Goal: Contribute content: Contribute content

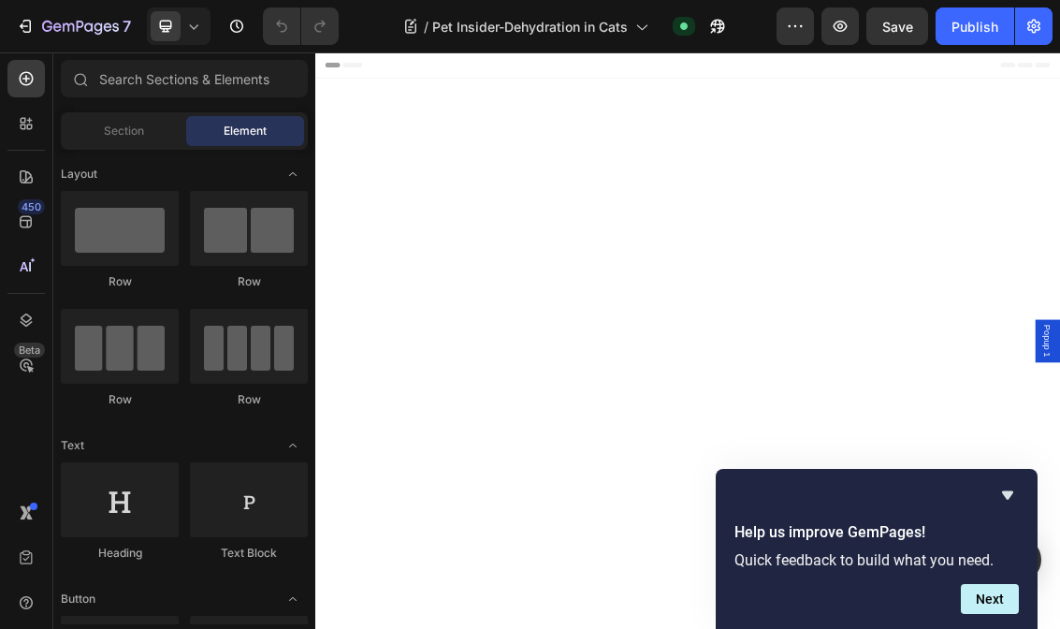
scroll to position [1713, 0]
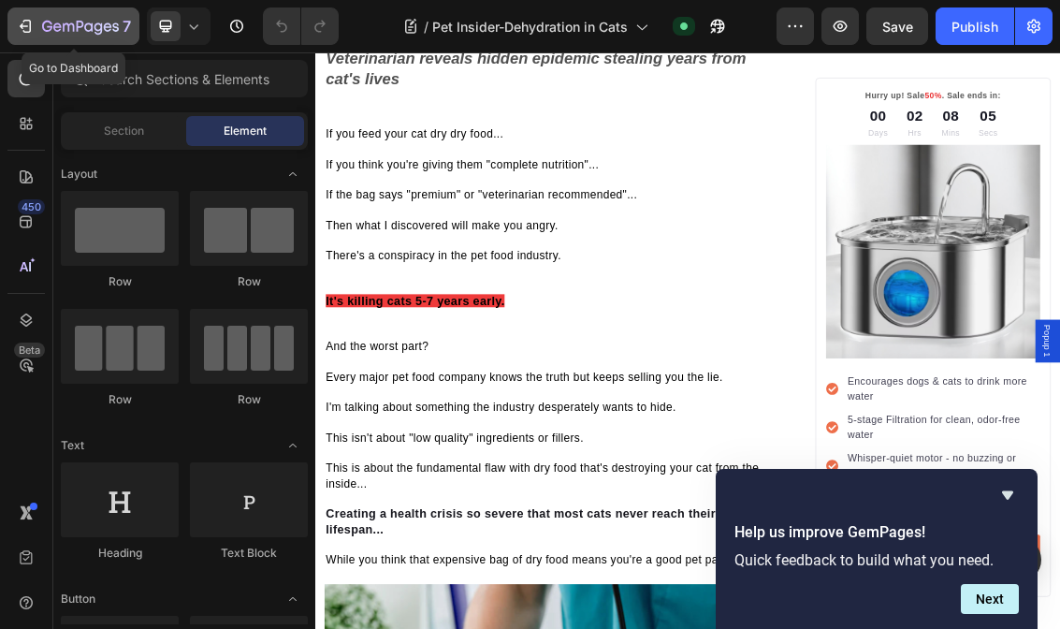
click at [46, 39] on button "7" at bounding box center [73, 25] width 132 height 37
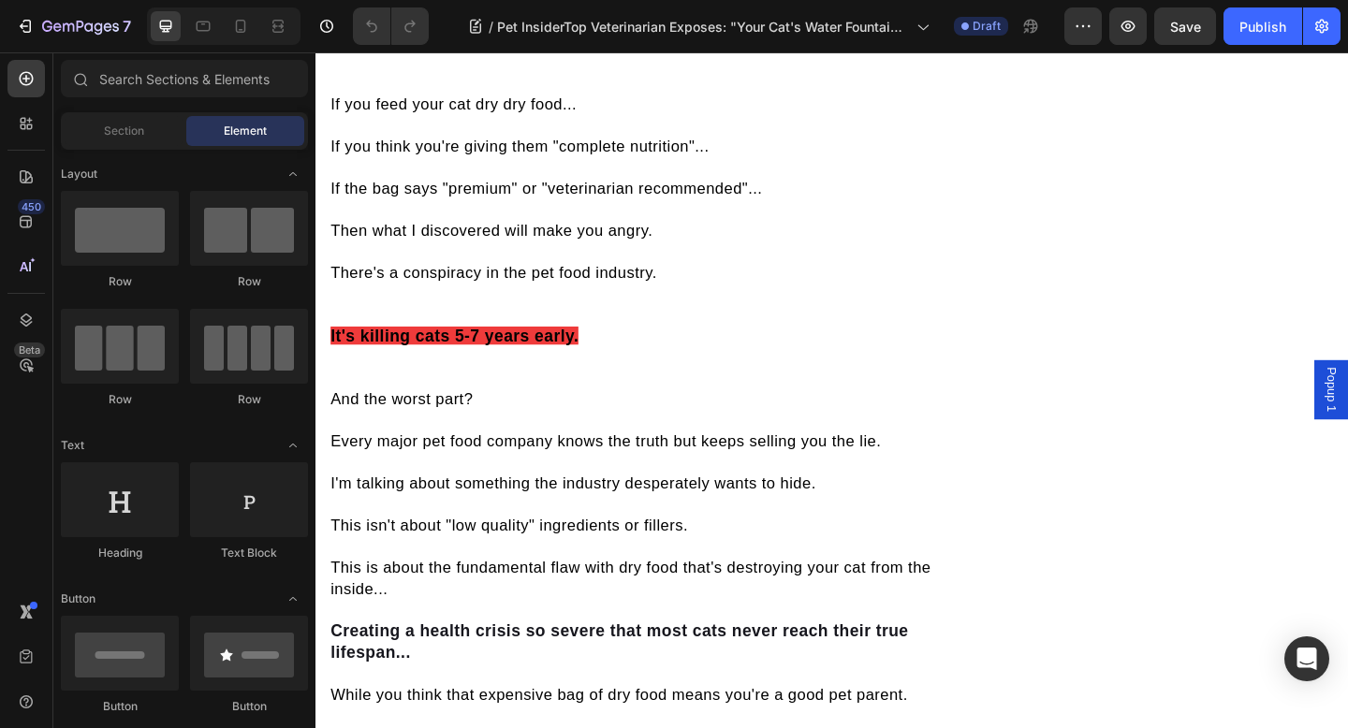
scroll to position [938, 0]
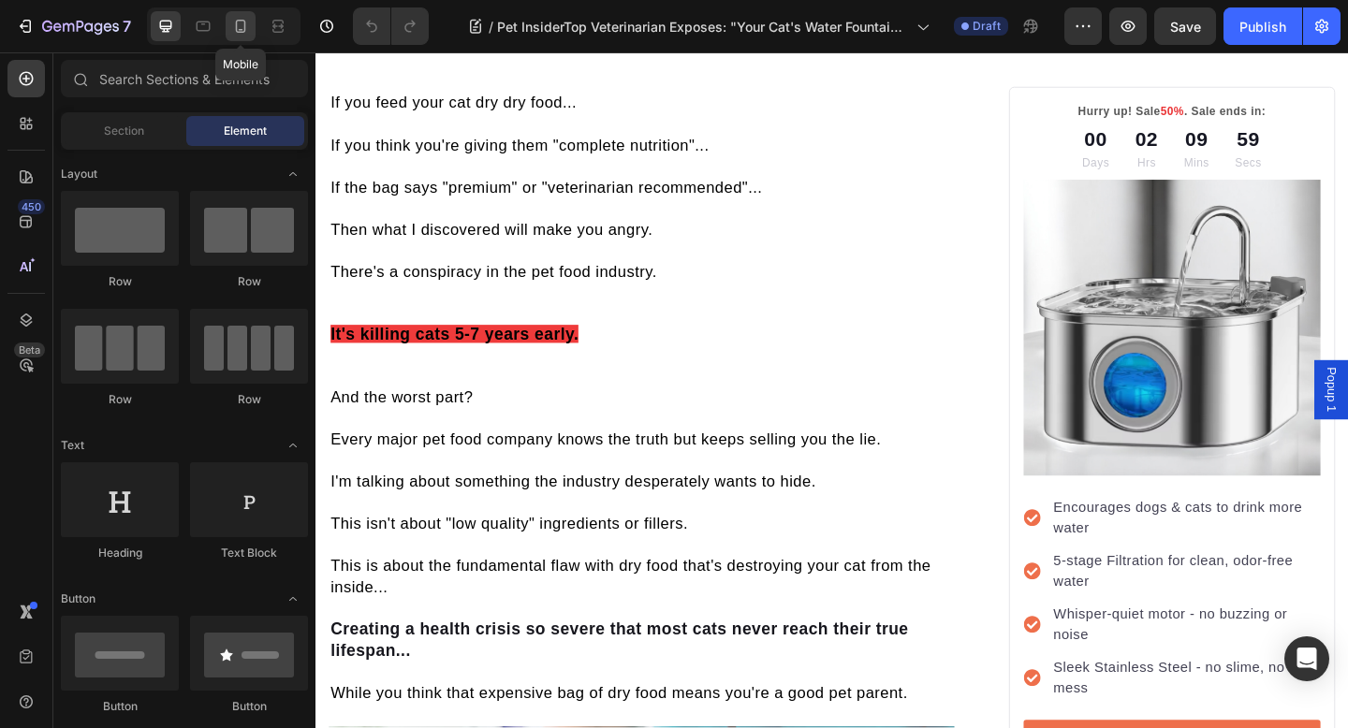
click at [240, 29] on icon at bounding box center [241, 30] width 5 height 2
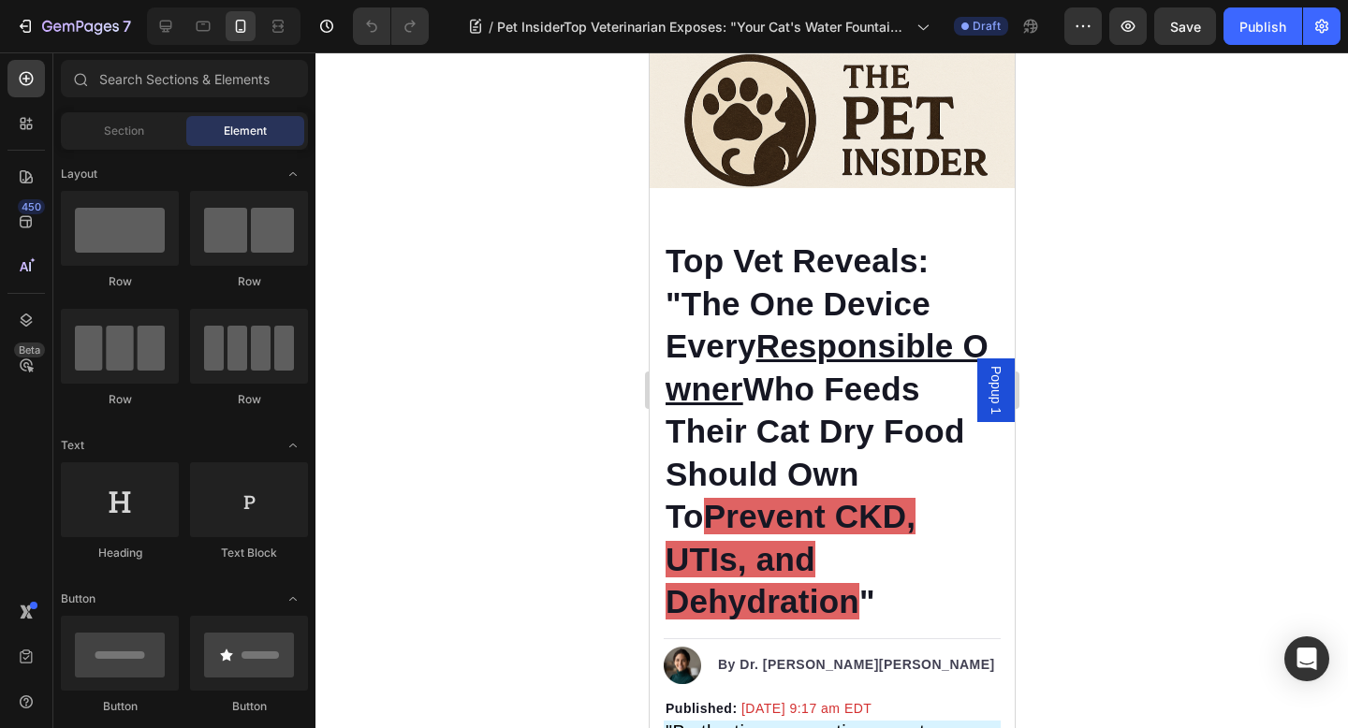
scroll to position [211, 0]
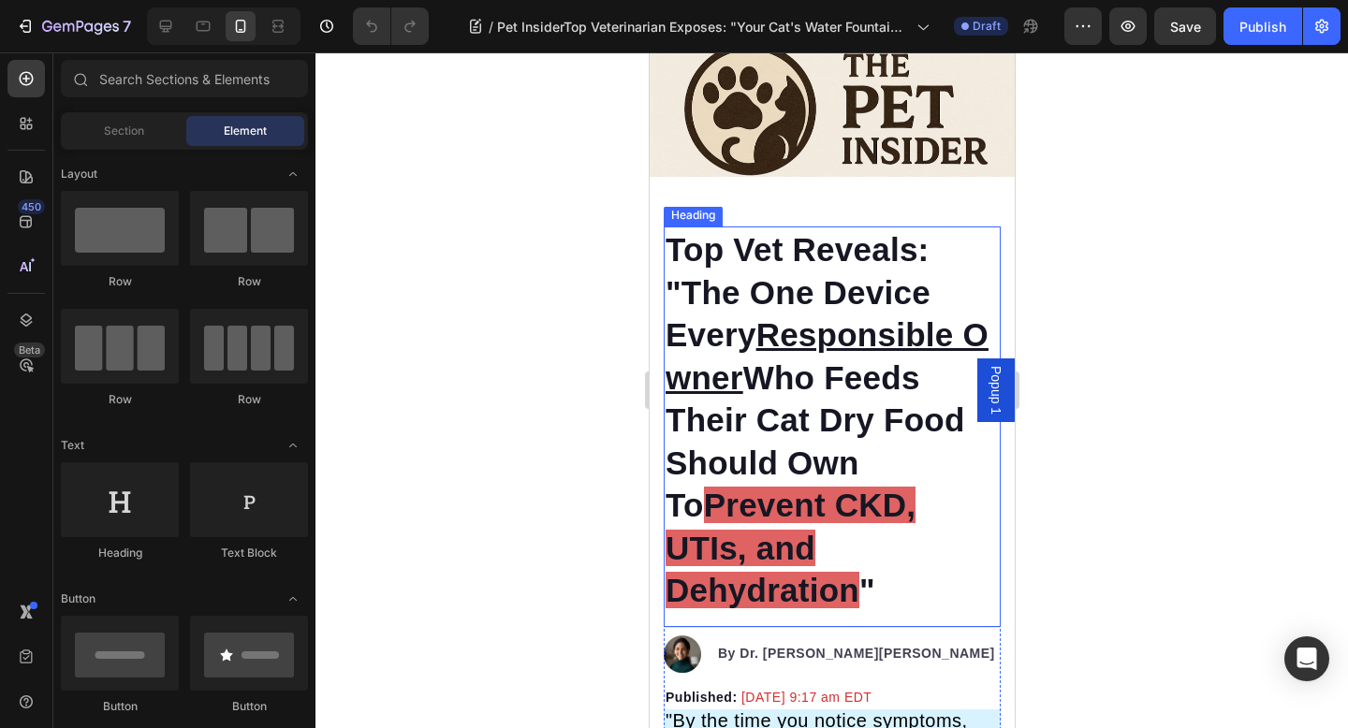
click at [795, 297] on strong "Top Vet Reveals: "The One Device Every Responsible Owner Who Feeds Their Cat Dr…" at bounding box center [825, 377] width 323 height 292
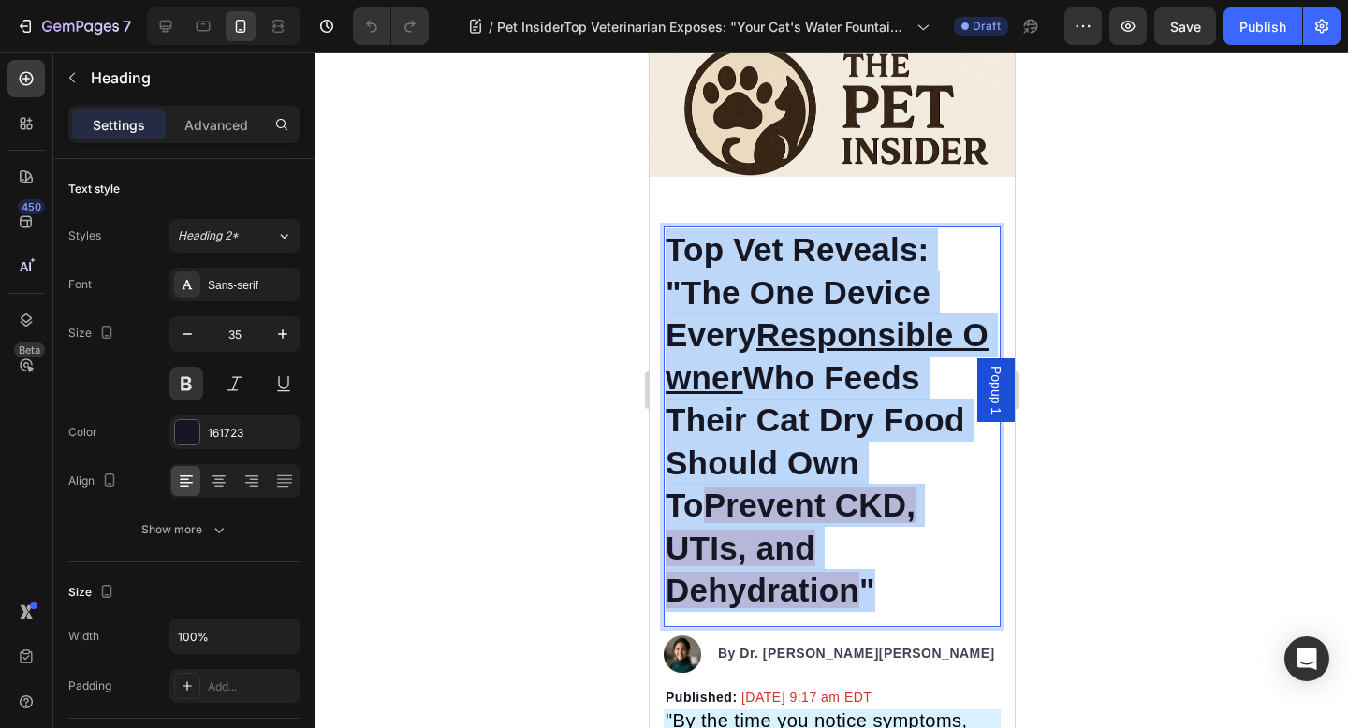
drag, startPoint x: 665, startPoint y: 250, endPoint x: 947, endPoint y: 576, distance: 431.3
click at [947, 576] on p "Top Vet Reveals: "The One Device Every Responsible Owner Who Feeds Their Cat Dr…" at bounding box center [830, 420] width 333 height 384
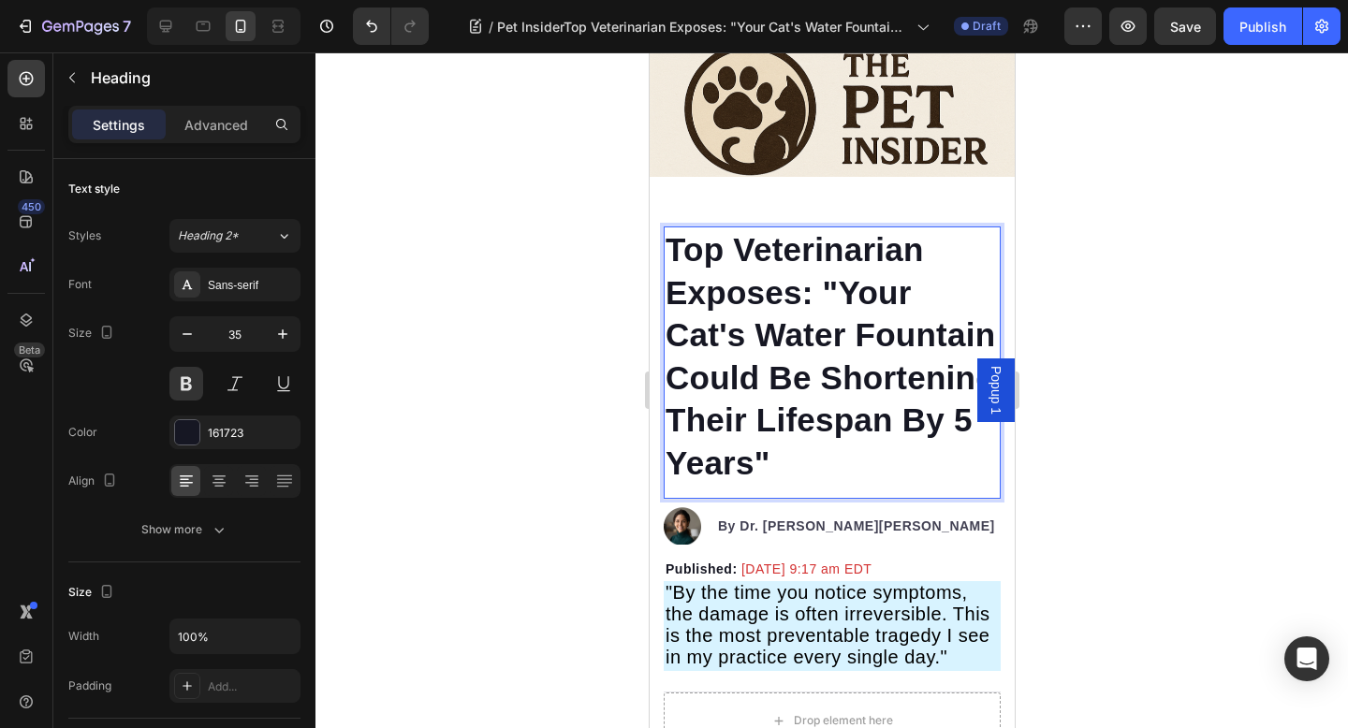
click at [877, 455] on p "Top Veterinarian Exposes: "Your Cat's Water Fountain Could Be Shortening Their …" at bounding box center [830, 355] width 333 height 255
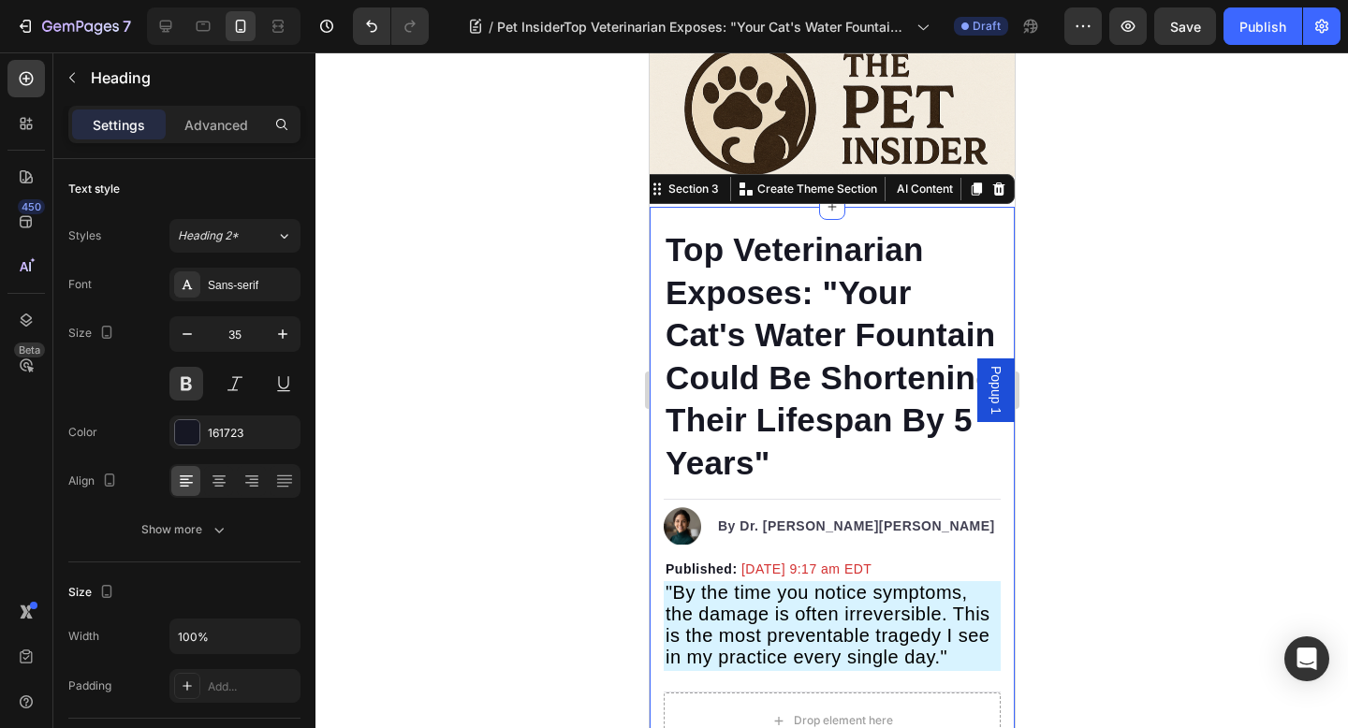
click at [766, 315] on p "⁠⁠⁠⁠⁠⁠⁠ Top Veterinarian Exposes: "Your Cat's Water Fountain Could Be Shortenin…" at bounding box center [830, 355] width 333 height 255
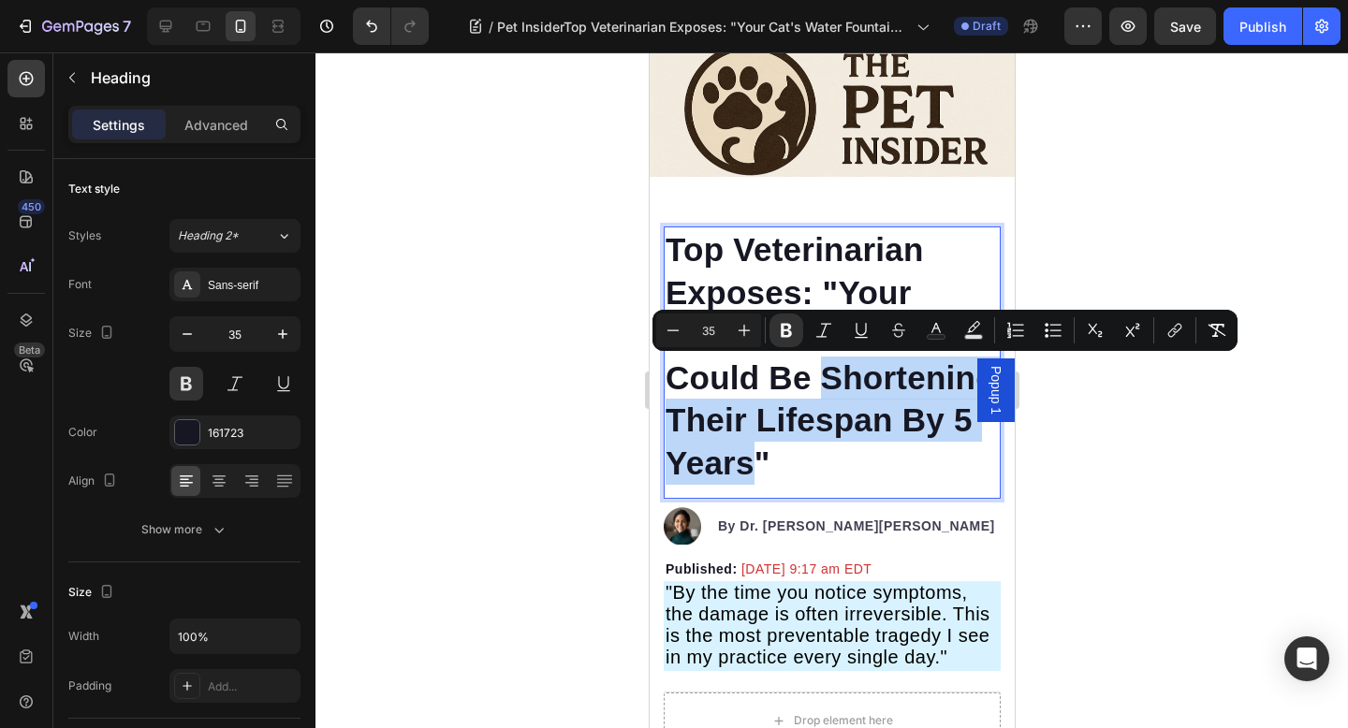
drag, startPoint x: 820, startPoint y: 377, endPoint x: 750, endPoint y: 465, distance: 112.5
click at [749, 466] on strong "Top Veterinarian Exposes: "Your Cat's Water Fountain Could Be Shortening Their …" at bounding box center [829, 356] width 330 height 250
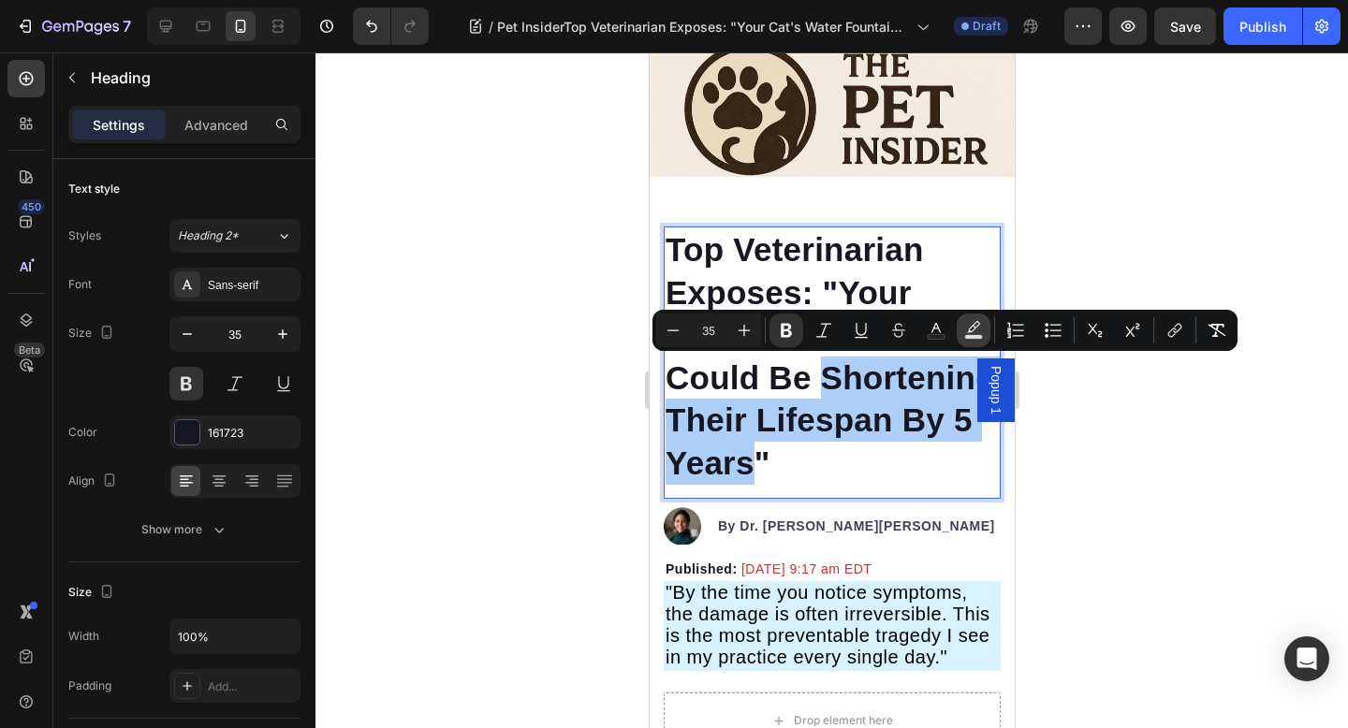
click at [966, 335] on rect "Editor contextual toolbar" at bounding box center [974, 337] width 18 height 5
type input "000000"
type input "77"
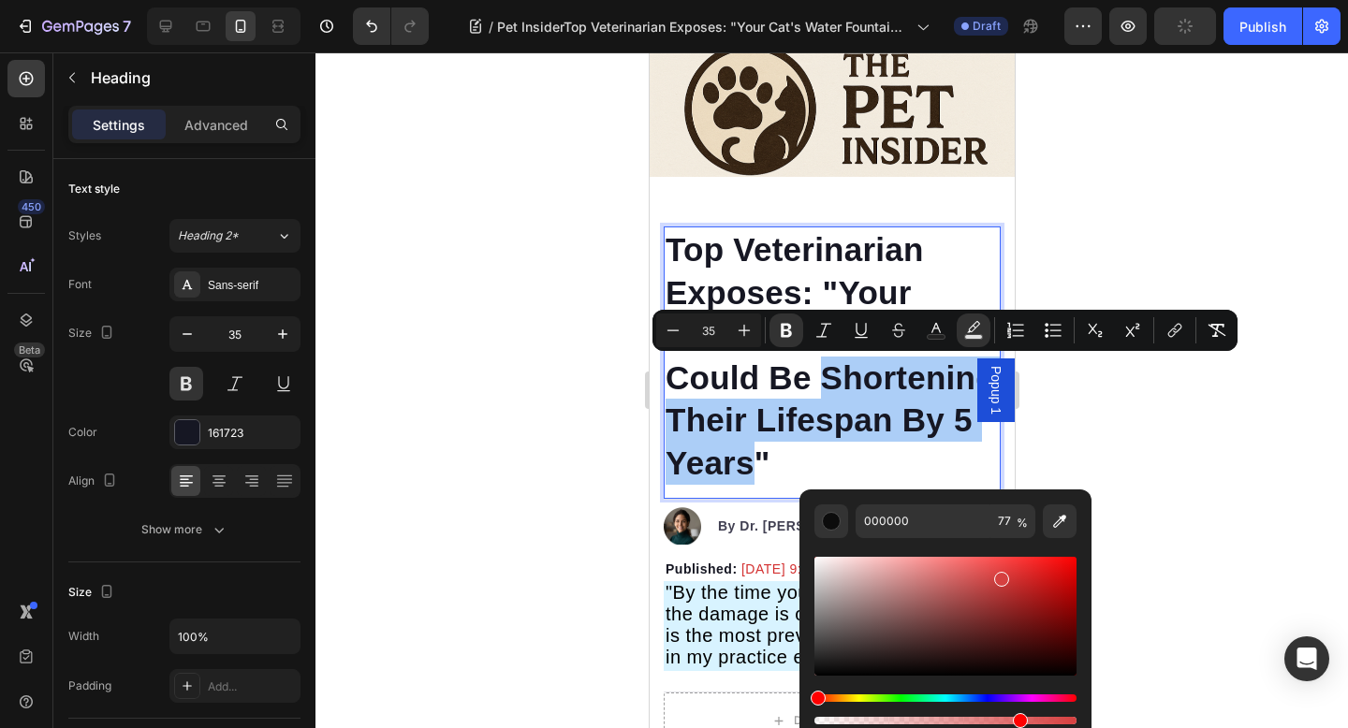
drag, startPoint x: 998, startPoint y: 599, endPoint x: 998, endPoint y: 576, distance: 23.4
click at [998, 576] on div "Editor contextual toolbar" at bounding box center [945, 616] width 262 height 119
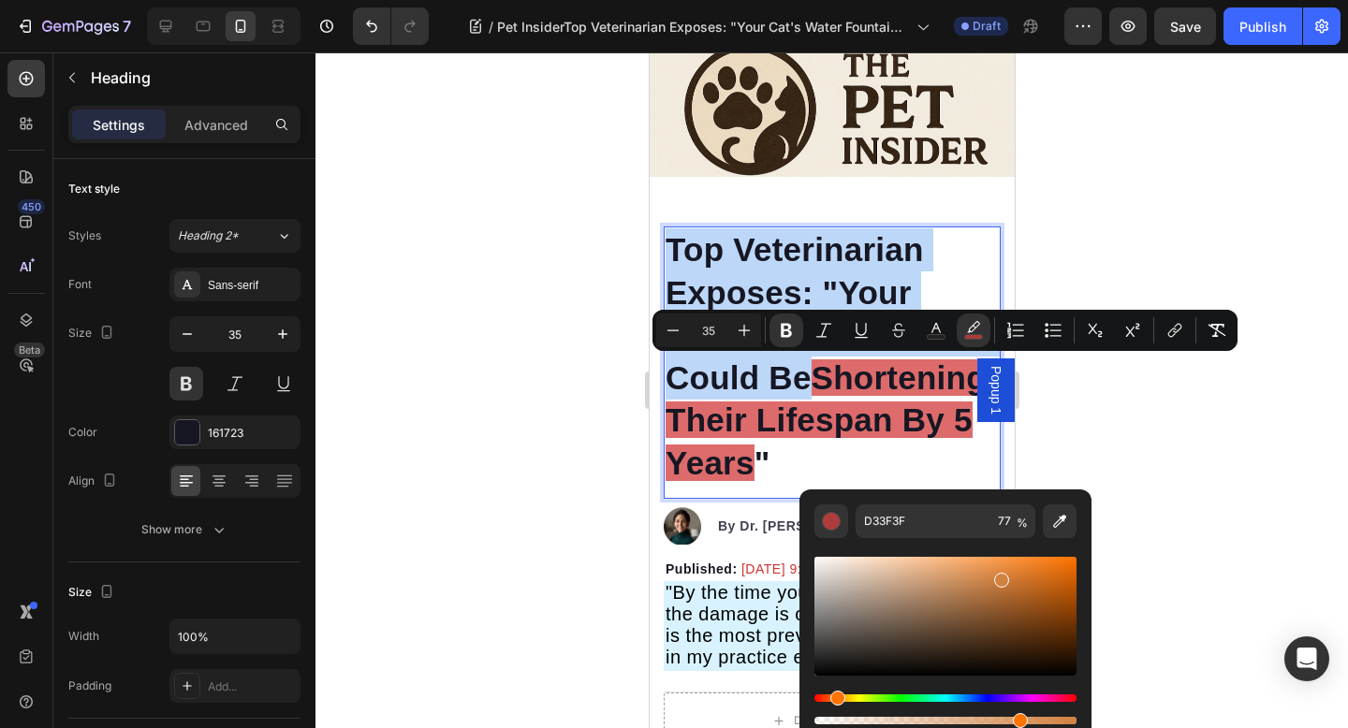
click at [834, 699] on div "Hue" at bounding box center [945, 697] width 262 height 7
type input "D2813F"
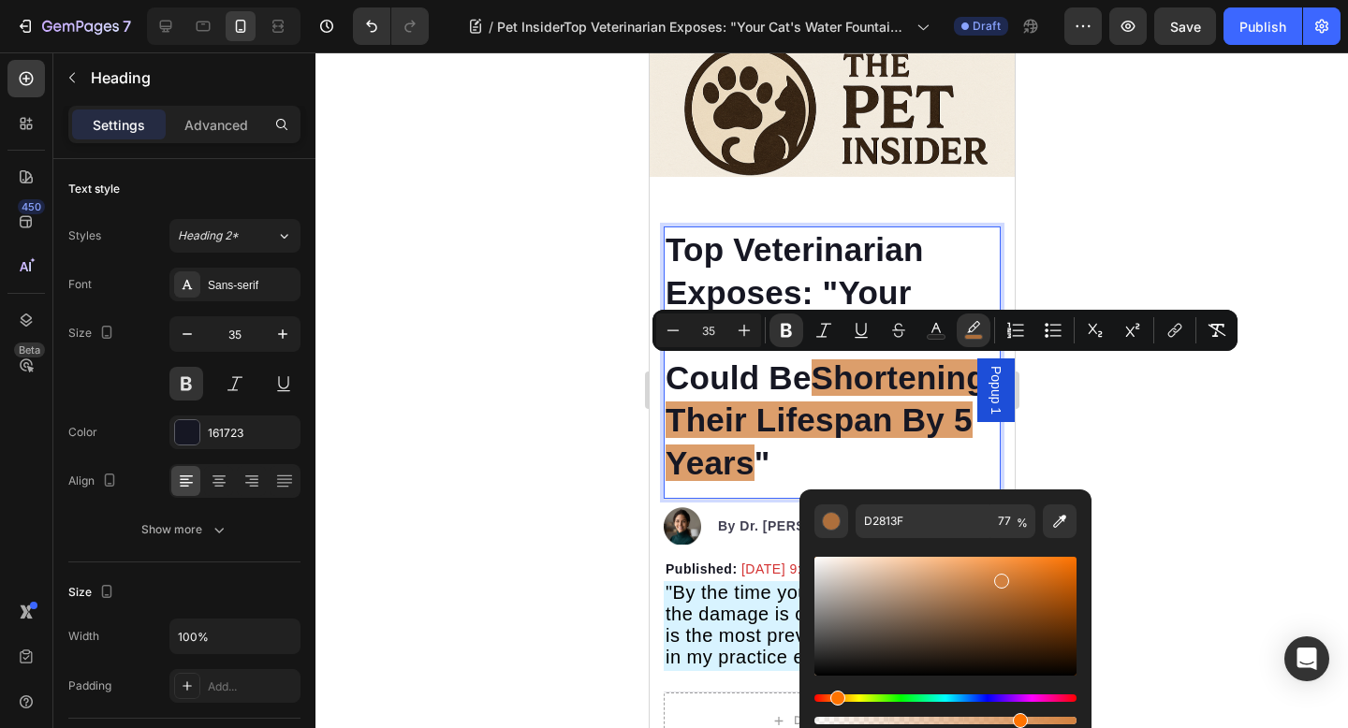
click at [1096, 416] on div at bounding box center [831, 390] width 1032 height 676
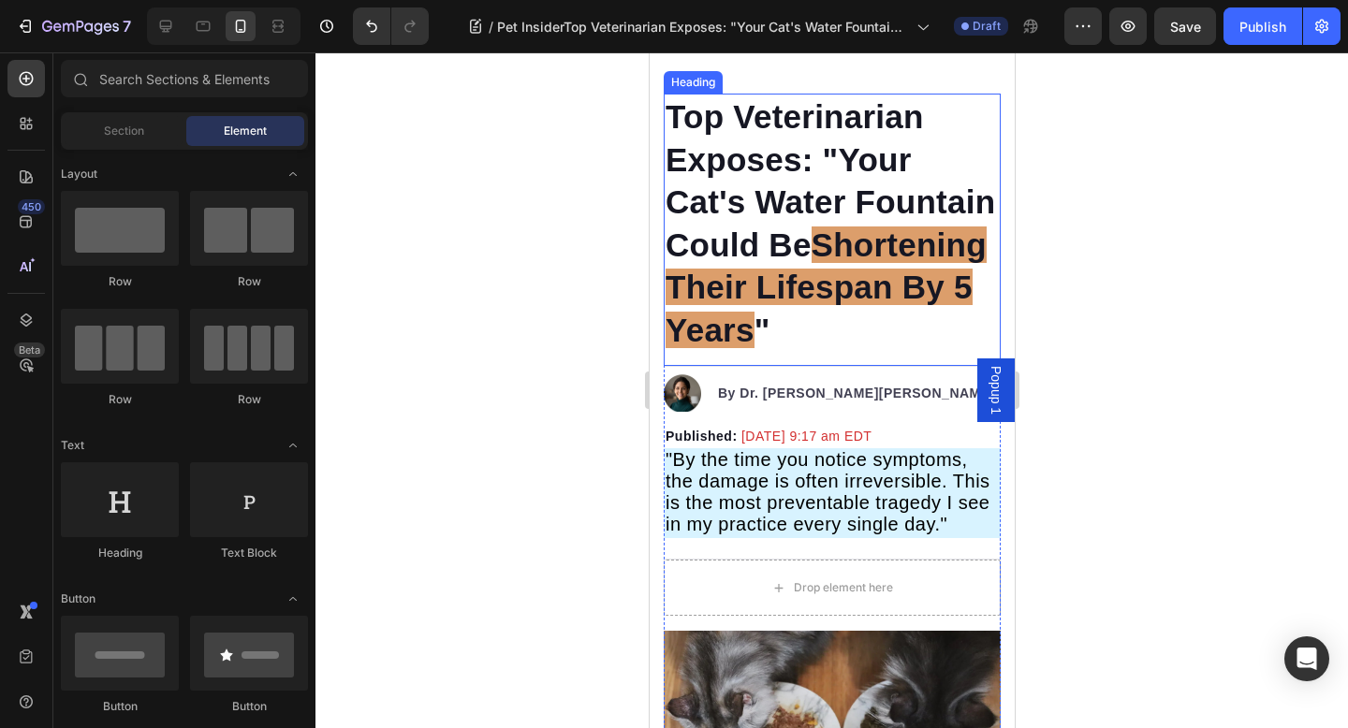
scroll to position [368, 0]
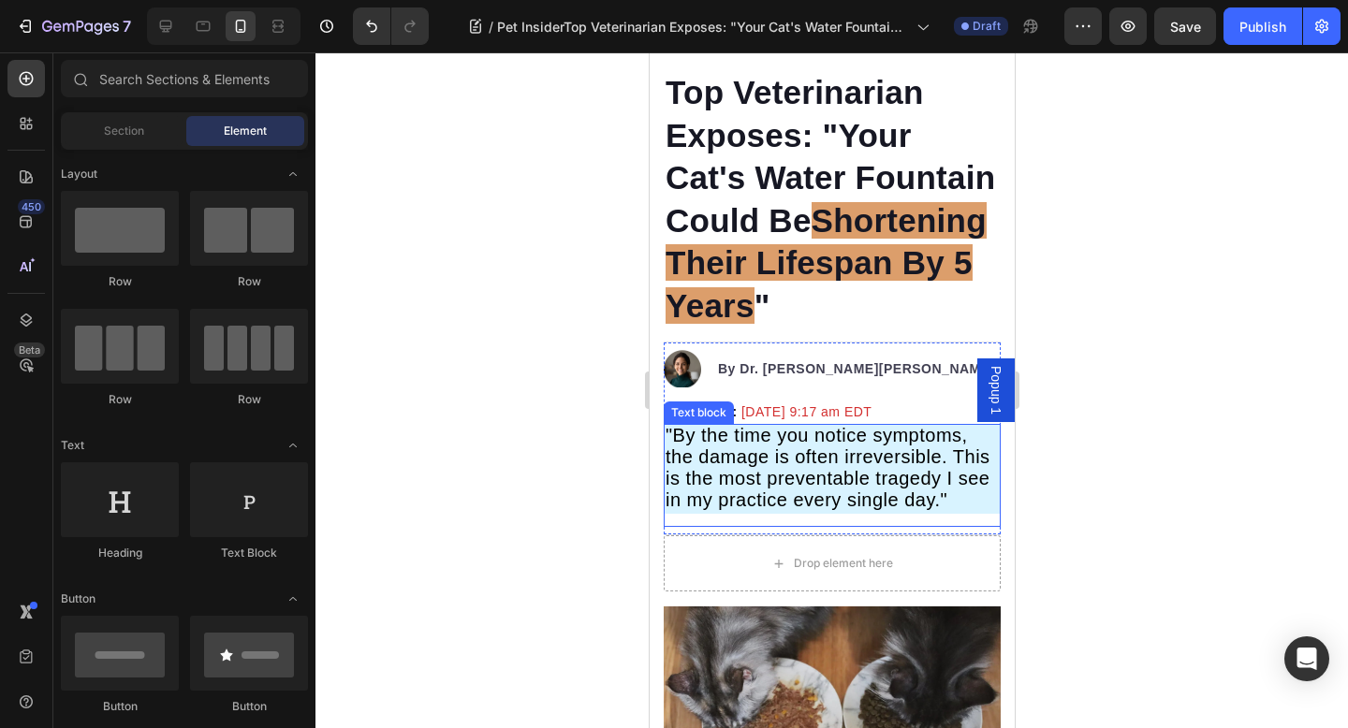
click at [759, 444] on span ""By the time you notice symptoms, the damage is often irreversible. This is the…" at bounding box center [826, 467] width 325 height 85
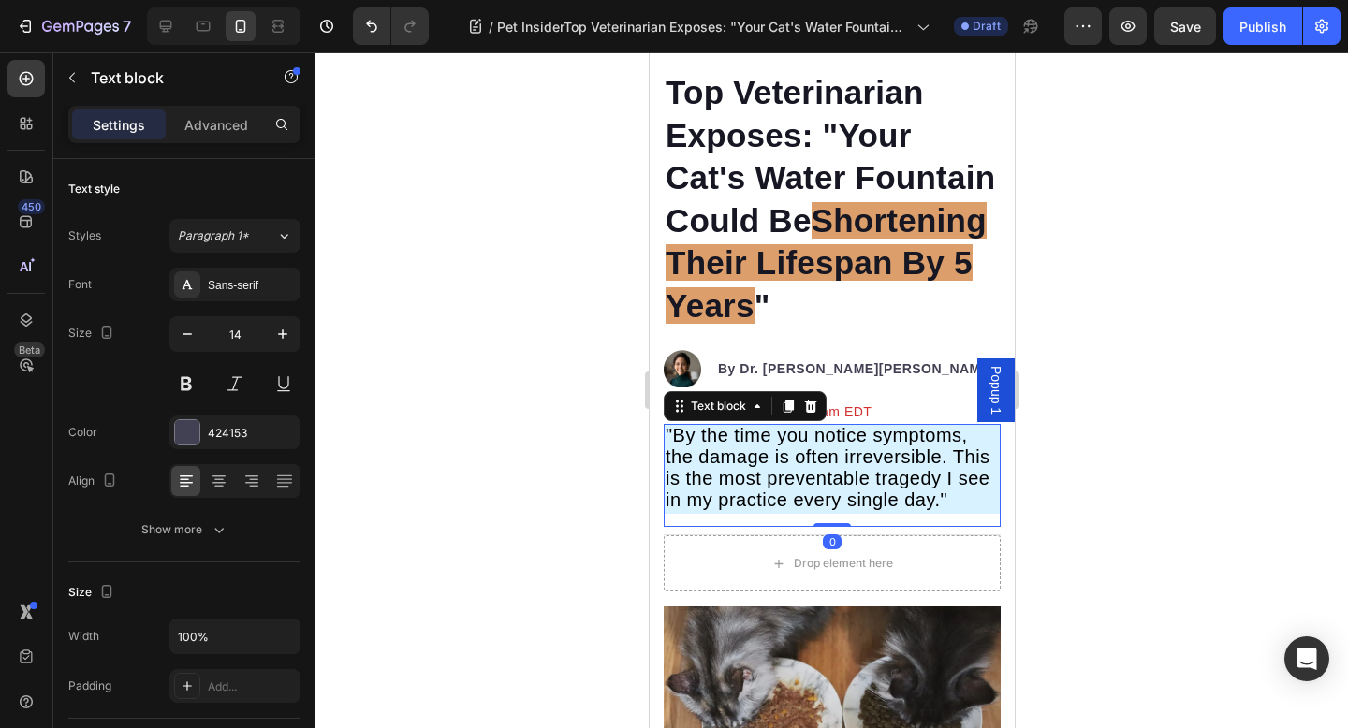
click at [673, 434] on span ""By the time you notice symptoms, the damage is often irreversible. This is the…" at bounding box center [826, 467] width 325 height 85
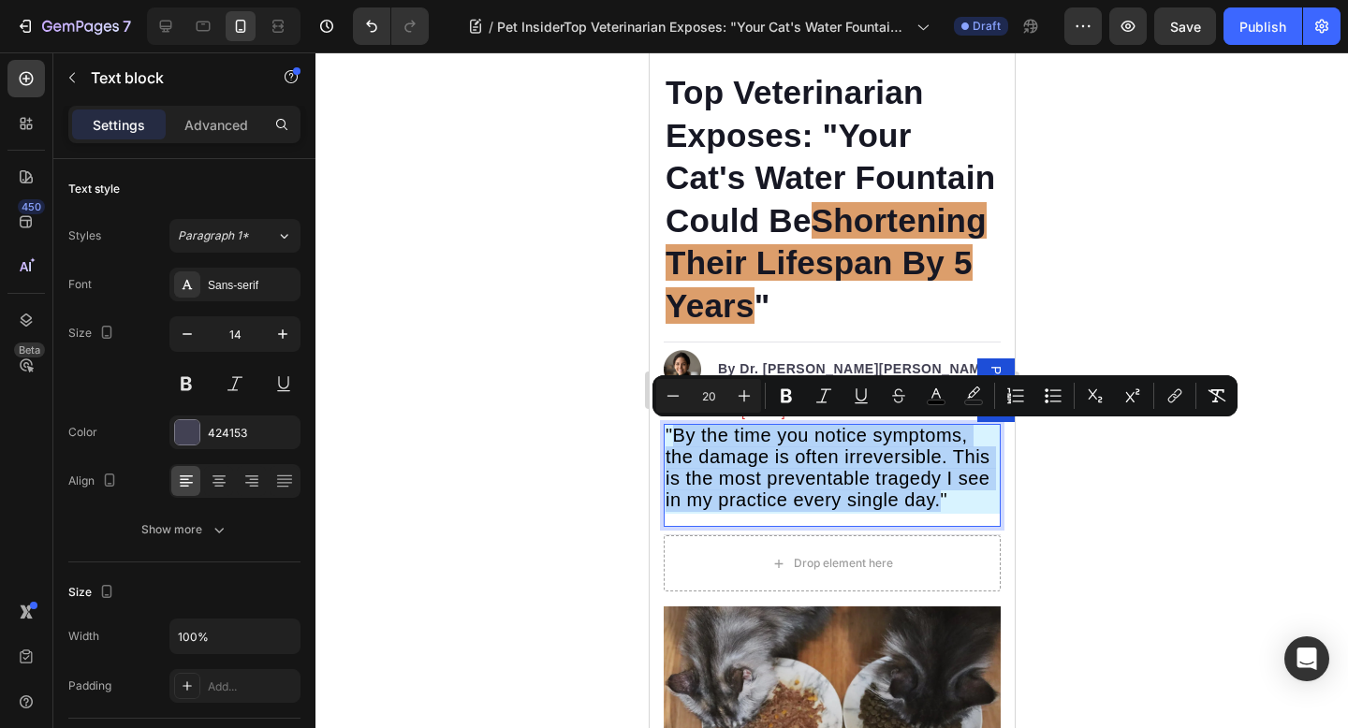
drag, startPoint x: 673, startPoint y: 434, endPoint x: 933, endPoint y: 498, distance: 267.8
click at [934, 498] on span ""By the time you notice symptoms, the damage is often irreversible. This is the…" at bounding box center [826, 467] width 325 height 85
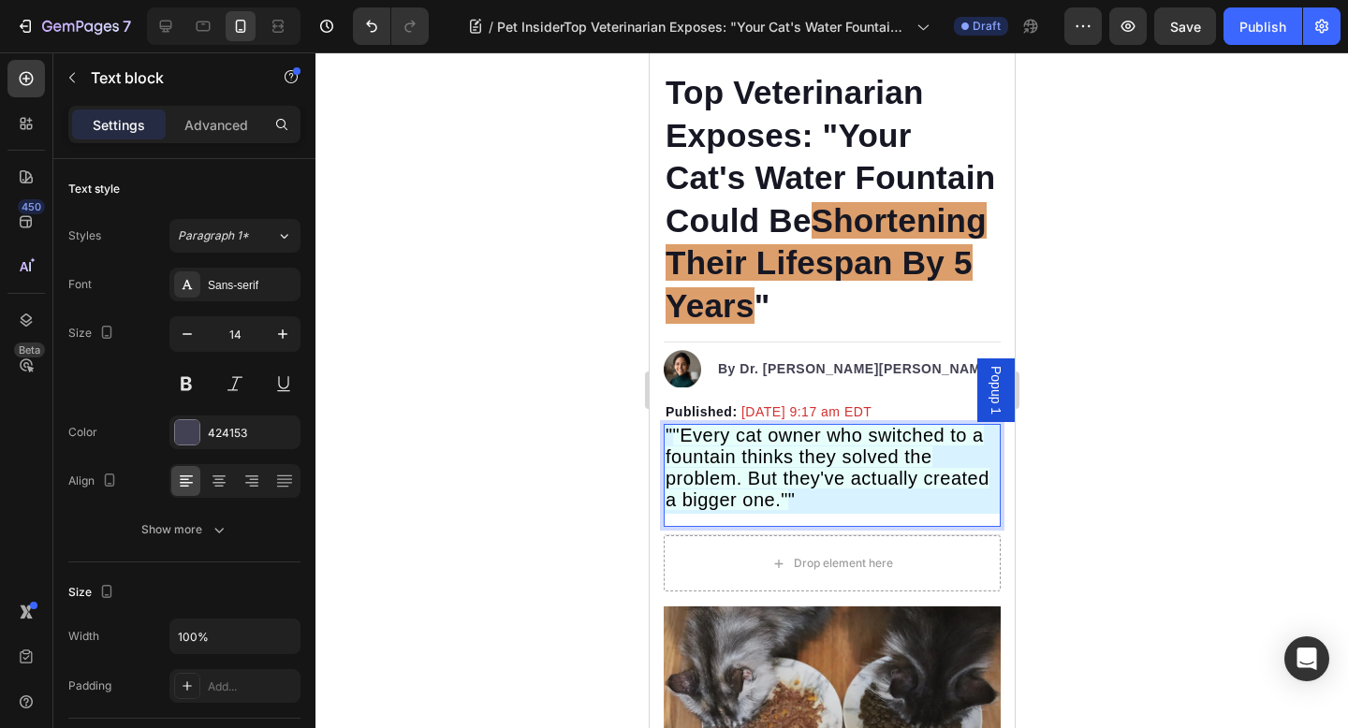
click at [676, 432] on span ""Every cat owner who switched to a fountain thinks they solved the problem. But…" at bounding box center [826, 467] width 324 height 85
click at [786, 493] on span "Every cat owner who switched to a fountain thinks they solved the problem. But …" at bounding box center [826, 467] width 324 height 85
click at [728, 464] on span "Every cat owner who switched to a fountain thinks they solved the problem. But …" at bounding box center [826, 467] width 324 height 85
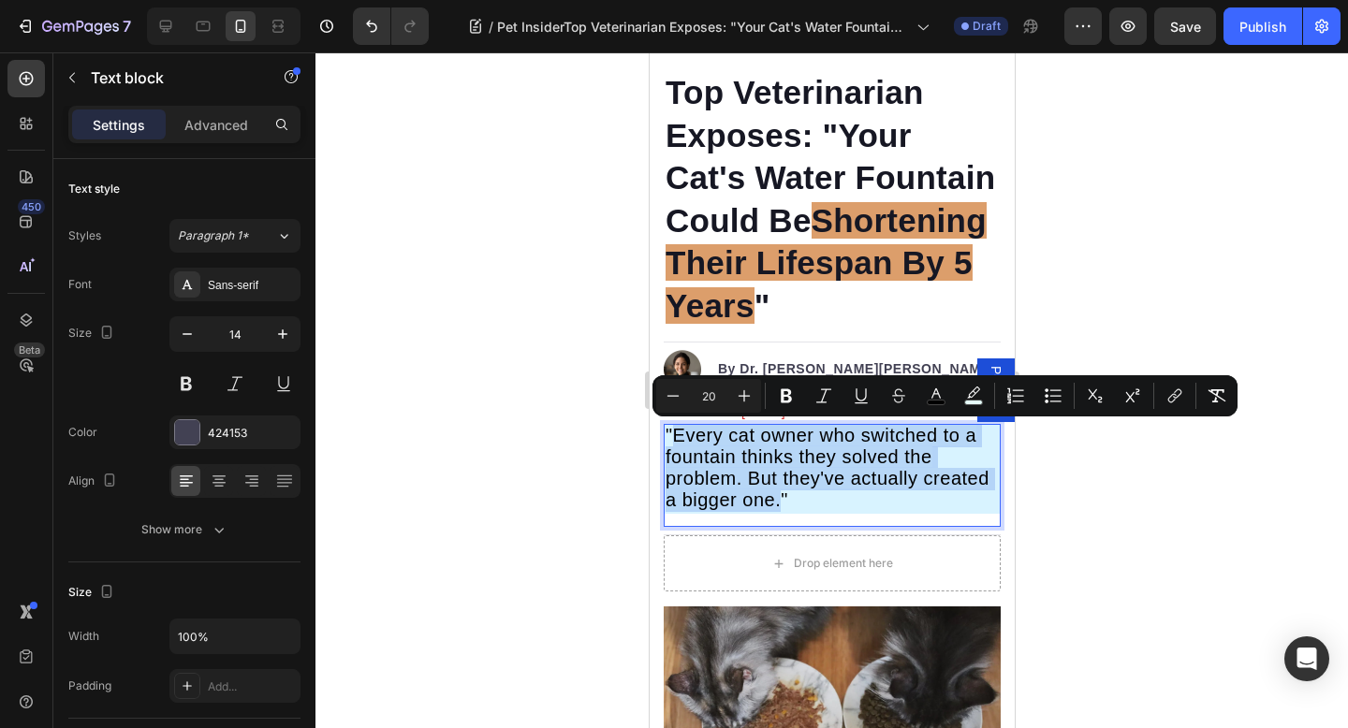
drag, startPoint x: 676, startPoint y: 436, endPoint x: 776, endPoint y: 505, distance: 121.7
click at [778, 507] on span "Every cat owner who switched to a fountain thinks they solved the problem. But …" at bounding box center [826, 467] width 324 height 85
click at [978, 387] on icon "Editor contextual toolbar" at bounding box center [973, 391] width 13 height 11
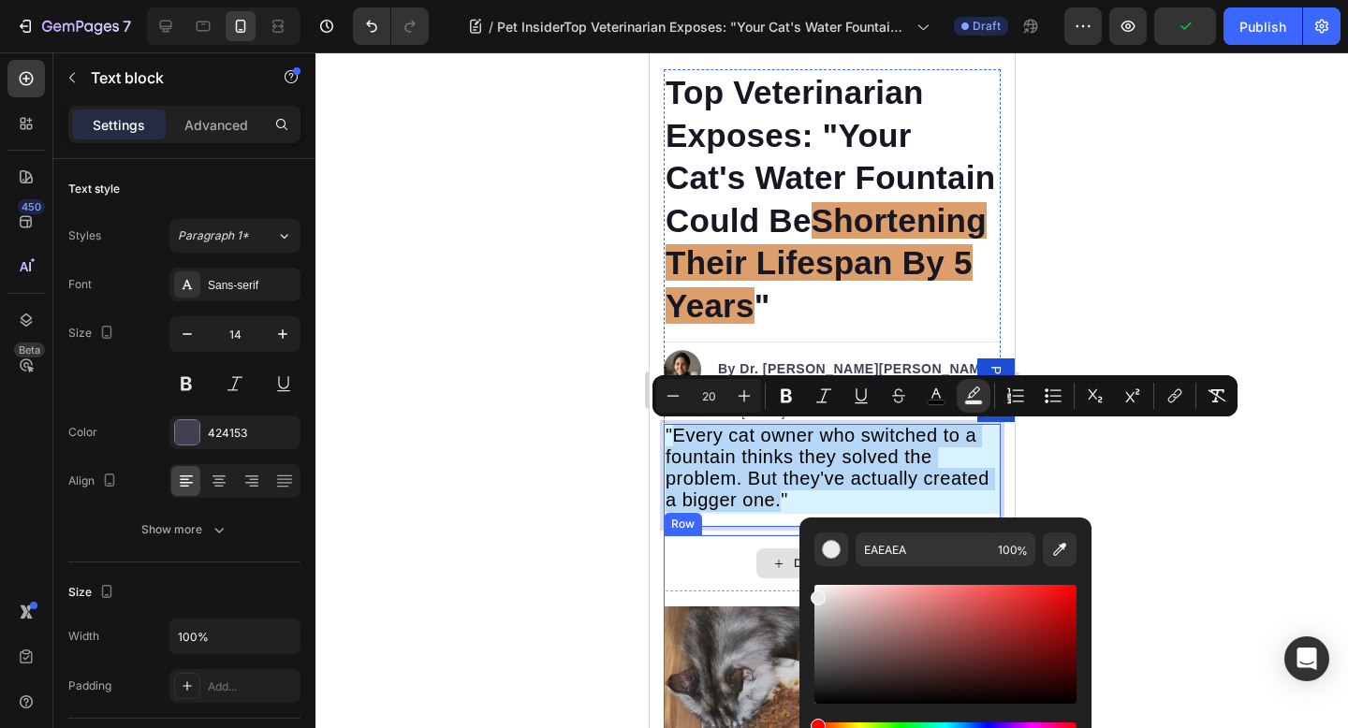
drag, startPoint x: 1493, startPoint y: 649, endPoint x: 784, endPoint y: 587, distance: 711.2
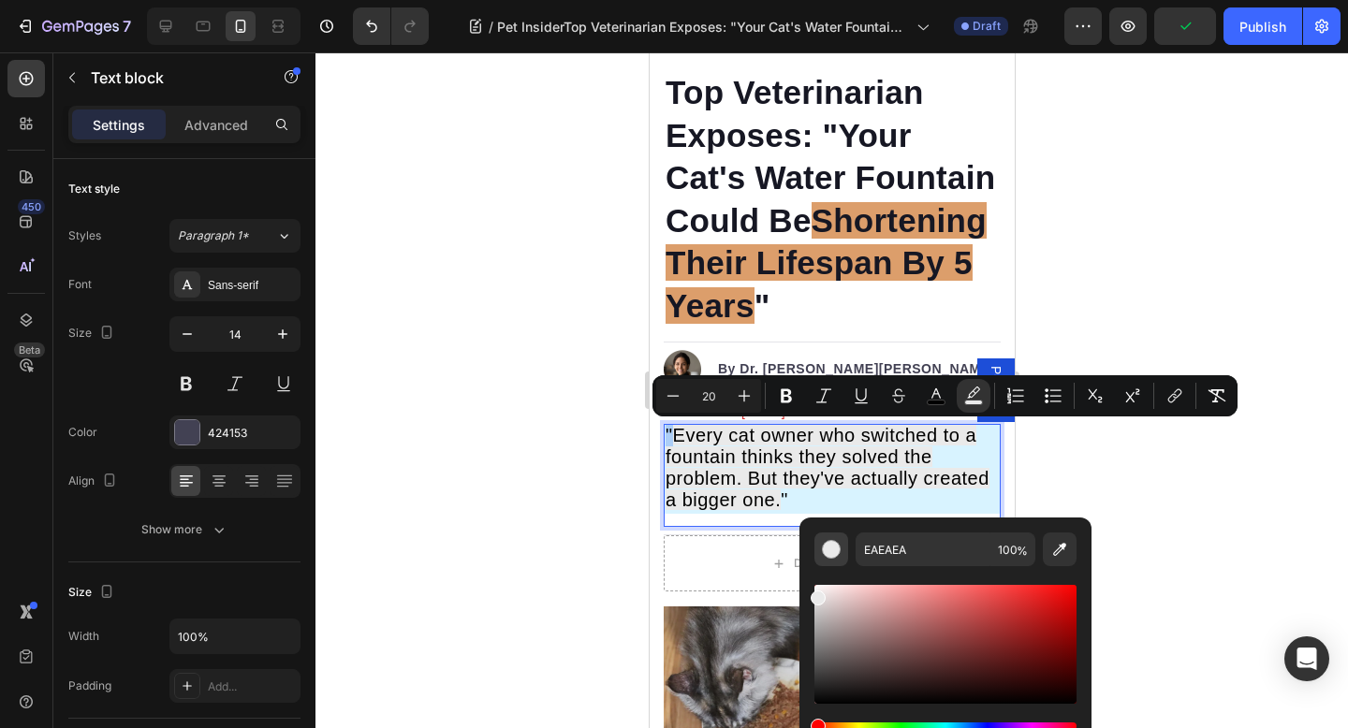
click at [833, 549] on div "Editor contextual toolbar" at bounding box center [831, 549] width 19 height 19
click at [1050, 547] on icon "Editor contextual toolbar" at bounding box center [1059, 549] width 19 height 19
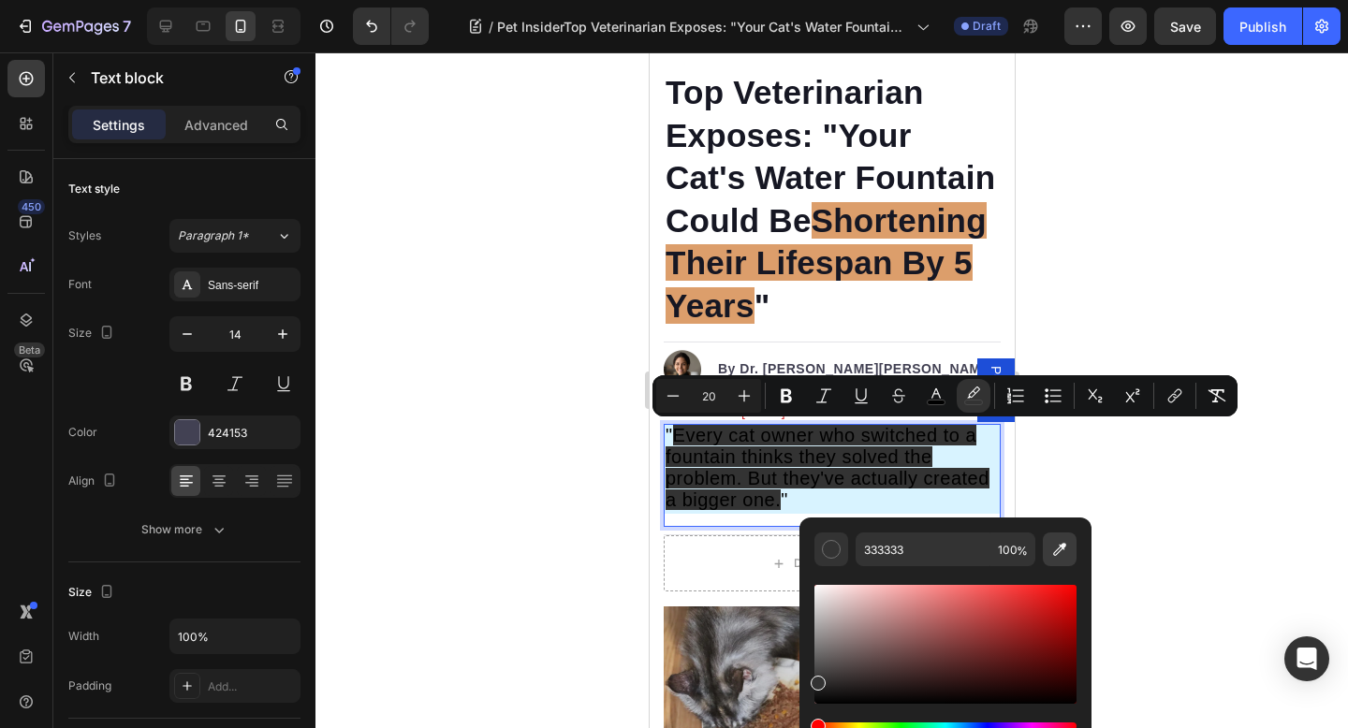
click at [1061, 551] on icon "Editor contextual toolbar" at bounding box center [1059, 549] width 19 height 19
type input "D8F3FF"
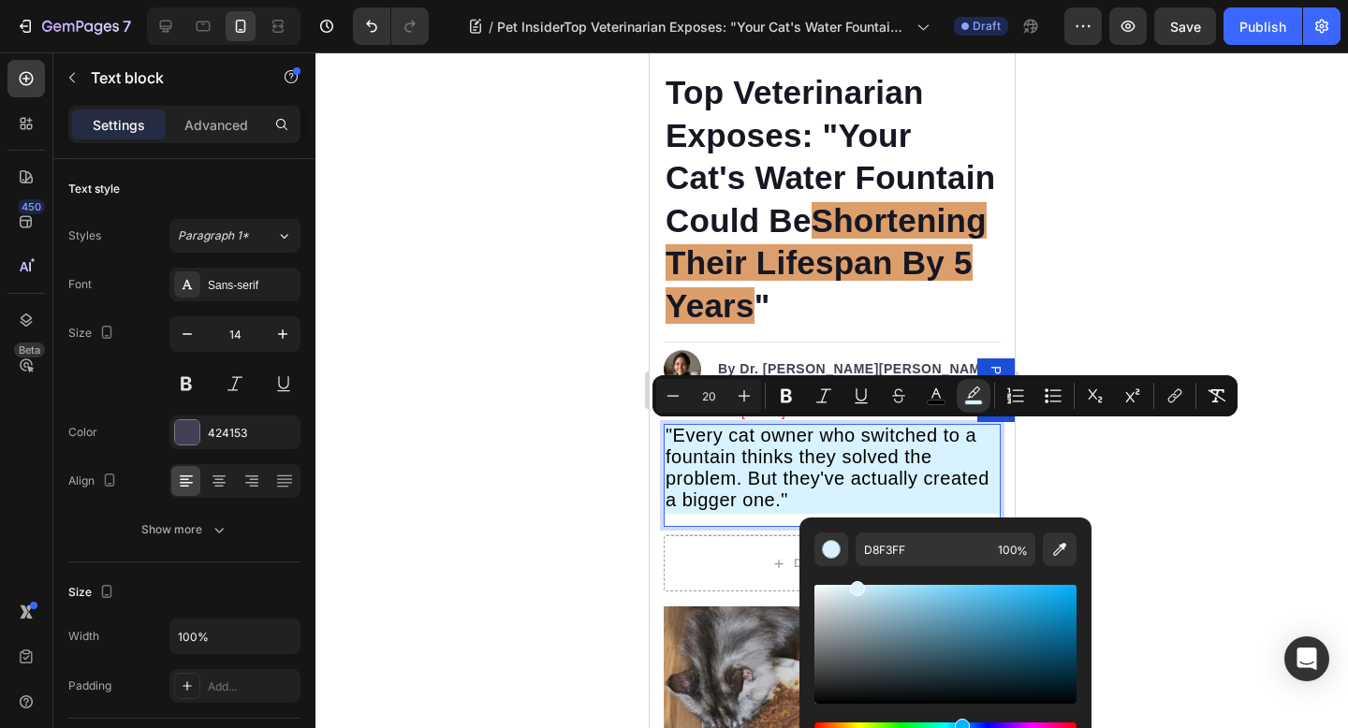
click at [1138, 476] on div at bounding box center [831, 390] width 1032 height 676
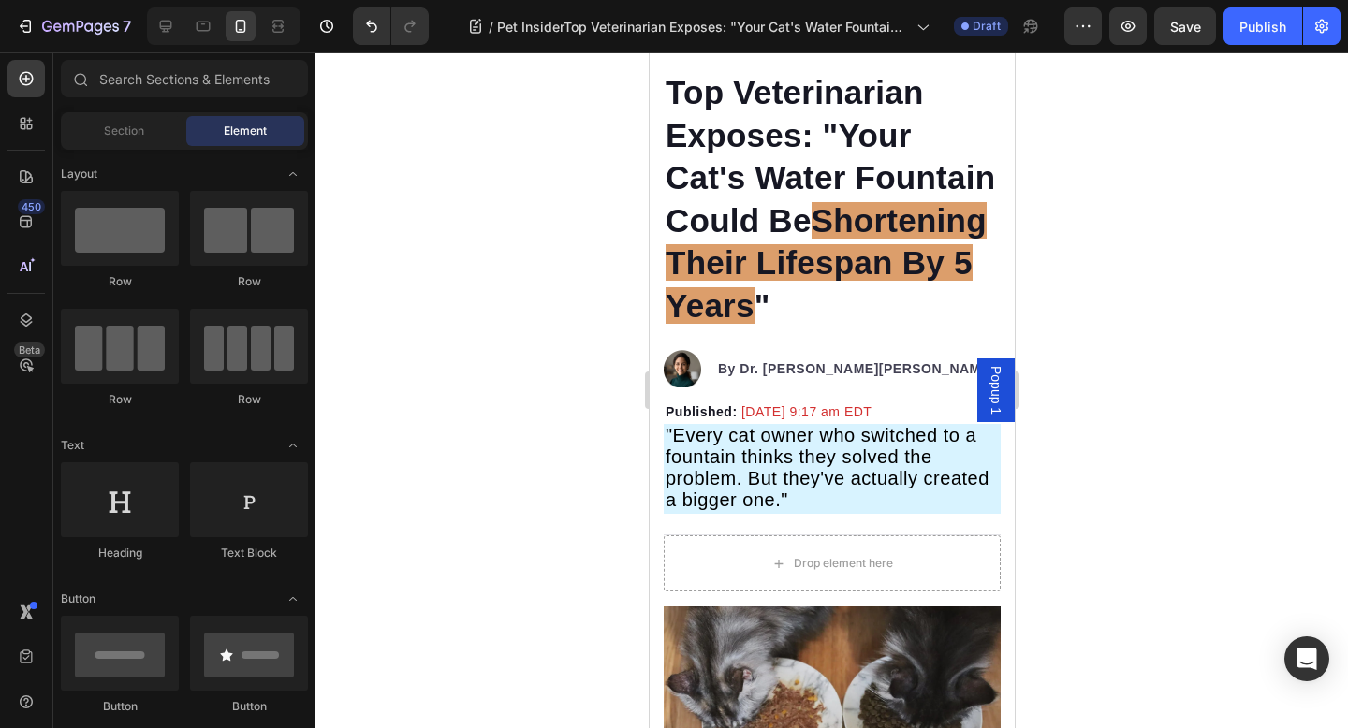
click at [1139, 476] on div at bounding box center [831, 390] width 1032 height 676
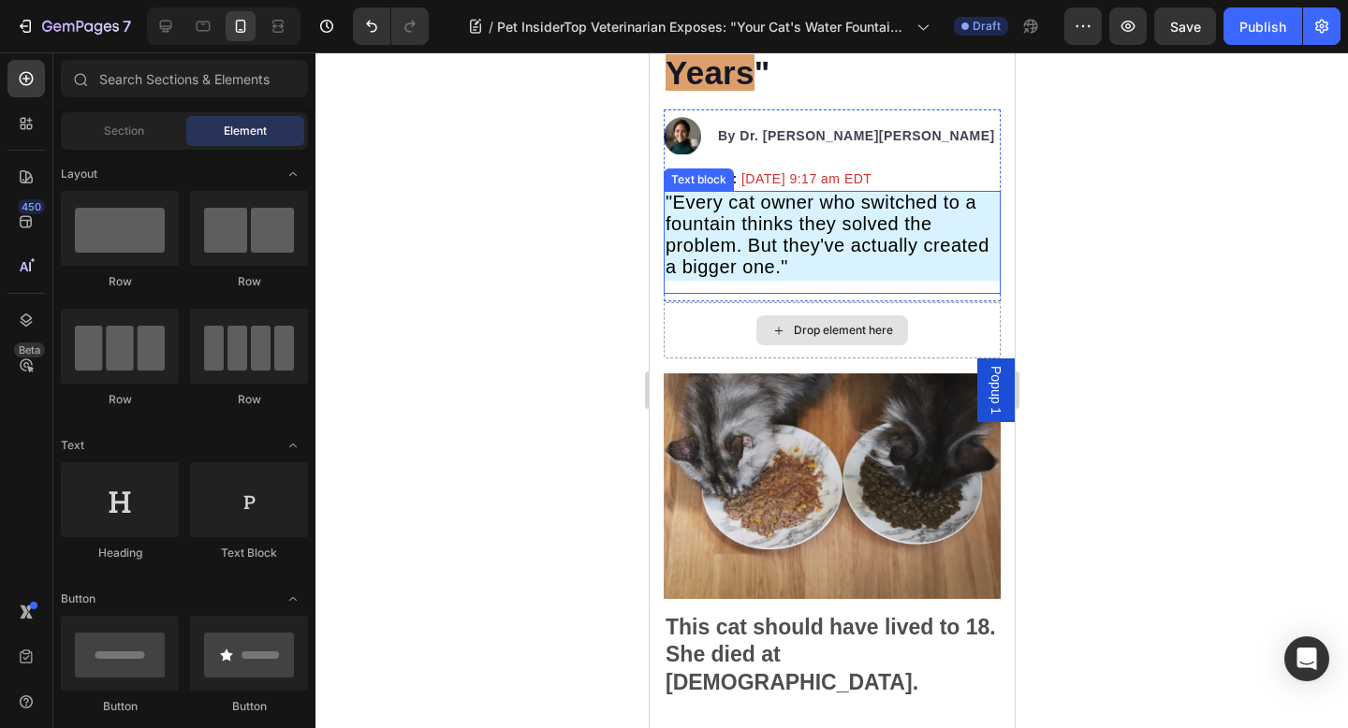
scroll to position [629, 0]
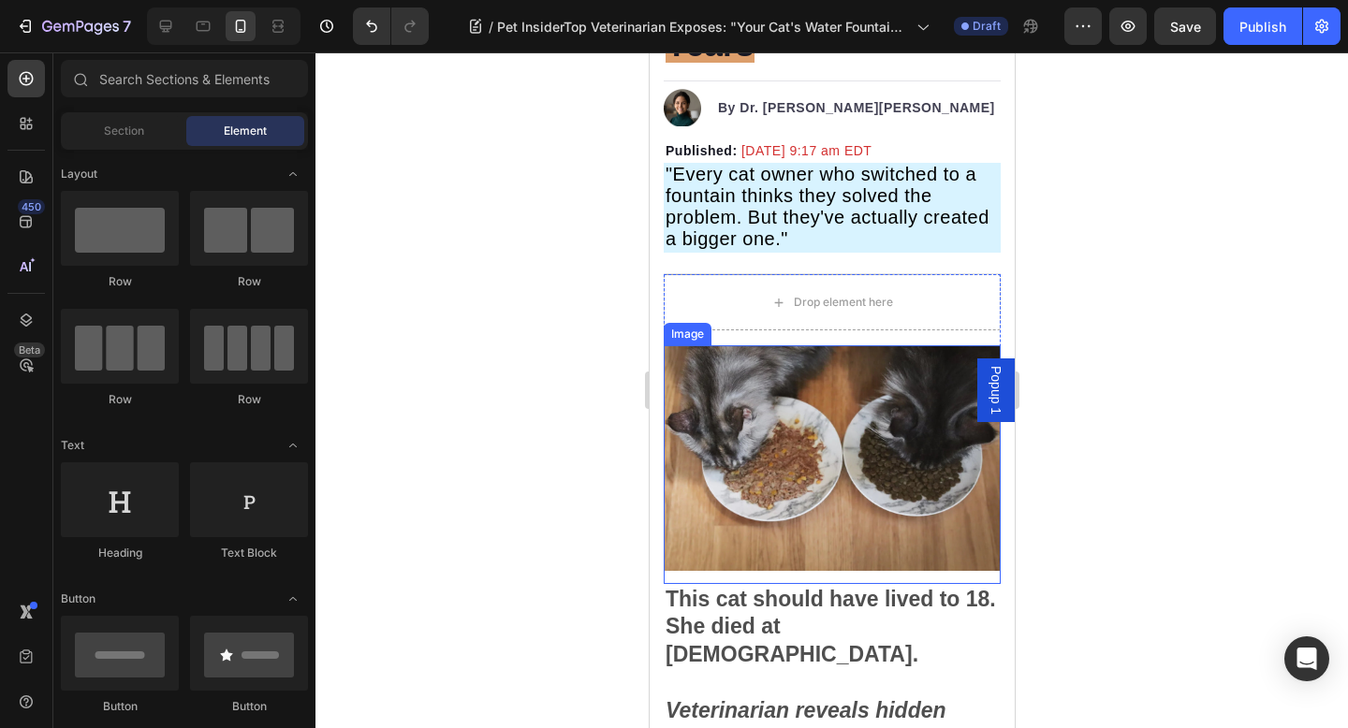
click at [893, 433] on img at bounding box center [831, 457] width 337 height 225
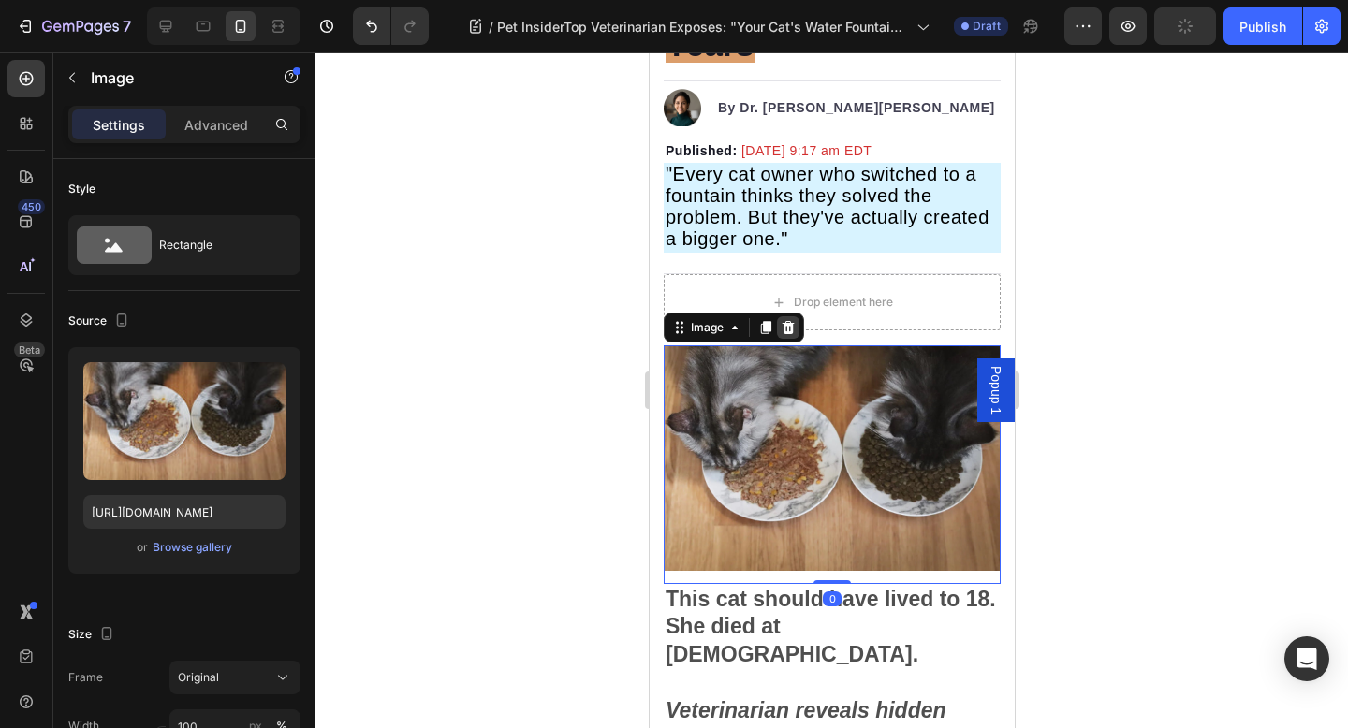
click at [782, 326] on icon at bounding box center [787, 327] width 15 height 15
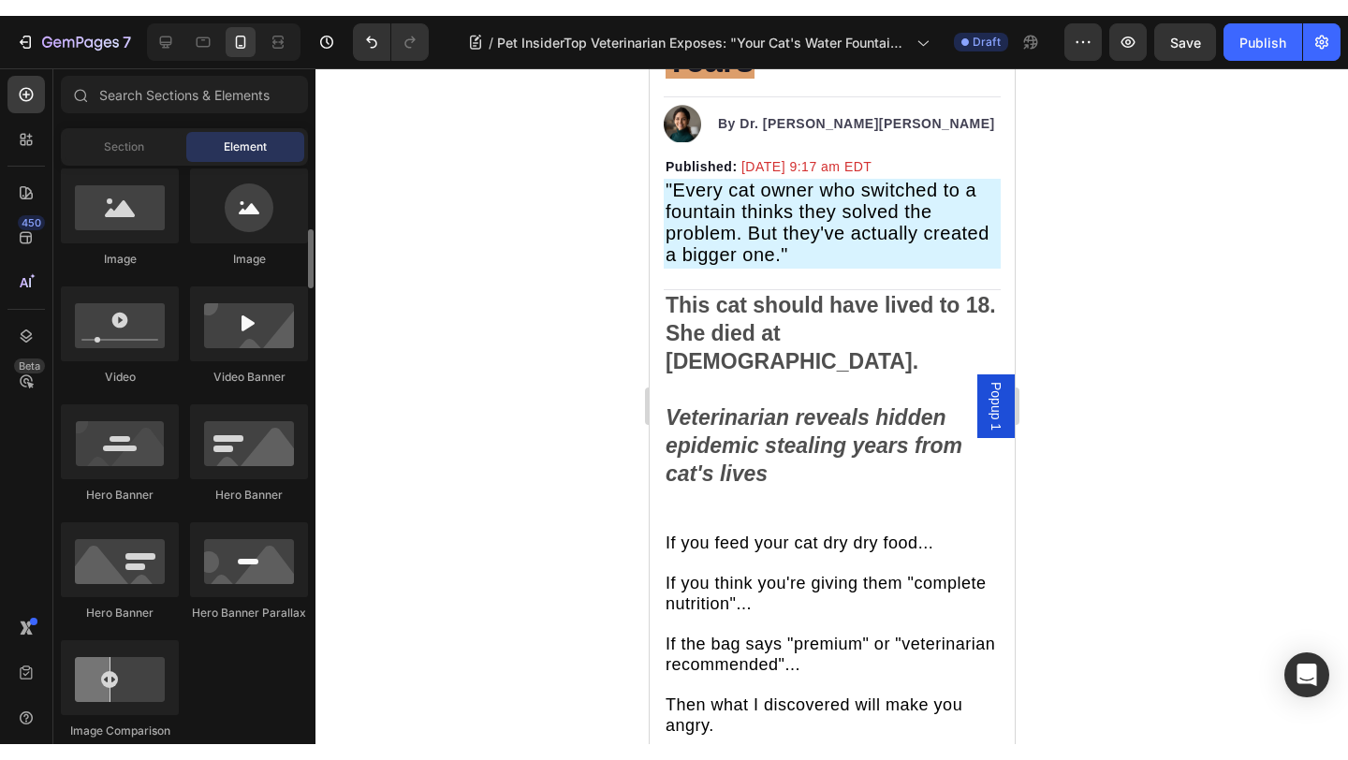
scroll to position [586, 0]
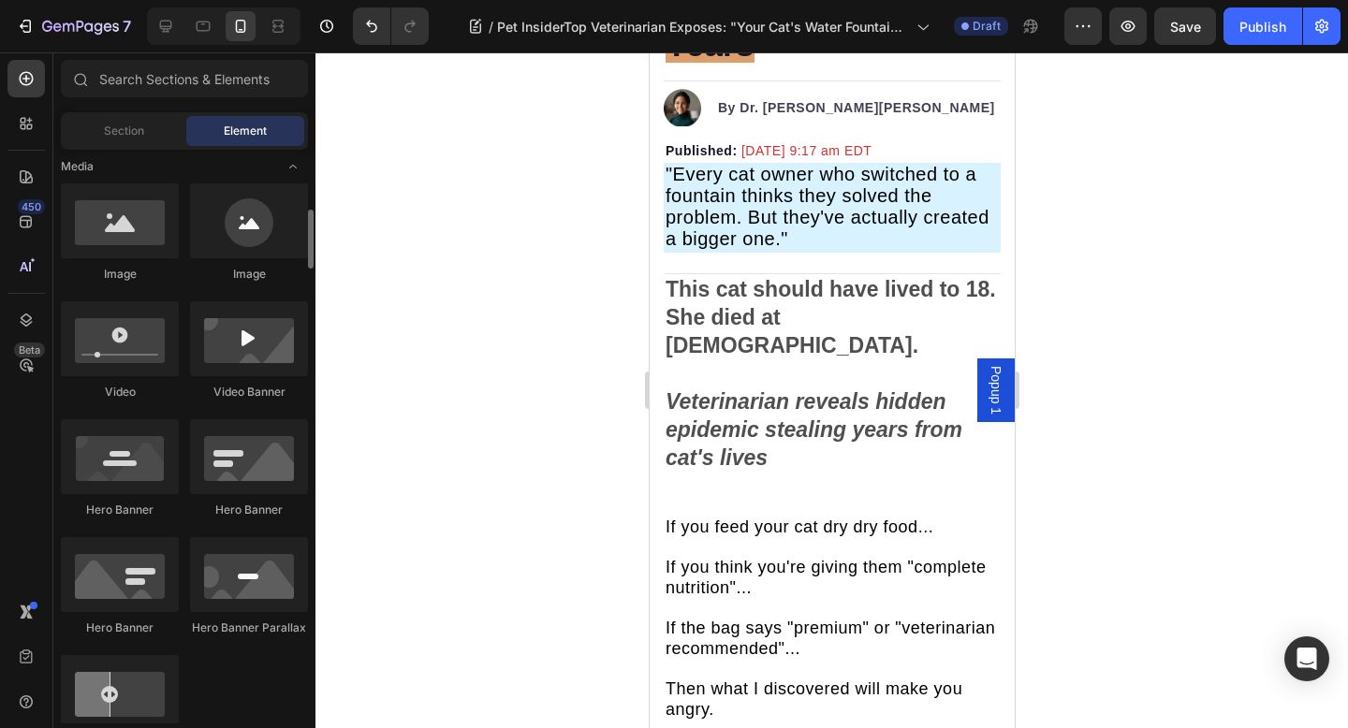
click at [130, 259] on div "Image" at bounding box center [120, 232] width 118 height 99
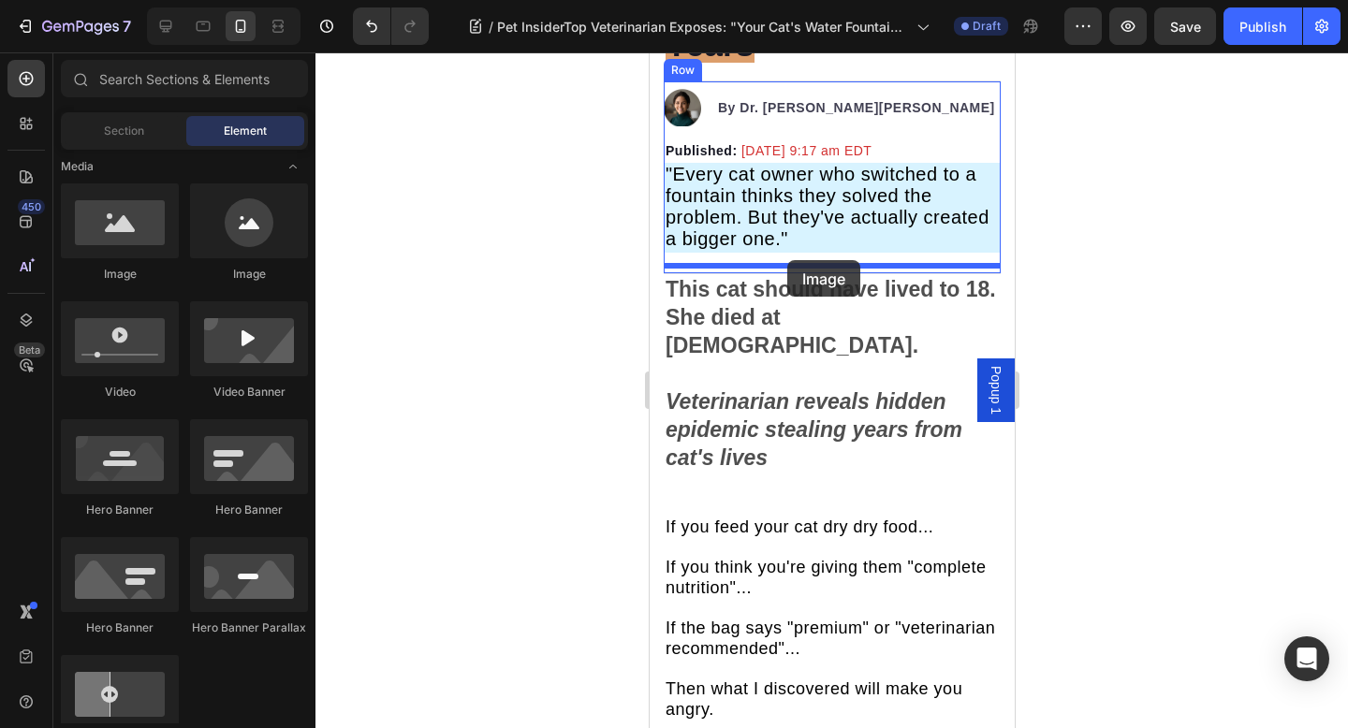
drag, startPoint x: 778, startPoint y: 310, endPoint x: 786, endPoint y: 260, distance: 50.3
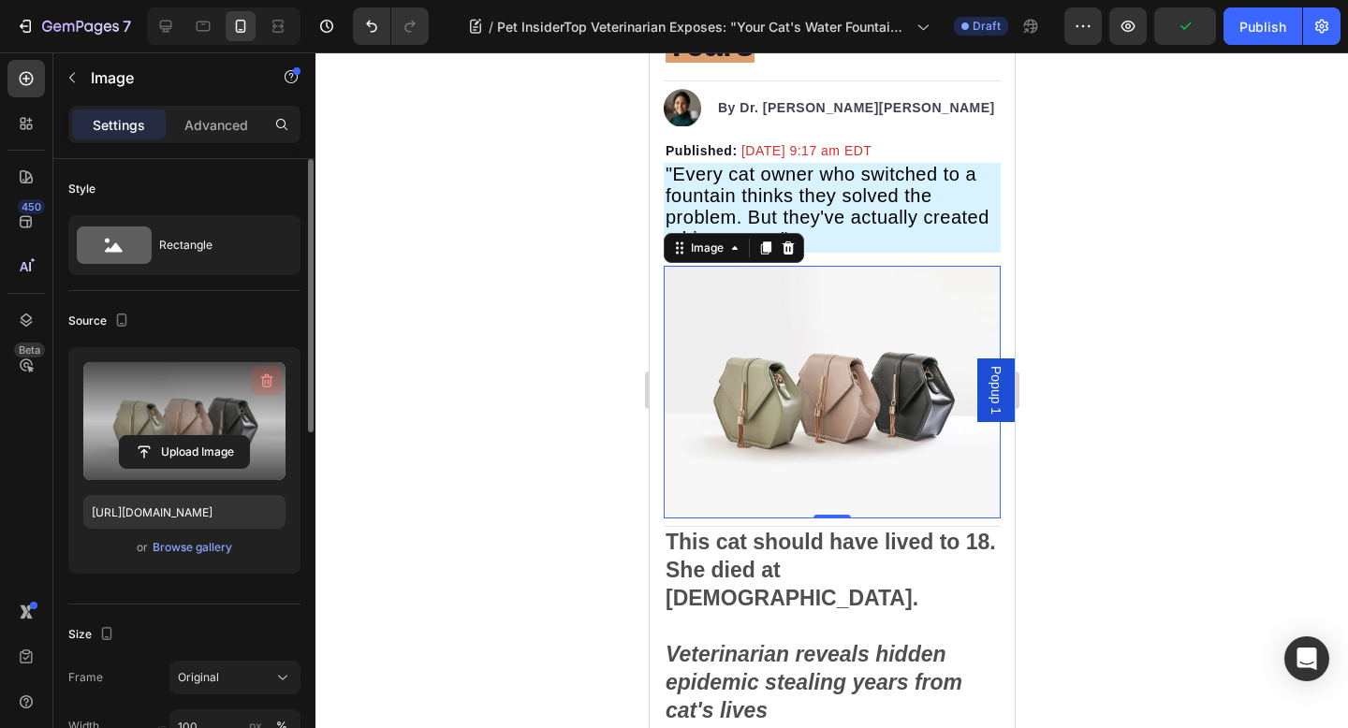
click at [266, 380] on icon "button" at bounding box center [266, 381] width 19 height 19
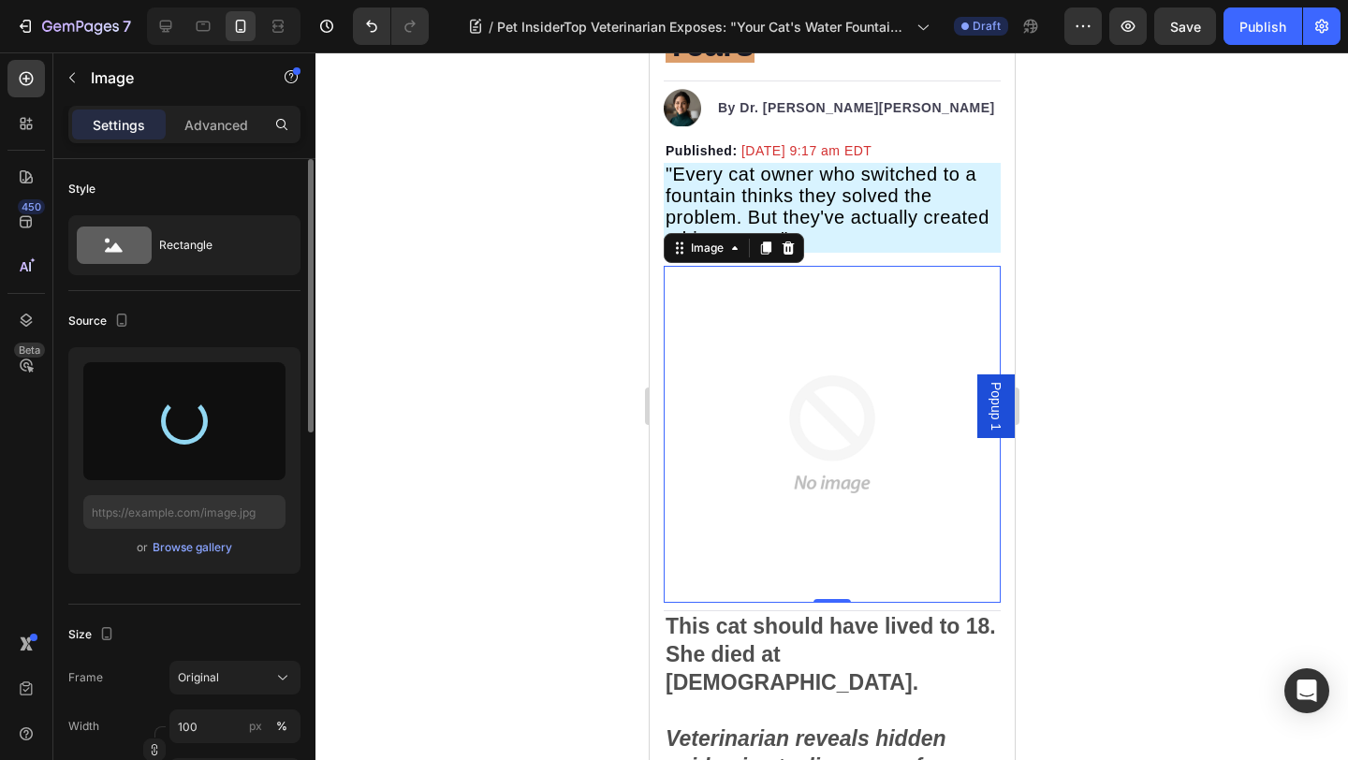
click at [375, 491] on div at bounding box center [831, 405] width 1032 height 707
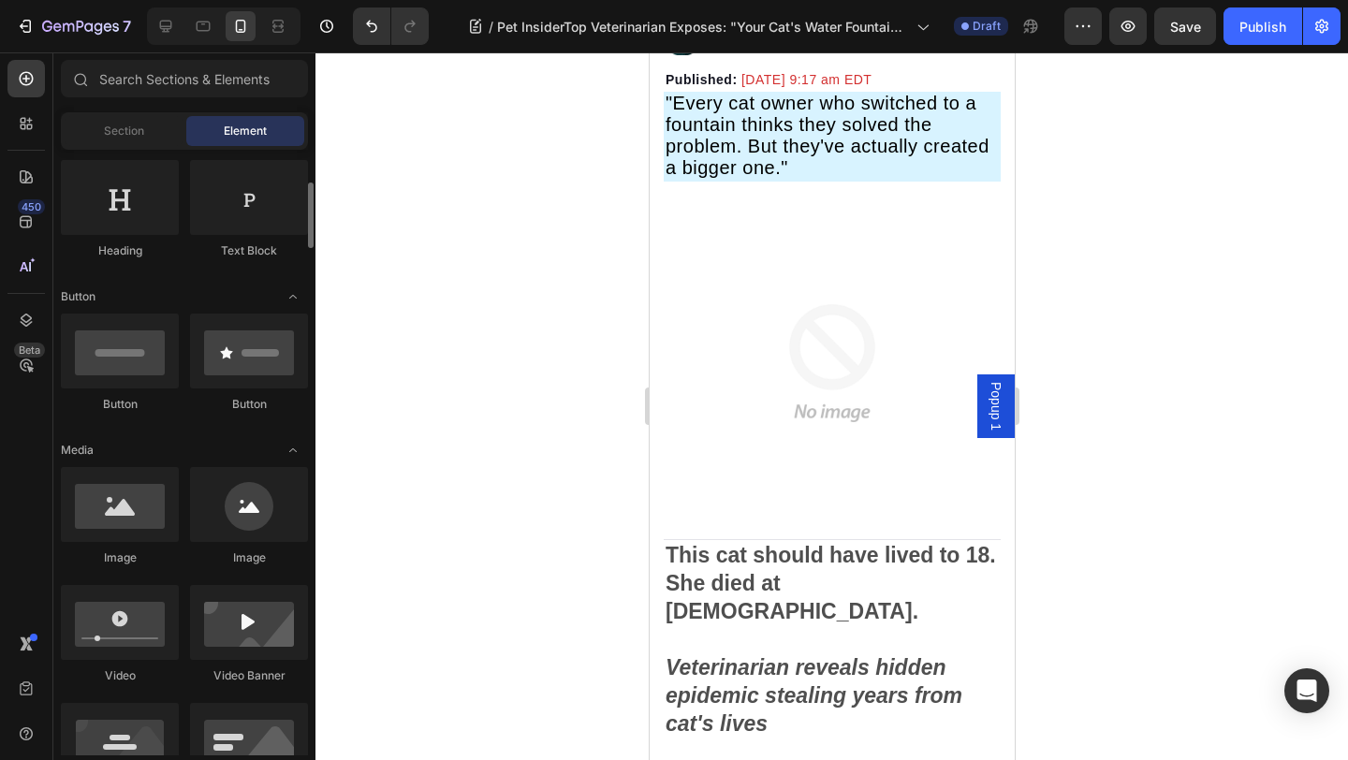
scroll to position [0, 0]
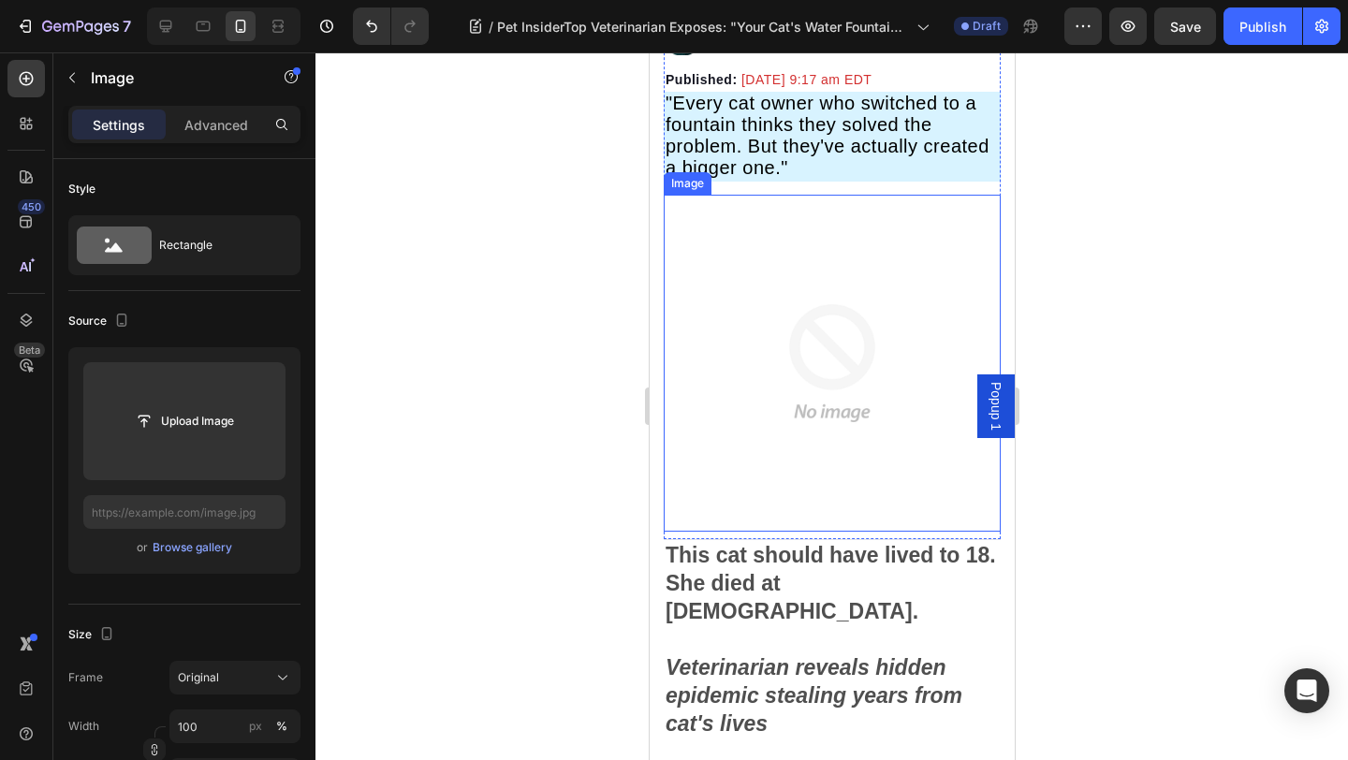
click at [815, 272] on img at bounding box center [831, 363] width 337 height 337
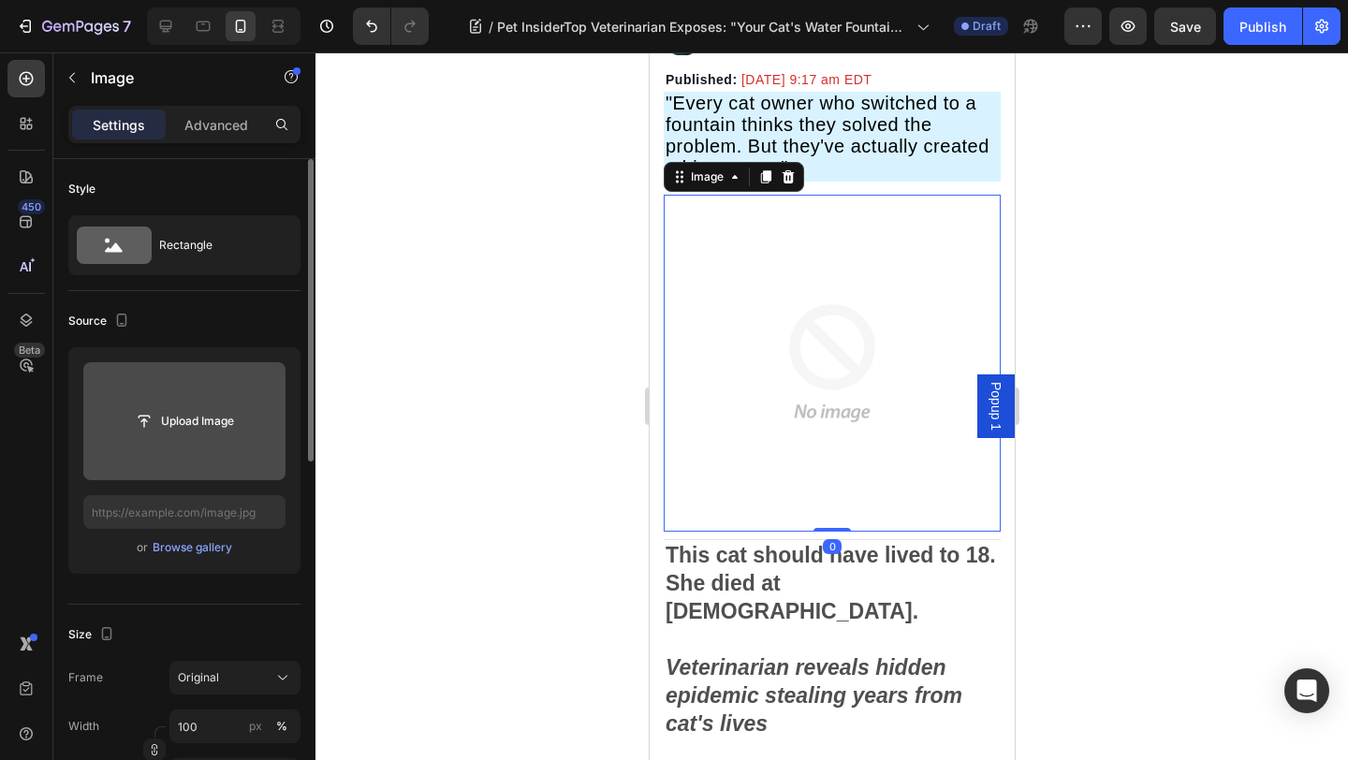
click at [212, 412] on input "file" at bounding box center [184, 421] width 129 height 32
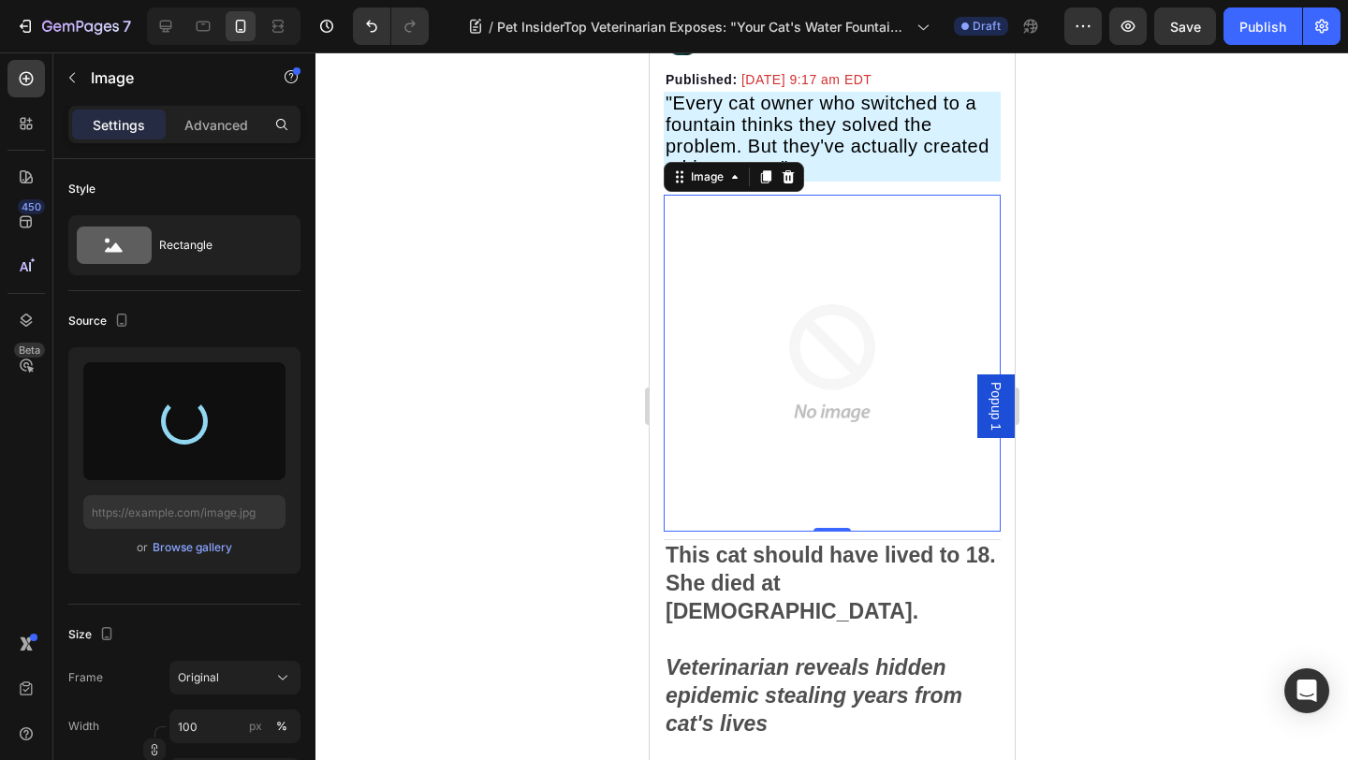
type input "https://cdn.shopify.com/s/files/1/0939/3743/4969/files/gempages_583388466436375…"
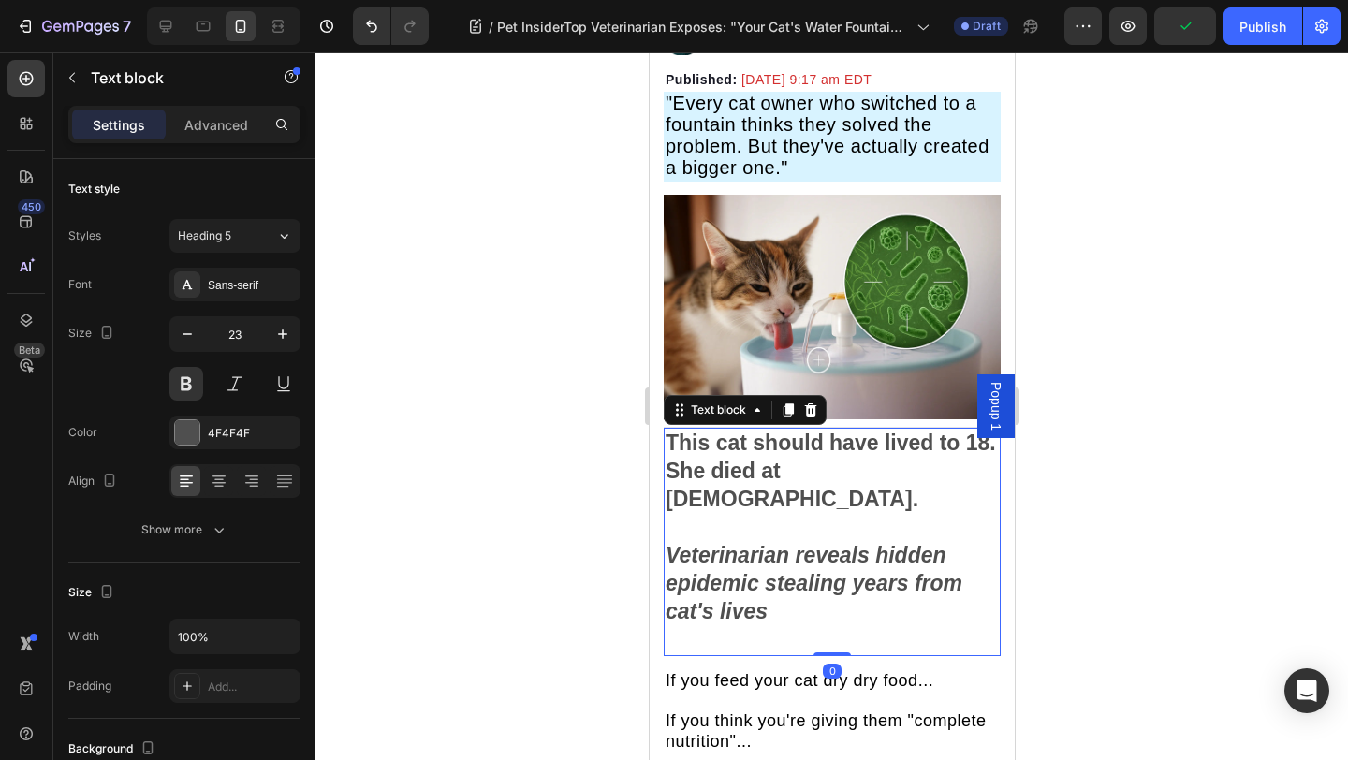
click at [786, 462] on strong "This cat should have lived to 18. She died at [DEMOGRAPHIC_DATA]." at bounding box center [829, 470] width 330 height 80
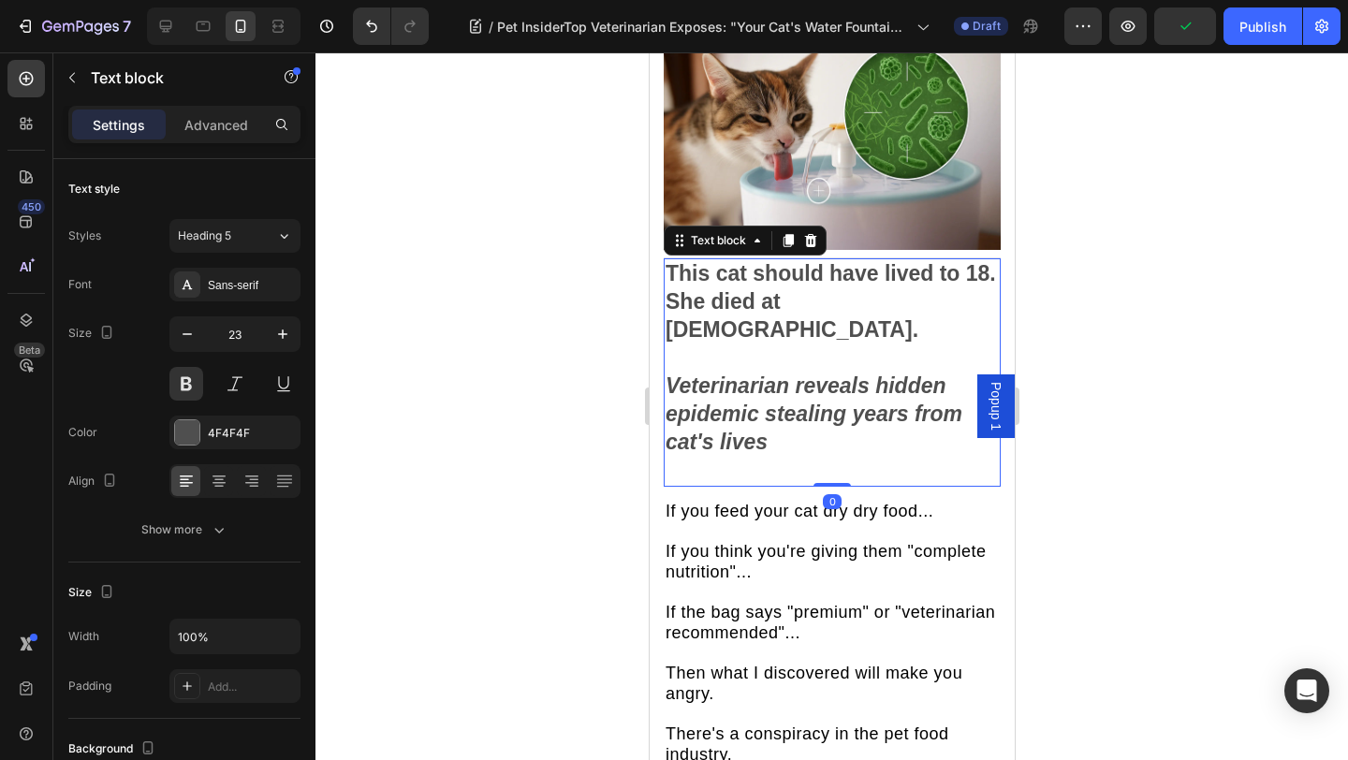
click at [739, 396] on icon "Veterinarian reveals hidden epidemic stealing years from cat's lives" at bounding box center [812, 413] width 297 height 80
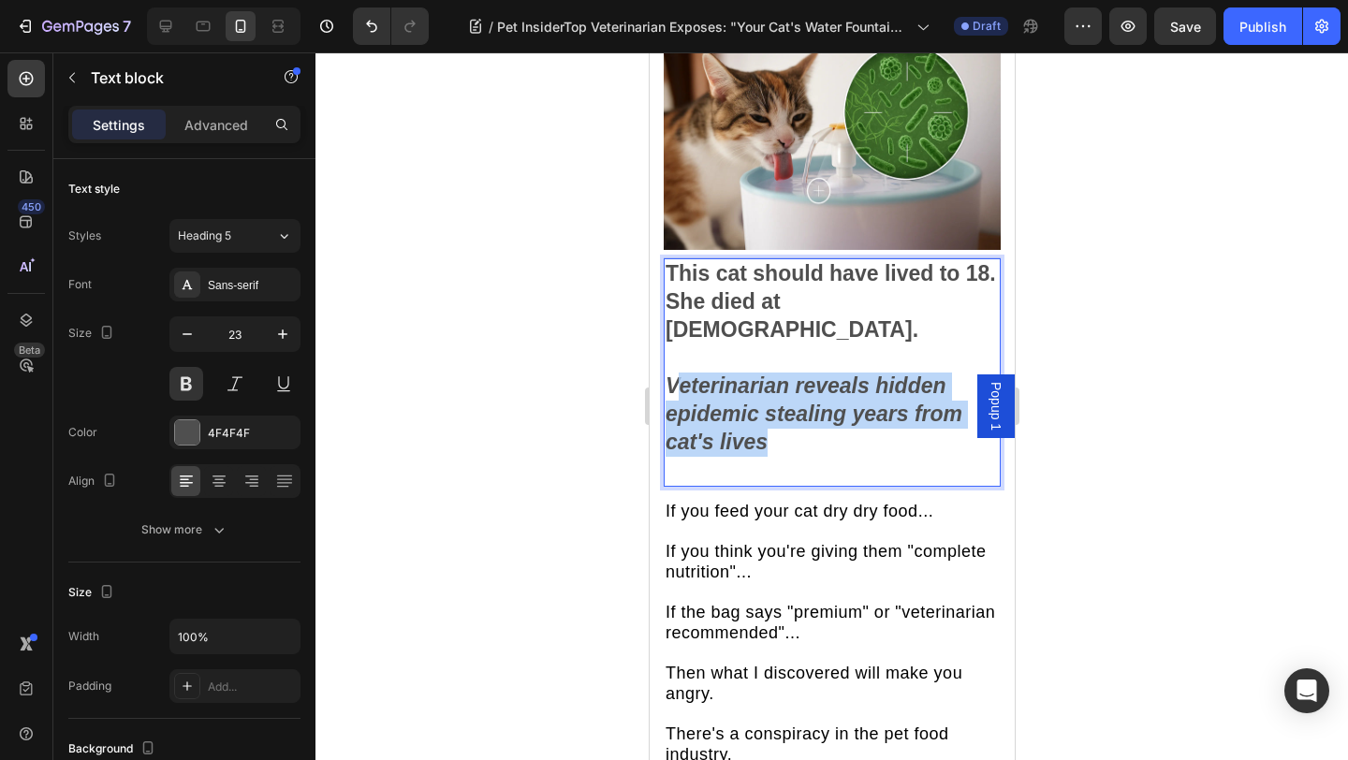
drag, startPoint x: 673, startPoint y: 356, endPoint x: 762, endPoint y: 413, distance: 105.7
click at [762, 414] on icon "Veterinarian reveals hidden epidemic stealing years from cat's lives" at bounding box center [812, 413] width 297 height 80
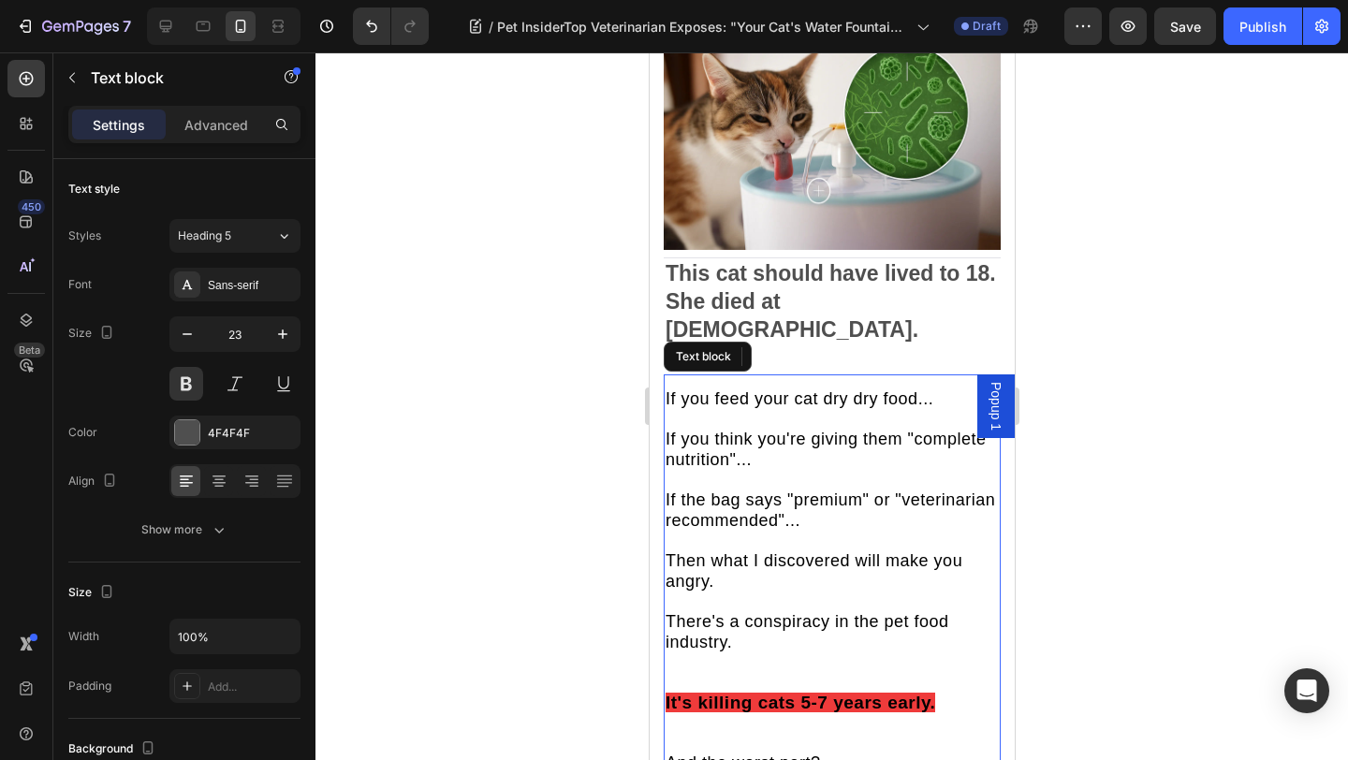
click at [777, 459] on p "If you feed your cat dry dry food... If you think you're giving them "complete …" at bounding box center [830, 531] width 333 height 284
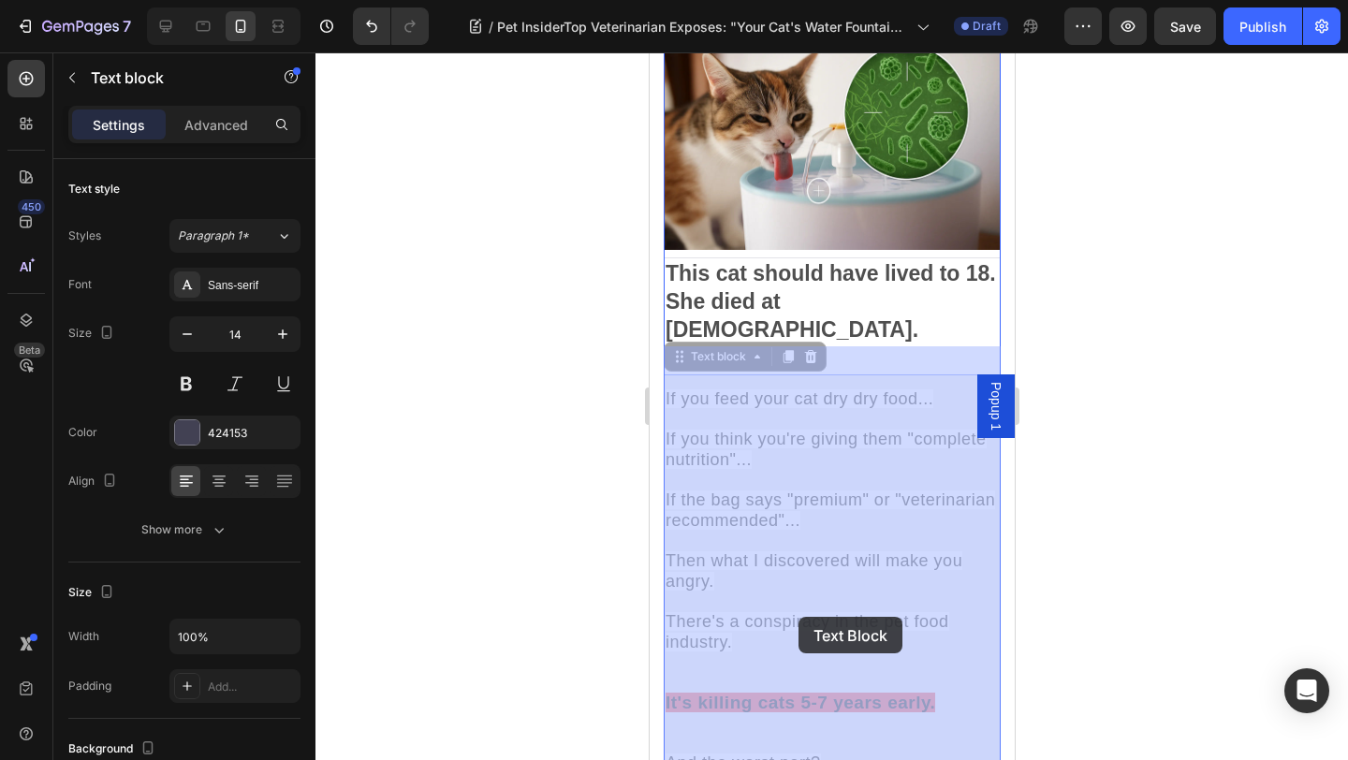
drag, startPoint x: 666, startPoint y: 371, endPoint x: 793, endPoint y: 572, distance: 237.6
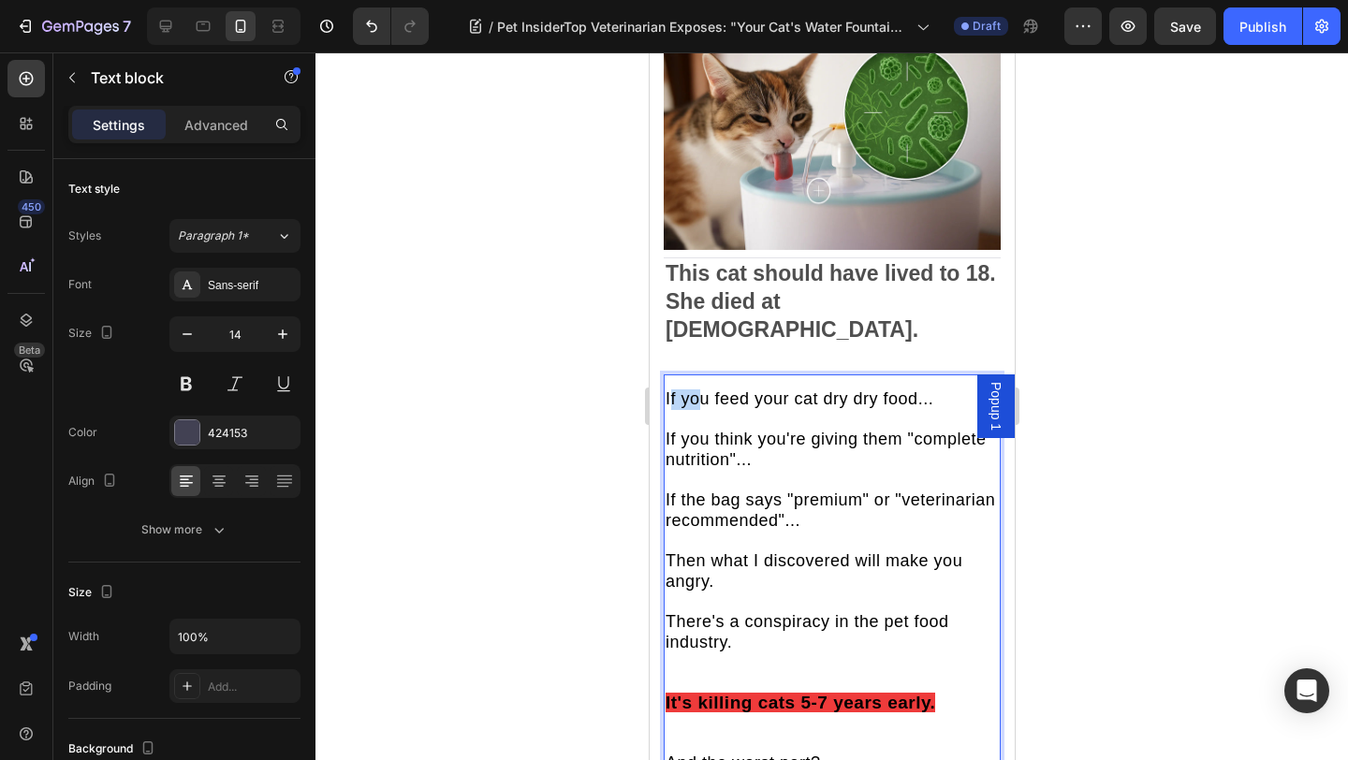
drag, startPoint x: 668, startPoint y: 371, endPoint x: 703, endPoint y: 376, distance: 35.1
click at [702, 389] on span "If you feed your cat dry dry food..." at bounding box center [798, 398] width 268 height 19
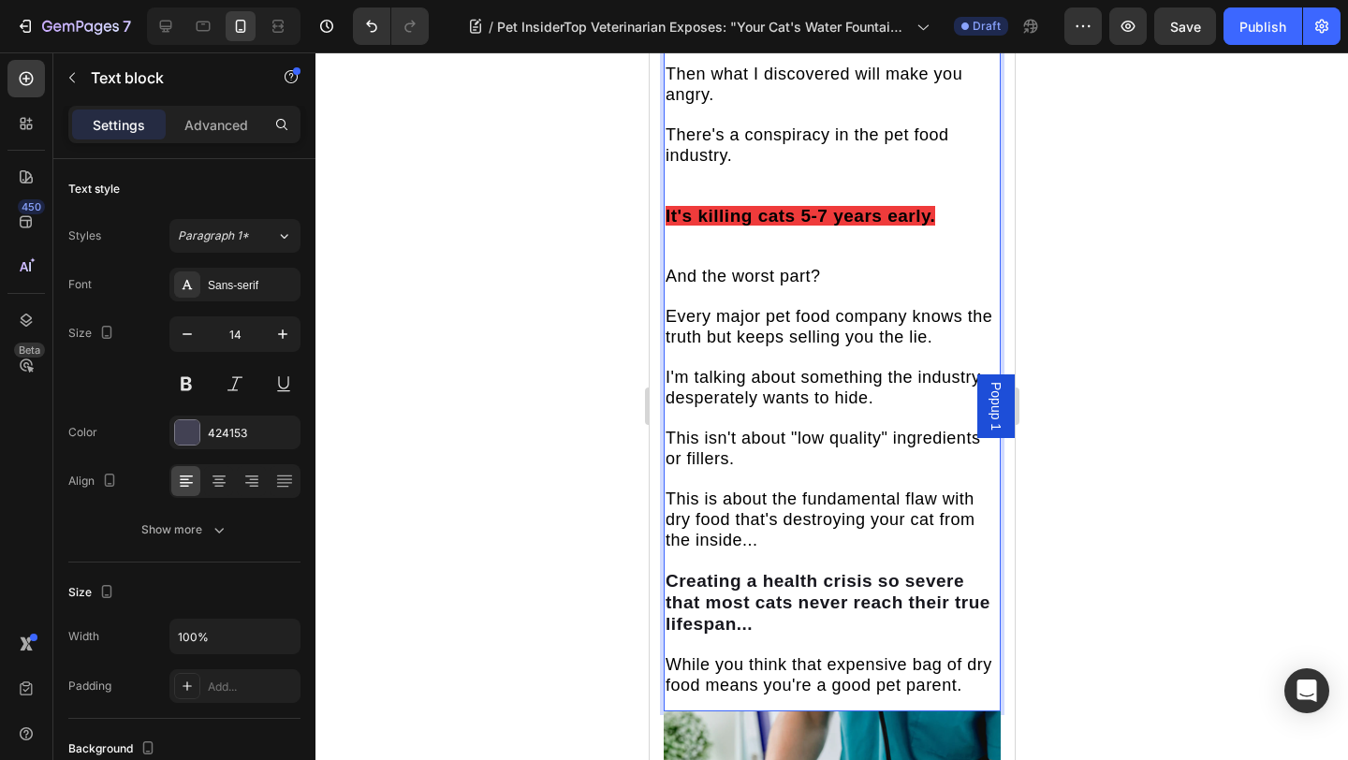
scroll to position [1358, 0]
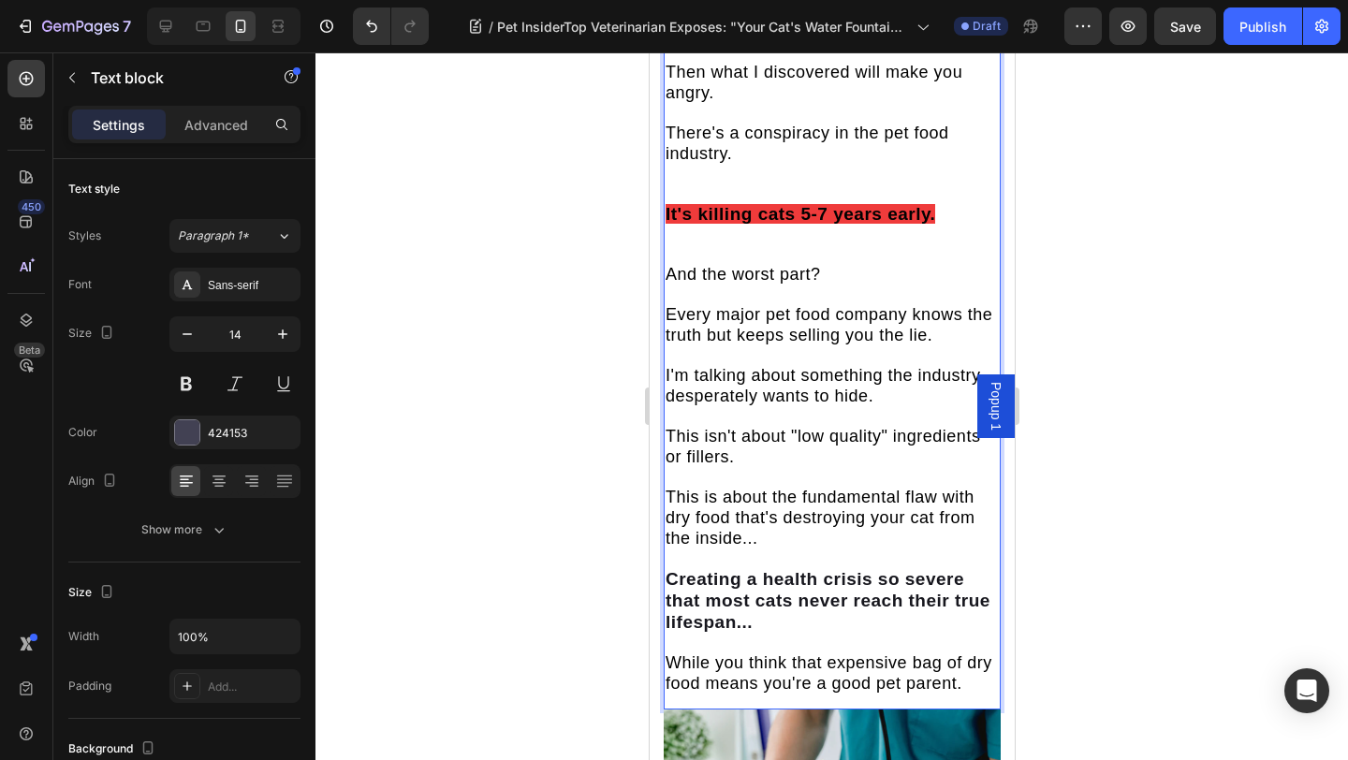
click at [798, 515] on p "And the worst part? Every major pet food company knows the truth but keeps sell…" at bounding box center [830, 407] width 333 height 284
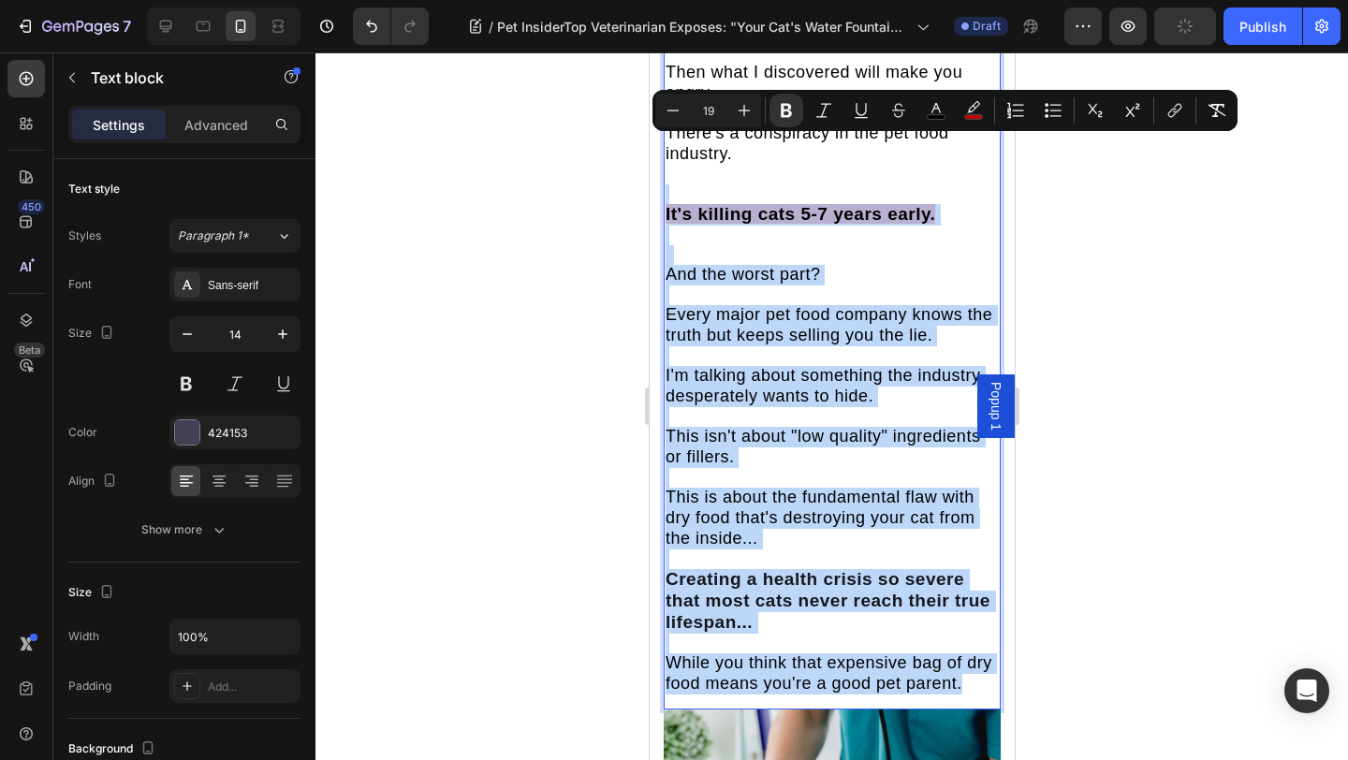
drag, startPoint x: 961, startPoint y: 655, endPoint x: 733, endPoint y: 148, distance: 556.2
click at [733, 148] on div "If you feed your cat dry dry food... If you think you're giving them "complete …" at bounding box center [831, 297] width 337 height 797
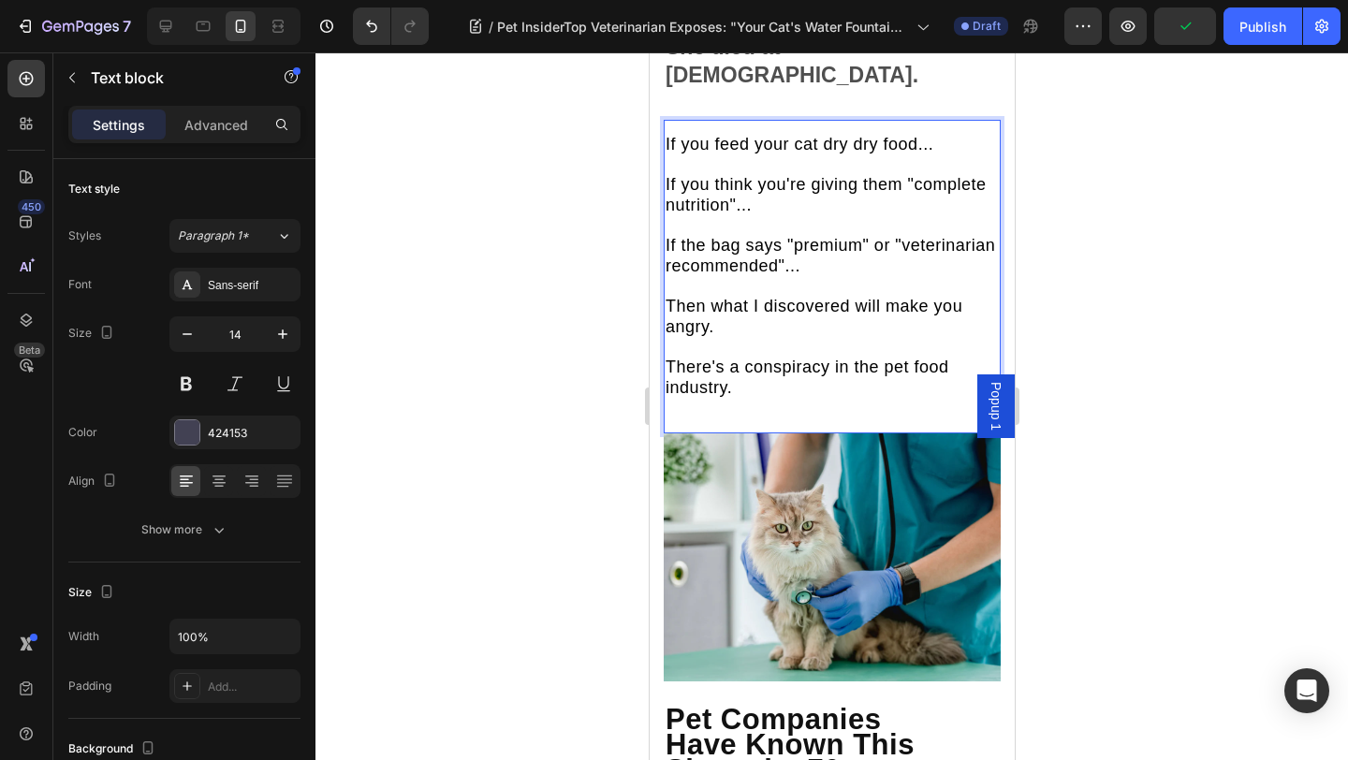
scroll to position [1075, 0]
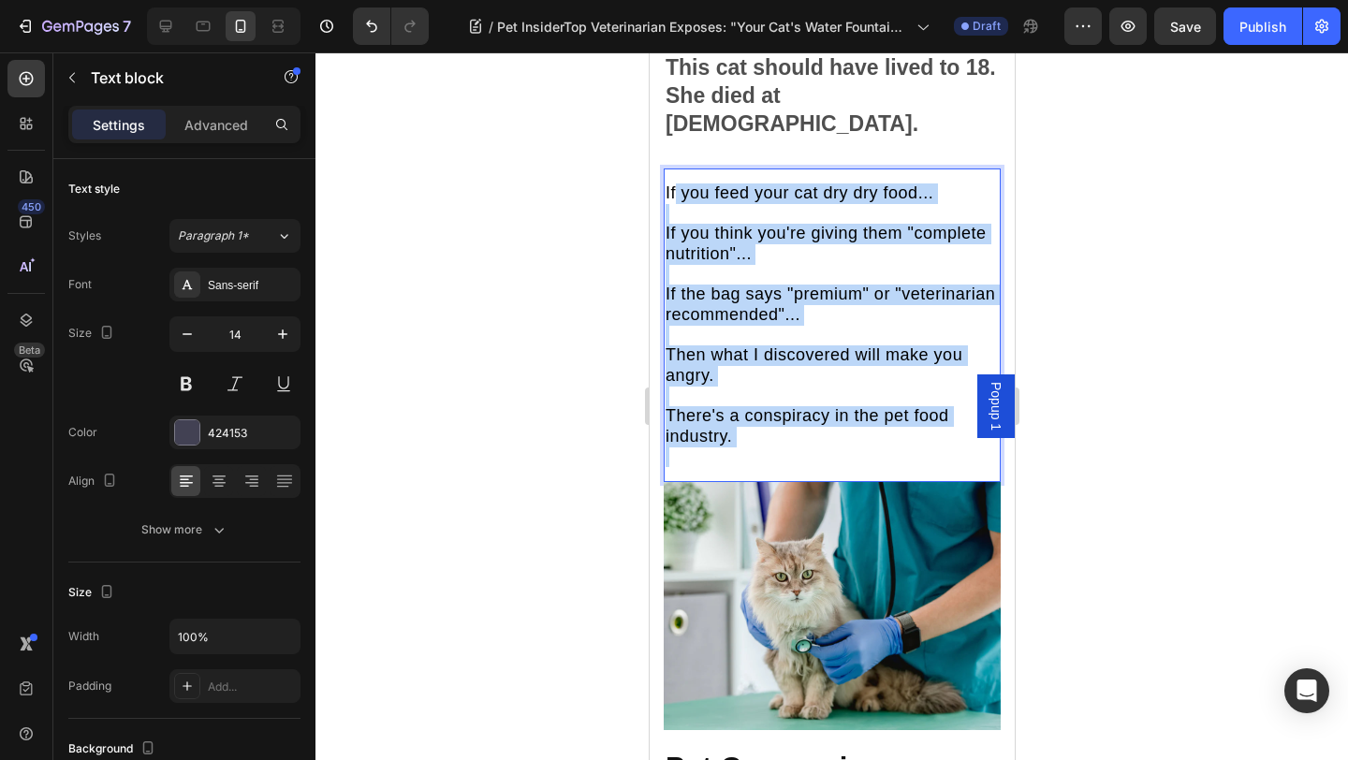
drag, startPoint x: 769, startPoint y: 423, endPoint x: 672, endPoint y: 161, distance: 279.5
click at [672, 183] on p "If you feed your cat dry dry food... If you think you're giving them "complete …" at bounding box center [830, 325] width 333 height 284
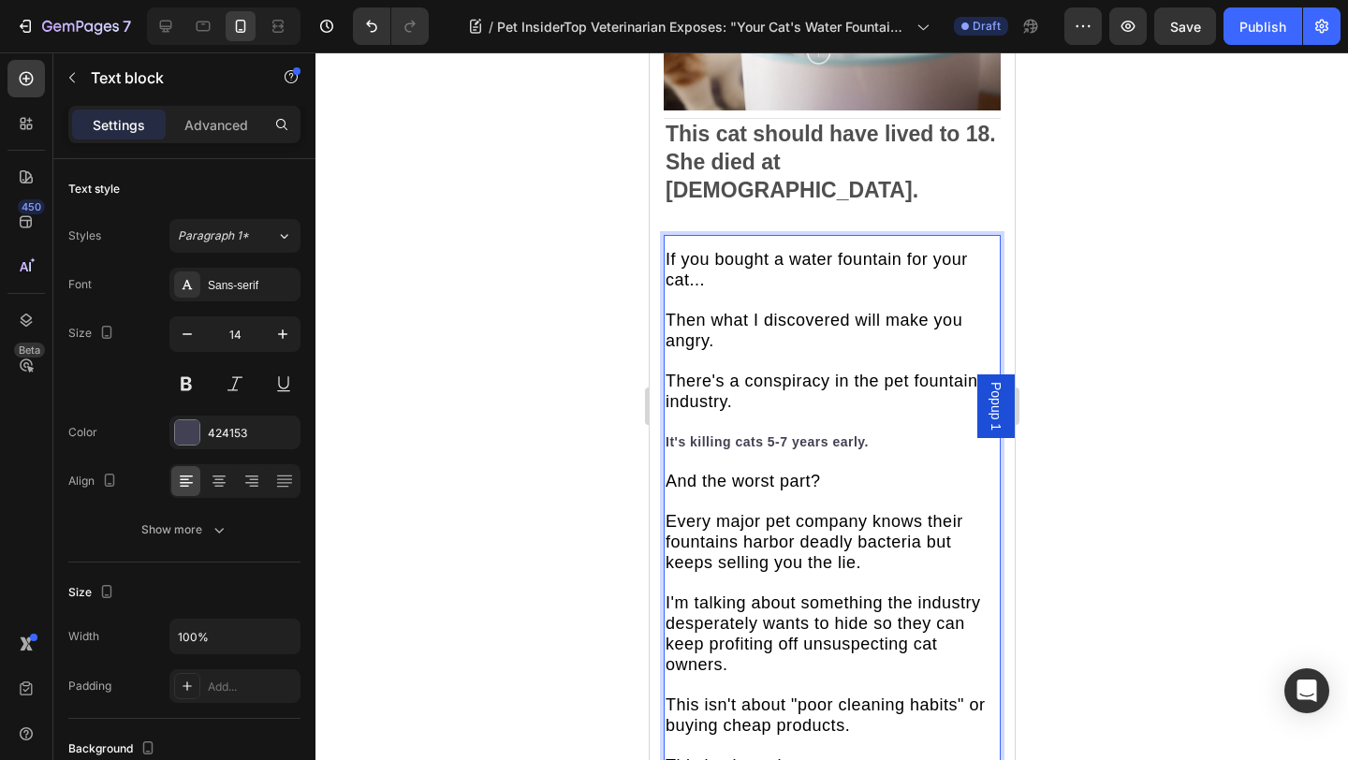
scroll to position [984, 0]
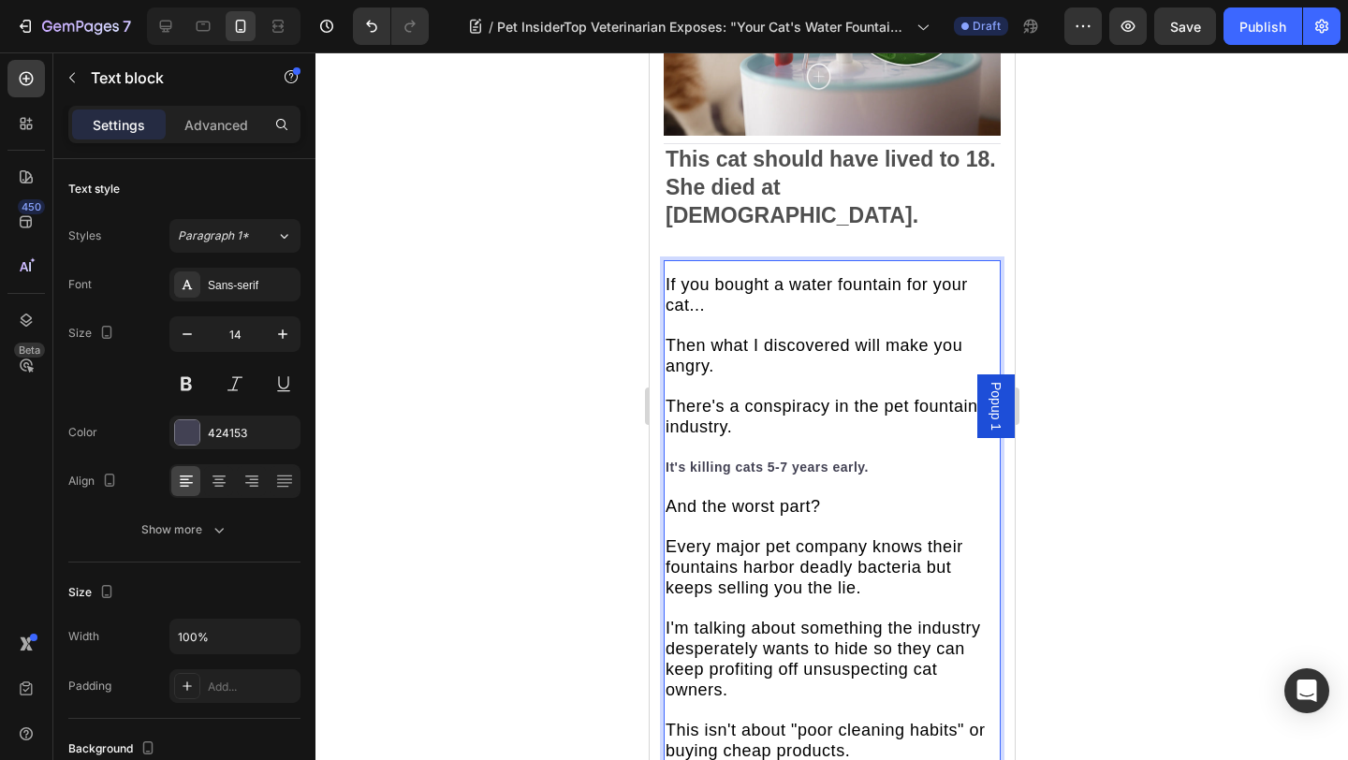
click at [764, 497] on span "And the worst part?" at bounding box center [741, 506] width 155 height 19
click at [724, 459] on strong "It's killing cats 5-7 years early." at bounding box center [765, 466] width 203 height 15
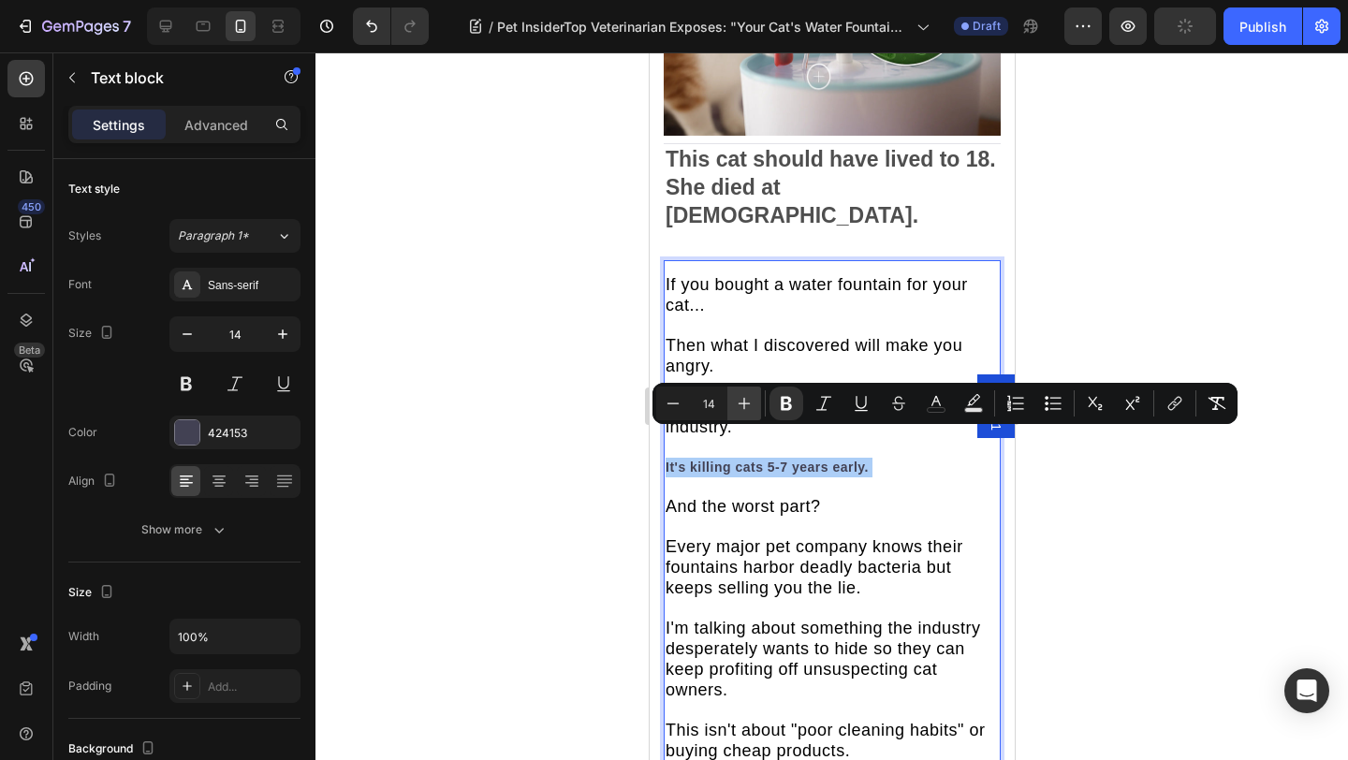
click at [746, 406] on icon "Editor contextual toolbar" at bounding box center [744, 403] width 19 height 19
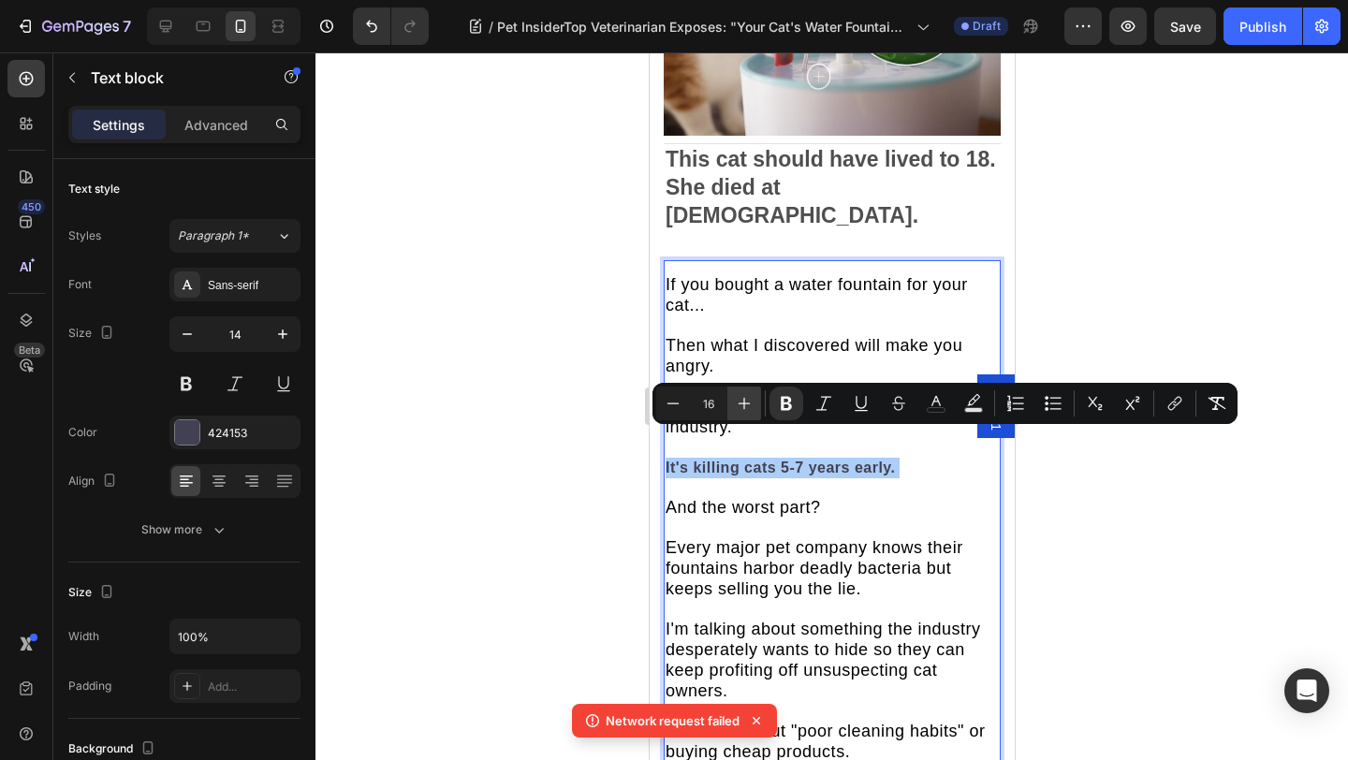
click at [746, 406] on icon "Editor contextual toolbar" at bounding box center [744, 403] width 19 height 19
click at [667, 404] on icon "Editor contextual toolbar" at bounding box center [672, 403] width 19 height 19
type input "16"
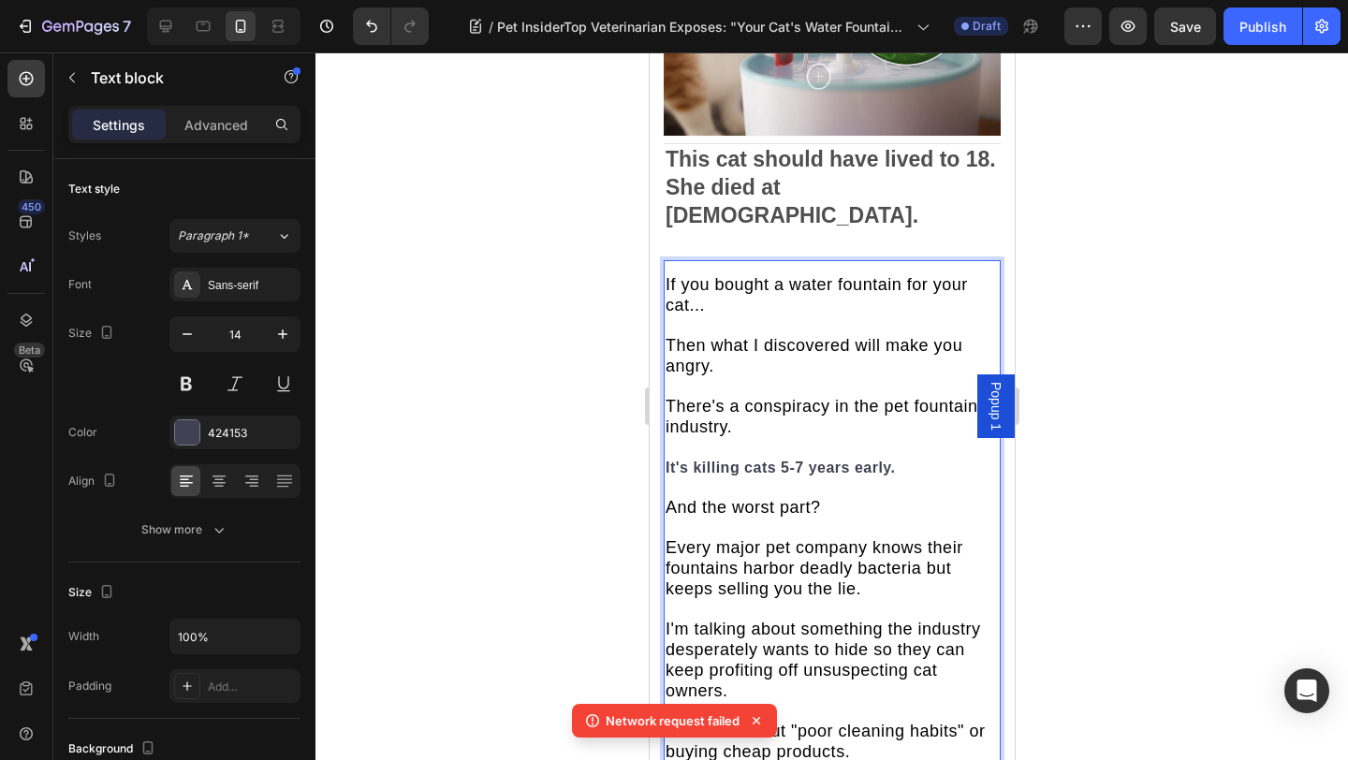
click at [724, 397] on span "There's a conspiracy in the pet fountain industry." at bounding box center [820, 416] width 313 height 39
click at [725, 397] on span "There's a conspiracy in the pet fountain industry." at bounding box center [820, 416] width 313 height 39
click at [760, 367] on p "If you bought a water fountain for your cat... Then what I discovered will make…" at bounding box center [830, 741] width 333 height 933
click at [728, 397] on span "There's a conspiracy in the pet fountain industry." at bounding box center [820, 416] width 313 height 39
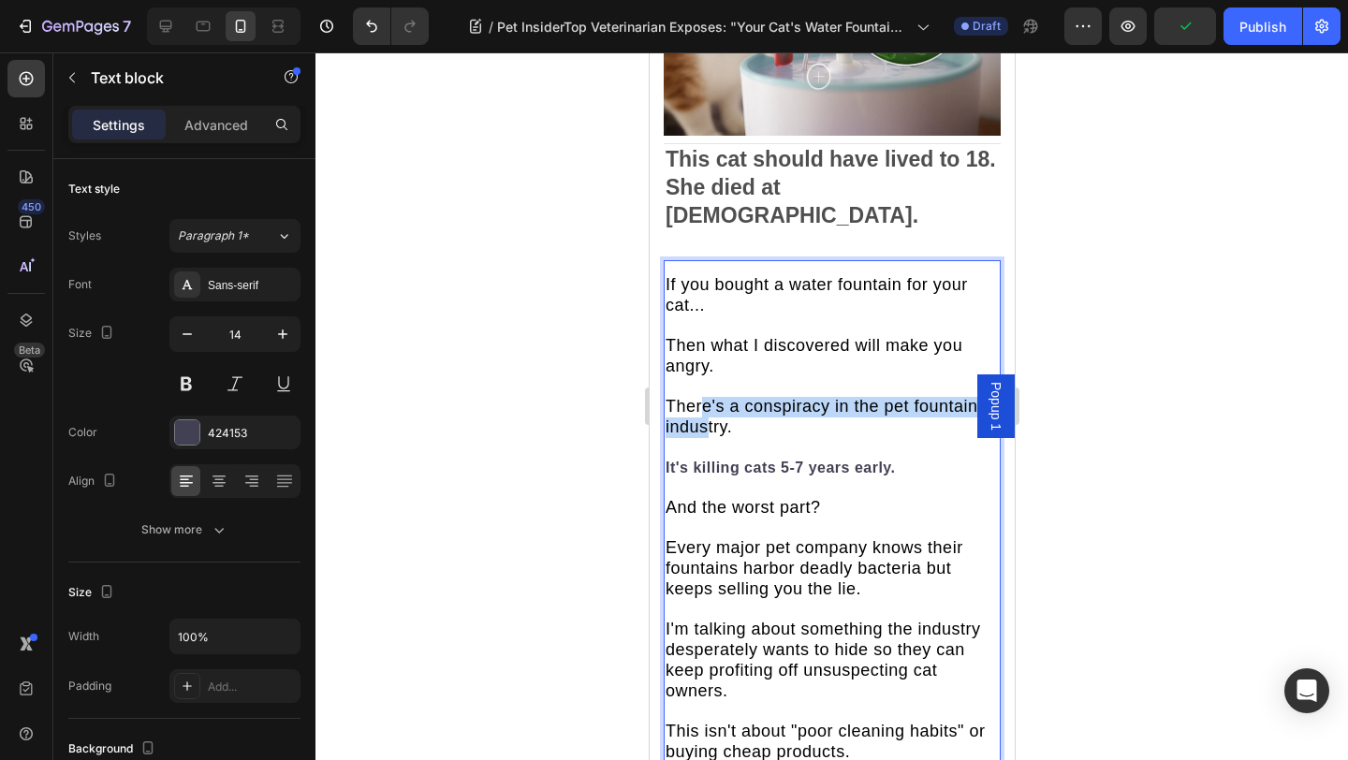
drag, startPoint x: 709, startPoint y: 397, endPoint x: 703, endPoint y: 381, distance: 17.2
click at [703, 397] on span "There's a conspiracy in the pet fountain industry." at bounding box center [820, 416] width 313 height 39
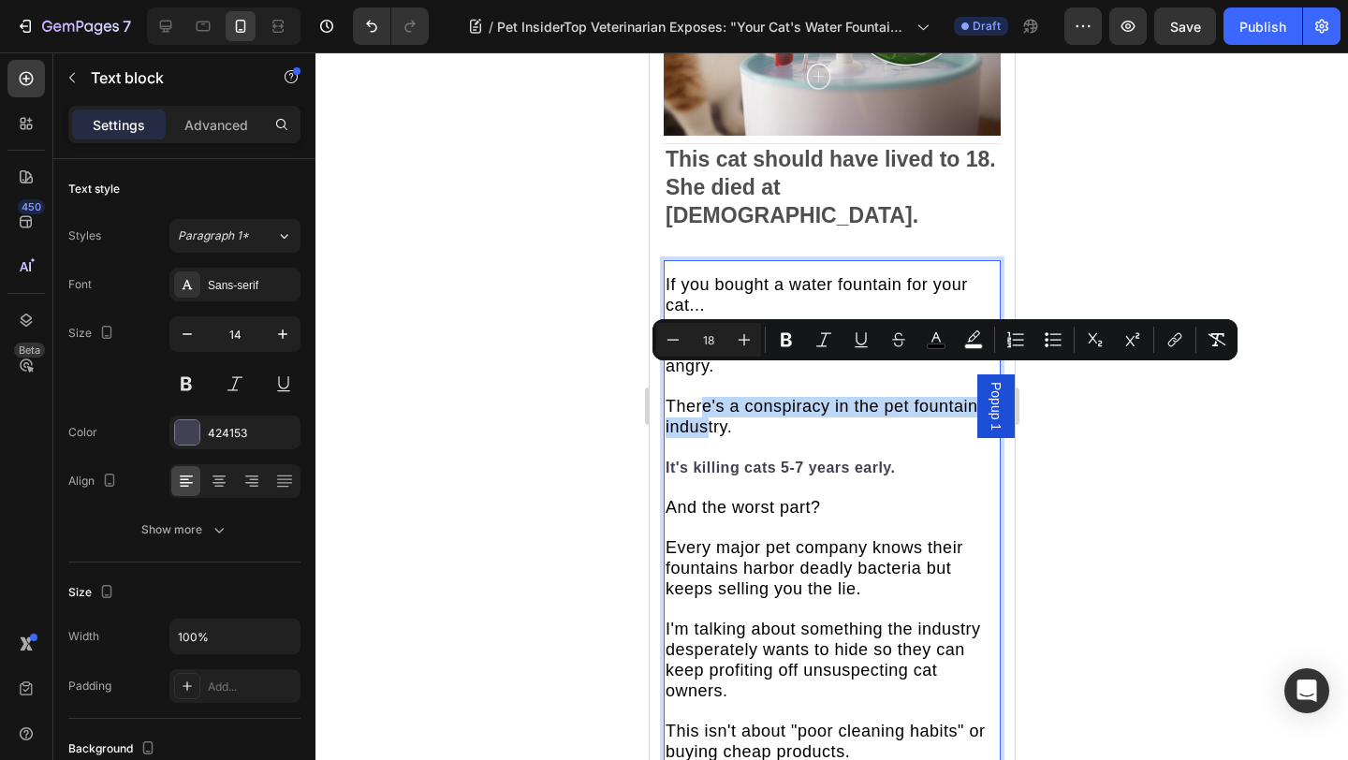
type input "14"
click at [720, 461] on p "If you bought a water fountain for your cat... Then what I discovered will make…" at bounding box center [830, 741] width 333 height 933
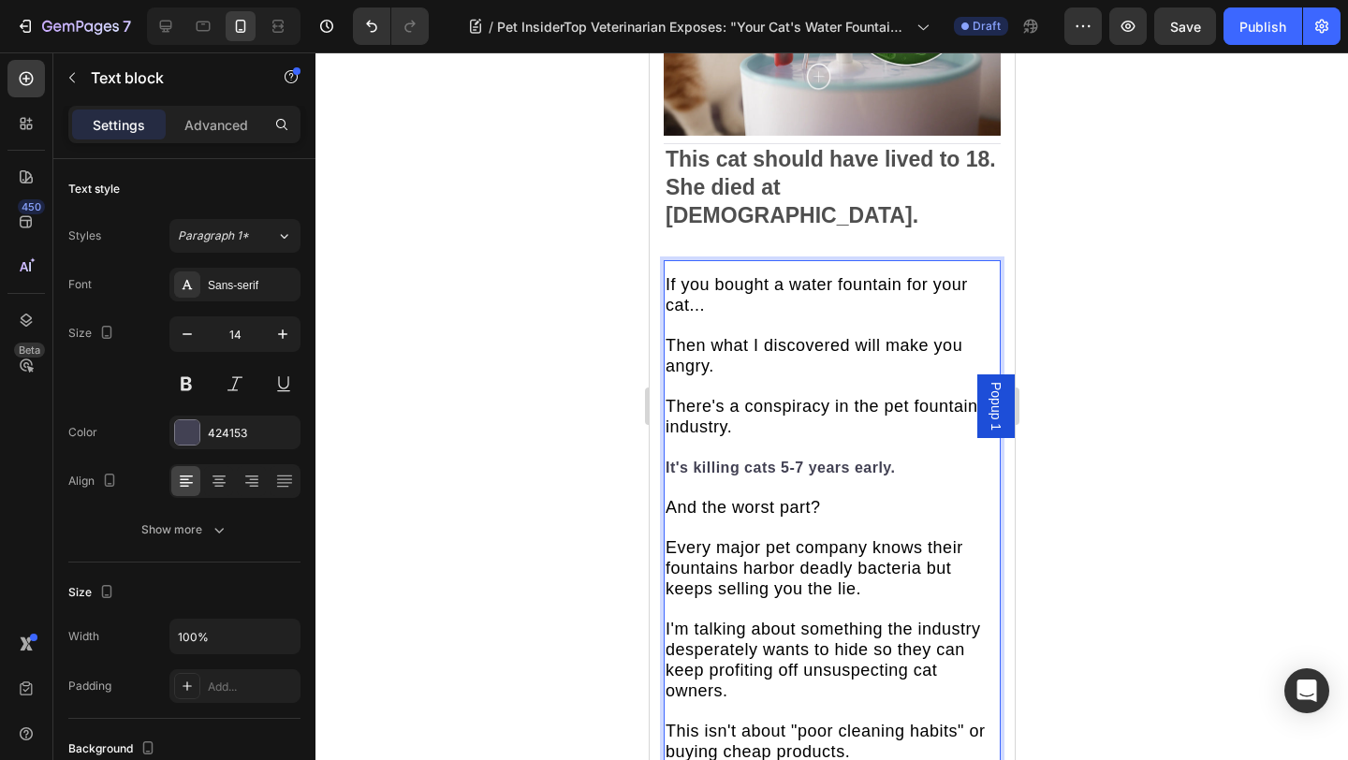
click at [676, 459] on strong "It's killing cats 5-7 years early." at bounding box center [779, 467] width 230 height 16
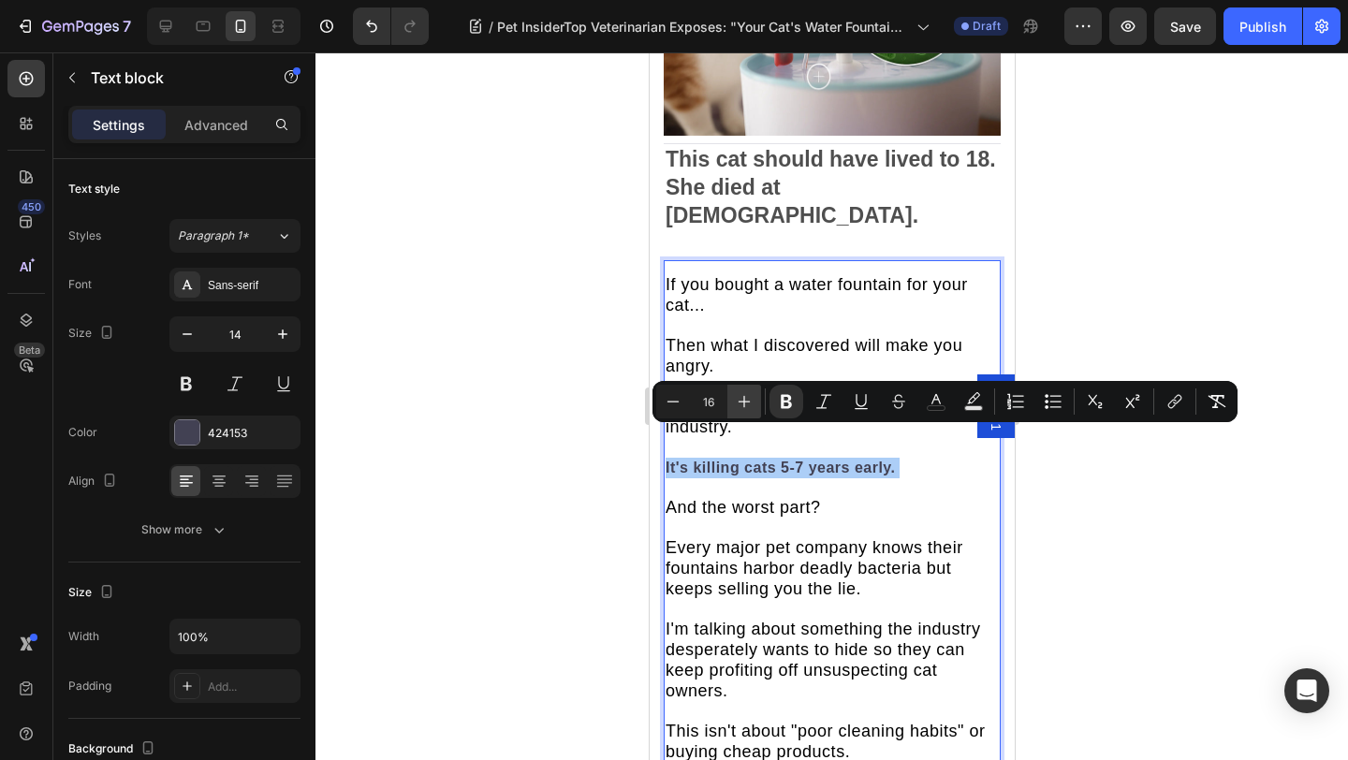
click at [739, 408] on icon "Editor contextual toolbar" at bounding box center [744, 401] width 19 height 19
click at [740, 408] on icon "Editor contextual toolbar" at bounding box center [744, 401] width 19 height 19
type input "18"
click at [927, 412] on button "color" at bounding box center [936, 402] width 34 height 34
type input "424153"
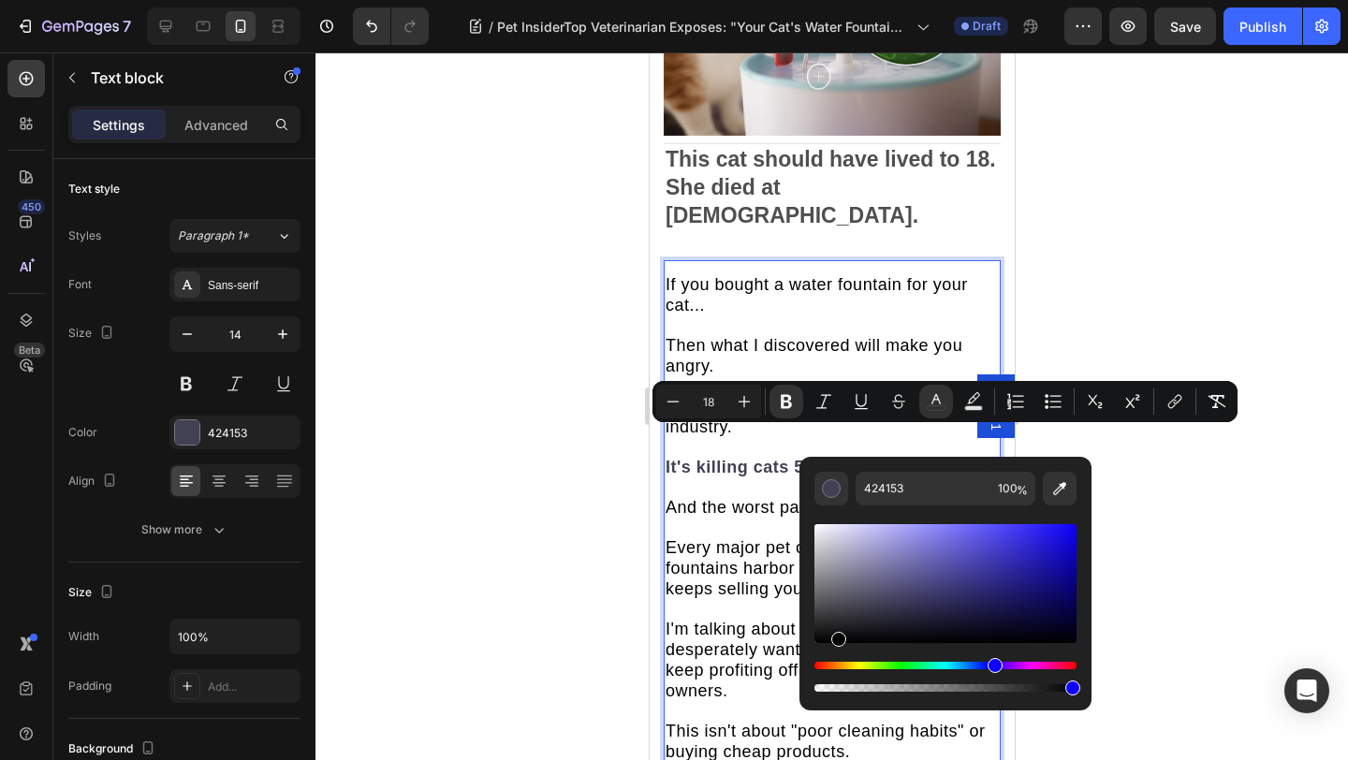
drag, startPoint x: 877, startPoint y: 607, endPoint x: 823, endPoint y: 657, distance: 73.5
click at [824, 657] on div "Editor contextual toolbar" at bounding box center [945, 607] width 262 height 175
type input "000000"
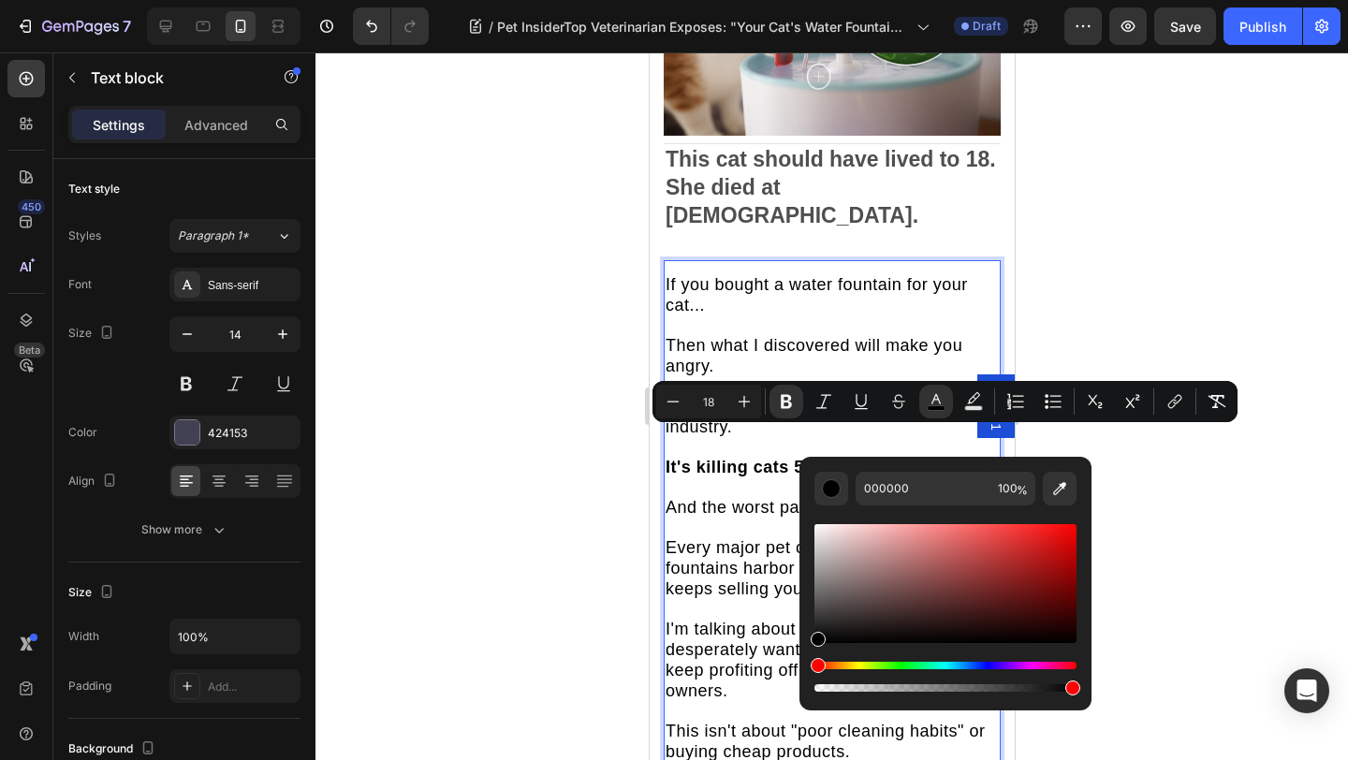
click at [1150, 245] on div at bounding box center [831, 405] width 1032 height 707
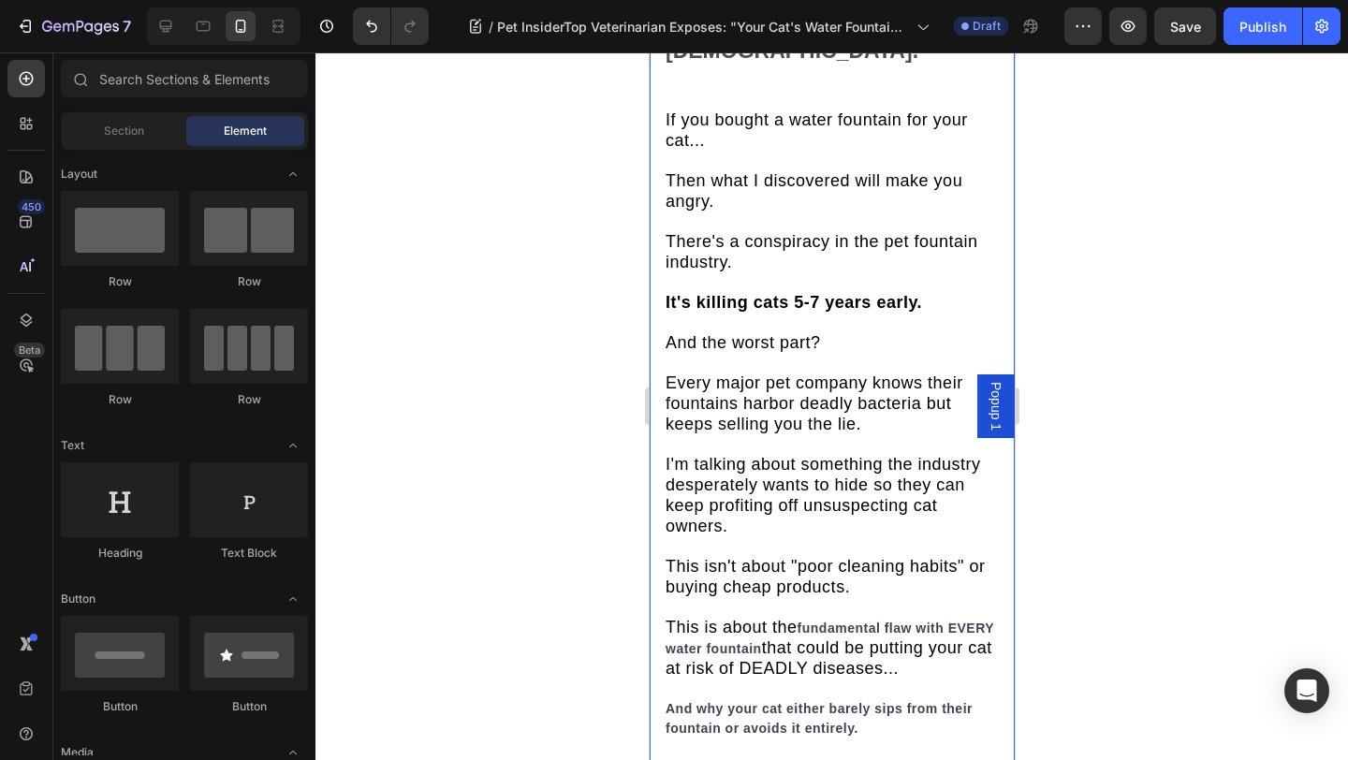
scroll to position [1257, 0]
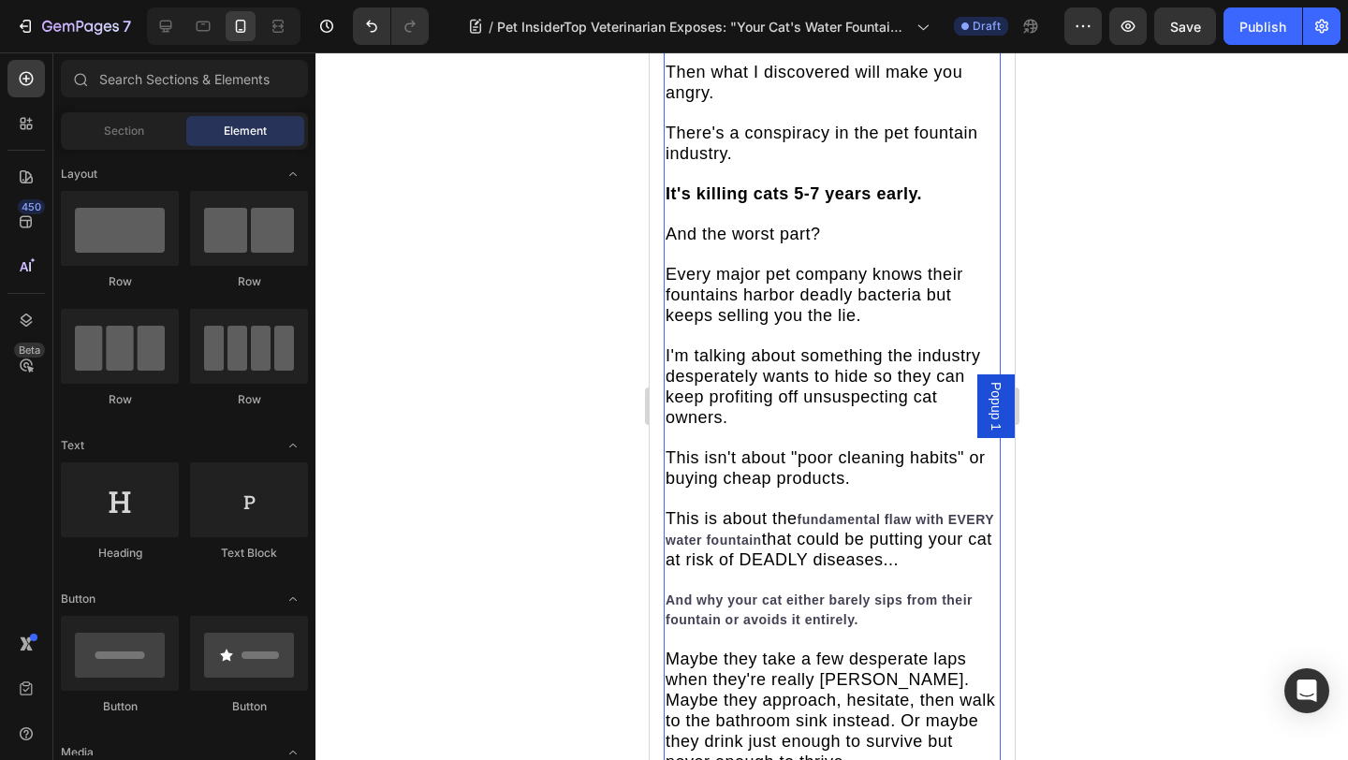
click at [787, 530] on span "that could be putting your cat at risk of DEADLY diseases..." at bounding box center [827, 549] width 327 height 39
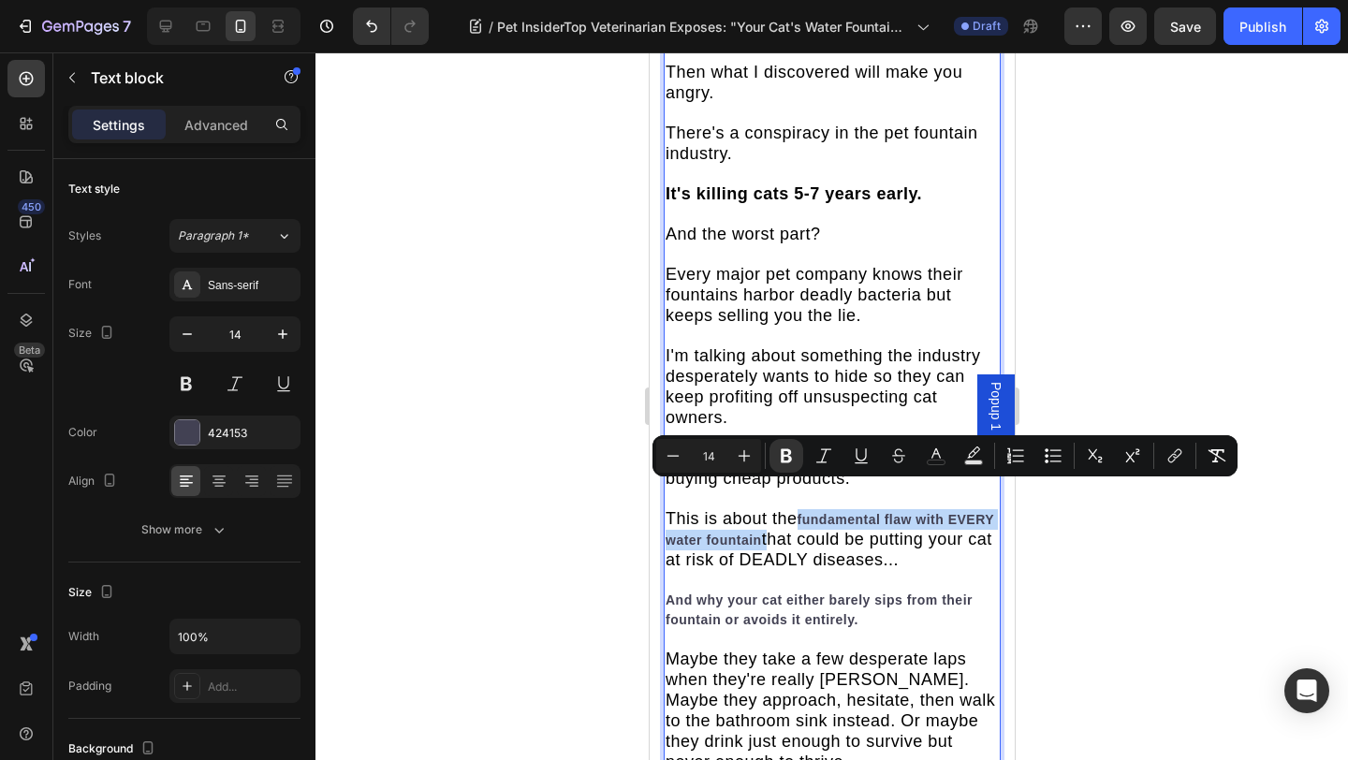
drag, startPoint x: 801, startPoint y: 491, endPoint x: 813, endPoint y: 506, distance: 19.3
click at [741, 460] on icon "Editor contextual toolbar" at bounding box center [744, 455] width 19 height 19
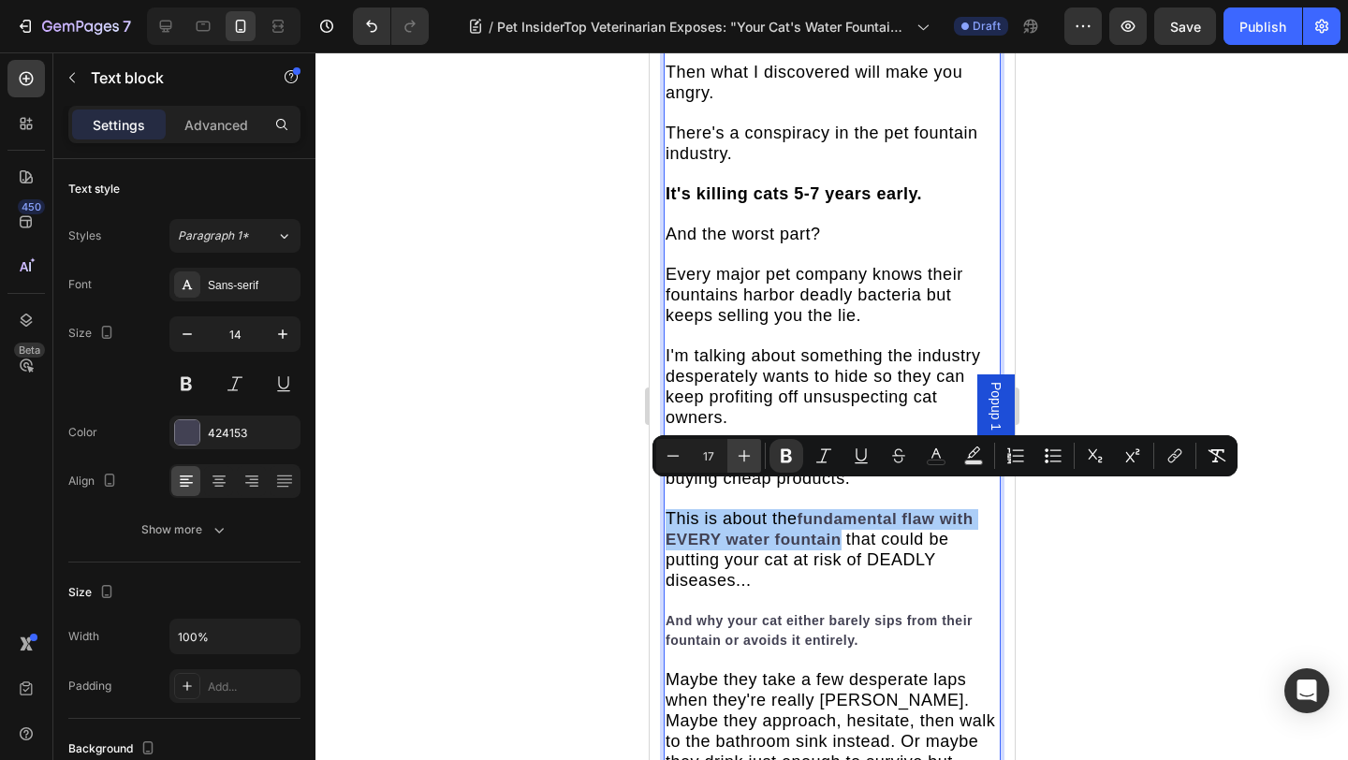
click at [741, 460] on icon "Editor contextual toolbar" at bounding box center [744, 455] width 19 height 19
type input "18"
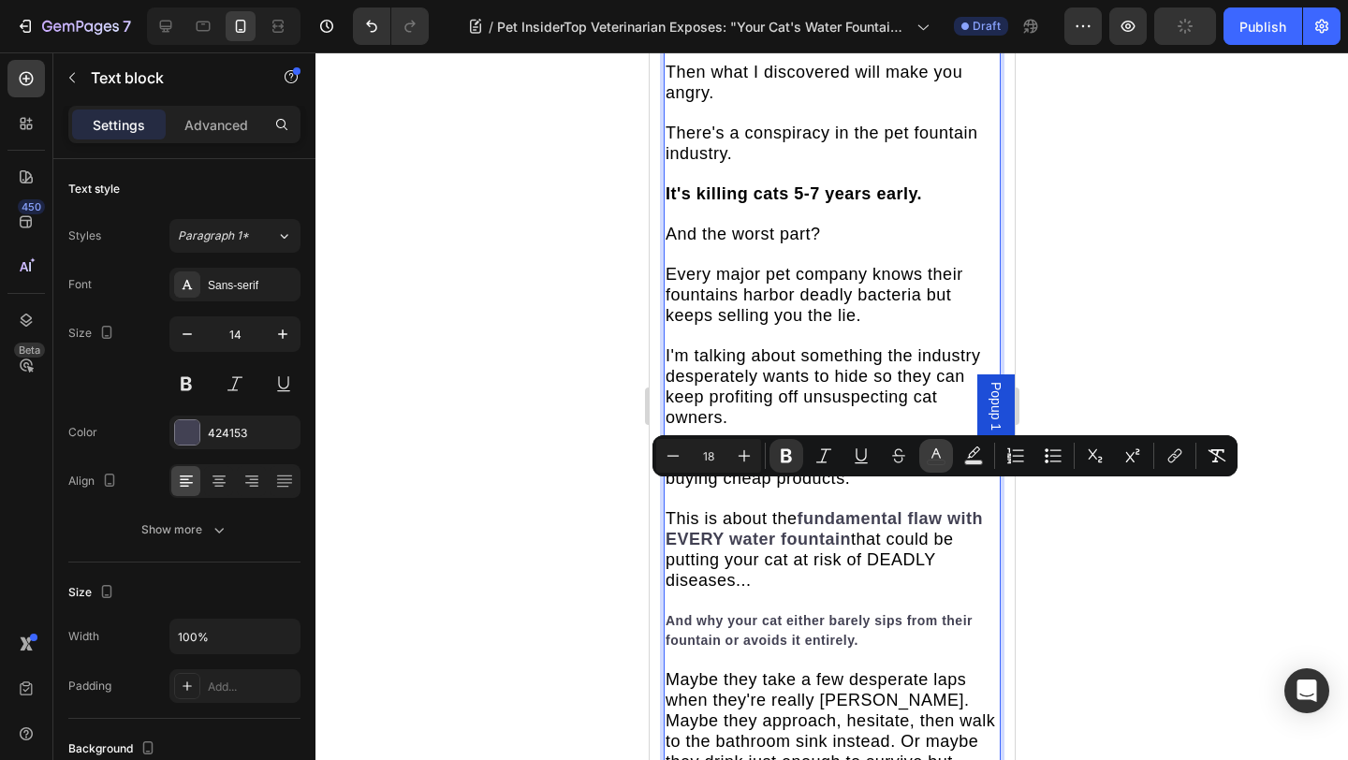
click at [945, 470] on button "color" at bounding box center [936, 456] width 34 height 34
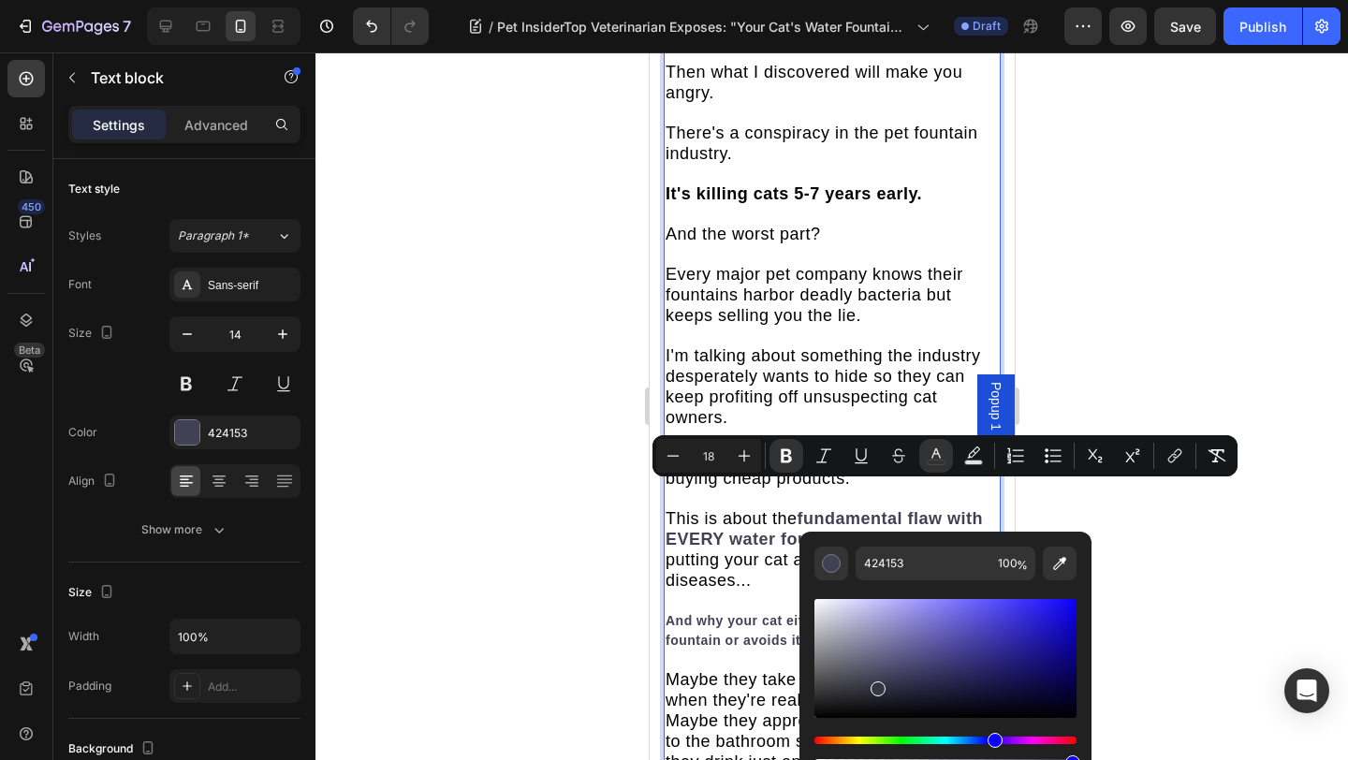
drag, startPoint x: 876, startPoint y: 684, endPoint x: 799, endPoint y: 734, distance: 91.4
click at [799, 727] on div "424153 100 %" at bounding box center [945, 651] width 292 height 239
type input "000000"
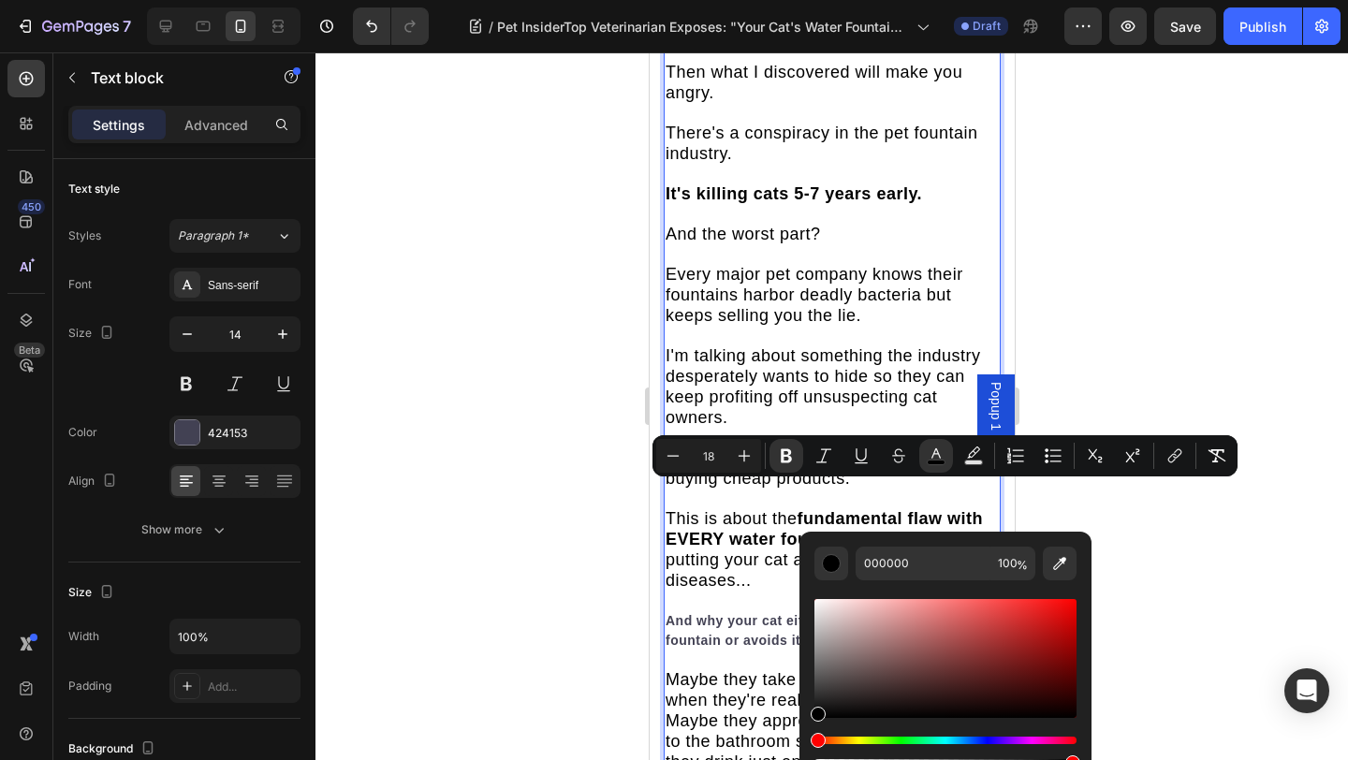
click at [1285, 87] on div at bounding box center [831, 405] width 1032 height 707
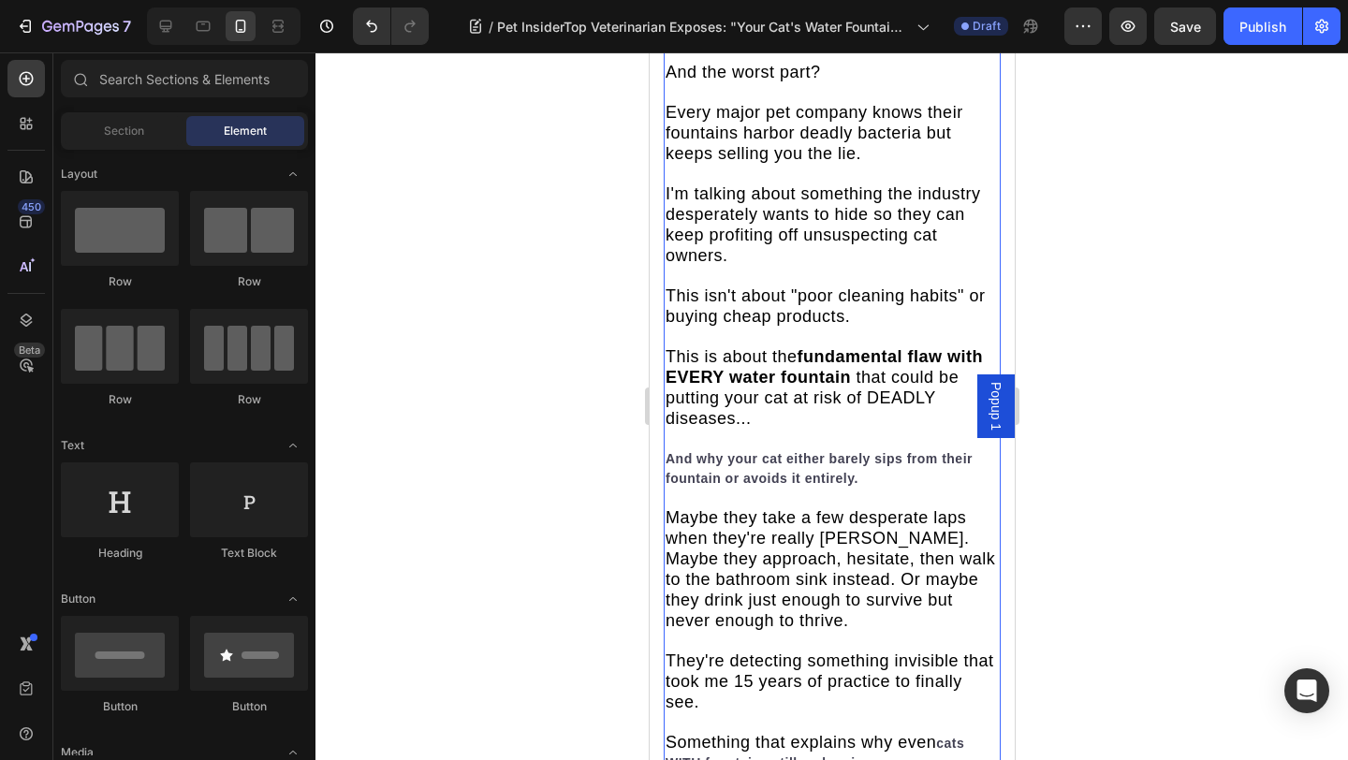
scroll to position [1434, 0]
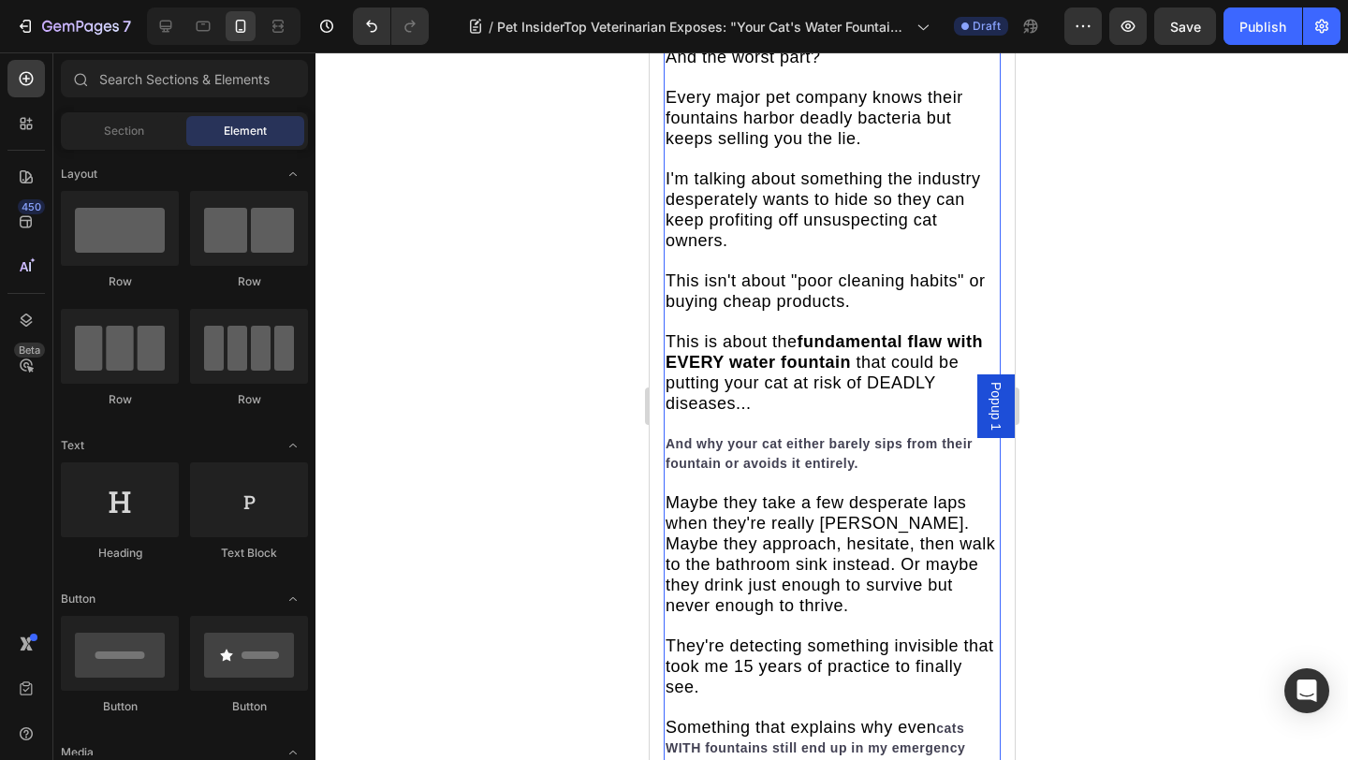
click at [775, 436] on strong "And why your cat either barely sips from their fountain or avoids it entirely." at bounding box center [817, 453] width 307 height 35
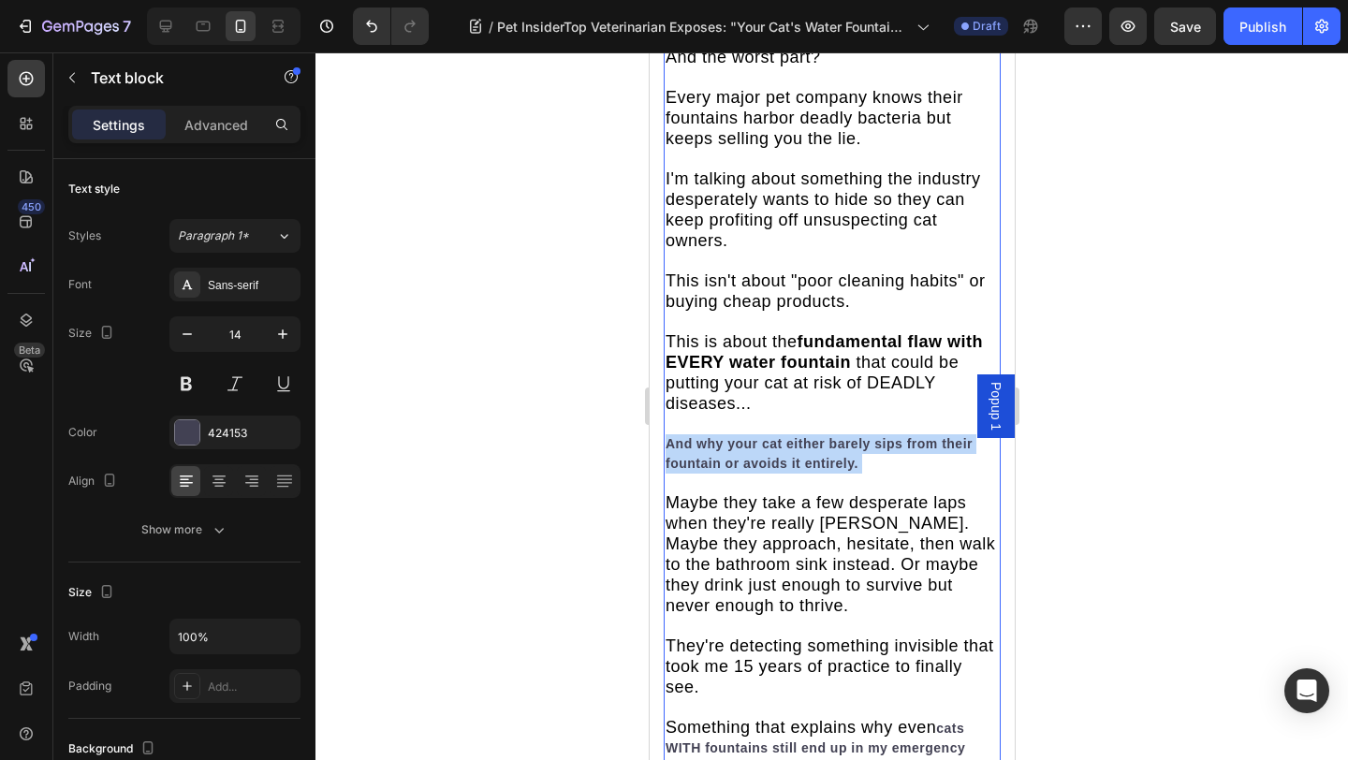
click at [775, 436] on strong "And why your cat either barely sips from their fountain or avoids it entirely." at bounding box center [817, 453] width 307 height 35
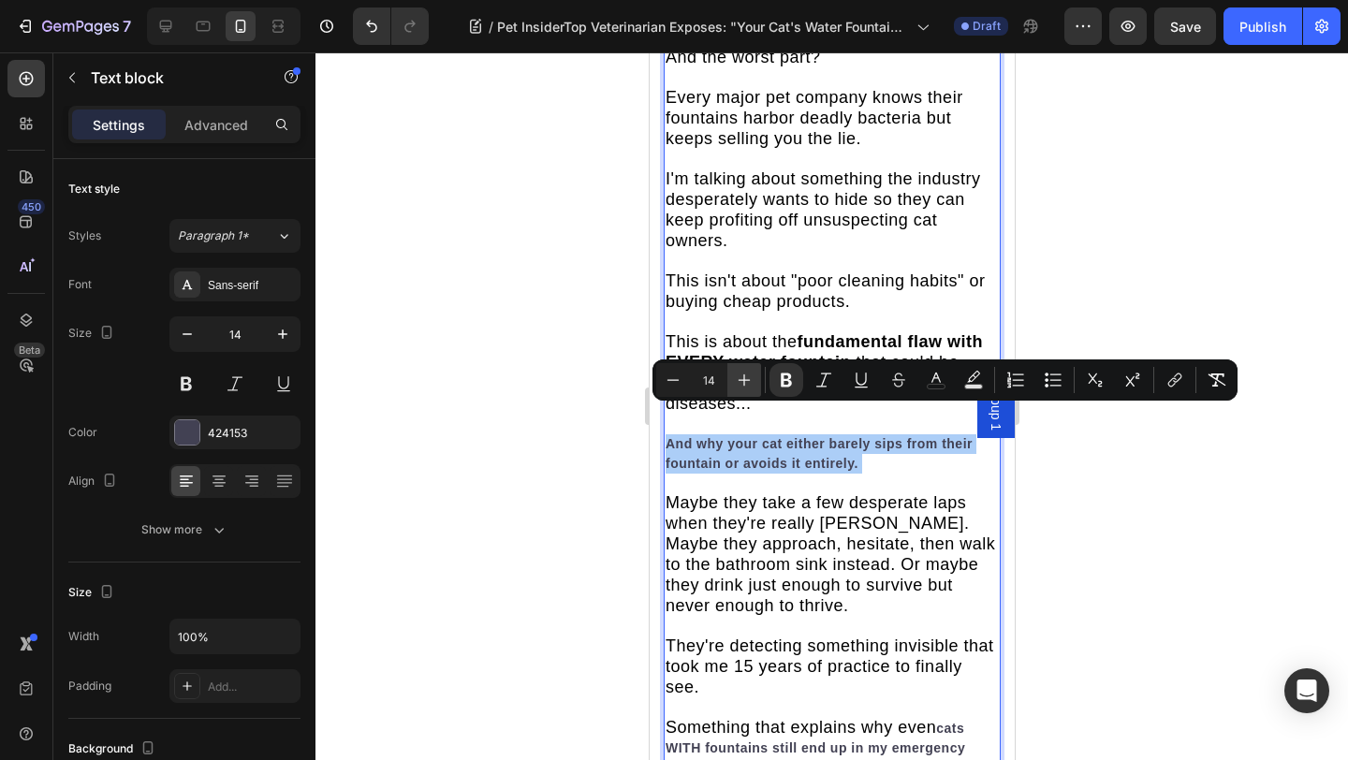
click at [751, 371] on icon "Editor contextual toolbar" at bounding box center [744, 380] width 19 height 19
click at [751, 372] on icon "Editor contextual toolbar" at bounding box center [744, 380] width 19 height 19
type input "18"
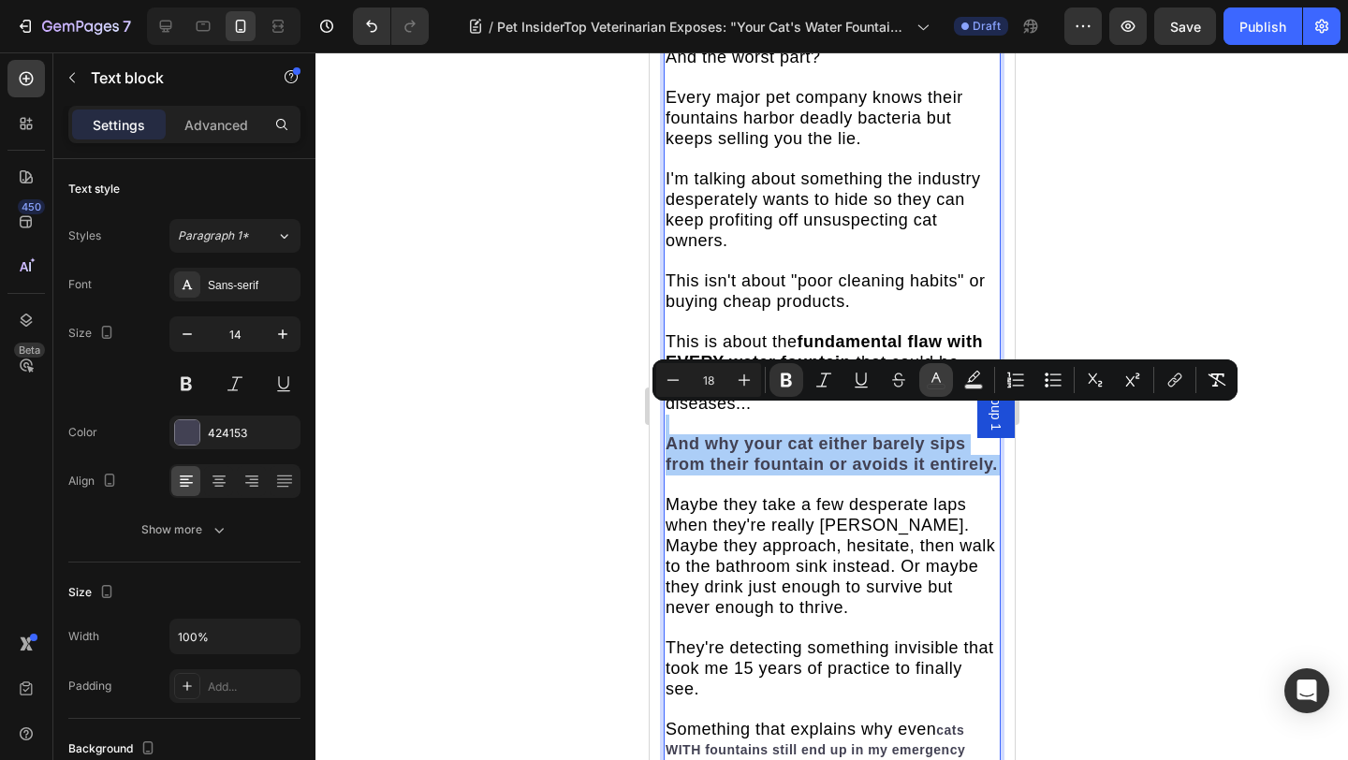
click at [931, 372] on icon "Editor contextual toolbar" at bounding box center [935, 380] width 19 height 19
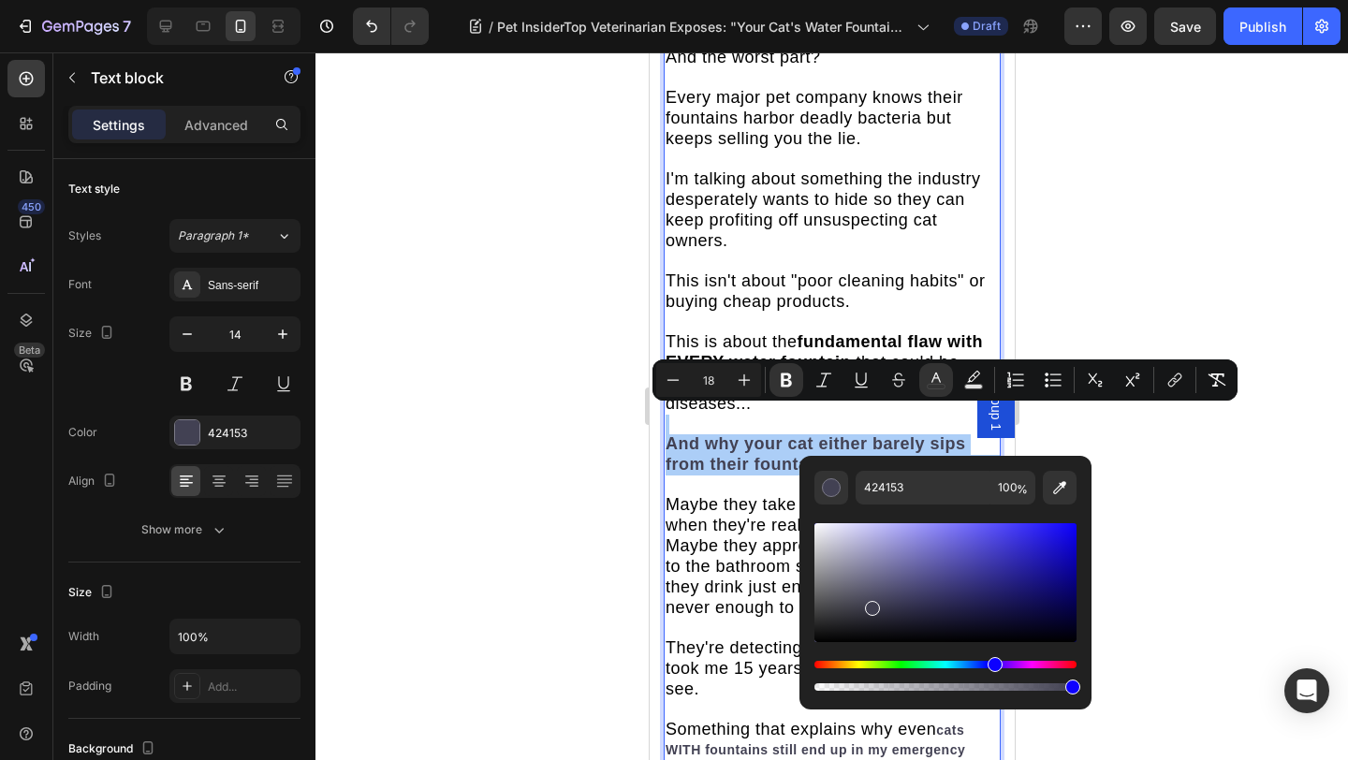
drag, startPoint x: 1522, startPoint y: 657, endPoint x: 775, endPoint y: 653, distance: 746.8
type input "0F0F0F"
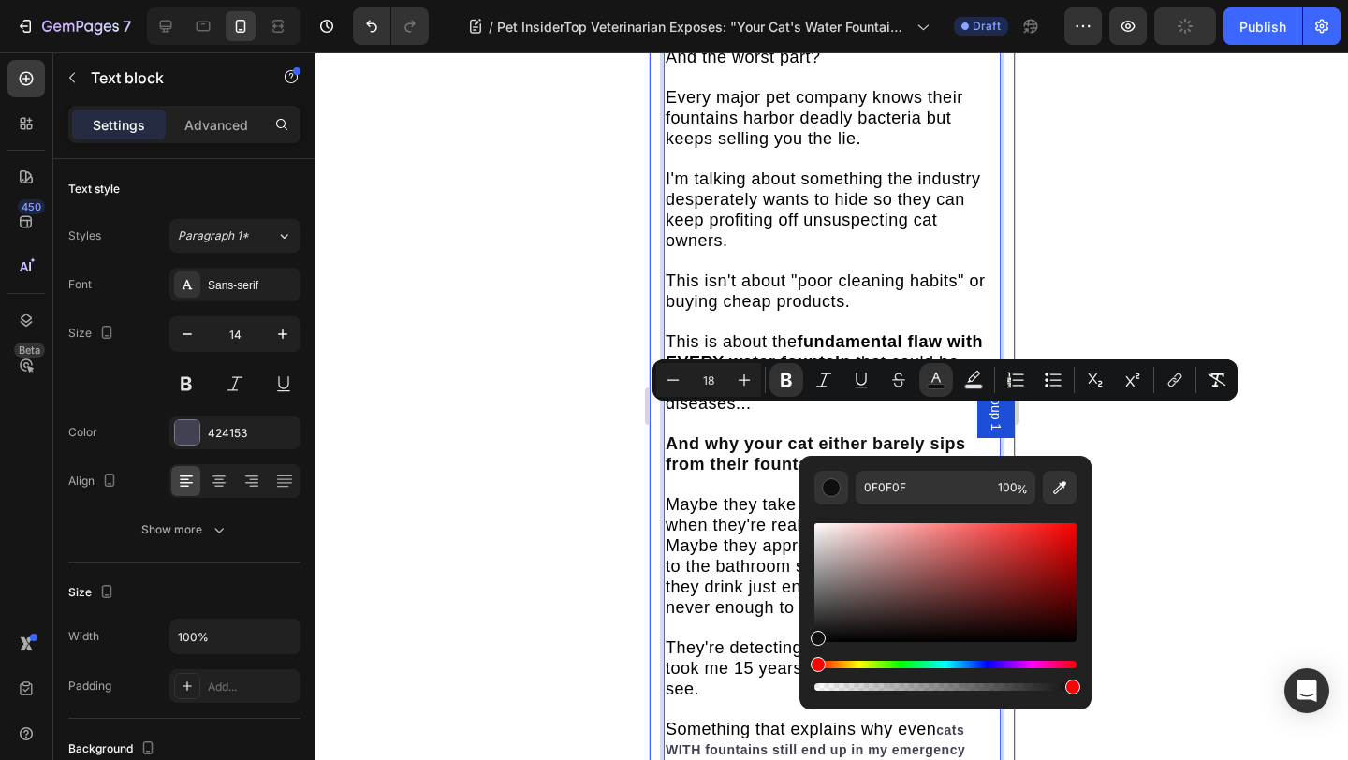
click at [1092, 236] on div at bounding box center [831, 405] width 1032 height 707
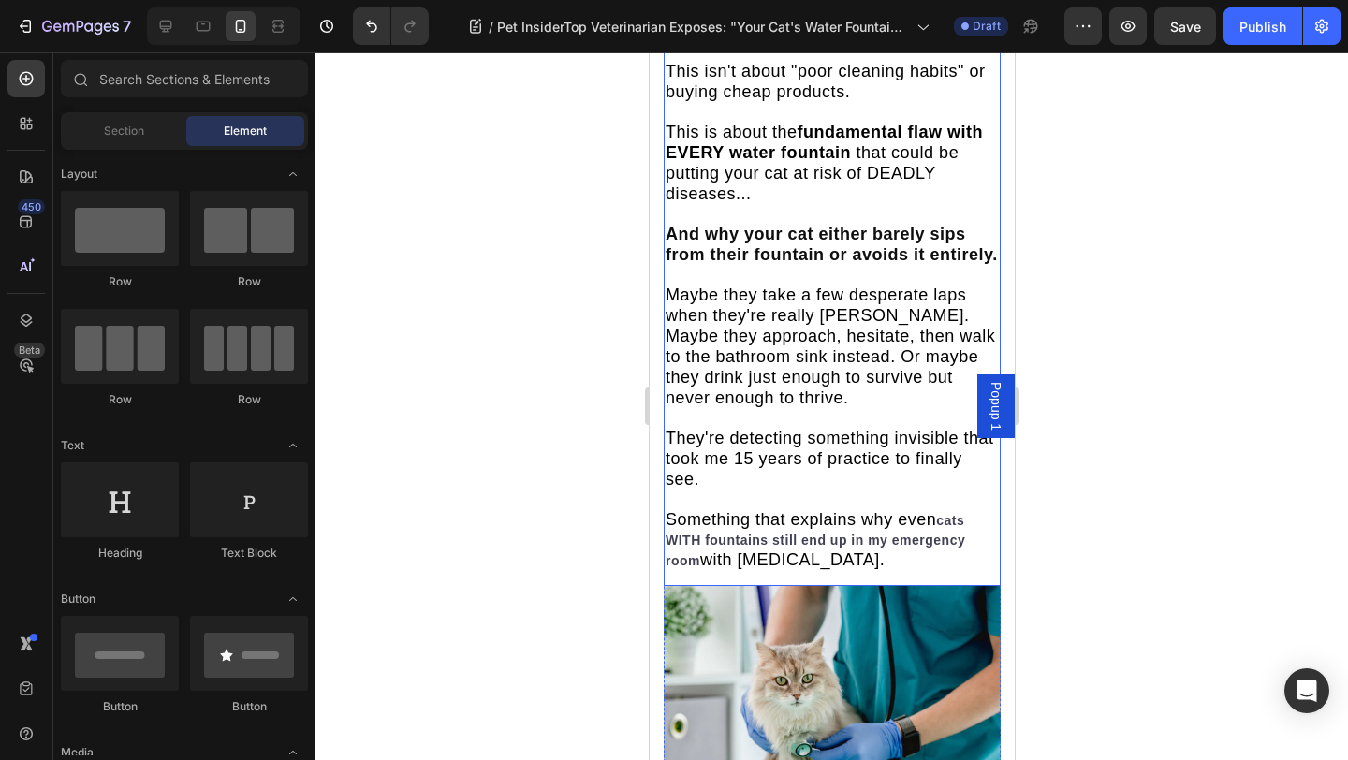
scroll to position [1645, 0]
click at [666, 511] on strong "cats WITH fountains still end up in my emergency room" at bounding box center [813, 538] width 299 height 55
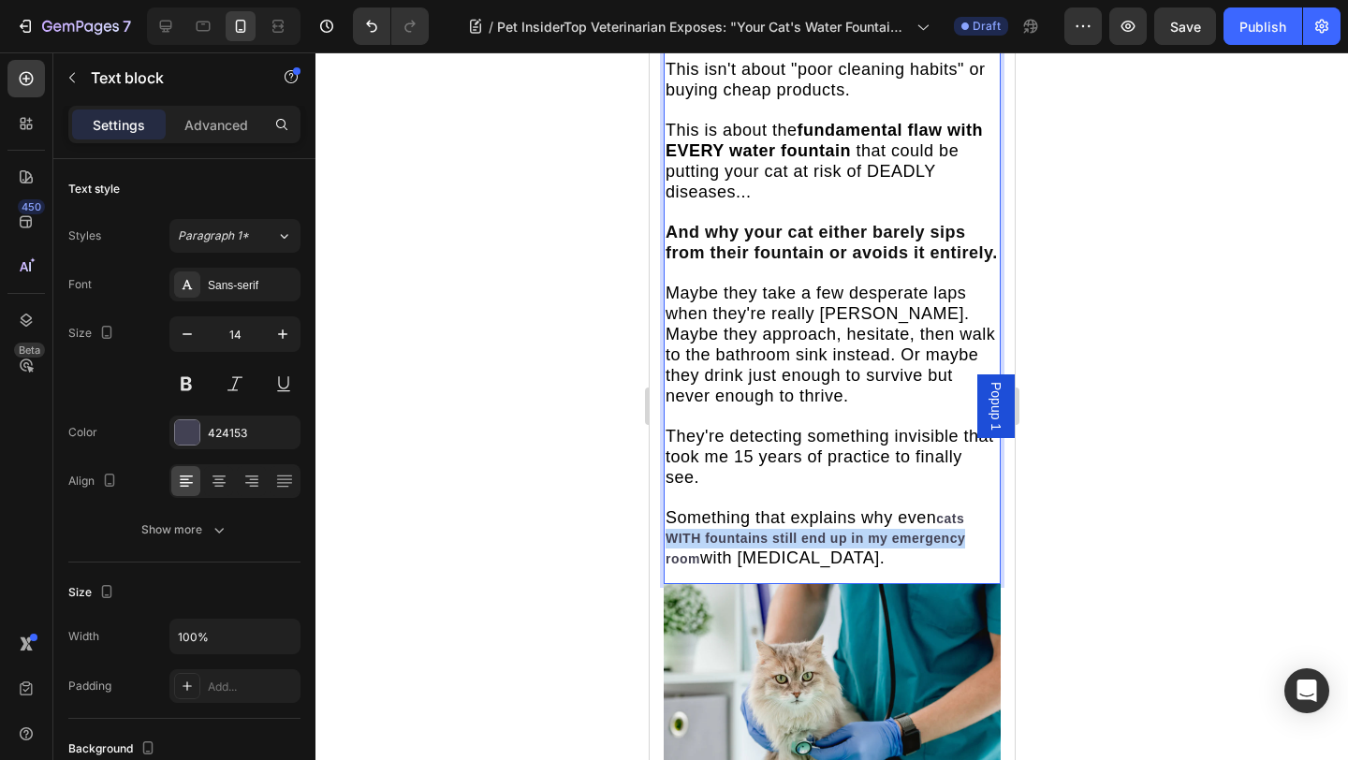
drag, startPoint x: 666, startPoint y: 509, endPoint x: 959, endPoint y: 502, distance: 293.0
click at [944, 511] on strong "cats WITH fountains still end up in my emergency room" at bounding box center [813, 538] width 299 height 55
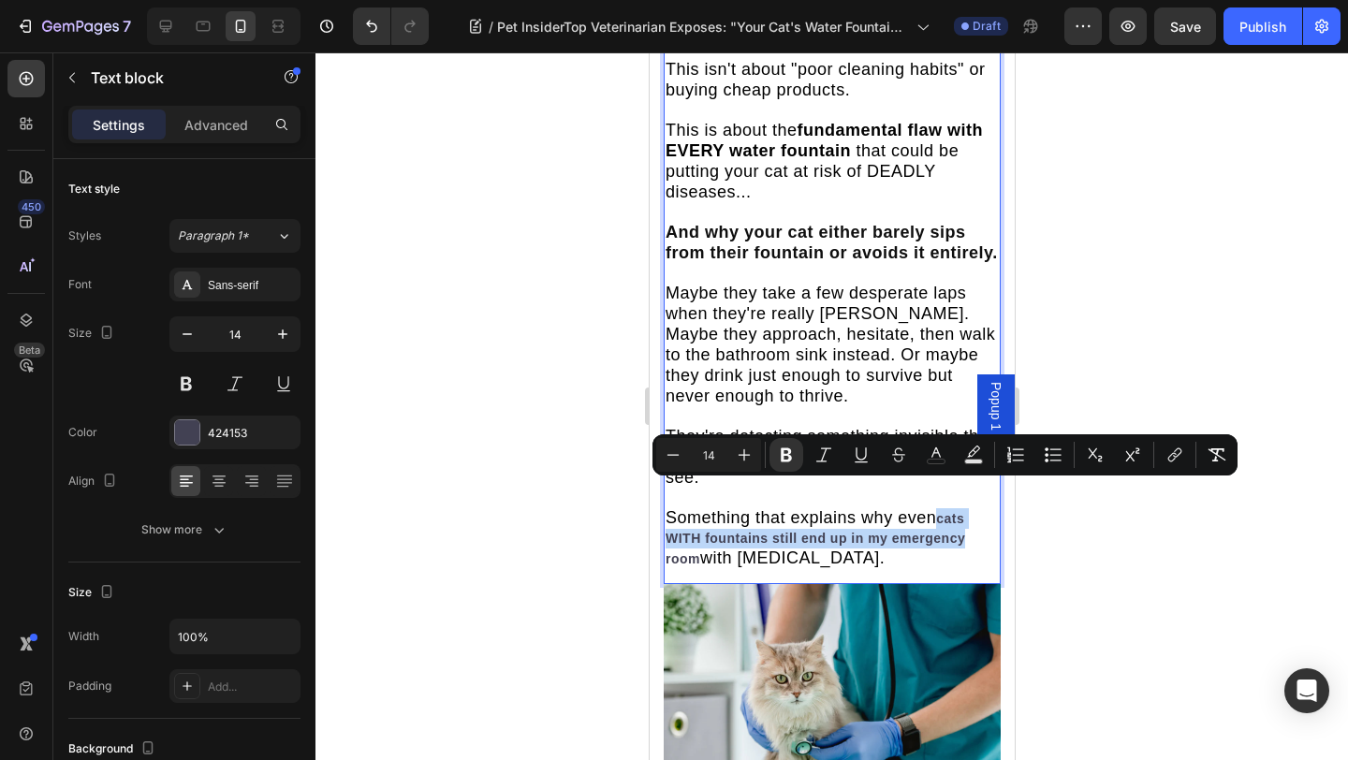
drag, startPoint x: 940, startPoint y: 489, endPoint x: 962, endPoint y: 505, distance: 27.5
click at [962, 511] on strong "cats WITH fountains still end up in my emergency room" at bounding box center [813, 538] width 299 height 55
click at [892, 511] on strong "cats WITH fountains still end up in my emergency room" at bounding box center [813, 538] width 299 height 55
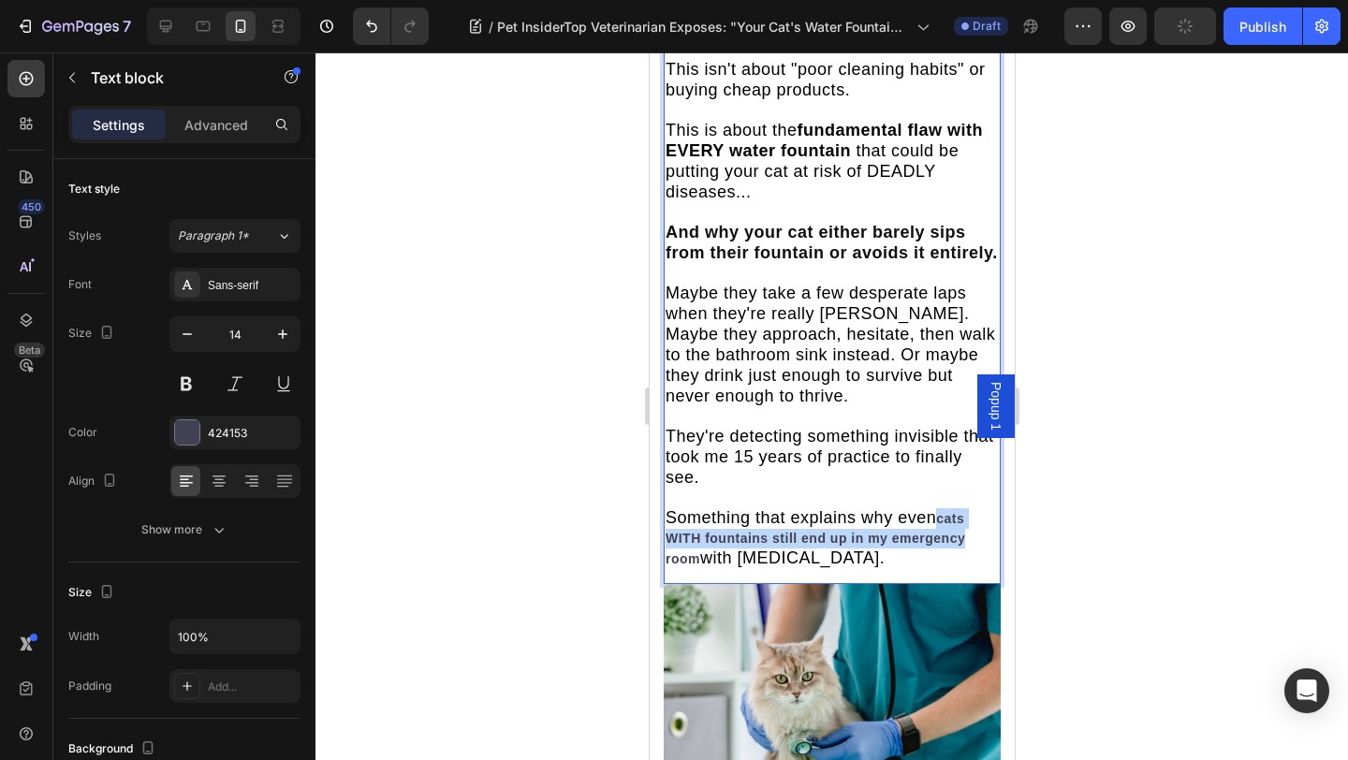
drag, startPoint x: 939, startPoint y: 493, endPoint x: 704, endPoint y: 525, distance: 237.0
click at [704, 525] on p "If you bought a water fountain for your cat... Then what I discovered will make…" at bounding box center [830, 91] width 333 height 955
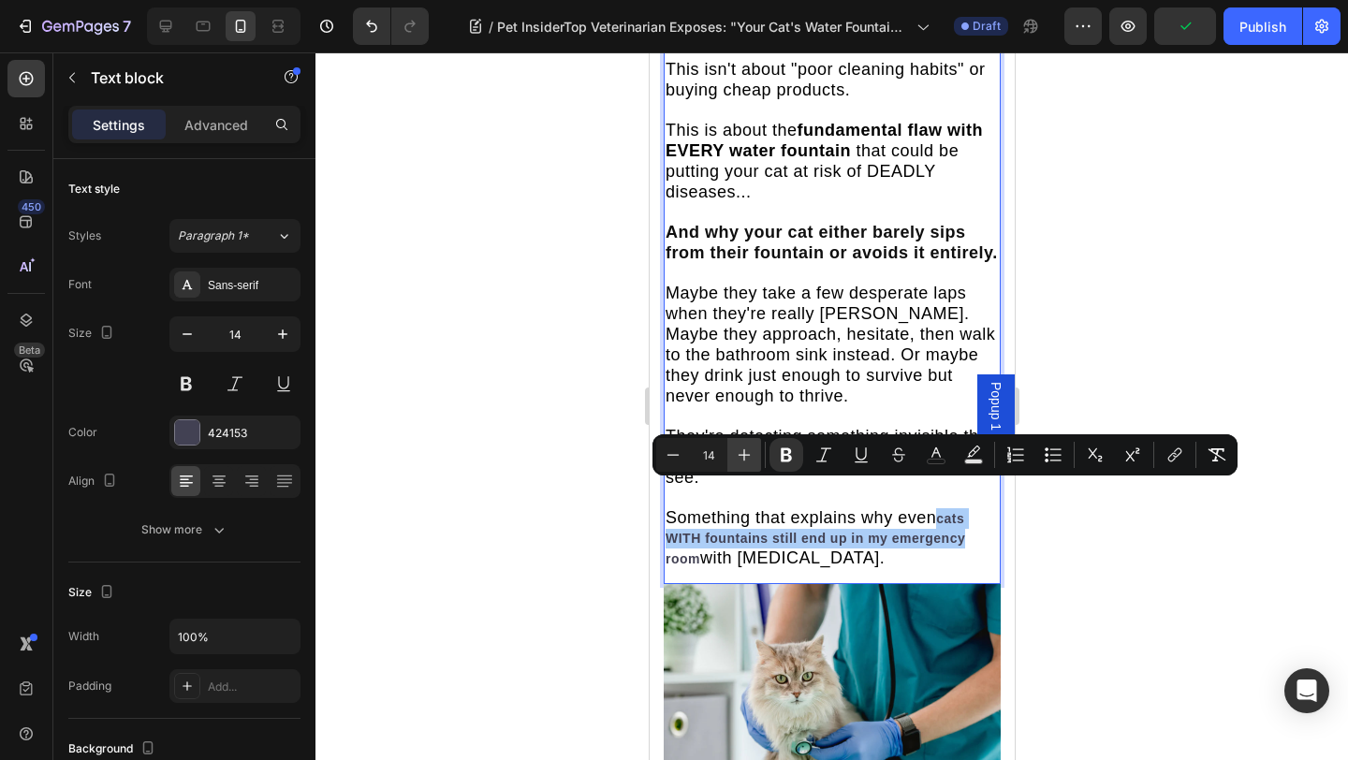
click at [745, 455] on icon "Editor contextual toolbar" at bounding box center [744, 455] width 12 height 12
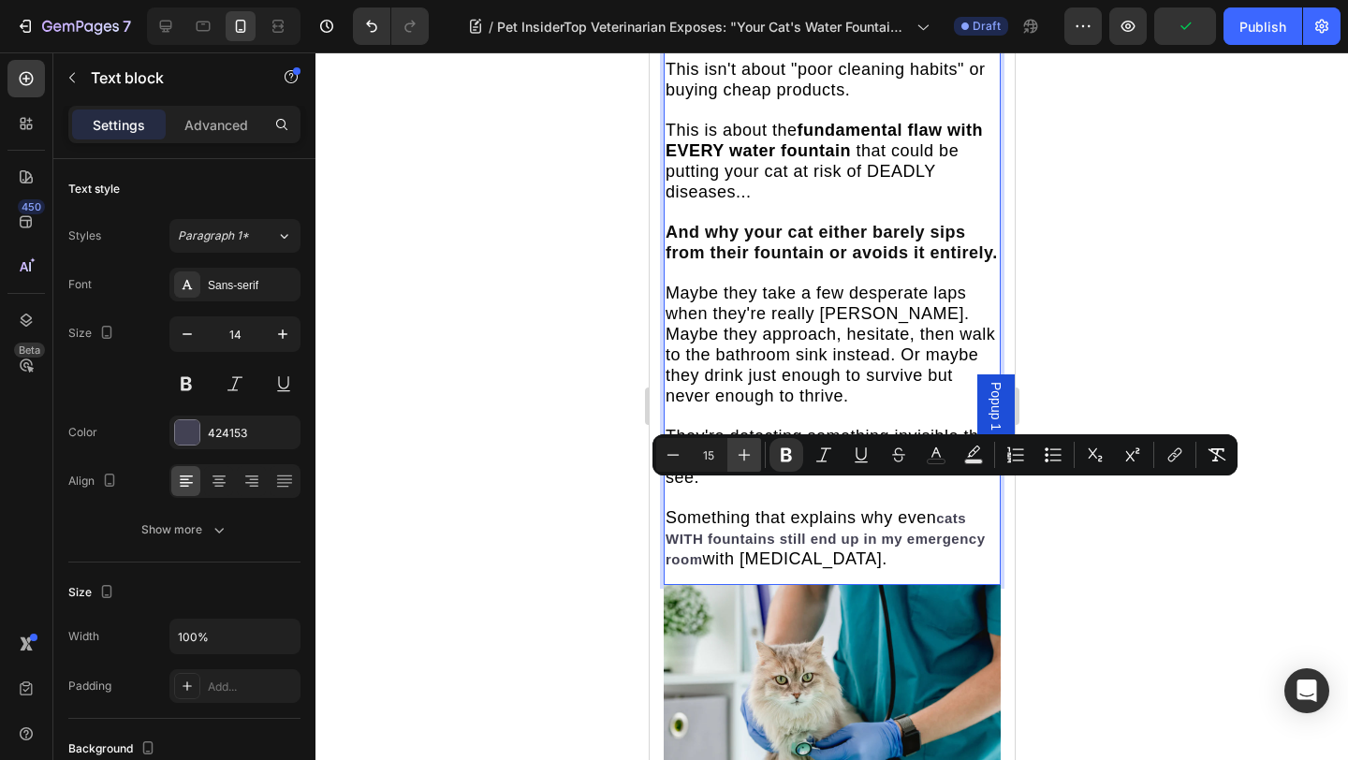
click at [745, 455] on icon "Editor contextual toolbar" at bounding box center [744, 455] width 12 height 12
type input "18"
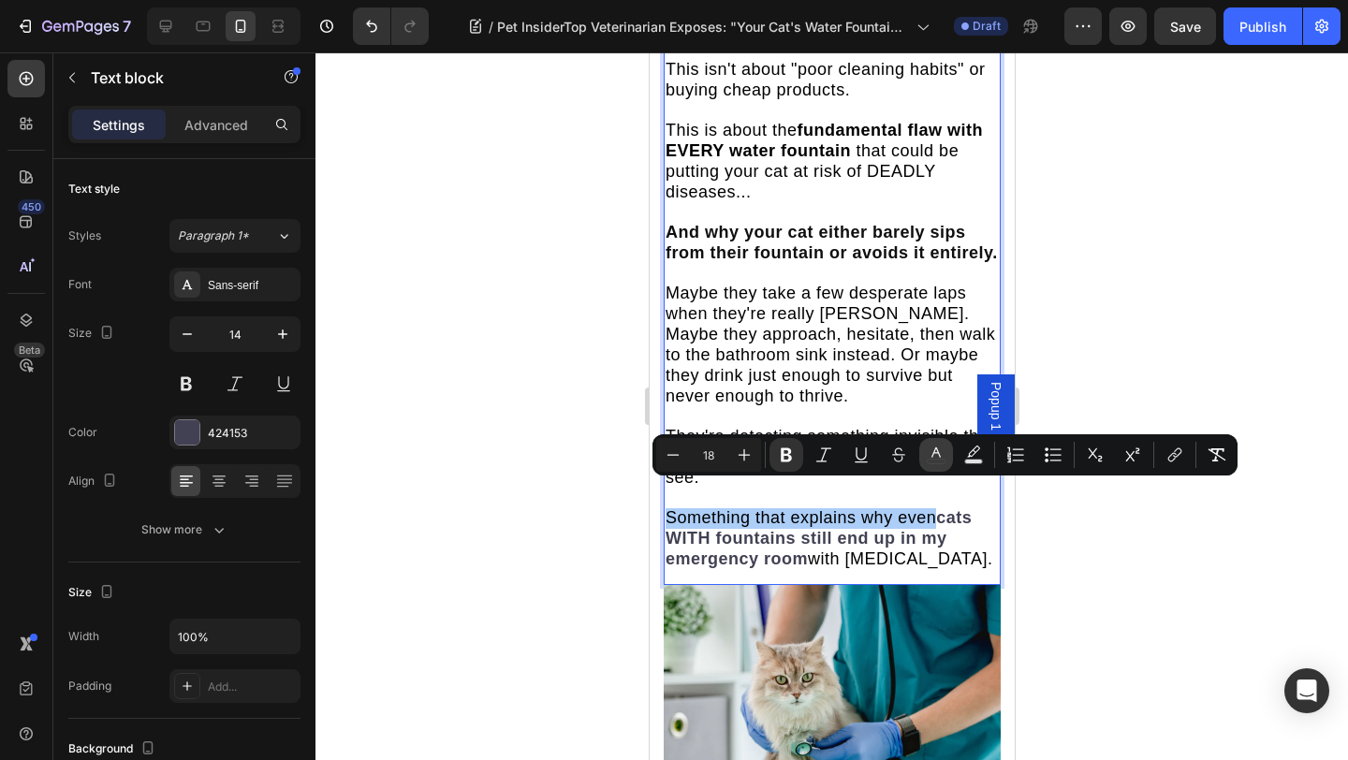
click at [940, 449] on icon "Editor contextual toolbar" at bounding box center [935, 454] width 19 height 19
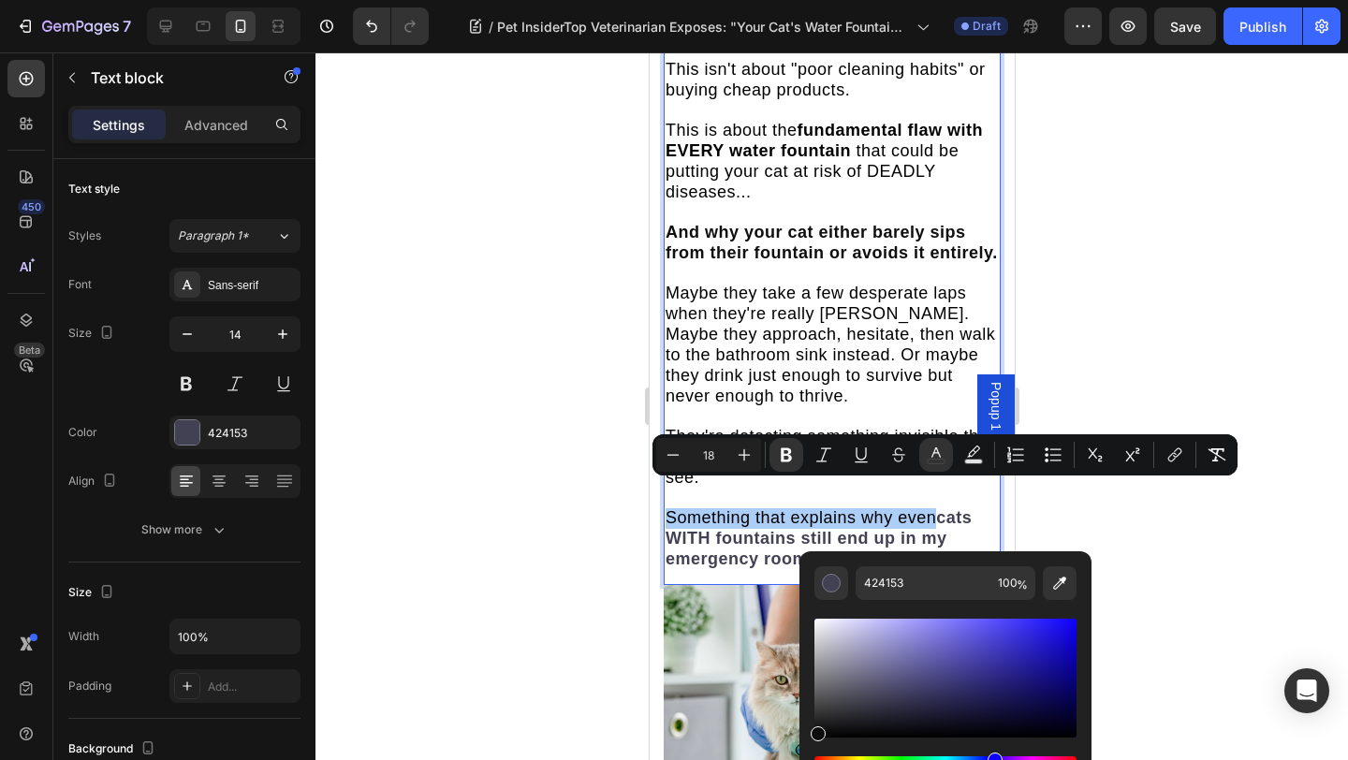
drag, startPoint x: 1524, startPoint y: 757, endPoint x: 768, endPoint y: 746, distance: 755.3
type input "0C0C0C"
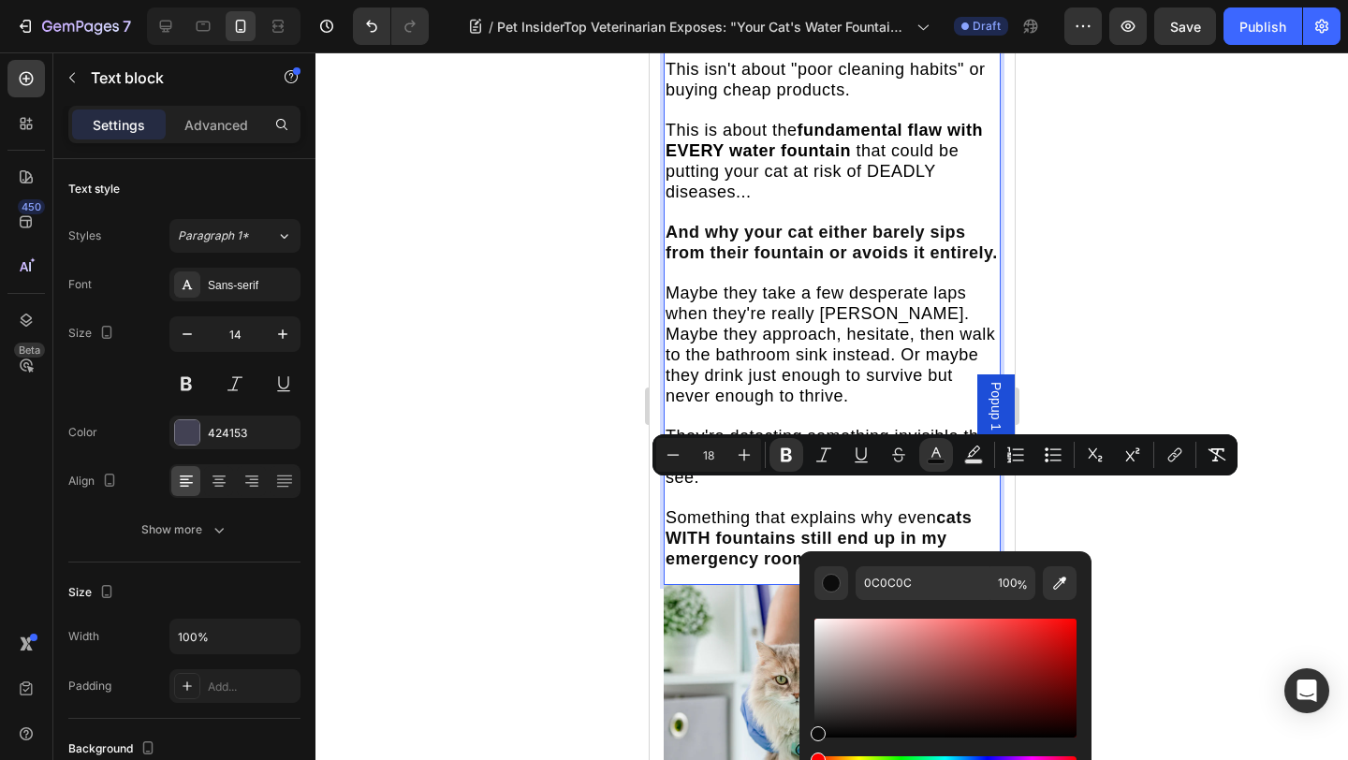
click at [1188, 241] on div at bounding box center [831, 405] width 1032 height 707
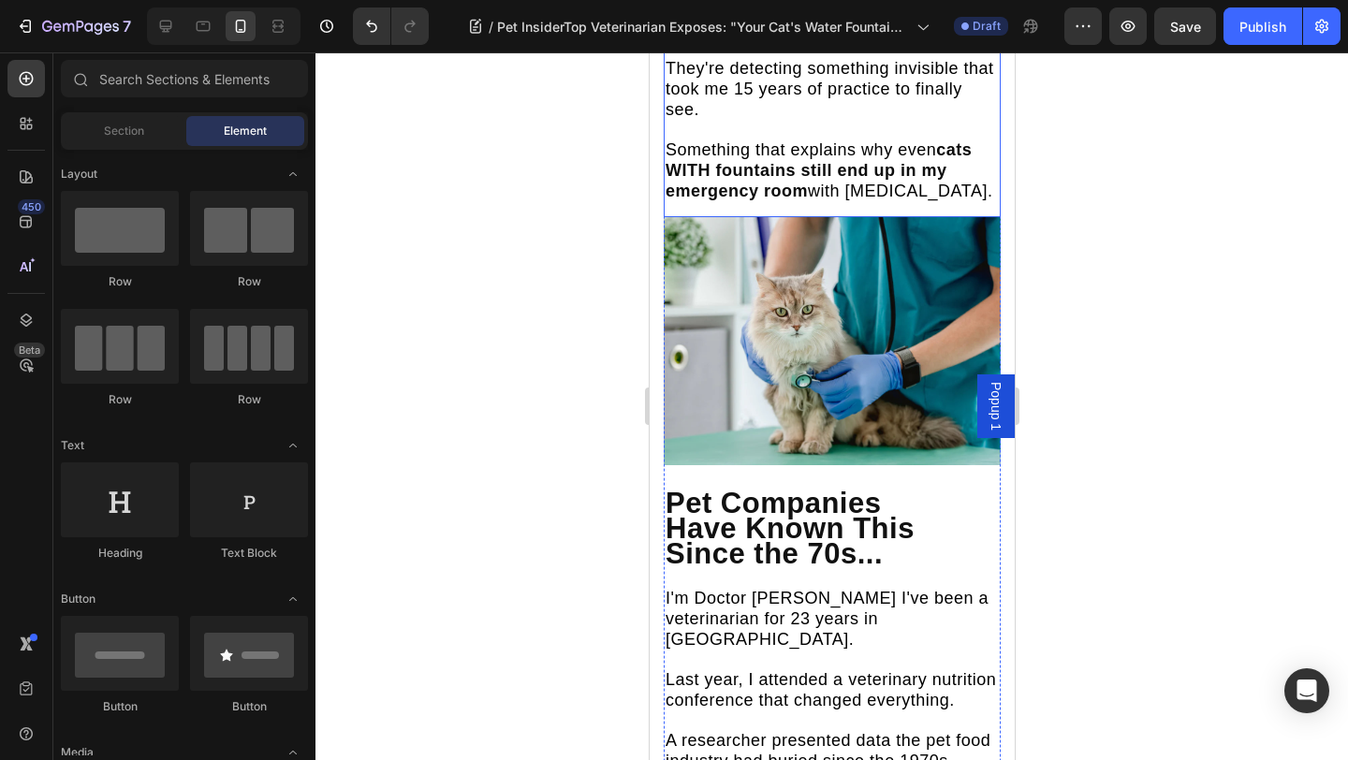
scroll to position [2069, 0]
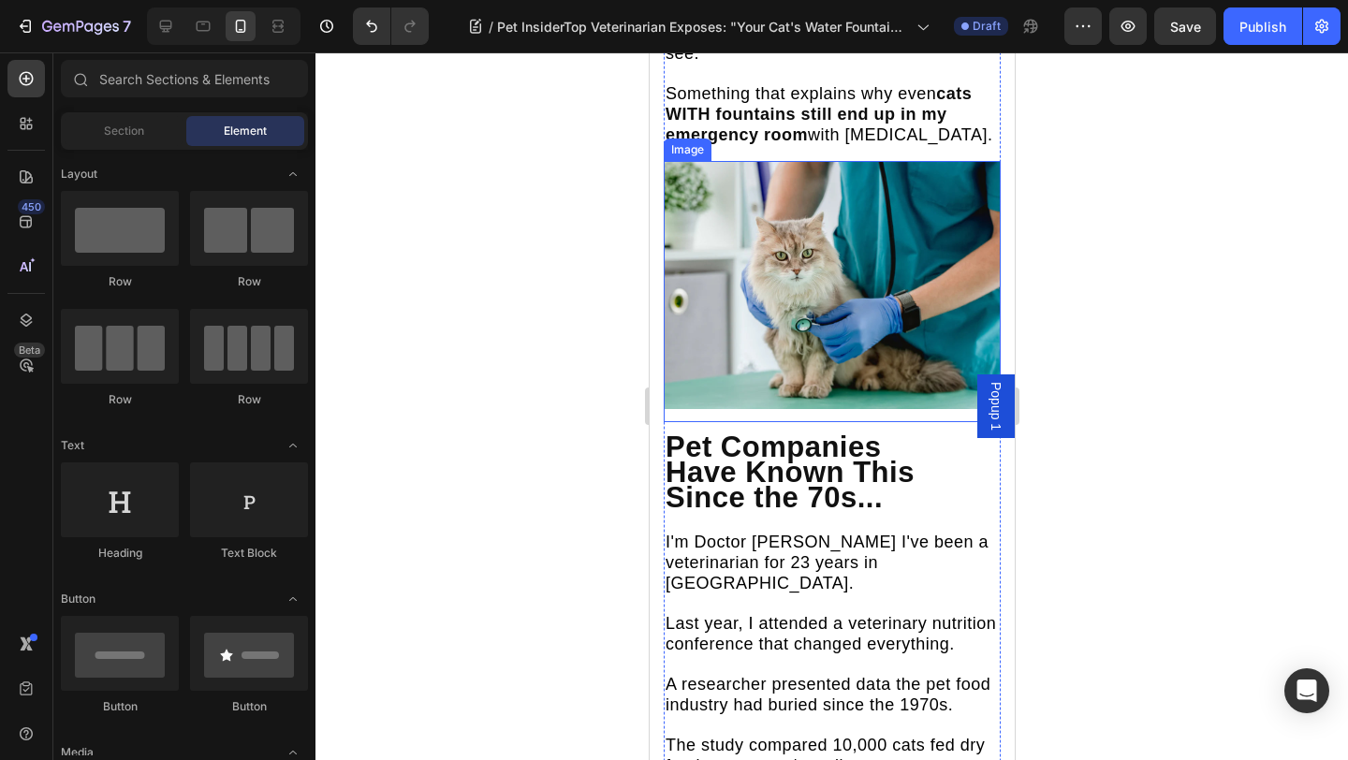
click at [785, 258] on img at bounding box center [831, 285] width 337 height 248
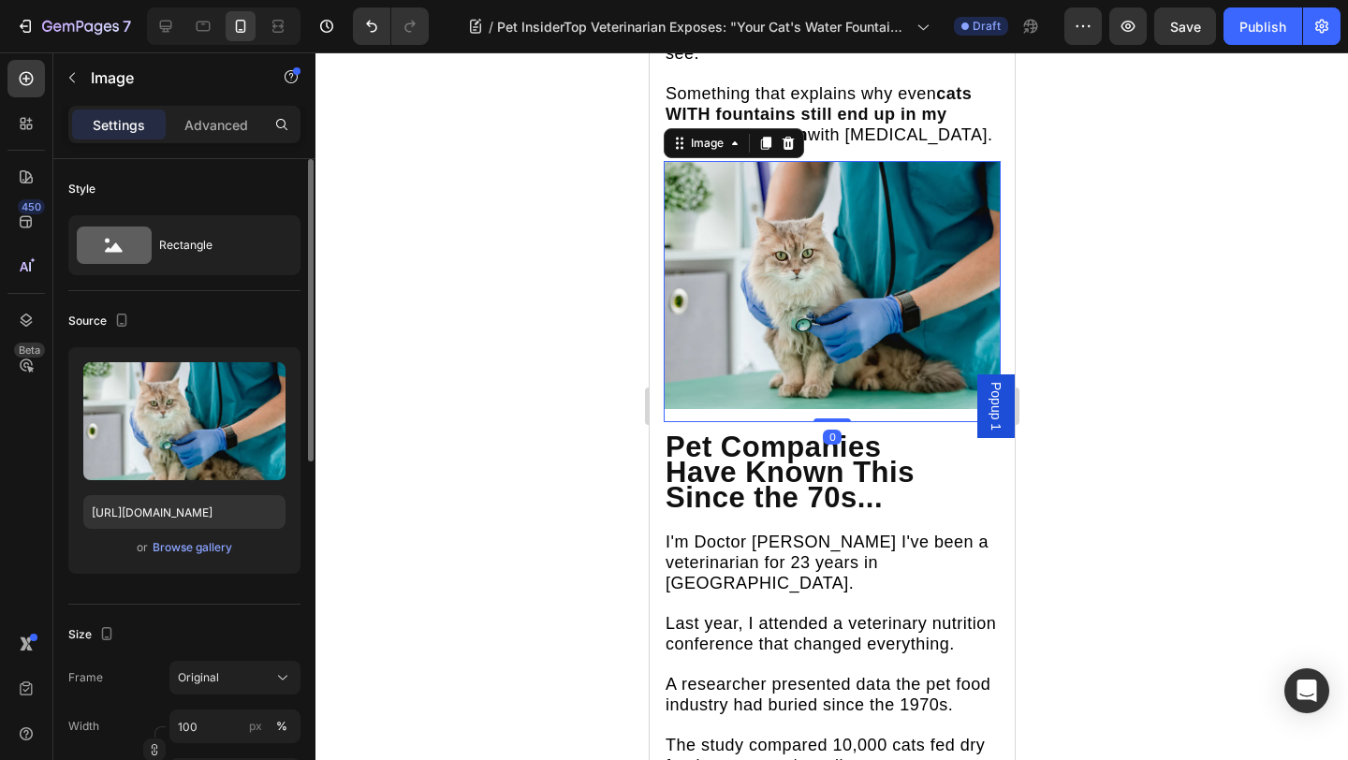
click at [264, 390] on button "button" at bounding box center [267, 381] width 30 height 30
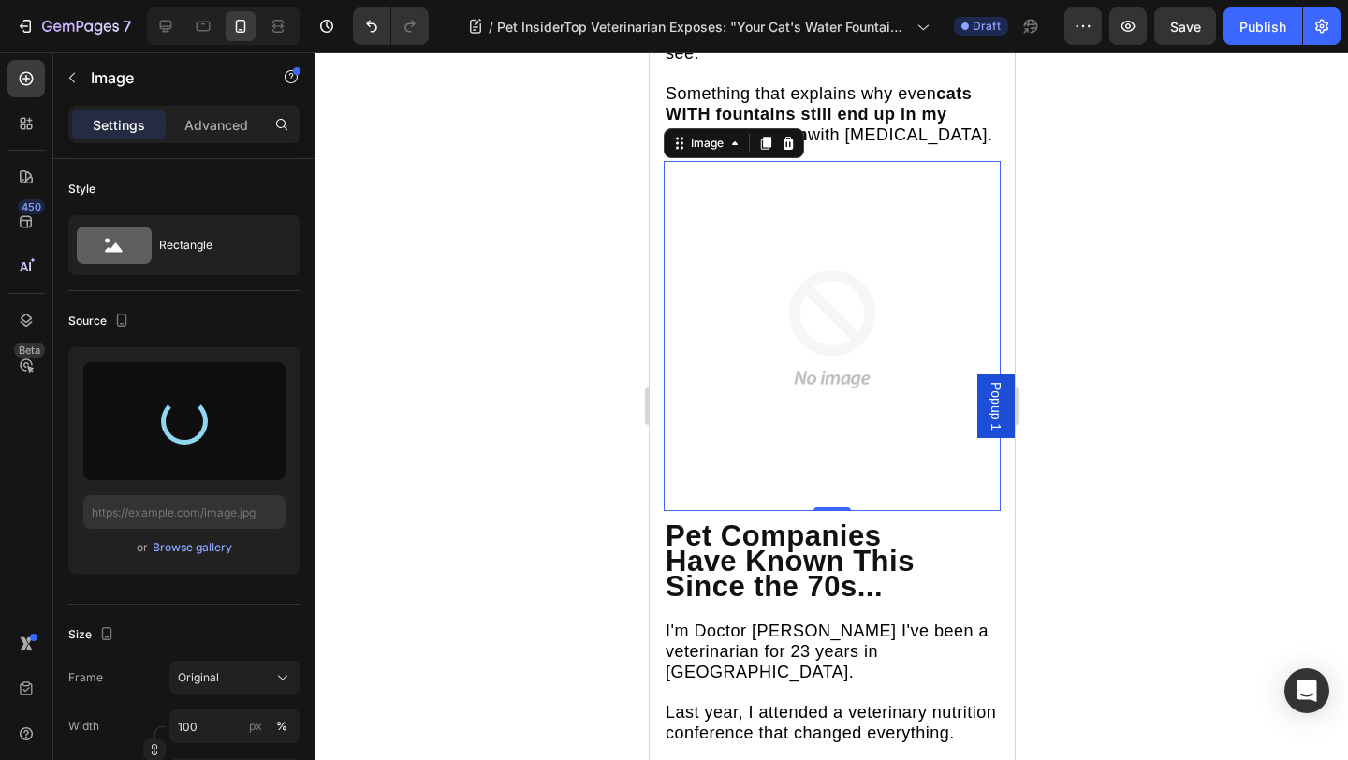
click at [497, 316] on div at bounding box center [831, 405] width 1032 height 707
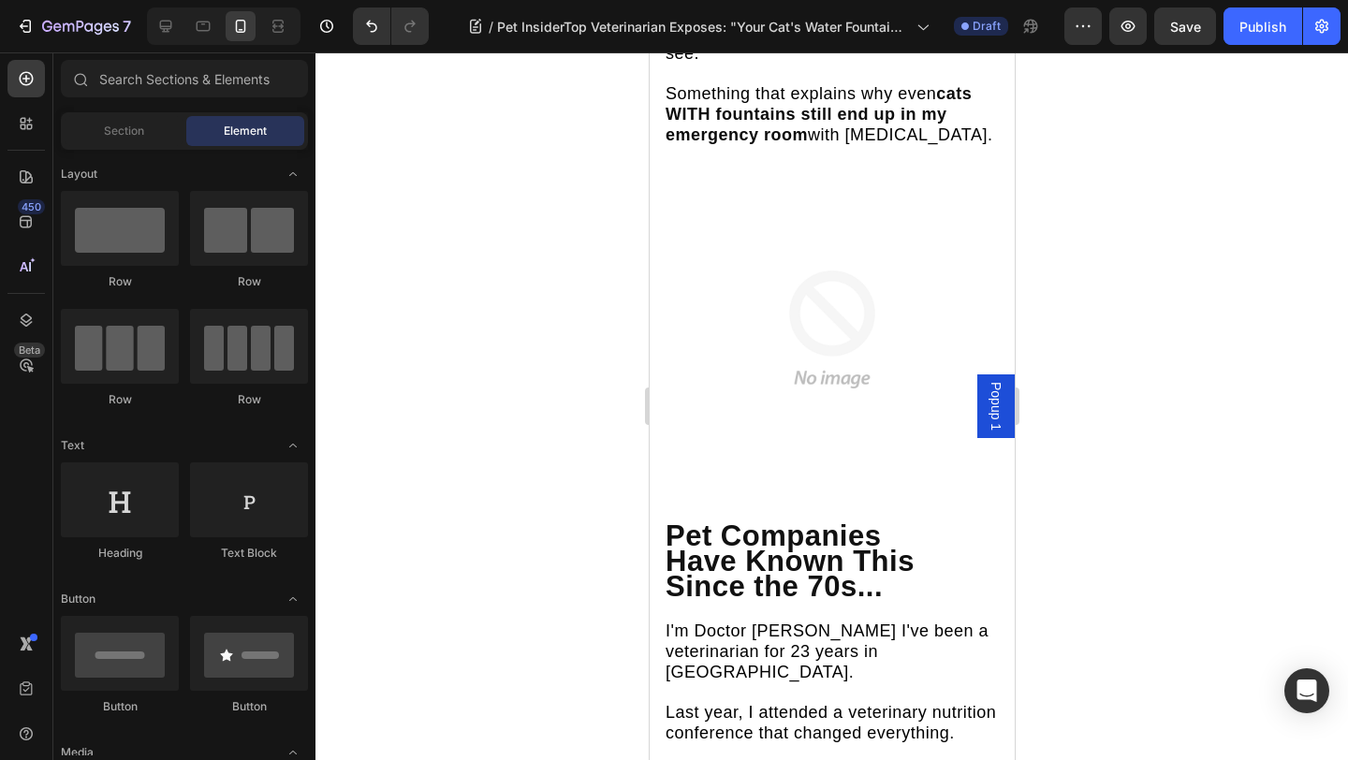
click at [845, 266] on img at bounding box center [831, 329] width 337 height 337
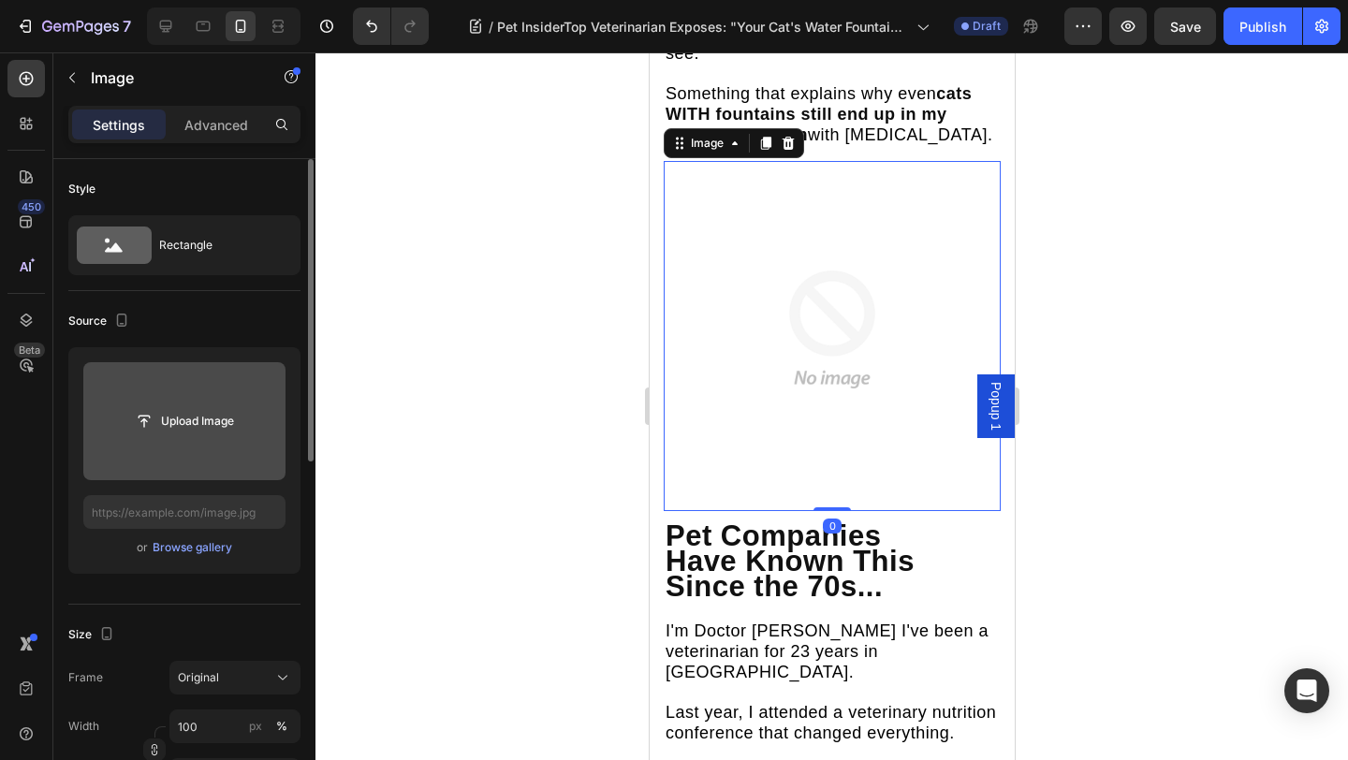
click at [201, 380] on input "file" at bounding box center [184, 421] width 202 height 118
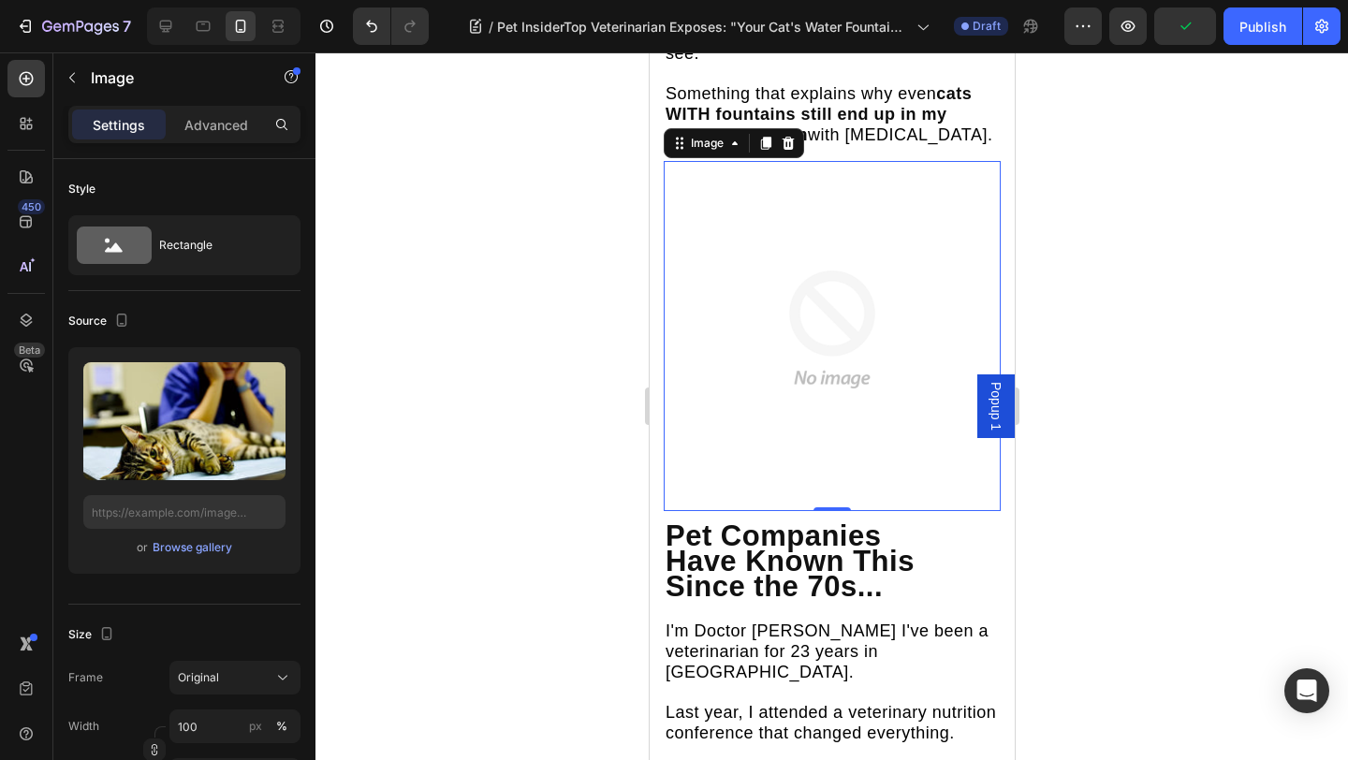
type input "https://cdn.shopify.com/s/files/1/0939/3743/4969/files/gempages_583388466436375…"
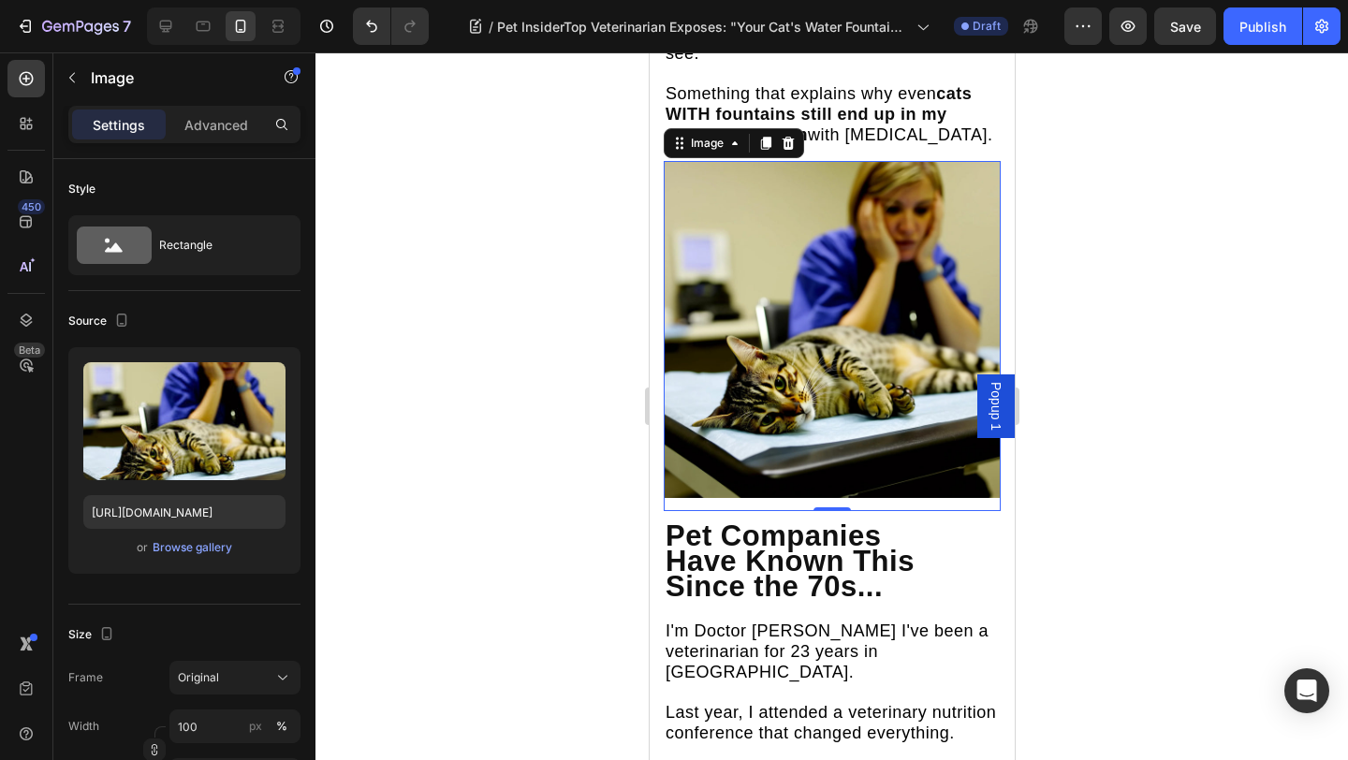
click at [717, 519] on strong "Pet Companies Have Known This Since the 70s..." at bounding box center [788, 560] width 249 height 83
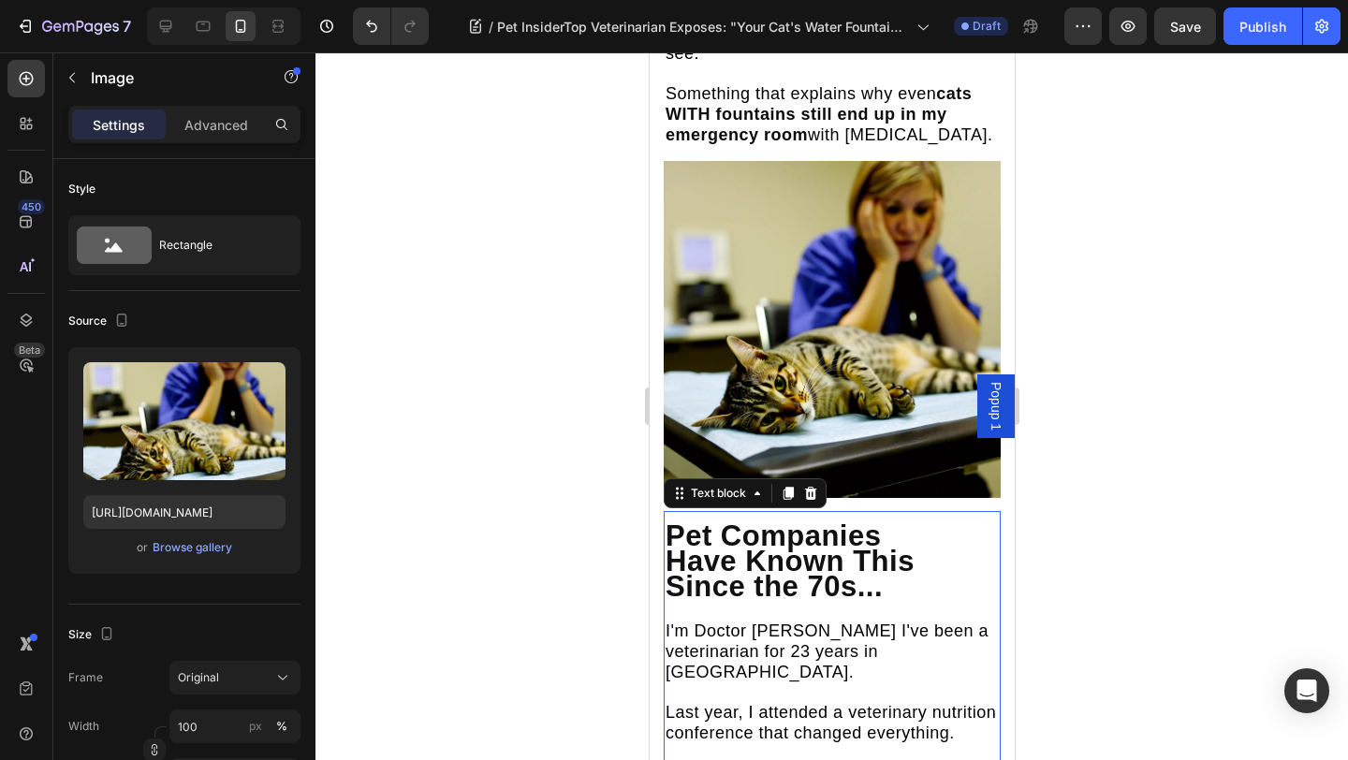
click at [717, 519] on strong "Pet Companies Have Known This Since the 70s..." at bounding box center [788, 560] width 249 height 83
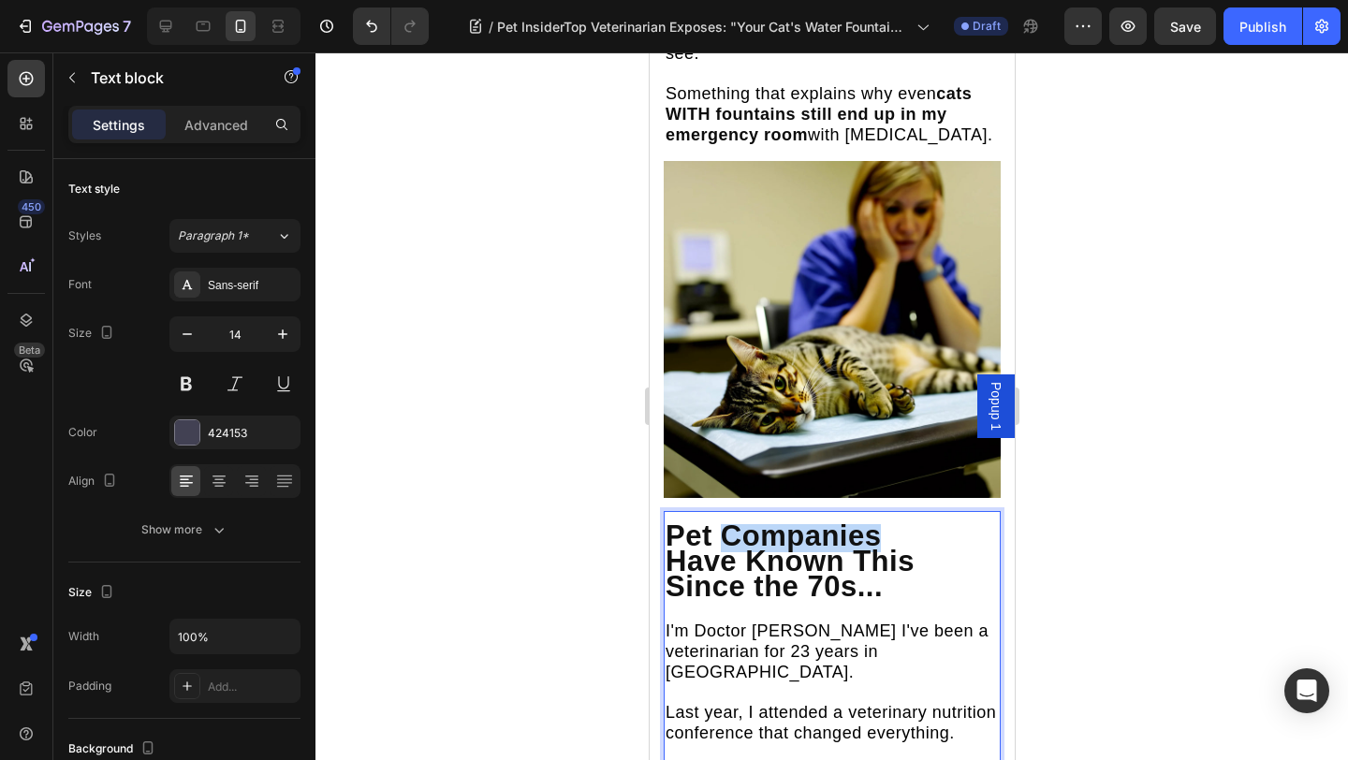
click at [717, 519] on strong "Pet Companies Have Known This Since the 70s..." at bounding box center [788, 560] width 249 height 83
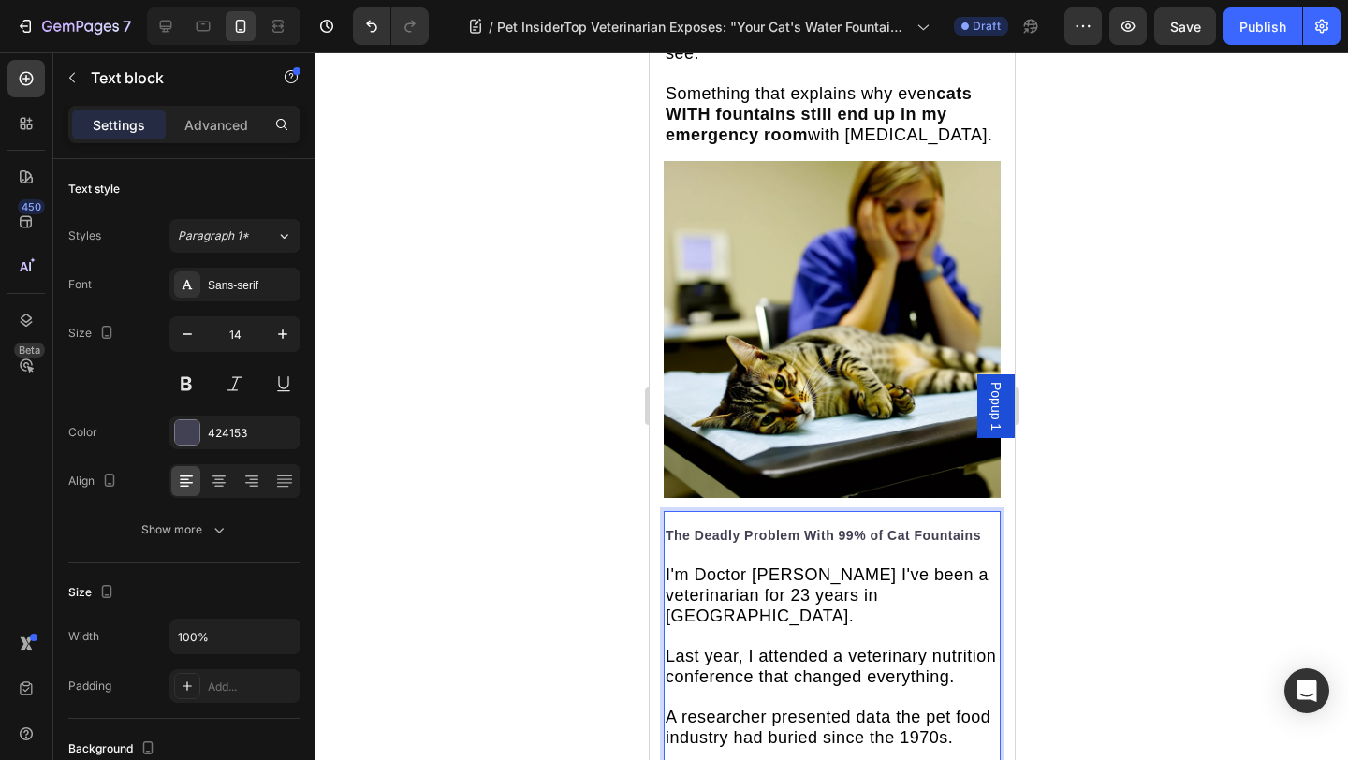
click at [694, 528] on strong "The Deadly Problem With 99% of Cat Fountains" at bounding box center [821, 535] width 315 height 15
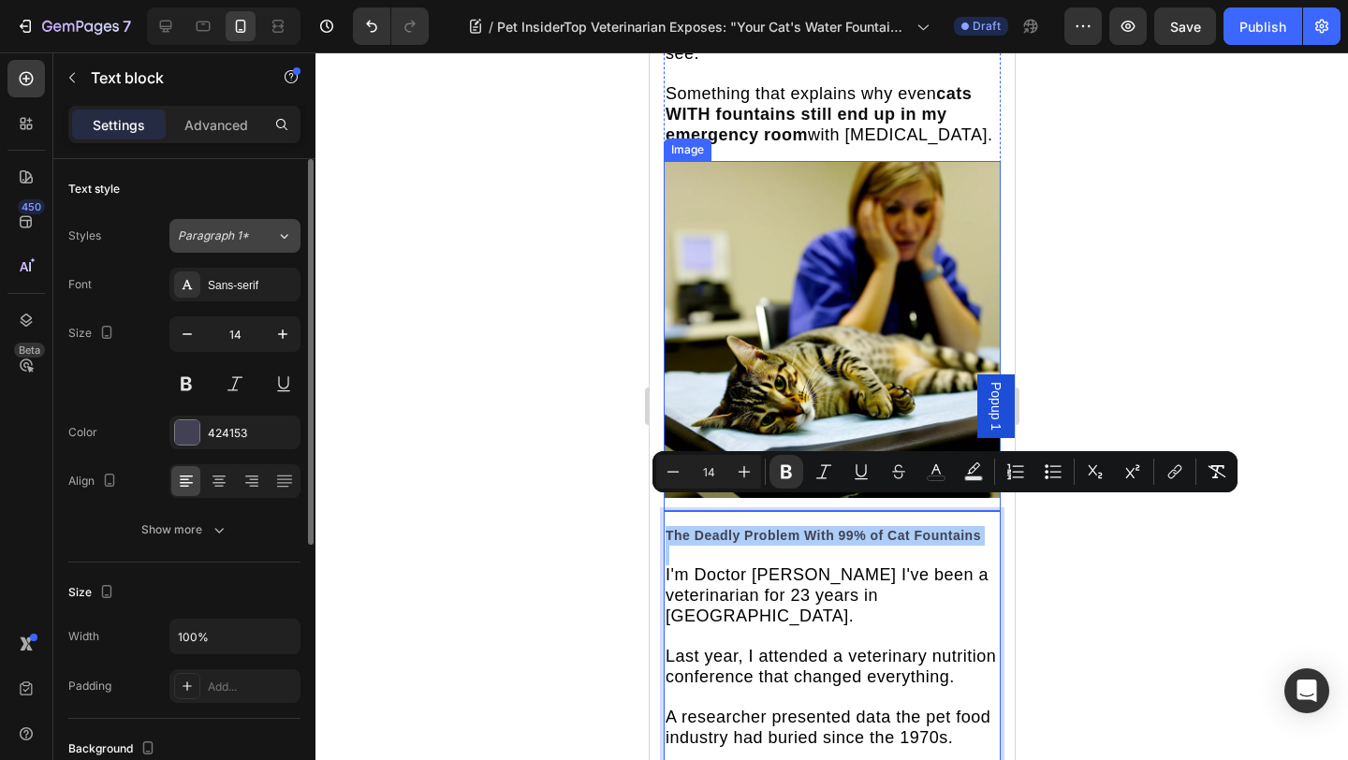
click at [235, 241] on span "Paragraph 1*" at bounding box center [213, 235] width 71 height 17
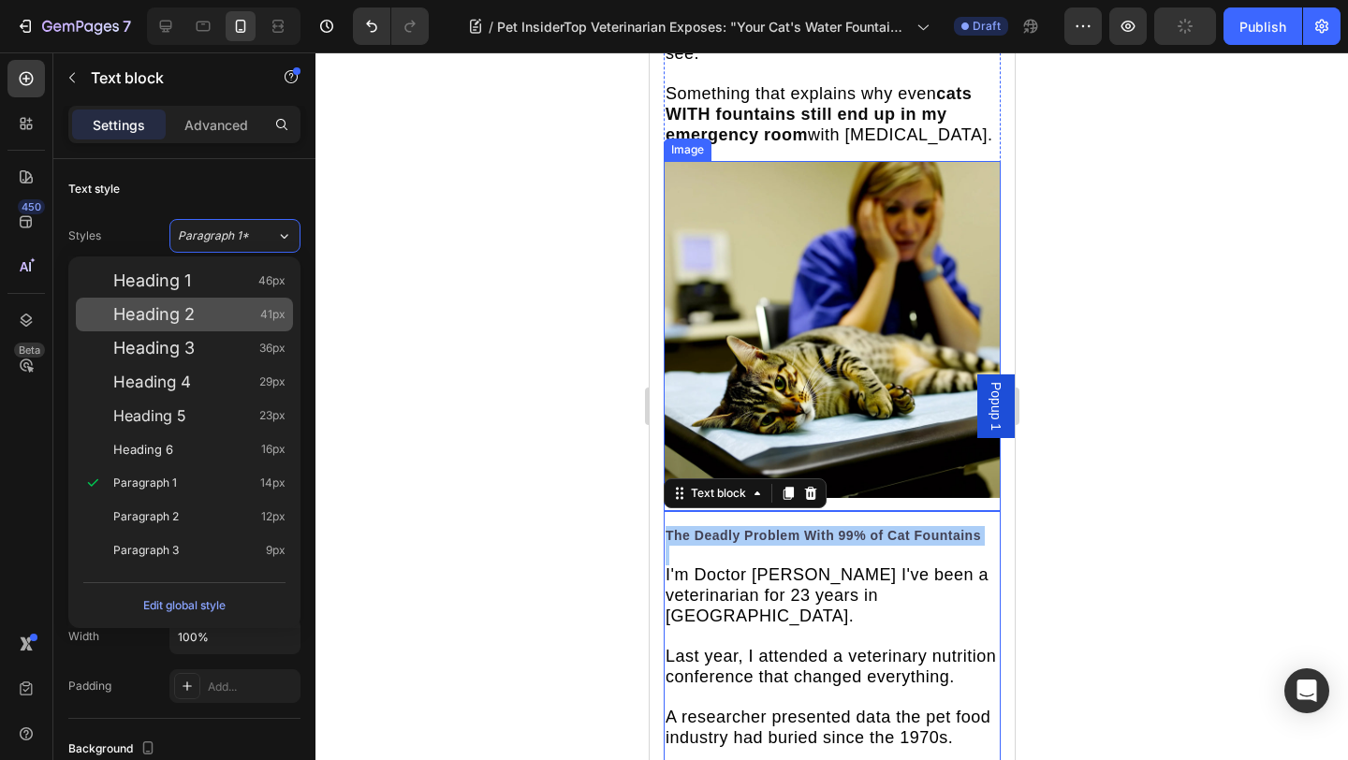
click at [226, 317] on div "Heading 2 41px" at bounding box center [199, 314] width 172 height 19
type input "41"
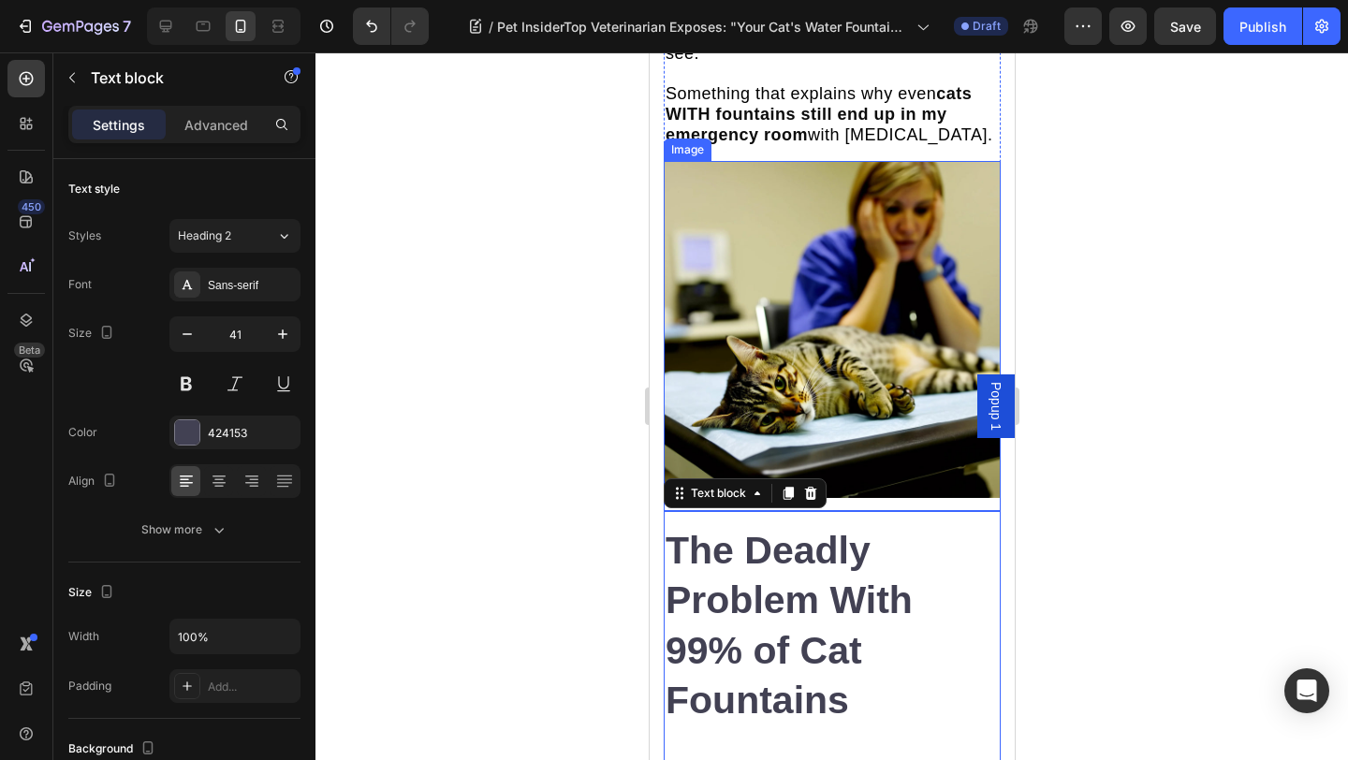
click at [474, 335] on div at bounding box center [831, 405] width 1032 height 707
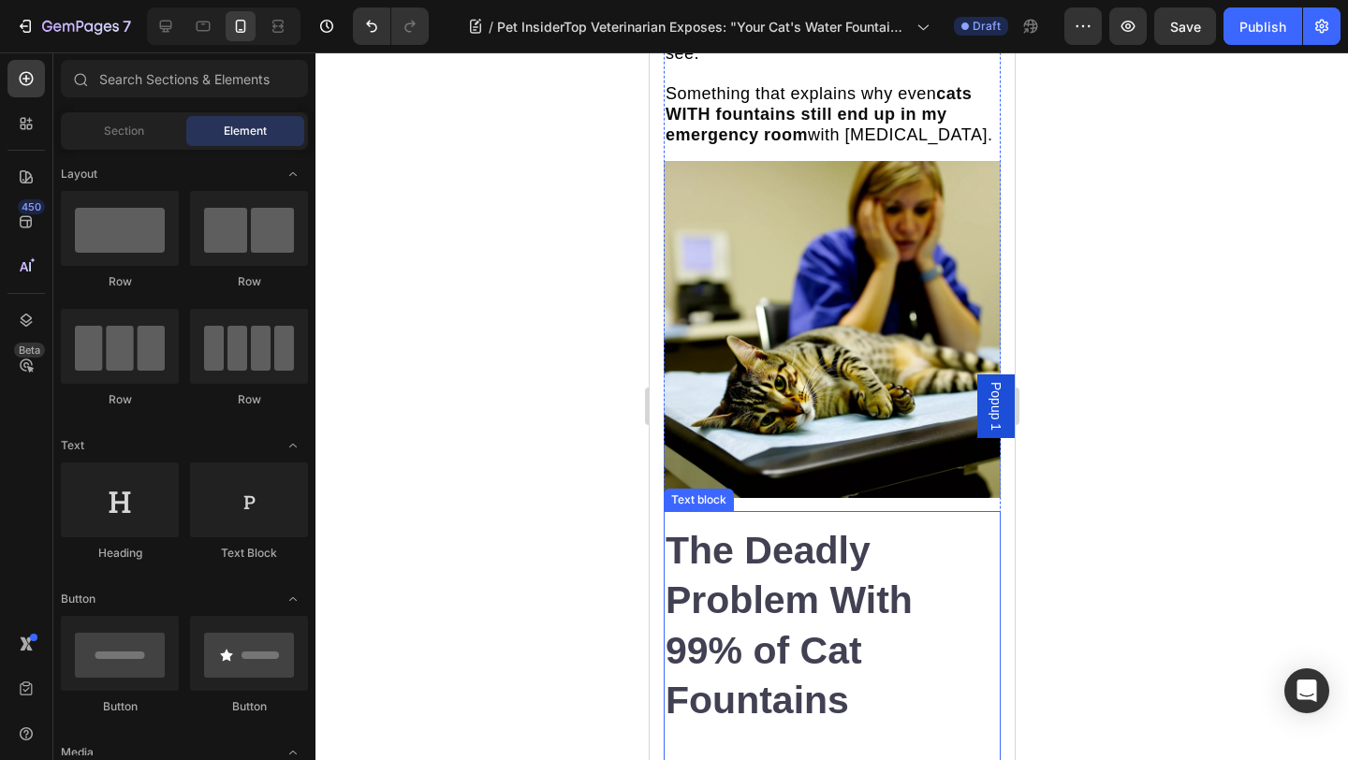
click at [833, 625] on strong "The Deadly Problem With 99% of Cat Fountains" at bounding box center [787, 625] width 247 height 193
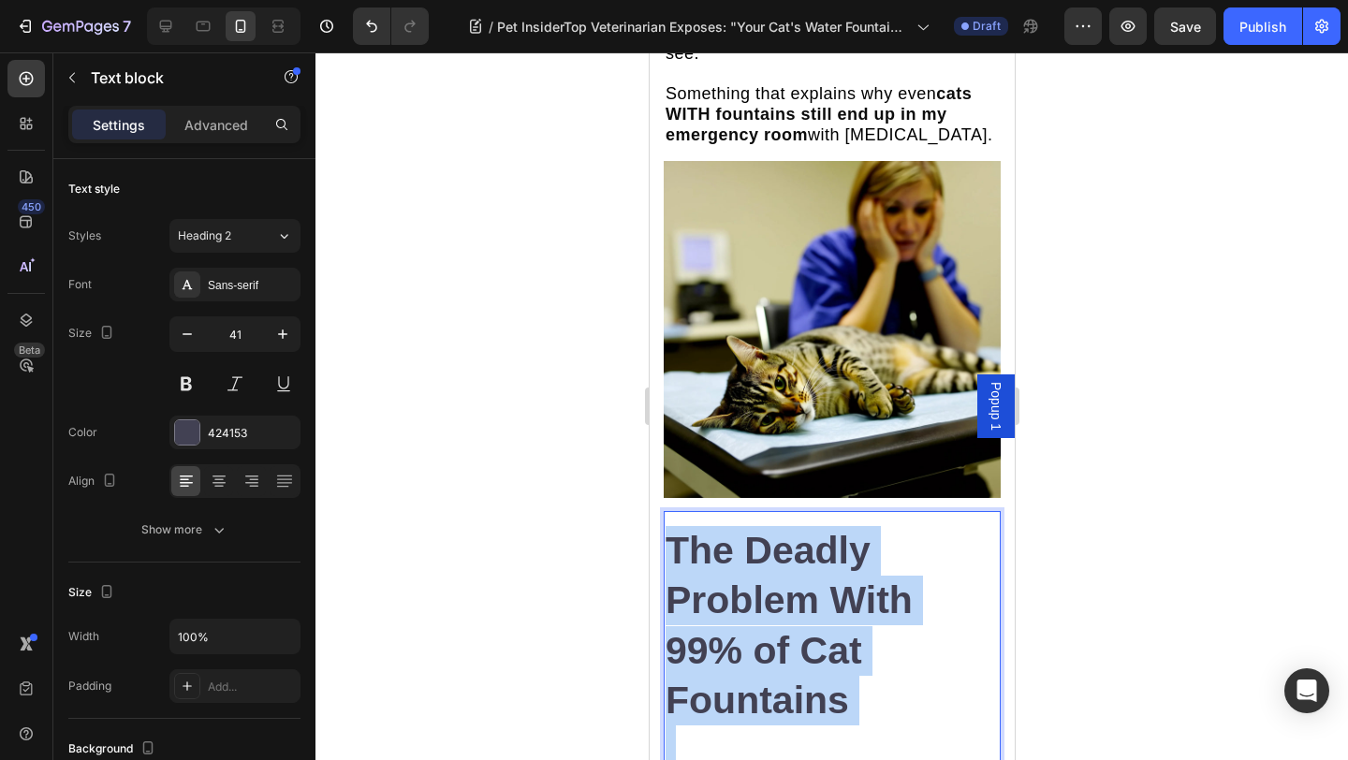
click at [833, 625] on strong "The Deadly Problem With 99% of Cat Fountains" at bounding box center [787, 625] width 247 height 193
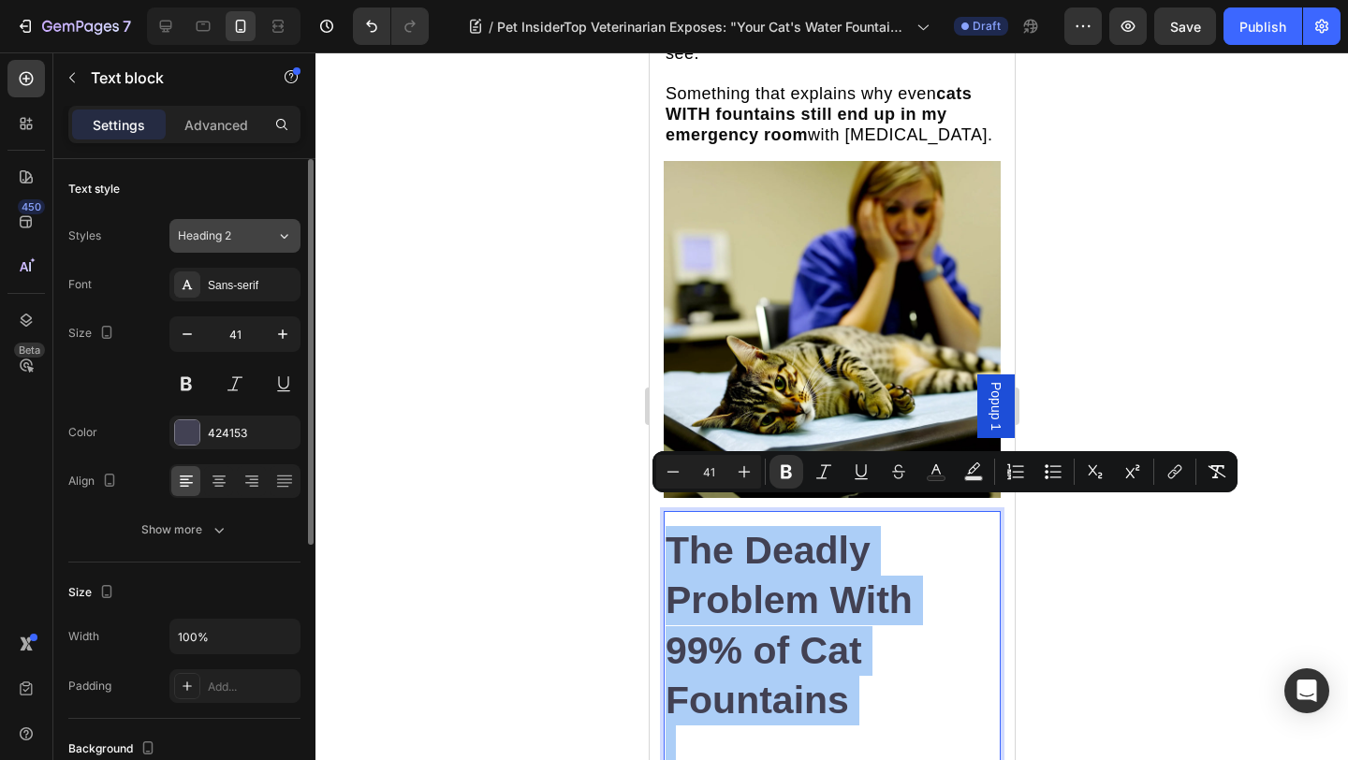
click at [252, 234] on div "Heading 2" at bounding box center [216, 235] width 76 height 17
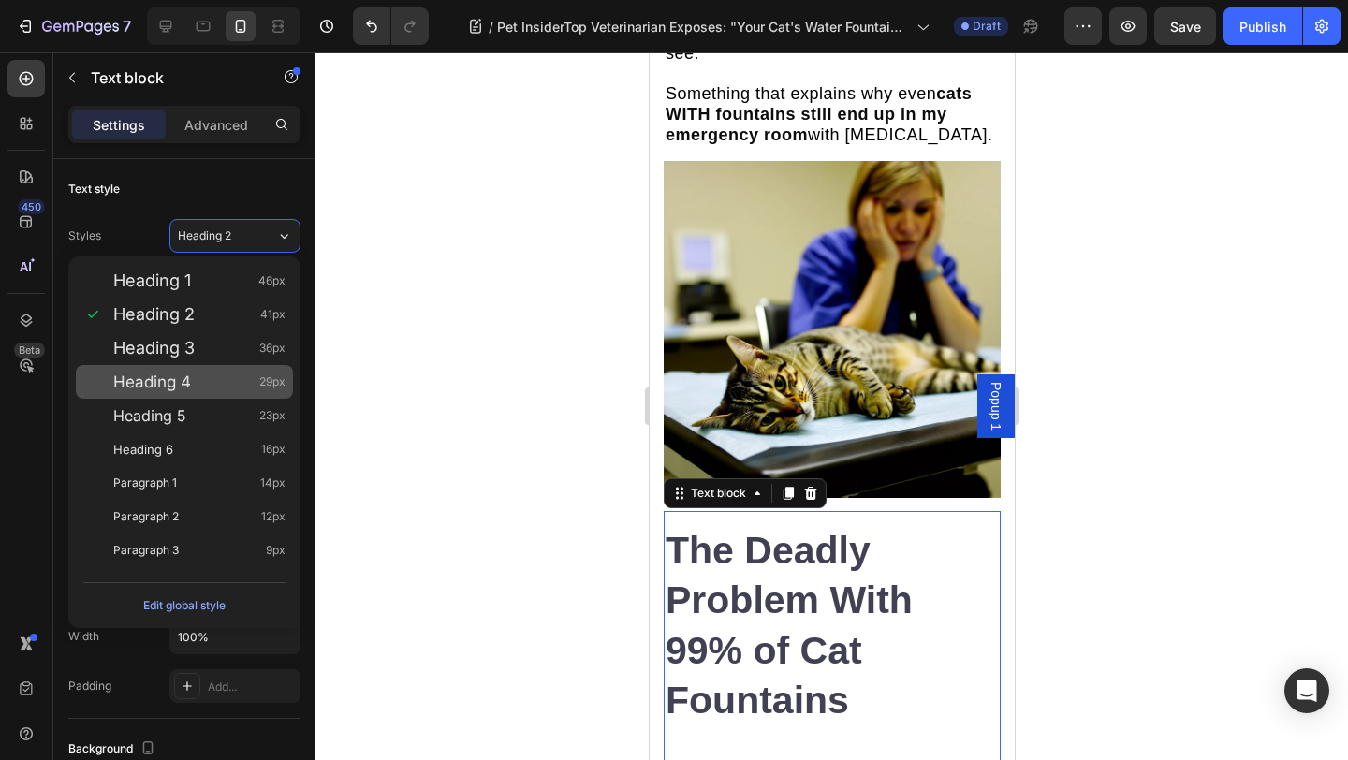
click at [221, 389] on div "Heading 4 29px" at bounding box center [199, 381] width 172 height 19
type input "29"
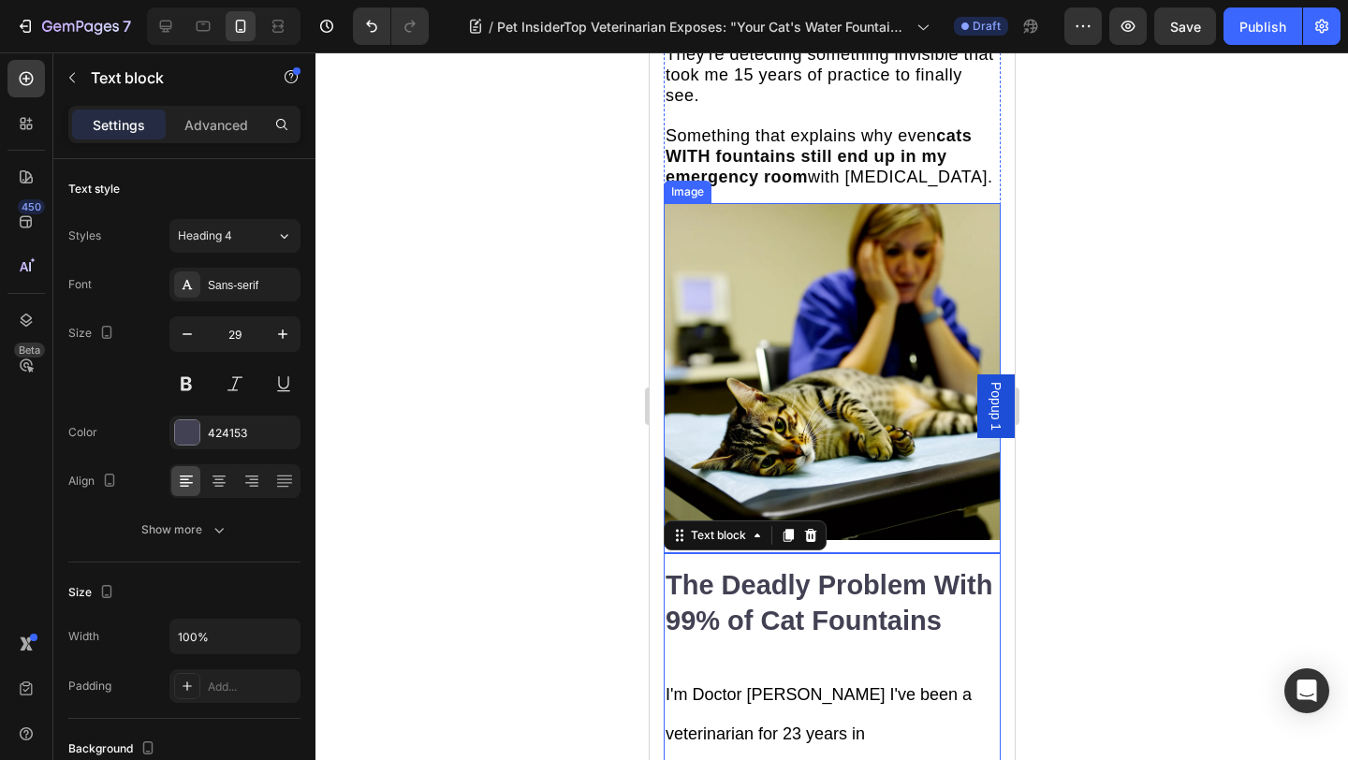
scroll to position [2175, 0]
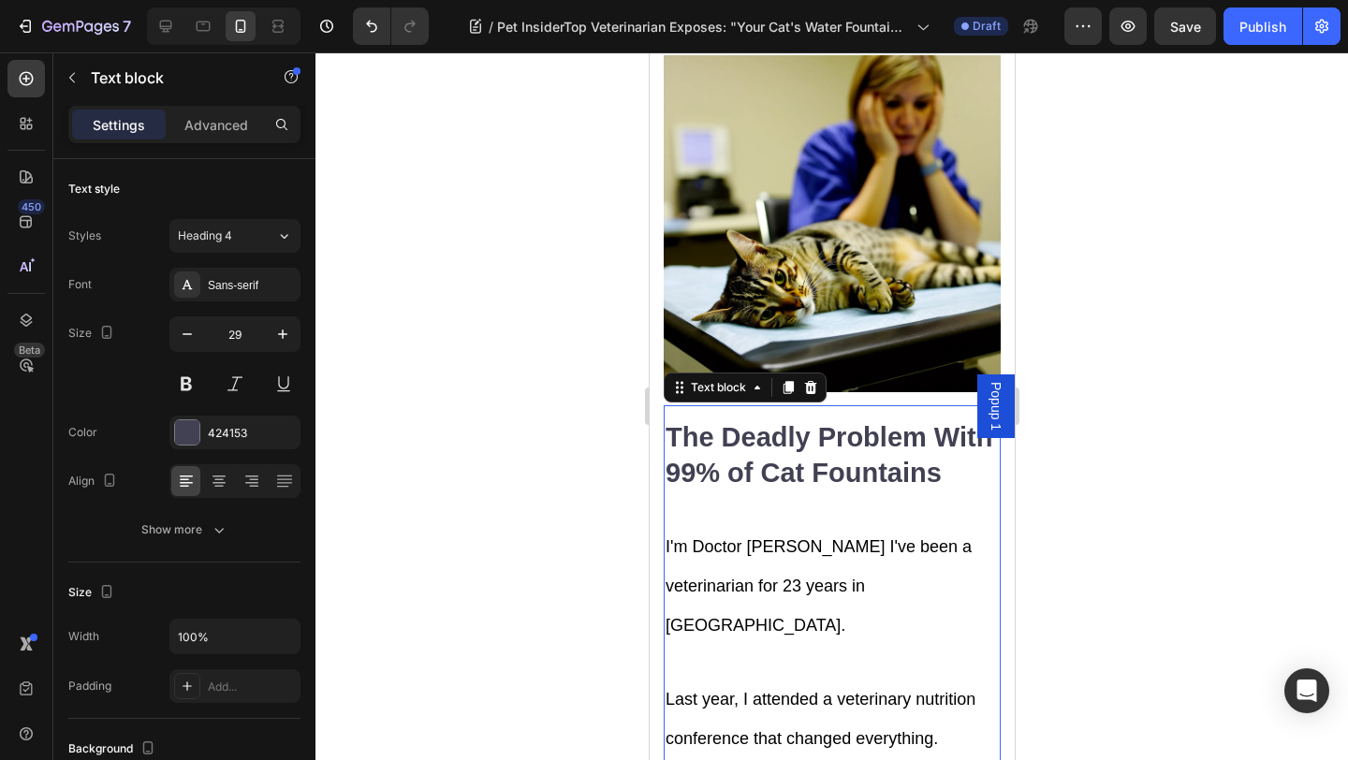
click at [737, 429] on strong "The Deadly Problem With 99% of Cat Fountains" at bounding box center [827, 455] width 327 height 66
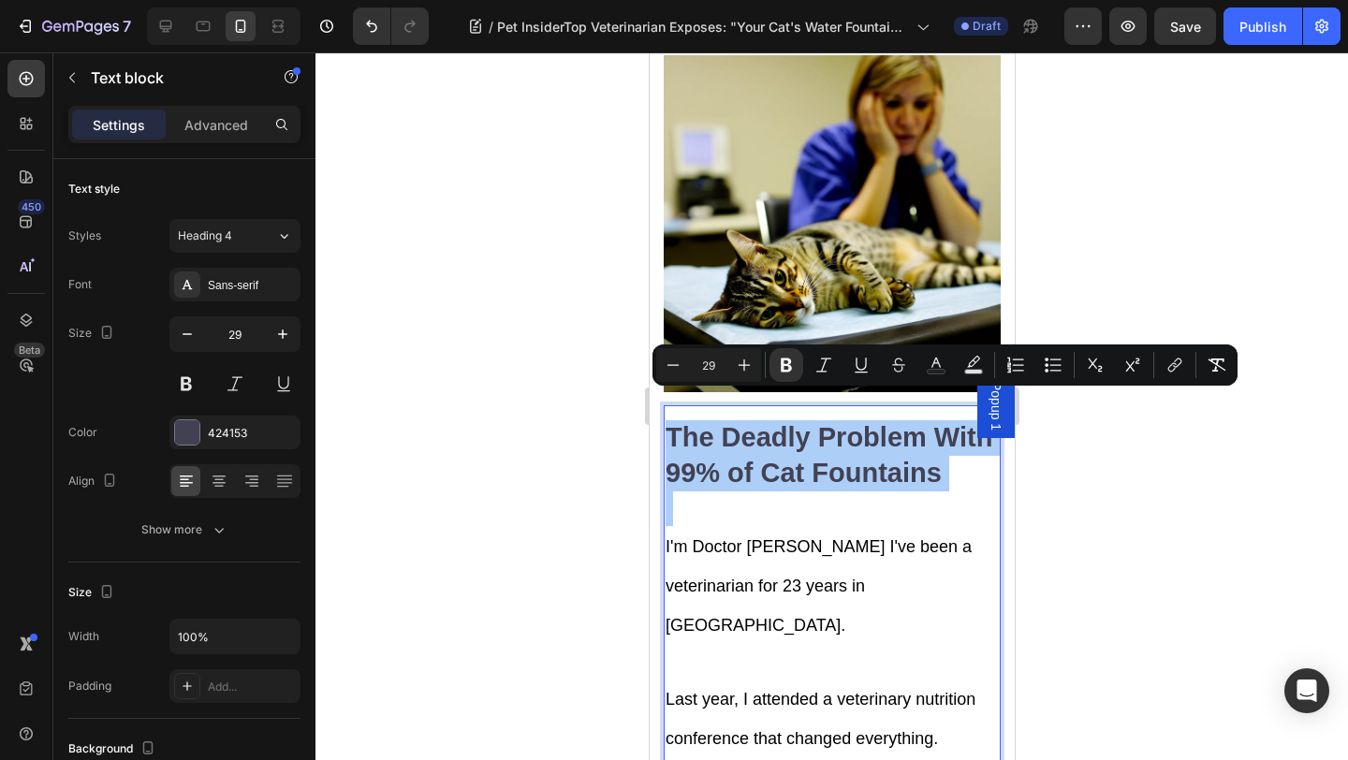
click at [954, 366] on div "Minus 29 Plus Bold Italic Underline Strikethrough Text Color Text Background Co…" at bounding box center [944, 365] width 577 height 34
click at [945, 366] on button "Text Color" at bounding box center [936, 365] width 34 height 34
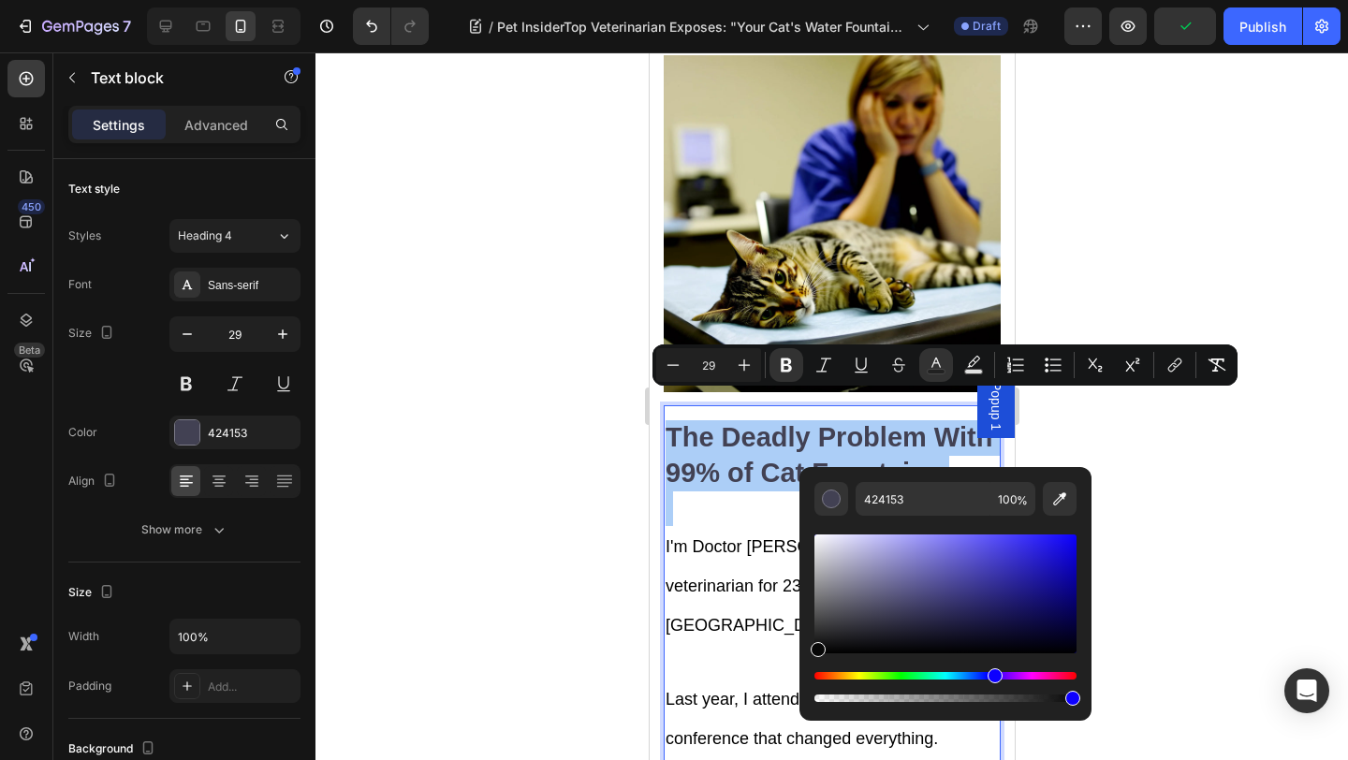
drag, startPoint x: 1461, startPoint y: 702, endPoint x: 724, endPoint y: 726, distance: 736.9
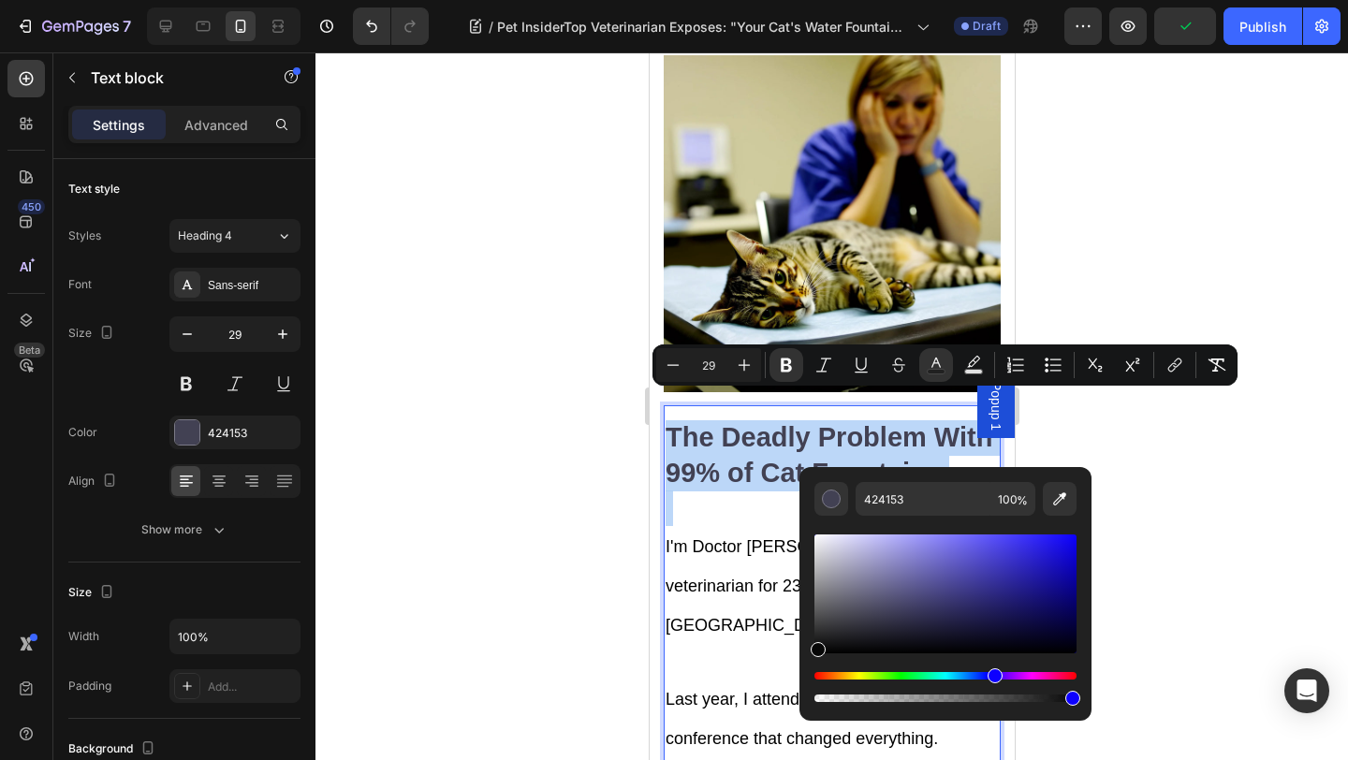
type input "070707"
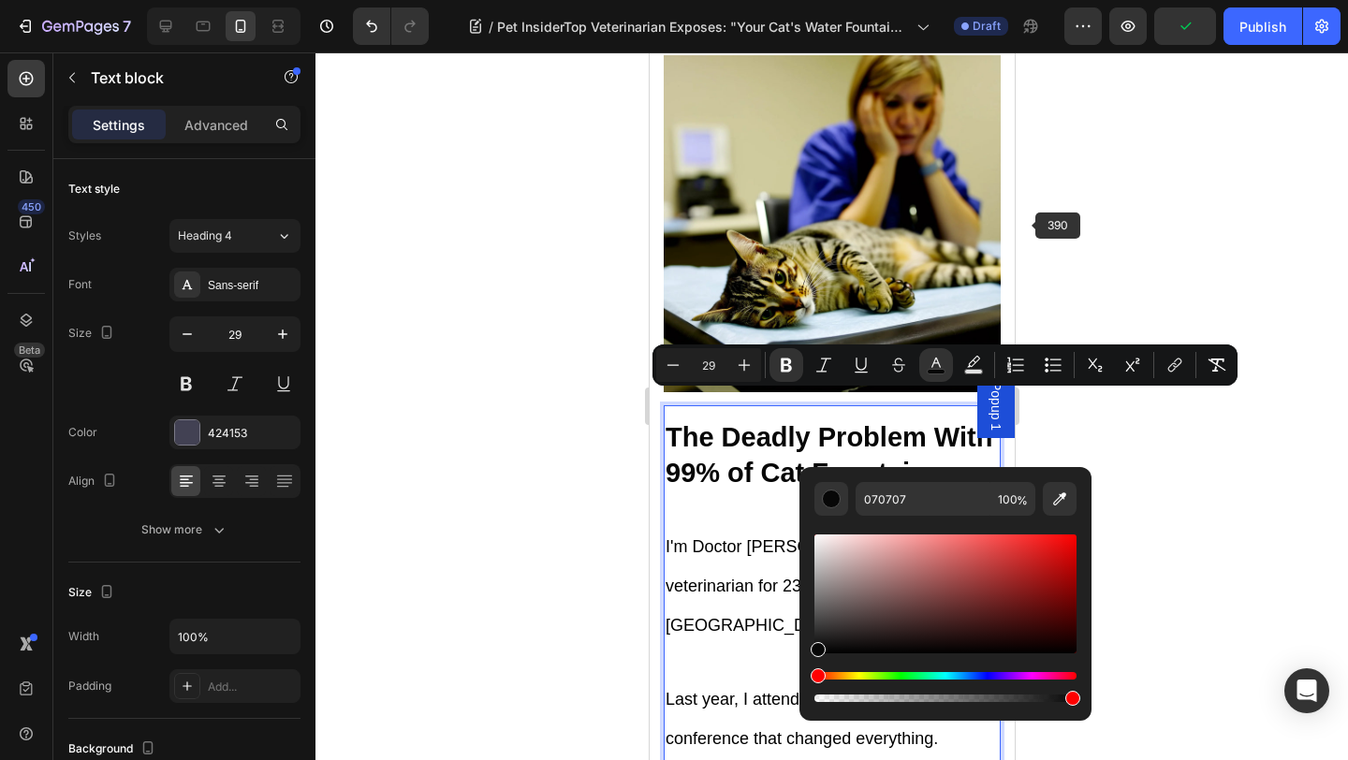
click at [1124, 102] on div at bounding box center [831, 405] width 1032 height 707
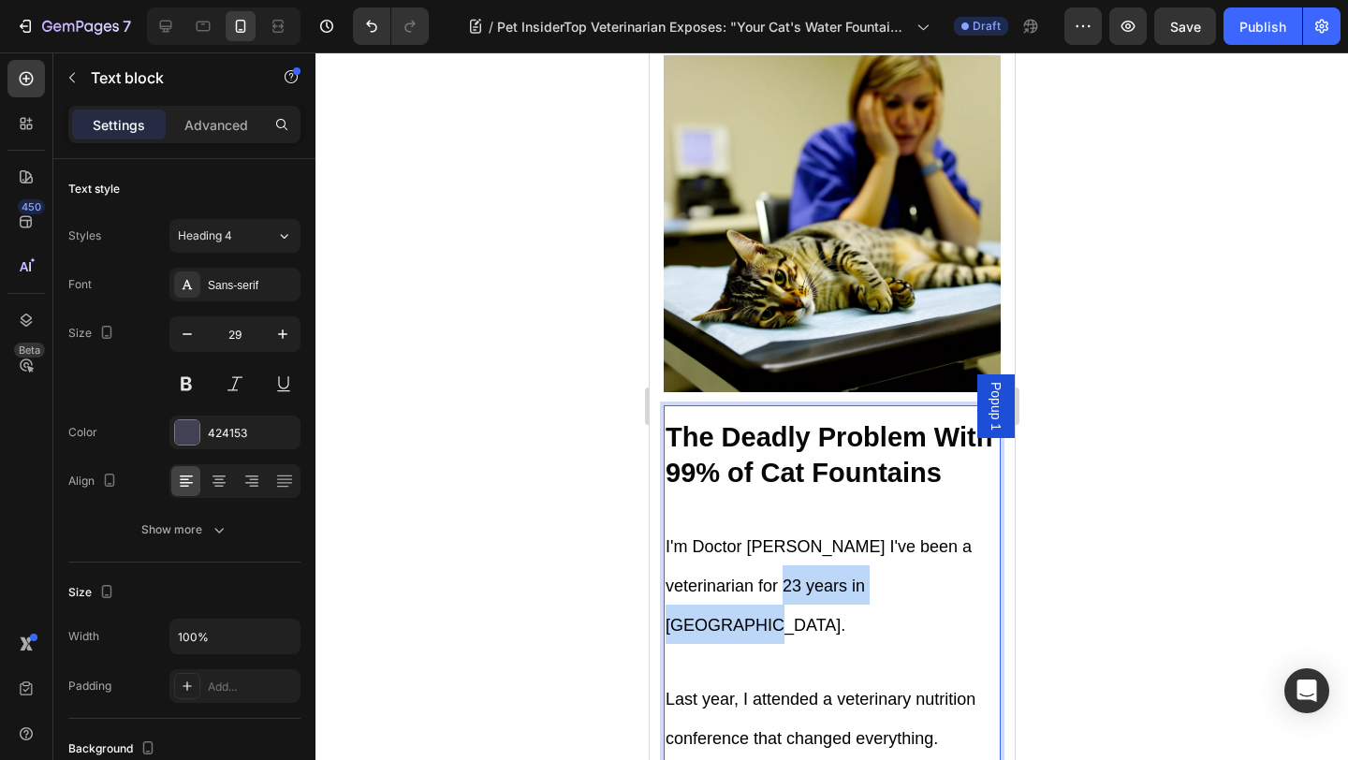
drag, startPoint x: 916, startPoint y: 561, endPoint x: 758, endPoint y: 567, distance: 158.3
click at [758, 567] on span "I'm Doctor Jennifer Mitchell I've been a veterinarian for 23 years in Seattle." at bounding box center [817, 585] width 306 height 96
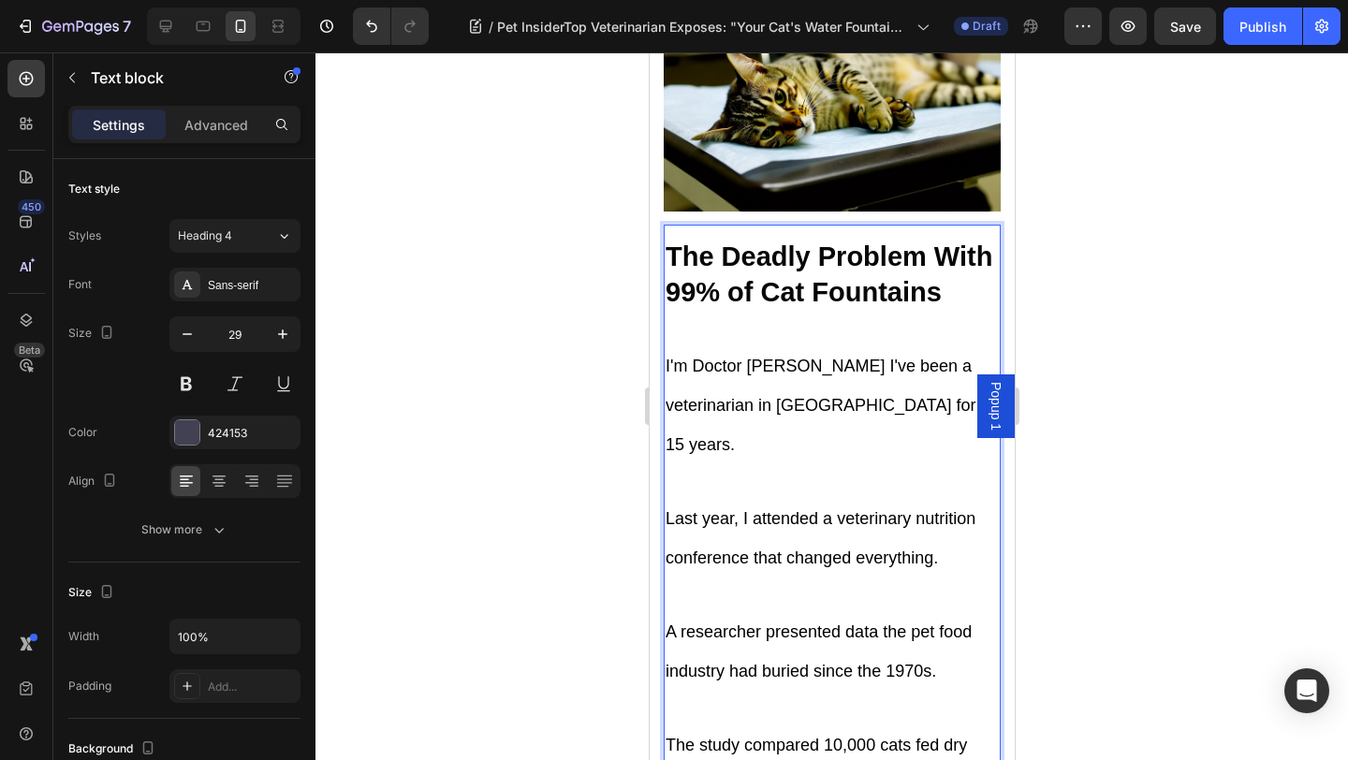
scroll to position [2476, 0]
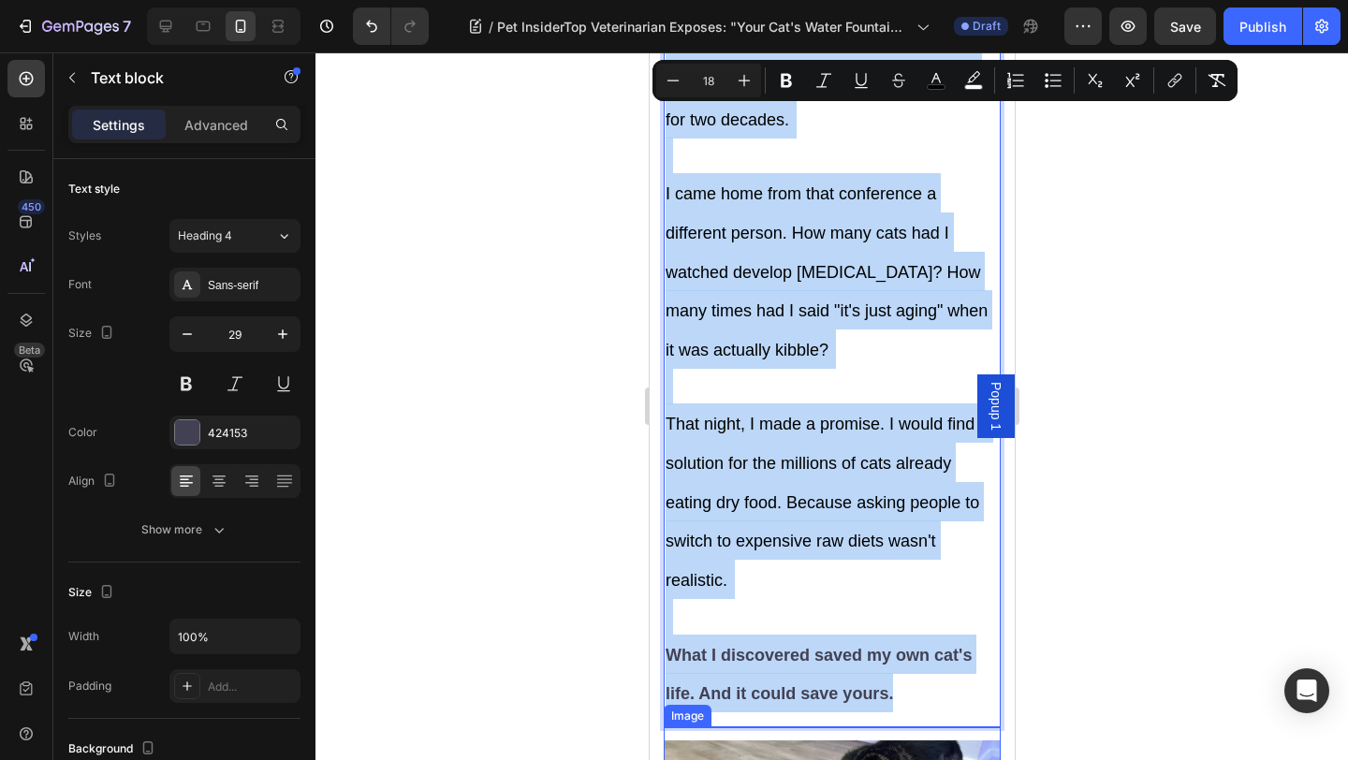
scroll to position [3555, 0]
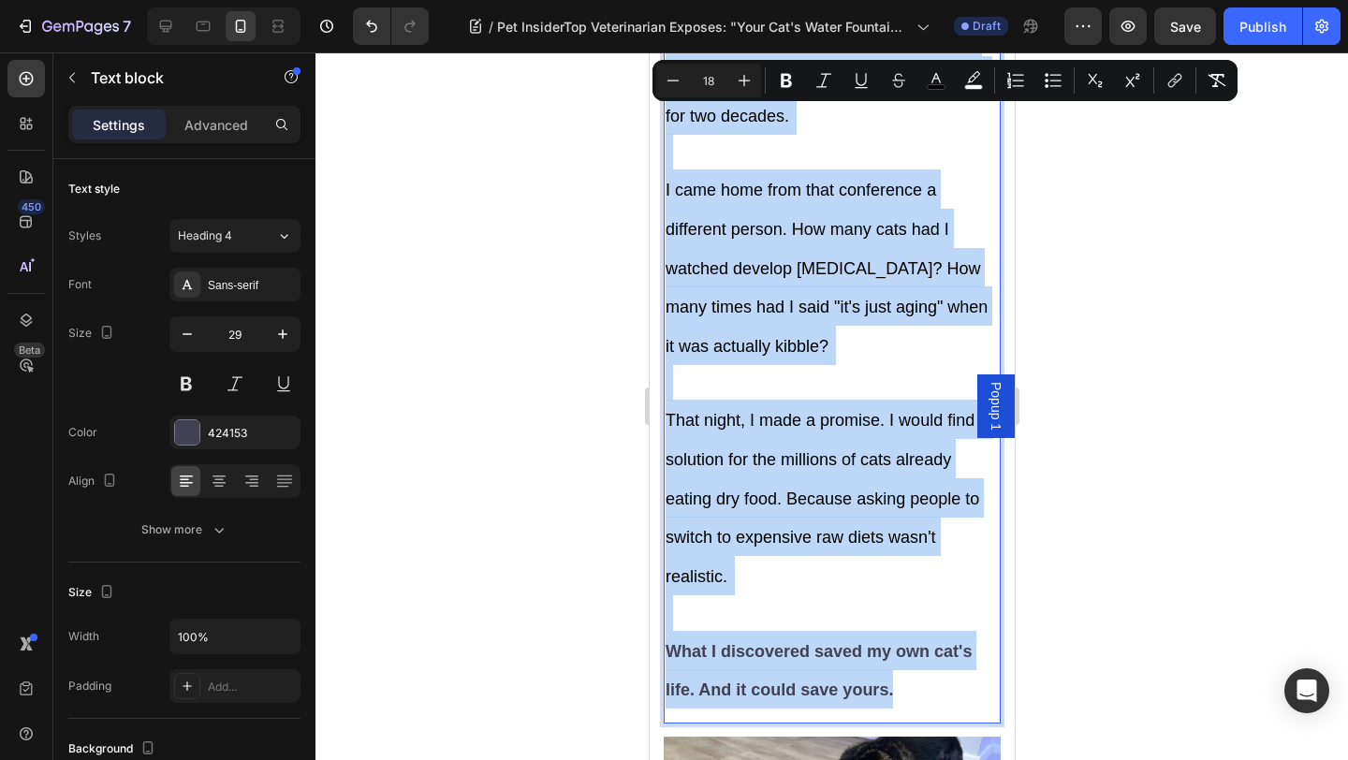
drag, startPoint x: 667, startPoint y: 333, endPoint x: 892, endPoint y: 576, distance: 331.1
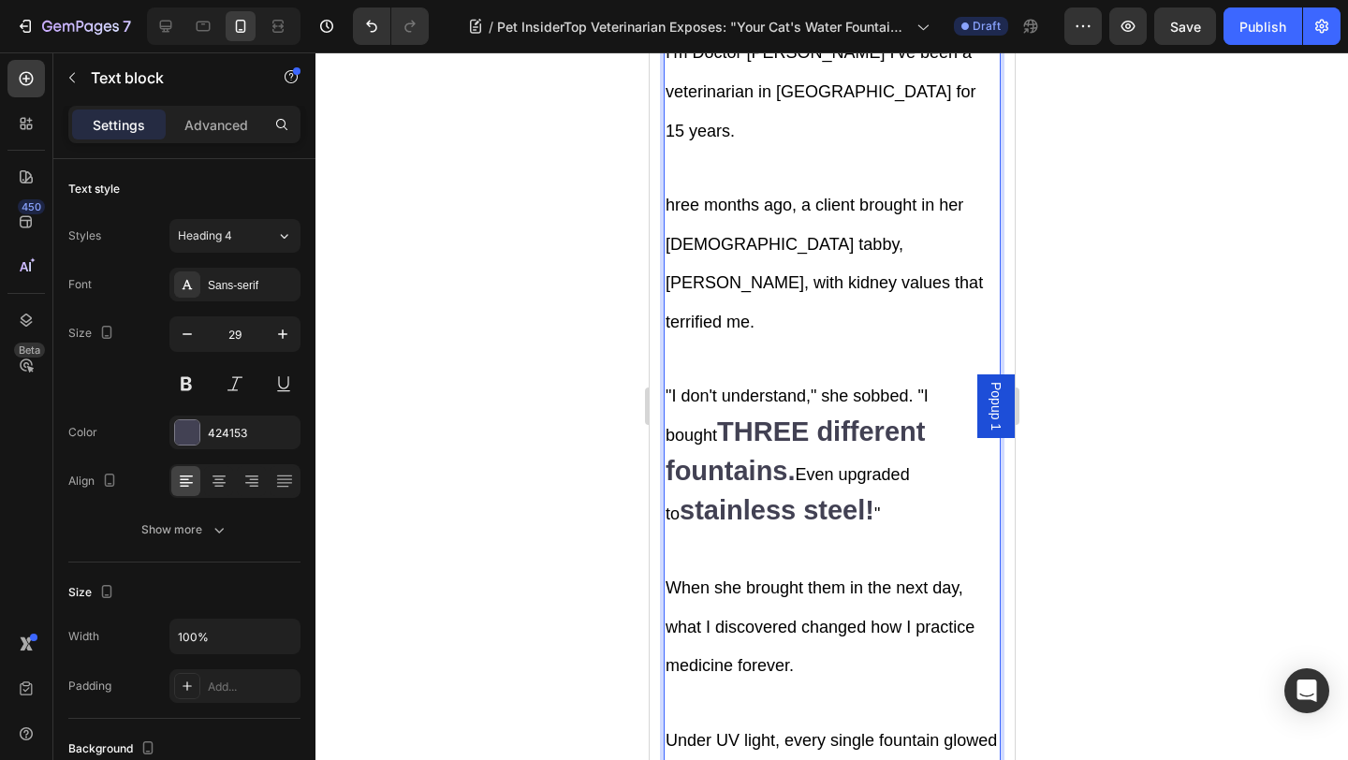
scroll to position [2673, 0]
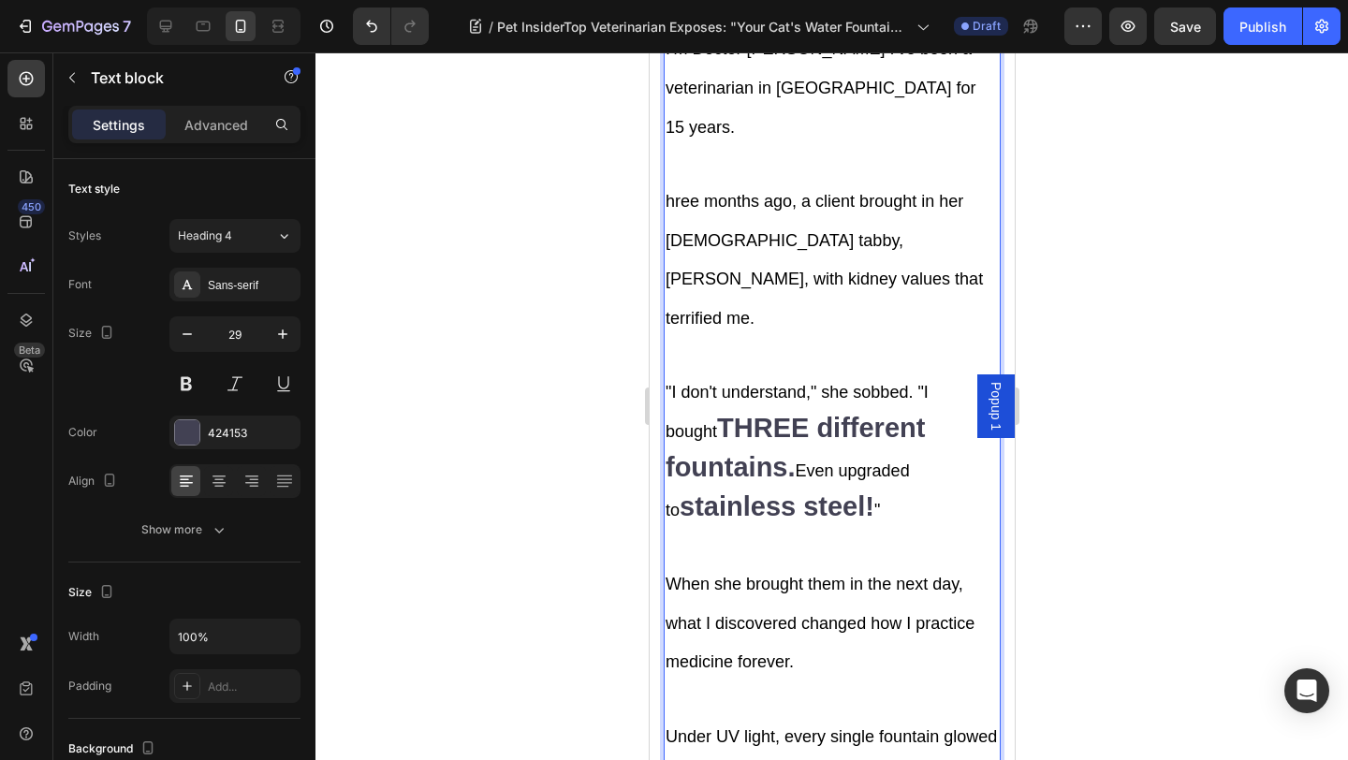
click at [721, 413] on strong "THREE different fountains." at bounding box center [793, 447] width 259 height 69
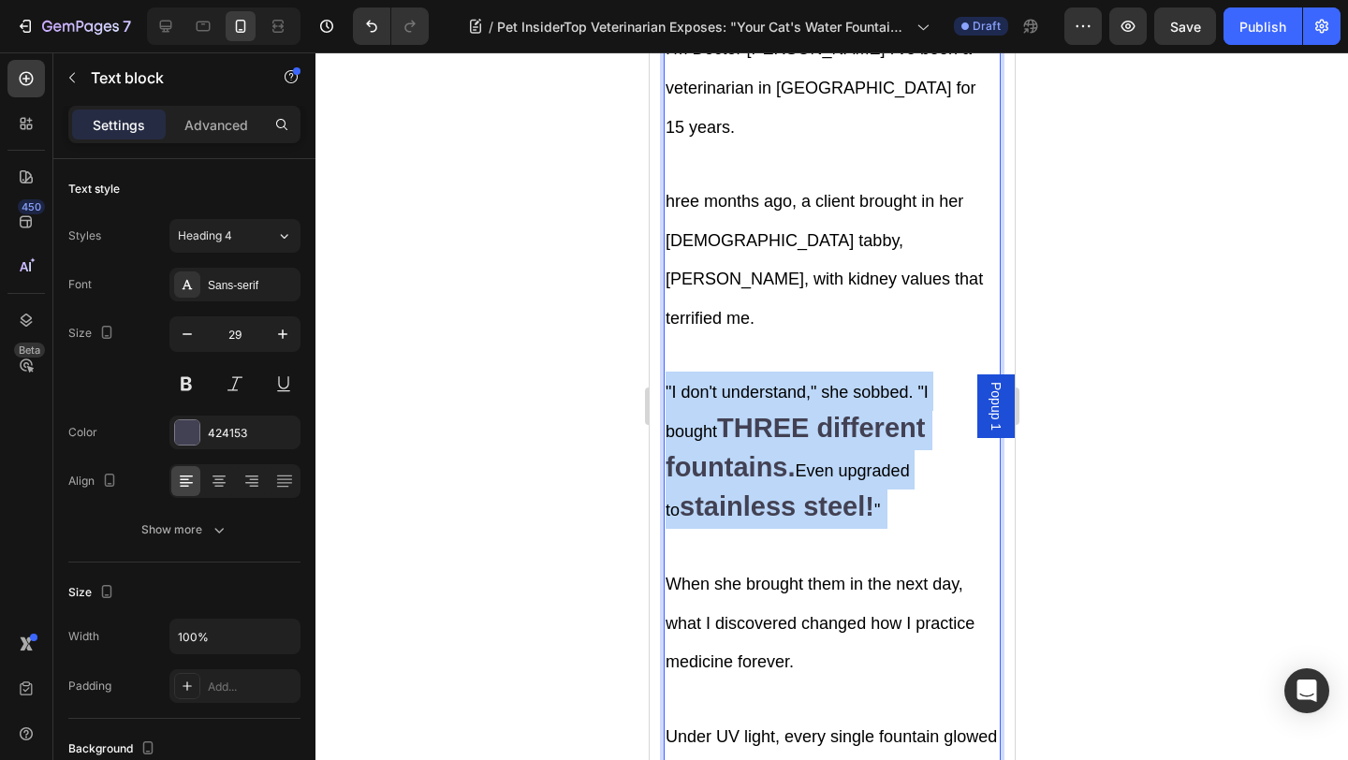
click at [721, 413] on strong "THREE different fountains." at bounding box center [793, 447] width 259 height 69
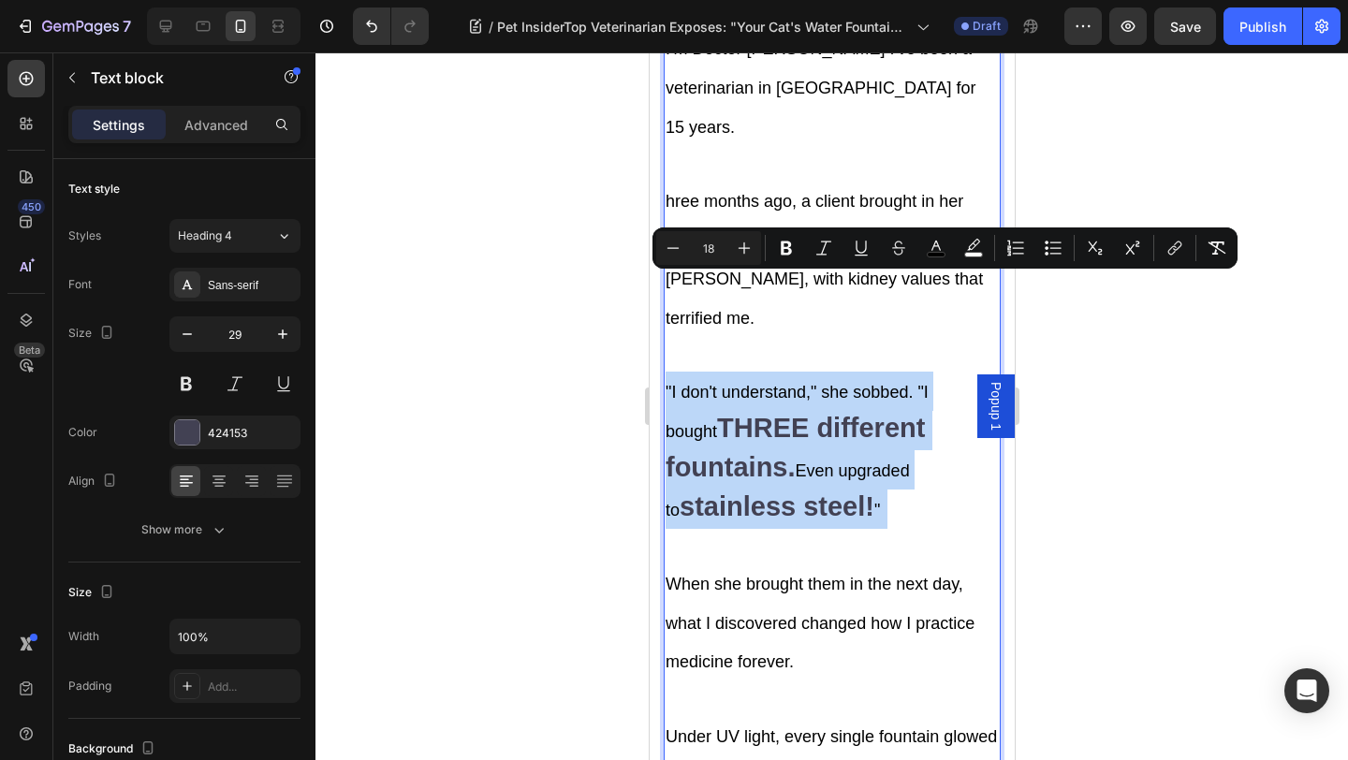
click at [686, 413] on strong "THREE different fountains." at bounding box center [793, 447] width 259 height 69
click at [670, 413] on strong "THREE different fountains." at bounding box center [793, 447] width 259 height 69
type input "29"
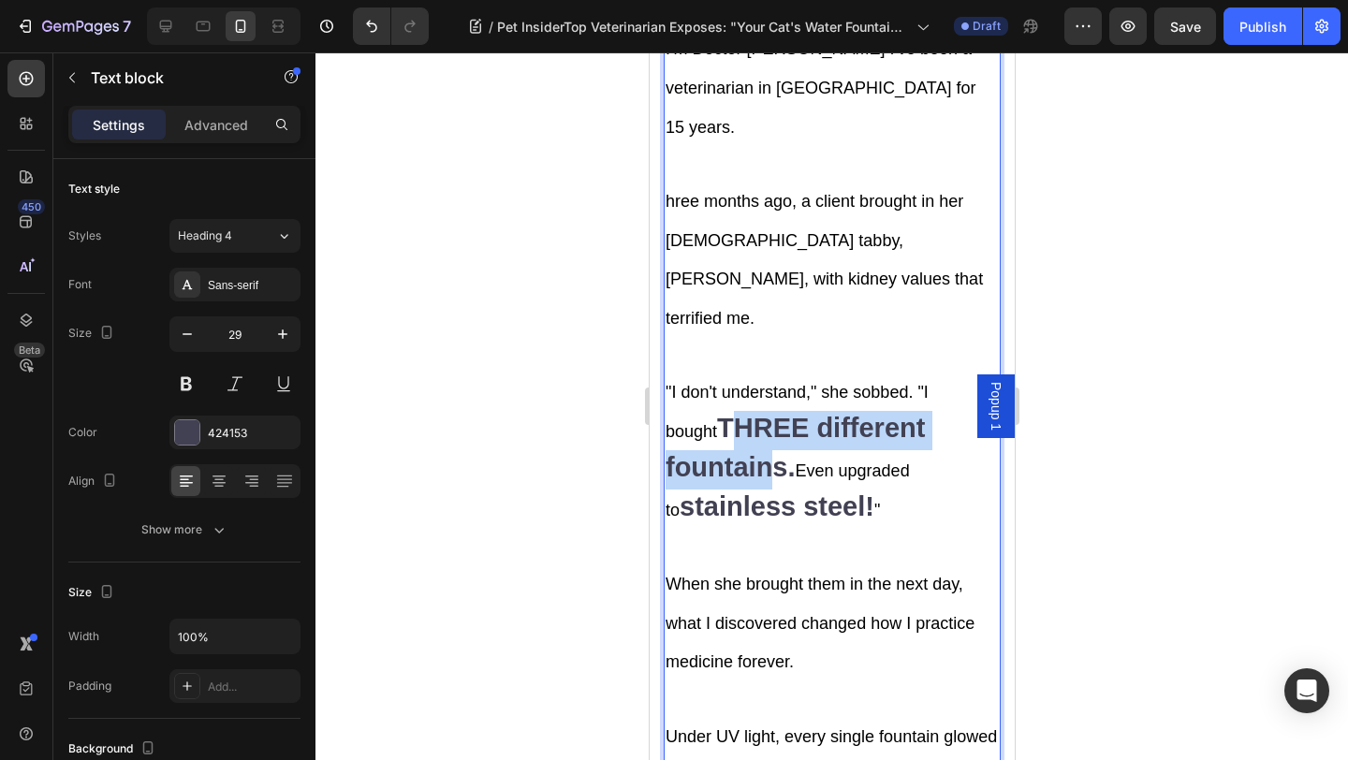
drag, startPoint x: 670, startPoint y: 320, endPoint x: 760, endPoint y: 342, distance: 92.4
click at [760, 413] on strong "THREE different fountains." at bounding box center [793, 447] width 259 height 69
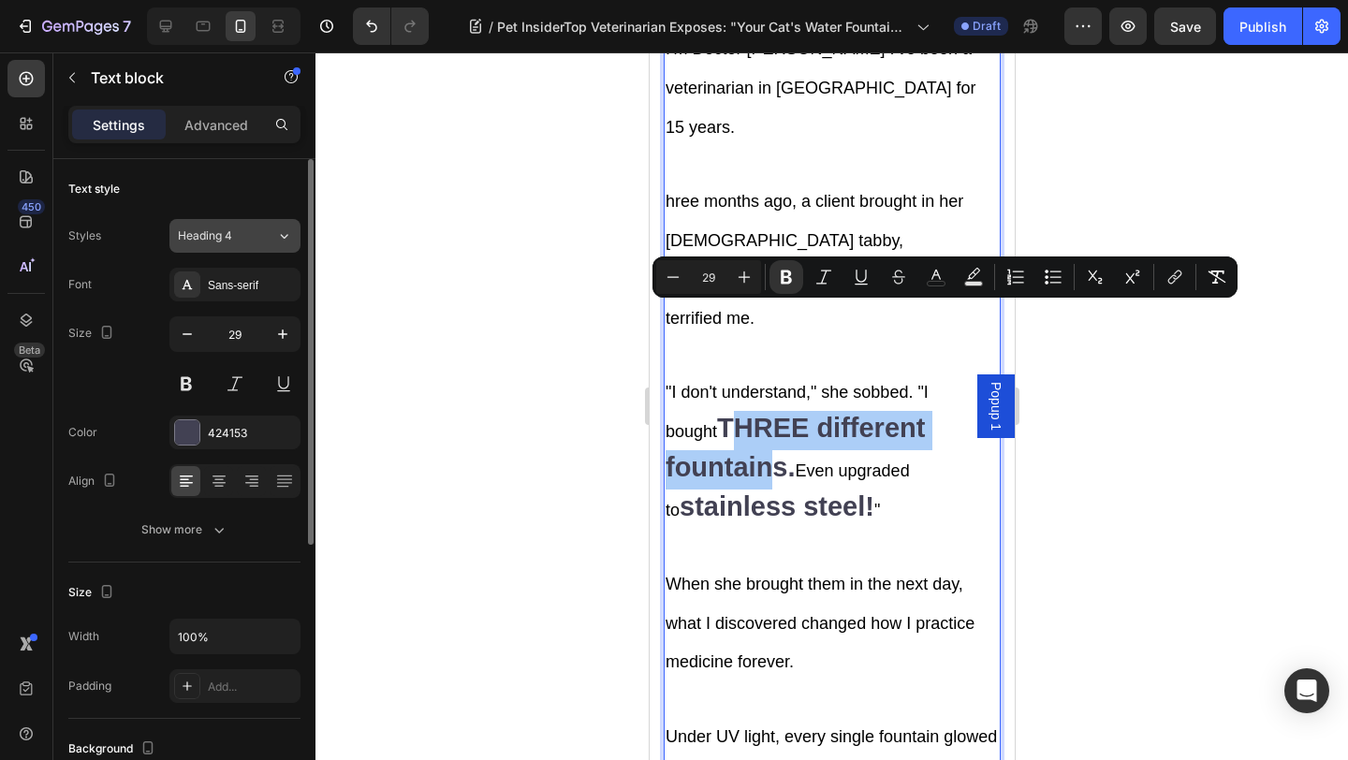
click at [243, 248] on button "Heading 4" at bounding box center [234, 236] width 131 height 34
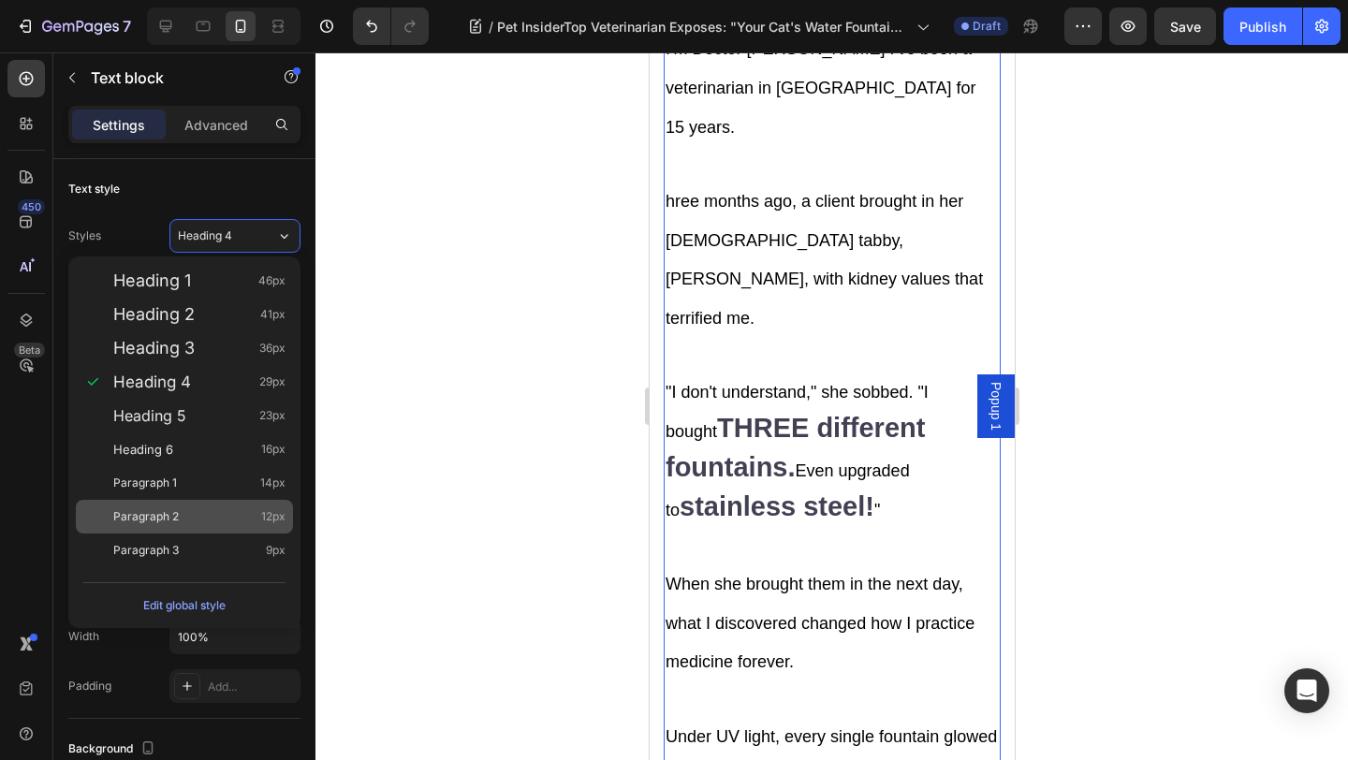
click at [237, 502] on div "Paragraph 2 12px" at bounding box center [184, 517] width 217 height 34
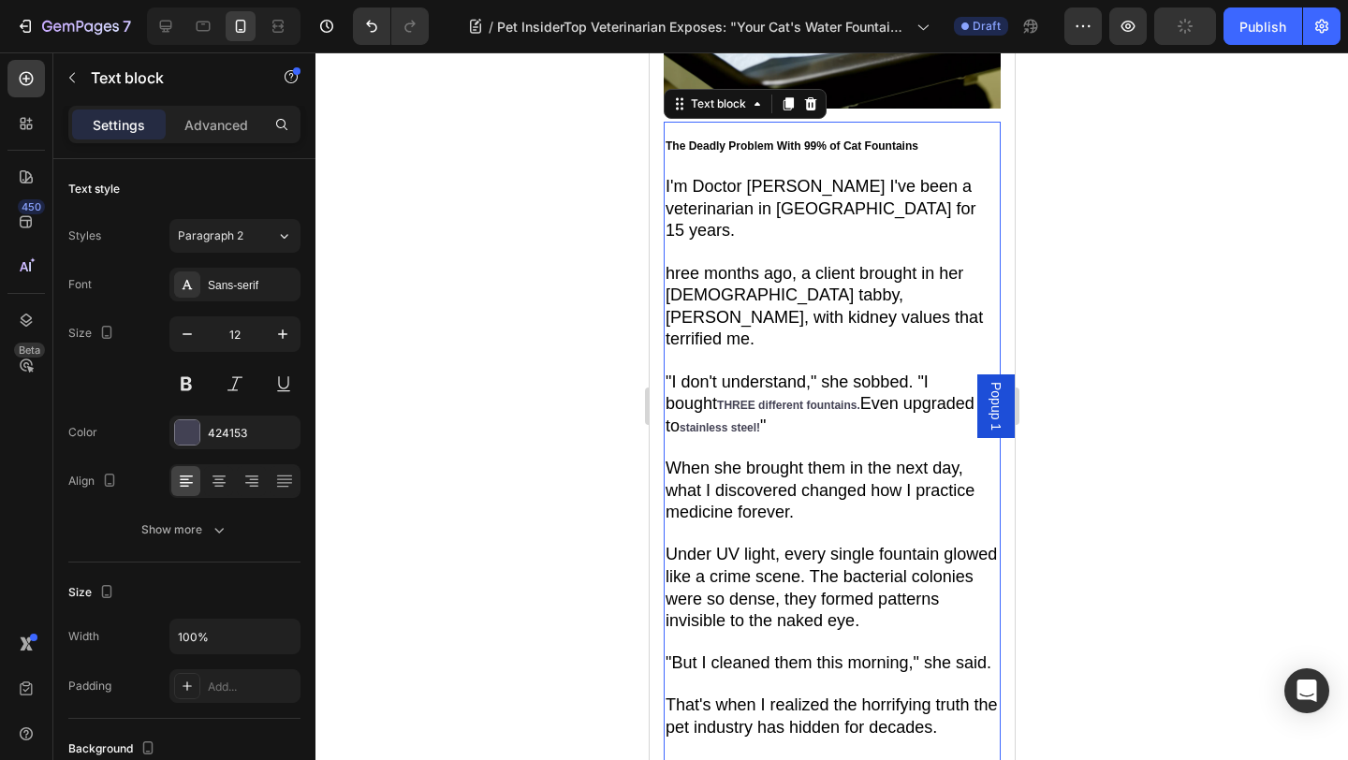
scroll to position [2392, 0]
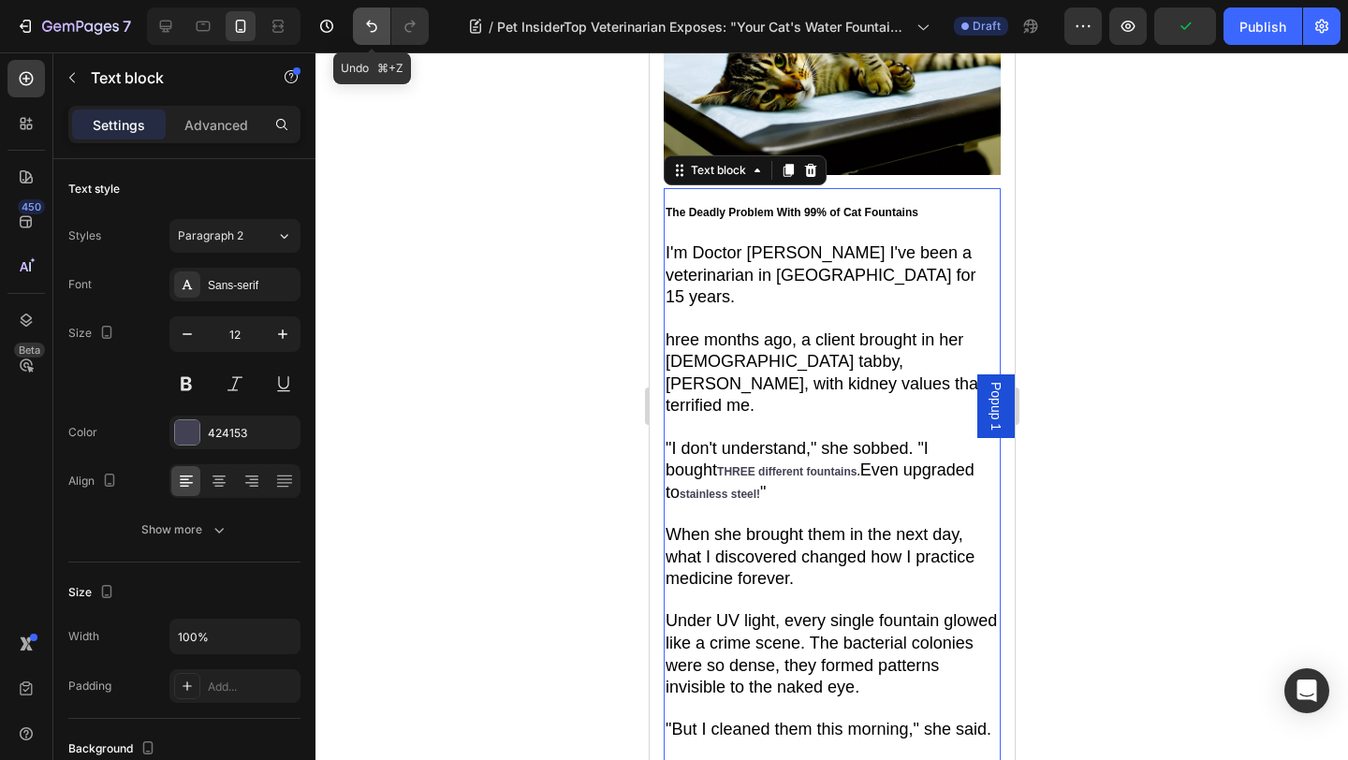
click at [372, 18] on icon "Undo/Redo" at bounding box center [371, 26] width 19 height 19
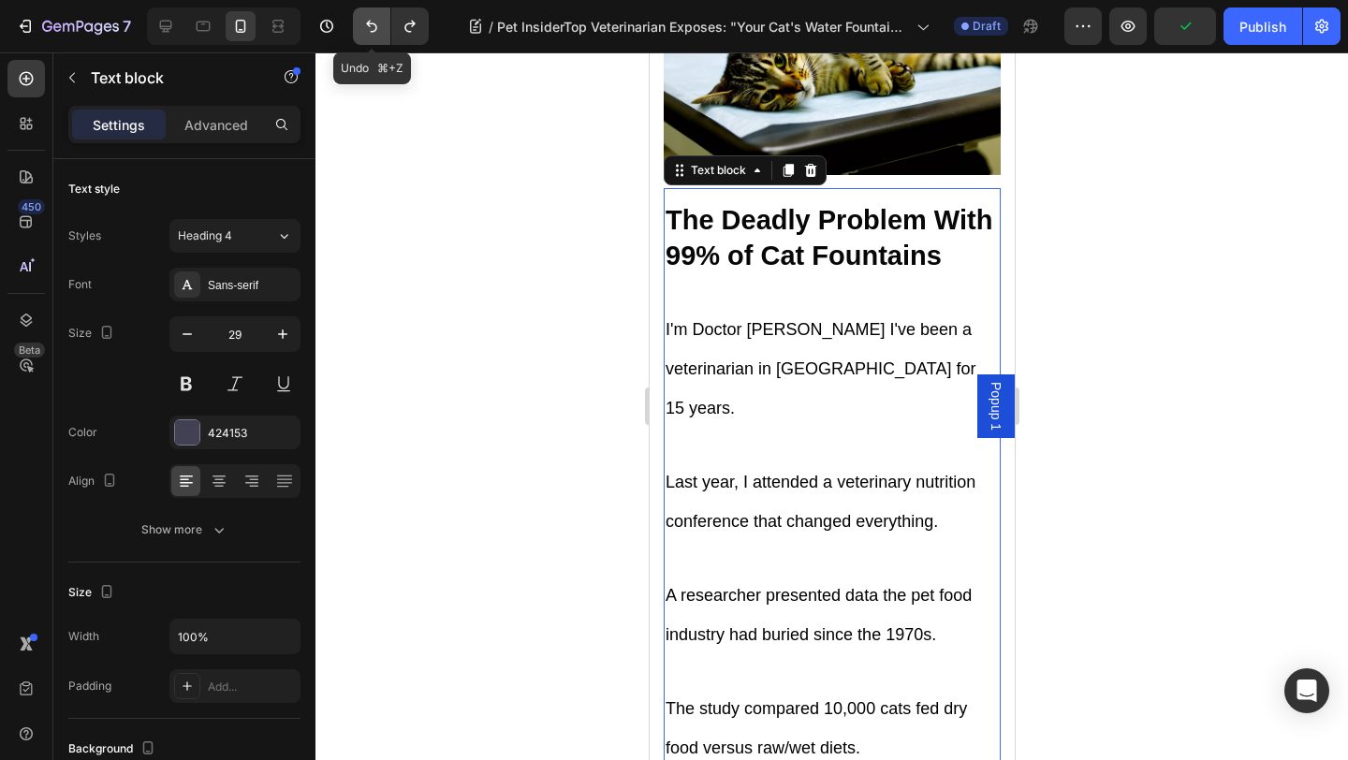
click at [372, 18] on icon "Undo/Redo" at bounding box center [371, 26] width 19 height 19
click at [365, 31] on icon "Undo/Redo" at bounding box center [371, 26] width 19 height 19
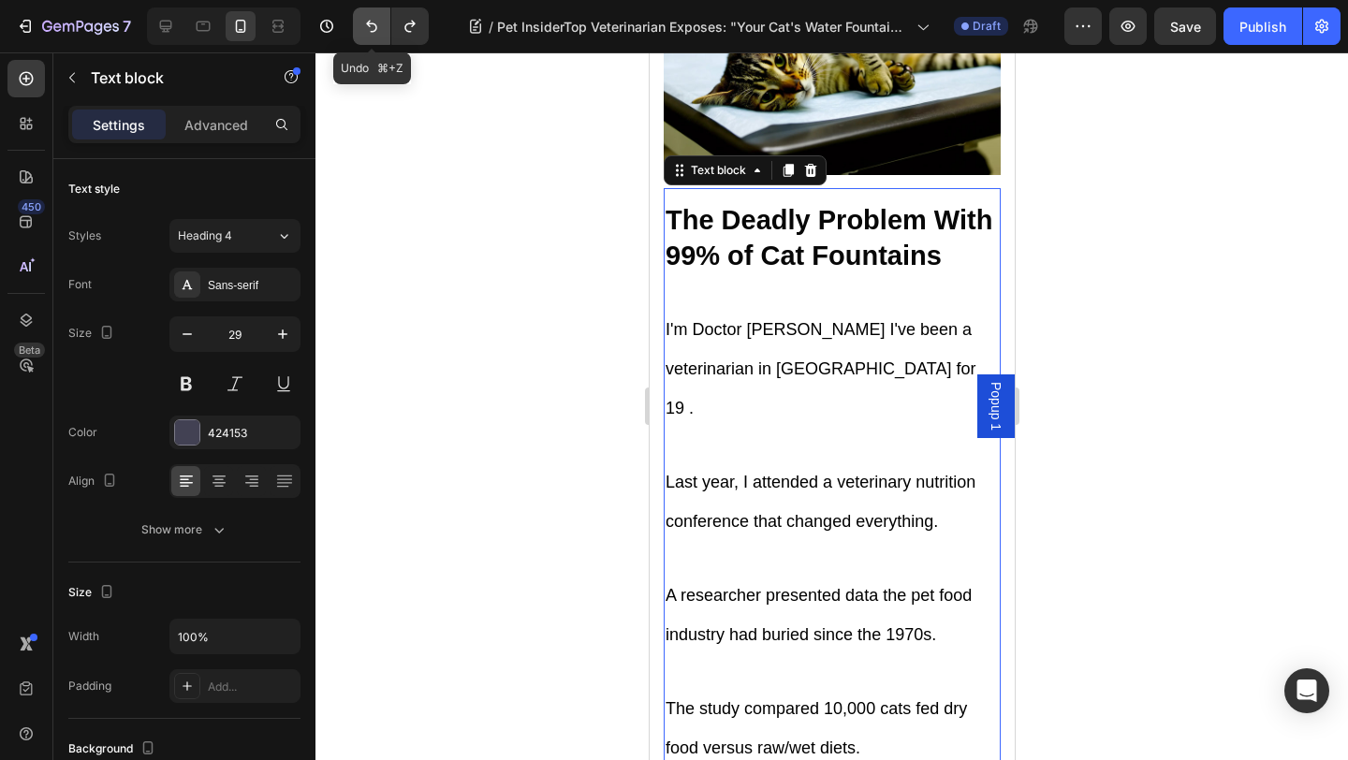
click at [365, 31] on icon "Undo/Redo" at bounding box center [371, 26] width 19 height 19
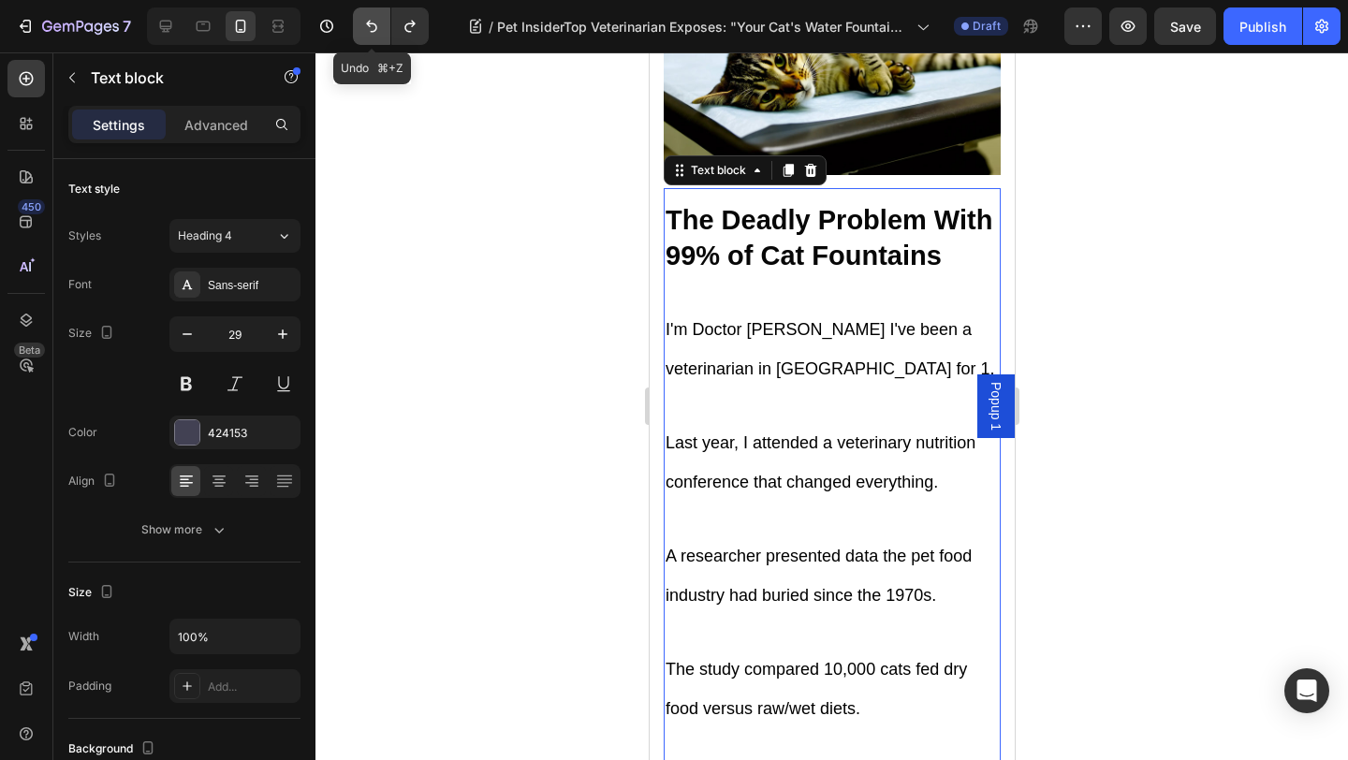
click at [365, 31] on icon "Undo/Redo" at bounding box center [371, 26] width 19 height 19
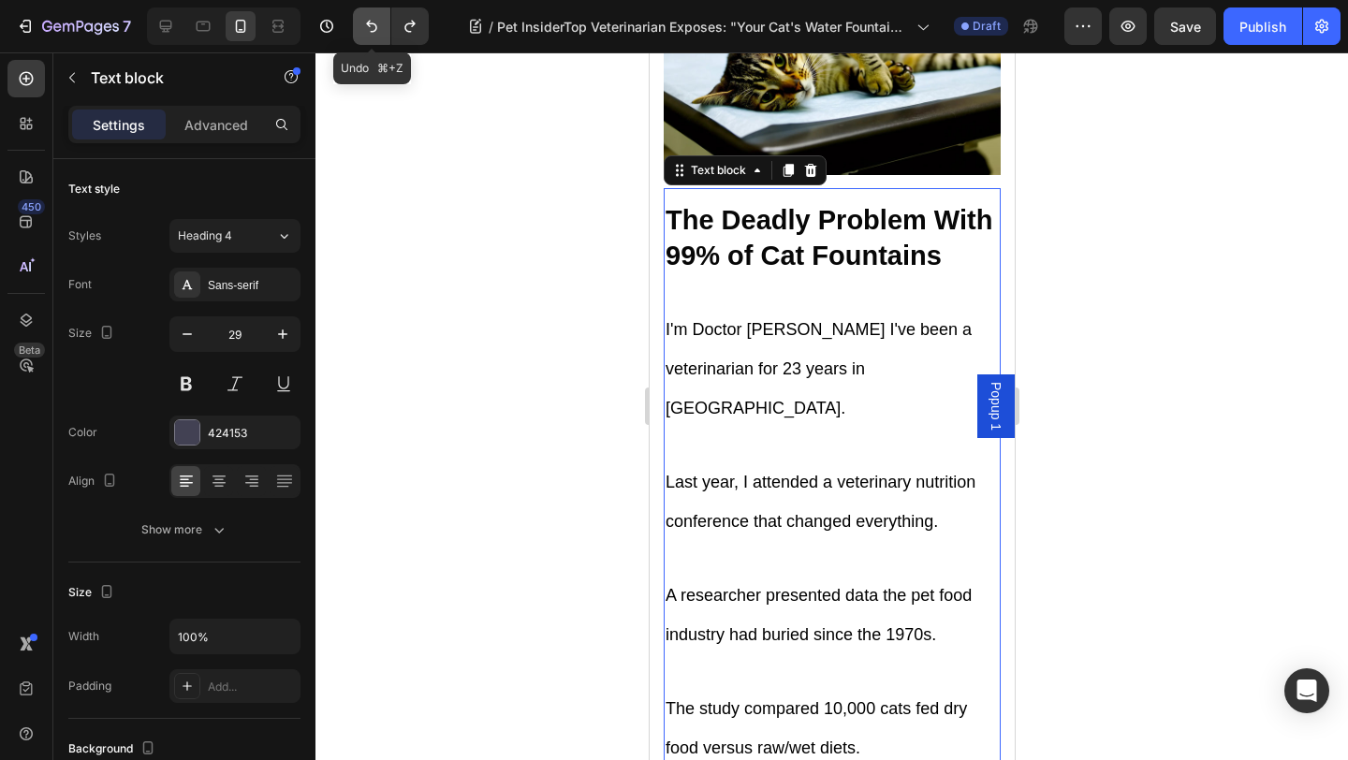
click at [365, 31] on icon "Undo/Redo" at bounding box center [371, 26] width 19 height 19
type input "14"
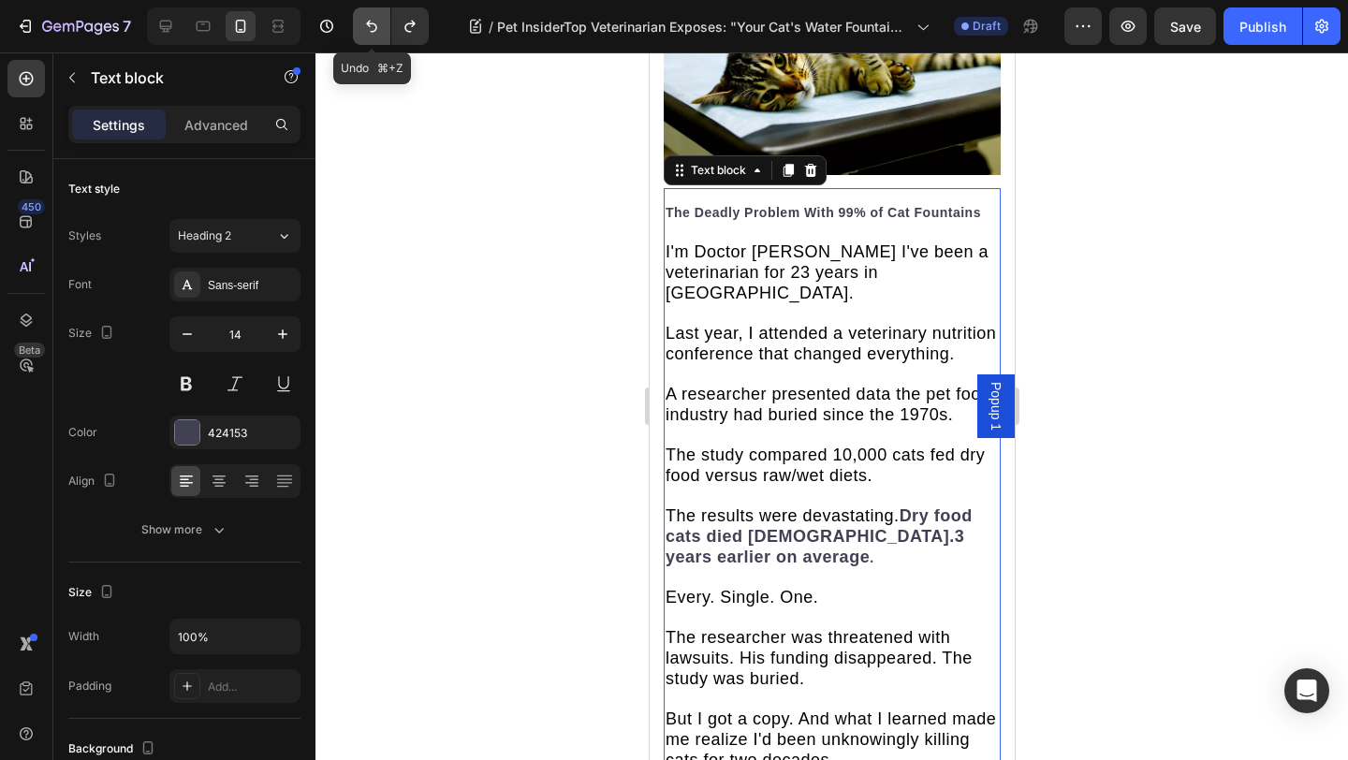
click at [365, 31] on icon "Undo/Redo" at bounding box center [371, 26] width 19 height 19
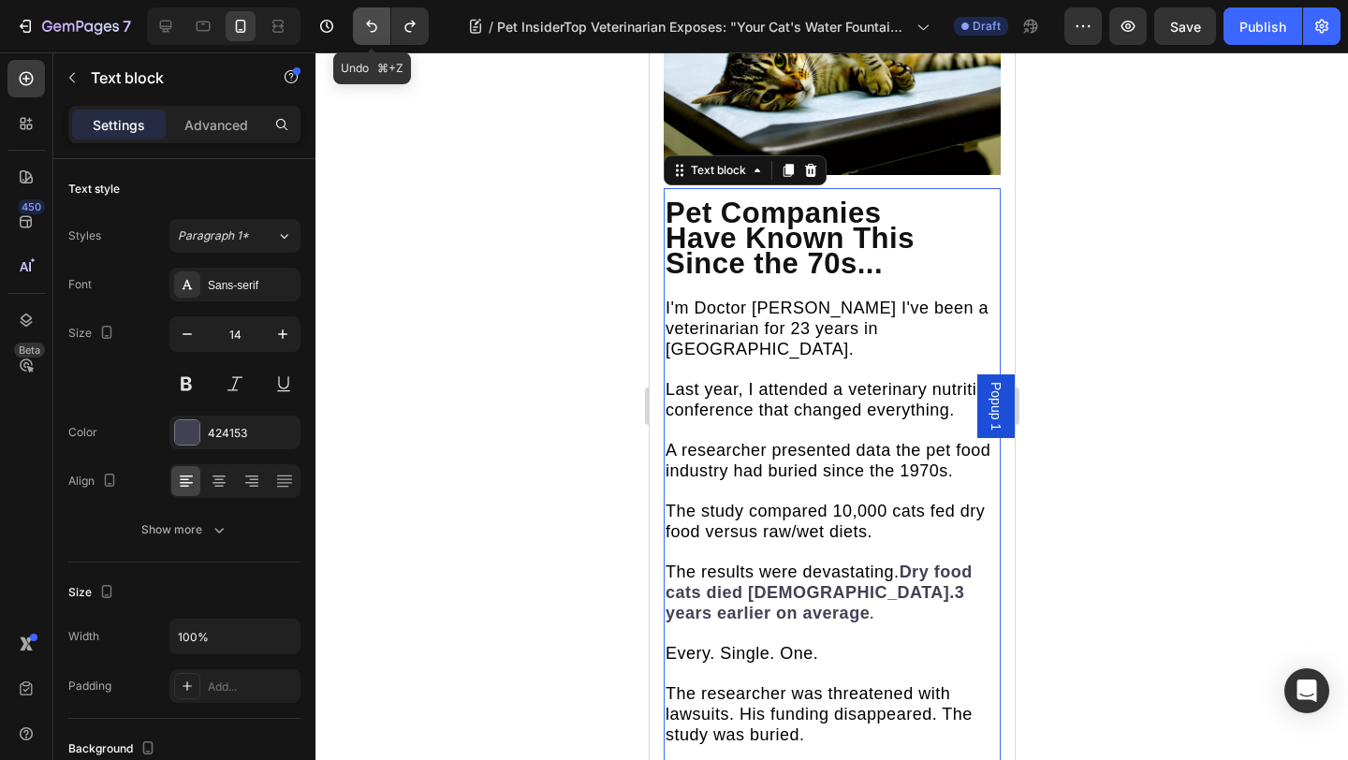
click at [365, 31] on icon "Undo/Redo" at bounding box center [371, 26] width 19 height 19
click at [615, 255] on div at bounding box center [831, 405] width 1032 height 707
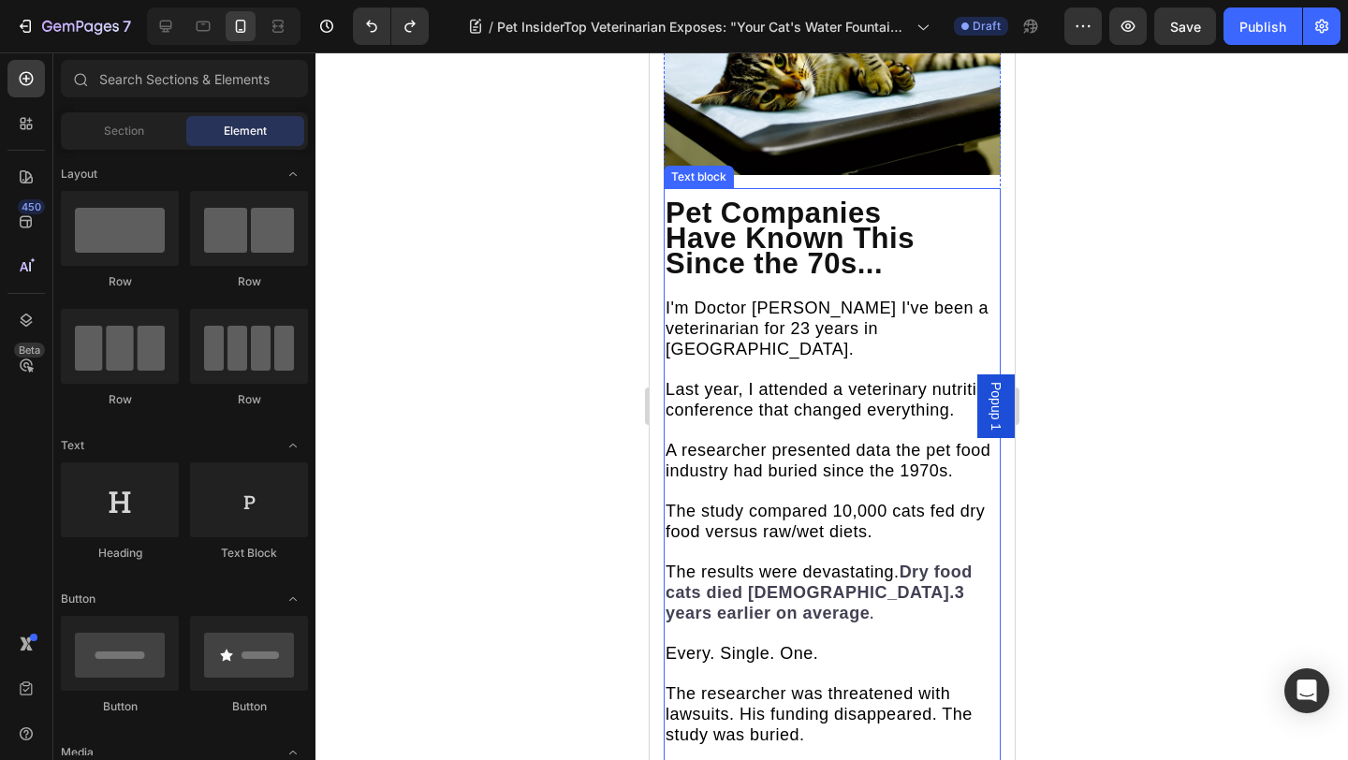
click at [763, 299] on span "I'm Doctor Jennifer Mitchell I've been a veterinarian for 23 years in Seattle." at bounding box center [825, 329] width 323 height 60
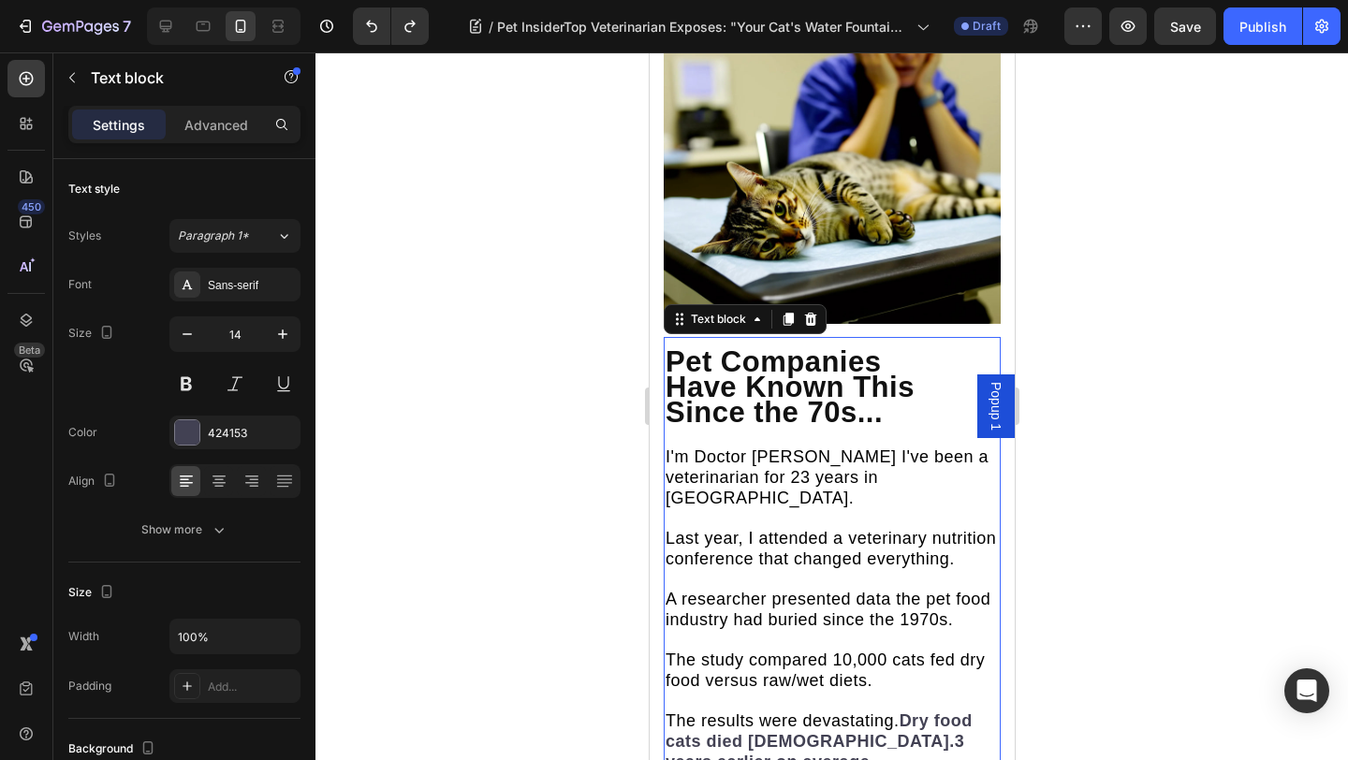
scroll to position [2136, 0]
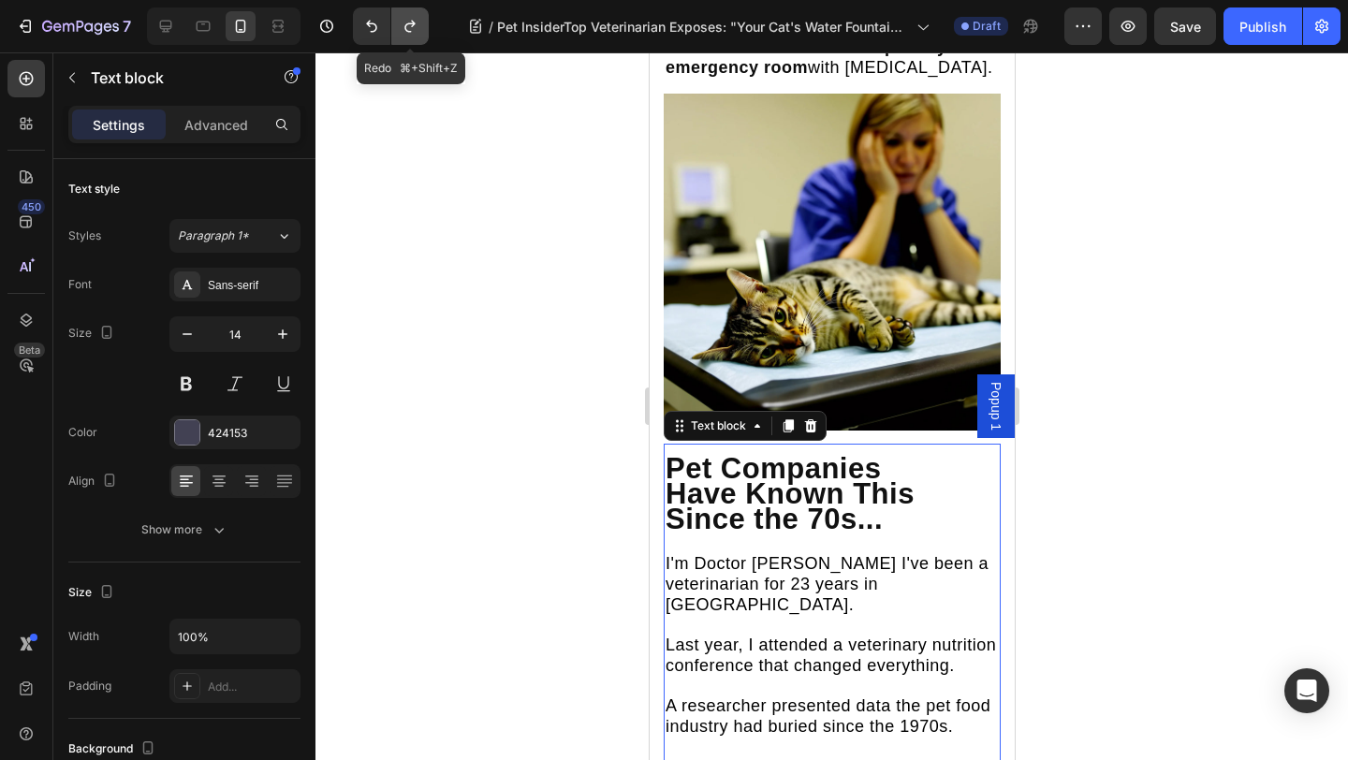
click at [425, 21] on button "Undo/Redo" at bounding box center [409, 25] width 37 height 37
click at [418, 29] on icon "Undo/Redo" at bounding box center [410, 26] width 19 height 19
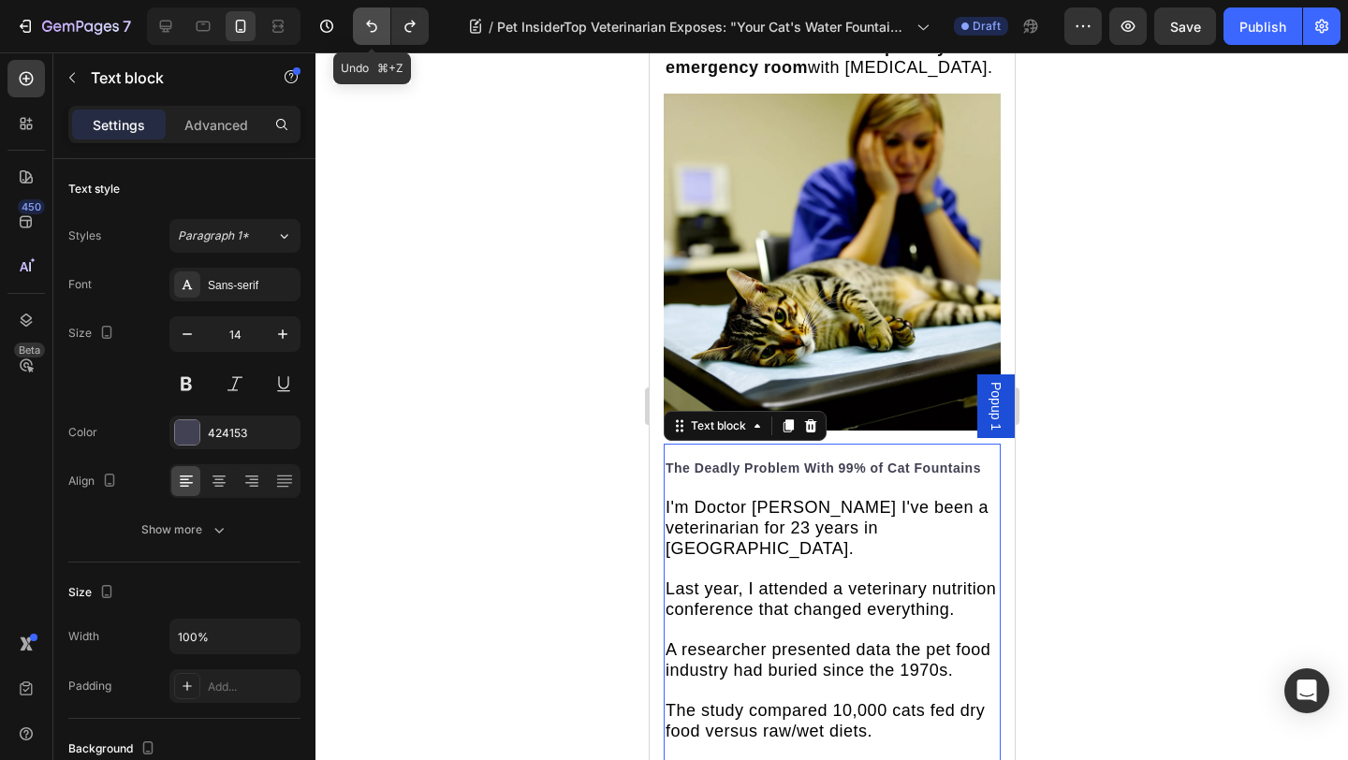
click at [382, 28] on button "Undo/Redo" at bounding box center [371, 25] width 37 height 37
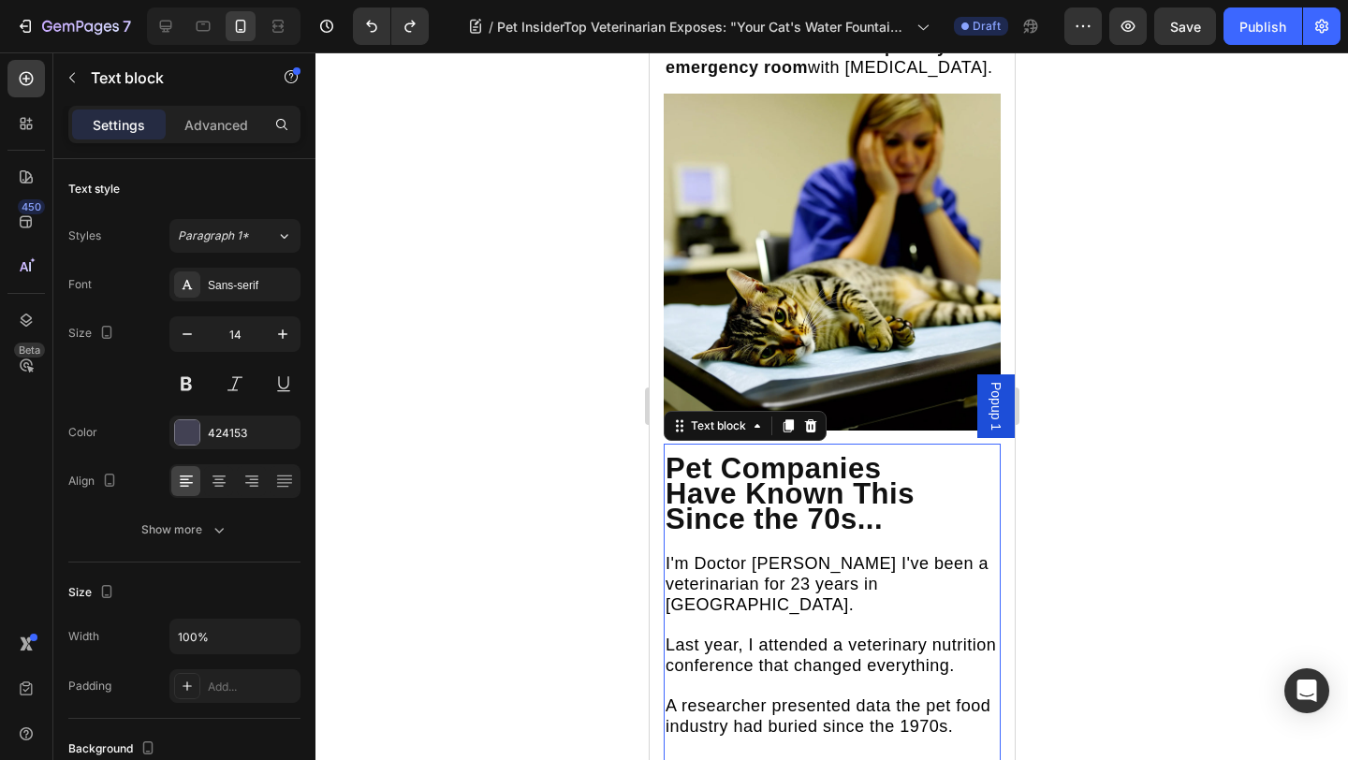
click at [883, 488] on p "Pet Companies Have Known This Since the 70s..." at bounding box center [830, 497] width 333 height 76
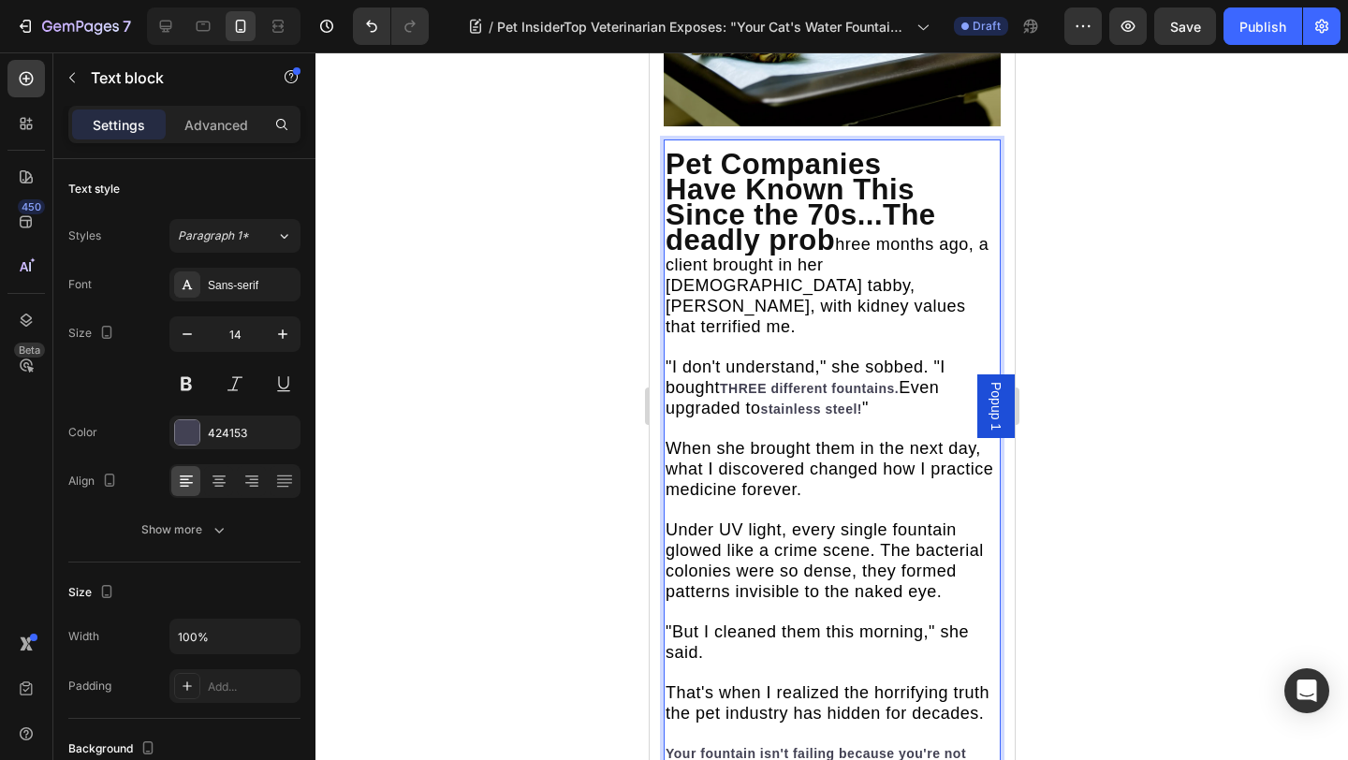
scroll to position [2448, 0]
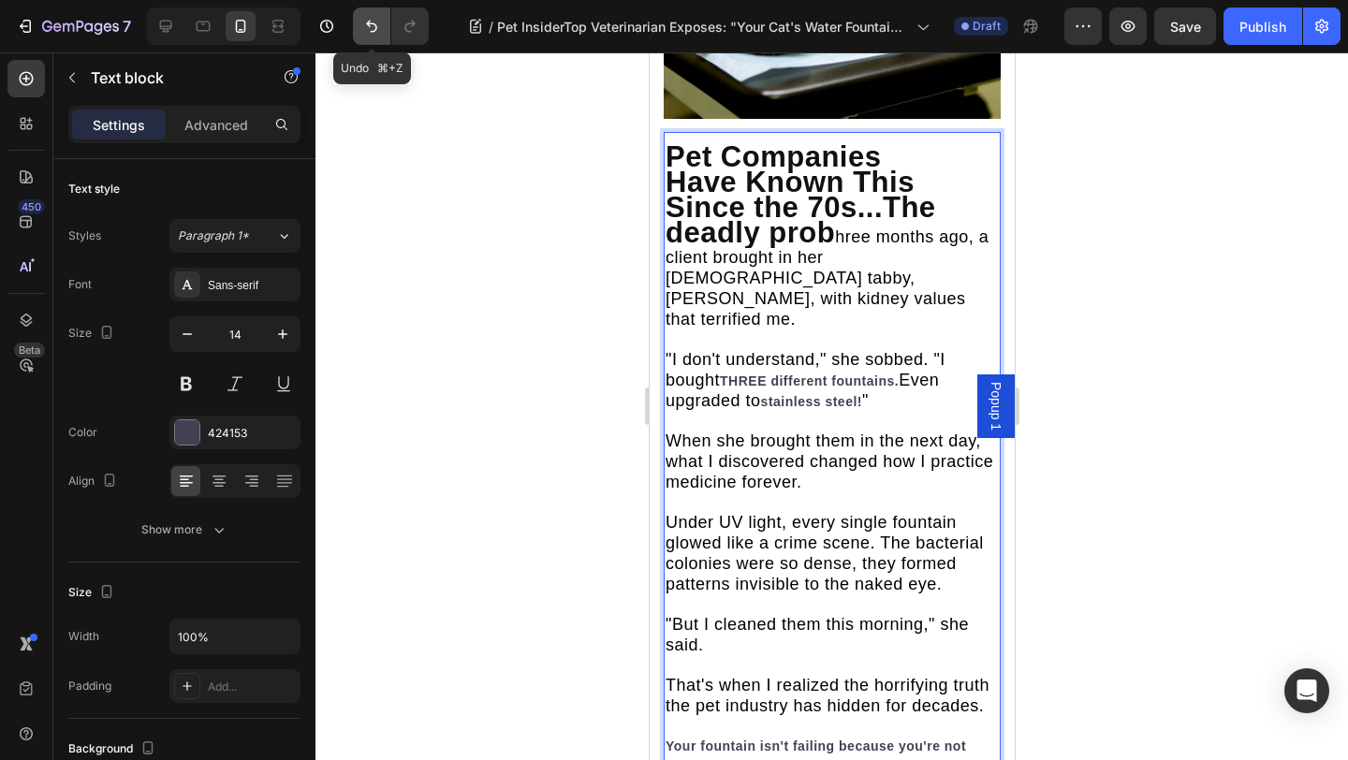
click at [370, 27] on icon "Undo/Redo" at bounding box center [371, 26] width 19 height 19
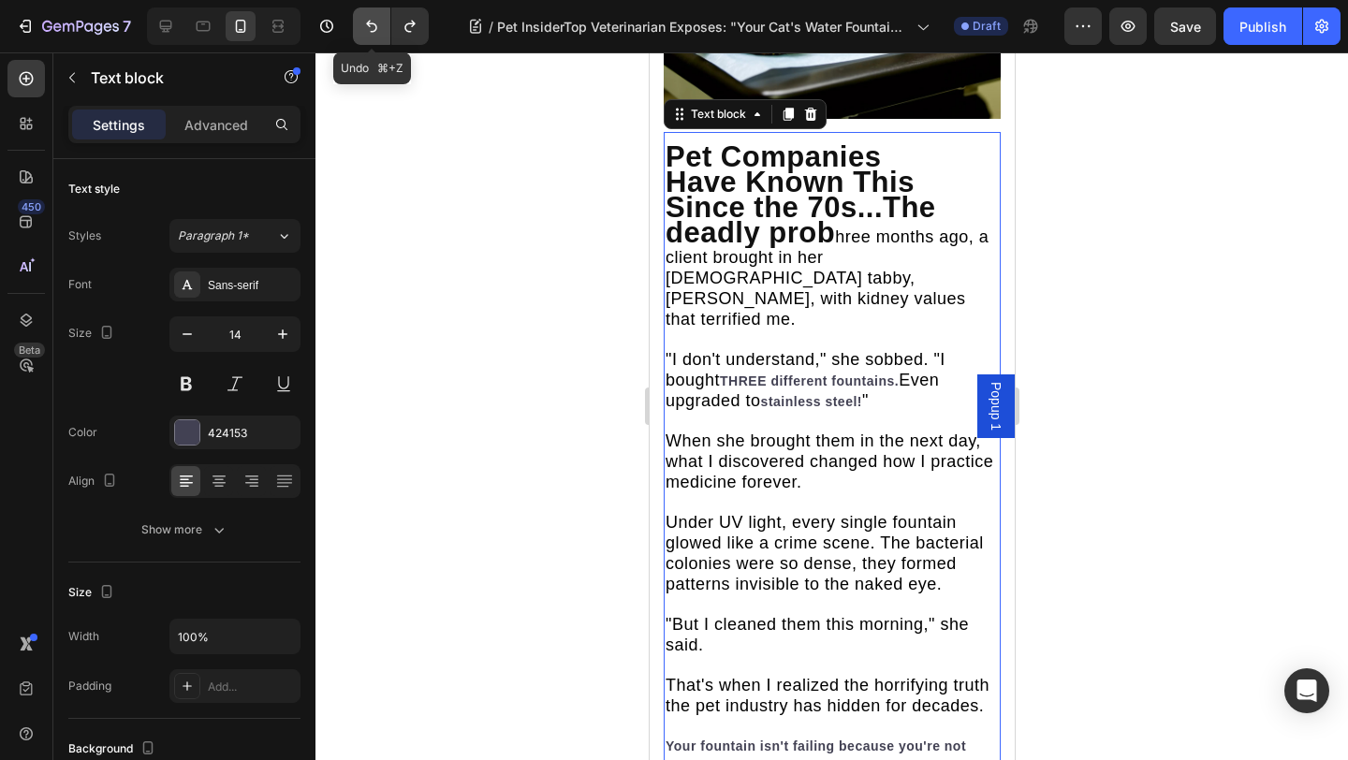
click at [371, 28] on icon "Undo/Redo" at bounding box center [371, 26] width 19 height 19
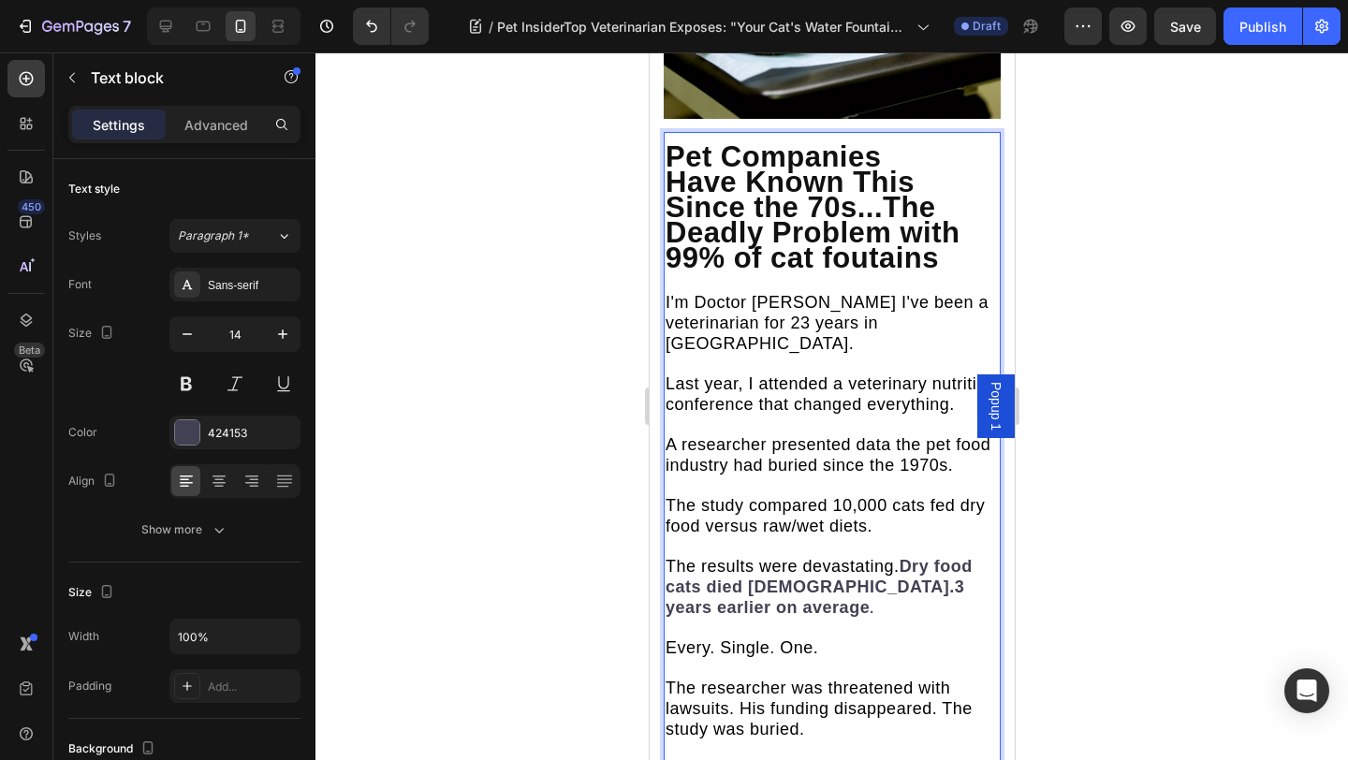
click at [855, 224] on strong "Pet Companies Have Known This Since the 70s...The Deadly Problem with 99% of ca…" at bounding box center [811, 207] width 294 height 134
click at [825, 228] on strong "Pet Companies Have Known This Since the 70s...The Deadly Problem with 99% of ca…" at bounding box center [811, 207] width 294 height 134
click at [829, 232] on strong "Pet Companies Have Known This Since the 70s...The Deadly Problem with 99% of ca…" at bounding box center [811, 207] width 294 height 134
click at [763, 310] on p "I'm Doctor Jennifer Mitchell I've been a veterinarian for 23 years in Seattle. …" at bounding box center [830, 710] width 333 height 835
click at [915, 293] on span "I'm Doctor Jennifer Mitchell I've been a veterinarian for 23 years in Seattle." at bounding box center [825, 323] width 323 height 60
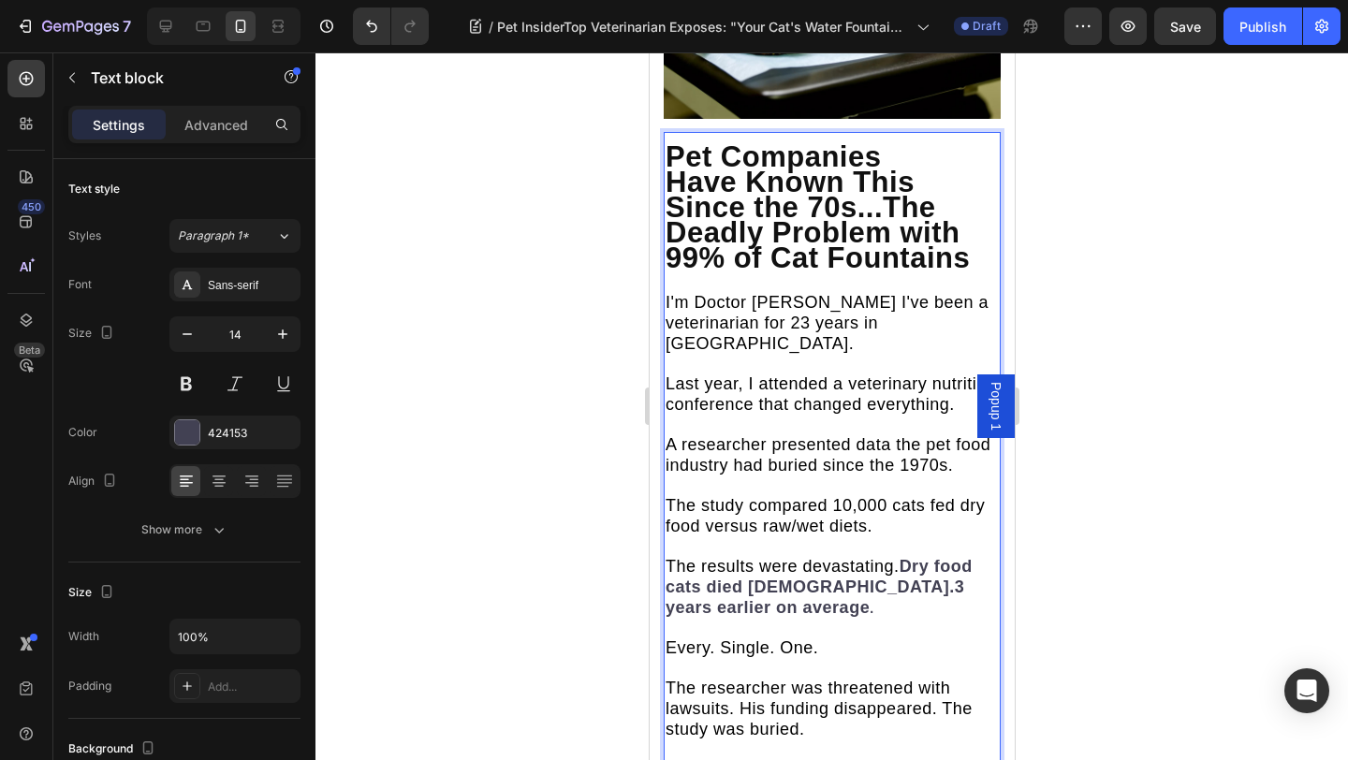
click at [882, 185] on strong "Pet Companies Have Known This Since the 70s...The Deadly Problem with 99% of Ca…" at bounding box center [816, 207] width 304 height 134
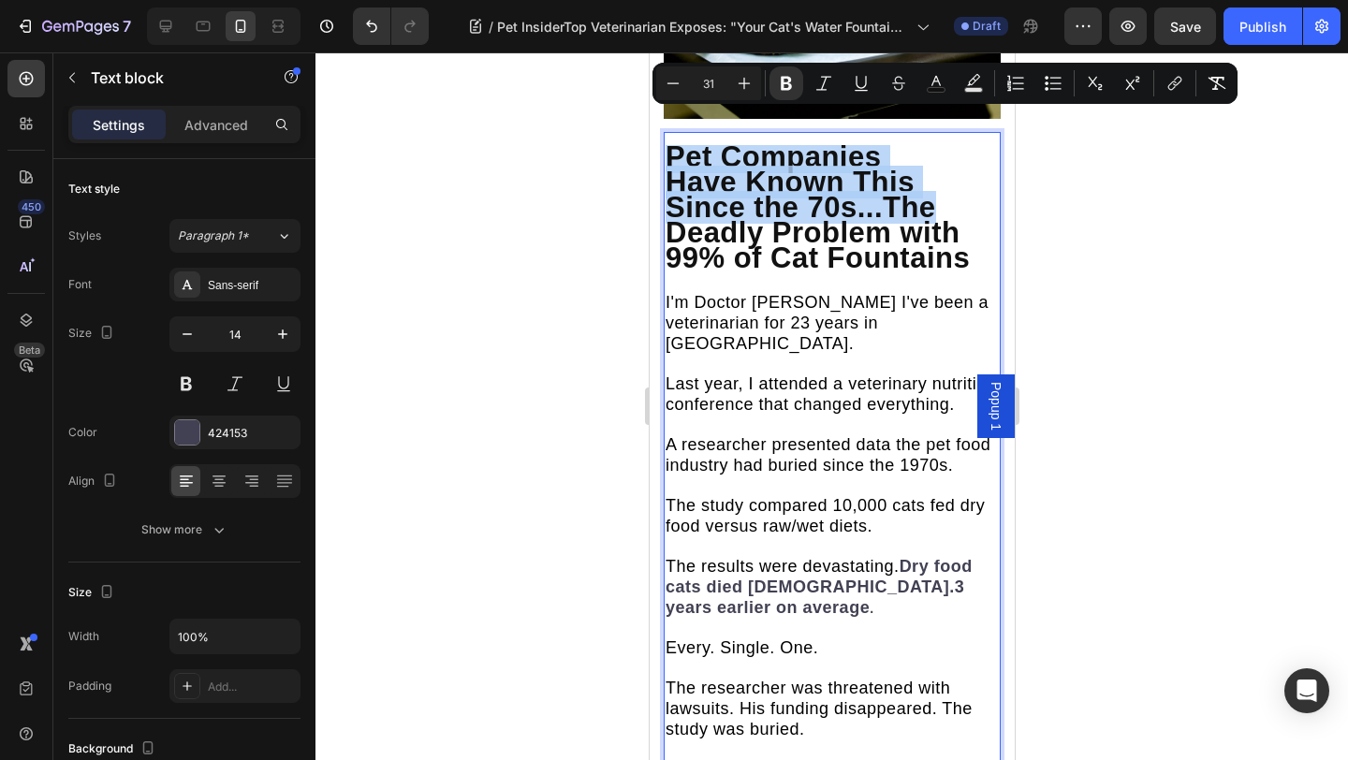
drag, startPoint x: 882, startPoint y: 183, endPoint x: 680, endPoint y: 133, distance: 207.5
click at [680, 140] on strong "Pet Companies Have Known This Since the 70s...The Deadly Problem with 99% of Ca…" at bounding box center [816, 207] width 304 height 134
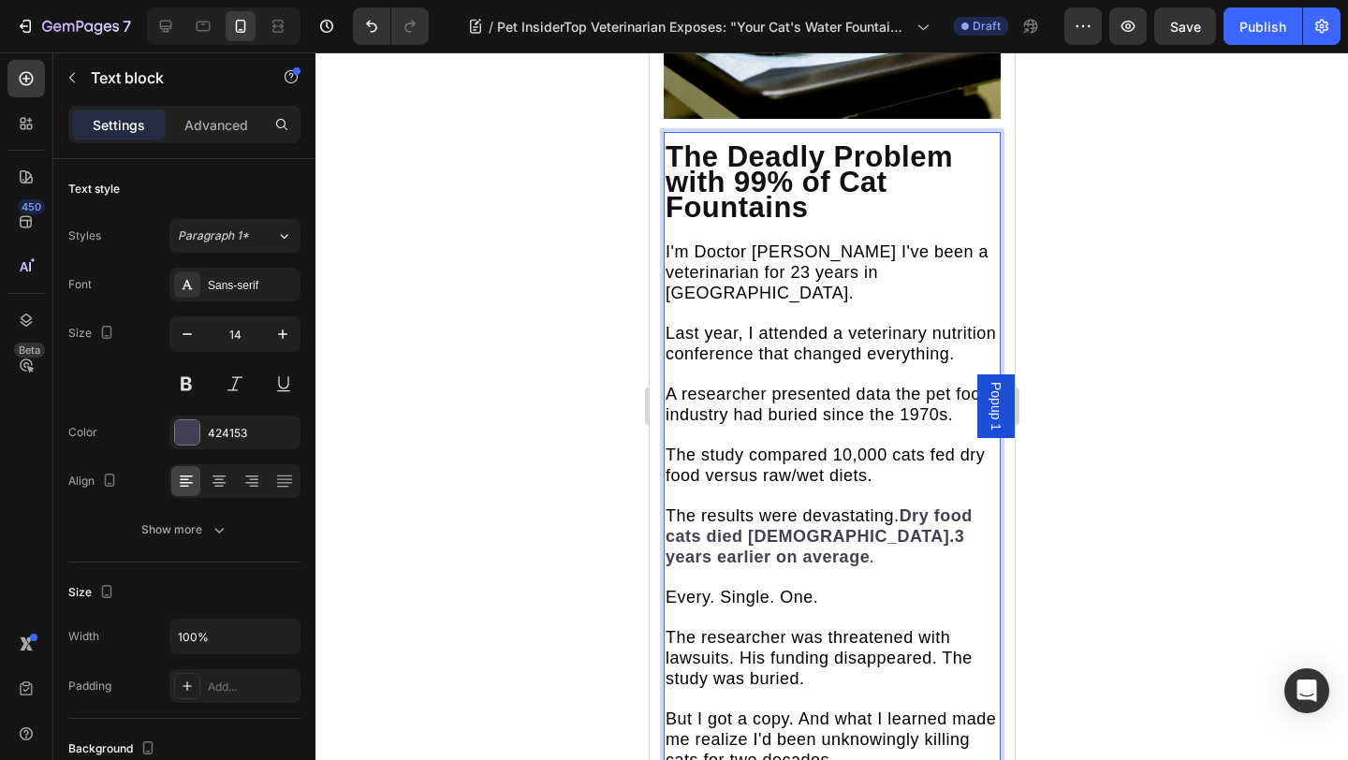
click at [843, 167] on strong "The Deadly Problem with 99% of Cat Fountains" at bounding box center [807, 181] width 287 height 83
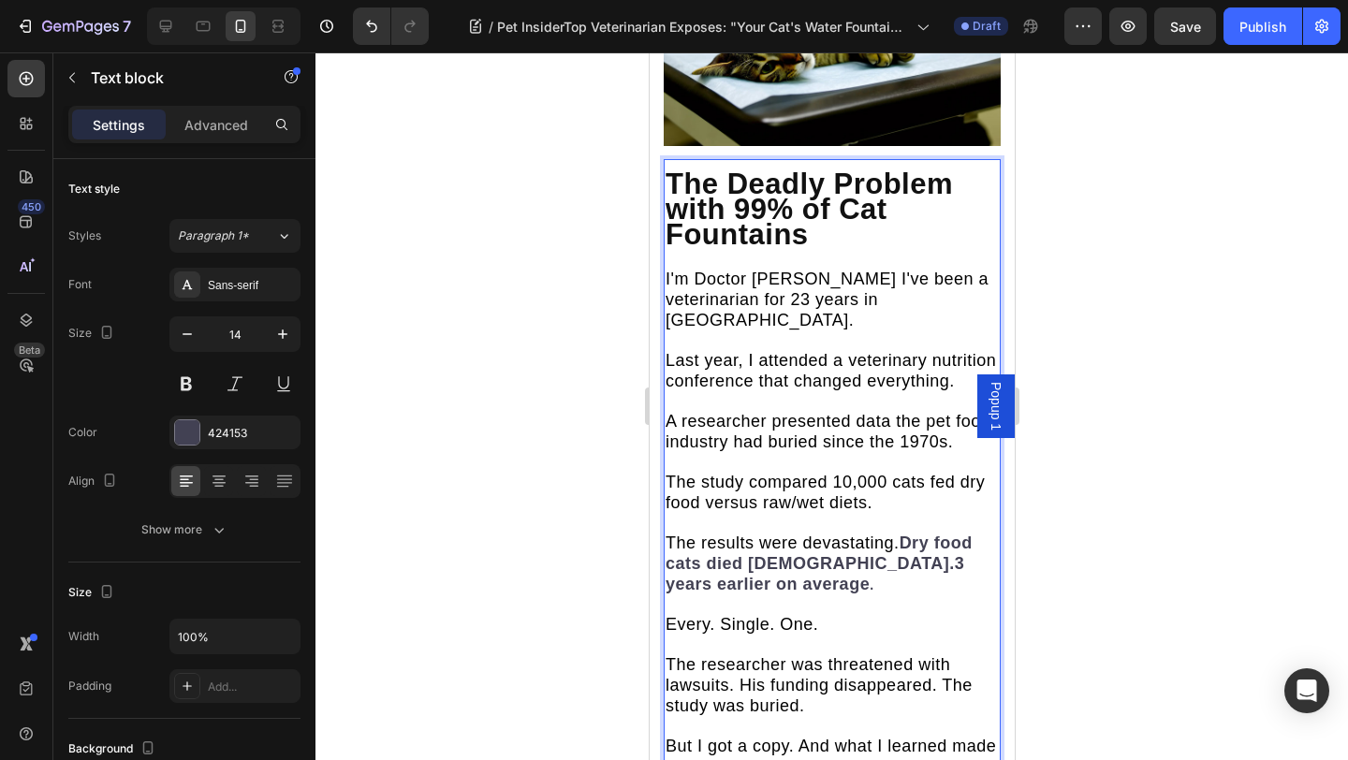
scroll to position [2366, 0]
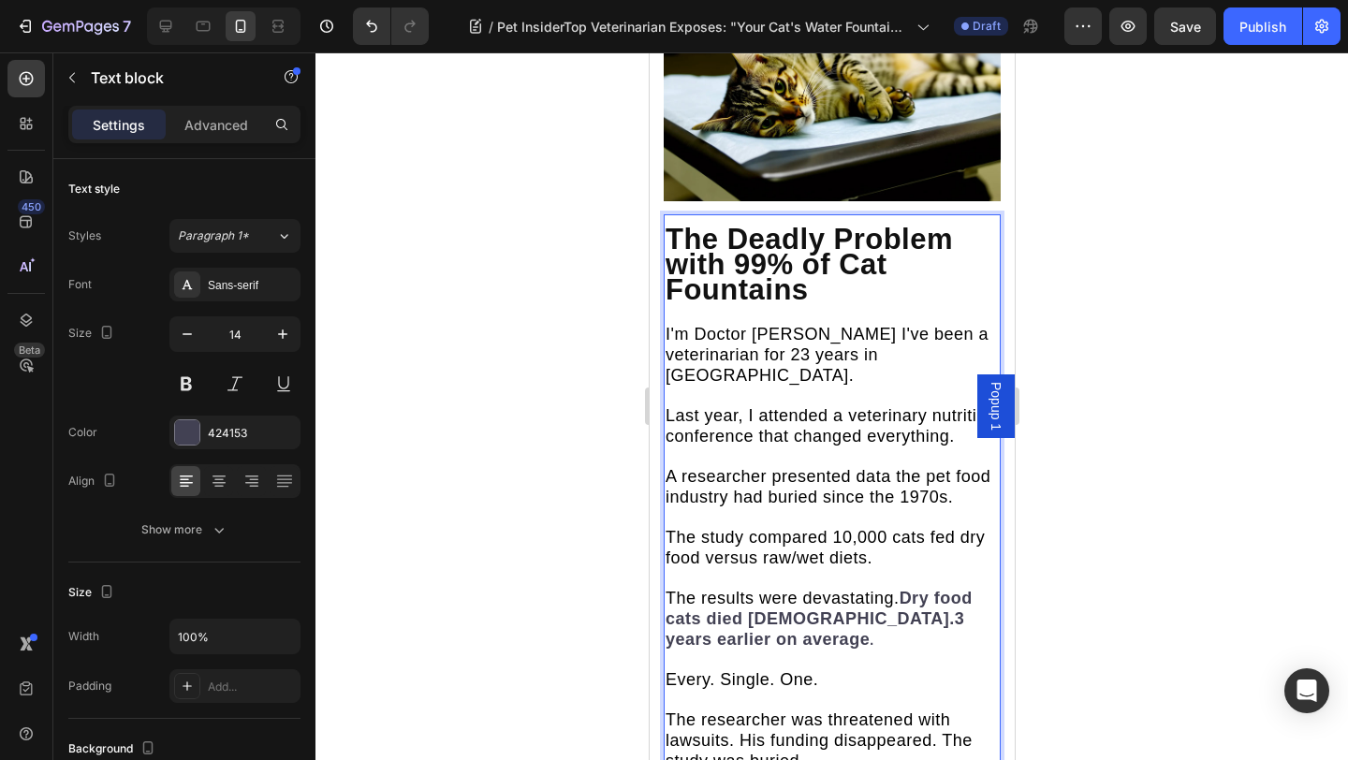
click at [837, 325] on span "I'm Doctor Jennifer Mitchell I've been a veterinarian for 23 years in Seattle." at bounding box center [825, 355] width 323 height 60
click at [799, 326] on span "I'm Doctor Jennifer Mitchell I've been a veterinarian for 23 years in Seattle." at bounding box center [825, 355] width 323 height 60
click at [911, 328] on span "I'm Doctor Jennifer Mitchell I've been a veterinarian for 15 years in Seattle." at bounding box center [825, 355] width 323 height 60
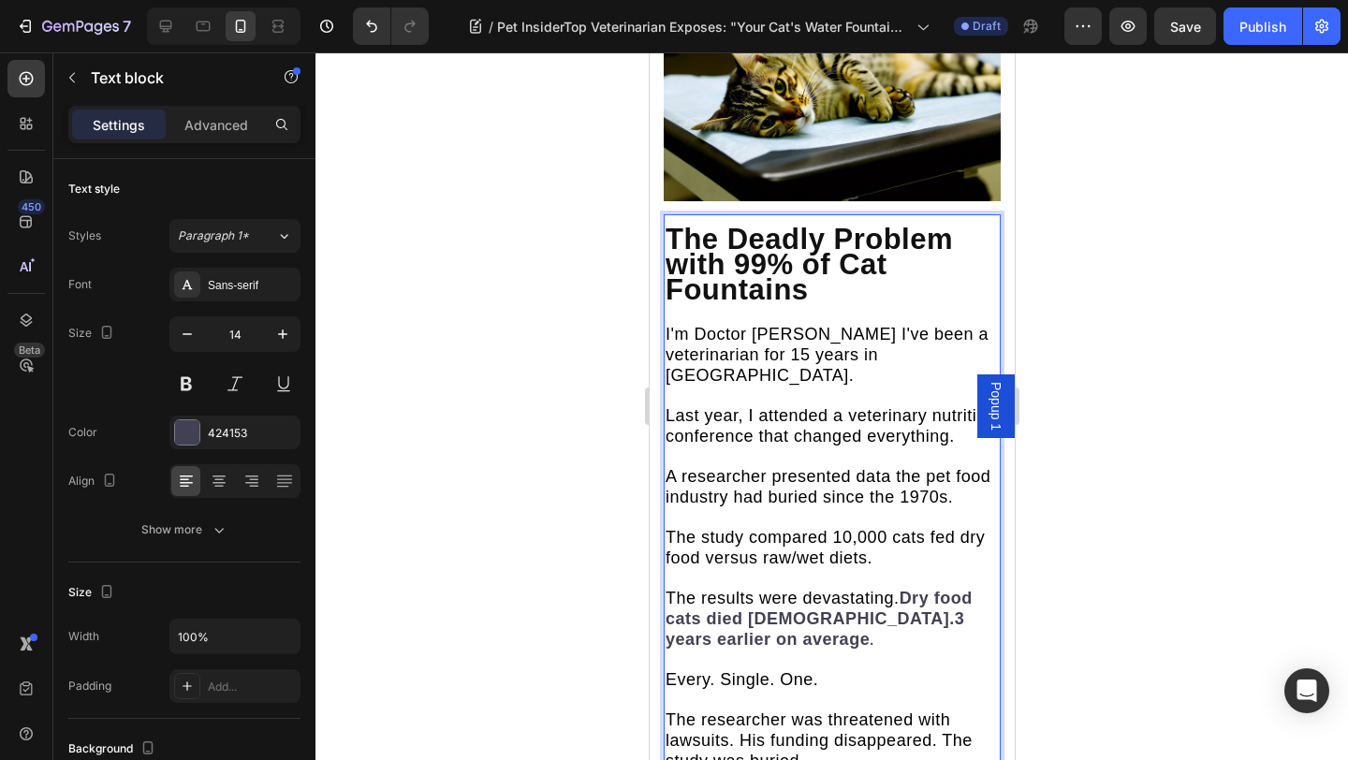
click at [757, 406] on span "Last year, I attended a veterinary nutrition conference that changed everything." at bounding box center [829, 425] width 330 height 39
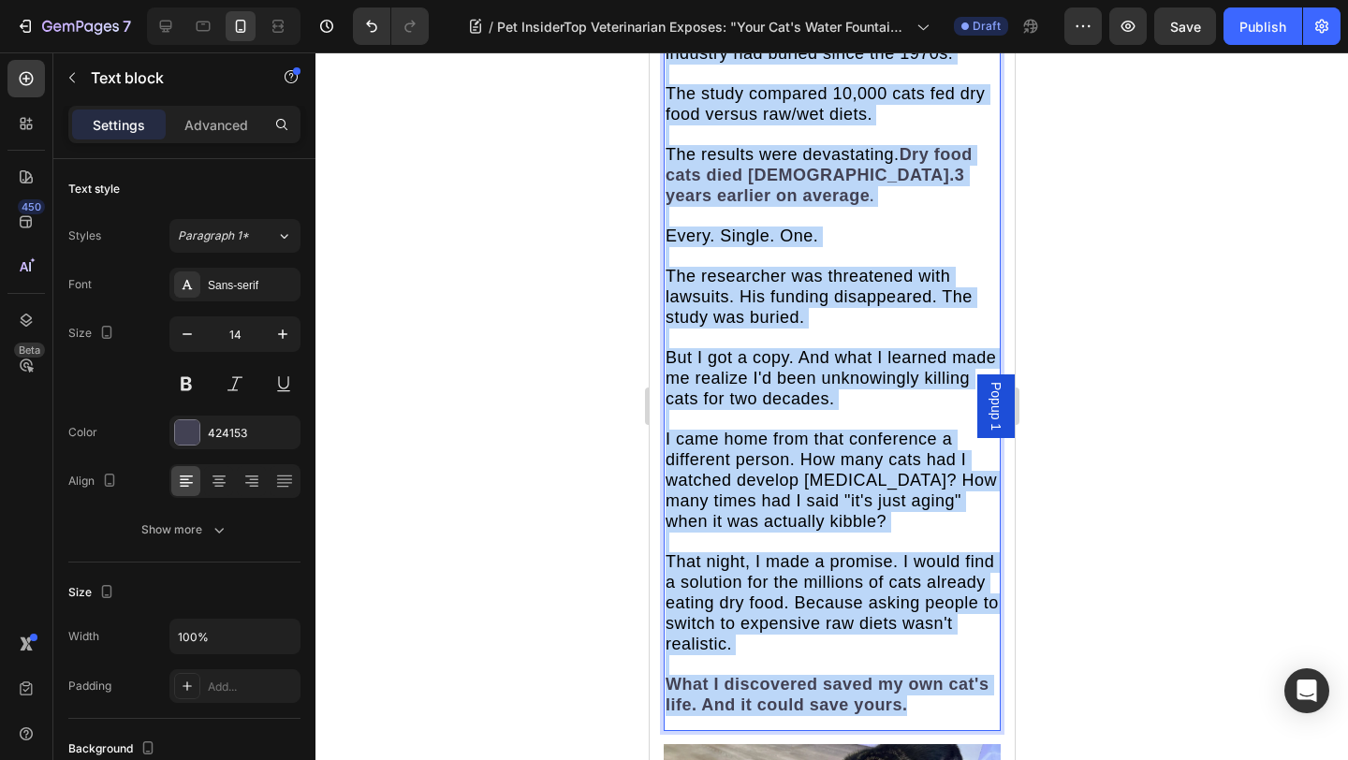
scroll to position [2933, 0]
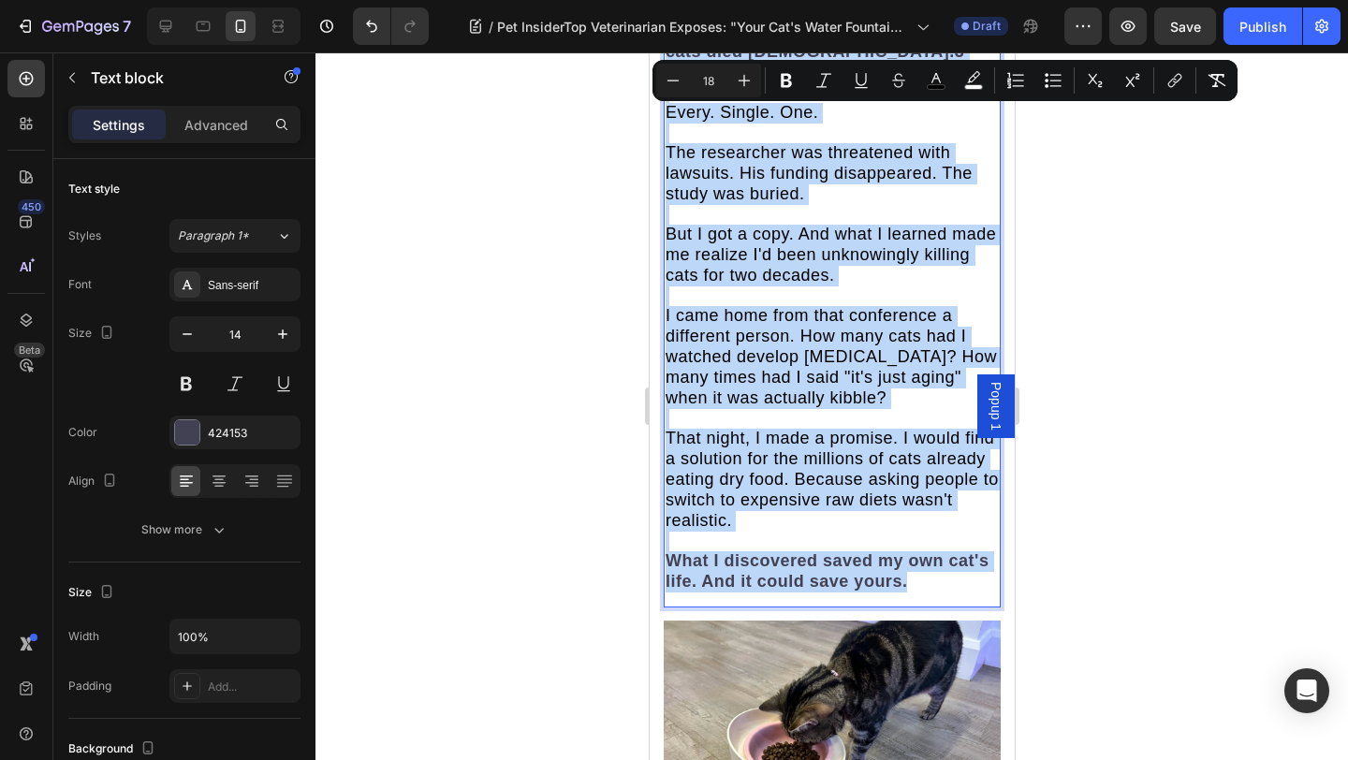
drag, startPoint x: 668, startPoint y: 367, endPoint x: 922, endPoint y: 501, distance: 286.7
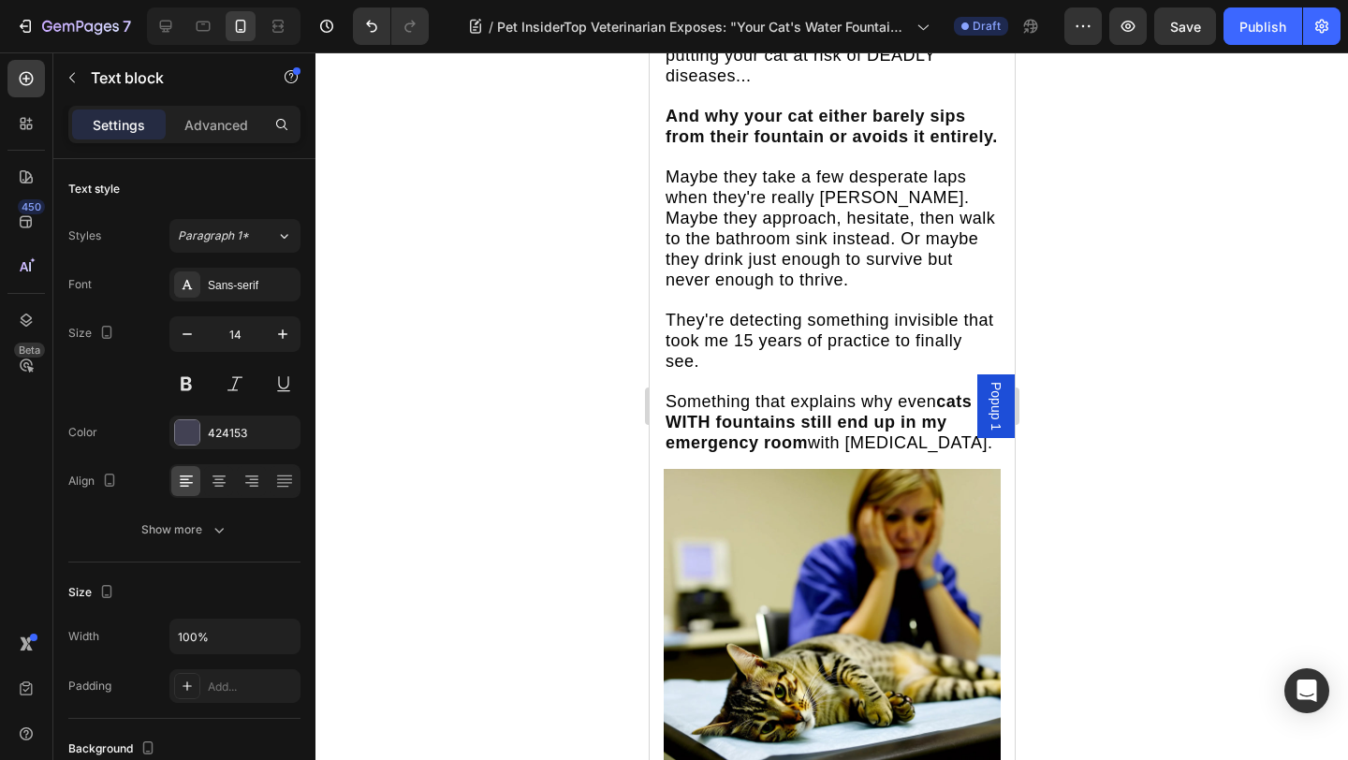
scroll to position [1759, 0]
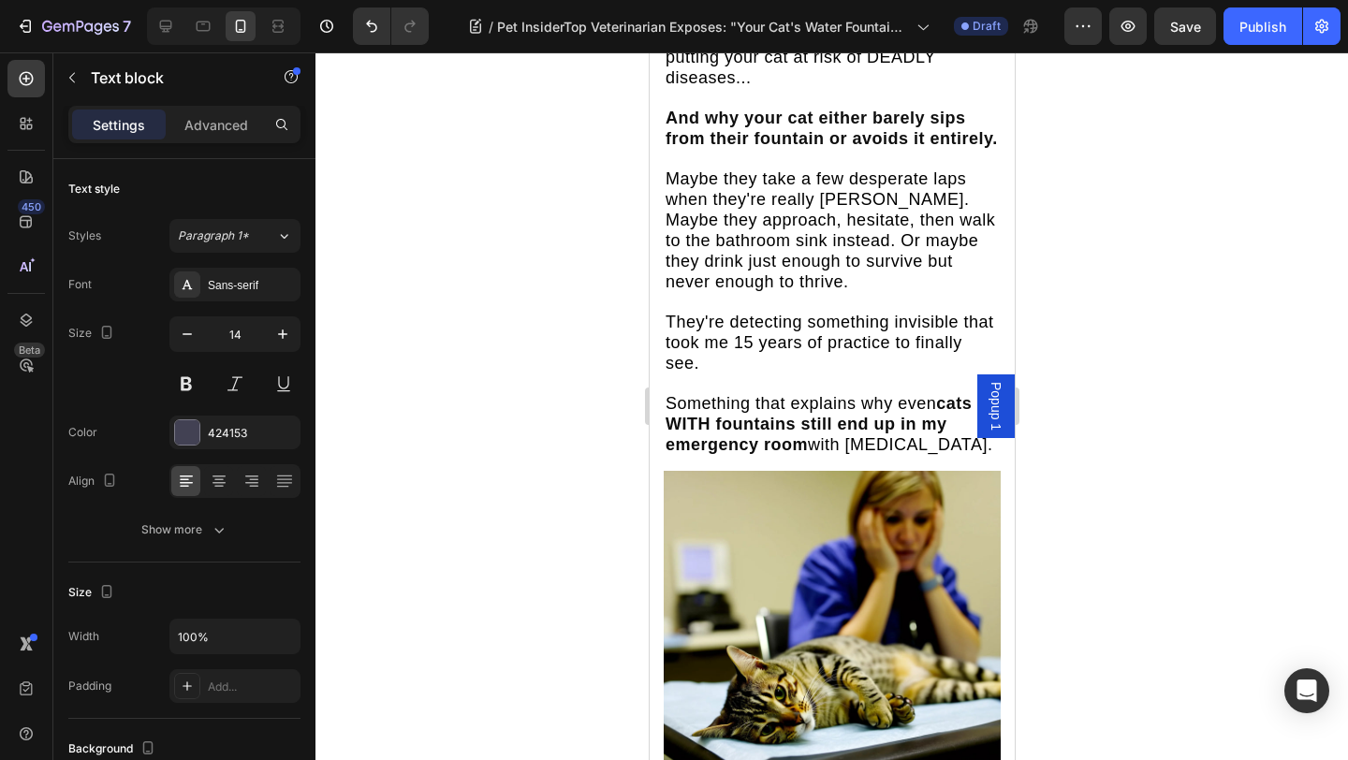
click at [790, 238] on span "Maybe they take a few desperate laps when they're really [PERSON_NAME]. Maybe t…" at bounding box center [828, 230] width 329 height 122
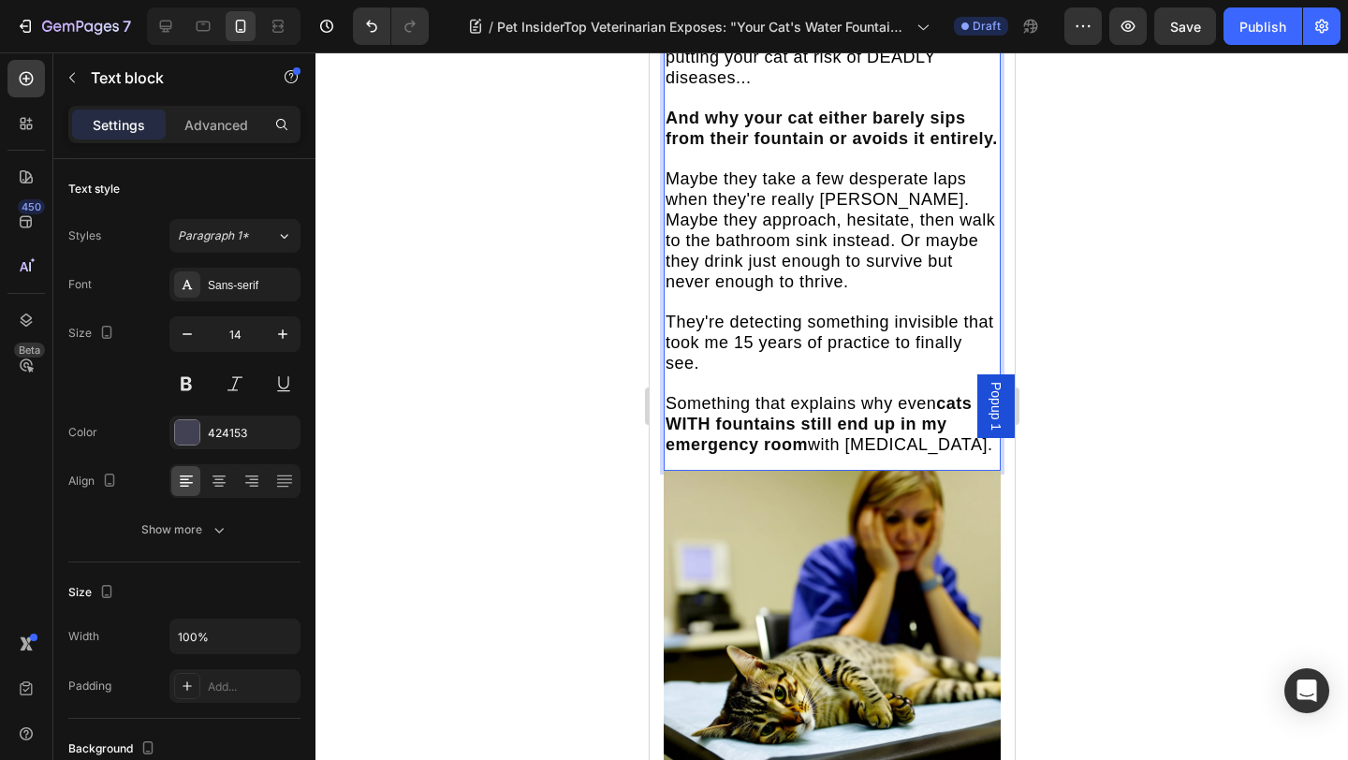
drag, startPoint x: 790, startPoint y: 238, endPoint x: 754, endPoint y: 206, distance: 47.7
click at [766, 231] on span "Maybe they take a few desperate laps when they're really [PERSON_NAME]. Maybe t…" at bounding box center [828, 230] width 329 height 122
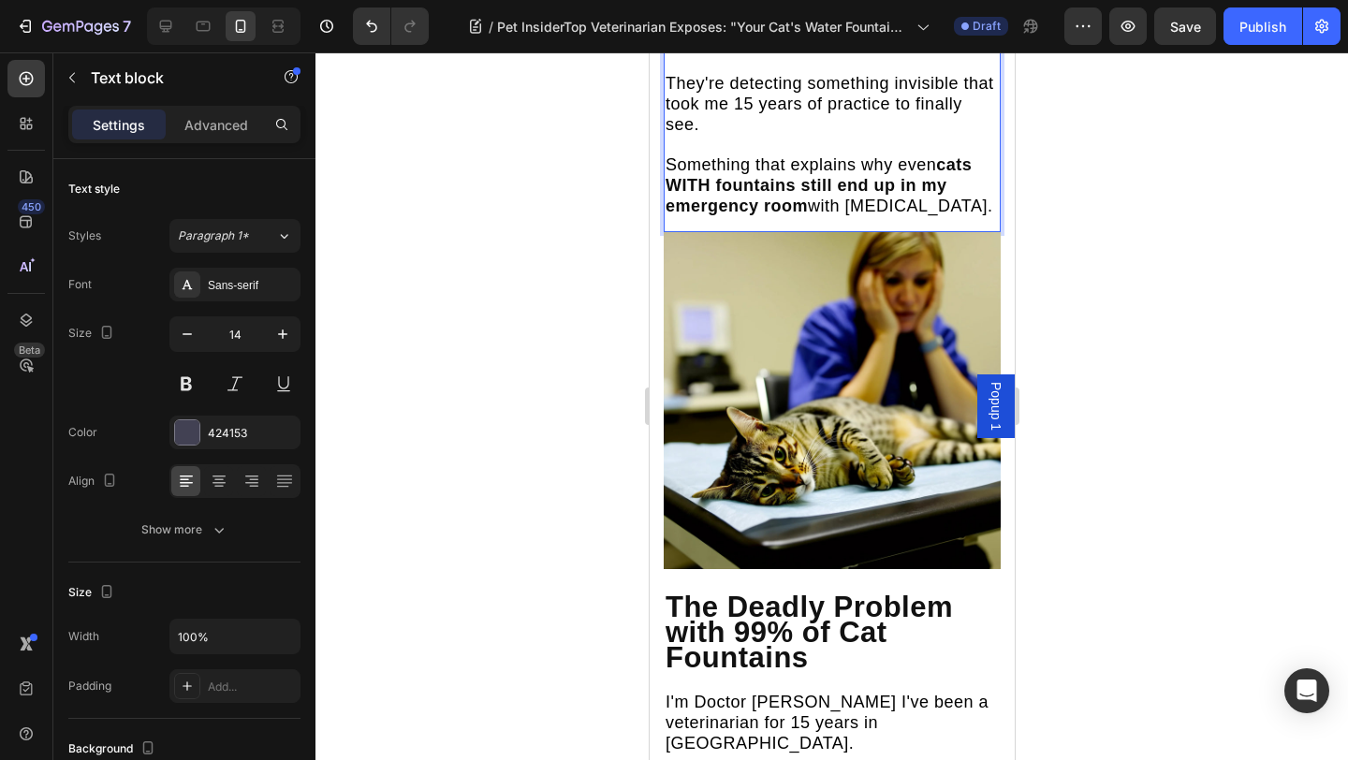
scroll to position [1965, 0]
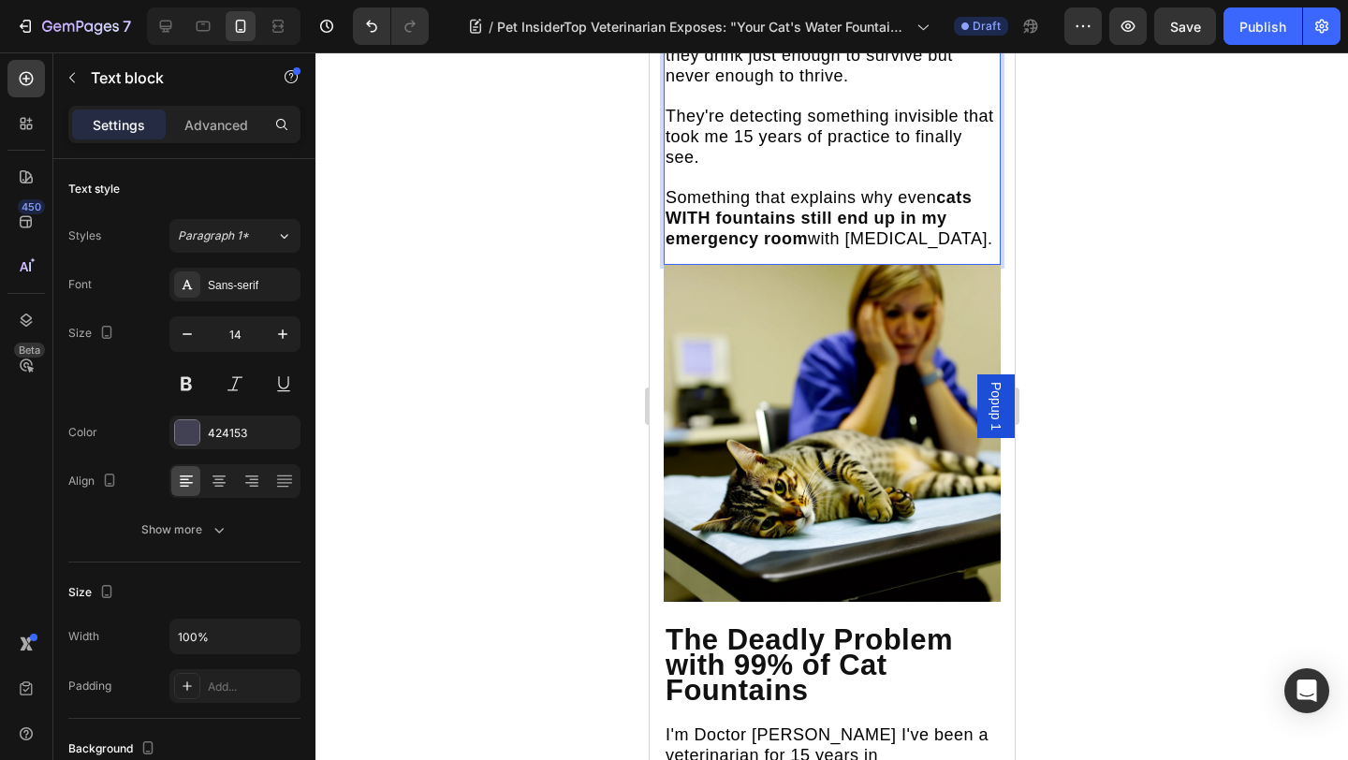
drag, startPoint x: 708, startPoint y: 141, endPoint x: 850, endPoint y: 141, distance: 141.3
drag, startPoint x: 721, startPoint y: 170, endPoint x: 833, endPoint y: 171, distance: 112.3
click at [831, 188] on span "Something that explains why even" at bounding box center [799, 197] width 270 height 19
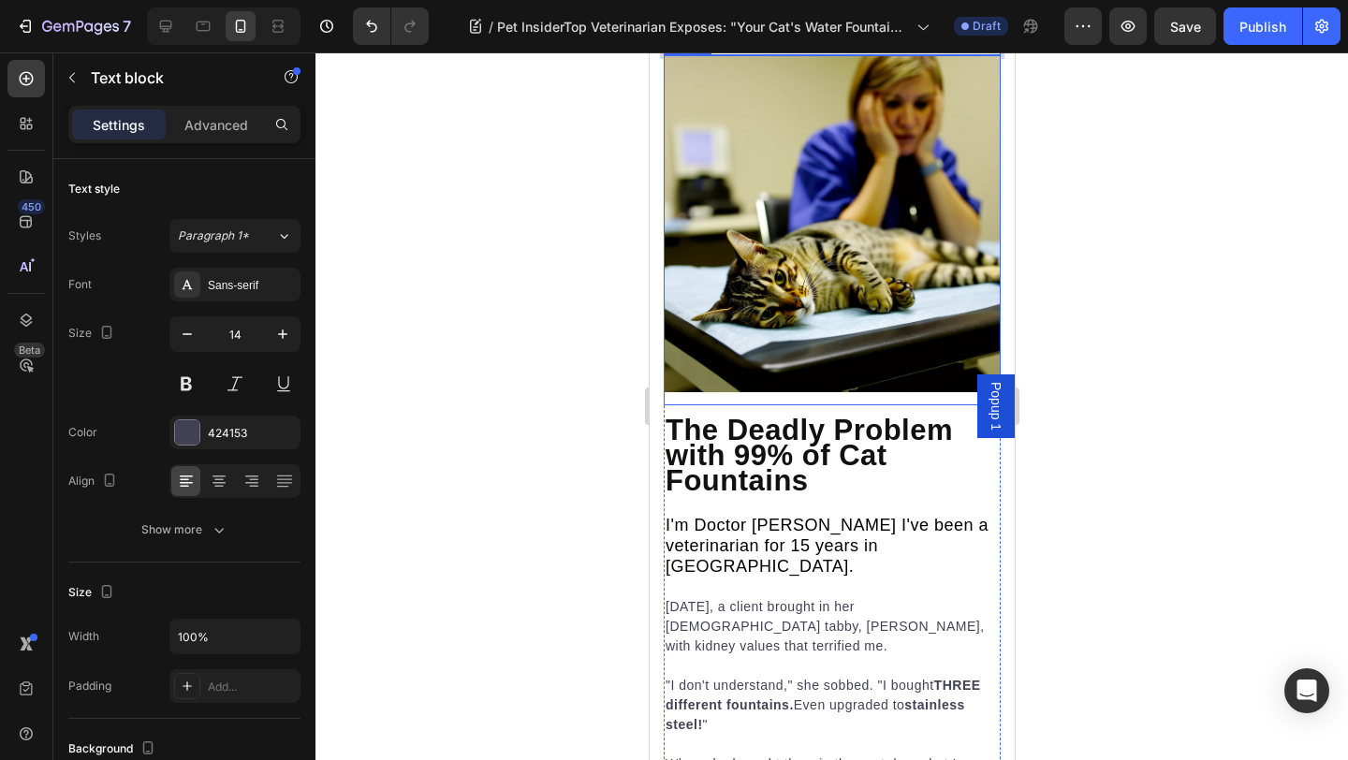
scroll to position [2552, 0]
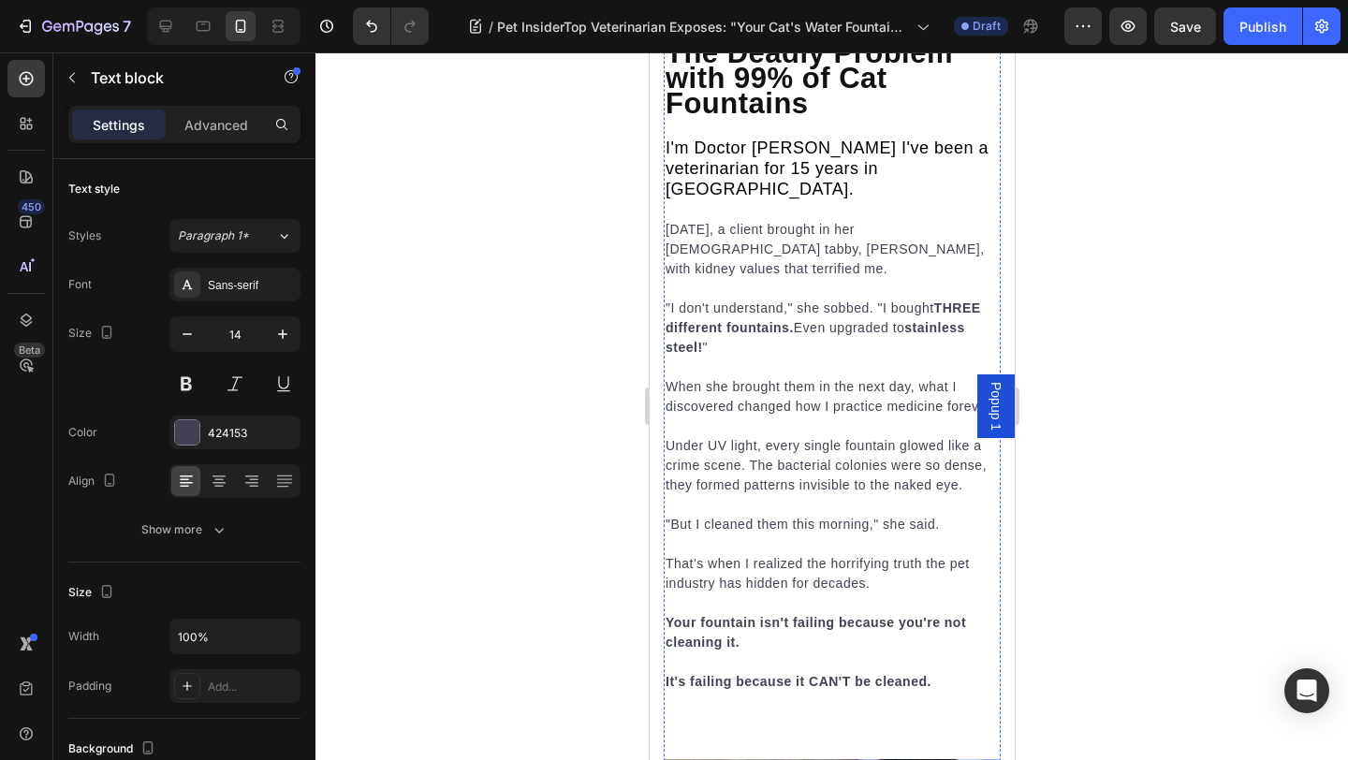
click at [751, 299] on p "I'm Doctor Jennifer Mitchell I've been a veterinarian for 15 years in London. T…" at bounding box center [830, 415] width 333 height 553
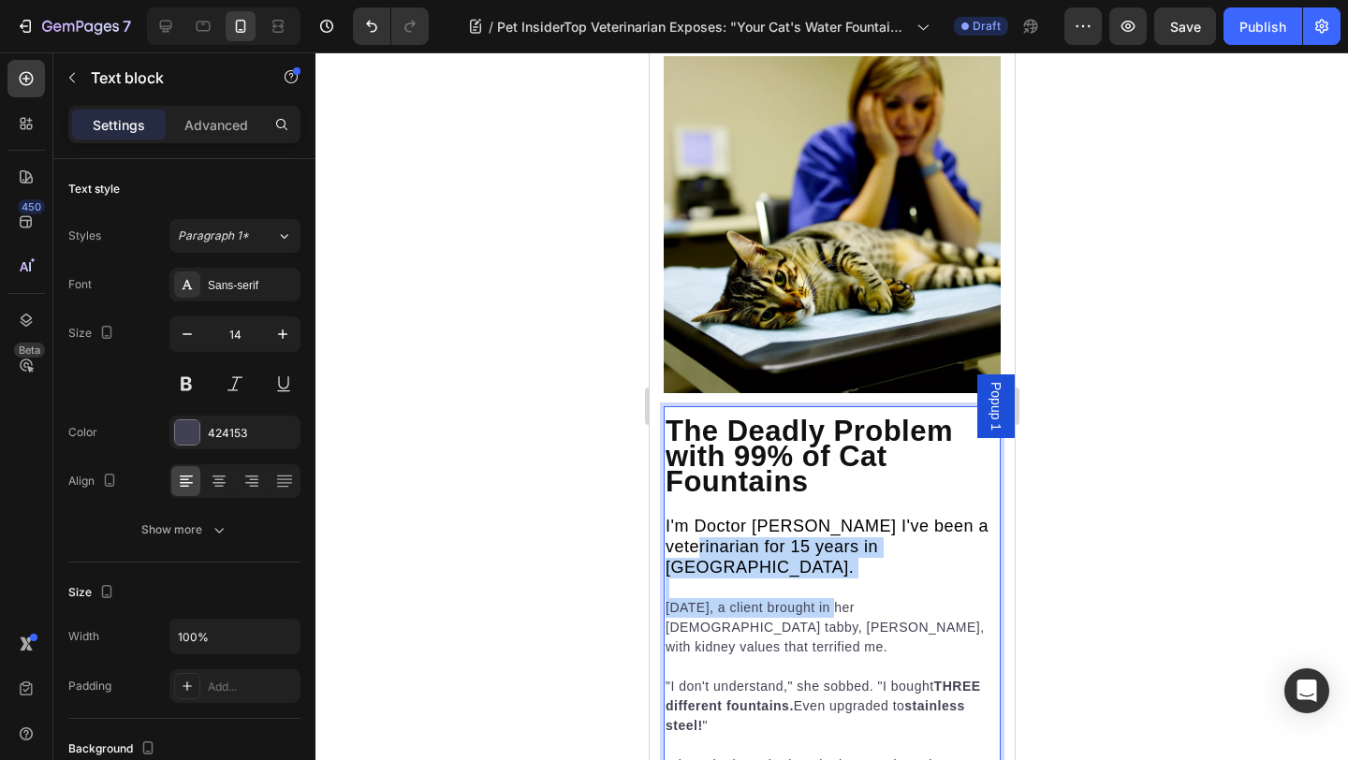
drag, startPoint x: 667, startPoint y: 174, endPoint x: 840, endPoint y: 542, distance: 406.5
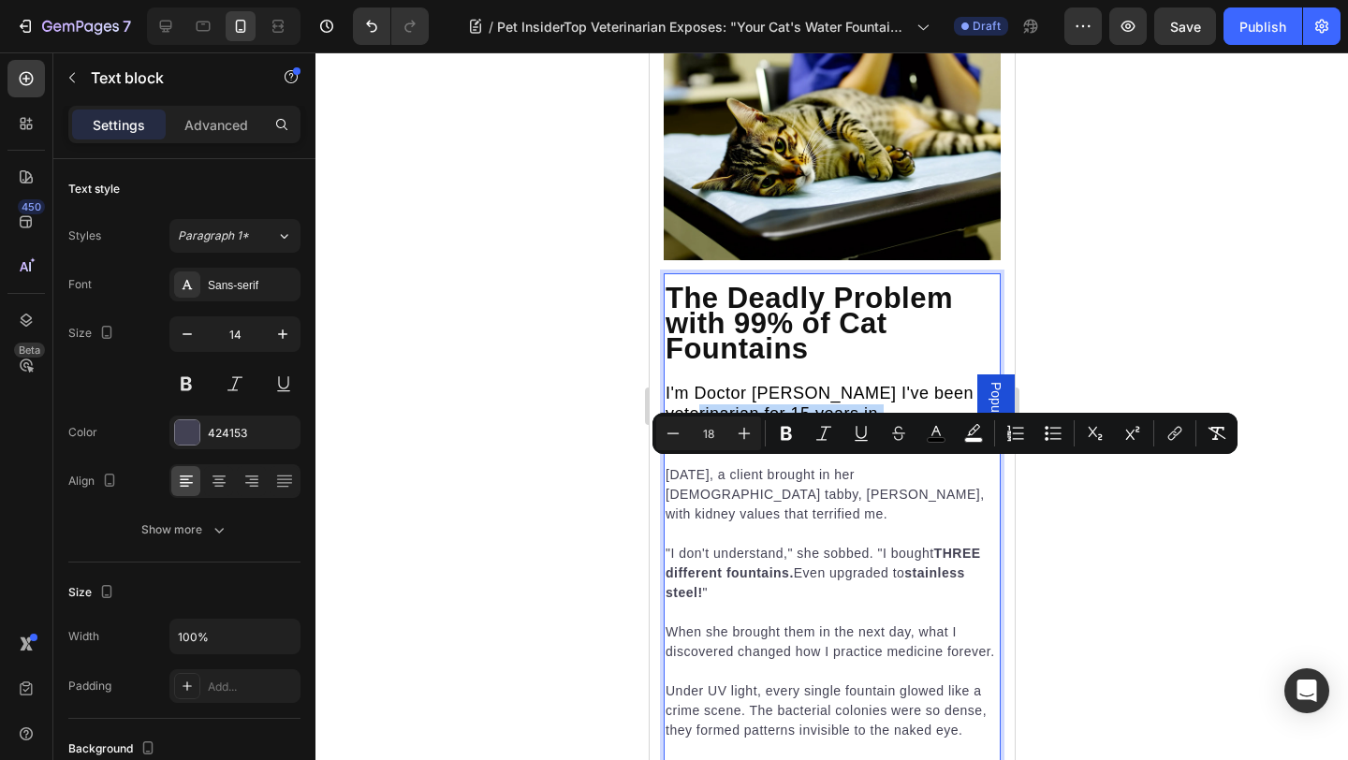
scroll to position [2626, 0]
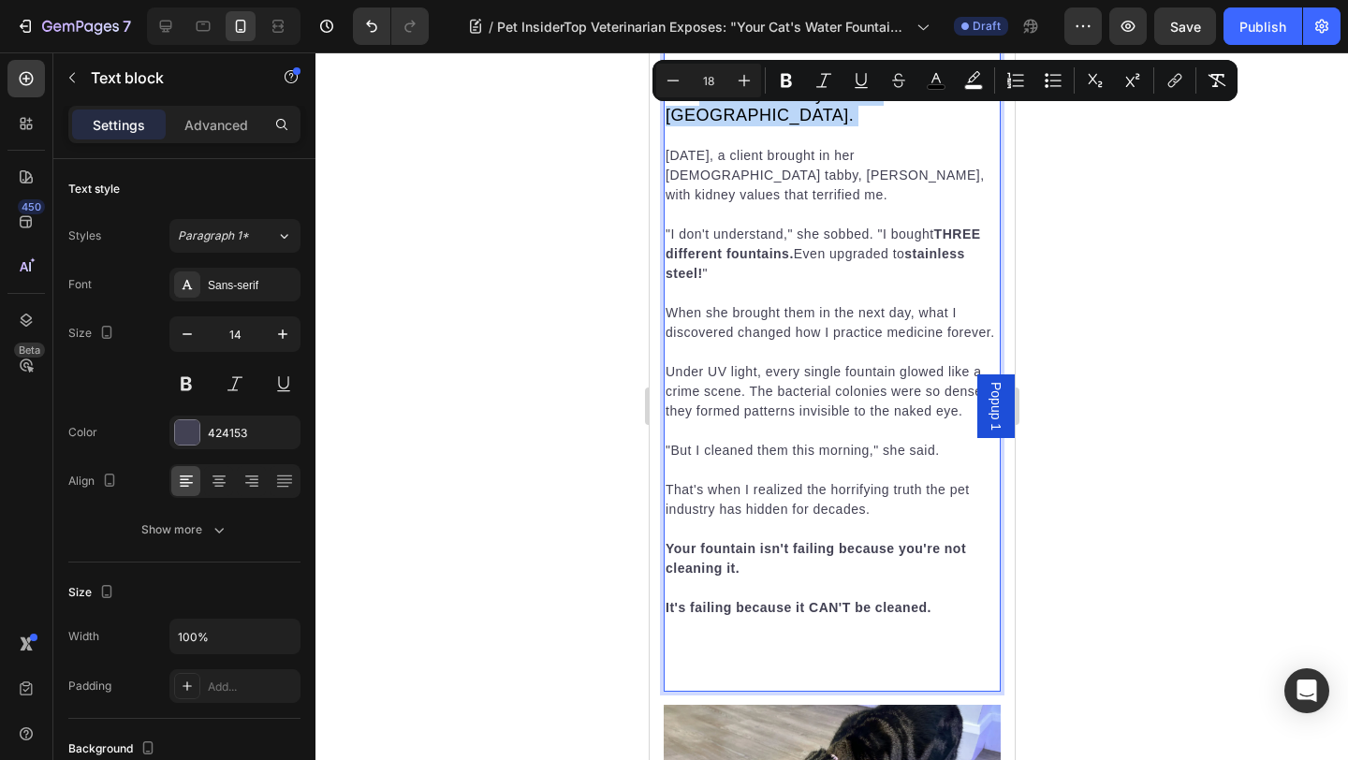
type input "14"
click at [777, 385] on p "I'm Doctor Jennifer Mitchell I've been a veterinarian for 15 years in London. T…" at bounding box center [830, 341] width 333 height 553
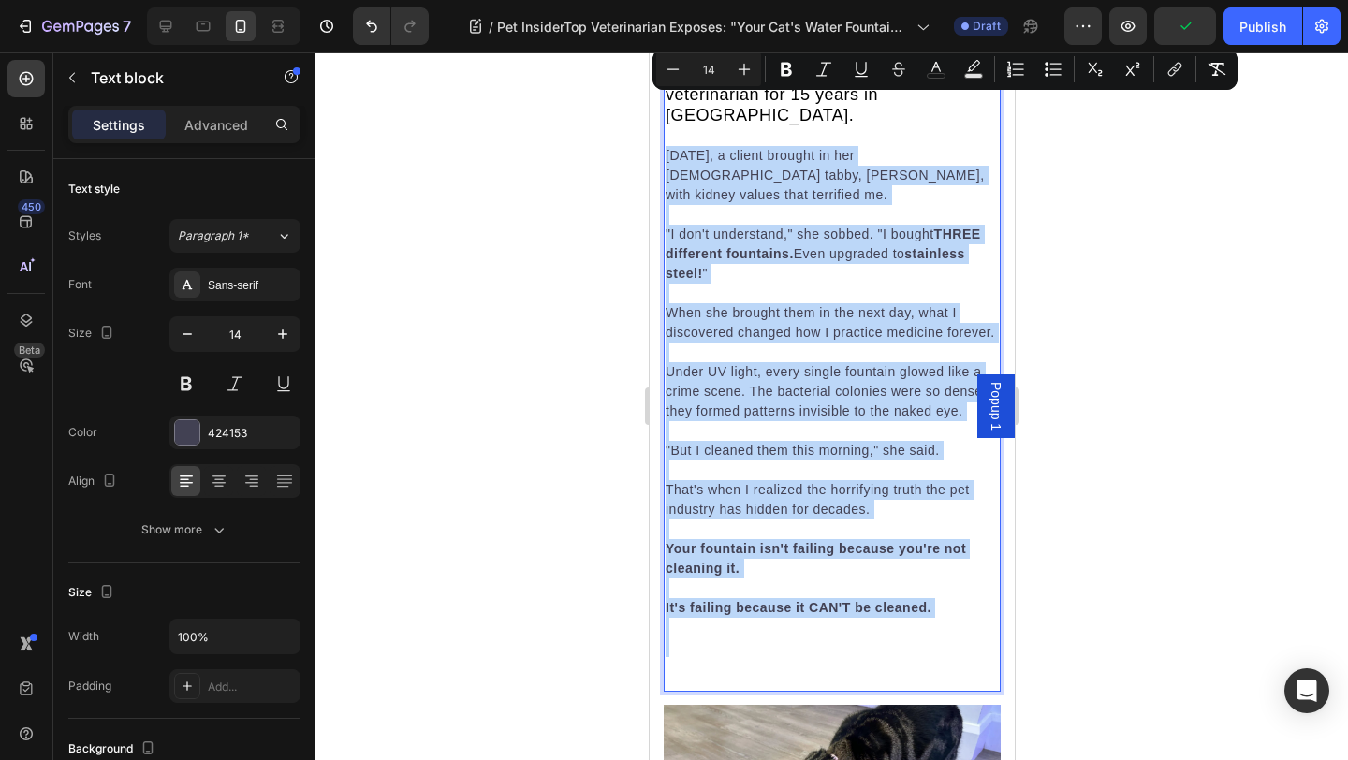
drag, startPoint x: 667, startPoint y: 103, endPoint x: 882, endPoint y: 596, distance: 538.1
click at [882, 596] on div "The Deadly Problem with 99% of Cat Fountains I'm Doctor Jennifer Mitchell I've …" at bounding box center [831, 322] width 337 height 711
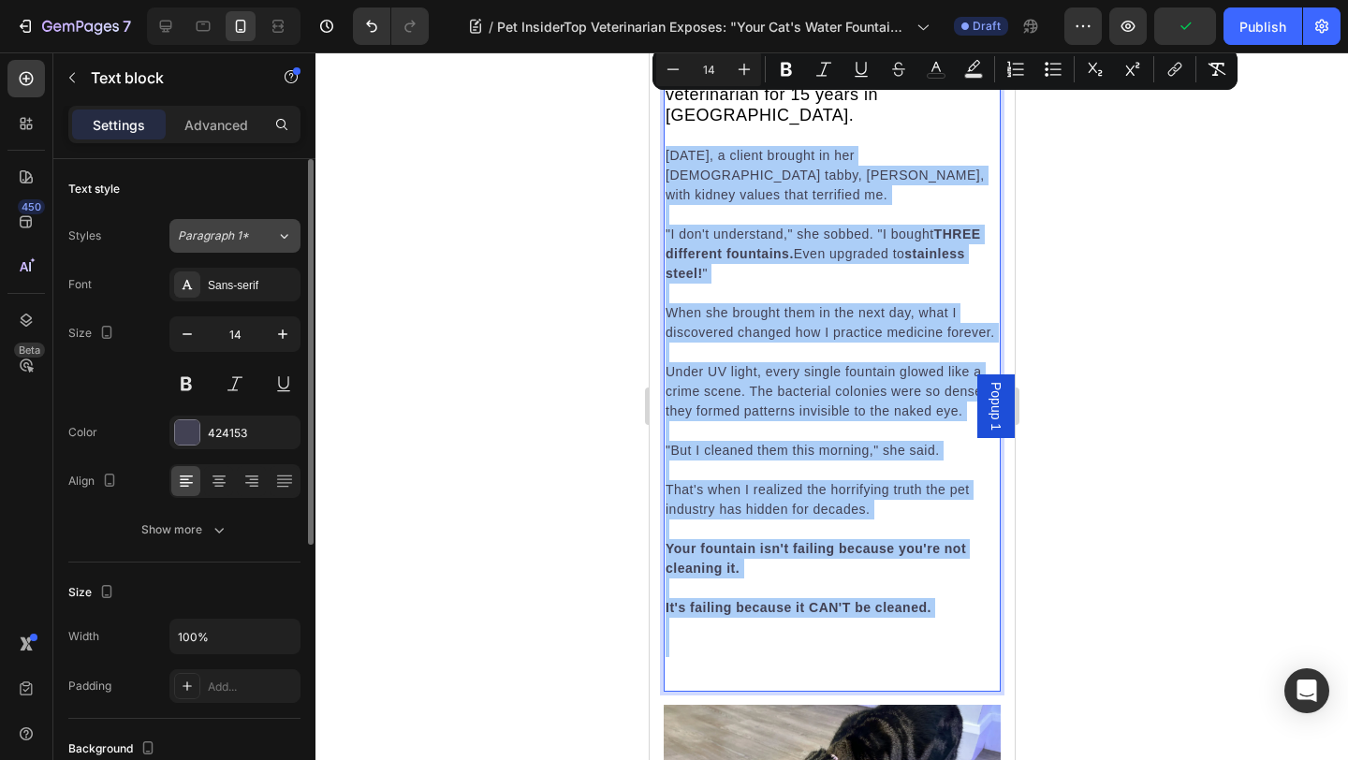
click at [235, 236] on span "Paragraph 1*" at bounding box center [213, 235] width 71 height 17
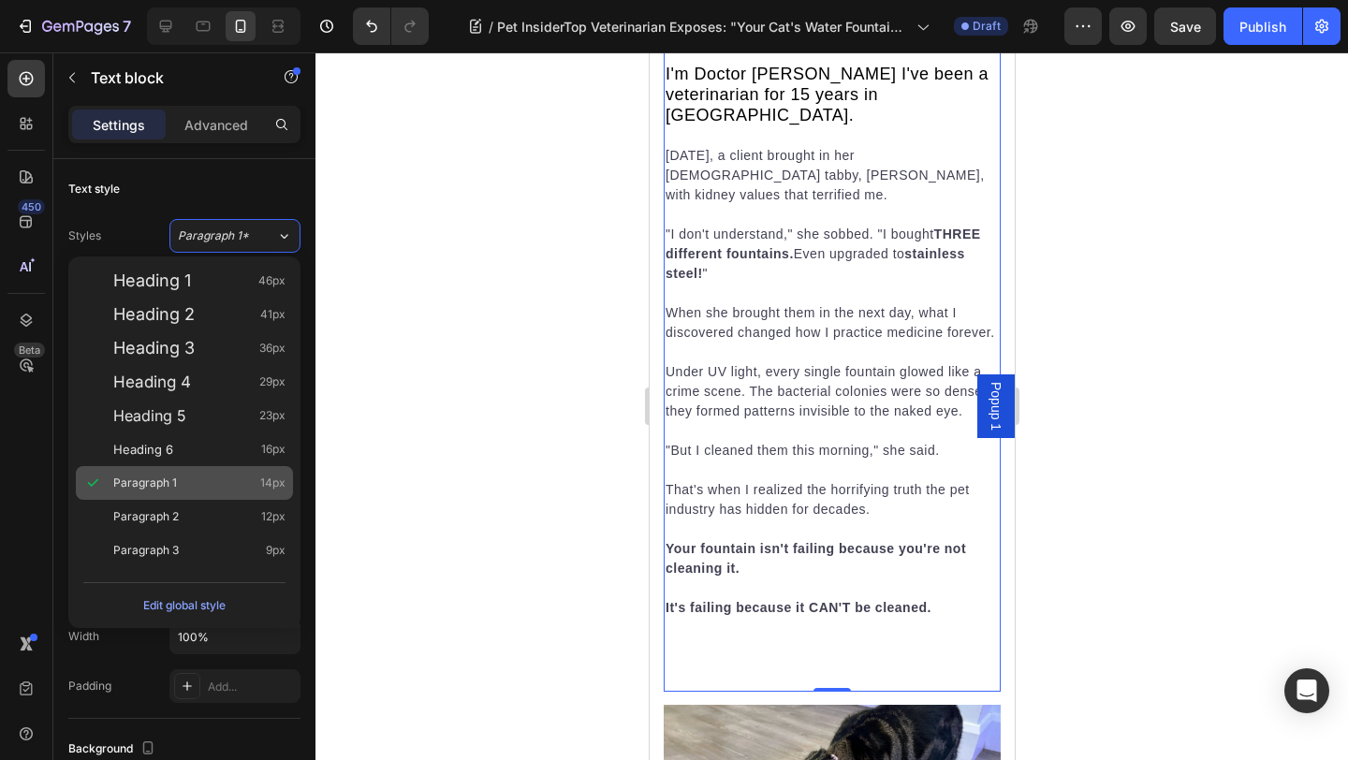
click at [199, 474] on div "Paragraph 1 14px" at bounding box center [199, 483] width 172 height 19
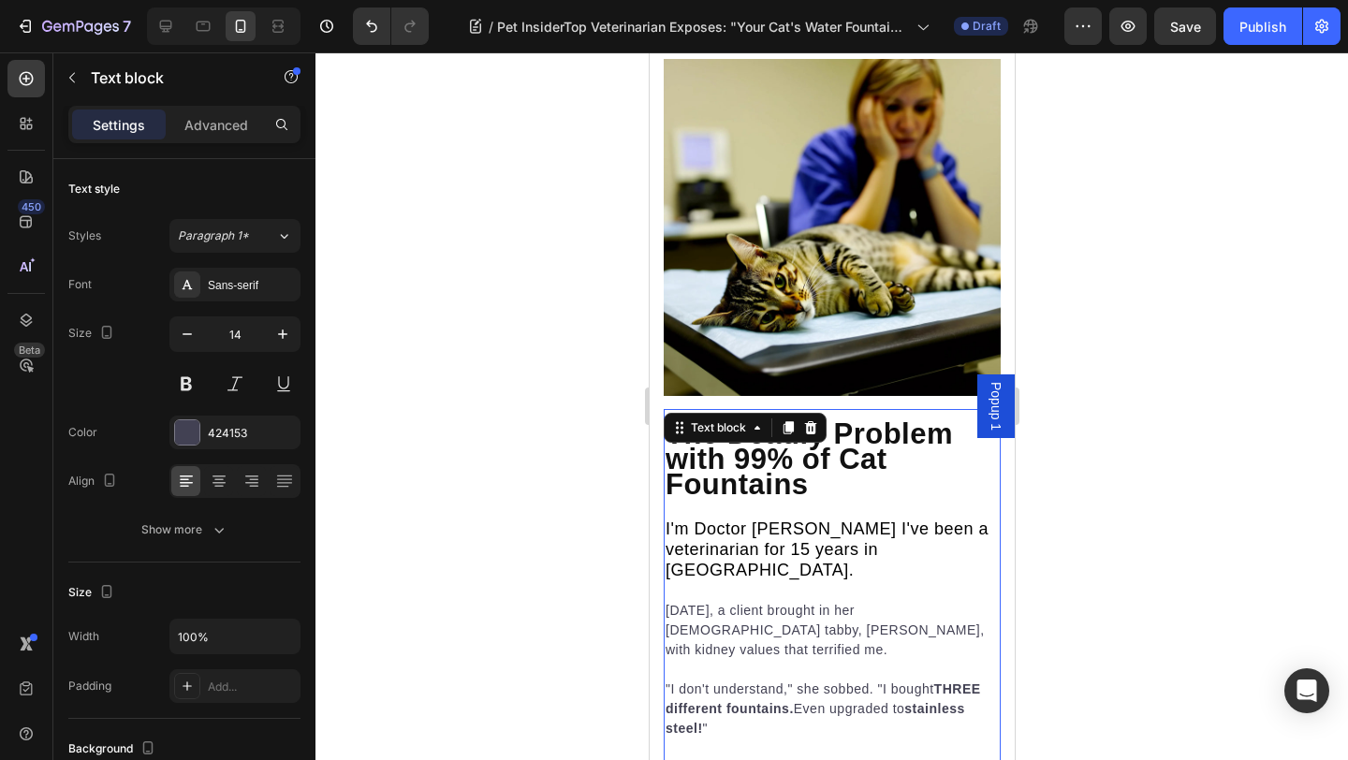
scroll to position [1636, 0]
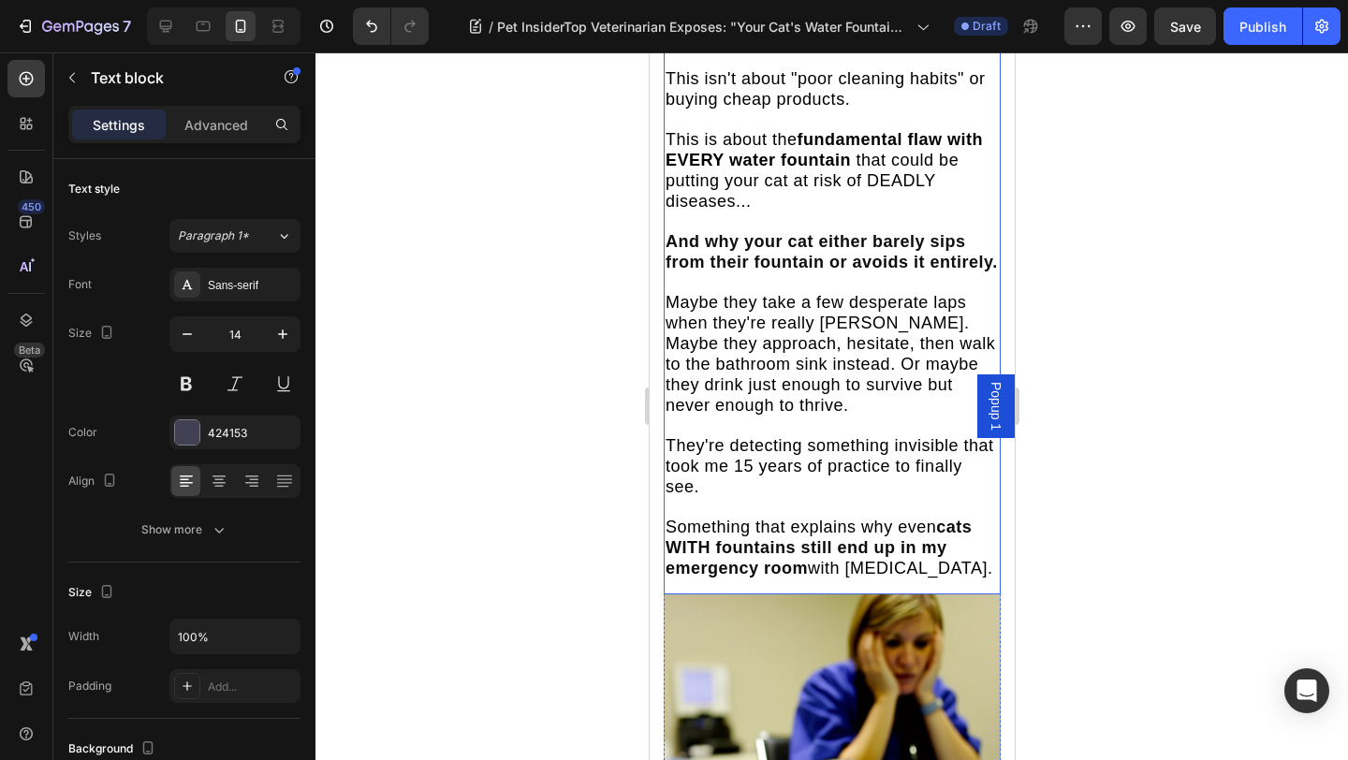
click at [766, 299] on span "Maybe they take a few desperate laps when they're really [PERSON_NAME]. Maybe t…" at bounding box center [828, 354] width 329 height 122
click at [760, 303] on span "Maybe they take a few desperate laps when they're really [PERSON_NAME]. Maybe t…" at bounding box center [828, 354] width 329 height 122
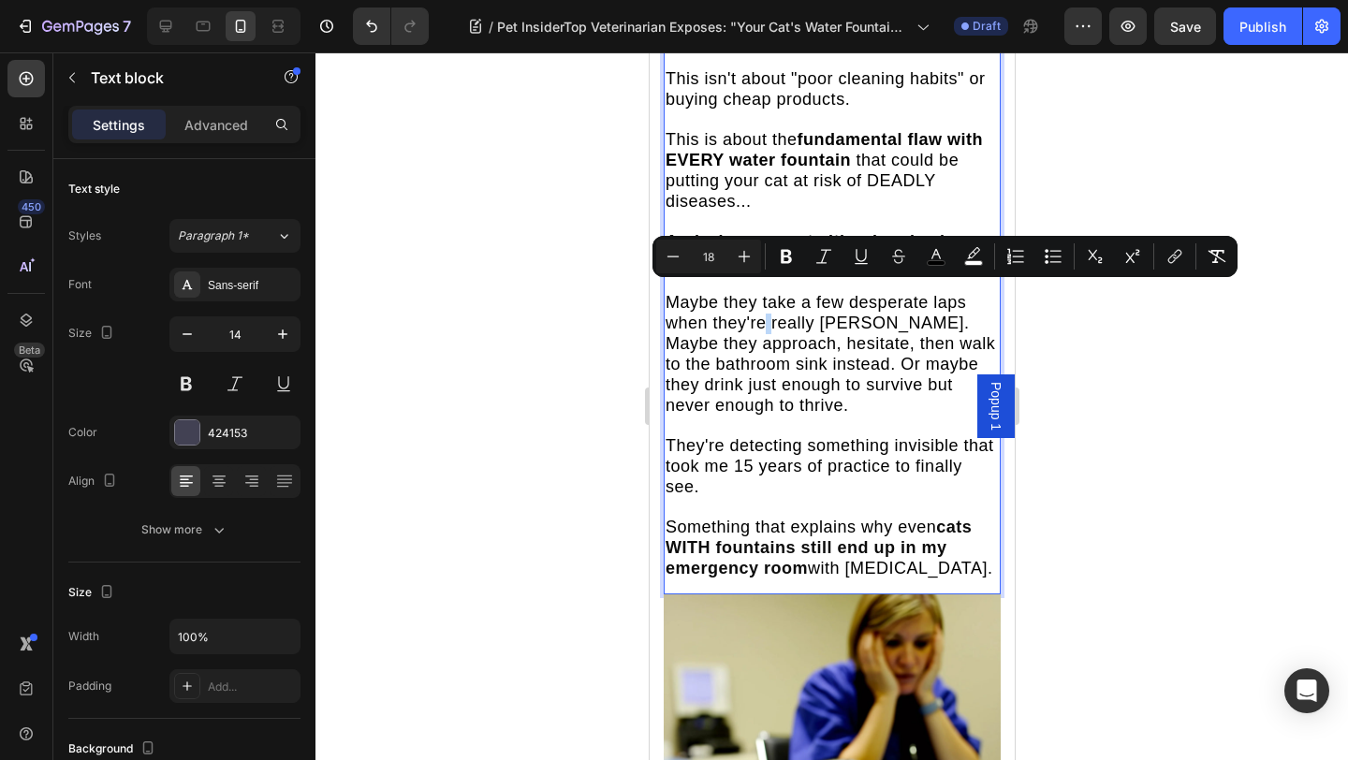
click at [760, 303] on span "Maybe they take a few desperate laps when they're really [PERSON_NAME]. Maybe t…" at bounding box center [828, 354] width 329 height 122
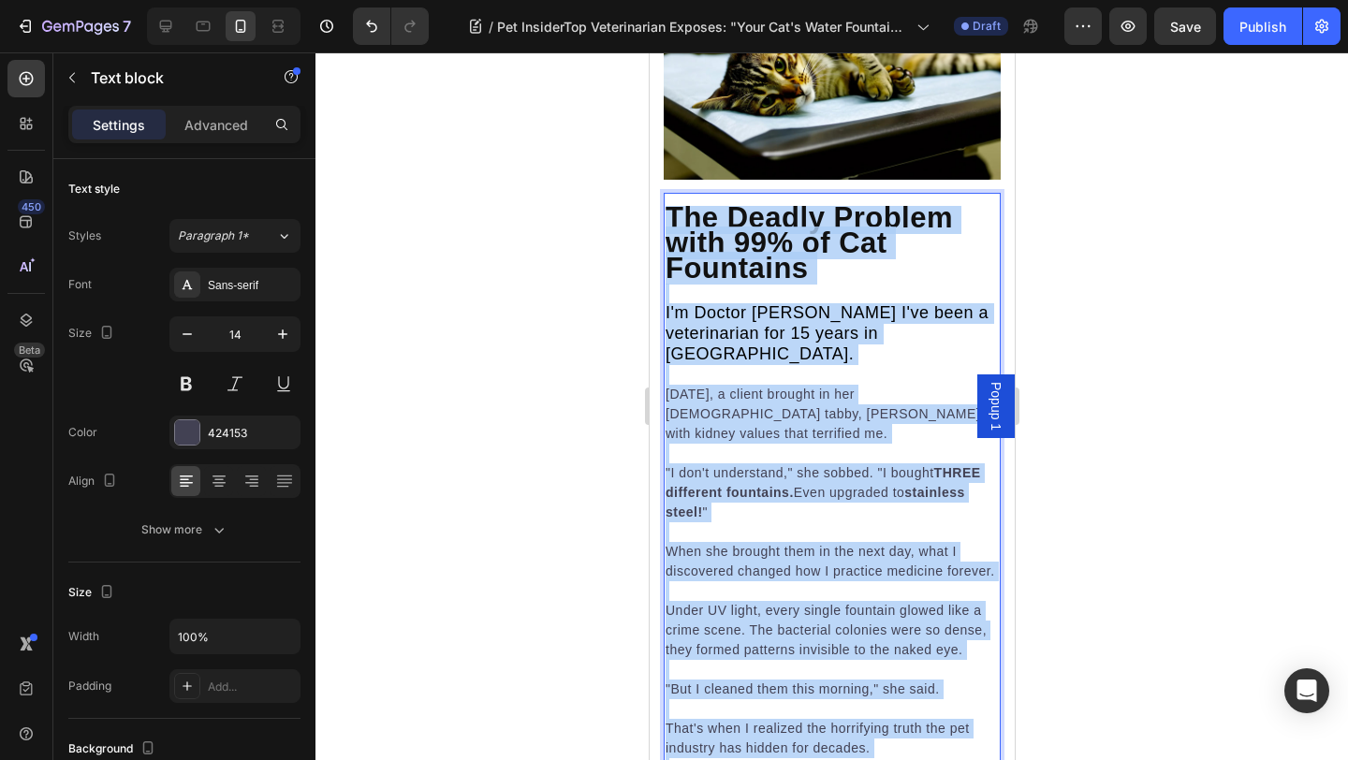
scroll to position [2012, 0]
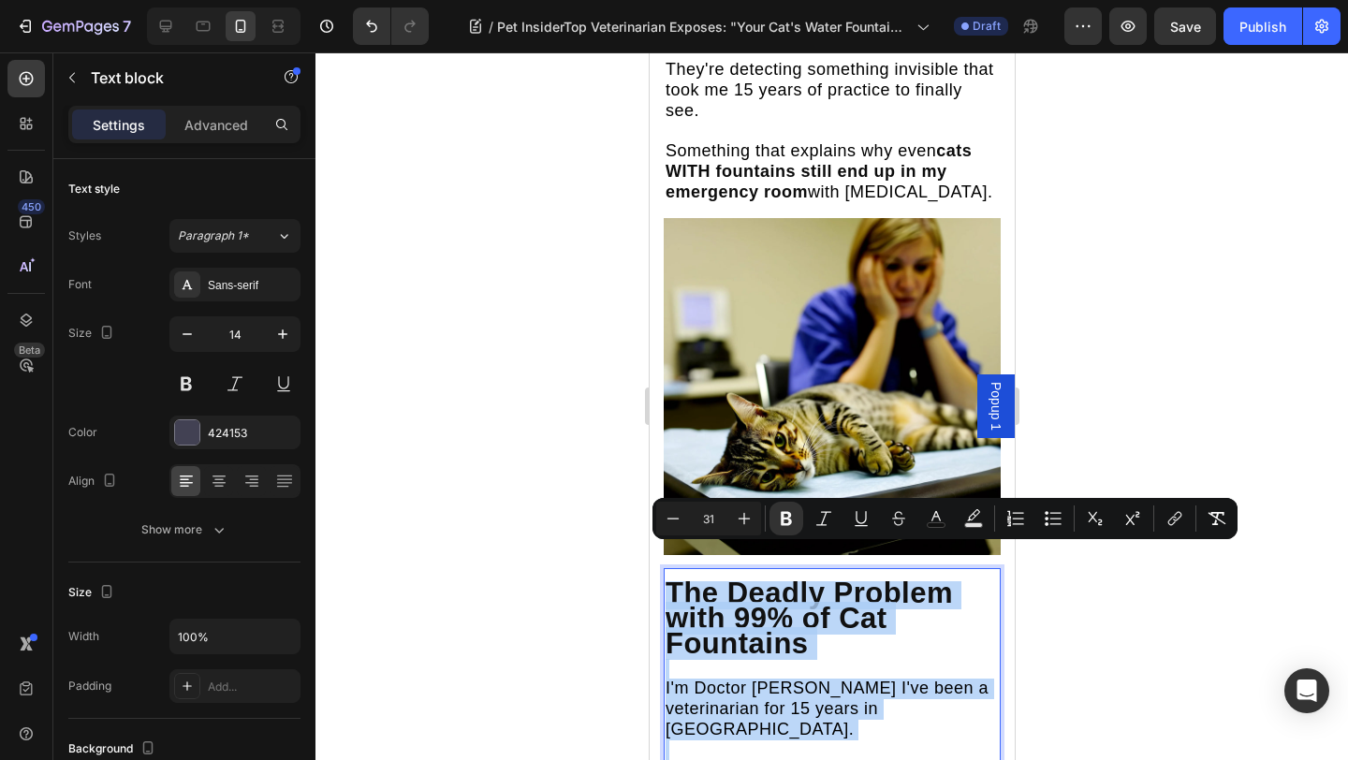
drag, startPoint x: 832, startPoint y: 462, endPoint x: 669, endPoint y: 574, distance: 197.3
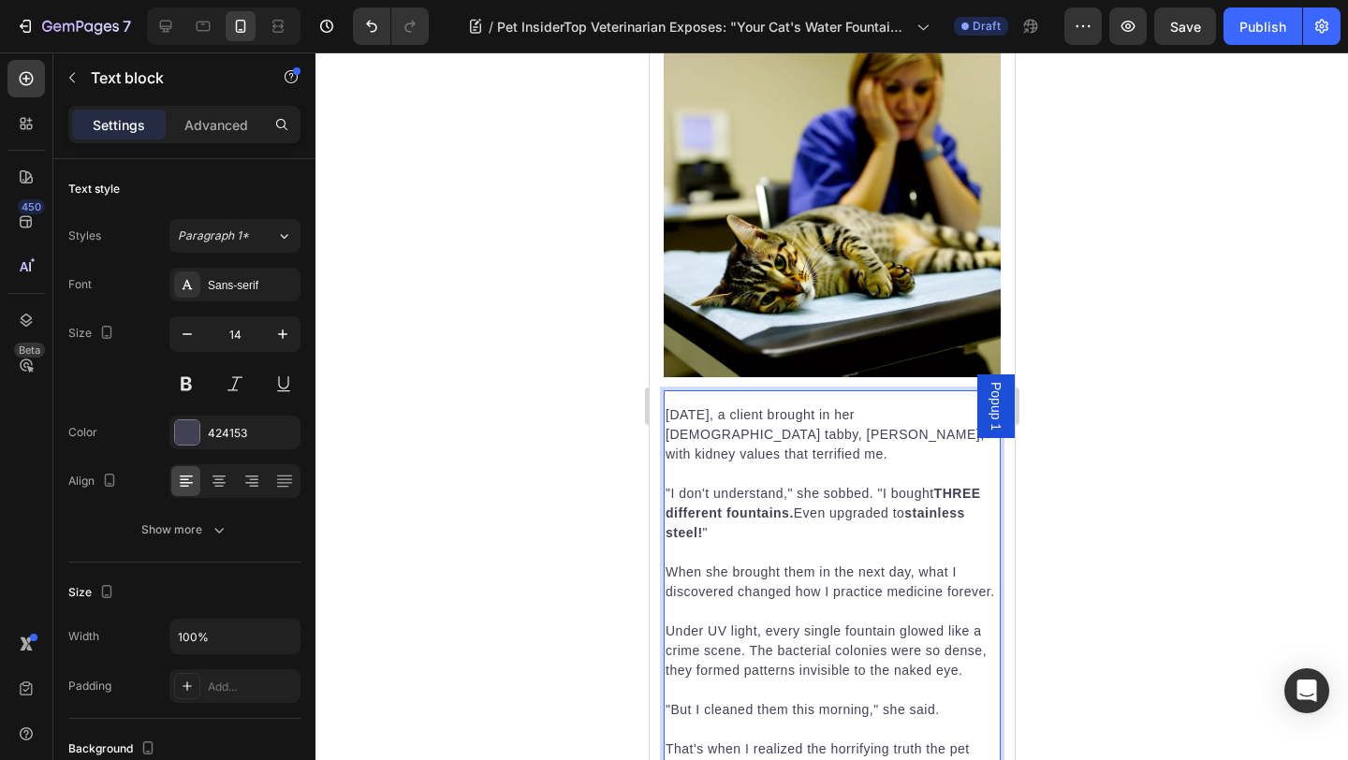
scroll to position [2314, 0]
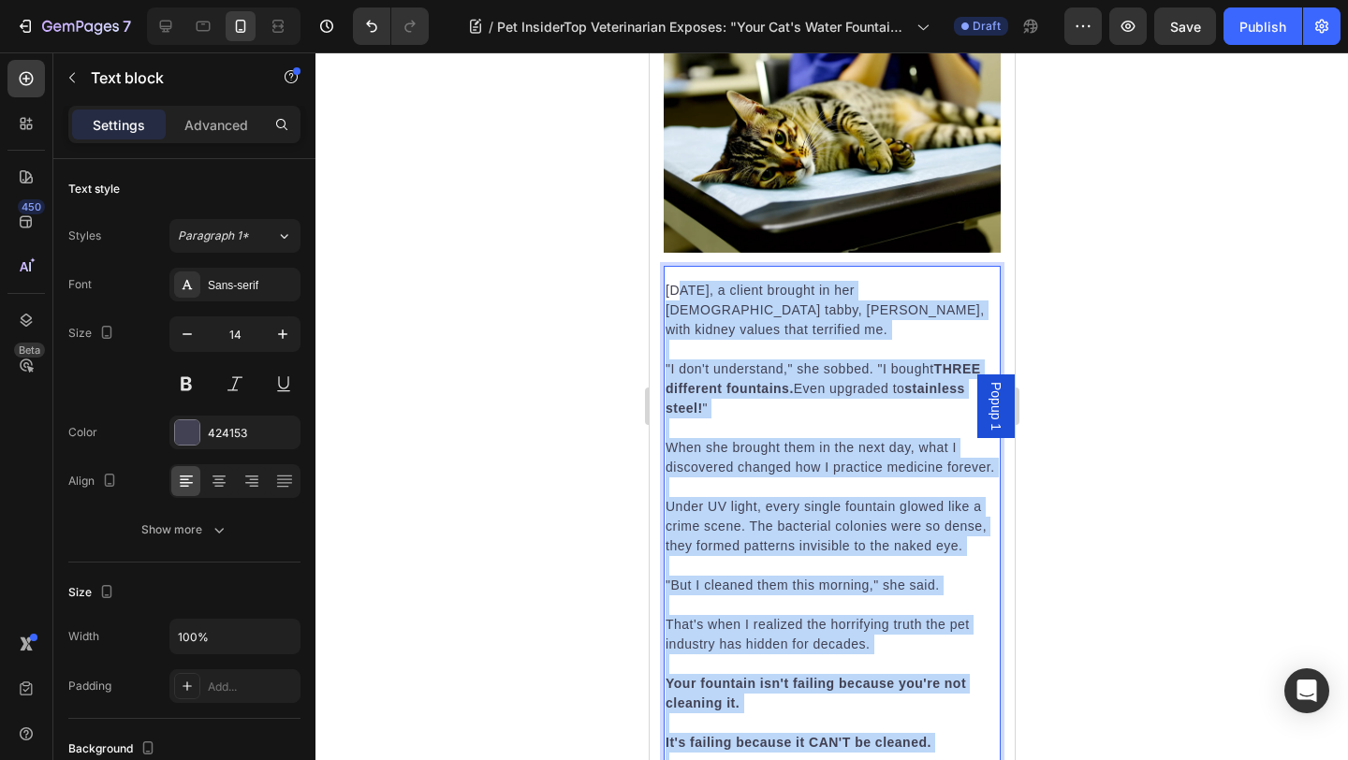
drag, startPoint x: 822, startPoint y: 718, endPoint x: 682, endPoint y: 256, distance: 482.0
click at [682, 279] on div "Three months ago, a client brought in her 10-year-old tabby, Max, with kidney v…" at bounding box center [831, 546] width 337 height 534
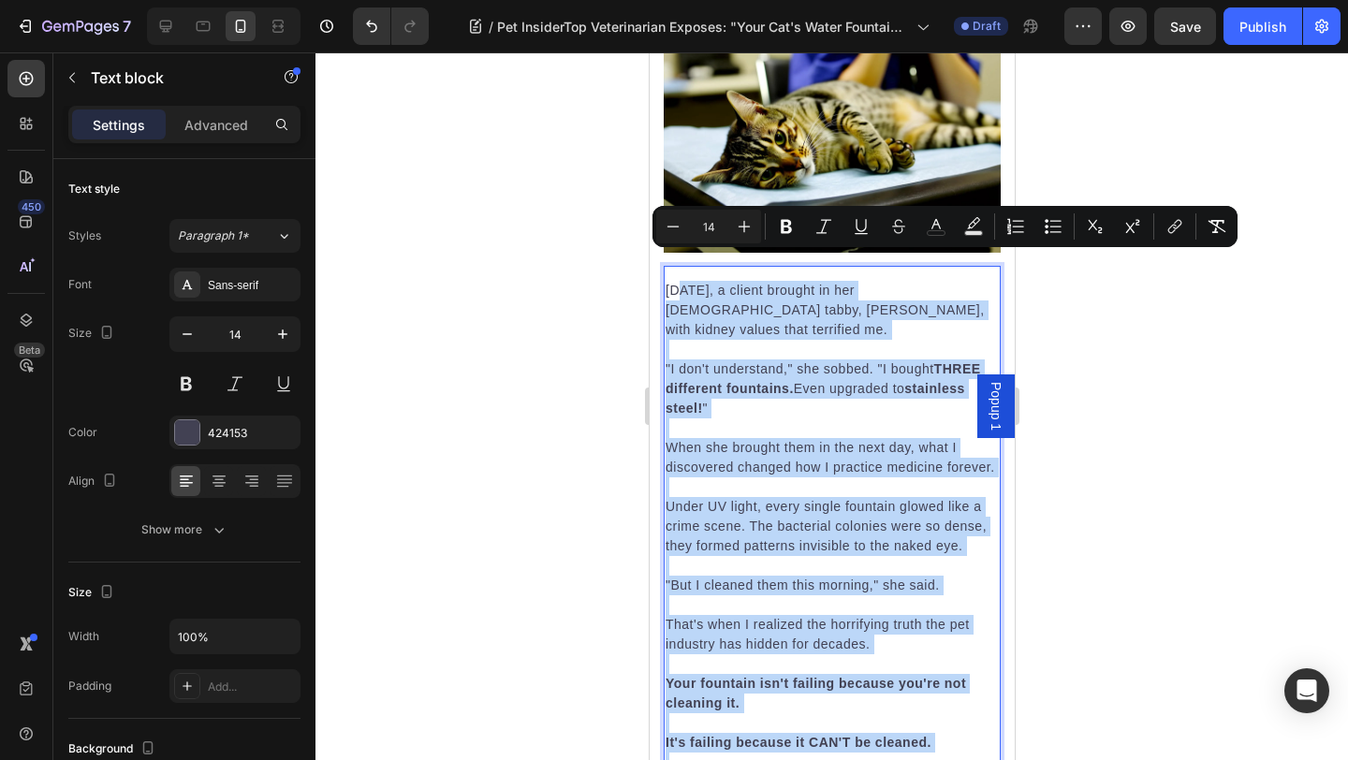
click at [759, 676] on strong "Your fountain isn't failing because you're not cleaning it." at bounding box center [814, 693] width 300 height 35
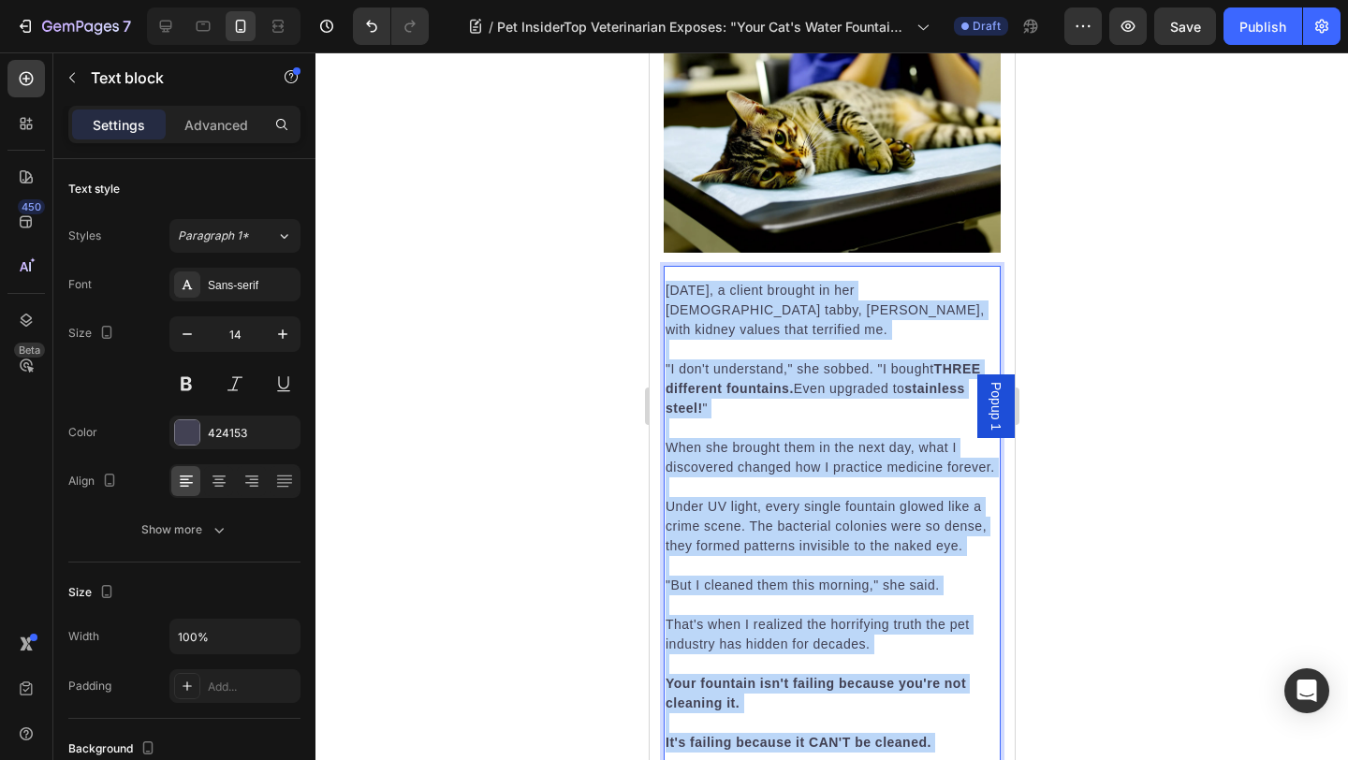
drag, startPoint x: 917, startPoint y: 710, endPoint x: 645, endPoint y: 254, distance: 531.7
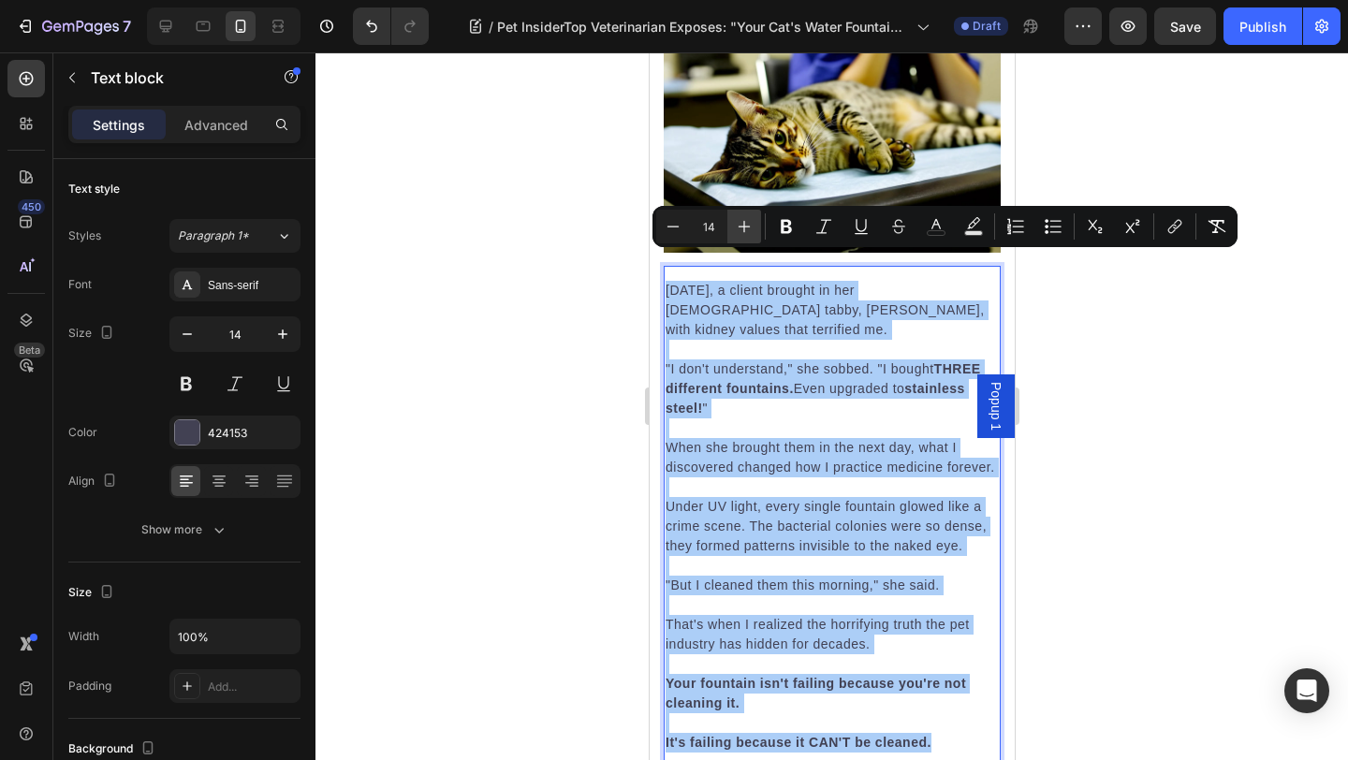
click at [748, 224] on icon "Editor contextual toolbar" at bounding box center [744, 226] width 19 height 19
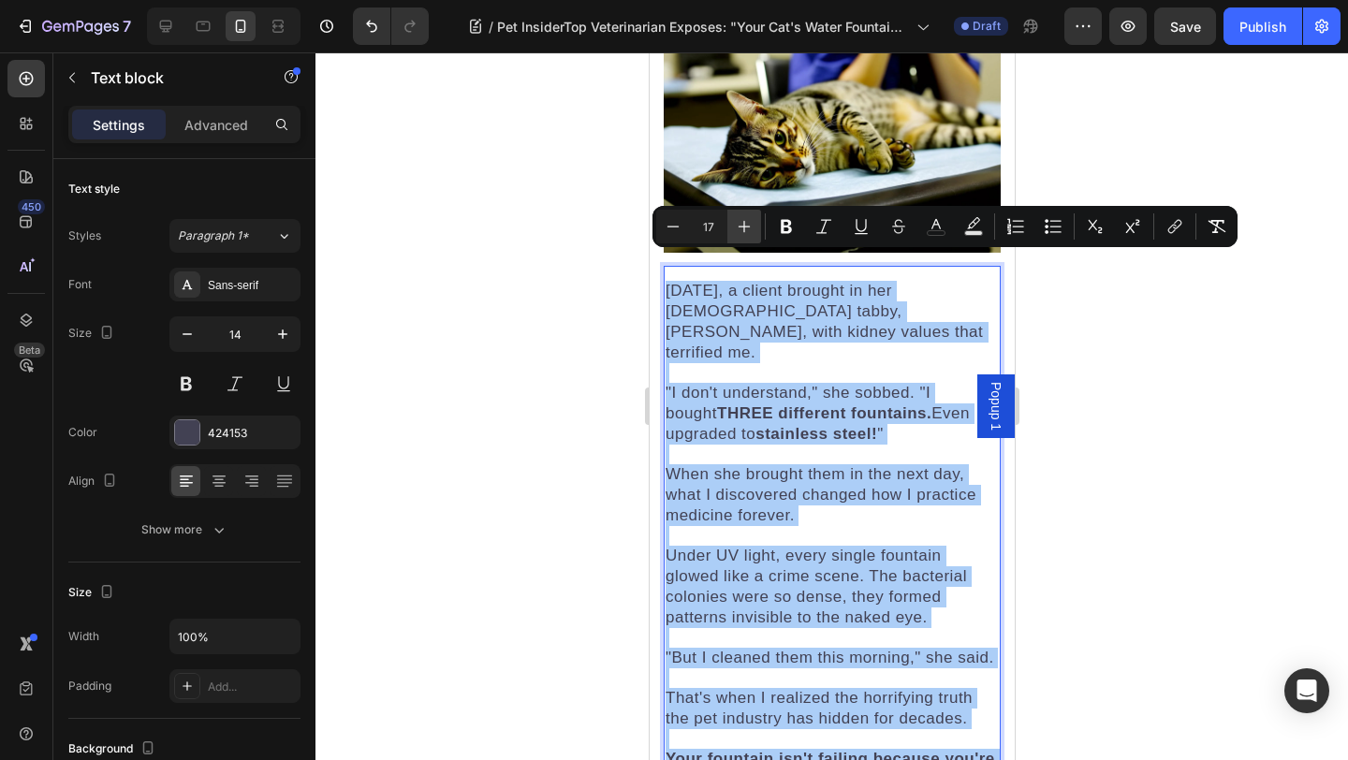
click at [748, 224] on icon "Editor contextual toolbar" at bounding box center [744, 226] width 19 height 19
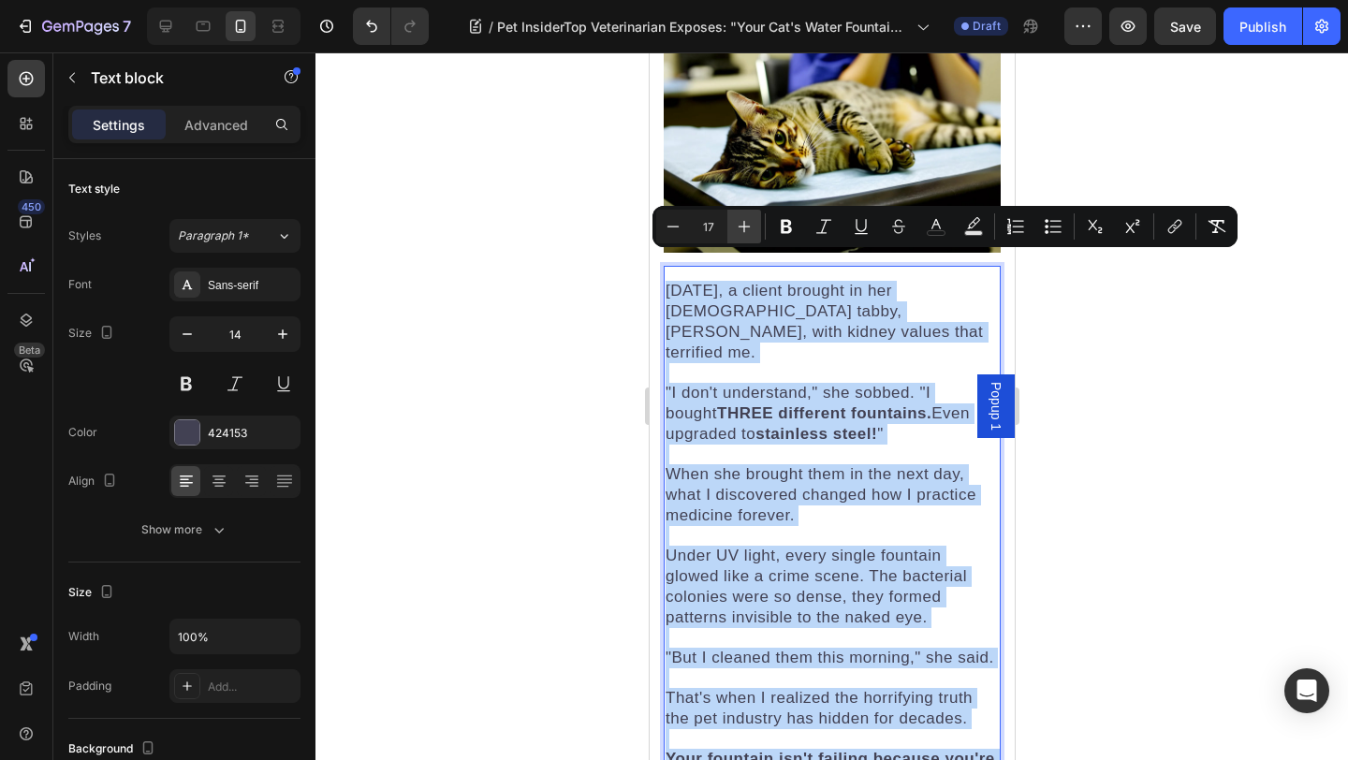
type input "18"
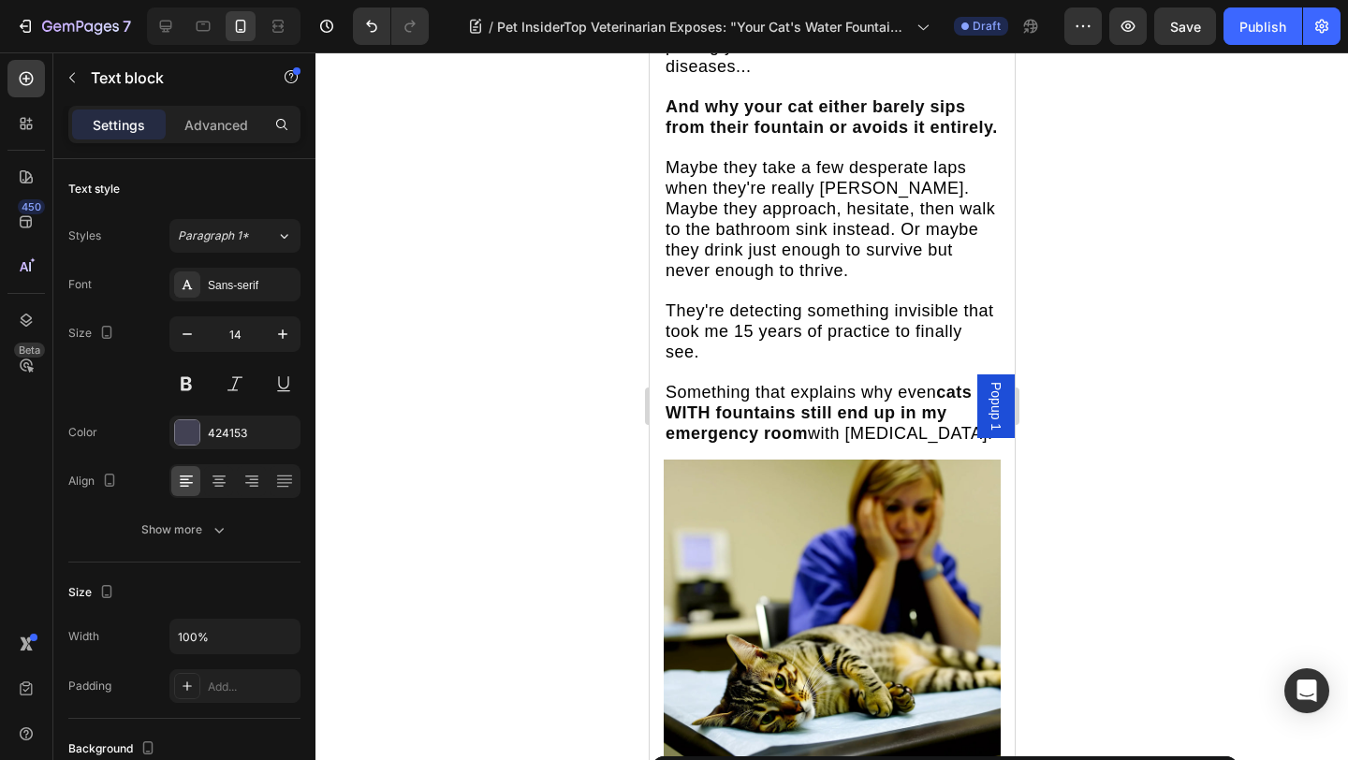
scroll to position [1761, 0]
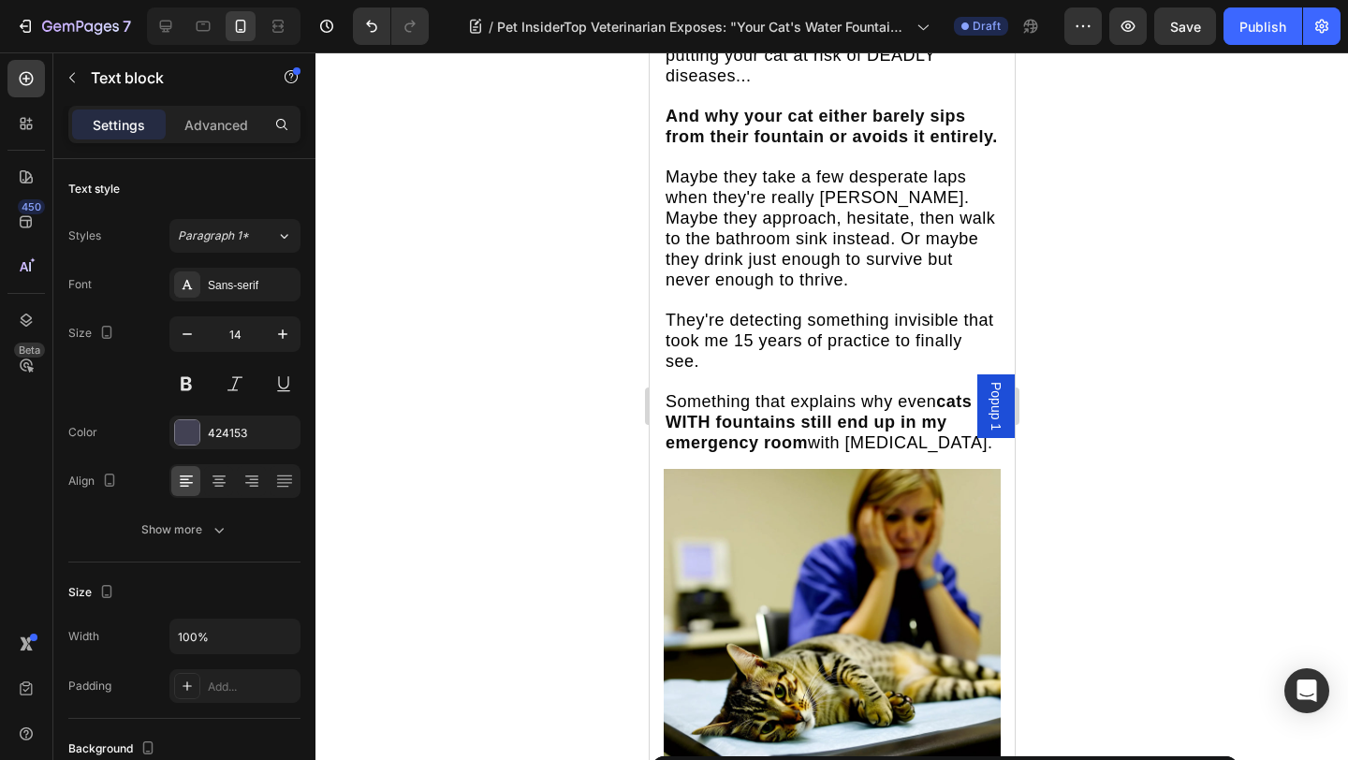
click at [1186, 412] on div at bounding box center [831, 405] width 1032 height 707
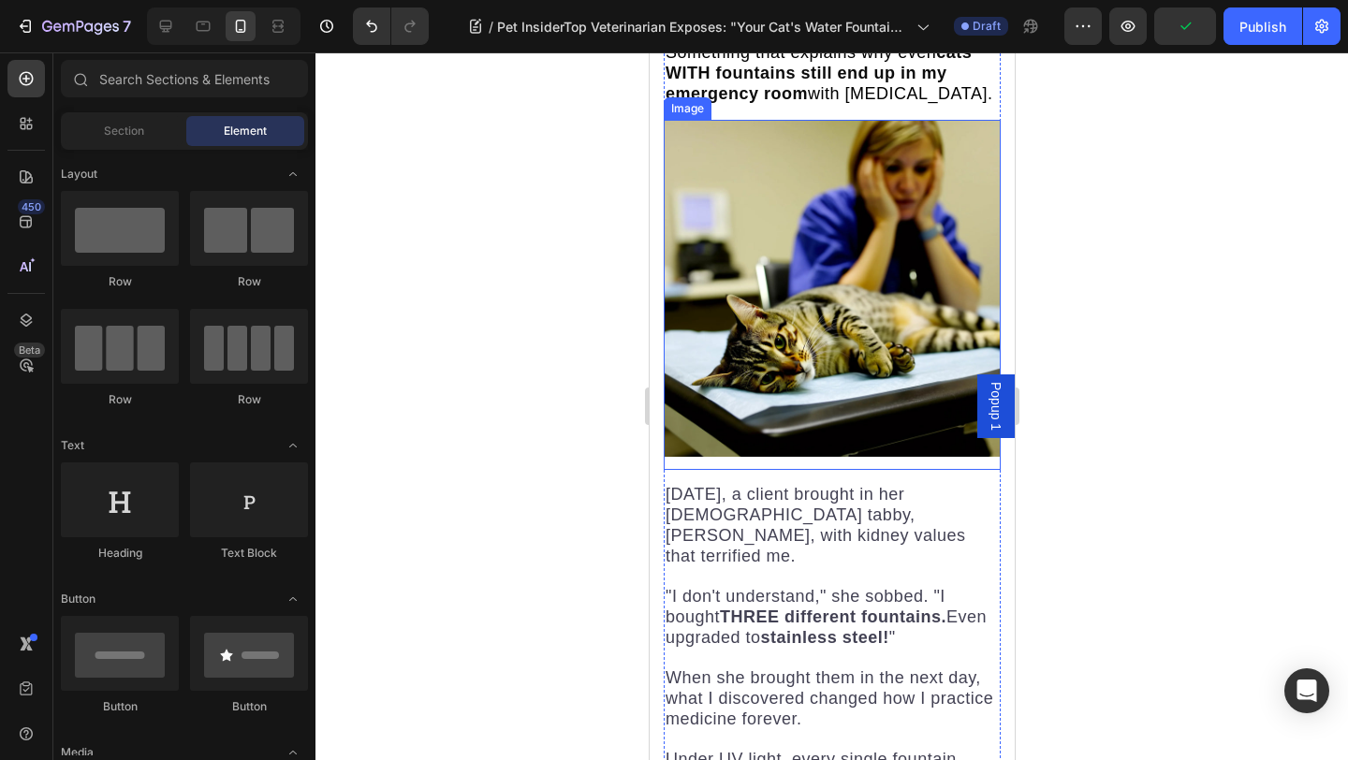
scroll to position [2109, 0]
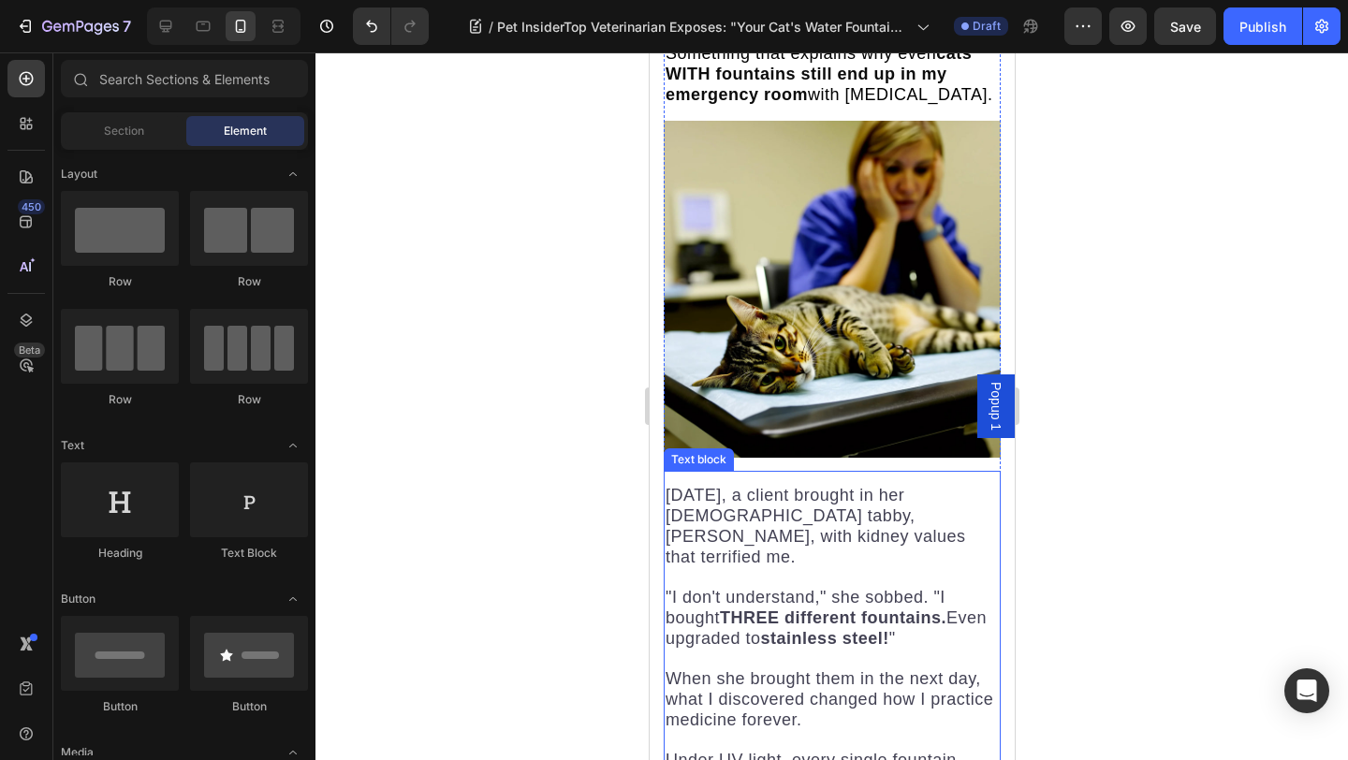
click at [671, 486] on span "[DATE], a client brought in her [DEMOGRAPHIC_DATA] tabby, [PERSON_NAME], with k…" at bounding box center [814, 526] width 300 height 80
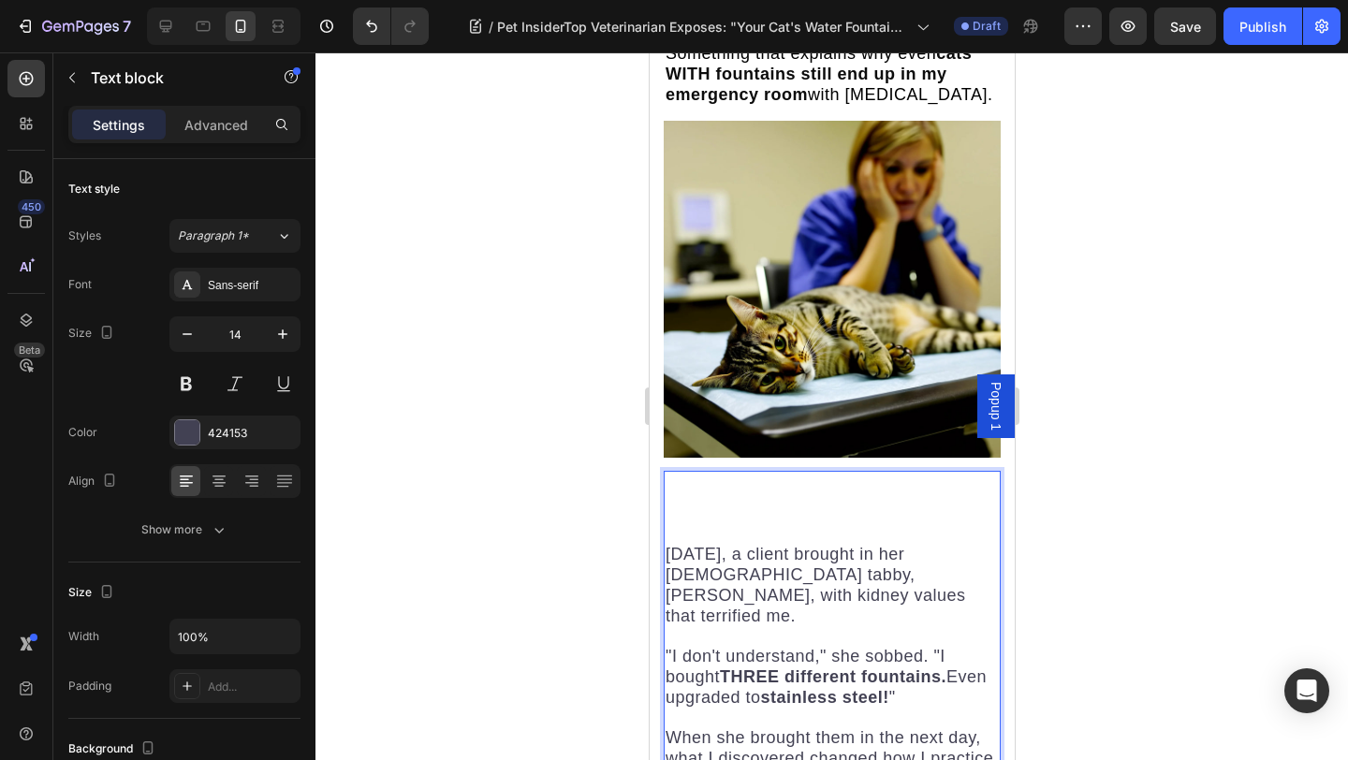
click at [702, 505] on p "Rich Text Editor. Editing area: main" at bounding box center [830, 515] width 333 height 20
click at [739, 486] on p "Rich Text Editor. Editing area: main" at bounding box center [830, 496] width 333 height 20
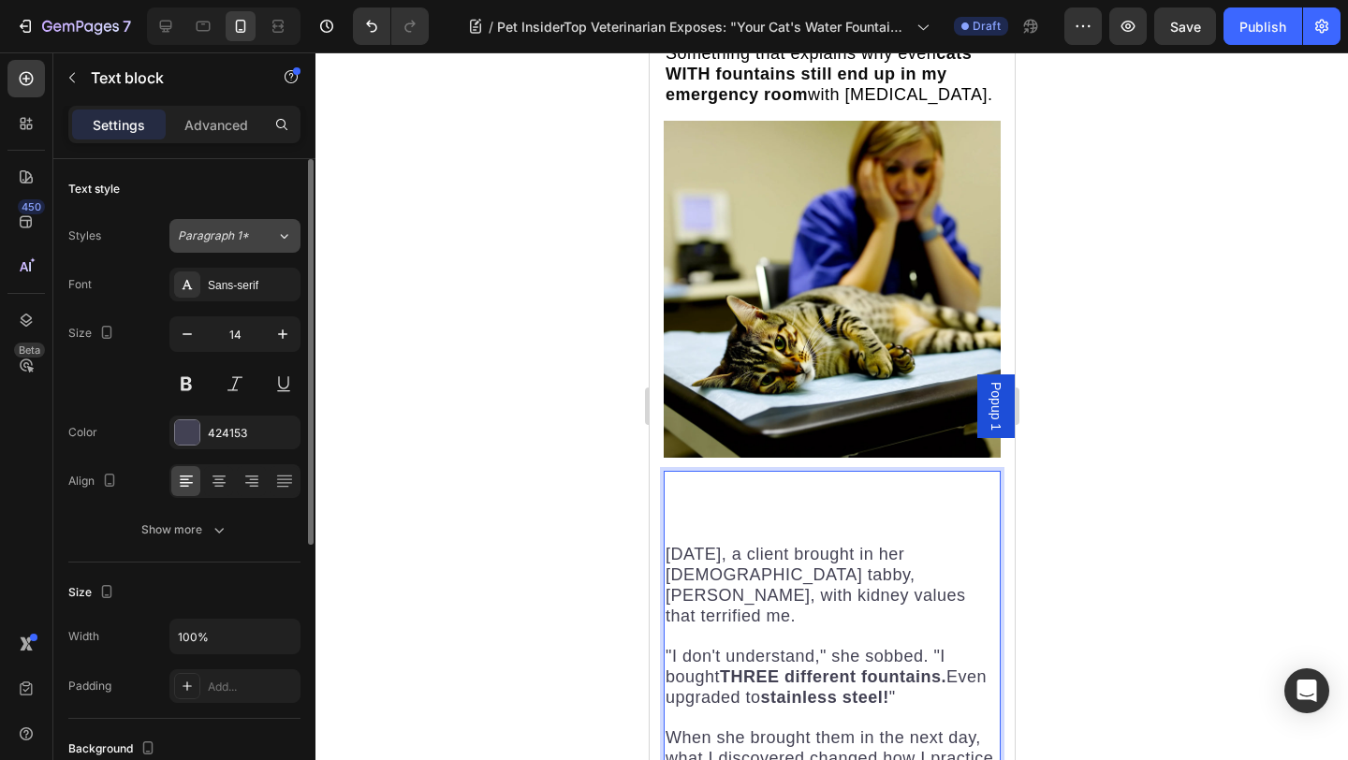
click at [261, 236] on div "Paragraph 1*" at bounding box center [227, 235] width 98 height 17
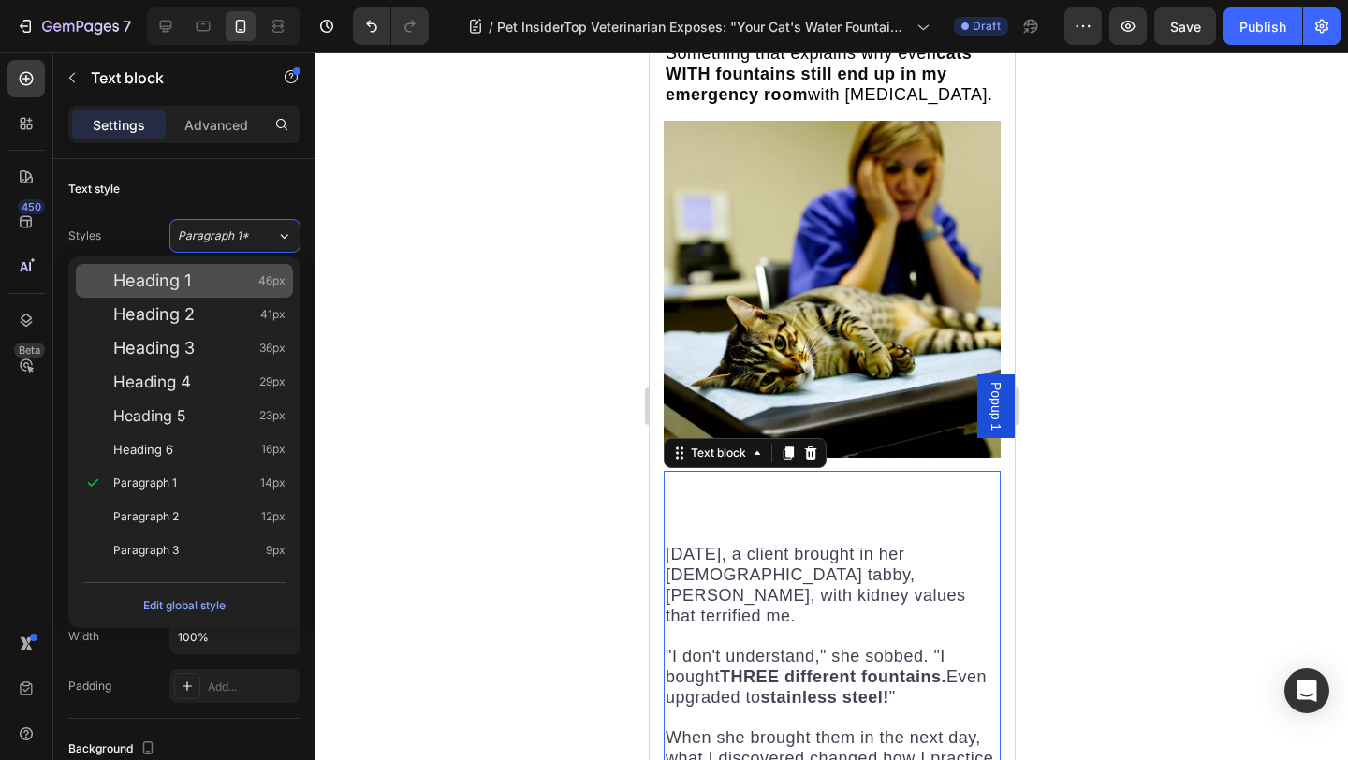
click at [255, 270] on div "Heading 1 46px" at bounding box center [184, 281] width 217 height 34
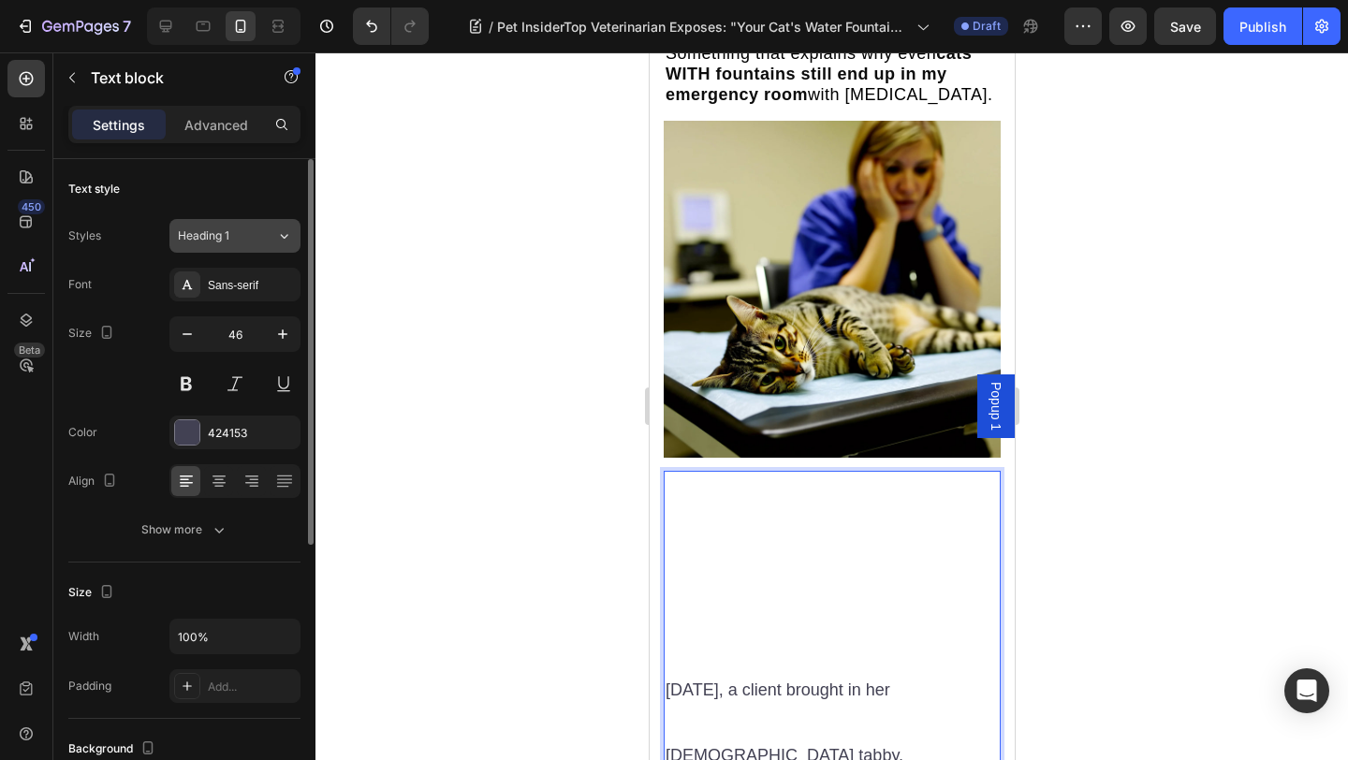
click at [264, 244] on button "Heading 1" at bounding box center [234, 236] width 131 height 34
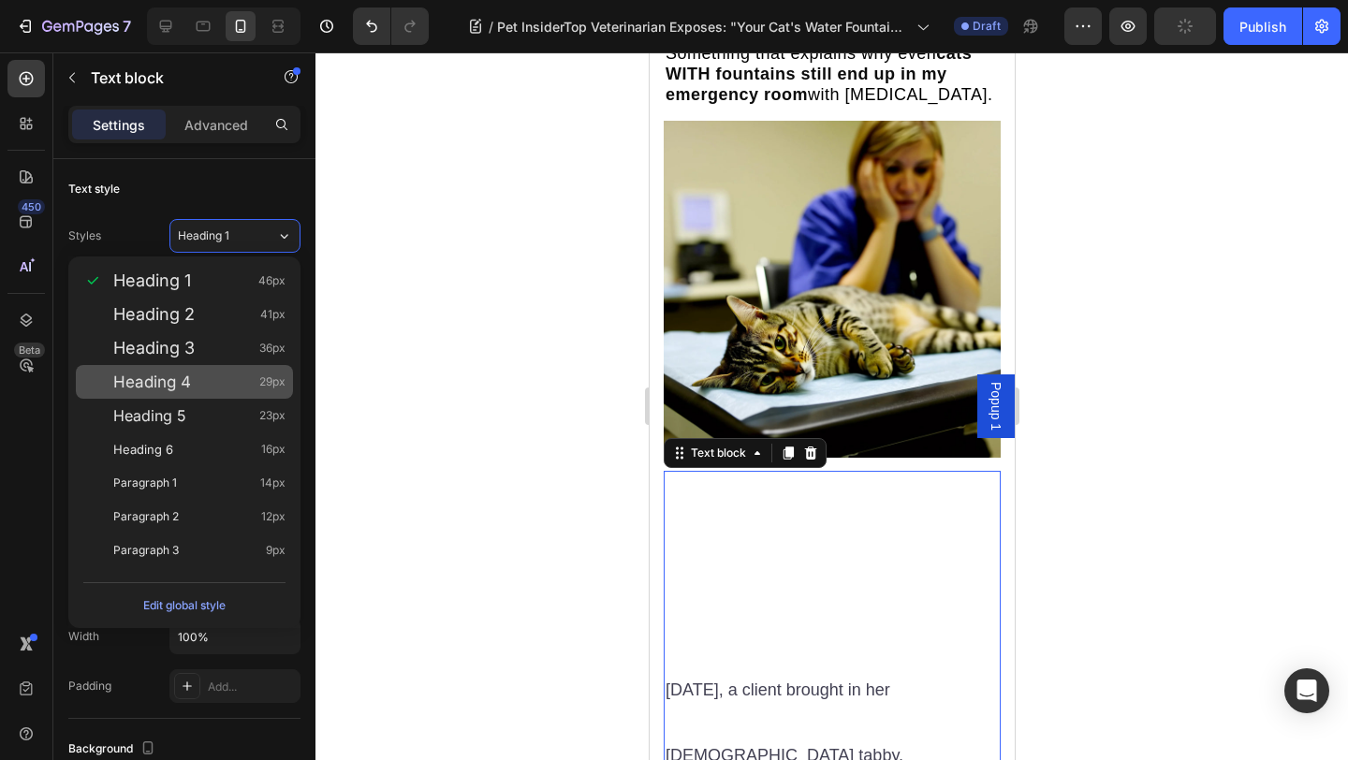
click at [236, 384] on div "Heading 4 29px" at bounding box center [199, 381] width 172 height 19
type input "29"
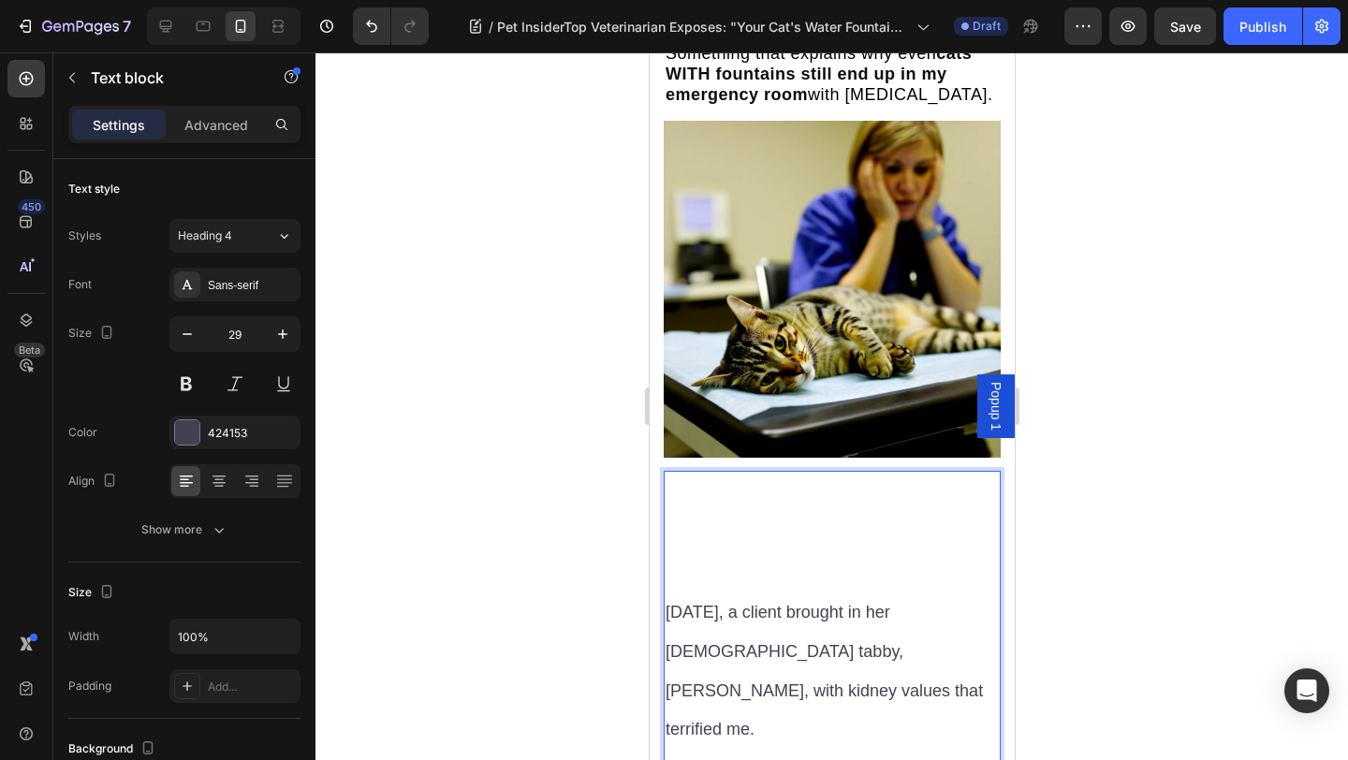
click at [740, 486] on p "Rich Text Editor. Editing area: main" at bounding box center [830, 504] width 333 height 36
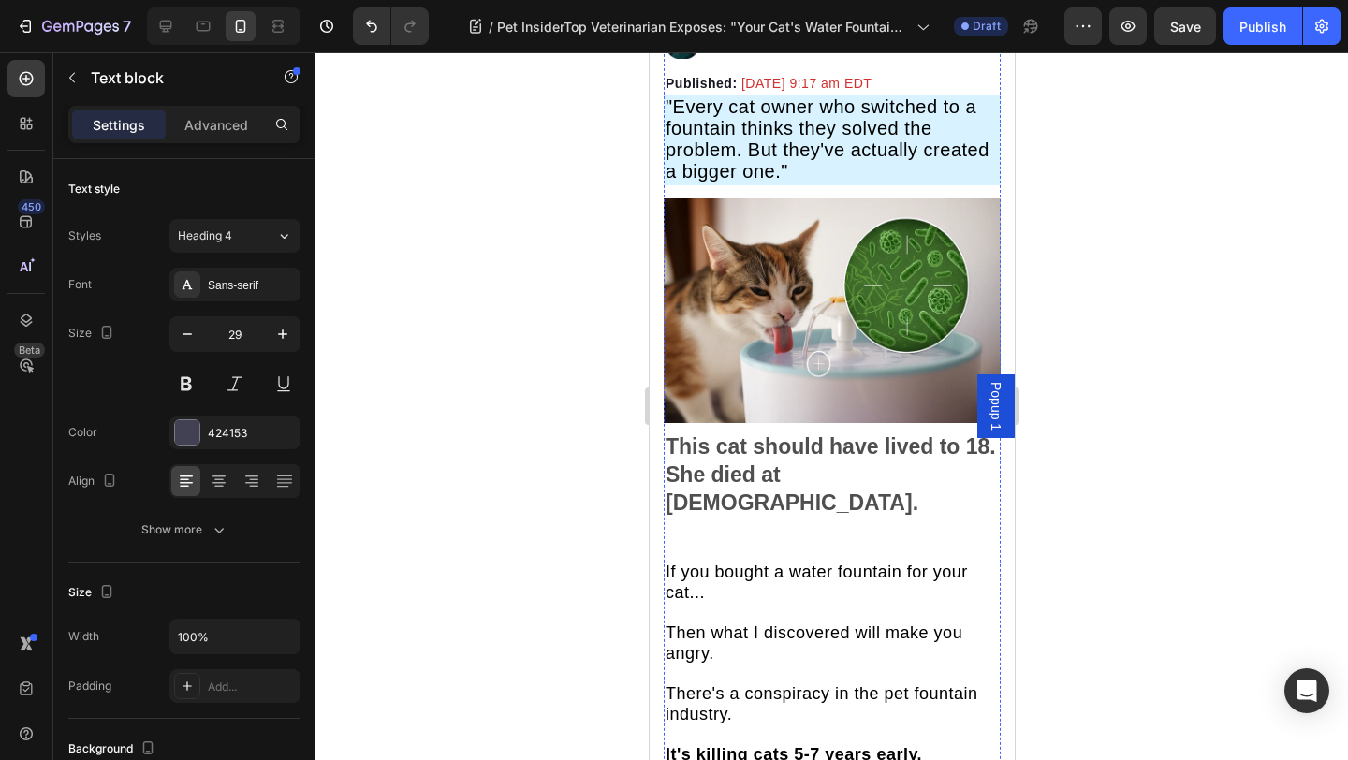
scroll to position [681, 0]
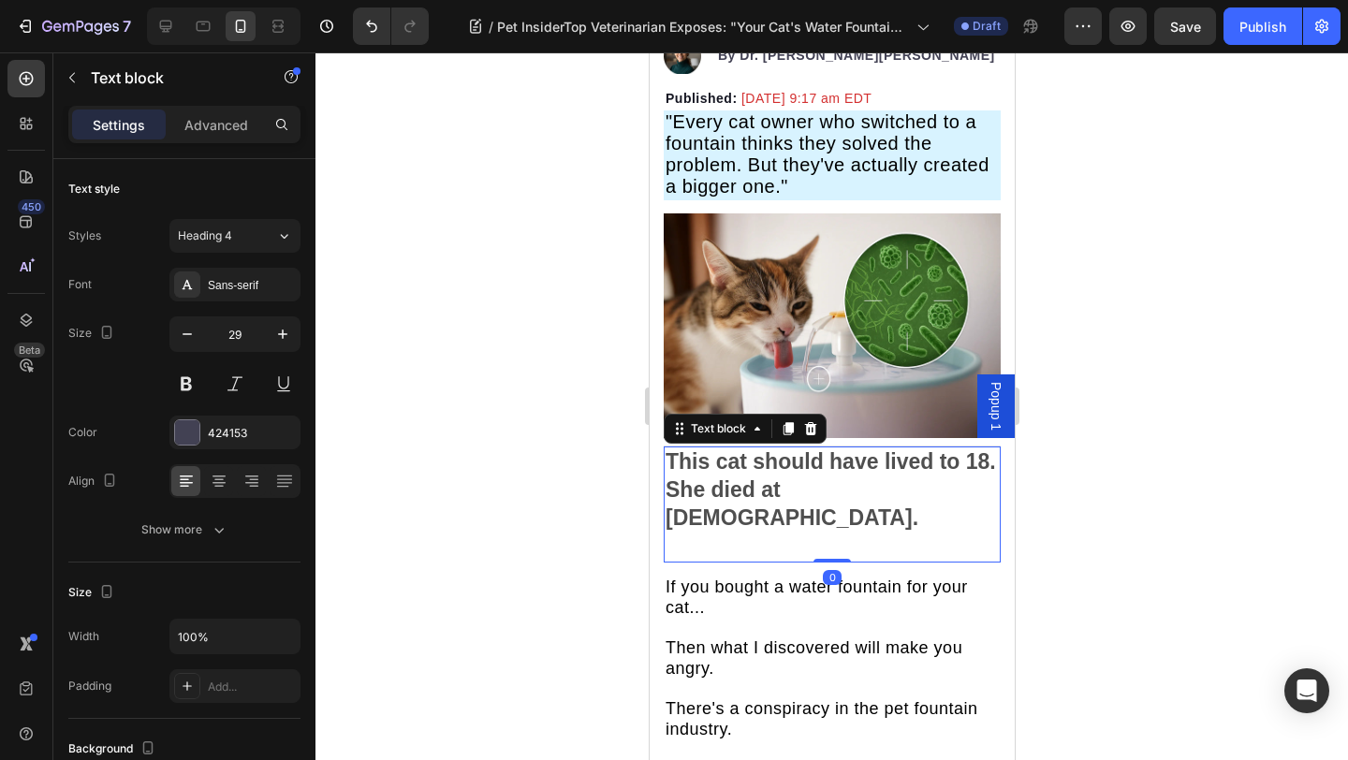
click at [759, 455] on strong "This cat should have lived to 18. She died at [DEMOGRAPHIC_DATA]." at bounding box center [829, 489] width 330 height 80
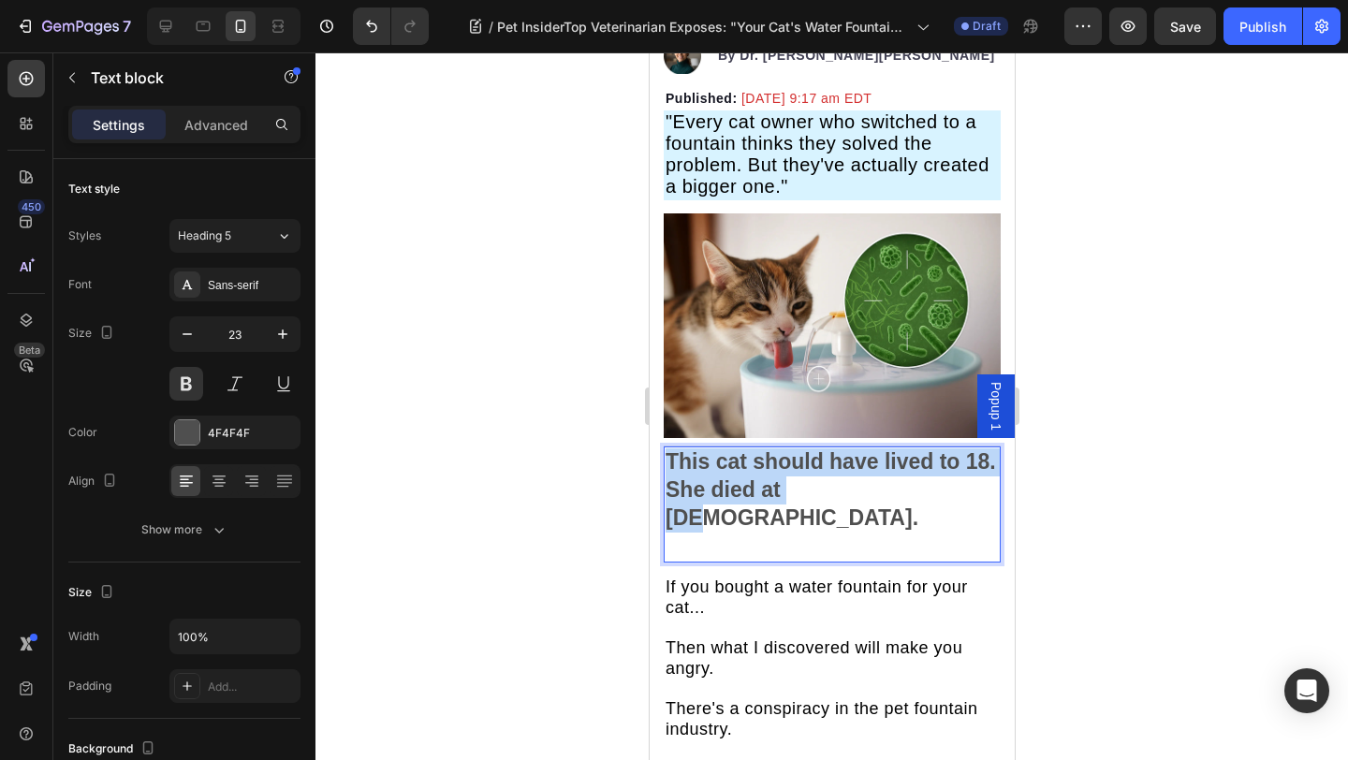
drag, startPoint x: 669, startPoint y: 464, endPoint x: 887, endPoint y: 500, distance: 220.9
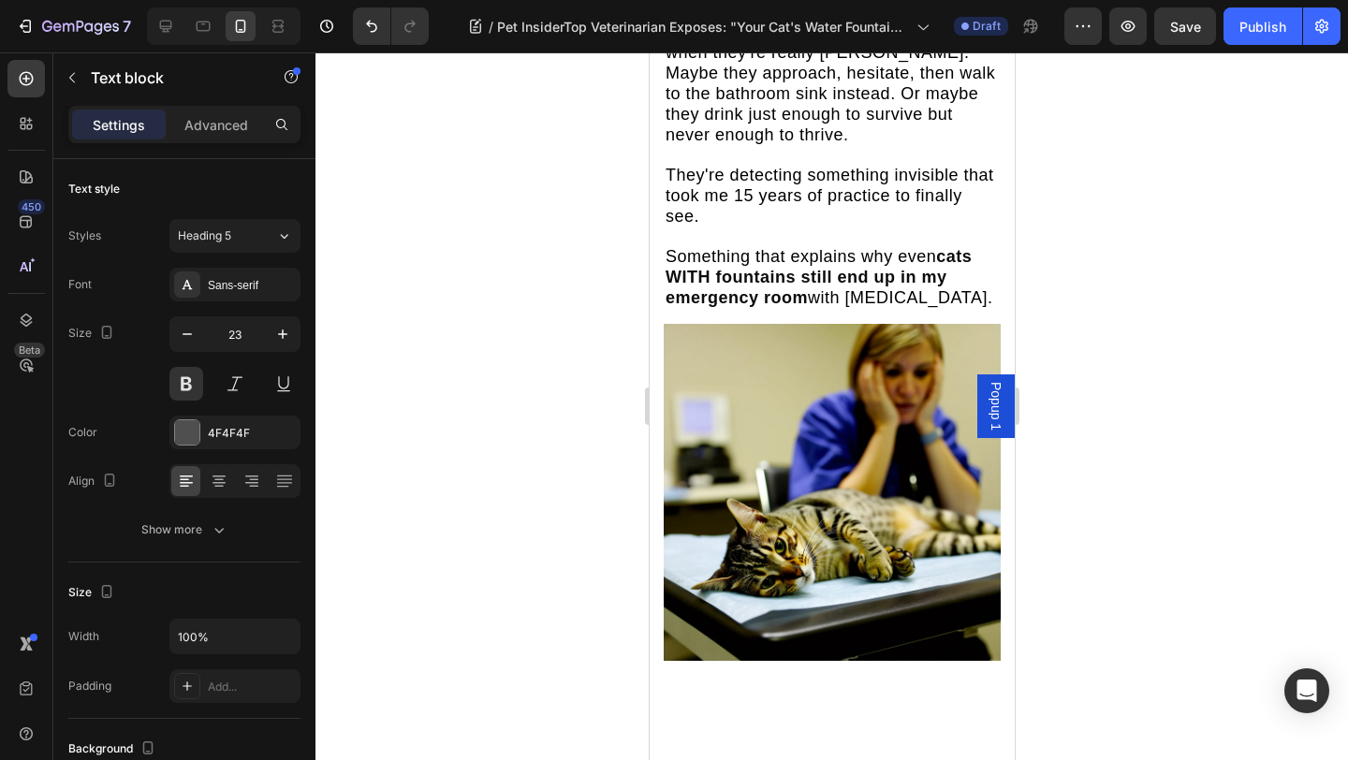
scroll to position [2280, 0]
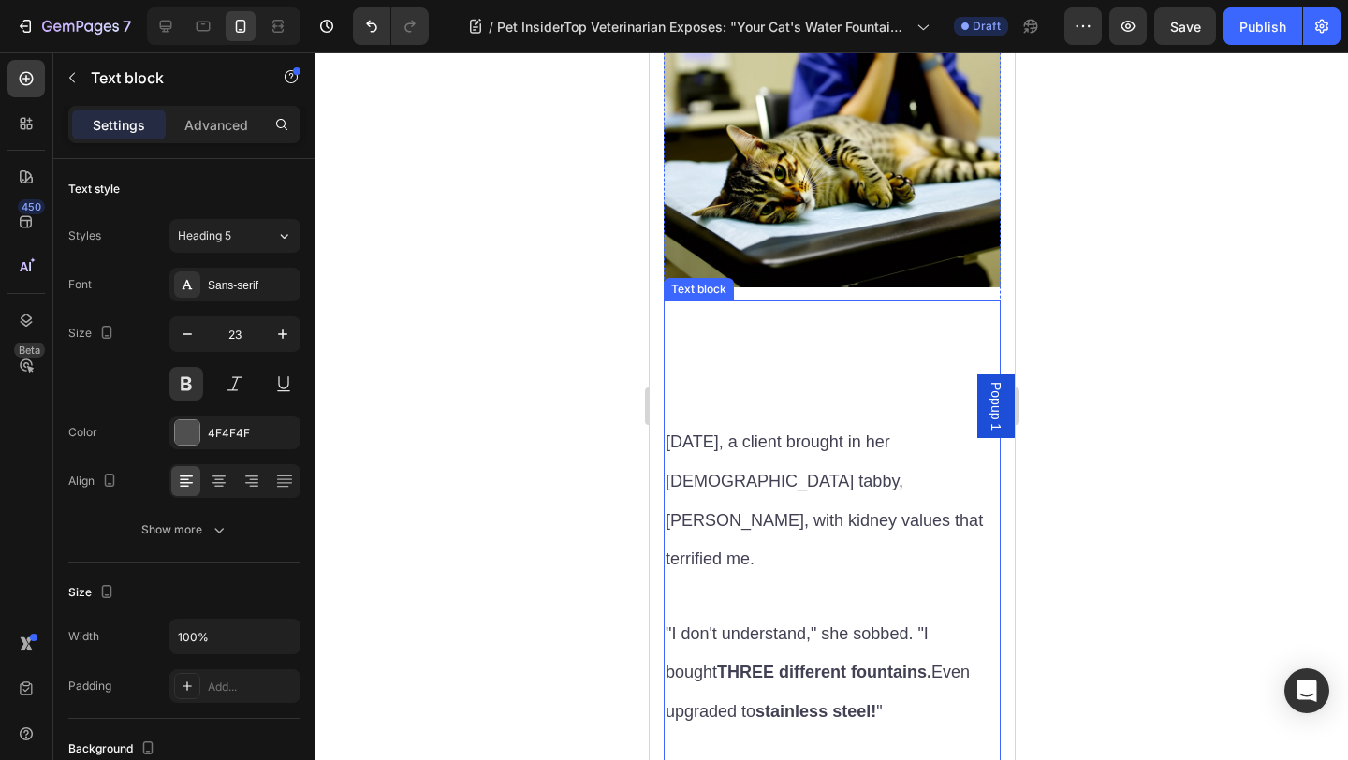
click at [794, 351] on p "Rich Text Editor. Editing area: main" at bounding box center [830, 369] width 333 height 36
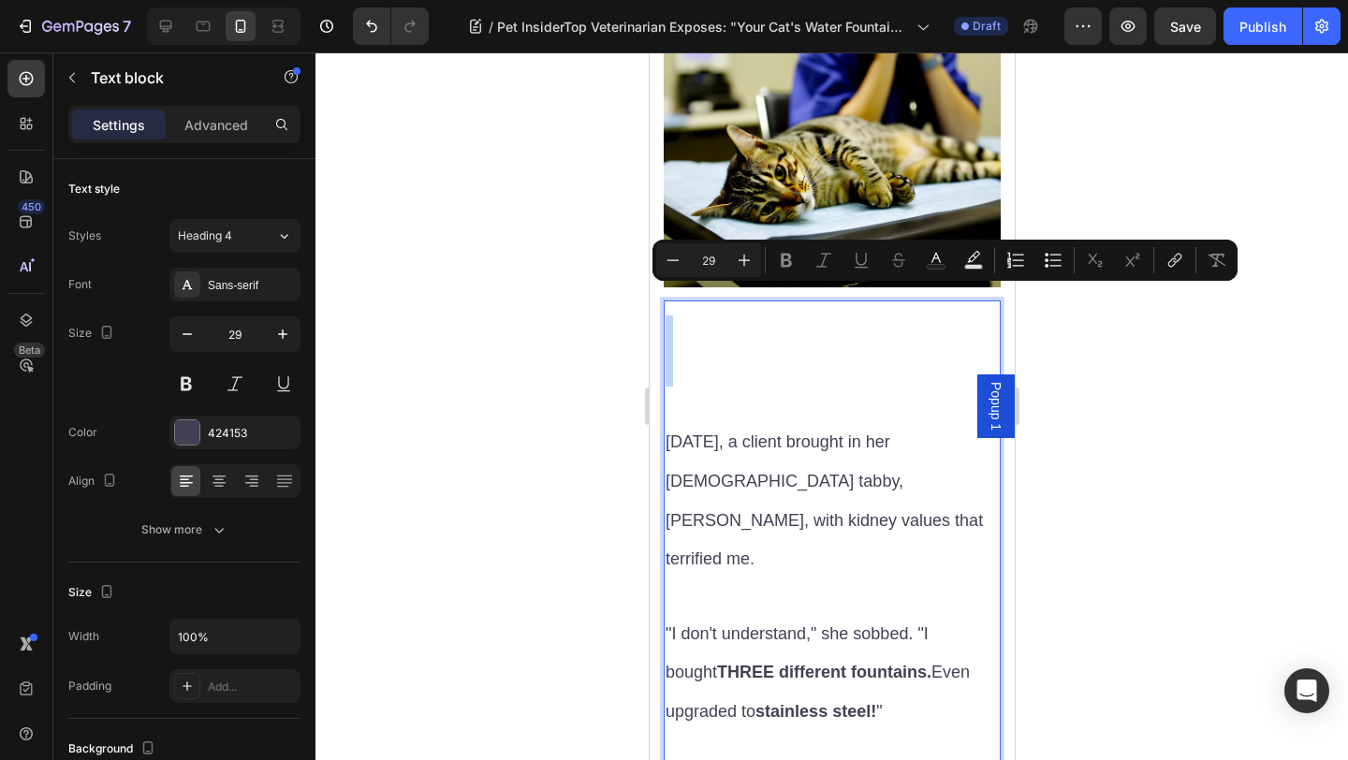
click at [729, 315] on p "Rich Text Editor. Editing area: main" at bounding box center [830, 333] width 333 height 36
click at [680, 315] on p "Rich Text Editor. Editing area: main" at bounding box center [830, 333] width 333 height 36
click at [672, 315] on p "Rich Text Editor. Editing area: main" at bounding box center [830, 333] width 333 height 36
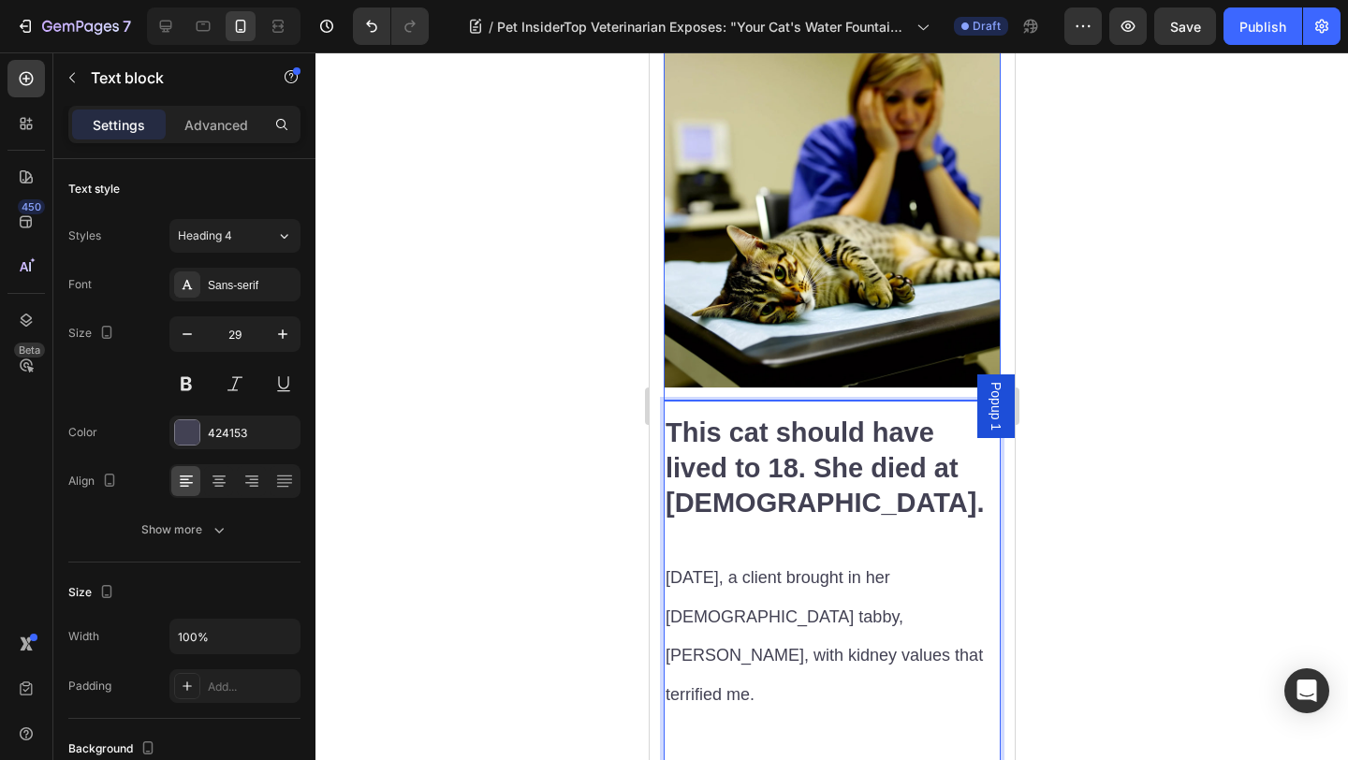
scroll to position [2216, 0]
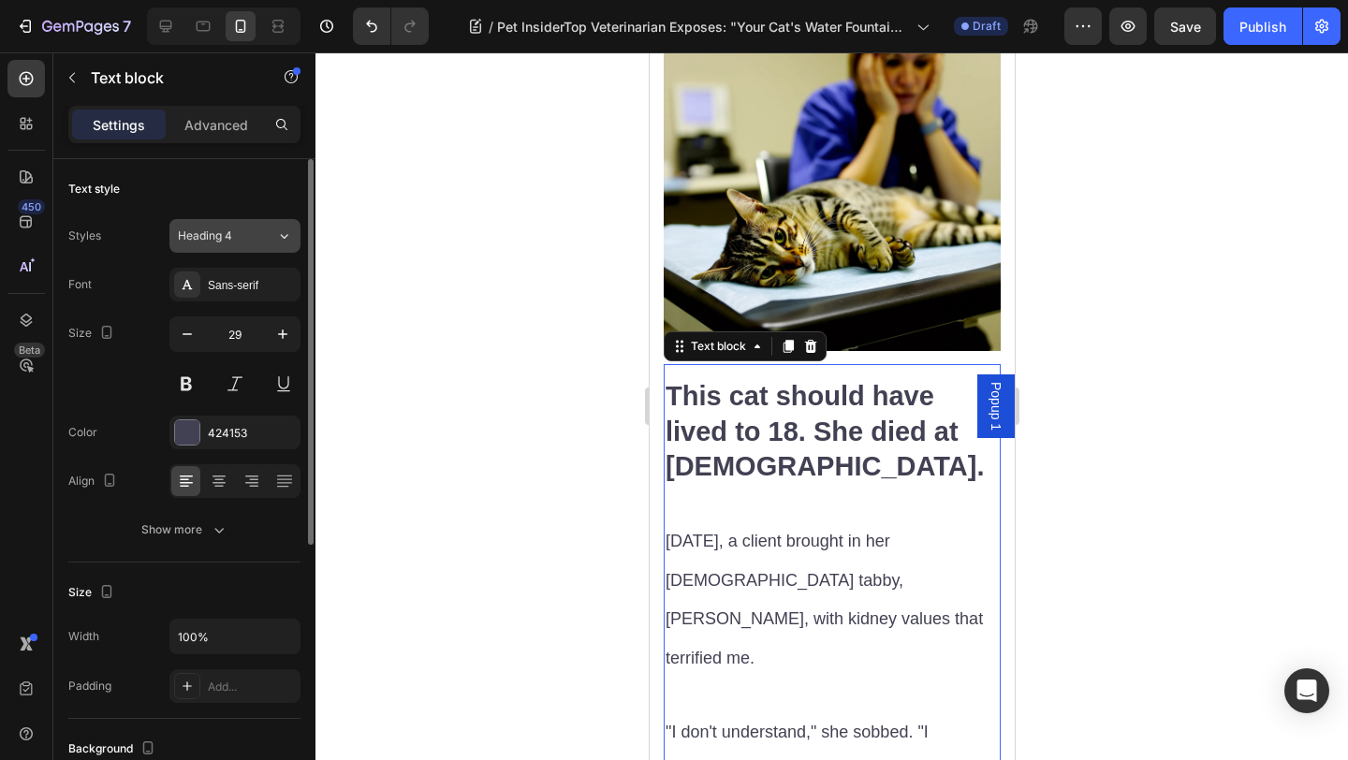
click at [259, 244] on button "Heading 4" at bounding box center [234, 236] width 131 height 34
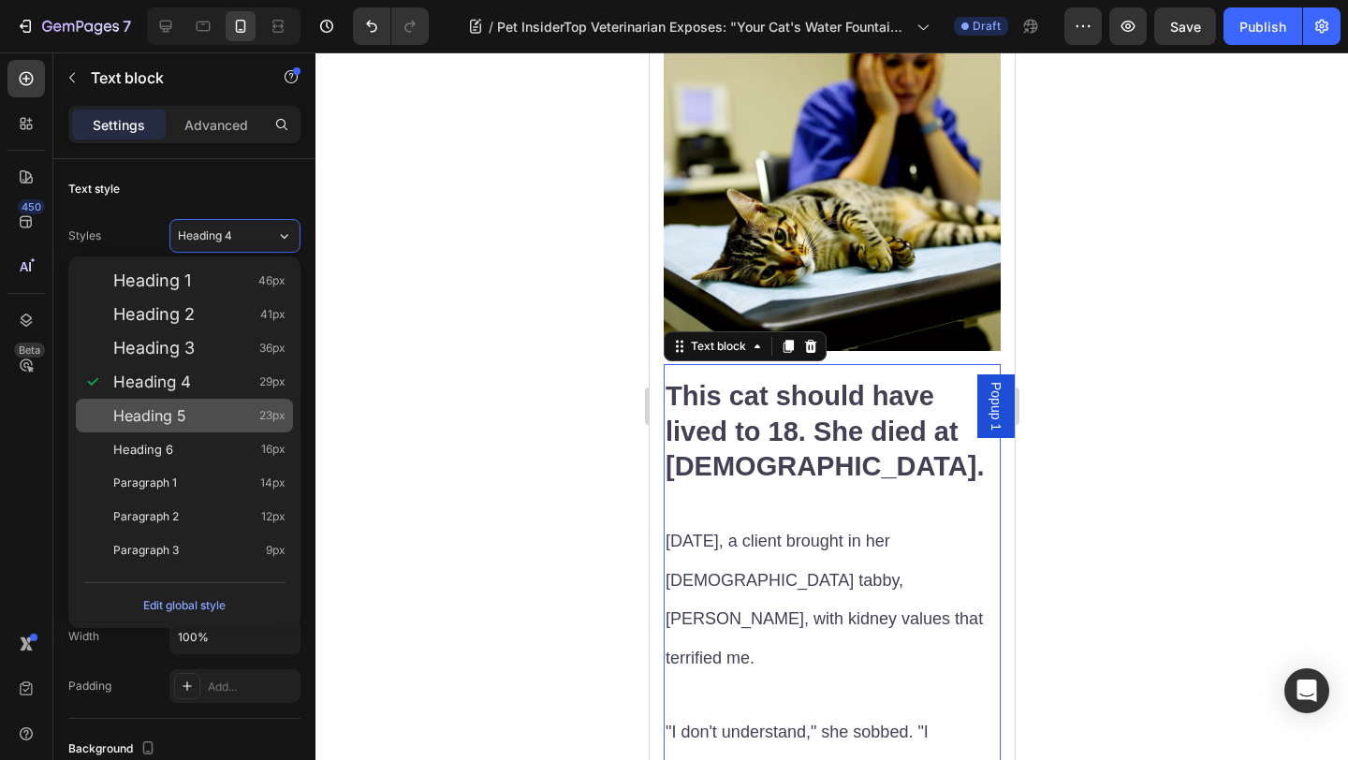
click at [240, 408] on div "Heading 5 23px" at bounding box center [199, 415] width 172 height 19
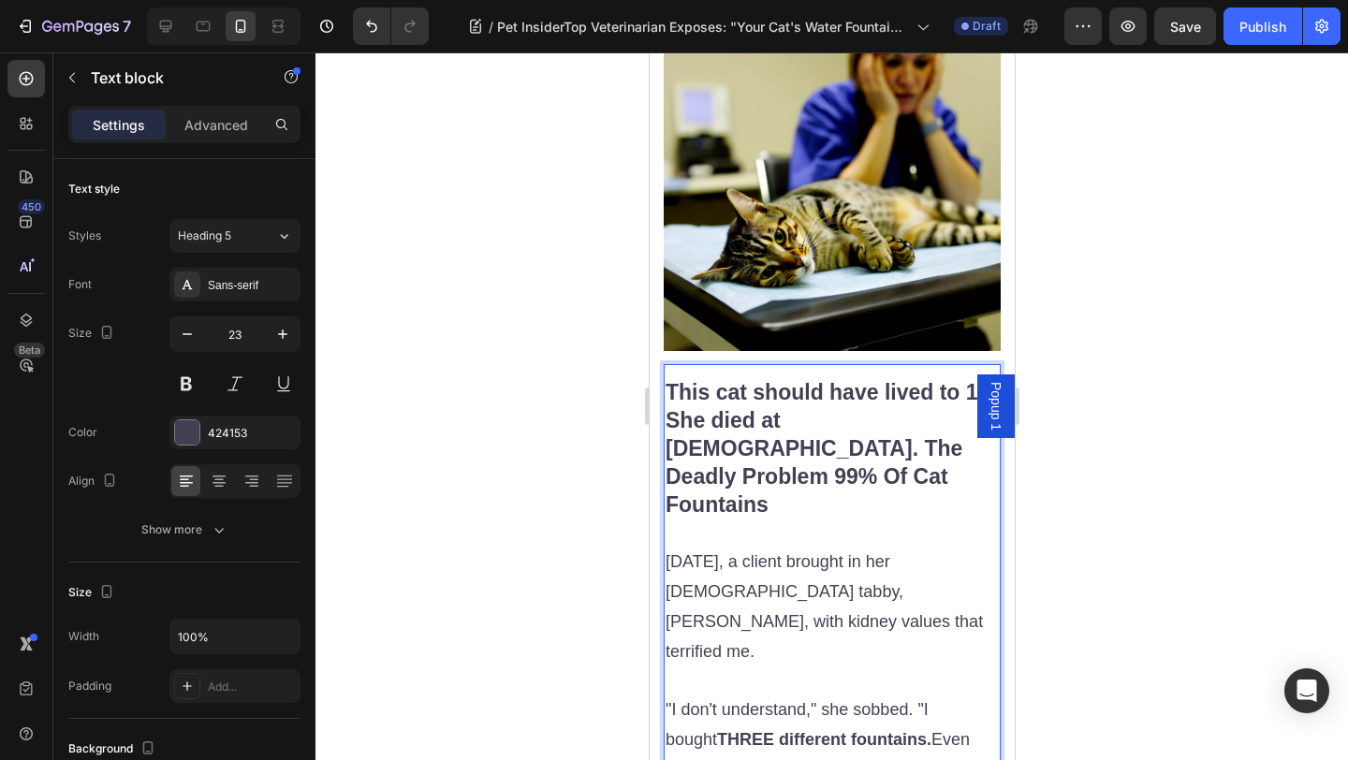
scroll to position [2340, 0]
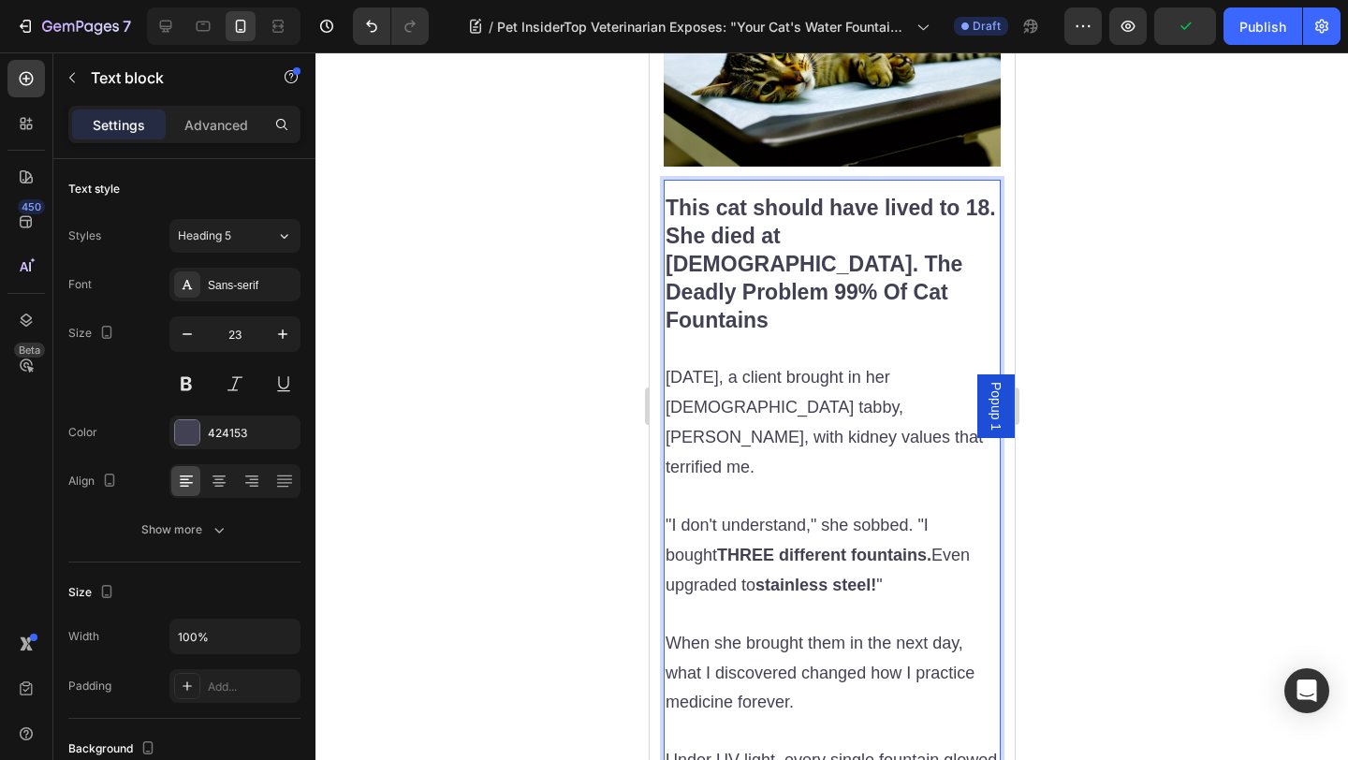
scroll to position [2290, 0]
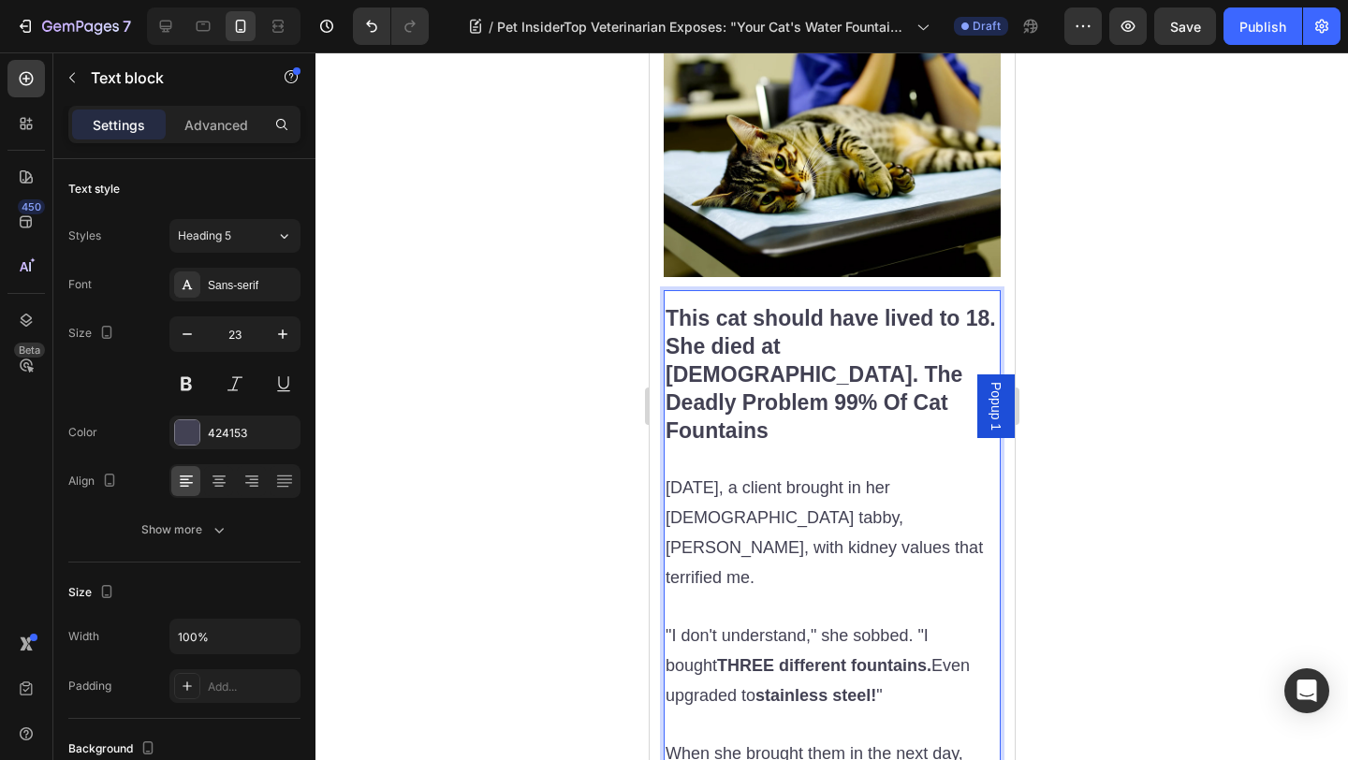
click at [744, 445] on p "Rich Text Editor. Editing area: main" at bounding box center [830, 459] width 333 height 28
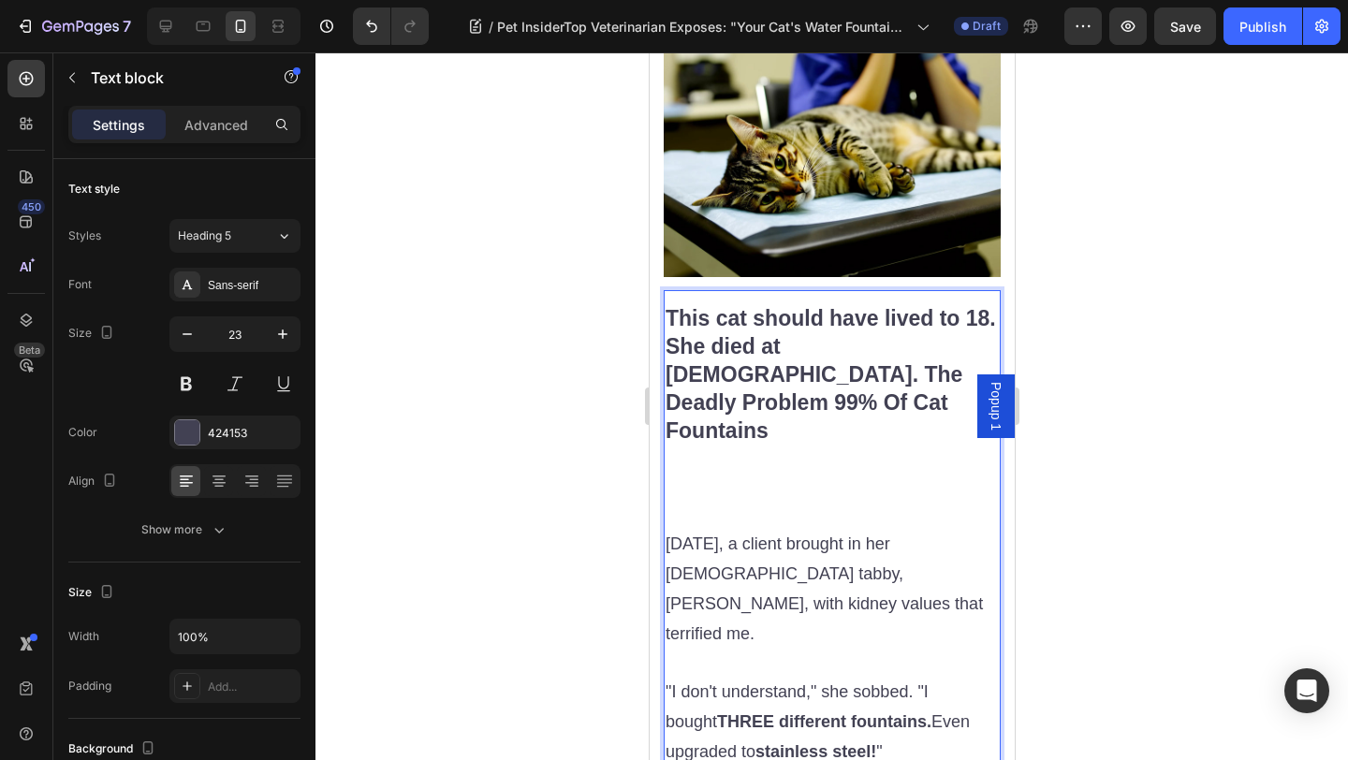
click at [744, 445] on p "Rich Text Editor. Editing area: main" at bounding box center [830, 459] width 333 height 28
click at [710, 445] on p "Rich Text Editor. Editing area: main" at bounding box center [830, 459] width 333 height 28
click at [690, 473] on p "Rich Text Editor. Editing area: main" at bounding box center [830, 487] width 333 height 28
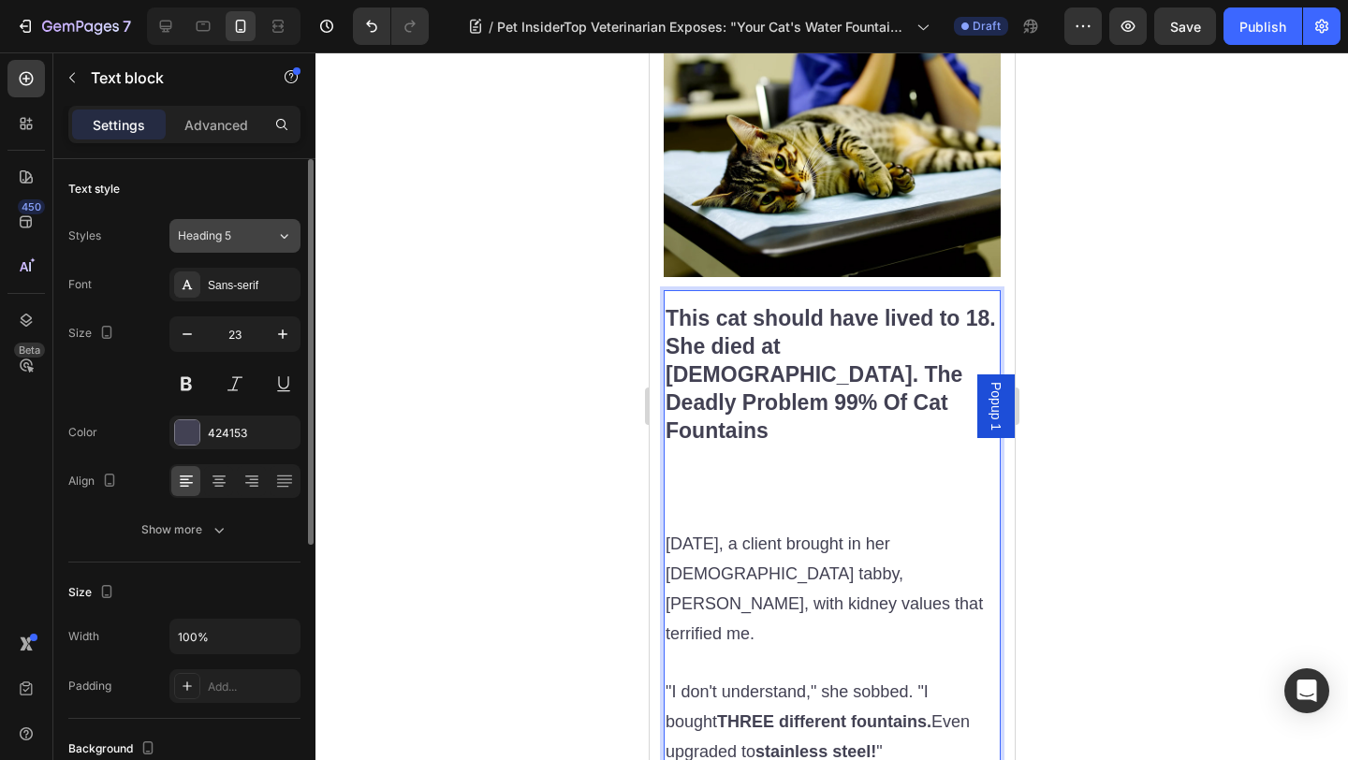
click at [241, 253] on div "Styles Heading 5 Font Sans-serif Size 23 Color 424153 Align Show more" at bounding box center [184, 383] width 232 height 328
click at [255, 239] on div "Heading 5" at bounding box center [227, 235] width 98 height 17
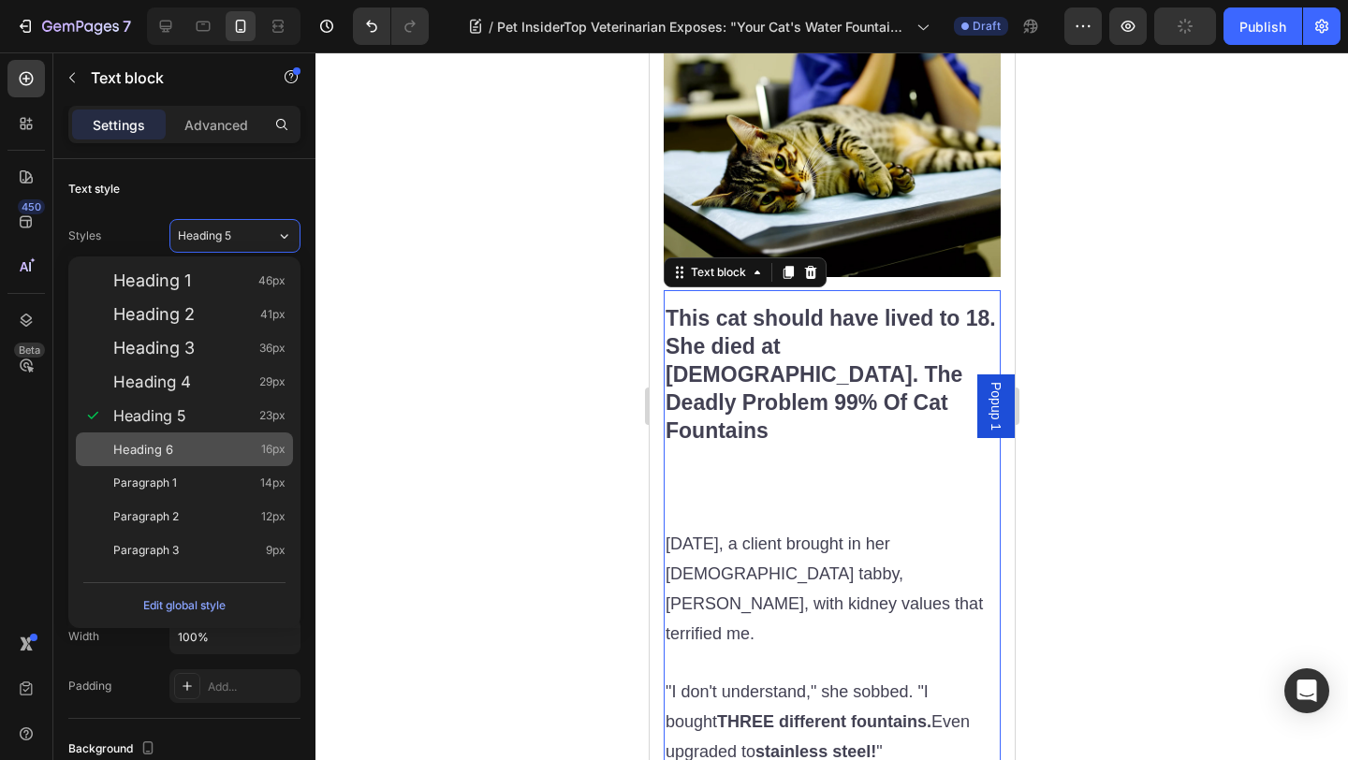
click at [219, 451] on div "Heading 6 16px" at bounding box center [199, 449] width 172 height 19
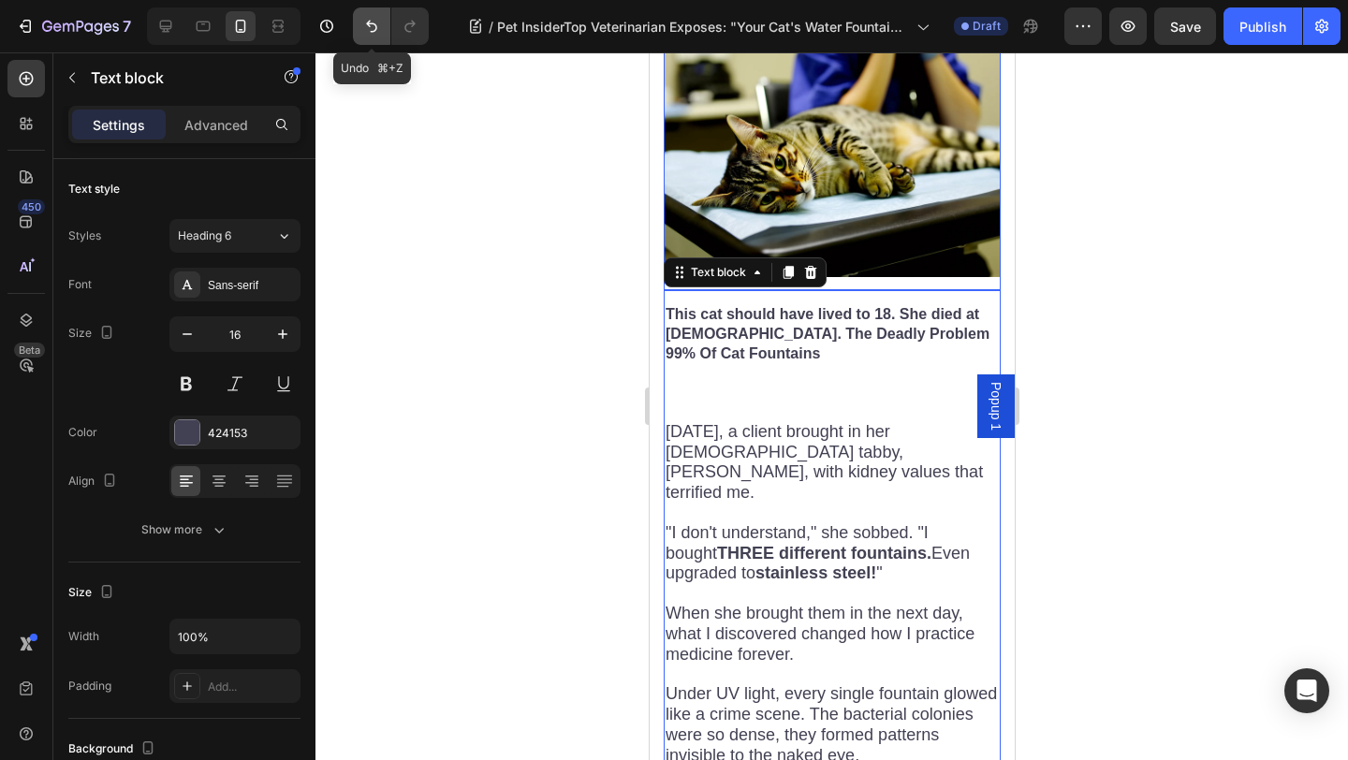
click at [372, 29] on icon "Undo/Redo" at bounding box center [371, 26] width 19 height 19
type input "23"
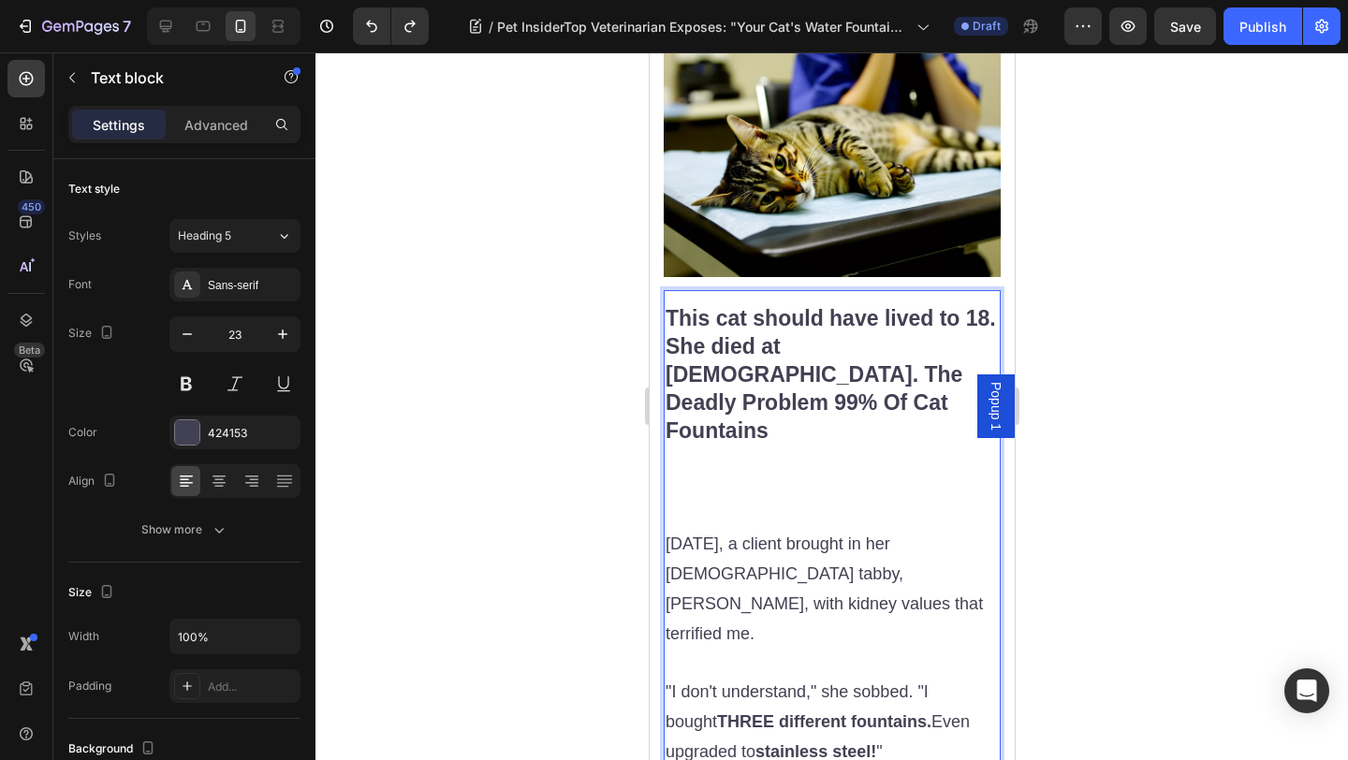
click at [673, 534] on span "[DATE], a client brought in her [DEMOGRAPHIC_DATA] tabby, [PERSON_NAME], with k…" at bounding box center [822, 588] width 317 height 109
click at [670, 534] on span "[DATE], a client brought in her [DEMOGRAPHIC_DATA] tabby, [PERSON_NAME], with k…" at bounding box center [822, 588] width 317 height 109
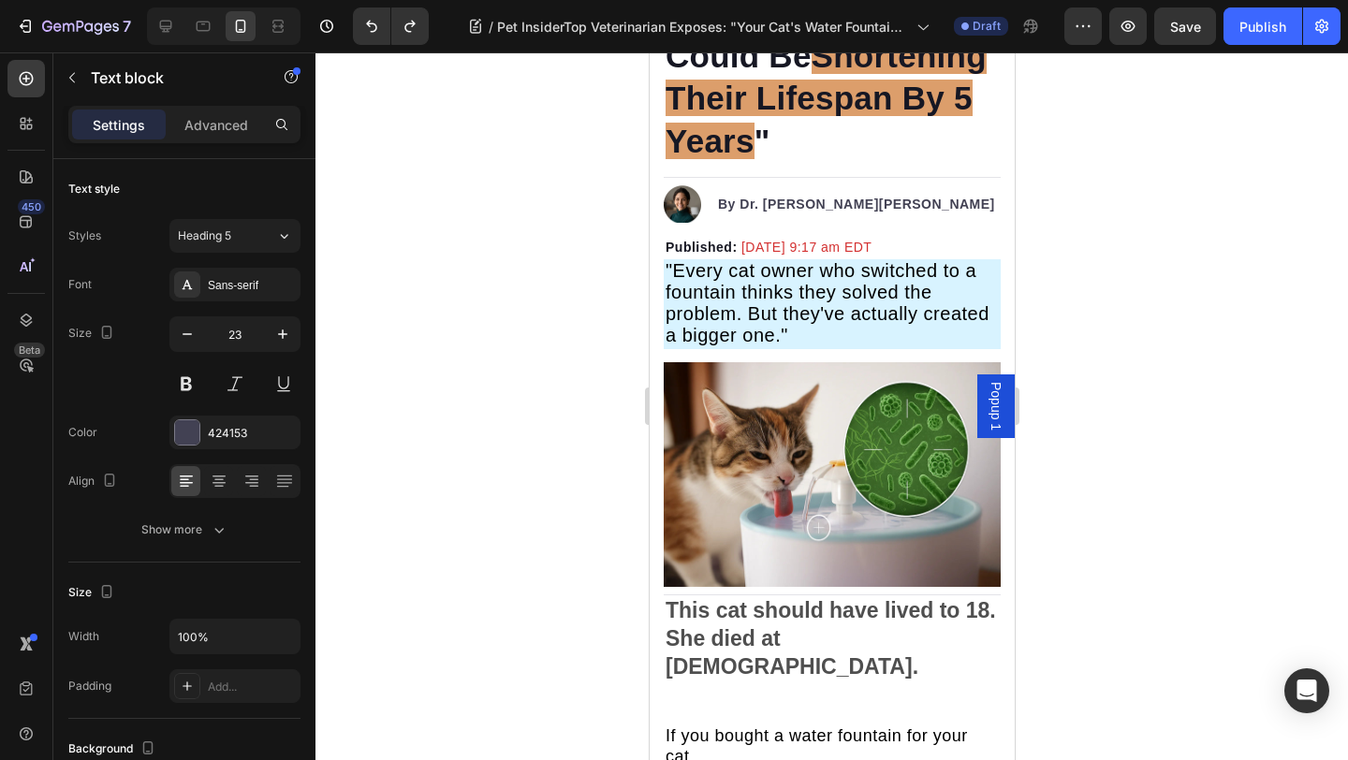
scroll to position [532, 0]
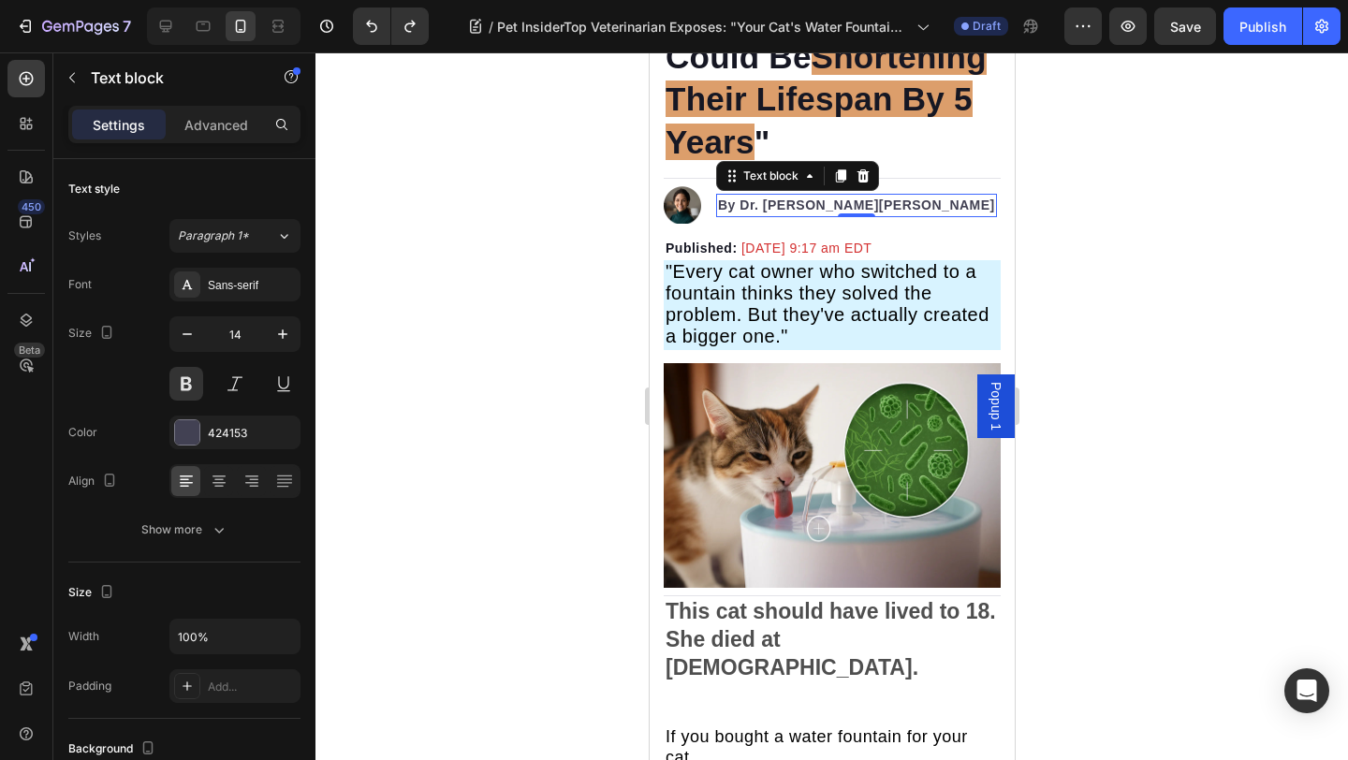
click at [775, 206] on p "By Dr. Jennifer Mitchell" at bounding box center [855, 206] width 277 height 20
click at [774, 206] on p "By Dr. Jennifer Mitchell" at bounding box center [855, 206] width 277 height 20
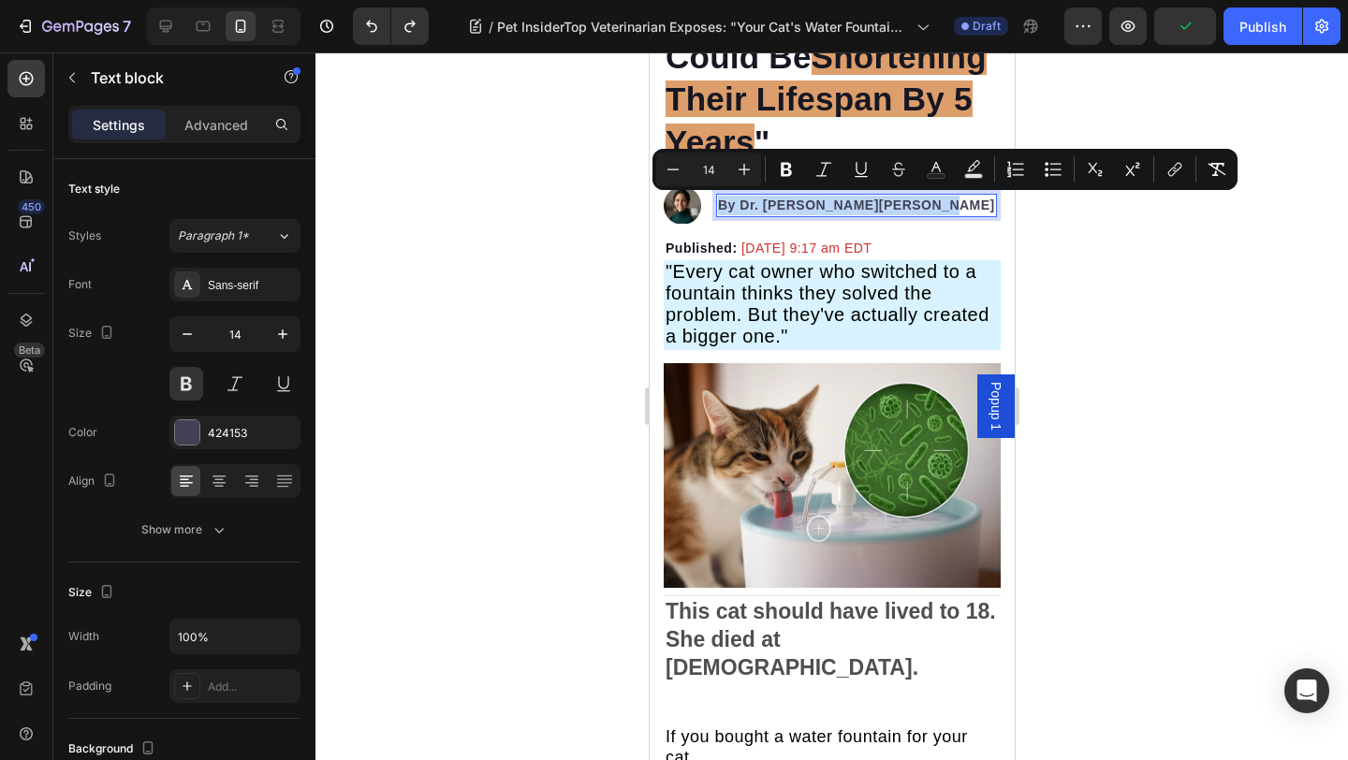
copy p "By Dr. Jennifer Mitchell"
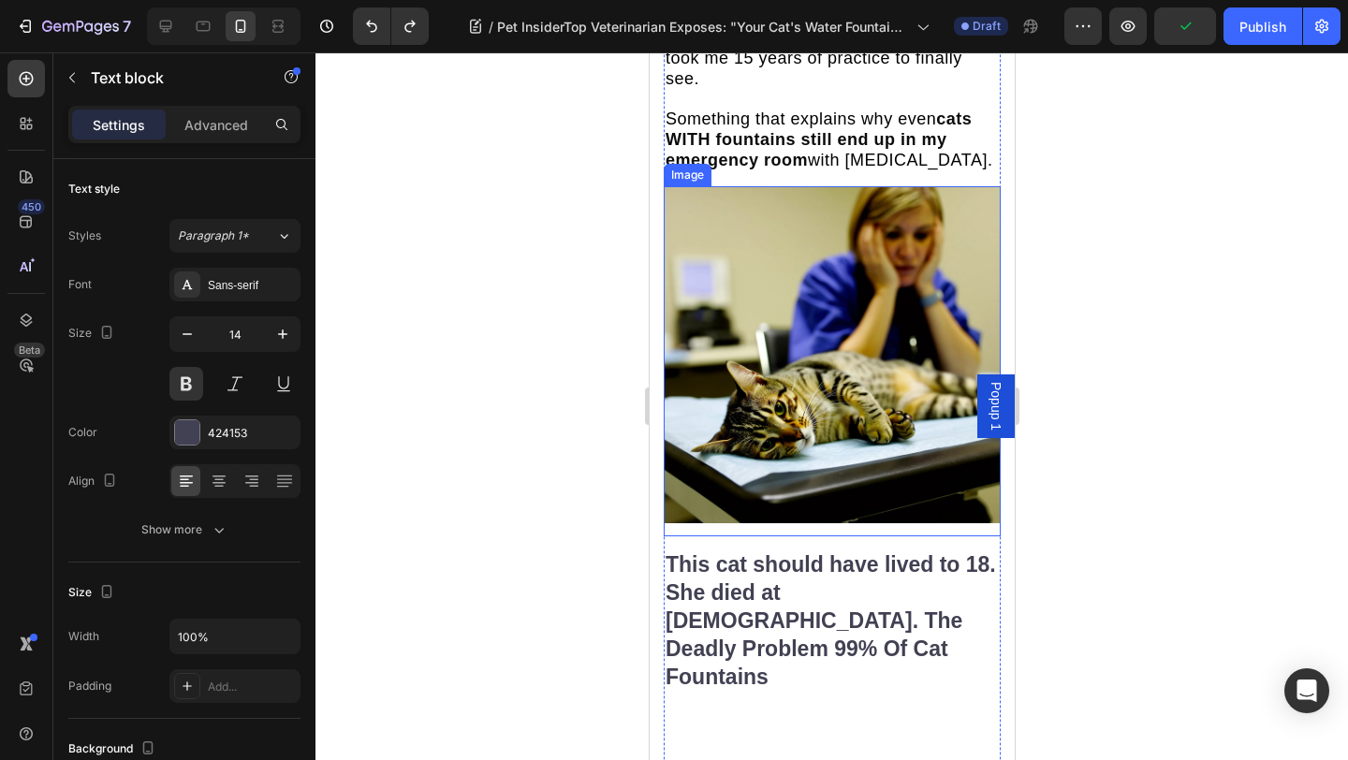
scroll to position [2377, 0]
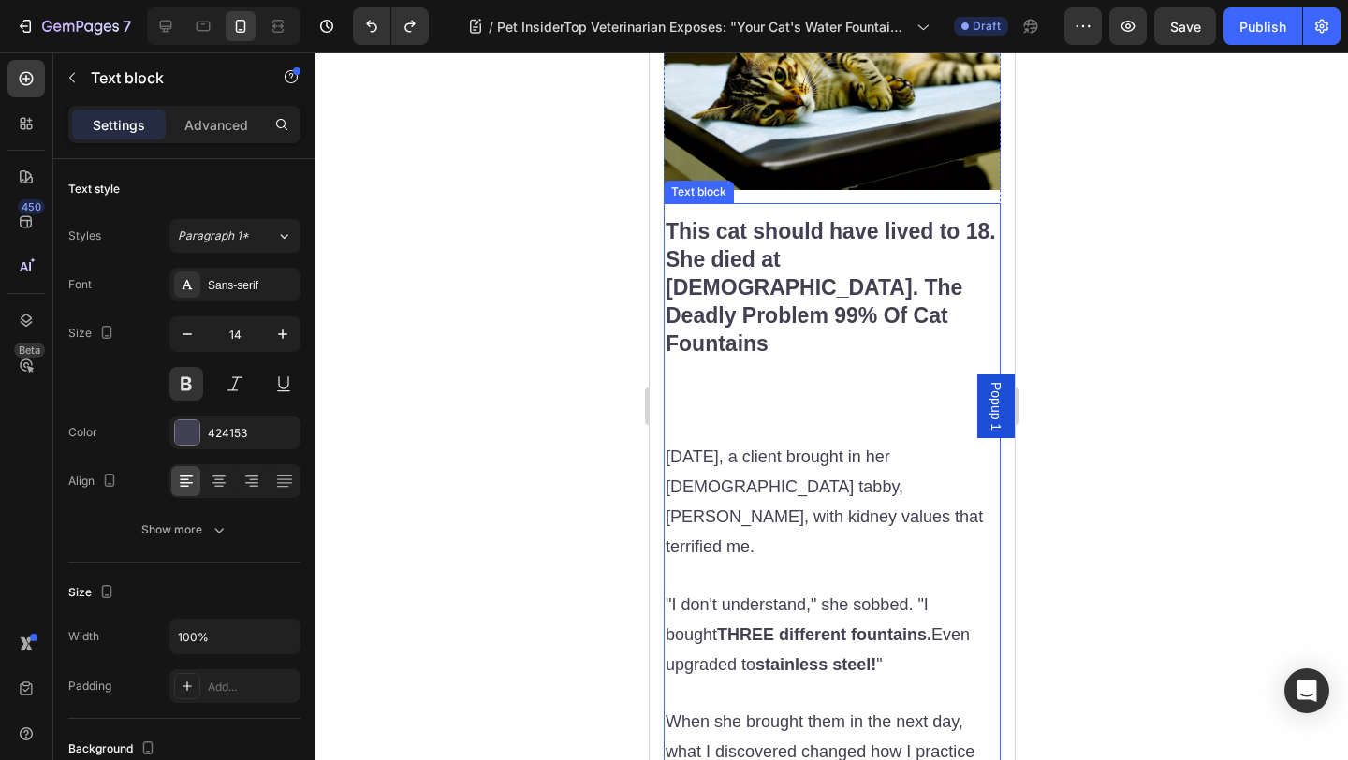
click at [749, 386] on p "Rich Text Editor. Editing area: main" at bounding box center [830, 400] width 333 height 28
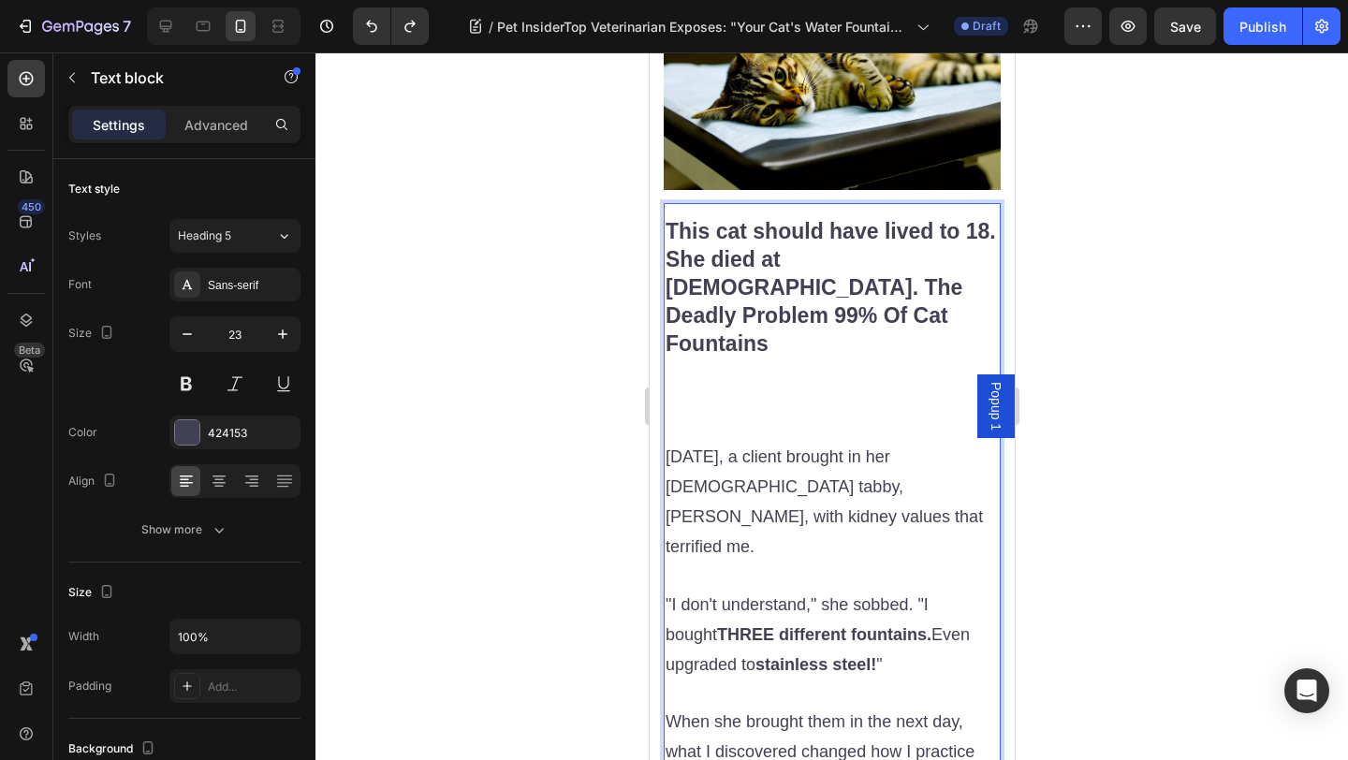
click at [712, 414] on p "Rich Text Editor. Editing area: main" at bounding box center [830, 428] width 333 height 28
click at [708, 386] on p "Rich Text Editor. Editing area: main" at bounding box center [830, 400] width 333 height 28
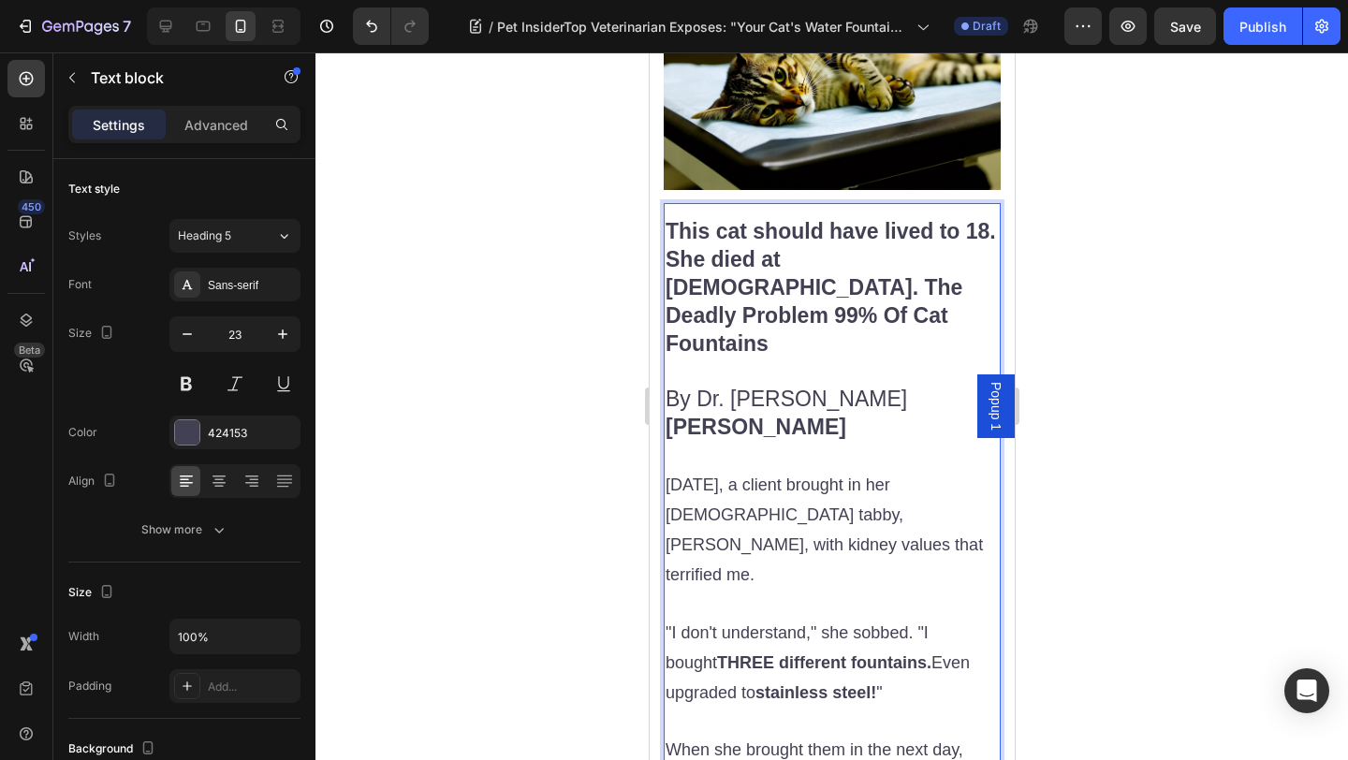
click at [731, 386] on p "By Dr. Jennifer Mitchell" at bounding box center [830, 414] width 333 height 56
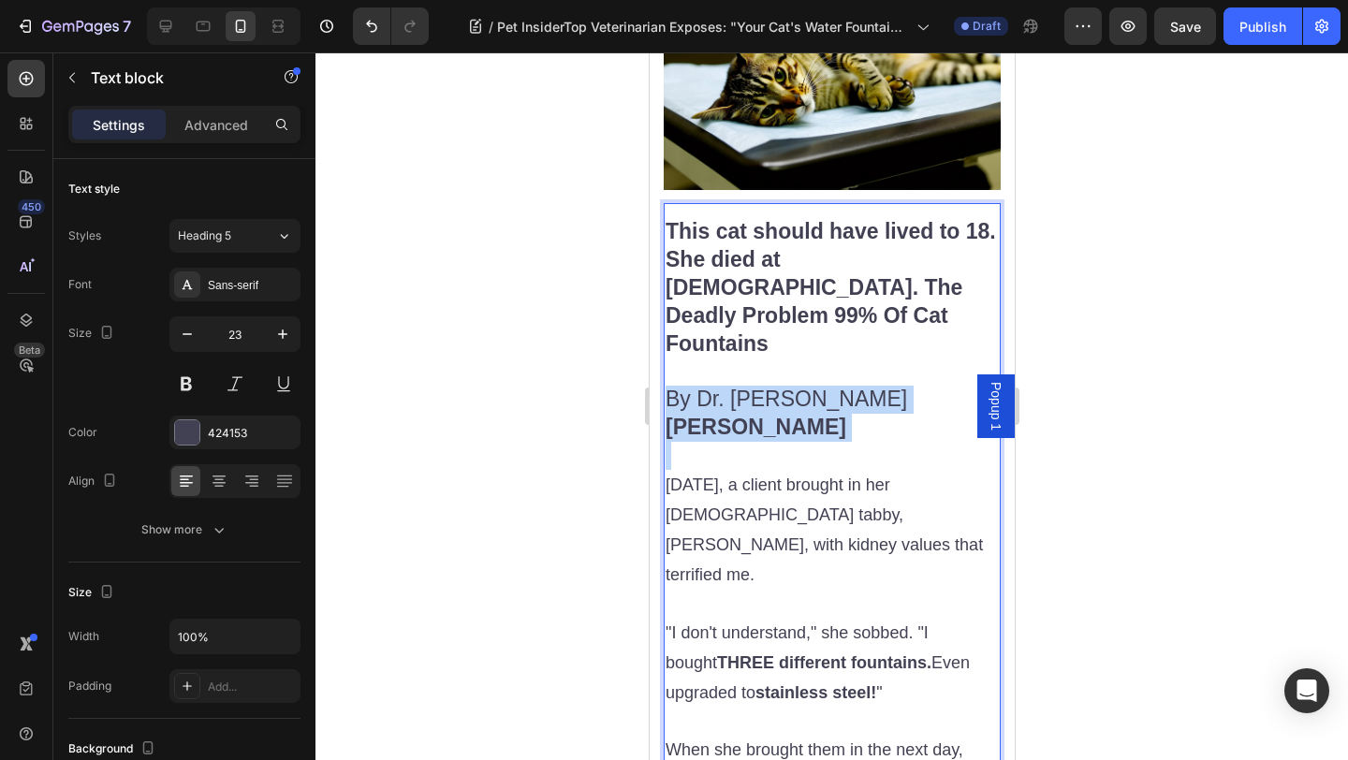
click at [731, 386] on p "By Dr. Jennifer Mitchell" at bounding box center [830, 414] width 333 height 56
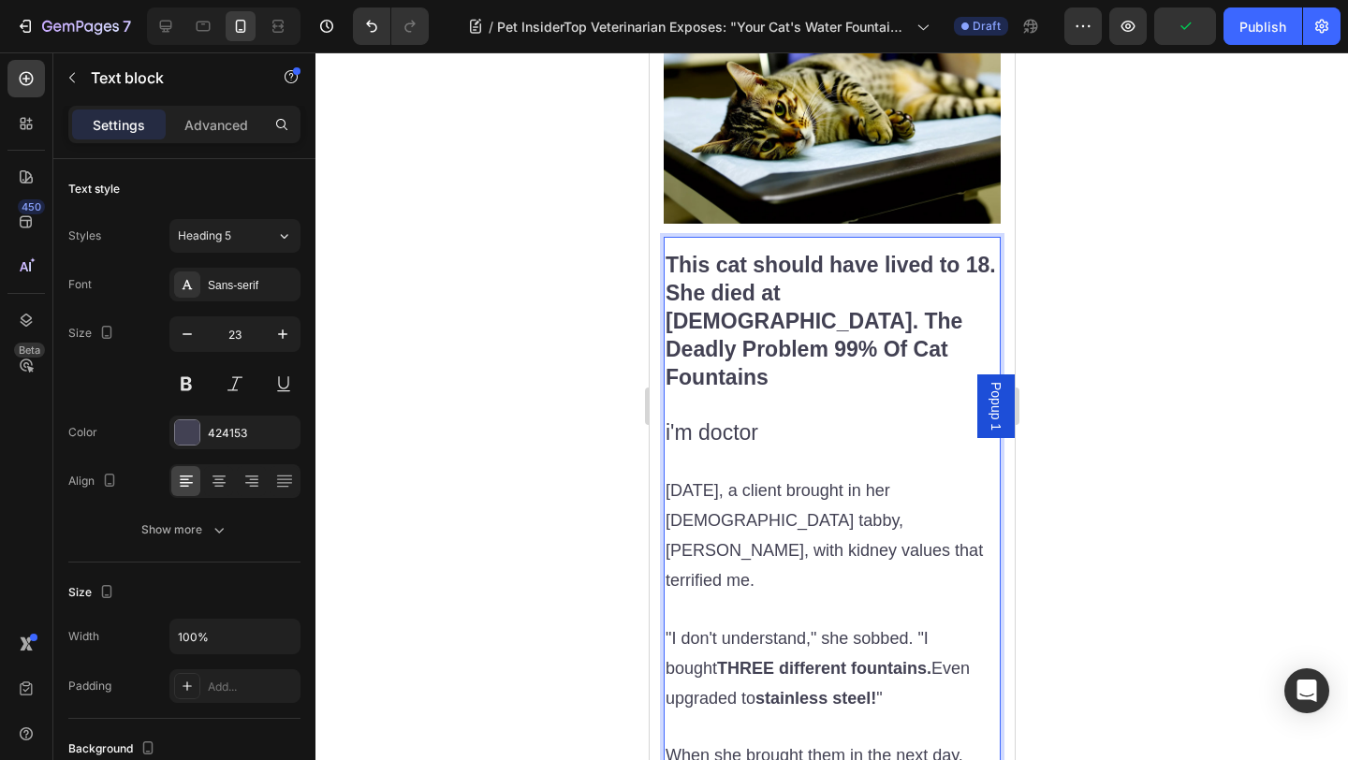
scroll to position [2334, 0]
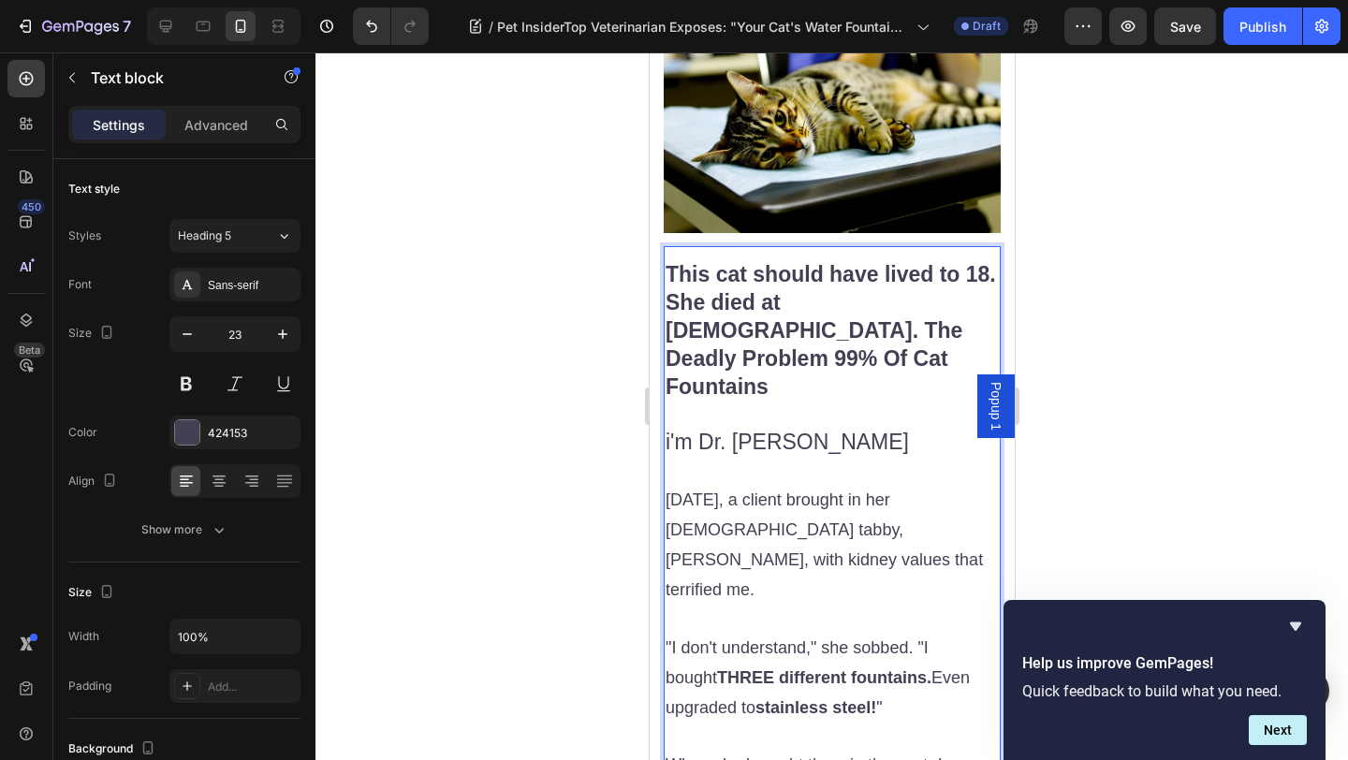
click at [715, 429] on p "i'm Dr. Jennifer Mitchell" at bounding box center [830, 443] width 333 height 28
click at [665, 429] on p "i'm Dr. Jennifer Mitchell" at bounding box center [830, 443] width 333 height 28
click at [669, 429] on p "i'm Dr. Jennifer Mitchell" at bounding box center [830, 443] width 333 height 28
click at [669, 429] on p "M'm Dr. Jennifer Mitchell" at bounding box center [830, 443] width 333 height 28
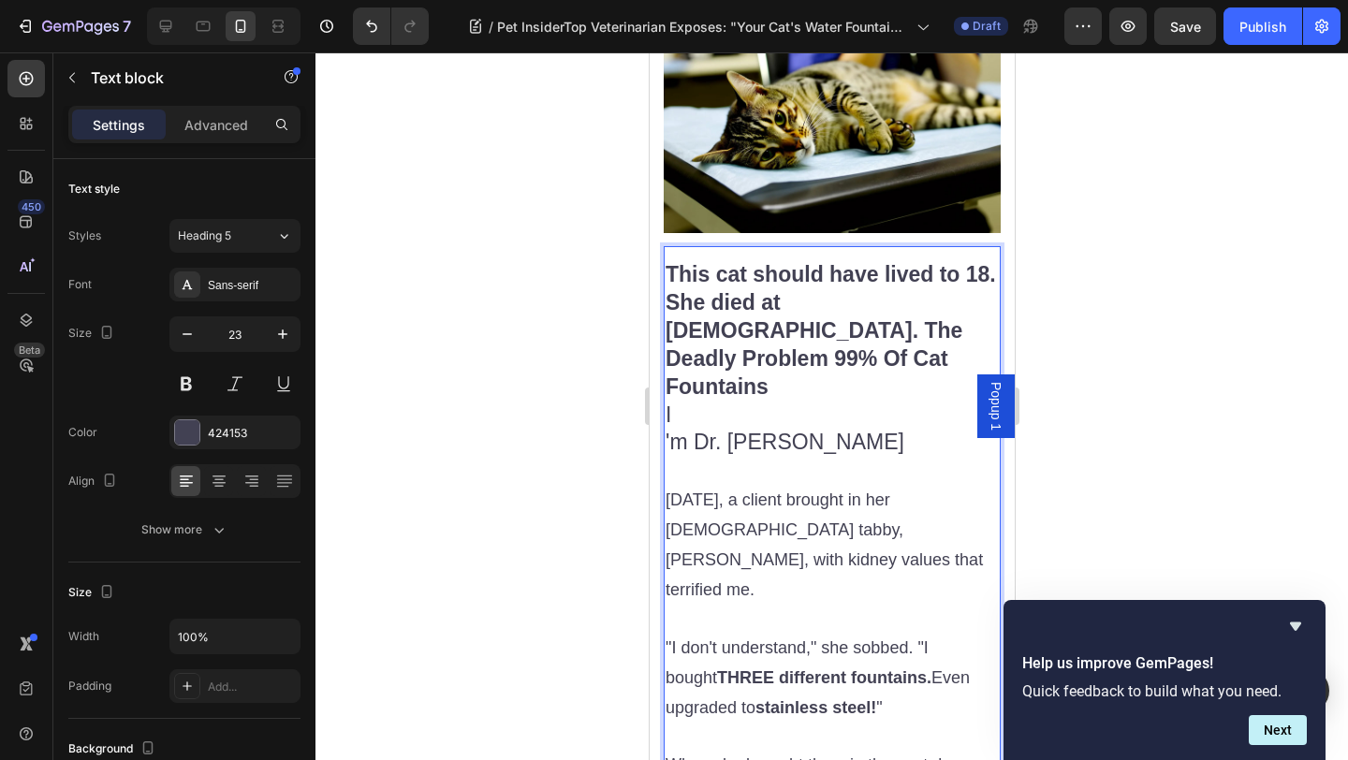
click at [744, 401] on p "I" at bounding box center [830, 415] width 333 height 28
click at [771, 401] on p "Rich Text Editor. Editing area: main" at bounding box center [830, 415] width 333 height 28
click at [771, 429] on p "I'm Dr. Jennifer Mitchell" at bounding box center [830, 443] width 333 height 28
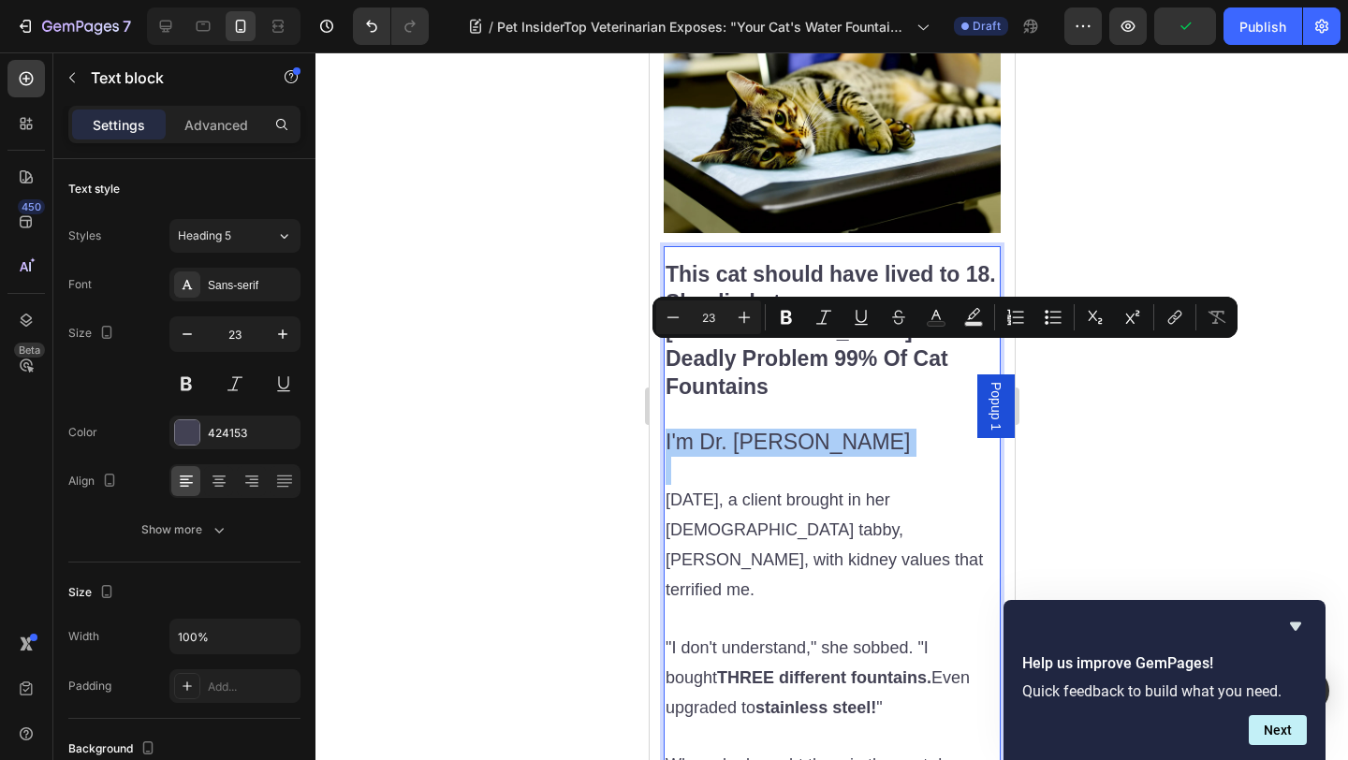
click at [690, 327] on input "23" at bounding box center [708, 317] width 37 height 22
click at [670, 326] on icon "Editor contextual toolbar" at bounding box center [672, 317] width 19 height 19
click at [669, 326] on icon "Editor contextual toolbar" at bounding box center [672, 317] width 19 height 19
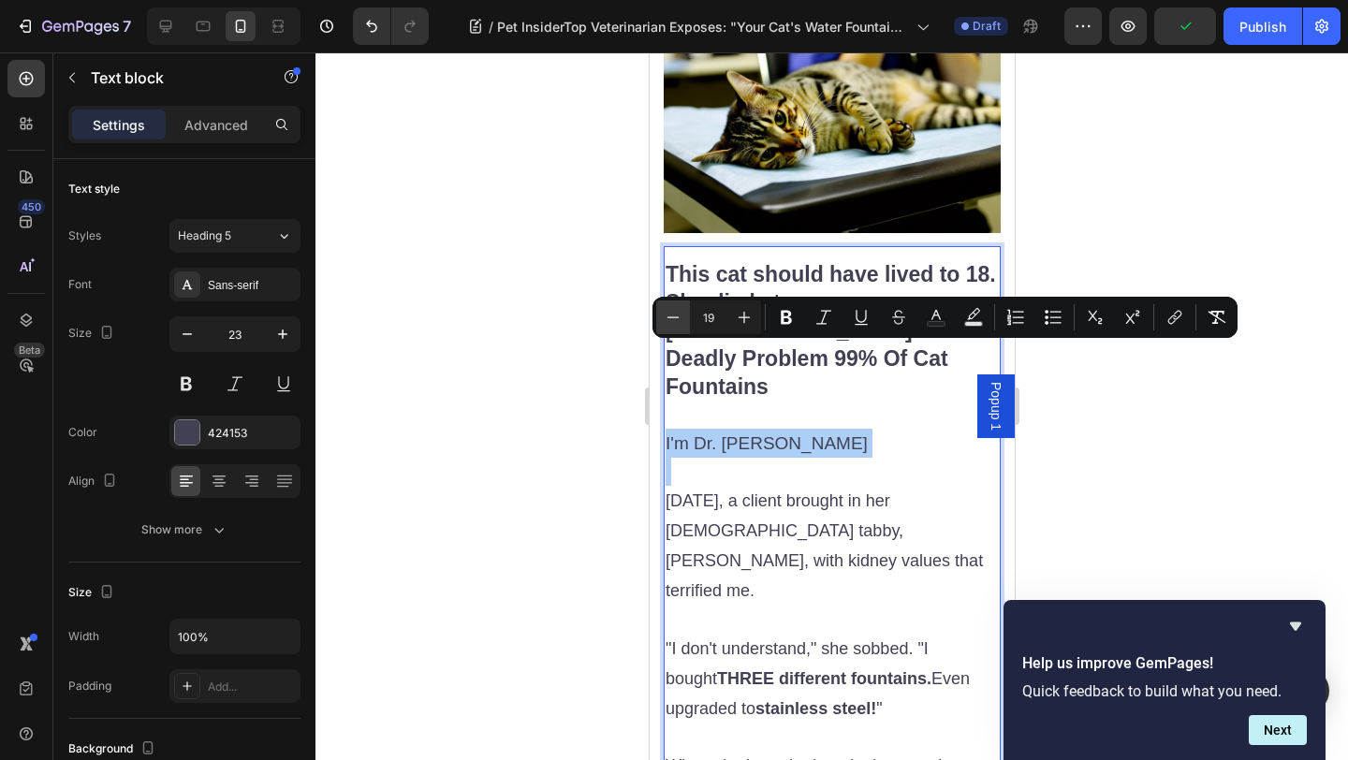
click at [669, 326] on icon "Editor contextual toolbar" at bounding box center [672, 317] width 19 height 19
type input "18"
click at [795, 459] on p "Rich Text Editor. Editing area: main" at bounding box center [830, 473] width 333 height 28
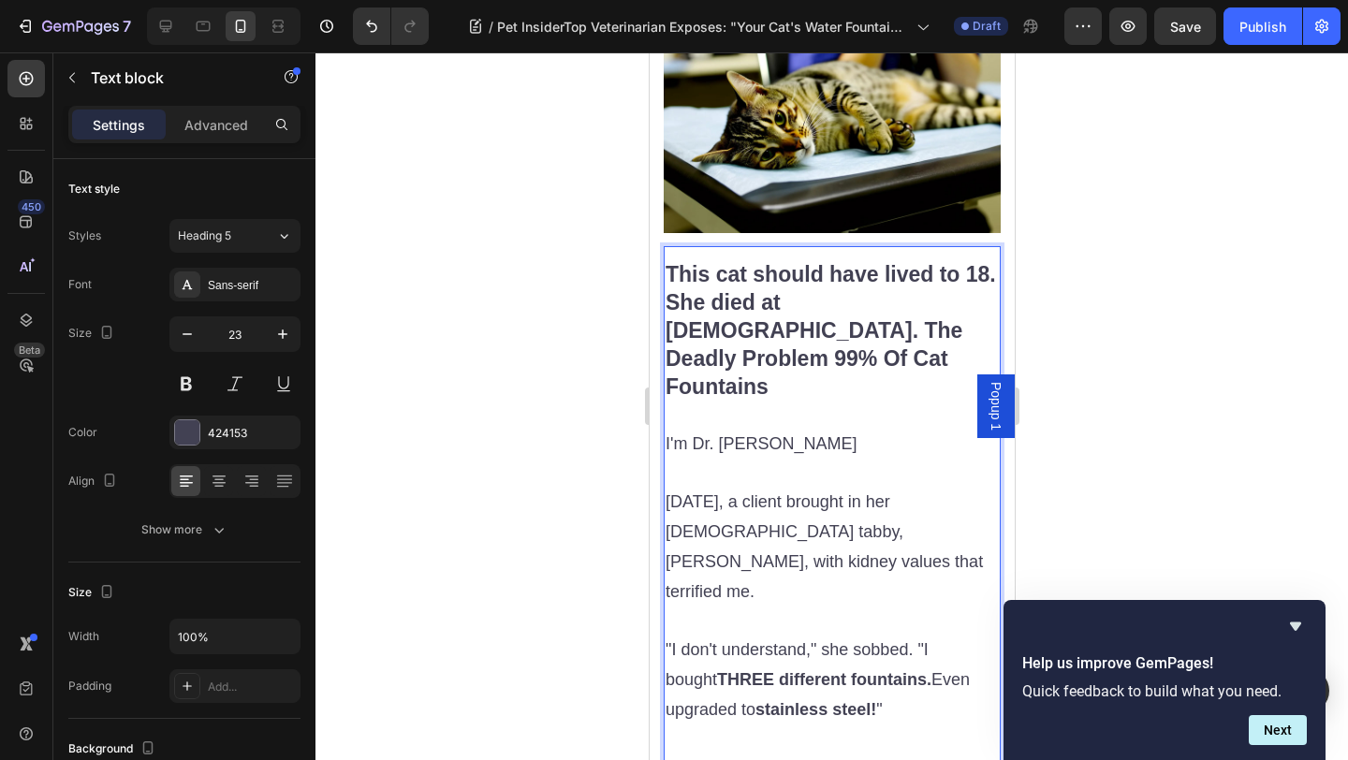
click at [859, 429] on p "I'm Dr. Jennifer Mitchell" at bounding box center [830, 444] width 333 height 30
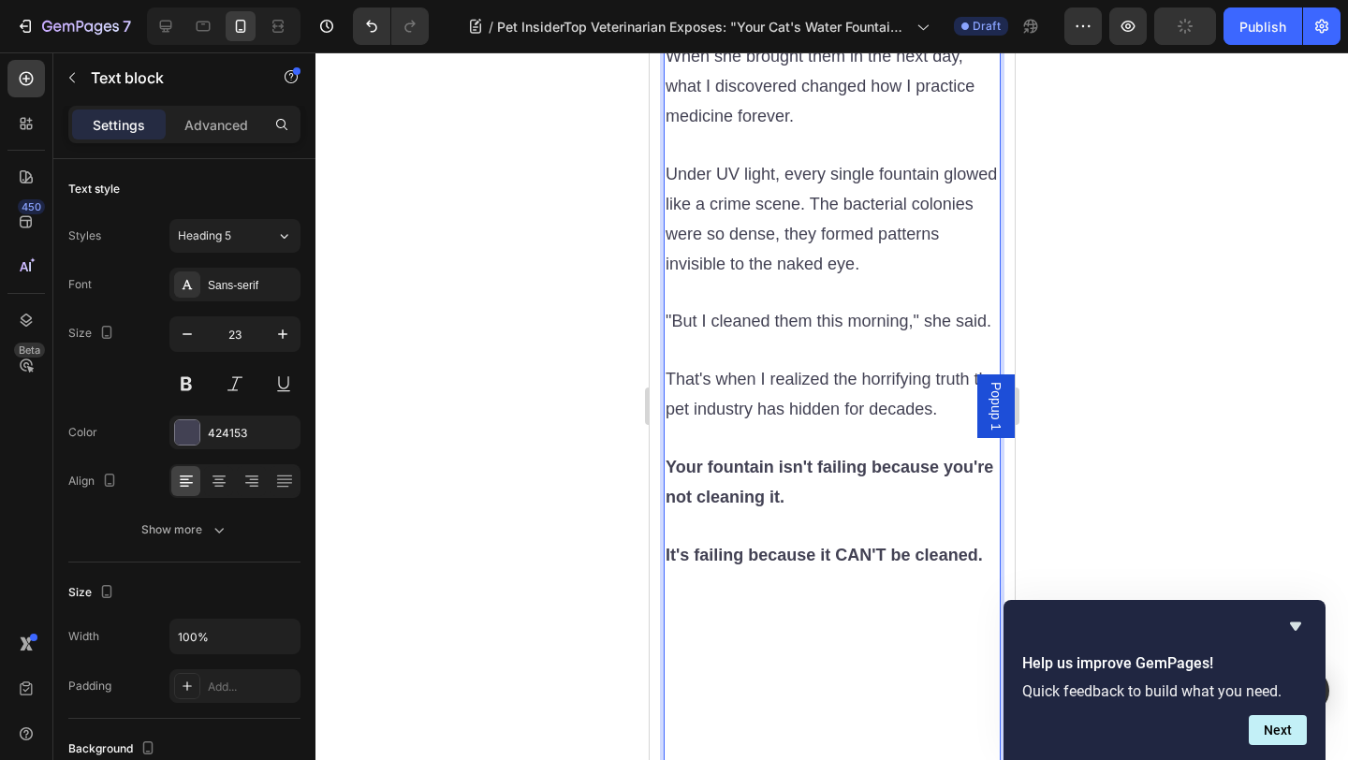
scroll to position [3106, 0]
click at [813, 653] on p "Rich Text Editor. Editing area: main" at bounding box center [830, 708] width 333 height 280
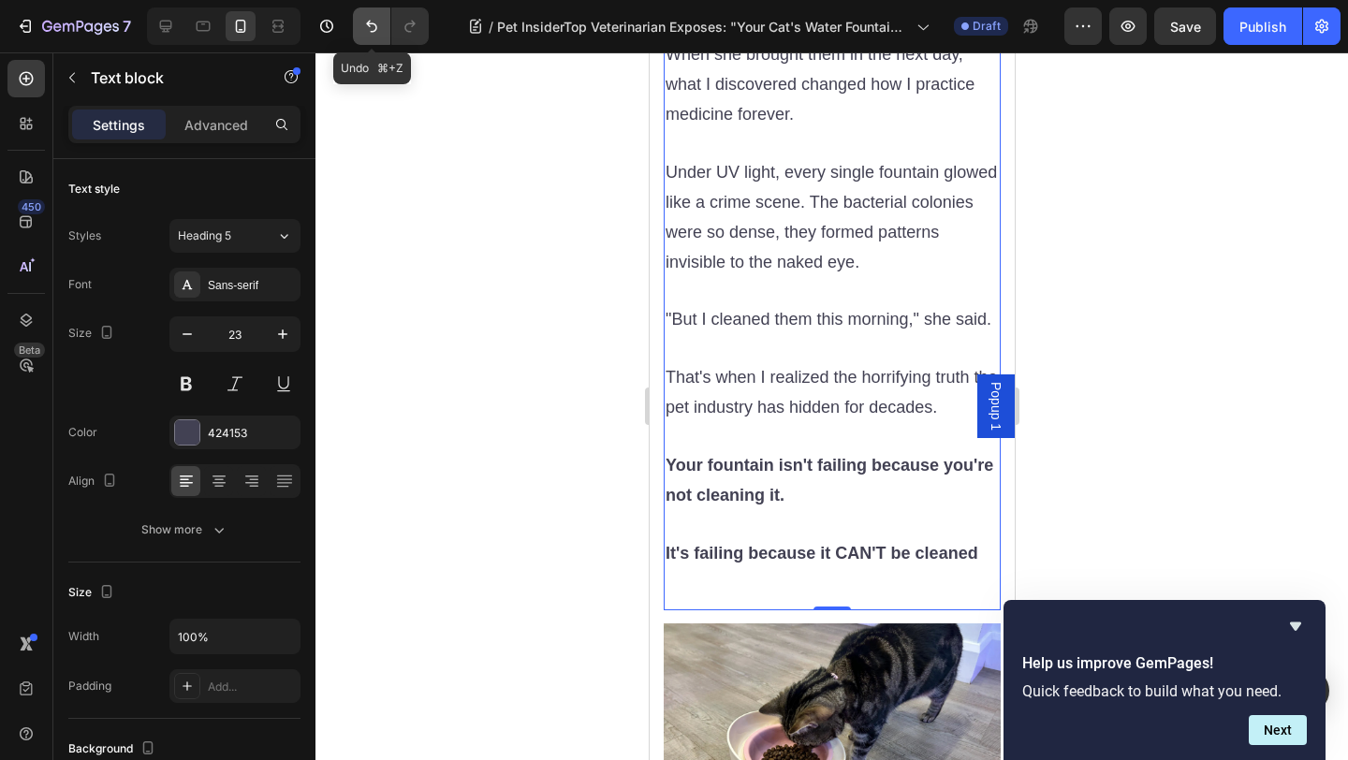
click at [384, 24] on button "Undo/Redo" at bounding box center [371, 25] width 37 height 37
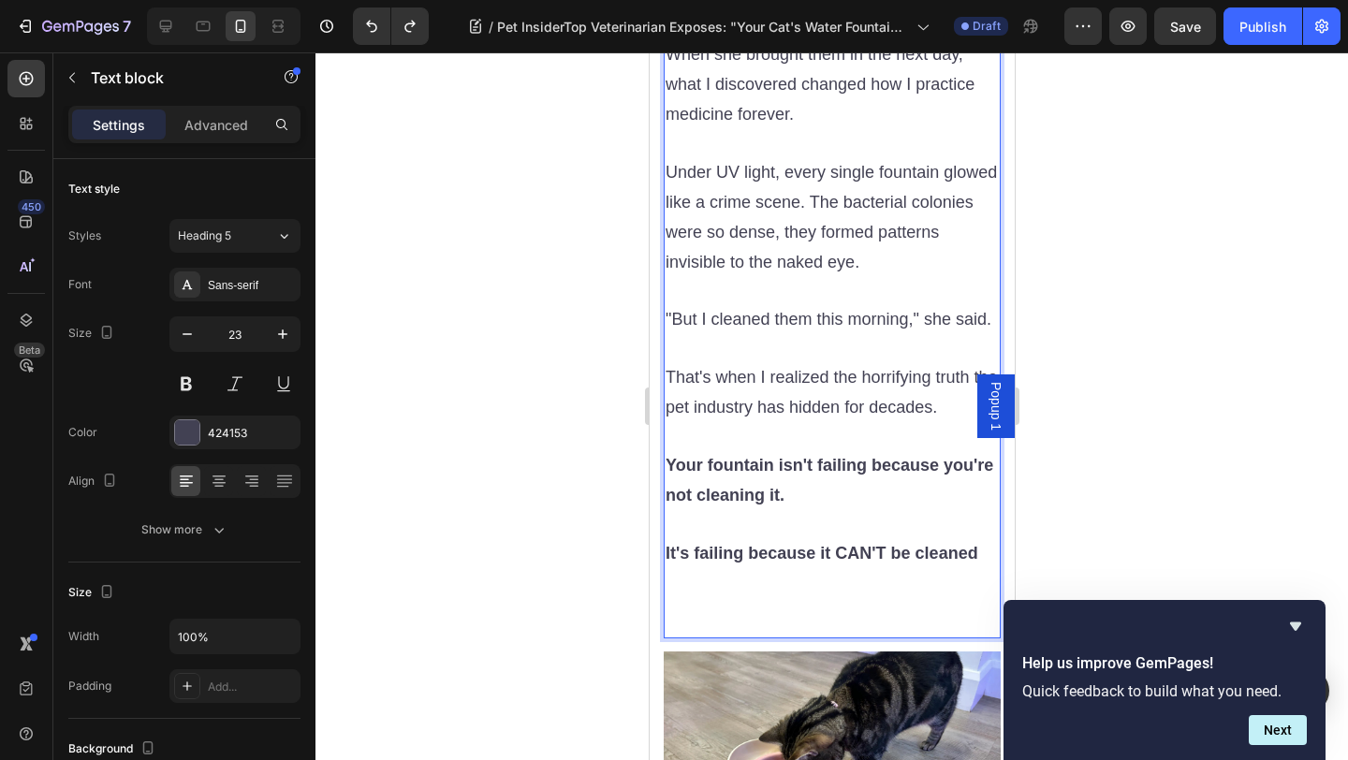
click at [860, 651] on img at bounding box center [831, 746] width 337 height 190
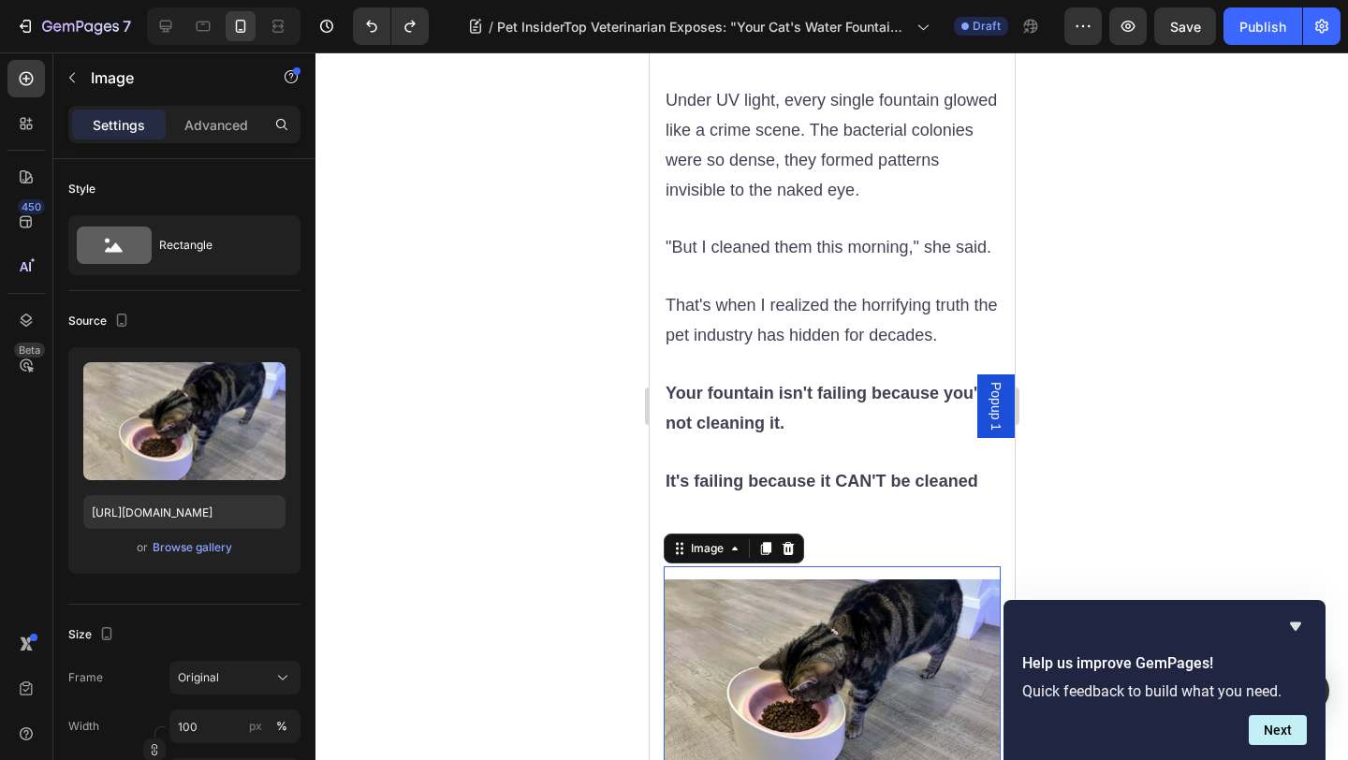
scroll to position [3303, 0]
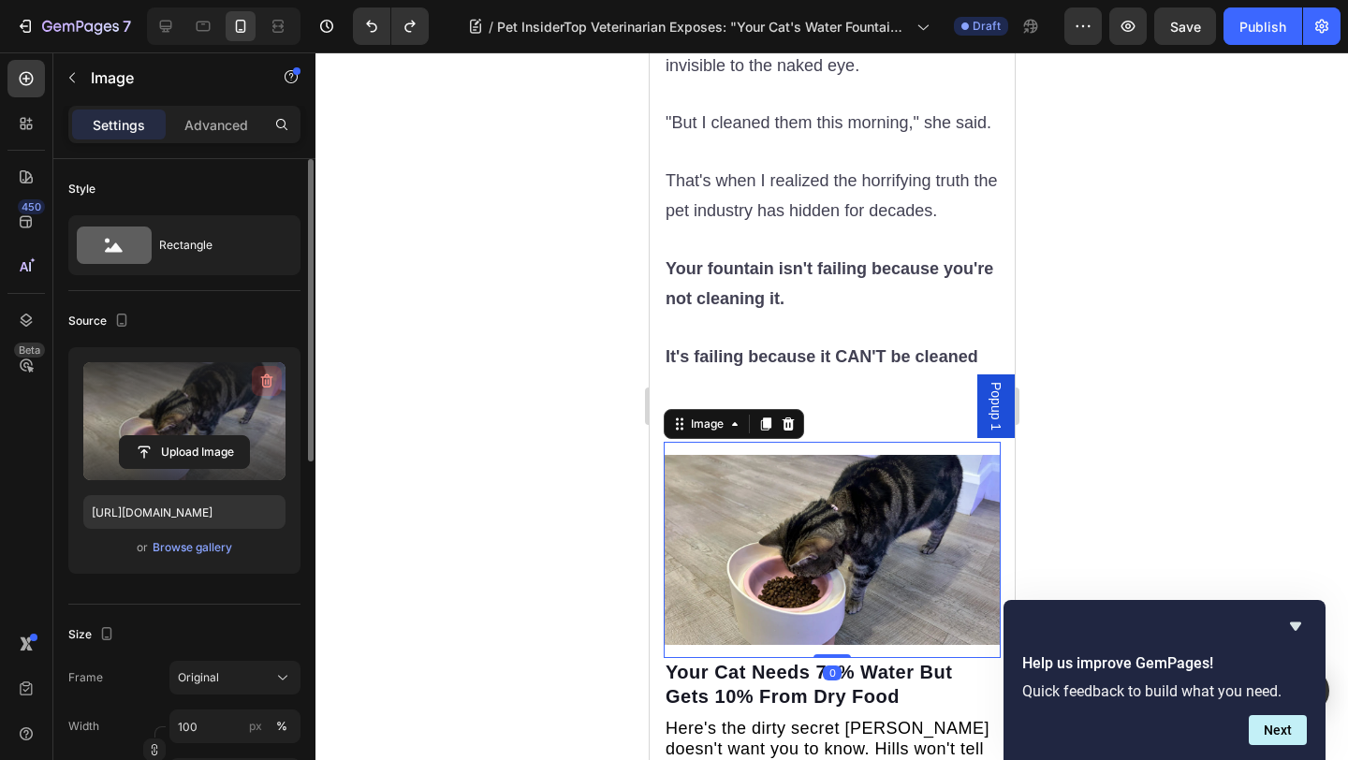
click at [259, 381] on icon "button" at bounding box center [266, 381] width 19 height 19
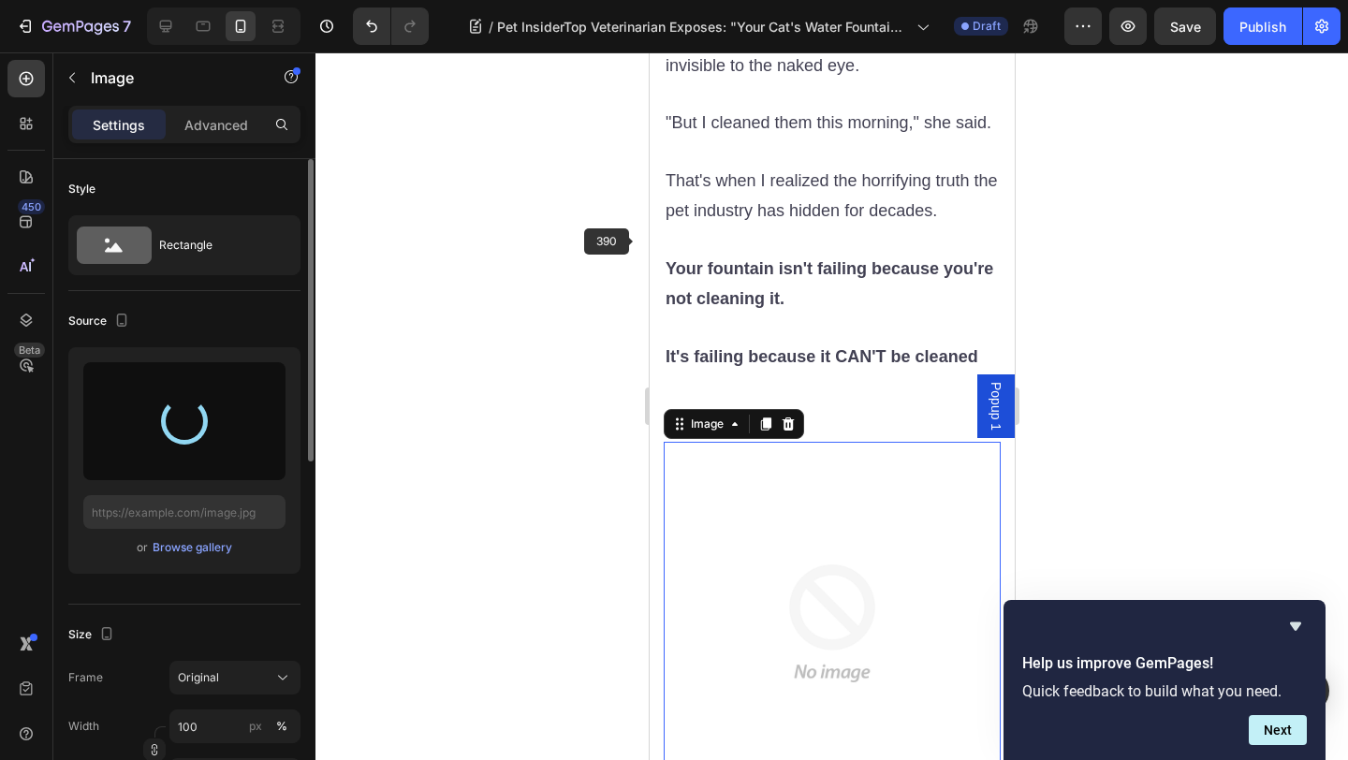
type input "https://cdn.shopify.com/s/files/1/0939/3743/4969/files/gempages_583388466436375…"
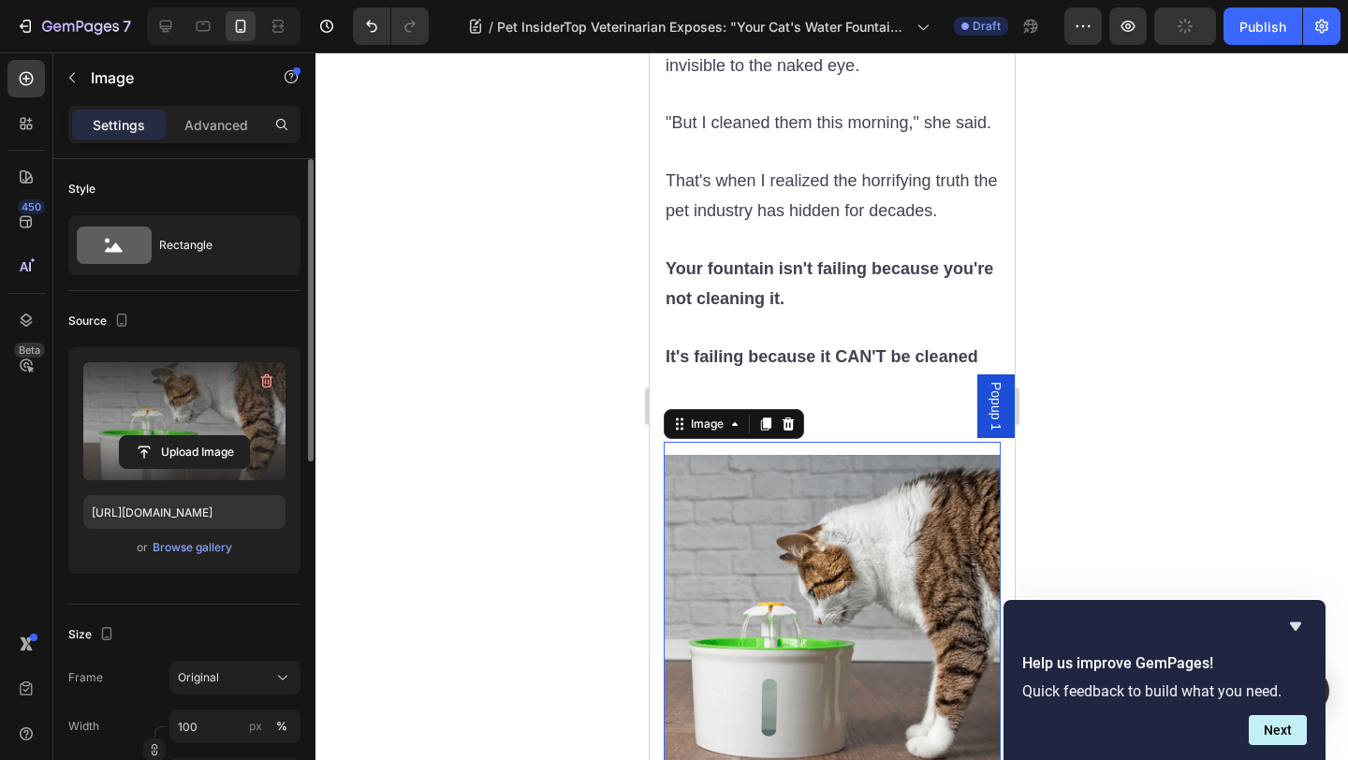
scroll to position [3455, 0]
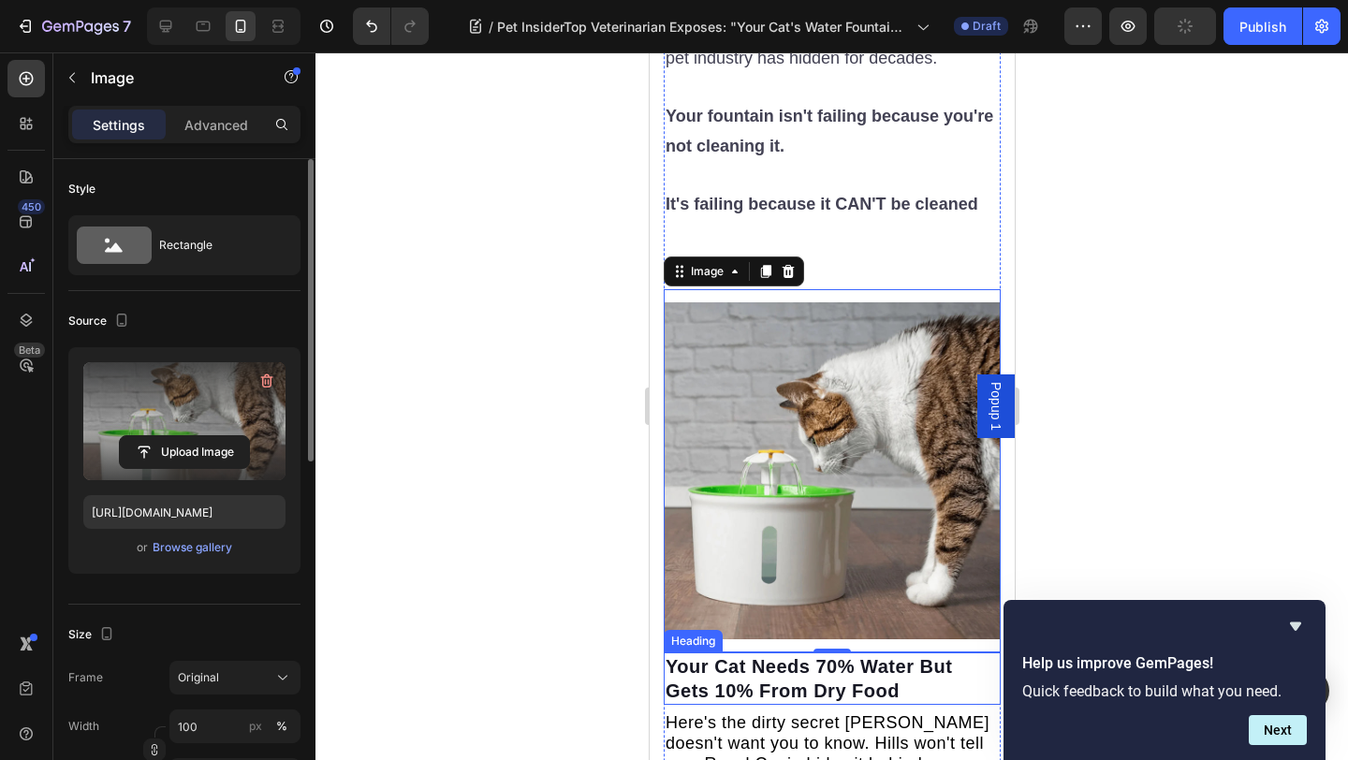
click at [778, 656] on strong "Your Cat Needs 70% Water But Gets 10% From Dry Food" at bounding box center [807, 678] width 286 height 45
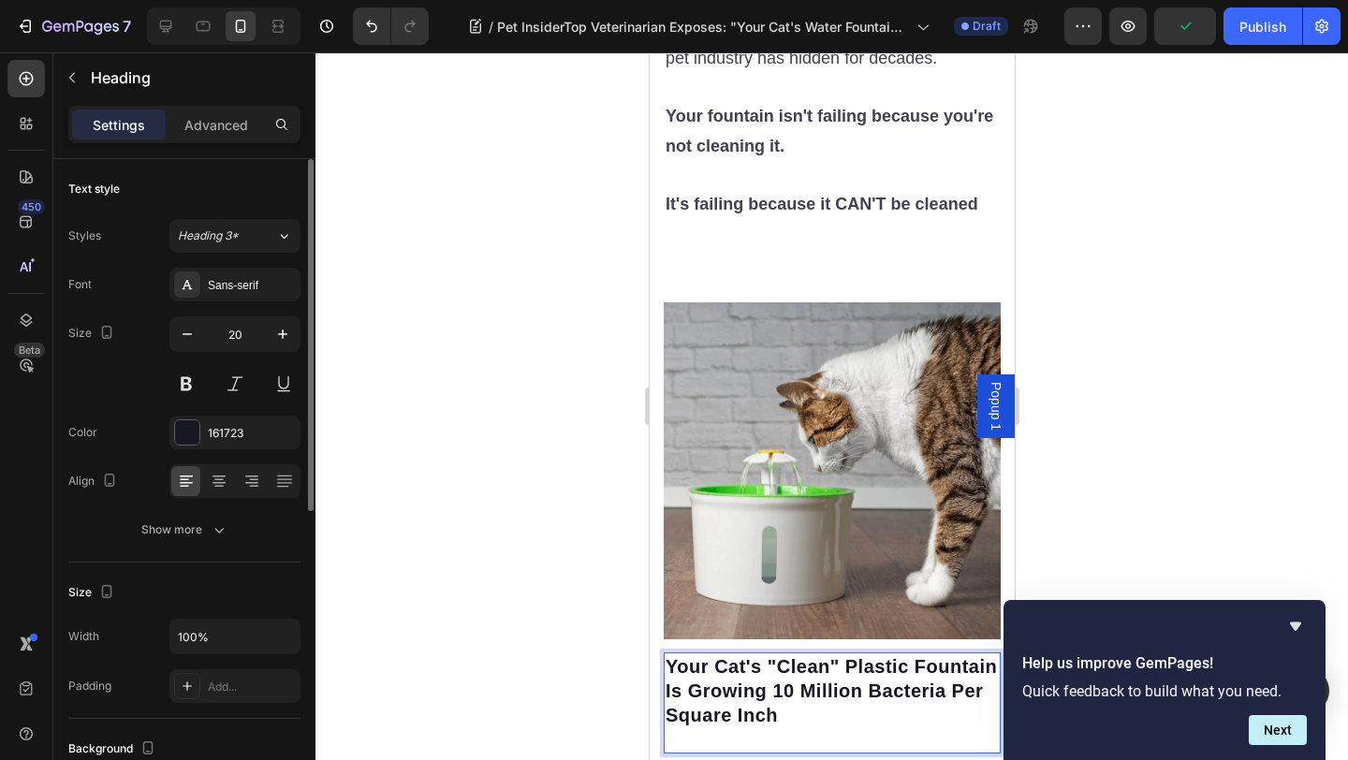
click at [868, 654] on p "Your Cat's "Clean" Plastic Fountain Is Growing 10 Million Bacteria Per Square I…" at bounding box center [830, 690] width 333 height 73
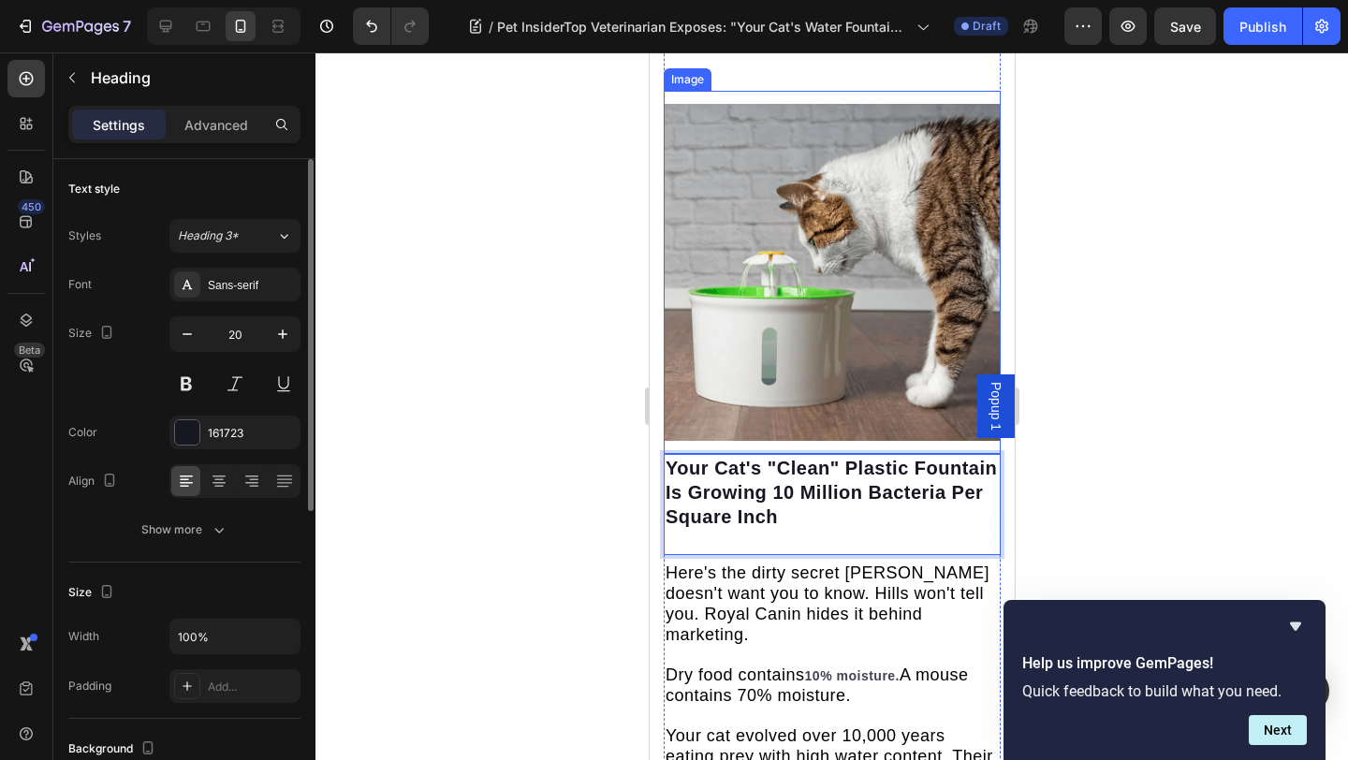
scroll to position [3695, 0]
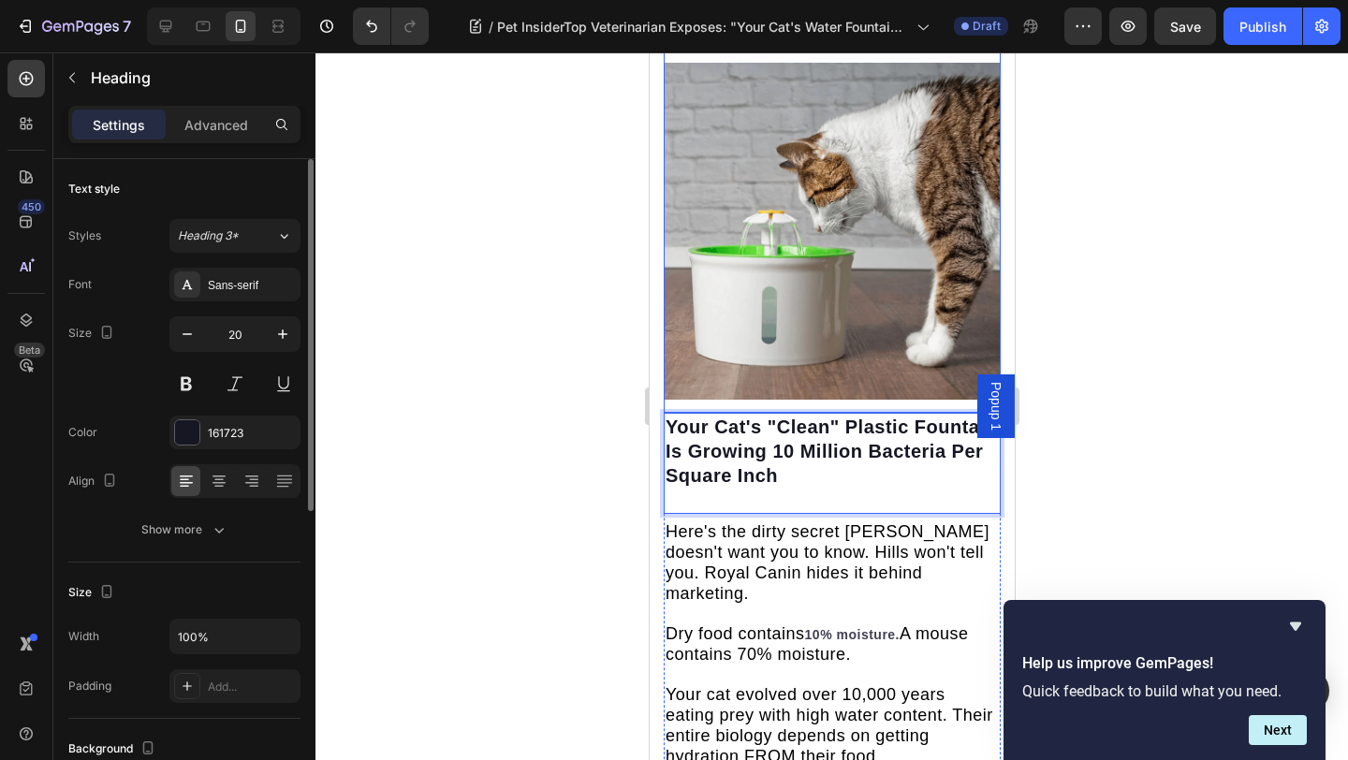
click at [810, 522] on span "Here's the dirty secret Purina doesn't want you to know. Hills won't tell you. …" at bounding box center [826, 562] width 324 height 80
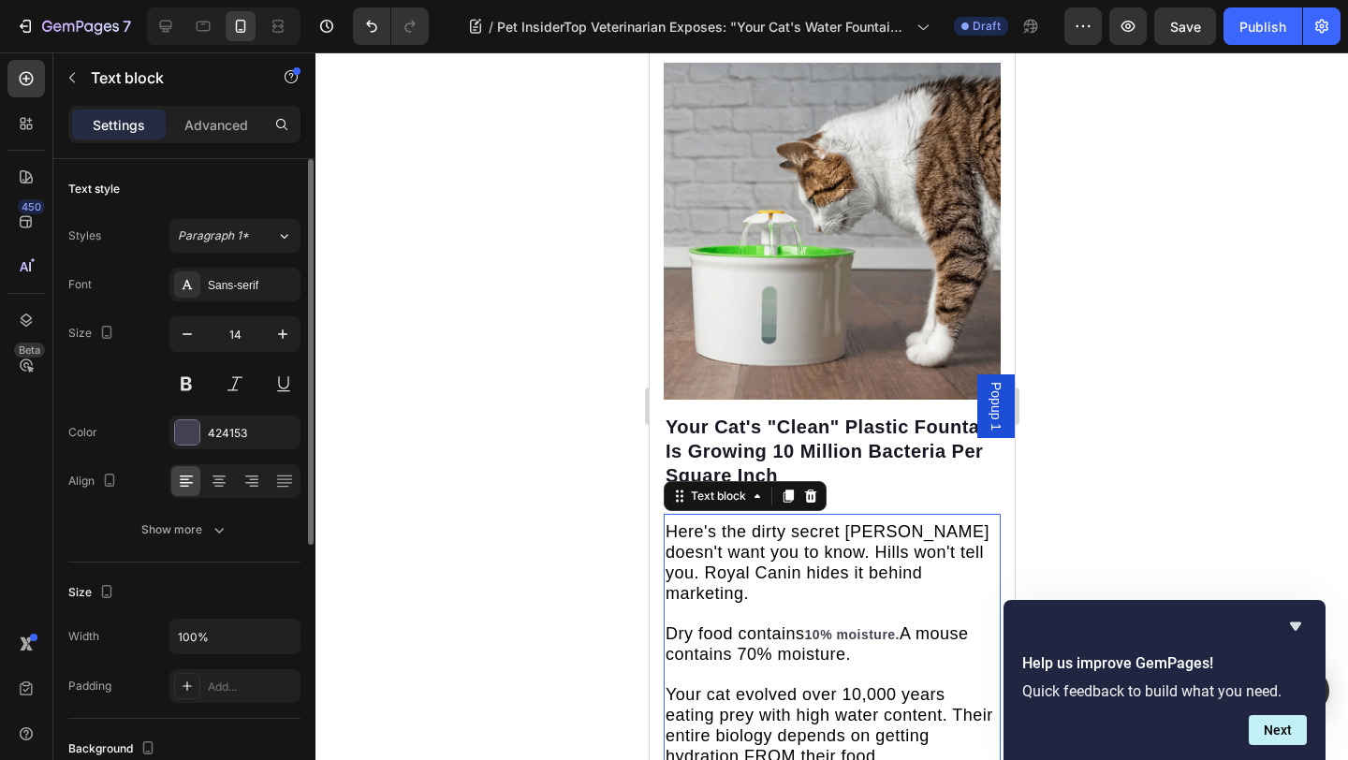
click at [694, 522] on span "Here's the dirty secret Purina doesn't want you to know. Hills won't tell you. …" at bounding box center [826, 562] width 324 height 80
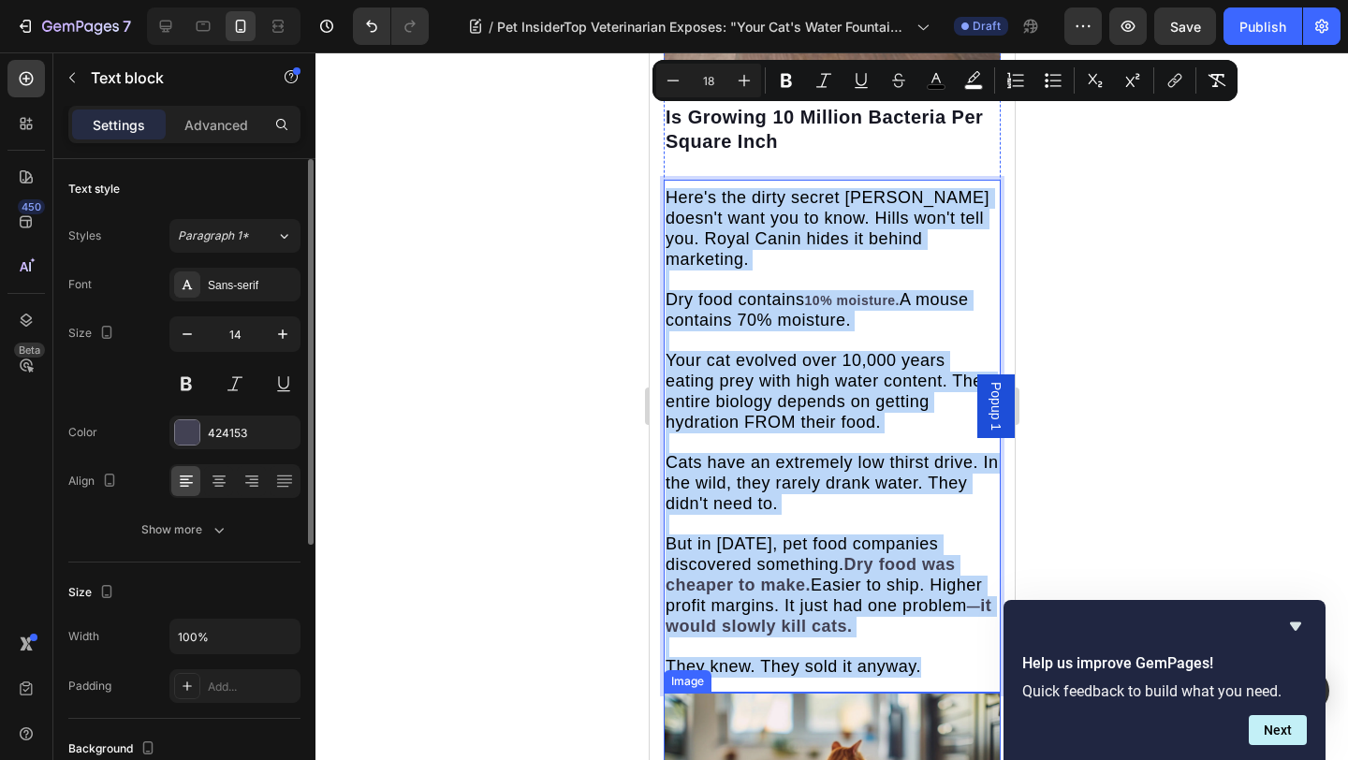
scroll to position [4058, 0]
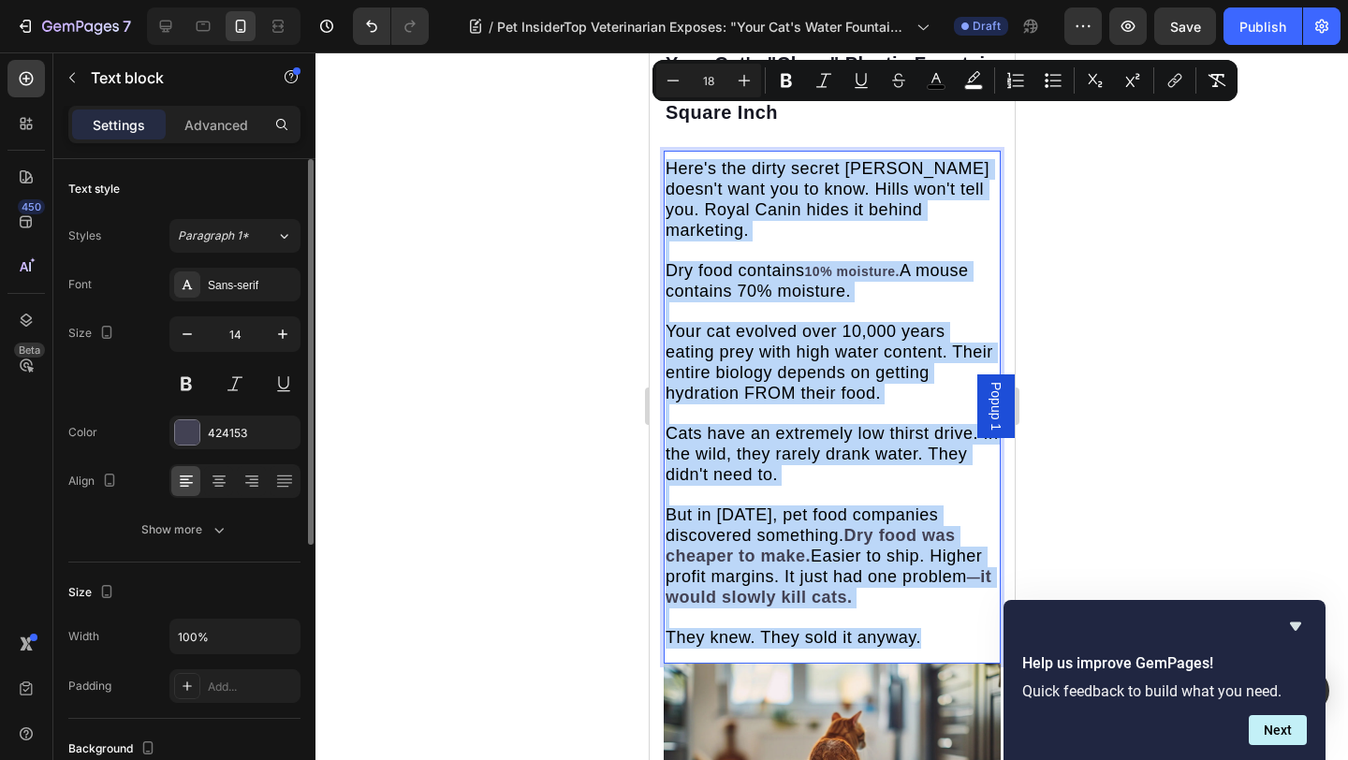
drag, startPoint x: 667, startPoint y: 379, endPoint x: 943, endPoint y: 465, distance: 289.2
click at [944, 466] on p "Here's the dirty secret Purina doesn't want you to know. Hills won't tell you. …" at bounding box center [830, 403] width 333 height 489
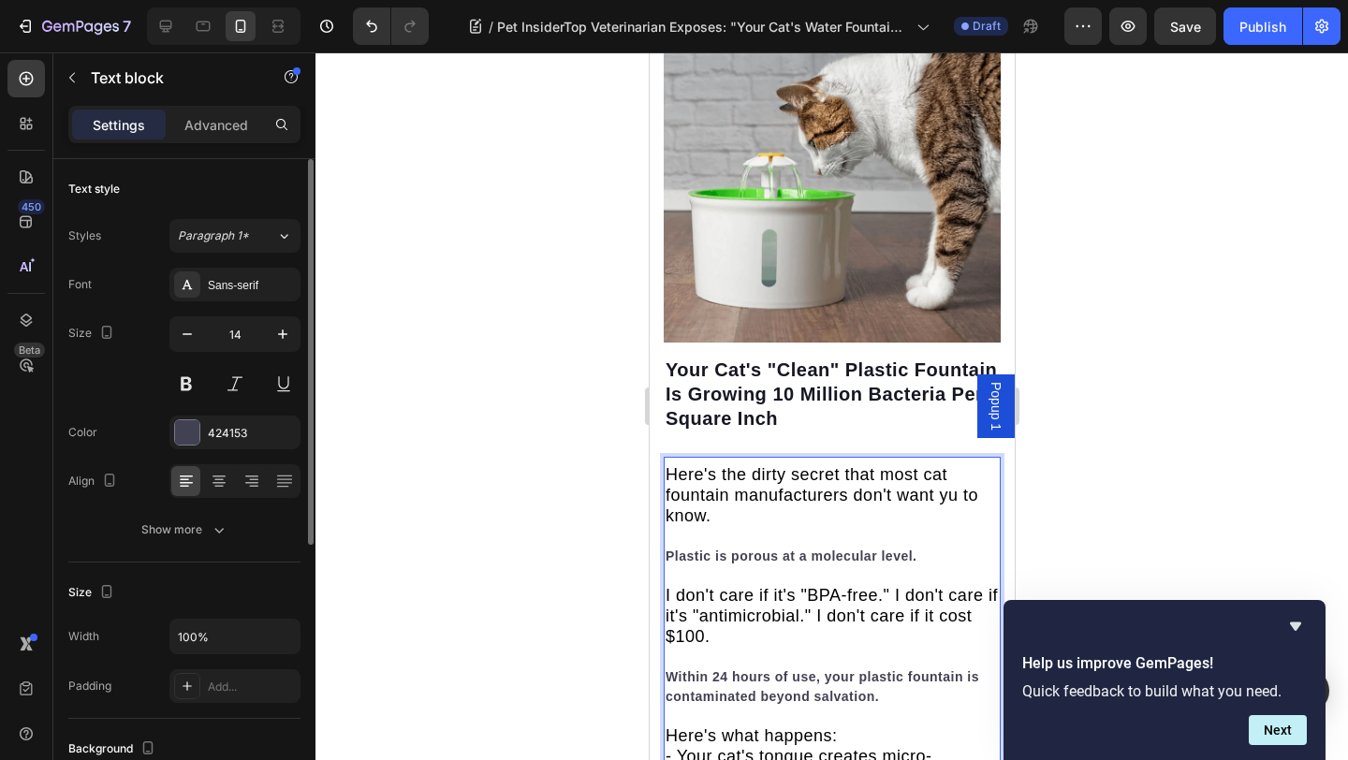
scroll to position [3936, 0]
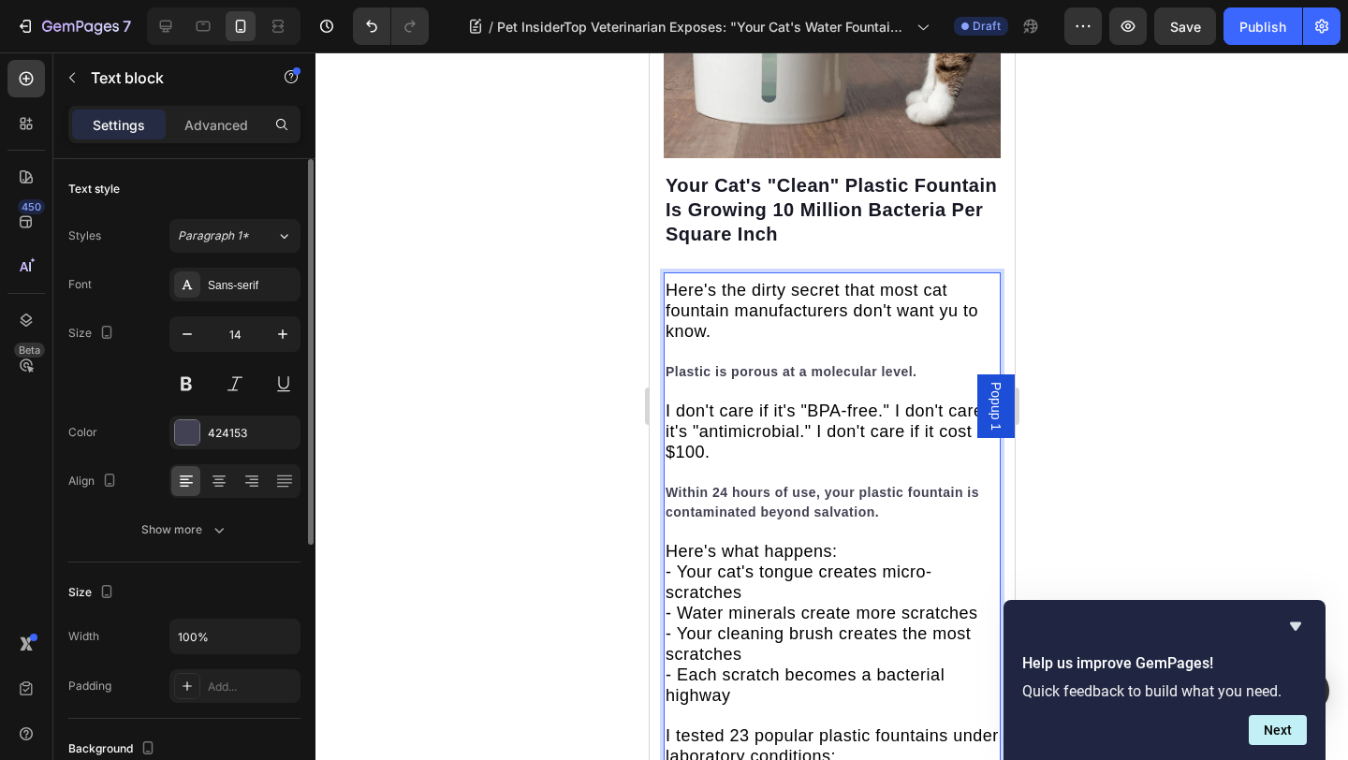
click at [820, 364] on strong "Plastic is porous at a molecular level." at bounding box center [790, 371] width 252 height 15
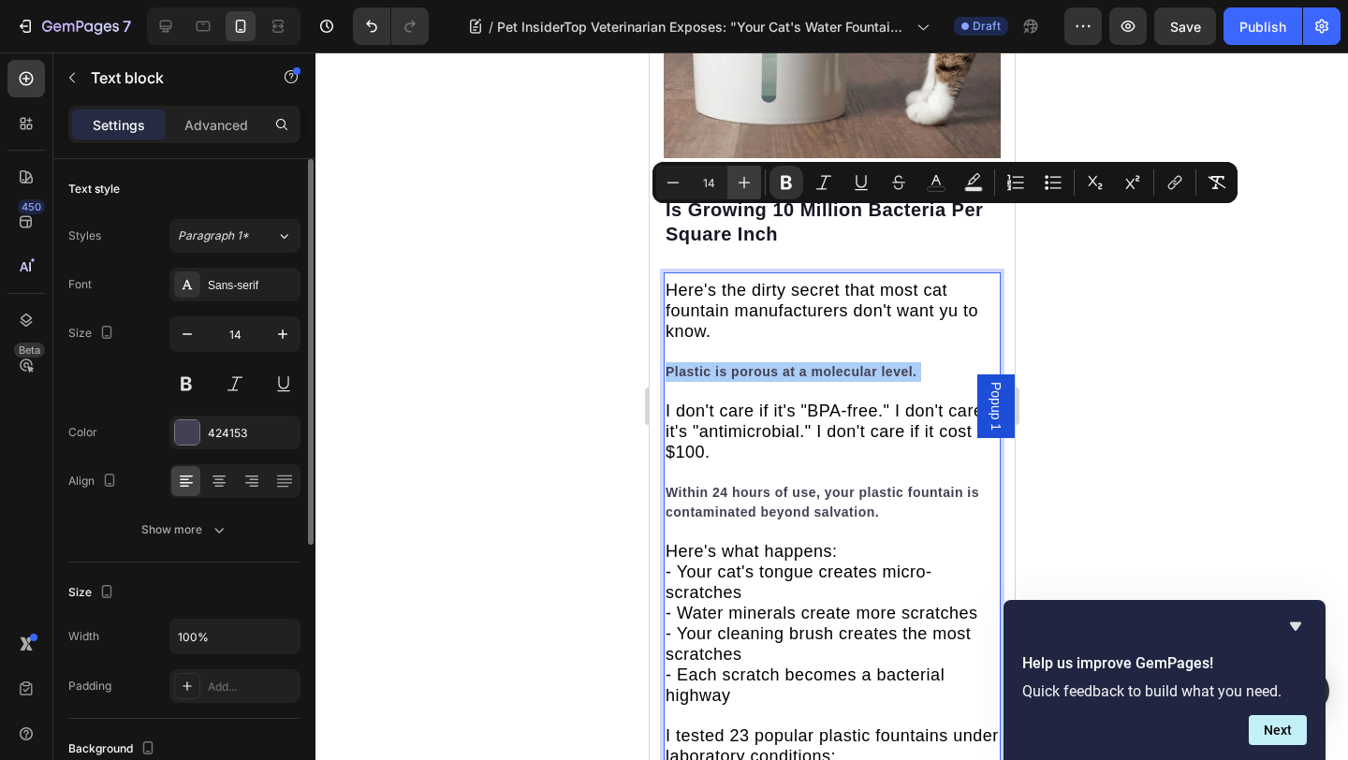
click at [757, 186] on button "Plus" at bounding box center [744, 183] width 34 height 34
click at [756, 186] on button "Plus" at bounding box center [744, 183] width 34 height 34
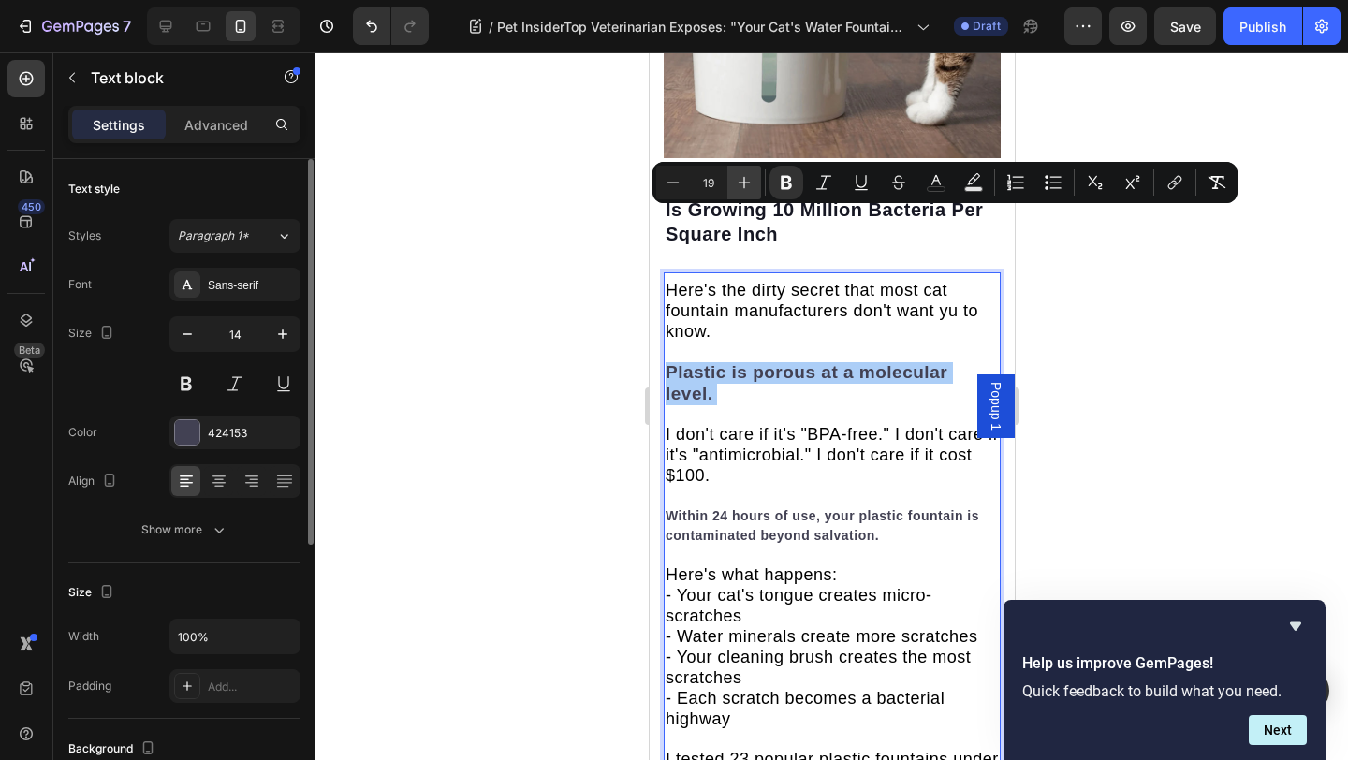
click at [754, 186] on button "Plus" at bounding box center [744, 183] width 34 height 34
click at [664, 186] on icon "Editor contextual toolbar" at bounding box center [672, 182] width 19 height 19
click at [664, 185] on icon "Editor contextual toolbar" at bounding box center [672, 182] width 19 height 19
type input "18"
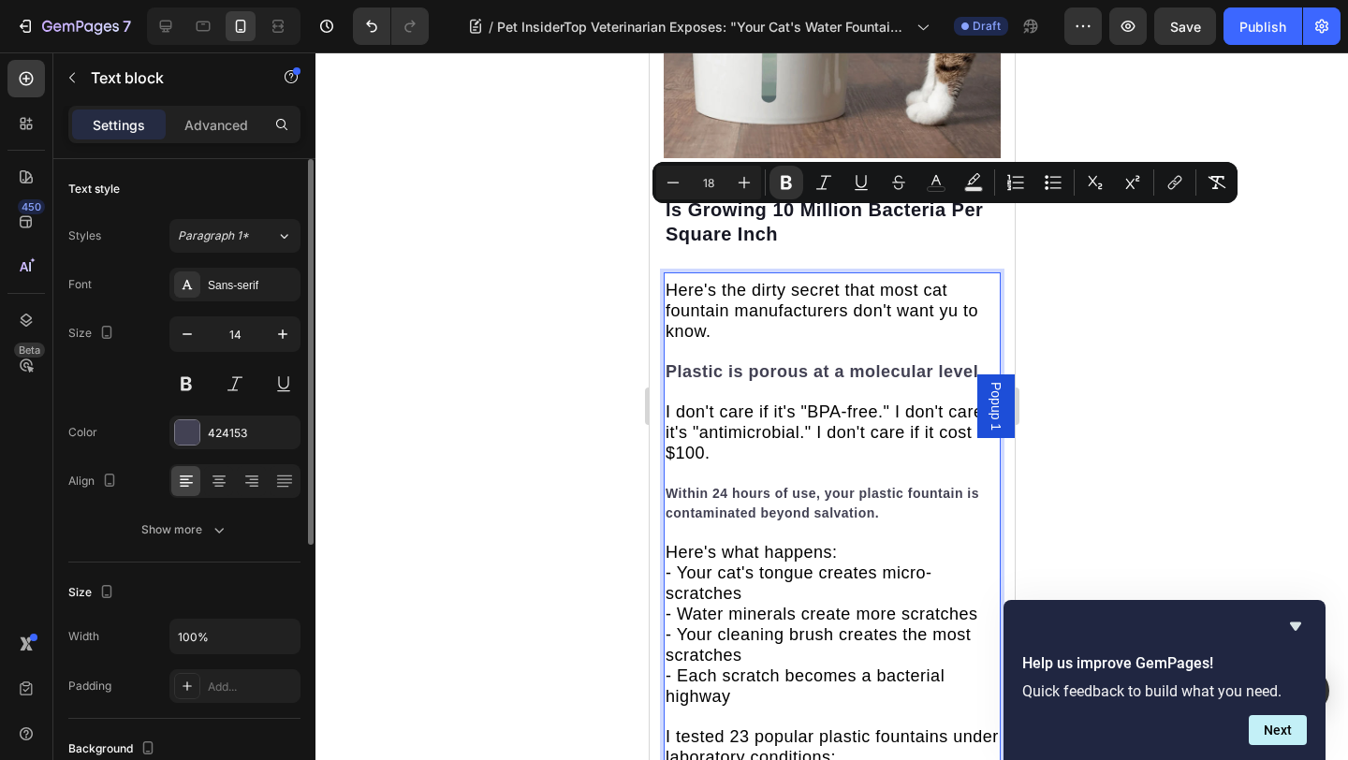
click at [723, 296] on p "Here's the dirty secret that most cat fountain manufacturers don't want yu to k…" at bounding box center [830, 617] width 333 height 672
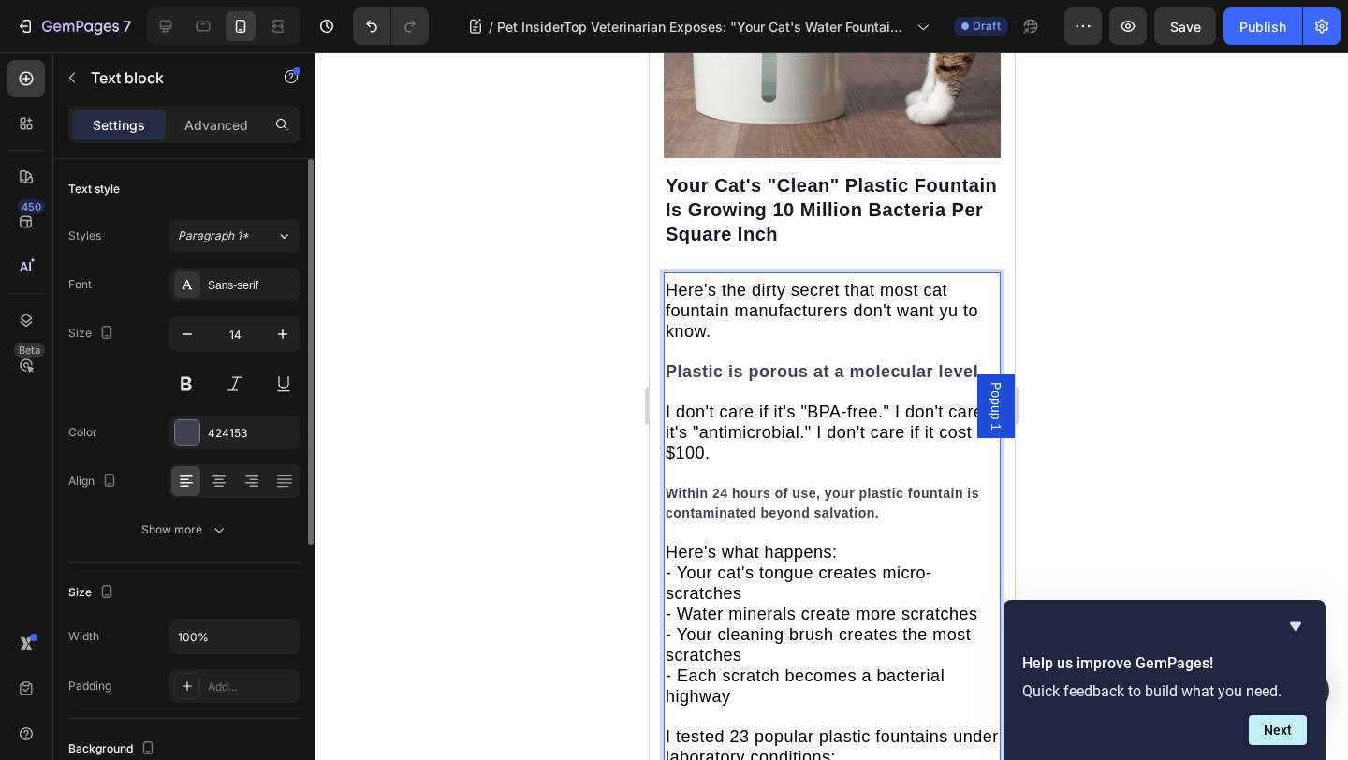
click at [728, 402] on span "I don't care if it's "BPA-free." I don't care if it's "antimicrobial." I don't …" at bounding box center [830, 432] width 332 height 60
click at [729, 402] on span "I don't care if it's "BPA-free." I don't care if it's "antimicrobial." I don't …" at bounding box center [830, 432] width 332 height 60
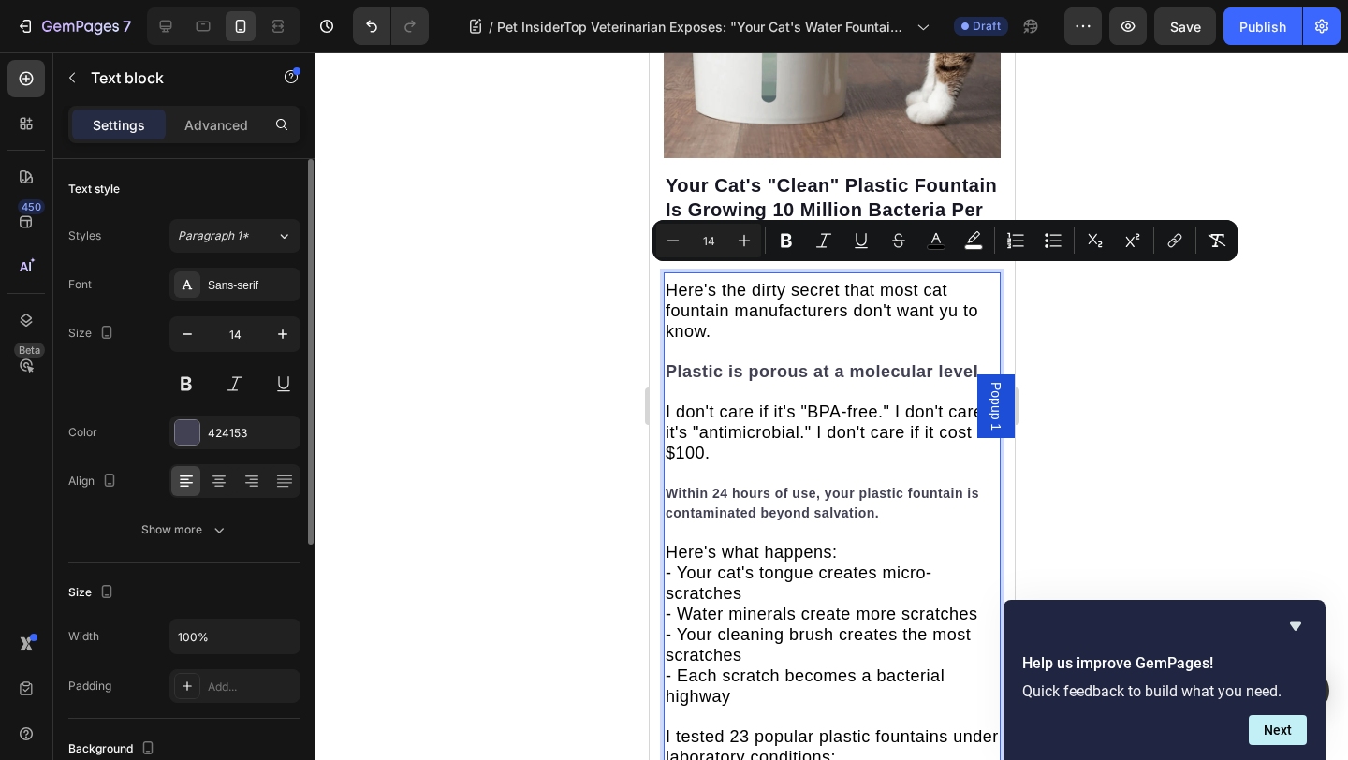
click at [732, 317] on p "Here's the dirty secret that most cat fountain manufacturers don't want yu to k…" at bounding box center [830, 617] width 333 height 672
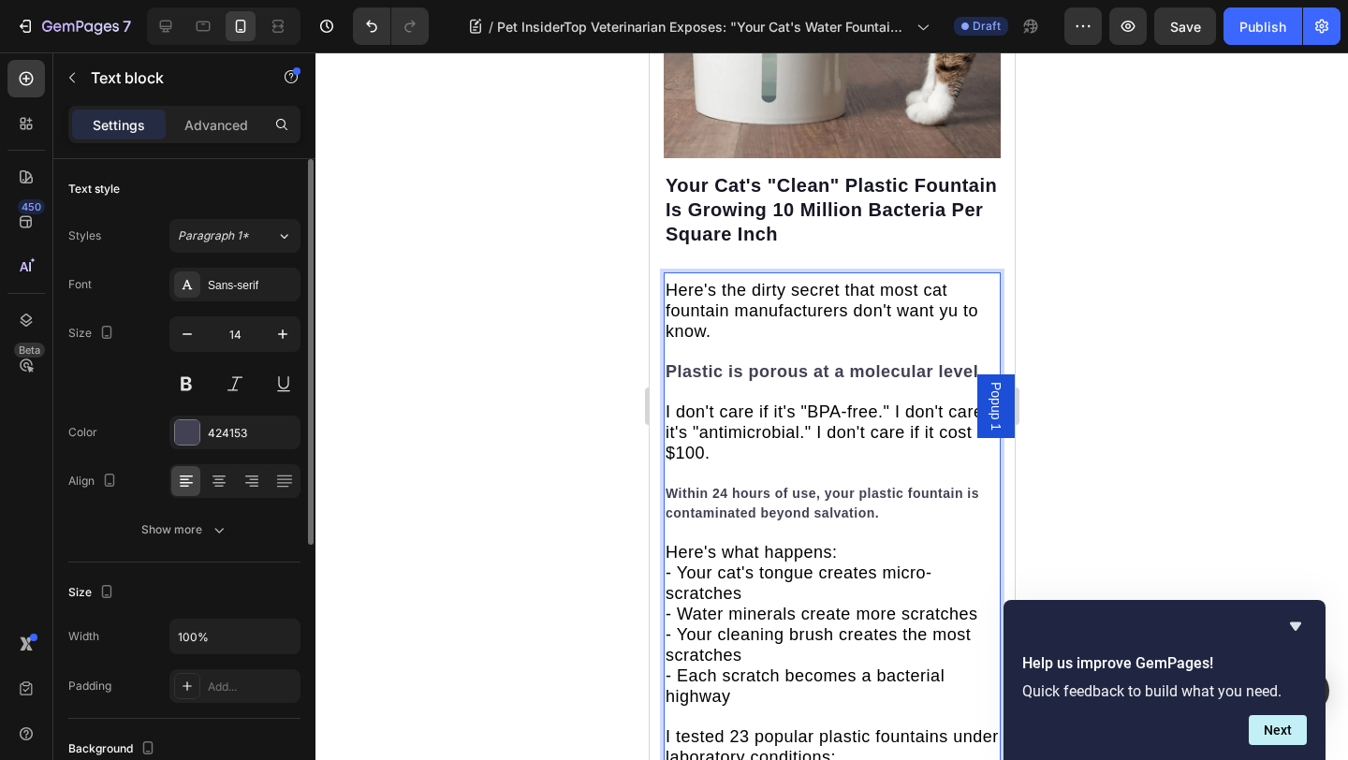
click at [689, 486] on strong "Within 24 hours of use, your plastic fountain is contaminated beyond salvation." at bounding box center [820, 503] width 313 height 35
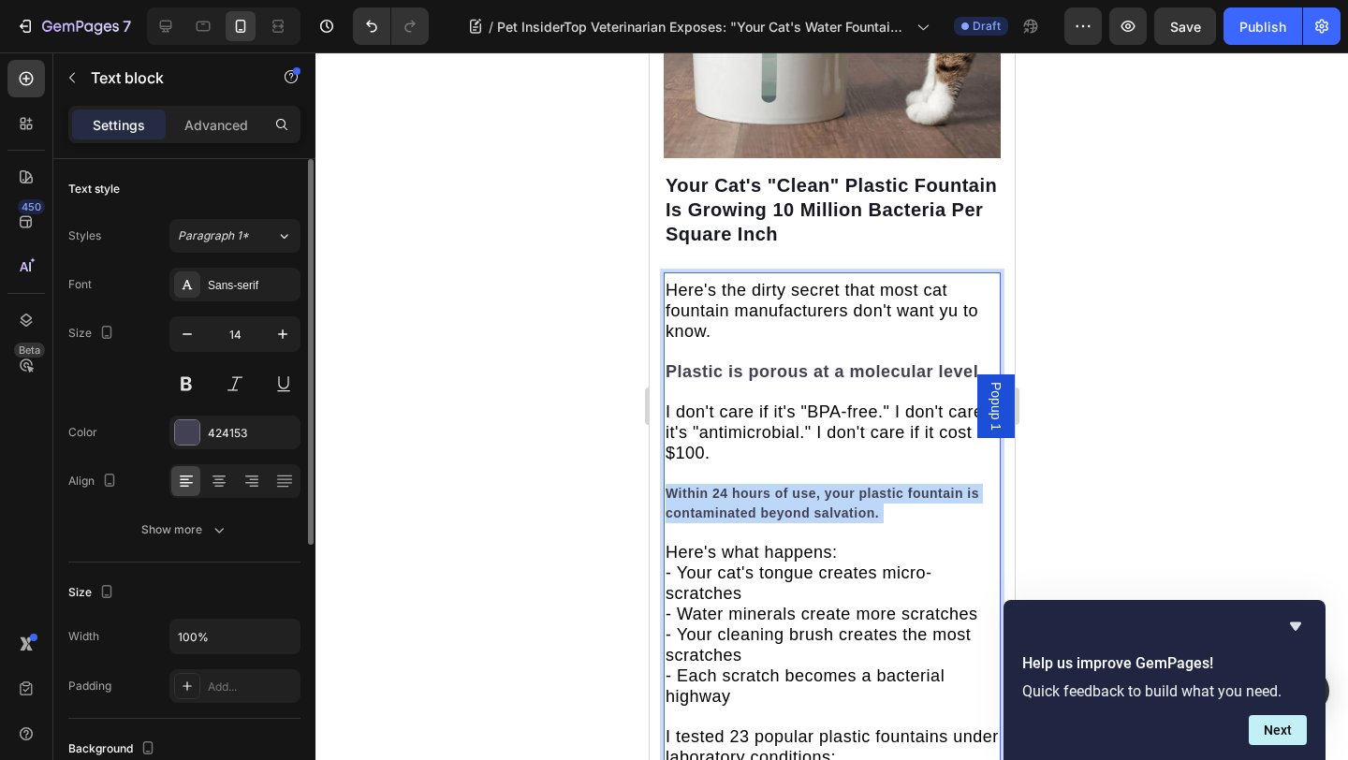
click at [689, 486] on strong "Within 24 hours of use, your plastic fountain is contaminated beyond salvation." at bounding box center [820, 503] width 313 height 35
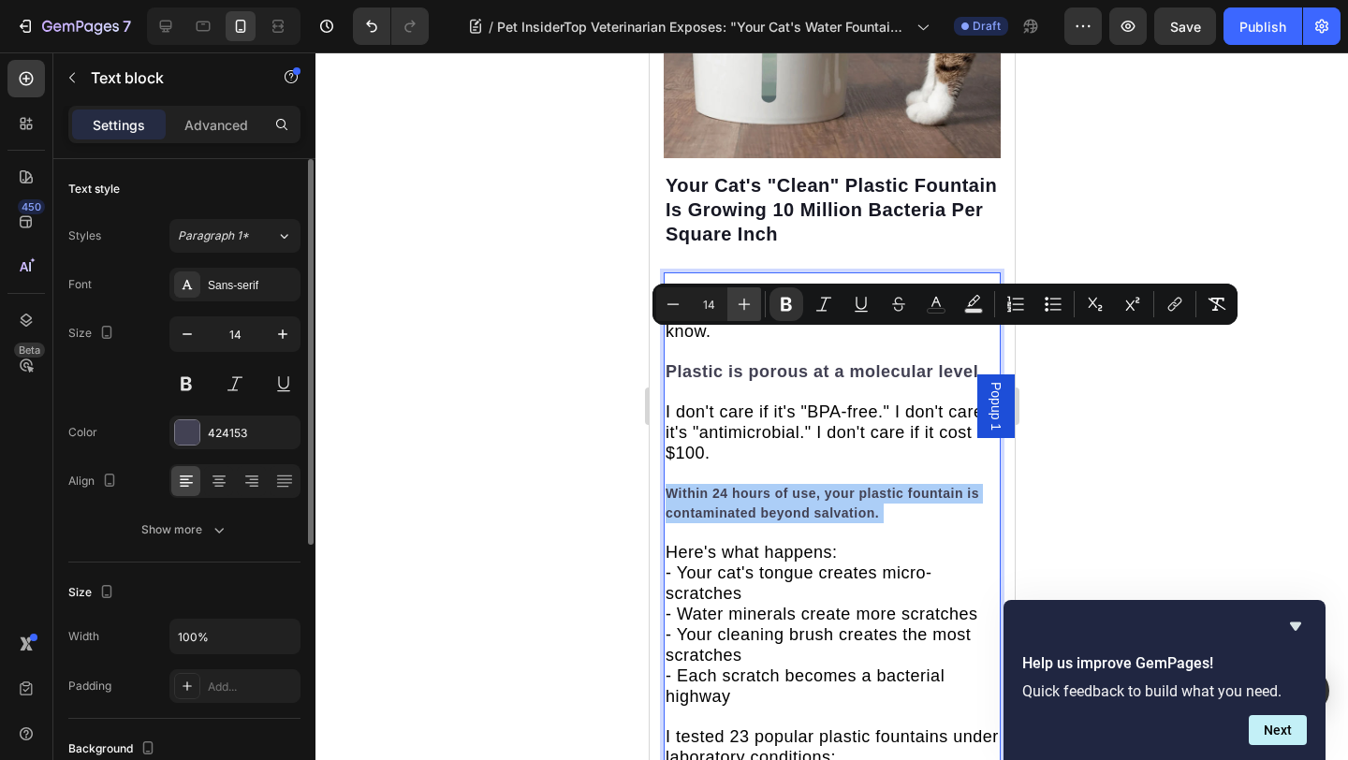
click at [740, 307] on icon "Editor contextual toolbar" at bounding box center [744, 304] width 19 height 19
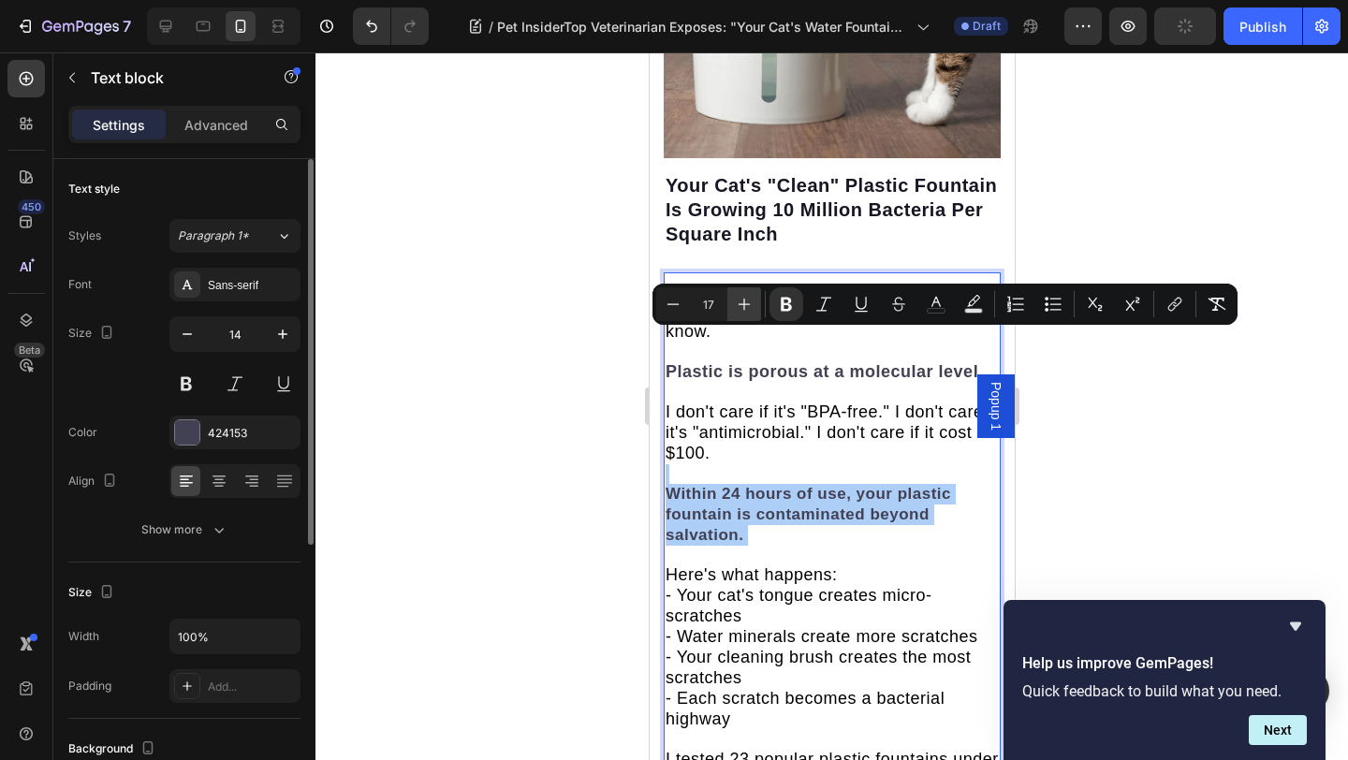
click at [740, 307] on icon "Editor contextual toolbar" at bounding box center [744, 304] width 19 height 19
type input "18"
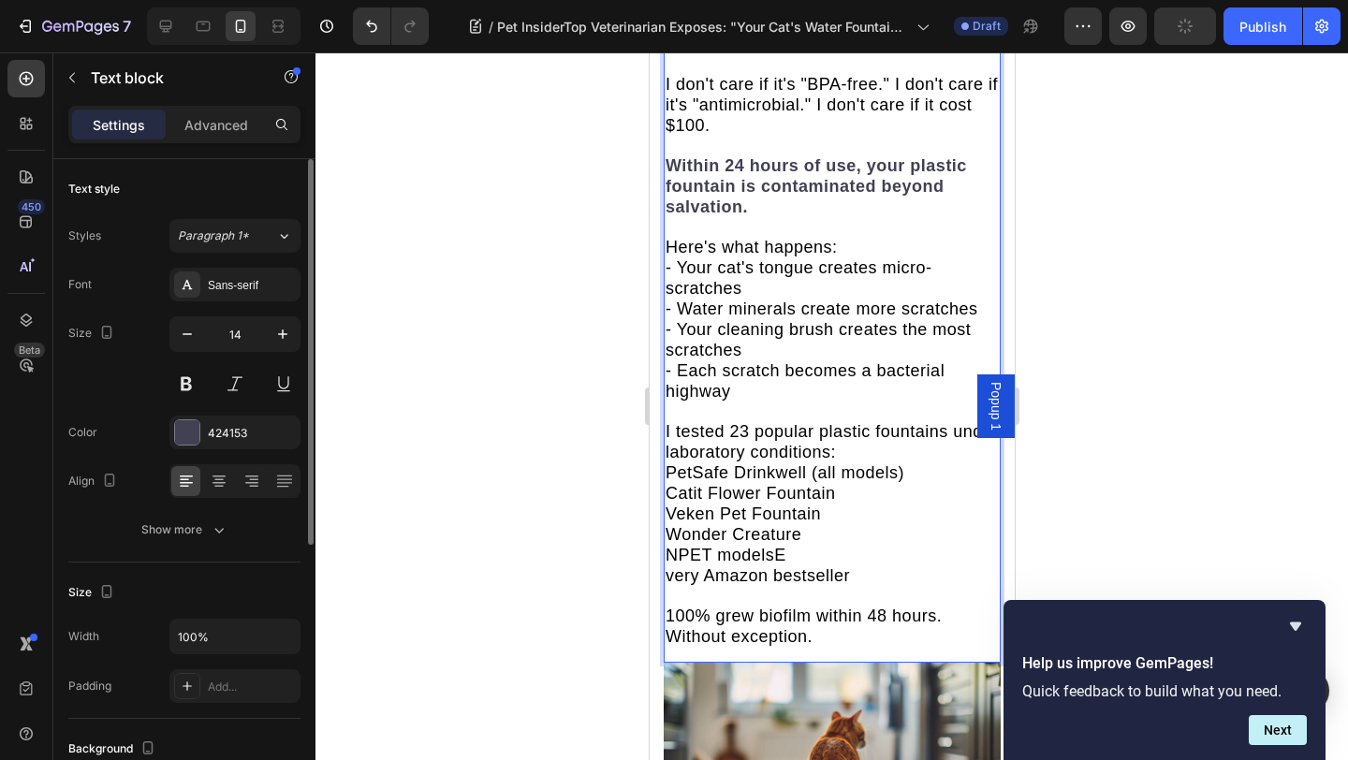
scroll to position [4304, 0]
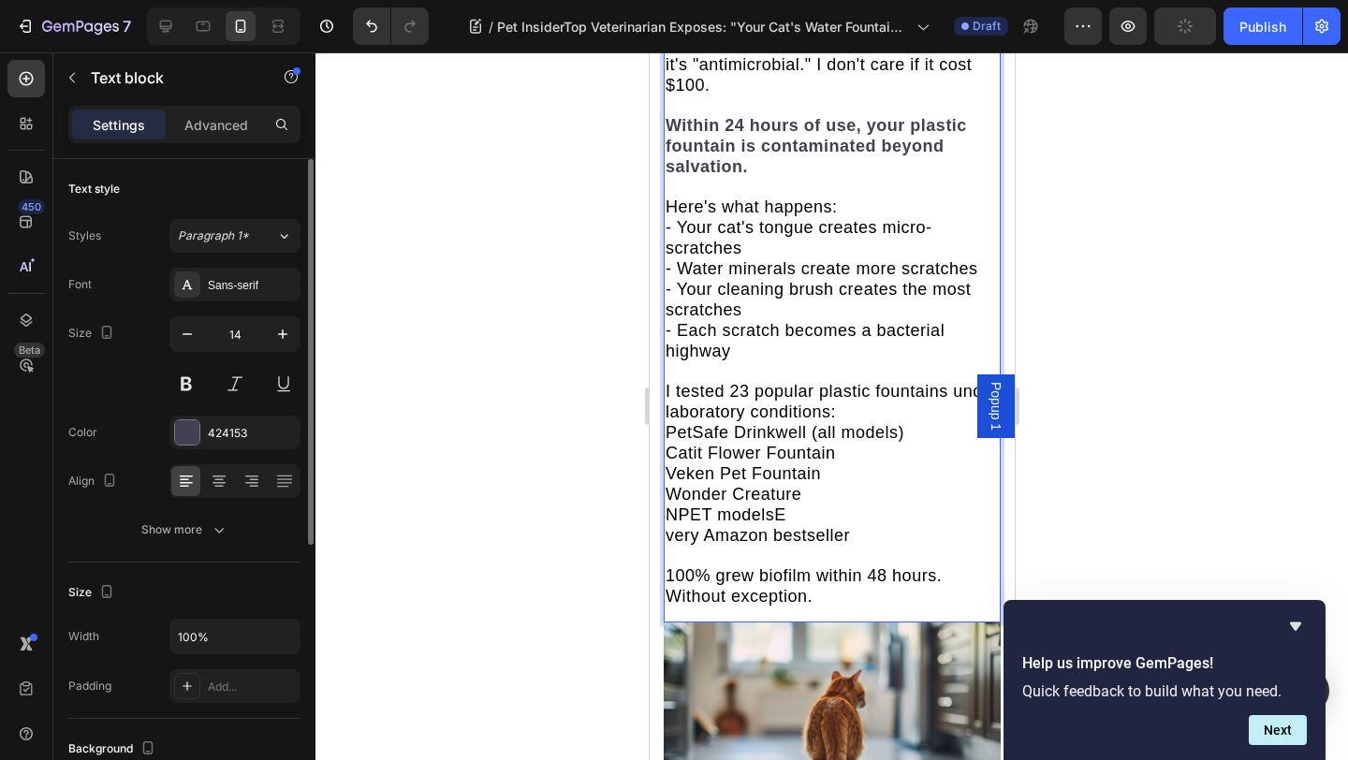
click at [805, 566] on span "100% grew biofilm within 48 hours. Without exception." at bounding box center [802, 585] width 276 height 39
click at [868, 372] on p "Here's the dirty secret that most cat fountain manufacturers don't want yu to k…" at bounding box center [830, 260] width 333 height 694
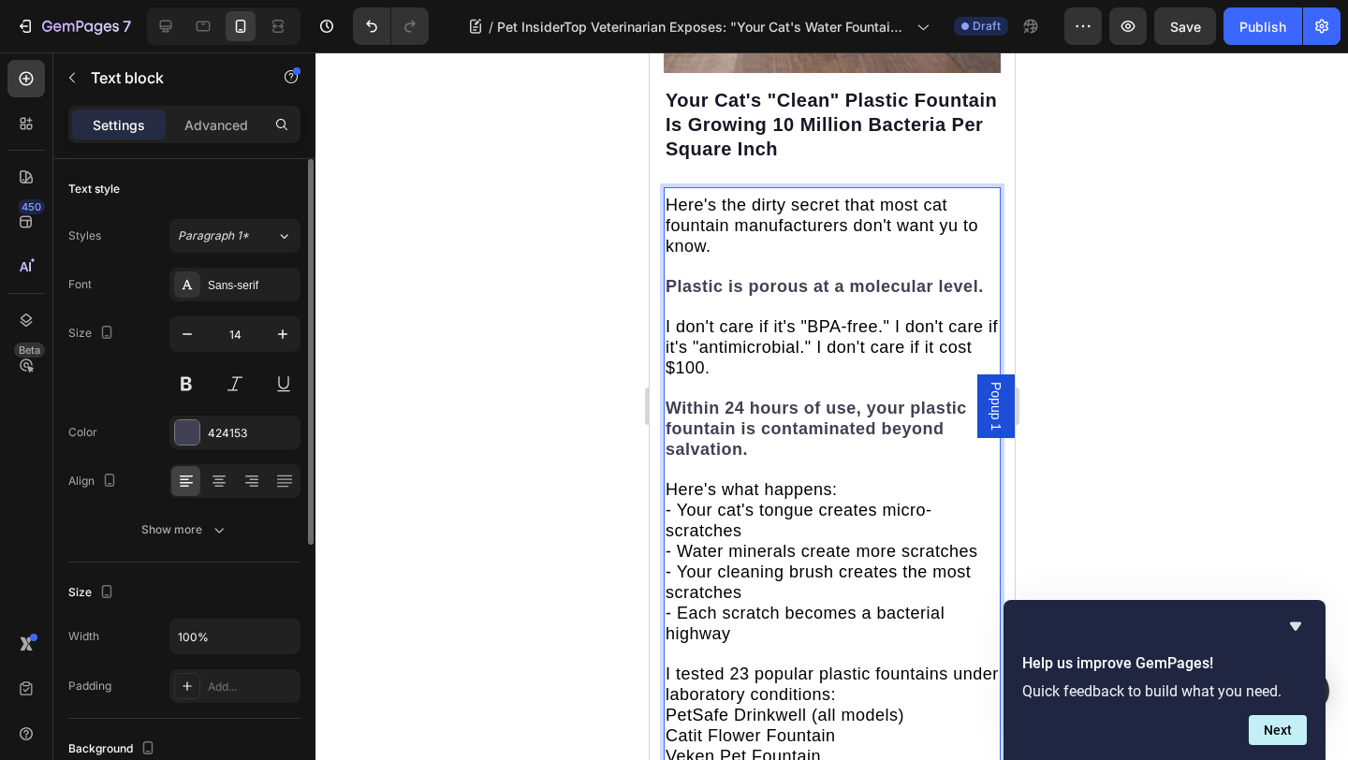
scroll to position [4113, 0]
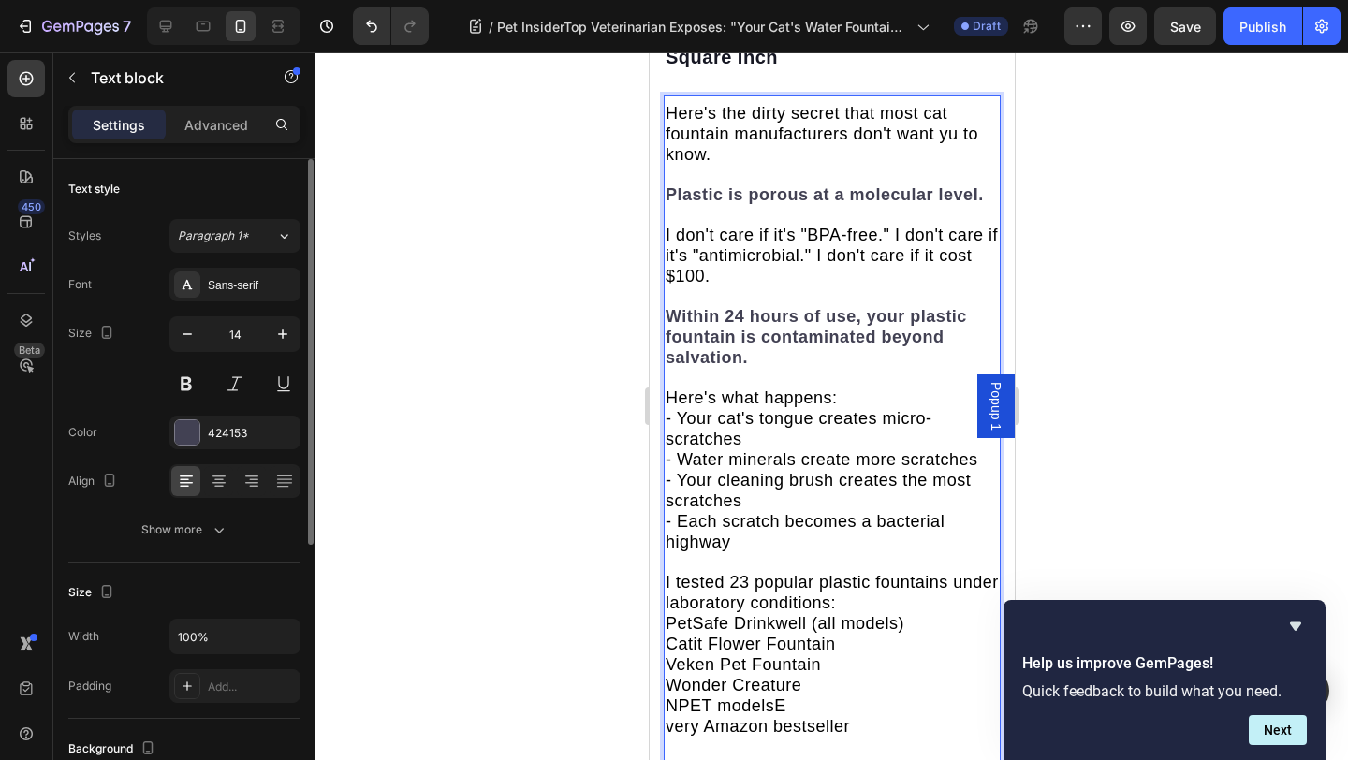
click at [803, 614] on span "PetSafe Drinkwell (all models)" at bounding box center [783, 623] width 239 height 19
click at [705, 655] on span "Veken Pet Fountain" at bounding box center [741, 664] width 155 height 19
click at [709, 655] on span "Veken Pet Fountain" at bounding box center [741, 664] width 155 height 19
click at [690, 655] on span "Veken Pet Fountain" at bounding box center [741, 664] width 155 height 19
click at [689, 655] on span "Veken Pet Fountain" at bounding box center [741, 664] width 155 height 19
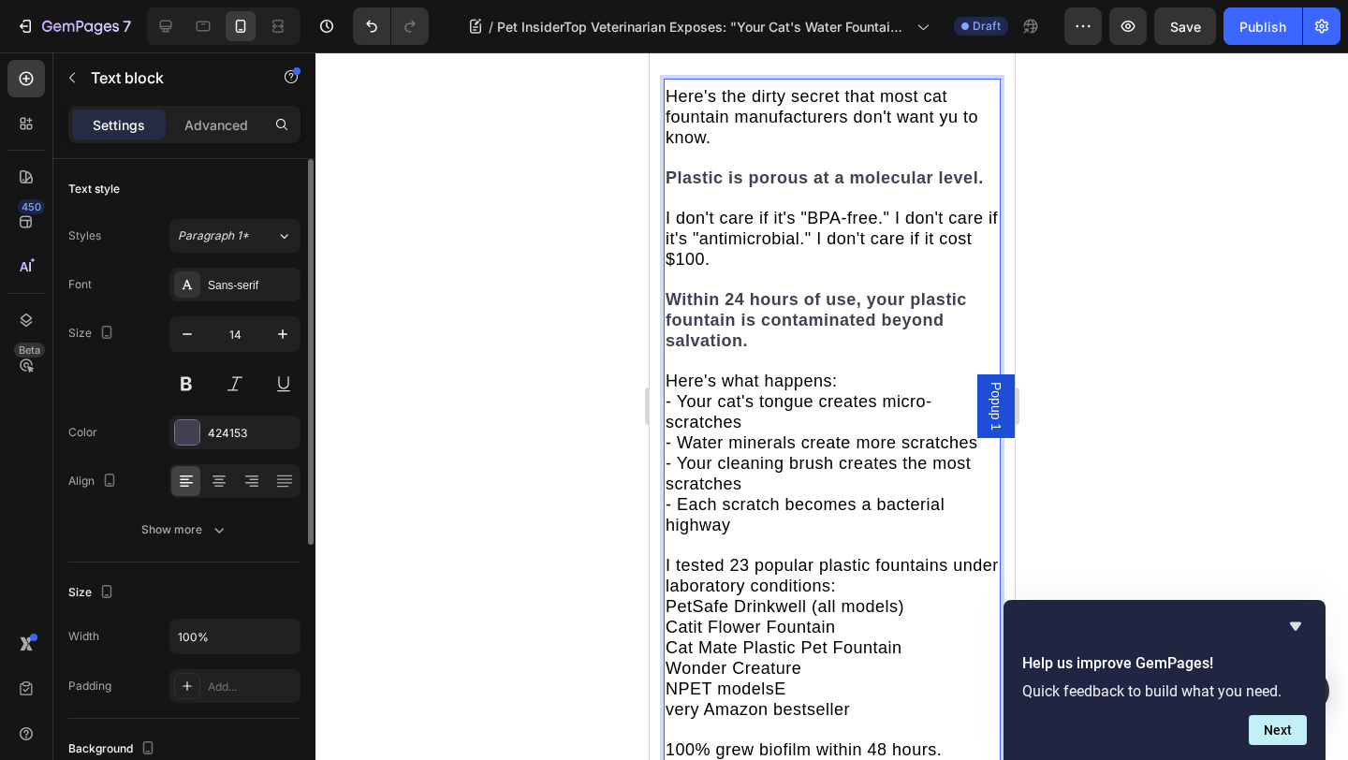
scroll to position [4133, 0]
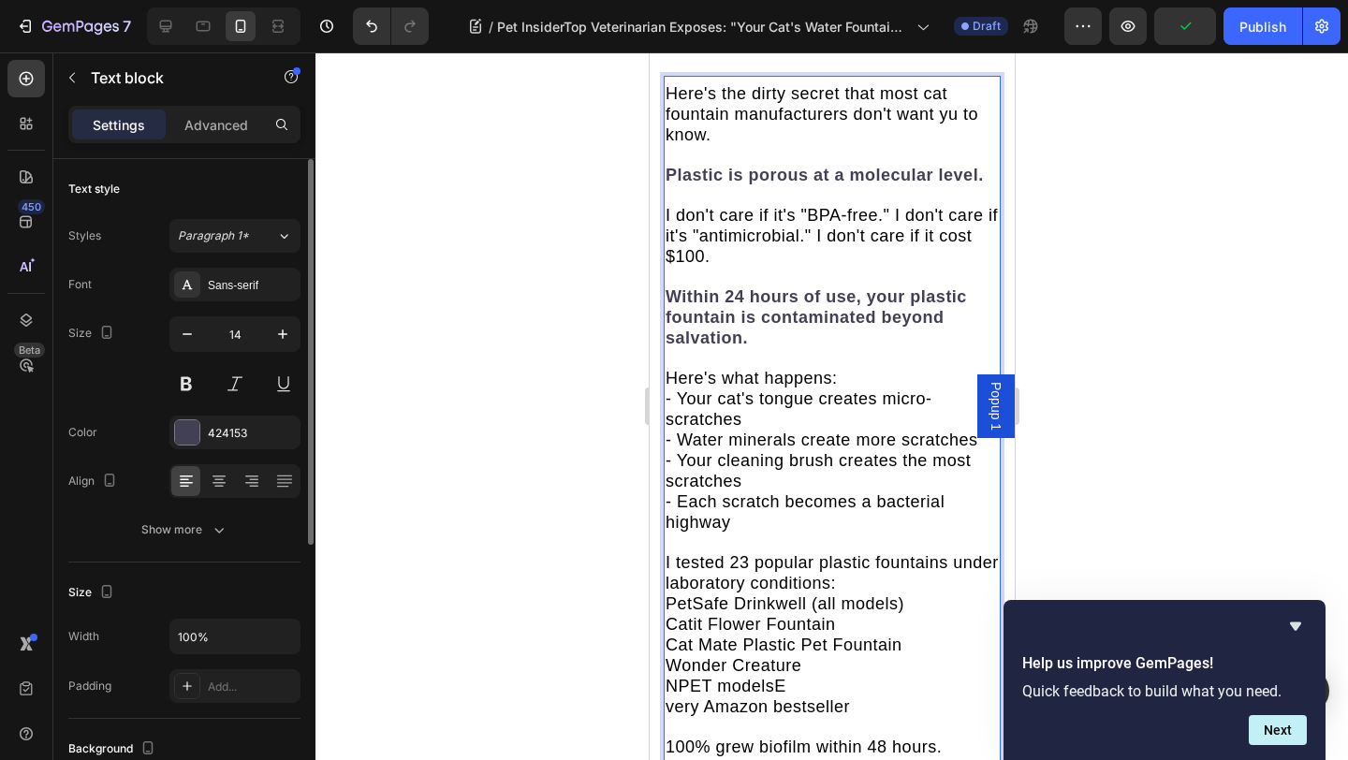
click at [795, 656] on span "Wonder Creature" at bounding box center [732, 665] width 136 height 19
drag, startPoint x: 800, startPoint y: 510, endPoint x: 671, endPoint y: 510, distance: 129.1
click at [671, 510] on p "Here's the dirty secret that most cat fountain manufacturers don't want yu to k…" at bounding box center [830, 431] width 333 height 694
click at [700, 615] on span "Catit Flower Fountain" at bounding box center [749, 624] width 170 height 19
click at [902, 635] on span "Cat Mate Plastic Pet Fountain Drinkwell 360 Plastic Fountain" at bounding box center [821, 654] width 314 height 39
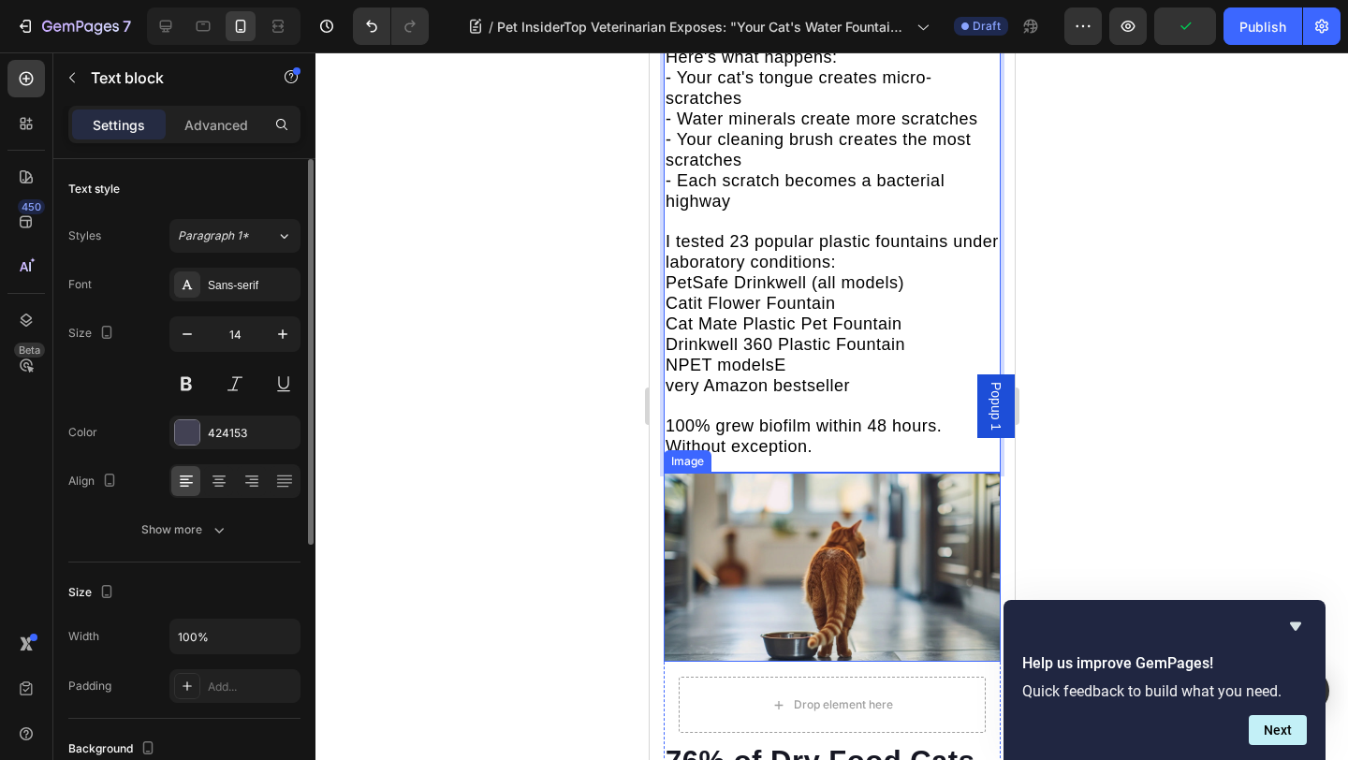
scroll to position [4476, 0]
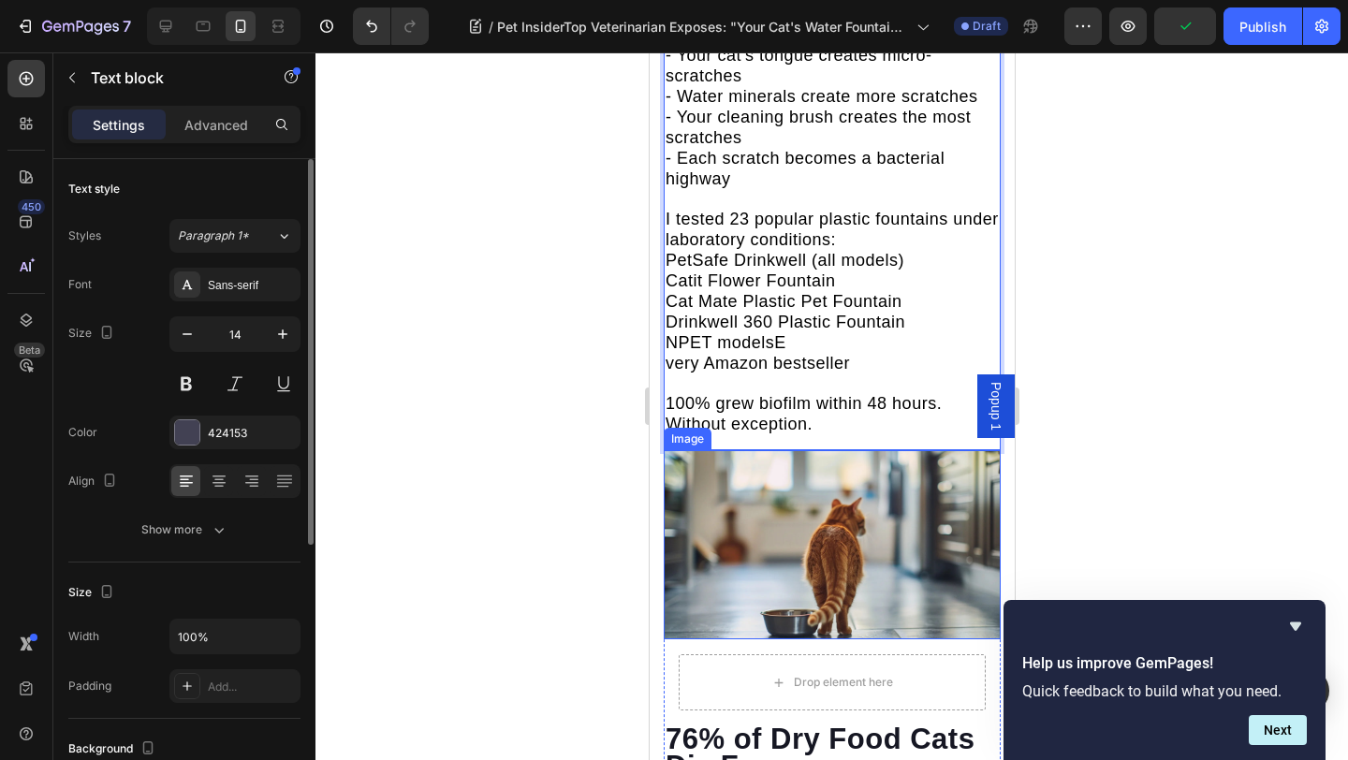
click at [804, 450] on img at bounding box center [831, 544] width 337 height 189
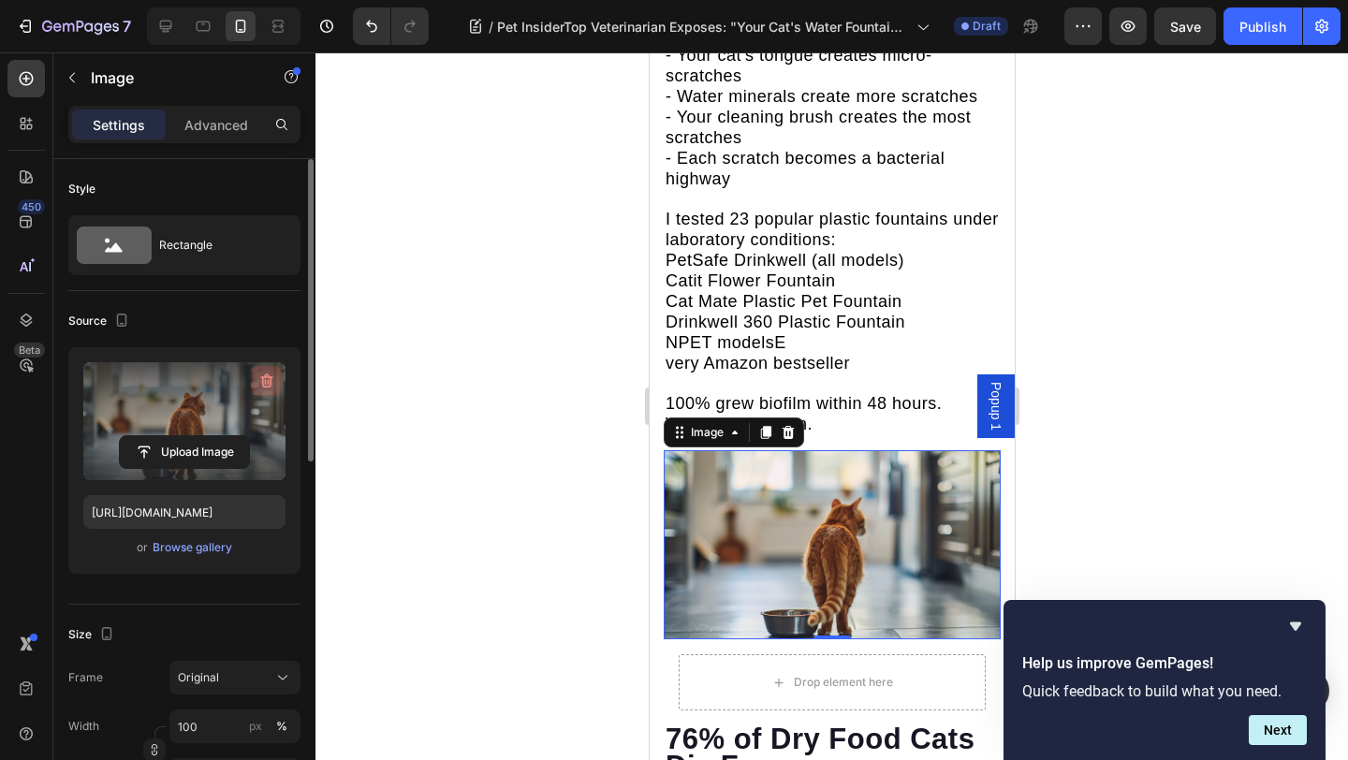
click at [273, 378] on icon "button" at bounding box center [266, 381] width 19 height 19
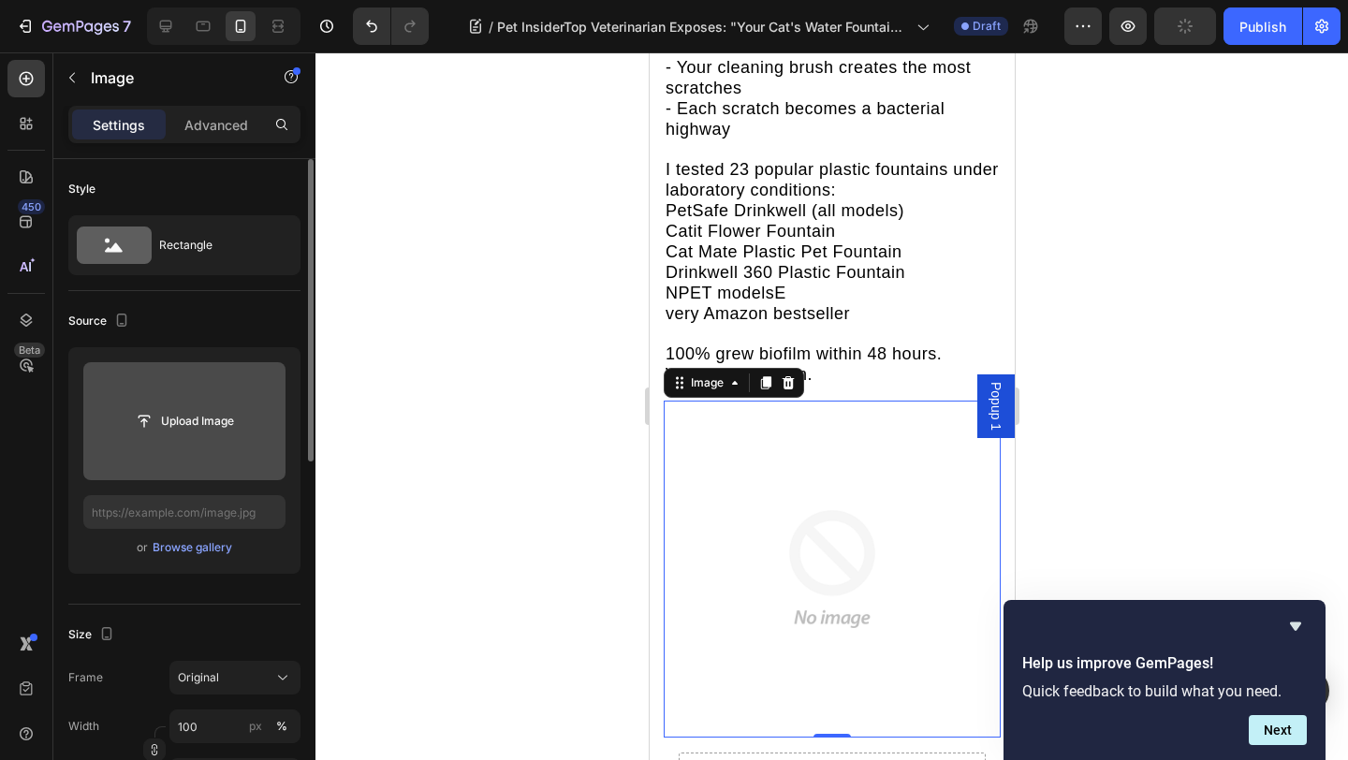
scroll to position [4573, 0]
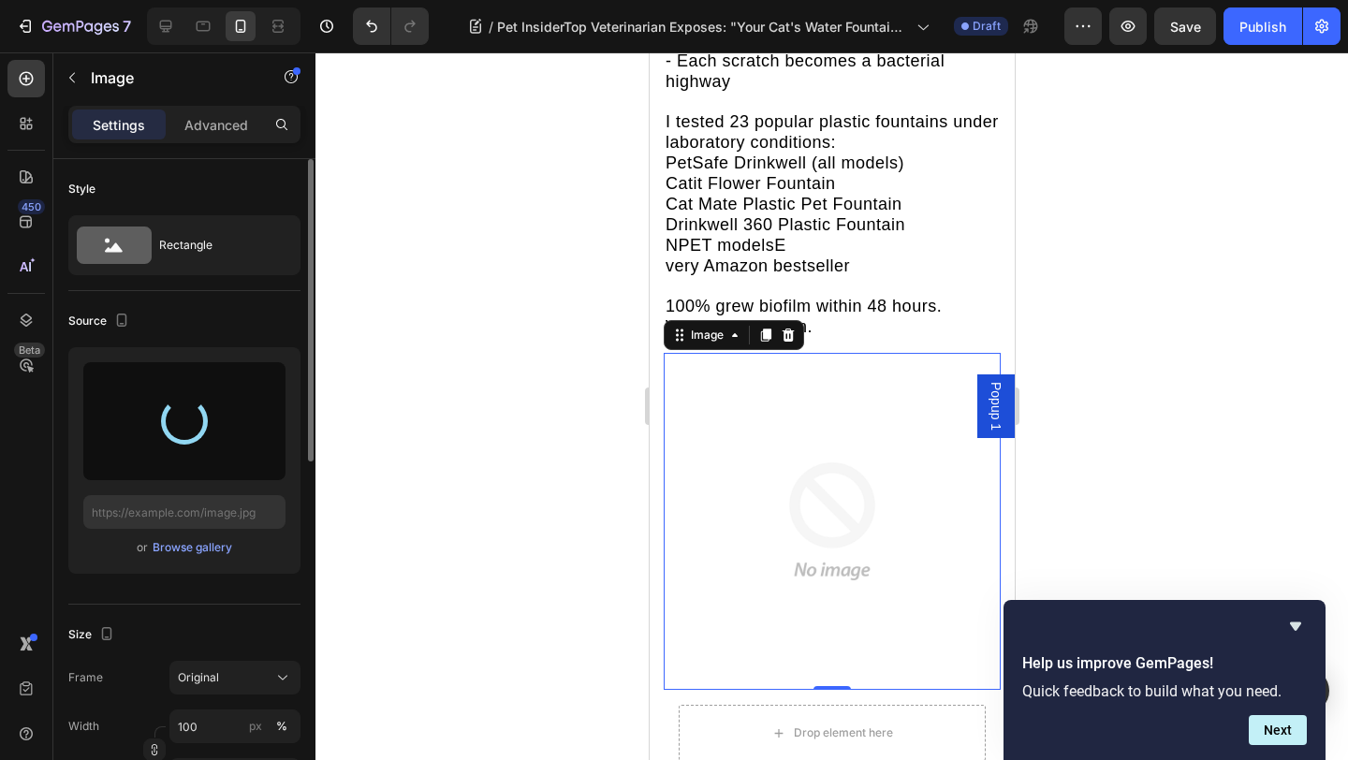
type input "https://cdn.shopify.com/s/files/1/0939/3743/4969/files/gempages_583388466436375…"
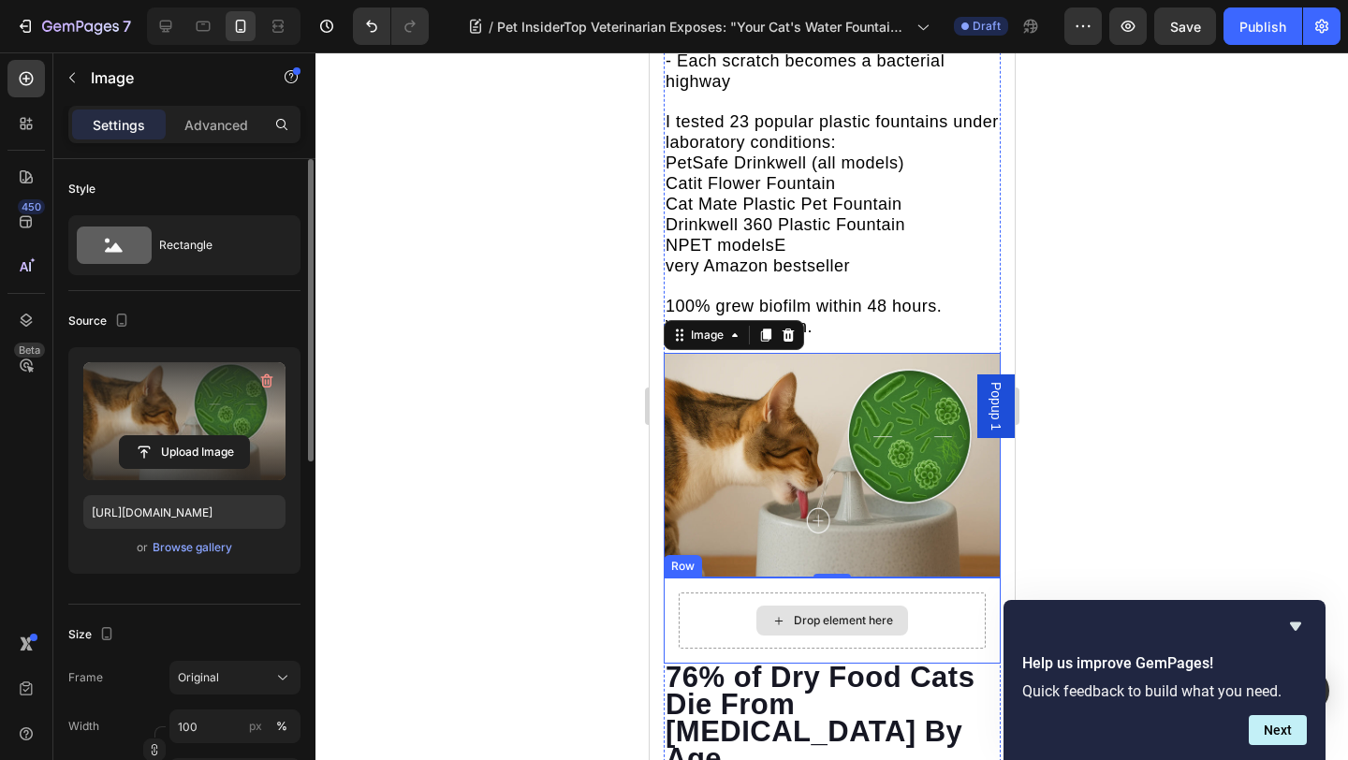
click at [722, 661] on strong "76% of Dry Food Cats Die From Kidney Disease By Age 12" at bounding box center [829, 745] width 331 height 168
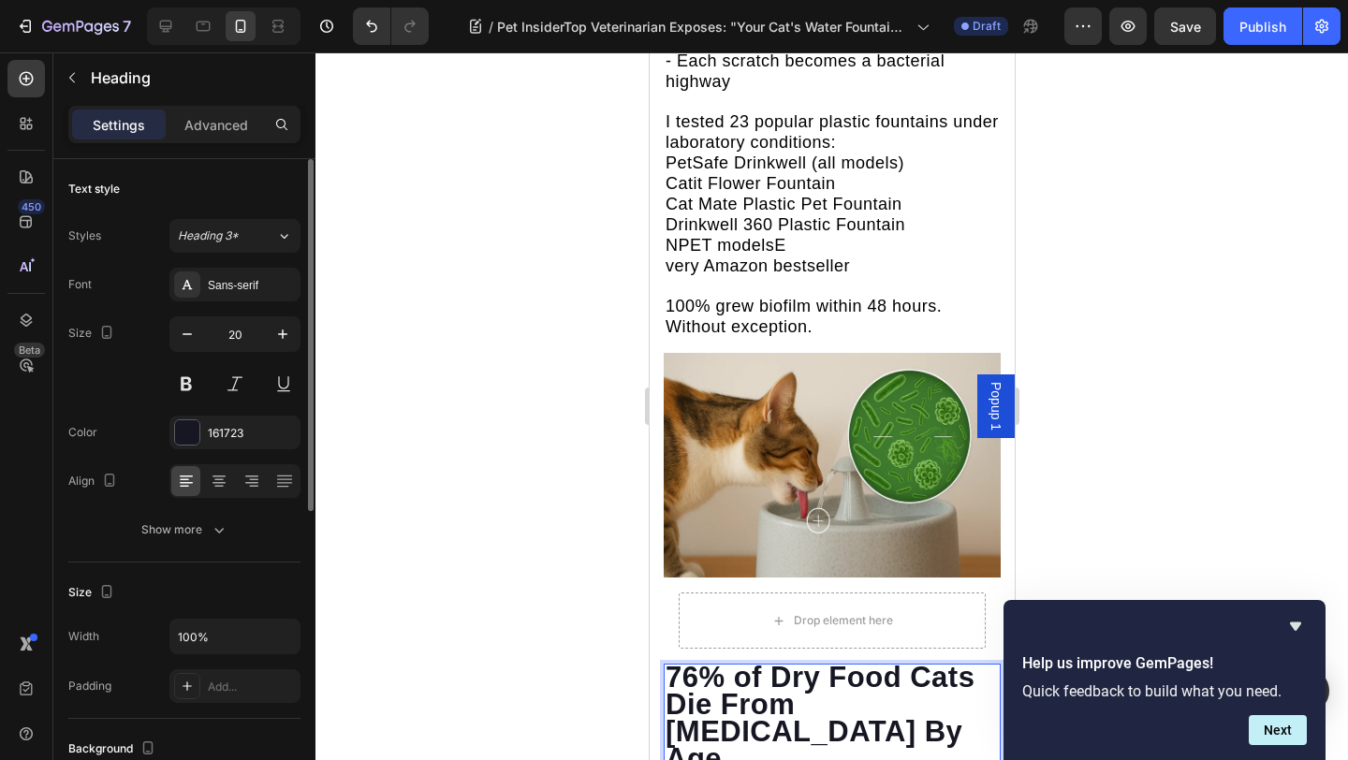
click at [722, 661] on strong "76% of Dry Food Cats Die From Kidney Disease By Age 12" at bounding box center [829, 745] width 331 height 168
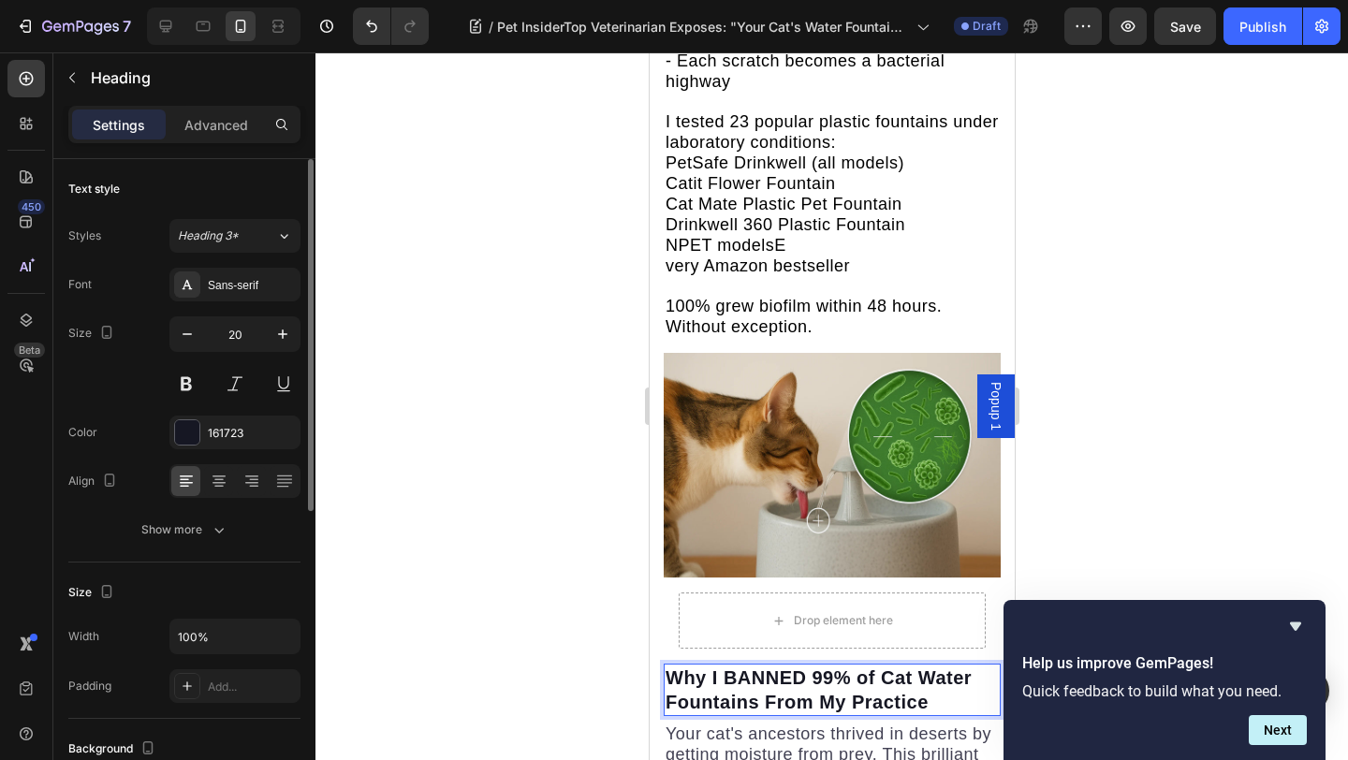
click at [817, 667] on strong "Why I BANNED 99% of Cat Water Fountains From My Practice" at bounding box center [817, 689] width 306 height 45
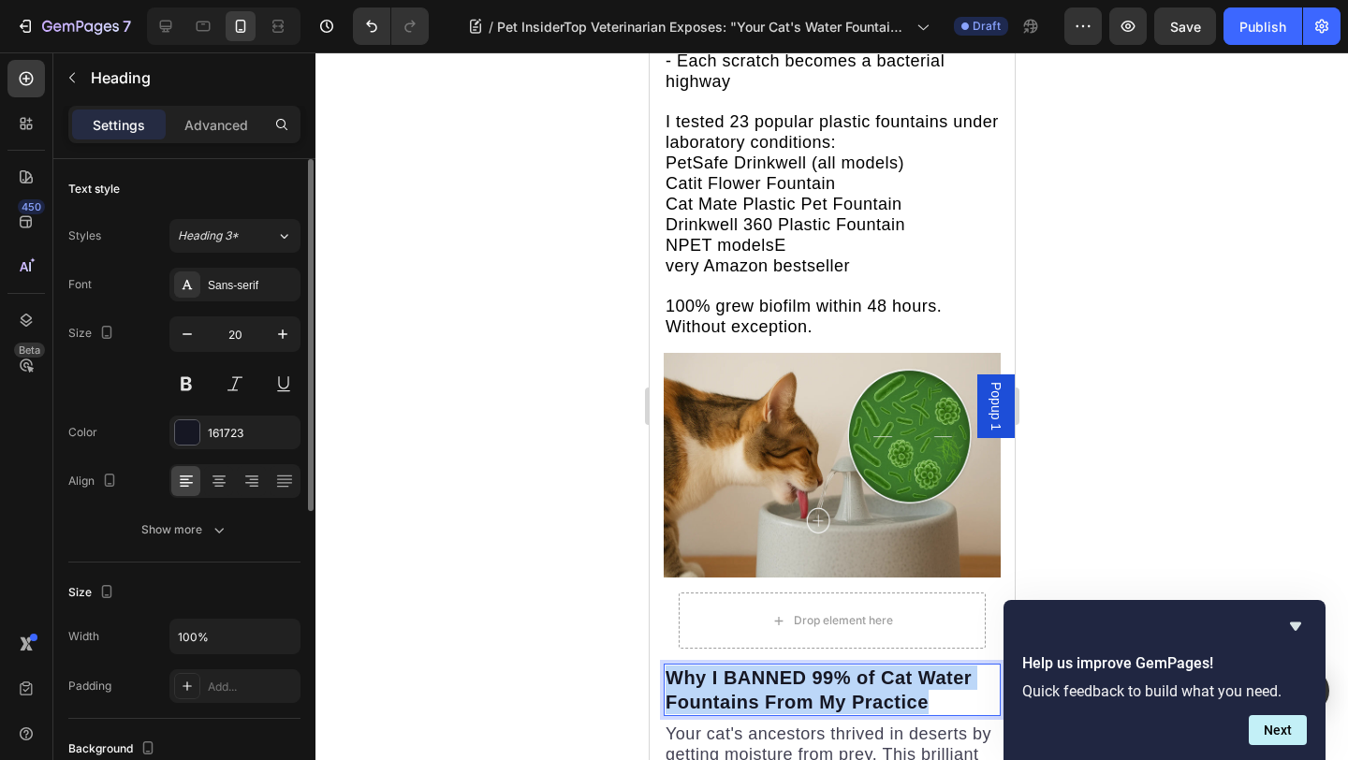
click at [817, 667] on strong "Why I BANNED 99% of Cat Water Fountains From My Practice" at bounding box center [817, 689] width 306 height 45
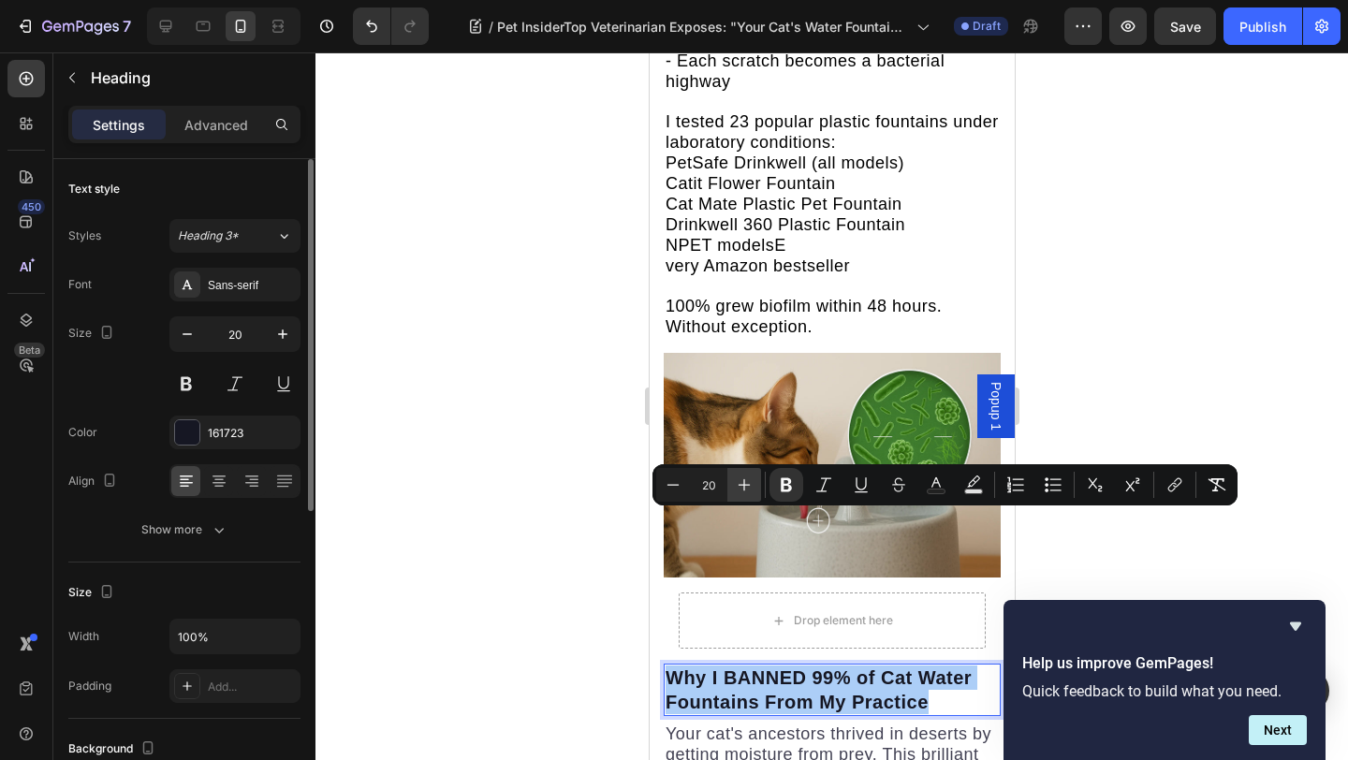
click at [745, 490] on icon "Editor contextual toolbar" at bounding box center [744, 484] width 19 height 19
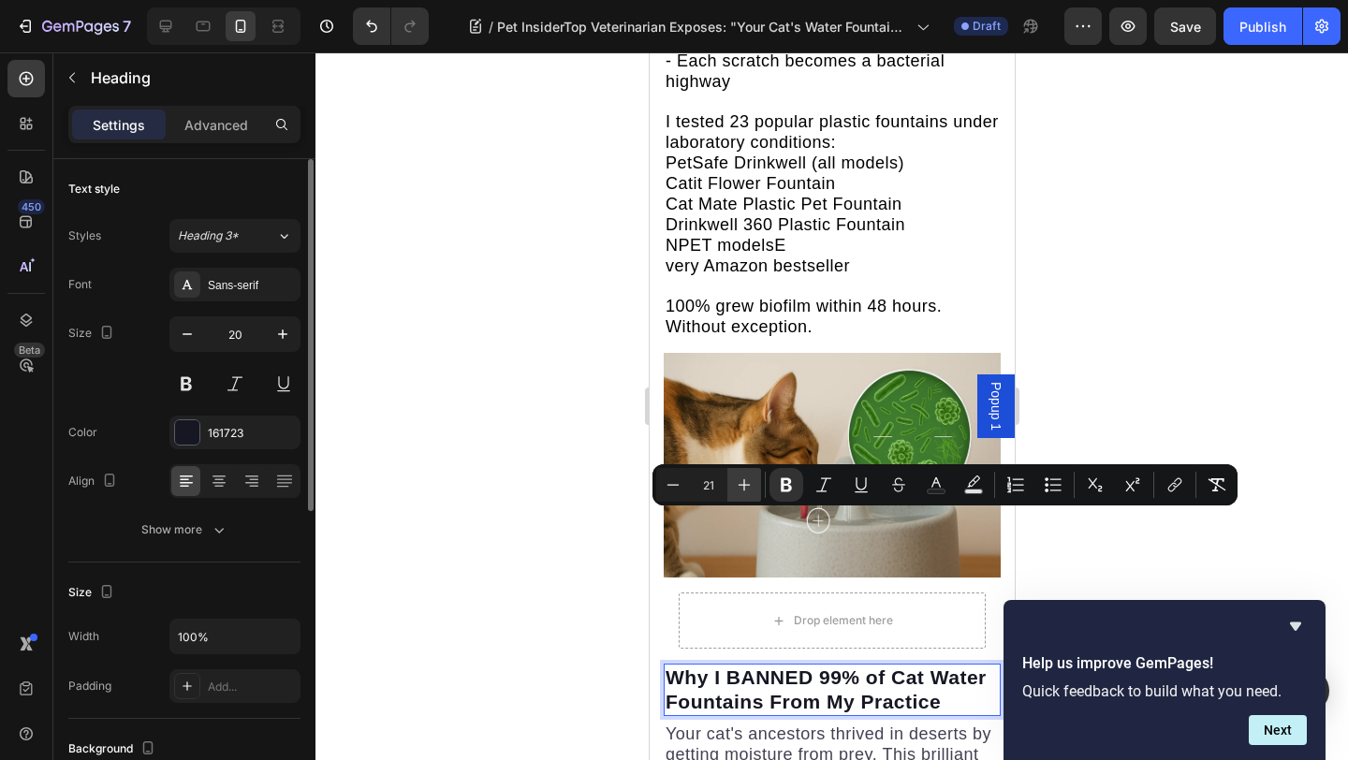
click at [744, 490] on icon "Editor contextual toolbar" at bounding box center [744, 484] width 19 height 19
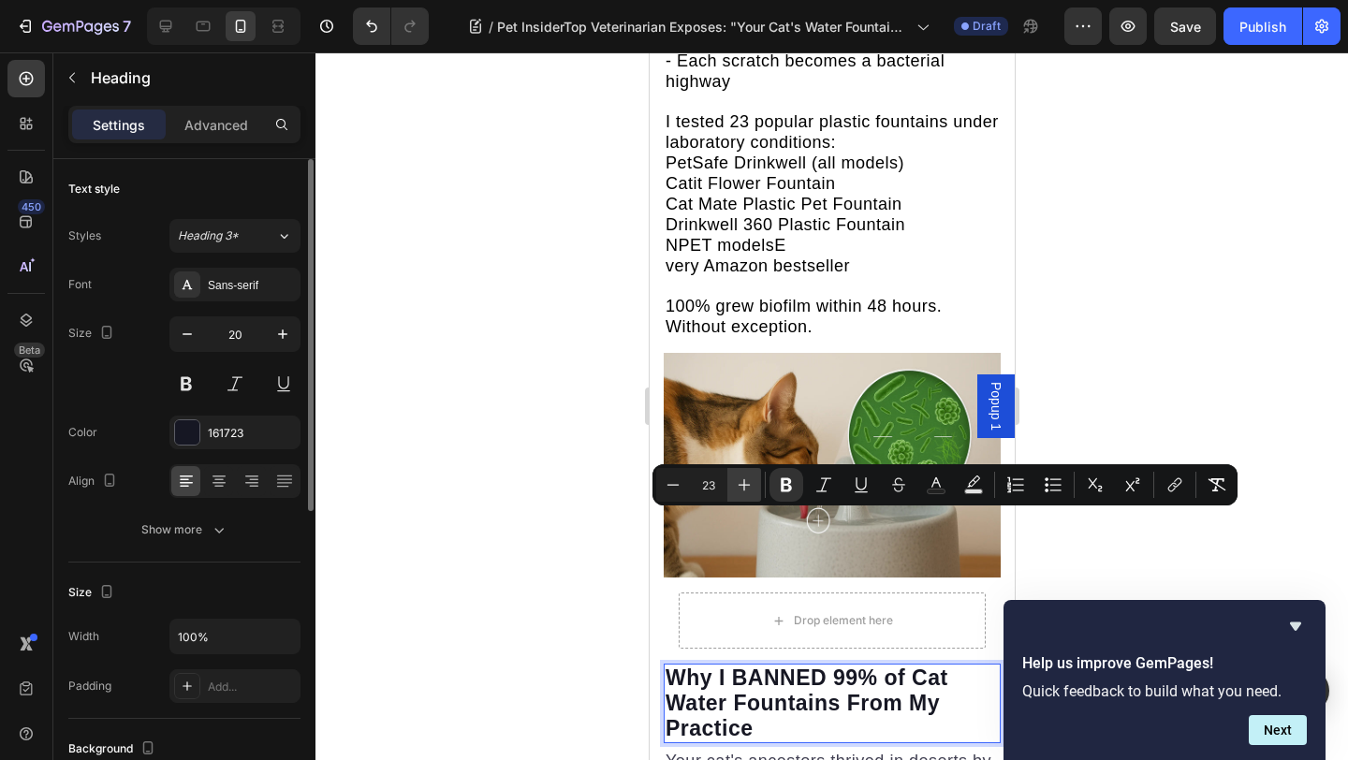
click at [744, 490] on icon "Editor contextual toolbar" at bounding box center [744, 484] width 19 height 19
type input "24"
click at [1145, 431] on div at bounding box center [831, 405] width 1032 height 707
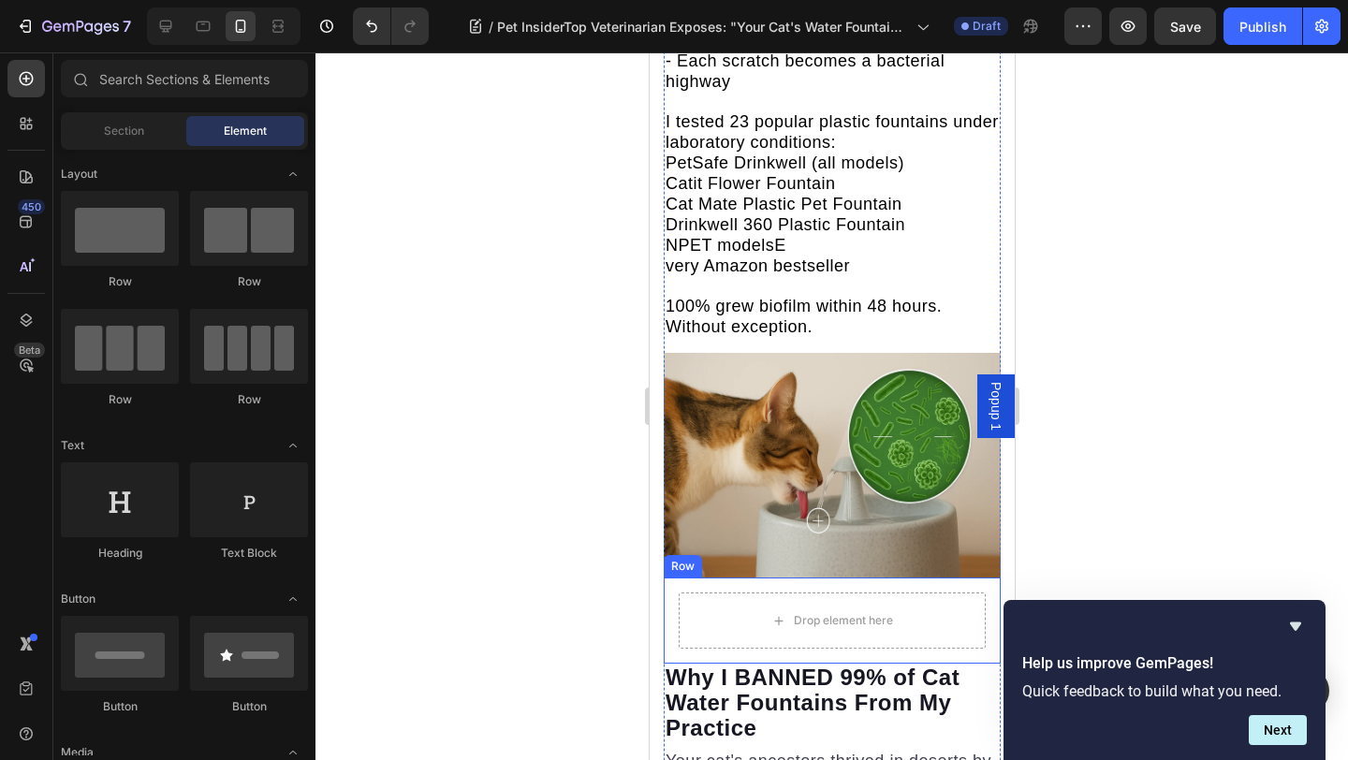
click at [986, 577] on div "Drop element here Row" at bounding box center [831, 620] width 337 height 86
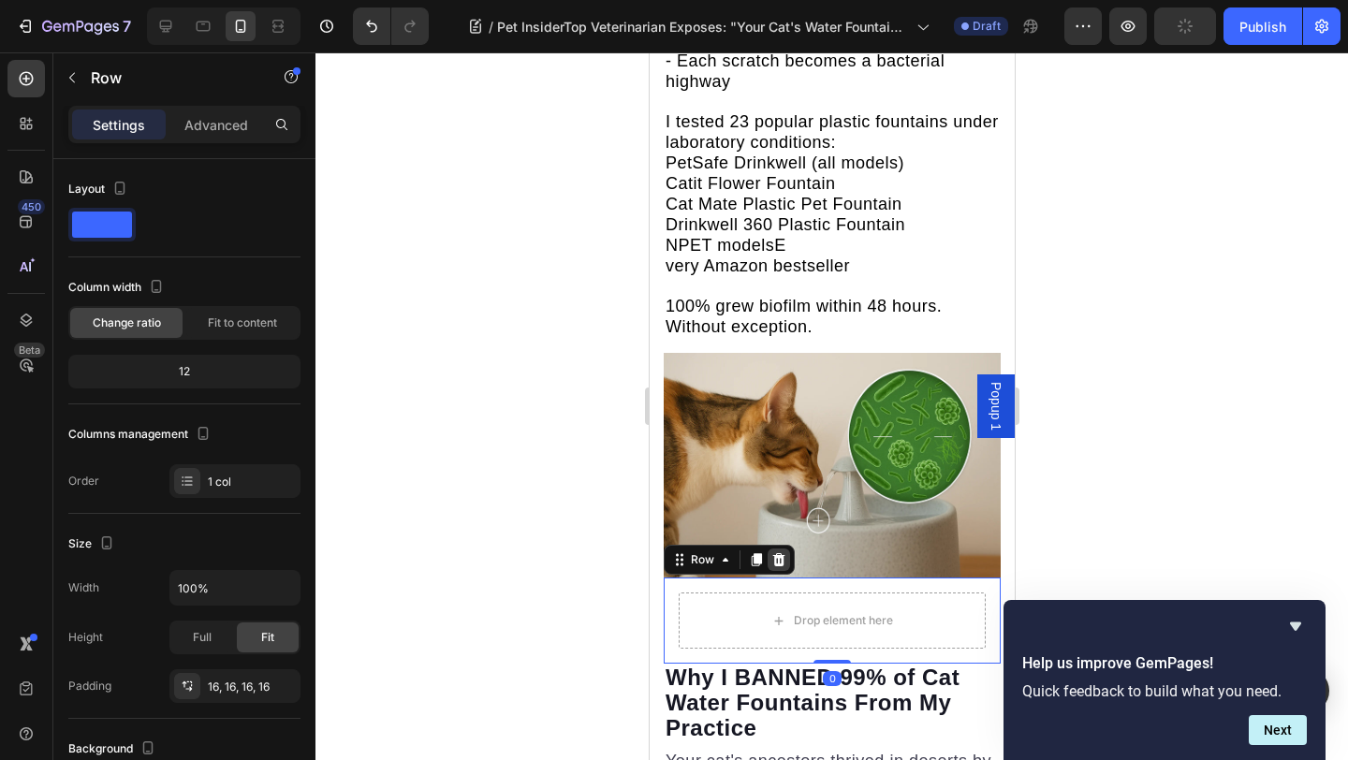
click at [777, 553] on icon at bounding box center [778, 559] width 12 height 13
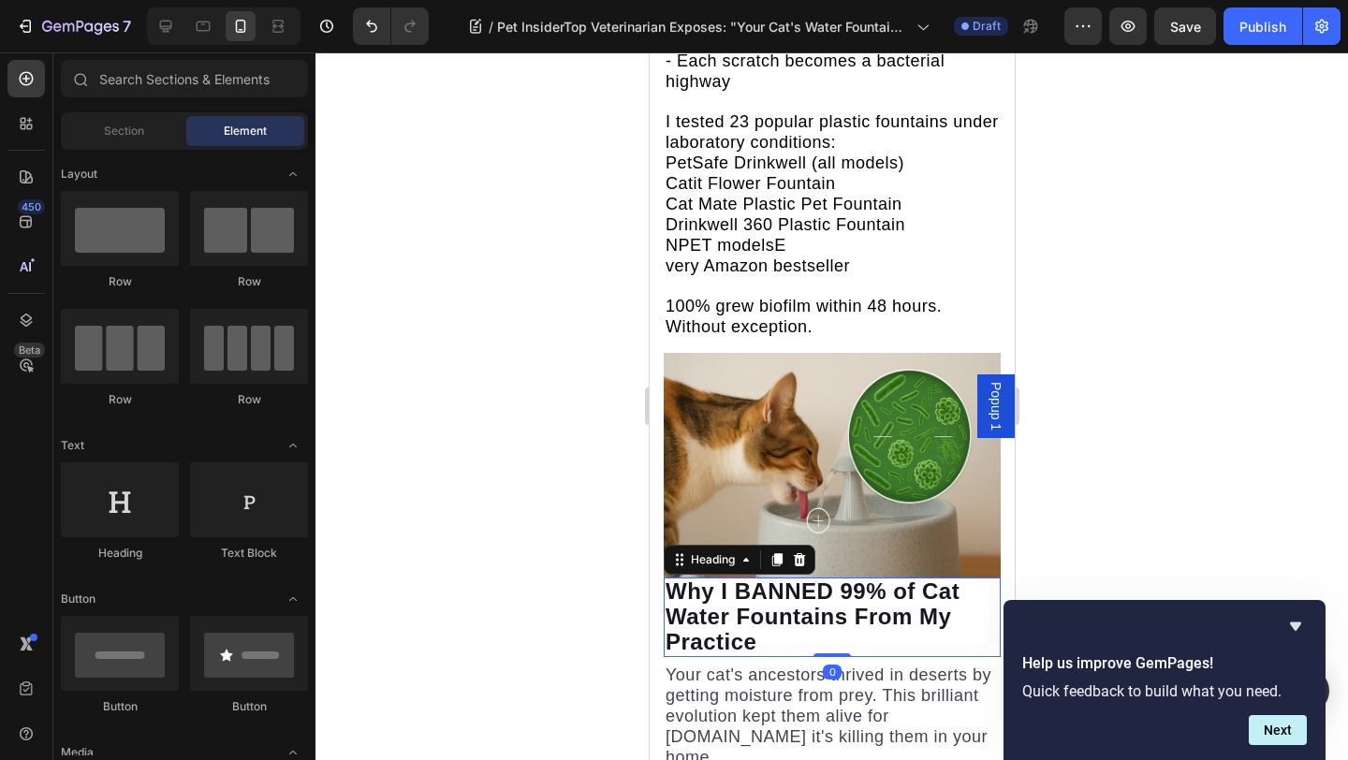
click at [668, 578] on strong "Why I BANNED 99% of Cat Water Fountains From My Practice" at bounding box center [811, 616] width 294 height 76
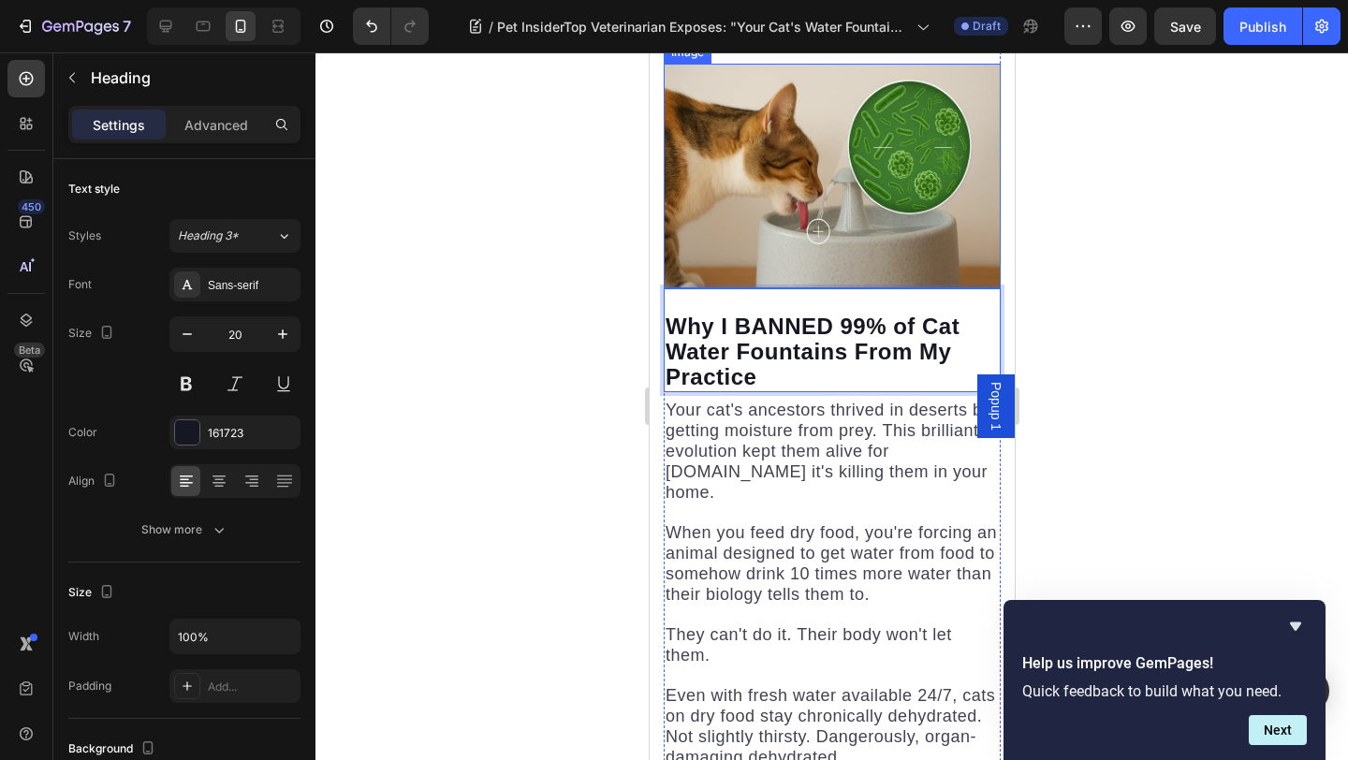
scroll to position [4891, 0]
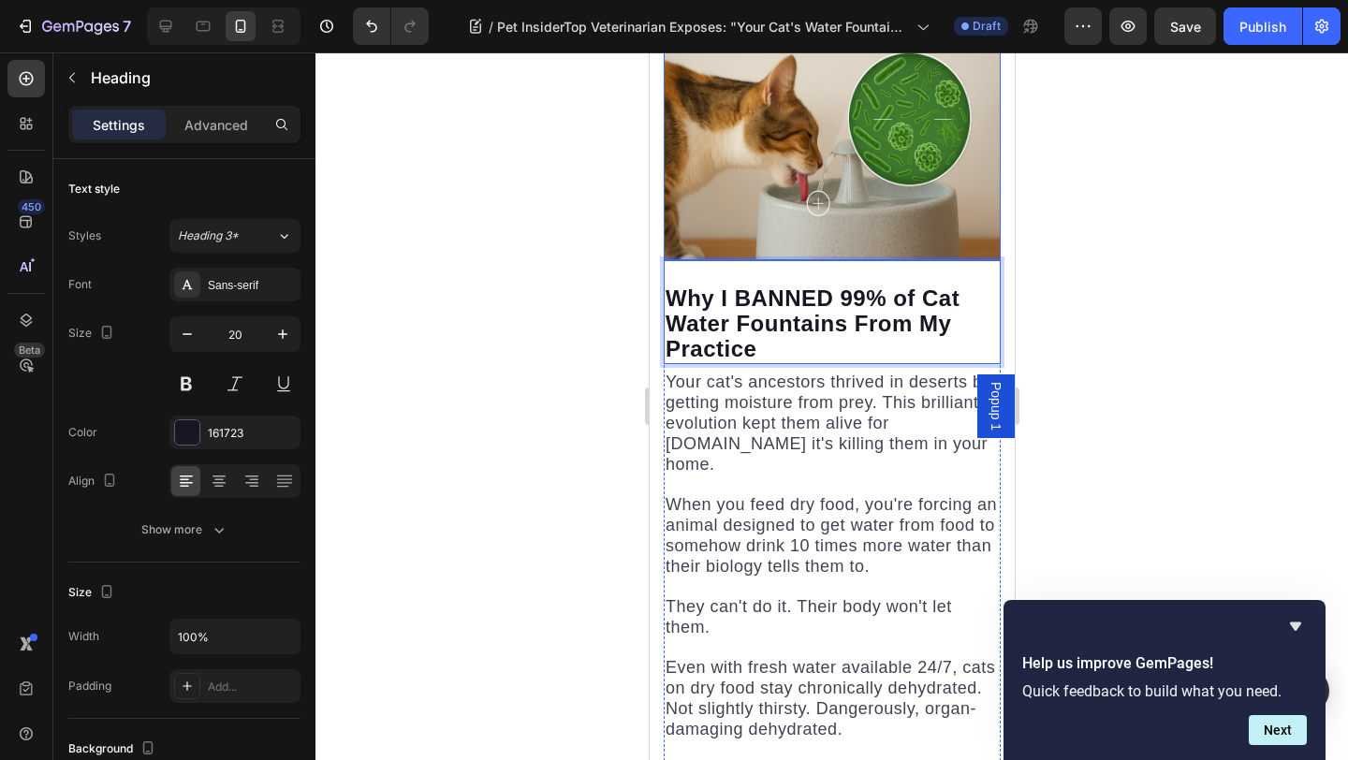
click at [782, 372] on p "Your cat's ancestors thrived in deserts by getting moisture from prey. This bri…" at bounding box center [830, 718] width 333 height 693
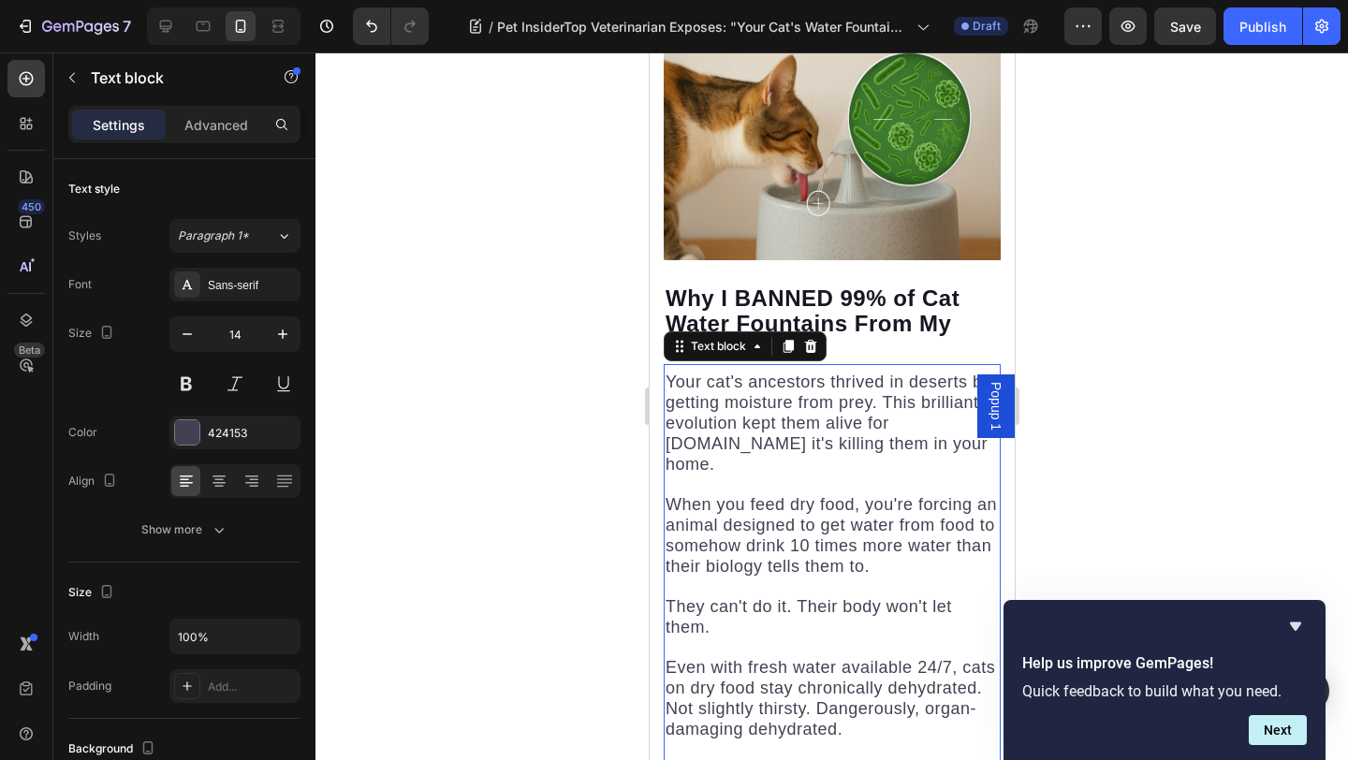
click at [669, 372] on span "Your cat's ancestors thrived in deserts by getting moisture from prey. This bri…" at bounding box center [827, 422] width 326 height 101
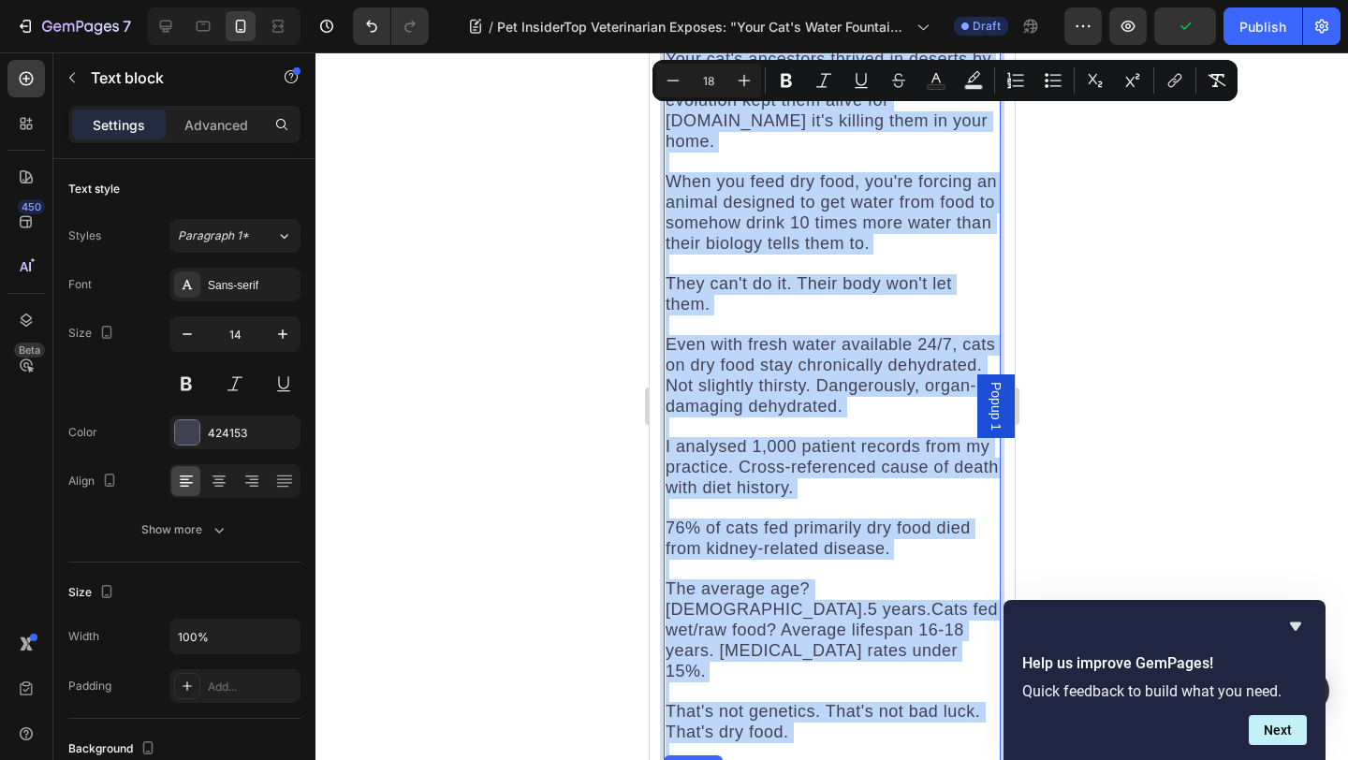
scroll to position [5227, 0]
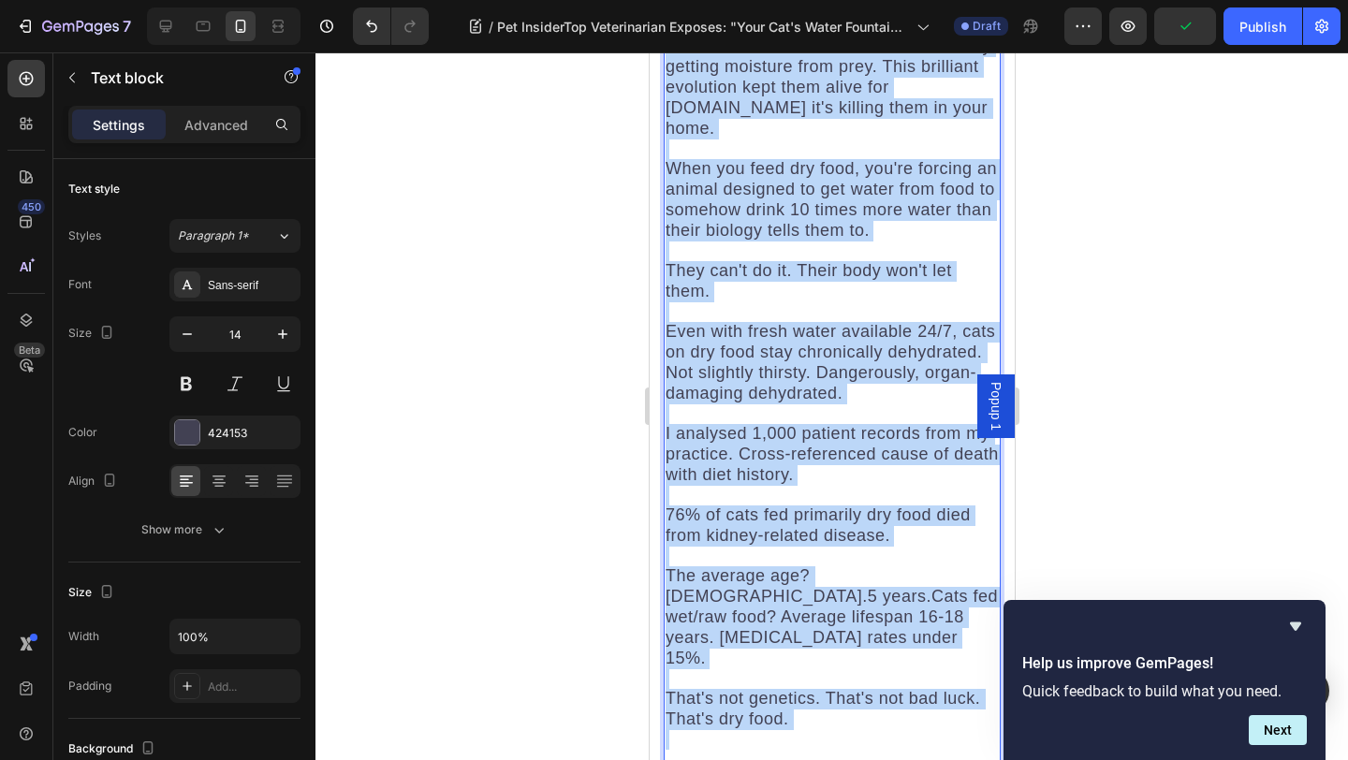
drag, startPoint x: 668, startPoint y: 226, endPoint x: 815, endPoint y: 518, distance: 327.7
click at [815, 518] on p "Your cat's ancestors thrived in deserts by getting moisture from prey. This bri…" at bounding box center [830, 382] width 333 height 693
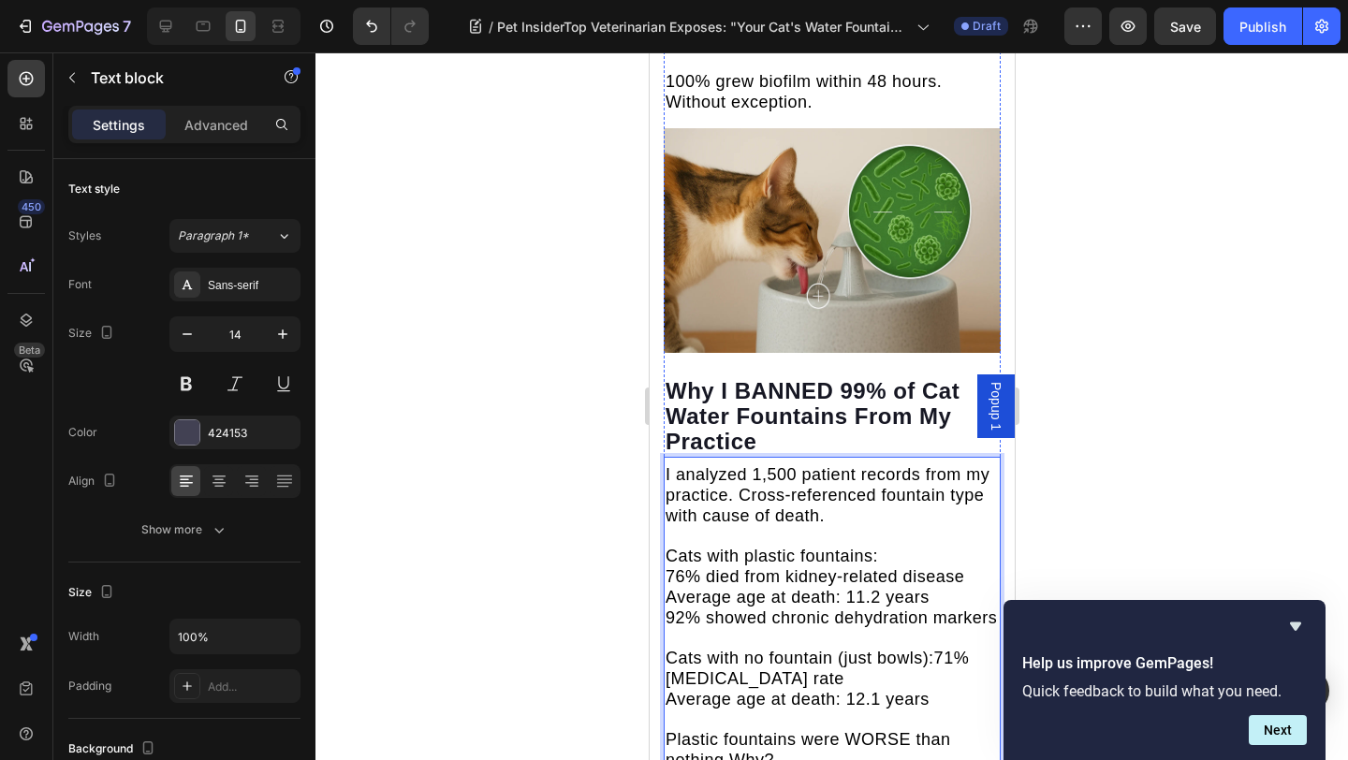
scroll to position [4815, 0]
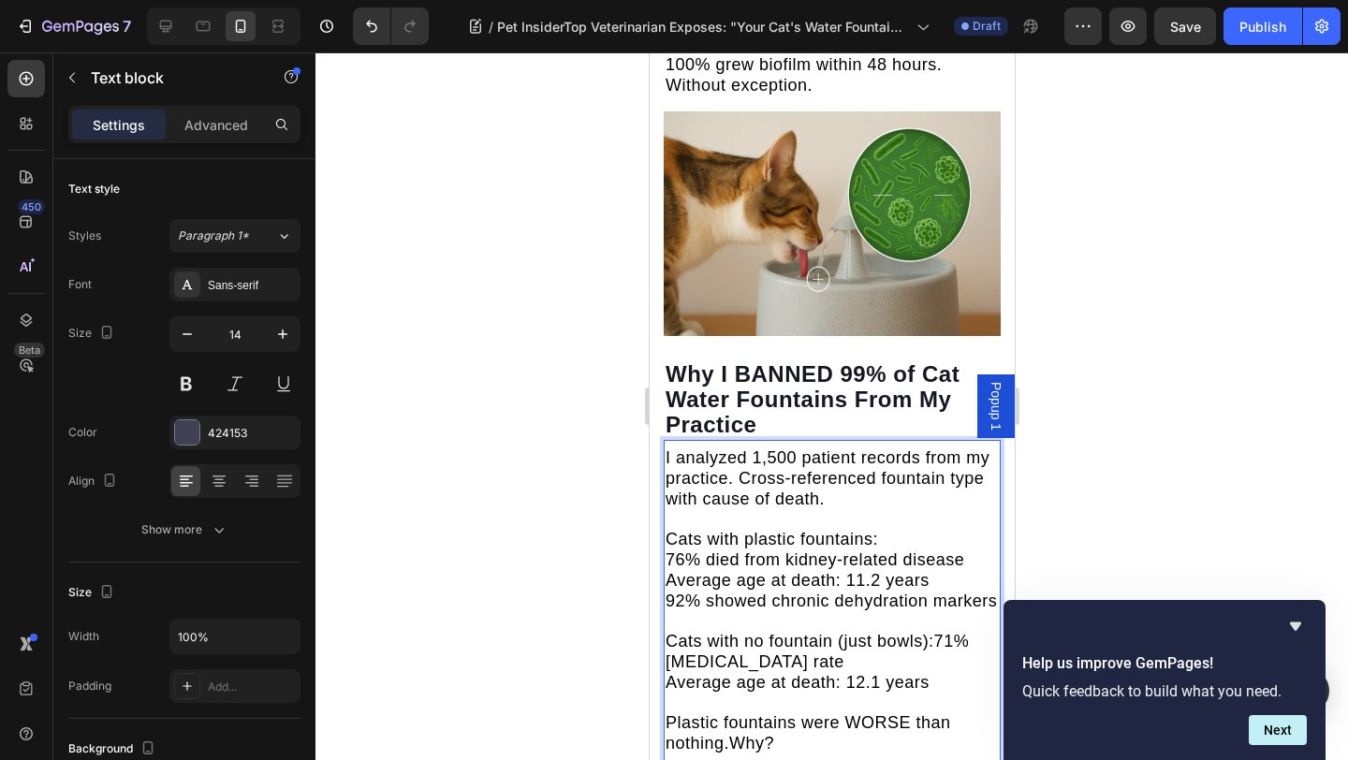
click at [714, 448] on span "I analyzed 1,500 patient records from my practice. Cross-referenced fountain ty…" at bounding box center [826, 478] width 324 height 60
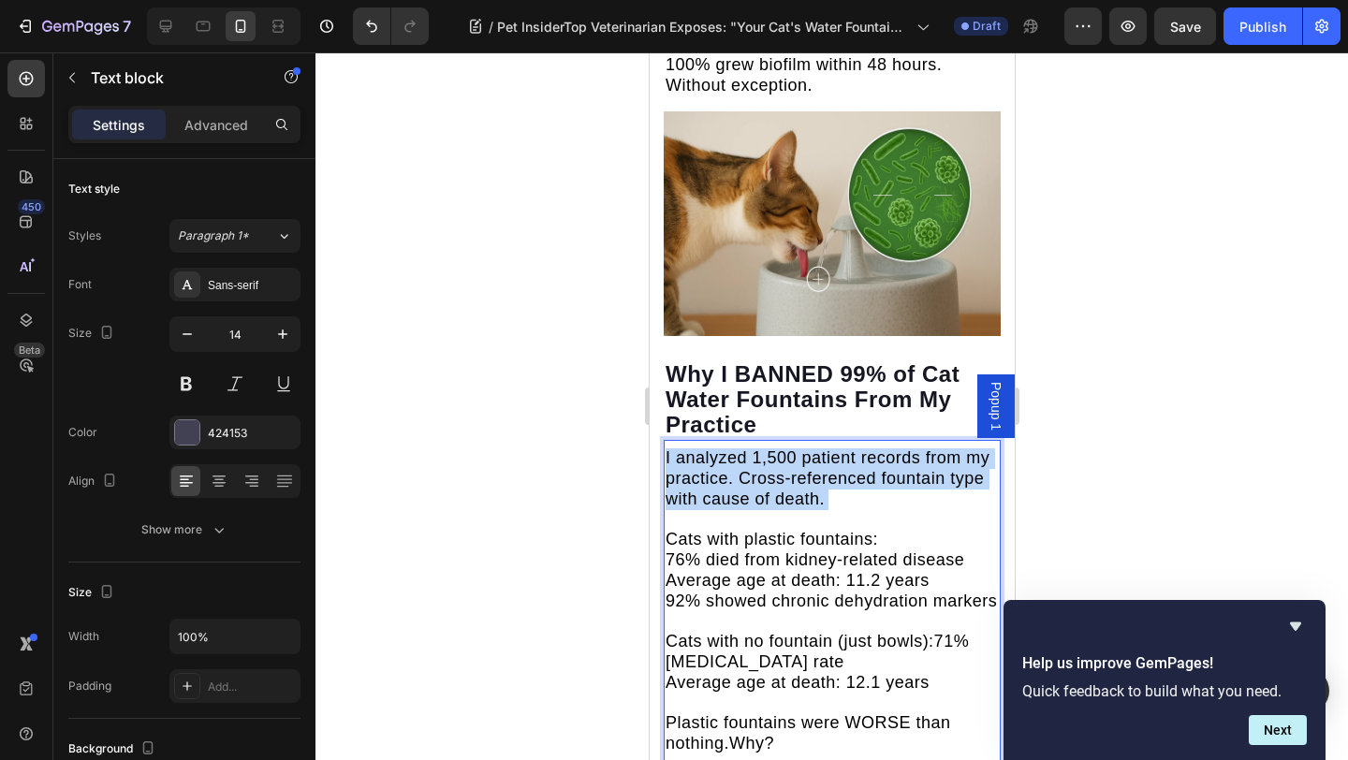
click at [714, 448] on span "I analyzed 1,500 patient records from my practice. Cross-referenced fountain ty…" at bounding box center [826, 478] width 324 height 60
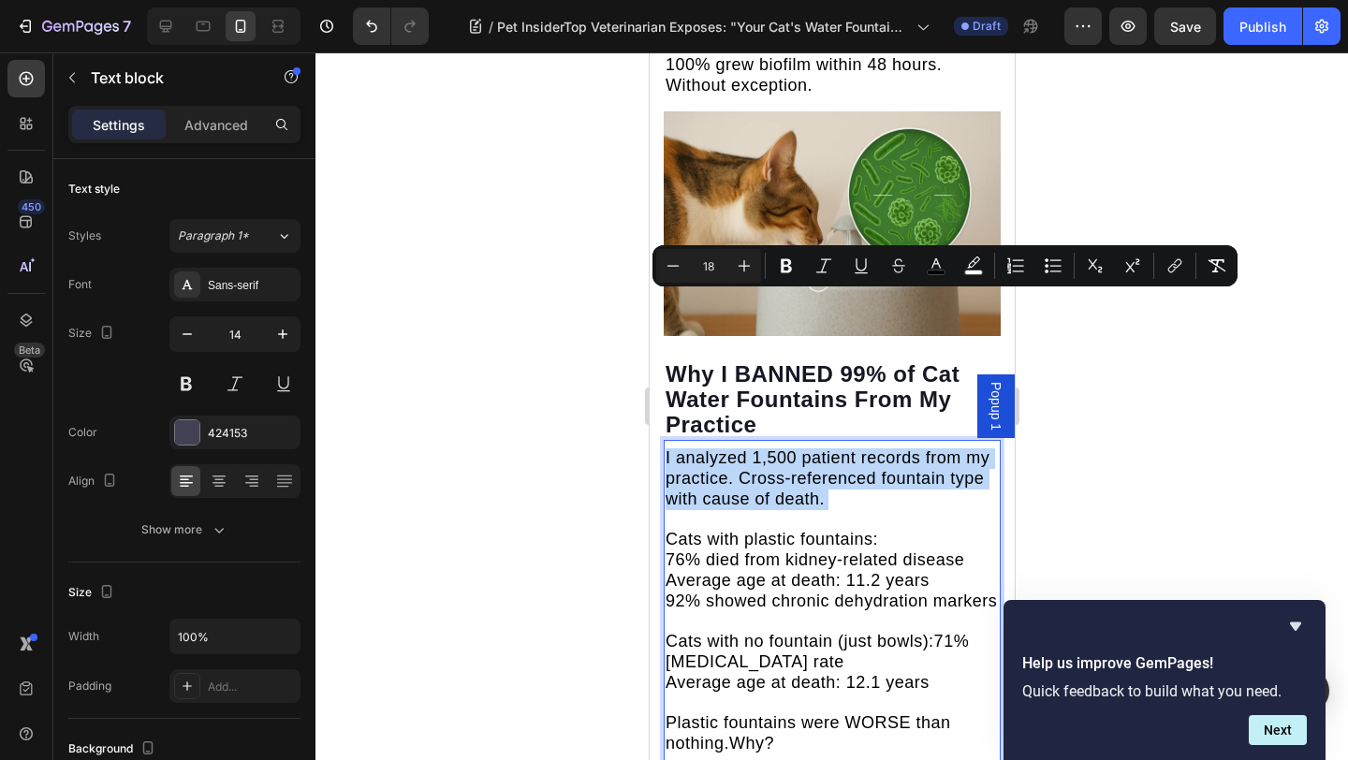
click at [717, 440] on div "I analyzed 1,500 patient records from my practice. Cross-referenced fountain ty…" at bounding box center [831, 676] width 337 height 472
click at [717, 448] on span "I analyzed 1,500 patient records from my practice. Cross-referenced fountain ty…" at bounding box center [826, 478] width 324 height 60
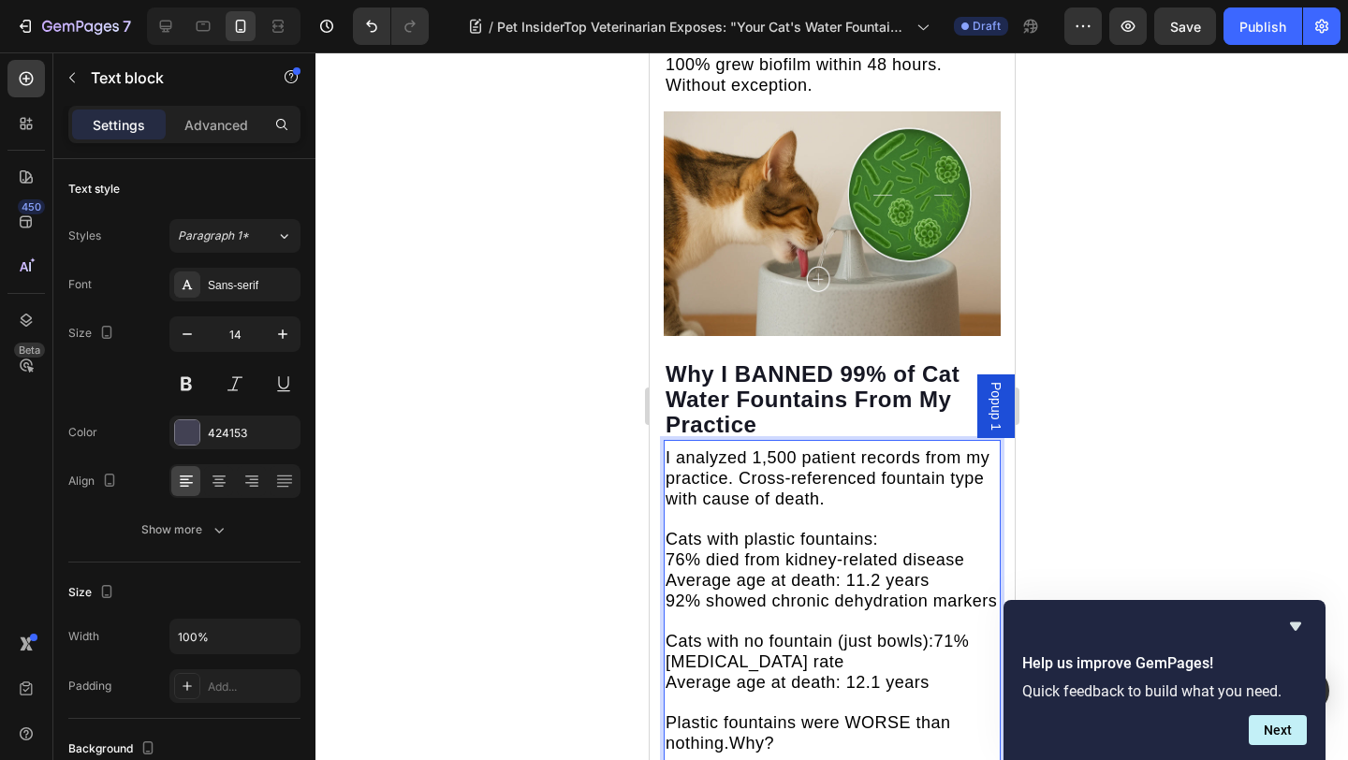
click at [721, 448] on span "I analyzed 1,500 patient records from my practice. Cross-referenced fountain ty…" at bounding box center [826, 478] width 324 height 60
click at [722, 448] on span "I analyzed 1,500 patient records from my practice. Cross-referenced fountain ty…" at bounding box center [826, 478] width 324 height 60
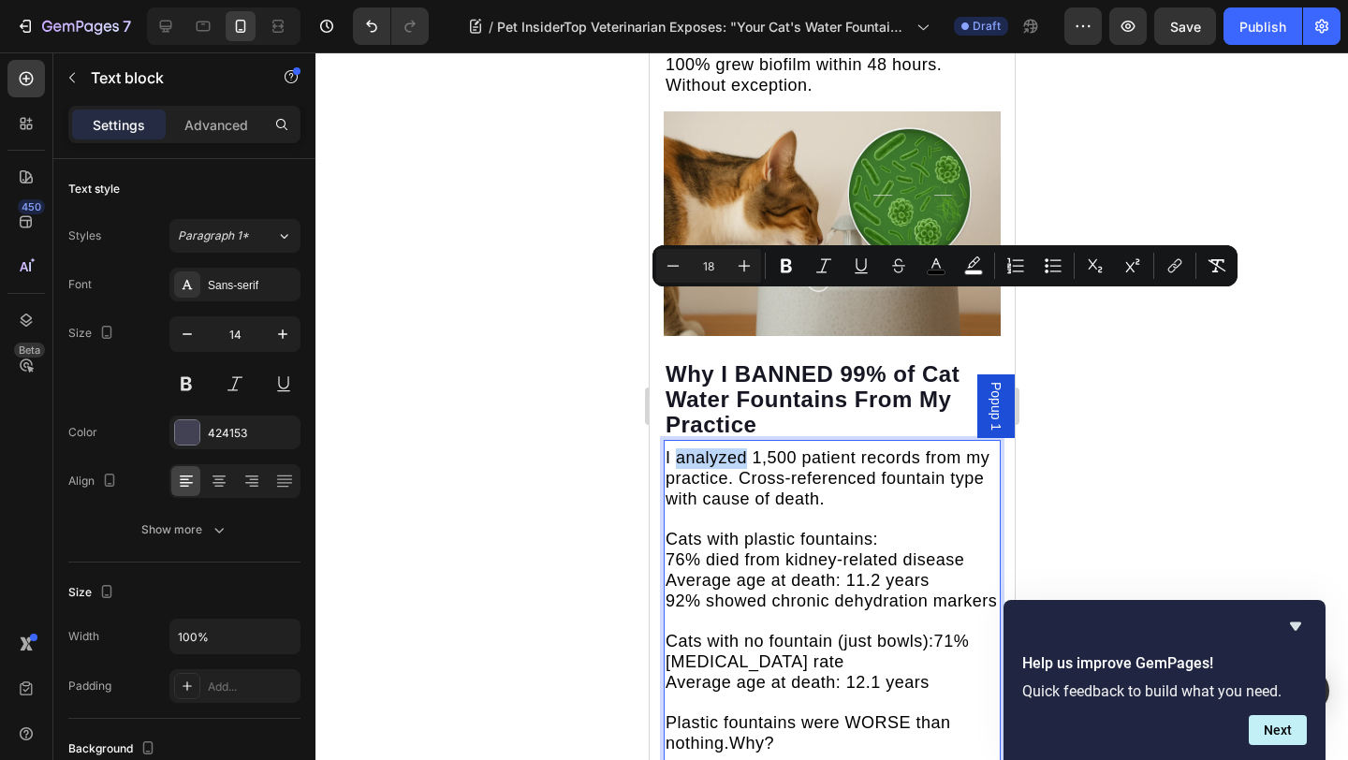
click at [722, 448] on span "I analyzed 1,500 patient records from my practice. Cross-referenced fountain ty…" at bounding box center [826, 478] width 324 height 60
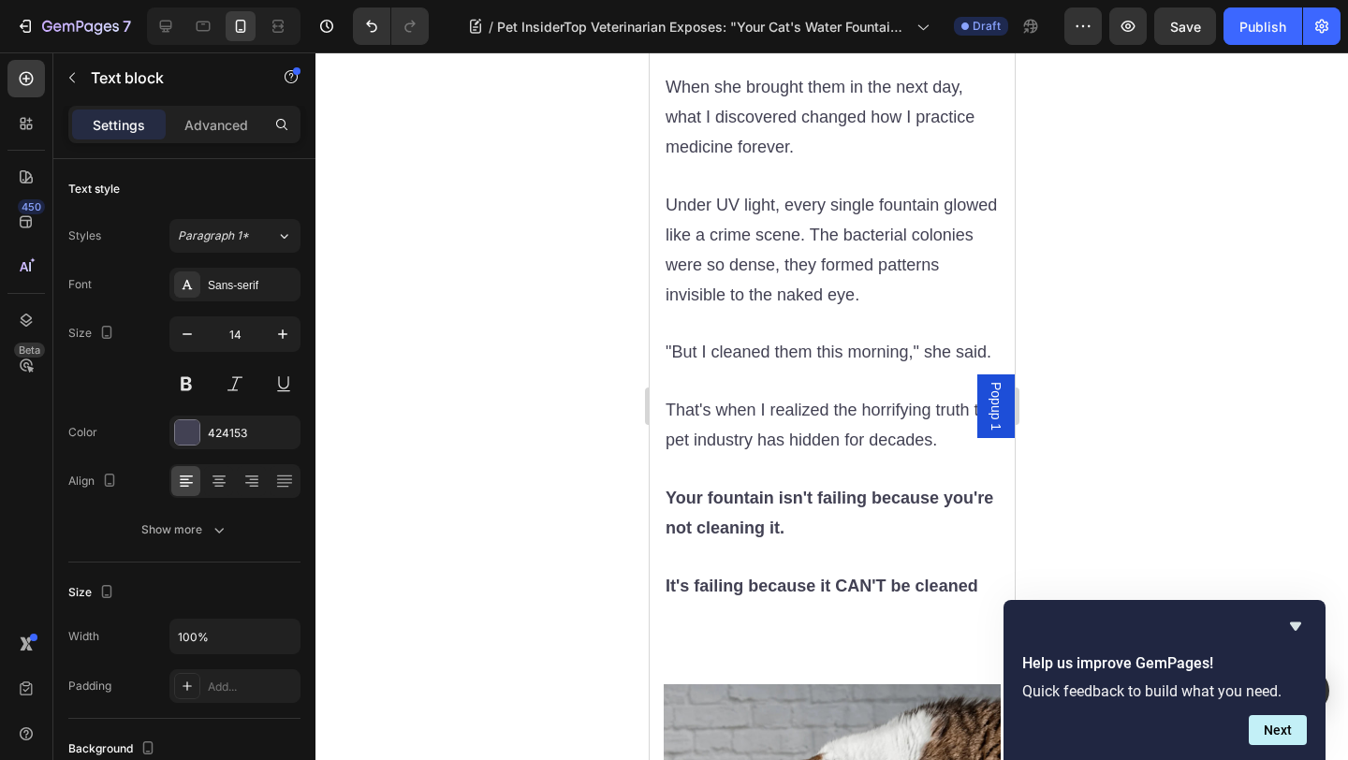
scroll to position [3081, 0]
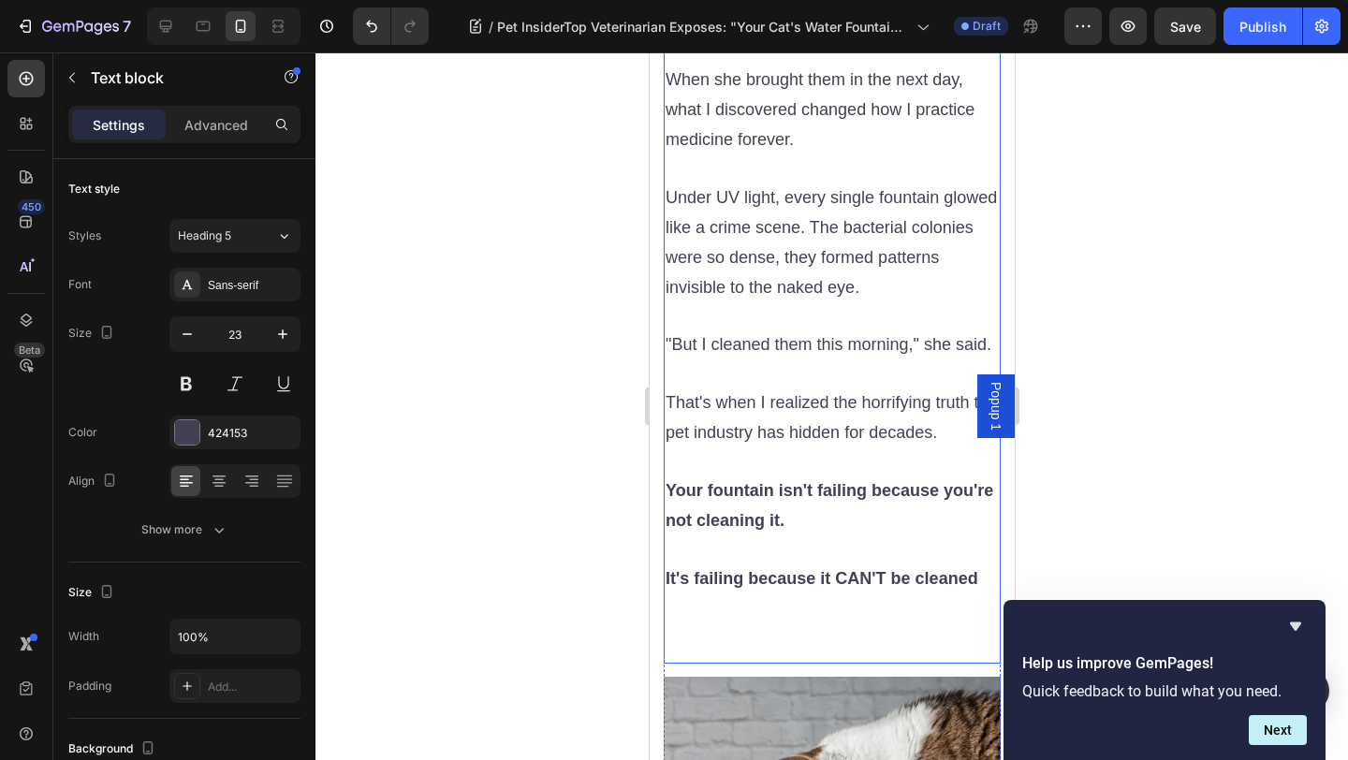
click at [808, 465] on p "Three months ago, a client brought in her 10-year-old tabby, Max, with kidney v…" at bounding box center [830, 224] width 333 height 849
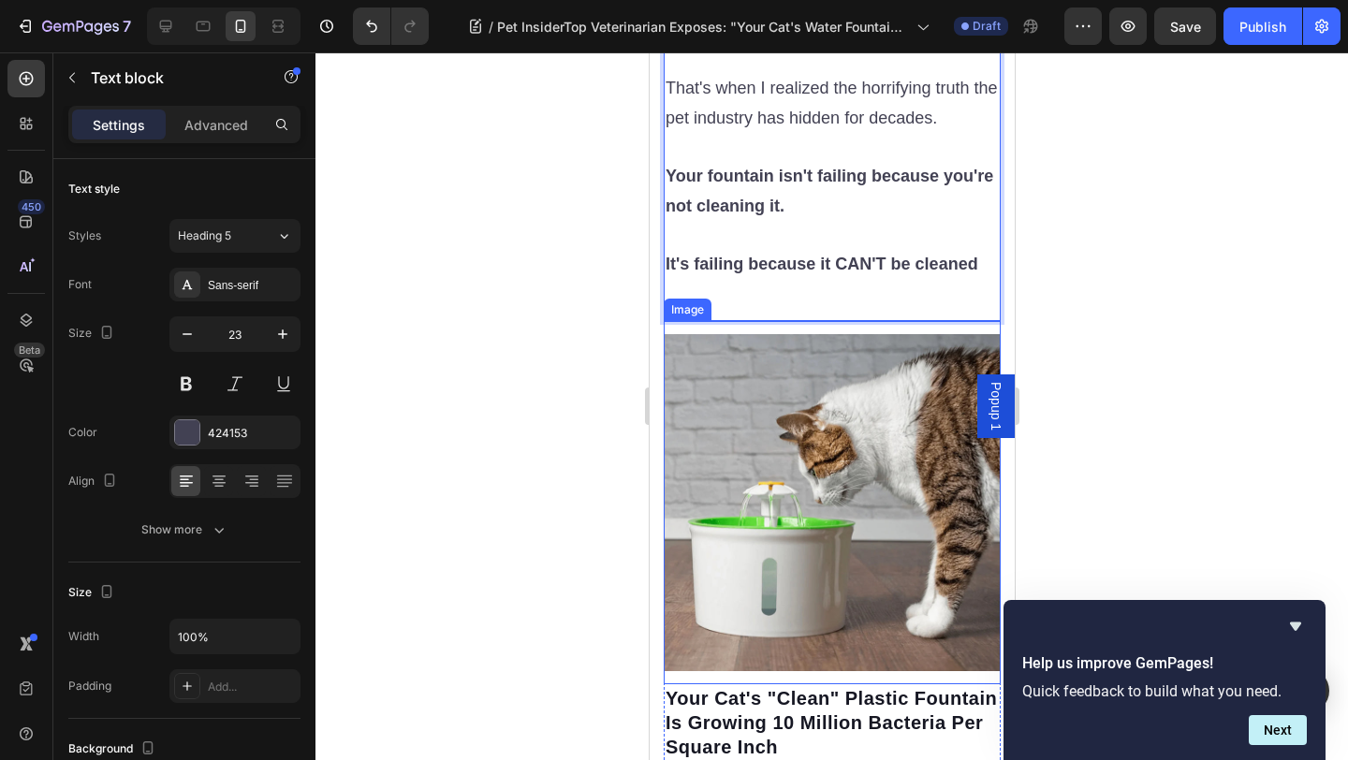
scroll to position [3235, 0]
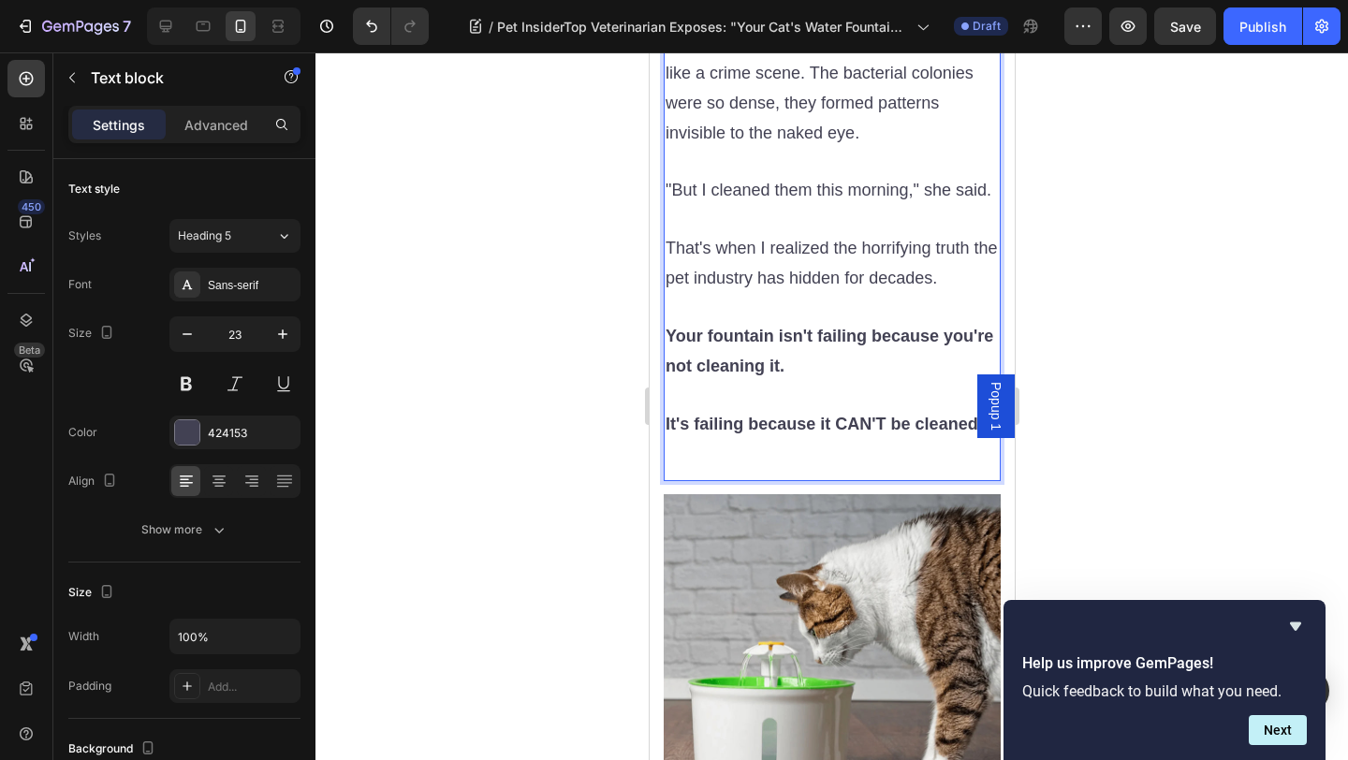
click at [797, 308] on p "Three months ago, a client brought in her 10-year-old tabby, Max, with kidney v…" at bounding box center [830, 55] width 333 height 821
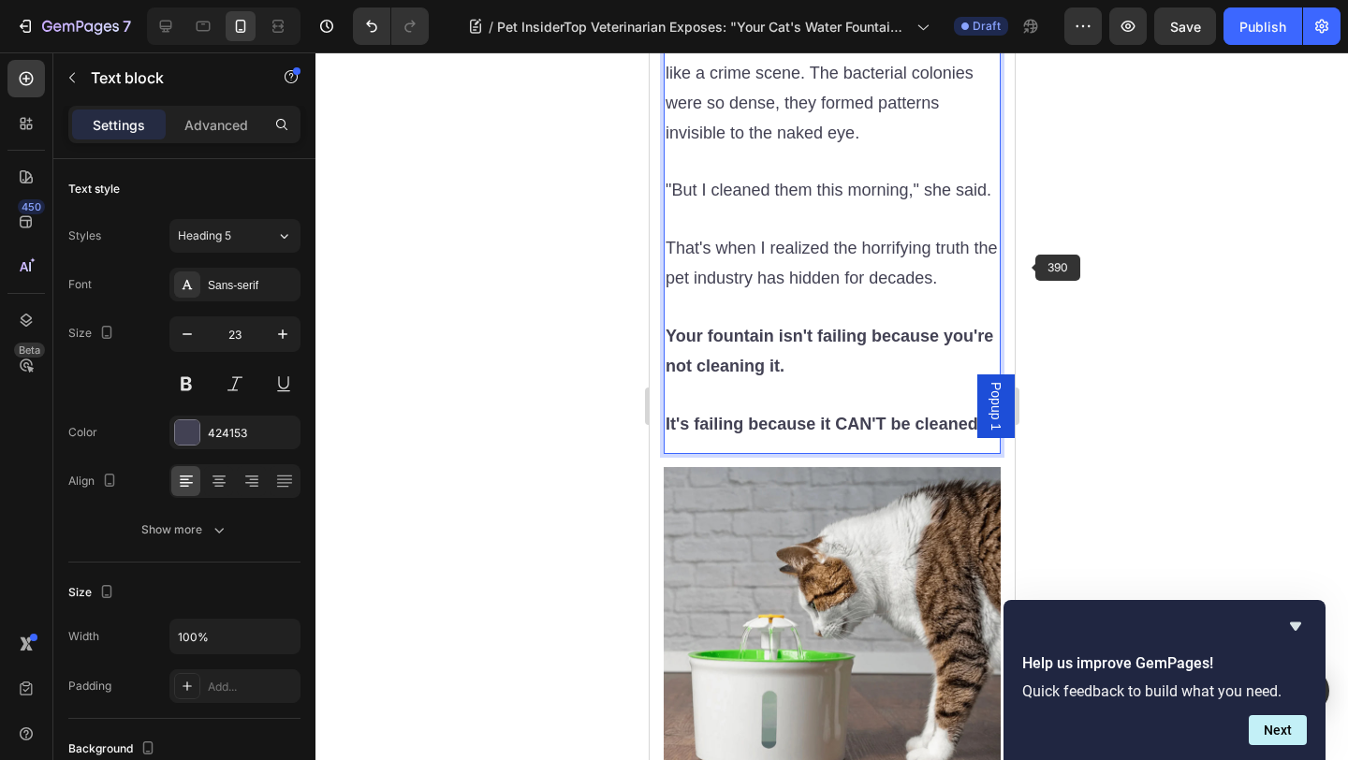
click at [1094, 267] on div at bounding box center [831, 405] width 1032 height 707
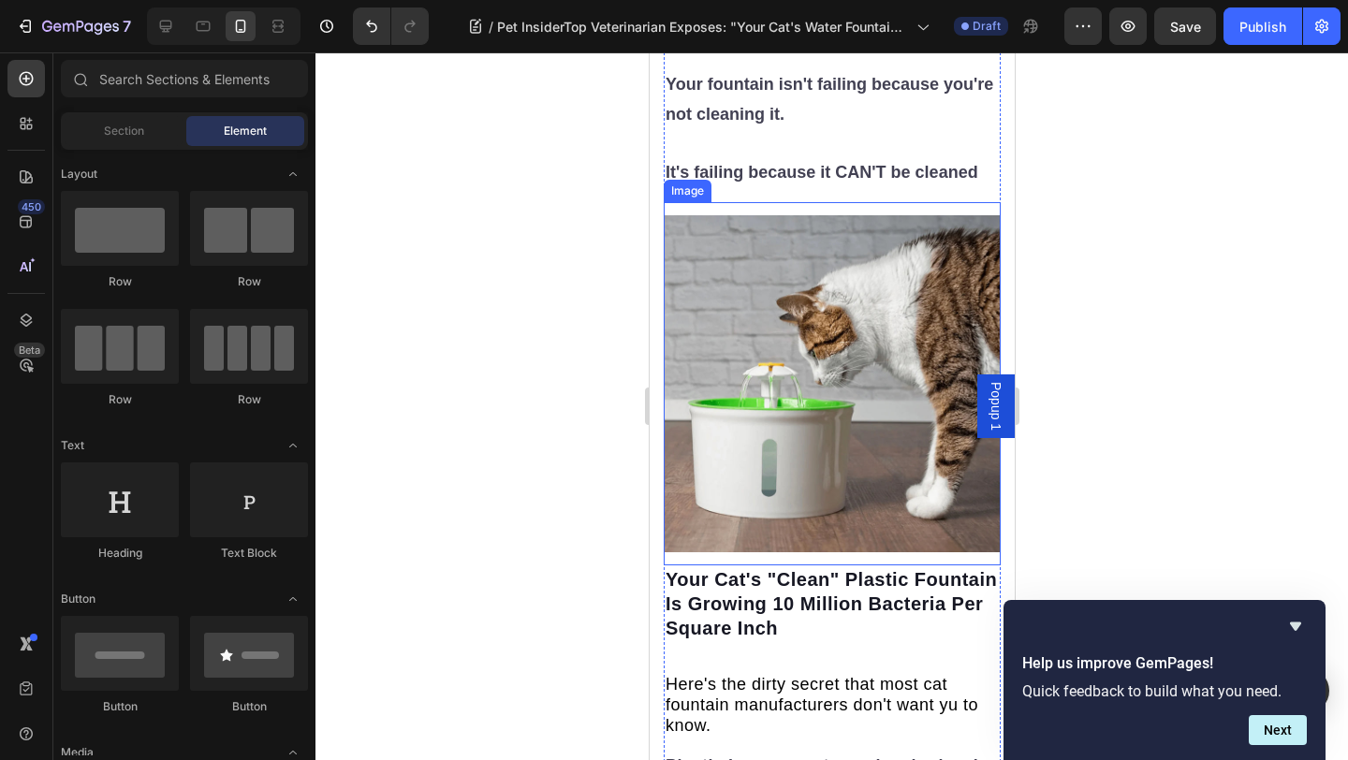
scroll to position [3498, 0]
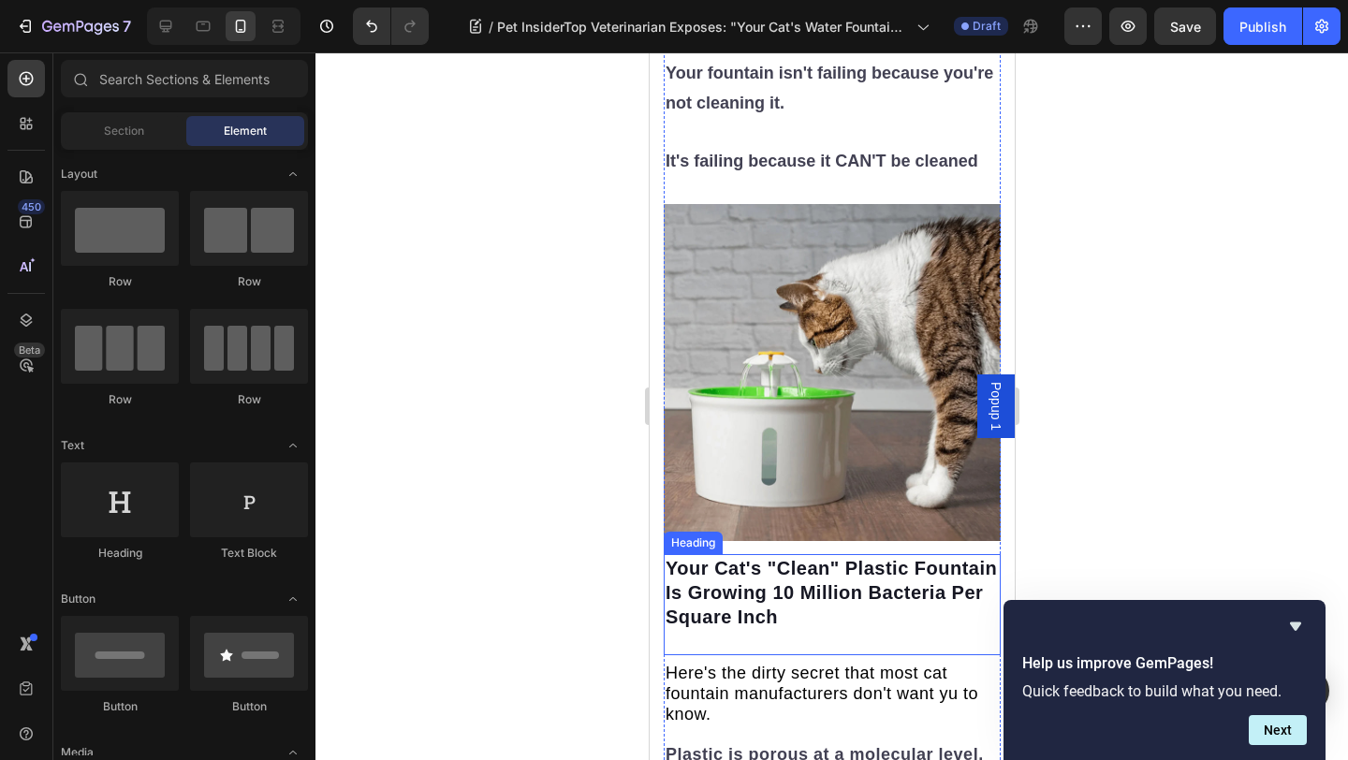
click at [795, 558] on strong "Your Cat's "Clean" Plastic Fountain Is Growing 10 Million Bacteria Per Square I…" at bounding box center [829, 592] width 331 height 69
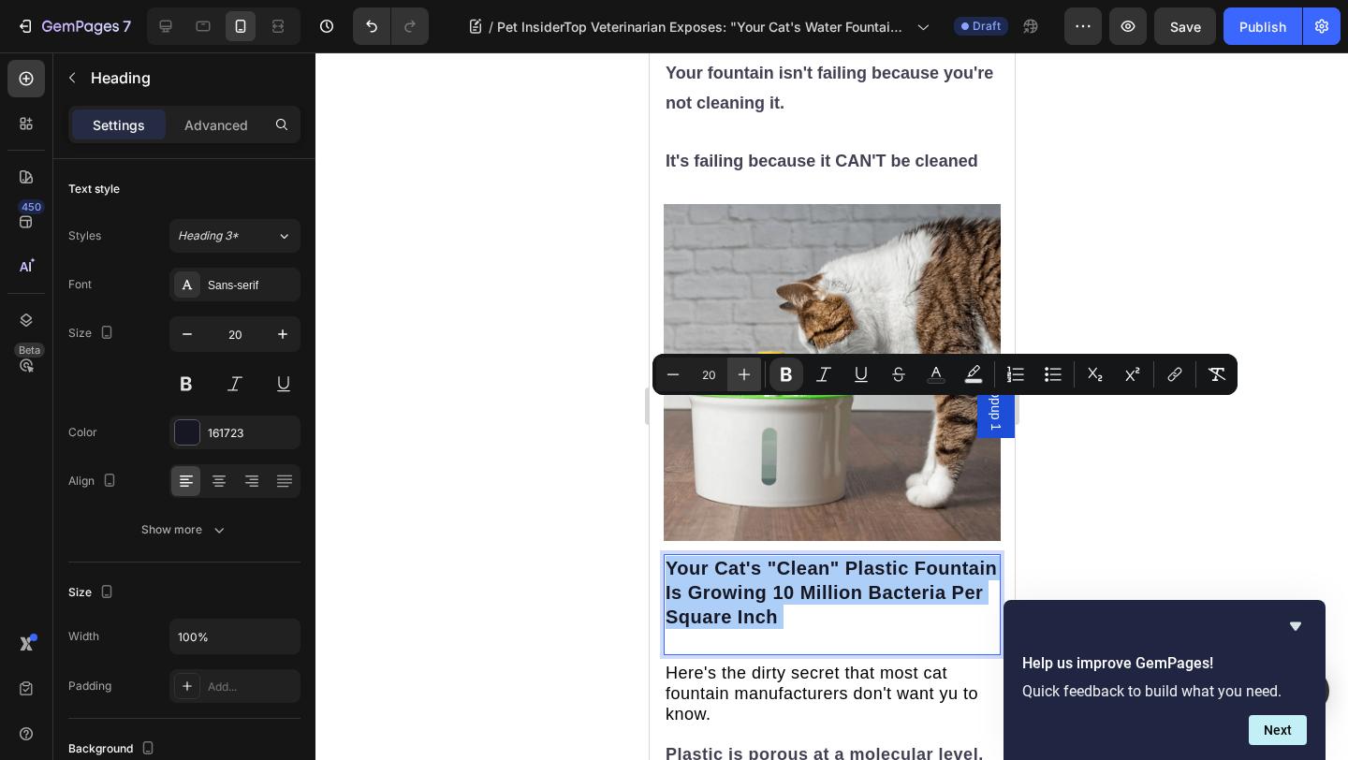
click at [740, 379] on icon "Editor contextual toolbar" at bounding box center [744, 374] width 19 height 19
click at [740, 378] on icon "Editor contextual toolbar" at bounding box center [744, 374] width 19 height 19
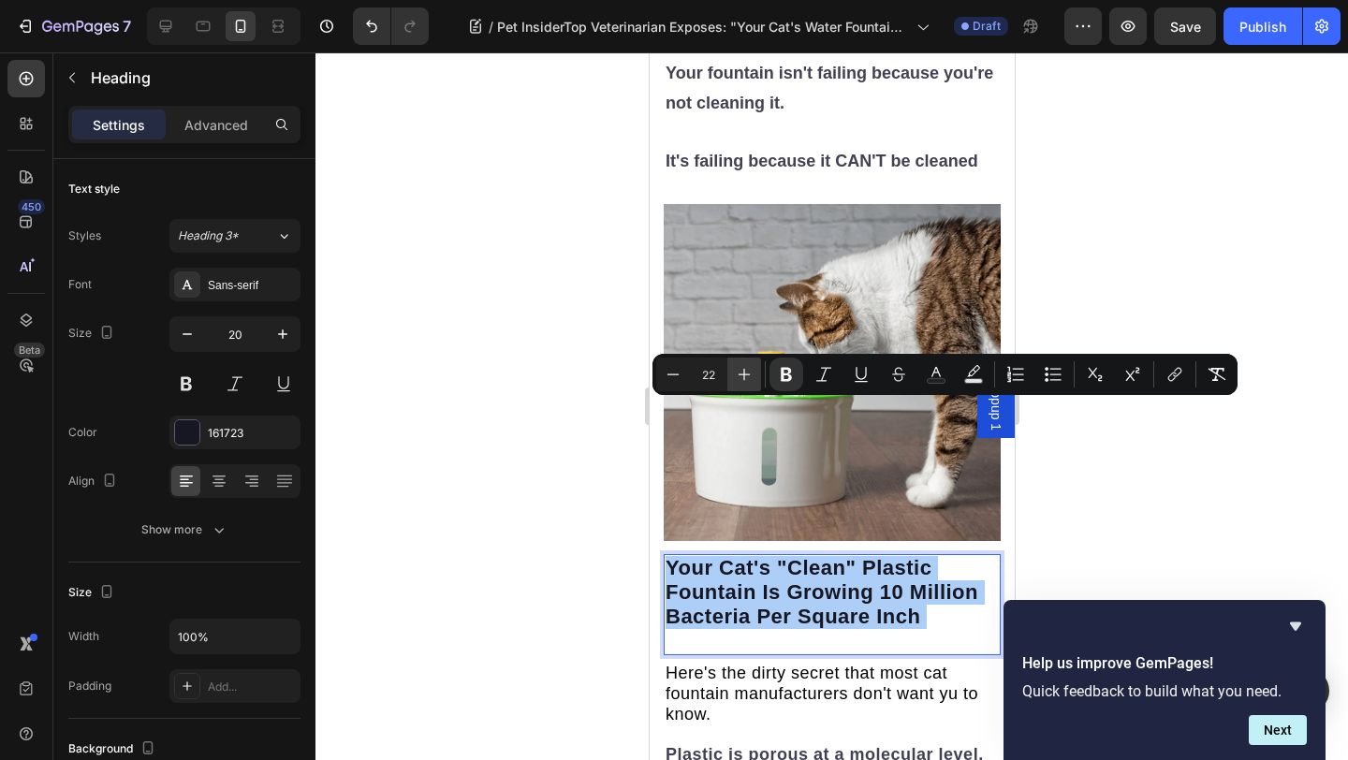
click at [740, 378] on icon "Editor contextual toolbar" at bounding box center [744, 374] width 19 height 19
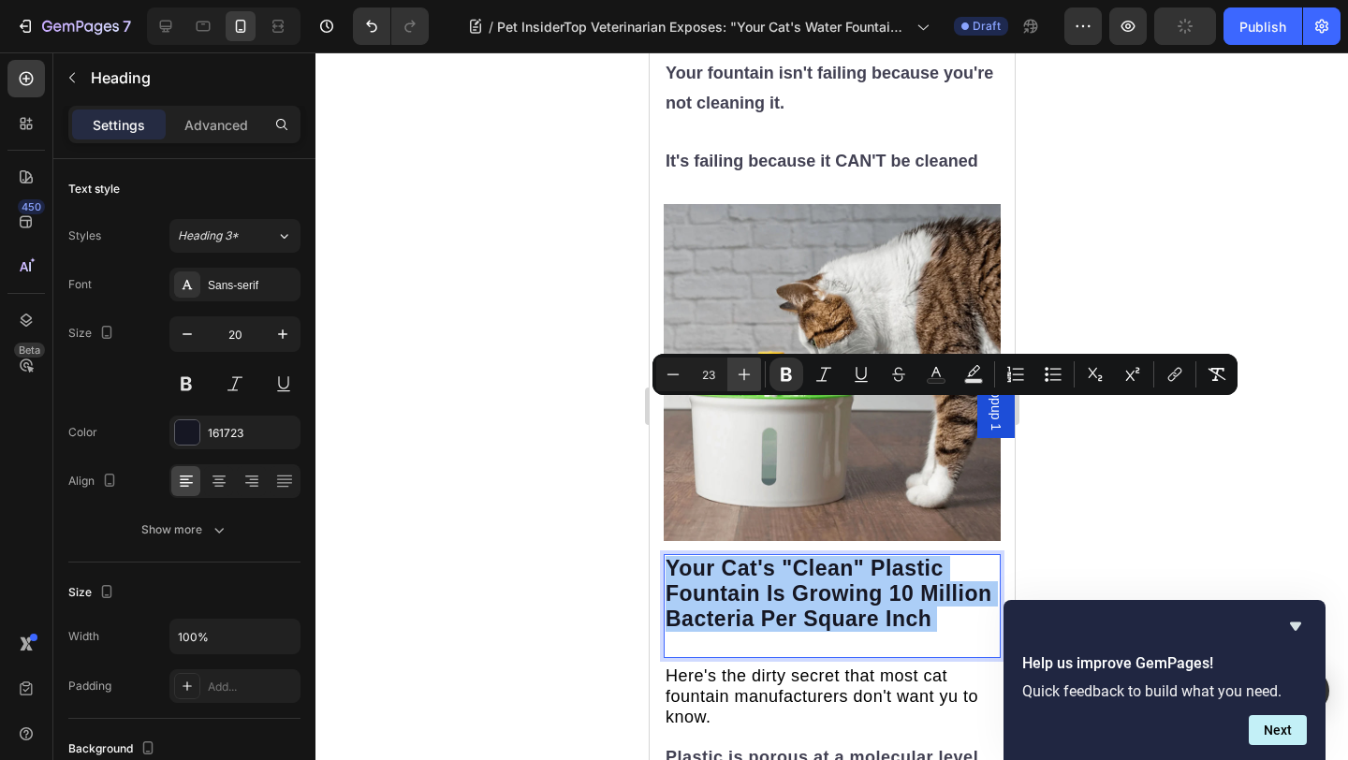
click at [740, 378] on icon "Editor contextual toolbar" at bounding box center [744, 374] width 19 height 19
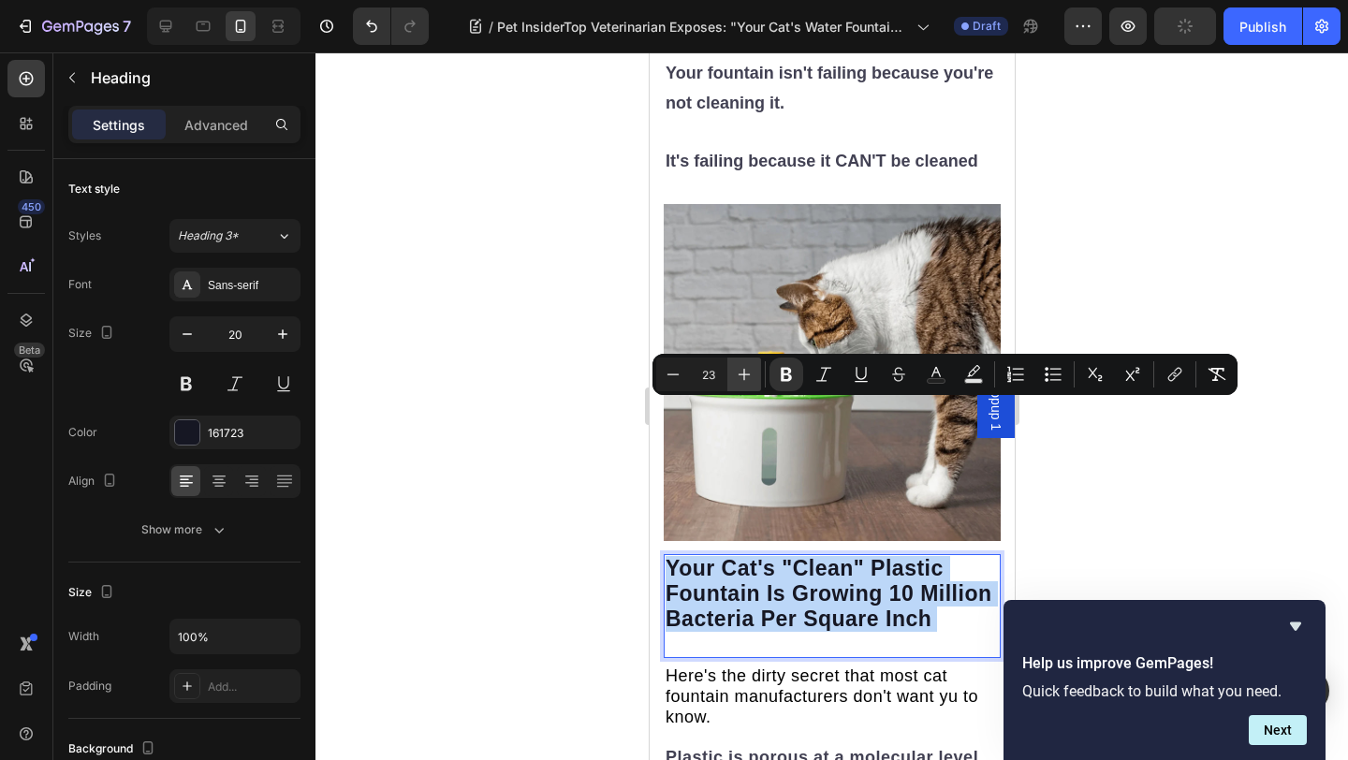
type input "24"
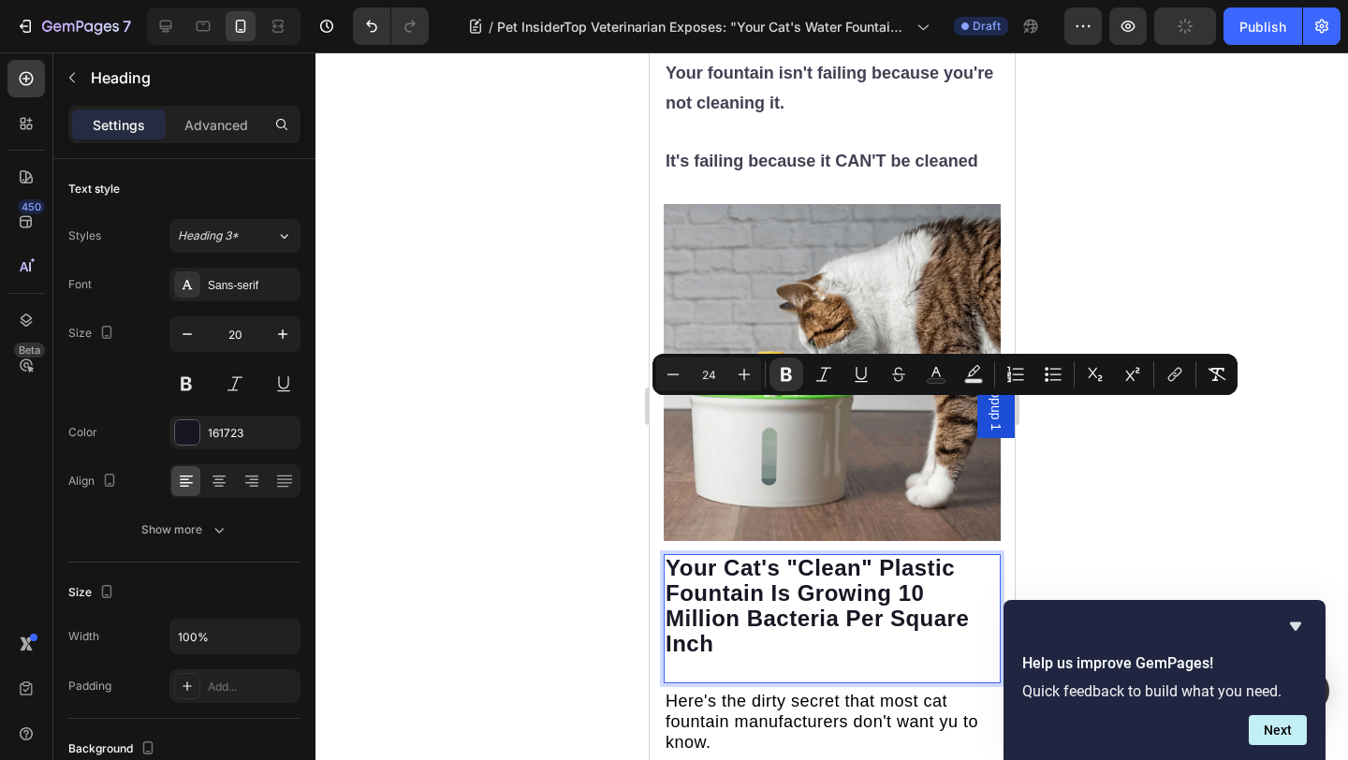
click at [1231, 269] on div at bounding box center [831, 405] width 1032 height 707
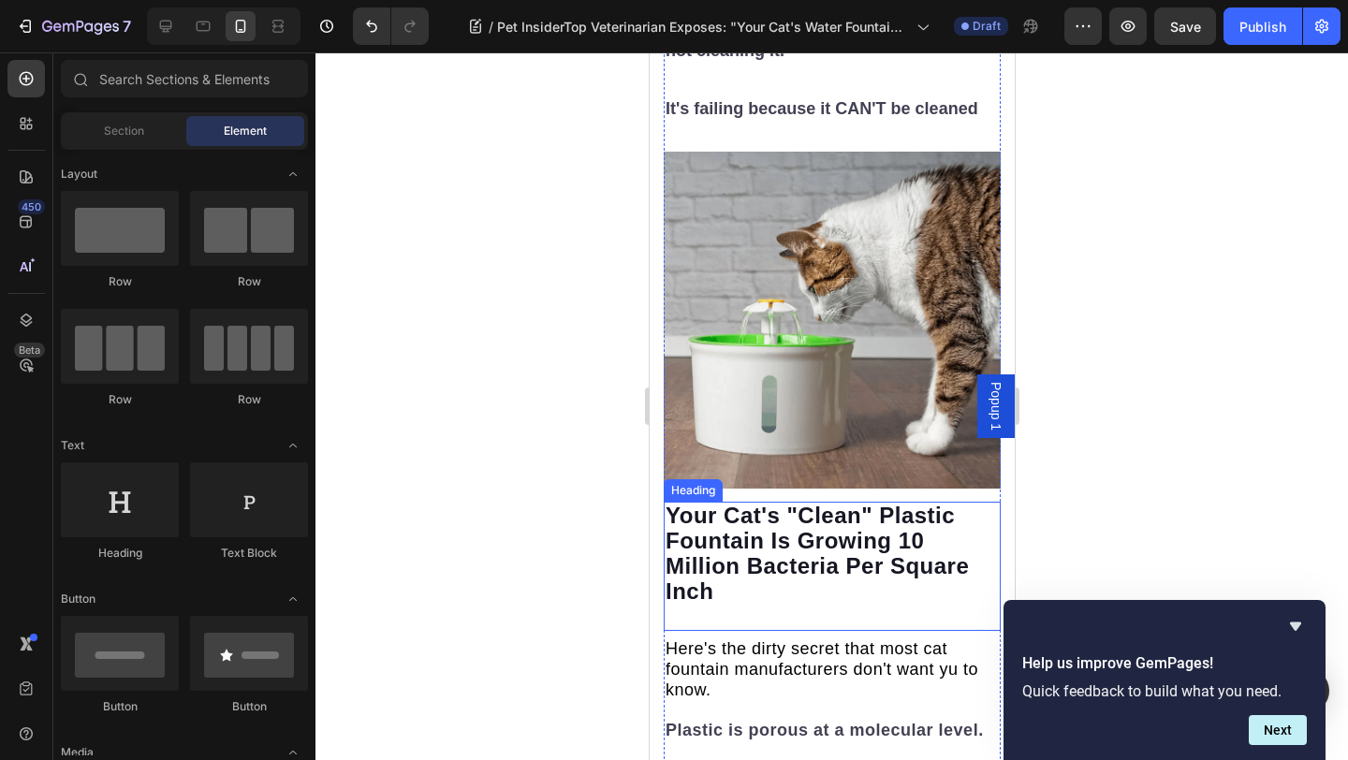
scroll to position [3552, 0]
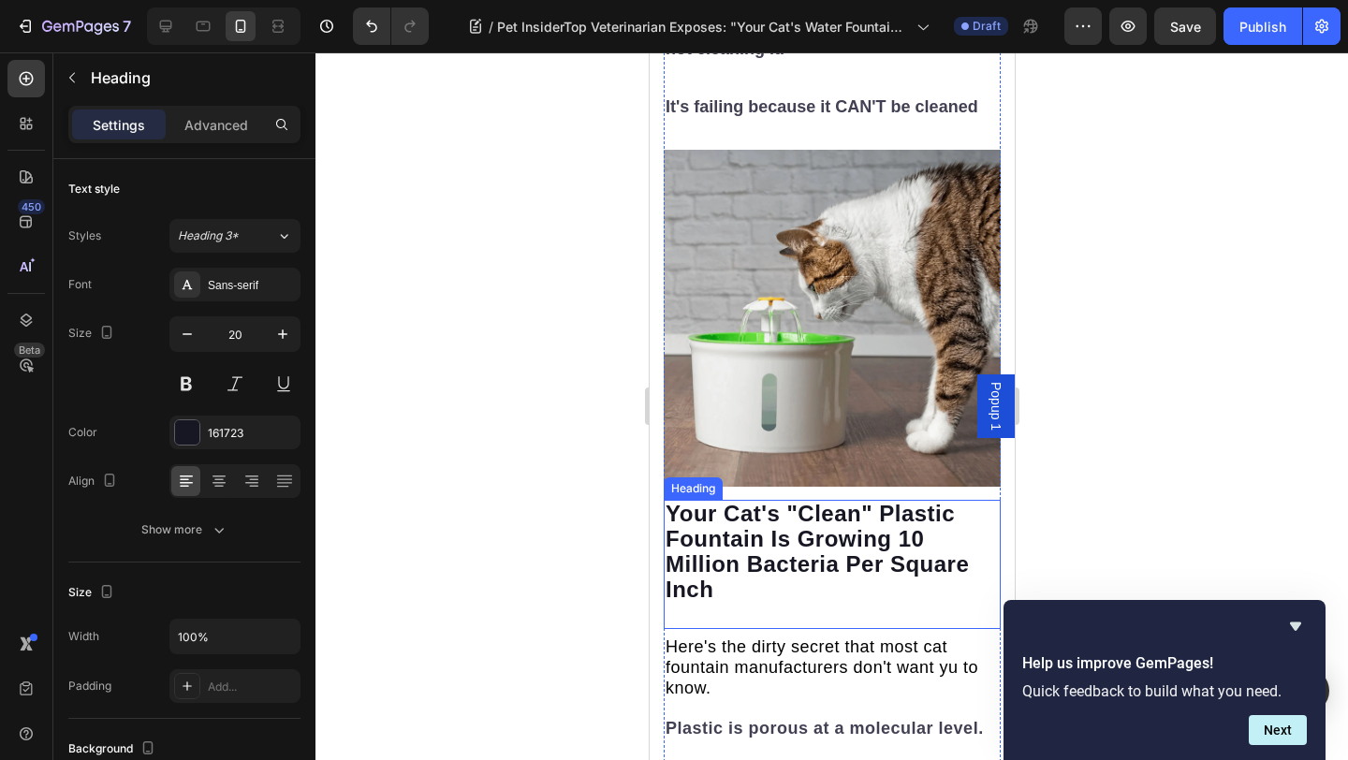
click at [821, 502] on p "⁠⁠⁠⁠⁠⁠⁠ Your Cat's "Clean" Plastic Fountain Is Growing 10 Million Bacteria Per …" at bounding box center [830, 564] width 333 height 125
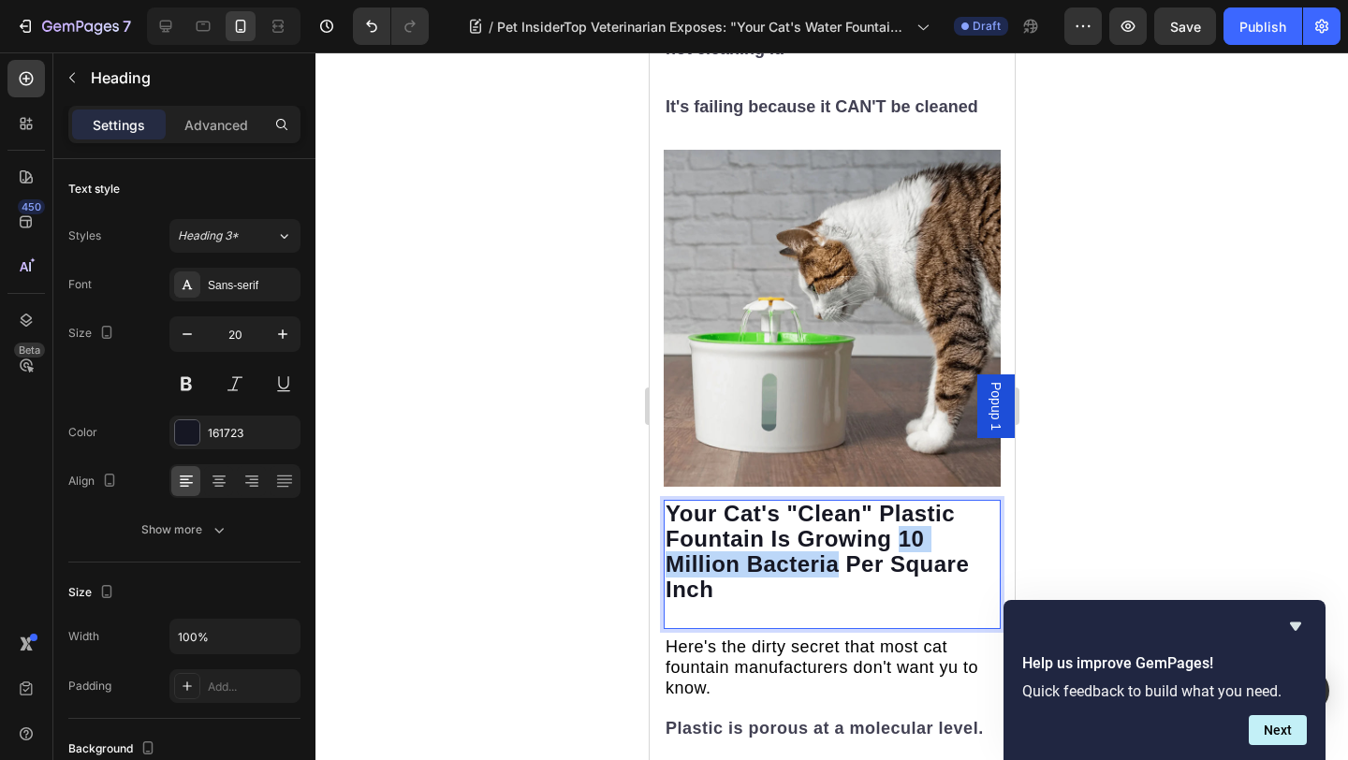
drag, startPoint x: 897, startPoint y: 380, endPoint x: 841, endPoint y: 416, distance: 65.7
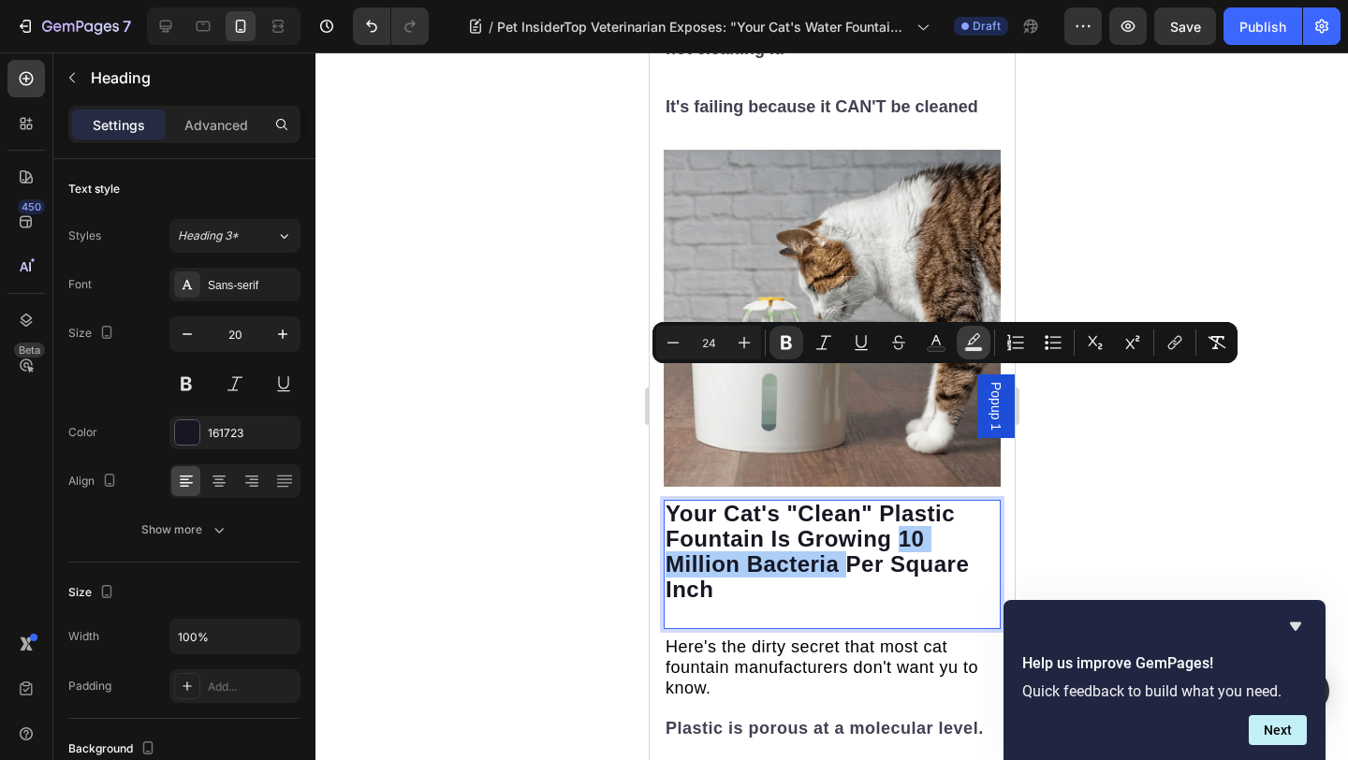
click at [987, 346] on button "Text Background Color" at bounding box center [973, 343] width 34 height 34
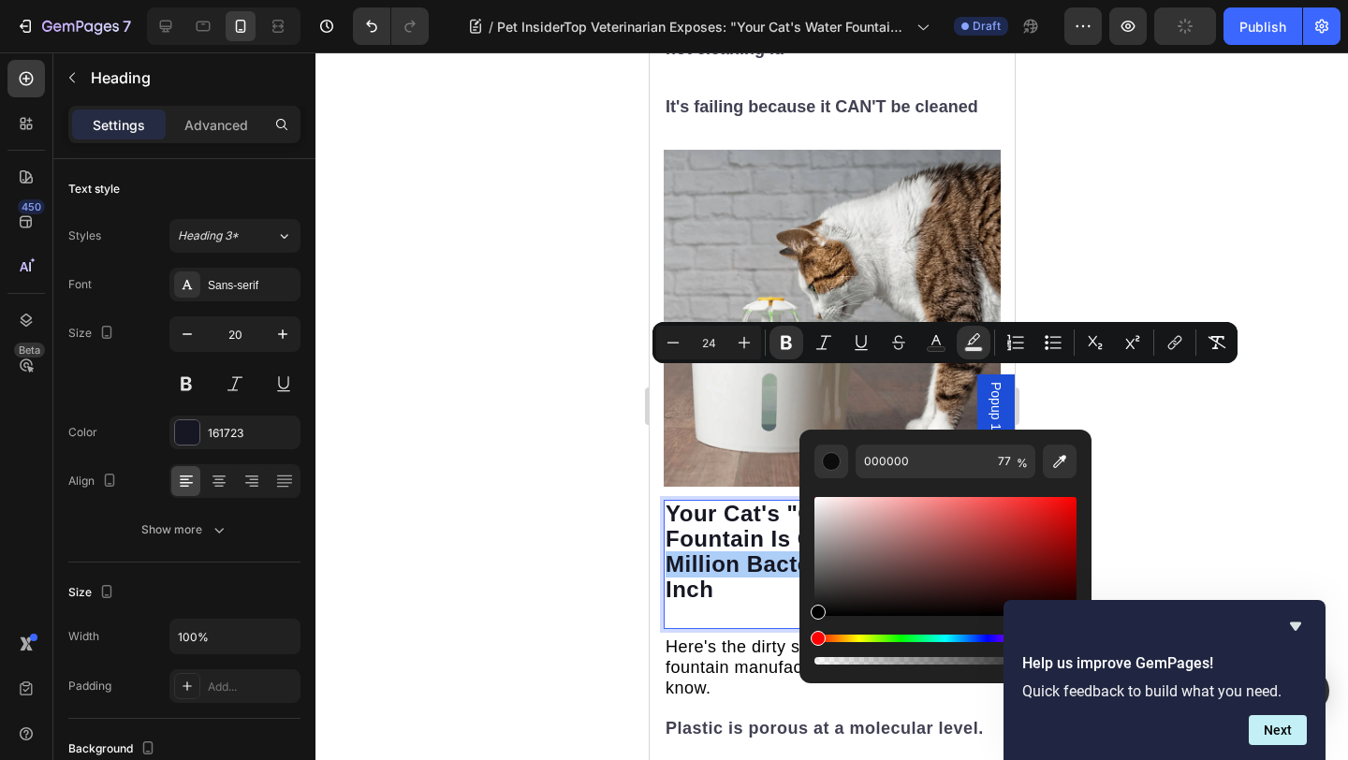
click at [897, 637] on div "Hue" at bounding box center [945, 637] width 262 height 7
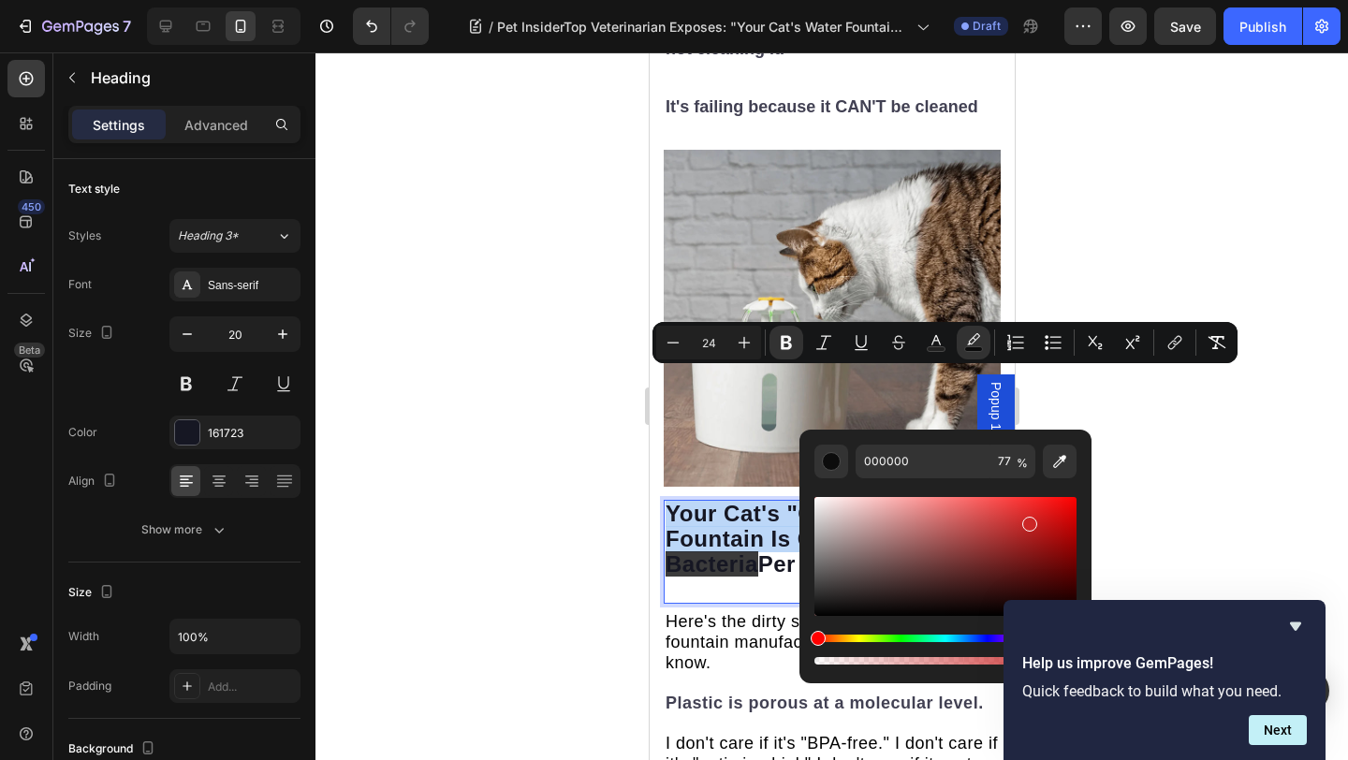
drag, startPoint x: 888, startPoint y: 583, endPoint x: 1025, endPoint y: 519, distance: 150.7
click at [1028, 519] on div "Editor contextual toolbar" at bounding box center [945, 556] width 262 height 119
click at [902, 642] on div "Editor contextual toolbar" at bounding box center [945, 649] width 262 height 30
click at [900, 639] on div "Hue" at bounding box center [945, 637] width 262 height 7
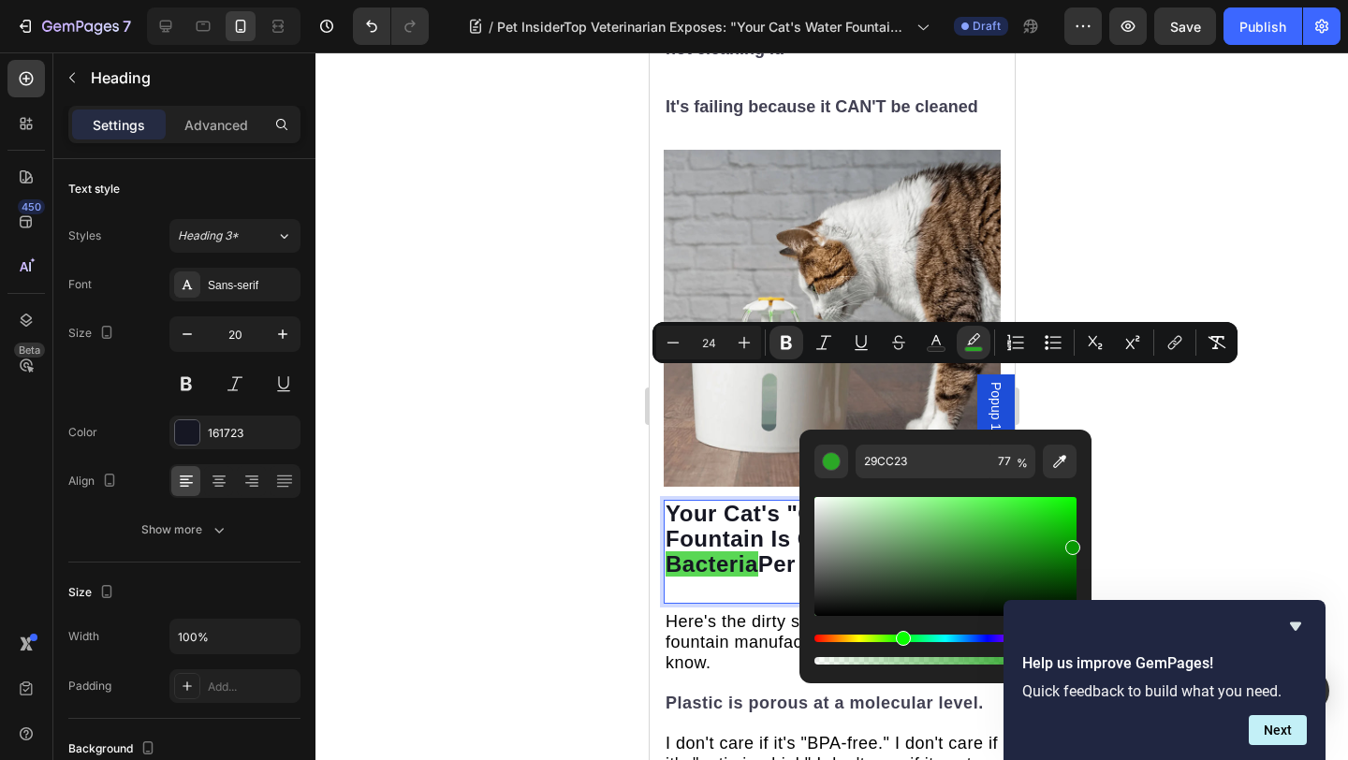
drag, startPoint x: 1035, startPoint y: 529, endPoint x: 1071, endPoint y: 542, distance: 37.9
click at [1072, 544] on div "Editor contextual toolbar" at bounding box center [1072, 547] width 15 height 15
type input "089903"
click at [1156, 480] on div at bounding box center [831, 405] width 1032 height 707
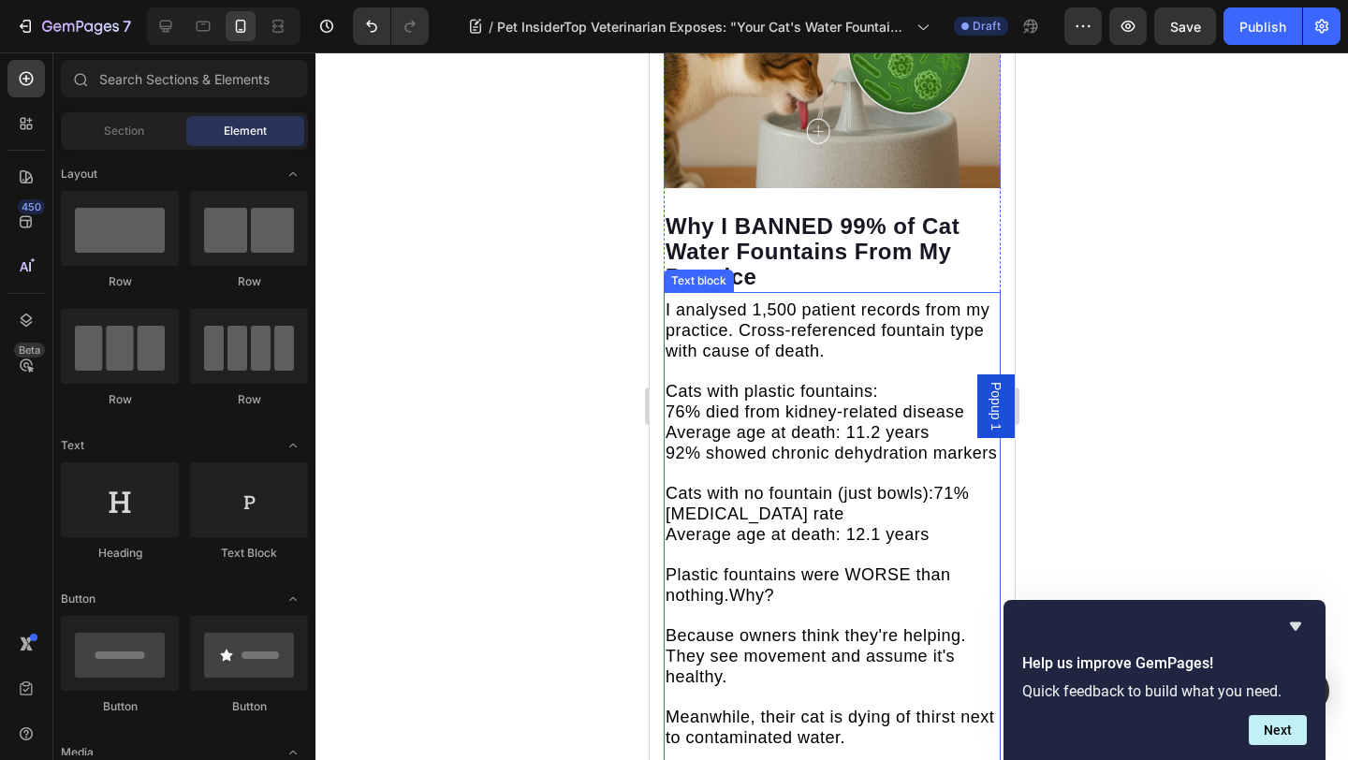
scroll to position [4914, 0]
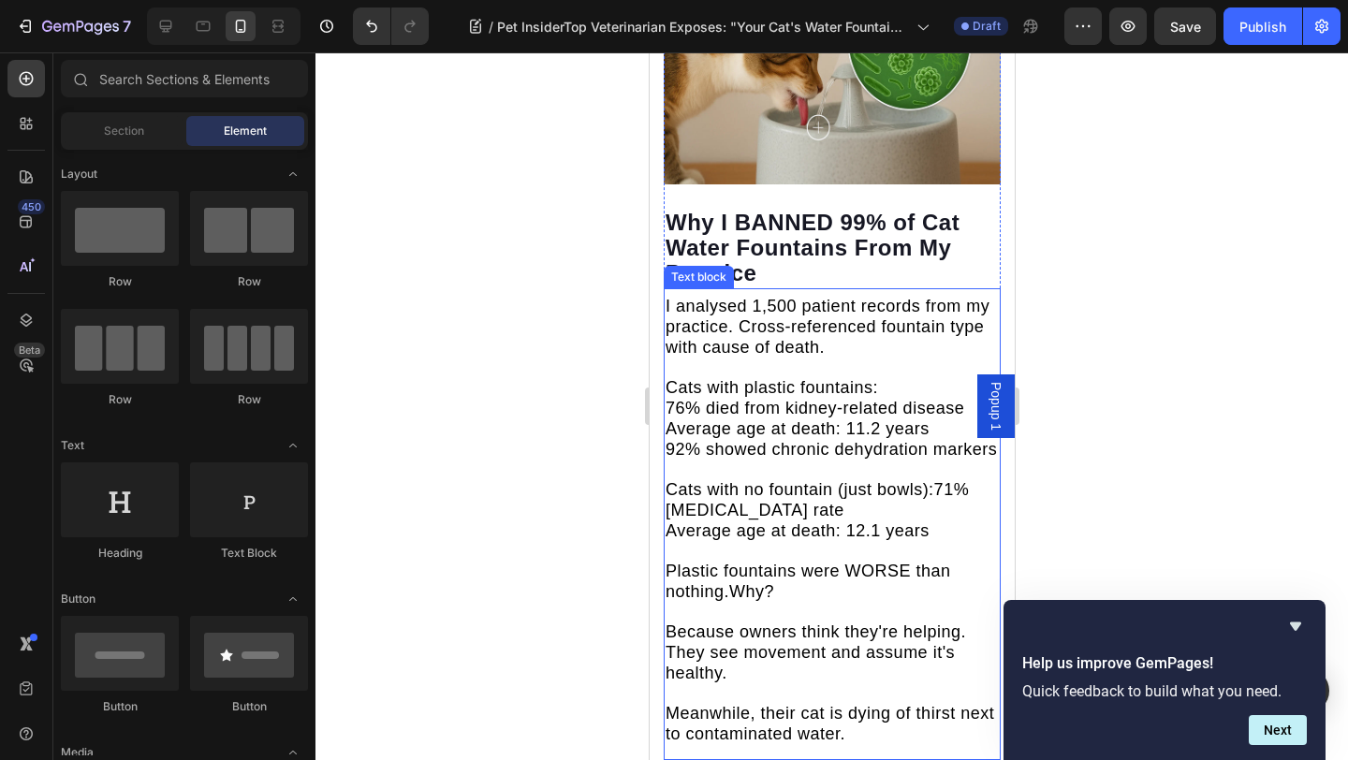
click at [736, 561] on span "Plastic fountains were WORSE than nothing.Why?" at bounding box center [806, 580] width 285 height 39
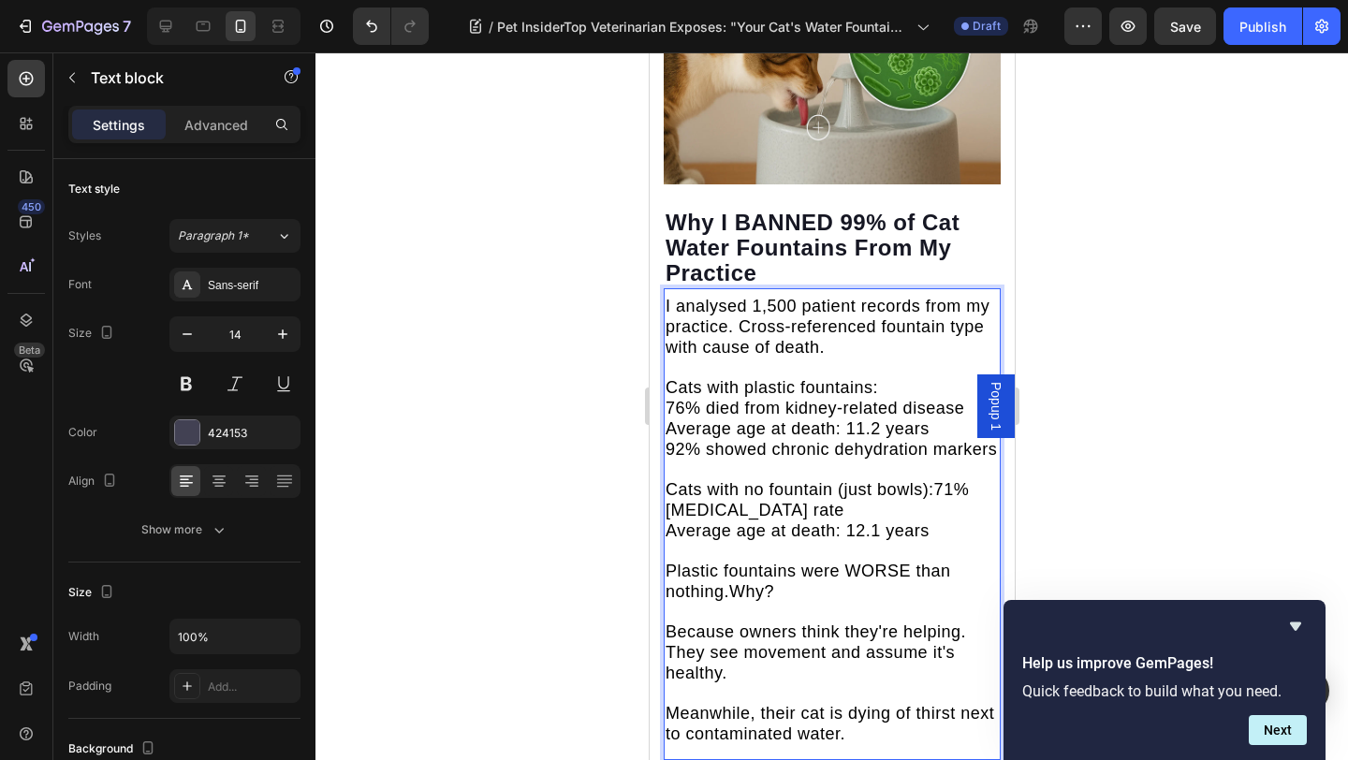
click at [728, 561] on span "Plastic fountains were WORSE than nothing.Why?" at bounding box center [806, 580] width 285 height 39
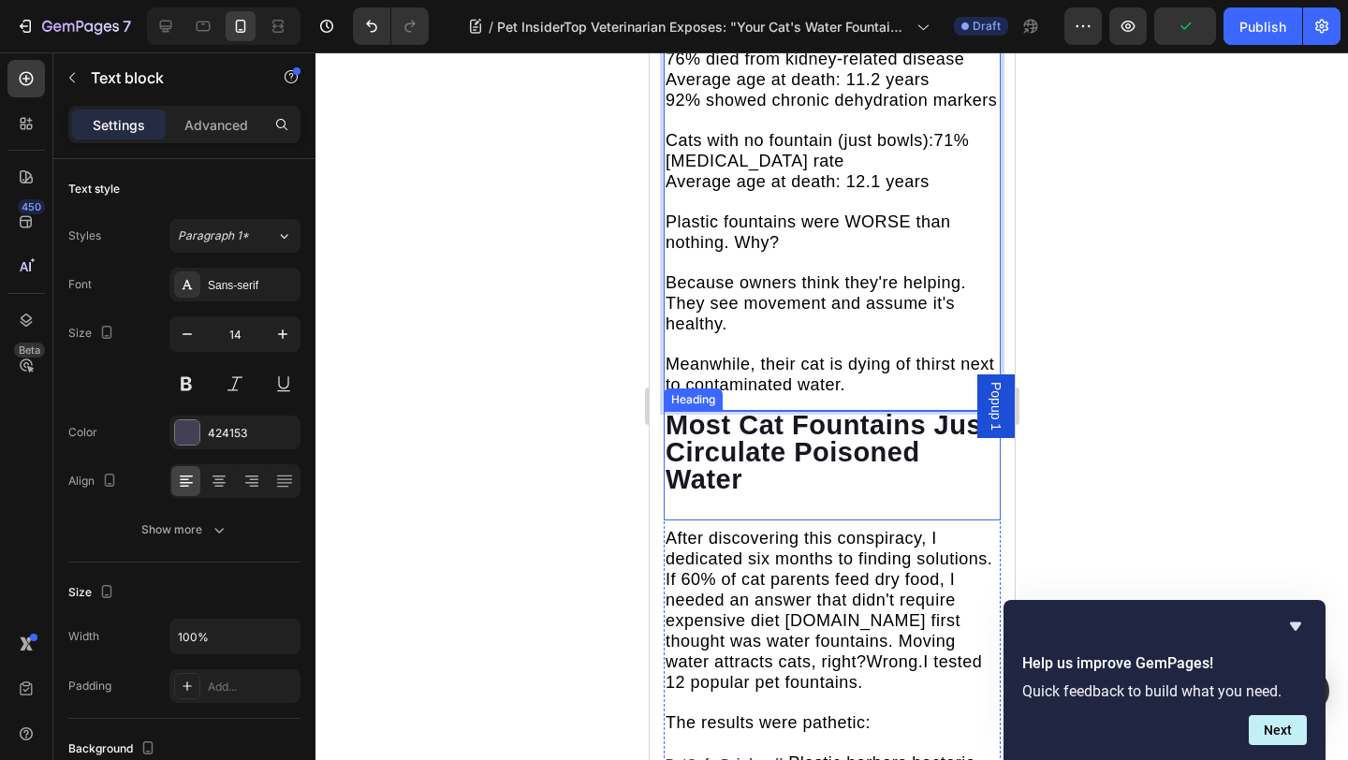
scroll to position [5269, 0]
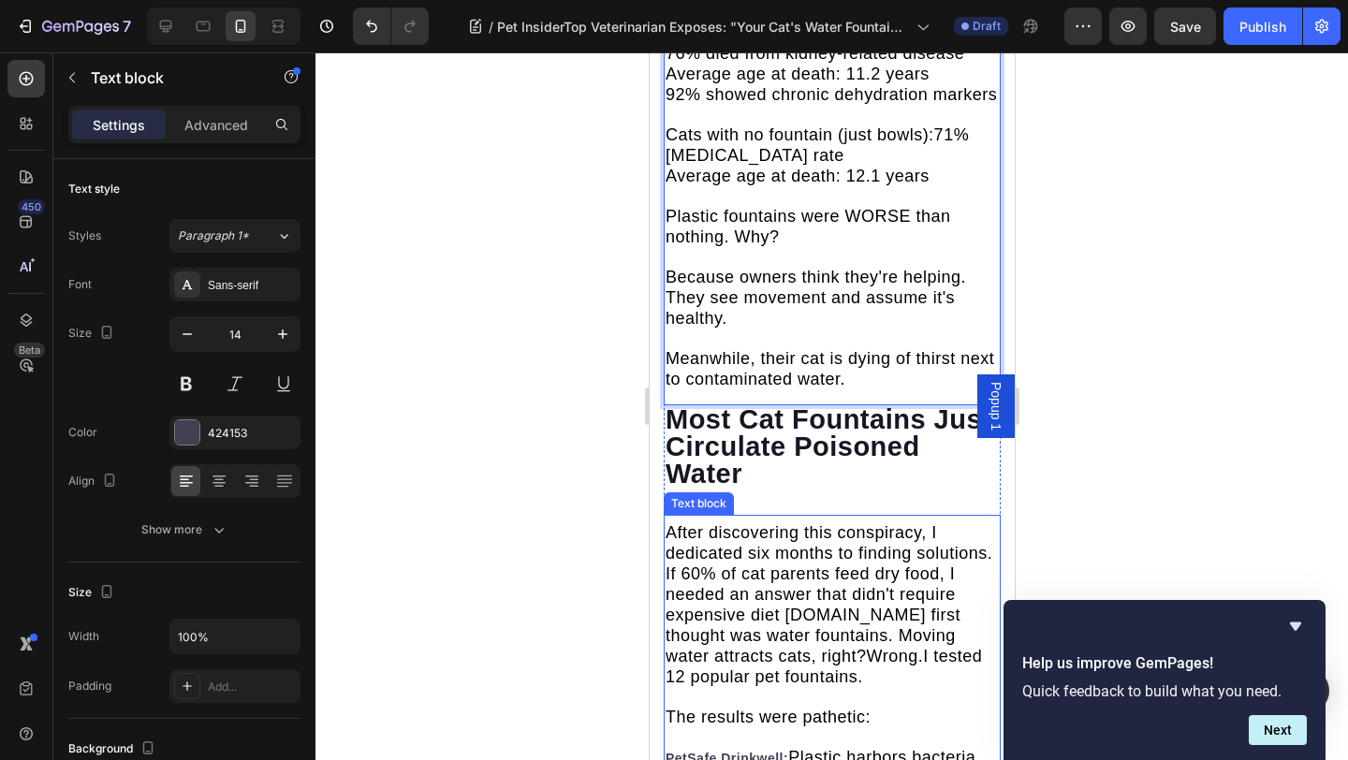
click at [747, 523] on span "After discovering this conspiracy, I dedicated six months to finding solutions.…" at bounding box center [827, 604] width 327 height 163
click at [757, 136] on p "I analysed 1,500 patient records from my practice. Cross-referenced fountain ty…" at bounding box center [830, 166] width 333 height 448
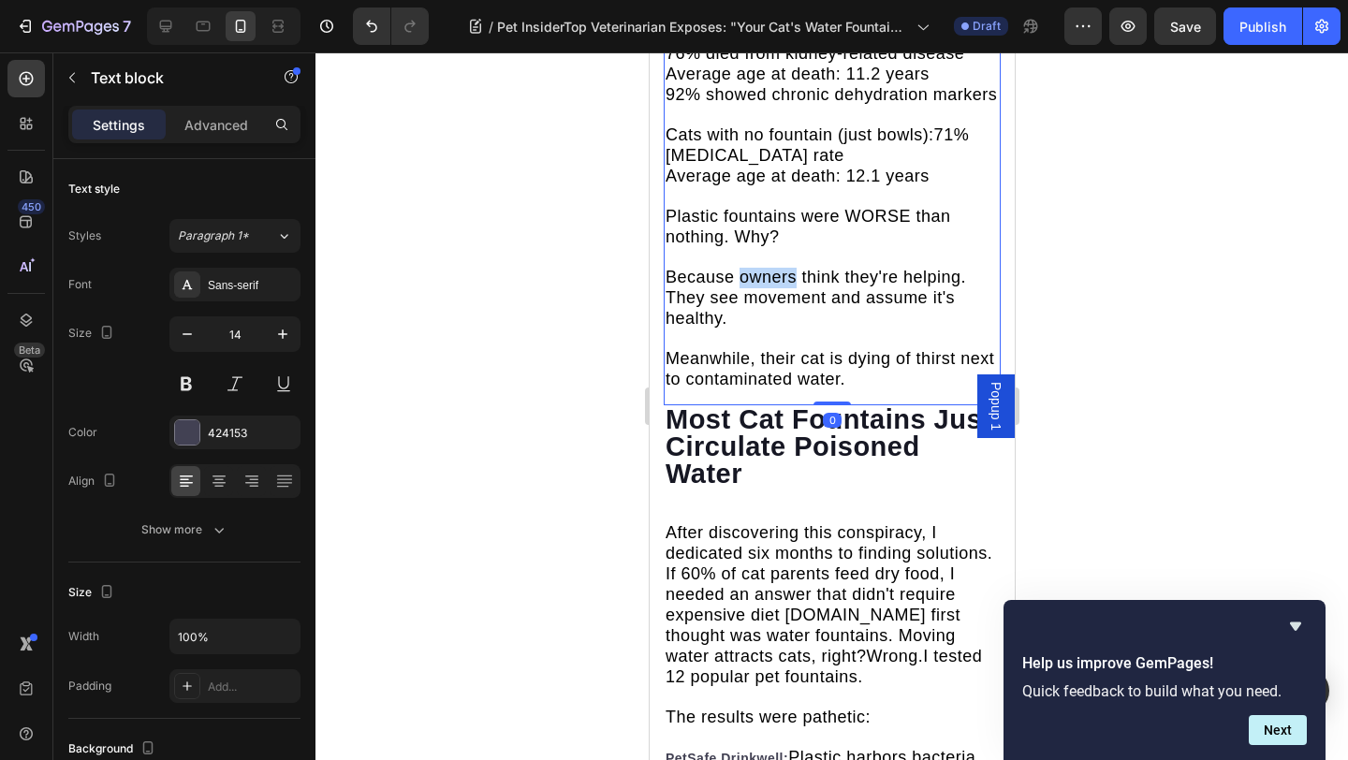
click at [753, 268] on span "Because owners think they're helping. They see movement and assume it's healthy." at bounding box center [814, 298] width 300 height 60
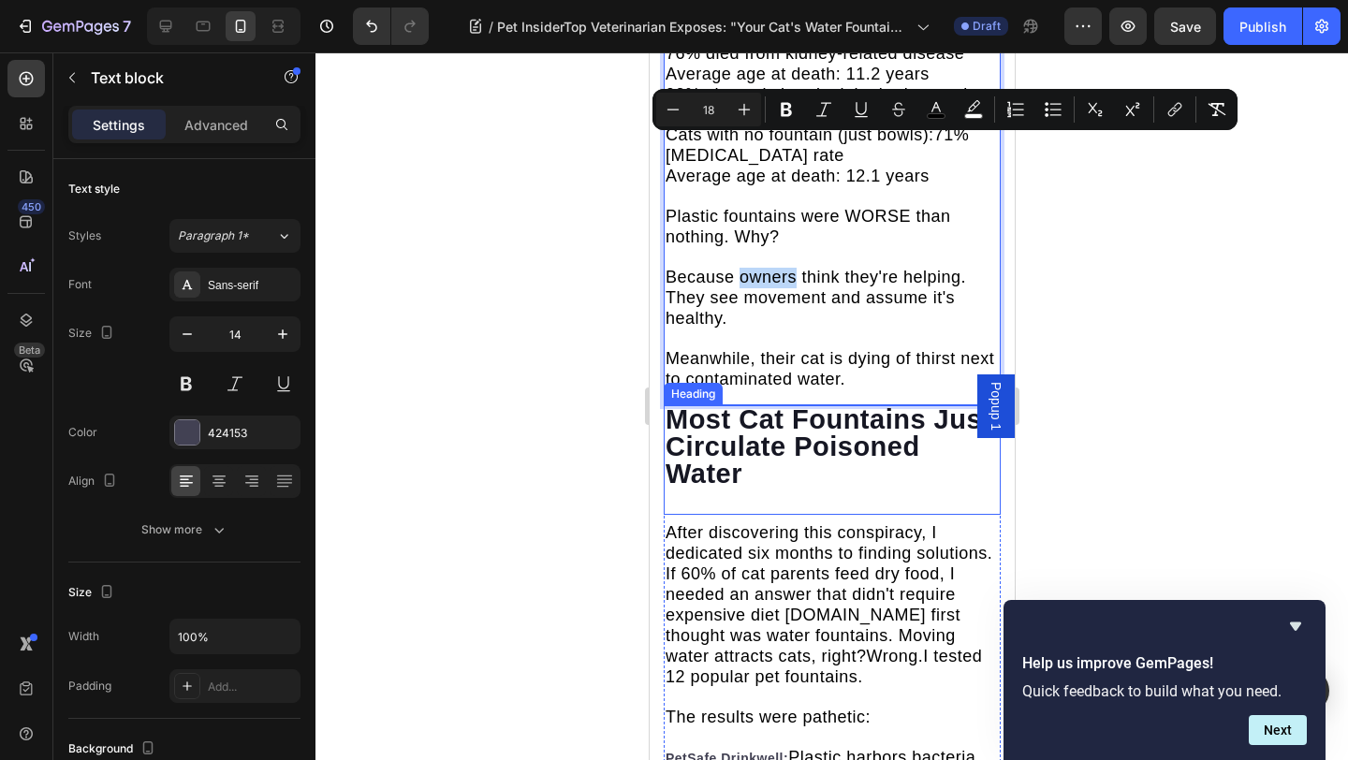
click at [779, 523] on span "After discovering this conspiracy, I dedicated six months to finding solutions.…" at bounding box center [827, 604] width 327 height 163
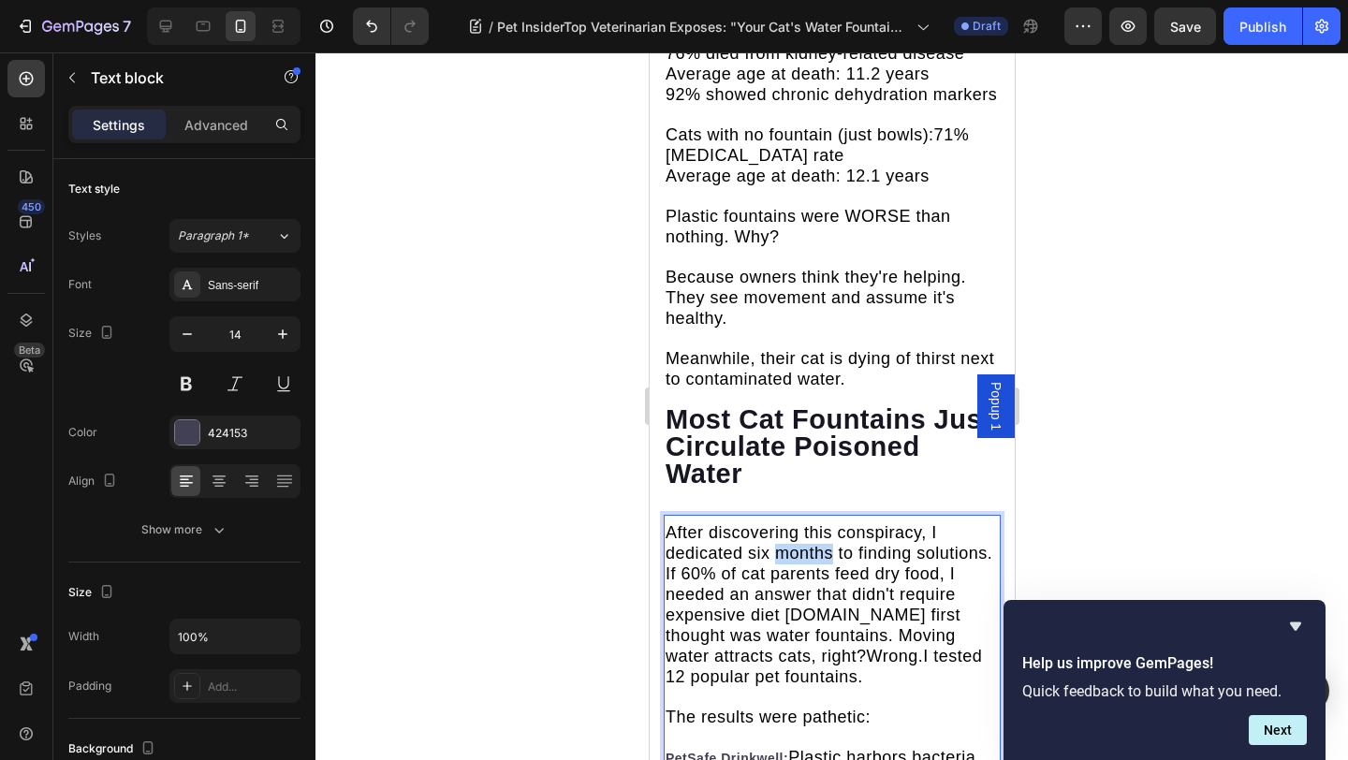
click at [779, 523] on span "After discovering this conspiracy, I dedicated six months to finding solutions.…" at bounding box center [827, 604] width 327 height 163
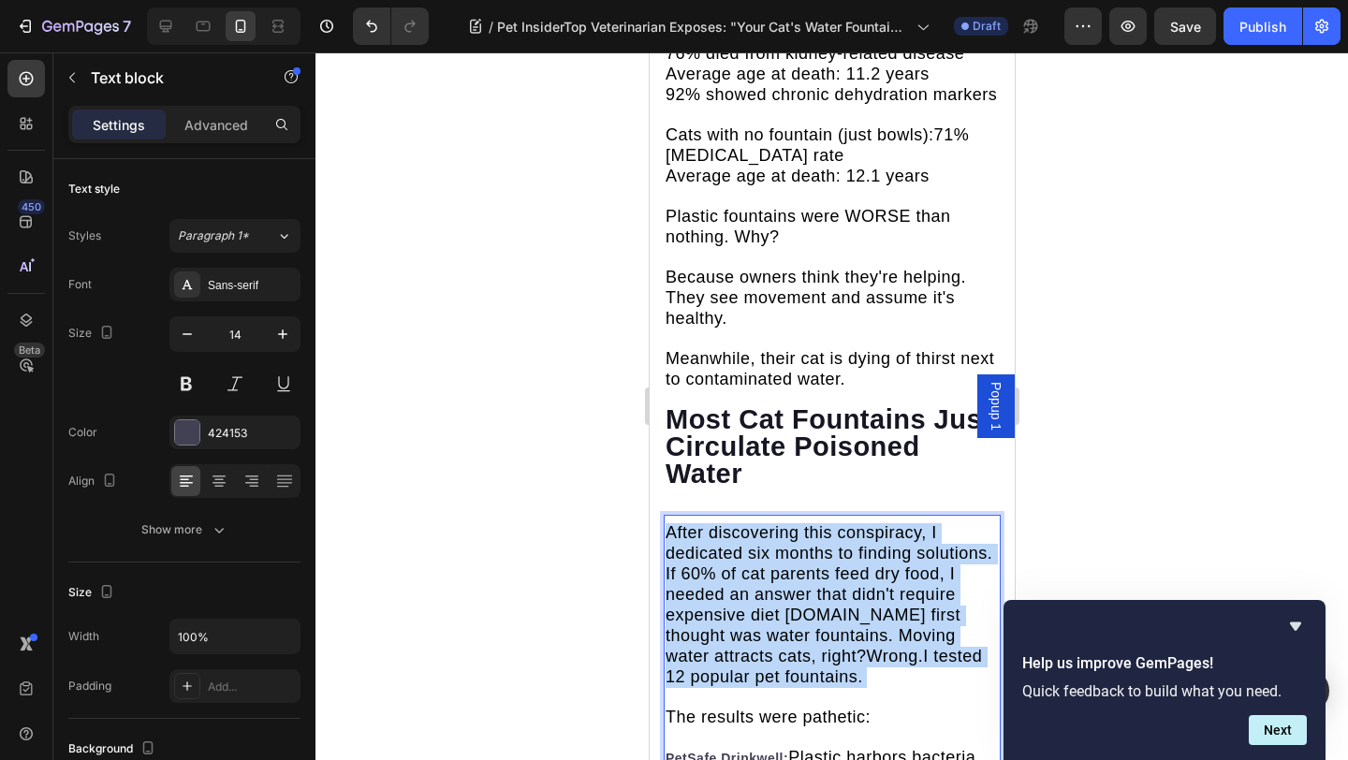
click at [779, 523] on span "After discovering this conspiracy, I dedicated six months to finding solutions.…" at bounding box center [827, 604] width 327 height 163
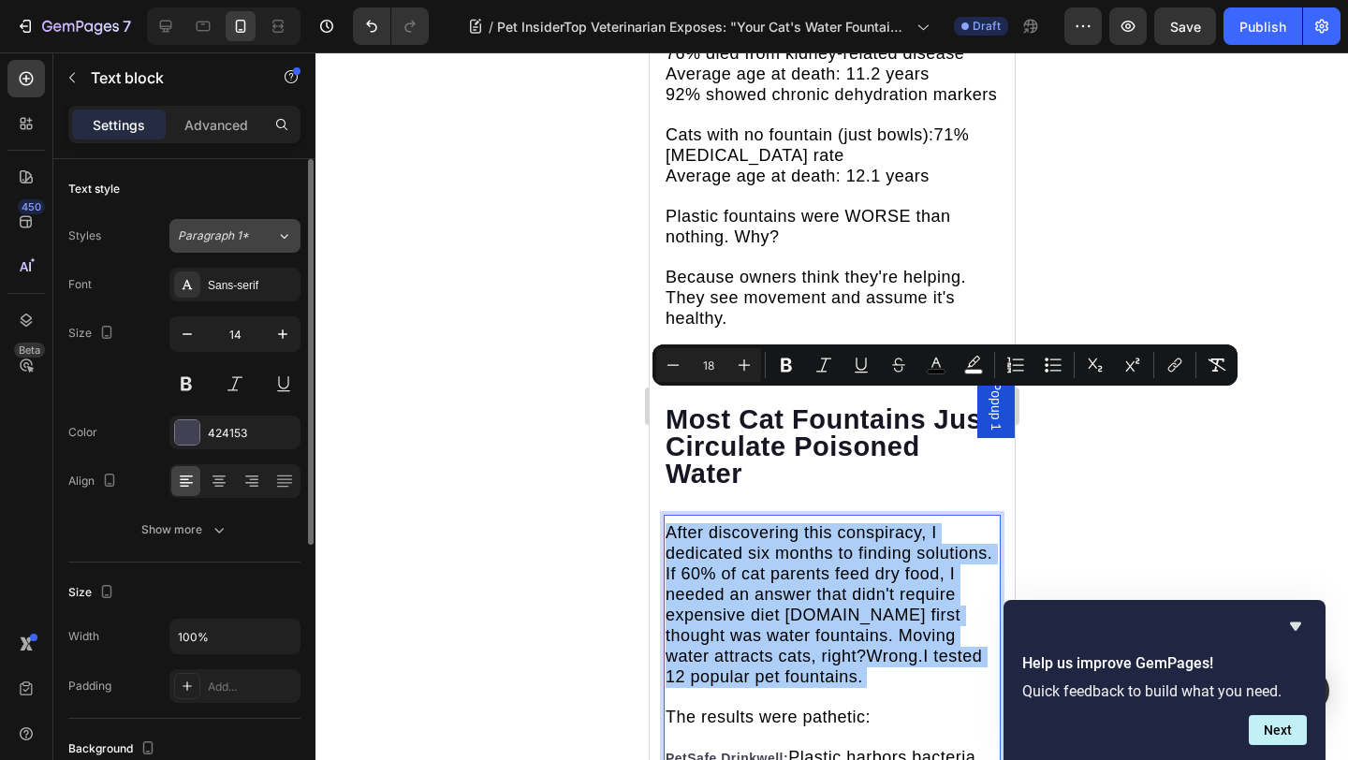
click at [219, 226] on button "Paragraph 1*" at bounding box center [234, 236] width 131 height 34
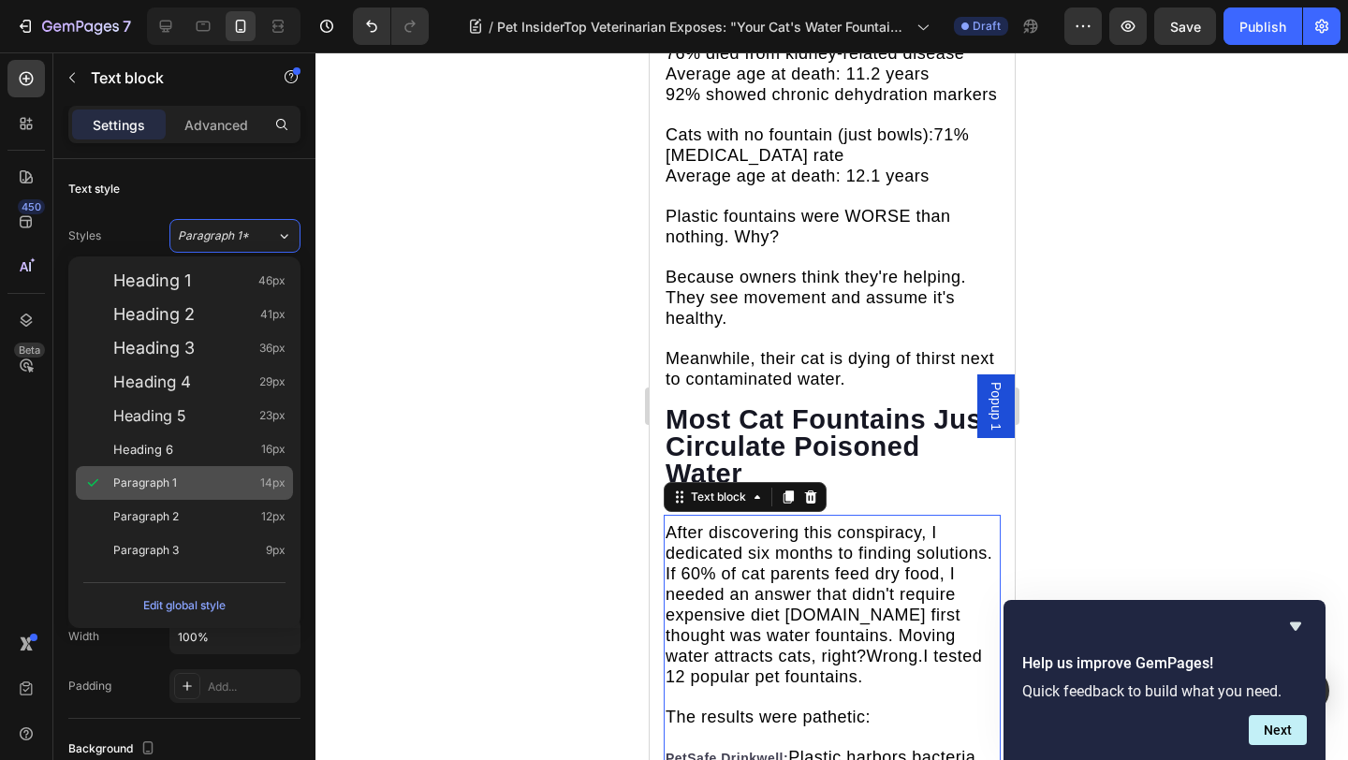
click at [193, 476] on div "Paragraph 1 14px" at bounding box center [199, 483] width 172 height 19
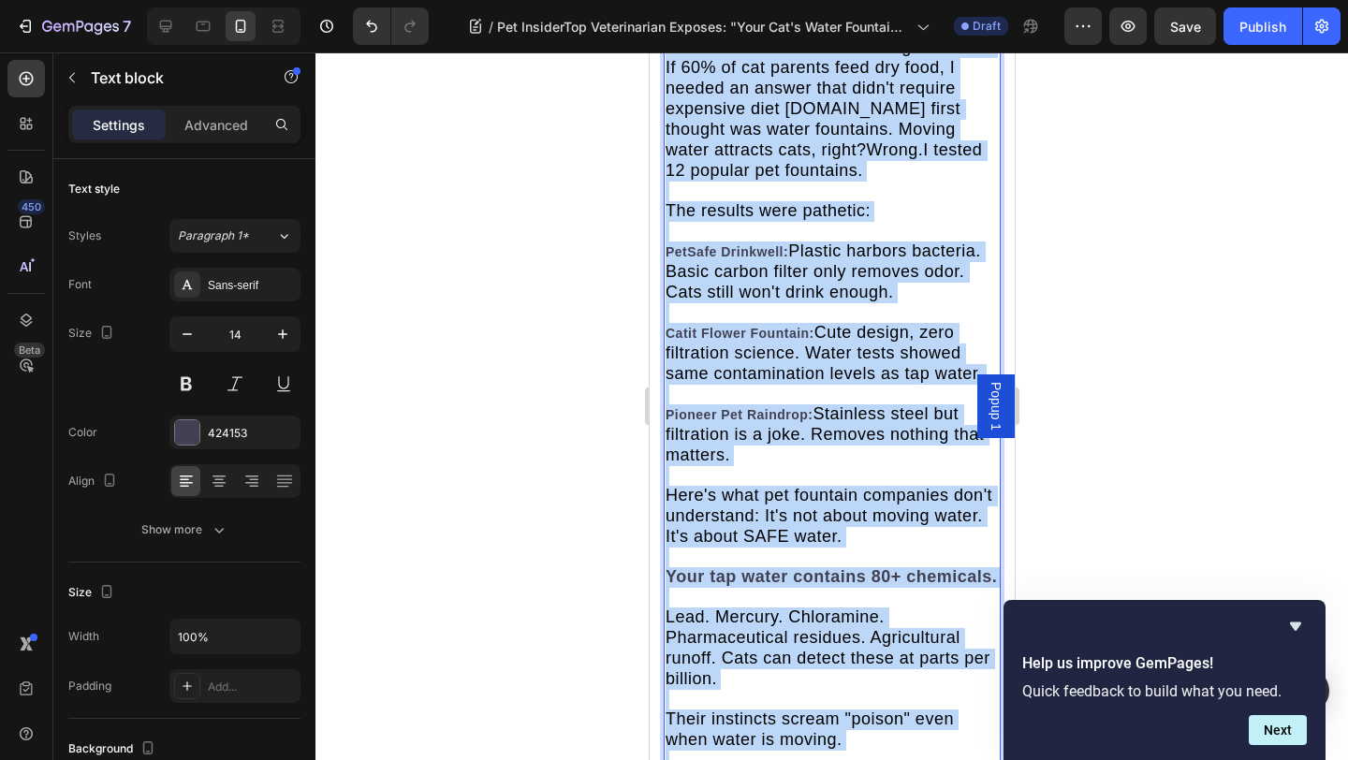
scroll to position [5812, 0]
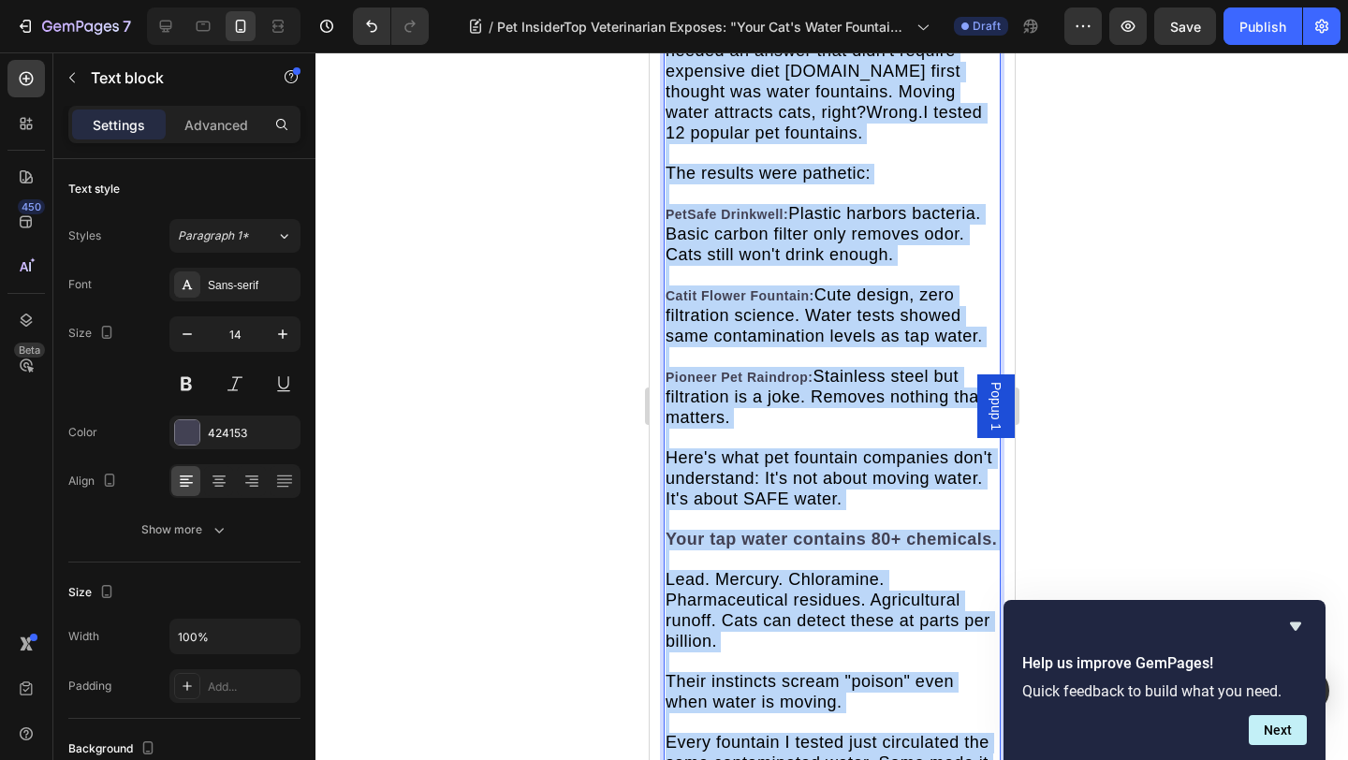
drag, startPoint x: 669, startPoint y: 405, endPoint x: 827, endPoint y: 663, distance: 302.1
click at [831, 668] on p "After discovering this conspiracy, I dedicated six months to finding solutions.…" at bounding box center [830, 406] width 333 height 855
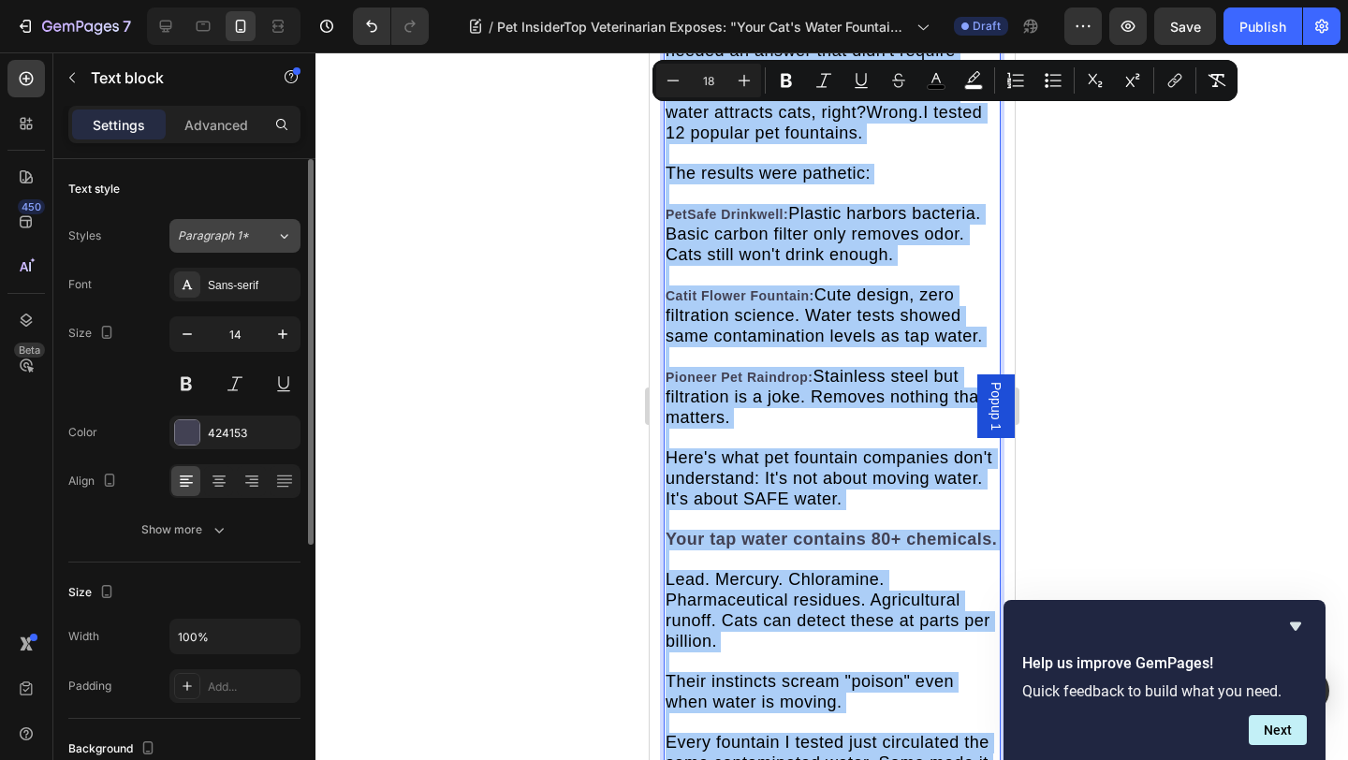
click at [270, 246] on button "Paragraph 1*" at bounding box center [234, 236] width 131 height 34
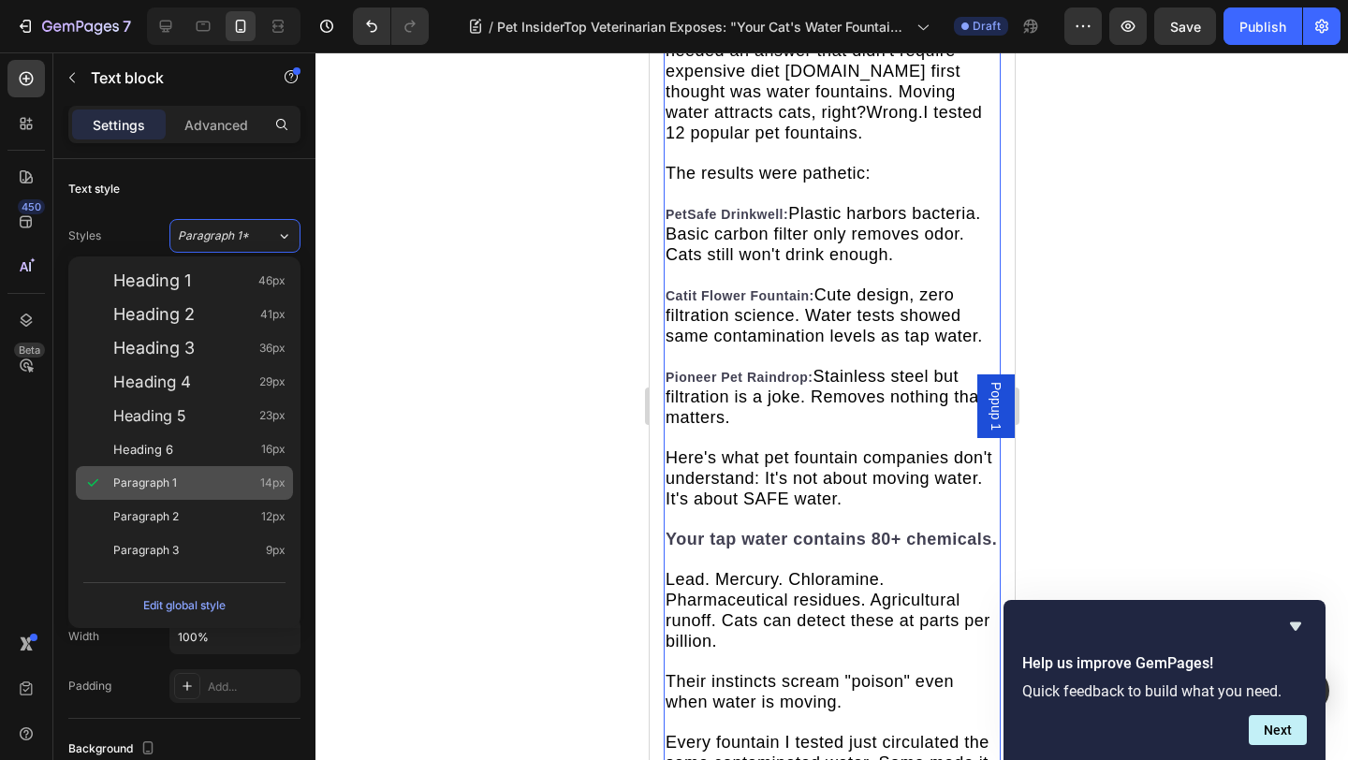
click at [211, 475] on div "Paragraph 1 14px" at bounding box center [199, 483] width 172 height 19
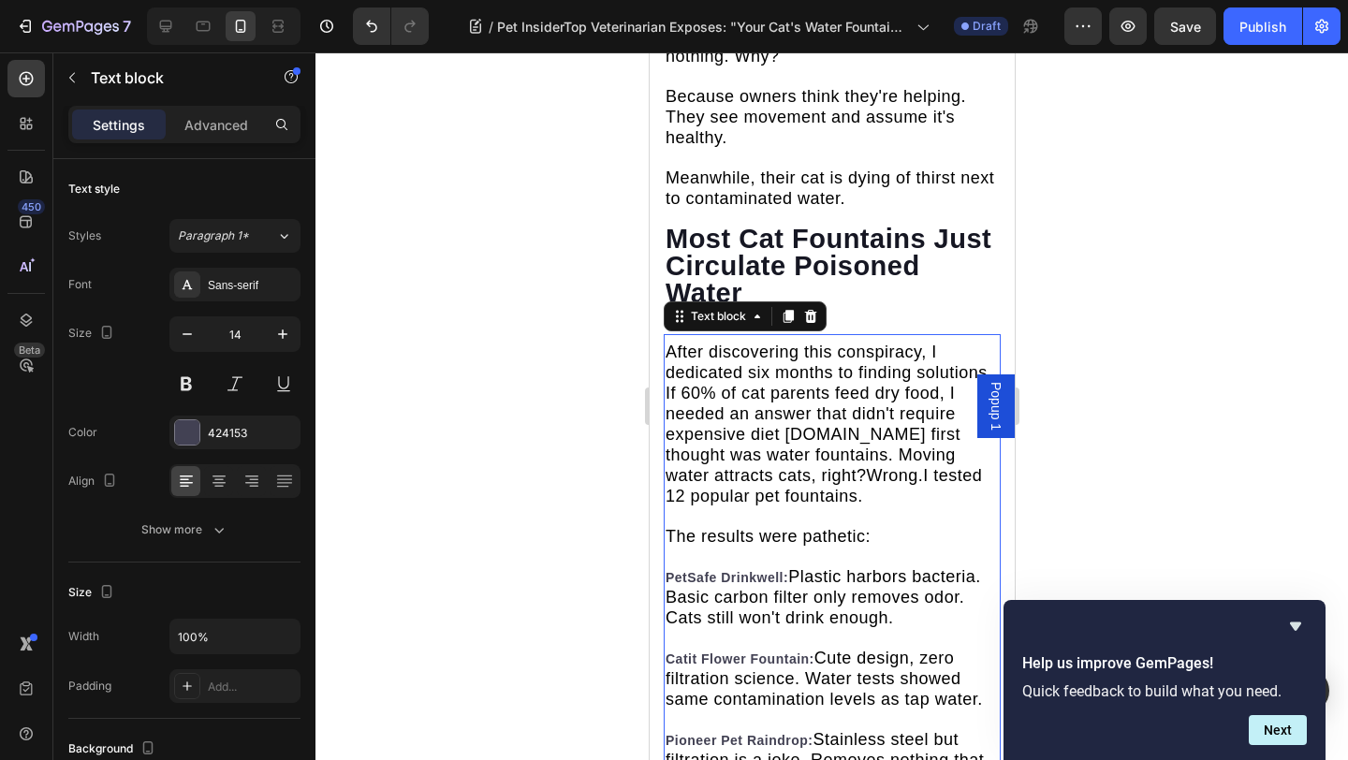
scroll to position [5434, 0]
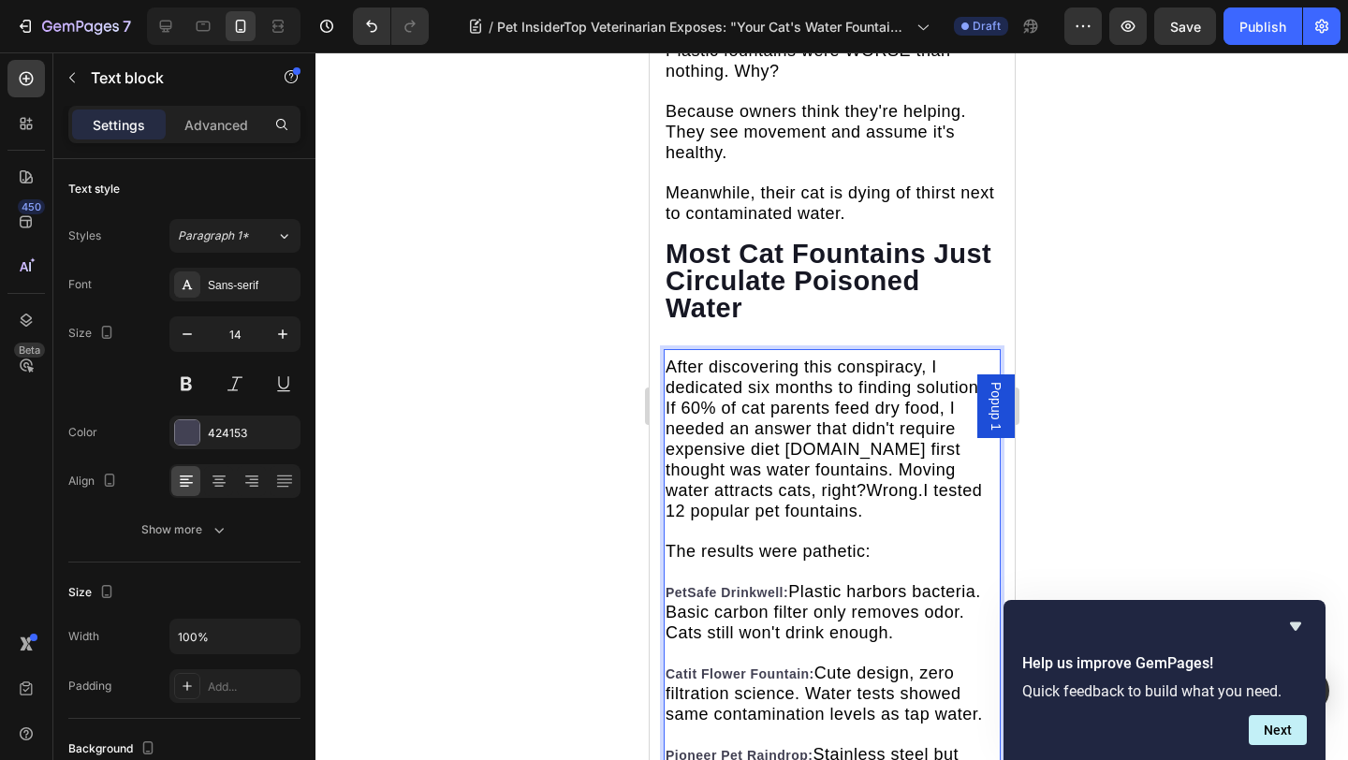
click at [852, 357] on span "After discovering this conspiracy, I dedicated six months to finding solutions.…" at bounding box center [827, 438] width 327 height 163
click at [859, 357] on span "After discovering this conspiracy, I dedicated six months to finding solutions.…" at bounding box center [827, 438] width 327 height 163
click at [875, 360] on span "After discovering this conspiracy, I dedicated six months to finding solutions.…" at bounding box center [827, 438] width 327 height 163
click at [855, 357] on span "After discovering this conspiracy, I dedicated six months to finding solutions.…" at bounding box center [827, 438] width 327 height 163
click at [984, 460] on span "My first thought was water fountains. Moving water attracts cats, right?Wrong. …" at bounding box center [829, 490] width 330 height 60
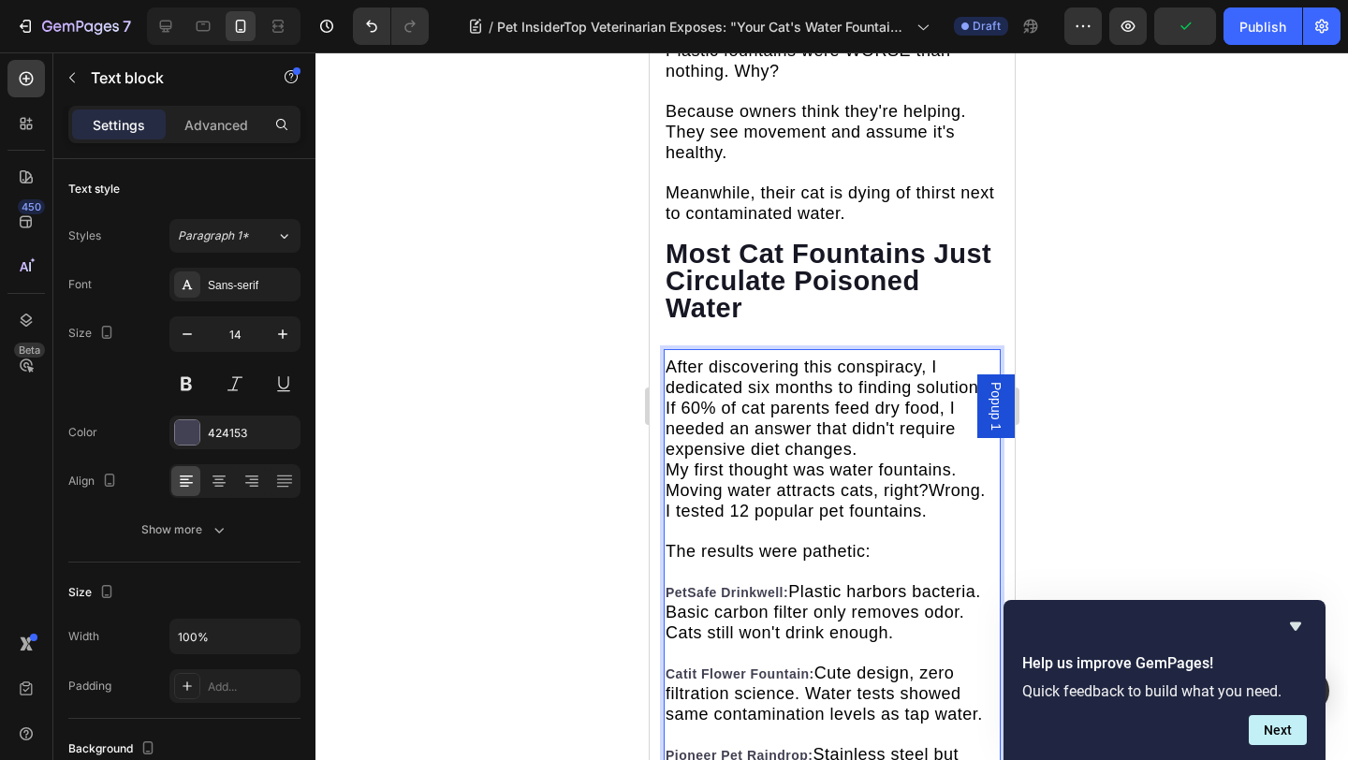
click at [927, 460] on span "My first thought was water fountains. Moving water attracts cats, right?Wrong." at bounding box center [824, 479] width 320 height 39
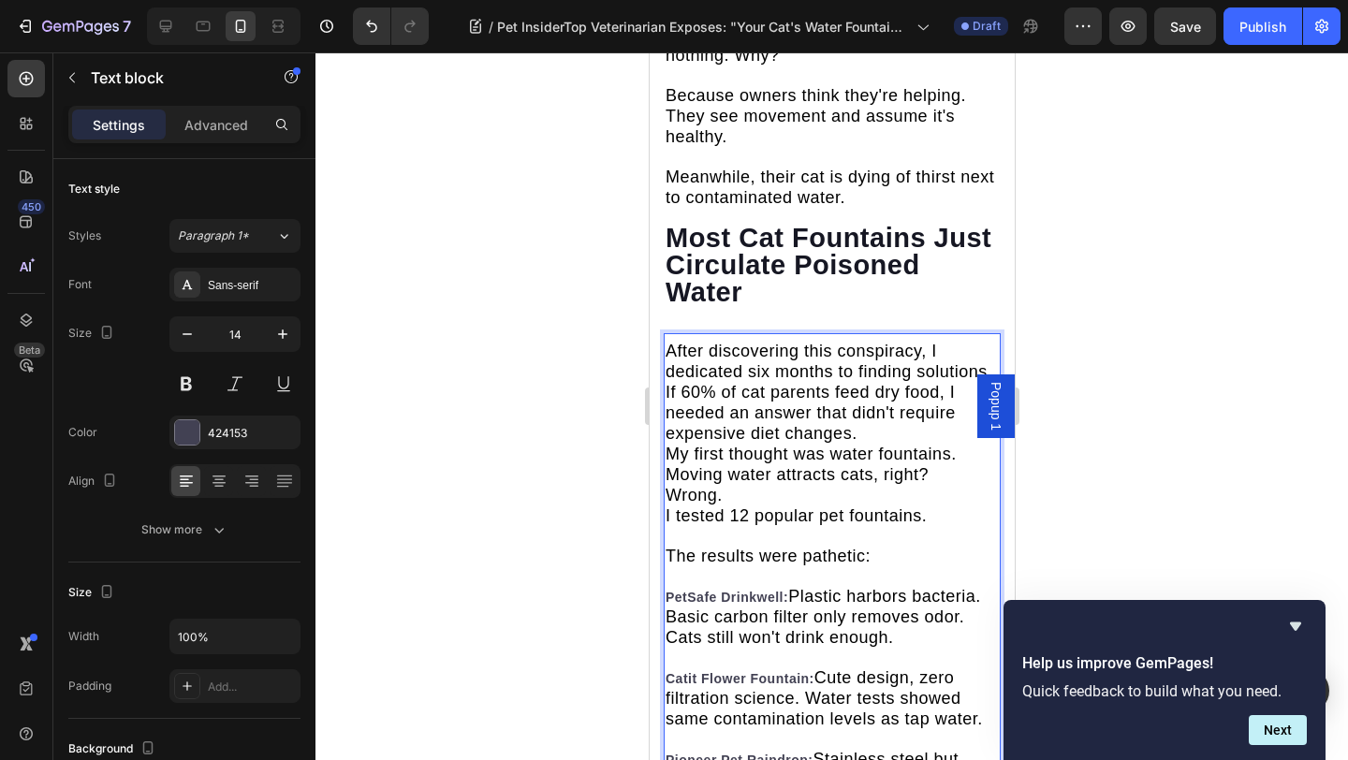
scroll to position [5454, 0]
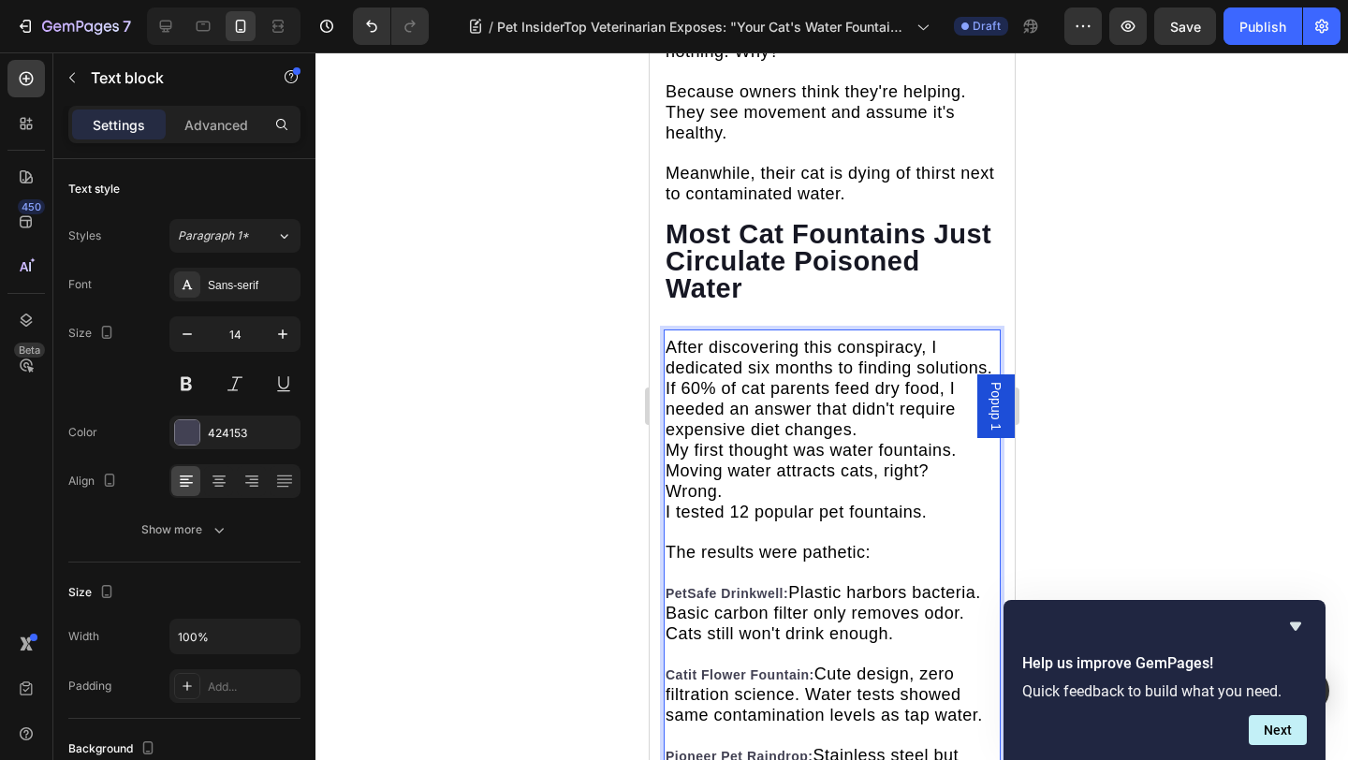
click at [668, 503] on span "I tested 12 popular pet fountains." at bounding box center [794, 512] width 261 height 19
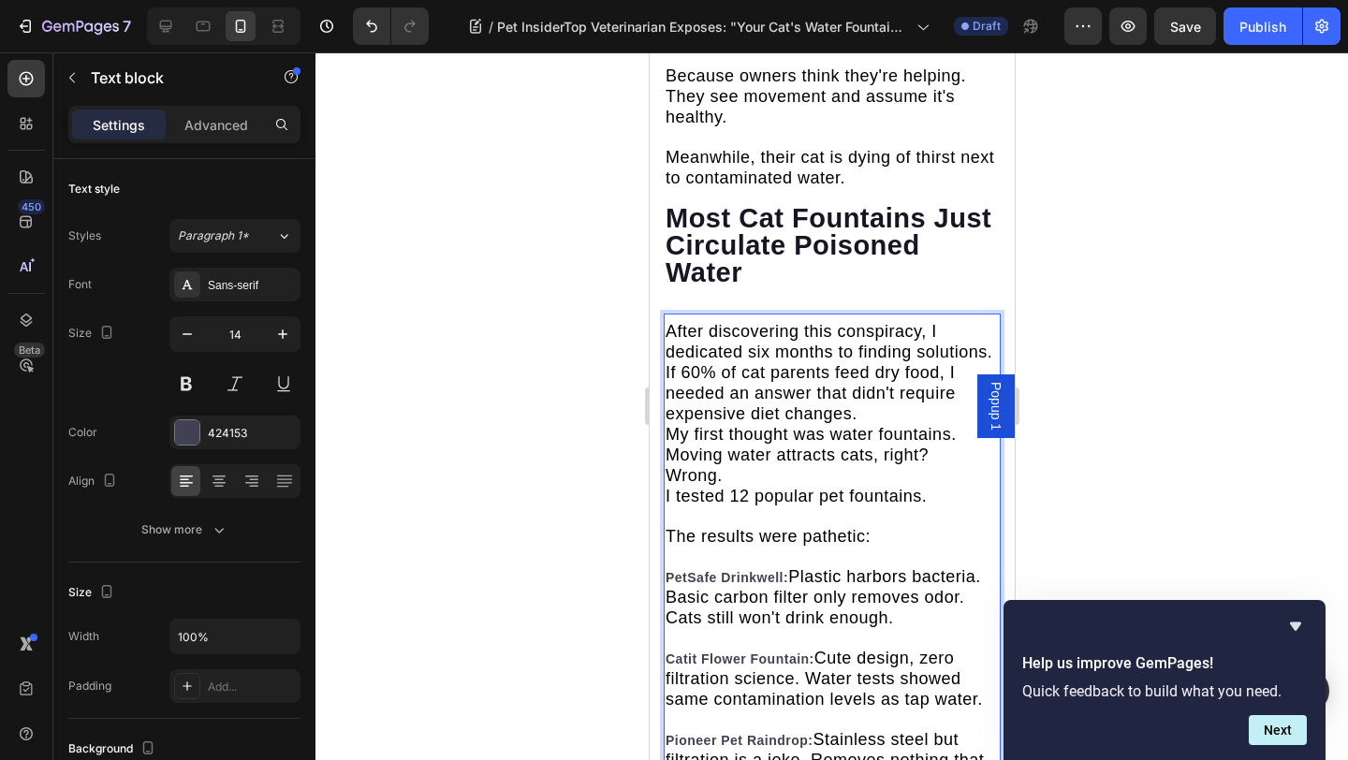
click at [741, 570] on strong "PetSafe Drinkwell:" at bounding box center [725, 577] width 123 height 15
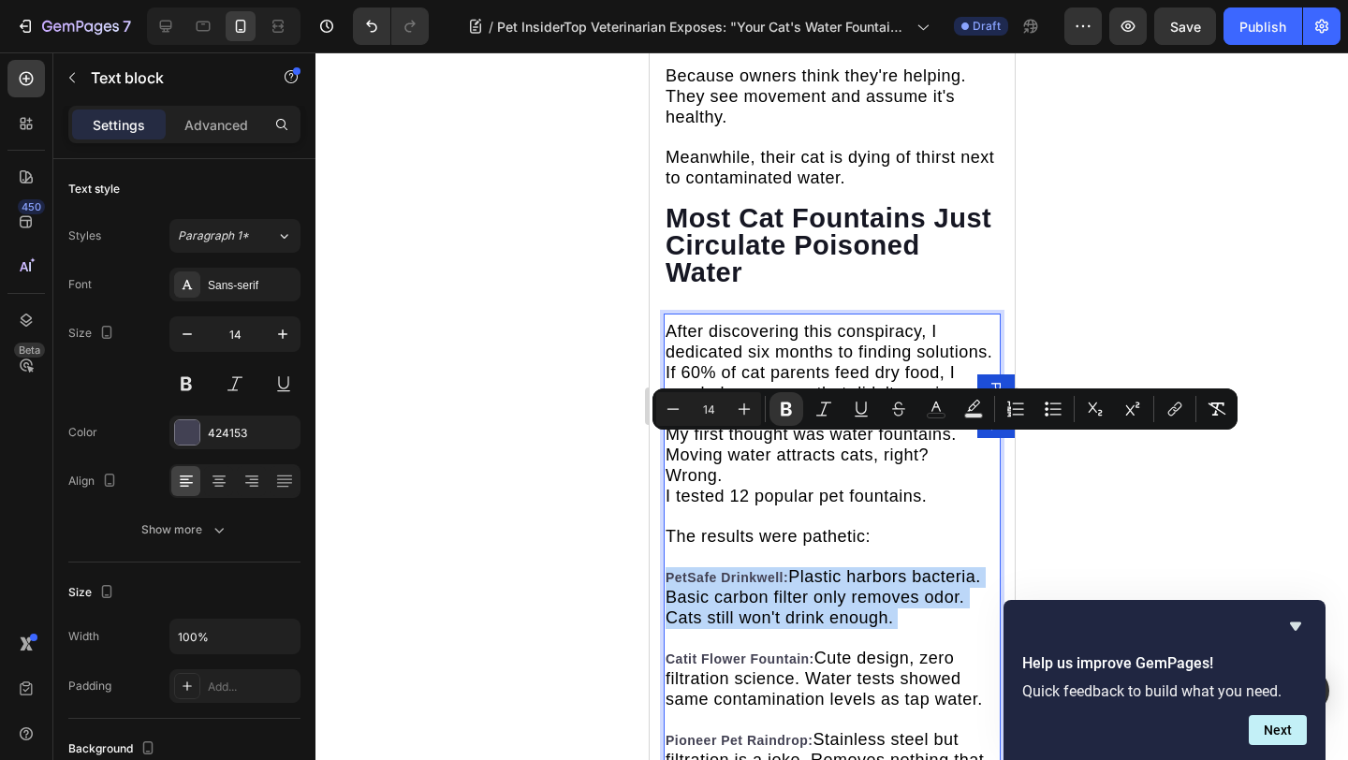
click at [741, 570] on strong "PetSafe Drinkwell:" at bounding box center [725, 577] width 123 height 15
click at [781, 570] on strong "PetSafe Drinkwell:" at bounding box center [725, 577] width 123 height 15
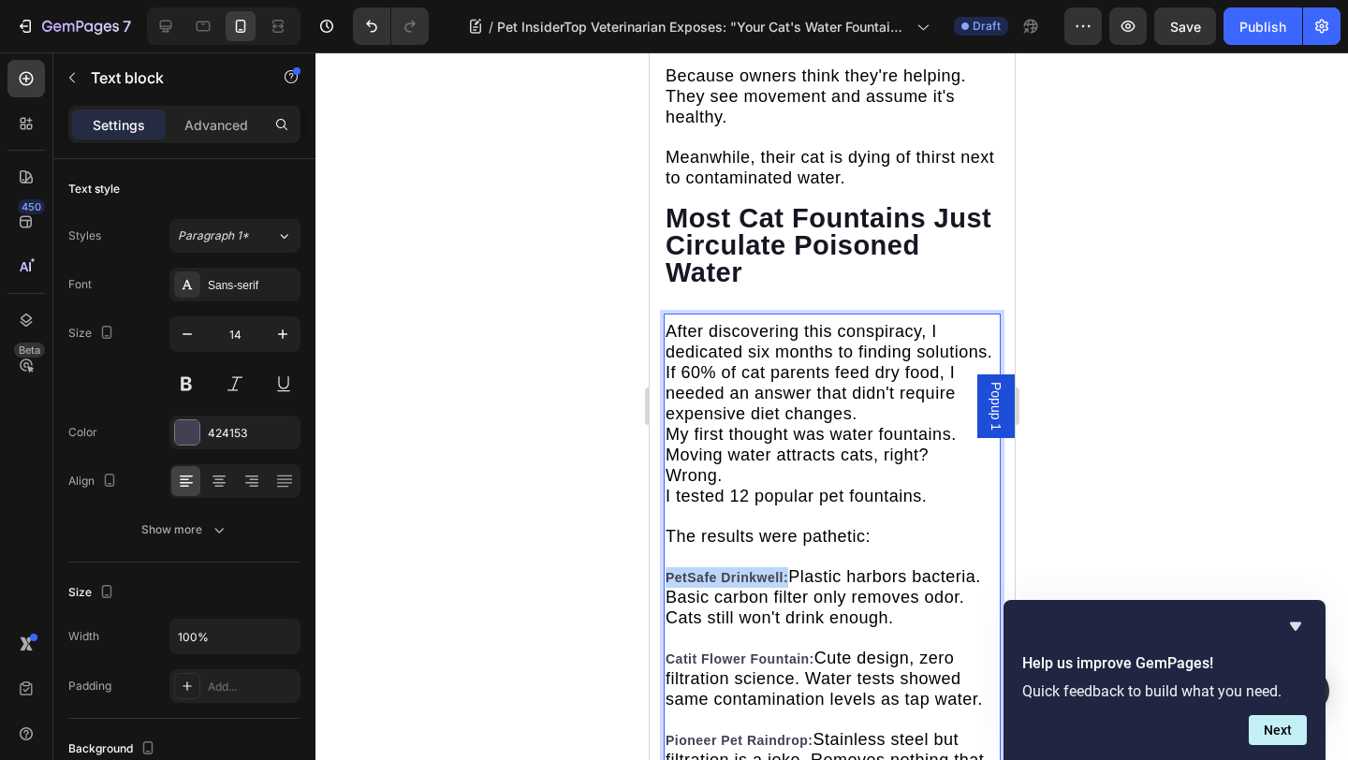
drag, startPoint x: 785, startPoint y: 451, endPoint x: 667, endPoint y: 453, distance: 117.9
click at [667, 570] on strong "PetSafe Drinkwell:" at bounding box center [725, 577] width 123 height 15
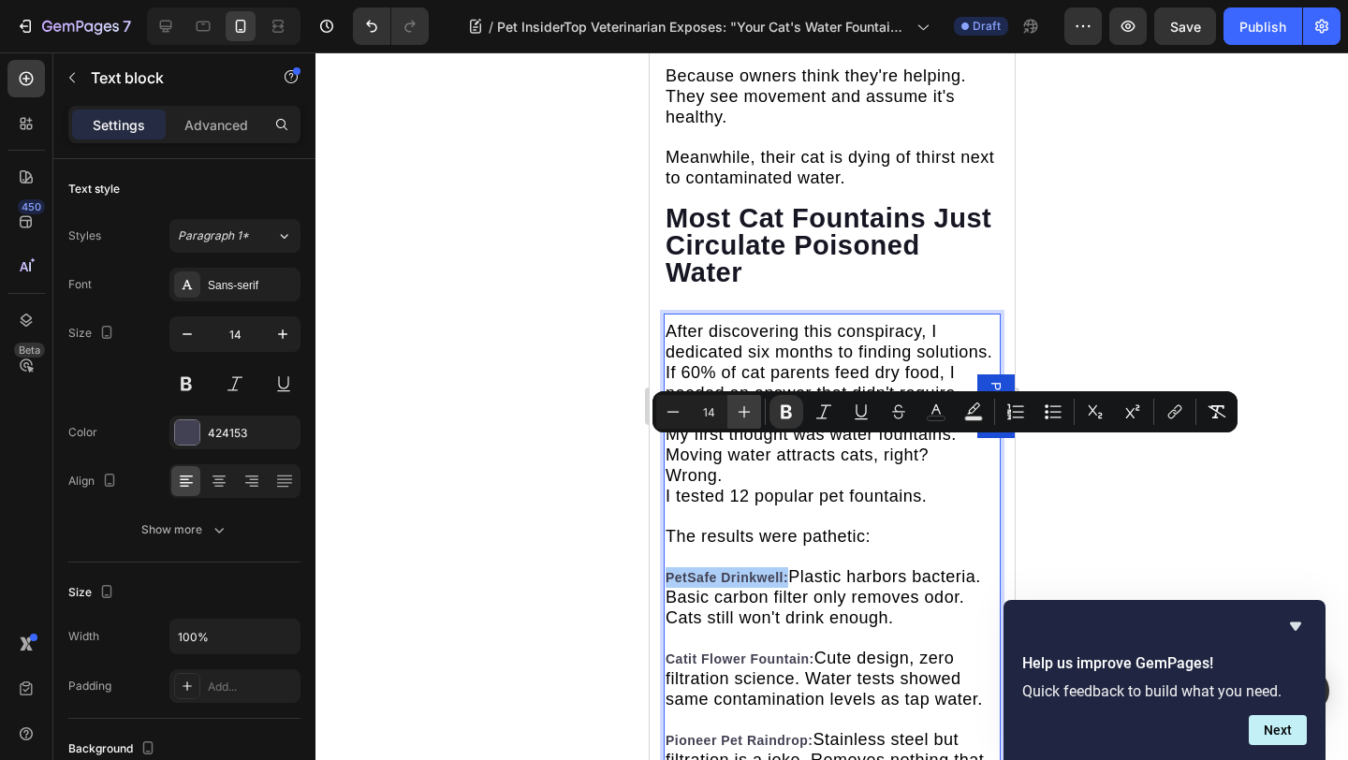
click at [740, 408] on icon "Editor contextual toolbar" at bounding box center [744, 411] width 19 height 19
click at [741, 408] on icon "Editor contextual toolbar" at bounding box center [744, 411] width 19 height 19
type input "18"
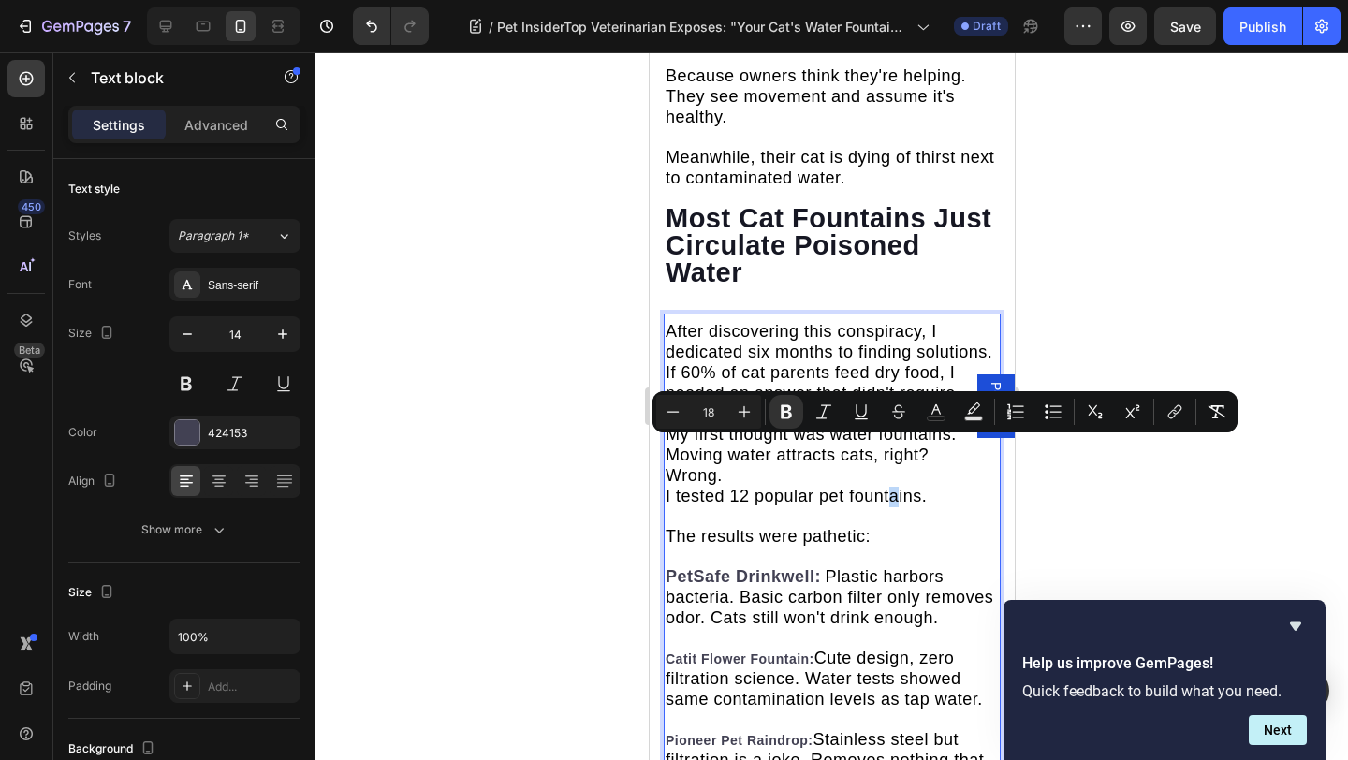
click at [893, 487] on span "I tested 12 popular pet fountains." at bounding box center [794, 496] width 261 height 19
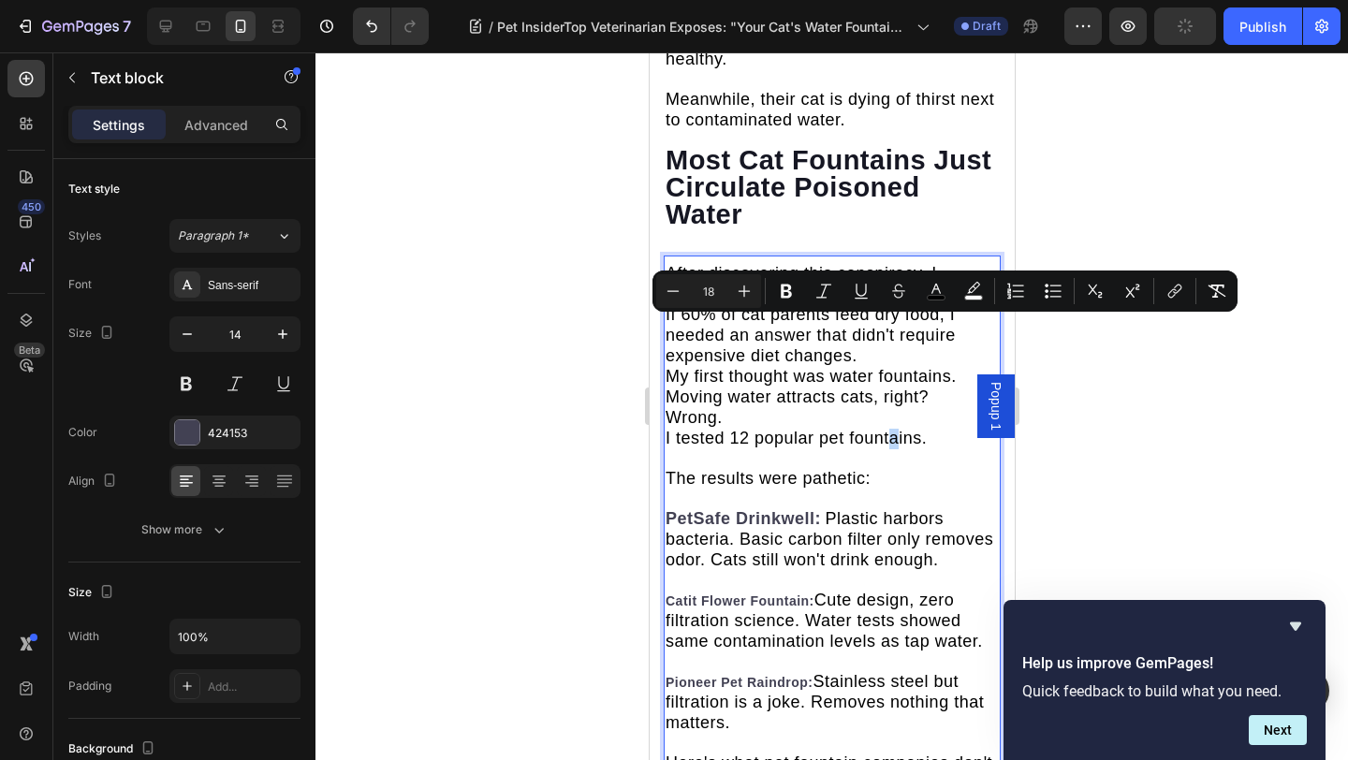
scroll to position [5564, 0]
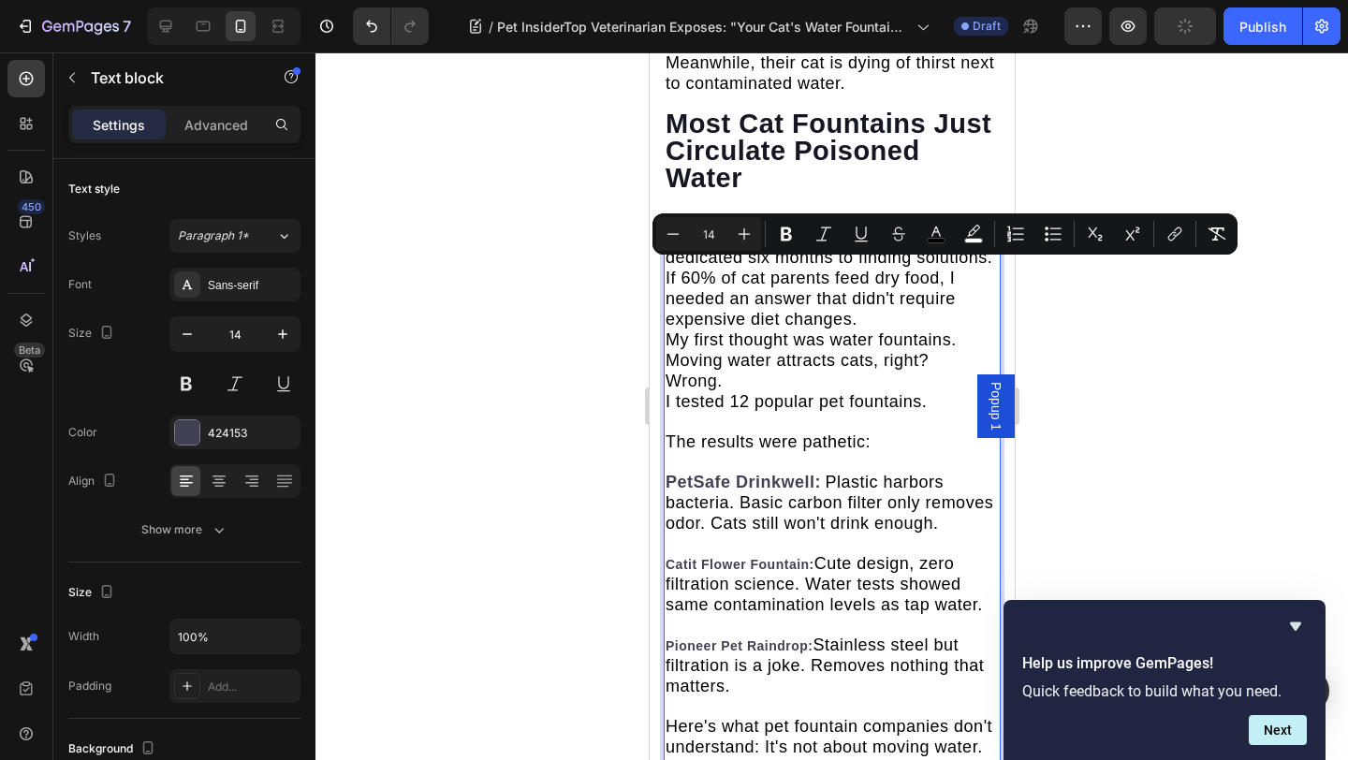
click at [776, 557] on strong "Catit Flower Fountain:" at bounding box center [738, 564] width 149 height 15
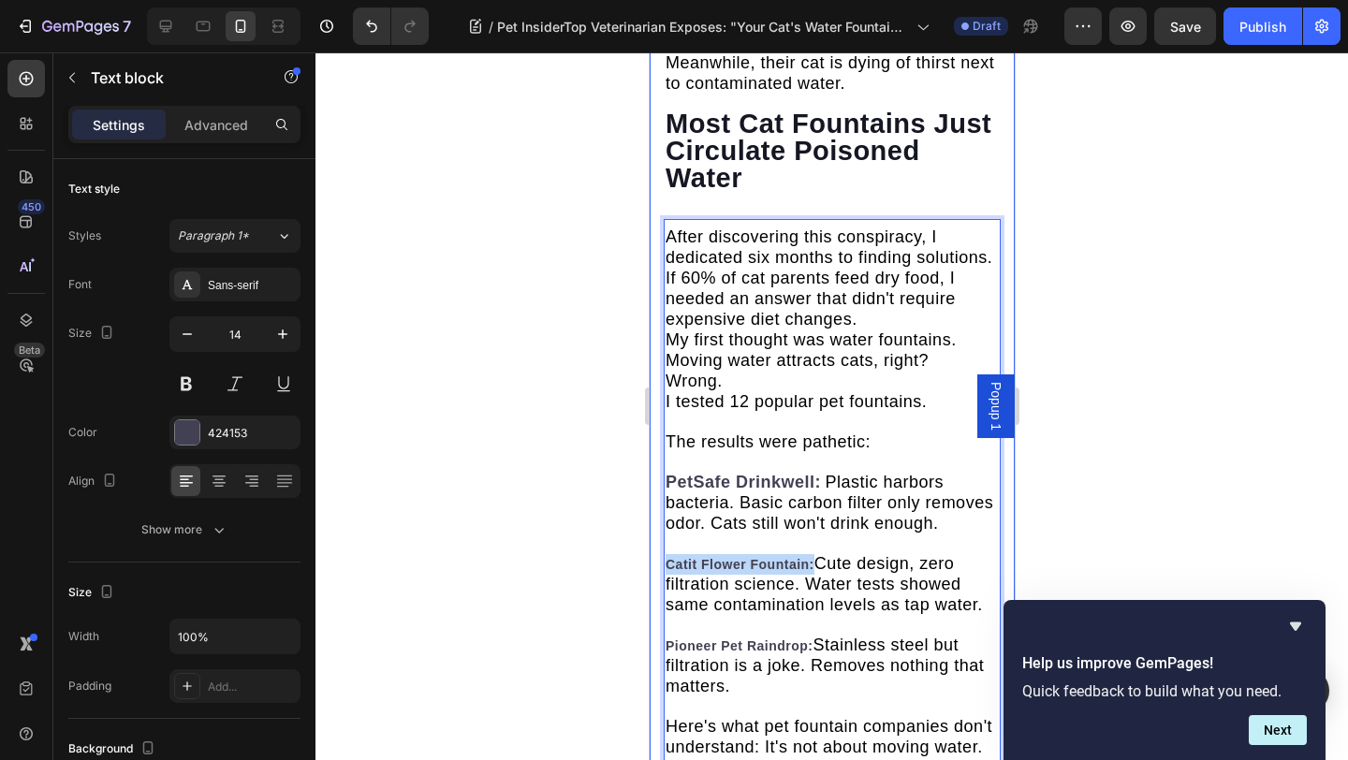
drag, startPoint x: 813, startPoint y: 436, endPoint x: 662, endPoint y: 436, distance: 151.6
click at [663, 436] on div "After discovering this conspiracy, I dedicated six months to finding solutions.…" at bounding box center [831, 666] width 337 height 880
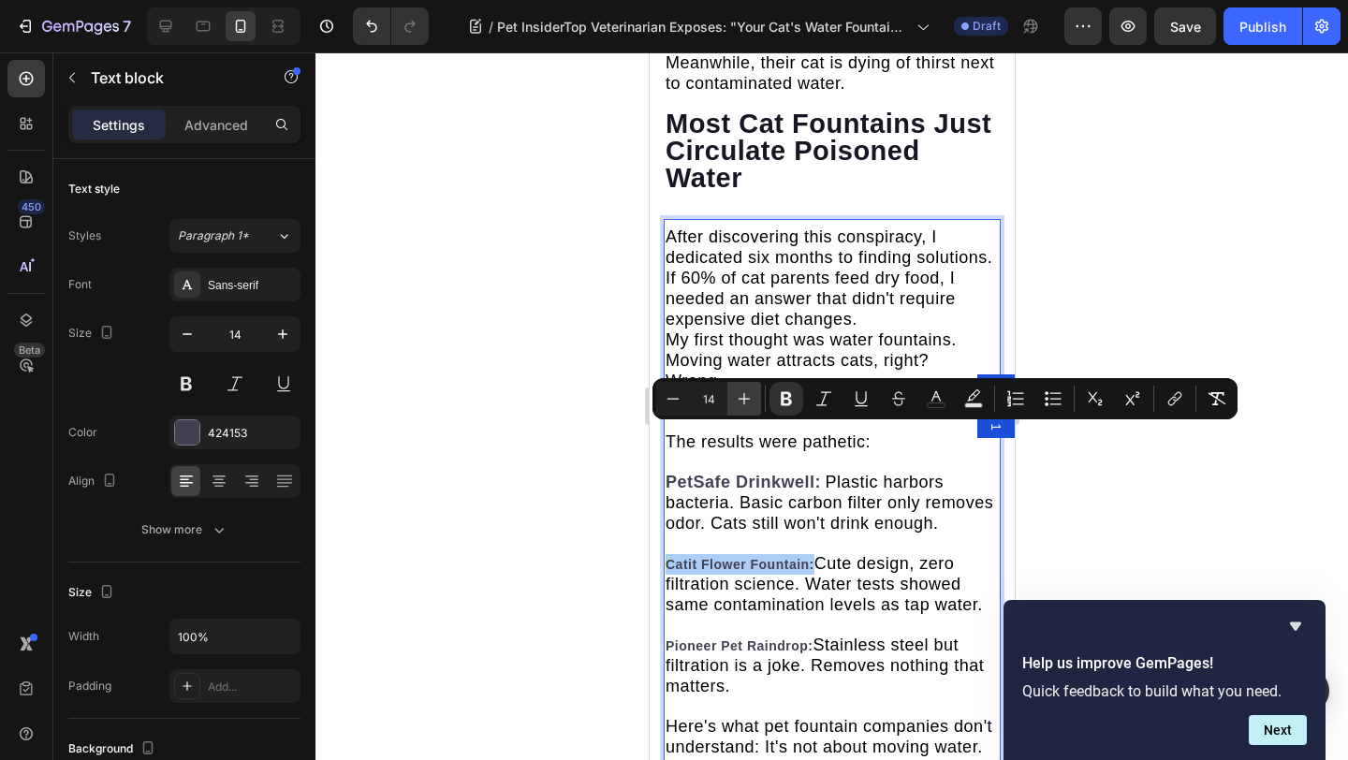
click at [744, 386] on button "Plus" at bounding box center [744, 399] width 34 height 34
click at [744, 387] on button "Plus" at bounding box center [744, 399] width 34 height 34
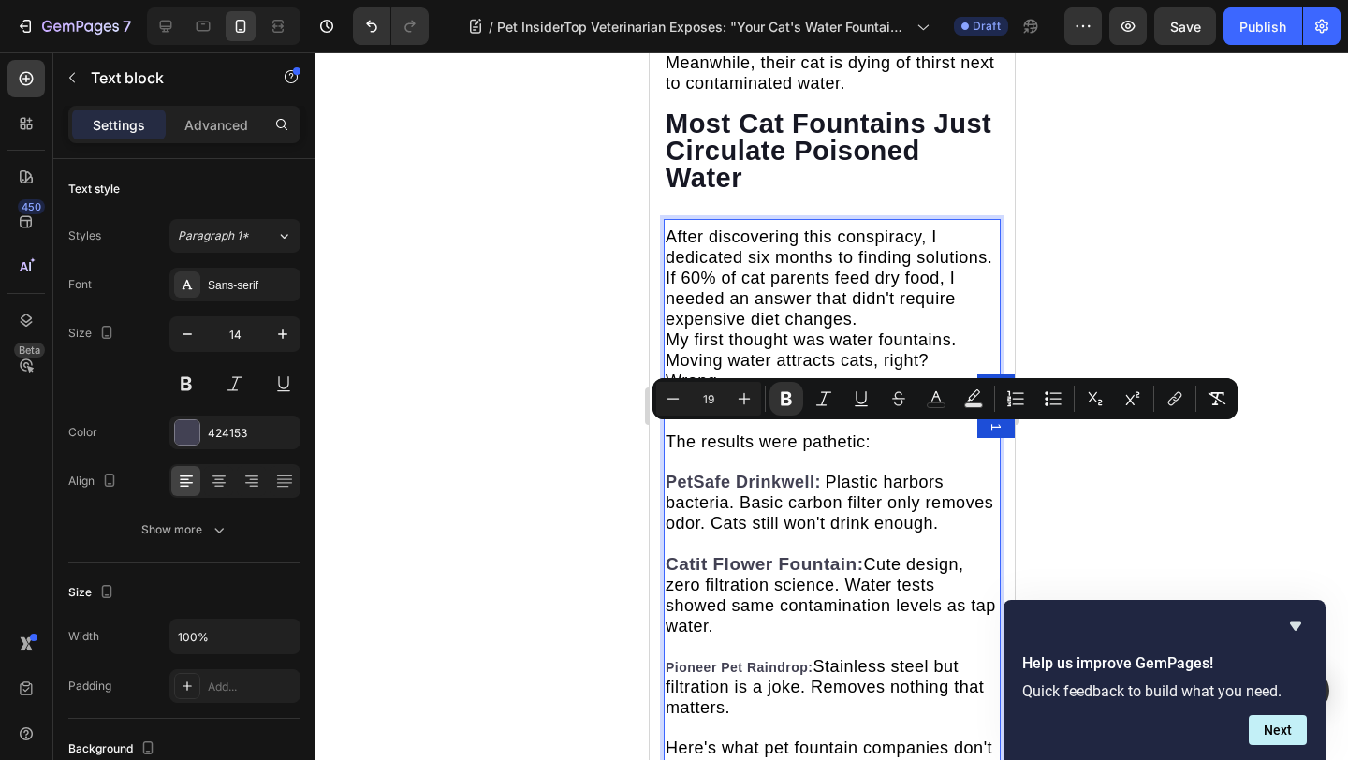
click at [671, 392] on icon "Editor contextual toolbar" at bounding box center [672, 398] width 19 height 19
type input "18"
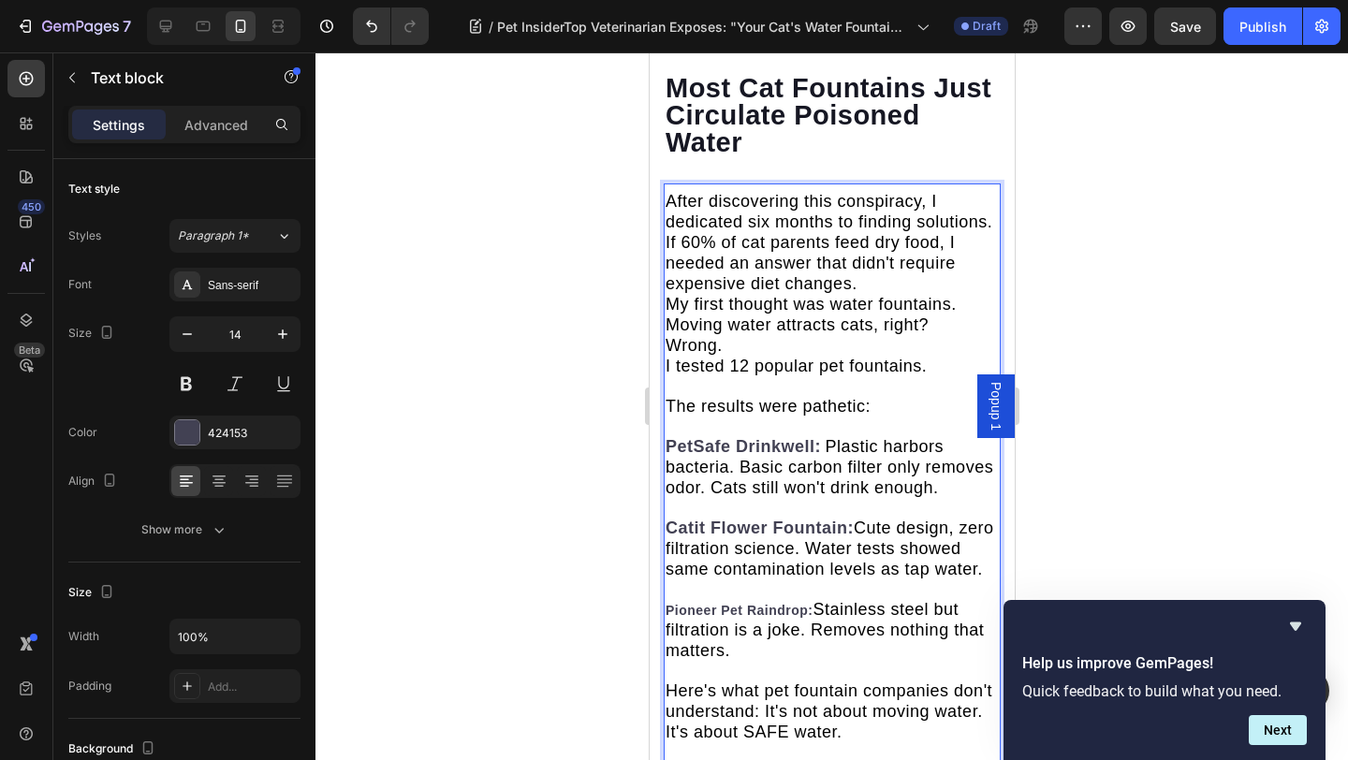
scroll to position [5636, 0]
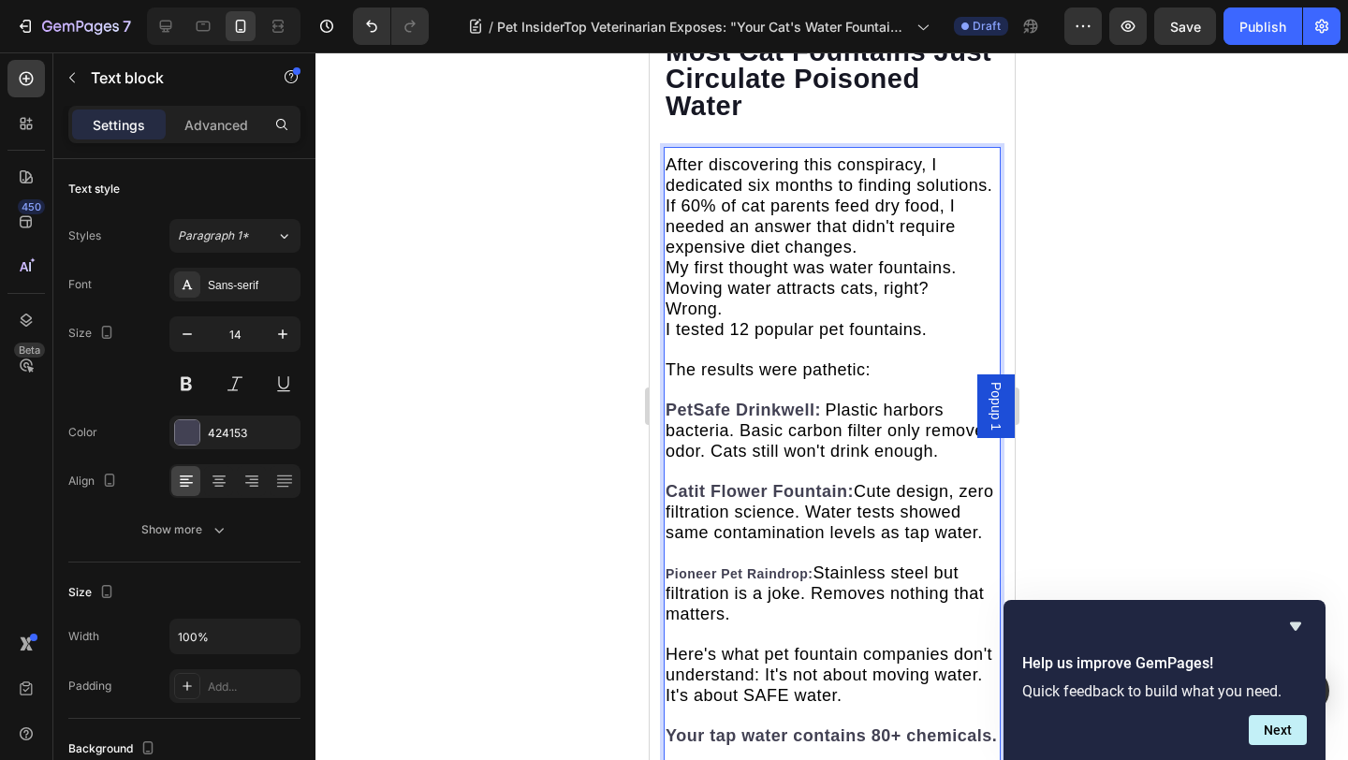
click at [808, 566] on strong "Pioneer Pet Raindrop:" at bounding box center [738, 573] width 148 height 15
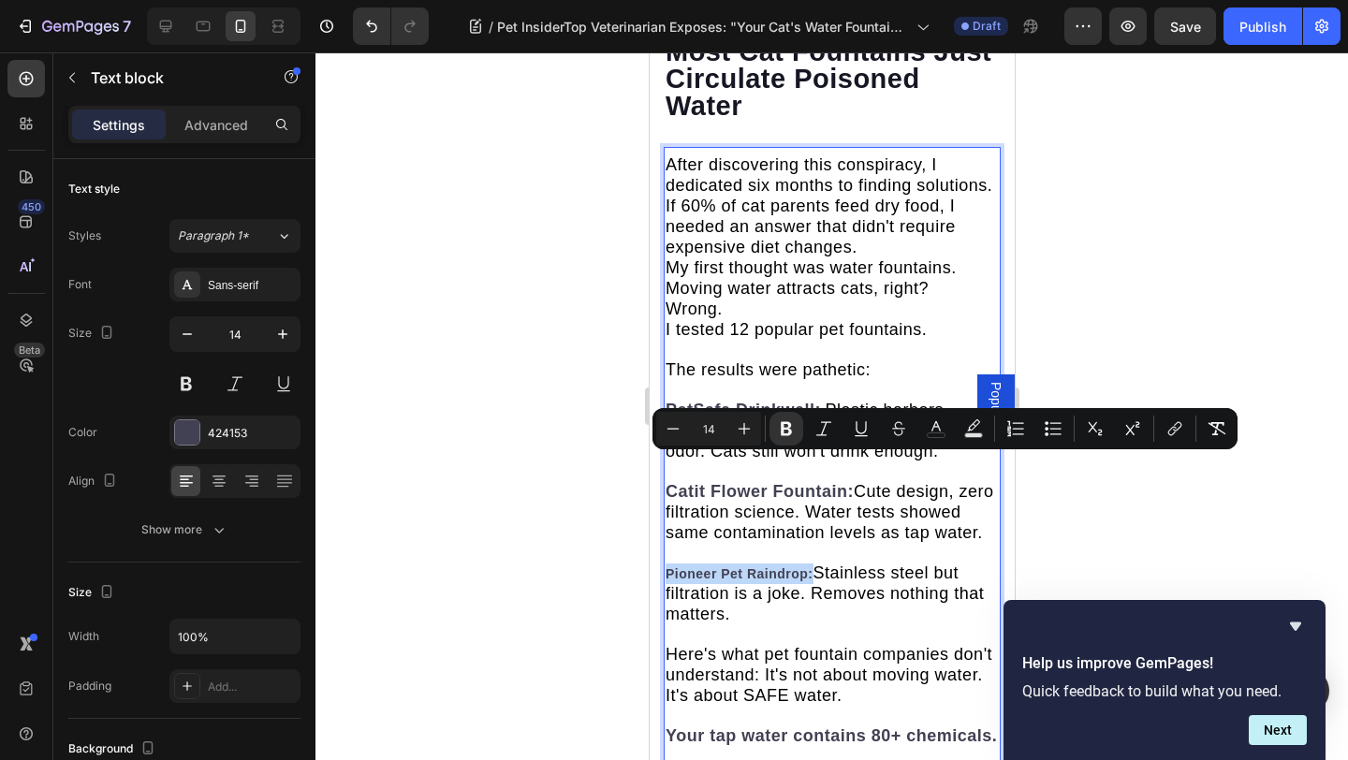
drag, startPoint x: 811, startPoint y: 467, endPoint x: 668, endPoint y: 463, distance: 143.2
click at [668, 566] on strong "Pioneer Pet Raindrop:" at bounding box center [738, 573] width 148 height 15
click at [737, 433] on icon "Editor contextual toolbar" at bounding box center [744, 428] width 19 height 19
click at [737, 432] on icon "Editor contextual toolbar" at bounding box center [744, 428] width 19 height 19
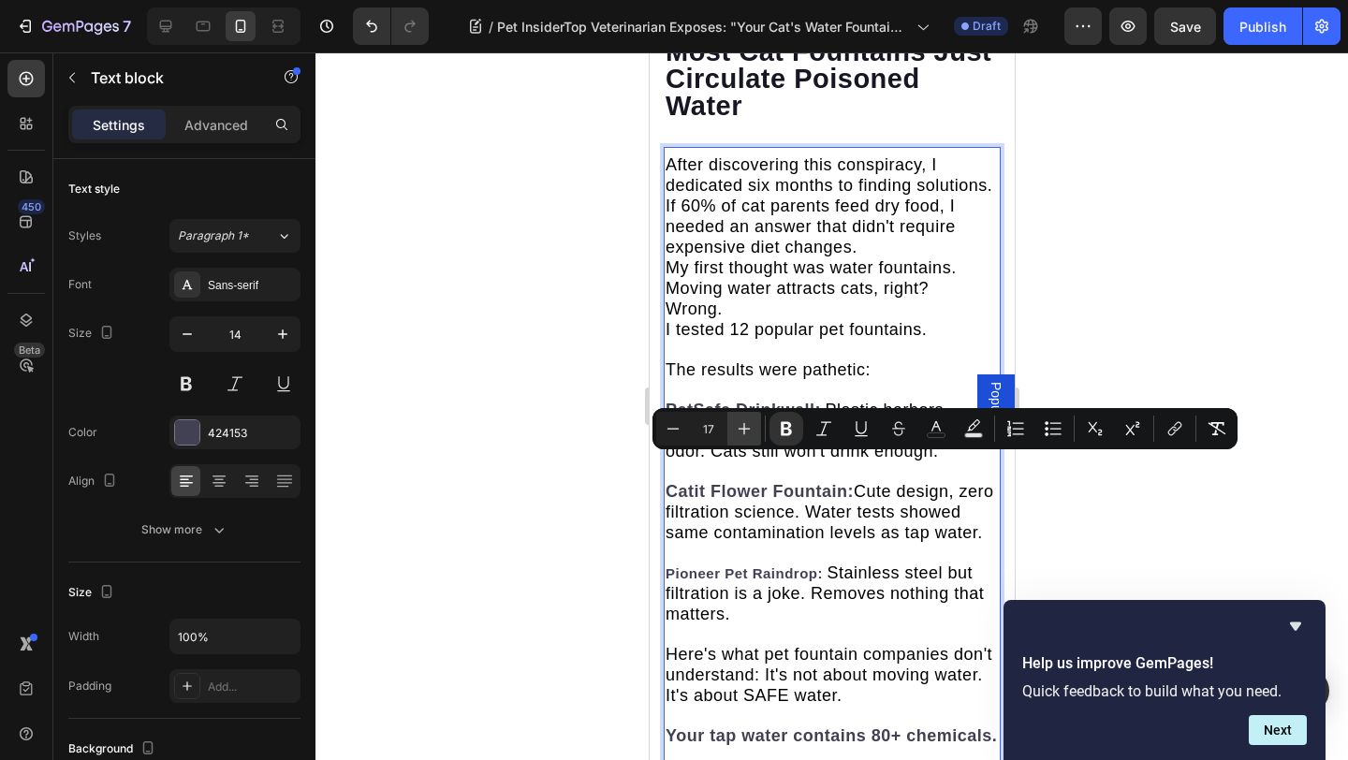
click at [737, 432] on icon "Editor contextual toolbar" at bounding box center [744, 428] width 19 height 19
click at [664, 427] on icon "Editor contextual toolbar" at bounding box center [672, 428] width 19 height 19
type input "18"
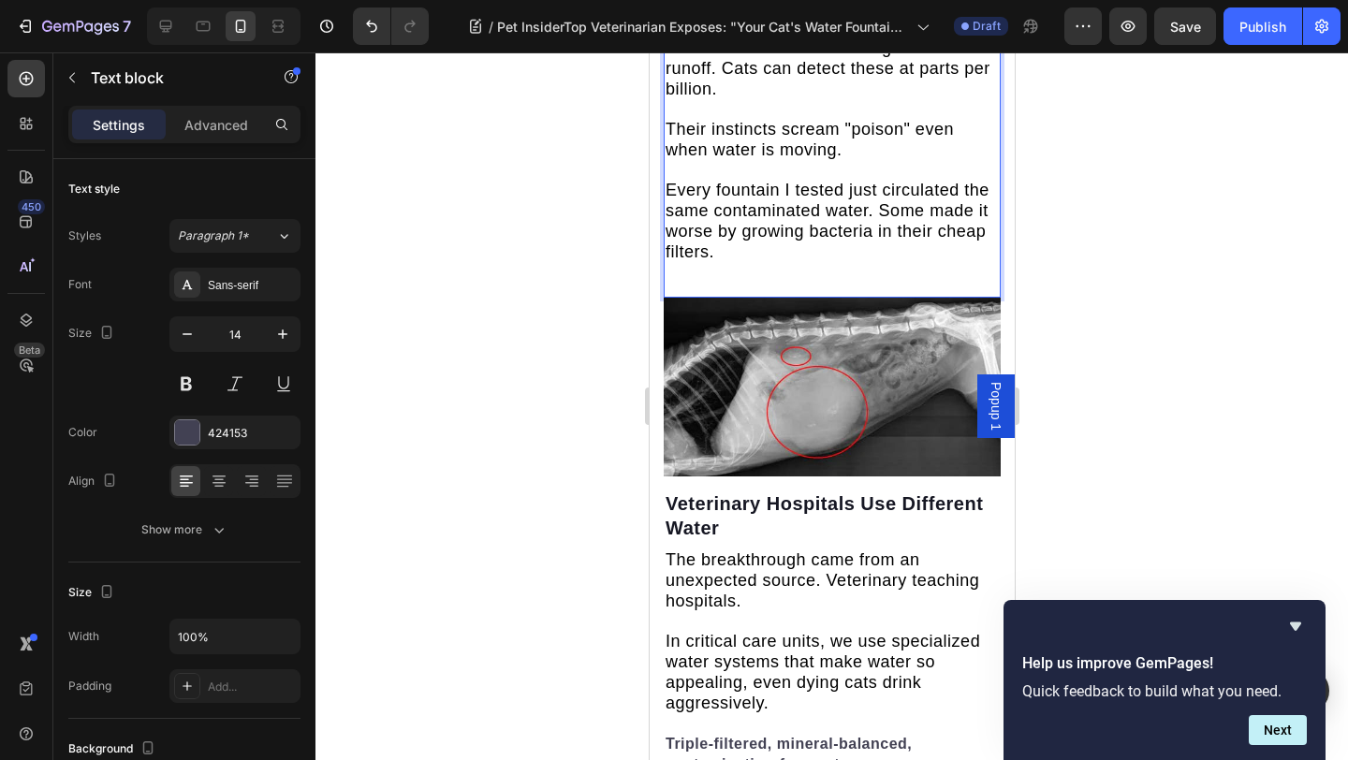
scroll to position [6413, 0]
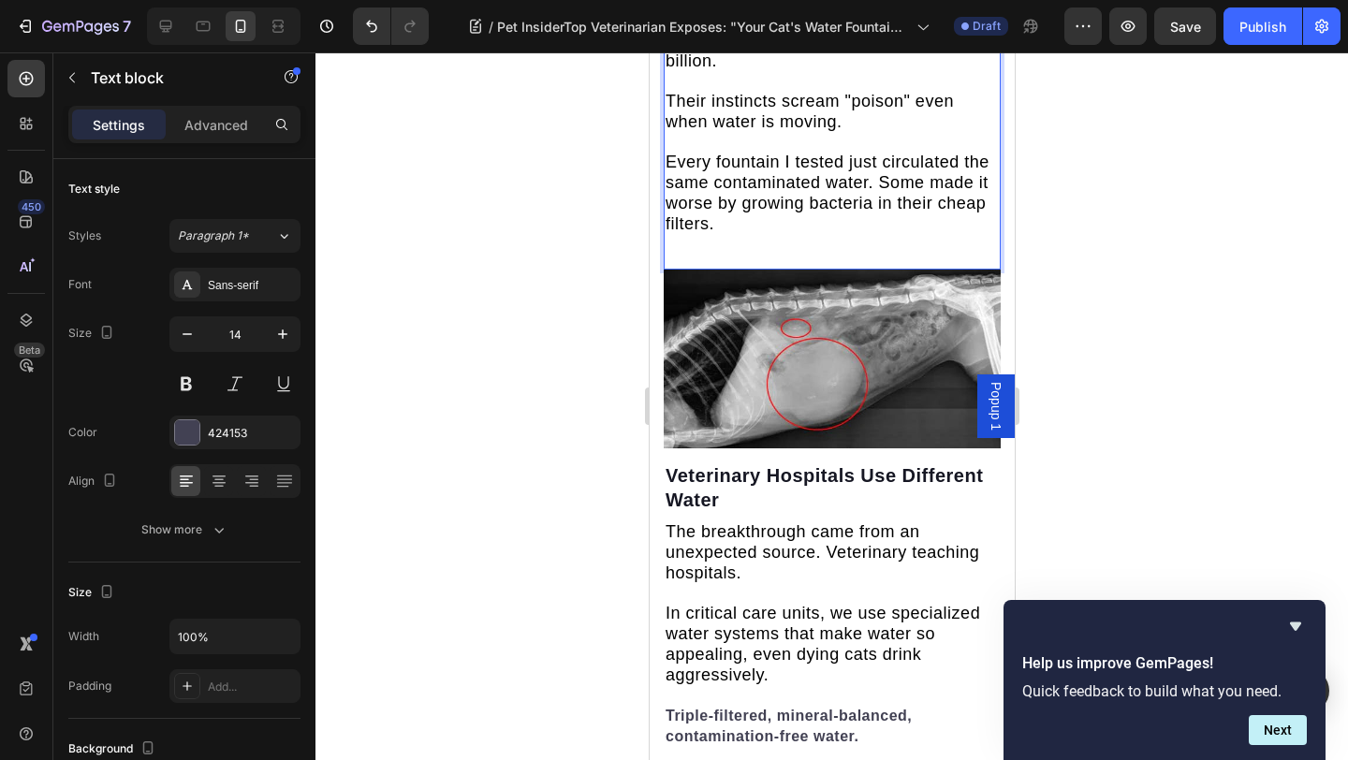
click at [761, 270] on img at bounding box center [831, 359] width 337 height 179
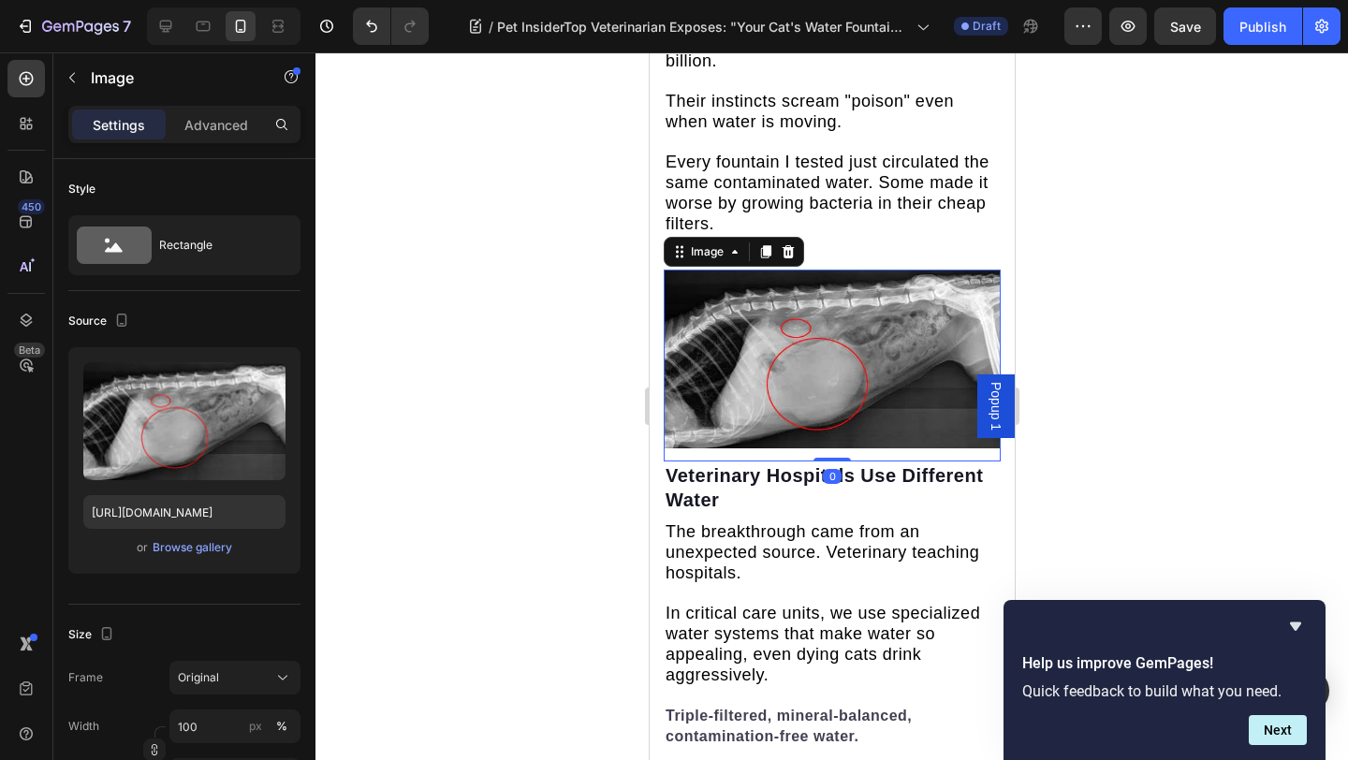
drag, startPoint x: 262, startPoint y: 386, endPoint x: 528, endPoint y: 263, distance: 293.1
click at [263, 386] on icon "button" at bounding box center [266, 381] width 19 height 19
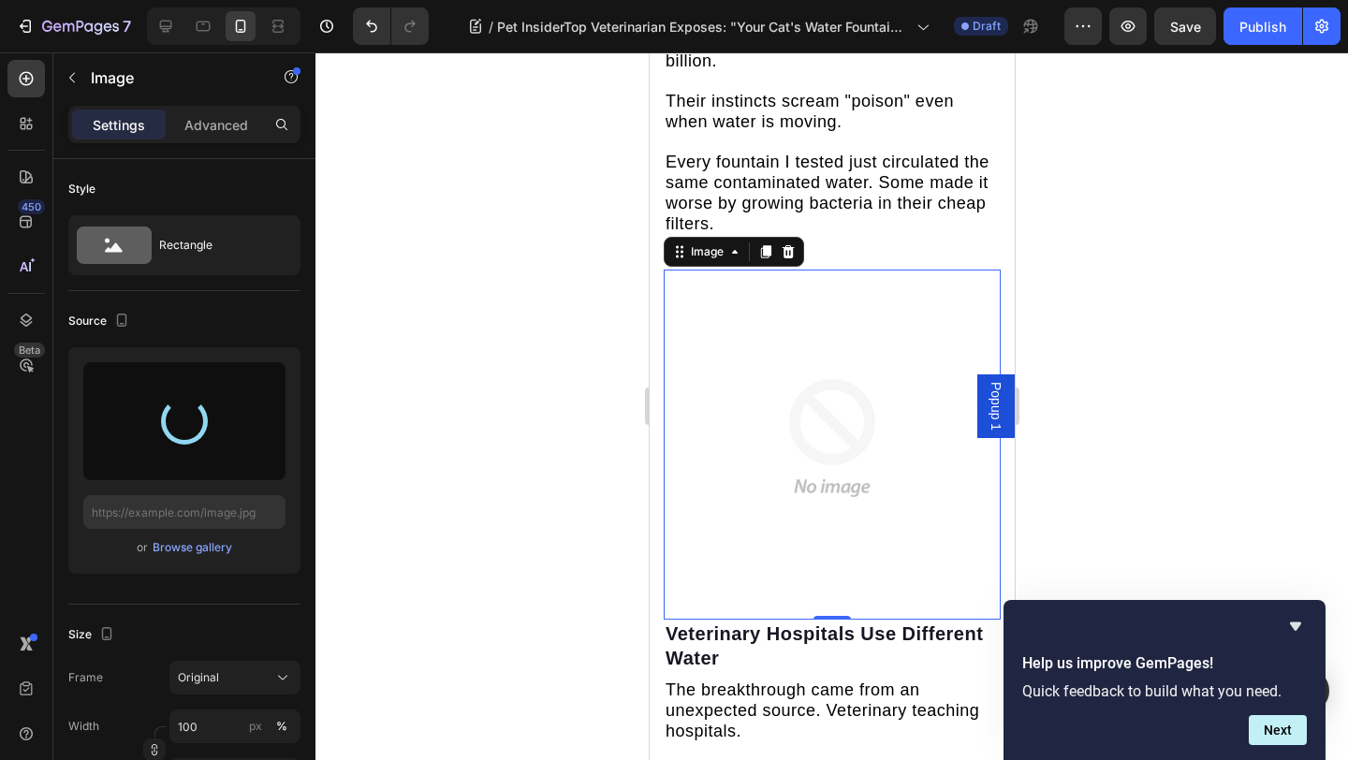
scroll to position [6578, 0]
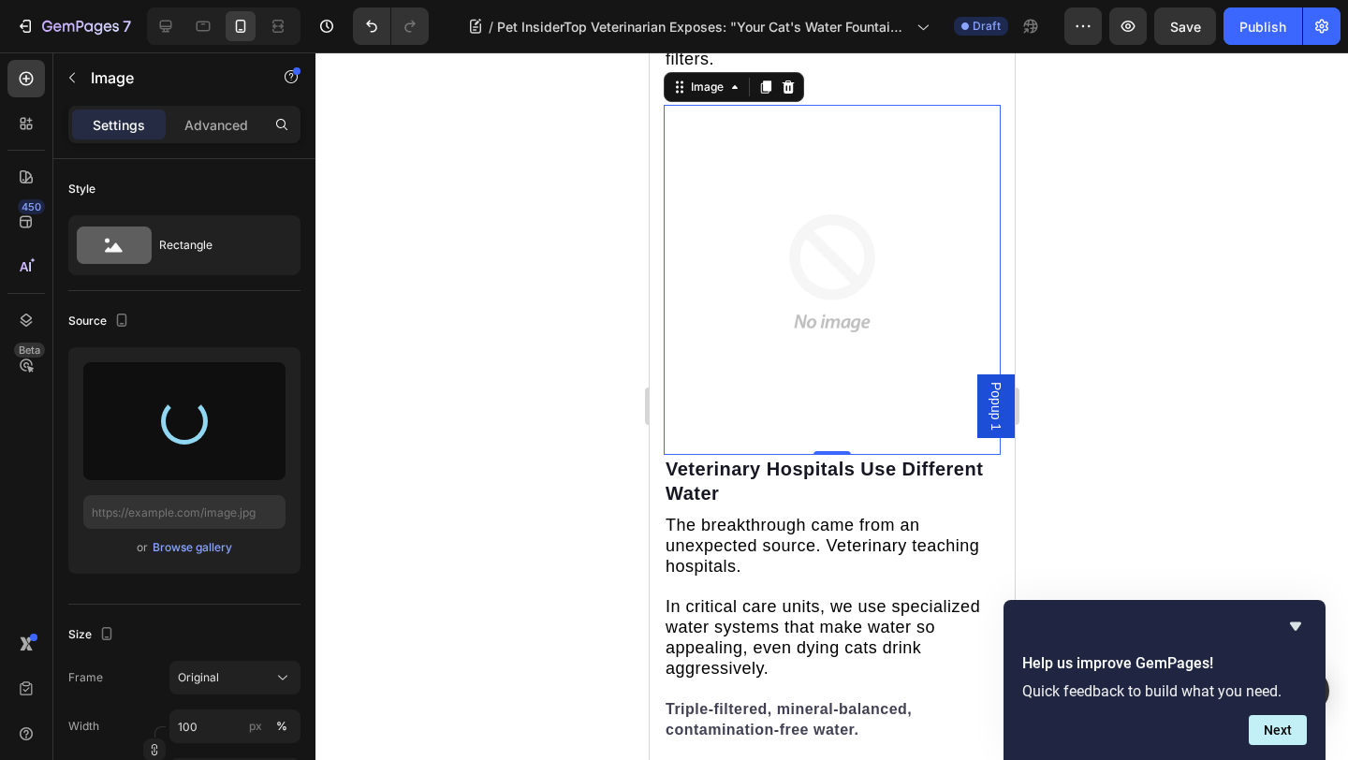
click at [770, 455] on h2 "Veterinary Hospitals Use Different Water" at bounding box center [831, 481] width 337 height 52
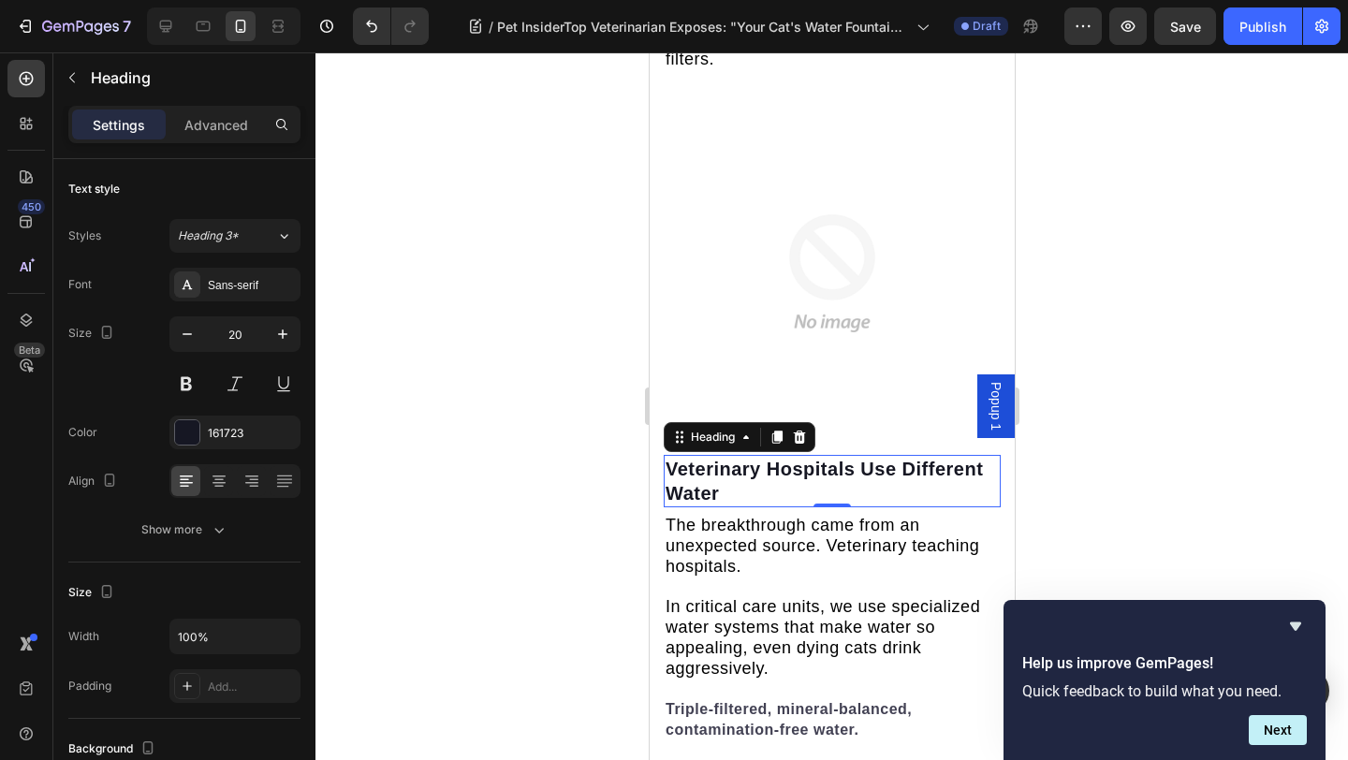
click at [813, 455] on h2 "Veterinary Hospitals Use Different Water" at bounding box center [831, 481] width 337 height 52
click at [813, 457] on p "Veterinary Hospitals Use Different Water" at bounding box center [830, 481] width 333 height 49
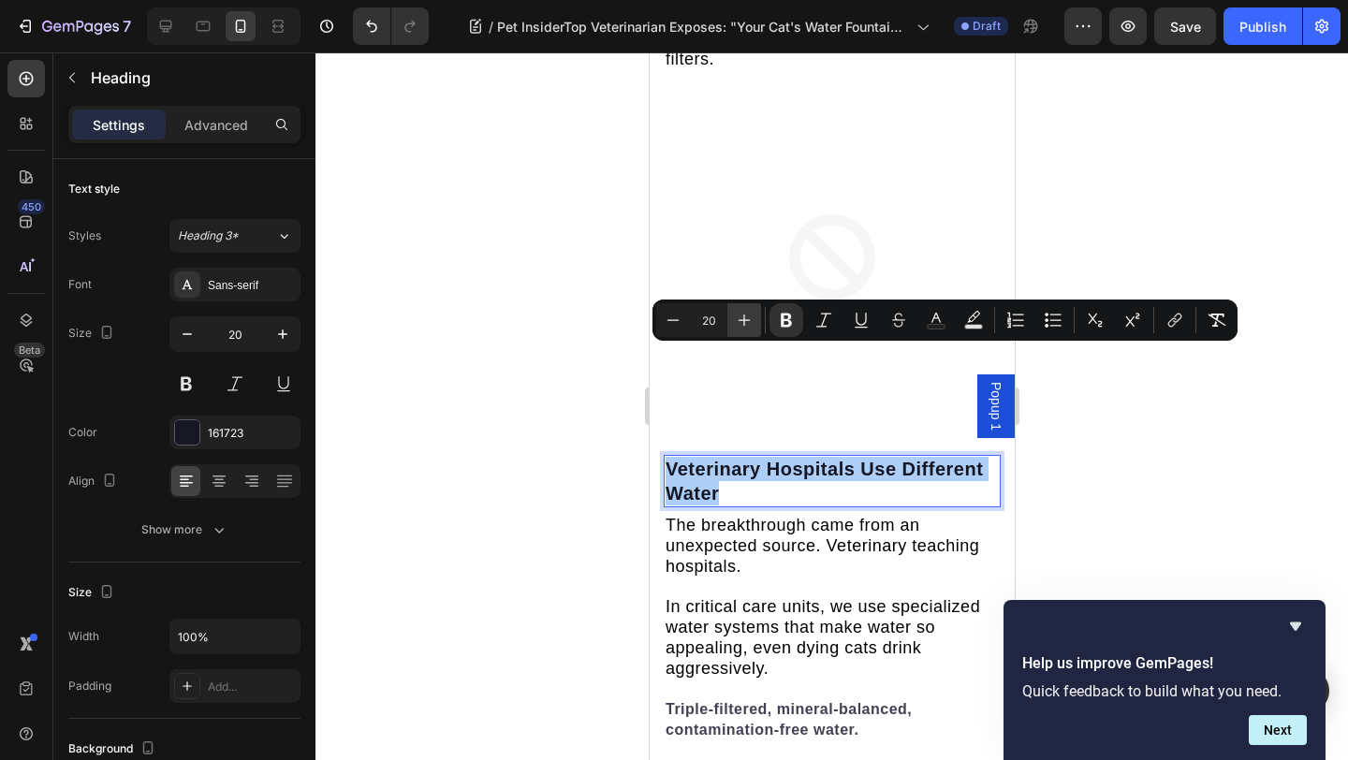
click at [752, 336] on button "Plus" at bounding box center [744, 320] width 34 height 34
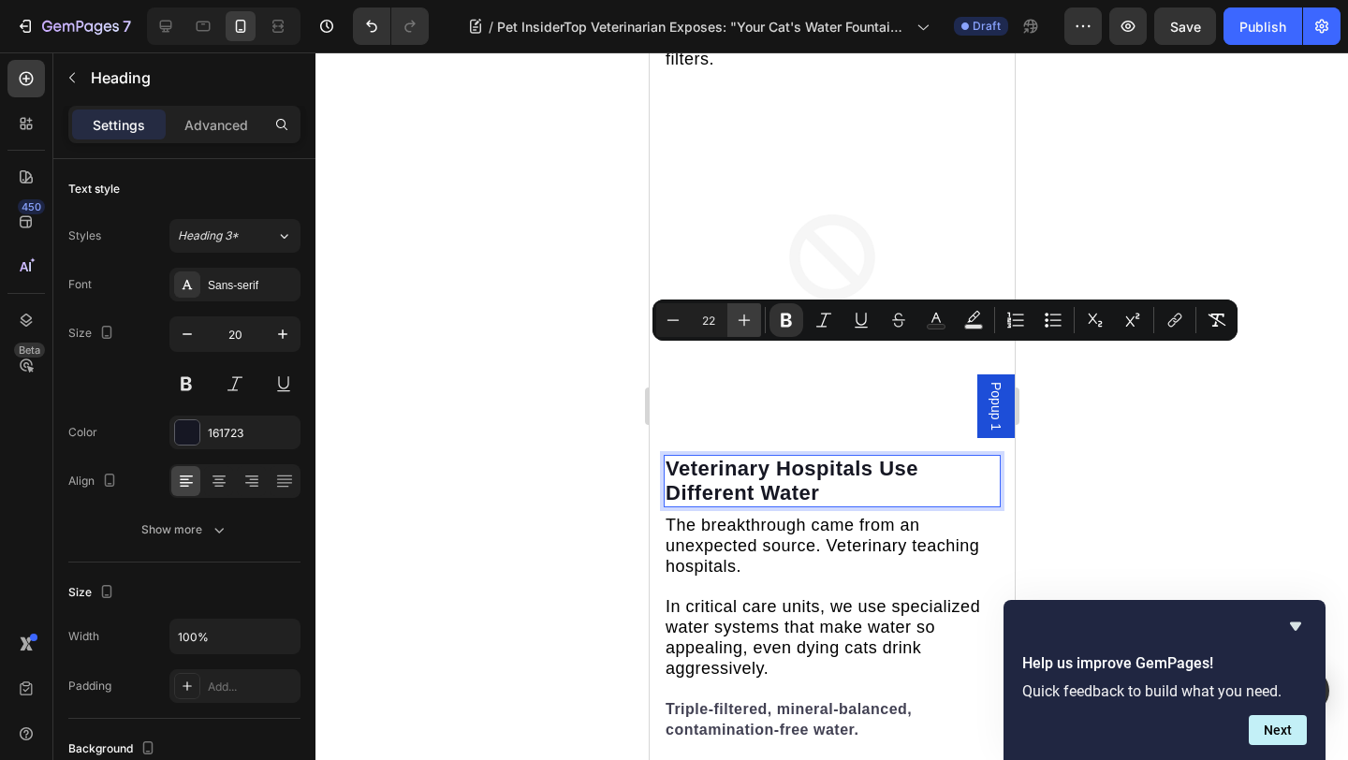
click at [751, 336] on button "Plus" at bounding box center [744, 320] width 34 height 34
type input "24"
drag, startPoint x: 1163, startPoint y: 247, endPoint x: 357, endPoint y: 241, distance: 805.8
click at [1163, 247] on div at bounding box center [831, 405] width 1032 height 707
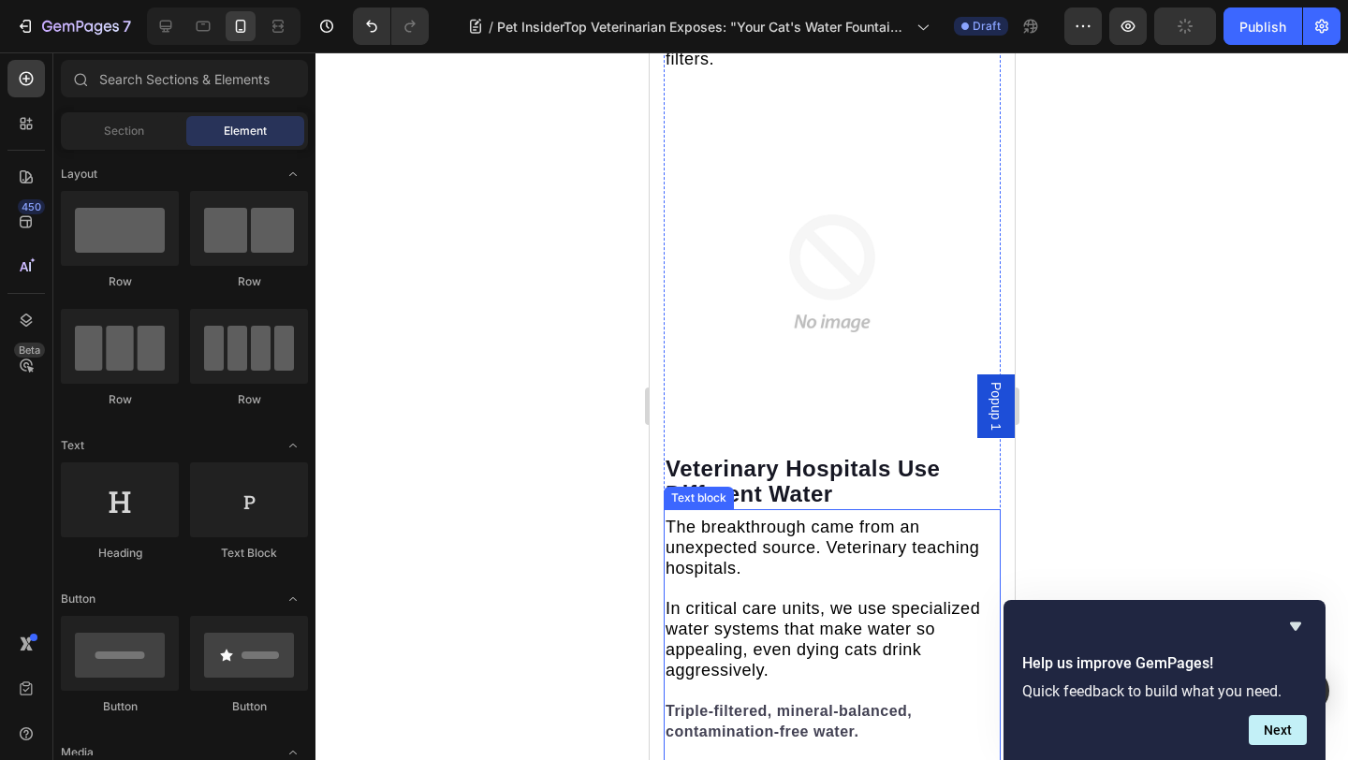
scroll to position [6678, 0]
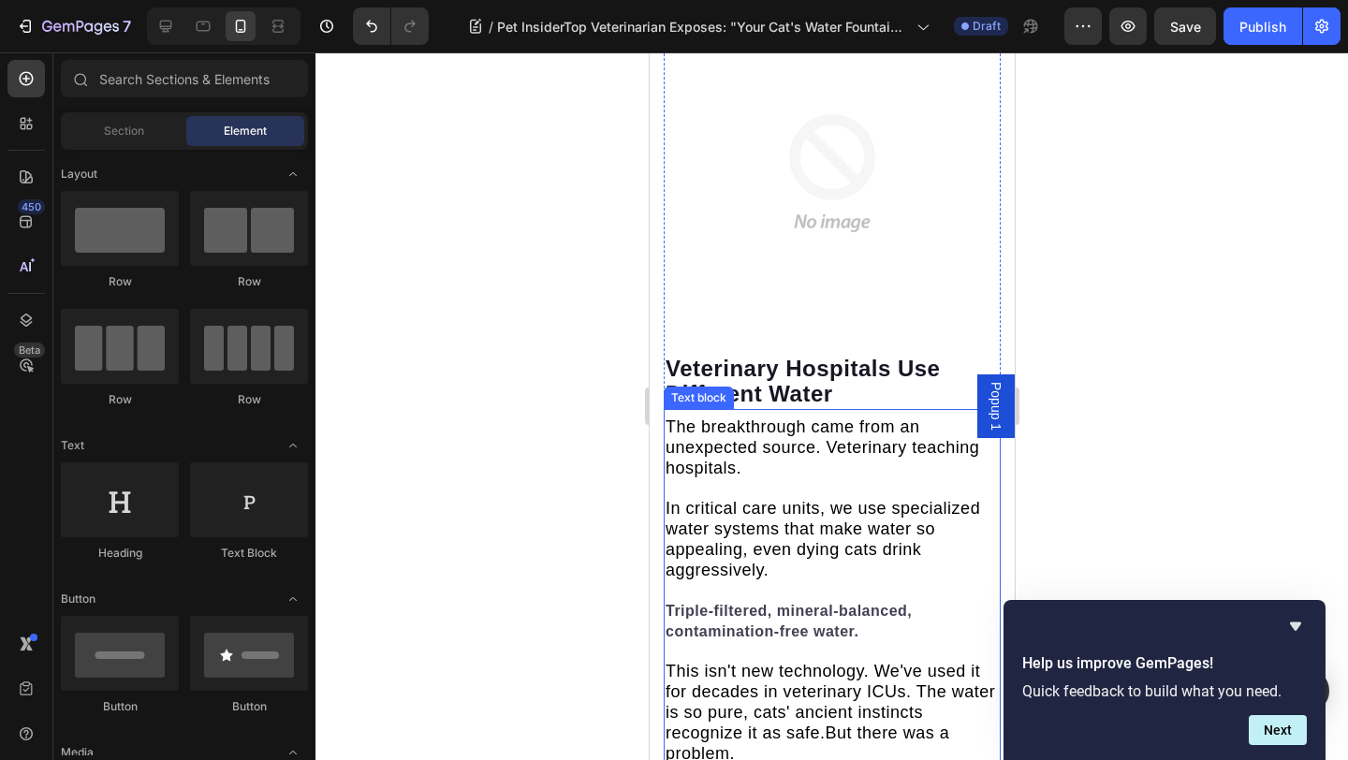
click at [846, 499] on span "In critical care units, we use specialized water systems that make water so app…" at bounding box center [821, 539] width 314 height 80
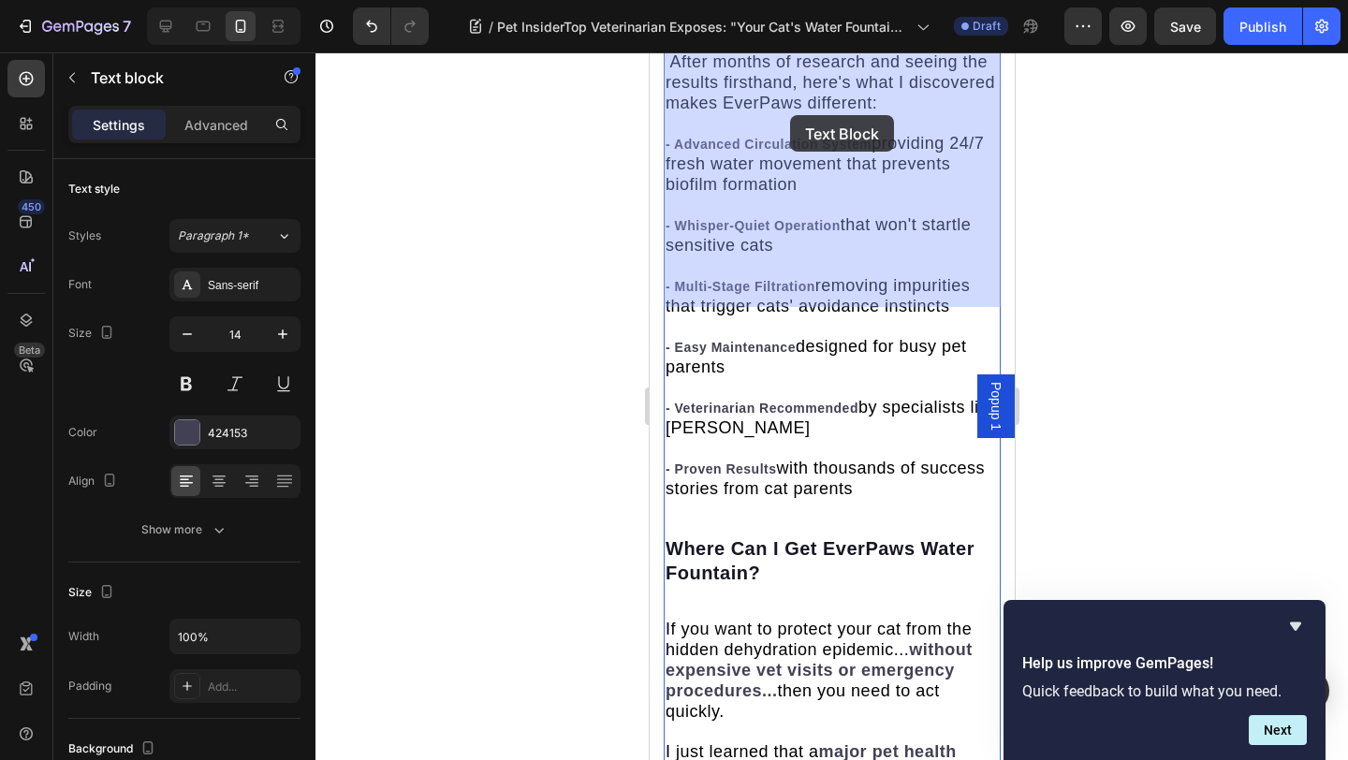
scroll to position [7217, 0]
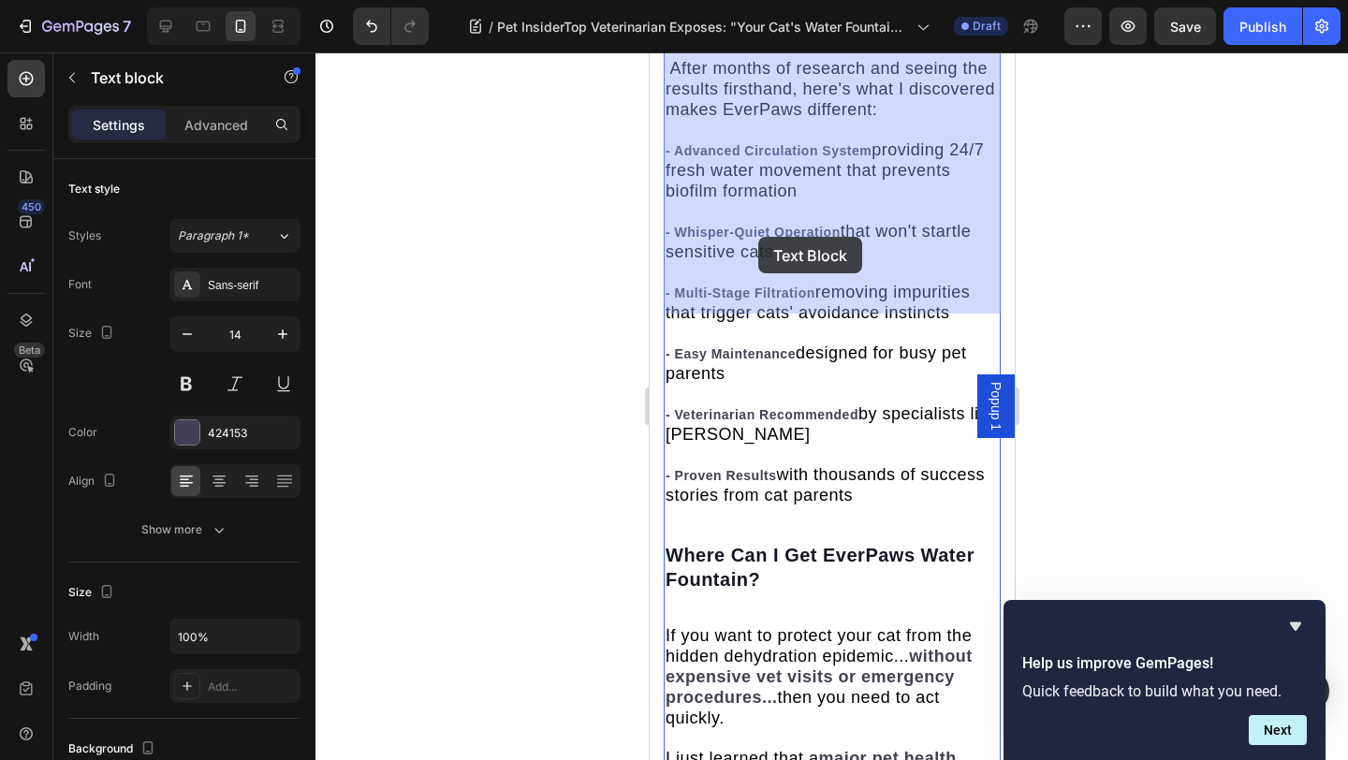
drag, startPoint x: 669, startPoint y: 317, endPoint x: 757, endPoint y: 237, distance: 119.2
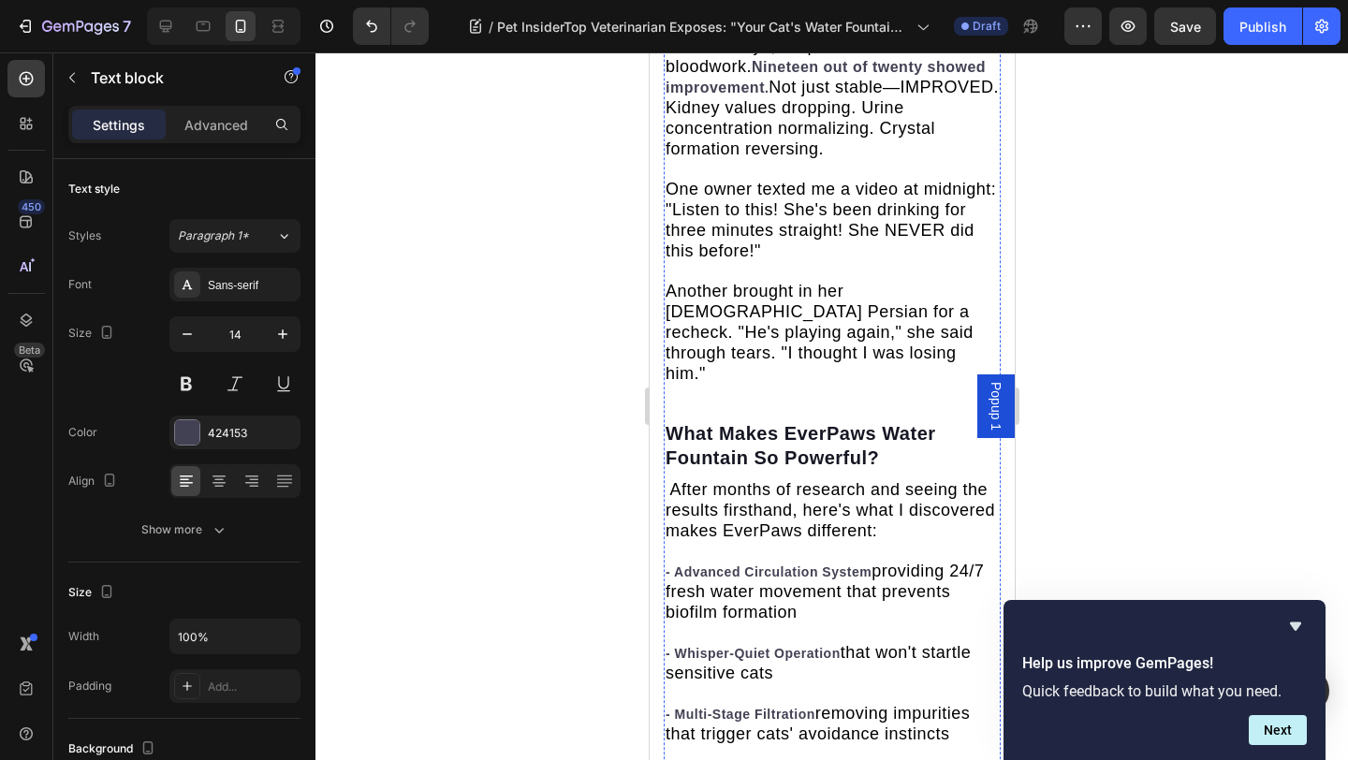
scroll to position [6920, 0]
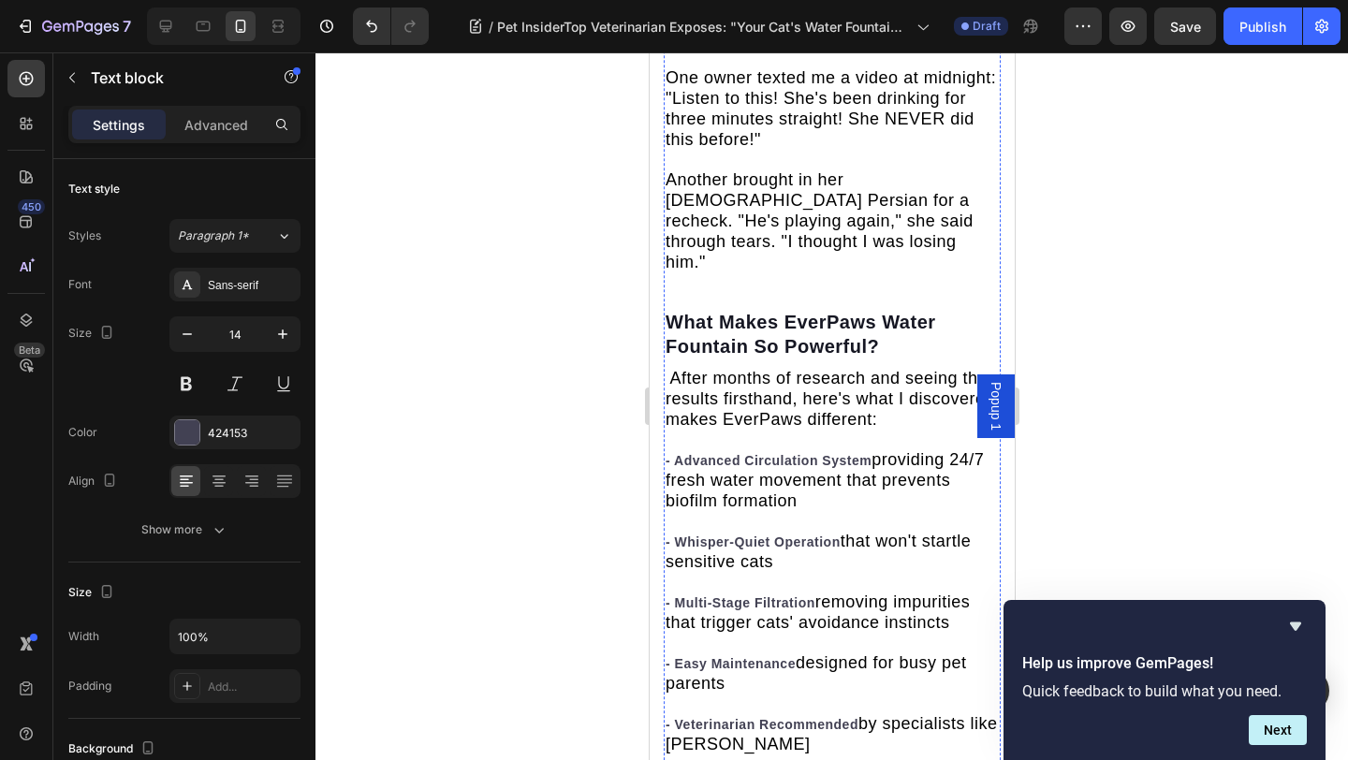
drag, startPoint x: 671, startPoint y: 265, endPoint x: 797, endPoint y: 751, distance: 501.9
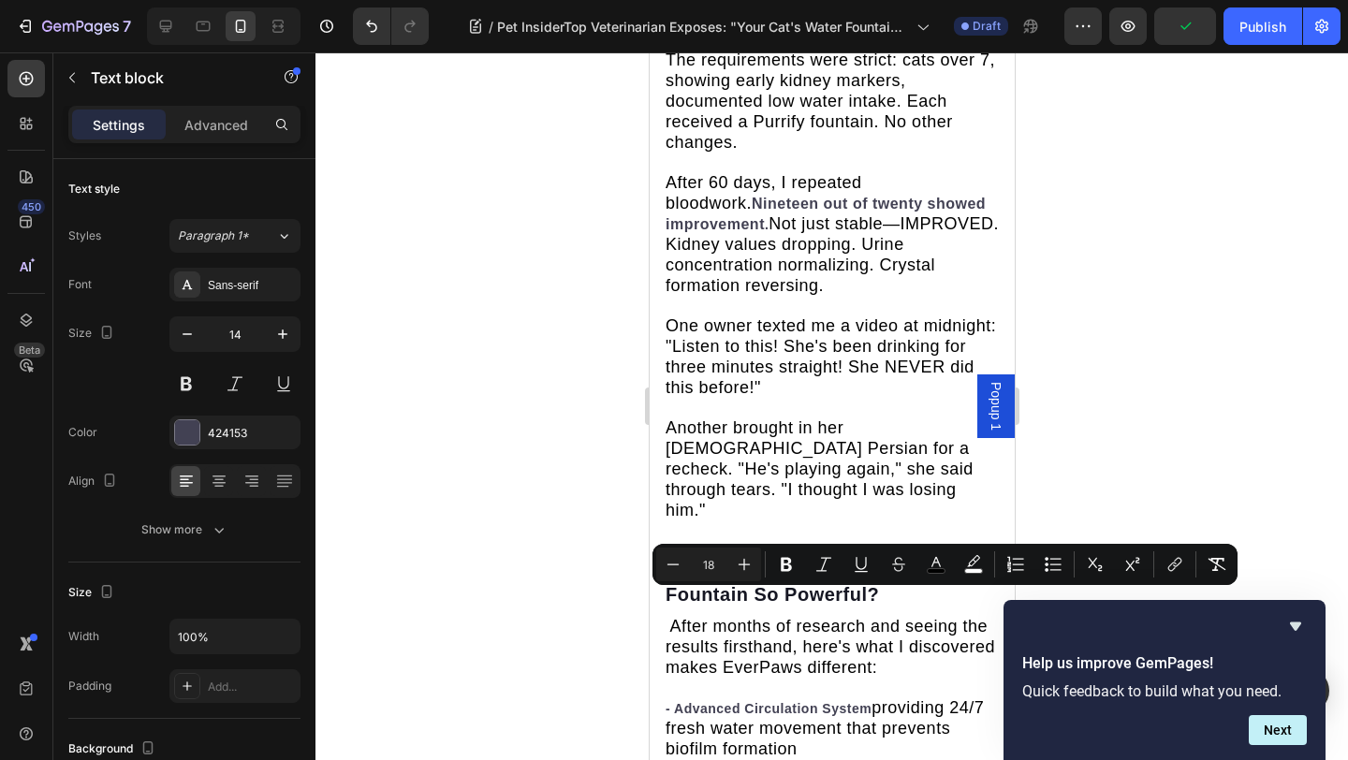
scroll to position [6394, 0]
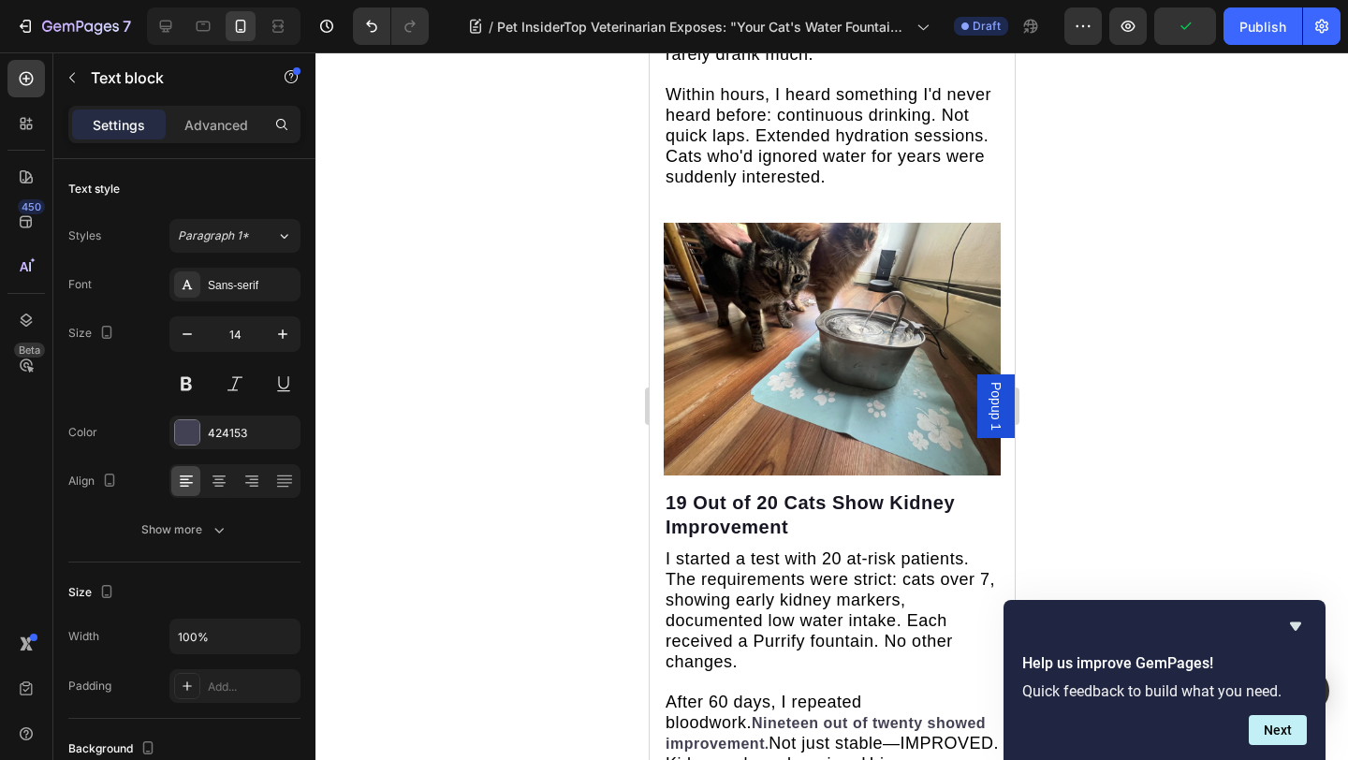
drag, startPoint x: 764, startPoint y: 545, endPoint x: 667, endPoint y: 596, distance: 109.3
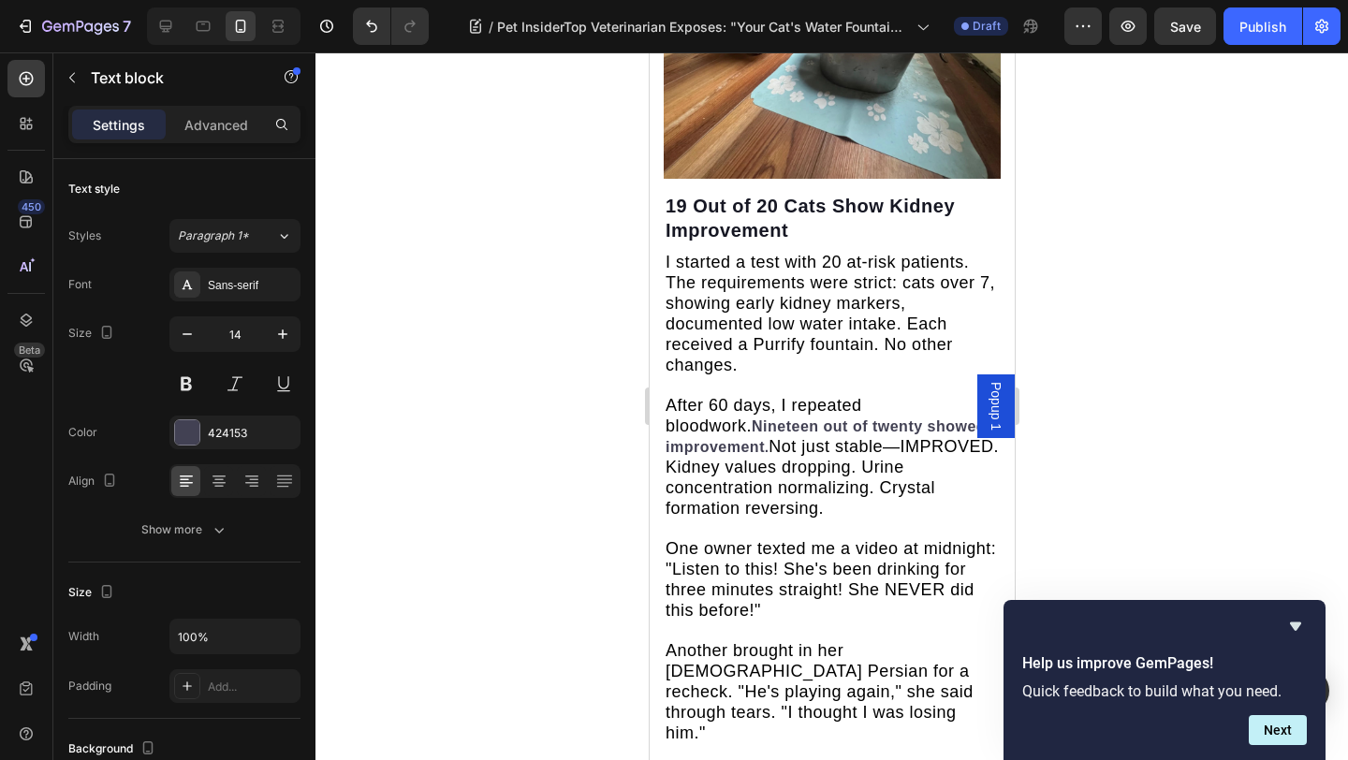
scroll to position [6729, 0]
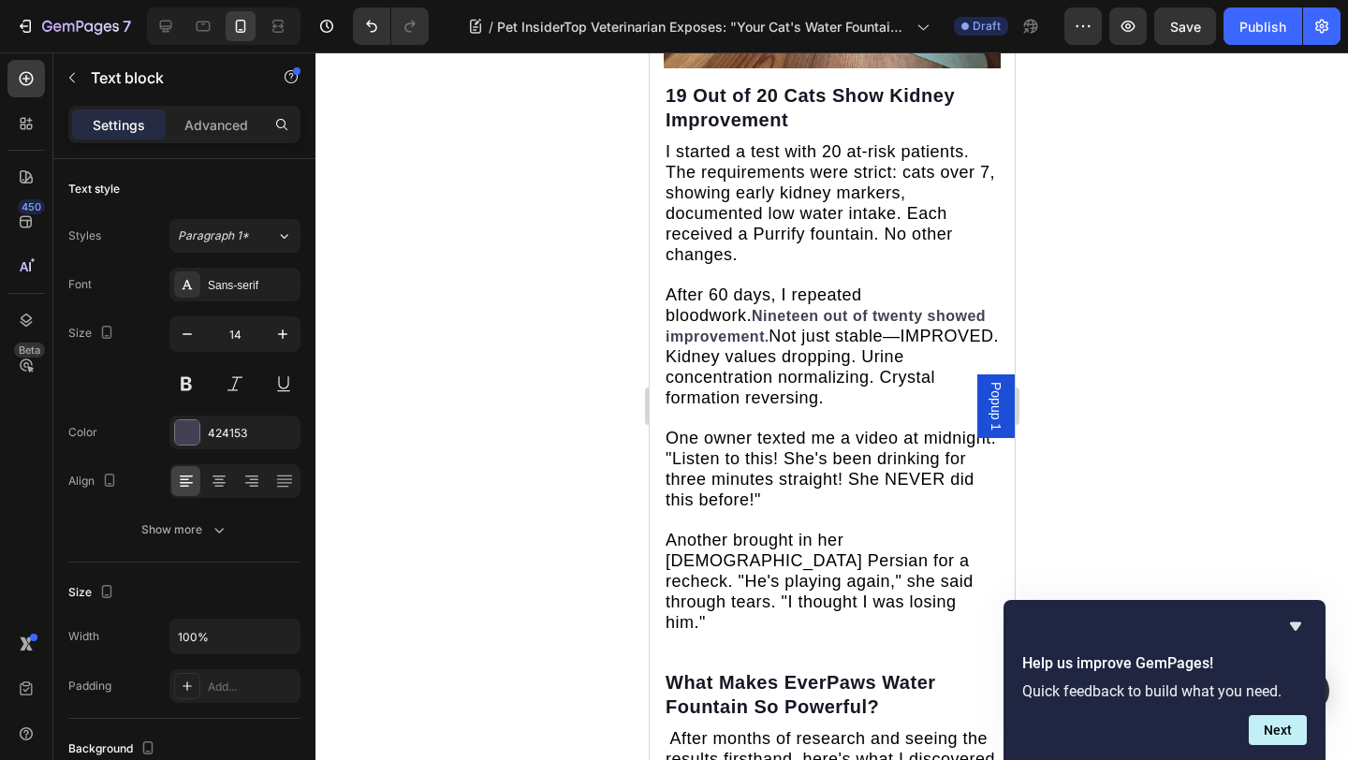
scroll to position [6817, 0]
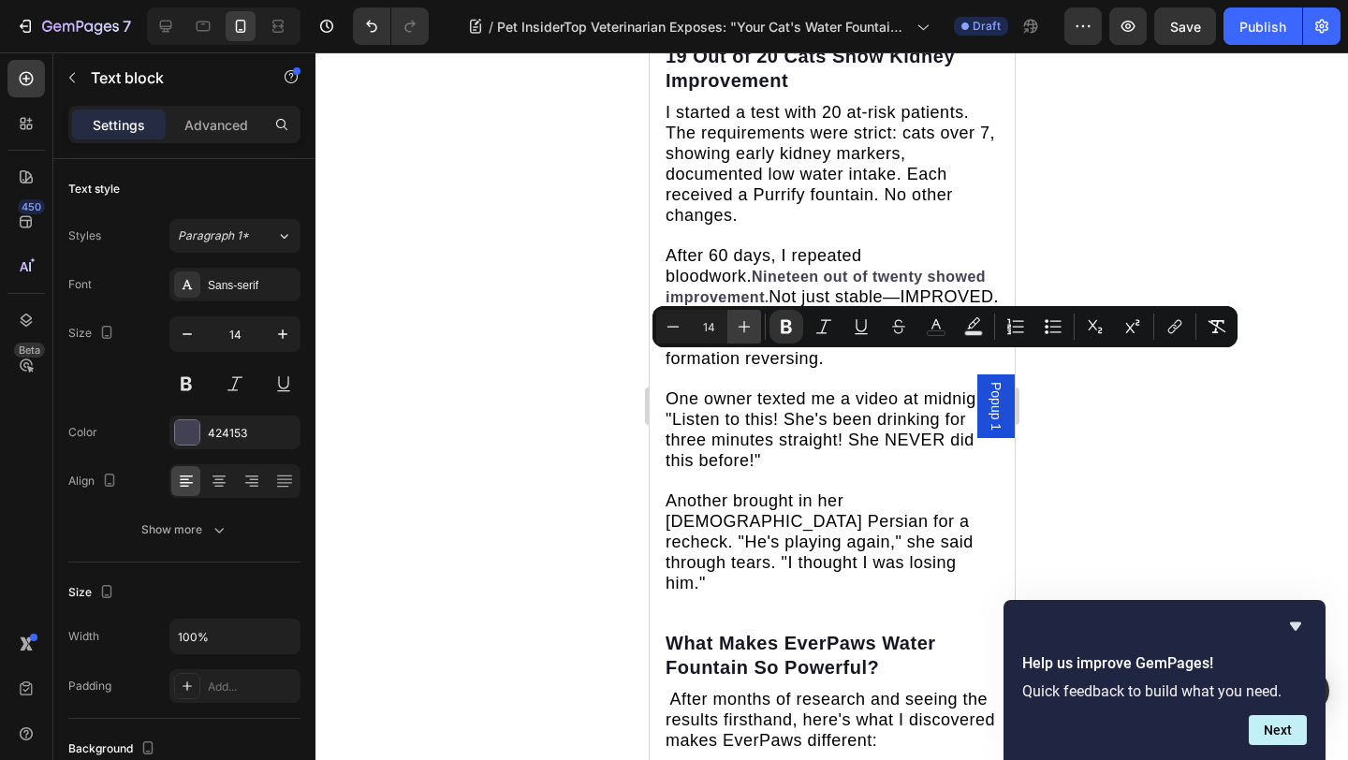
click at [741, 339] on button "Plus" at bounding box center [744, 327] width 34 height 34
click at [742, 338] on button "Plus" at bounding box center [744, 327] width 34 height 34
type input "18"
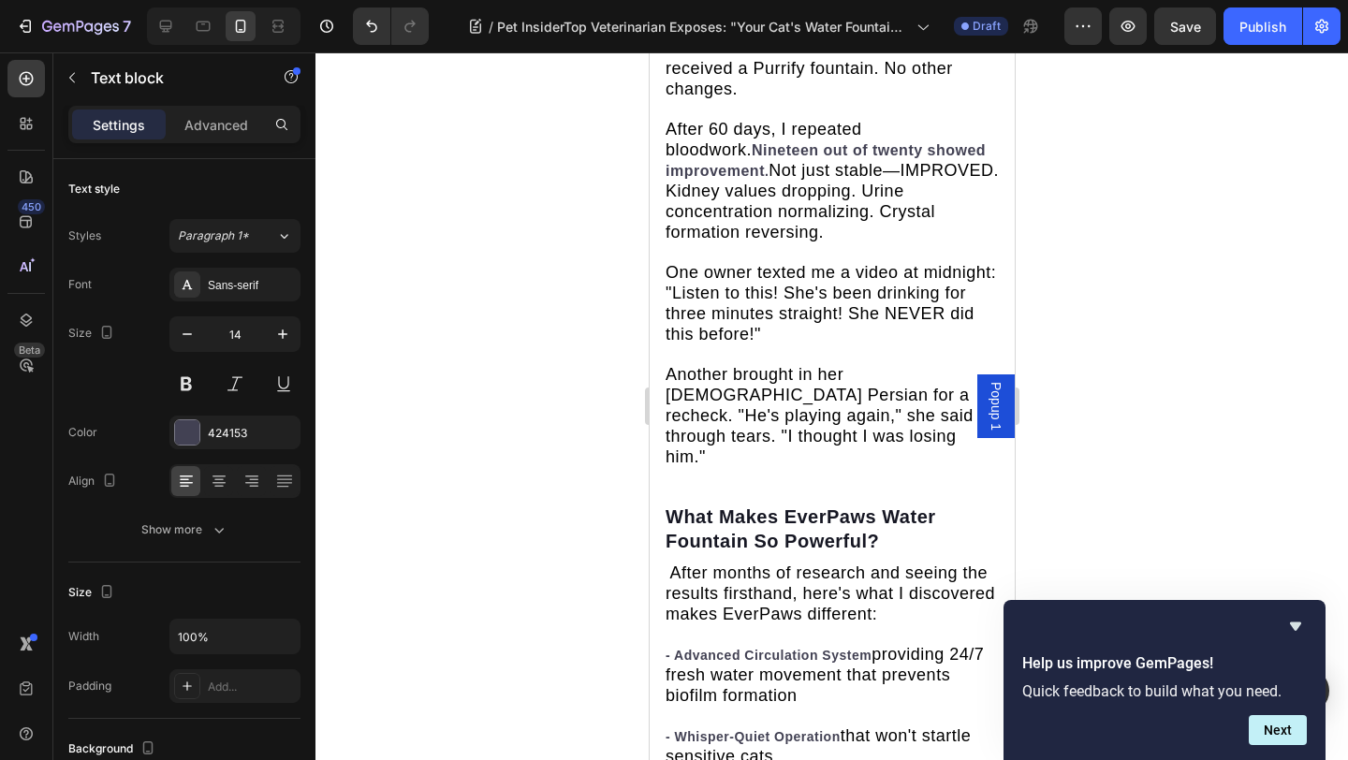
scroll to position [6943, 0]
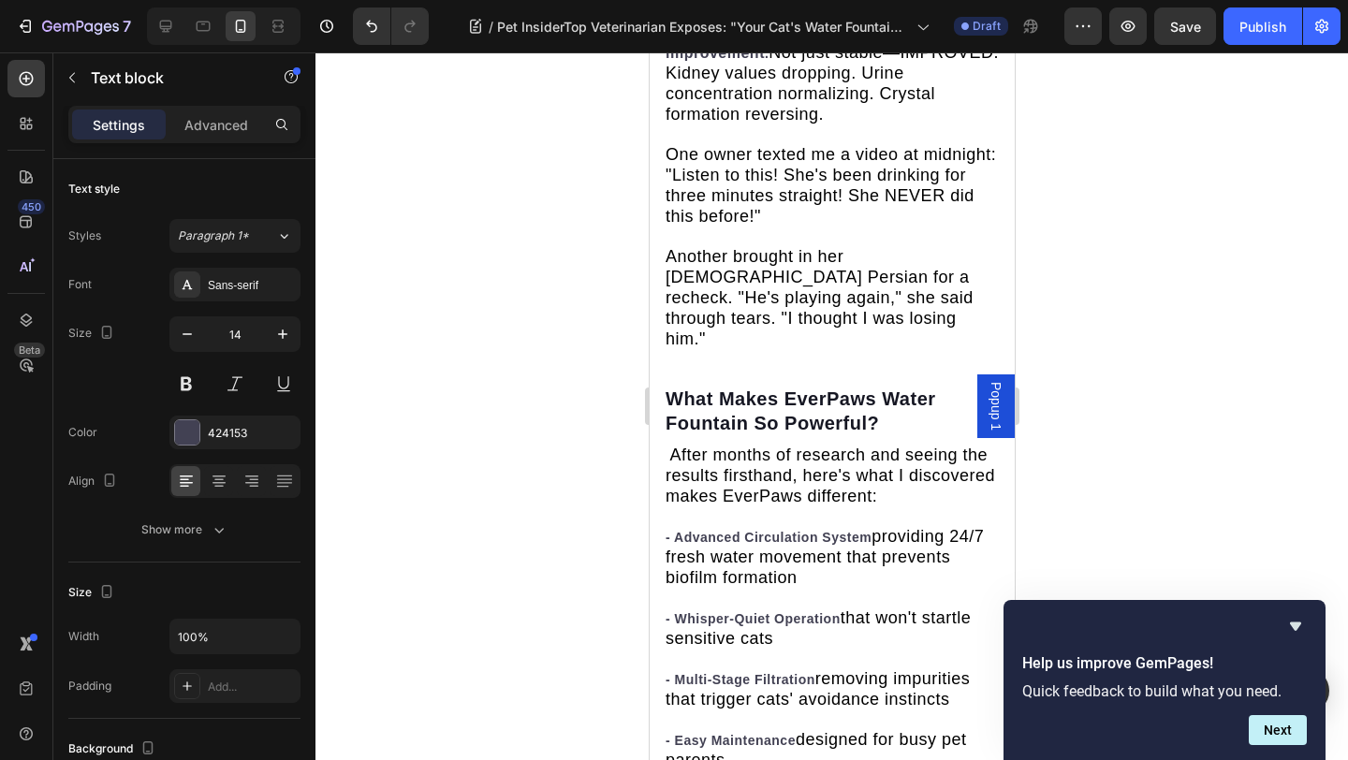
scroll to position [7070, 0]
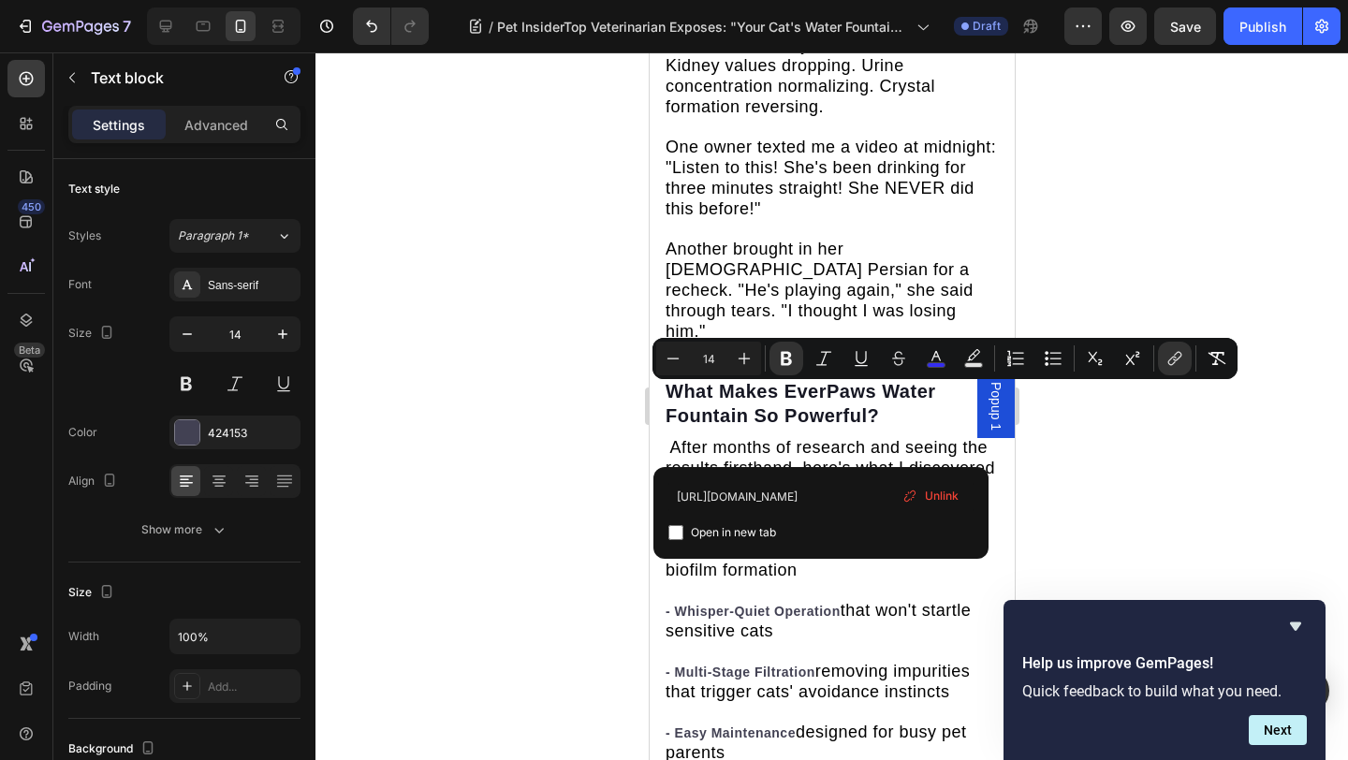
drag, startPoint x: 733, startPoint y: 389, endPoint x: 666, endPoint y: 391, distance: 66.5
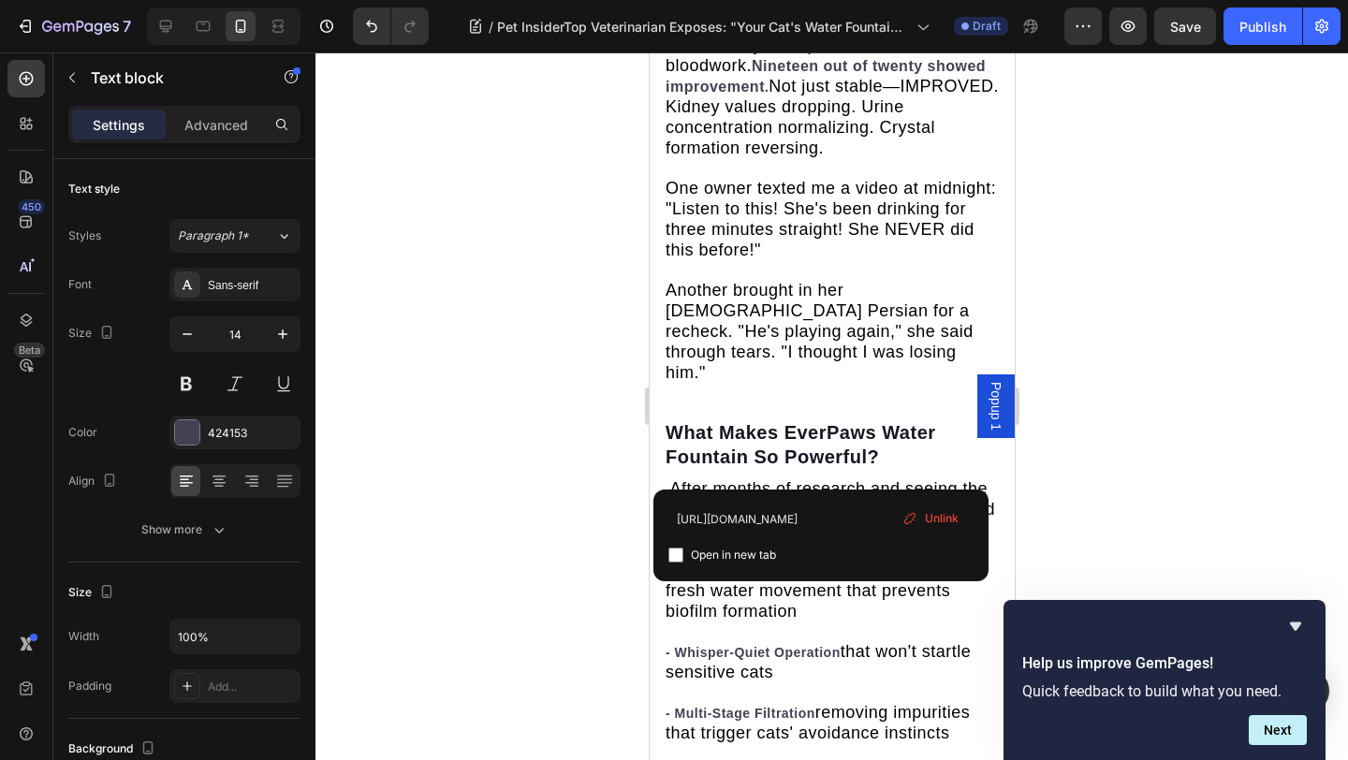
drag, startPoint x: 777, startPoint y: 416, endPoint x: 743, endPoint y: 394, distance: 40.5
drag, startPoint x: 747, startPoint y: 414, endPoint x: 747, endPoint y: 395, distance: 18.7
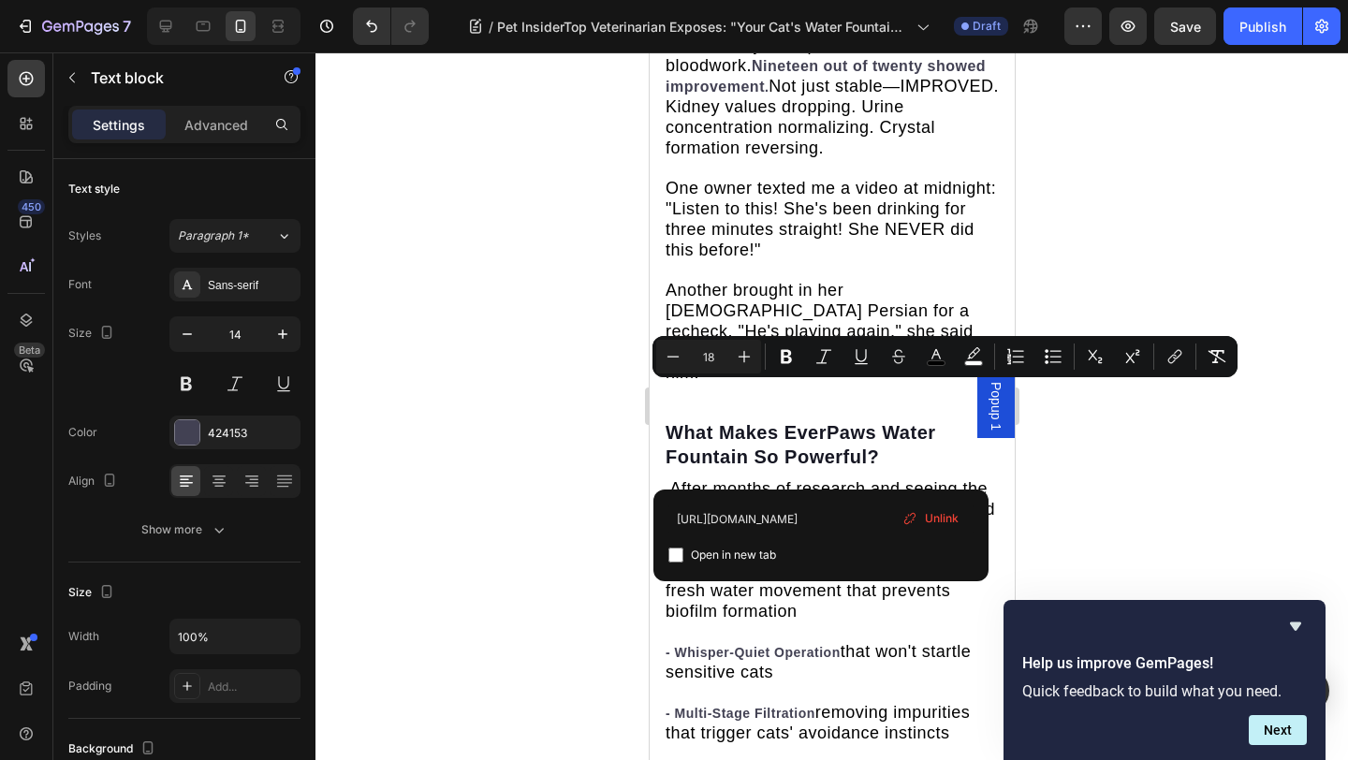
click at [941, 517] on span "Unlink" at bounding box center [942, 518] width 34 height 17
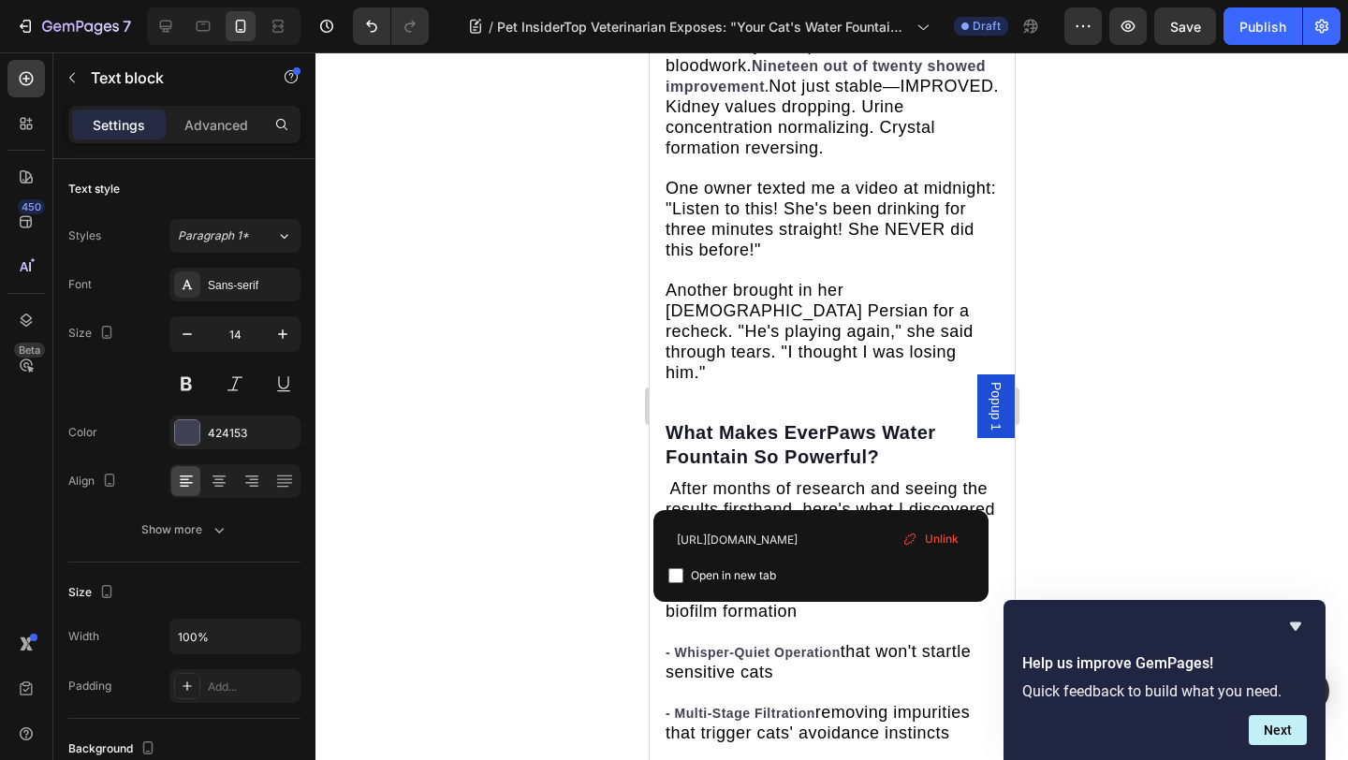
drag, startPoint x: 806, startPoint y: 437, endPoint x: 743, endPoint y: 395, distance: 75.5
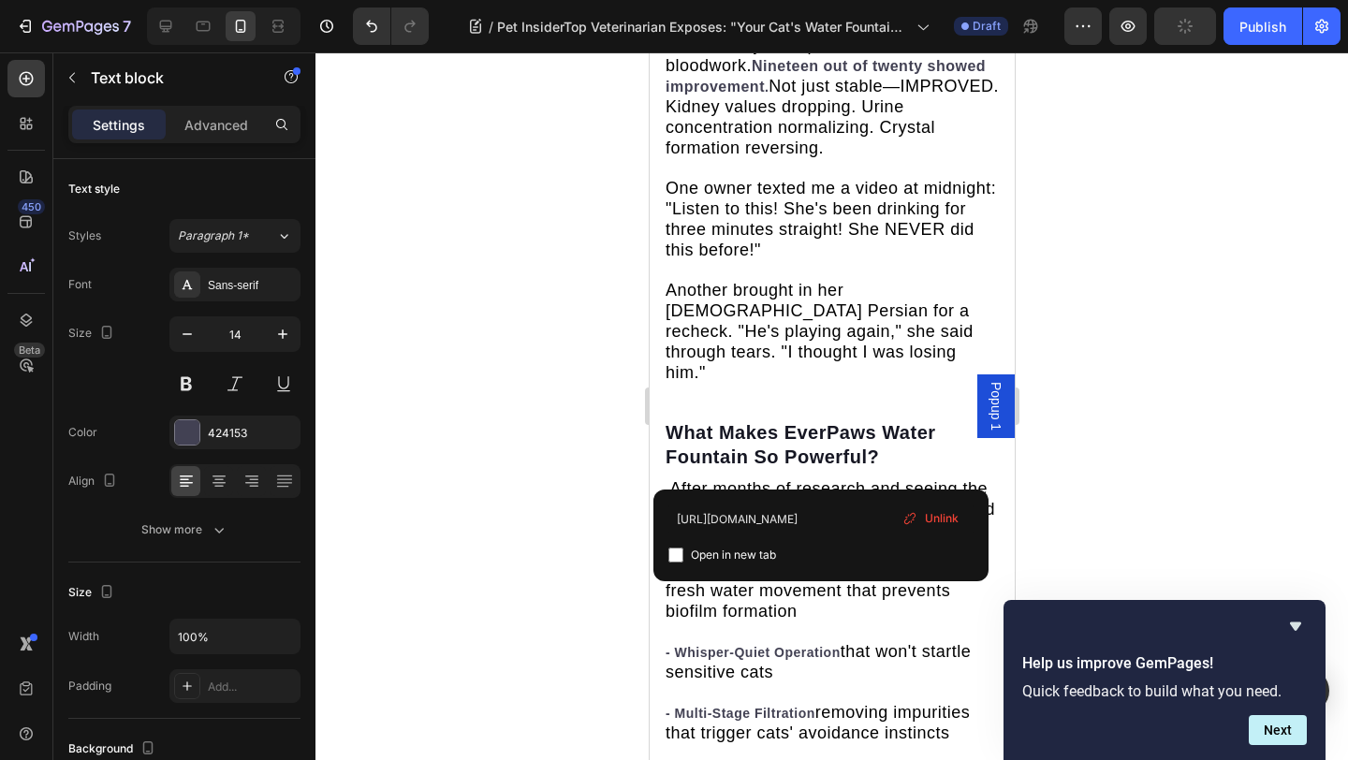
drag, startPoint x: 765, startPoint y: 423, endPoint x: 740, endPoint y: 401, distance: 33.1
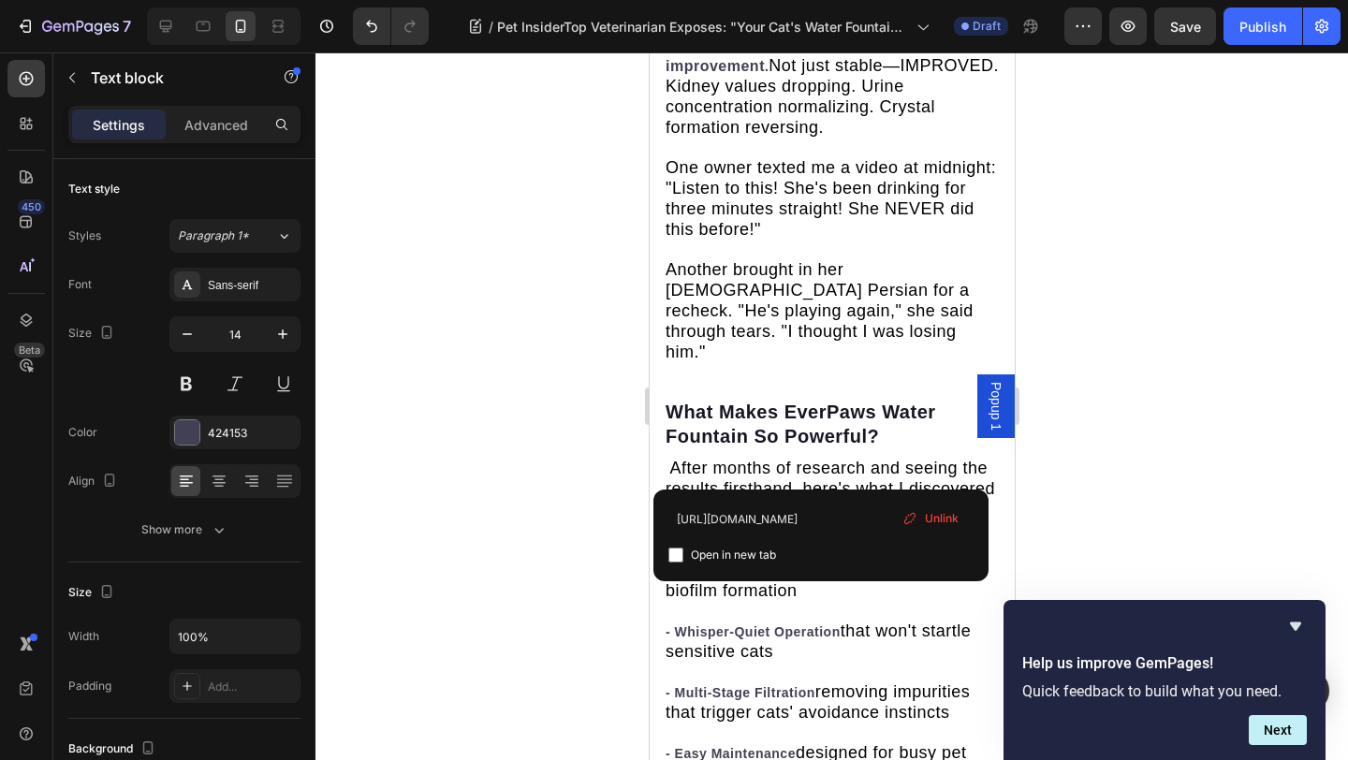
click at [925, 517] on span "Unlink" at bounding box center [942, 518] width 34 height 17
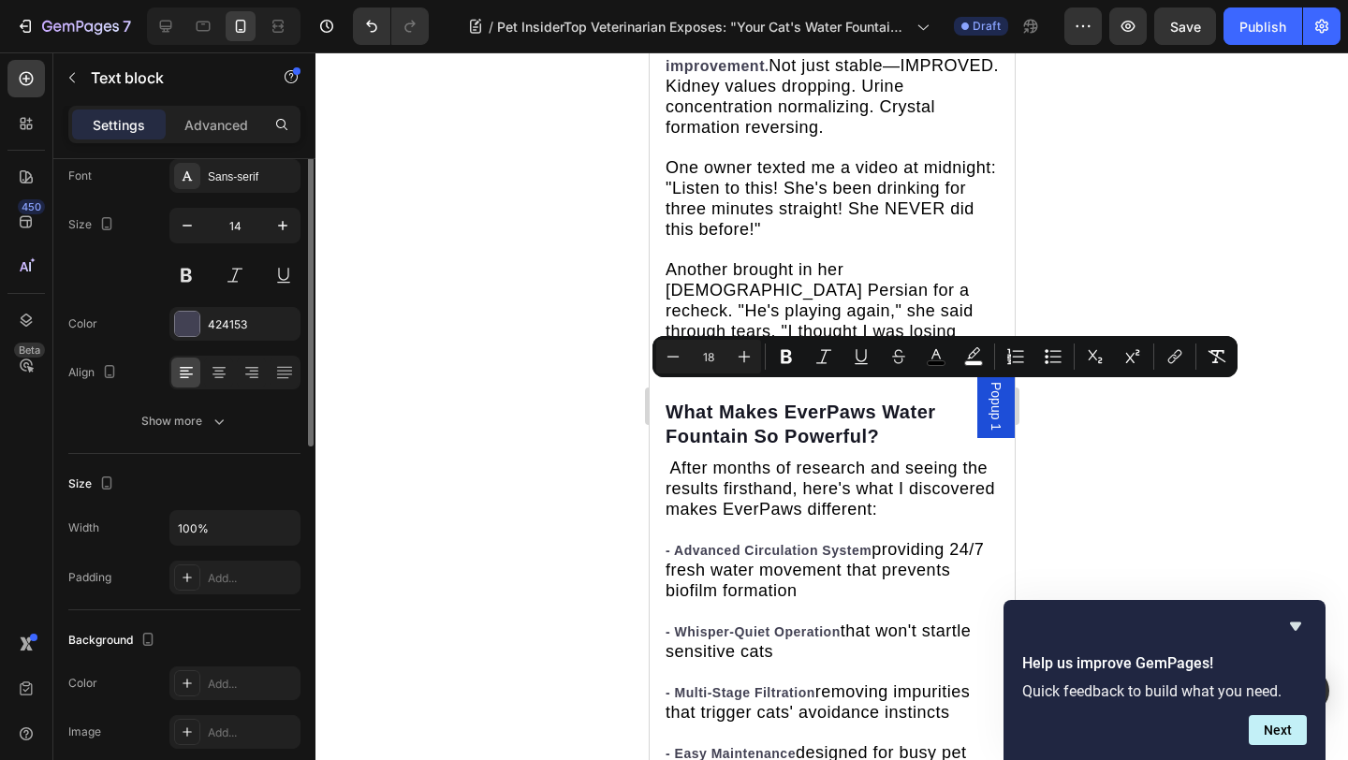
scroll to position [0, 0]
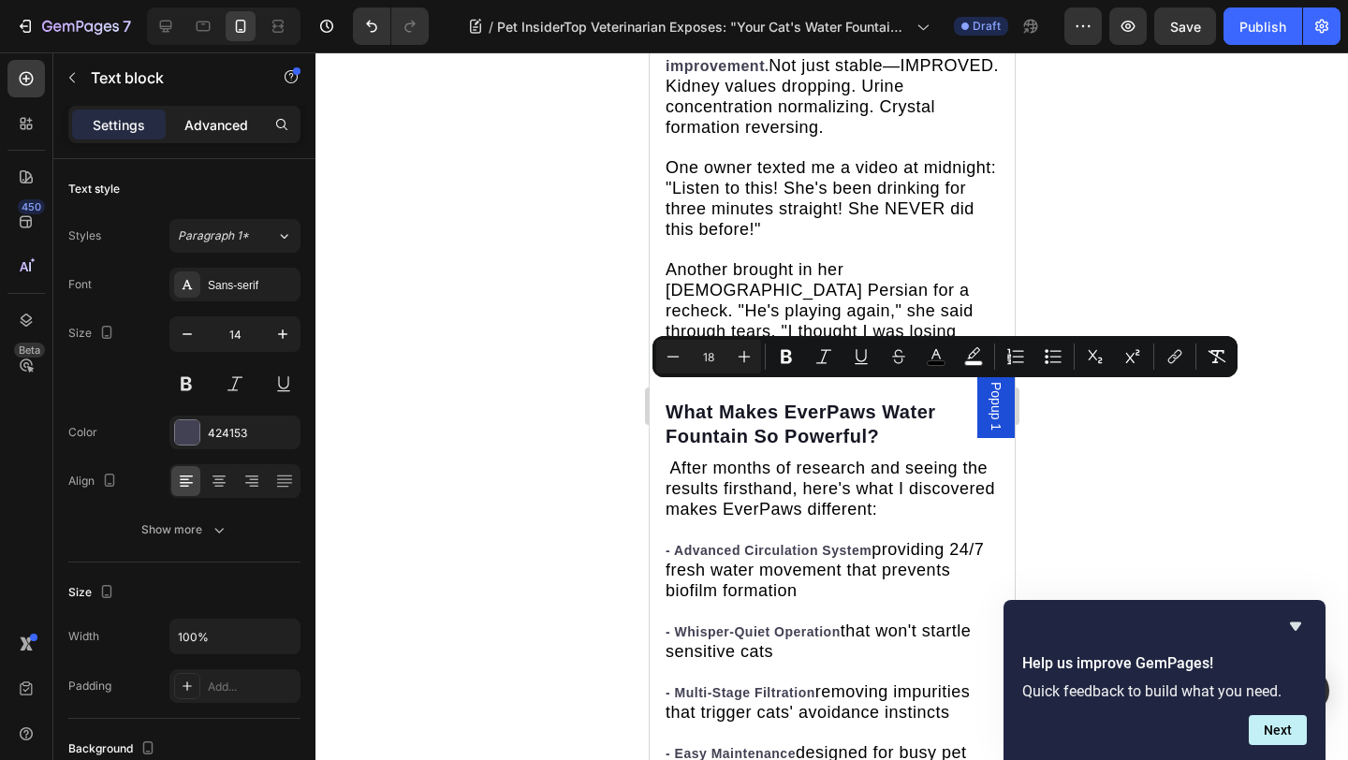
click at [233, 124] on p "Advanced" at bounding box center [216, 125] width 64 height 20
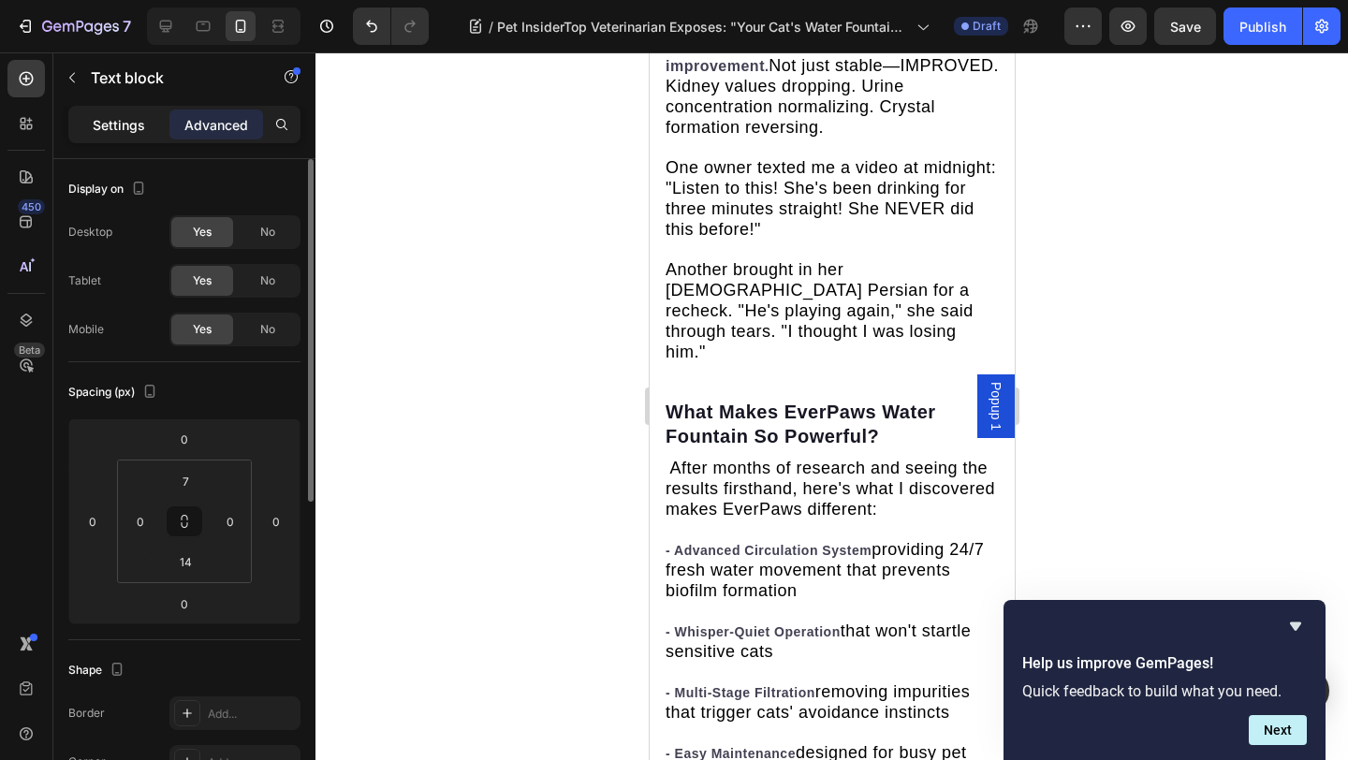
click at [124, 126] on p "Settings" at bounding box center [119, 125] width 52 height 20
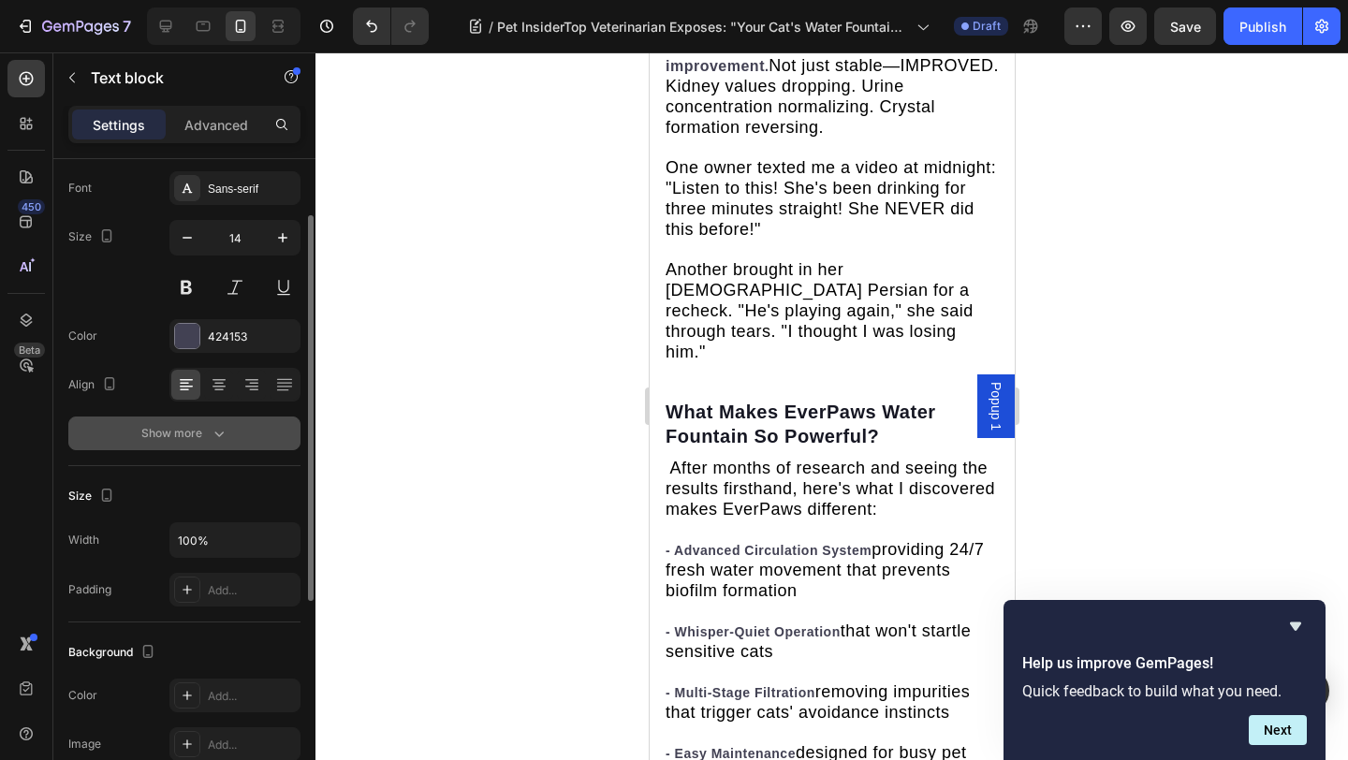
click at [193, 444] on button "Show more" at bounding box center [184, 433] width 232 height 34
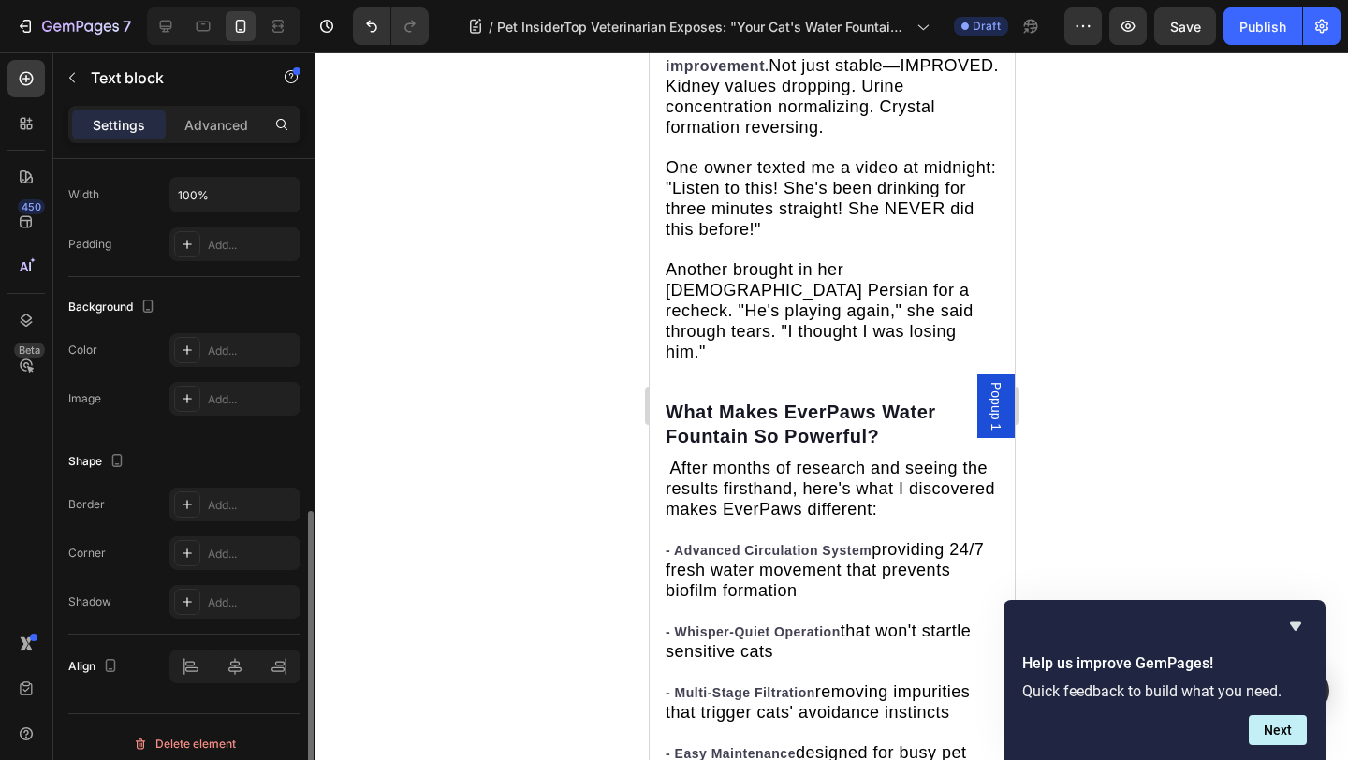
scroll to position [702, 0]
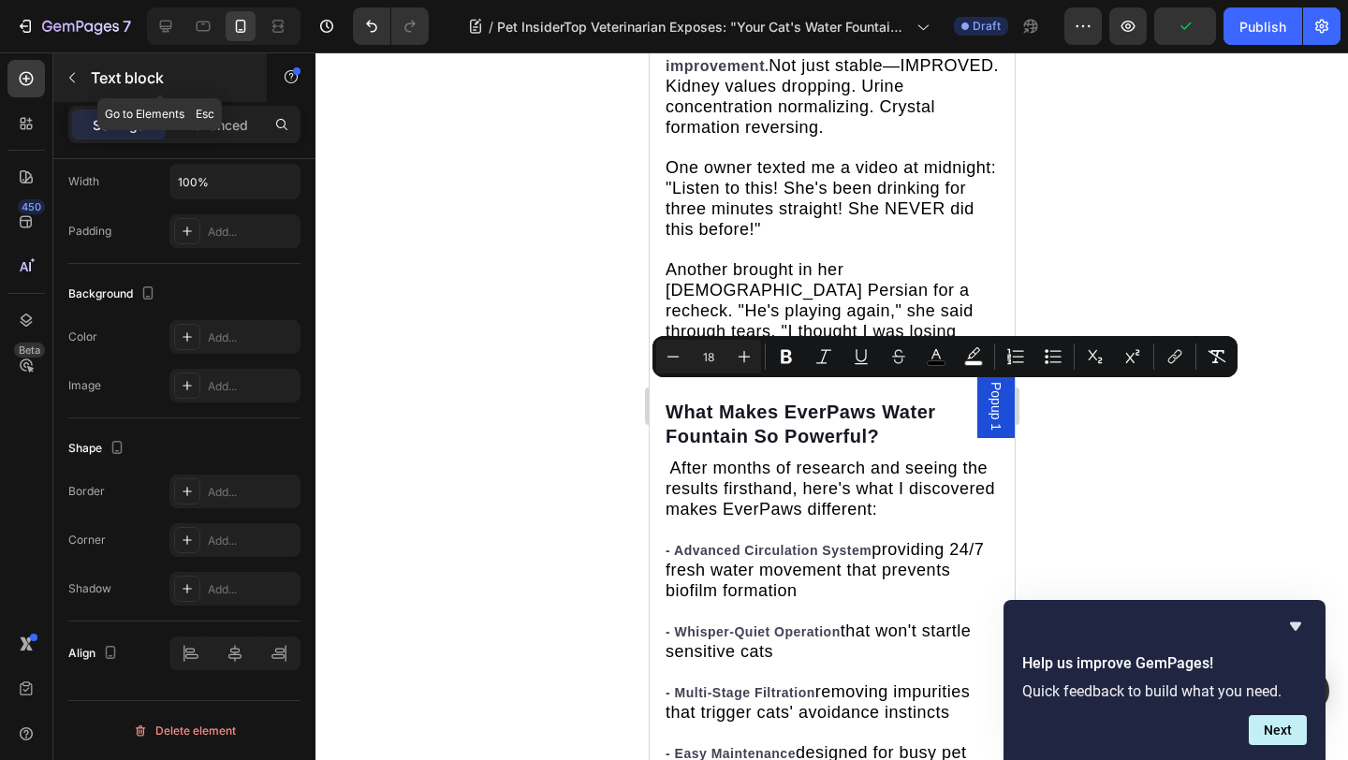
click at [57, 73] on button "button" at bounding box center [72, 78] width 30 height 30
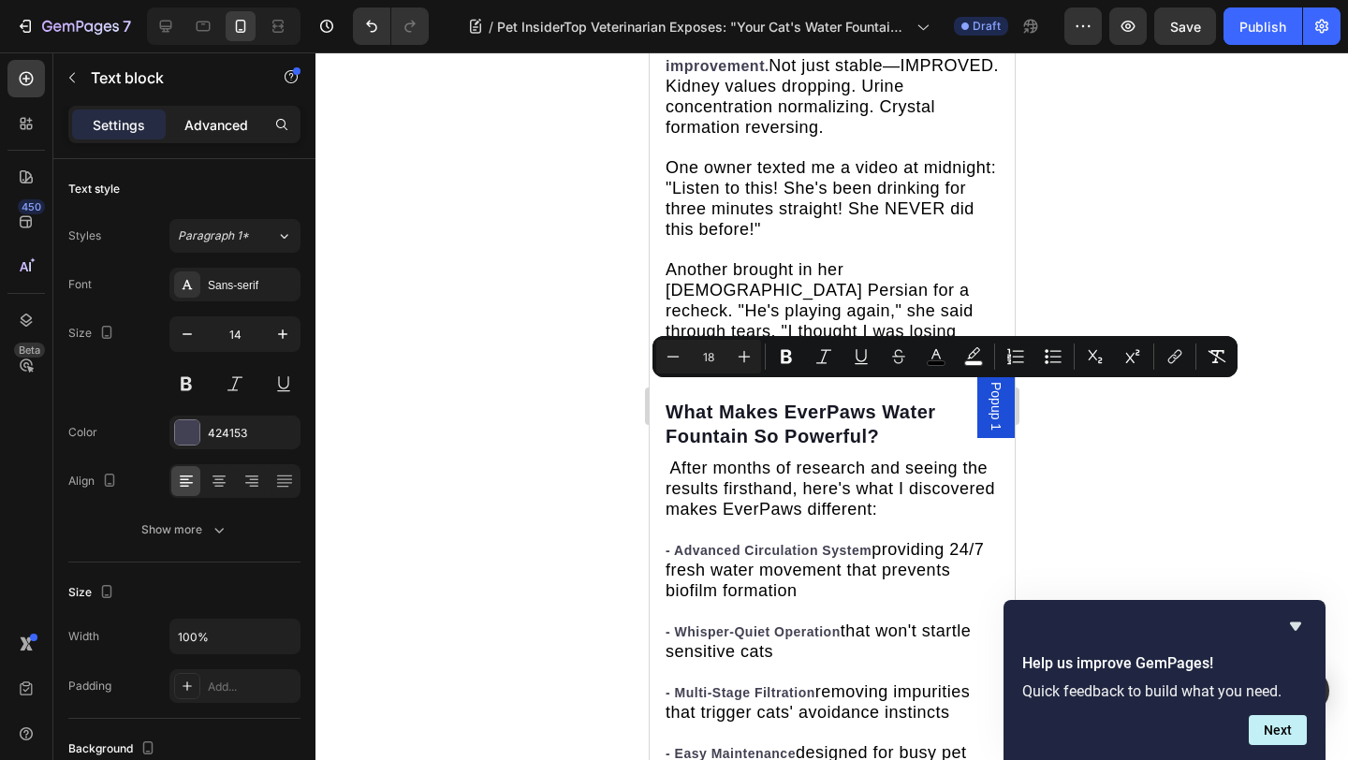
click at [241, 132] on p "Advanced" at bounding box center [216, 125] width 64 height 20
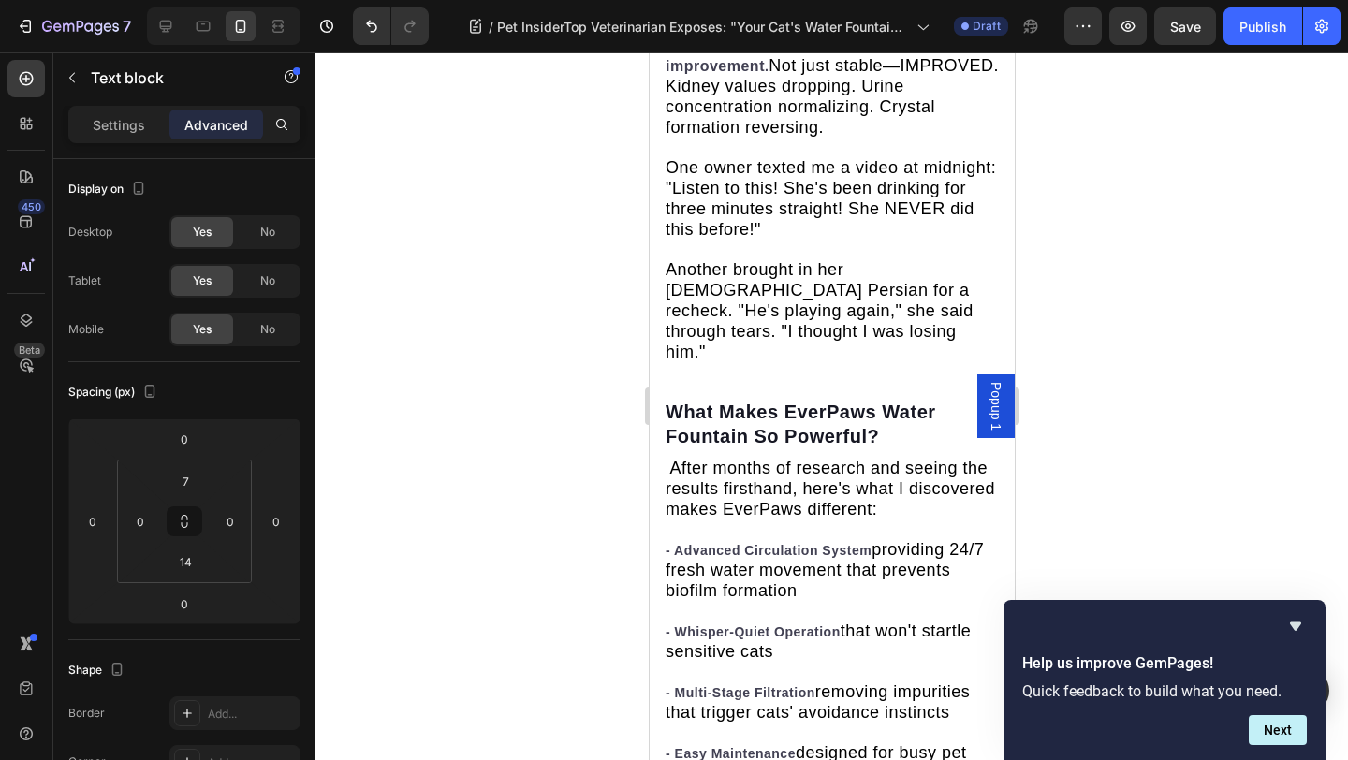
click at [264, 130] on div "Settings Advanced" at bounding box center [184, 124] width 225 height 30
click at [283, 130] on icon at bounding box center [281, 124] width 15 height 15
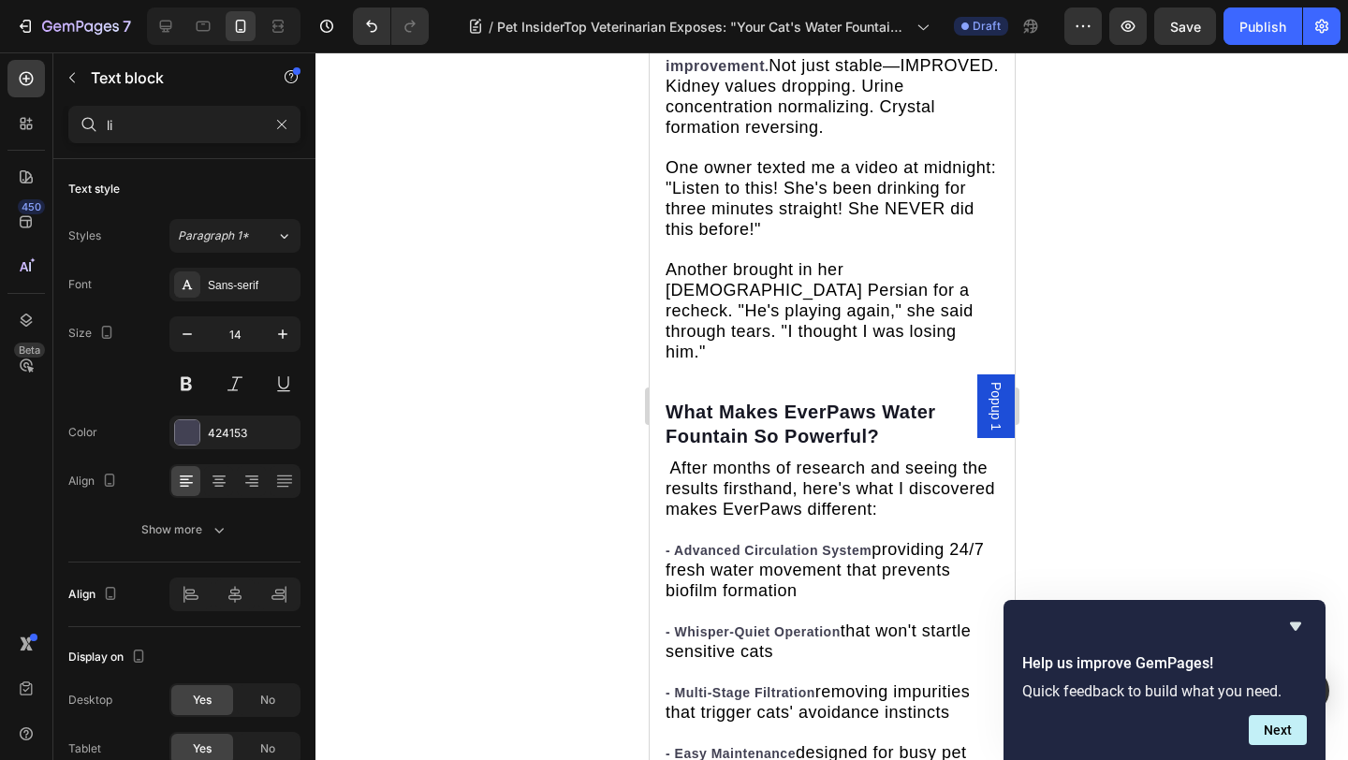
type input "l"
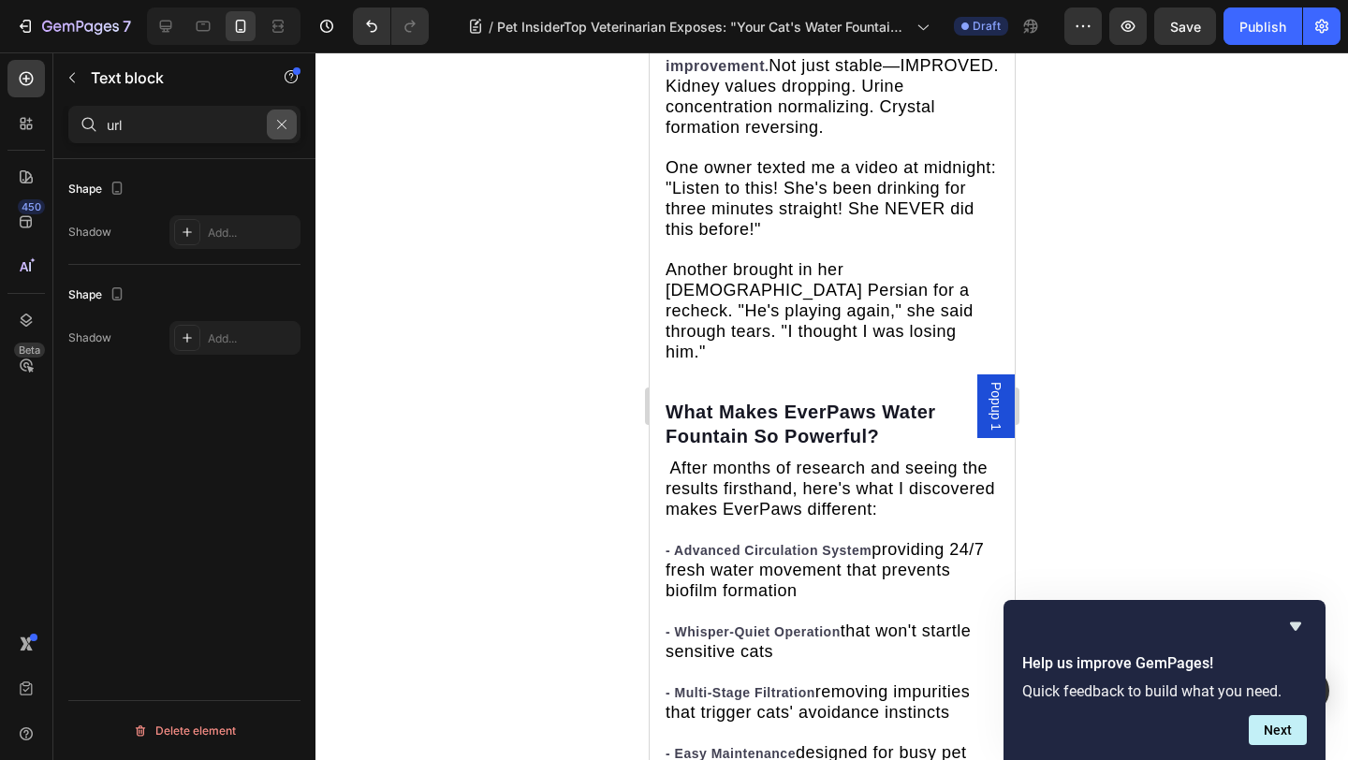
type input "url"
click at [277, 124] on icon "button" at bounding box center [281, 124] width 13 height 13
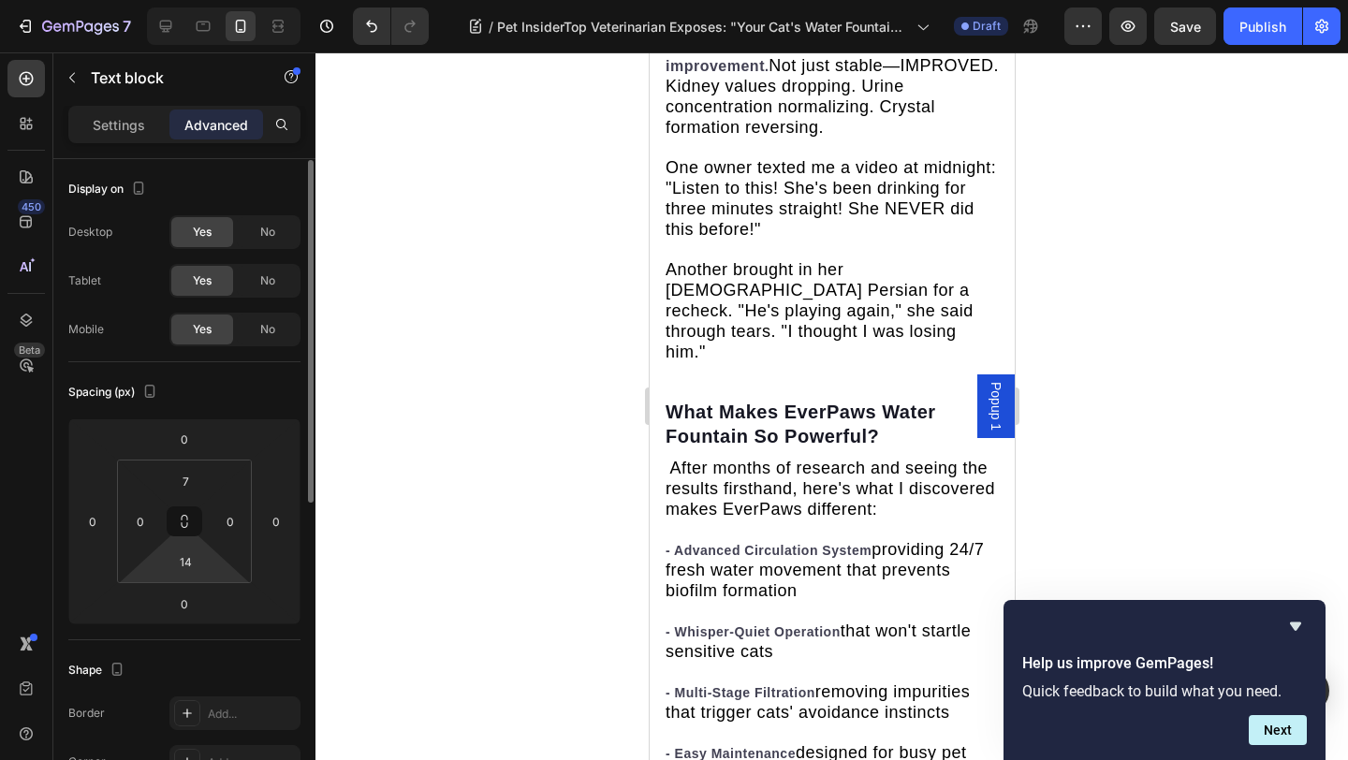
scroll to position [30, 0]
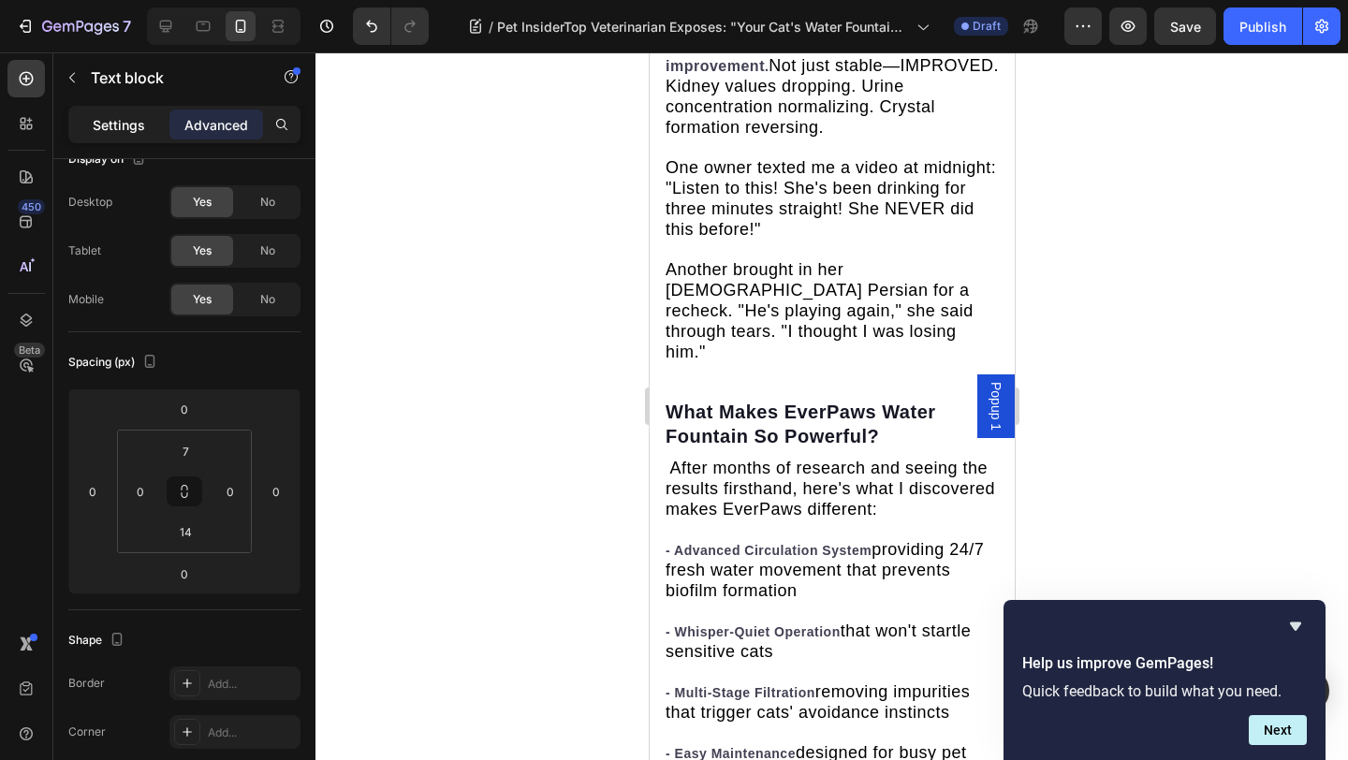
click at [124, 119] on p "Settings" at bounding box center [119, 125] width 52 height 20
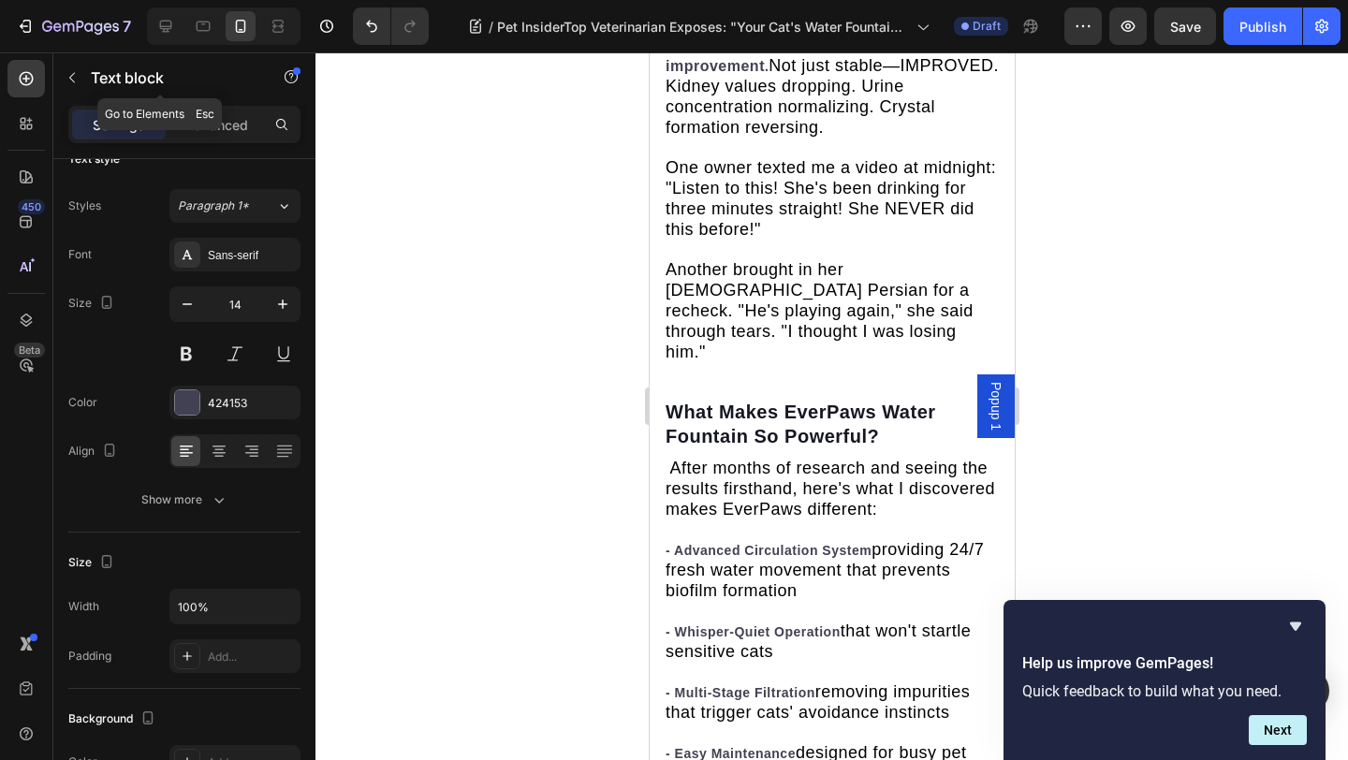
click at [87, 80] on div "Text block" at bounding box center [159, 77] width 213 height 49
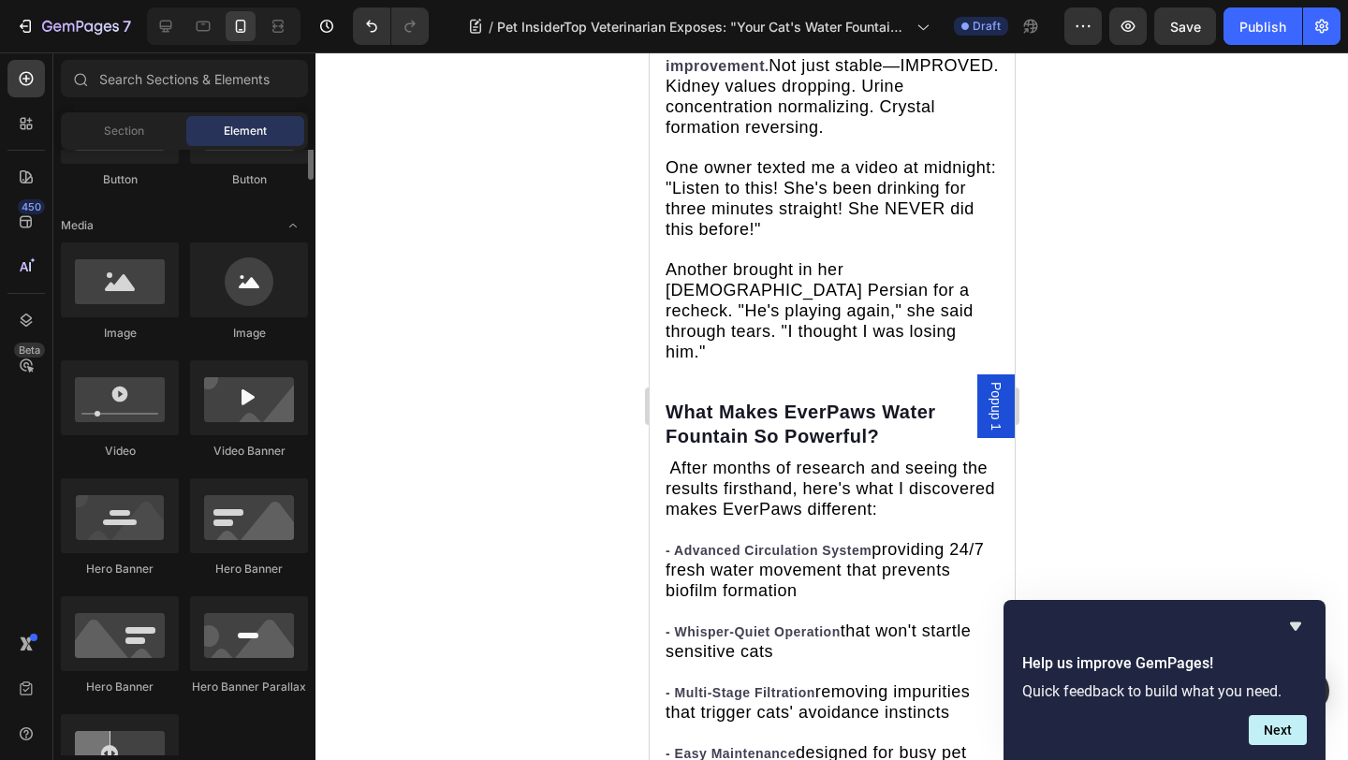
scroll to position [622, 0]
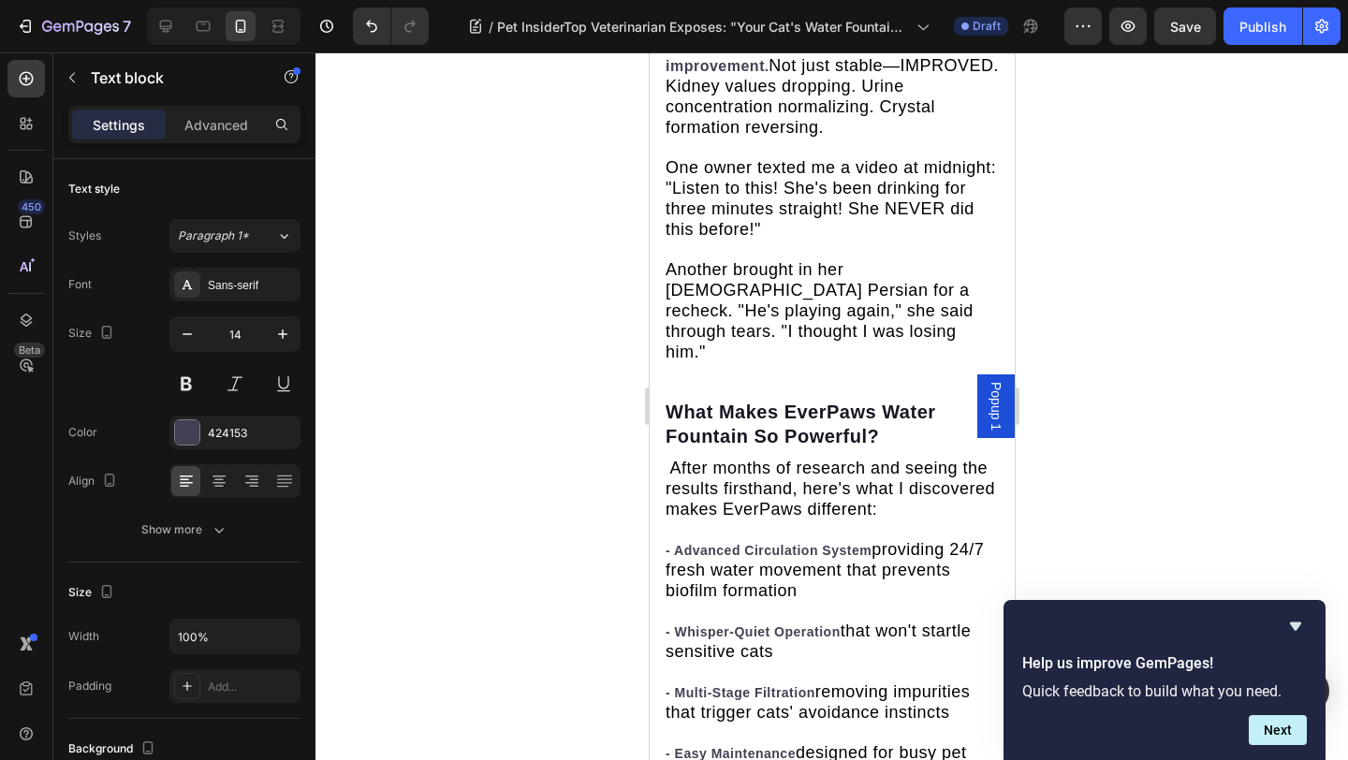
drag, startPoint x: 755, startPoint y: 394, endPoint x: 678, endPoint y: 394, distance: 76.7
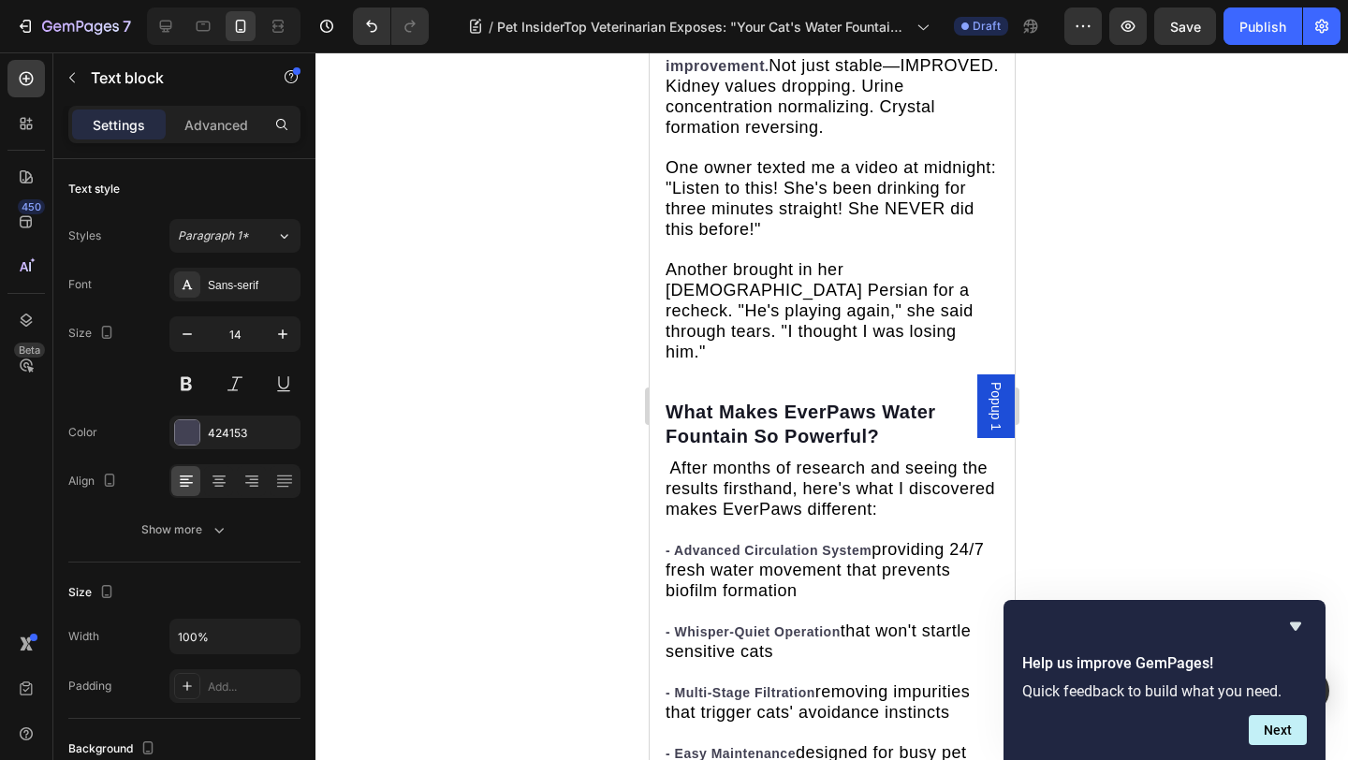
drag, startPoint x: 740, startPoint y: 387, endPoint x: 665, endPoint y: 387, distance: 74.9
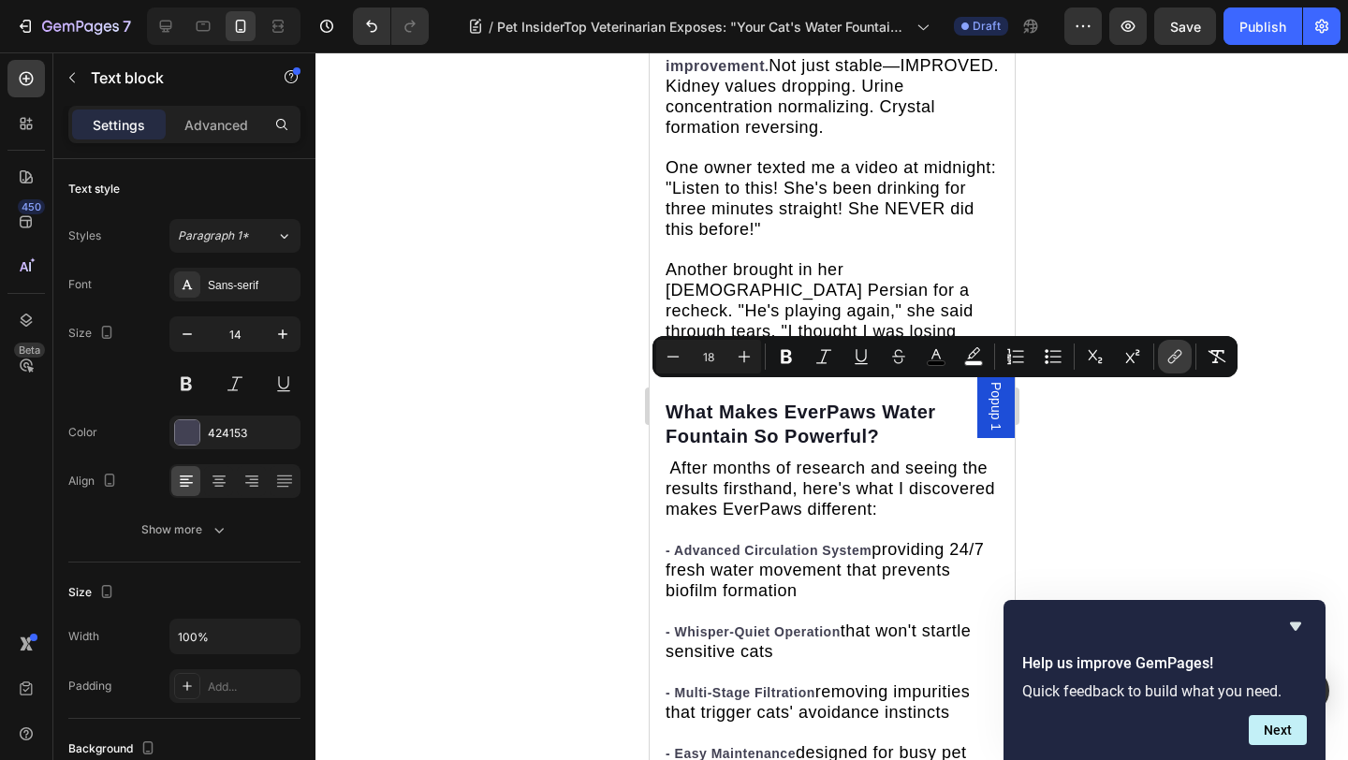
click at [1158, 355] on button "link" at bounding box center [1175, 357] width 34 height 34
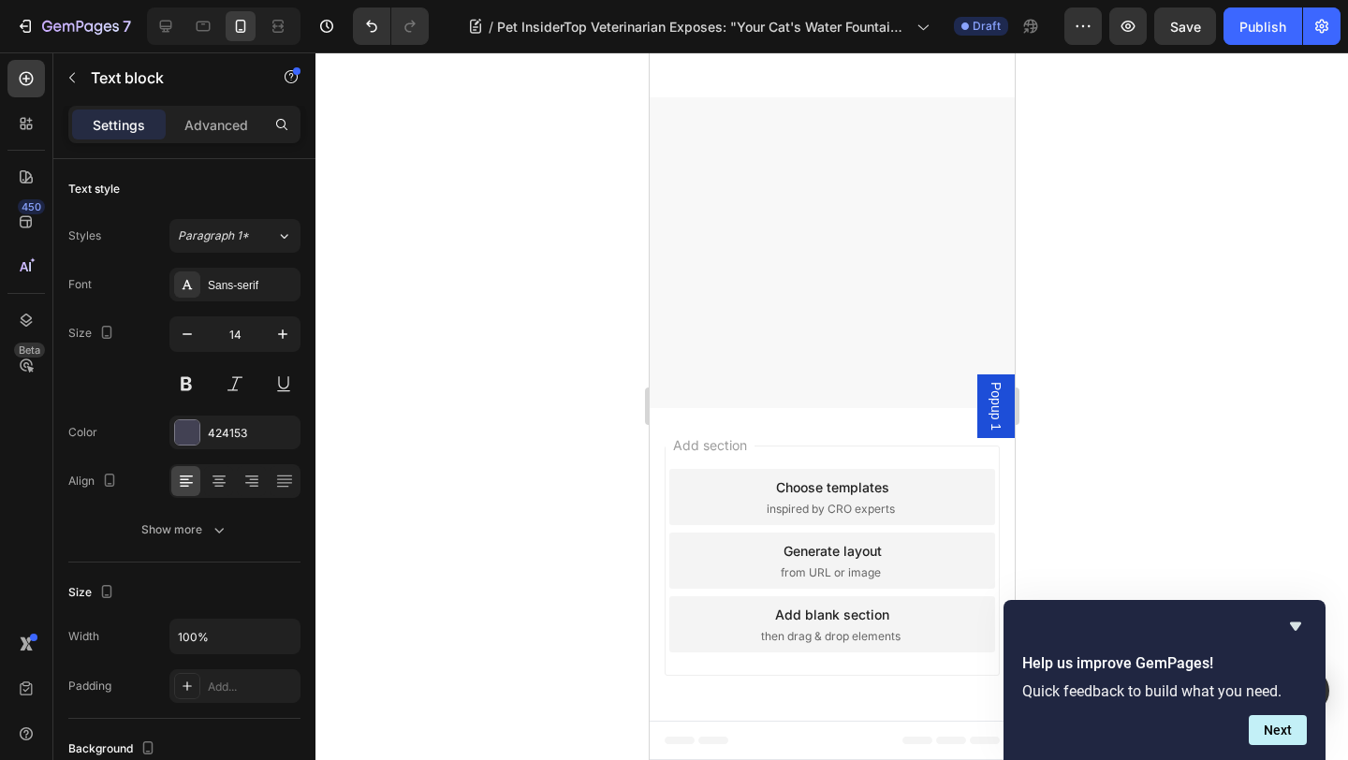
scroll to position [11943, 0]
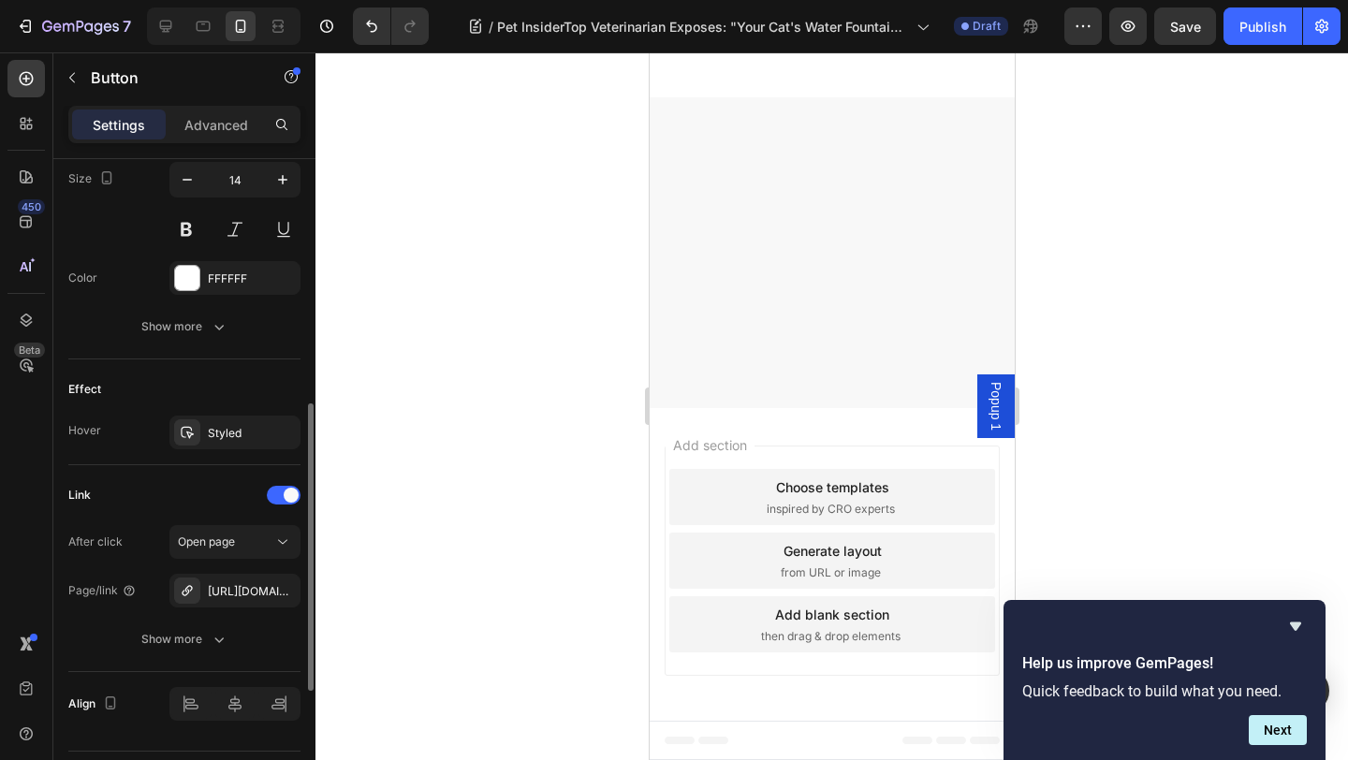
scroll to position [834, 0]
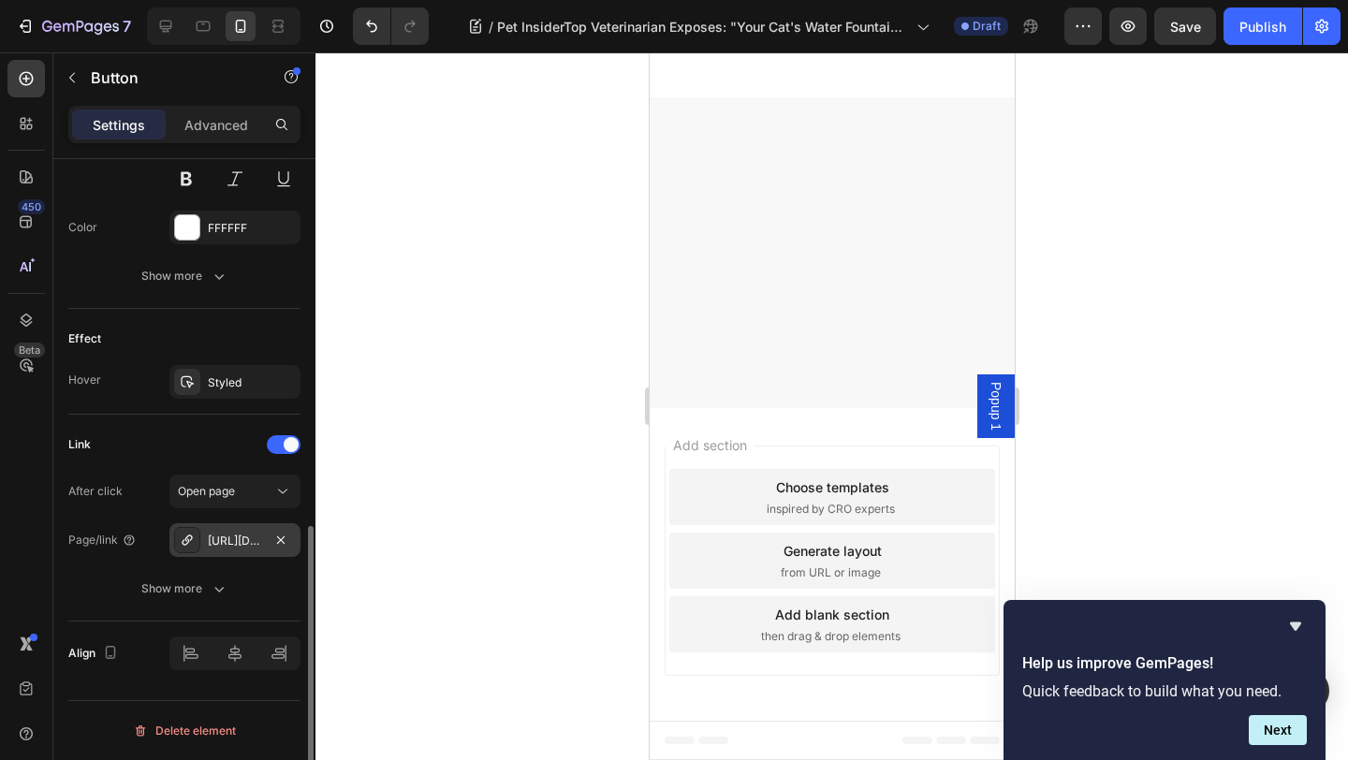
click at [241, 547] on div "https://everpaws.store/everpaws-premium-pet-water-fountain" at bounding box center [235, 540] width 54 height 17
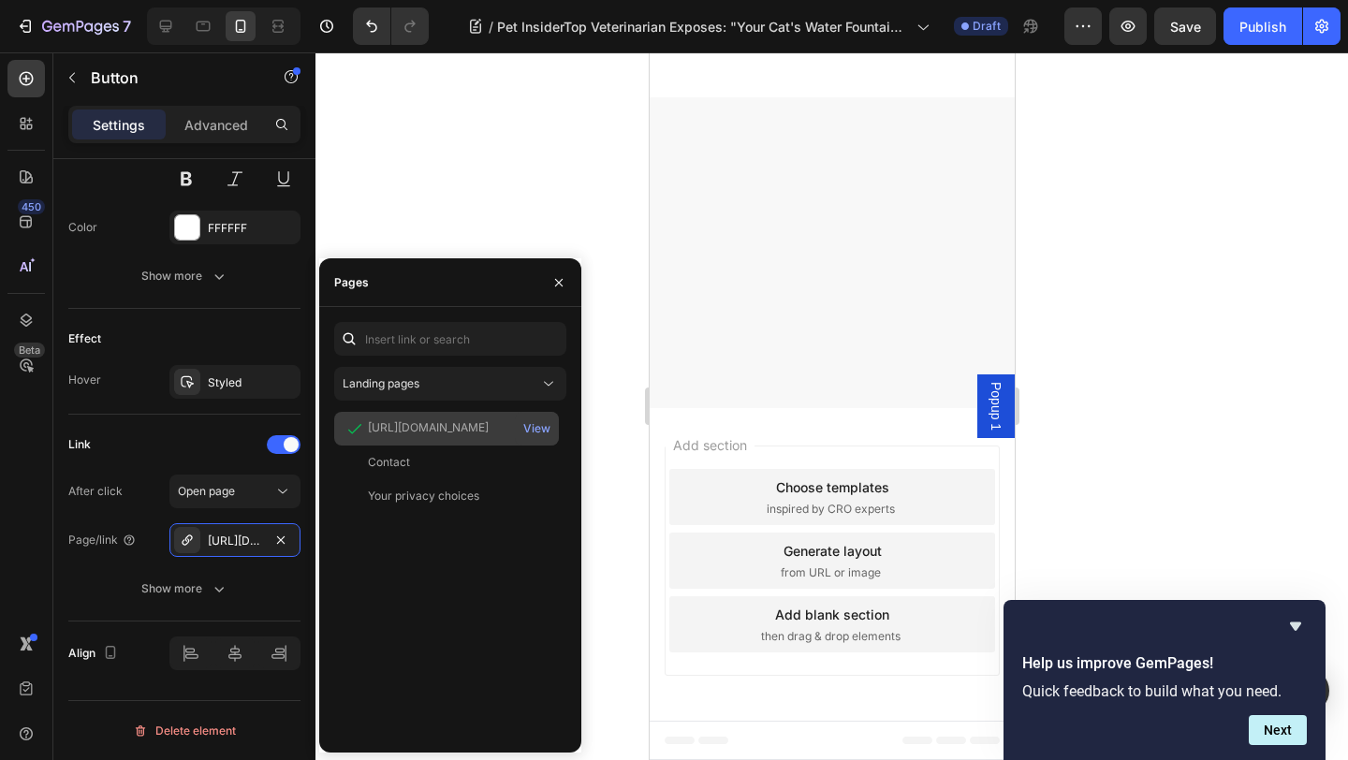
click at [438, 420] on div "https://everpaws.store/products/everpaws-premium-pet-water-fountain" at bounding box center [428, 427] width 121 height 17
click at [466, 425] on div "https://everpaws.store/products/everpaws-premium-pet-water-fountain" at bounding box center [428, 427] width 121 height 17
click at [466, 426] on div "https://everpaws.store/products/everpaws-premium-pet-water-fountain" at bounding box center [428, 427] width 121 height 17
copy div "https://everpaws.store/products/everpaws-premium-pet-water-fountain"
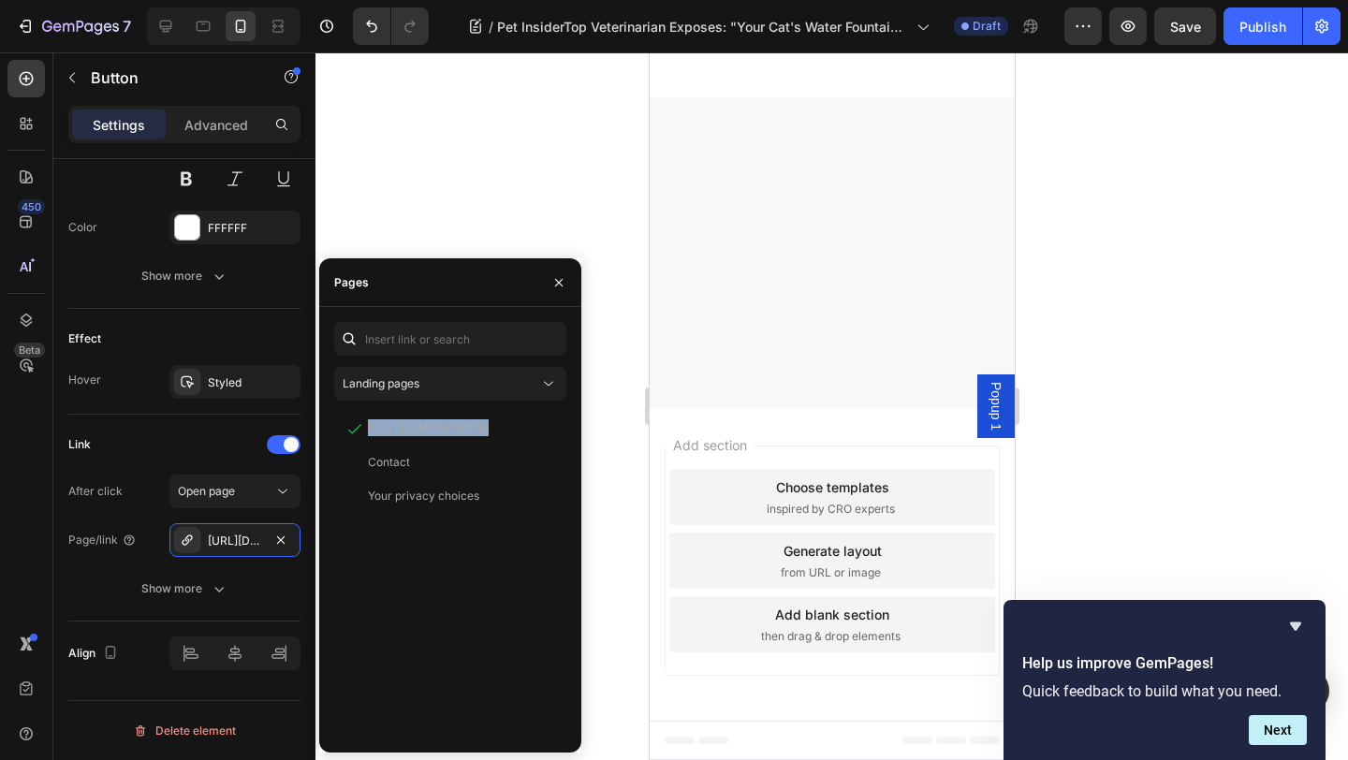
scroll to position [9188, 0]
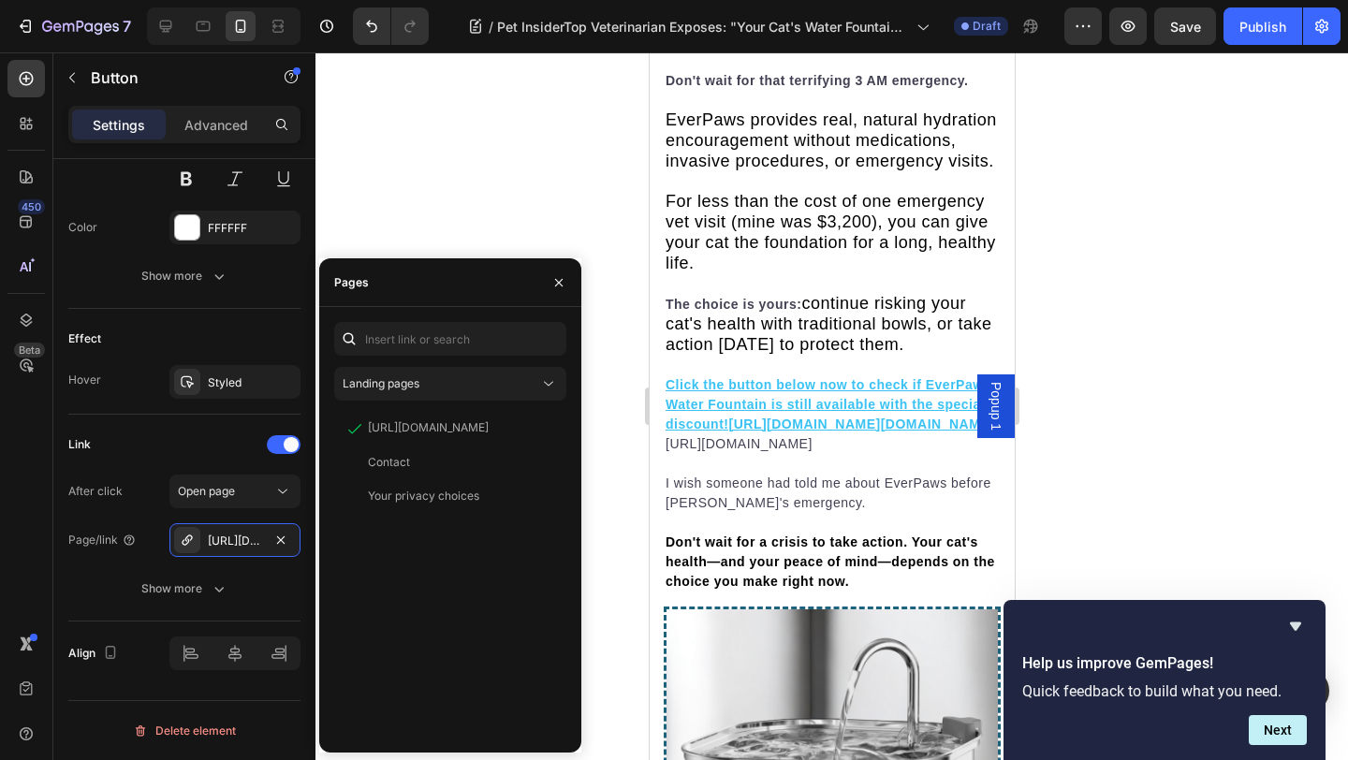
drag, startPoint x: 1192, startPoint y: 318, endPoint x: 1085, endPoint y: 323, distance: 107.7
click at [1192, 318] on div at bounding box center [831, 405] width 1032 height 707
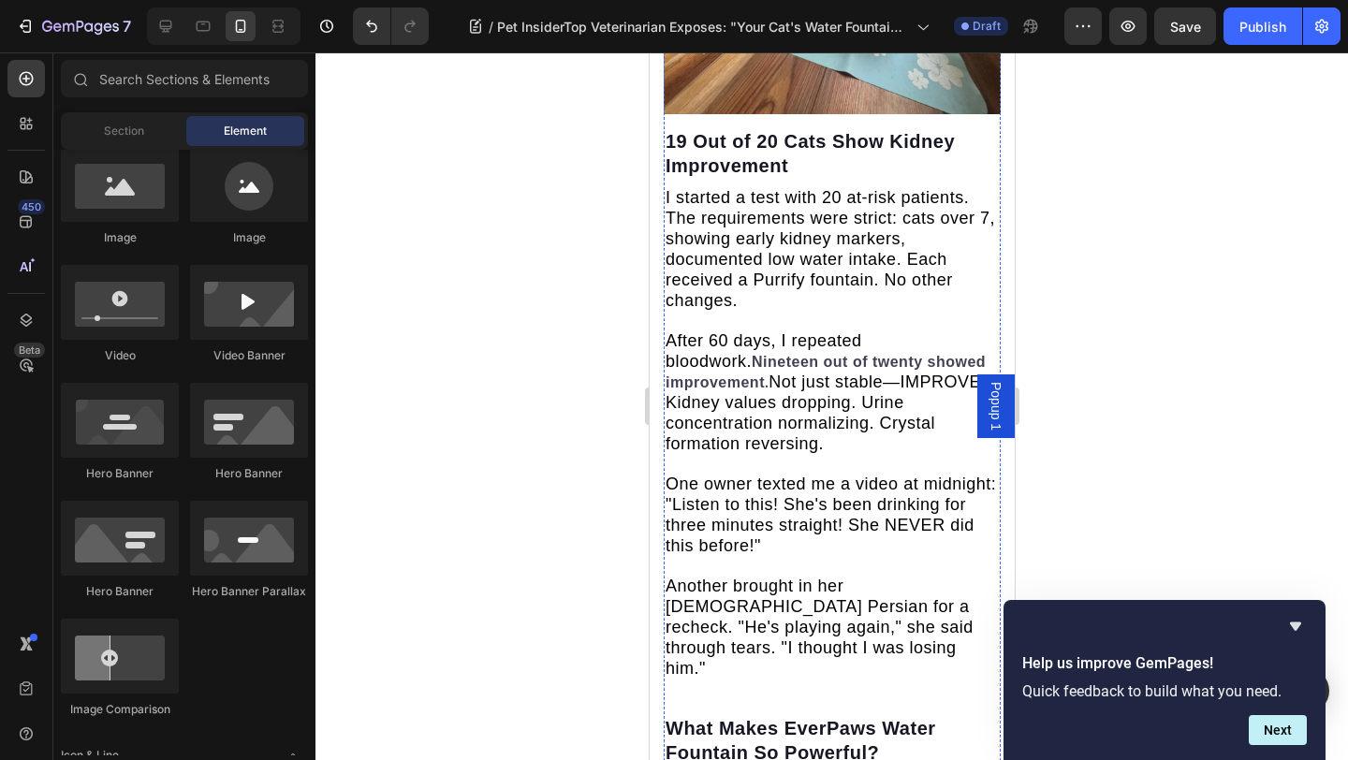
scroll to position [6763, 0]
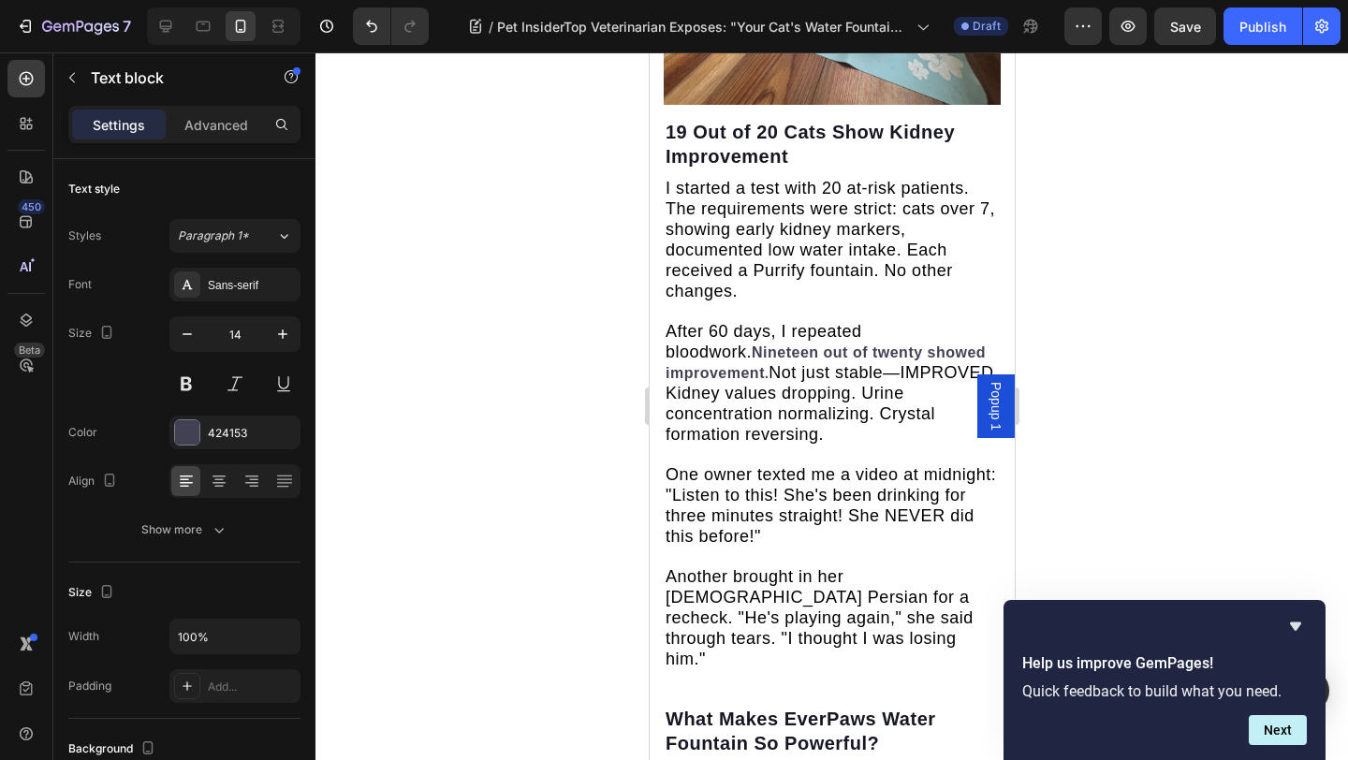
drag, startPoint x: 751, startPoint y: 702, endPoint x: 678, endPoint y: 702, distance: 73.0
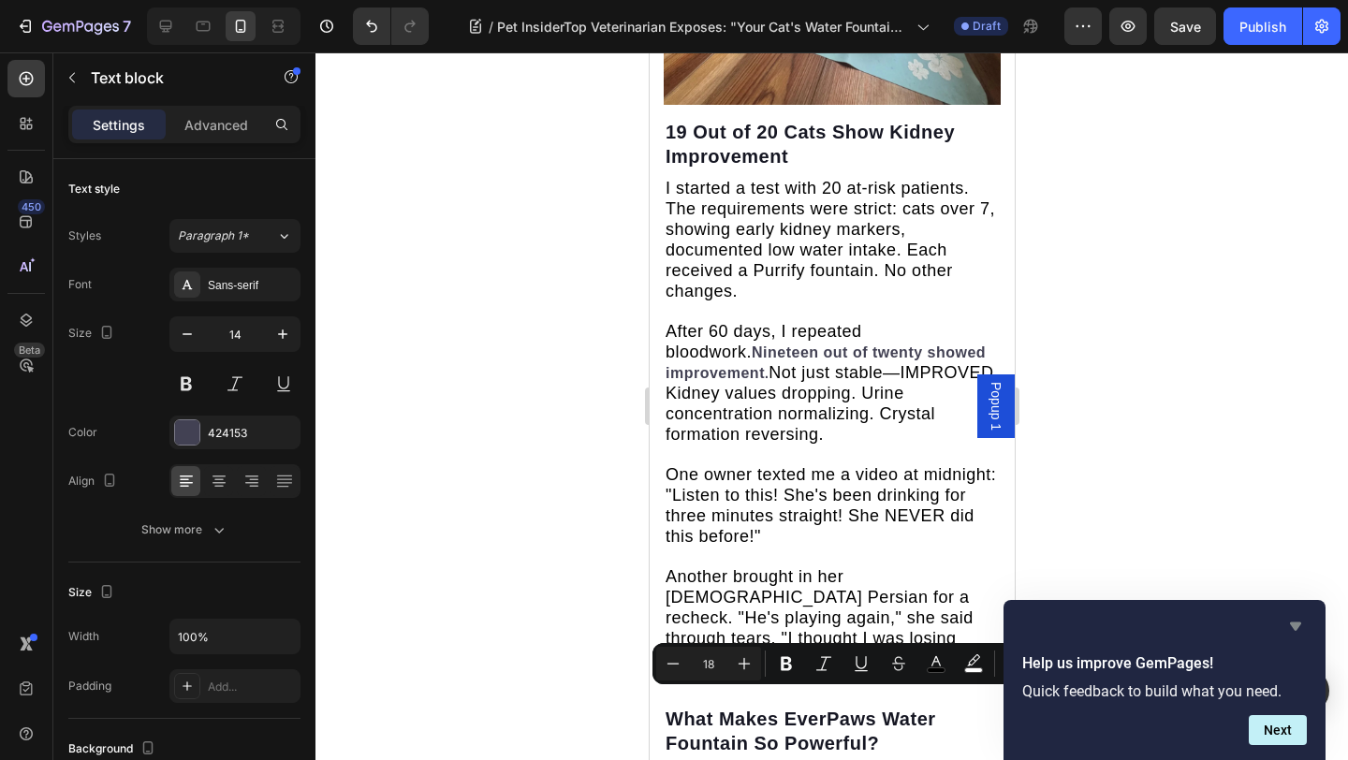
click at [1302, 621] on icon "Hide survey" at bounding box center [1295, 626] width 22 height 22
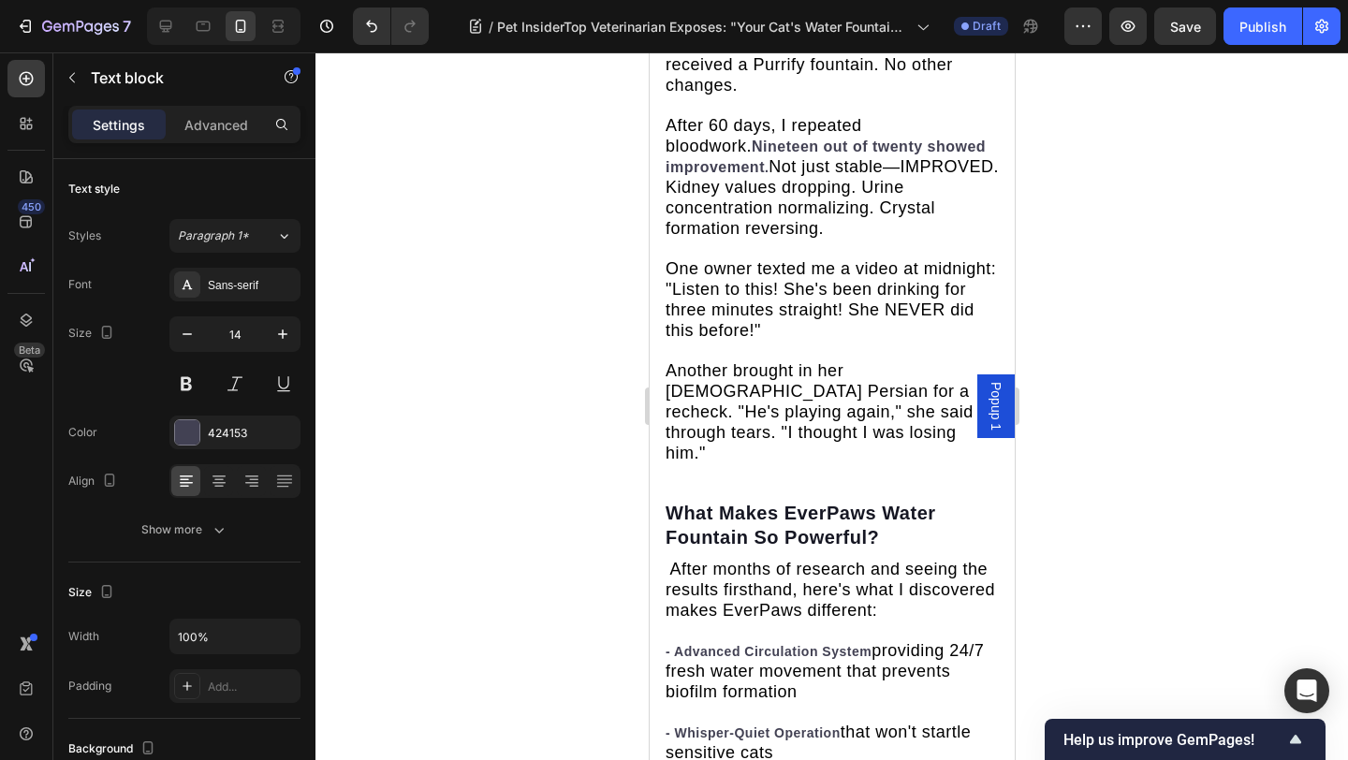
scroll to position [7054, 0]
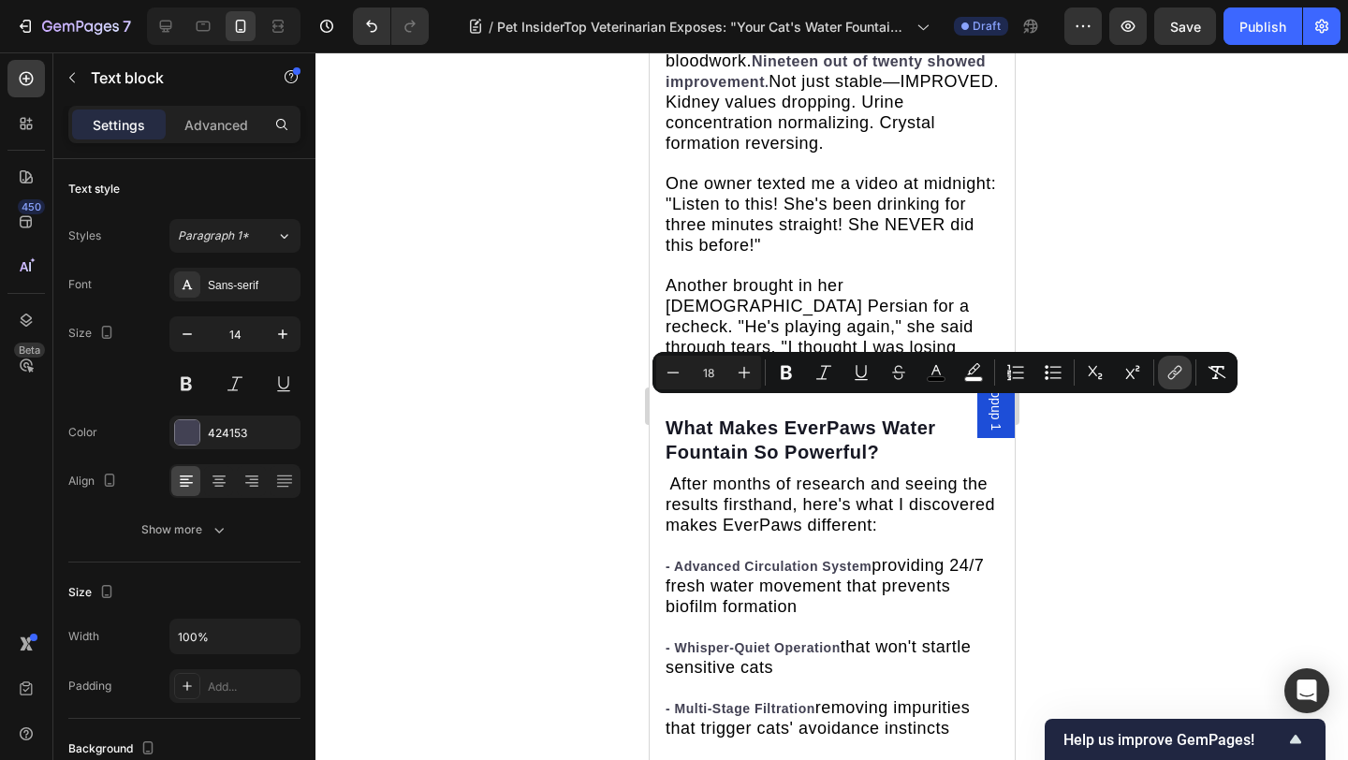
click at [1176, 373] on icon "Editor contextual toolbar" at bounding box center [1177, 370] width 8 height 9
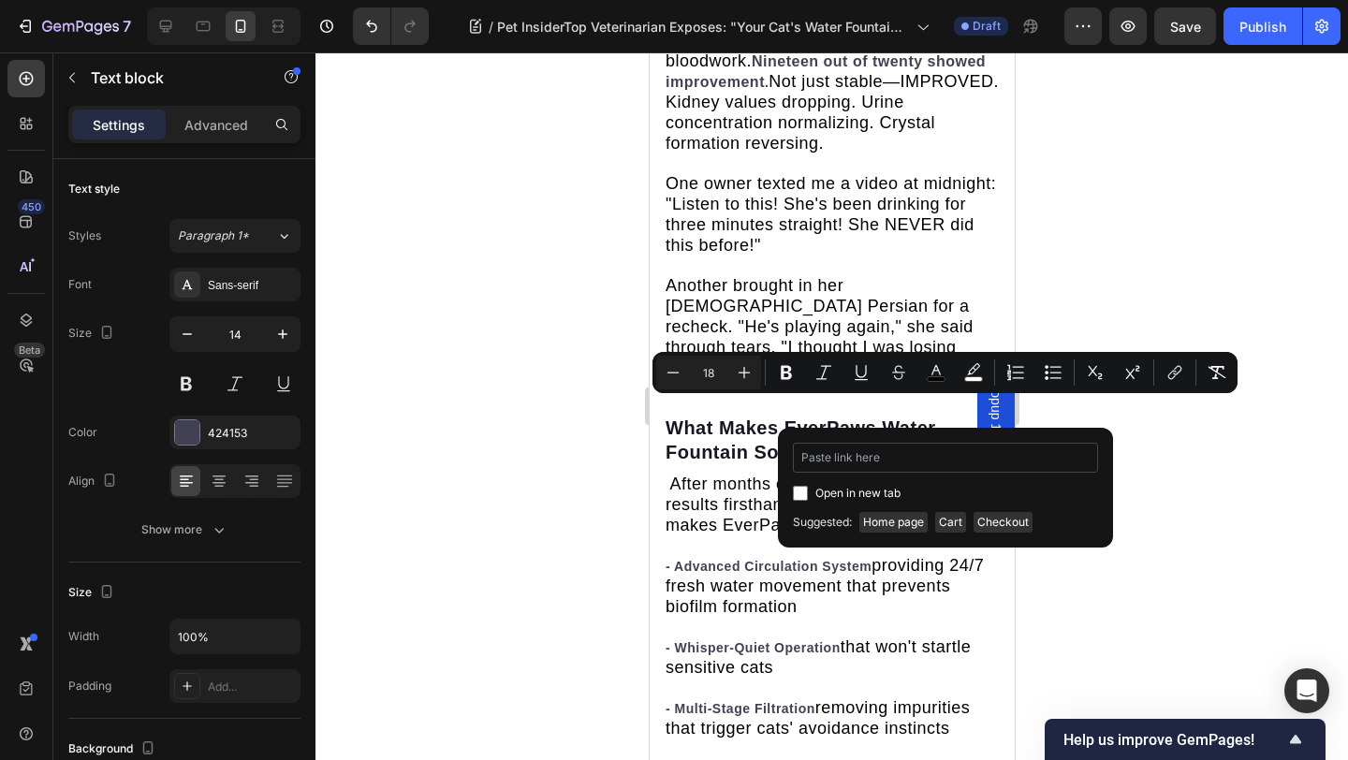
type input "https://everpaws.store/products/everpaws-premium-pet-water-fountain"
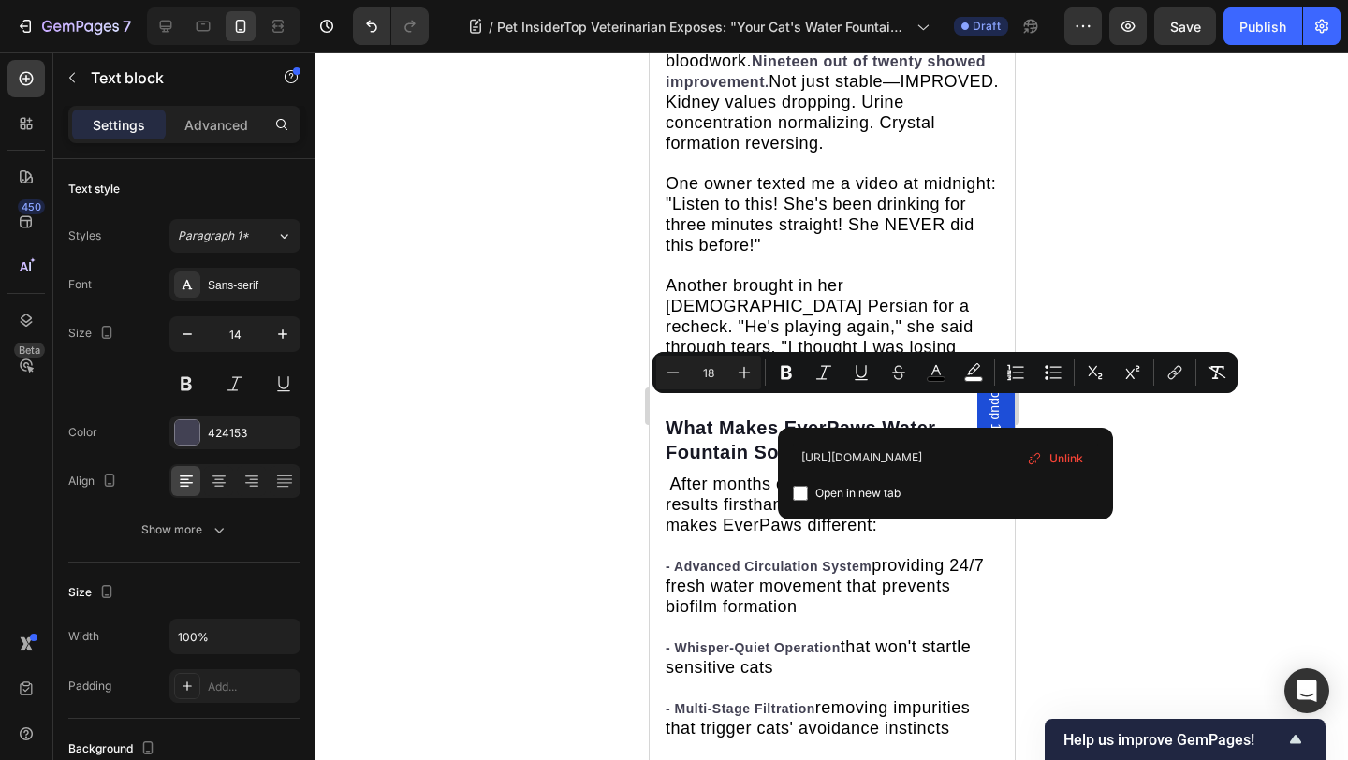
click at [1169, 449] on div at bounding box center [831, 405] width 1032 height 707
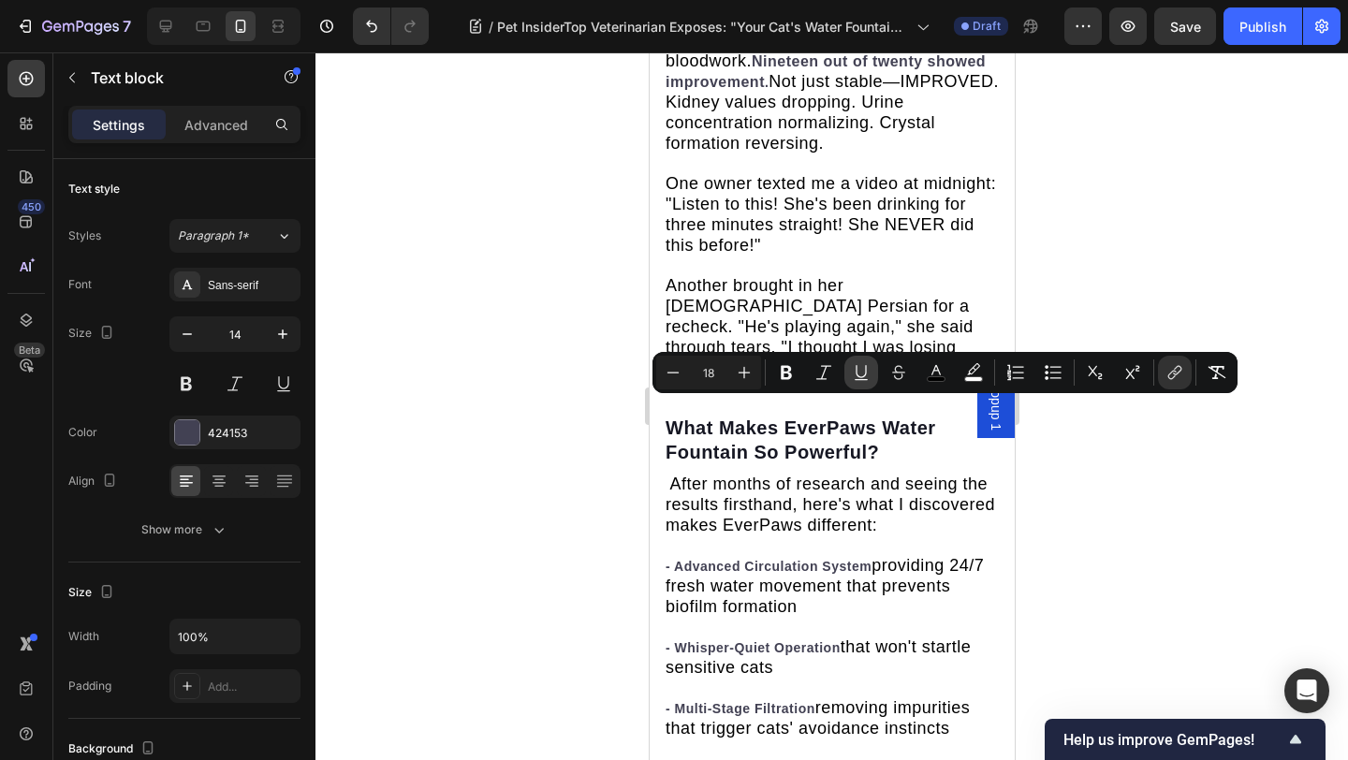
click at [860, 369] on icon "Editor contextual toolbar" at bounding box center [861, 372] width 19 height 19
click at [965, 370] on icon "Editor contextual toolbar" at bounding box center [973, 372] width 19 height 19
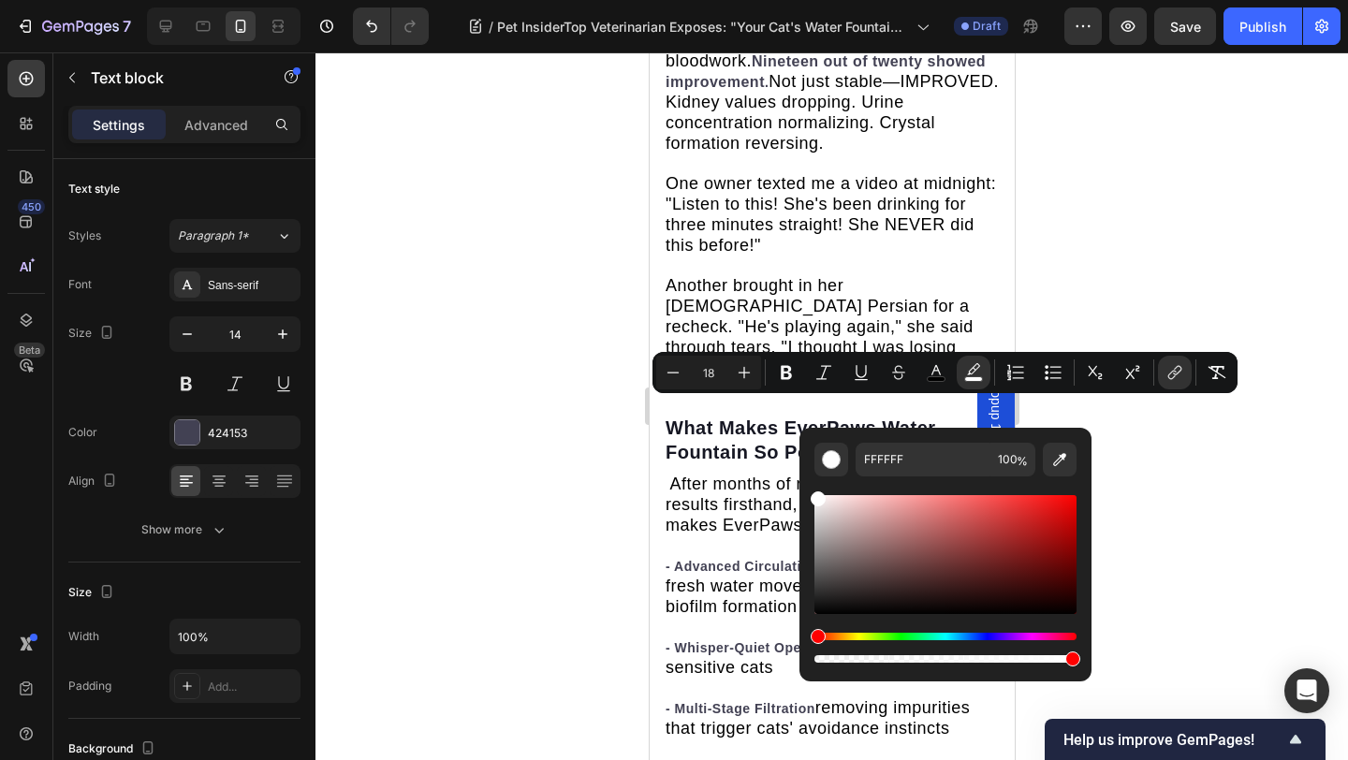
click at [995, 639] on div "Editor contextual toolbar" at bounding box center [945, 648] width 262 height 30
click at [987, 637] on div "Hue" at bounding box center [945, 636] width 262 height 7
drag, startPoint x: 987, startPoint y: 534, endPoint x: 1182, endPoint y: 464, distance: 206.9
click at [1182, 0] on body "7 Version history / Pet InsiderTop Veterinarian Exposes: "Your Cat's Water Foun…" at bounding box center [674, 0] width 1348 height 0
drag, startPoint x: 1513, startPoint y: 588, endPoint x: 762, endPoint y: 450, distance: 764.0
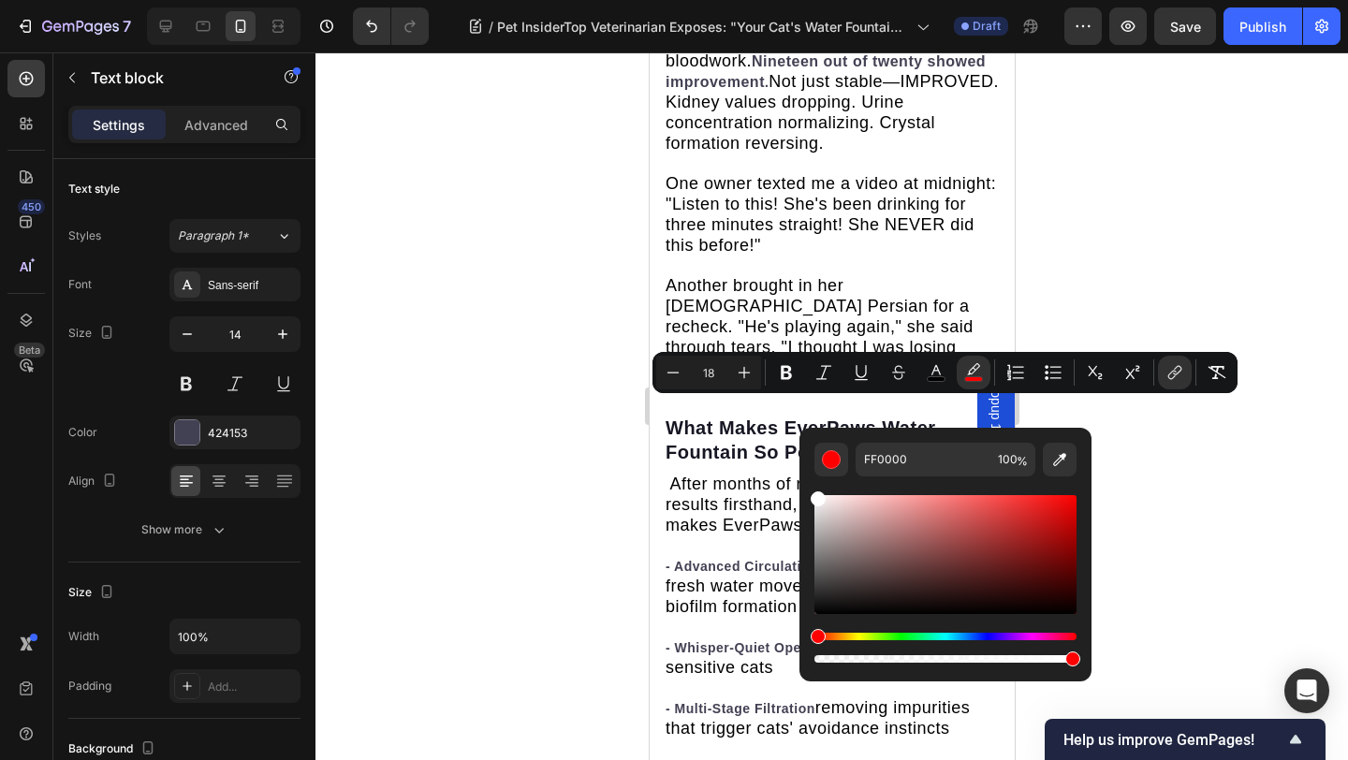
type input "FFFFFF"
click at [794, 369] on icon "Editor contextual toolbar" at bounding box center [786, 372] width 19 height 19
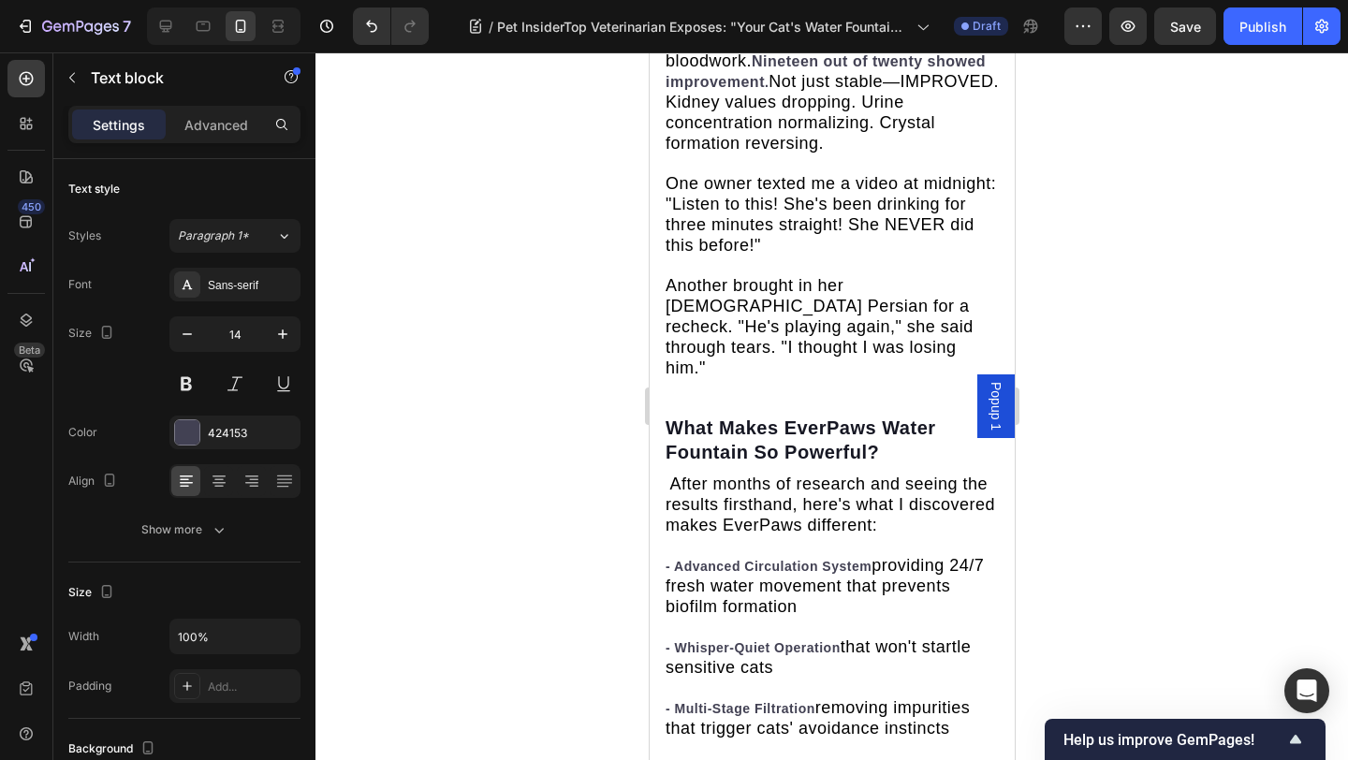
drag, startPoint x: 751, startPoint y: 412, endPoint x: 675, endPoint y: 412, distance: 75.8
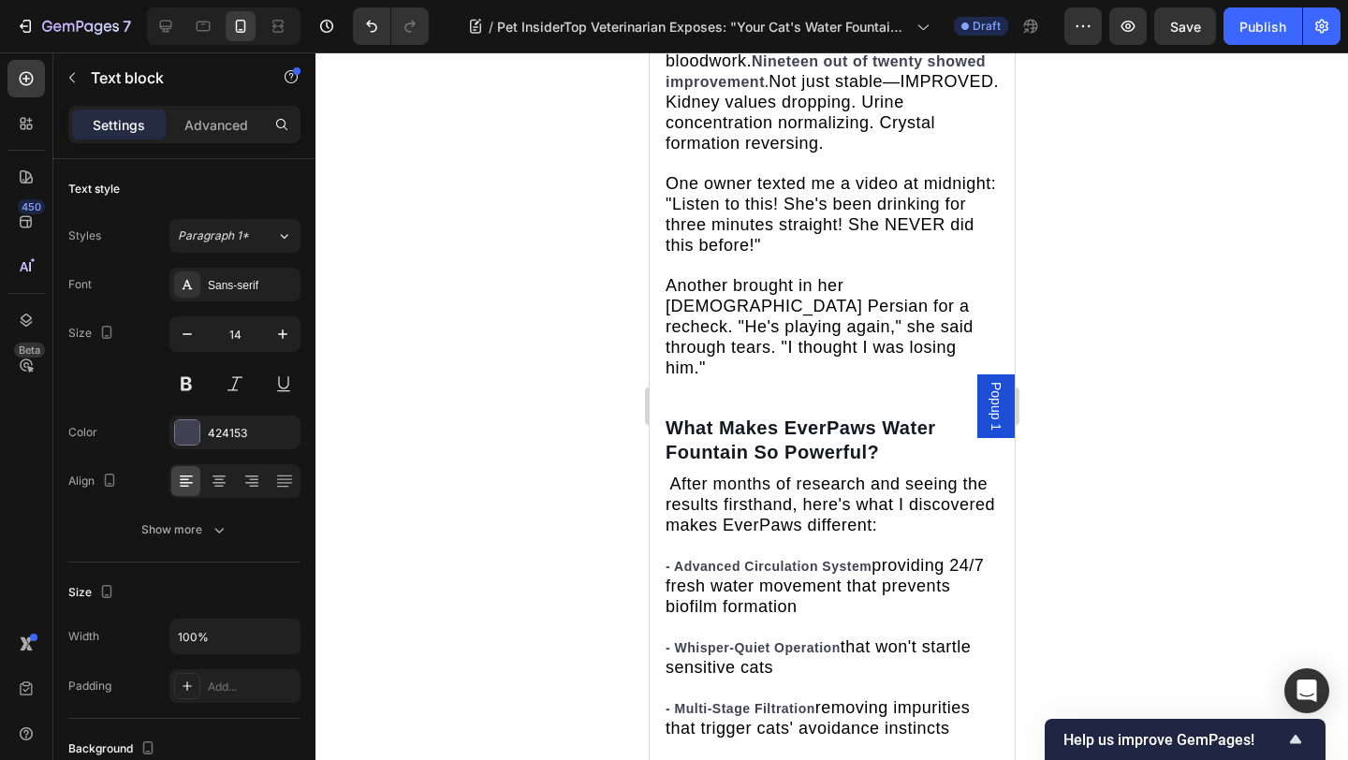
drag, startPoint x: 755, startPoint y: 405, endPoint x: 664, endPoint y: 405, distance: 90.8
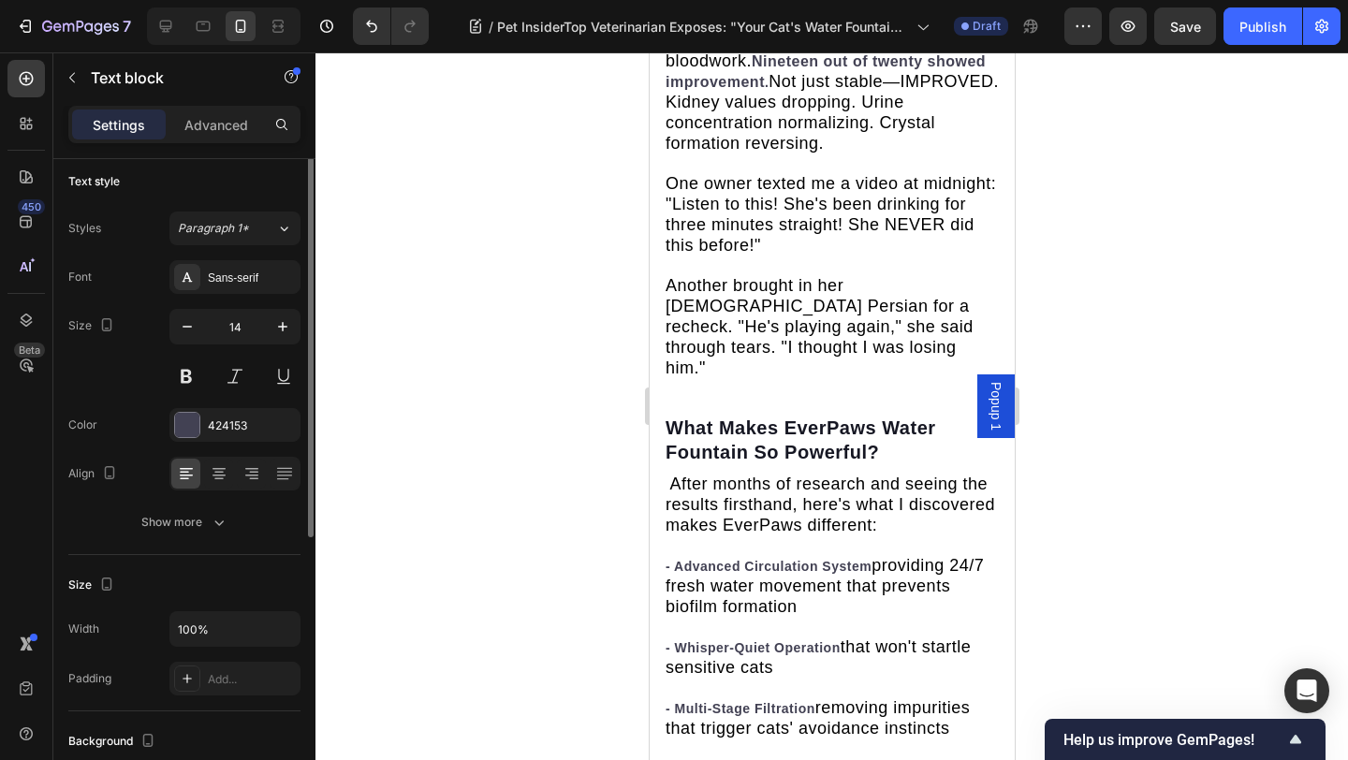
scroll to position [0, 0]
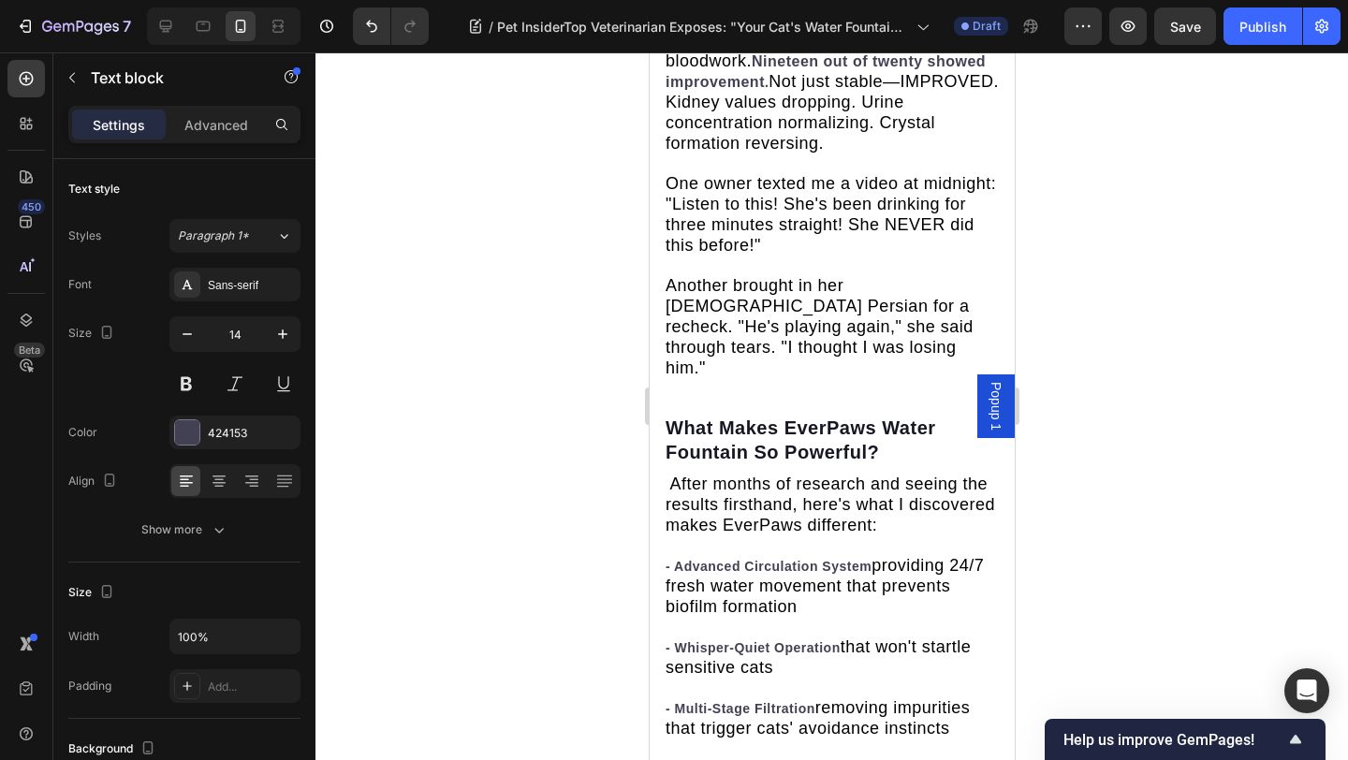
drag, startPoint x: 938, startPoint y: 394, endPoint x: 881, endPoint y: 394, distance: 57.1
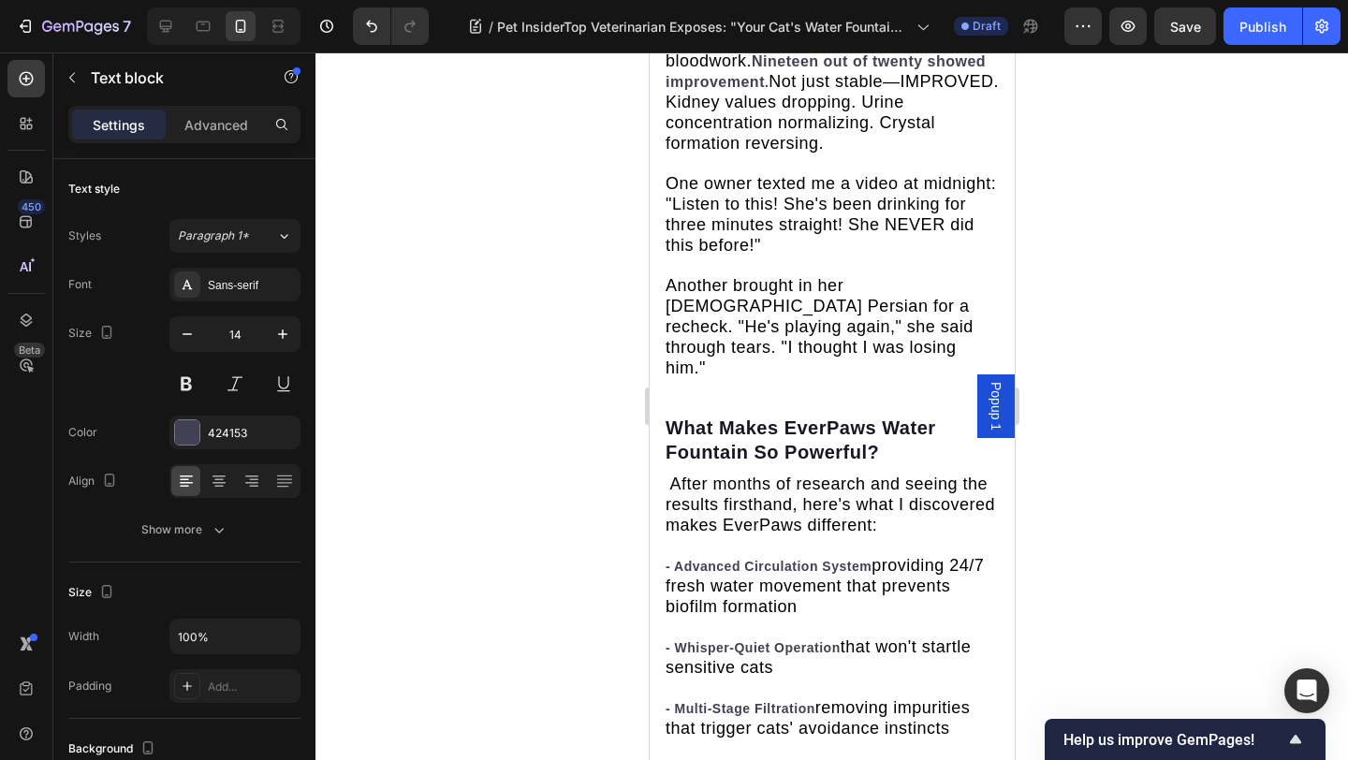
click at [1125, 284] on div at bounding box center [831, 405] width 1032 height 707
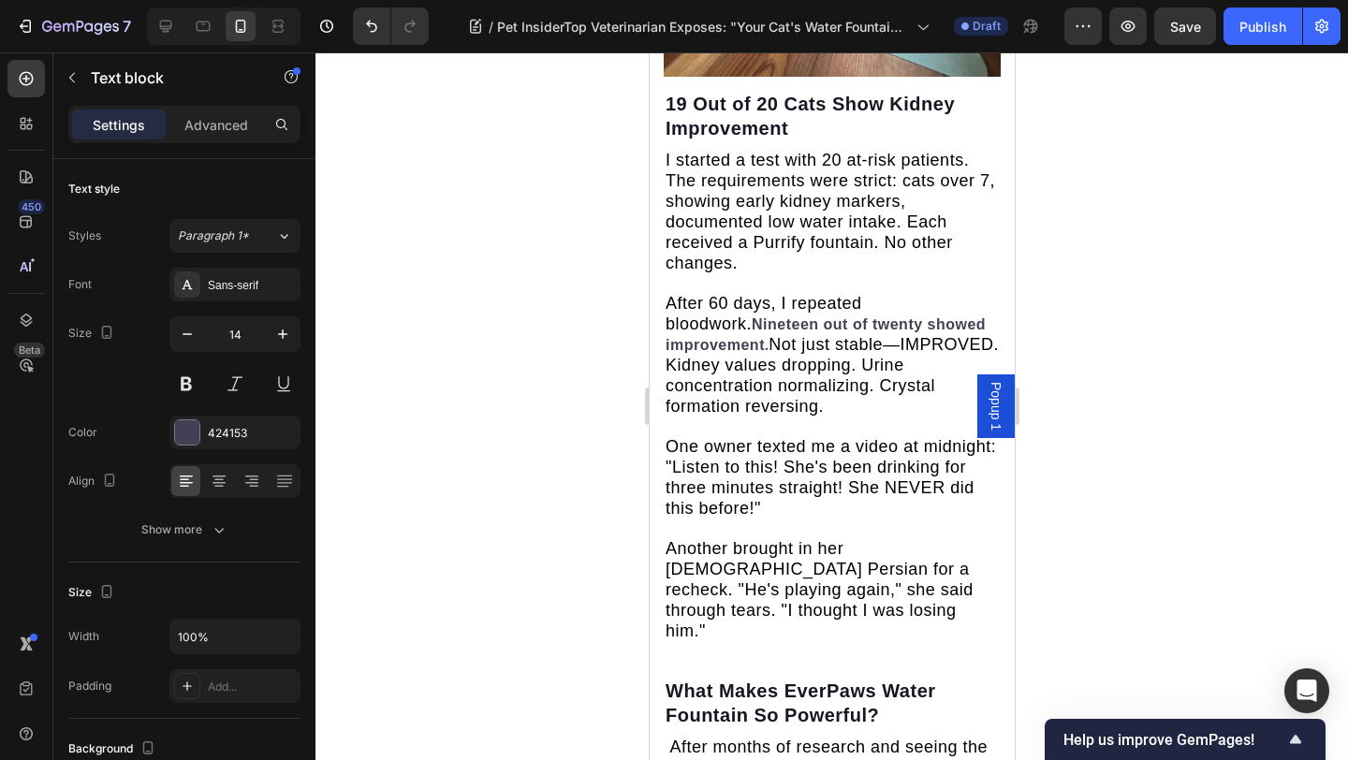
drag, startPoint x: 696, startPoint y: 396, endPoint x: 793, endPoint y: 395, distance: 96.4
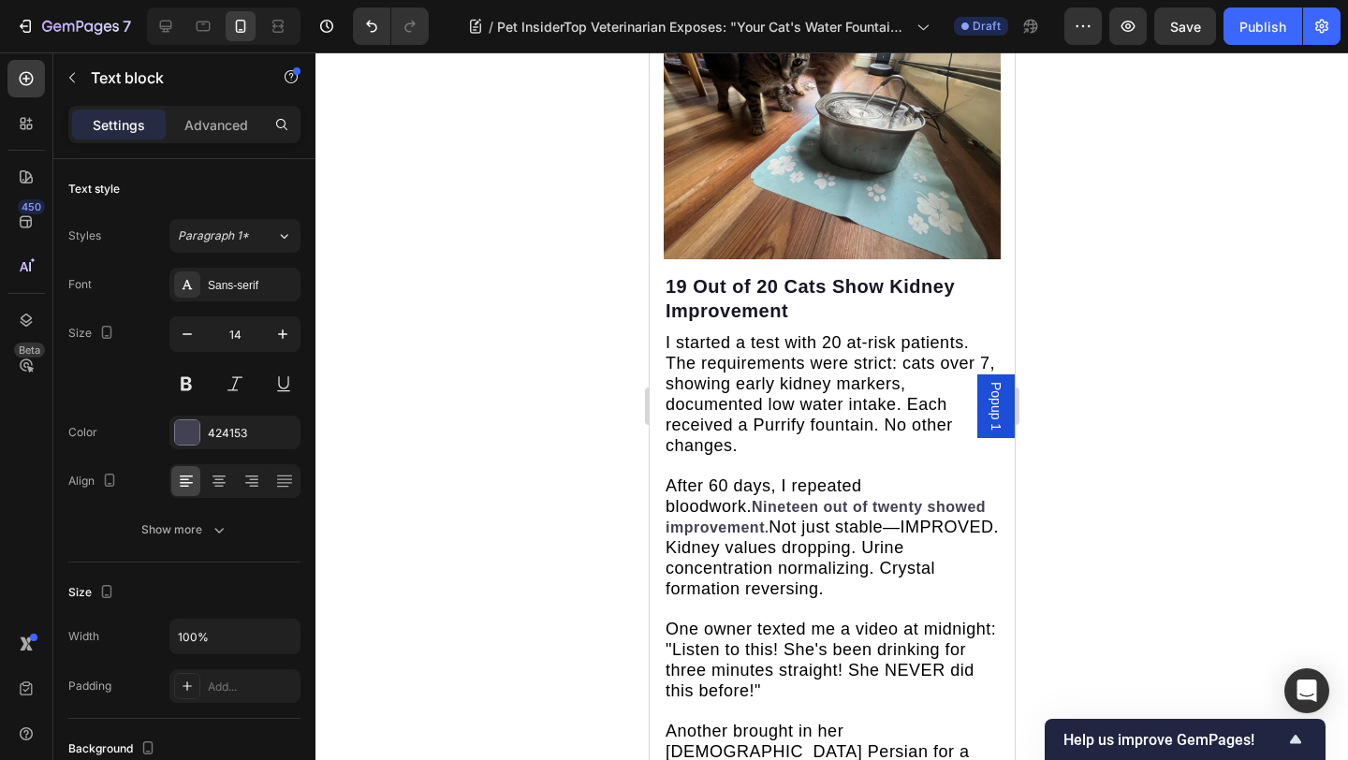
scroll to position [6590, 0]
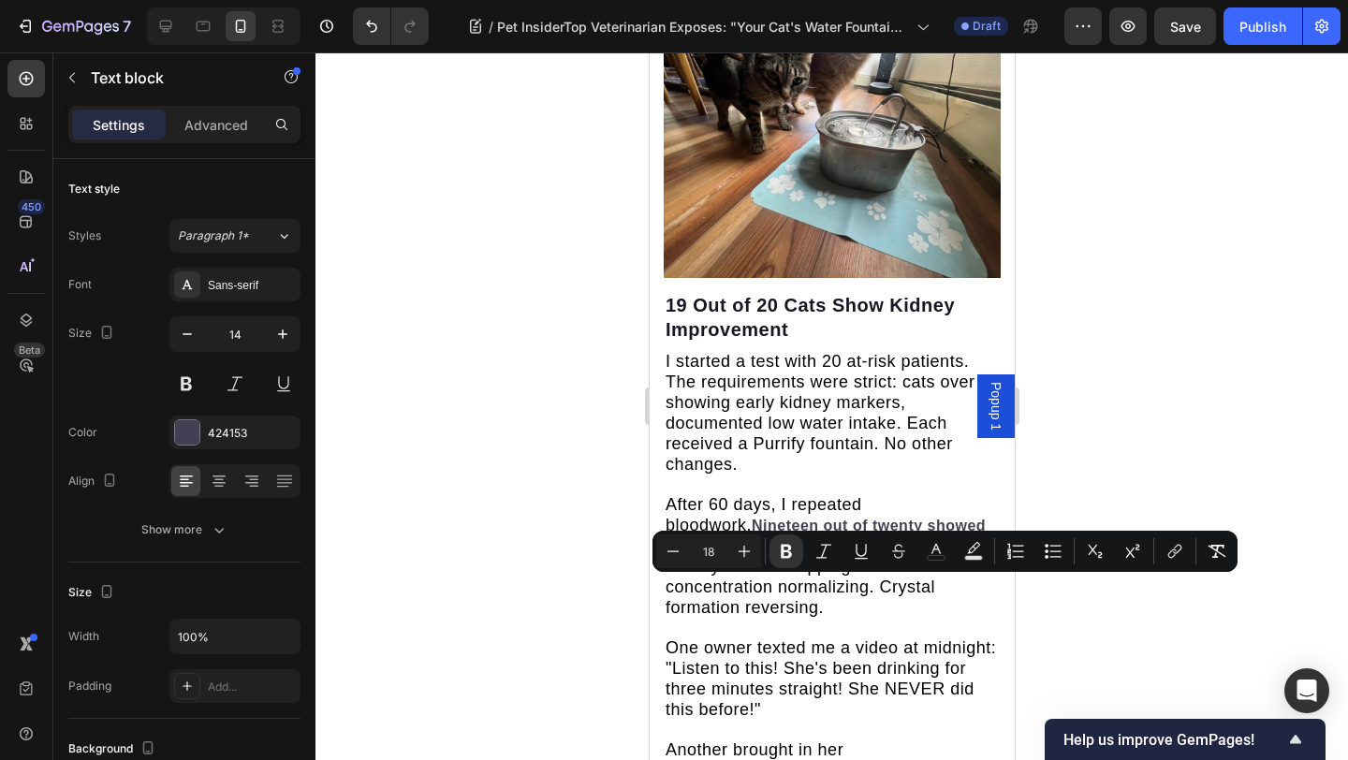
click at [1189, 402] on div at bounding box center [831, 405] width 1032 height 707
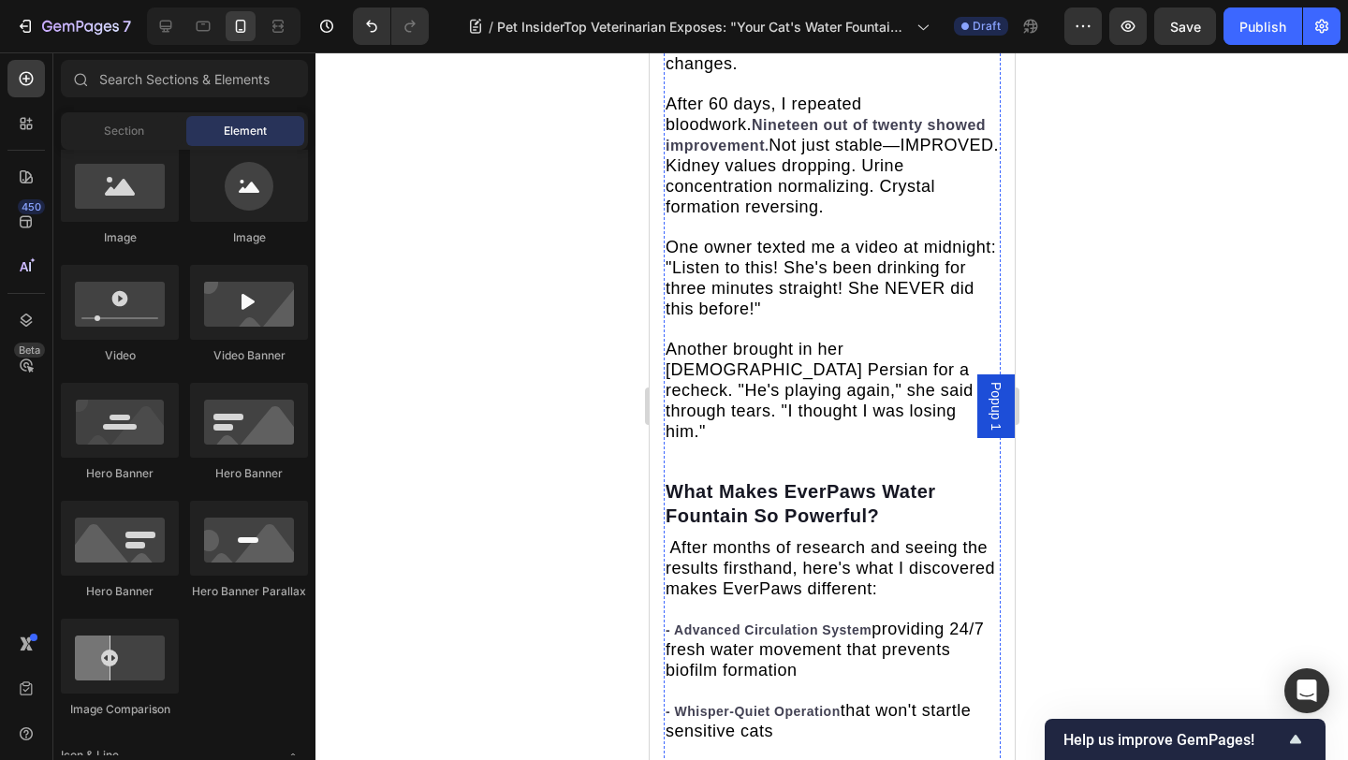
scroll to position [7145, 0]
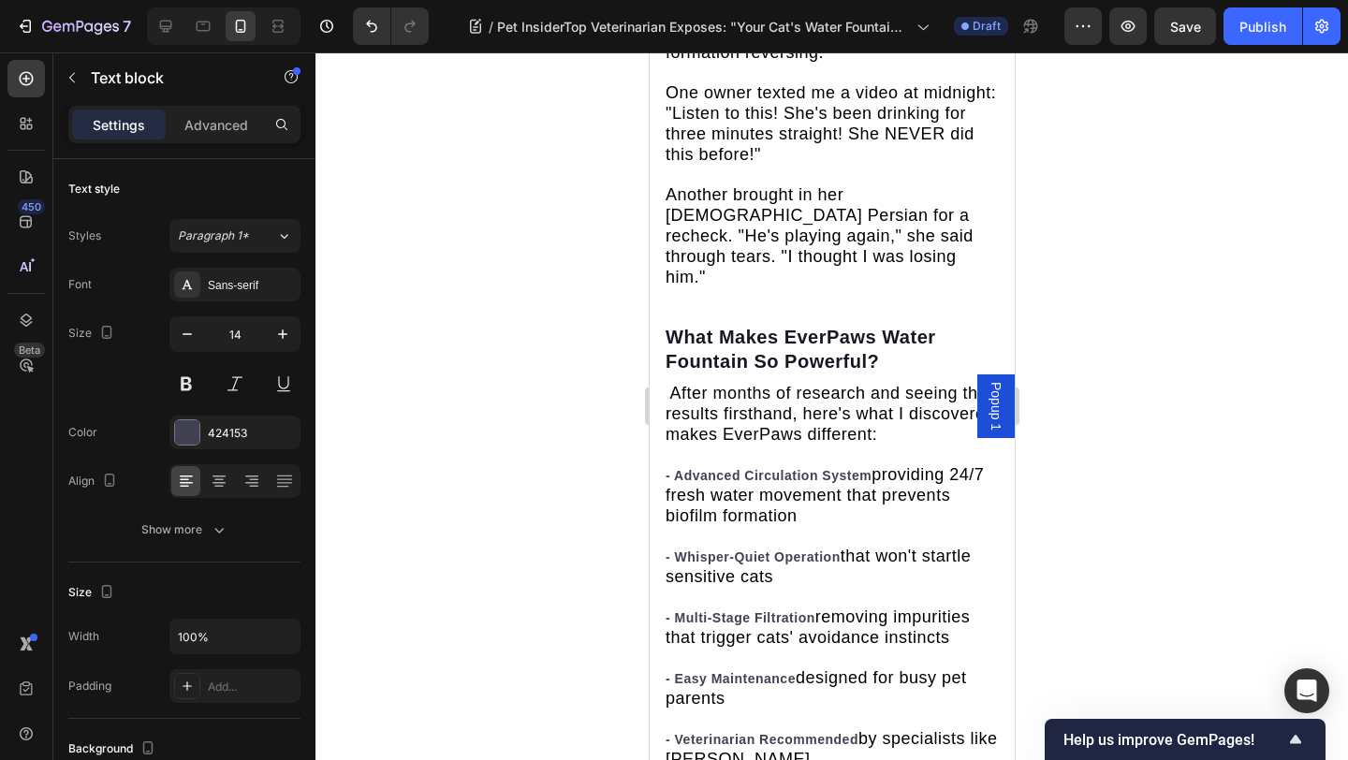
drag, startPoint x: 752, startPoint y: 313, endPoint x: 653, endPoint y: 313, distance: 99.2
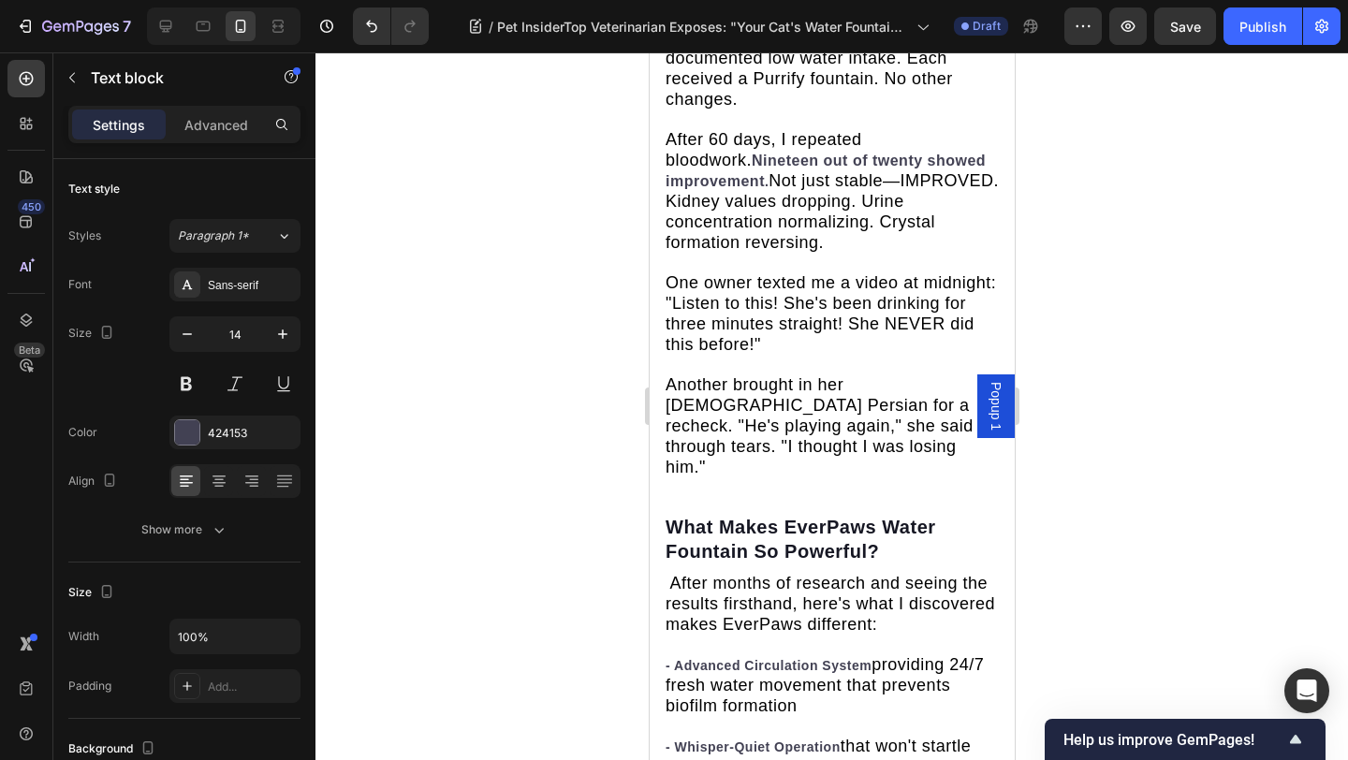
drag, startPoint x: 766, startPoint y: 303, endPoint x: 768, endPoint y: 331, distance: 28.1
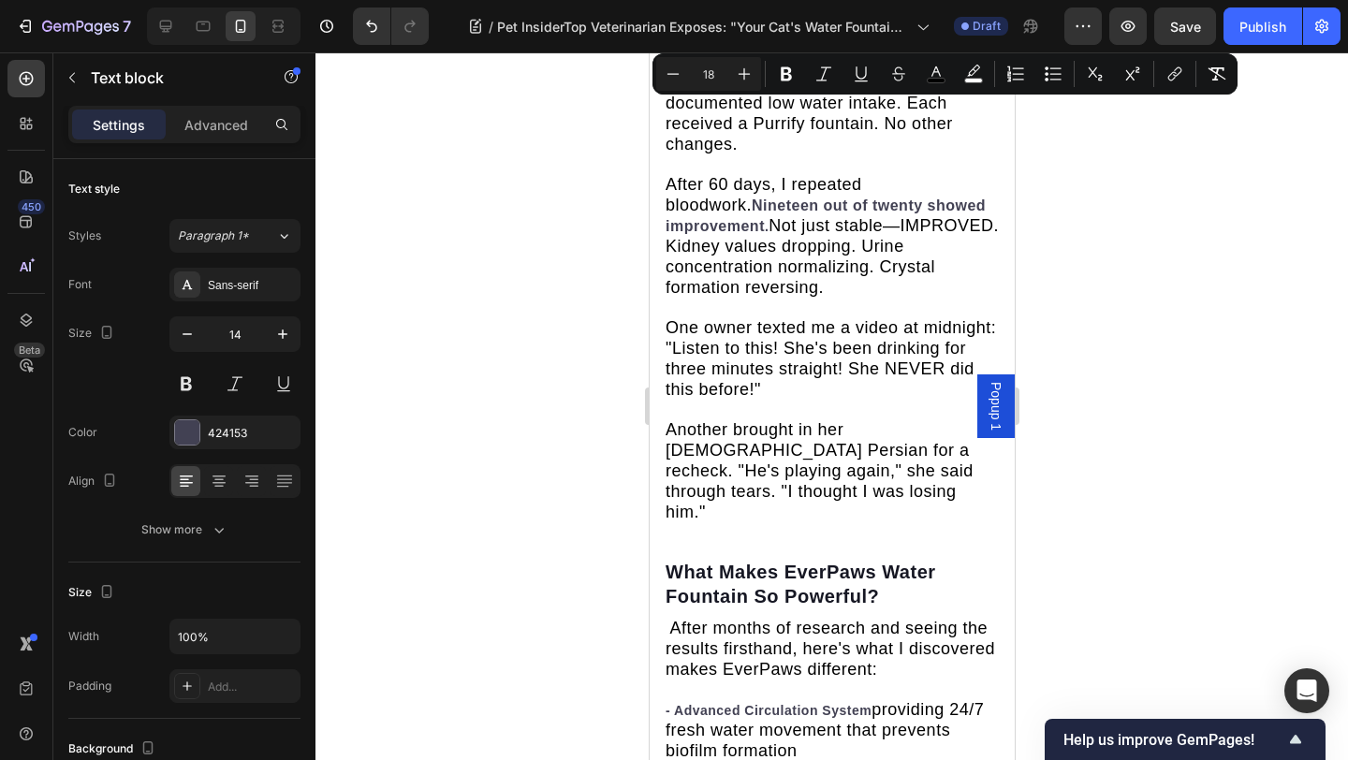
scroll to position [7025, 0]
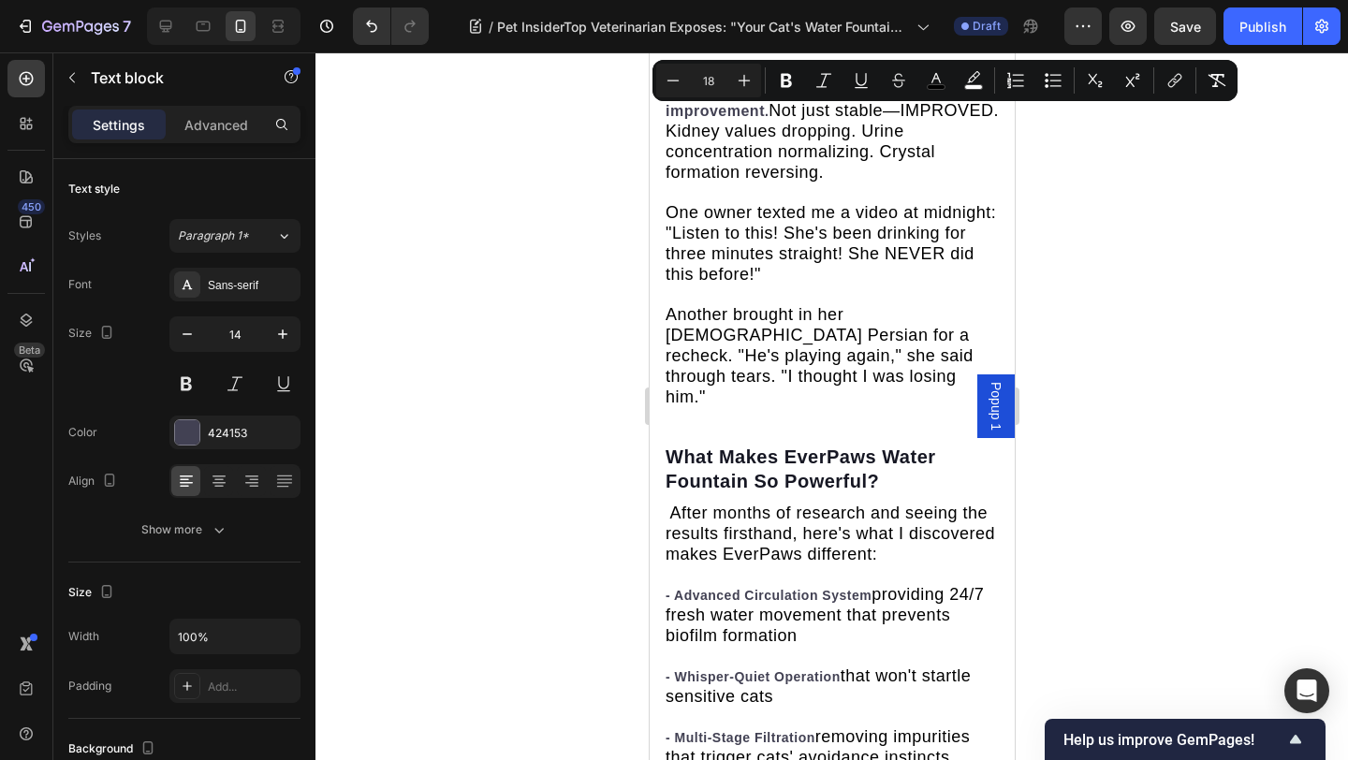
click at [570, 433] on div at bounding box center [831, 405] width 1032 height 707
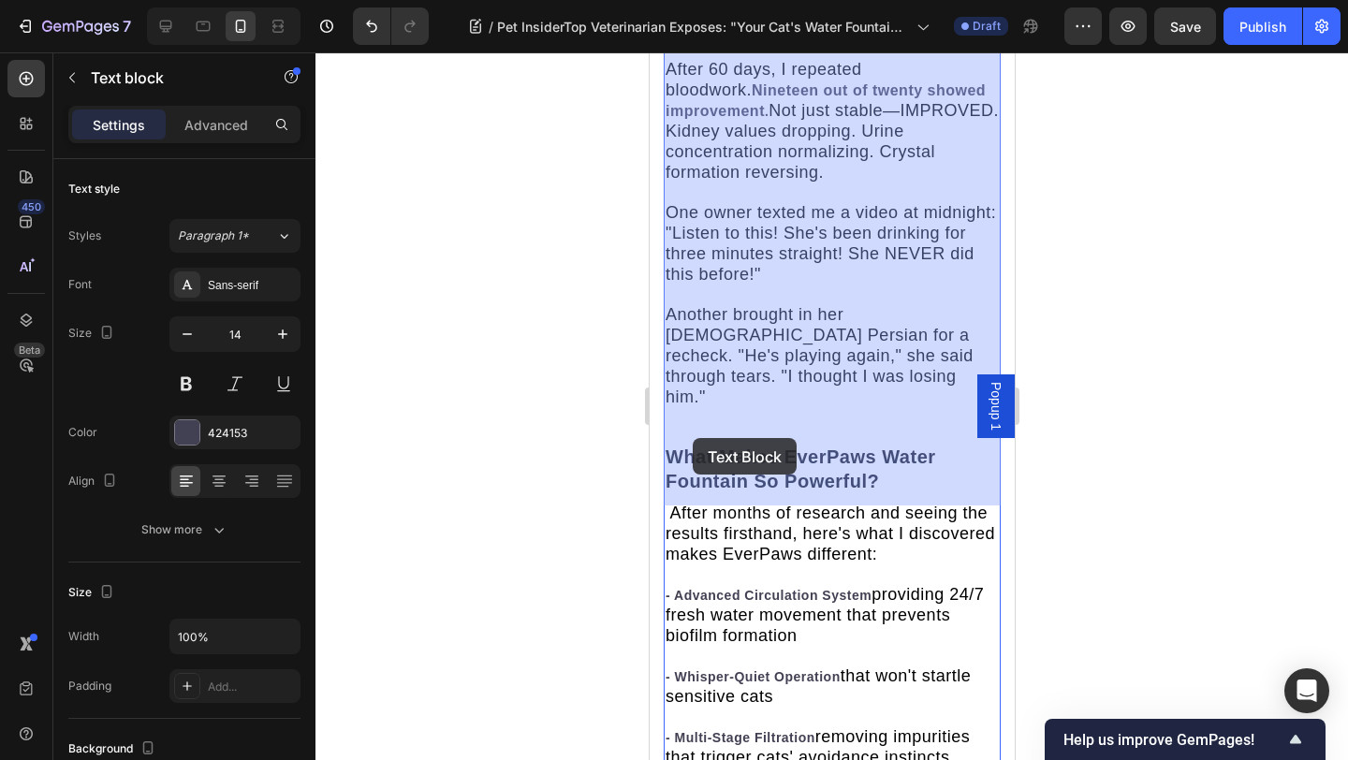
drag, startPoint x: 717, startPoint y: 435, endPoint x: 770, endPoint y: 445, distance: 54.2
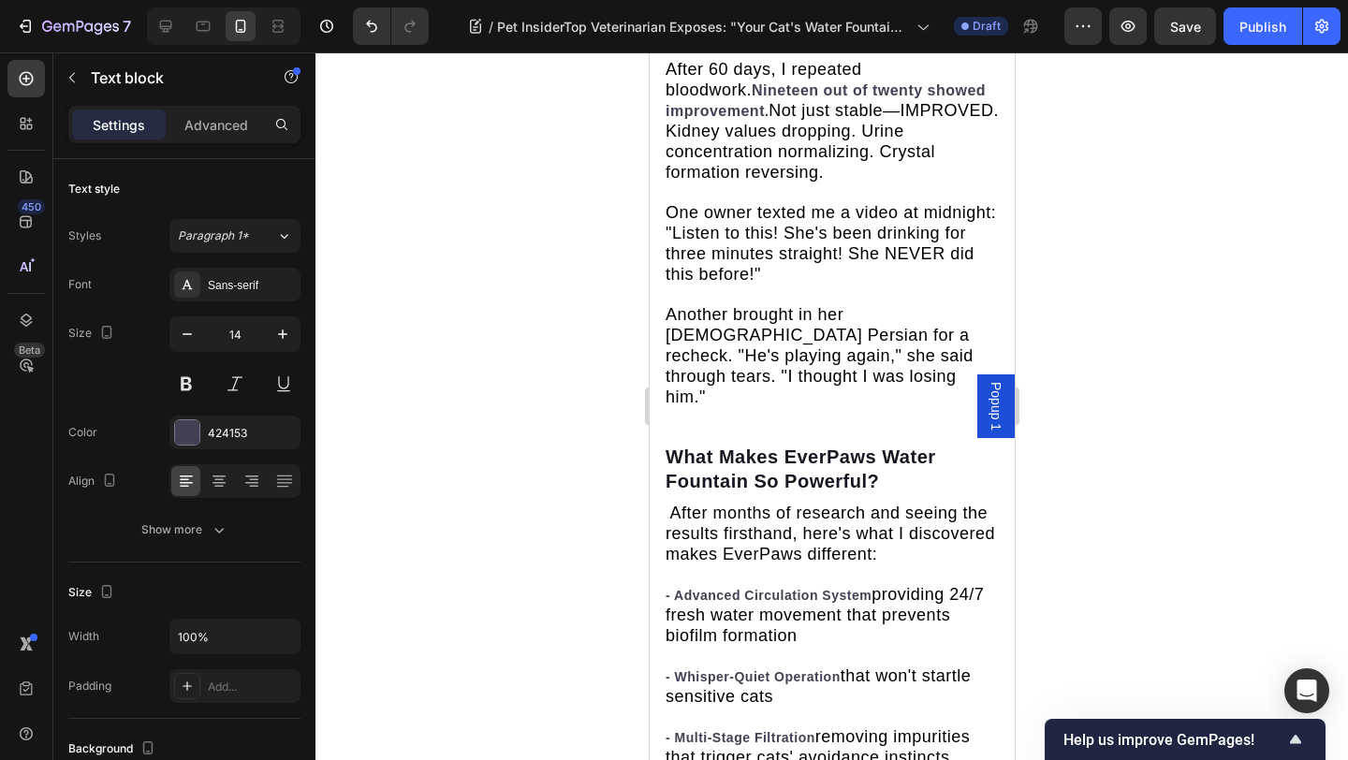
drag, startPoint x: 796, startPoint y: 451, endPoint x: 666, endPoint y: 447, distance: 130.1
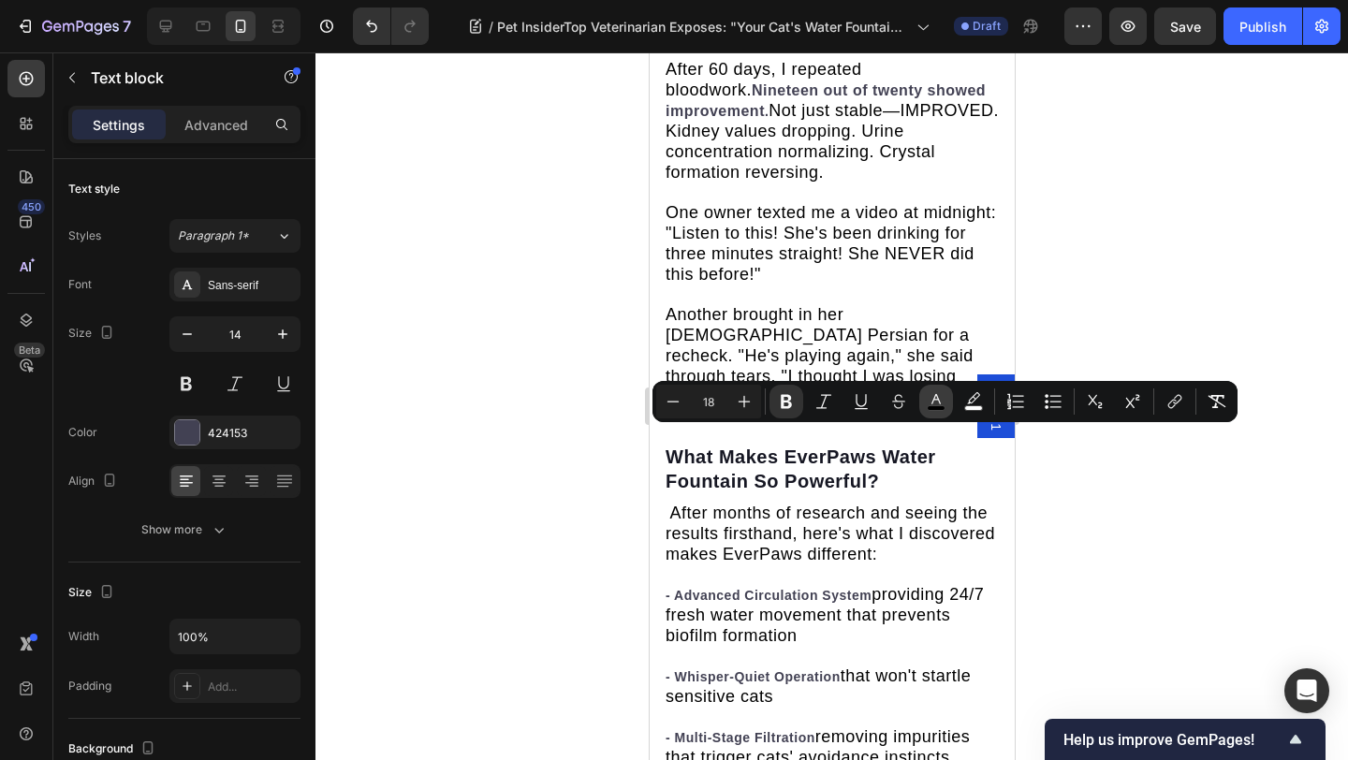
click at [936, 400] on icon "Editor contextual toolbar" at bounding box center [935, 401] width 19 height 19
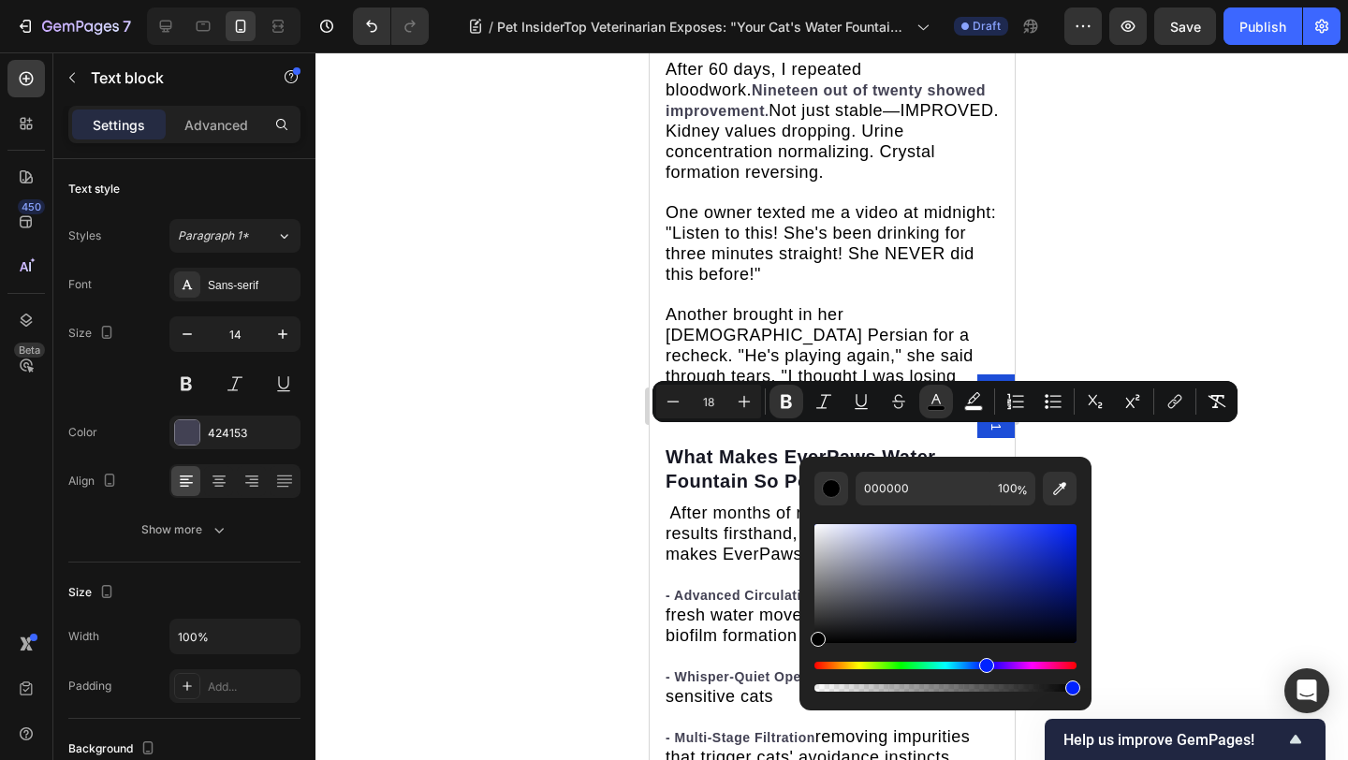
click at [984, 666] on div "Hue" at bounding box center [945, 665] width 262 height 7
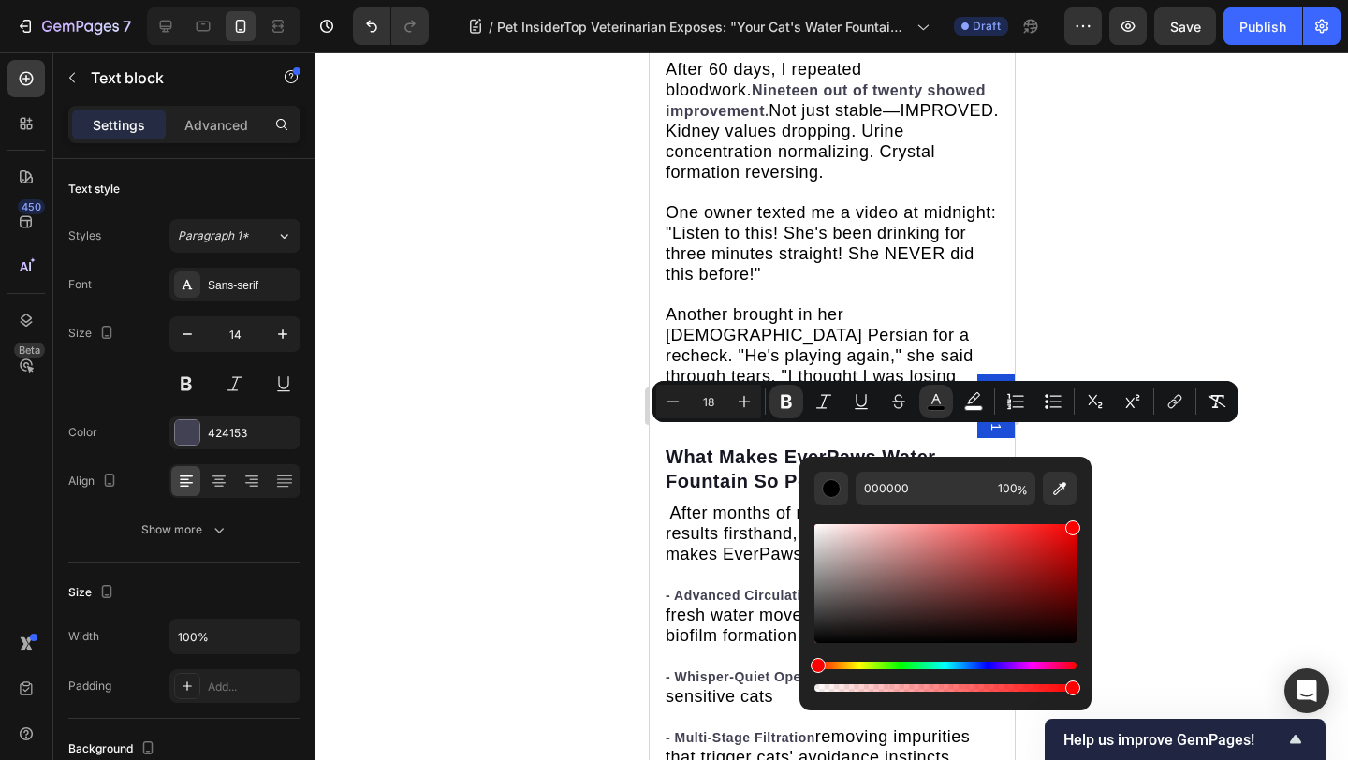
drag, startPoint x: 993, startPoint y: 580, endPoint x: 1168, endPoint y: 515, distance: 186.9
click at [1168, 0] on body "7 Version history / Pet InsiderTop Veterinarian Exposes: "Your Cat's Water Foun…" at bounding box center [674, 0] width 1348 height 0
click at [992, 662] on div "Hue" at bounding box center [945, 665] width 262 height 7
type input "1000FF"
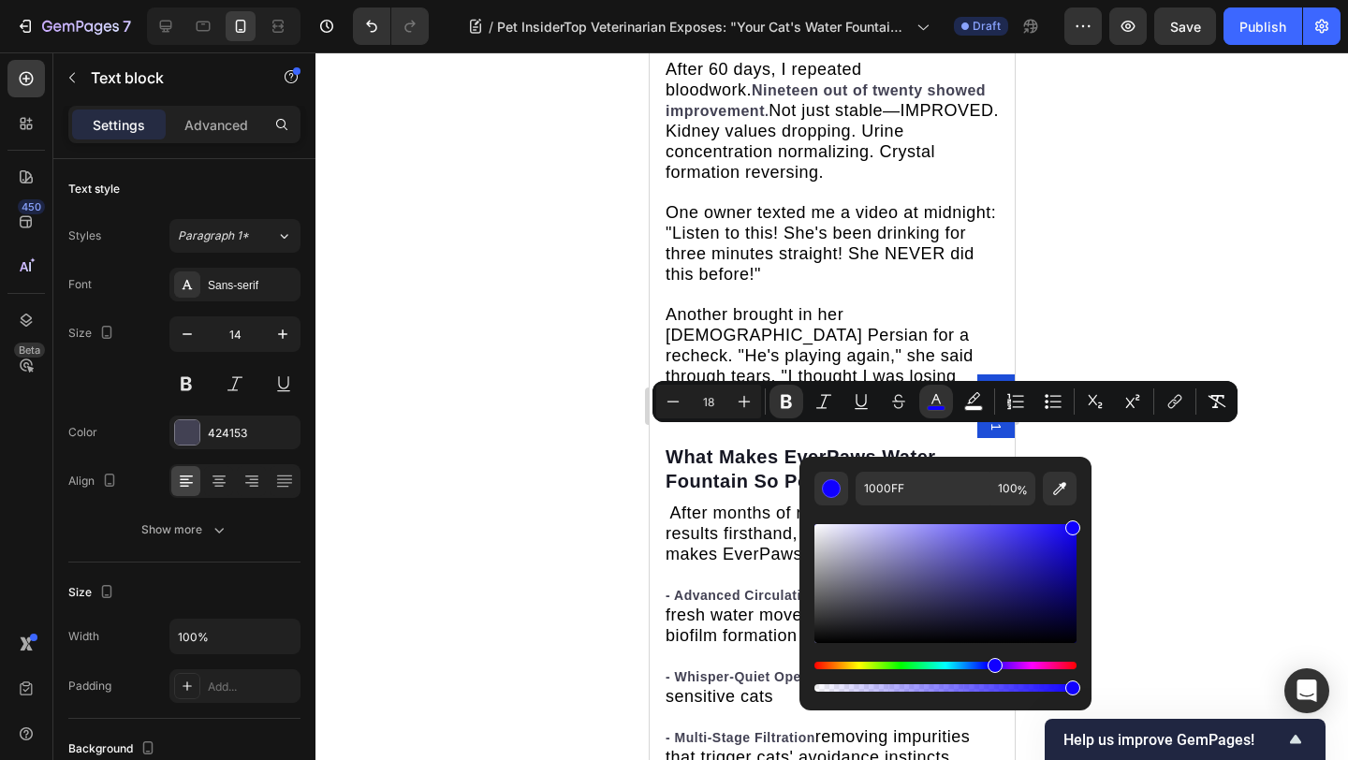
click at [1230, 259] on div at bounding box center [831, 405] width 1032 height 707
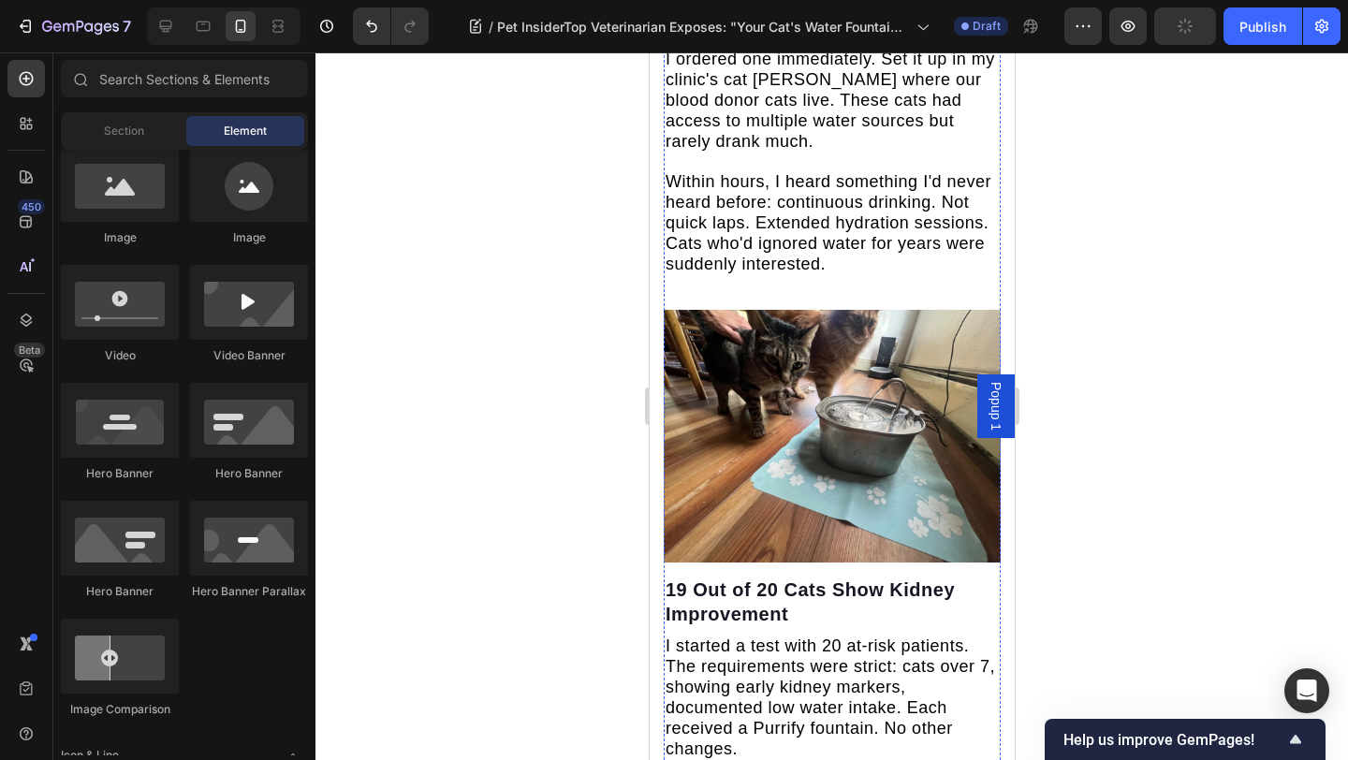
scroll to position [6288, 0]
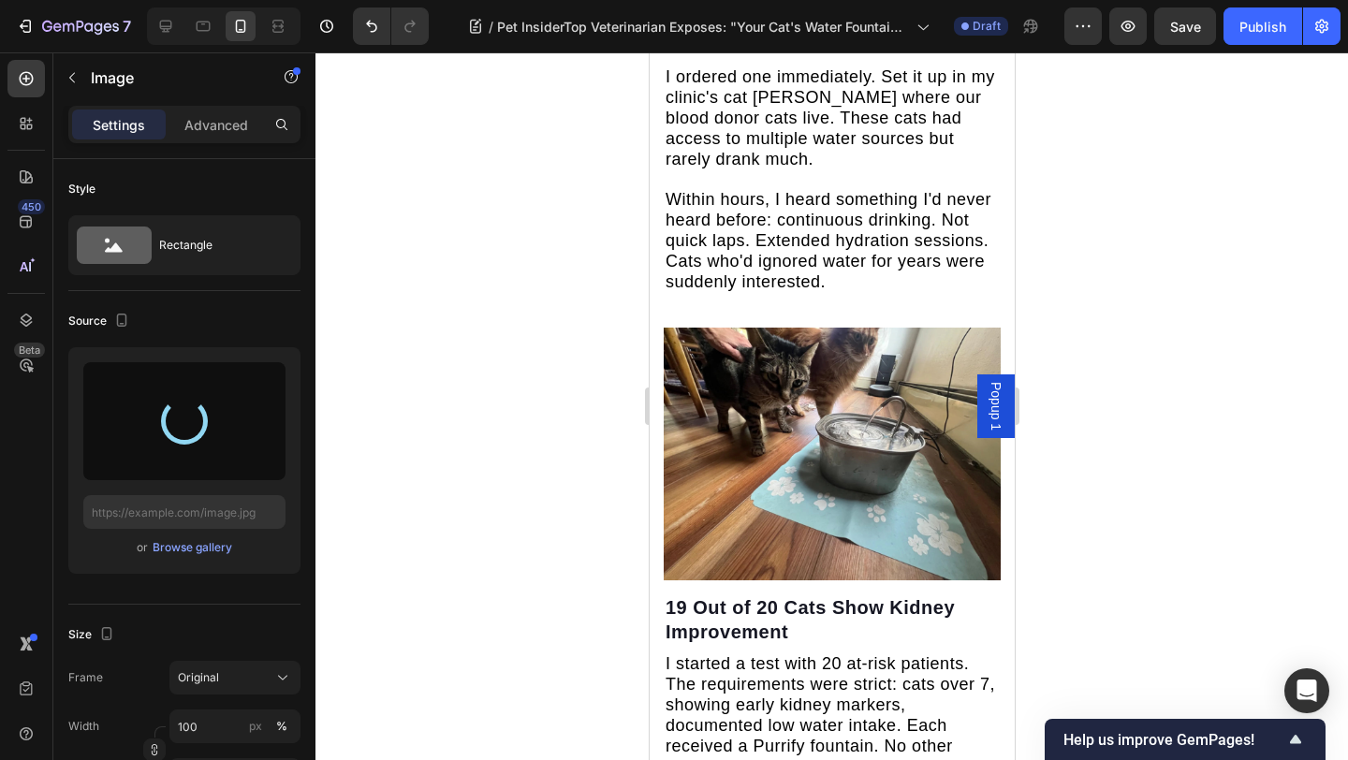
type input "https://cdn.shopify.com/s/files/1/0939/3743/4969/files/gempages_583388466436375…"
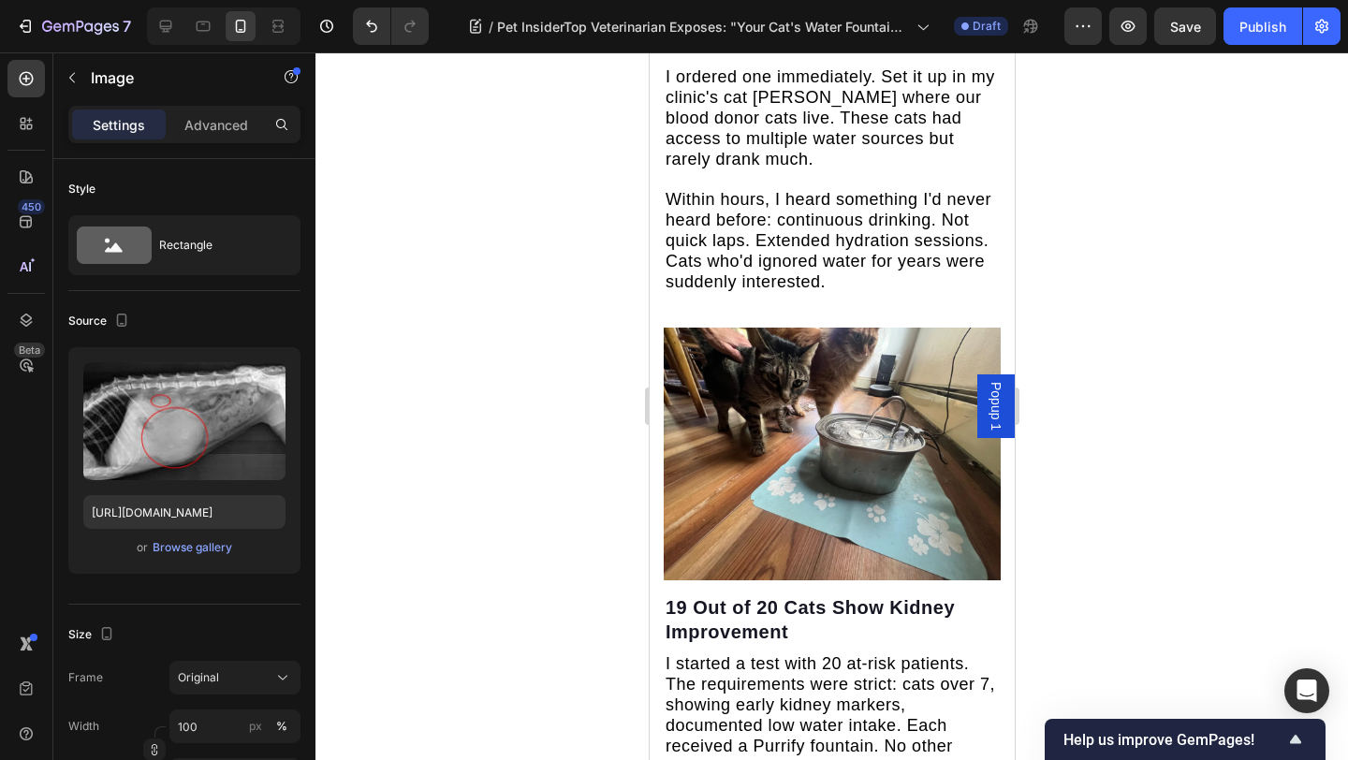
click at [1145, 269] on div at bounding box center [831, 405] width 1032 height 707
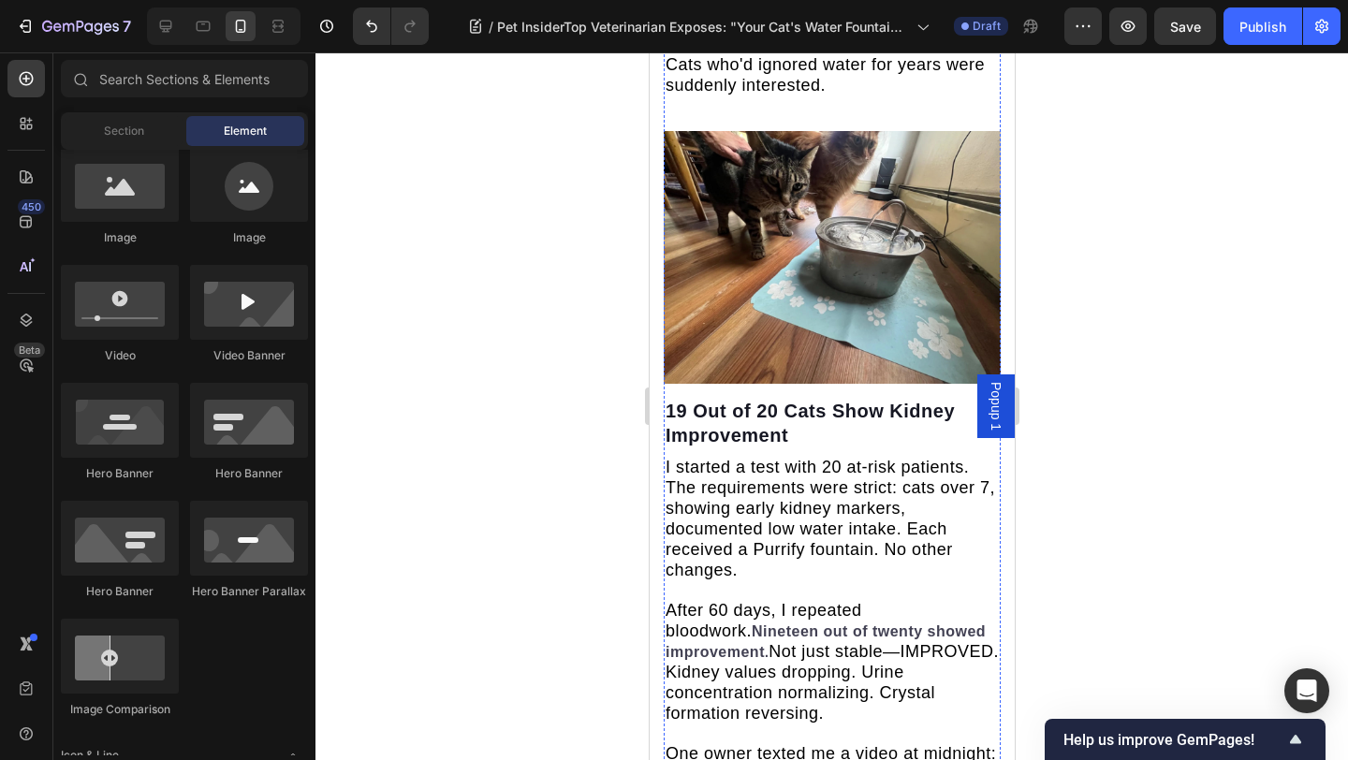
scroll to position [6493, 0]
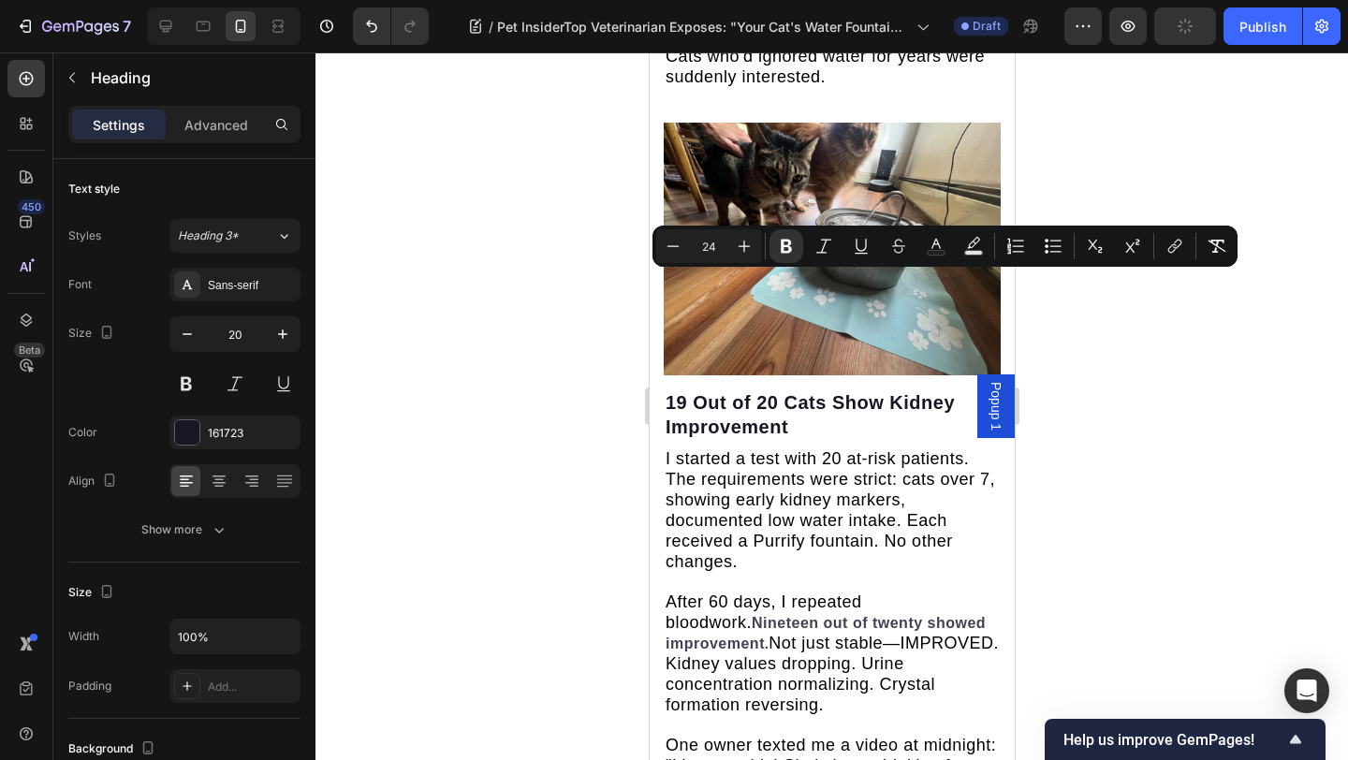
click at [1183, 305] on div at bounding box center [831, 405] width 1032 height 707
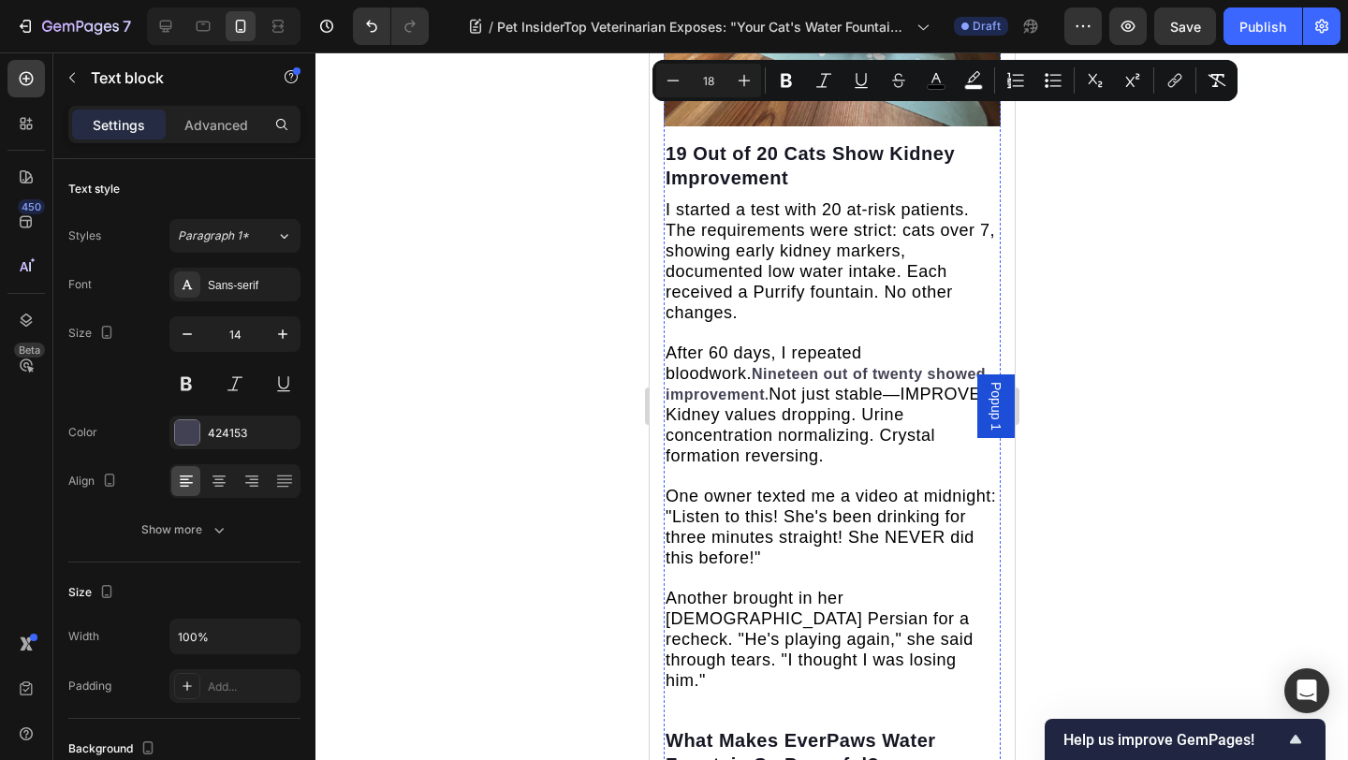
scroll to position [6801, 0]
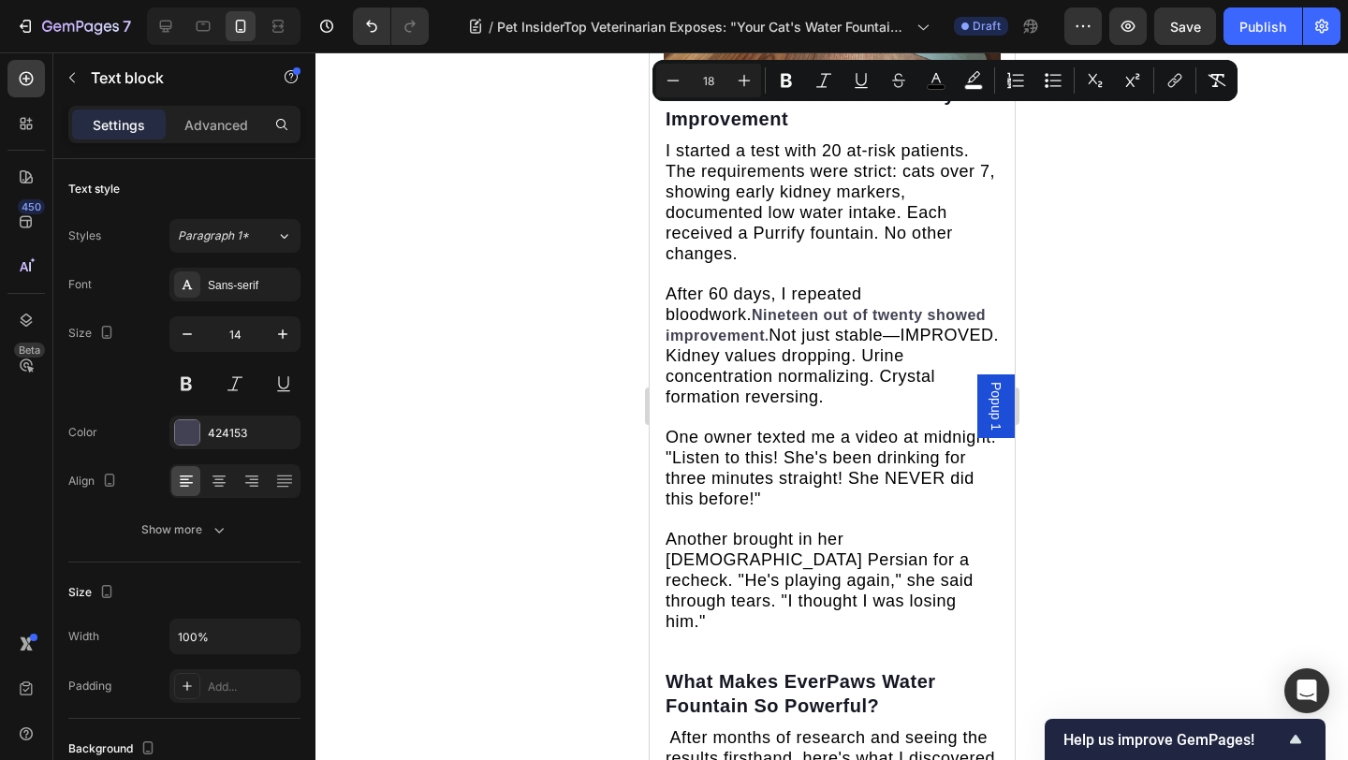
drag, startPoint x: 666, startPoint y: 349, endPoint x: 816, endPoint y: 523, distance: 229.6
click at [1213, 356] on div at bounding box center [831, 405] width 1032 height 707
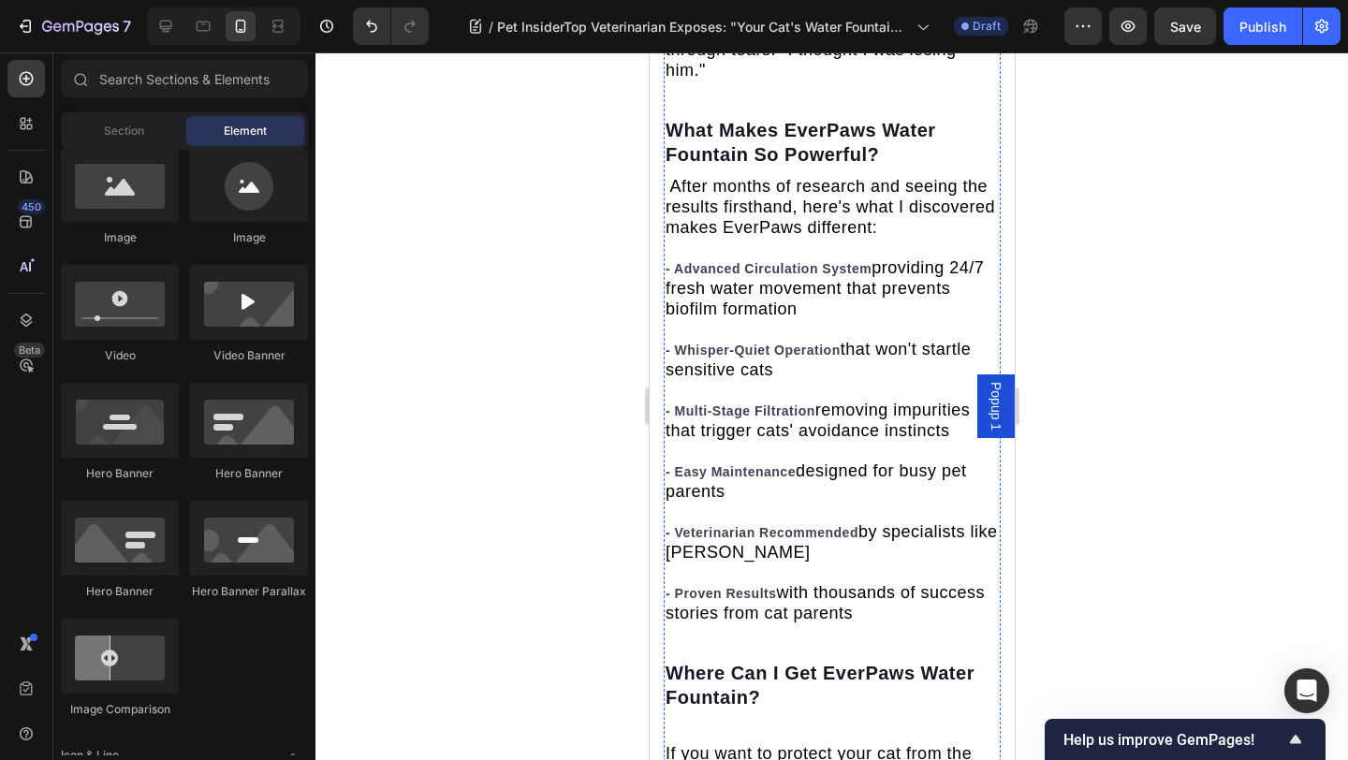
scroll to position [7360, 0]
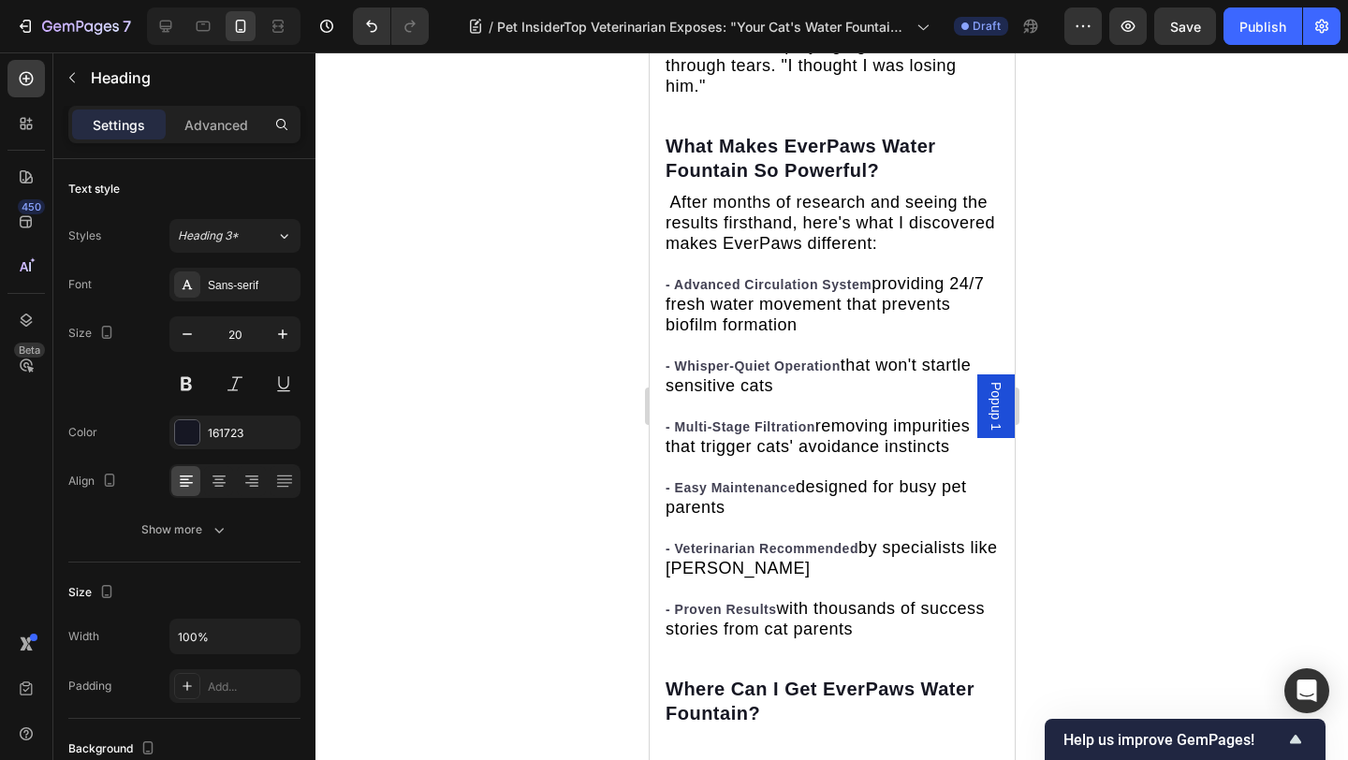
drag, startPoint x: 767, startPoint y: 416, endPoint x: 676, endPoint y: 372, distance: 101.3
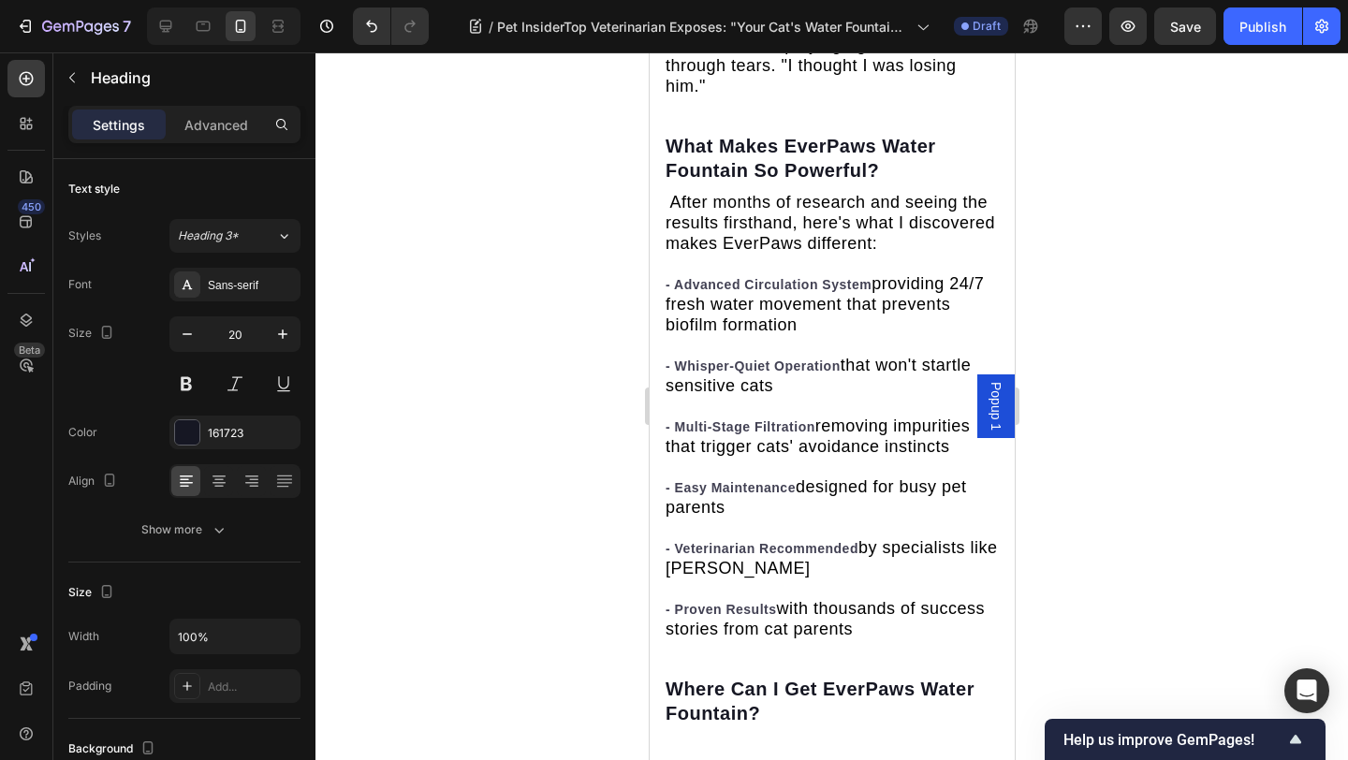
drag, startPoint x: 751, startPoint y: 419, endPoint x: 663, endPoint y: 377, distance: 97.5
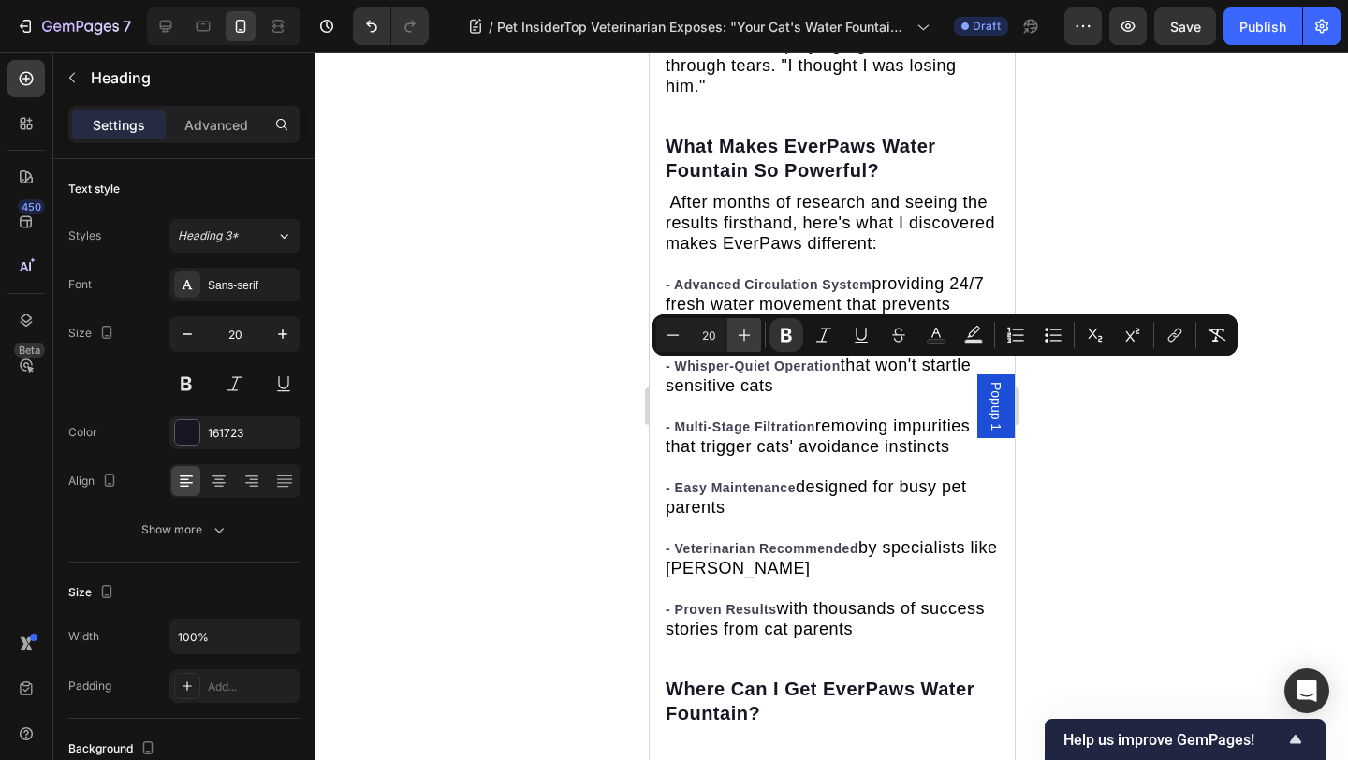
click at [743, 343] on icon "Editor contextual toolbar" at bounding box center [744, 335] width 19 height 19
click at [743, 342] on icon "Editor contextual toolbar" at bounding box center [744, 335] width 19 height 19
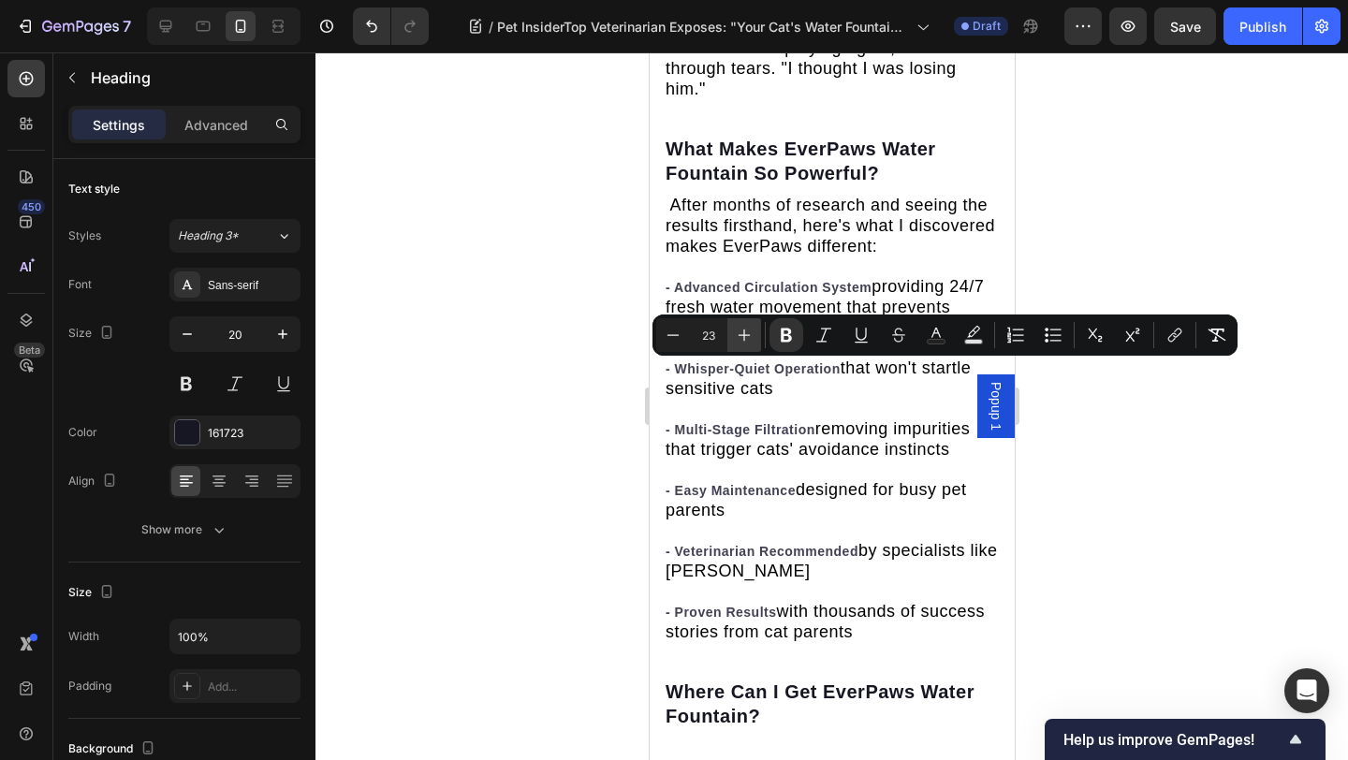
click at [743, 342] on icon "Editor contextual toolbar" at bounding box center [744, 335] width 19 height 19
type input "24"
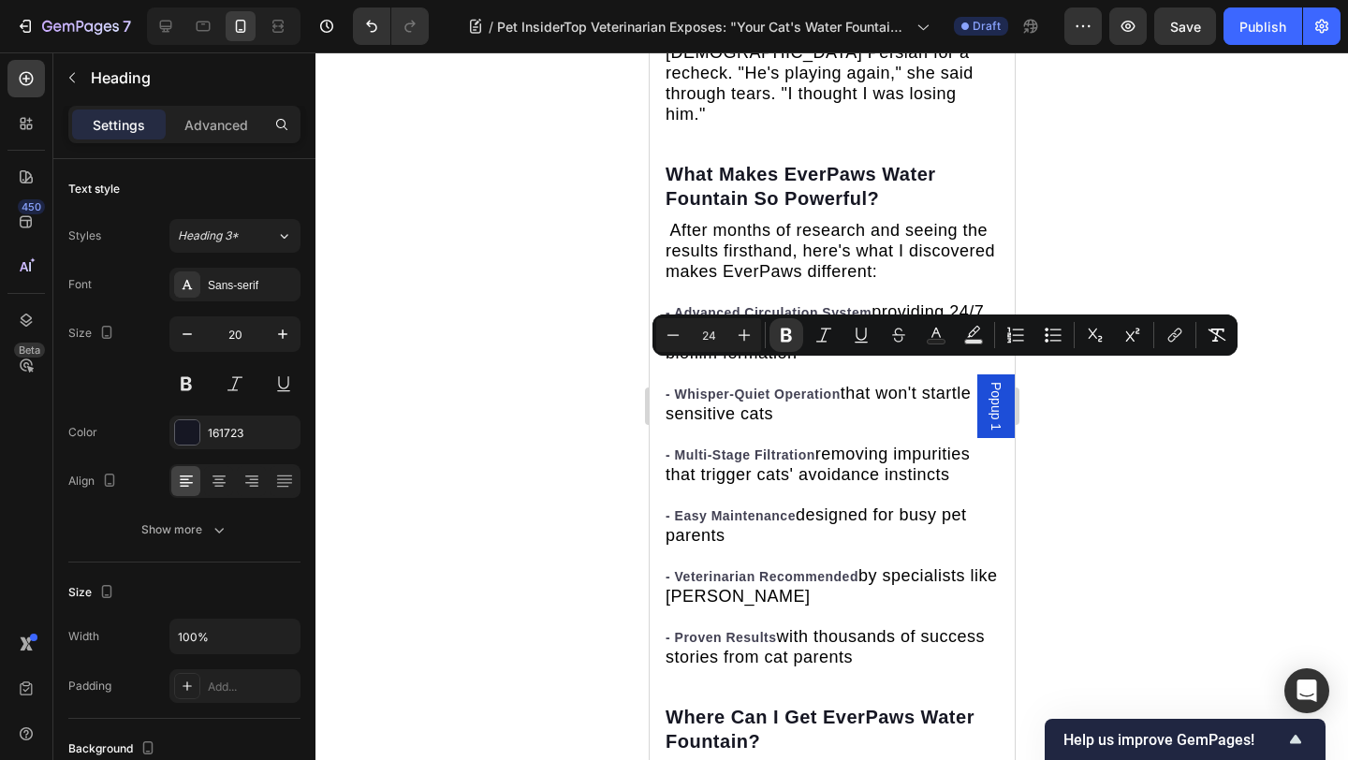
click at [575, 365] on div at bounding box center [831, 405] width 1032 height 707
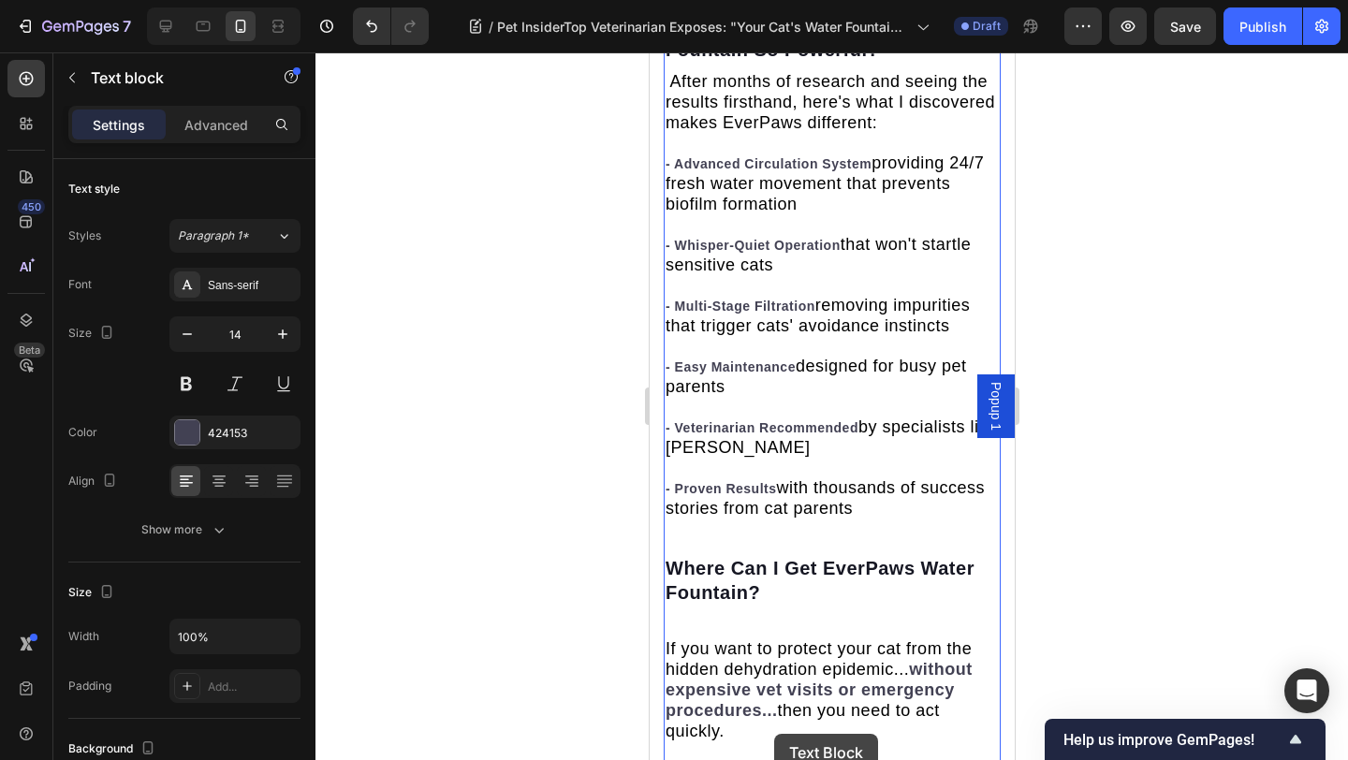
scroll to position [7658, 0]
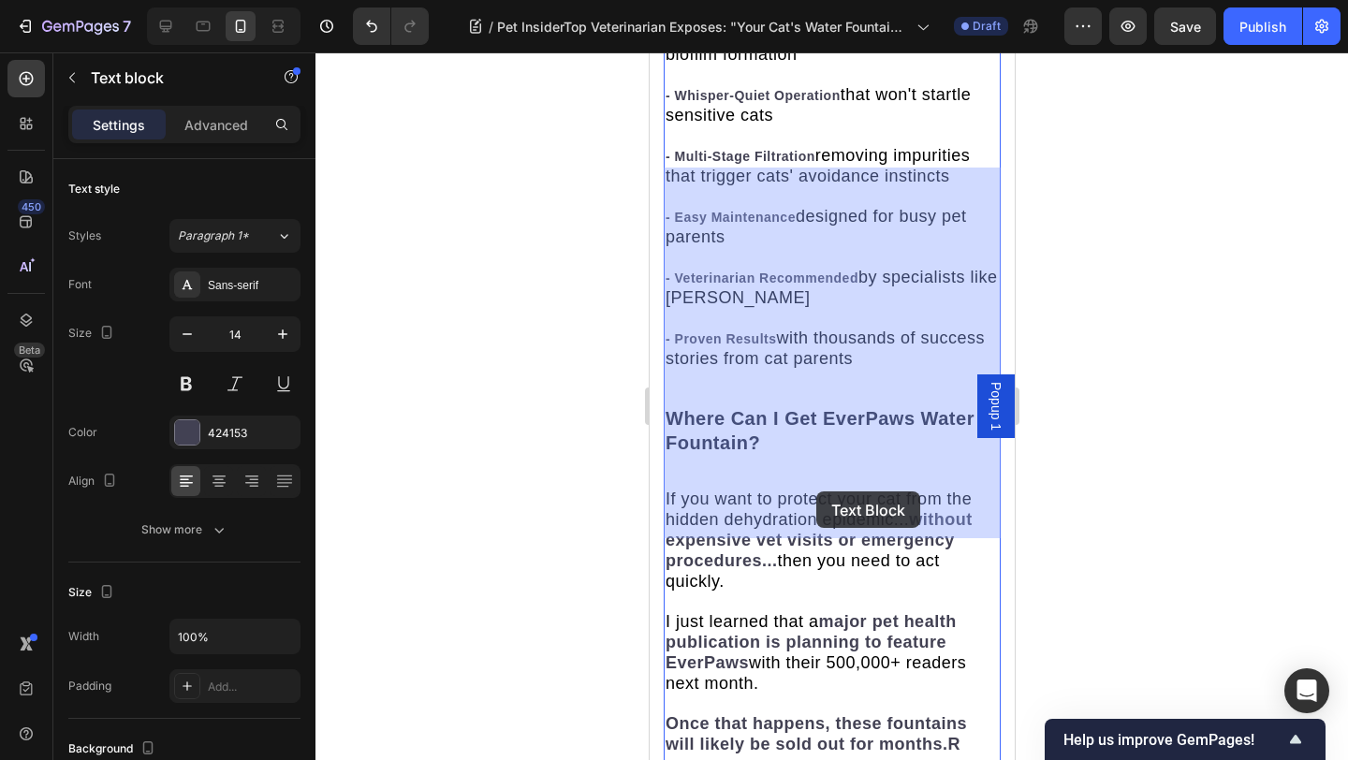
drag, startPoint x: 666, startPoint y: 483, endPoint x: 839, endPoint y: 482, distance: 173.1
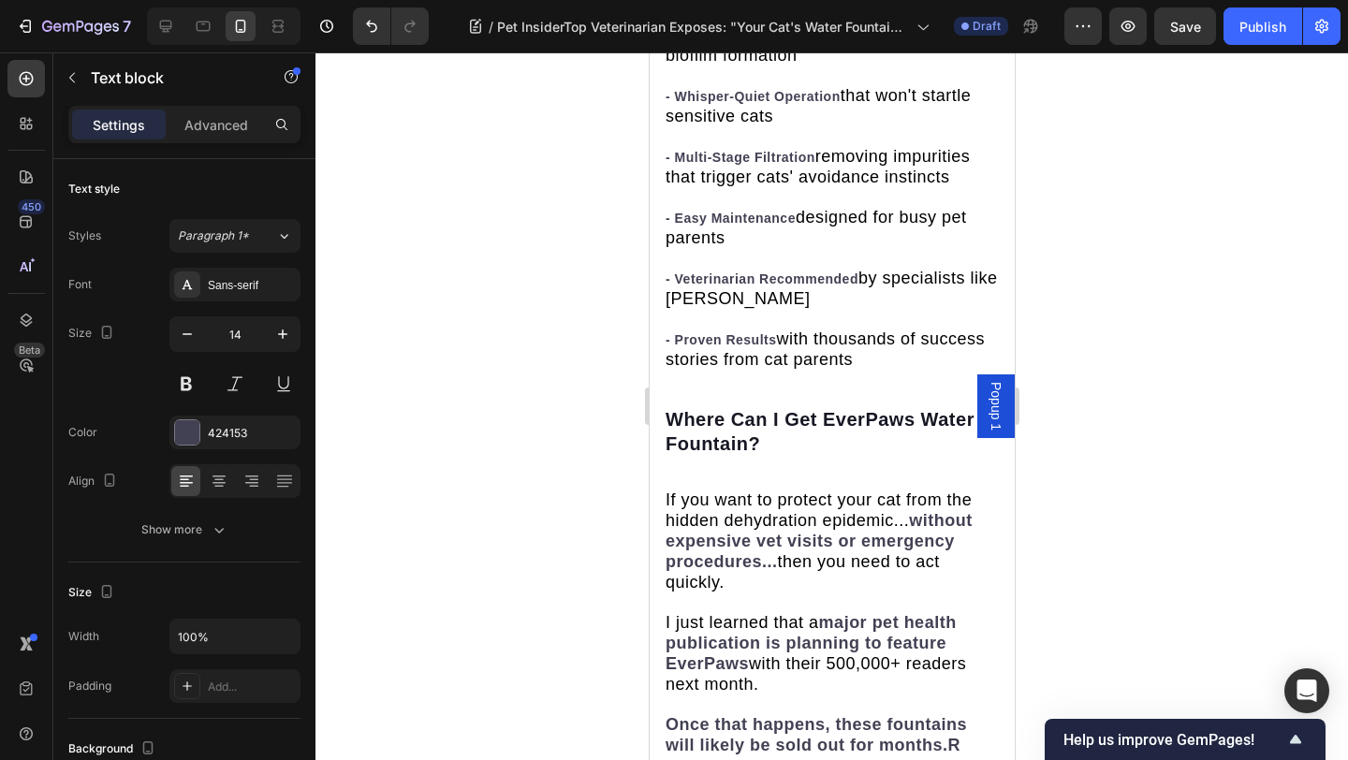
drag, startPoint x: 835, startPoint y: 490, endPoint x: 664, endPoint y: 187, distance: 347.8
drag, startPoint x: 963, startPoint y: 227, endPoint x: 963, endPoint y: 248, distance: 20.6
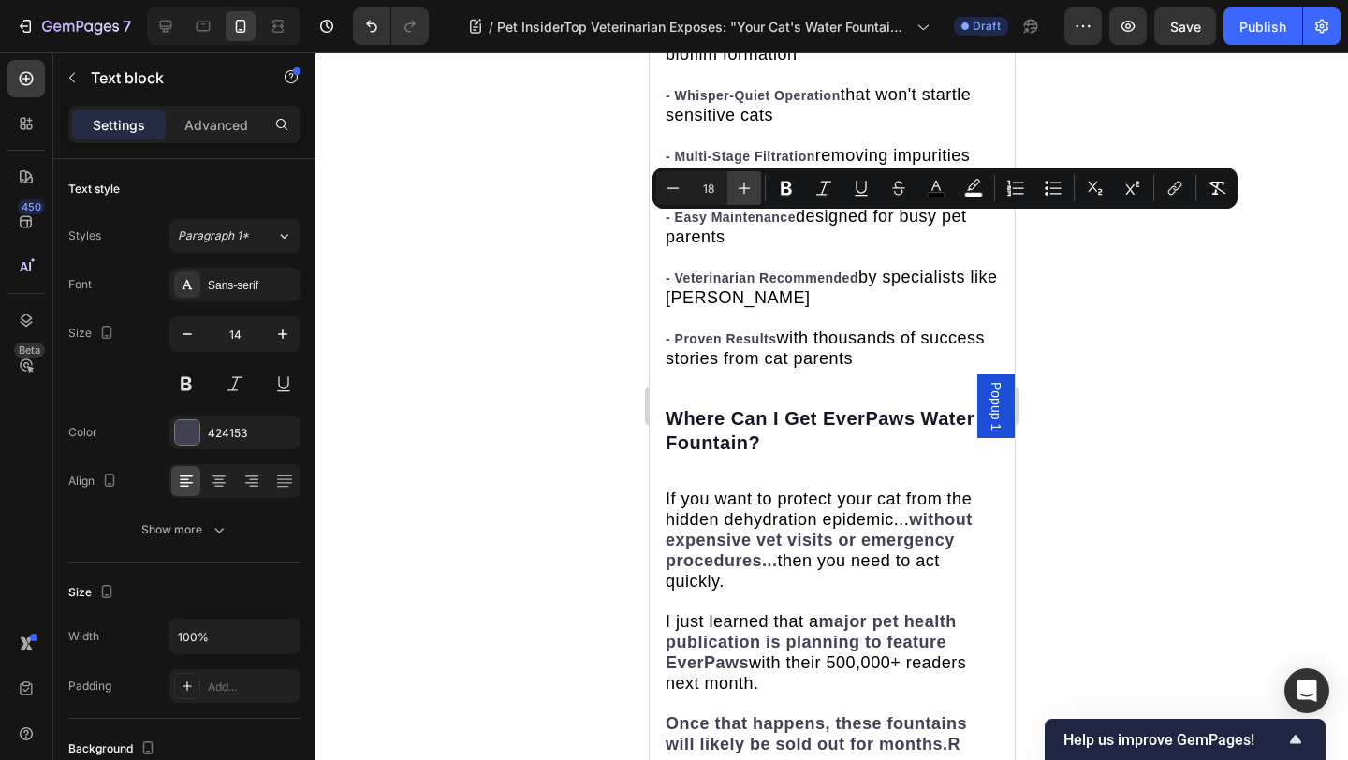
click at [746, 186] on icon "Editor contextual toolbar" at bounding box center [744, 188] width 19 height 19
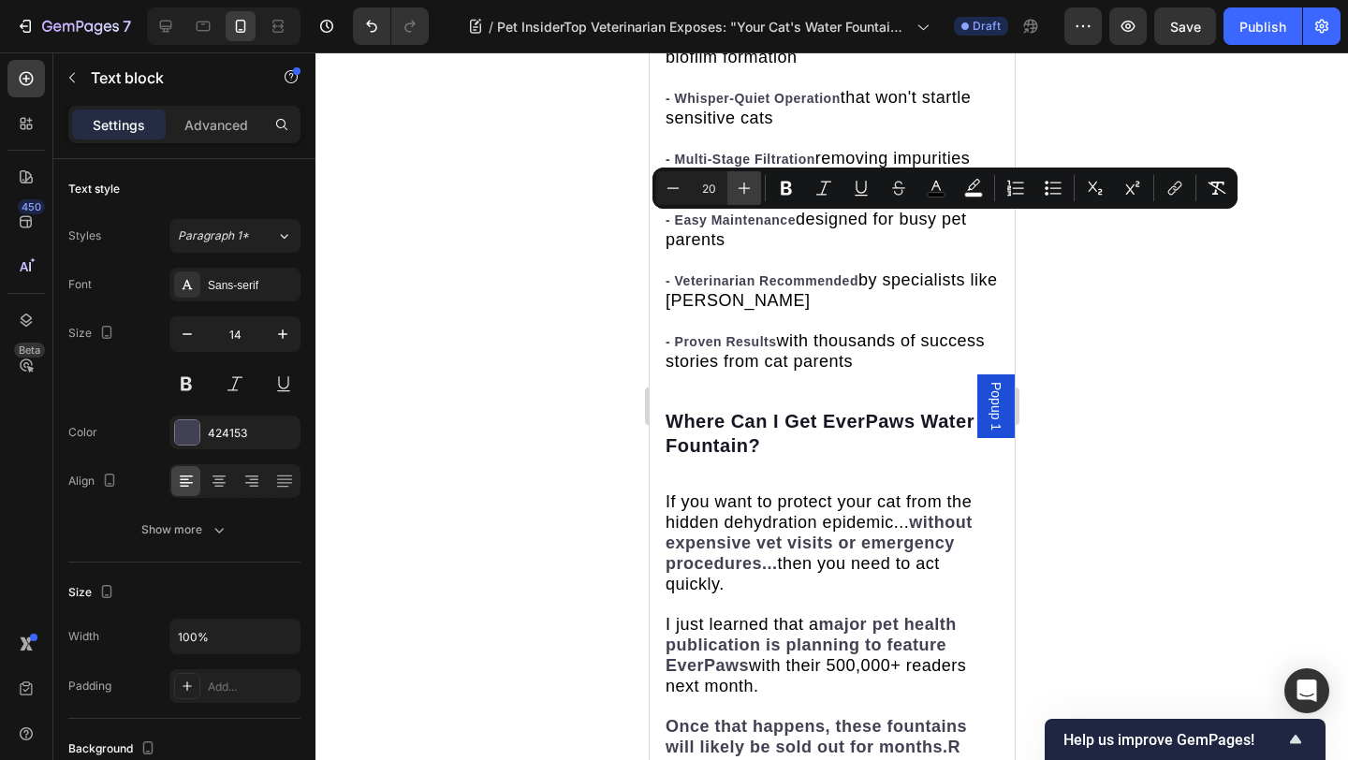
click at [746, 186] on icon "Editor contextual toolbar" at bounding box center [744, 188] width 19 height 19
click at [685, 182] on button "Minus" at bounding box center [673, 188] width 34 height 34
type input "18"
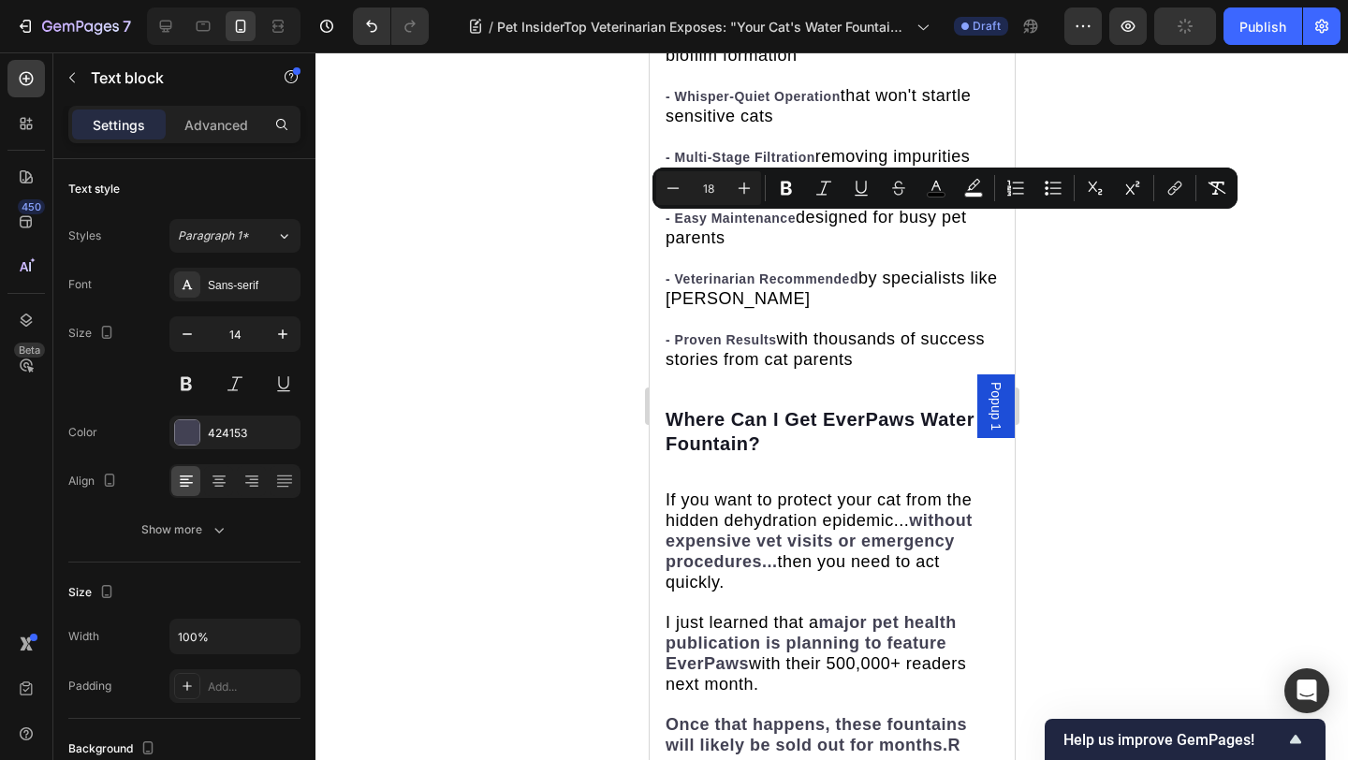
click at [1155, 139] on div at bounding box center [831, 405] width 1032 height 707
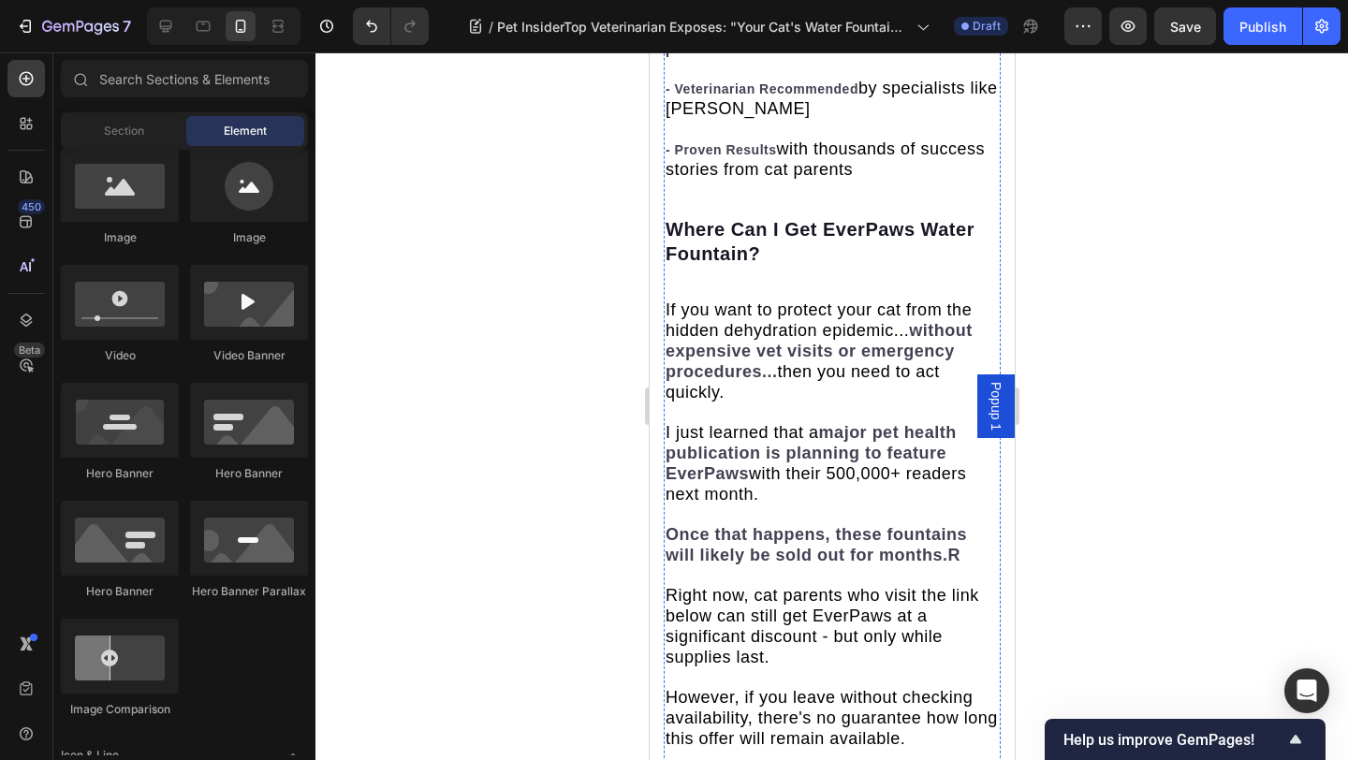
scroll to position [7884, 0]
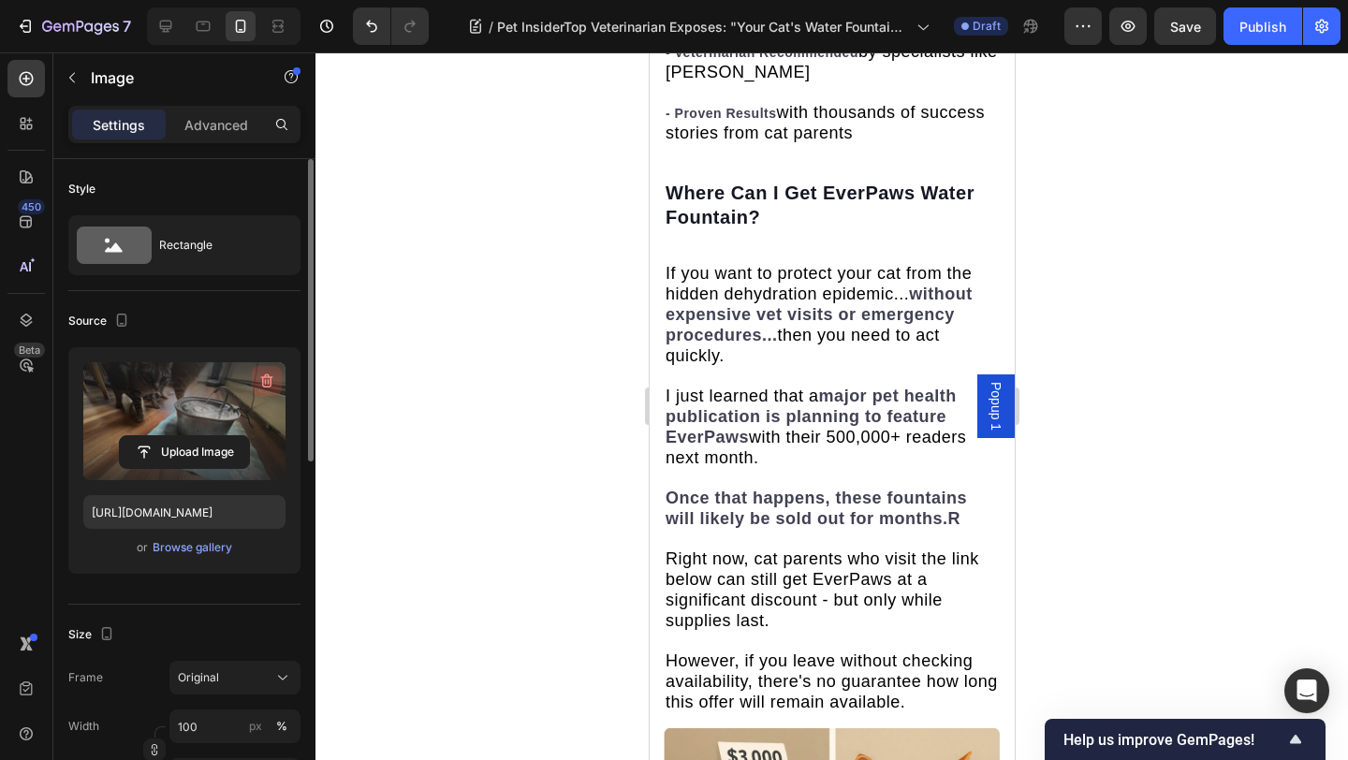
click at [270, 389] on icon "button" at bounding box center [266, 381] width 19 height 19
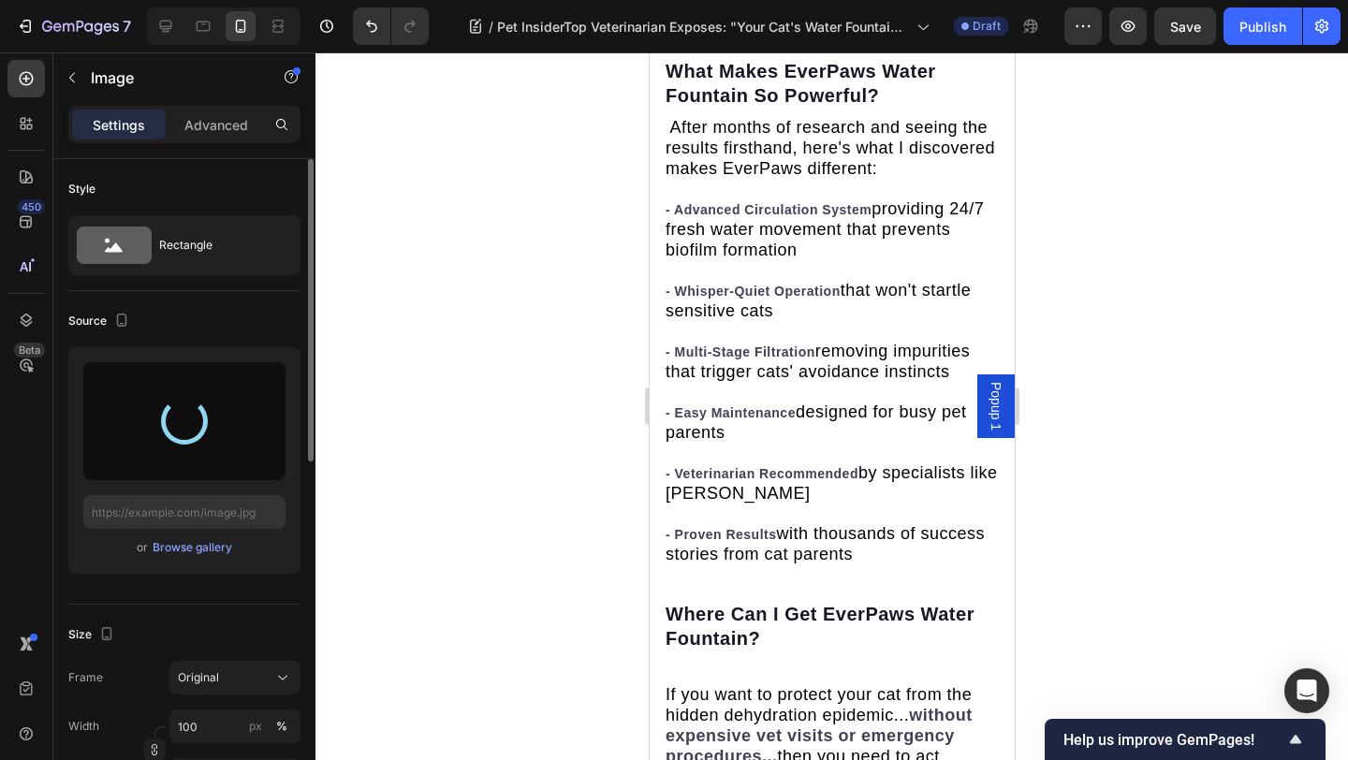
type input "https://cdn.shopify.com/s/files/1/0939/3743/4969/files/gempages_583388466436375…"
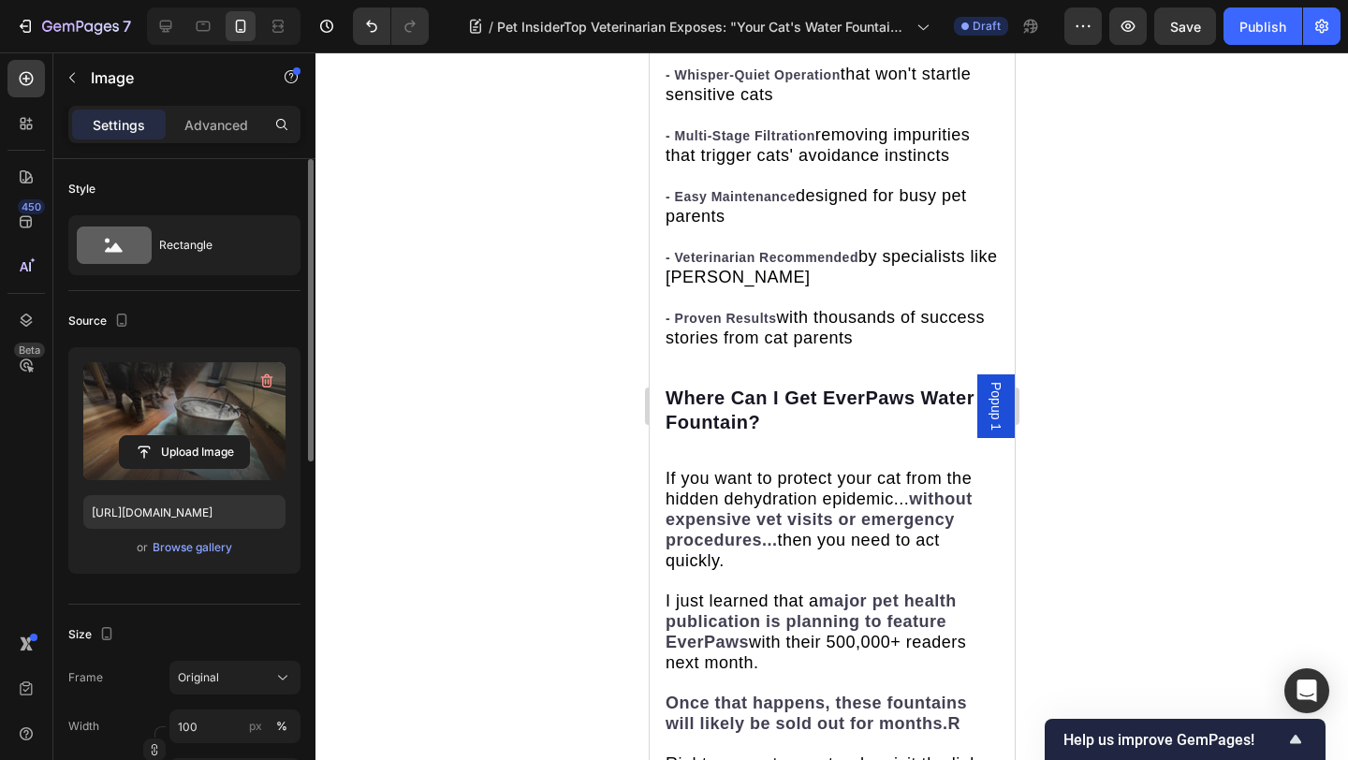
scroll to position [8214, 0]
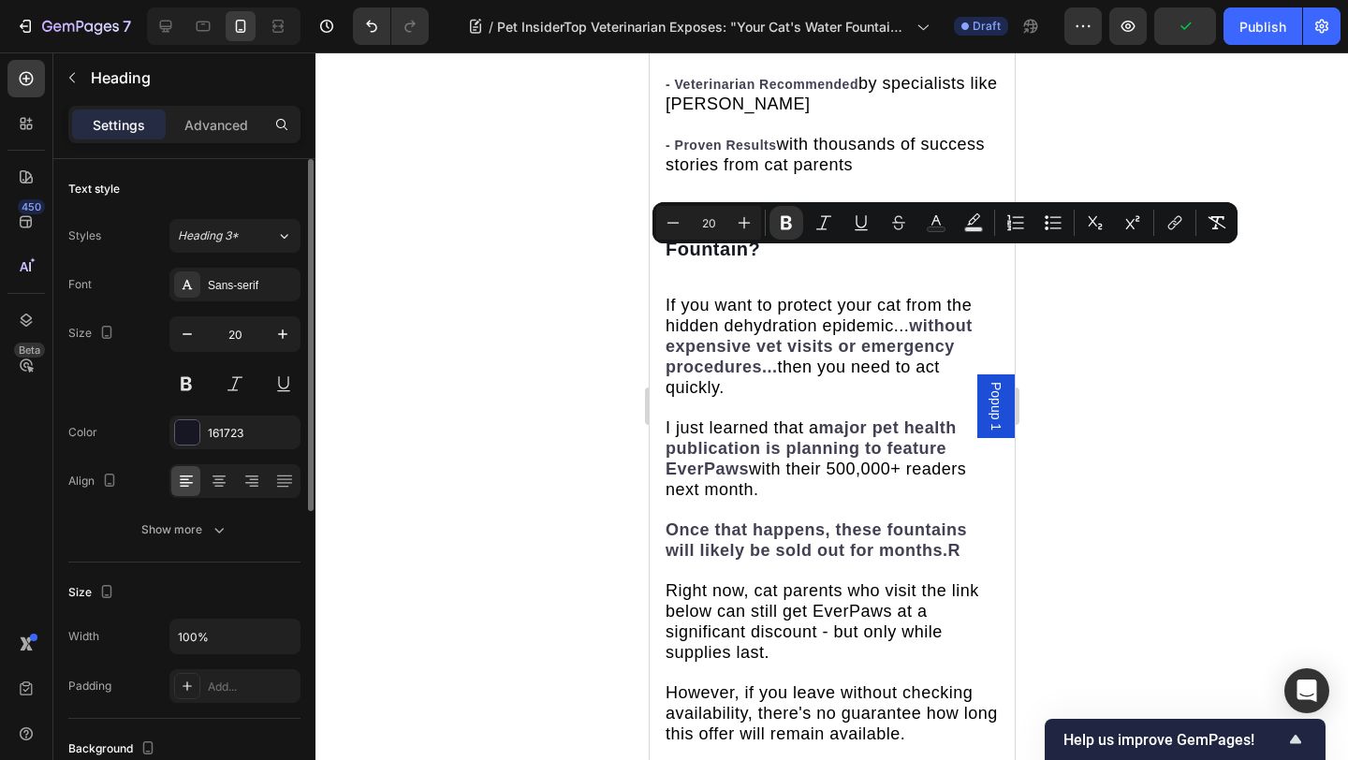
click at [747, 230] on icon "Editor contextual toolbar" at bounding box center [744, 222] width 19 height 19
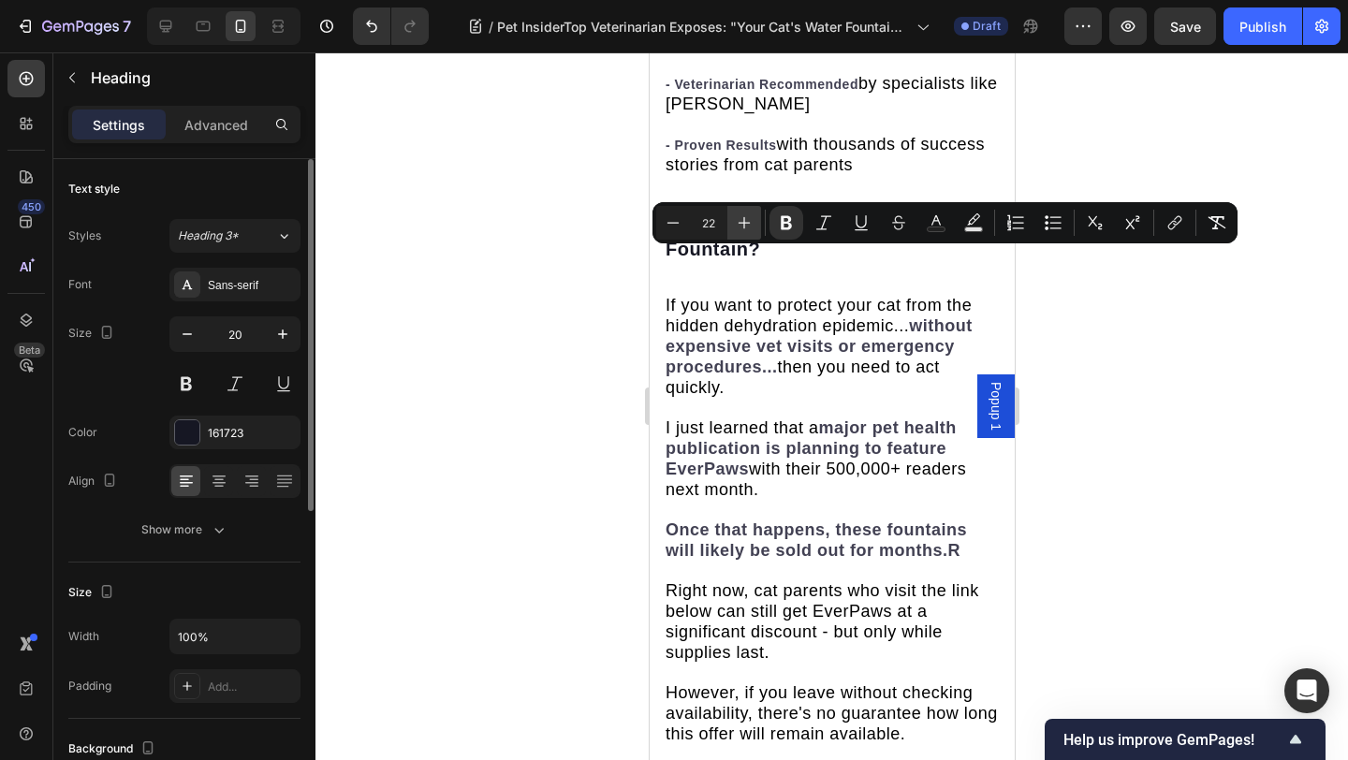
click at [747, 230] on icon "Editor contextual toolbar" at bounding box center [744, 222] width 19 height 19
type input "24"
click at [1188, 182] on div at bounding box center [831, 405] width 1032 height 707
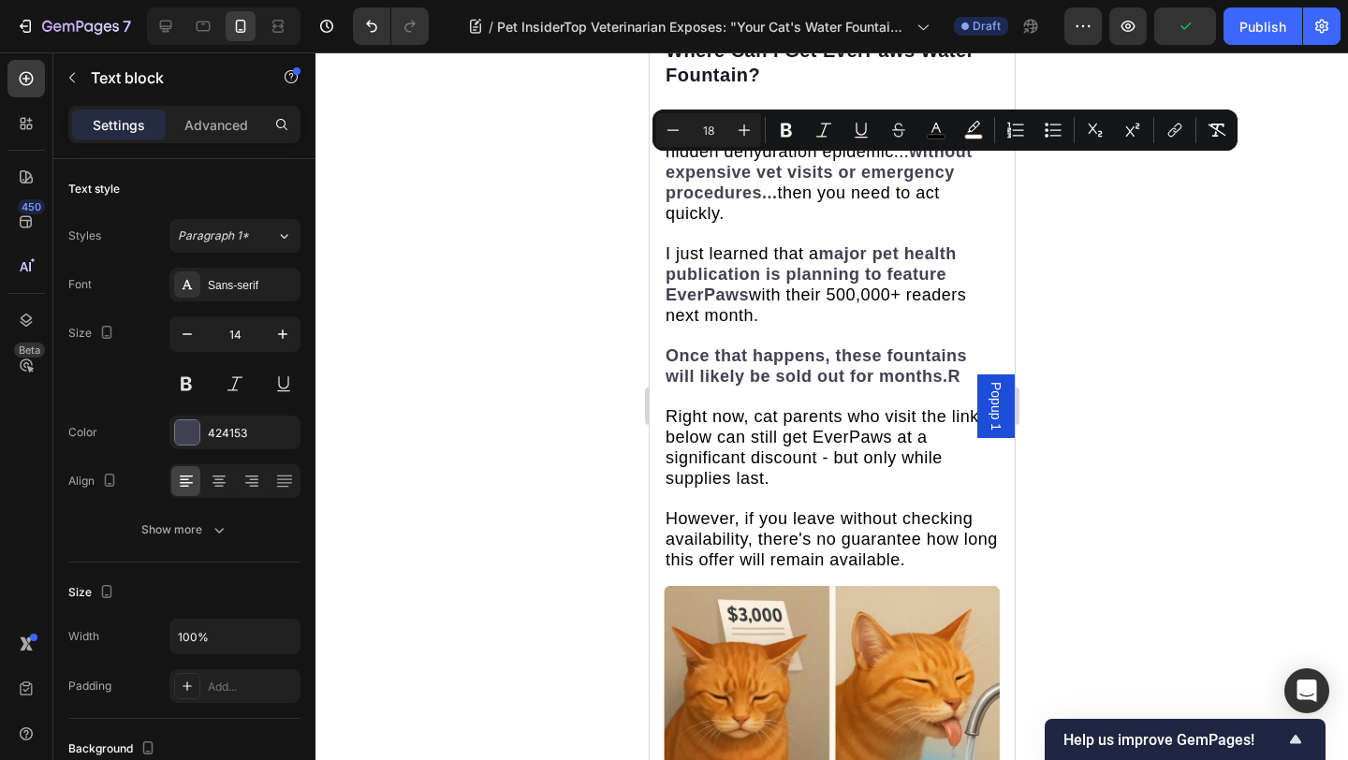
drag, startPoint x: 865, startPoint y: 615, endPoint x: 665, endPoint y: 164, distance: 493.1
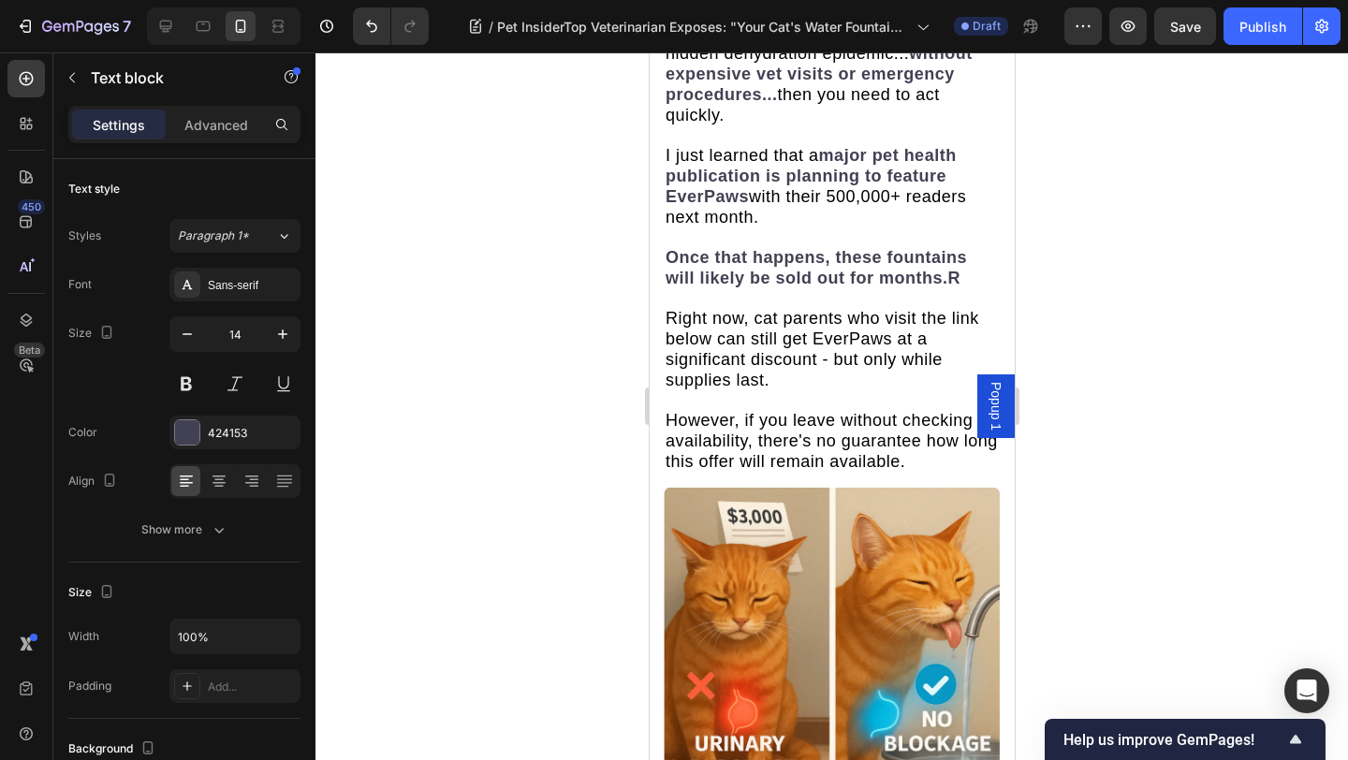
drag, startPoint x: 665, startPoint y: 169, endPoint x: 893, endPoint y: 558, distance: 450.0
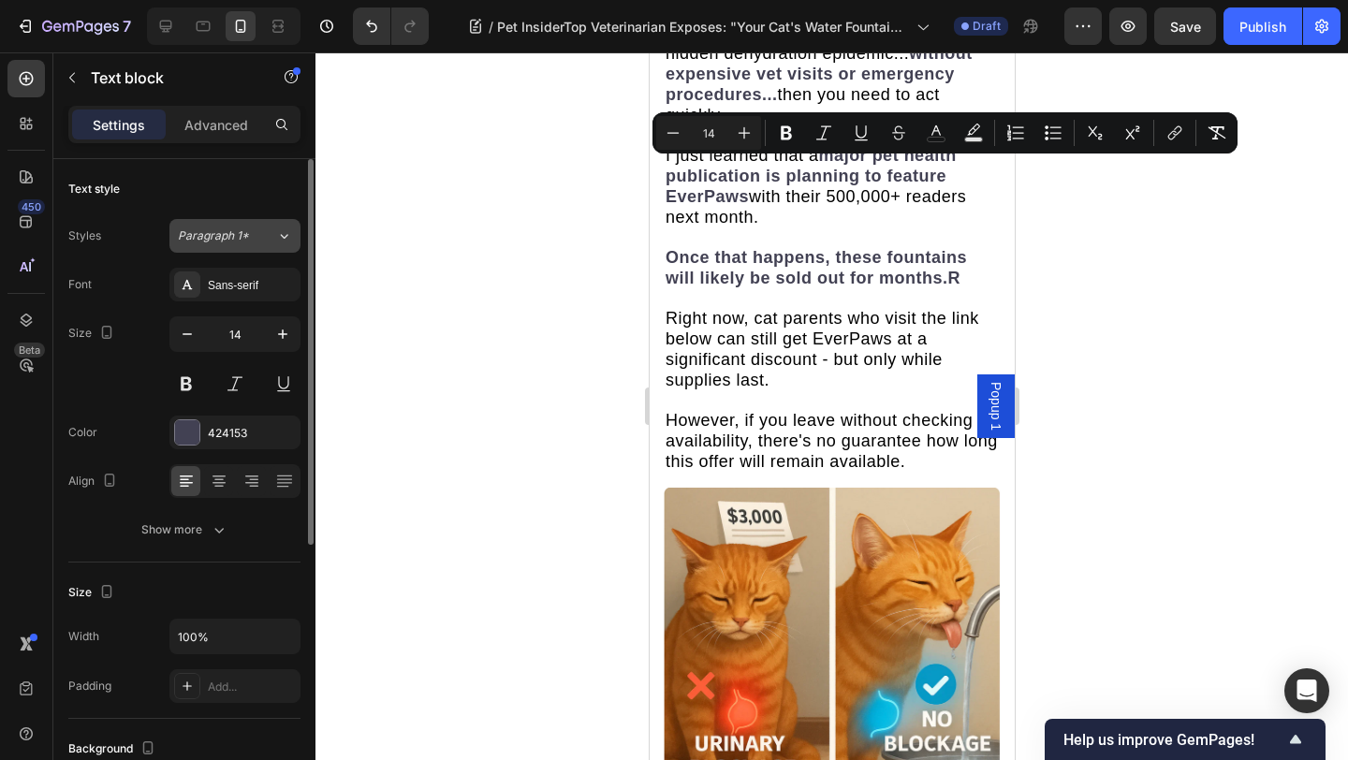
click at [238, 241] on span "Paragraph 1*" at bounding box center [213, 235] width 71 height 17
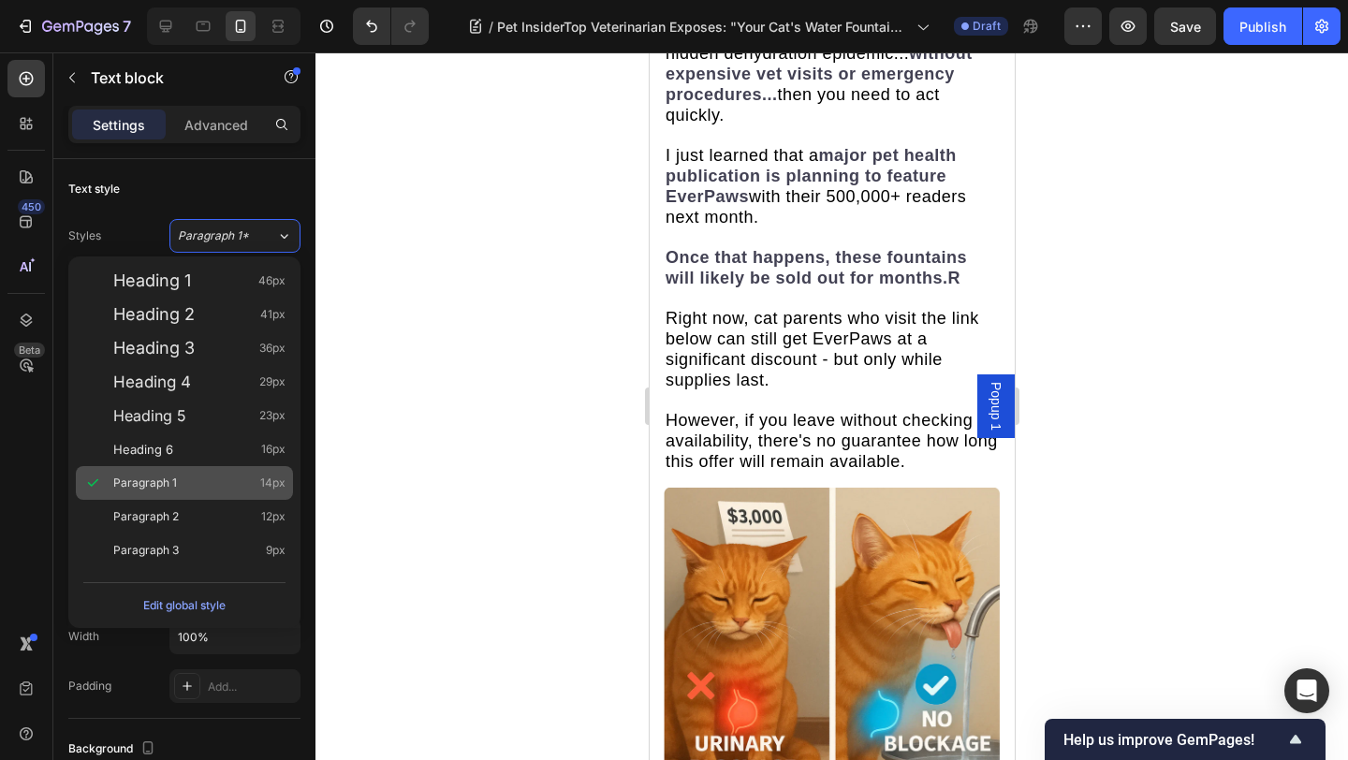
click at [212, 487] on div "Paragraph 1 14px" at bounding box center [199, 483] width 172 height 19
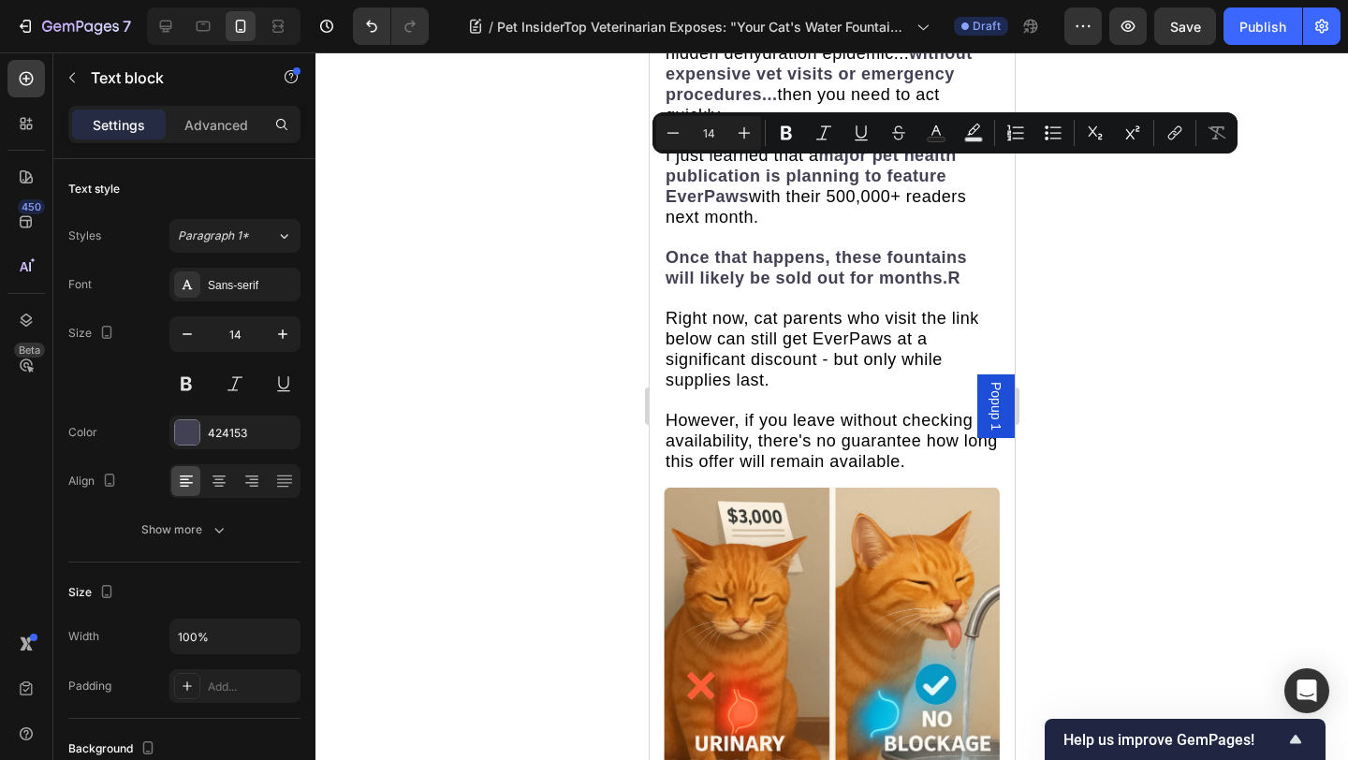
drag, startPoint x: 664, startPoint y: 168, endPoint x: 881, endPoint y: 576, distance: 461.7
click at [743, 145] on button "Plus" at bounding box center [744, 133] width 34 height 34
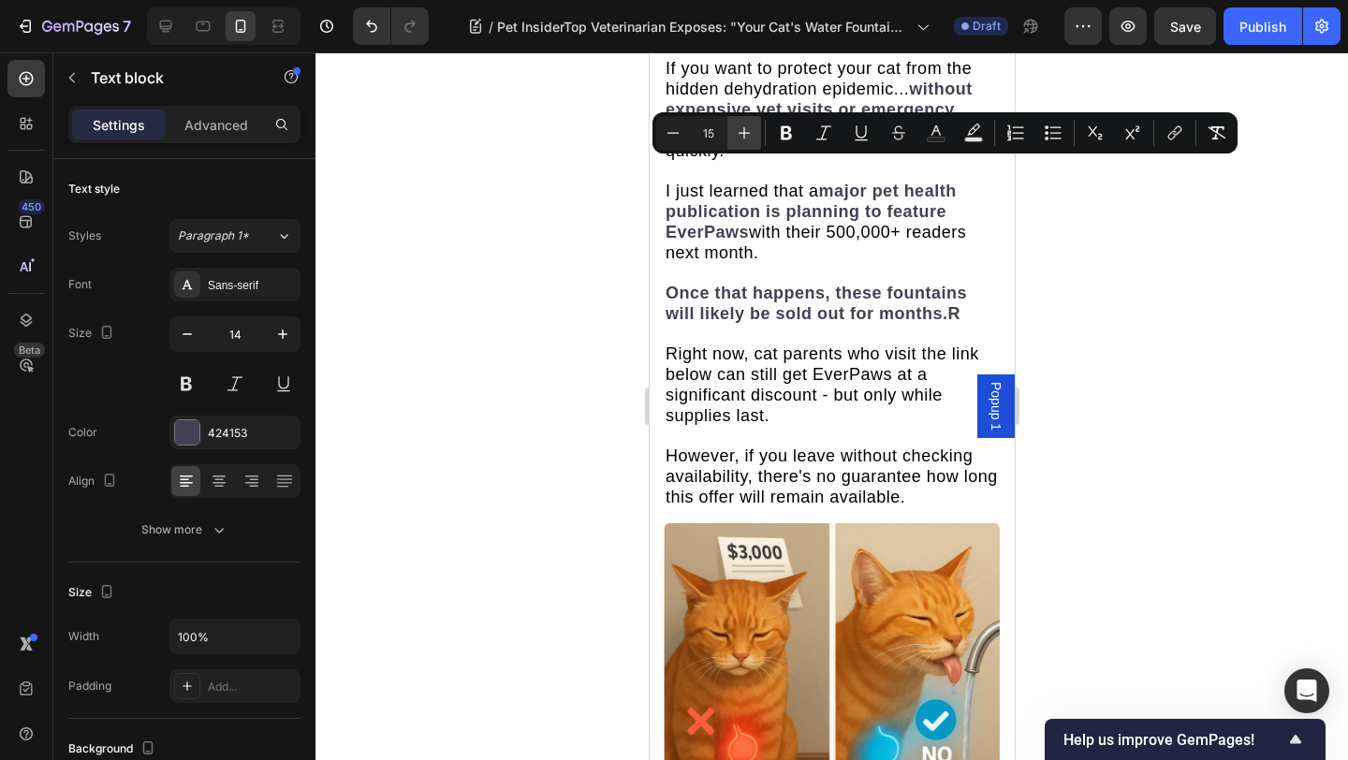
click at [743, 144] on button "Plus" at bounding box center [744, 133] width 34 height 34
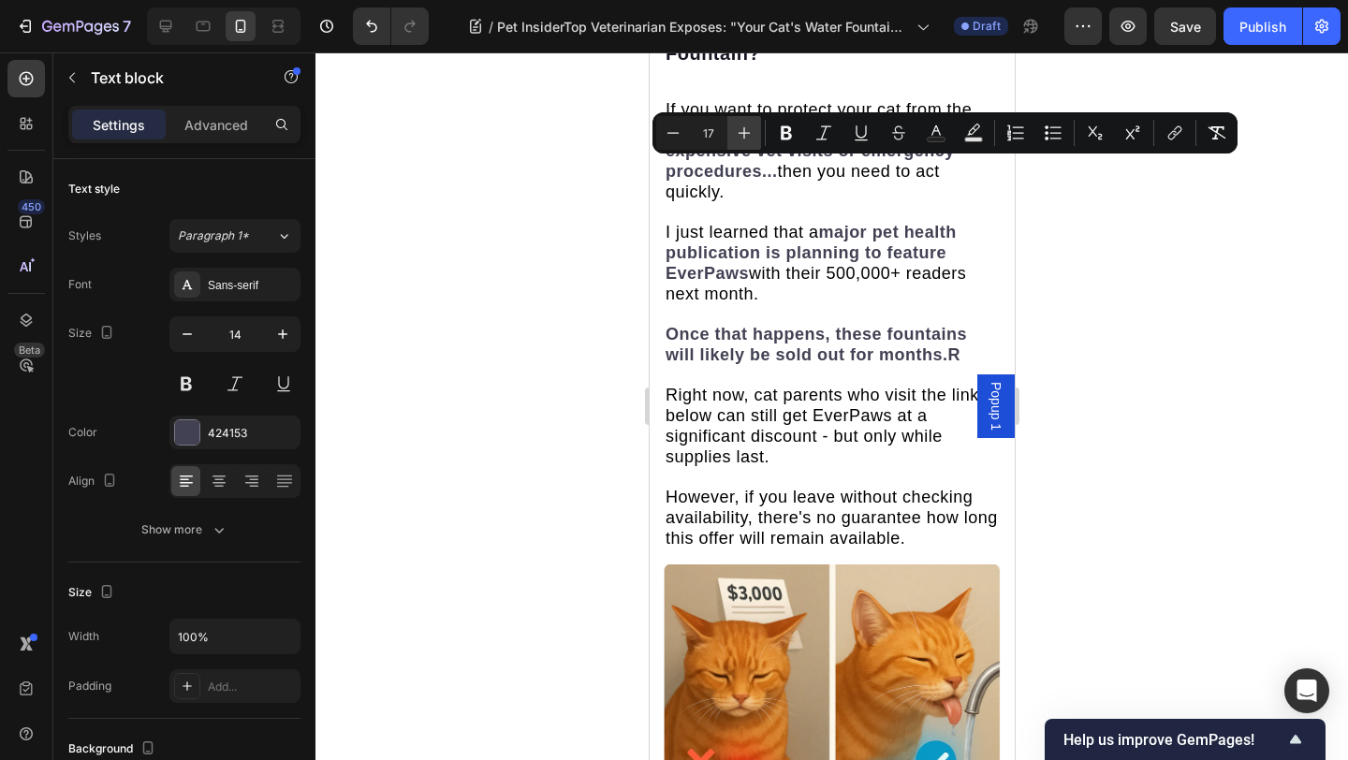
click at [743, 144] on button "Plus" at bounding box center [744, 133] width 34 height 34
type input "18"
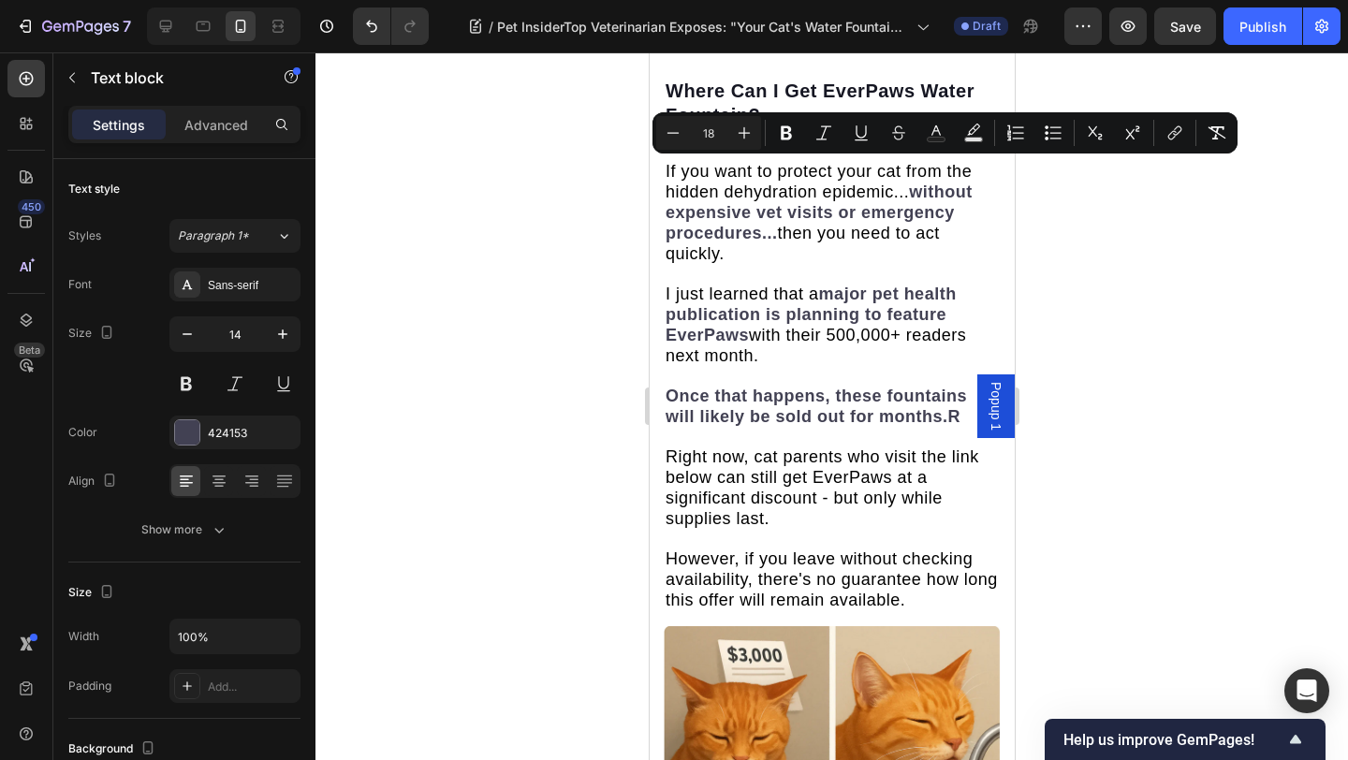
click at [1243, 321] on div at bounding box center [831, 405] width 1032 height 707
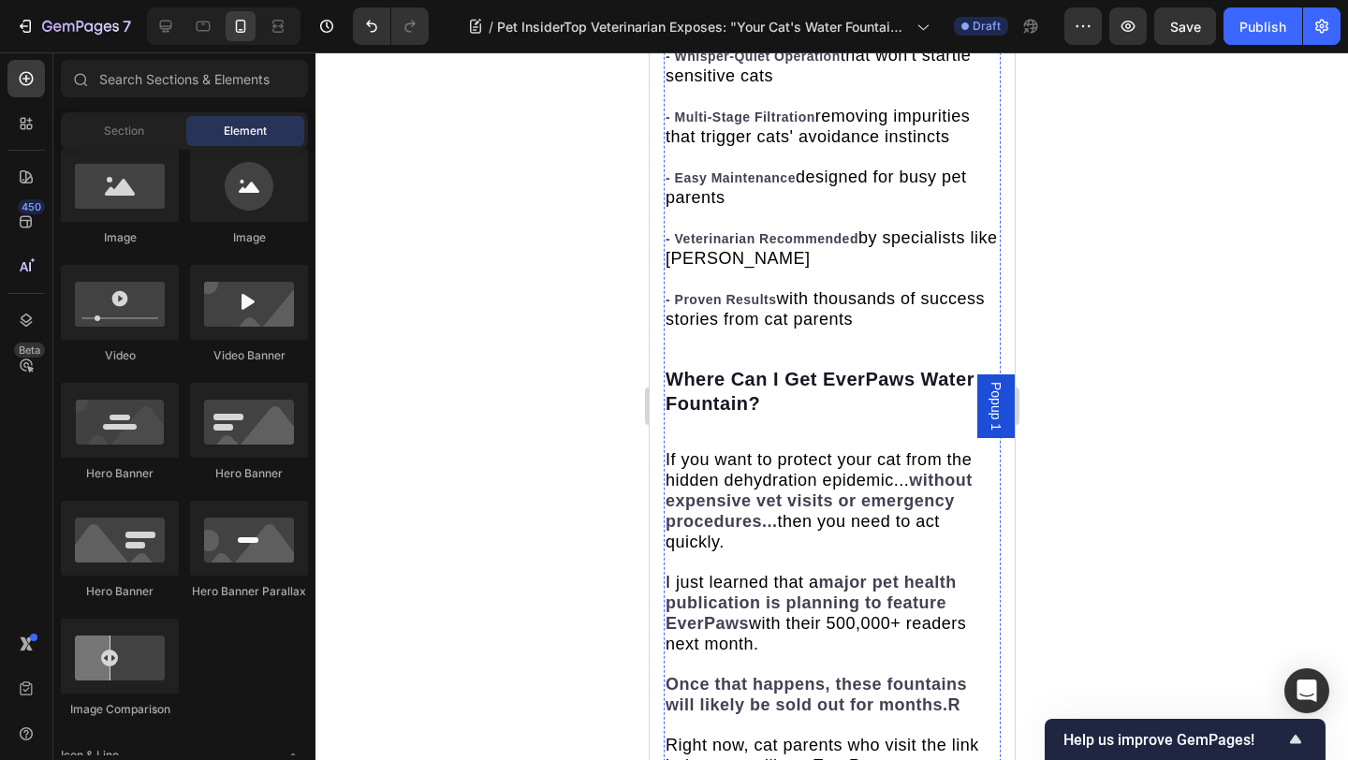
scroll to position [8254, 0]
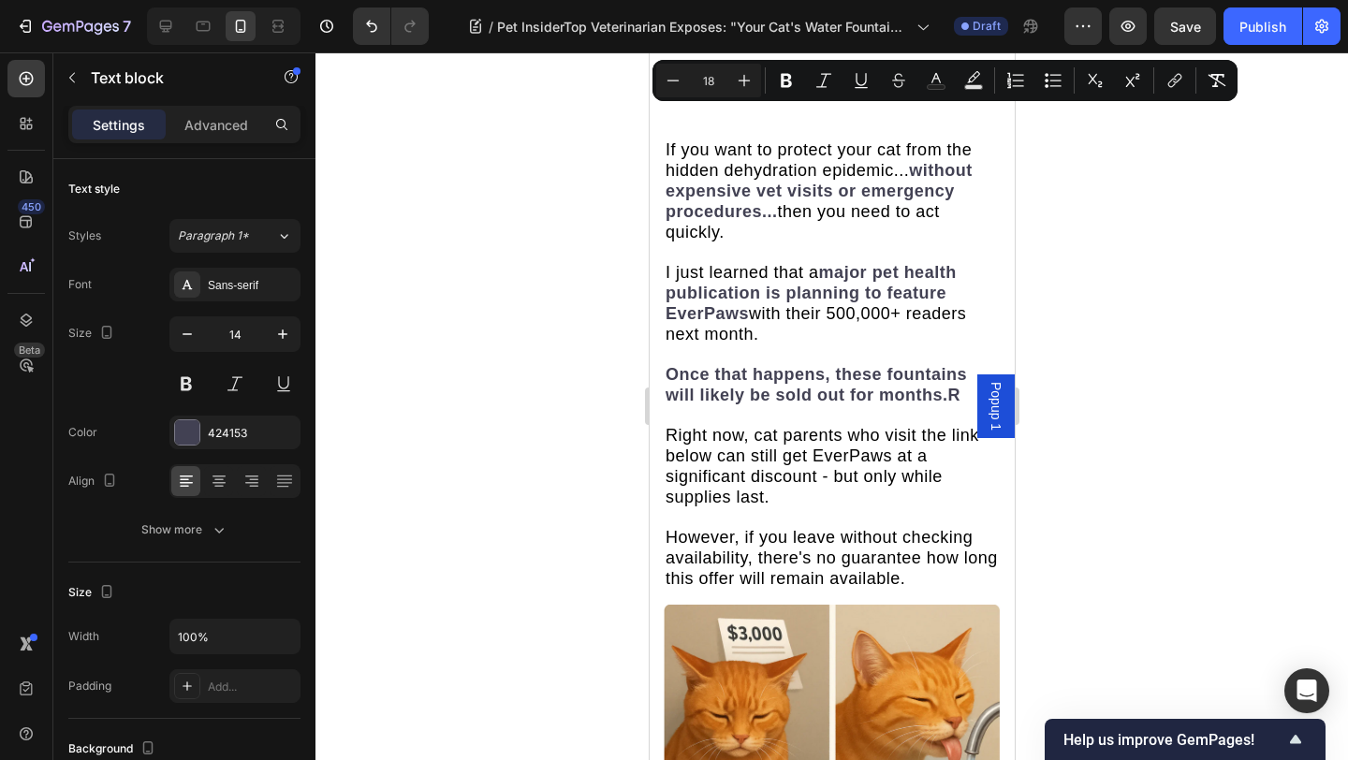
scroll to position [8464, 0]
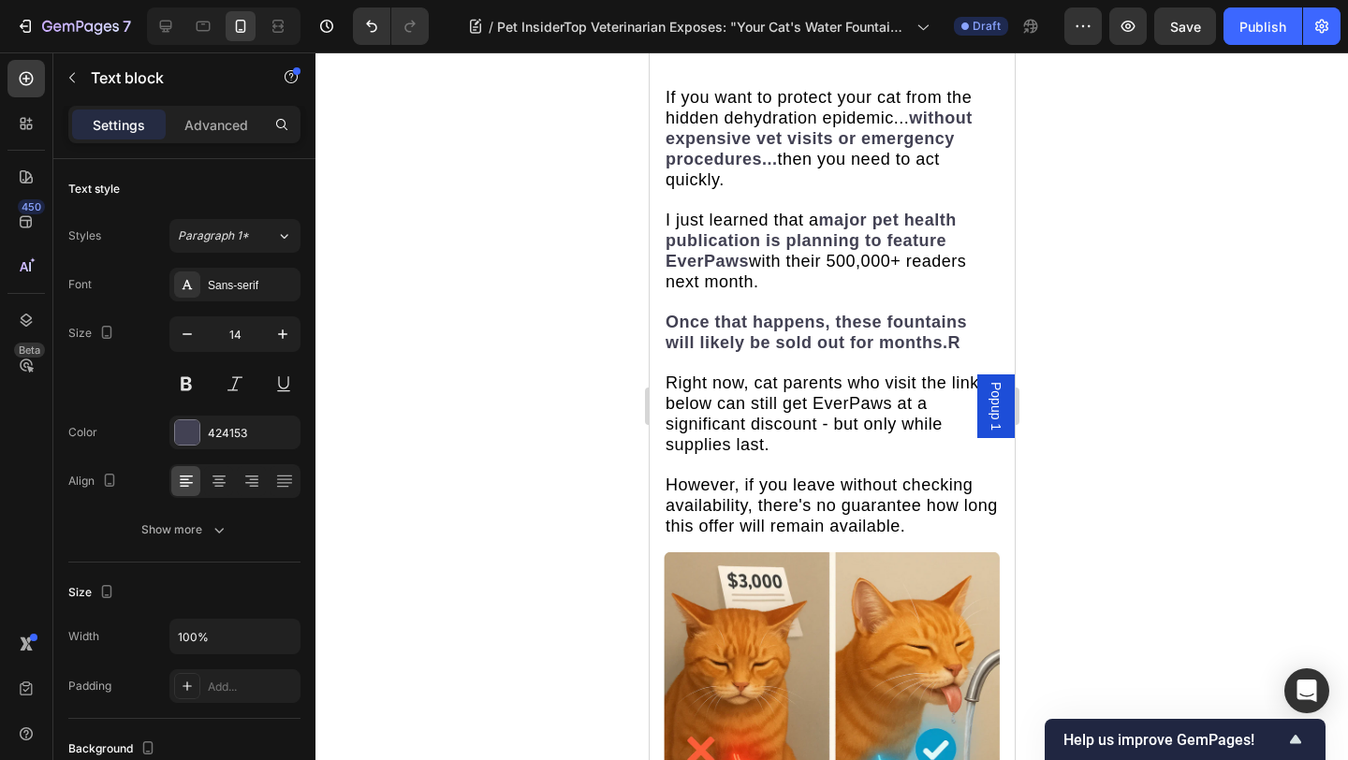
drag, startPoint x: 664, startPoint y: 308, endPoint x: 899, endPoint y: 532, distance: 324.3
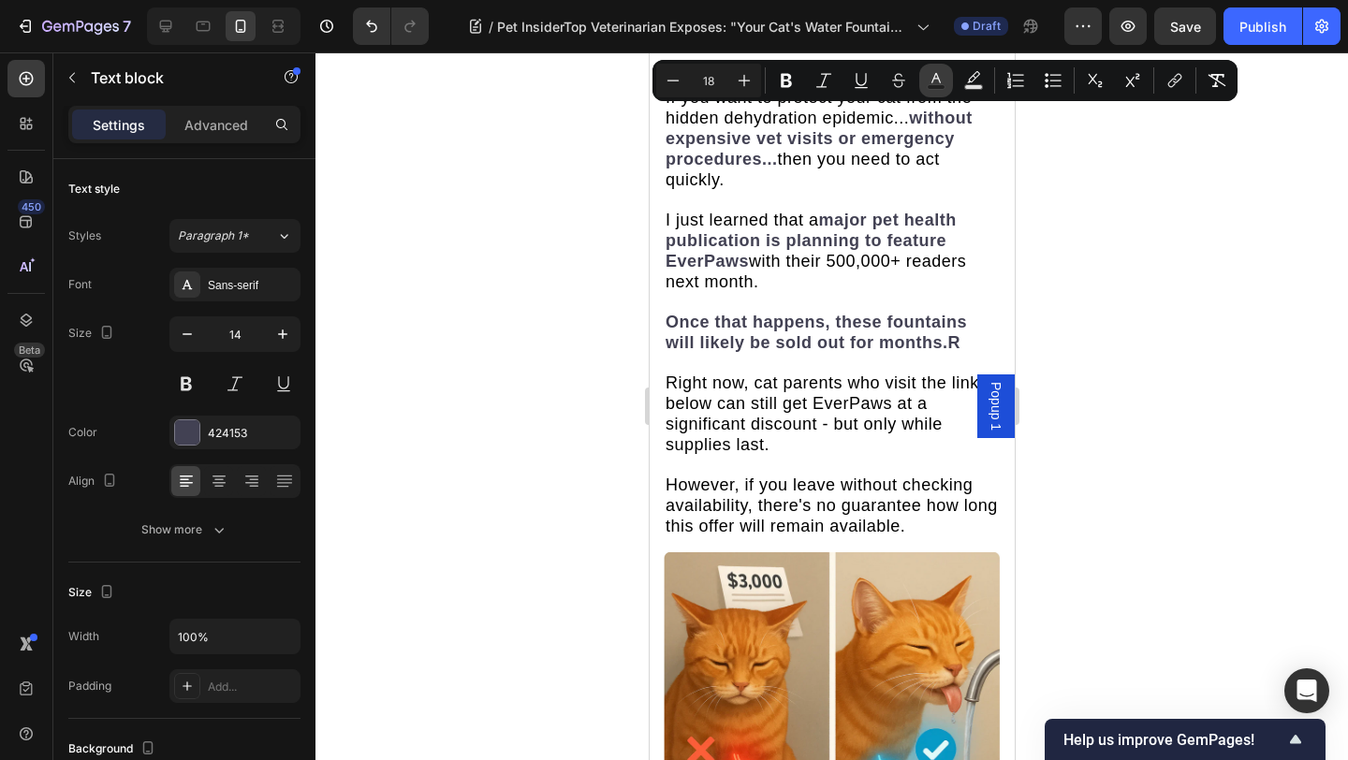
click at [950, 73] on button "Text Color" at bounding box center [936, 81] width 34 height 34
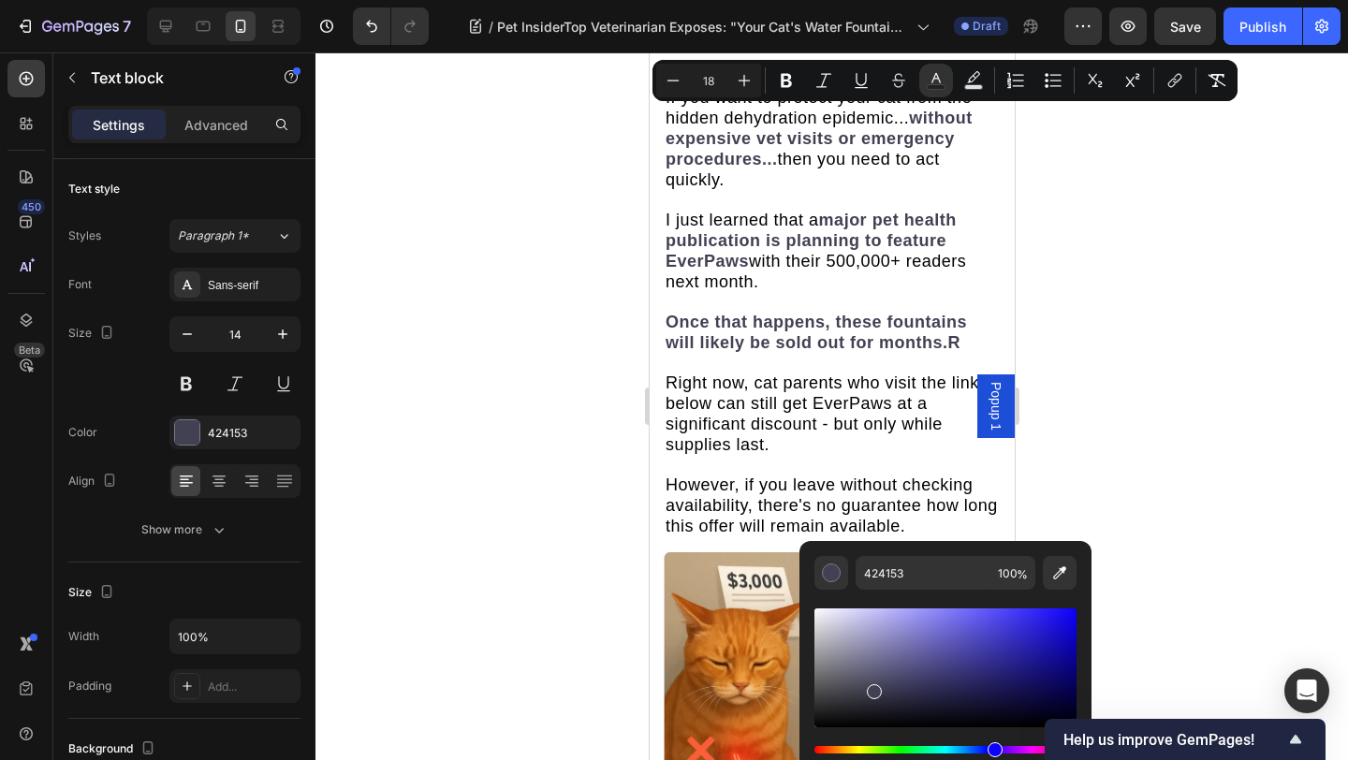
click at [874, 702] on div "Editor contextual toolbar" at bounding box center [945, 667] width 262 height 119
type input "292935"
click at [1232, 297] on div at bounding box center [831, 405] width 1032 height 707
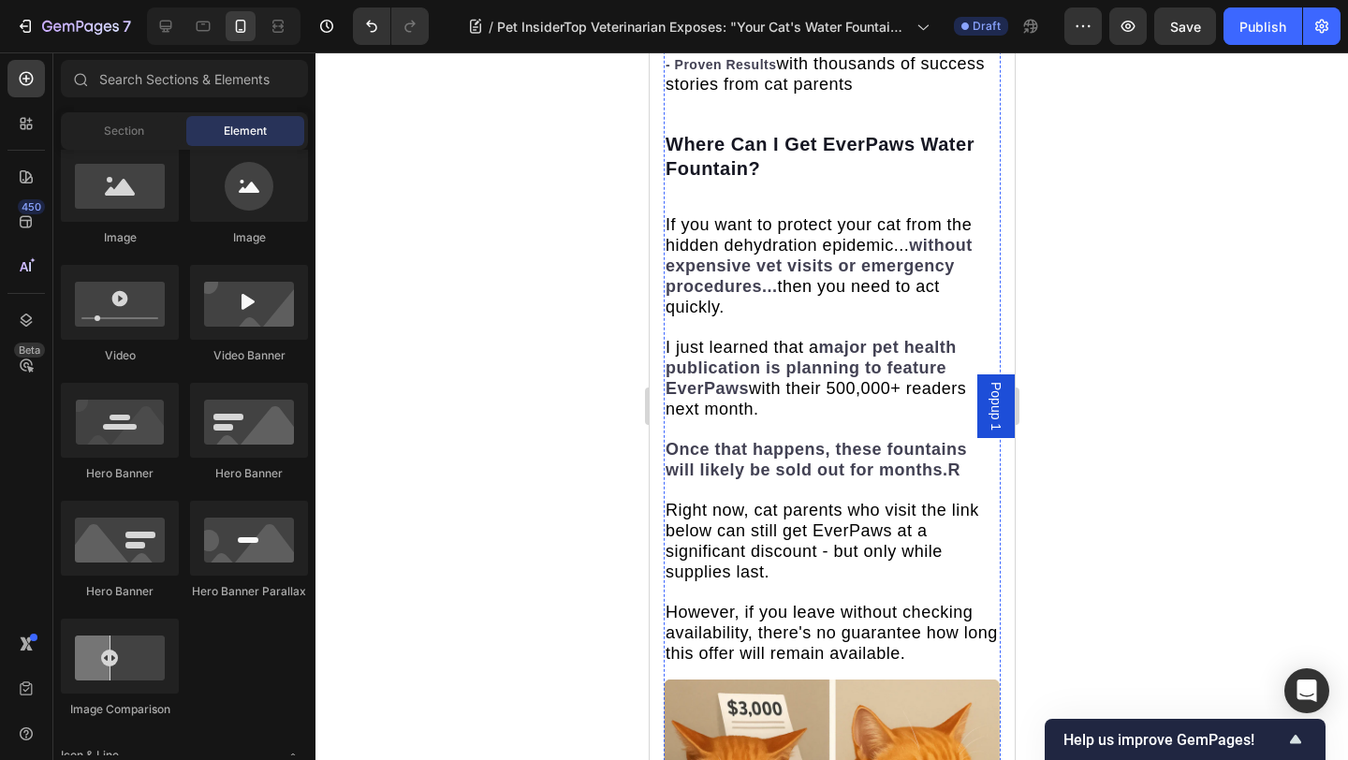
scroll to position [8352, 0]
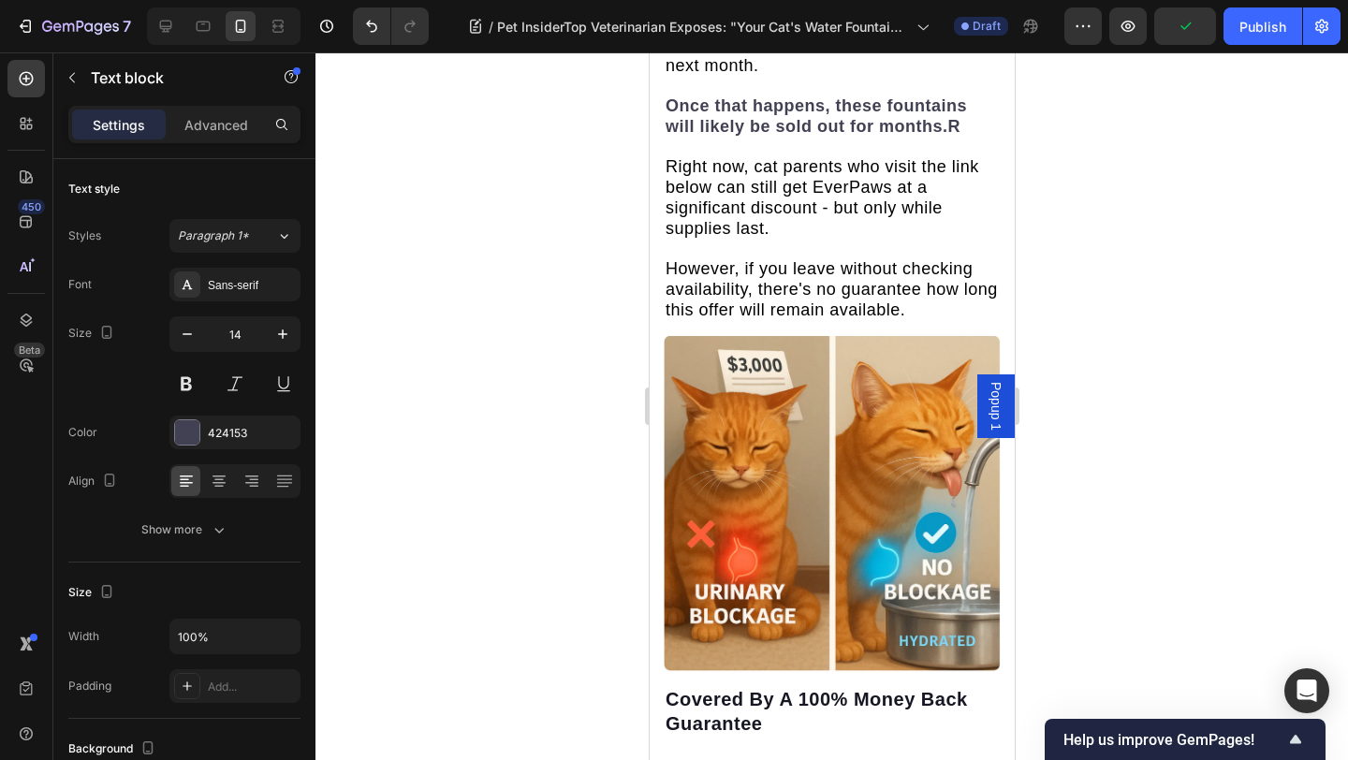
scroll to position [8751, 0]
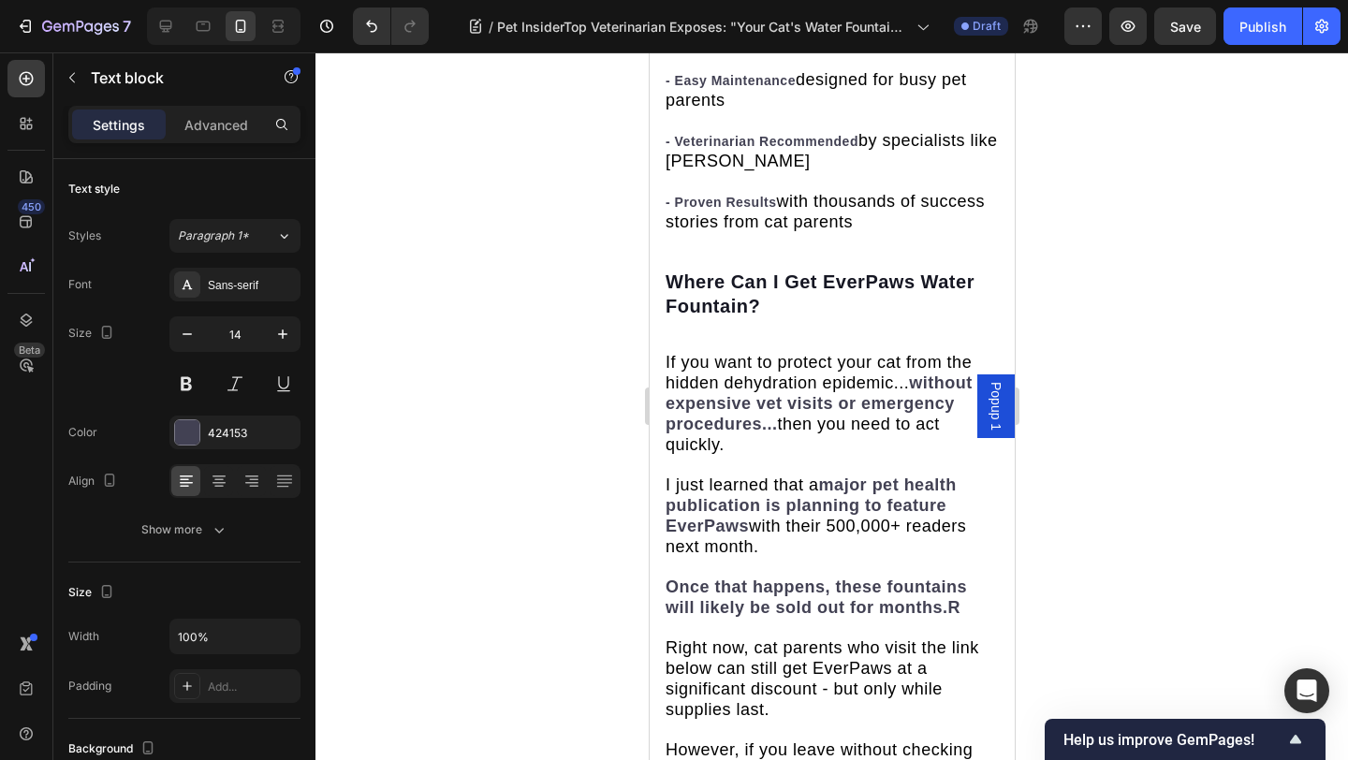
scroll to position [8160, 0]
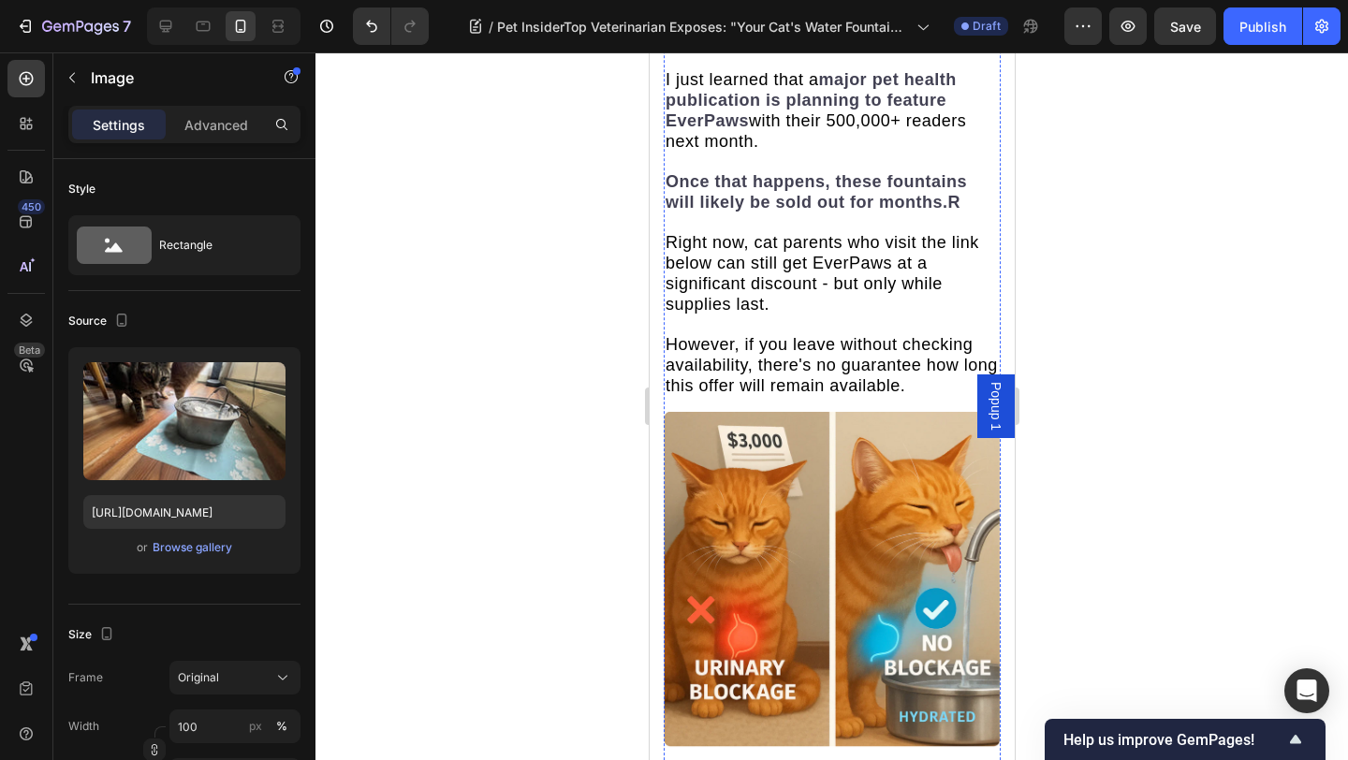
scroll to position [8685, 0]
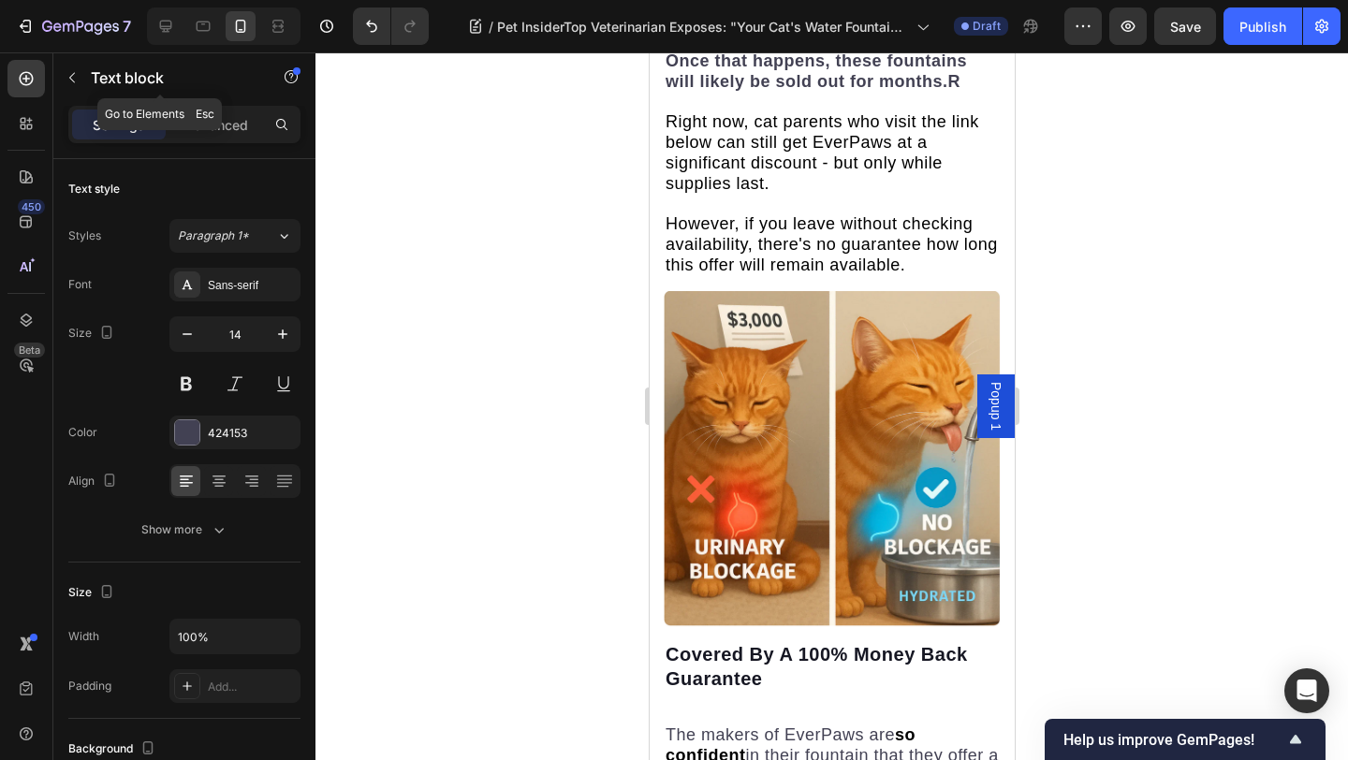
click at [79, 76] on icon "button" at bounding box center [72, 77] width 15 height 15
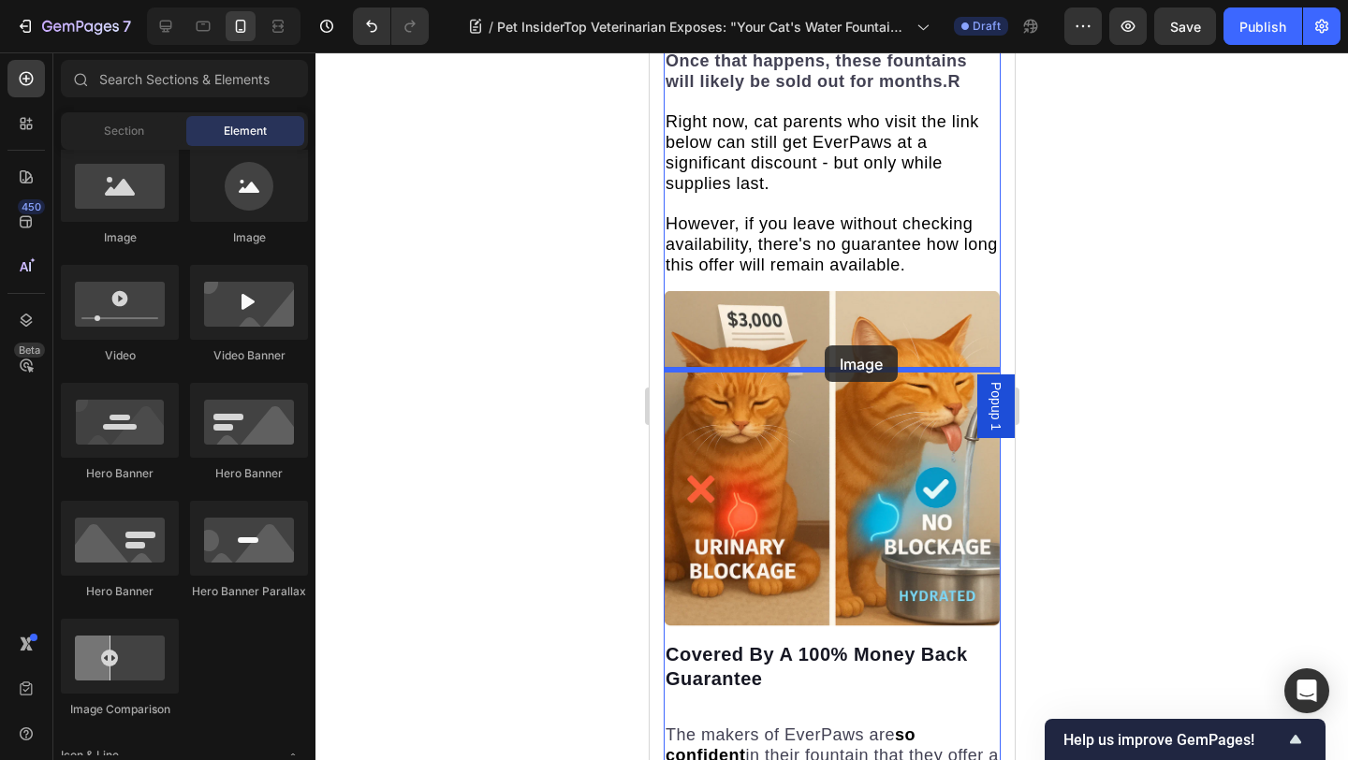
drag, startPoint x: 878, startPoint y: 261, endPoint x: 819, endPoint y: 336, distance: 95.3
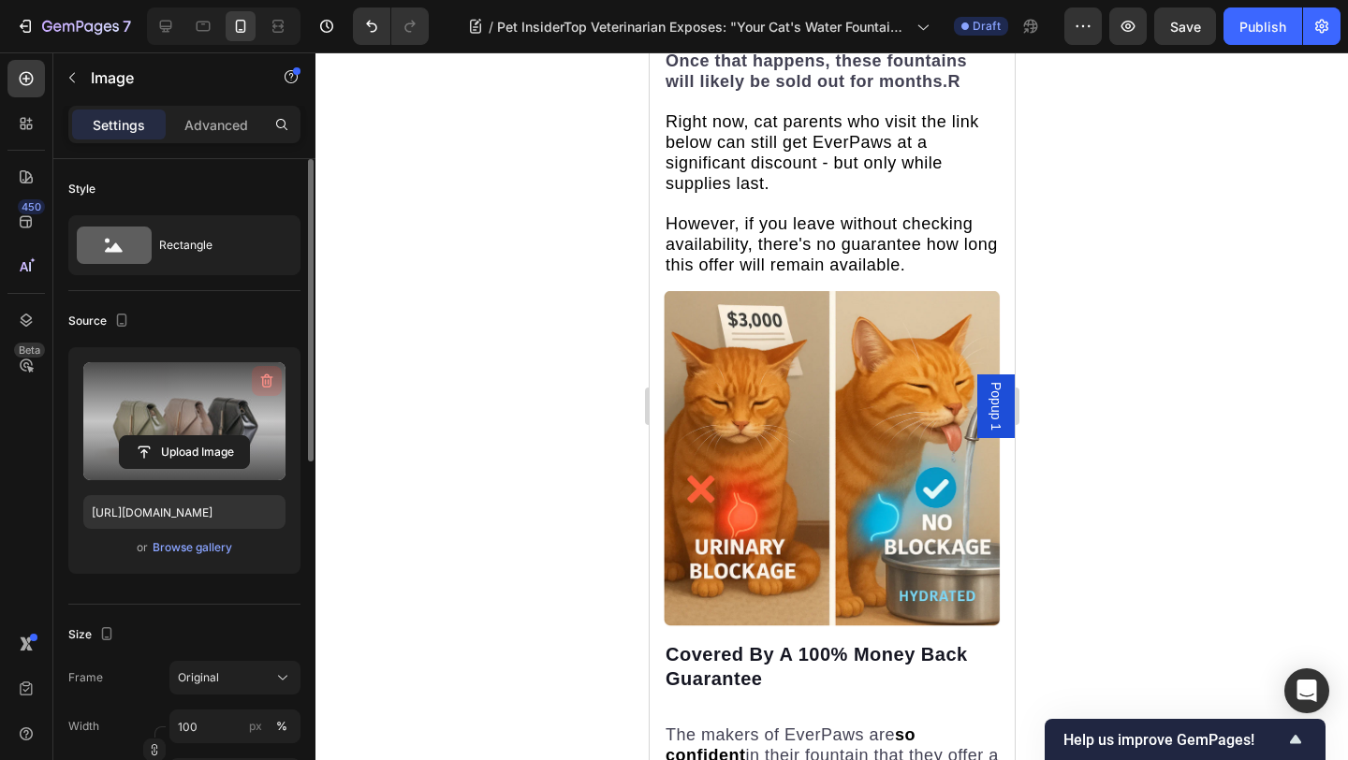
click at [260, 381] on icon "button" at bounding box center [266, 381] width 19 height 19
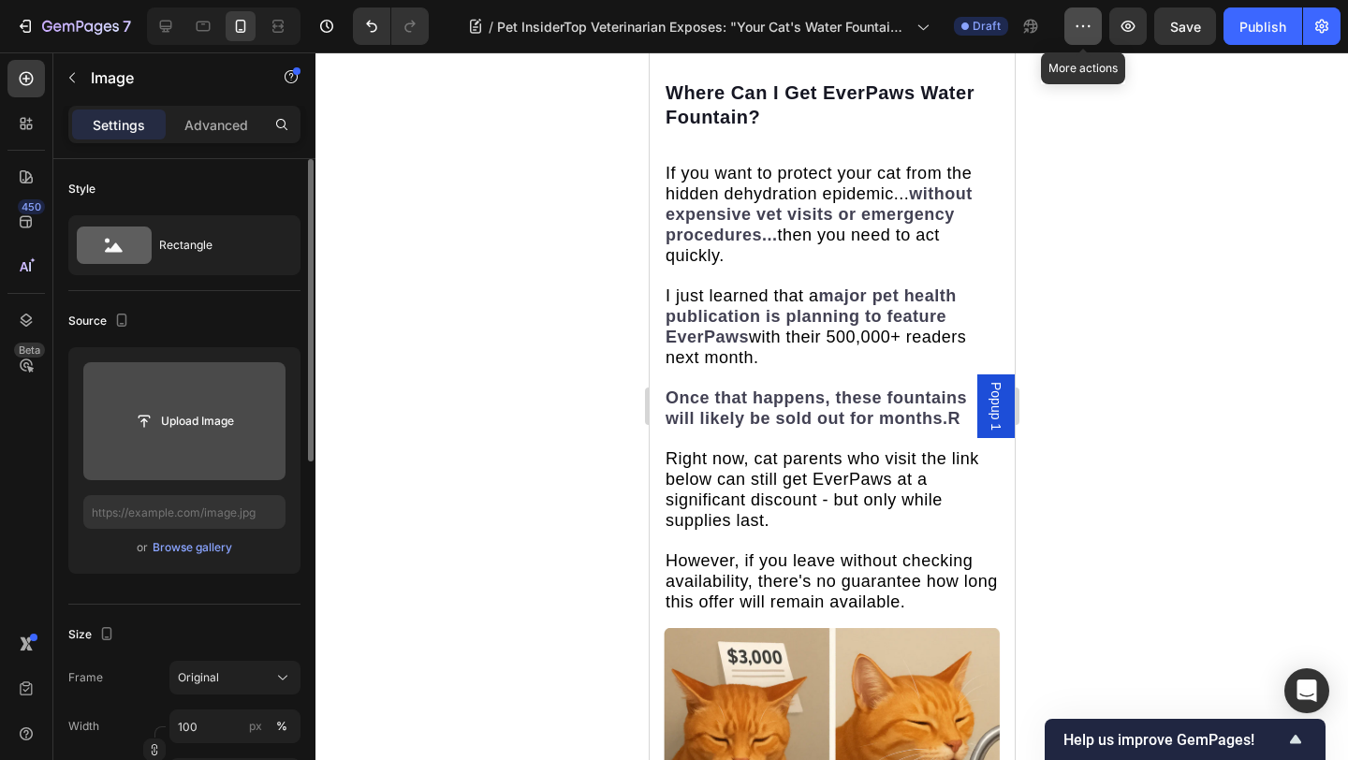
click at [1078, 26] on icon "button" at bounding box center [1077, 26] width 3 height 2
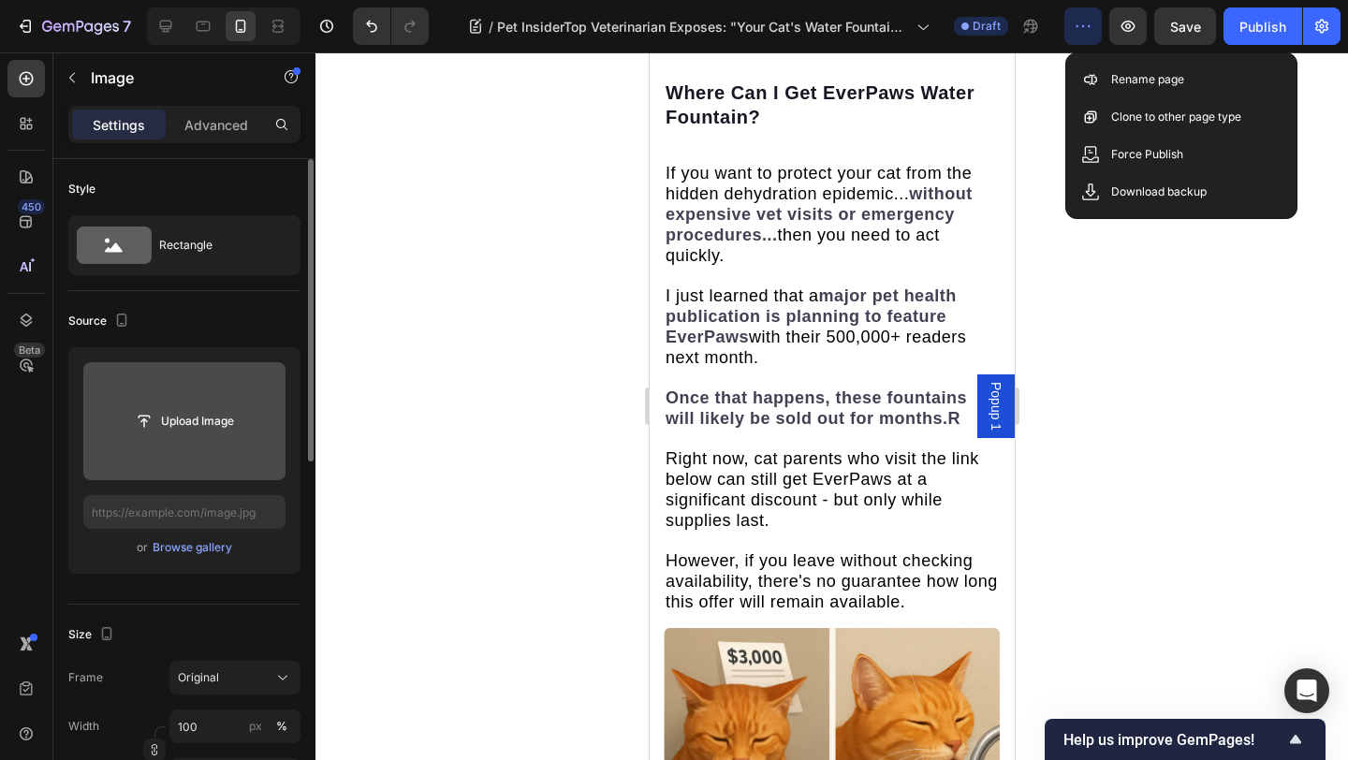
click at [1101, 355] on div at bounding box center [831, 405] width 1032 height 707
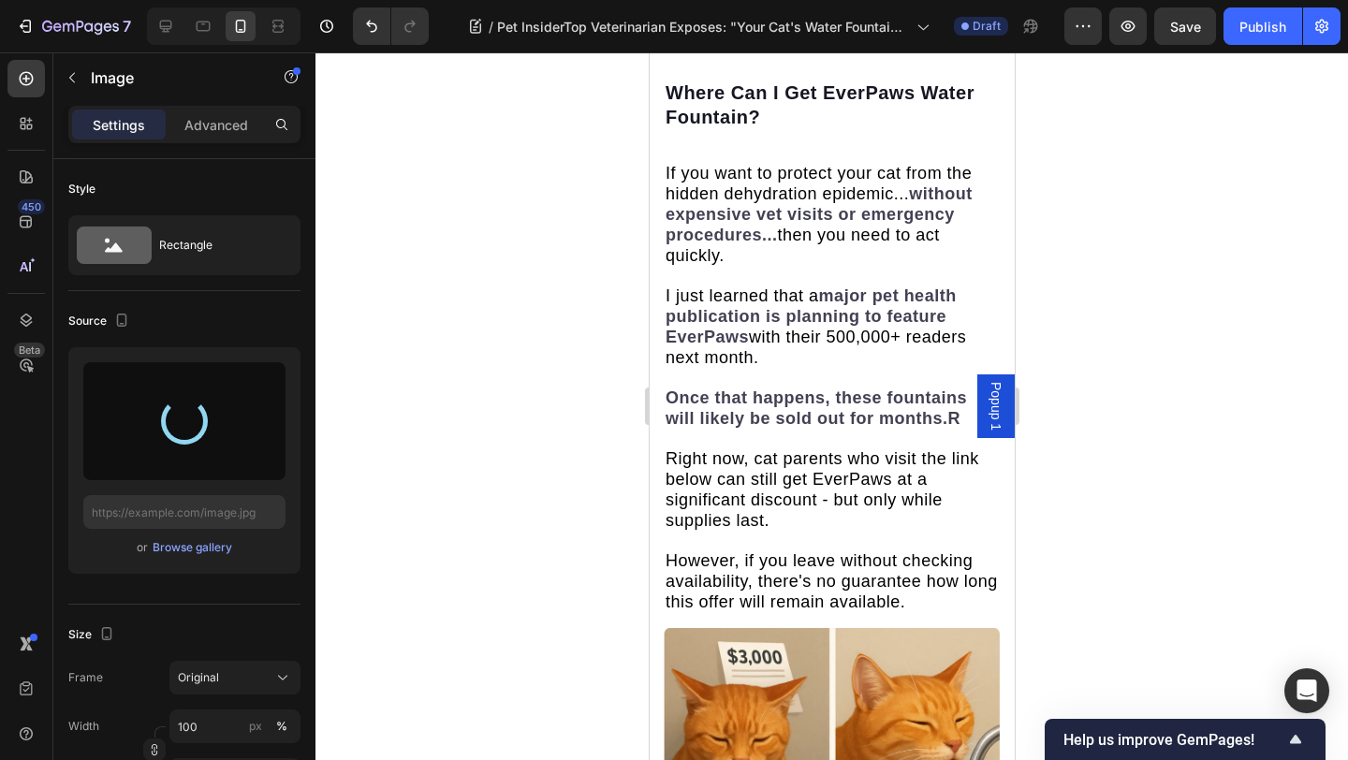
click at [421, 392] on div at bounding box center [831, 405] width 1032 height 707
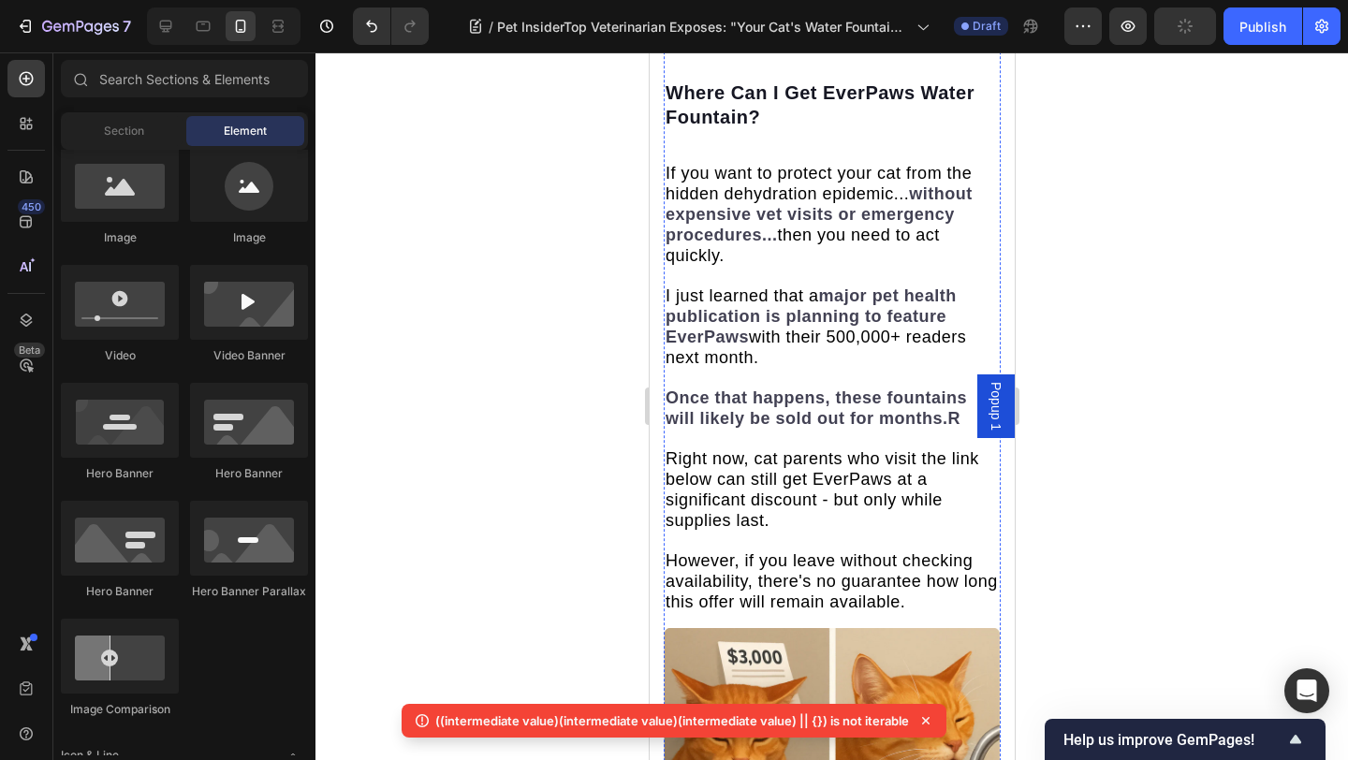
scroll to position [8730, 0]
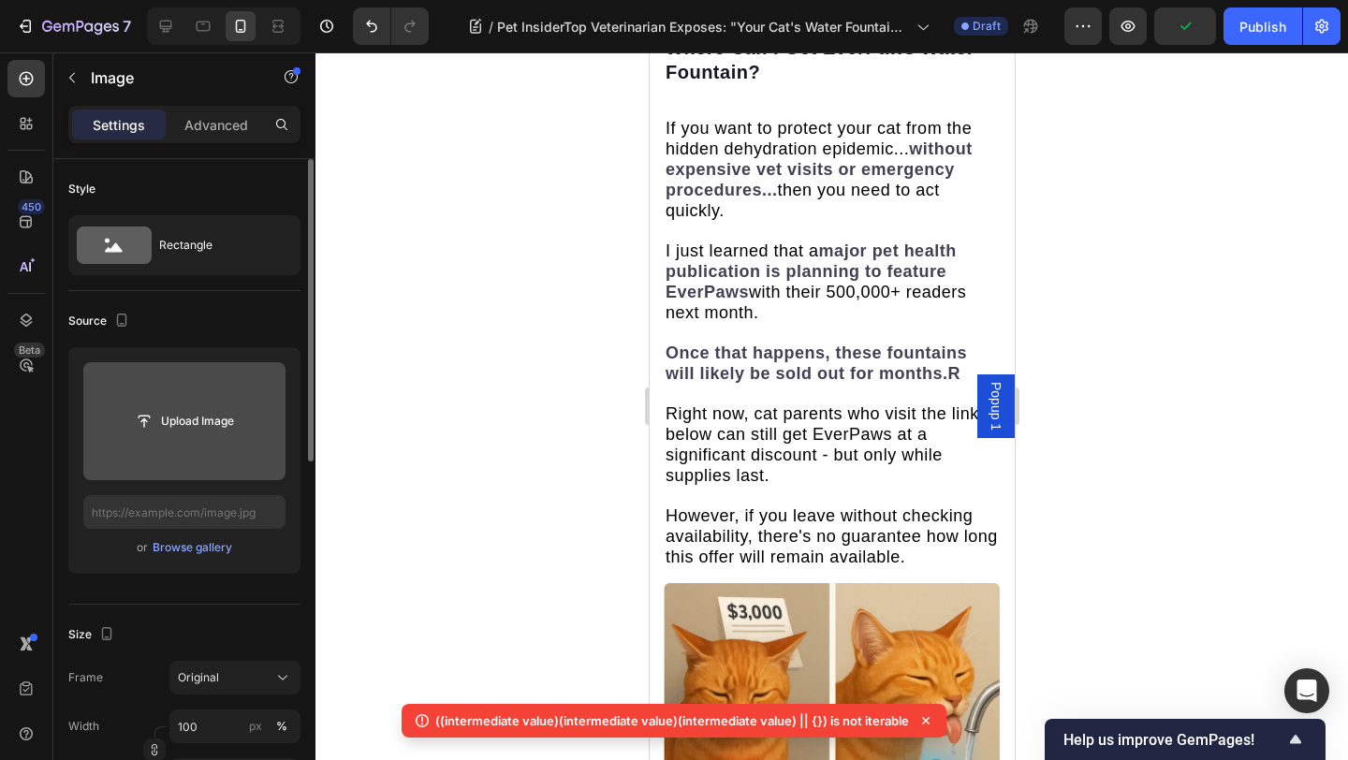
click at [195, 362] on input "file" at bounding box center [184, 421] width 202 height 118
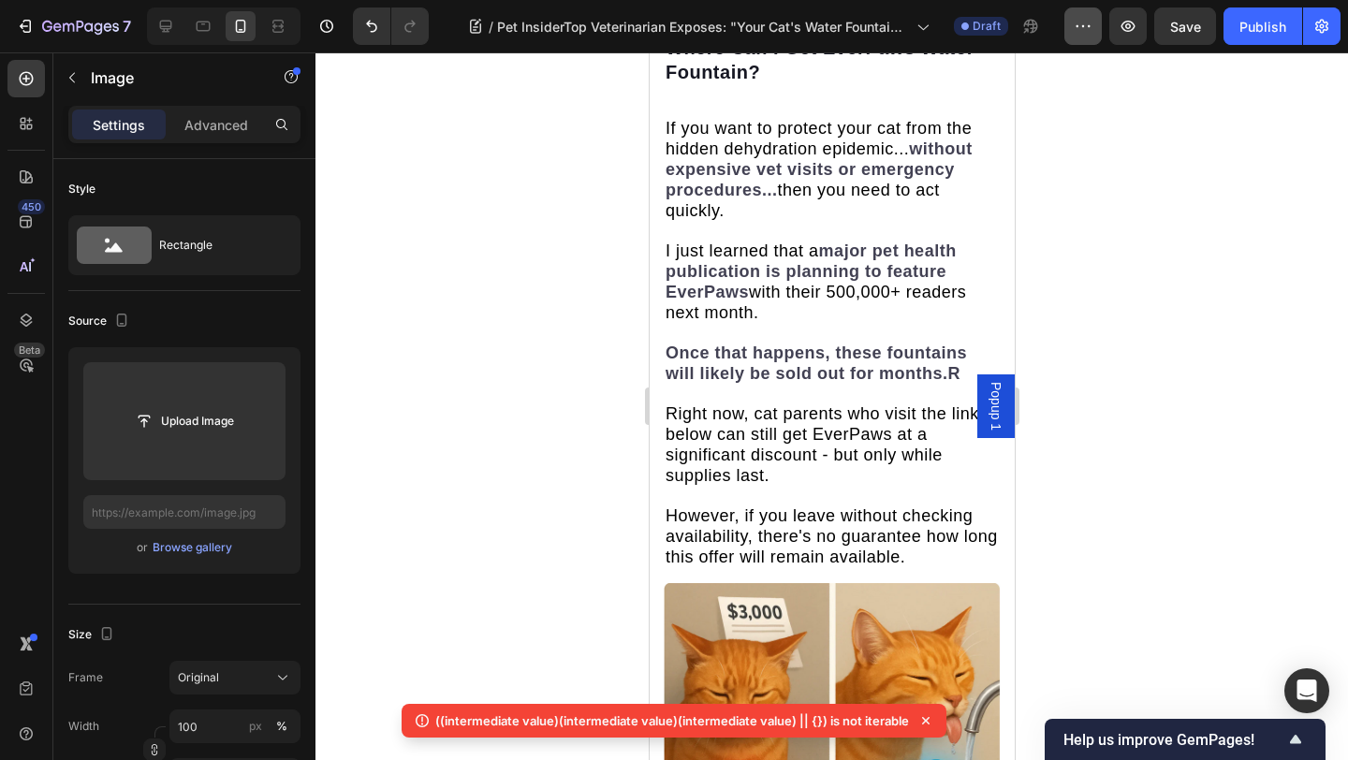
click at [1069, 24] on button "button" at bounding box center [1082, 25] width 37 height 37
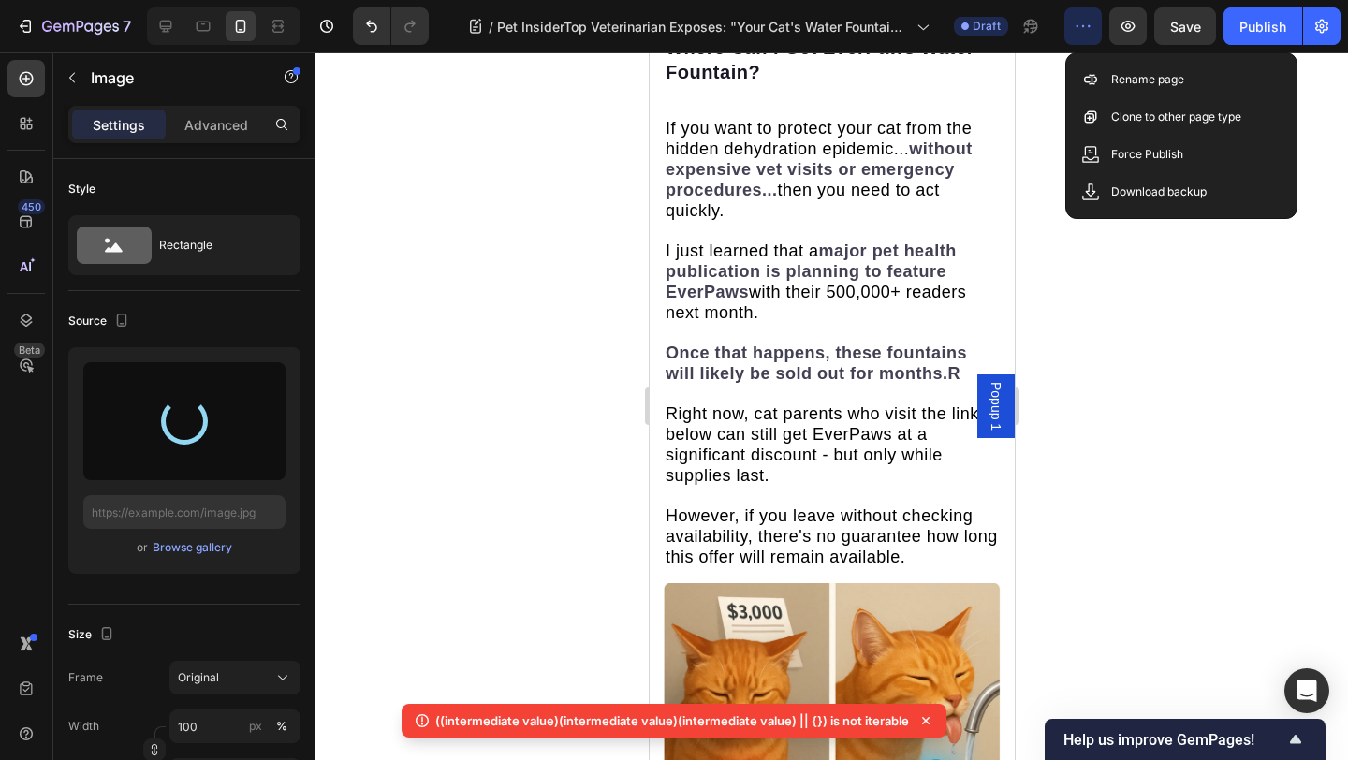
type input "https://cdn.shopify.com/s/files/1/0939/3743/4969/files/gempages_583388466436375…"
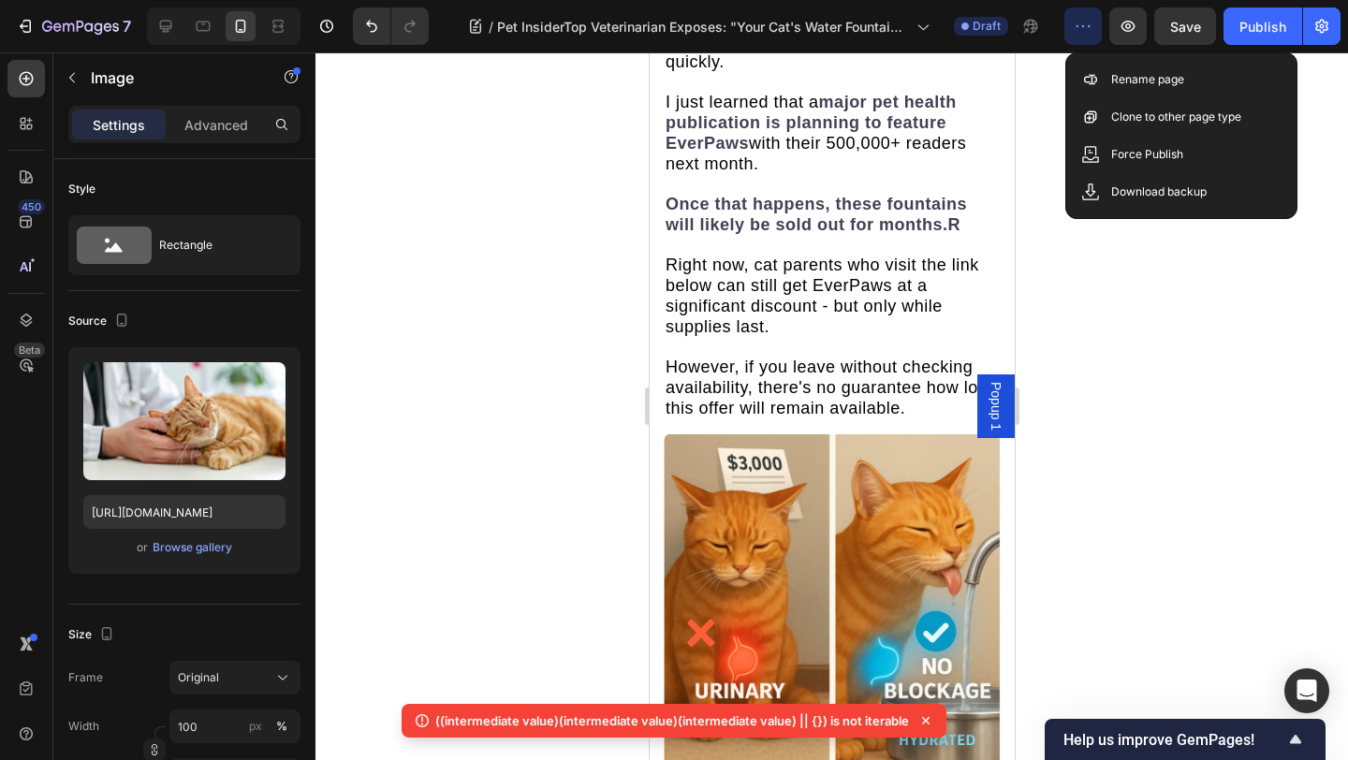
click at [434, 366] on div at bounding box center [831, 405] width 1032 height 707
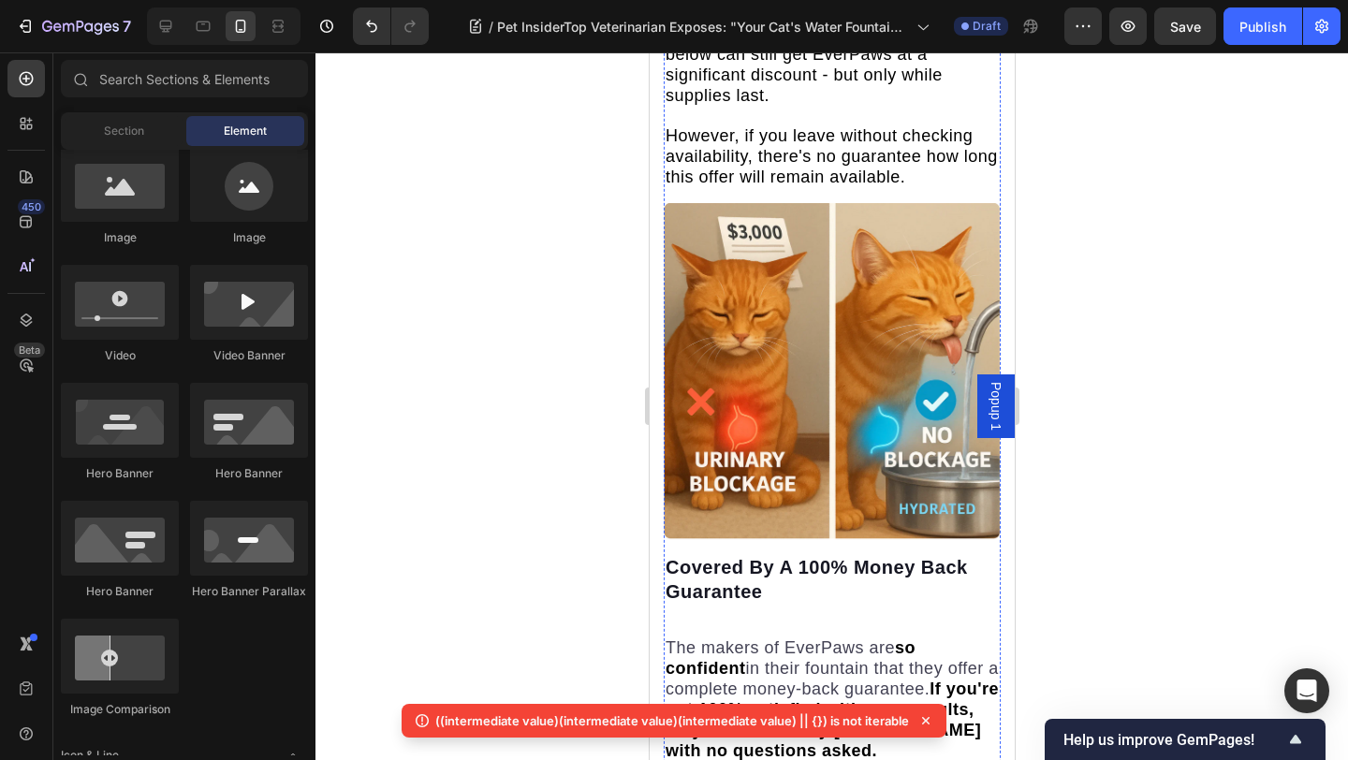
scroll to position [9064, 0]
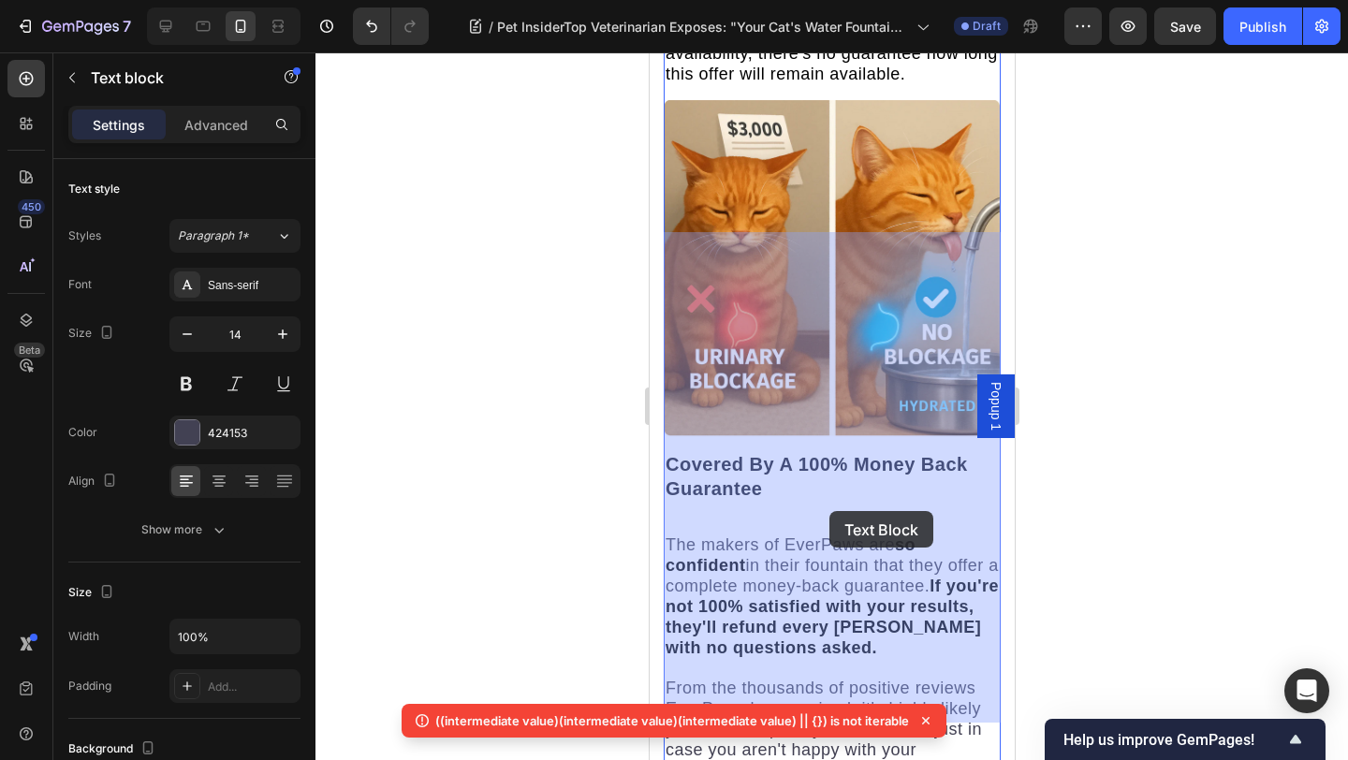
drag, startPoint x: 669, startPoint y: 243, endPoint x: 828, endPoint y: 510, distance: 310.6
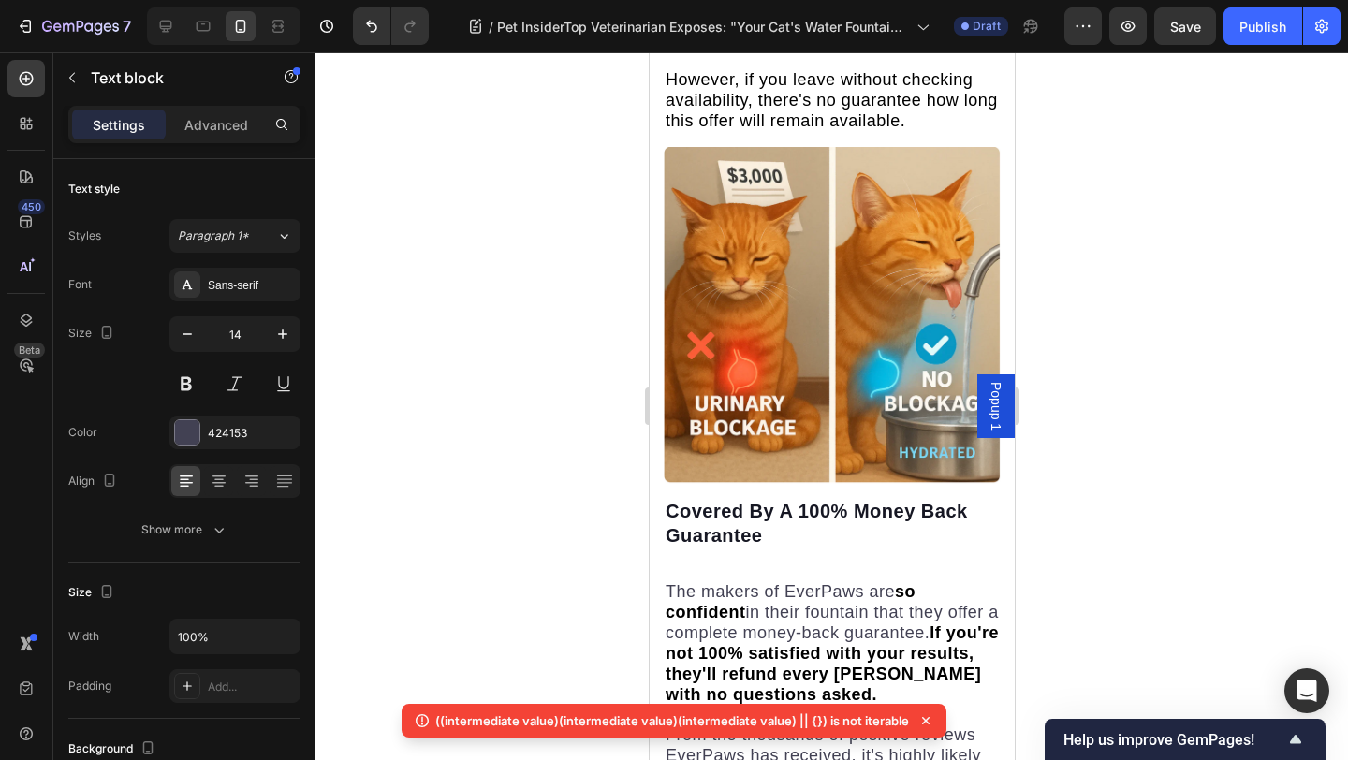
scroll to position [8842, 0]
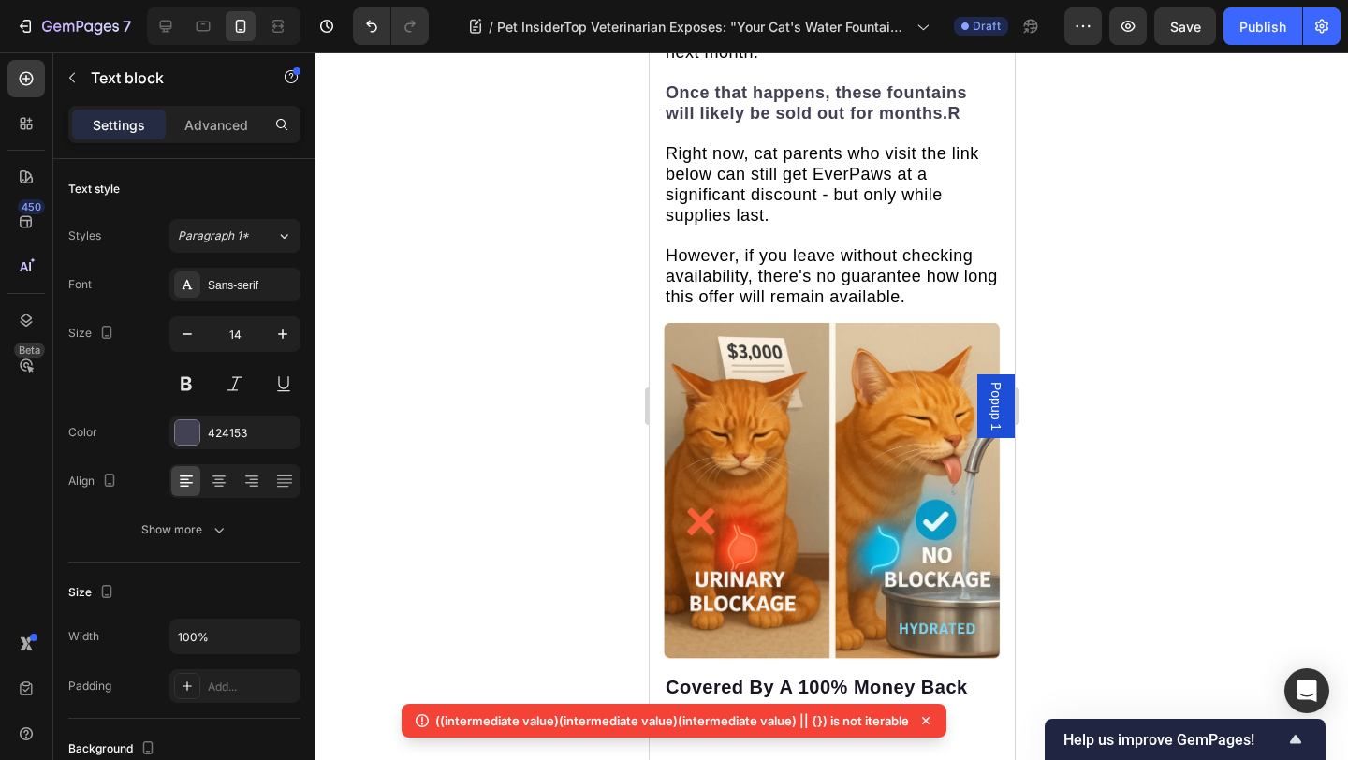
drag, startPoint x: 870, startPoint y: 476, endPoint x: 670, endPoint y: 478, distance: 200.3
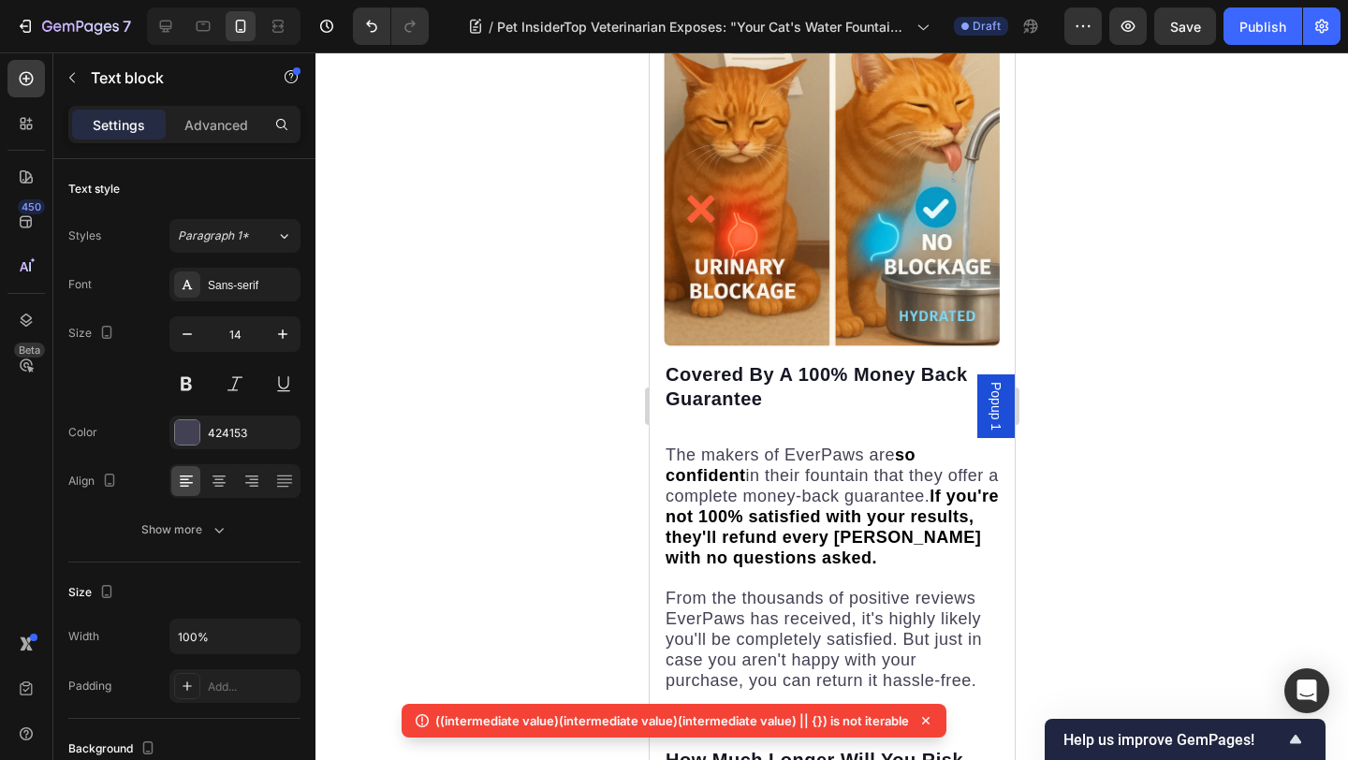
scroll to position [9157, 0]
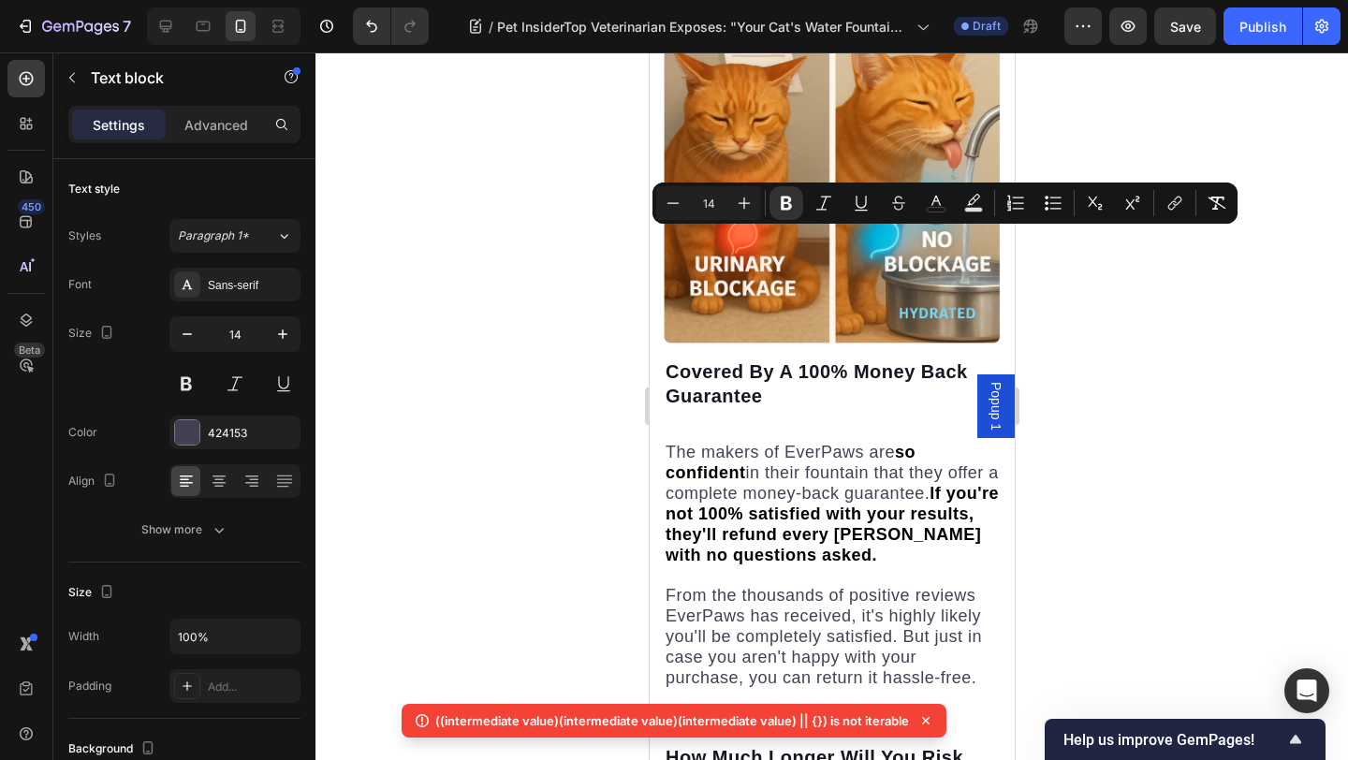
drag, startPoint x: 868, startPoint y: 239, endPoint x: 676, endPoint y: 238, distance: 191.8
click at [733, 197] on button "Plus" at bounding box center [744, 203] width 34 height 34
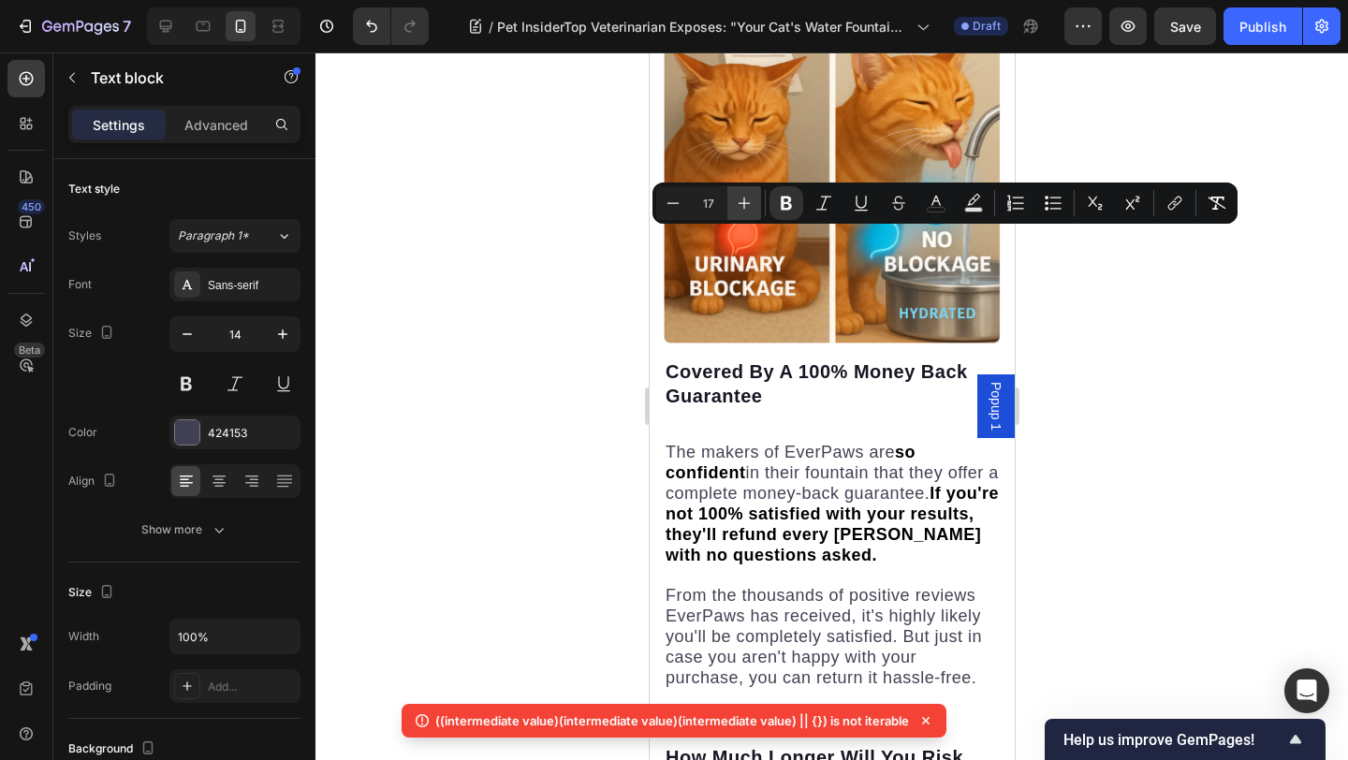
click at [733, 197] on button "Plus" at bounding box center [744, 203] width 34 height 34
type input "18"
click at [492, 374] on div at bounding box center [831, 405] width 1032 height 707
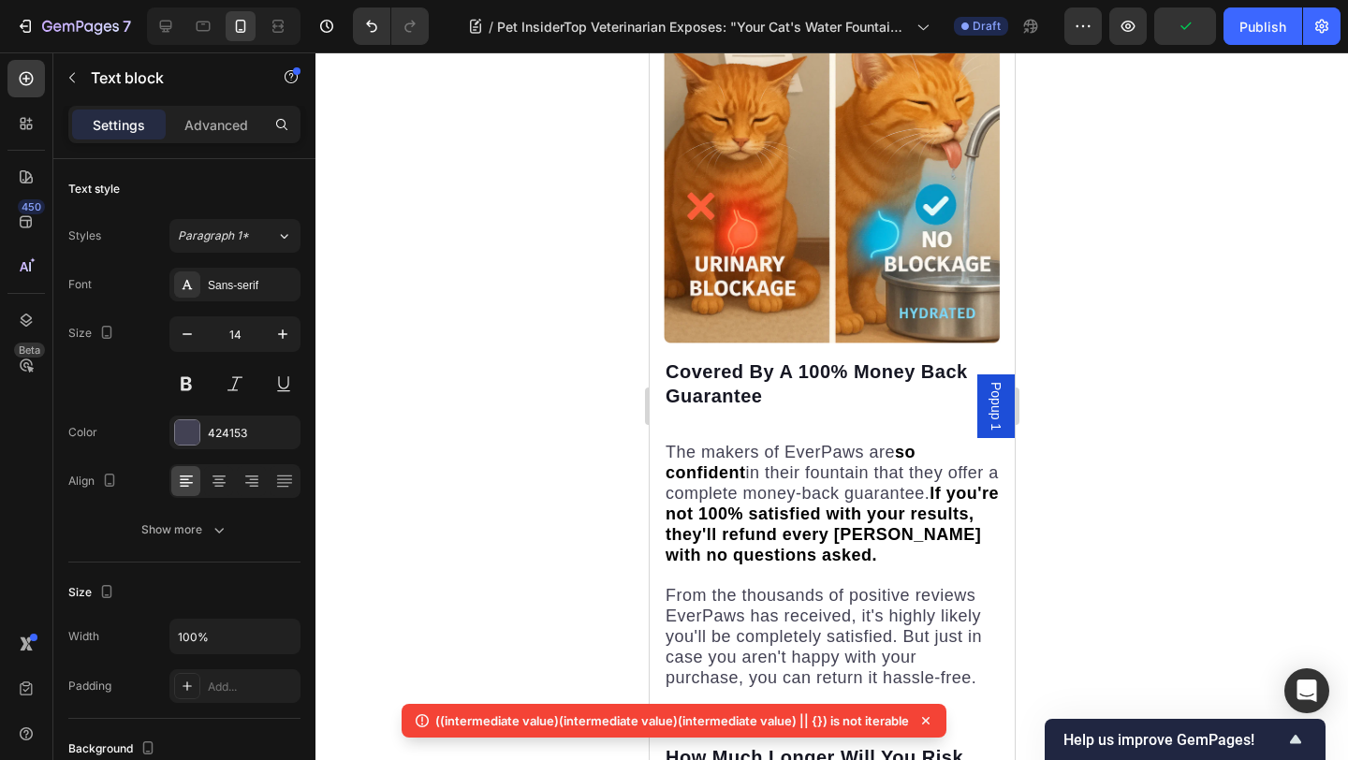
drag, startPoint x: 681, startPoint y: 320, endPoint x: 838, endPoint y: 324, distance: 157.3
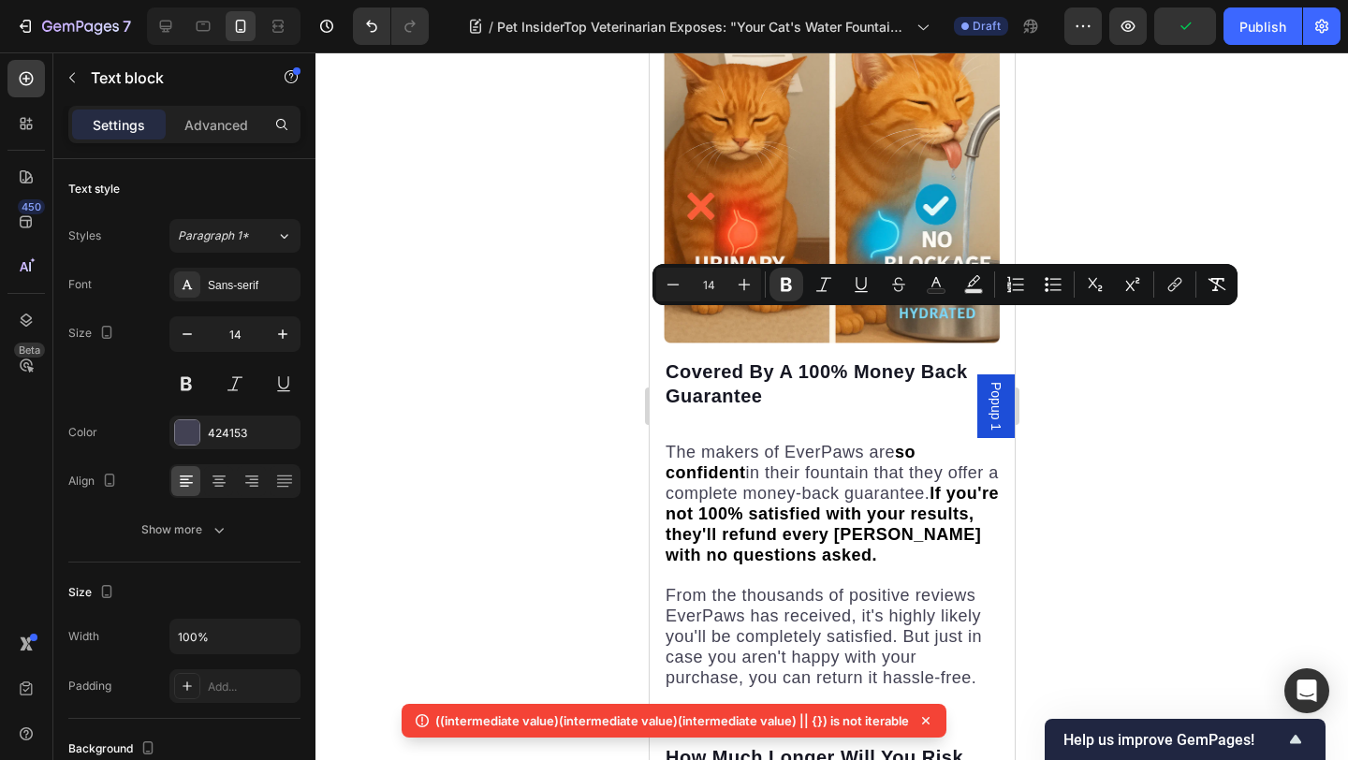
drag, startPoint x: 678, startPoint y: 321, endPoint x: 838, endPoint y: 321, distance: 159.1
click at [743, 285] on icon "Editor contextual toolbar" at bounding box center [744, 285] width 12 height 12
click at [743, 284] on icon "Editor contextual toolbar" at bounding box center [744, 284] width 19 height 19
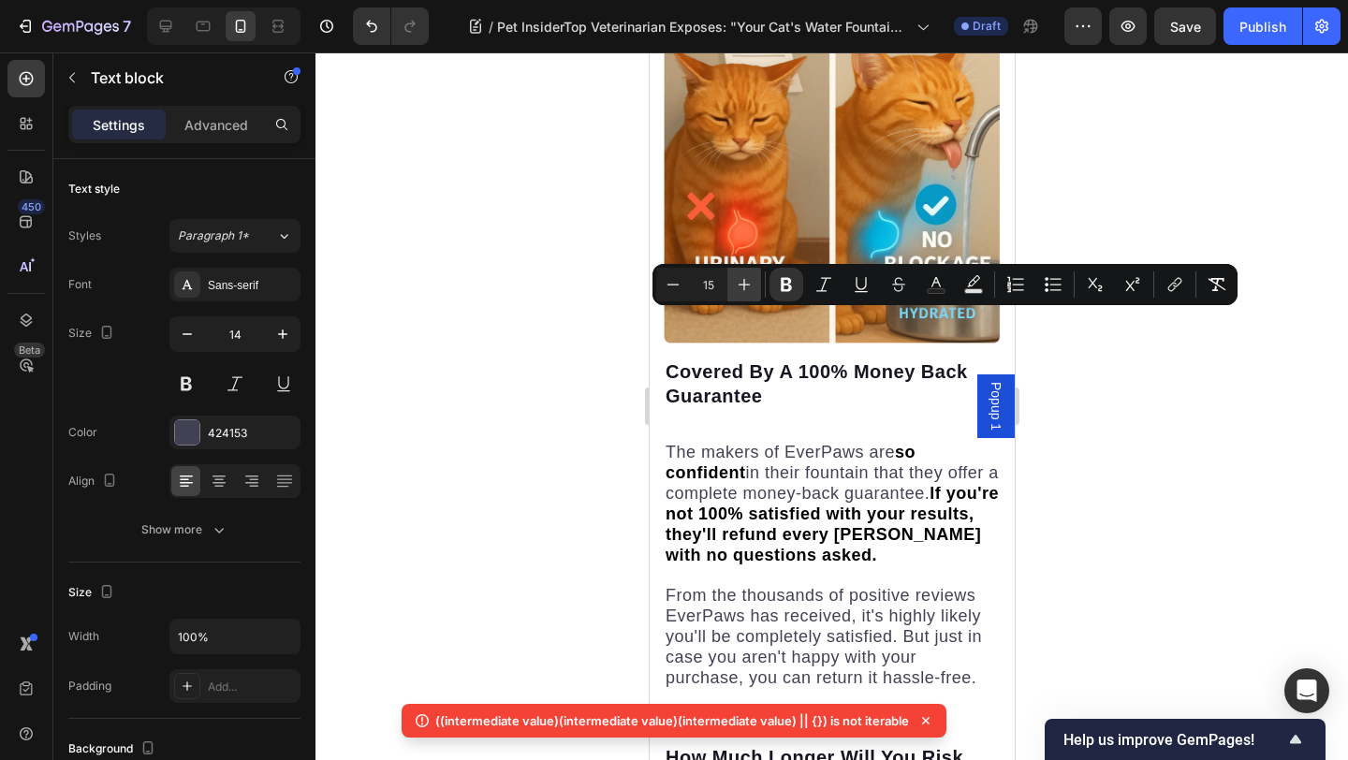
type input "16"
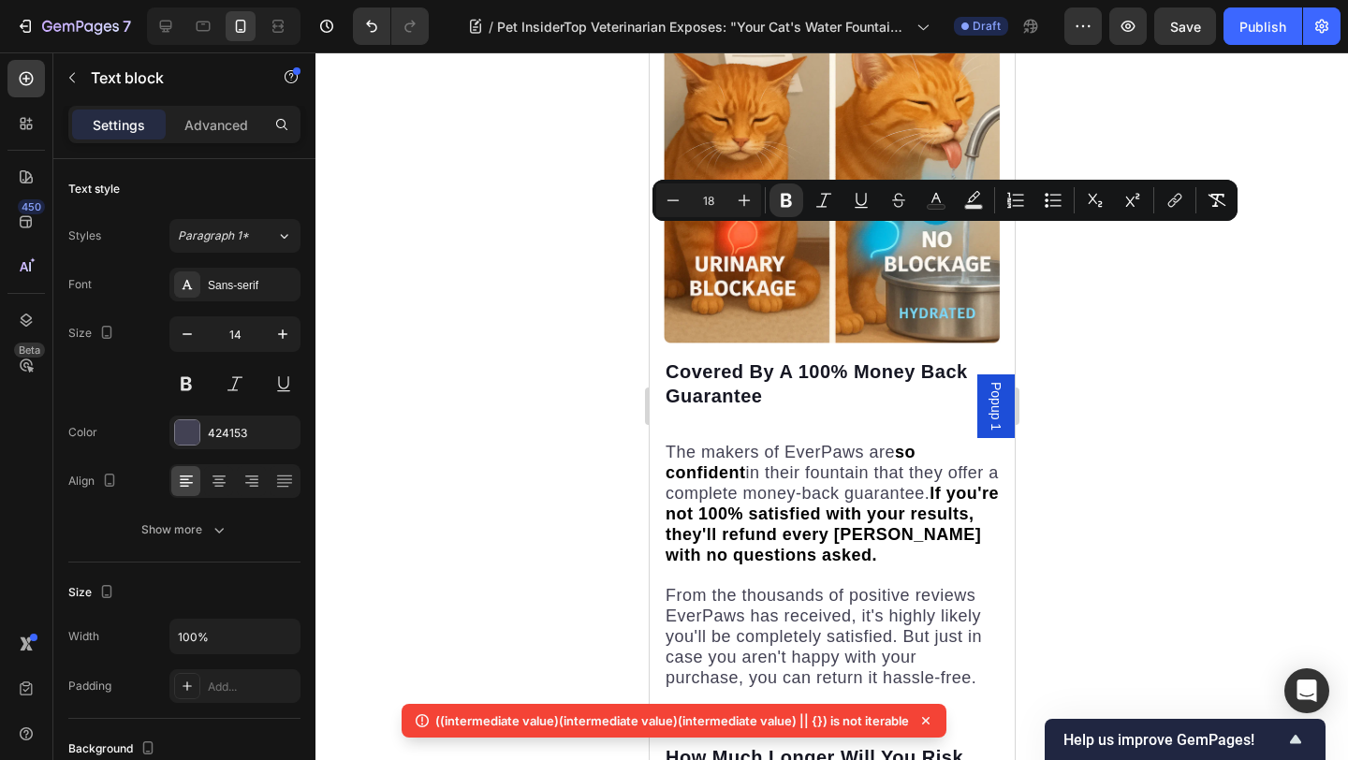
drag, startPoint x: 675, startPoint y: 237, endPoint x: 878, endPoint y: 237, distance: 203.1
click at [673, 197] on icon "Editor contextual toolbar" at bounding box center [672, 200] width 19 height 19
type input "16"
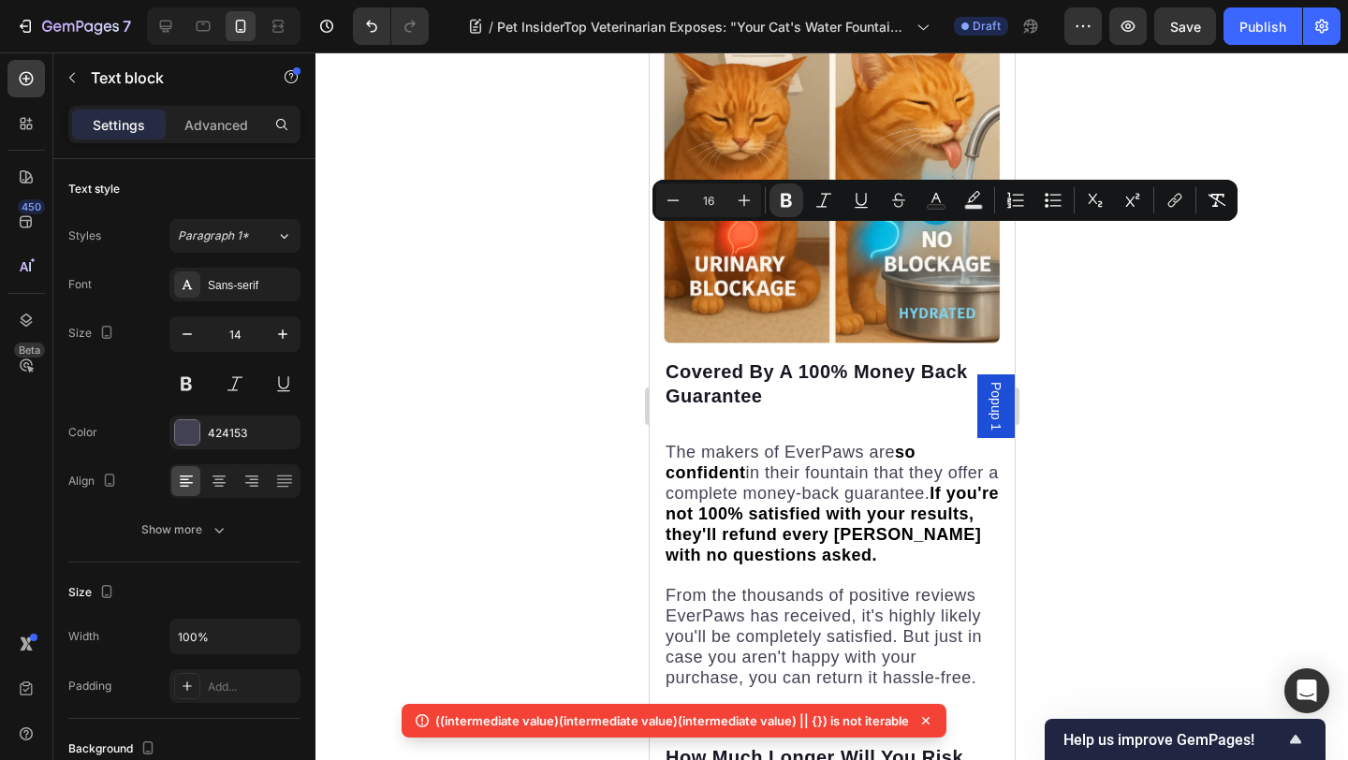
click at [596, 270] on div at bounding box center [831, 405] width 1032 height 707
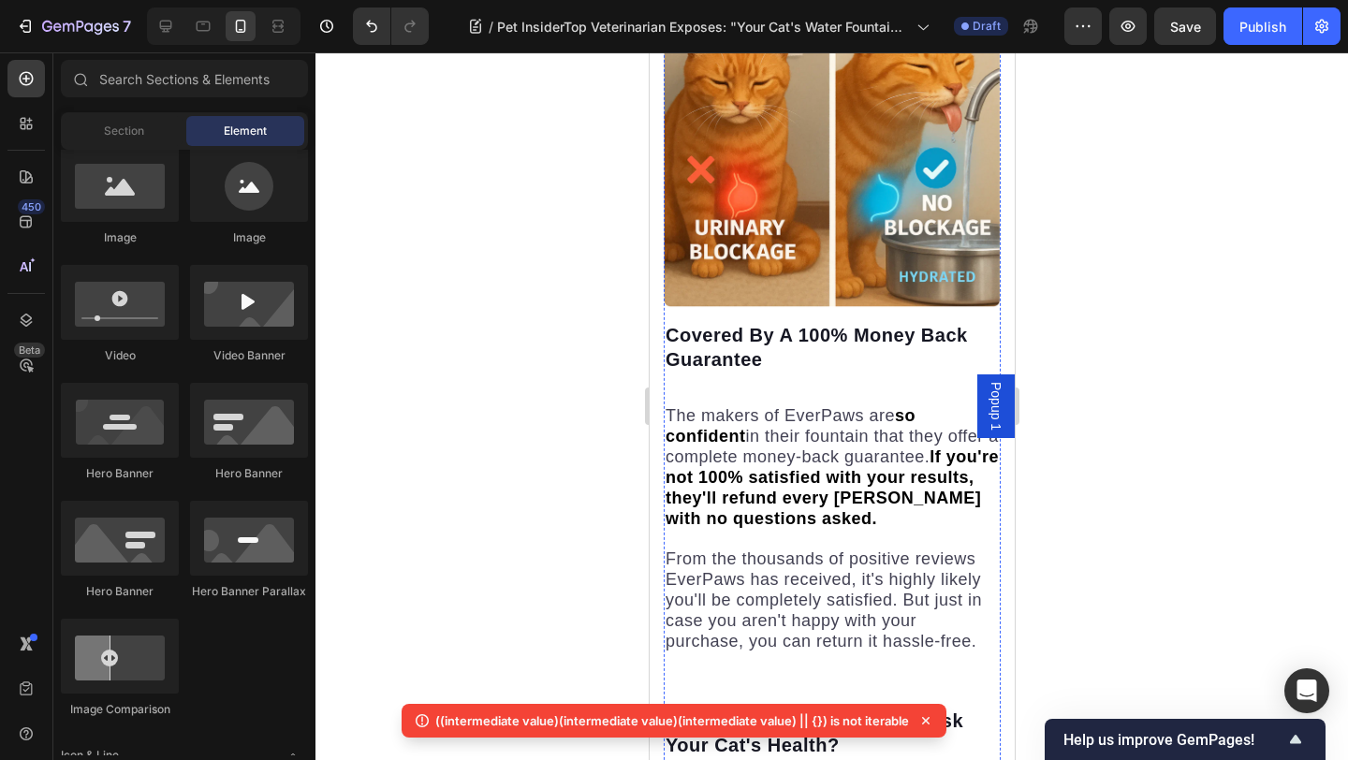
scroll to position [9222, 0]
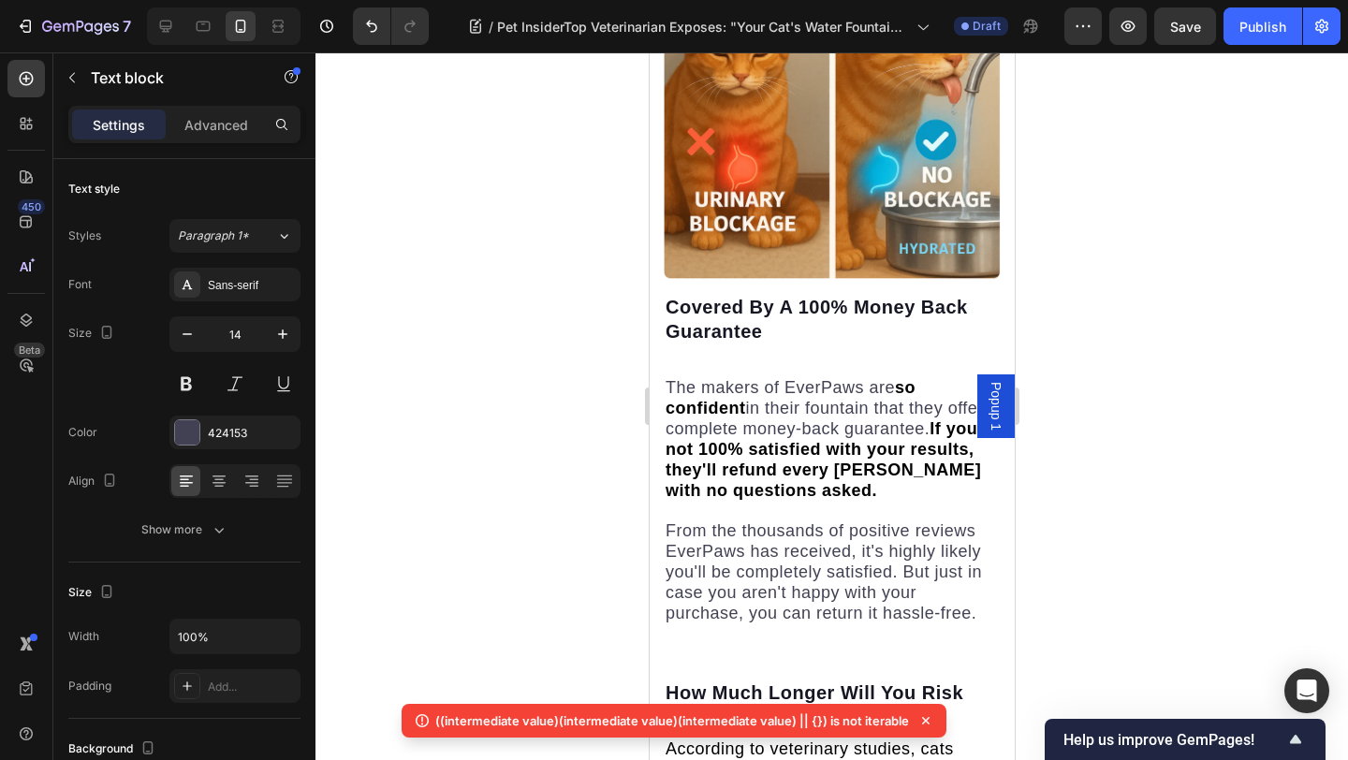
drag, startPoint x: 676, startPoint y: 318, endPoint x: 808, endPoint y: 321, distance: 132.0
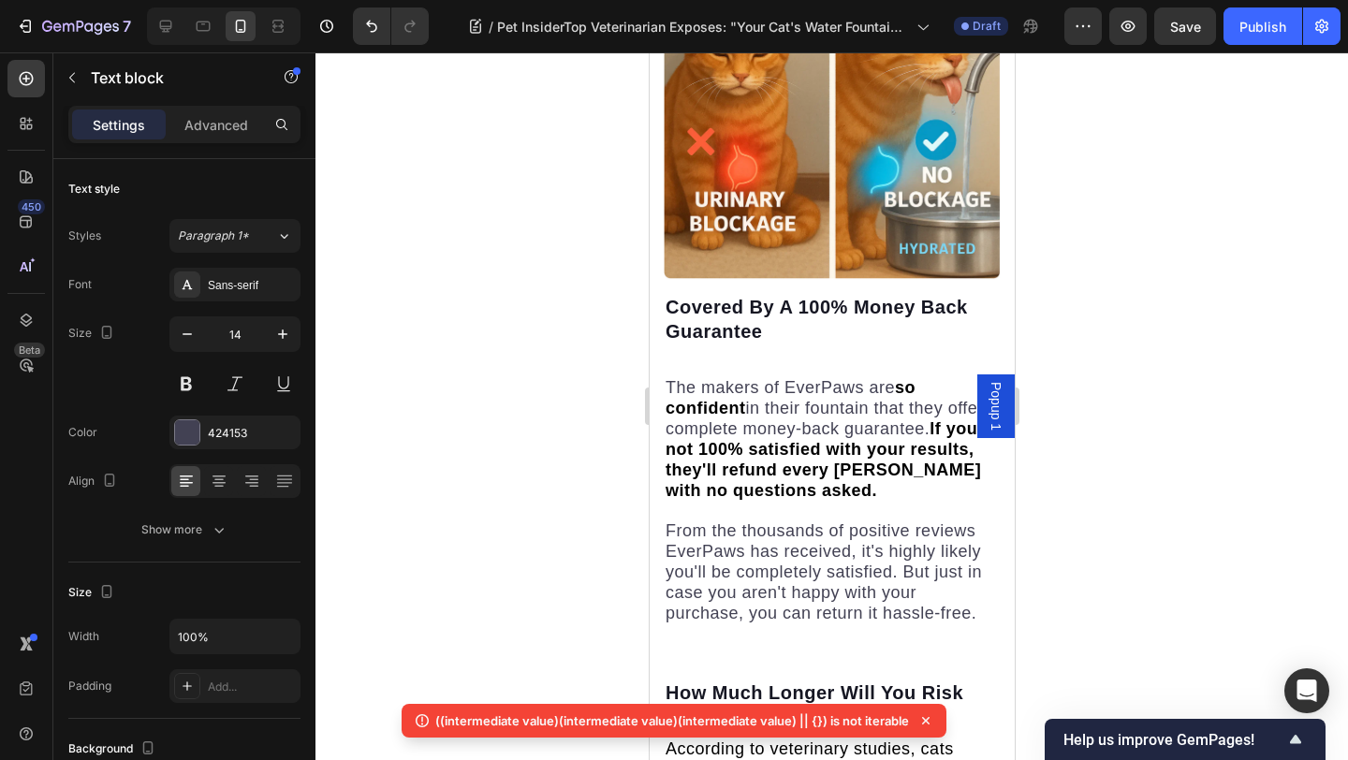
drag, startPoint x: 676, startPoint y: 319, endPoint x: 813, endPoint y: 319, distance: 137.6
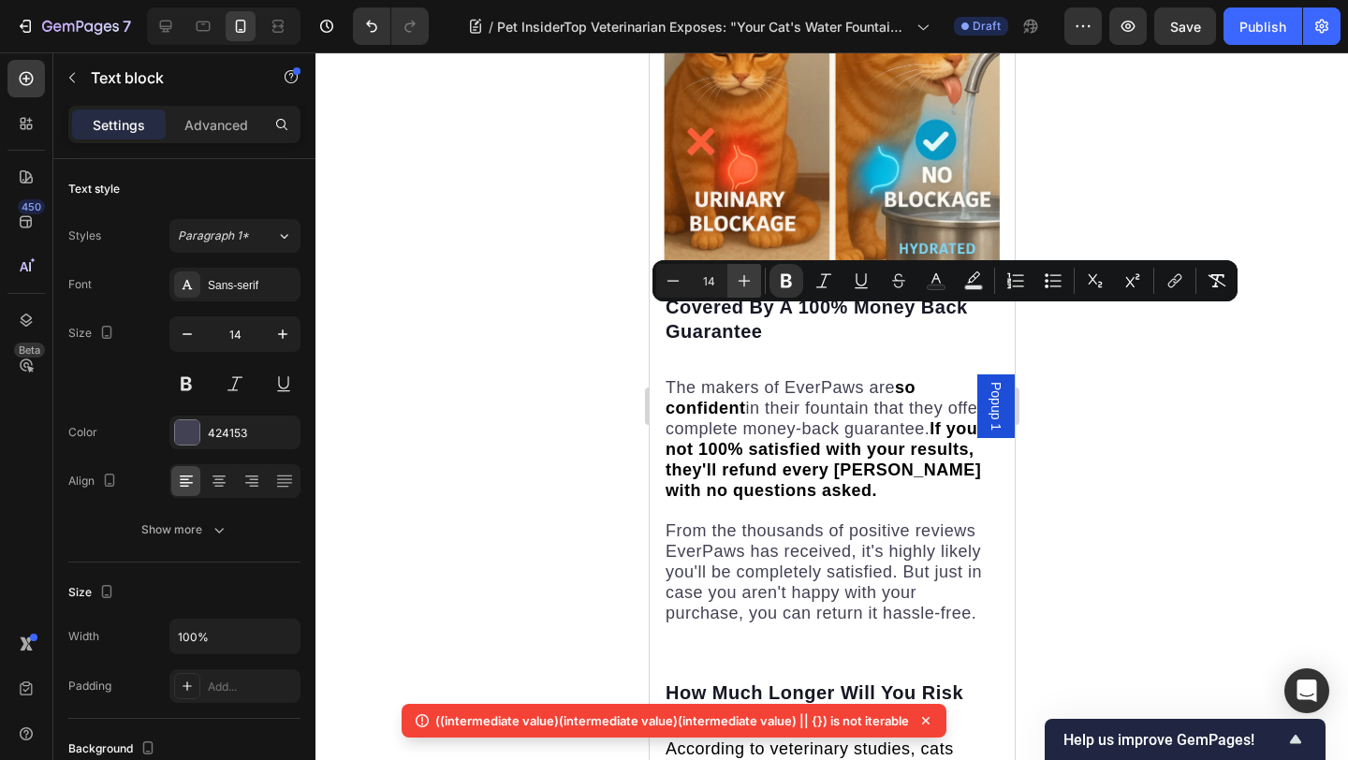
click at [751, 279] on icon "Editor contextual toolbar" at bounding box center [744, 280] width 19 height 19
click at [750, 279] on icon "Editor contextual toolbar" at bounding box center [744, 280] width 19 height 19
type input "18"
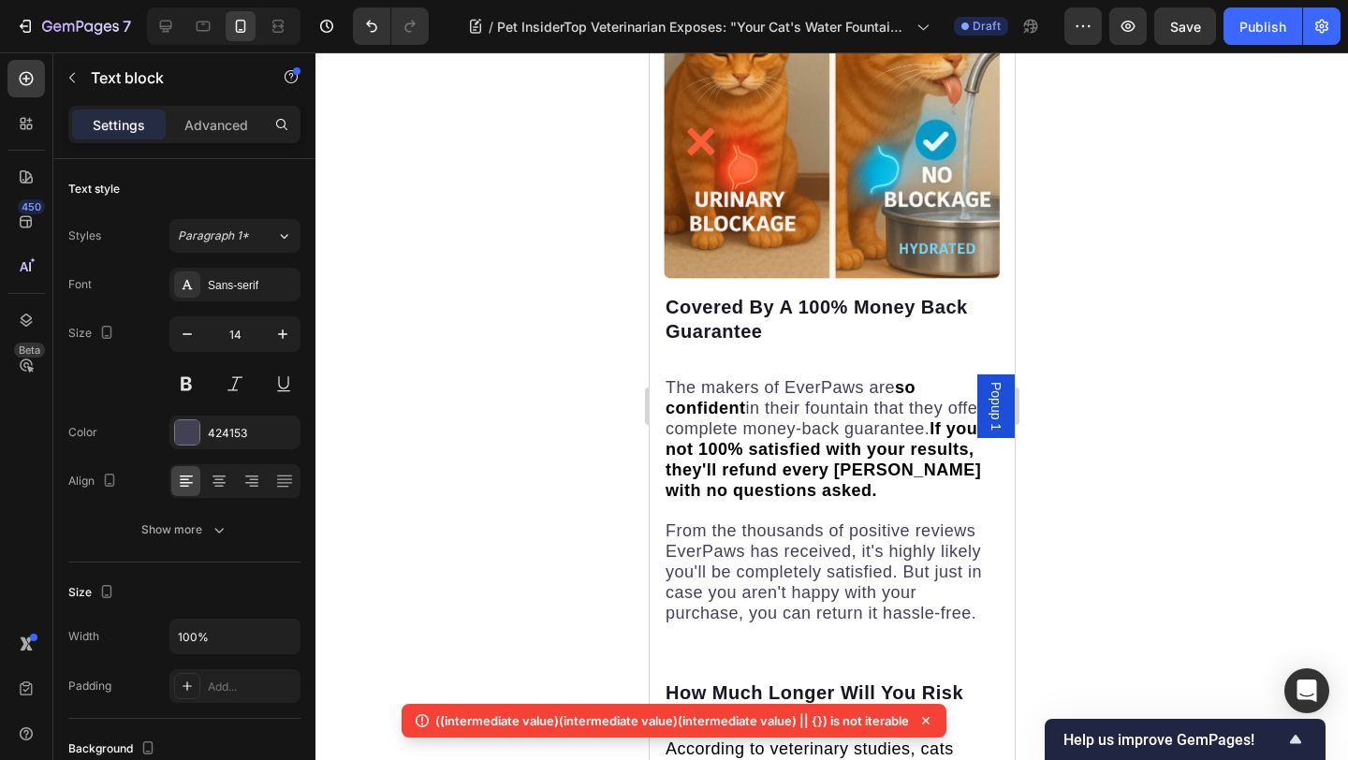
drag, startPoint x: 678, startPoint y: 379, endPoint x: 757, endPoint y: 379, distance: 78.6
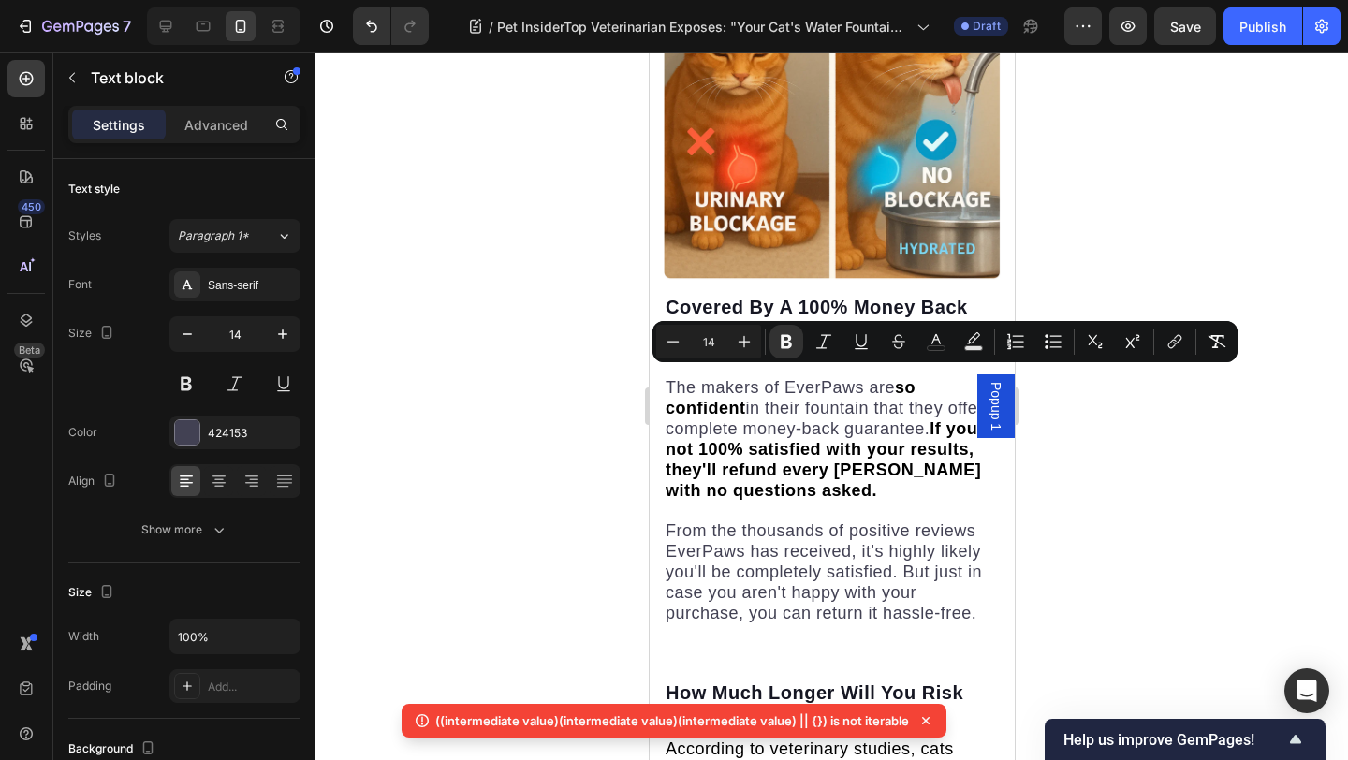
drag, startPoint x: 674, startPoint y: 378, endPoint x: 793, endPoint y: 378, distance: 118.8
click at [749, 343] on icon "Editor contextual toolbar" at bounding box center [744, 341] width 19 height 19
type input "16"
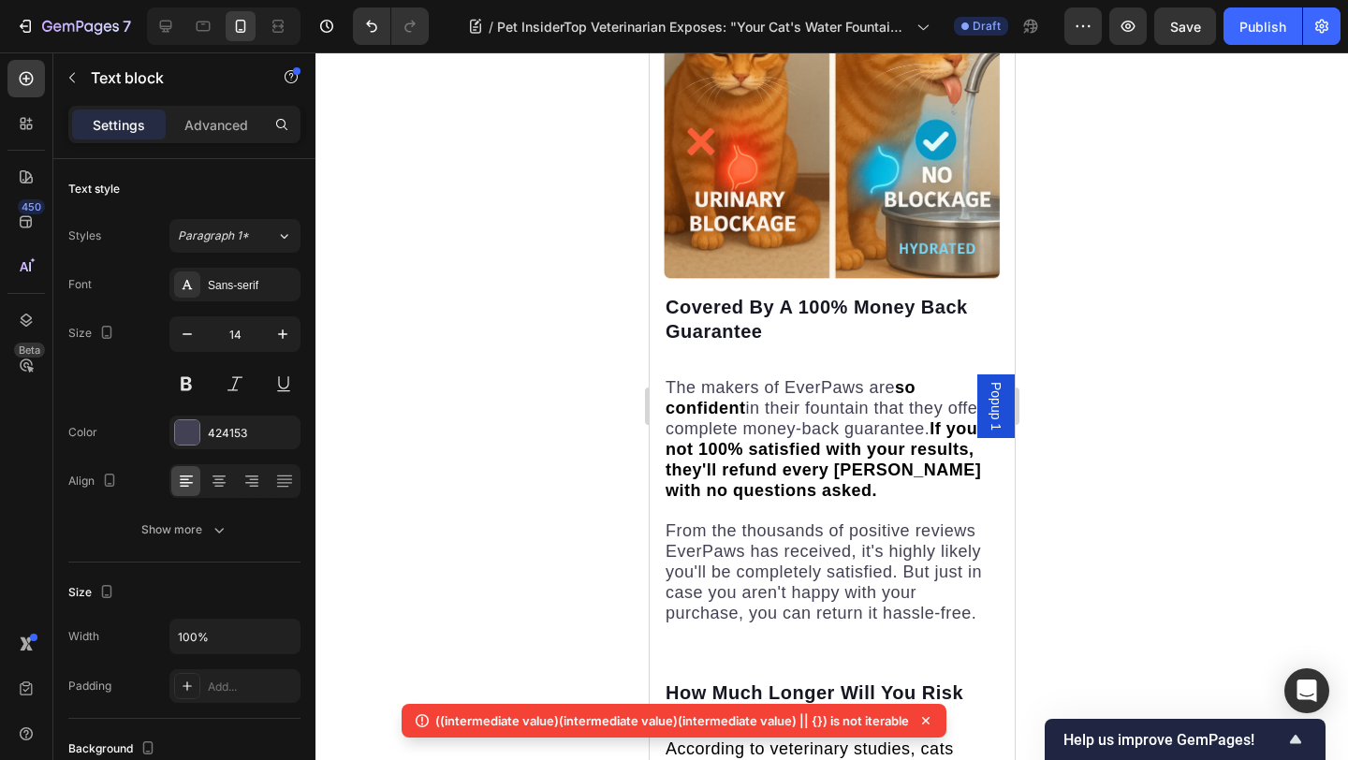
drag, startPoint x: 677, startPoint y: 441, endPoint x: 855, endPoint y: 438, distance: 178.8
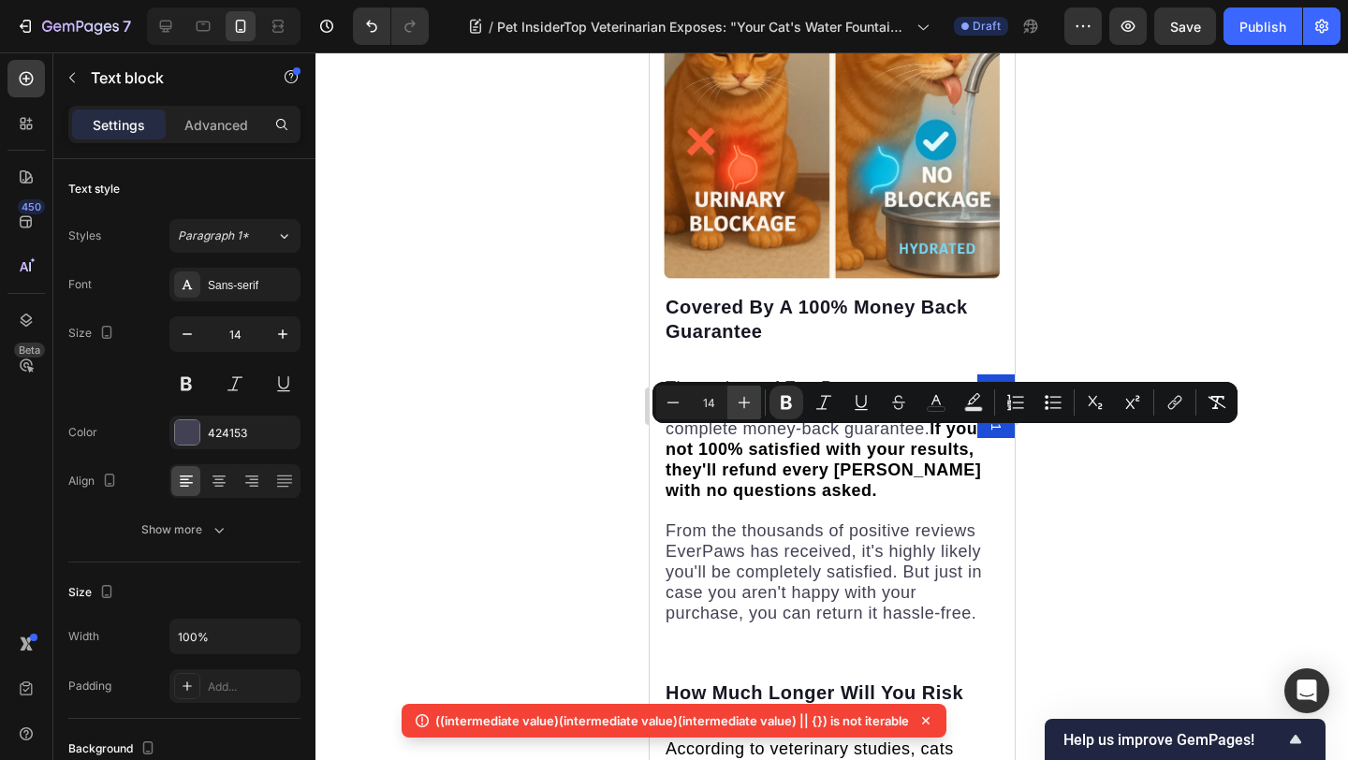
click at [748, 401] on icon "Editor contextual toolbar" at bounding box center [744, 403] width 12 height 12
click at [747, 401] on icon "Editor contextual toolbar" at bounding box center [744, 403] width 12 height 12
type input "16"
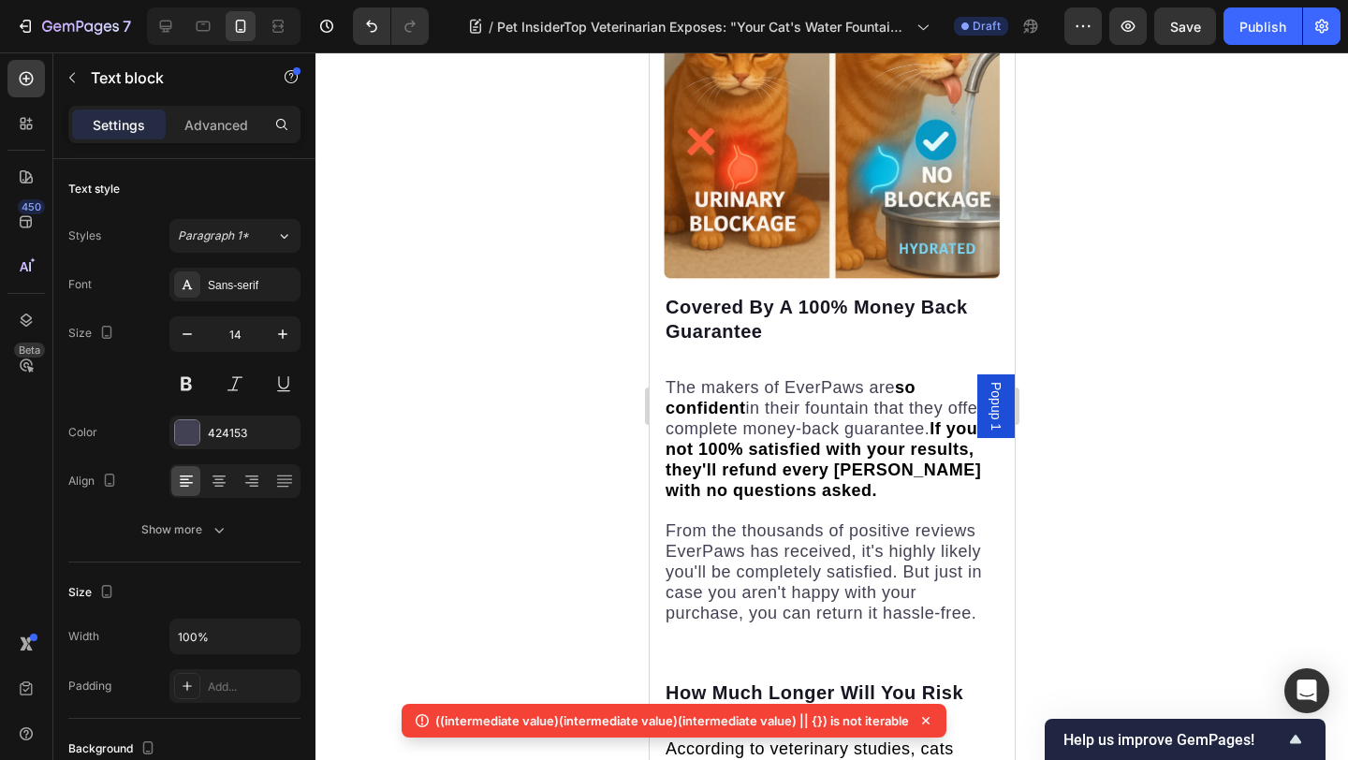
drag, startPoint x: 677, startPoint y: 500, endPoint x: 771, endPoint y: 500, distance: 94.5
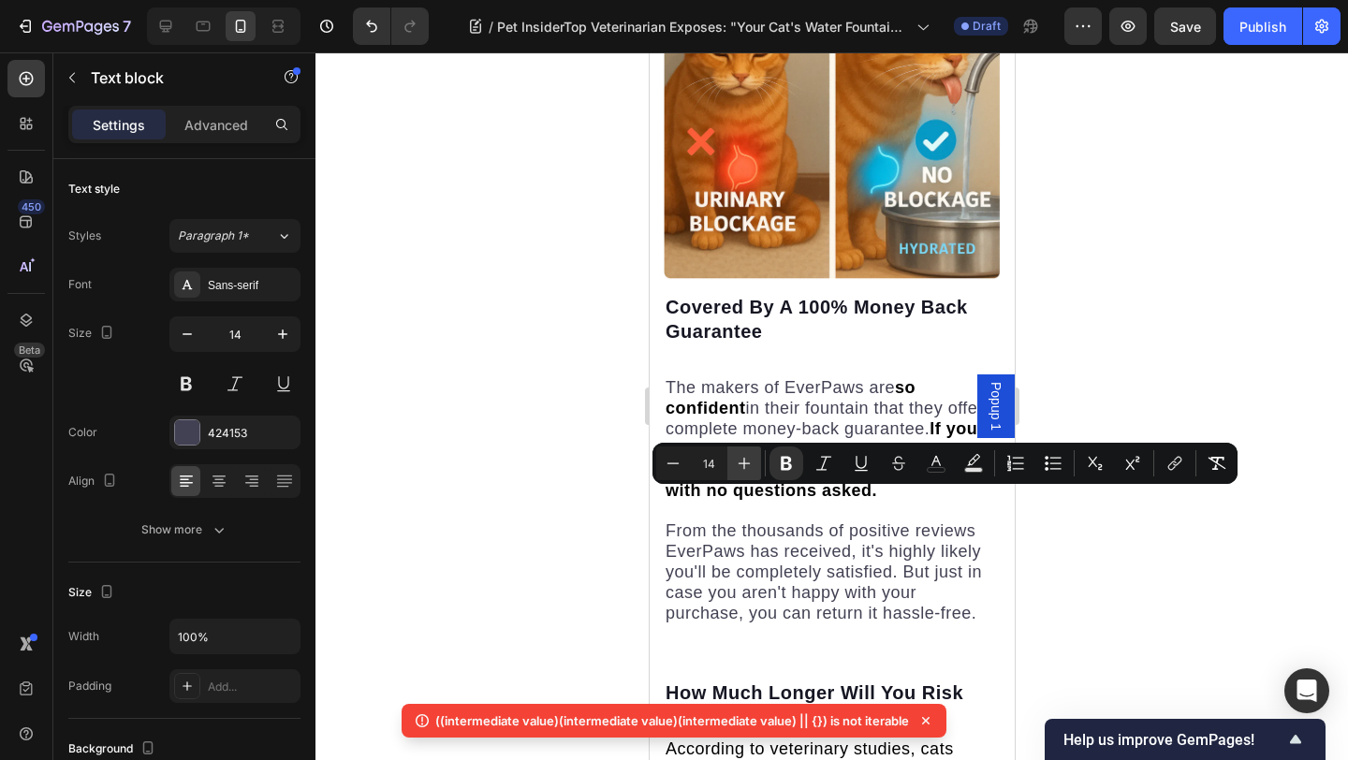
click at [733, 470] on button "Plus" at bounding box center [744, 463] width 34 height 34
click at [733, 469] on button "Plus" at bounding box center [744, 463] width 34 height 34
type input "16"
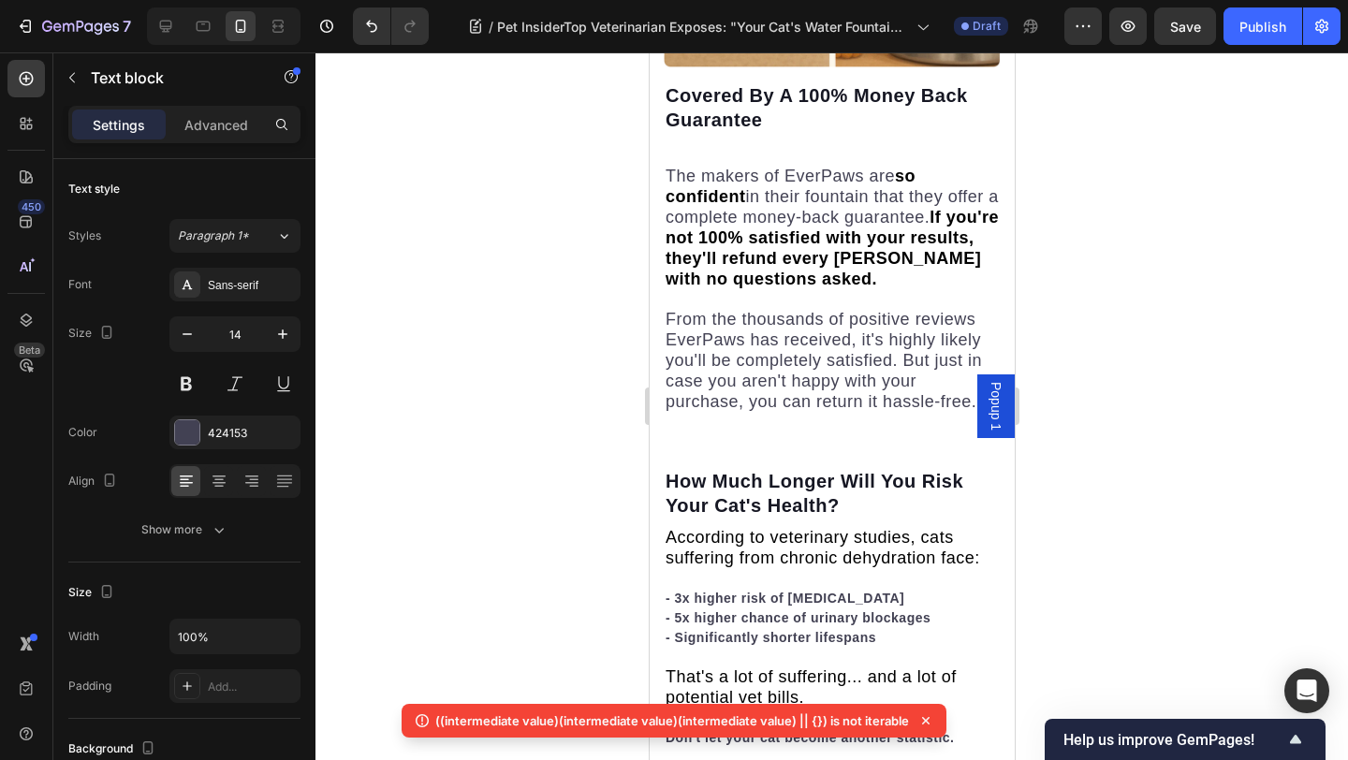
scroll to position [9446, 0]
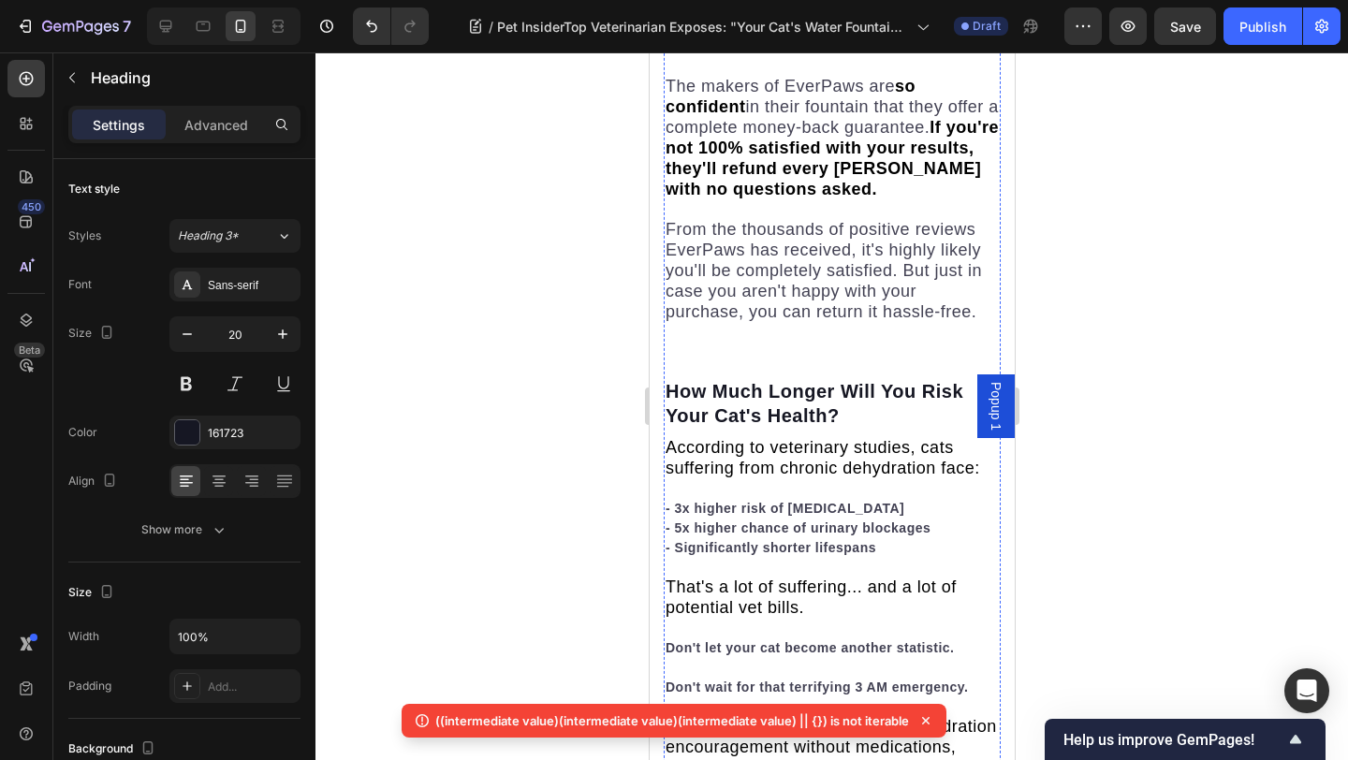
scroll to position [9552, 0]
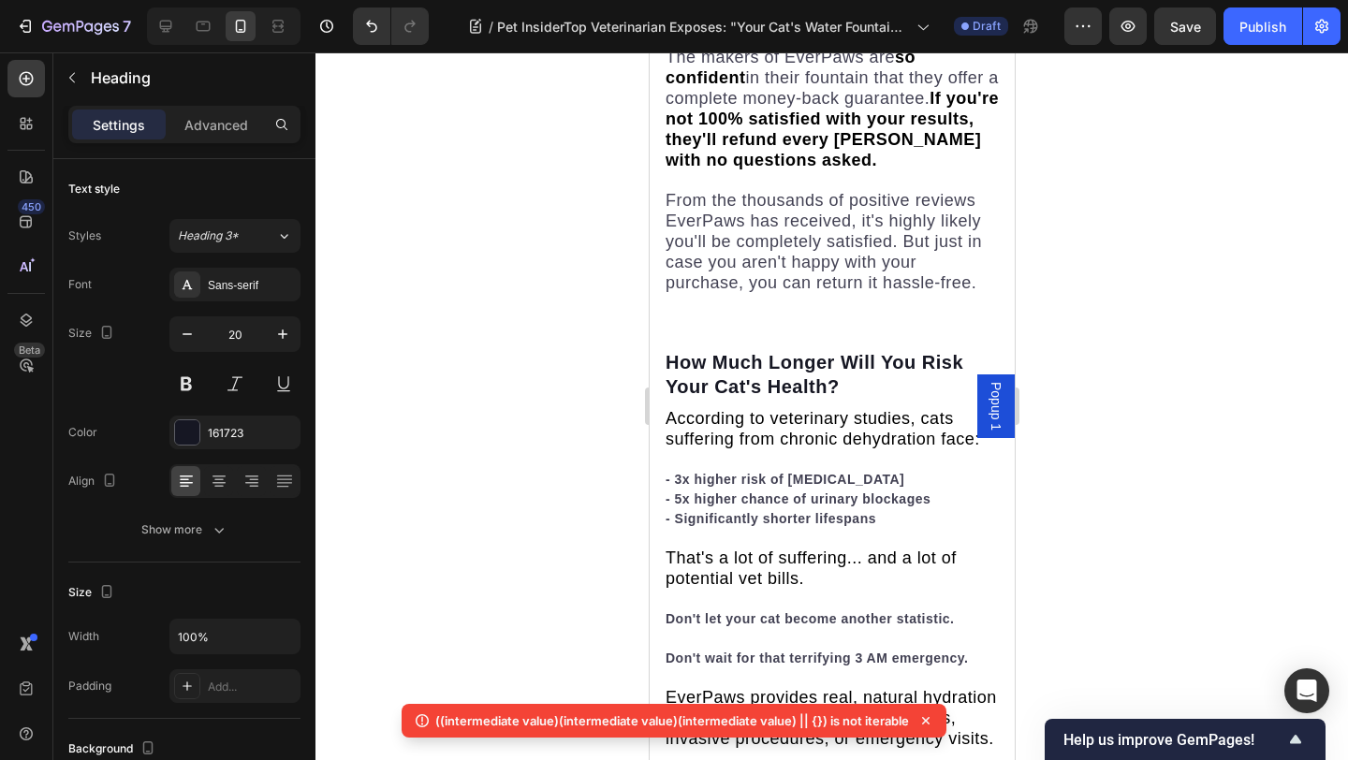
click at [69, 81] on icon "button" at bounding box center [72, 77] width 15 height 15
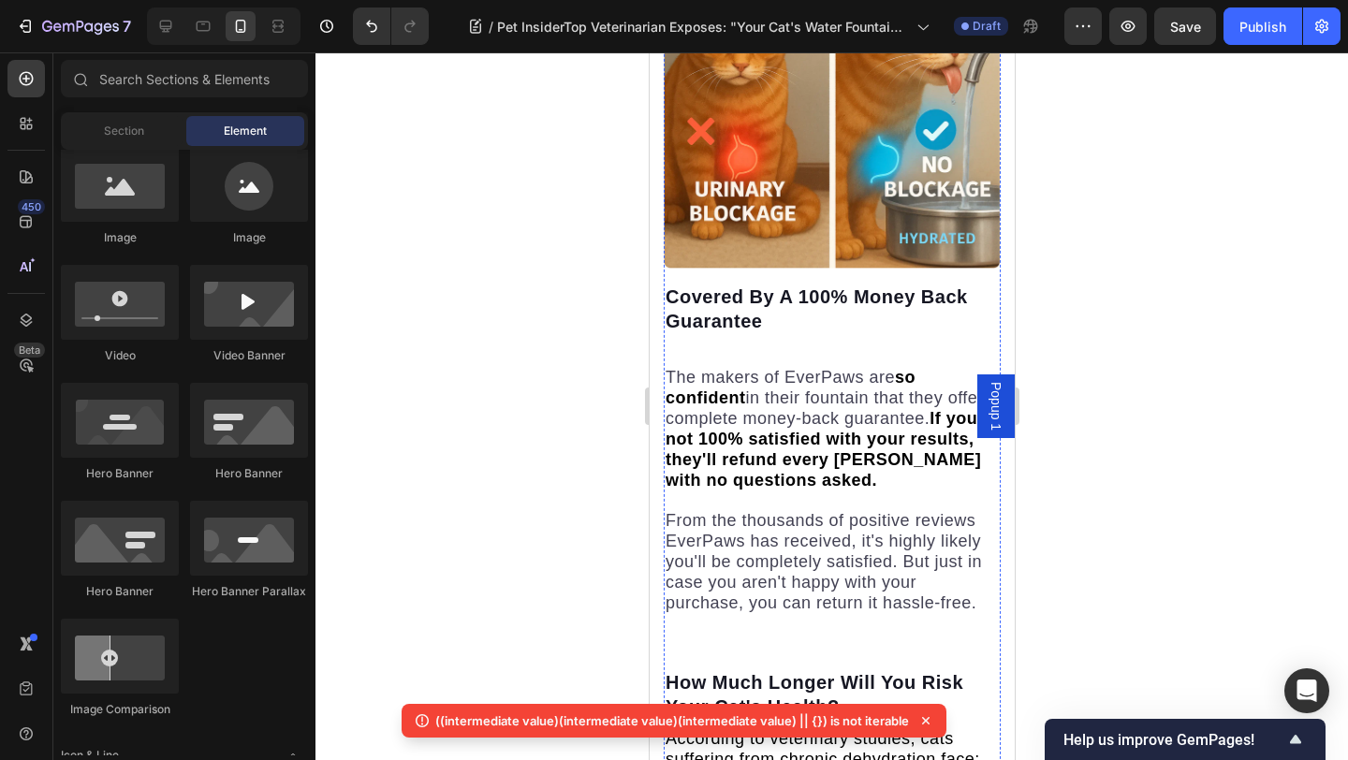
scroll to position [9233, 0]
drag, startPoint x: 780, startPoint y: 250, endPoint x: 870, endPoint y: 512, distance: 277.0
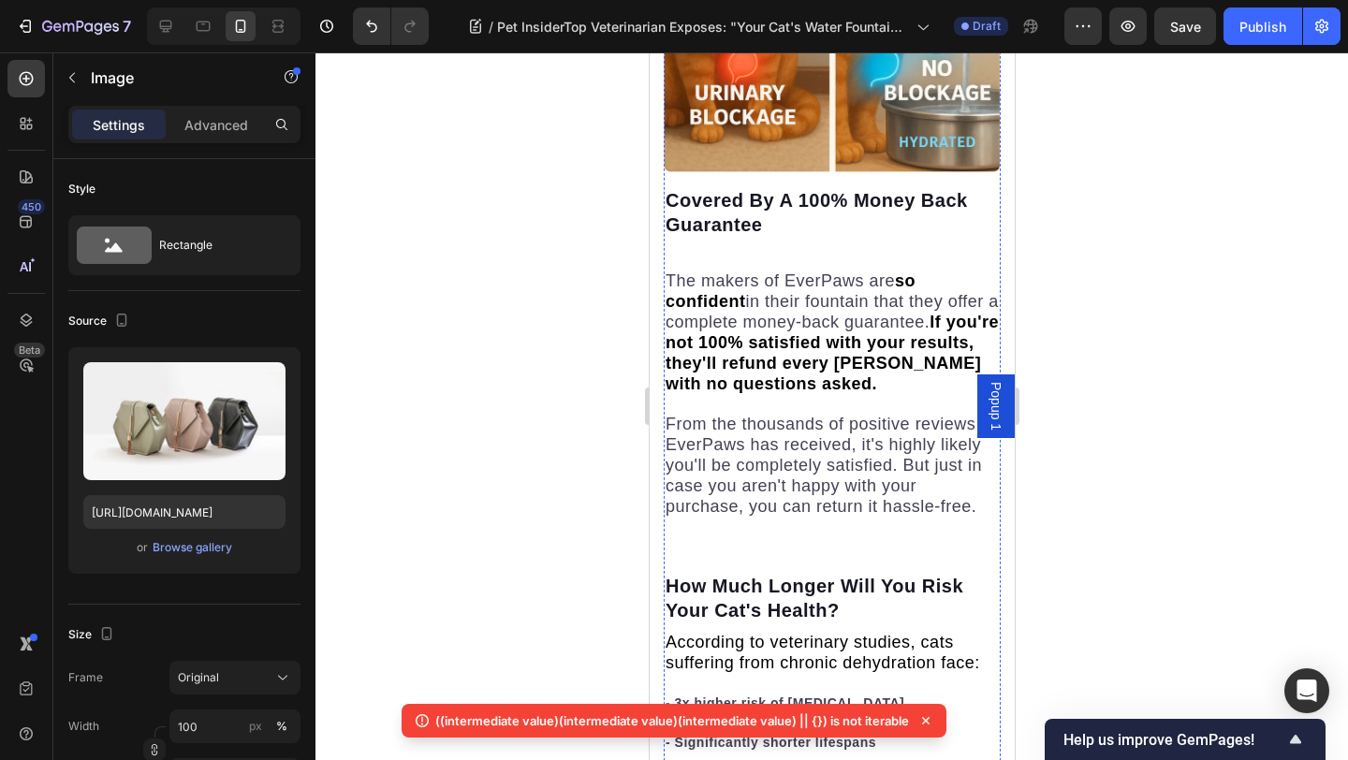
scroll to position [9440, 0]
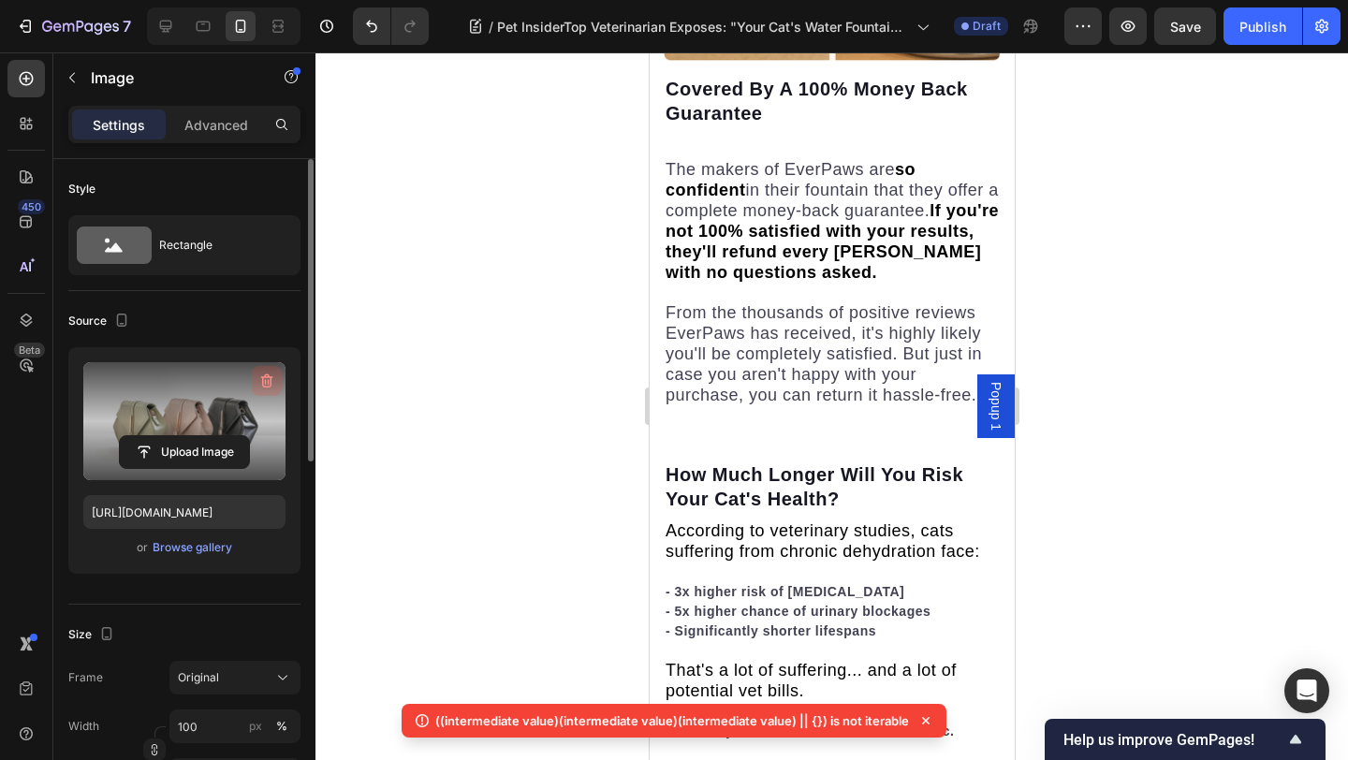
click at [264, 382] on icon "button" at bounding box center [266, 381] width 19 height 19
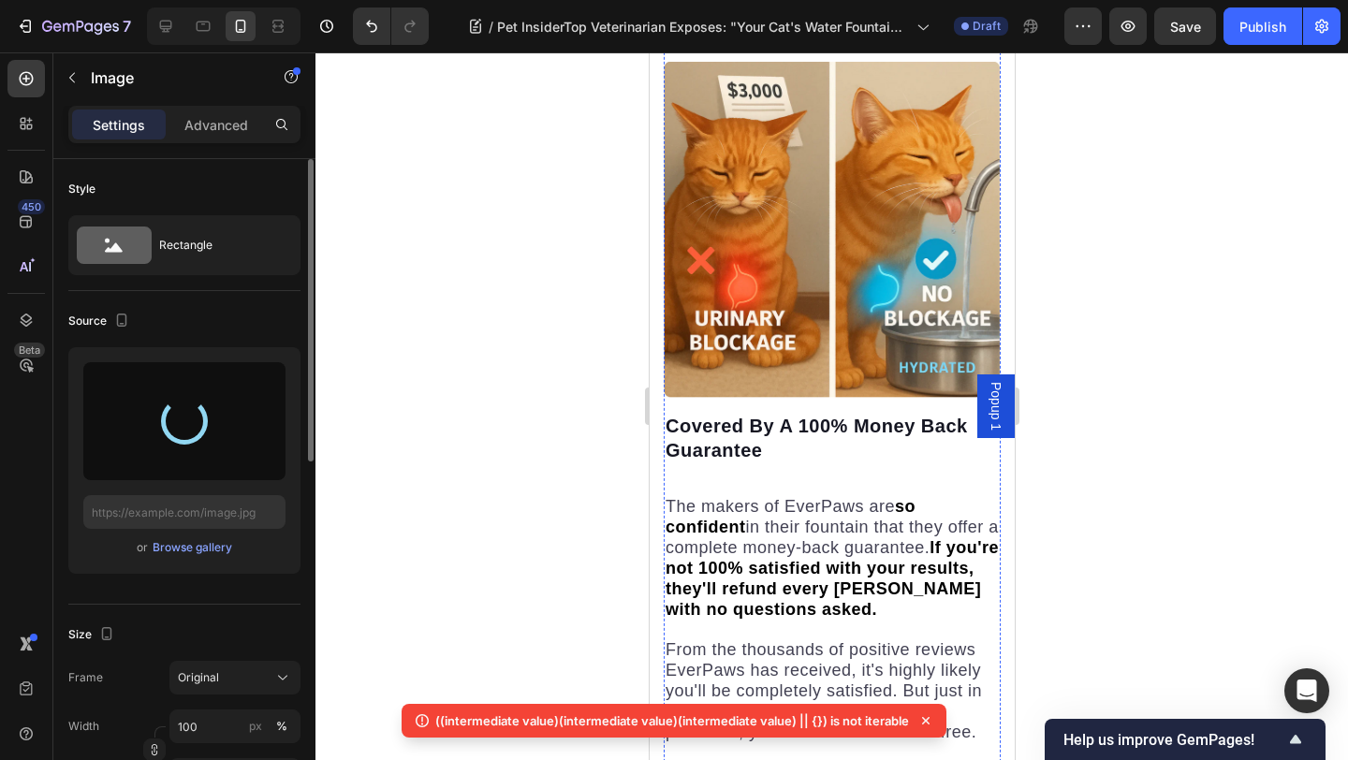
click at [507, 308] on div at bounding box center [831, 405] width 1032 height 707
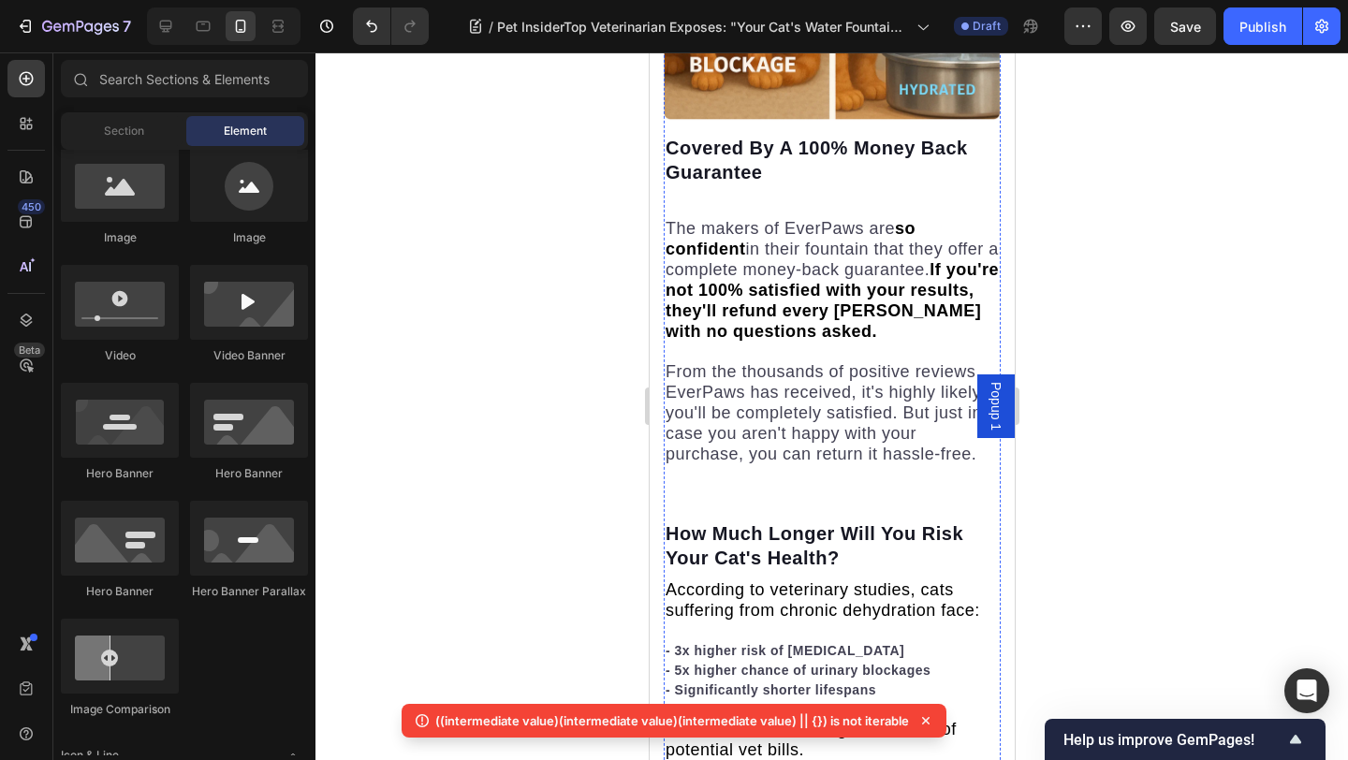
scroll to position [9758, 0]
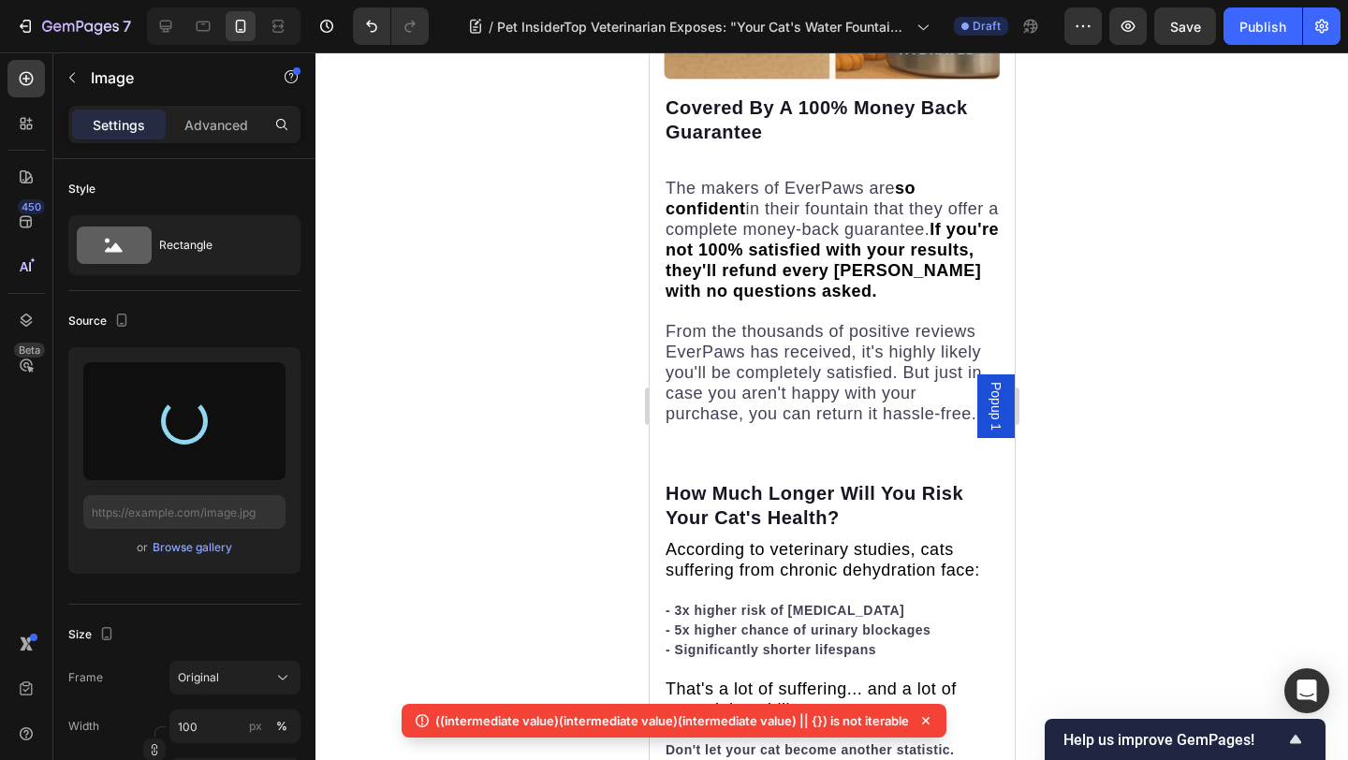
type input "https://cdn.shopify.com/s/files/1/0939/3743/4969/files/gempages_583388466436375…"
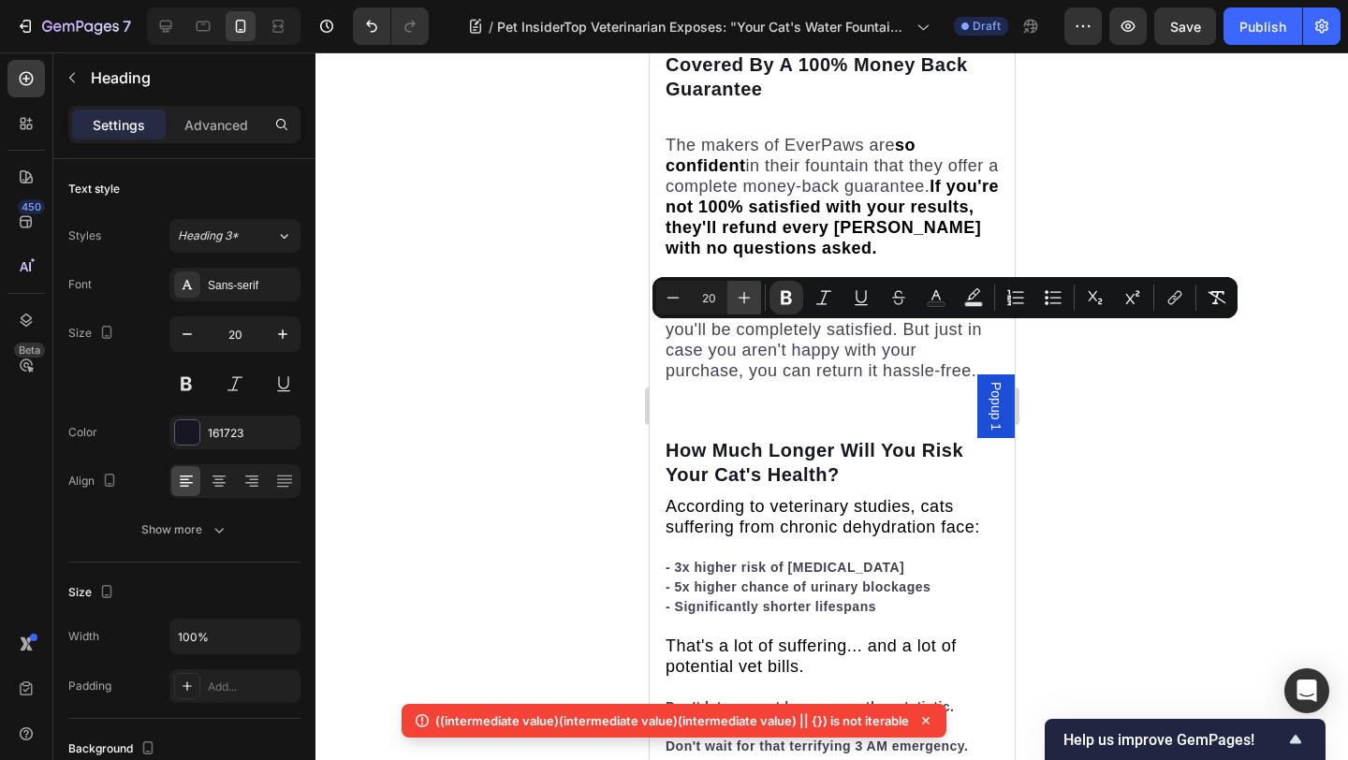
click at [742, 303] on icon "Editor contextual toolbar" at bounding box center [744, 297] width 19 height 19
click at [742, 302] on icon "Editor contextual toolbar" at bounding box center [744, 297] width 19 height 19
type input "24"
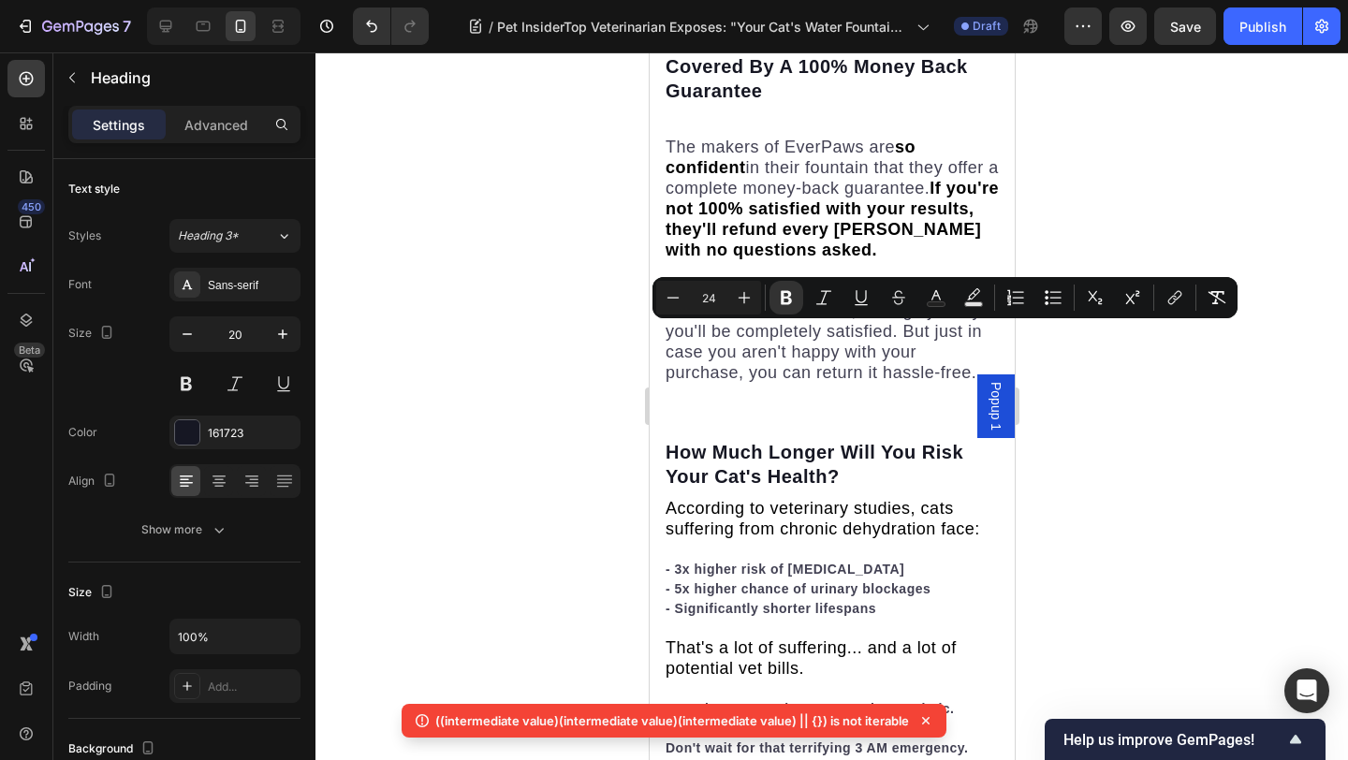
drag, startPoint x: 1243, startPoint y: 201, endPoint x: 336, endPoint y: 189, distance: 906.9
click at [1243, 201] on div at bounding box center [831, 405] width 1032 height 707
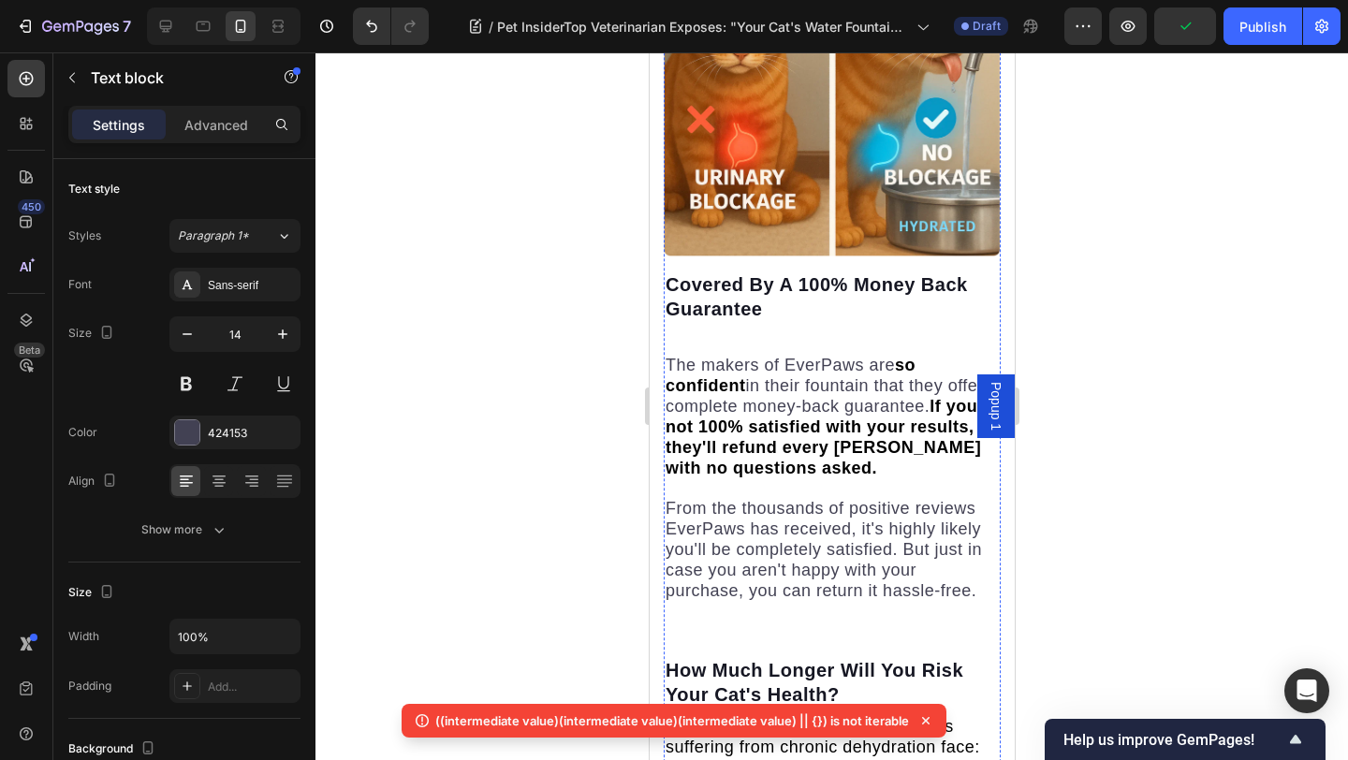
scroll to position [9543, 0]
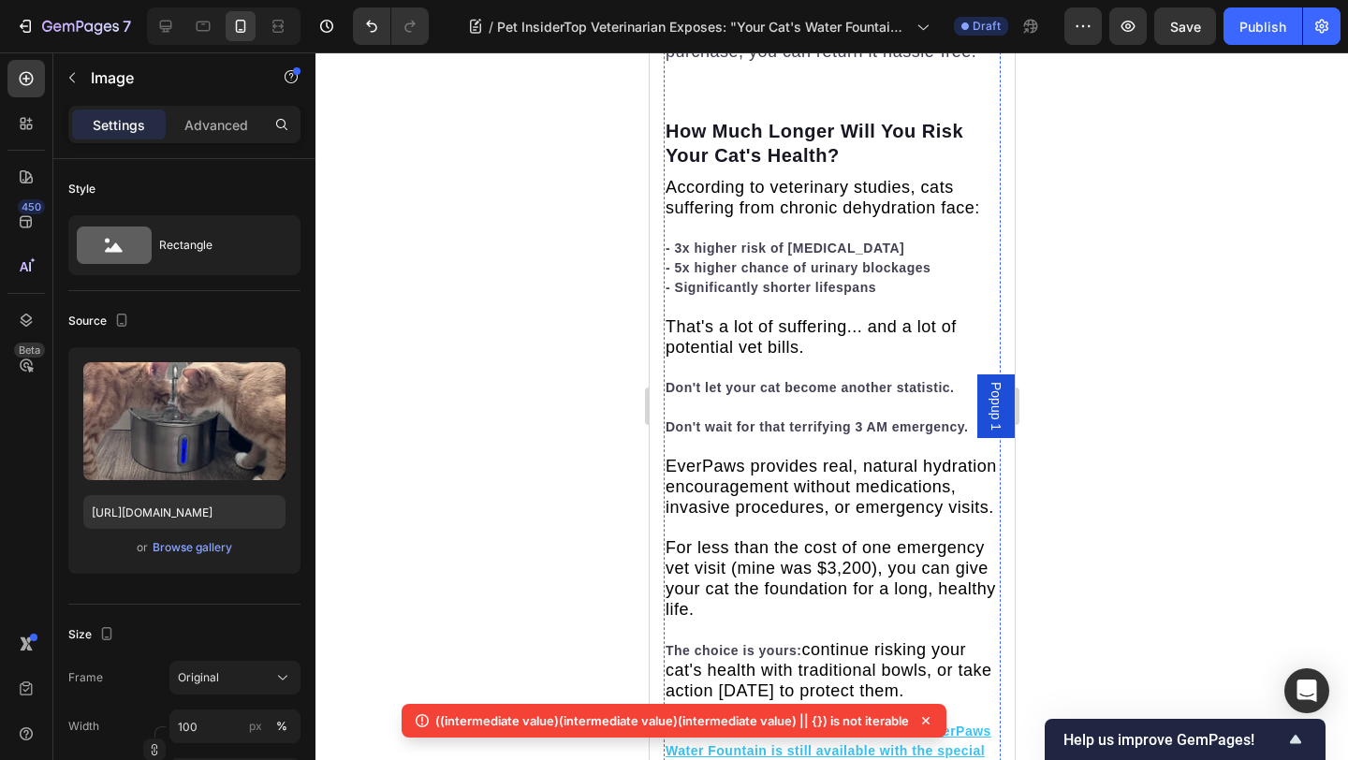
scroll to position [10169, 0]
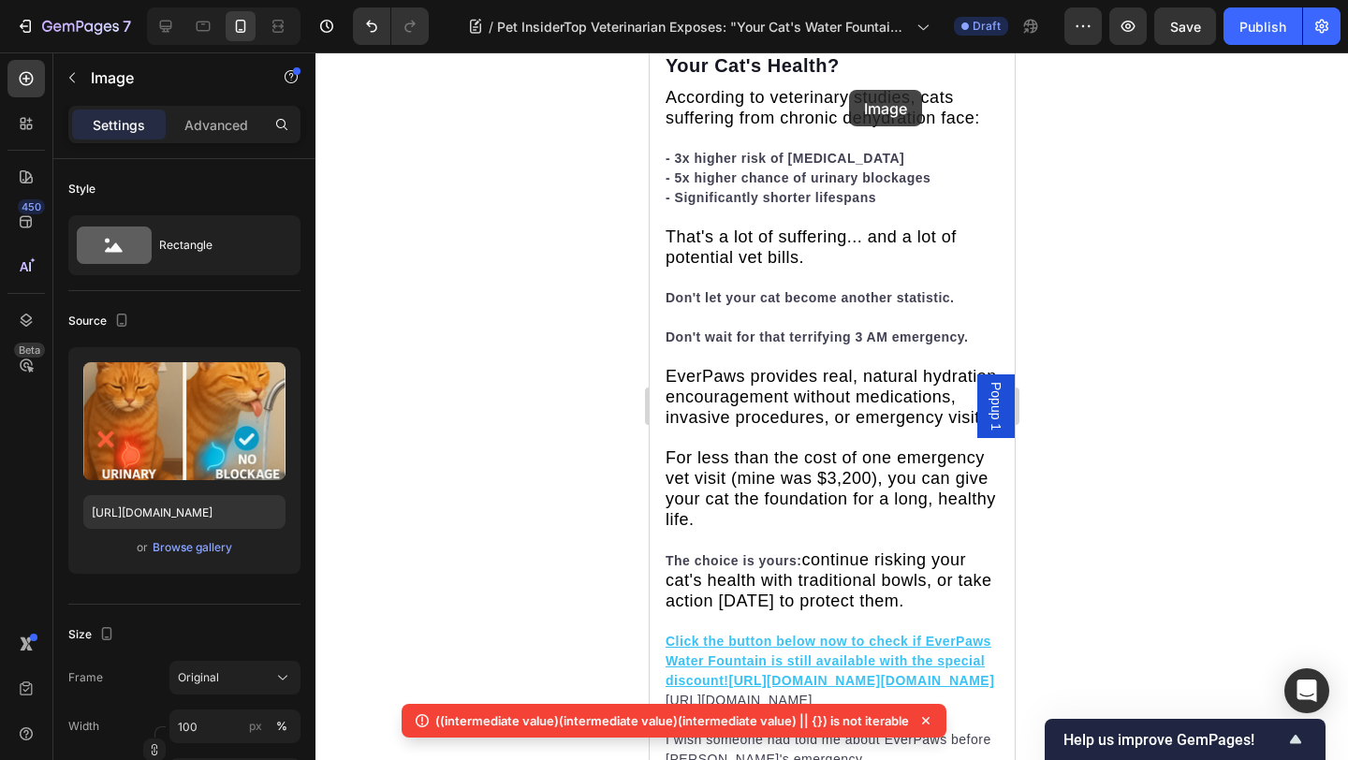
drag, startPoint x: 848, startPoint y: 533, endPoint x: 824, endPoint y: 267, distance: 267.7
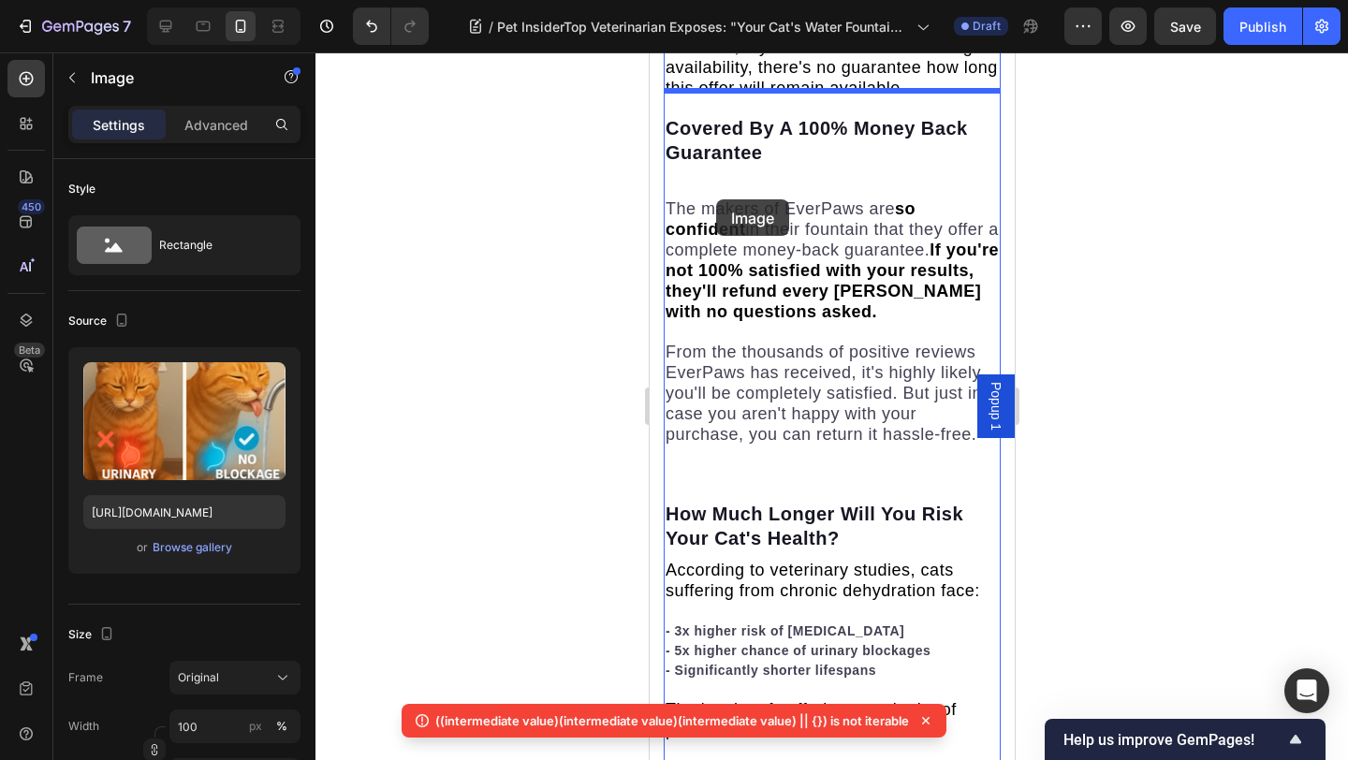
drag, startPoint x: 684, startPoint y: 449, endPoint x: 715, endPoint y: 206, distance: 245.3
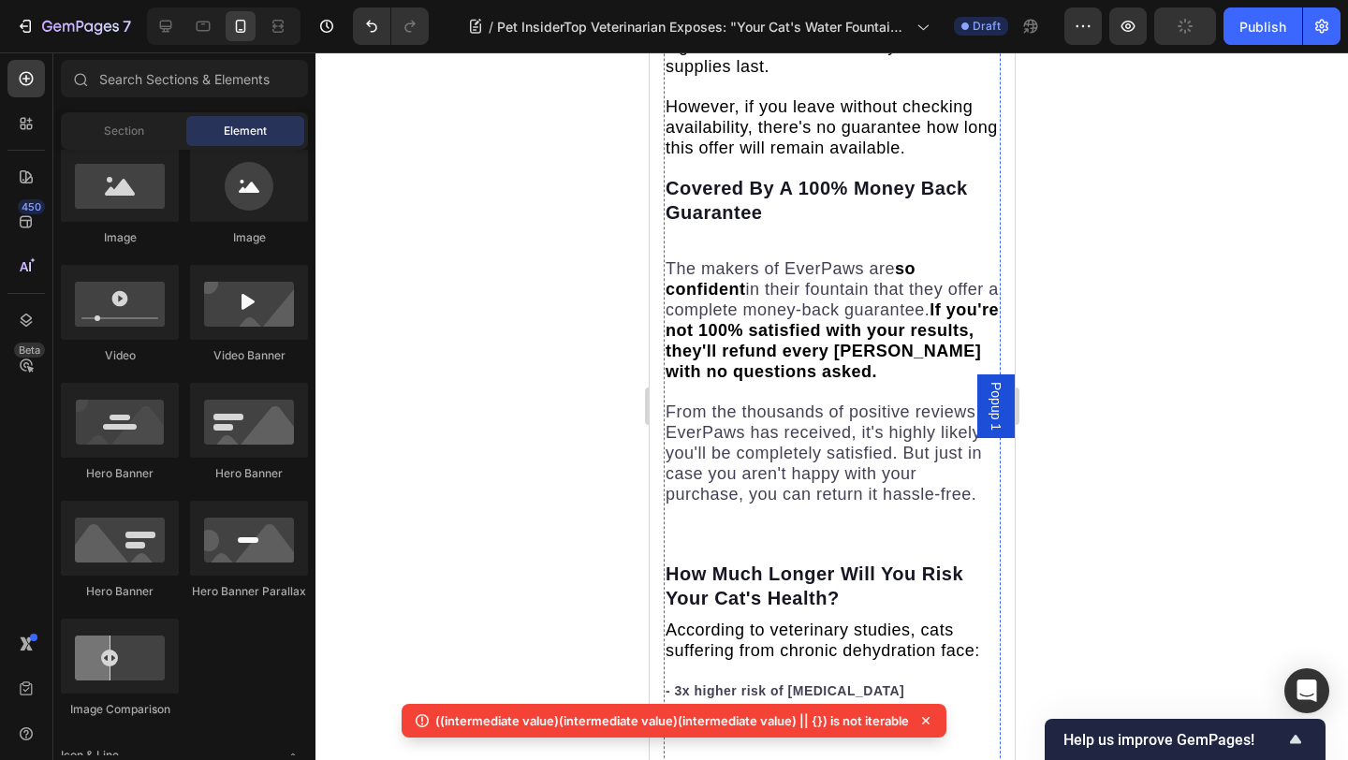
scroll to position [9528, 0]
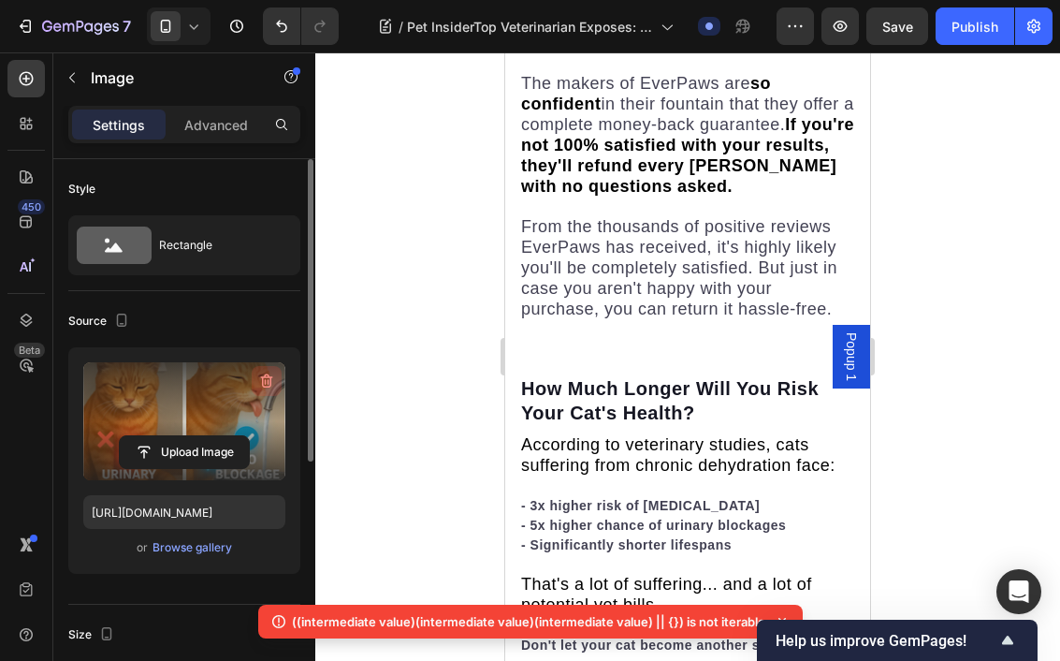
click at [267, 375] on icon "button" at bounding box center [266, 381] width 19 height 19
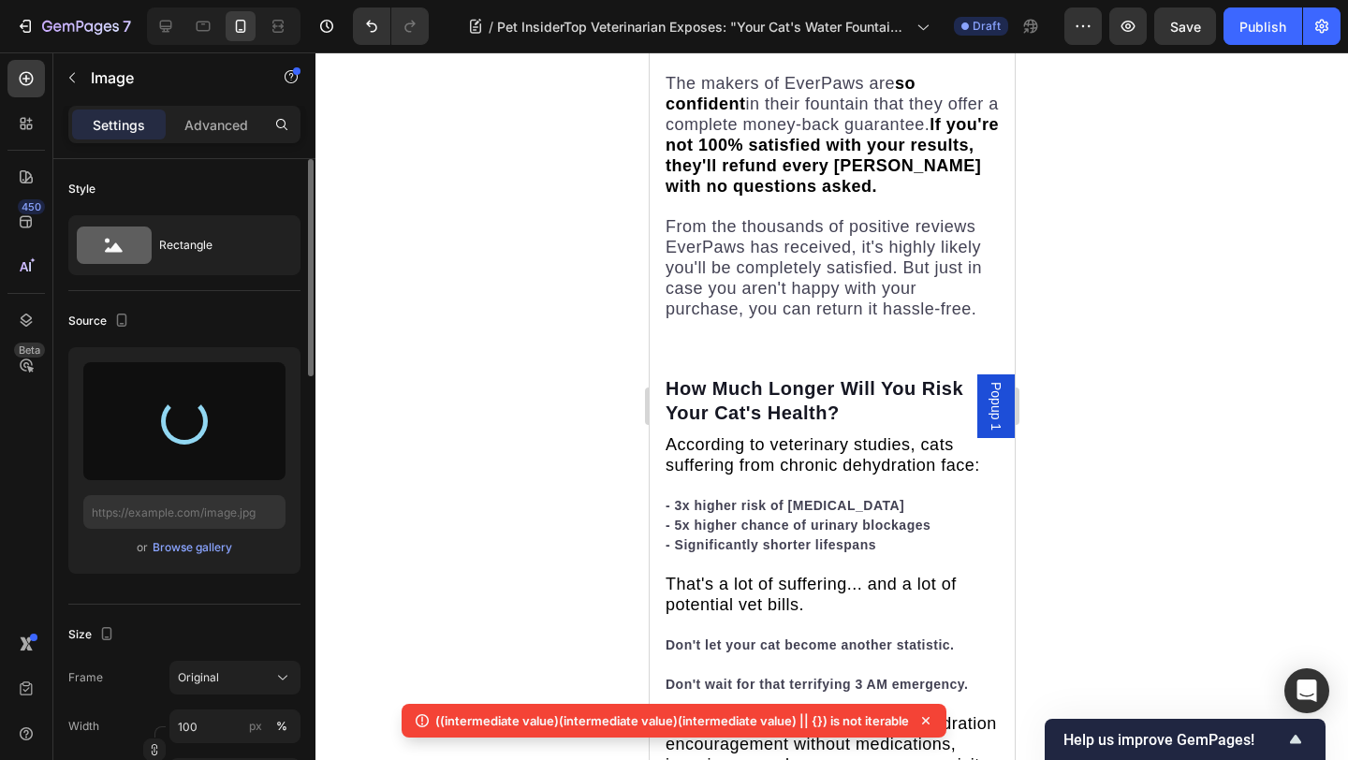
type input "https://cdn.shopify.com/s/files/1/0939/3743/4969/files/gempages_583388466436375…"
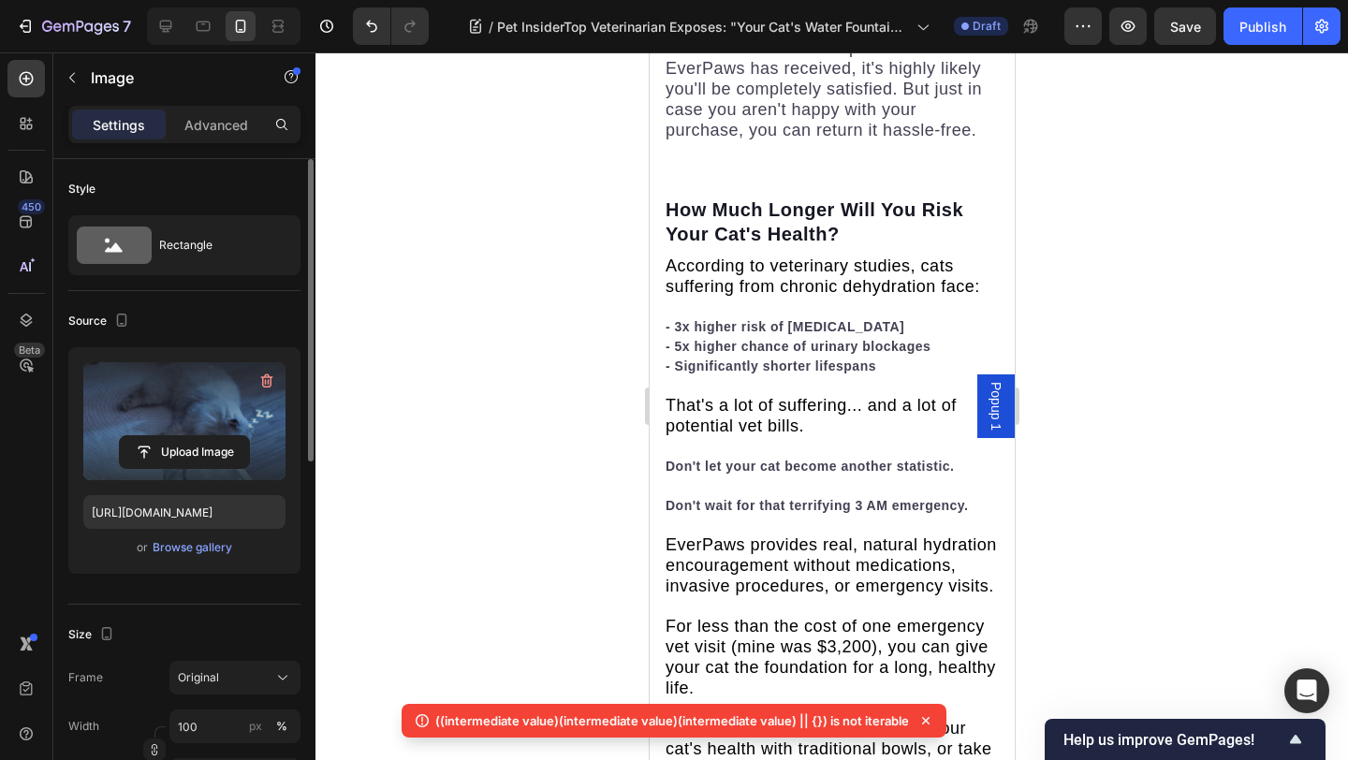
scroll to position [9828, 0]
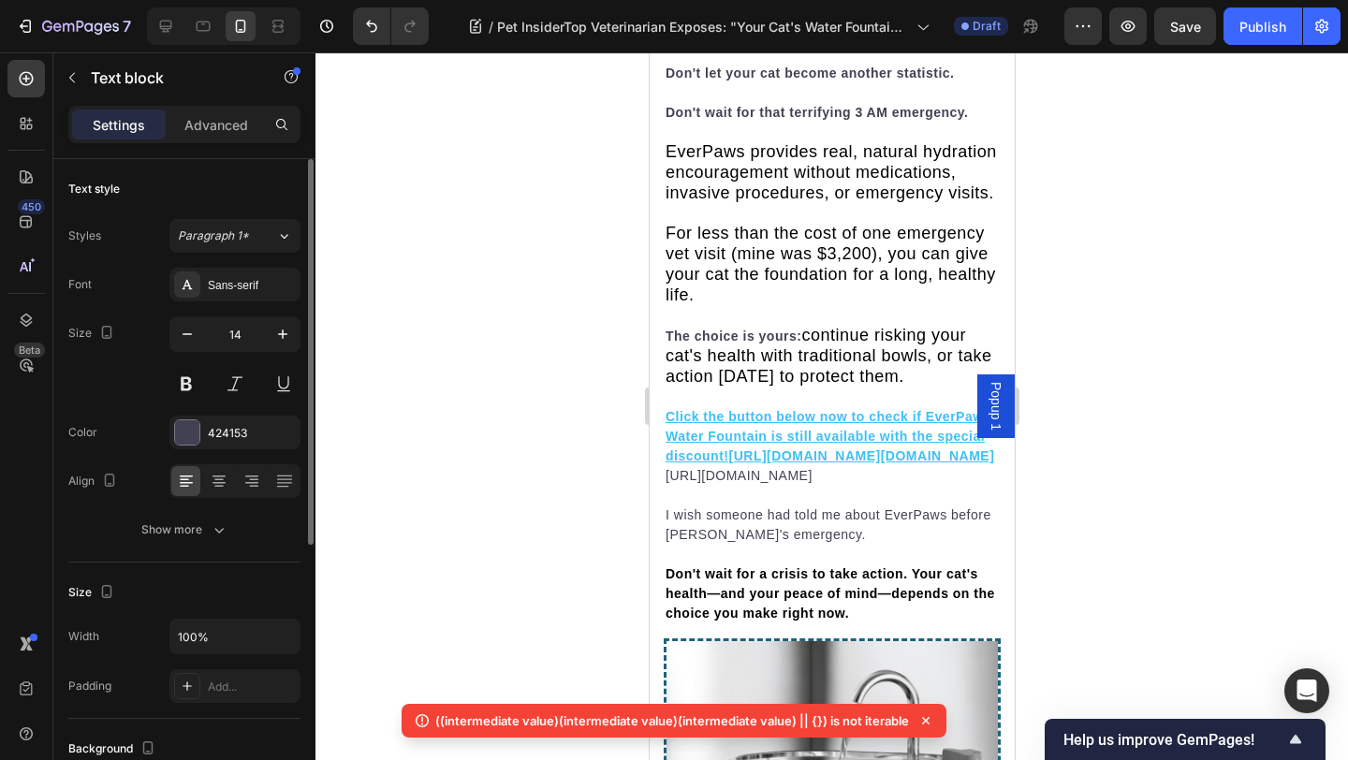
scroll to position [10212, 0]
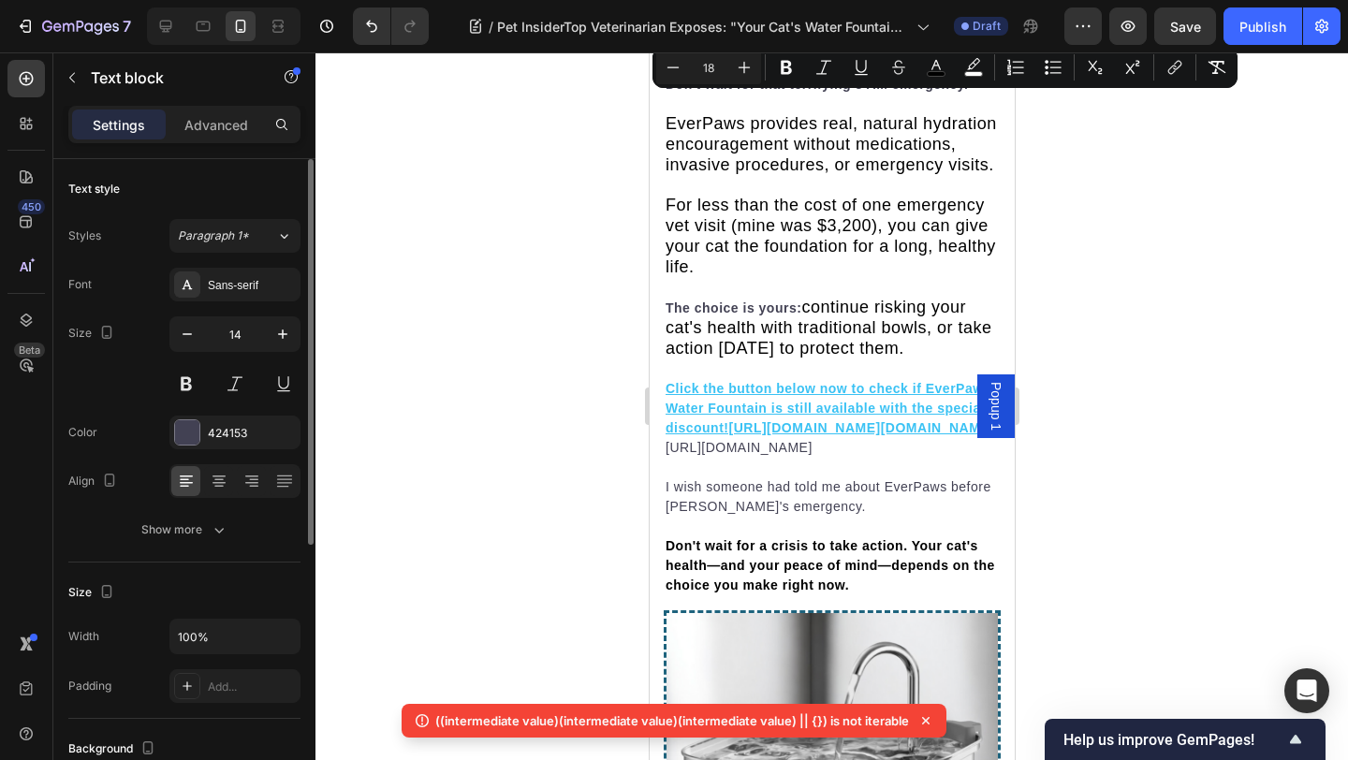
drag, startPoint x: 908, startPoint y: 534, endPoint x: 664, endPoint y: 109, distance: 490.4
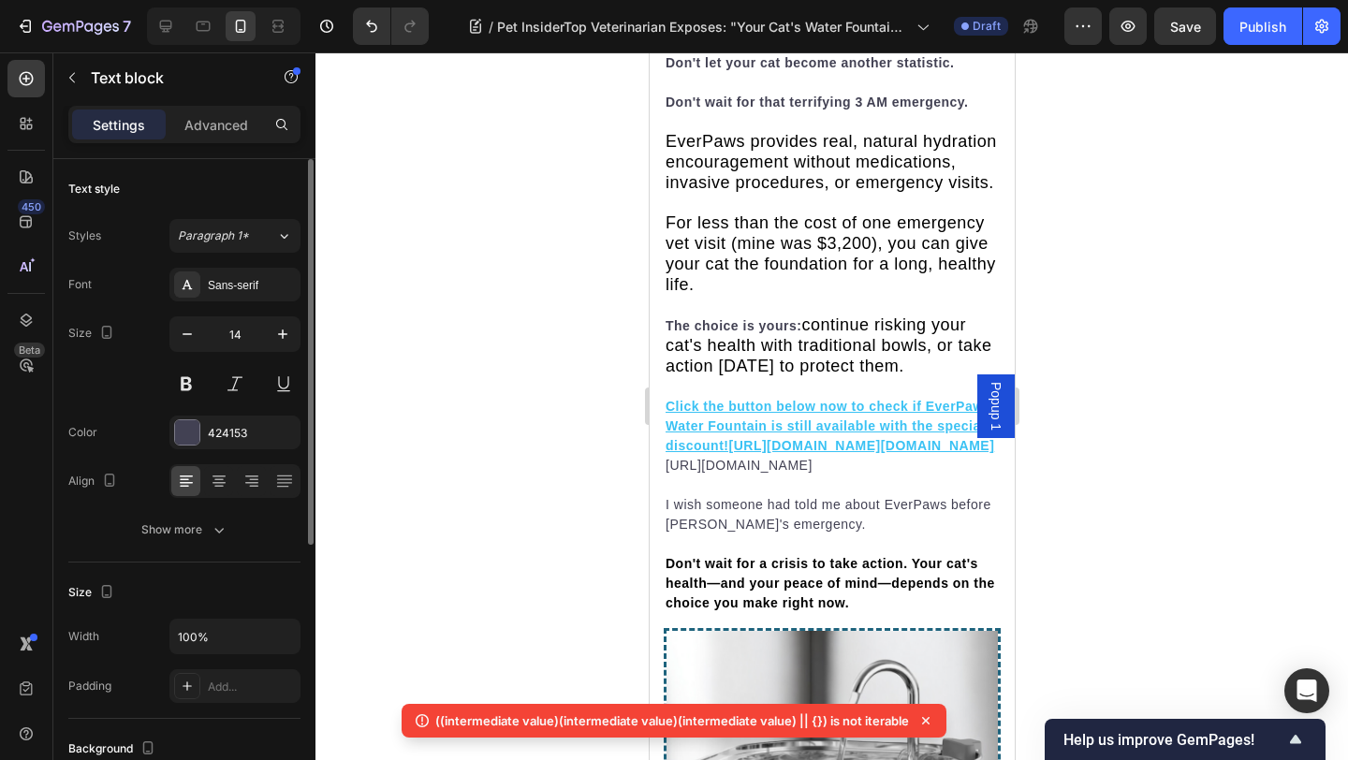
scroll to position [10115, 0]
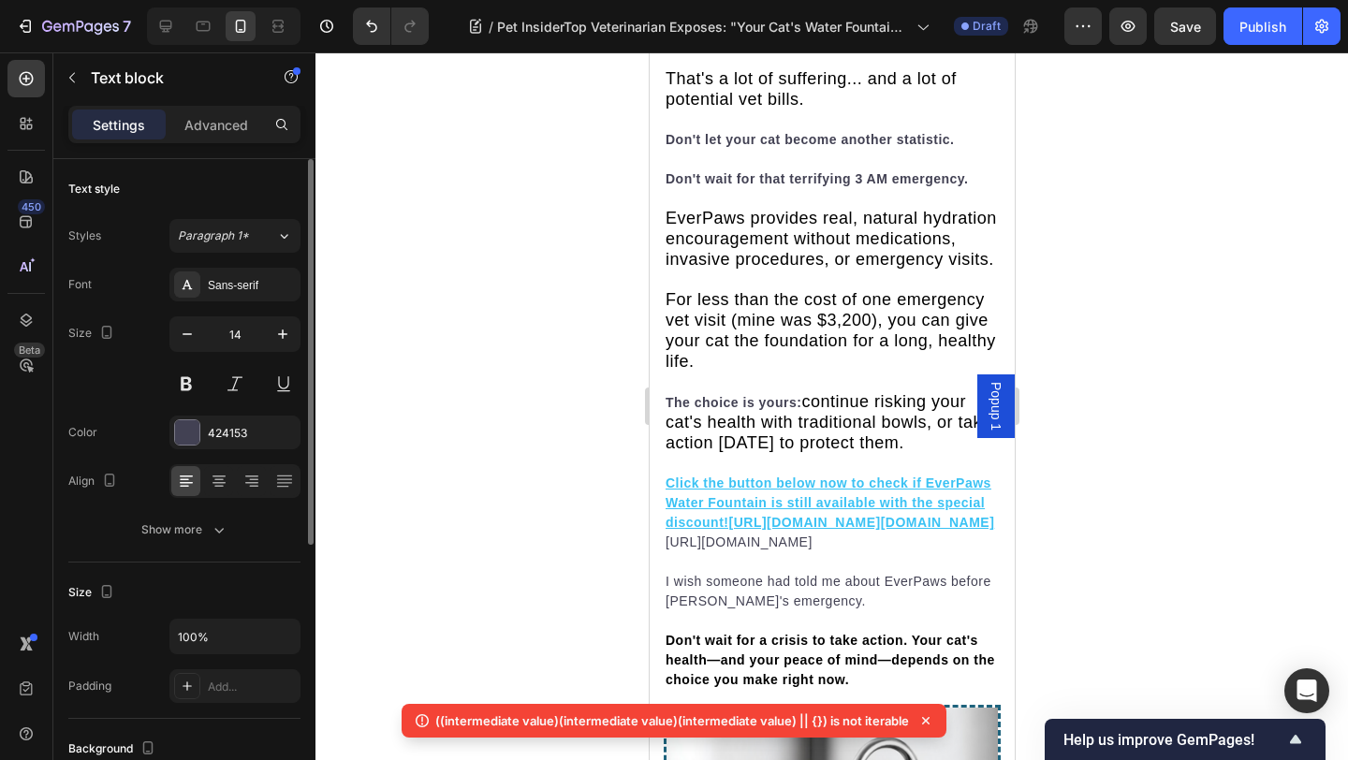
scroll to position [10000, 0]
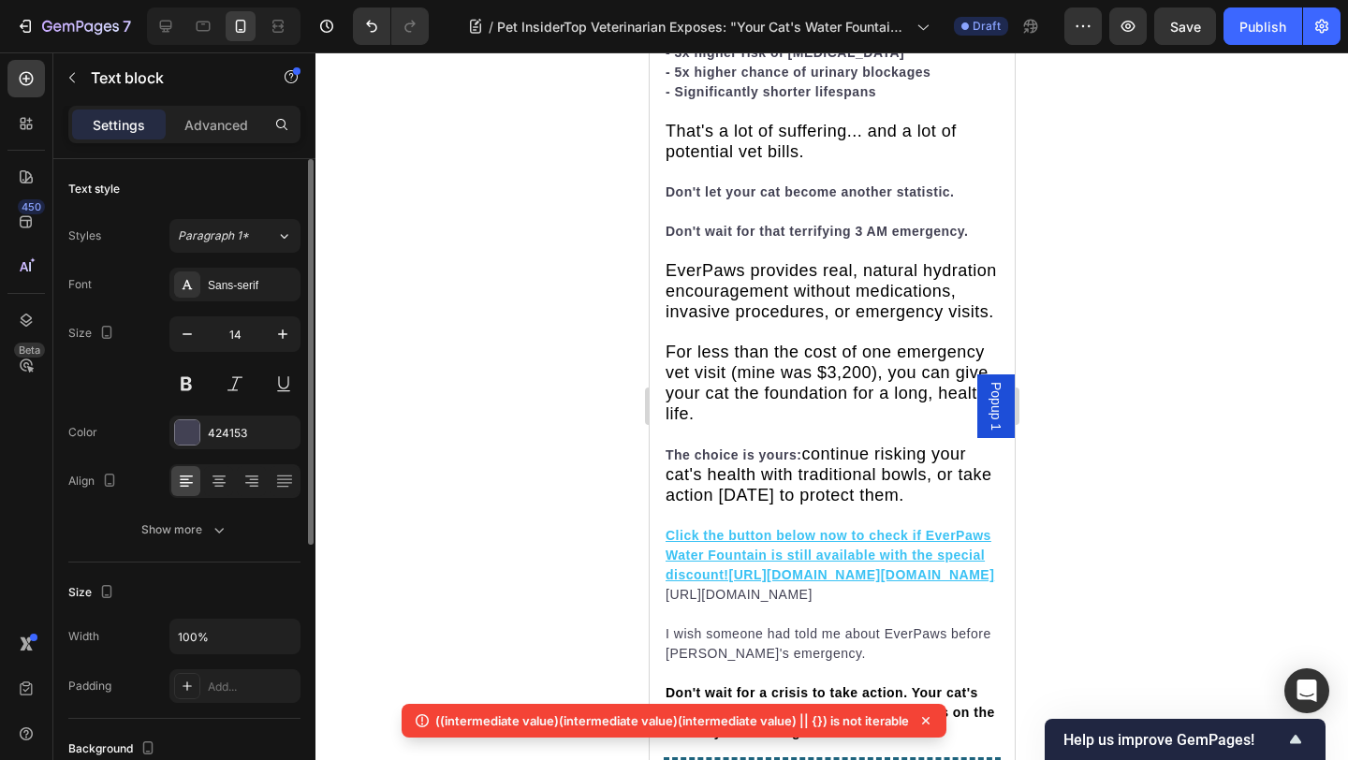
click at [1134, 282] on div at bounding box center [831, 405] width 1032 height 707
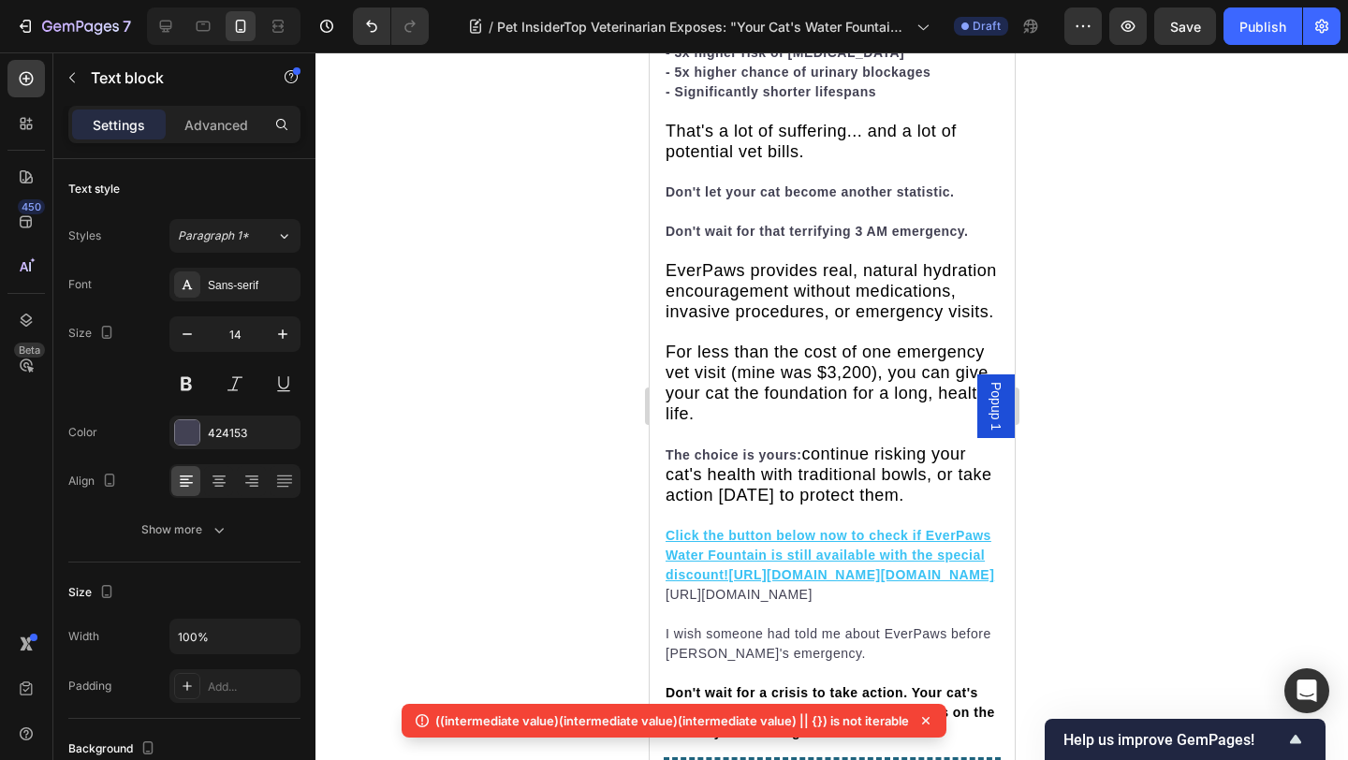
drag, startPoint x: 907, startPoint y: 337, endPoint x: 993, endPoint y: 350, distance: 87.1
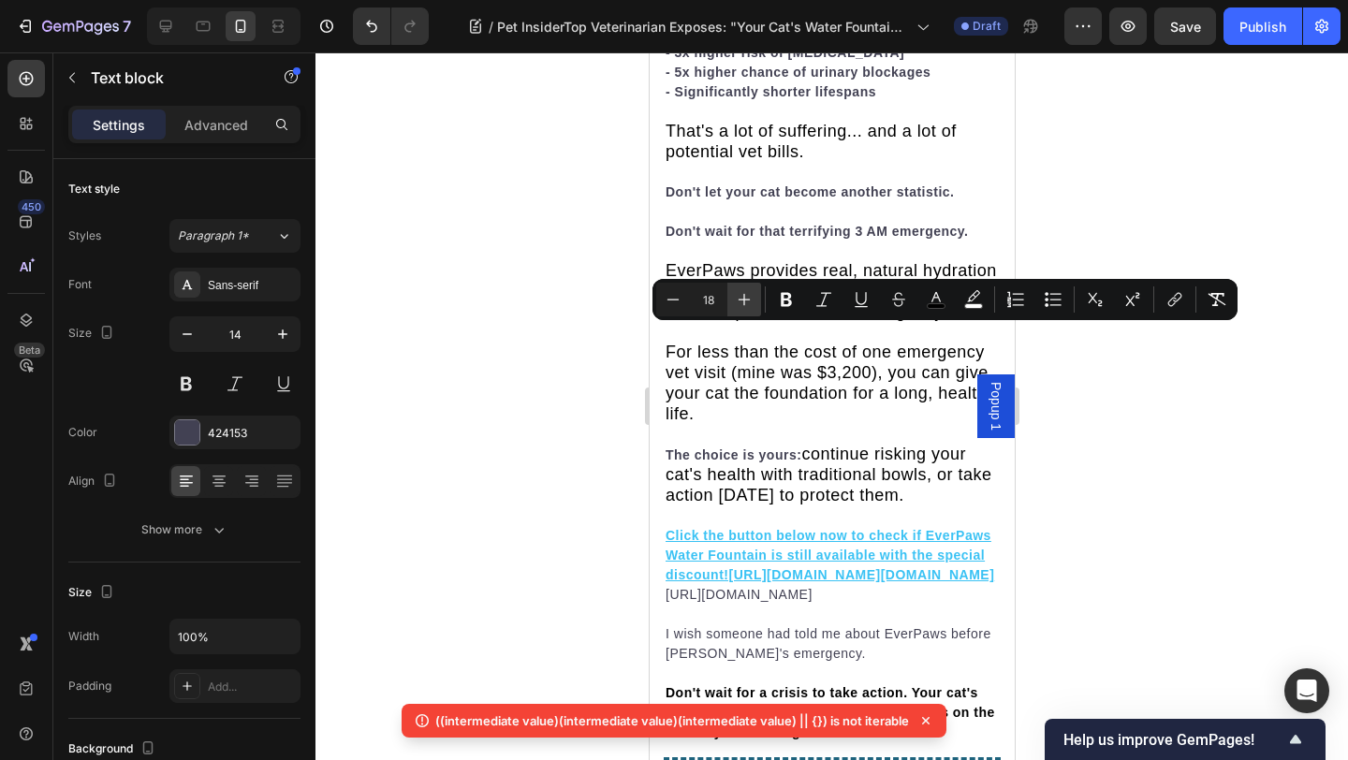
click at [735, 299] on icon "Editor contextual toolbar" at bounding box center [744, 299] width 19 height 19
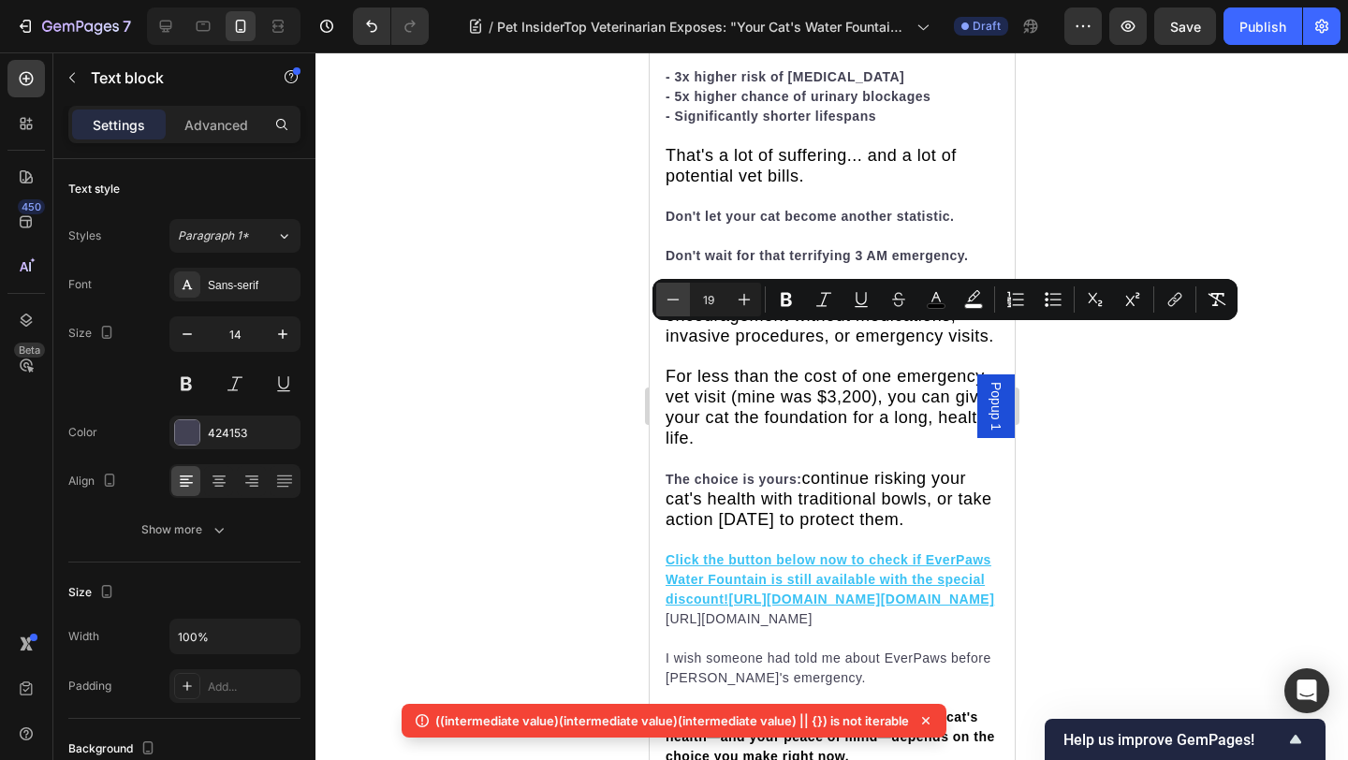
click at [672, 297] on icon "Editor contextual toolbar" at bounding box center [672, 299] width 19 height 19
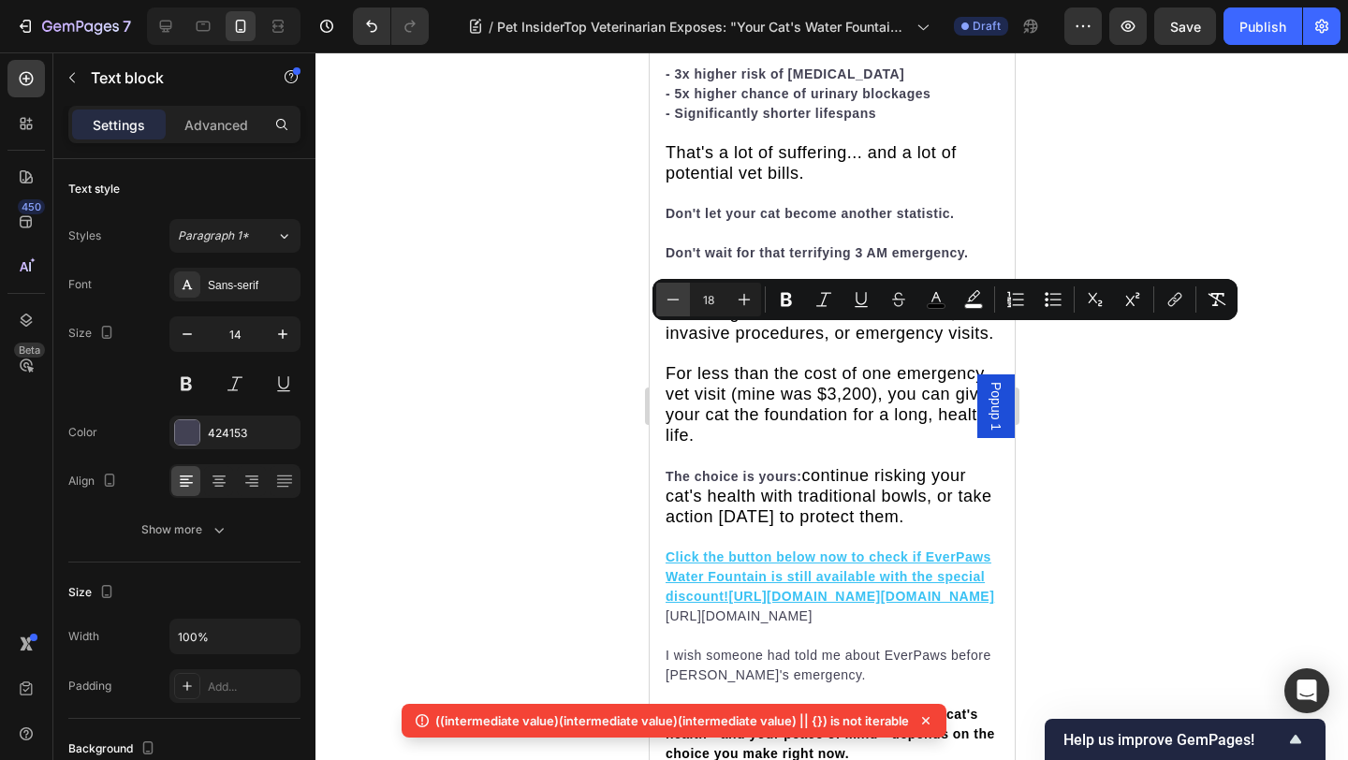
click at [672, 297] on icon "Editor contextual toolbar" at bounding box center [672, 299] width 19 height 19
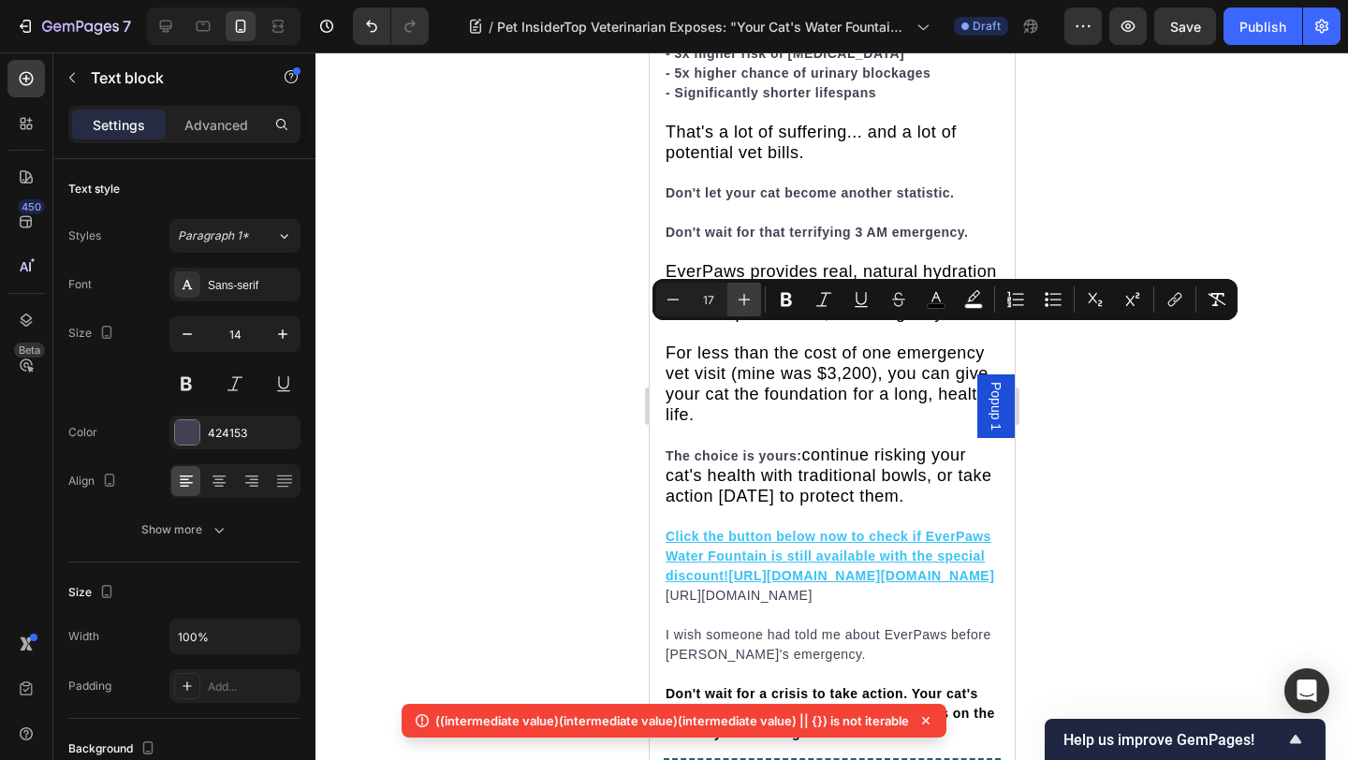
click at [752, 298] on icon "Editor contextual toolbar" at bounding box center [744, 299] width 19 height 19
type input "18"
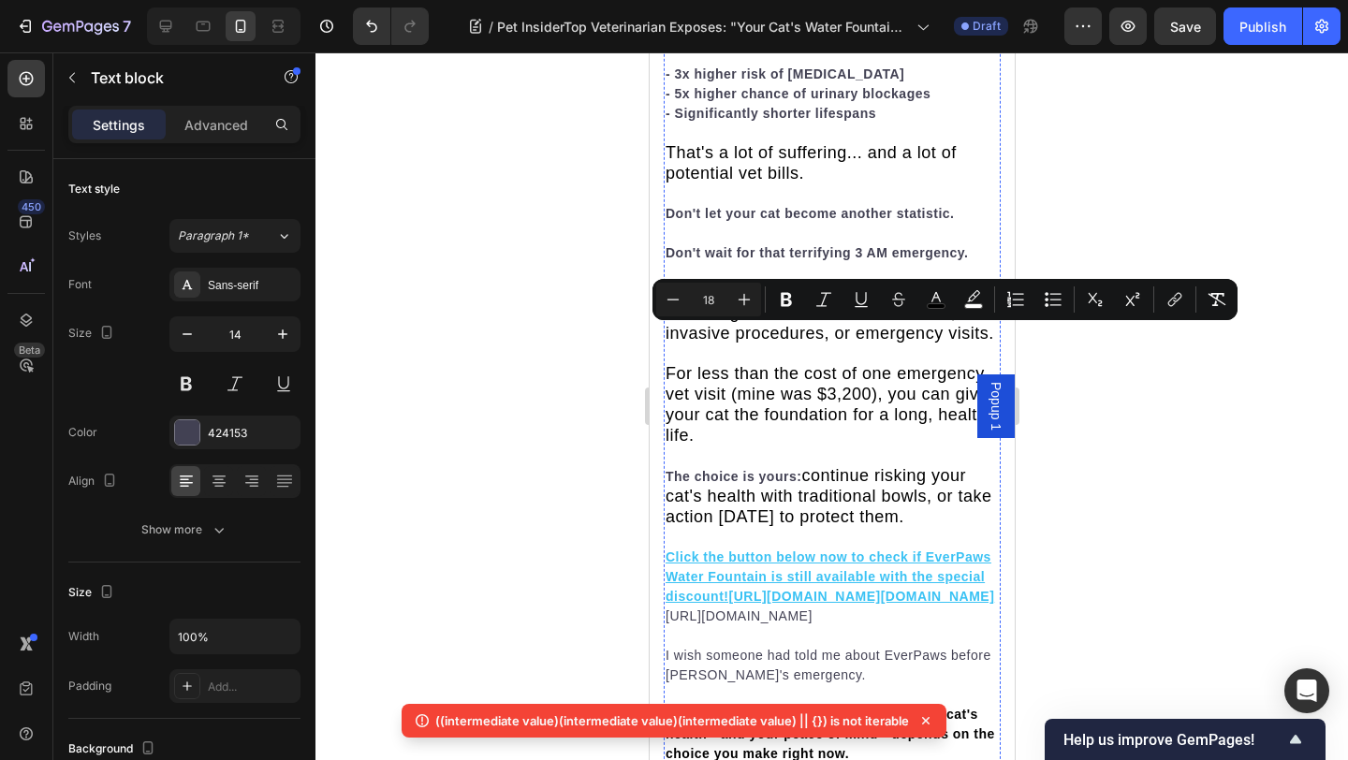
click at [1029, 226] on div at bounding box center [831, 405] width 1032 height 707
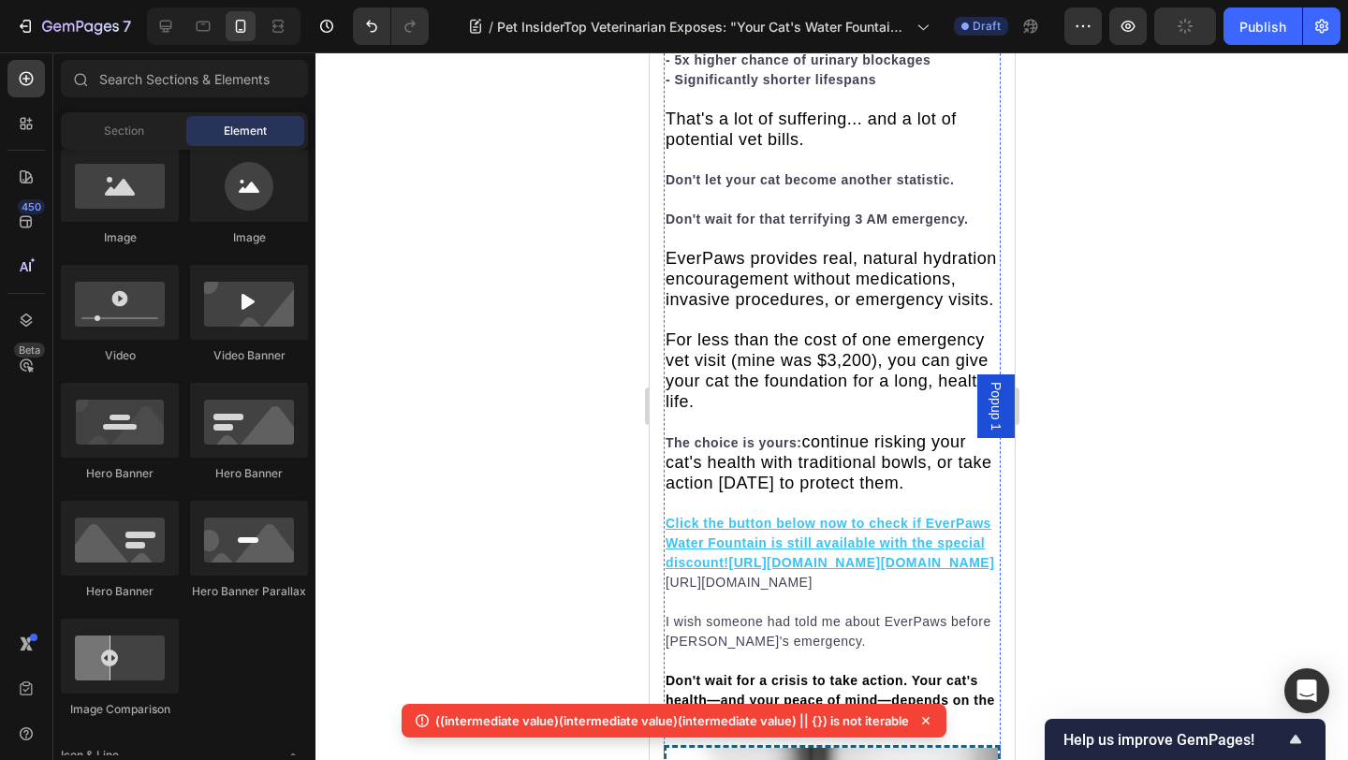
scroll to position [10045, 0]
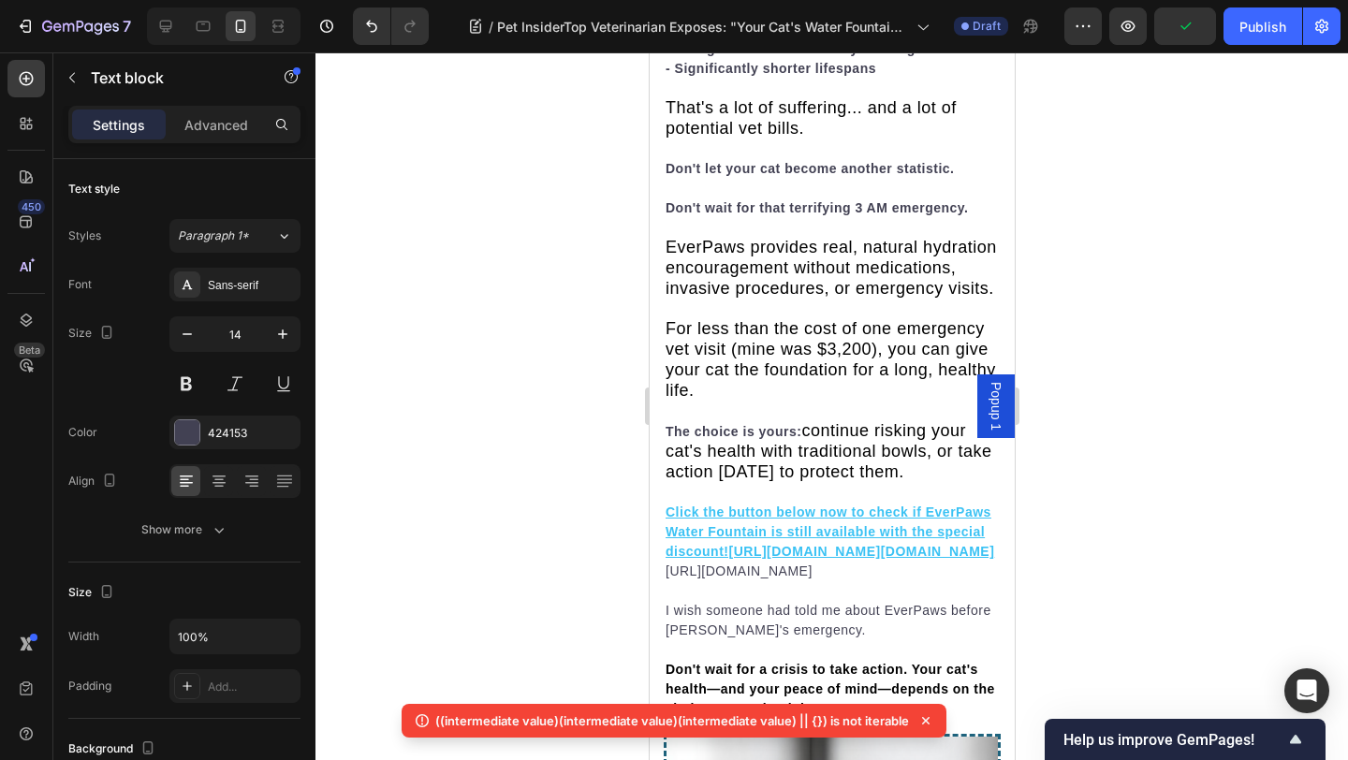
drag, startPoint x: 819, startPoint y: 395, endPoint x: 891, endPoint y: 416, distance: 74.9
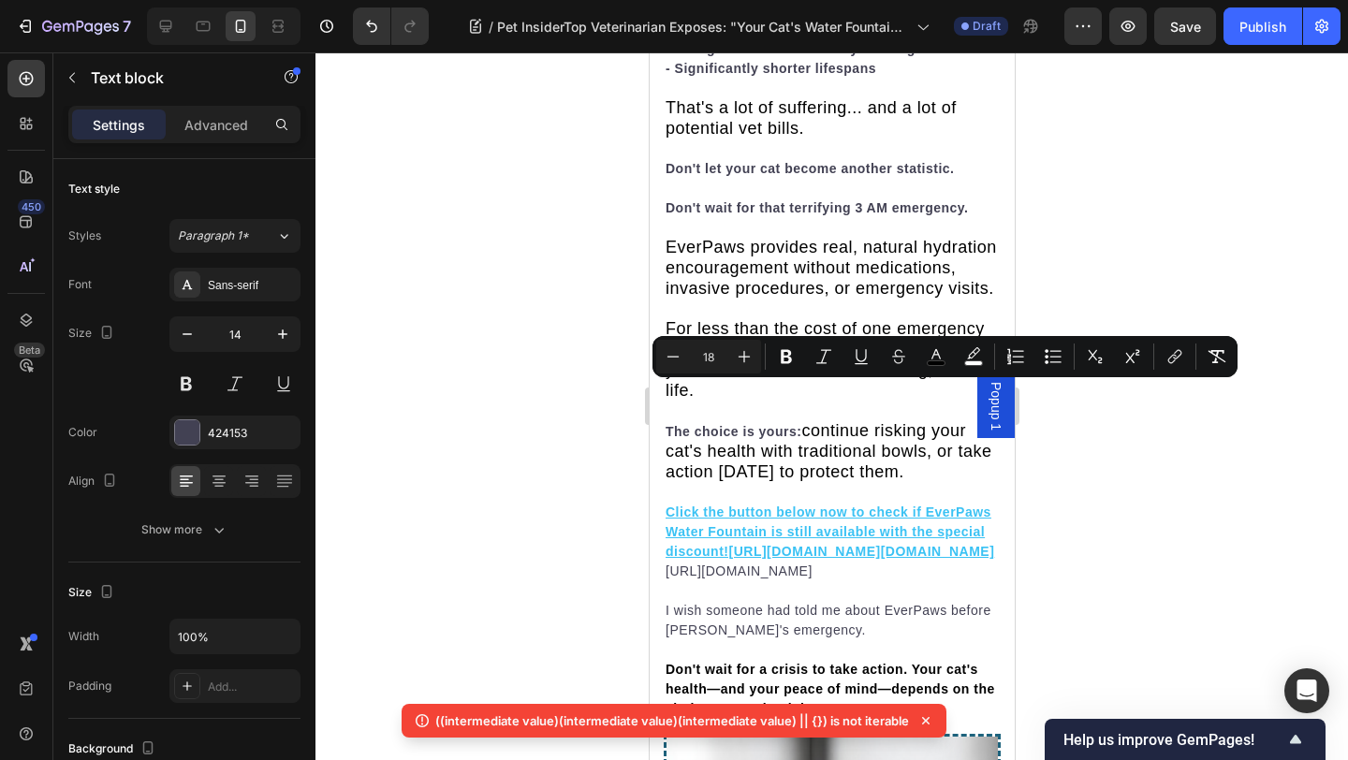
type input "14"
drag, startPoint x: 817, startPoint y: 393, endPoint x: 937, endPoint y: 414, distance: 121.5
click at [740, 357] on icon "Editor contextual toolbar" at bounding box center [744, 356] width 19 height 19
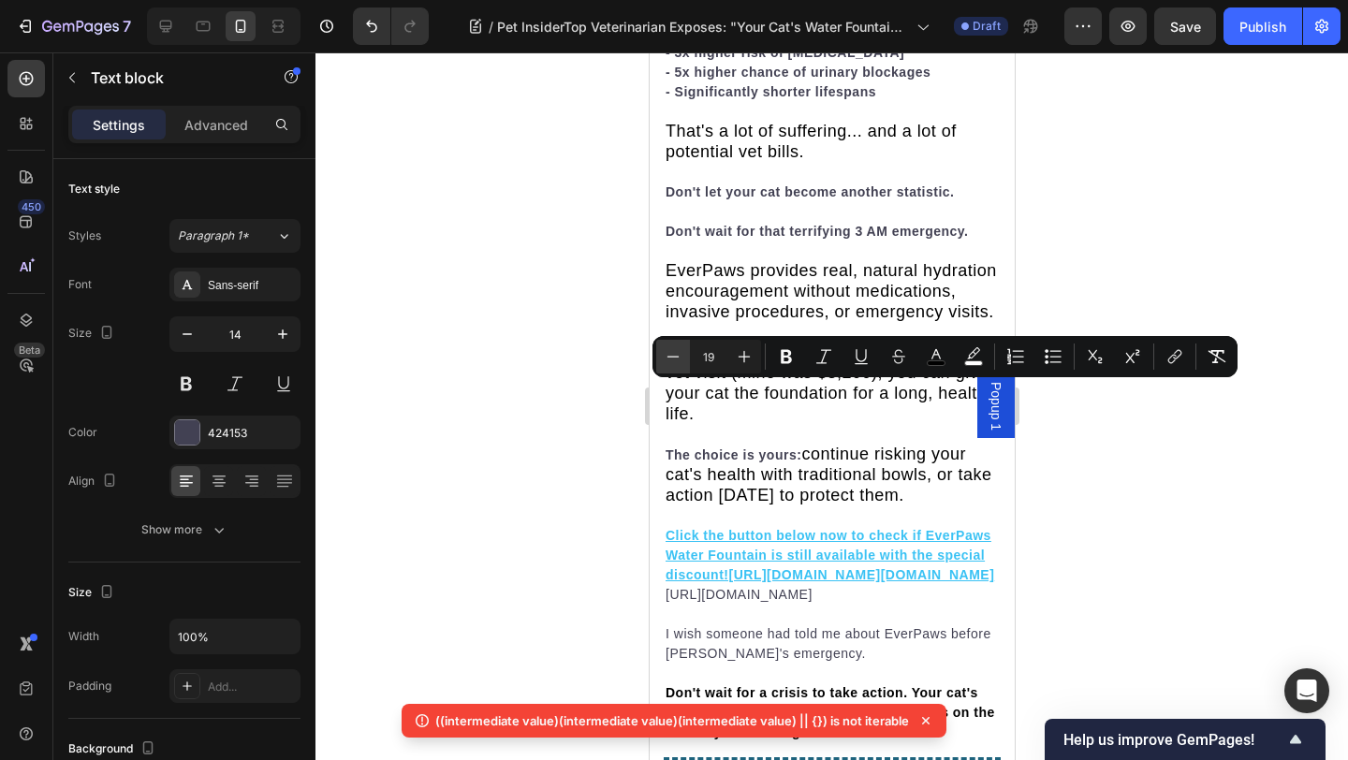
click at [682, 357] on button "Minus" at bounding box center [673, 357] width 34 height 34
type input "18"
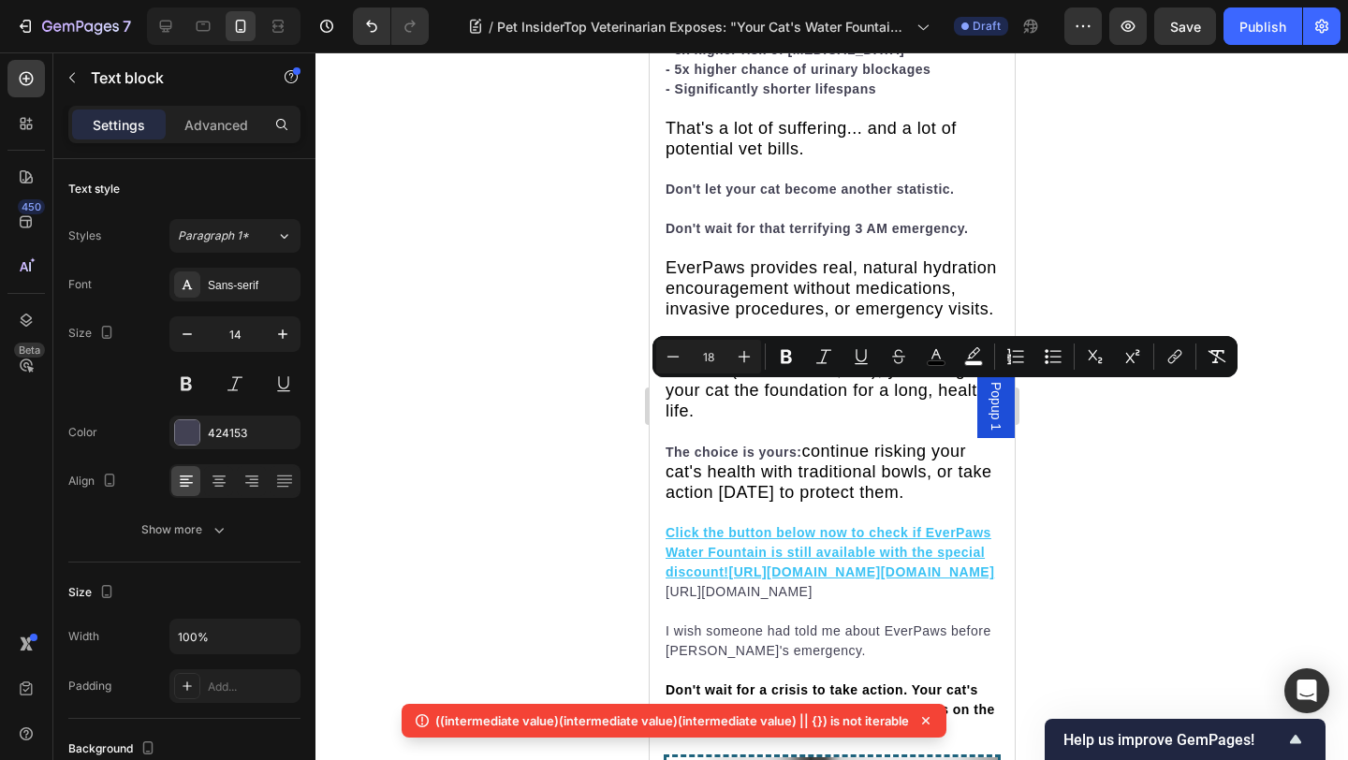
click at [1283, 337] on div at bounding box center [831, 405] width 1032 height 707
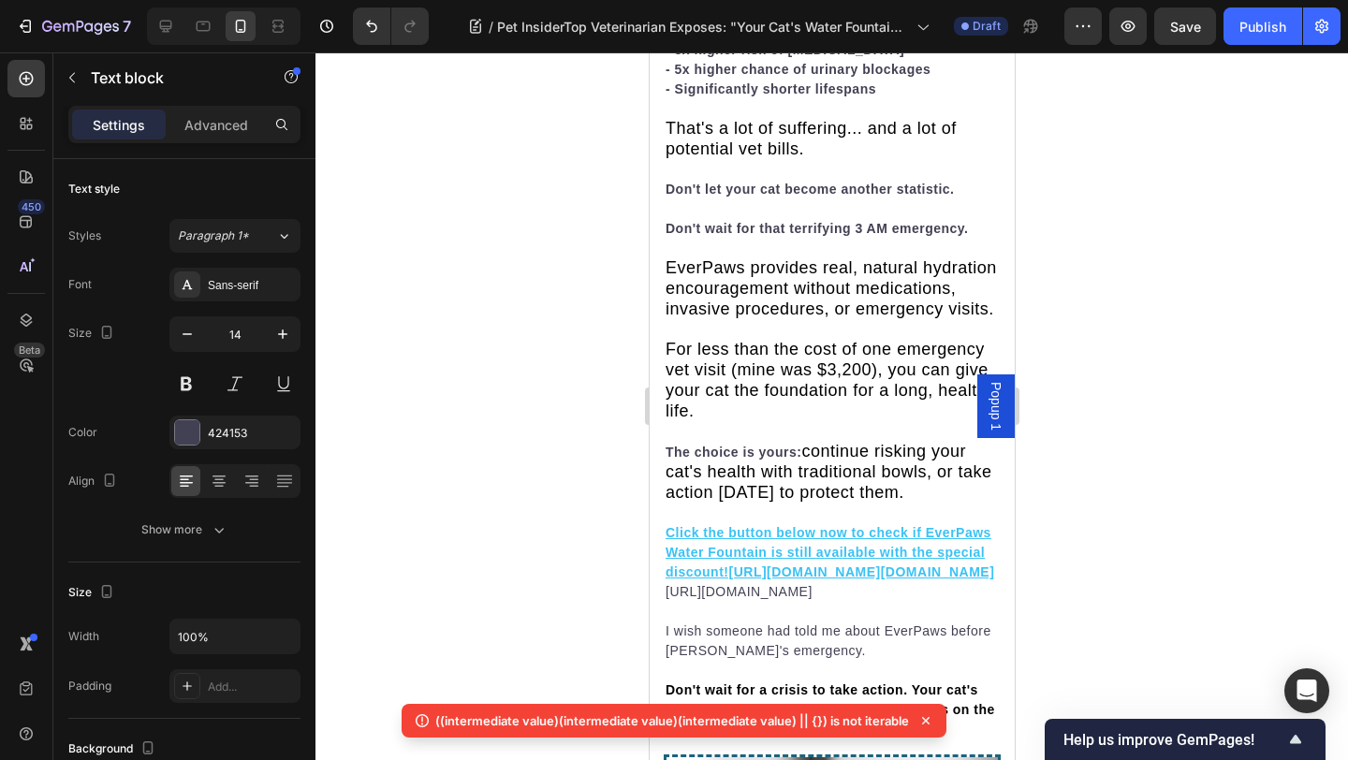
click at [1191, 327] on div at bounding box center [831, 405] width 1032 height 707
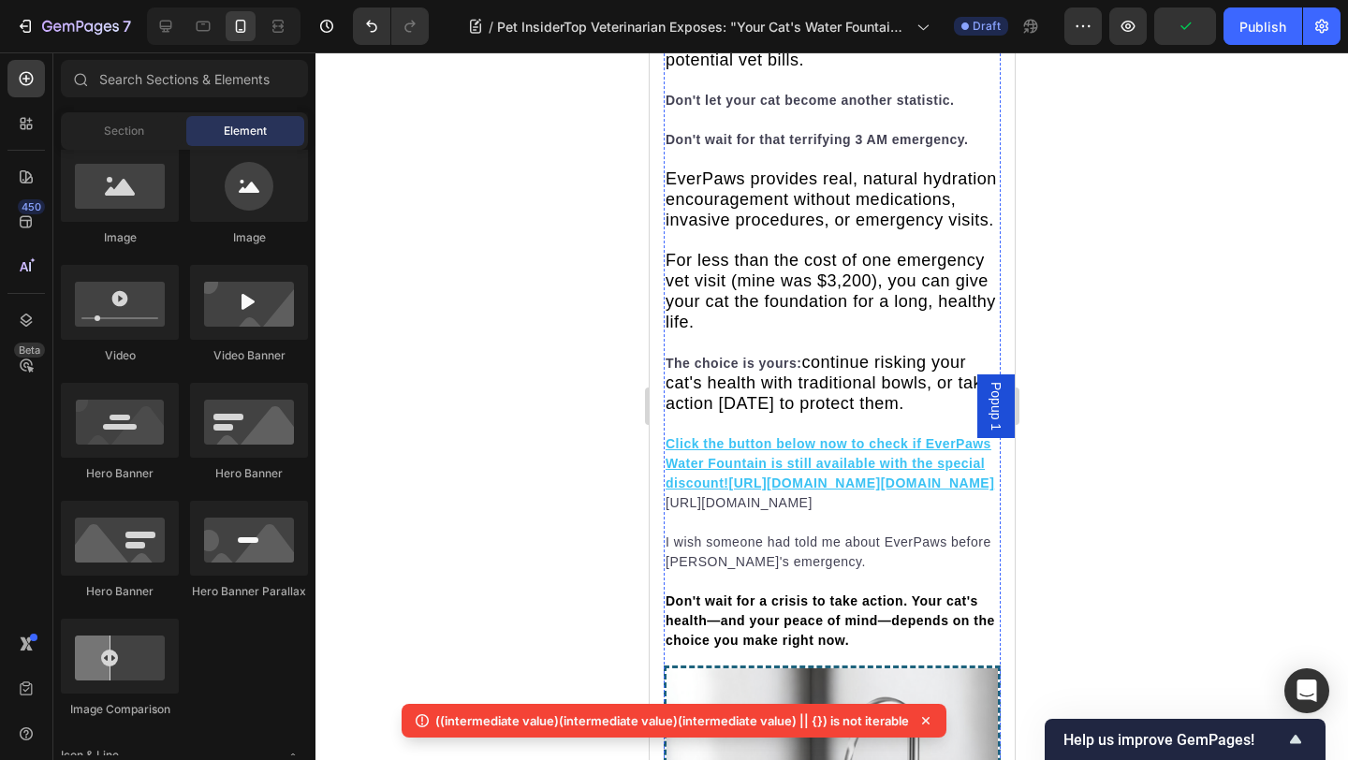
scroll to position [10156, 0]
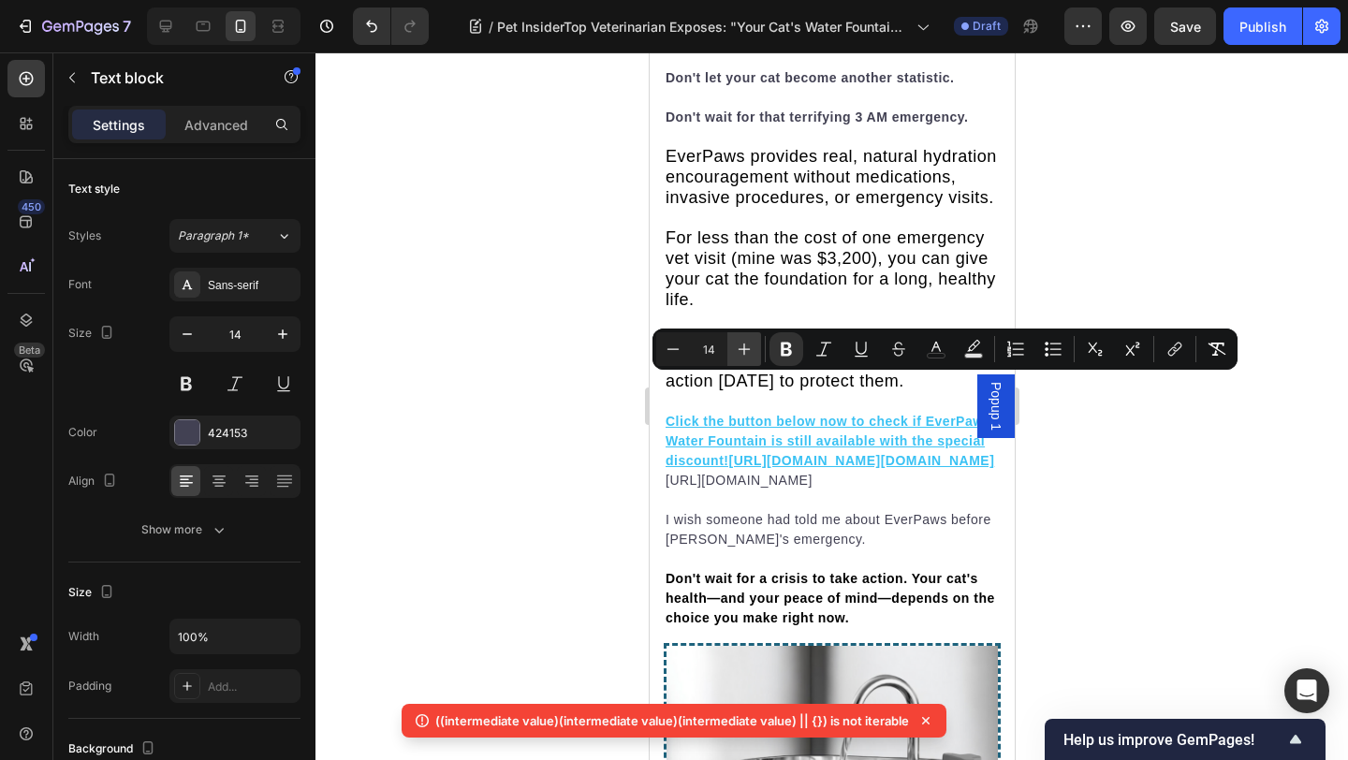
click at [740, 356] on icon "Editor contextual toolbar" at bounding box center [744, 349] width 19 height 19
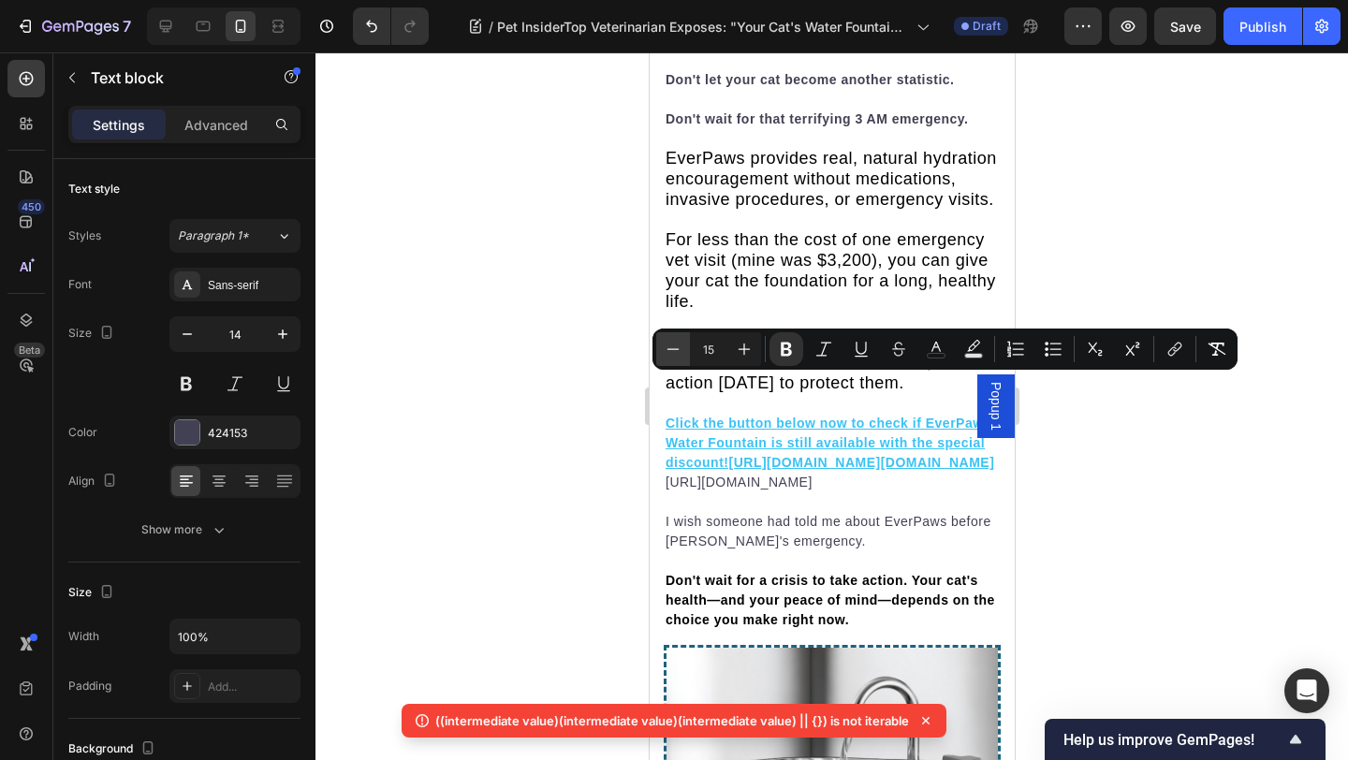
click at [663, 356] on button "Minus" at bounding box center [673, 349] width 34 height 34
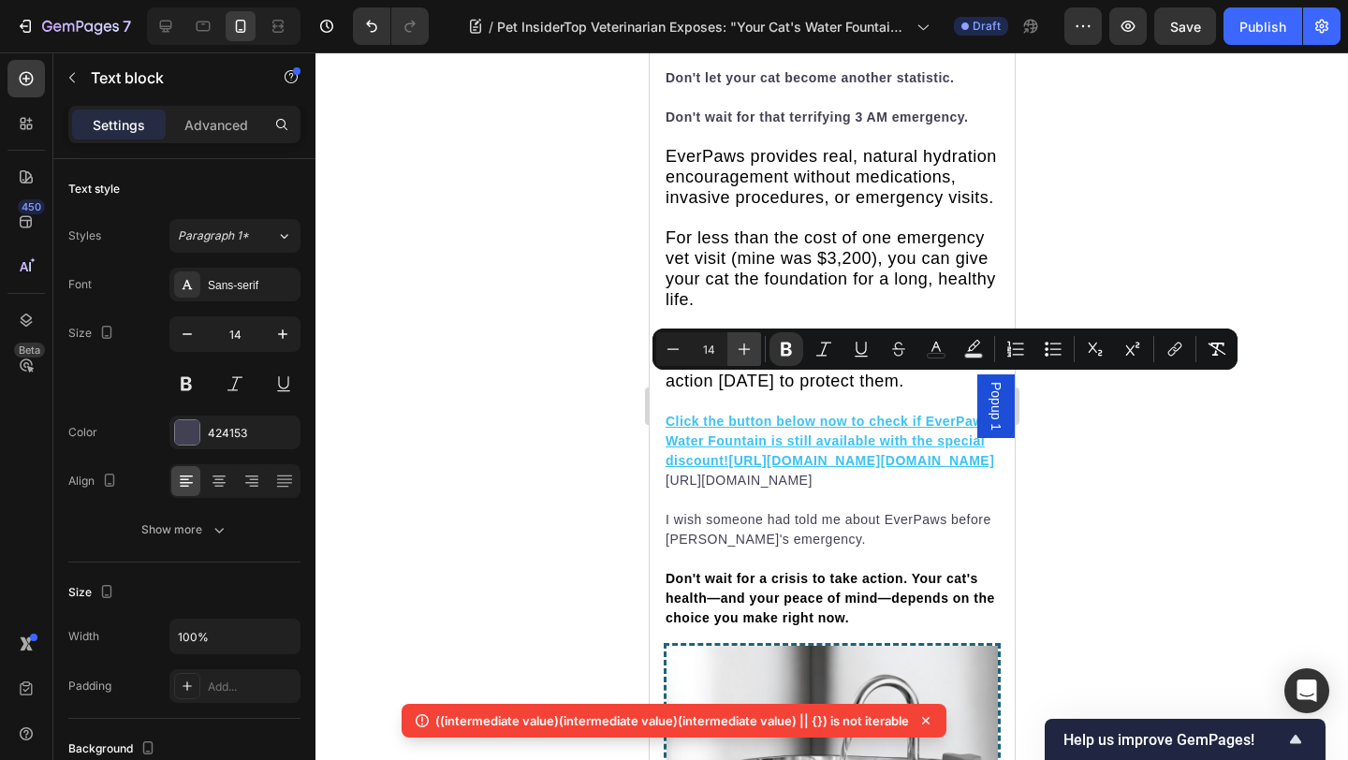
click at [747, 355] on icon "Editor contextual toolbar" at bounding box center [744, 349] width 19 height 19
click at [748, 355] on icon "Editor contextual toolbar" at bounding box center [744, 349] width 19 height 19
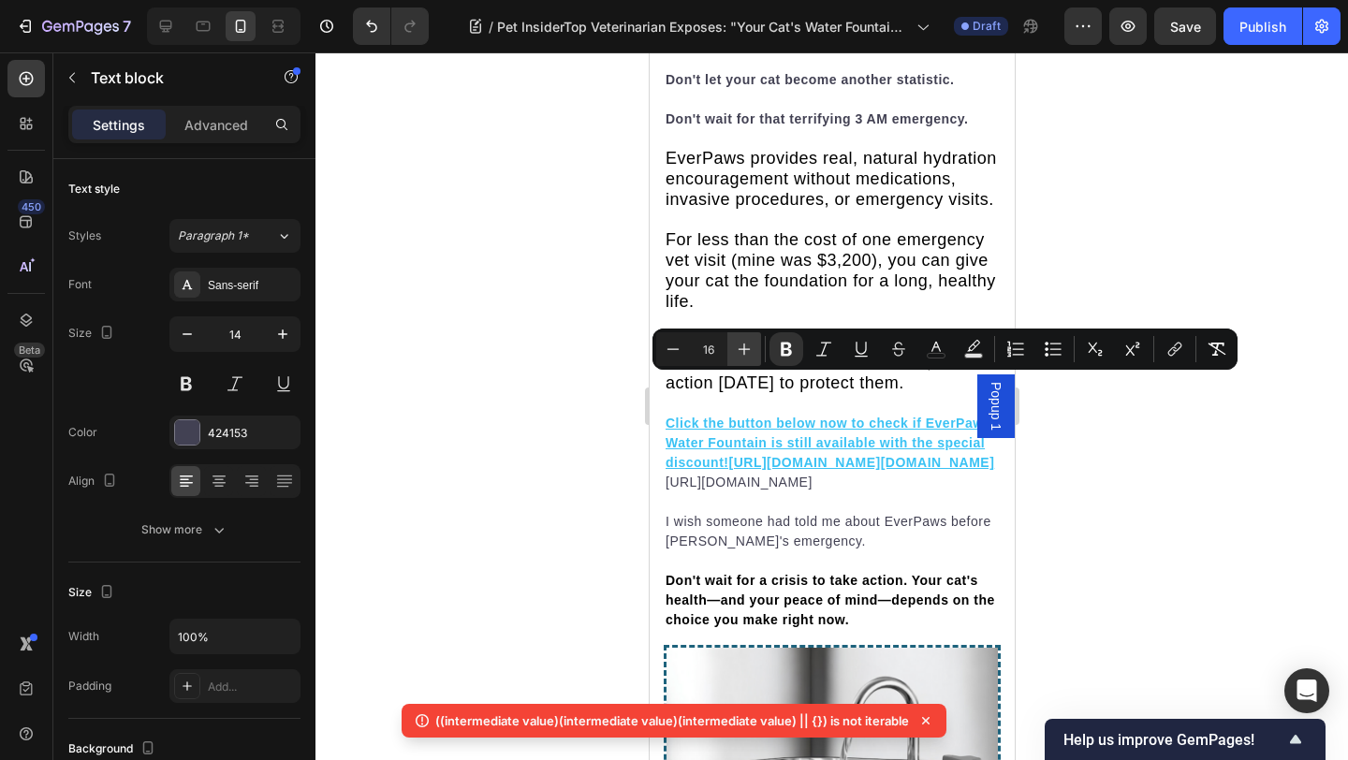
click at [748, 355] on icon "Editor contextual toolbar" at bounding box center [744, 349] width 19 height 19
click at [745, 354] on icon "Editor contextual toolbar" at bounding box center [744, 349] width 19 height 19
type input "18"
click at [1199, 262] on div at bounding box center [831, 405] width 1032 height 707
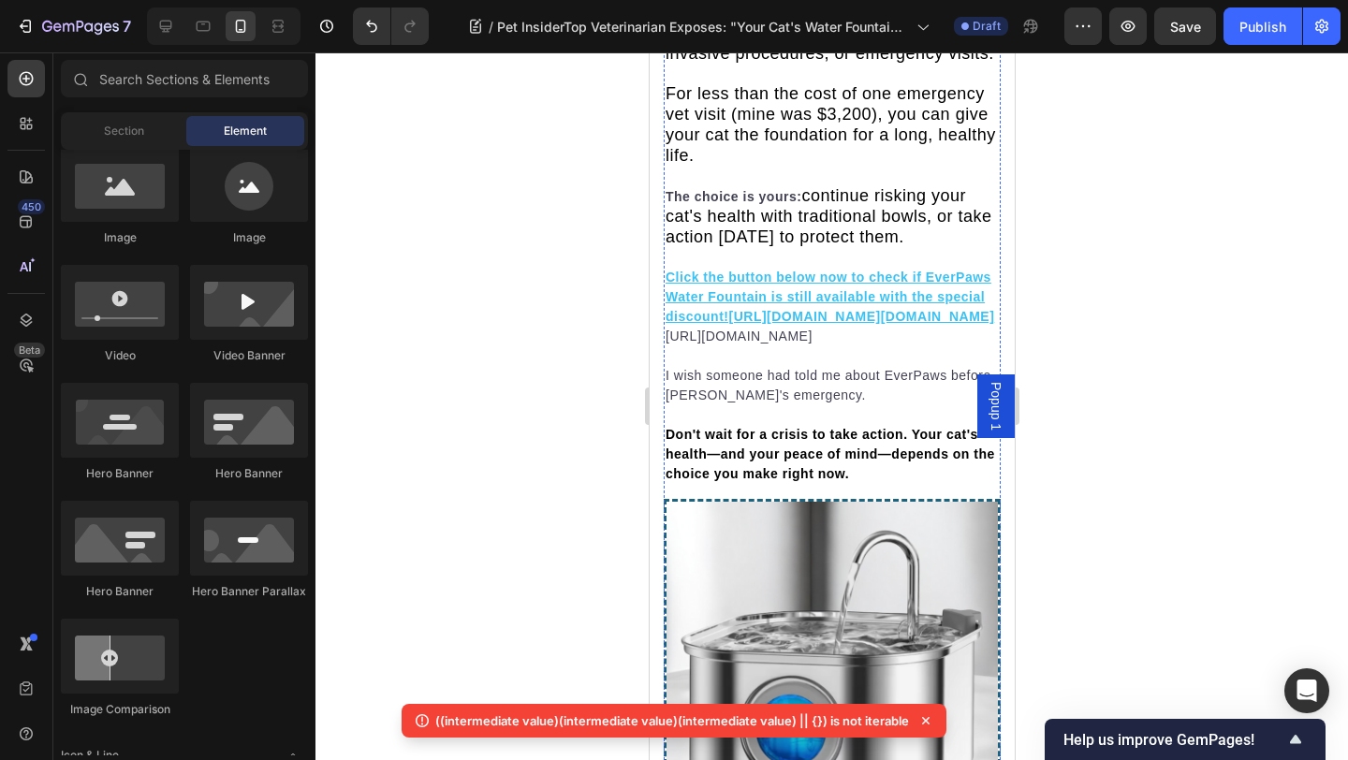
scroll to position [10304, 0]
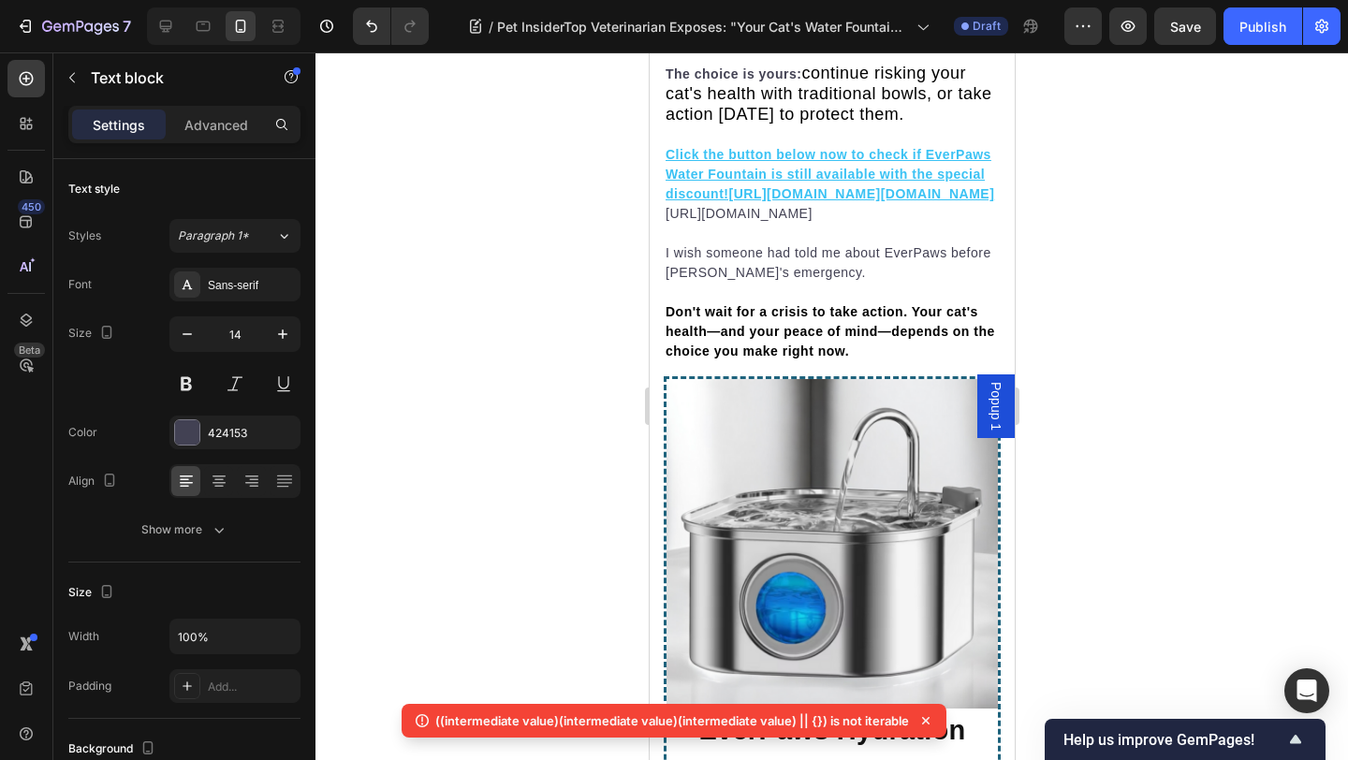
scroll to position [10450, 0]
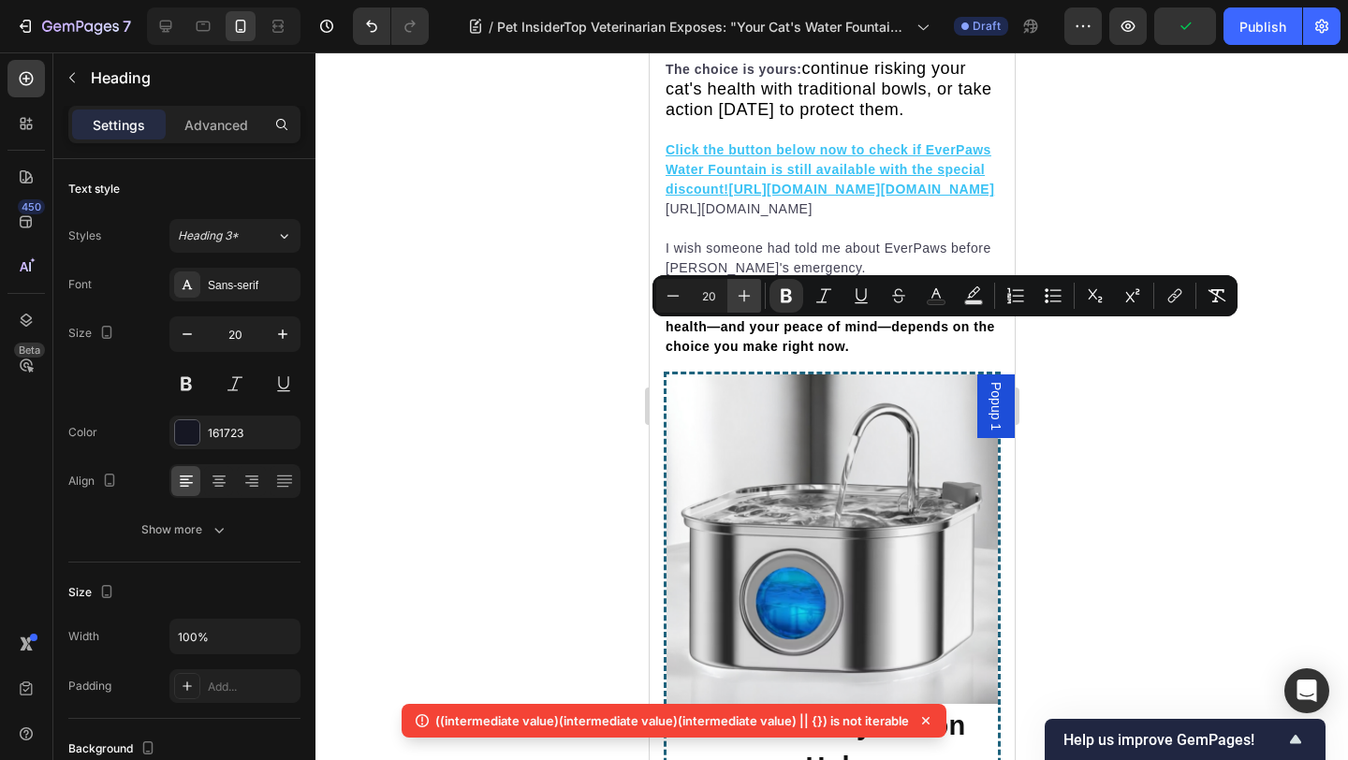
click at [742, 299] on icon "Editor contextual toolbar" at bounding box center [744, 295] width 19 height 19
click at [741, 298] on icon "Editor contextual toolbar" at bounding box center [744, 295] width 19 height 19
type input "24"
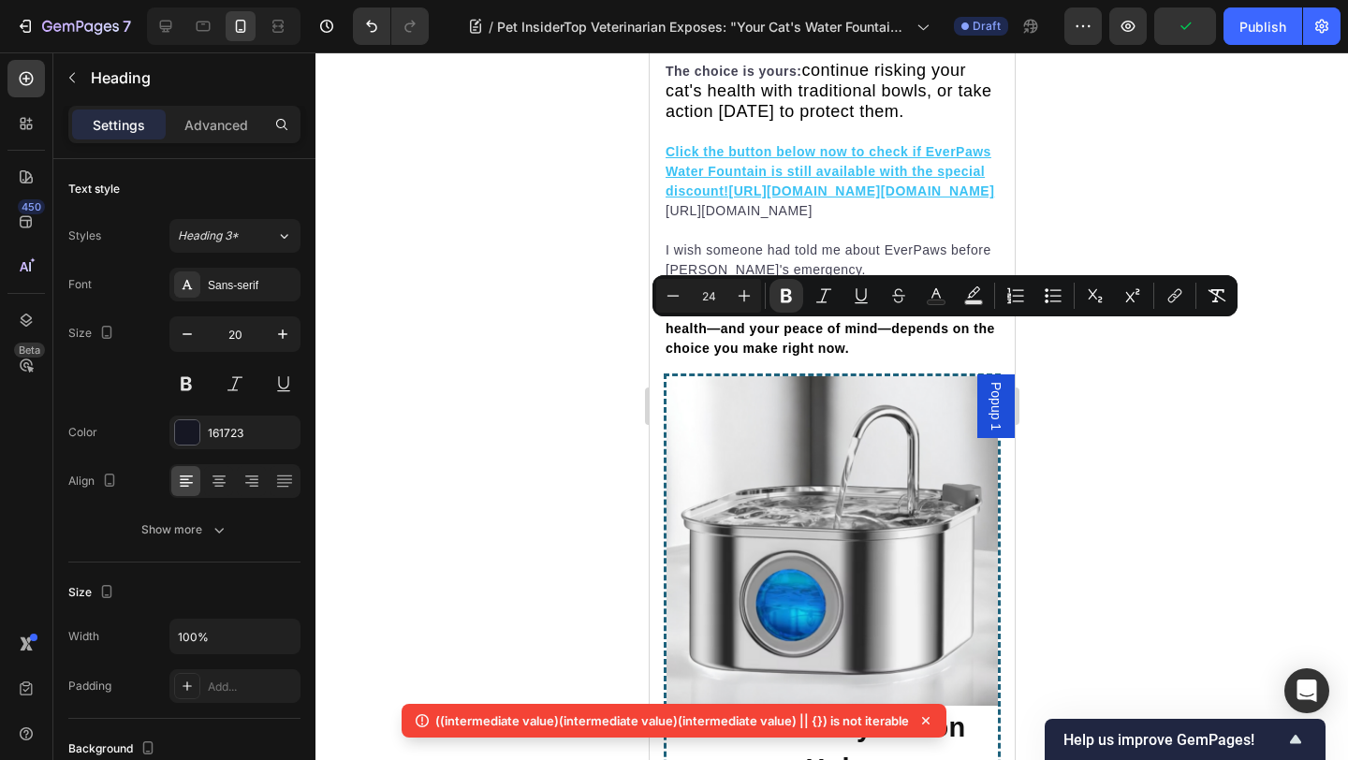
click at [1176, 211] on div at bounding box center [831, 405] width 1032 height 707
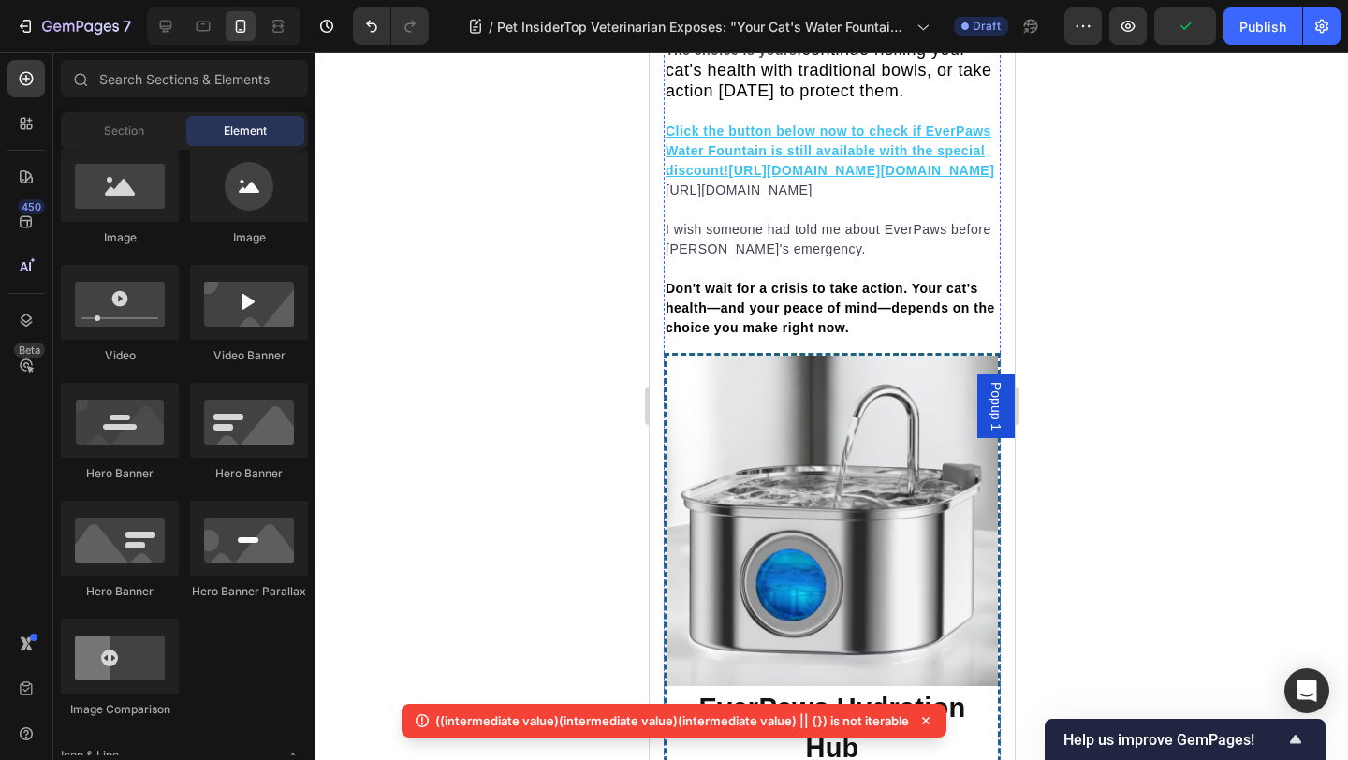
scroll to position [10813, 0]
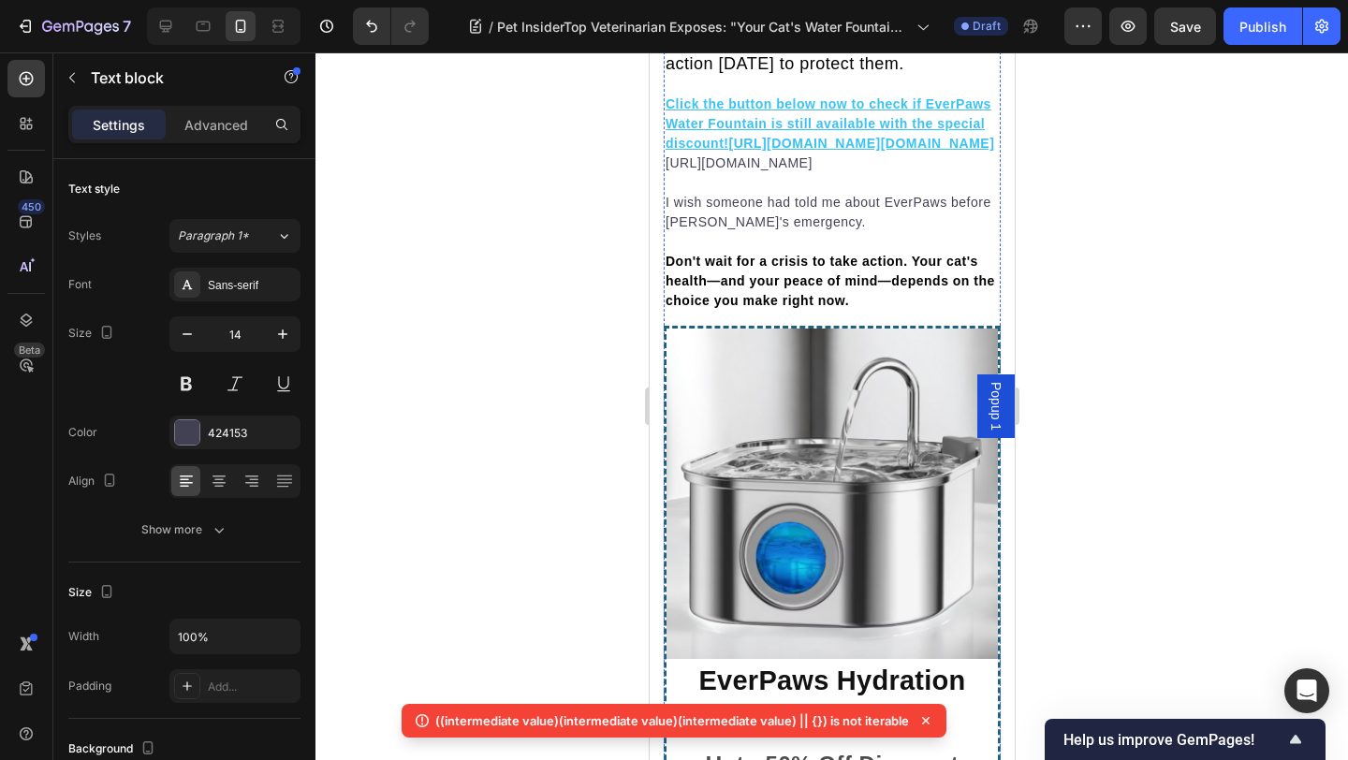
scroll to position [10899, 0]
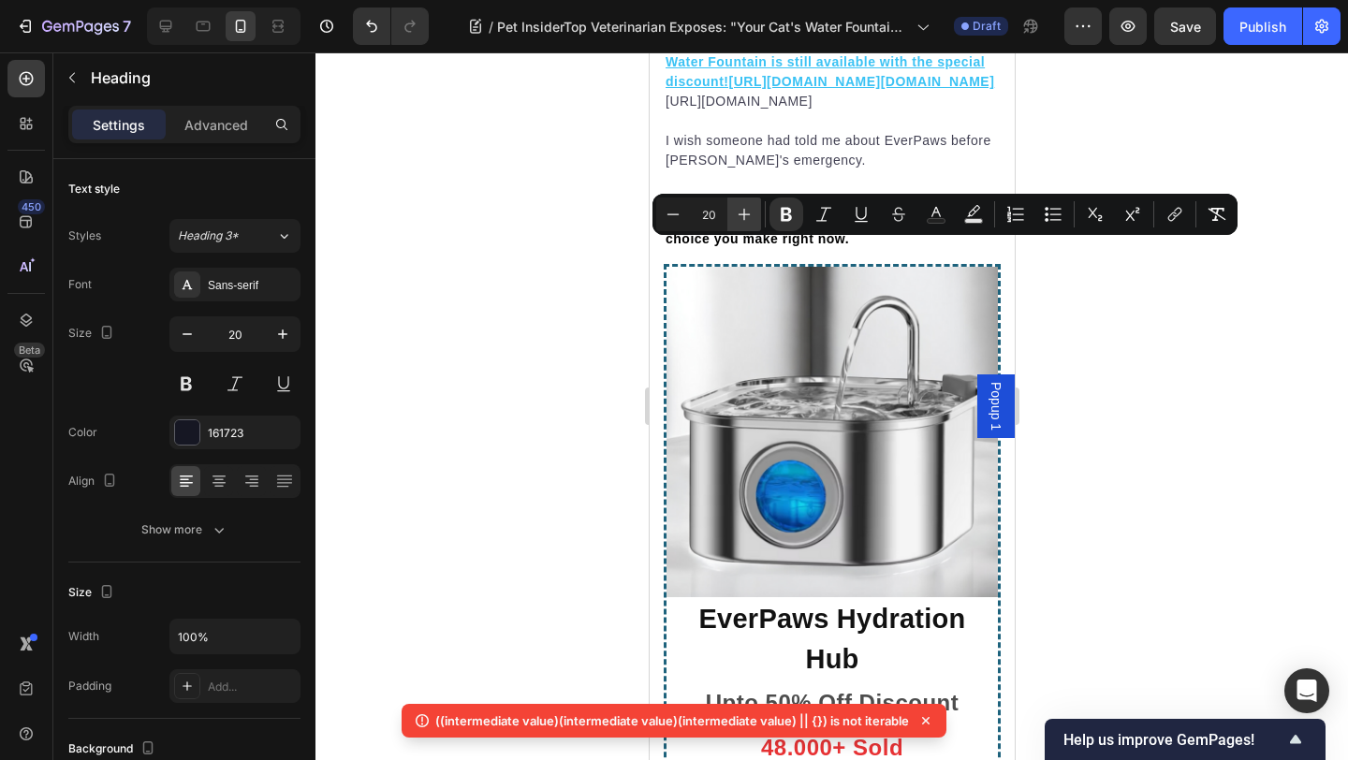
click at [737, 220] on icon "Editor contextual toolbar" at bounding box center [744, 214] width 19 height 19
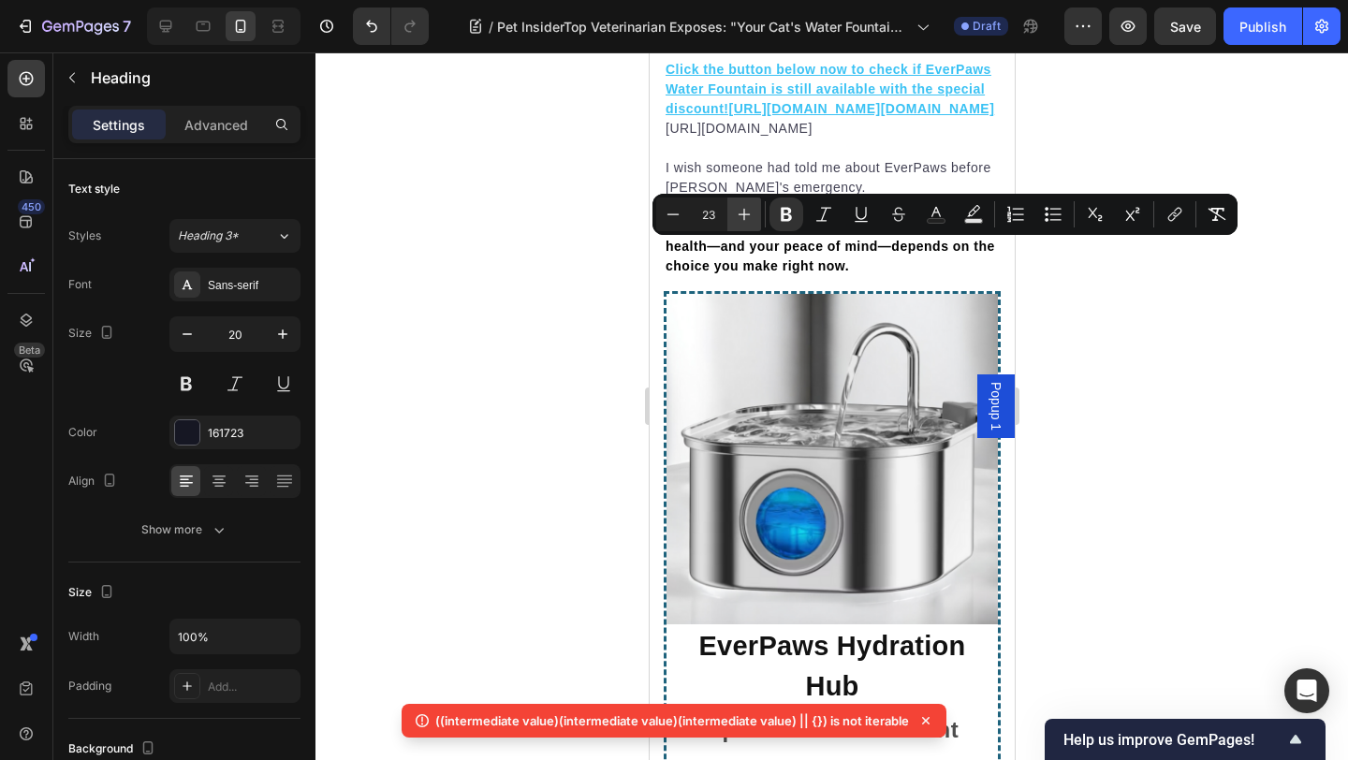
click at [737, 220] on icon "Editor contextual toolbar" at bounding box center [744, 214] width 19 height 19
type input "24"
click at [1126, 159] on div at bounding box center [831, 405] width 1032 height 707
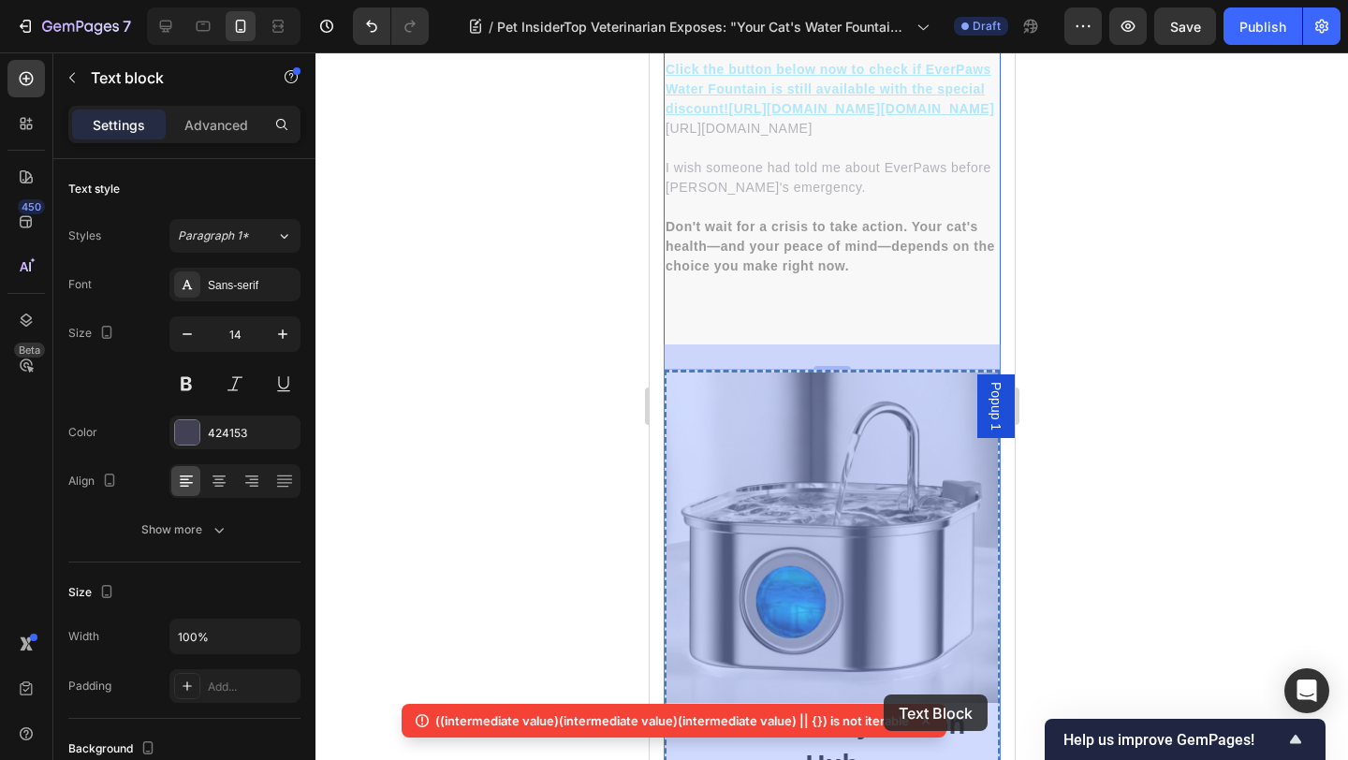
scroll to position [10941, 0]
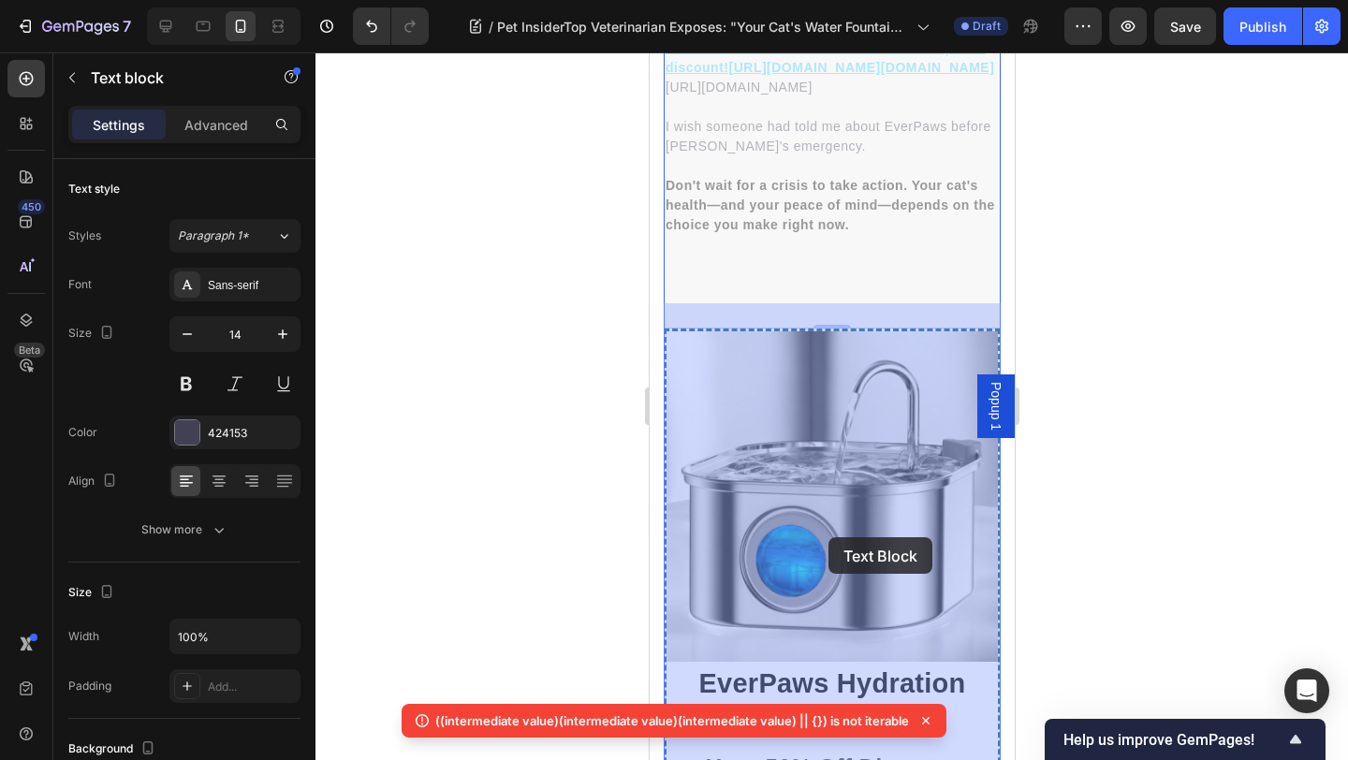
drag, startPoint x: 693, startPoint y: 359, endPoint x: 825, endPoint y: 536, distance: 221.2
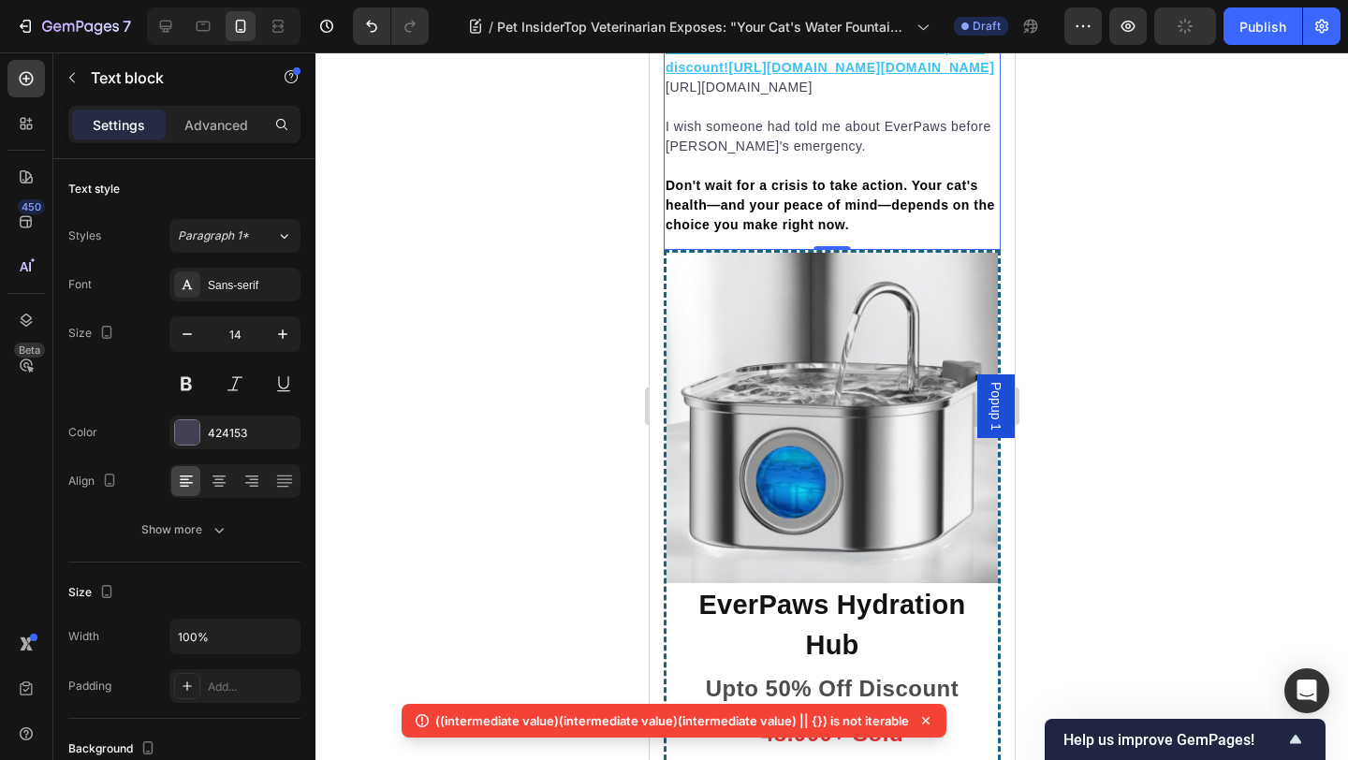
click at [1128, 483] on div at bounding box center [831, 405] width 1032 height 707
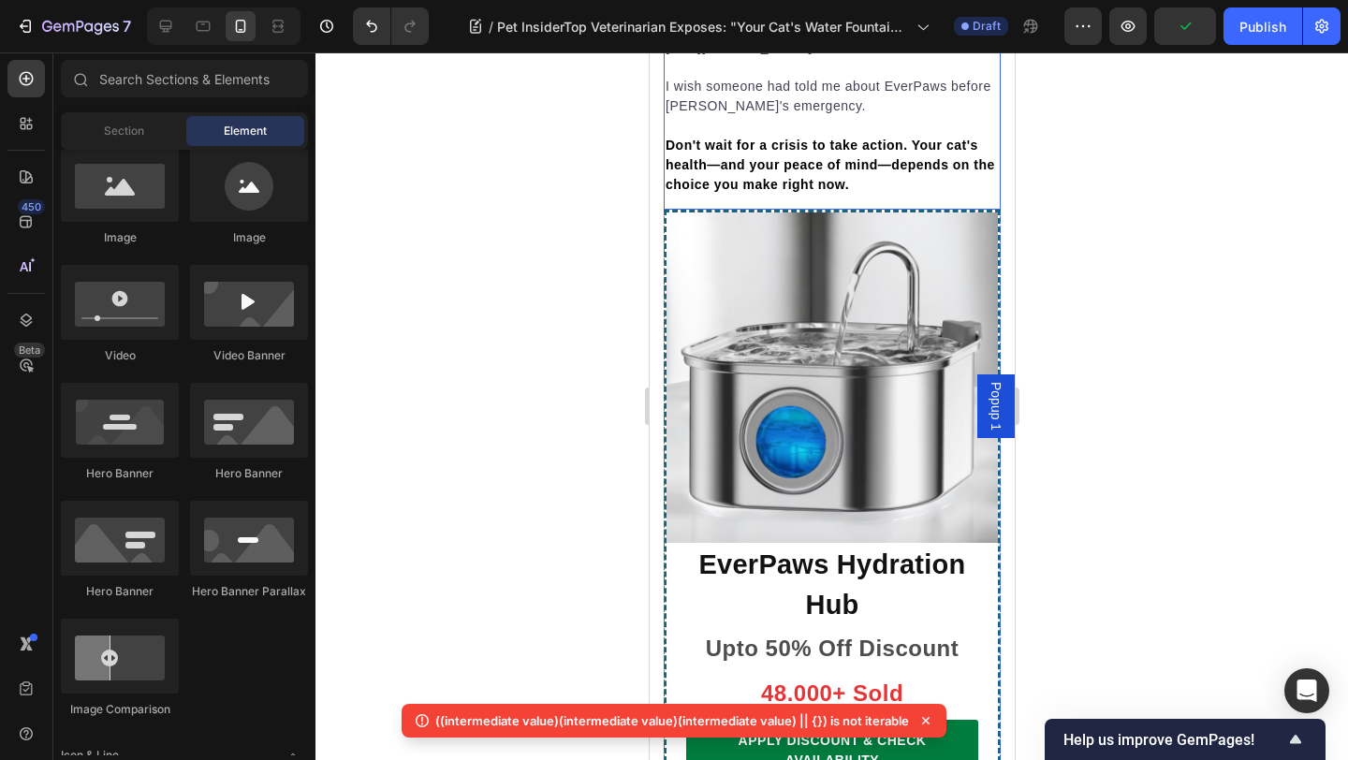
scroll to position [10996, 0]
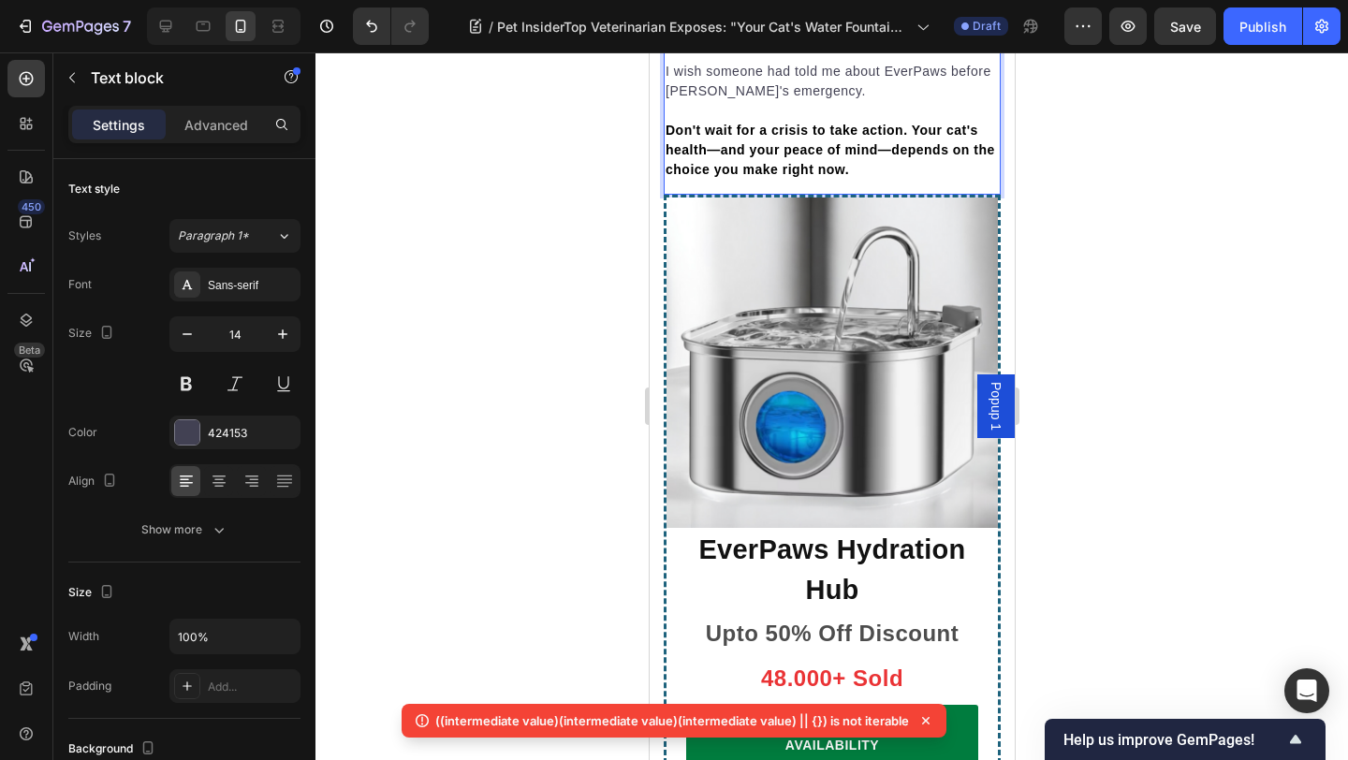
drag, startPoint x: 665, startPoint y: 327, endPoint x: 898, endPoint y: 368, distance: 236.6
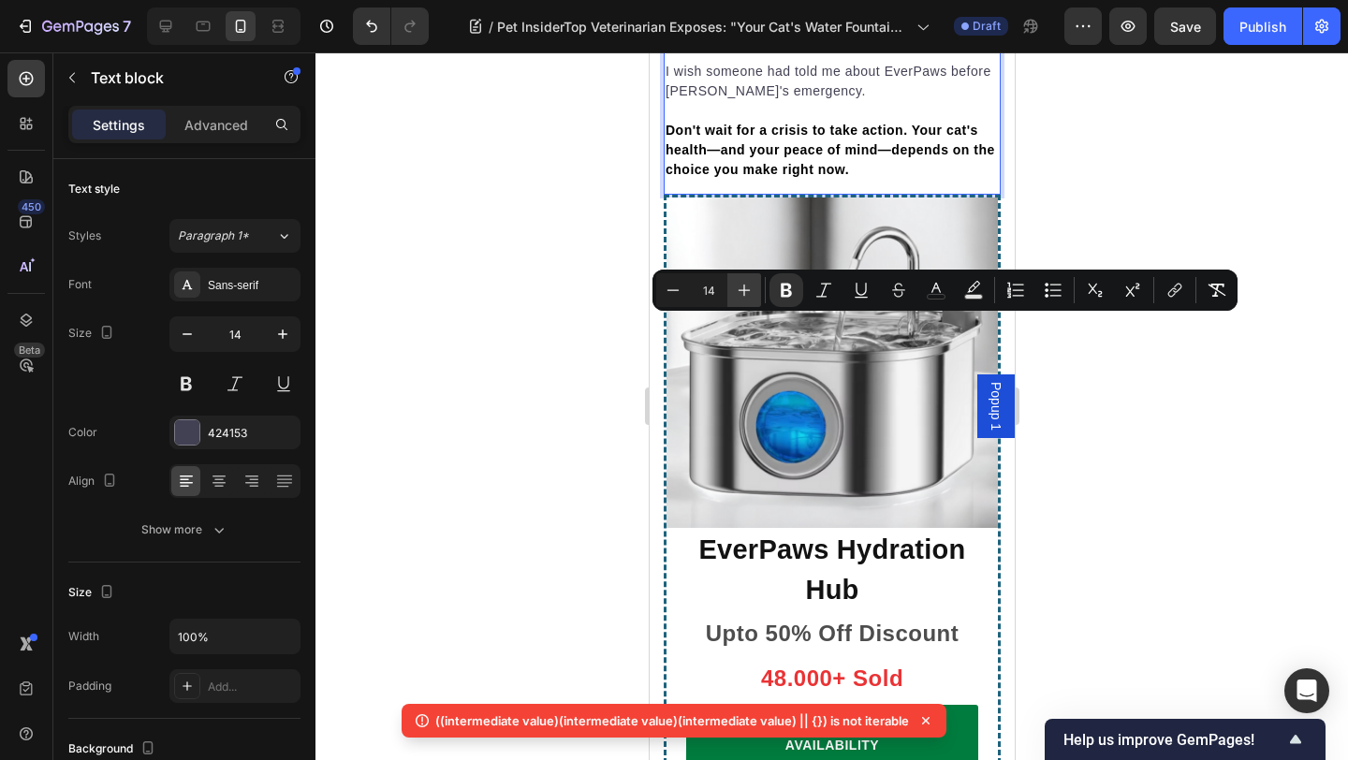
click at [741, 284] on icon "Editor contextual toolbar" at bounding box center [744, 290] width 19 height 19
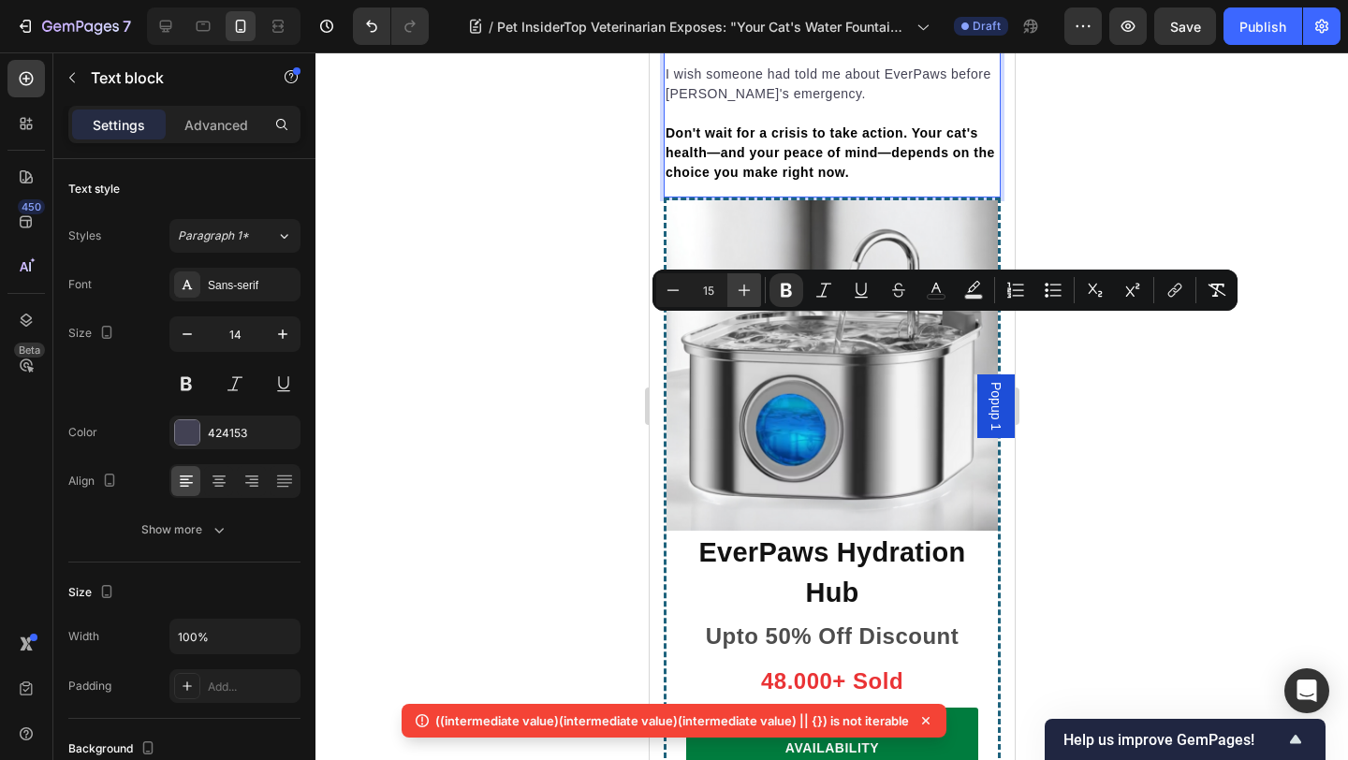
click at [741, 284] on icon "Editor contextual toolbar" at bounding box center [744, 290] width 19 height 19
type input "18"
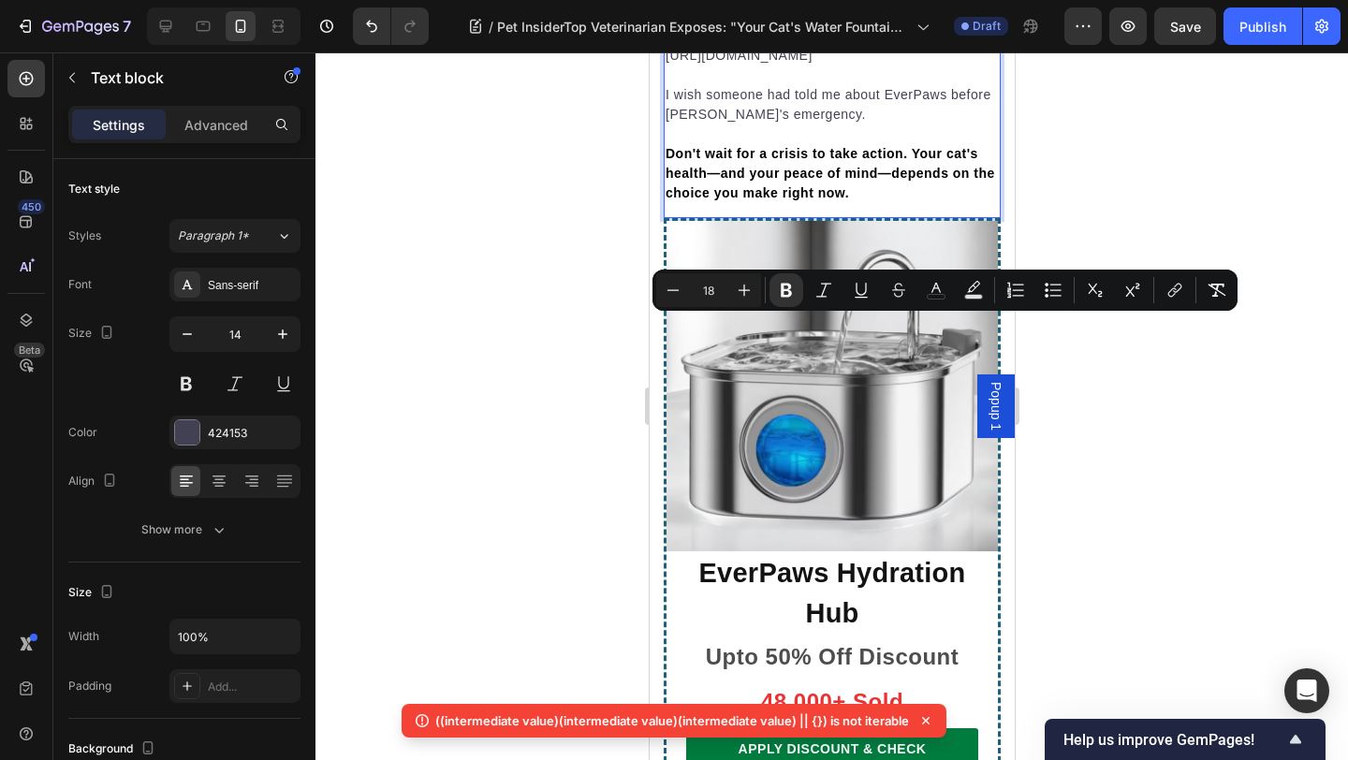
click at [1109, 216] on div at bounding box center [831, 405] width 1032 height 707
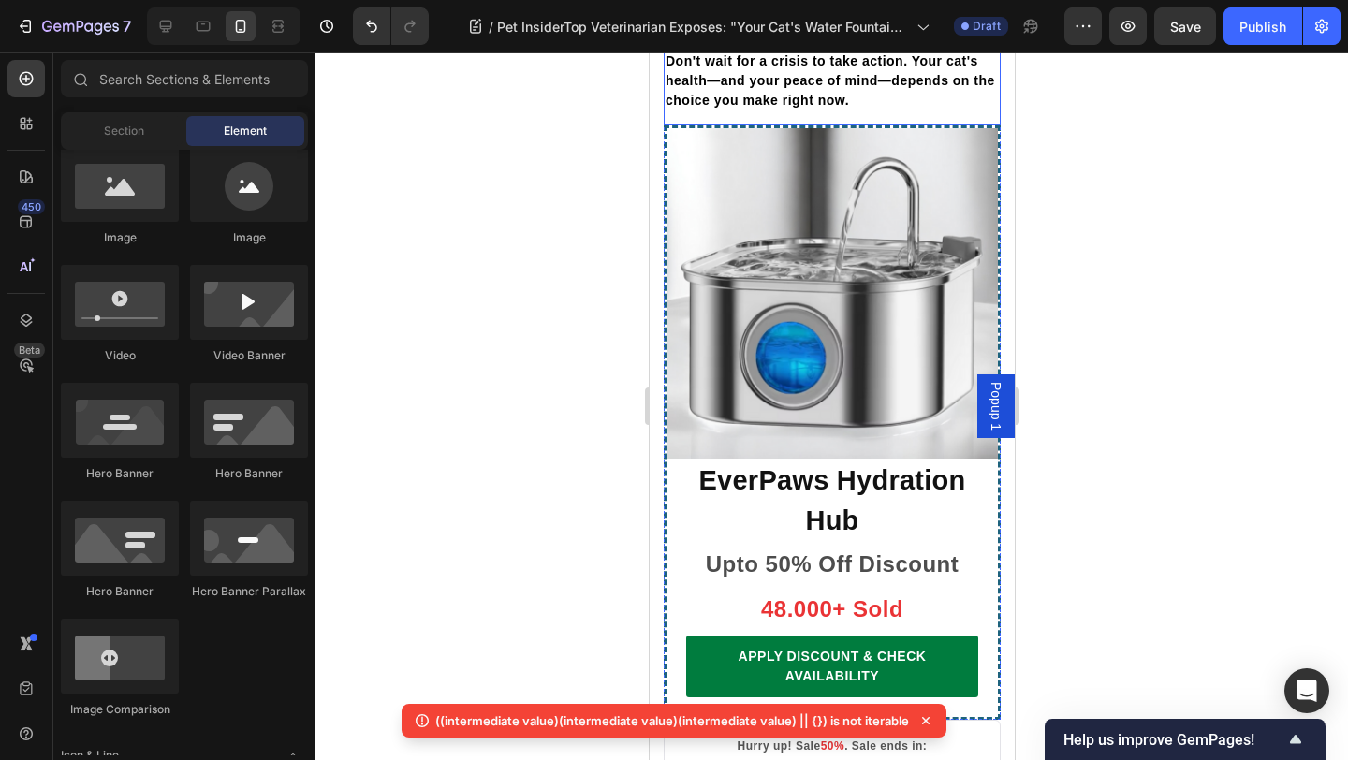
scroll to position [11090, 0]
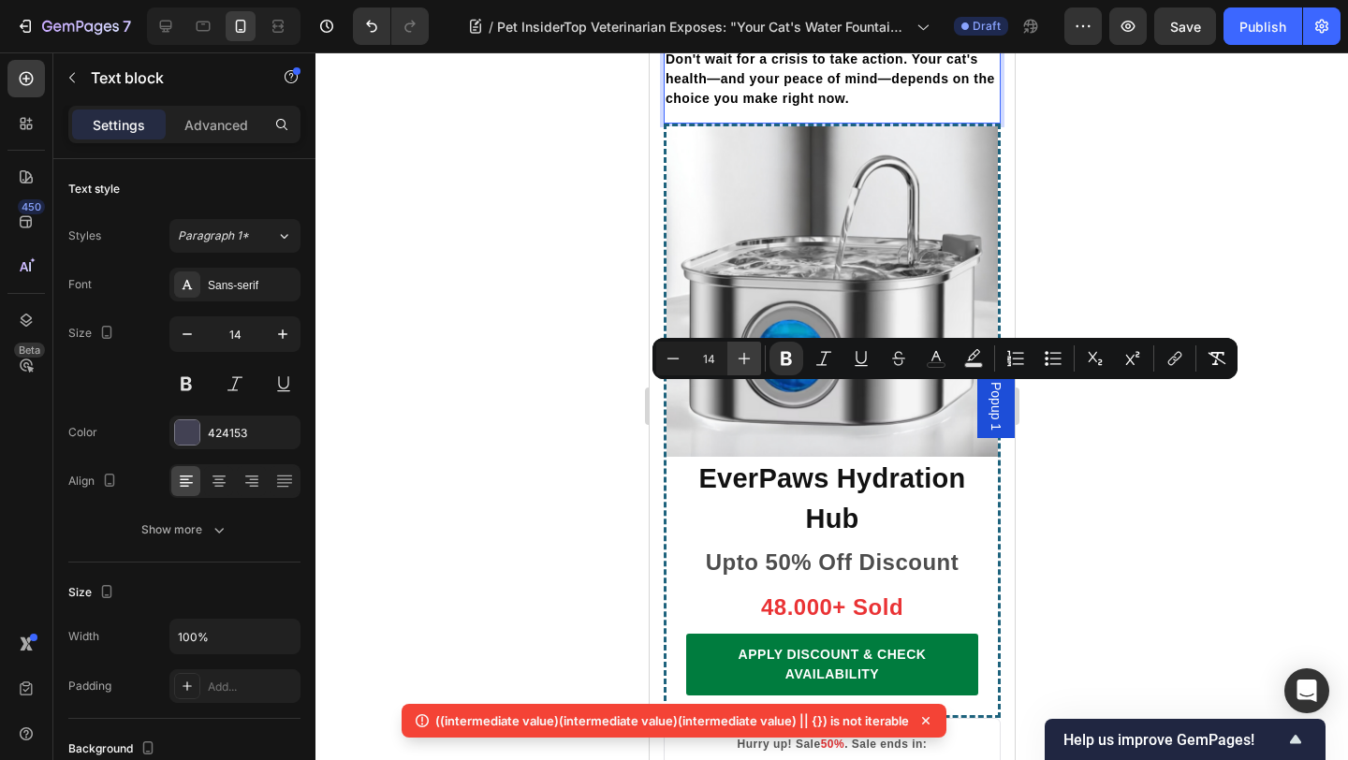
click at [736, 364] on icon "Editor contextual toolbar" at bounding box center [744, 358] width 19 height 19
click at [737, 364] on icon "Editor contextual toolbar" at bounding box center [744, 358] width 19 height 19
type input "18"
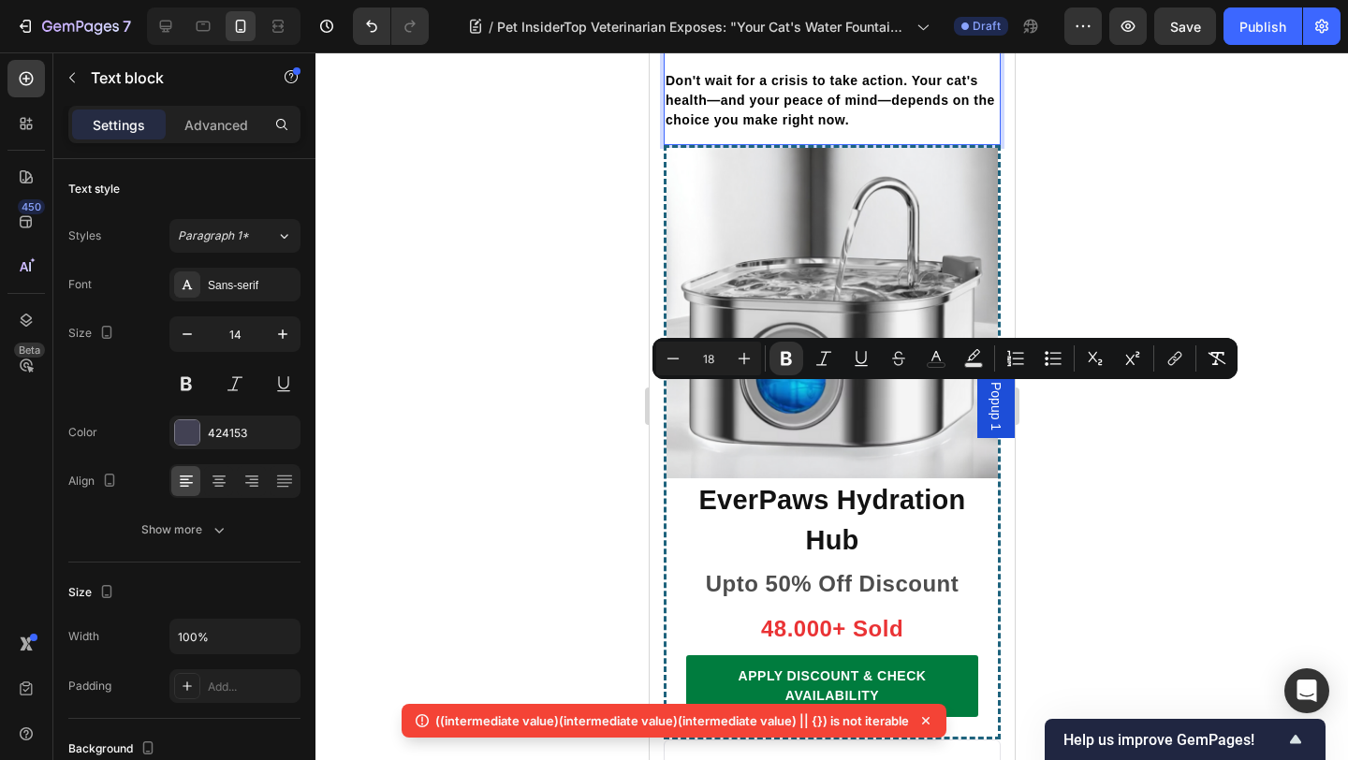
click at [1220, 246] on div at bounding box center [831, 405] width 1032 height 707
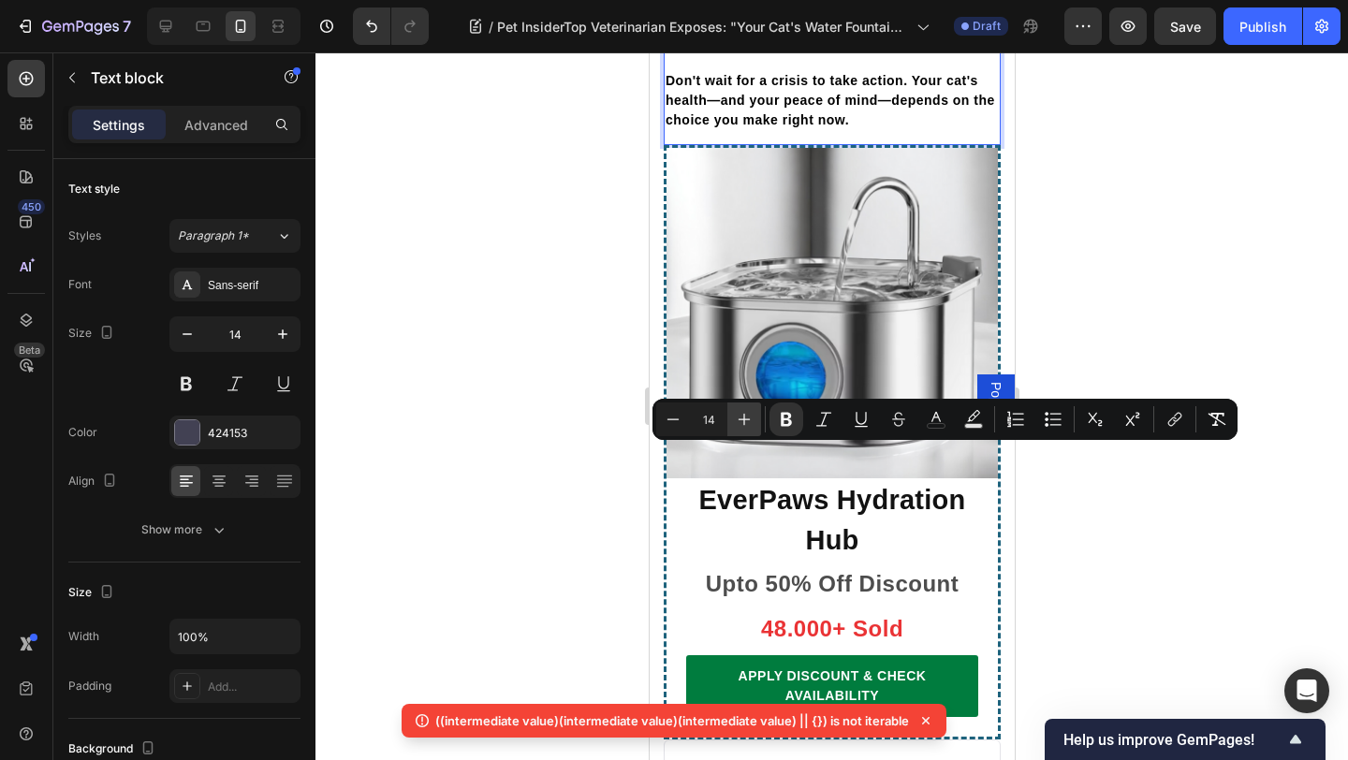
click at [736, 416] on icon "Editor contextual toolbar" at bounding box center [744, 419] width 19 height 19
type input "17"
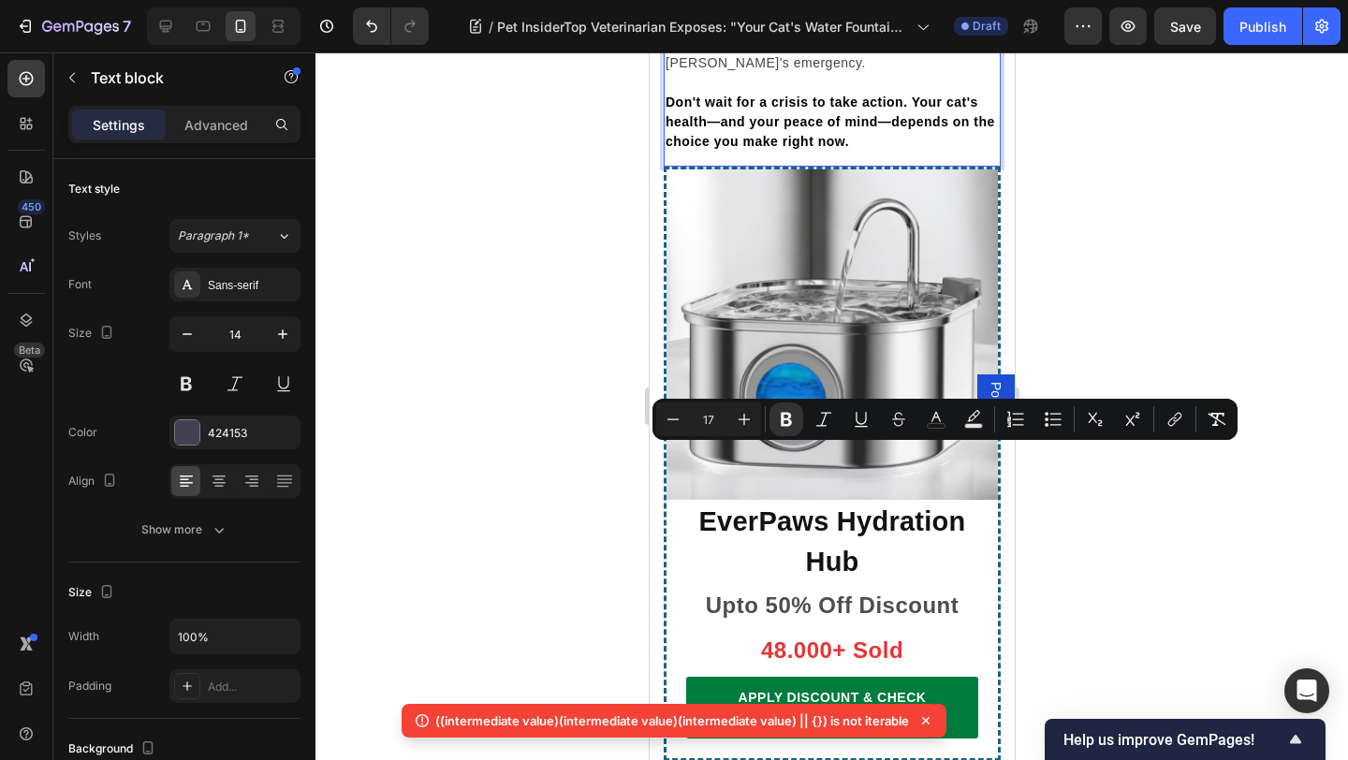
click at [750, 415] on icon "Editor contextual toolbar" at bounding box center [744, 419] width 19 height 19
click at [1161, 287] on div at bounding box center [831, 405] width 1032 height 707
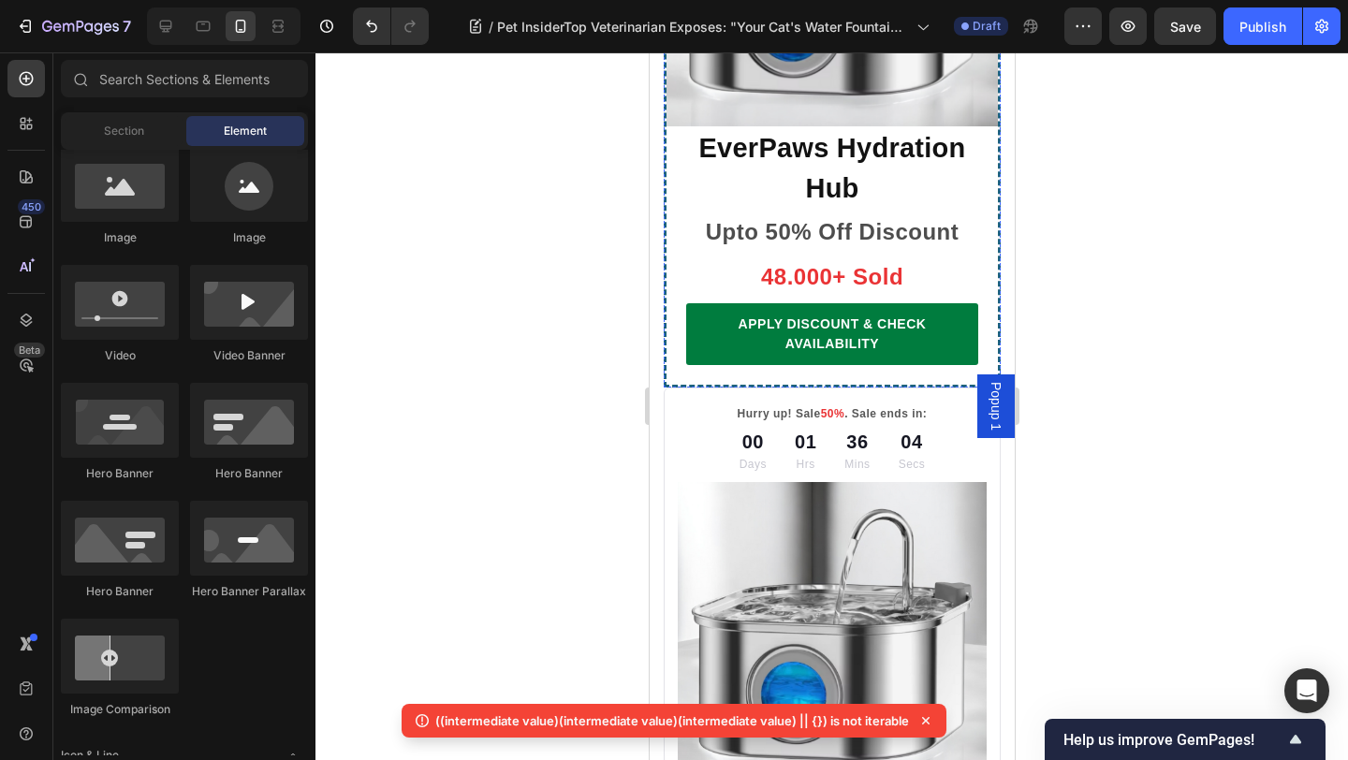
scroll to position [11465, 0]
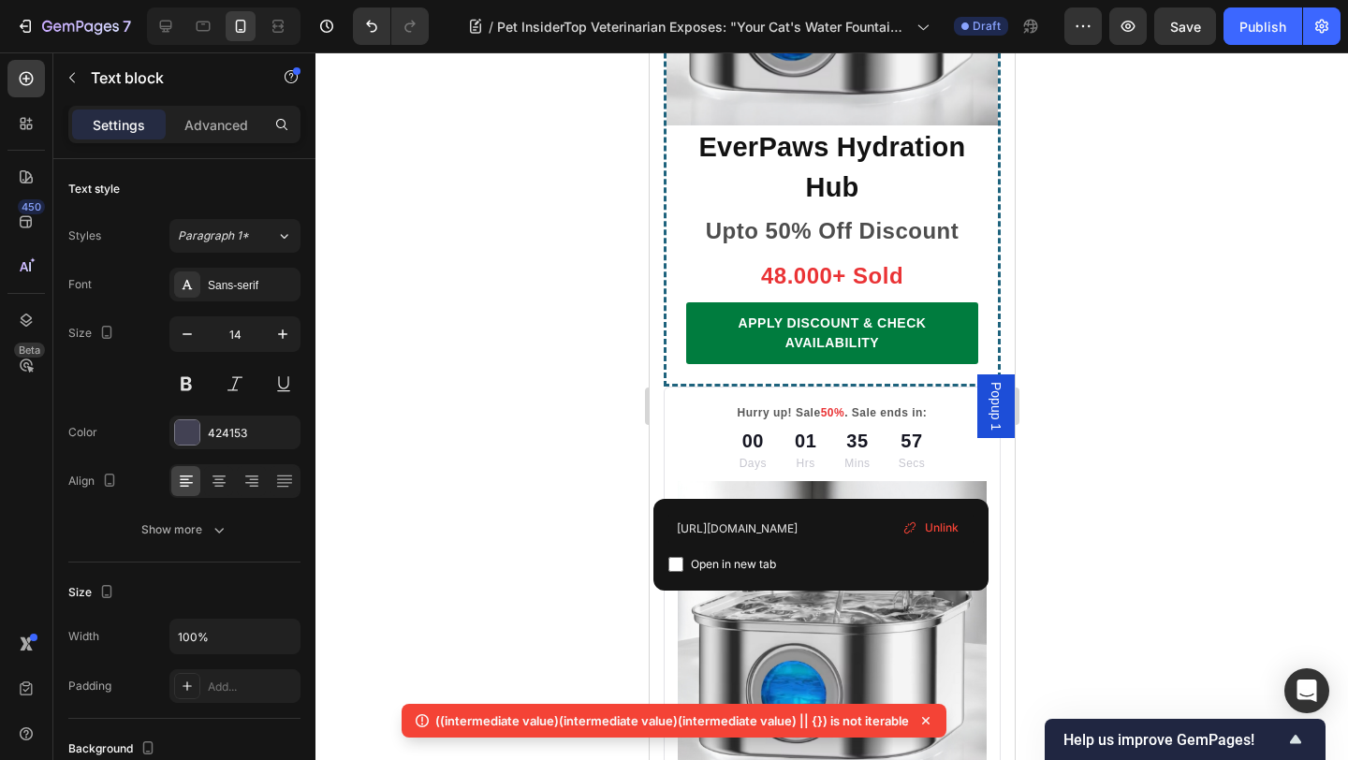
click at [752, 561] on span "Open in new tab" at bounding box center [733, 564] width 85 height 22
click at [751, 561] on span "Open in new tab" at bounding box center [733, 564] width 85 height 22
checkbox input "false"
click at [780, 527] on input "https://everpaws.store/products/everpaws-premium-pet-water-fountain" at bounding box center [820, 529] width 305 height 30
click at [781, 526] on input "https://everpaws.store/products/everpaws-premium-pet-water-fountain" at bounding box center [820, 529] width 305 height 30
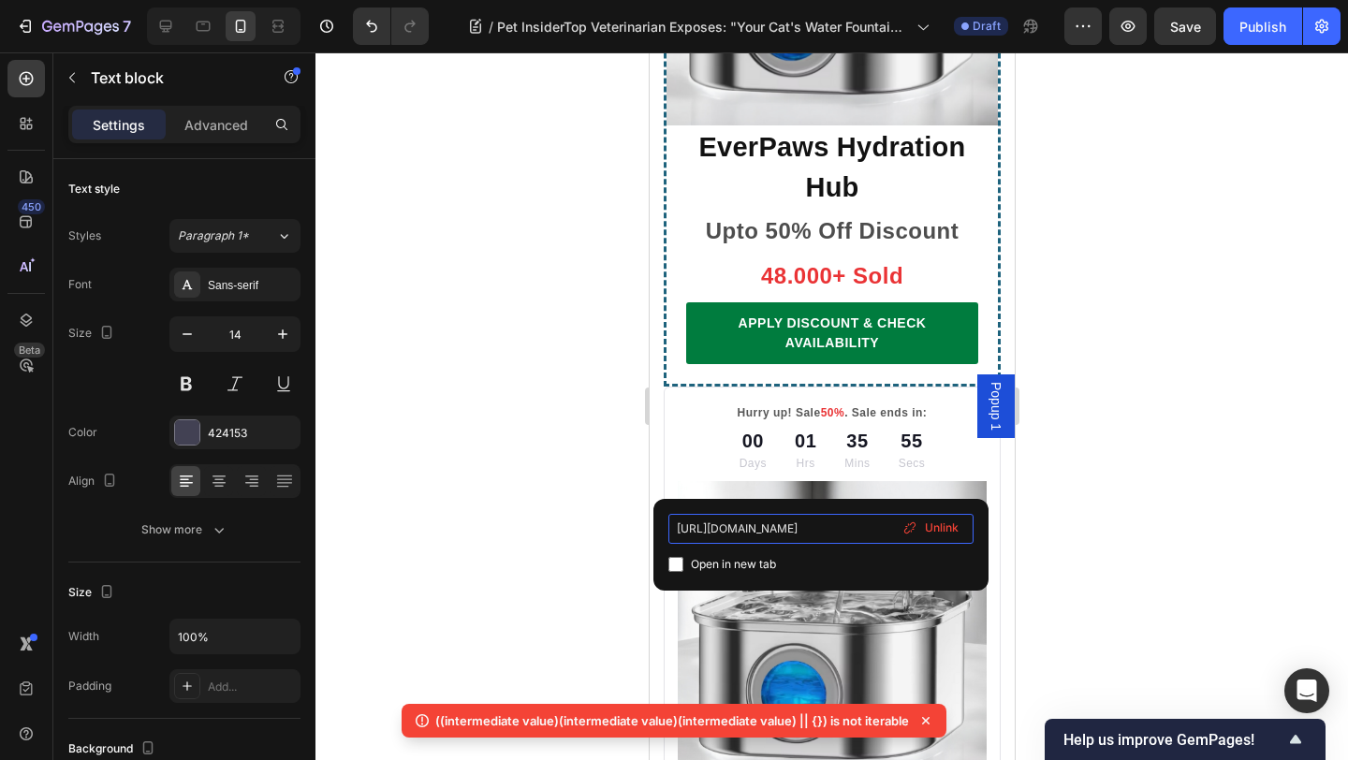
click at [781, 526] on input "https://everpaws.store/products/everpaws-premium-pet-water-fountain" at bounding box center [820, 529] width 305 height 30
click at [1126, 343] on div at bounding box center [831, 405] width 1032 height 707
click at [478, 475] on div at bounding box center [831, 405] width 1032 height 707
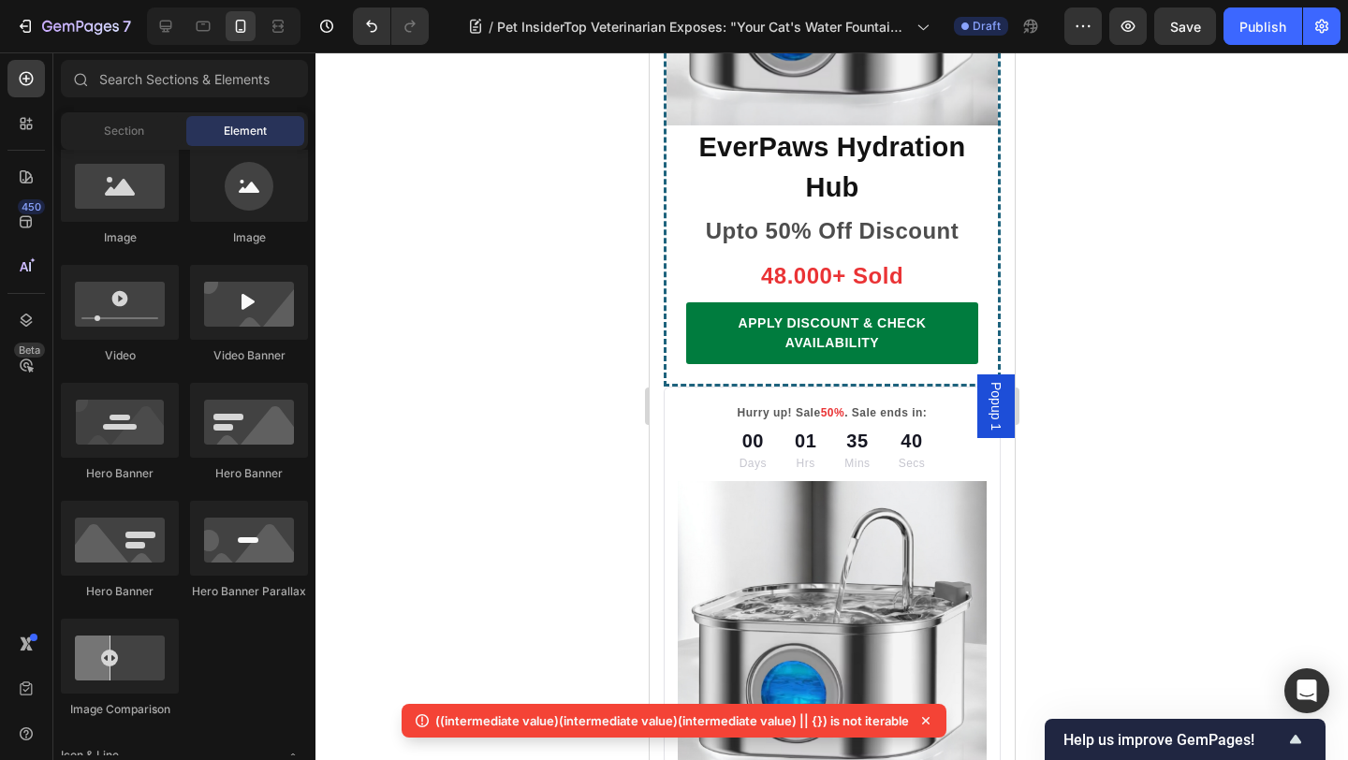
click at [1159, 330] on div at bounding box center [831, 405] width 1032 height 707
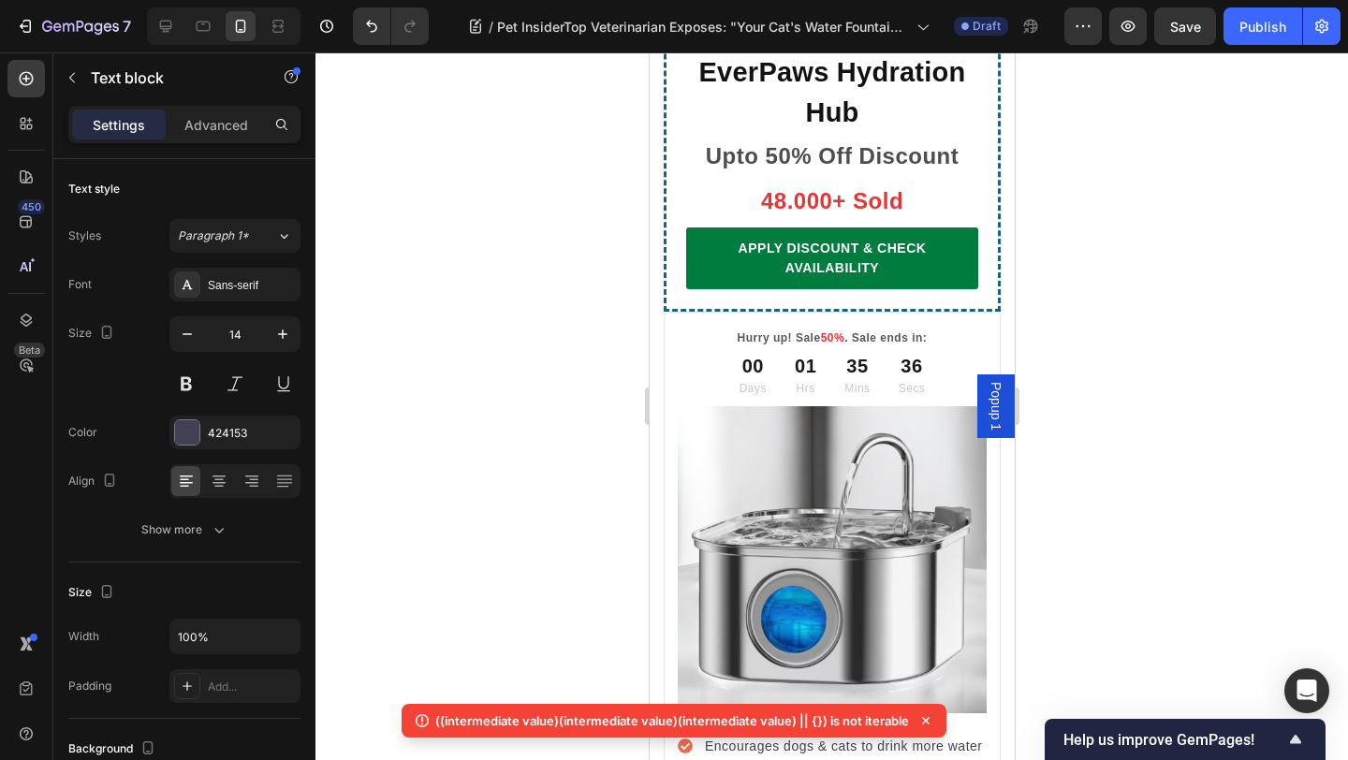
drag, startPoint x: 791, startPoint y: 472, endPoint x: 669, endPoint y: 453, distance: 123.1
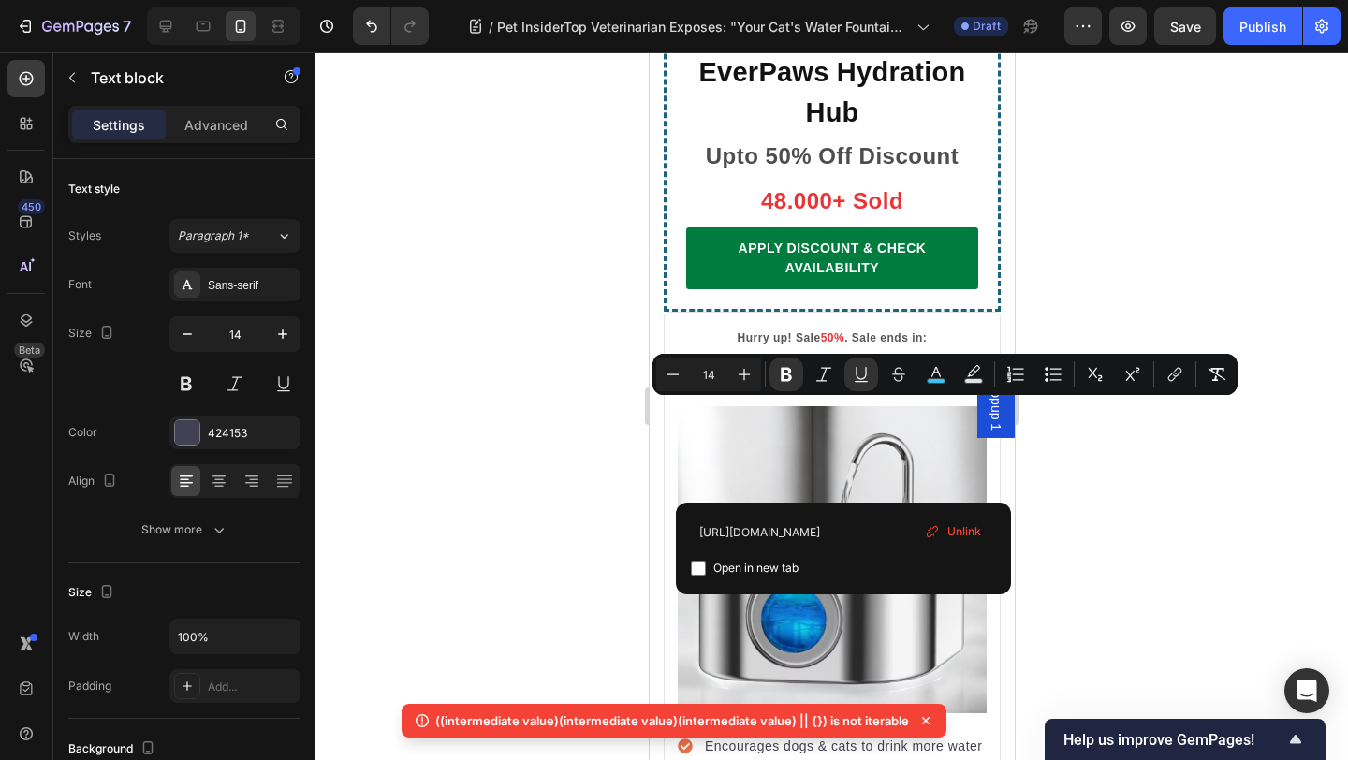
drag, startPoint x: 885, startPoint y: 431, endPoint x: 722, endPoint y: 413, distance: 164.8
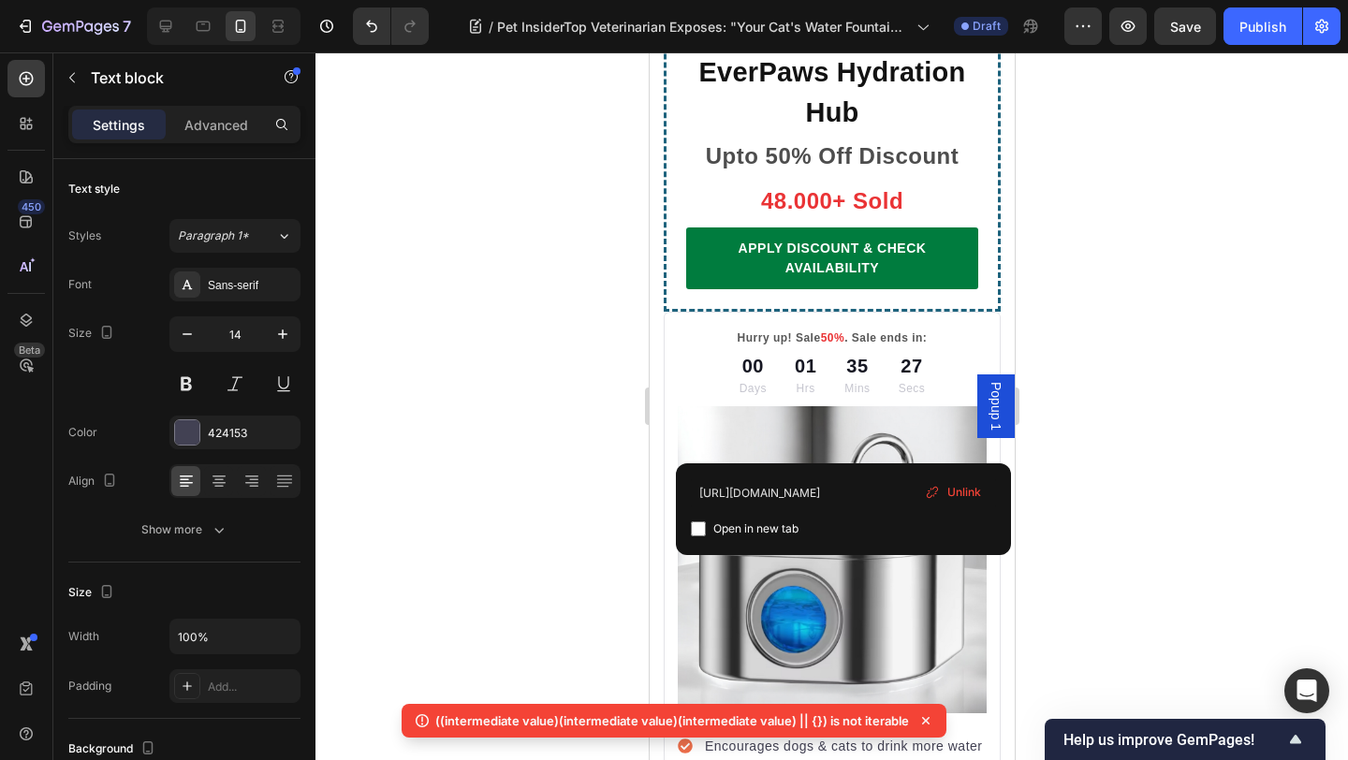
click at [1181, 341] on div at bounding box center [831, 405] width 1032 height 707
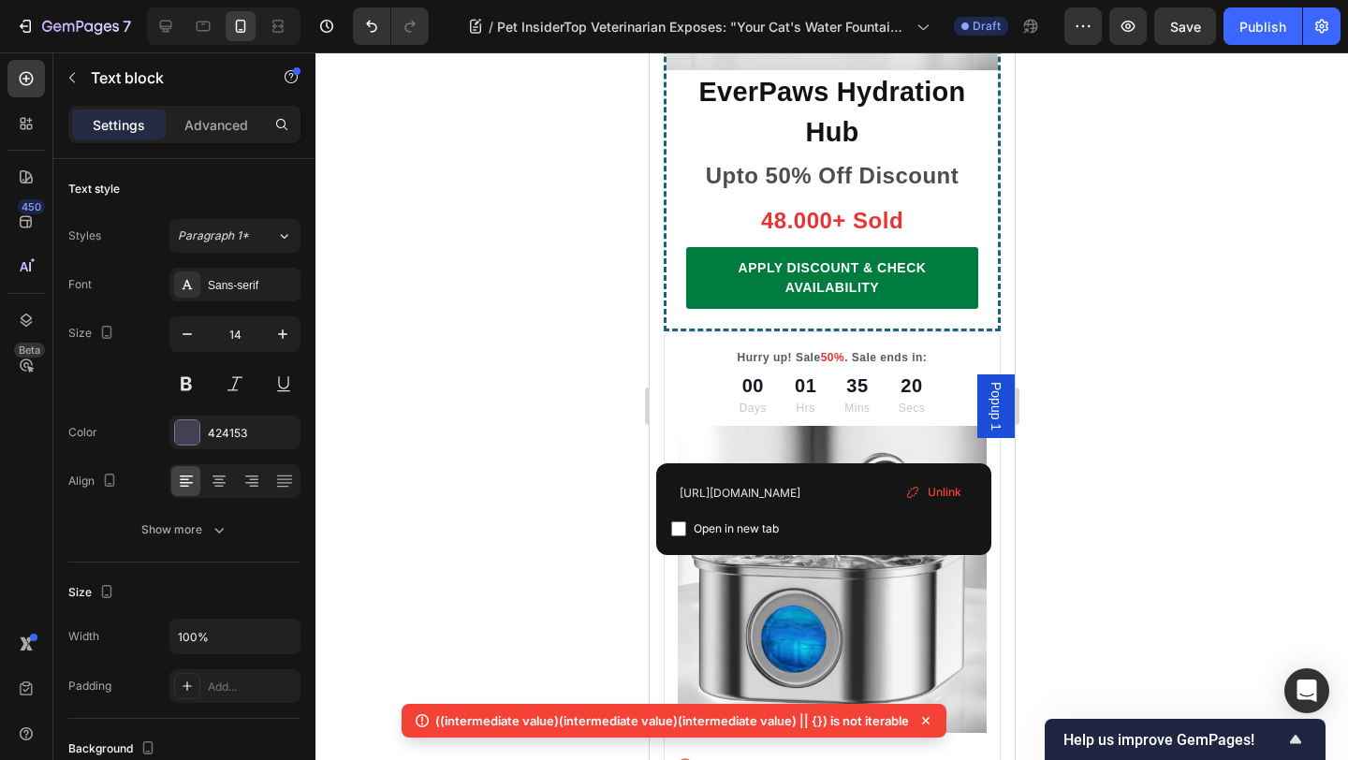
click at [1174, 355] on div at bounding box center [831, 405] width 1032 height 707
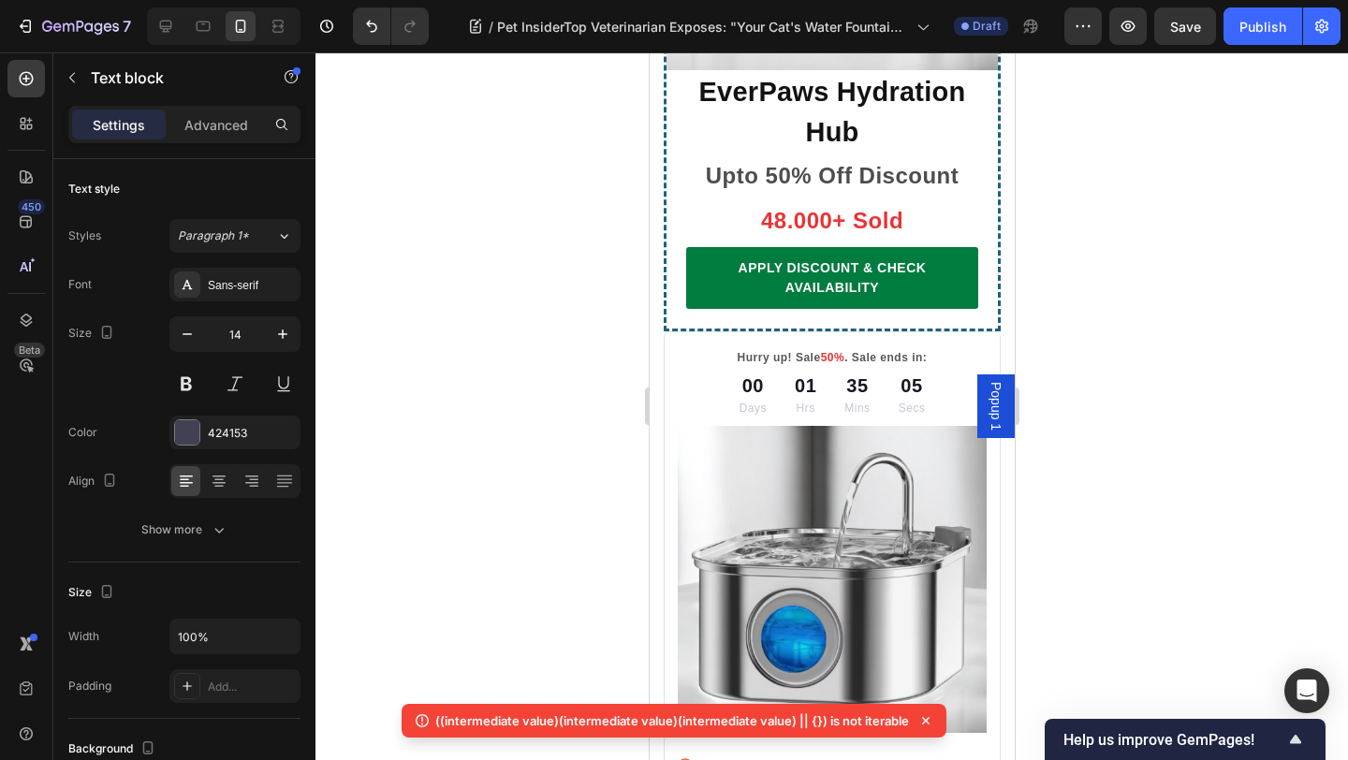
drag, startPoint x: 876, startPoint y: 477, endPoint x: 761, endPoint y: 409, distance: 133.9
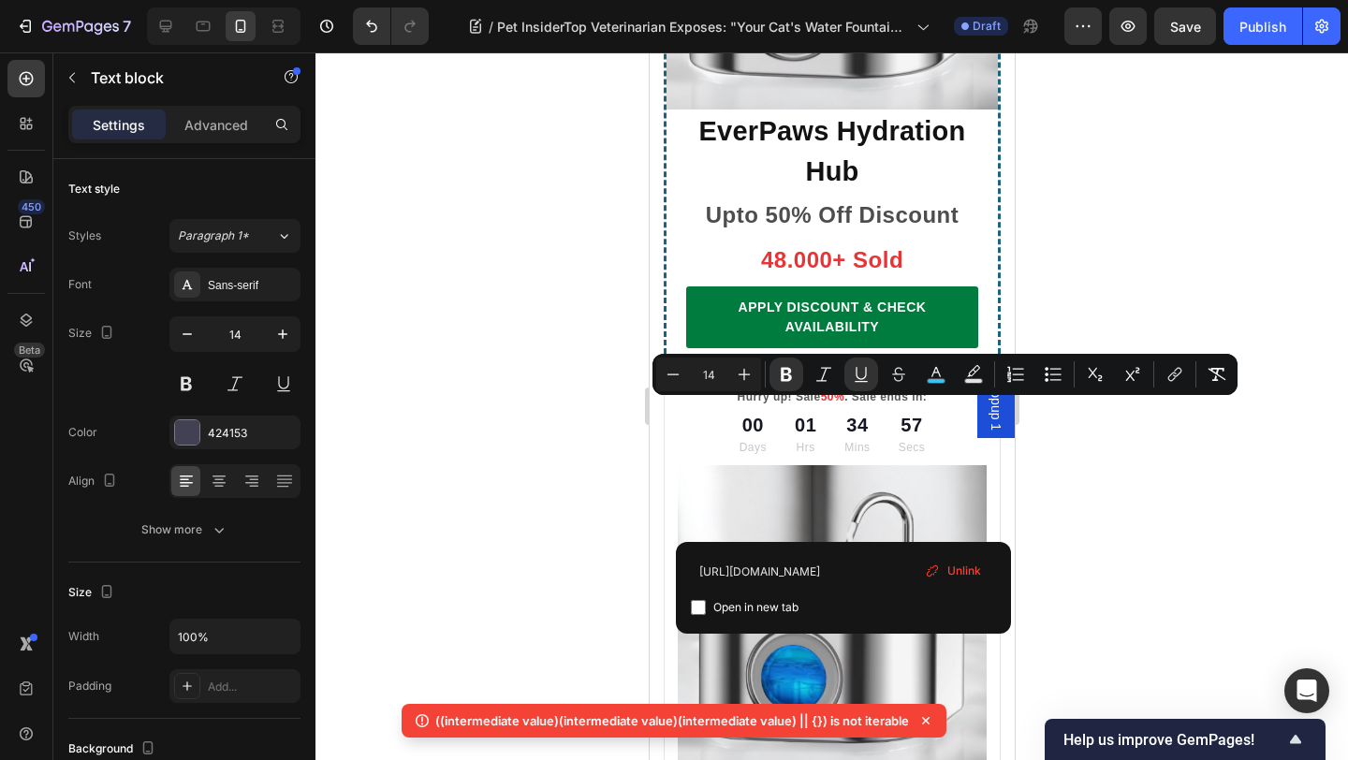
drag, startPoint x: 899, startPoint y: 474, endPoint x: 662, endPoint y: 404, distance: 247.8
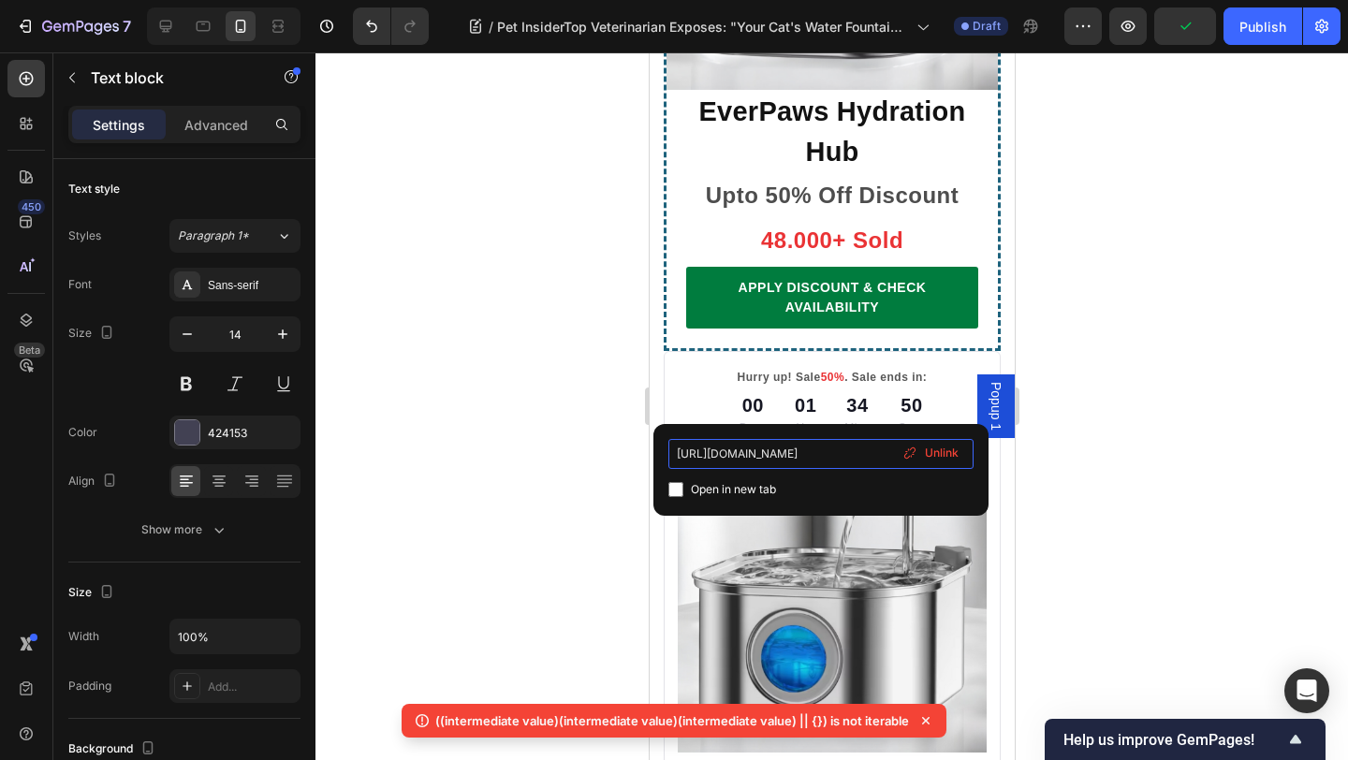
click at [801, 457] on input "https://everpaws.store/products/everpaws-premium-pet-water-fountain" at bounding box center [820, 454] width 305 height 30
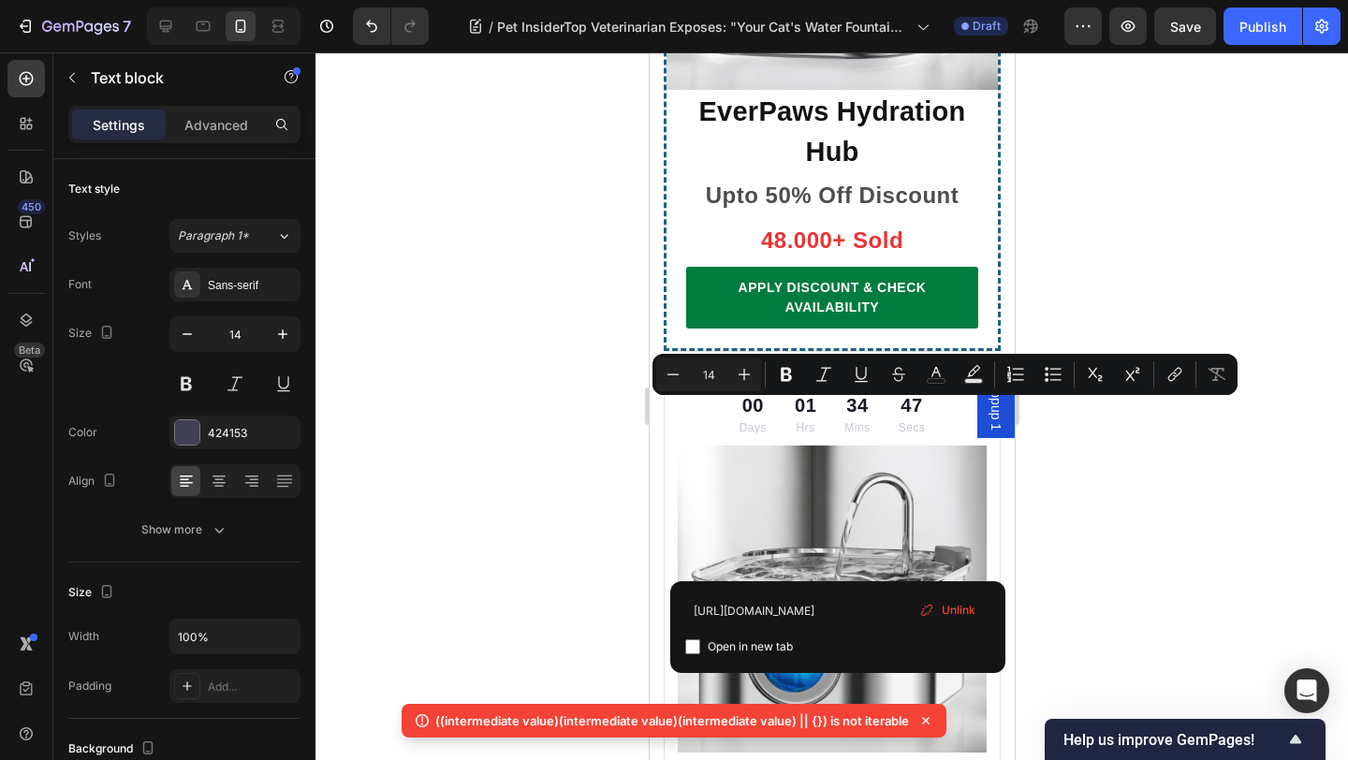
drag, startPoint x: 849, startPoint y: 518, endPoint x: 668, endPoint y: 414, distance: 208.4
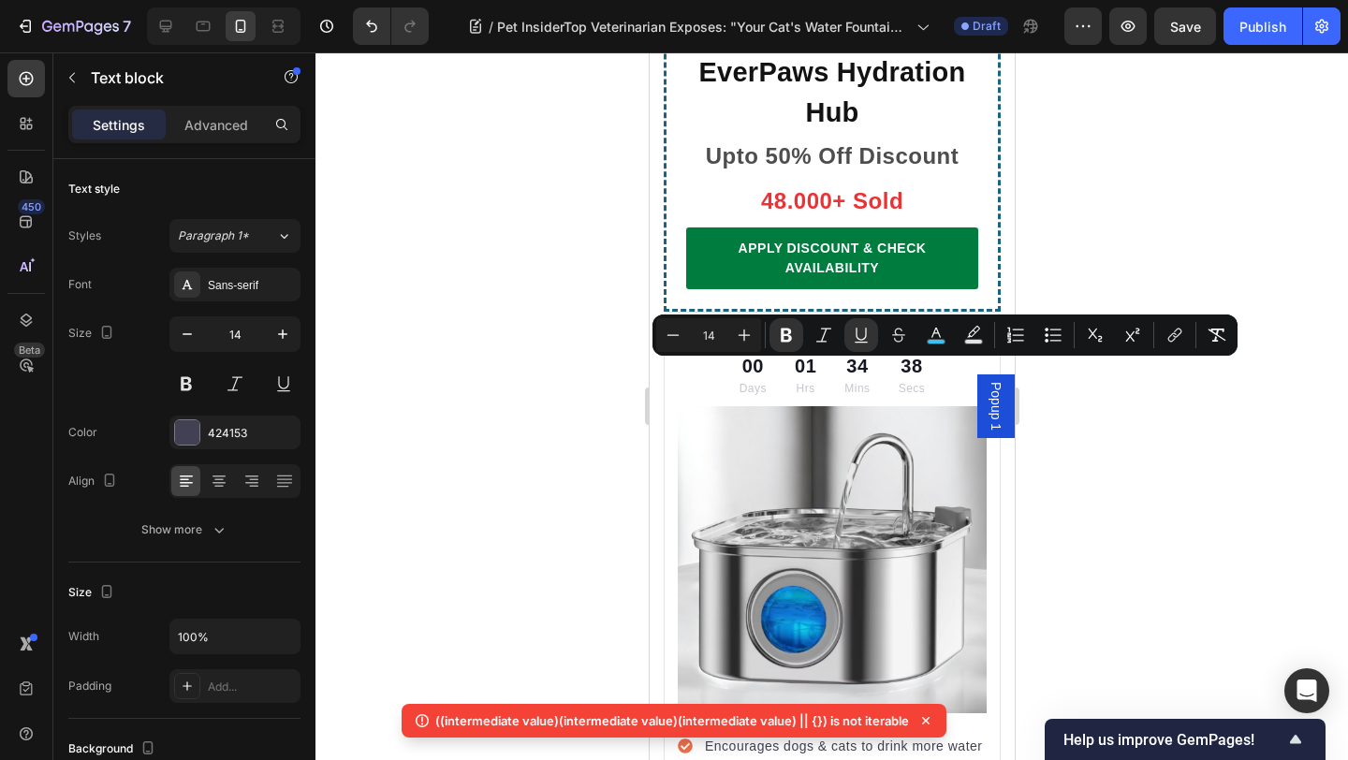
drag, startPoint x: 862, startPoint y: 394, endPoint x: 723, endPoint y: 378, distance: 139.4
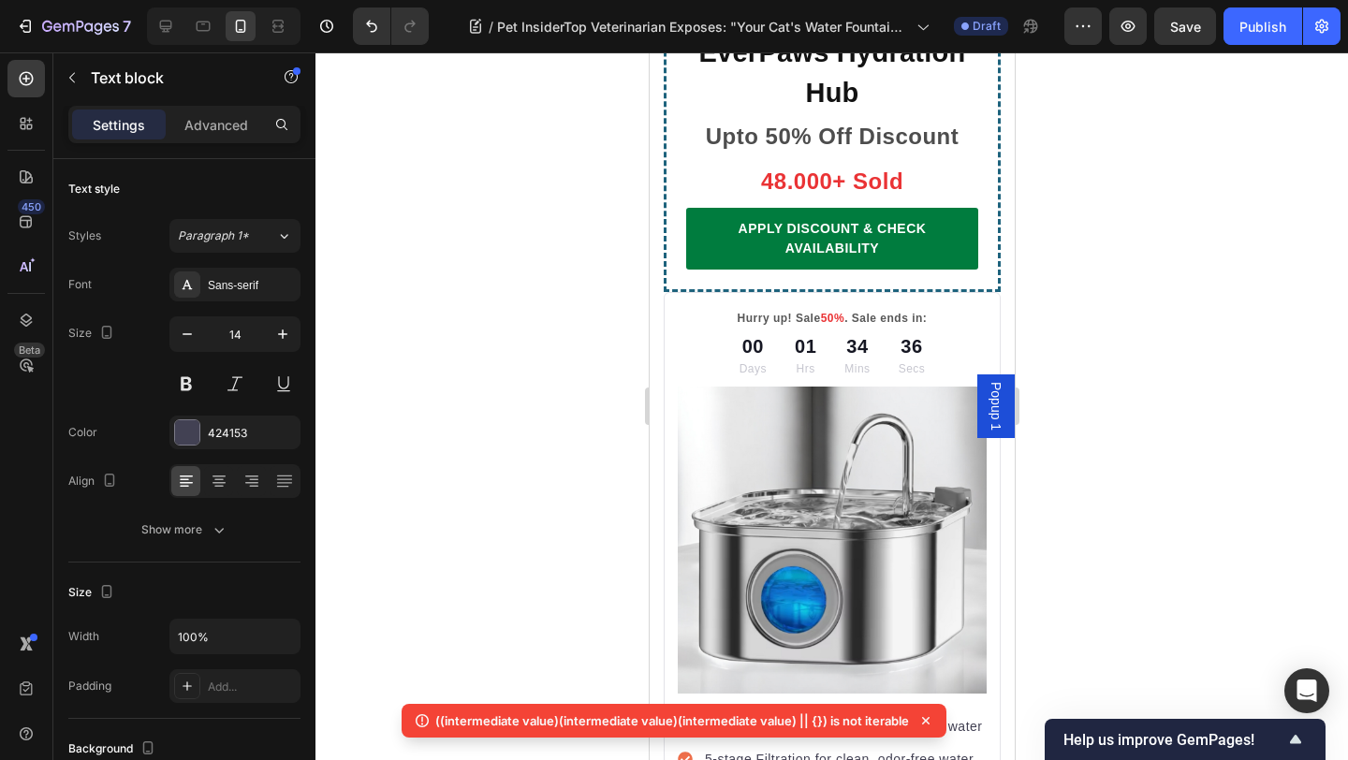
click at [1174, 399] on div at bounding box center [831, 405] width 1032 height 707
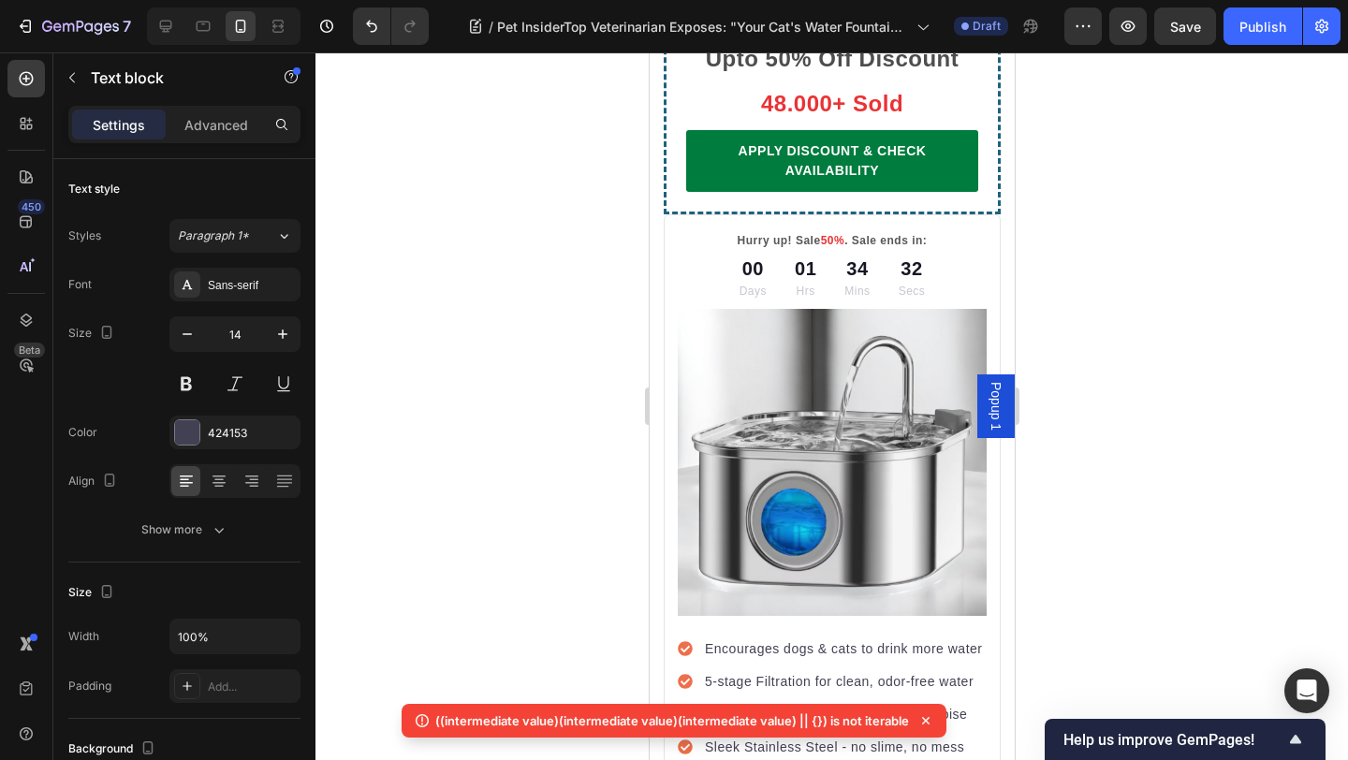
scroll to position [11626, 0]
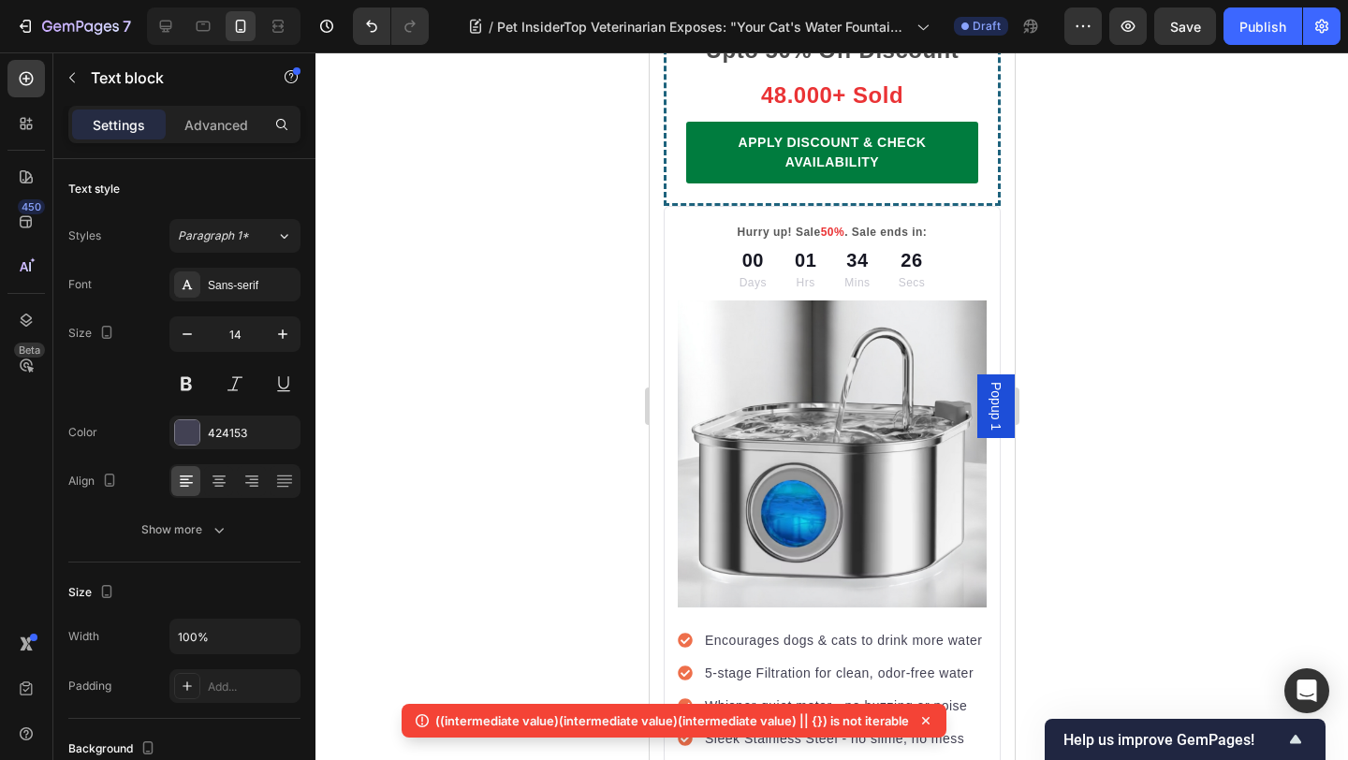
click at [1190, 399] on div at bounding box center [831, 405] width 1032 height 707
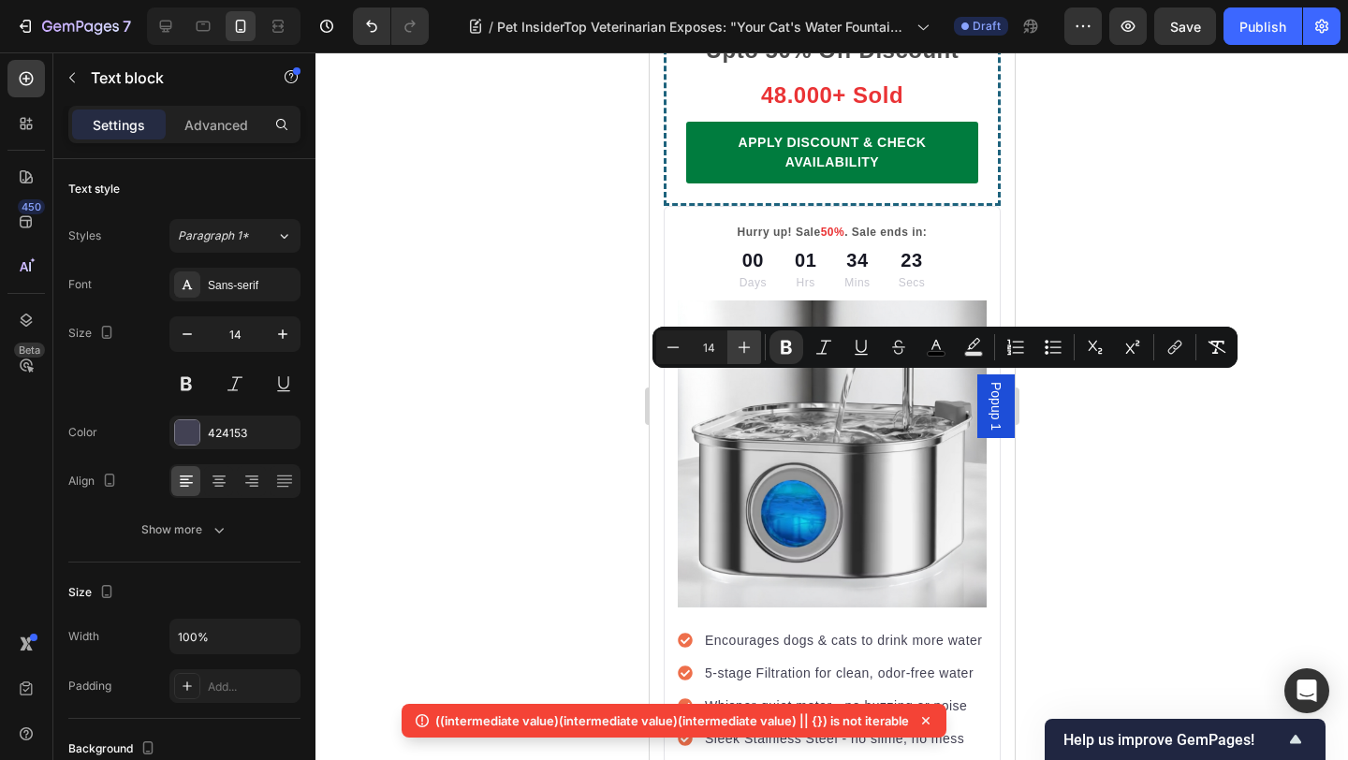
click at [752, 345] on icon "Editor contextual toolbar" at bounding box center [744, 347] width 19 height 19
type input "15"
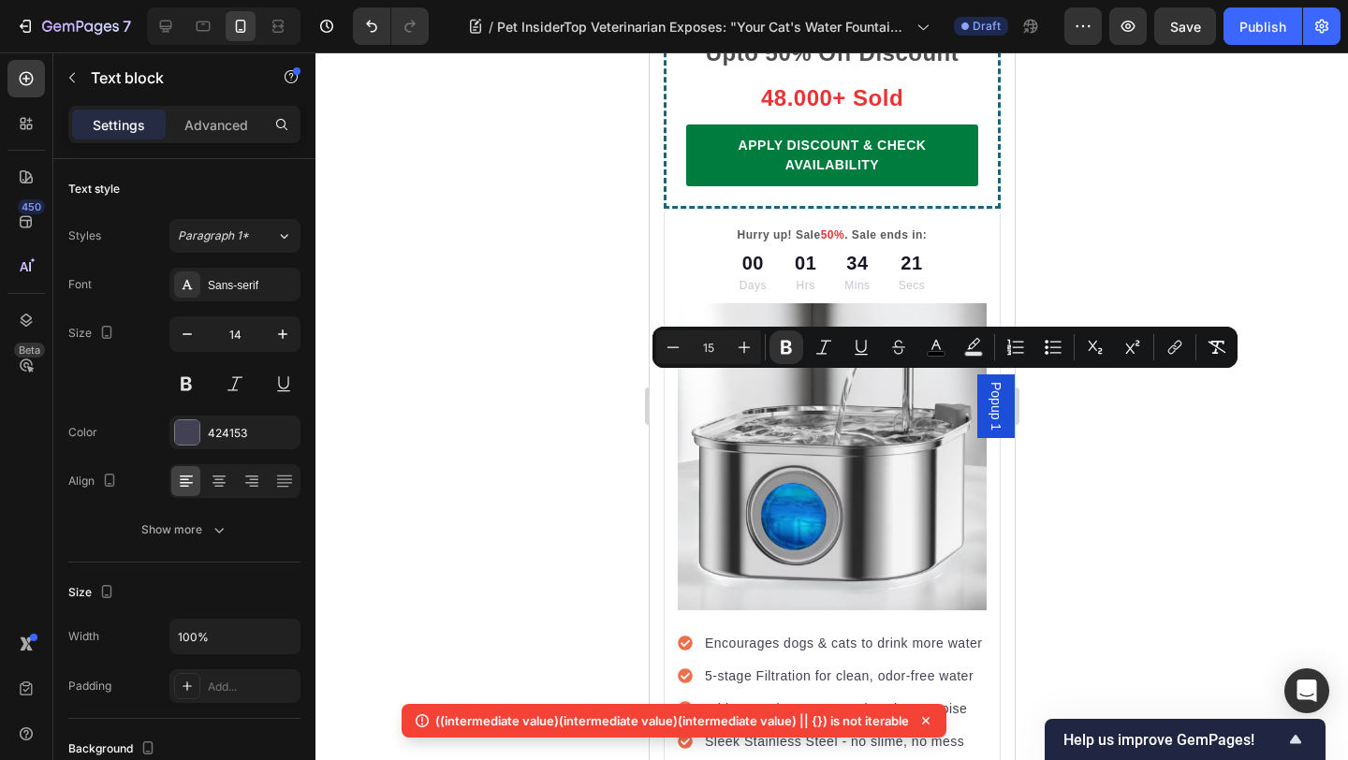
click at [1147, 227] on div at bounding box center [831, 405] width 1032 height 707
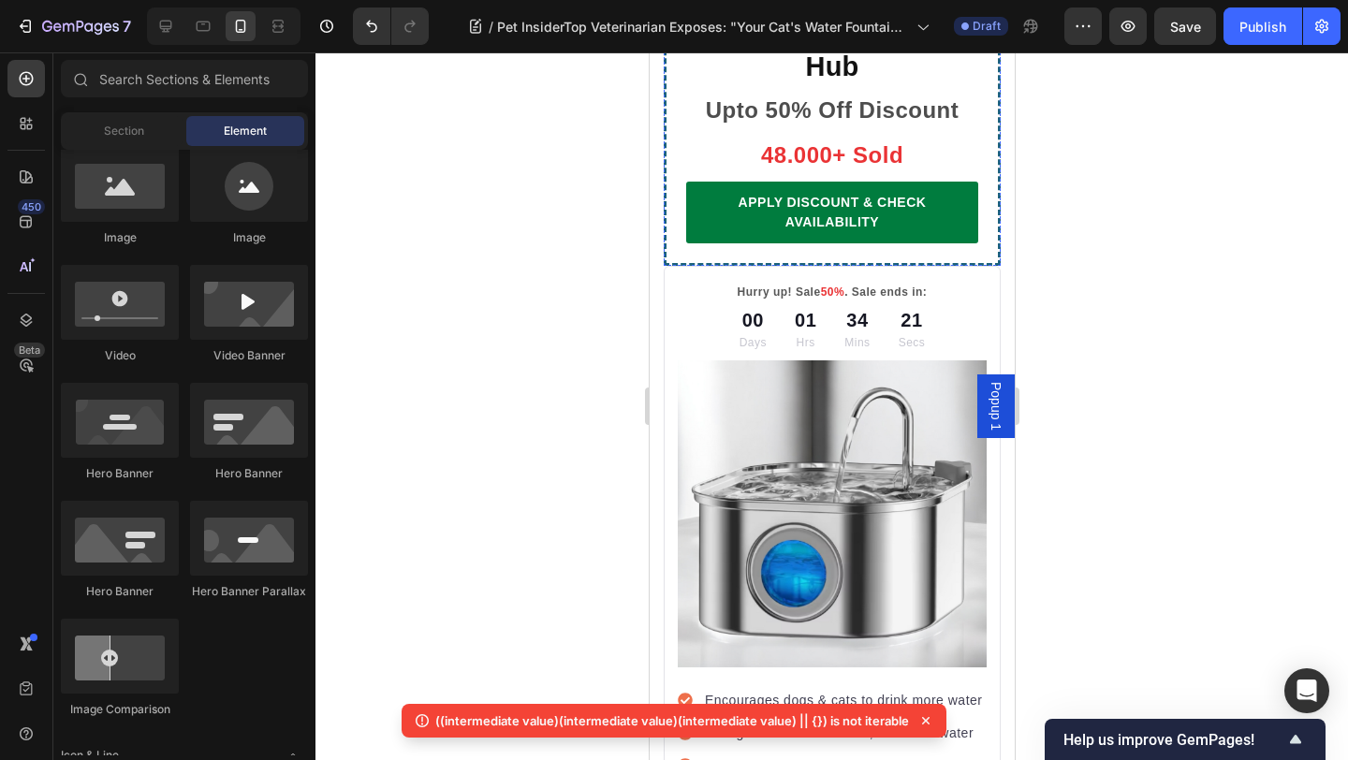
scroll to position [11541, 0]
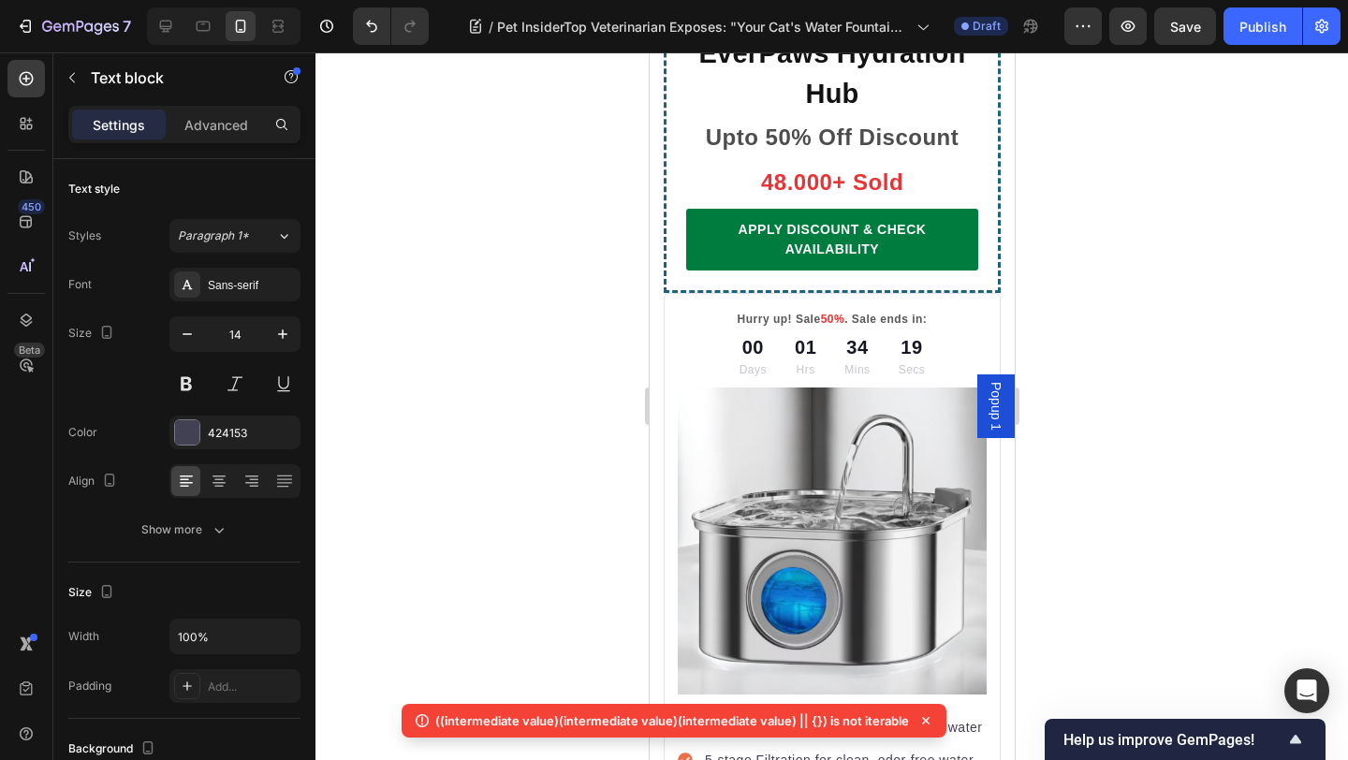
drag, startPoint x: 800, startPoint y: 251, endPoint x: 666, endPoint y: 252, distance: 133.8
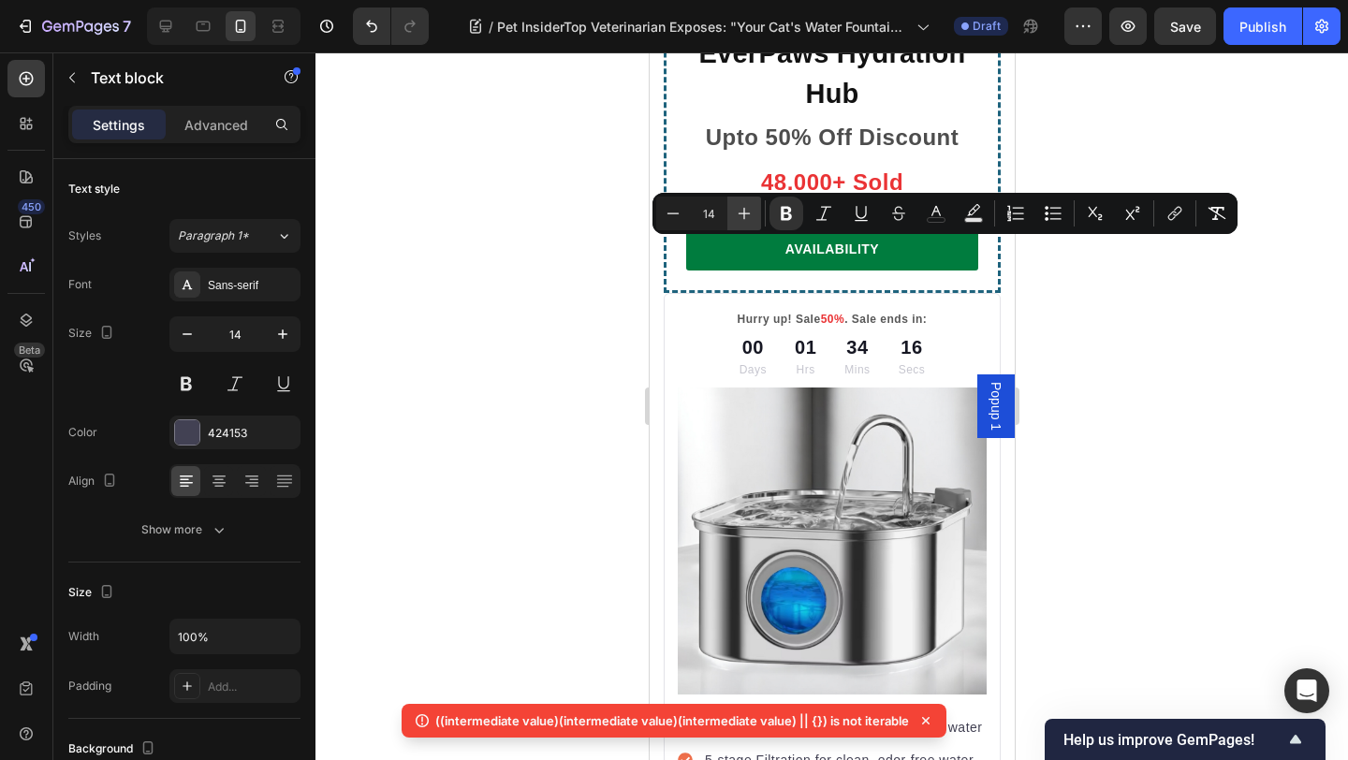
click at [740, 215] on icon "Editor contextual toolbar" at bounding box center [744, 213] width 19 height 19
click at [741, 215] on icon "Editor contextual toolbar" at bounding box center [744, 213] width 19 height 19
type input "18"
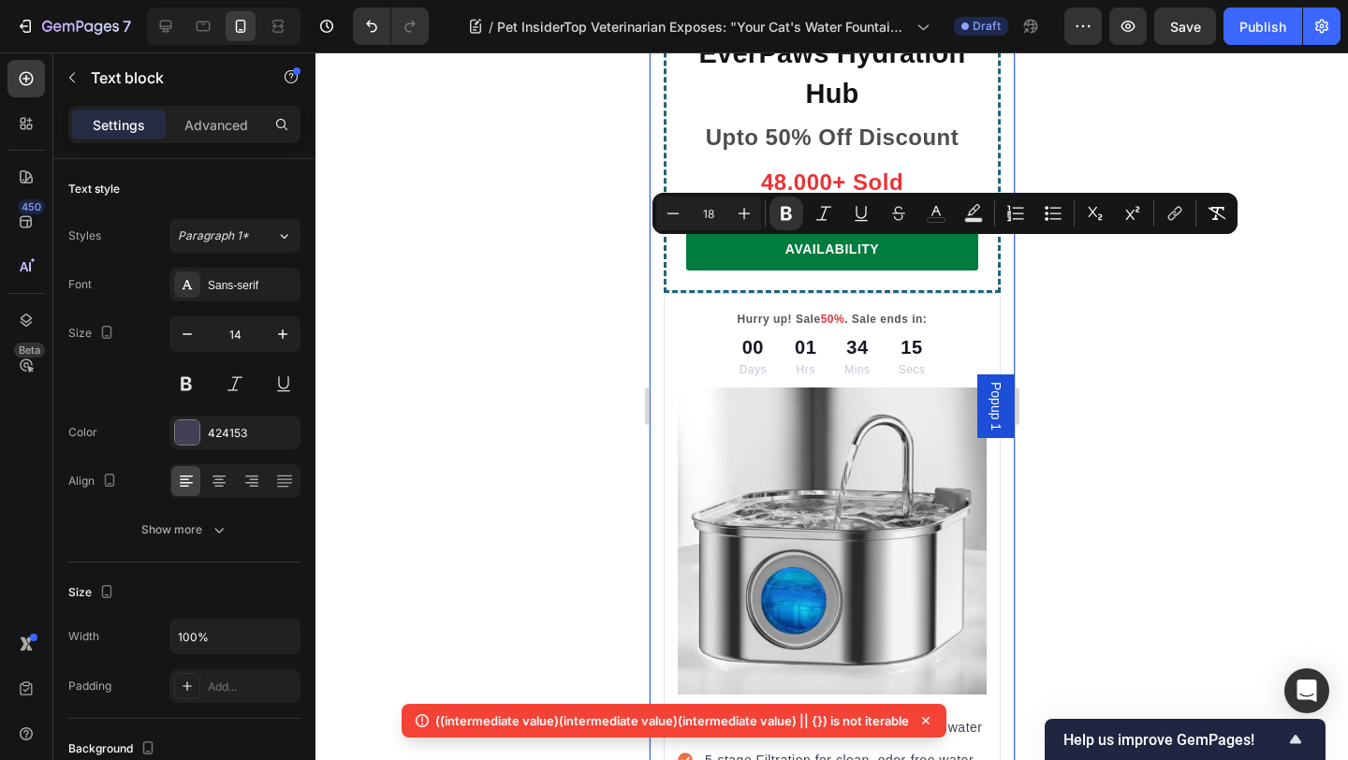
click at [1107, 162] on div at bounding box center [831, 405] width 1032 height 707
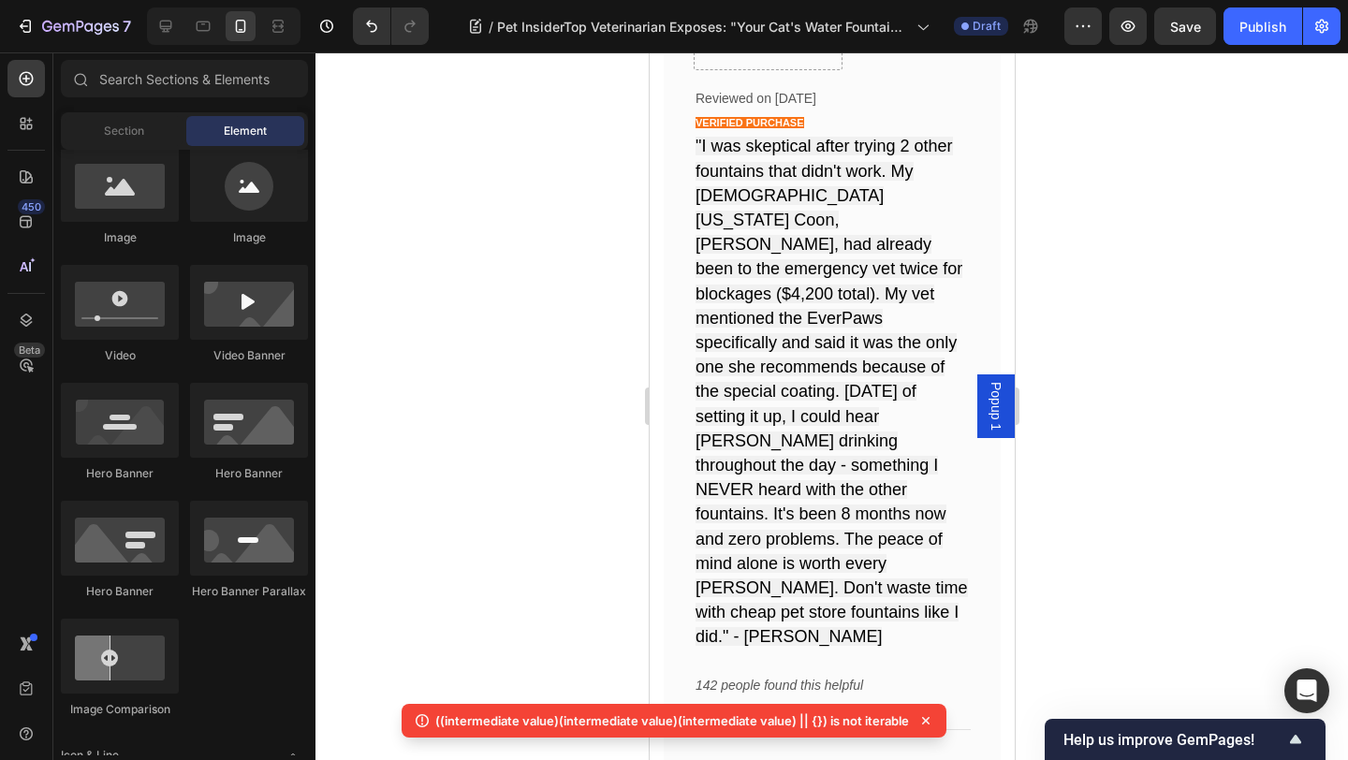
scroll to position [12734, 0]
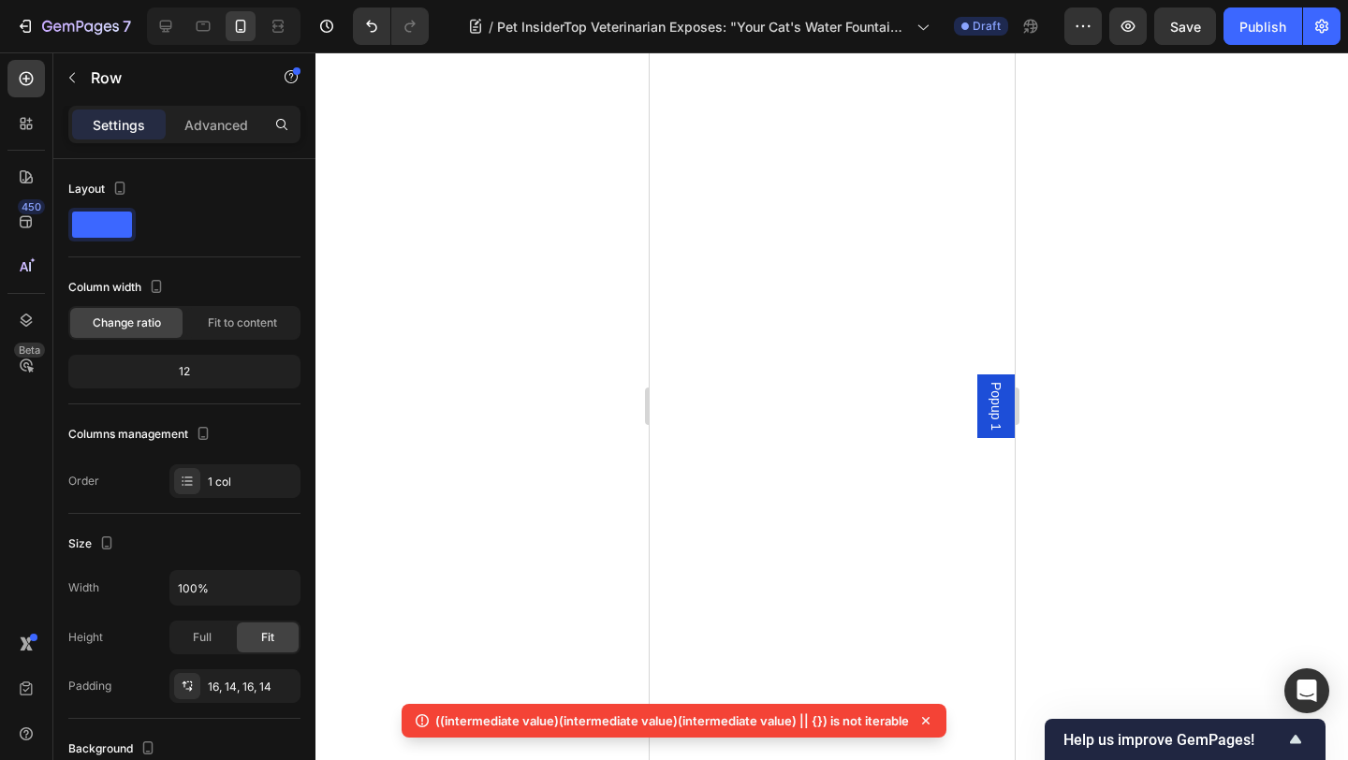
scroll to position [12427, 0]
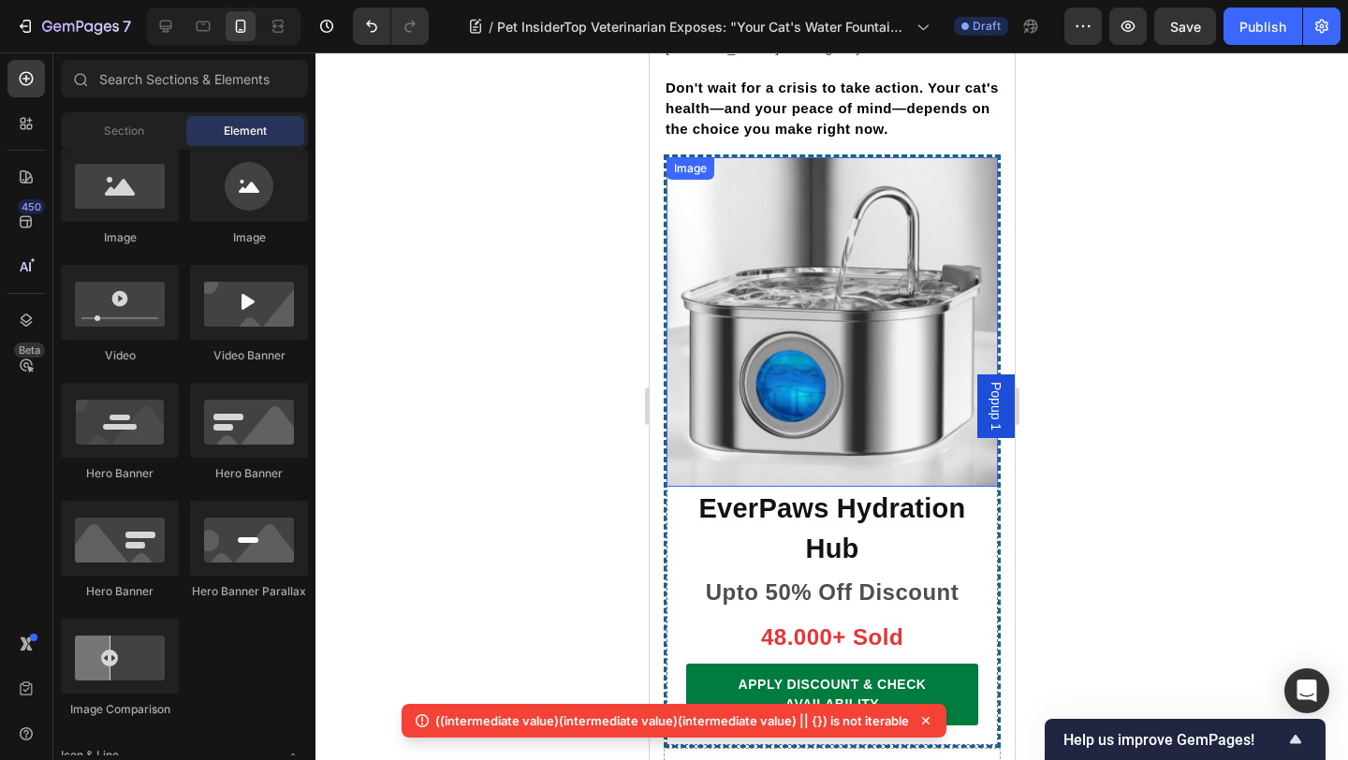
scroll to position [11945, 0]
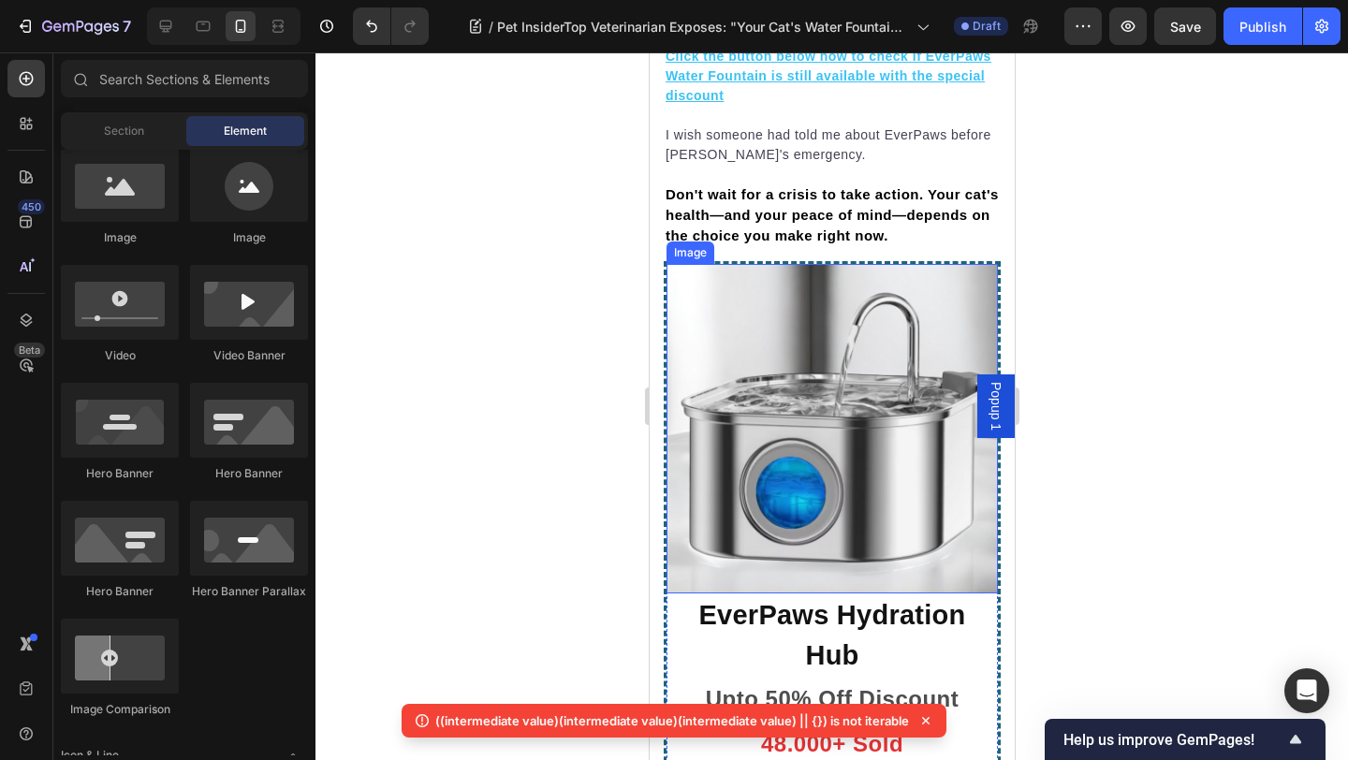
click at [821, 264] on img at bounding box center [830, 428] width 331 height 329
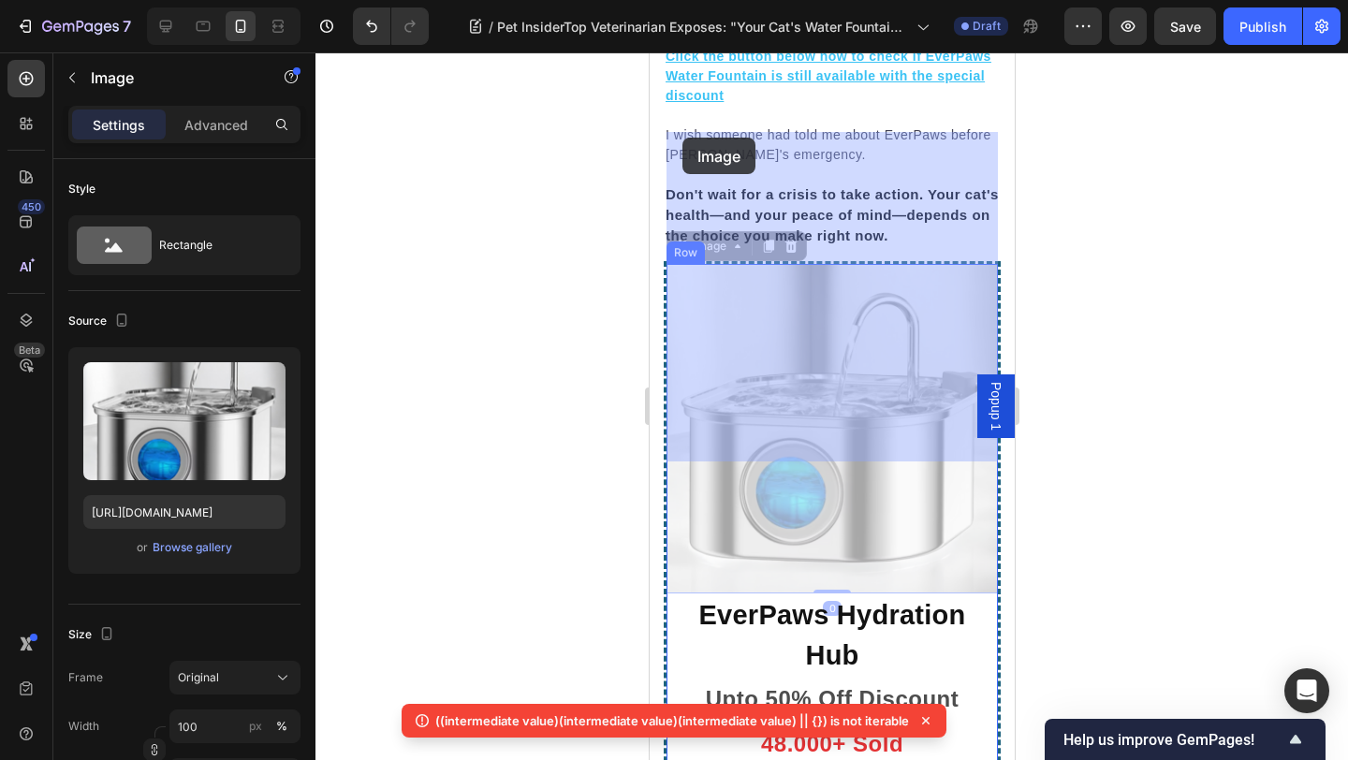
drag, startPoint x: 681, startPoint y: 112, endPoint x: 681, endPoint y: 137, distance: 24.3
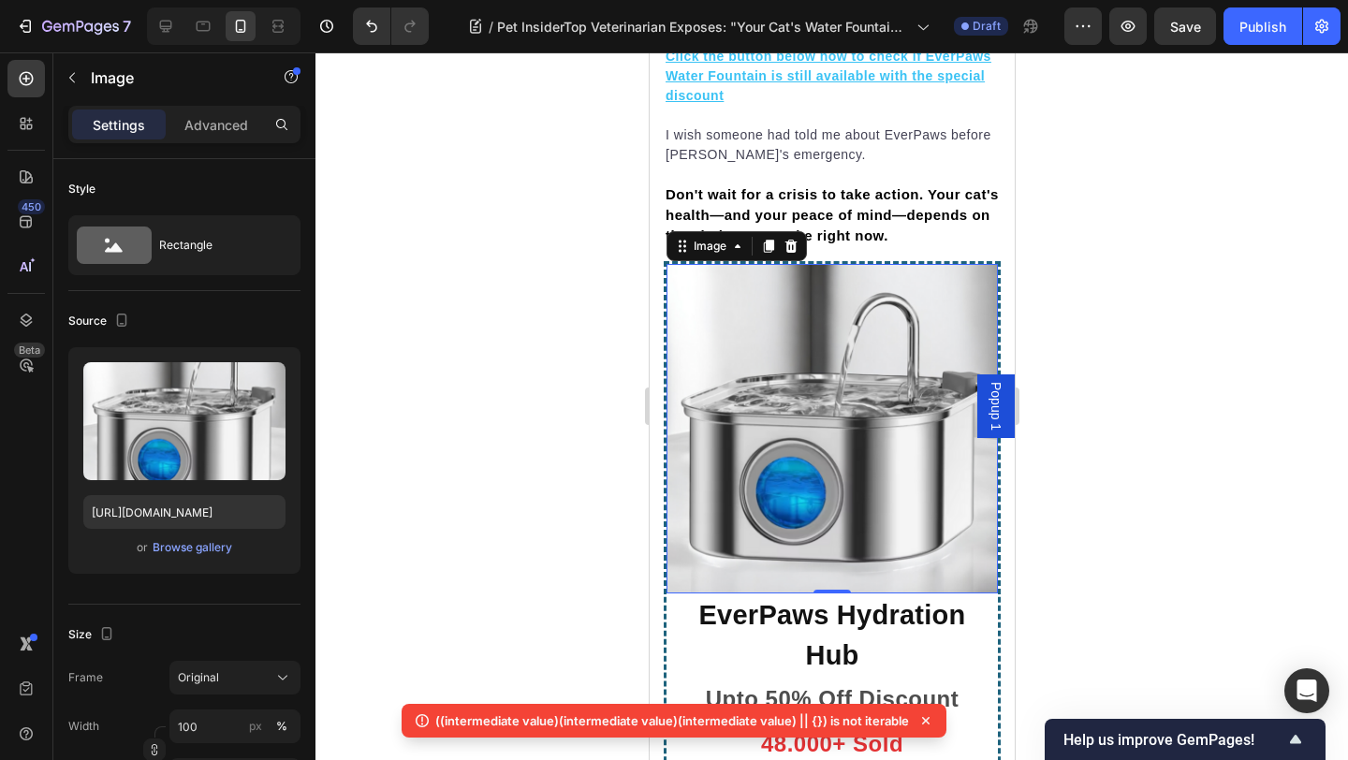
click at [718, 593] on h3 "EverPaws Hydration Hub" at bounding box center [831, 635] width 292 height 85
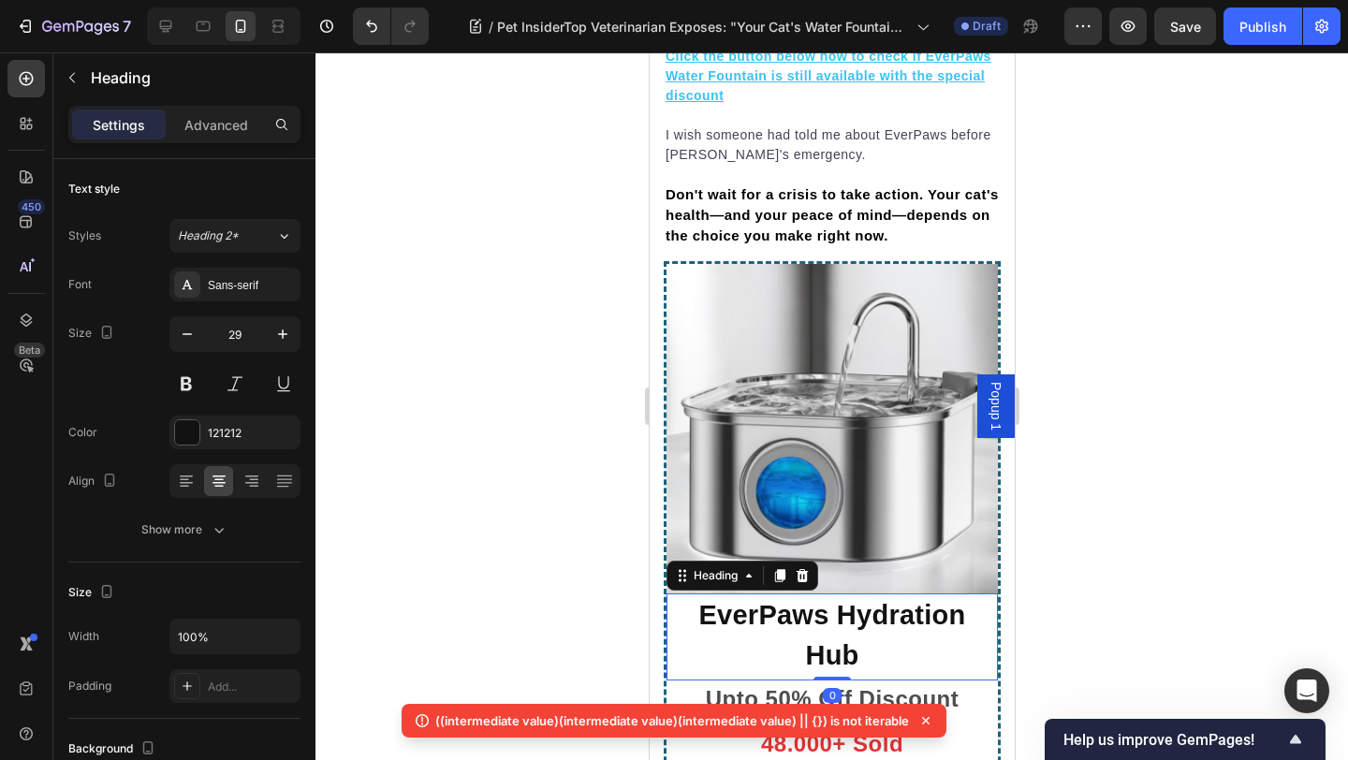
click at [695, 593] on h3 "EverPaws Hydration Hub" at bounding box center [831, 635] width 292 height 85
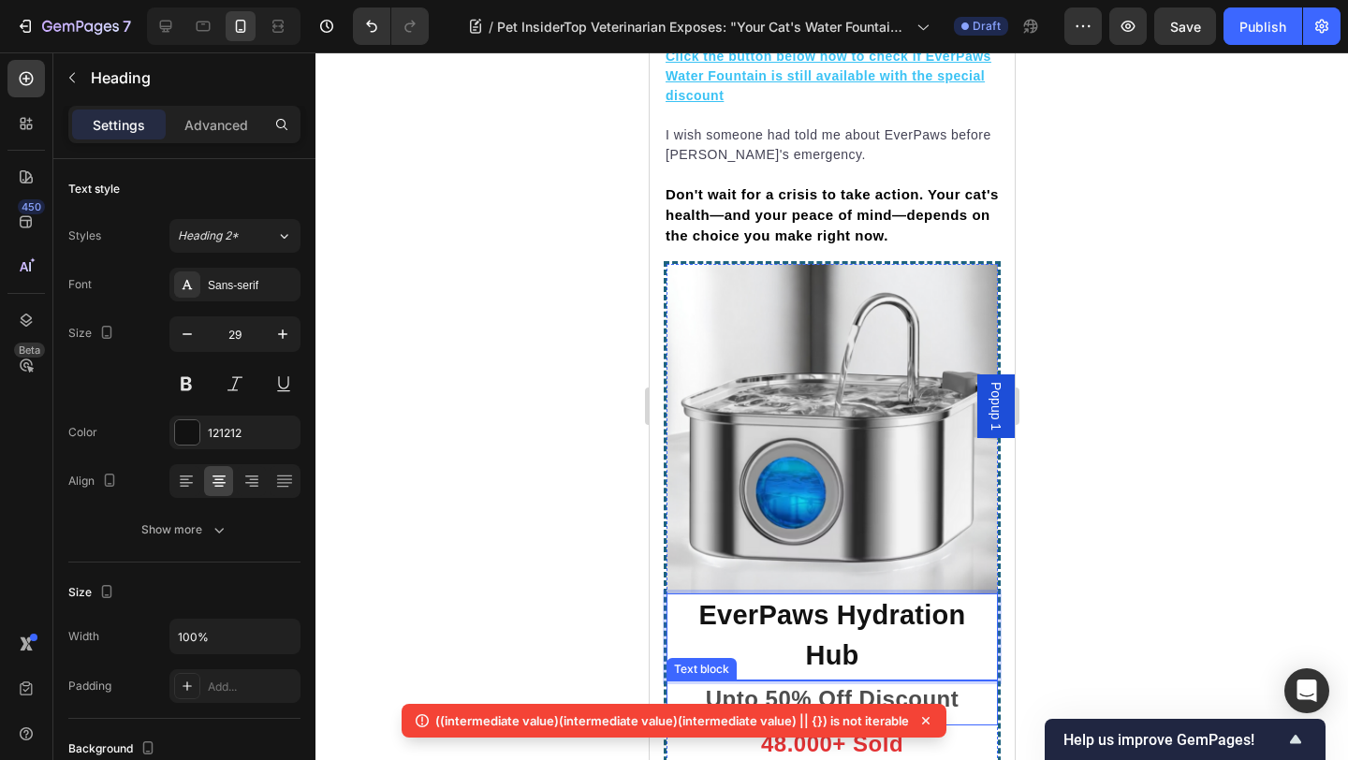
click at [685, 725] on div "48.000+ Sold Text block" at bounding box center [830, 747] width 331 height 45
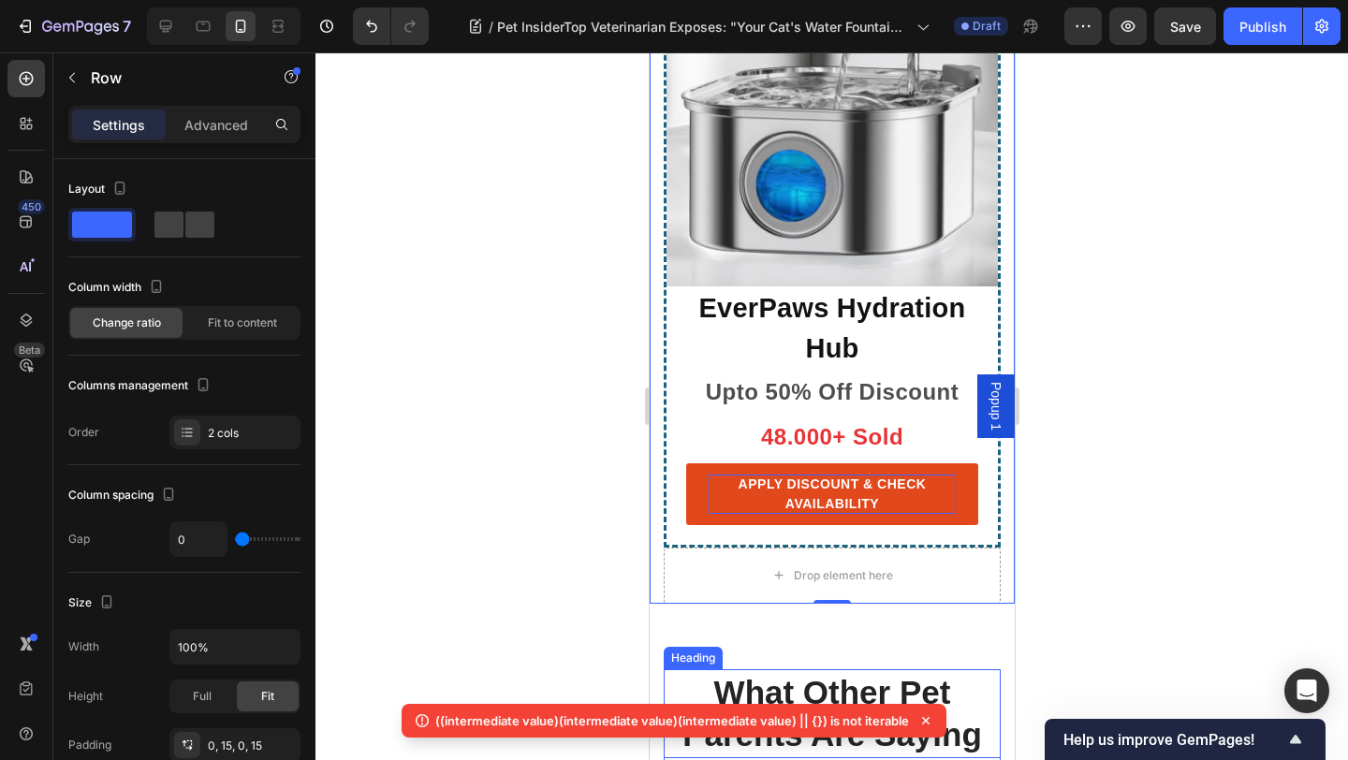
scroll to position [12195, 0]
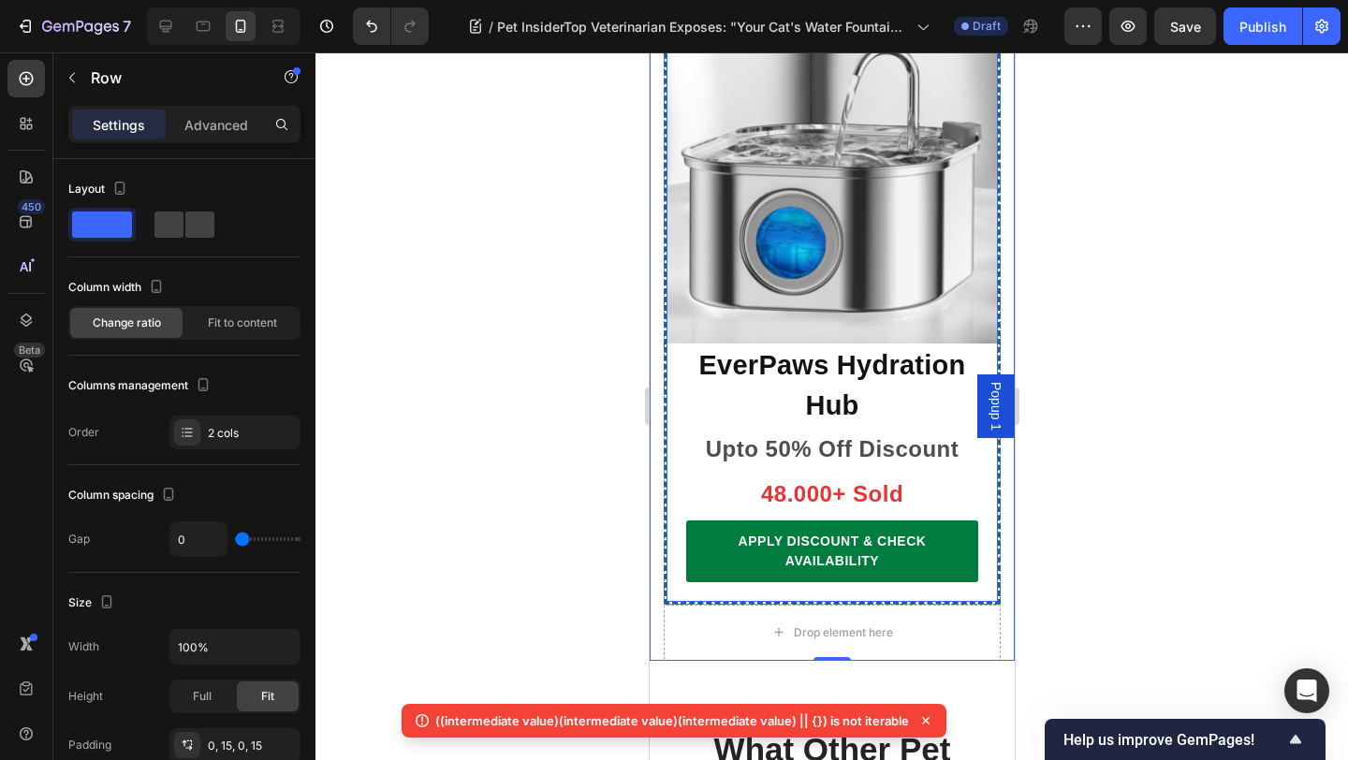
click at [881, 520] on div "APPLY DISCOUNT & CHECK AVAILABILITY Button" at bounding box center [830, 560] width 331 height 81
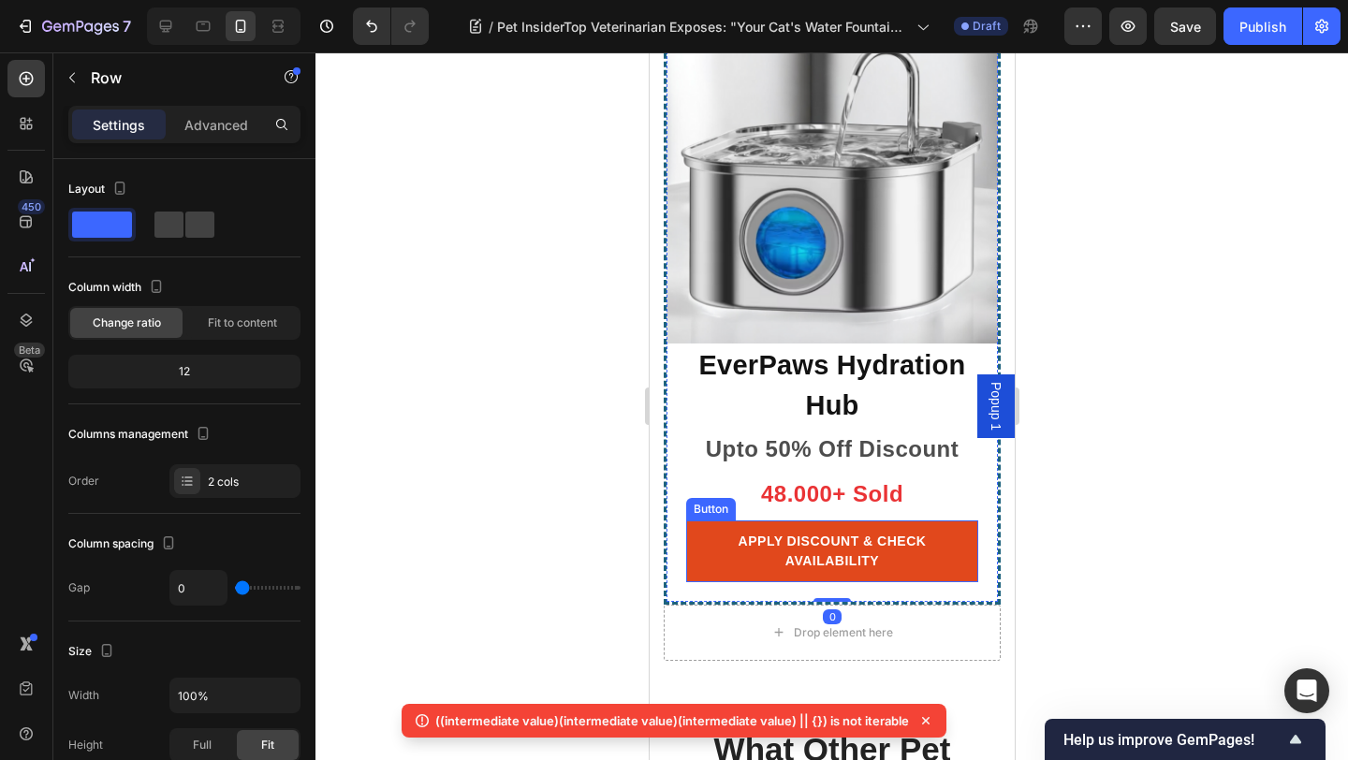
click at [885, 520] on link "APPLY DISCOUNT & CHECK AVAILABILITY" at bounding box center [831, 551] width 292 height 62
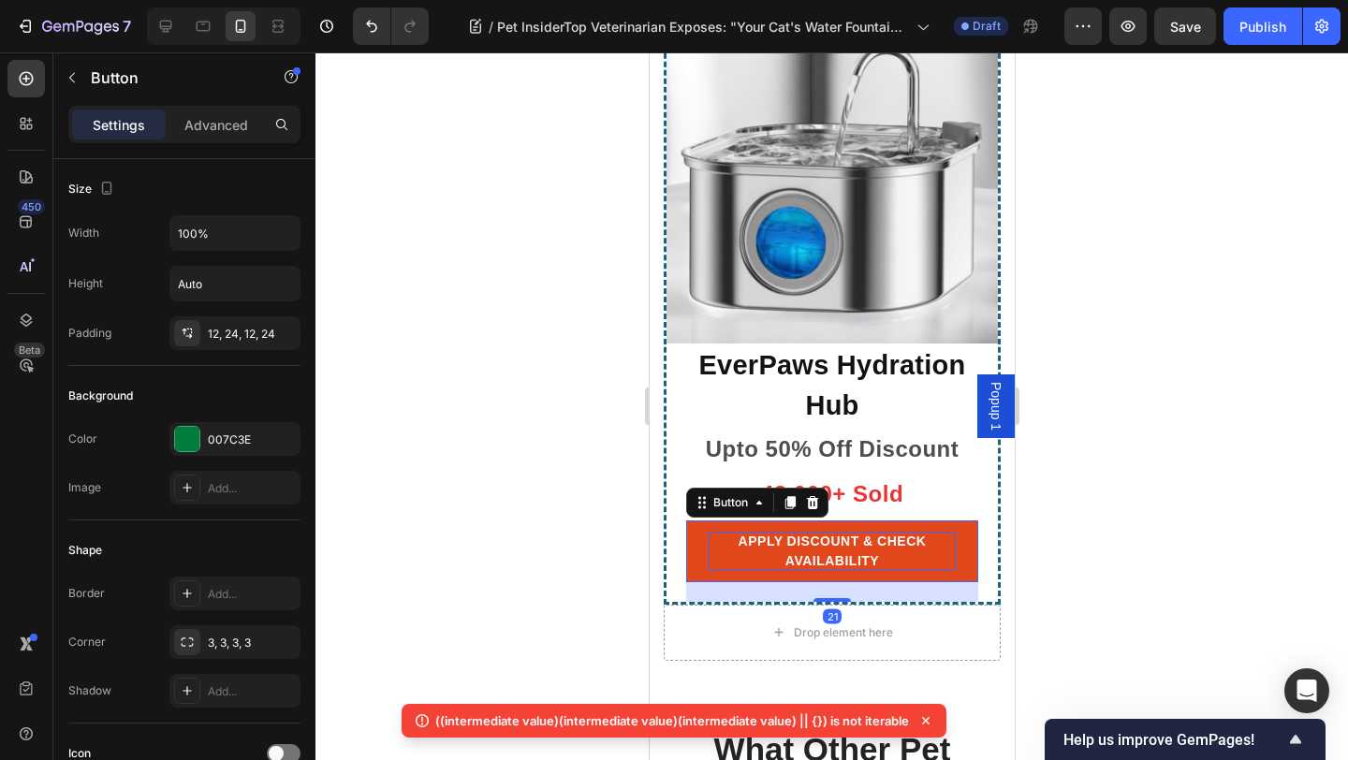
click at [776, 532] on p "APPLY DISCOUNT & CHECK AVAILABILITY" at bounding box center [830, 551] width 247 height 39
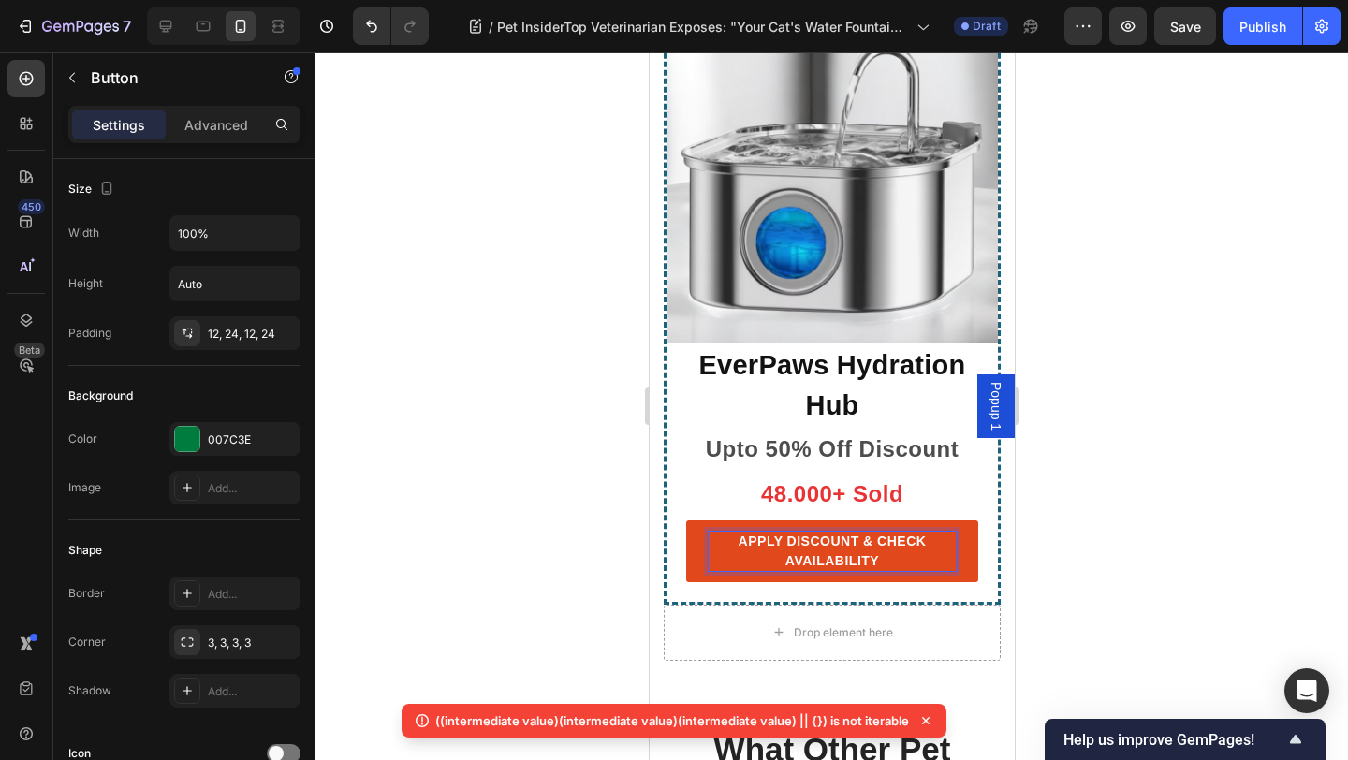
click at [707, 532] on p "APPLY DISCOUNT & CHECK AVAILABILITY" at bounding box center [830, 551] width 247 height 39
click at [703, 520] on link "APPLY DISCOUNT & CHECK AVAILABILITY" at bounding box center [831, 551] width 292 height 62
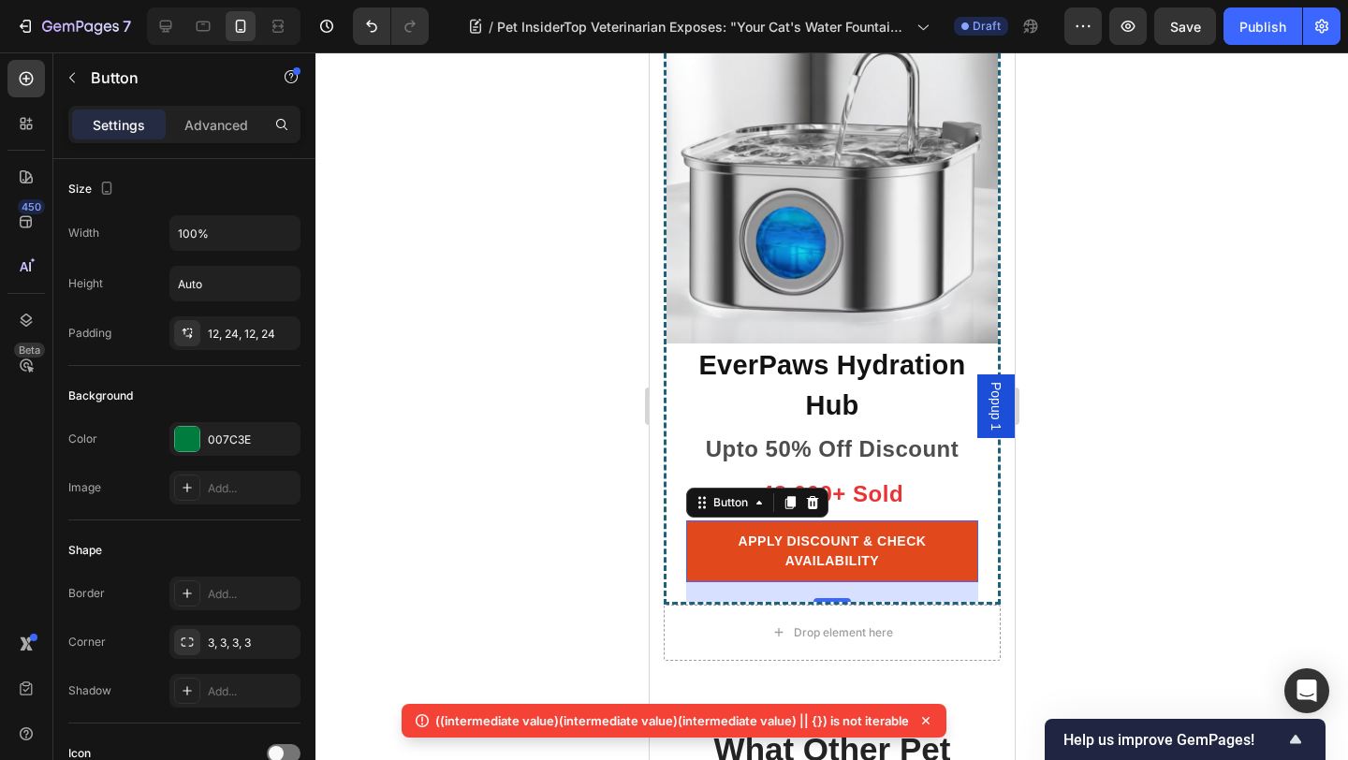
click at [695, 520] on link "APPLY DISCOUNT & CHECK AVAILABILITY" at bounding box center [831, 551] width 292 height 62
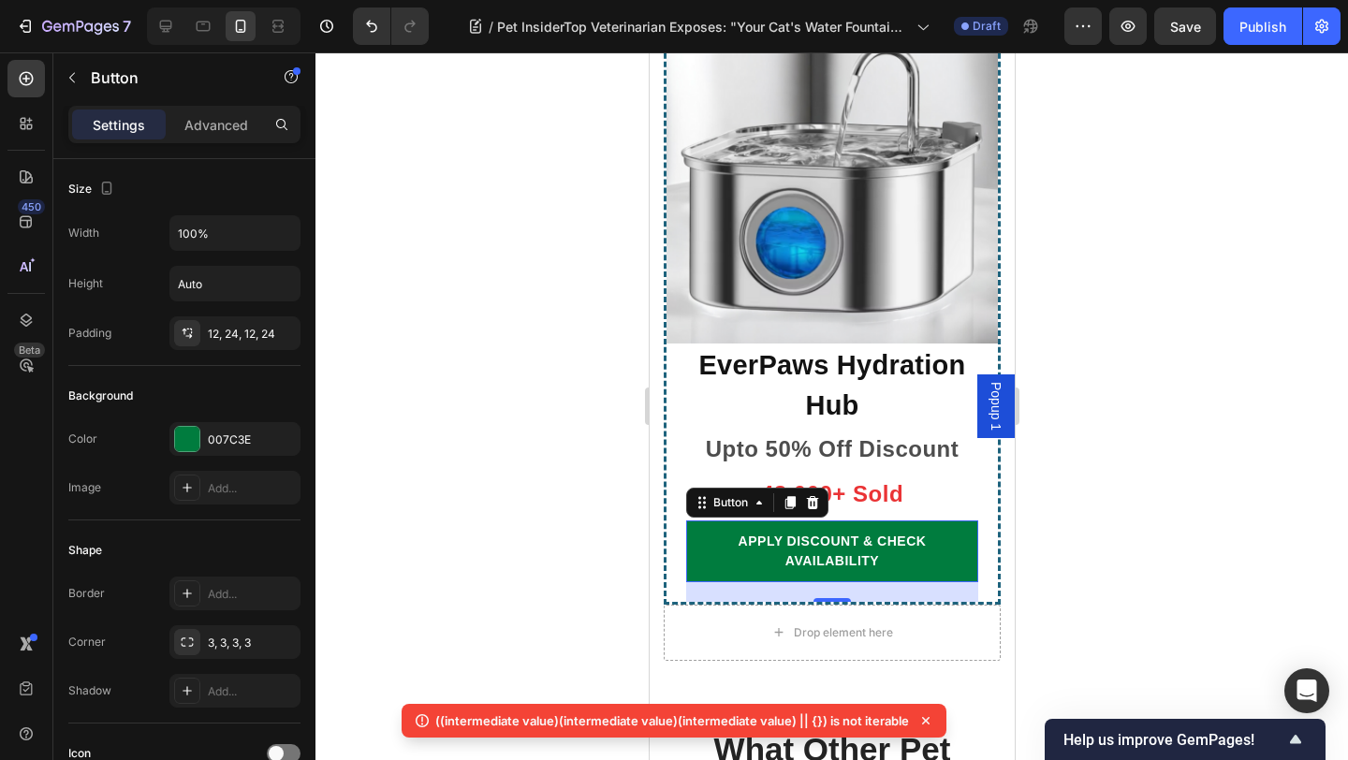
click at [492, 353] on div at bounding box center [831, 405] width 1032 height 707
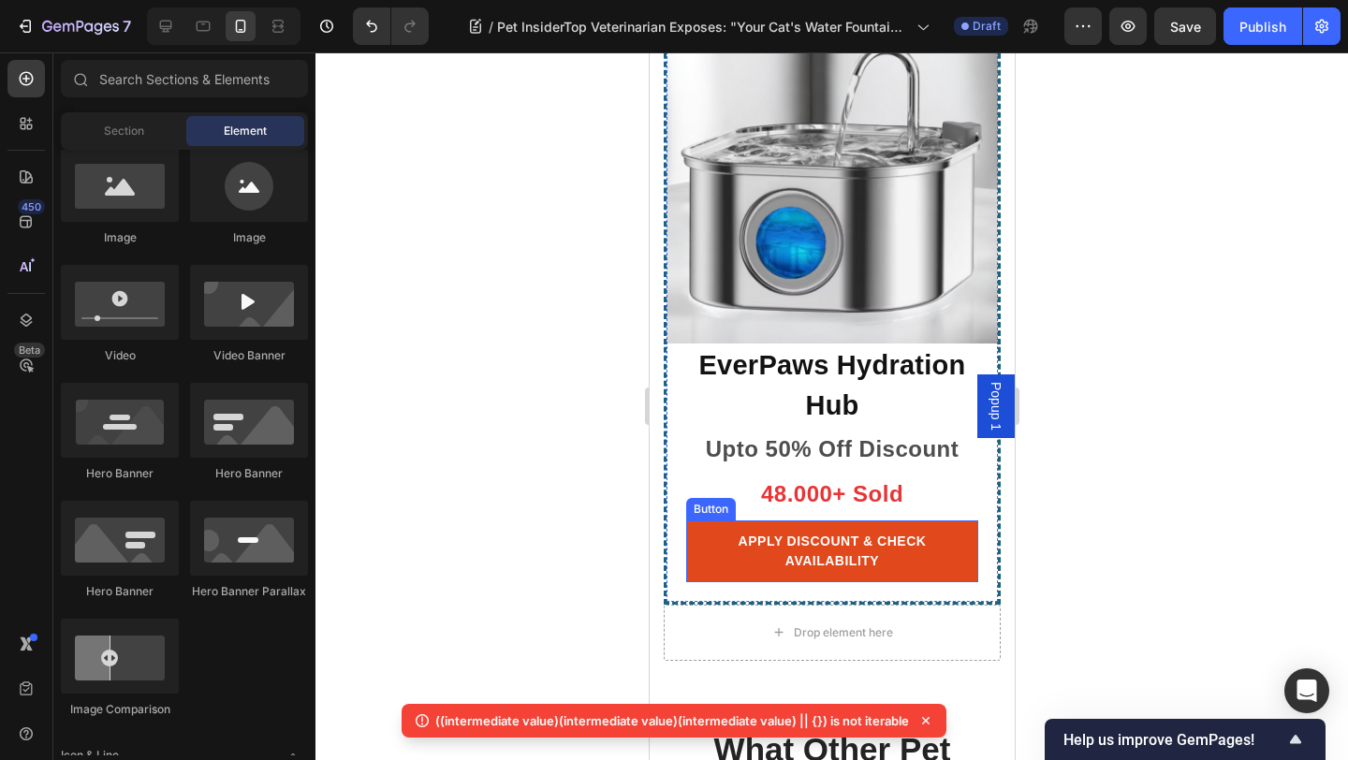
click at [701, 520] on link "APPLY DISCOUNT & CHECK AVAILABILITY" at bounding box center [831, 551] width 292 height 62
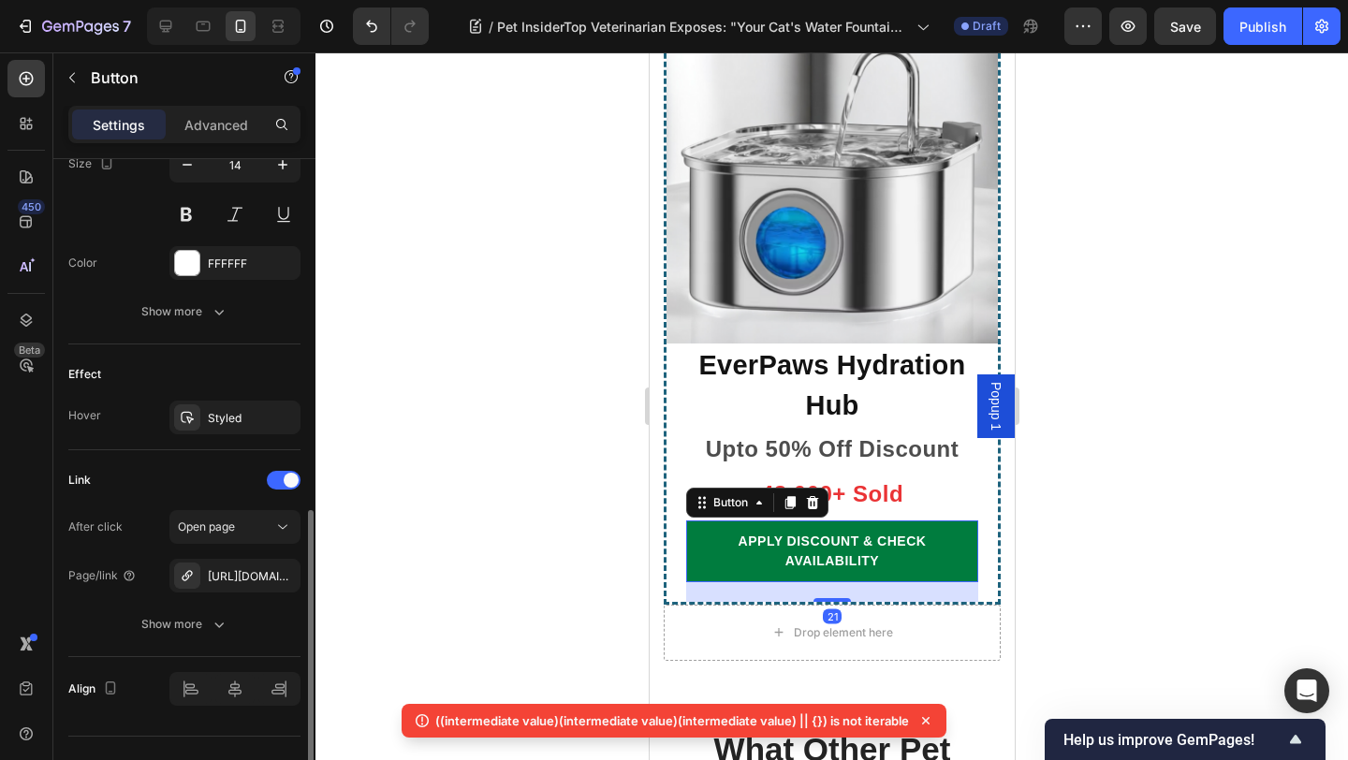
scroll to position [834, 0]
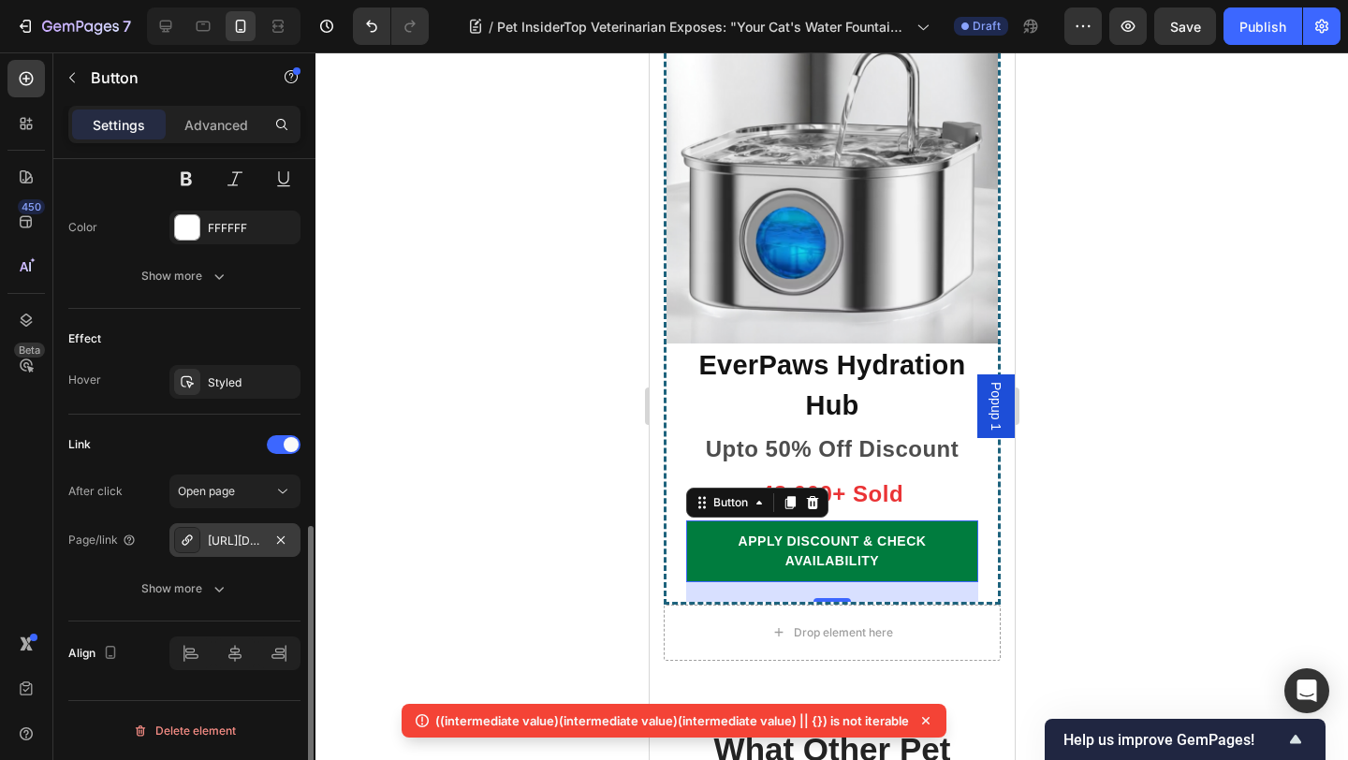
click at [246, 539] on div "https://everpaws.store/everpaws-premium-pet-water-fountain" at bounding box center [235, 540] width 54 height 17
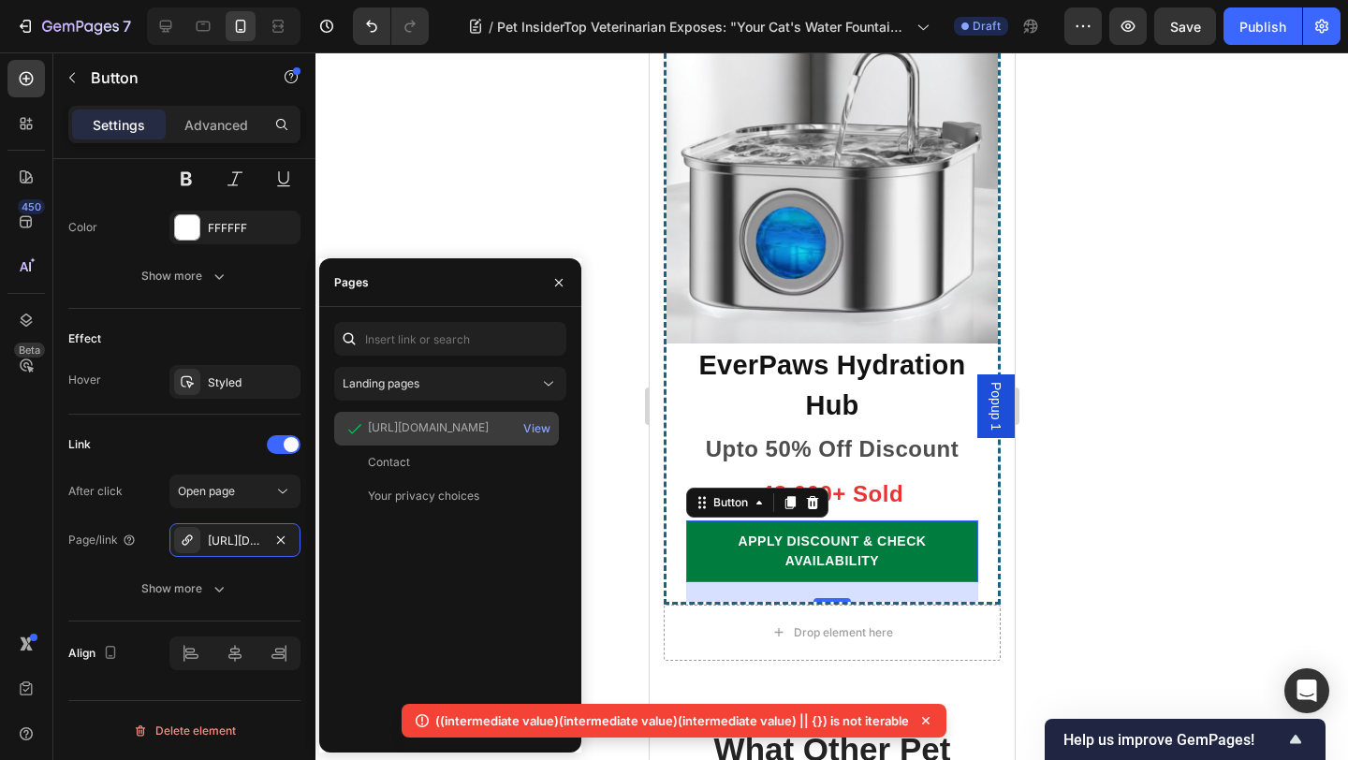
click at [439, 425] on div "https://everpaws.store/products/everpaws-premium-pet-water-fountain" at bounding box center [428, 427] width 121 height 17
click at [534, 424] on div "View" at bounding box center [536, 428] width 27 height 17
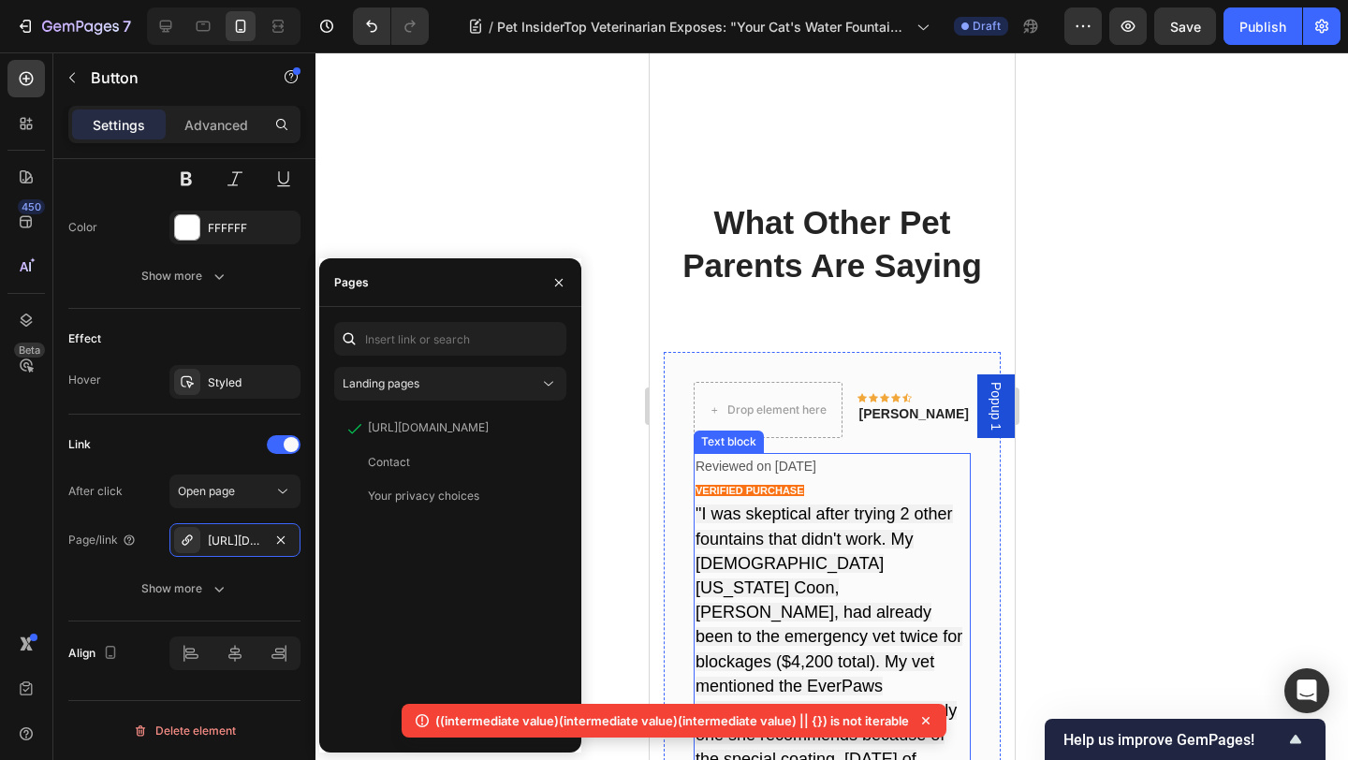
scroll to position [12889, 0]
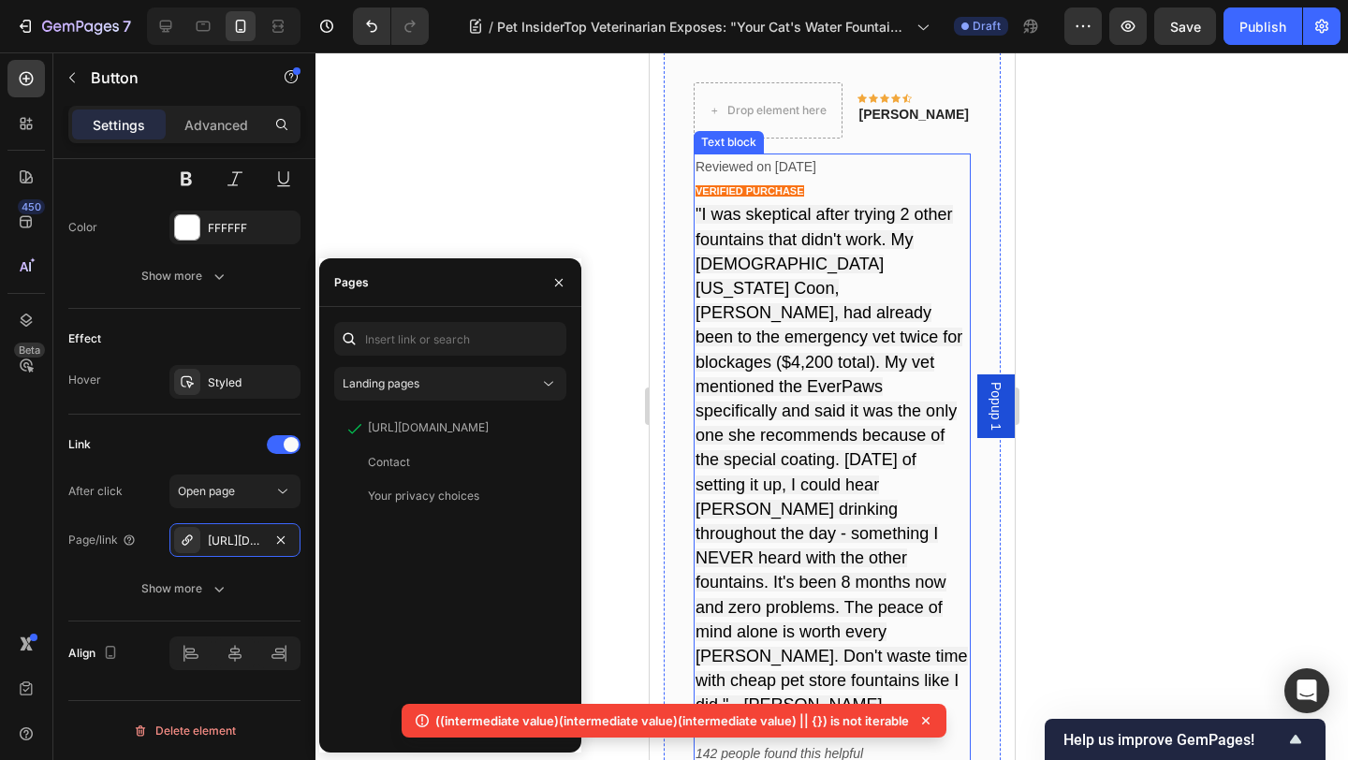
click at [839, 367] on span ""I was skeptical after trying 2 other fountains that didn't work. My 8-year-old…" at bounding box center [830, 459] width 272 height 509
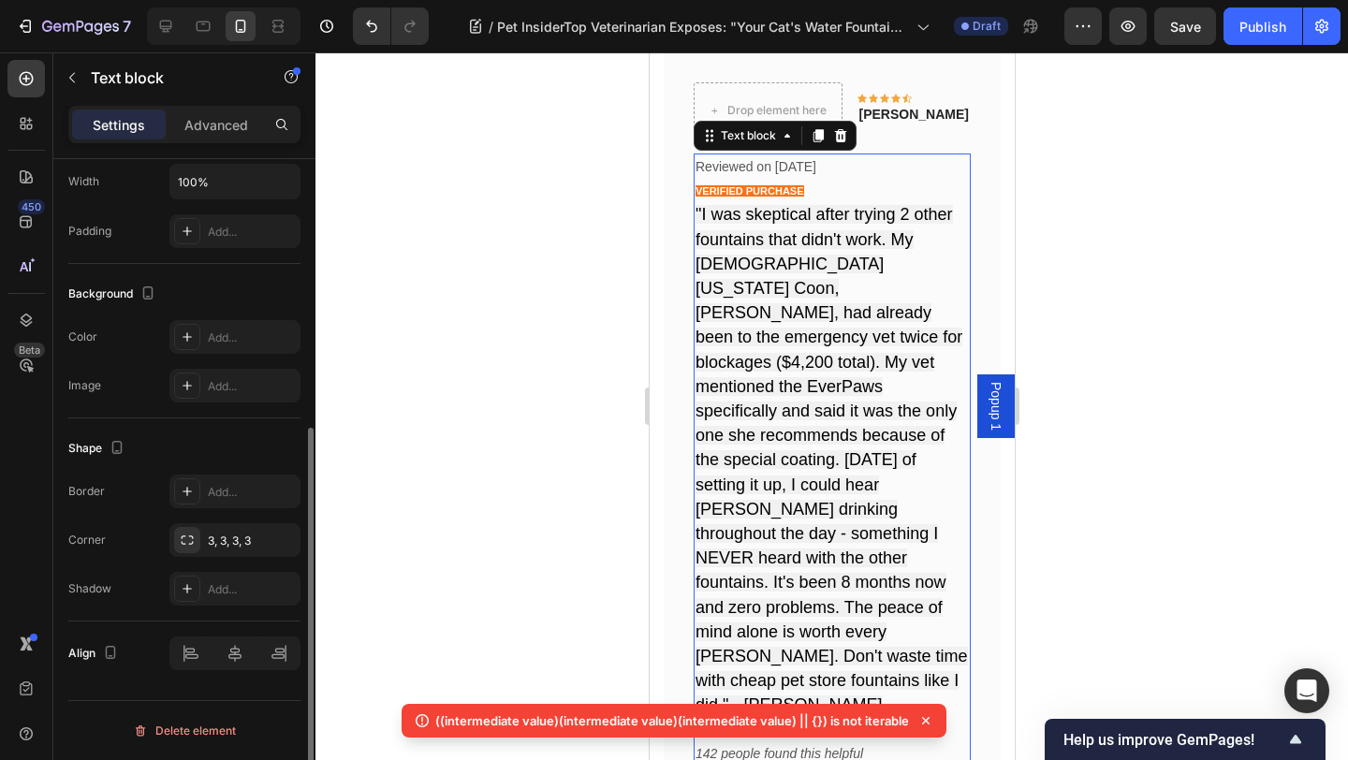
scroll to position [0, 0]
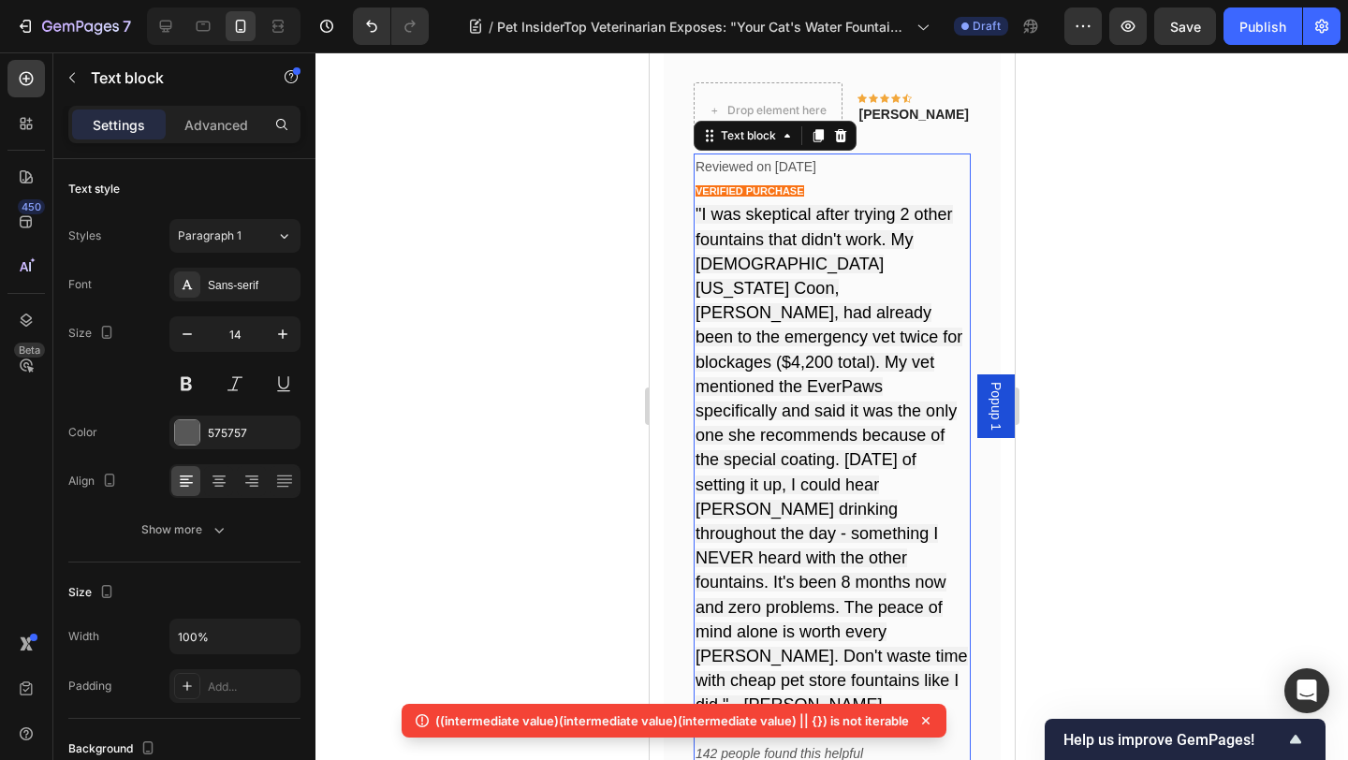
click at [857, 322] on p ""I was skeptical after trying 2 other fountains that didn't work. My 8-year-old…" at bounding box center [830, 460] width 273 height 515
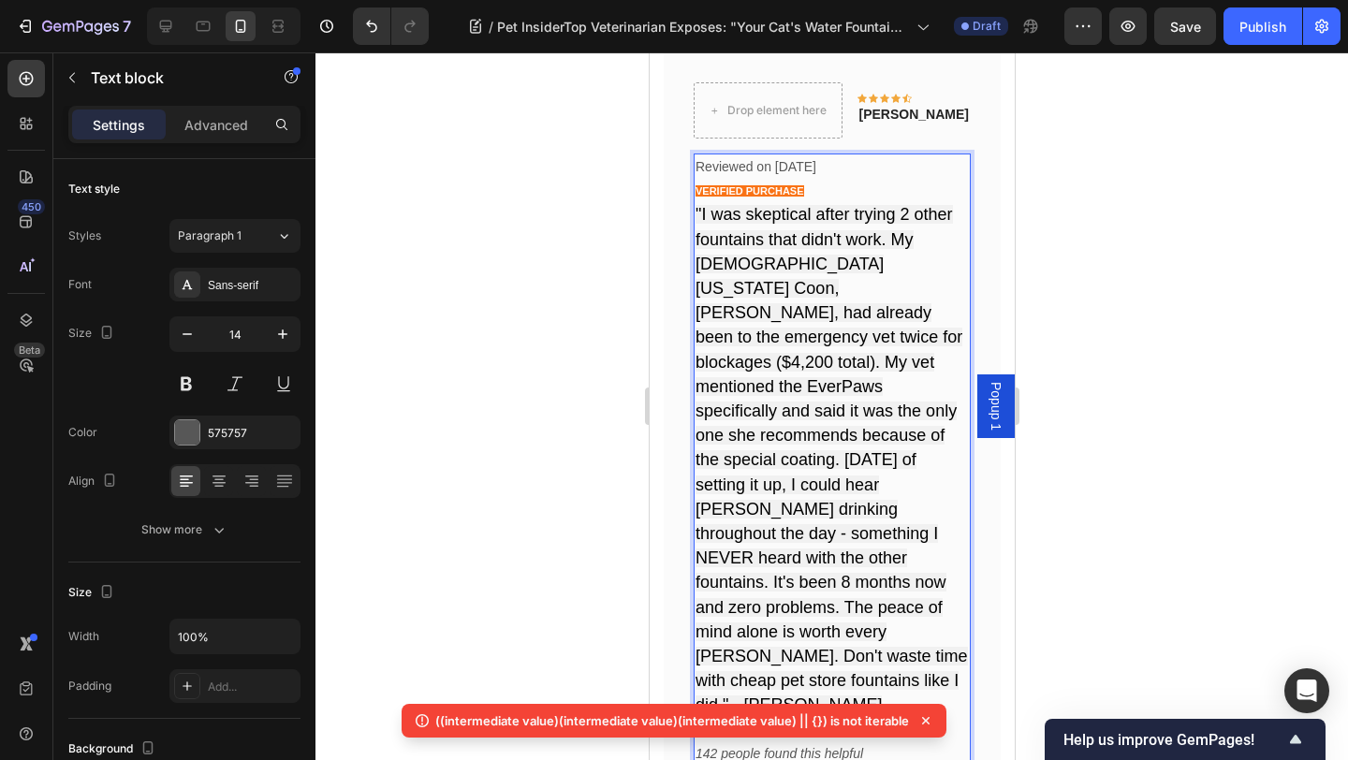
click at [863, 315] on span ""I was skeptical after trying 2 other fountains that didn't work. My 8-year-old…" at bounding box center [830, 459] width 272 height 509
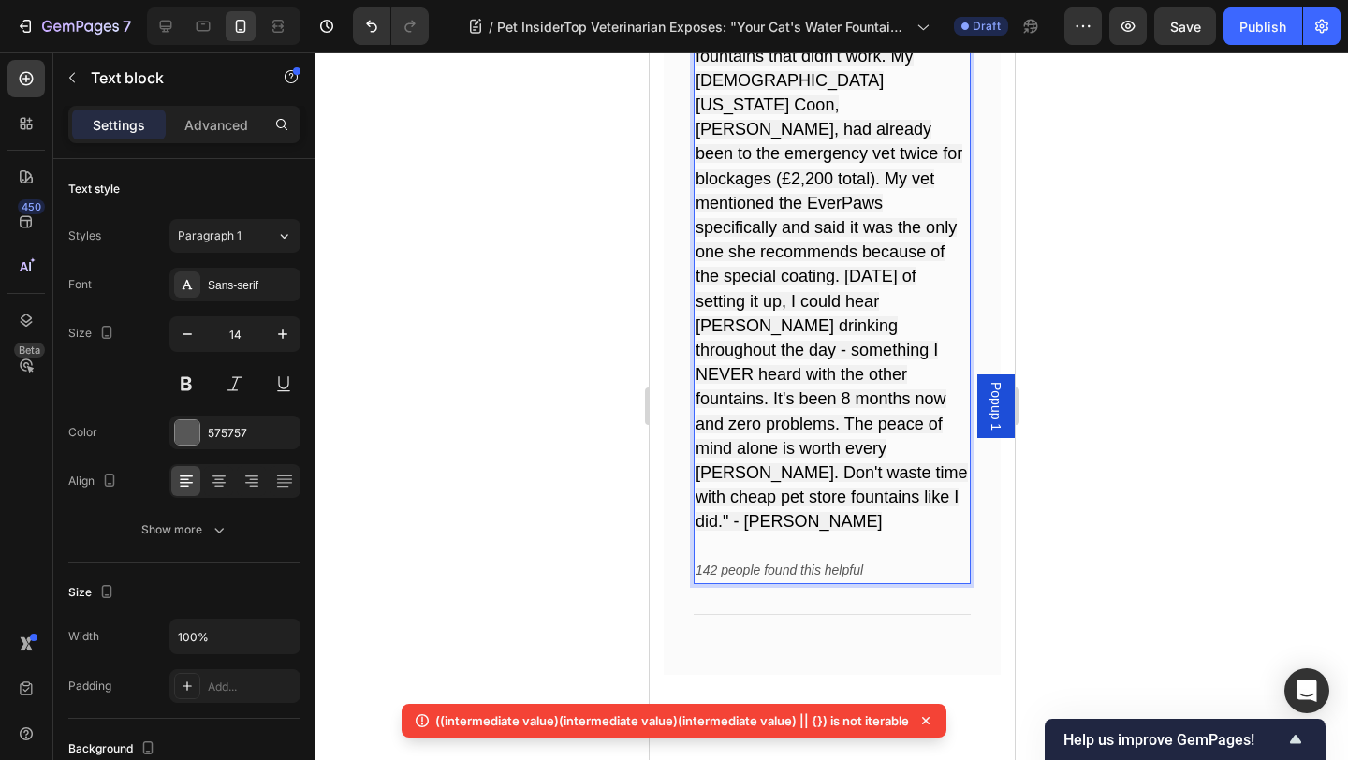
scroll to position [13047, 0]
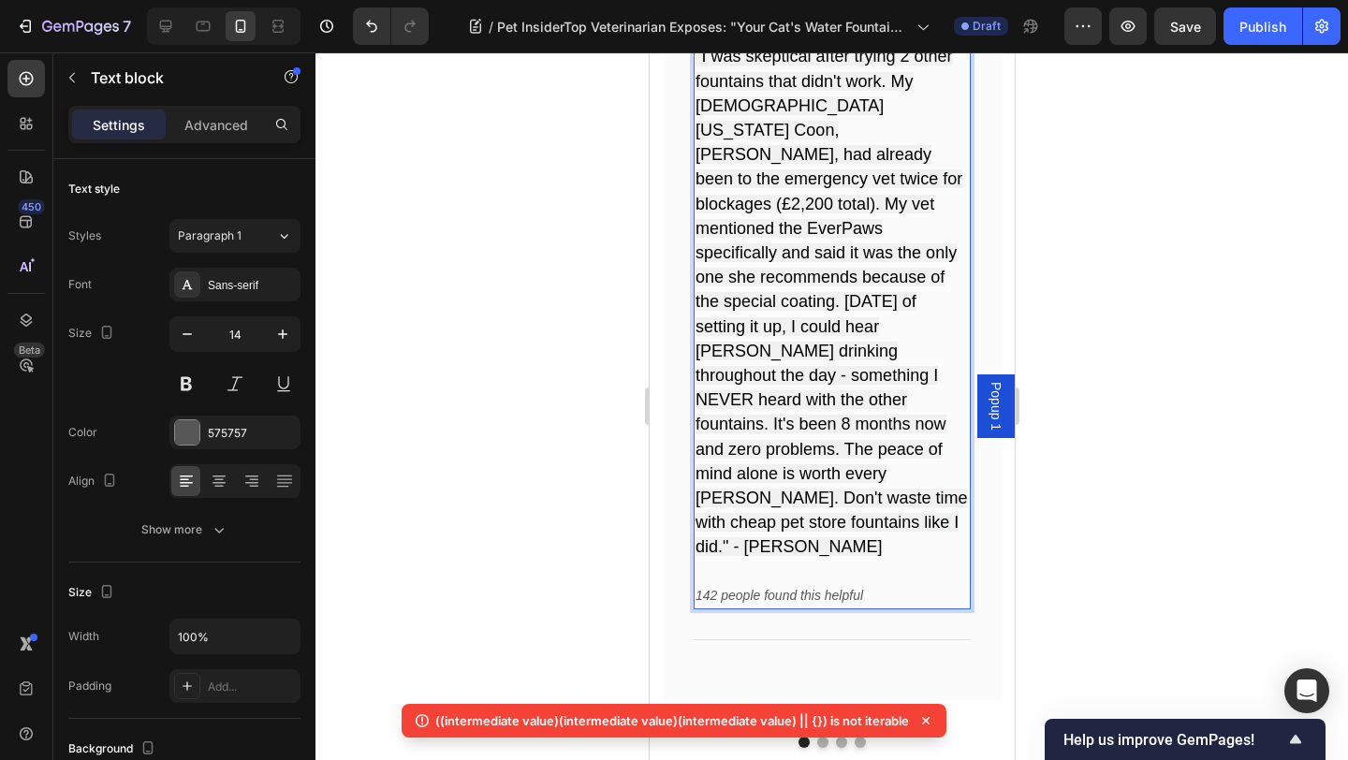
click at [917, 447] on span ""I was skeptical after trying 2 other fountains that didn't work. My [DEMOGRAPH…" at bounding box center [830, 301] width 272 height 509
click at [916, 447] on span ""I was skeptical after trying 2 other fountains that didn't work. My [DEMOGRAPH…" at bounding box center [830, 301] width 272 height 509
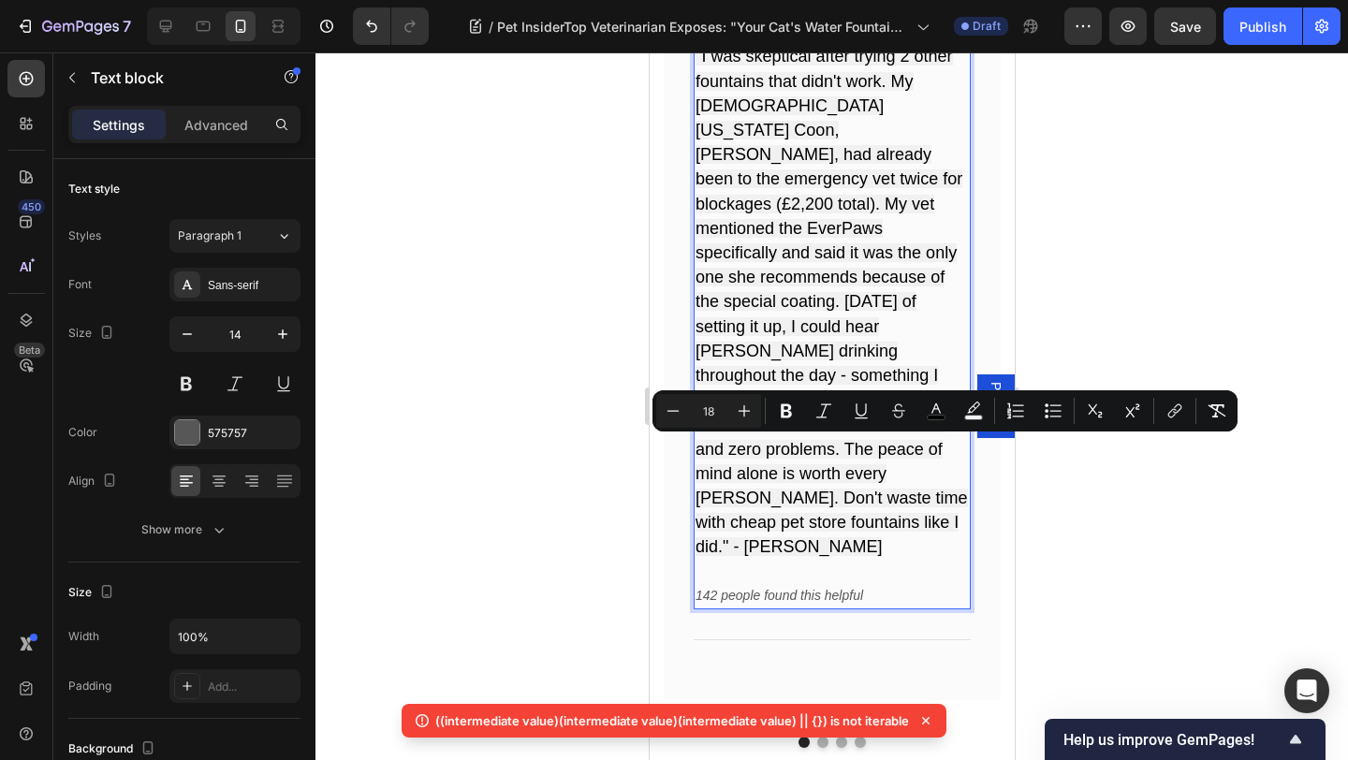
click at [875, 312] on p ""I was skeptical after trying 2 other fountains that didn't work. My [DEMOGRAPH…" at bounding box center [830, 302] width 273 height 515
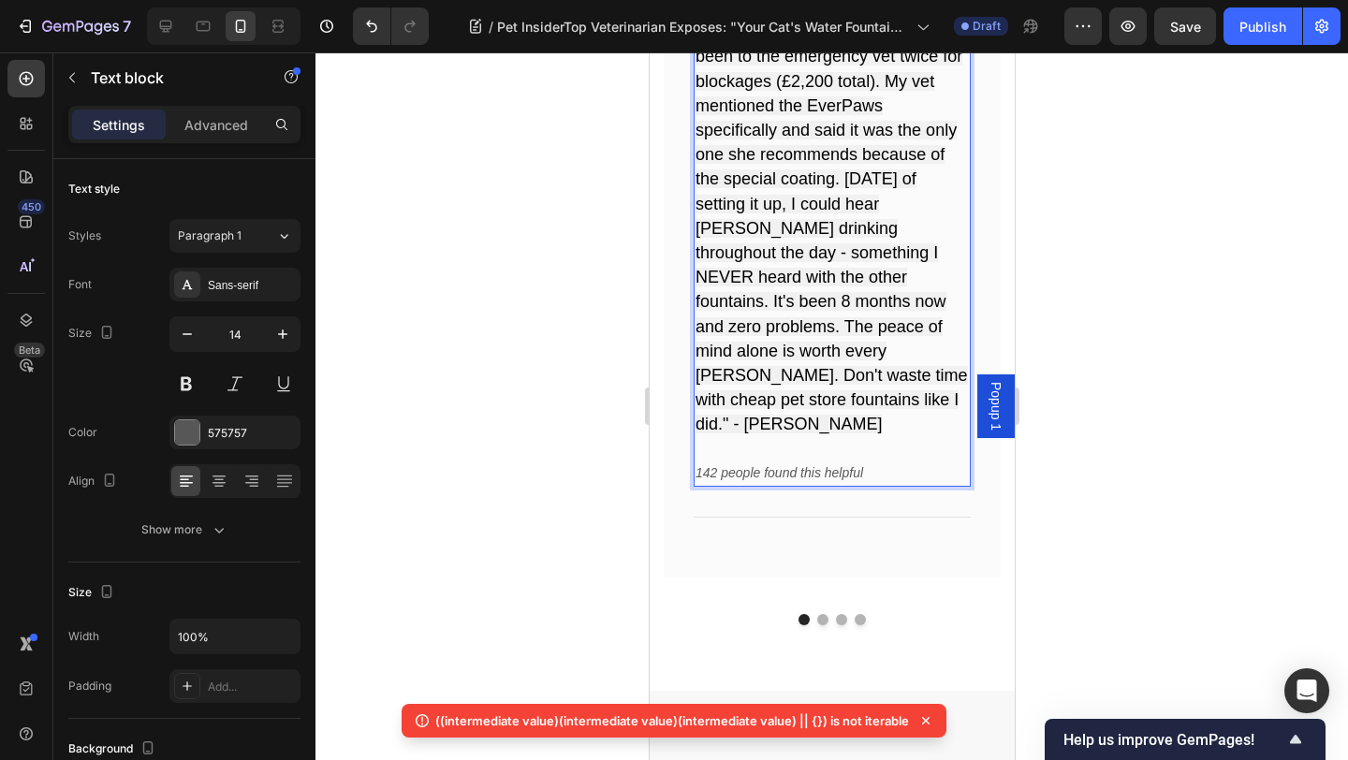
scroll to position [13231, 0]
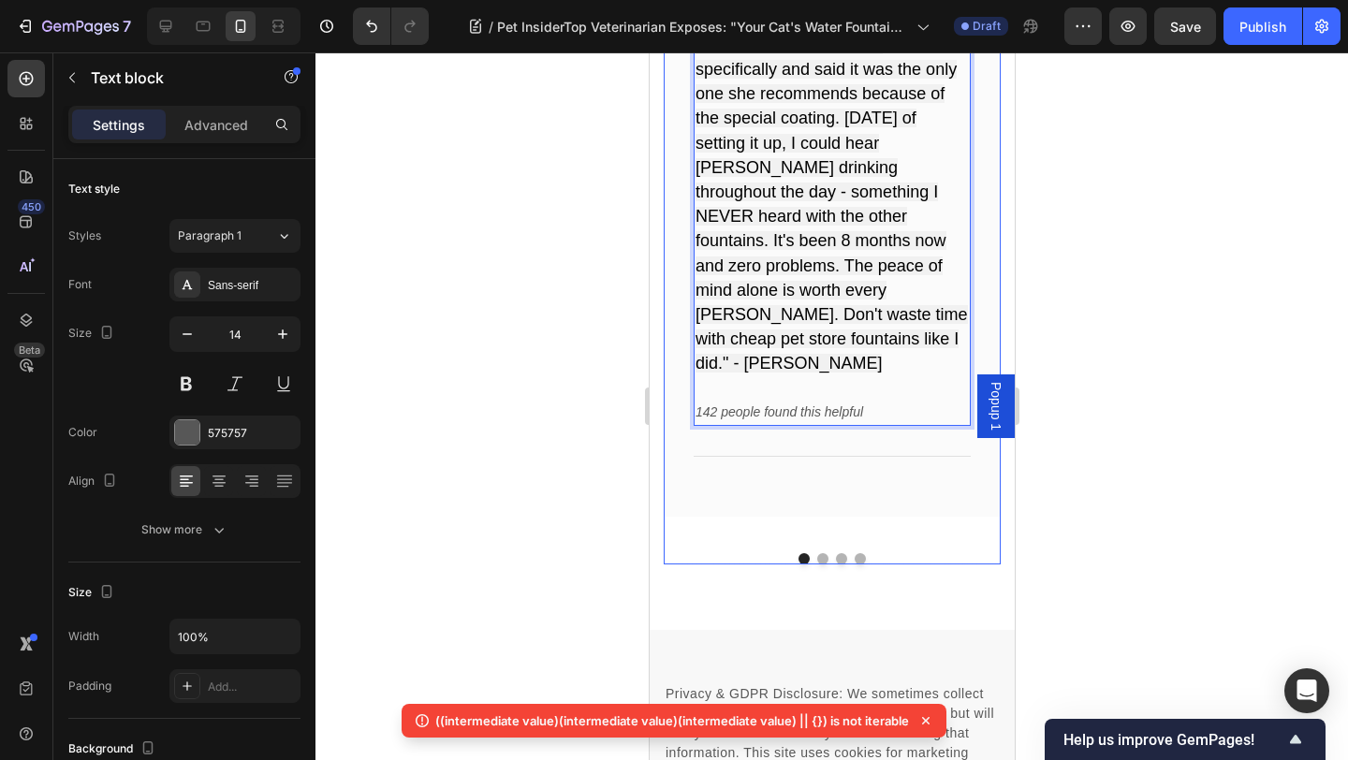
click at [823, 553] on button "Dot" at bounding box center [821, 558] width 11 height 11
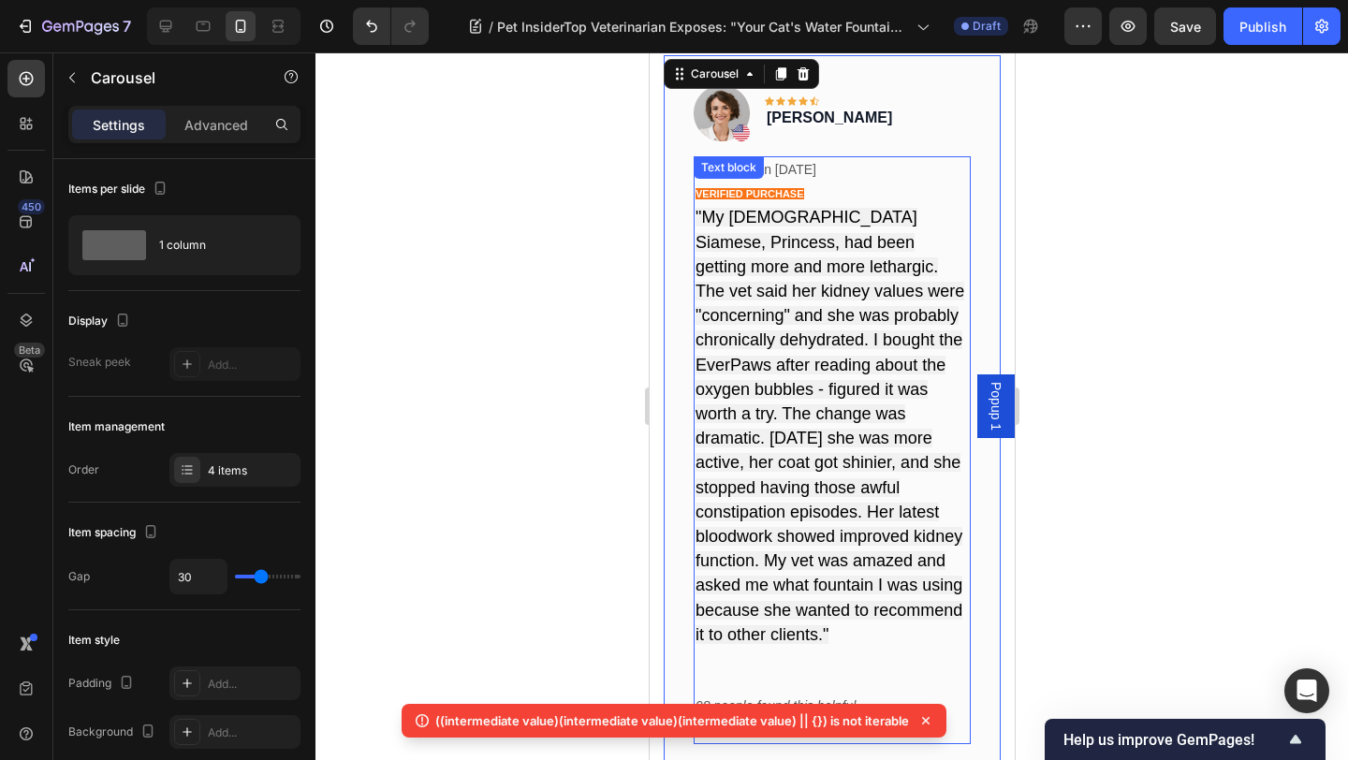
scroll to position [12874, 0]
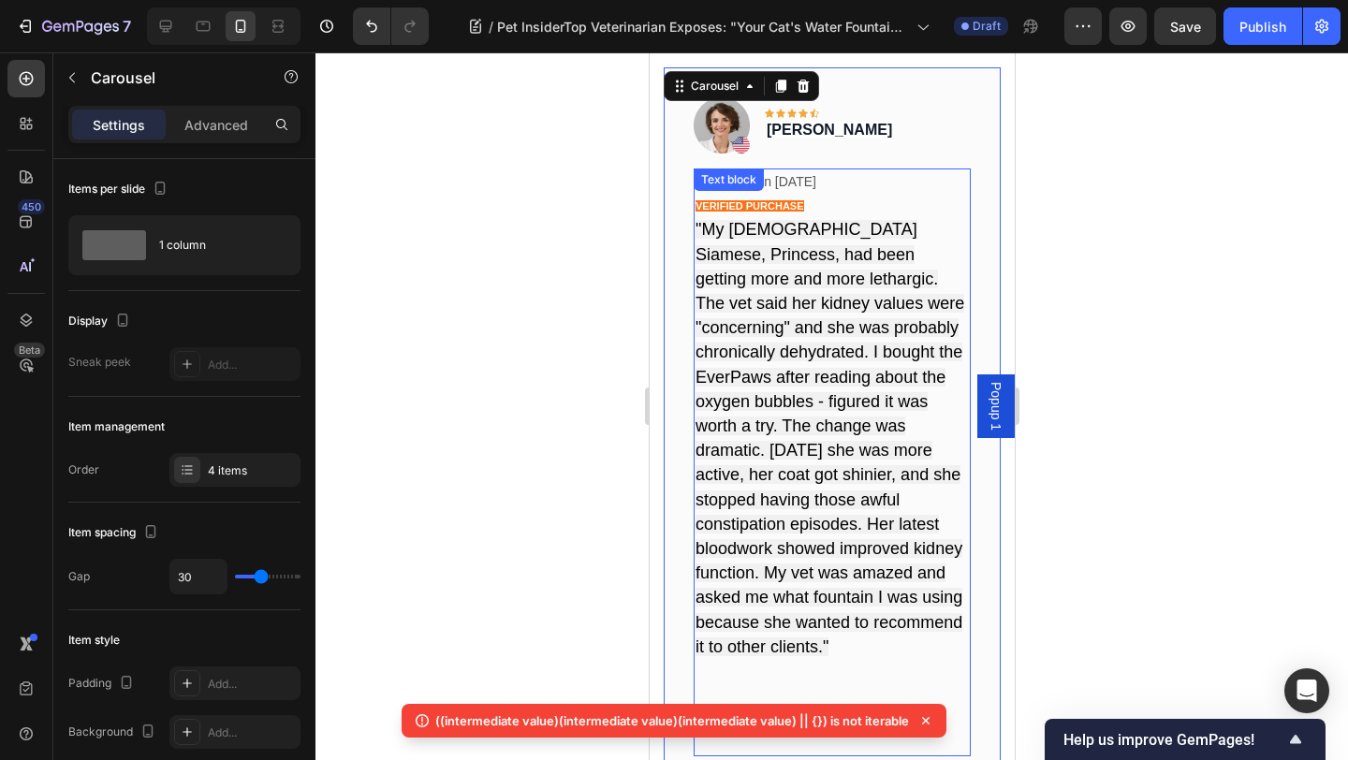
click at [741, 143] on img at bounding box center [721, 125] width 56 height 56
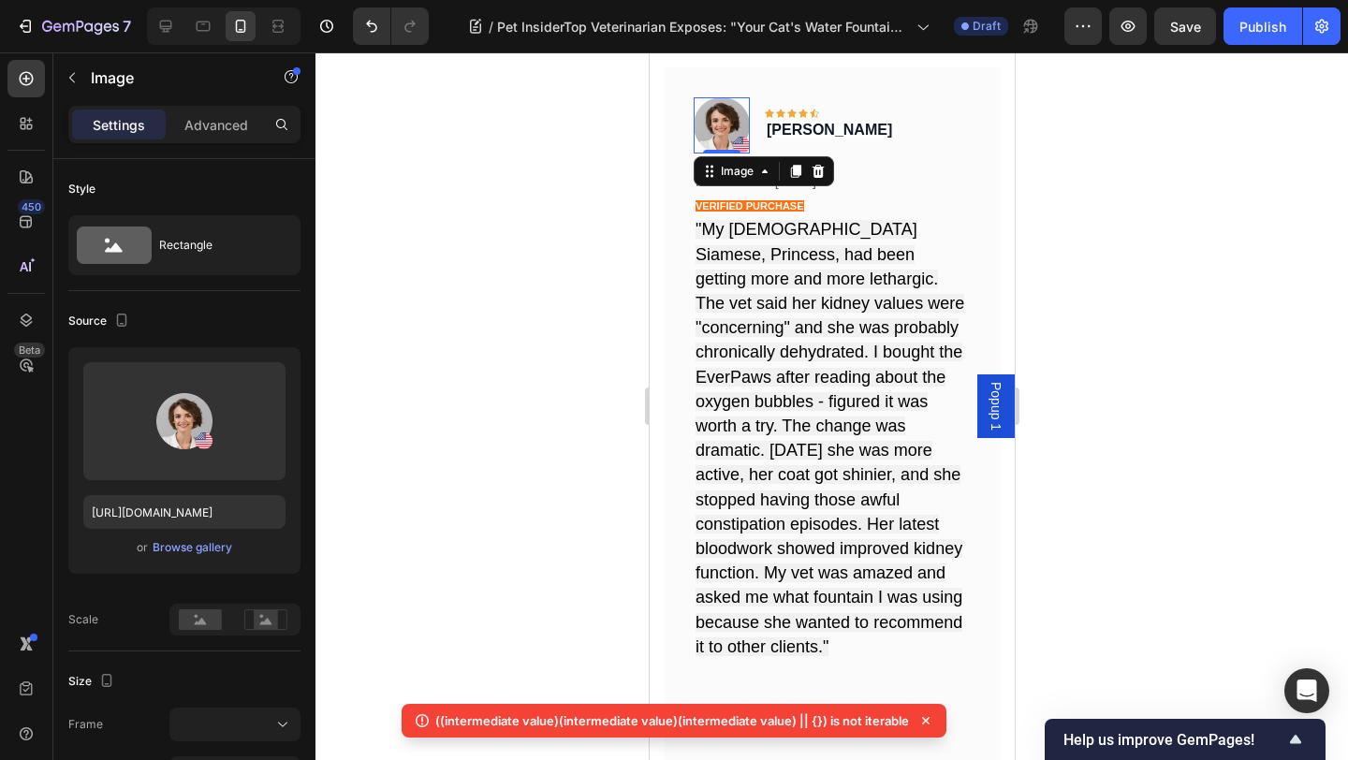
click at [824, 177] on icon at bounding box center [816, 171] width 15 height 15
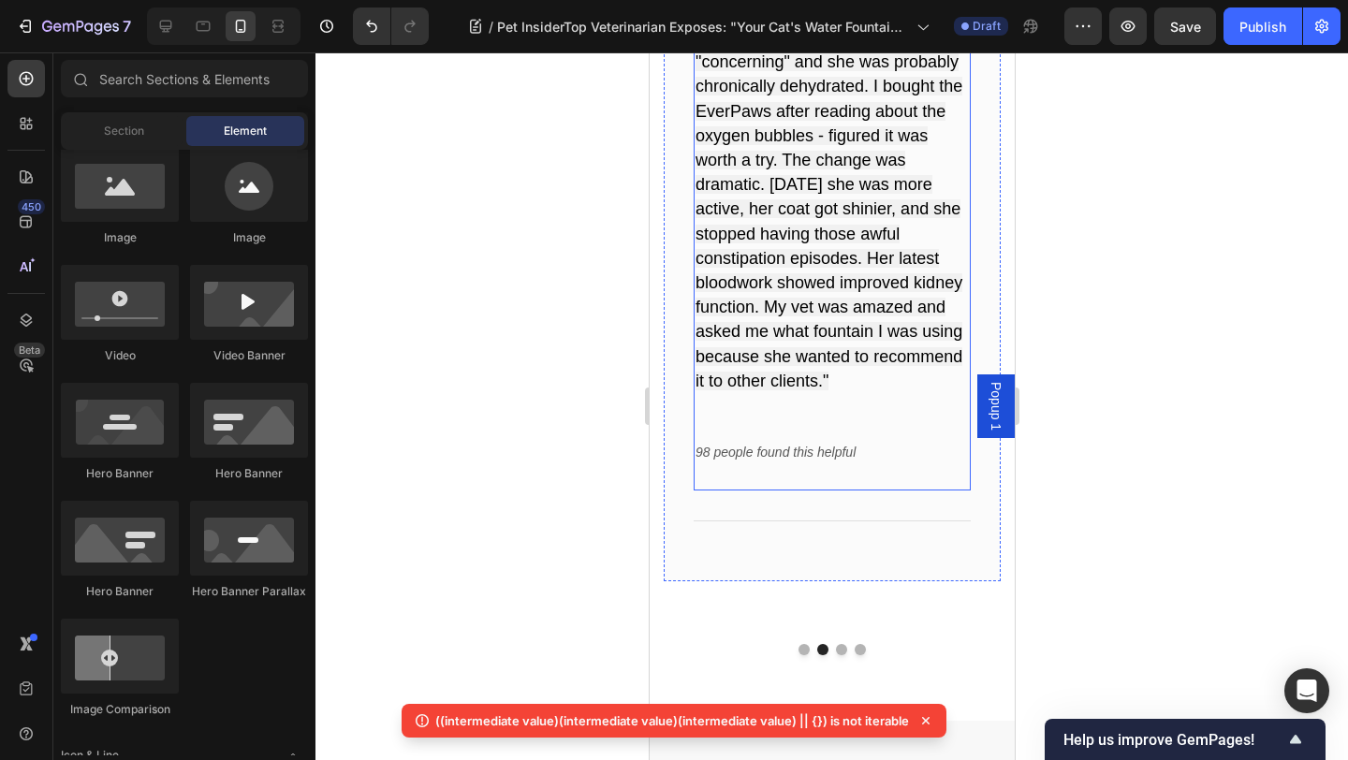
scroll to position [13197, 0]
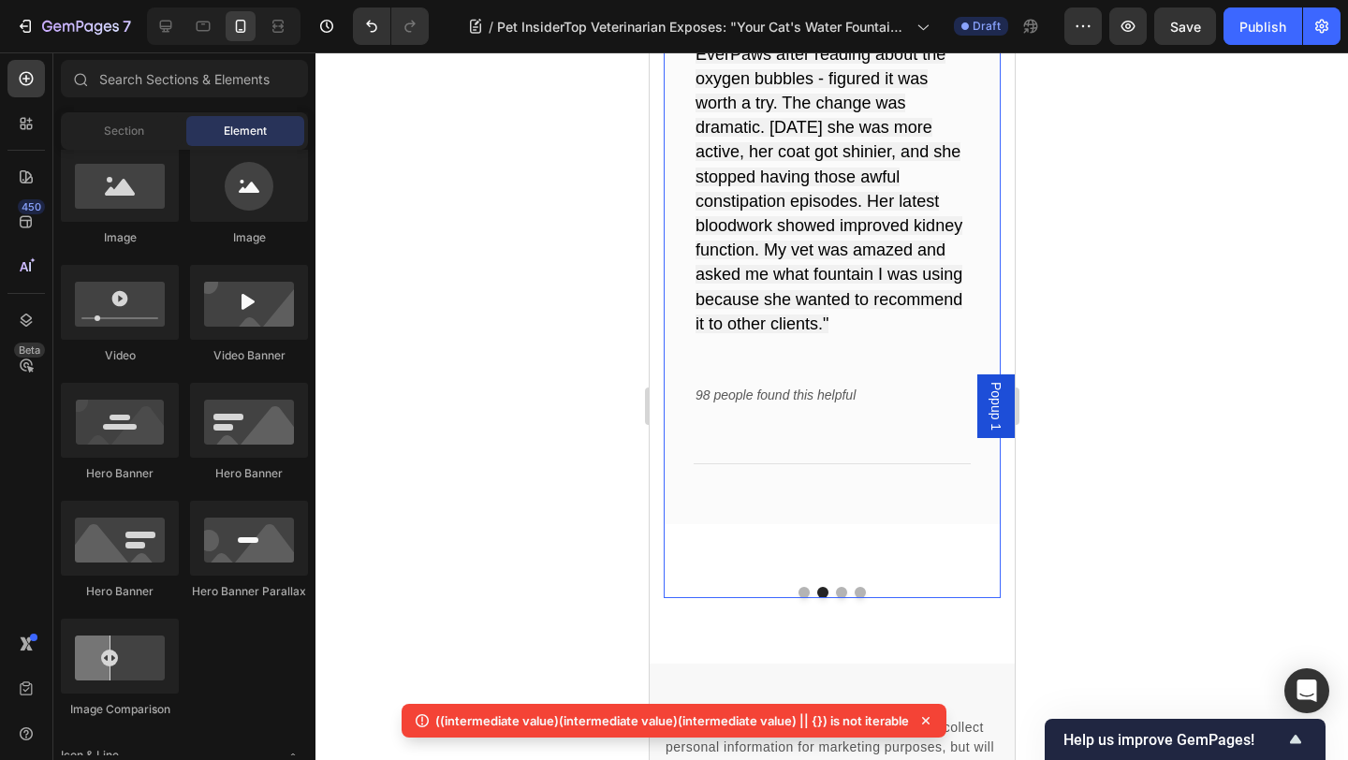
click at [805, 587] on button "Dot" at bounding box center [802, 592] width 11 height 11
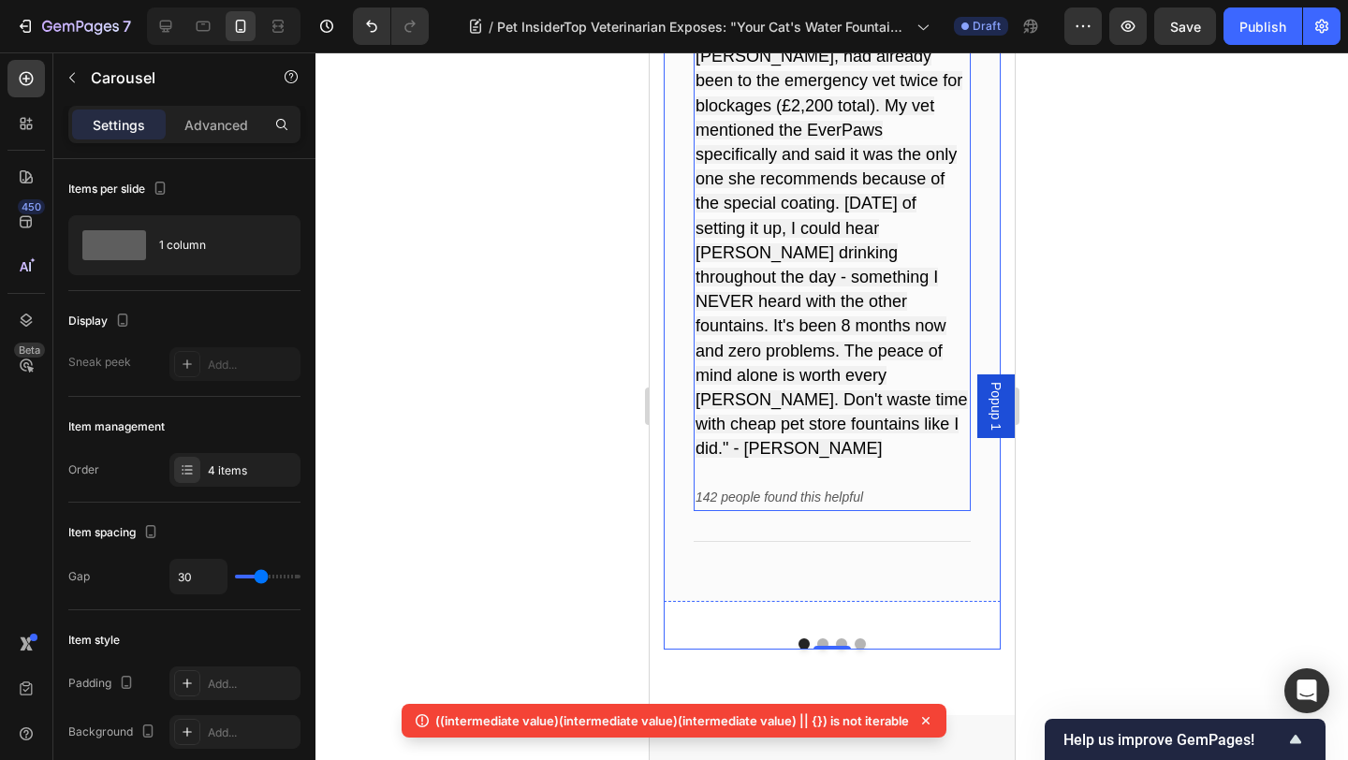
scroll to position [13159, 0]
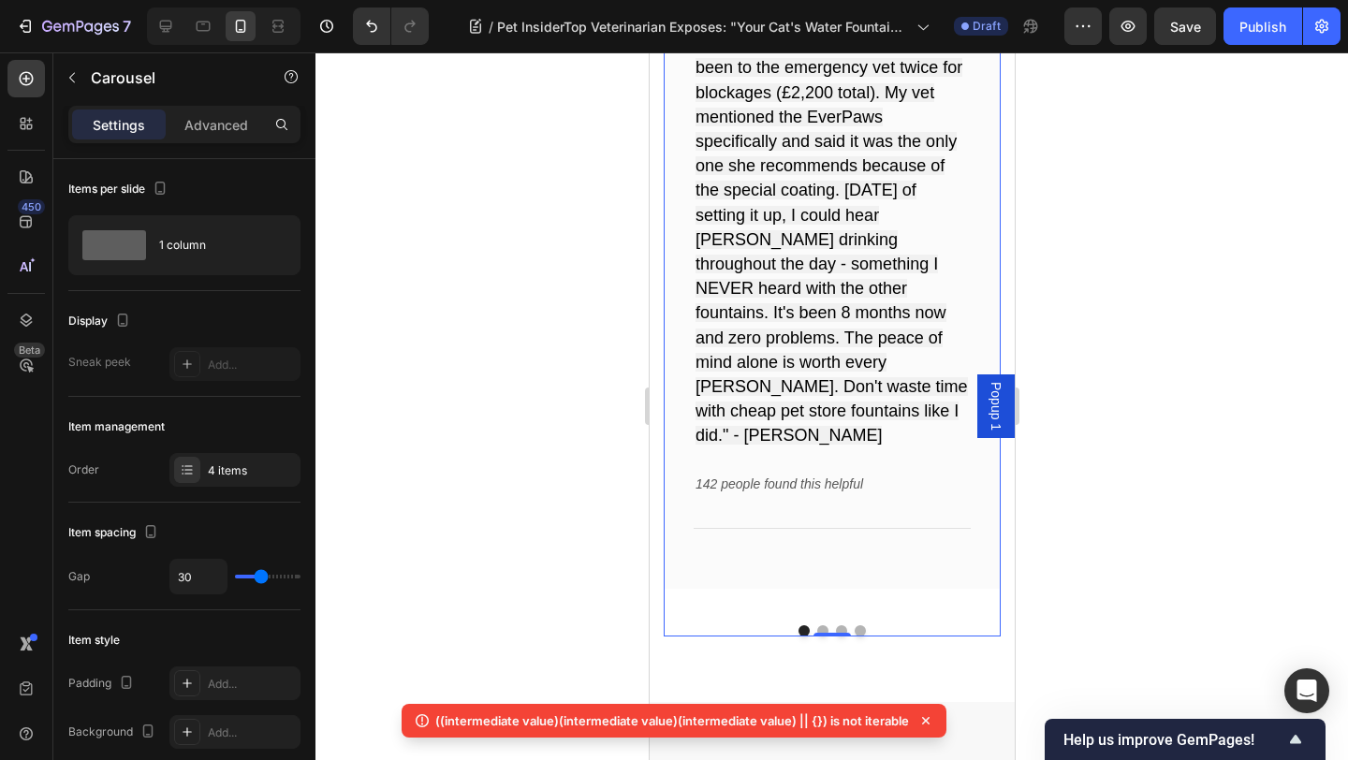
click at [822, 625] on button "Dot" at bounding box center [821, 630] width 11 height 11
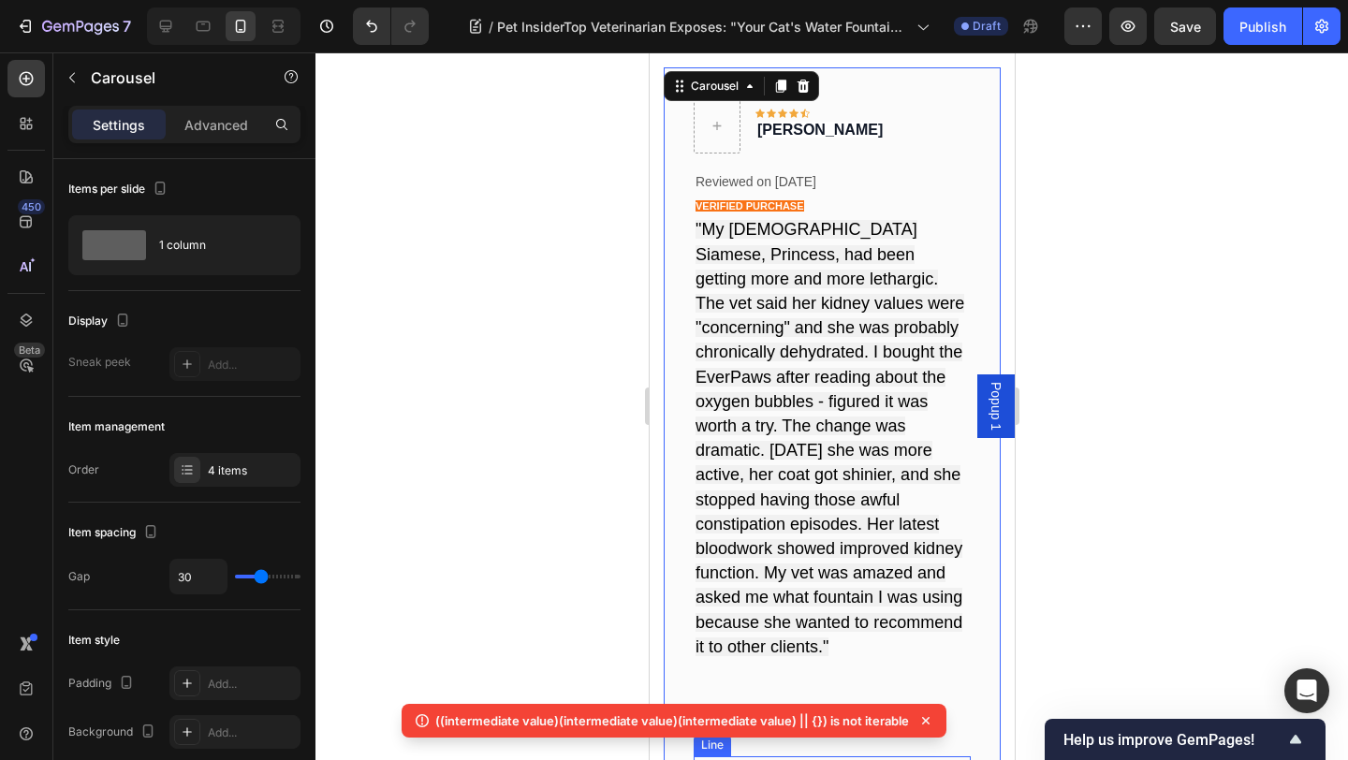
scroll to position [12865, 0]
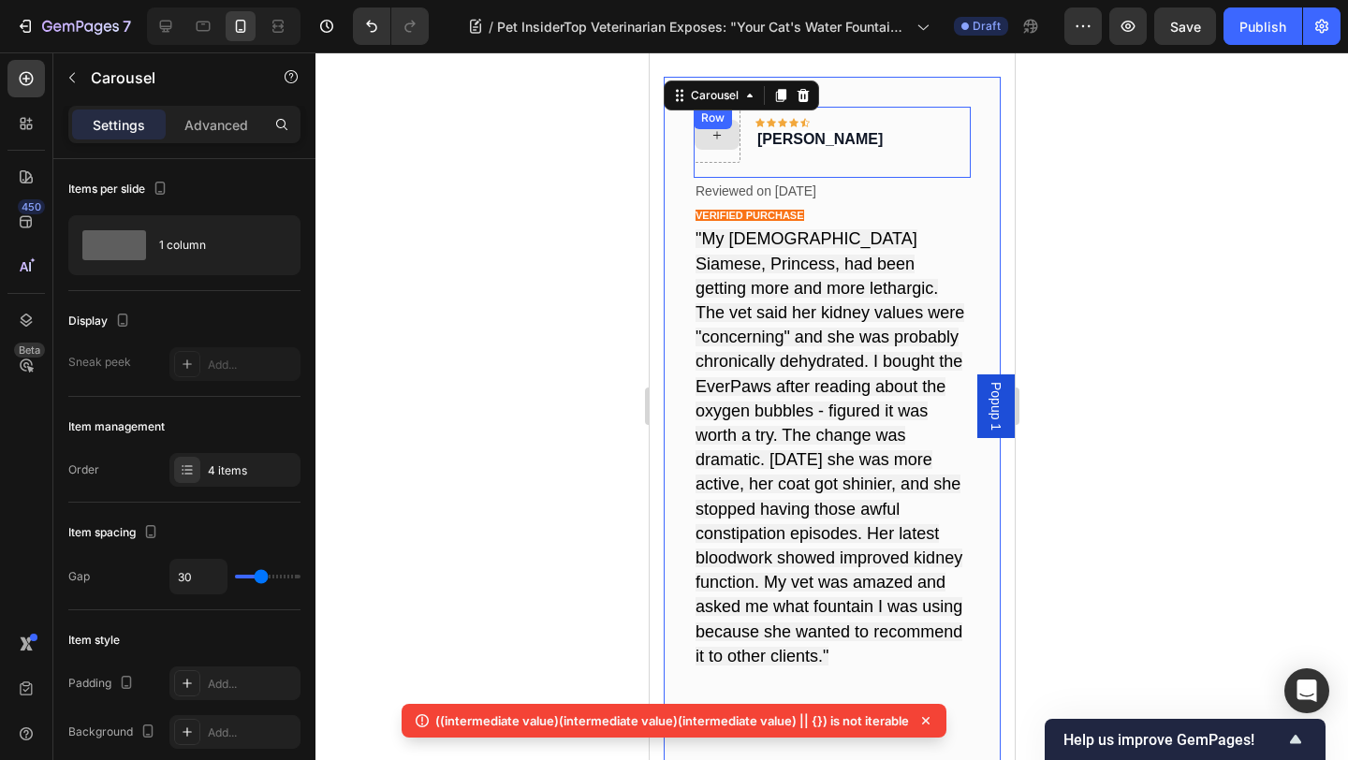
click at [731, 160] on div at bounding box center [716, 135] width 47 height 56
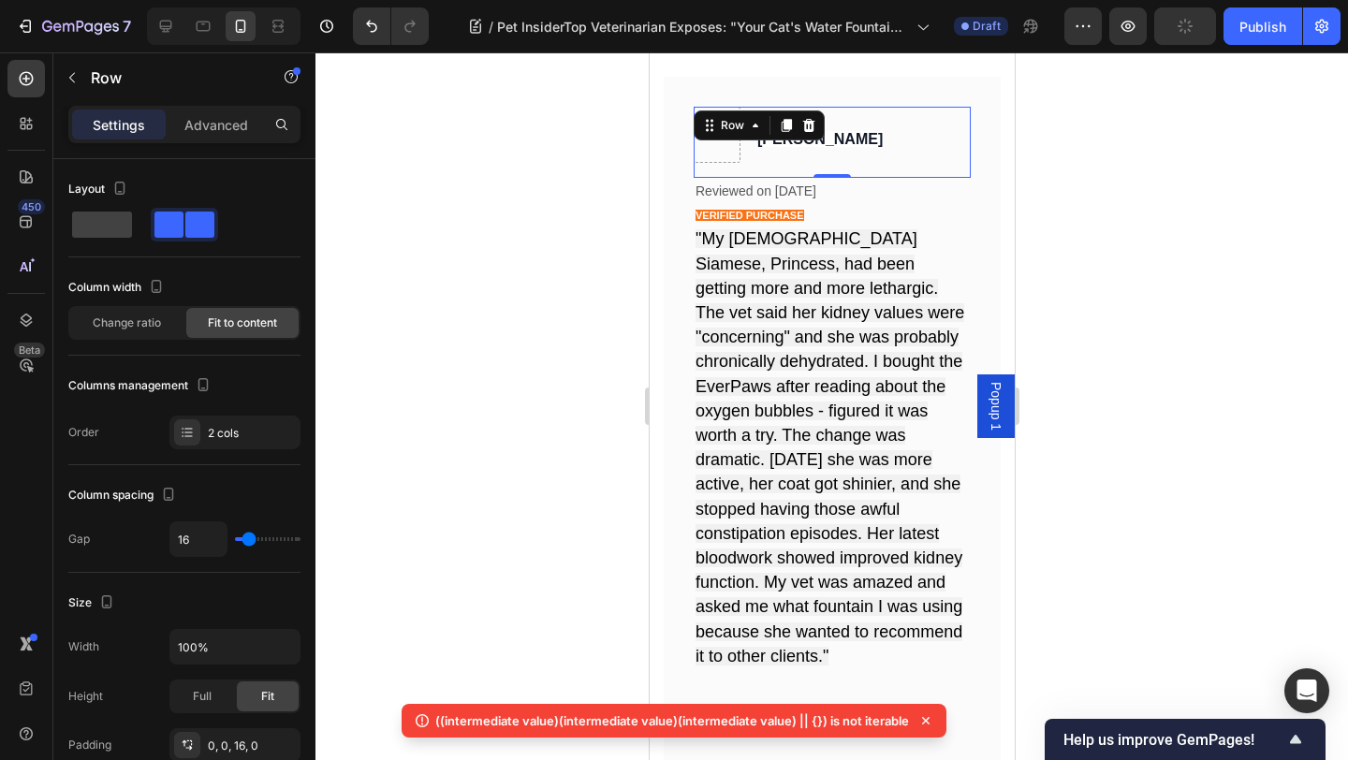
click at [734, 159] on div at bounding box center [716, 135] width 47 height 56
click at [727, 153] on div at bounding box center [716, 135] width 47 height 56
click at [808, 128] on icon at bounding box center [808, 125] width 12 height 13
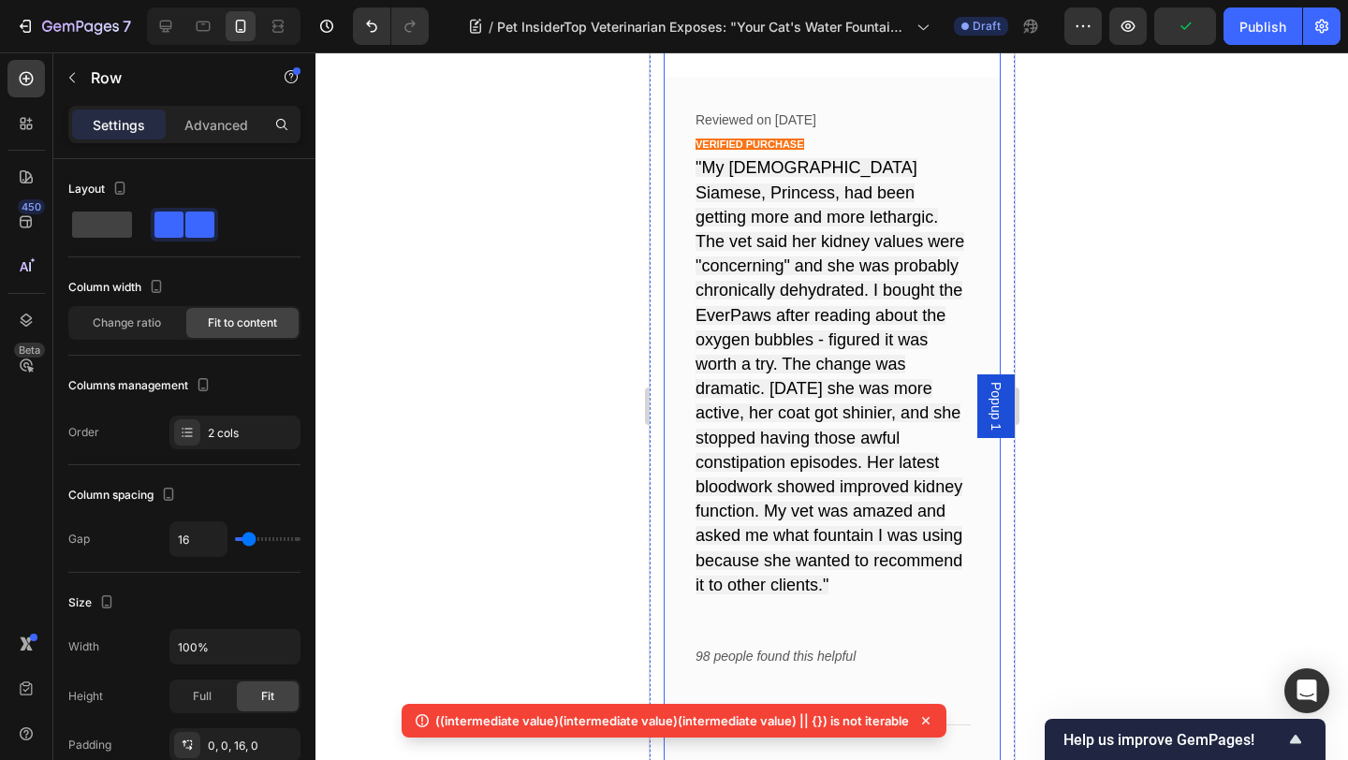
scroll to position [12794, 0]
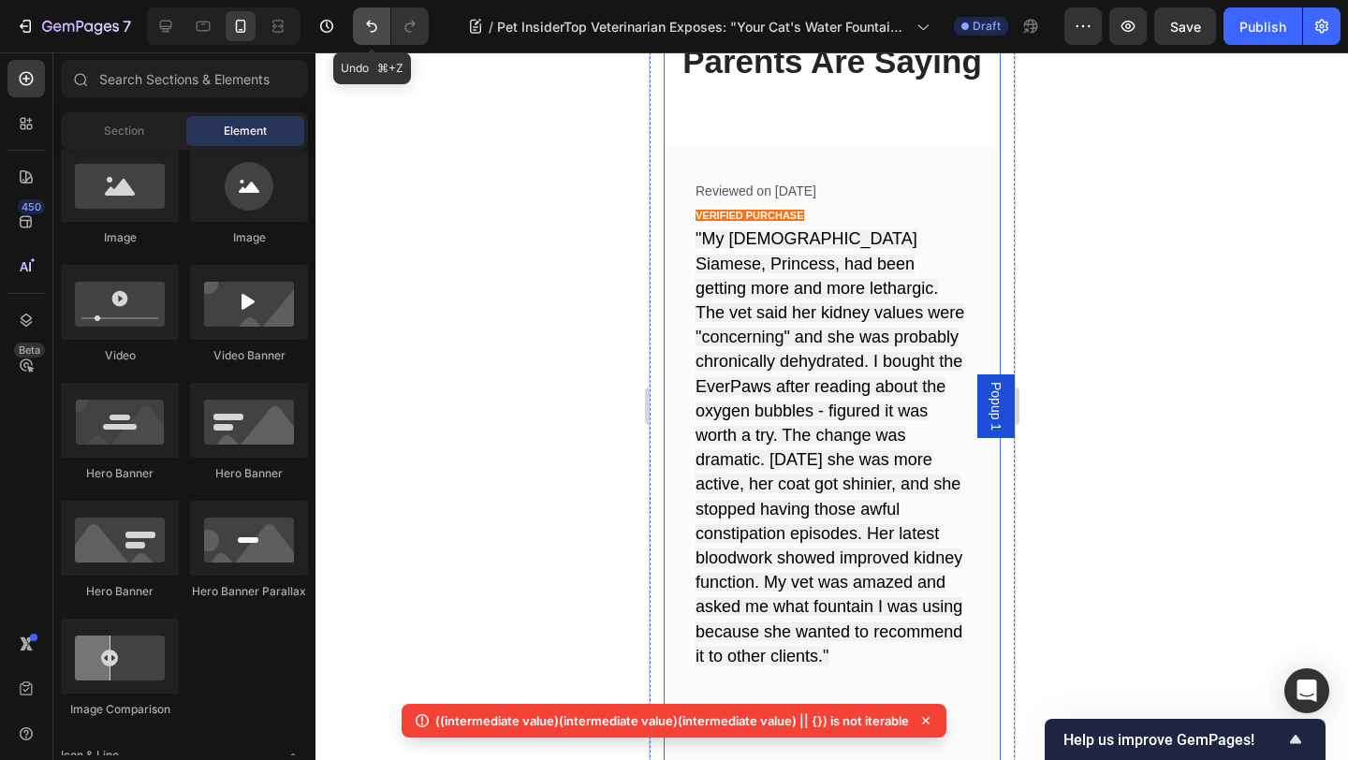
click at [371, 22] on icon "Undo/Redo" at bounding box center [371, 27] width 11 height 12
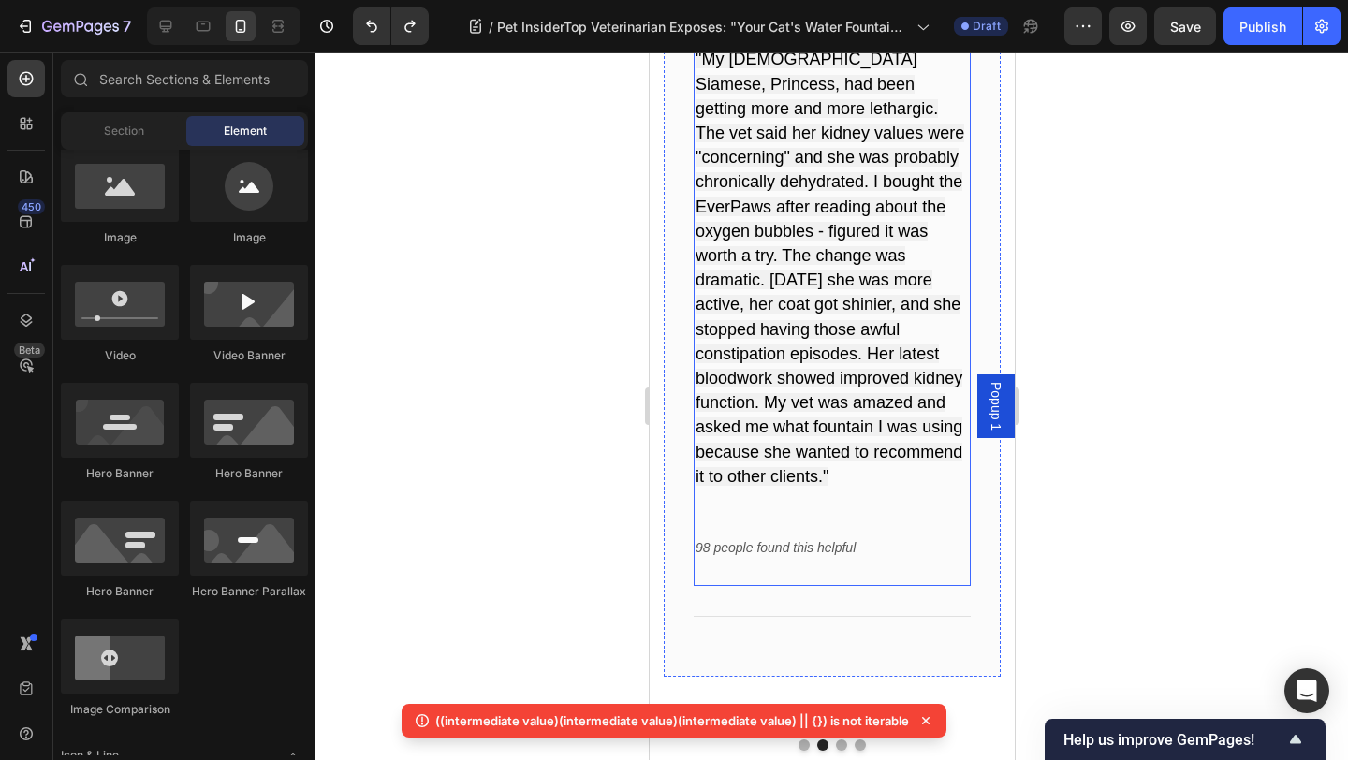
scroll to position [13148, 0]
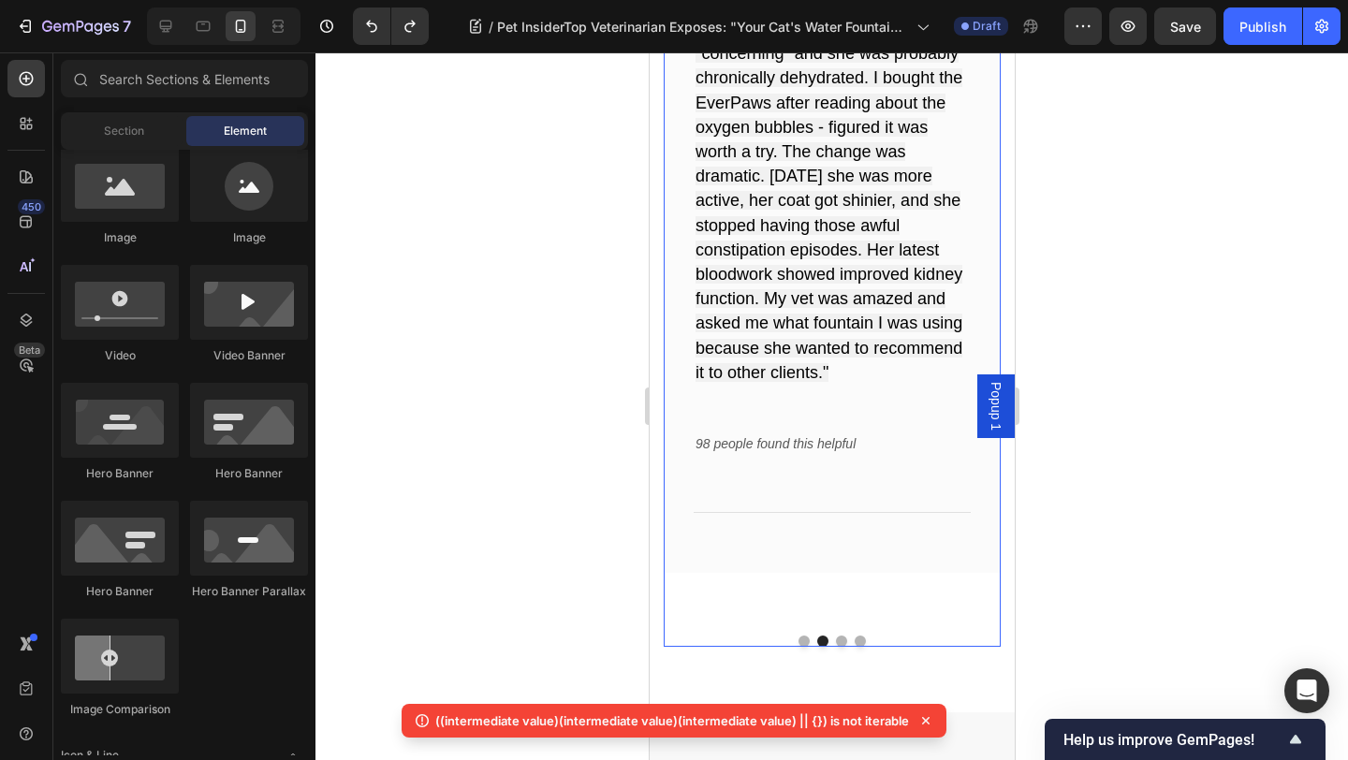
click at [803, 635] on button "Dot" at bounding box center [802, 640] width 11 height 11
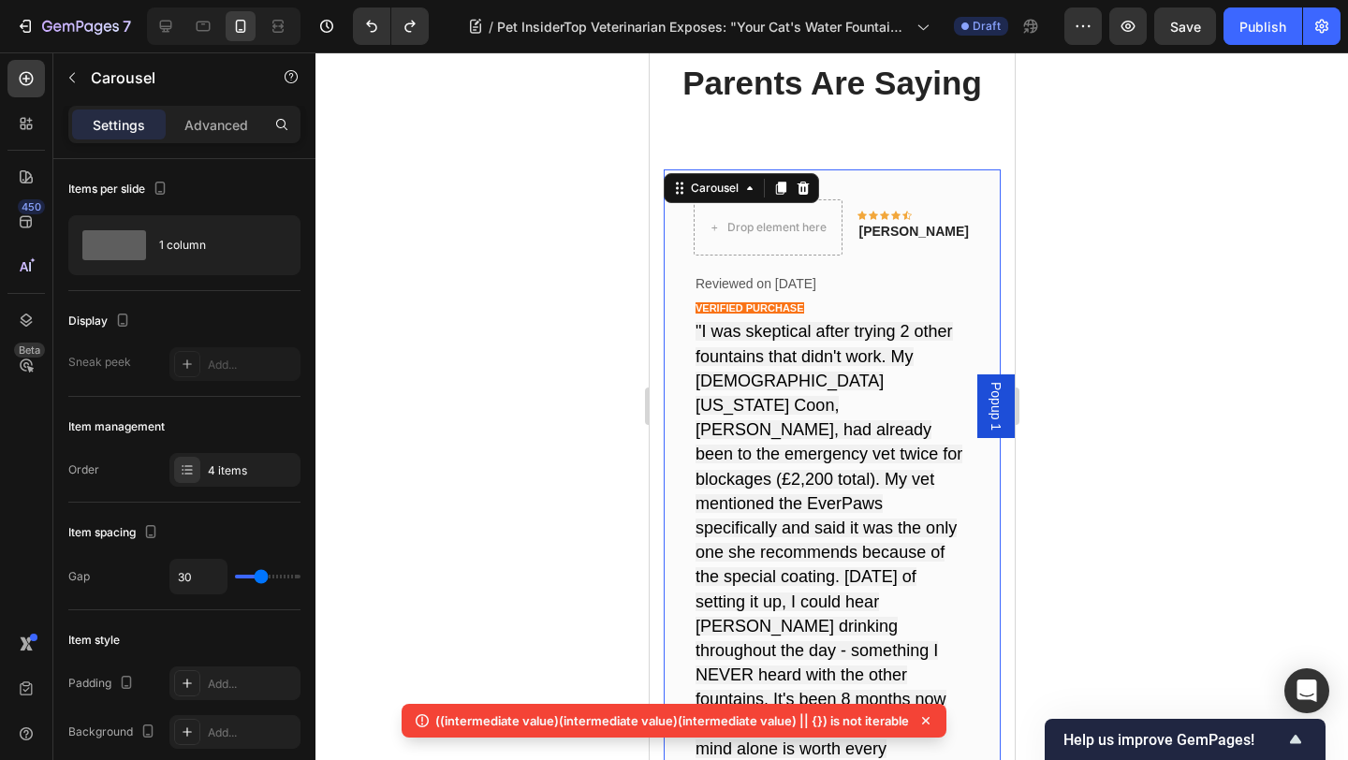
scroll to position [12767, 0]
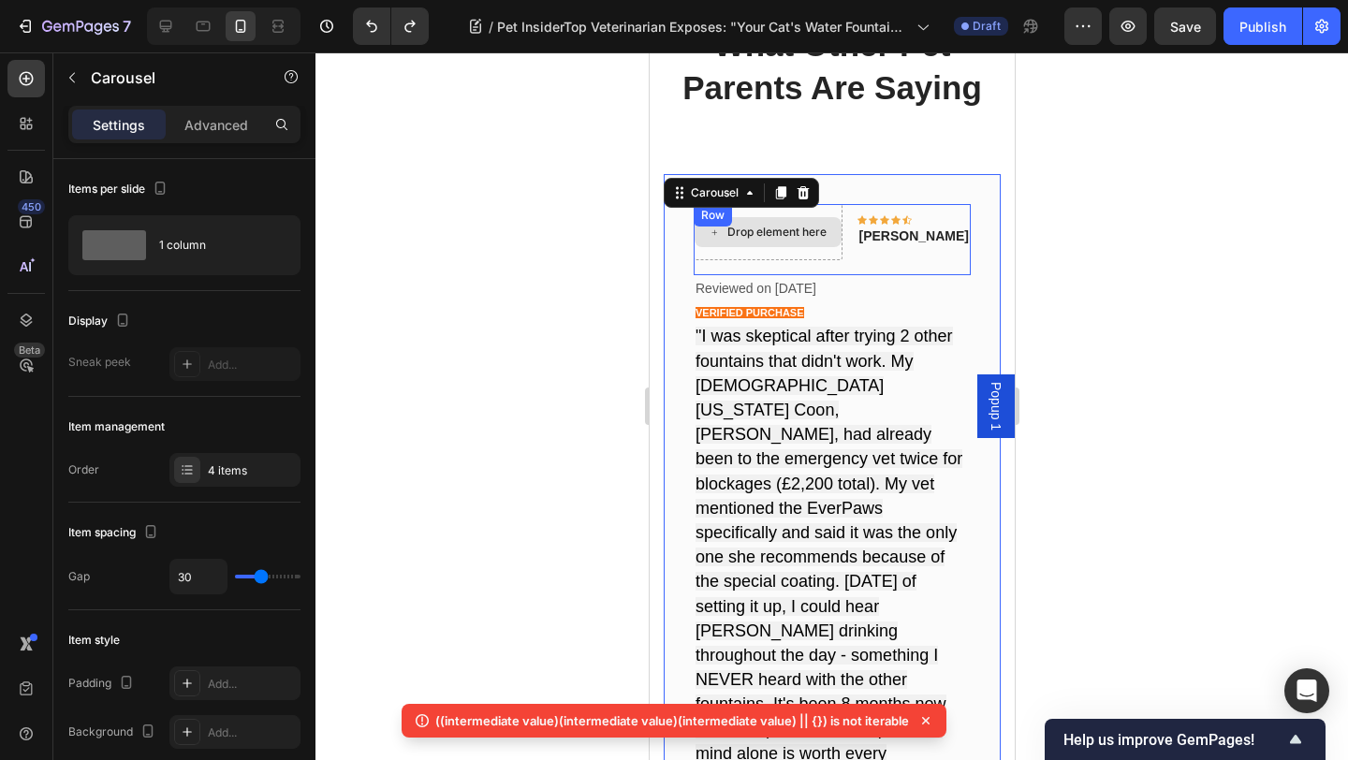
click at [846, 255] on div "Drop element here Icon Icon Icon Icon Icon Row Linda Peterson Text block Row" at bounding box center [831, 239] width 277 height 71
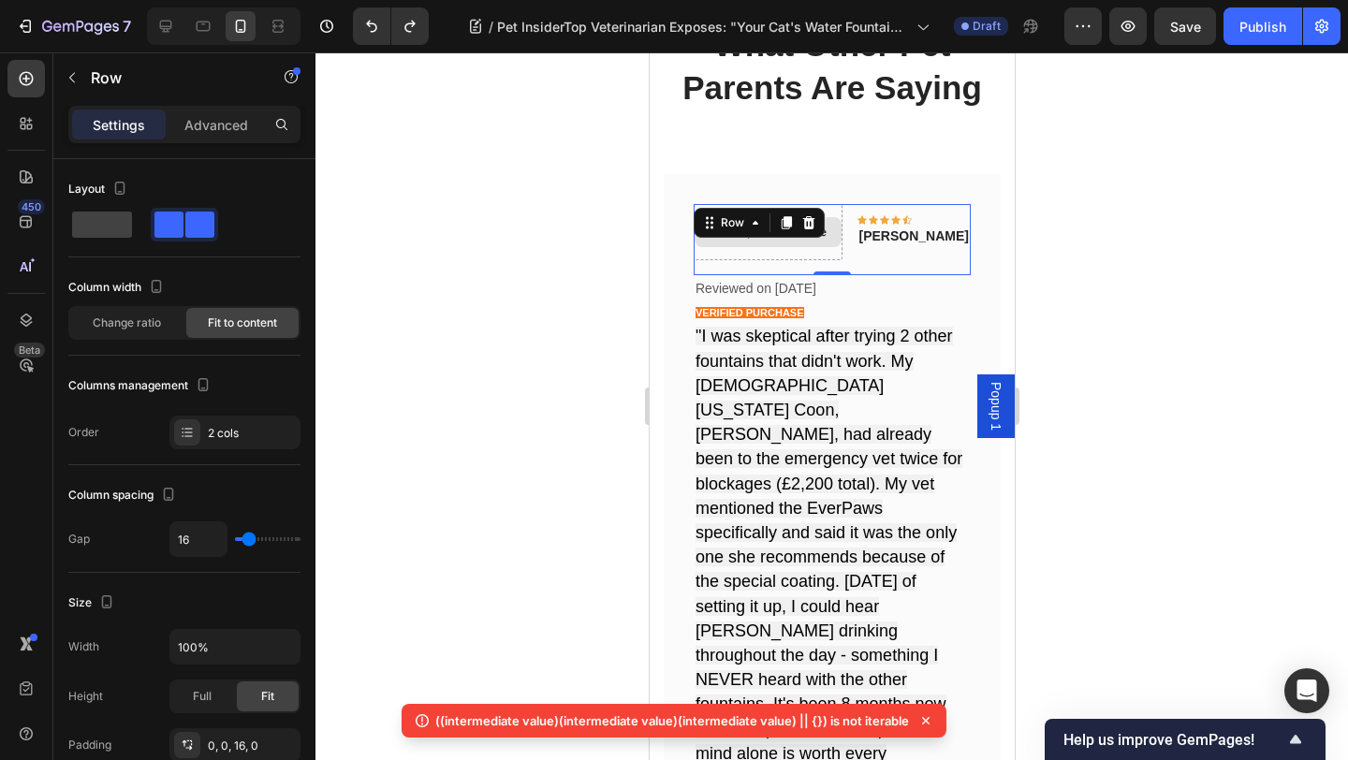
click at [829, 253] on div "Drop element here" at bounding box center [767, 232] width 149 height 56
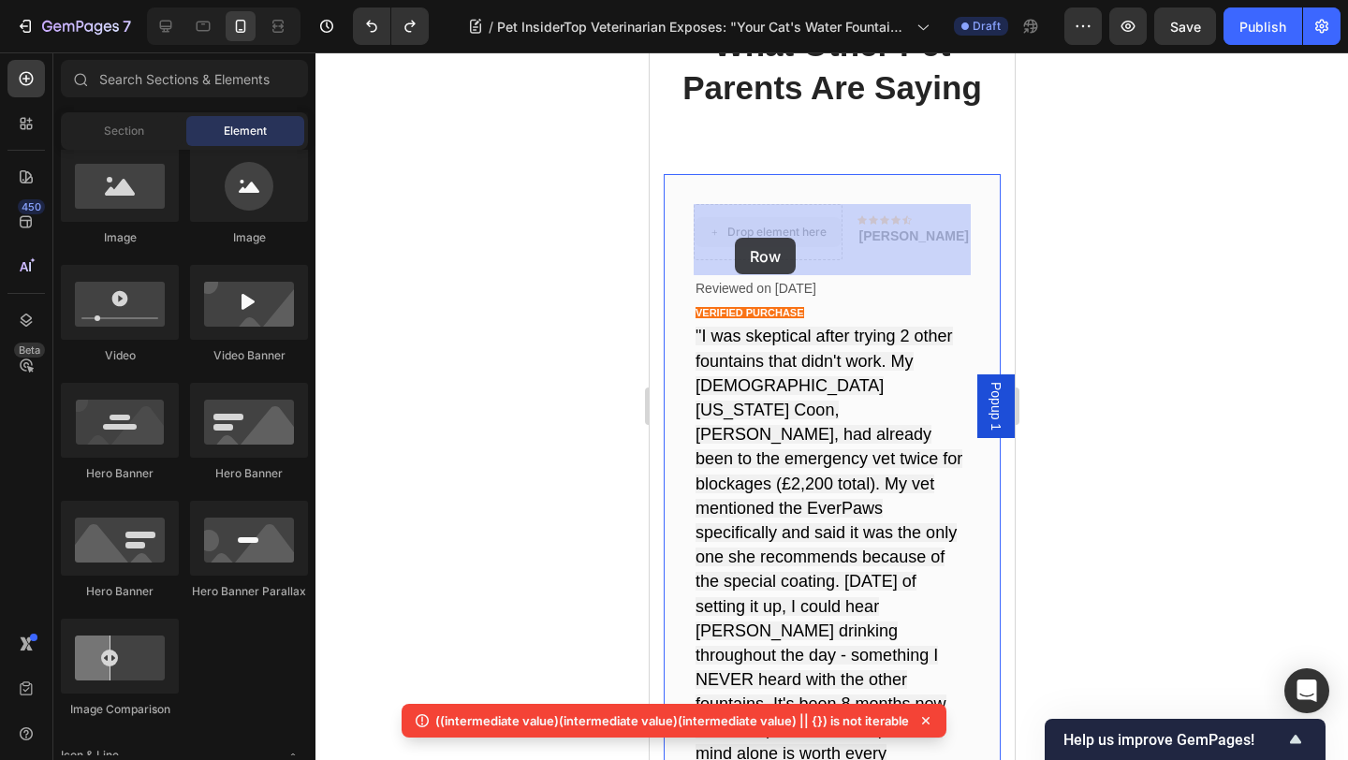
drag, startPoint x: 795, startPoint y: 246, endPoint x: 746, endPoint y: 237, distance: 50.5
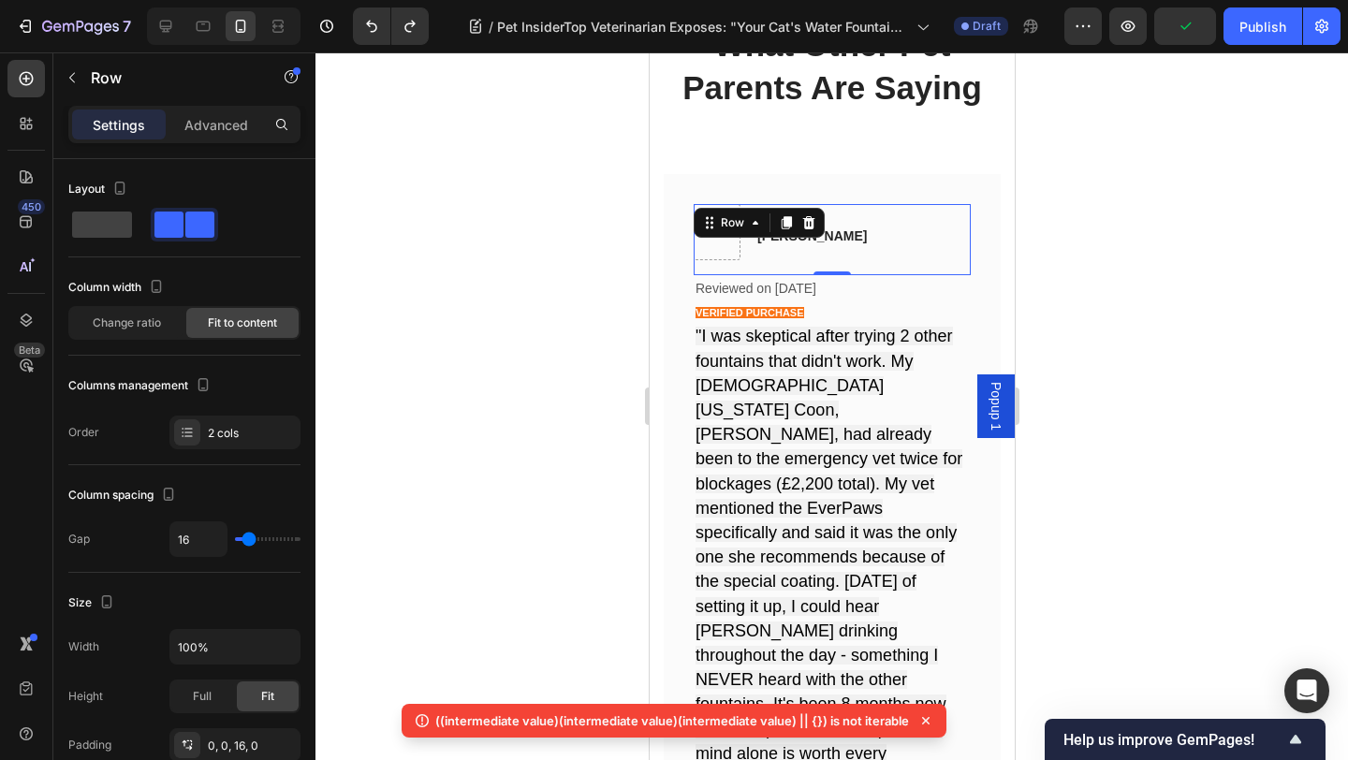
click at [544, 196] on div at bounding box center [831, 405] width 1032 height 707
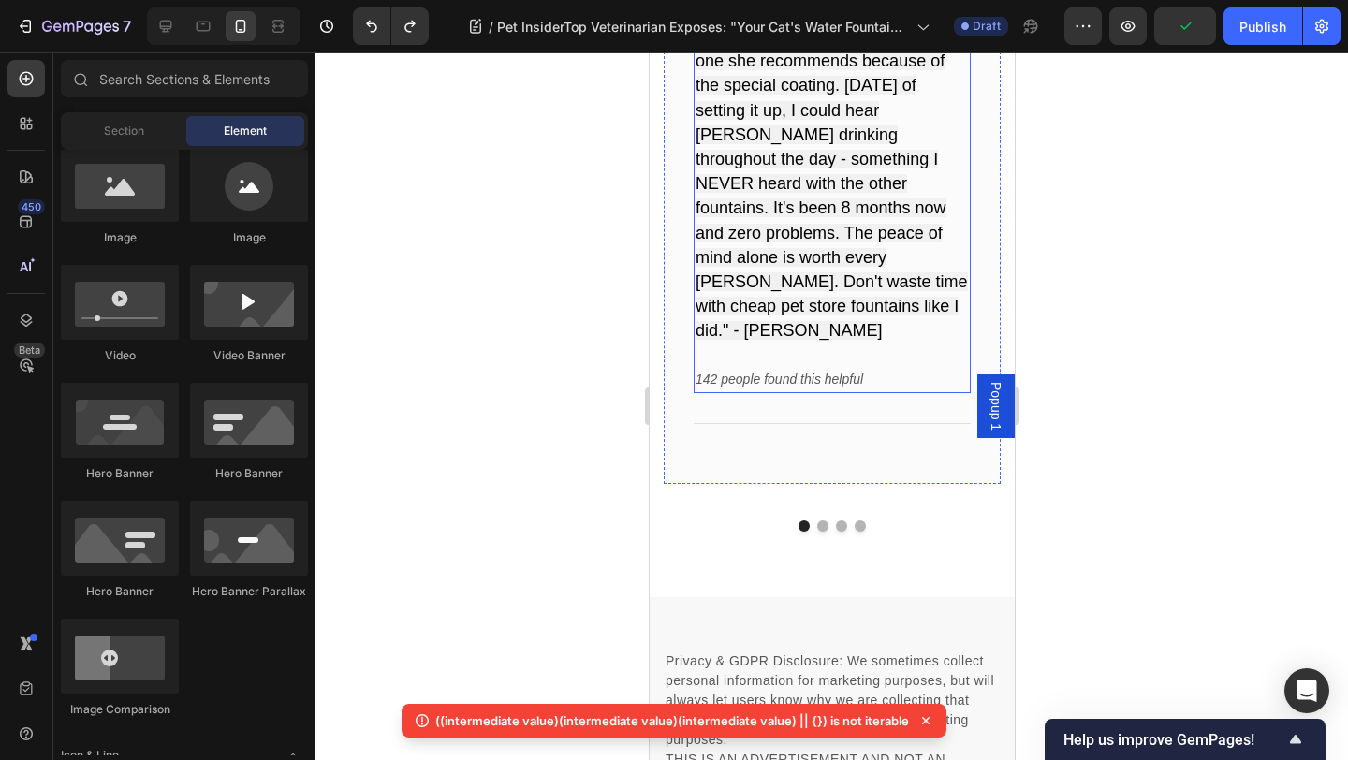
scroll to position [13312, 0]
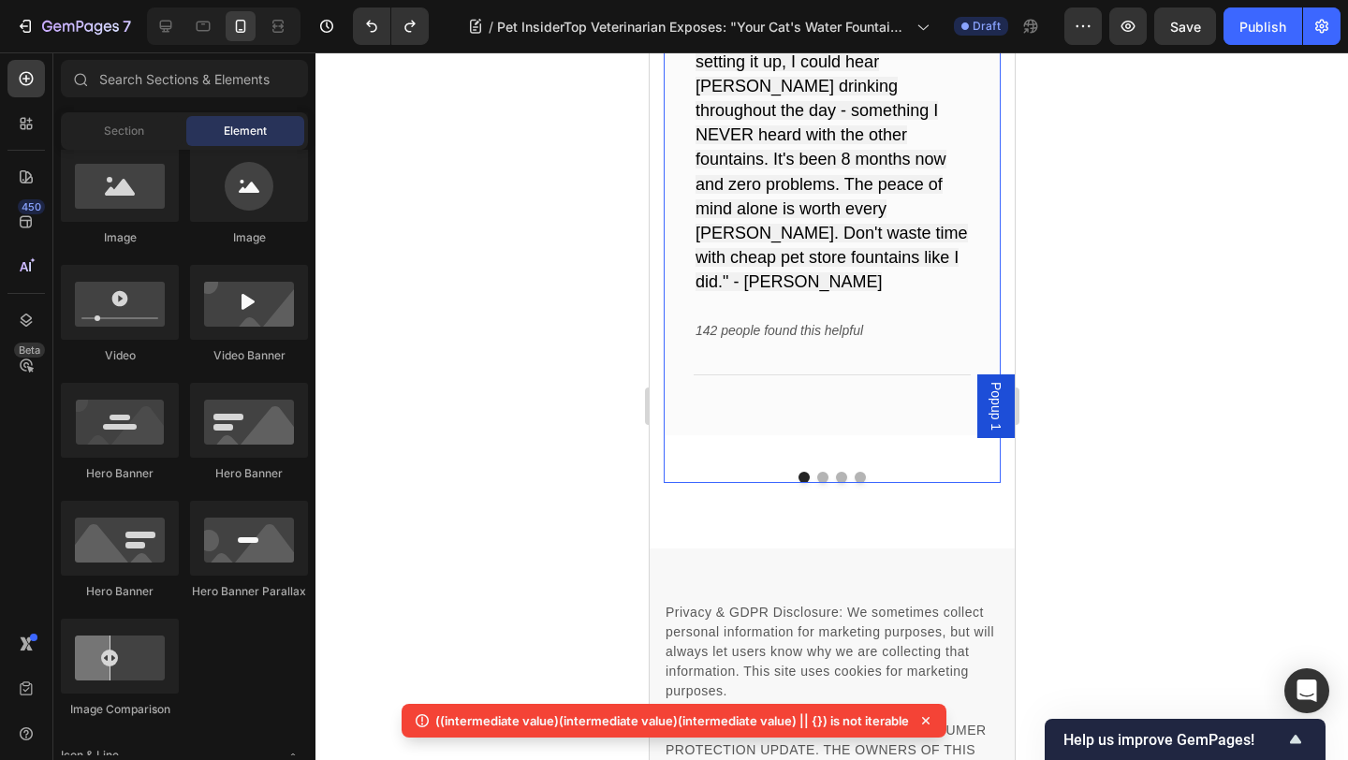
click at [818, 472] on button "Dot" at bounding box center [821, 477] width 11 height 11
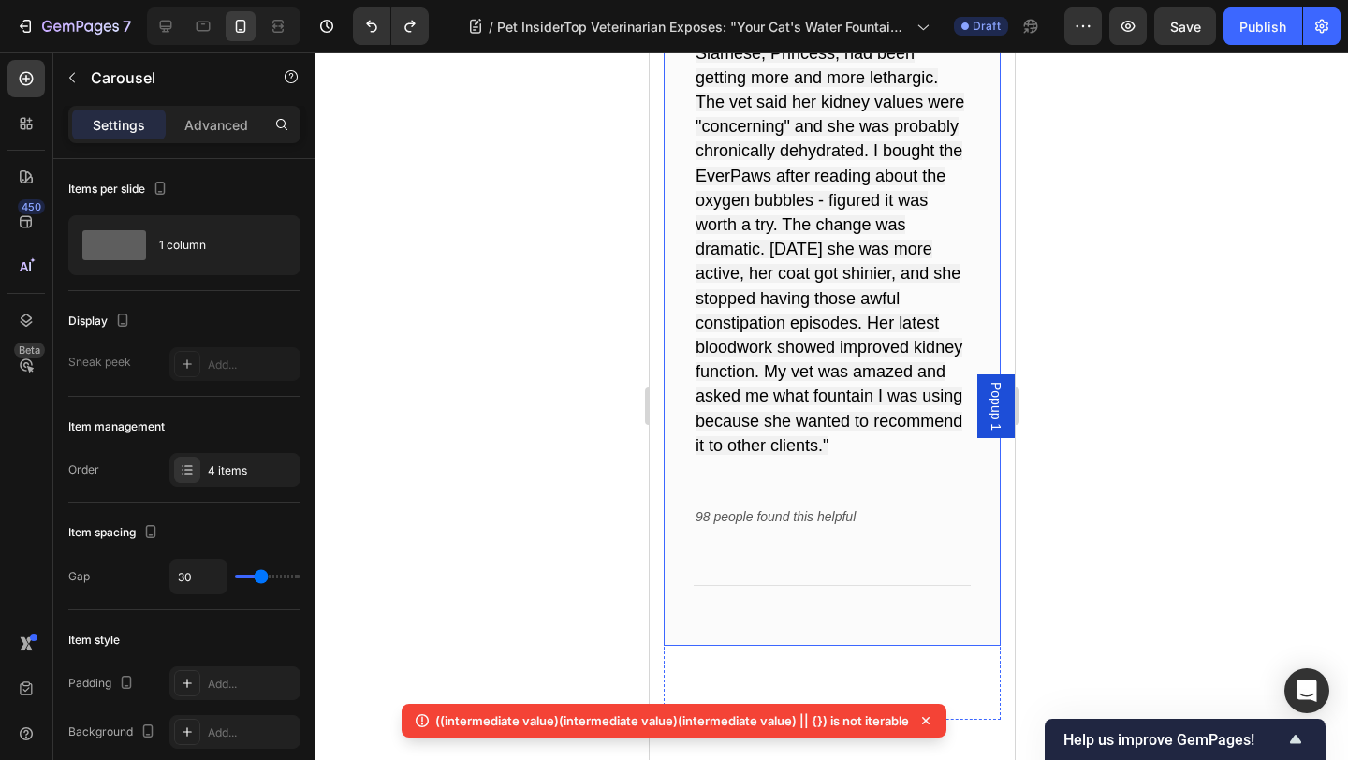
scroll to position [13149, 0]
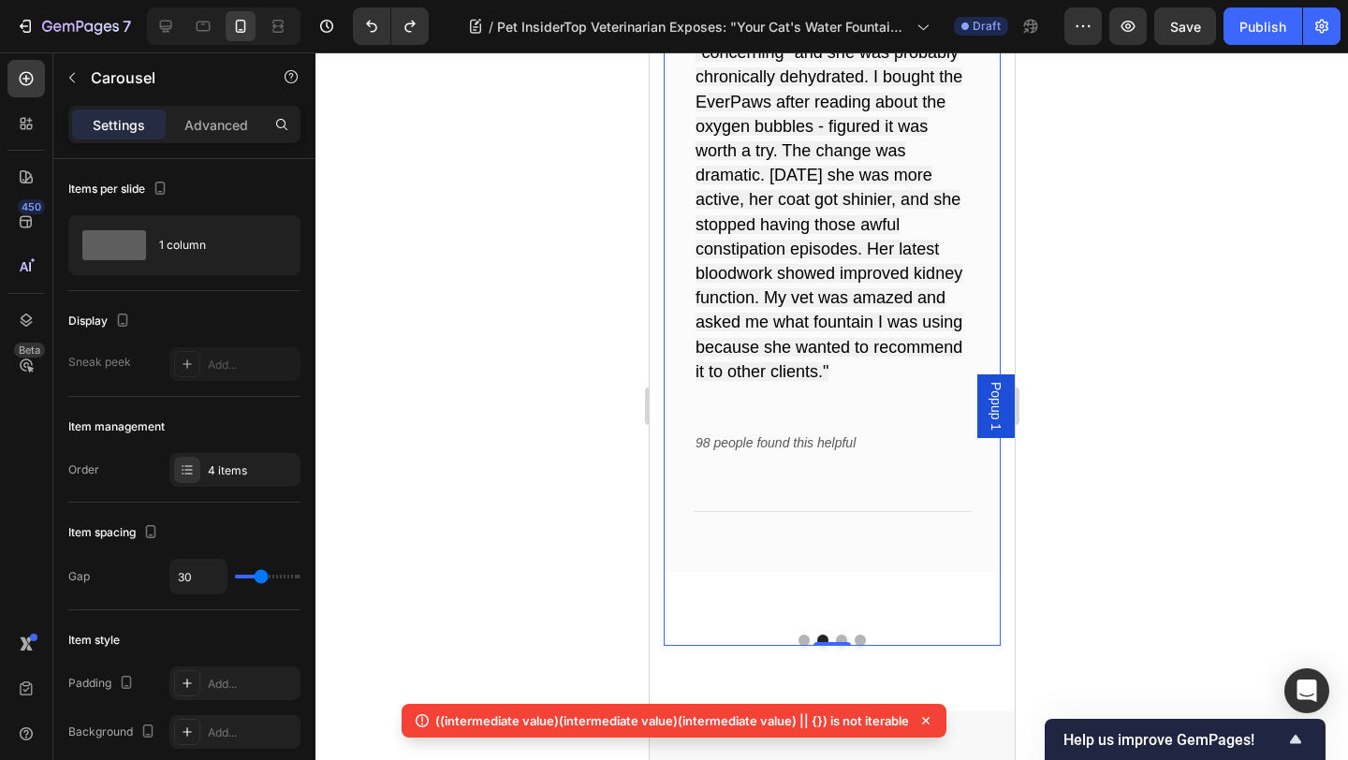
click at [843, 634] on button "Dot" at bounding box center [840, 639] width 11 height 11
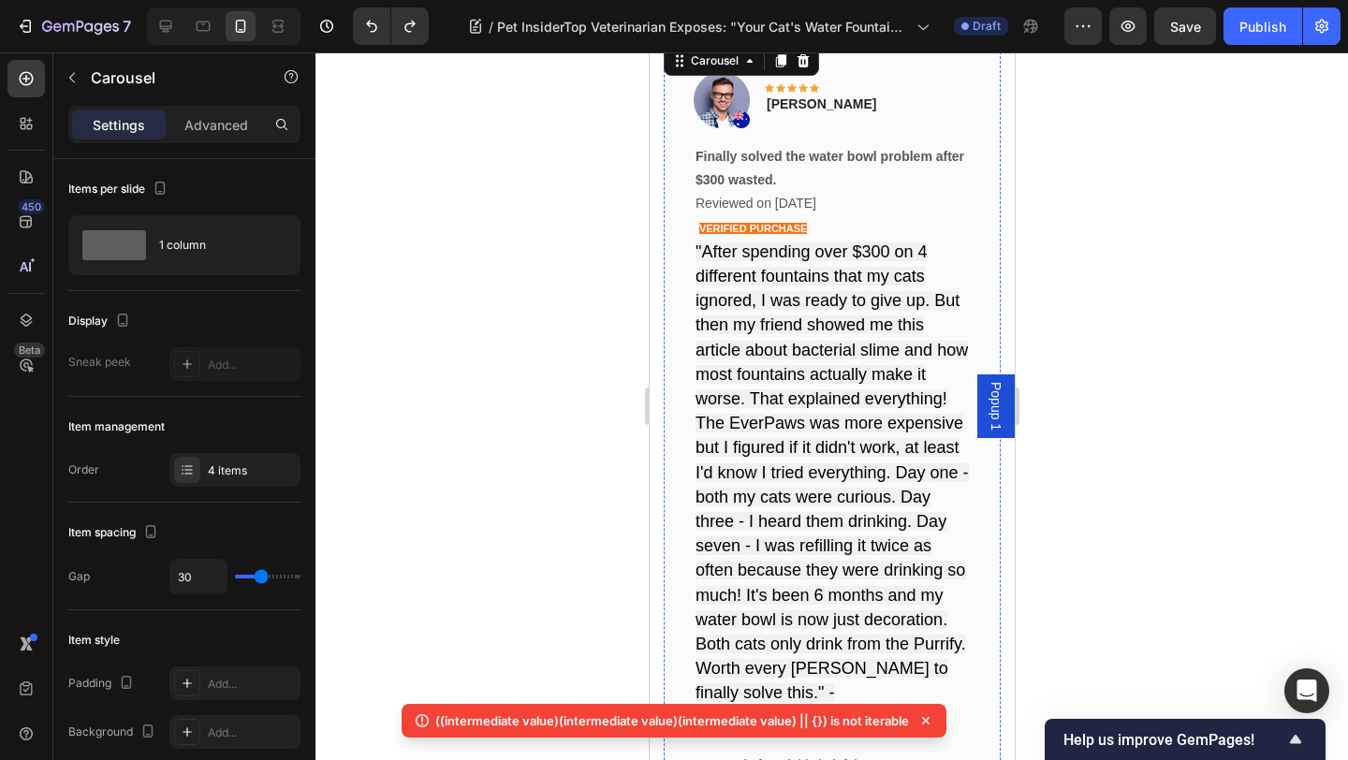
scroll to position [12893, 0]
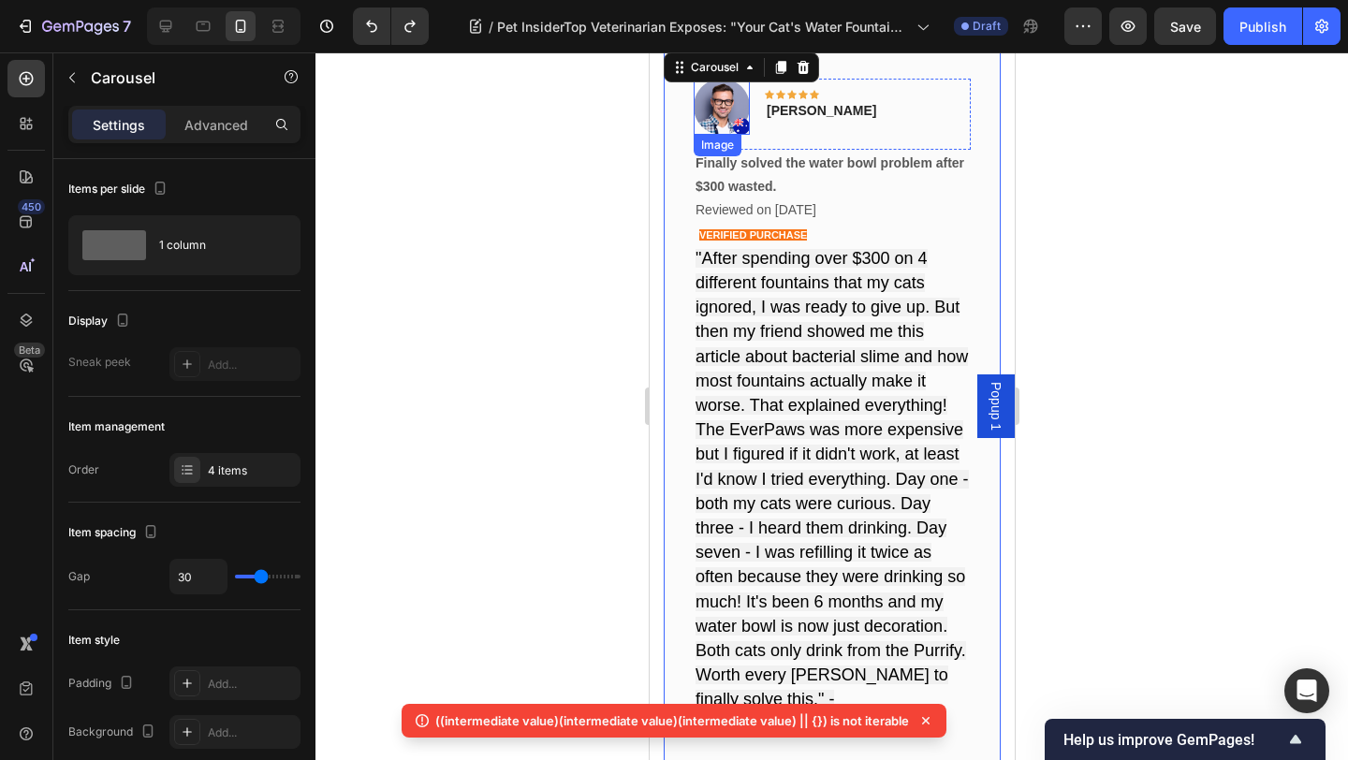
click at [726, 121] on img at bounding box center [721, 107] width 56 height 56
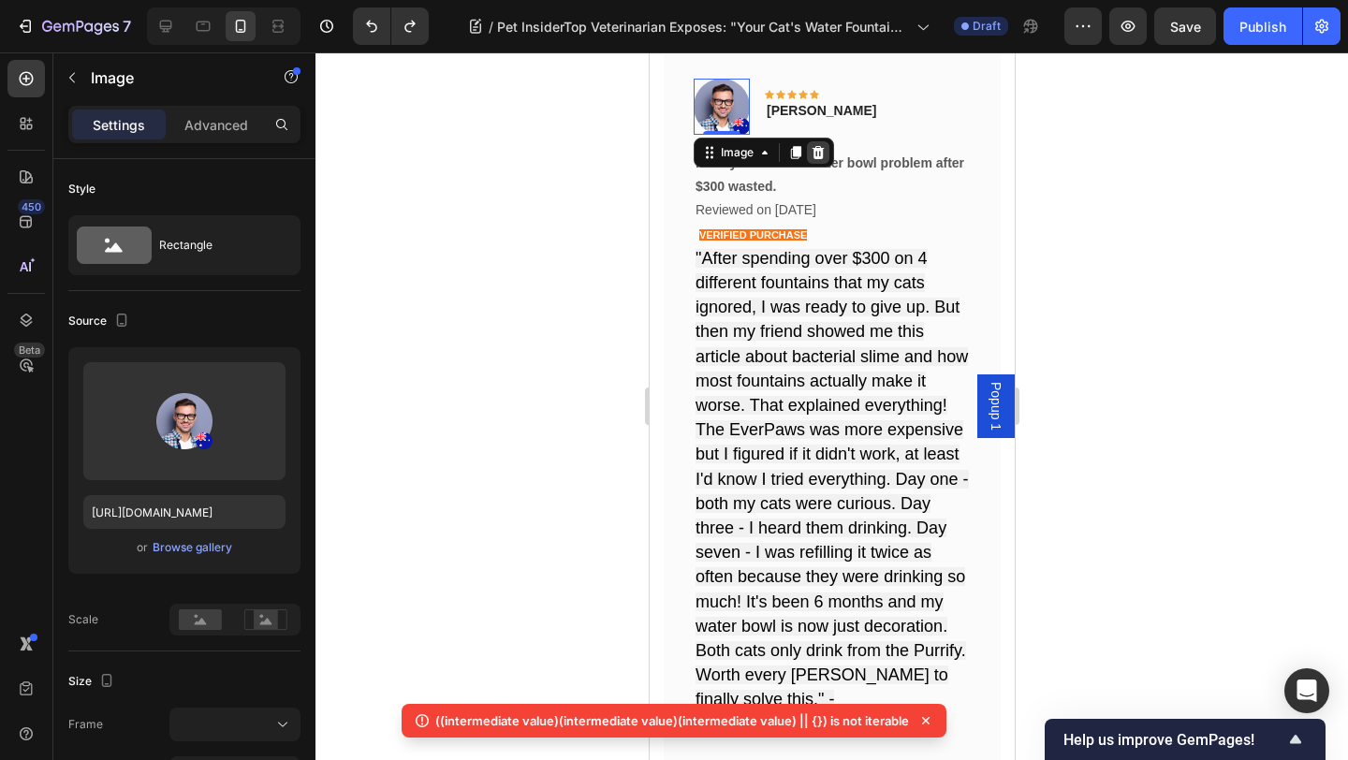
click at [821, 153] on icon at bounding box center [817, 152] width 12 height 13
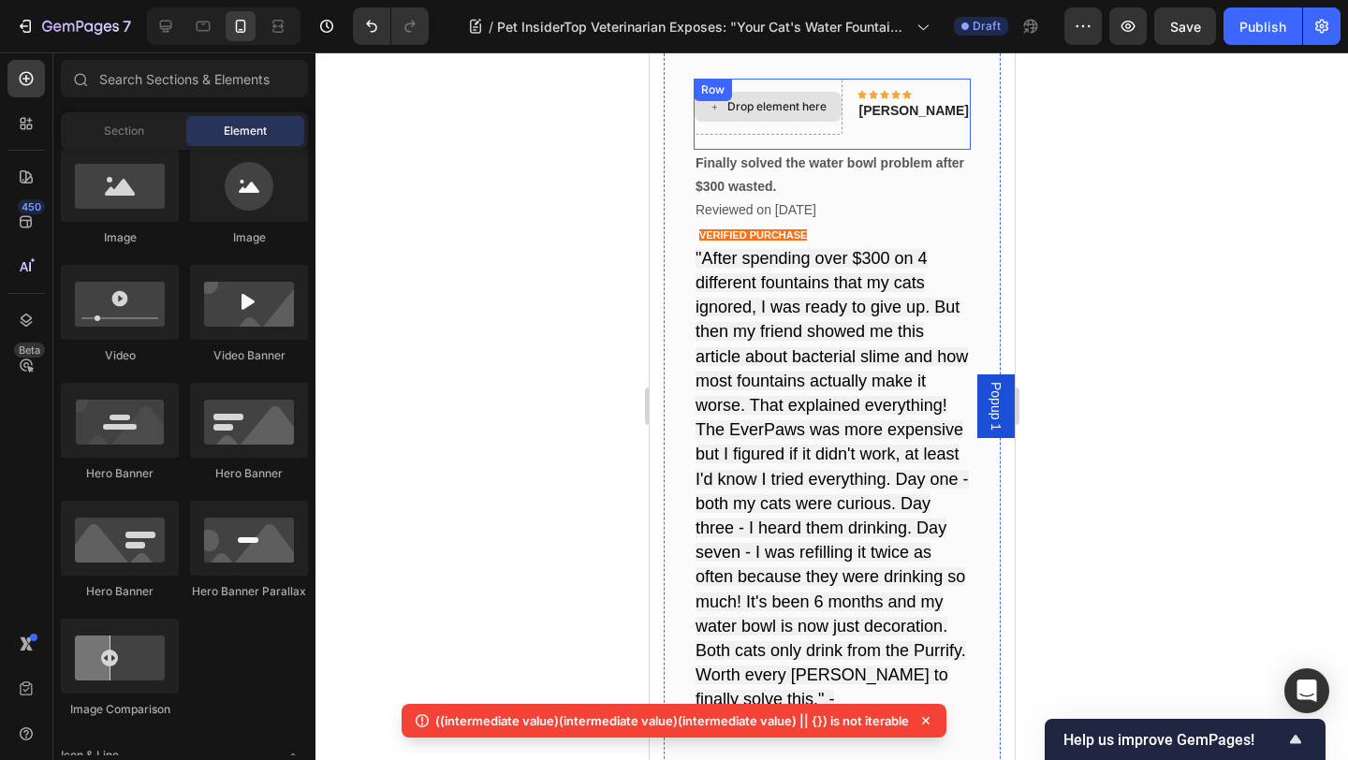
click at [811, 109] on div "Drop element here" at bounding box center [775, 106] width 99 height 15
click at [814, 123] on div "Drop element here" at bounding box center [767, 107] width 149 height 56
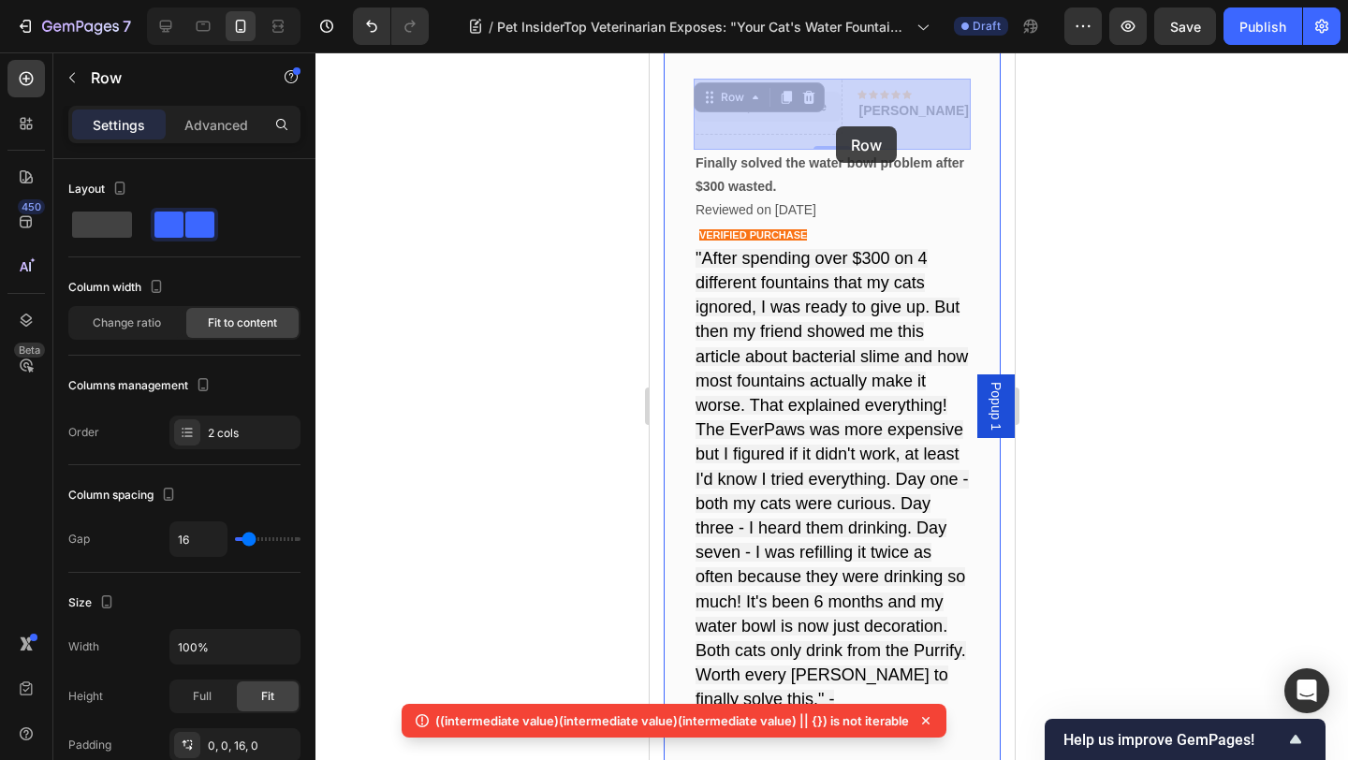
drag, startPoint x: 819, startPoint y: 126, endPoint x: 830, endPoint y: 125, distance: 11.3
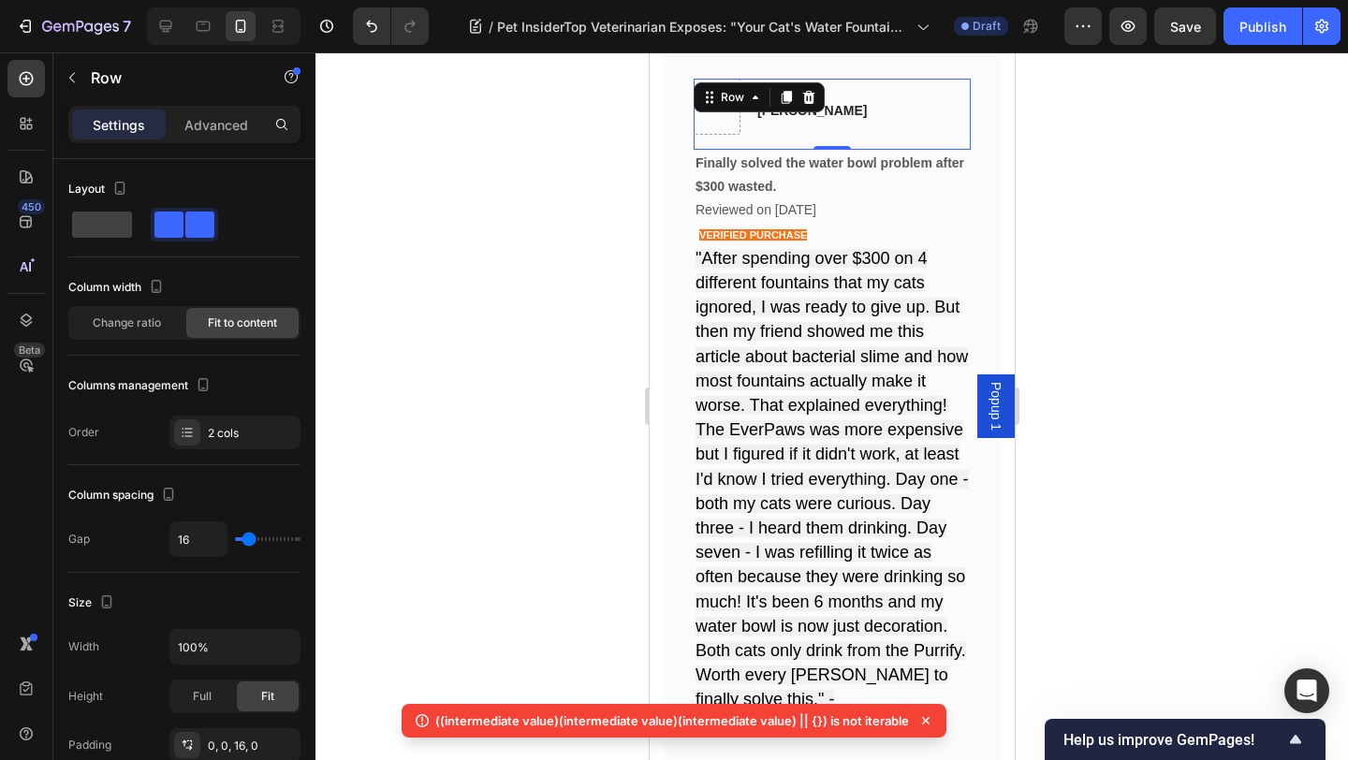
click at [806, 128] on div "Icon Icon Icon Icon Icon Row Timothy Joseph Text block" at bounding box center [810, 107] width 113 height 56
click at [629, 207] on div at bounding box center [831, 405] width 1032 height 707
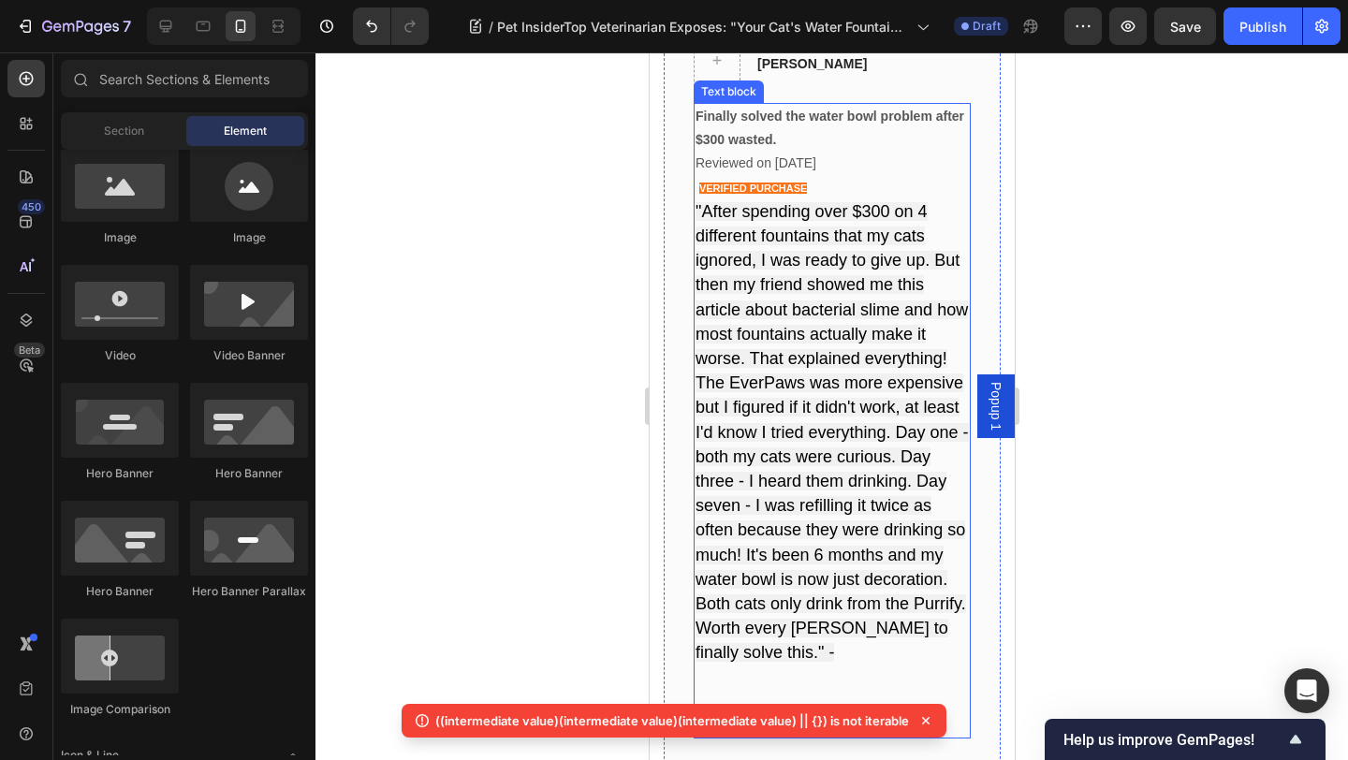
scroll to position [12941, 0]
click at [720, 141] on strong "Finally solved the water bowl problem after $300 wasted." at bounding box center [828, 126] width 269 height 38
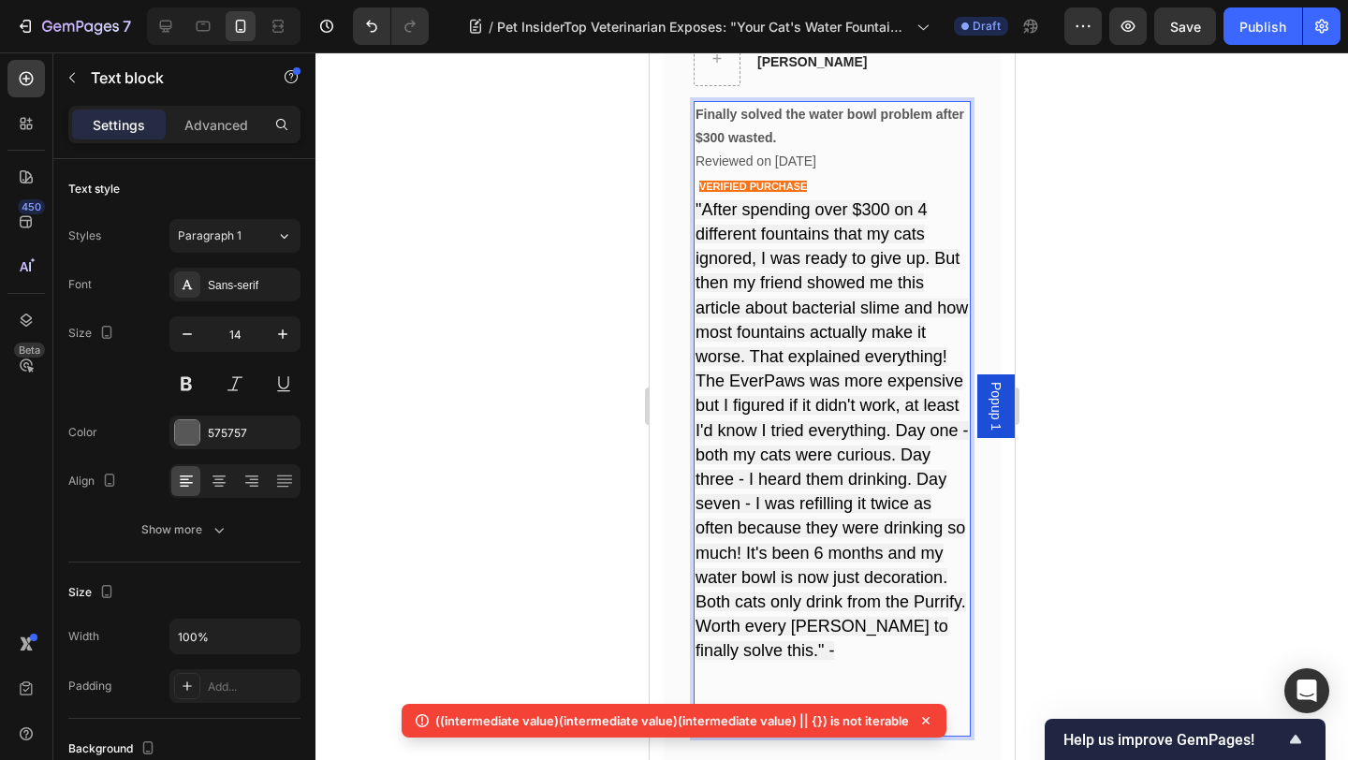
click at [705, 141] on strong "Finally solved the water bowl problem after $300 wasted." at bounding box center [828, 126] width 269 height 38
click at [863, 216] on span ""After spending over $300 on 4 different fountains that my cats ignored, I was …" at bounding box center [830, 430] width 273 height 460
click at [722, 137] on strong "Finally solved the water bowl problem after £300 wasted." at bounding box center [828, 126] width 269 height 38
click at [831, 293] on p ""After spending over £300 on 4 different fountains that my cats ignored, I was …" at bounding box center [830, 431] width 273 height 466
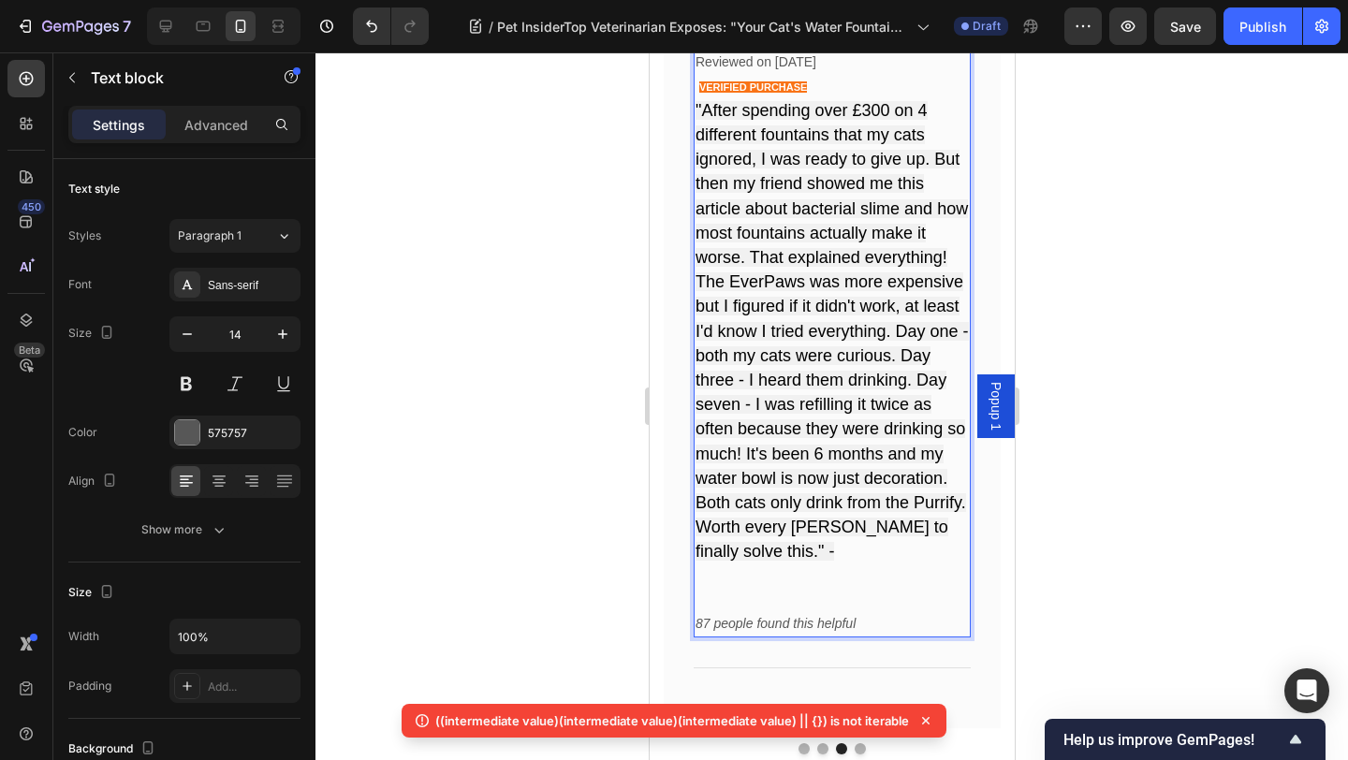
scroll to position [13090, 0]
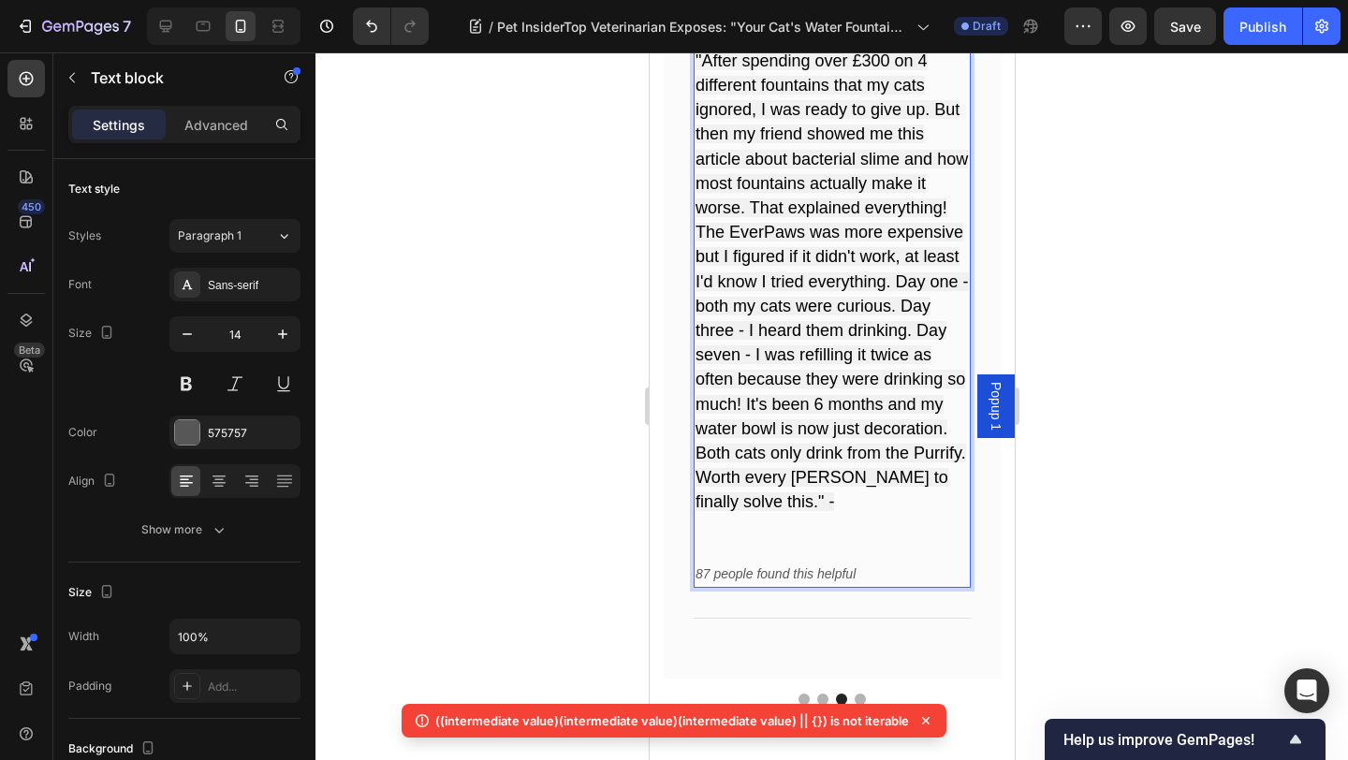
click at [763, 508] on p ""After spending over £300 on 4 different fountains that my cats ignored, I was …" at bounding box center [830, 283] width 273 height 466
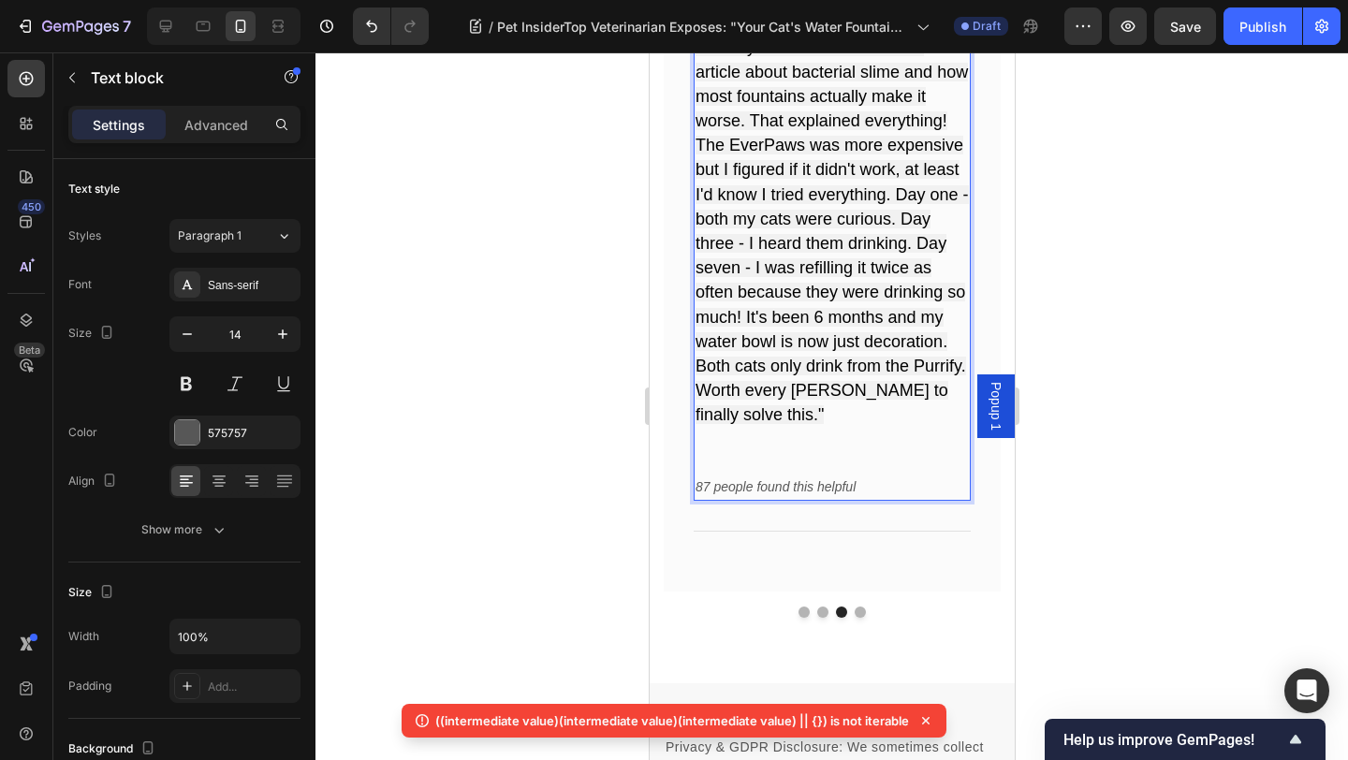
scroll to position [13255, 0]
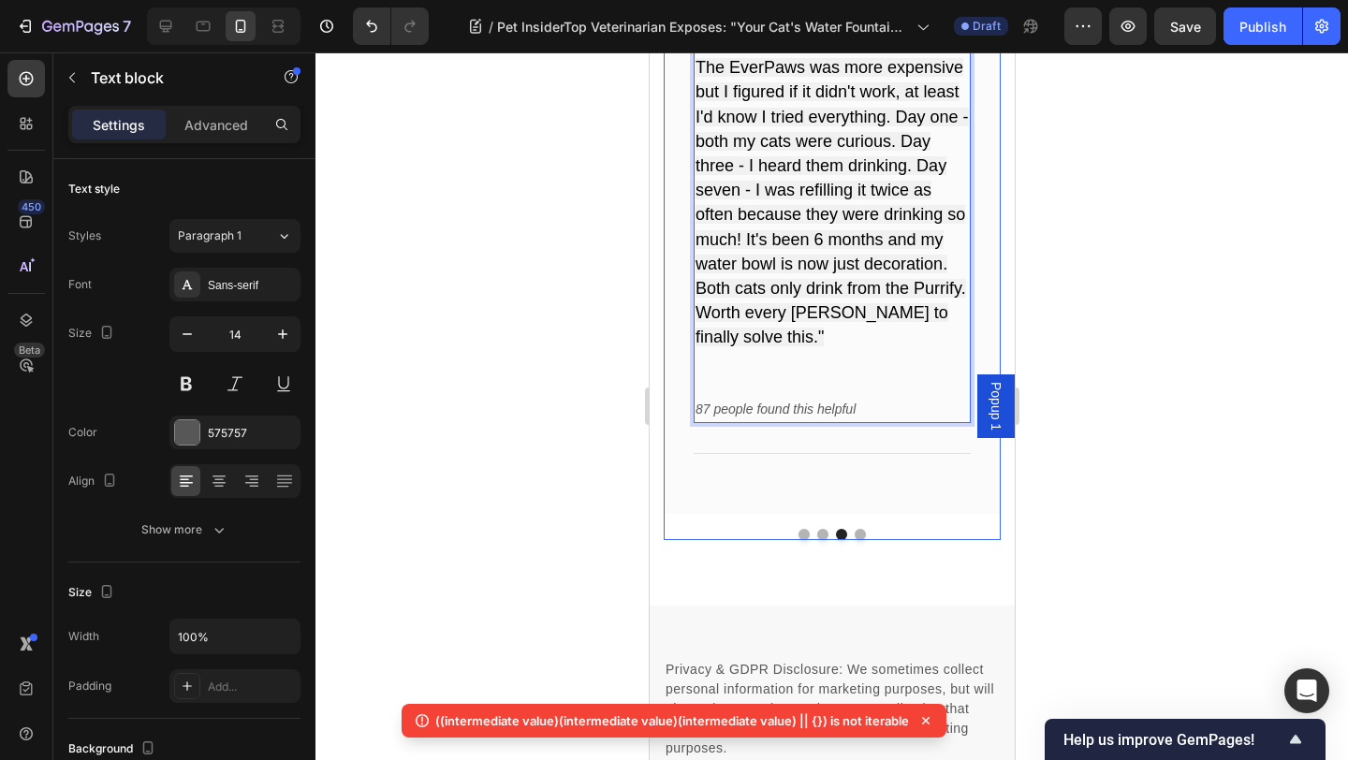
click at [858, 532] on button "Dot" at bounding box center [858, 534] width 11 height 11
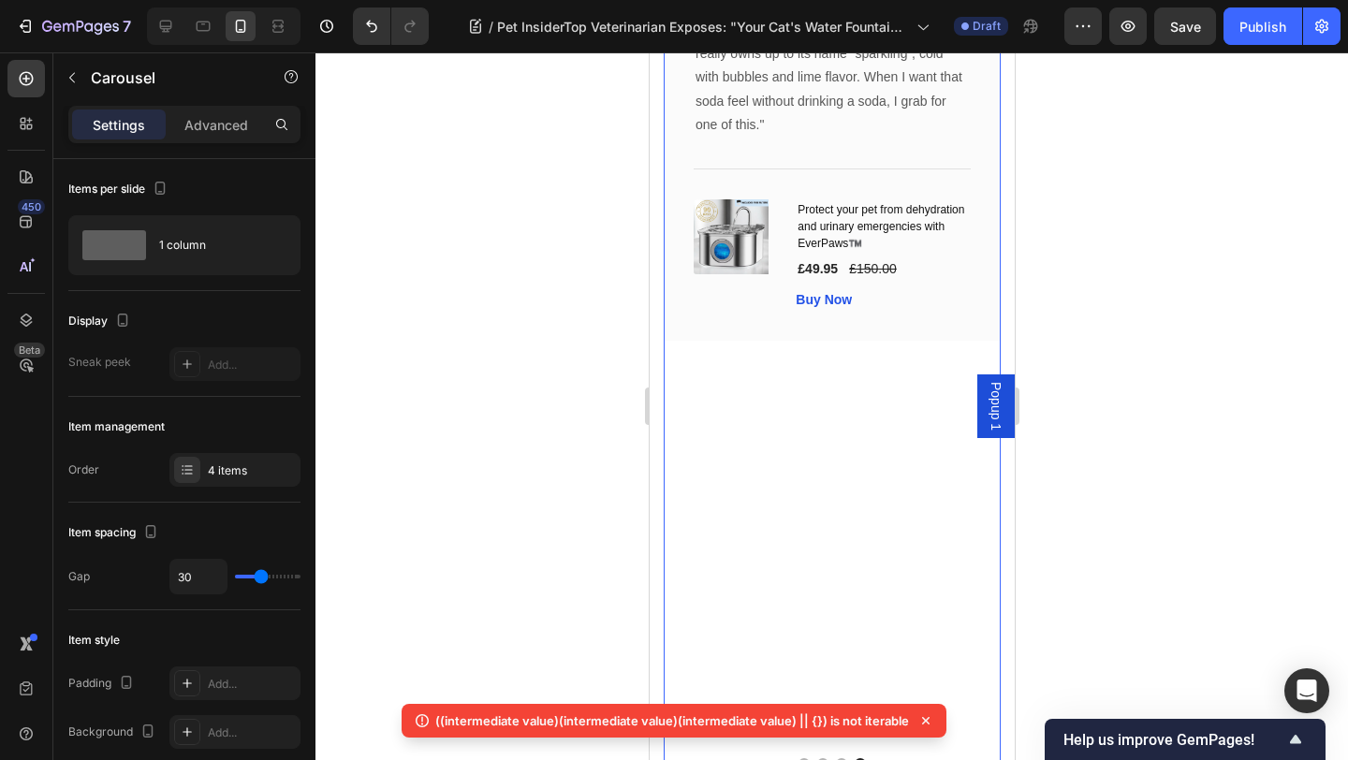
scroll to position [13003, 0]
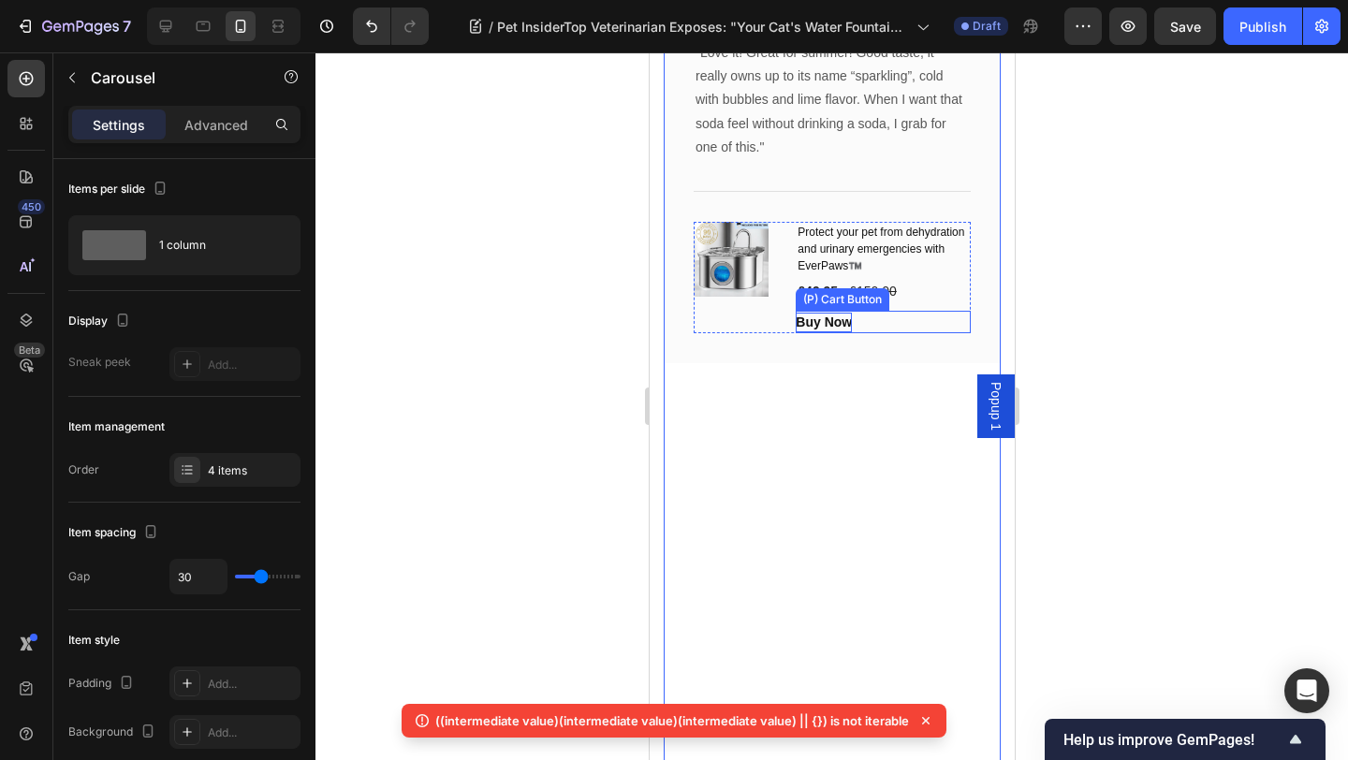
click at [826, 323] on div "Buy Now" at bounding box center [823, 323] width 56 height 20
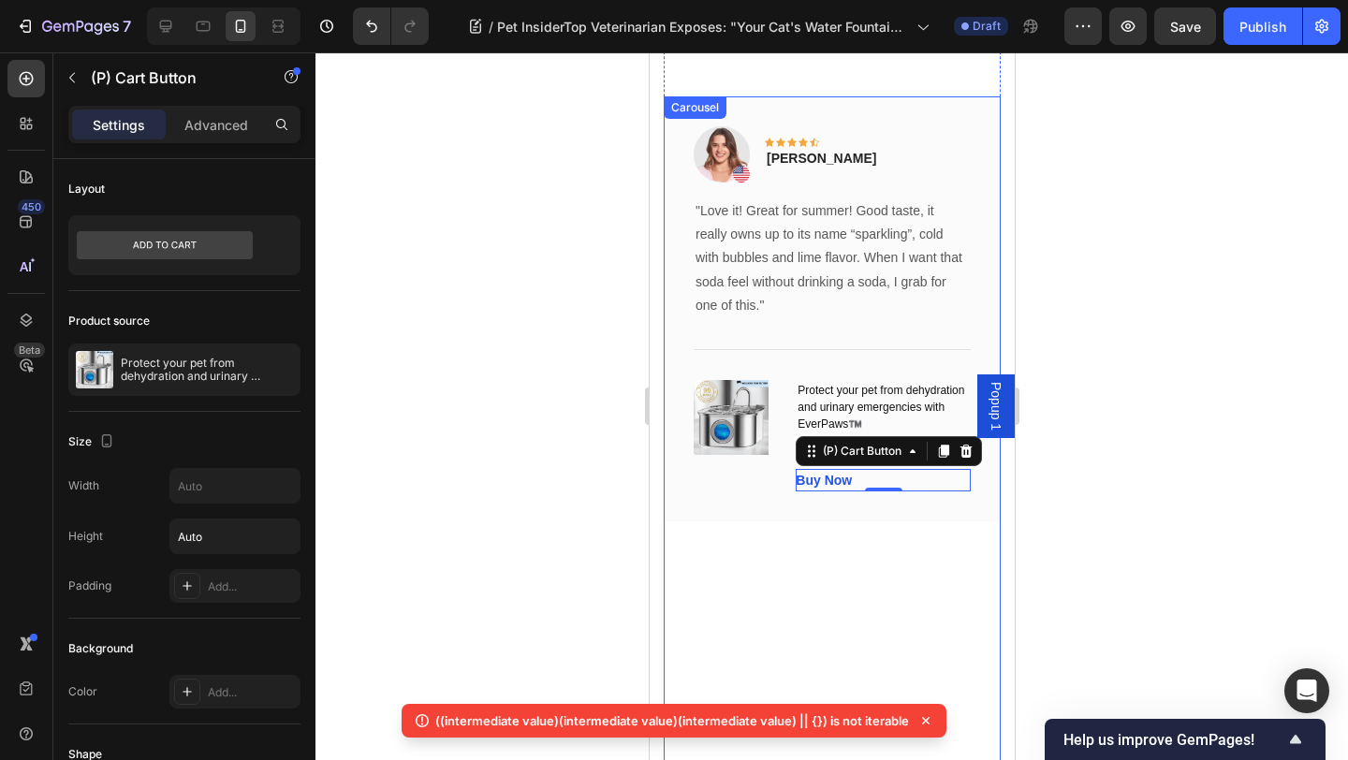
scroll to position [12830, 0]
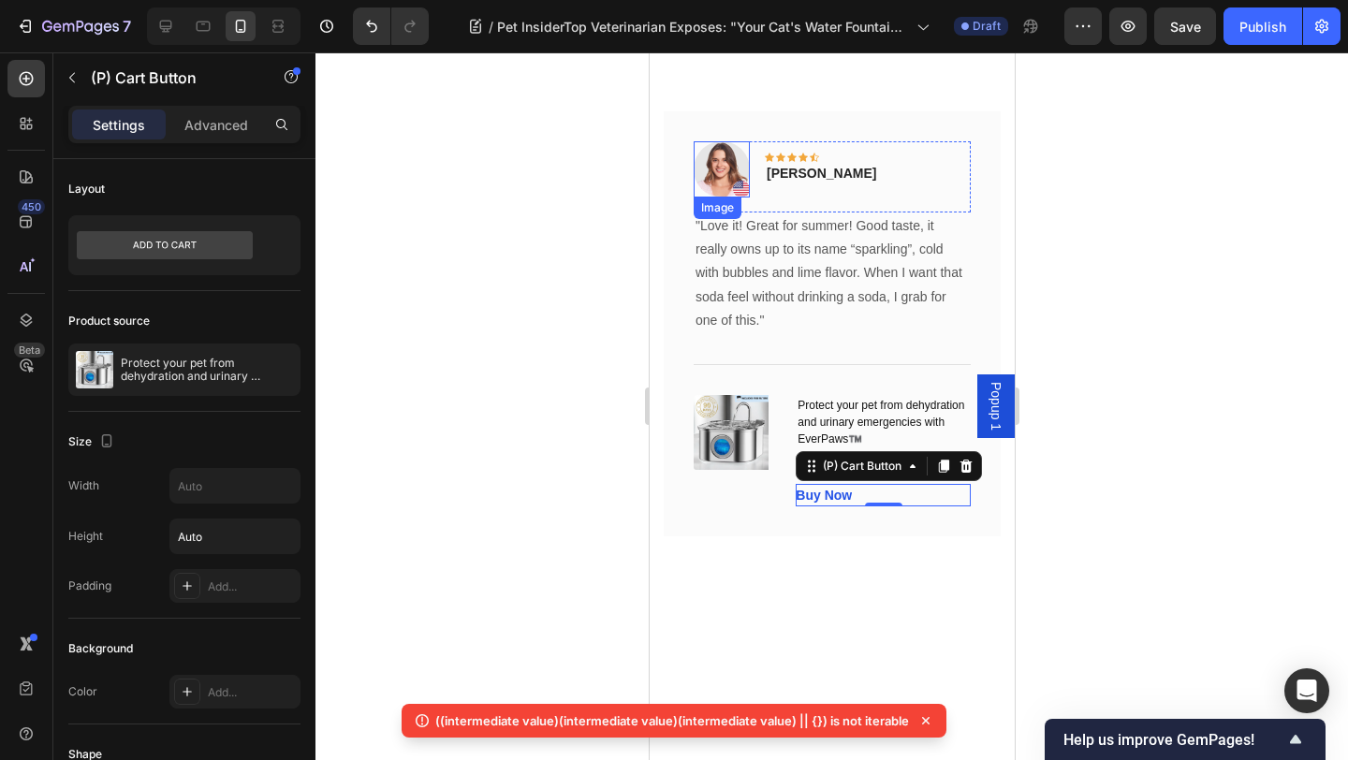
click at [740, 183] on img at bounding box center [721, 169] width 56 height 56
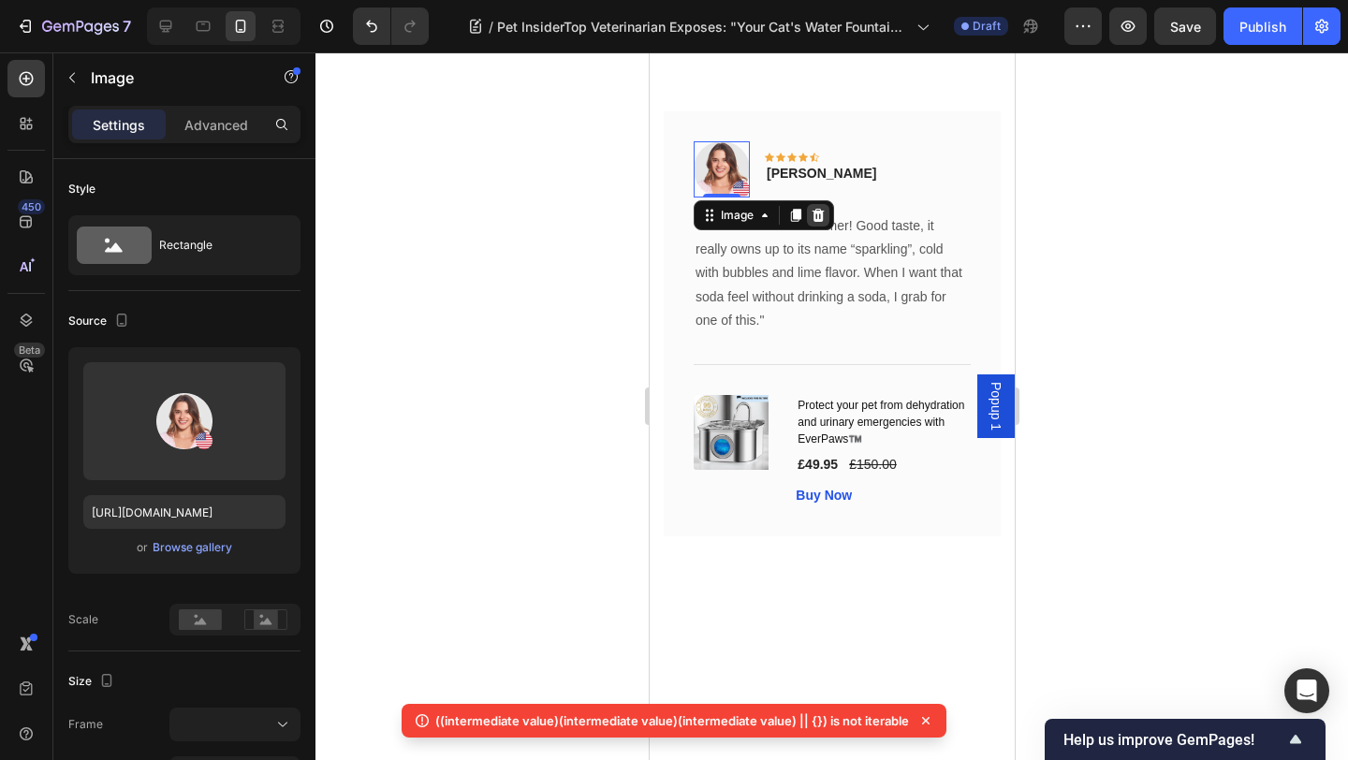
click at [822, 219] on icon at bounding box center [817, 215] width 12 height 13
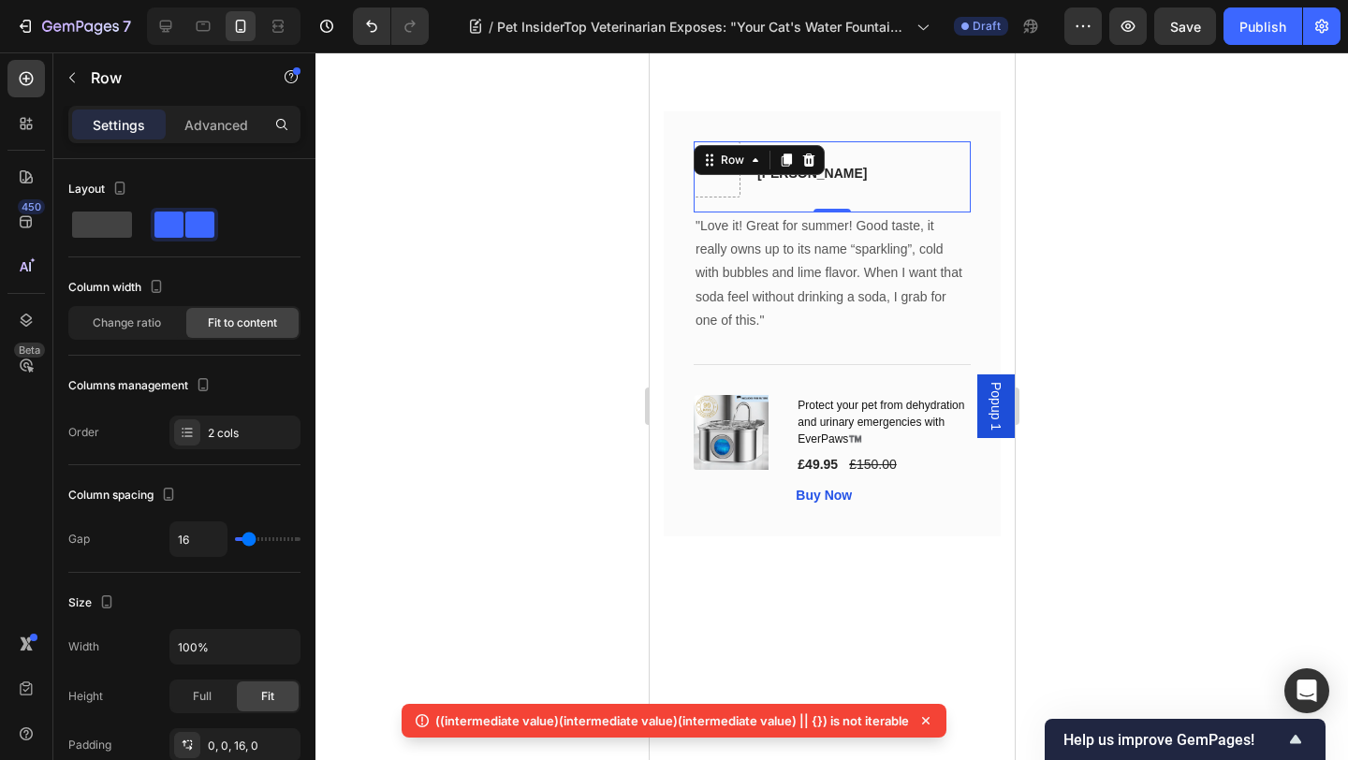
click at [1136, 177] on div at bounding box center [831, 405] width 1032 height 707
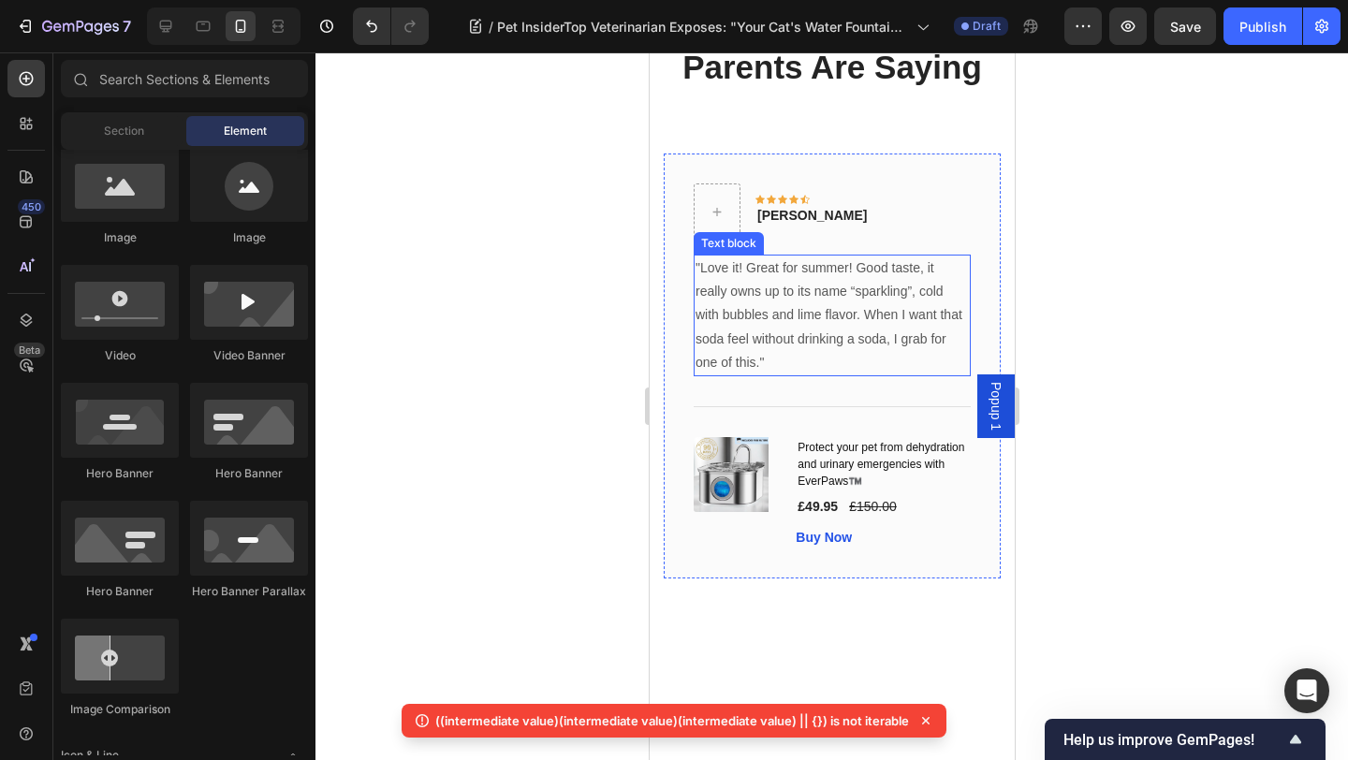
scroll to position [12783, 0]
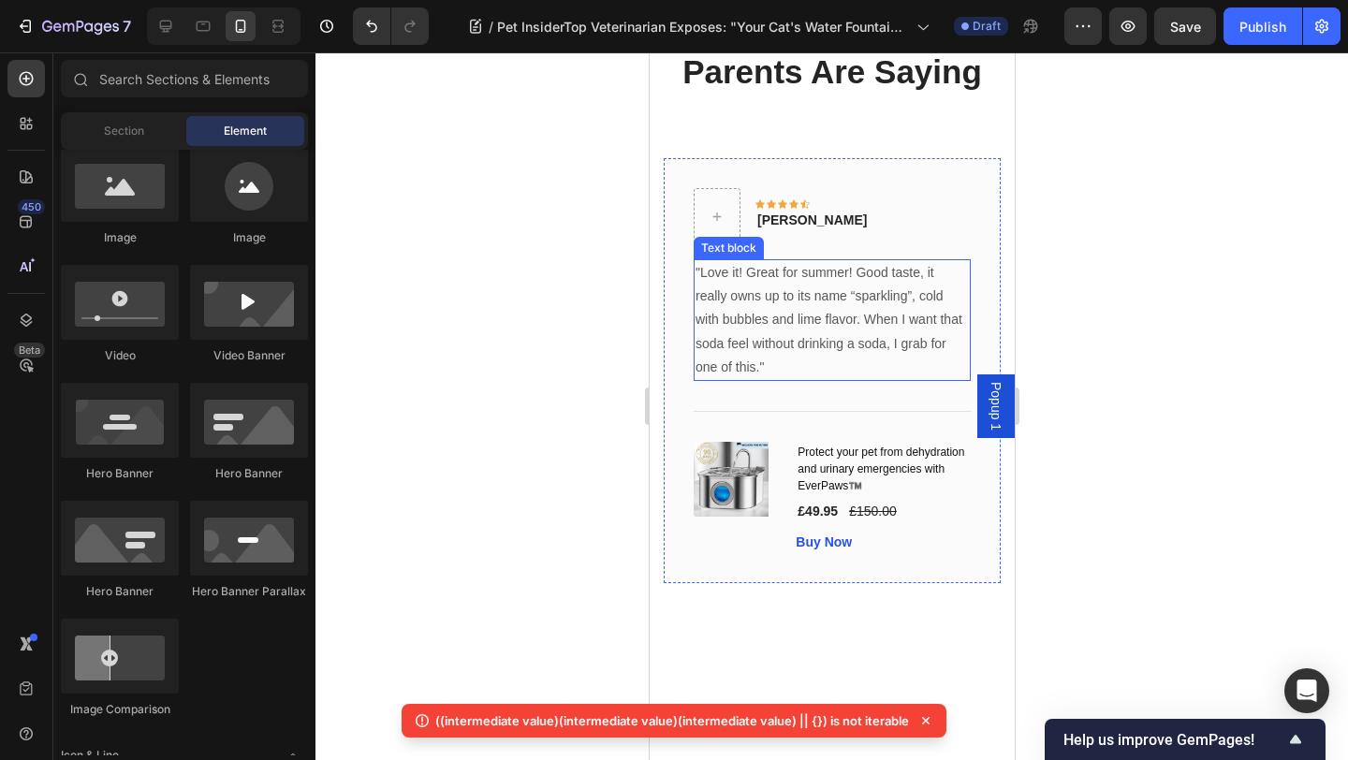
click at [902, 313] on p ""Love it! Great for summer! Good taste, it really owns up to its name “sparklin…" at bounding box center [830, 320] width 273 height 118
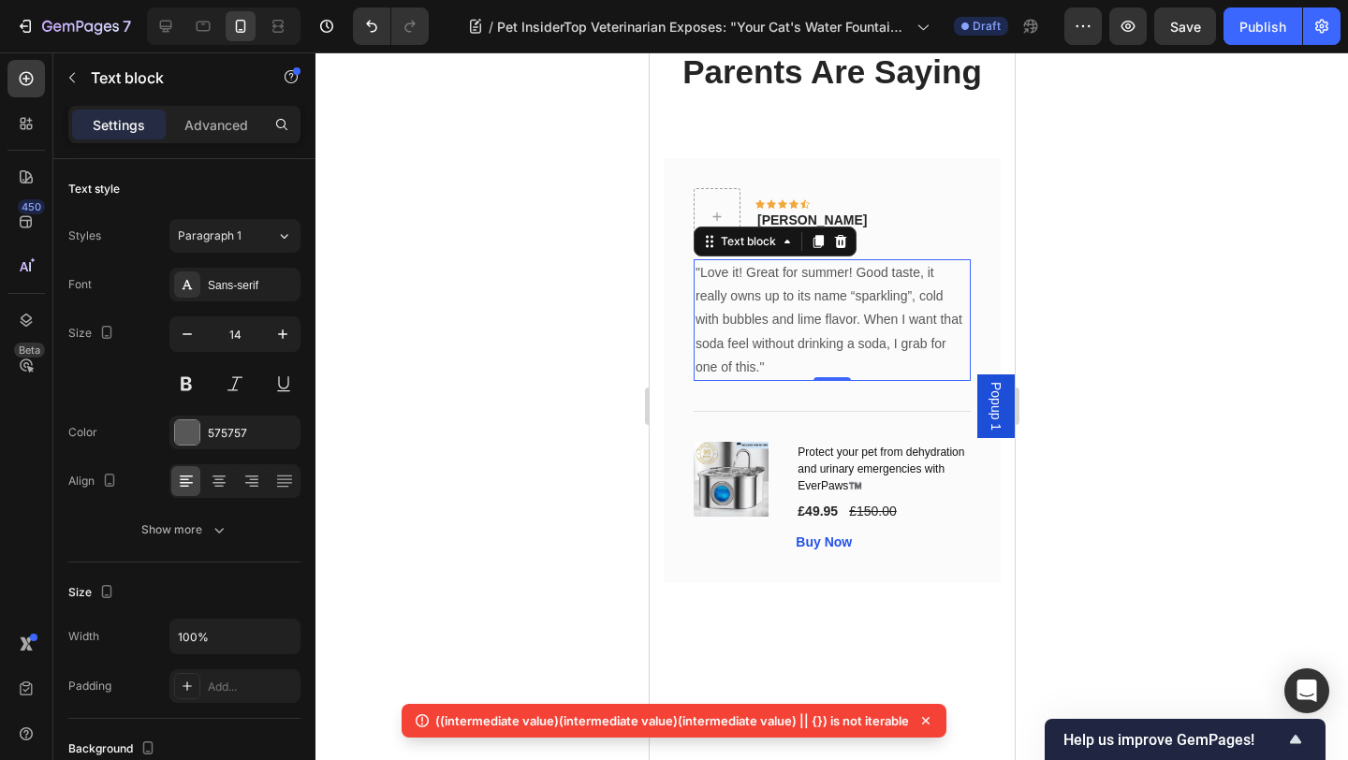
click at [847, 253] on div "Text block" at bounding box center [774, 241] width 163 height 30
click at [840, 244] on icon at bounding box center [840, 241] width 12 height 13
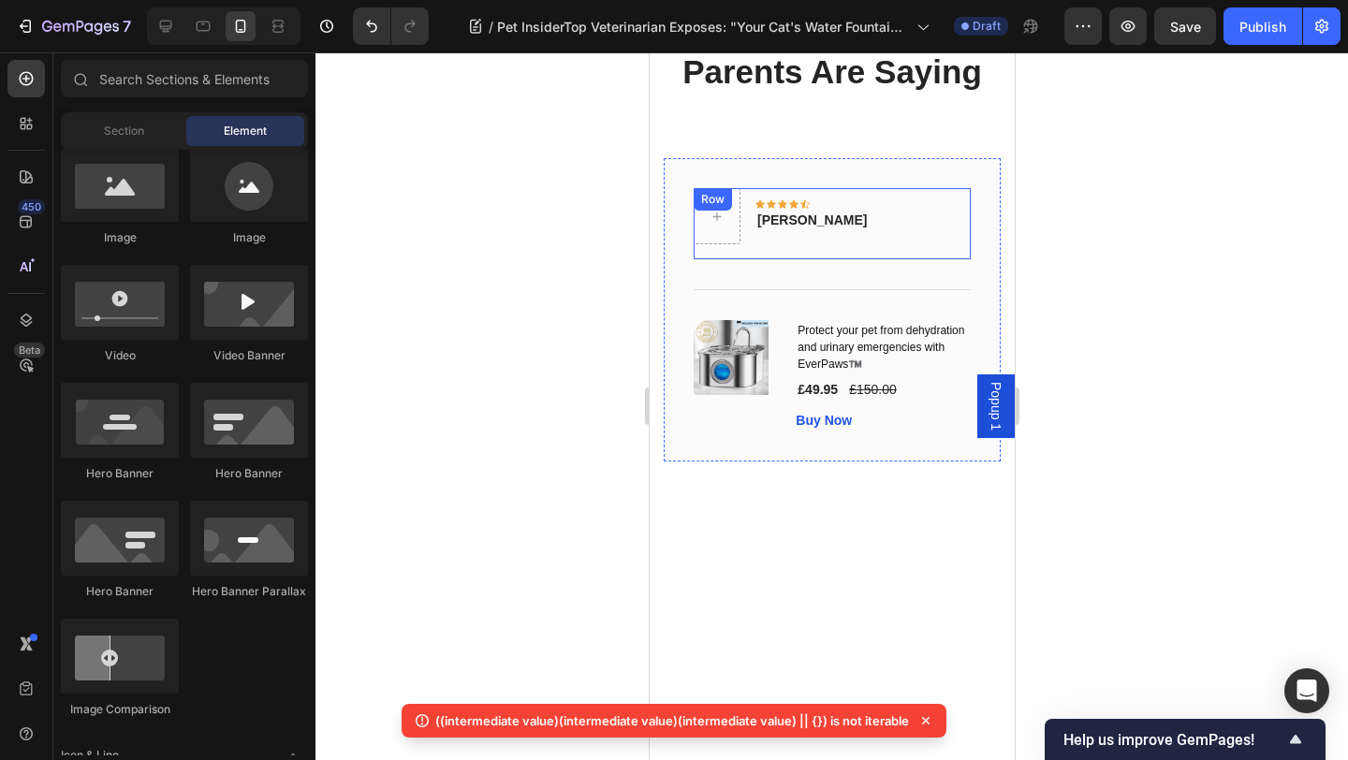
click at [884, 219] on div "Icon Icon Icon Icon Icon Row Rita Carroll Text block Row" at bounding box center [831, 223] width 277 height 71
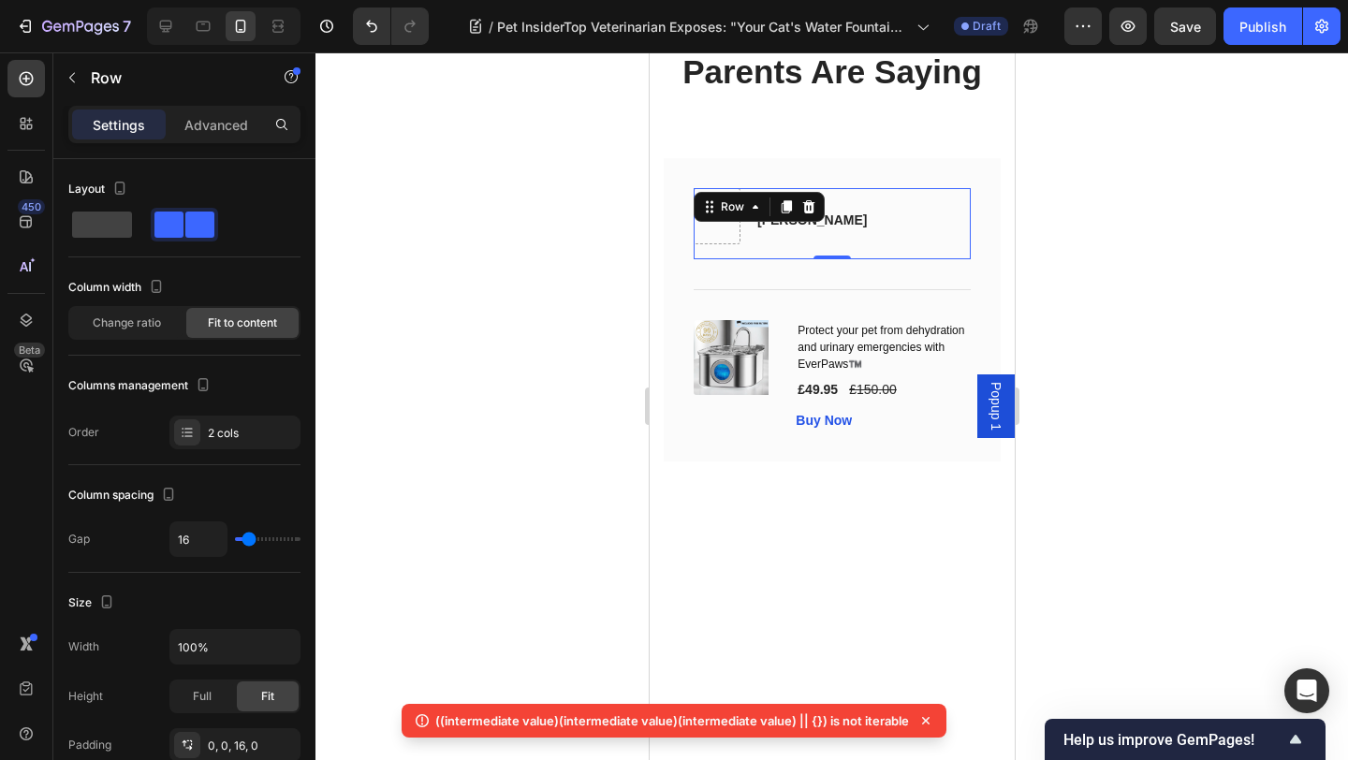
click at [842, 214] on div "Icon Icon Icon Icon Icon Row Rita Carroll Text block Row 0" at bounding box center [831, 223] width 277 height 71
click at [828, 222] on div "Rita Carroll" at bounding box center [810, 220] width 113 height 23
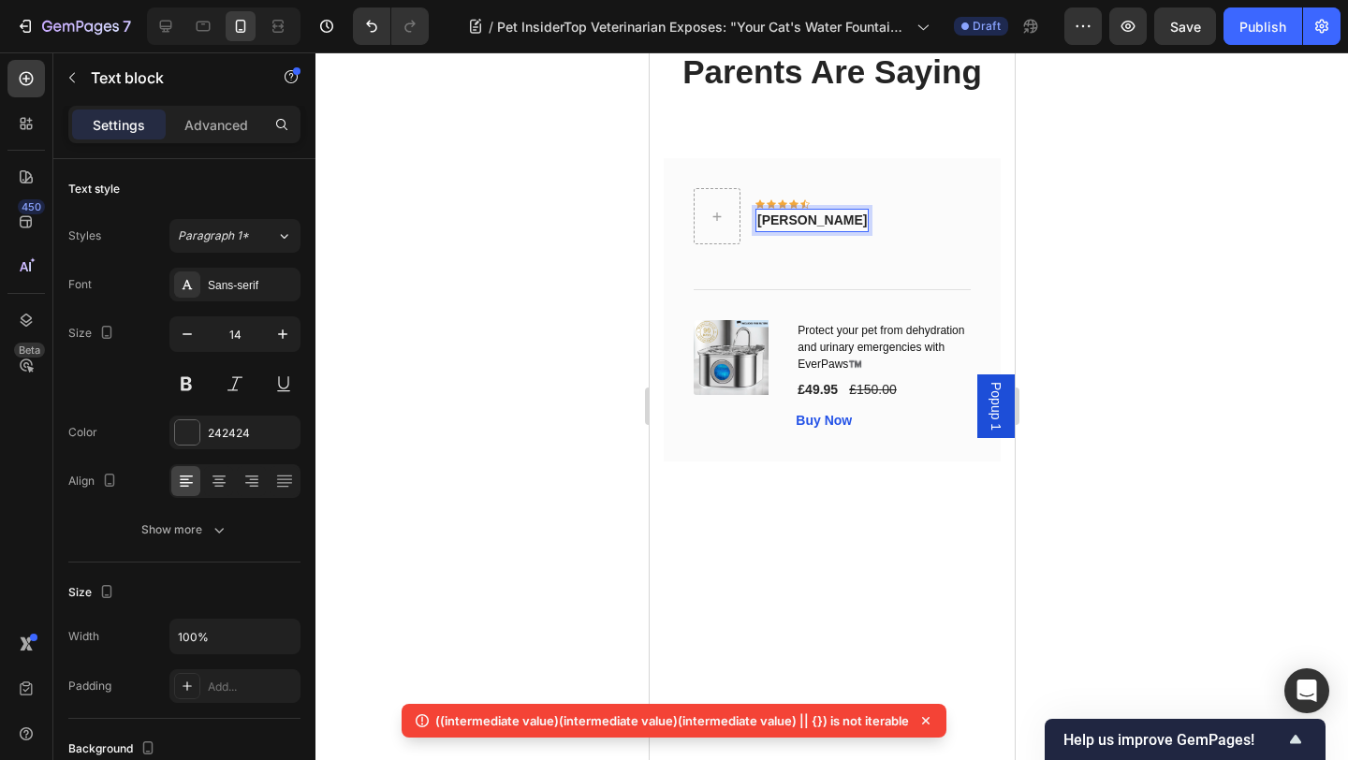
click at [823, 222] on p "Rita Carroll" at bounding box center [810, 221] width 109 height 20
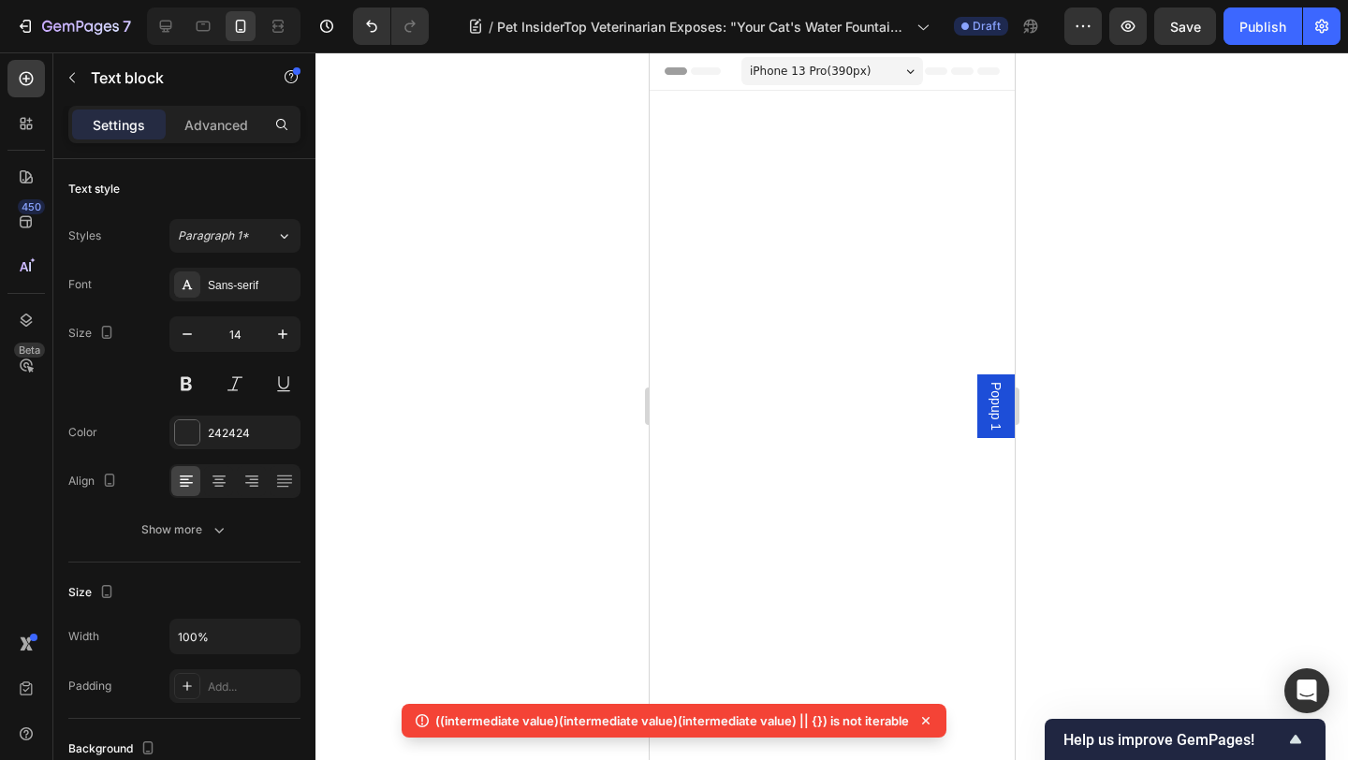
scroll to position [12783, 0]
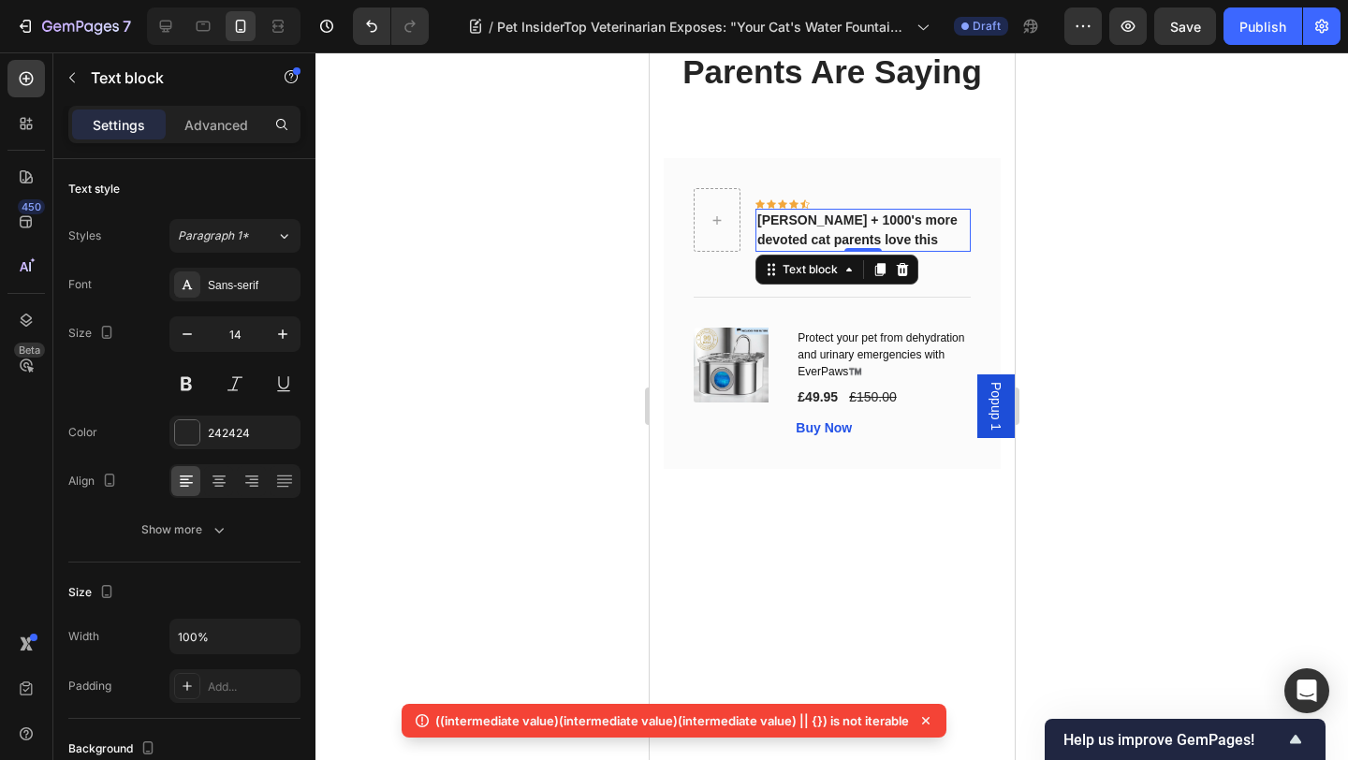
click at [1039, 329] on div at bounding box center [831, 405] width 1032 height 707
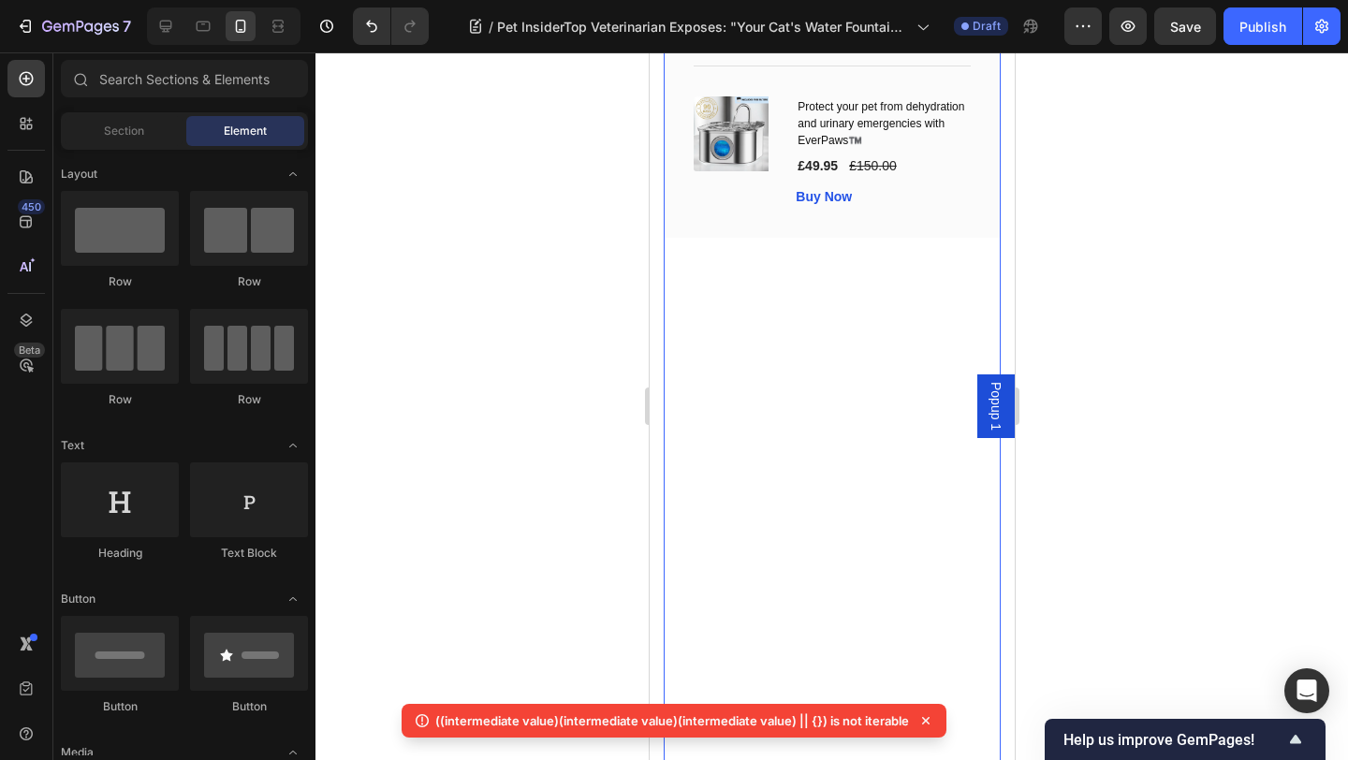
click at [881, 442] on div "Icon Icon Icon Icon Icon Row [PERSON_NAME] + 1000's more devoted cat parents lo…" at bounding box center [831, 340] width 337 height 827
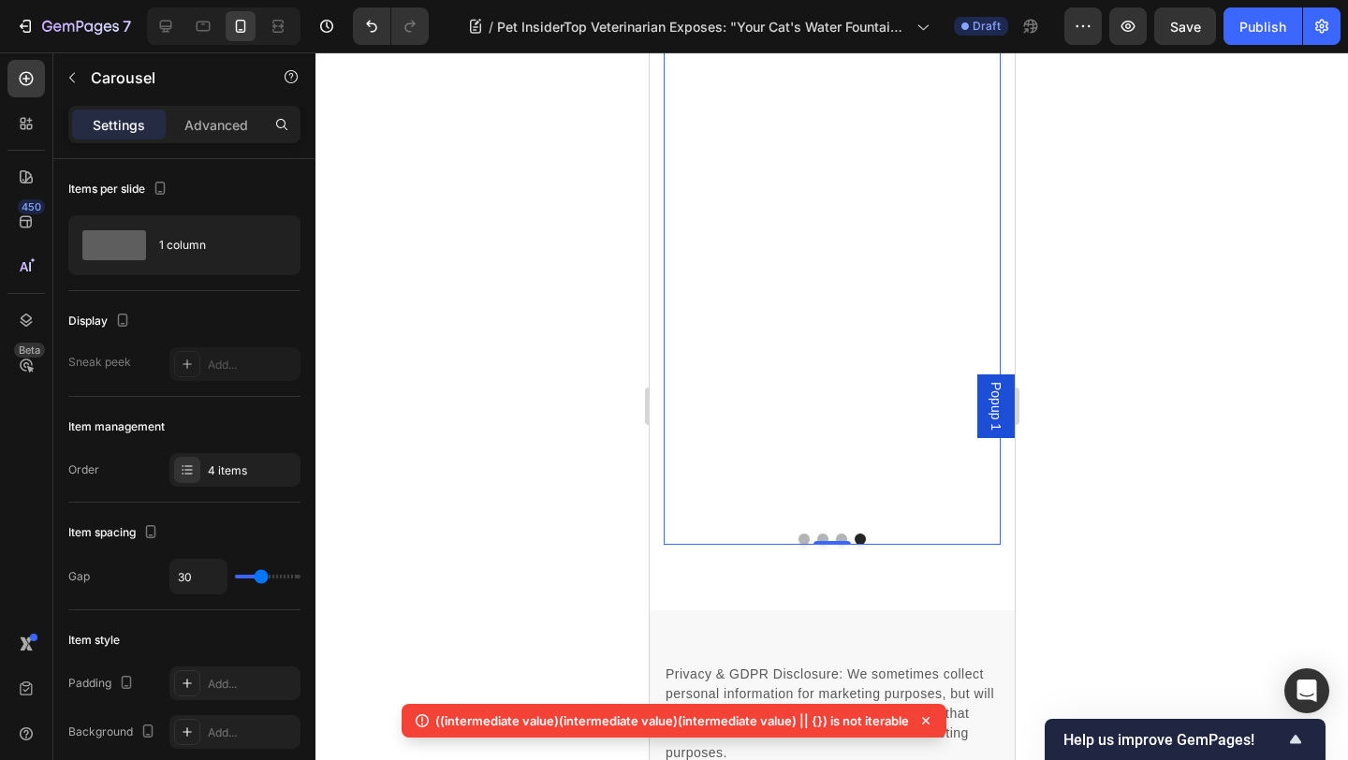
scroll to position [13276, 0]
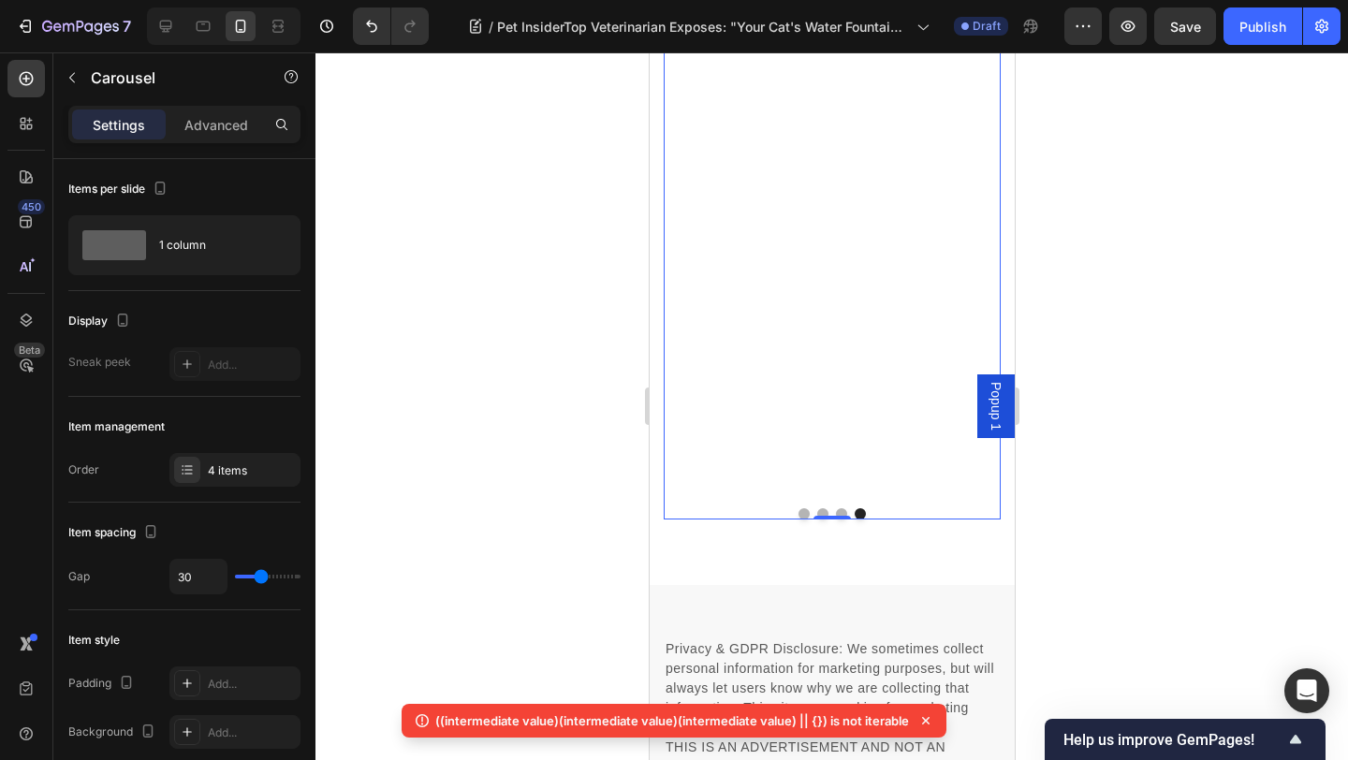
click at [875, 434] on div "Icon Icon Icon Icon Icon Row Rita Carroll + 1000's more devoted cat parents lov…" at bounding box center [831, 79] width 337 height 827
click at [1153, 346] on div at bounding box center [831, 405] width 1032 height 707
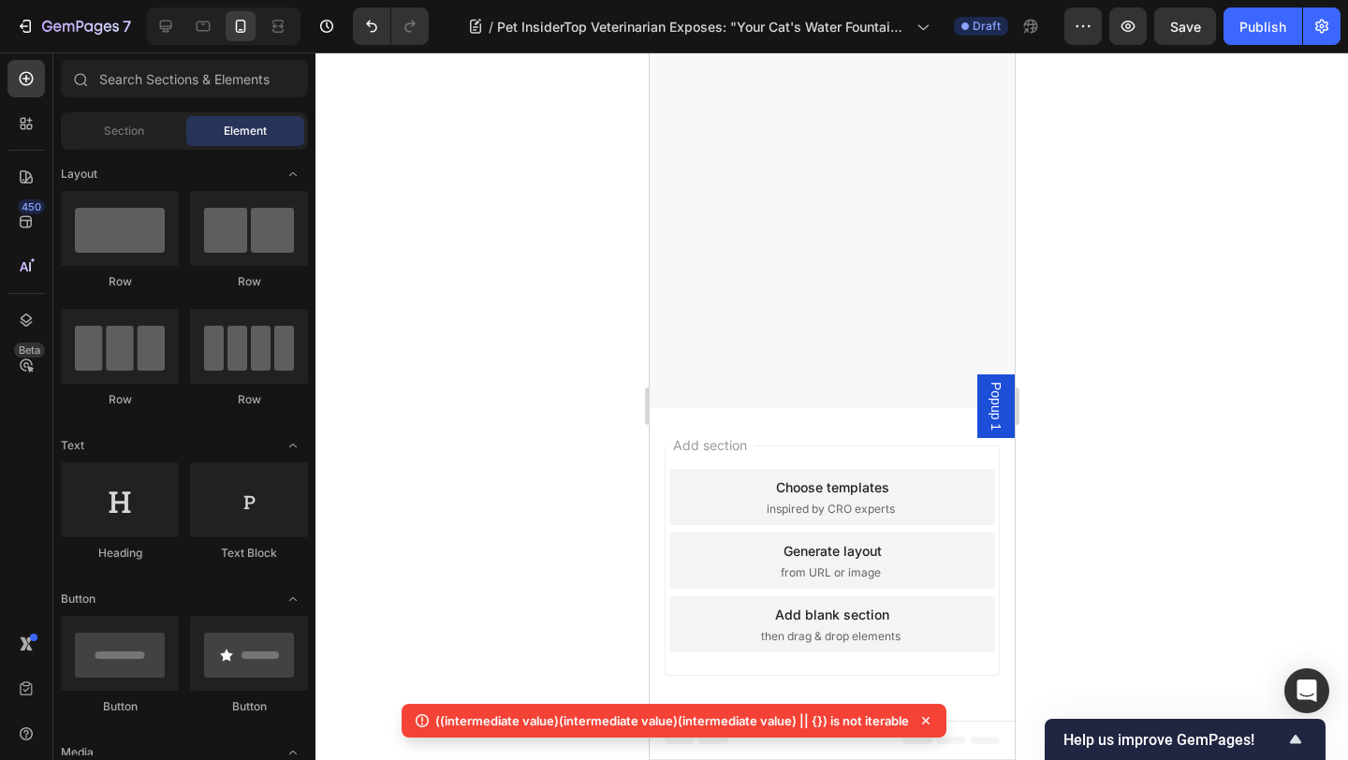
scroll to position [12560, 0]
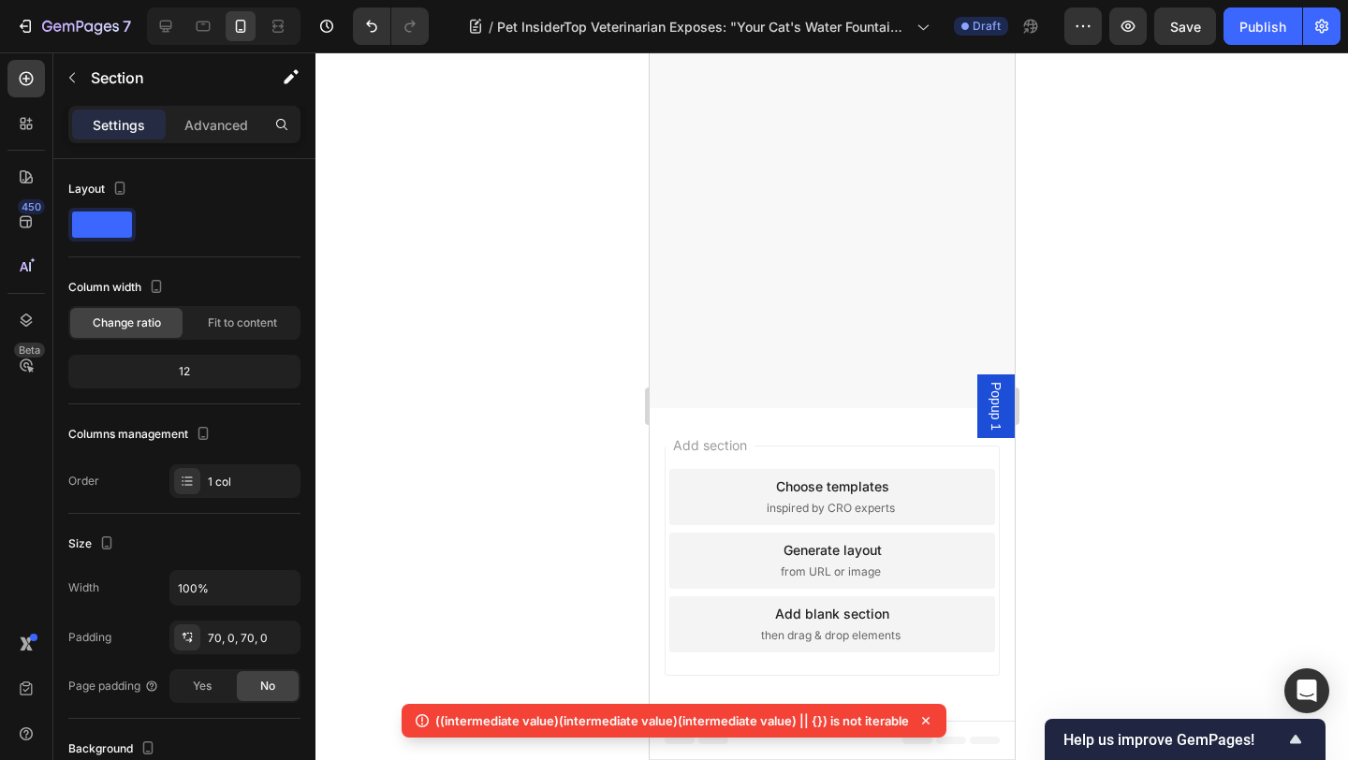
scroll to position [12437, 0]
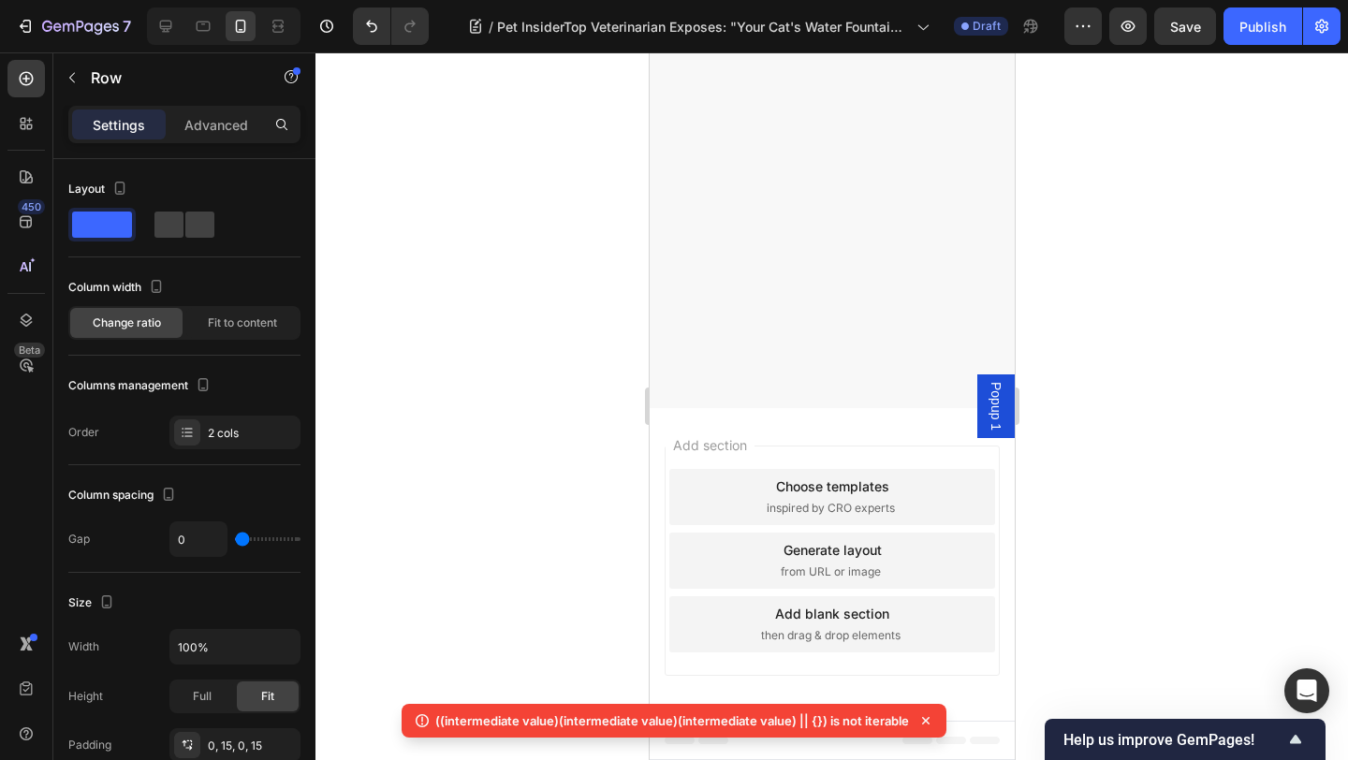
drag, startPoint x: 975, startPoint y: 262, endPoint x: 1030, endPoint y: 294, distance: 63.7
click at [1118, 290] on div at bounding box center [831, 405] width 1032 height 707
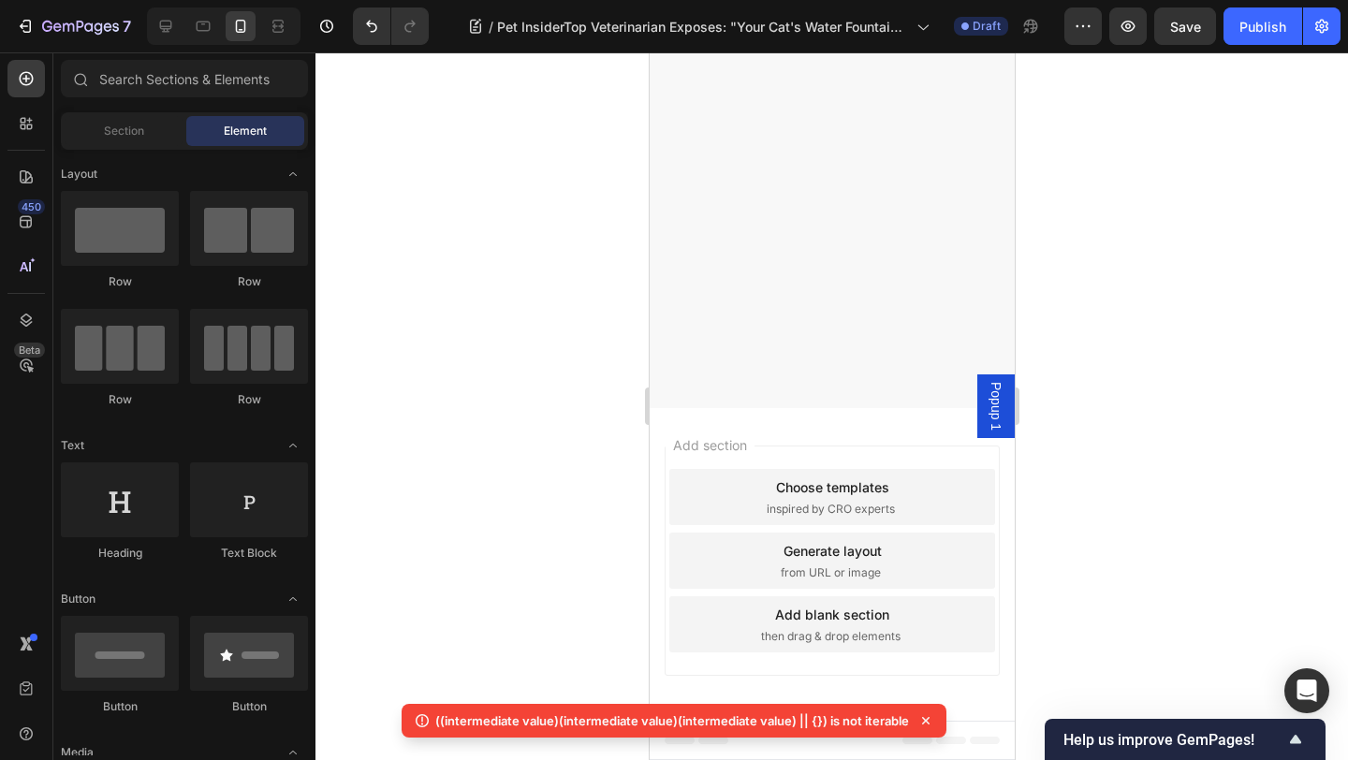
scroll to position [11654, 0]
click at [1234, 33] on button "Publish" at bounding box center [1262, 25] width 79 height 37
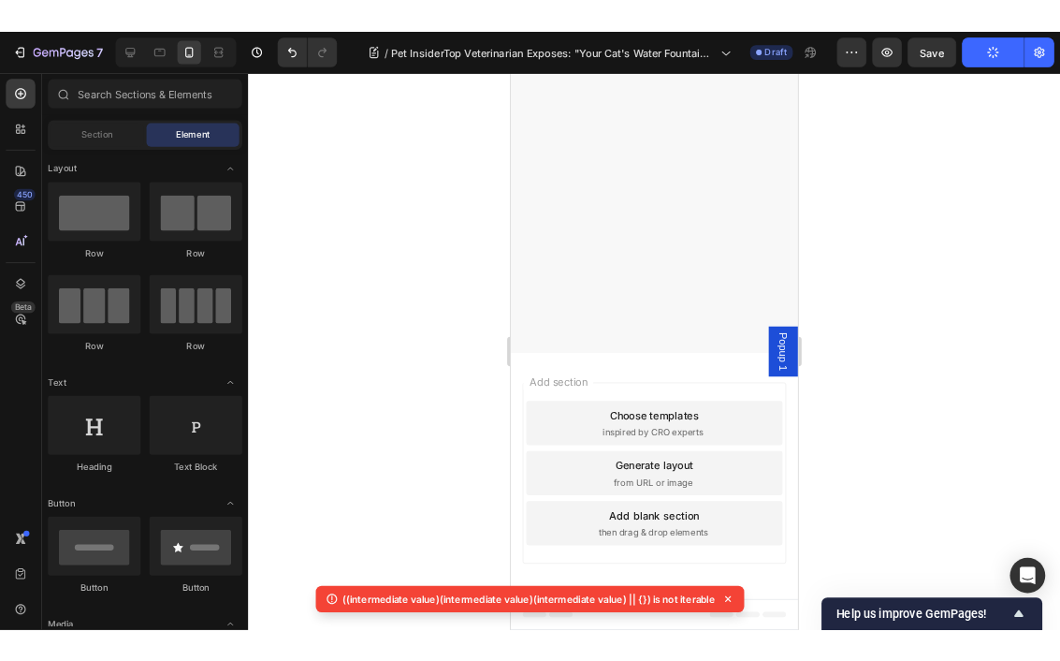
scroll to position [12056, 0]
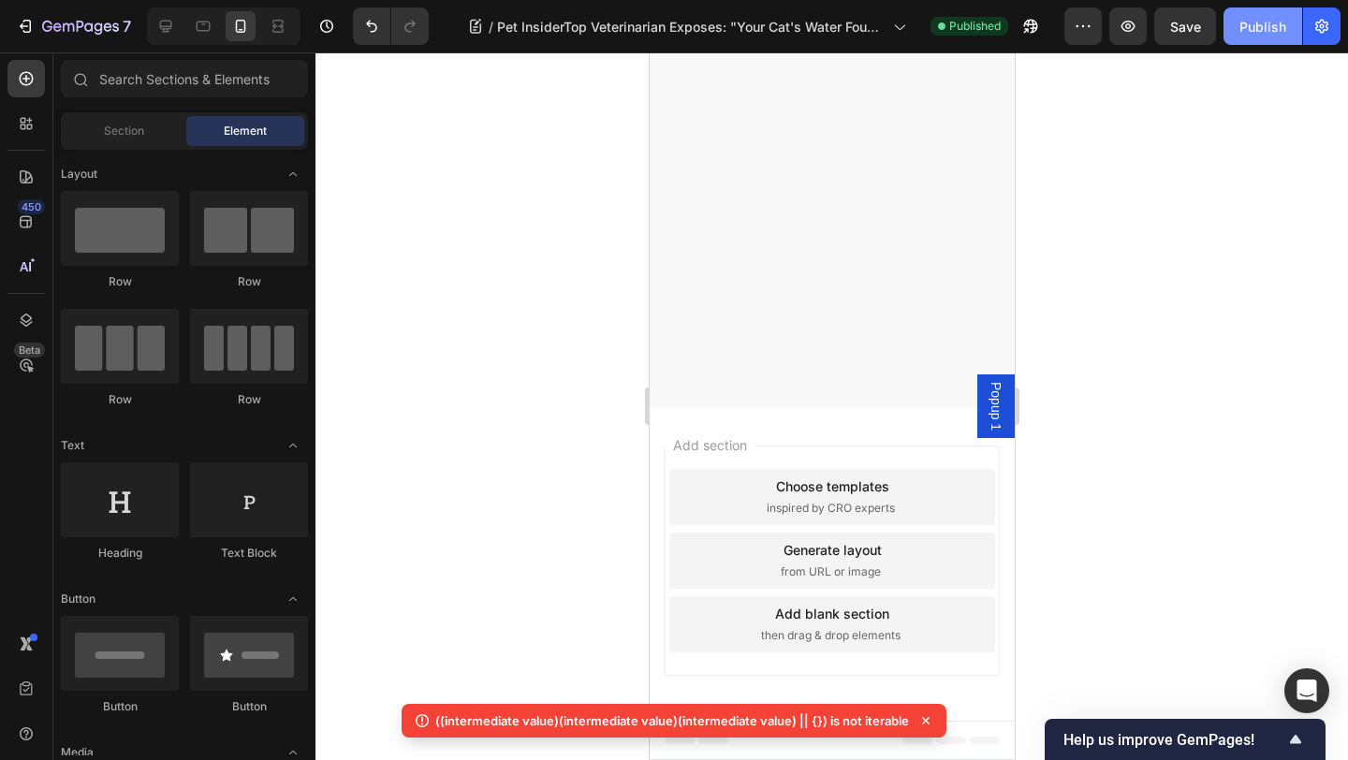
click at [1251, 28] on div "Publish" at bounding box center [1262, 27] width 47 height 20
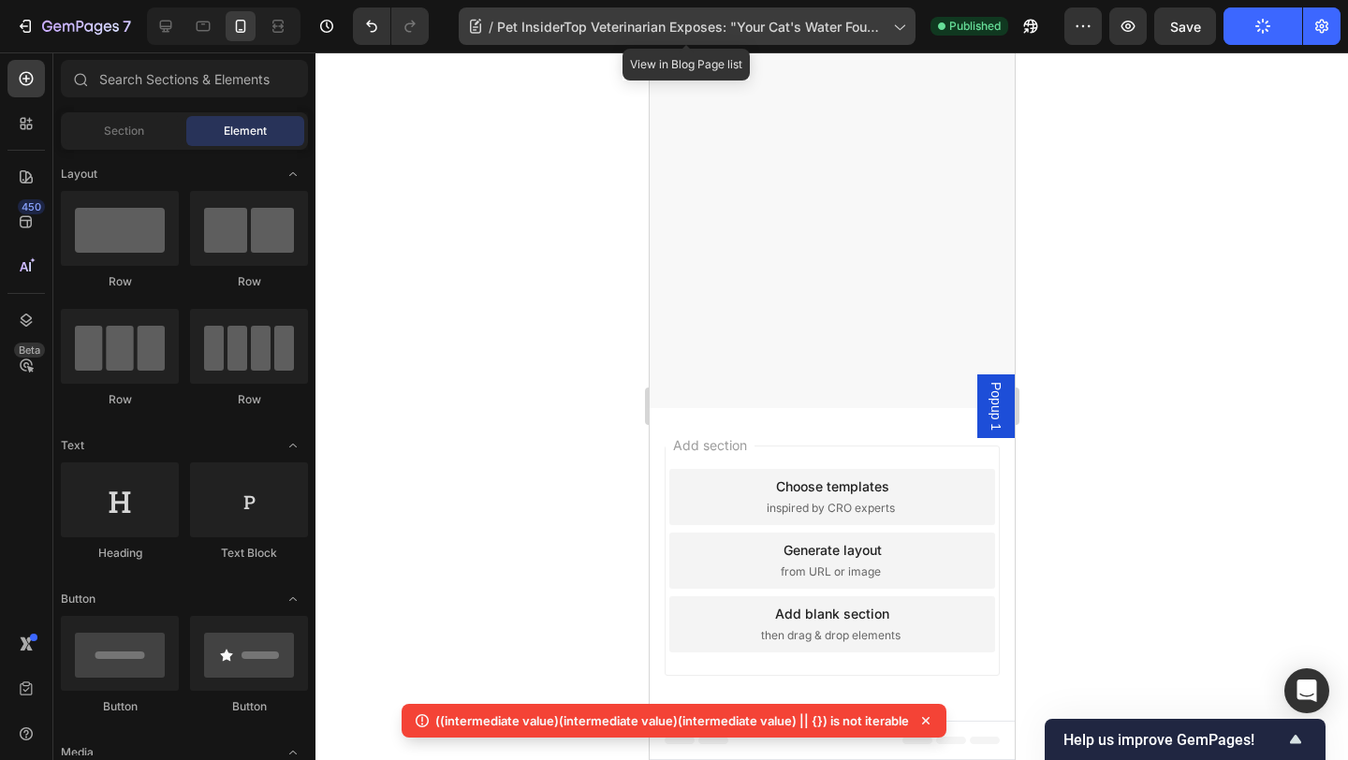
click at [755, 42] on div "/ Pet InsiderTop Veterinarian Exposes: "Your Cat's Water Fountain Could Be Shor…" at bounding box center [687, 25] width 457 height 37
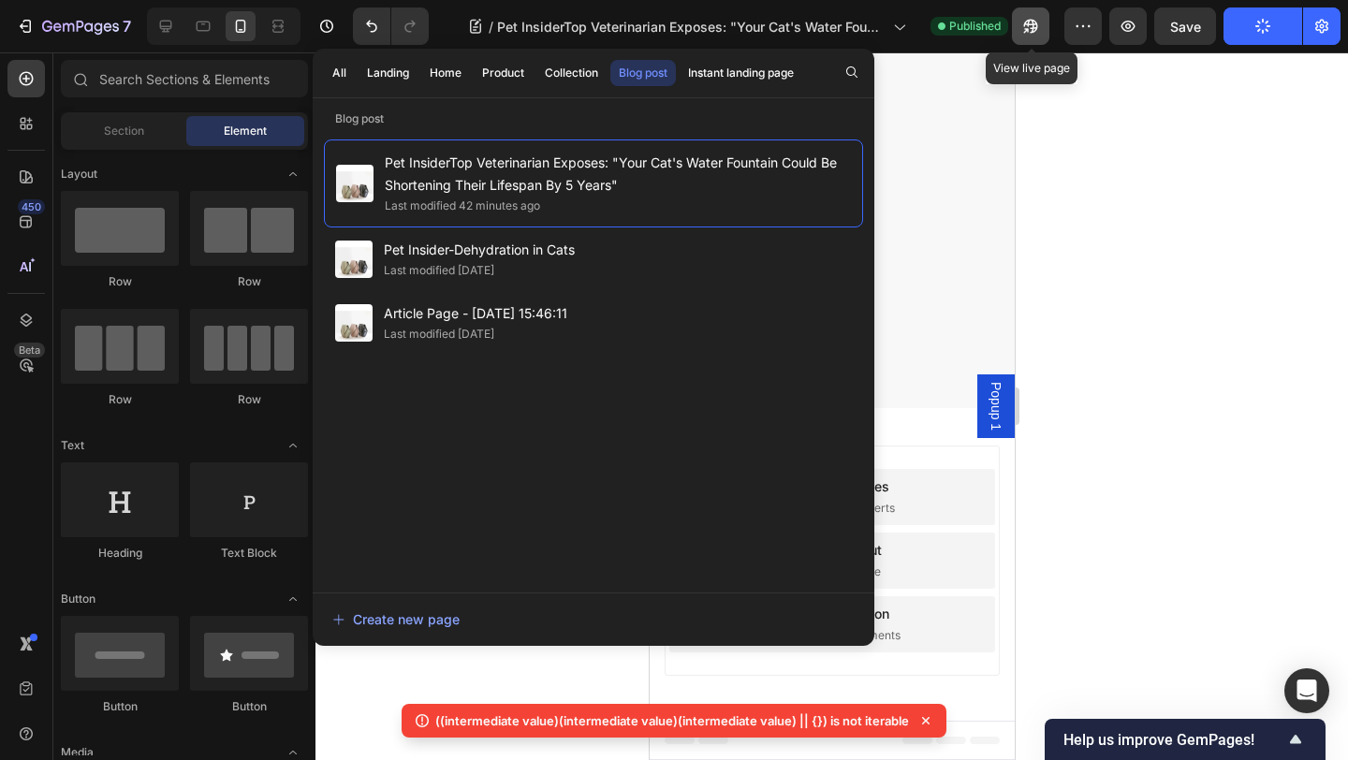
click at [1028, 39] on button "button" at bounding box center [1030, 25] width 37 height 37
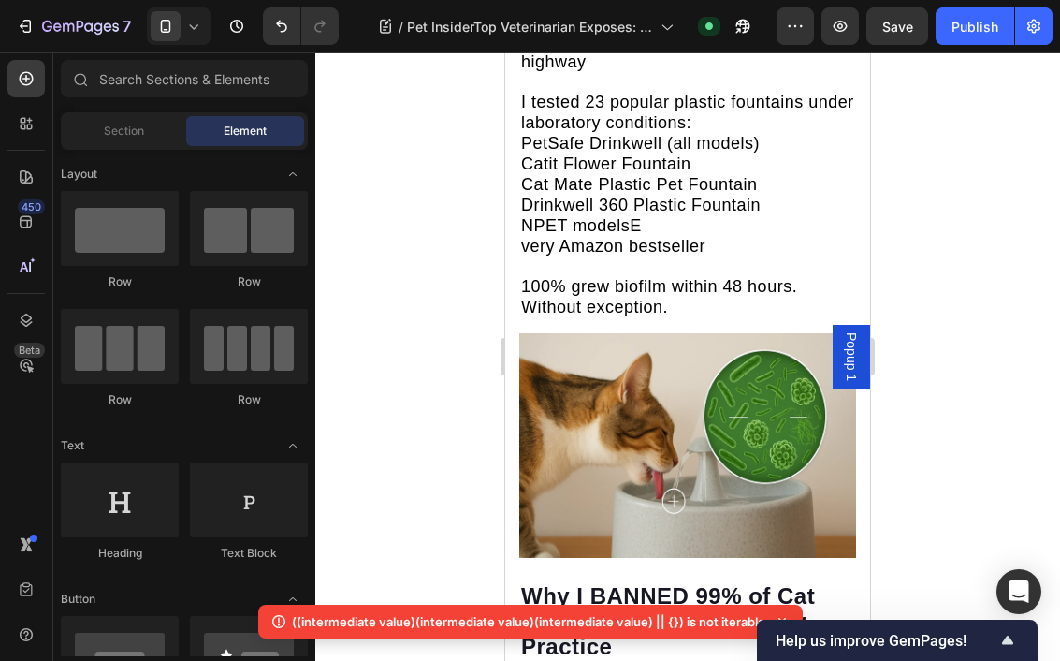
scroll to position [3672, 0]
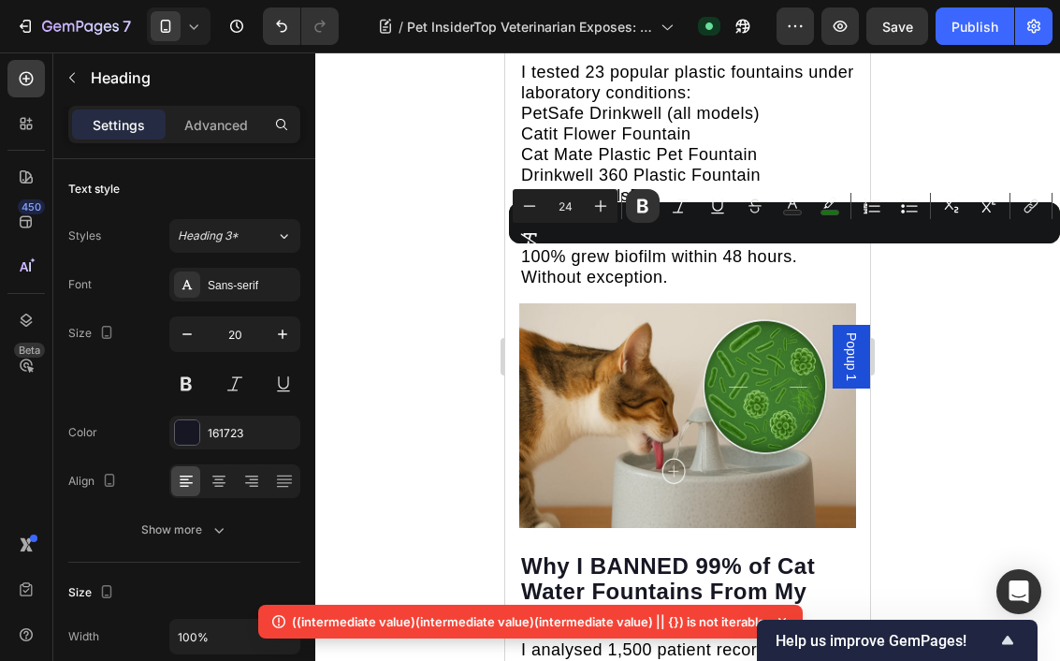
drag, startPoint x: 754, startPoint y: 267, endPoint x: 701, endPoint y: 293, distance: 59.4
click at [824, 204] on icon "Editor contextual toolbar" at bounding box center [830, 206] width 19 height 19
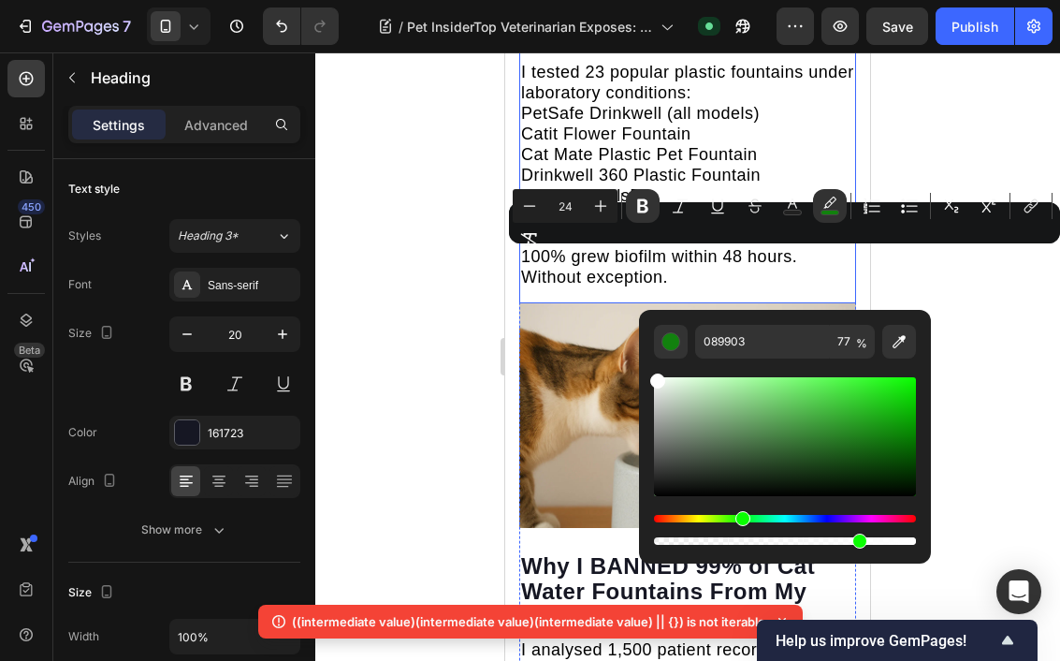
drag, startPoint x: 1181, startPoint y: 470, endPoint x: 632, endPoint y: 361, distance: 559.9
click at [430, 316] on div at bounding box center [687, 356] width 745 height 608
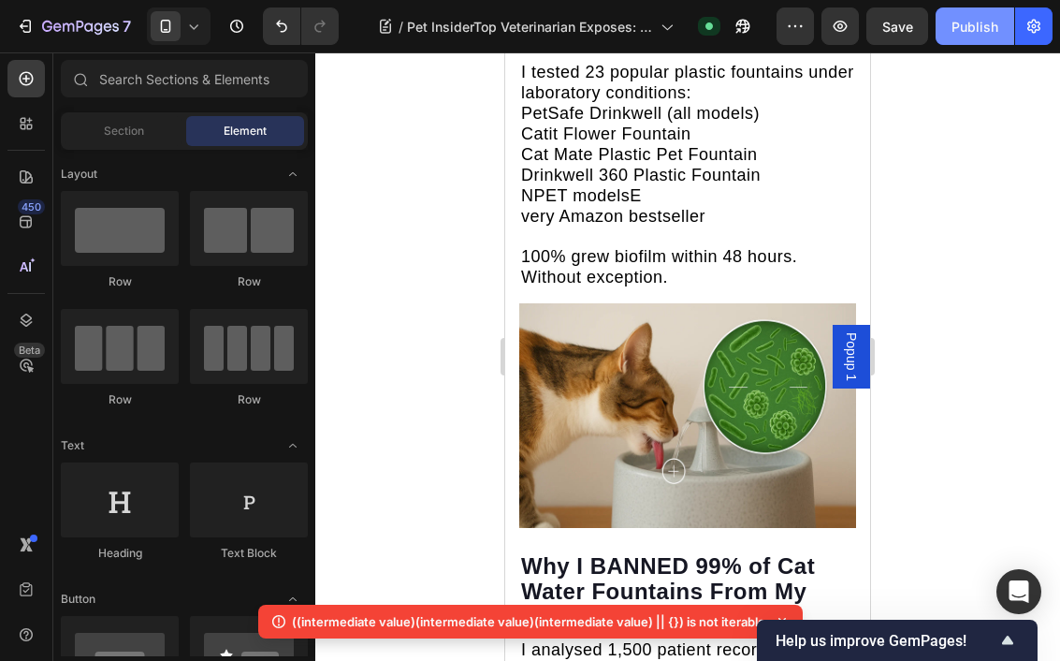
click at [963, 22] on div "Publish" at bounding box center [975, 27] width 47 height 20
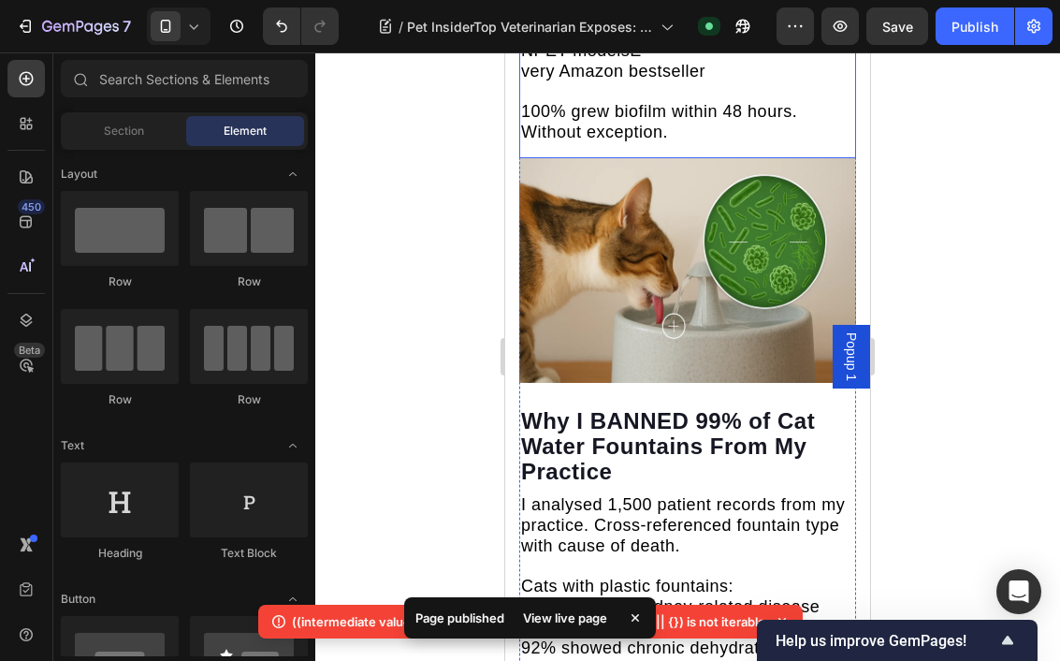
scroll to position [3834, 0]
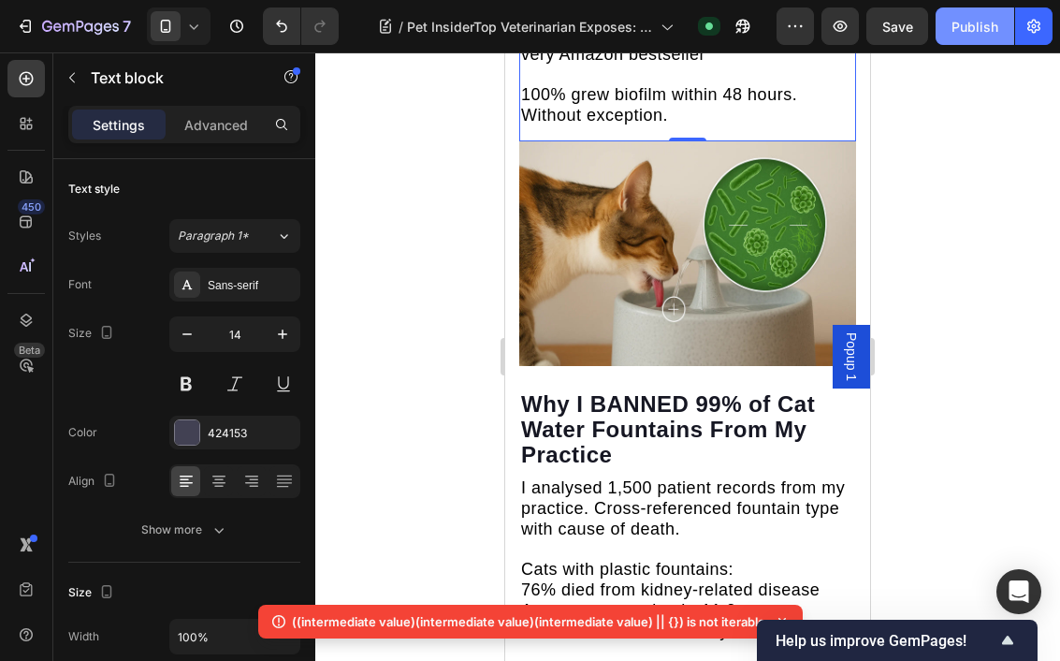
click at [995, 23] on div "Publish" at bounding box center [975, 27] width 47 height 20
click at [967, 43] on button "Publish" at bounding box center [975, 25] width 79 height 37
click at [924, 40] on button "Save" at bounding box center [898, 25] width 62 height 37
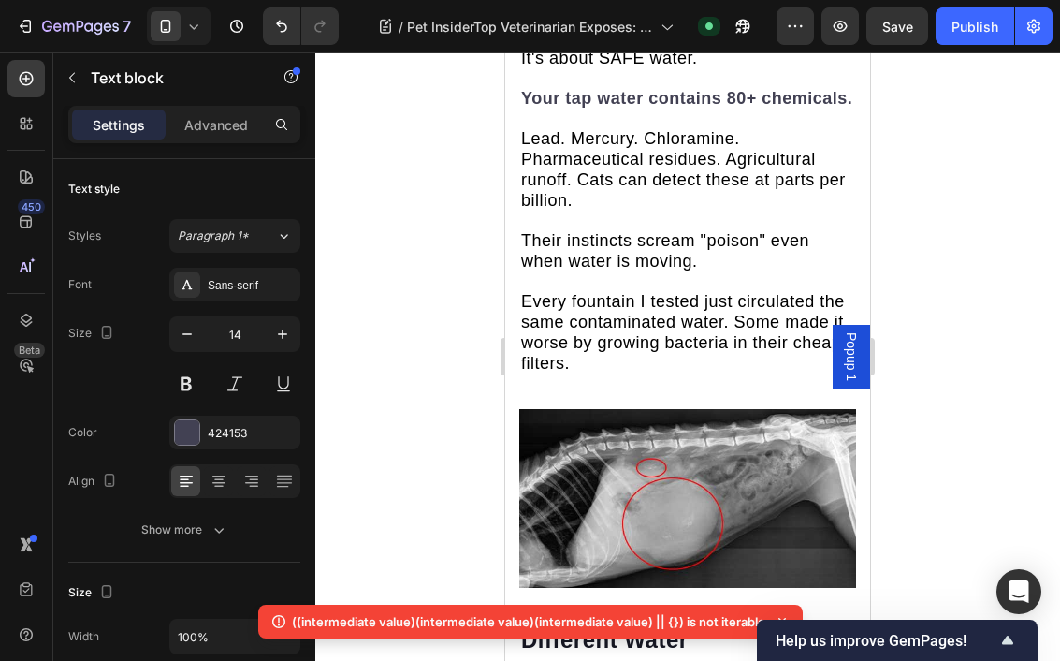
scroll to position [5440, 0]
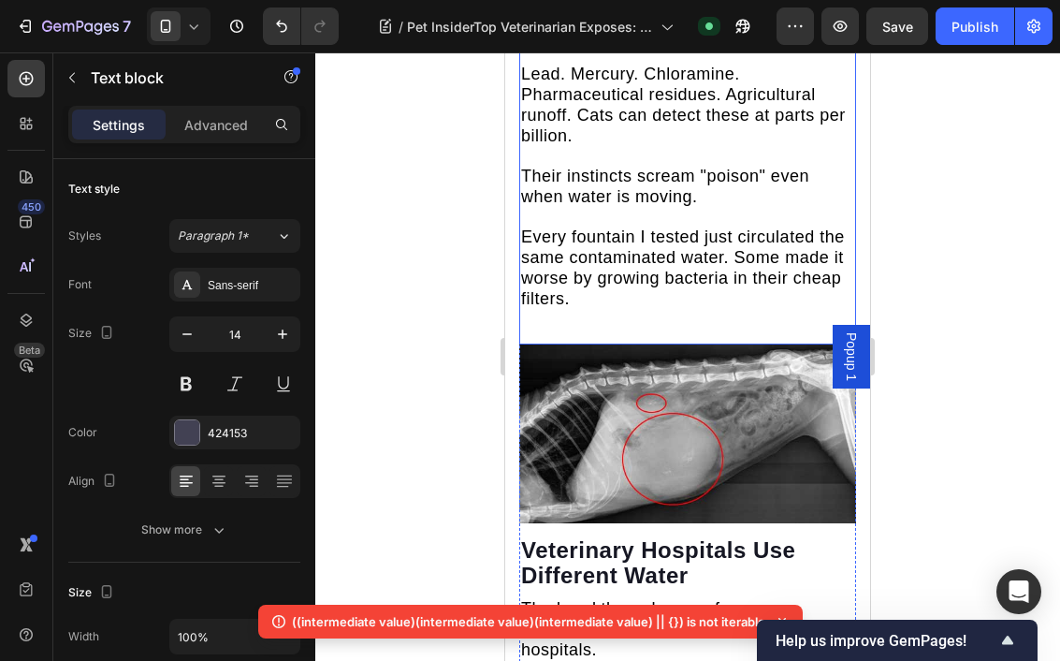
click at [948, 44] on button "Publish" at bounding box center [975, 25] width 79 height 37
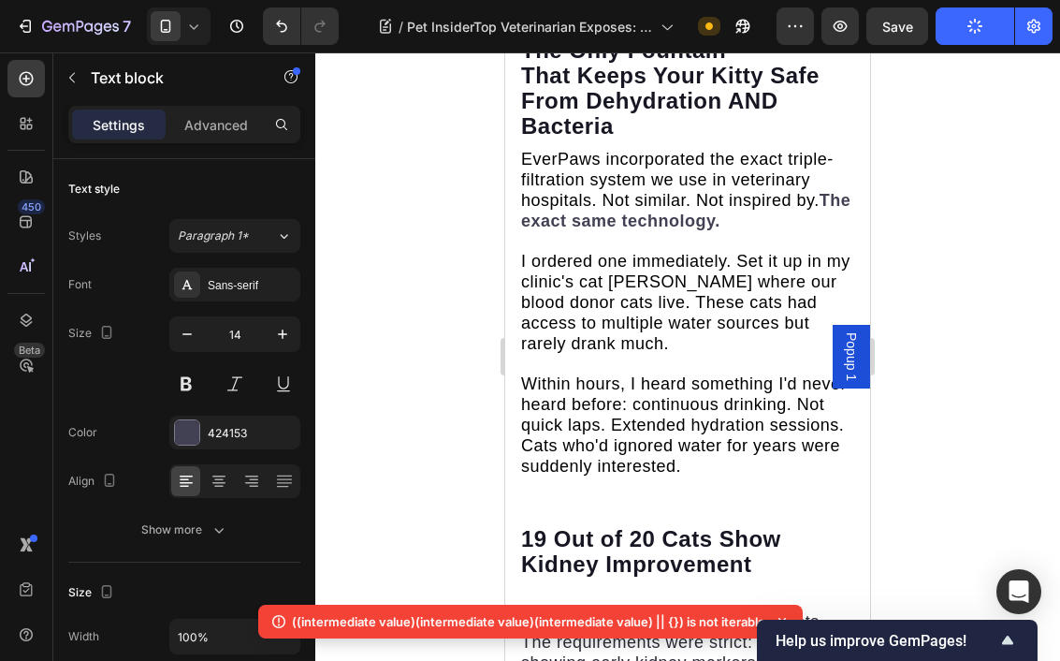
scroll to position [6536, 0]
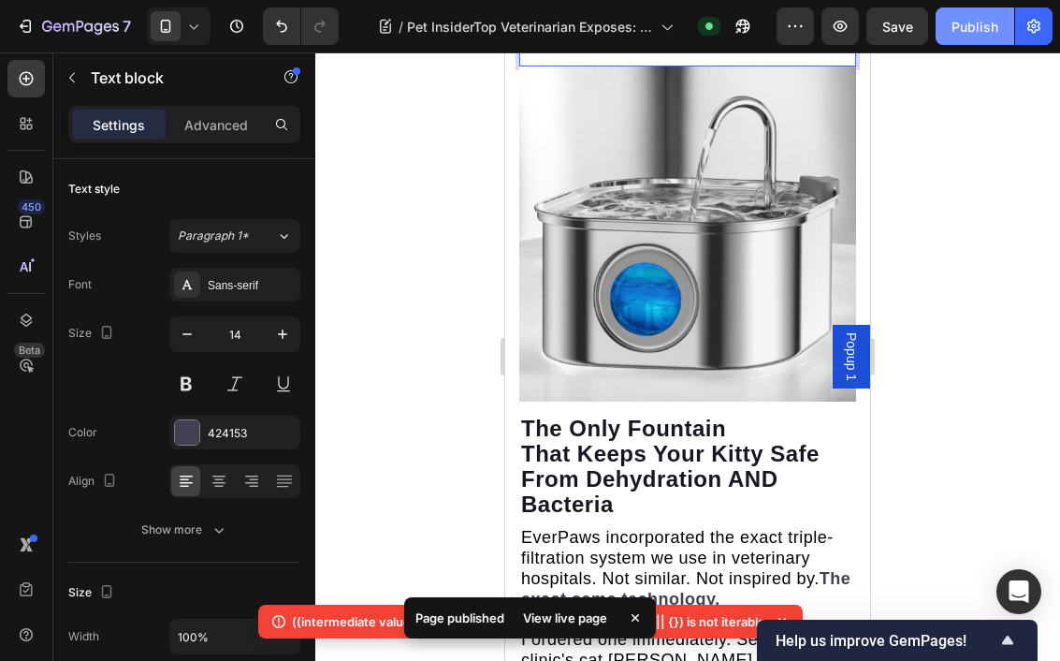
click at [975, 40] on button "Publish" at bounding box center [975, 25] width 79 height 37
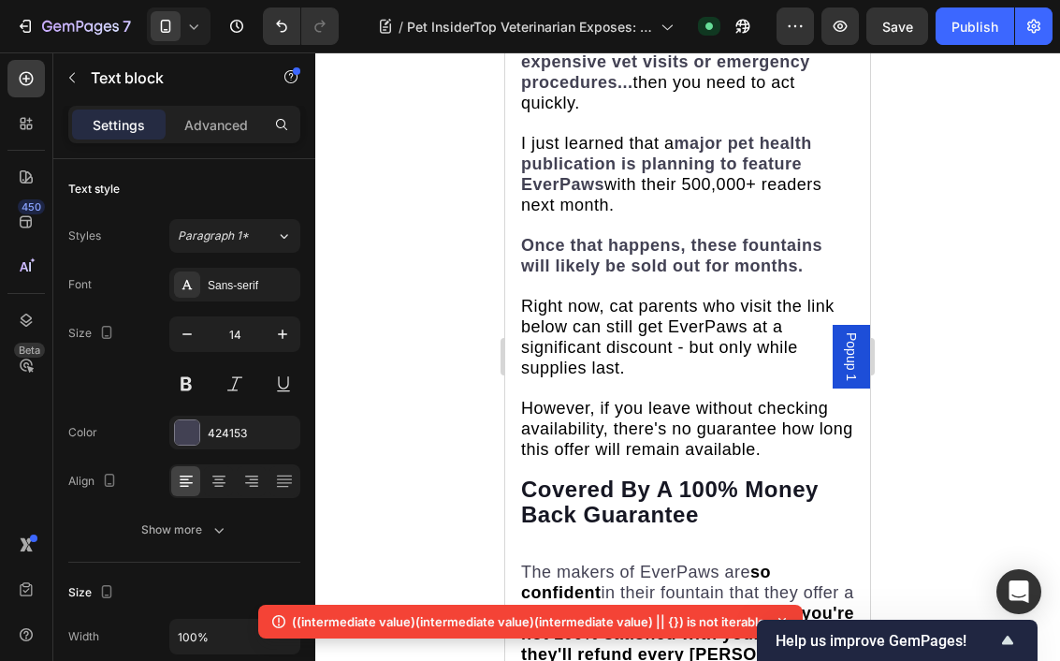
scroll to position [8944, 0]
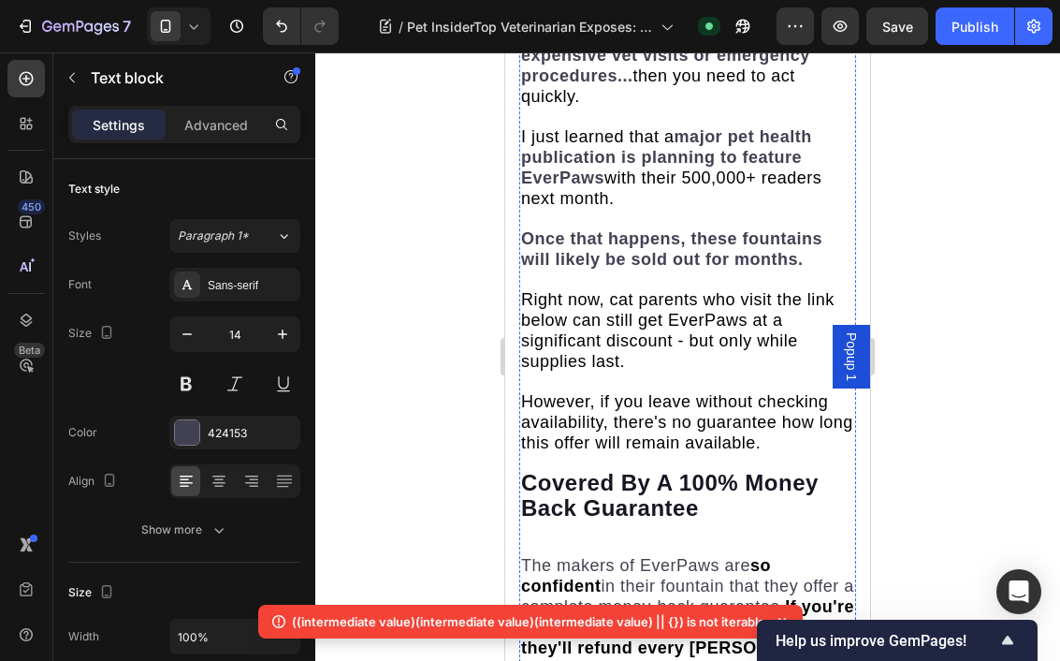
click at [999, 19] on button "Publish" at bounding box center [975, 25] width 79 height 37
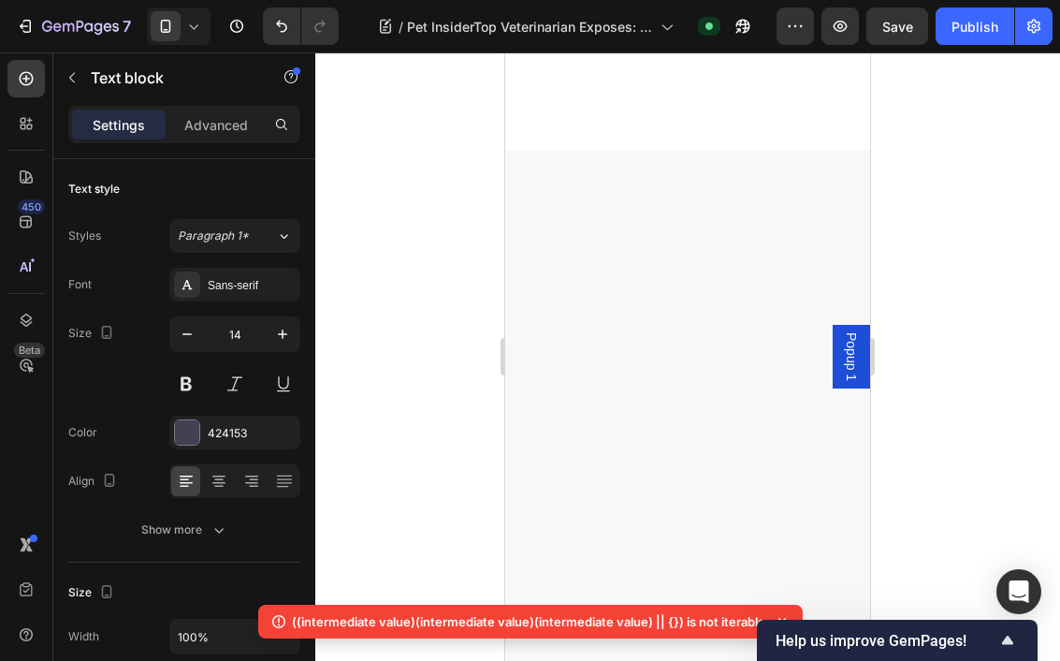
scroll to position [12040, 0]
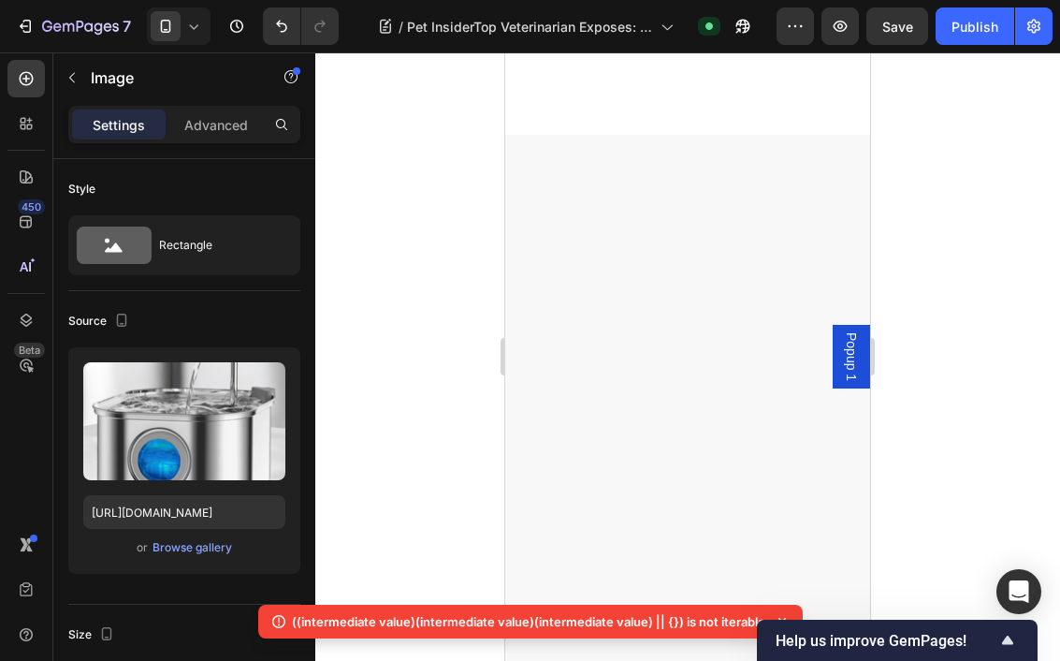
scroll to position [12010, 0]
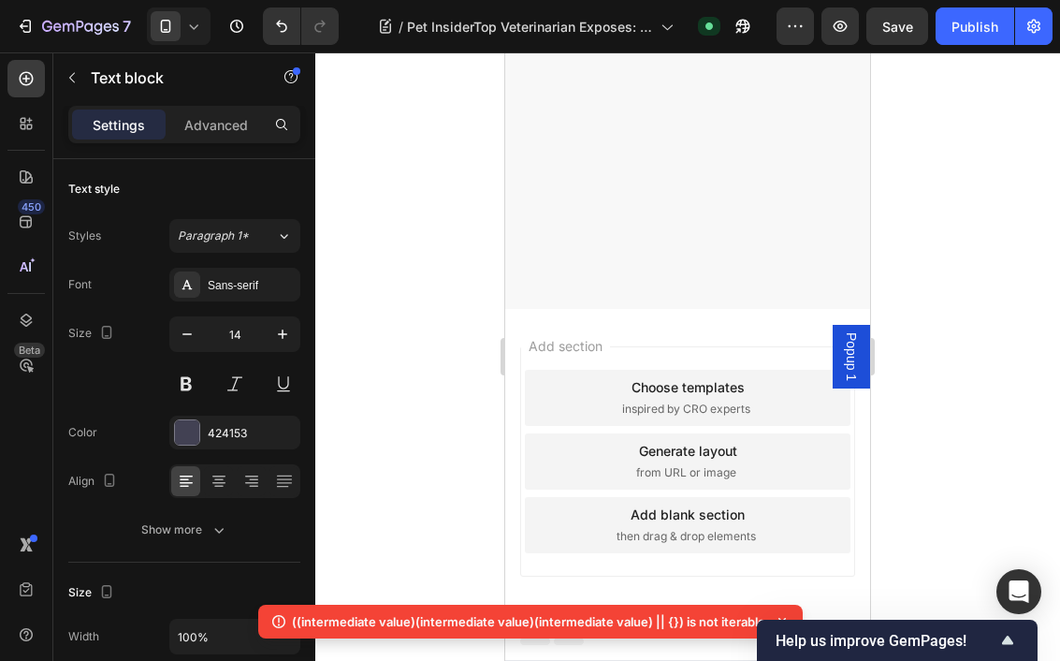
scroll to position [12640, 0]
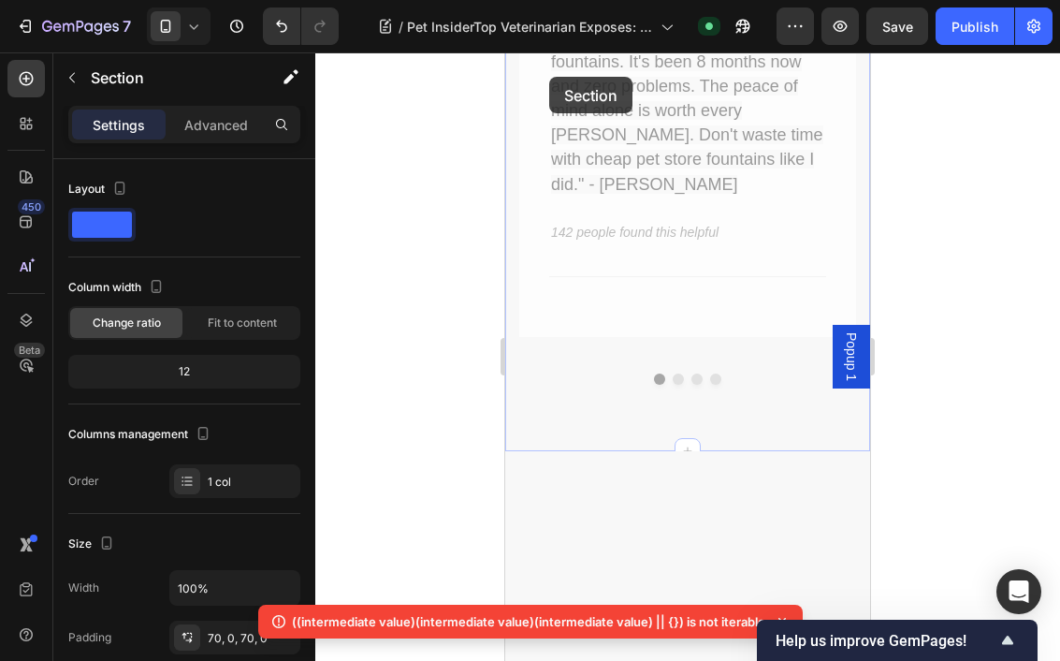
scroll to position [11672, 0]
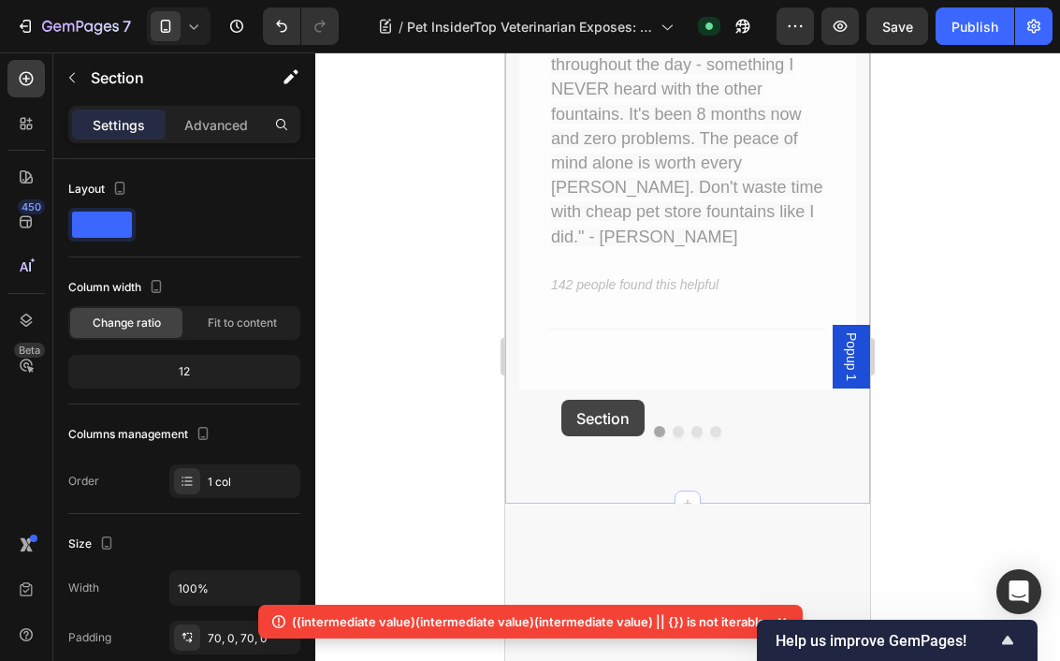
drag, startPoint x: 517, startPoint y: 120, endPoint x: 560, endPoint y: 401, distance: 284.0
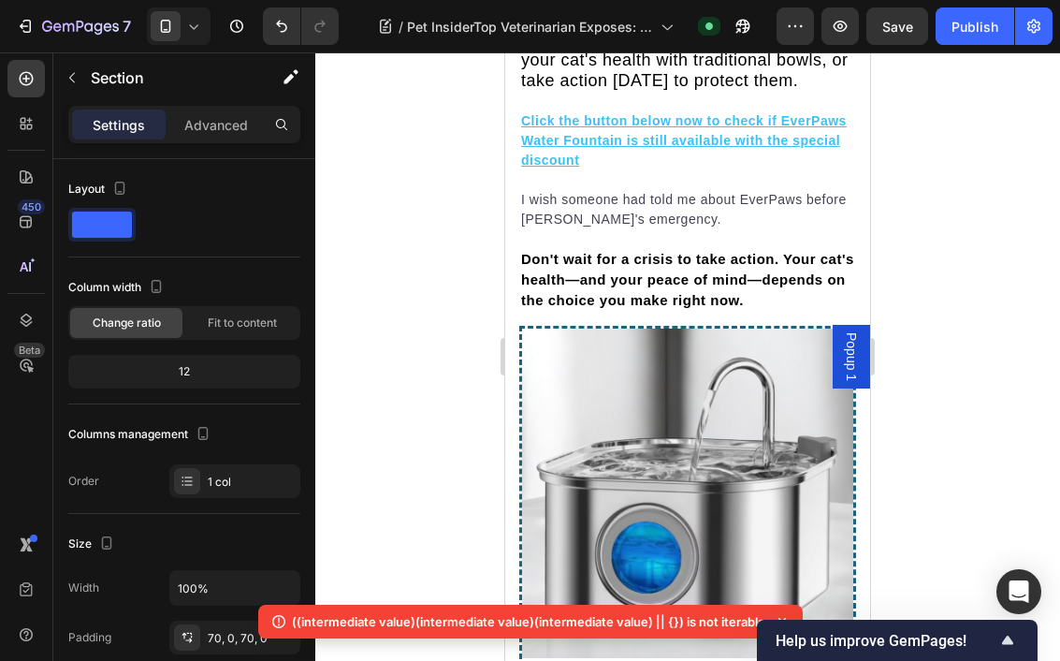
scroll to position [11901, 0]
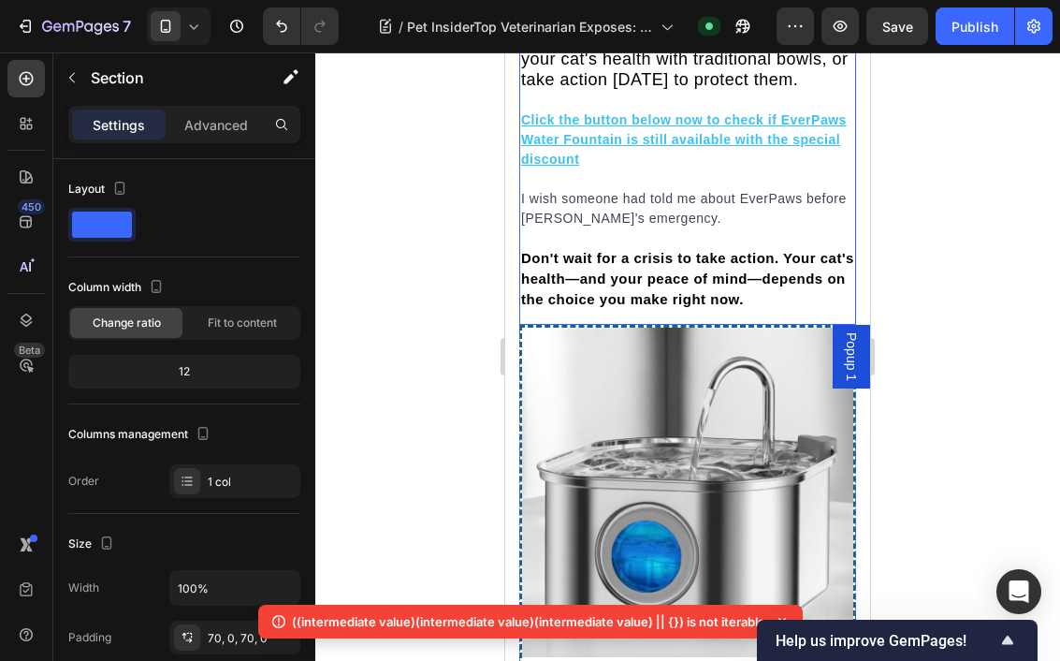
click at [770, 248] on p "Don't wait for a crisis to take action. Your cat's health—and your peace of min…" at bounding box center [687, 279] width 333 height 62
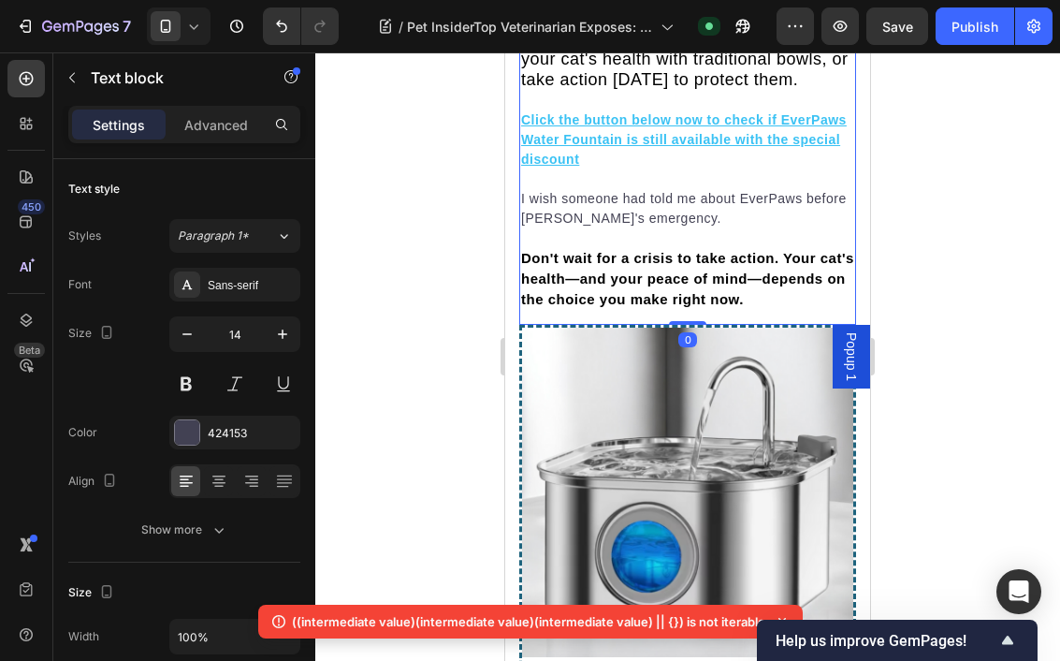
click at [768, 248] on p "Don't wait for a crisis to take action. Your cat's health—and your peace of min…" at bounding box center [687, 279] width 333 height 62
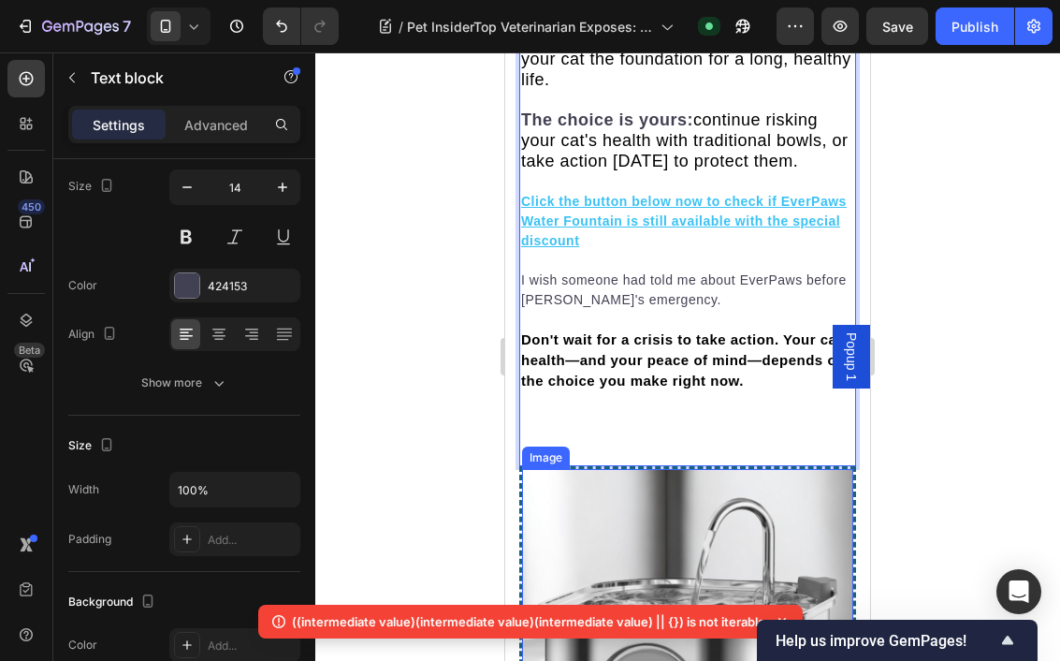
scroll to position [11811, 0]
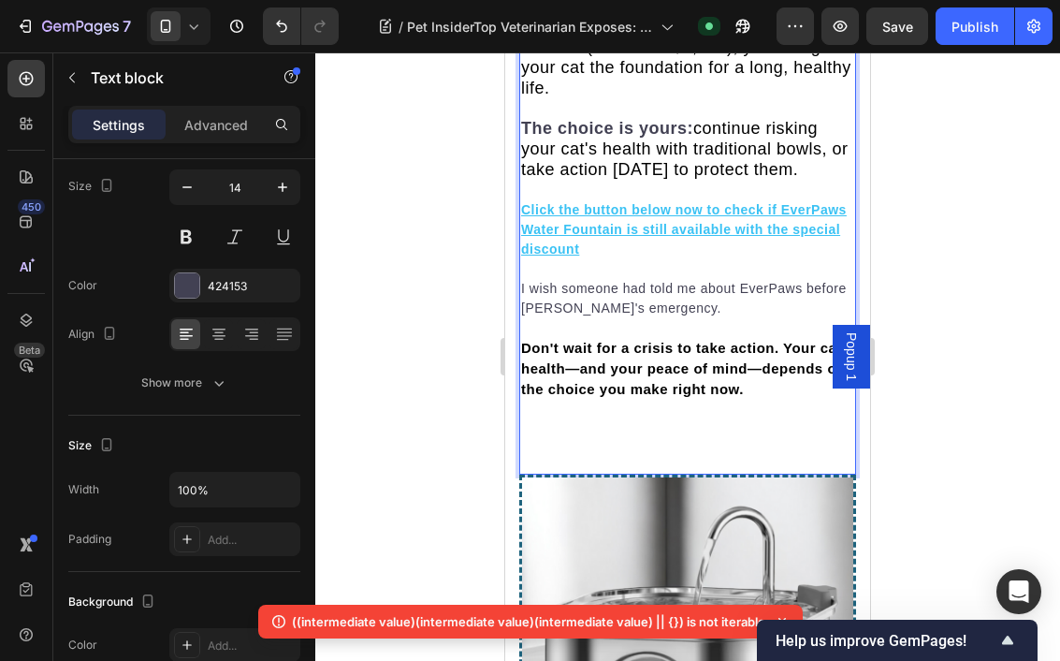
click at [577, 419] on p "Rich Text Editor. Editing area: main" at bounding box center [687, 429] width 333 height 20
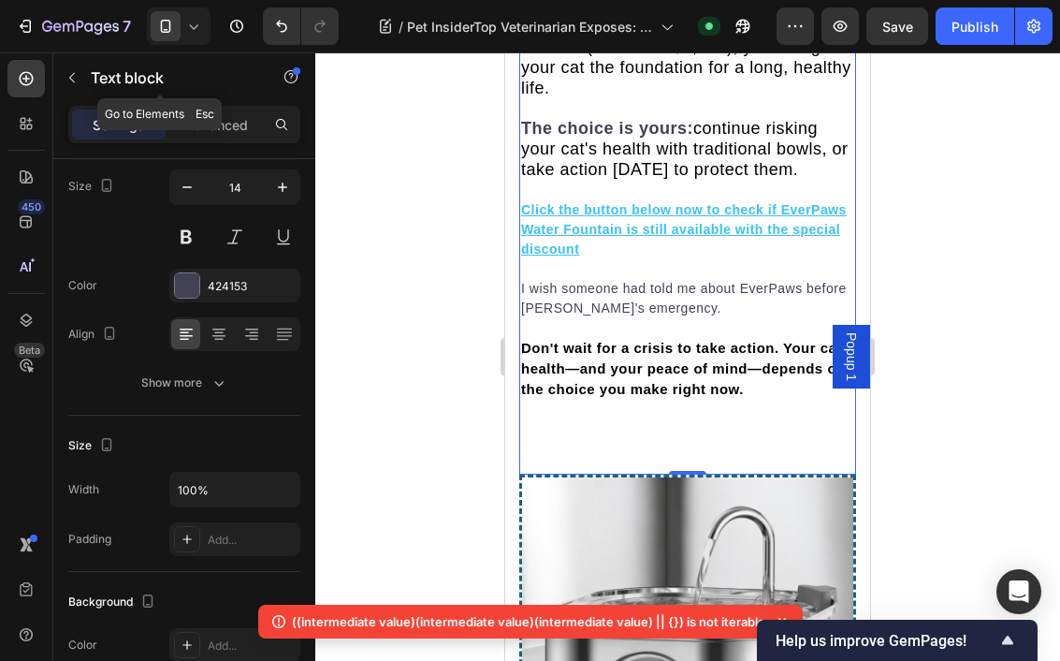
click at [77, 82] on icon "button" at bounding box center [72, 77] width 15 height 15
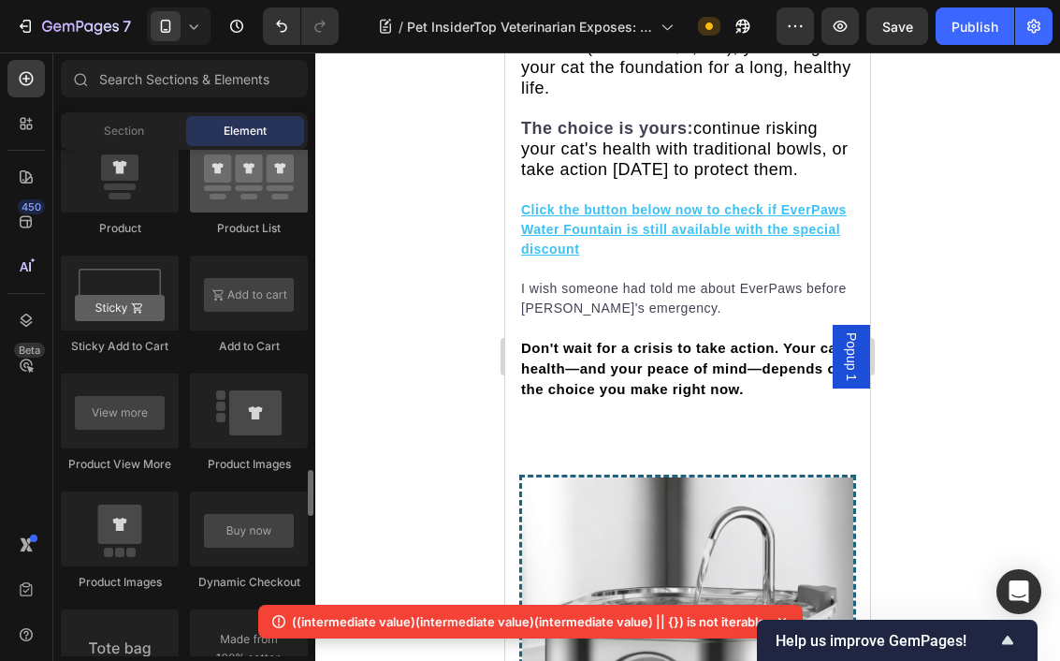
scroll to position [2488, 0]
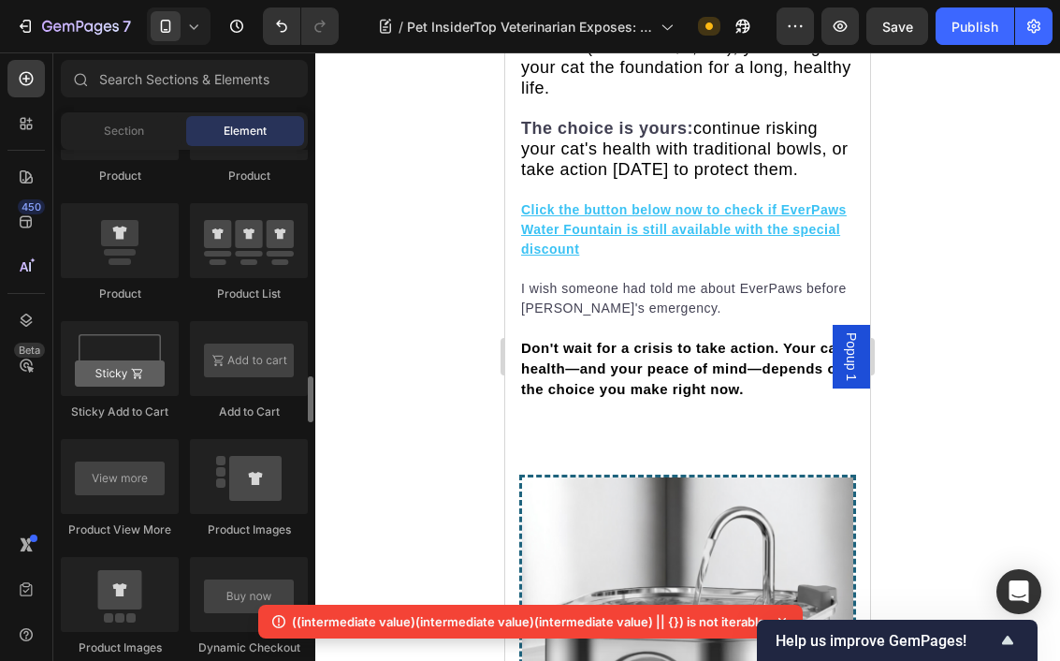
click at [597, 400] on p "Rich Text Editor. Editing area: main" at bounding box center [687, 410] width 333 height 20
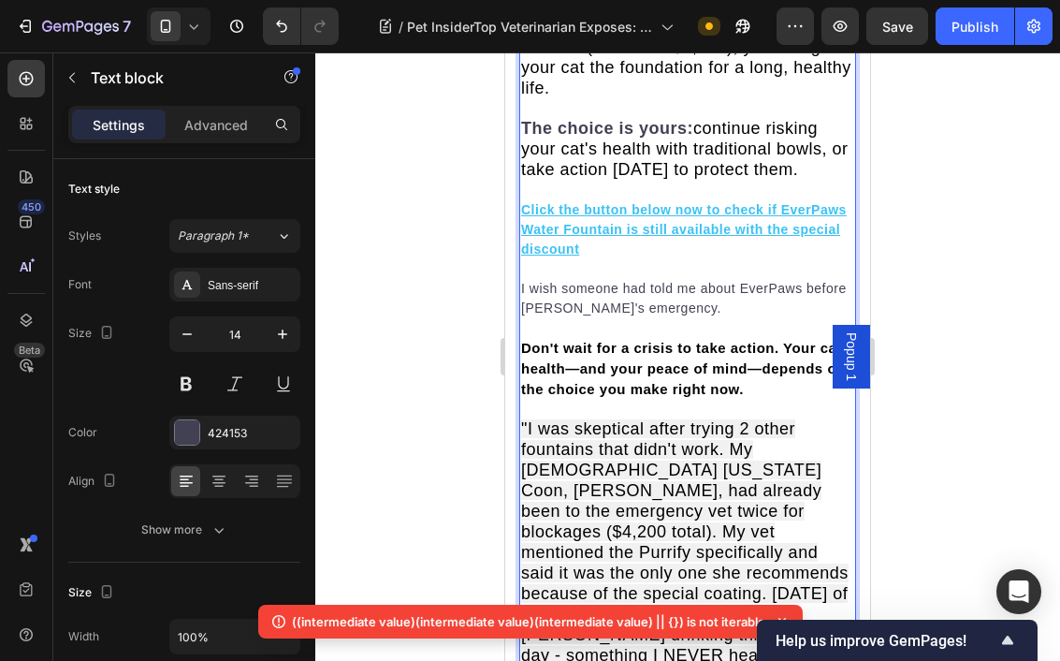
click at [616, 419] on span ""I was skeptical after trying 2 other fountains that didn't work. My [DEMOGRAPH…" at bounding box center [687, 593] width 333 height 348
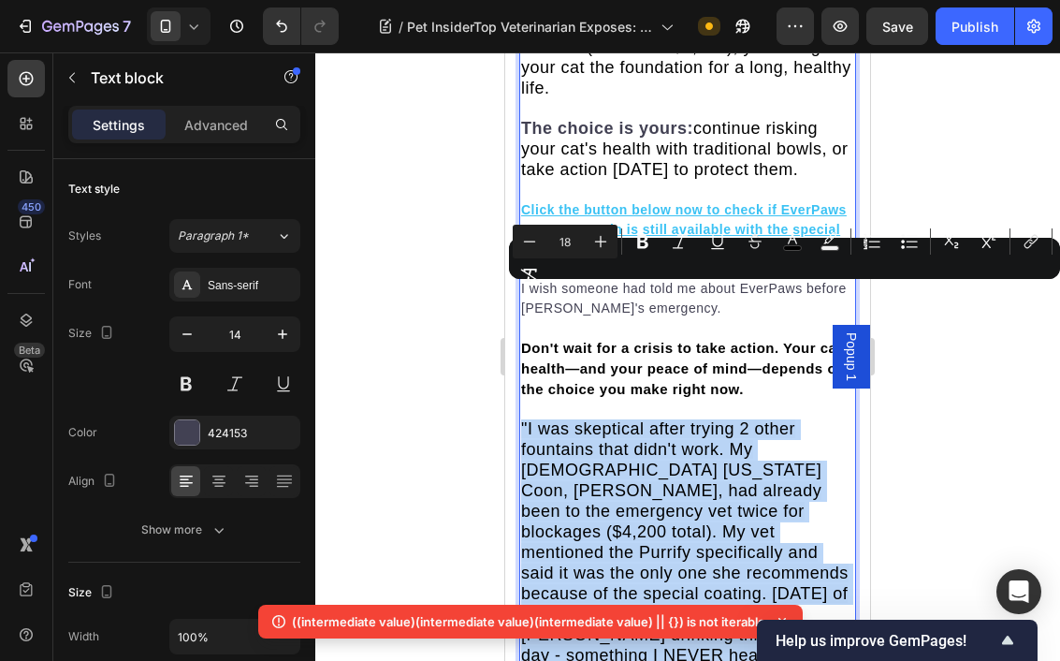
drag, startPoint x: 522, startPoint y: 297, endPoint x: 678, endPoint y: 644, distance: 380.4
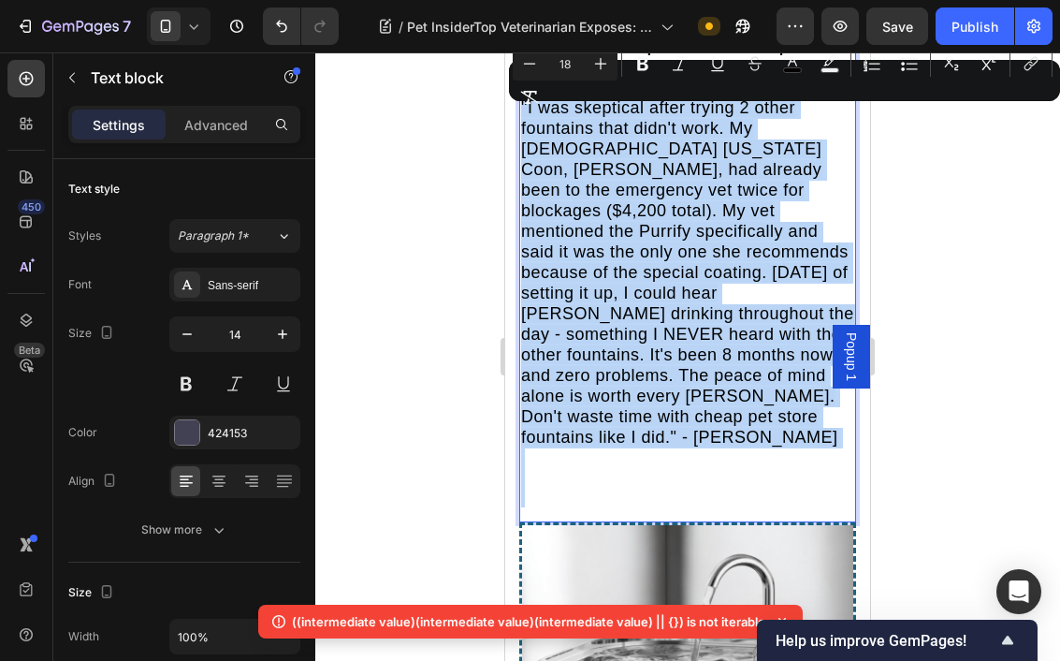
click at [762, 448] on p "Rich Text Editor. Editing area: main" at bounding box center [687, 467] width 333 height 39
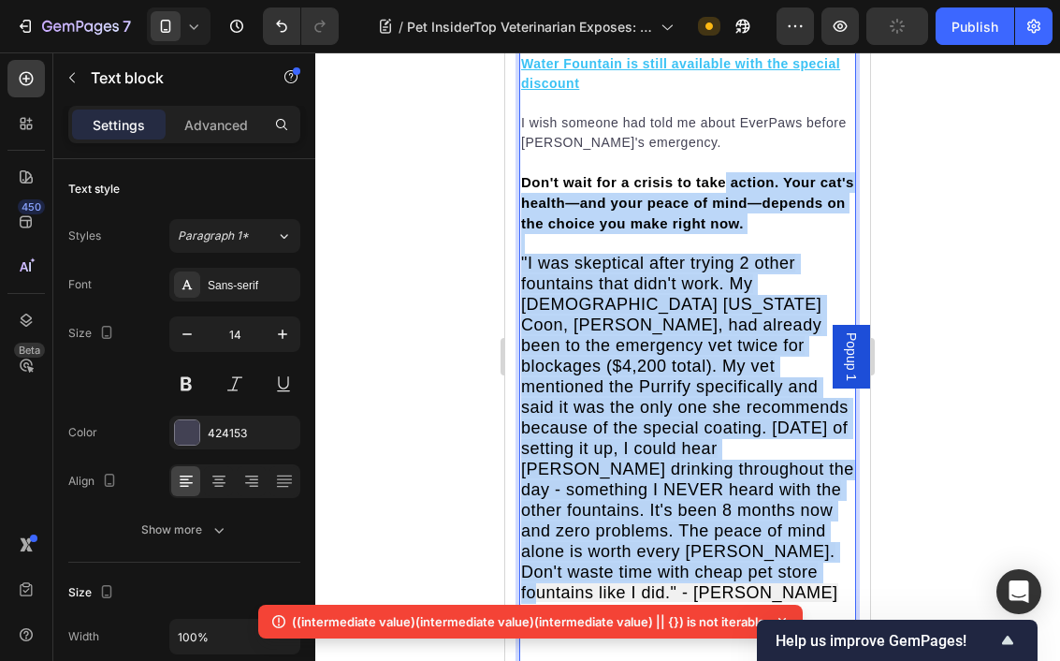
scroll to position [11933, 0]
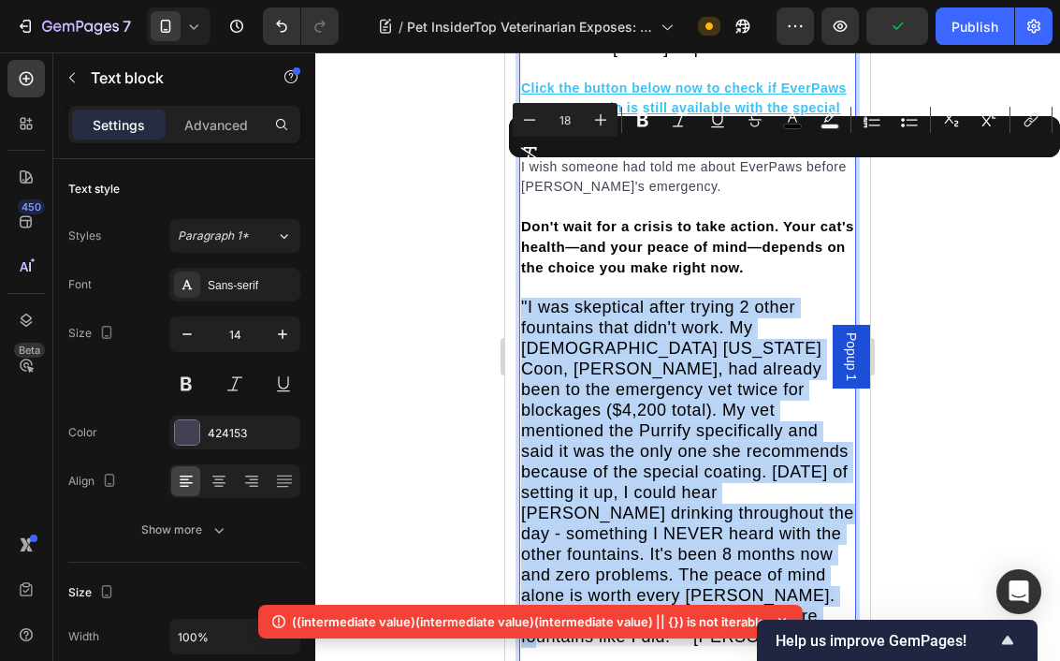
drag, startPoint x: 802, startPoint y: 255, endPoint x: 519, endPoint y: 166, distance: 296.6
click at [519, 166] on div "According to veterinary studies, cats suffering from chronic dehydration face: …" at bounding box center [687, 88] width 337 height 1242
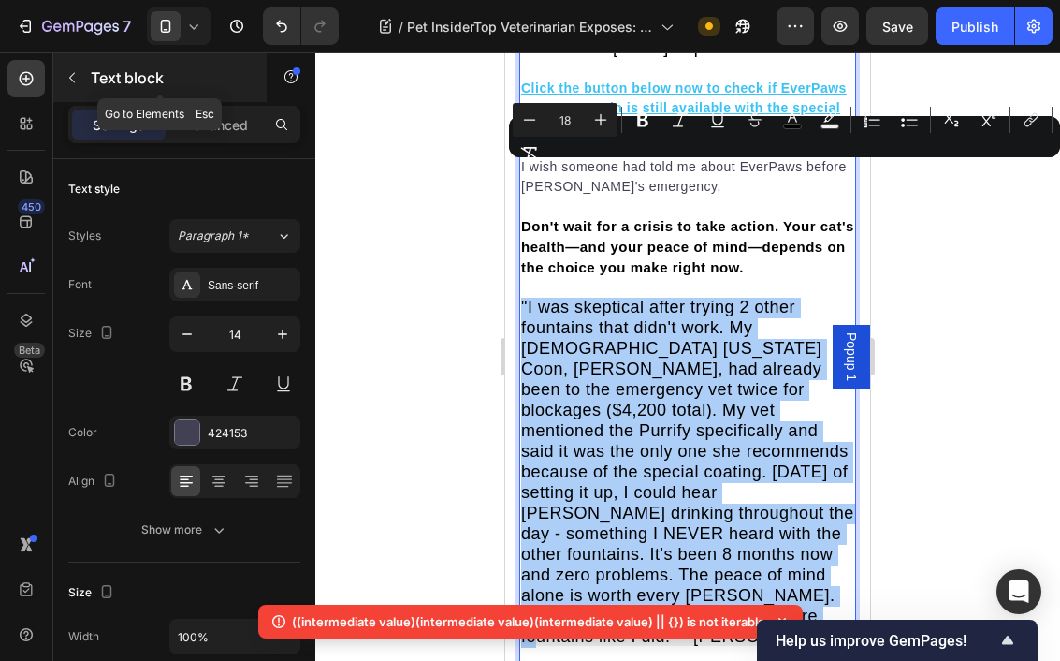
click at [82, 75] on button "button" at bounding box center [72, 78] width 30 height 30
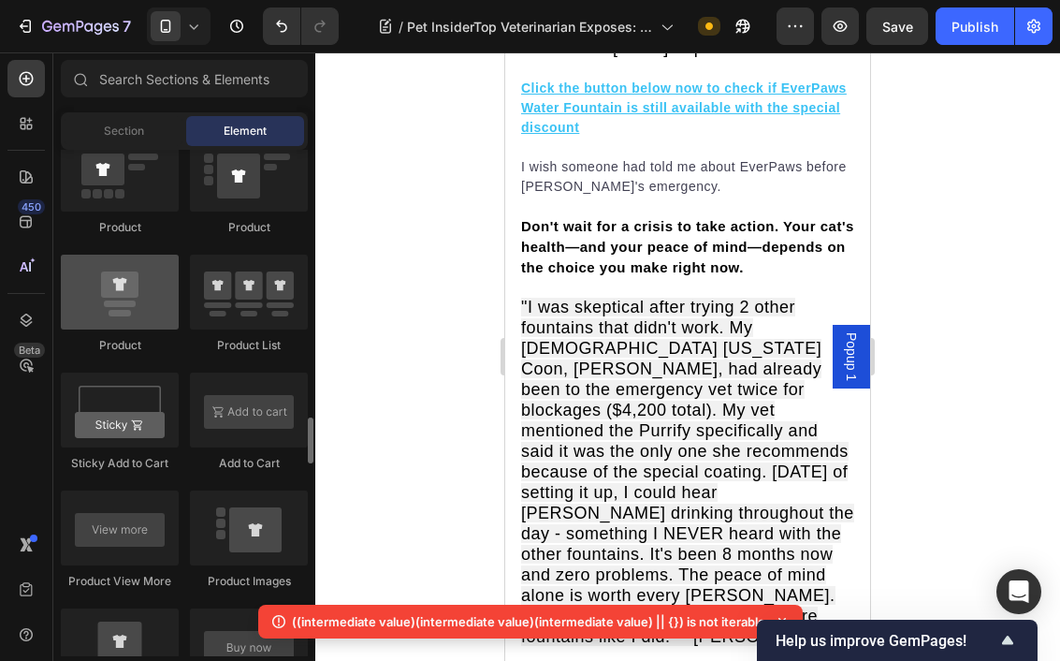
scroll to position [2515, 0]
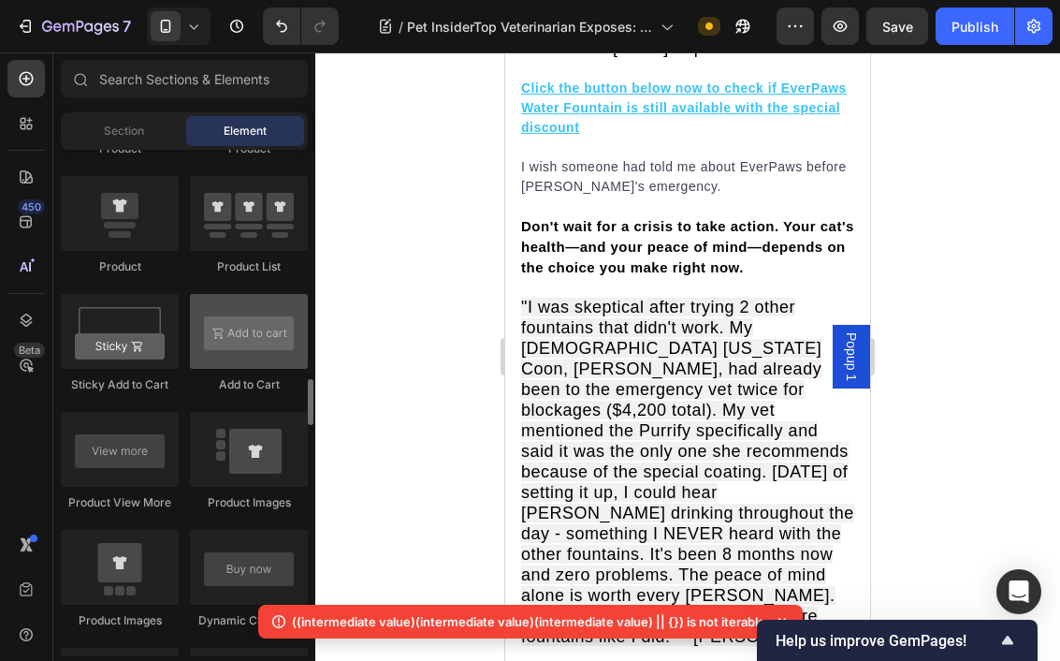
click at [207, 317] on div at bounding box center [249, 331] width 118 height 75
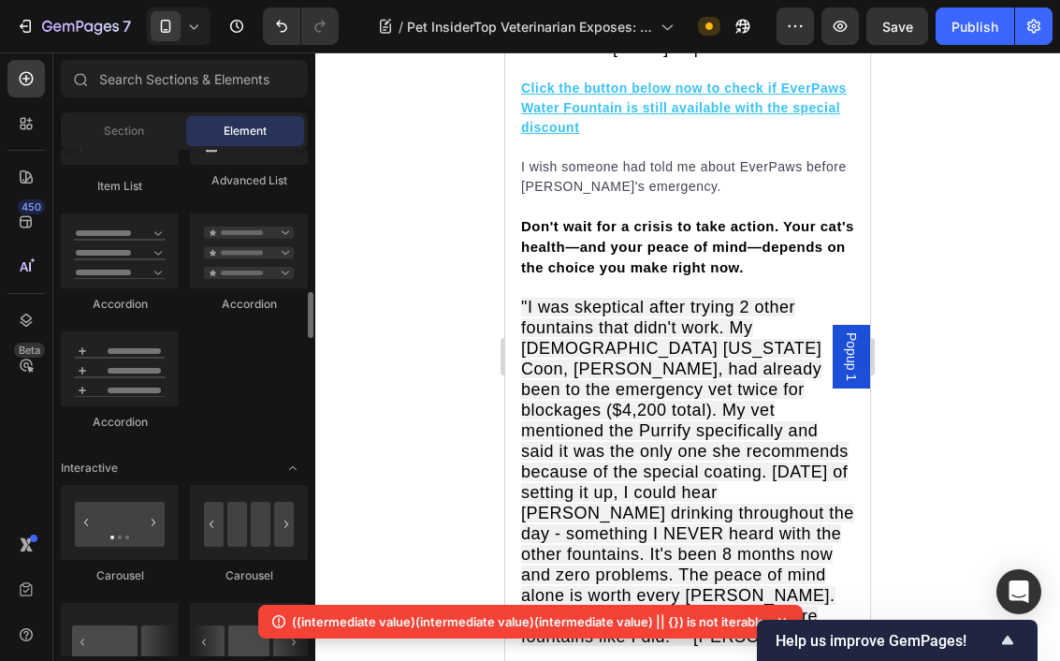
scroll to position [1572, 0]
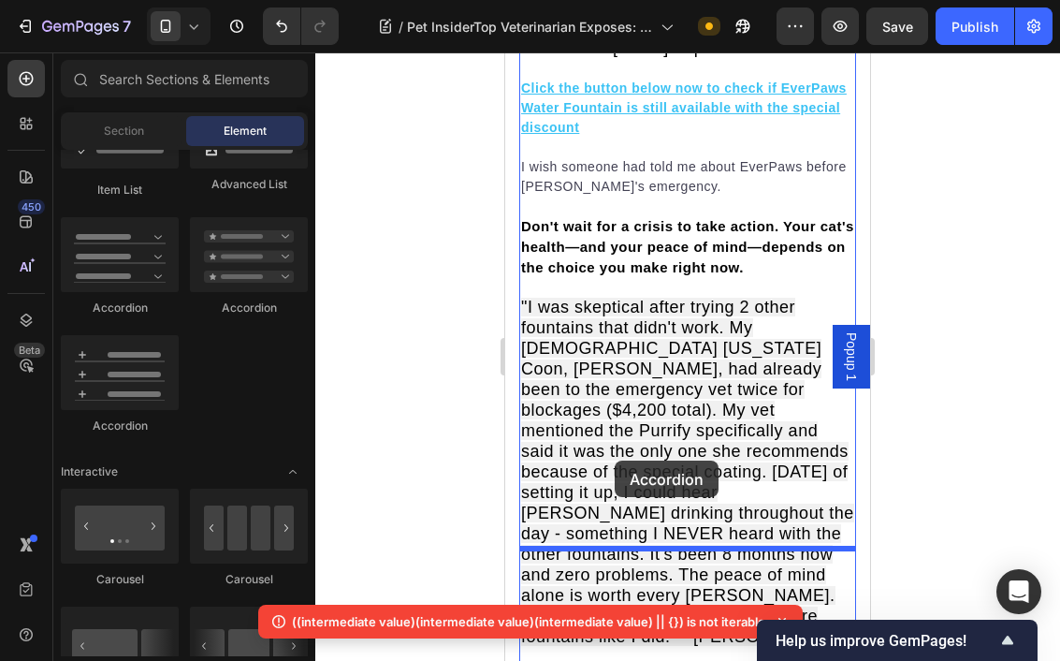
drag, startPoint x: 621, startPoint y: 406, endPoint x: 616, endPoint y: 460, distance: 54.6
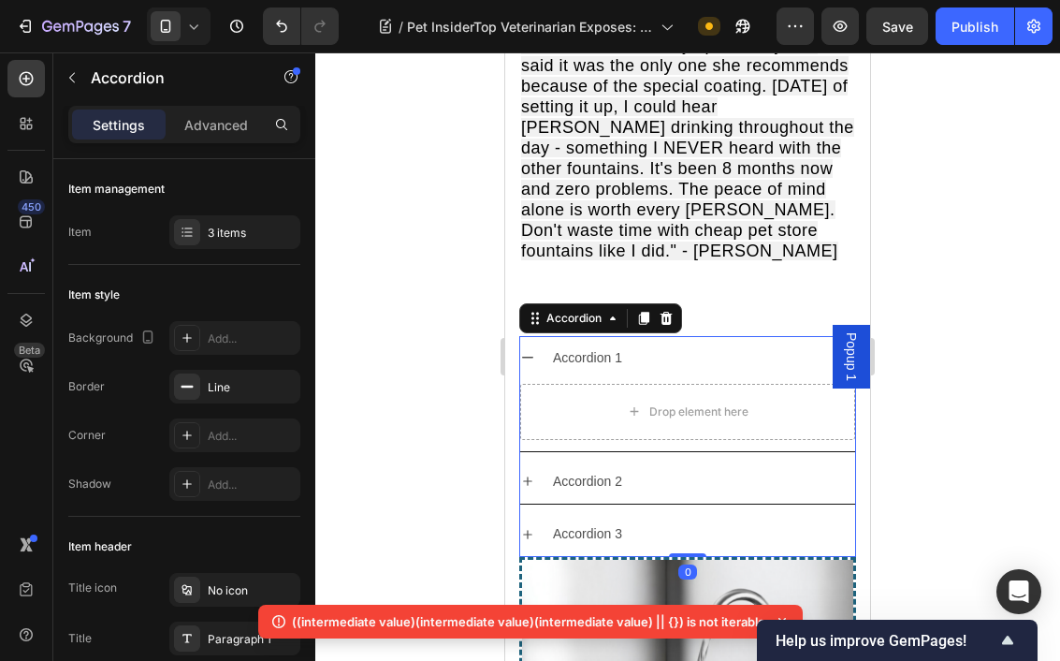
scroll to position [12321, 0]
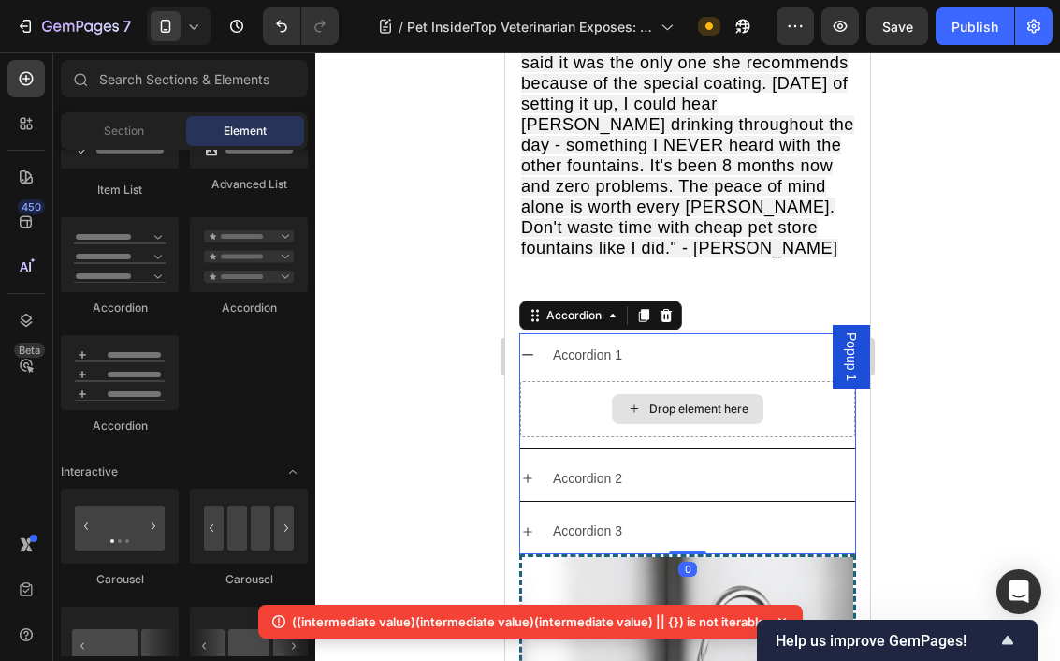
click at [656, 401] on div "Drop element here" at bounding box center [698, 408] width 99 height 15
click at [539, 381] on div "Drop element here" at bounding box center [687, 409] width 335 height 56
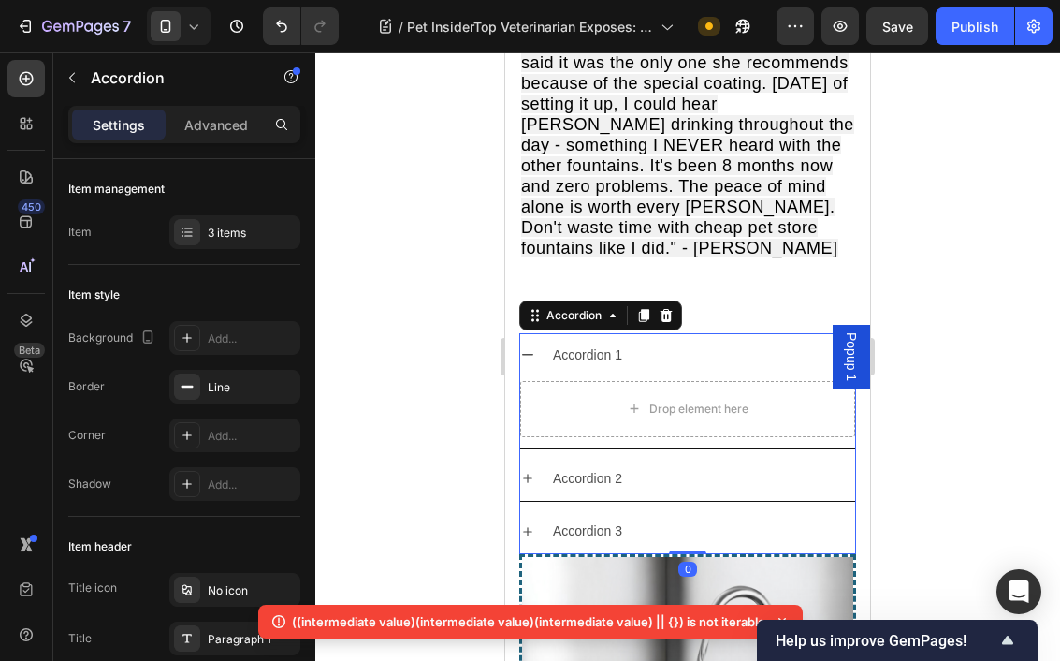
click at [634, 341] on div "Accordion 1" at bounding box center [702, 355] width 305 height 29
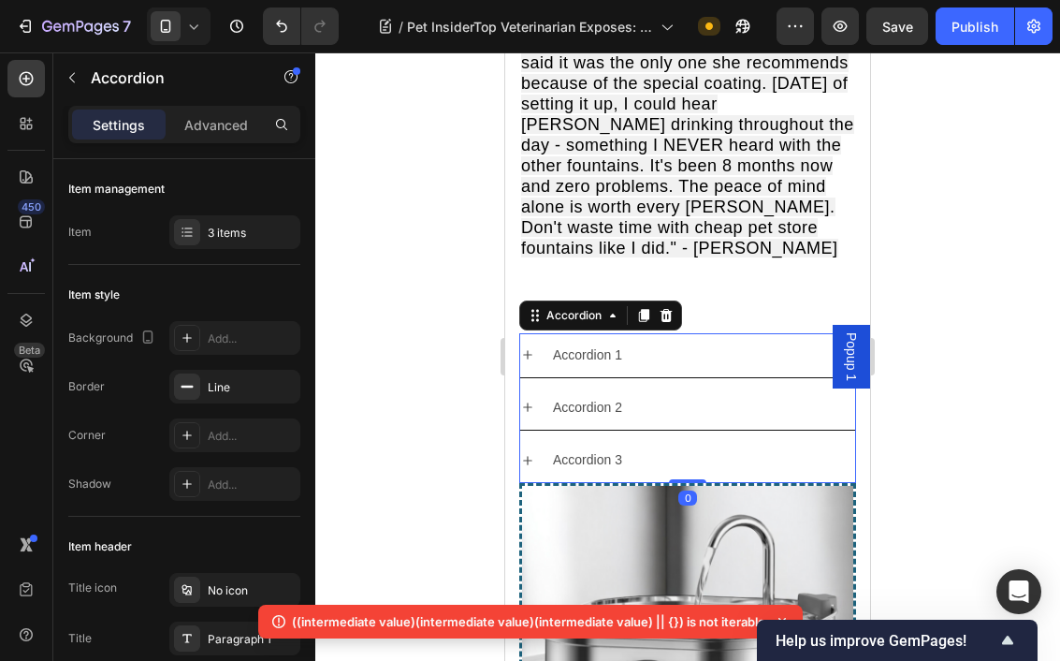
click at [634, 341] on div "Accordion 1" at bounding box center [702, 355] width 305 height 29
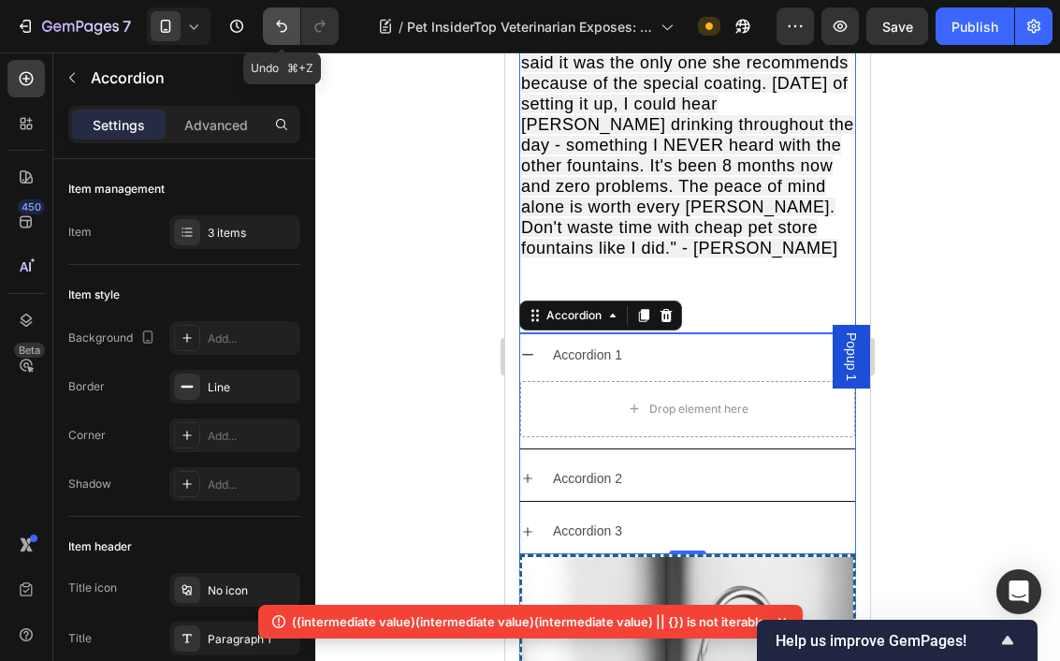
click at [292, 29] on button "Undo/Redo" at bounding box center [281, 25] width 37 height 37
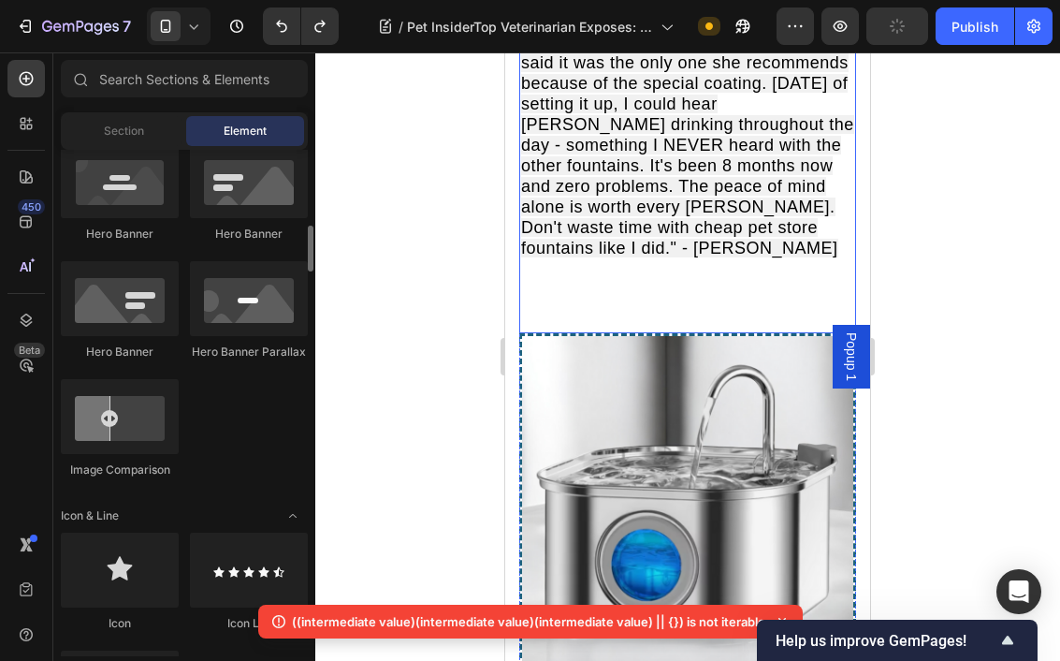
scroll to position [853, 0]
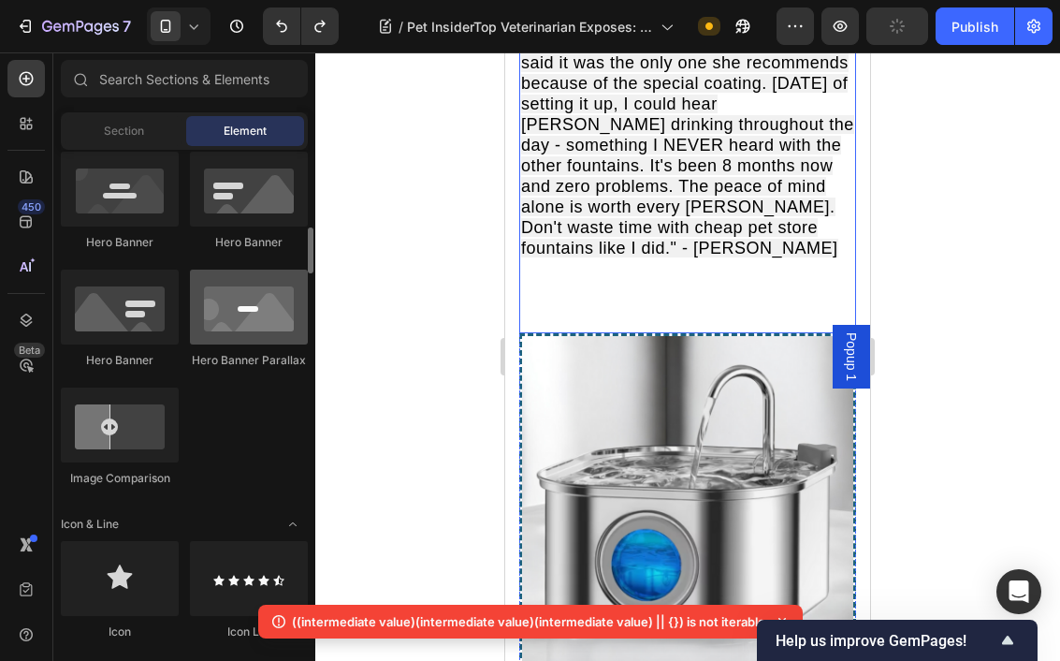
click at [232, 323] on div at bounding box center [249, 307] width 118 height 75
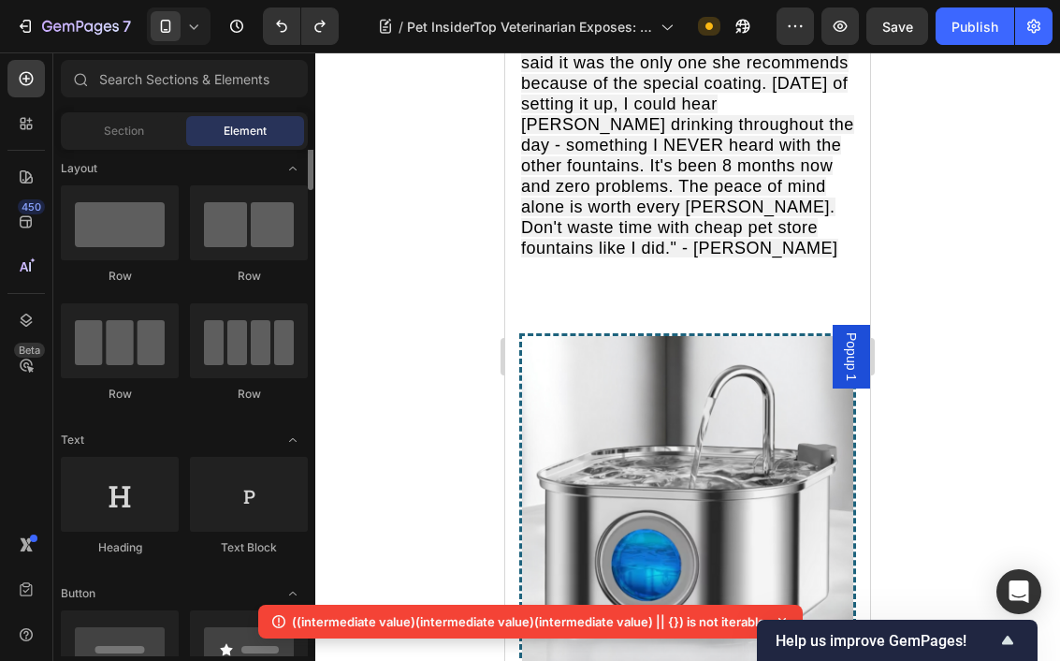
scroll to position [0, 0]
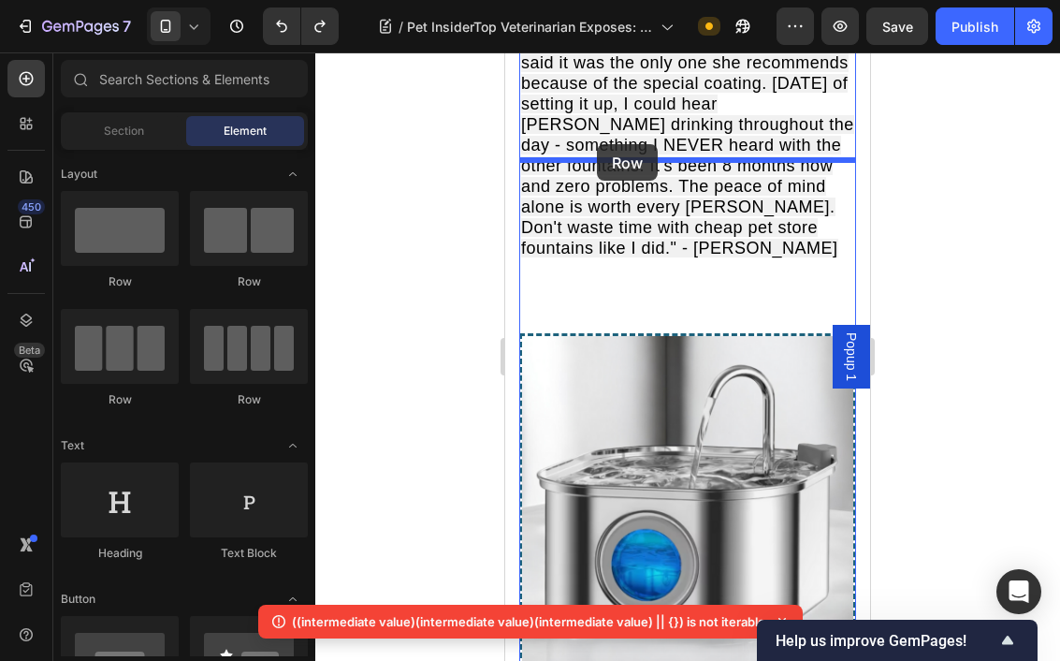
drag, startPoint x: 637, startPoint y: 298, endPoint x: 601, endPoint y: 137, distance: 165.0
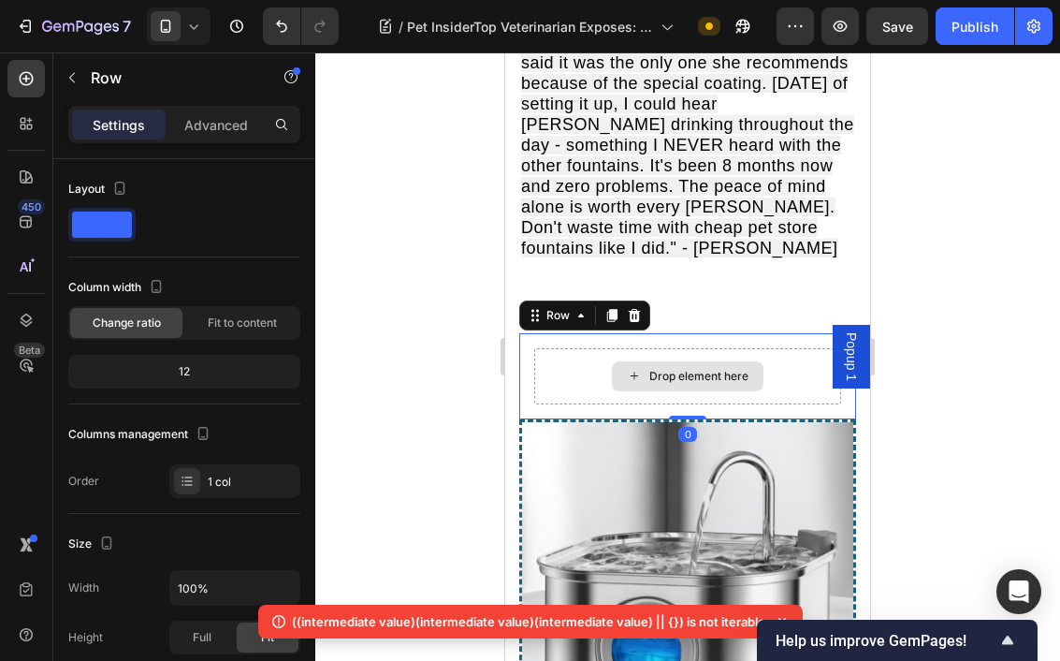
click at [669, 348] on div "Drop element here" at bounding box center [687, 376] width 307 height 56
click at [602, 348] on div "Drop element here" at bounding box center [687, 376] width 307 height 56
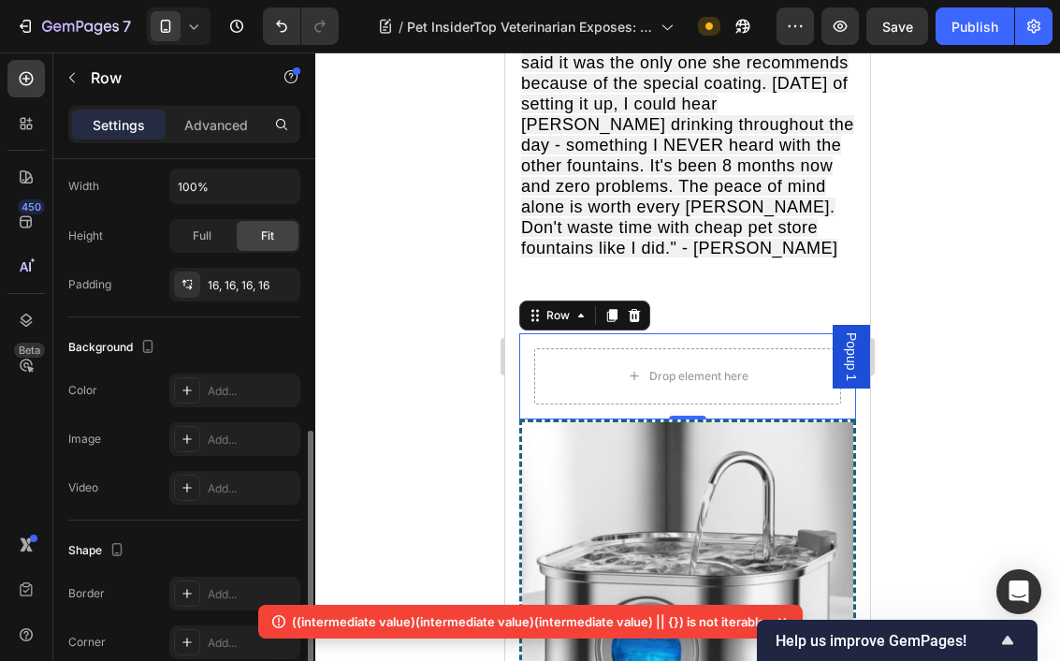
scroll to position [538, 0]
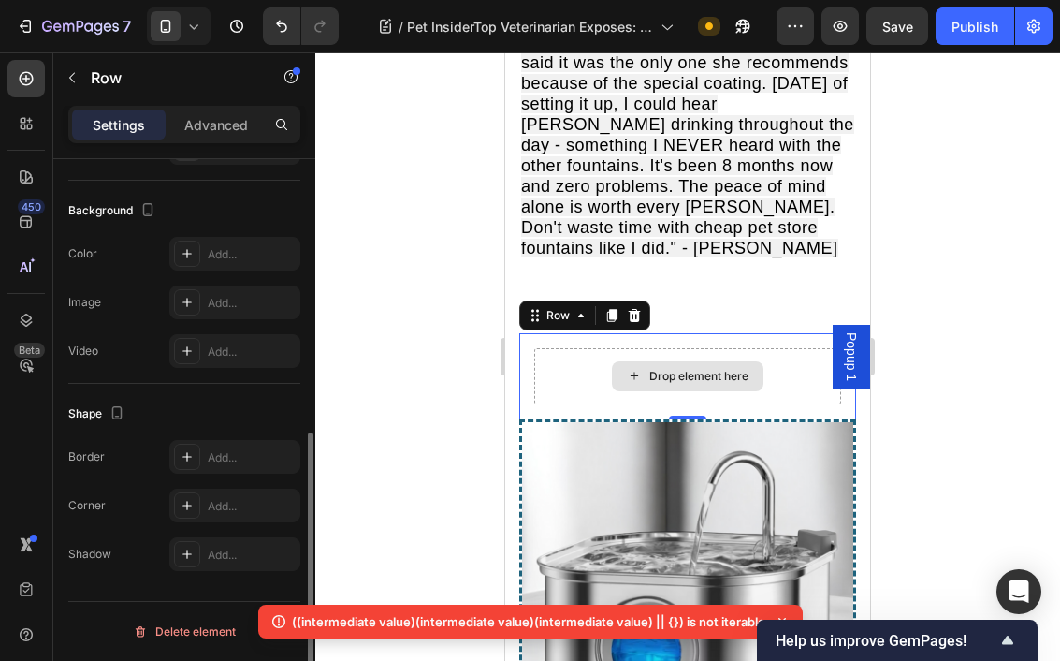
click at [664, 361] on div "Drop element here" at bounding box center [688, 376] width 152 height 30
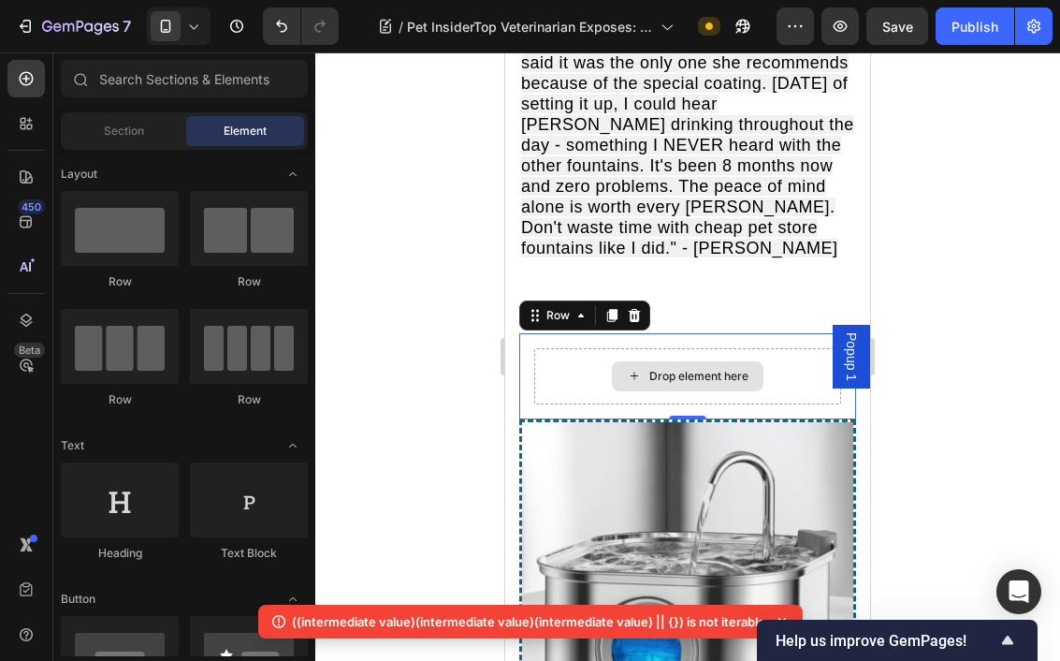
click at [664, 361] on div "Drop element here" at bounding box center [688, 376] width 152 height 30
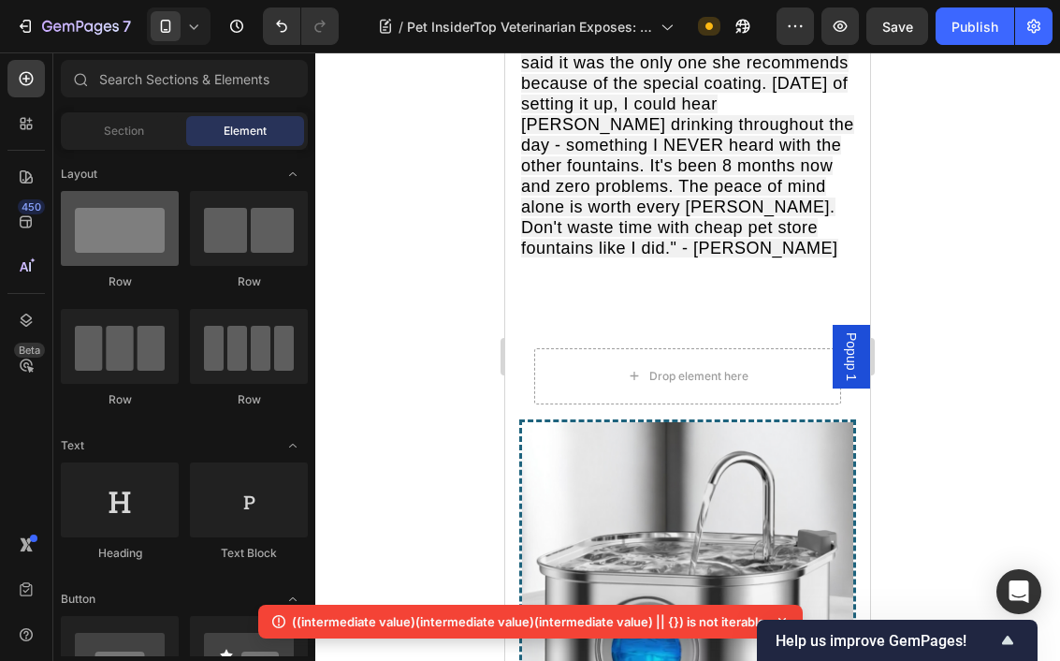
click at [145, 234] on div at bounding box center [120, 228] width 118 height 75
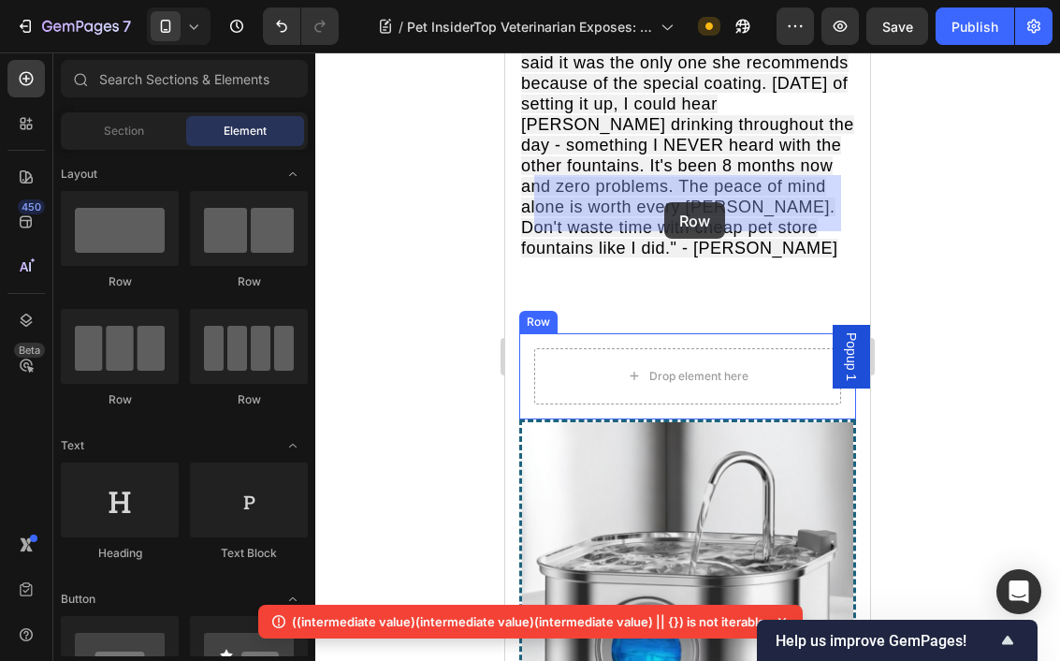
drag, startPoint x: 650, startPoint y: 285, endPoint x: 670, endPoint y: 200, distance: 87.4
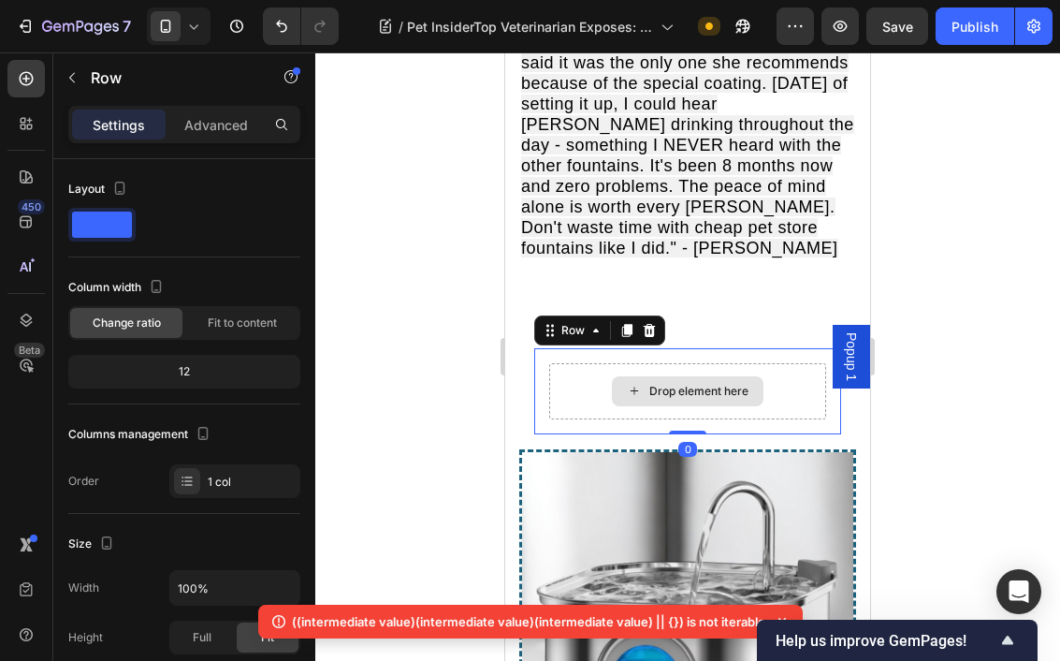
click at [767, 363] on div "Drop element here" at bounding box center [687, 391] width 277 height 56
click at [725, 384] on div "Drop element here" at bounding box center [698, 391] width 99 height 15
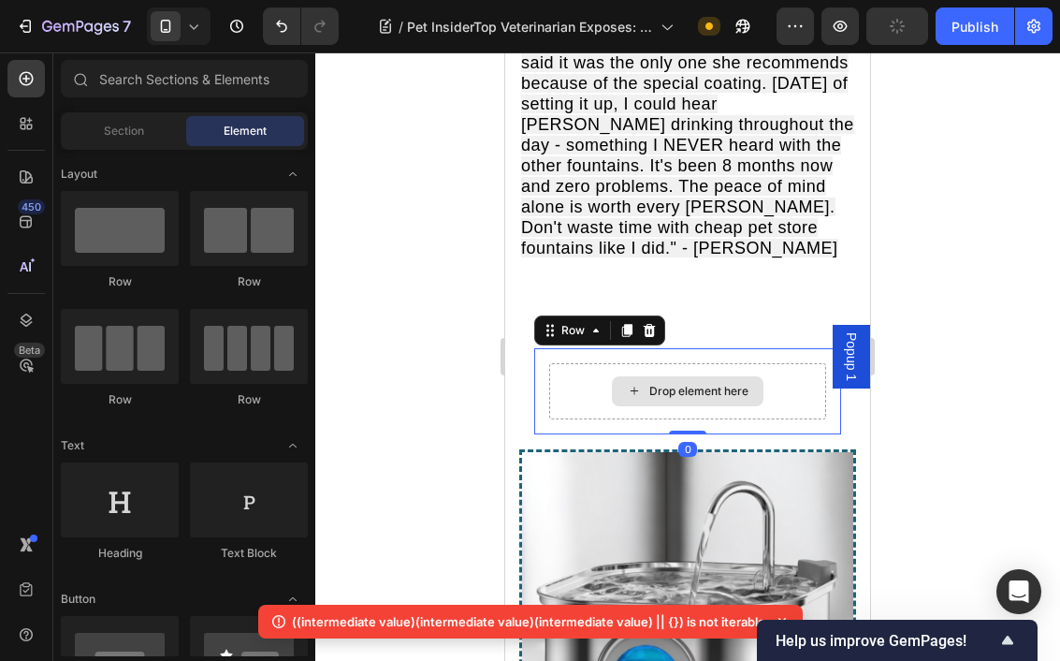
click at [723, 384] on div "Drop element here" at bounding box center [698, 391] width 99 height 15
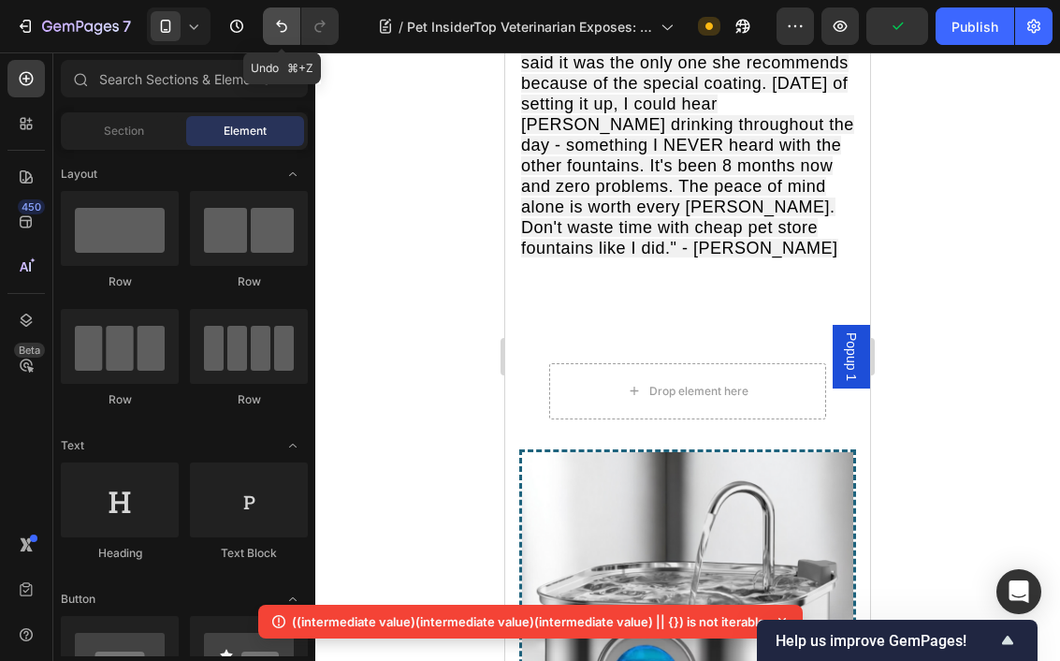
click at [284, 23] on icon "Undo/Redo" at bounding box center [281, 26] width 19 height 19
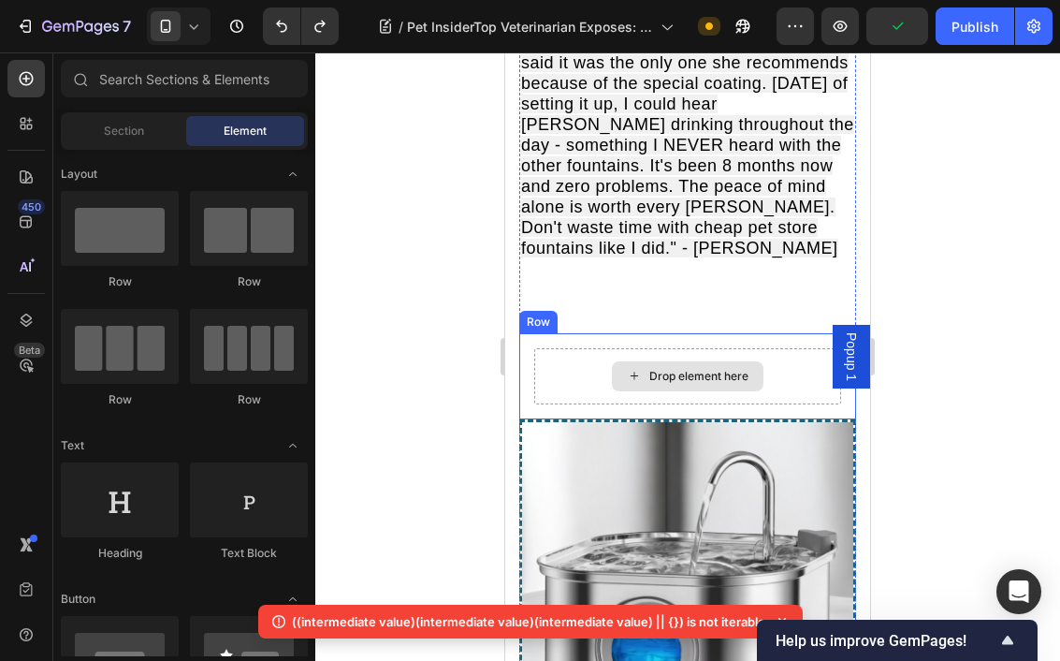
click at [602, 348] on div "Drop element here" at bounding box center [687, 376] width 307 height 56
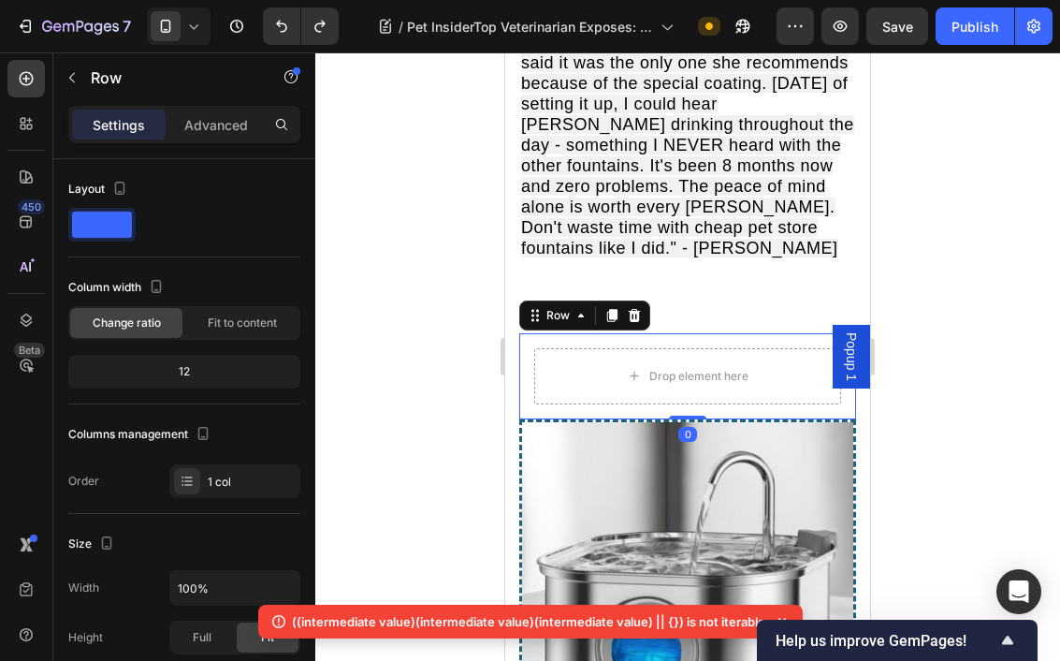
click at [583, 333] on div "Drop element here Row 0" at bounding box center [687, 376] width 337 height 86
click at [585, 348] on div "Drop element here" at bounding box center [687, 376] width 307 height 56
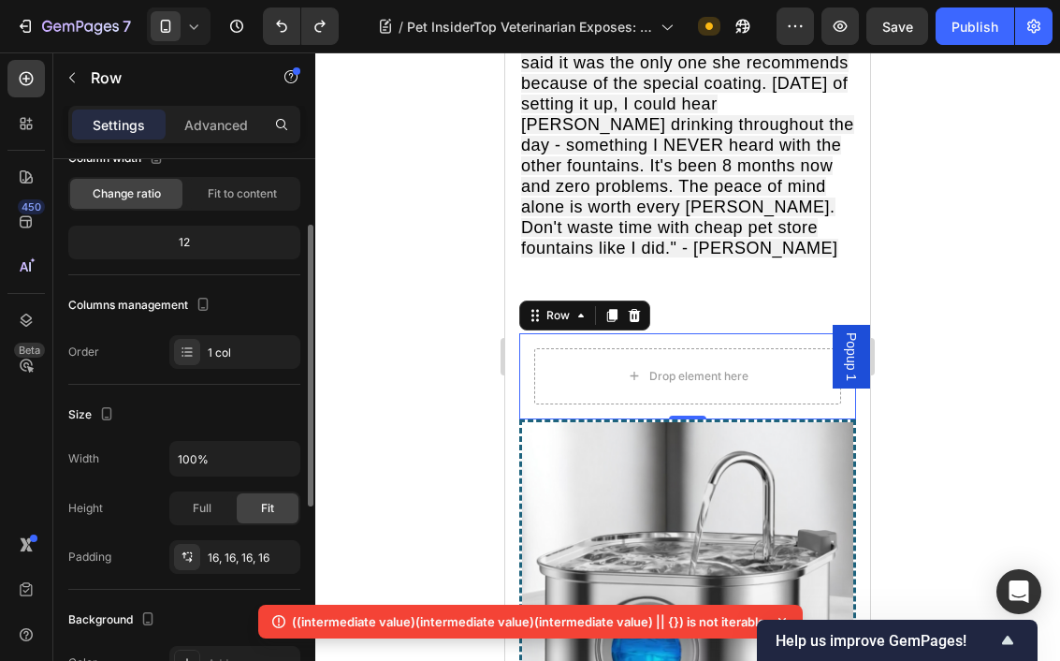
scroll to position [154, 0]
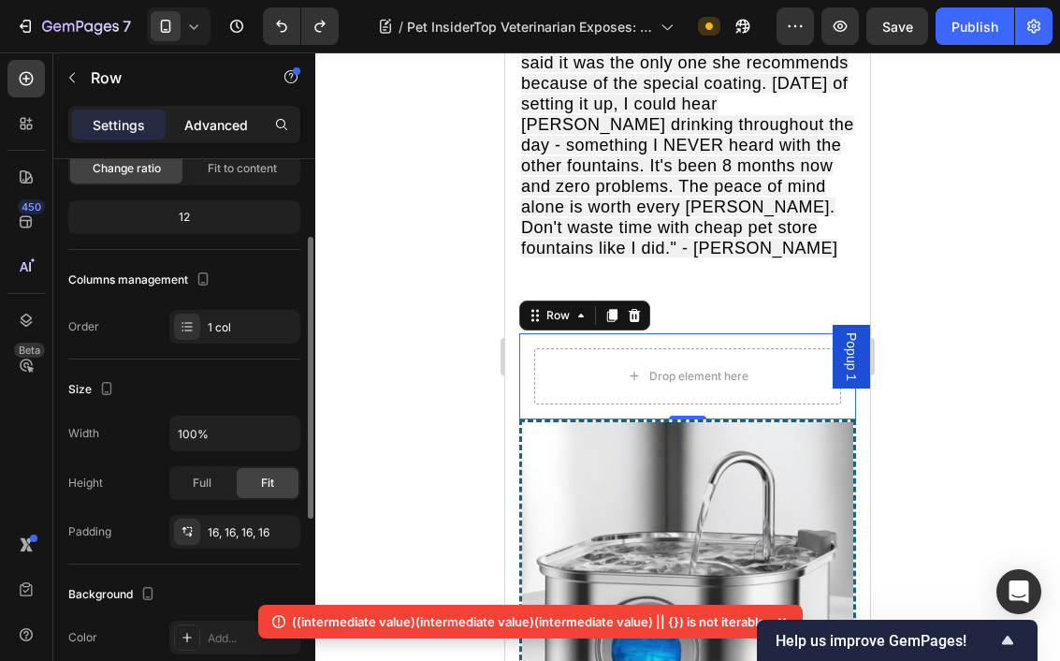
click at [225, 138] on div "Advanced" at bounding box center [216, 124] width 94 height 30
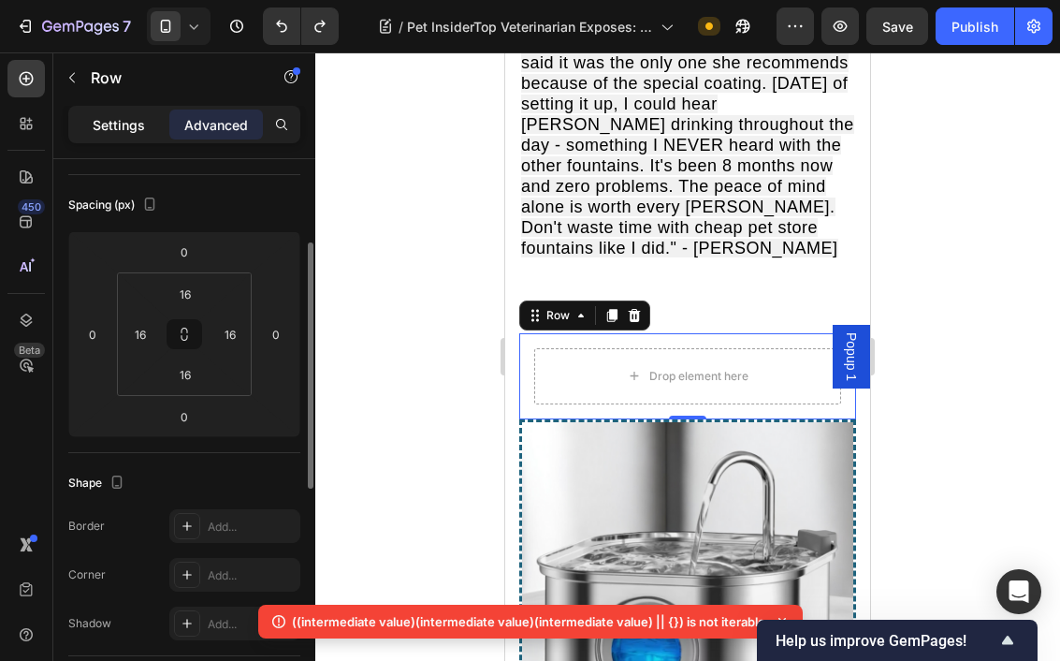
click at [127, 115] on p "Settings" at bounding box center [119, 125] width 52 height 20
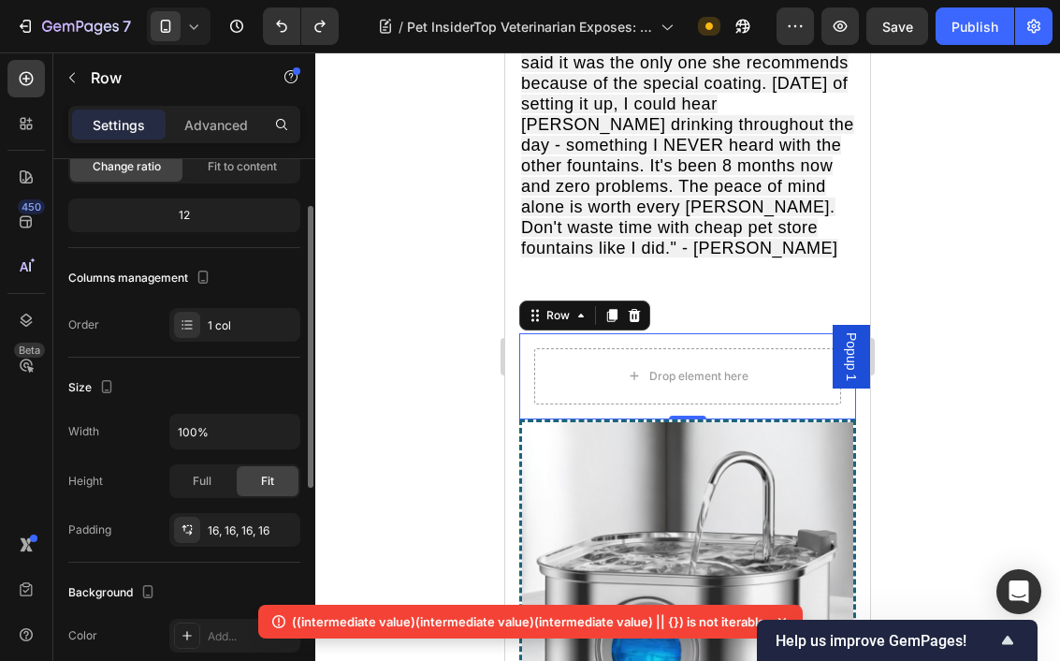
scroll to position [69, 0]
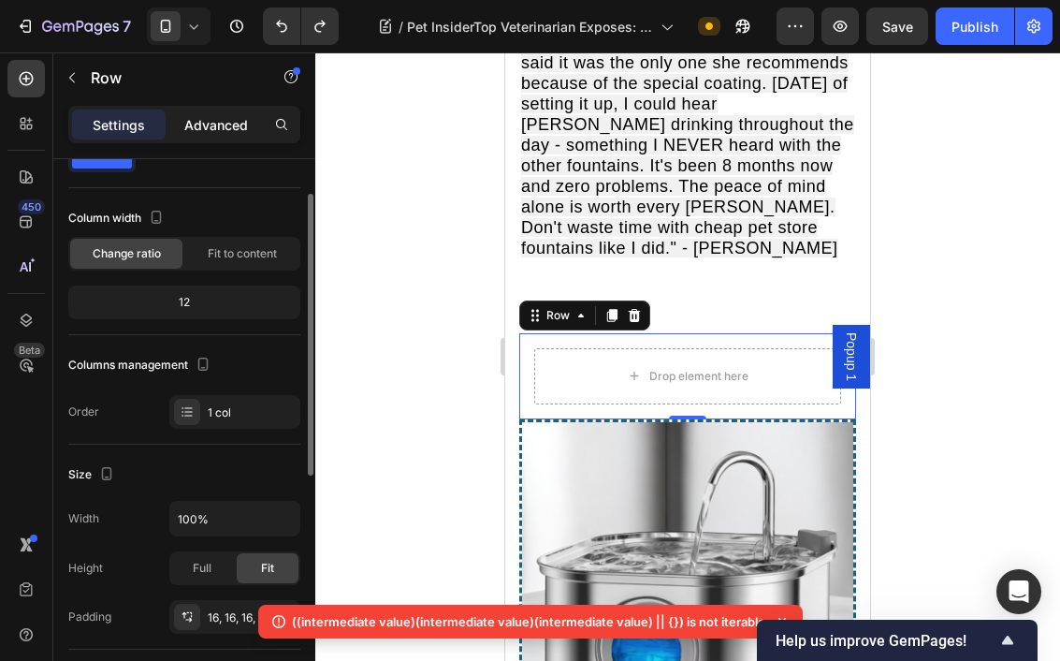
click at [222, 138] on div "Advanced" at bounding box center [216, 124] width 94 height 30
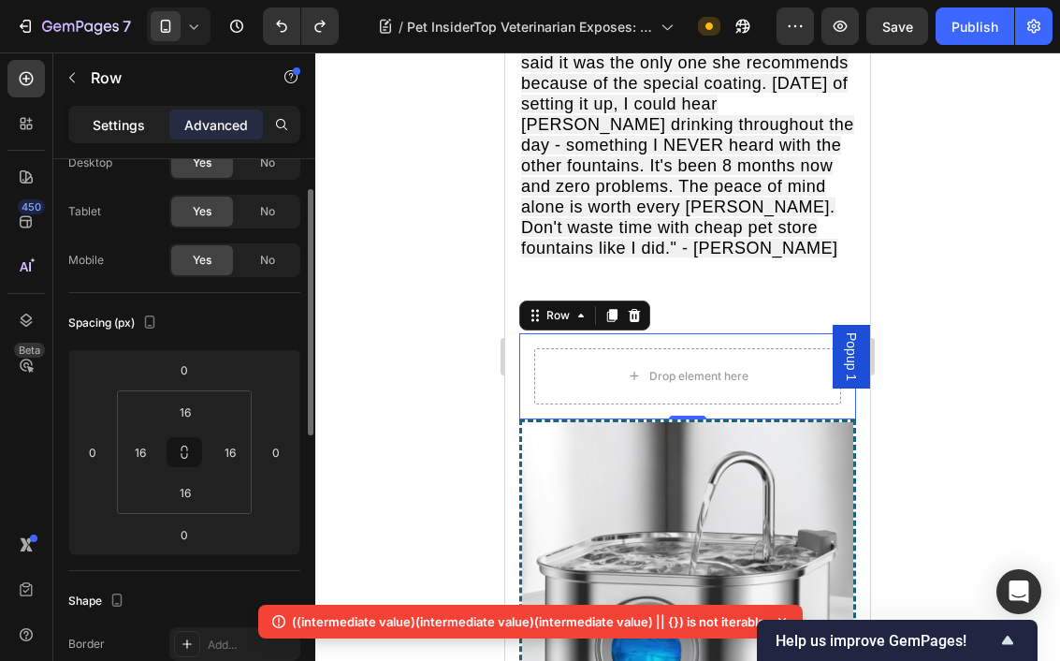
click at [129, 130] on p "Settings" at bounding box center [119, 125] width 52 height 20
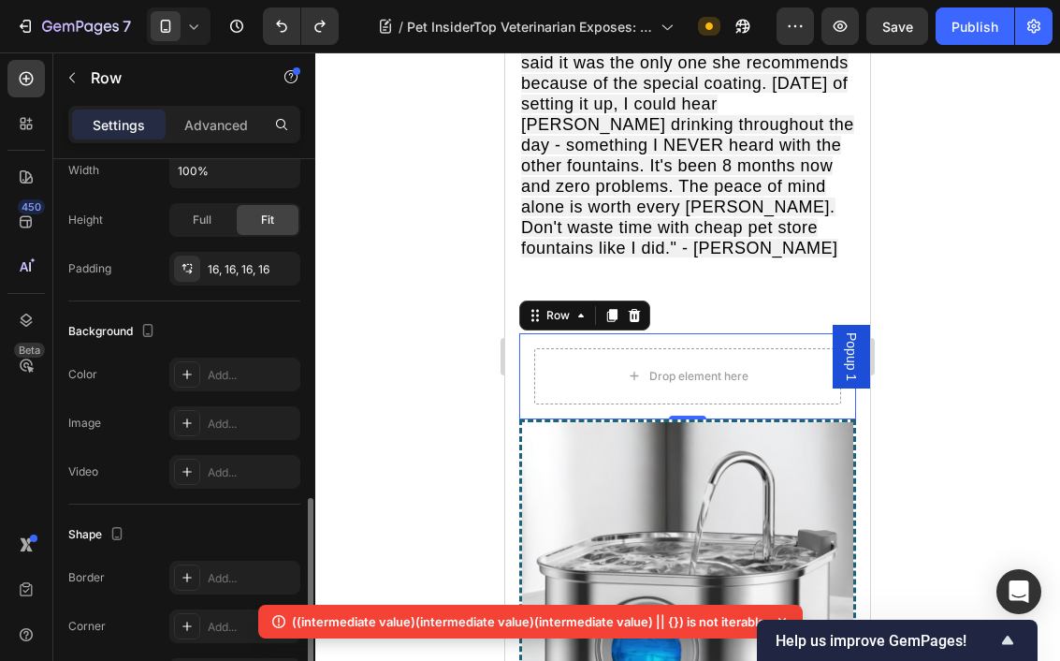
scroll to position [538, 0]
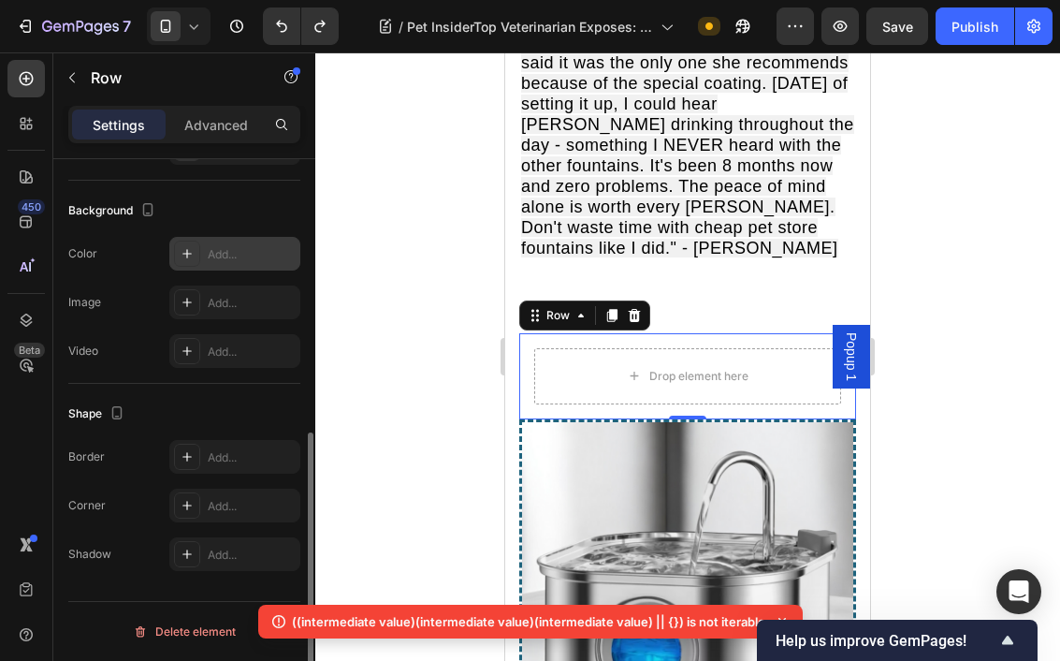
click at [232, 261] on div "Add..." at bounding box center [252, 254] width 88 height 17
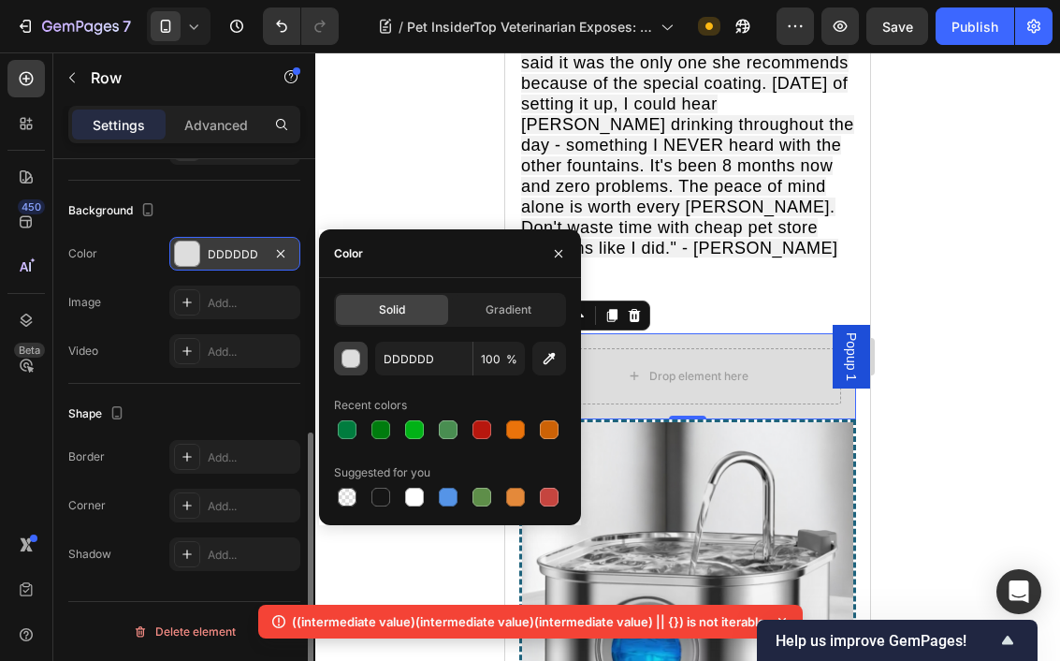
click at [357, 363] on div "button" at bounding box center [352, 359] width 19 height 19
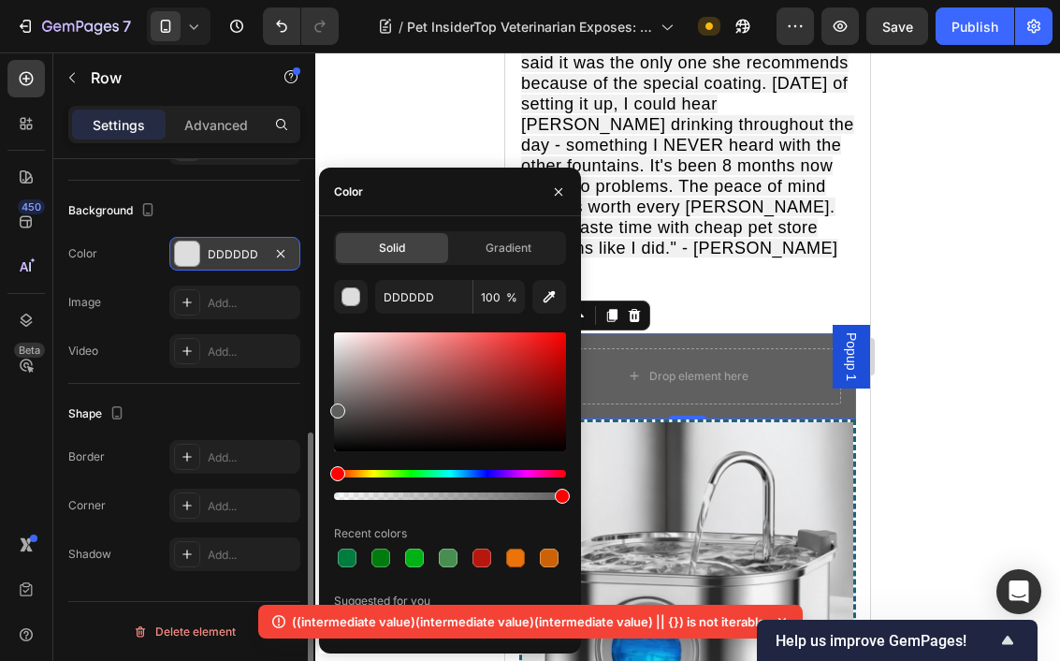
drag, startPoint x: 366, startPoint y: 388, endPoint x: 329, endPoint y: 404, distance: 39.8
click at [329, 404] on div "Solid Gradient DDDDDD 100 % Recent colors Suggested for you" at bounding box center [450, 434] width 262 height 407
type input "636363"
click at [381, 148] on div at bounding box center [687, 356] width 745 height 608
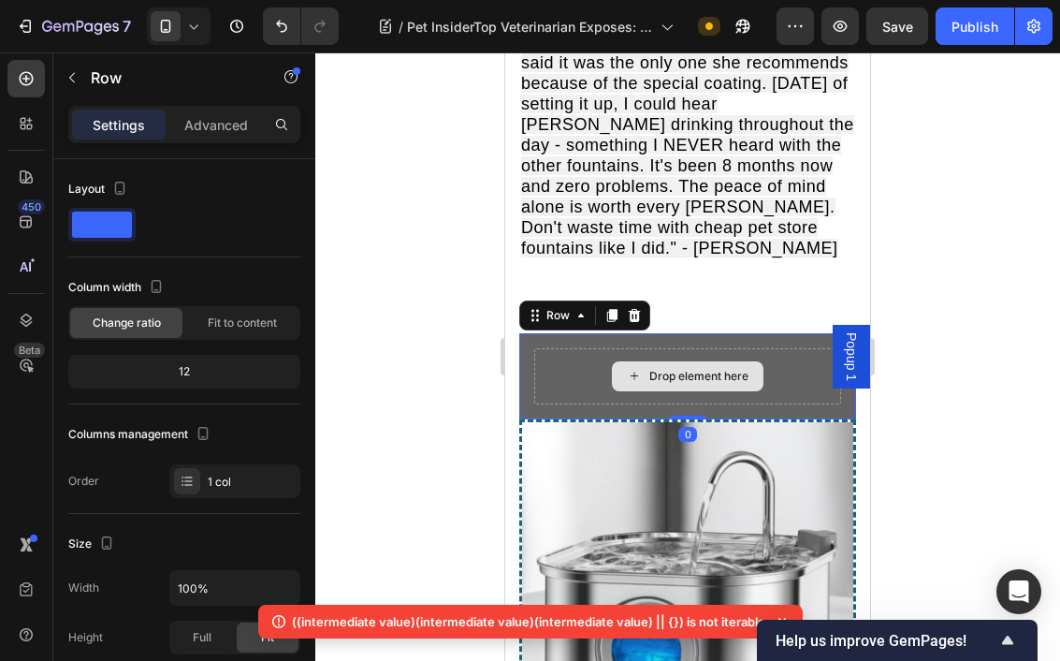
click at [624, 348] on div "Drop element here" at bounding box center [687, 376] width 307 height 56
click at [562, 348] on div "Drop element here" at bounding box center [687, 376] width 307 height 56
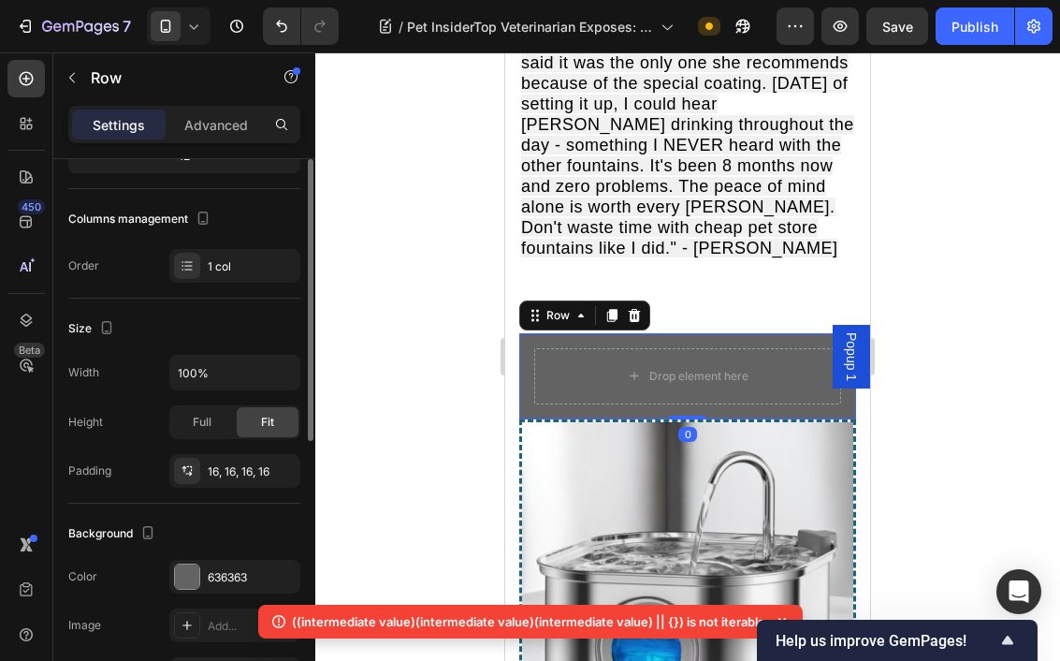
scroll to position [267, 0]
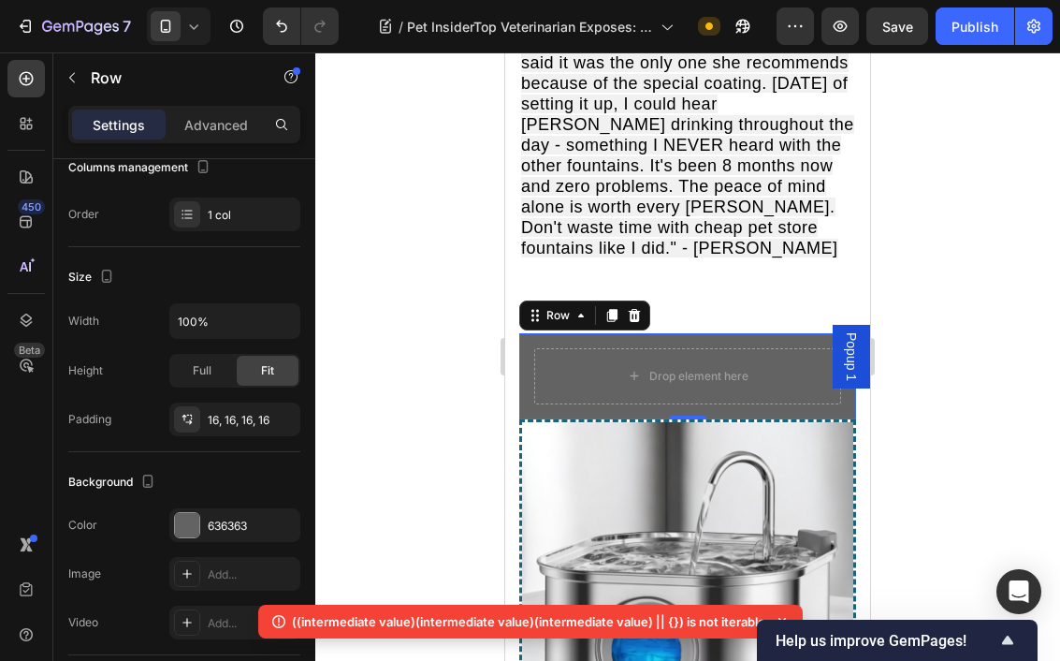
click at [633, 304] on div at bounding box center [634, 315] width 22 height 22
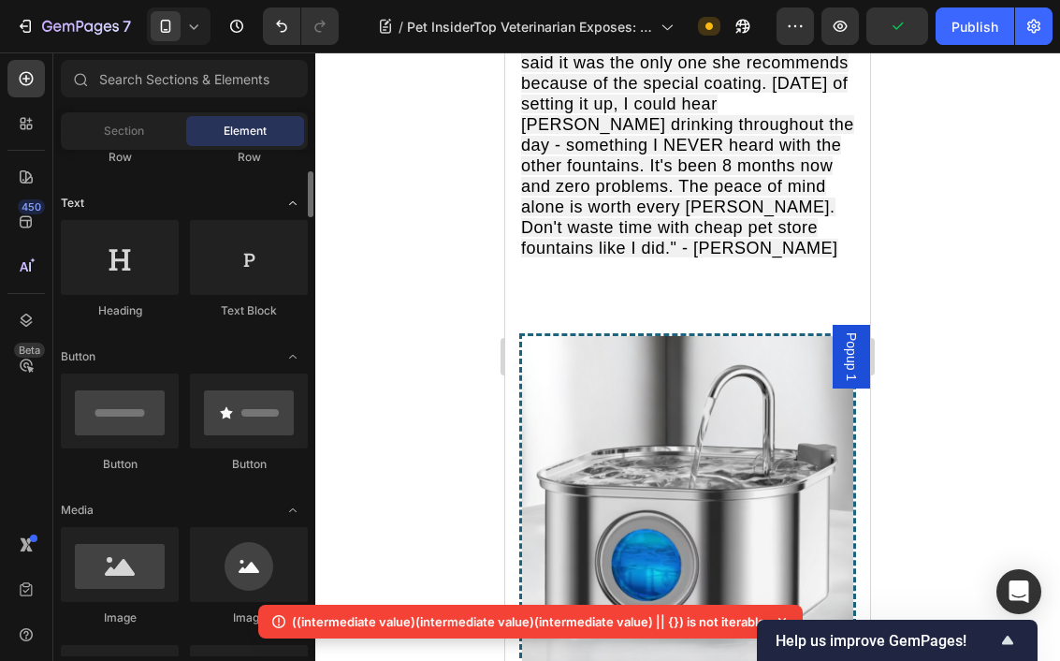
scroll to position [284, 0]
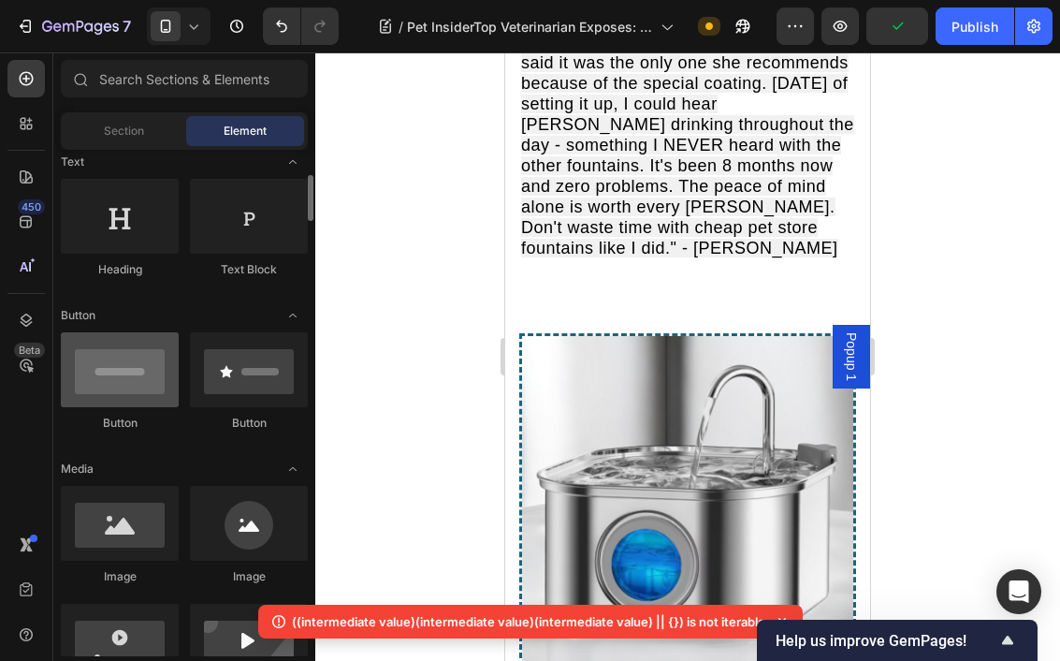
click at [129, 401] on div at bounding box center [120, 369] width 118 height 75
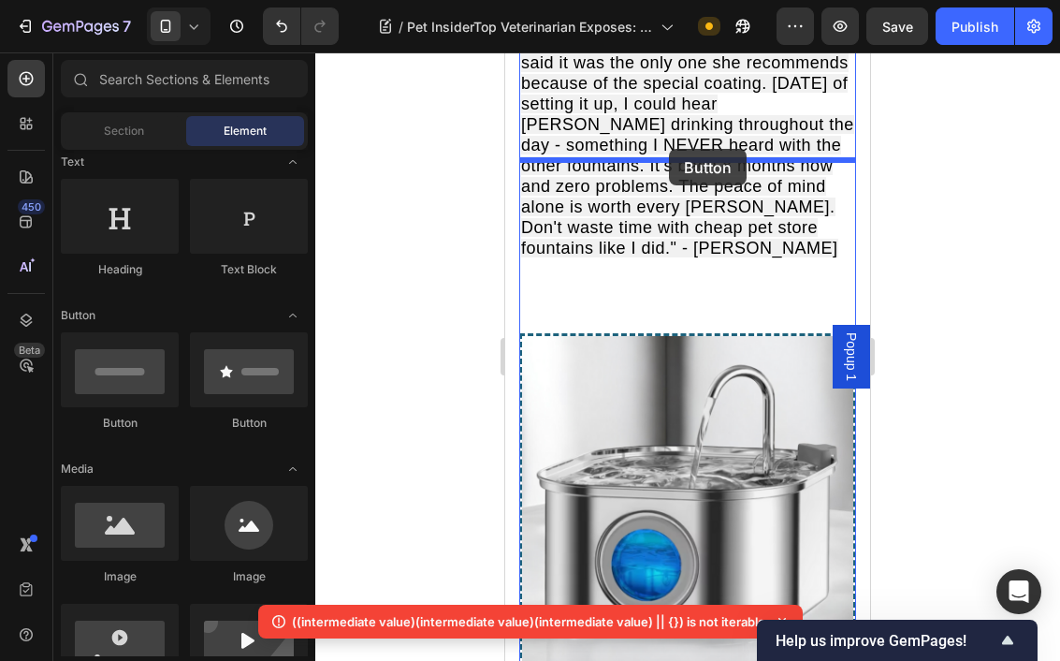
drag, startPoint x: 634, startPoint y: 453, endPoint x: 669, endPoint y: 149, distance: 306.1
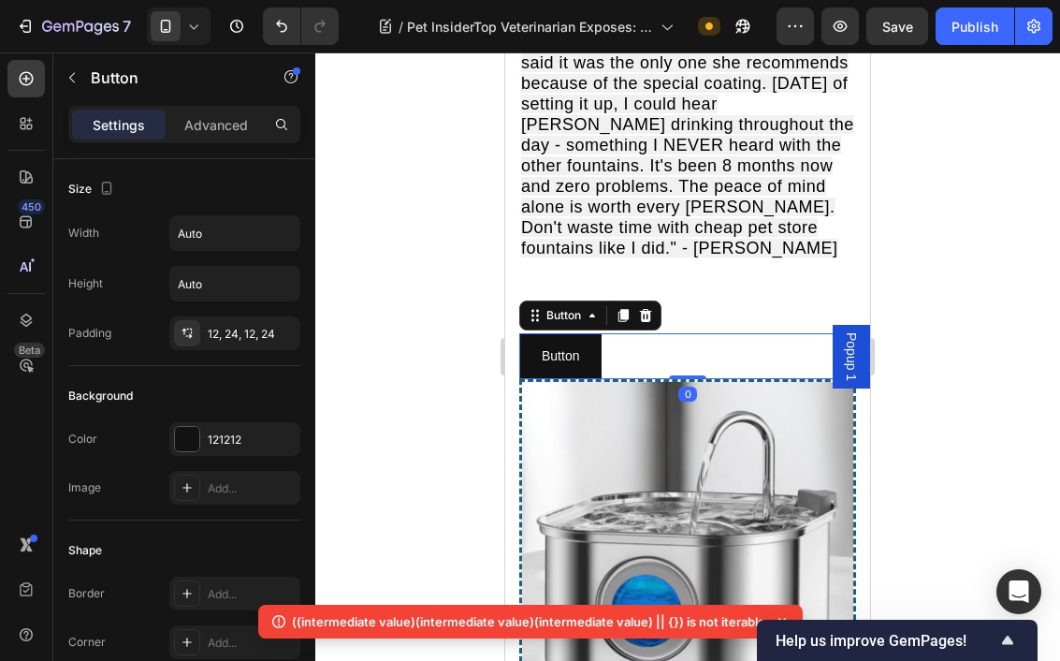
click at [664, 333] on div "Button Button 0" at bounding box center [687, 356] width 337 height 46
click at [650, 304] on div at bounding box center [645, 315] width 22 height 22
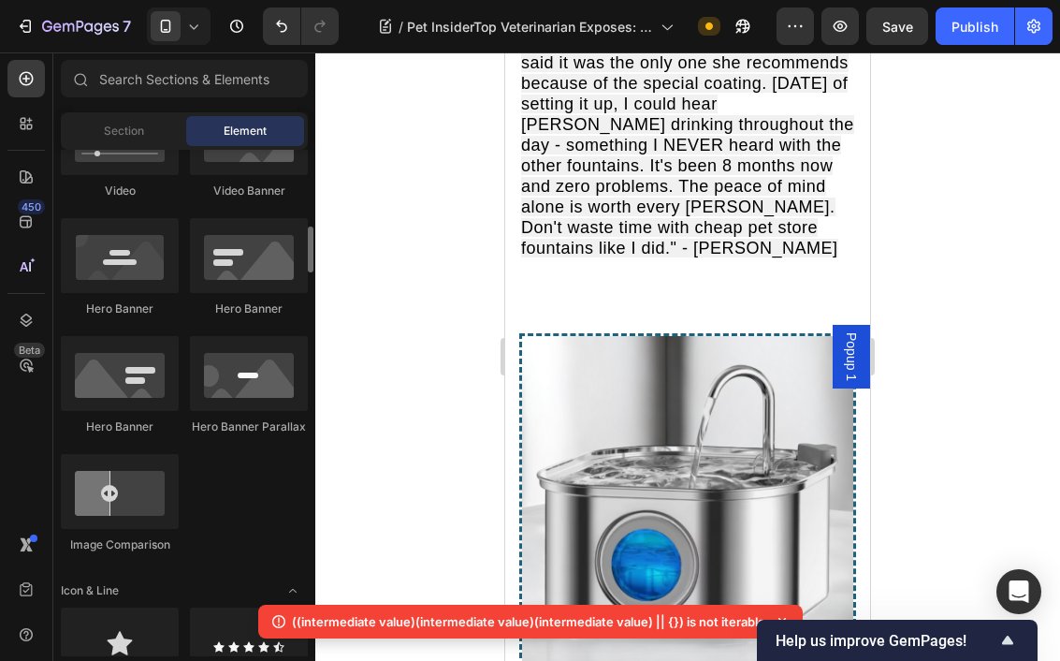
scroll to position [803, 0]
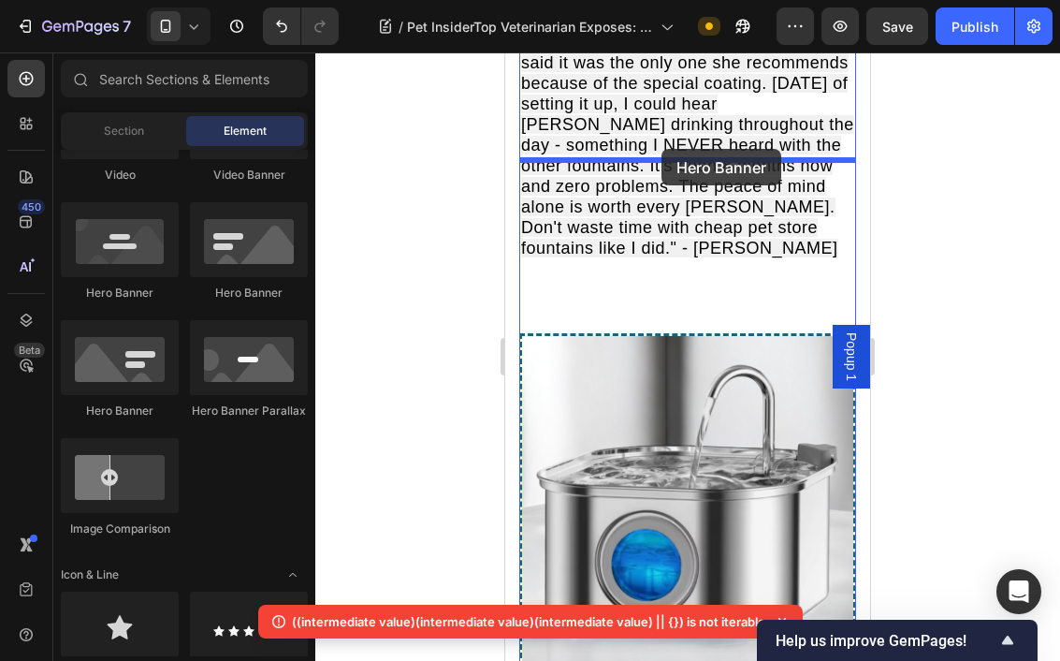
drag, startPoint x: 634, startPoint y: 426, endPoint x: 663, endPoint y: 141, distance: 286.0
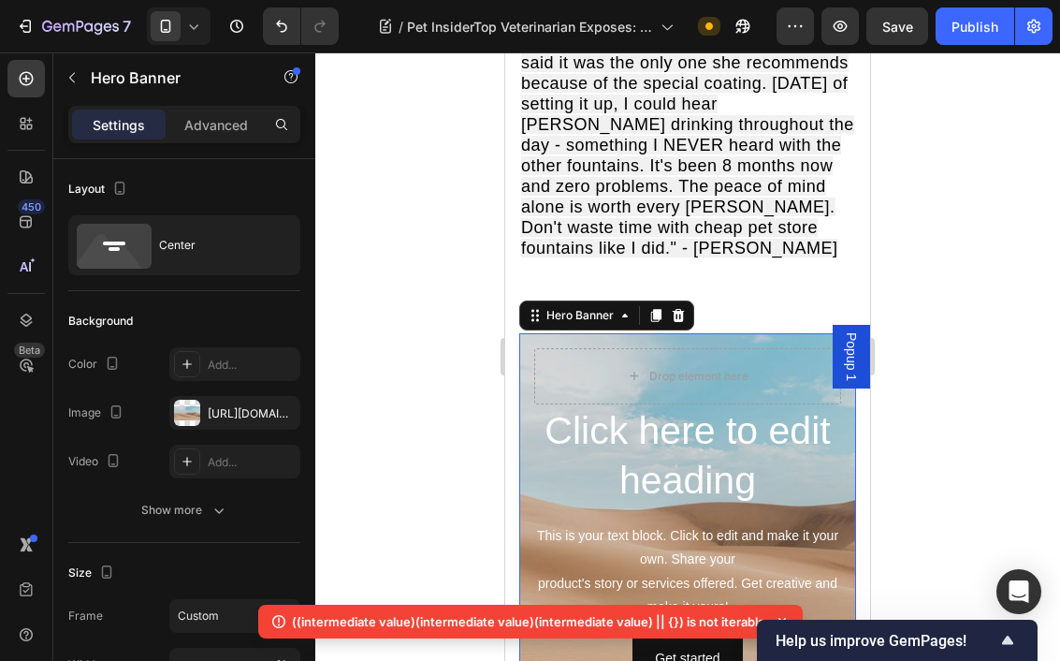
click at [679, 308] on icon at bounding box center [678, 315] width 15 height 15
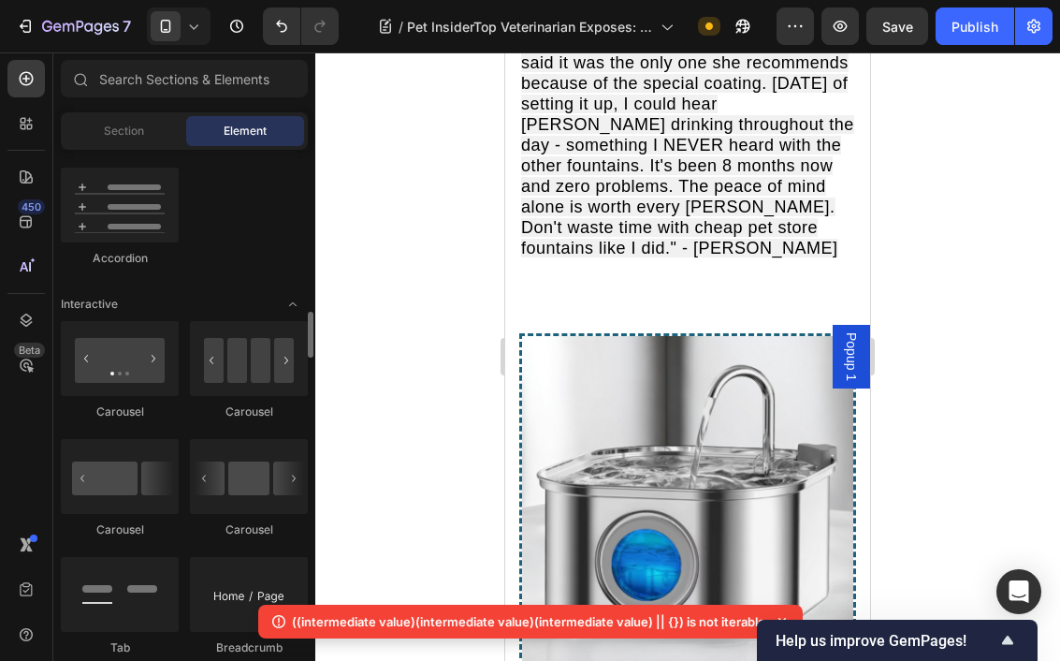
scroll to position [1742, 0]
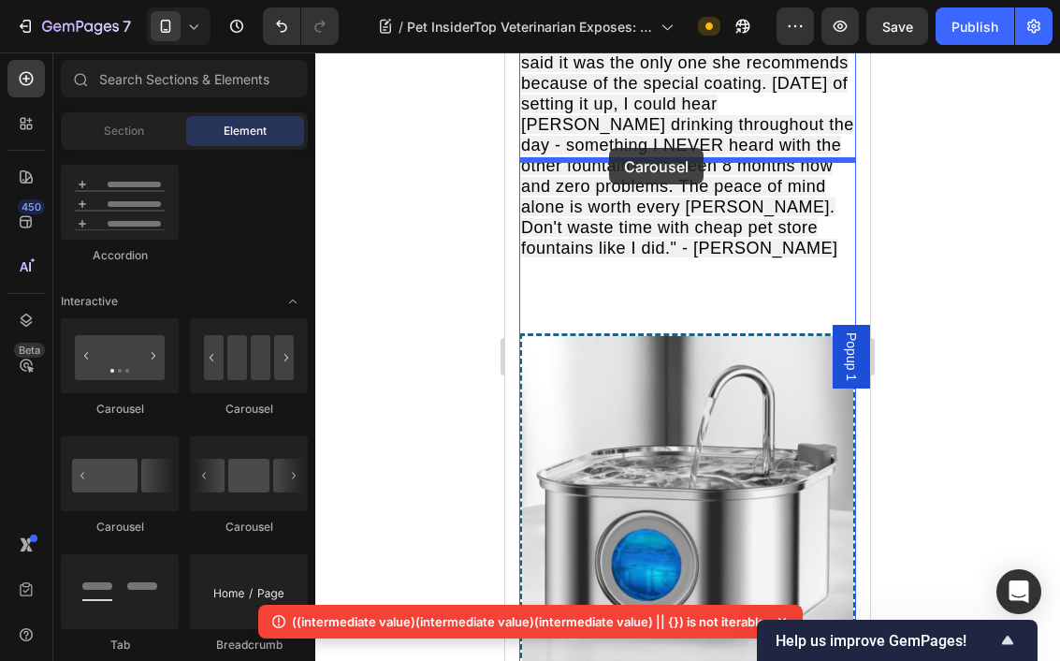
drag, startPoint x: 634, startPoint y: 515, endPoint x: 615, endPoint y: 146, distance: 369.2
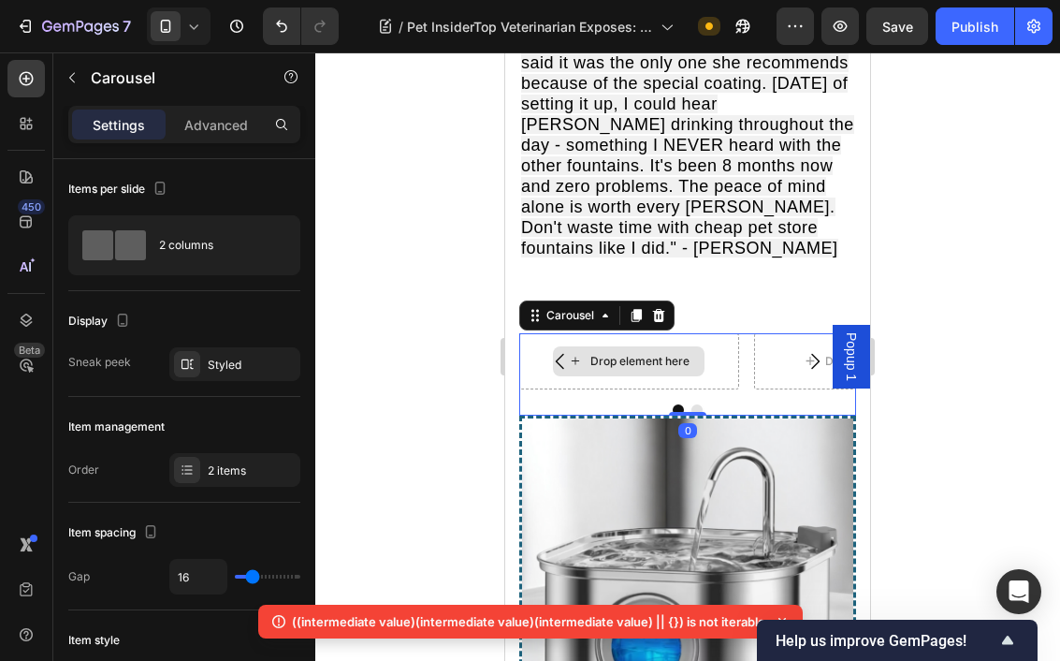
click at [657, 354] on div "Drop element here" at bounding box center [640, 361] width 99 height 15
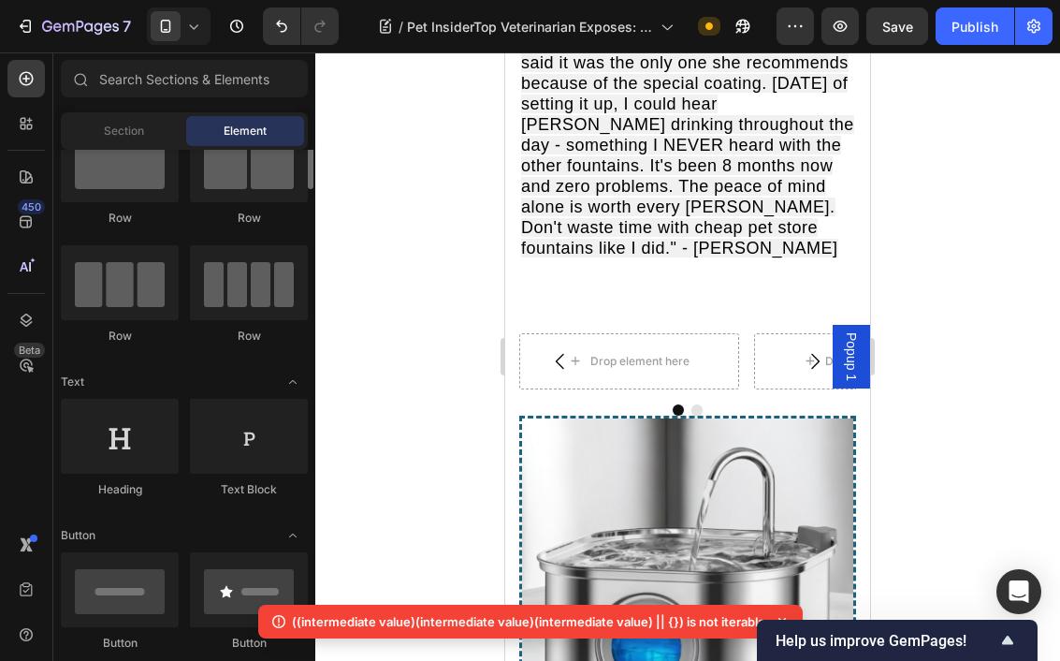
scroll to position [86, 0]
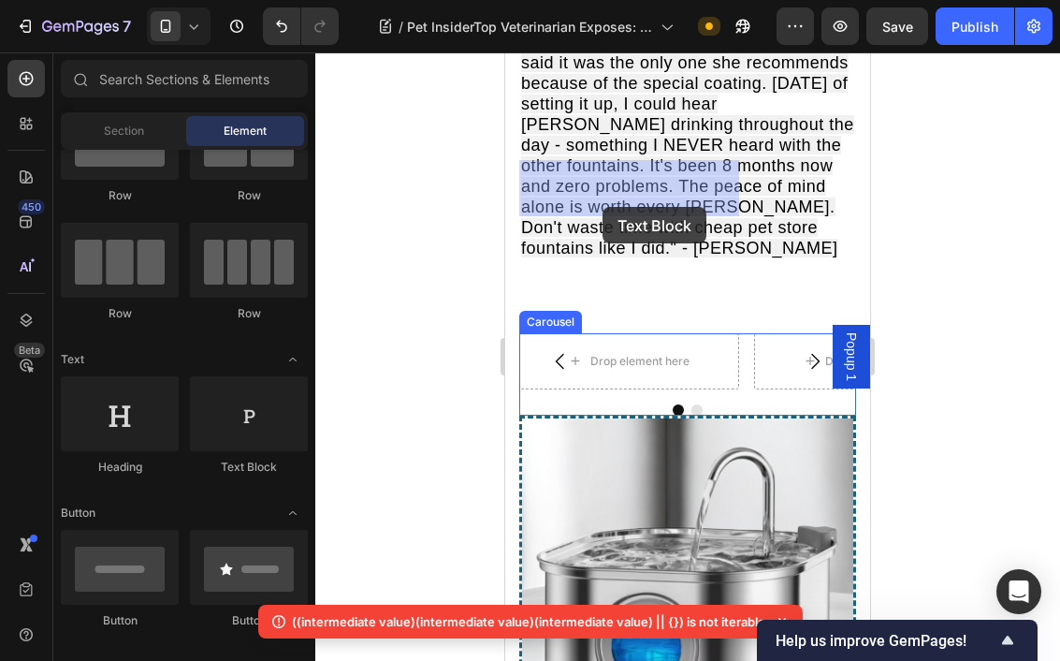
drag, startPoint x: 741, startPoint y: 460, endPoint x: 608, endPoint y: 193, distance: 298.8
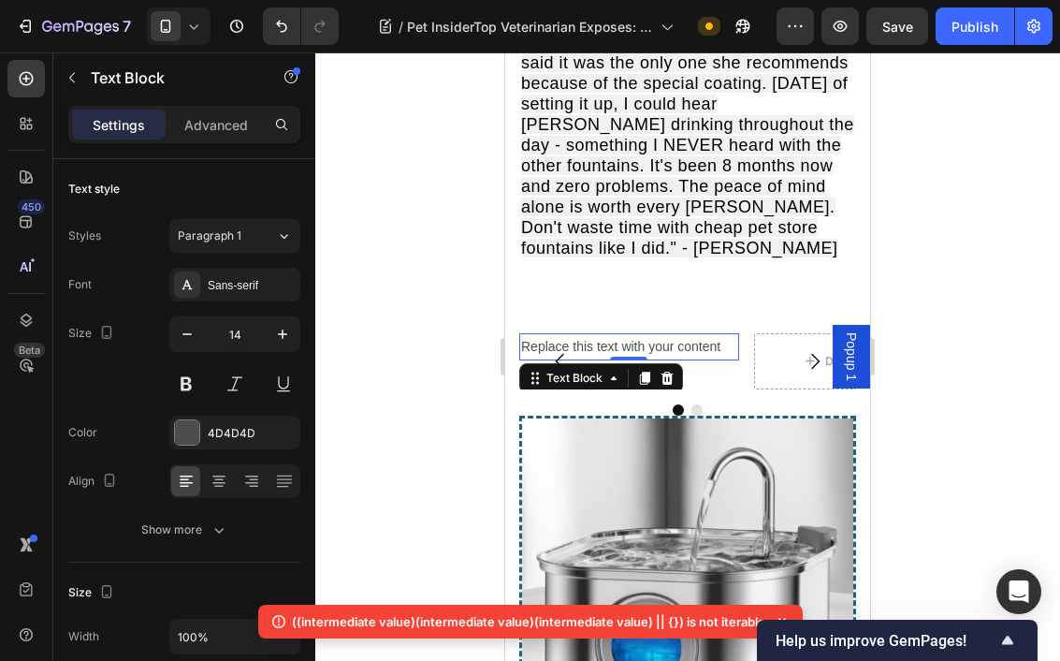
click at [665, 333] on div "Replace this text with your content" at bounding box center [629, 346] width 220 height 27
click at [665, 335] on p "Replace this text with your content" at bounding box center [629, 346] width 216 height 23
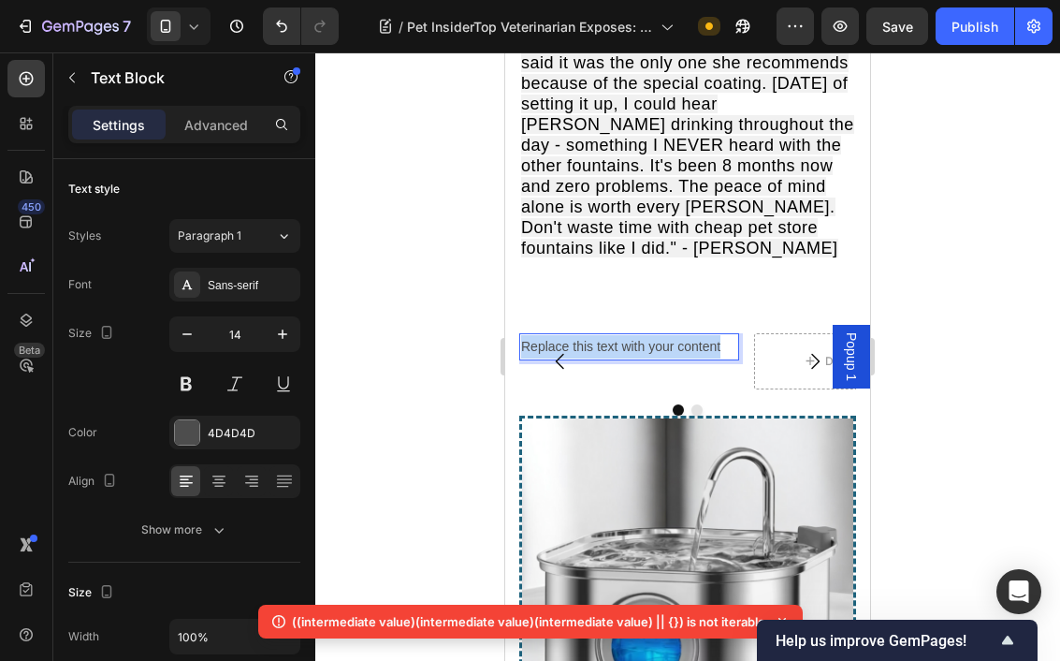
click at [665, 335] on p "Replace this text with your content" at bounding box center [629, 346] width 216 height 23
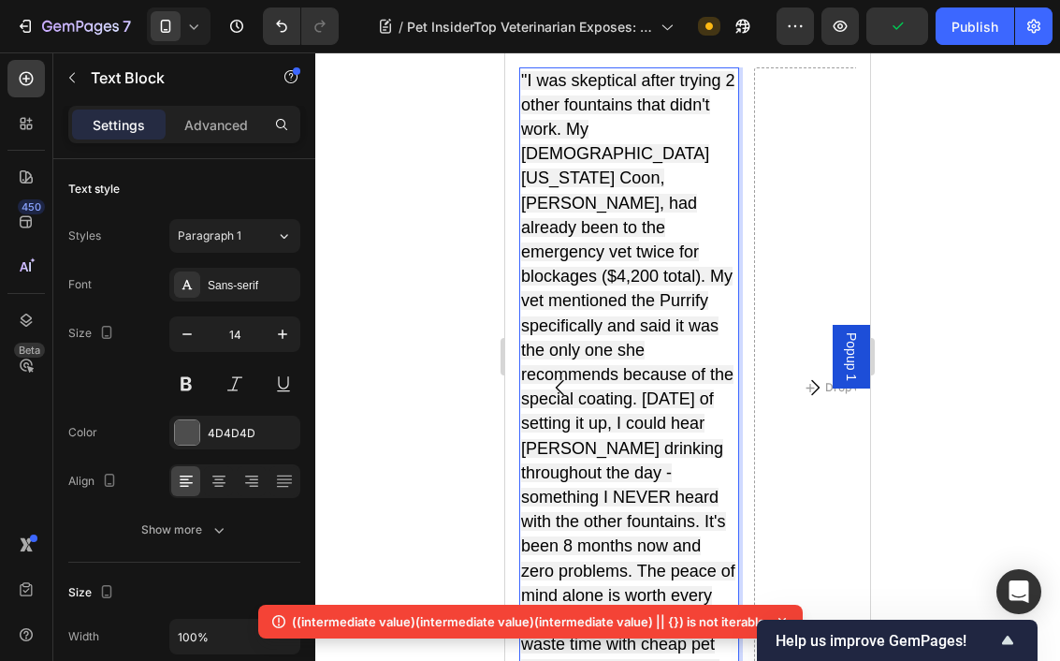
scroll to position [12582, 0]
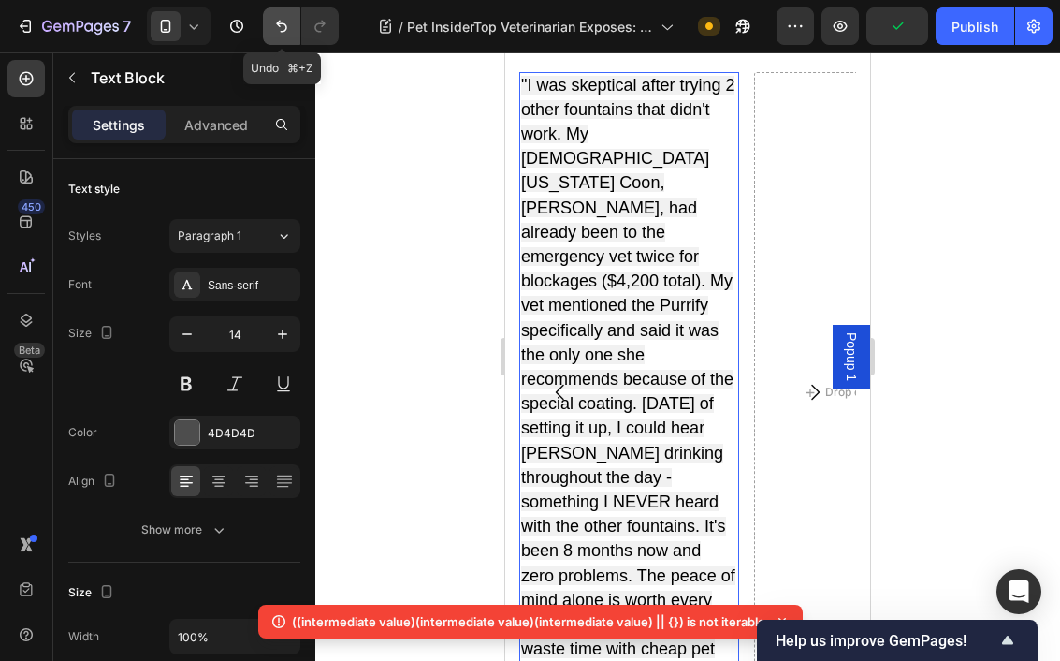
click at [287, 21] on icon "Undo/Redo" at bounding box center [281, 26] width 19 height 19
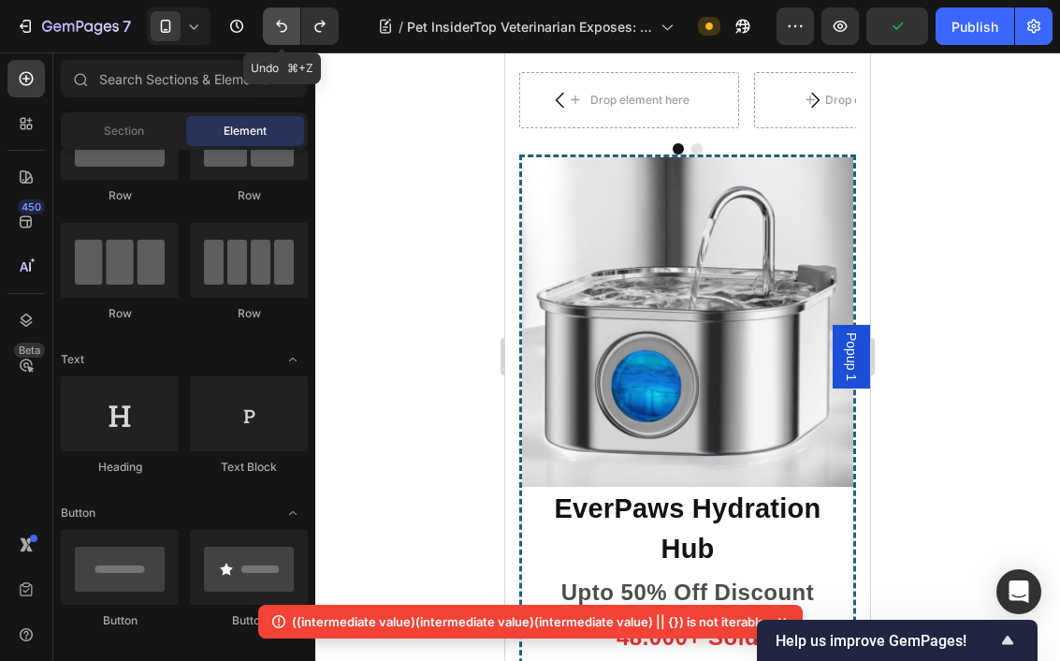
click at [287, 21] on icon "Undo/Redo" at bounding box center [281, 26] width 19 height 19
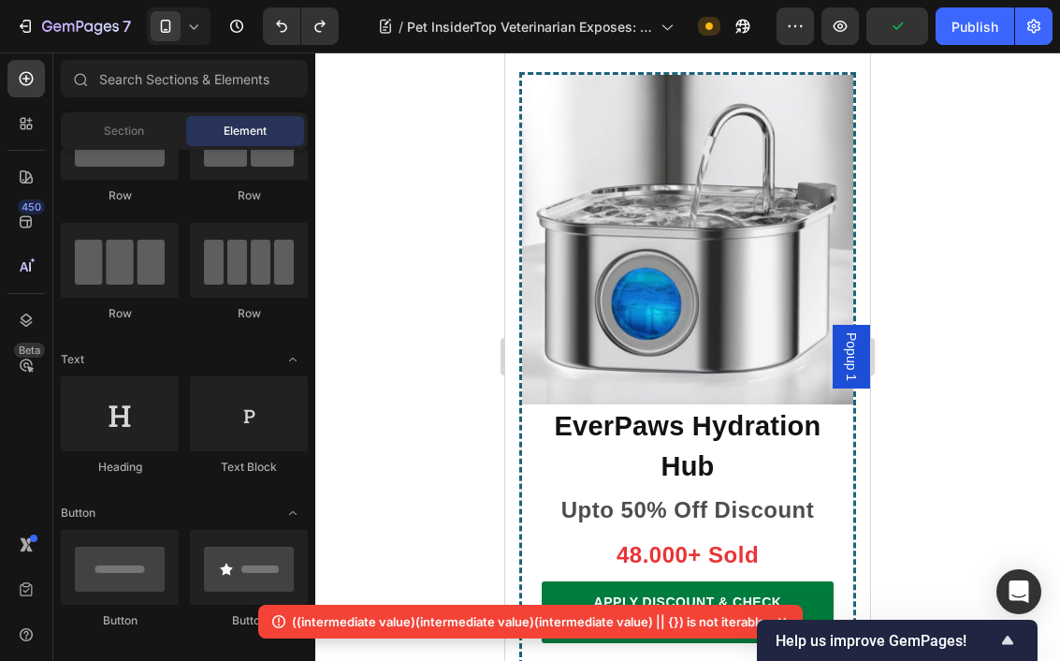
scroll to position [12339, 0]
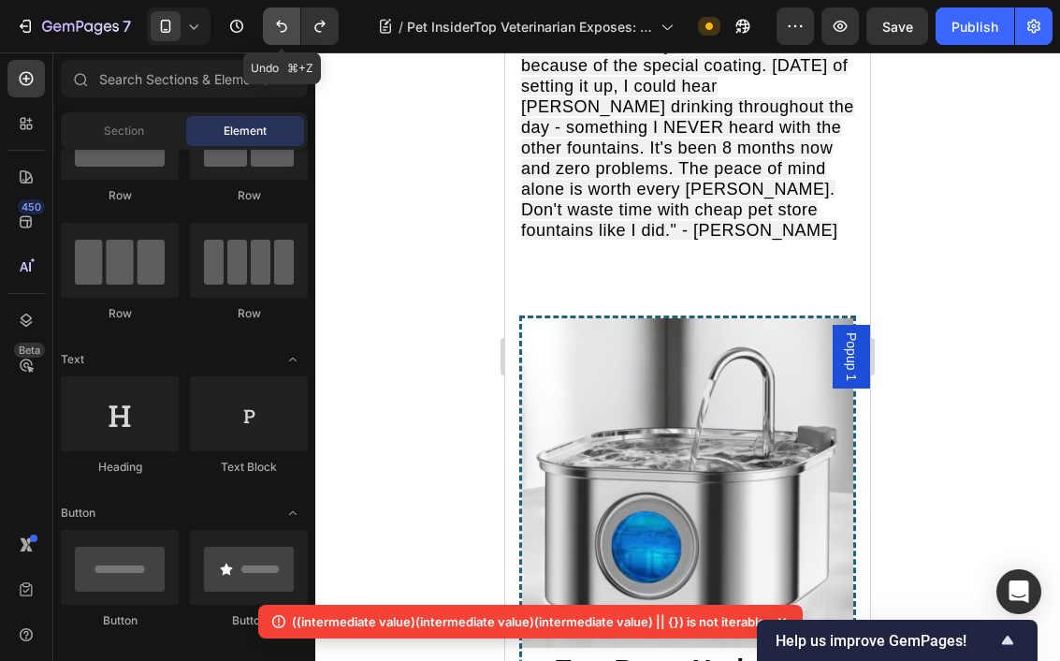
click at [289, 37] on button "Undo/Redo" at bounding box center [281, 25] width 37 height 37
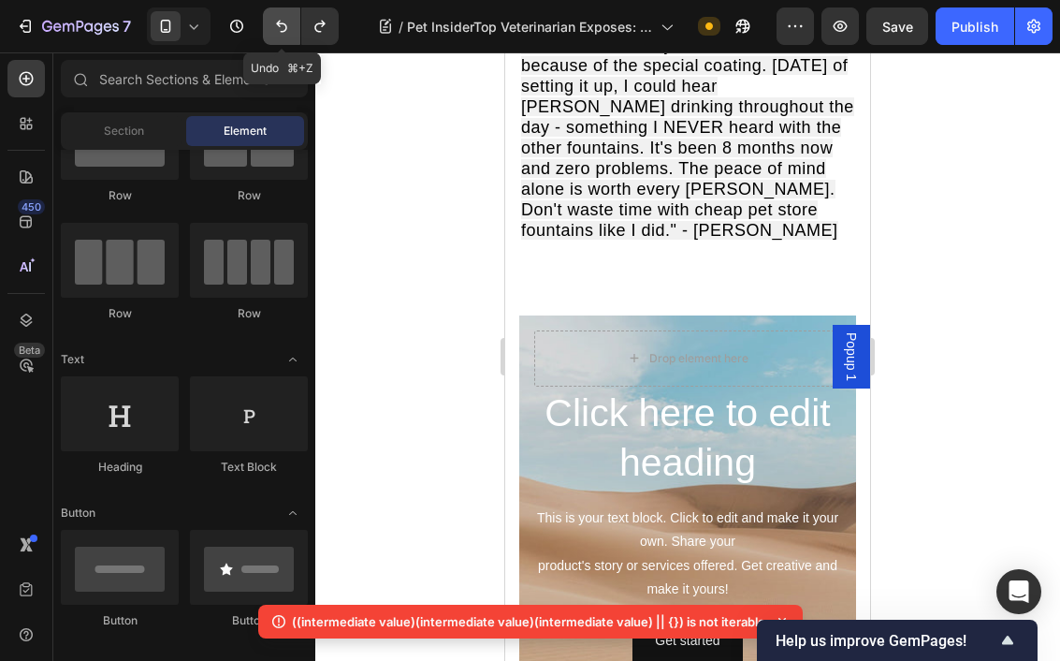
click at [289, 37] on button "Undo/Redo" at bounding box center [281, 25] width 37 height 37
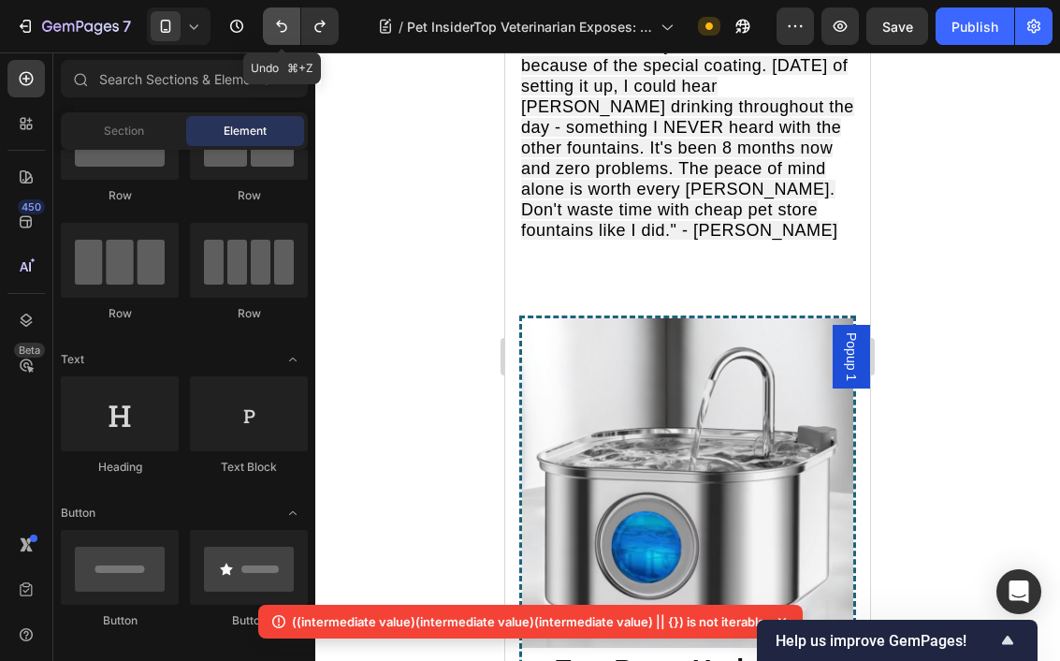
click at [289, 37] on button "Undo/Redo" at bounding box center [281, 25] width 37 height 37
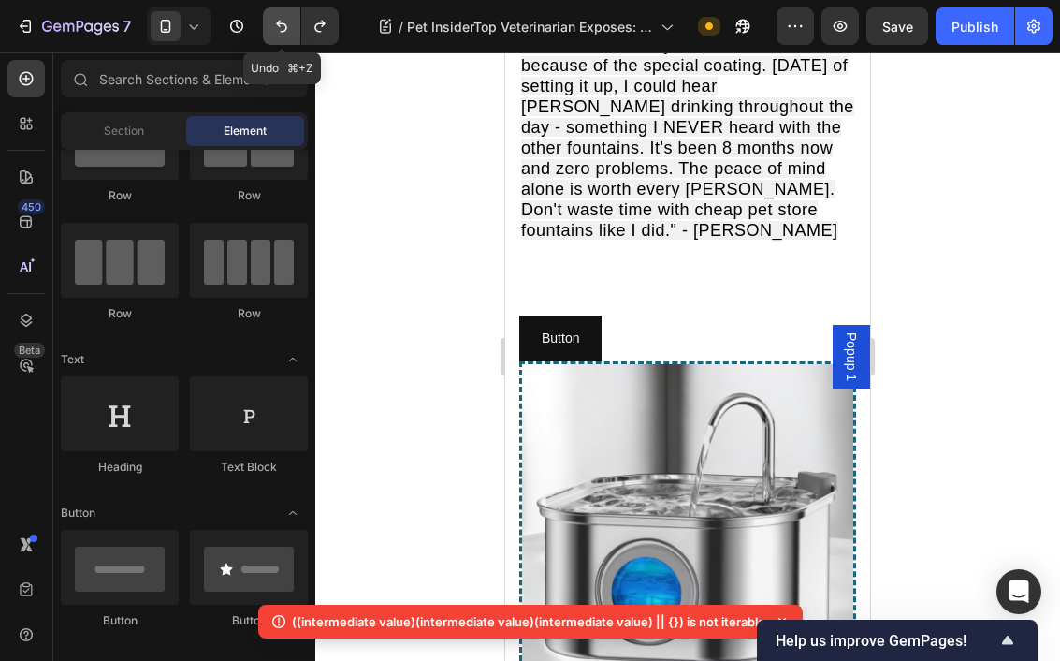
click at [277, 24] on icon "Undo/Redo" at bounding box center [281, 26] width 19 height 19
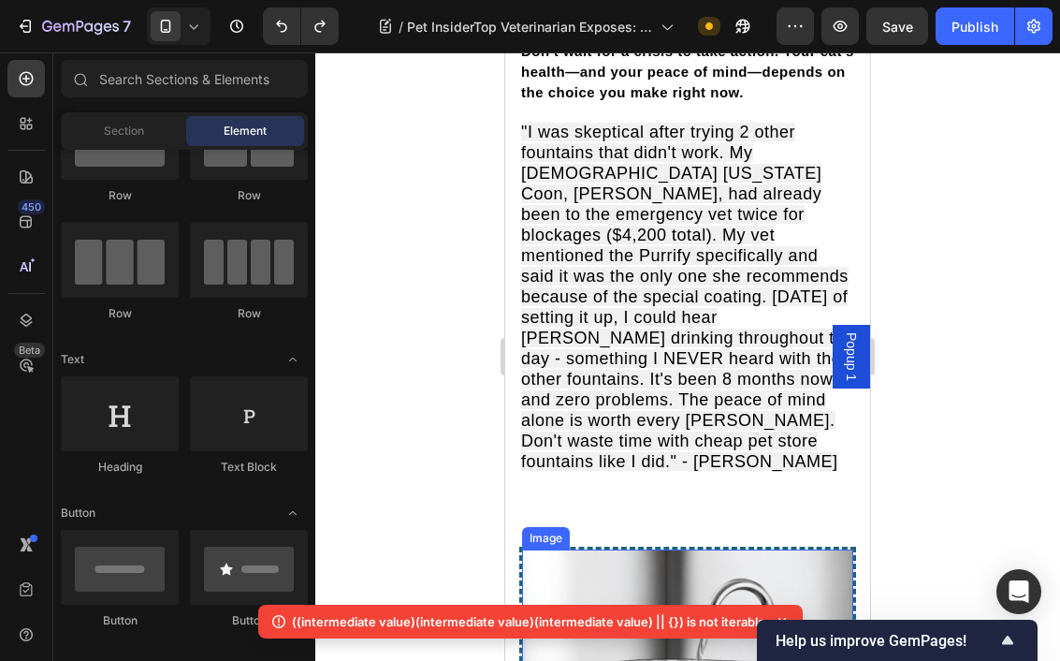
scroll to position [12103, 0]
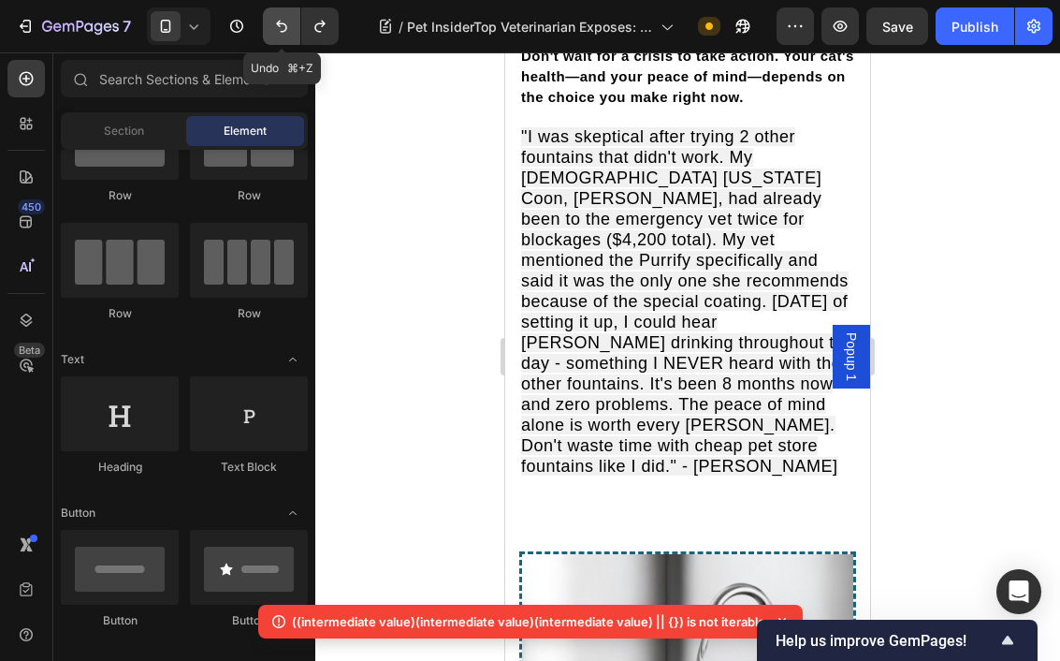
click at [273, 37] on button "Undo/Redo" at bounding box center [281, 25] width 37 height 37
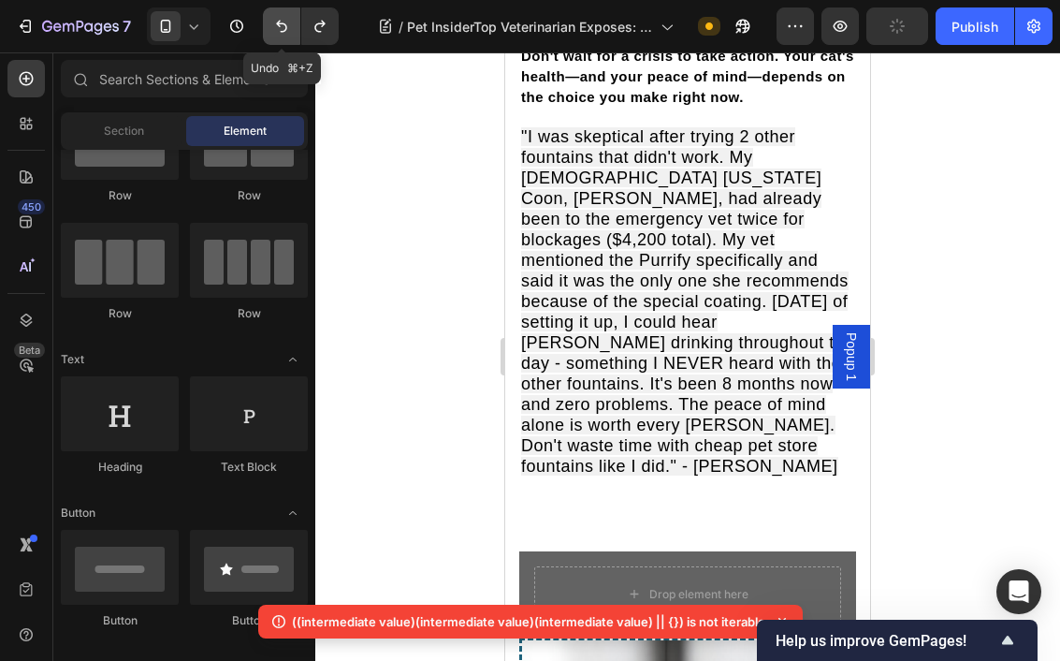
click at [281, 36] on button "Undo/Redo" at bounding box center [281, 25] width 37 height 37
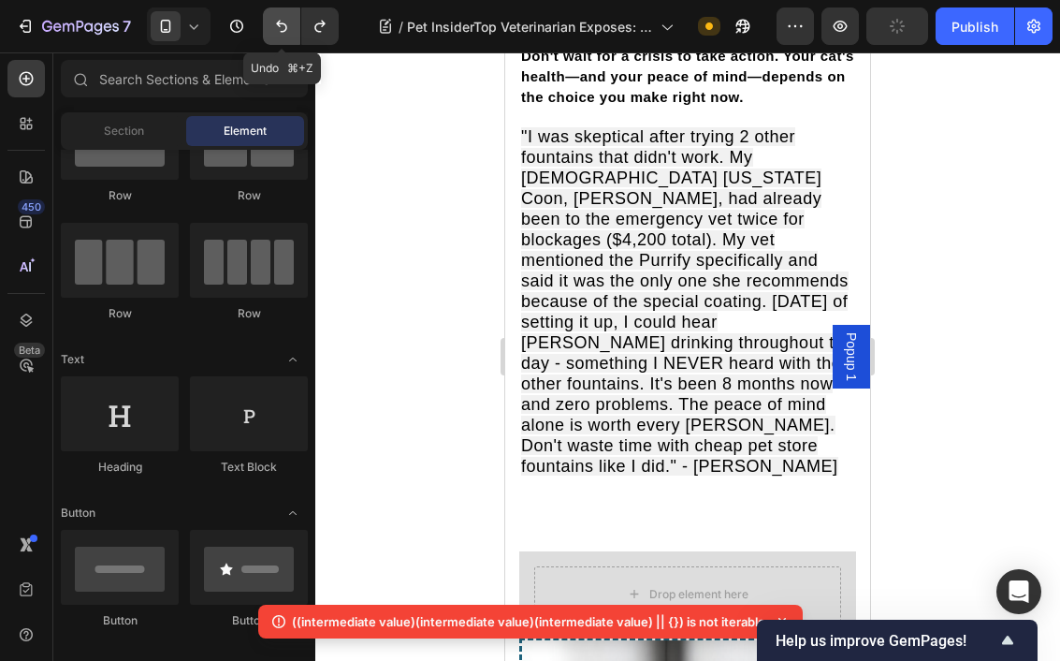
click at [281, 36] on button "Undo/Redo" at bounding box center [281, 25] width 37 height 37
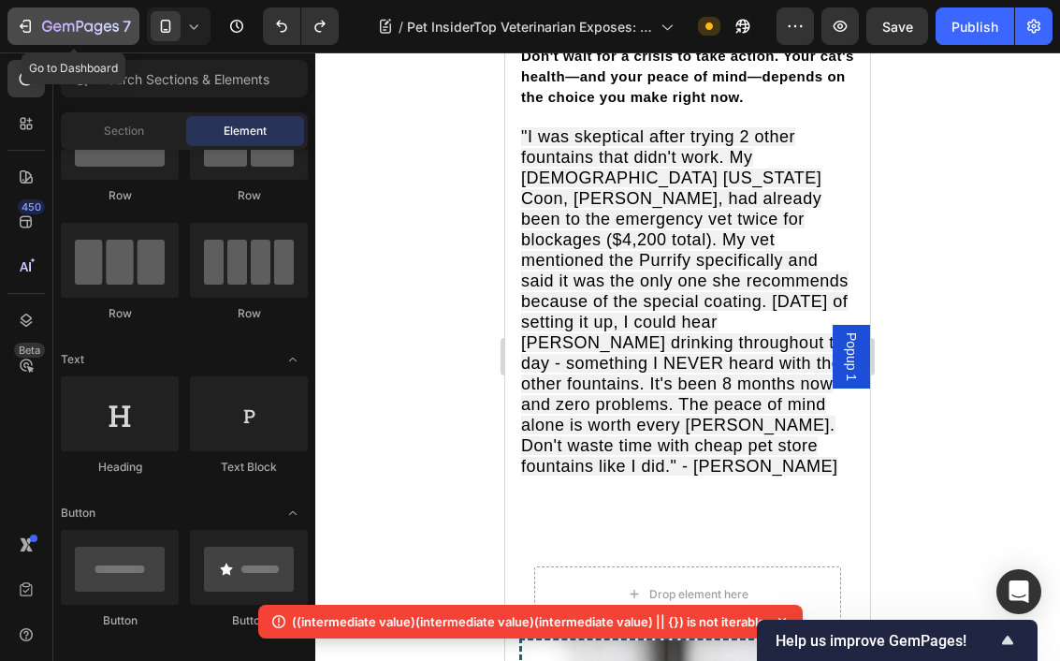
click at [69, 31] on icon "button" at bounding box center [80, 28] width 77 height 16
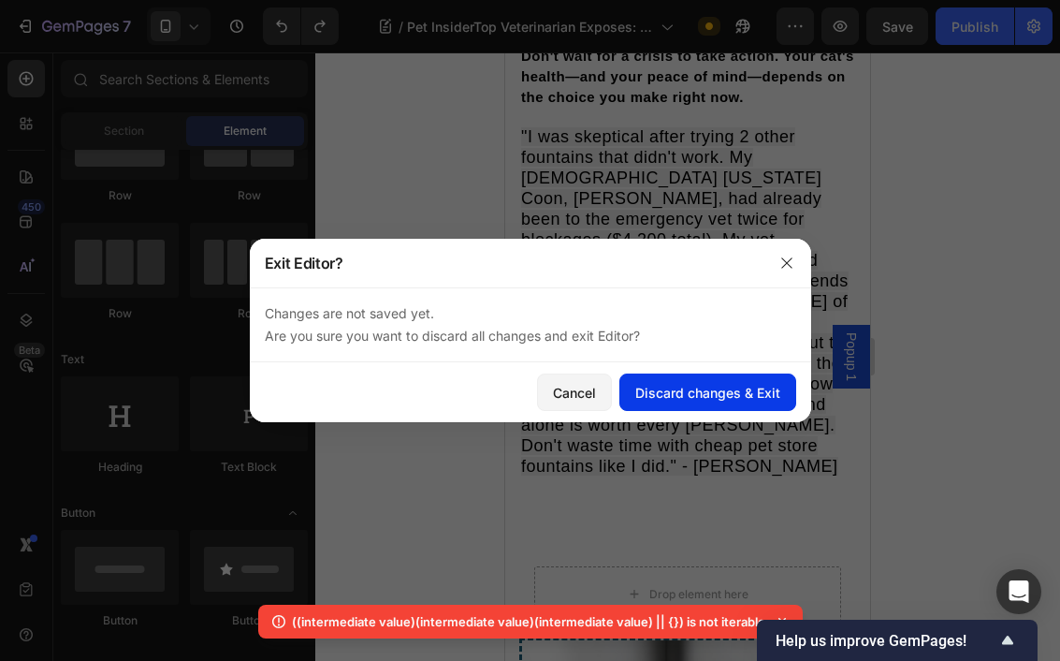
click at [640, 401] on div "Discard changes & Exit" at bounding box center [707, 393] width 145 height 20
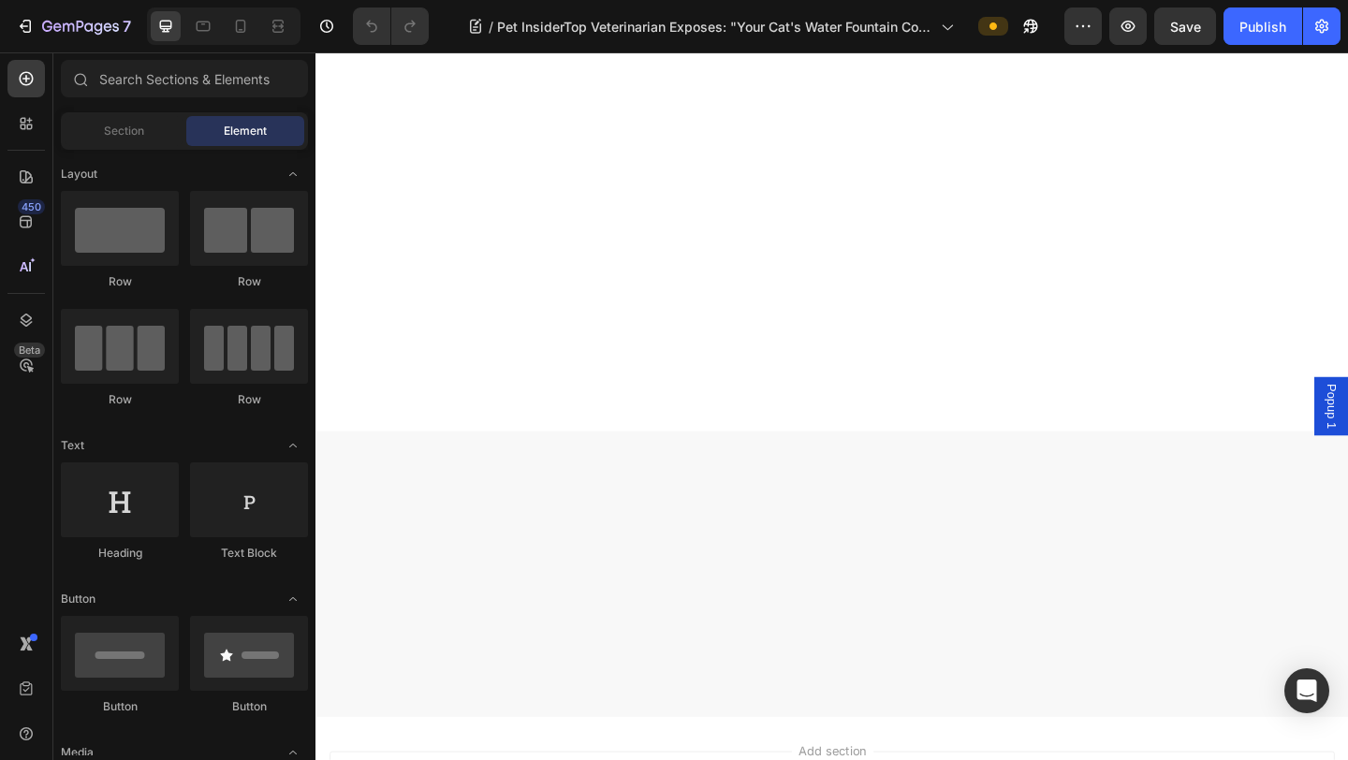
scroll to position [10248, 0]
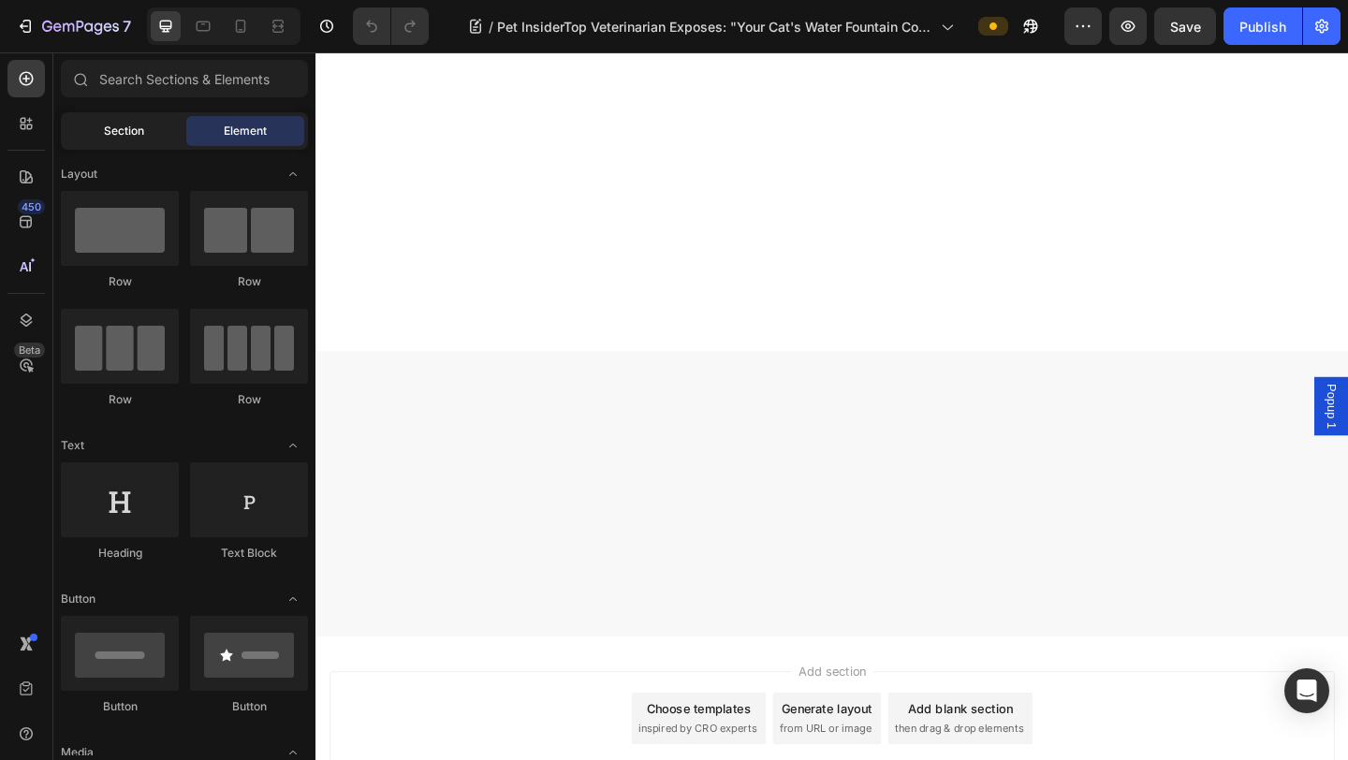
click at [153, 142] on div "Section" at bounding box center [124, 131] width 118 height 30
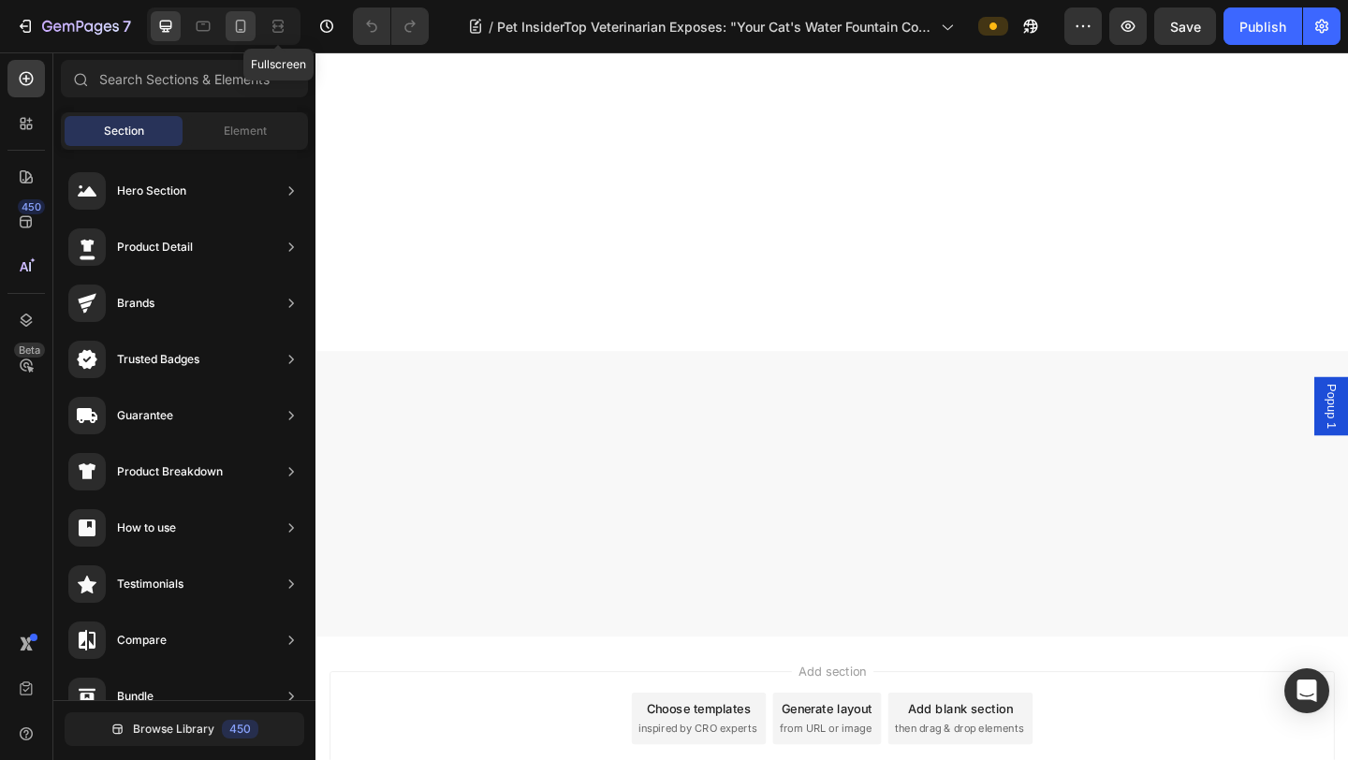
click at [251, 23] on div at bounding box center [241, 26] width 30 height 30
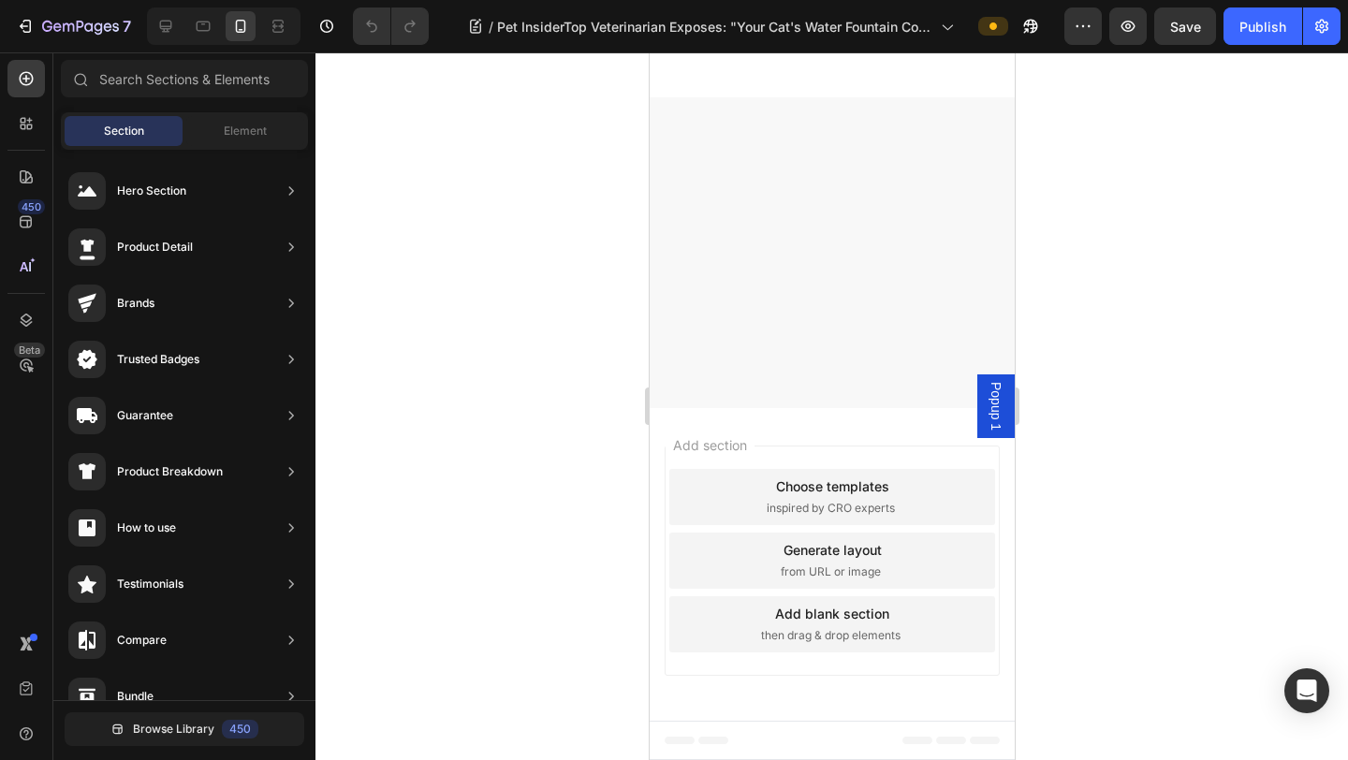
scroll to position [12577, 0]
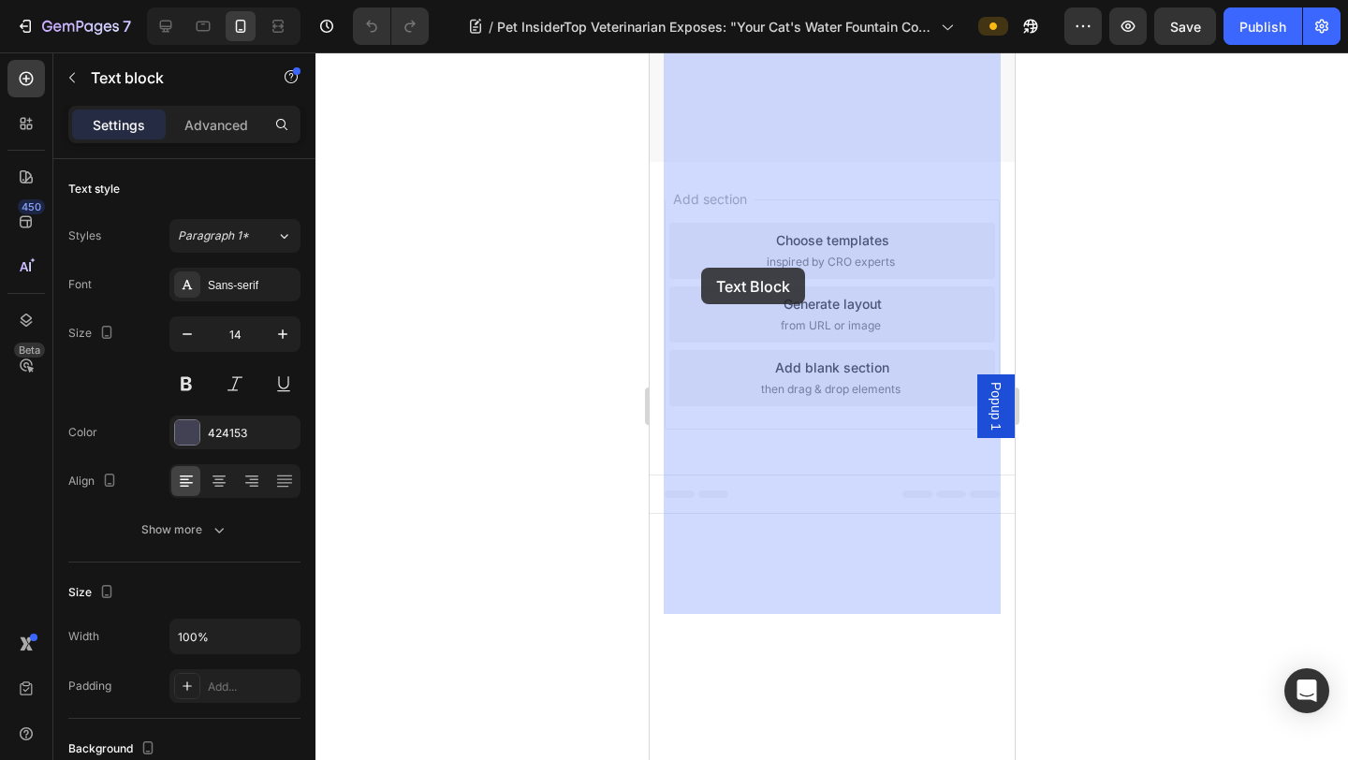
drag, startPoint x: 946, startPoint y: 536, endPoint x: 702, endPoint y: 269, distance: 362.3
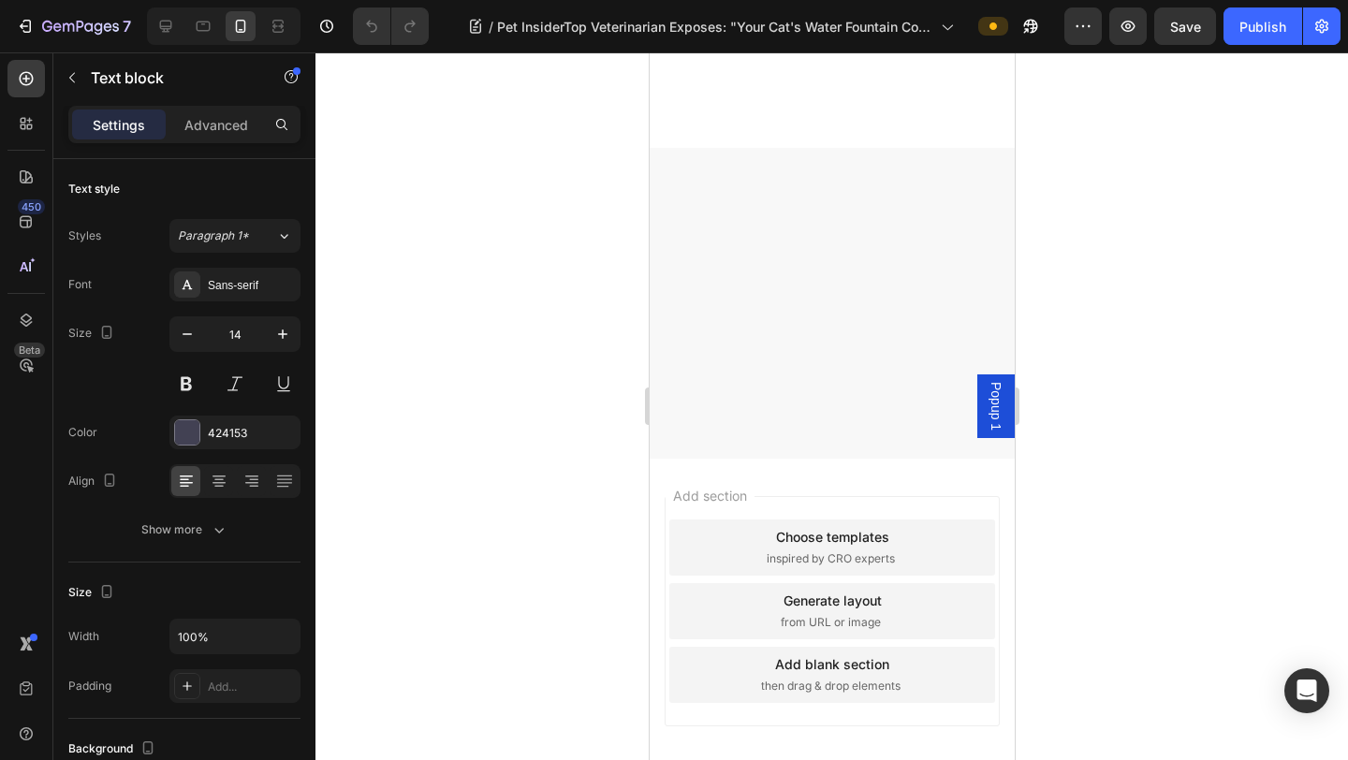
scroll to position [12400, 0]
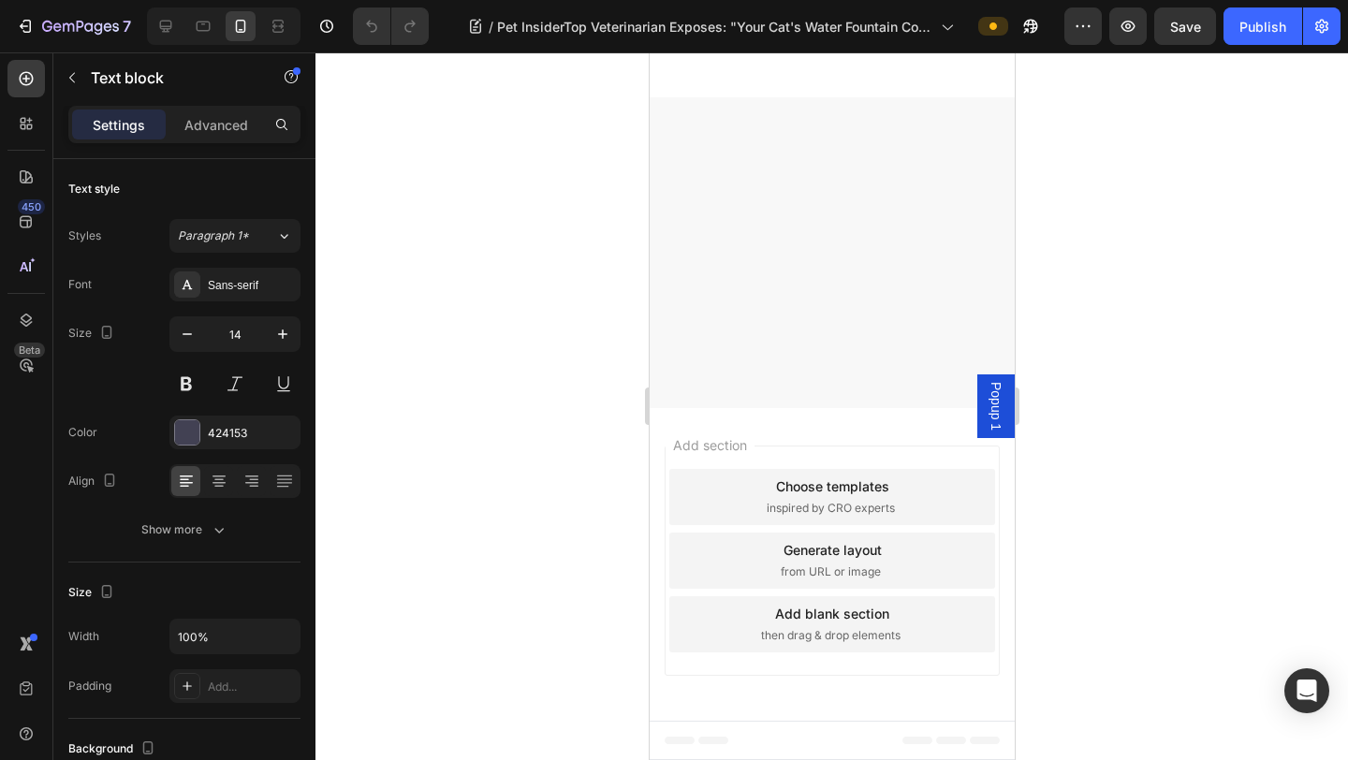
drag, startPoint x: 667, startPoint y: 420, endPoint x: 681, endPoint y: 423, distance: 14.3
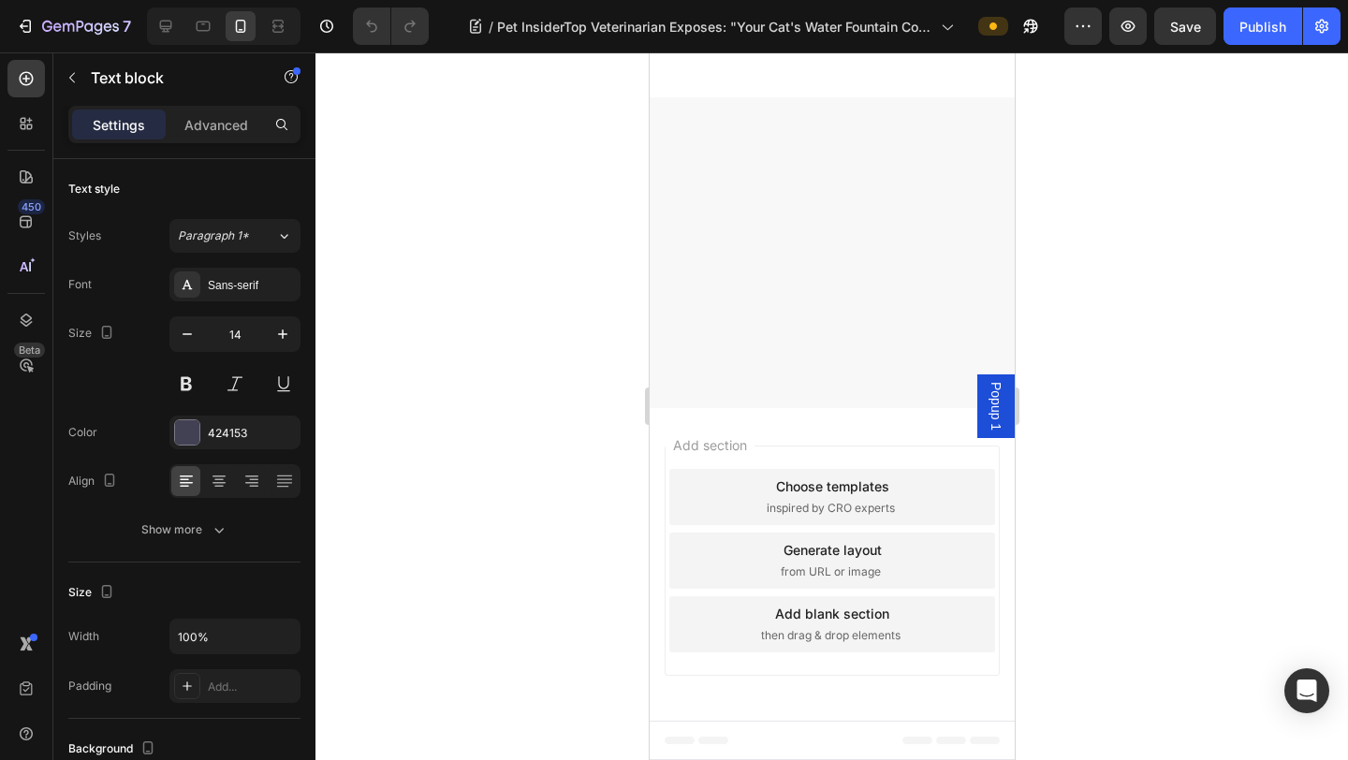
drag, startPoint x: 665, startPoint y: 420, endPoint x: 926, endPoint y: 703, distance: 384.8
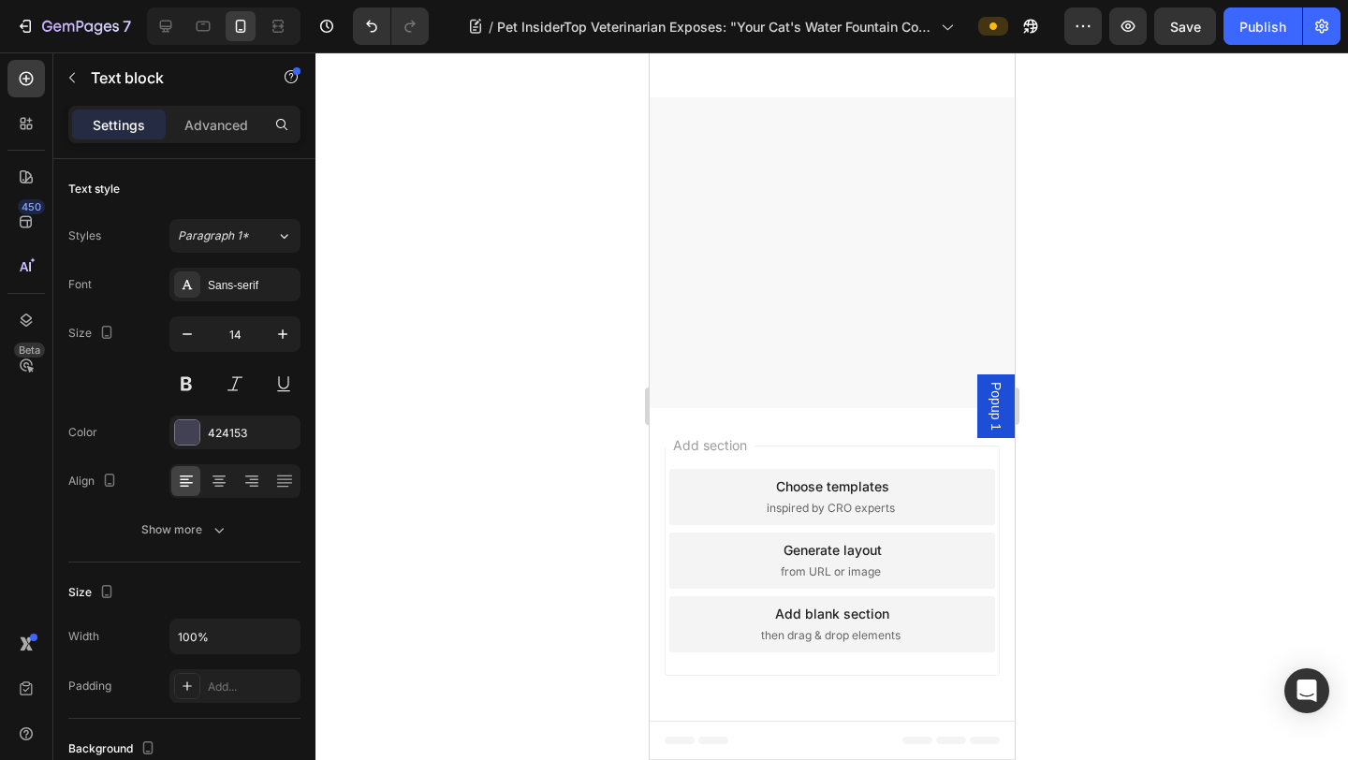
scroll to position [13065, 0]
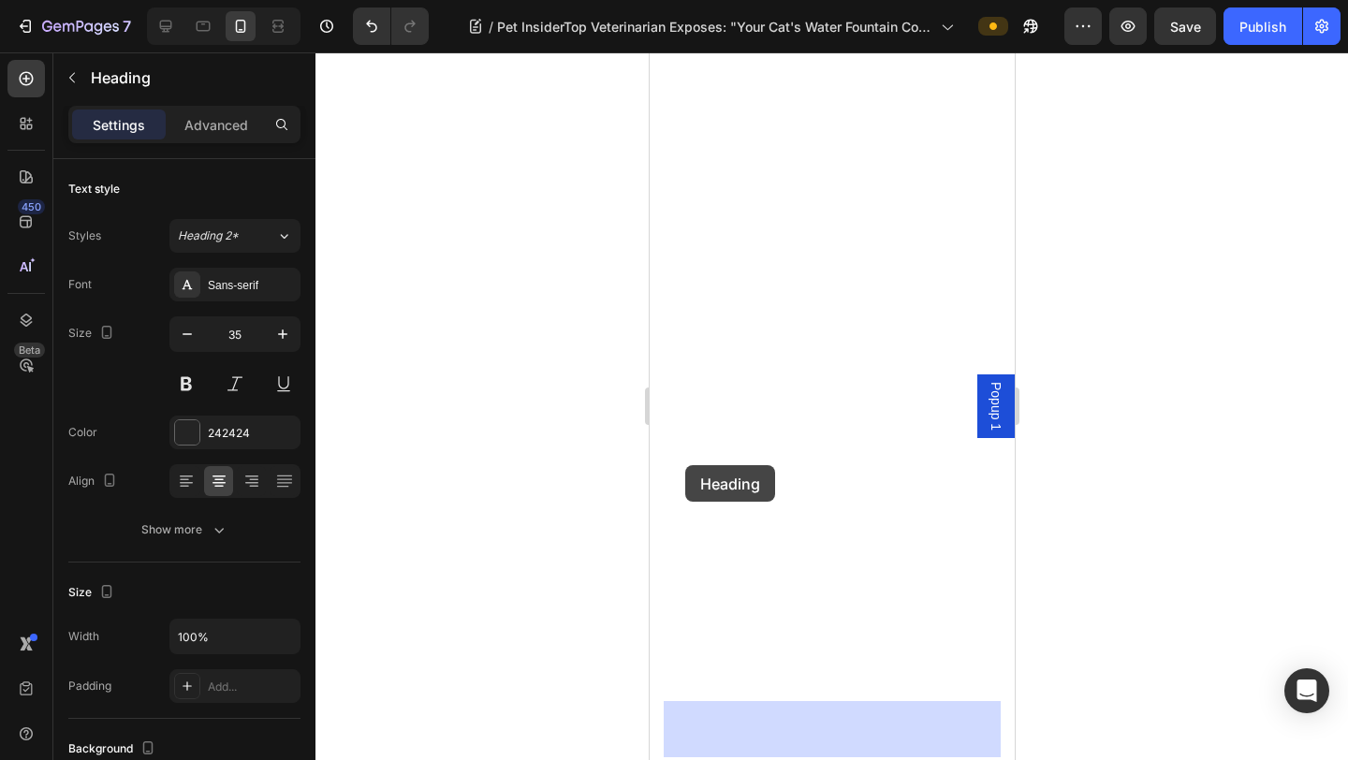
drag, startPoint x: 680, startPoint y: 537, endPoint x: 684, endPoint y: 467, distance: 70.3
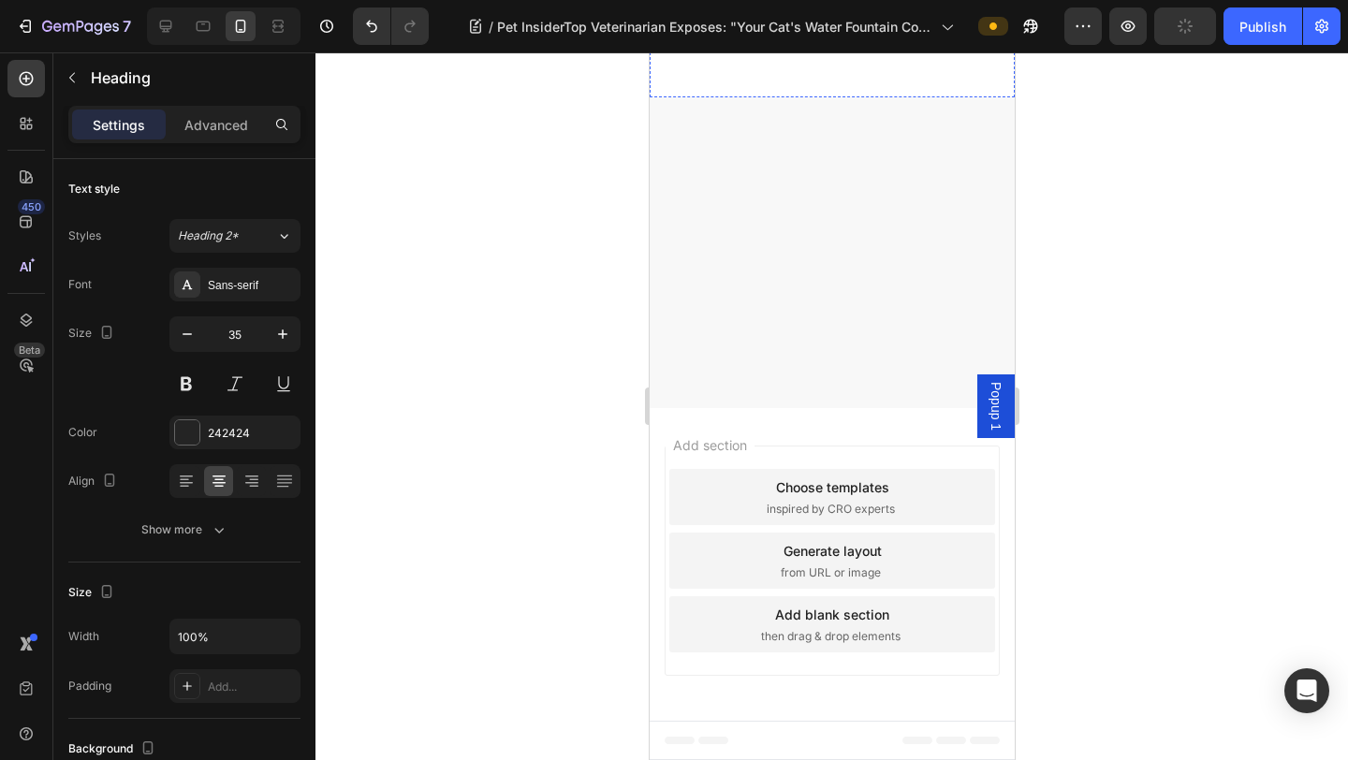
scroll to position [13146, 0]
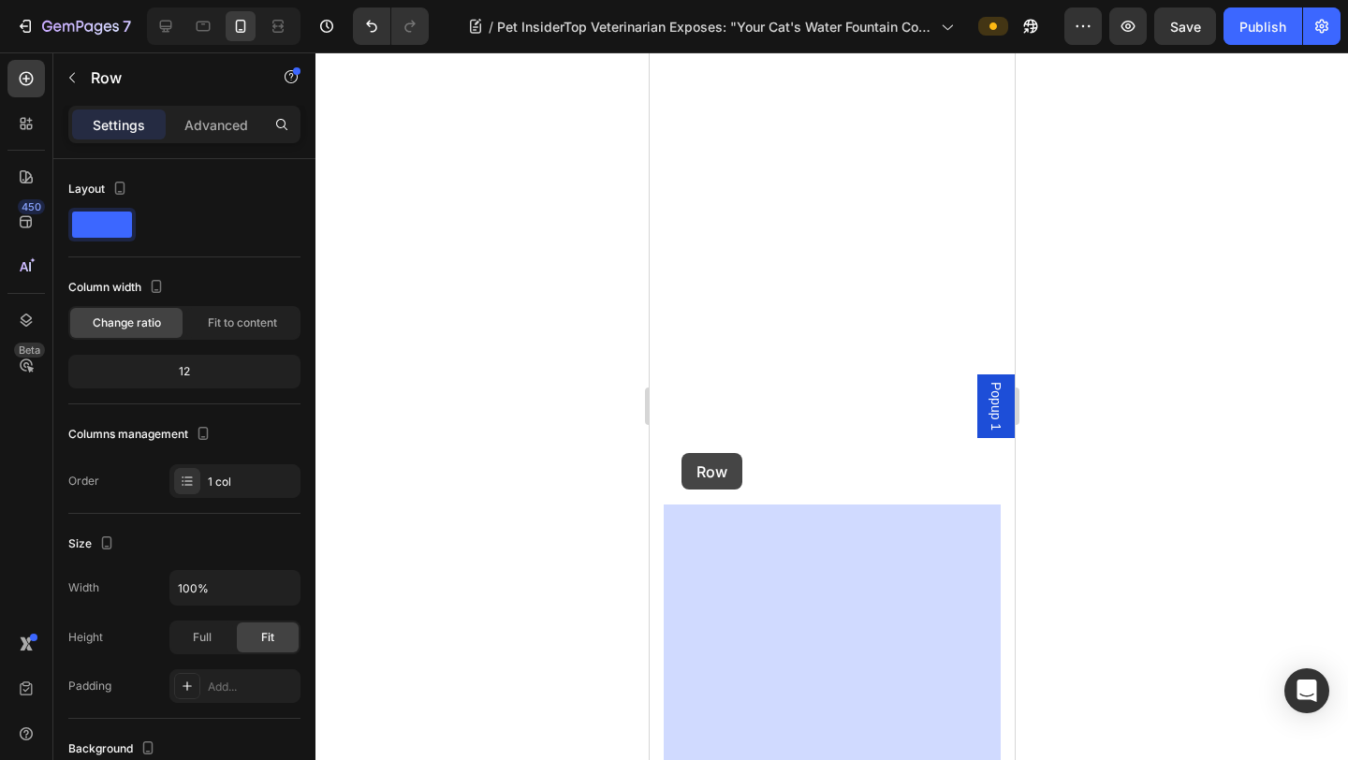
drag, startPoint x: 680, startPoint y: 489, endPoint x: 680, endPoint y: 450, distance: 39.3
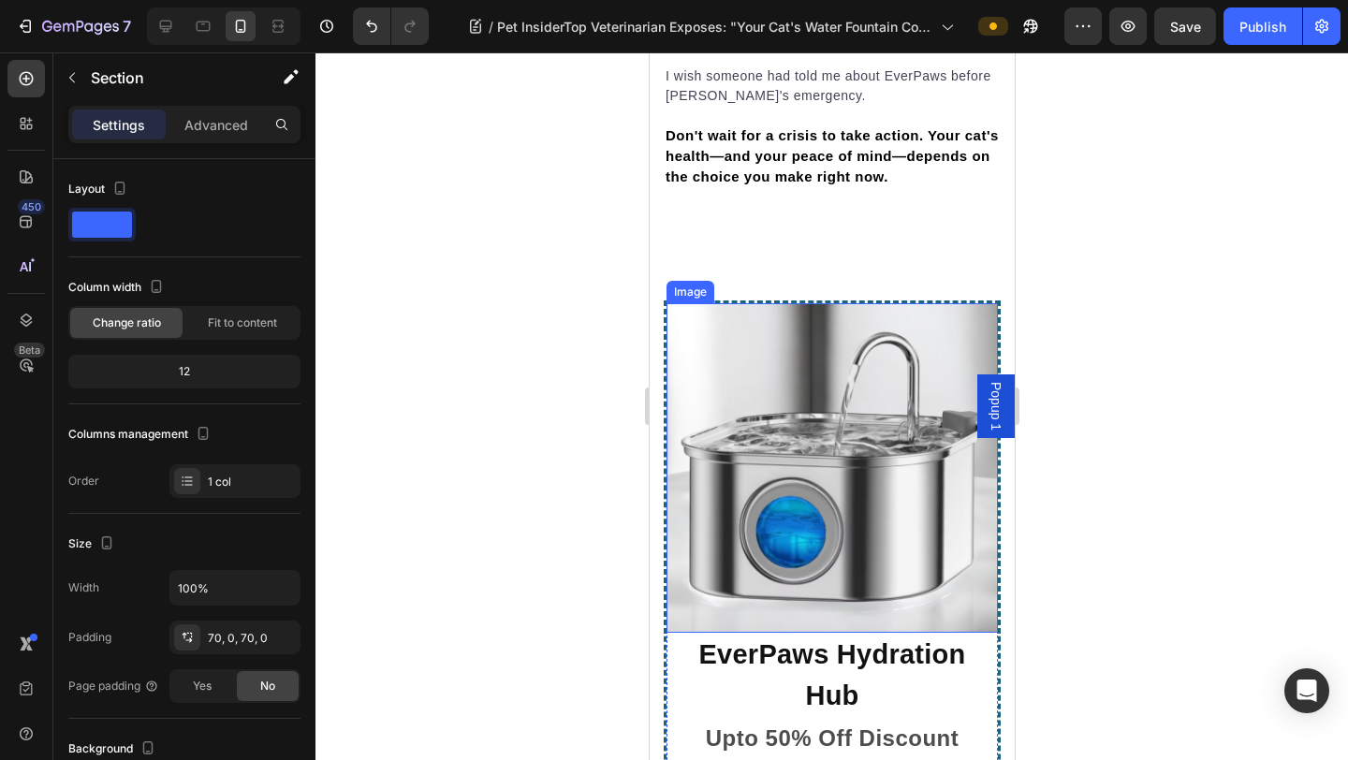
scroll to position [12730, 0]
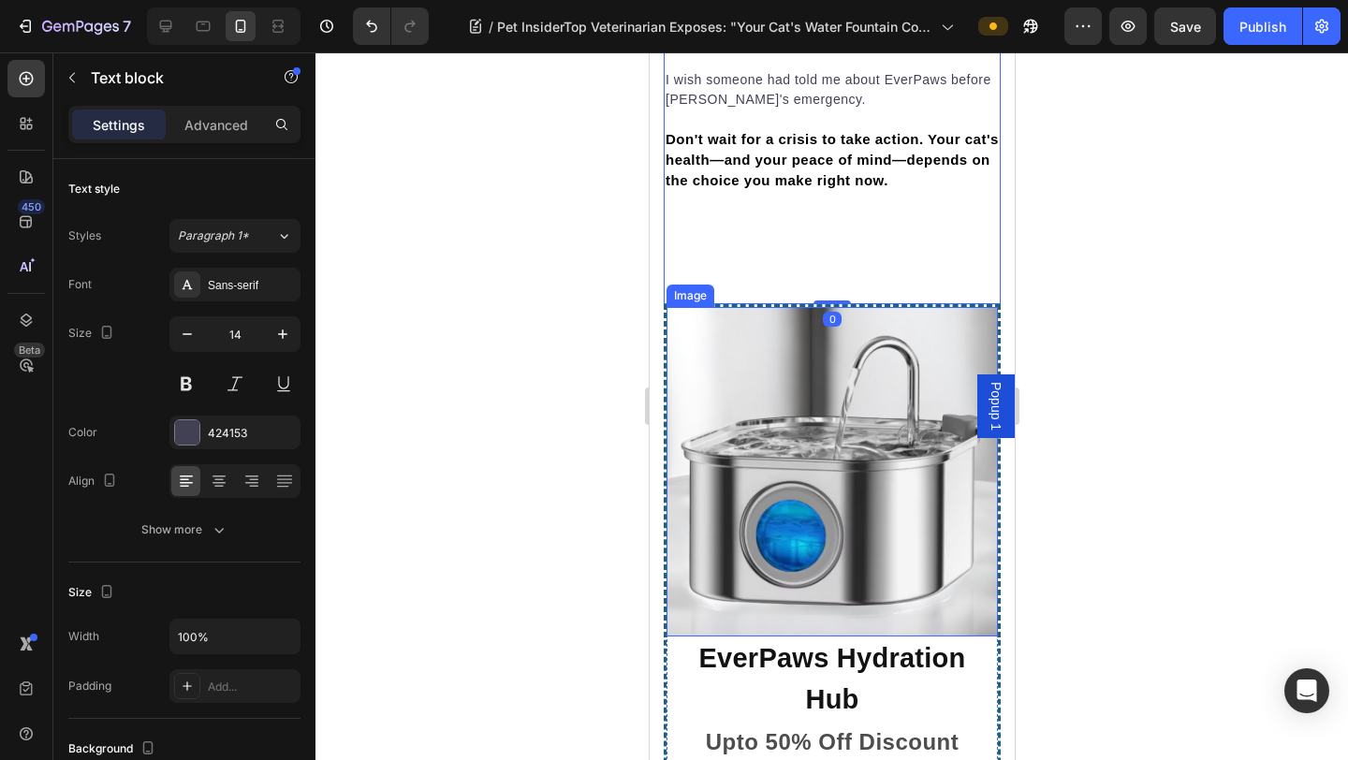
click at [810, 307] on img at bounding box center [830, 471] width 331 height 329
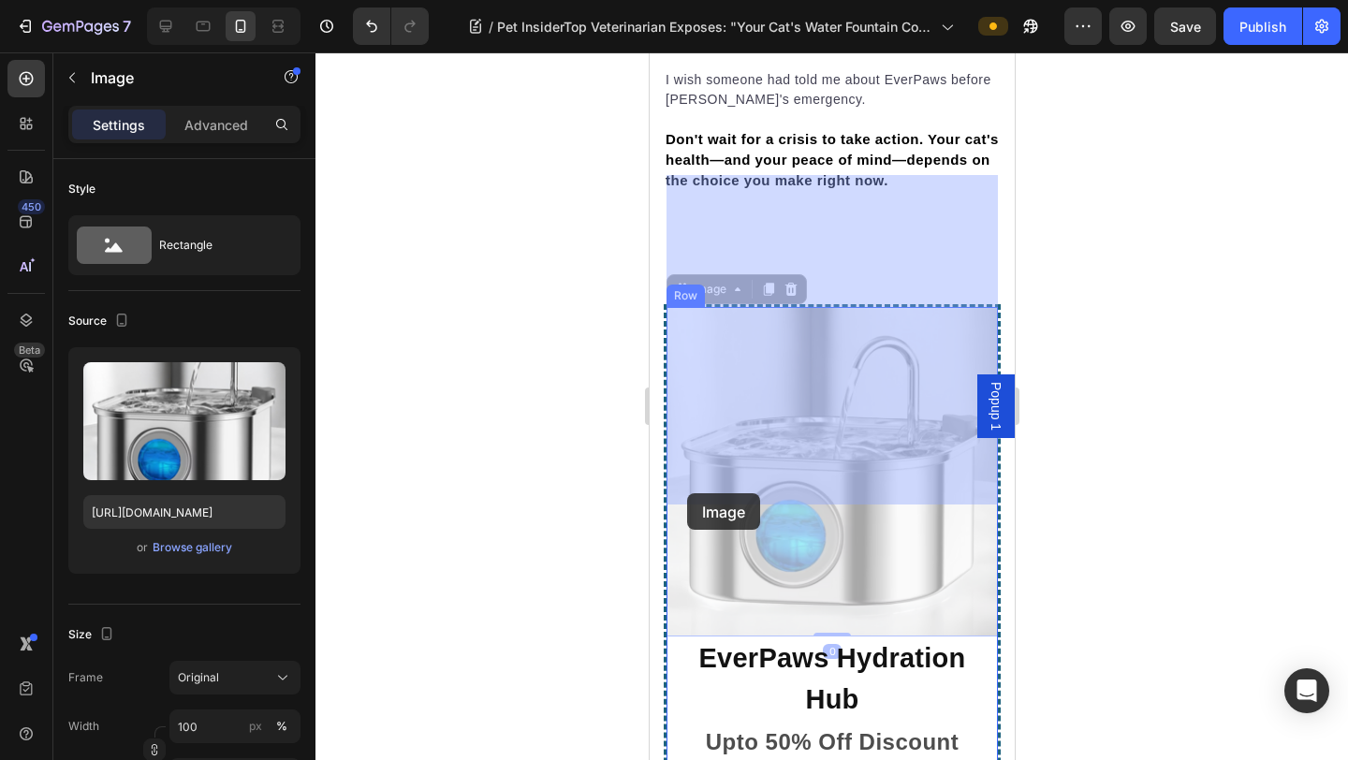
drag, startPoint x: 680, startPoint y: 161, endPoint x: 687, endPoint y: 492, distance: 331.3
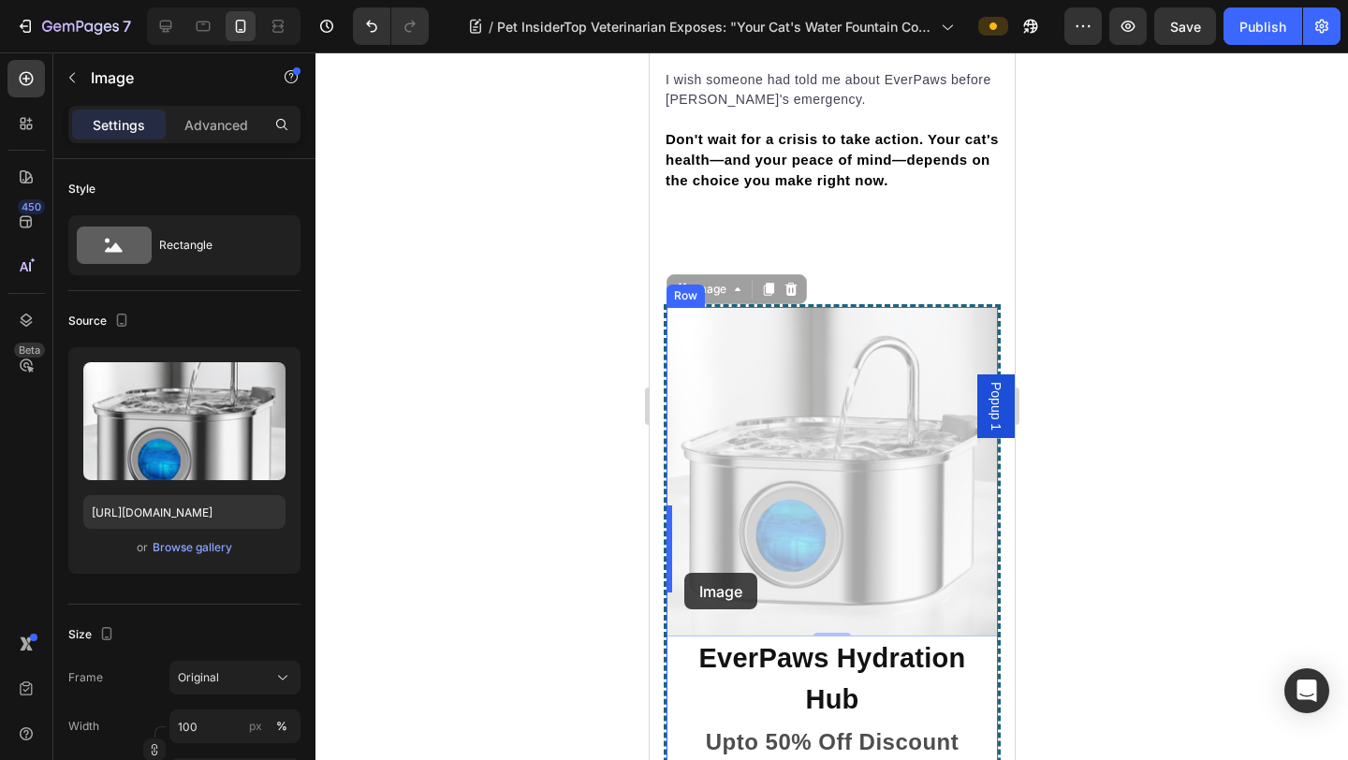
drag, startPoint x: 683, startPoint y: 160, endPoint x: 683, endPoint y: 572, distance: 411.8
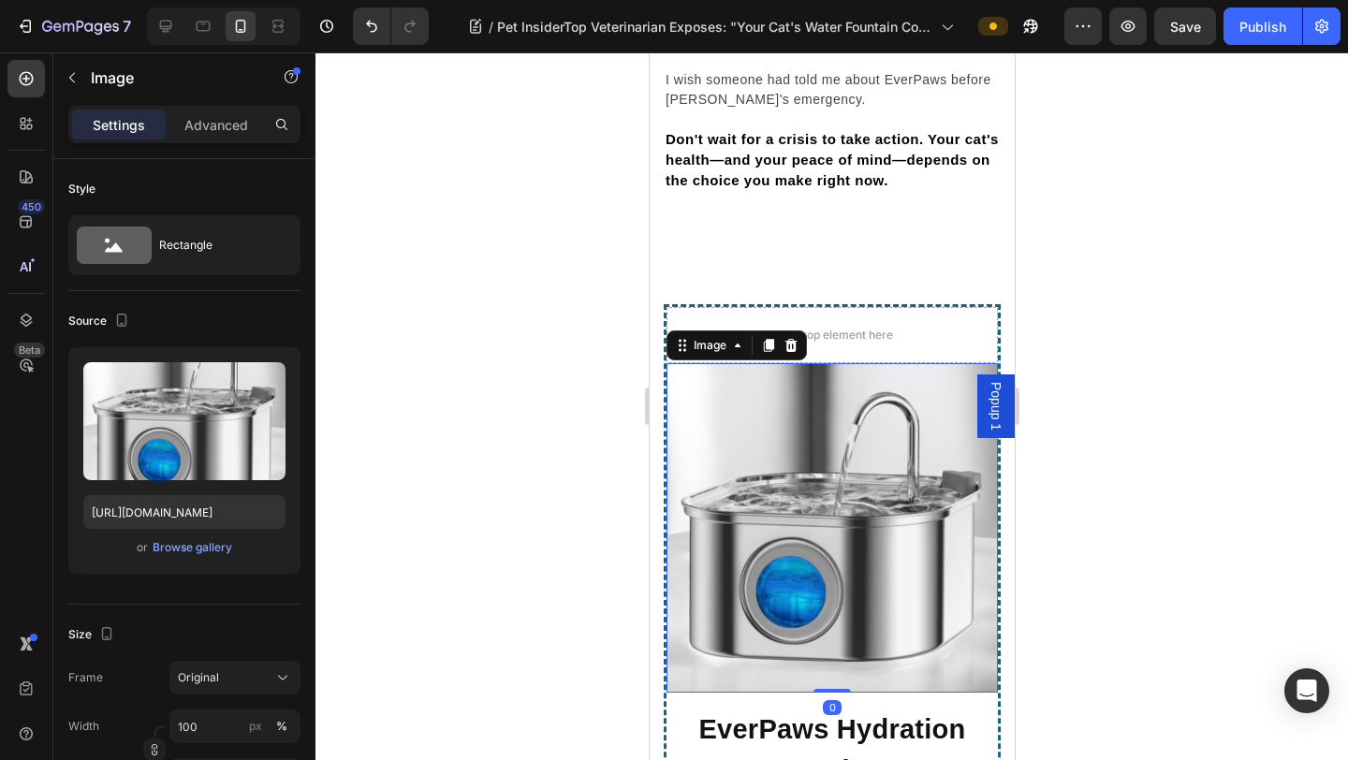
drag, startPoint x: 687, startPoint y: 214, endPoint x: 687, endPoint y: 178, distance: 36.5
click at [687, 304] on div "Image 0 EverPaws Hydration Hub Heading Row Upto 50% Off Discount Text block 48.…" at bounding box center [831, 636] width 337 height 664
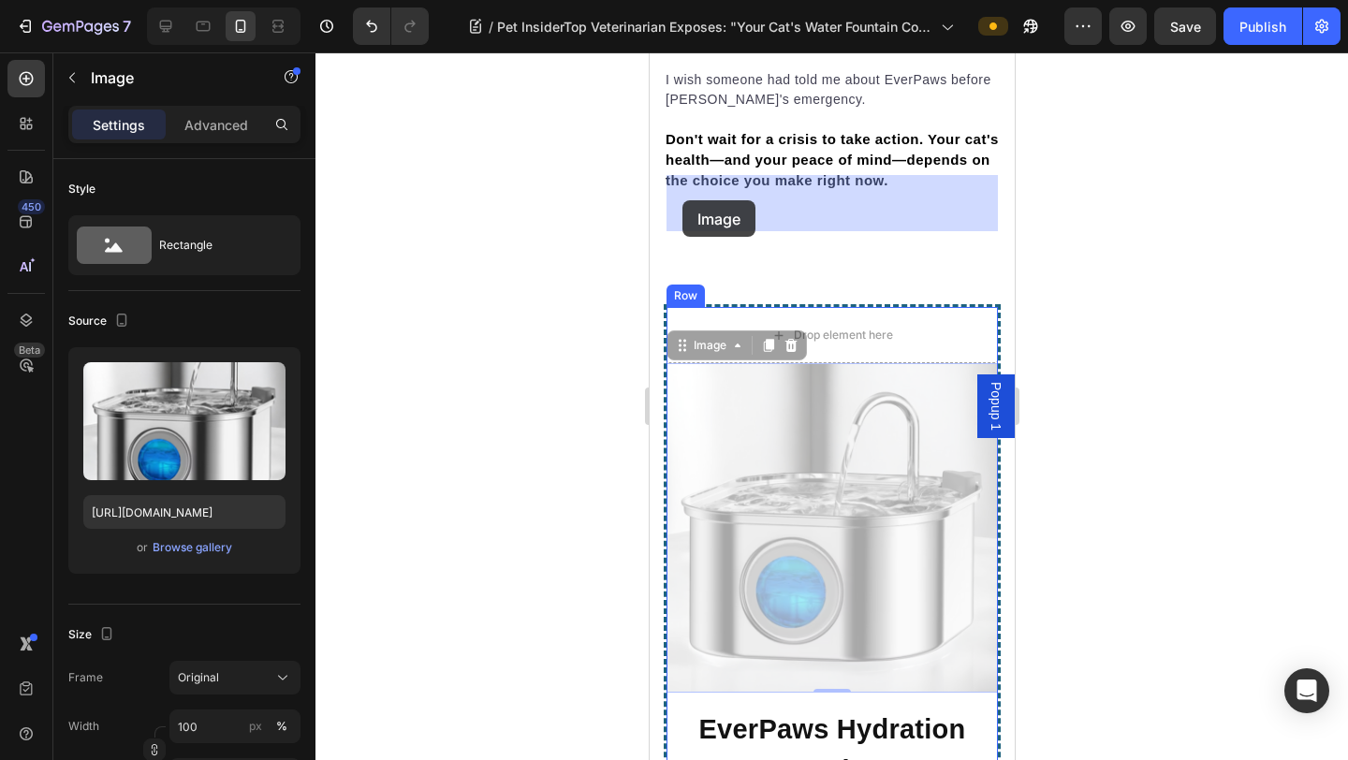
drag, startPoint x: 681, startPoint y: 219, endPoint x: 682, endPoint y: 182, distance: 36.5
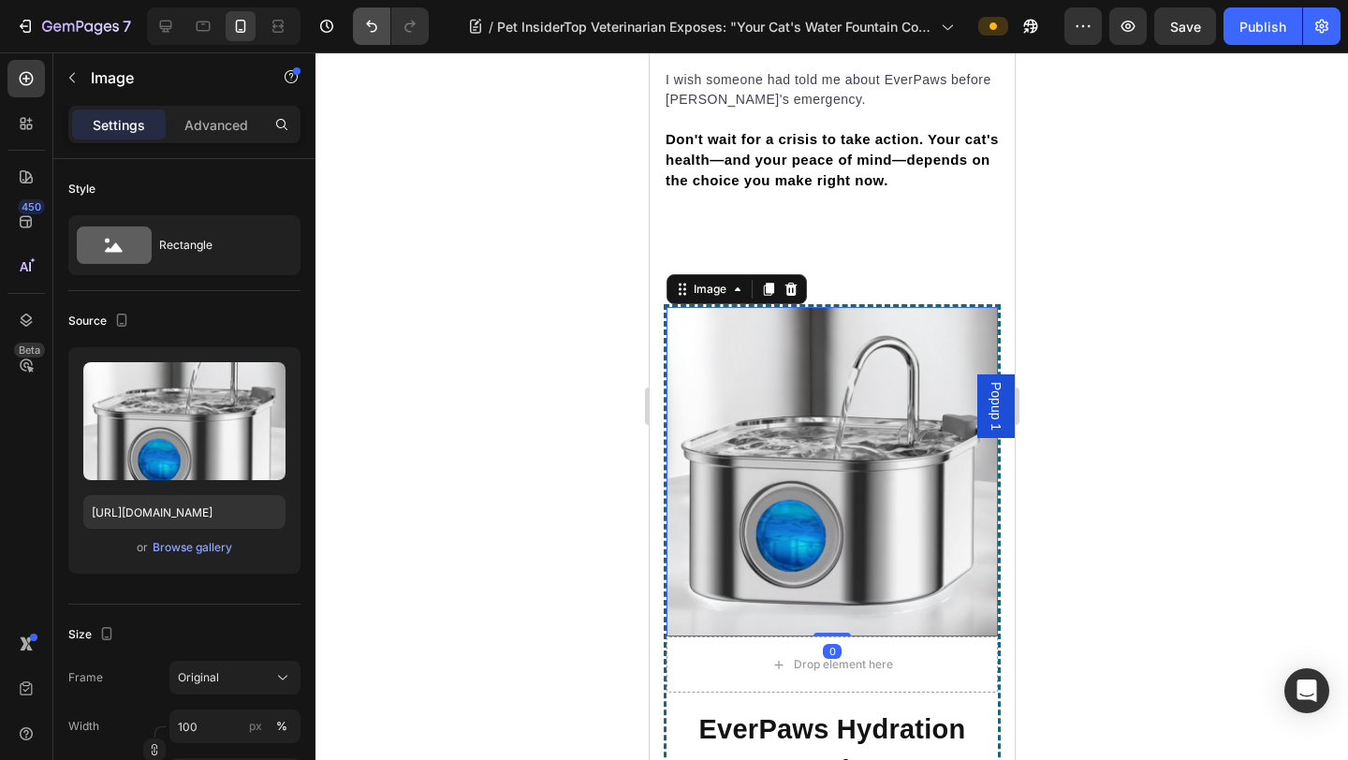
click at [365, 35] on icon "Undo/Redo" at bounding box center [371, 26] width 19 height 19
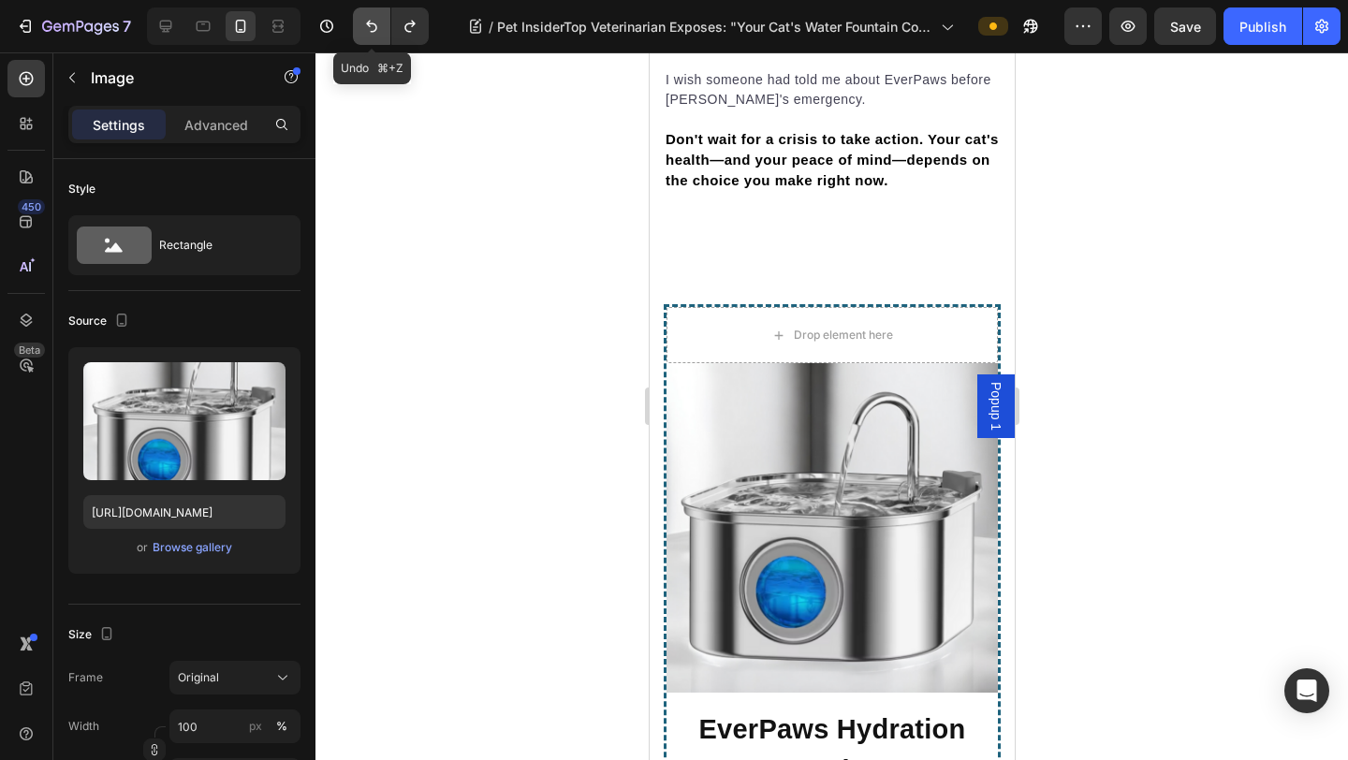
click at [365, 35] on icon "Undo/Redo" at bounding box center [371, 26] width 19 height 19
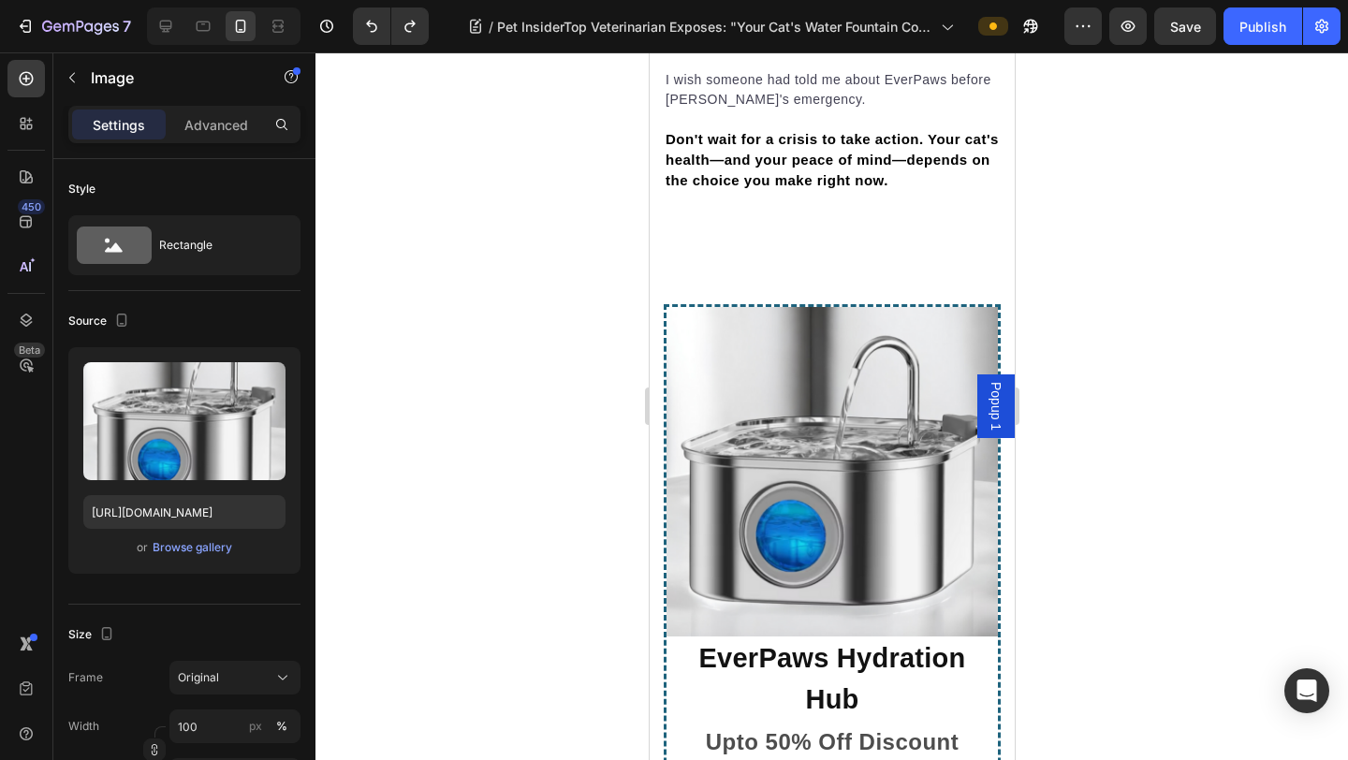
click at [1059, 361] on div at bounding box center [831, 405] width 1032 height 707
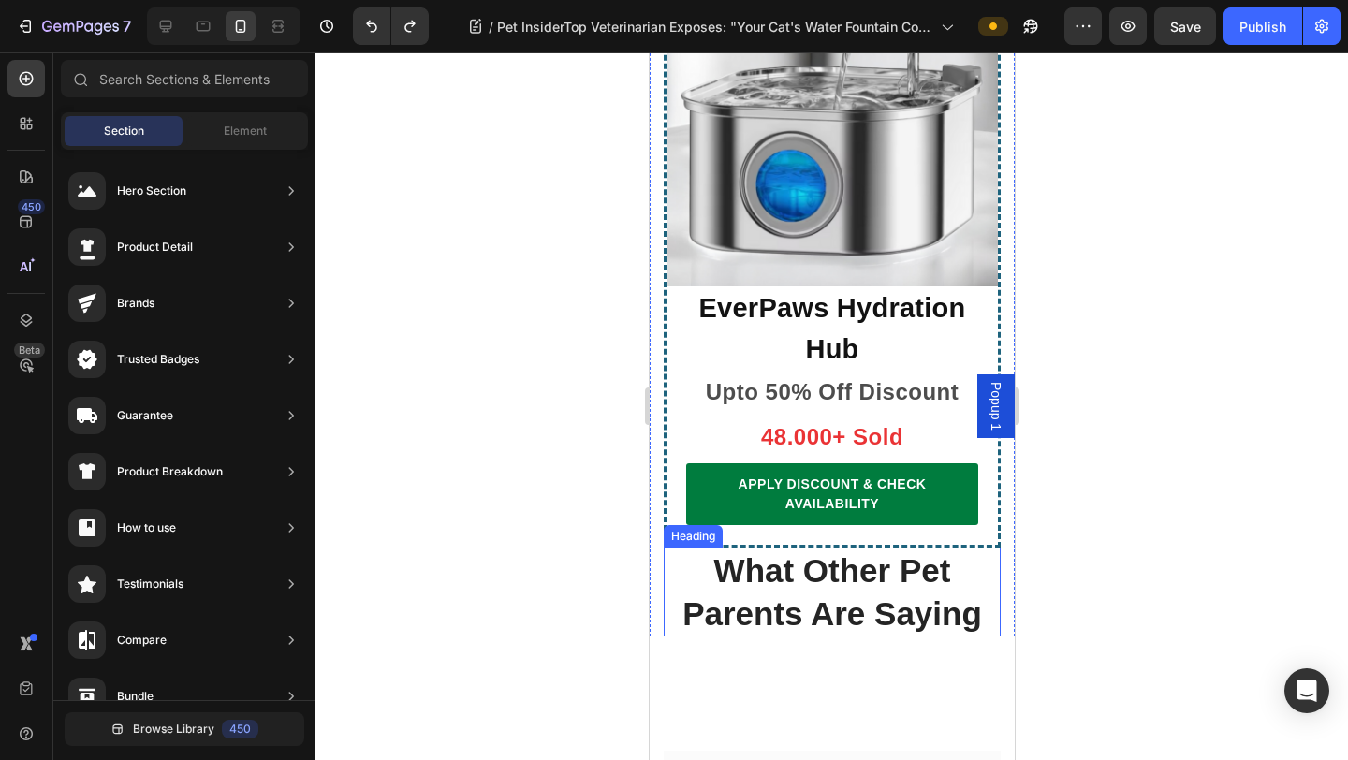
scroll to position [13087, 0]
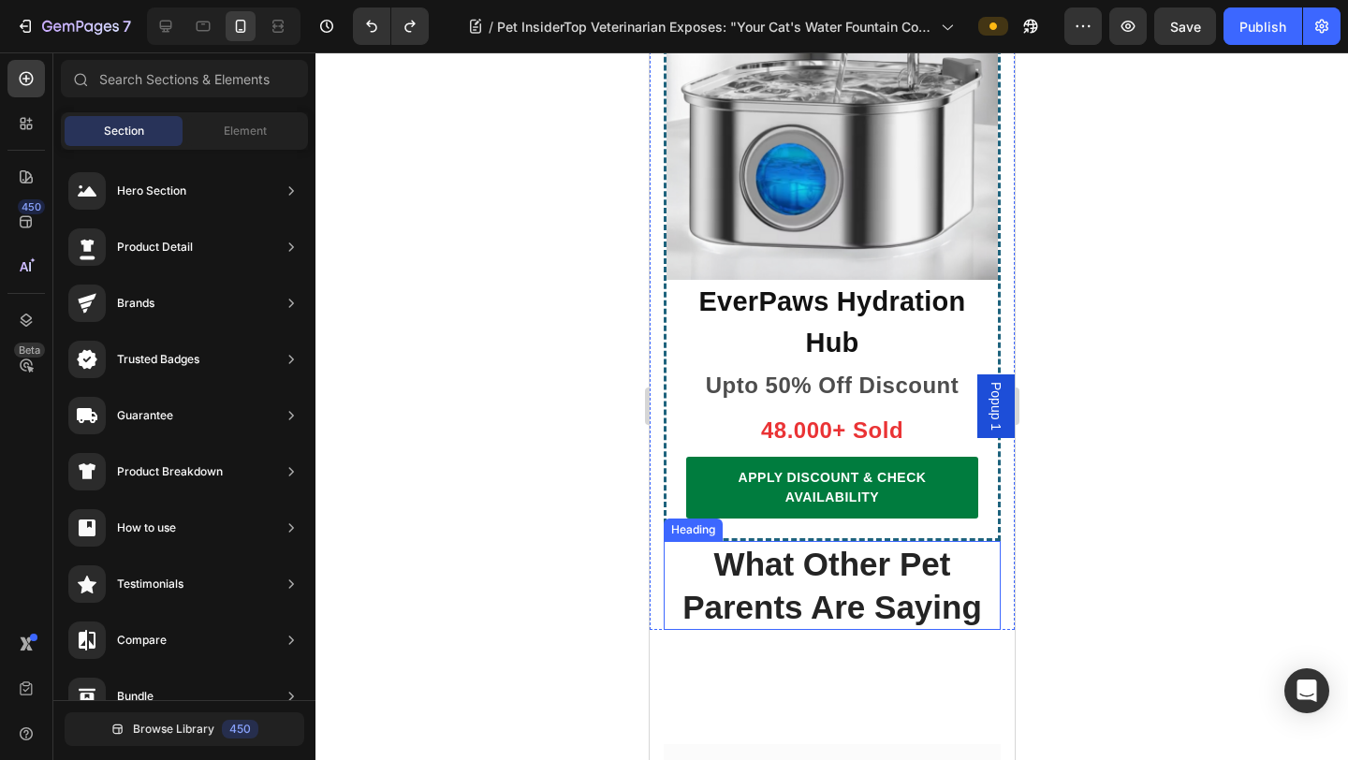
click at [806, 541] on h2 "What Other Pet Parents Are Saying" at bounding box center [831, 585] width 337 height 89
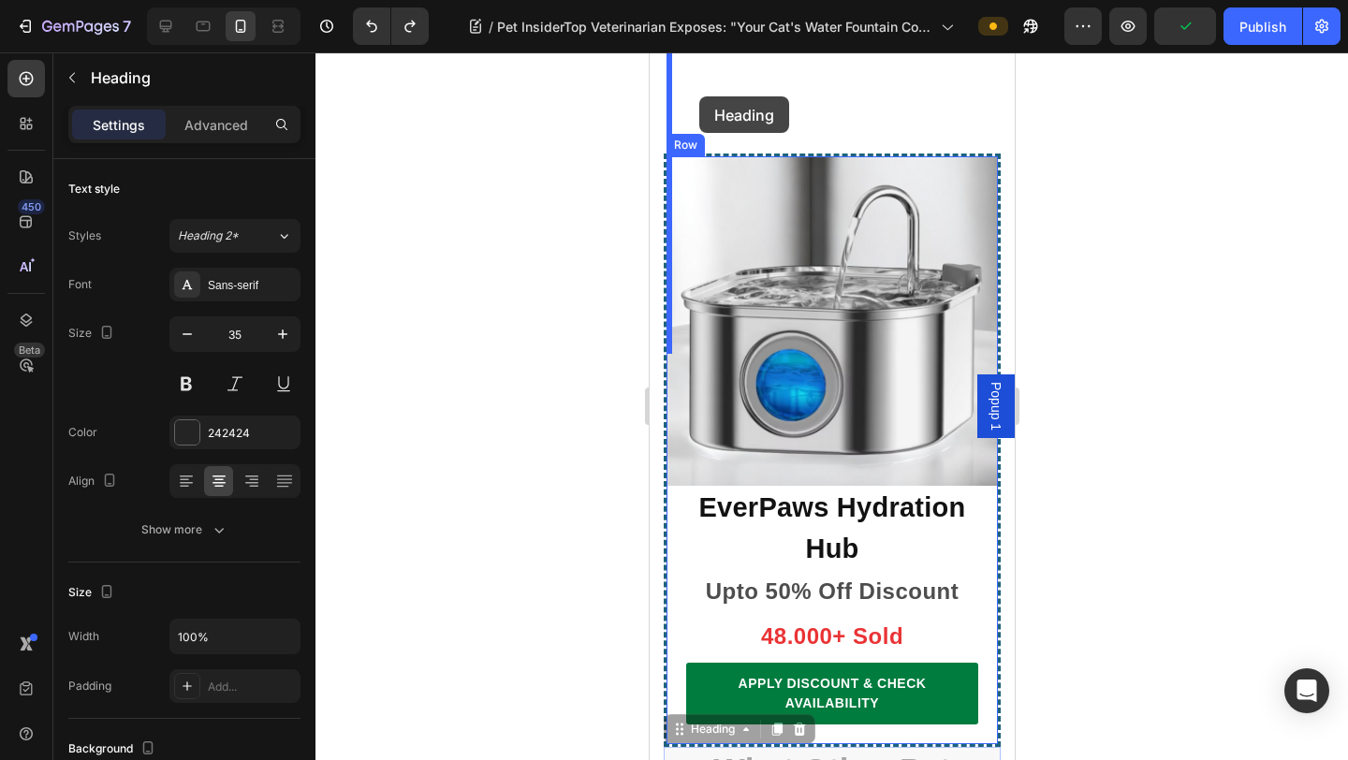
scroll to position [12695, 0]
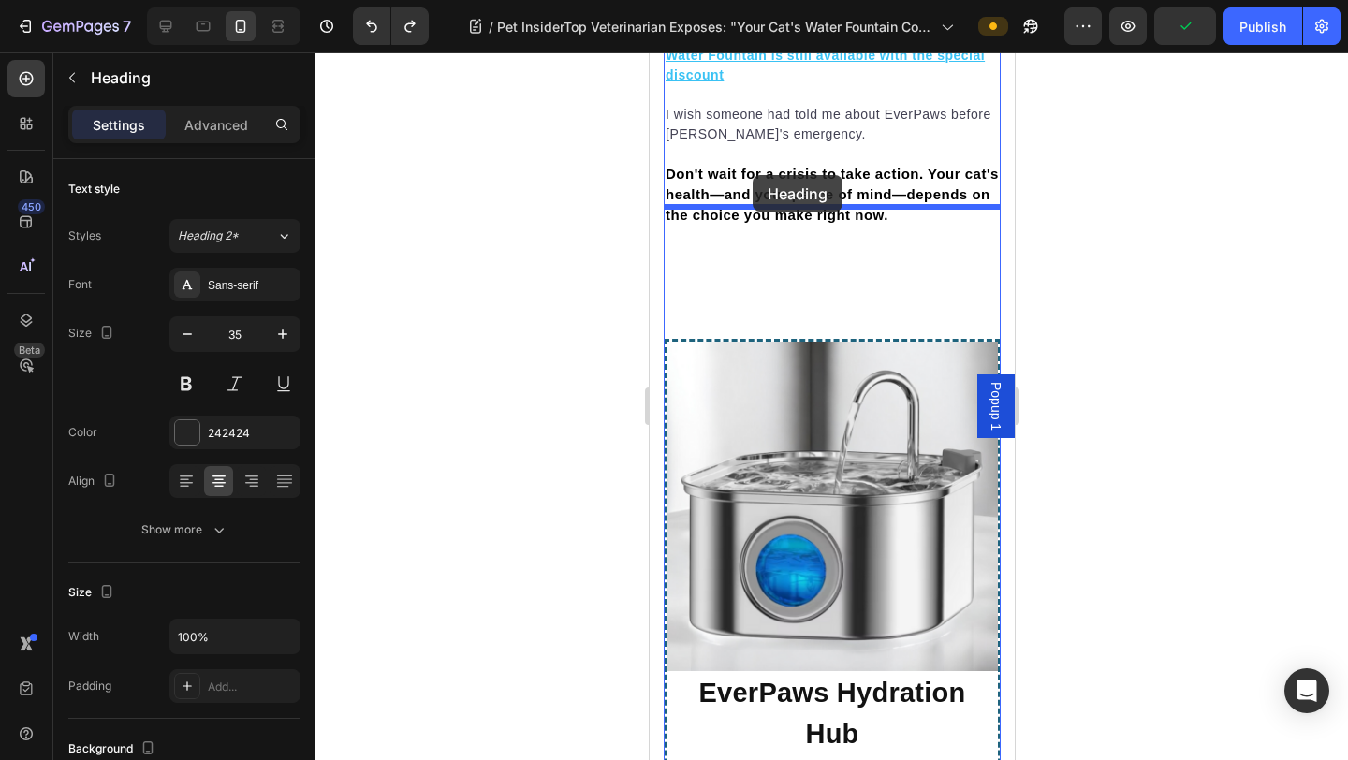
drag, startPoint x: 677, startPoint y: 397, endPoint x: 751, endPoint y: 175, distance: 233.8
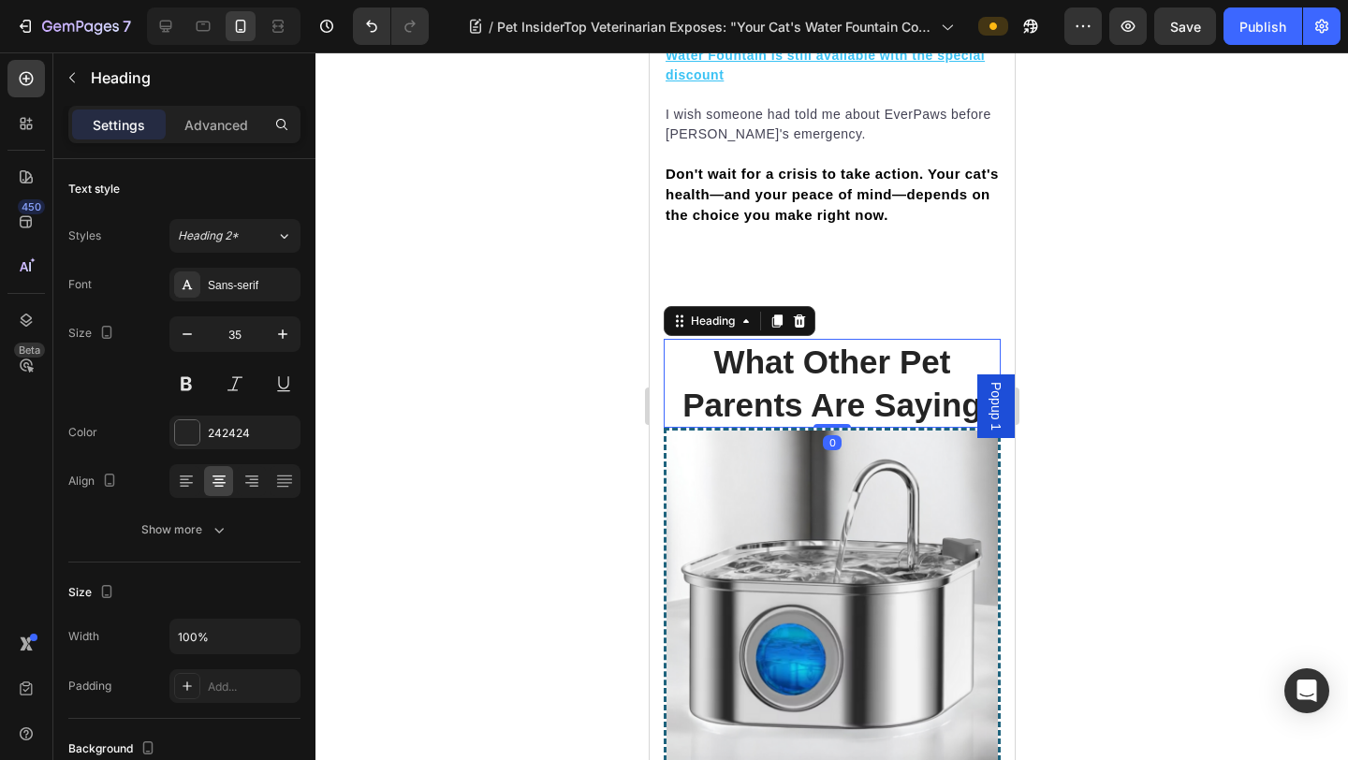
click at [1059, 261] on div at bounding box center [831, 405] width 1032 height 707
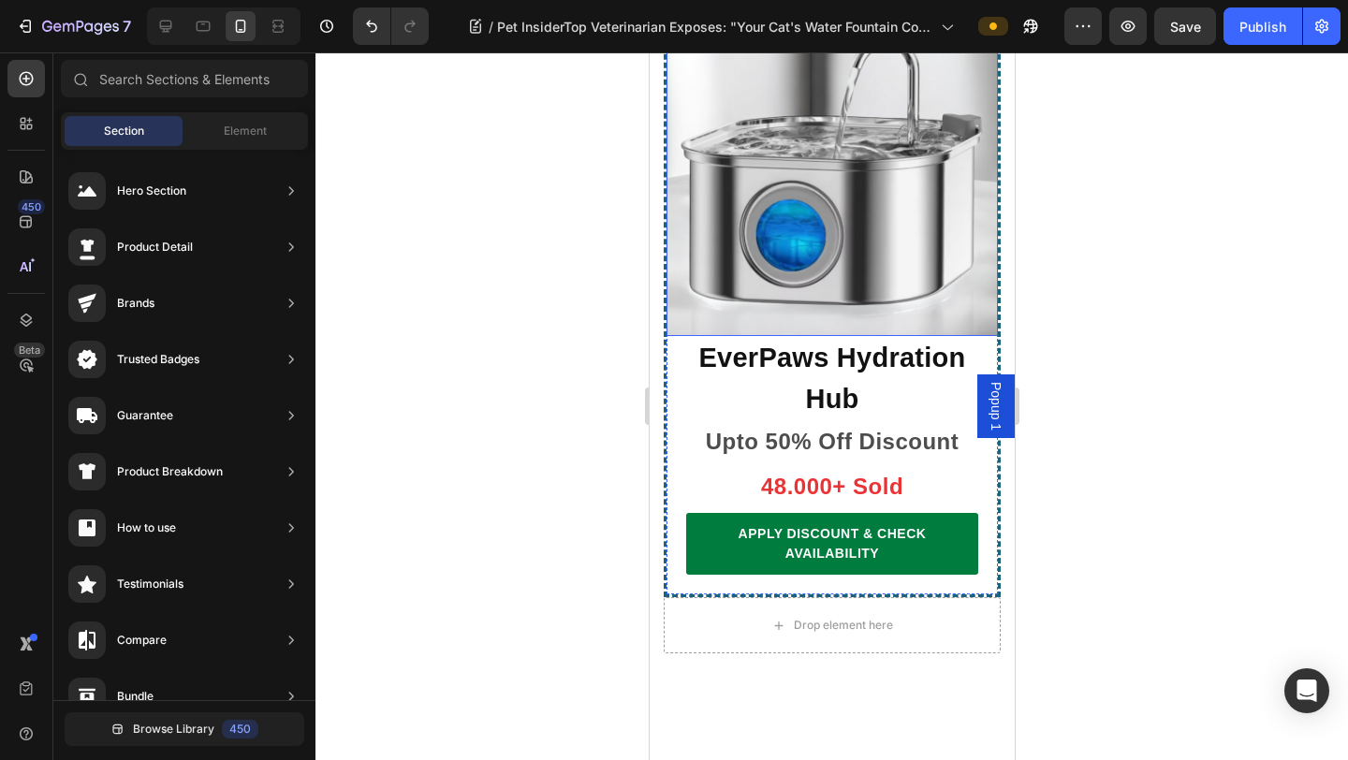
scroll to position [13273, 0]
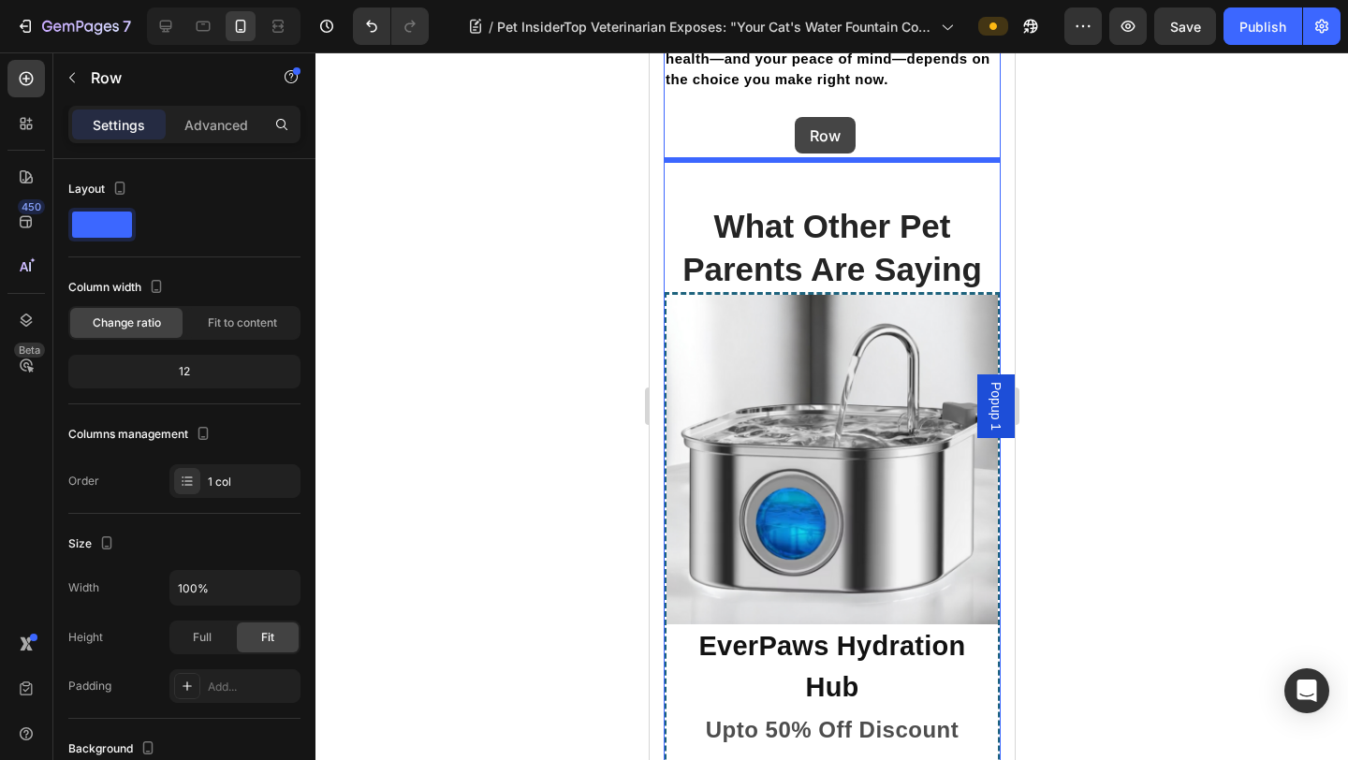
scroll to position [12820, 0]
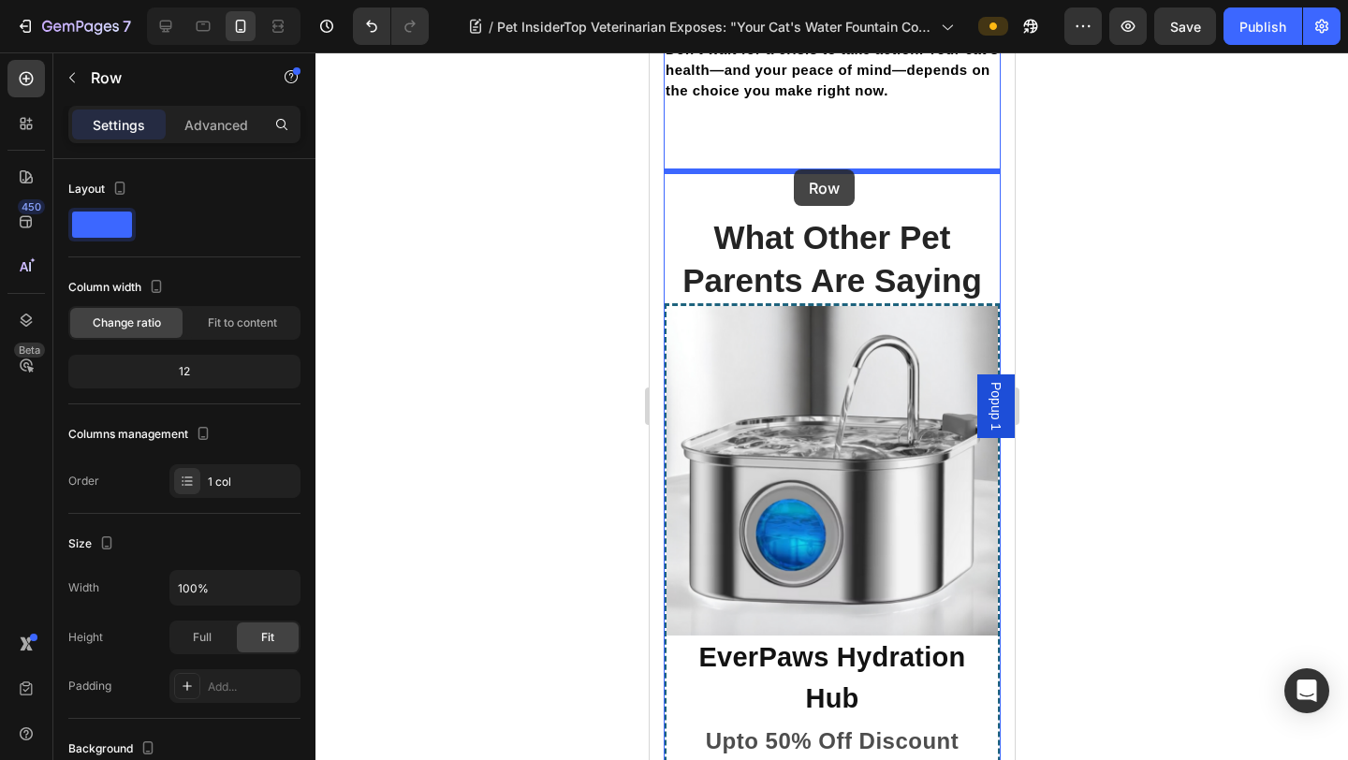
drag, startPoint x: 679, startPoint y: 418, endPoint x: 793, endPoint y: 164, distance: 278.6
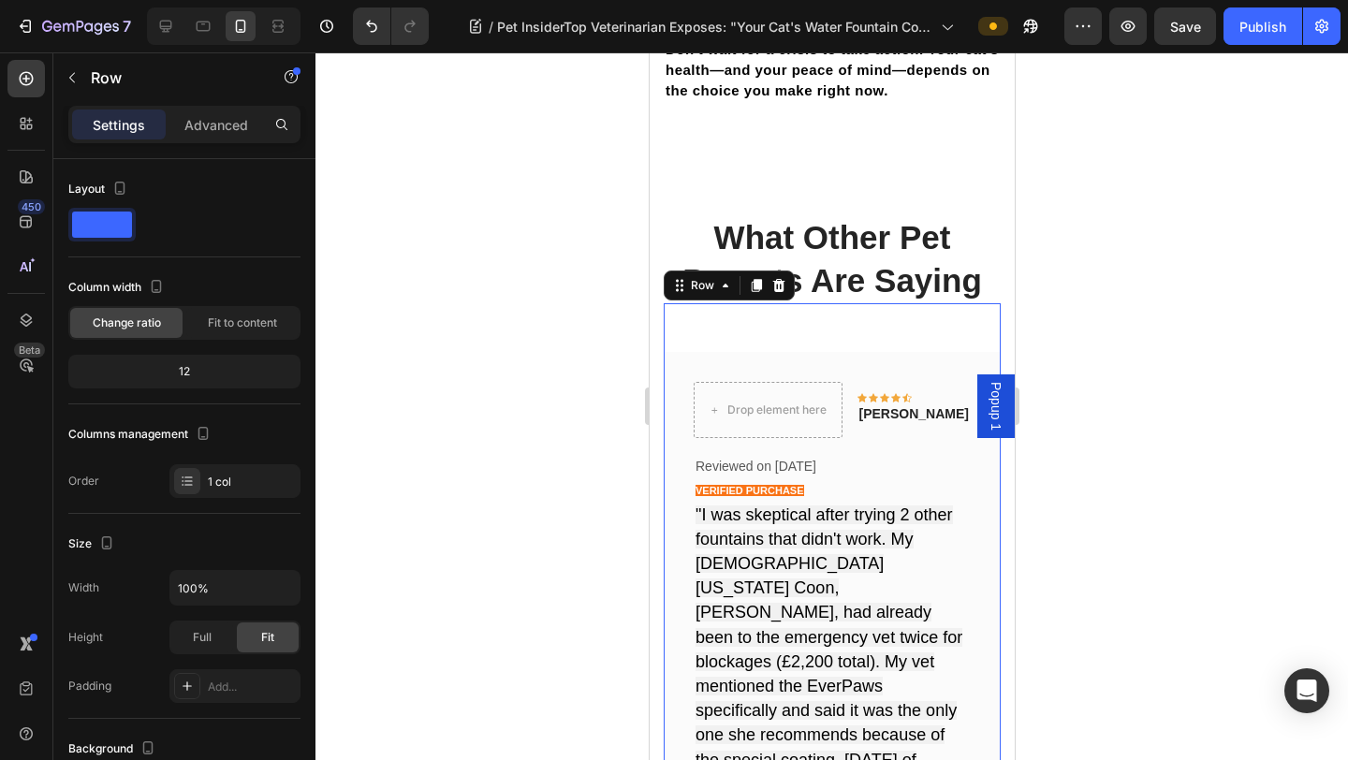
click at [831, 303] on div "Text block Drop element here Icon Icon Icon Icon Icon Row [PERSON_NAME] Text bl…" at bounding box center [831, 754] width 337 height 902
click at [700, 352] on div "Drop element here Icon Icon Icon Icon Icon Row [PERSON_NAME] Text block Row Rev…" at bounding box center [831, 755] width 337 height 806
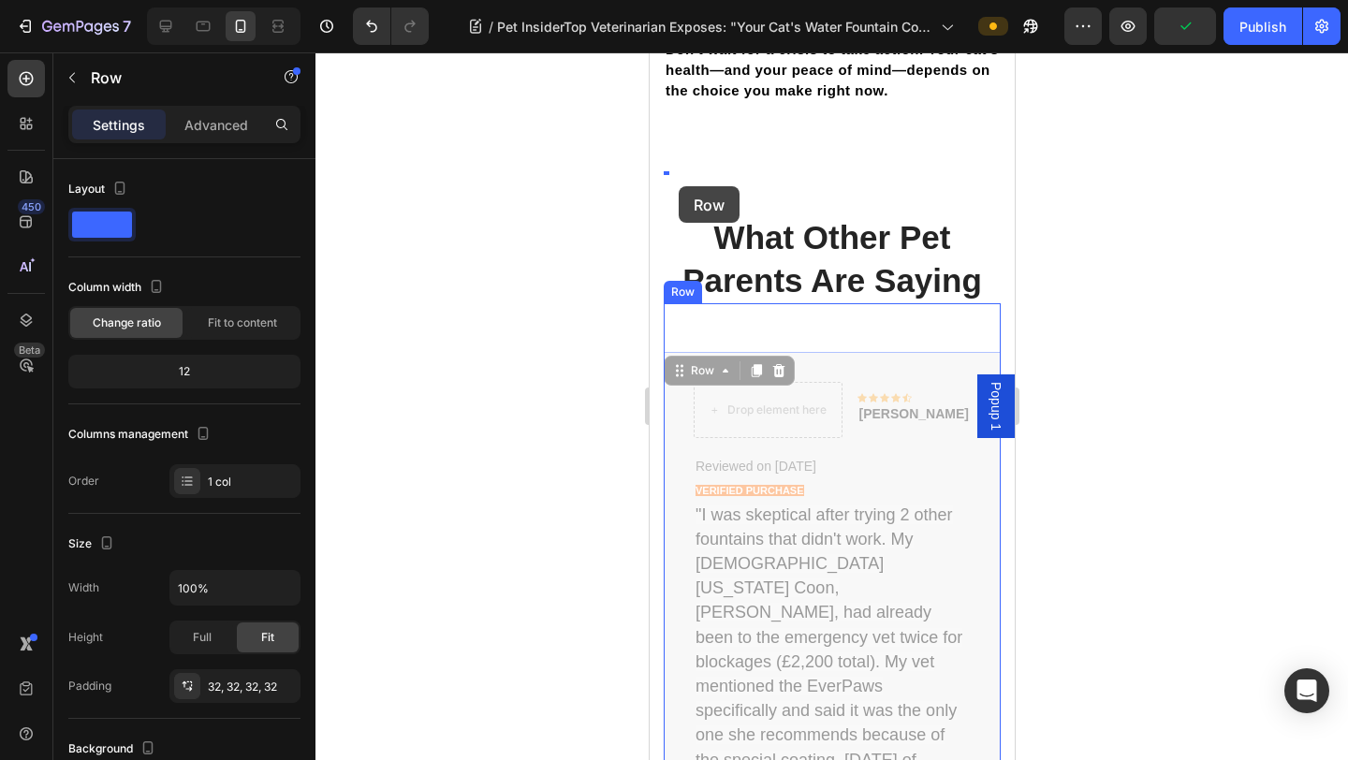
drag, startPoint x: 679, startPoint y: 240, endPoint x: 678, endPoint y: 186, distance: 53.4
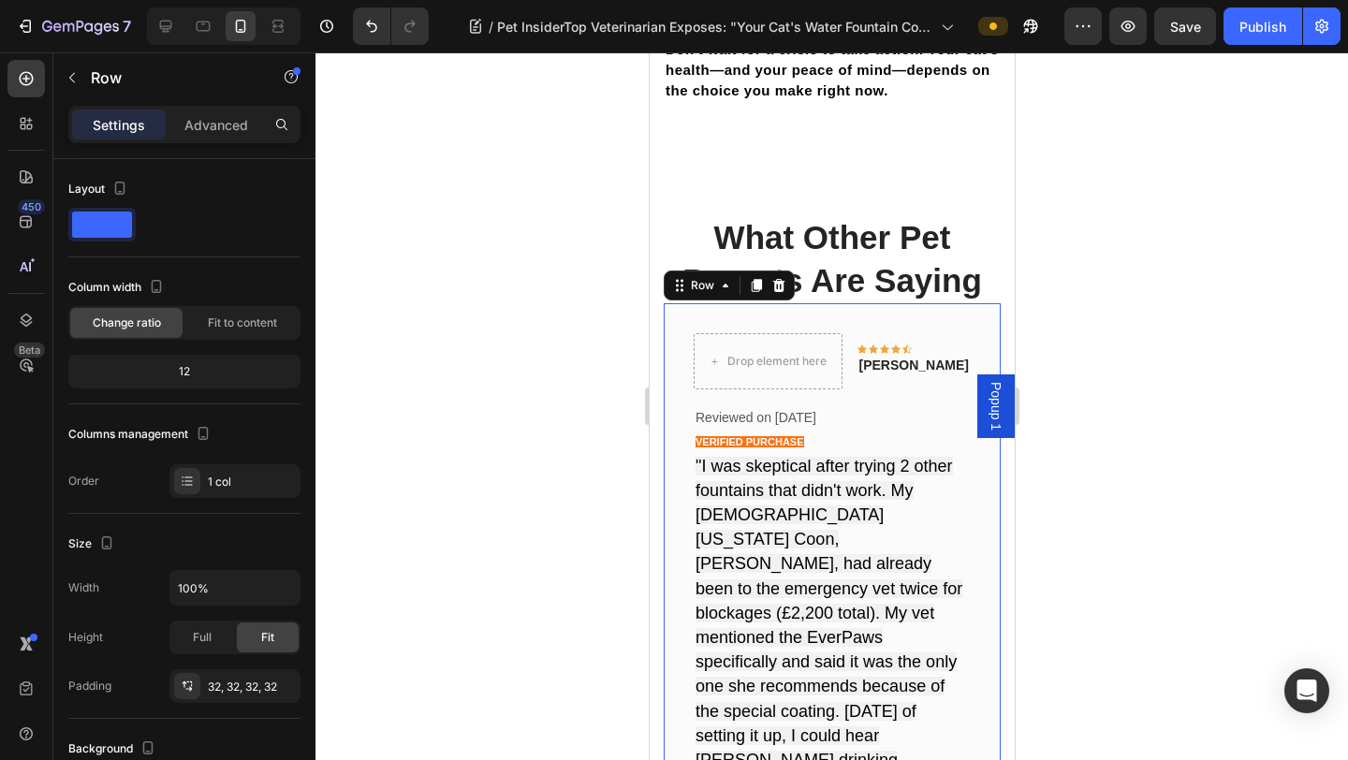
click at [548, 309] on div at bounding box center [831, 405] width 1032 height 707
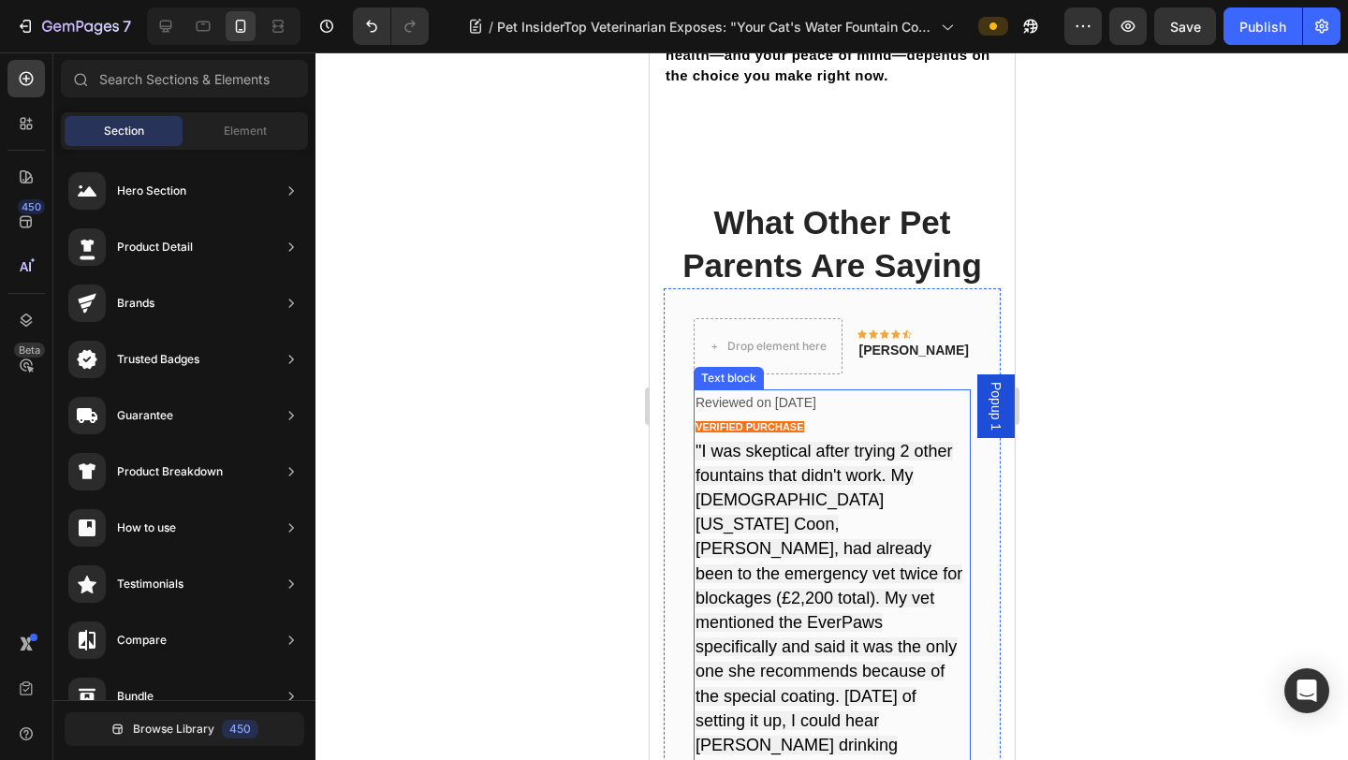
scroll to position [12837, 0]
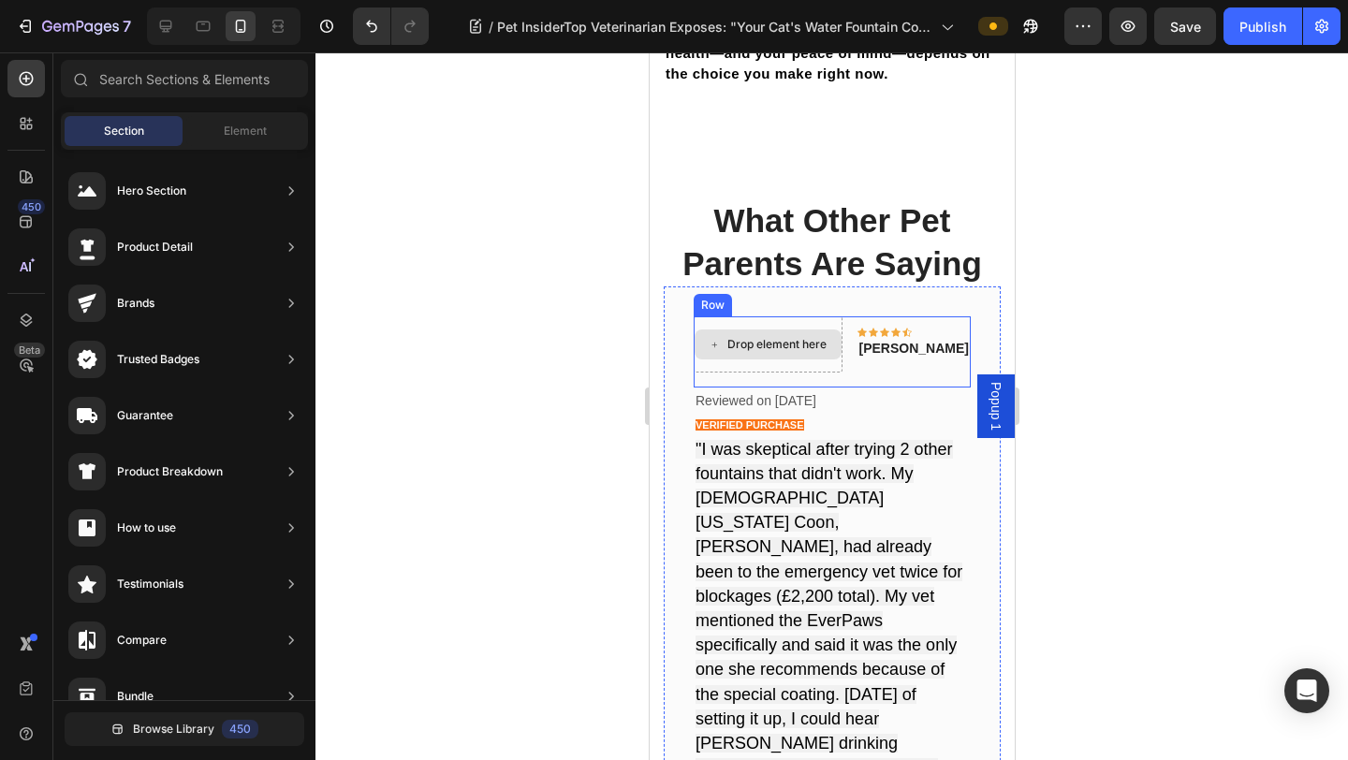
click at [814, 316] on div "Drop element here" at bounding box center [767, 344] width 149 height 56
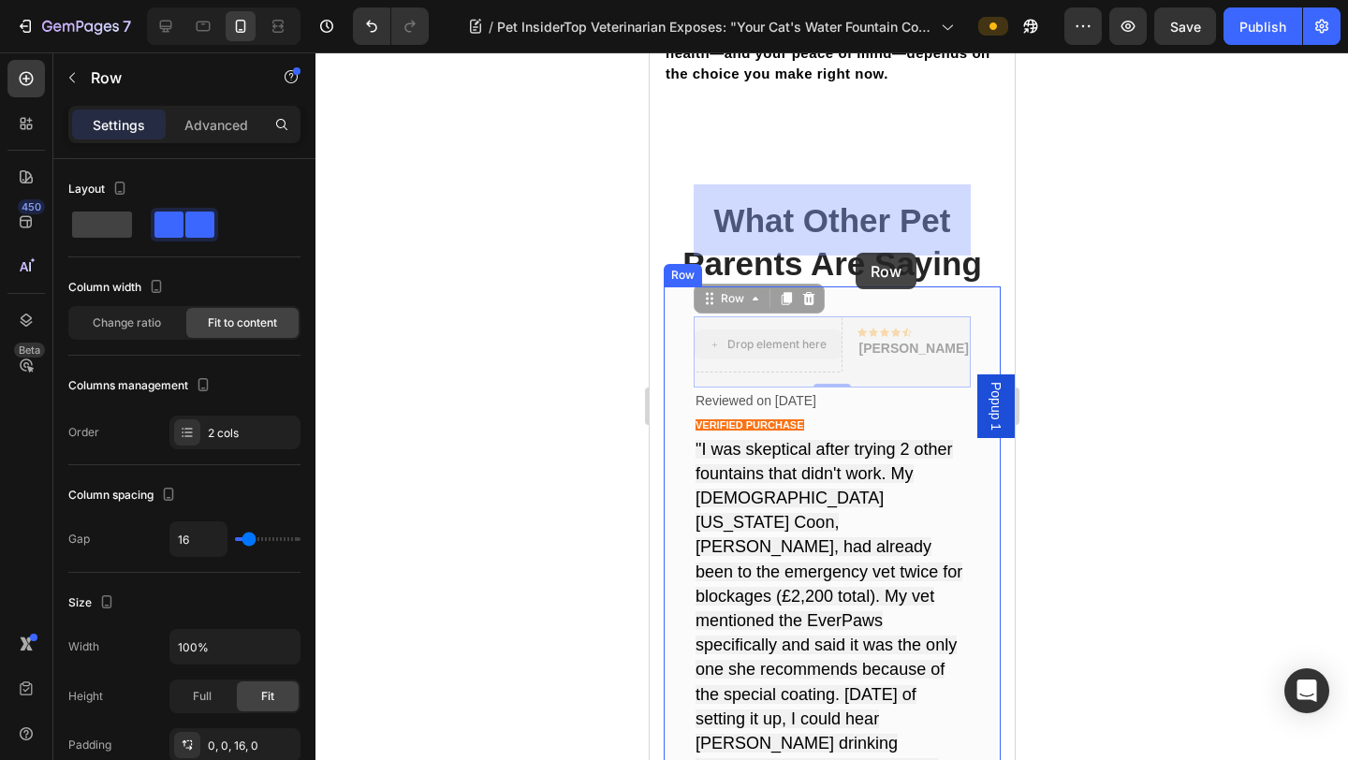
drag, startPoint x: 795, startPoint y: 231, endPoint x: 854, endPoint y: 253, distance: 62.8
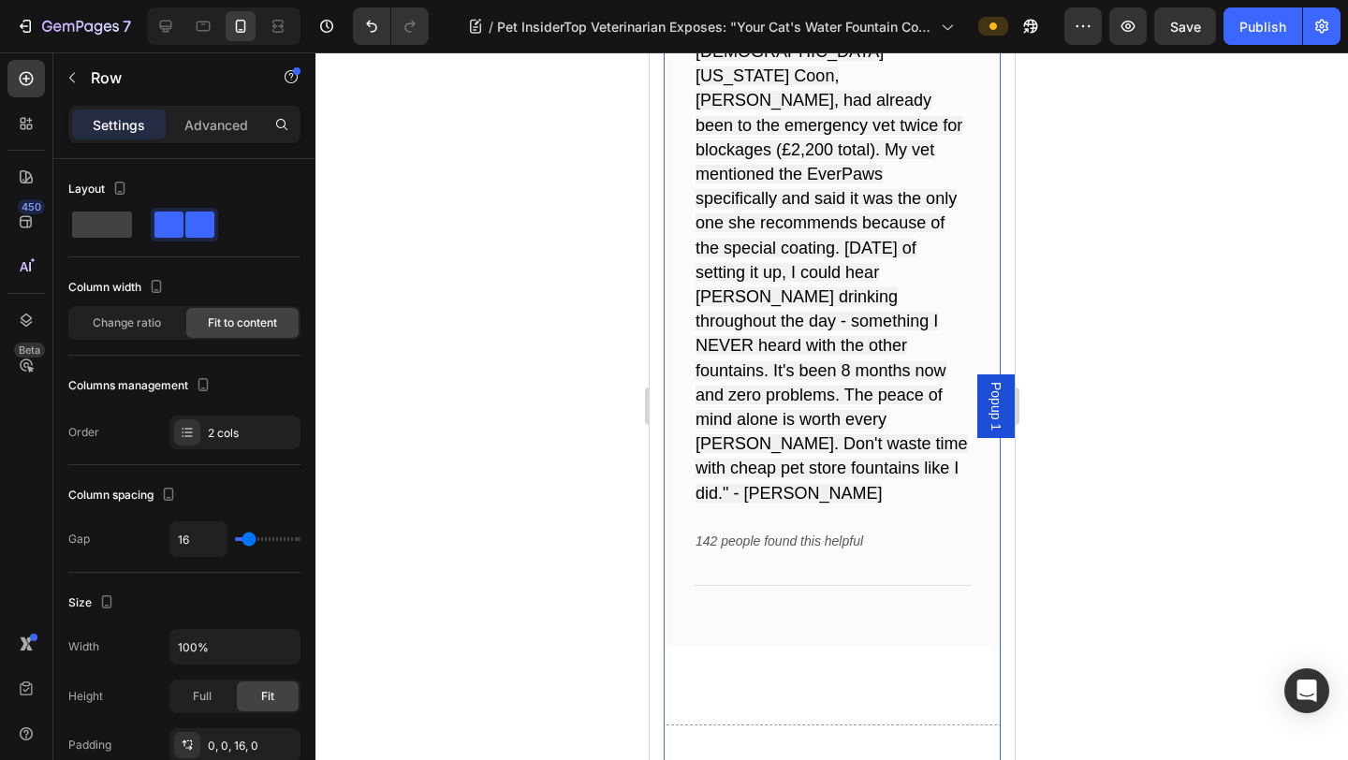
click at [822, 485] on div "Icon Icon Icon Icon Icon Row [PERSON_NAME] Text block Row Reviewed on [DATE] VE…" at bounding box center [831, 709] width 337 height 1738
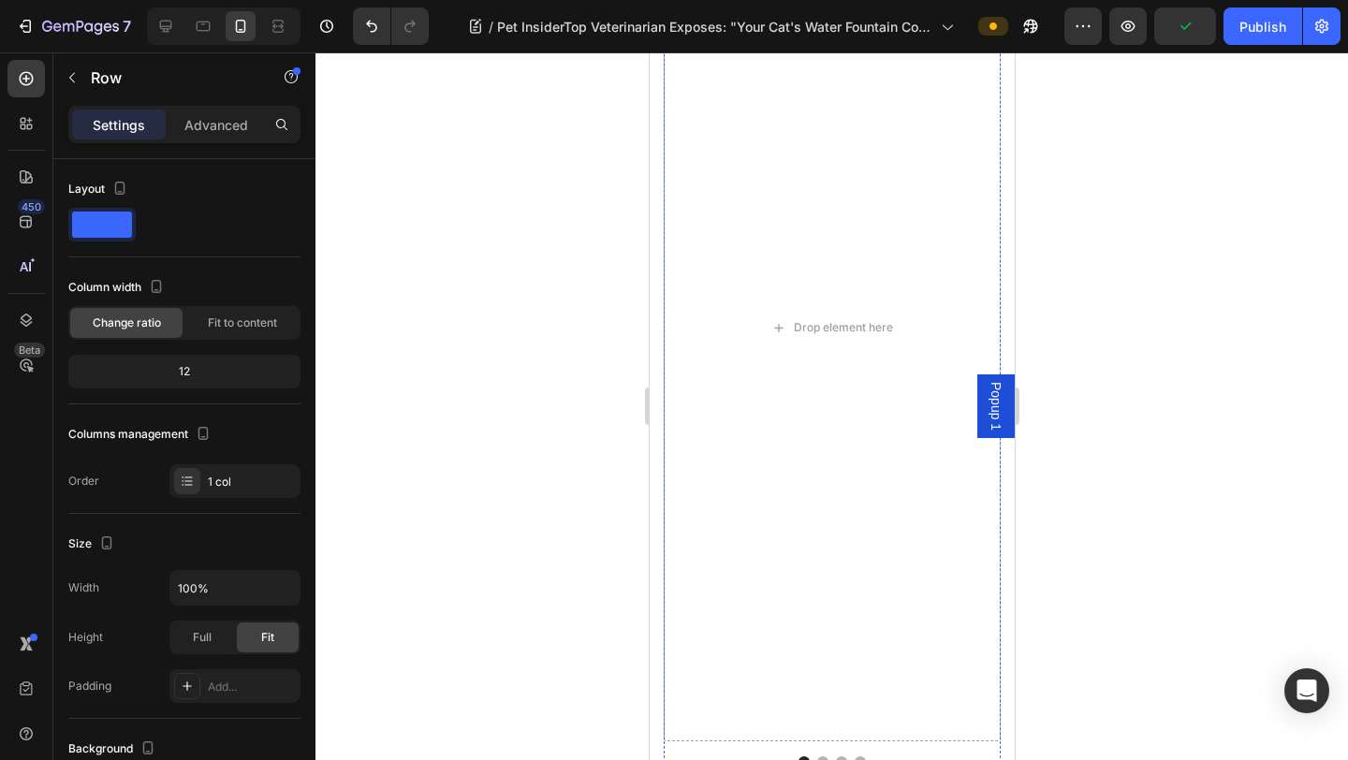
click at [822, 454] on div "Drop element here" at bounding box center [831, 327] width 337 height 827
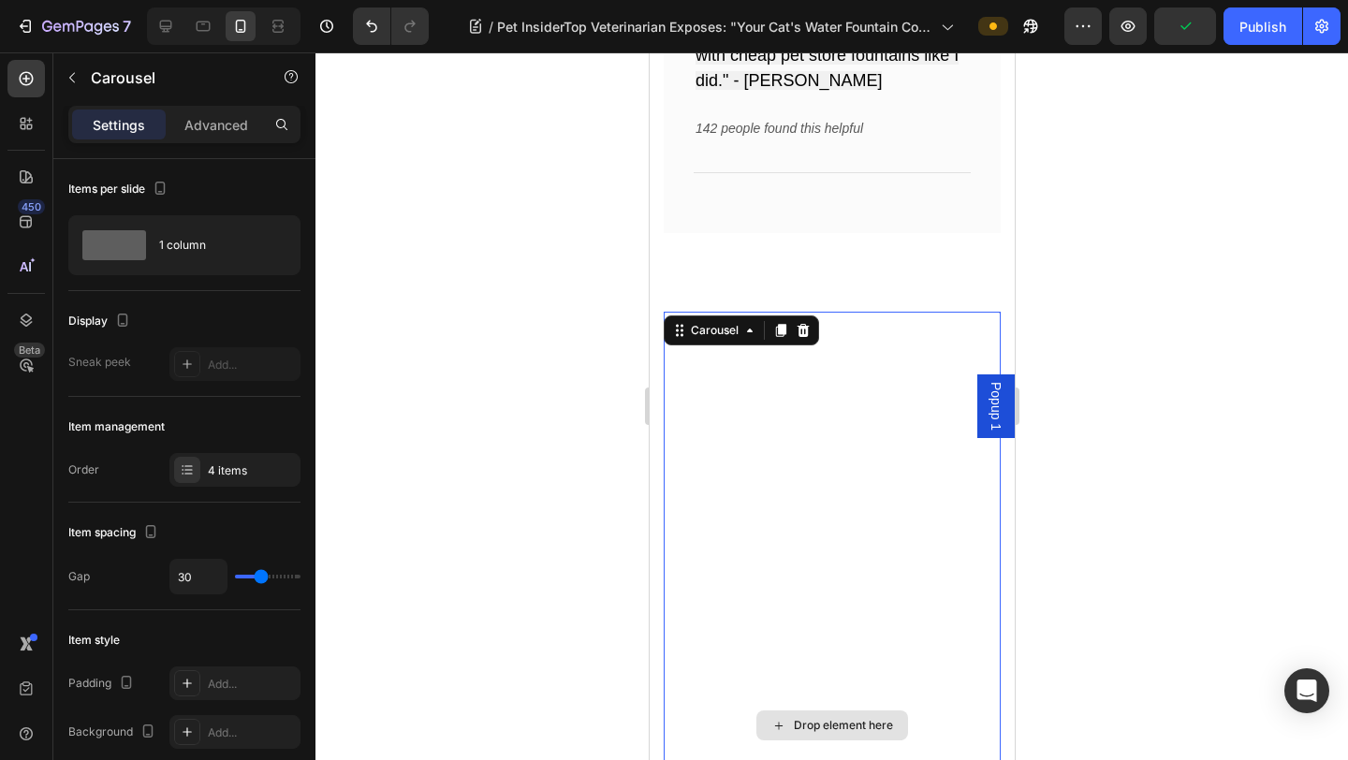
scroll to position [13634, 0]
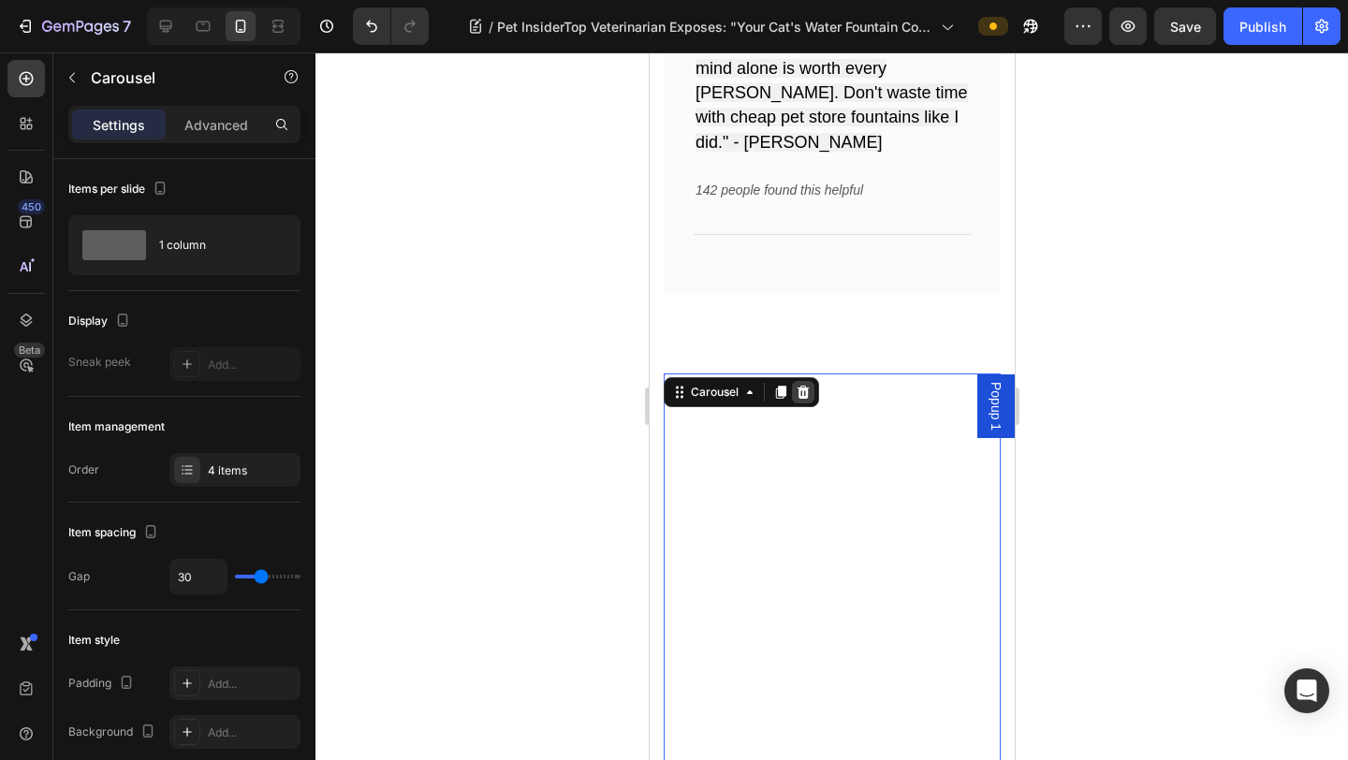
click at [804, 386] on icon at bounding box center [802, 392] width 12 height 13
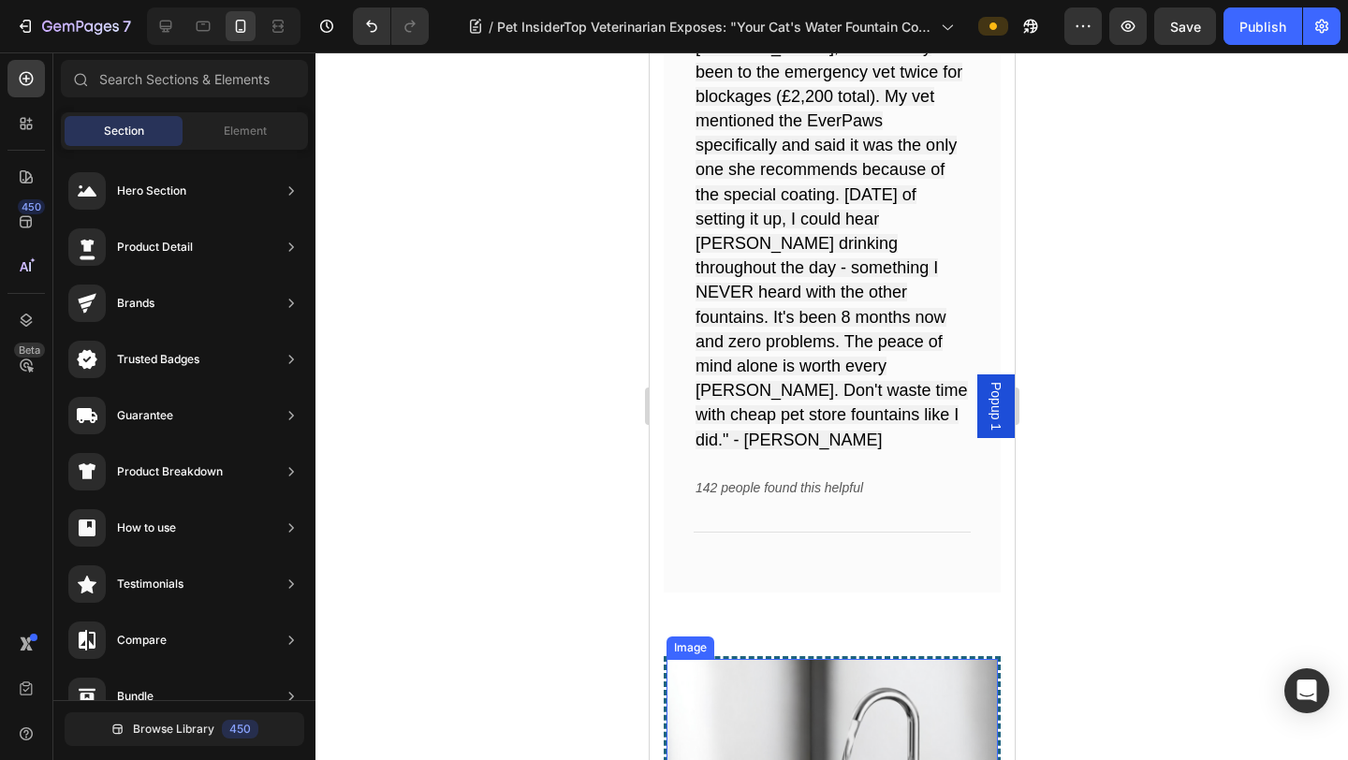
scroll to position [13322, 0]
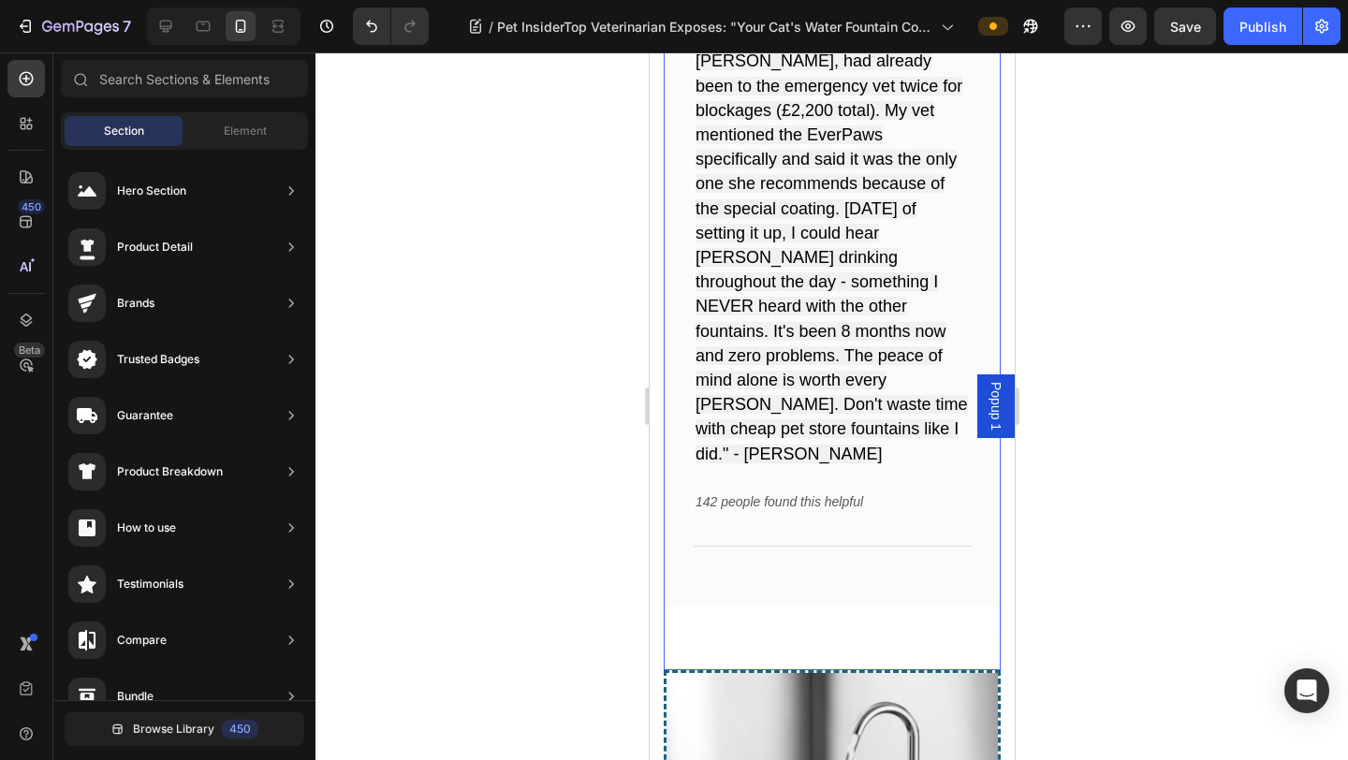
click at [831, 387] on div "Icon Icon Icon Icon Icon Row [PERSON_NAME] Text block Row Reviewed on [DATE] VE…" at bounding box center [831, 235] width 337 height 869
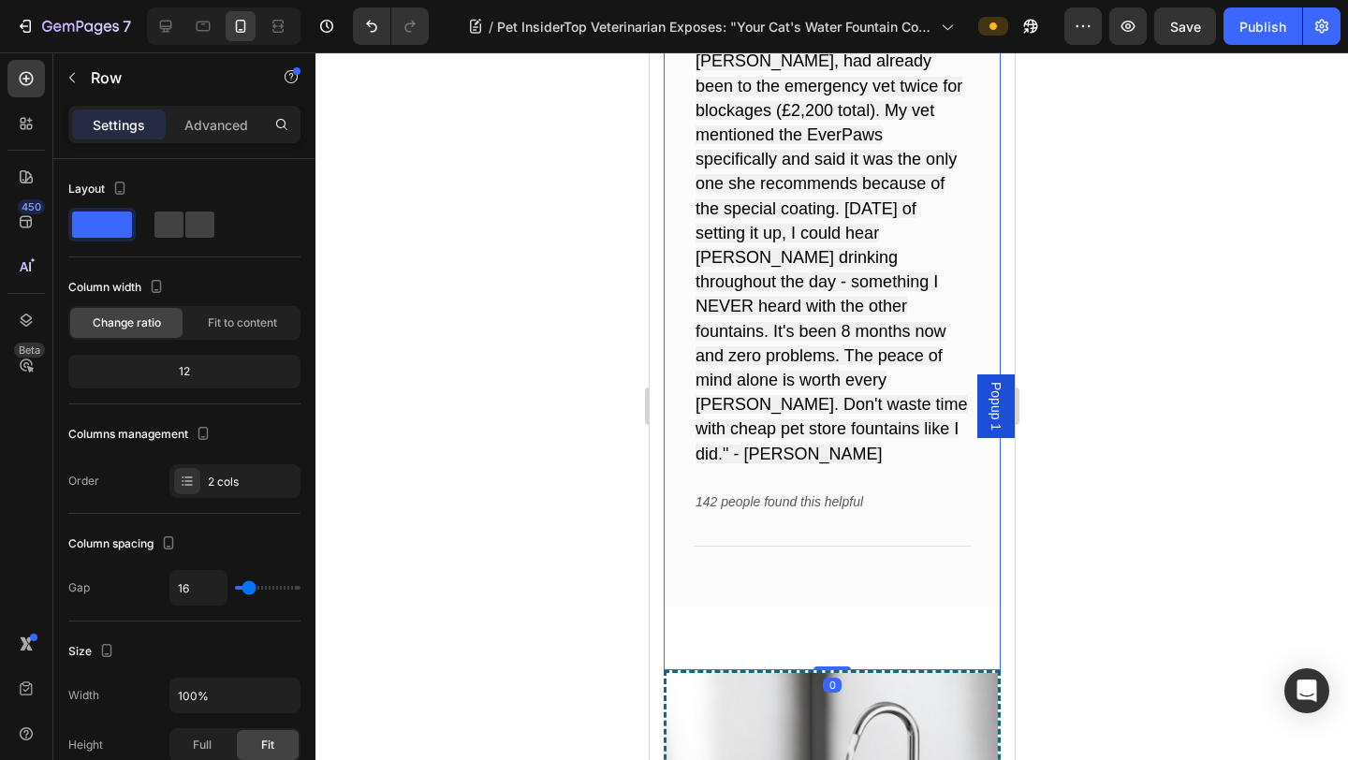
drag, startPoint x: 828, startPoint y: 438, endPoint x: 832, endPoint y: 372, distance: 66.5
click at [832, 372] on div "Icon Icon Icon Icon Icon Row [PERSON_NAME] Text block Row Reviewed on [DATE] VE…" at bounding box center [831, 235] width 337 height 869
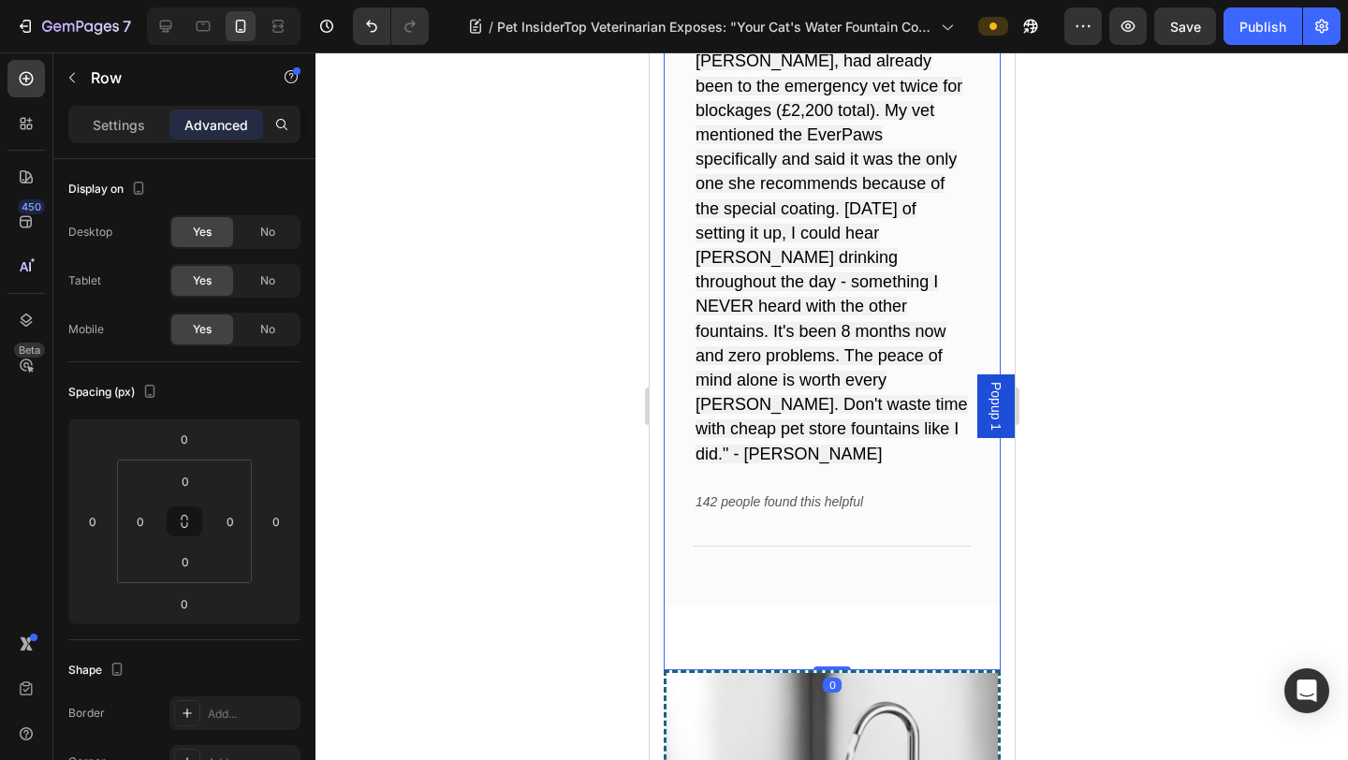
drag, startPoint x: 832, startPoint y: 437, endPoint x: 832, endPoint y: 376, distance: 60.8
click at [832, 376] on div "Icon Icon Icon Icon Icon Row [PERSON_NAME] Text block Row Reviewed on [DATE] VE…" at bounding box center [831, 235] width 337 height 869
click at [815, 389] on div "Icon Icon Icon Icon Icon Row [PERSON_NAME] Text block Row Reviewed on [DATE] VE…" at bounding box center [831, 235] width 337 height 869
click at [1059, 345] on div at bounding box center [831, 405] width 1032 height 707
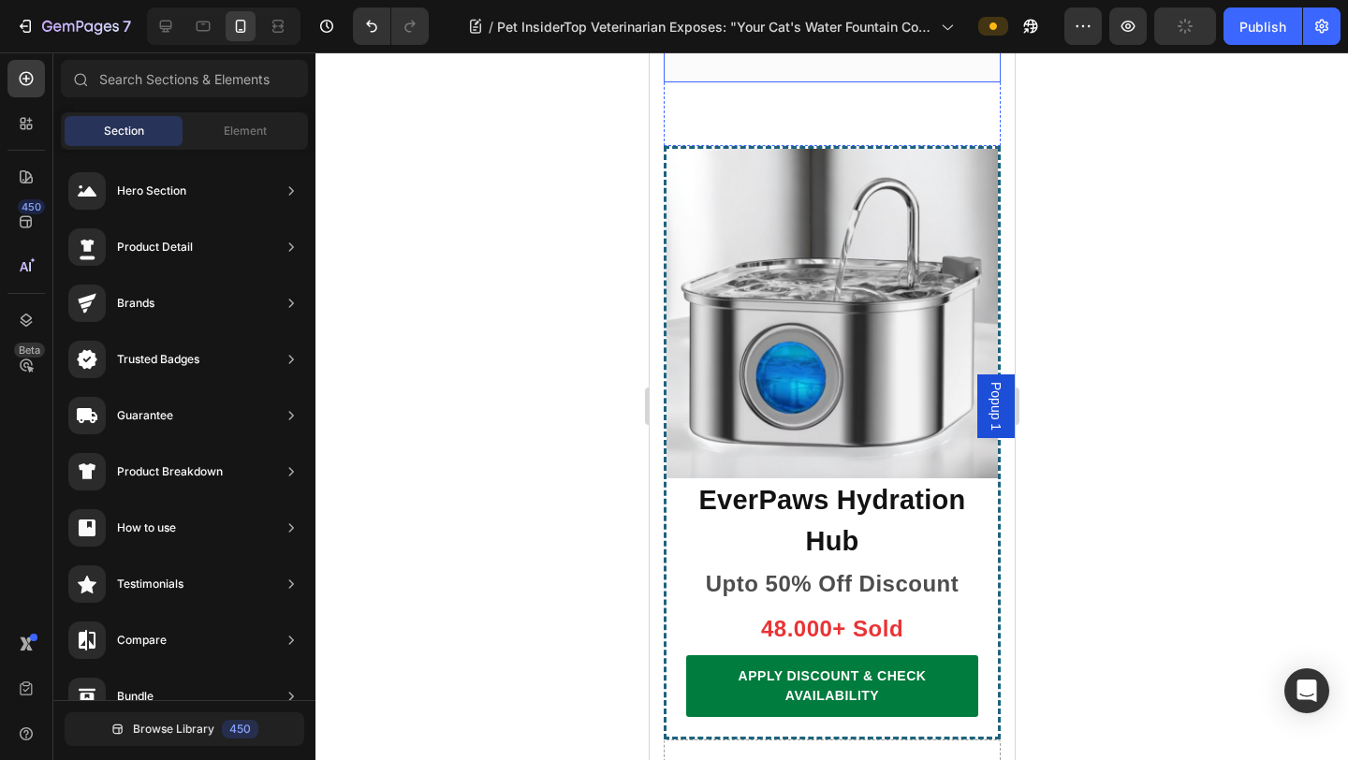
scroll to position [13864, 0]
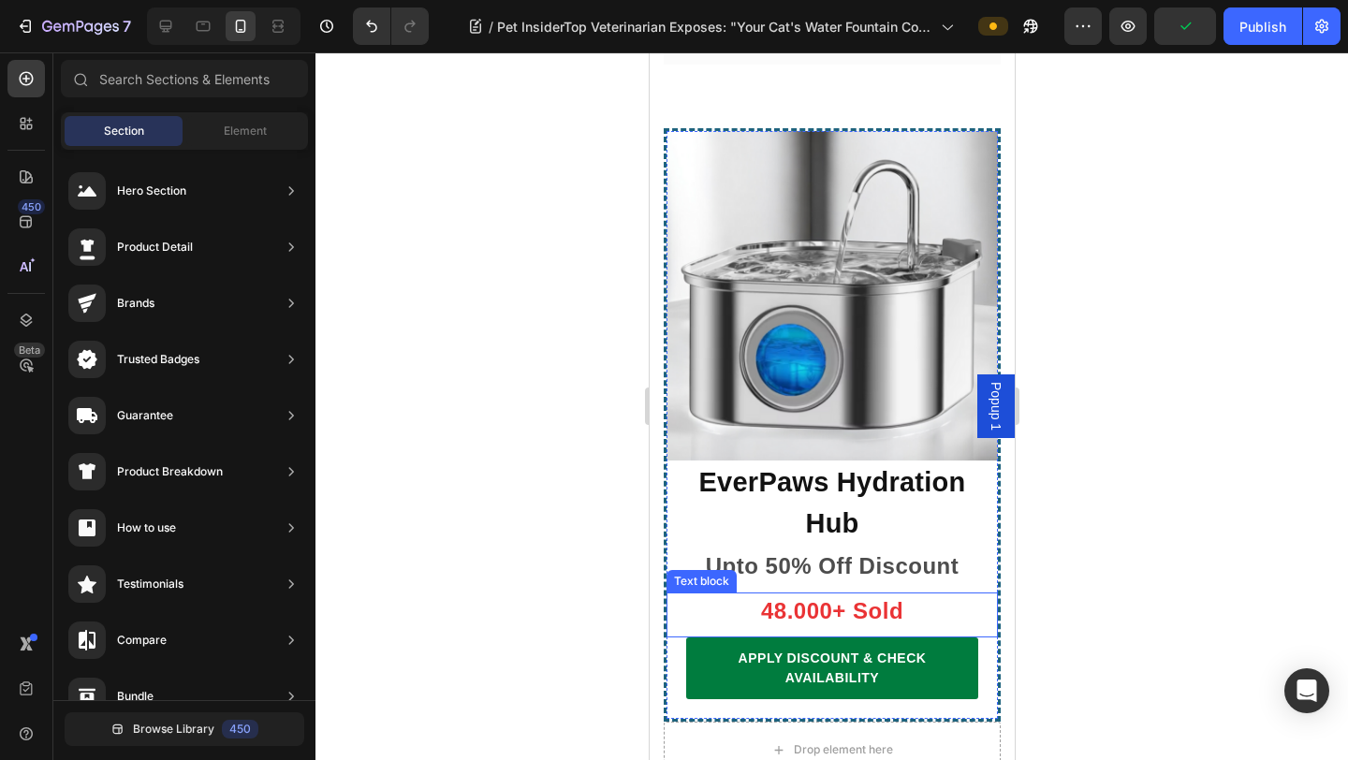
click at [814, 594] on p "48.000+ Sold" at bounding box center [831, 611] width 288 height 34
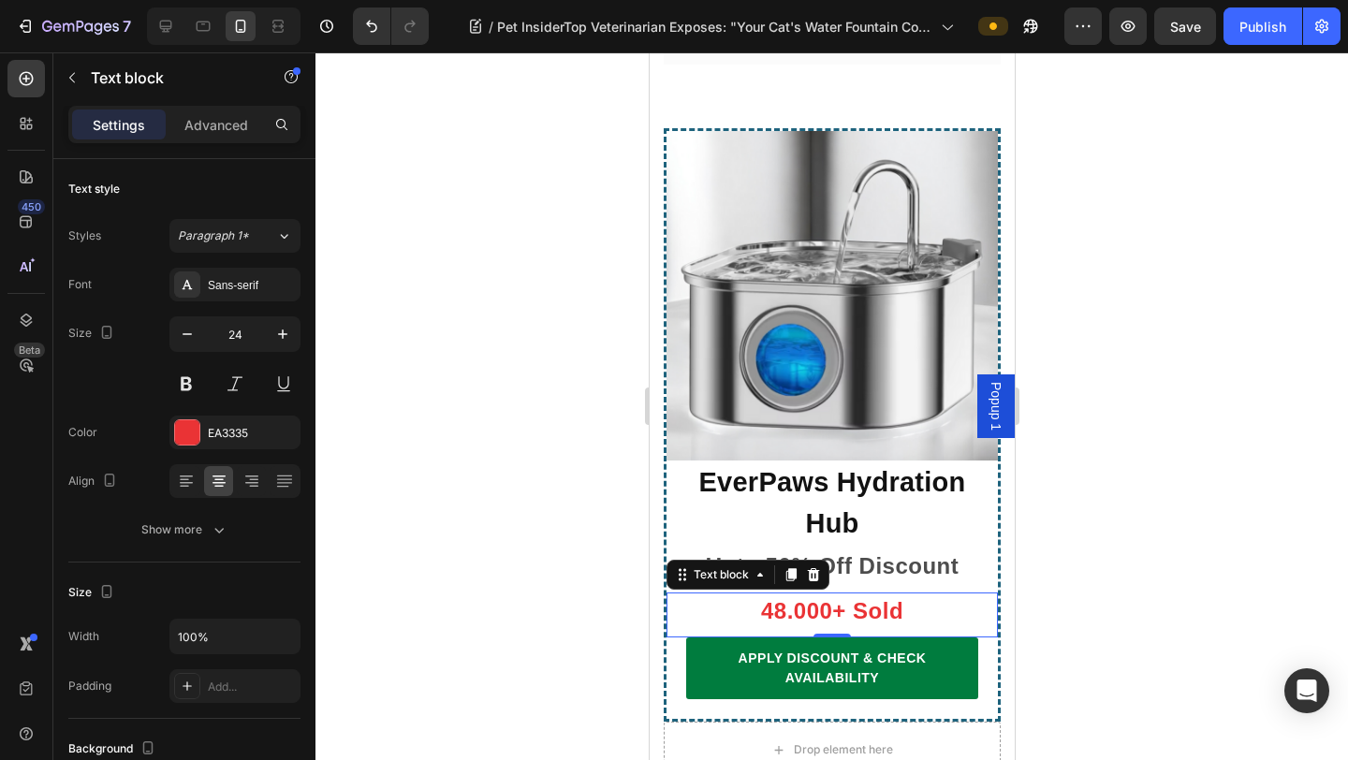
click at [795, 594] on p "48.000+ Sold" at bounding box center [831, 611] width 288 height 34
click at [777, 594] on p "48.000+ Sold" at bounding box center [831, 611] width 288 height 34
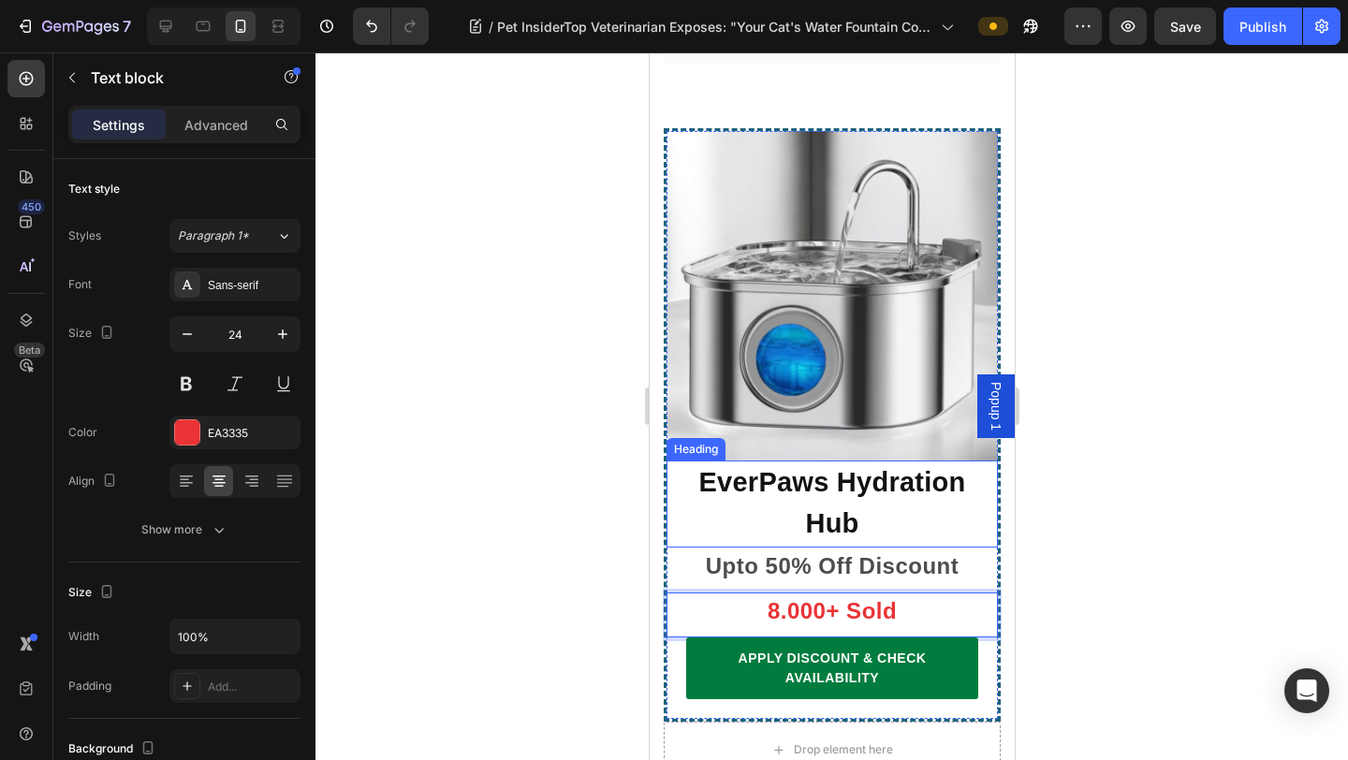
click at [1059, 265] on div at bounding box center [831, 405] width 1032 height 707
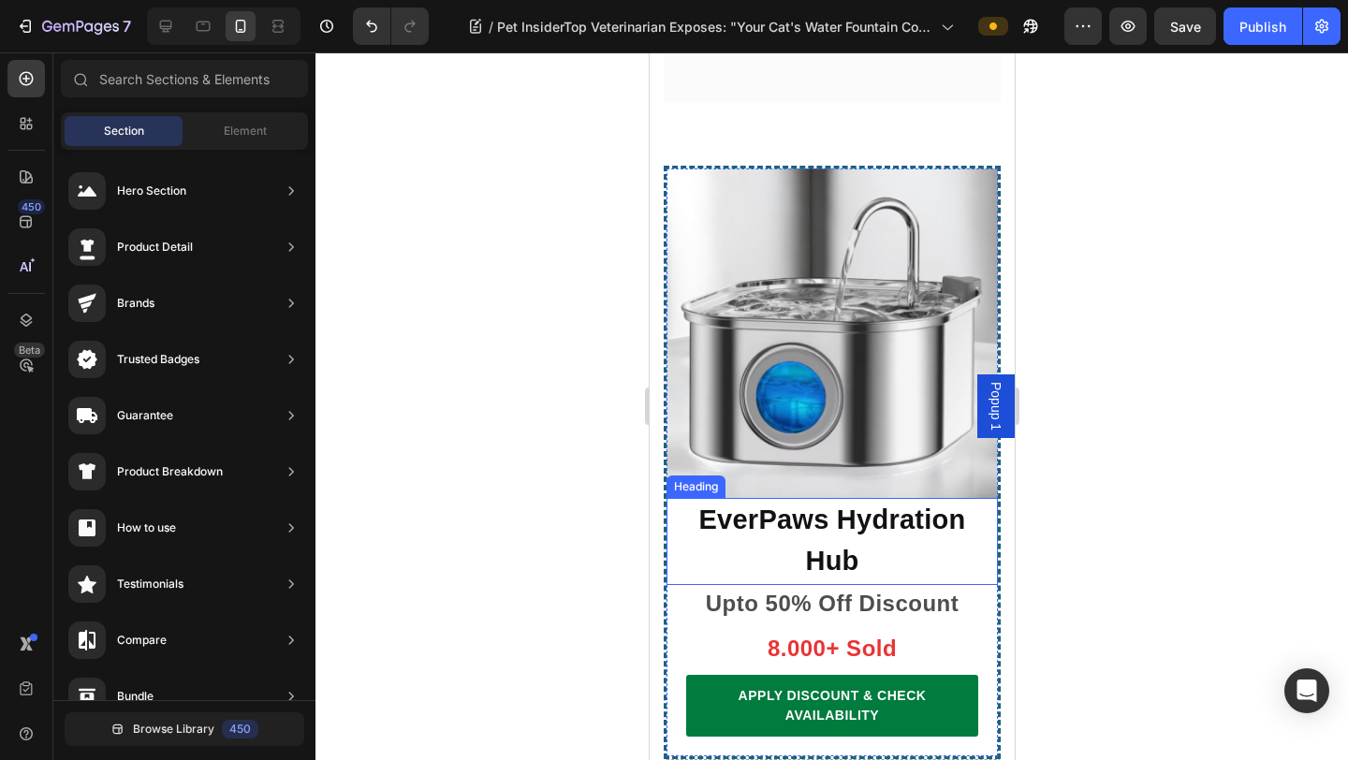
scroll to position [13823, 0]
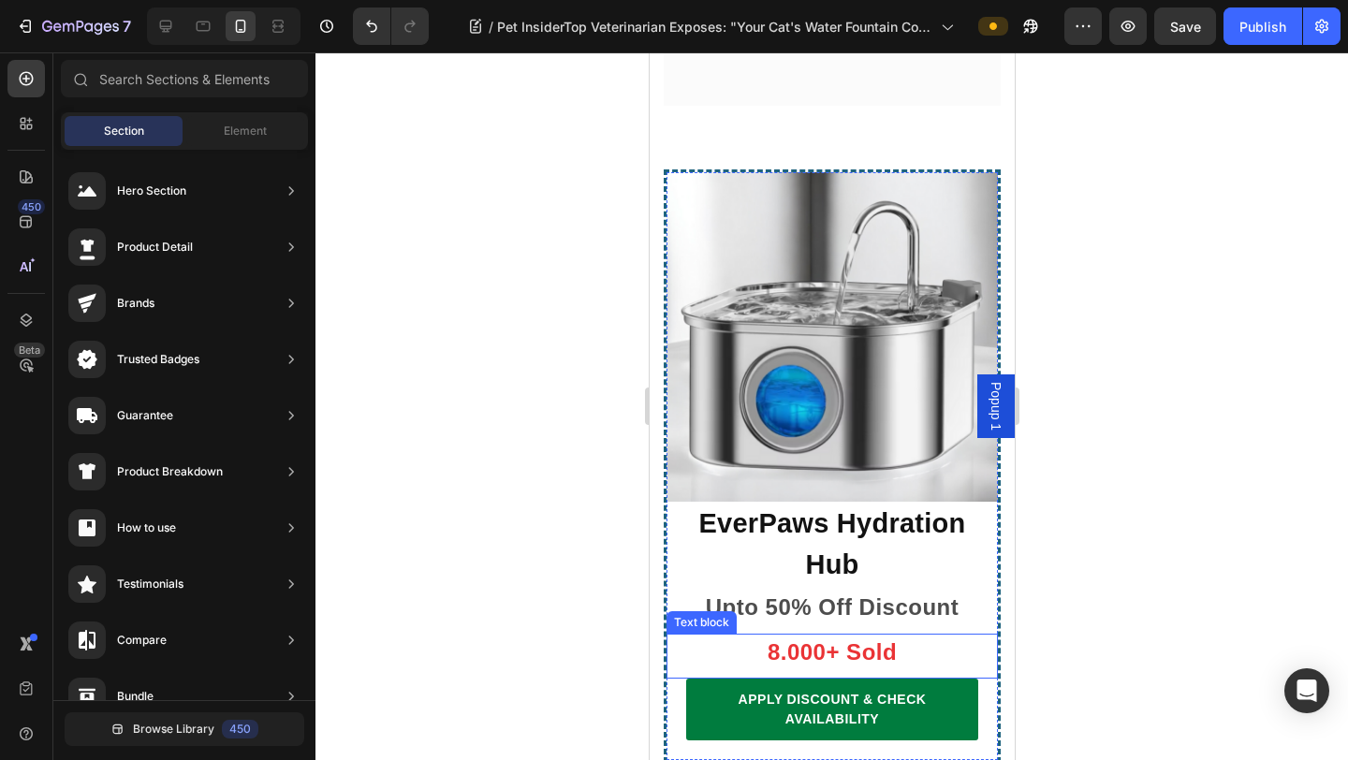
click at [765, 635] on p "8.000+ Sold" at bounding box center [831, 652] width 288 height 34
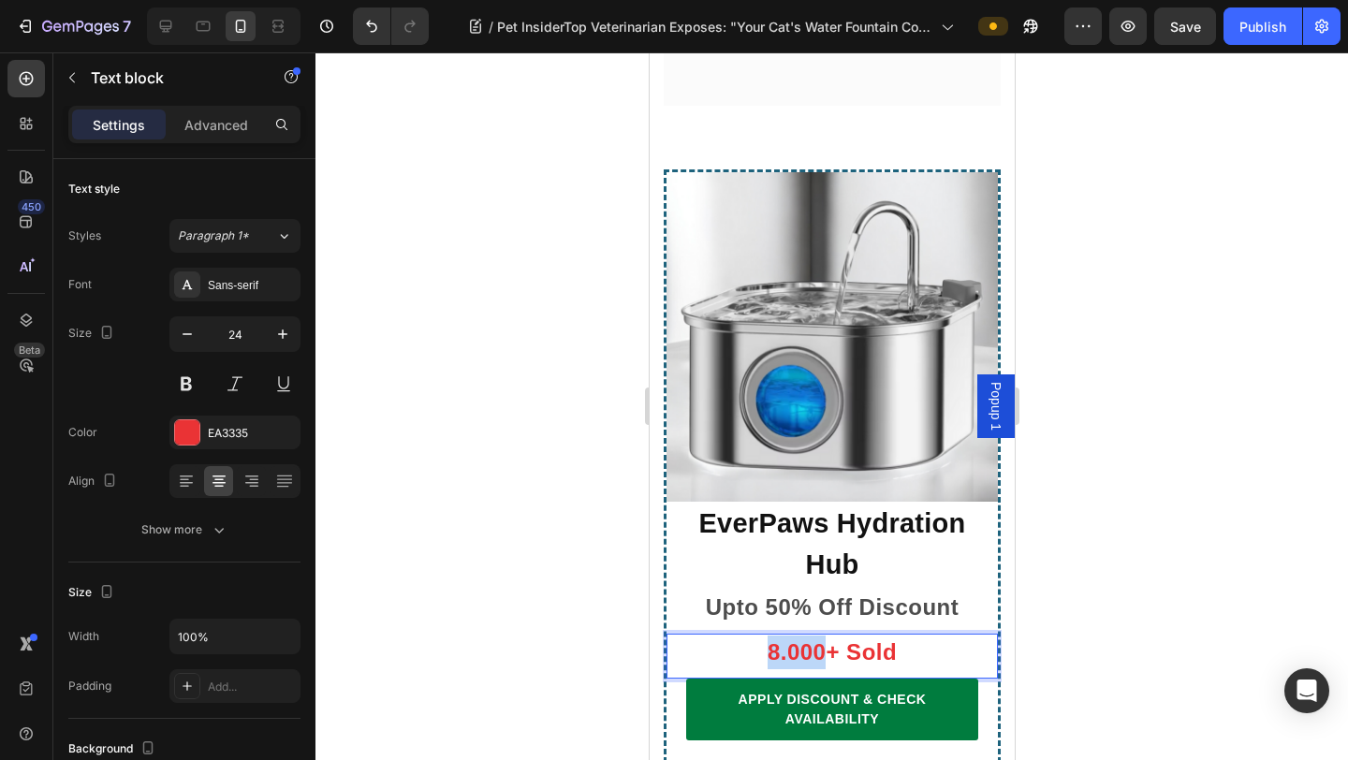
click at [777, 635] on p "8.000+ Sold" at bounding box center [831, 652] width 288 height 34
click at [1059, 331] on div at bounding box center [831, 405] width 1032 height 707
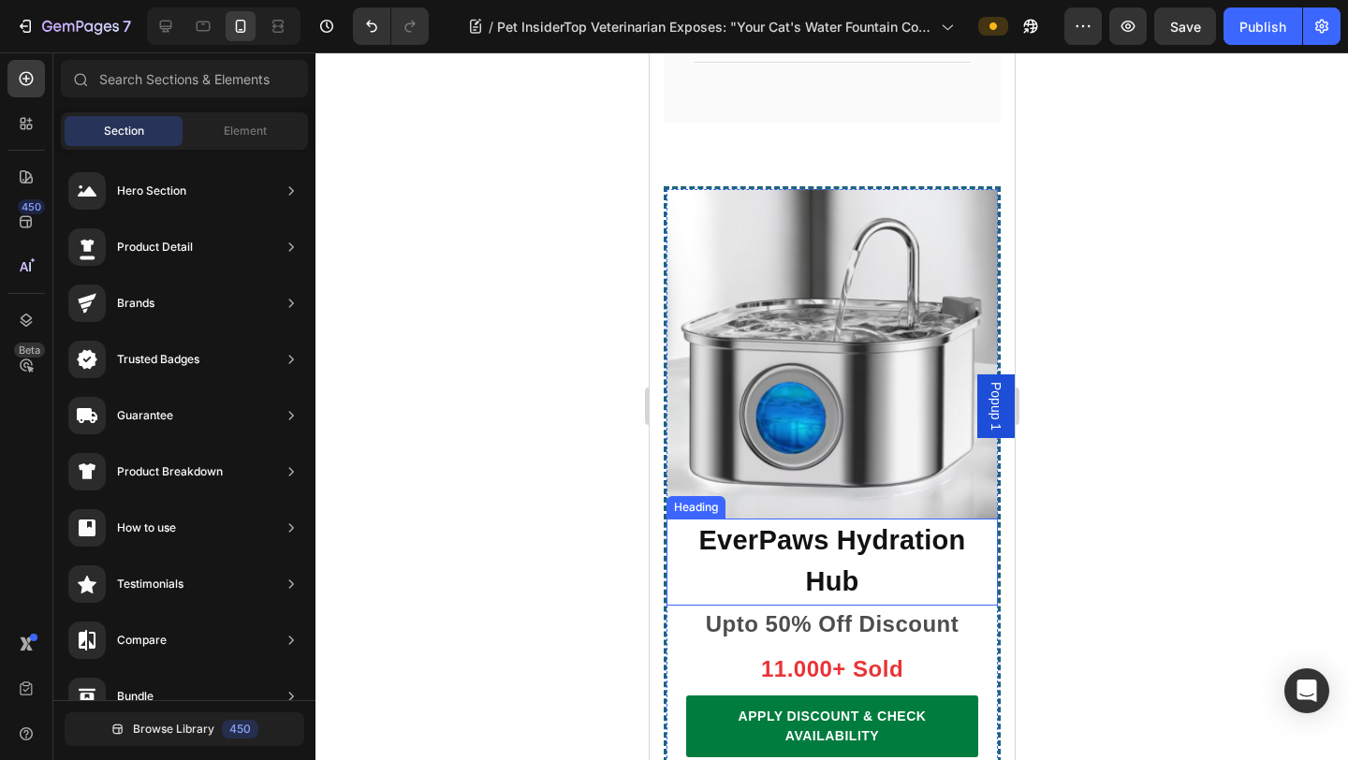
scroll to position [13981, 0]
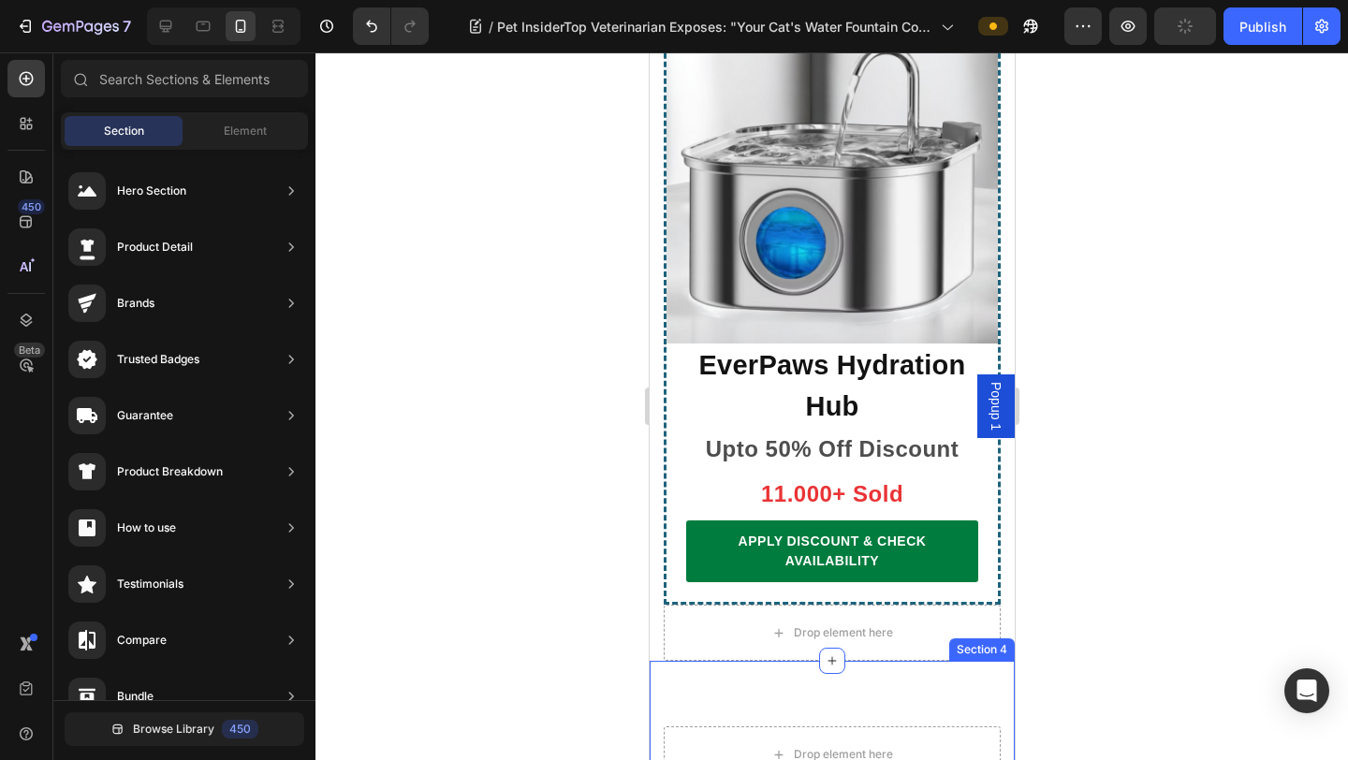
click at [897, 660] on div "Drop element here Section 4" at bounding box center [831, 754] width 365 height 187
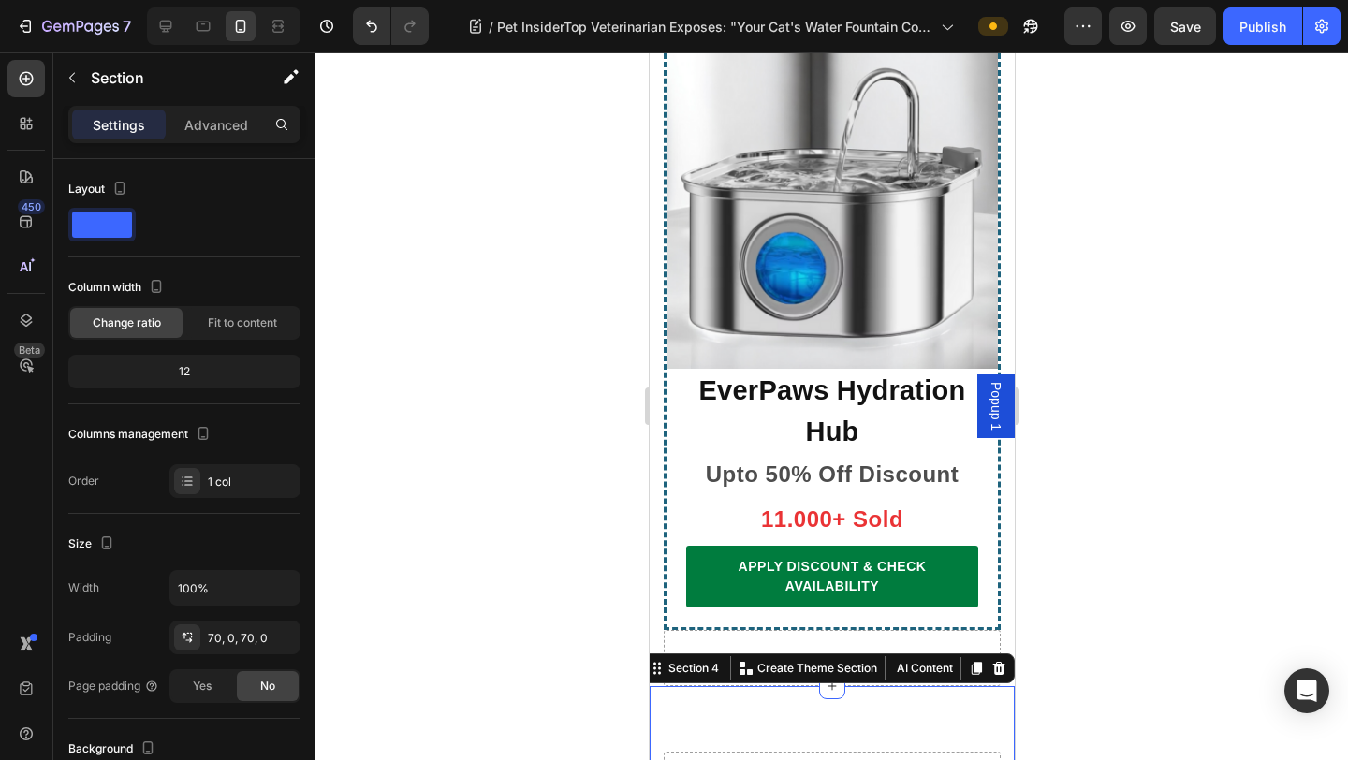
scroll to position [13923, 0]
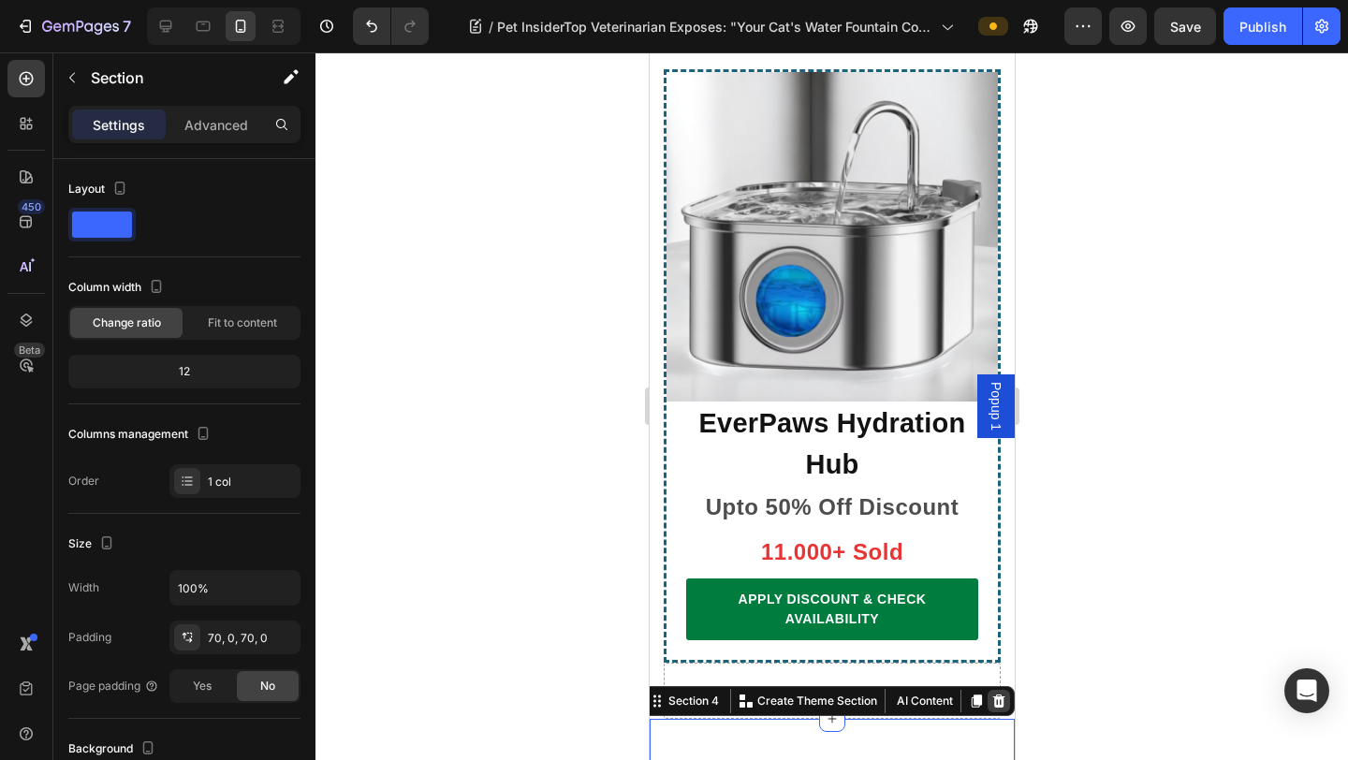
click at [998, 660] on icon at bounding box center [998, 700] width 12 height 13
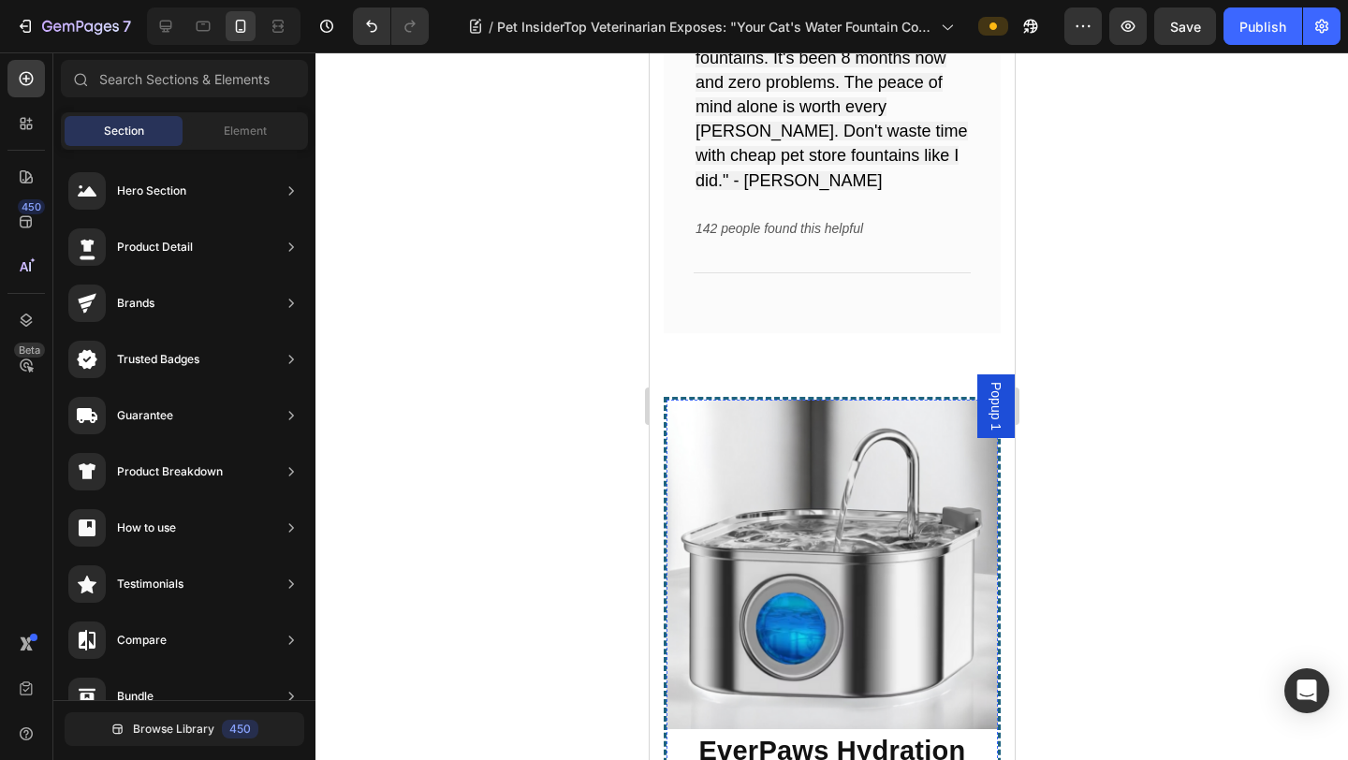
scroll to position [13597, 0]
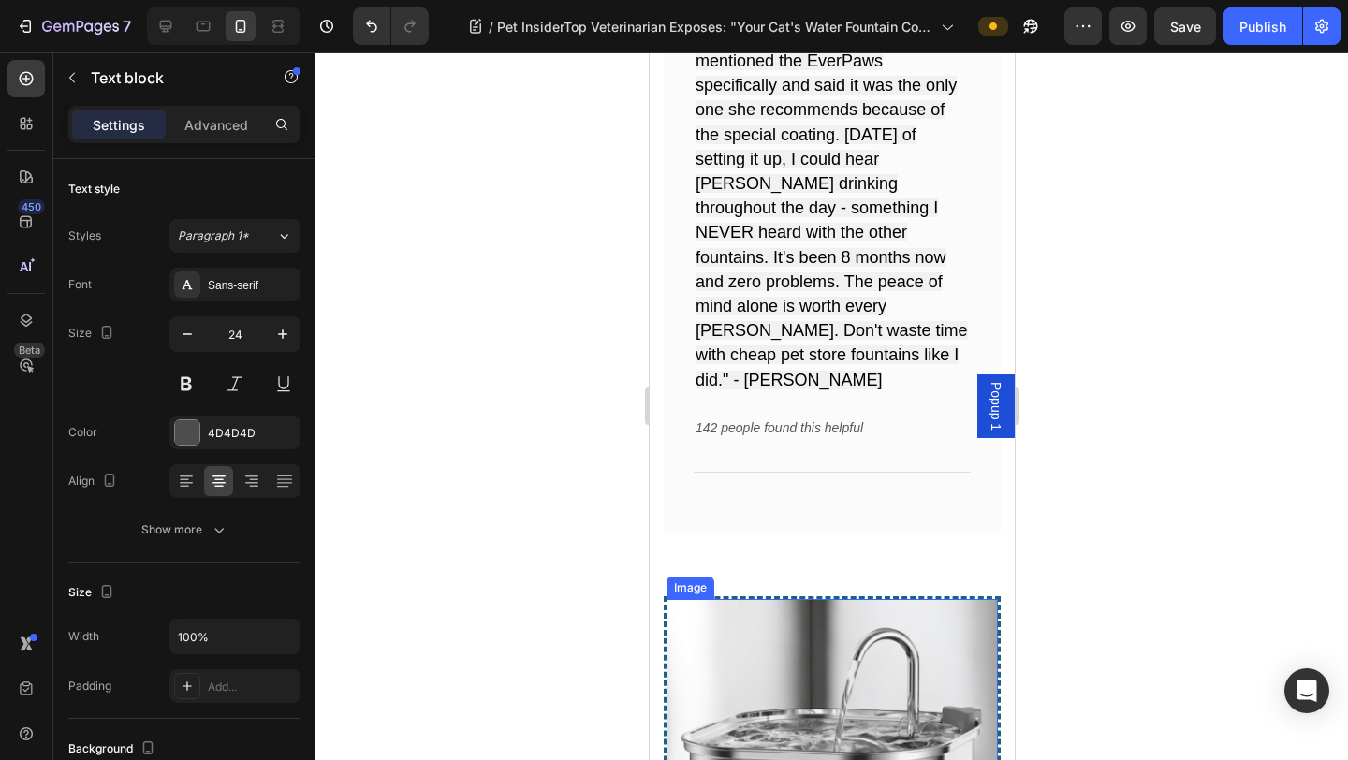
scroll to position [13294, 0]
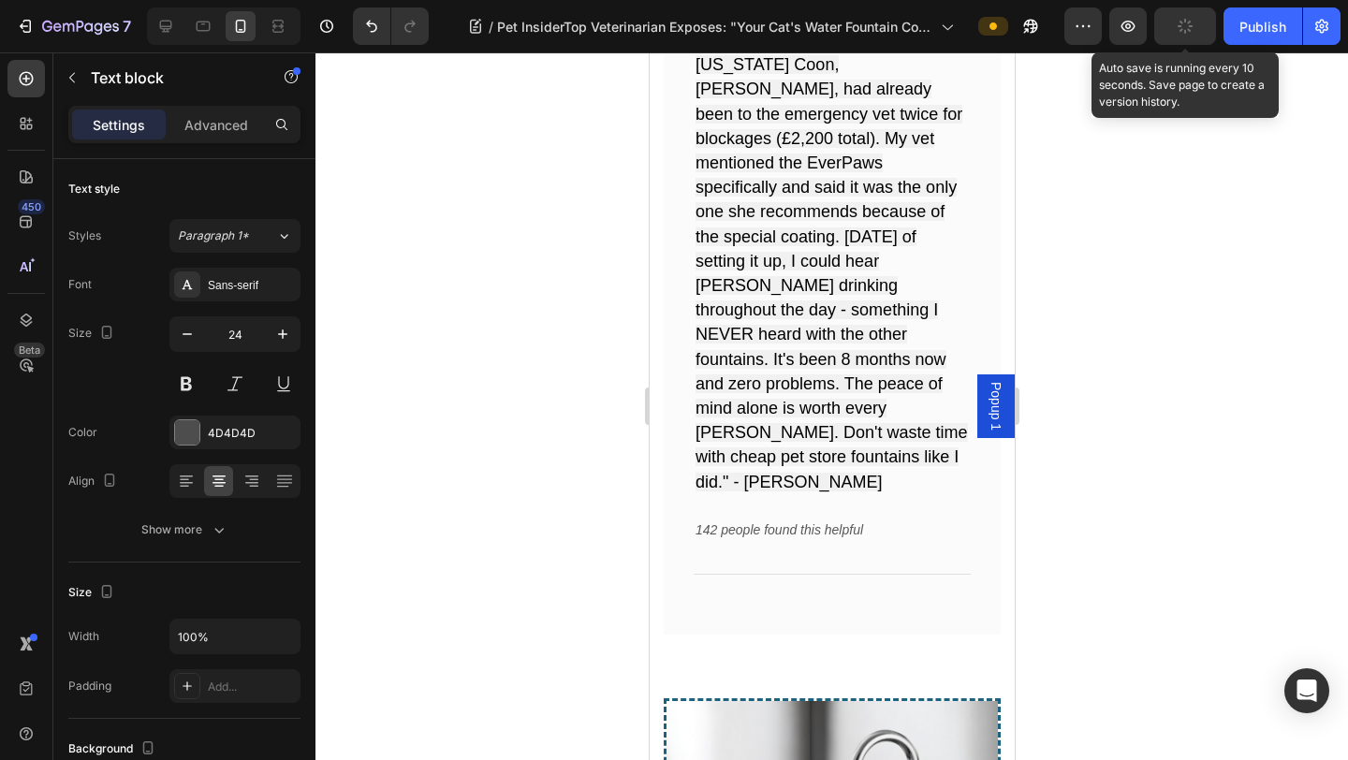
click at [1059, 30] on button "button" at bounding box center [1185, 25] width 62 height 37
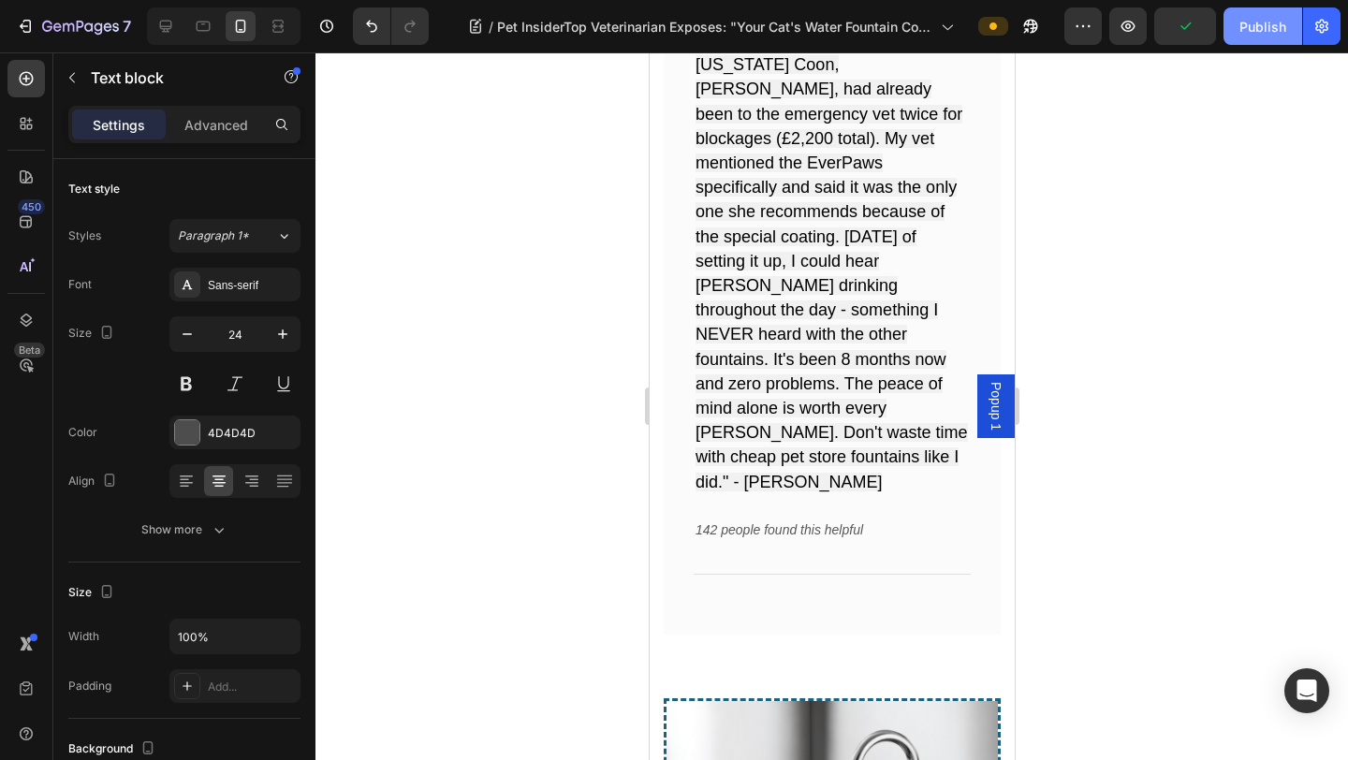
click at [1059, 31] on button "Publish" at bounding box center [1262, 25] width 79 height 37
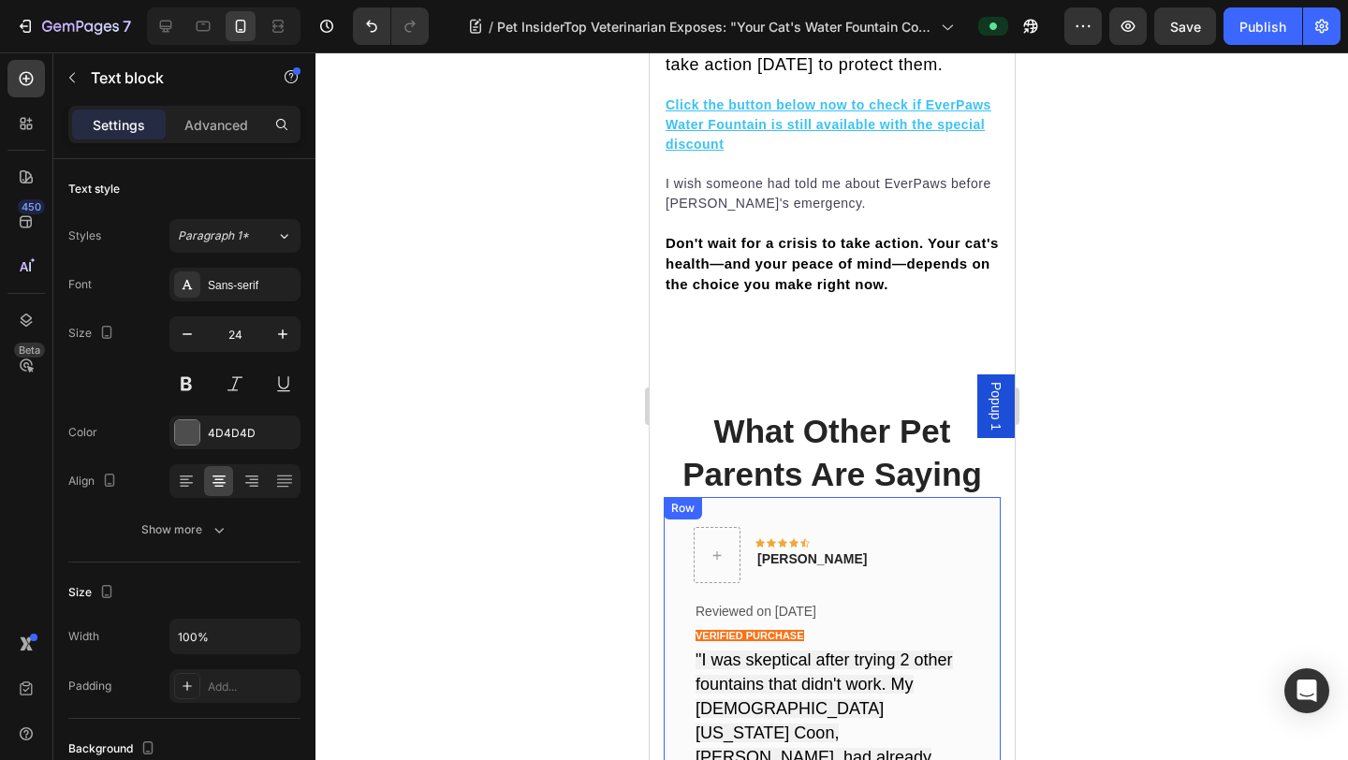
scroll to position [12536, 0]
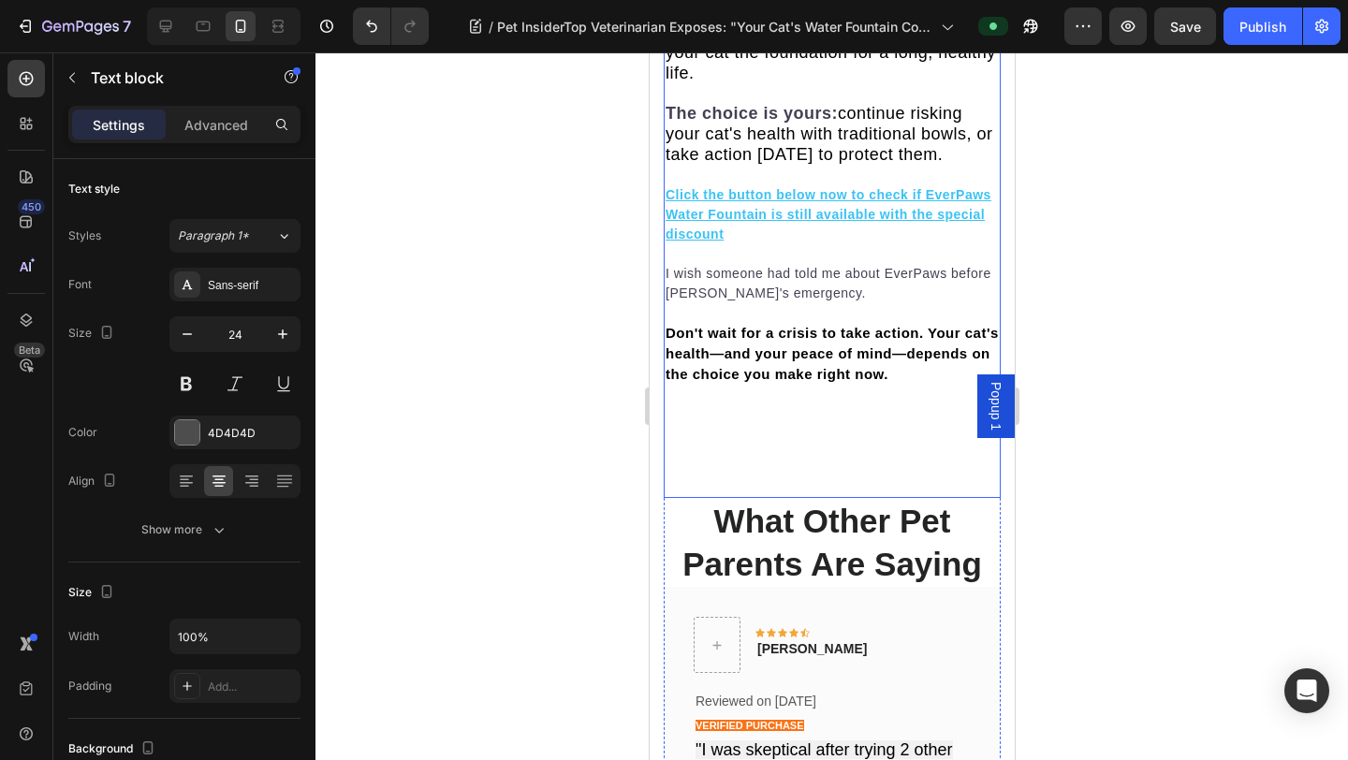
click at [806, 424] on p at bounding box center [830, 443] width 333 height 39
click at [900, 404] on p at bounding box center [830, 414] width 333 height 20
click at [773, 463] on p "Rich Text Editor. Editing area: main" at bounding box center [830, 473] width 333 height 20
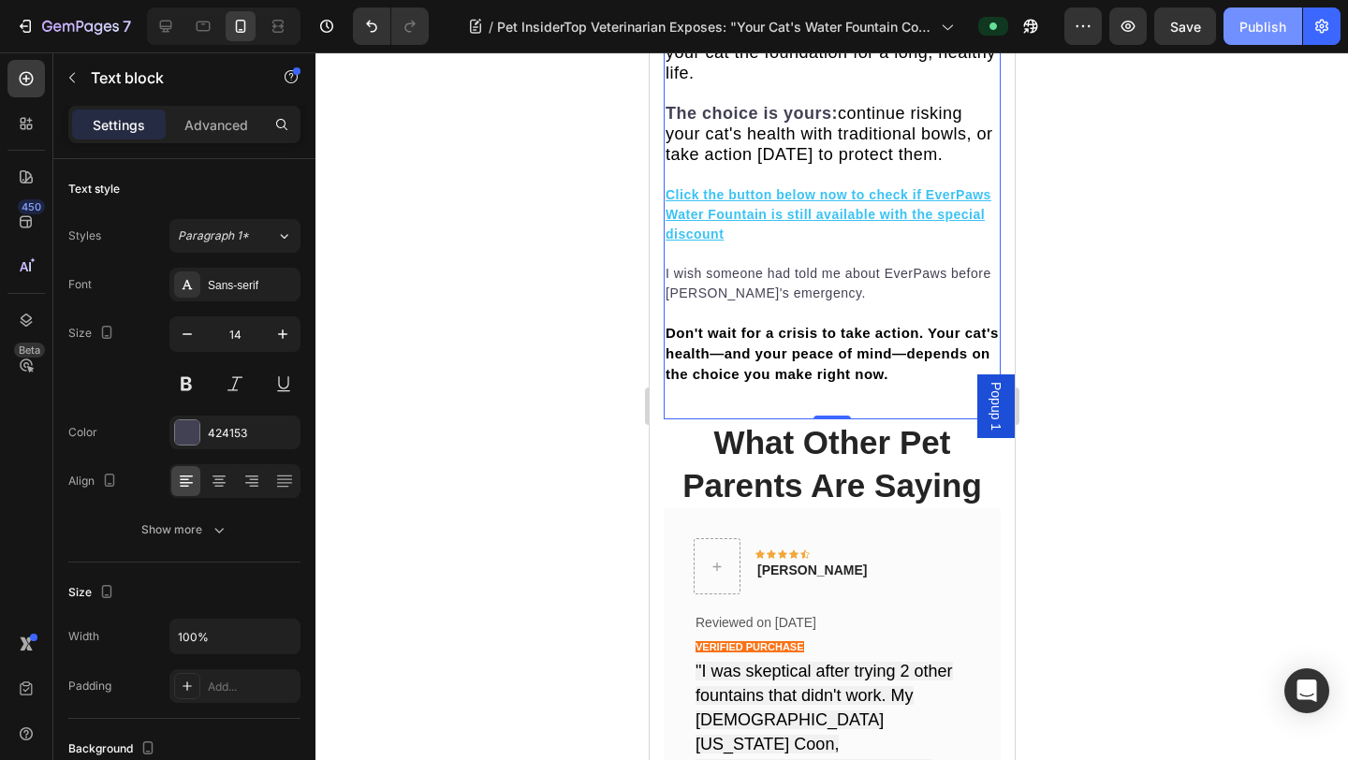
click at [1059, 33] on button "Publish" at bounding box center [1262, 25] width 79 height 37
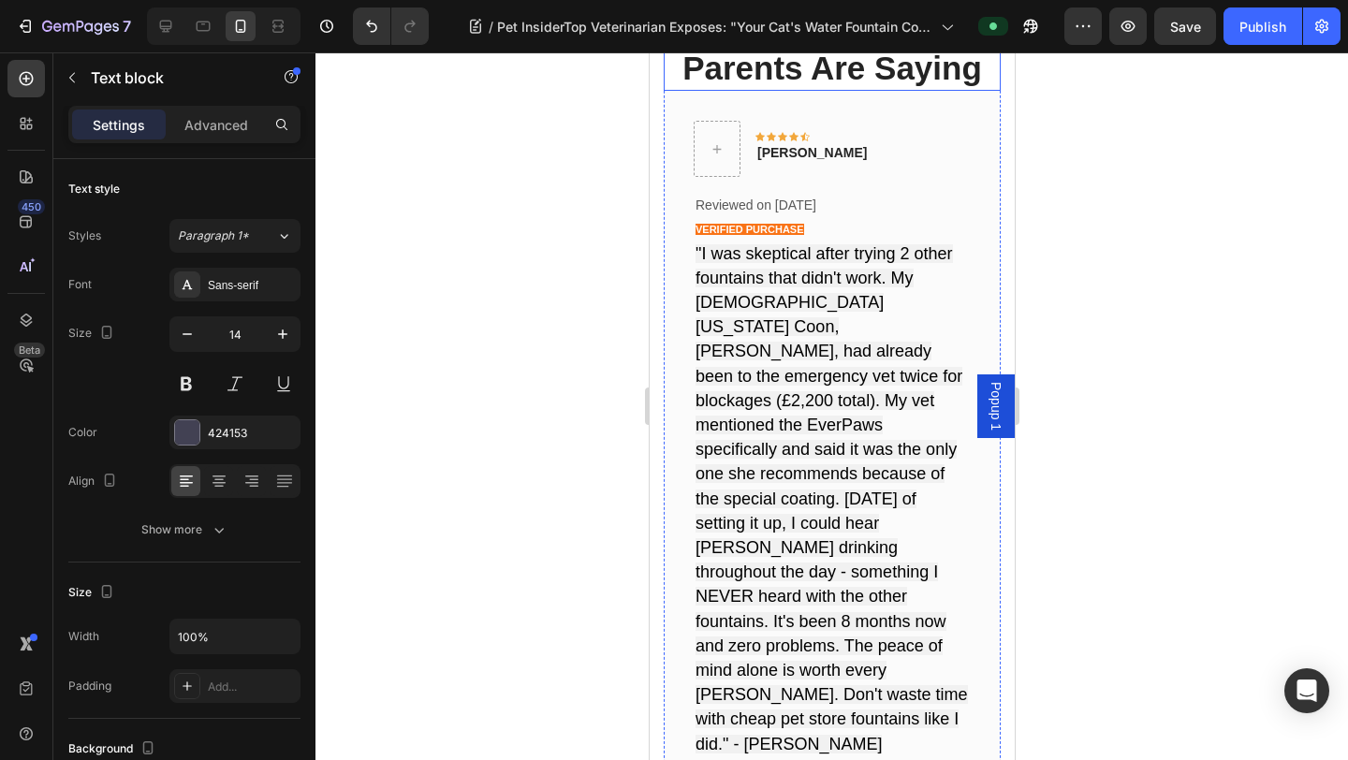
scroll to position [12956, 0]
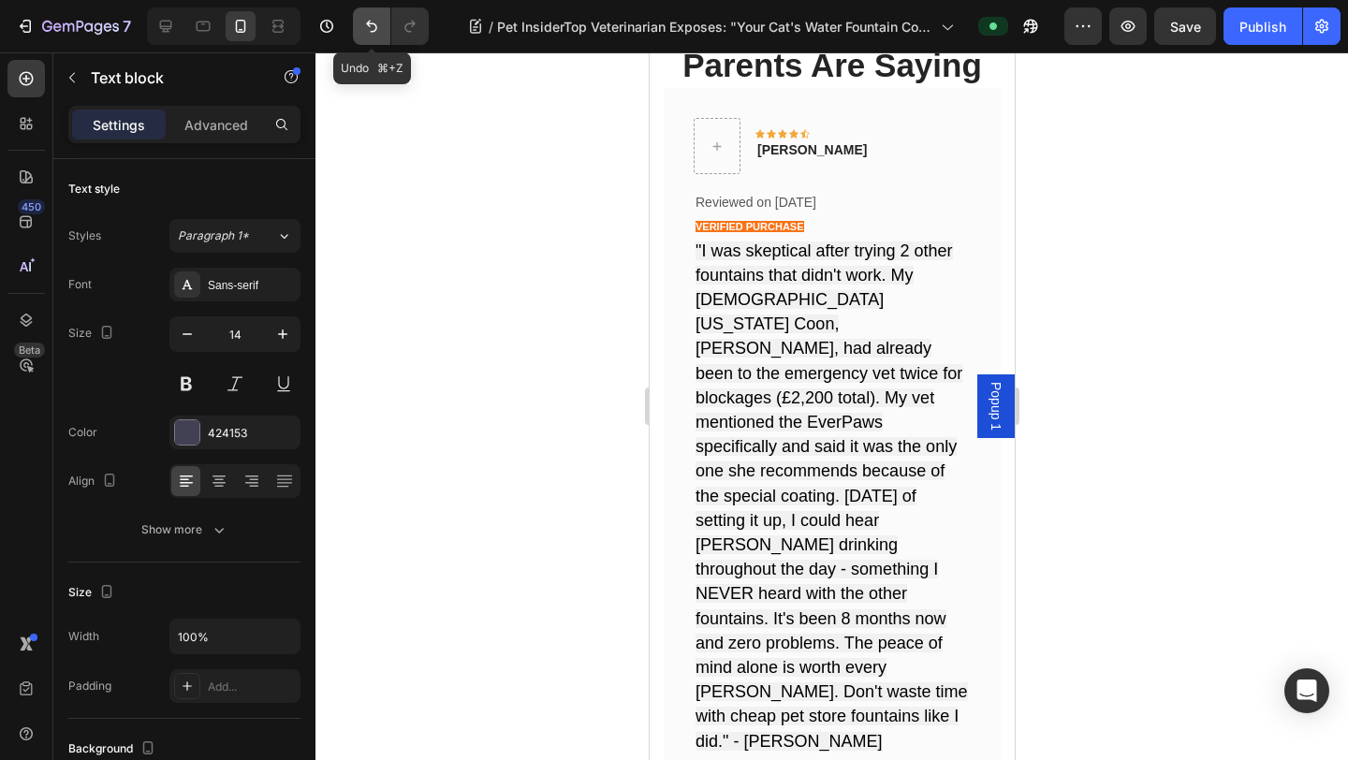
click at [363, 32] on icon "Undo/Redo" at bounding box center [371, 26] width 19 height 19
click at [364, 32] on icon "Undo/Redo" at bounding box center [371, 26] width 19 height 19
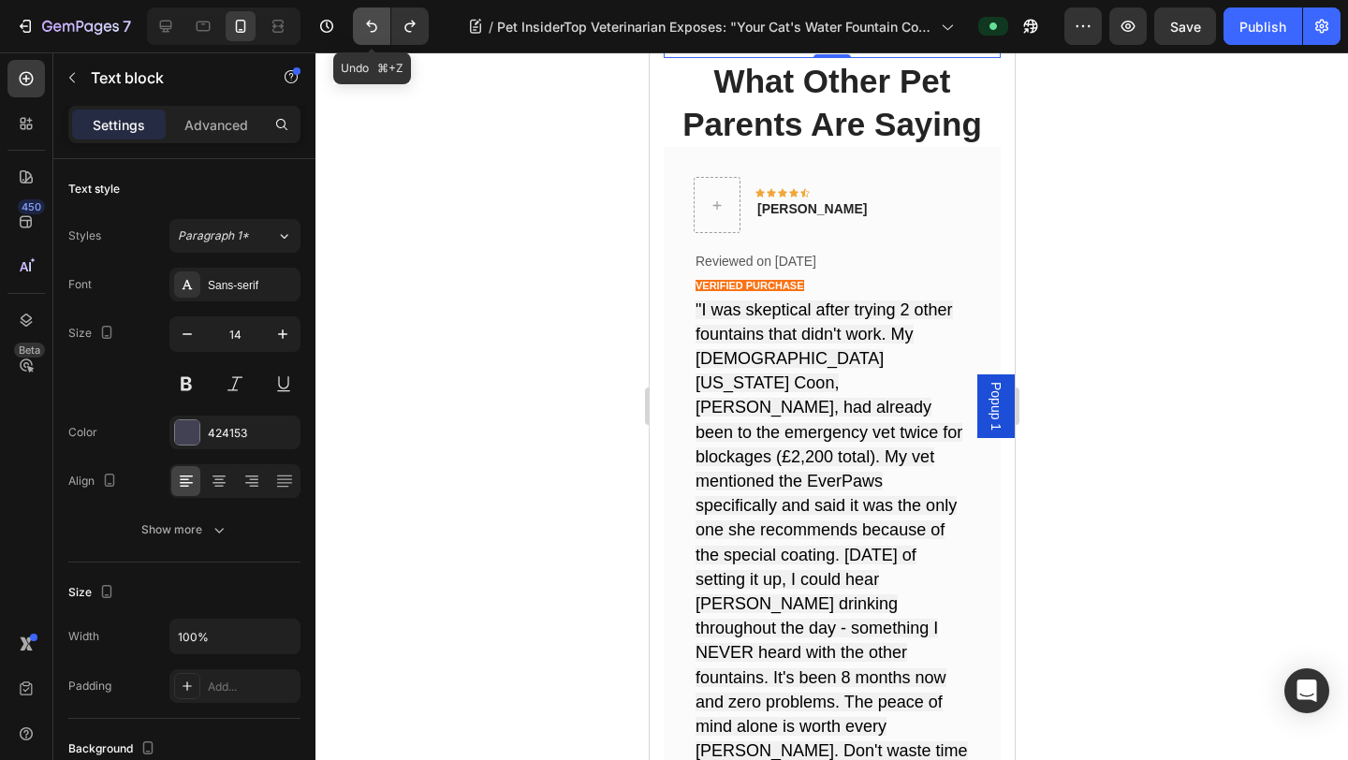
scroll to position [13035, 0]
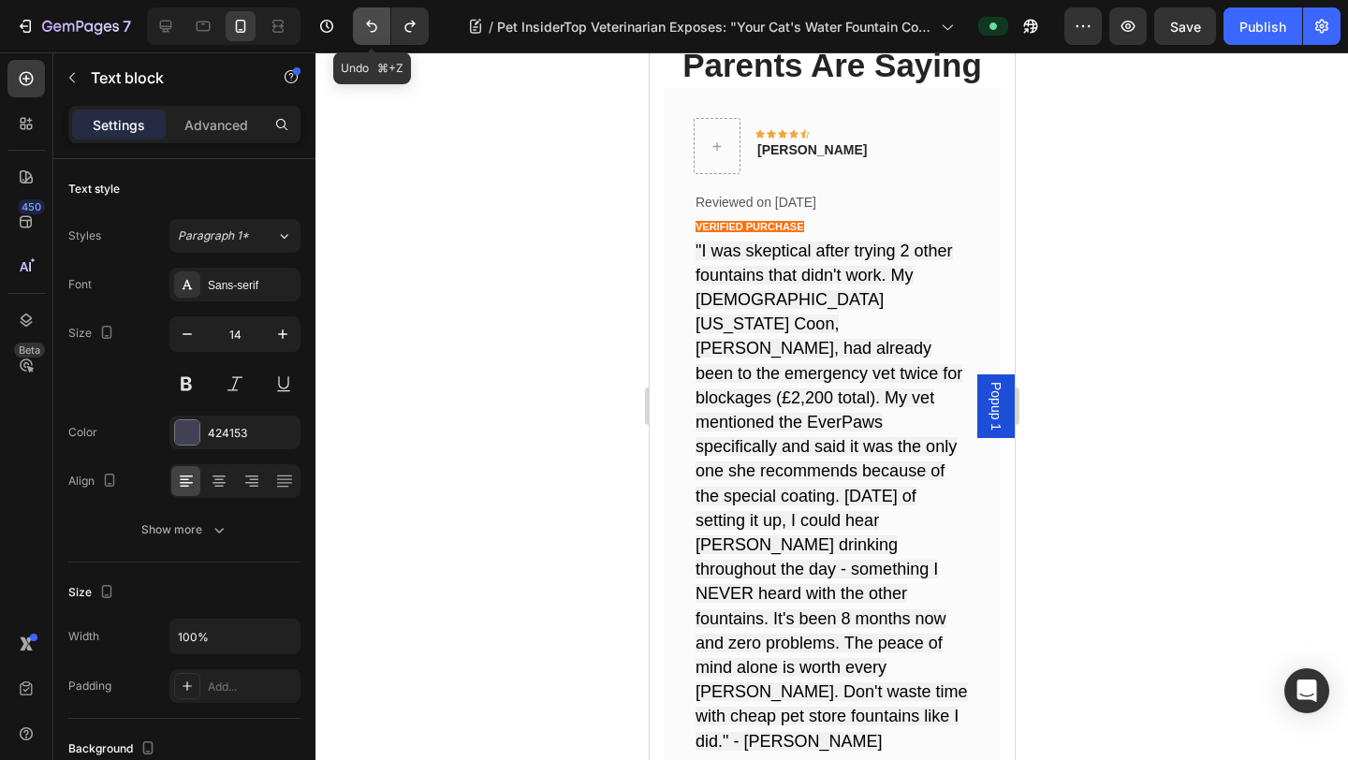
click at [364, 32] on icon "Undo/Redo" at bounding box center [371, 26] width 19 height 19
click at [367, 32] on icon "Undo/Redo" at bounding box center [371, 26] width 19 height 19
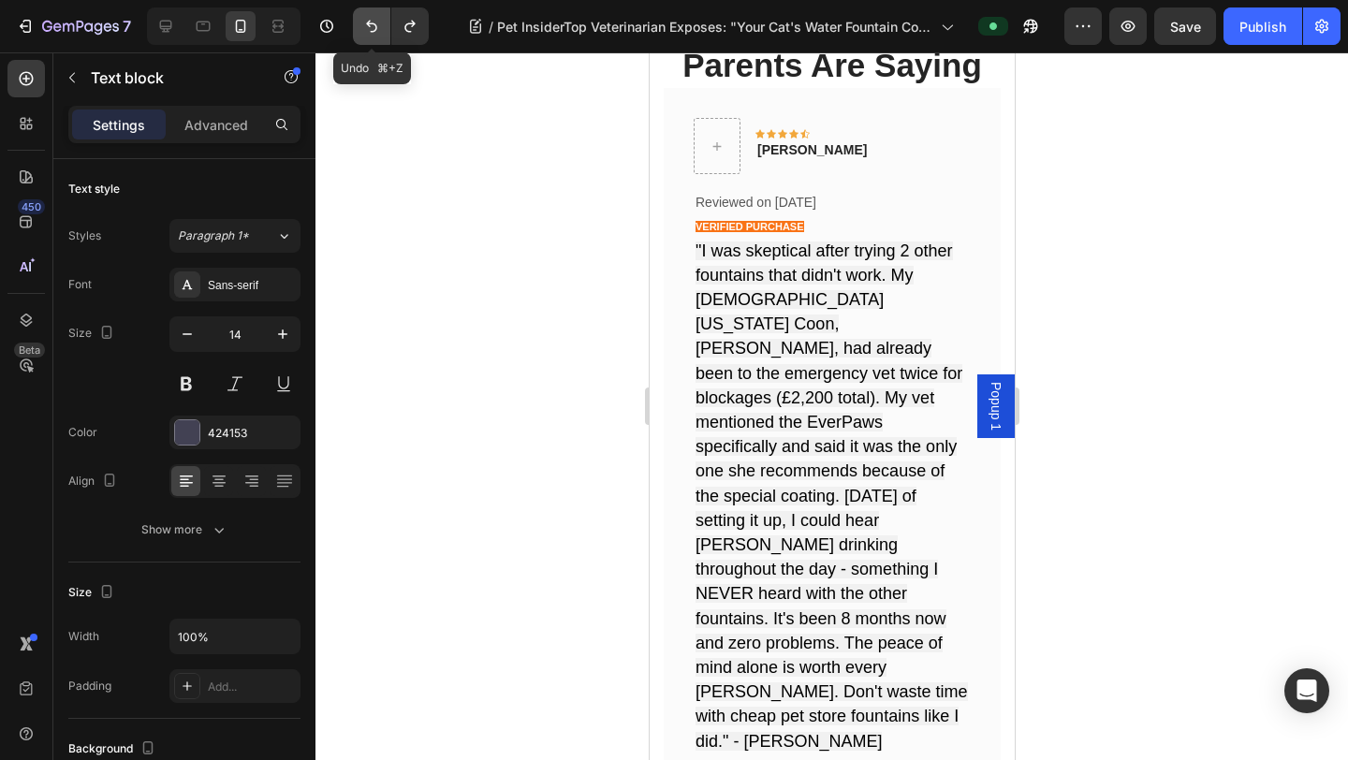
click at [367, 32] on icon "Undo/Redo" at bounding box center [371, 26] width 19 height 19
click at [474, 300] on div at bounding box center [831, 405] width 1032 height 707
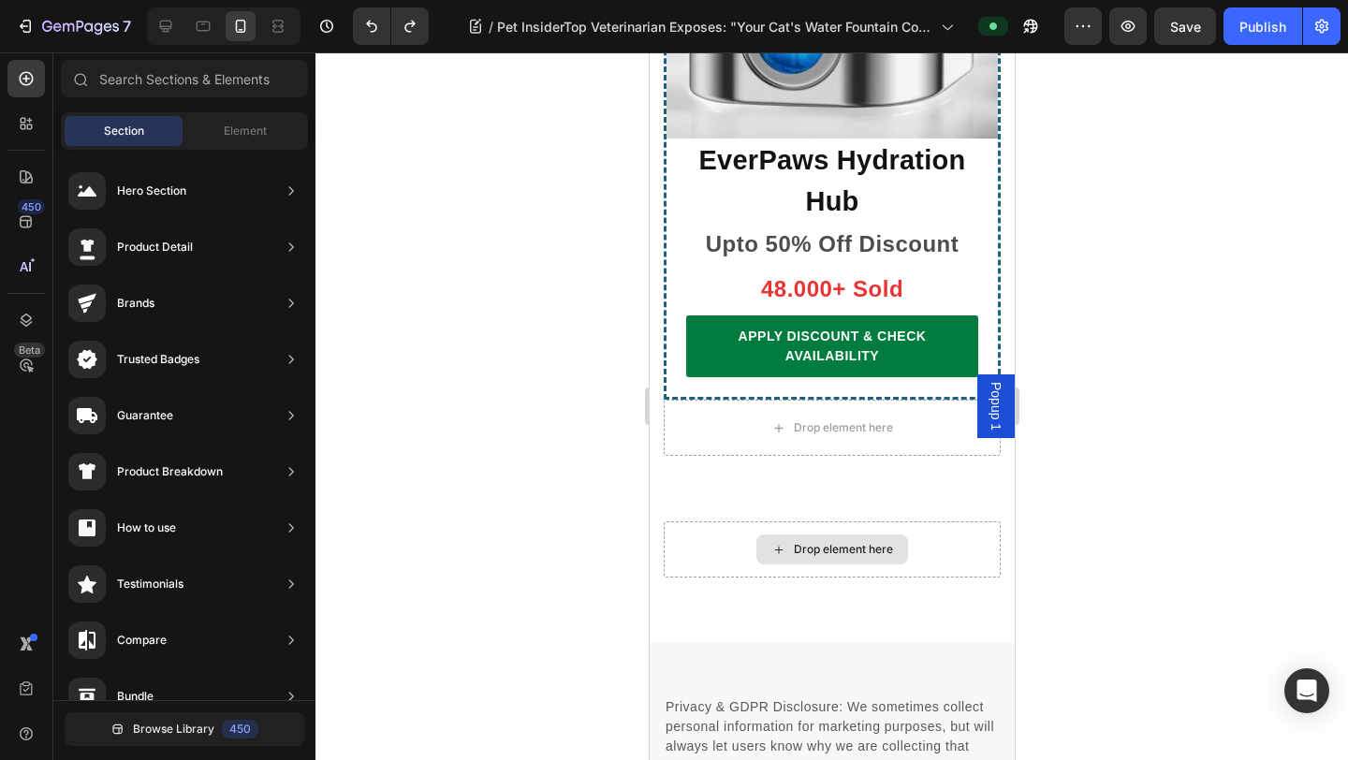
scroll to position [14137, 0]
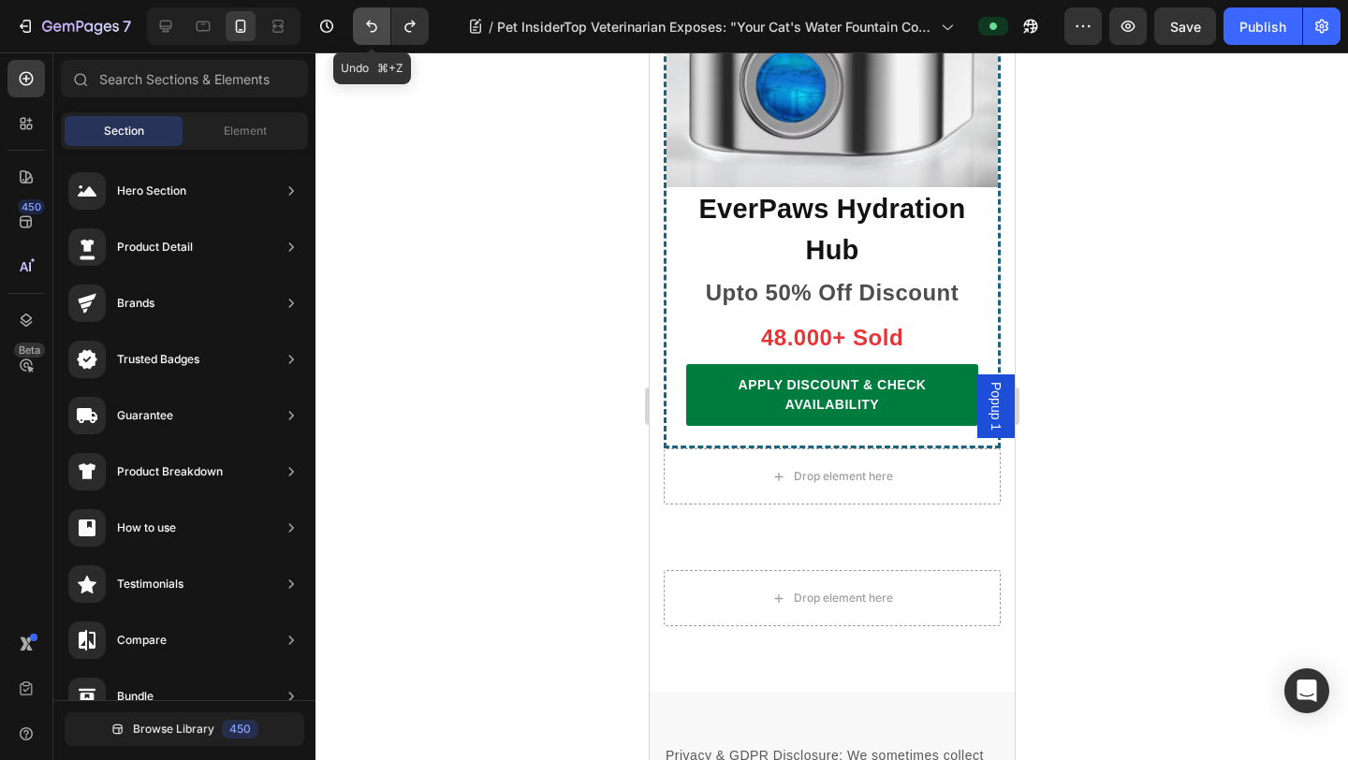
click at [357, 35] on button "Undo/Redo" at bounding box center [371, 25] width 37 height 37
click at [360, 33] on button "Undo/Redo" at bounding box center [371, 25] width 37 height 37
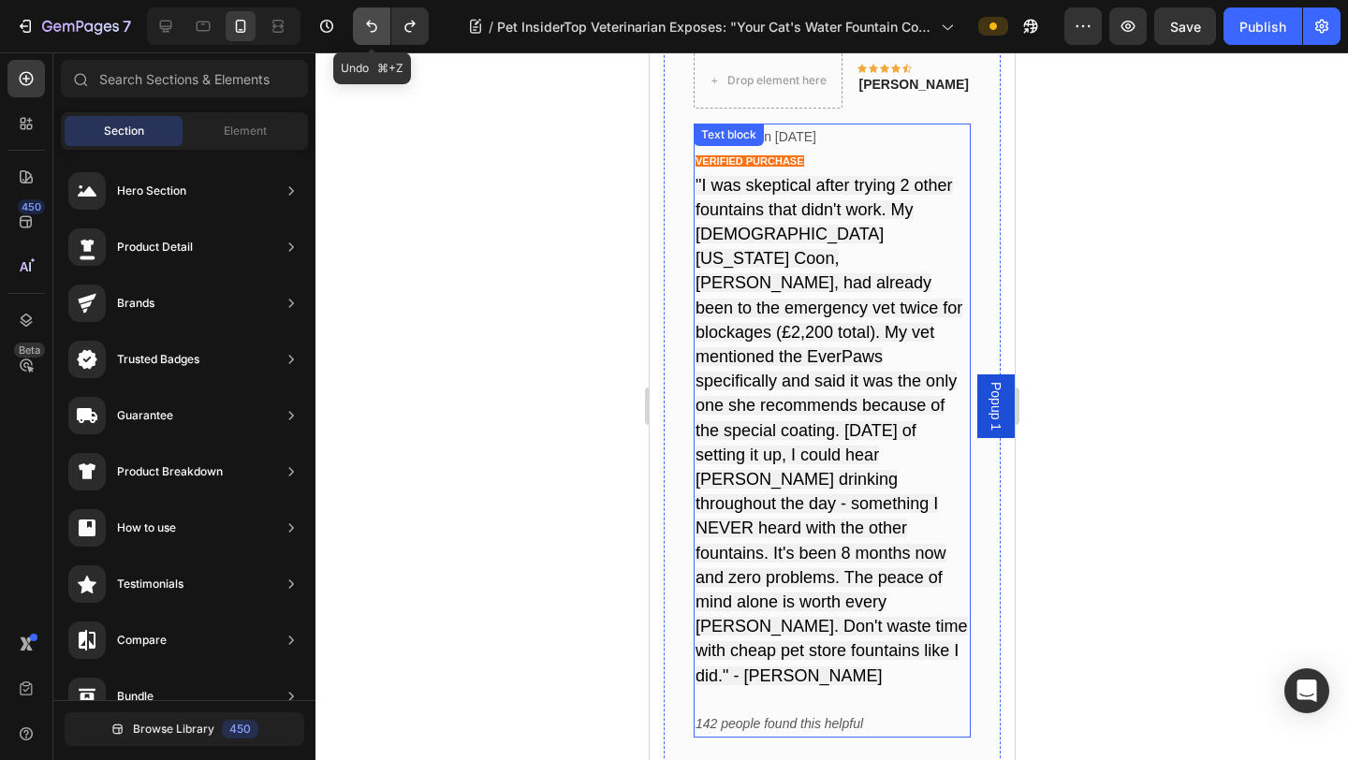
click at [365, 36] on button "Undo/Redo" at bounding box center [371, 25] width 37 height 37
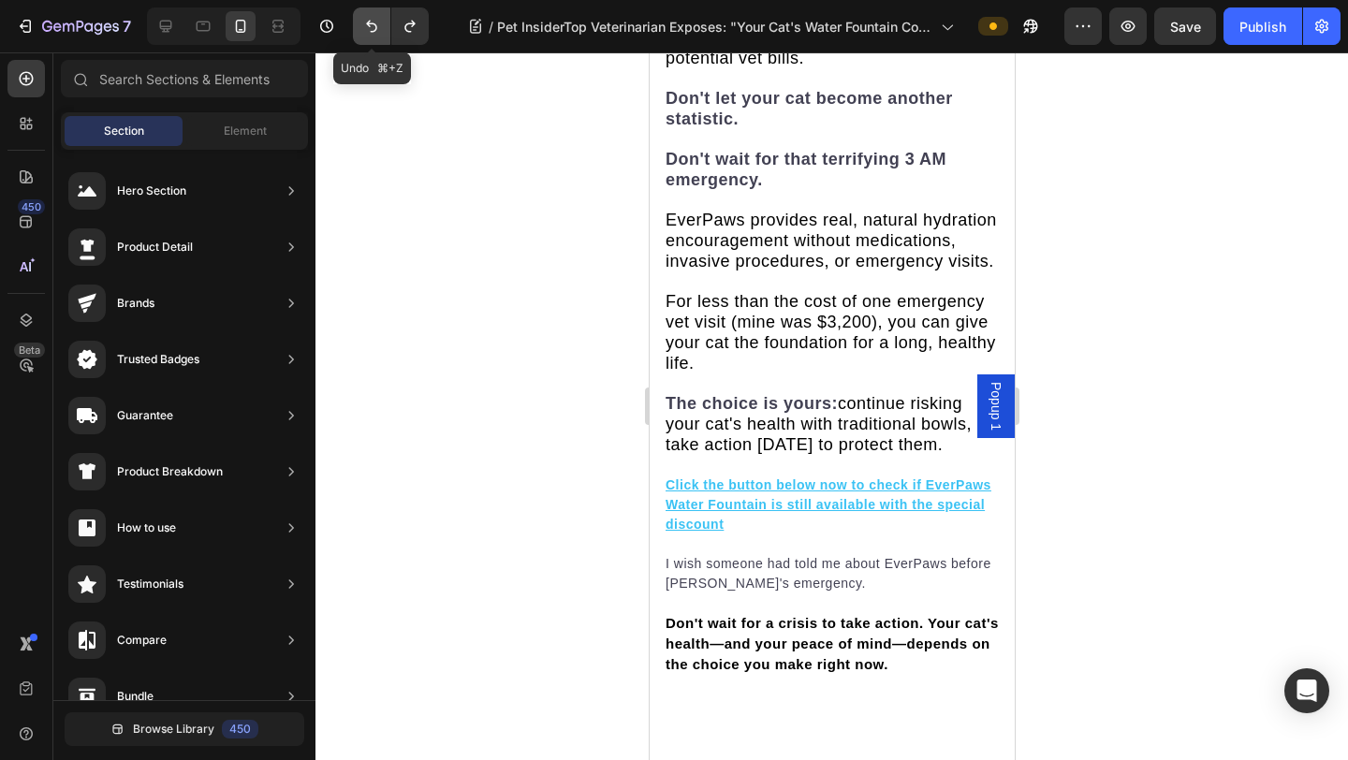
click at [366, 36] on button "Undo/Redo" at bounding box center [371, 25] width 37 height 37
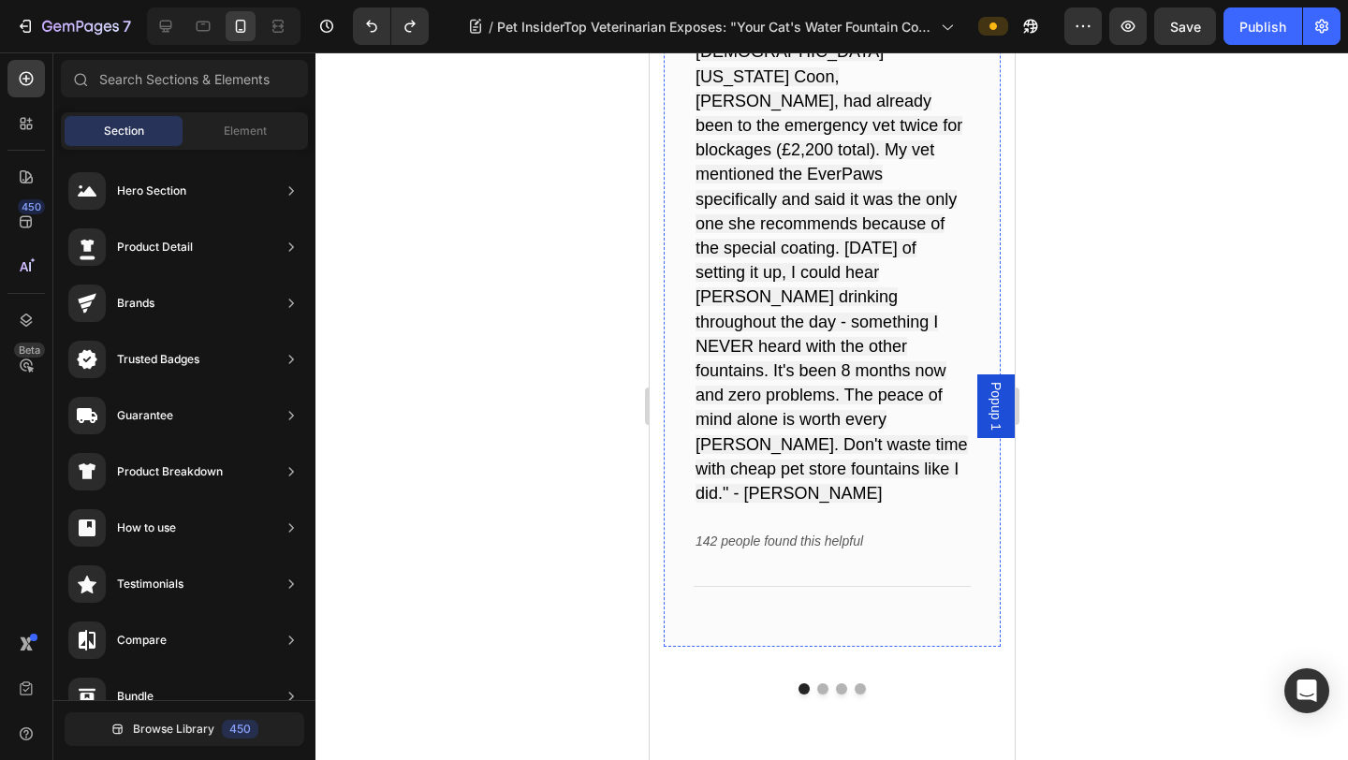
scroll to position [13946, 0]
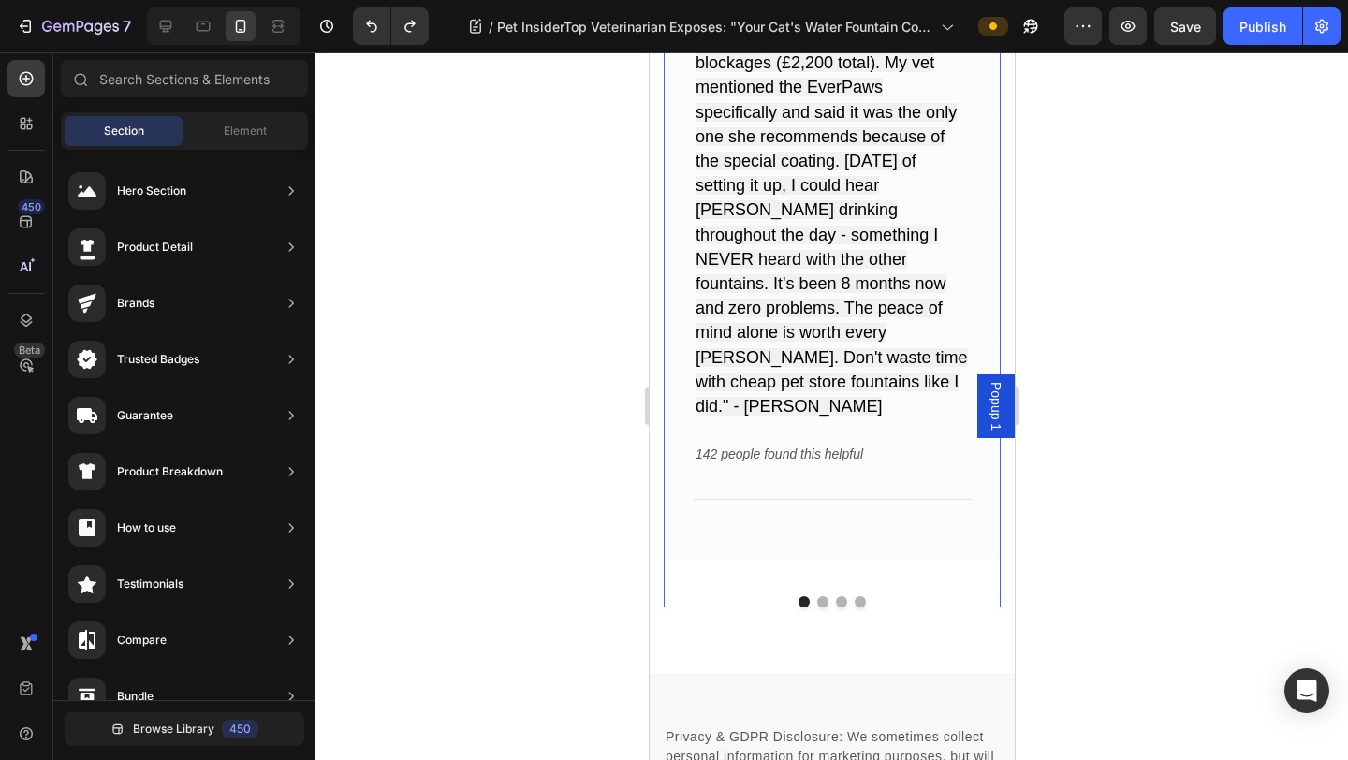
click at [823, 596] on button "Dot" at bounding box center [821, 601] width 11 height 11
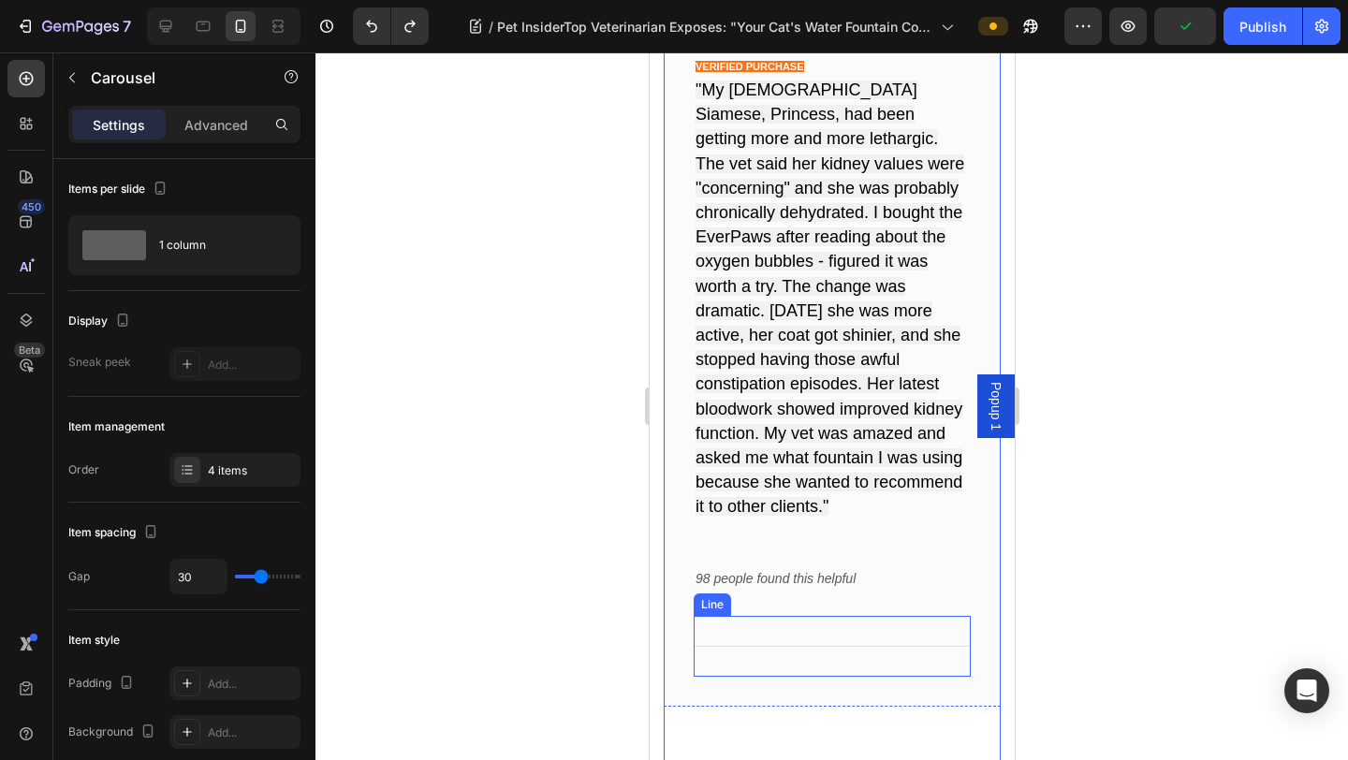
scroll to position [13931, 0]
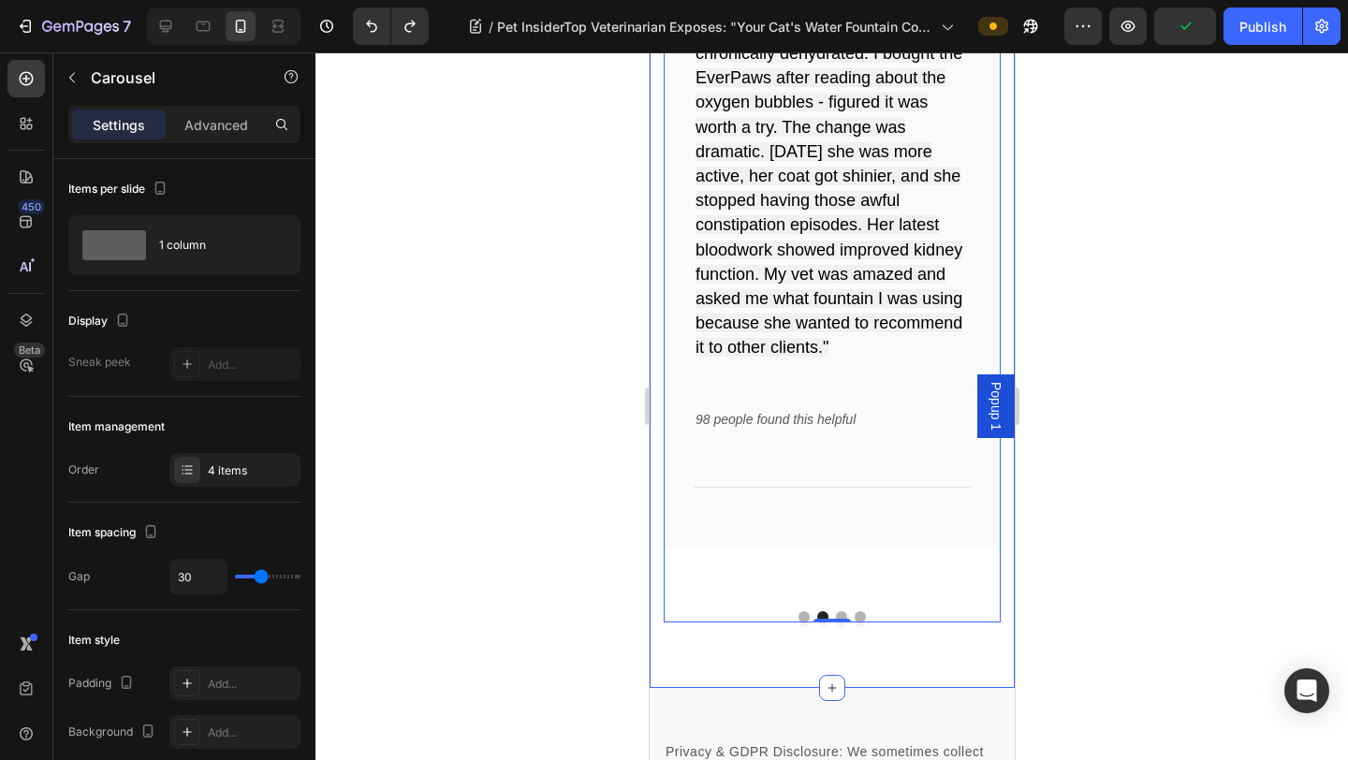
click at [882, 604] on div "Drop element here Icon Icon Icon Icon Icon Row Linda Peterson Text block Row Re…" at bounding box center [831, 195] width 337 height 853
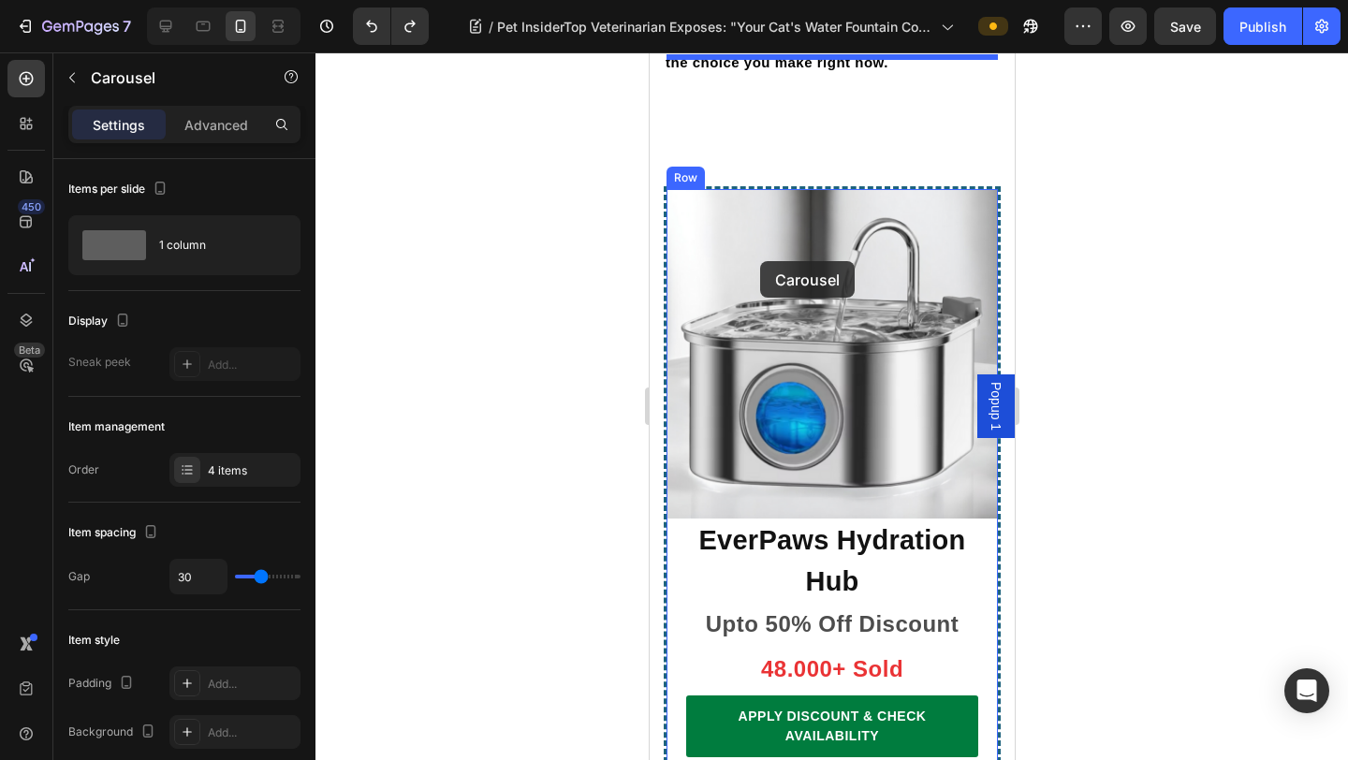
scroll to position [12773, 0]
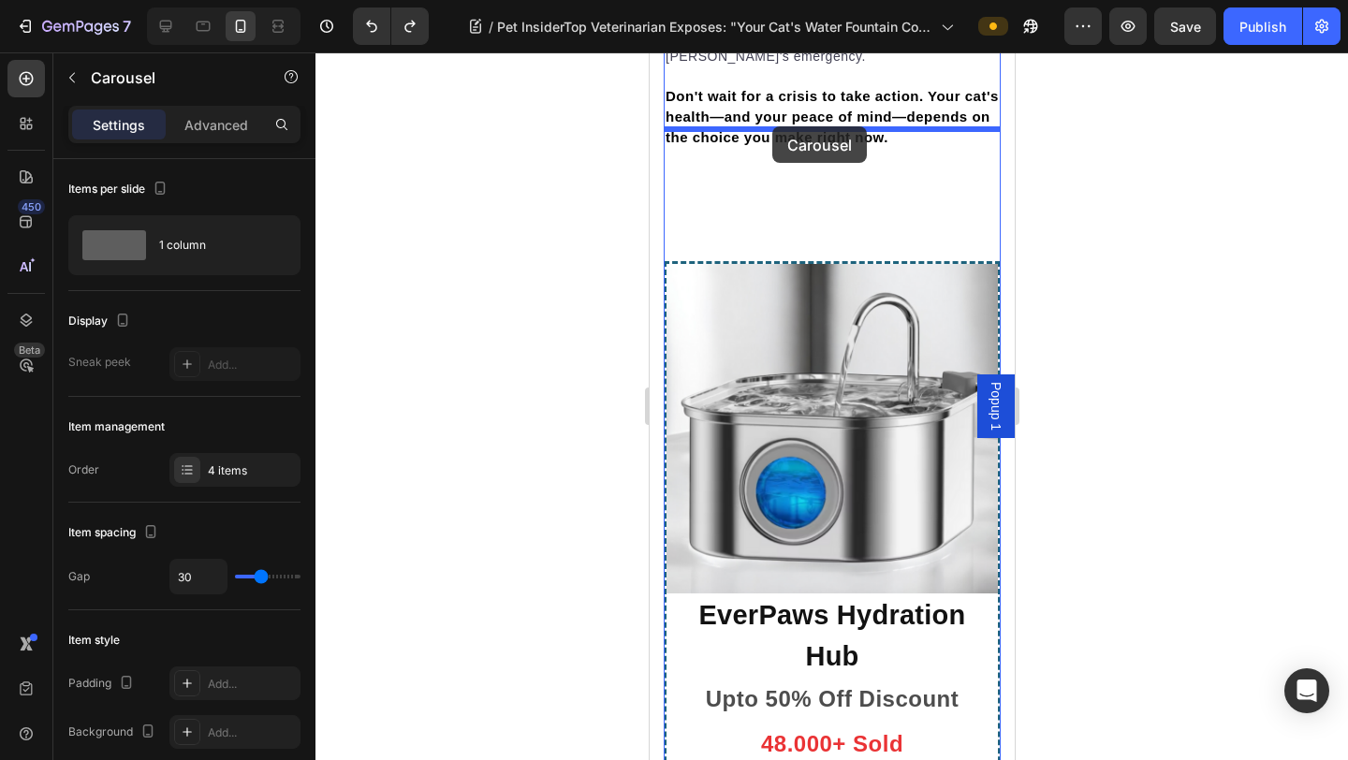
drag, startPoint x: 682, startPoint y: 361, endPoint x: 769, endPoint y: 124, distance: 252.3
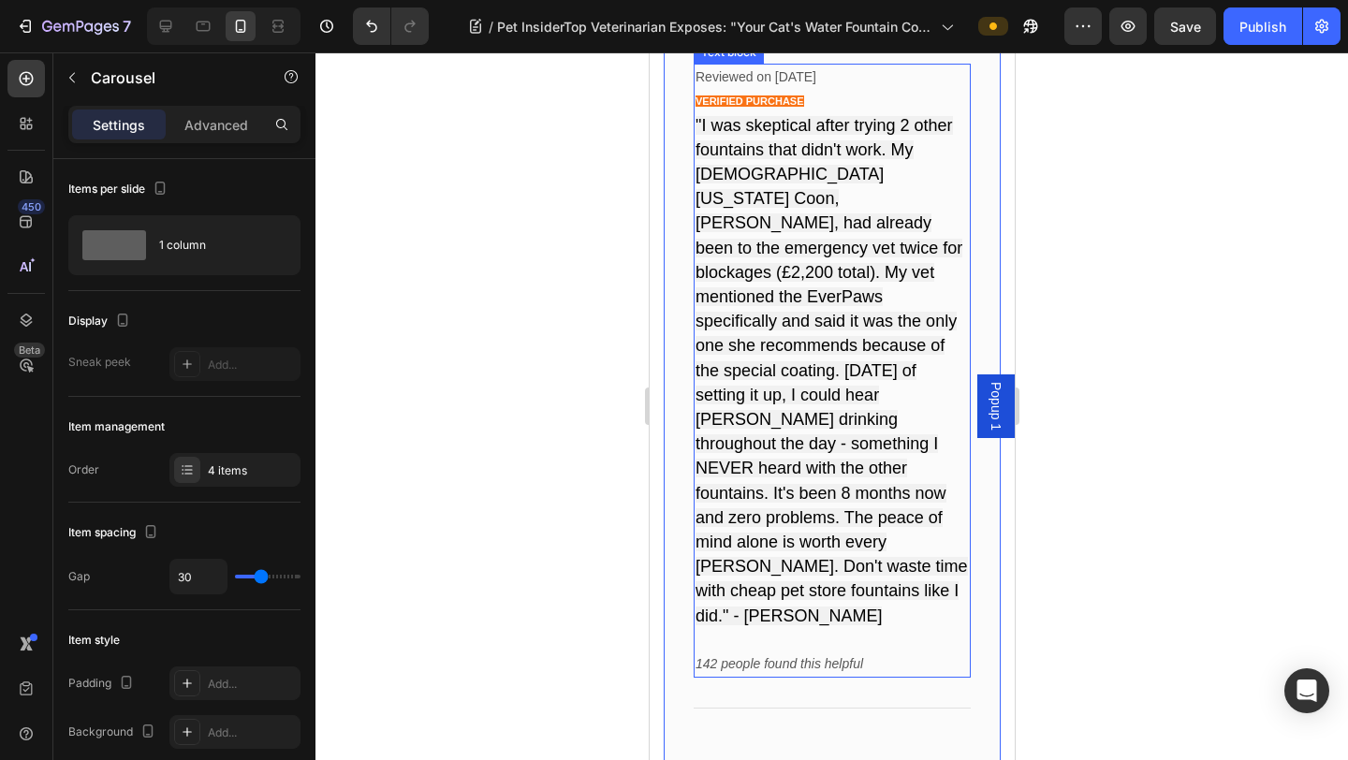
scroll to position [13091, 0]
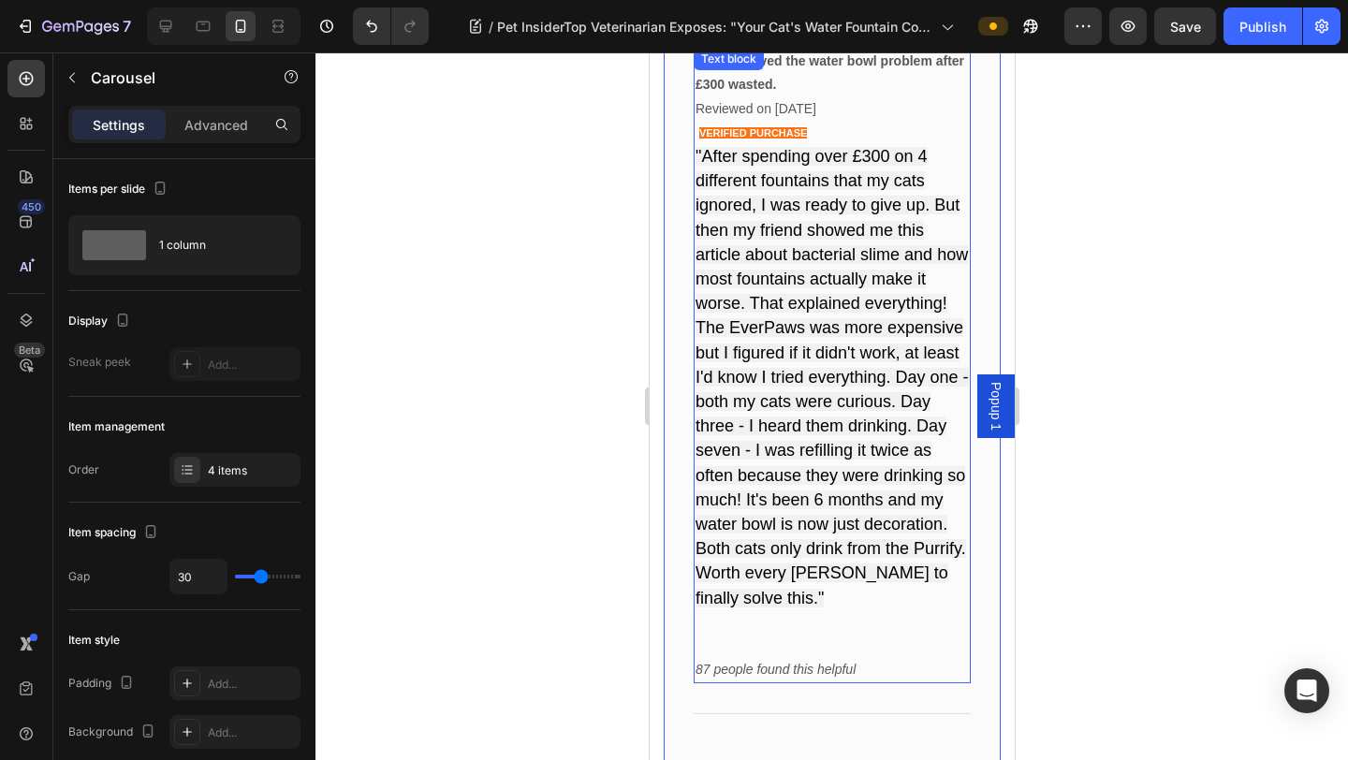
scroll to position [13121, 0]
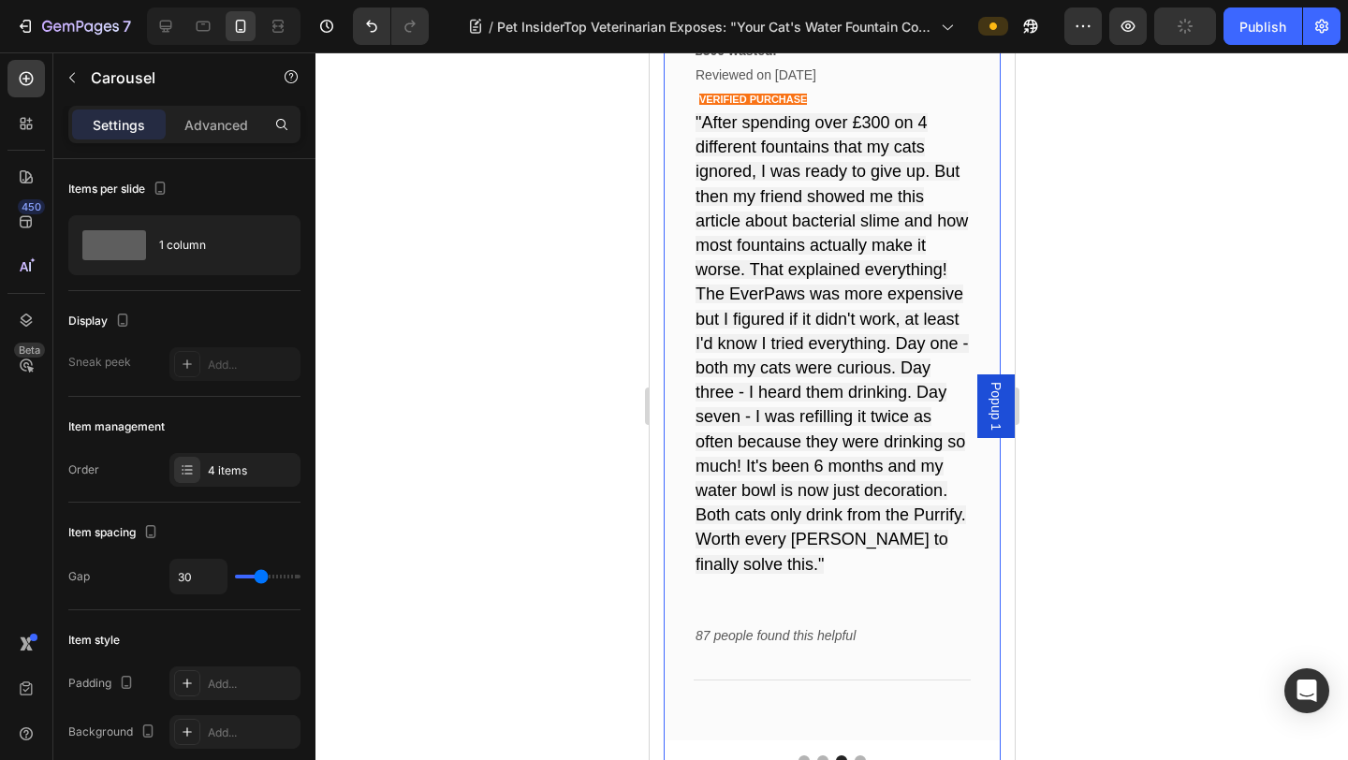
click at [1059, 510] on div at bounding box center [831, 405] width 1032 height 707
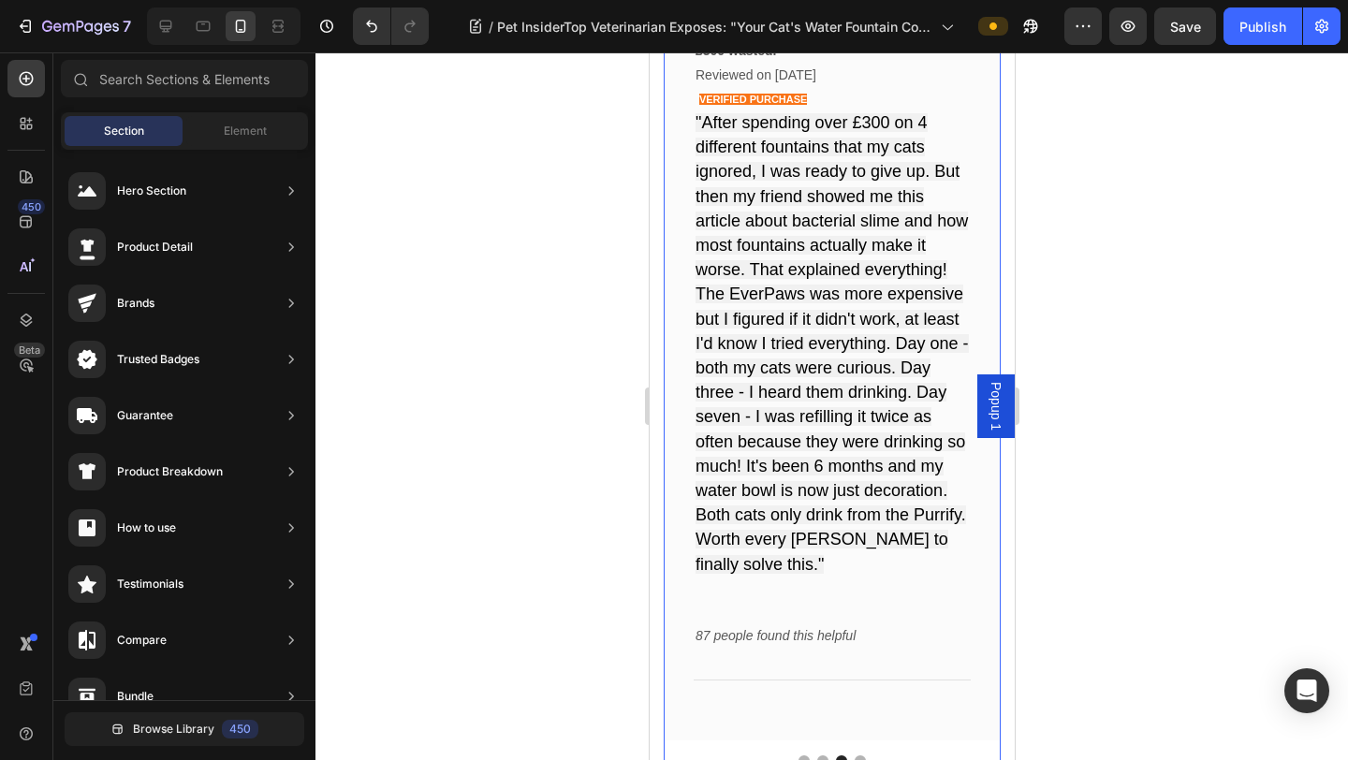
click at [856, 660] on button "Dot" at bounding box center [858, 760] width 11 height 11
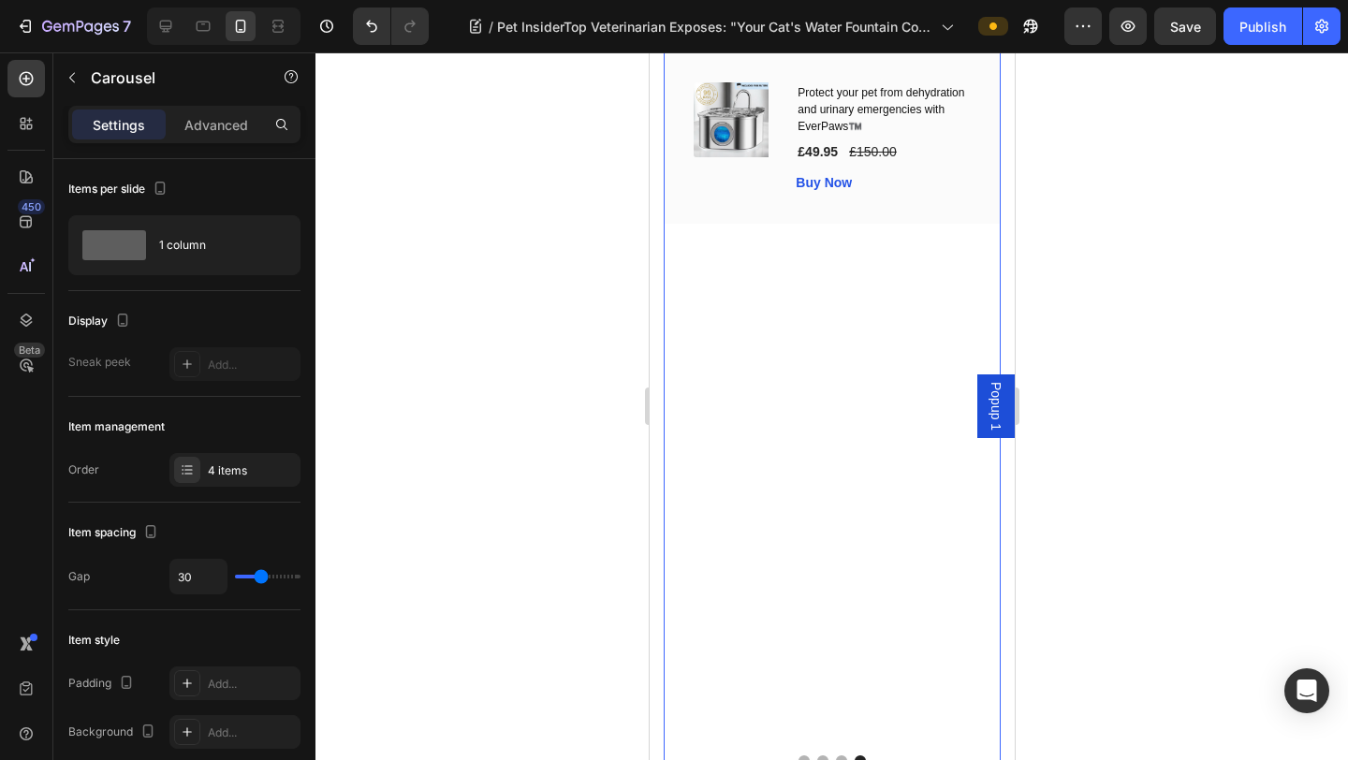
click at [803, 660] on button "Dot" at bounding box center [802, 760] width 11 height 11
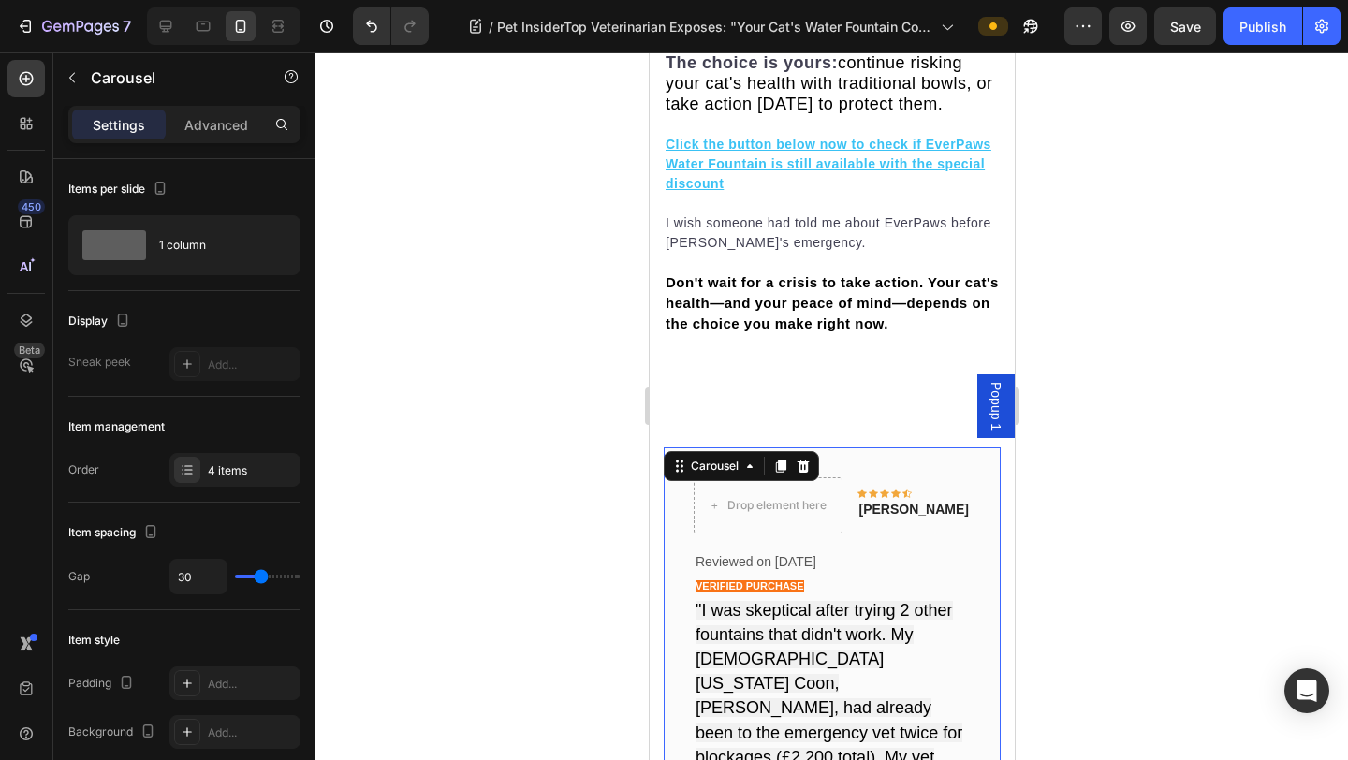
scroll to position [12585, 0]
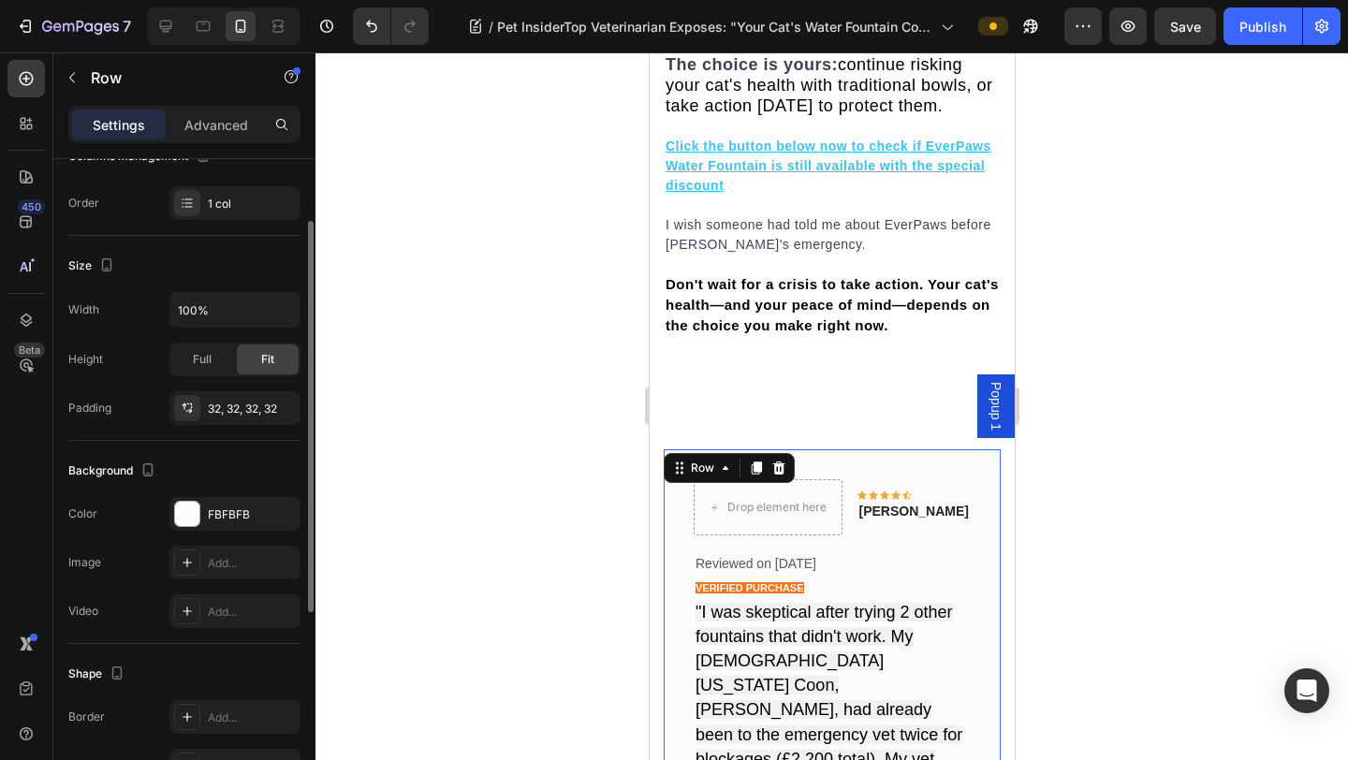
scroll to position [0, 0]
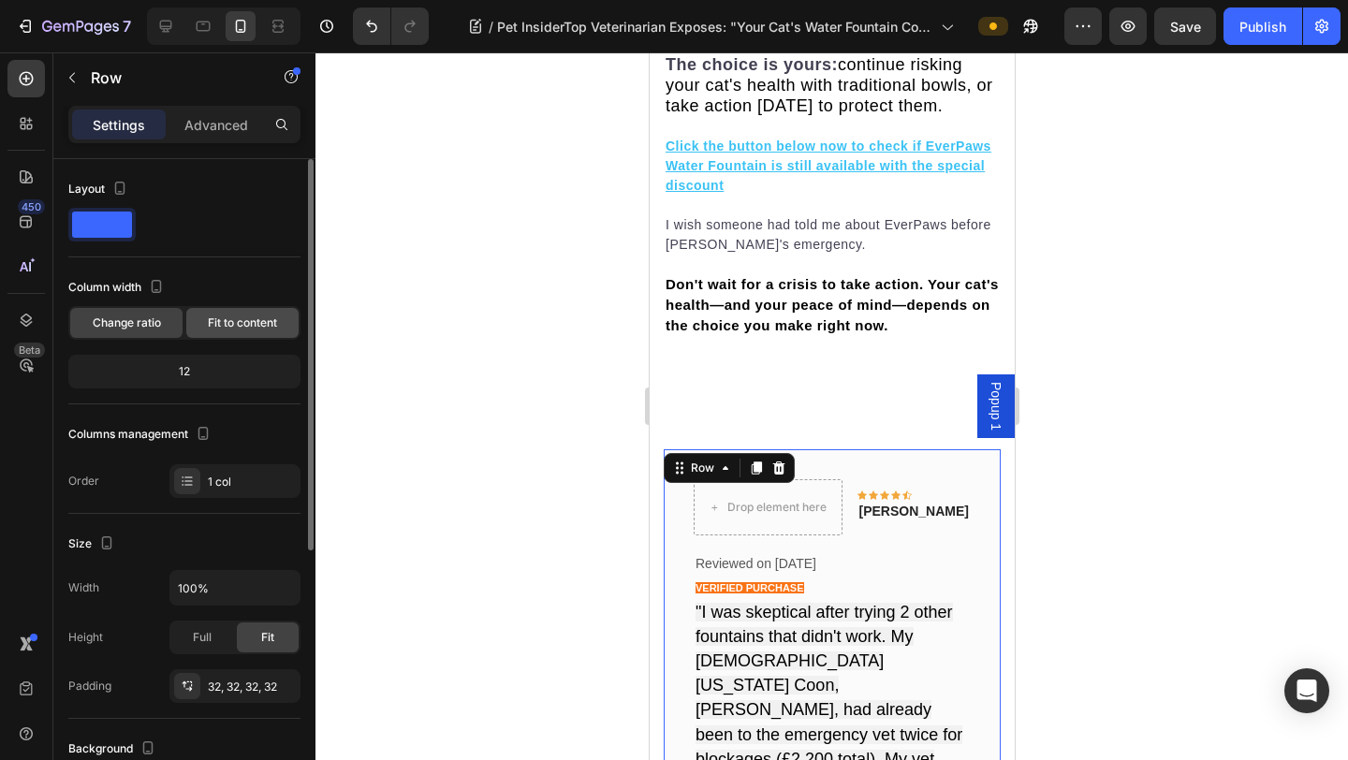
click at [210, 322] on span "Fit to content" at bounding box center [242, 322] width 69 height 17
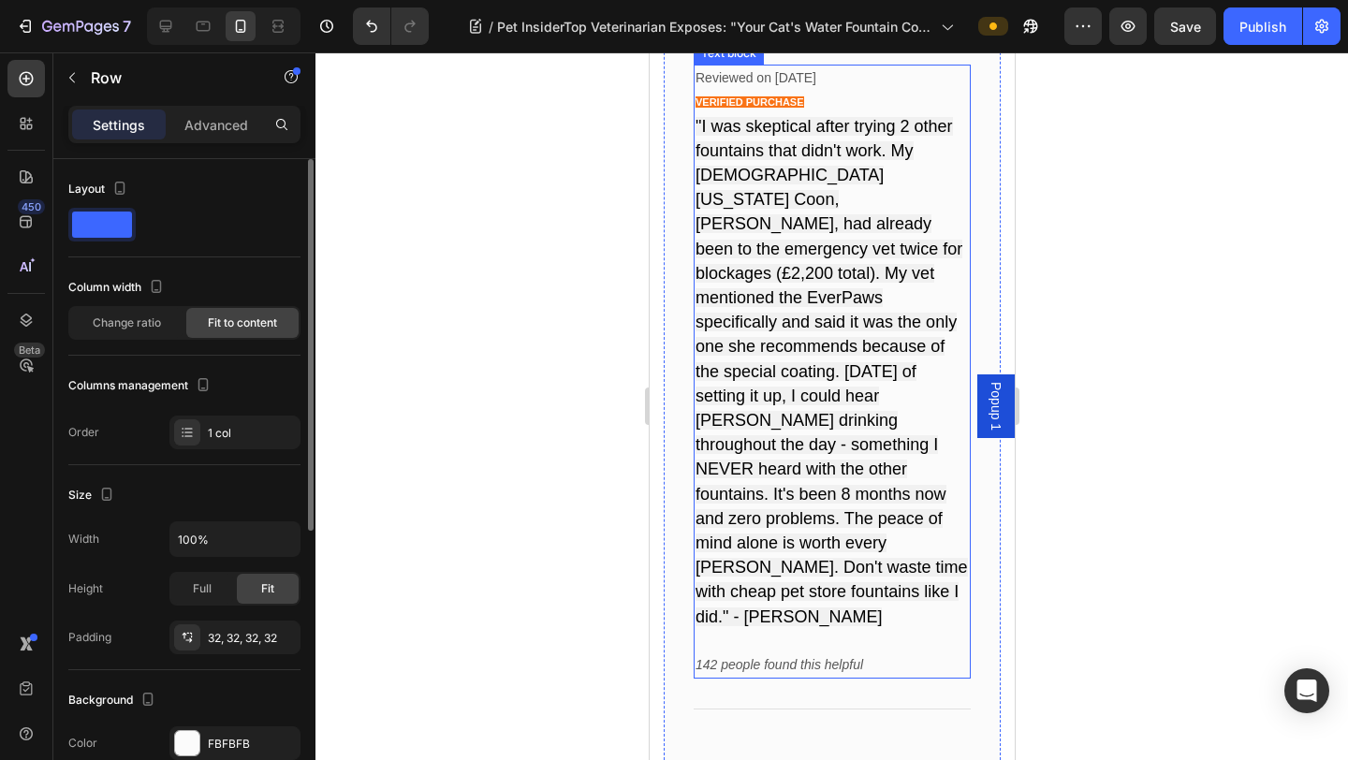
scroll to position [13063, 0]
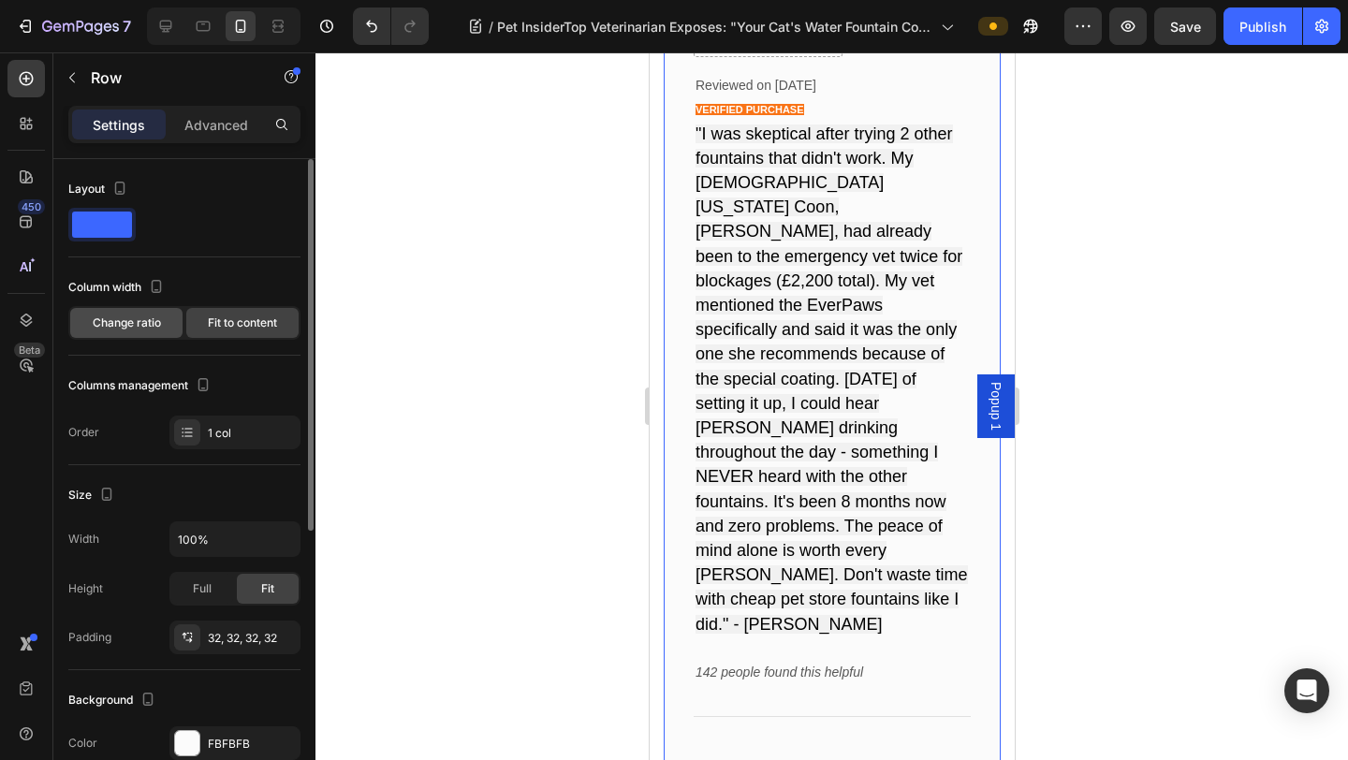
click at [159, 326] on span "Change ratio" at bounding box center [127, 322] width 68 height 17
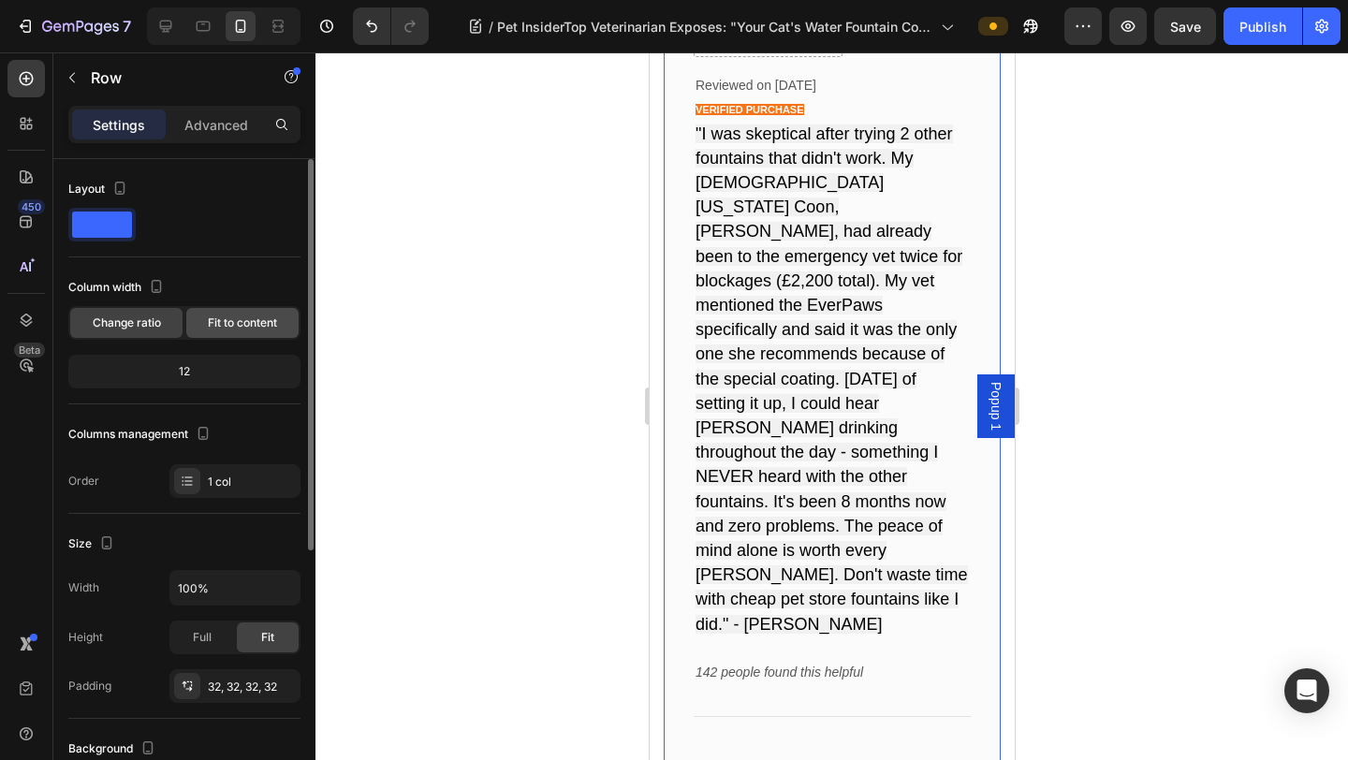
click at [263, 327] on span "Fit to content" at bounding box center [242, 322] width 69 height 17
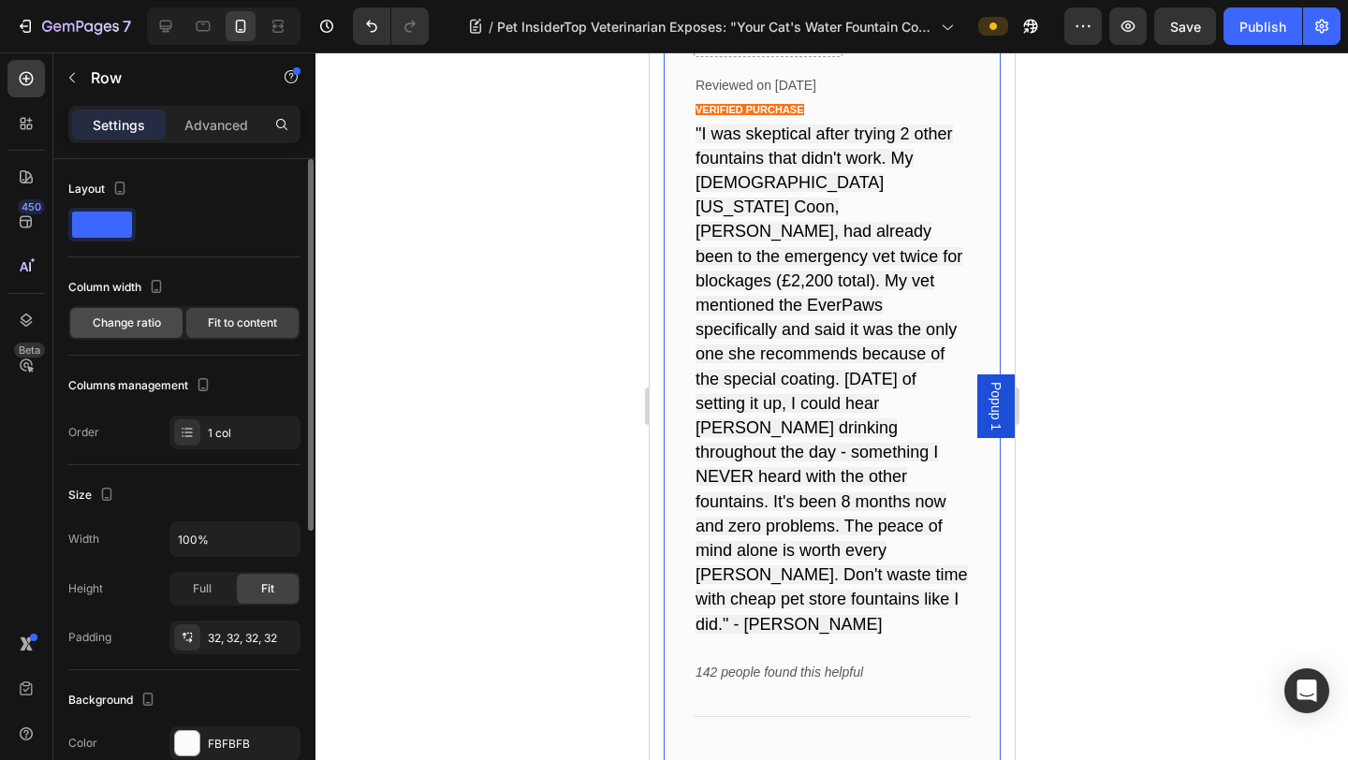
click at [159, 334] on div "Change ratio" at bounding box center [126, 323] width 112 height 30
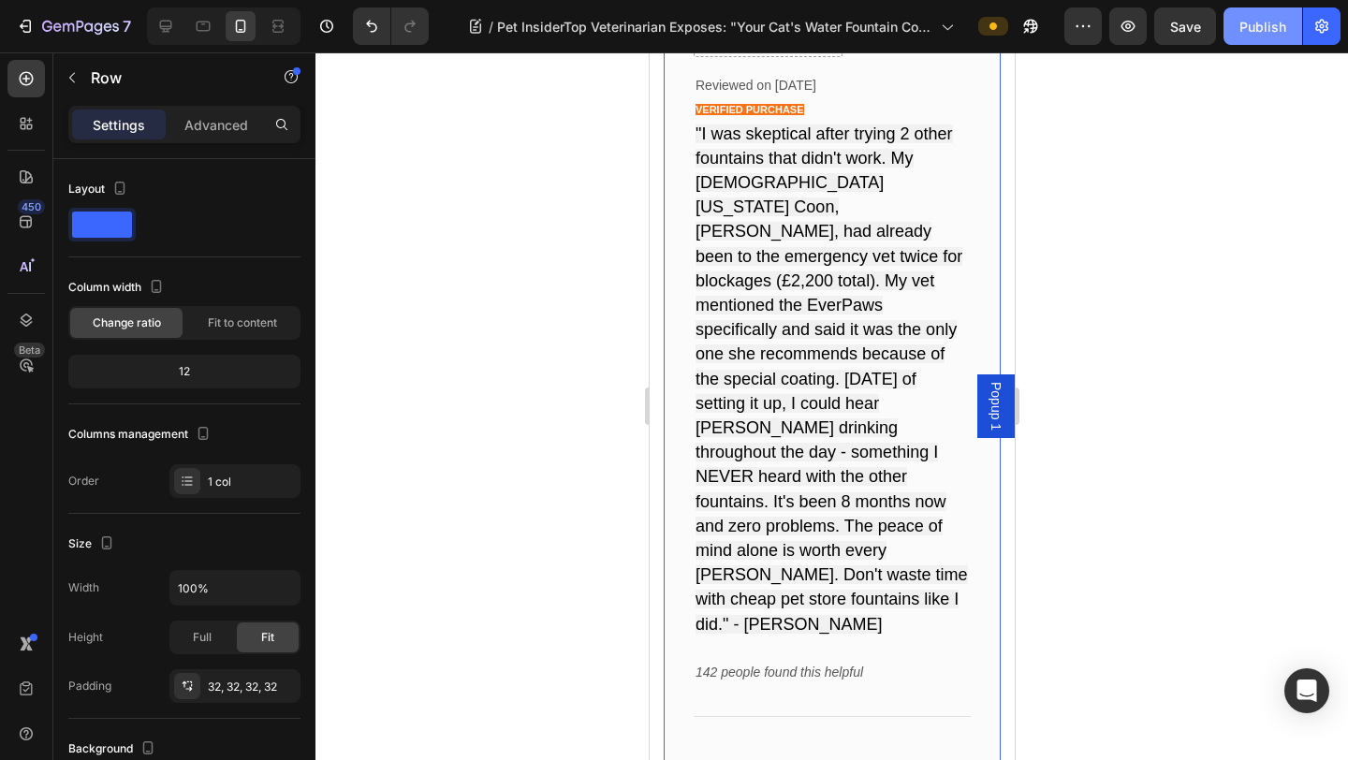
drag, startPoint x: 1253, startPoint y: 37, endPoint x: 336, endPoint y: 282, distance: 949.1
click at [1059, 37] on button "Publish" at bounding box center [1262, 25] width 79 height 37
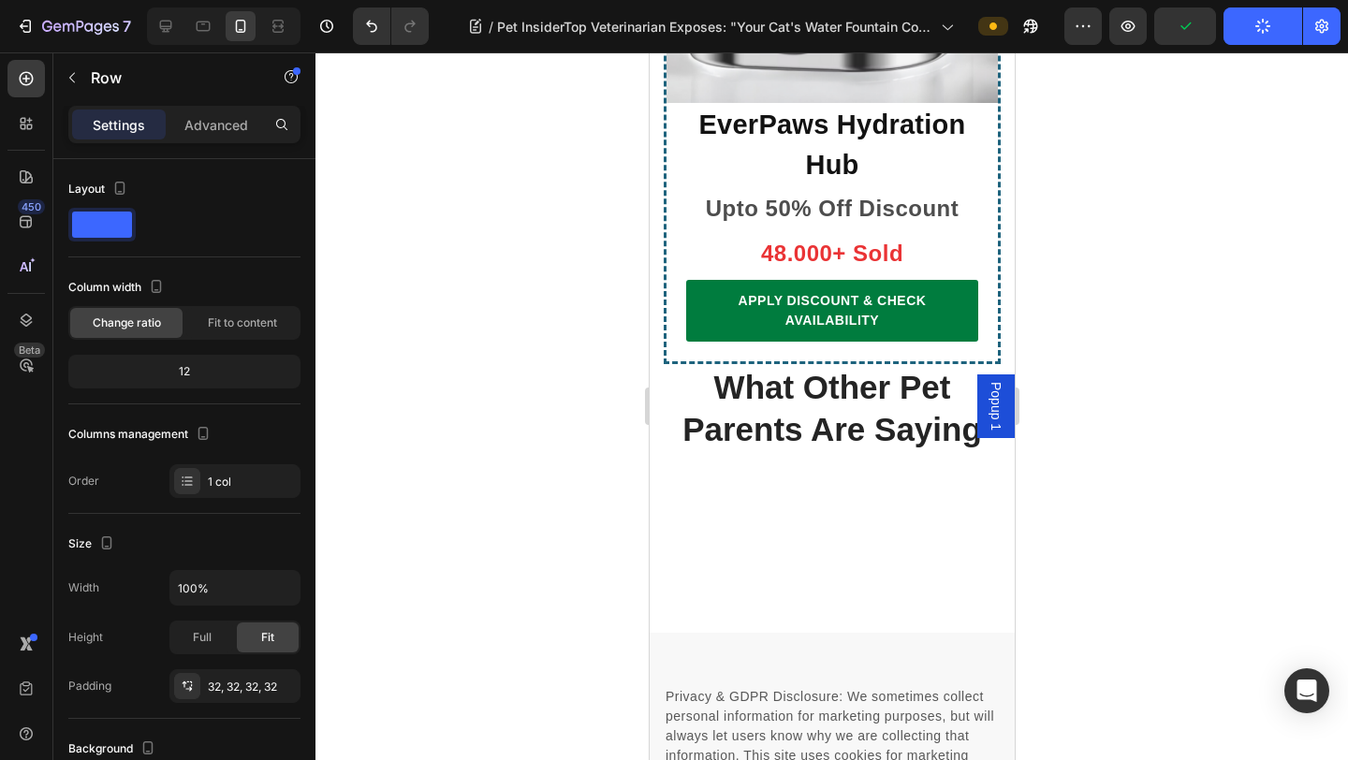
scroll to position [14025, 0]
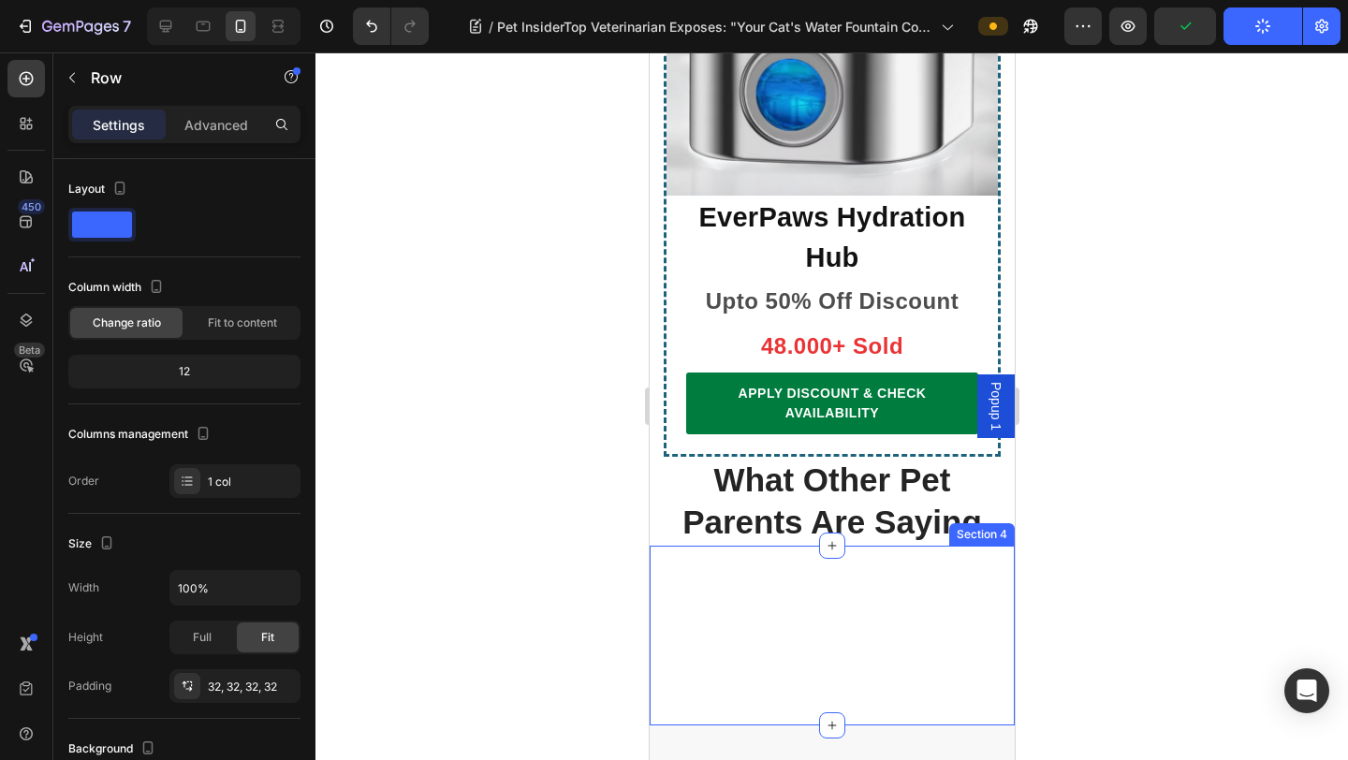
click at [858, 546] on div "Text block Row Section 4" at bounding box center [831, 636] width 365 height 180
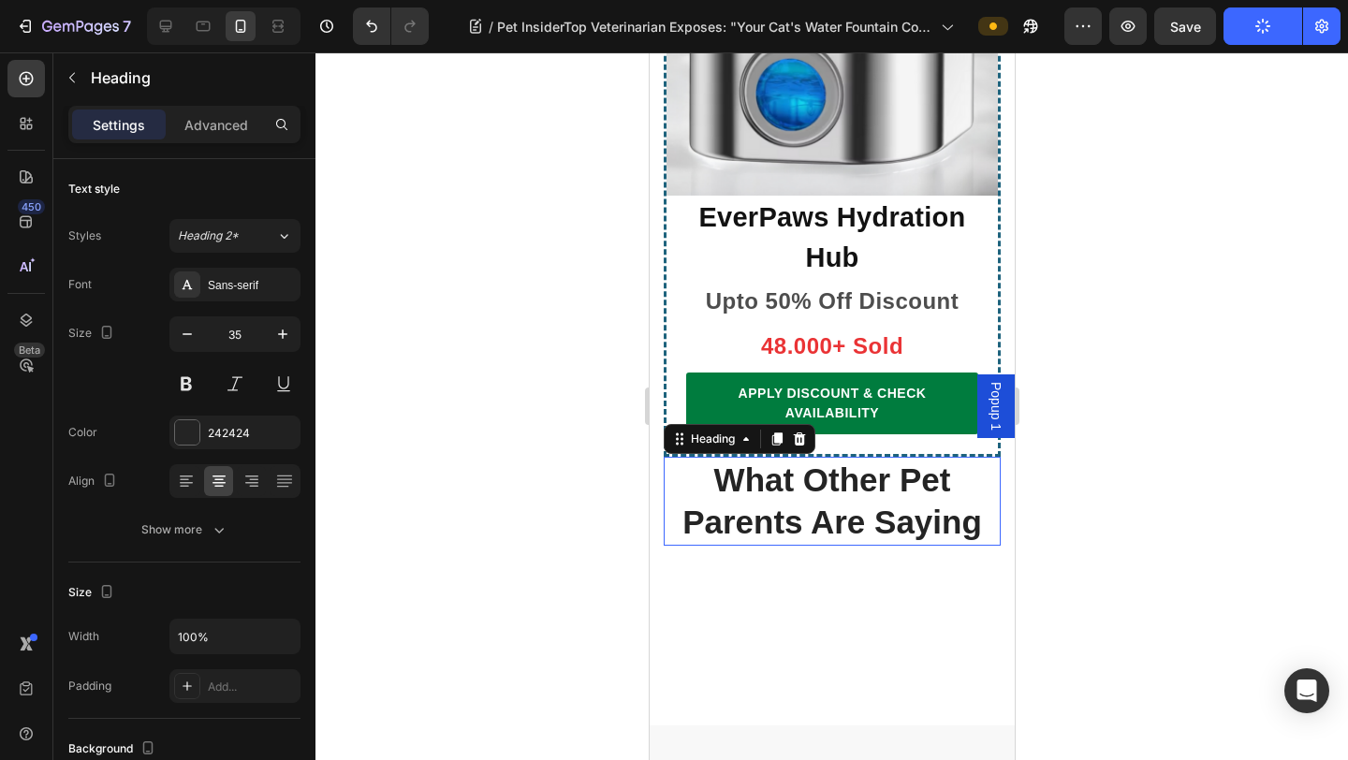
click at [860, 457] on h2 "What Other Pet Parents Are Saying" at bounding box center [831, 501] width 337 height 89
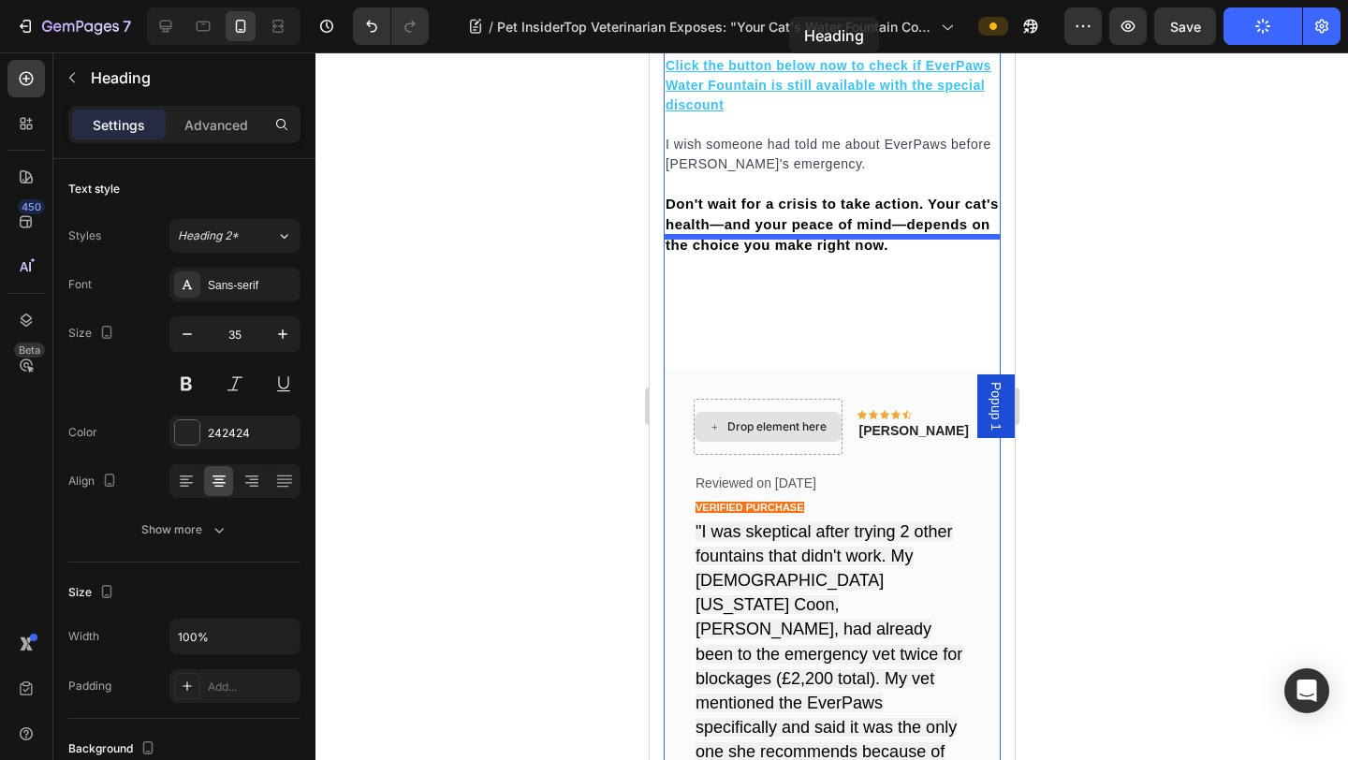
scroll to position [12542, 0]
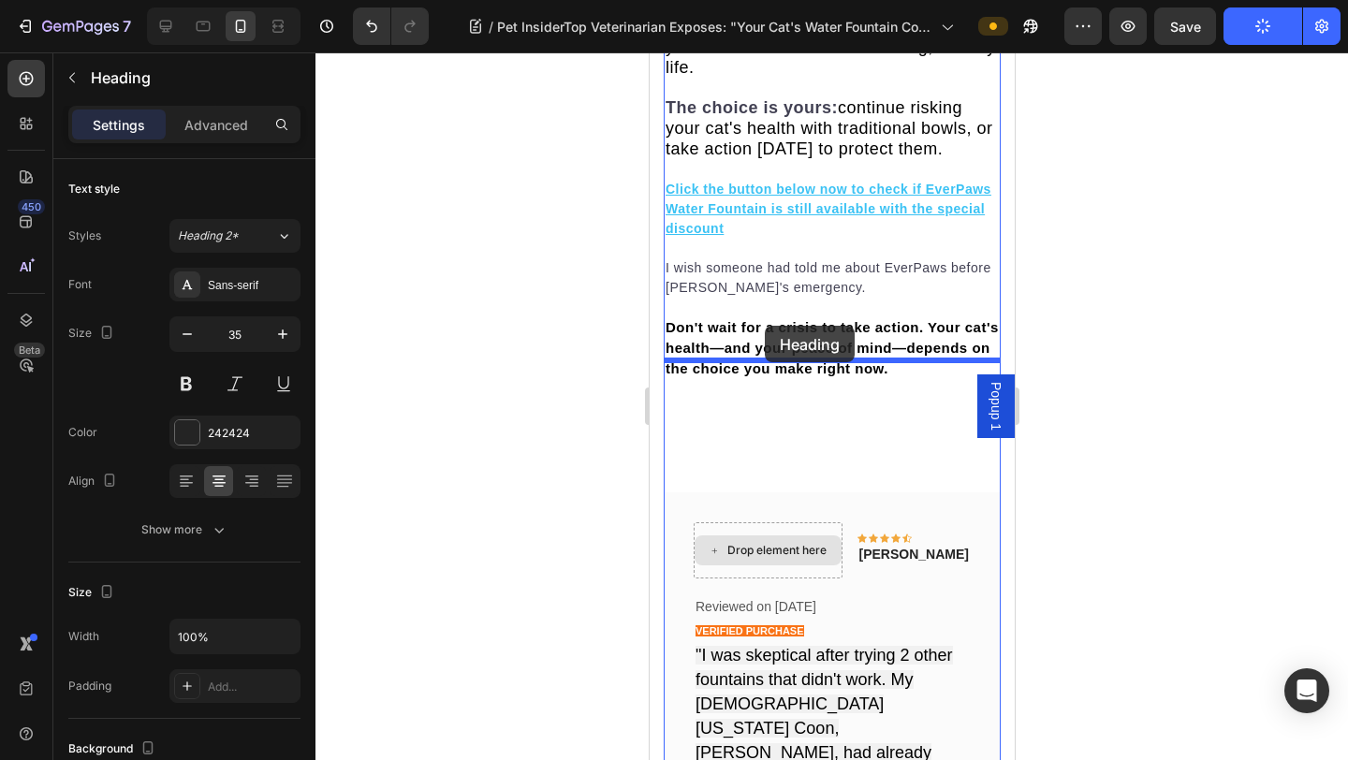
drag, startPoint x: 678, startPoint y: 310, endPoint x: 764, endPoint y: 324, distance: 86.3
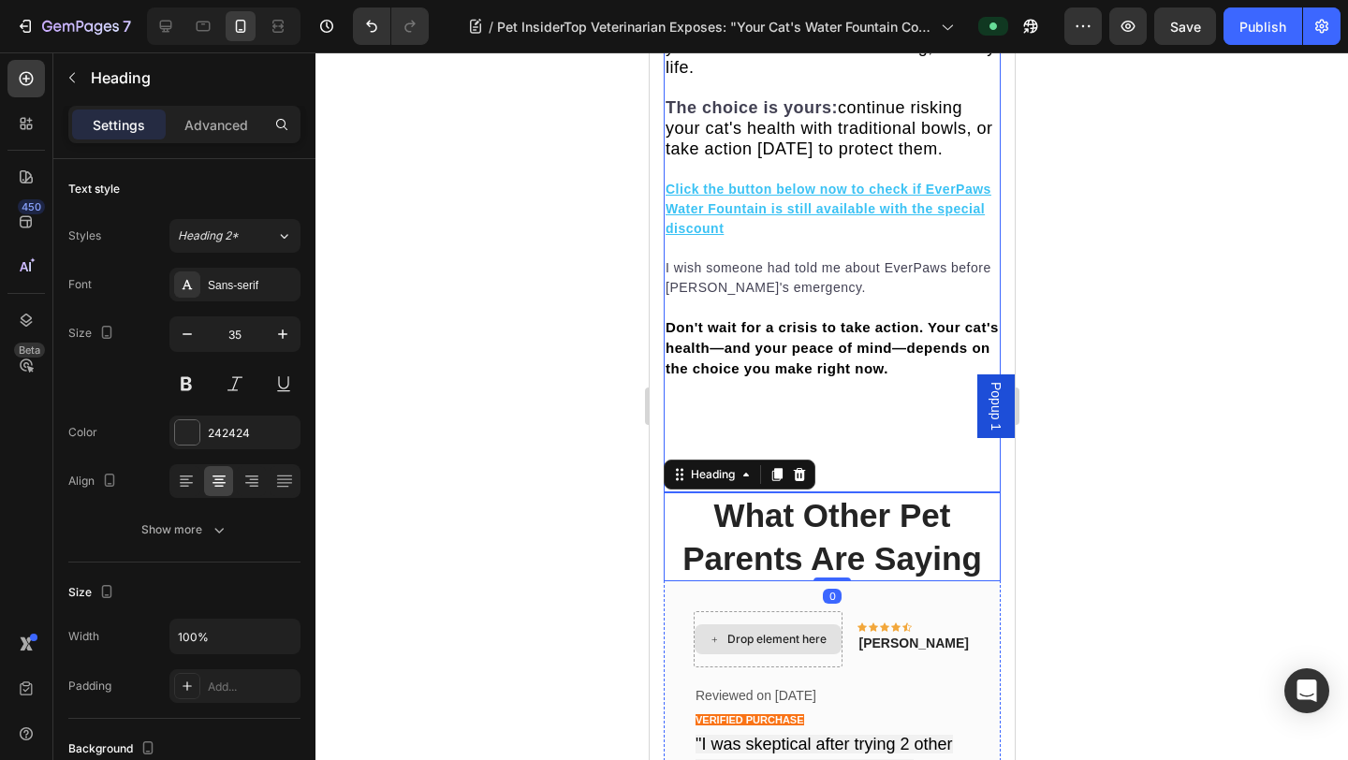
click at [874, 418] on p at bounding box center [830, 437] width 333 height 39
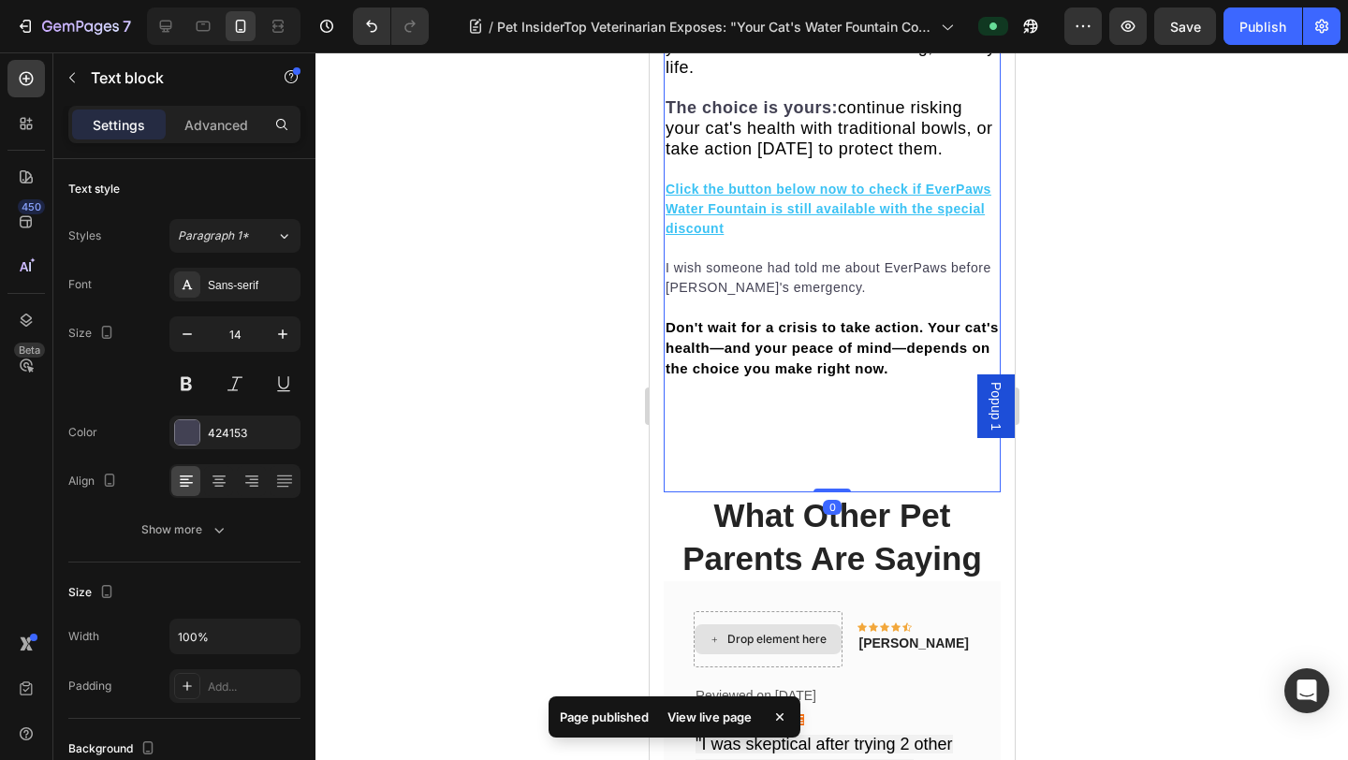
click at [838, 418] on p at bounding box center [830, 437] width 333 height 39
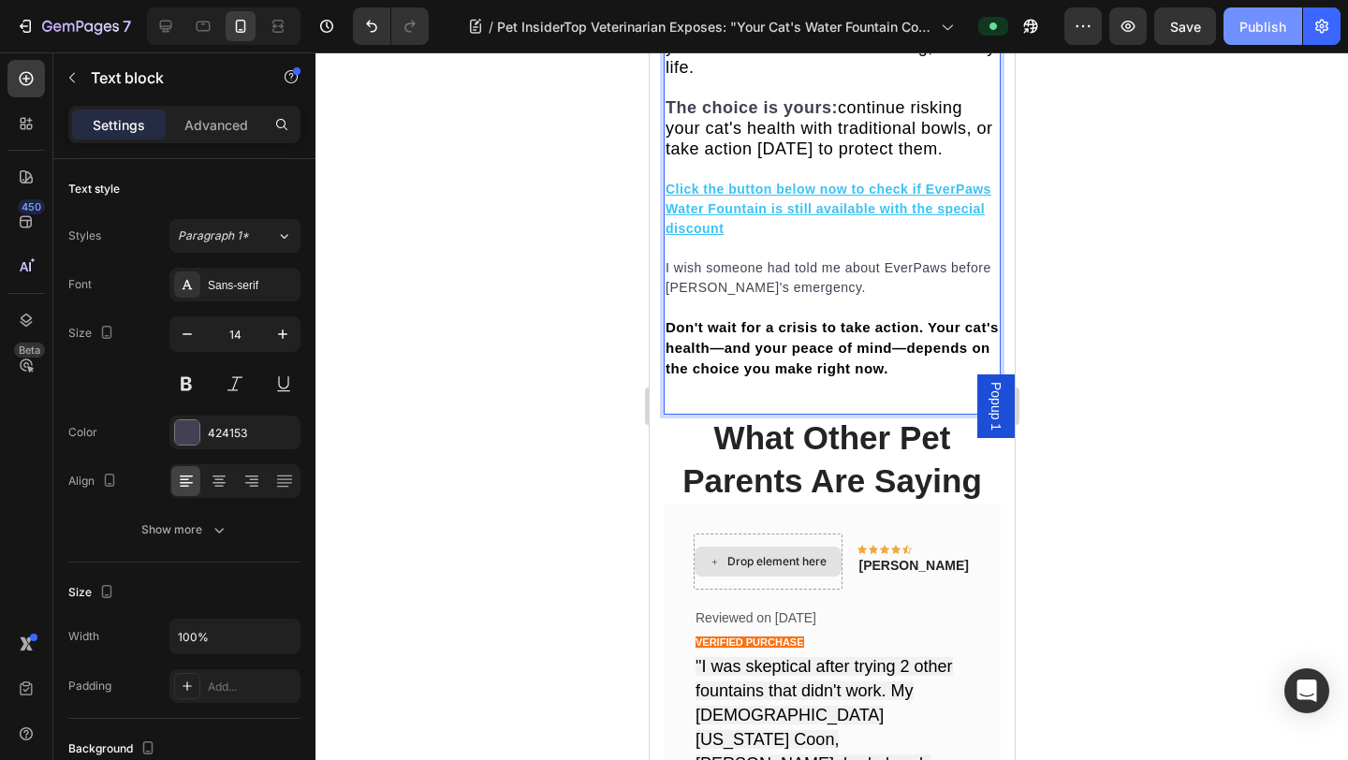
click at [1059, 39] on button "Publish" at bounding box center [1262, 25] width 79 height 37
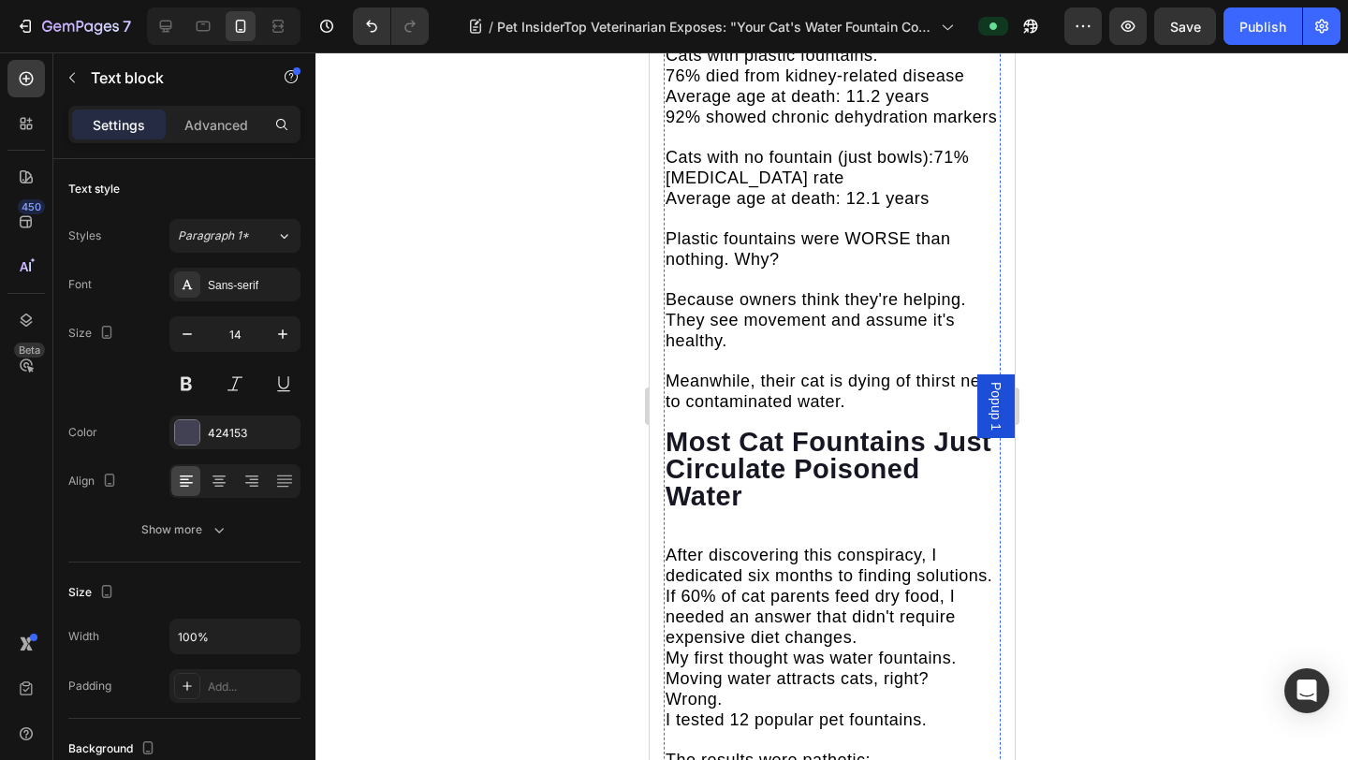
scroll to position [5901, 0]
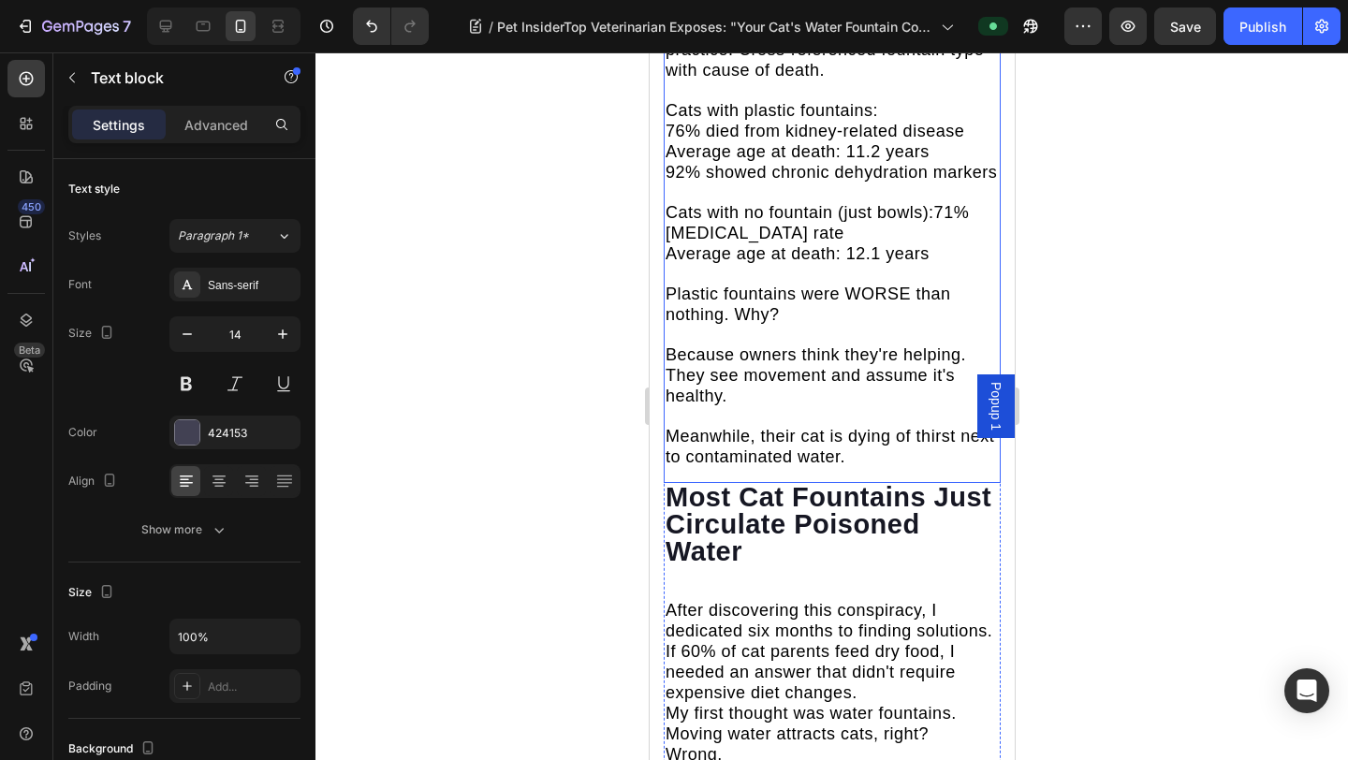
click at [780, 340] on div "I analysed 1,500 patient records from my practice. Cross-referenced fountain ty…" at bounding box center [831, 247] width 337 height 472
click at [847, 324] on p "I analysed 1,500 patient records from my practice. Cross-referenced fountain ty…" at bounding box center [830, 244] width 333 height 448
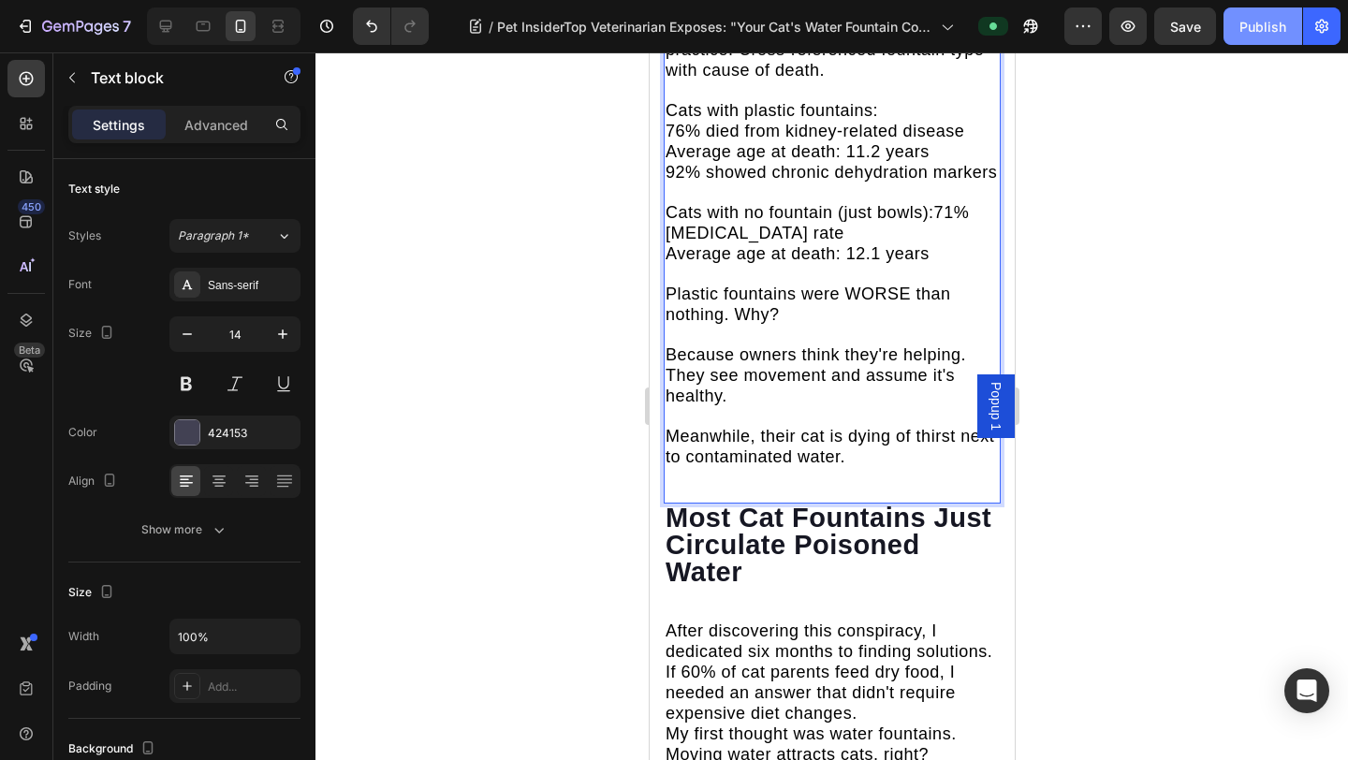
click at [1059, 22] on div "Publish" at bounding box center [1262, 27] width 47 height 20
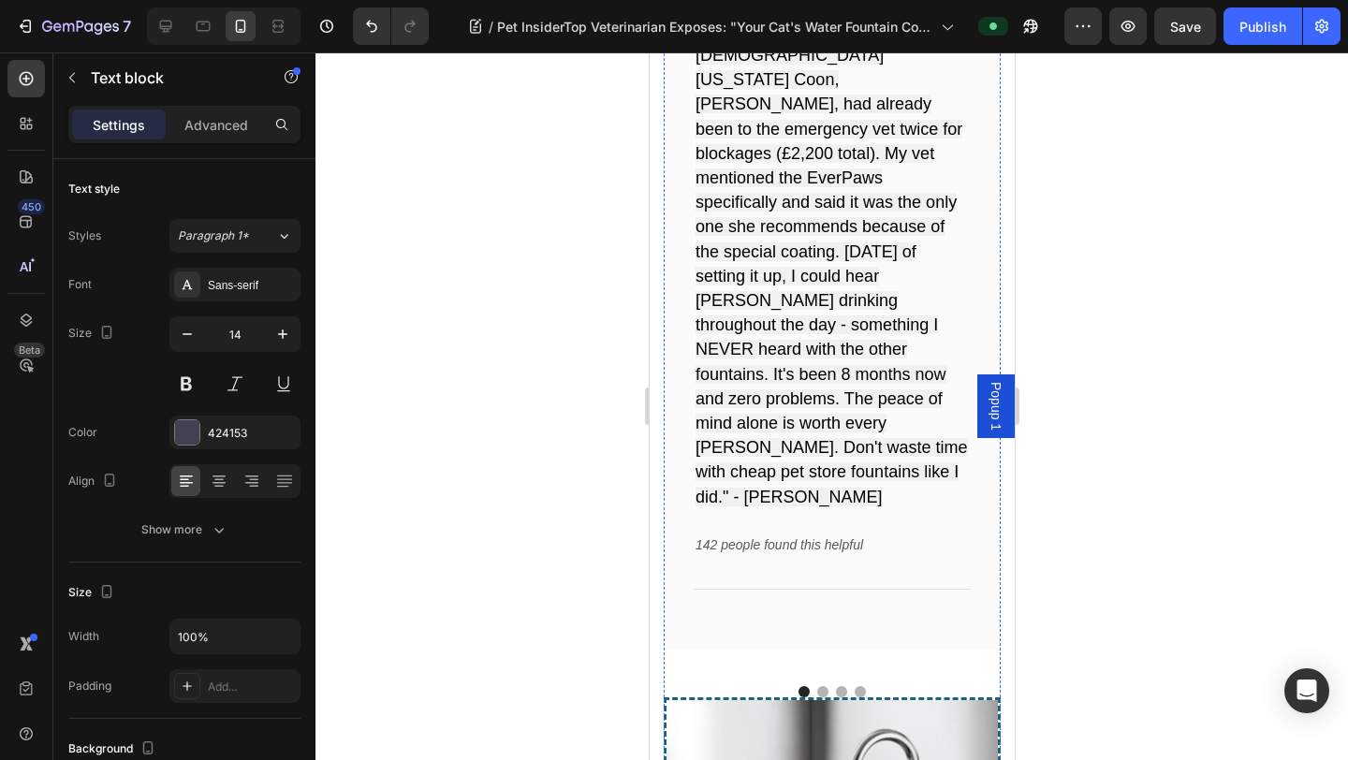
scroll to position [13199, 0]
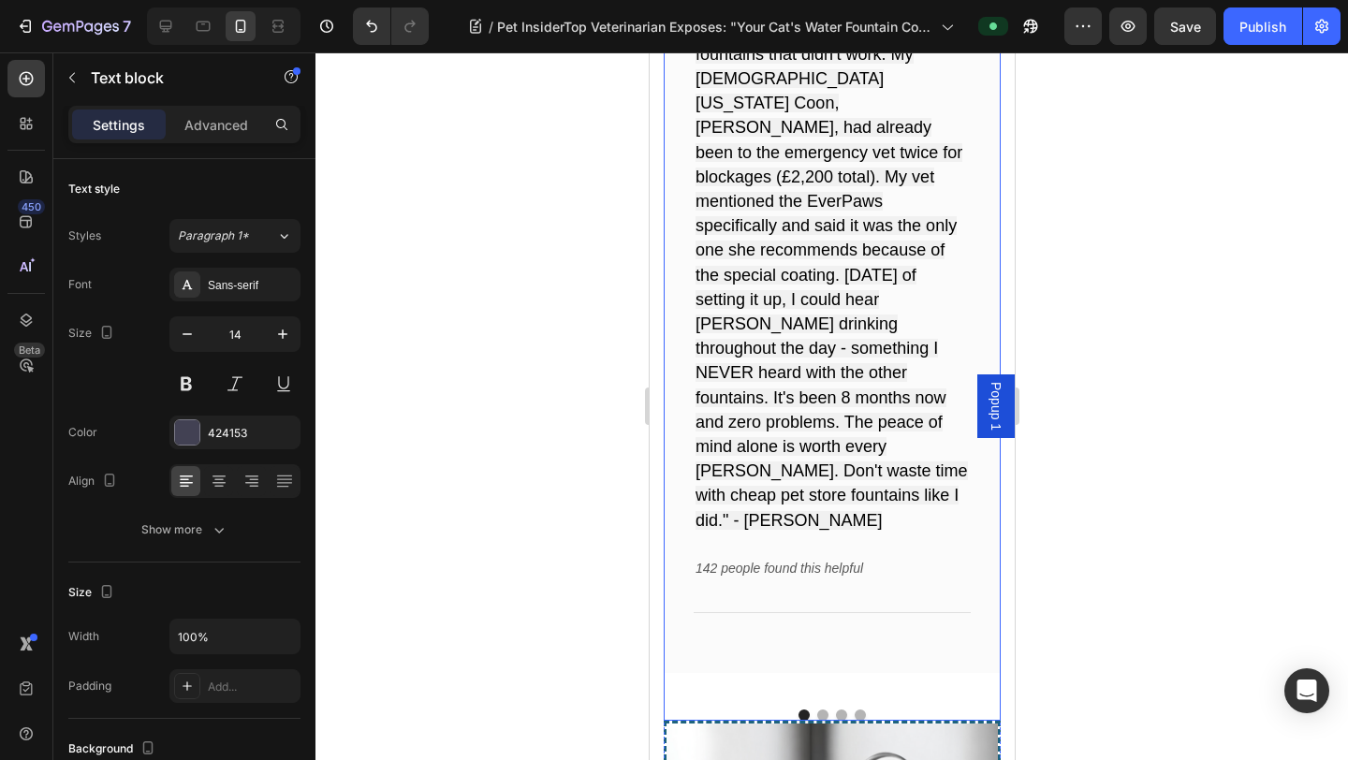
click at [860, 660] on button "Dot" at bounding box center [858, 714] width 11 height 11
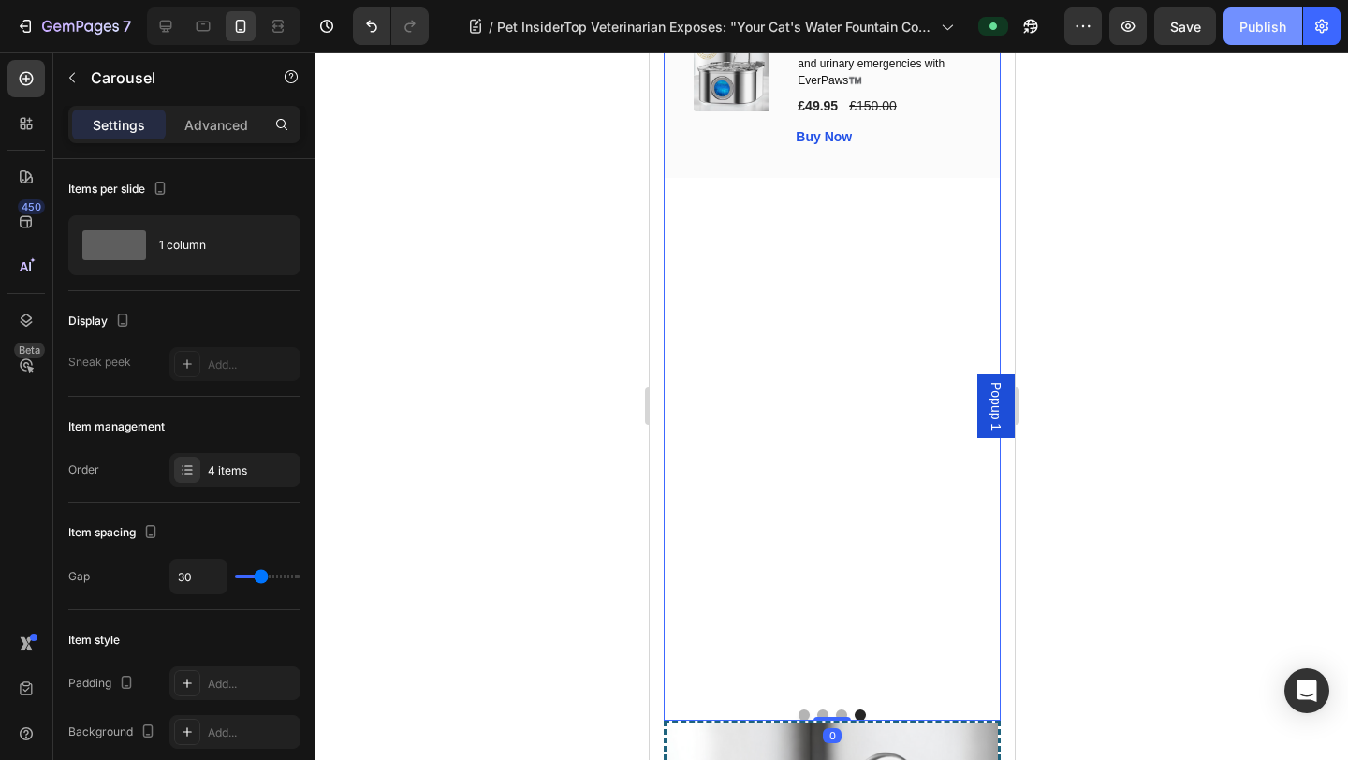
click at [1059, 29] on div "Publish" at bounding box center [1262, 27] width 47 height 20
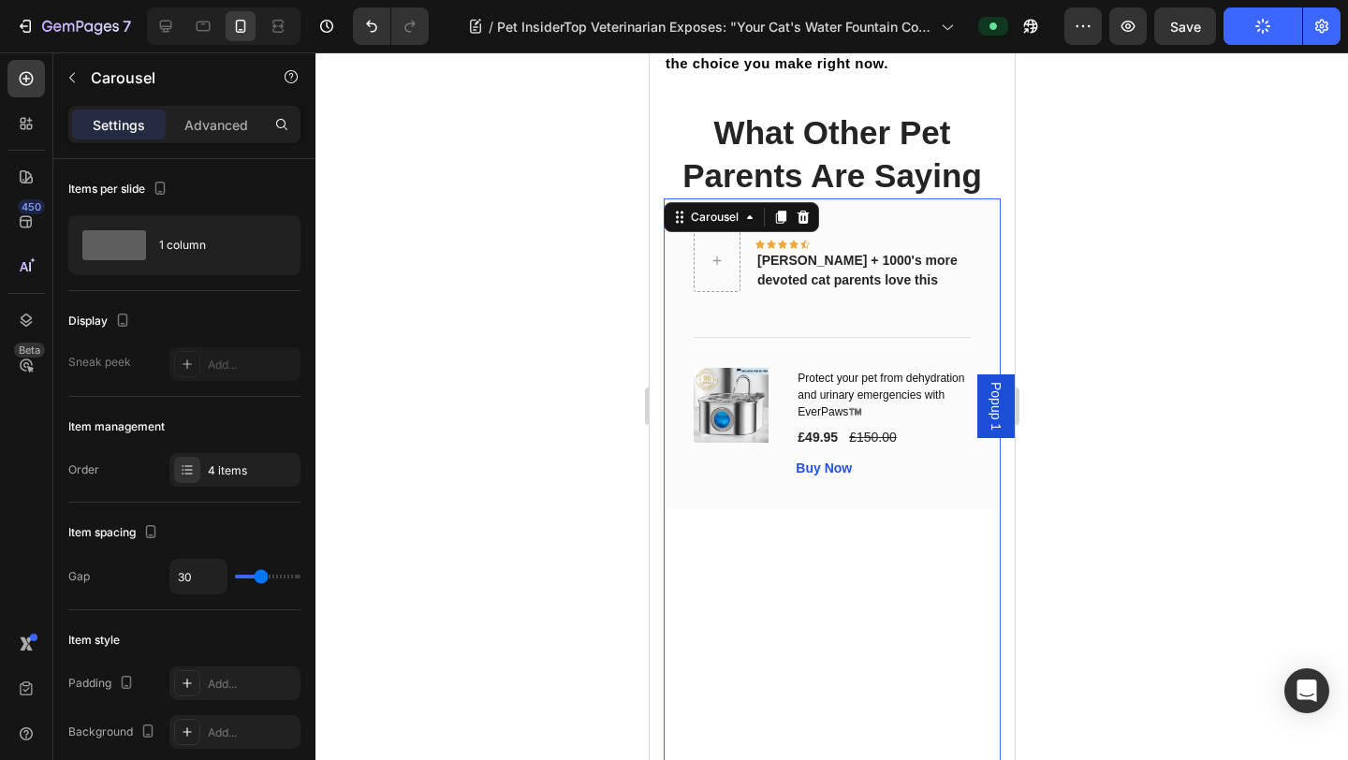
scroll to position [12865, 0]
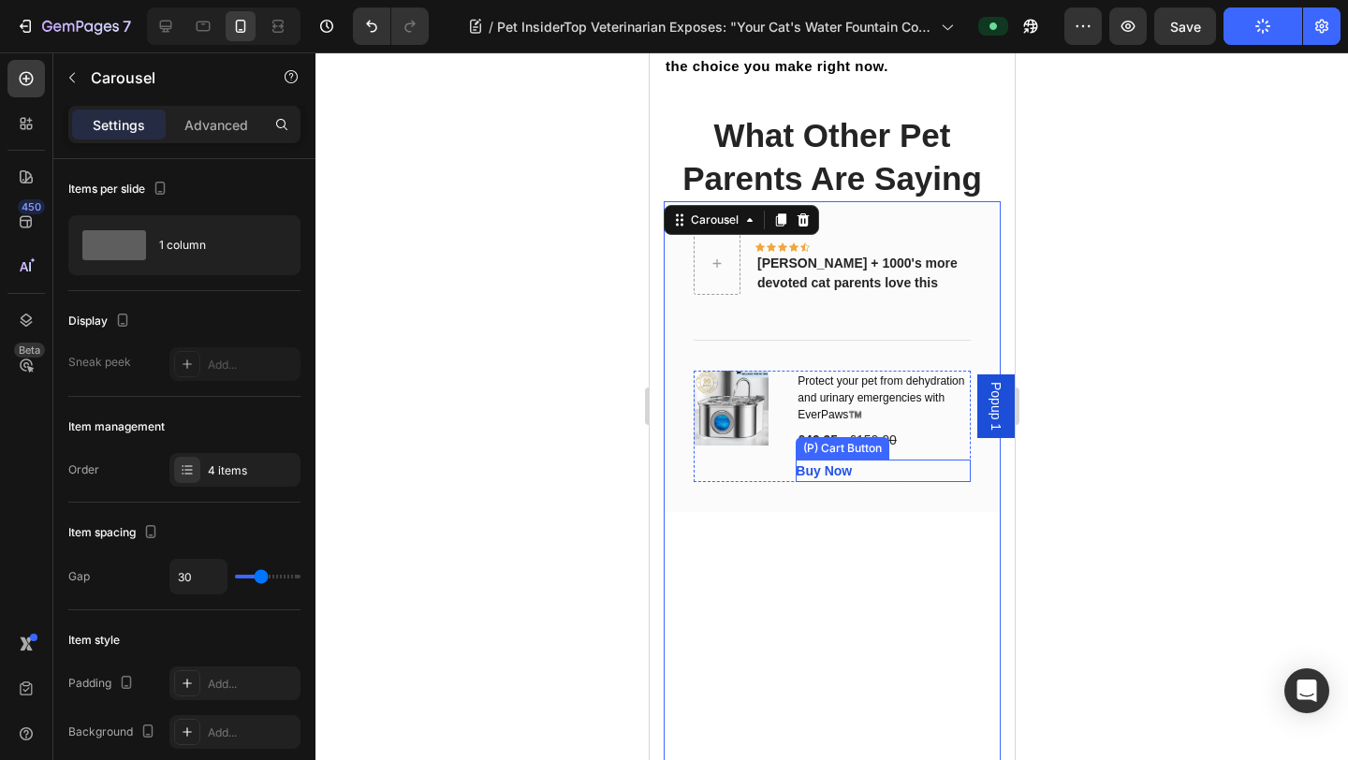
click at [861, 459] on div "Buy Now (P) Cart Button" at bounding box center [882, 470] width 175 height 22
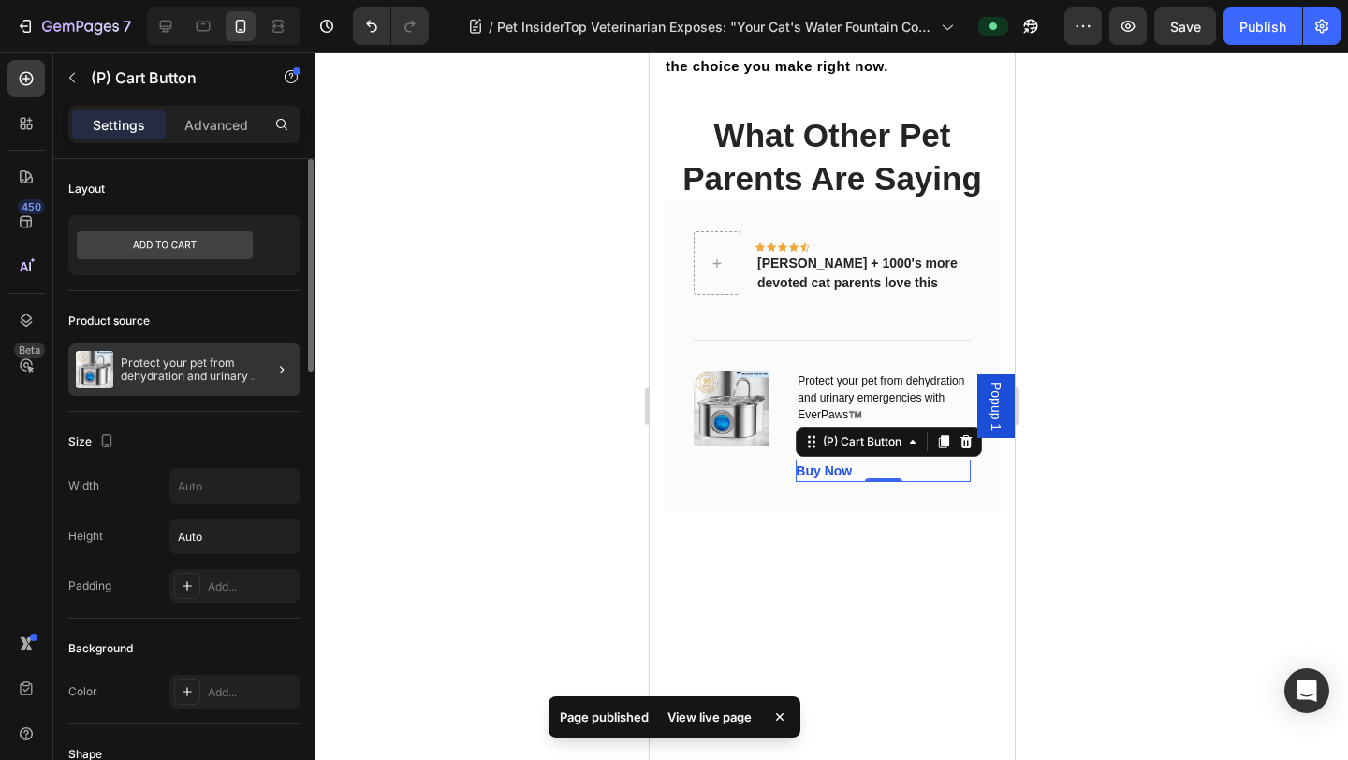
click at [262, 360] on div at bounding box center [274, 369] width 52 height 52
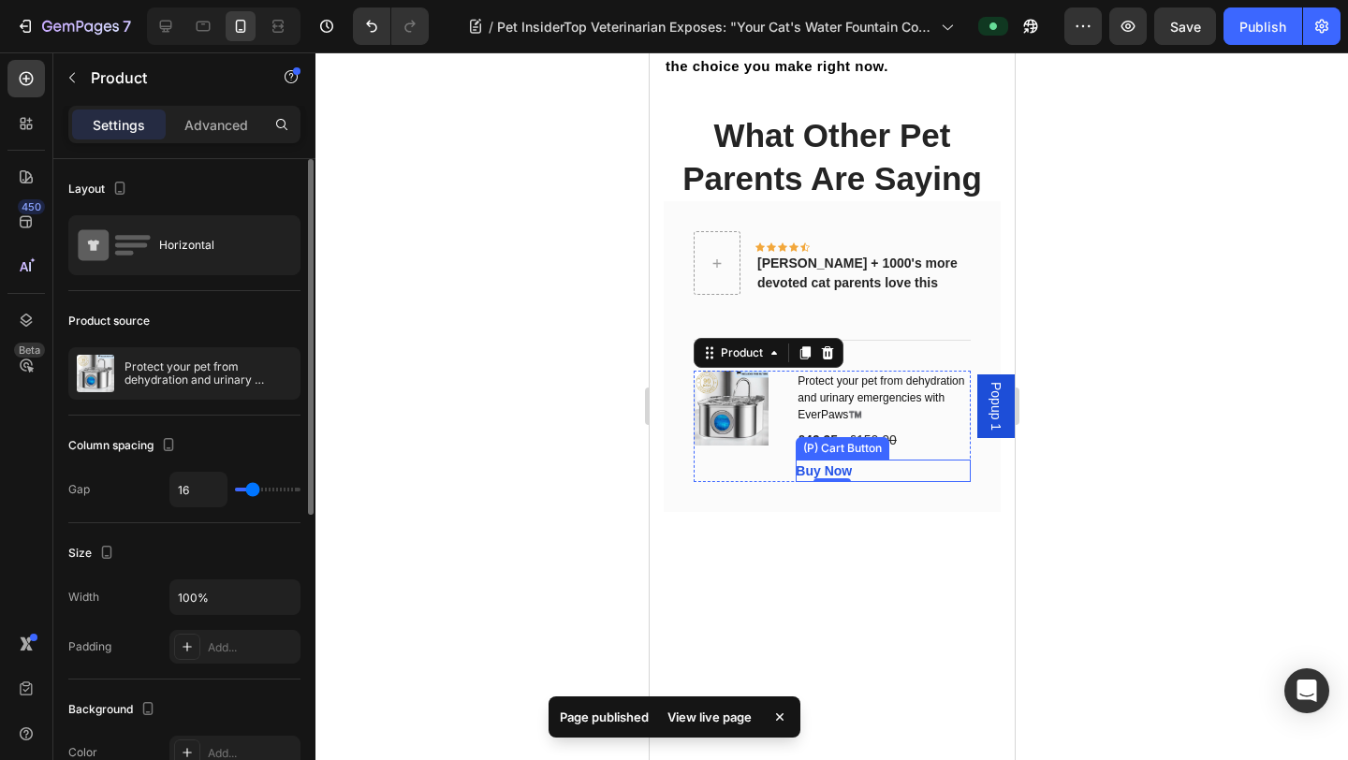
click at [856, 459] on div "Buy Now (P) Cart Button" at bounding box center [882, 470] width 175 height 22
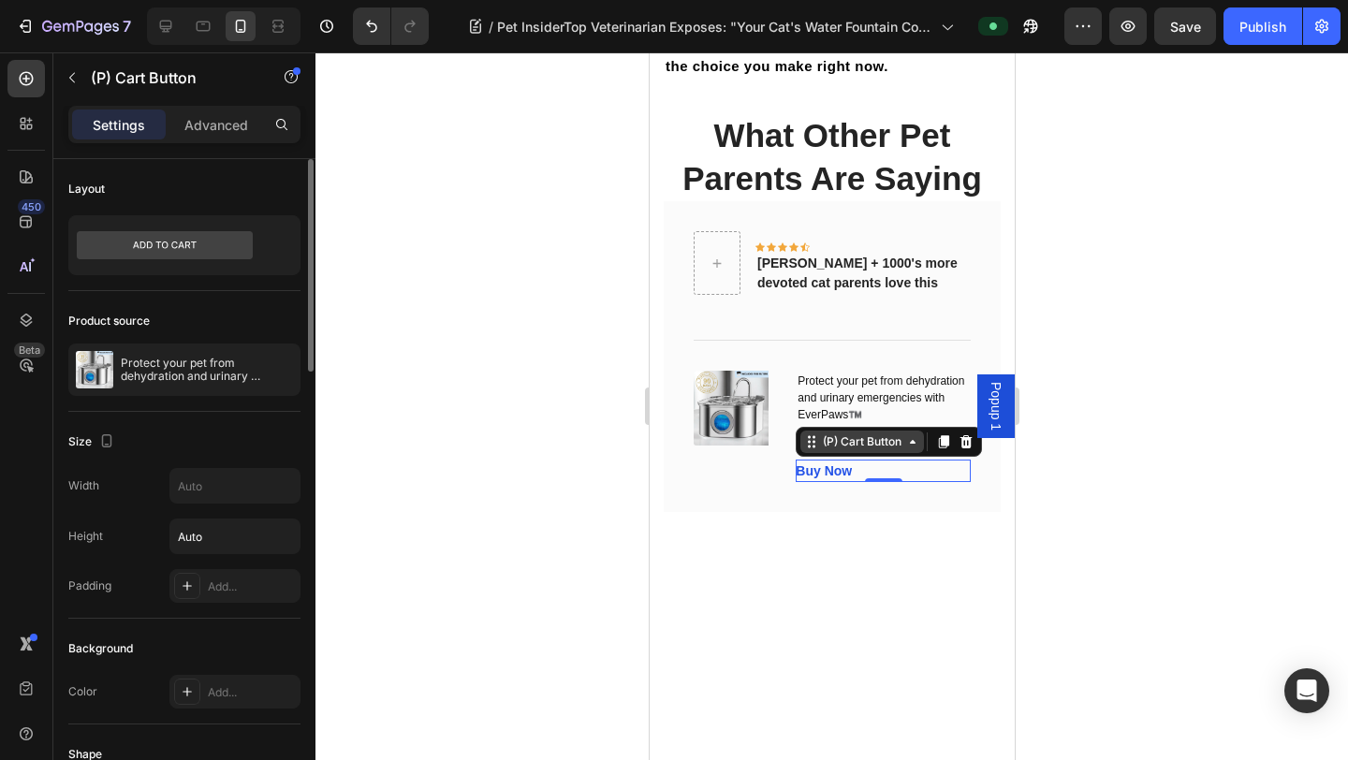
click at [879, 433] on div "(P) Cart Button" at bounding box center [861, 441] width 86 height 17
click at [880, 433] on div "(P) Cart Button" at bounding box center [861, 441] width 86 height 17
click at [966, 435] on icon at bounding box center [965, 441] width 12 height 13
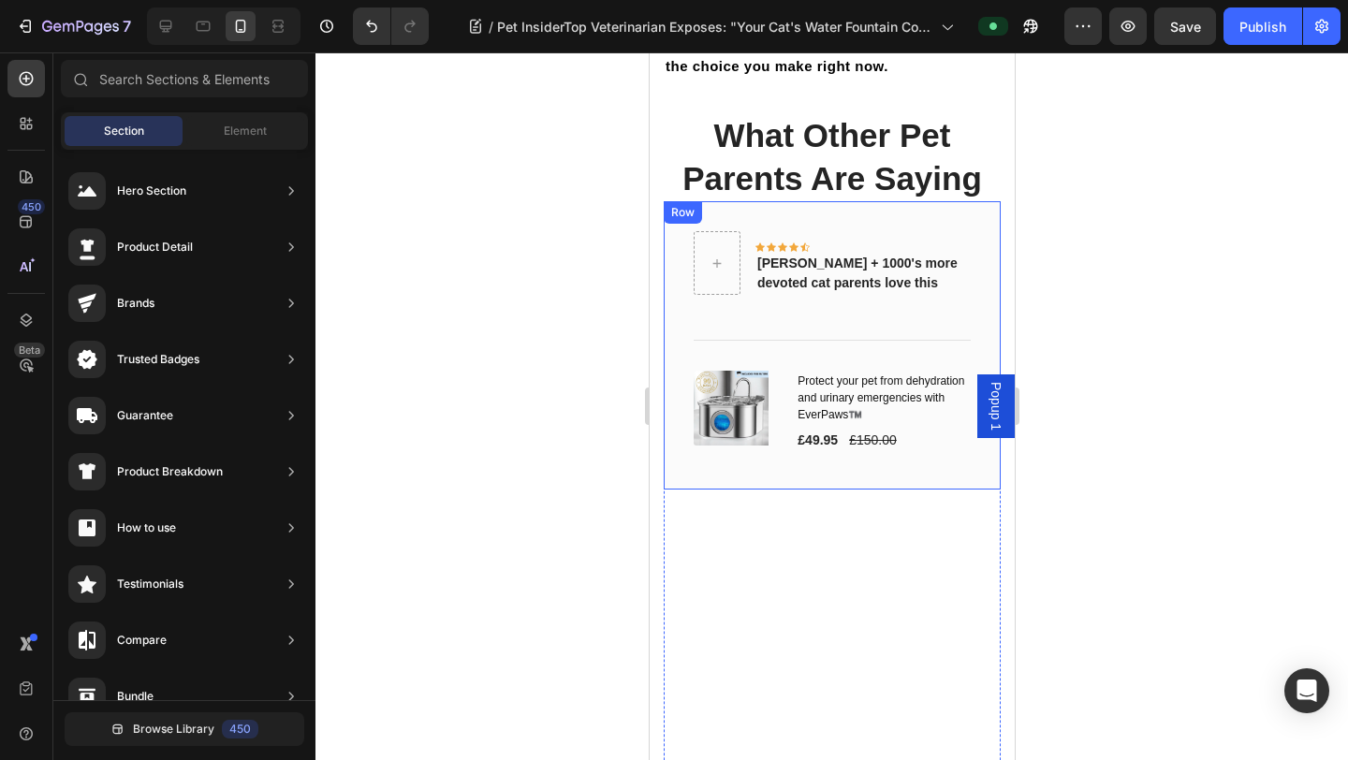
click at [851, 329] on div "Icon Icon Icon Icon Icon Row Rita Carroll + 1000's more devoted cat parents lov…" at bounding box center [831, 345] width 337 height 288
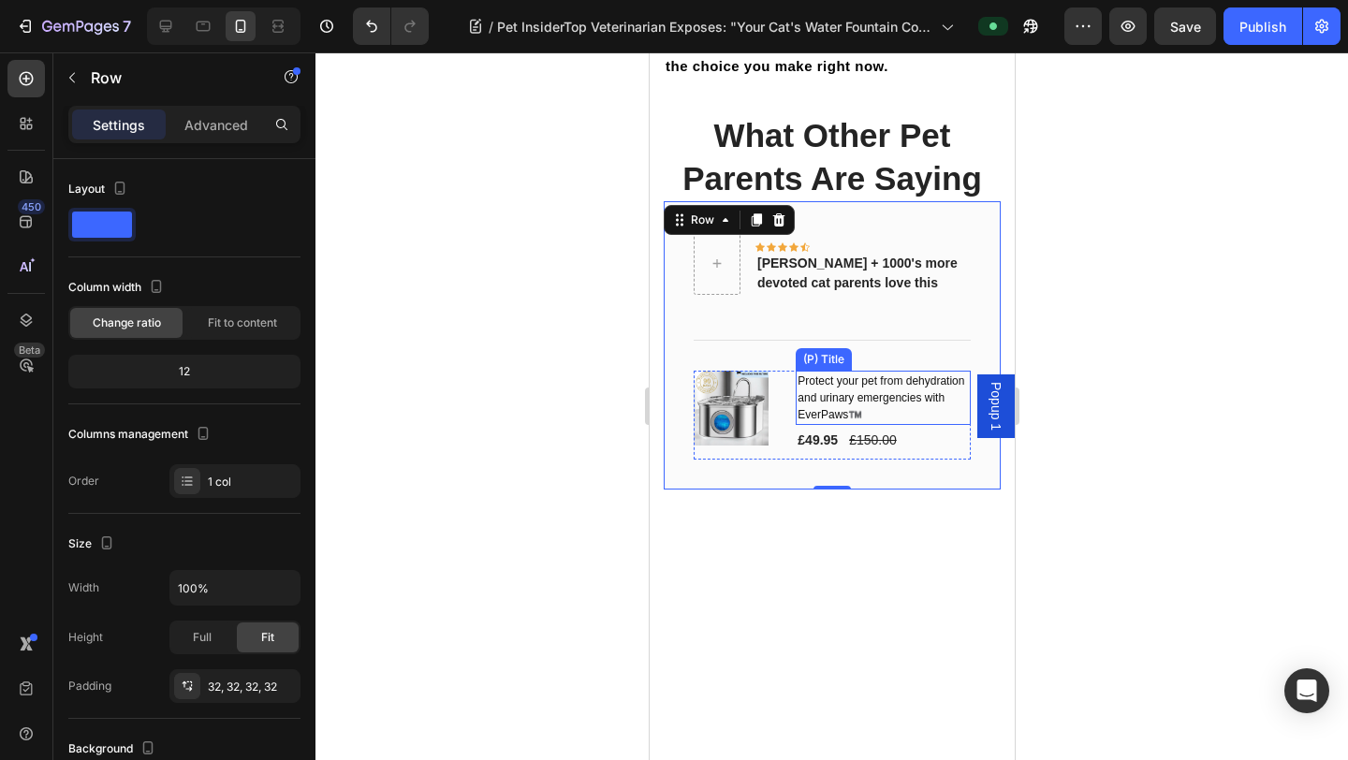
click at [836, 371] on h1 "Protect your pet from dehydration and urinary emergencies with EverPaws™️" at bounding box center [882, 398] width 175 height 54
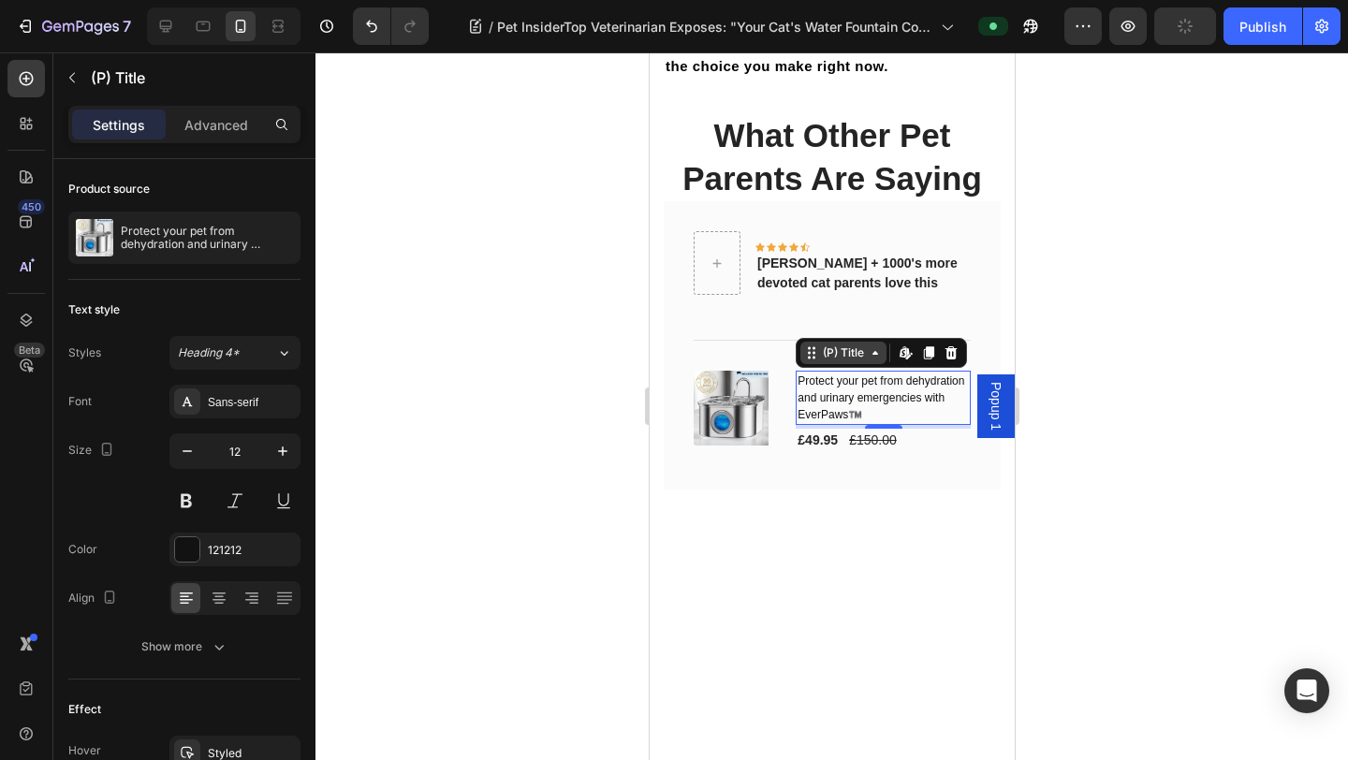
click at [866, 344] on div "(P) Title" at bounding box center [842, 352] width 49 height 17
click at [1059, 255] on div at bounding box center [831, 405] width 1032 height 707
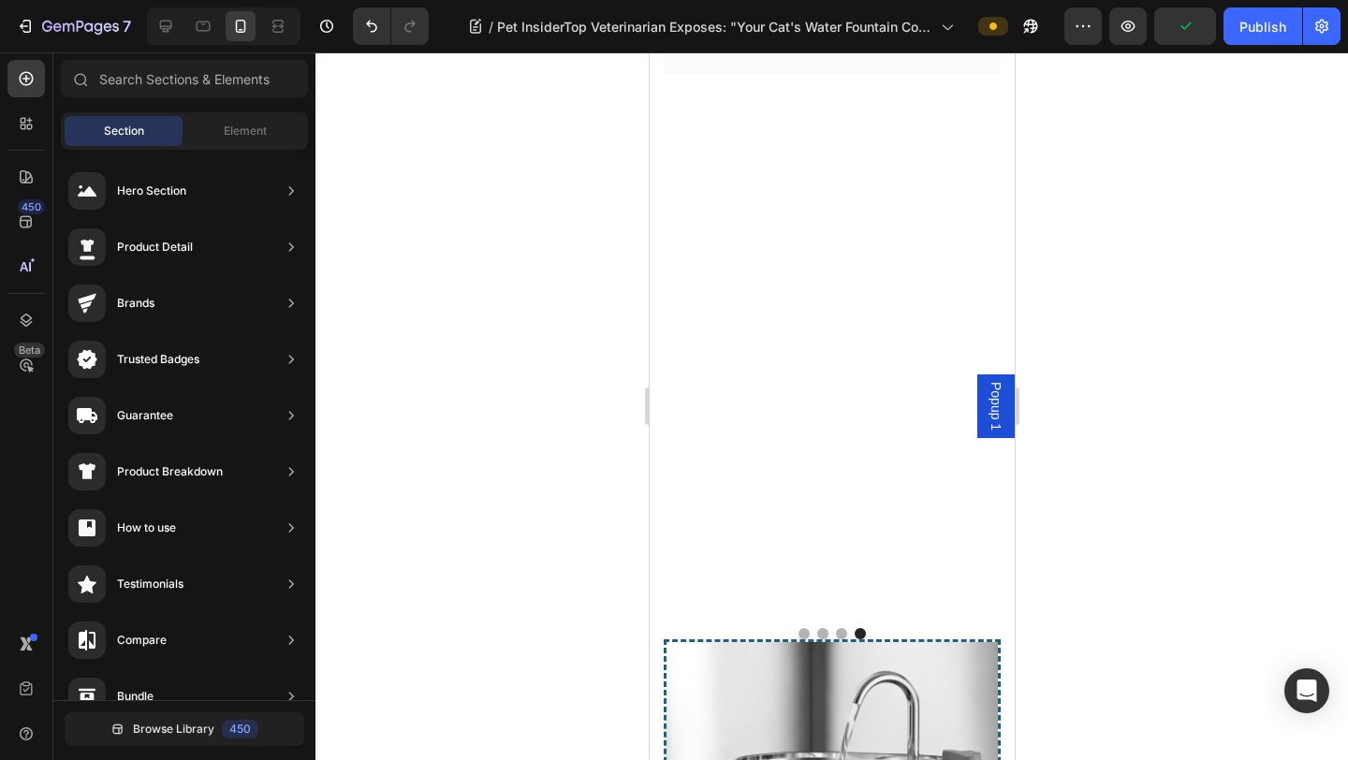
scroll to position [13284, 0]
click at [1059, 36] on div "Publish" at bounding box center [1262, 27] width 47 height 20
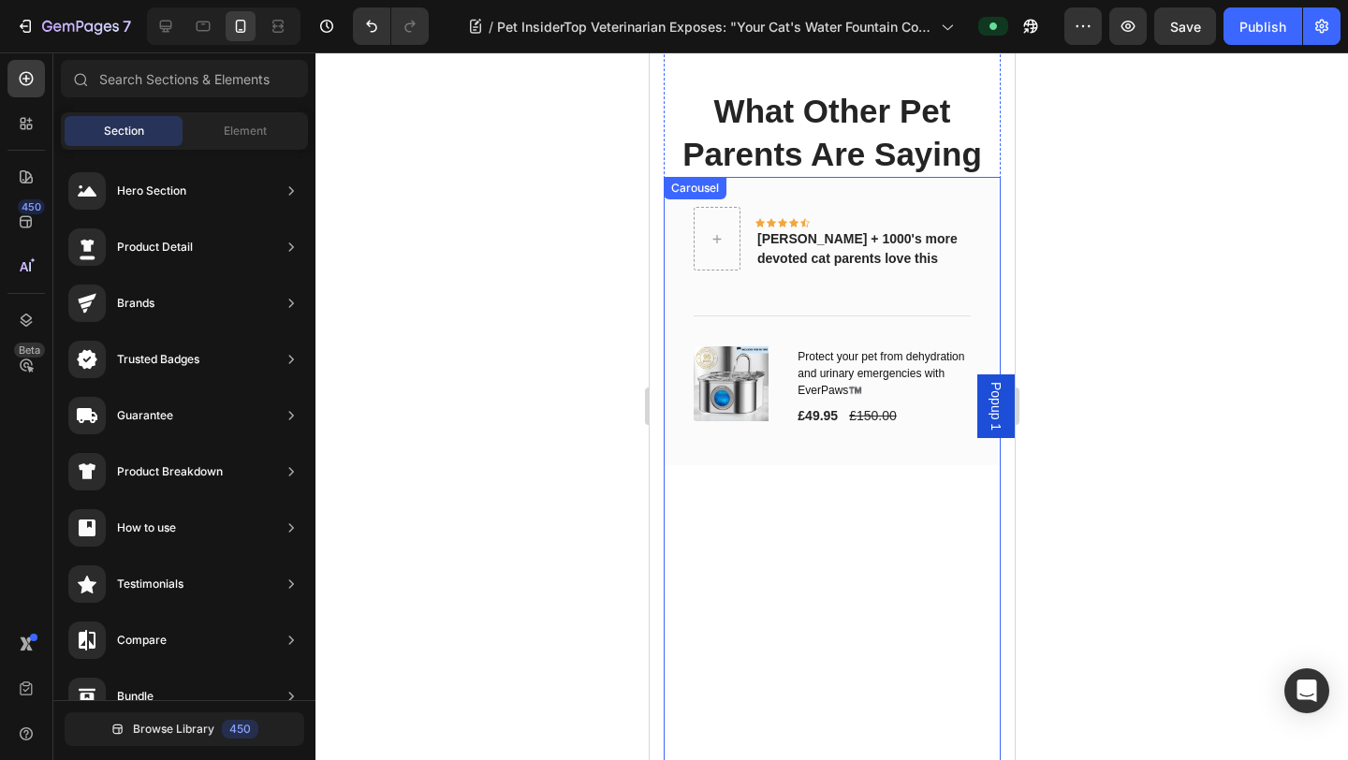
scroll to position [12861, 0]
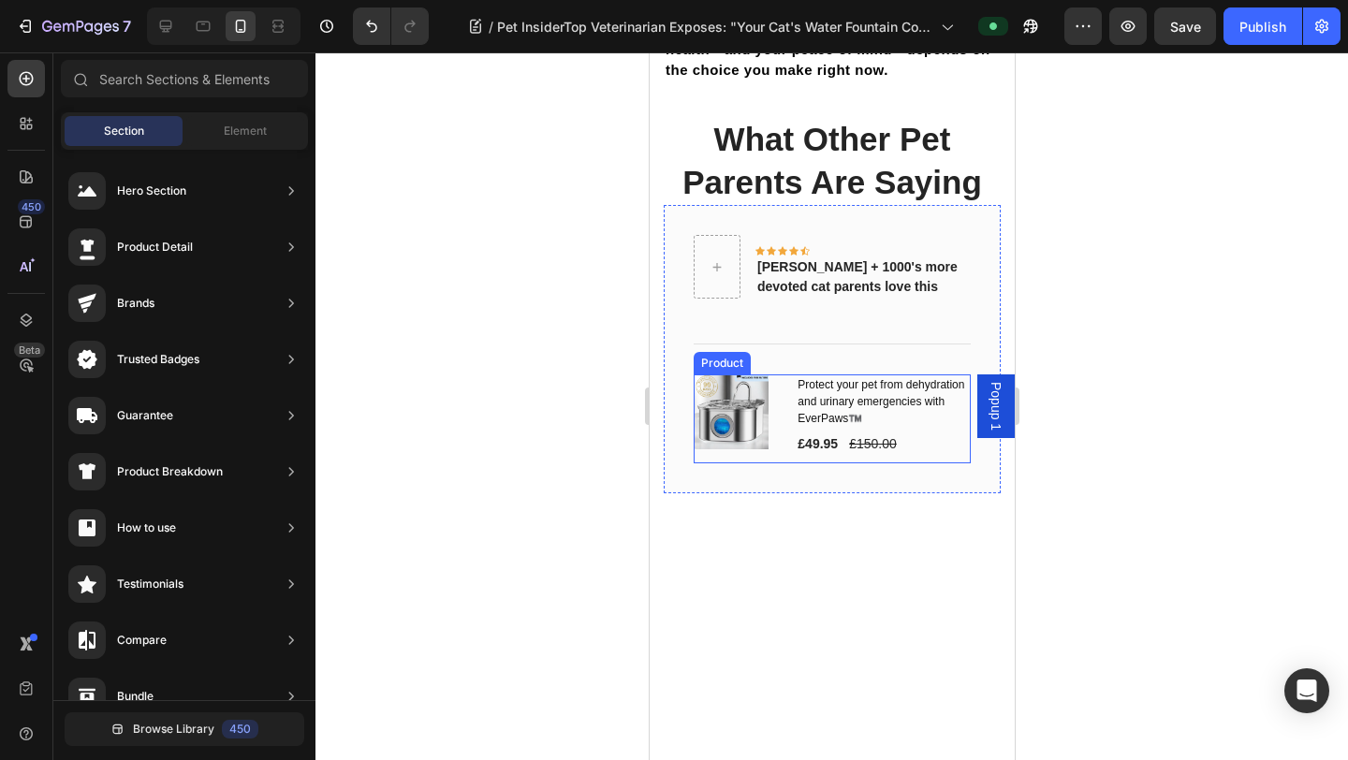
click at [934, 374] on div "Protect your pet from dehydration and urinary emergencies with EverPaws™️ (P) T…" at bounding box center [882, 418] width 175 height 89
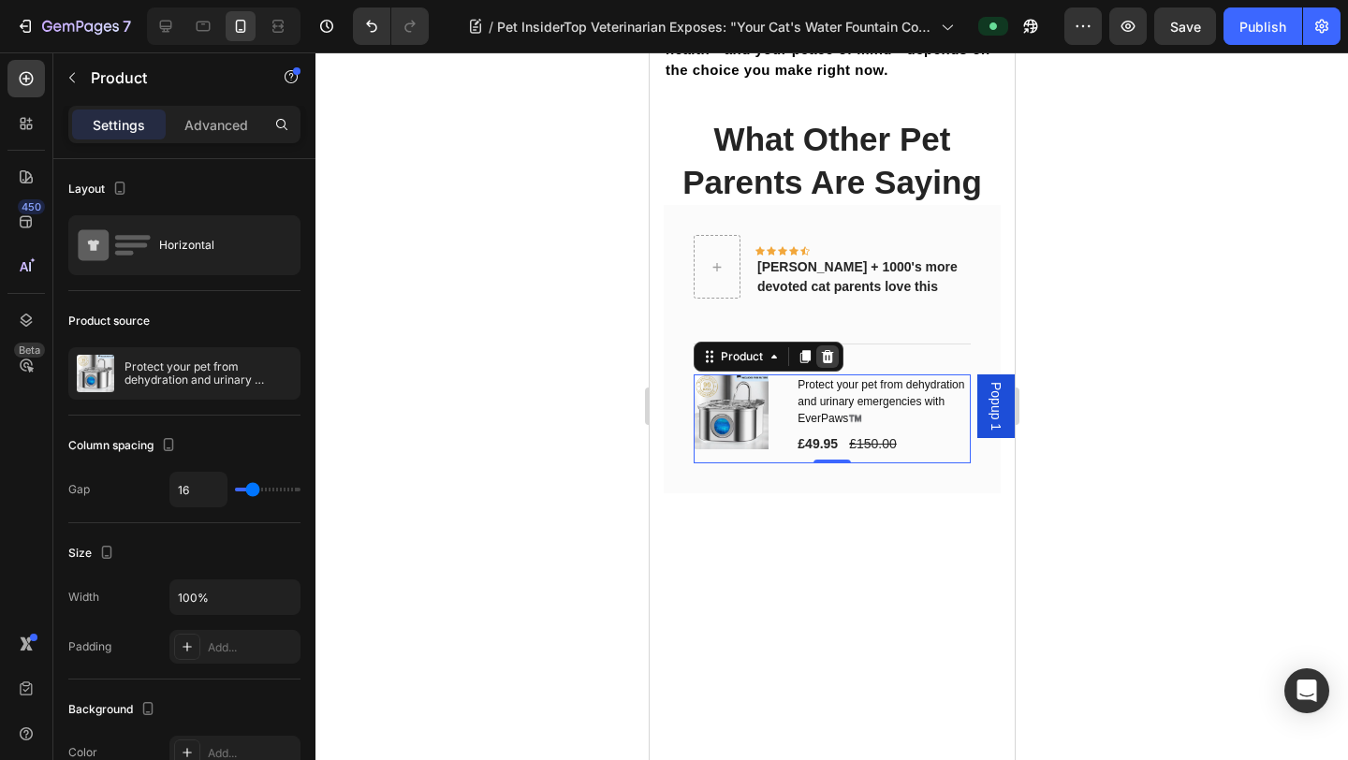
click at [832, 349] on icon at bounding box center [826, 356] width 15 height 15
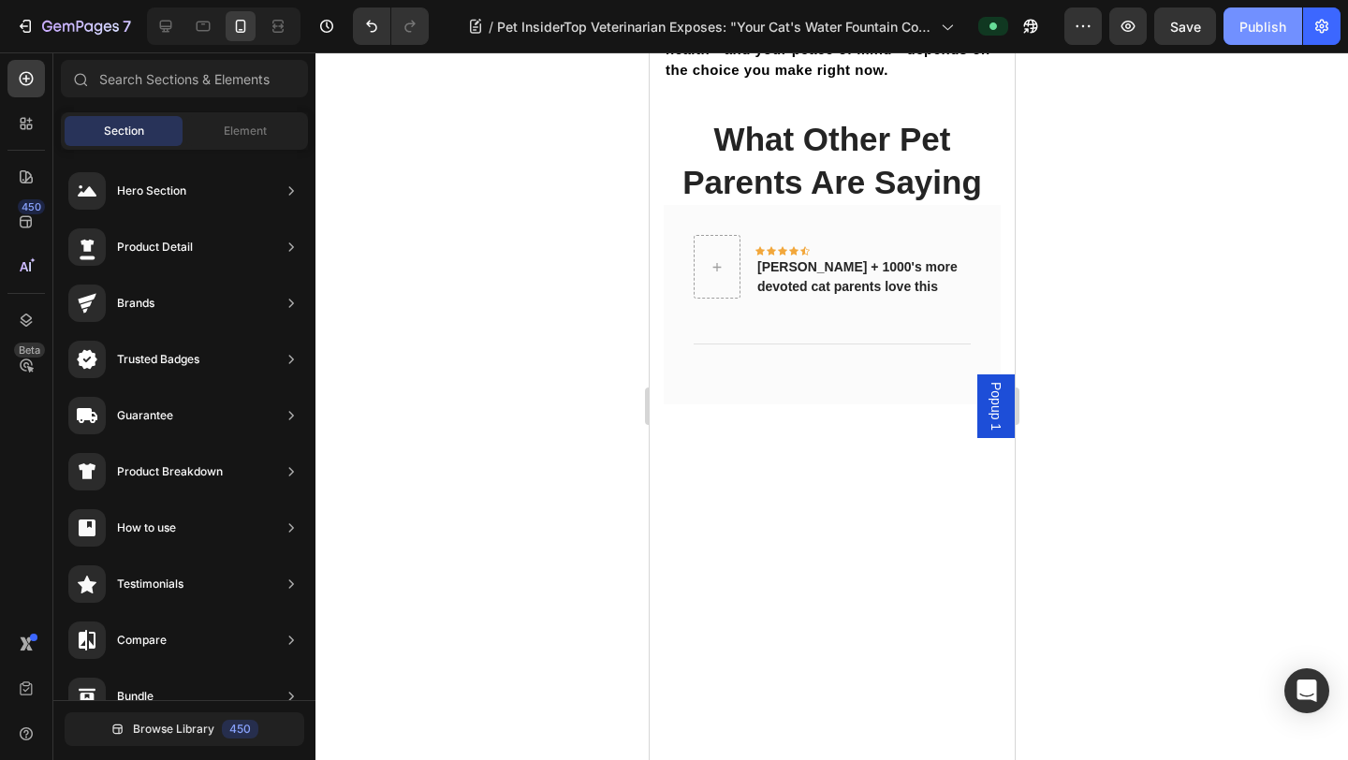
click at [1059, 31] on div "Publish" at bounding box center [1262, 27] width 47 height 20
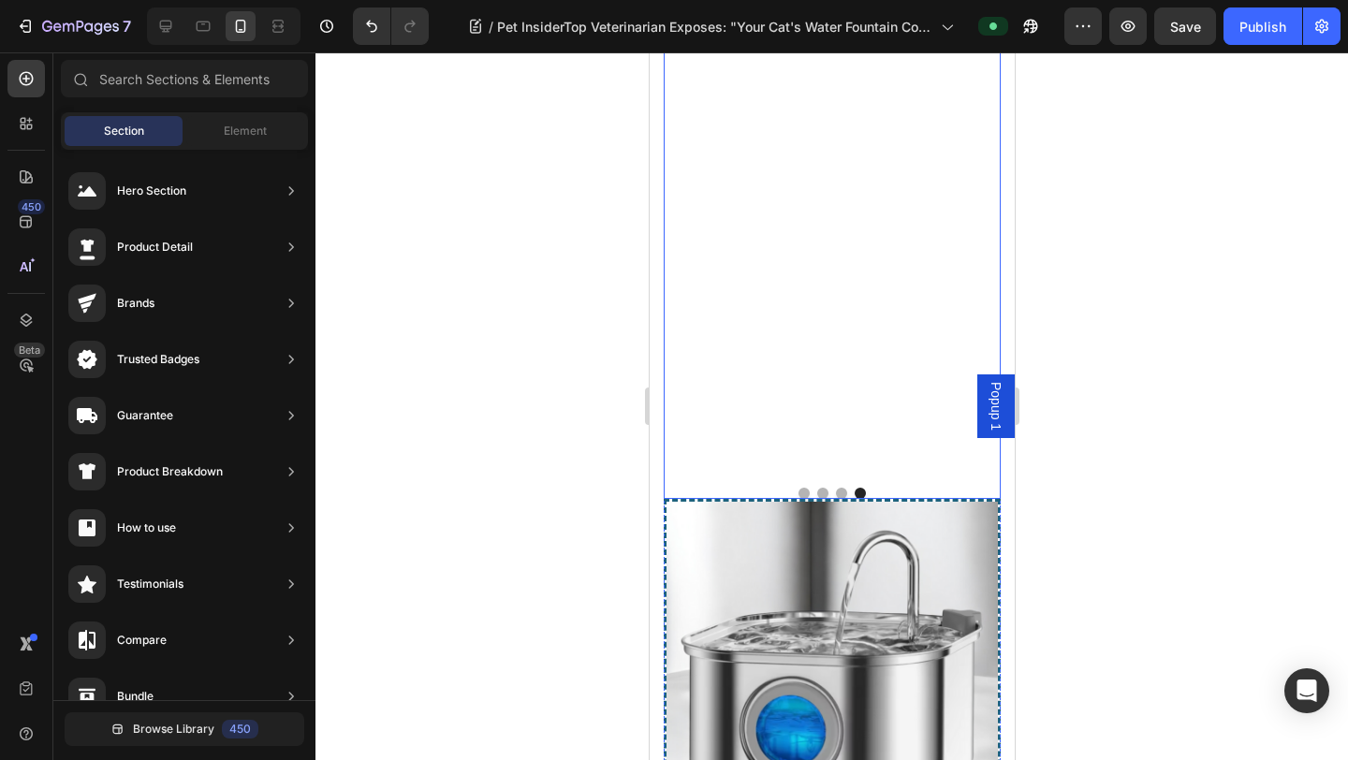
scroll to position [13419, 0]
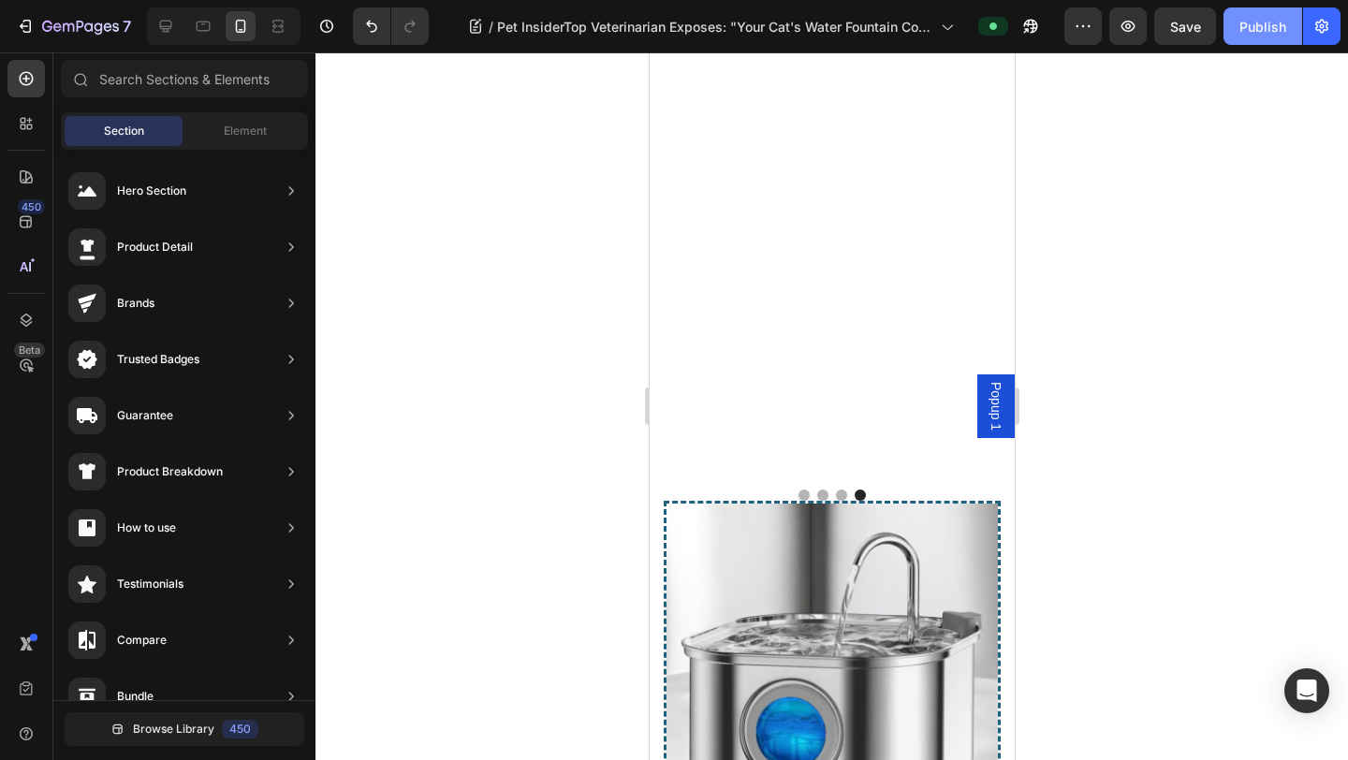
click at [1059, 44] on button "Publish" at bounding box center [1262, 25] width 79 height 37
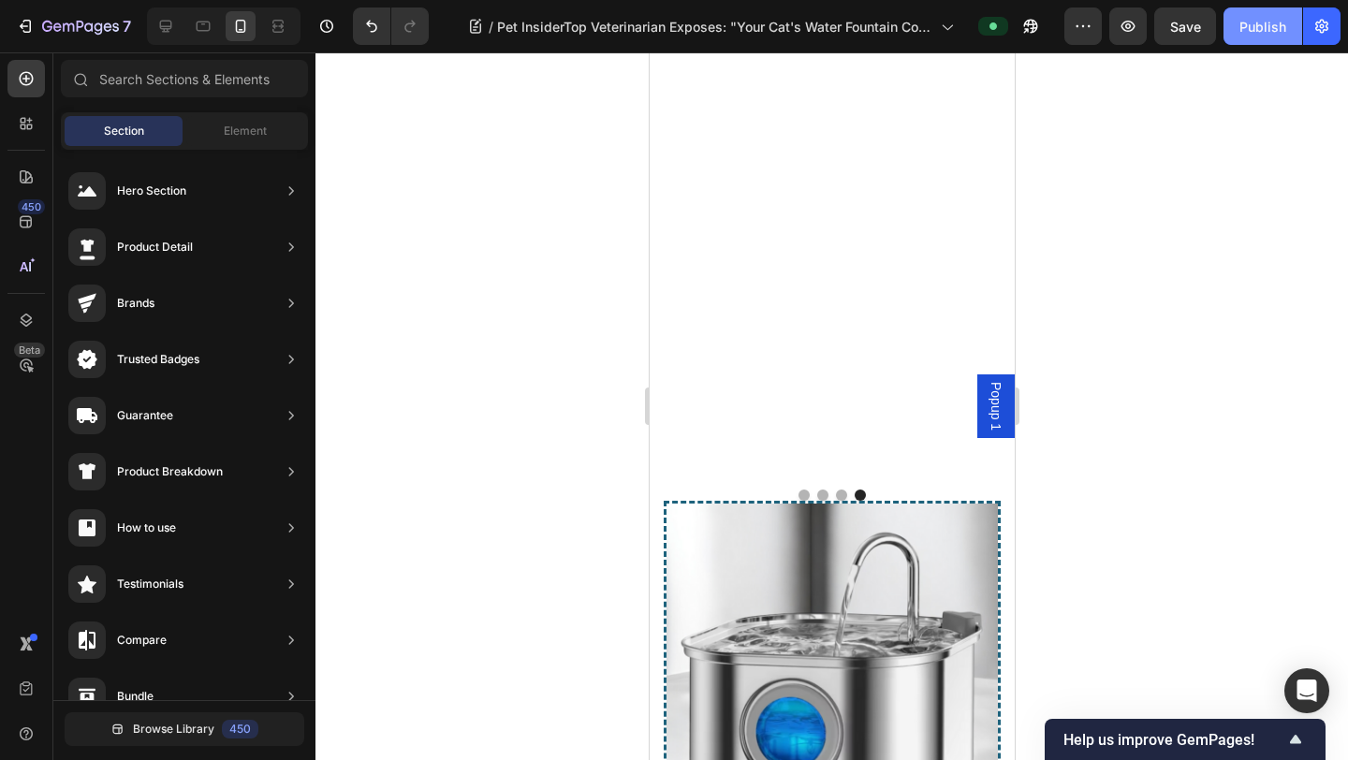
click at [1059, 44] on button "Publish" at bounding box center [1262, 25] width 79 height 37
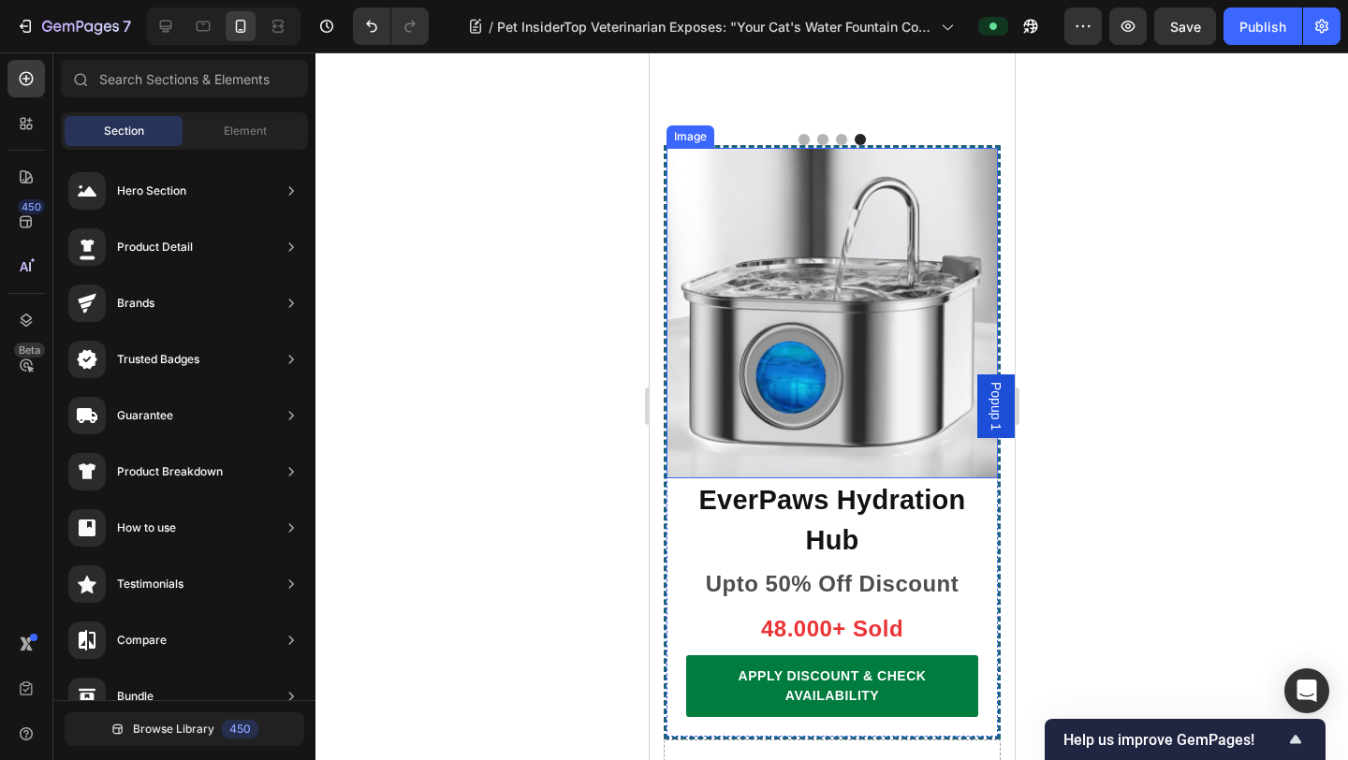
scroll to position [13900, 0]
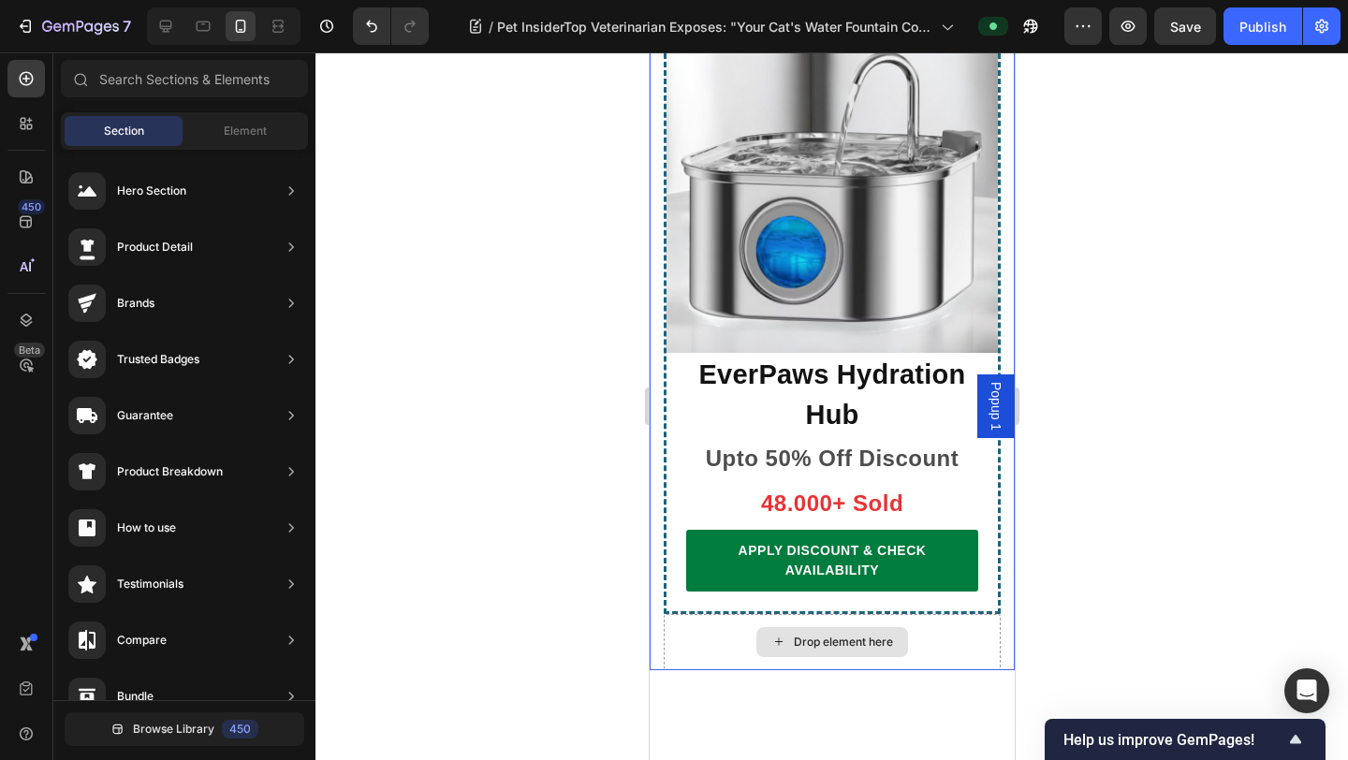
click at [949, 614] on div "Drop element here" at bounding box center [831, 642] width 337 height 56
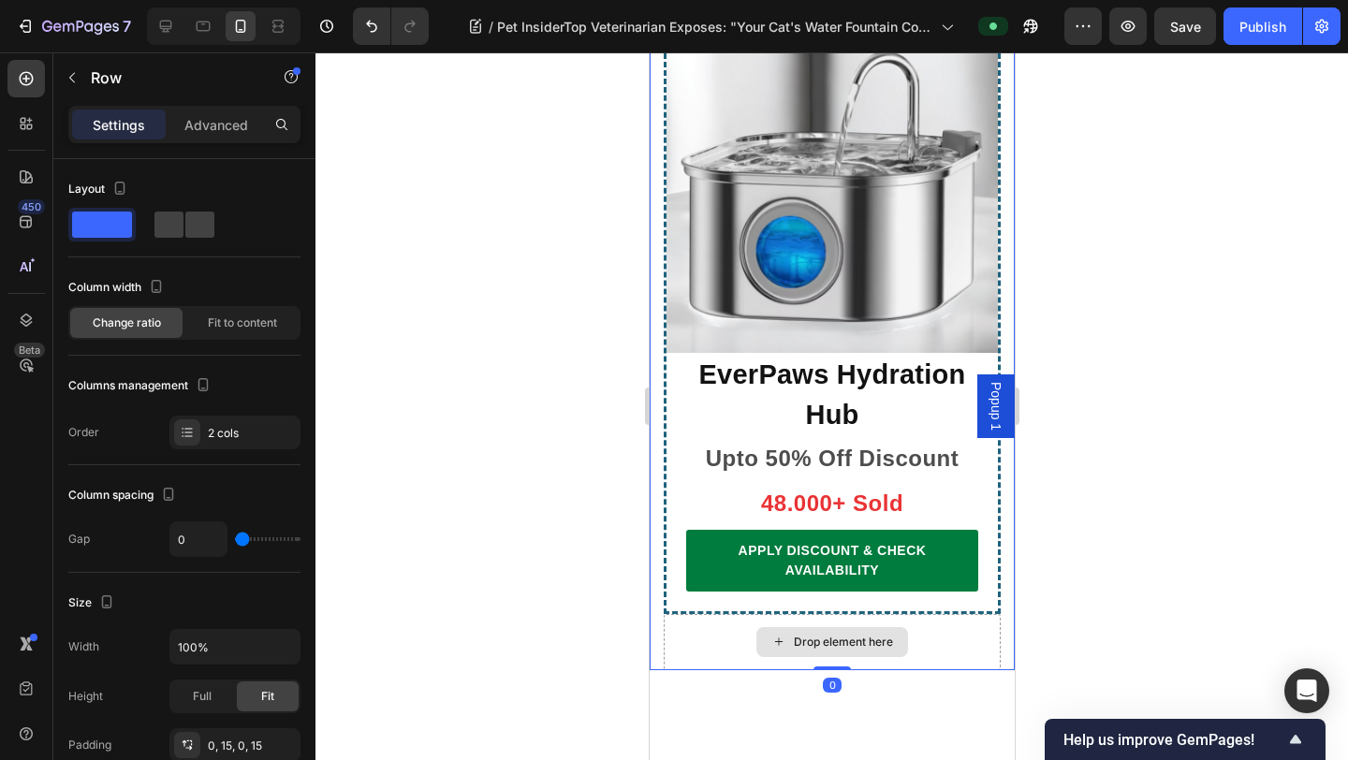
click at [863, 634] on div "Drop element here" at bounding box center [842, 641] width 99 height 15
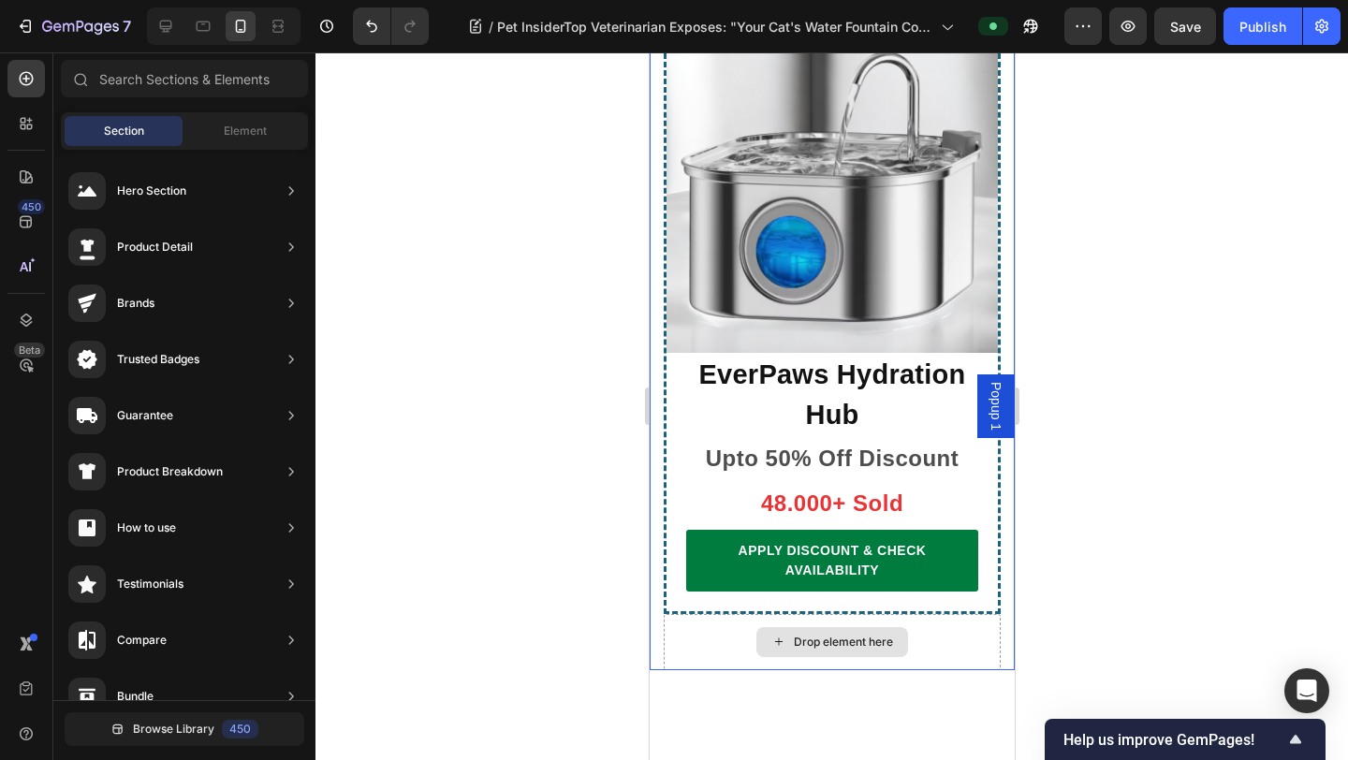
click at [704, 614] on div "Drop element here" at bounding box center [831, 642] width 337 height 56
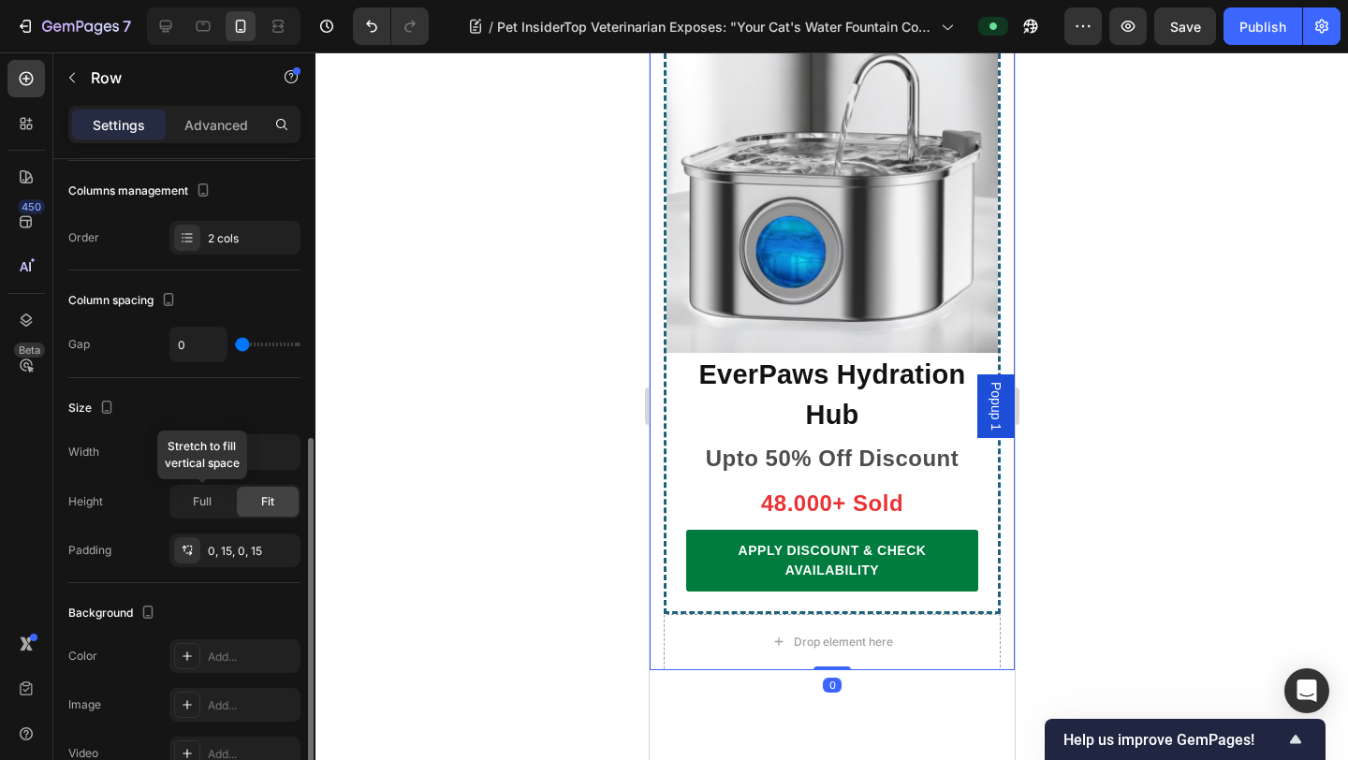
scroll to position [416, 0]
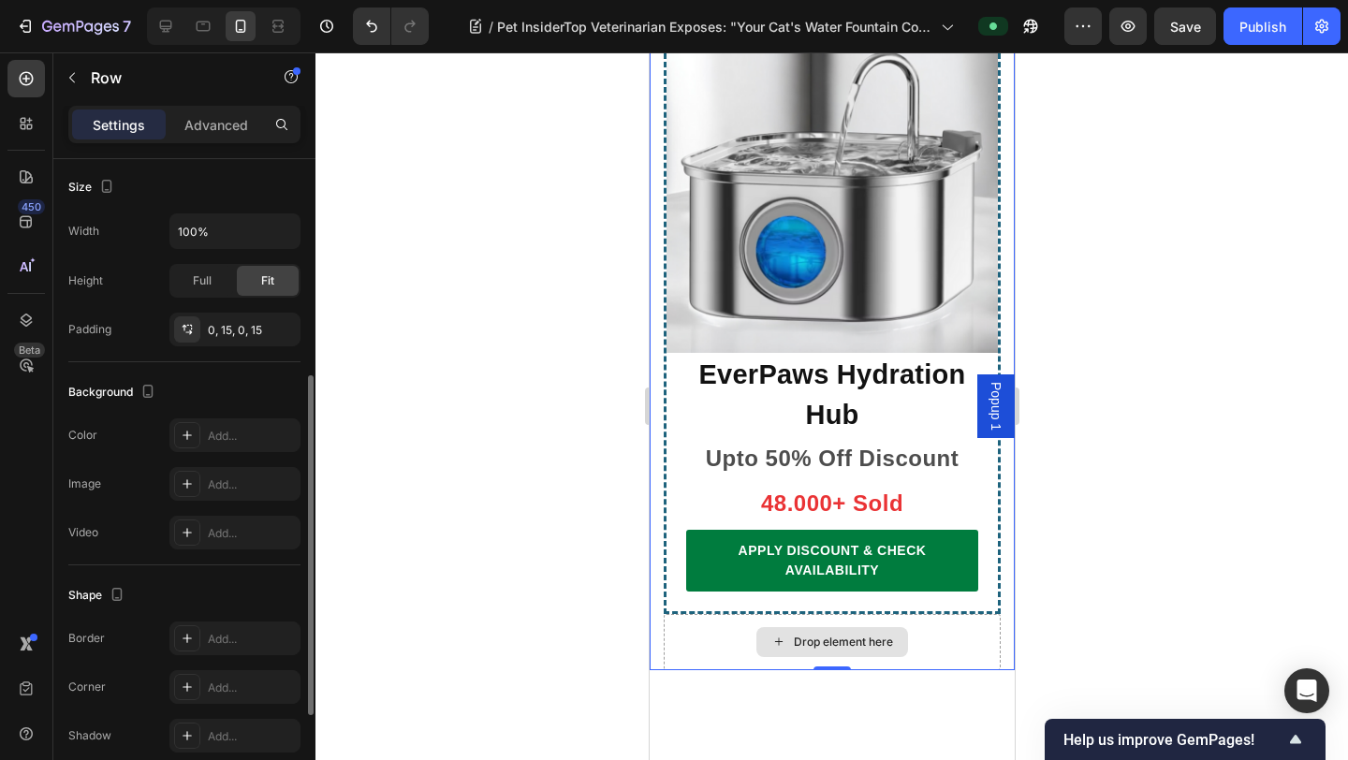
click at [729, 614] on div "Drop element here" at bounding box center [831, 642] width 337 height 56
click at [783, 634] on icon at bounding box center [777, 642] width 15 height 16
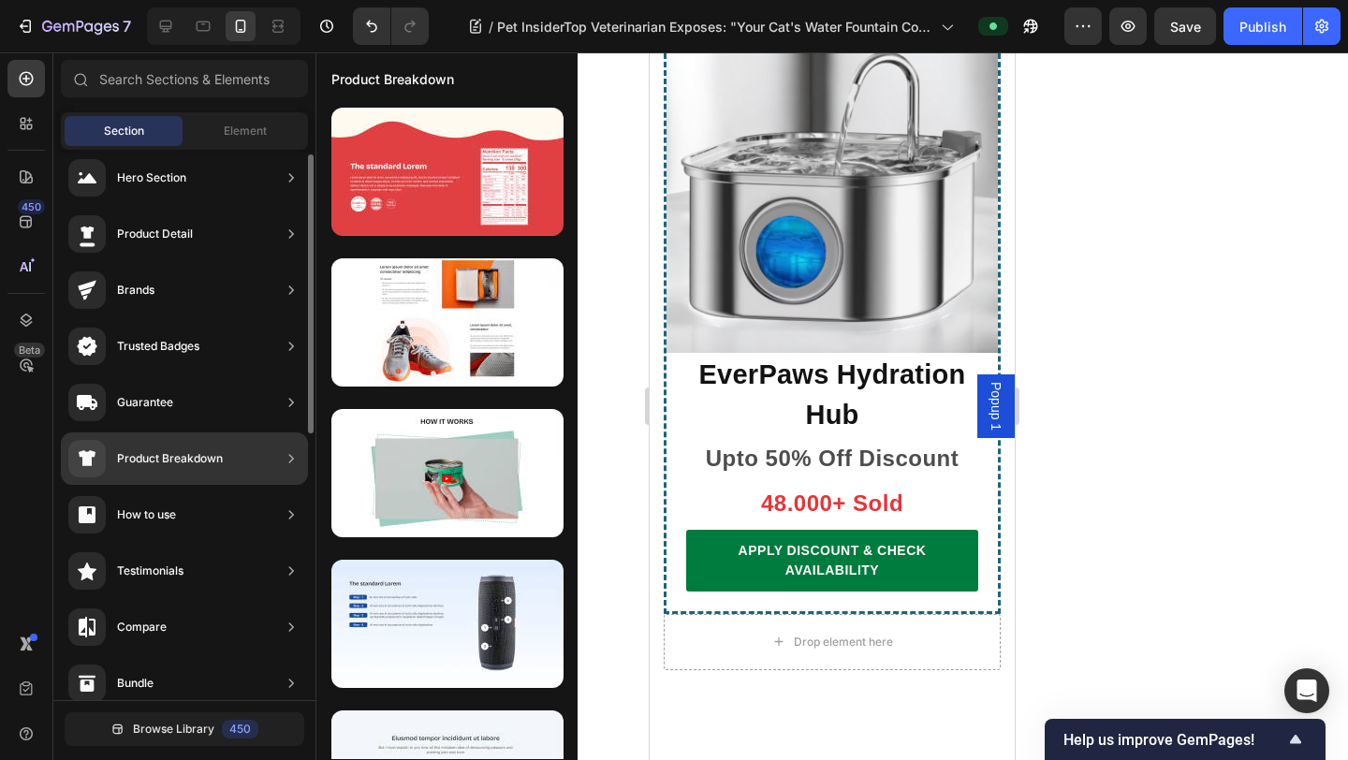
scroll to position [12, 0]
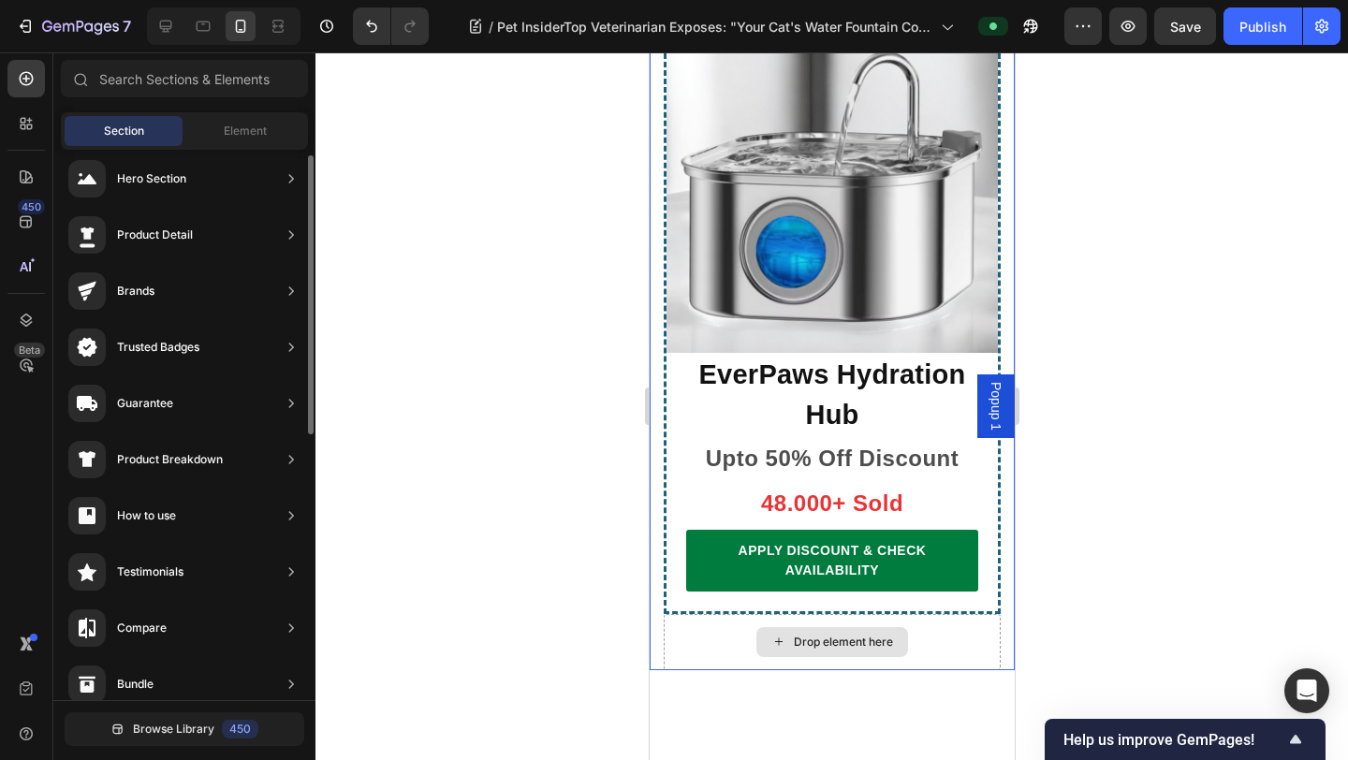
click at [780, 634] on icon at bounding box center [777, 642] width 15 height 16
click at [717, 614] on div "Drop element here" at bounding box center [831, 642] width 337 height 56
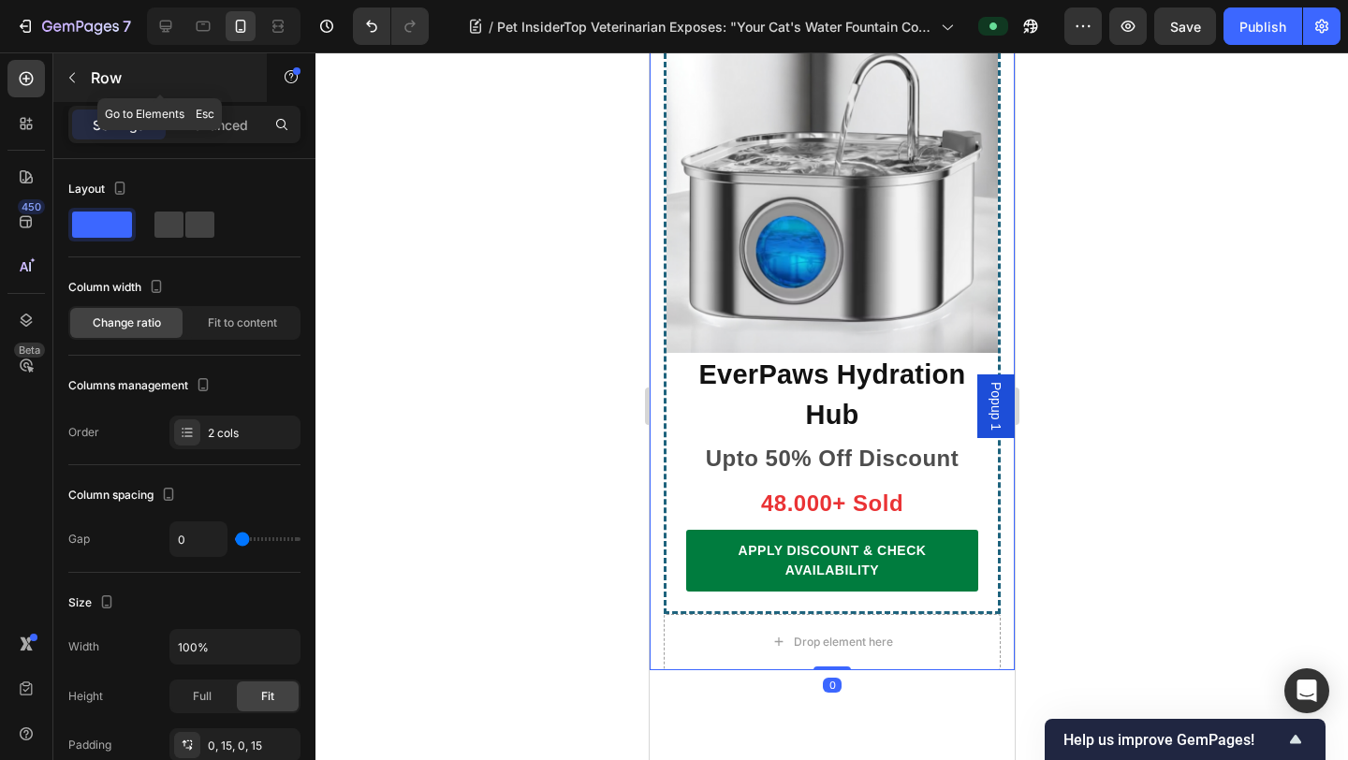
click at [77, 71] on icon "button" at bounding box center [72, 77] width 15 height 15
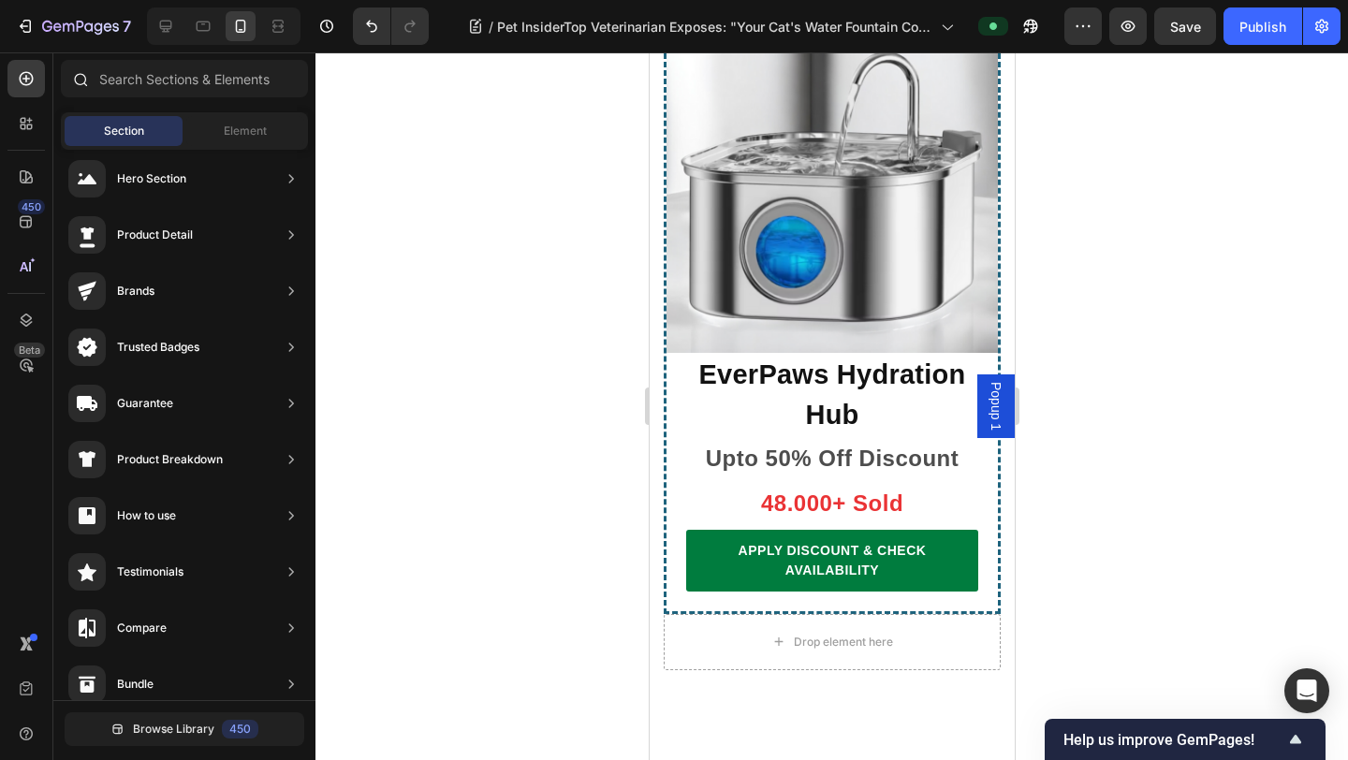
click at [77, 71] on icon at bounding box center [79, 78] width 15 height 15
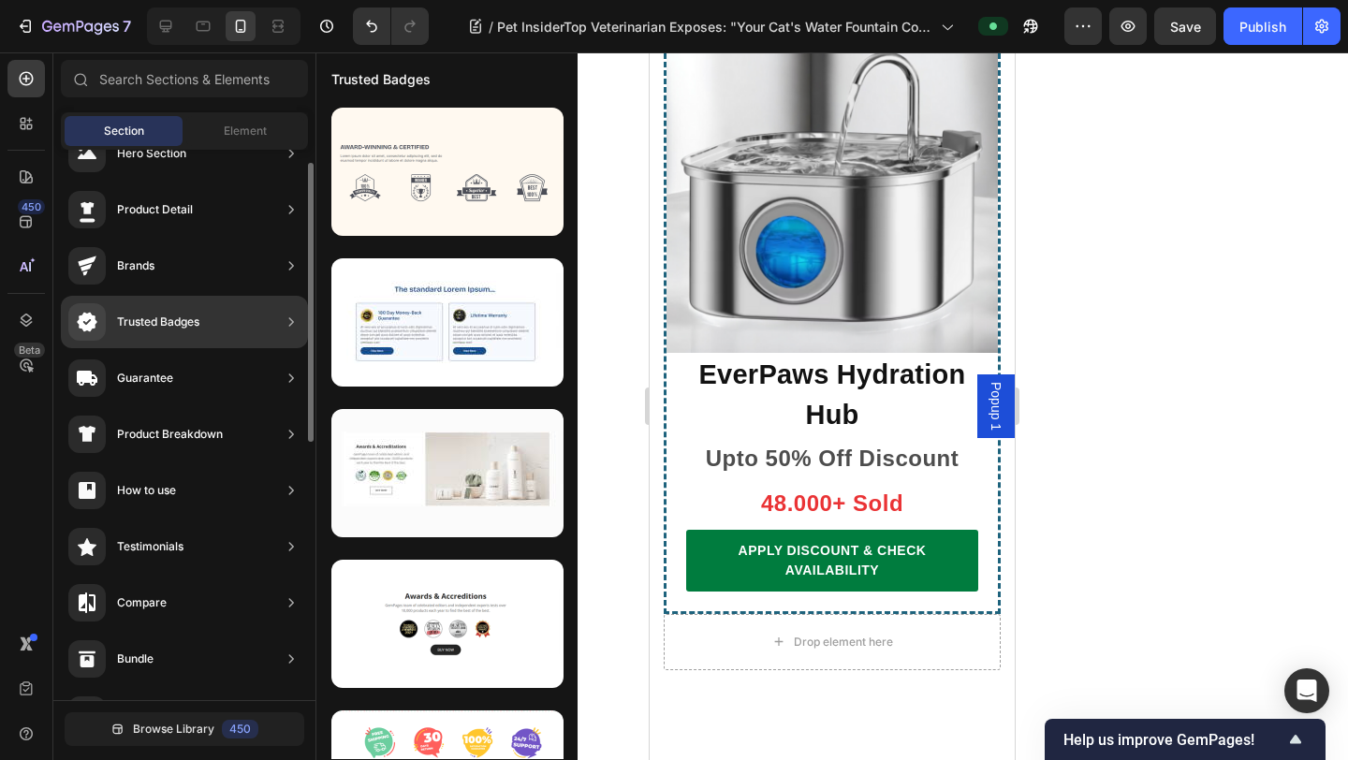
scroll to position [39, 0]
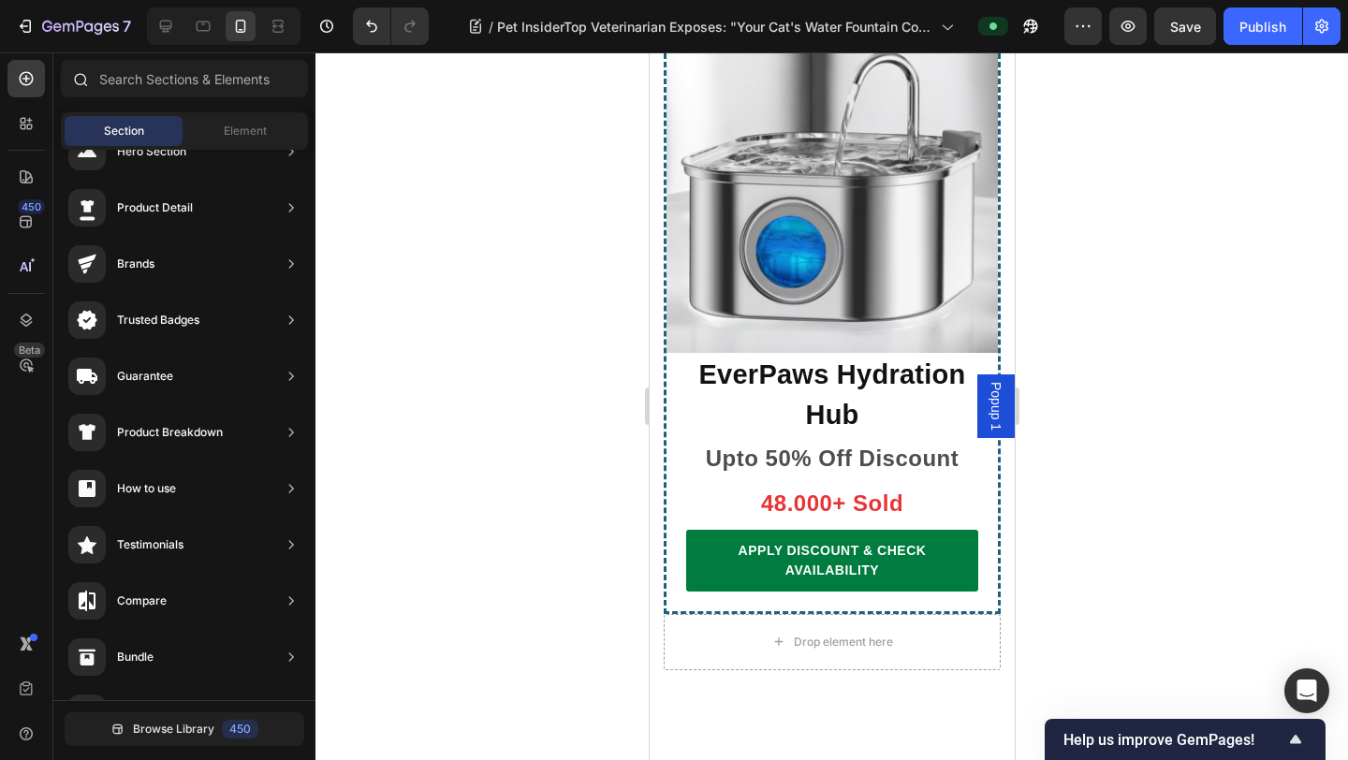
click at [72, 81] on icon at bounding box center [79, 78] width 15 height 15
click at [357, 126] on div at bounding box center [831, 405] width 1032 height 707
click at [943, 614] on div "Drop element here" at bounding box center [831, 642] width 337 height 56
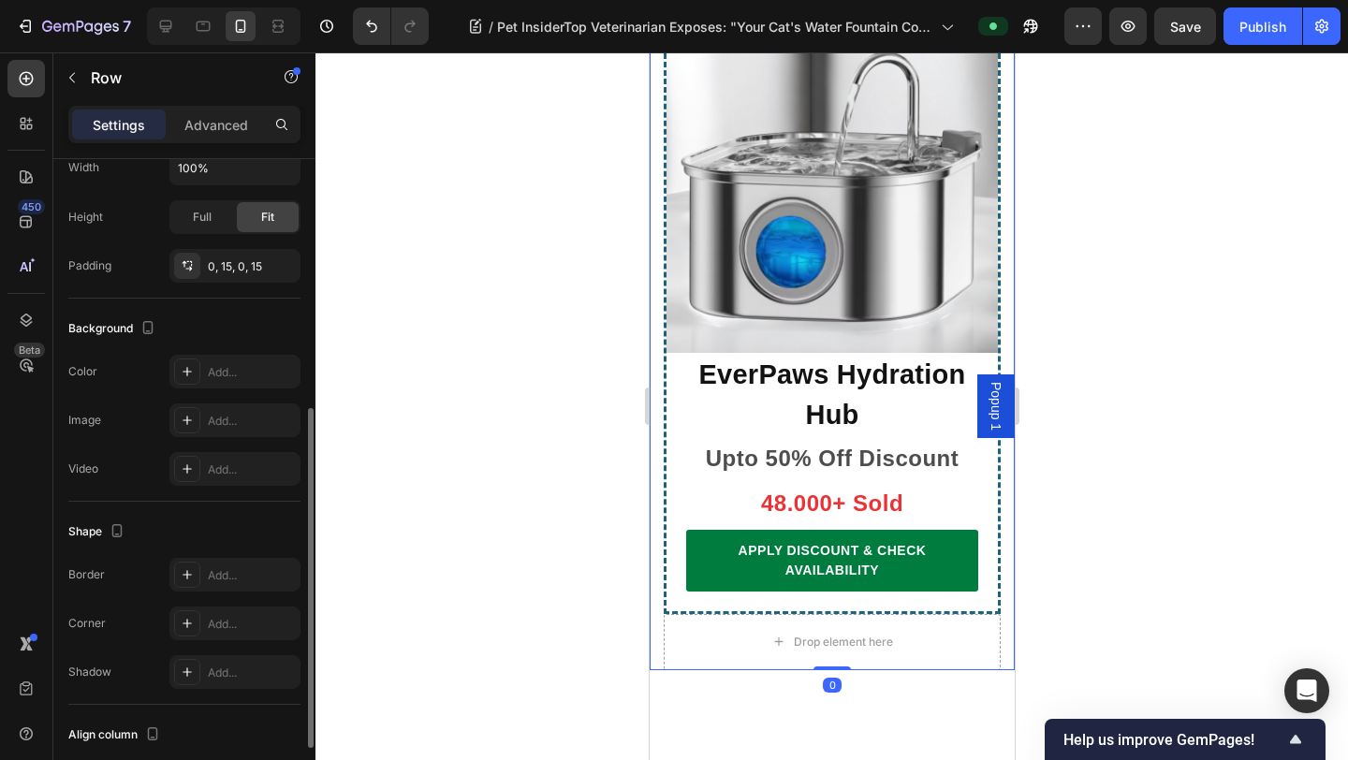
scroll to position [604, 0]
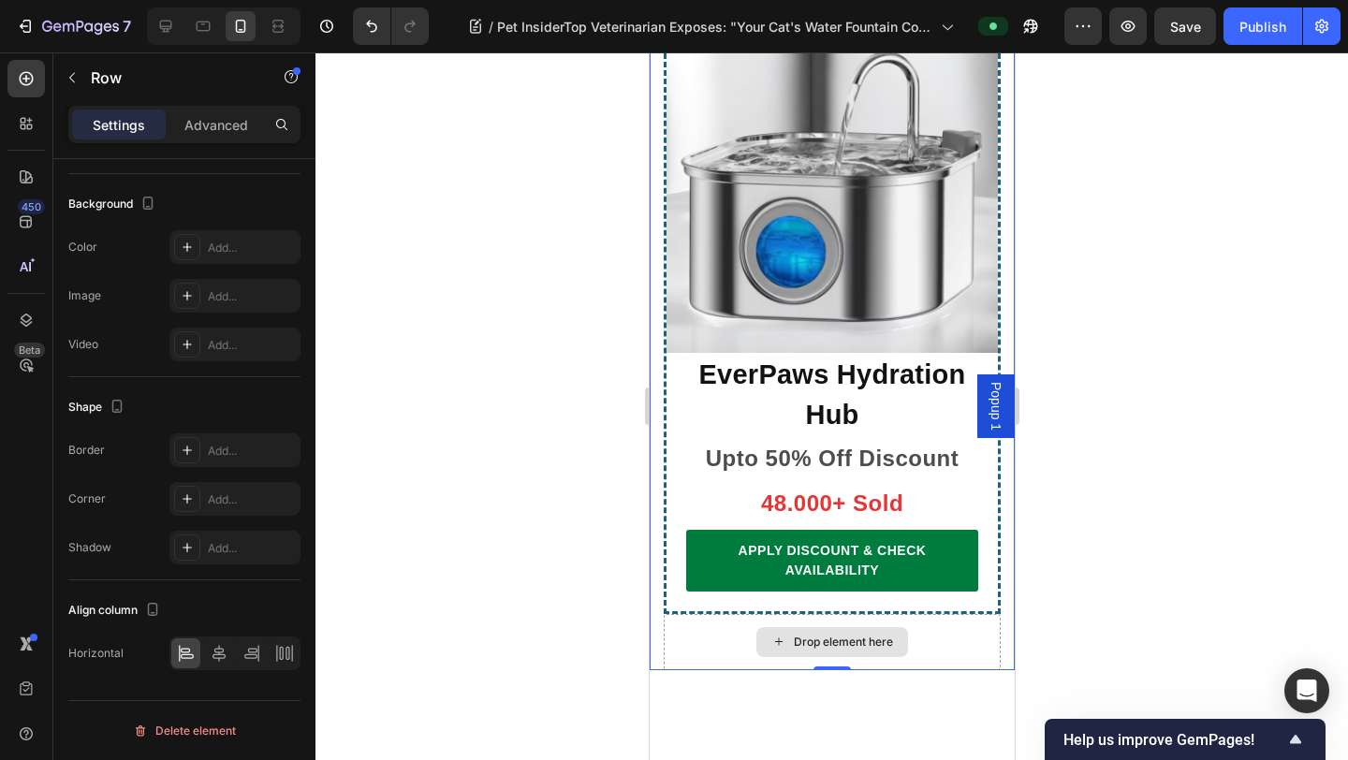
click at [870, 634] on div "Drop element here" at bounding box center [842, 641] width 99 height 15
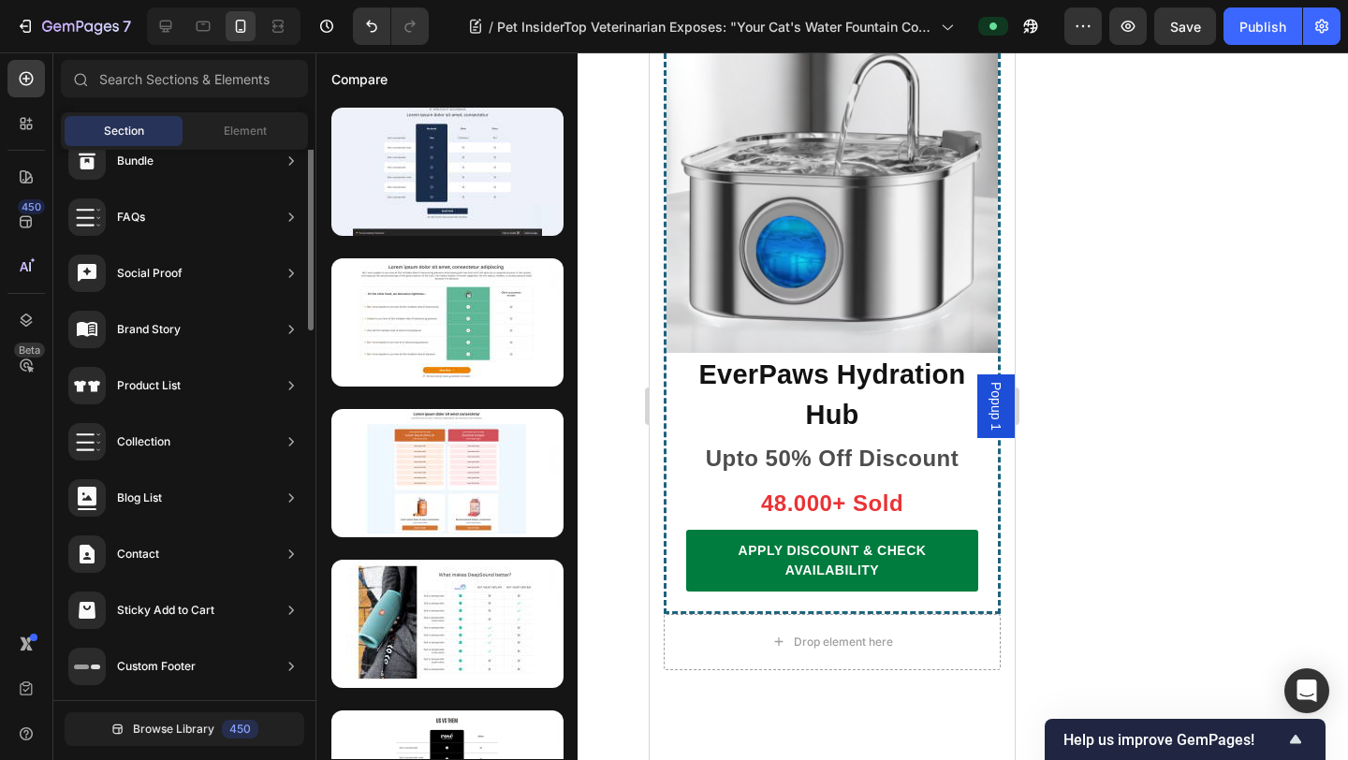
scroll to position [0, 0]
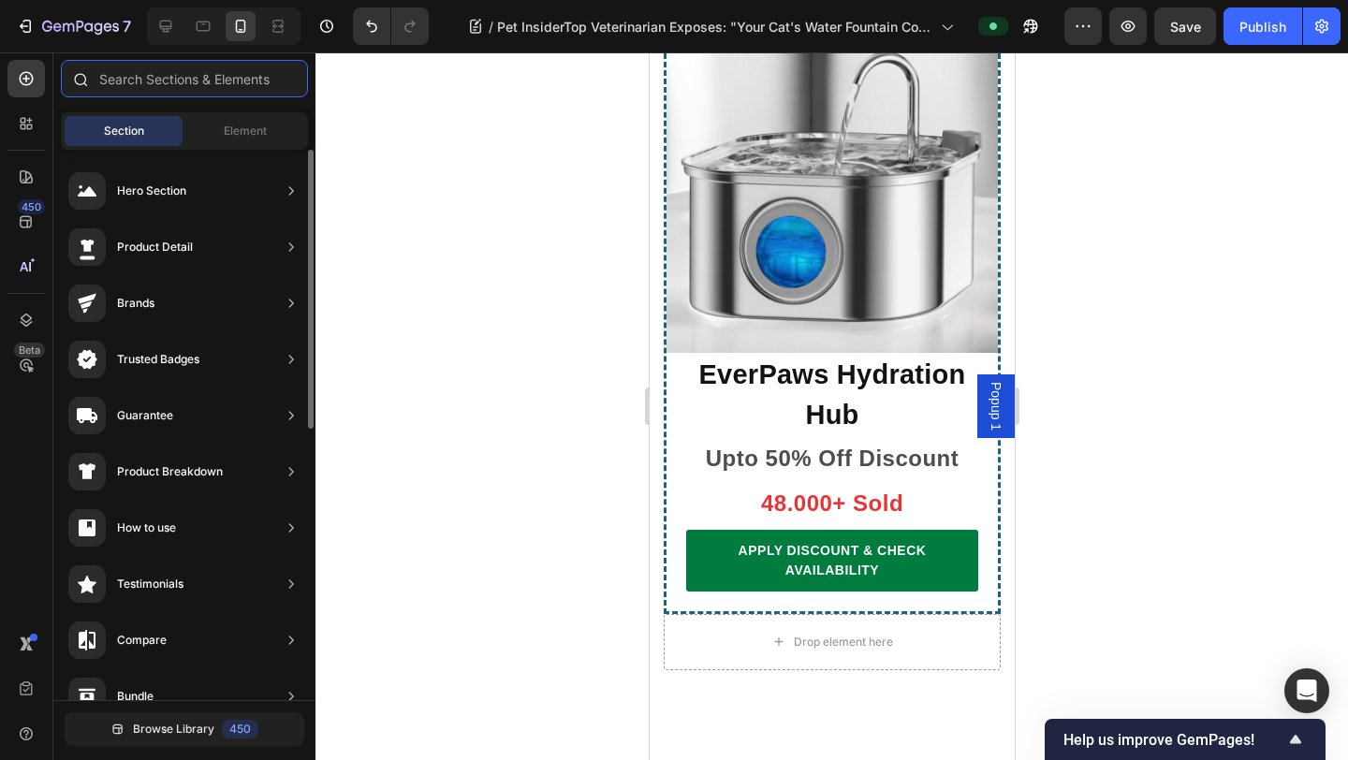
click at [188, 80] on input "text" at bounding box center [184, 78] width 247 height 37
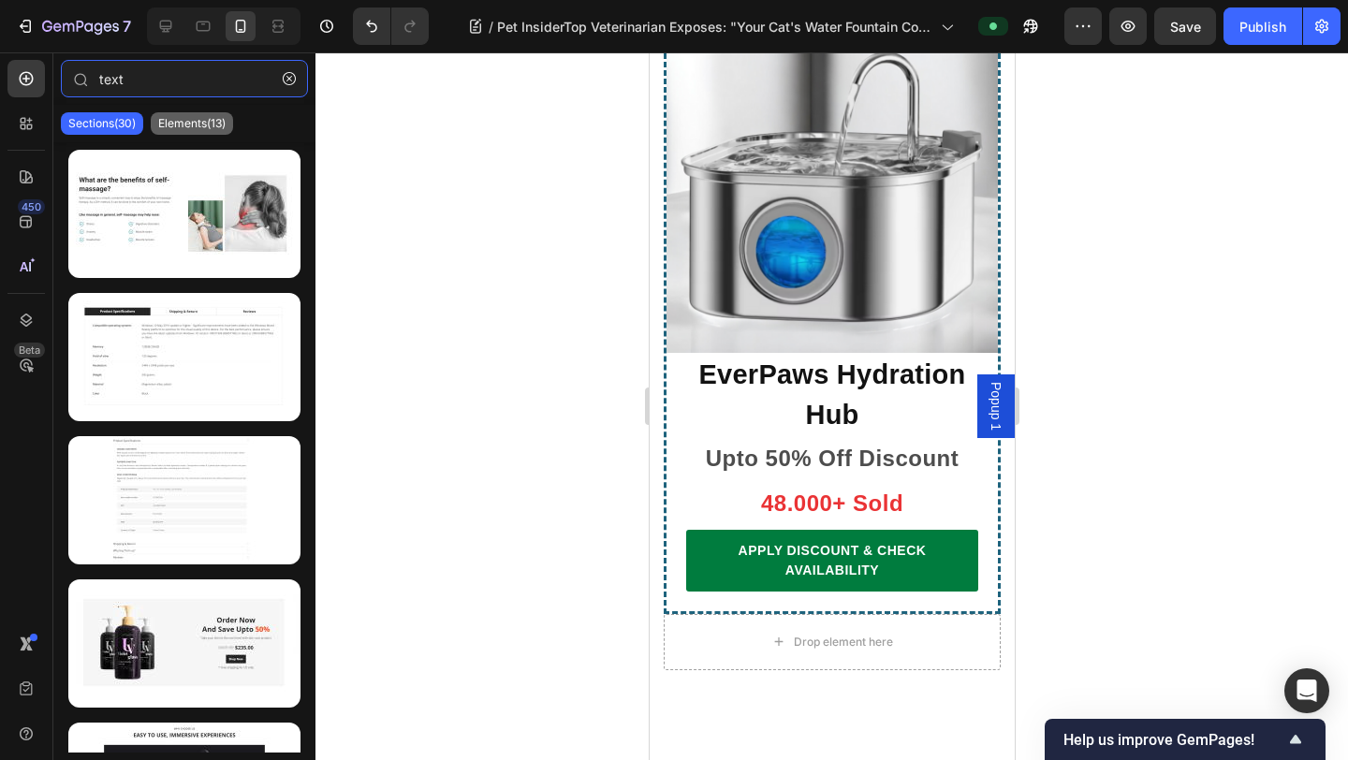
type input "text"
click at [208, 124] on p "Elements(13)" at bounding box center [191, 123] width 67 height 15
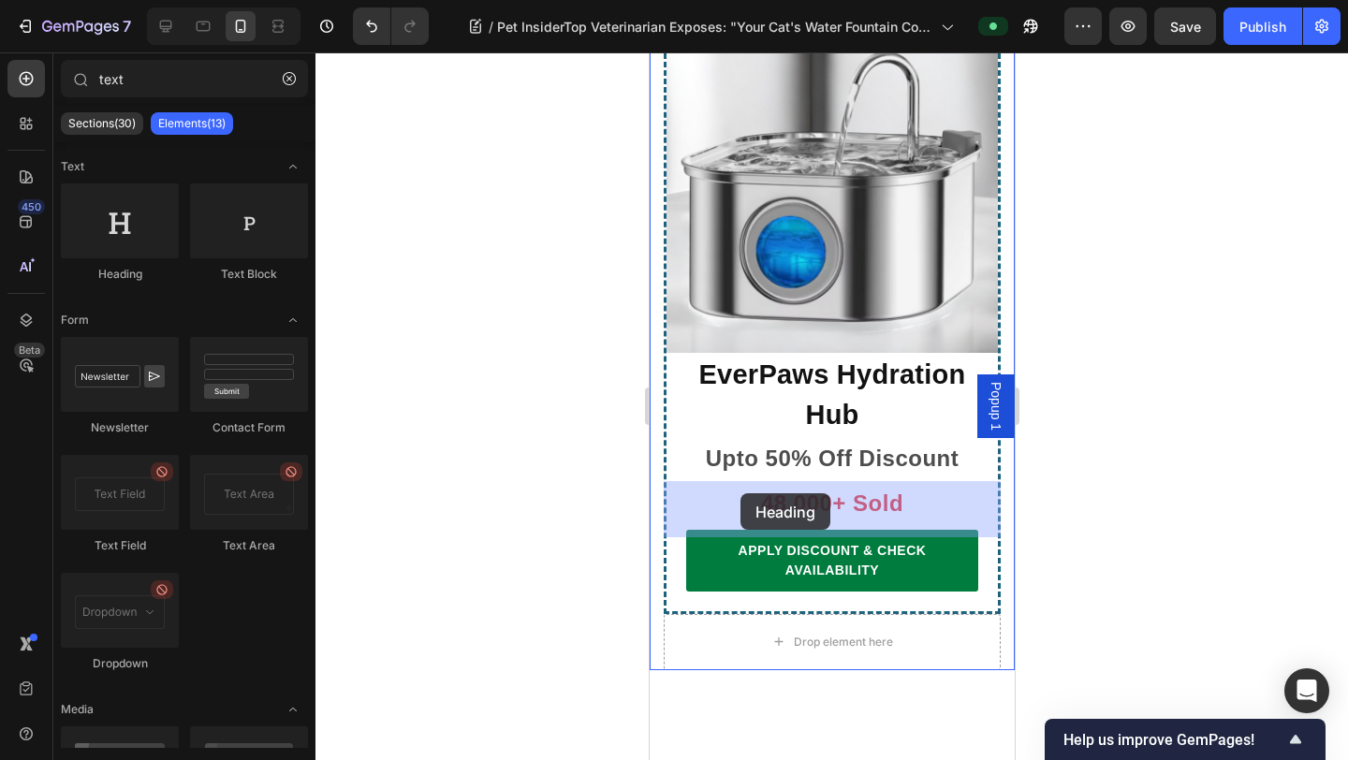
drag, startPoint x: 777, startPoint y: 270, endPoint x: 741, endPoint y: 501, distance: 232.9
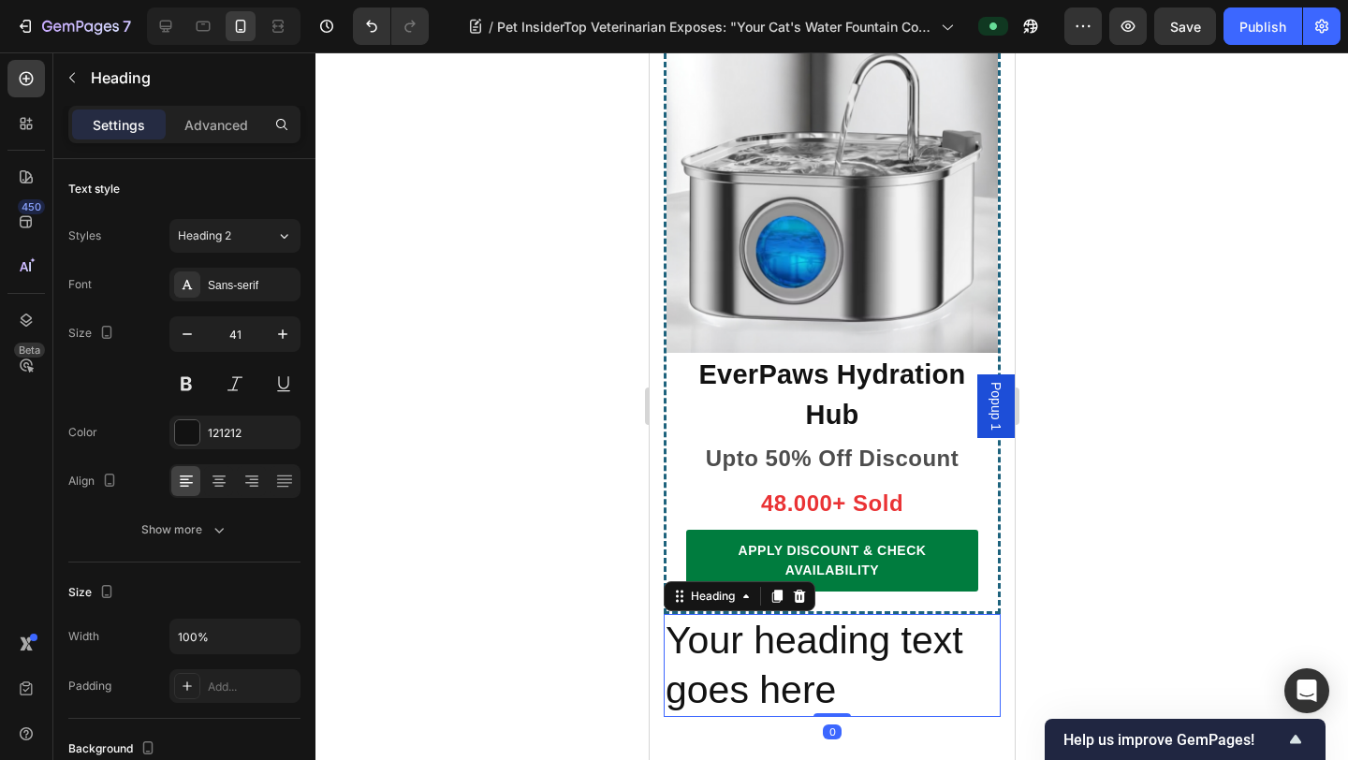
click at [791, 614] on h2 "Your heading text goes here" at bounding box center [831, 666] width 337 height 104
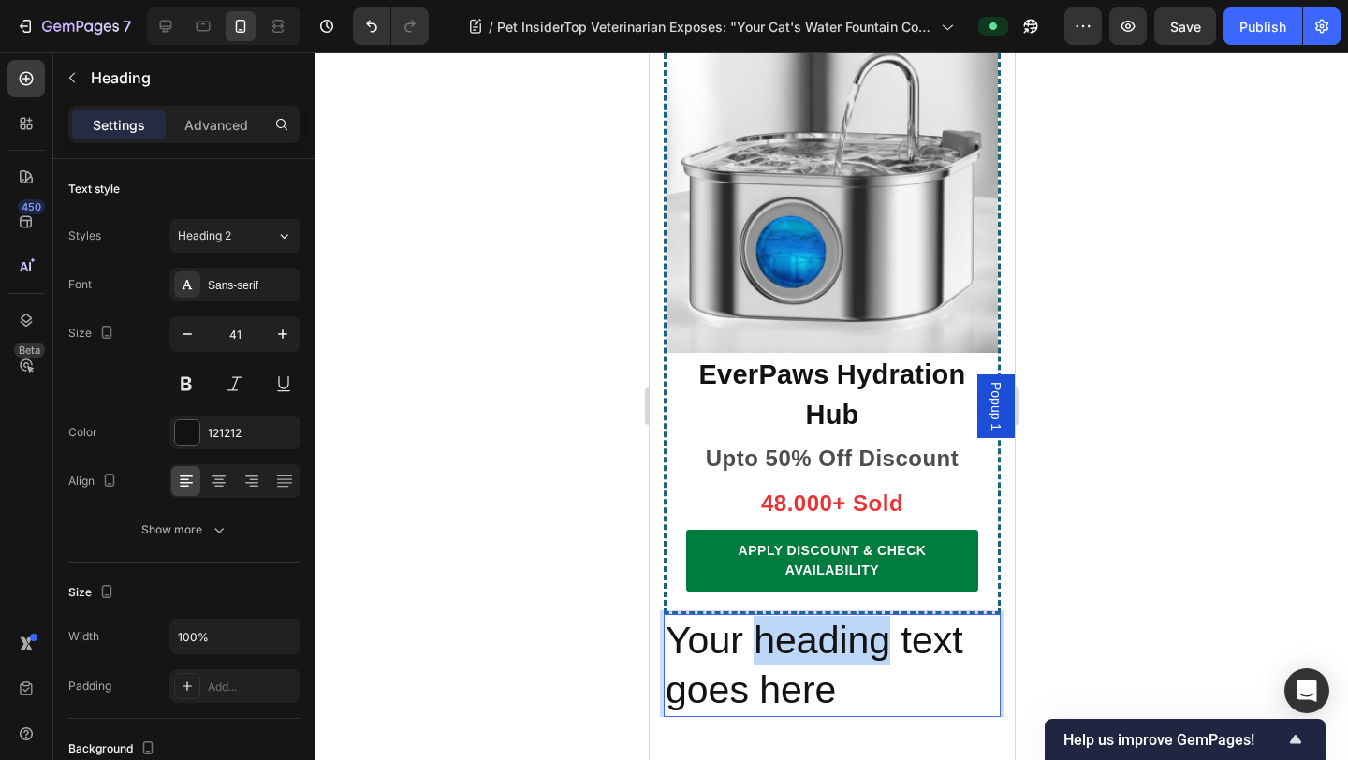
click at [791, 616] on p "Your heading text goes here" at bounding box center [830, 666] width 333 height 100
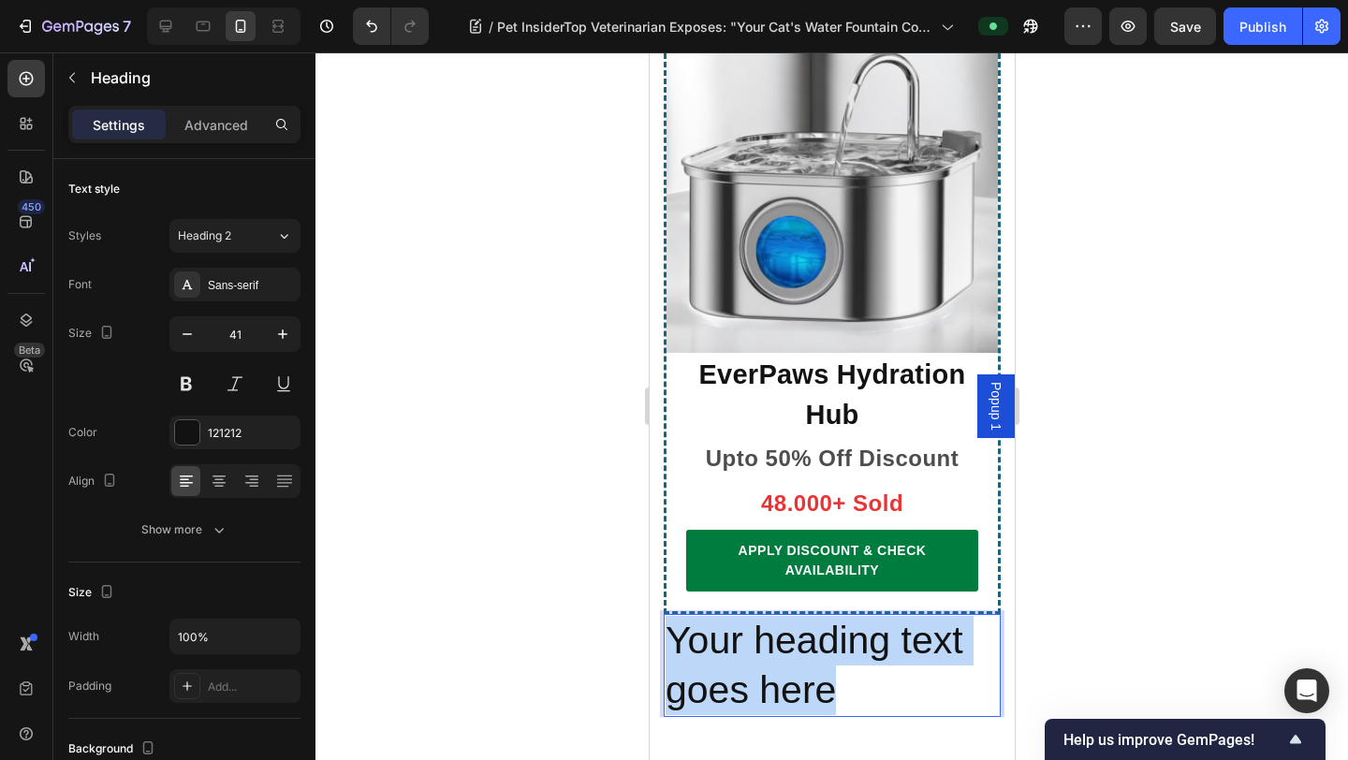
click at [791, 616] on p "Your heading text goes here" at bounding box center [830, 666] width 333 height 100
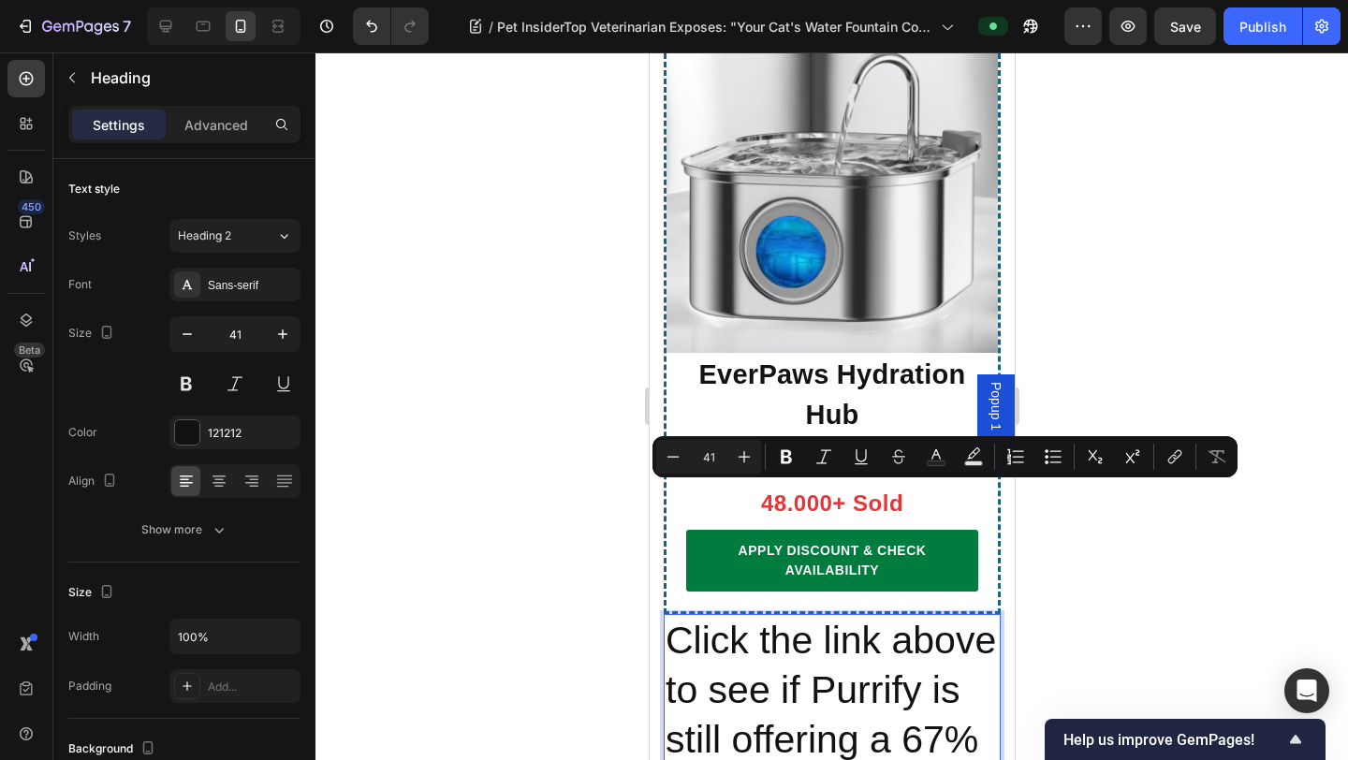
scroll to position [13941, 0]
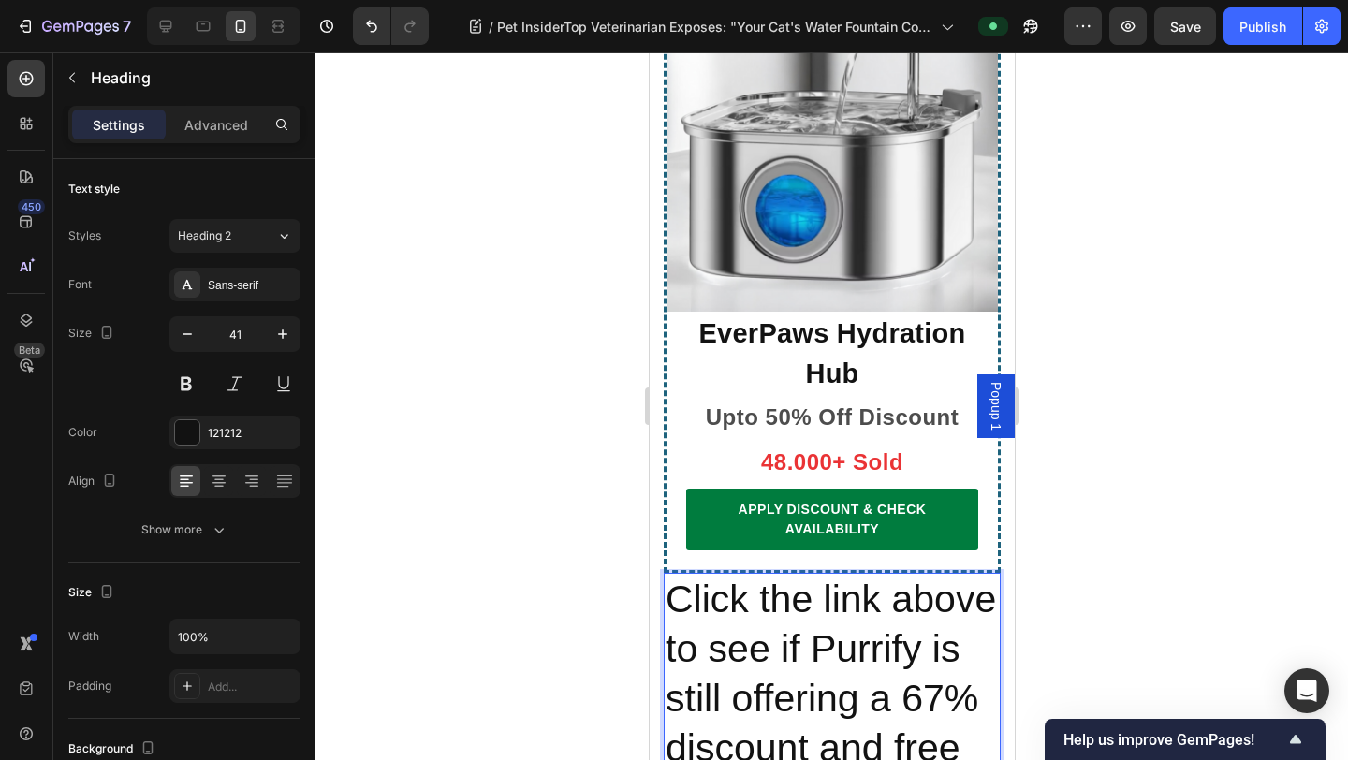
click at [860, 575] on p "Click the link above to see if Purrify is still offering a 67% discount and fre…" at bounding box center [830, 699] width 333 height 249
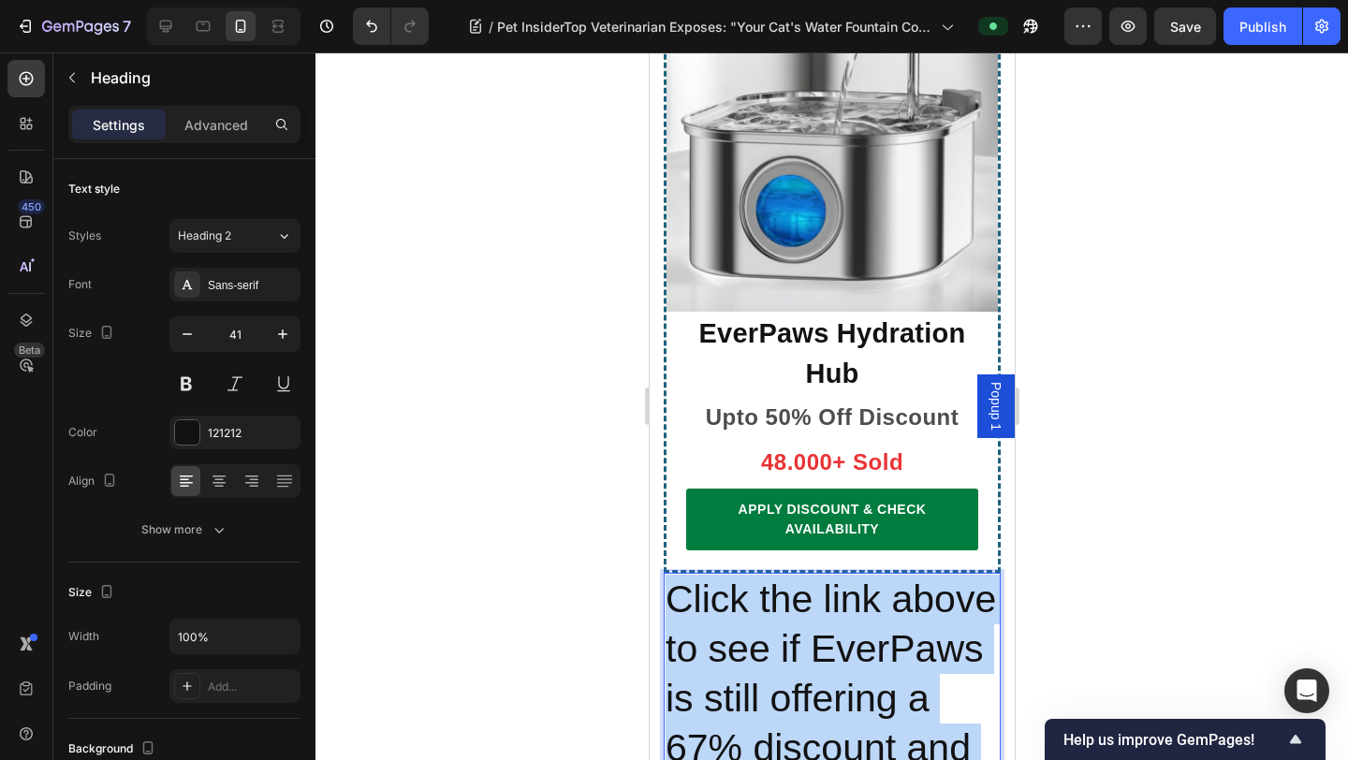
drag, startPoint x: 878, startPoint y: 655, endPoint x: 674, endPoint y: 466, distance: 278.1
click at [674, 575] on p "Click the link above to see if EverPaws is still offering a 67% discount and fr…" at bounding box center [830, 699] width 333 height 249
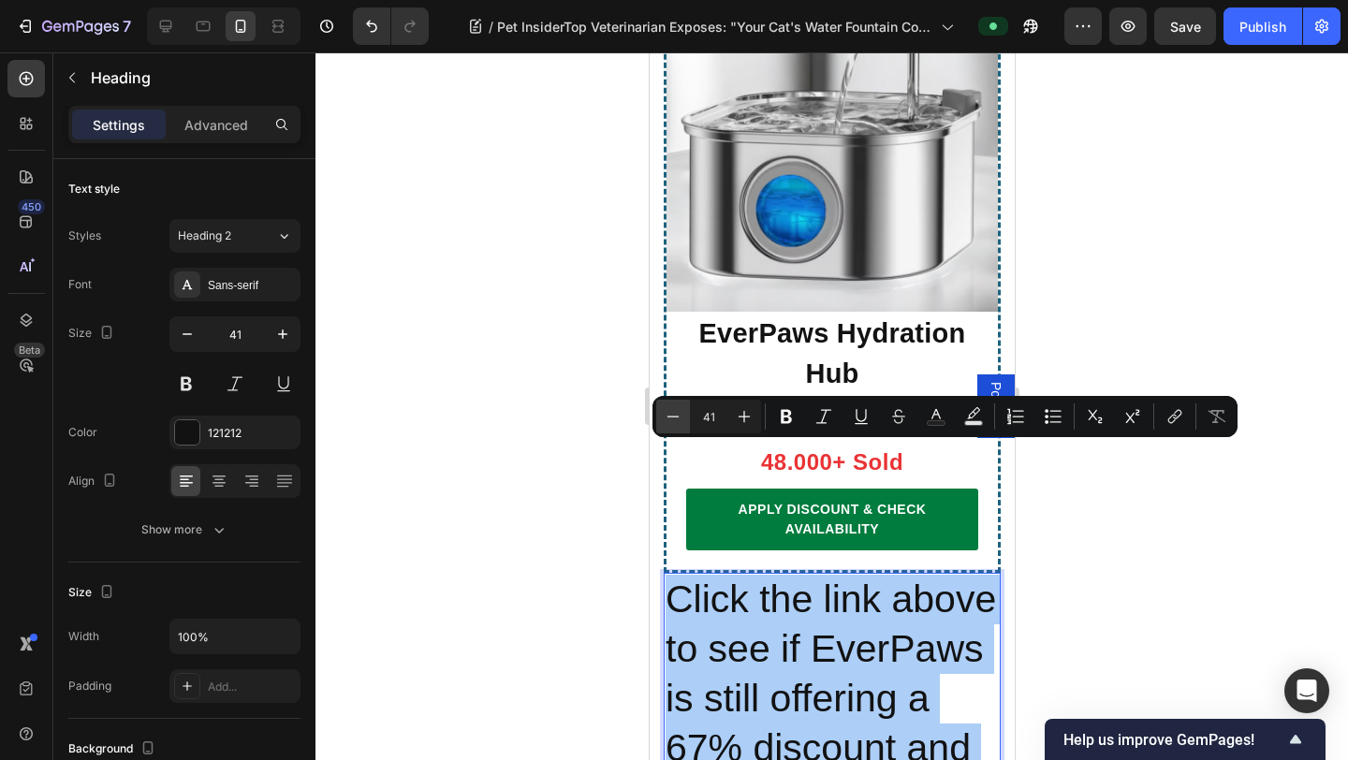
click at [670, 414] on icon "Editor contextual toolbar" at bounding box center [672, 416] width 19 height 19
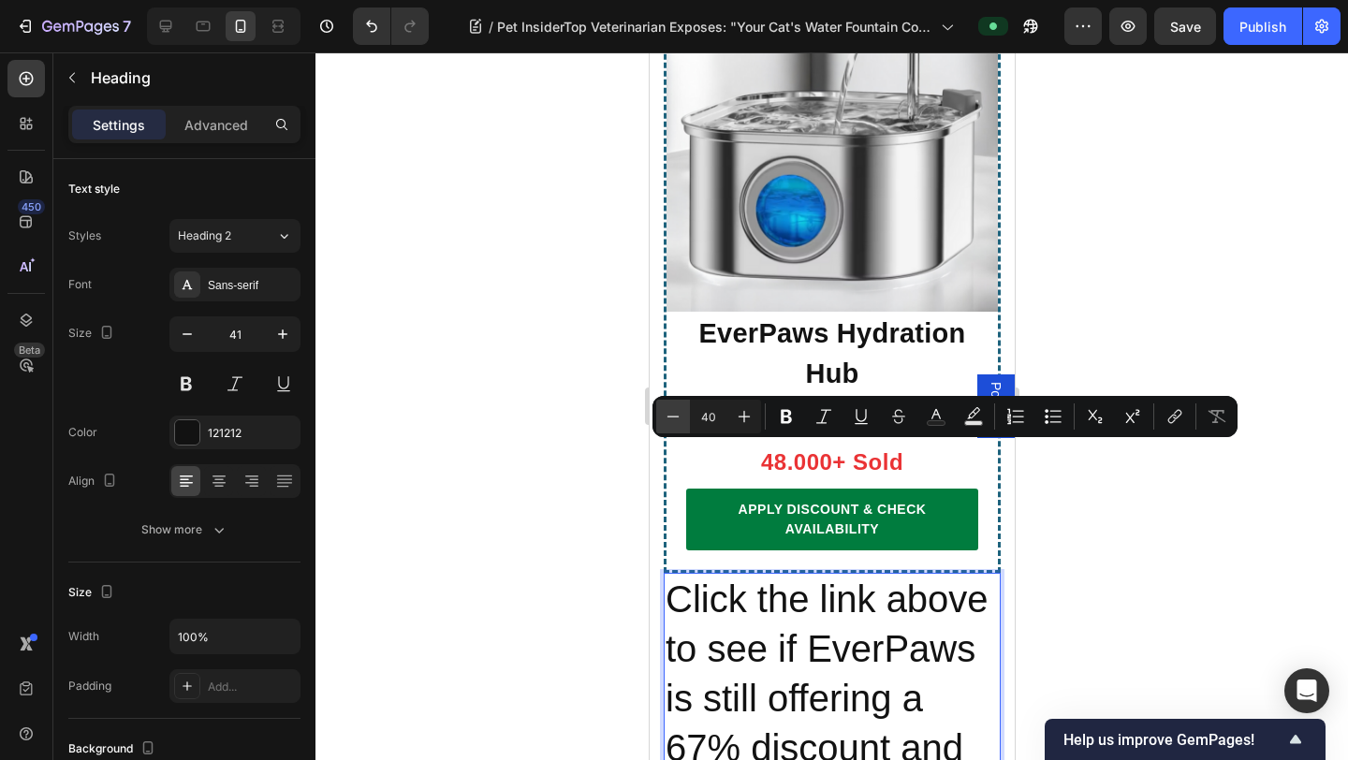
click at [670, 414] on icon "Editor contextual toolbar" at bounding box center [672, 416] width 19 height 19
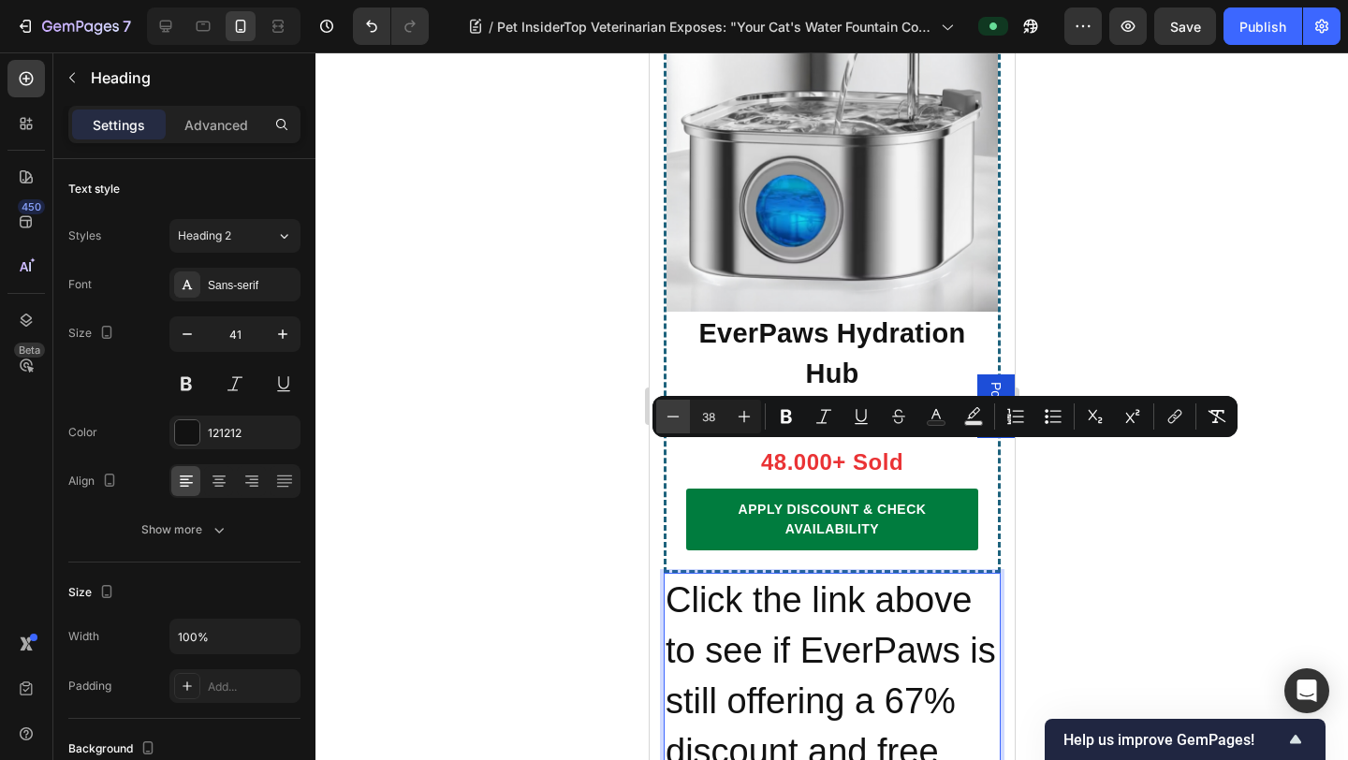
click at [670, 414] on icon "Editor contextual toolbar" at bounding box center [672, 416] width 19 height 19
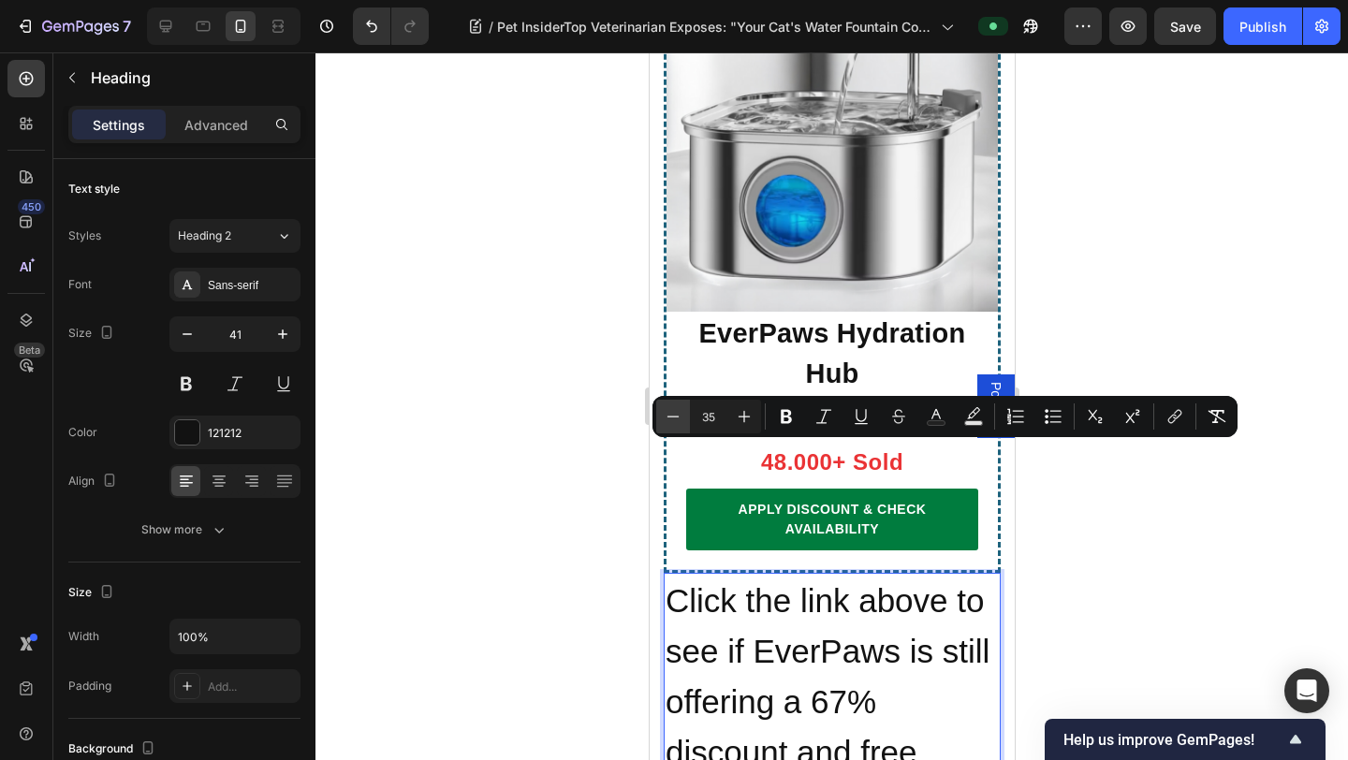
click at [670, 414] on icon "Editor contextual toolbar" at bounding box center [672, 416] width 19 height 19
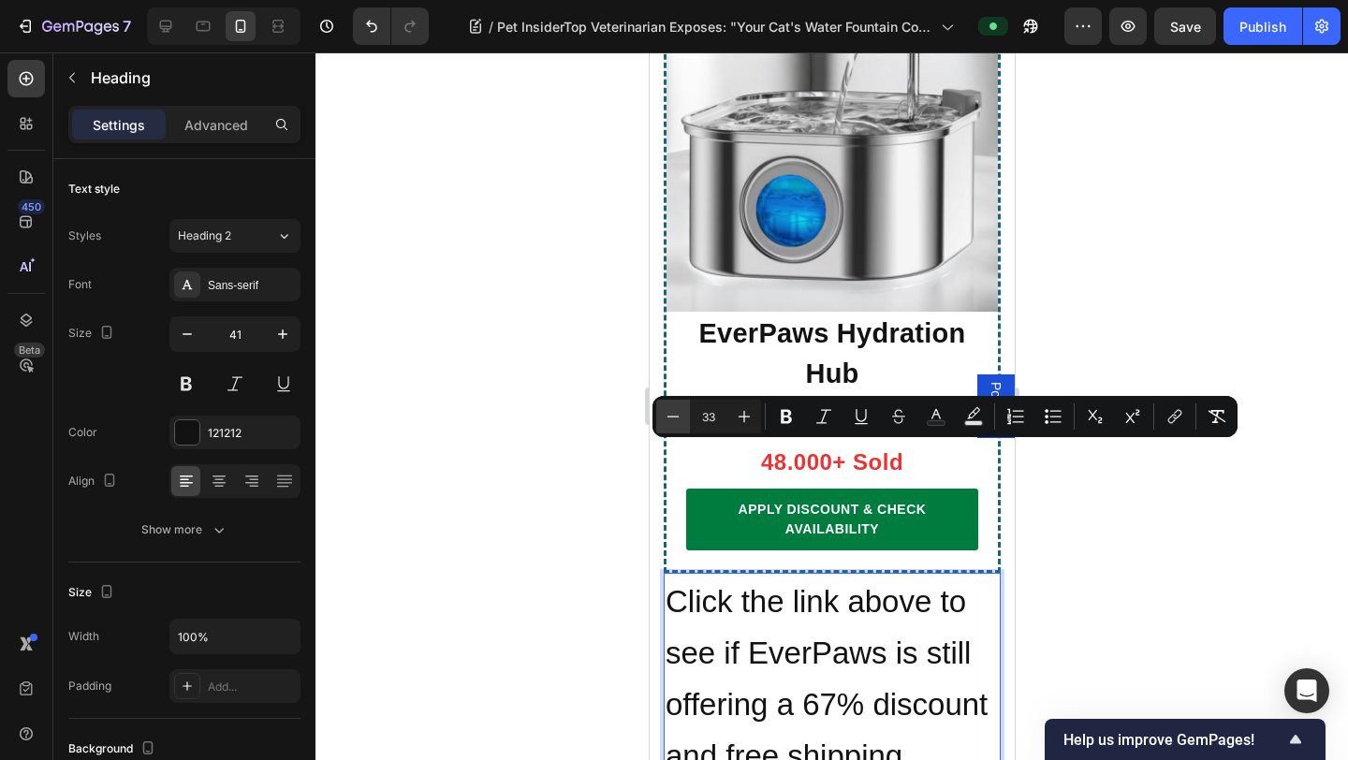
click at [670, 414] on icon "Editor contextual toolbar" at bounding box center [672, 416] width 19 height 19
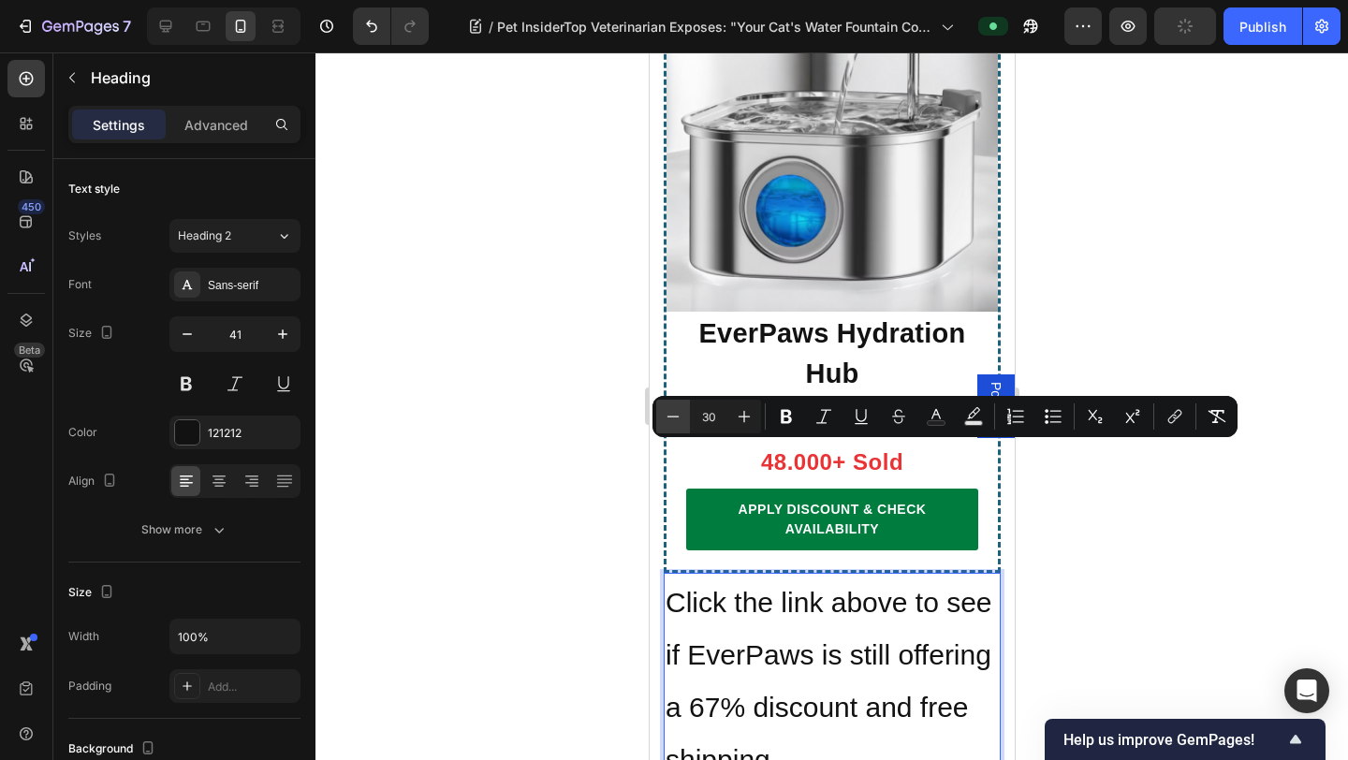
click at [670, 414] on icon "Editor contextual toolbar" at bounding box center [672, 416] width 19 height 19
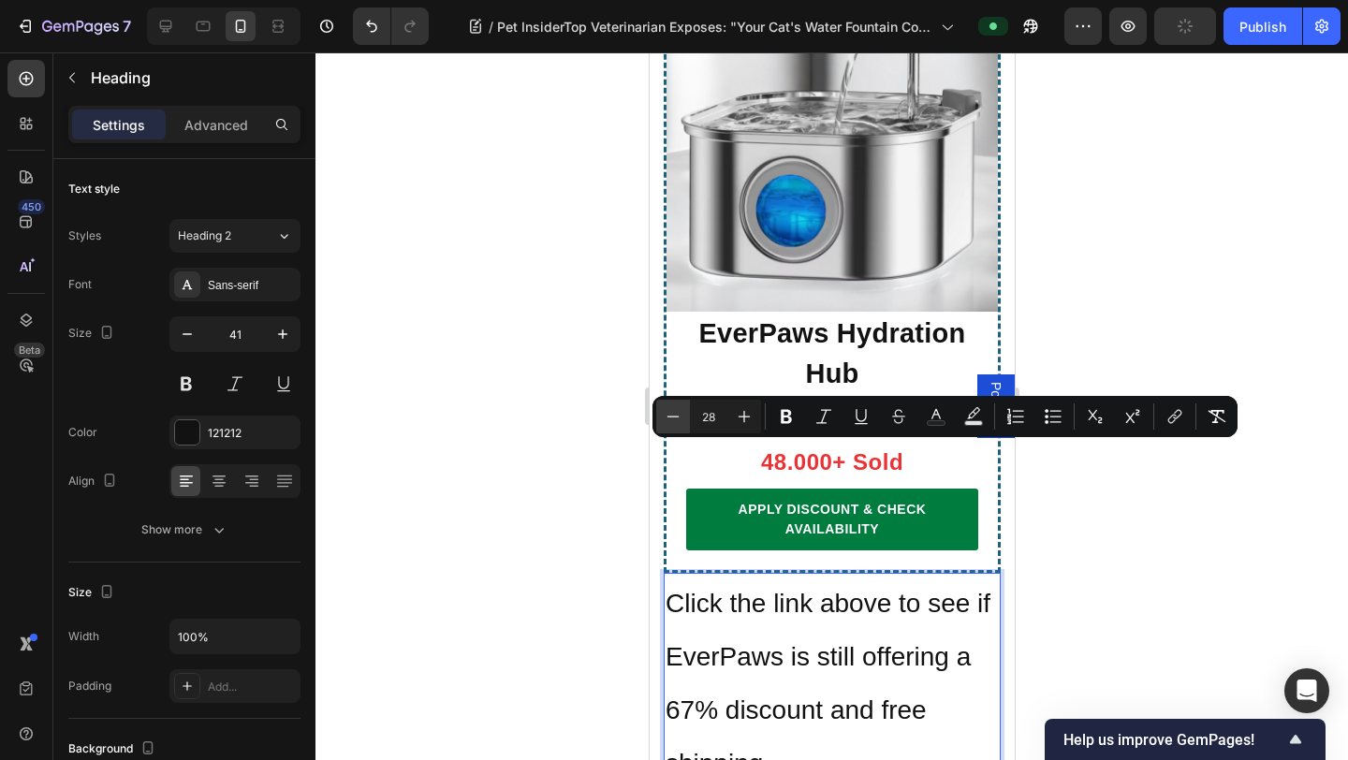
click at [670, 414] on icon "Editor contextual toolbar" at bounding box center [672, 416] width 19 height 19
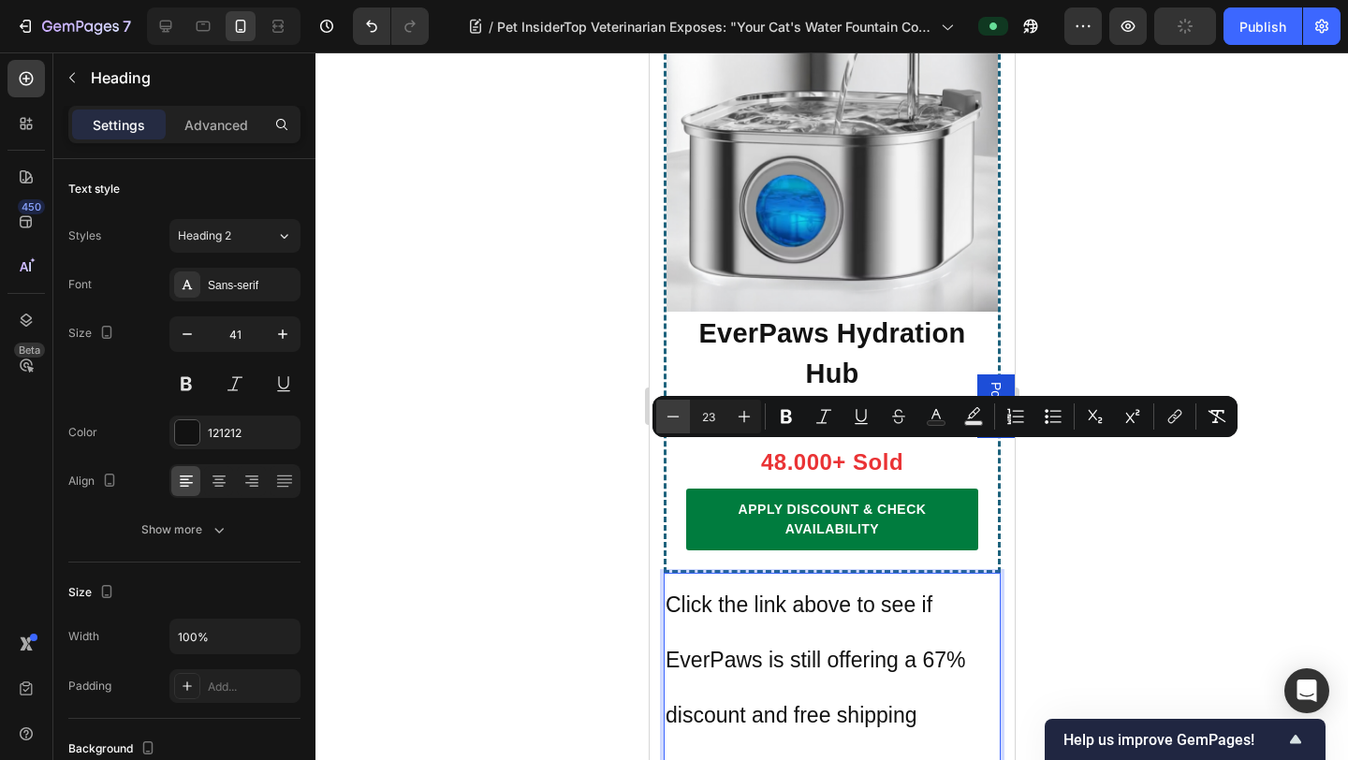
click at [670, 414] on icon "Editor contextual toolbar" at bounding box center [672, 416] width 19 height 19
type input "20"
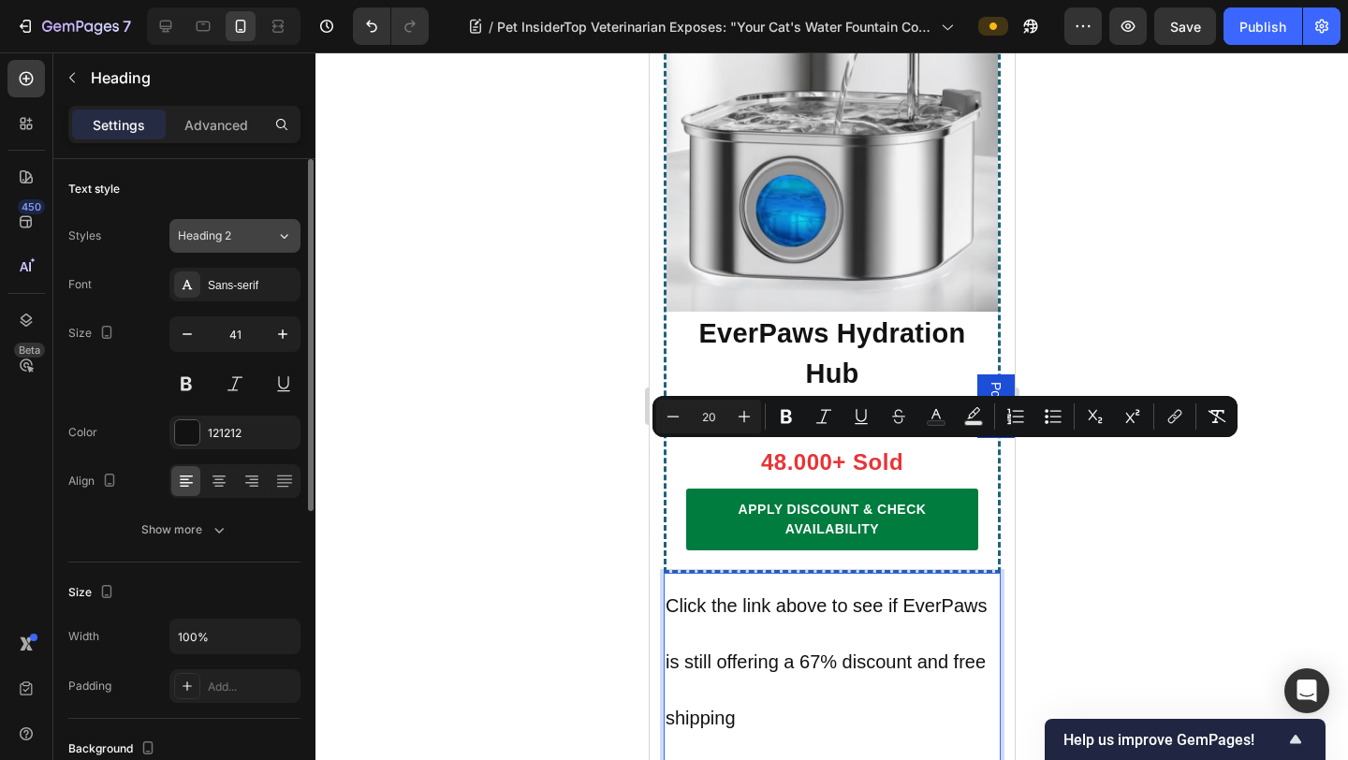
click at [255, 239] on div "Heading 2" at bounding box center [227, 235] width 98 height 17
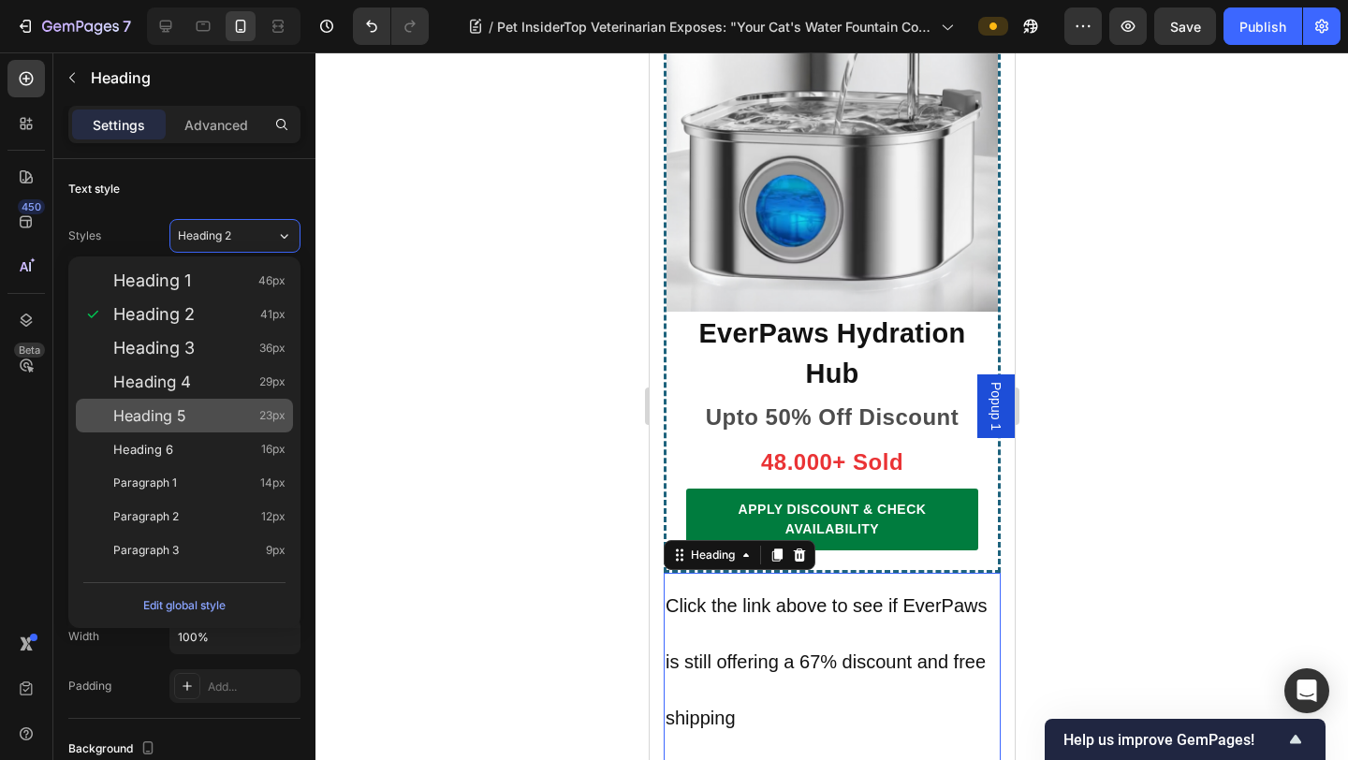
click at [241, 421] on div "Heading 5 23px" at bounding box center [199, 415] width 172 height 19
type input "23"
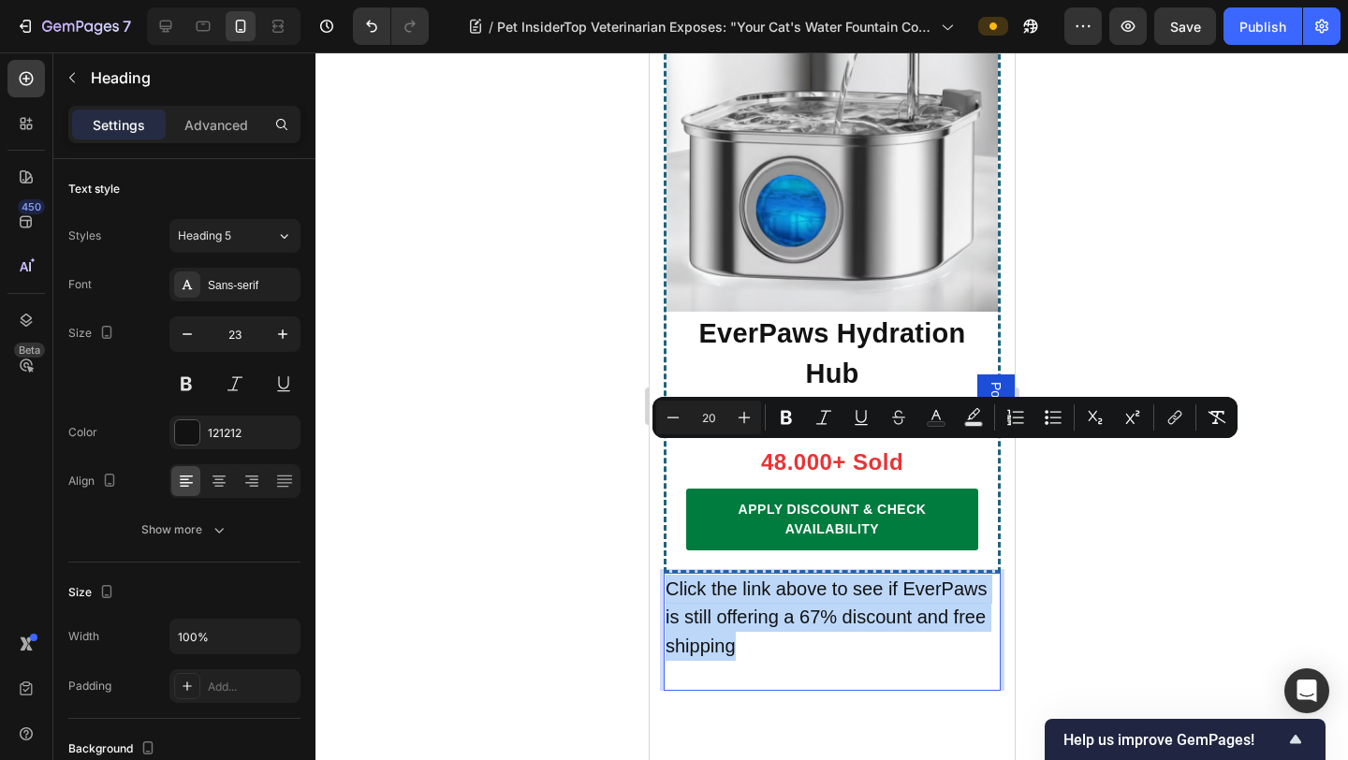
drag, startPoint x: 792, startPoint y: 518, endPoint x: 672, endPoint y: 455, distance: 135.6
click at [672, 575] on p "Click the link above to see if EverPaws is still offering a 67% discount and fr…" at bounding box center [830, 632] width 333 height 115
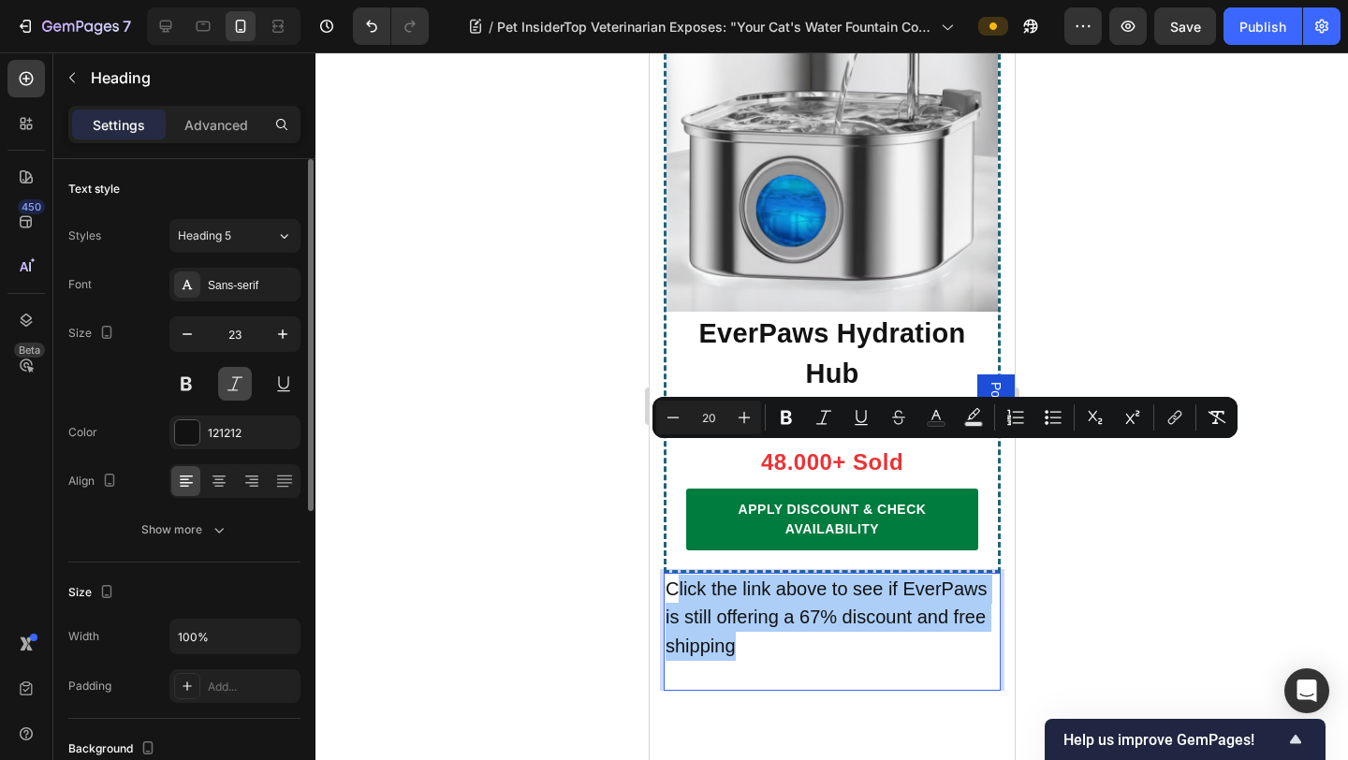
click at [226, 386] on button at bounding box center [235, 384] width 34 height 34
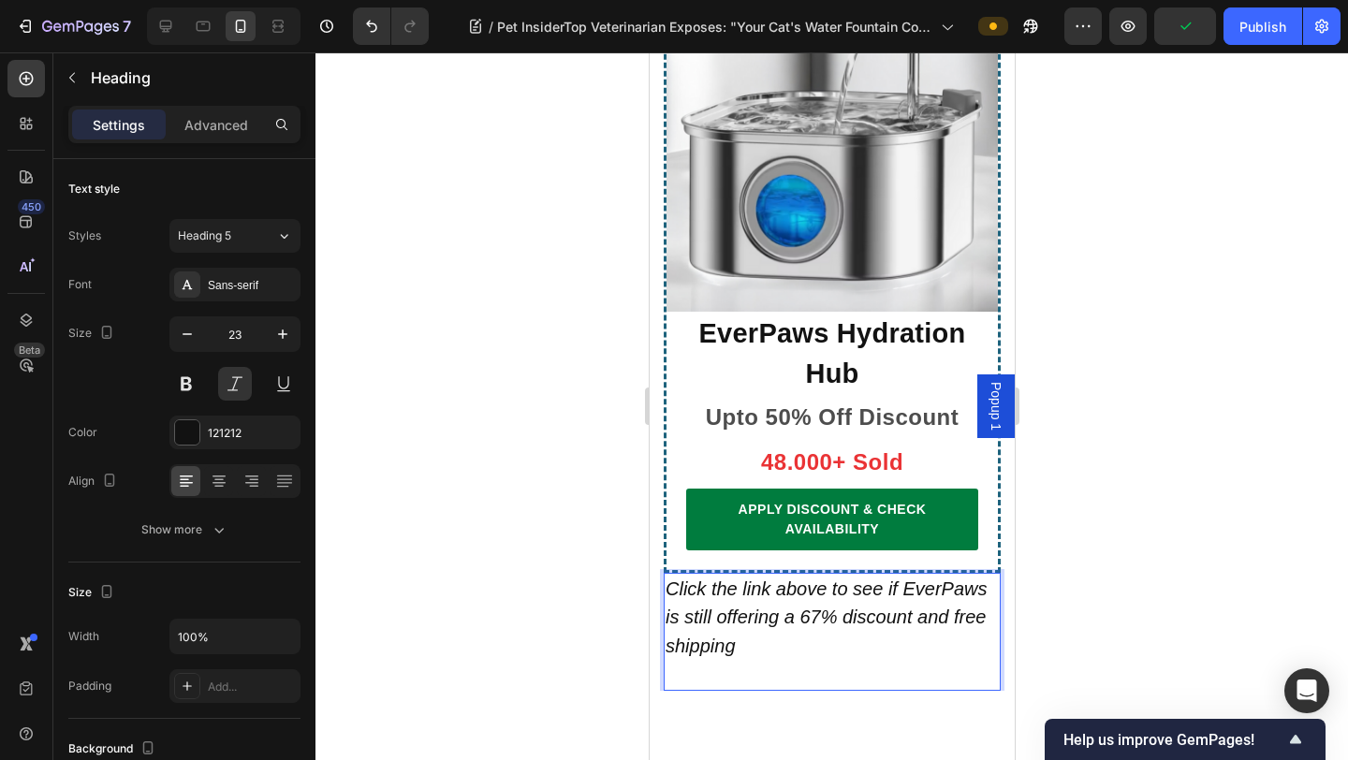
click at [779, 575] on p "Click the link above to see if EverPaws is still offering a 67% discount and fr…" at bounding box center [830, 632] width 333 height 115
click at [770, 578] on span "Click the link above to see if EverPaws is still offering a 67% discount and fr…" at bounding box center [825, 617] width 322 height 79
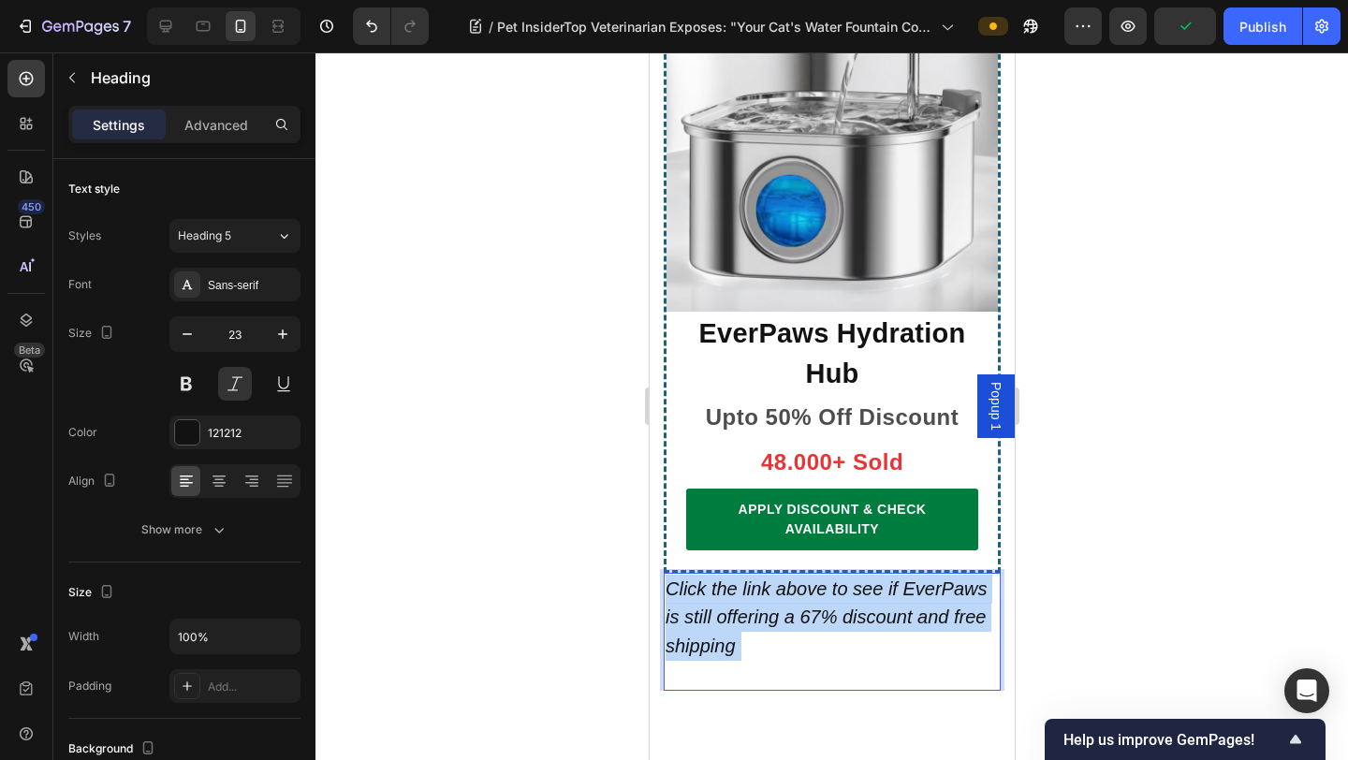
click at [770, 578] on span "Click the link above to see if EverPaws is still offering a 67% discount and fr…" at bounding box center [825, 617] width 322 height 79
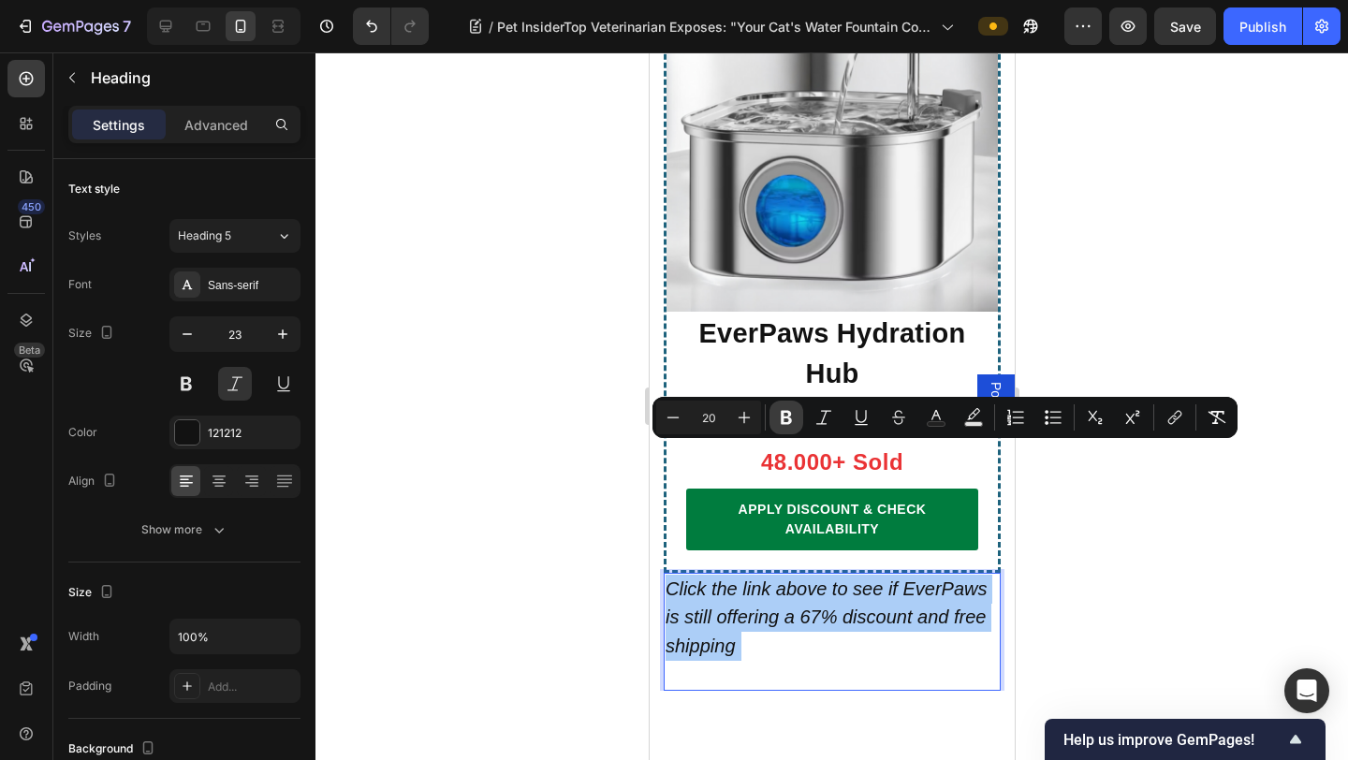
click at [785, 430] on button "Bold" at bounding box center [786, 418] width 34 height 34
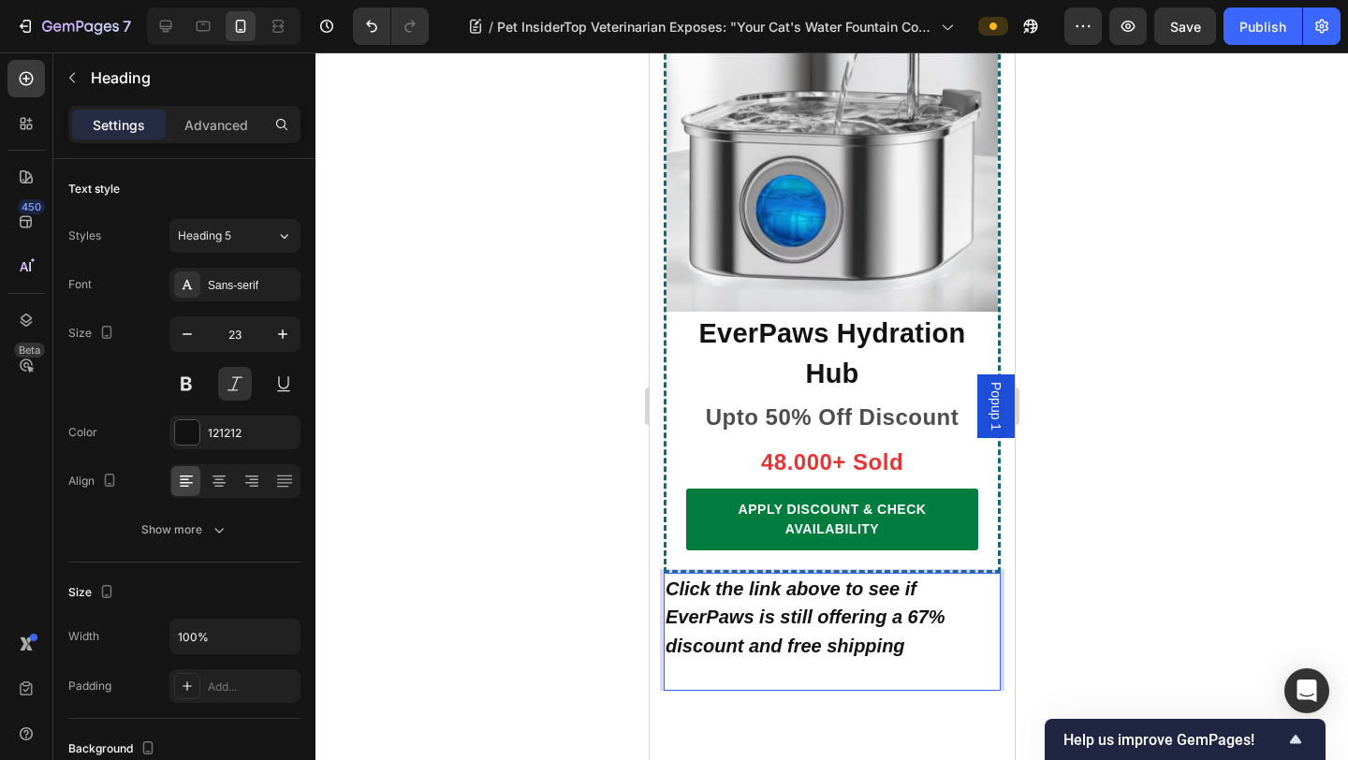
click at [810, 575] on p "Click the link above to see if EverPaws is still offering a 67% discount and fr…" at bounding box center [830, 632] width 333 height 115
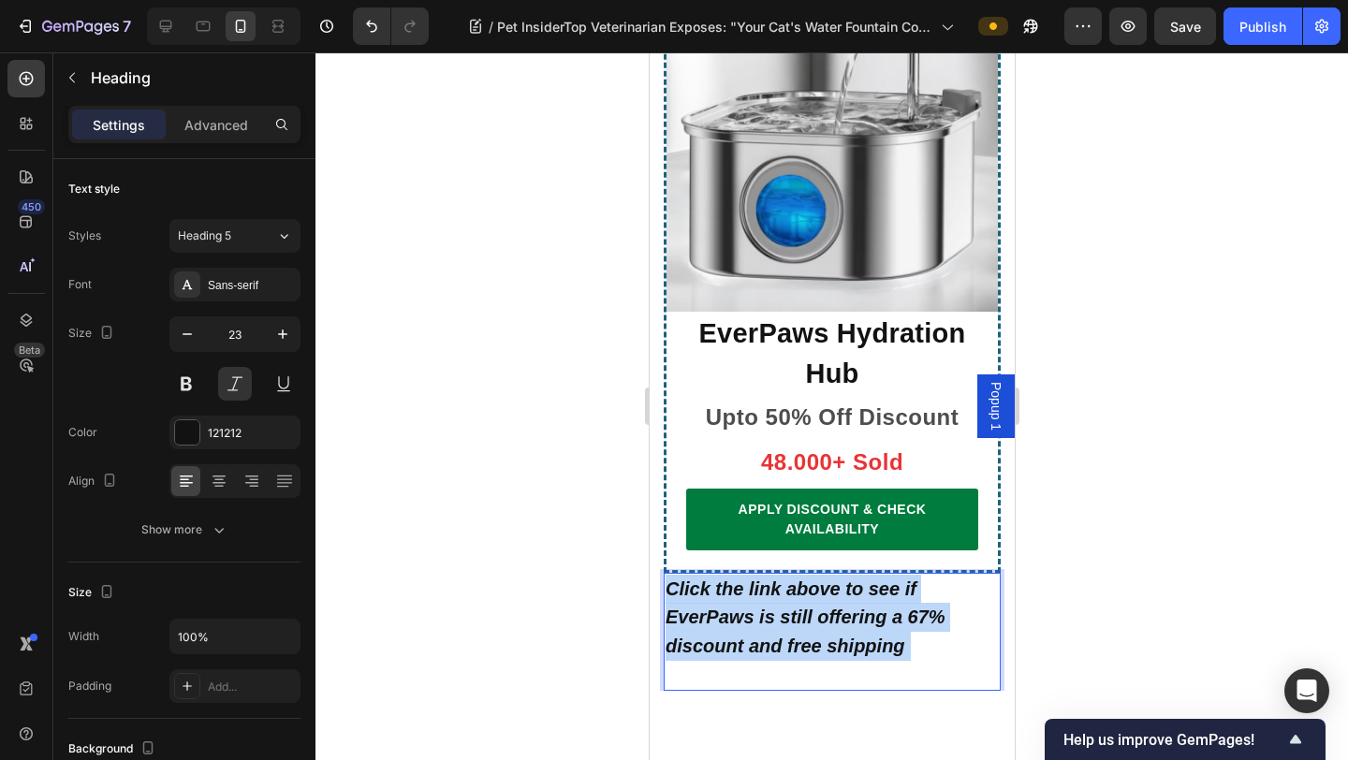
click at [810, 575] on p "Click the link above to see if EverPaws is still offering a 67% discount and fr…" at bounding box center [830, 632] width 333 height 115
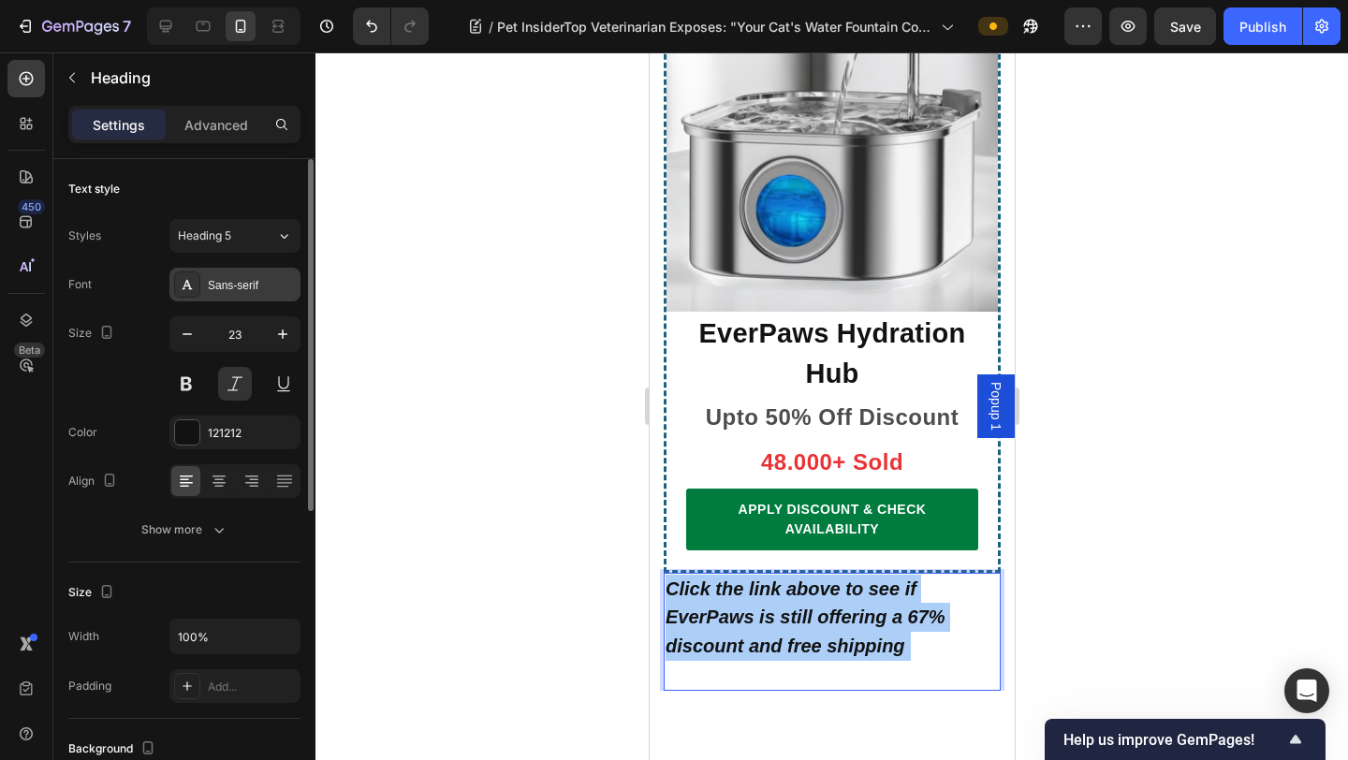
click at [256, 284] on div "Sans-serif" at bounding box center [252, 285] width 88 height 17
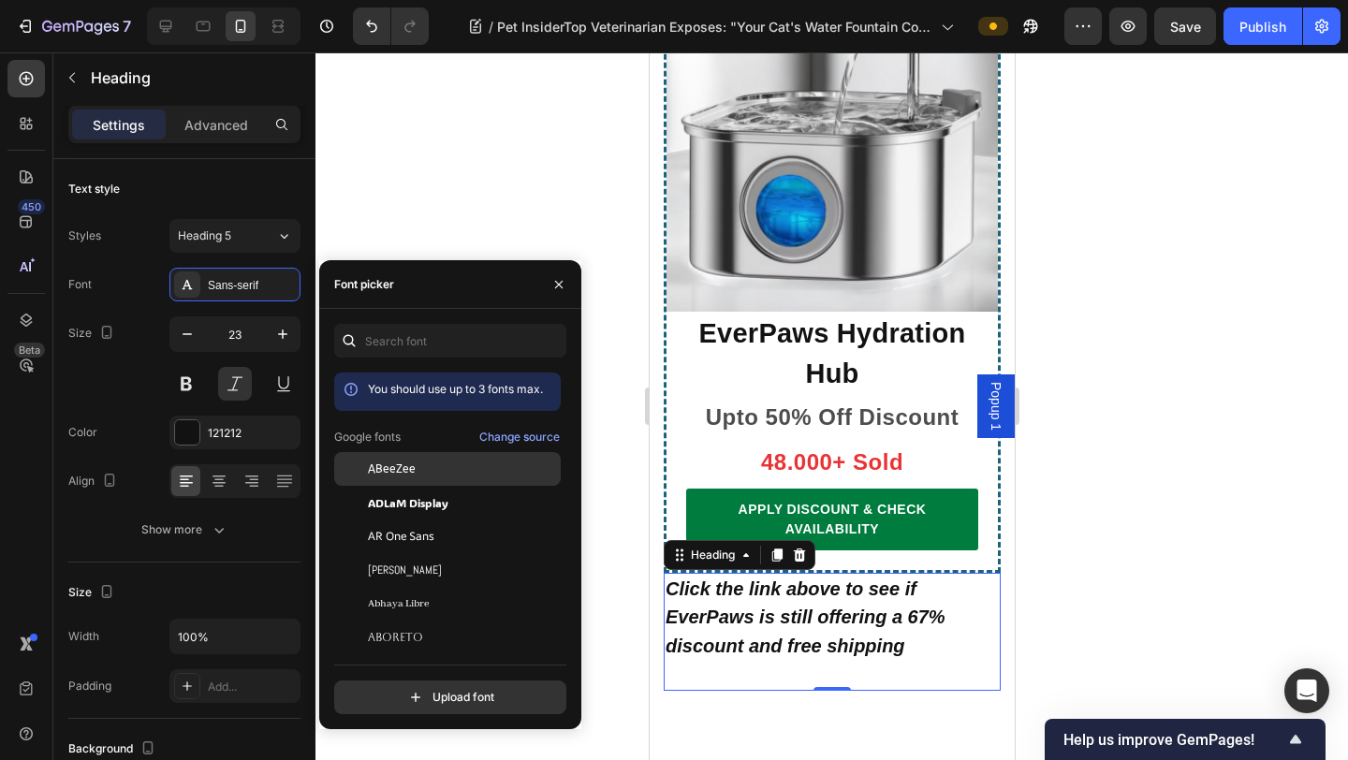
click at [451, 474] on div "ABeeZee" at bounding box center [462, 468] width 189 height 17
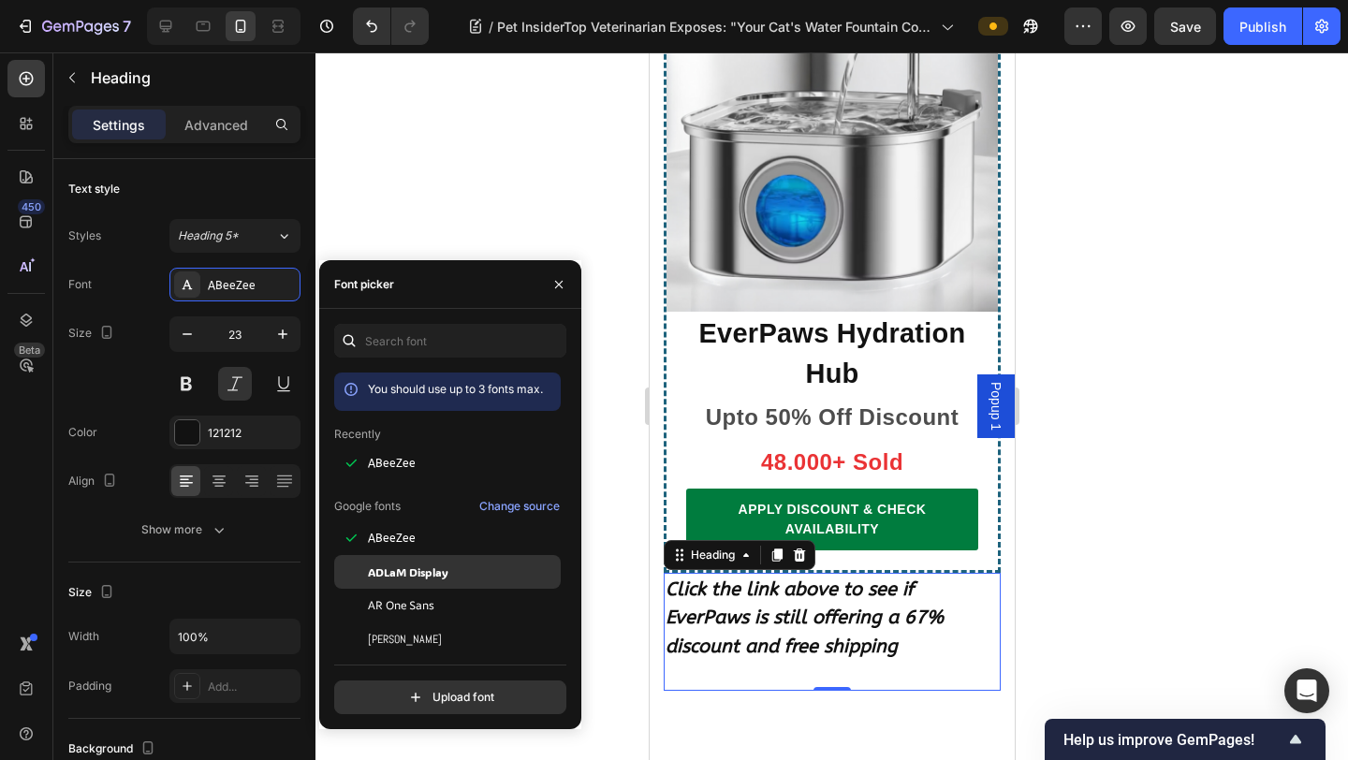
click at [448, 569] on span "ADLaM Display" at bounding box center [408, 571] width 80 height 17
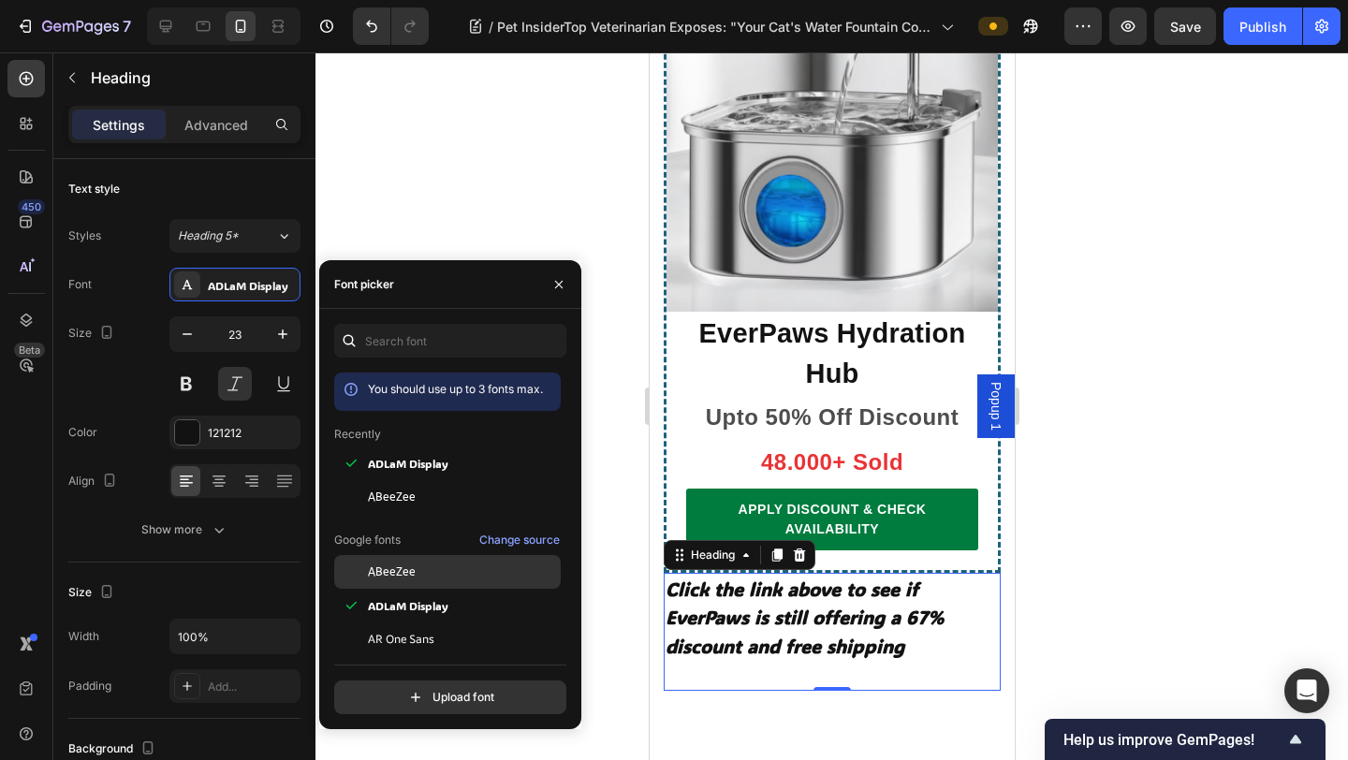
scroll to position [34, 0]
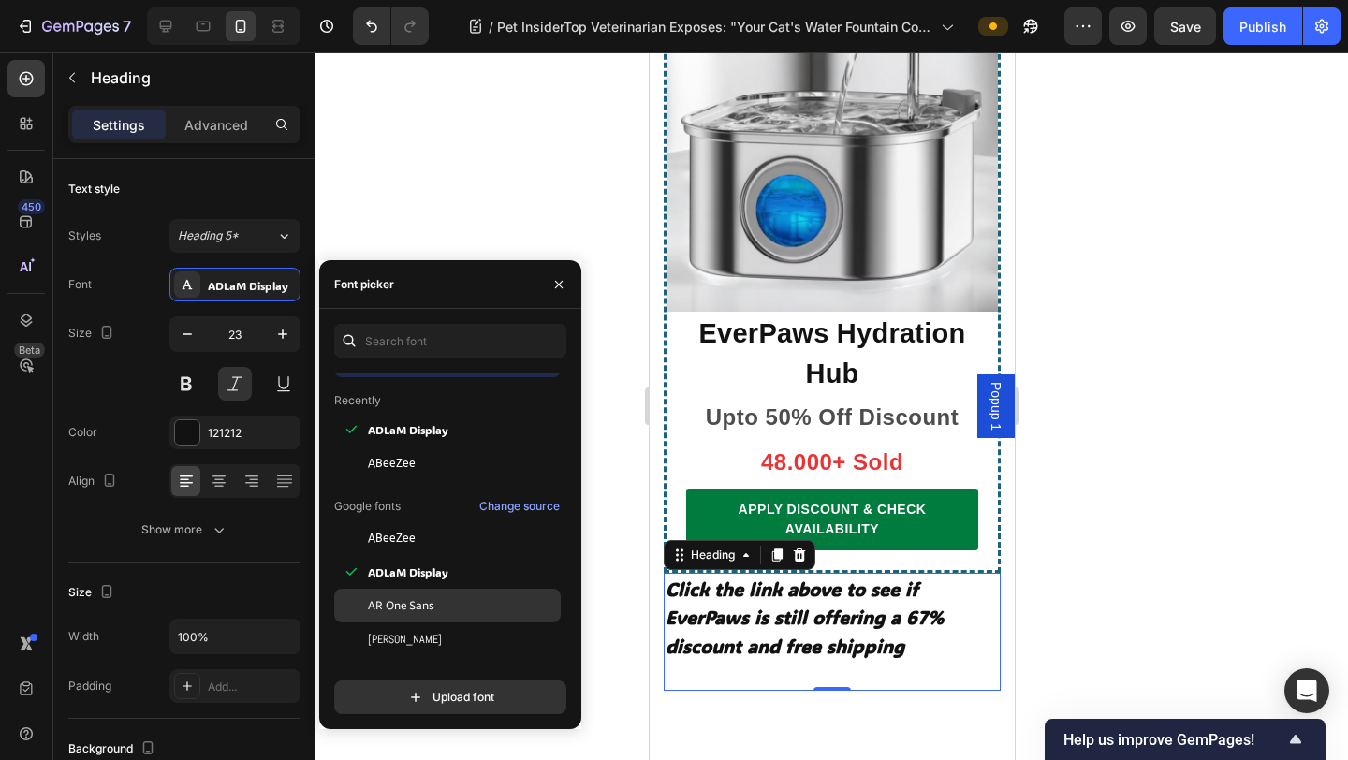
click at [474, 601] on div "AR One Sans" at bounding box center [462, 605] width 189 height 17
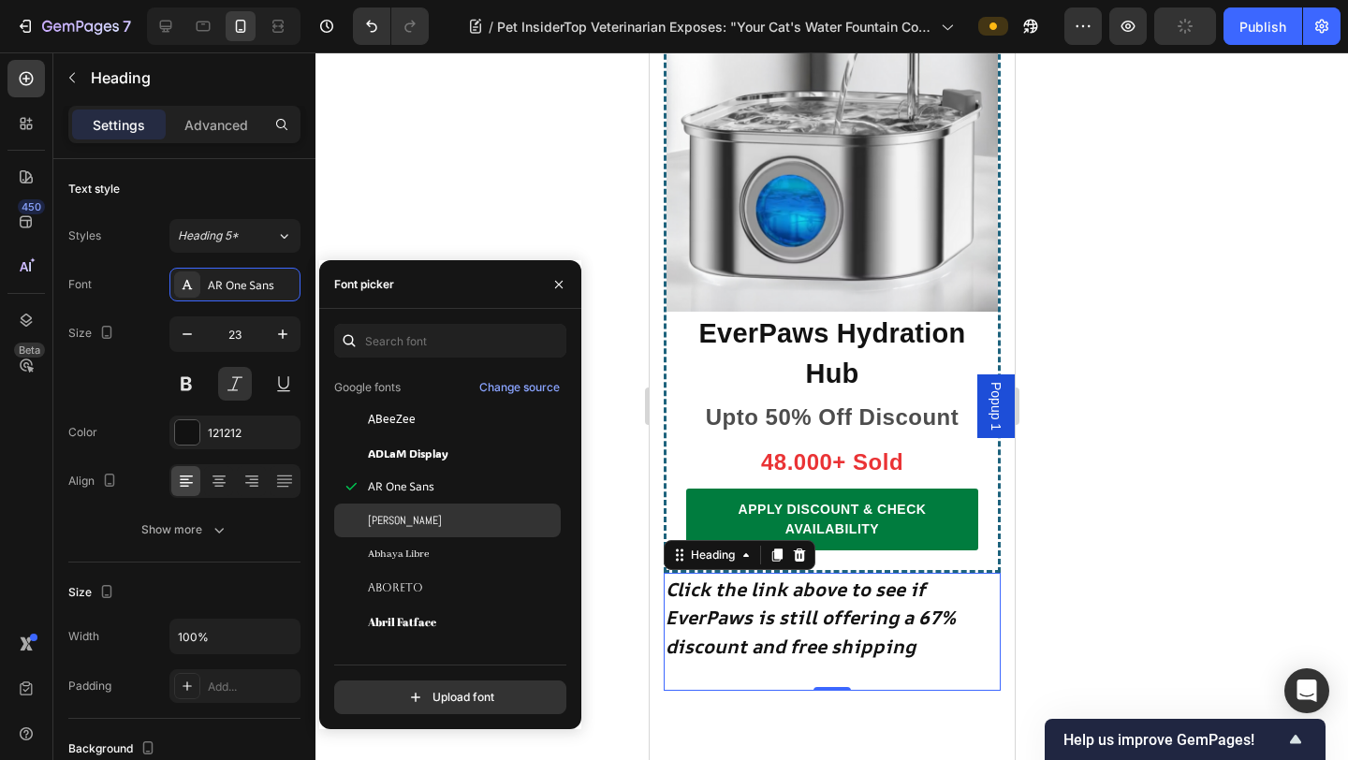
scroll to position [188, 0]
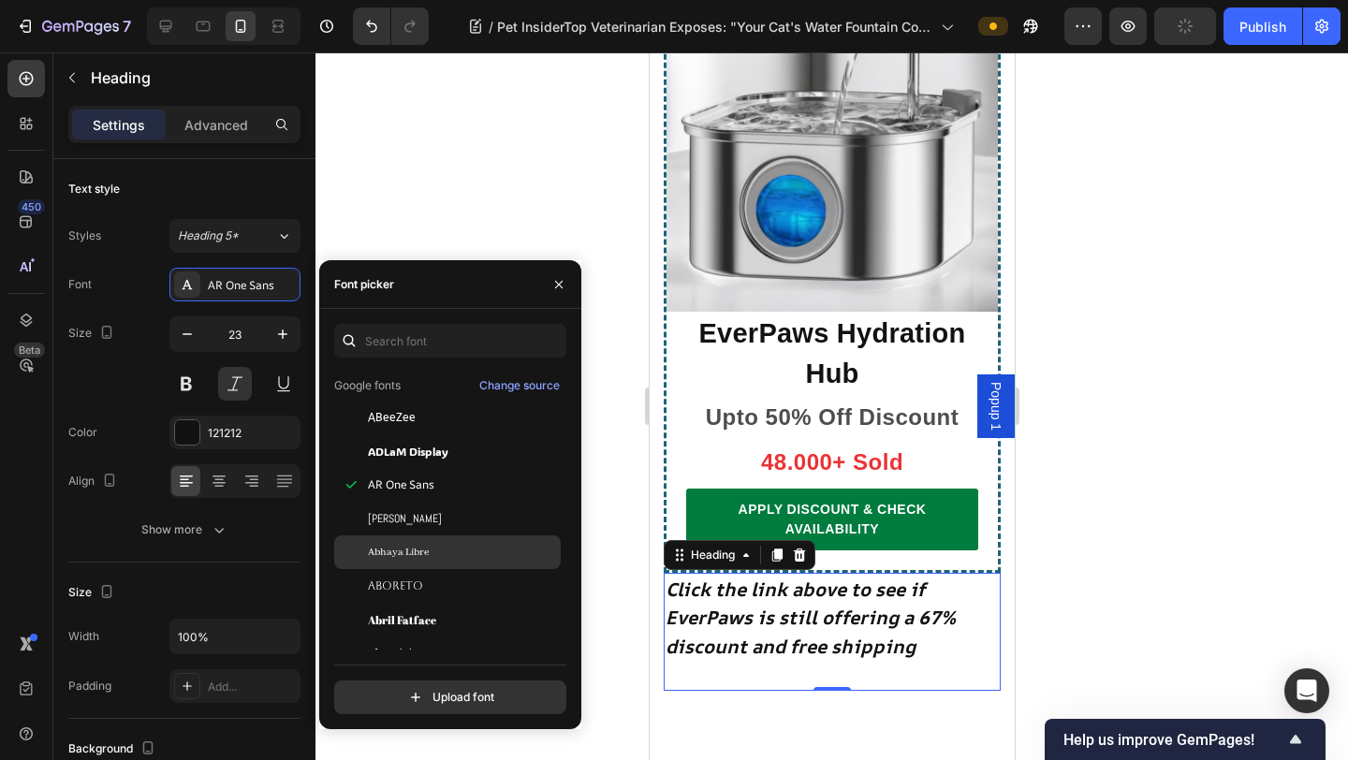
click at [476, 553] on div "Abhaya Libre" at bounding box center [462, 552] width 189 height 17
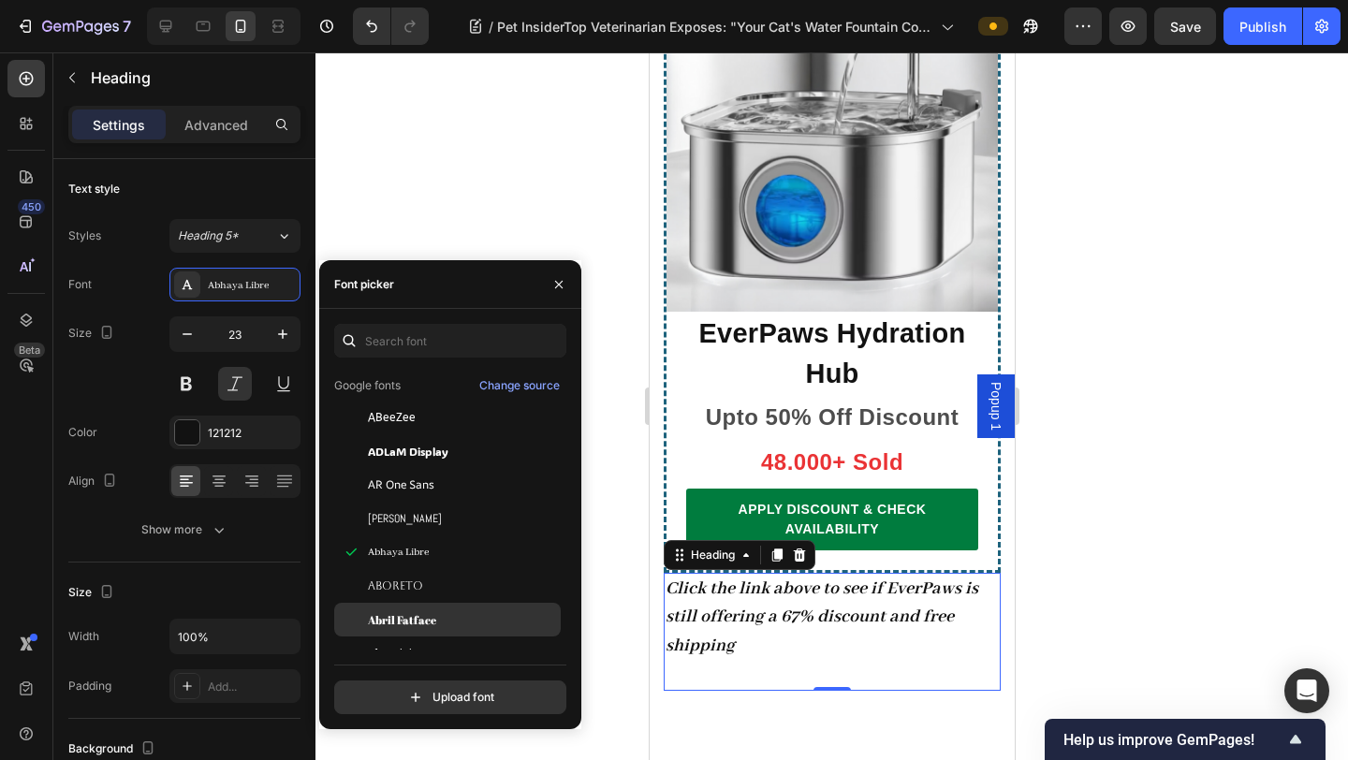
click at [473, 620] on div "Abril Fatface" at bounding box center [462, 619] width 189 height 17
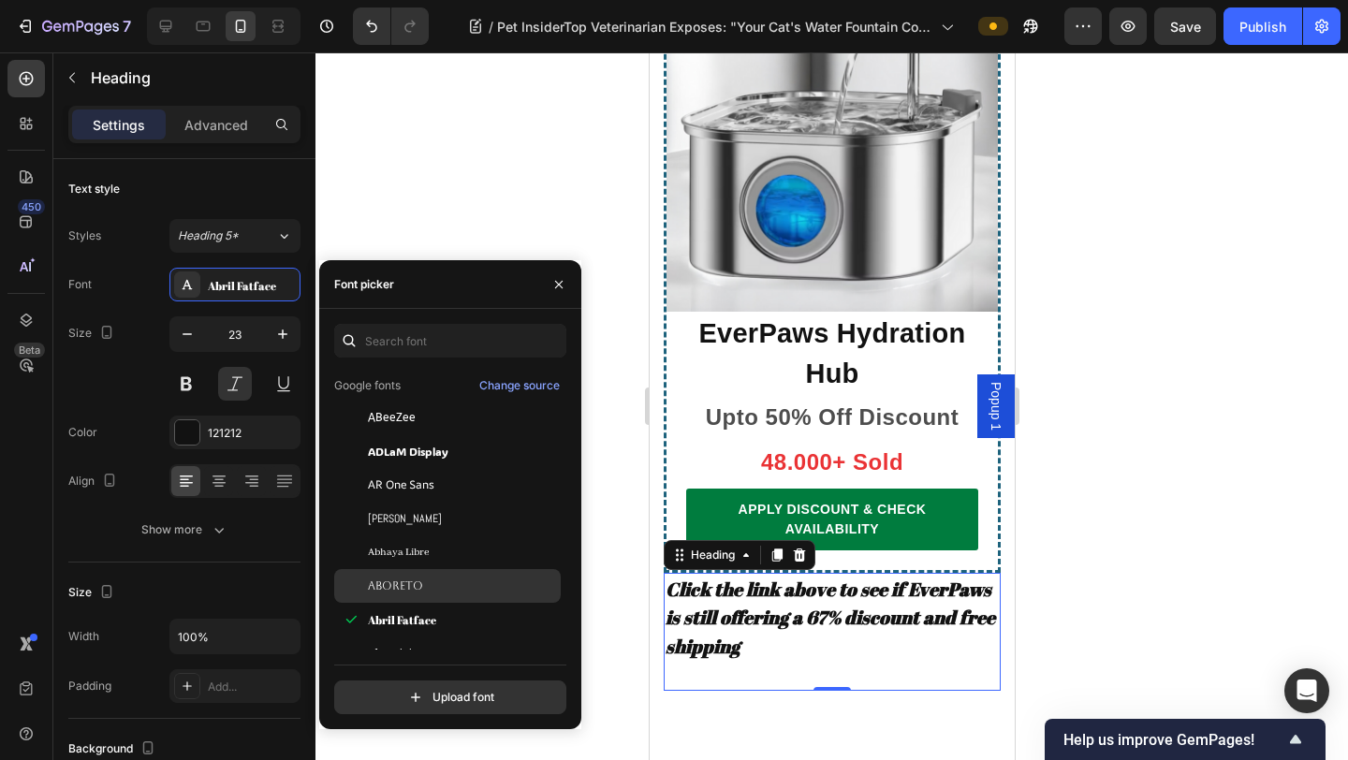
scroll to position [313, 0]
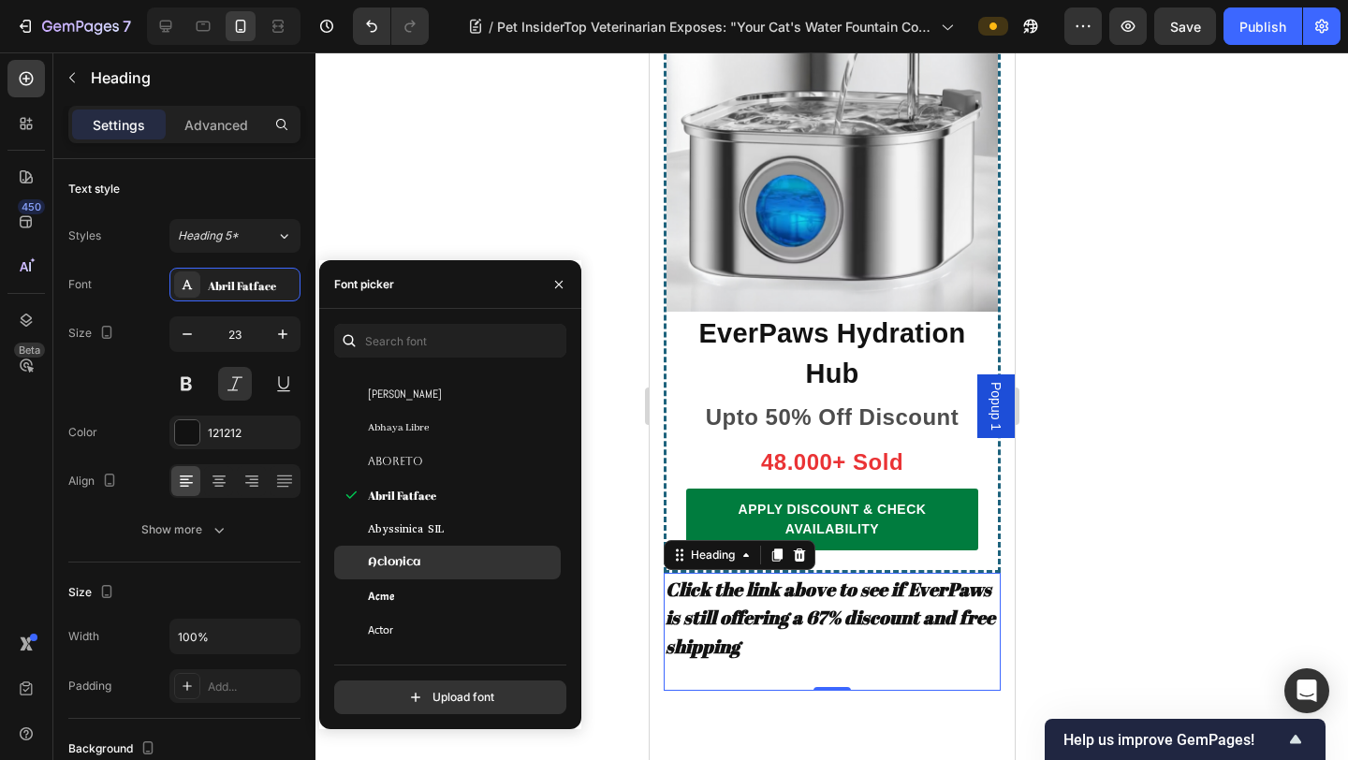
click at [474, 549] on div "Aclonica" at bounding box center [447, 563] width 226 height 34
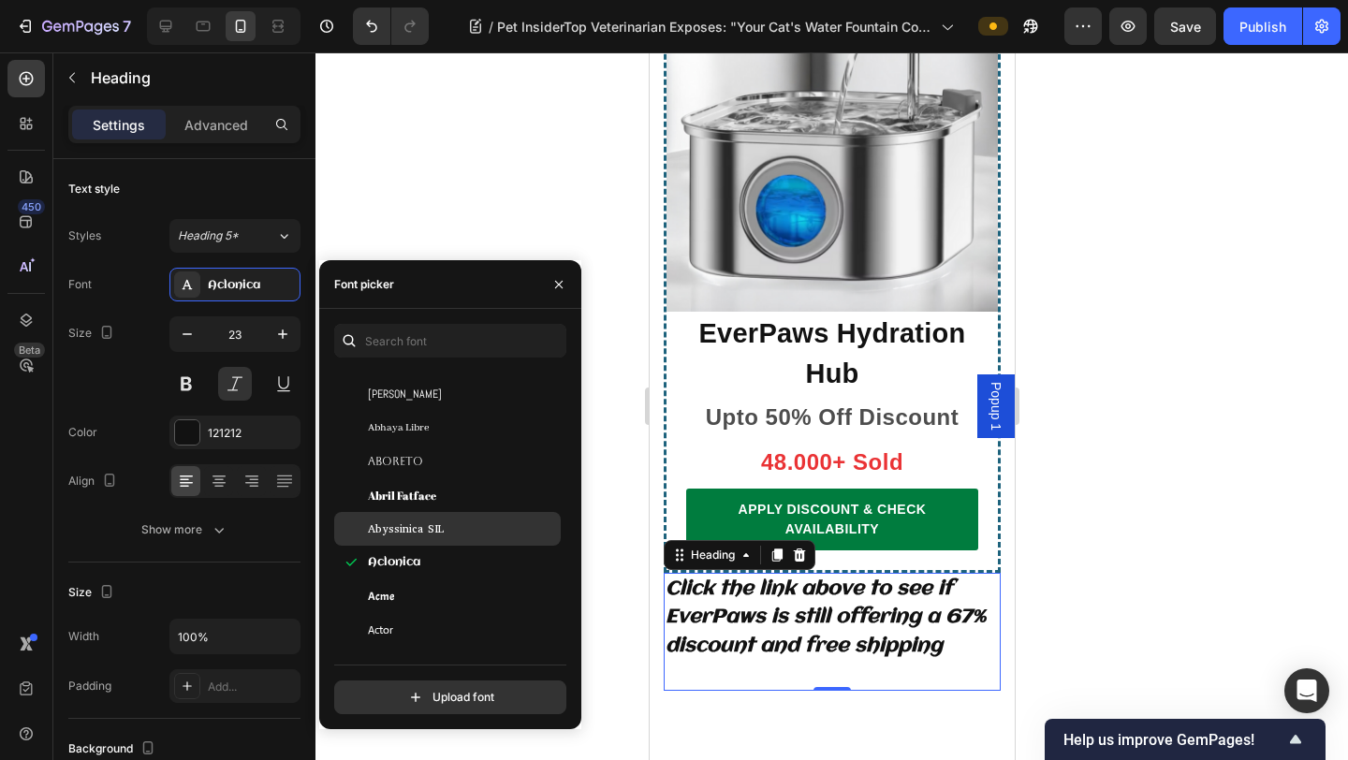
click at [474, 528] on div "Abyssinica SIL" at bounding box center [462, 528] width 189 height 17
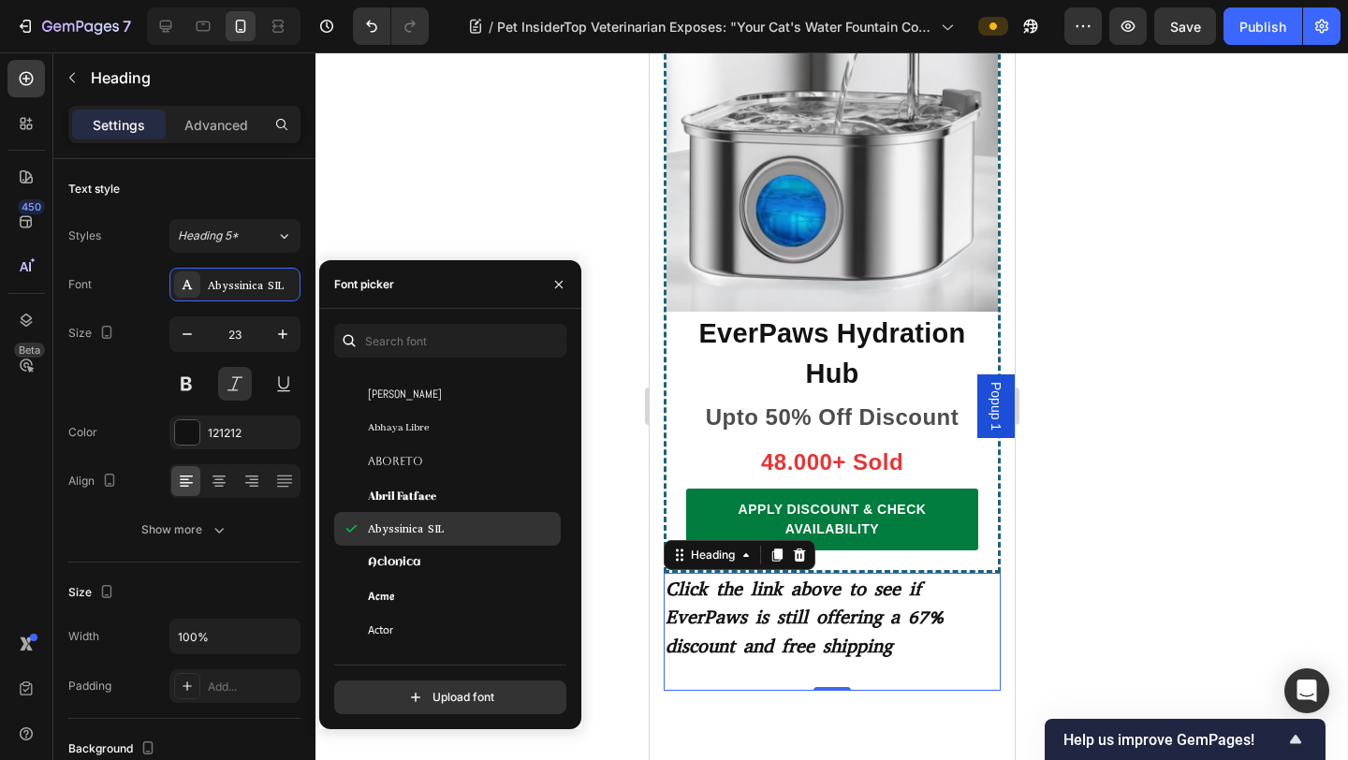
scroll to position [386, 0]
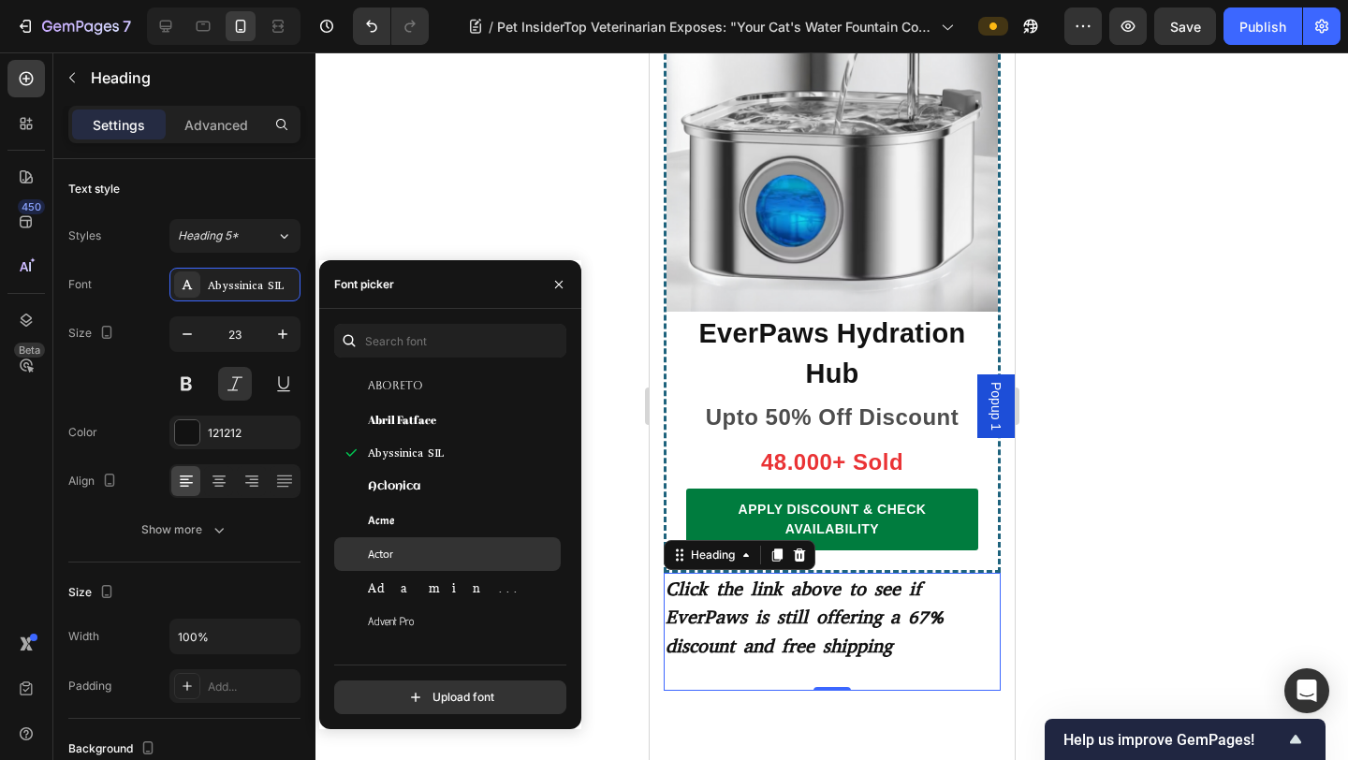
click at [451, 559] on div "Actor" at bounding box center [462, 554] width 189 height 17
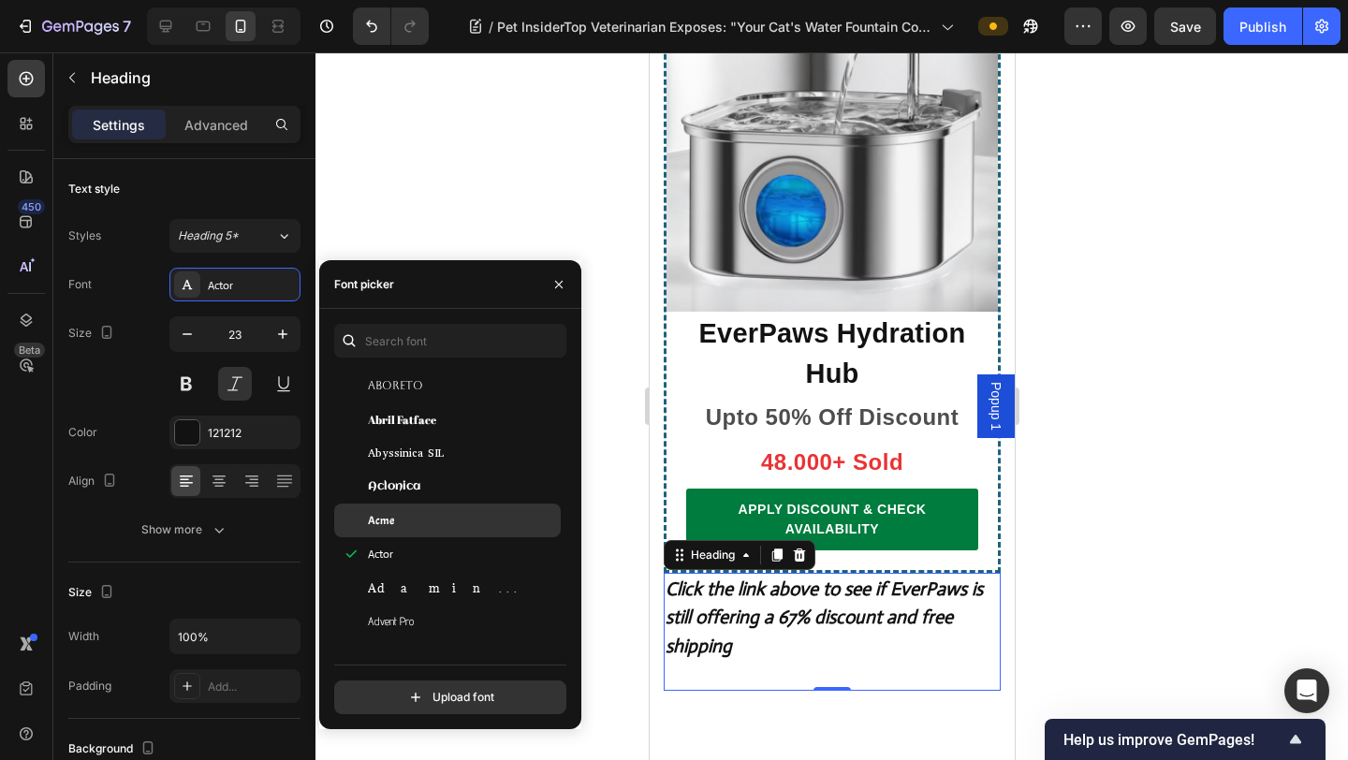
click at [468, 514] on div "Acme" at bounding box center [462, 520] width 189 height 17
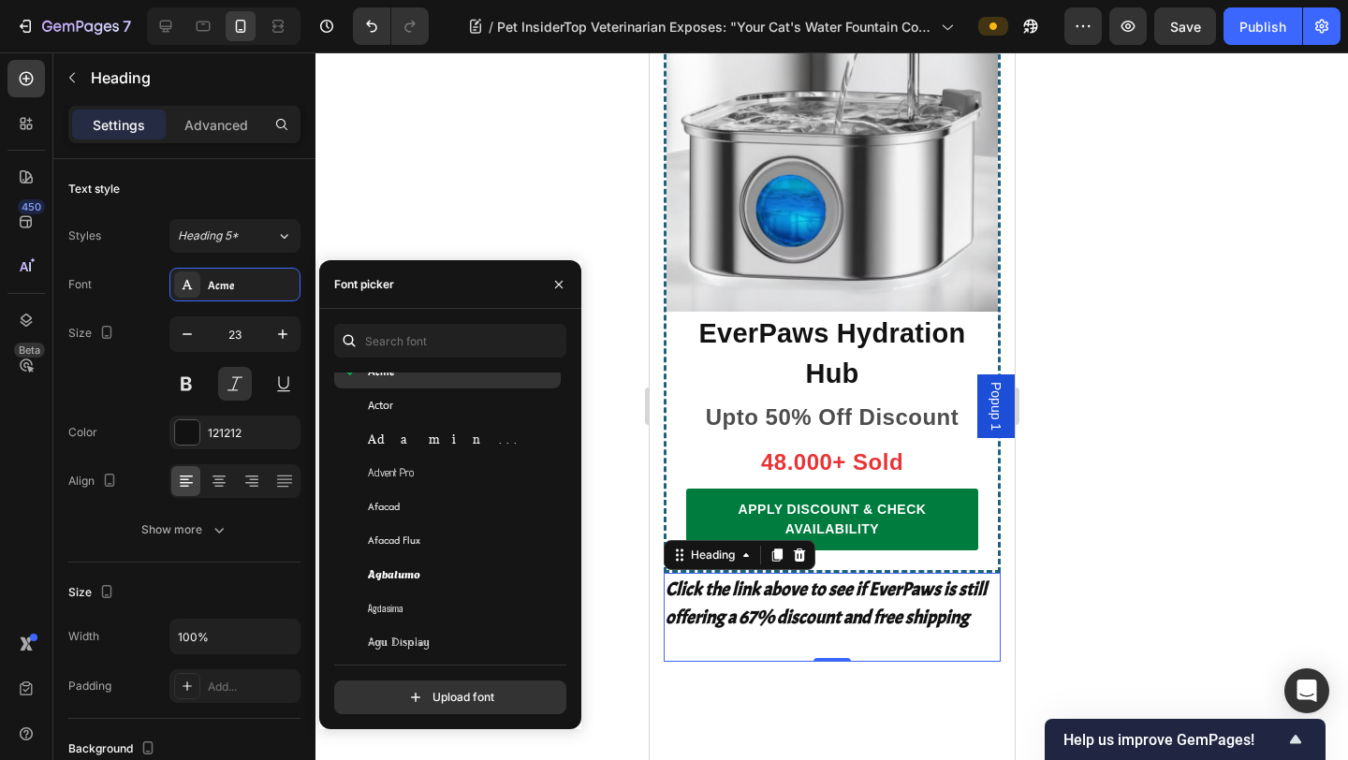
scroll to position [533, 0]
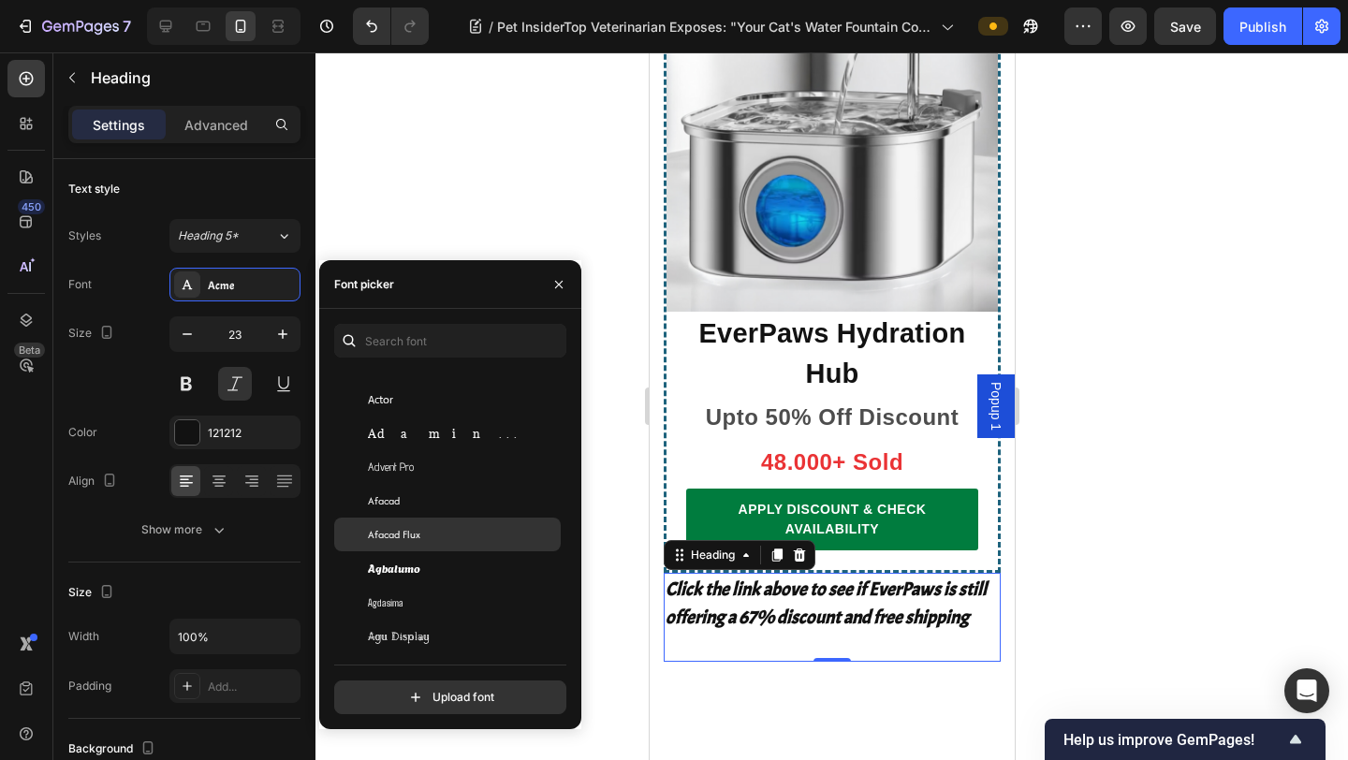
click at [464, 545] on div "Afacad Flux" at bounding box center [447, 535] width 226 height 34
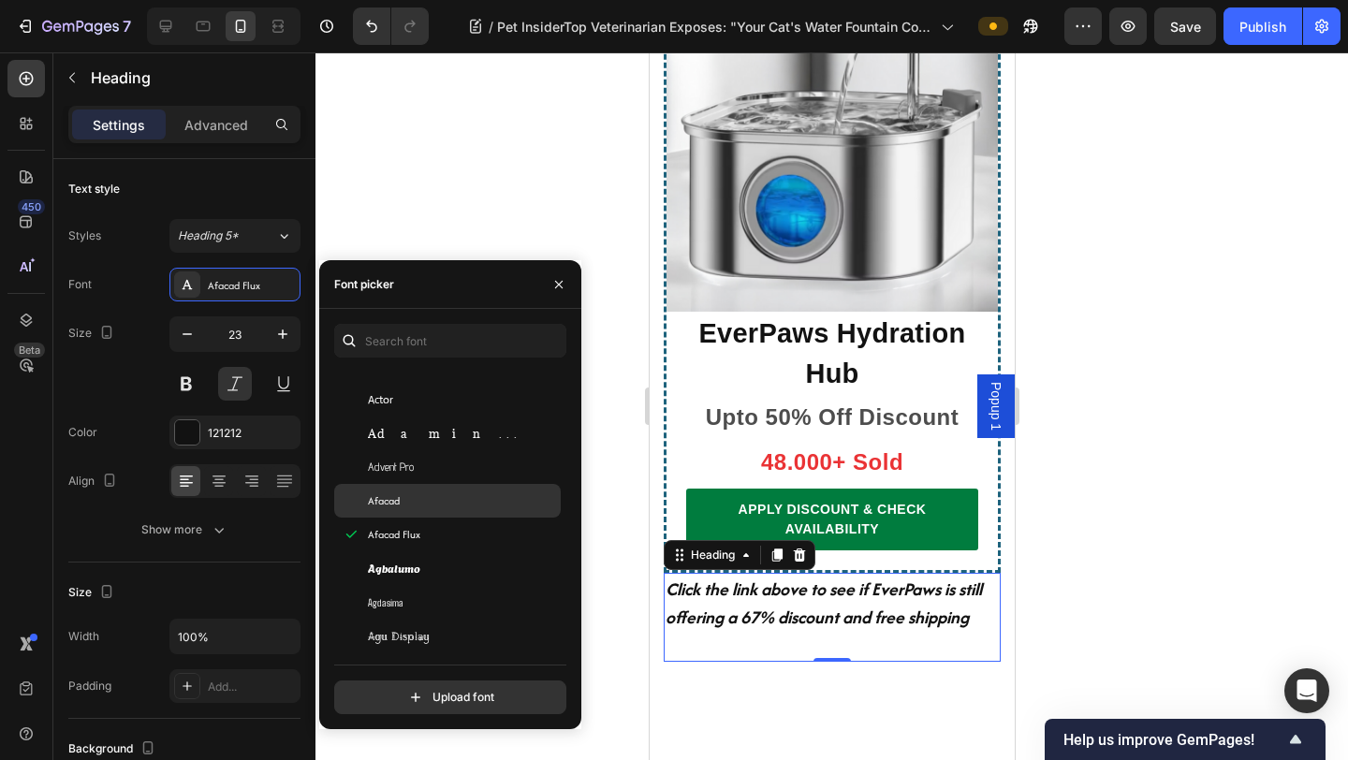
click at [469, 511] on div "Afacad" at bounding box center [447, 501] width 226 height 34
click at [474, 494] on div "Afacad" at bounding box center [462, 500] width 189 height 17
click at [474, 466] on div "Advent Pro" at bounding box center [462, 467] width 189 height 17
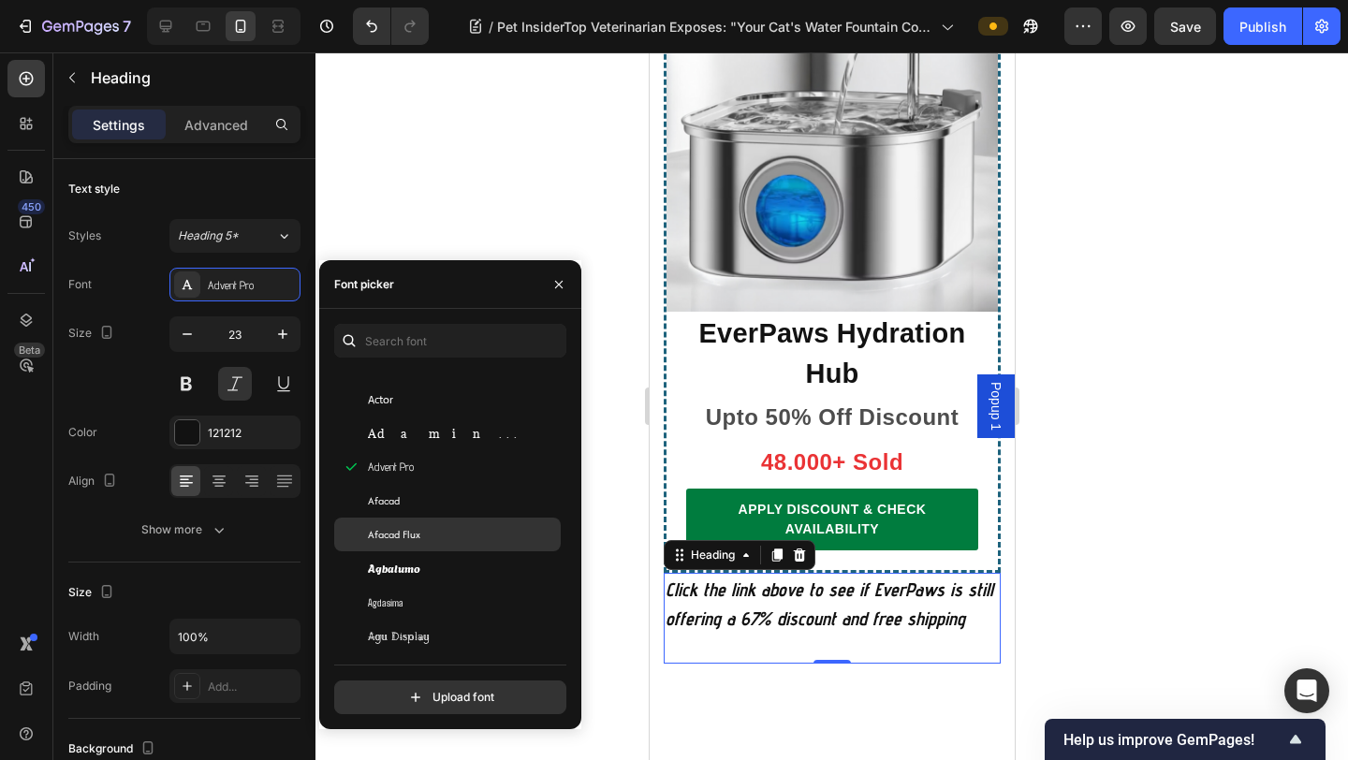
click at [474, 526] on div "Afacad Flux" at bounding box center [462, 534] width 189 height 17
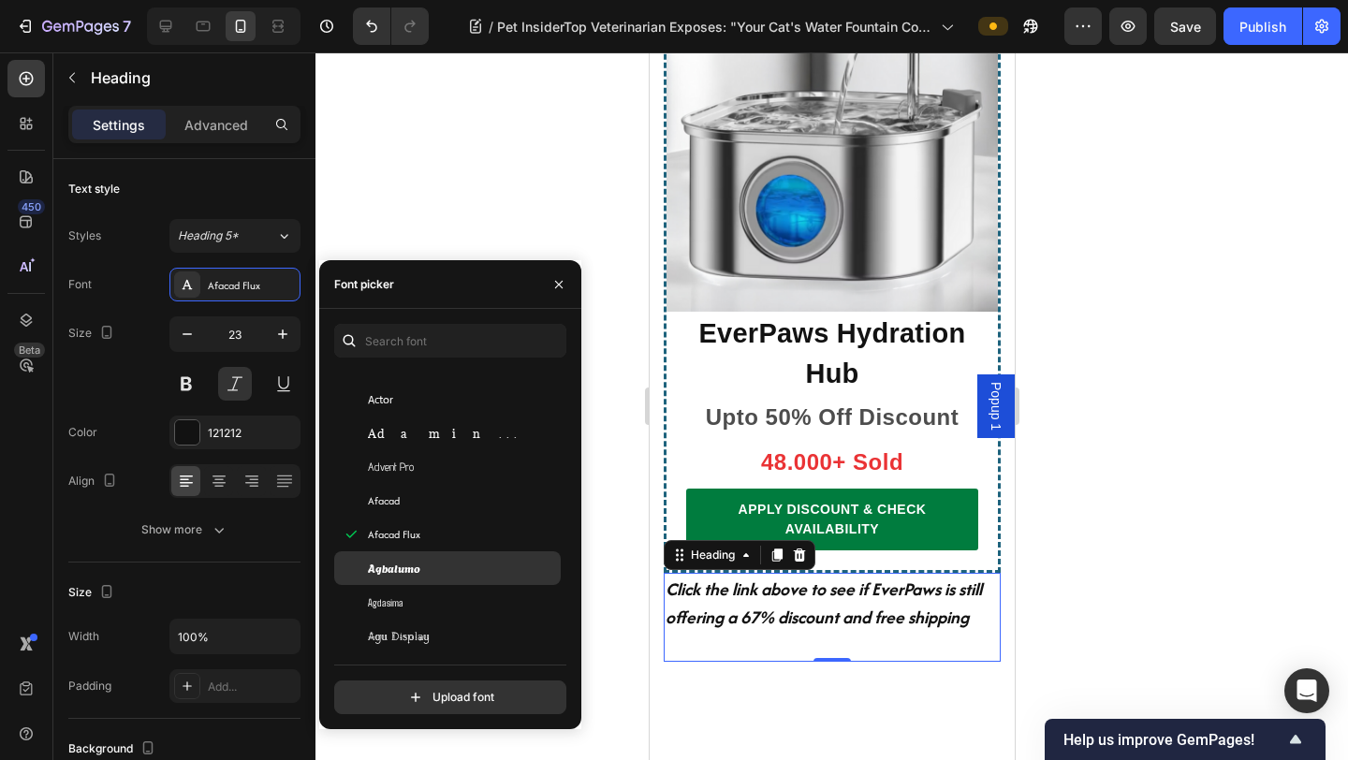
click at [469, 569] on div "Agbalumo" at bounding box center [462, 568] width 189 height 17
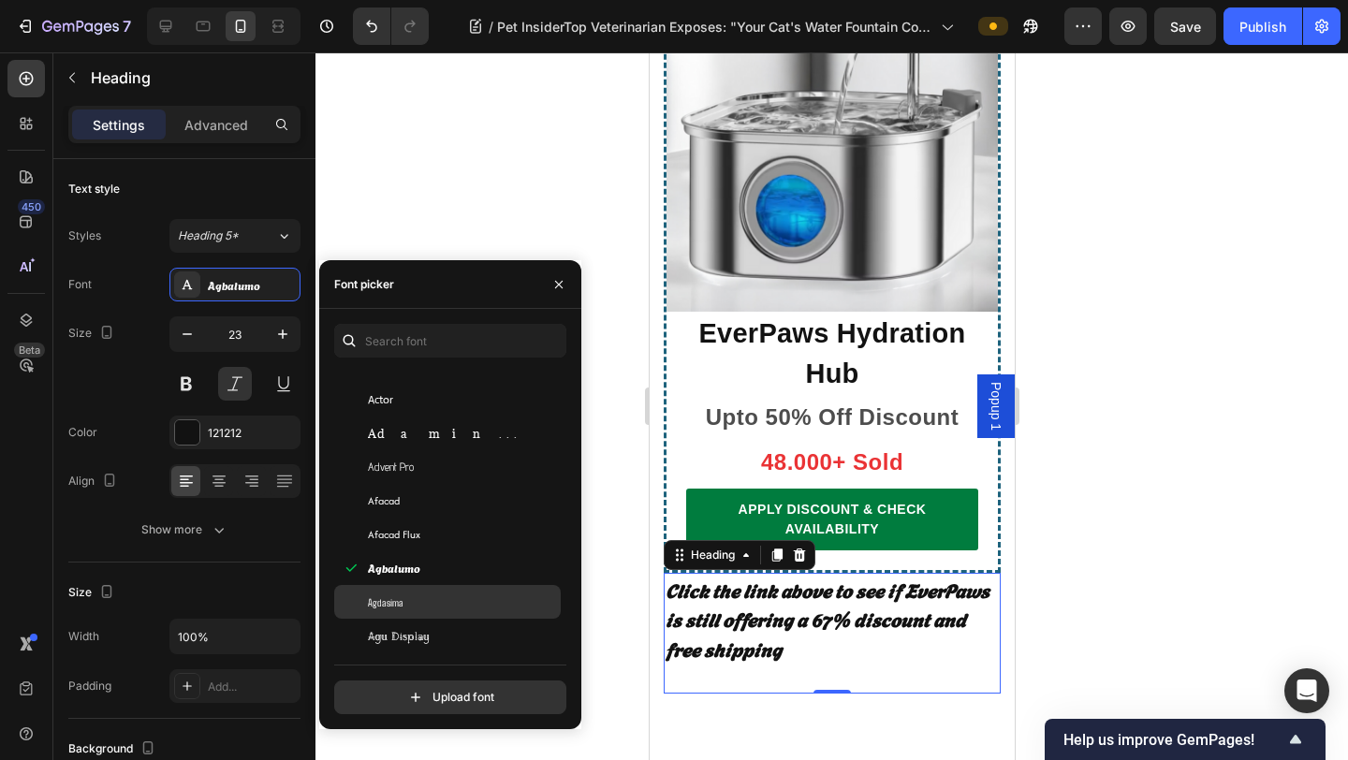
click at [469, 605] on div "Agdasima" at bounding box center [462, 601] width 189 height 17
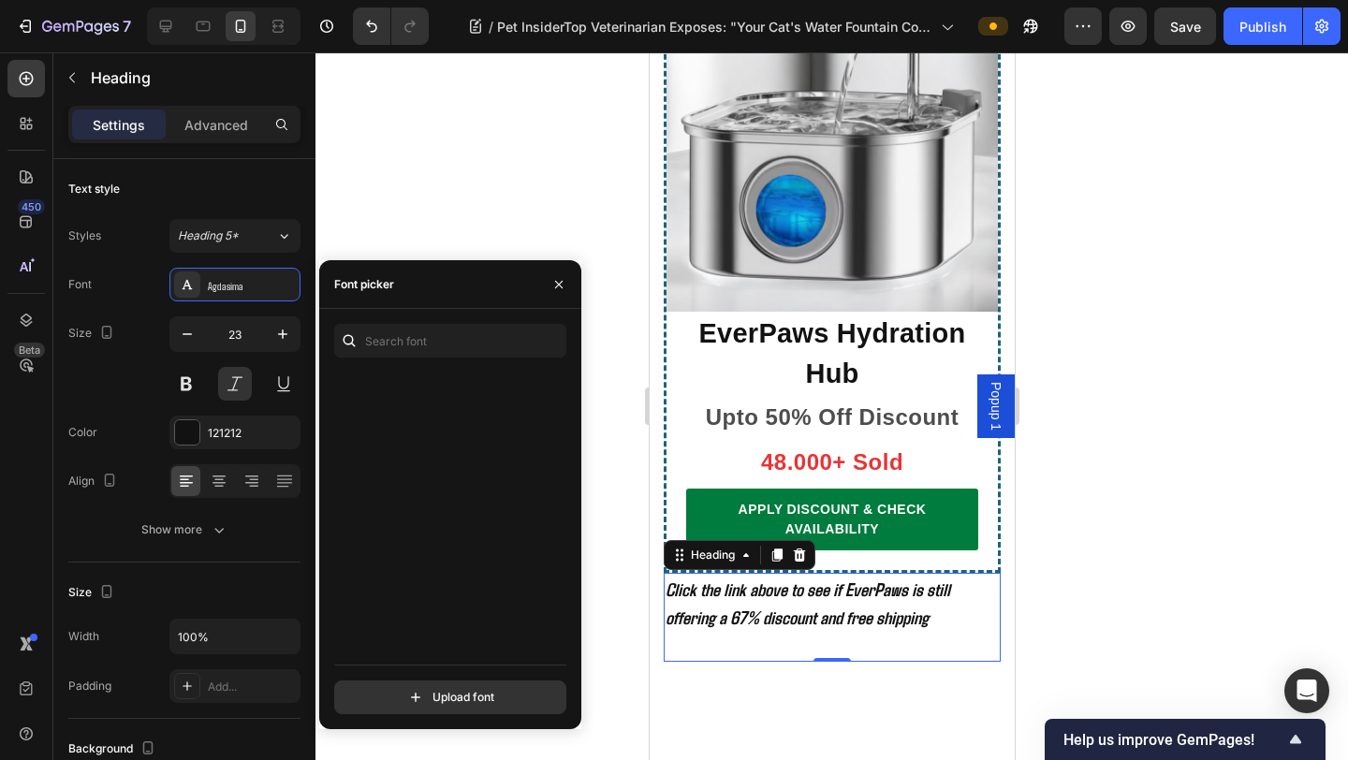
scroll to position [3816, 0]
click at [456, 585] on div "Arya" at bounding box center [462, 586] width 189 height 17
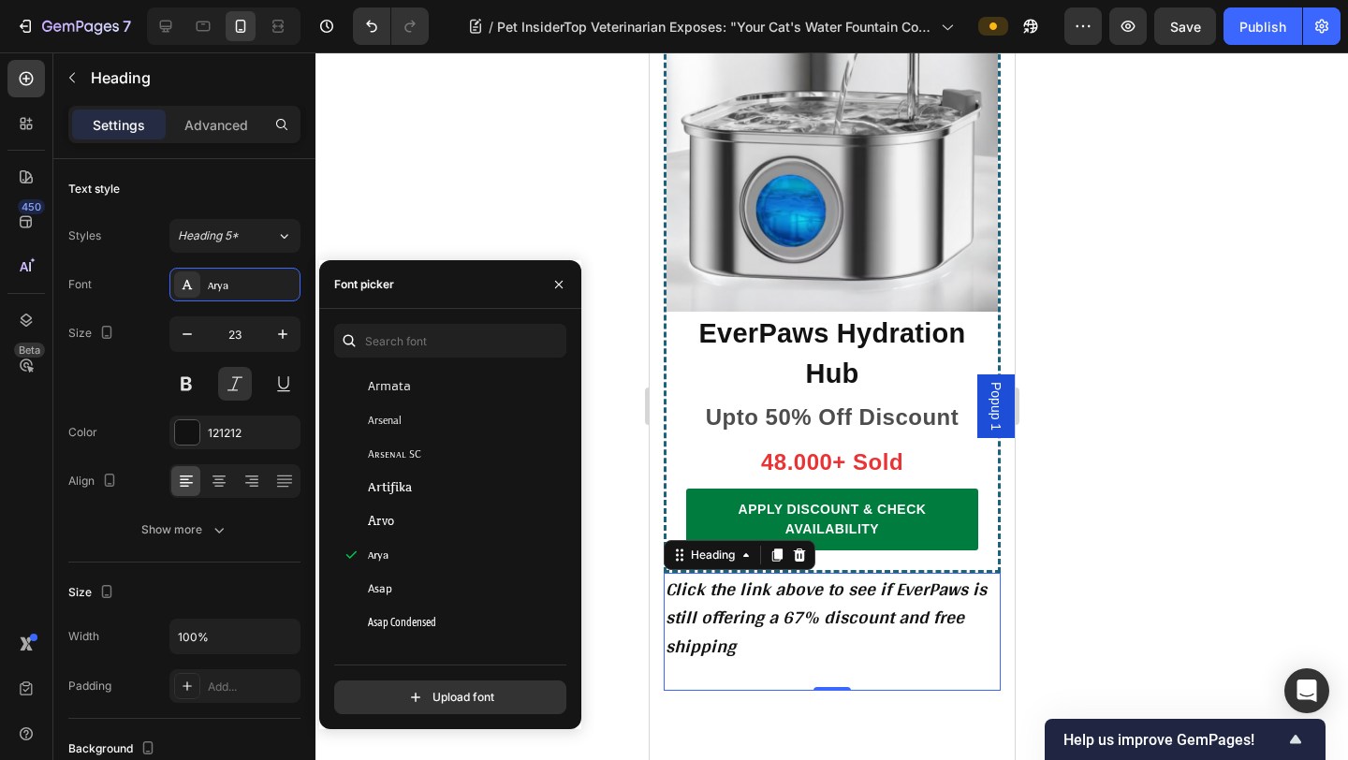
scroll to position [5217, 0]
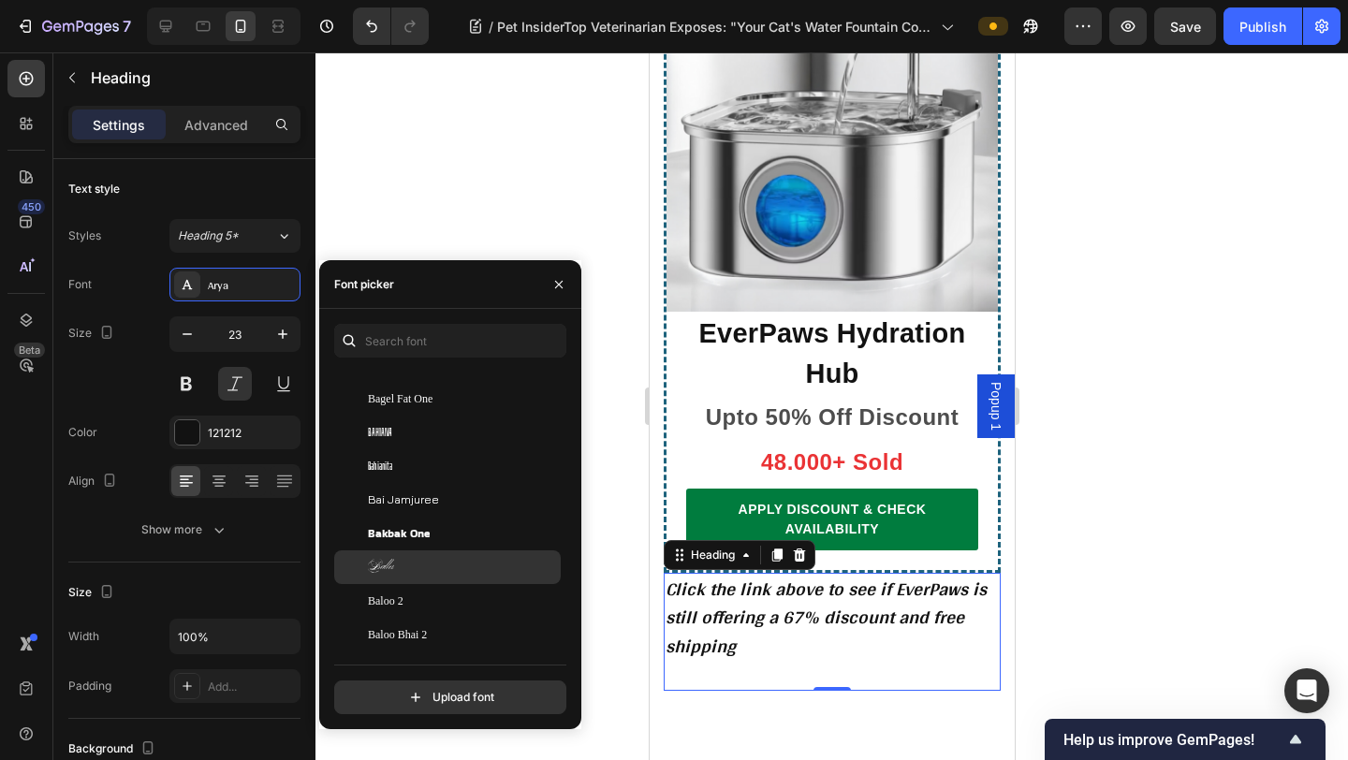
click at [456, 578] on div "Ballet" at bounding box center [447, 567] width 226 height 34
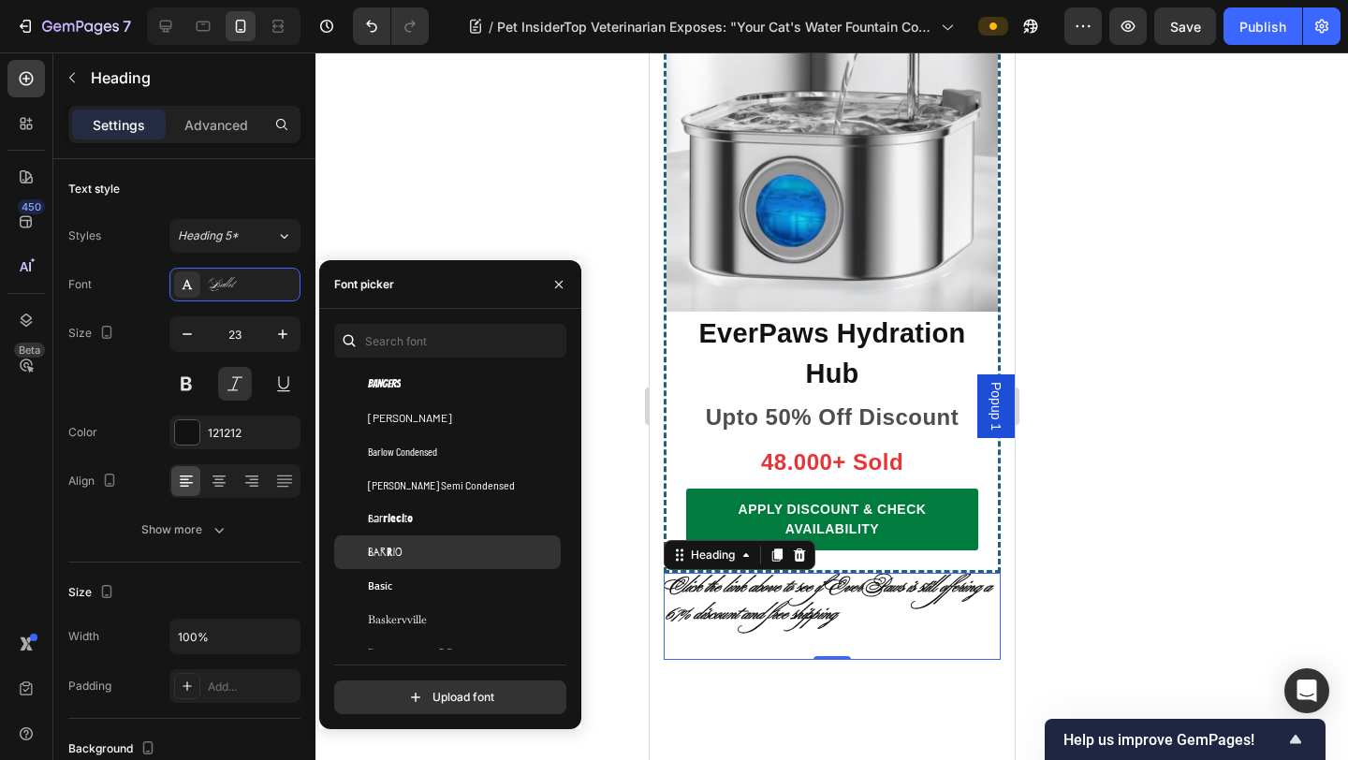
click at [462, 556] on div "Barrio" at bounding box center [462, 552] width 189 height 17
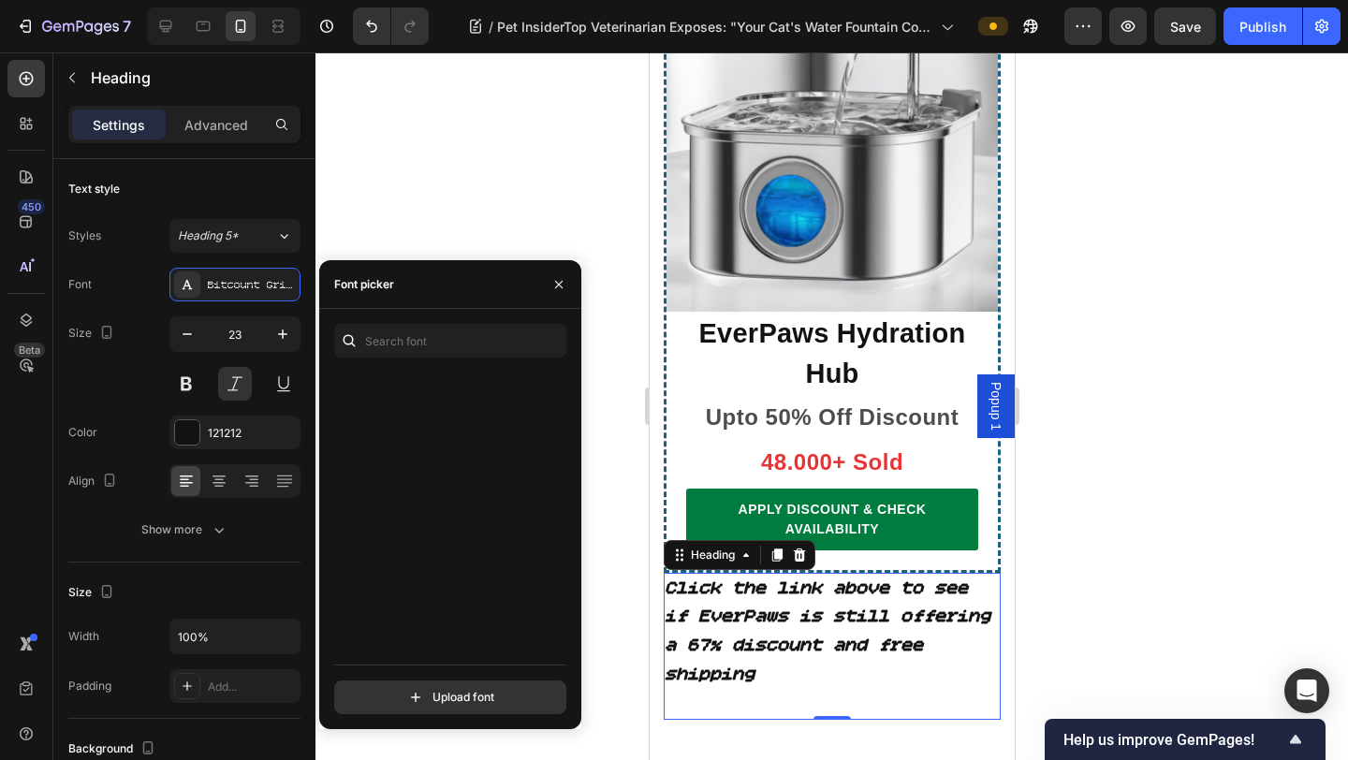
scroll to position [8087, 0]
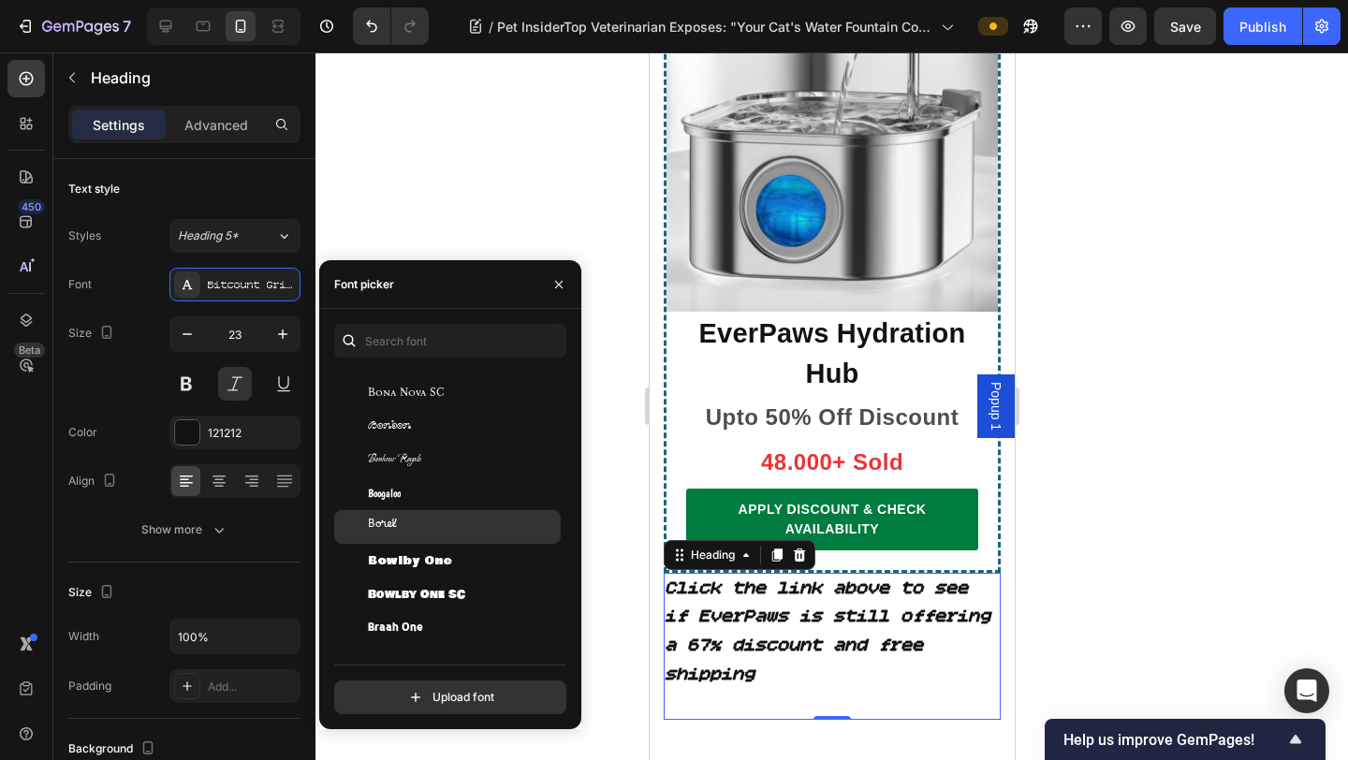
click at [462, 522] on div "Borel" at bounding box center [462, 526] width 189 height 17
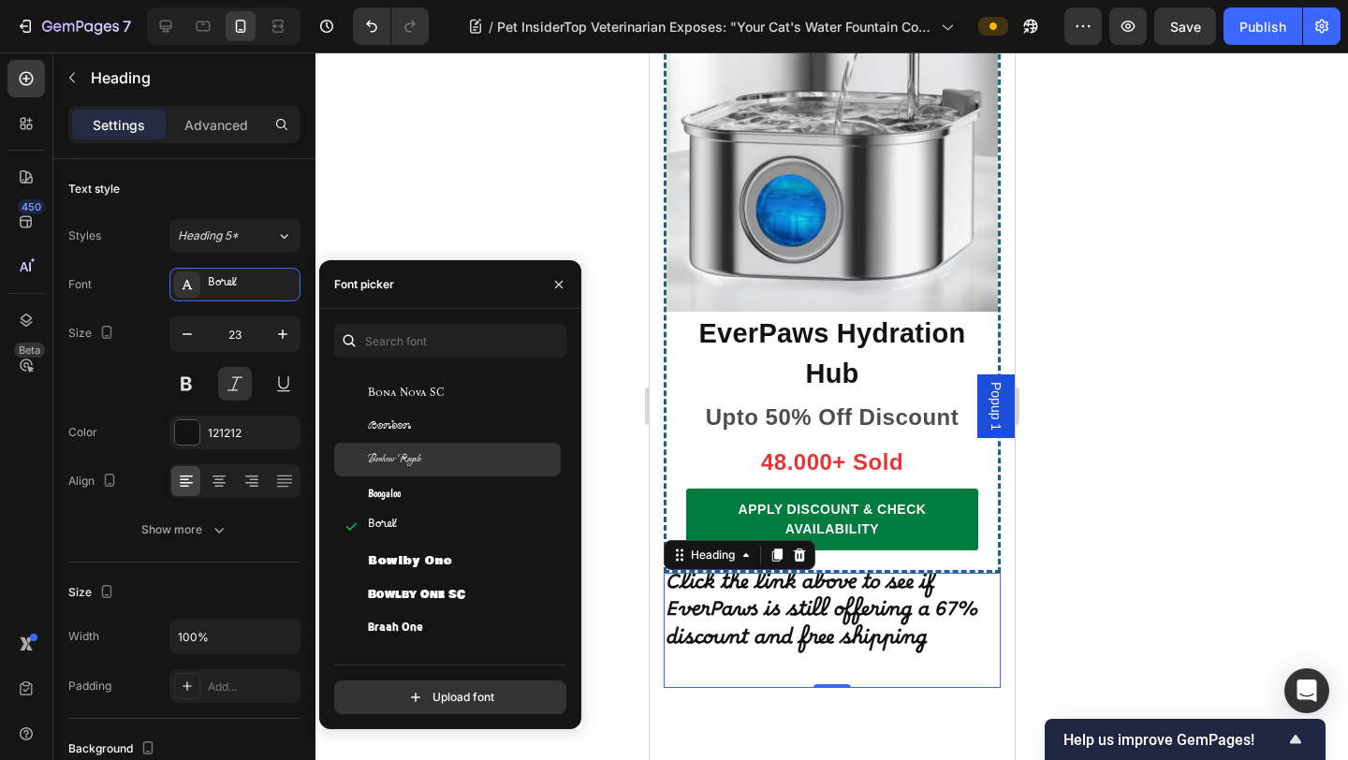
click at [460, 473] on div "Bonheur Royale" at bounding box center [447, 460] width 226 height 34
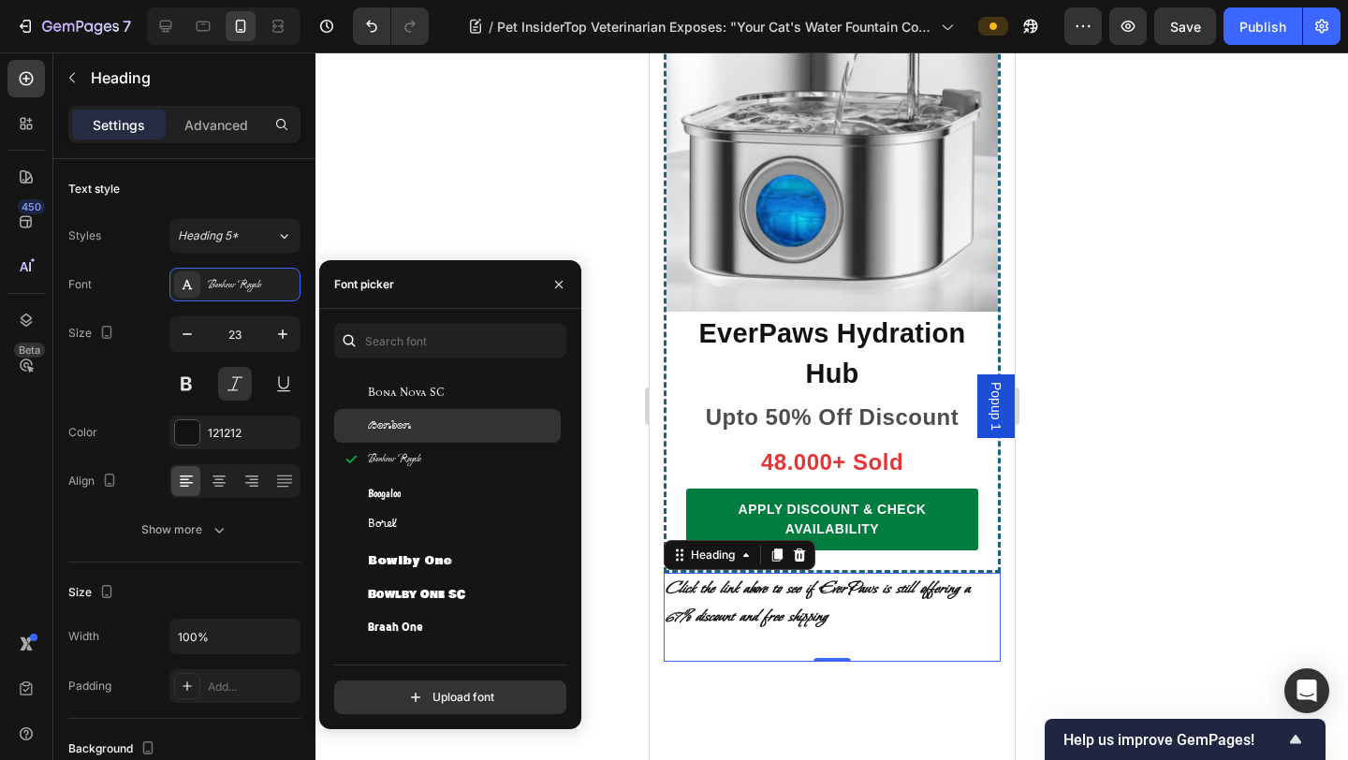
click at [460, 439] on div "Bonbon" at bounding box center [447, 426] width 226 height 34
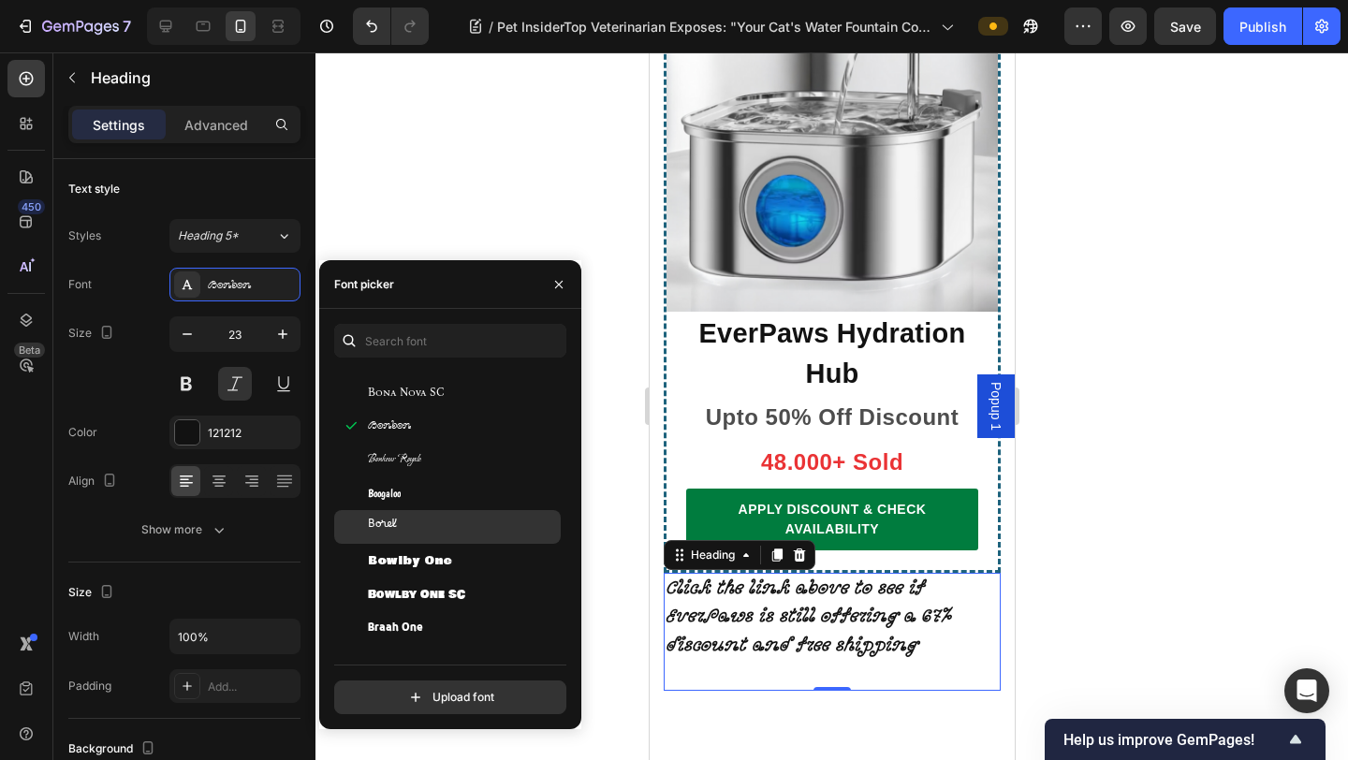
scroll to position [9843, 0]
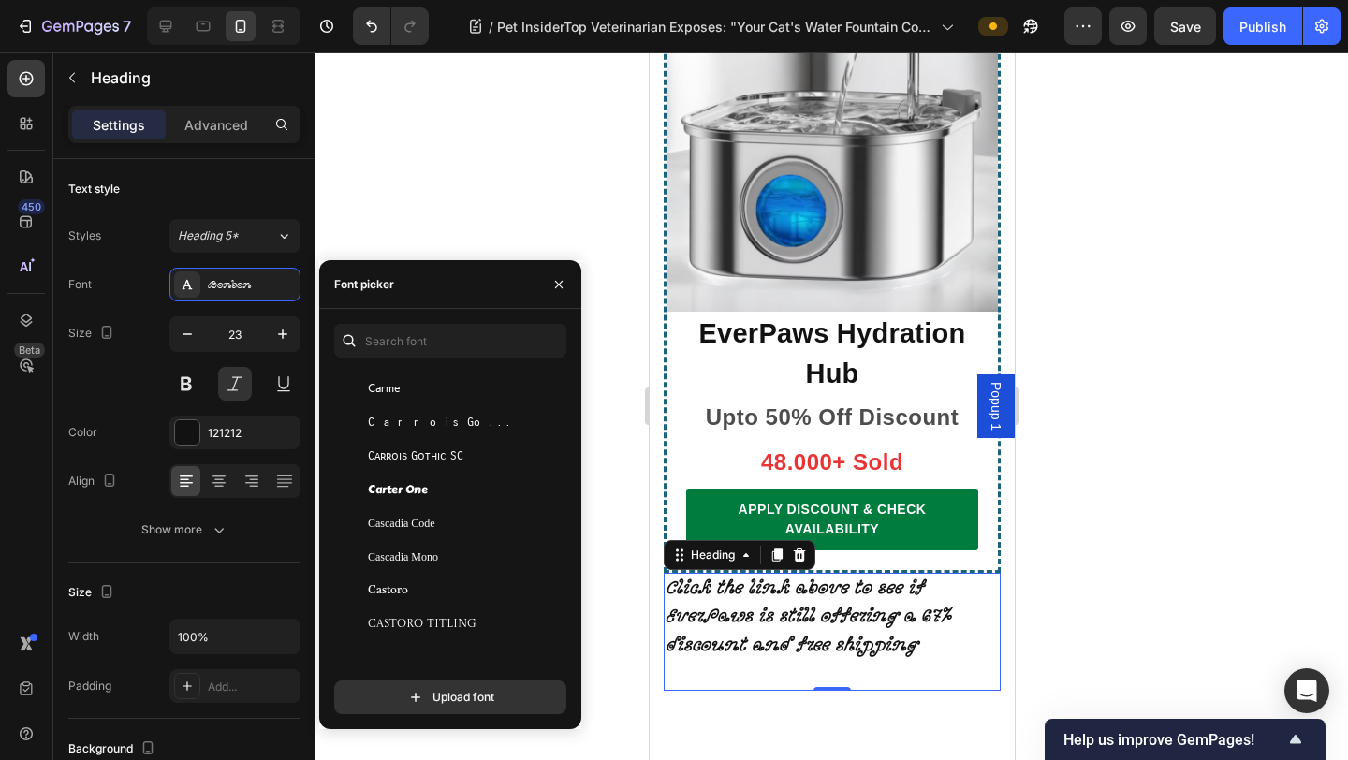
click at [460, 513] on div "Cascadia Code" at bounding box center [447, 523] width 226 height 34
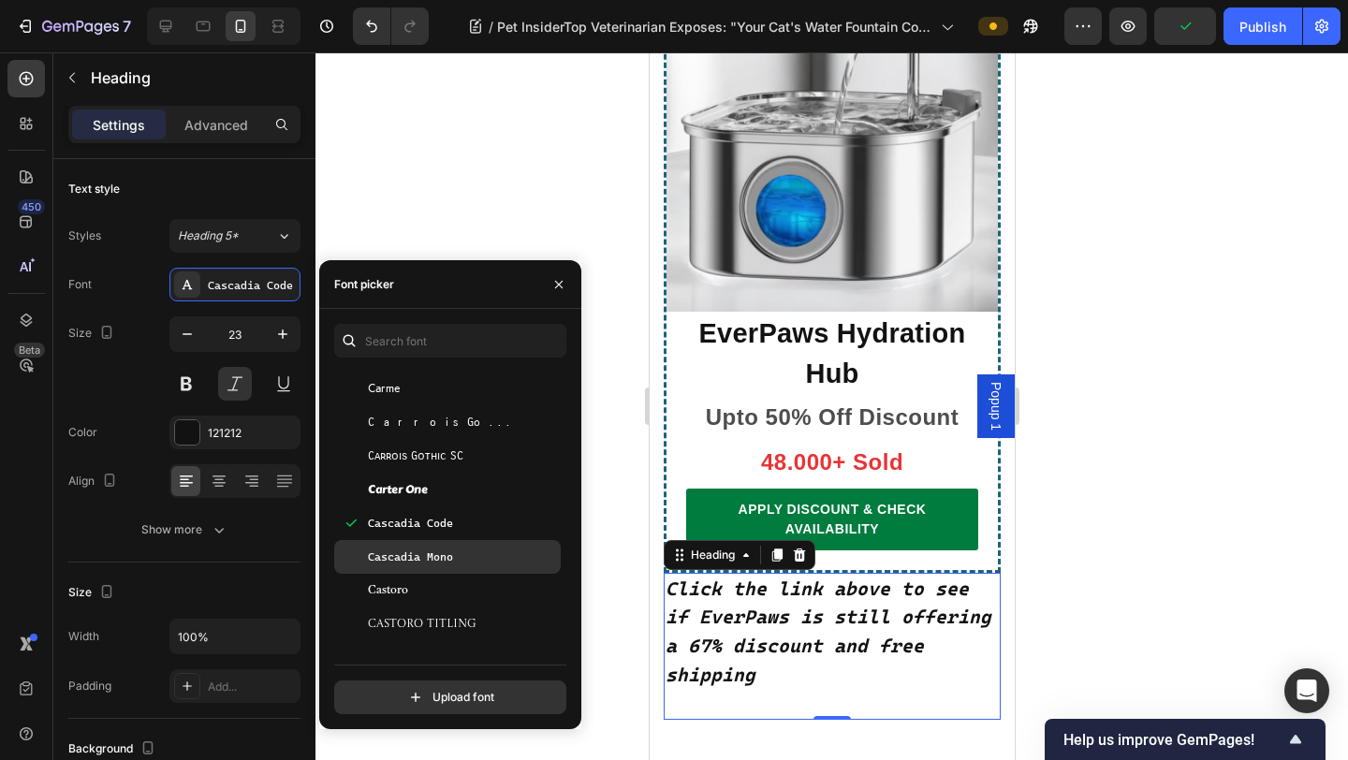
click at [486, 542] on div "Cascadia Mono" at bounding box center [447, 557] width 226 height 34
click at [488, 521] on div "Cascadia Code" at bounding box center [462, 523] width 189 height 17
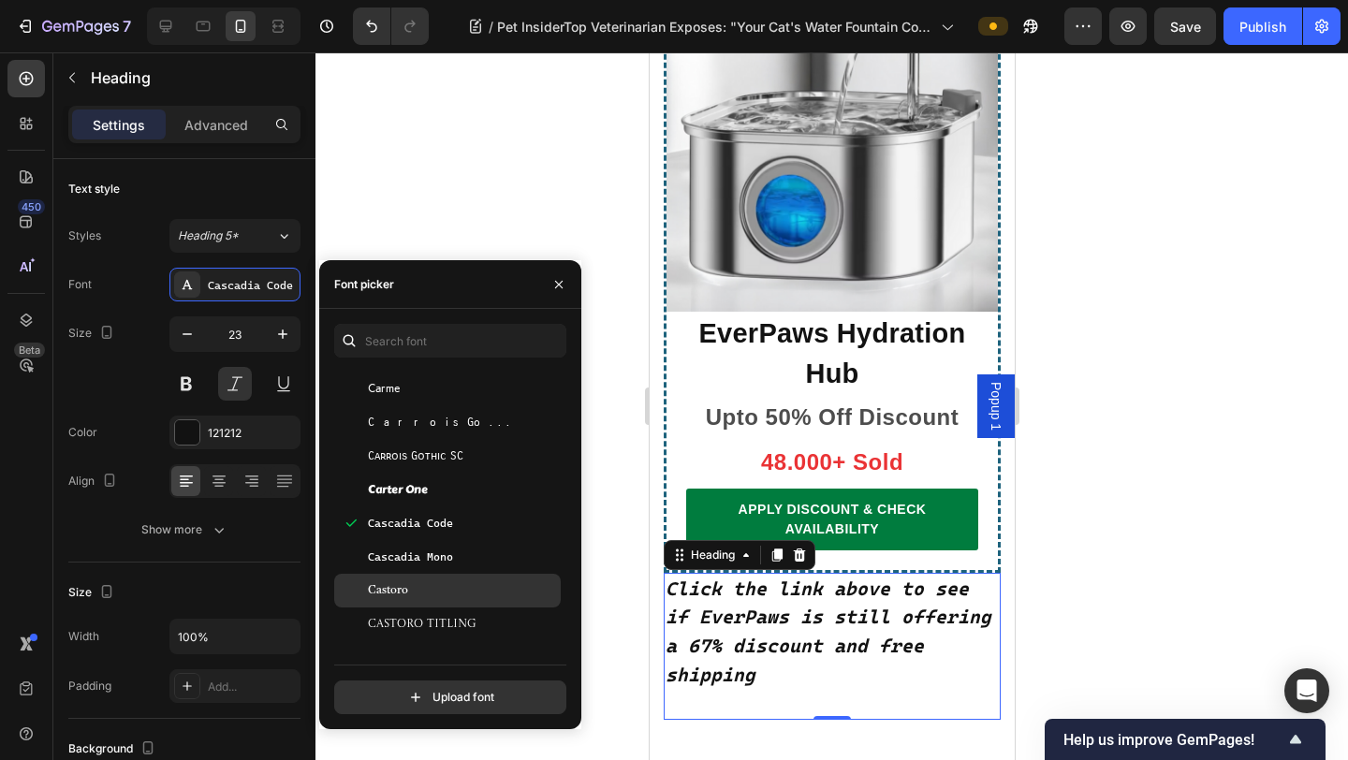
click at [475, 583] on div "Castoro" at bounding box center [462, 590] width 189 height 17
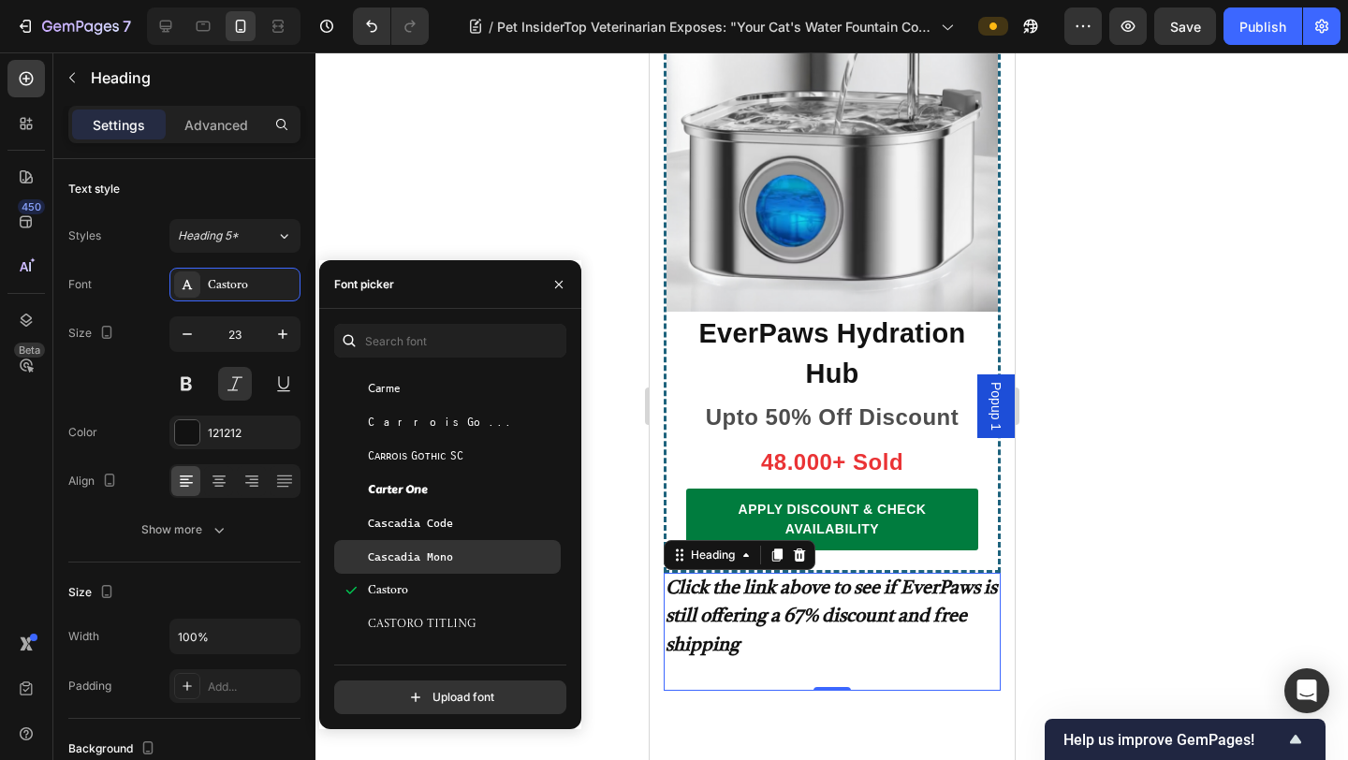
click at [480, 551] on div "Cascadia Mono" at bounding box center [462, 556] width 189 height 17
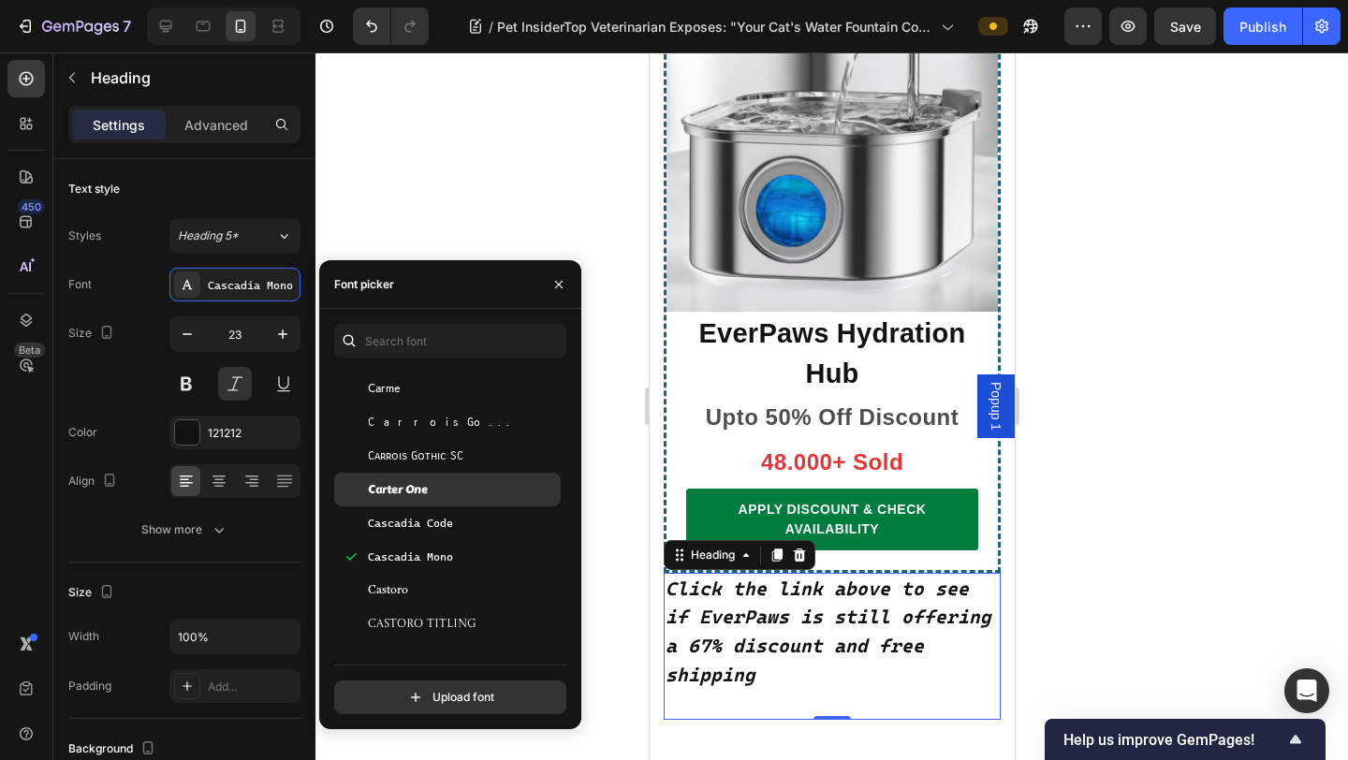
click at [476, 498] on div "Carter One" at bounding box center [447, 490] width 226 height 34
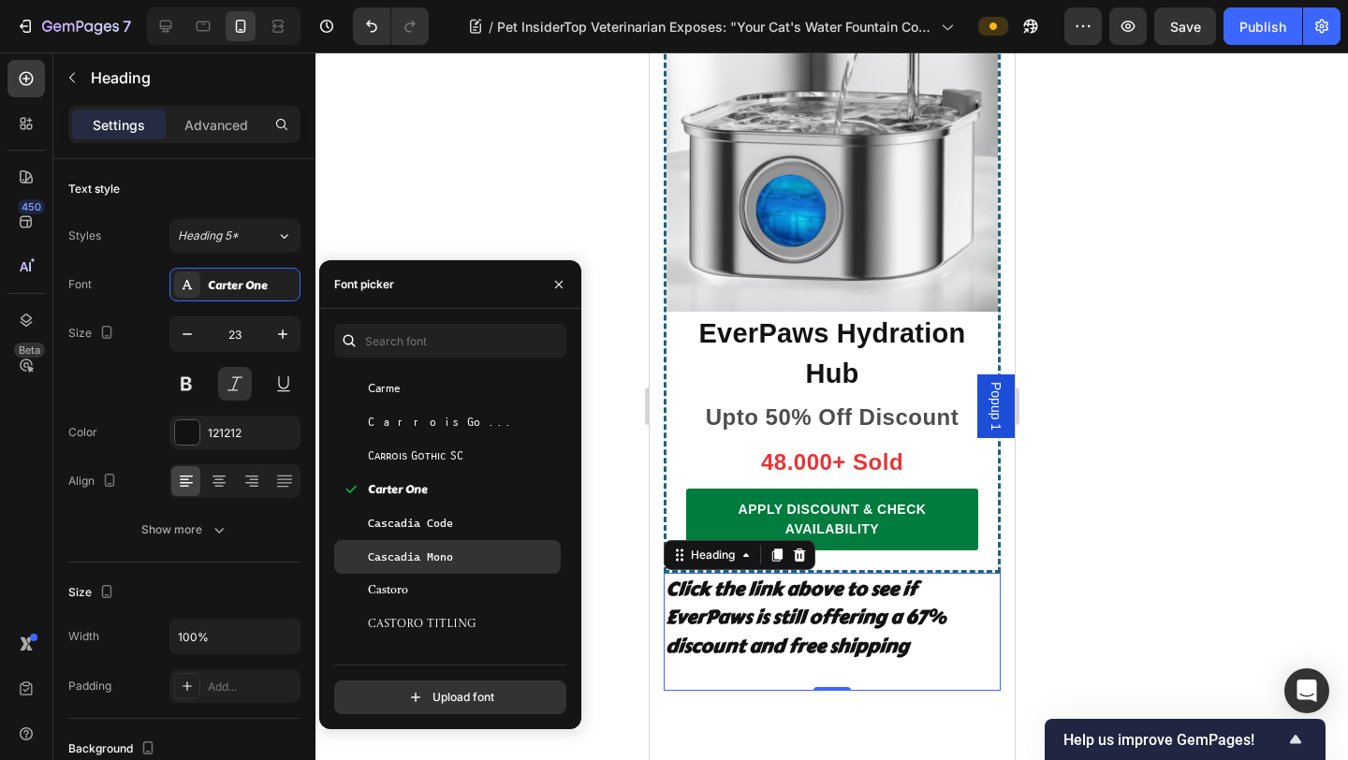
click at [468, 557] on div "Cascadia Mono" at bounding box center [462, 556] width 189 height 17
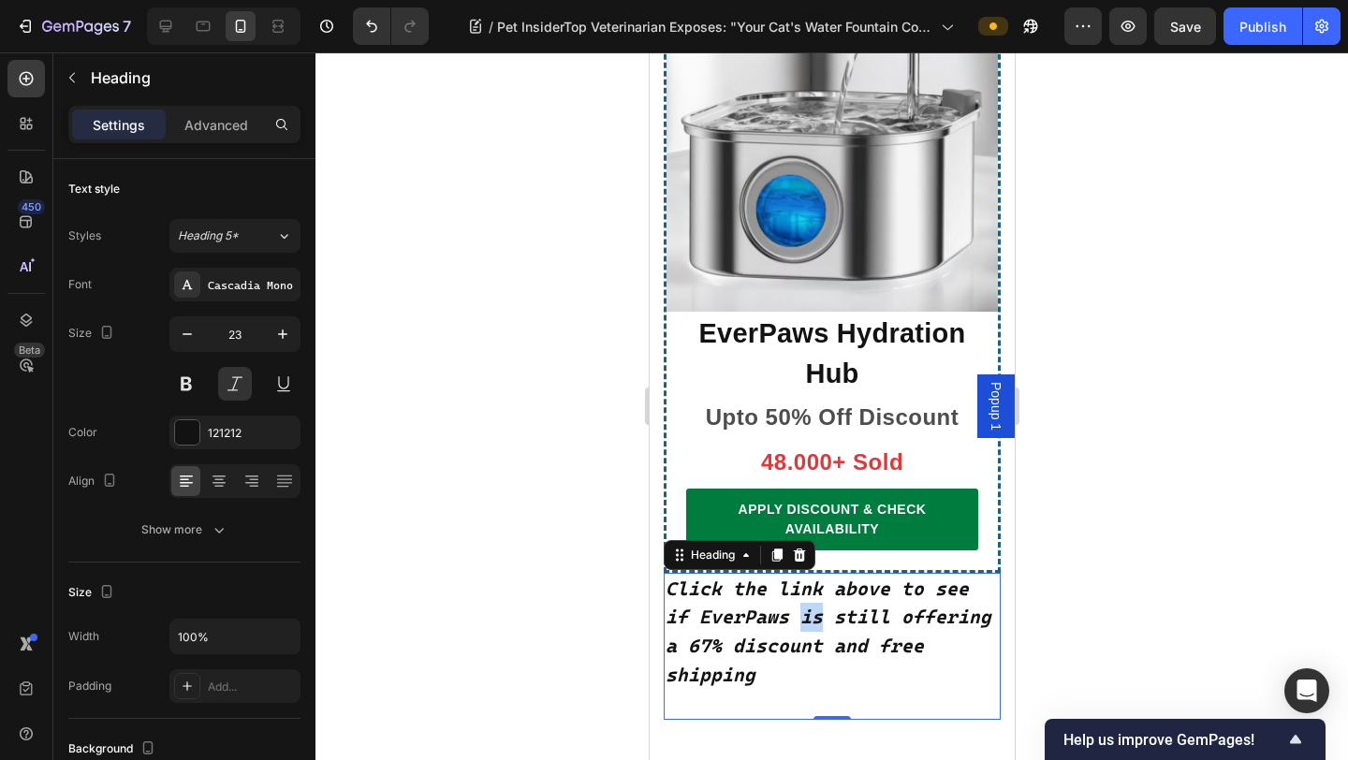
click at [763, 577] on strong "Click the link above to see if EverPaws is still offering a 67% discount and fr…" at bounding box center [827, 631] width 326 height 109
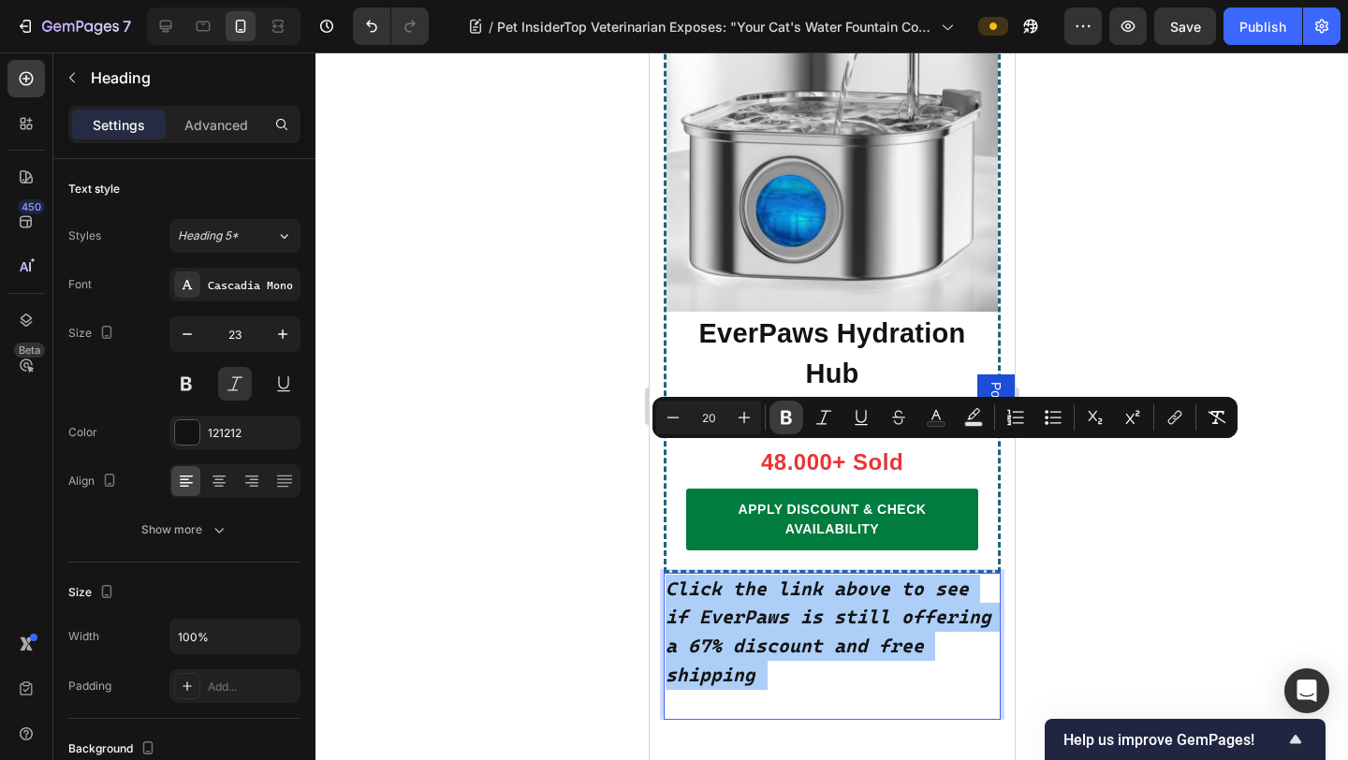
click at [796, 420] on button "Bold" at bounding box center [786, 418] width 34 height 34
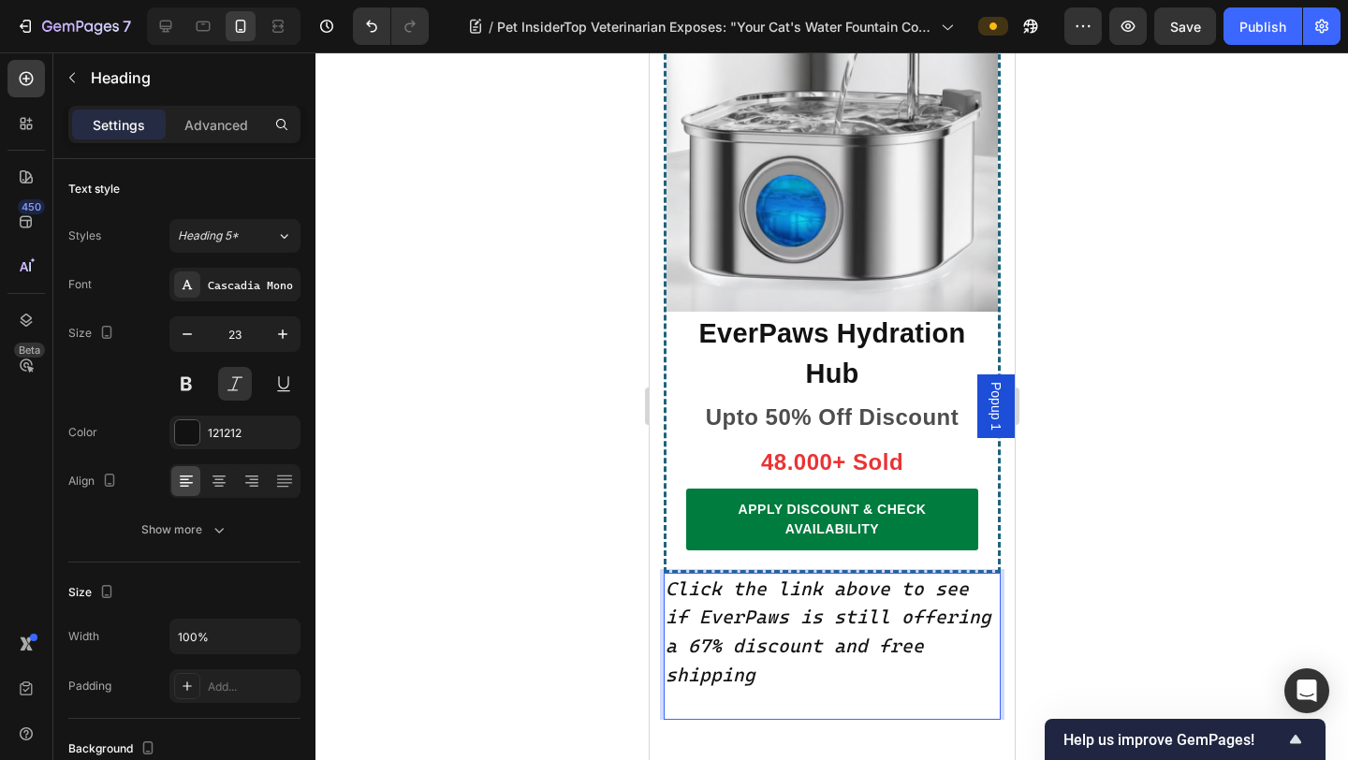
click at [780, 577] on span "Click the link above to see if EverPaws is still offering a 67% discount and fr…" at bounding box center [827, 631] width 326 height 109
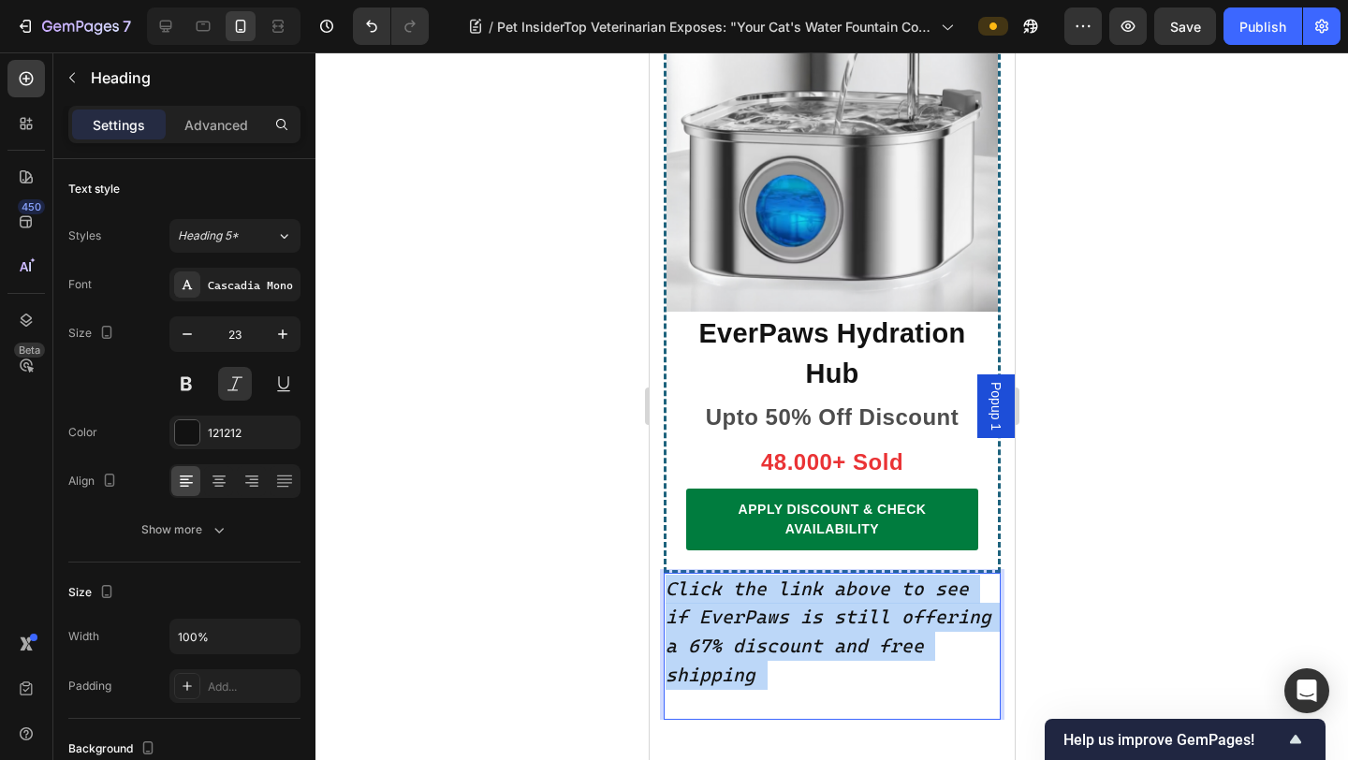
click at [780, 577] on span "Click the link above to see if EverPaws is still offering a 67% discount and fr…" at bounding box center [827, 631] width 326 height 109
click at [772, 575] on p "Click the link above to see if EverPaws is still offering a 67% discount and fr…" at bounding box center [830, 647] width 333 height 144
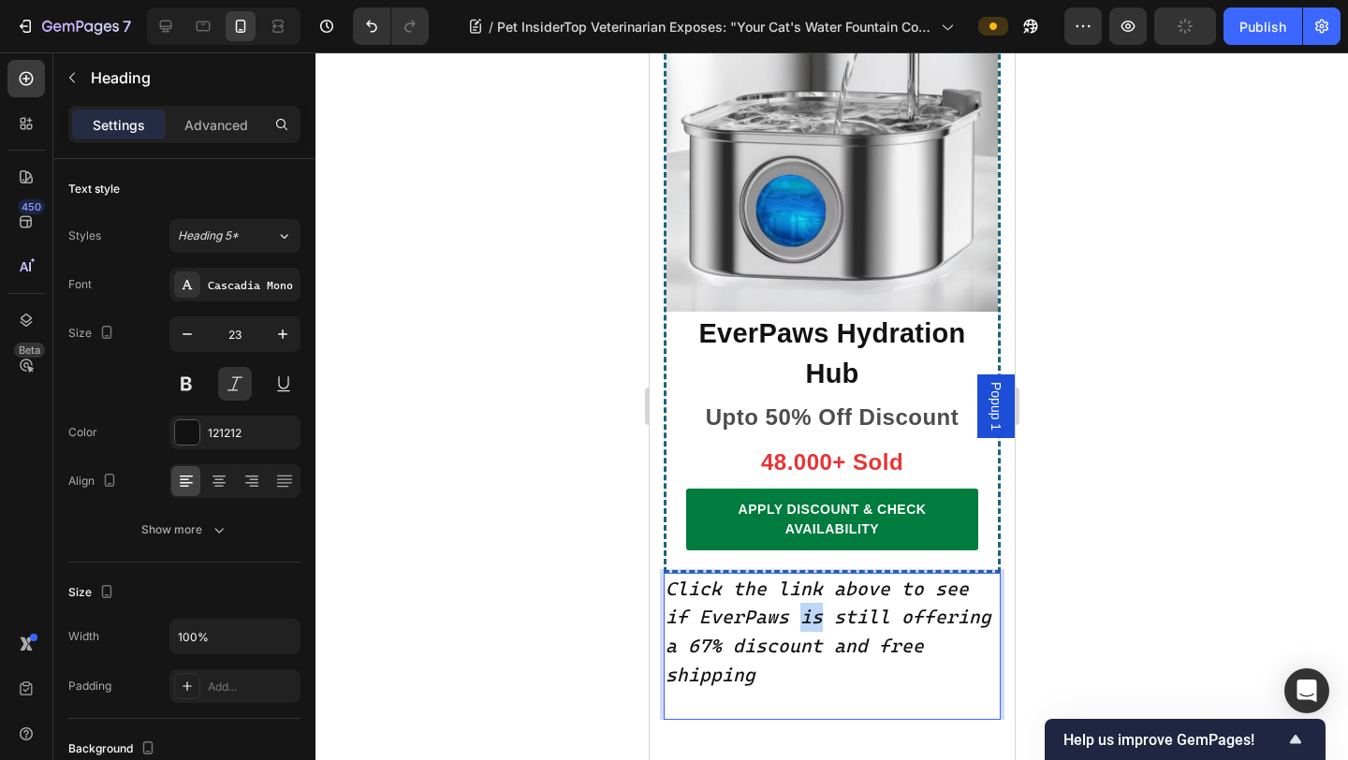
click at [772, 575] on p "Click the link above to see if EverPaws is still offering a 67% discount and fr…" at bounding box center [830, 647] width 333 height 144
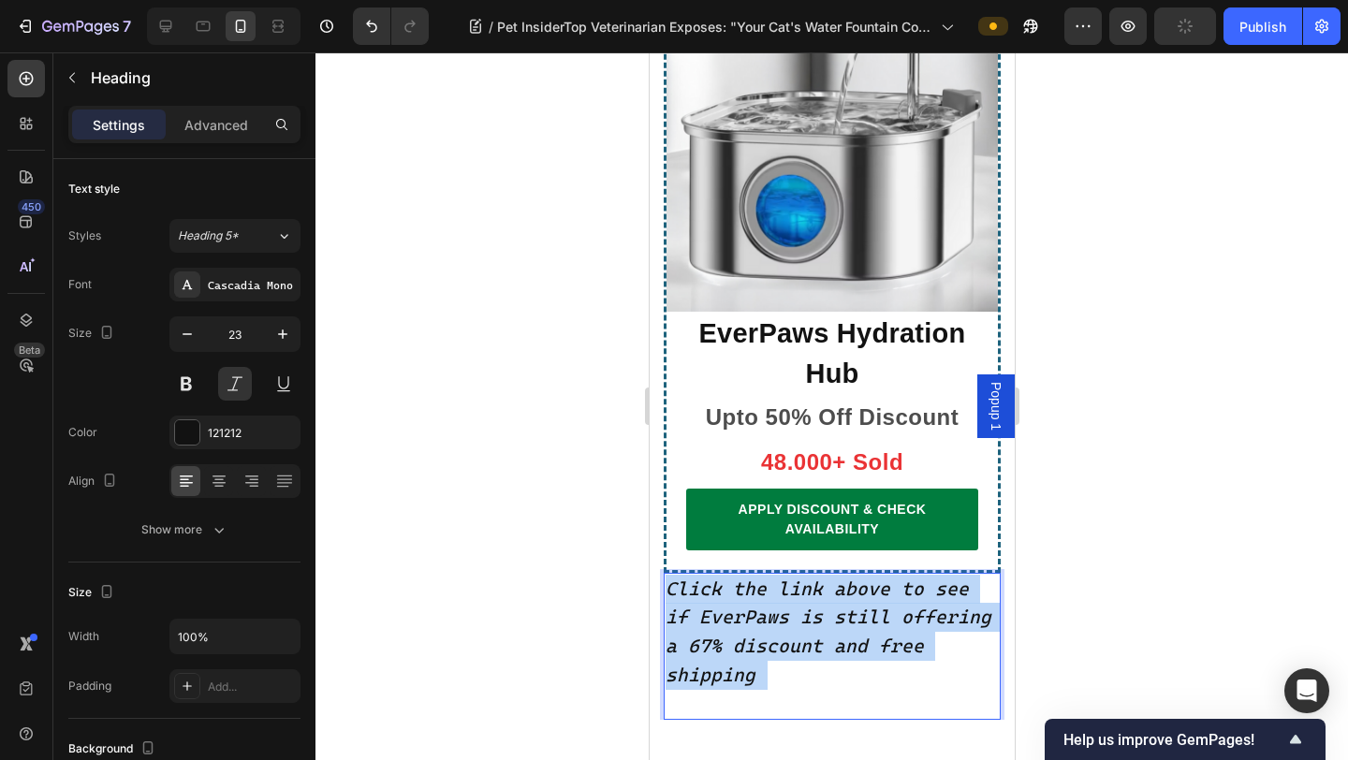
click at [772, 575] on p "Click the link above to see if EverPaws is still offering a 67% discount and fr…" at bounding box center [830, 647] width 333 height 144
click at [818, 575] on p "Click the link above to see if EverPaws is still offering a 67% discount and fr…" at bounding box center [830, 647] width 333 height 144
drag, startPoint x: 818, startPoint y: 547, endPoint x: 667, endPoint y: 452, distance: 177.9
click at [667, 575] on p "Click the link above to see if EverPaws is still offering a 67% discount and fr…" at bounding box center [830, 647] width 333 height 144
click at [719, 577] on span "Click the link above to see if EverPaws is still offering a 67% discount and fr…" at bounding box center [827, 631] width 326 height 109
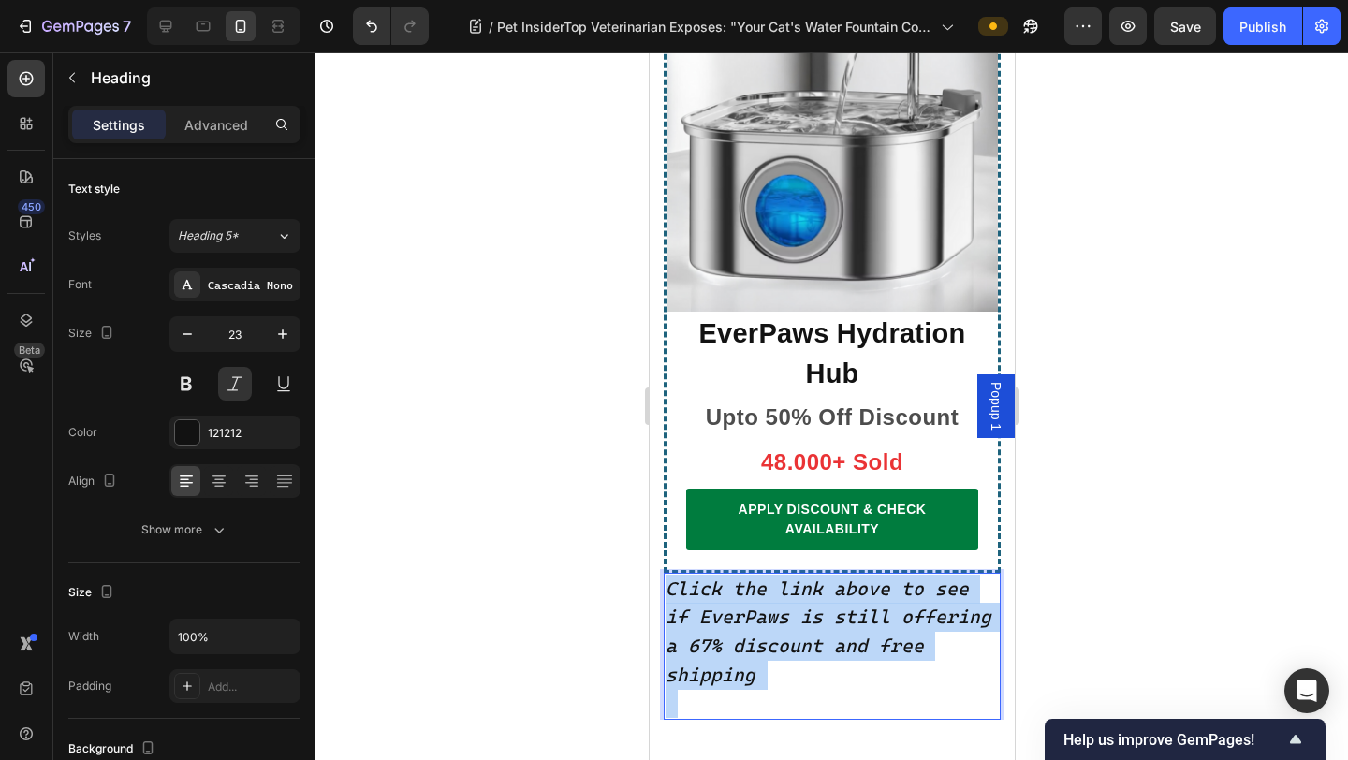
click at [764, 575] on p "Click the link above to see if EverPaws is still offering a 67% discount and fr…" at bounding box center [830, 647] width 333 height 144
click at [864, 575] on p "Click the link above to see if EverPaws is still offering a 67% discount and fr…" at bounding box center [830, 647] width 333 height 144
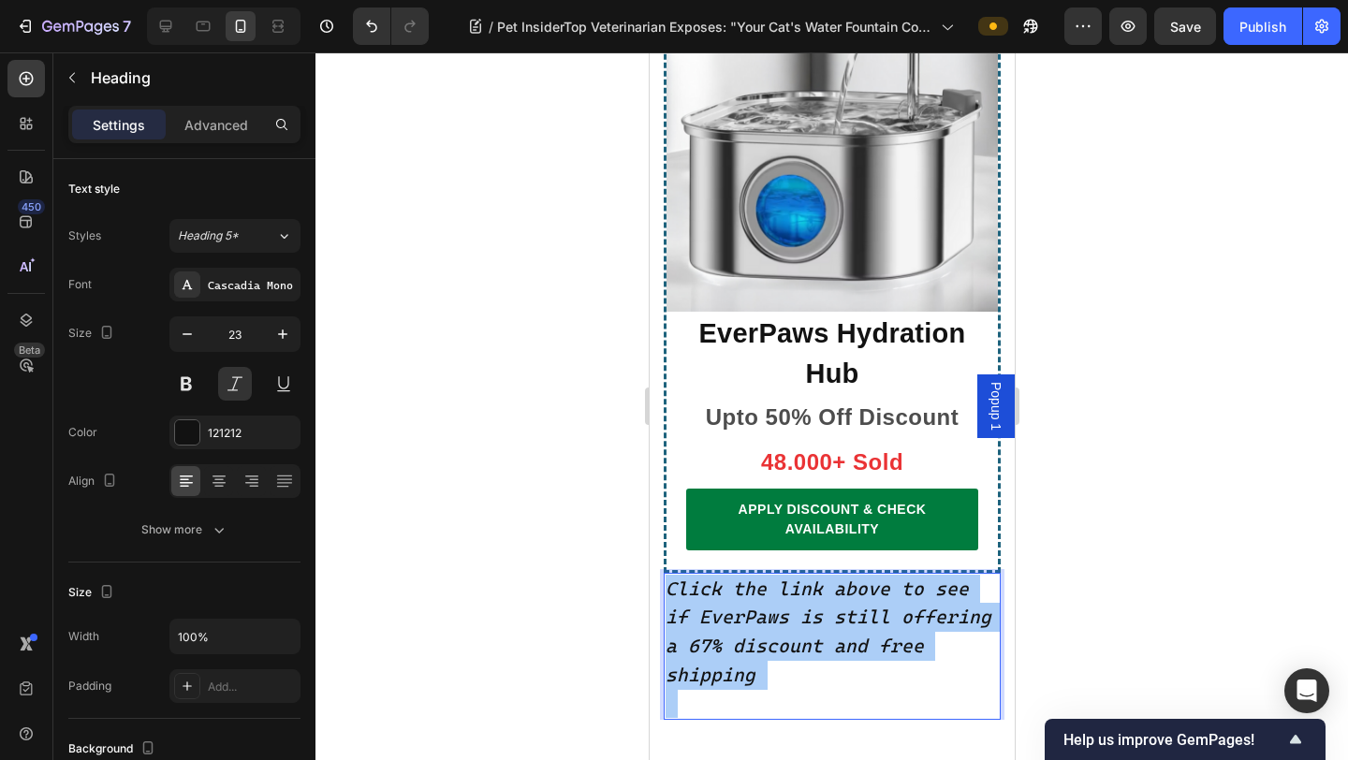
click at [1059, 480] on div at bounding box center [831, 405] width 1032 height 707
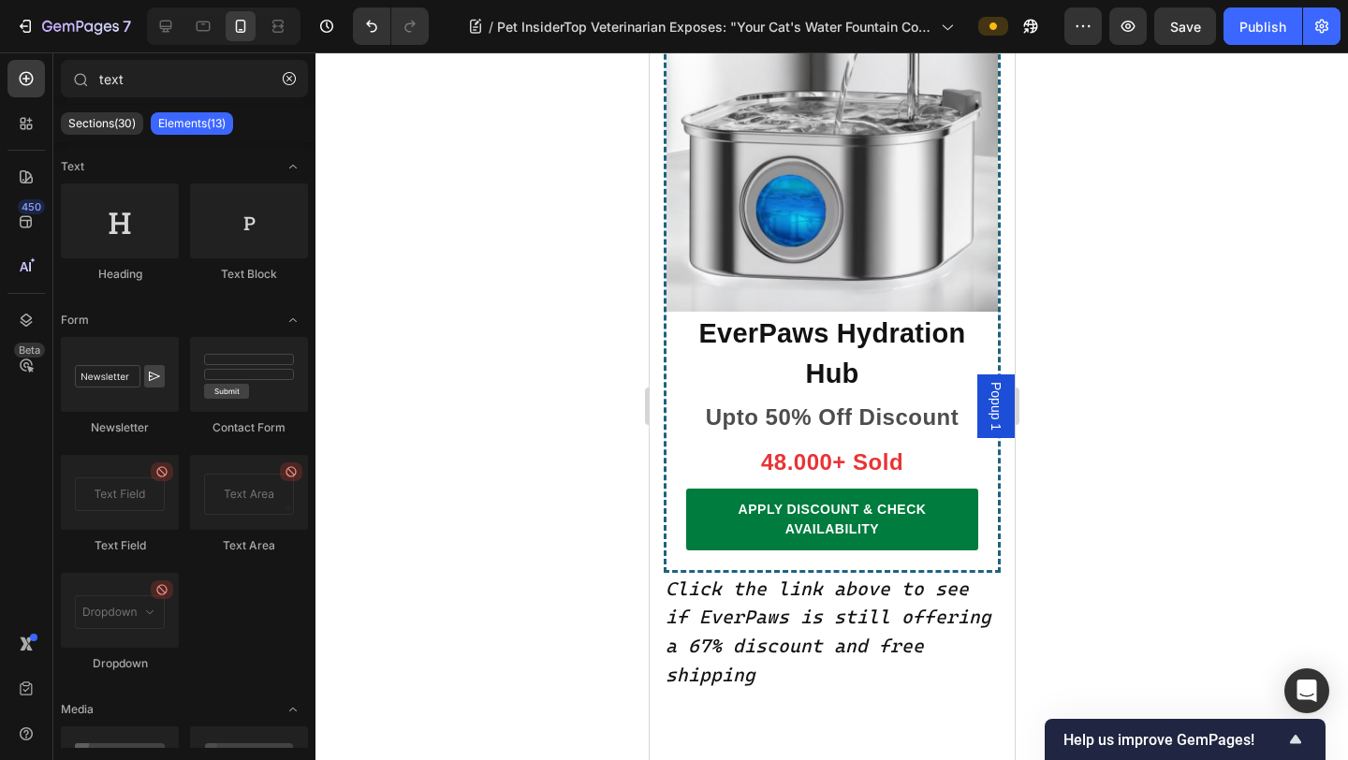
click at [862, 577] on span "Click the link above to see if EverPaws is still offering a 67% discount and fr…" at bounding box center [827, 631] width 326 height 109
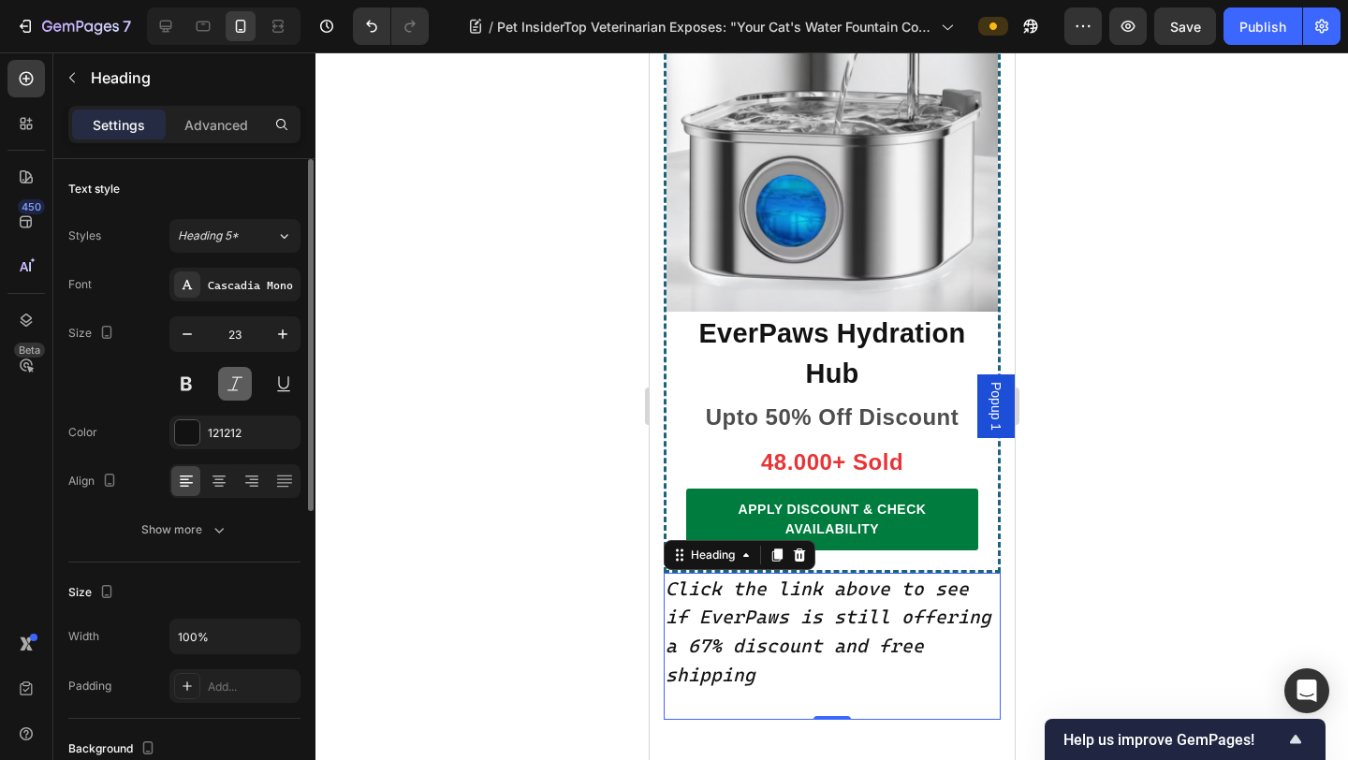
click at [223, 384] on button at bounding box center [235, 384] width 34 height 34
click at [193, 383] on button at bounding box center [186, 384] width 34 height 34
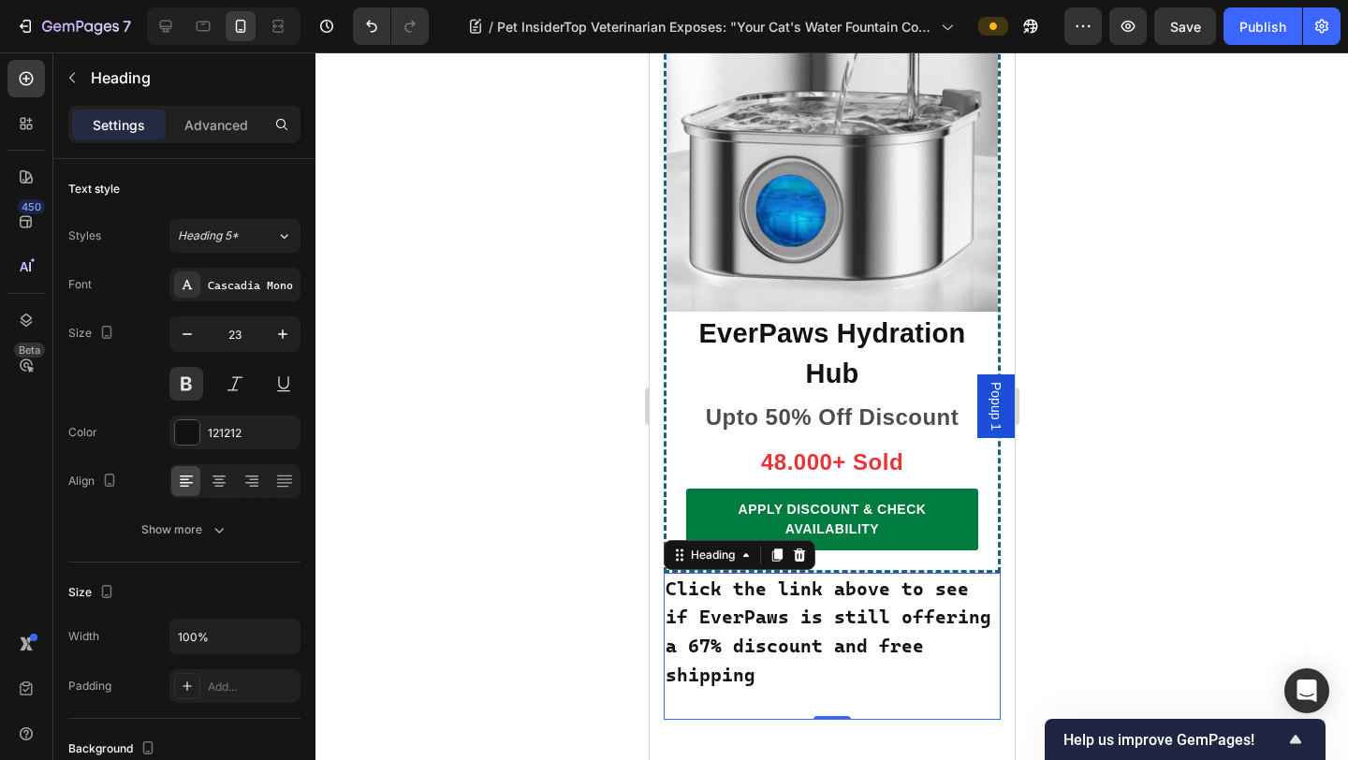
click at [1059, 468] on div at bounding box center [831, 405] width 1032 height 707
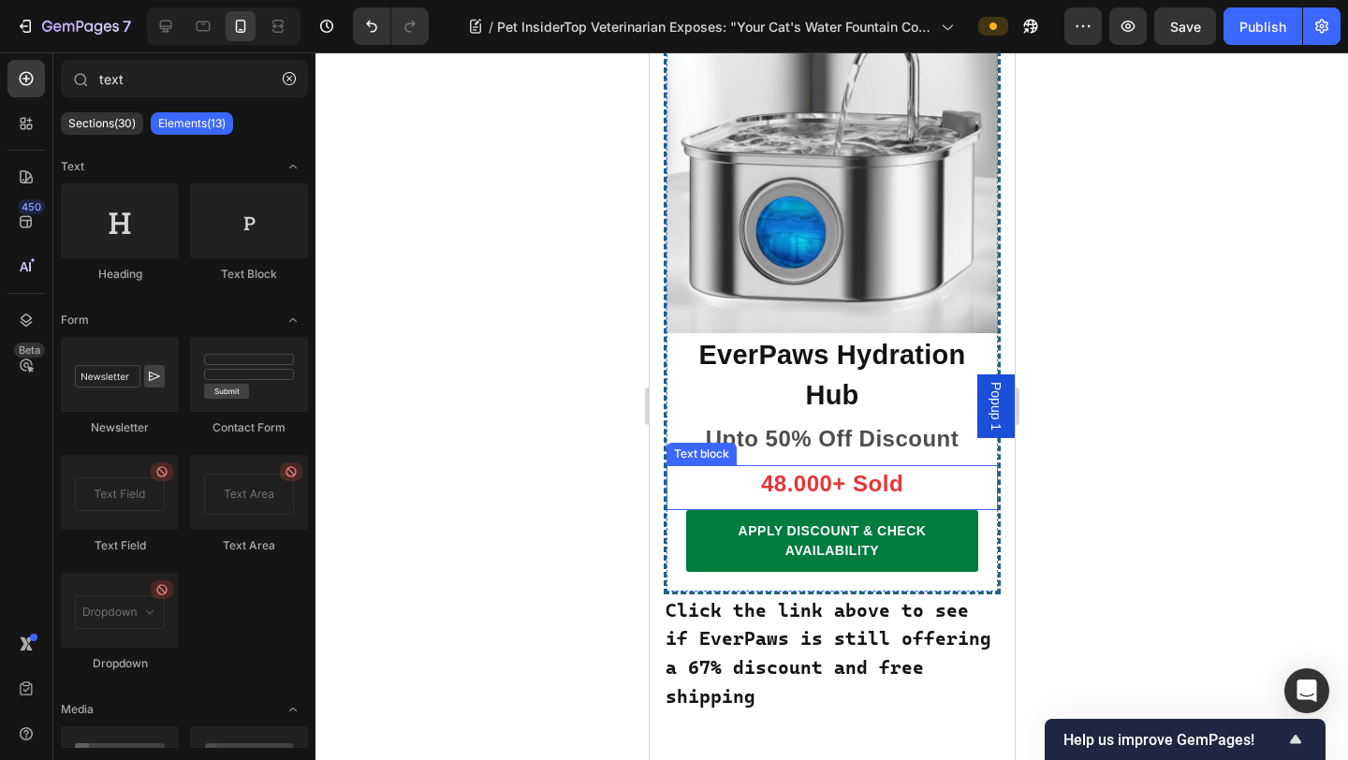
scroll to position [13915, 0]
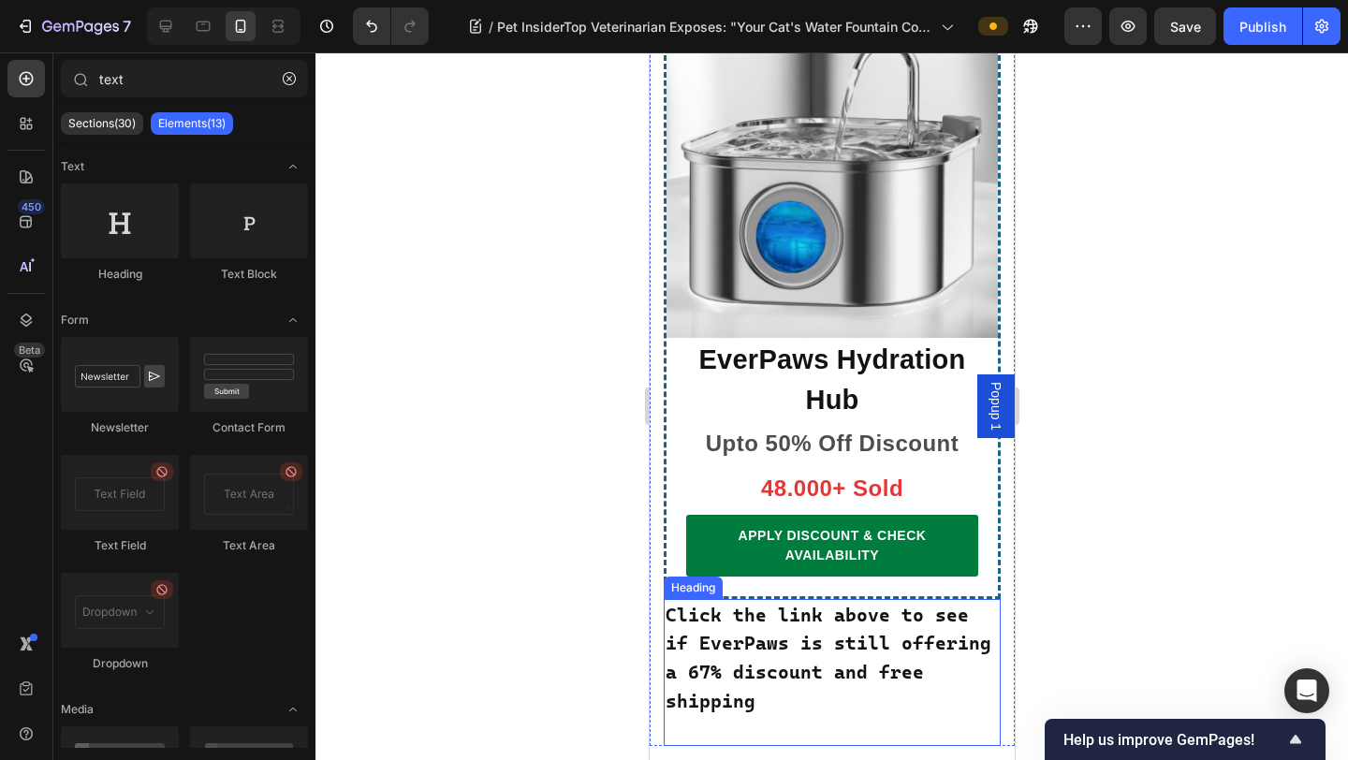
click at [853, 604] on span "Click the link above to see if EverPaws is still offering a 67% discount and fr…" at bounding box center [827, 658] width 326 height 109
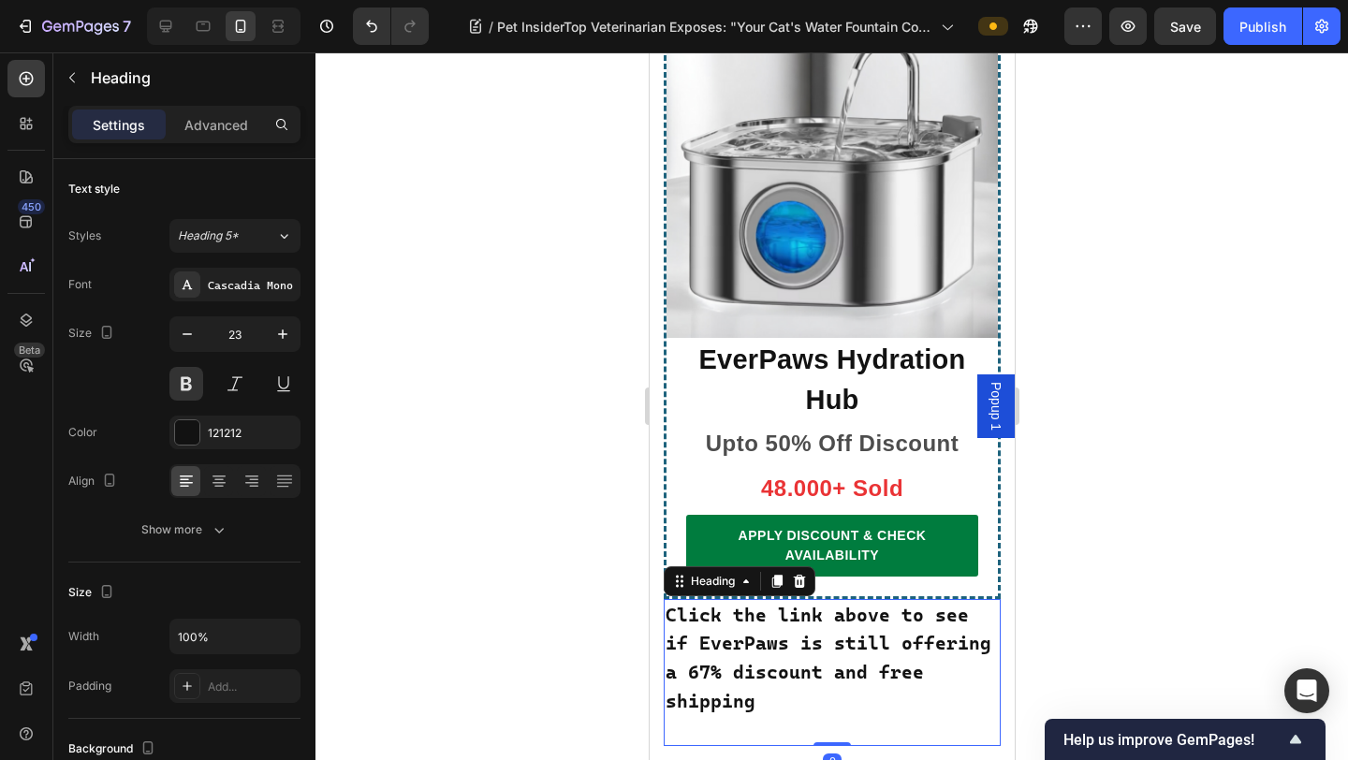
click at [1059, 384] on div at bounding box center [831, 405] width 1032 height 707
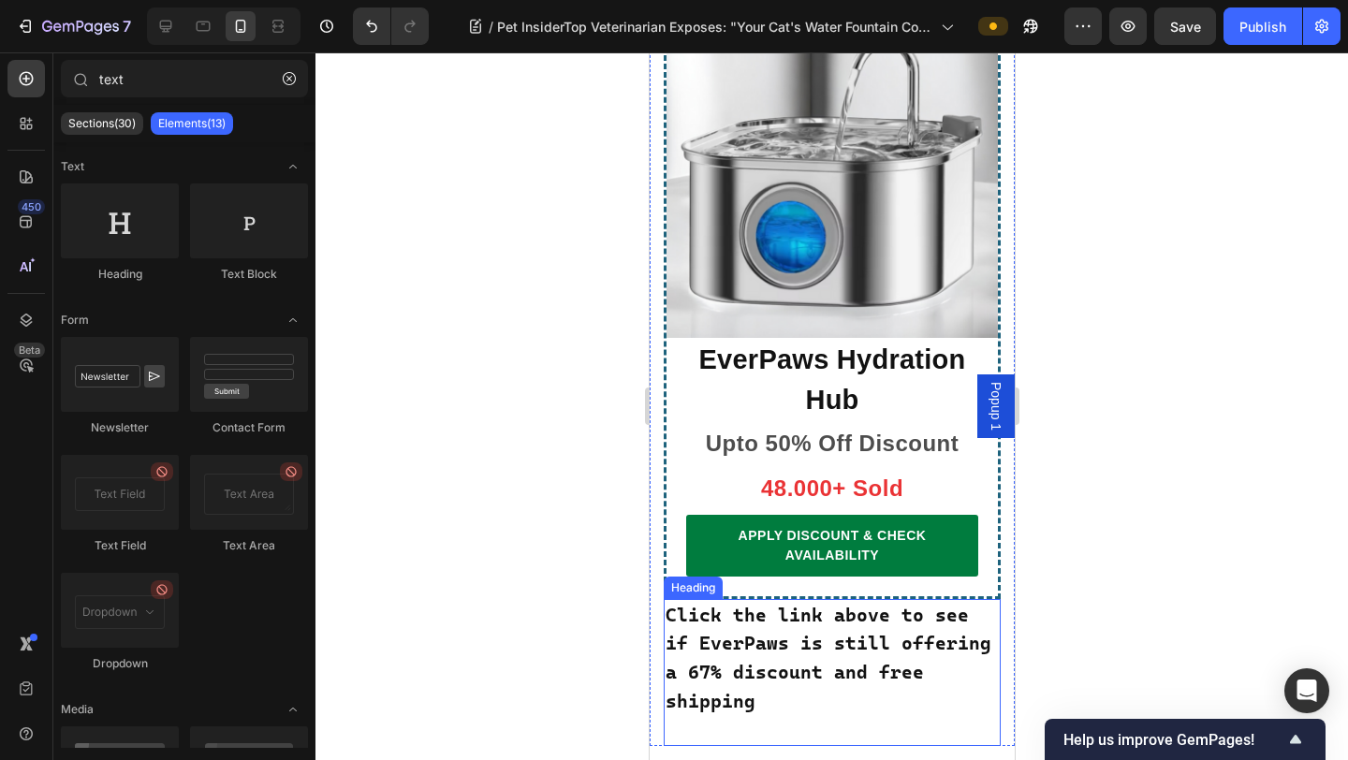
click at [878, 604] on span "Click the link above to see if EverPaws is still offering a 67% discount and fr…" at bounding box center [827, 658] width 326 height 109
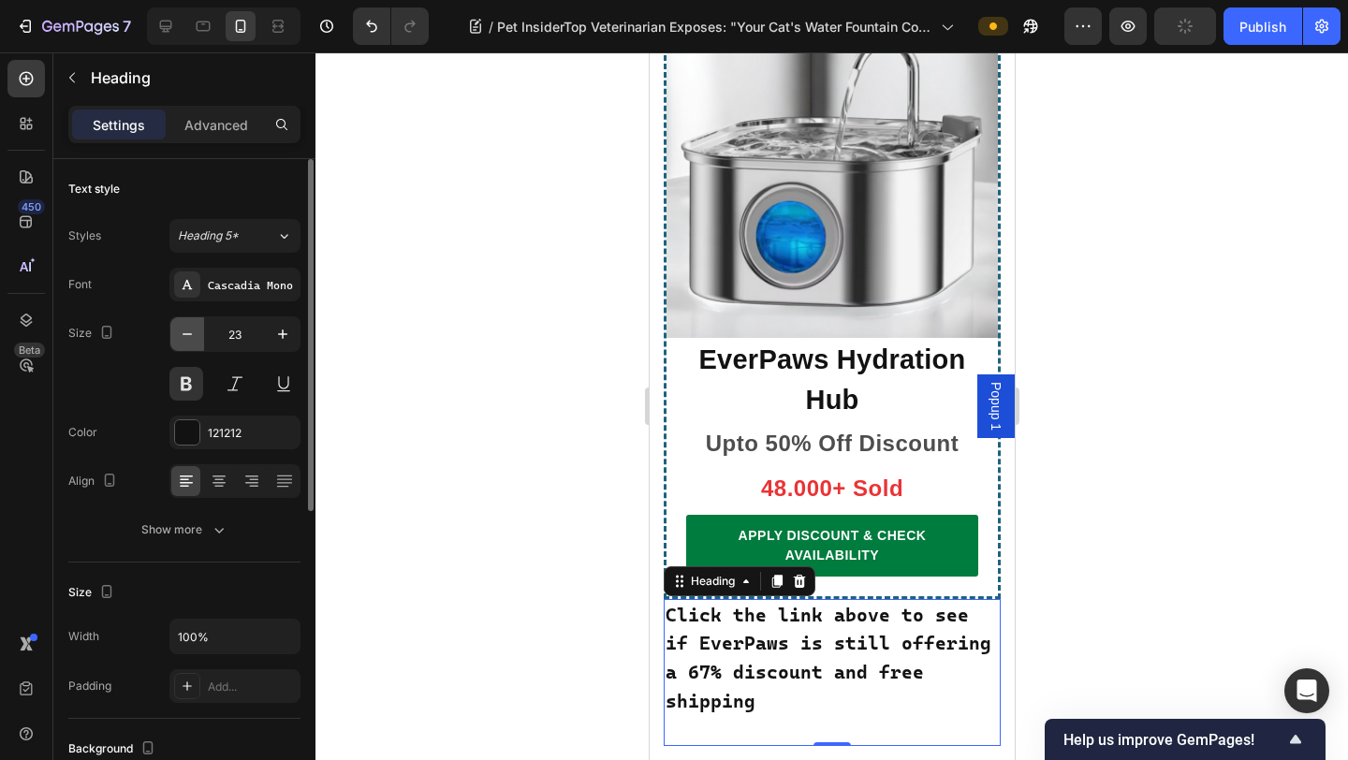
click at [184, 342] on icon "button" at bounding box center [187, 334] width 19 height 19
click at [185, 338] on icon "button" at bounding box center [187, 334] width 19 height 19
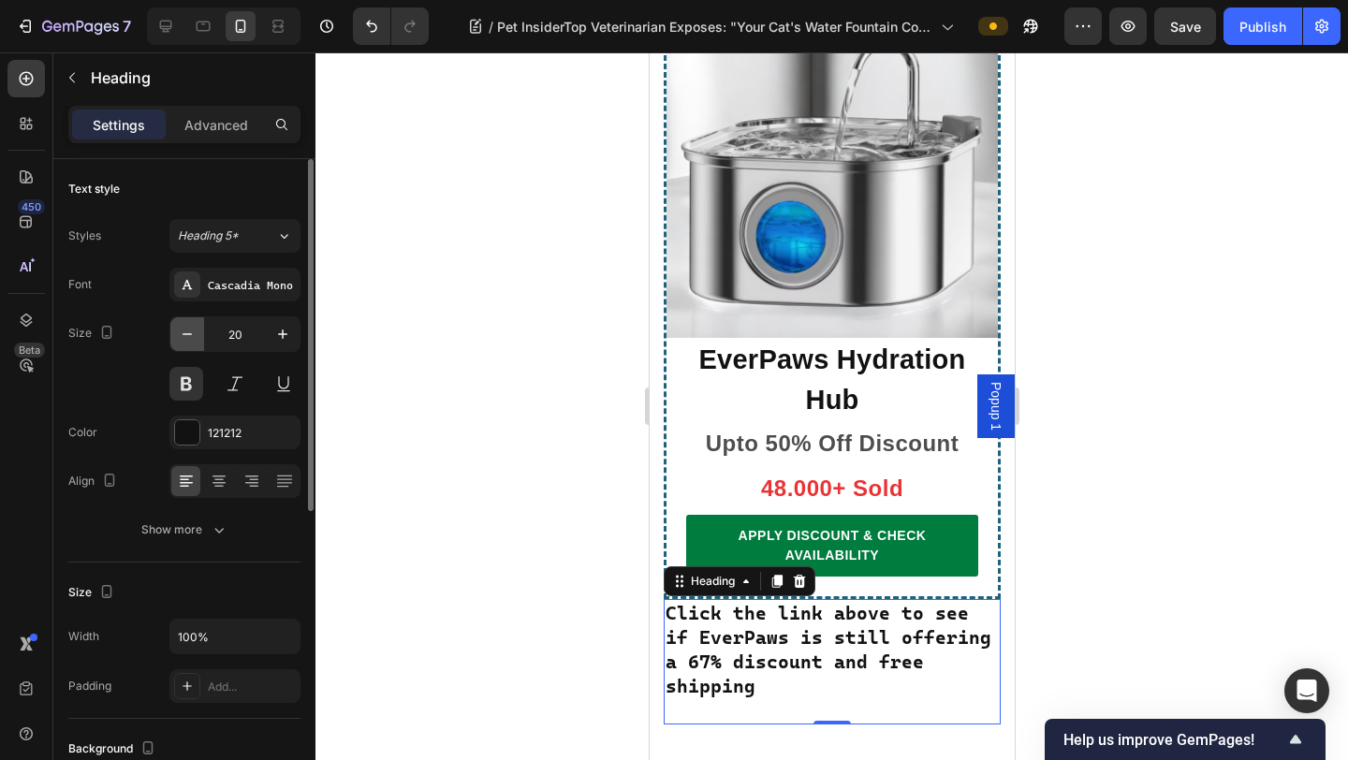
click at [185, 337] on icon "button" at bounding box center [187, 334] width 19 height 19
type input "18"
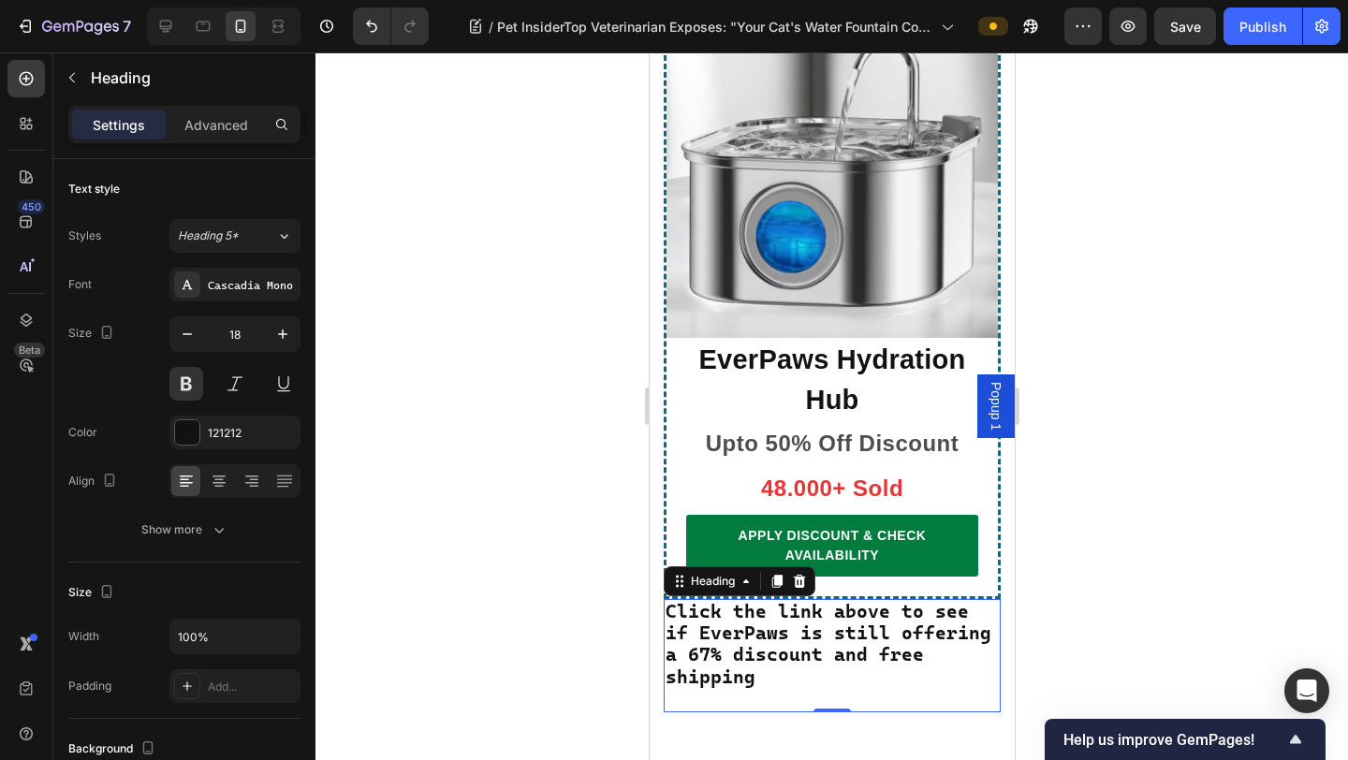
click at [1059, 379] on div at bounding box center [831, 405] width 1032 height 707
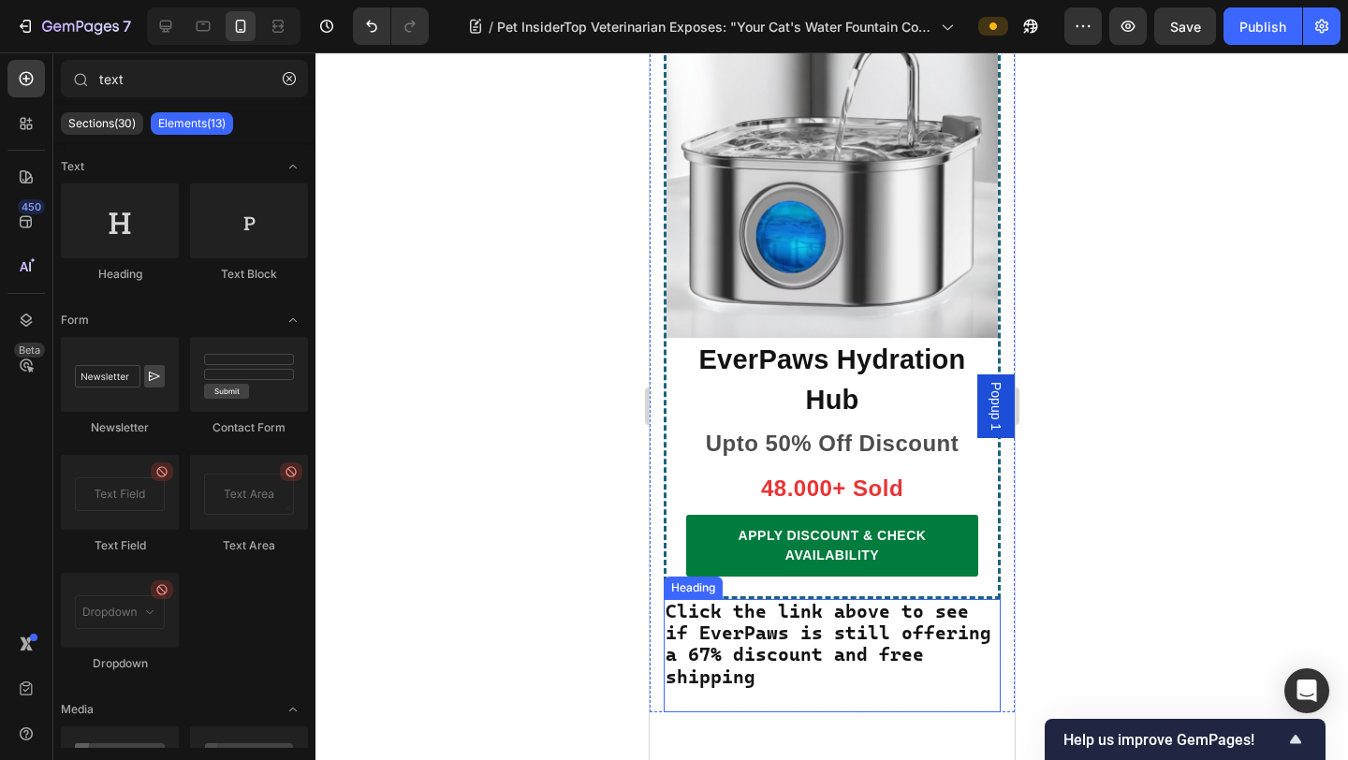
click at [887, 600] on span "Click the link above to see if EverPaws is still offering a 67% discount and fr…" at bounding box center [827, 644] width 326 height 88
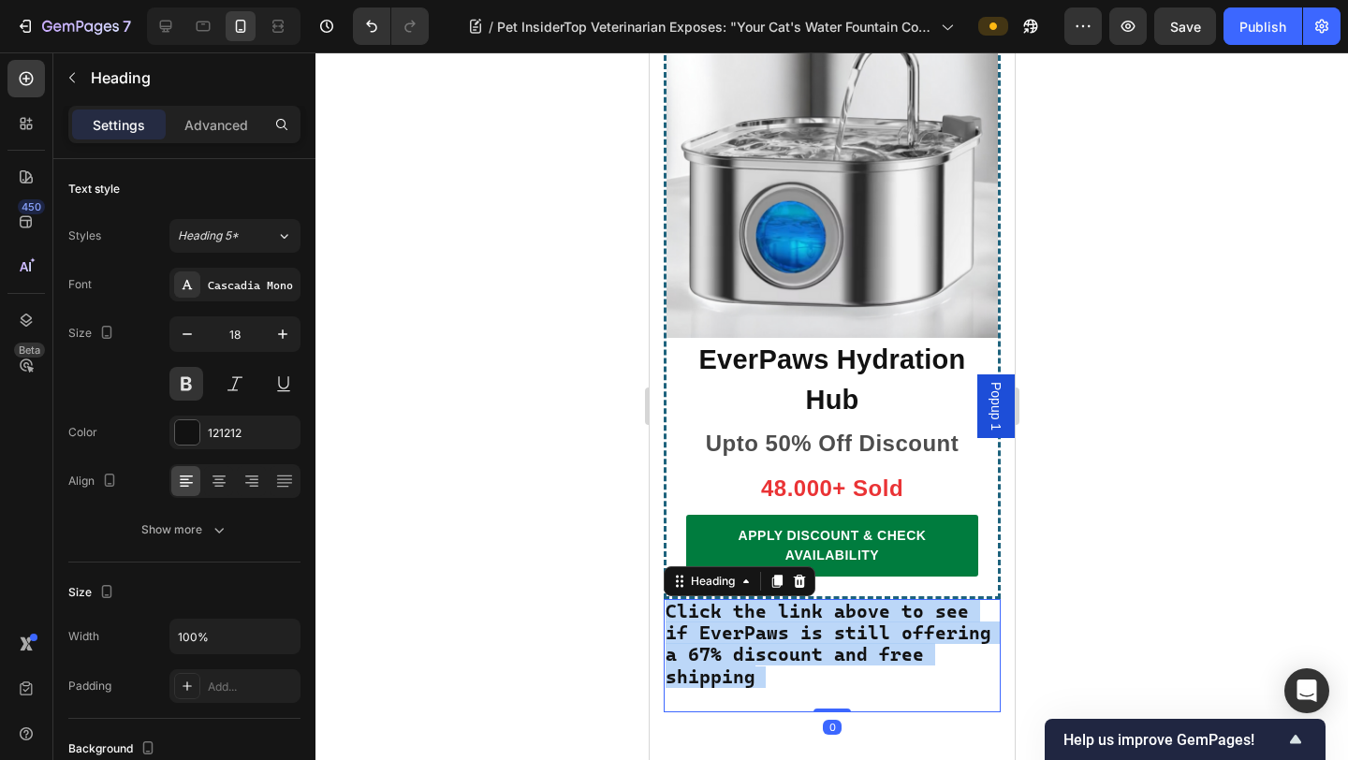
click at [886, 600] on span "Click the link above to see if EverPaws is still offering a 67% discount and fr…" at bounding box center [827, 644] width 326 height 88
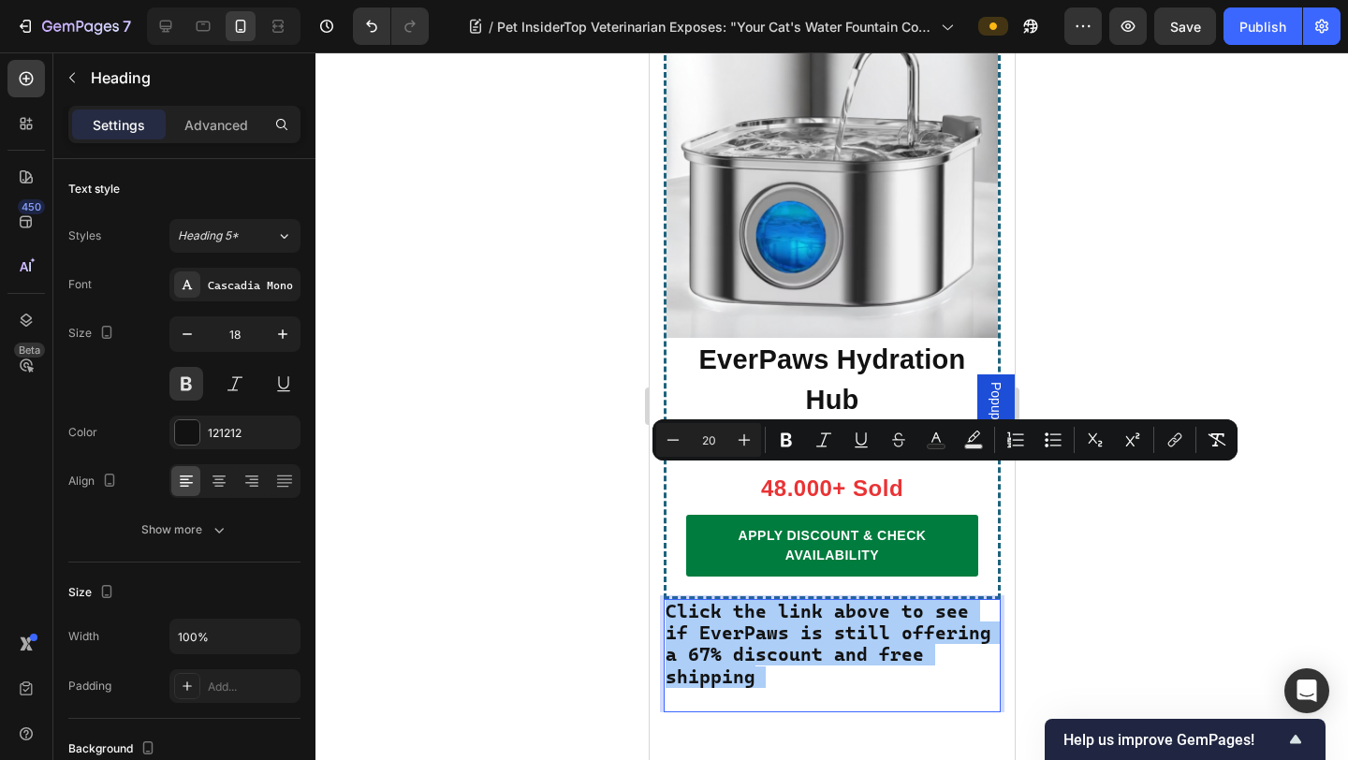
click at [1059, 359] on div at bounding box center [831, 405] width 1032 height 707
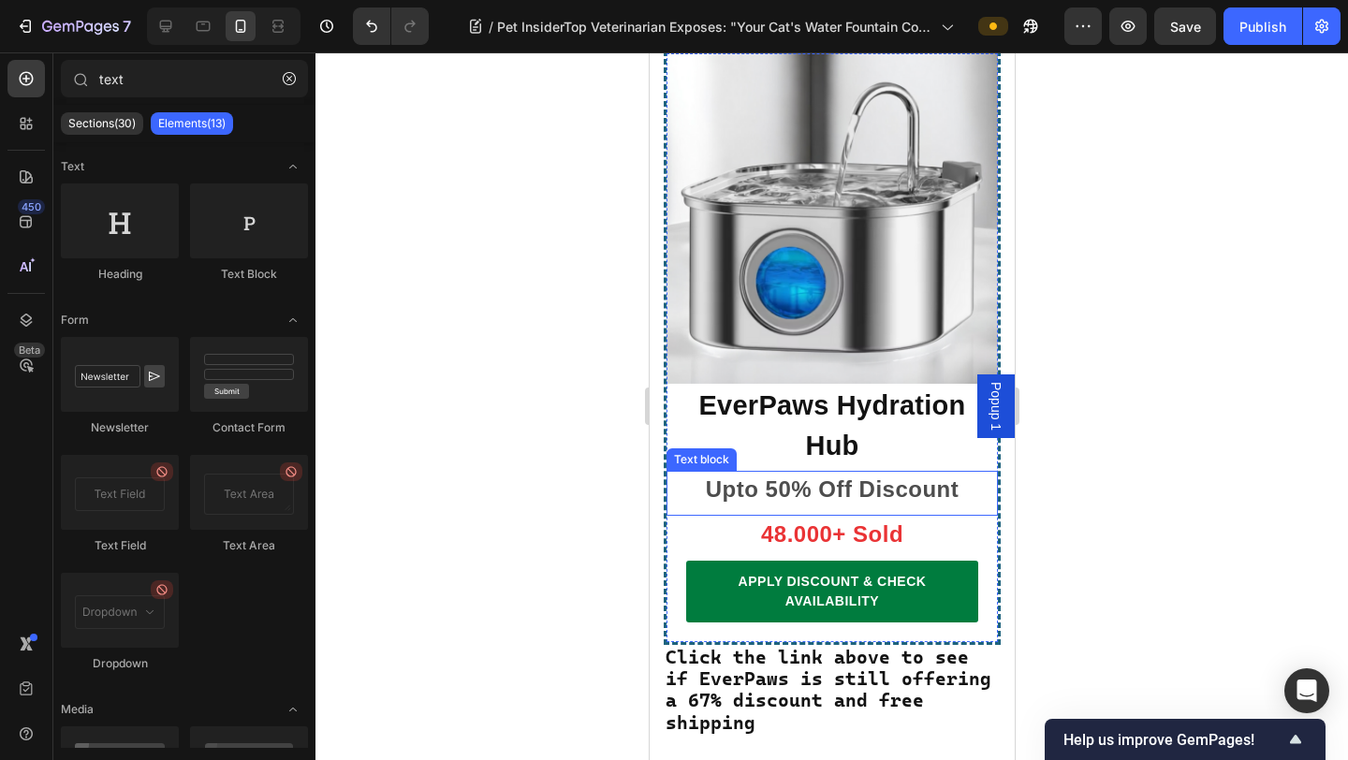
scroll to position [13990, 0]
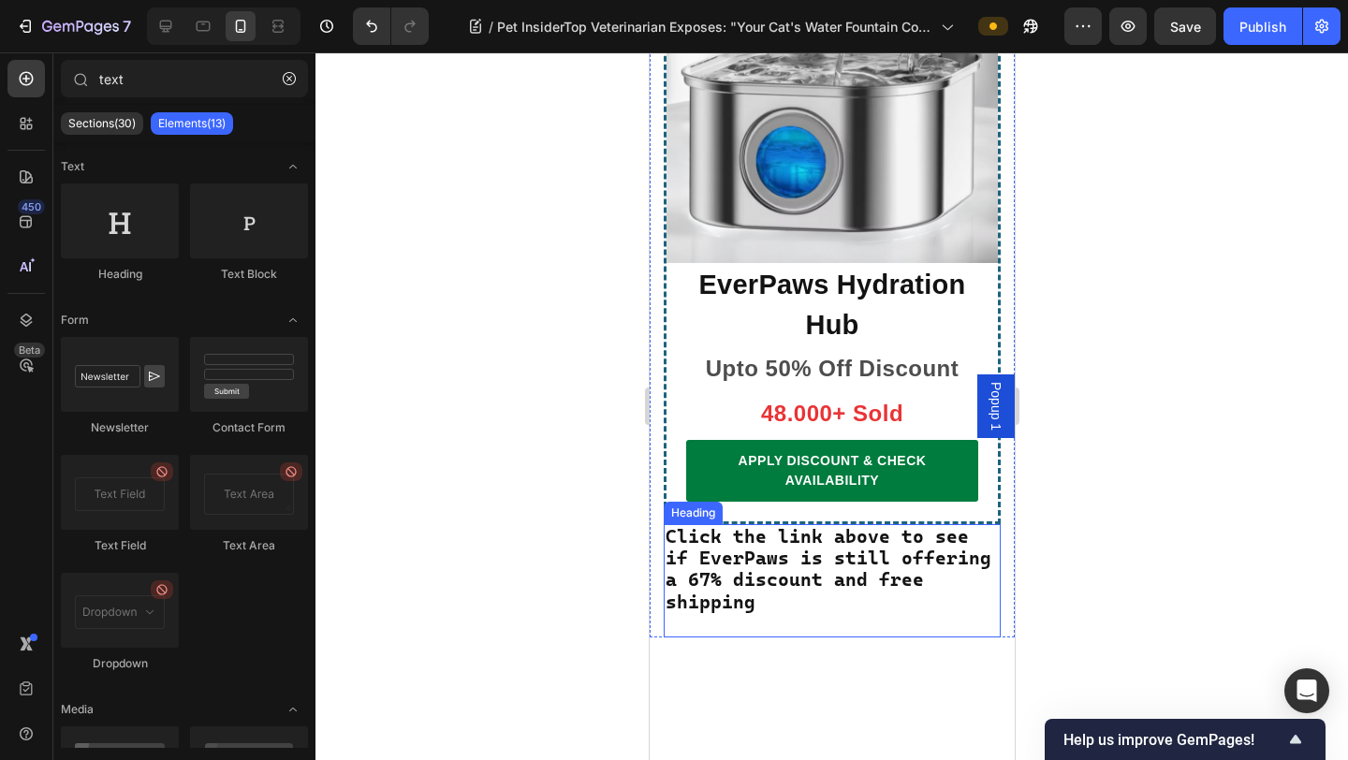
click at [850, 525] on span "Click the link above to see if EverPaws is still offering a 67% discount and fr…" at bounding box center [827, 569] width 326 height 88
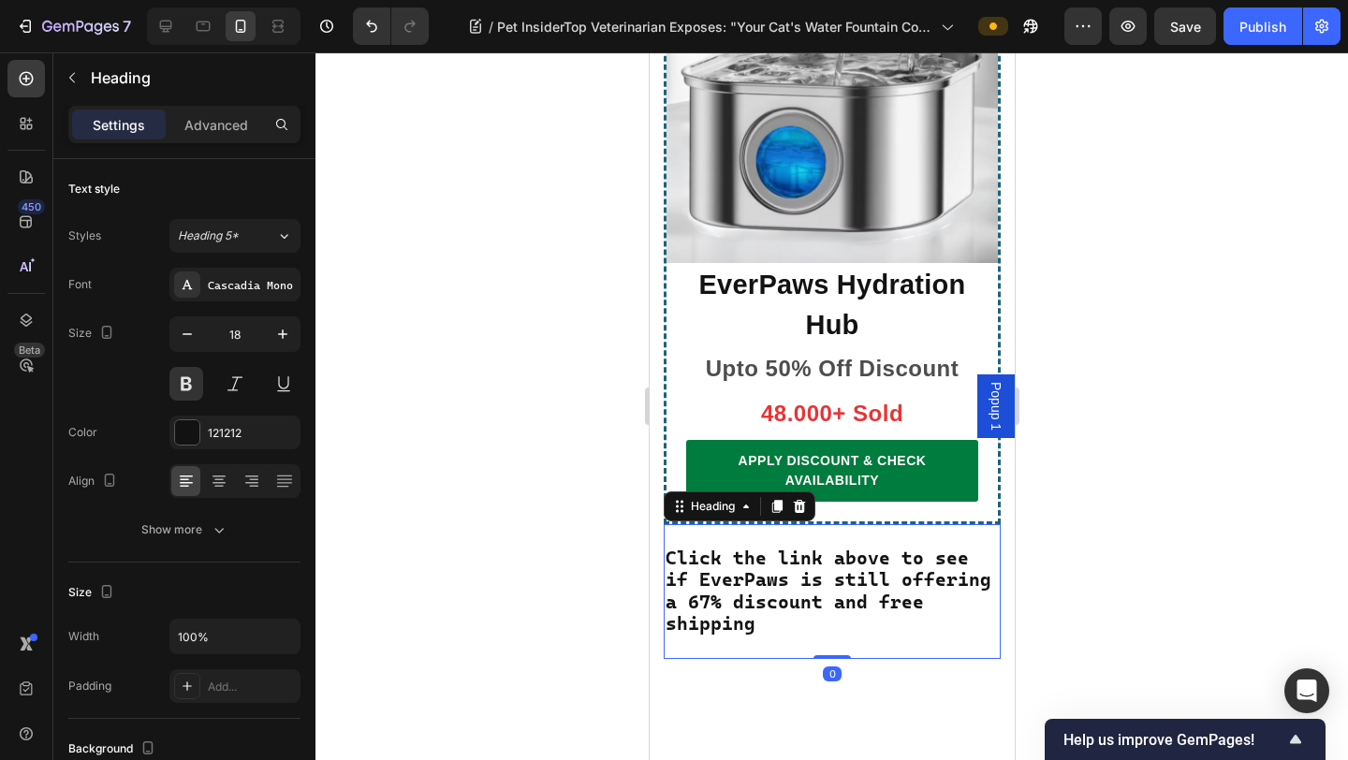
click at [1059, 313] on div at bounding box center [831, 405] width 1032 height 707
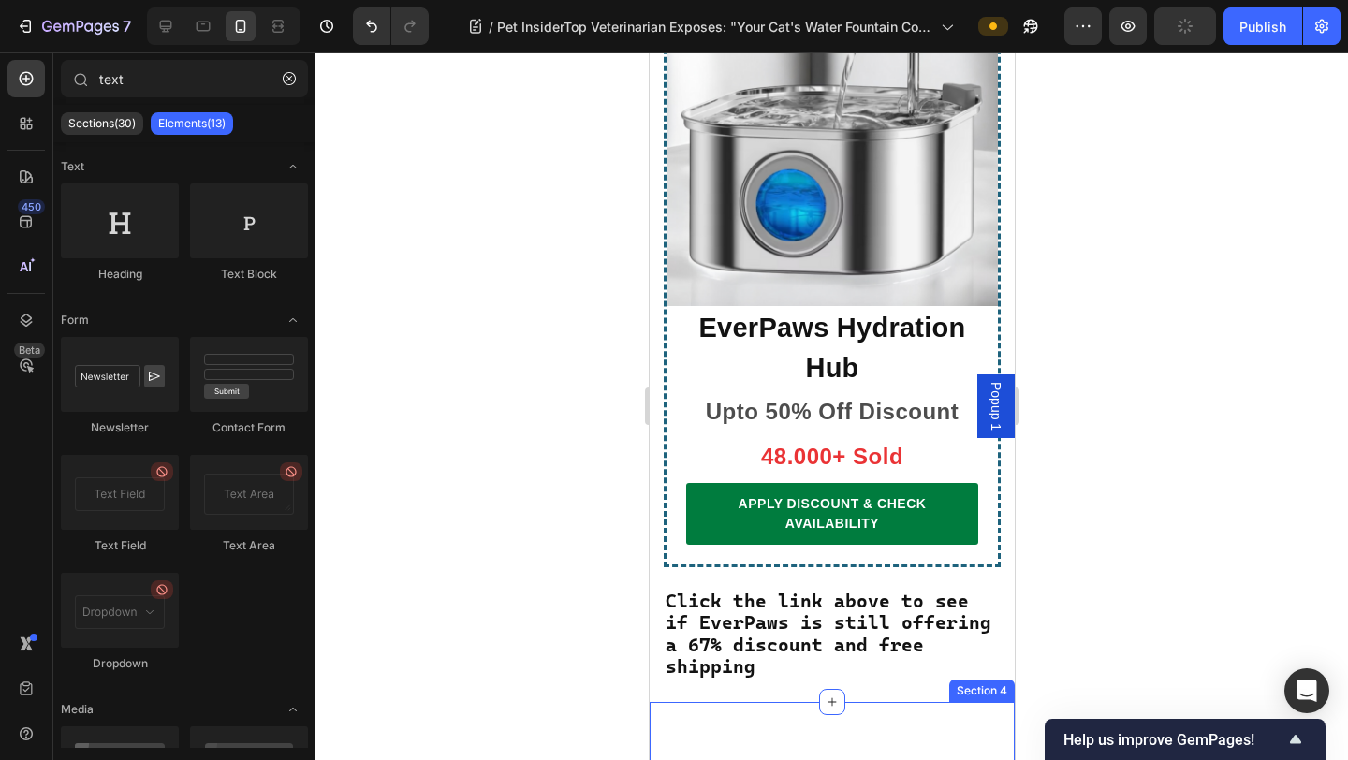
scroll to position [13945, 0]
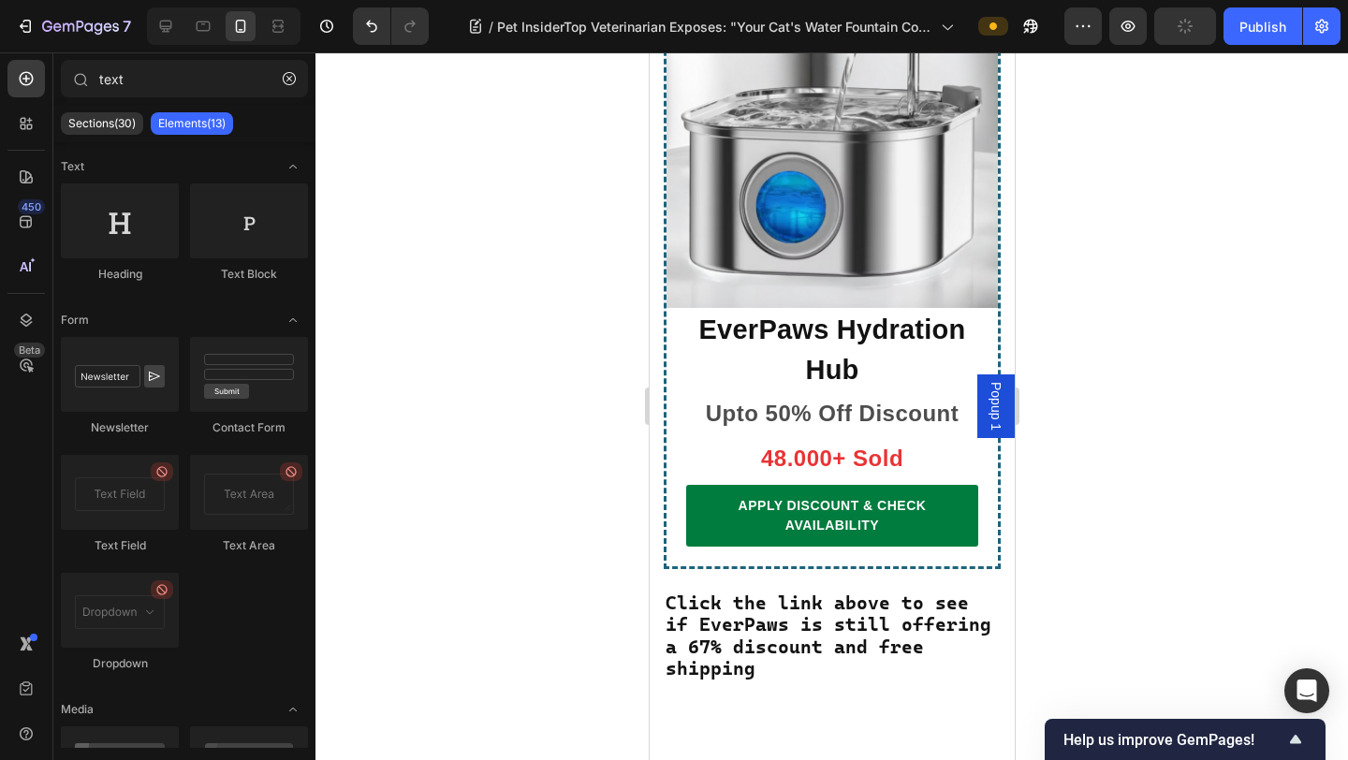
click at [1059, 428] on div at bounding box center [831, 405] width 1032 height 707
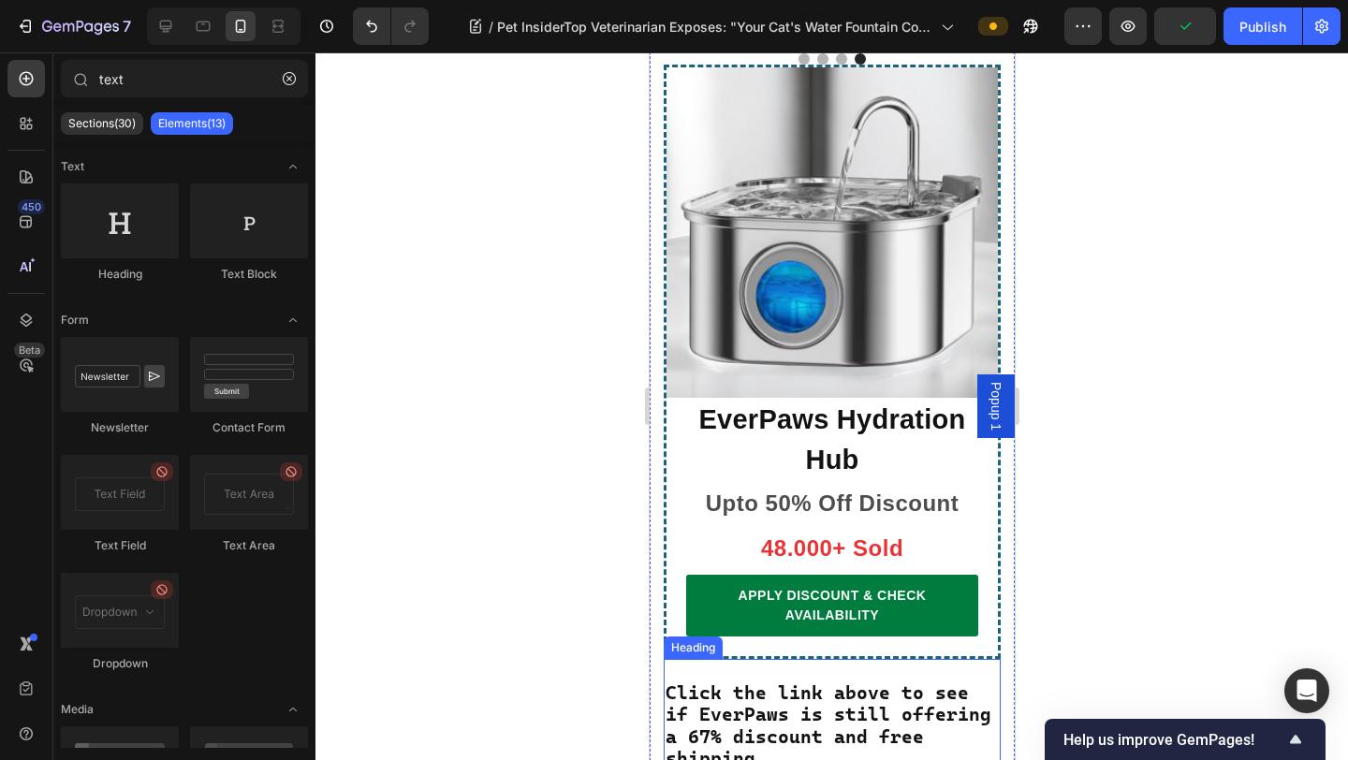
scroll to position [13819, 0]
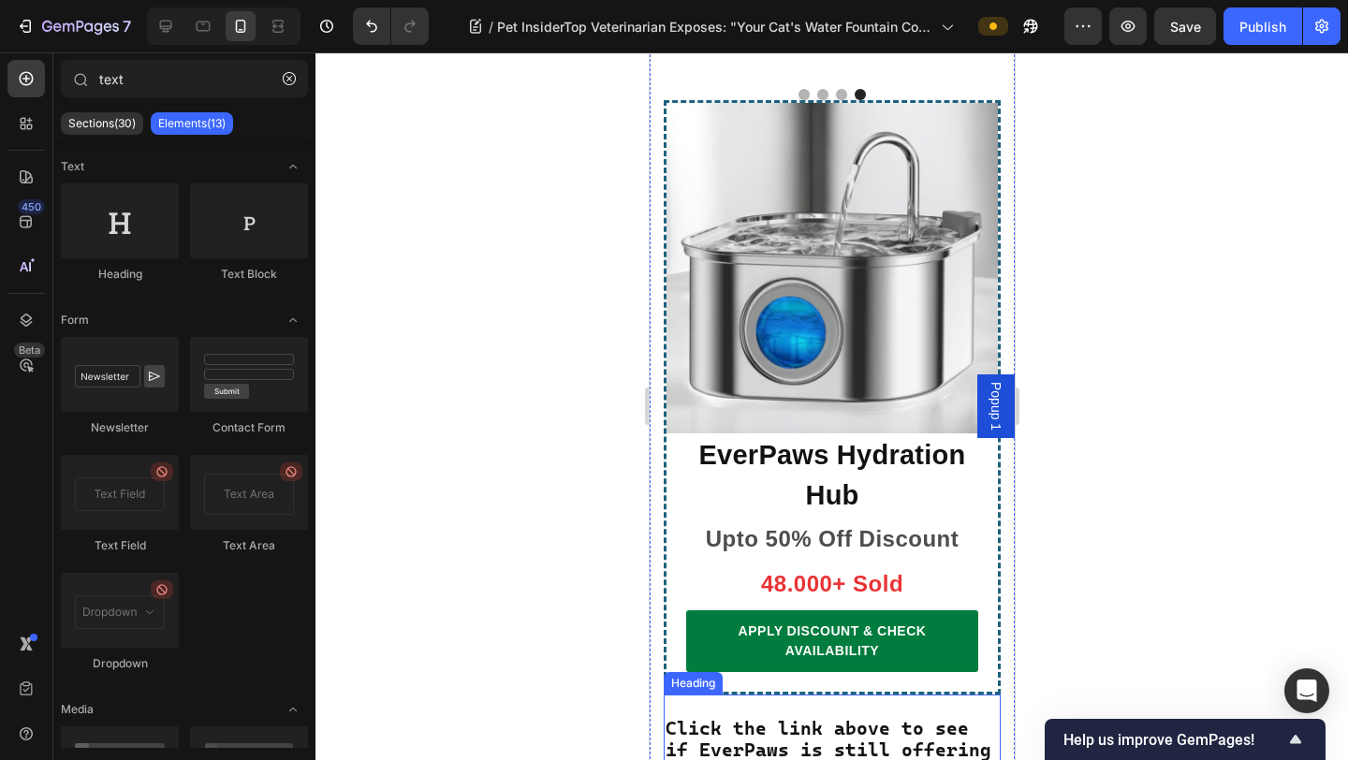
click at [841, 660] on span "Click the link above to see if EverPaws is still offering a 67% discount and fr…" at bounding box center [827, 761] width 326 height 88
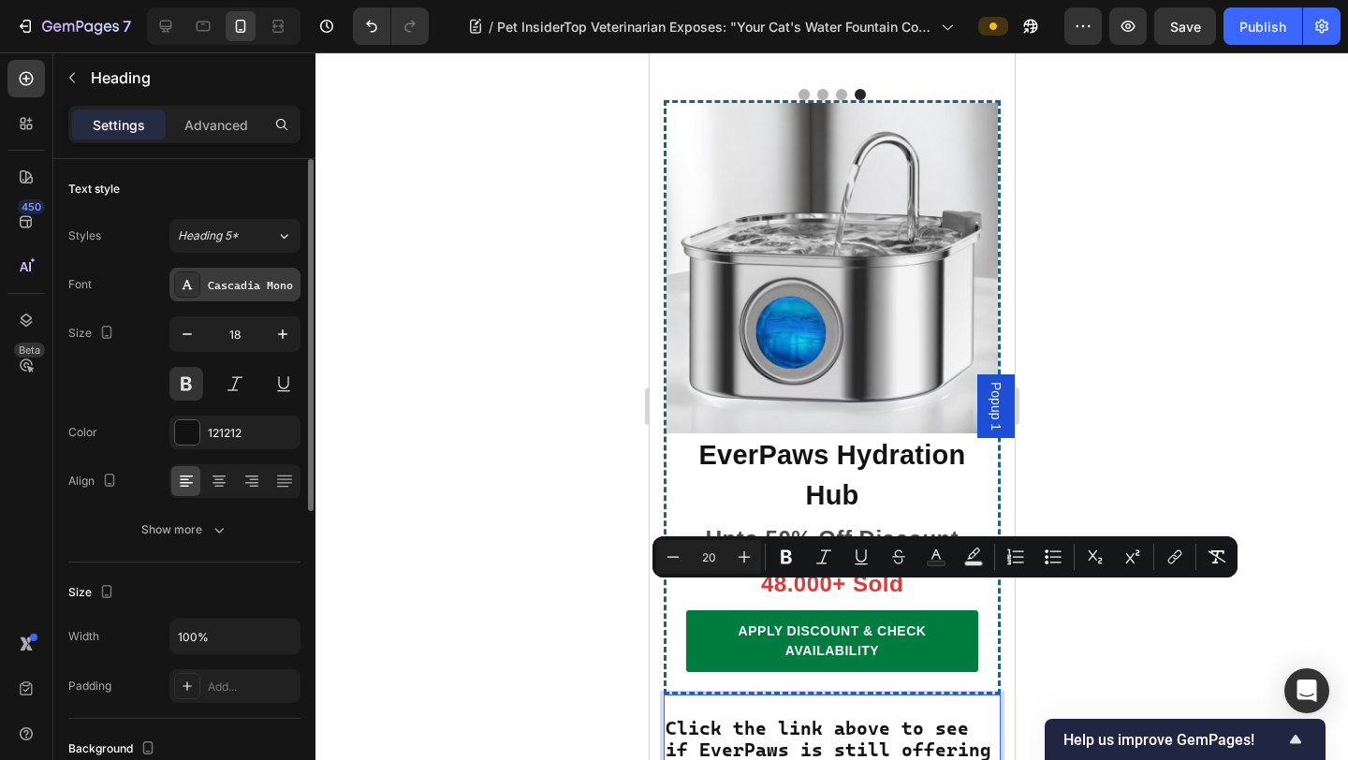
click at [259, 287] on div "Cascadia Mono" at bounding box center [252, 285] width 88 height 17
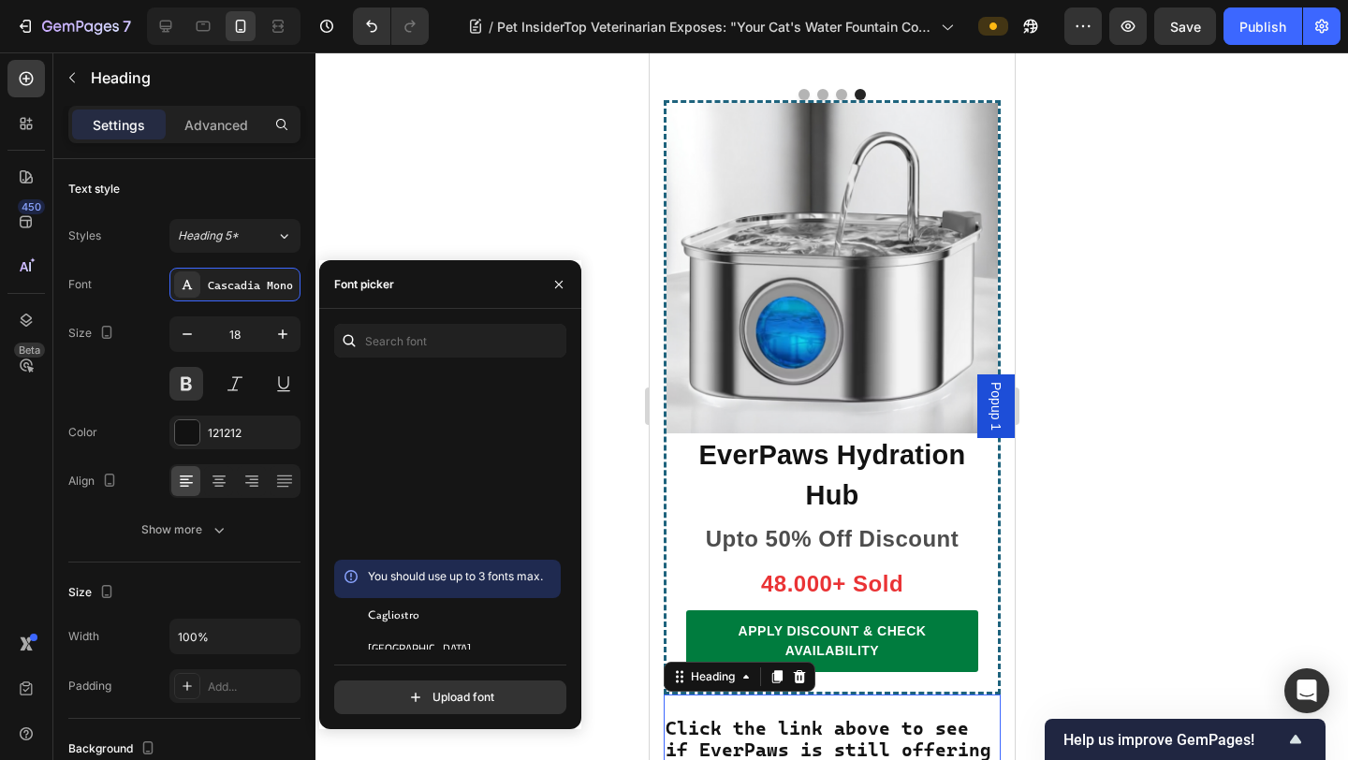
scroll to position [10029, 0]
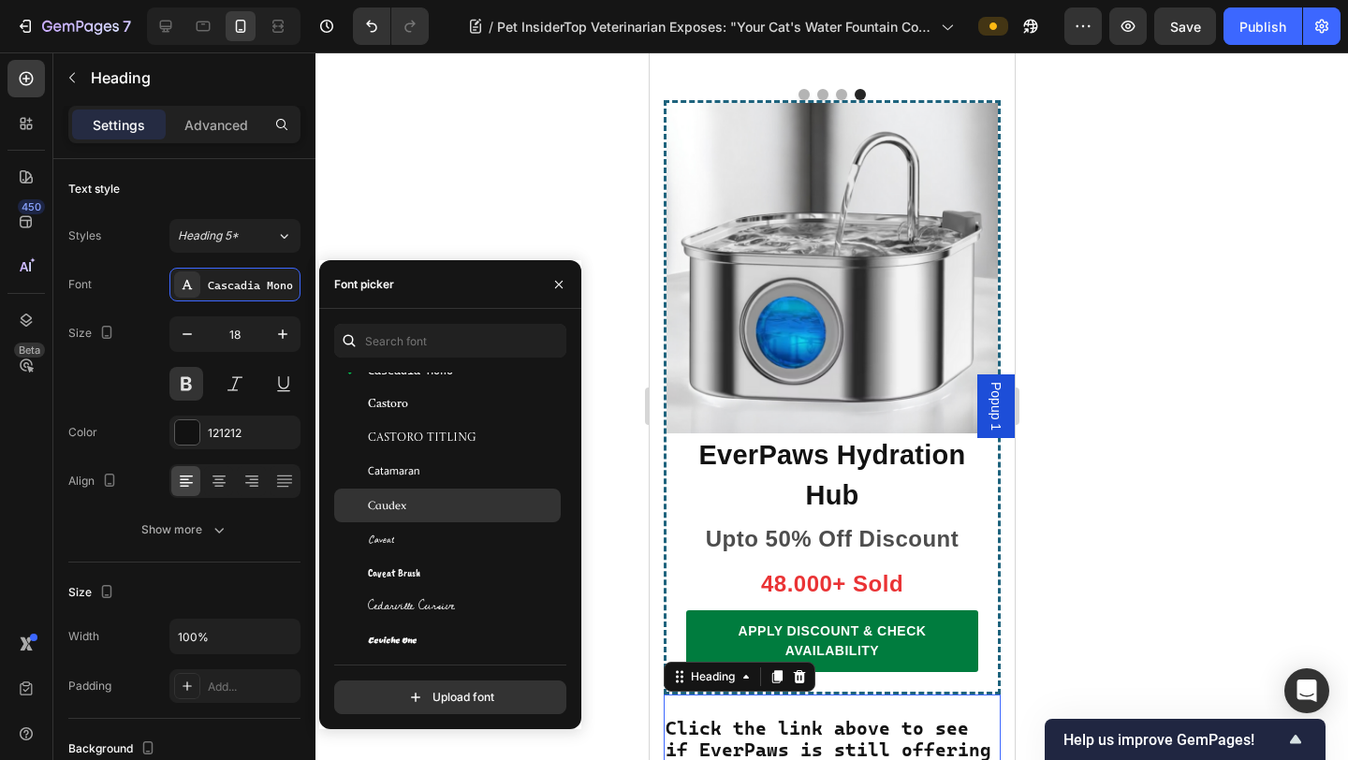
click at [460, 507] on div "Caudex" at bounding box center [462, 505] width 189 height 17
click at [461, 497] on div "Caudex" at bounding box center [462, 505] width 189 height 17
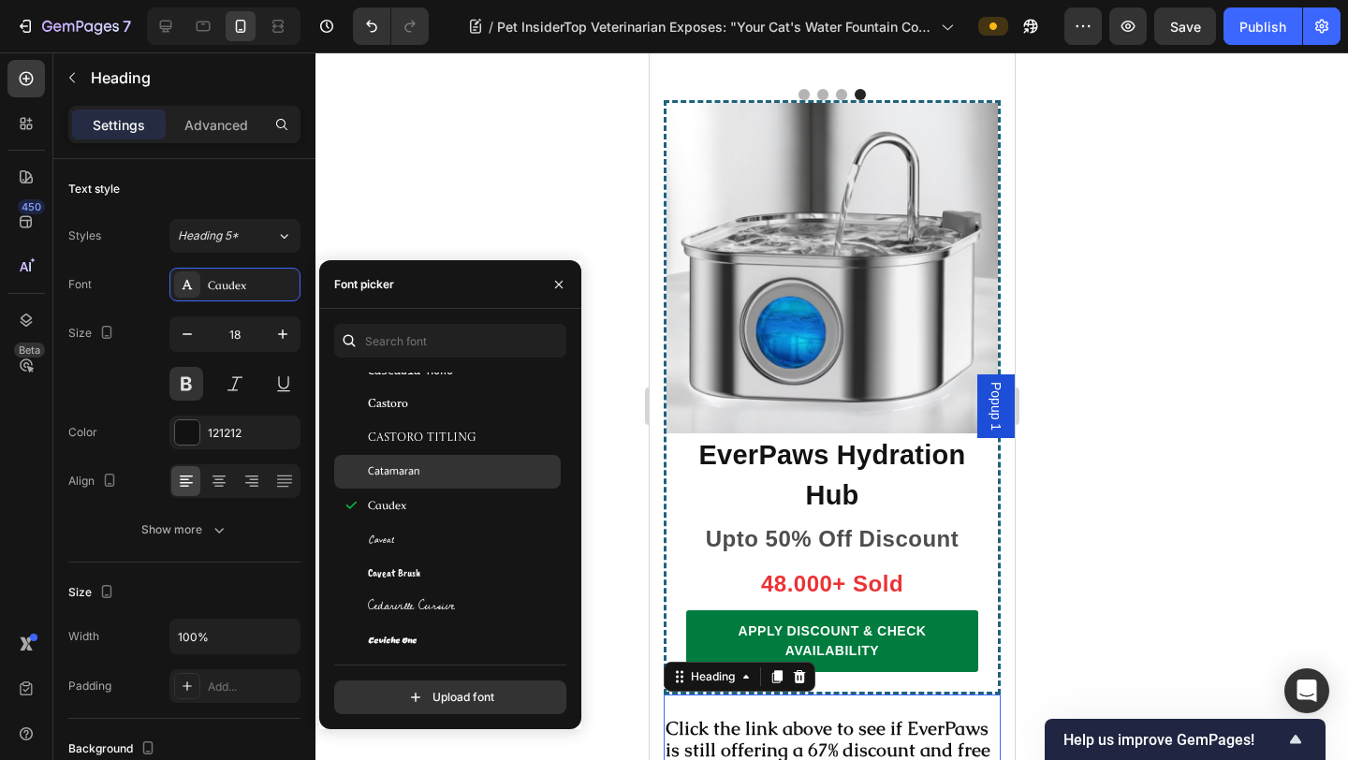
click at [475, 466] on div "Catamaran" at bounding box center [462, 471] width 189 height 17
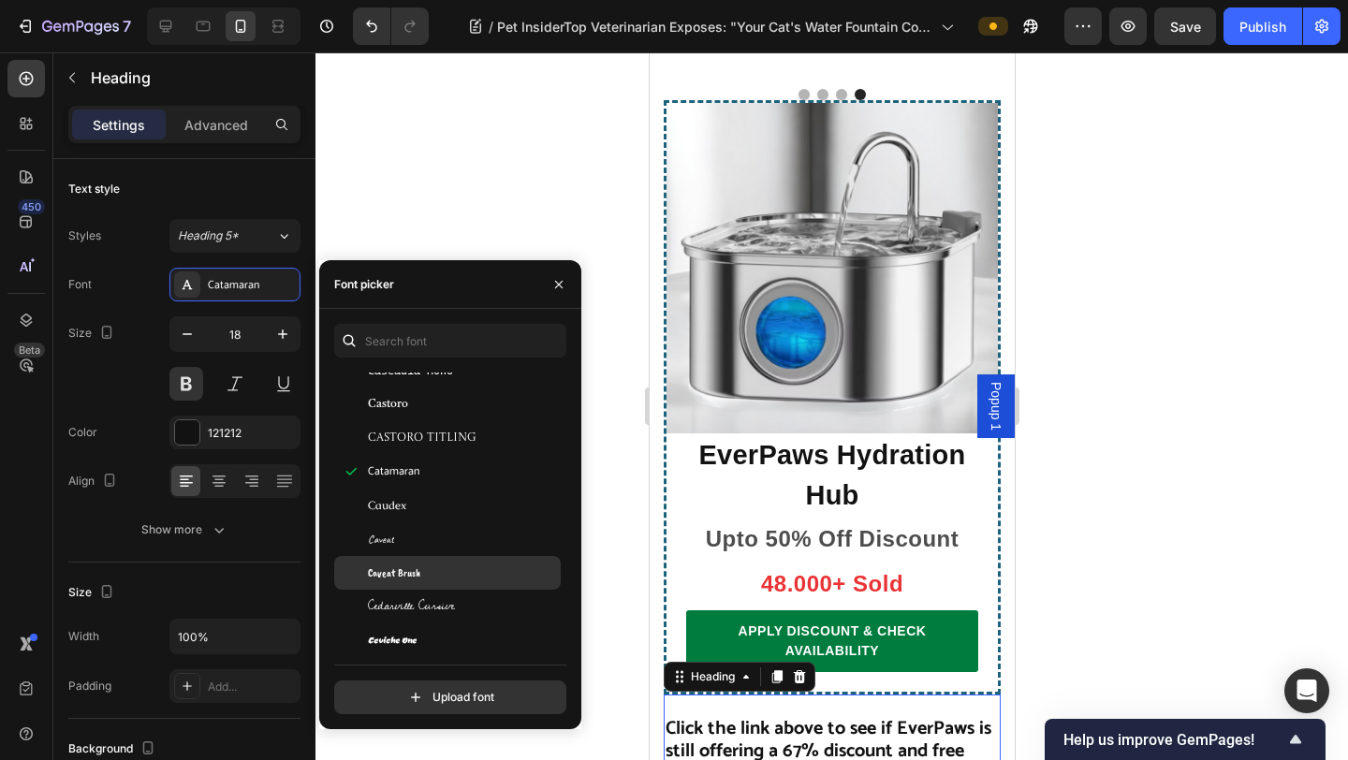
click at [463, 566] on div "Caveat Brush" at bounding box center [462, 572] width 189 height 17
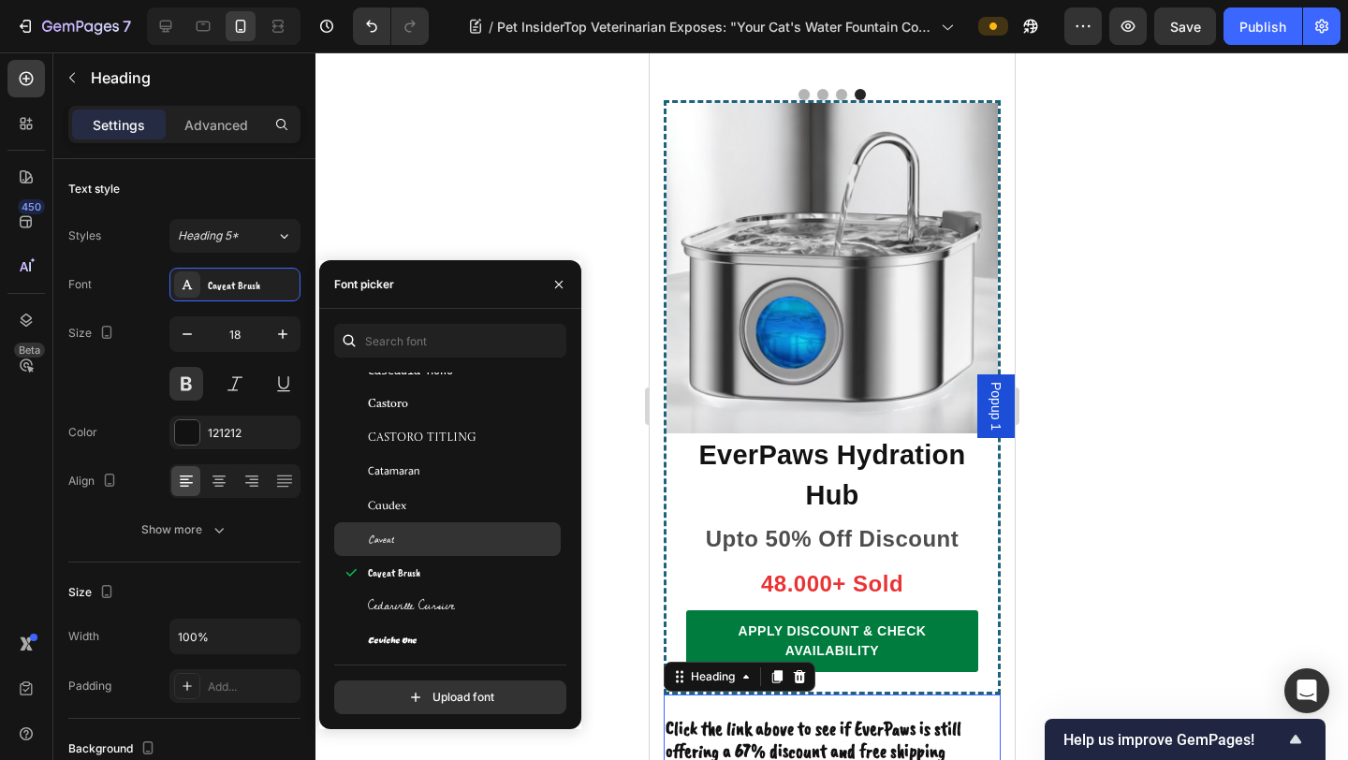
click at [463, 523] on div "Caveat" at bounding box center [447, 539] width 226 height 34
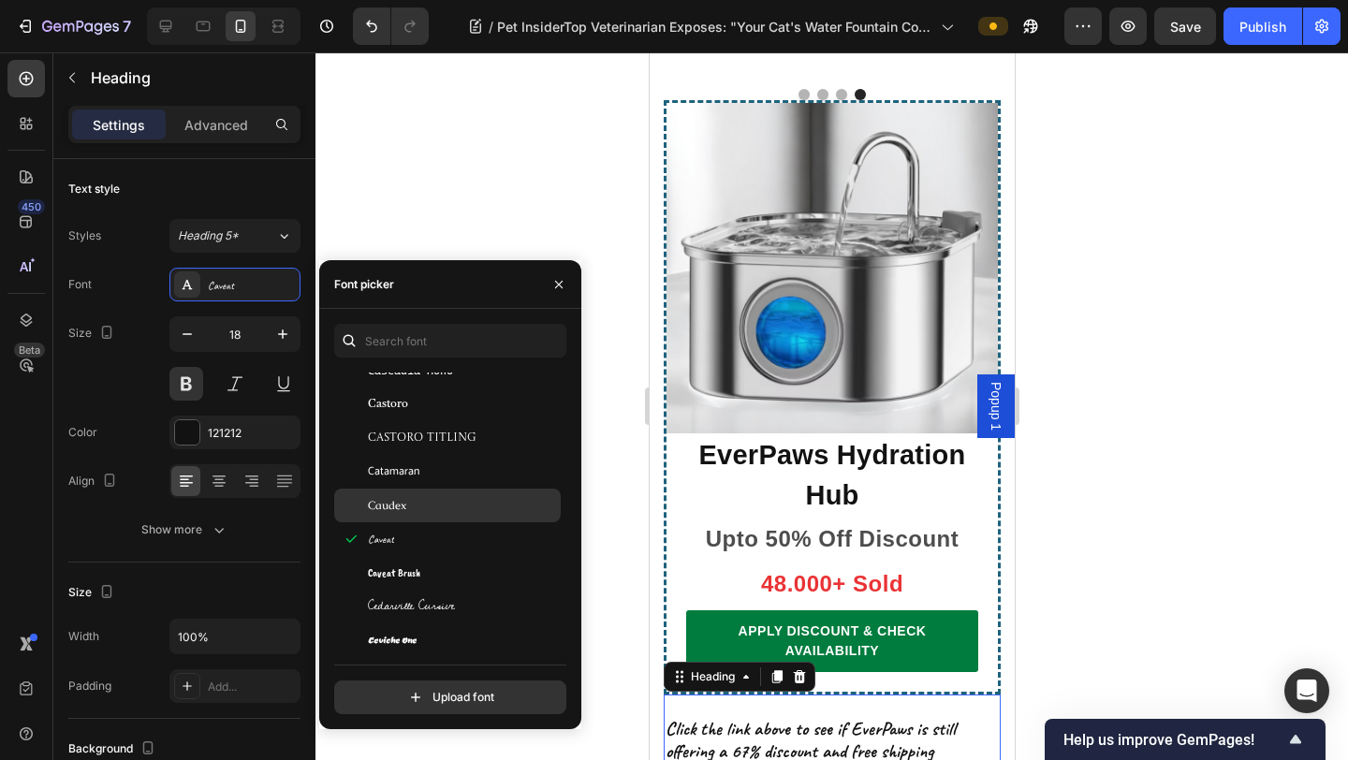
click at [466, 493] on div "Caudex" at bounding box center [447, 505] width 226 height 34
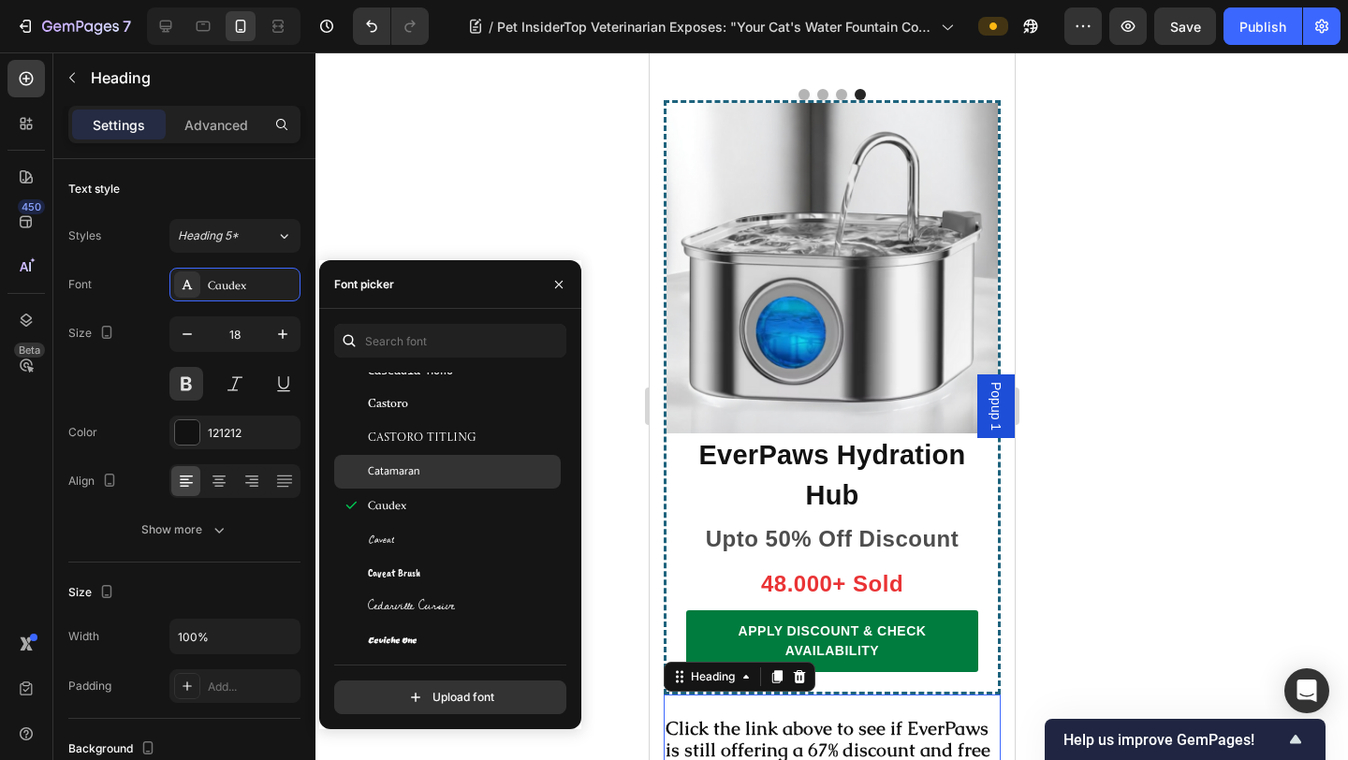
click at [467, 484] on div "Catamaran" at bounding box center [447, 472] width 226 height 34
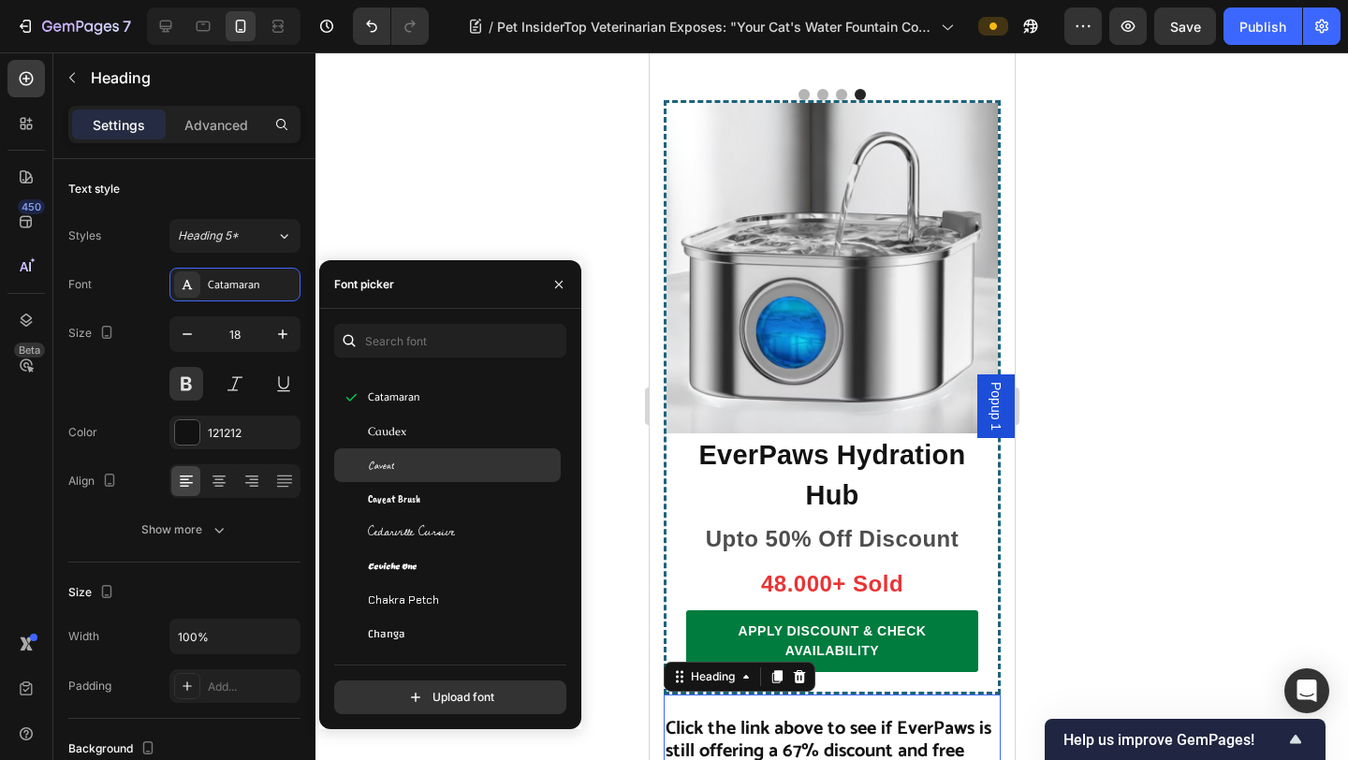
scroll to position [10116, 0]
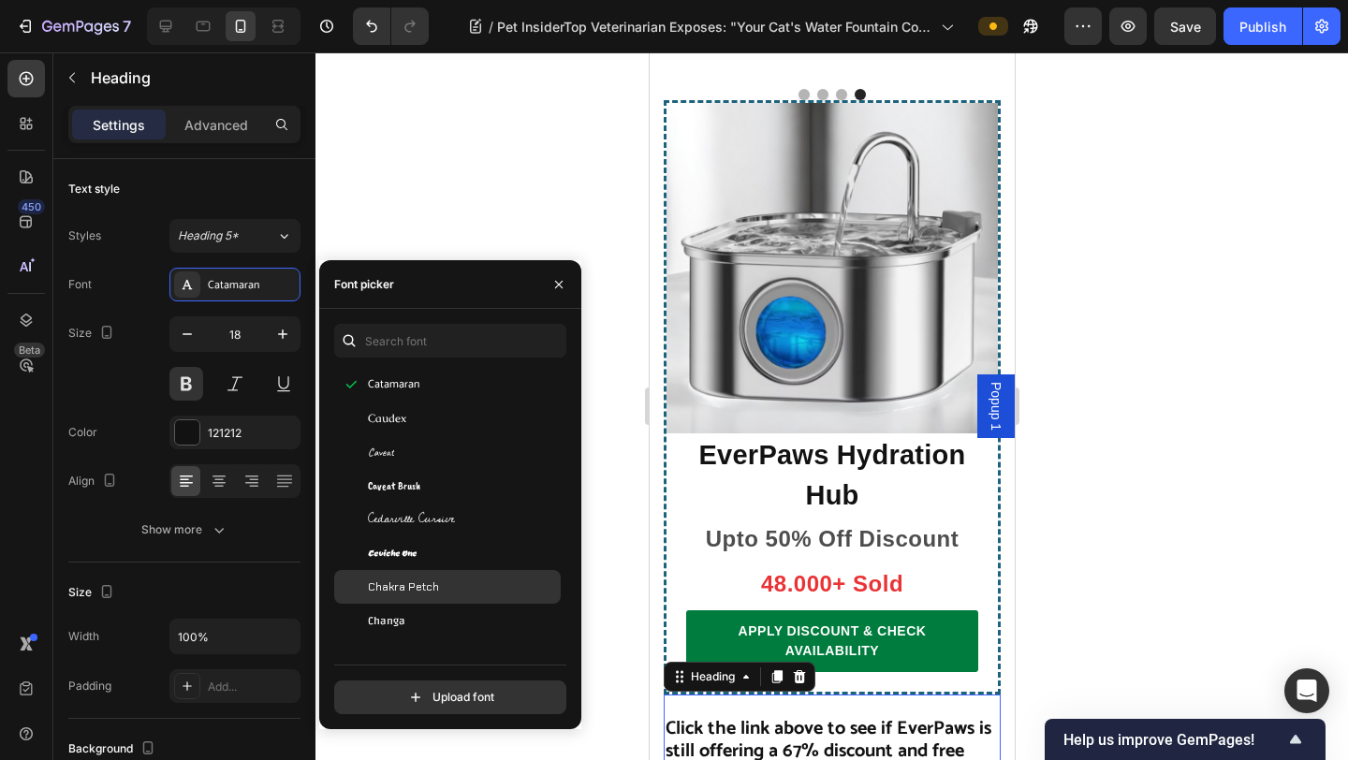
click at [468, 583] on div "Chakra Petch" at bounding box center [462, 586] width 189 height 17
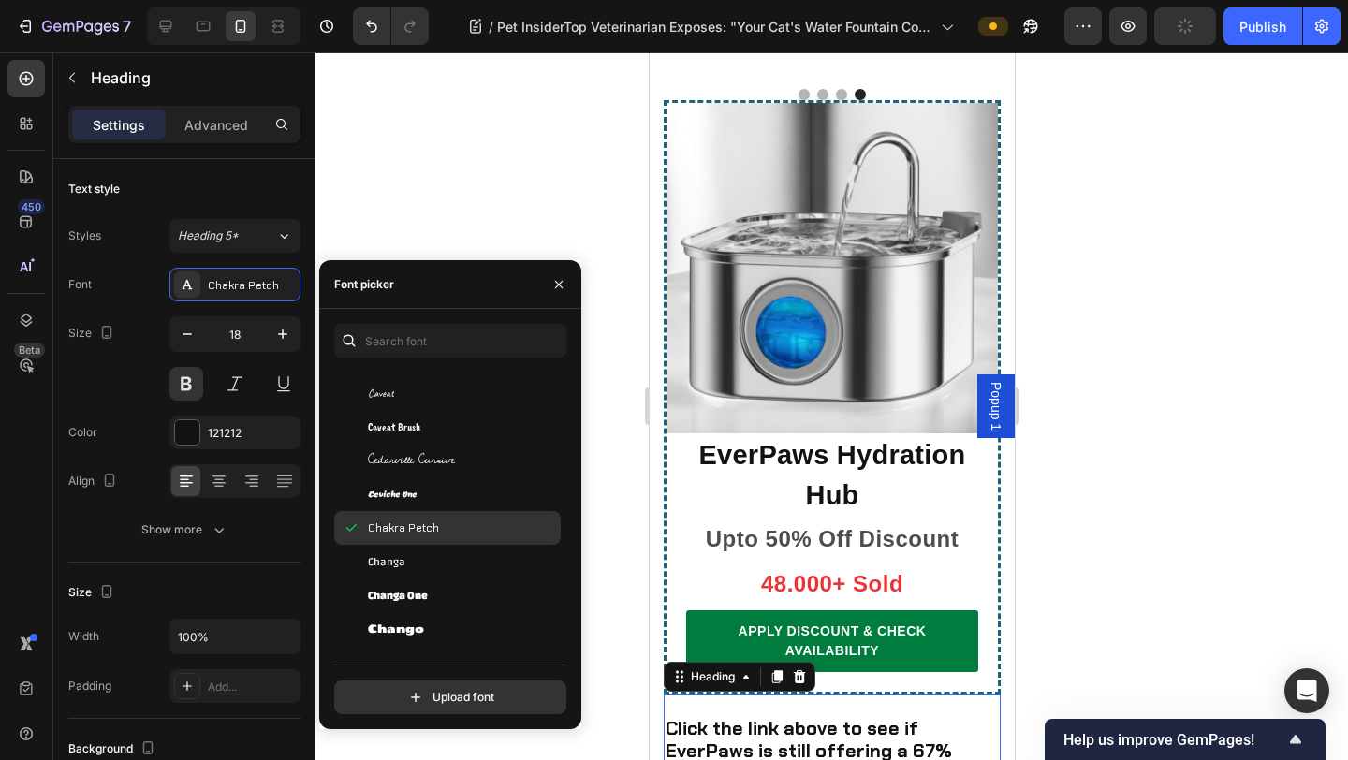
scroll to position [10174, 0]
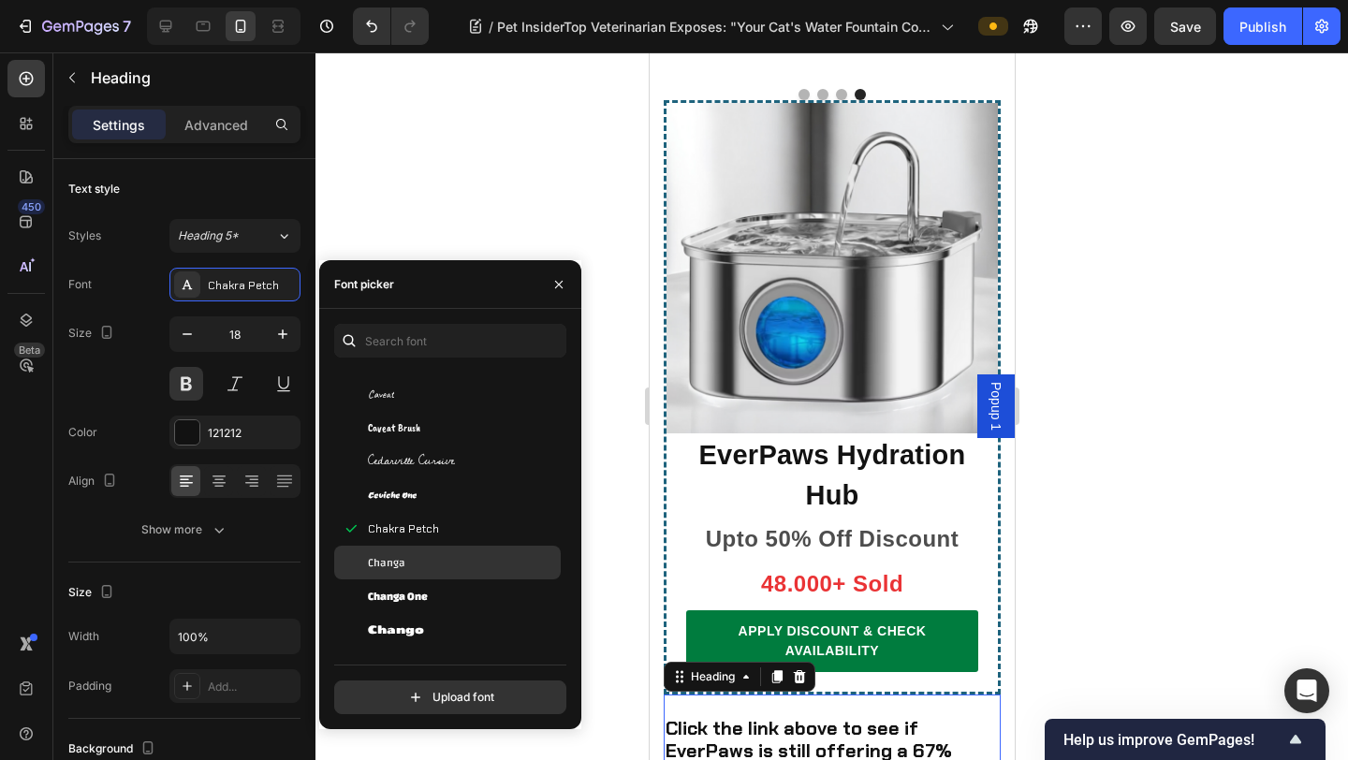
click at [436, 554] on div "Changa" at bounding box center [462, 562] width 189 height 17
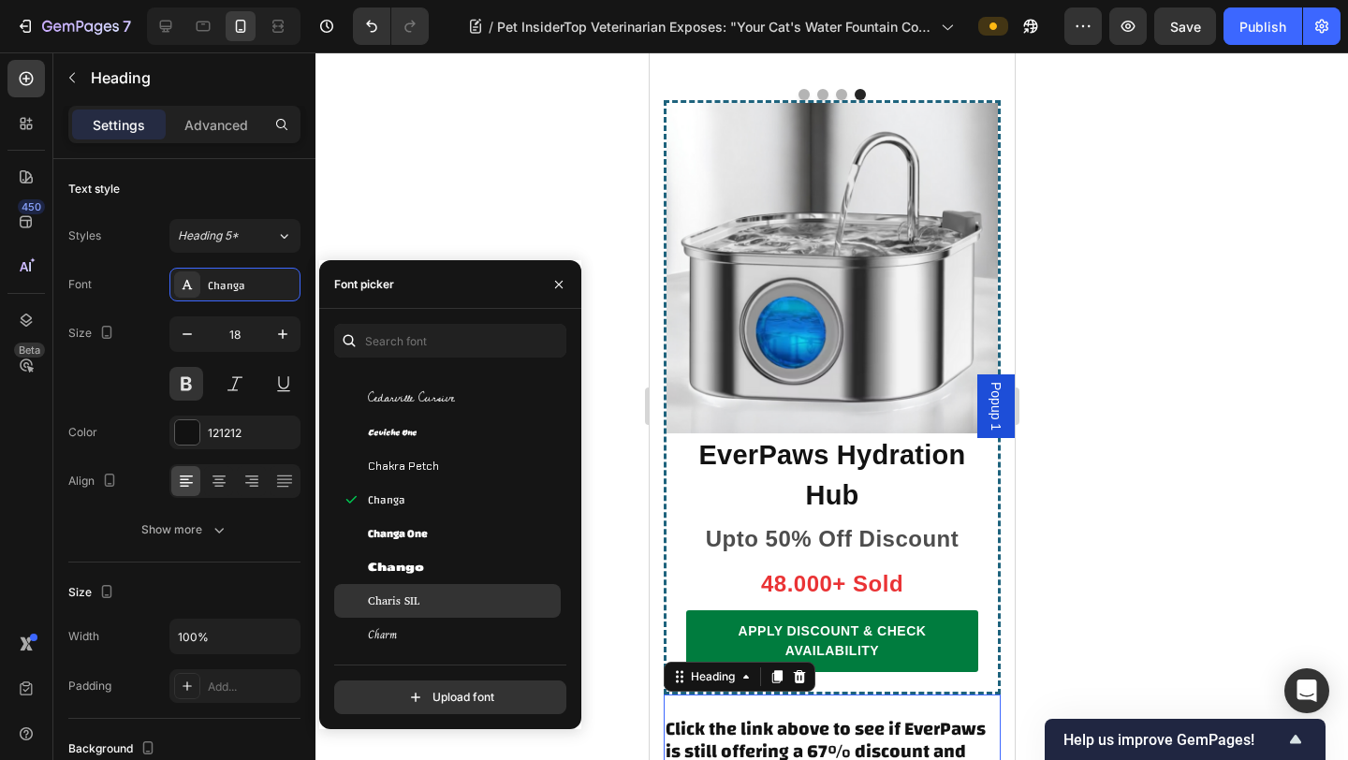
click at [450, 605] on div "Charis SIL" at bounding box center [462, 600] width 189 height 17
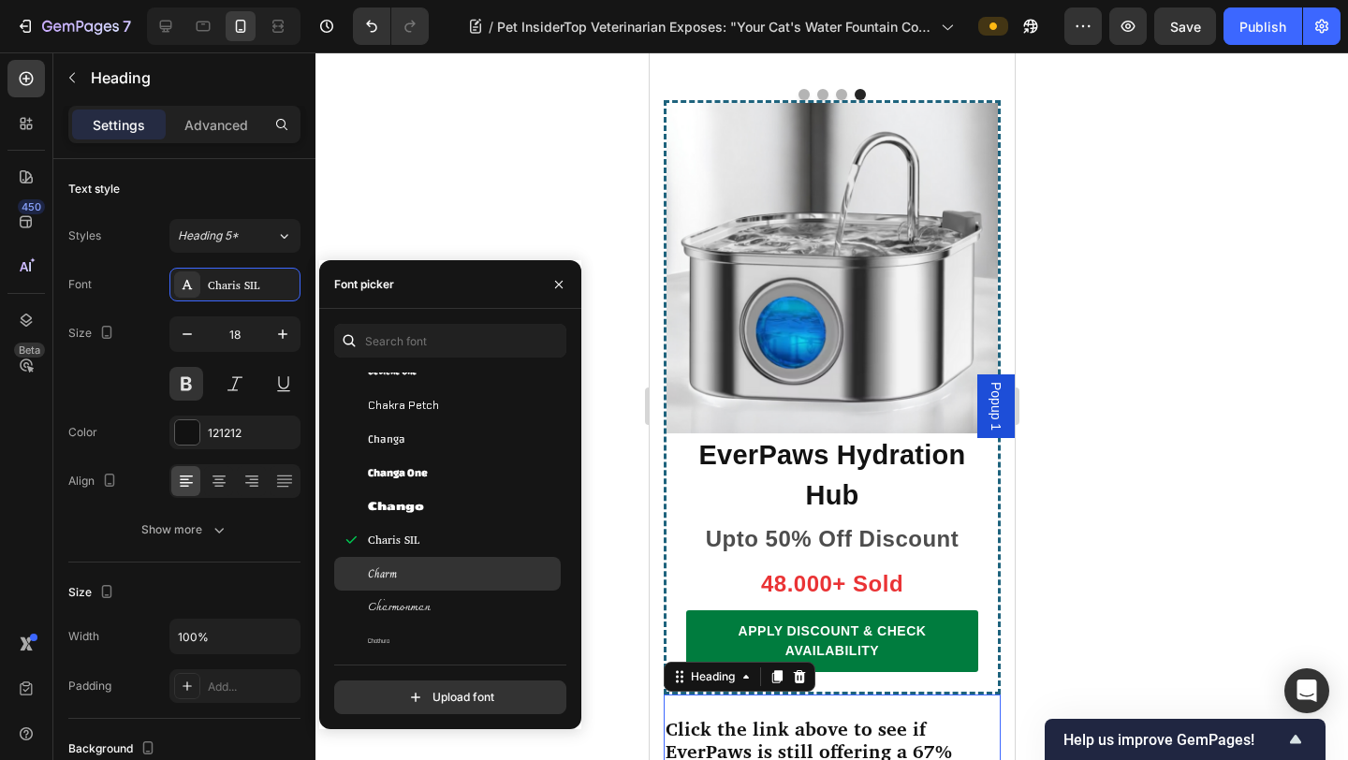
click at [459, 590] on div "Charm" at bounding box center [447, 574] width 226 height 34
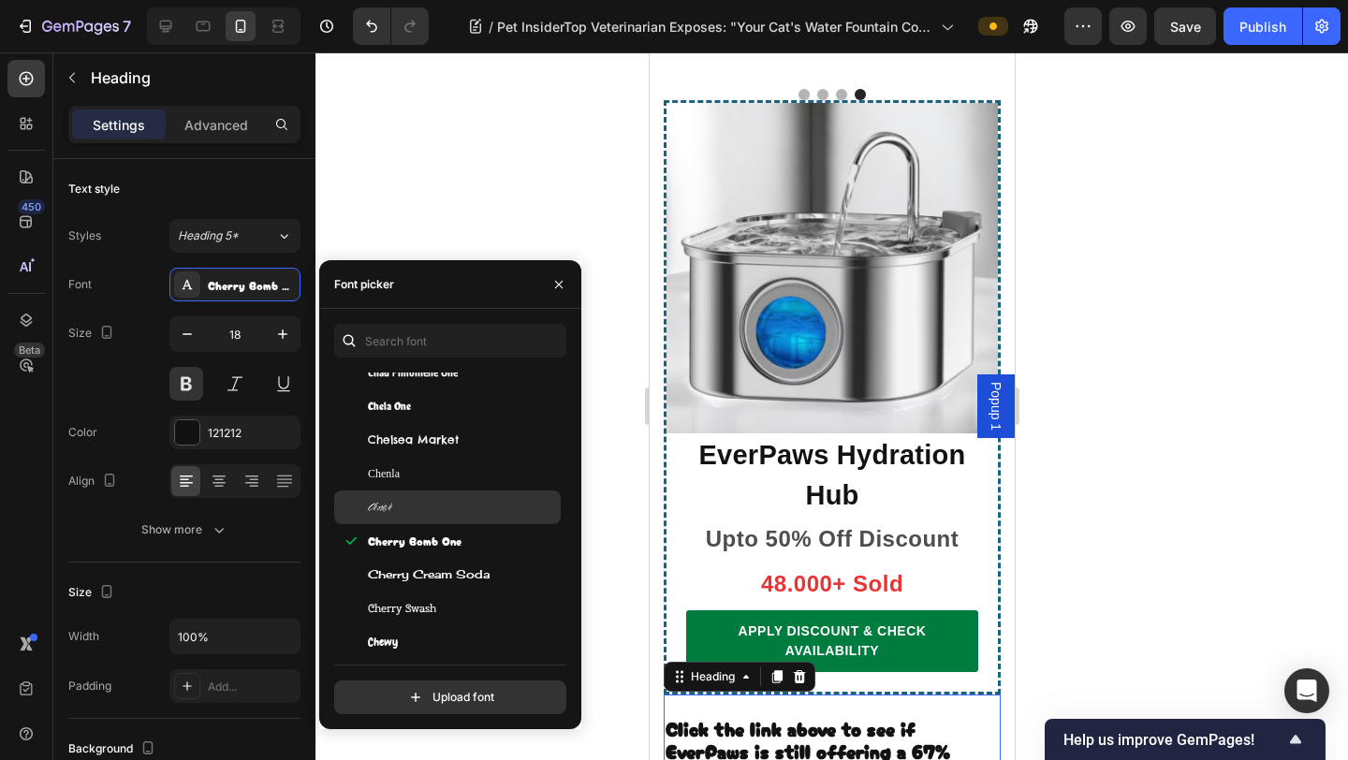
click at [463, 507] on div "Cherish" at bounding box center [462, 507] width 189 height 17
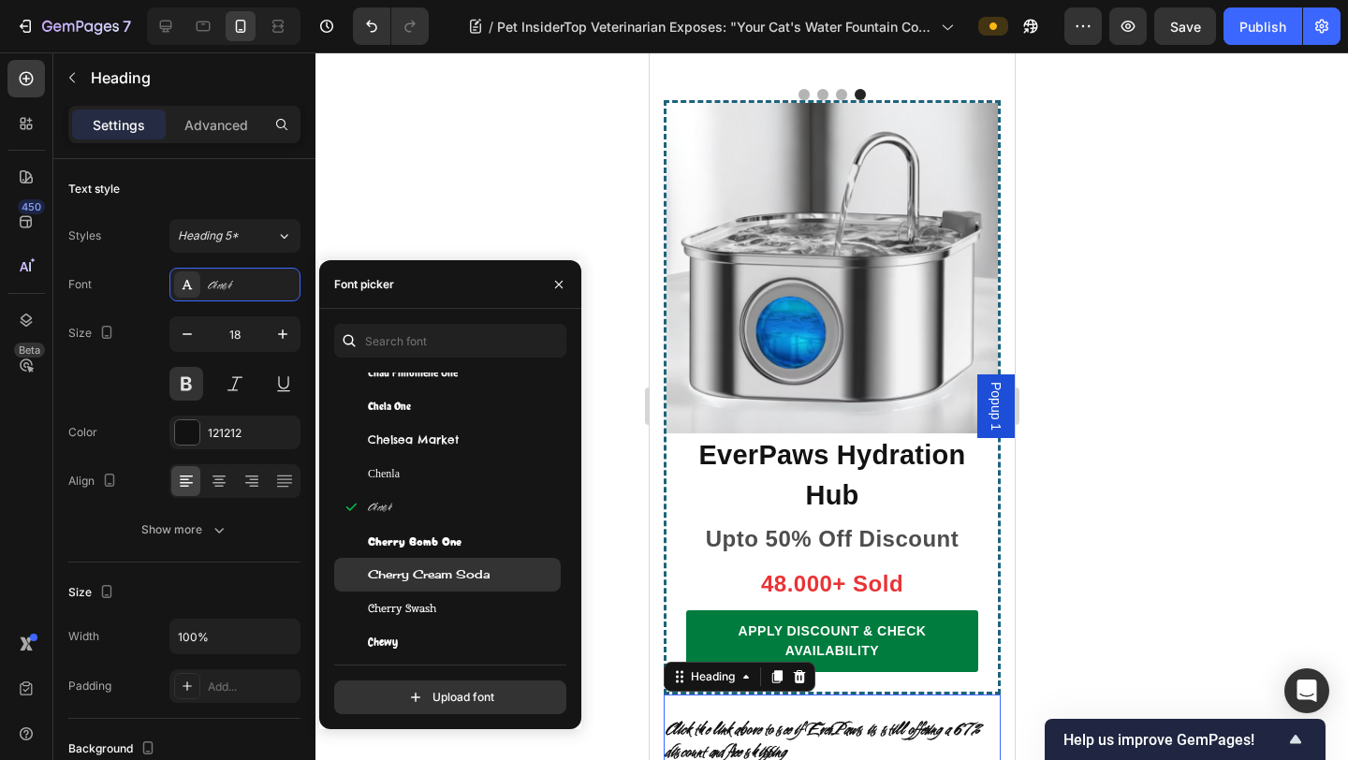
click at [463, 563] on div "Cherry Cream Soda" at bounding box center [447, 575] width 226 height 34
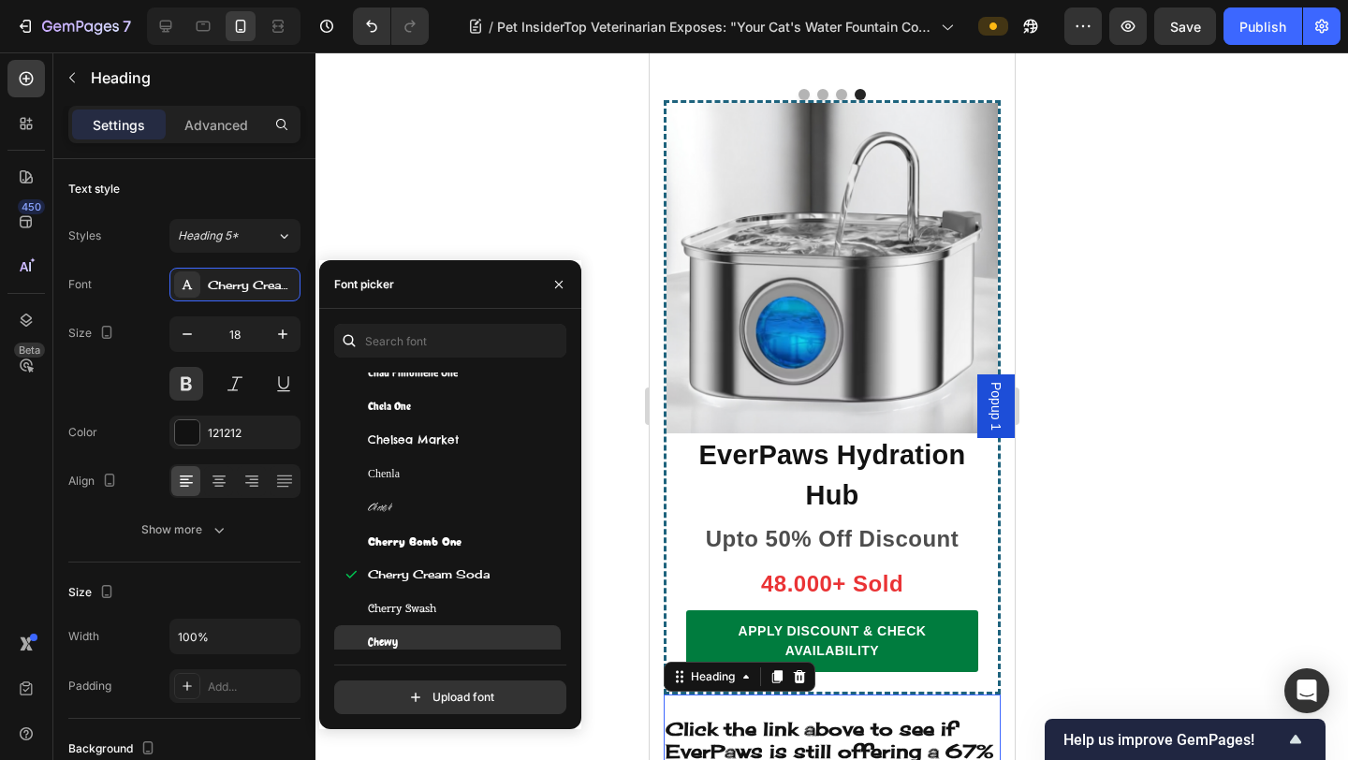
scroll to position [10676, 0]
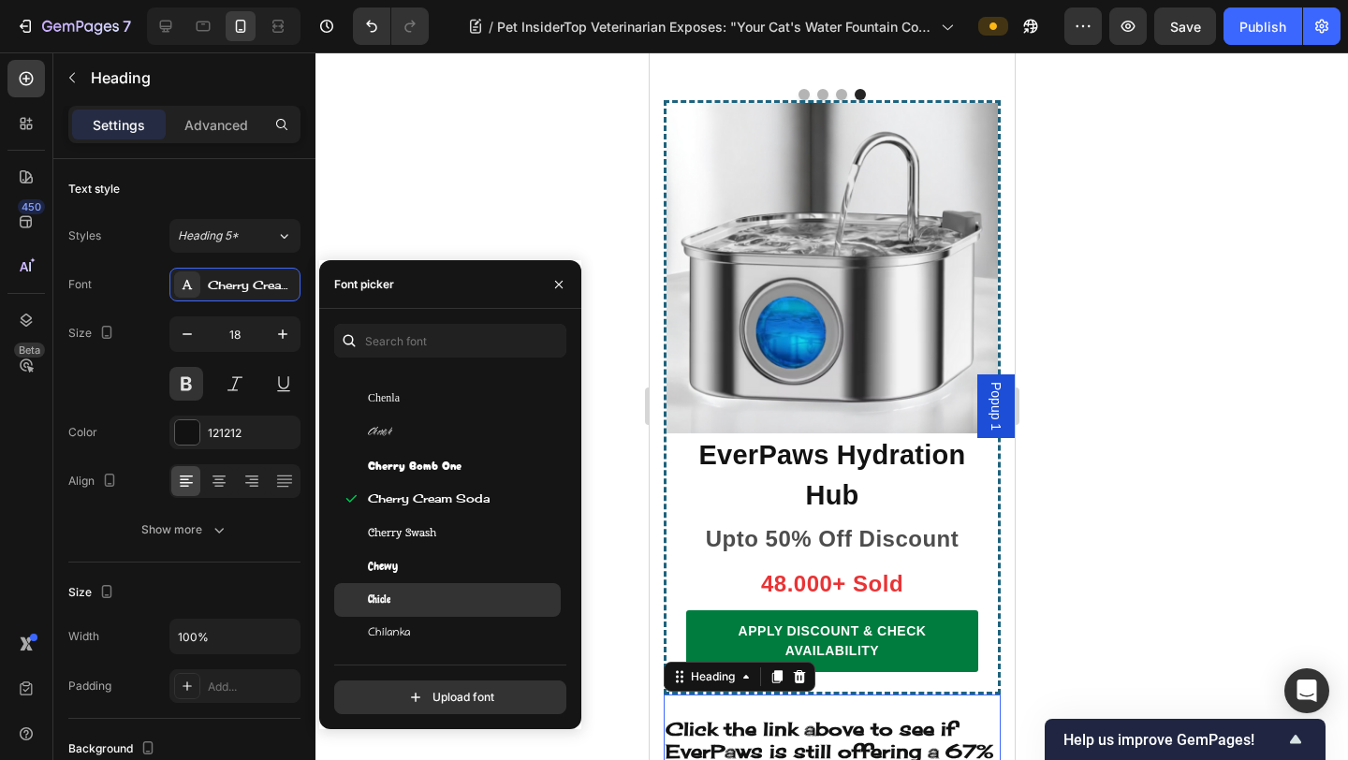
click at [464, 583] on div "Chicle" at bounding box center [447, 600] width 226 height 34
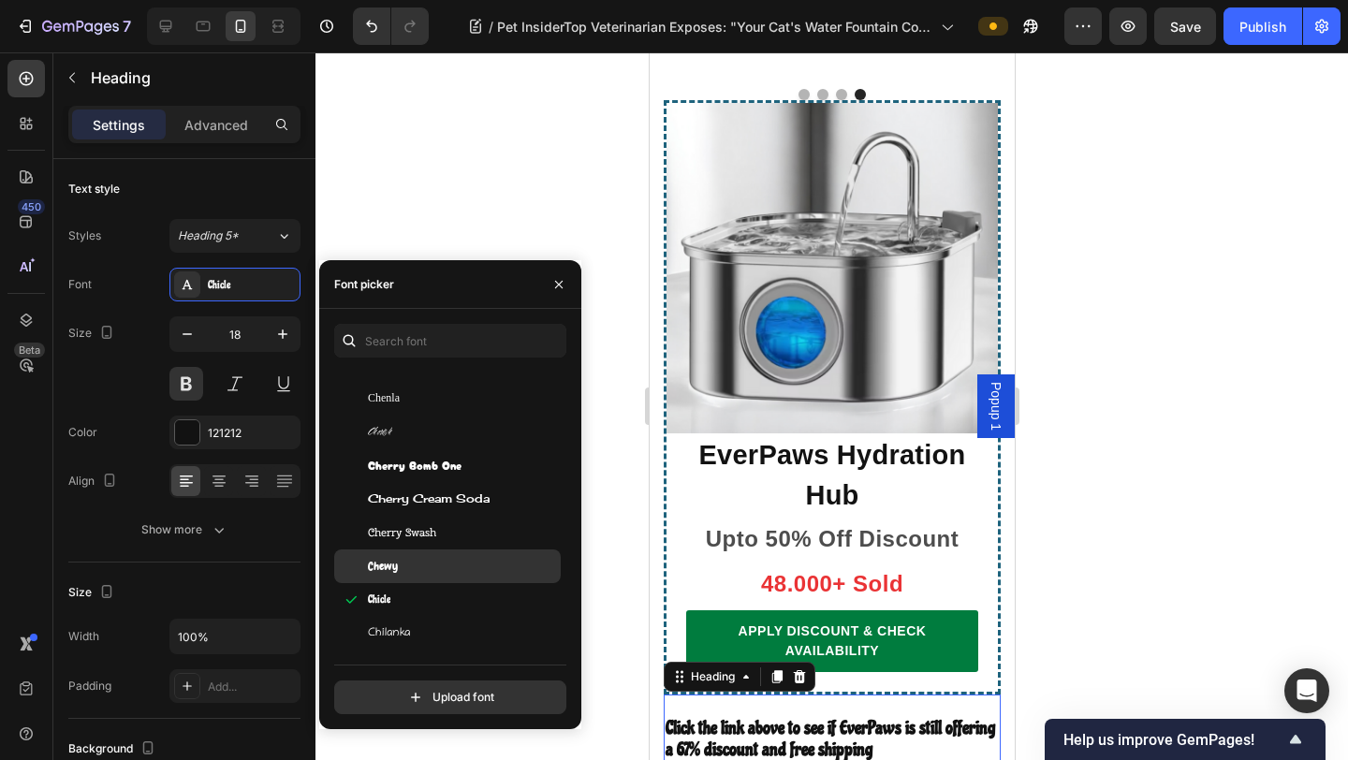
click at [470, 554] on div "Chewy" at bounding box center [447, 566] width 226 height 34
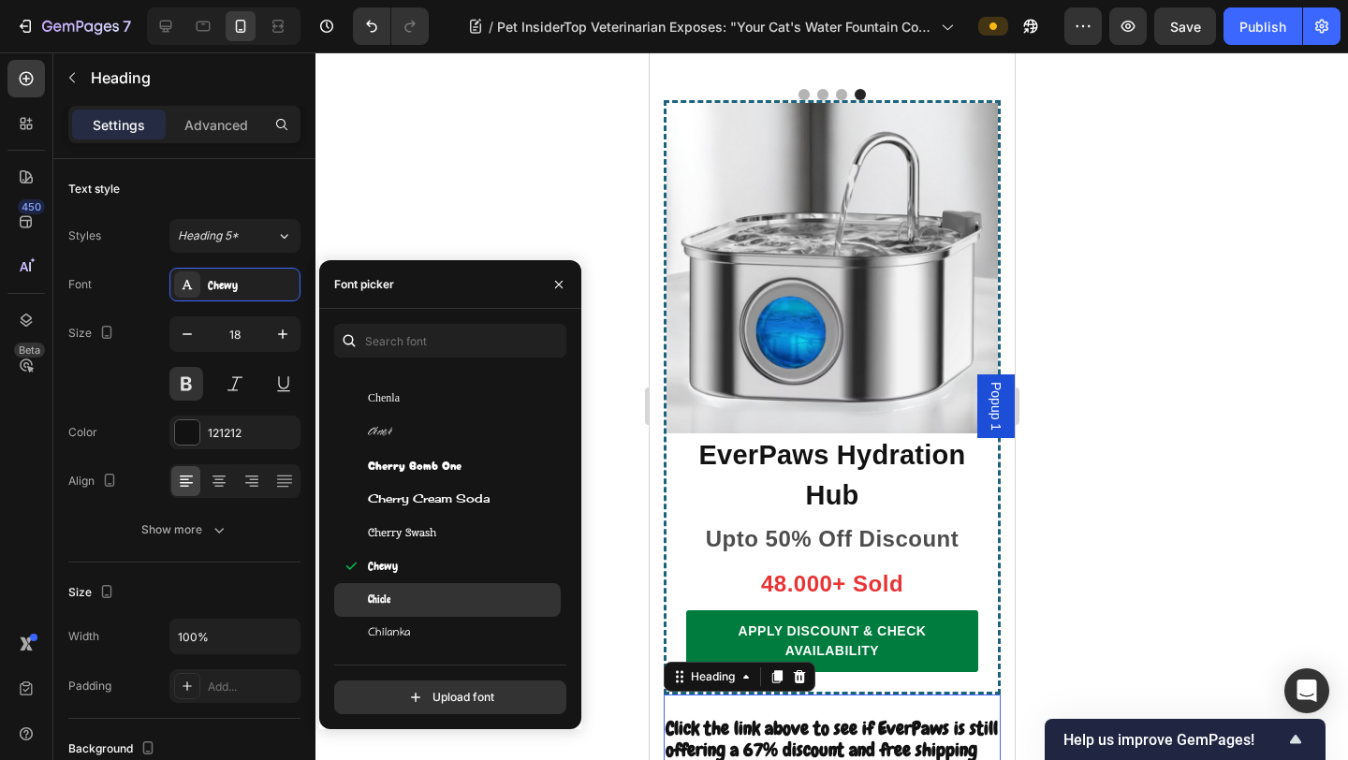
scroll to position [10907, 0]
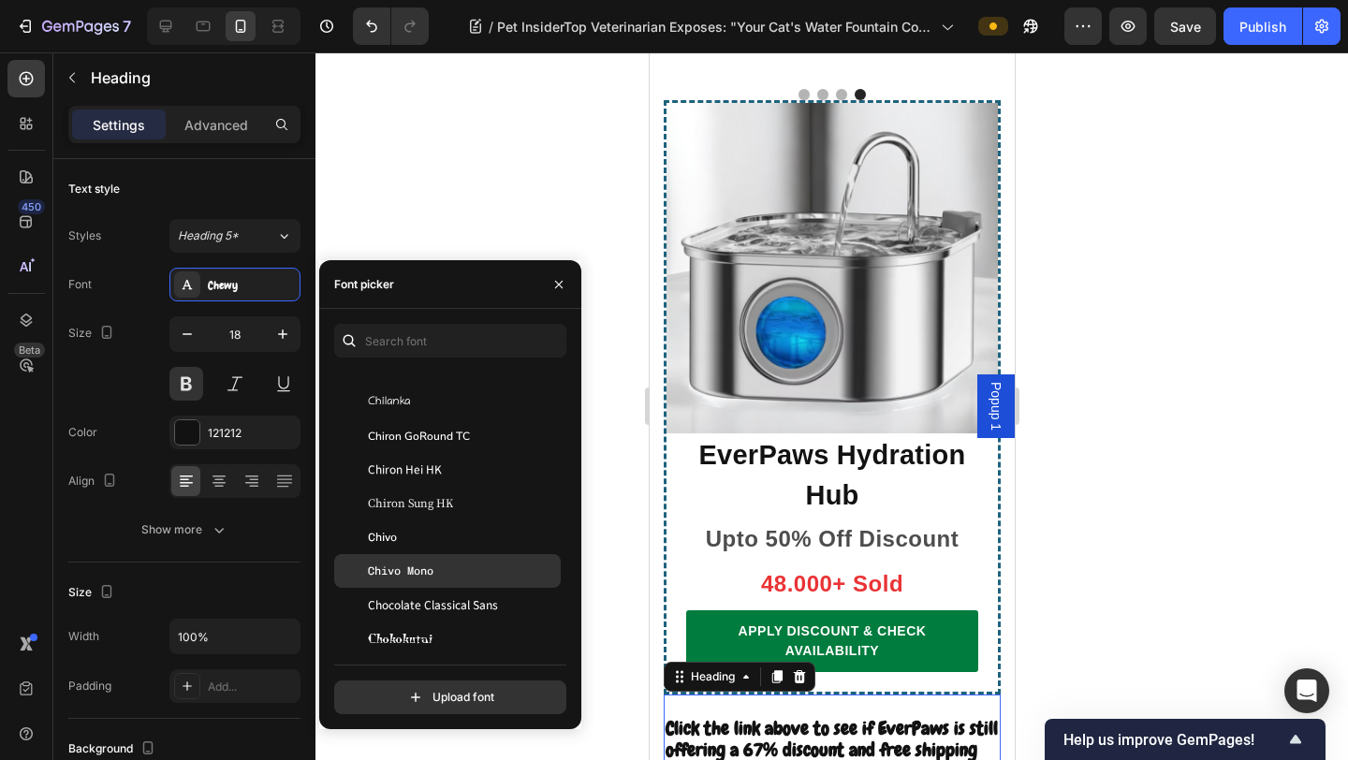
click at [472, 565] on div "Chivo Mono" at bounding box center [462, 570] width 189 height 17
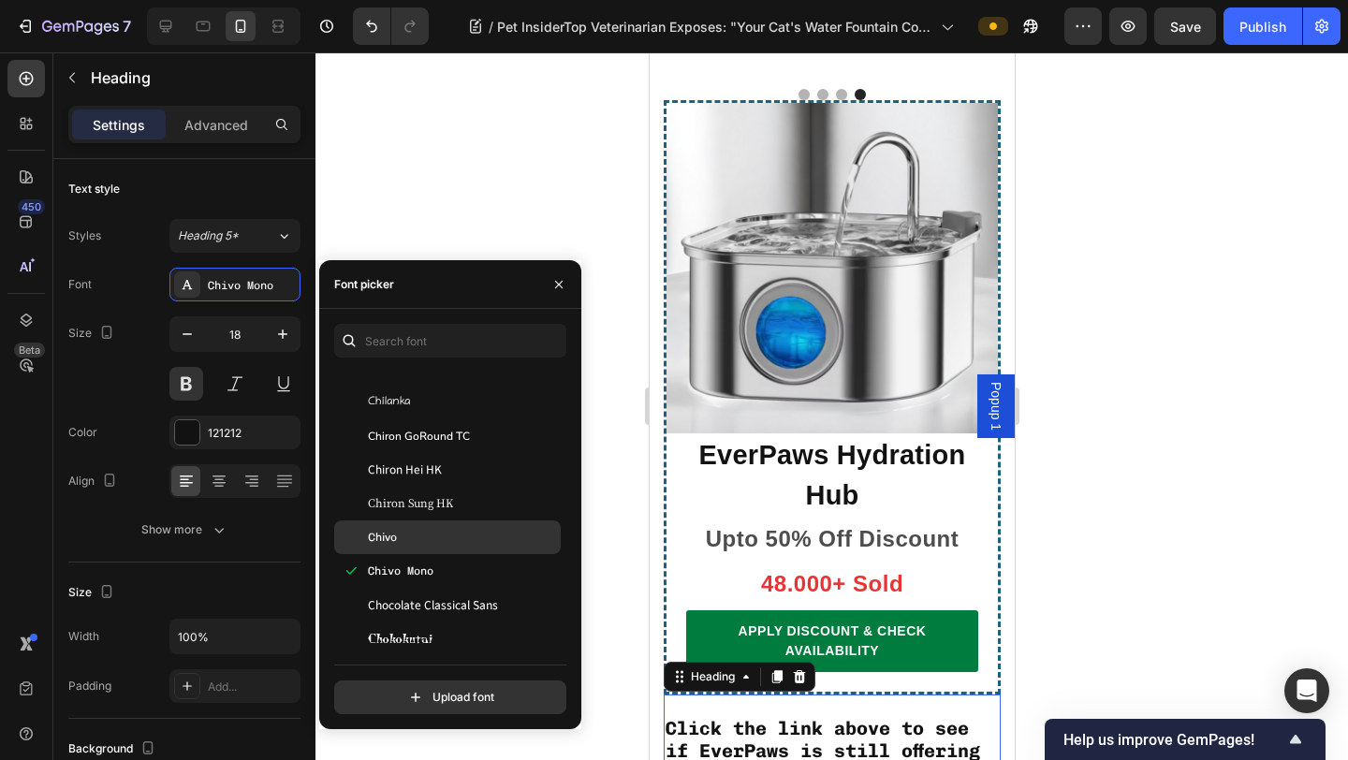
click at [472, 532] on div "Chivo" at bounding box center [462, 537] width 189 height 17
click at [472, 548] on div "Chivo" at bounding box center [447, 537] width 226 height 34
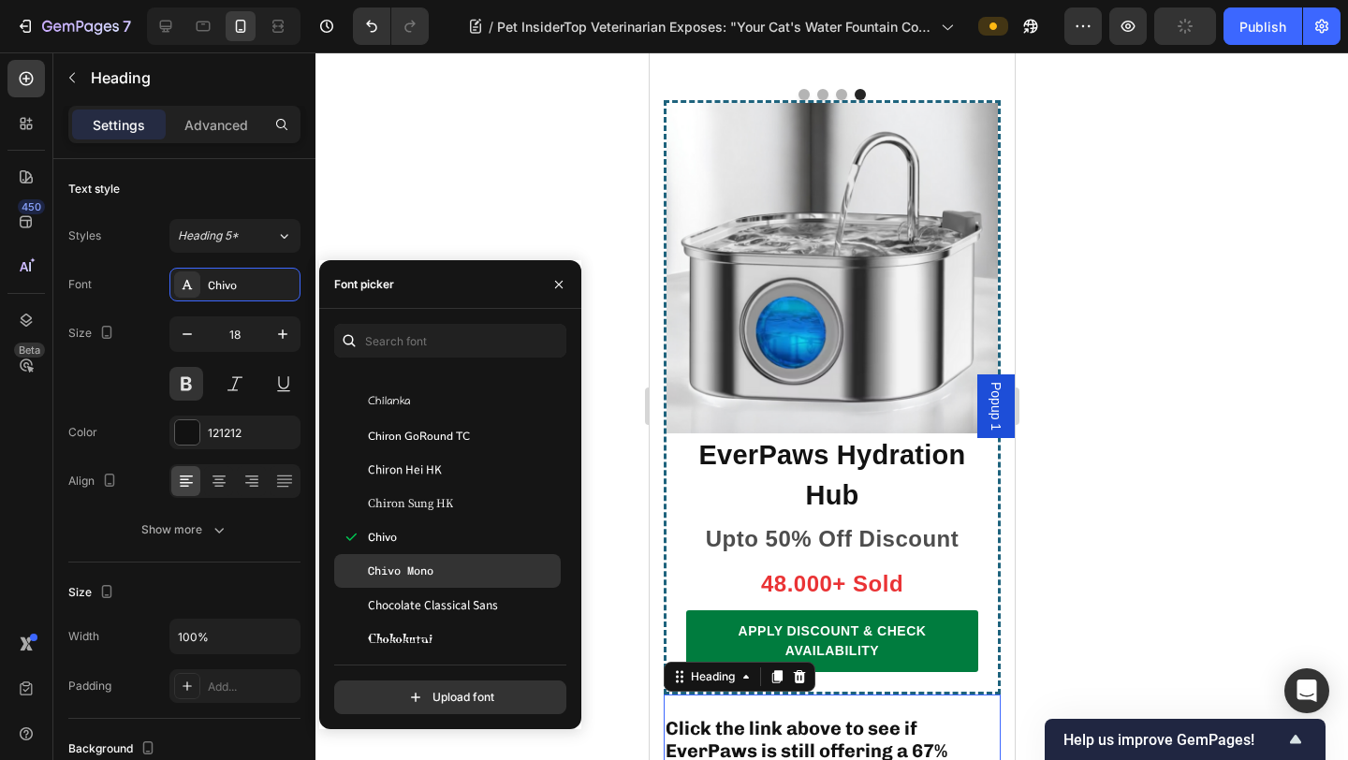
click at [471, 565] on div "Chivo Mono" at bounding box center [462, 570] width 189 height 17
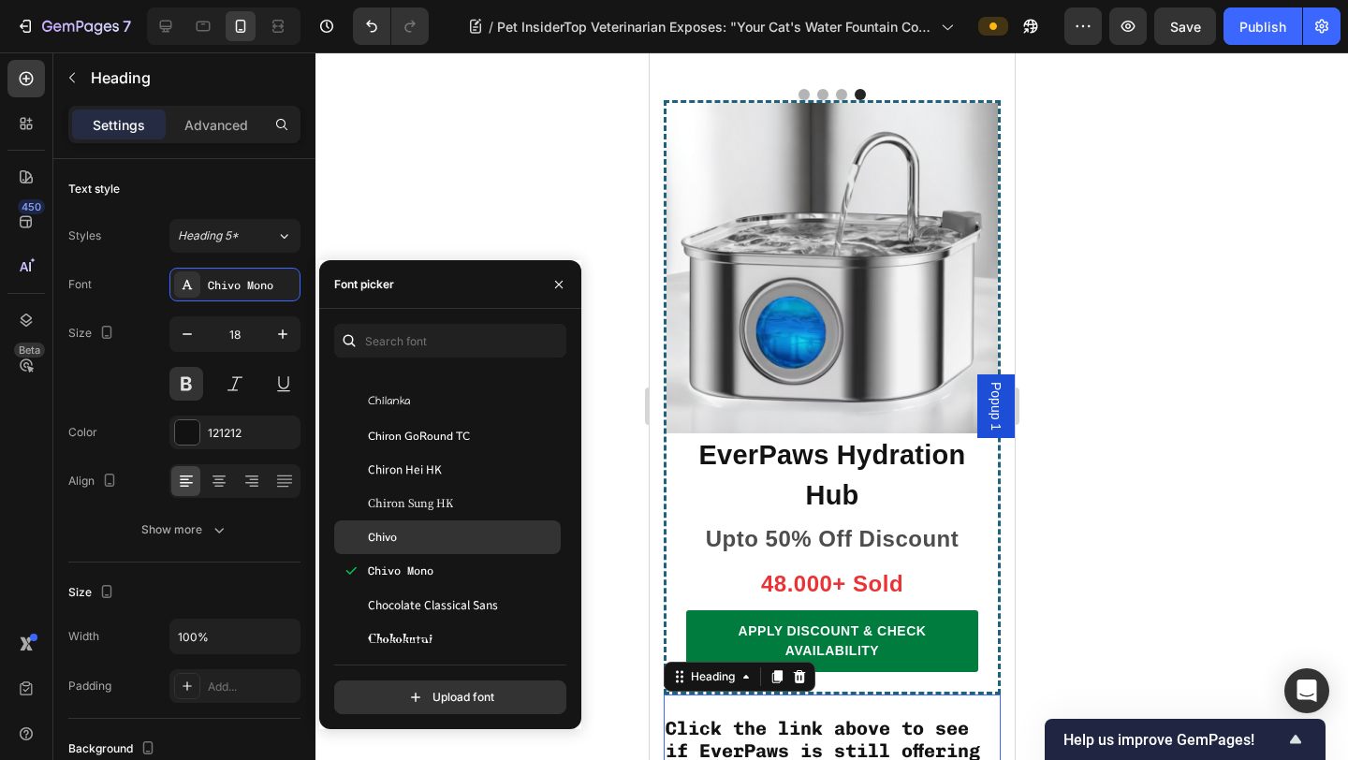
click at [475, 542] on div "Chivo" at bounding box center [462, 537] width 189 height 17
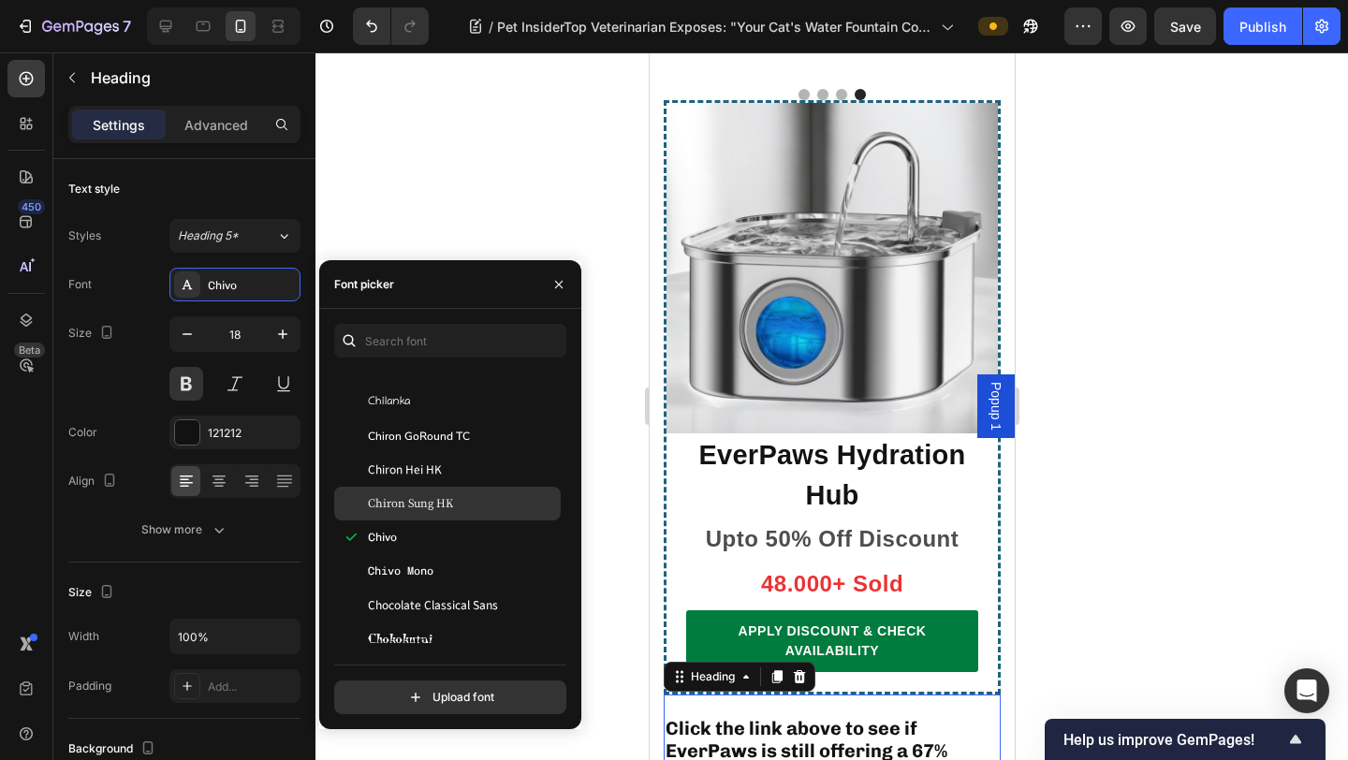
click at [480, 496] on div "Chiron Sung HK" at bounding box center [462, 503] width 189 height 17
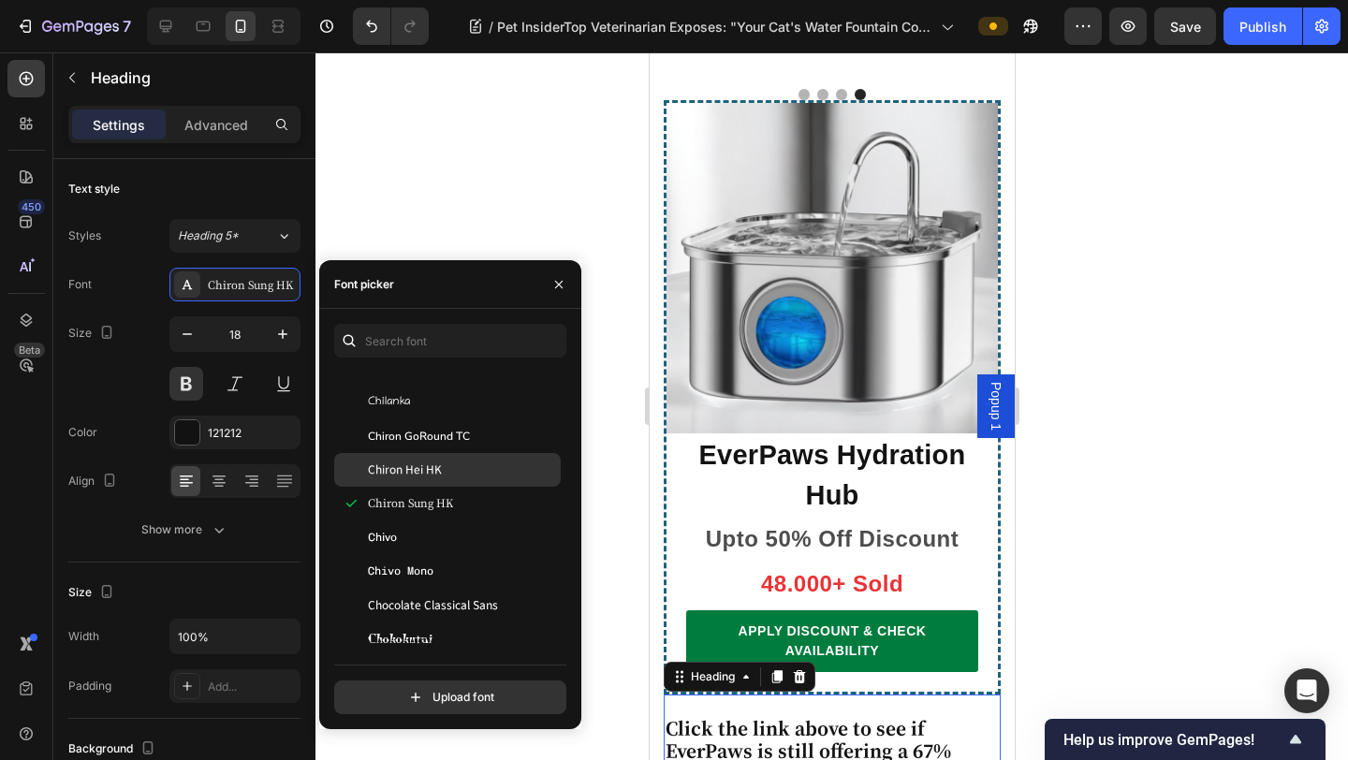
click at [480, 484] on div "Chiron Hei HK" at bounding box center [447, 470] width 226 height 34
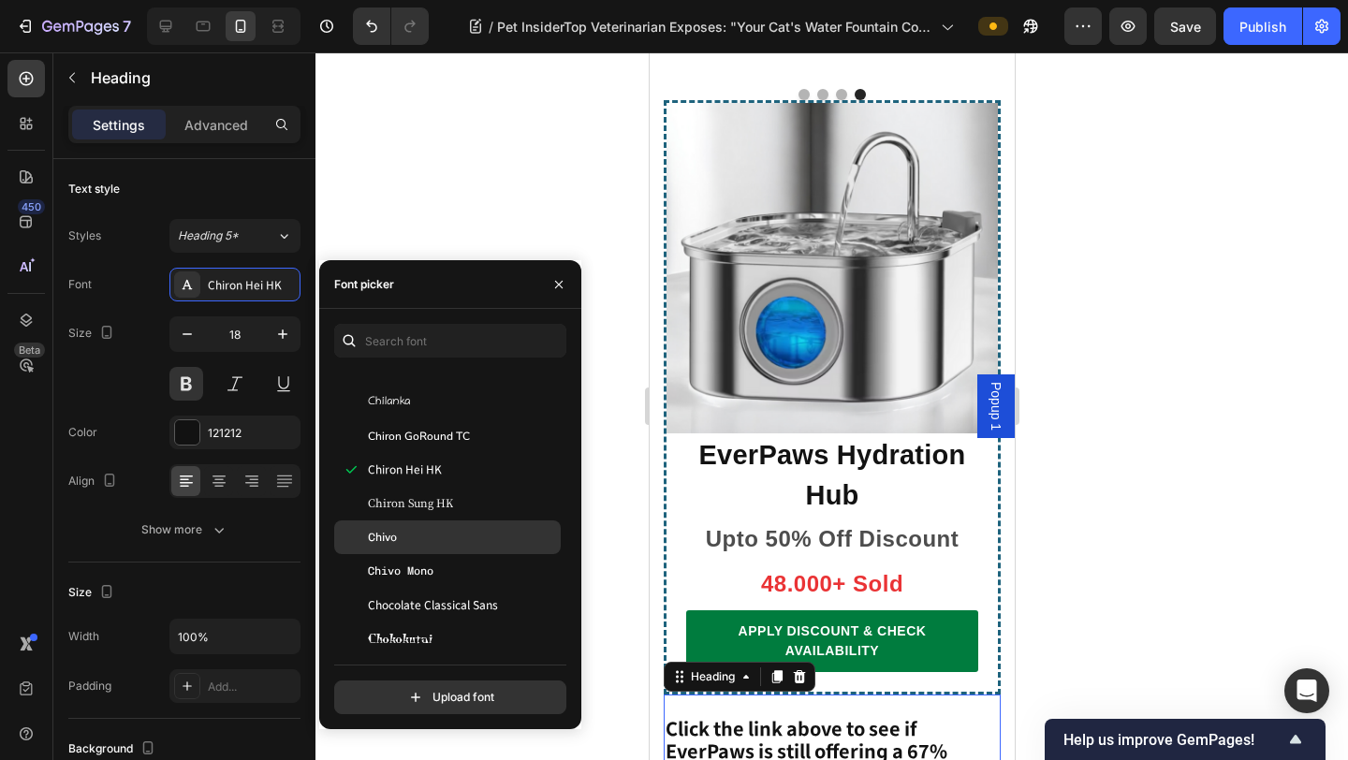
click at [474, 524] on div "Chivo" at bounding box center [447, 537] width 226 height 34
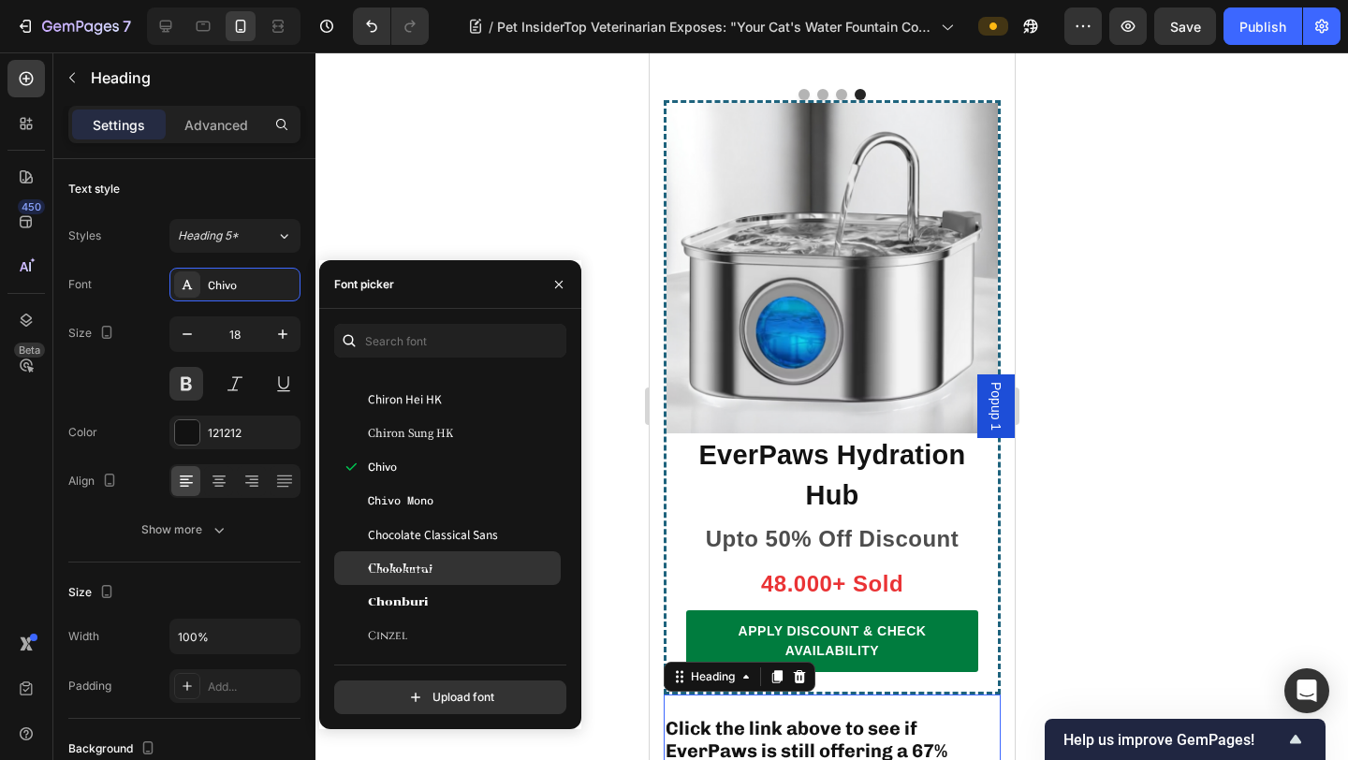
scroll to position [11052, 0]
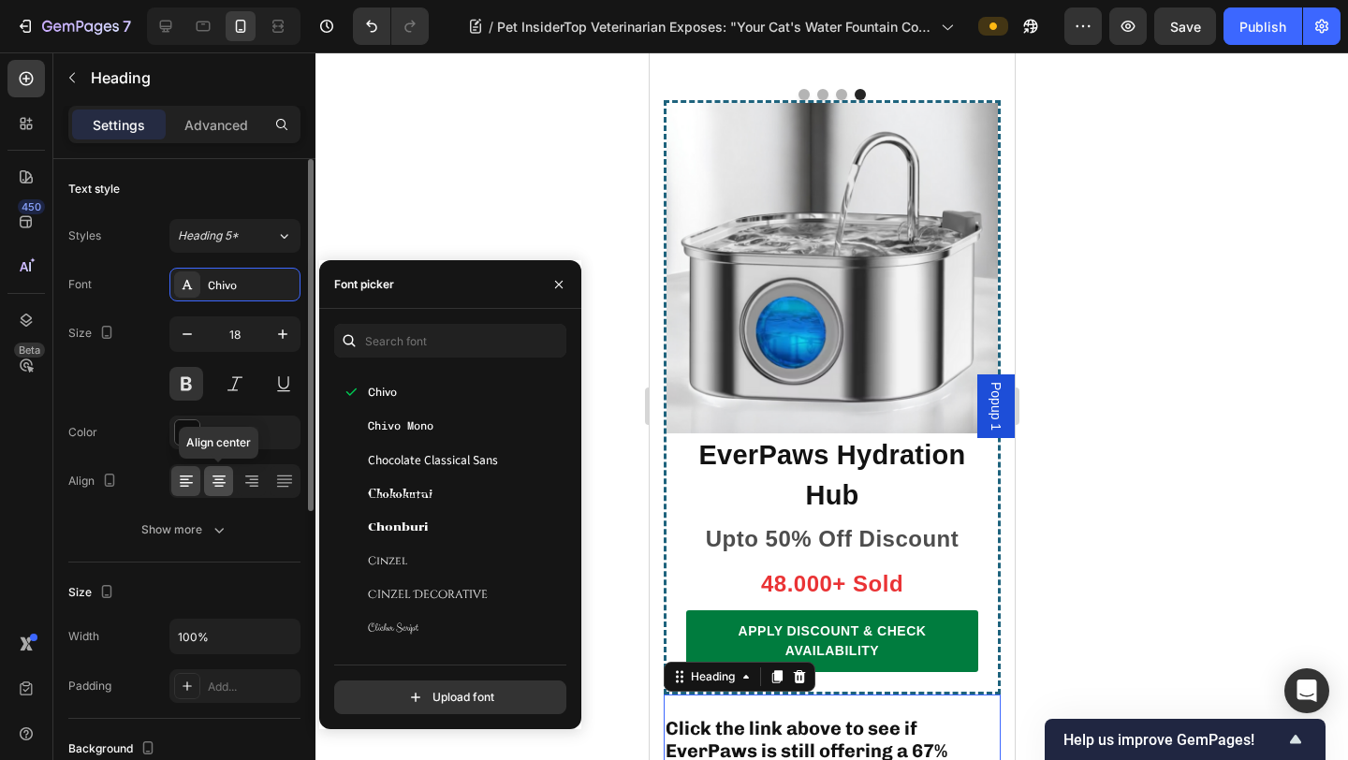
click at [222, 479] on icon at bounding box center [219, 481] width 19 height 19
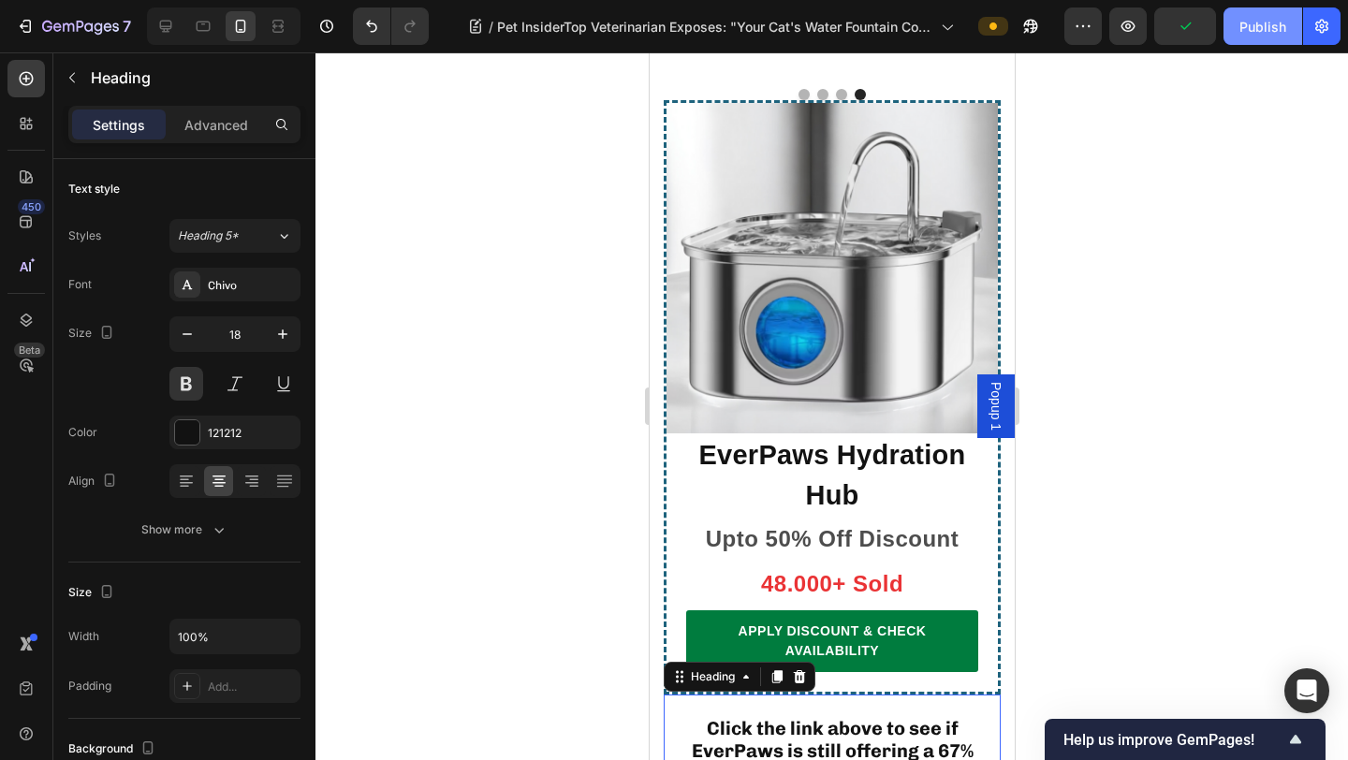
click at [1059, 39] on button "Publish" at bounding box center [1262, 25] width 79 height 37
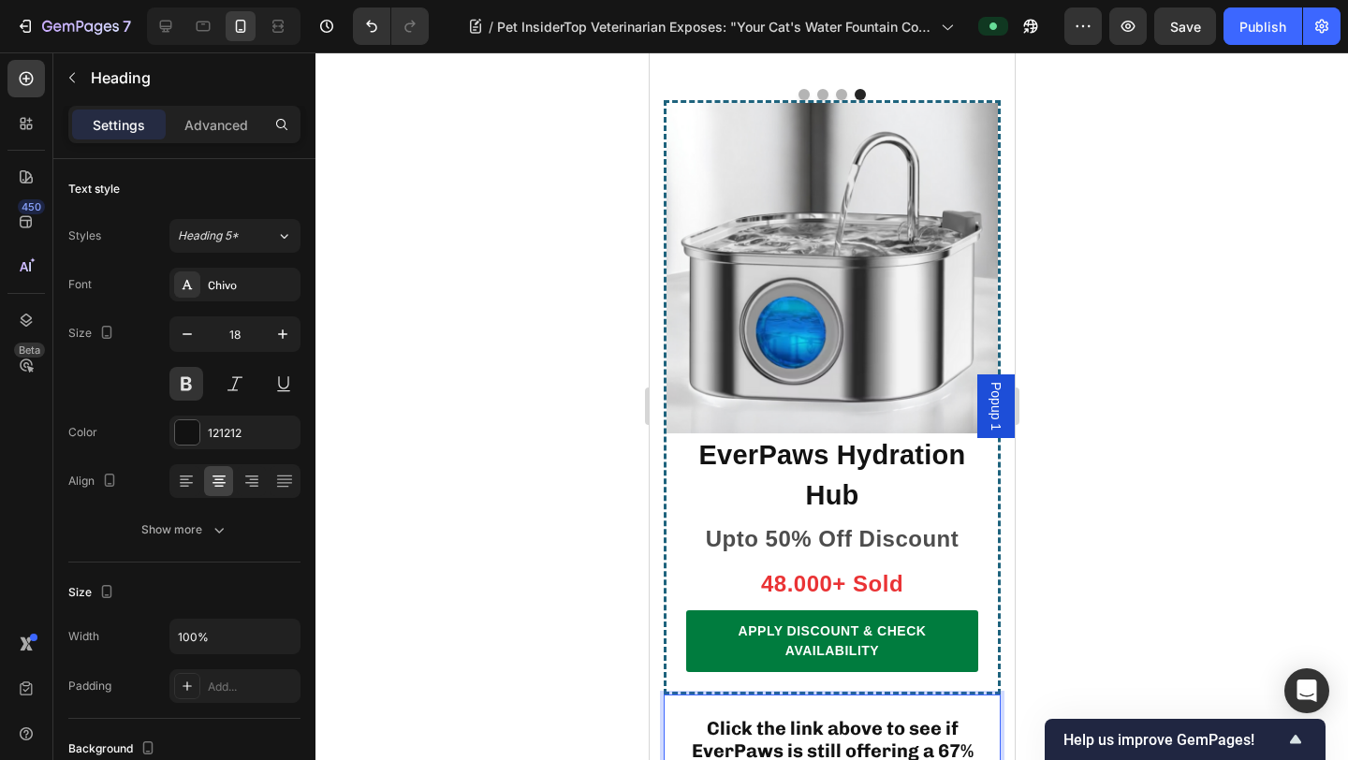
click at [812, 660] on span "Click the link above to see if EverPaws is still offering a 67% discount and fr…" at bounding box center [832, 751] width 282 height 68
click at [780, 660] on span "Click the link above to see if EverPaws is still offering a 67% discount and fr…" at bounding box center [832, 751] width 282 height 68
click at [766, 660] on p "Click the link above to see if EverPaws is still offering a 67% discount and fr…" at bounding box center [830, 752] width 333 height 112
click at [752, 660] on p "⁠⁠⁠⁠⁠⁠⁠ Click the link above to see if EverPaws is still offering a 67% discoun…" at bounding box center [830, 752] width 333 height 112
click at [745, 660] on p "⁠⁠⁠⁠⁠⁠⁠ Click the link above to see if EverPaws is still offering a 67% discoun…" at bounding box center [830, 752] width 333 height 112
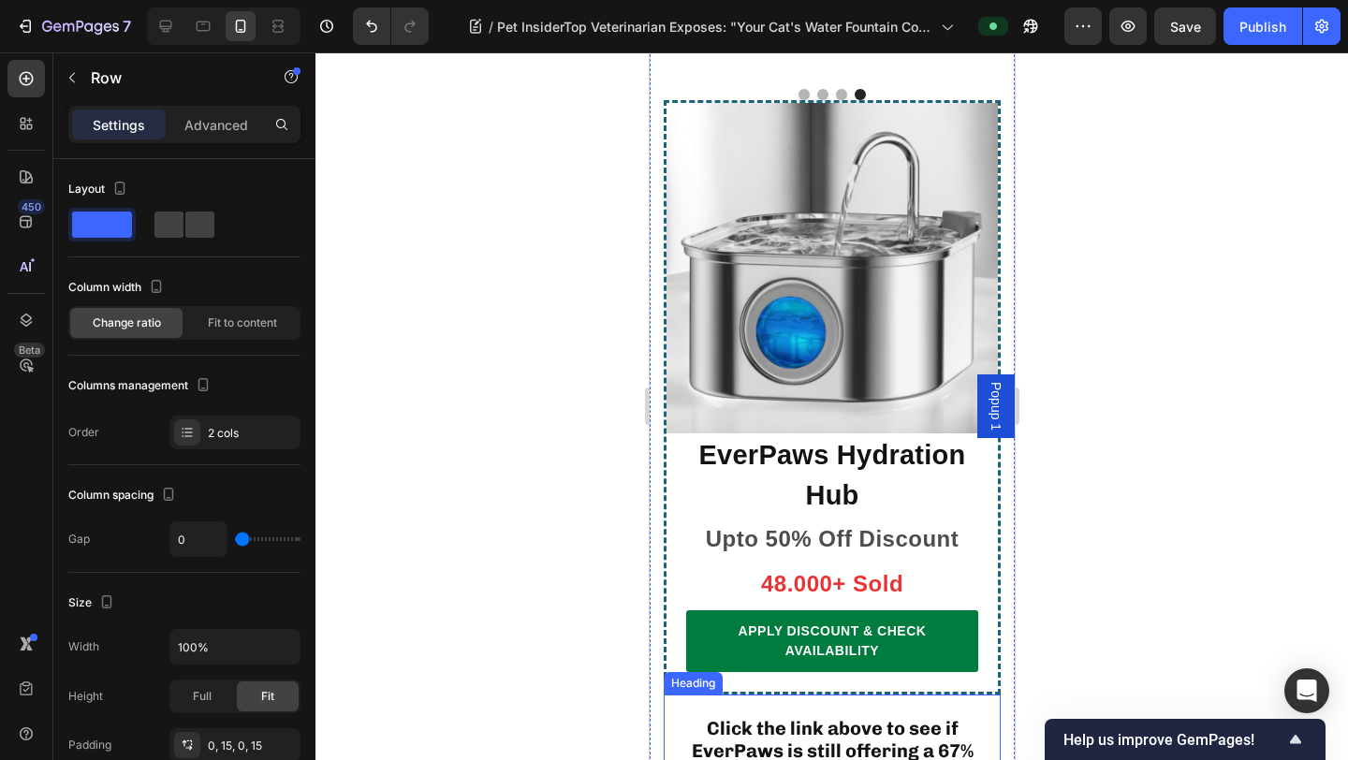
click at [702, 660] on p "⁠⁠⁠⁠⁠⁠⁠ Click the link above to see if EverPaws is still offering a 67% discoun…" at bounding box center [830, 752] width 333 height 112
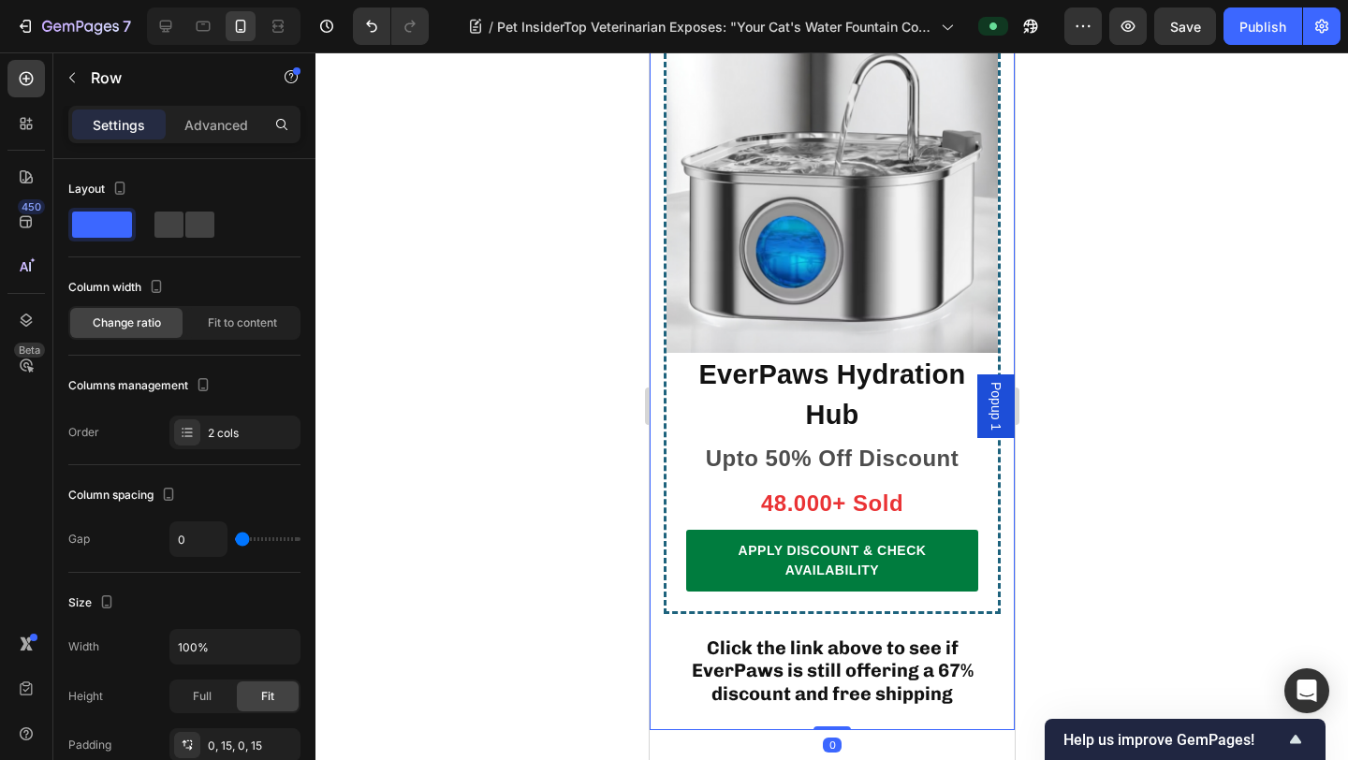
scroll to position [13903, 0]
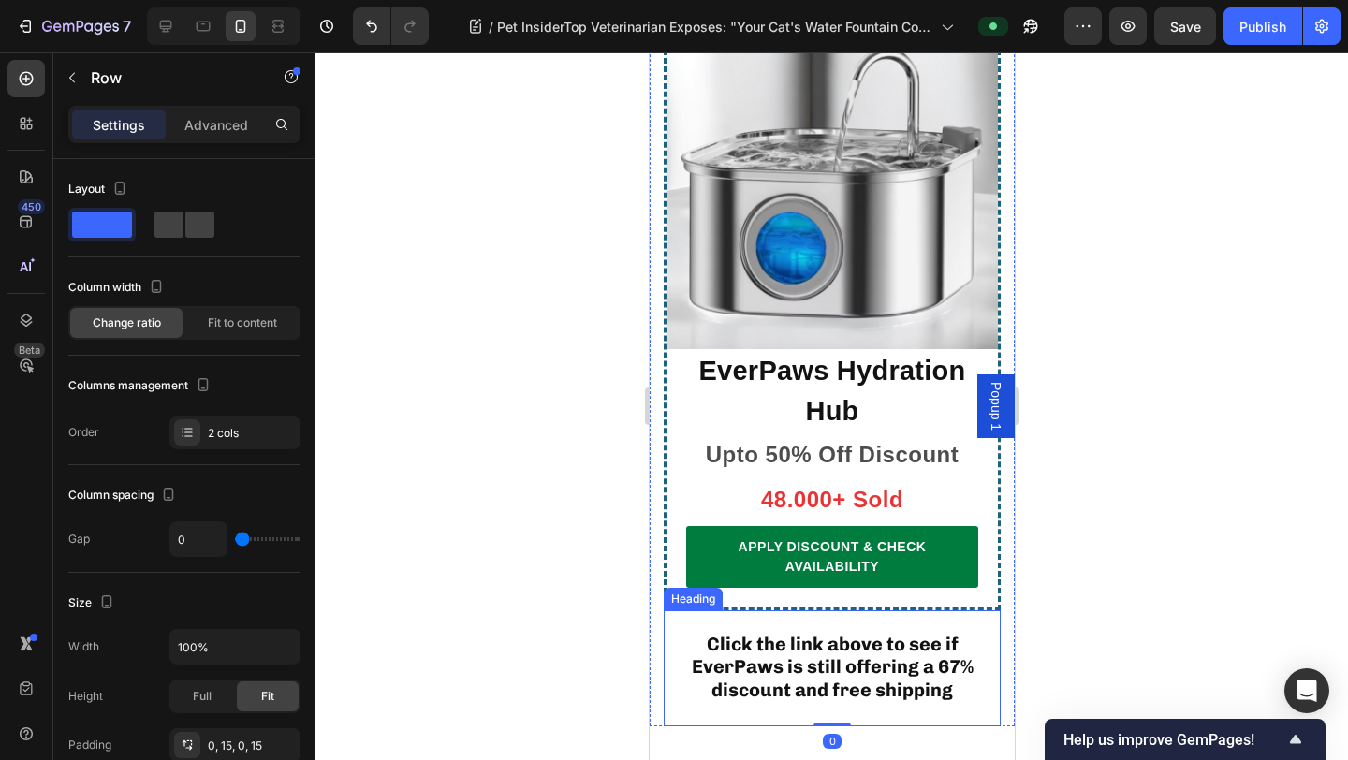
click at [766, 633] on span "Click the link above to see if EverPaws is still offering a 67% discount and fr…" at bounding box center [832, 667] width 282 height 68
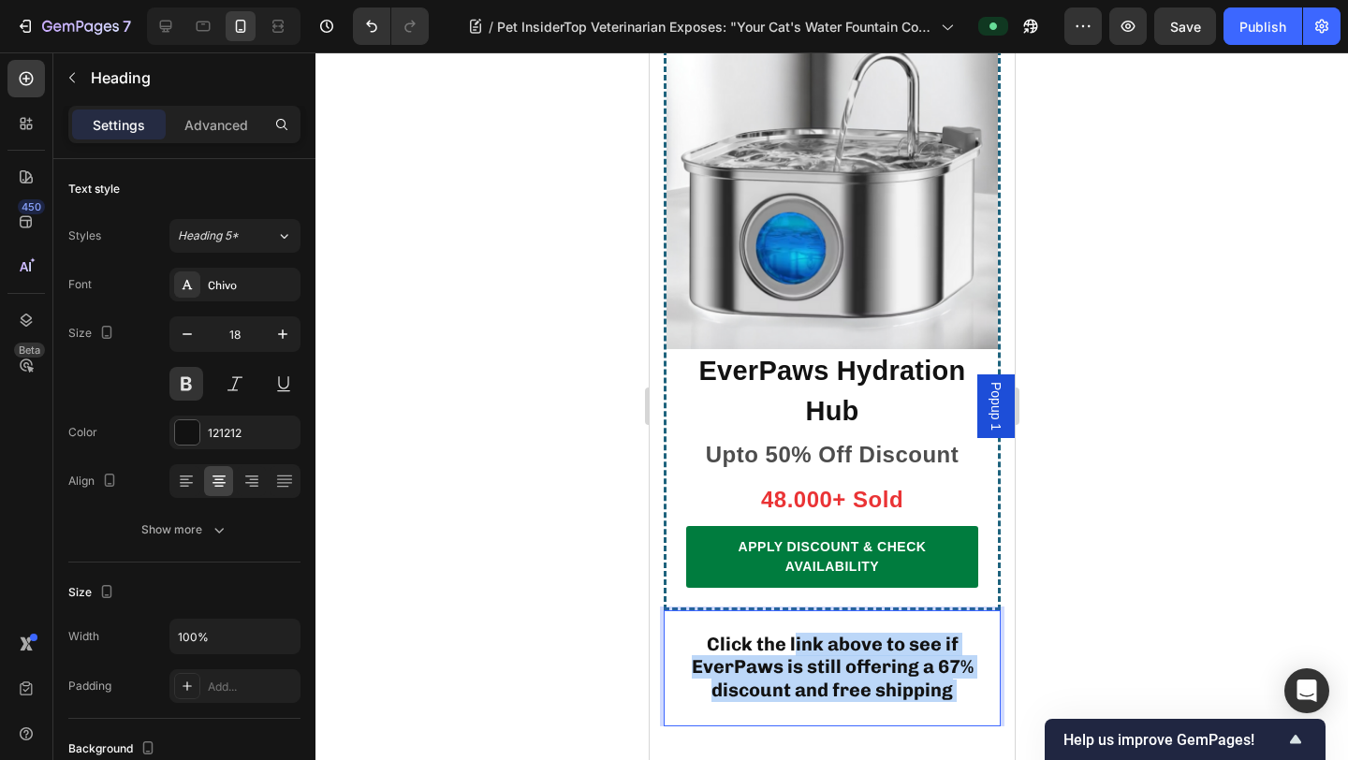
drag, startPoint x: 795, startPoint y: 509, endPoint x: 780, endPoint y: 570, distance: 62.6
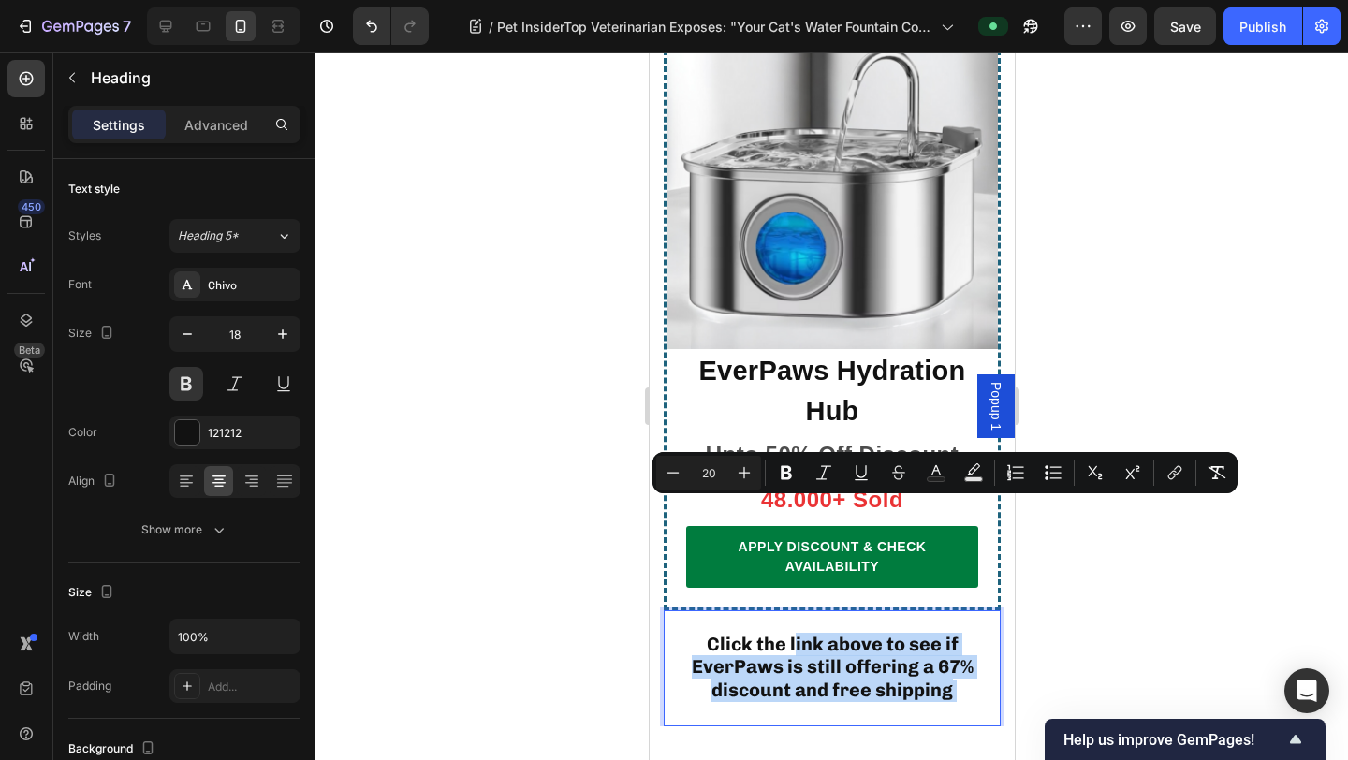
click at [760, 633] on span "Click the link above to see if EverPaws is still offering a 67% discount and fr…" at bounding box center [832, 667] width 282 height 68
click at [776, 633] on span "Click the link above to see if EverPaws is still offering a 67% discount and fr…" at bounding box center [832, 667] width 282 height 68
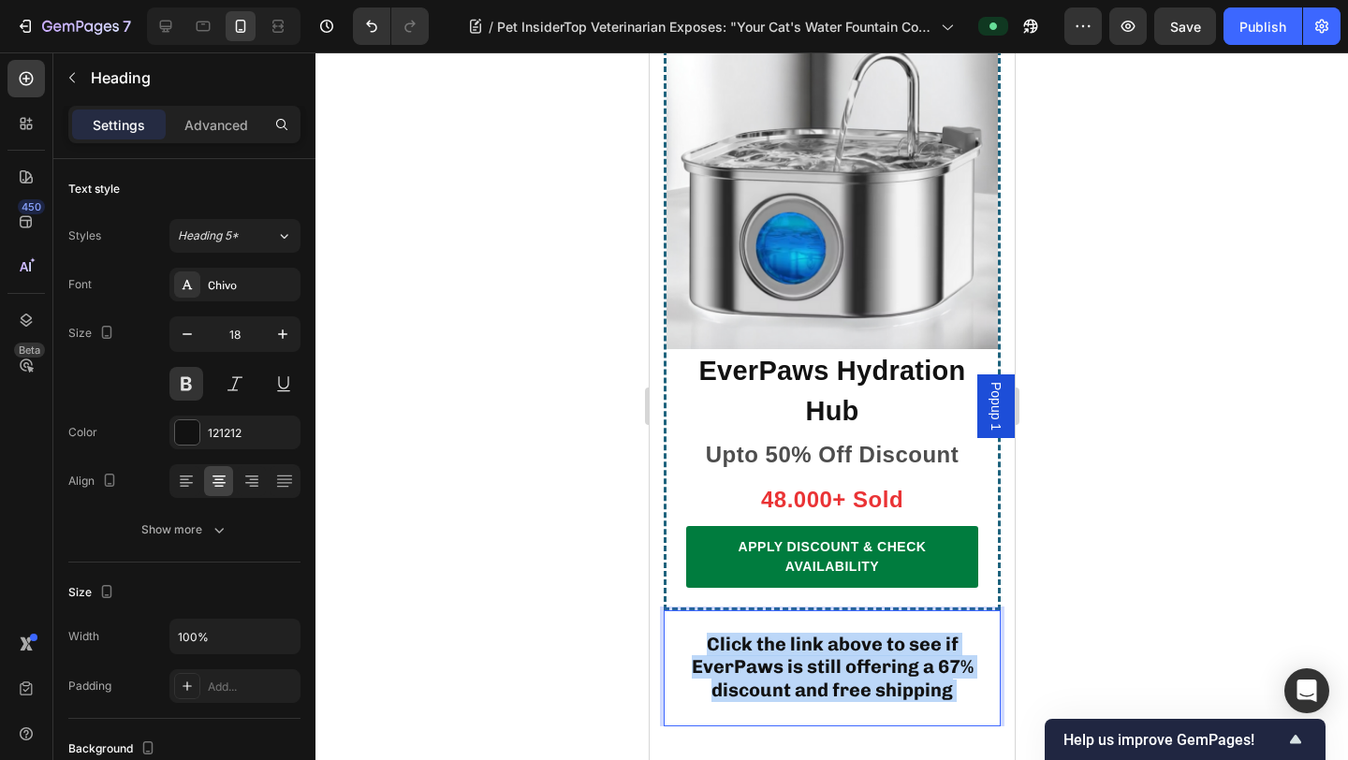
click at [776, 633] on span "Click the link above to see if EverPaws is still offering a 67% discount and fr…" at bounding box center [832, 667] width 282 height 68
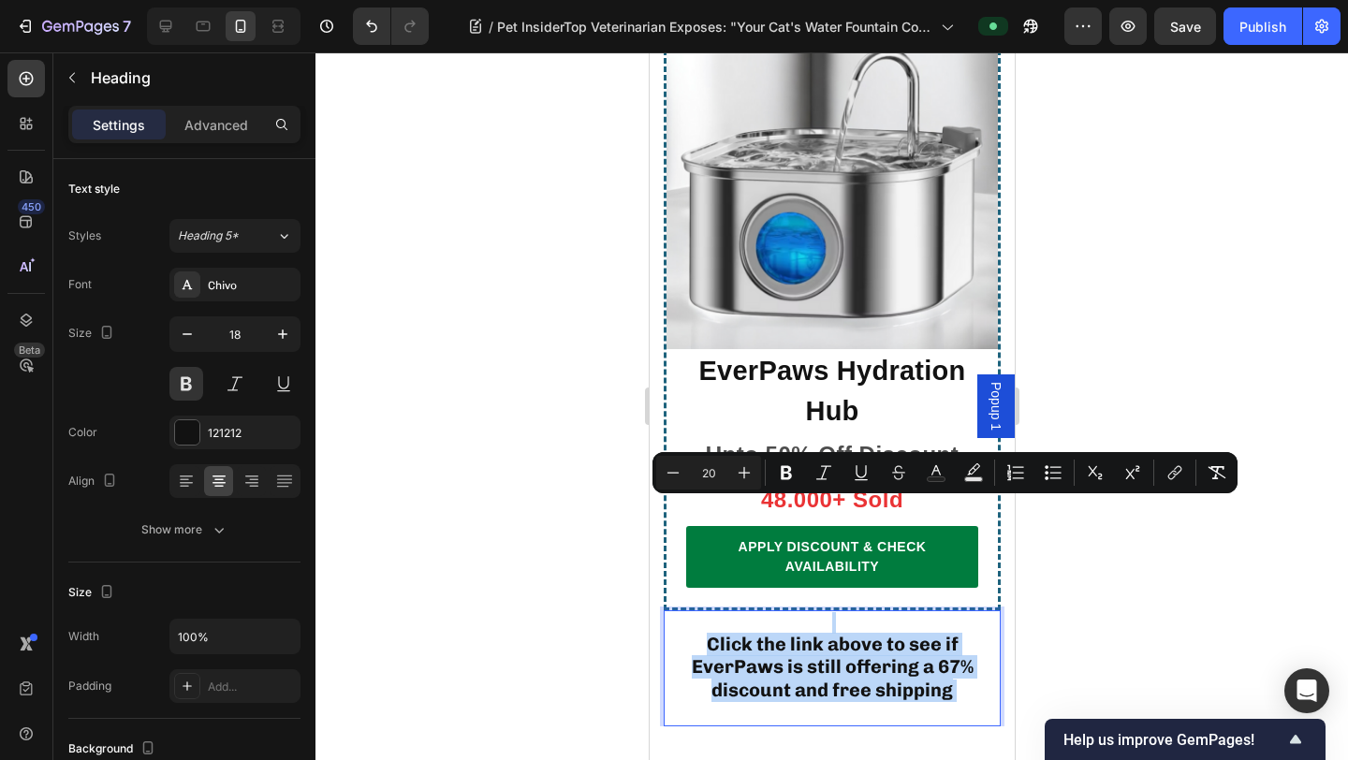
copy p "Click the link above to see if EverPaws is still offering a 67% discount and fr…"
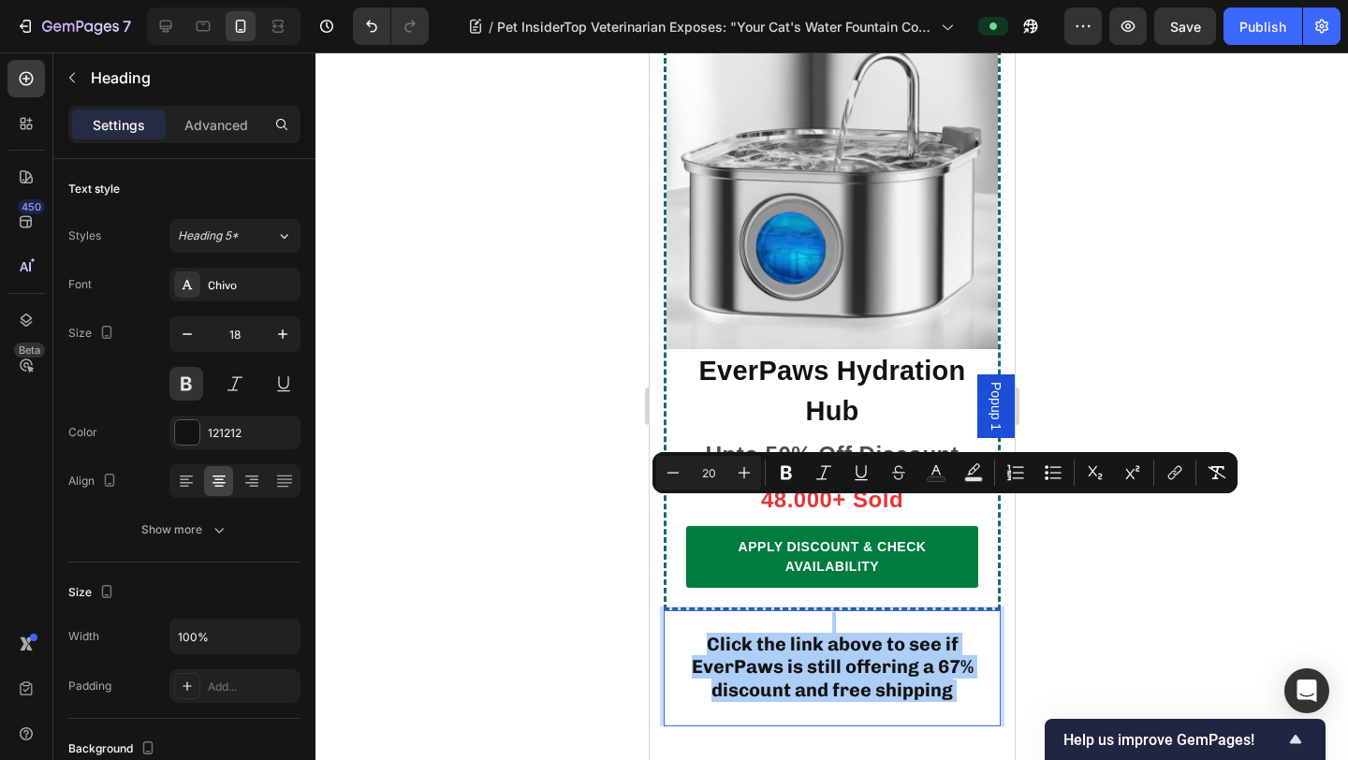
click at [1059, 360] on div at bounding box center [831, 405] width 1032 height 707
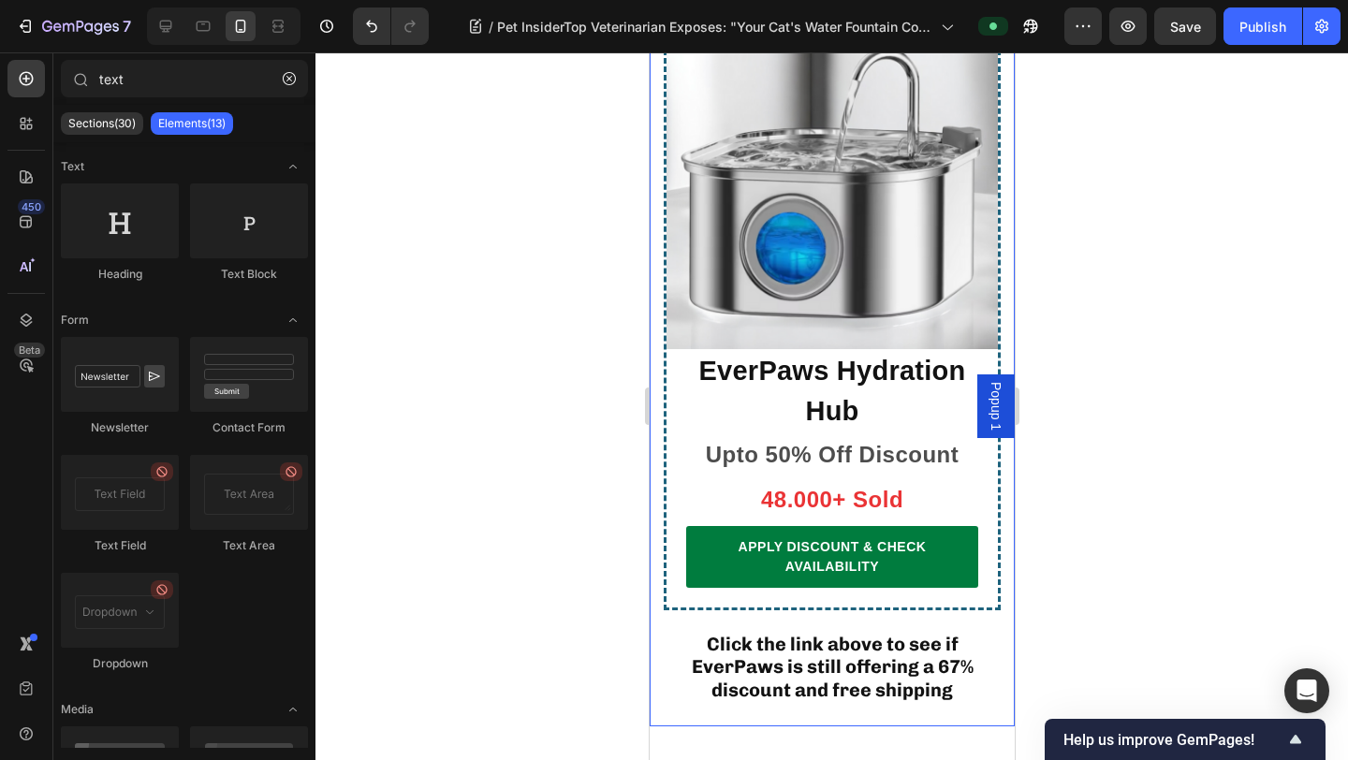
click at [980, 526] on div "APPLY DISCOUNT & CHECK AVAILABILITY Button" at bounding box center [830, 566] width 331 height 81
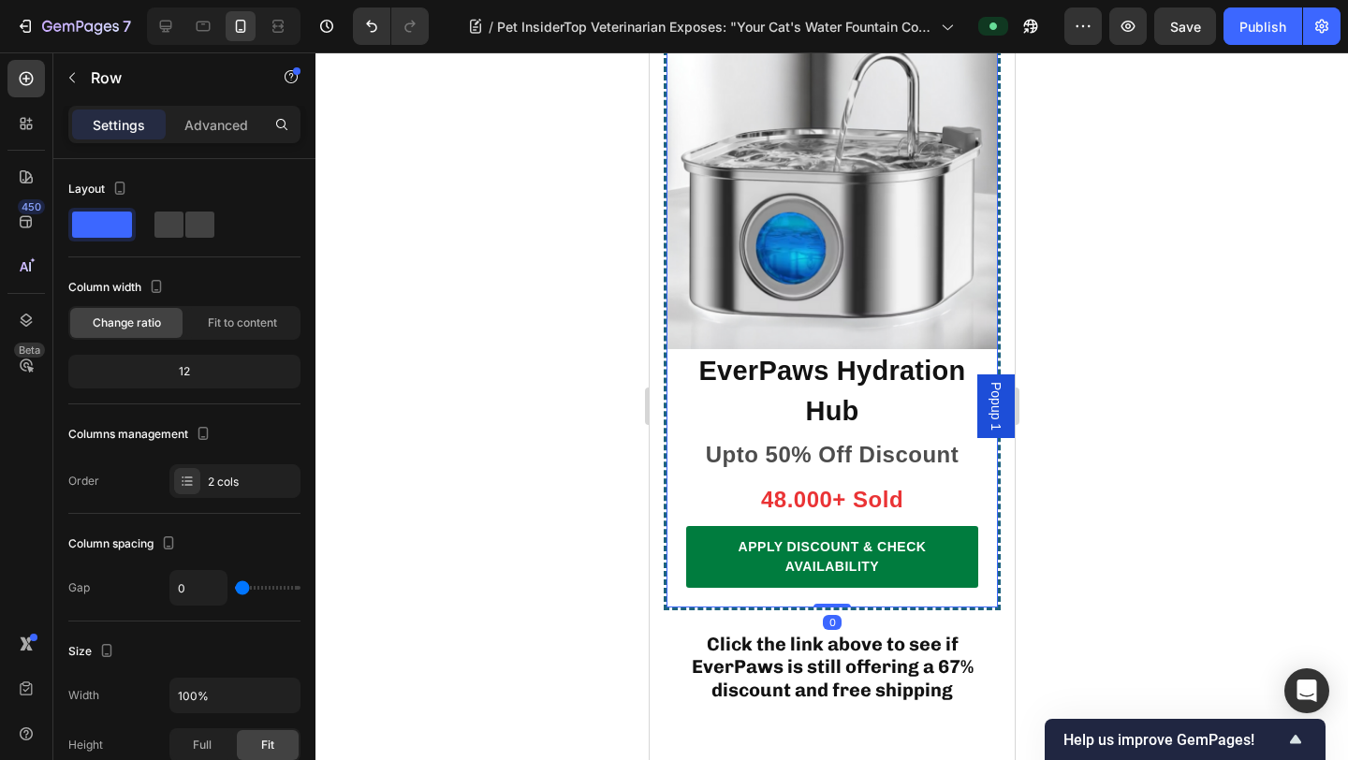
click at [977, 526] on div "APPLY DISCOUNT & CHECK AVAILABILITY Button" at bounding box center [830, 566] width 331 height 81
click at [976, 526] on div "APPLY DISCOUNT & CHECK AVAILABILITY Button" at bounding box center [830, 566] width 331 height 81
click at [978, 526] on div "APPLY DISCOUNT & CHECK AVAILABILITY Button" at bounding box center [830, 566] width 331 height 81
click at [979, 526] on div "APPLY DISCOUNT & CHECK AVAILABILITY Button" at bounding box center [830, 566] width 331 height 81
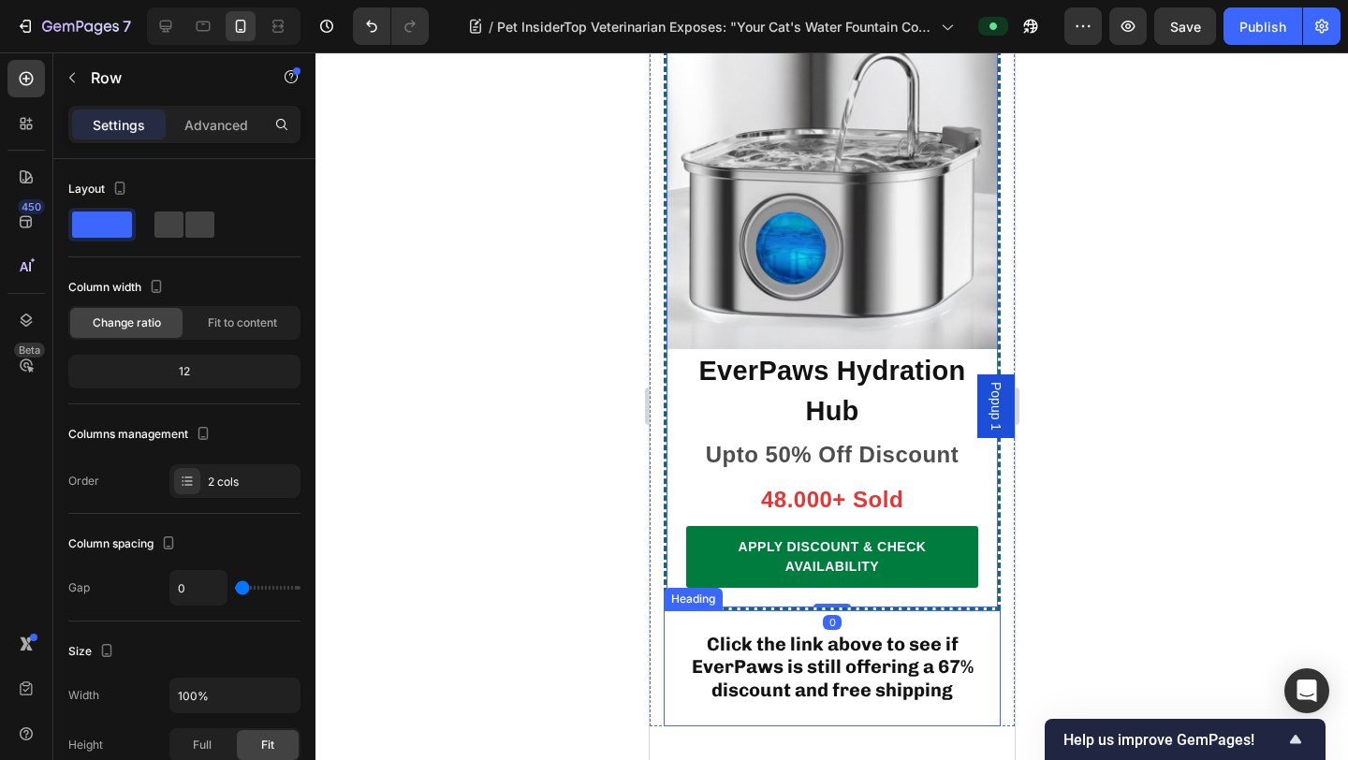
click at [898, 633] on span "Click the link above to see if EverPaws is still offering a 67% discount and fr…" at bounding box center [832, 667] width 282 height 68
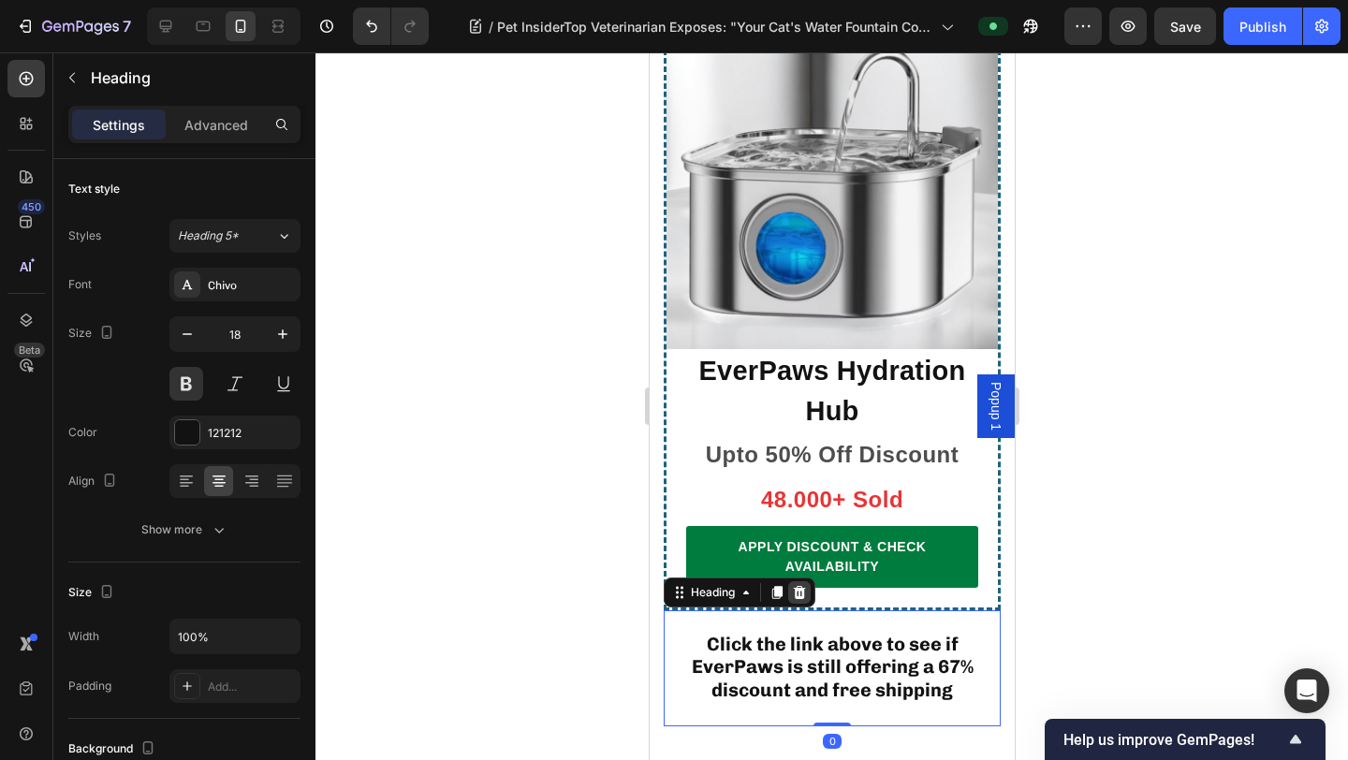
click at [800, 585] on icon at bounding box center [798, 592] width 15 height 15
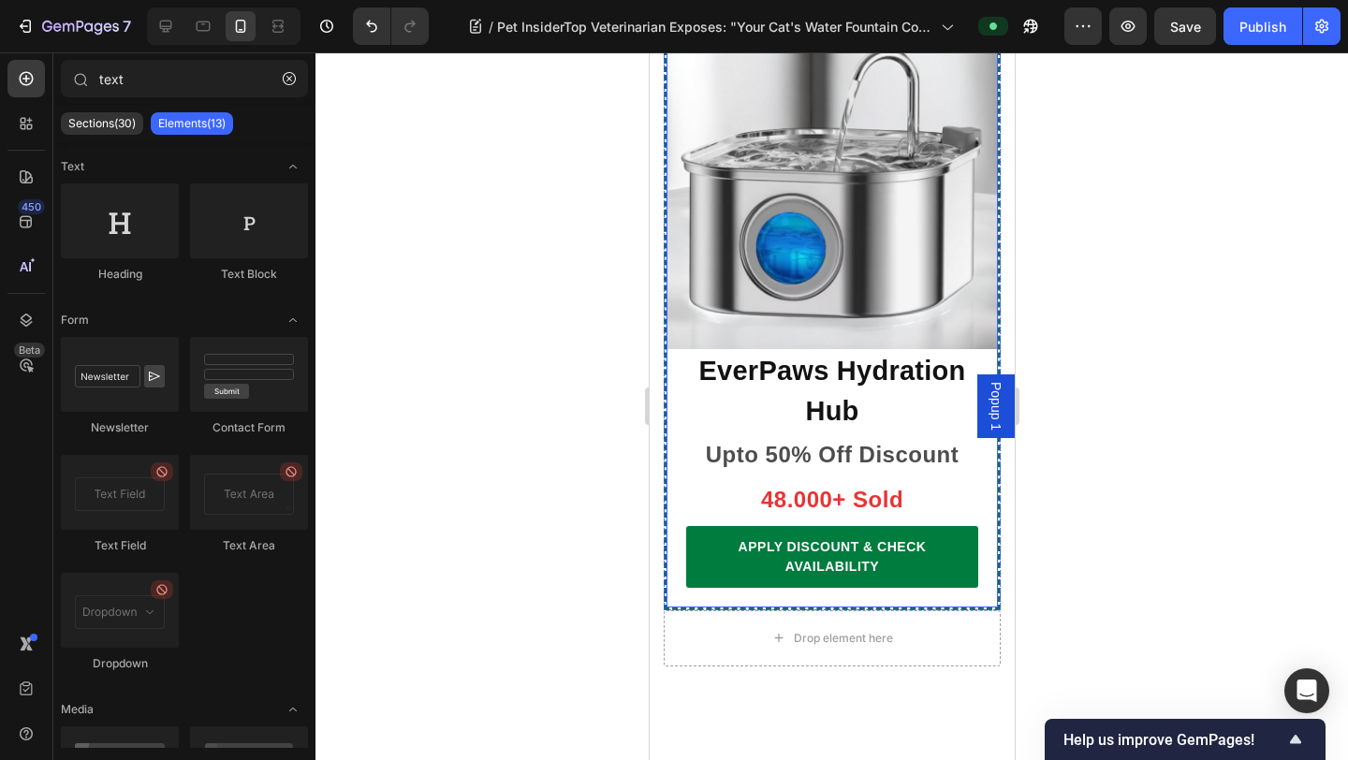
click at [815, 474] on div "EverPaws Hydration Hub Heading Upto 50% Off Discount Text block 48.000+ Sold Te…" at bounding box center [831, 312] width 337 height 593
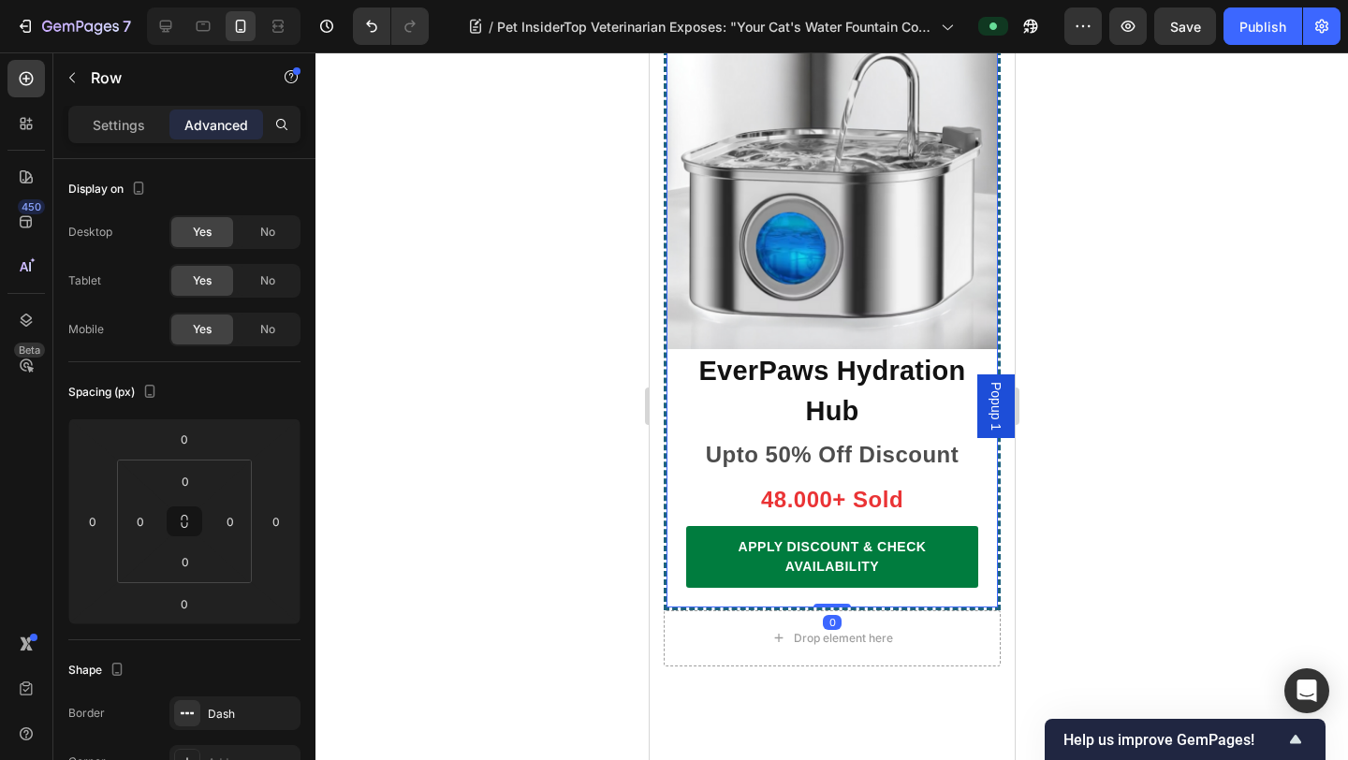
click at [829, 526] on div "APPLY DISCOUNT & CHECK AVAILABILITY Button" at bounding box center [830, 566] width 331 height 81
click at [882, 526] on div "APPLY DISCOUNT & CHECK AVAILABILITY Button" at bounding box center [830, 566] width 331 height 81
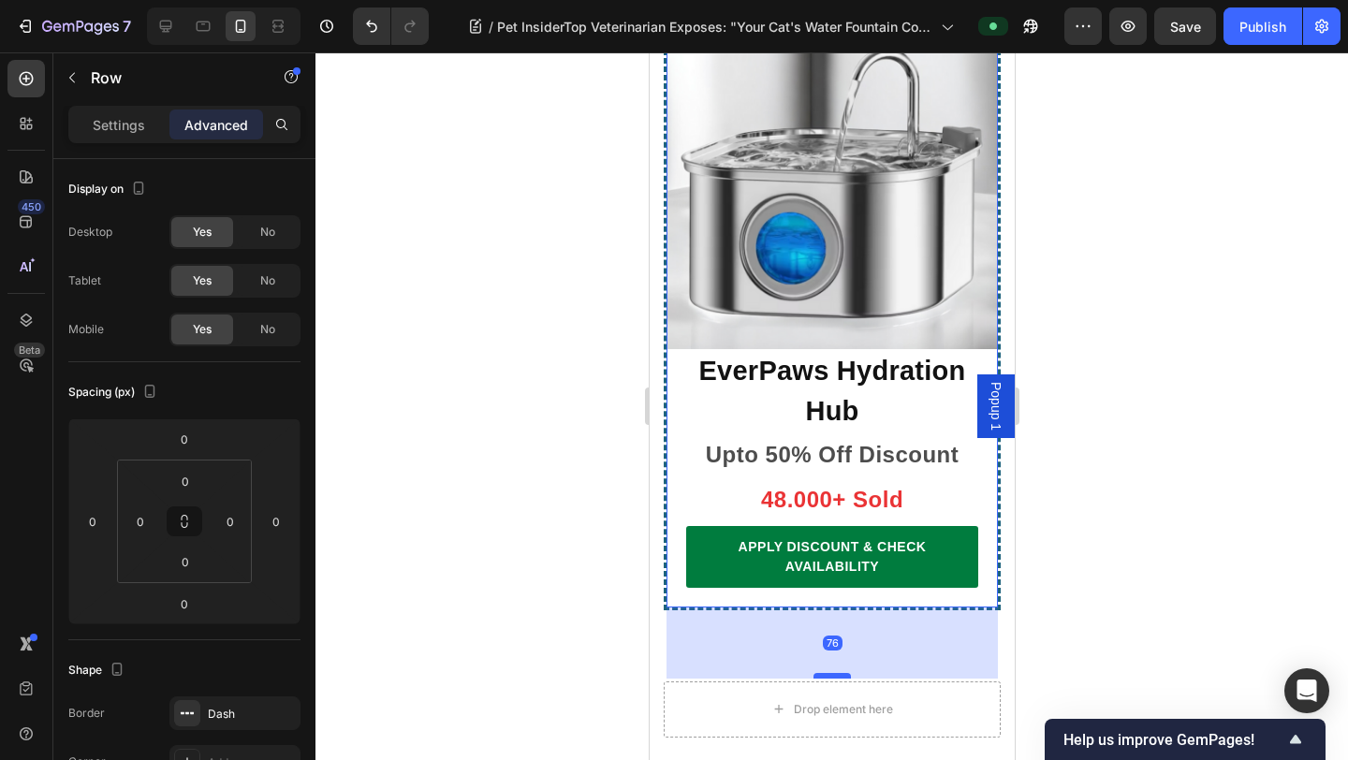
drag, startPoint x: 829, startPoint y: 473, endPoint x: 824, endPoint y: 541, distance: 68.5
click at [824, 660] on div at bounding box center [830, 676] width 37 height 6
type input "75"
click at [831, 607] on div "75" at bounding box center [830, 642] width 331 height 70
click at [1059, 446] on div at bounding box center [831, 405] width 1032 height 707
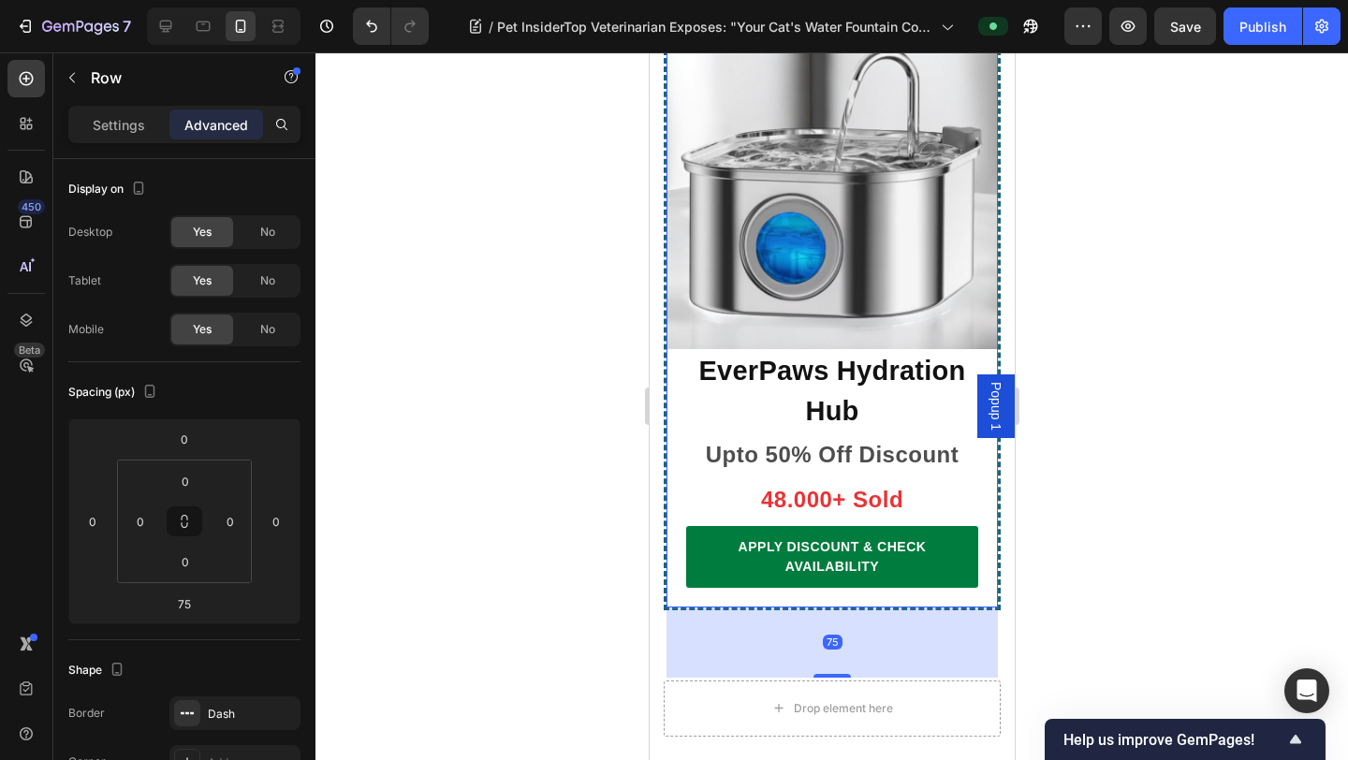
click at [847, 526] on div "APPLY DISCOUNT & CHECK AVAILABILITY Button" at bounding box center [830, 566] width 331 height 81
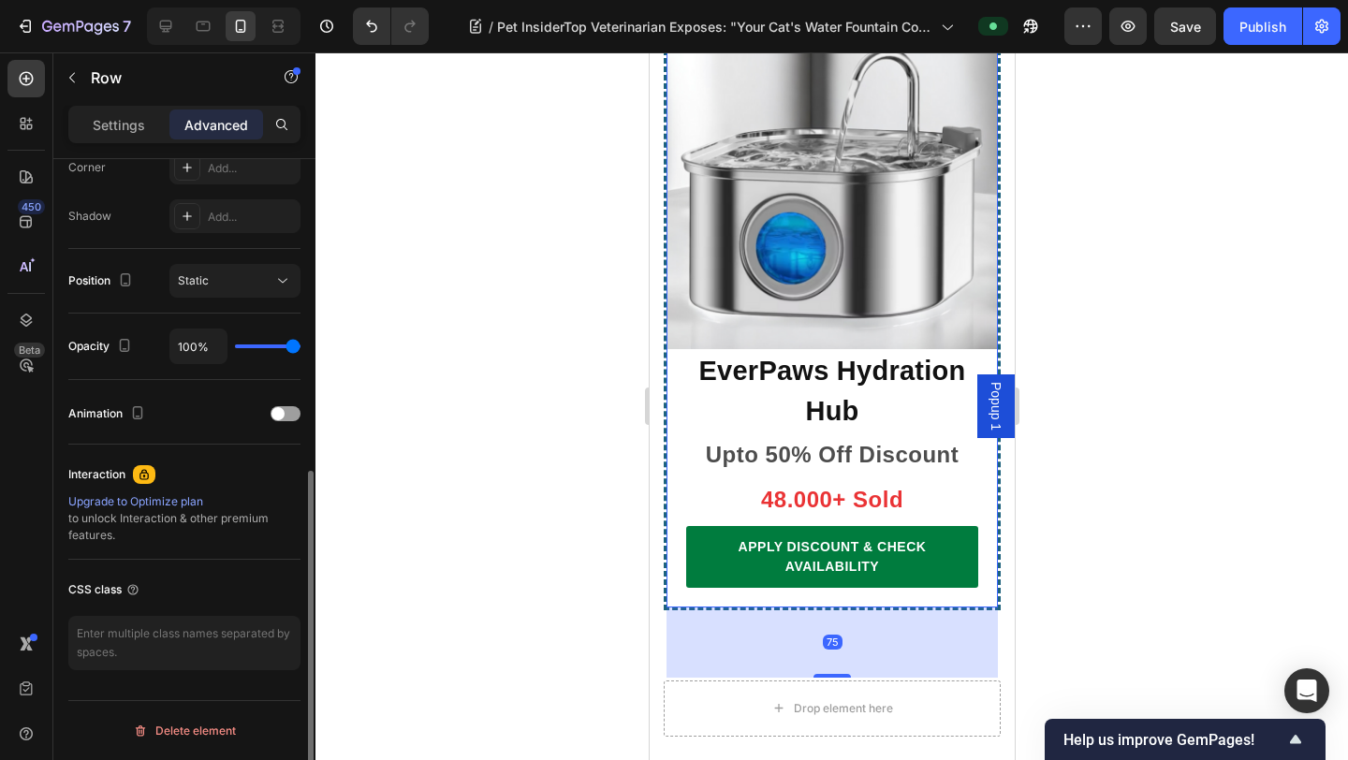
click at [846, 526] on div "APPLY DISCOUNT & CHECK AVAILABILITY Button" at bounding box center [830, 566] width 331 height 81
click at [838, 607] on div "75" at bounding box center [830, 642] width 331 height 70
click at [833, 634] on div "75" at bounding box center [832, 641] width 20 height 15
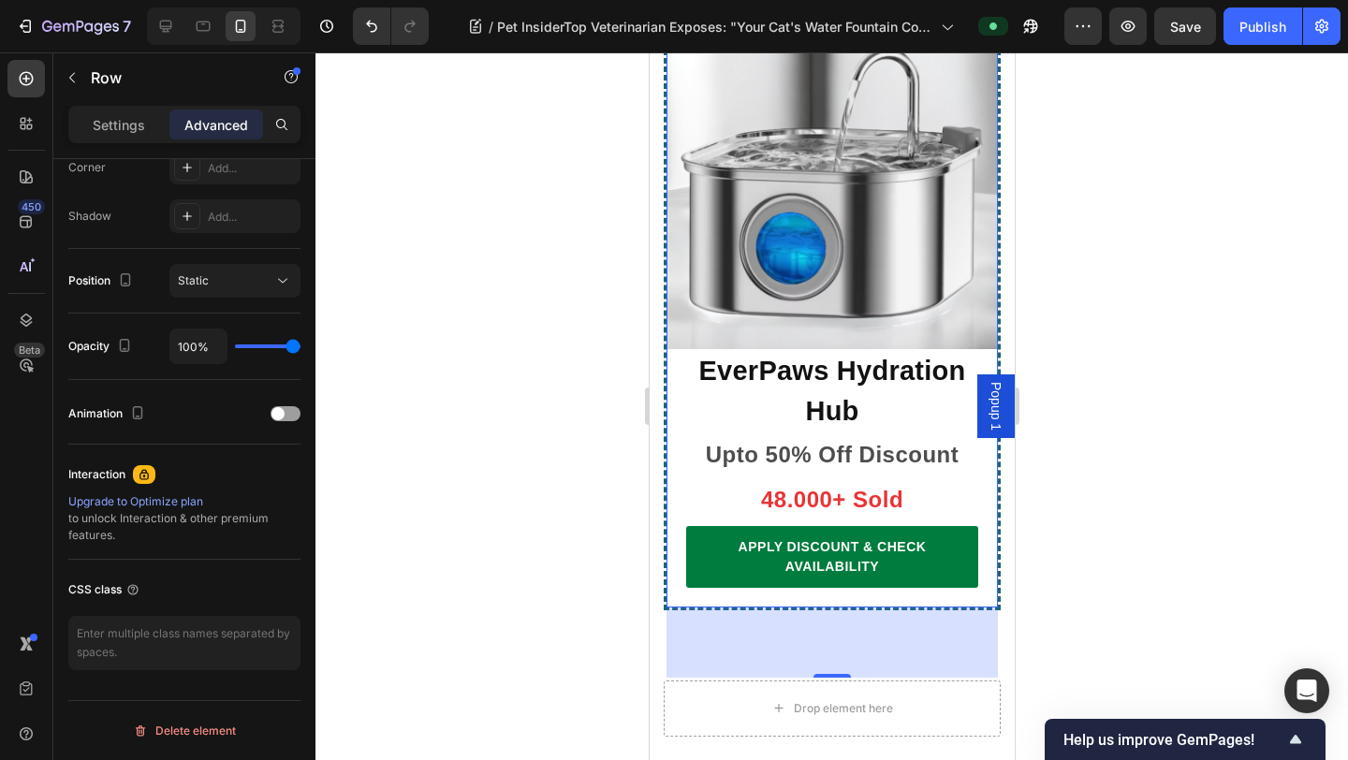
click at [169, 141] on div "Settings Advanced" at bounding box center [184, 124] width 232 height 37
click at [67, 82] on icon "button" at bounding box center [72, 77] width 15 height 15
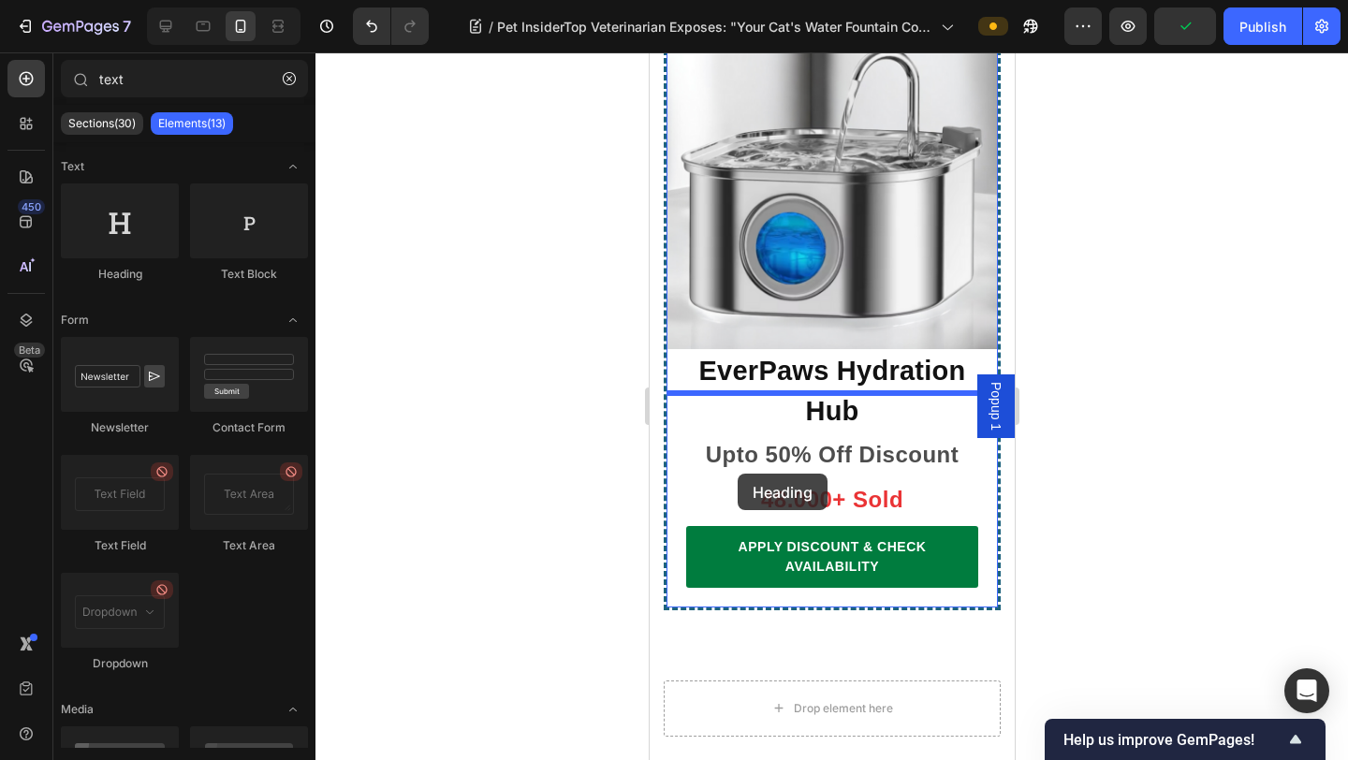
drag, startPoint x: 792, startPoint y: 284, endPoint x: 737, endPoint y: 474, distance: 197.6
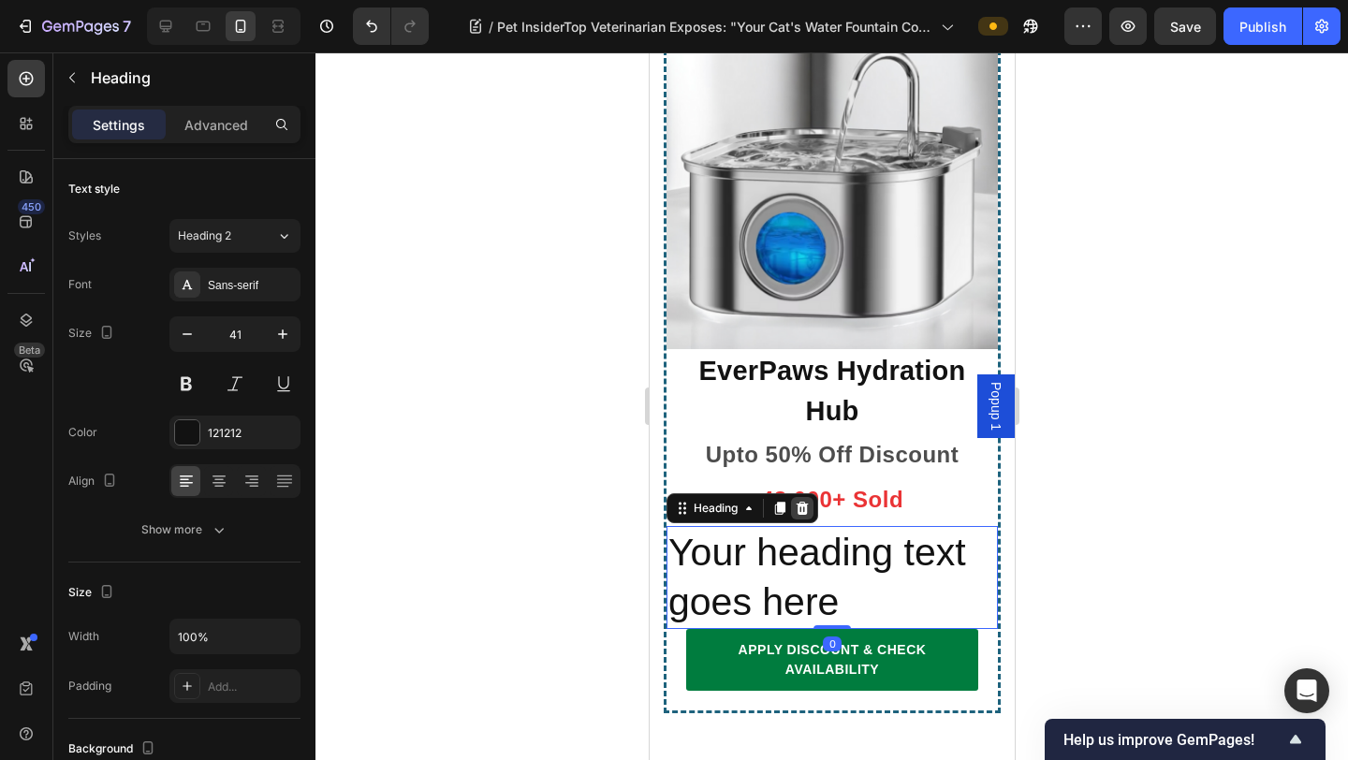
click at [798, 501] on icon at bounding box center [801, 507] width 12 height 13
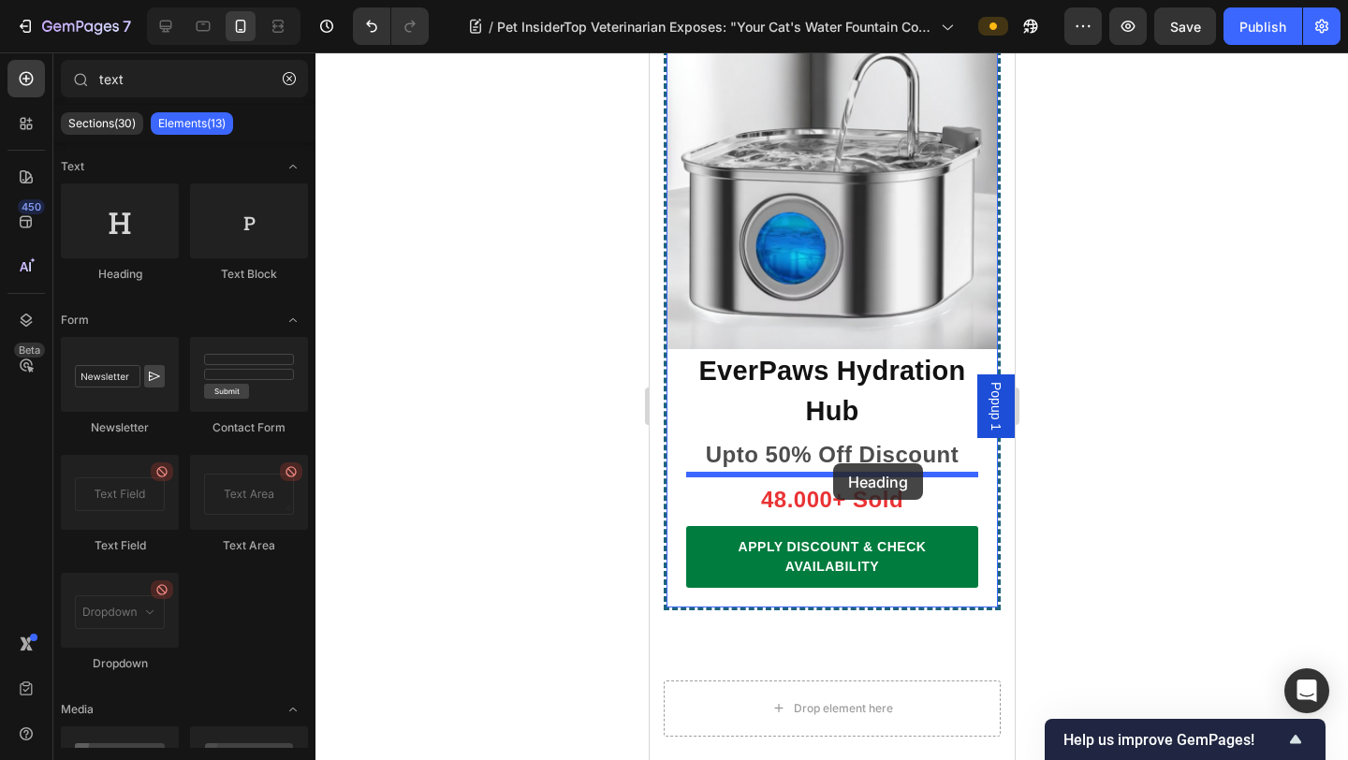
drag, startPoint x: 778, startPoint y: 263, endPoint x: 832, endPoint y: 463, distance: 207.5
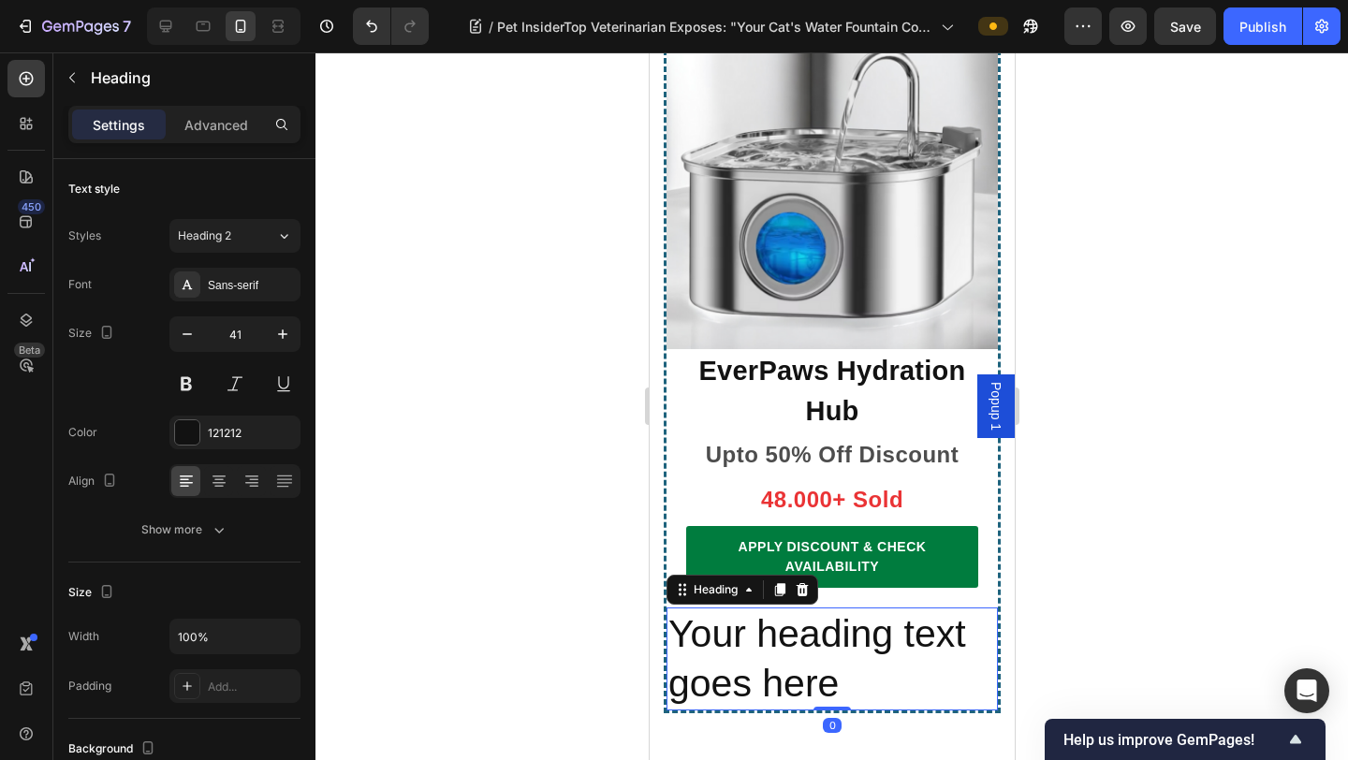
click at [807, 607] on h2 "Your heading text goes here" at bounding box center [830, 659] width 331 height 104
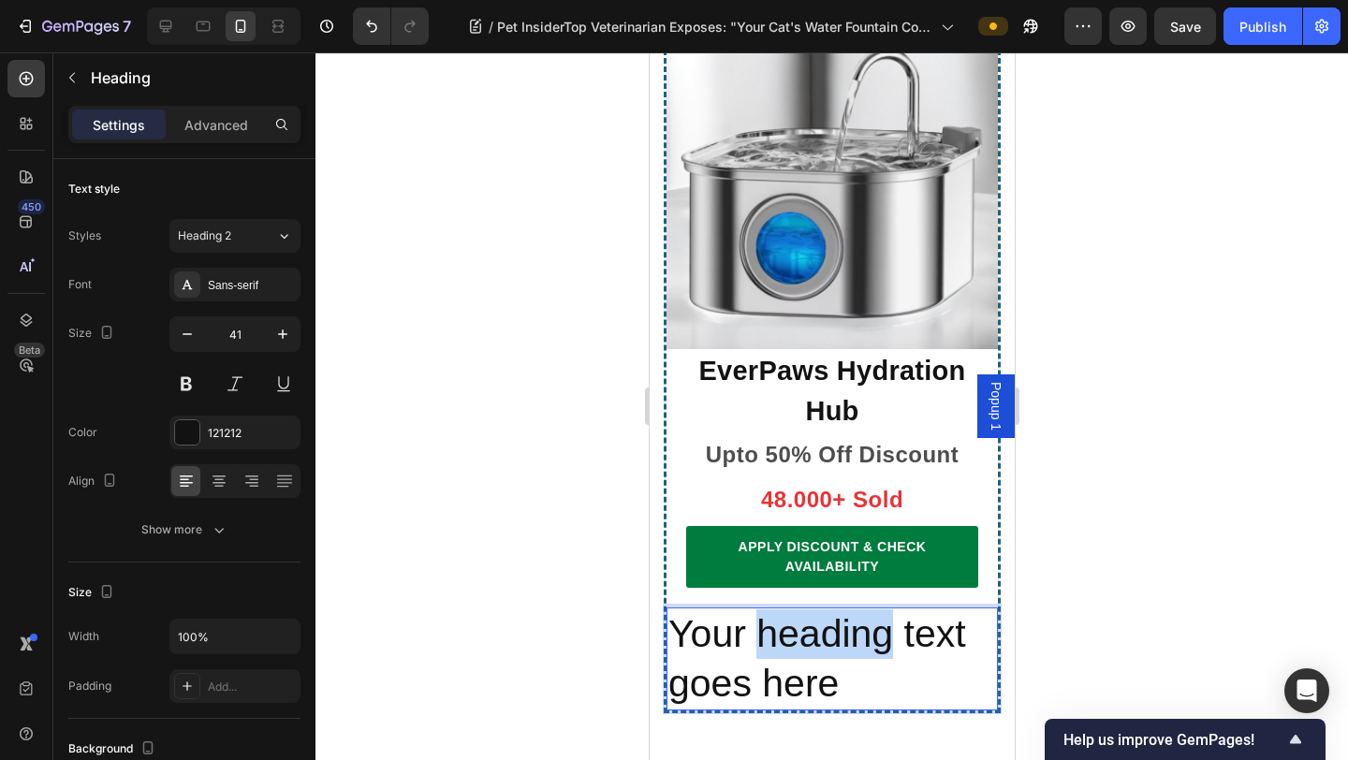
click at [807, 609] on p "Your heading text goes here" at bounding box center [831, 659] width 328 height 100
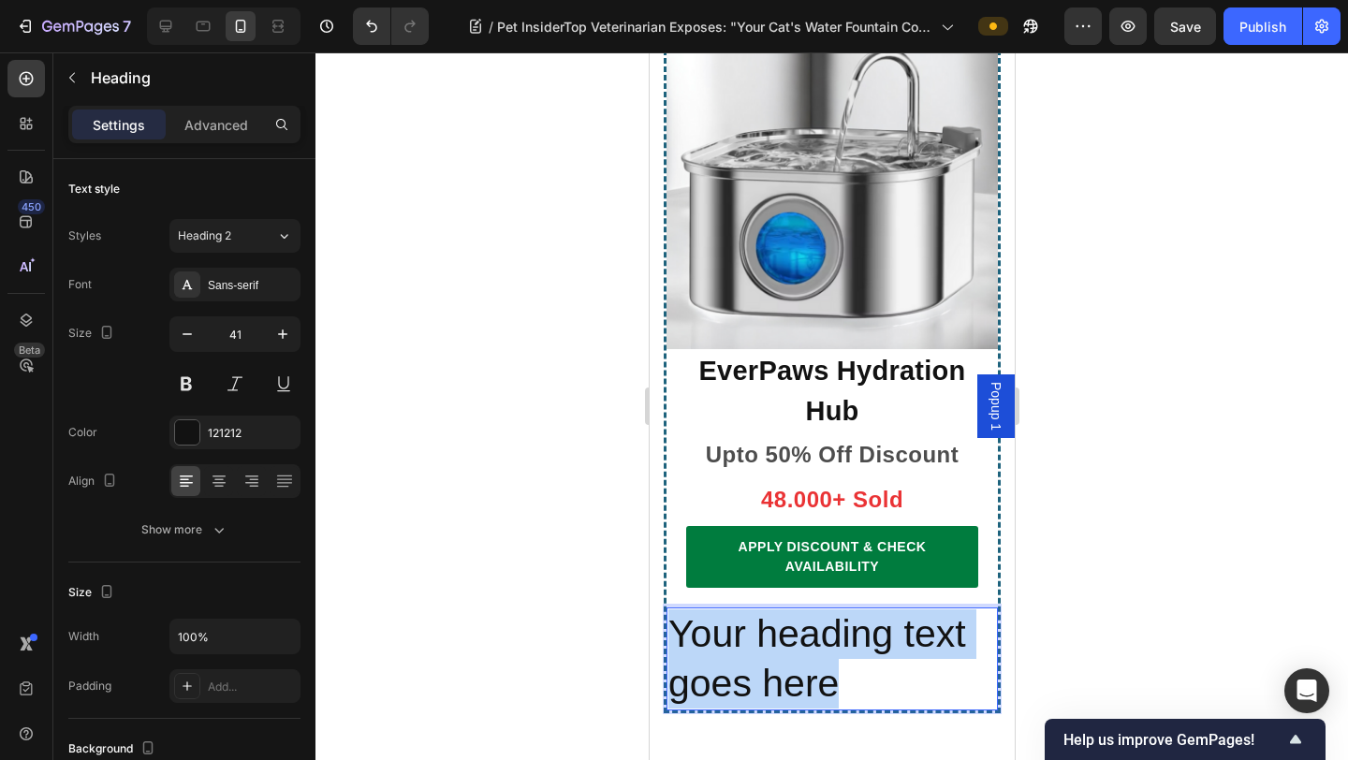
click at [807, 609] on p "Your heading text goes here" at bounding box center [831, 659] width 328 height 100
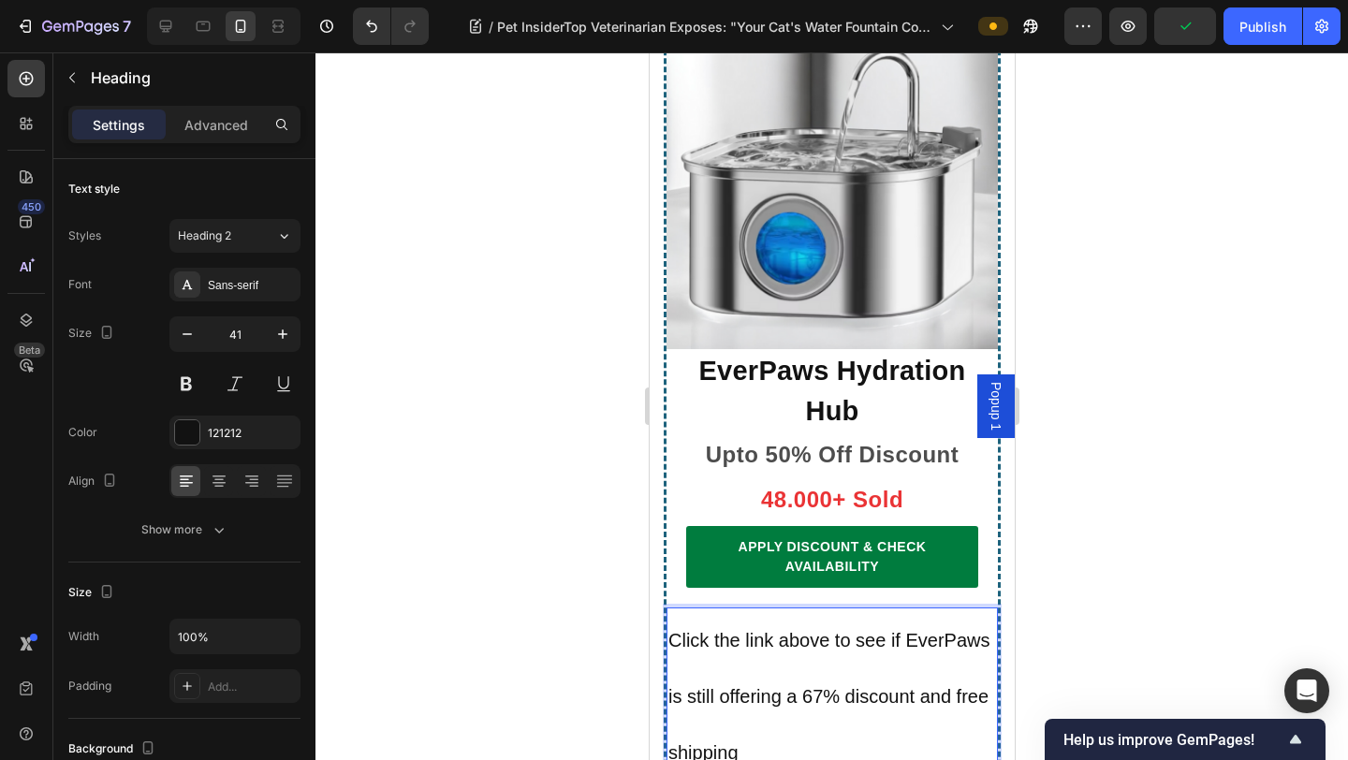
click at [765, 630] on span "Click the link above to see if EverPaws is still offering a 67% discount and fr…" at bounding box center [828, 697] width 322 height 134
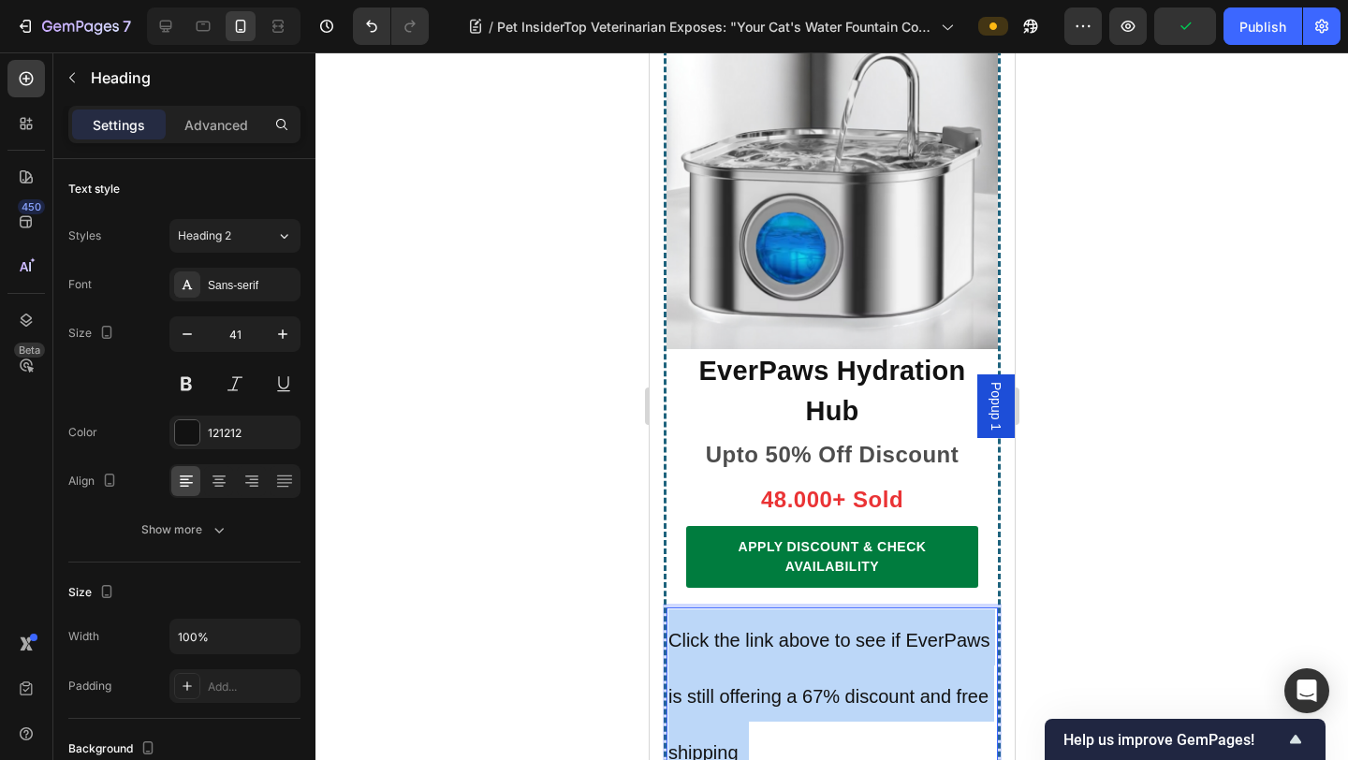
click at [765, 630] on span "Click the link above to see if EverPaws is still offering a 67% discount and fr…" at bounding box center [828, 697] width 322 height 134
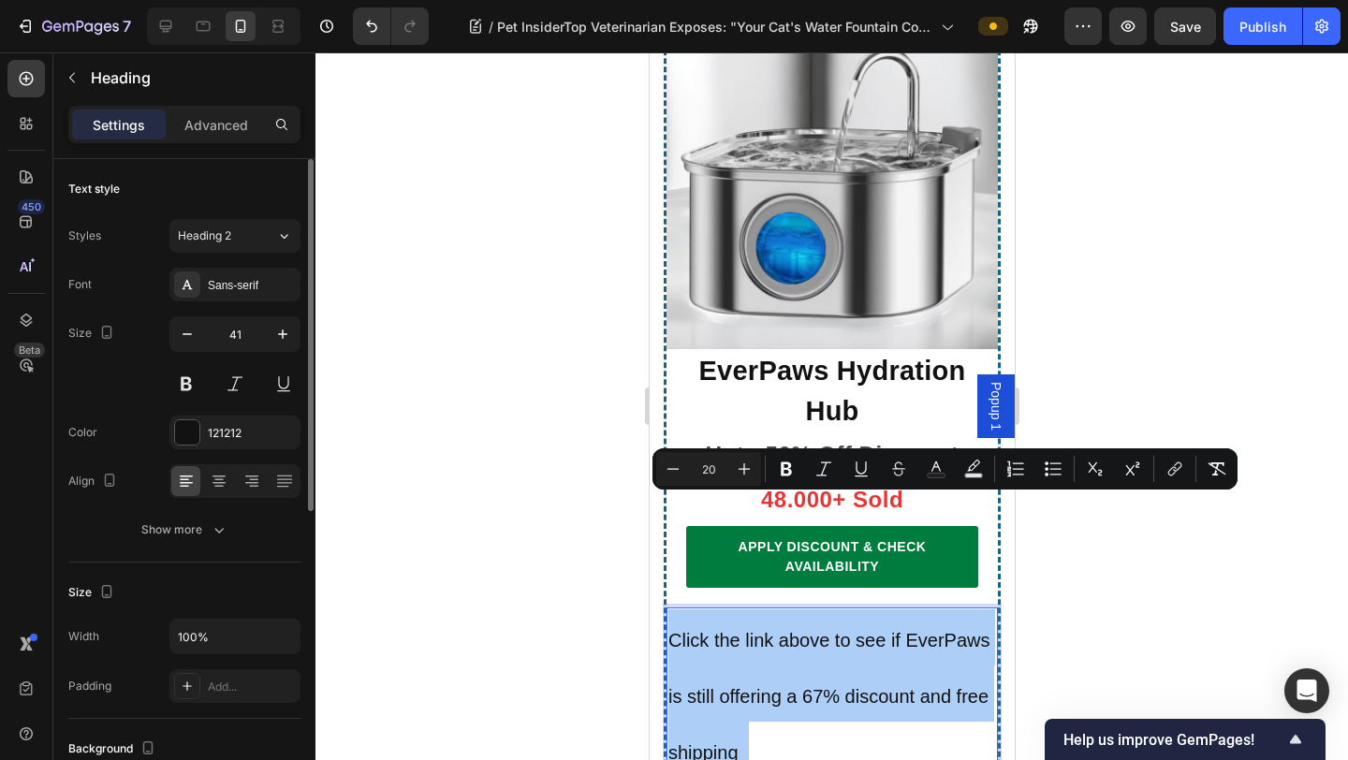
click at [265, 267] on div "Styles Heading 2 Font Sans-serif Size 41 Color 121212 Align Show more" at bounding box center [184, 383] width 232 height 328
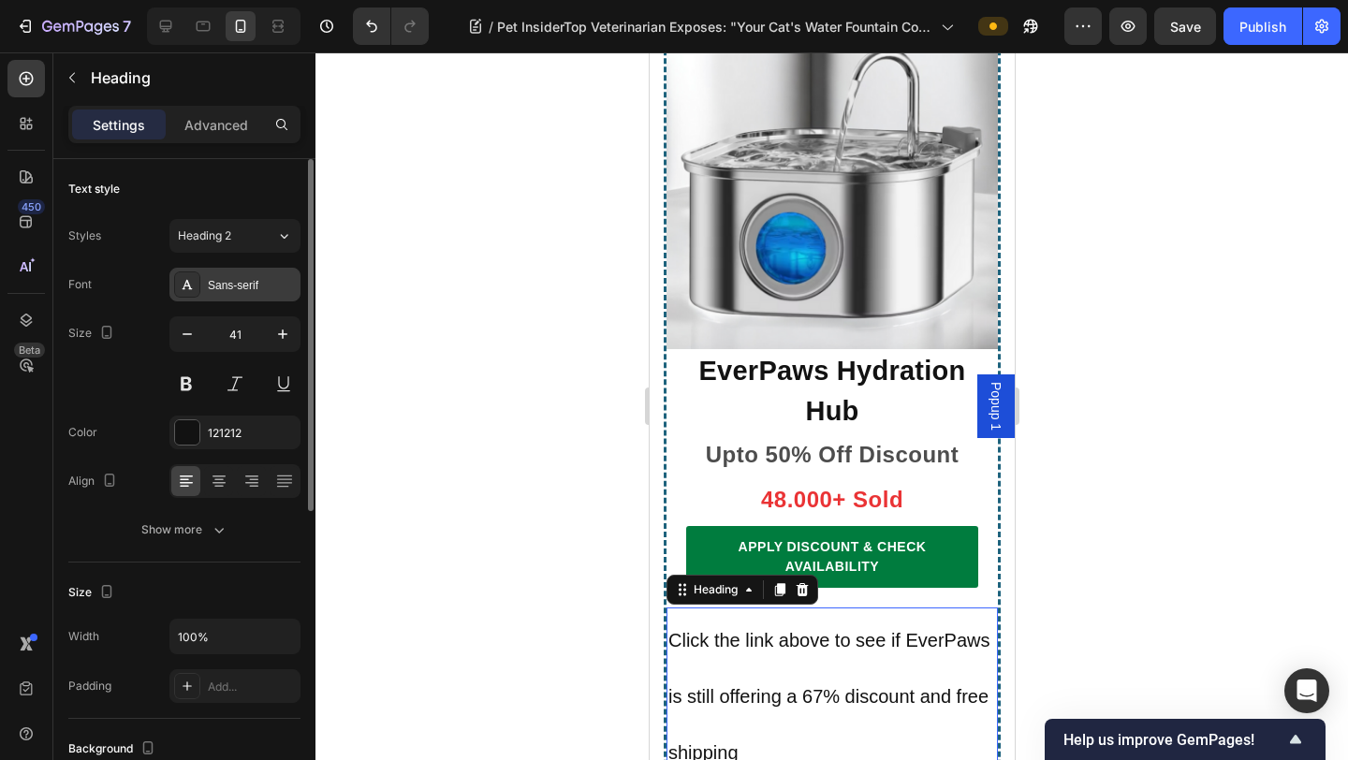
click at [264, 283] on div "Sans-serif" at bounding box center [252, 285] width 88 height 17
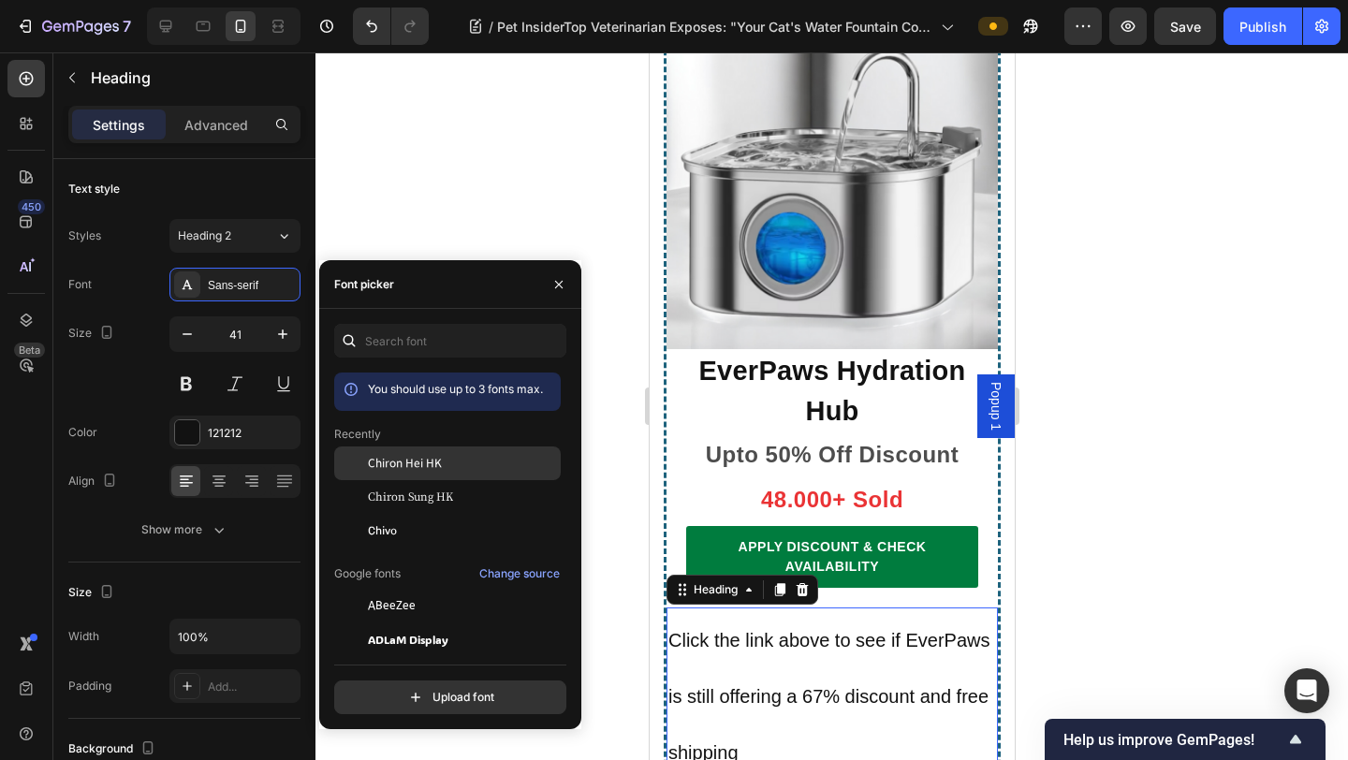
click at [426, 455] on span "Chiron Hei HK" at bounding box center [405, 463] width 74 height 17
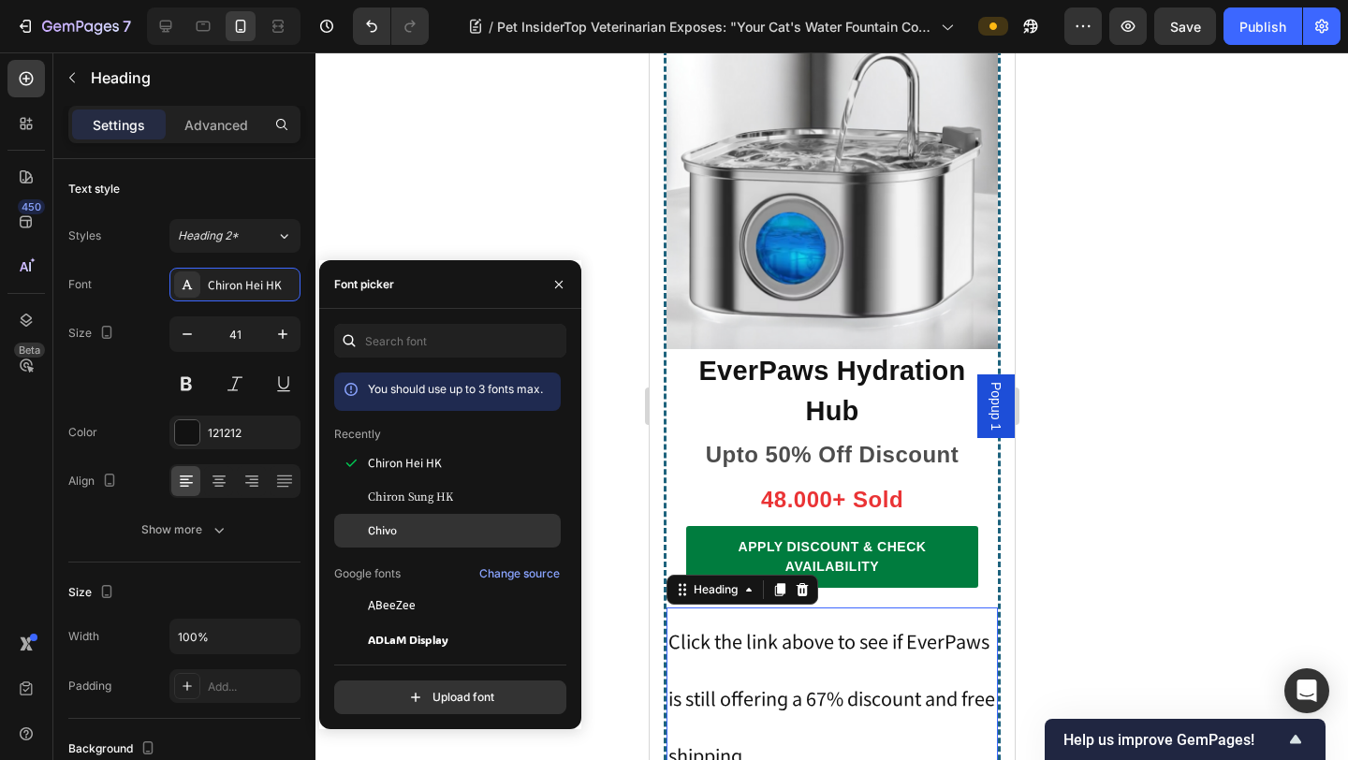
click at [401, 529] on div "Chivo" at bounding box center [462, 530] width 189 height 17
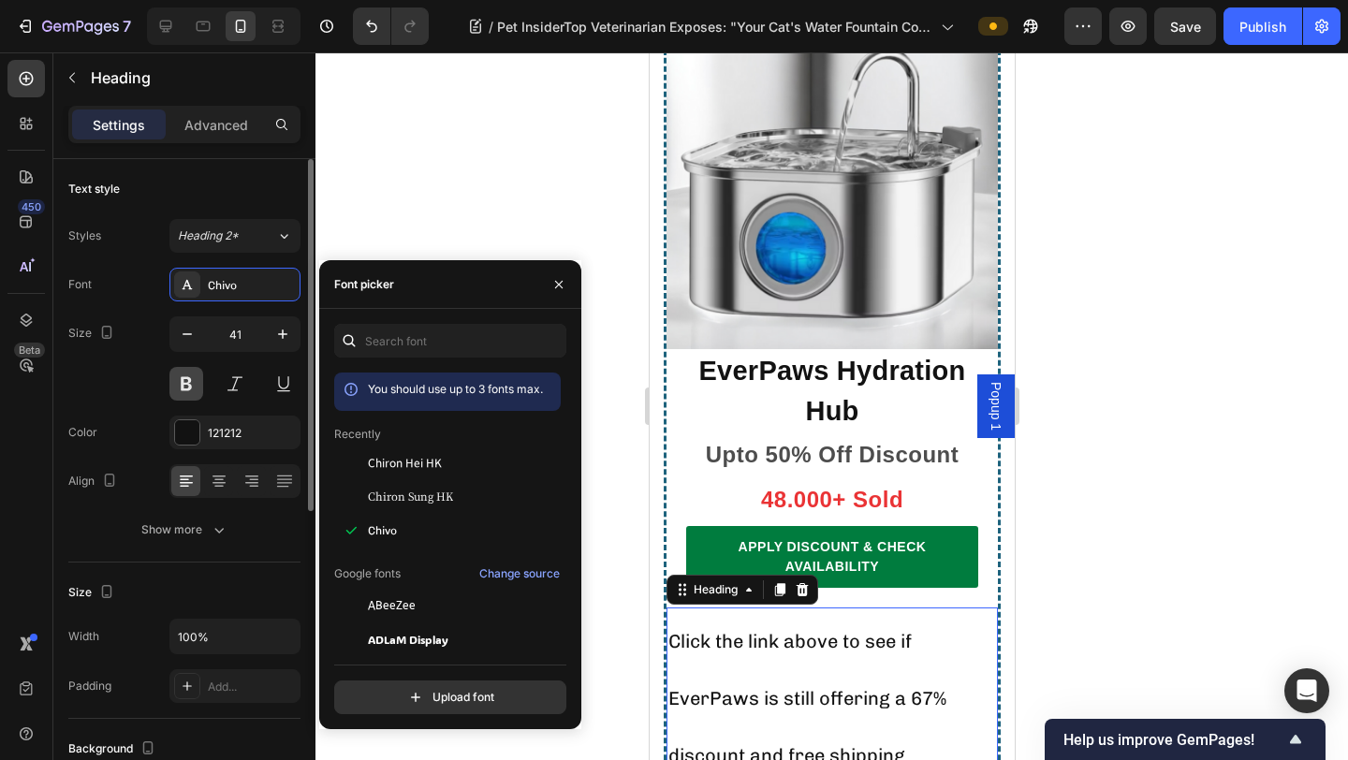
click at [185, 384] on button at bounding box center [186, 384] width 34 height 34
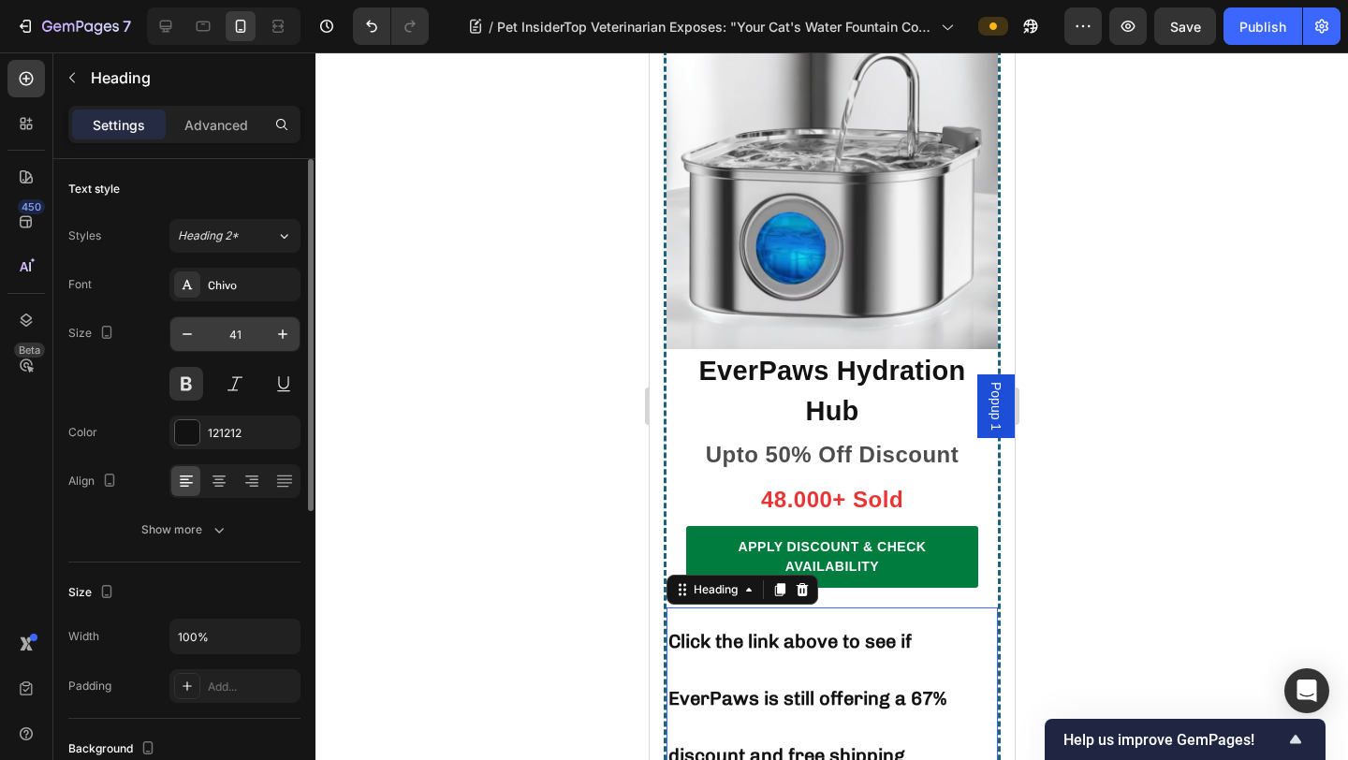
click at [223, 339] on input "41" at bounding box center [235, 334] width 62 height 34
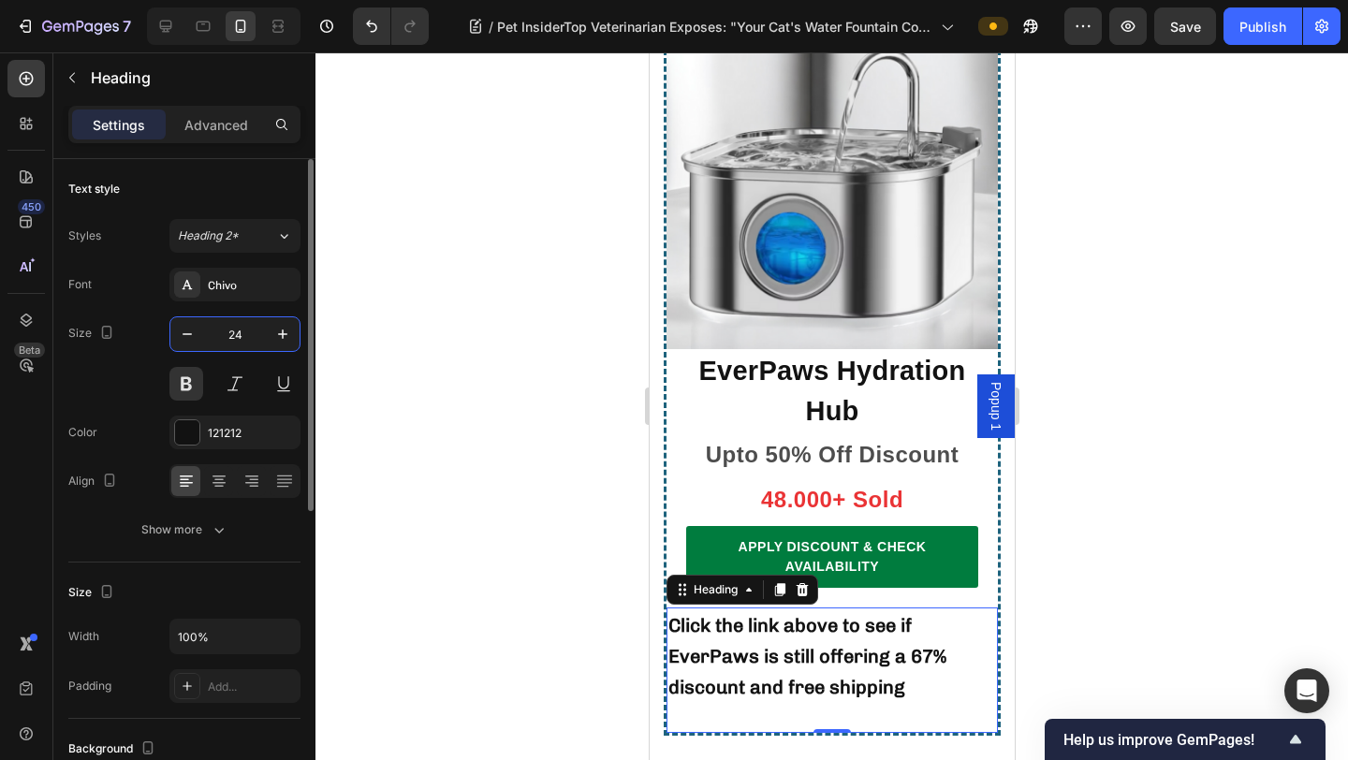
type input "24"
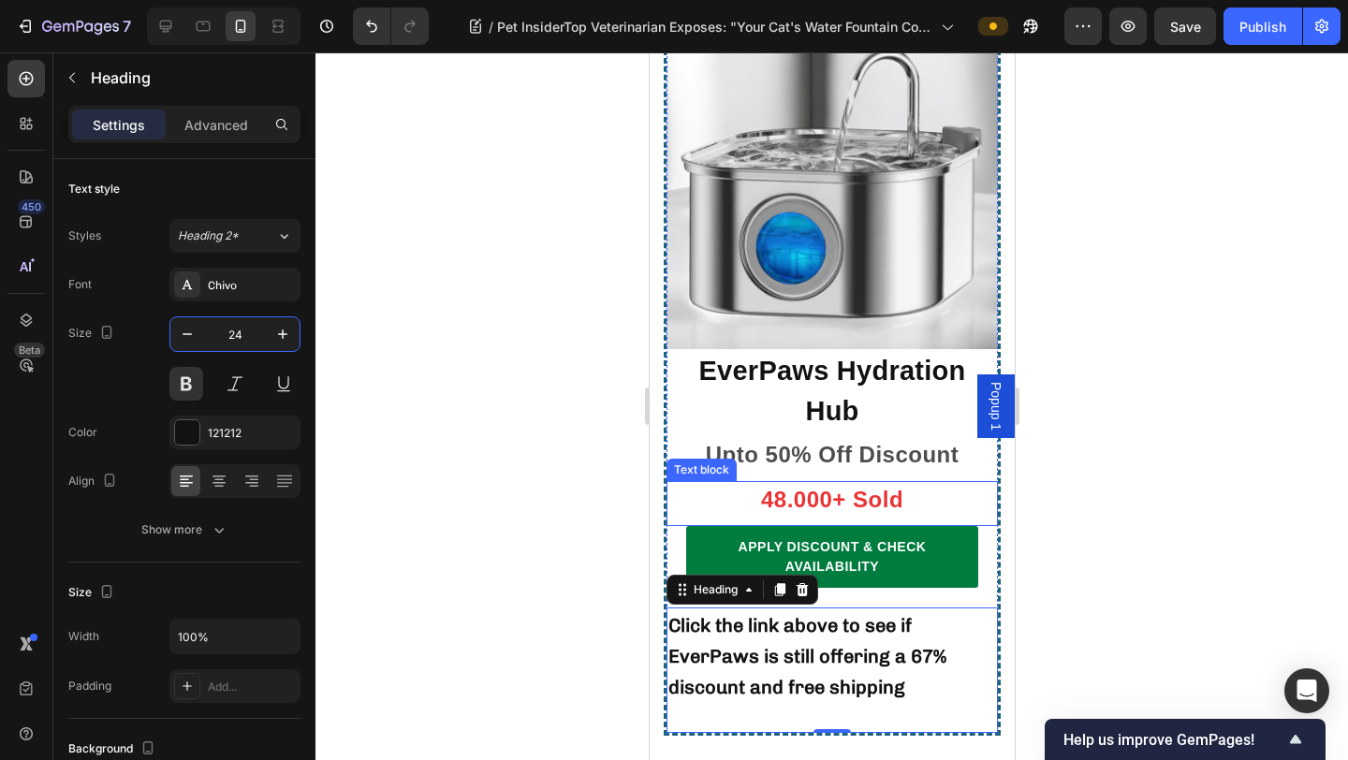
click at [1059, 358] on div at bounding box center [831, 405] width 1032 height 707
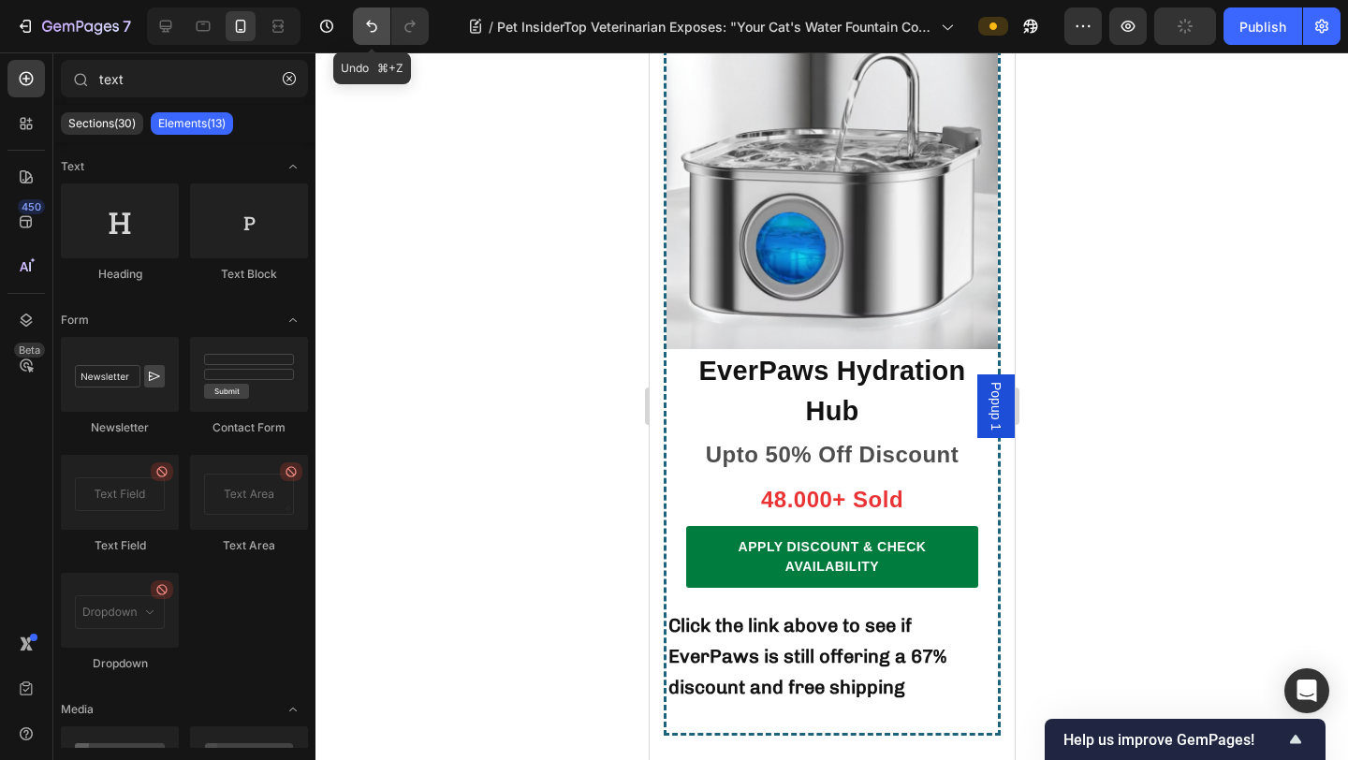
click at [373, 35] on button "Undo/Redo" at bounding box center [371, 25] width 37 height 37
click at [373, 34] on icon "Undo/Redo" at bounding box center [371, 26] width 19 height 19
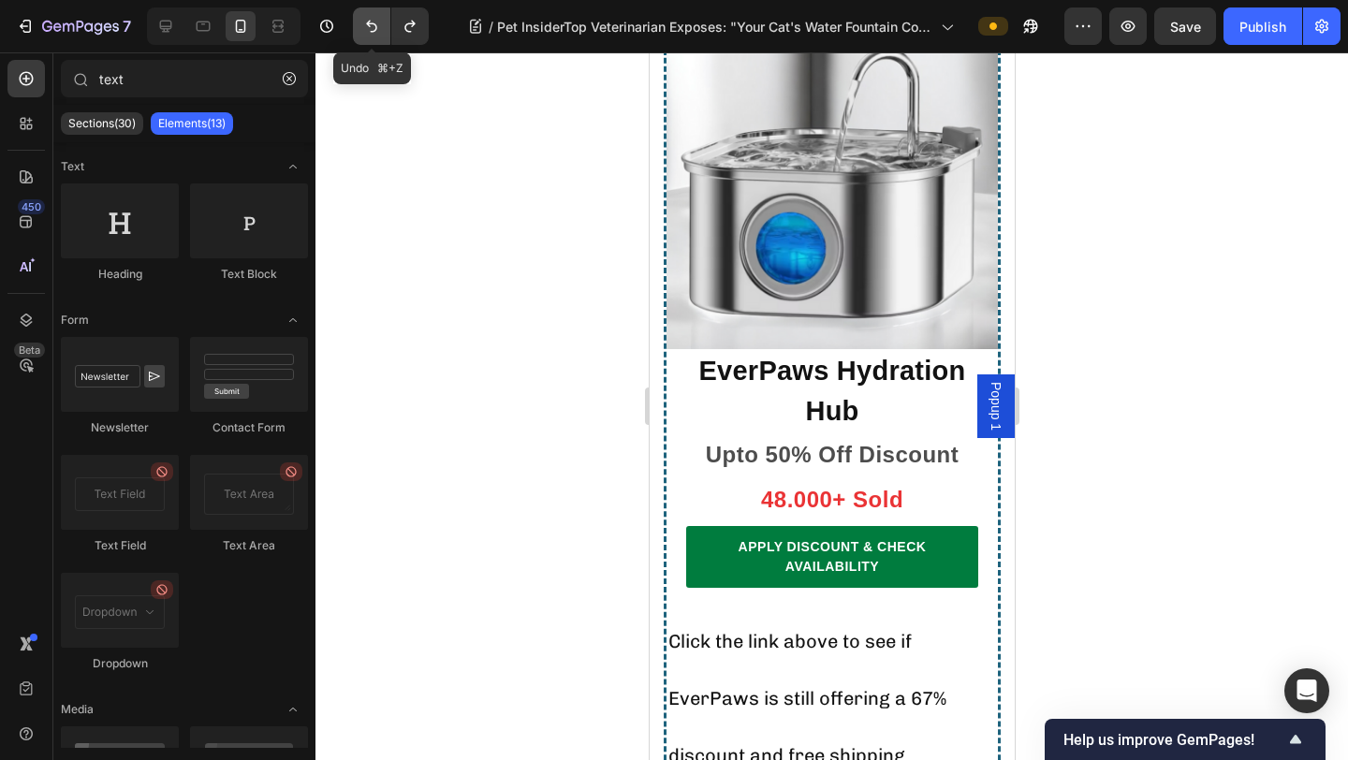
click at [373, 34] on icon "Undo/Redo" at bounding box center [371, 26] width 19 height 19
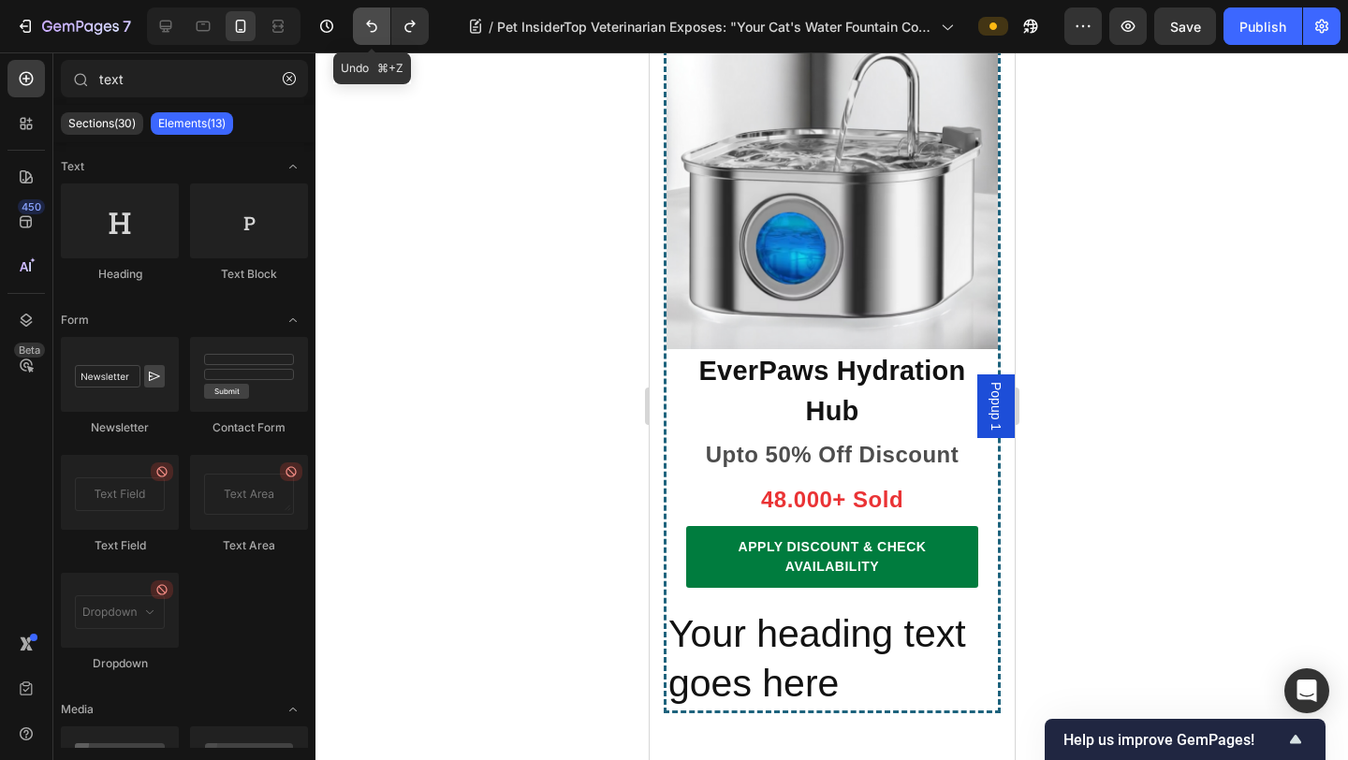
click at [373, 34] on icon "Undo/Redo" at bounding box center [371, 26] width 19 height 19
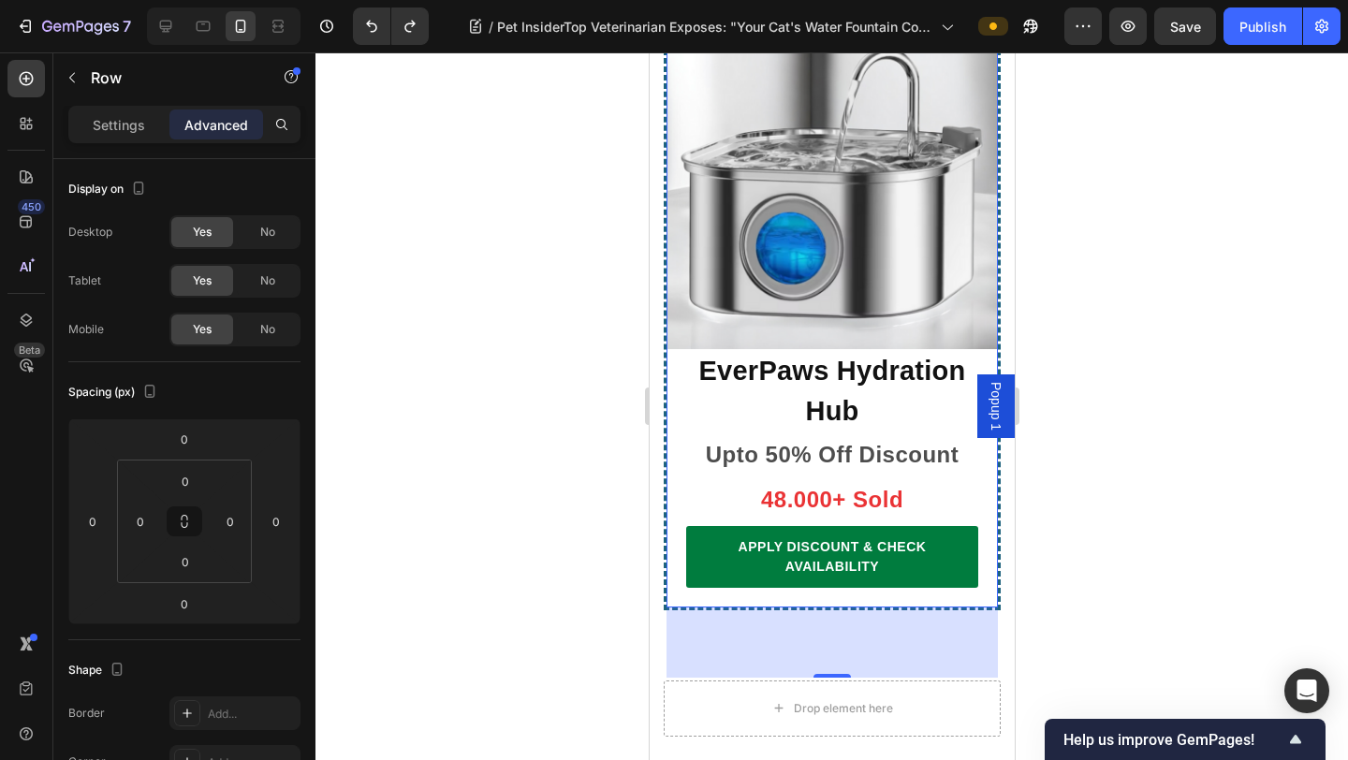
click at [831, 526] on div "APPLY DISCOUNT & CHECK AVAILABILITY Button" at bounding box center [830, 566] width 331 height 81
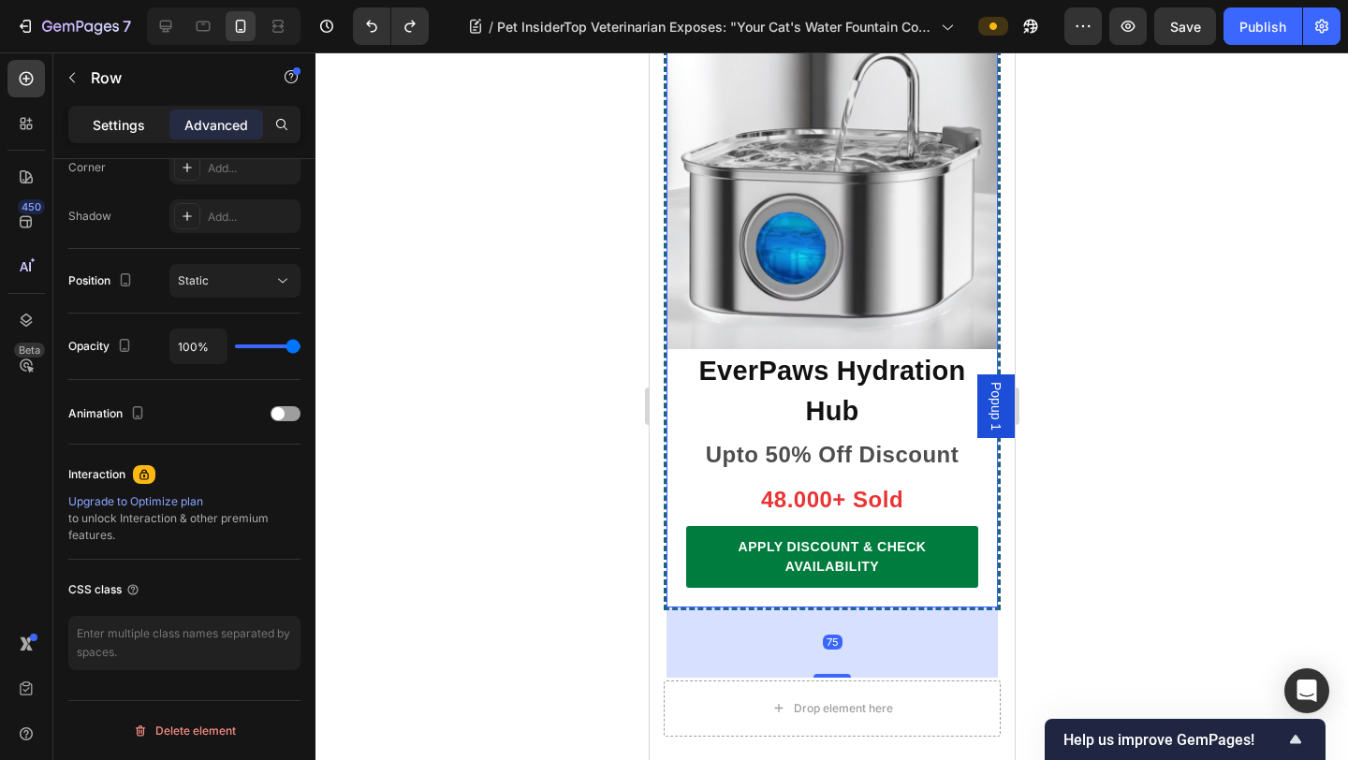
click at [141, 122] on p "Settings" at bounding box center [119, 125] width 52 height 20
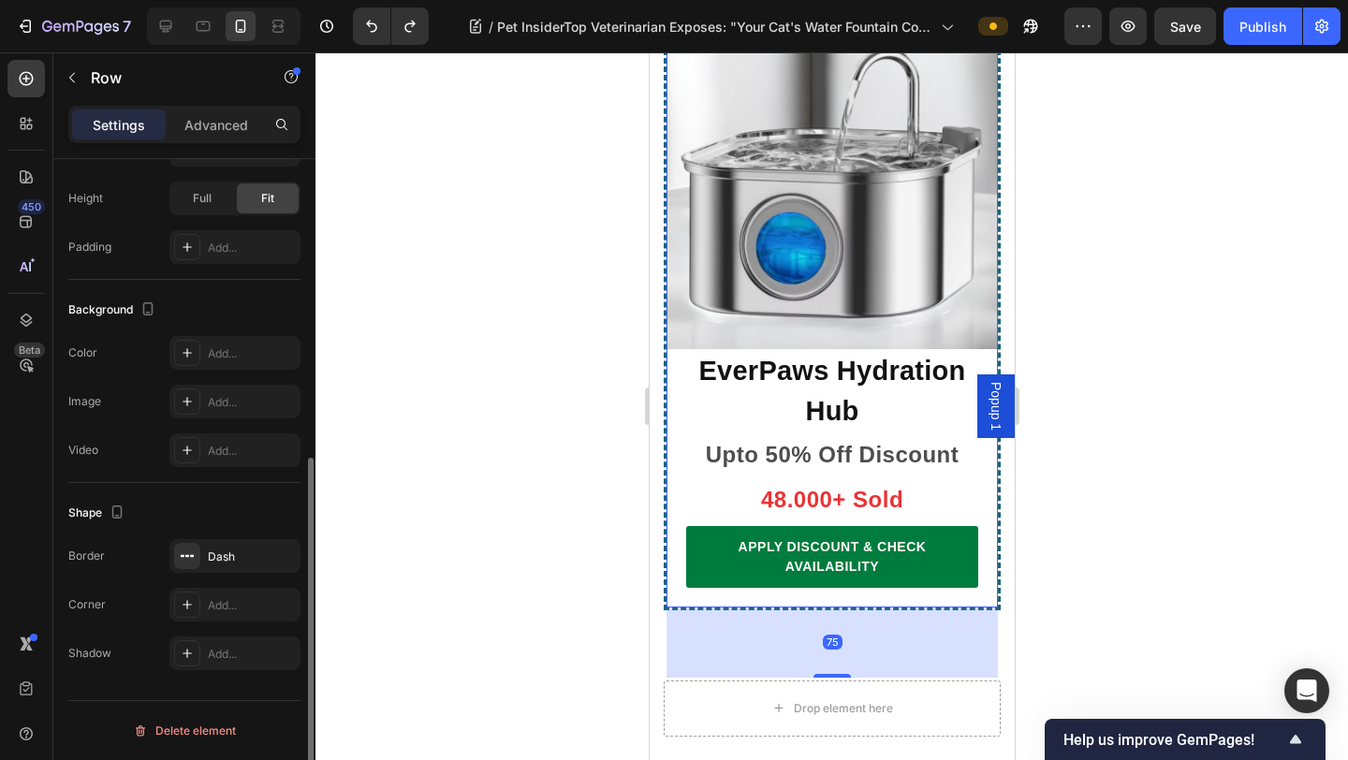
scroll to position [547, 0]
click at [92, 83] on p "Row" at bounding box center [170, 77] width 159 height 22
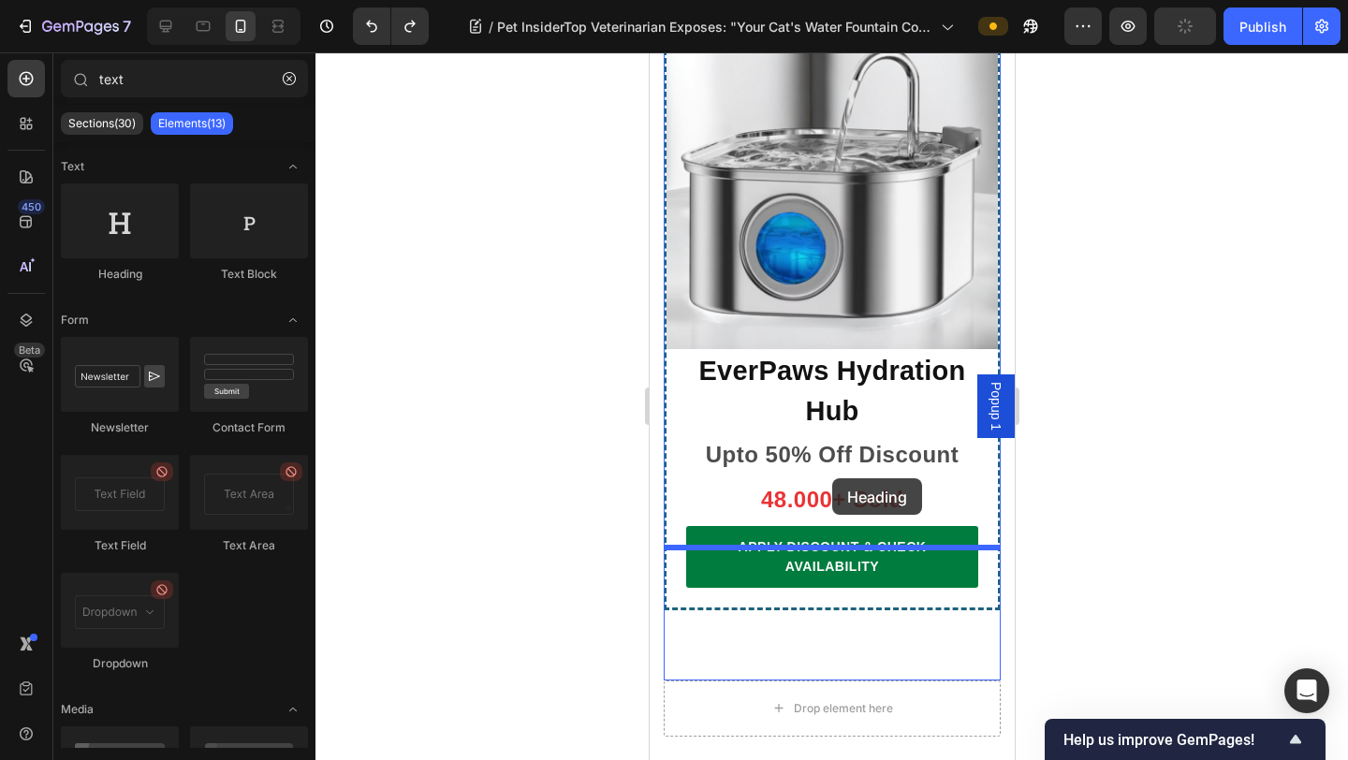
drag, startPoint x: 857, startPoint y: 330, endPoint x: 831, endPoint y: 478, distance: 150.2
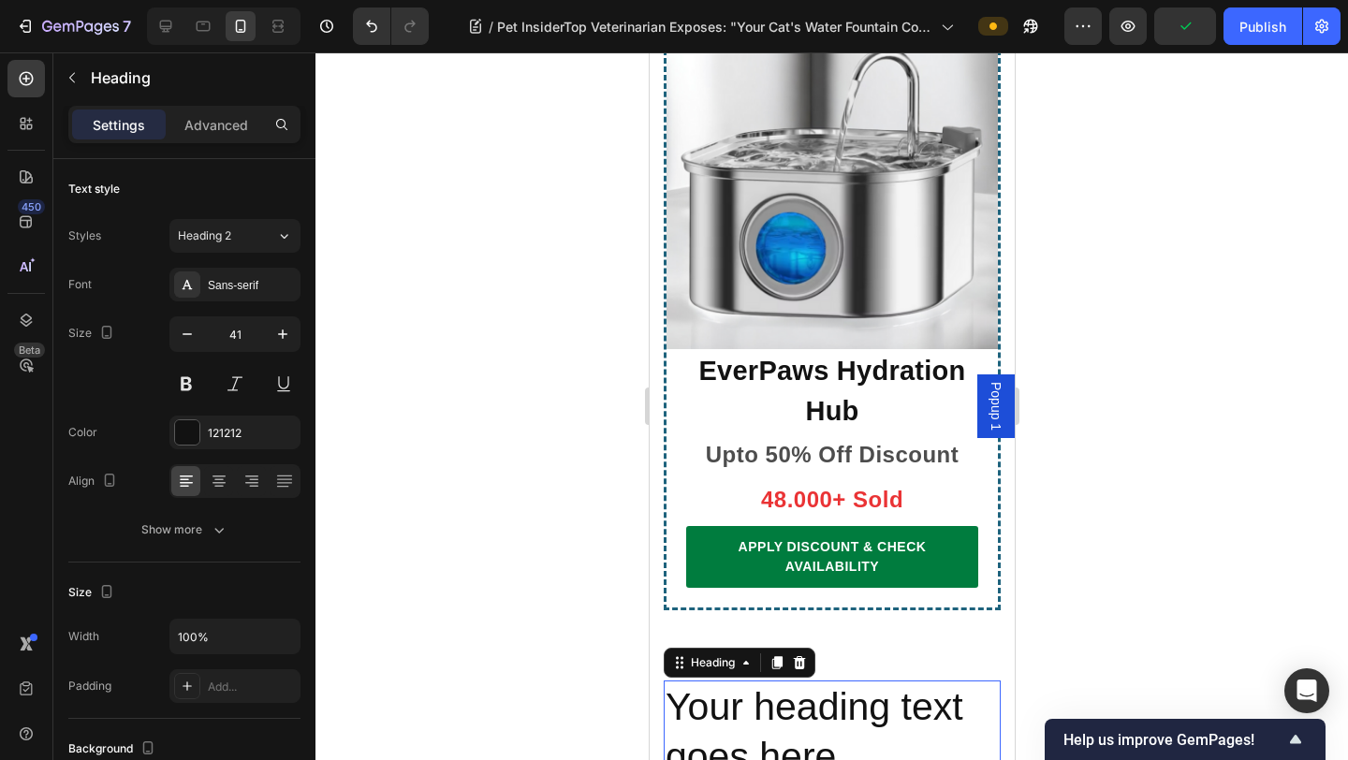
click at [802, 660] on h2 "Your heading text goes here" at bounding box center [831, 732] width 337 height 104
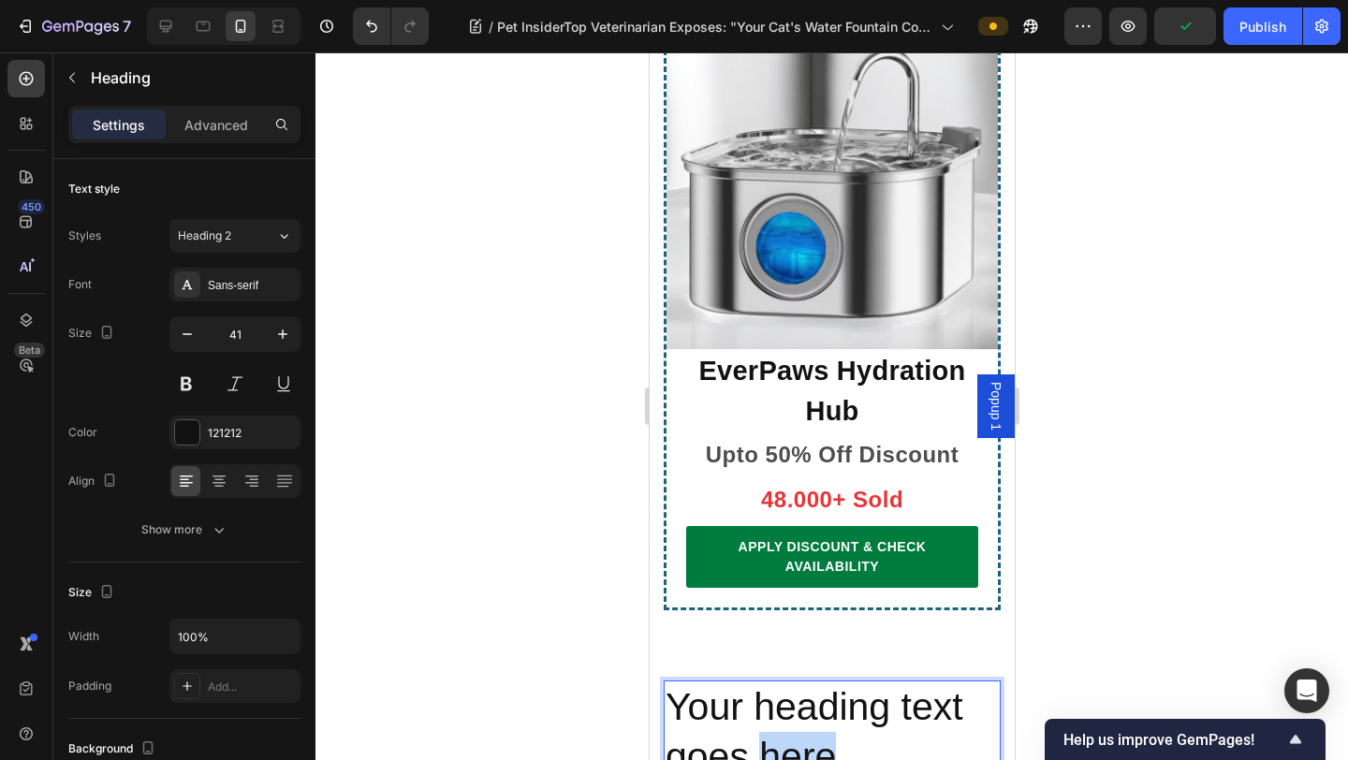
click at [802, 660] on p "Your heading text goes here" at bounding box center [830, 732] width 333 height 100
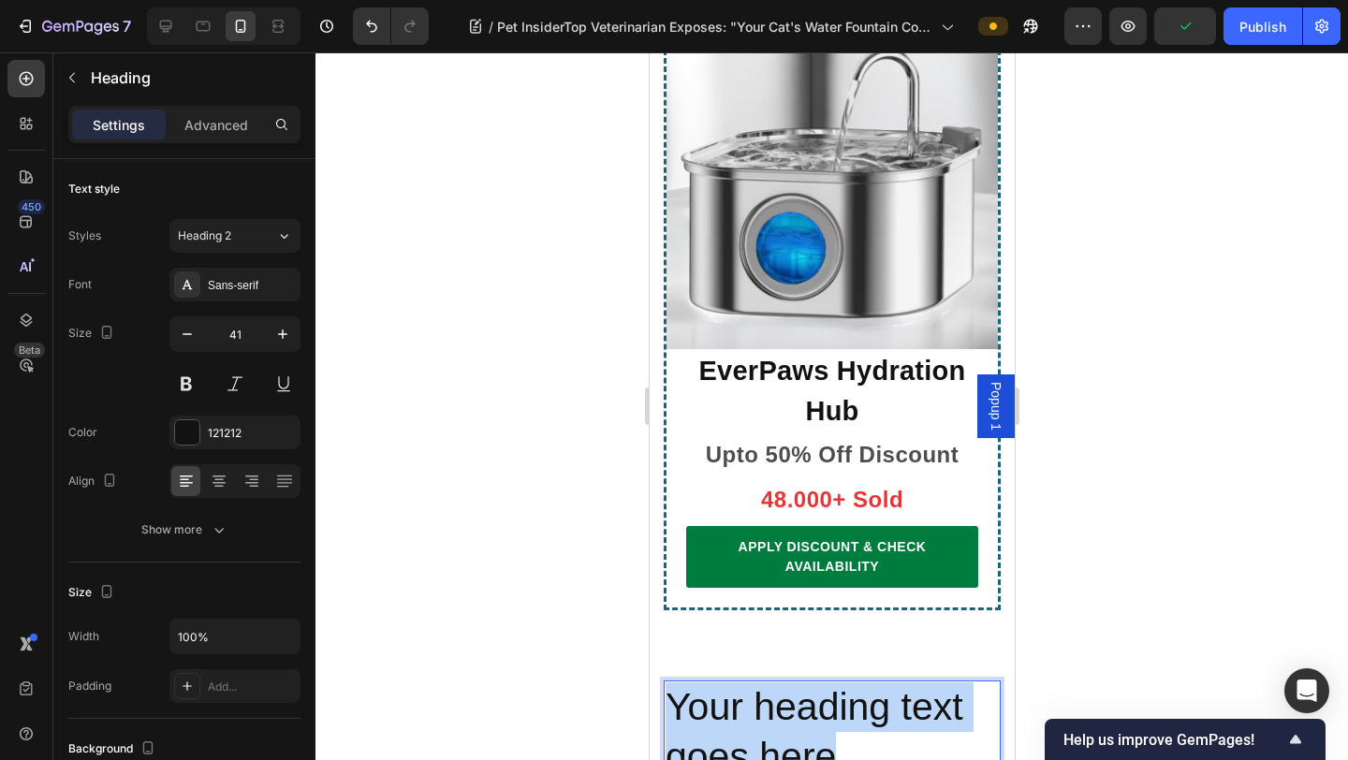
click at [802, 660] on p "Your heading text goes here" at bounding box center [830, 732] width 333 height 100
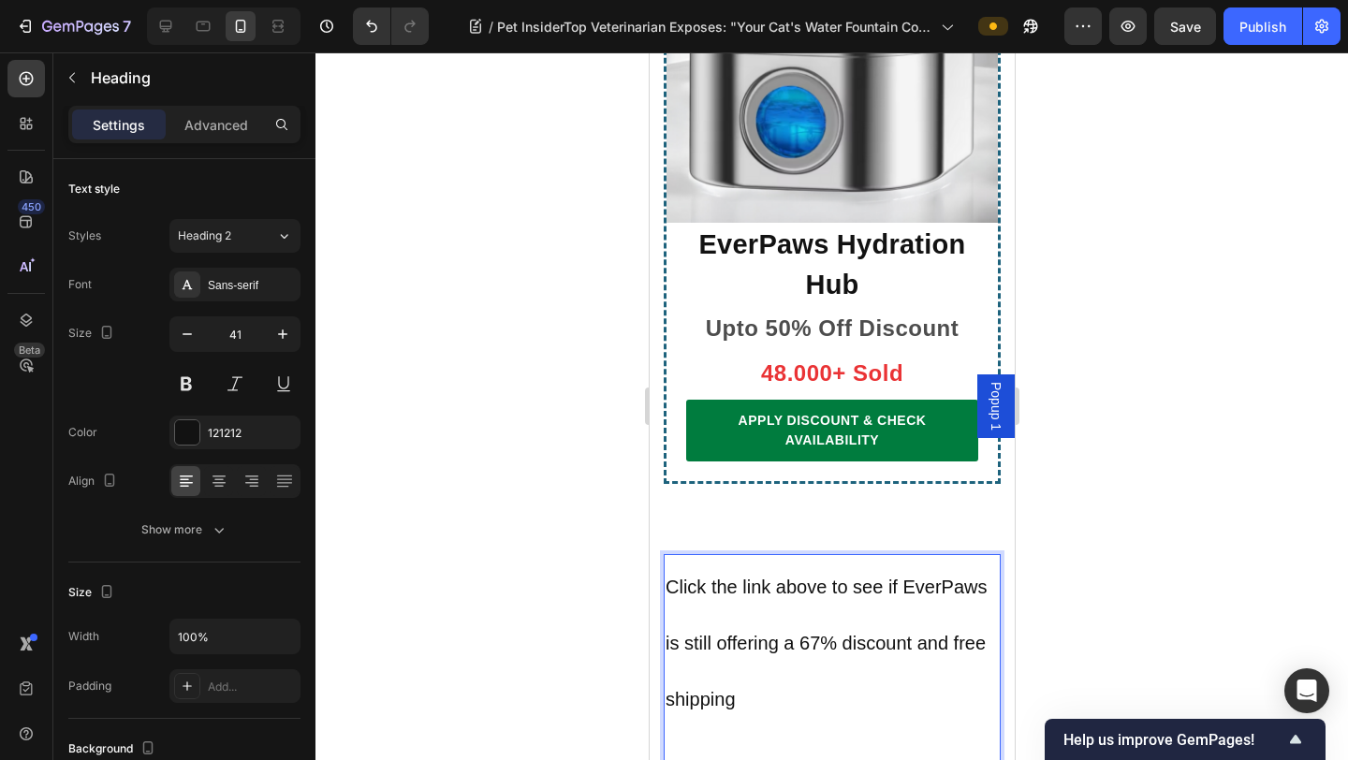
scroll to position [14120, 0]
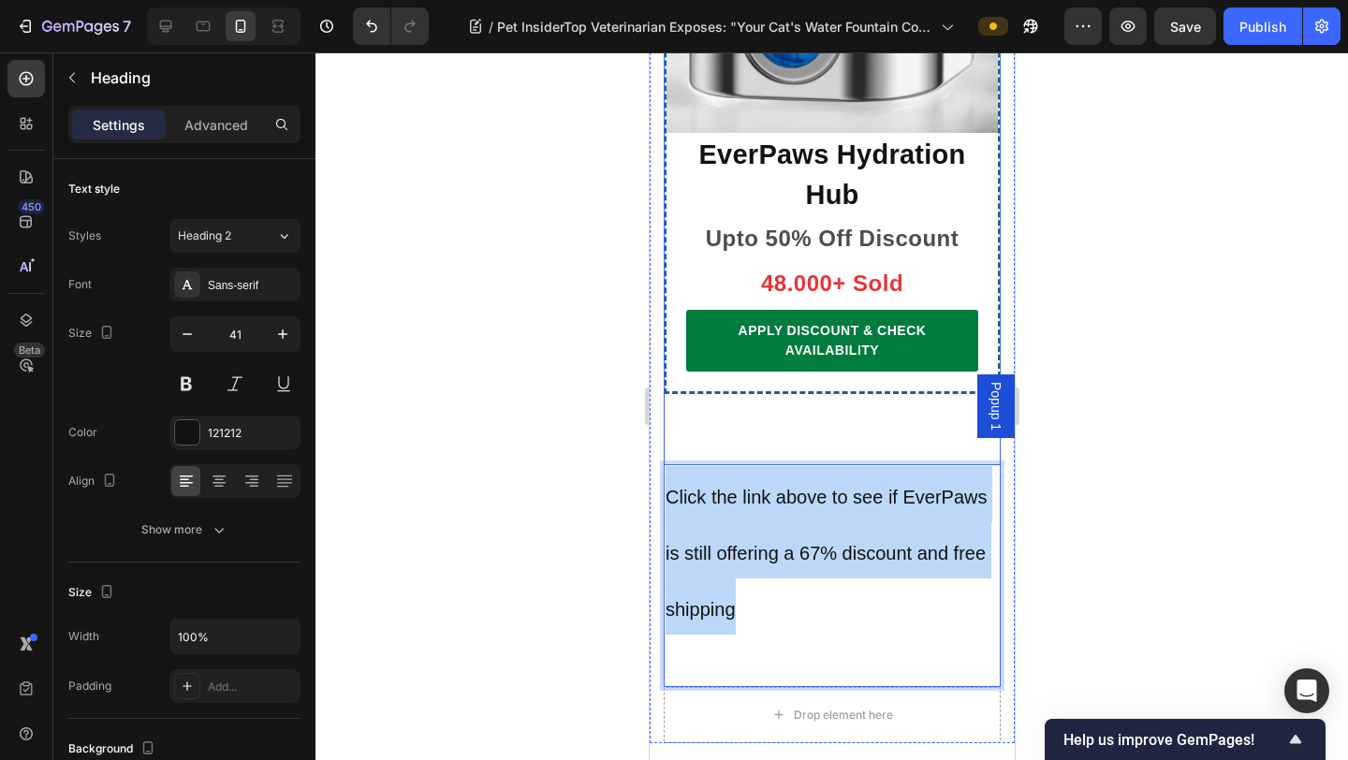
drag, startPoint x: 758, startPoint y: 497, endPoint x: 663, endPoint y: 317, distance: 203.0
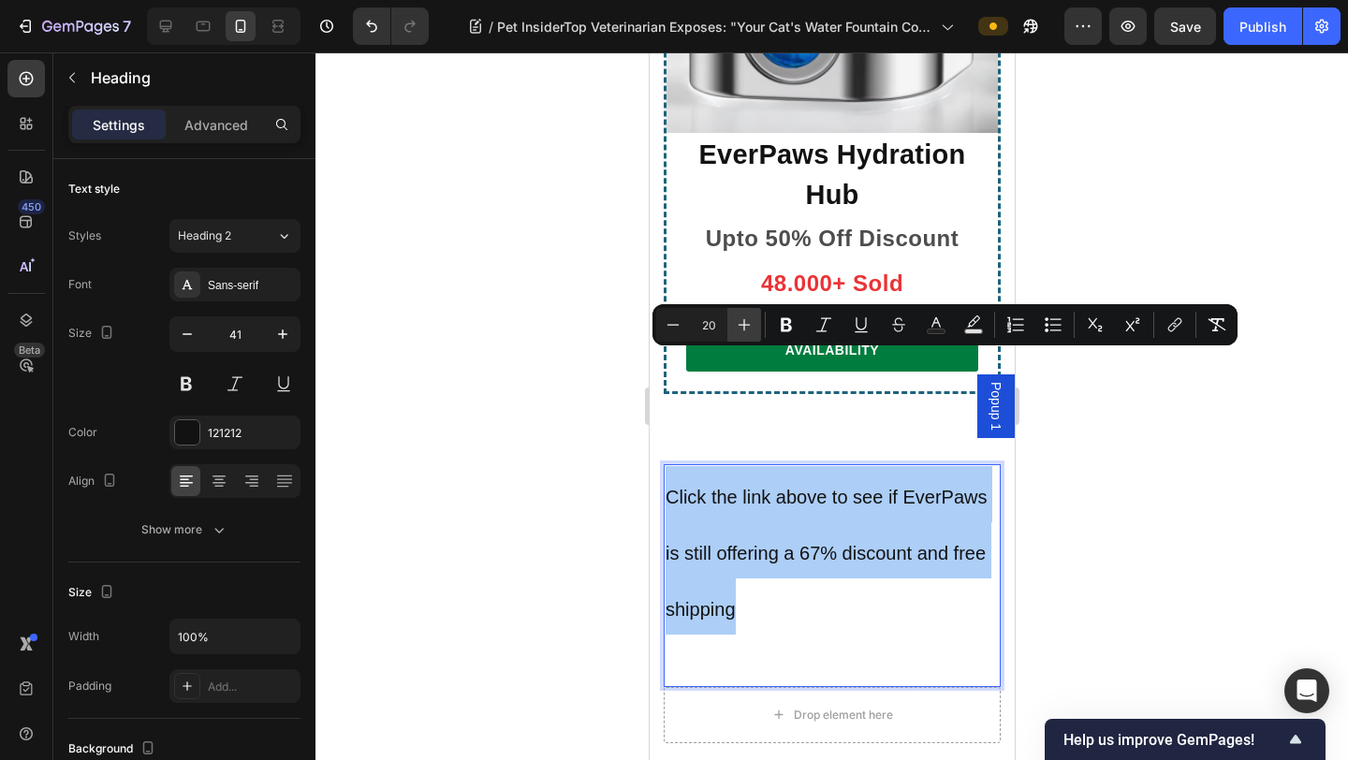
click at [745, 328] on icon "Editor contextual toolbar" at bounding box center [744, 324] width 19 height 19
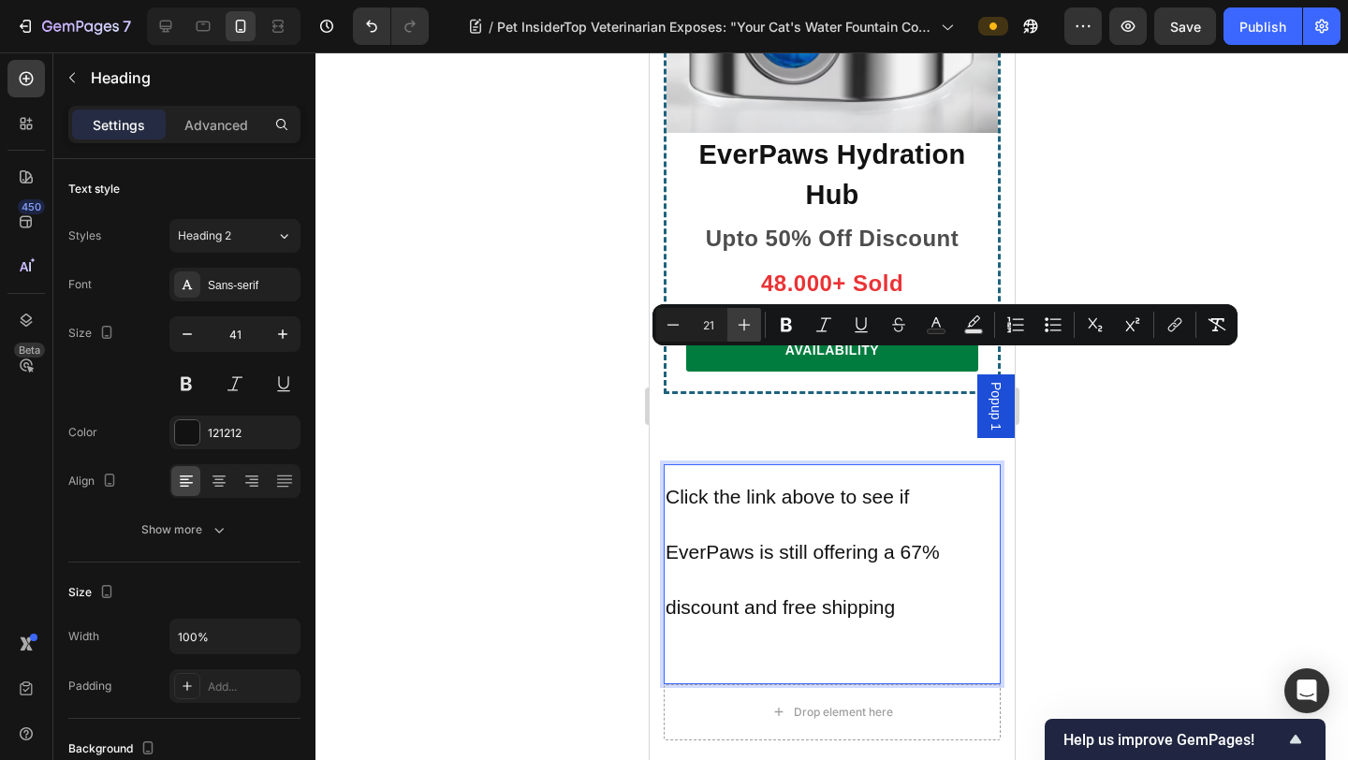
click at [746, 328] on icon "Editor contextual toolbar" at bounding box center [744, 324] width 19 height 19
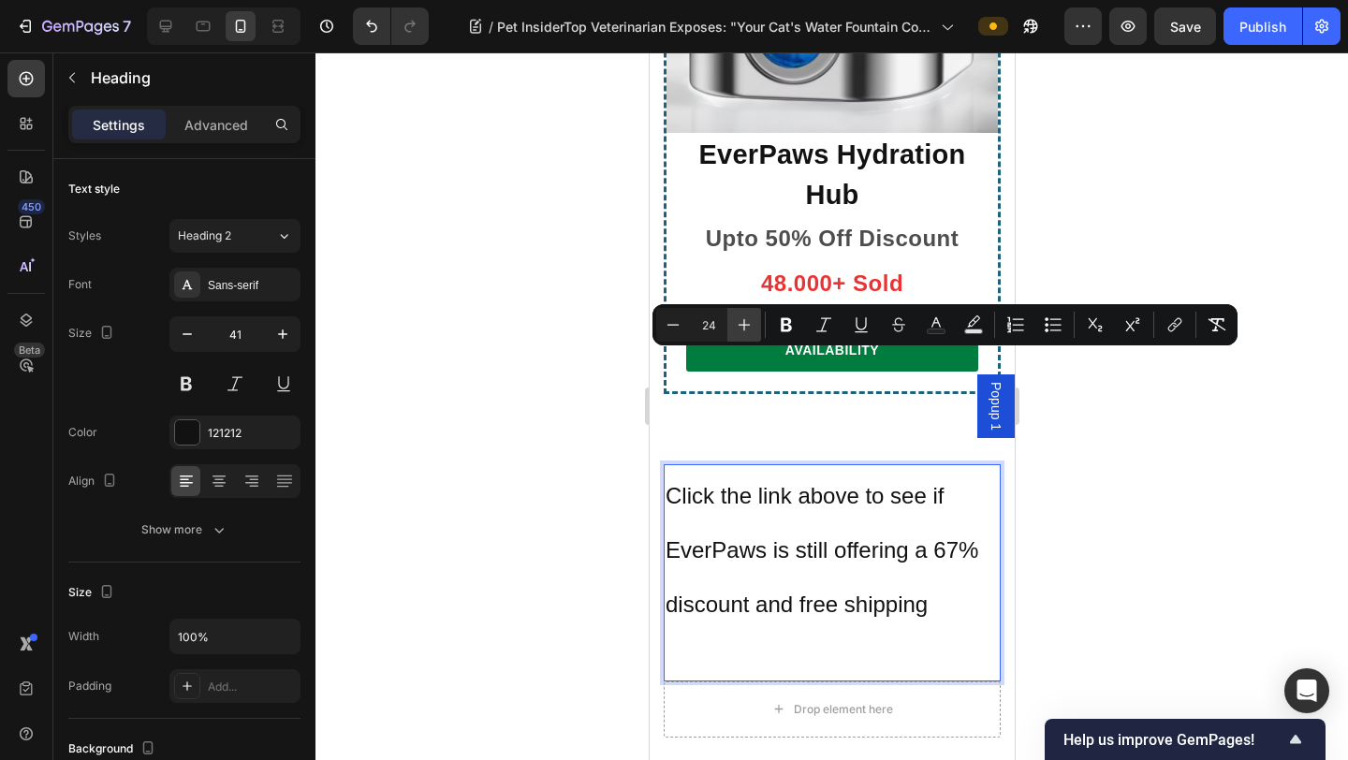
click at [746, 328] on icon "Editor contextual toolbar" at bounding box center [744, 324] width 19 height 19
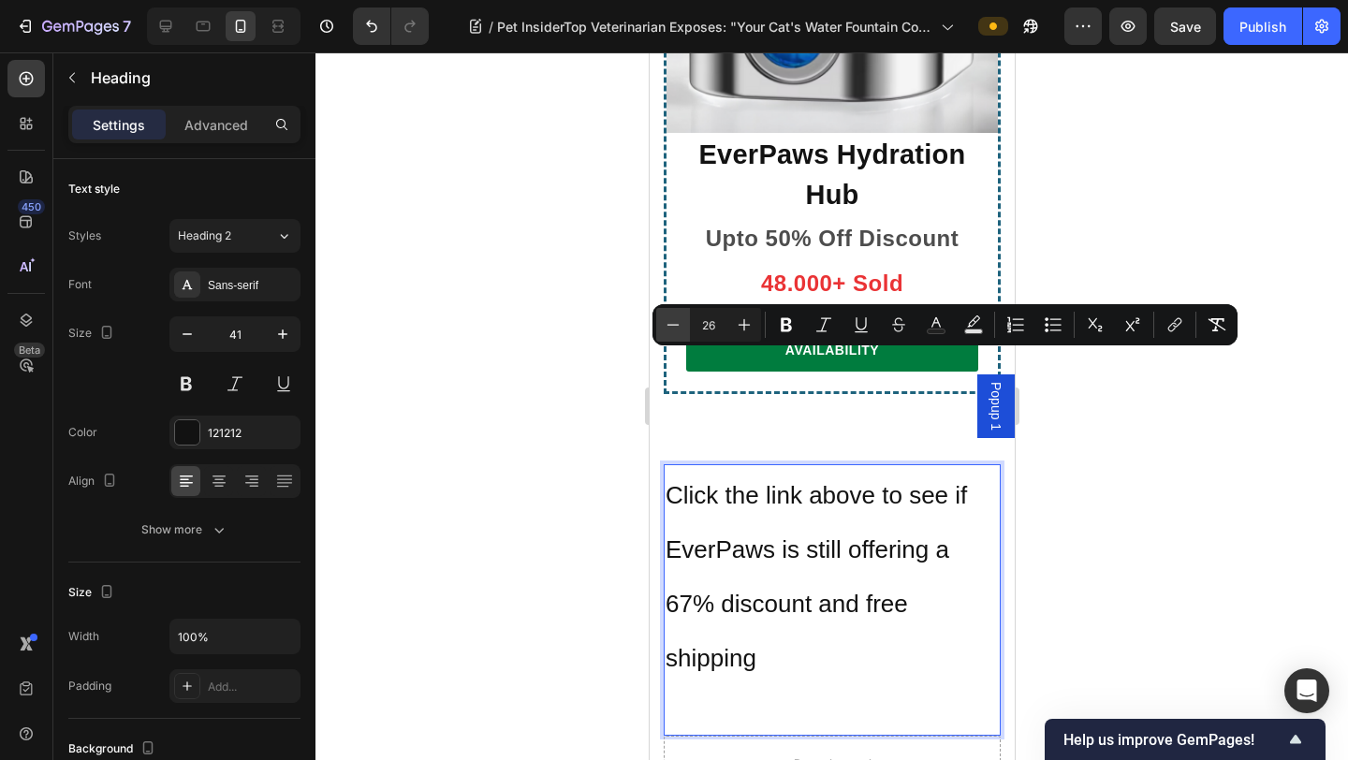
click at [679, 321] on icon "Editor contextual toolbar" at bounding box center [672, 324] width 19 height 19
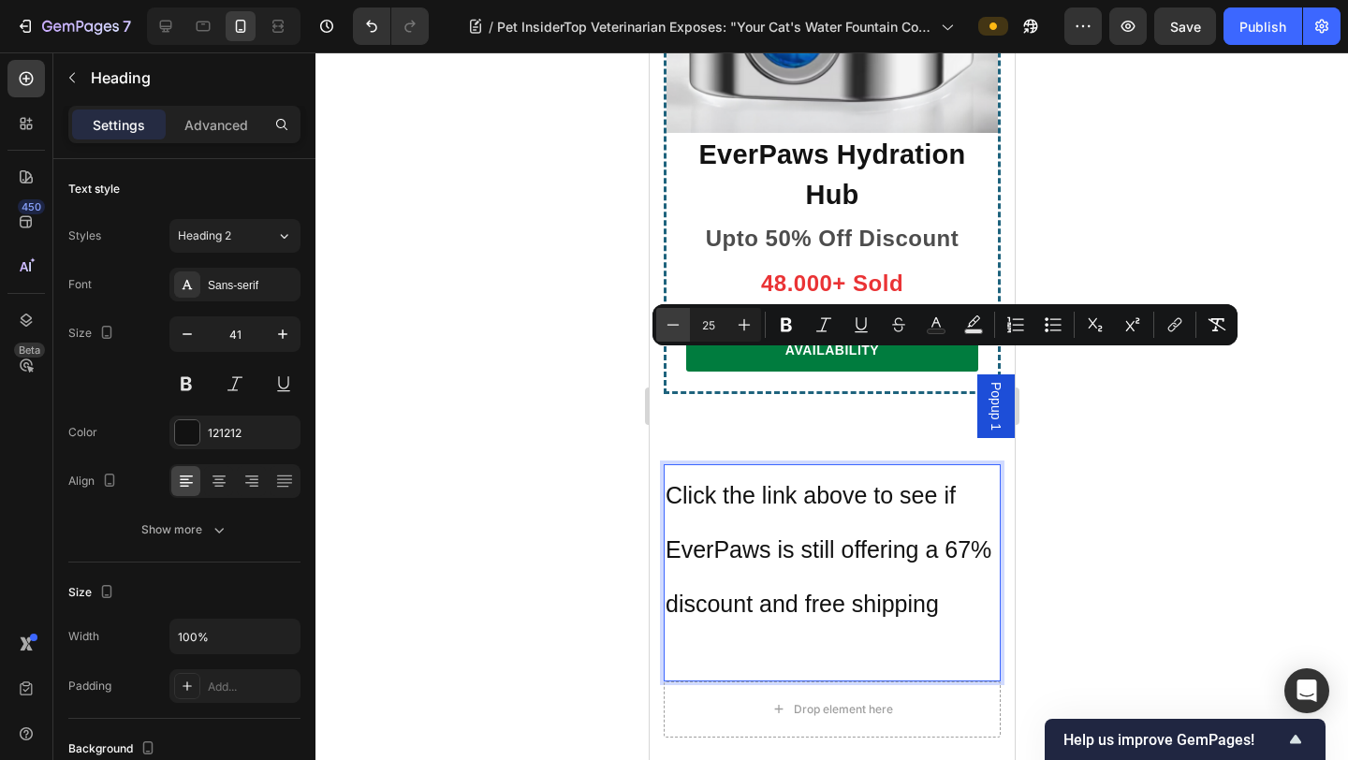
click at [679, 321] on icon "Editor contextual toolbar" at bounding box center [672, 324] width 19 height 19
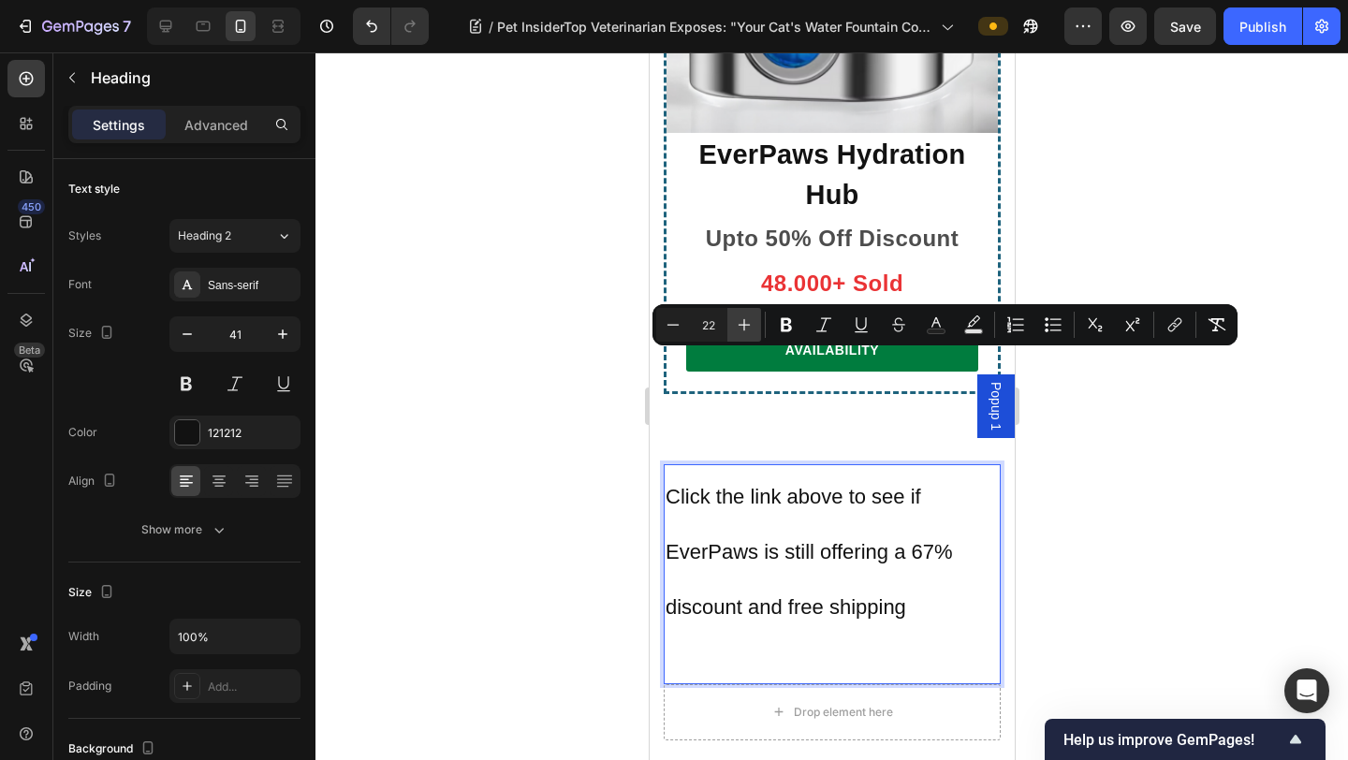
click at [740, 320] on icon "Editor contextual toolbar" at bounding box center [744, 324] width 19 height 19
click at [742, 321] on icon "Editor contextual toolbar" at bounding box center [744, 324] width 19 height 19
type input "24"
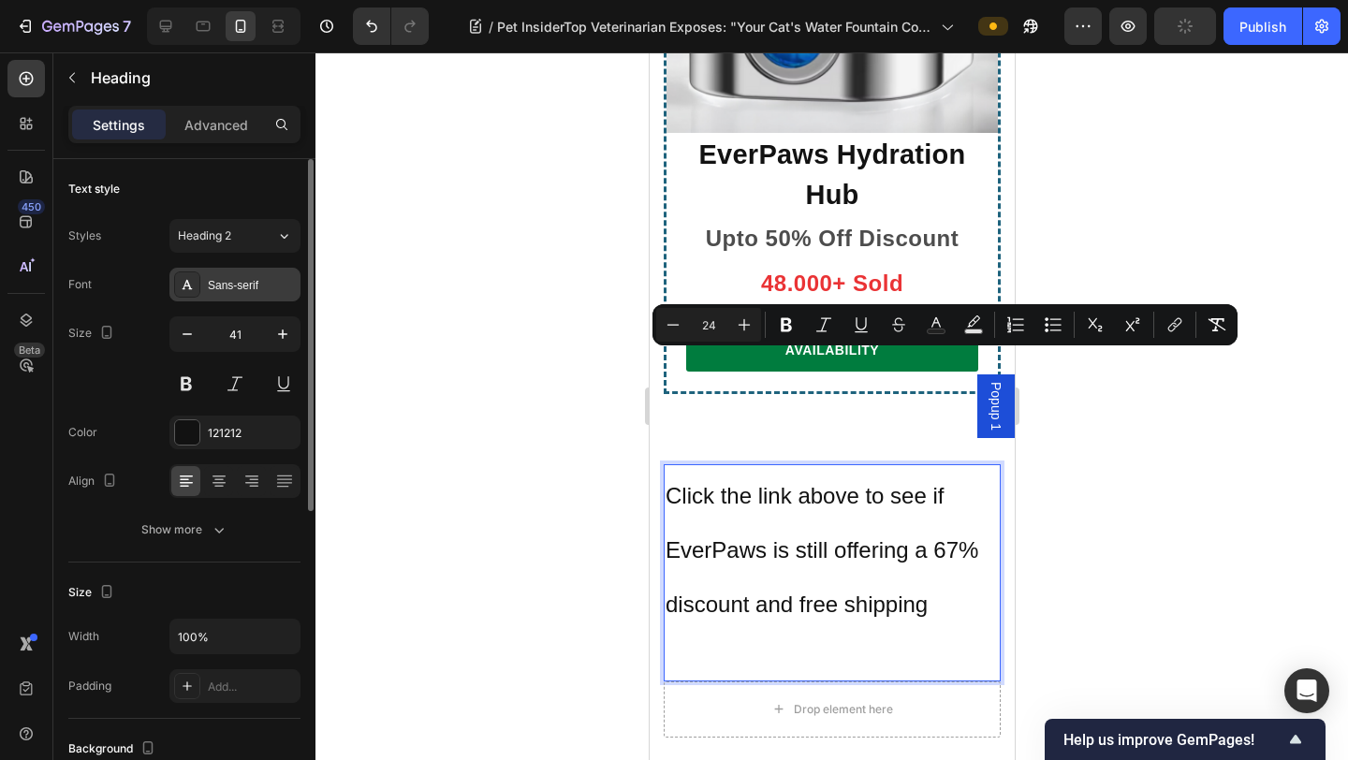
click at [253, 285] on div "Sans-serif" at bounding box center [252, 285] width 88 height 17
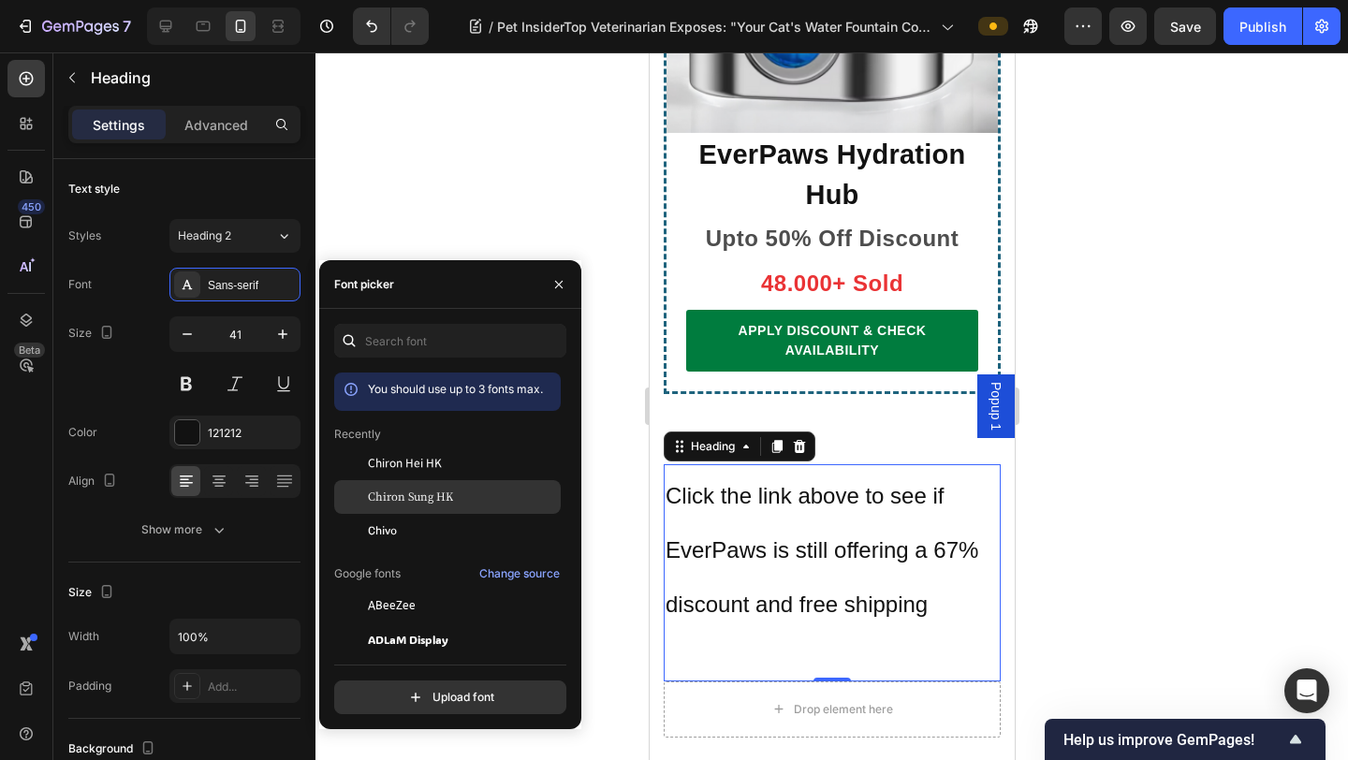
click at [406, 511] on div "Chiron Sung HK" at bounding box center [447, 497] width 226 height 34
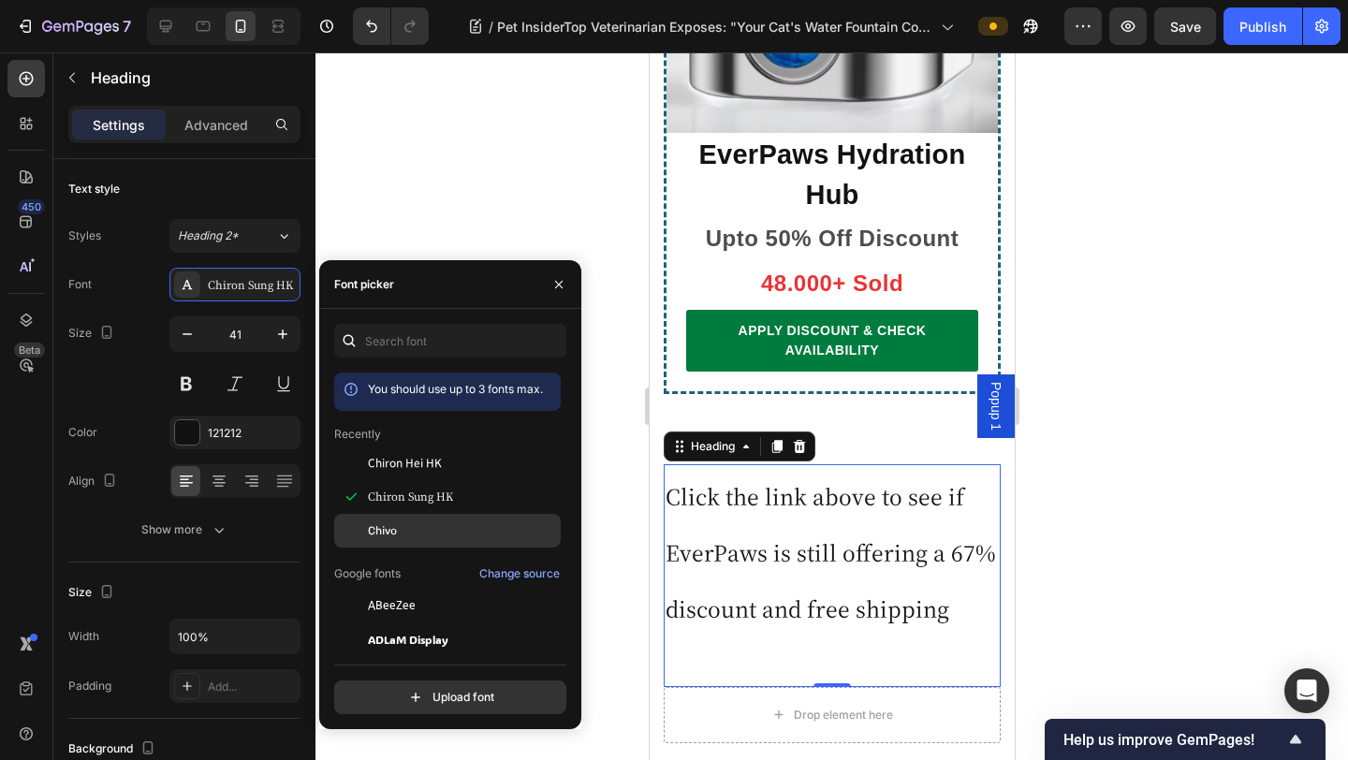
click at [407, 529] on div "Chivo" at bounding box center [462, 530] width 189 height 17
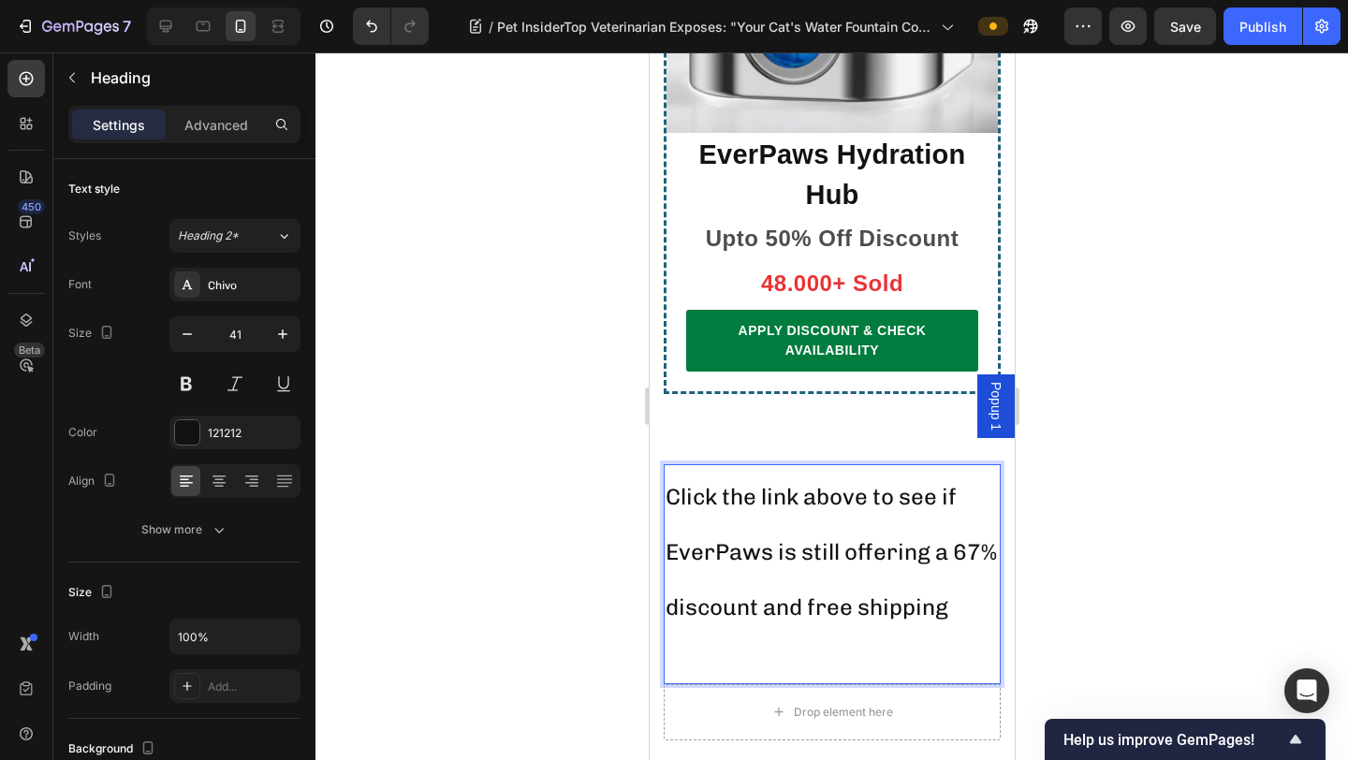
click at [721, 483] on span "Click the link above to see if EverPaws is still offering a 67% discount and fr…" at bounding box center [829, 552] width 331 height 139
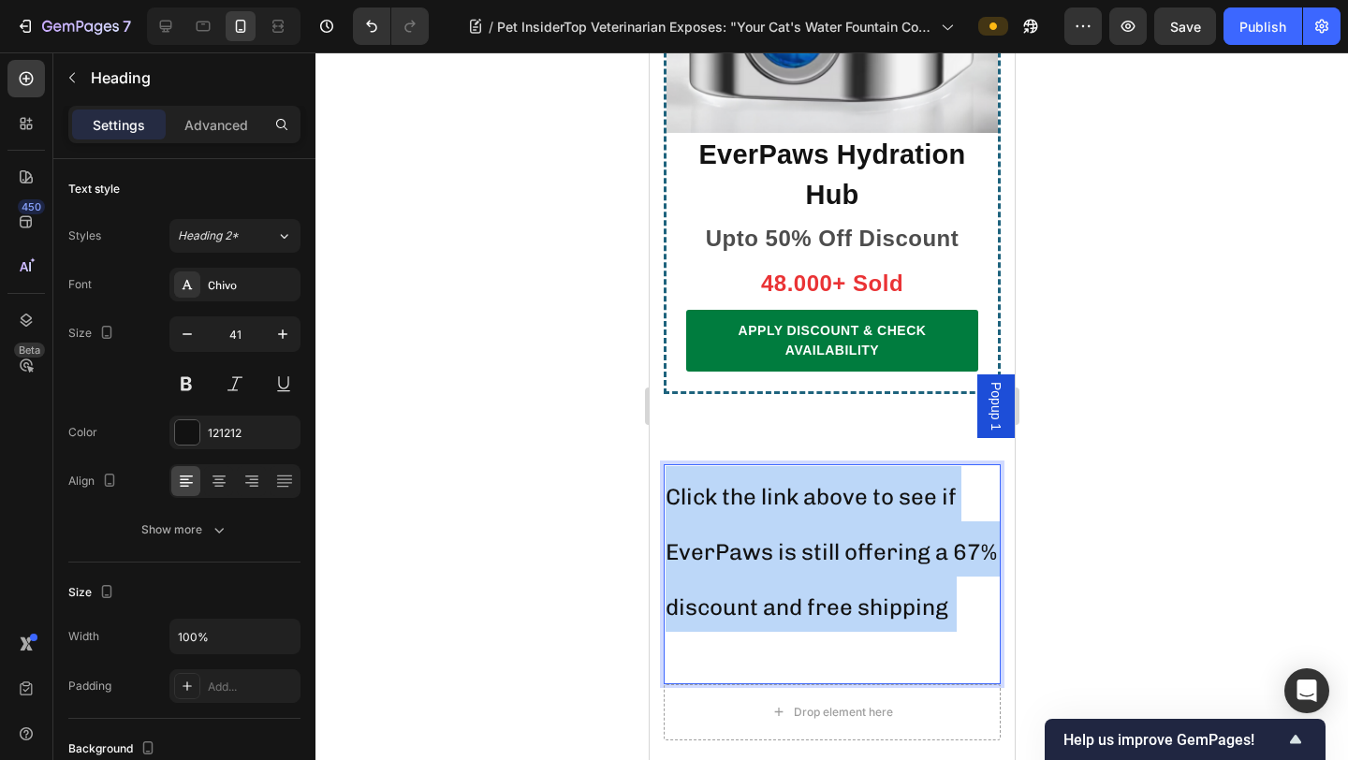
click at [721, 483] on span "Click the link above to see if EverPaws is still offering a 67% discount and fr…" at bounding box center [829, 552] width 331 height 139
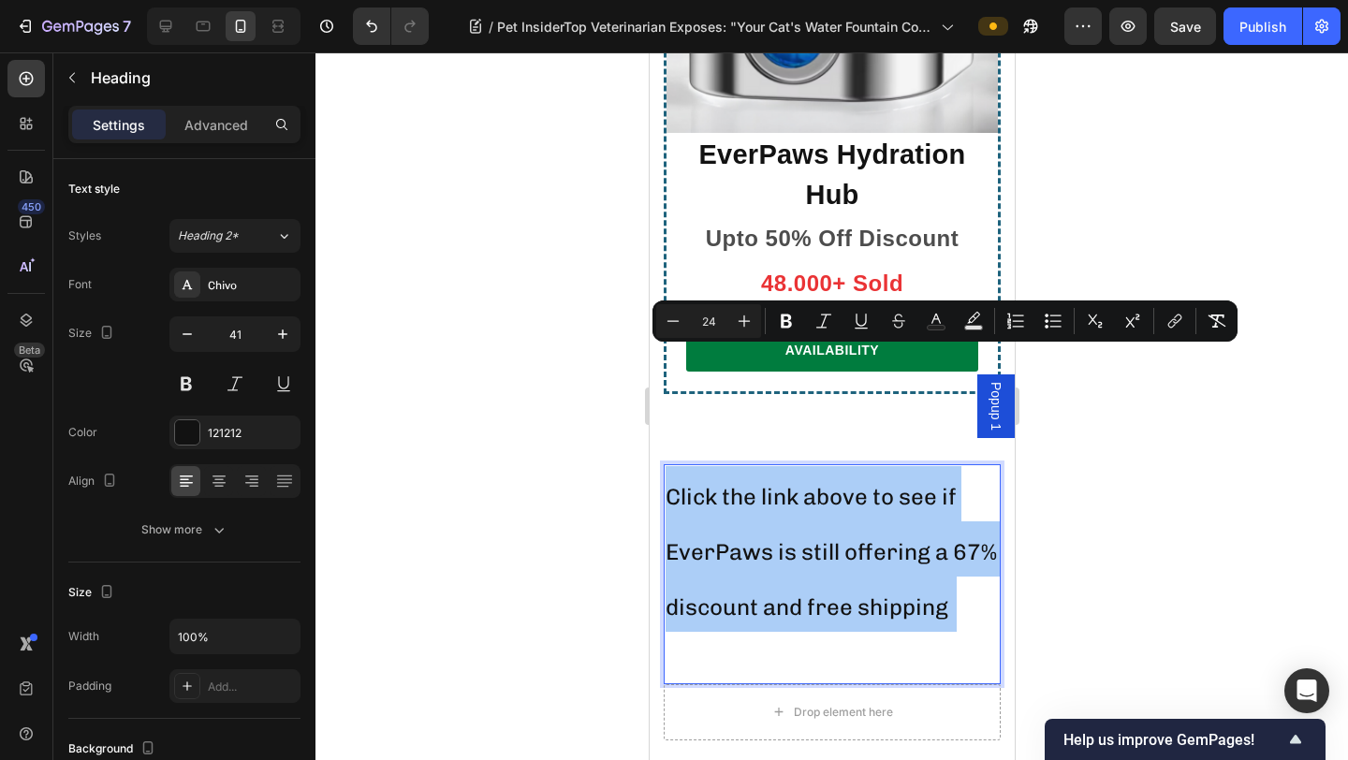
click at [716, 321] on input "24" at bounding box center [708, 321] width 37 height 22
type input "23"
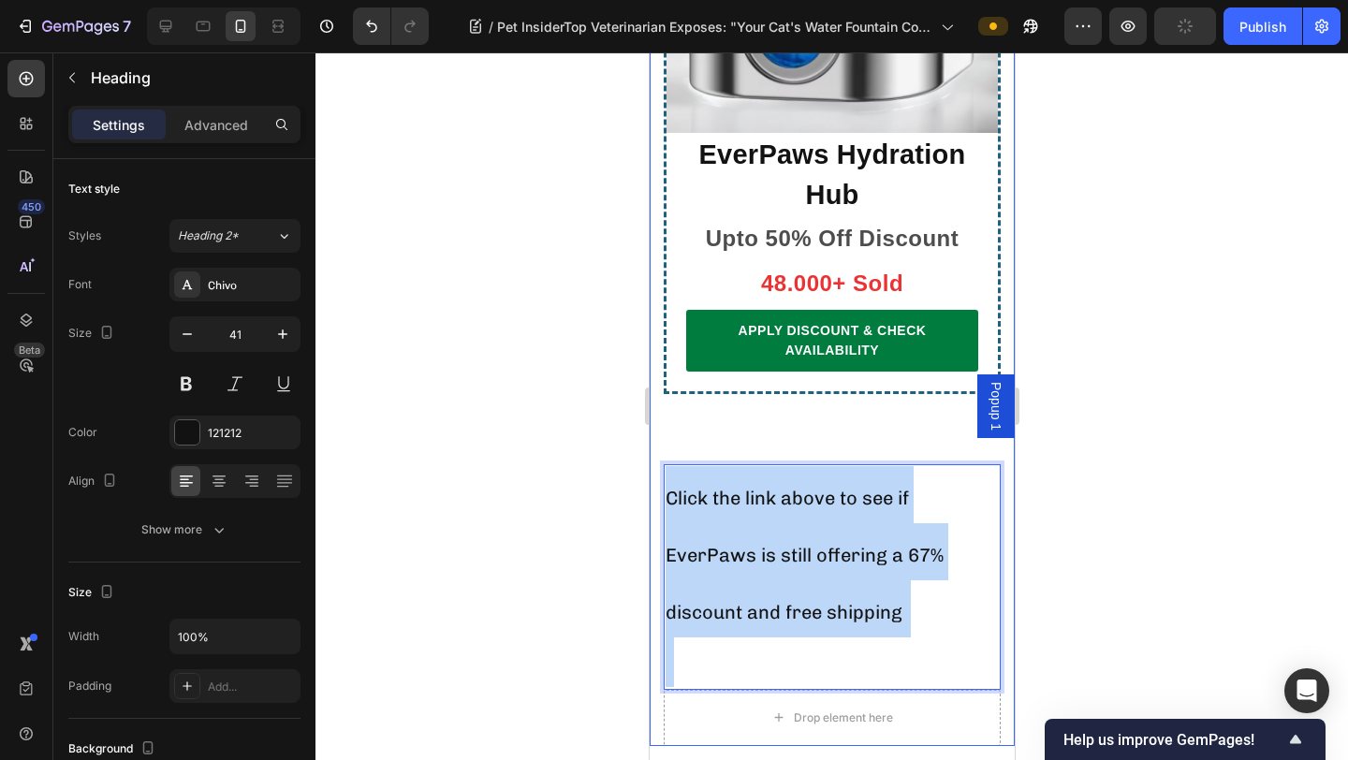
drag, startPoint x: 802, startPoint y: 537, endPoint x: 661, endPoint y: 333, distance: 248.2
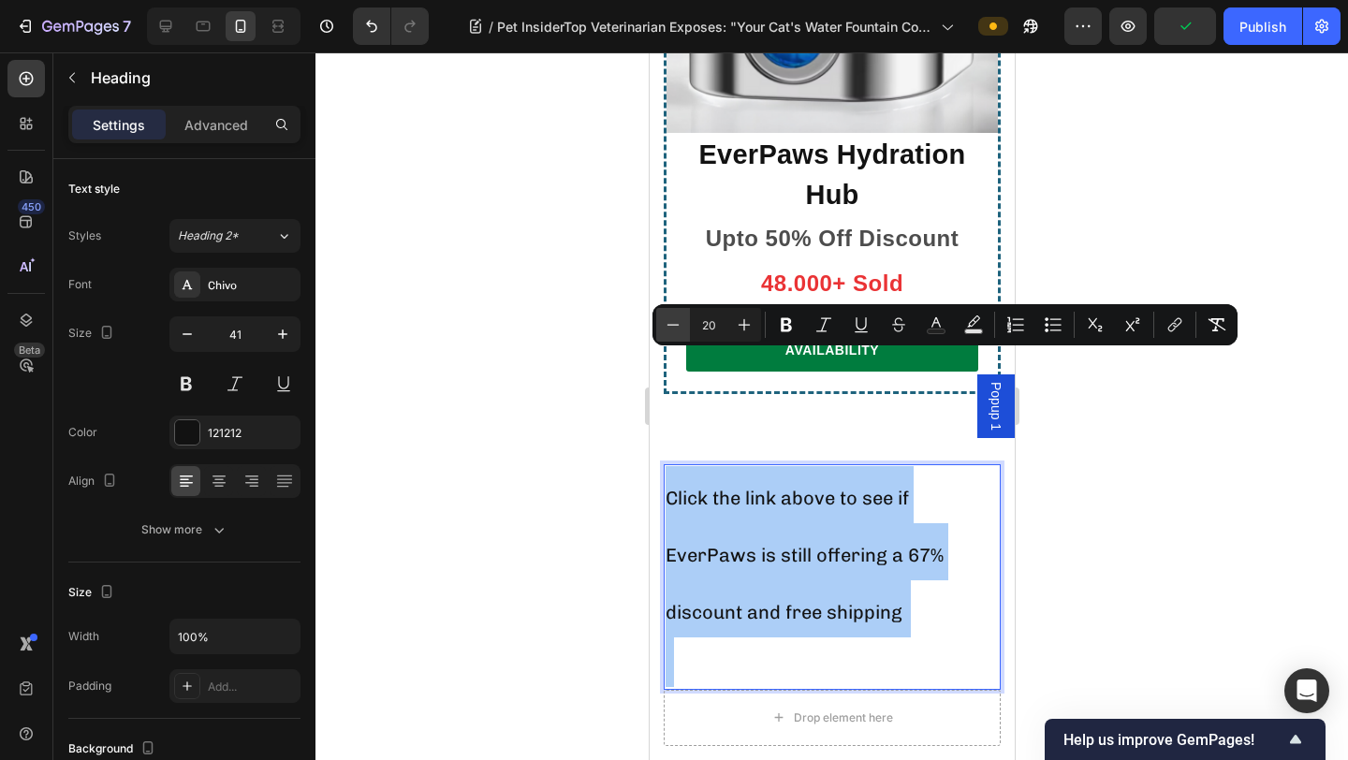
click at [667, 321] on icon "Editor contextual toolbar" at bounding box center [672, 324] width 19 height 19
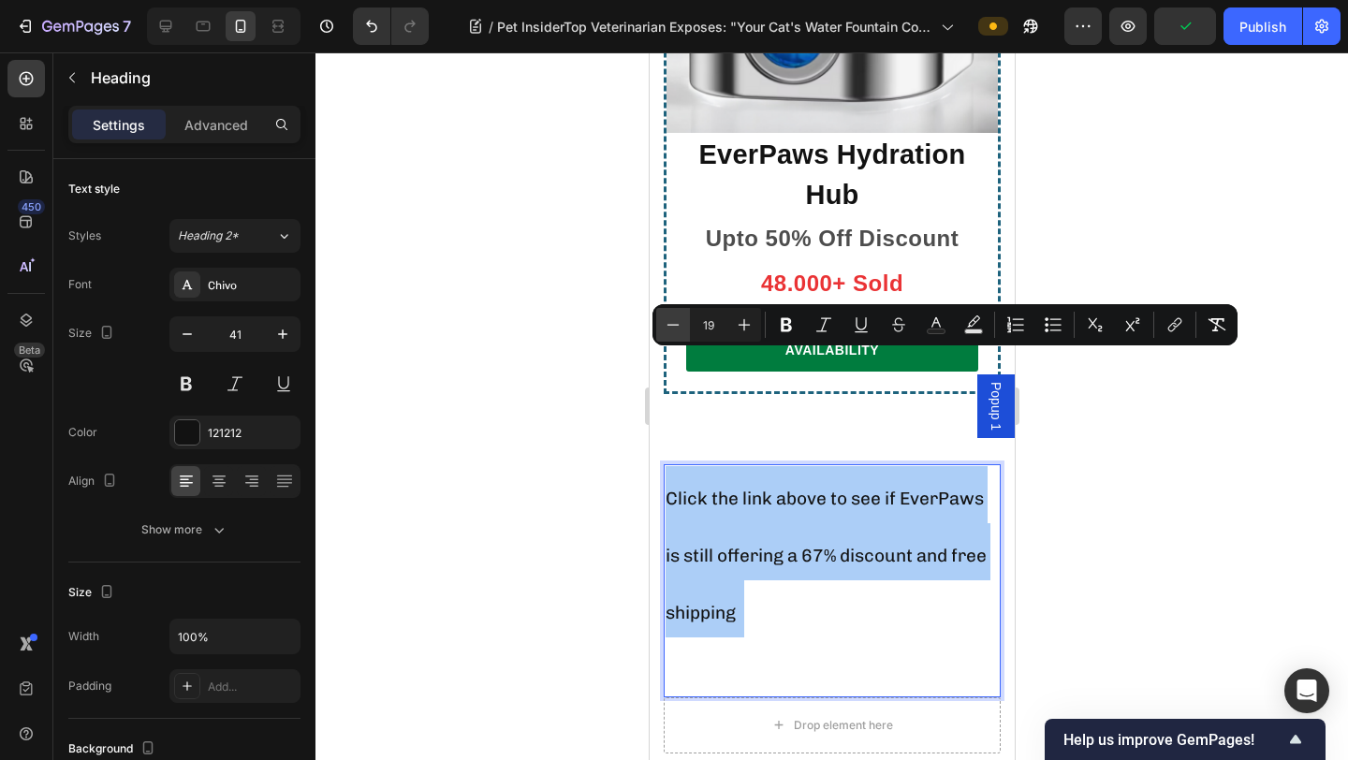
click at [666, 321] on icon "Editor contextual toolbar" at bounding box center [672, 324] width 19 height 19
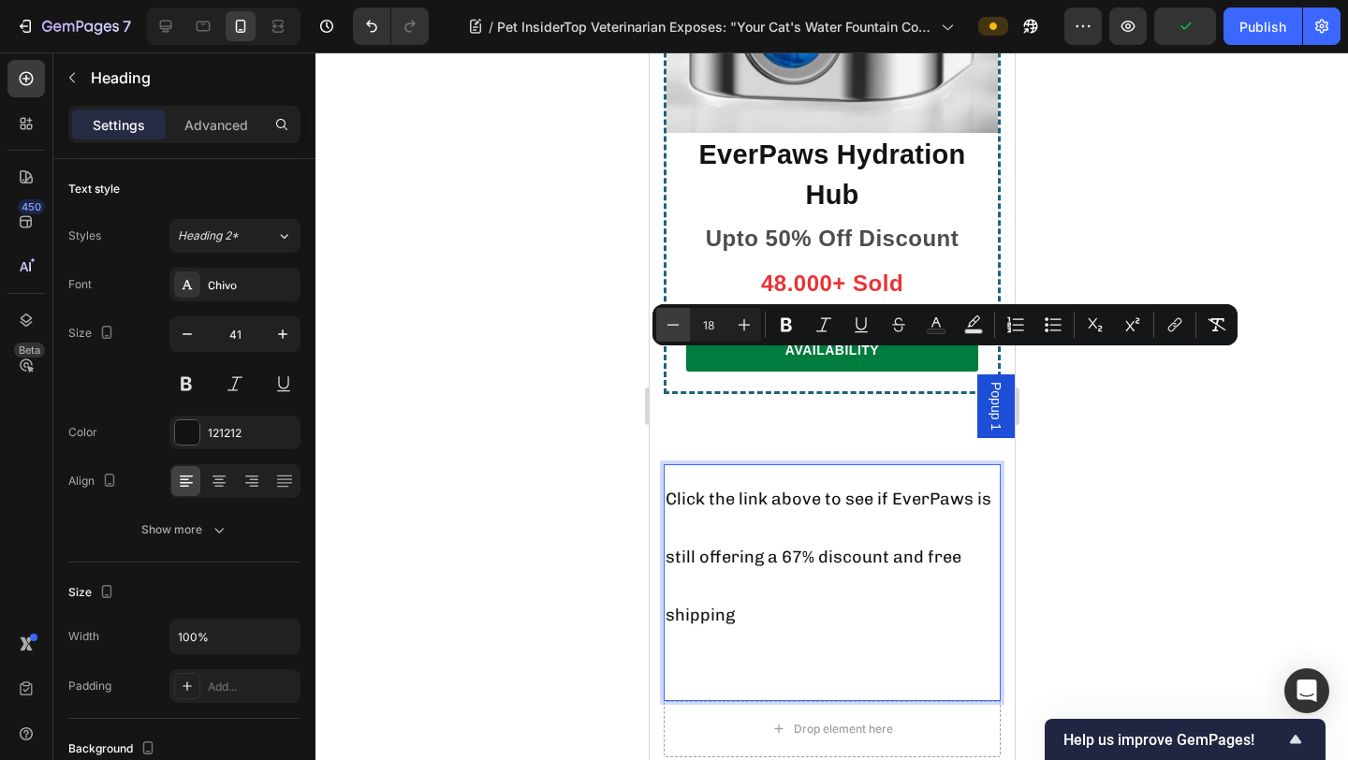
click at [666, 321] on icon "Editor contextual toolbar" at bounding box center [672, 324] width 19 height 19
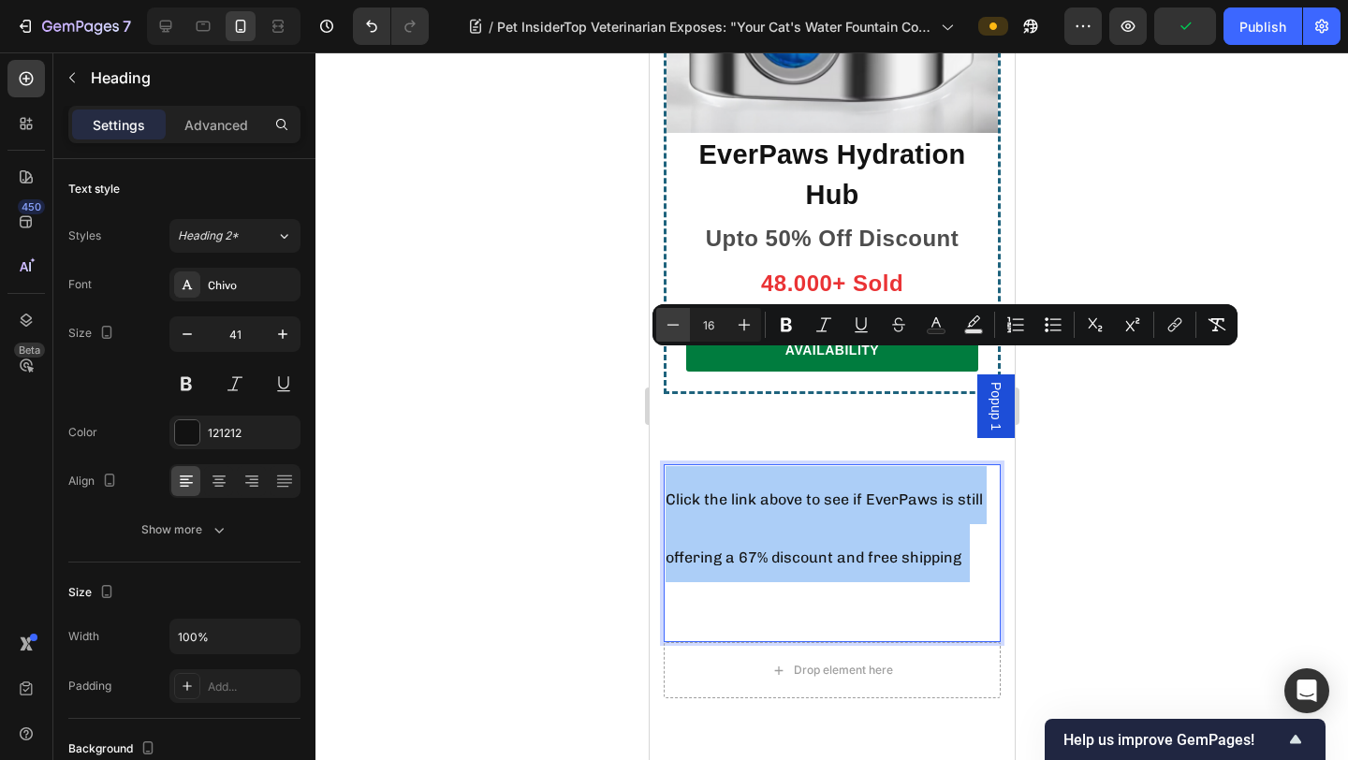
click at [666, 321] on icon "Editor contextual toolbar" at bounding box center [672, 324] width 19 height 19
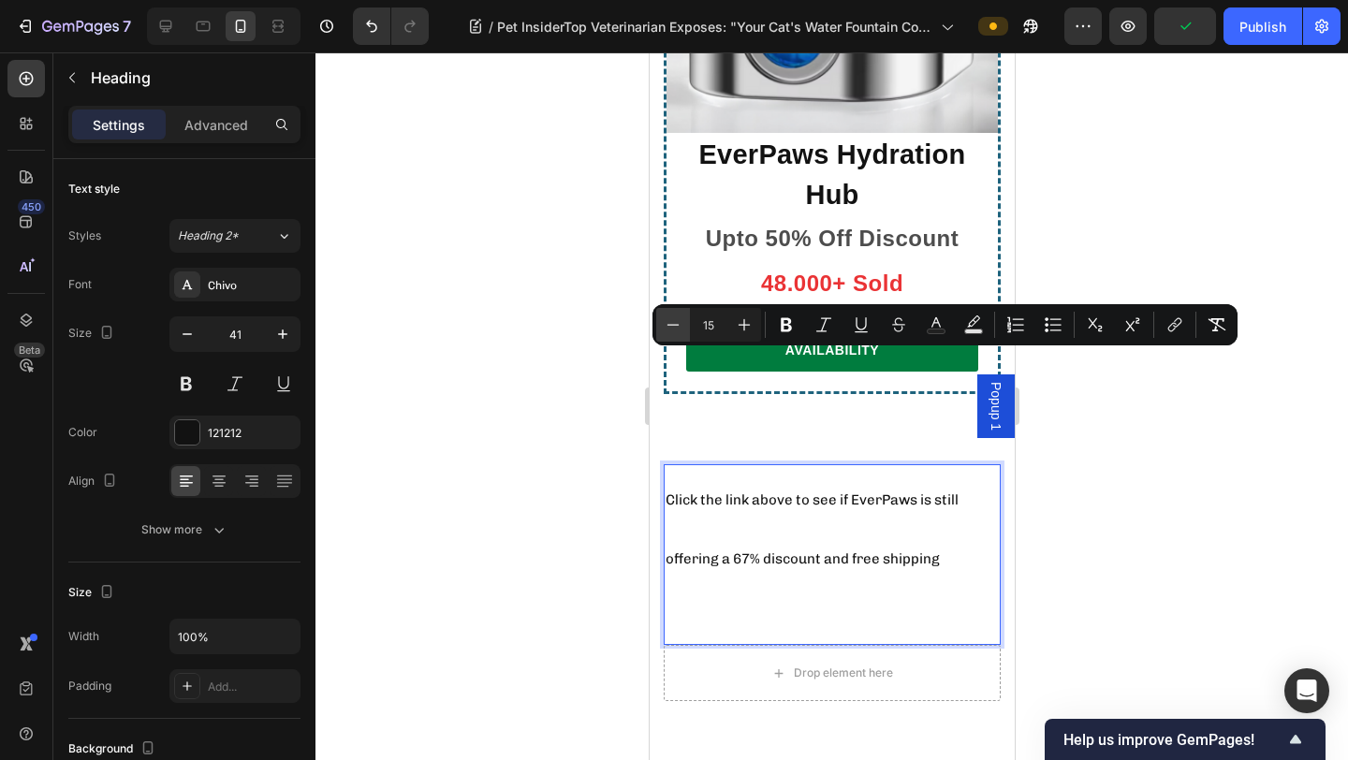
click at [666, 321] on icon "Editor contextual toolbar" at bounding box center [672, 324] width 19 height 19
type input "12"
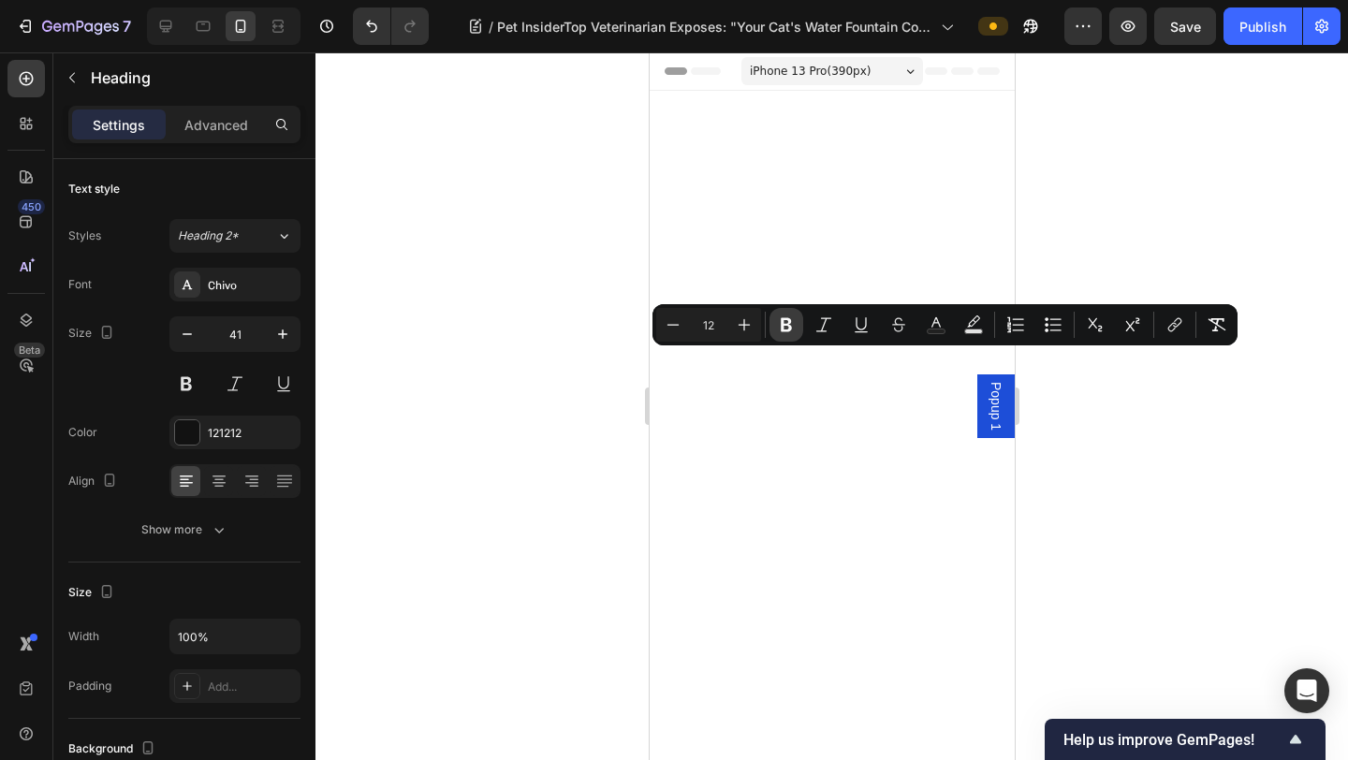
scroll to position [14120, 0]
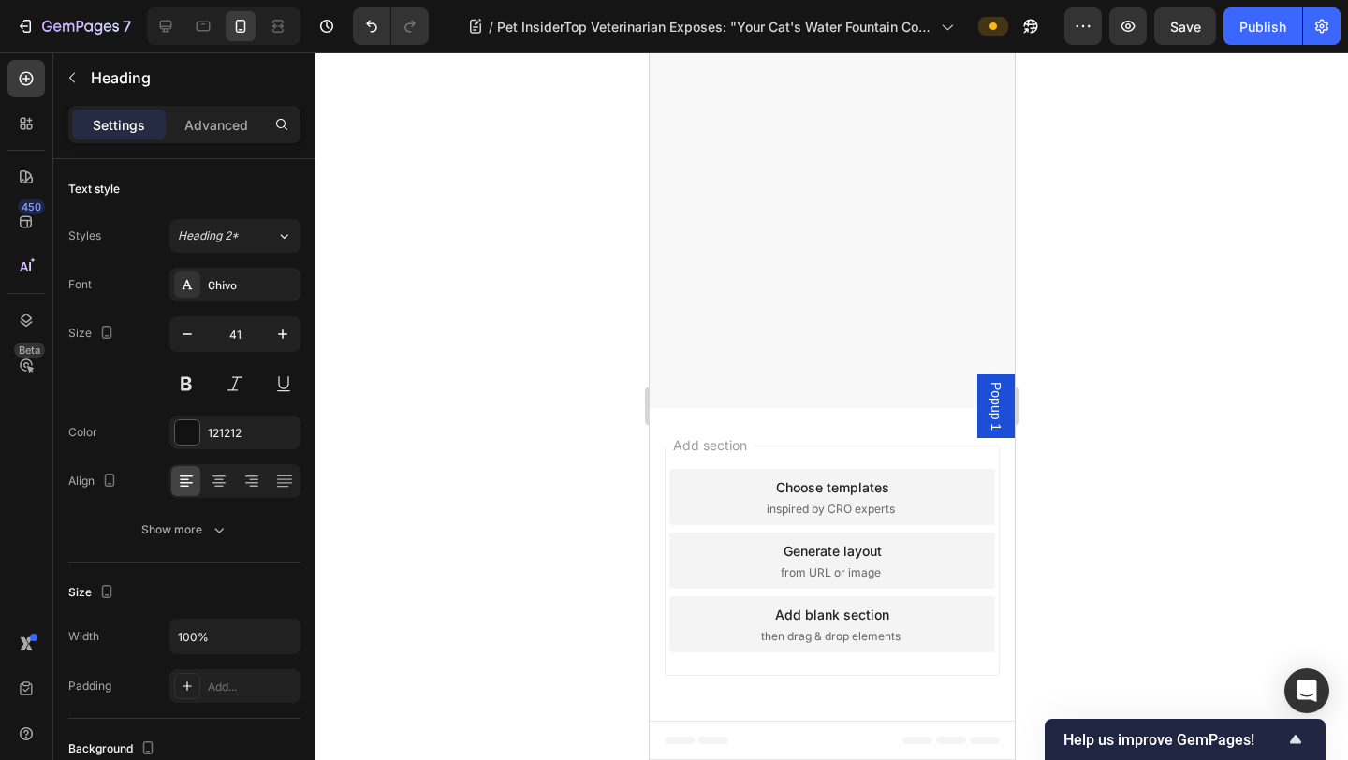
click at [272, 231] on div "Heading 2*" at bounding box center [227, 235] width 98 height 17
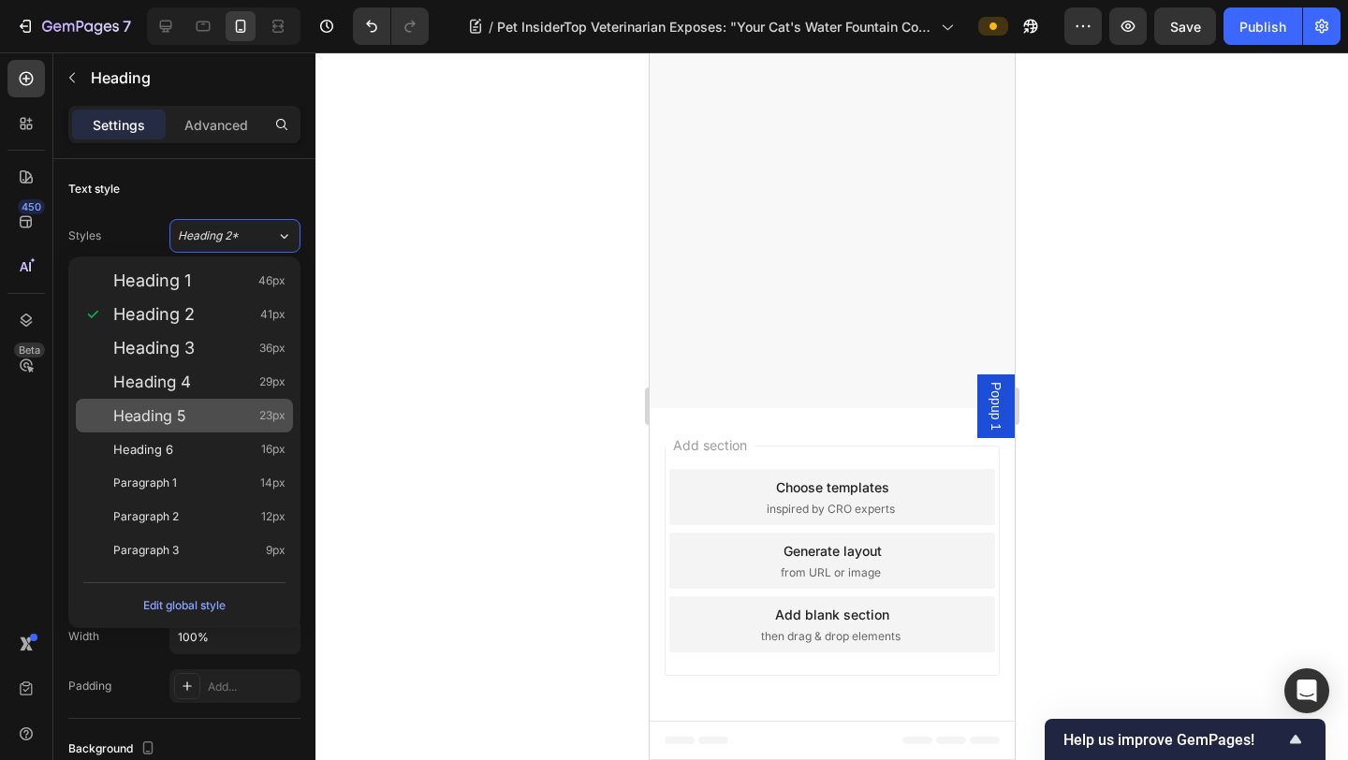
click at [221, 420] on div "Heading 5 23px" at bounding box center [199, 415] width 172 height 19
type input "23"
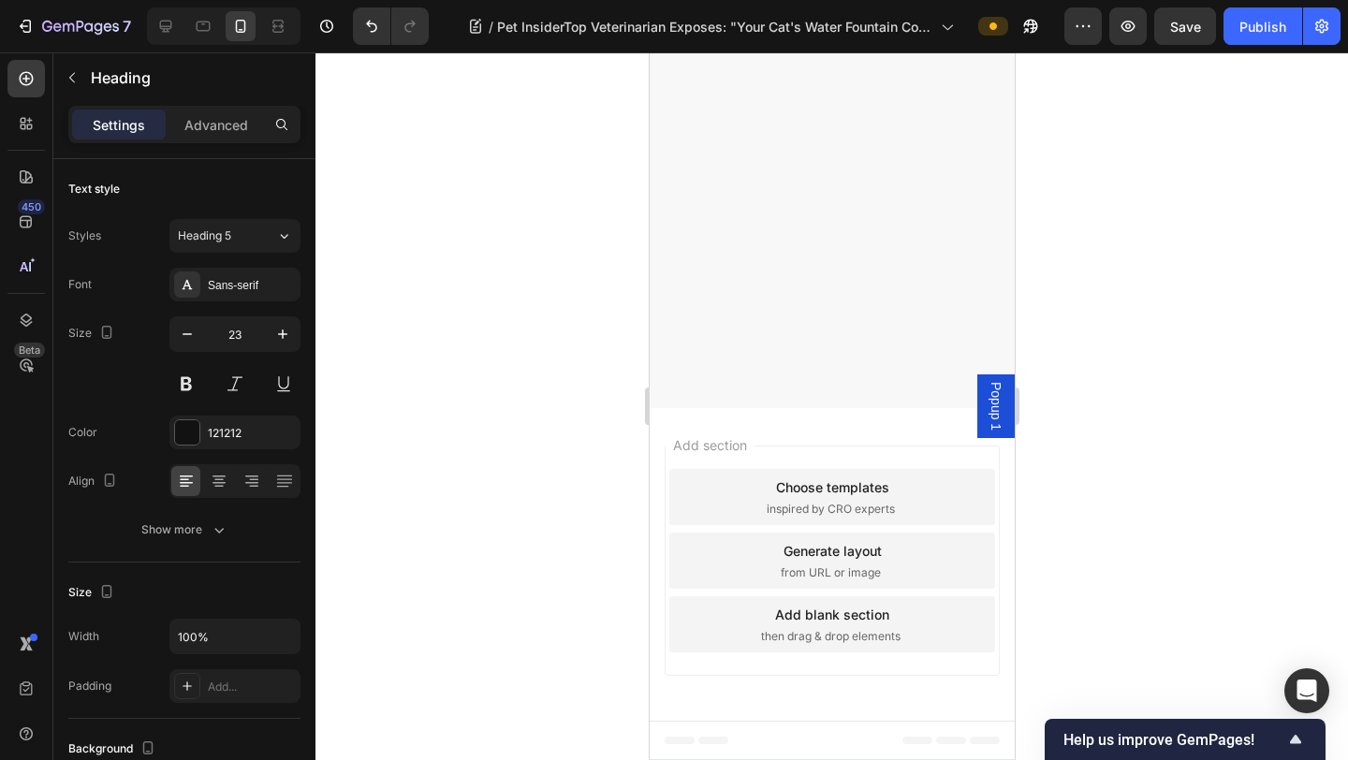
drag, startPoint x: 749, startPoint y: 404, endPoint x: 686, endPoint y: 353, distance: 81.1
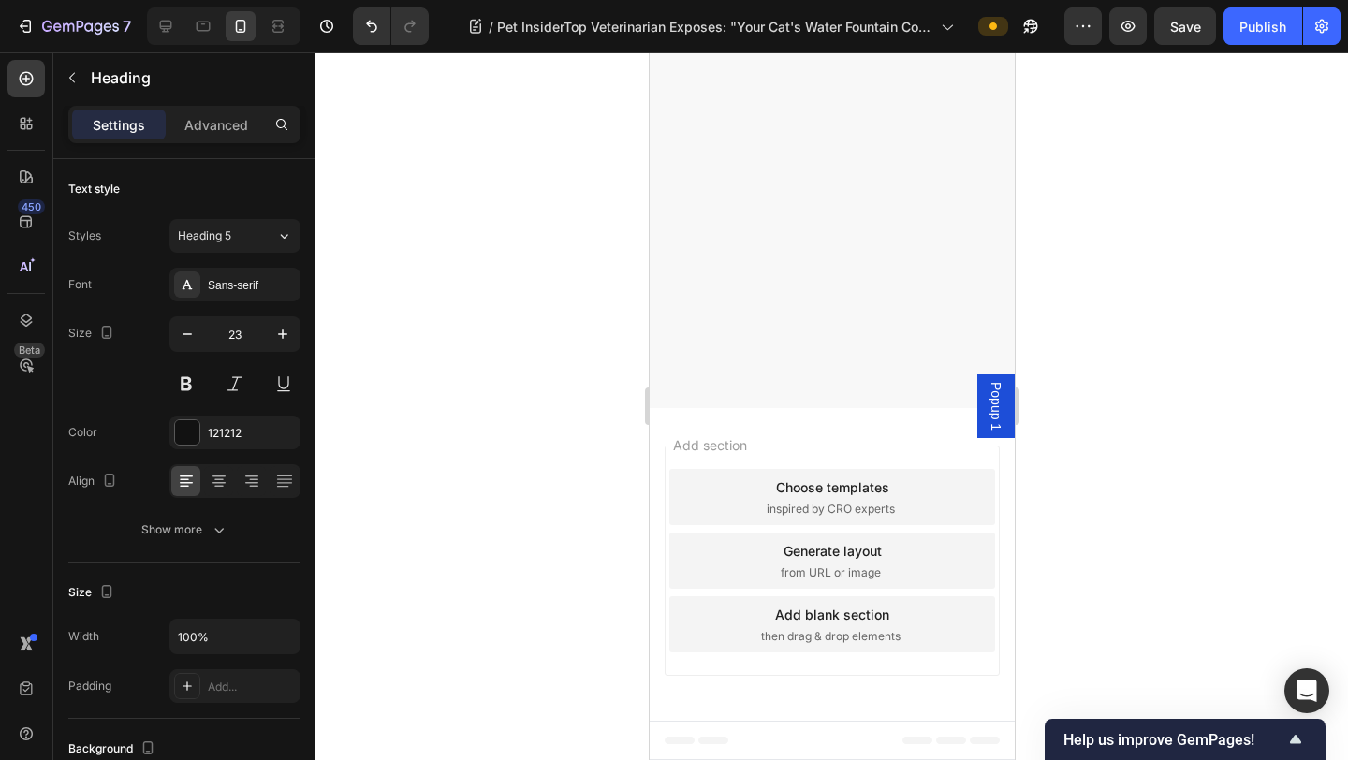
drag, startPoint x: 692, startPoint y: 408, endPoint x: 660, endPoint y: 344, distance: 71.1
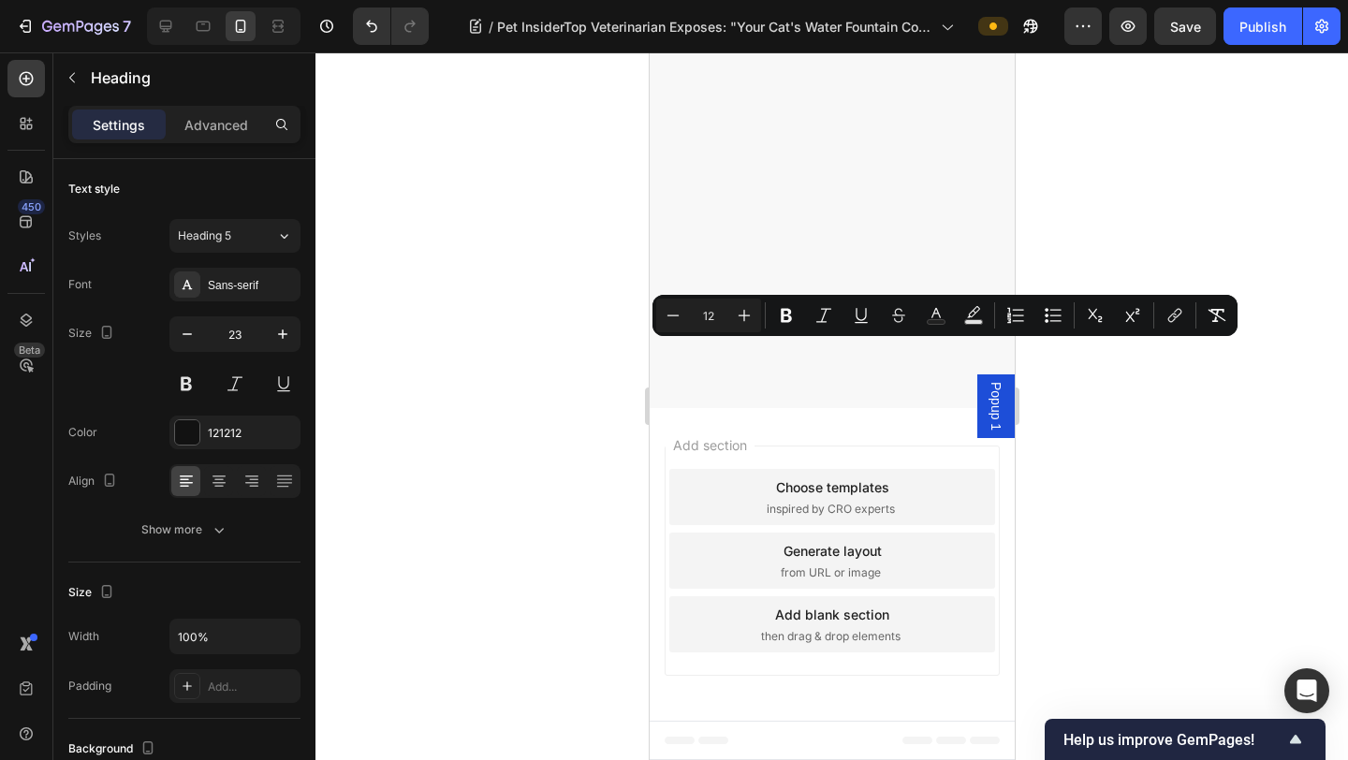
click at [719, 314] on input "12" at bounding box center [708, 315] width 37 height 22
click at [718, 314] on input "12" at bounding box center [708, 315] width 37 height 22
type input "24"
click at [577, 410] on div at bounding box center [831, 405] width 1032 height 707
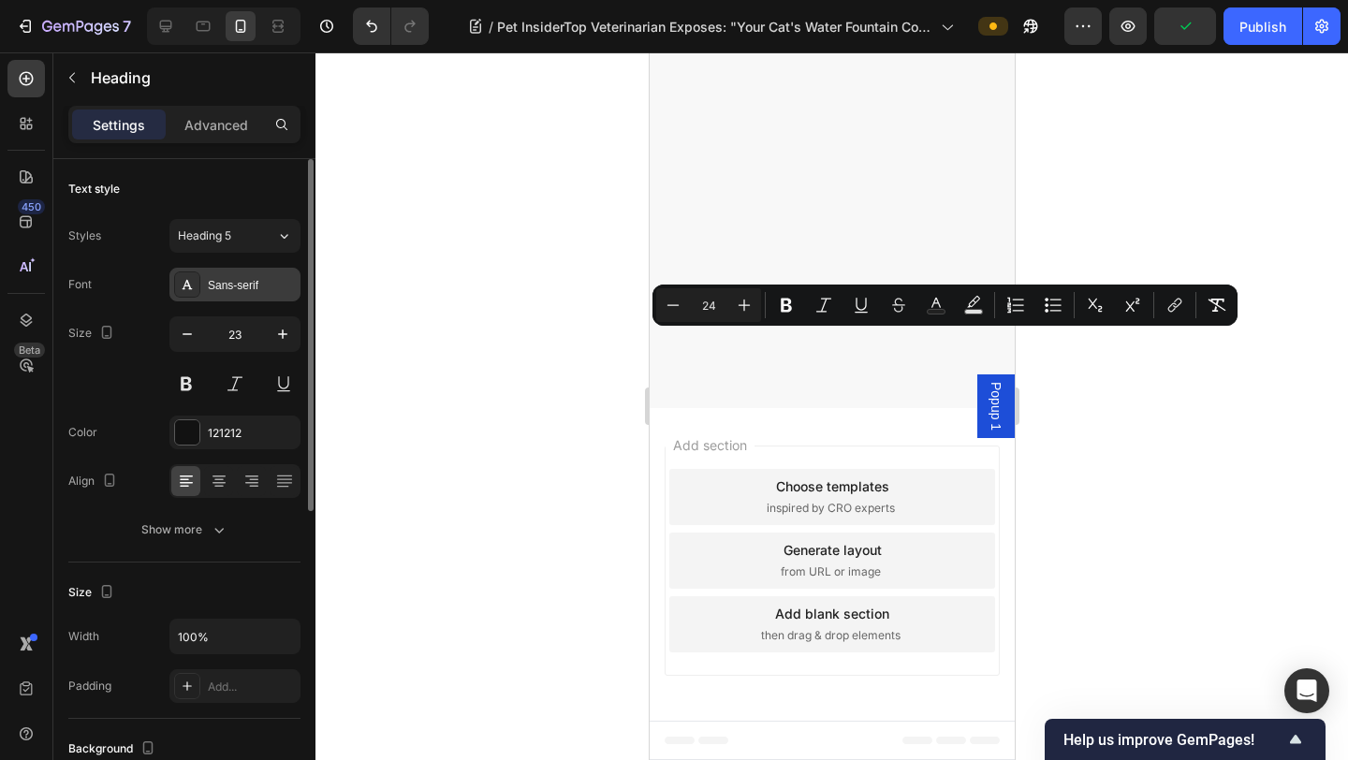
click at [253, 284] on div "Sans-serif" at bounding box center [252, 285] width 88 height 17
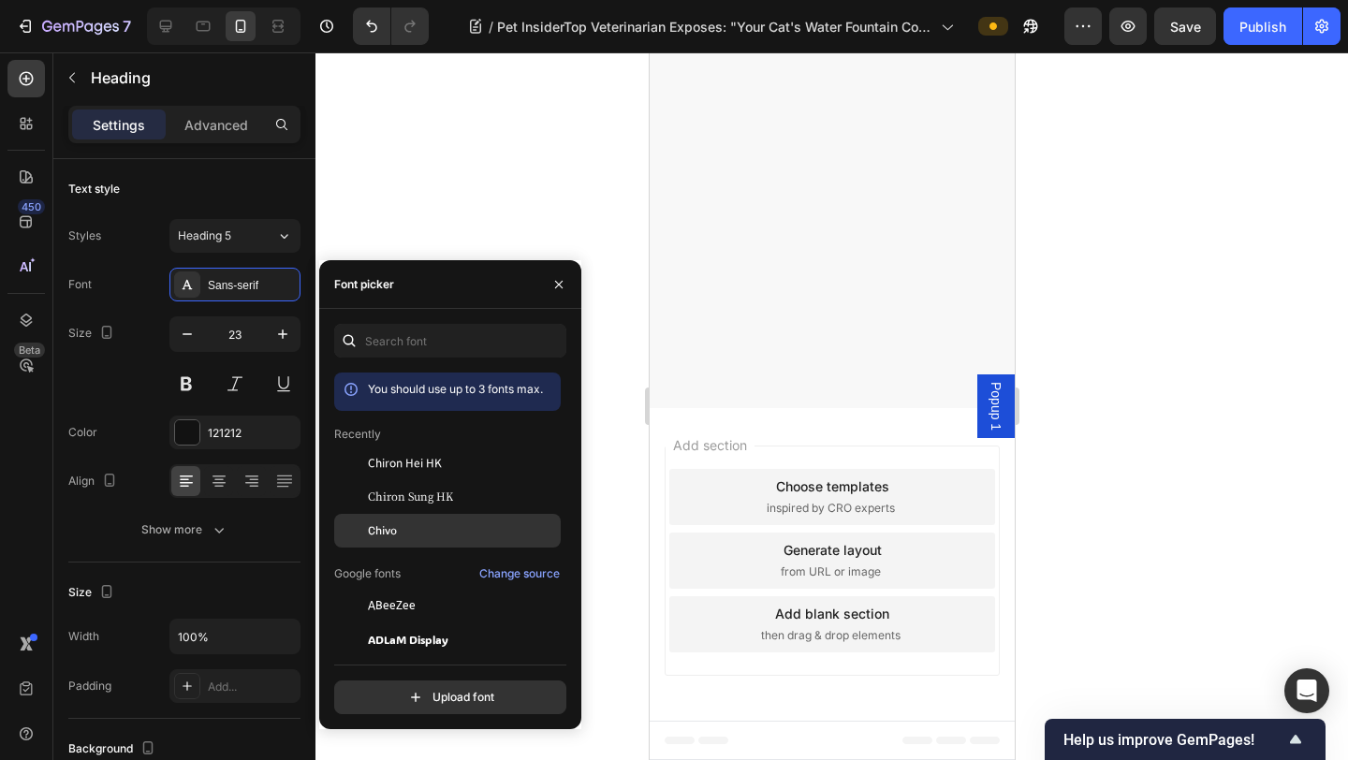
click at [485, 538] on div "Chivo" at bounding box center [462, 530] width 189 height 17
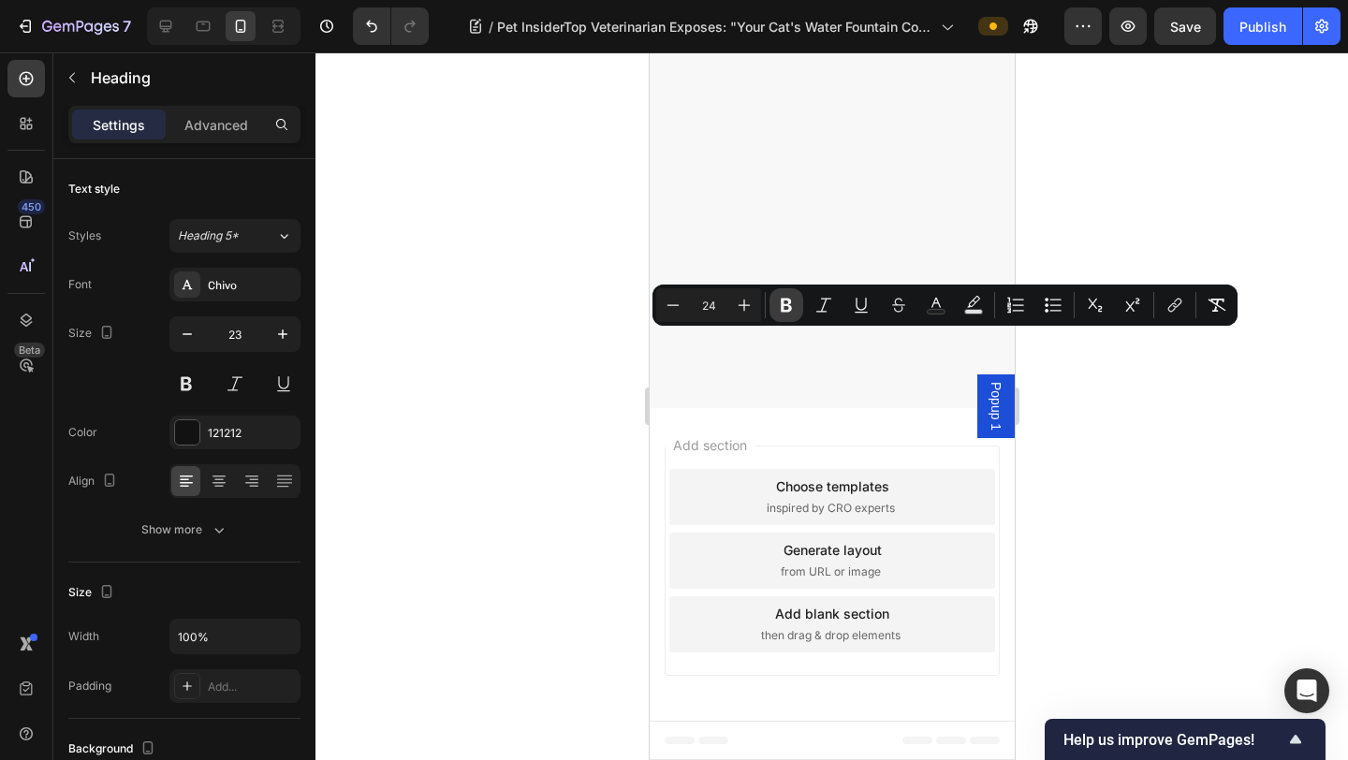
click at [783, 303] on icon "Editor contextual toolbar" at bounding box center [786, 305] width 19 height 19
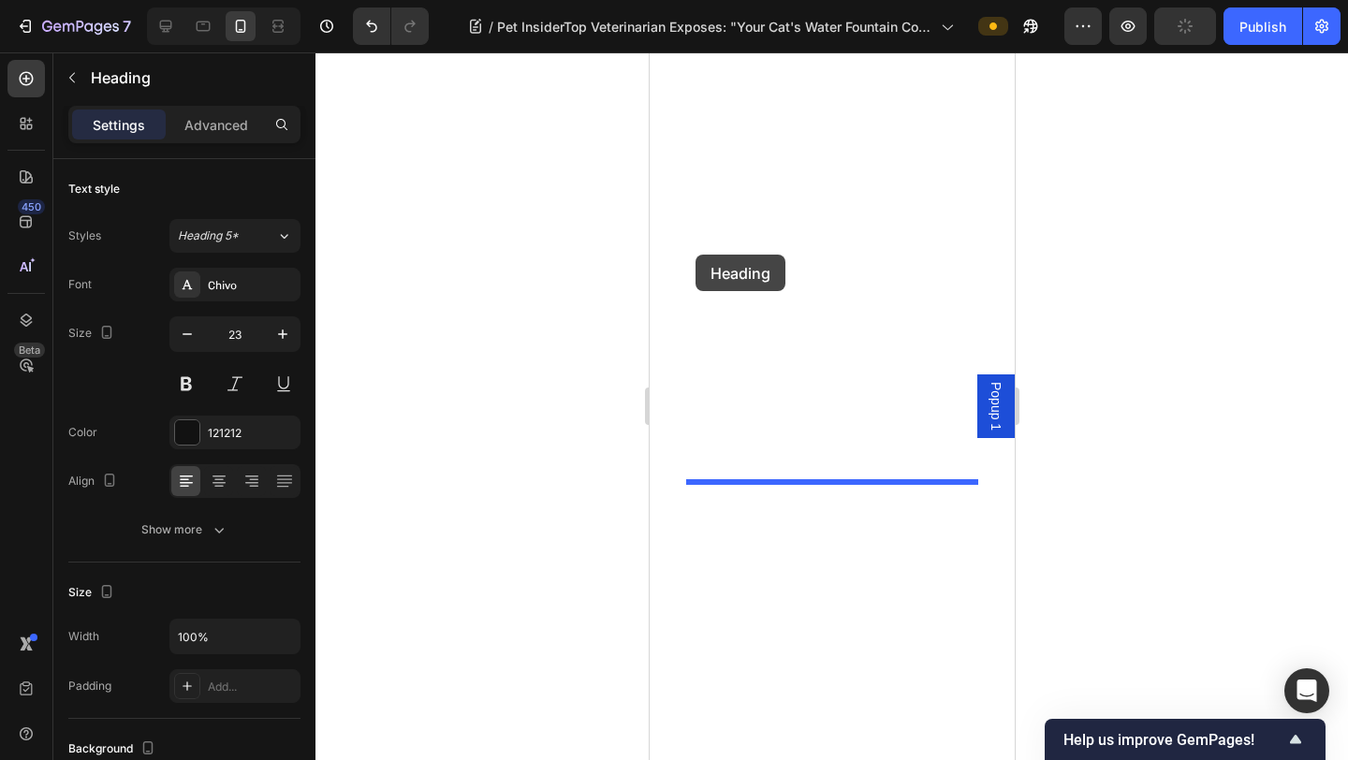
drag, startPoint x: 681, startPoint y: 320, endPoint x: 694, endPoint y: 255, distance: 66.8
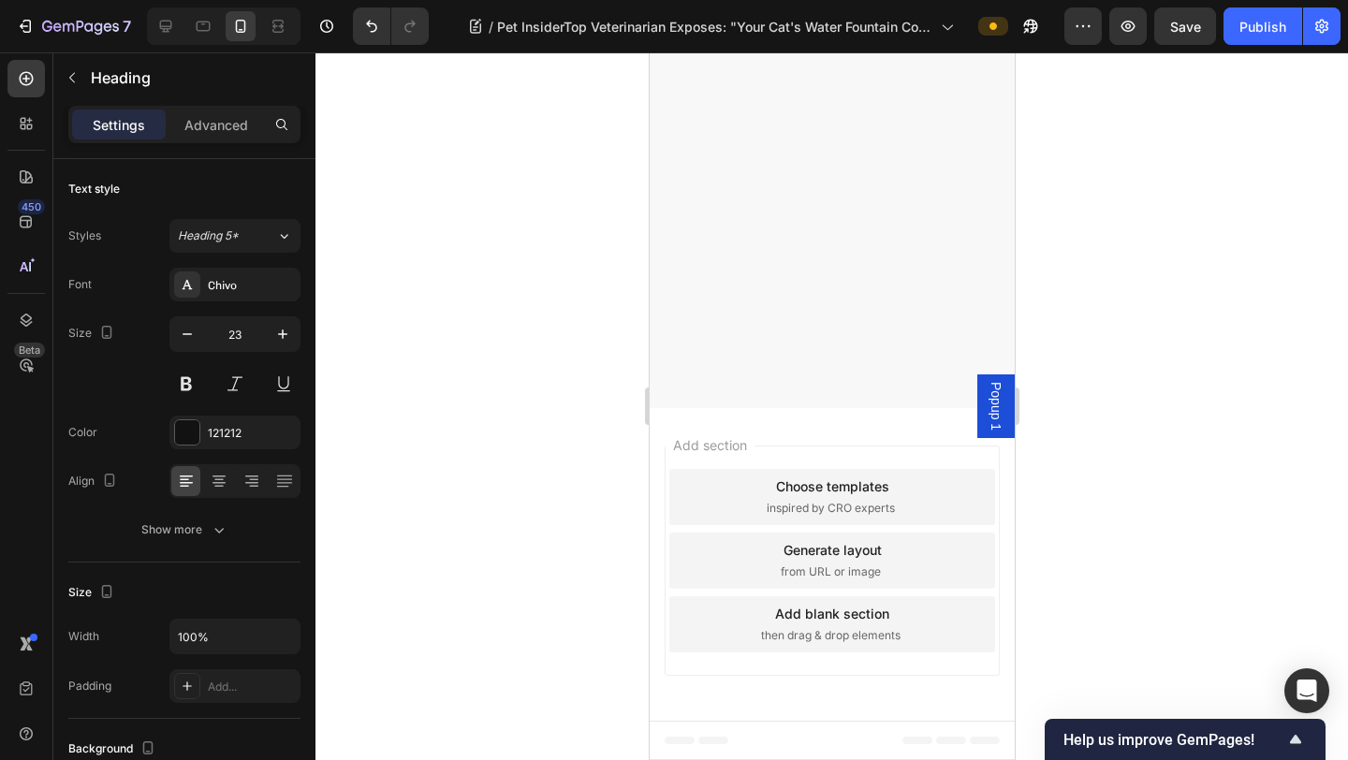
click at [1218, 330] on div at bounding box center [831, 405] width 1032 height 707
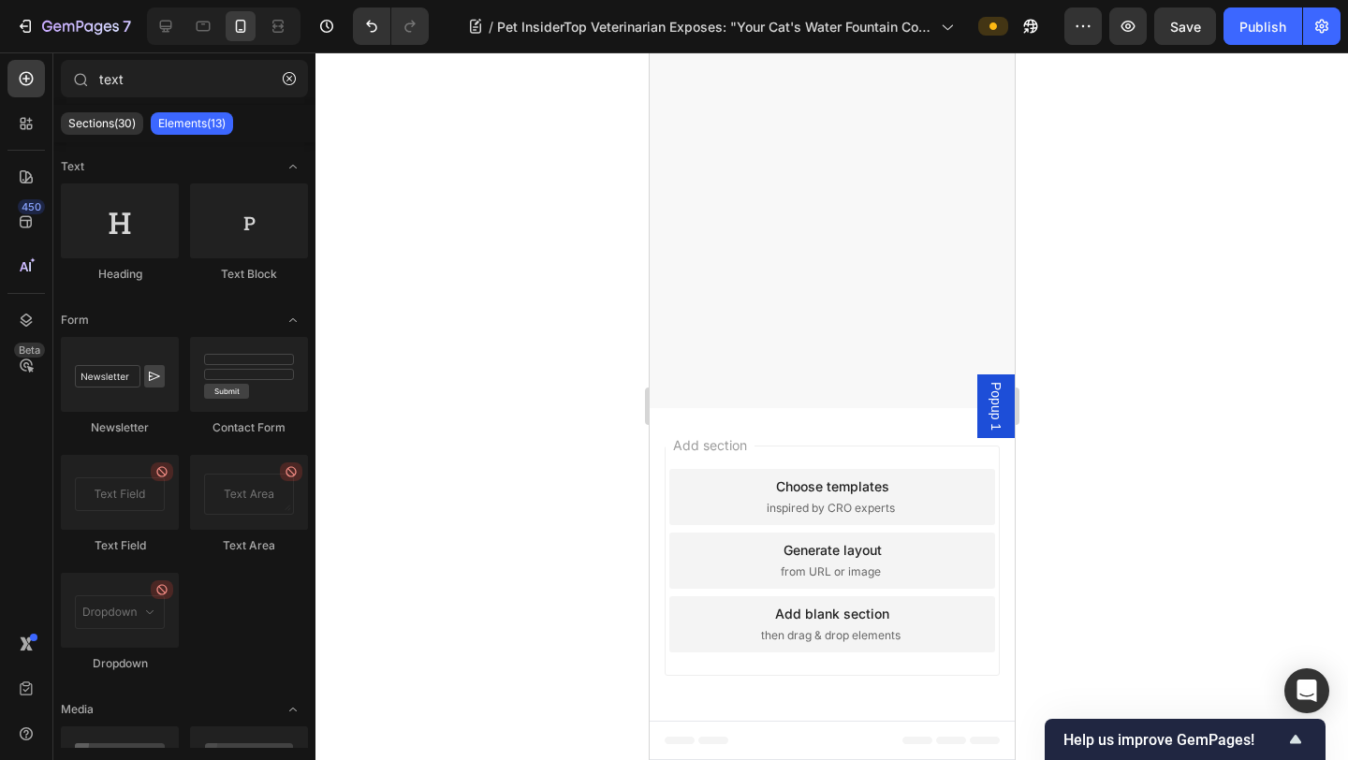
scroll to position [13833, 0]
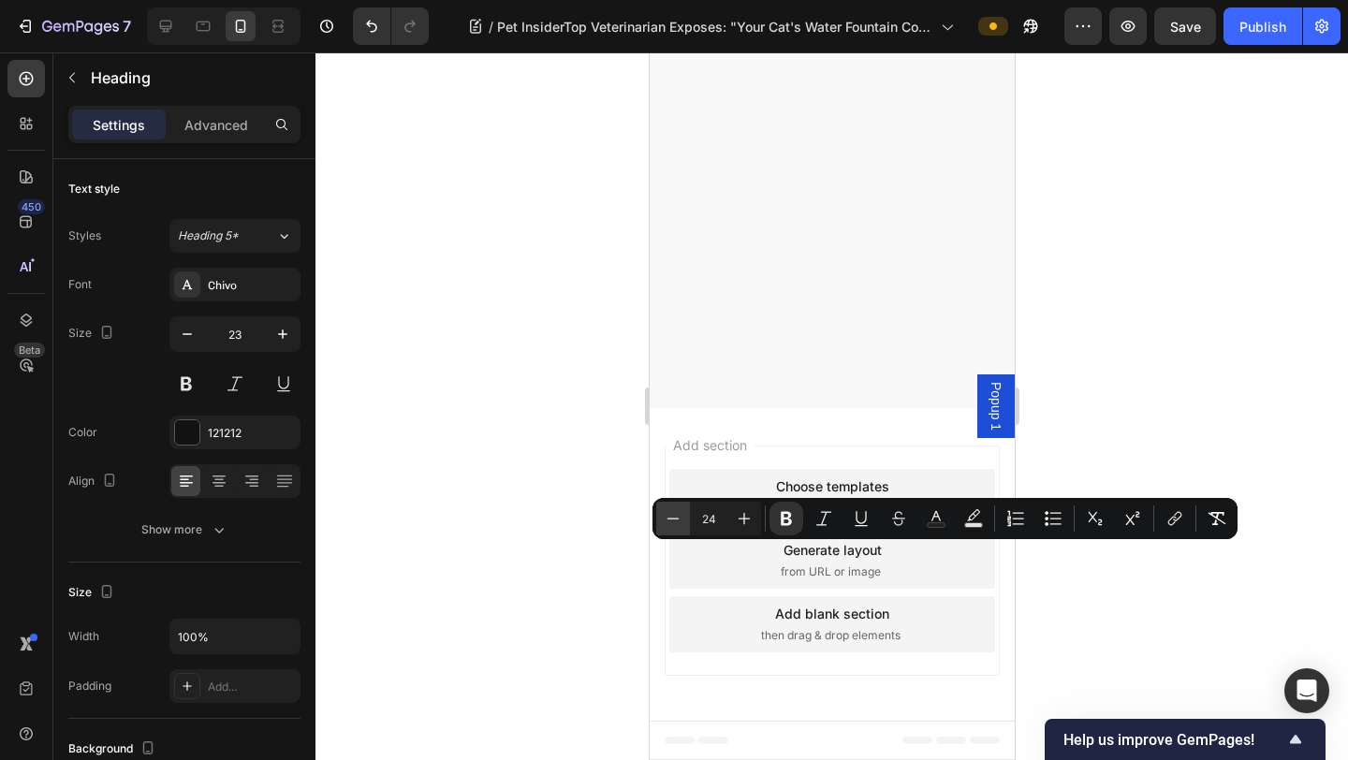
click at [684, 521] on button "Minus" at bounding box center [673, 519] width 34 height 34
type input "22"
click at [222, 475] on icon at bounding box center [218, 476] width 13 height 2
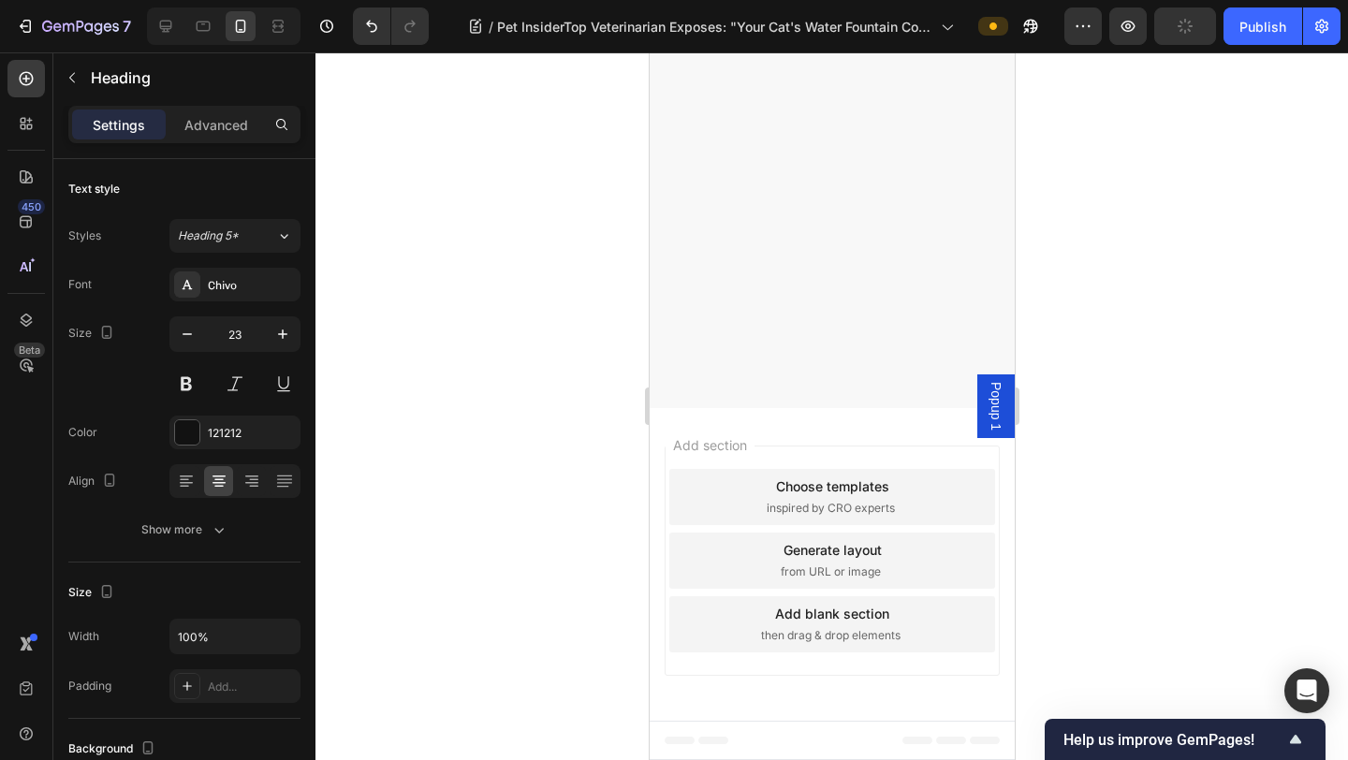
click at [418, 427] on div at bounding box center [831, 405] width 1032 height 707
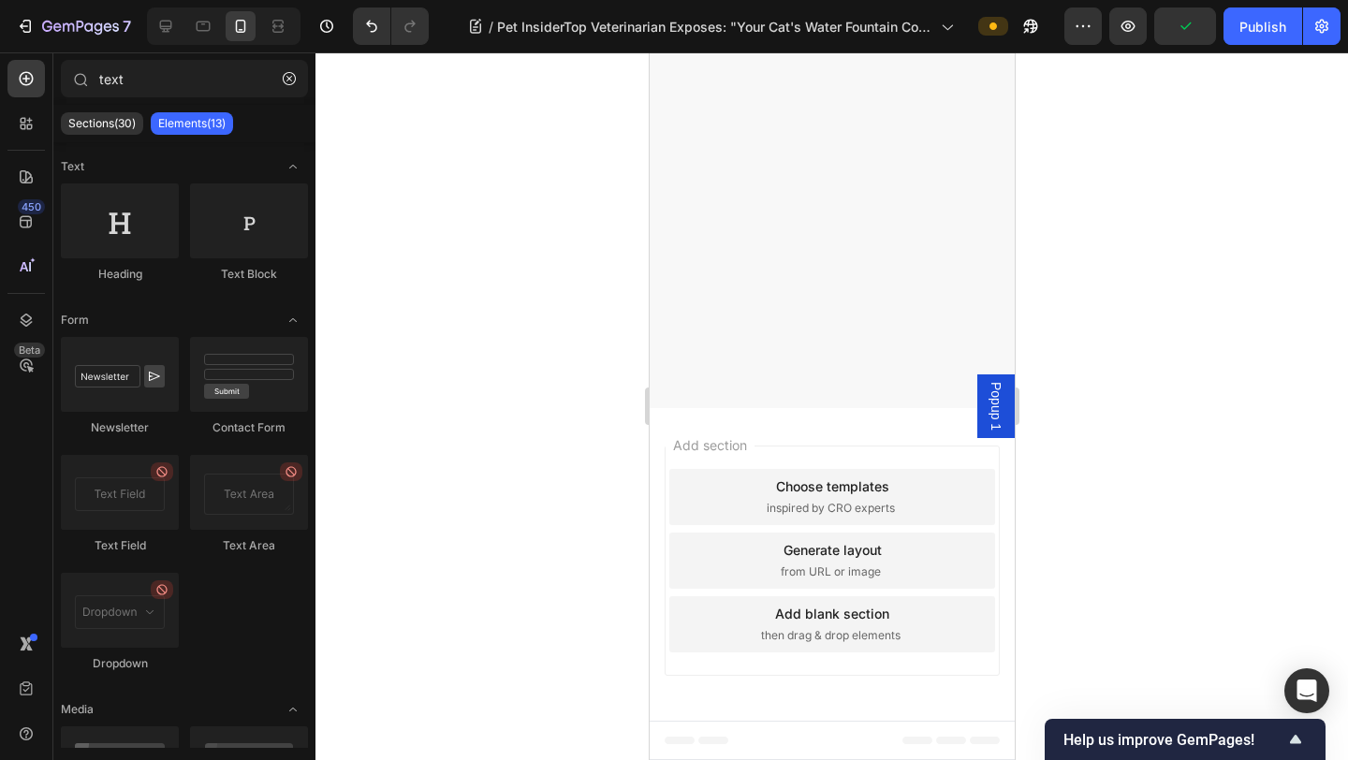
scroll to position [14002, 0]
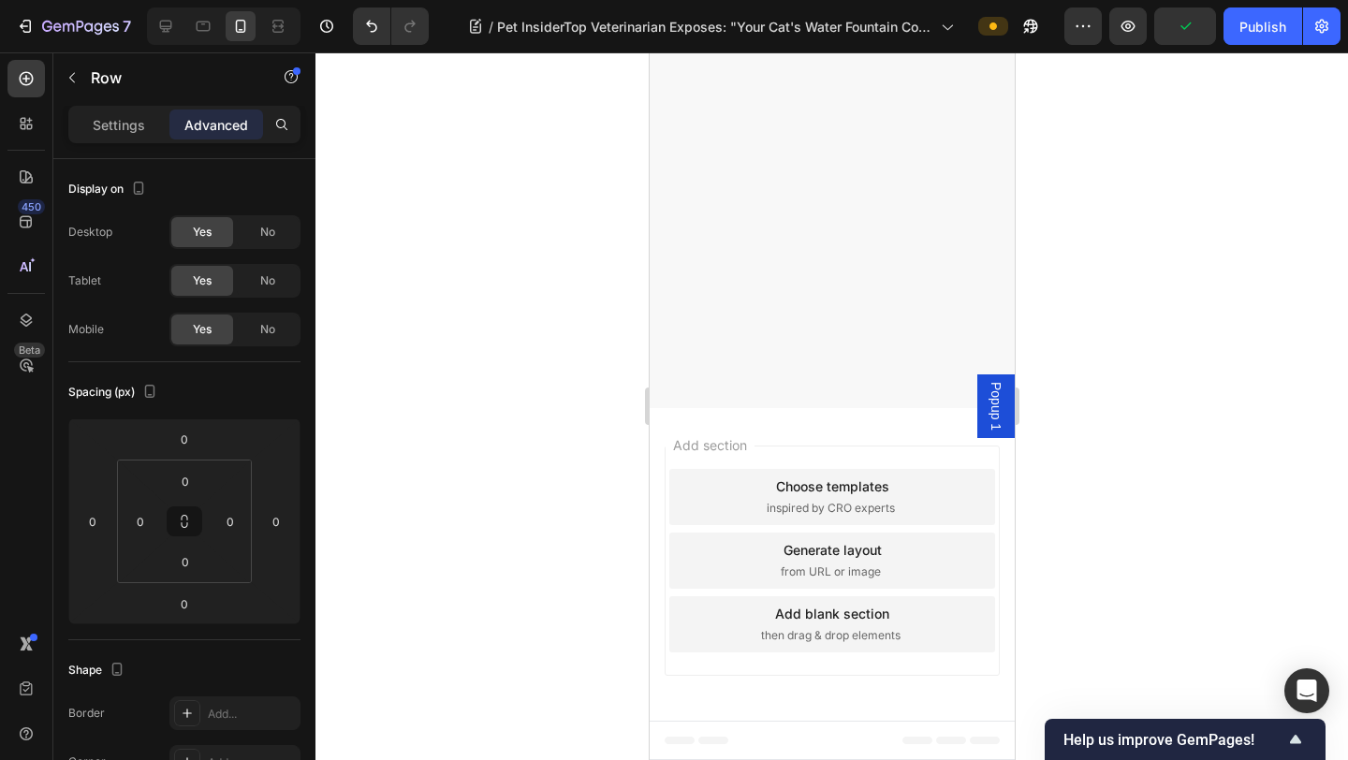
drag, startPoint x: 1217, startPoint y: 328, endPoint x: 1209, endPoint y: 133, distance: 195.7
click at [1217, 328] on div at bounding box center [831, 405] width 1032 height 707
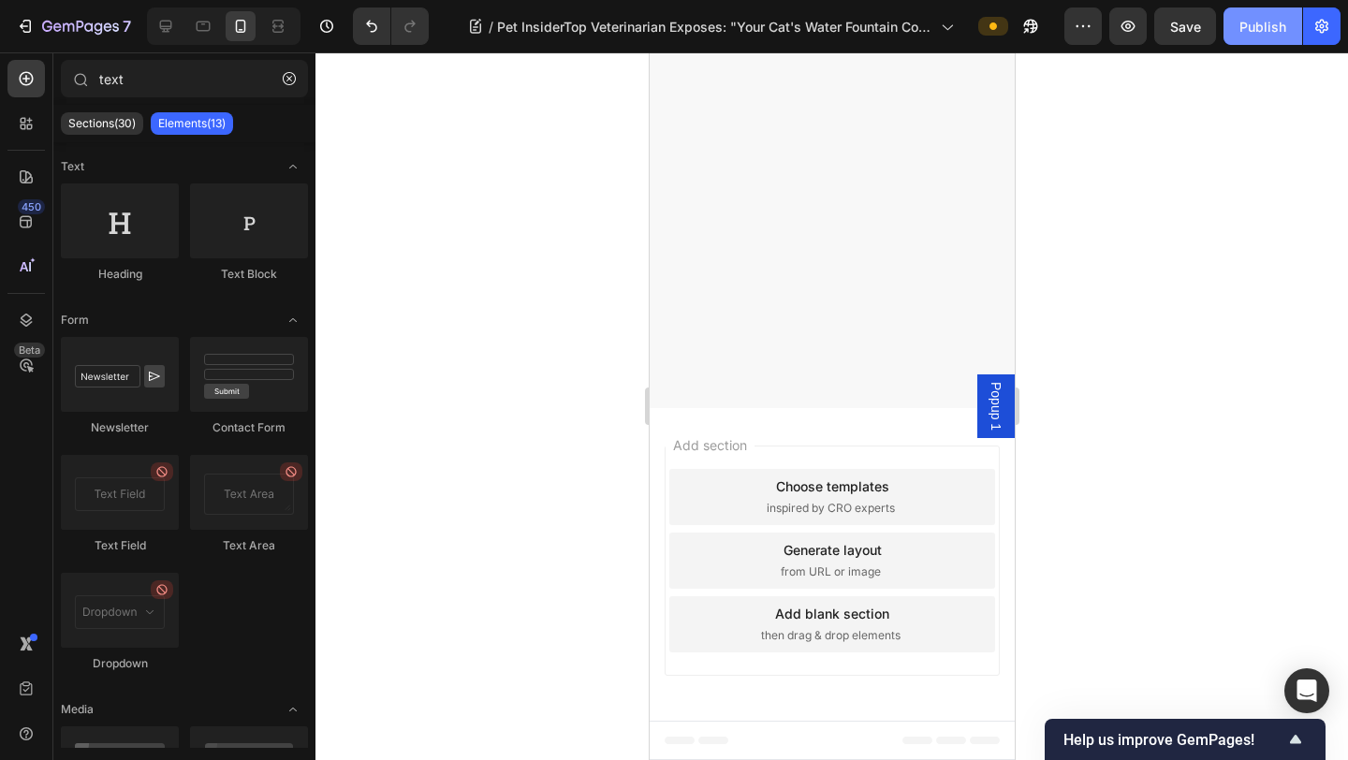
click at [1253, 33] on div "Publish" at bounding box center [1262, 27] width 47 height 20
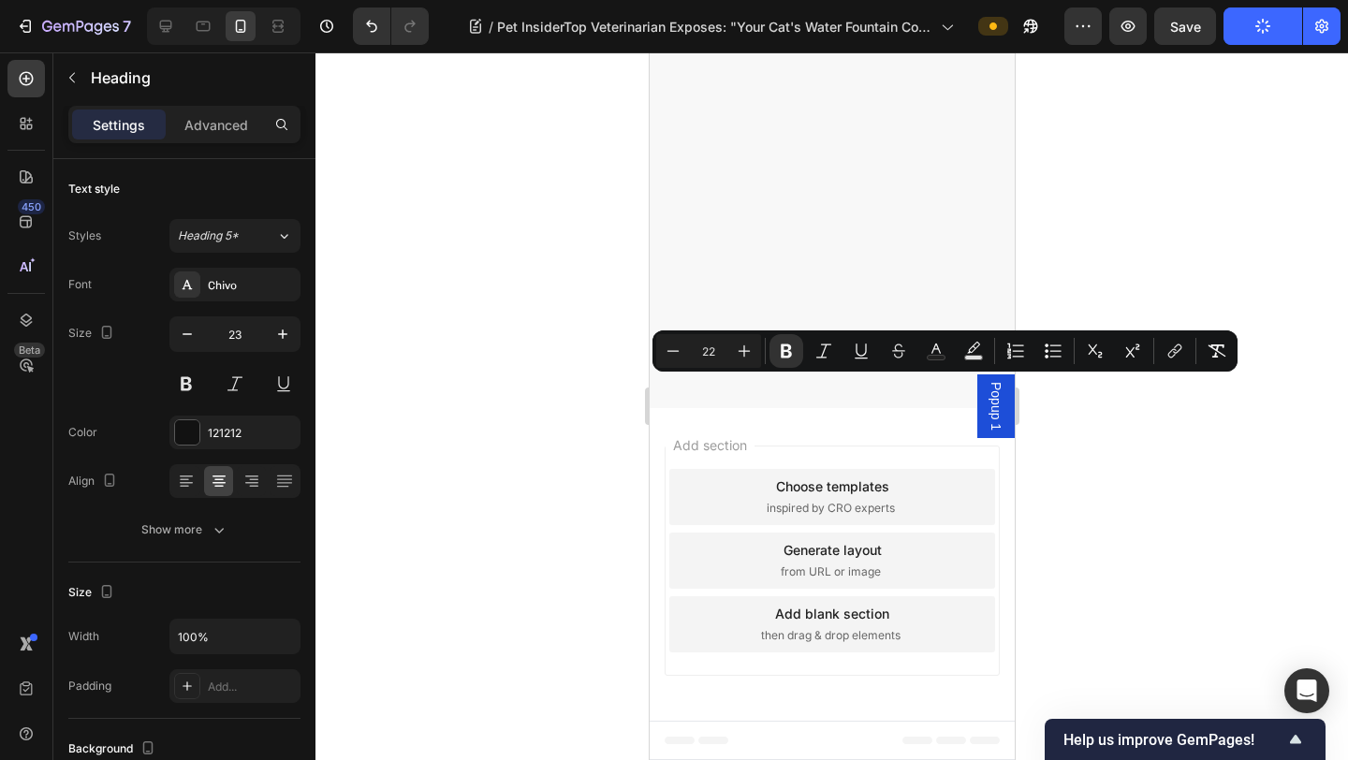
drag, startPoint x: 691, startPoint y: 392, endPoint x: 969, endPoint y: 465, distance: 287.4
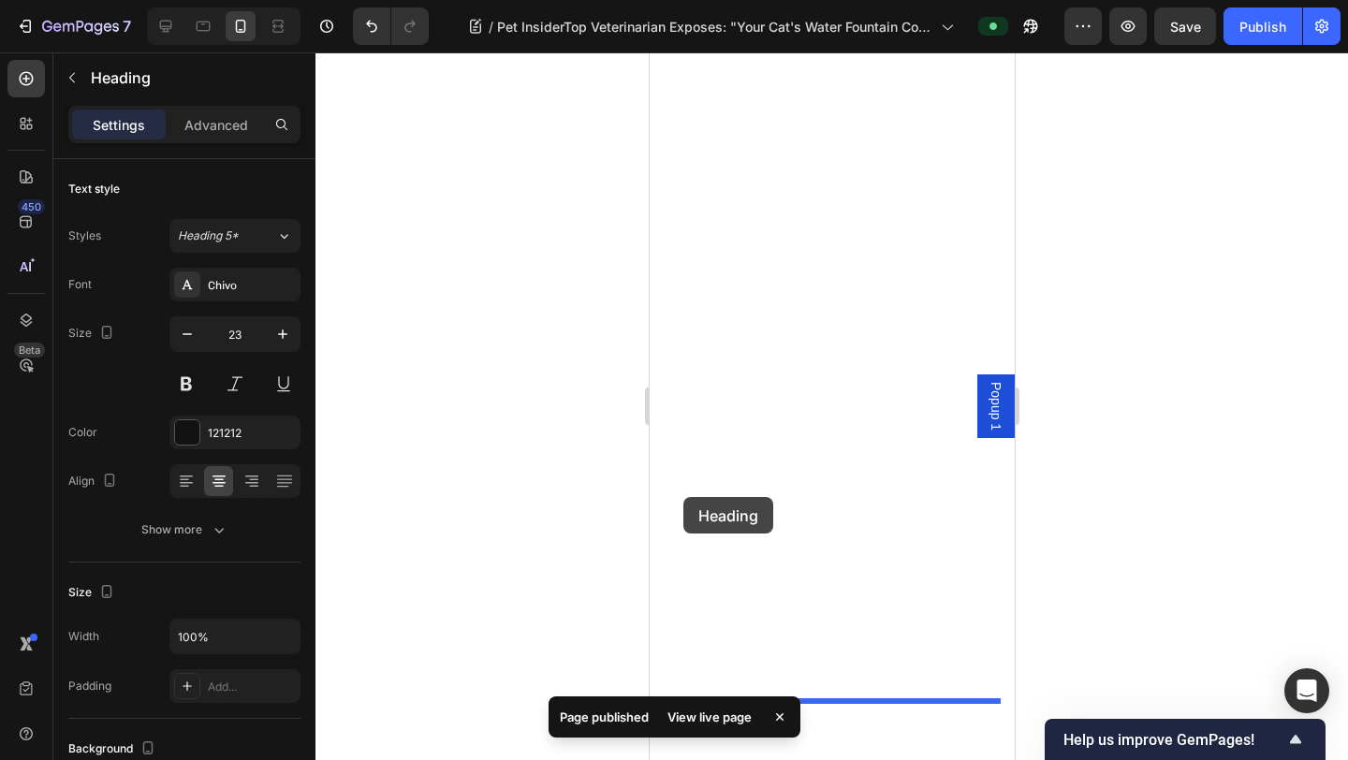
drag, startPoint x: 682, startPoint y: 361, endPoint x: 682, endPoint y: 497, distance: 135.7
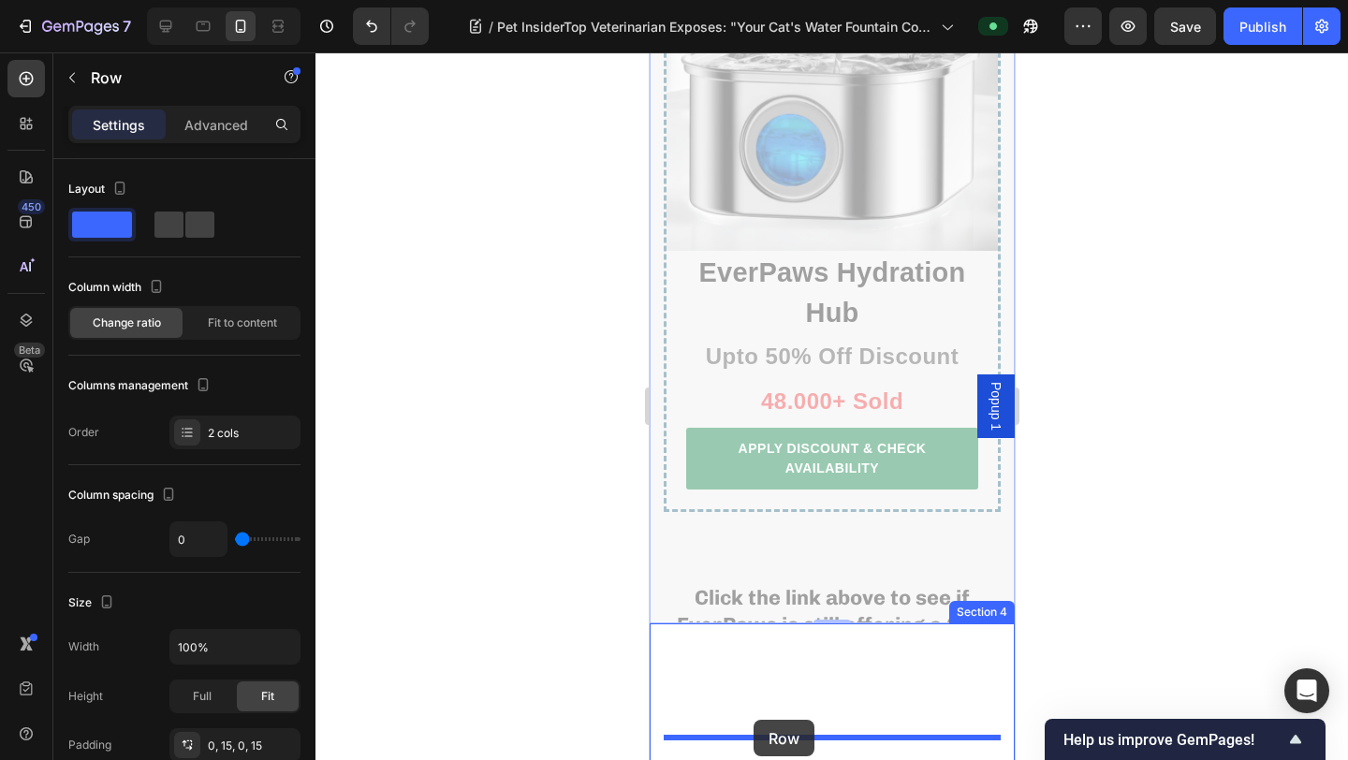
drag, startPoint x: 744, startPoint y: 590, endPoint x: 751, endPoint y: 719, distance: 129.4
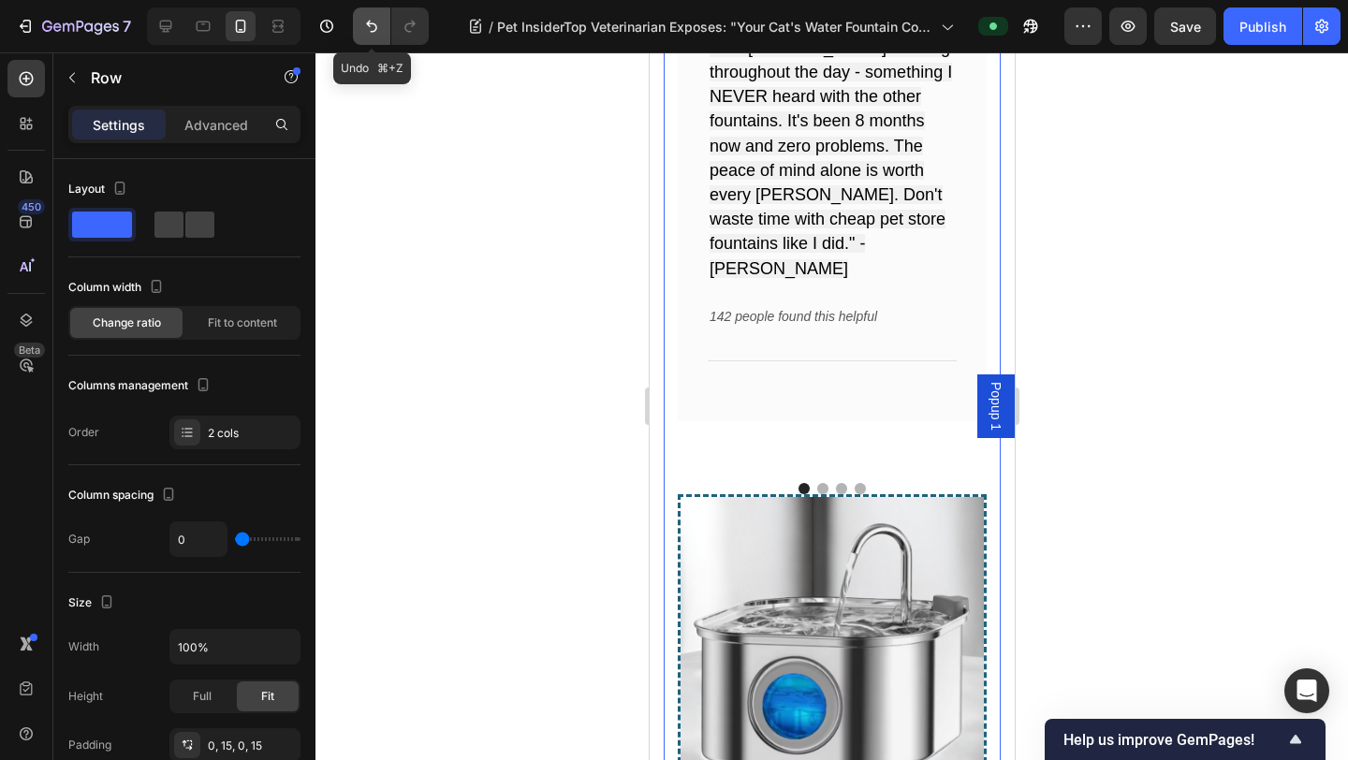
click at [375, 25] on icon "Undo/Redo" at bounding box center [371, 27] width 11 height 12
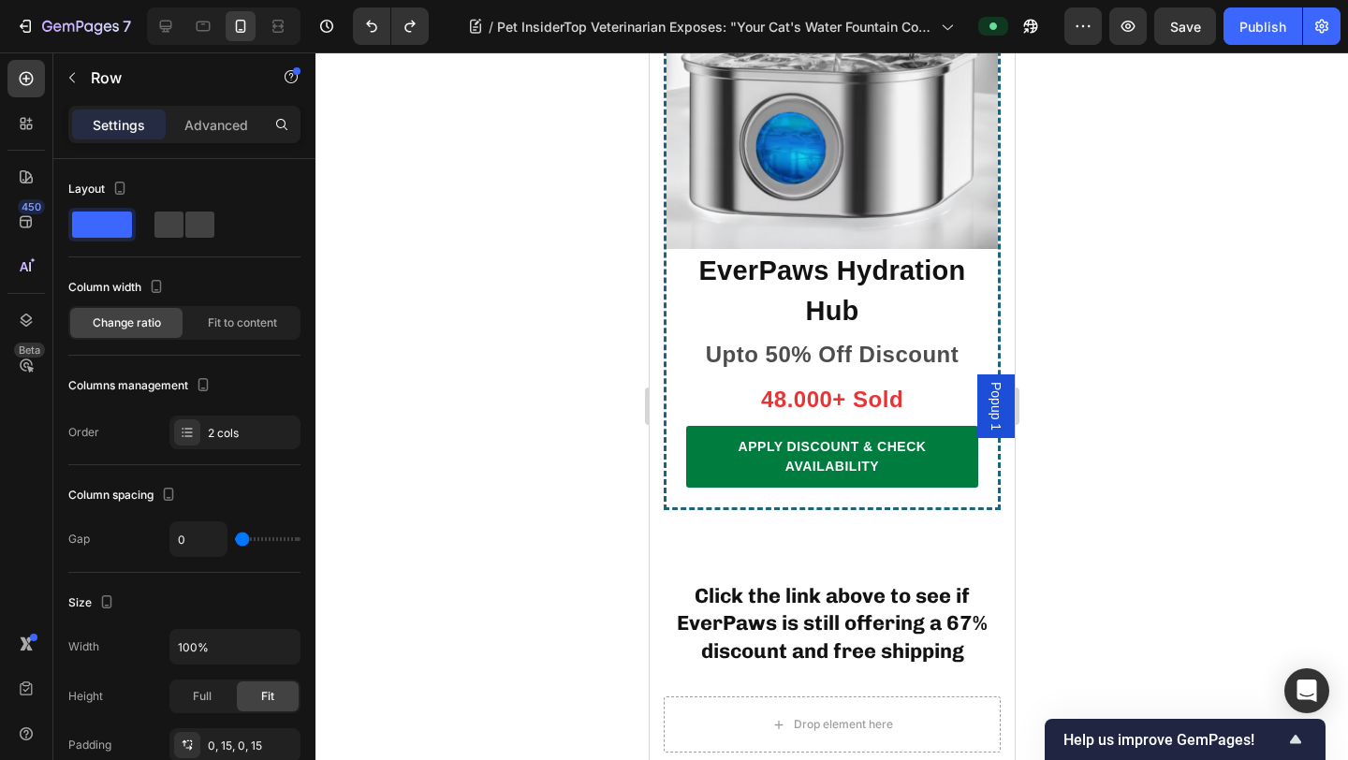
click at [1137, 316] on div at bounding box center [831, 405] width 1032 height 707
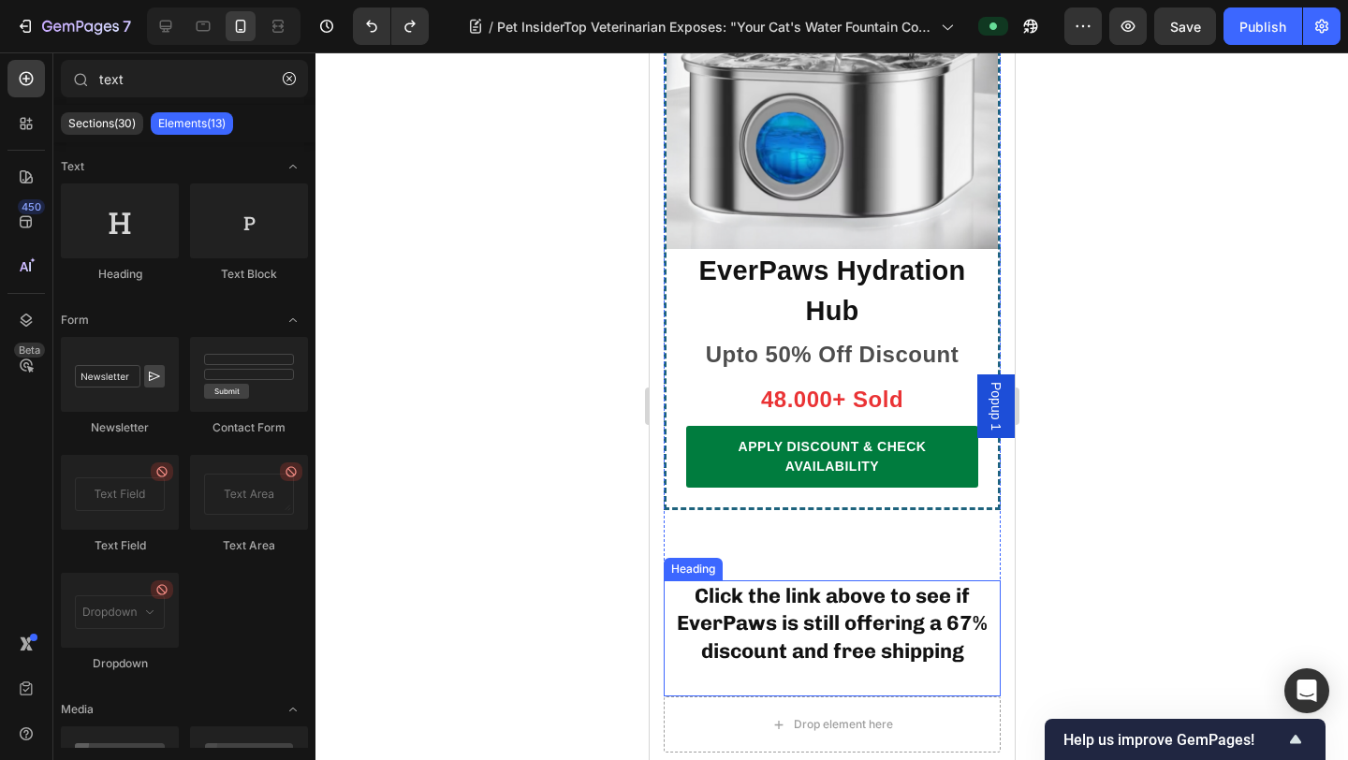
click at [944, 583] on strong "Click the link above to see if EverPaws is still offering a 67% discount and fr…" at bounding box center [831, 623] width 311 height 81
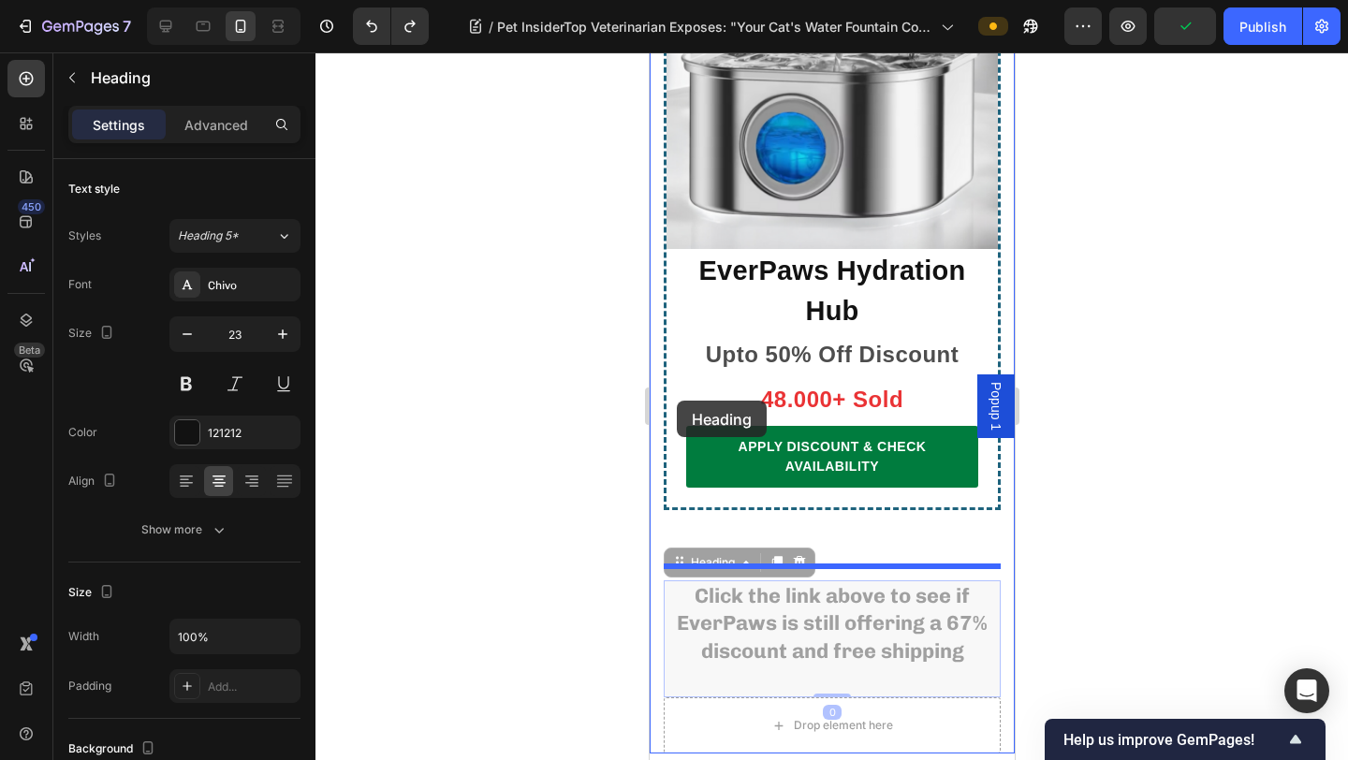
drag, startPoint x: 673, startPoint y: 433, endPoint x: 676, endPoint y: 399, distance: 34.7
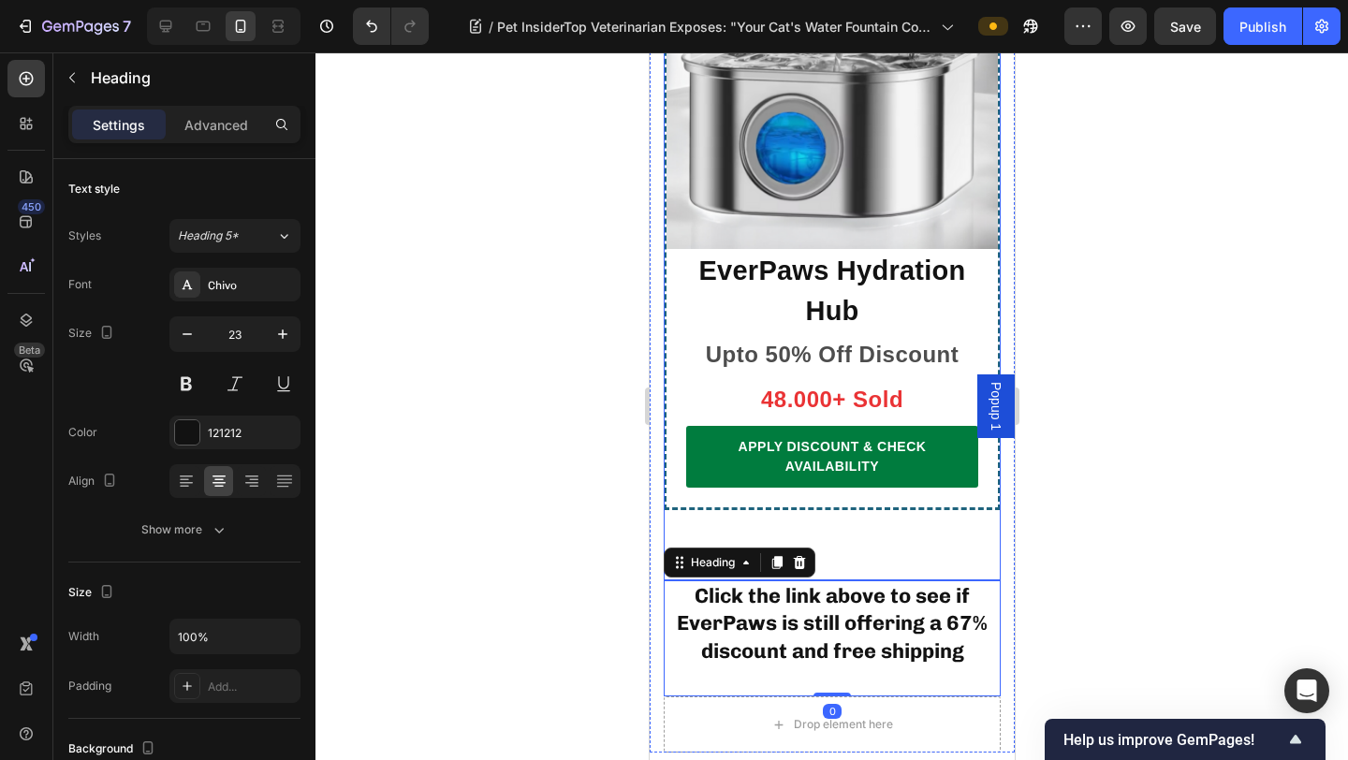
click at [568, 430] on div at bounding box center [831, 405] width 1032 height 707
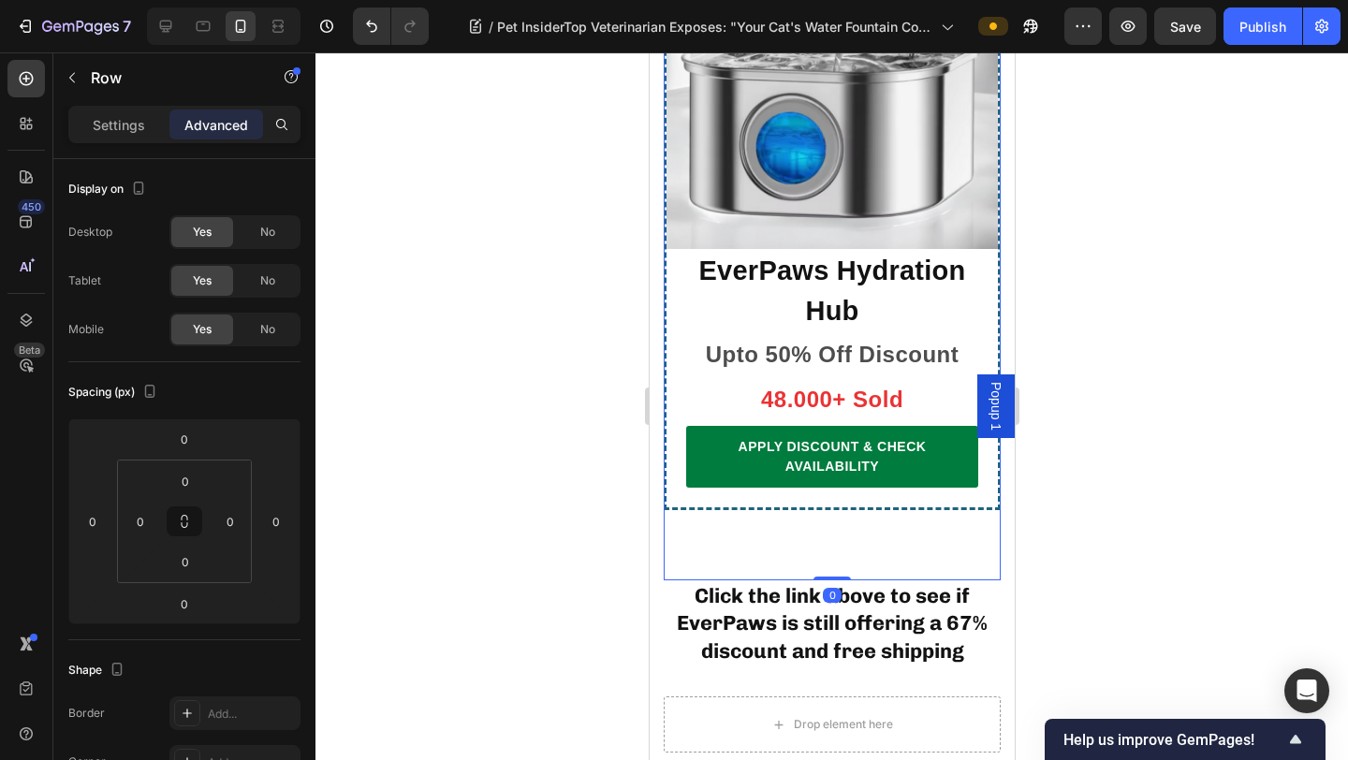
drag, startPoint x: 839, startPoint y: 445, endPoint x: 839, endPoint y: 377, distance: 68.3
drag, startPoint x: 832, startPoint y: 445, endPoint x: 833, endPoint y: 426, distance: 18.7
drag, startPoint x: 837, startPoint y: 445, endPoint x: 867, endPoint y: 376, distance: 75.4
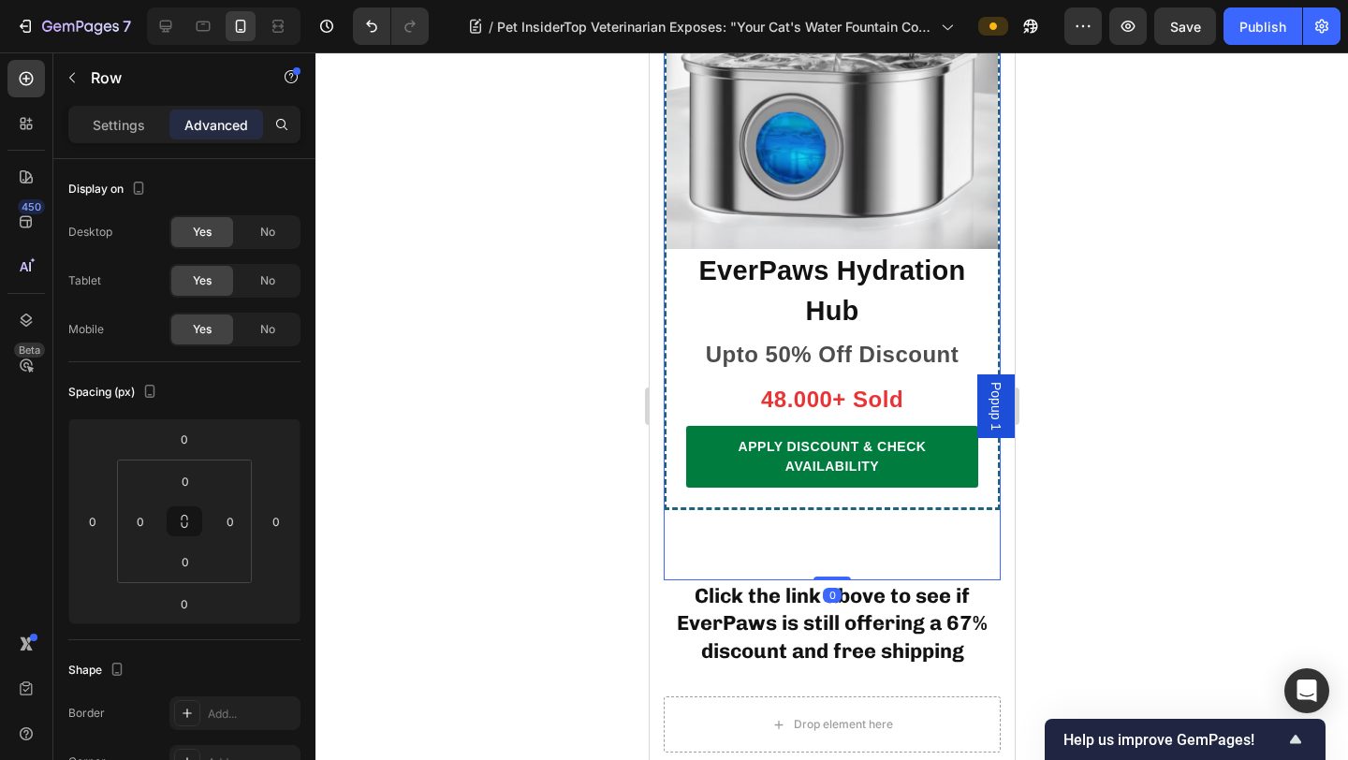
click at [1250, 230] on div at bounding box center [831, 405] width 1032 height 707
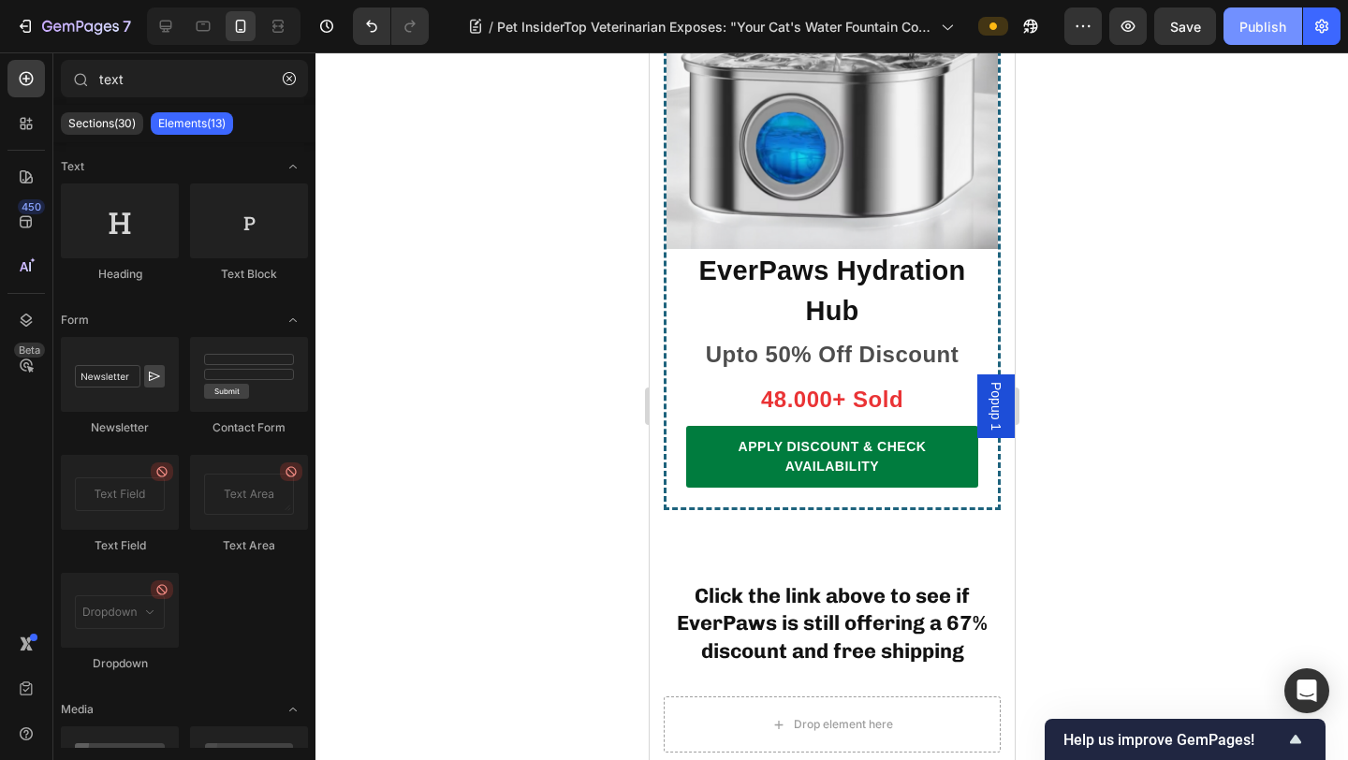
click at [1246, 29] on div "Publish" at bounding box center [1262, 27] width 47 height 20
